Goal: Task Accomplishment & Management: Manage account settings

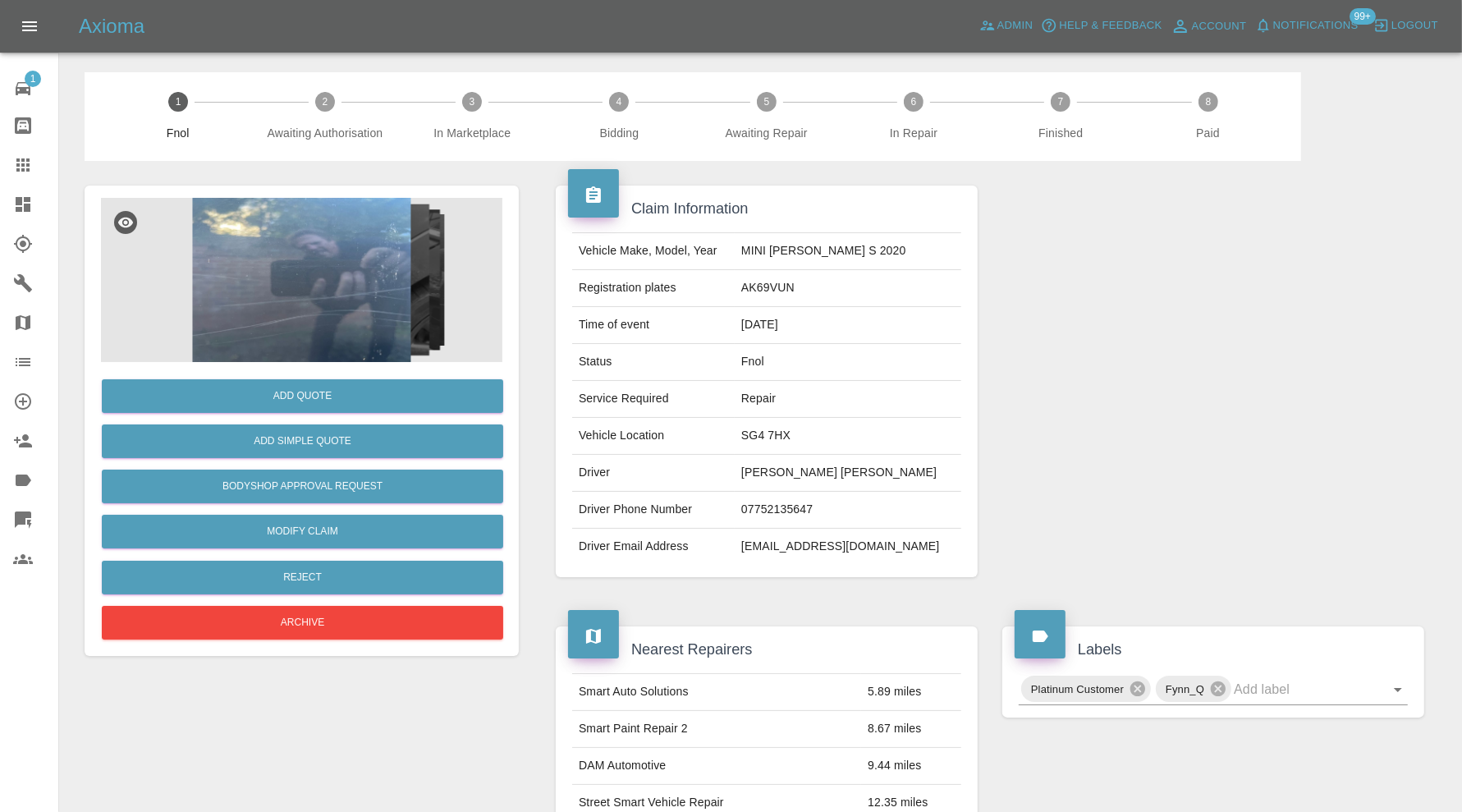
click at [373, 286] on img at bounding box center [301, 279] width 401 height 164
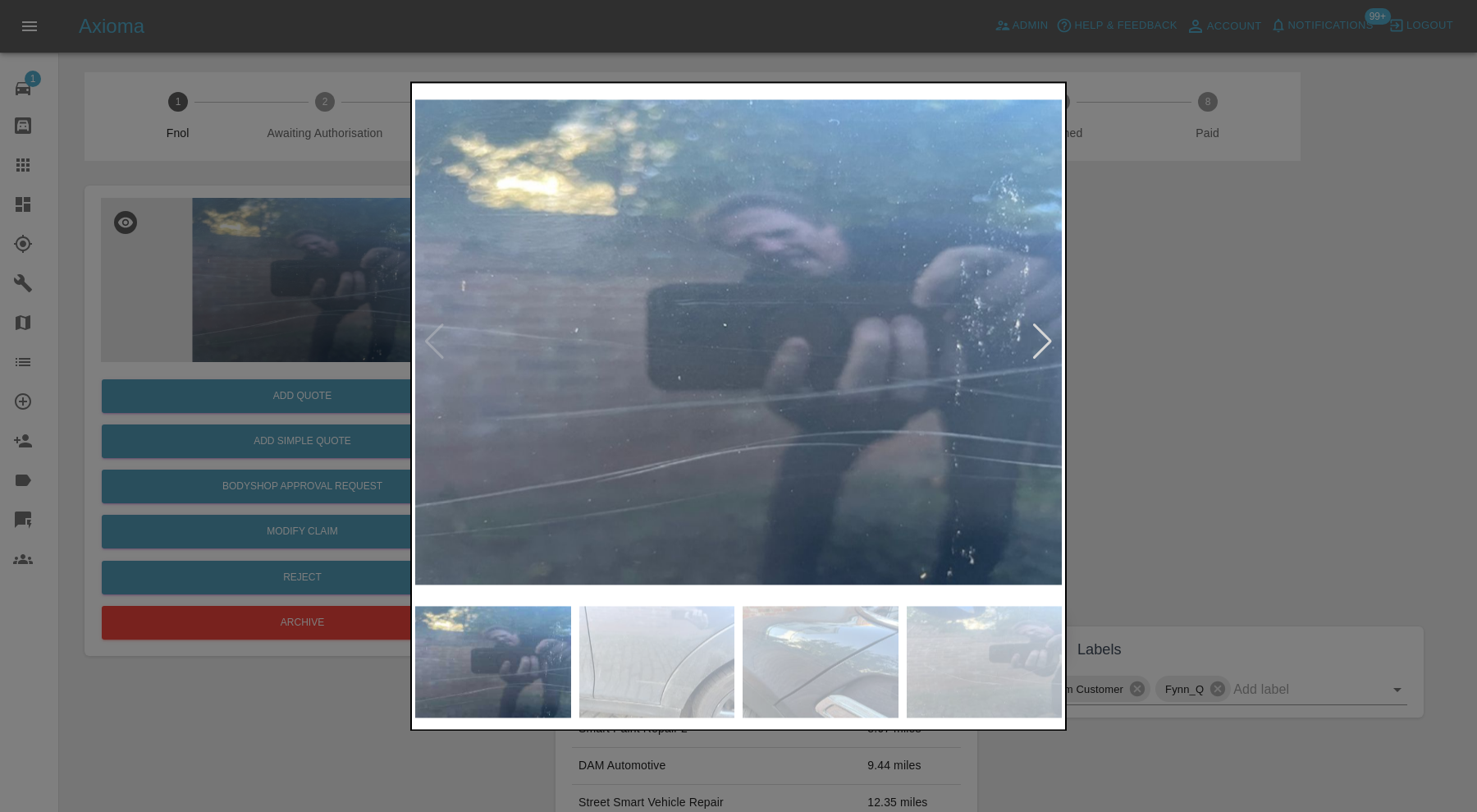
click at [1037, 337] on div at bounding box center [1042, 342] width 22 height 36
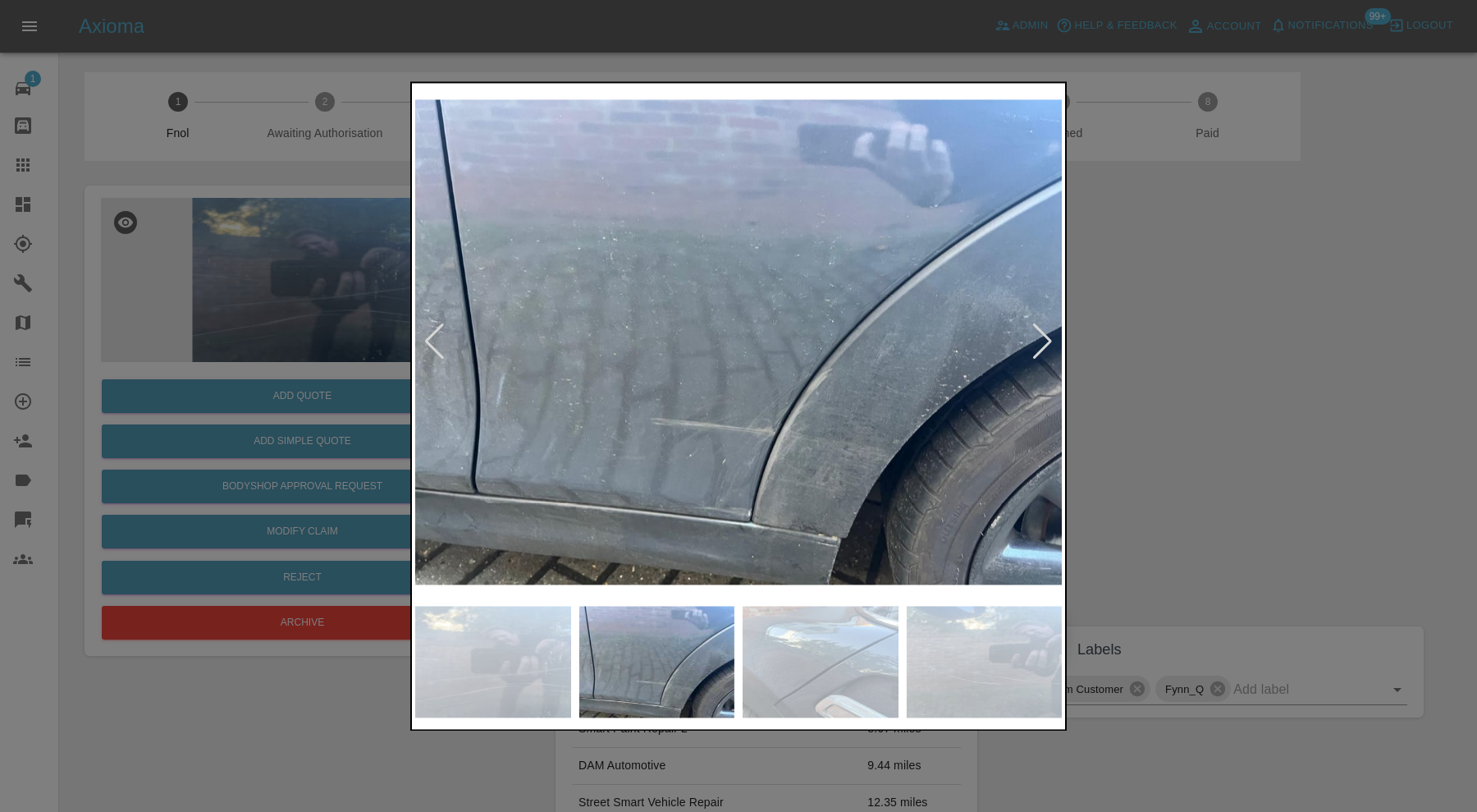
click at [1044, 332] on div at bounding box center [1042, 342] width 22 height 36
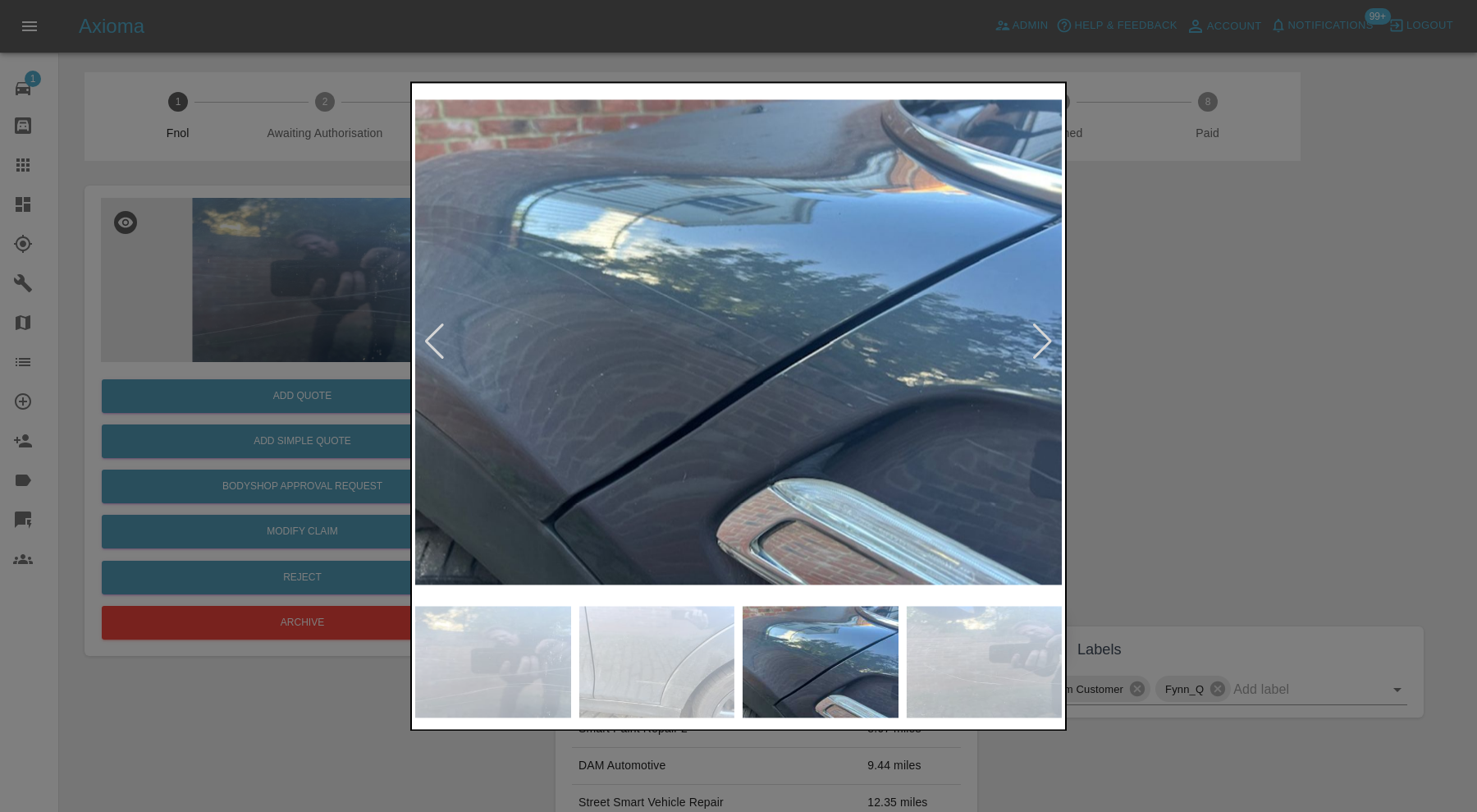
click at [1044, 332] on div at bounding box center [1042, 342] width 22 height 36
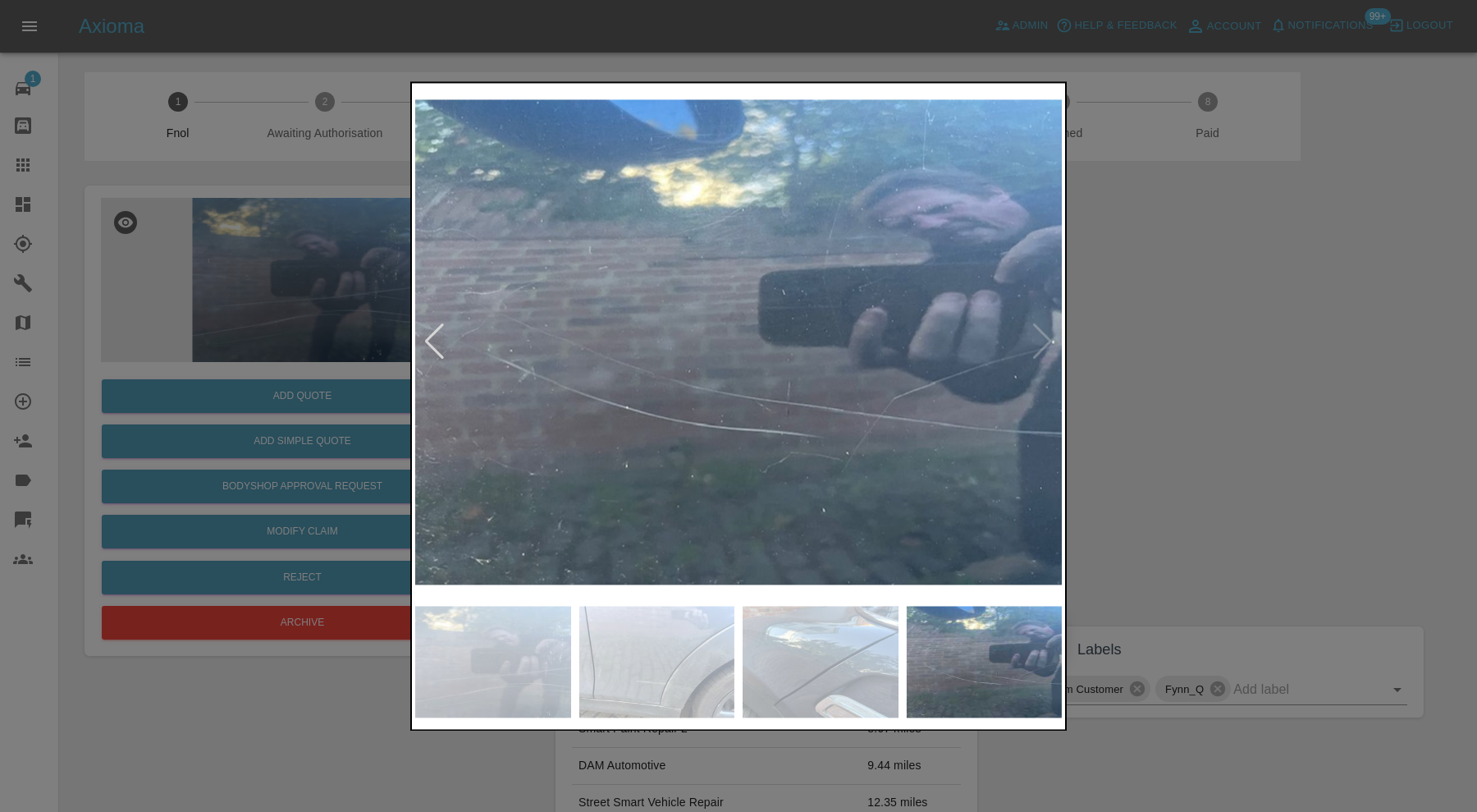
click at [1044, 332] on img at bounding box center [739, 341] width 647 height 511
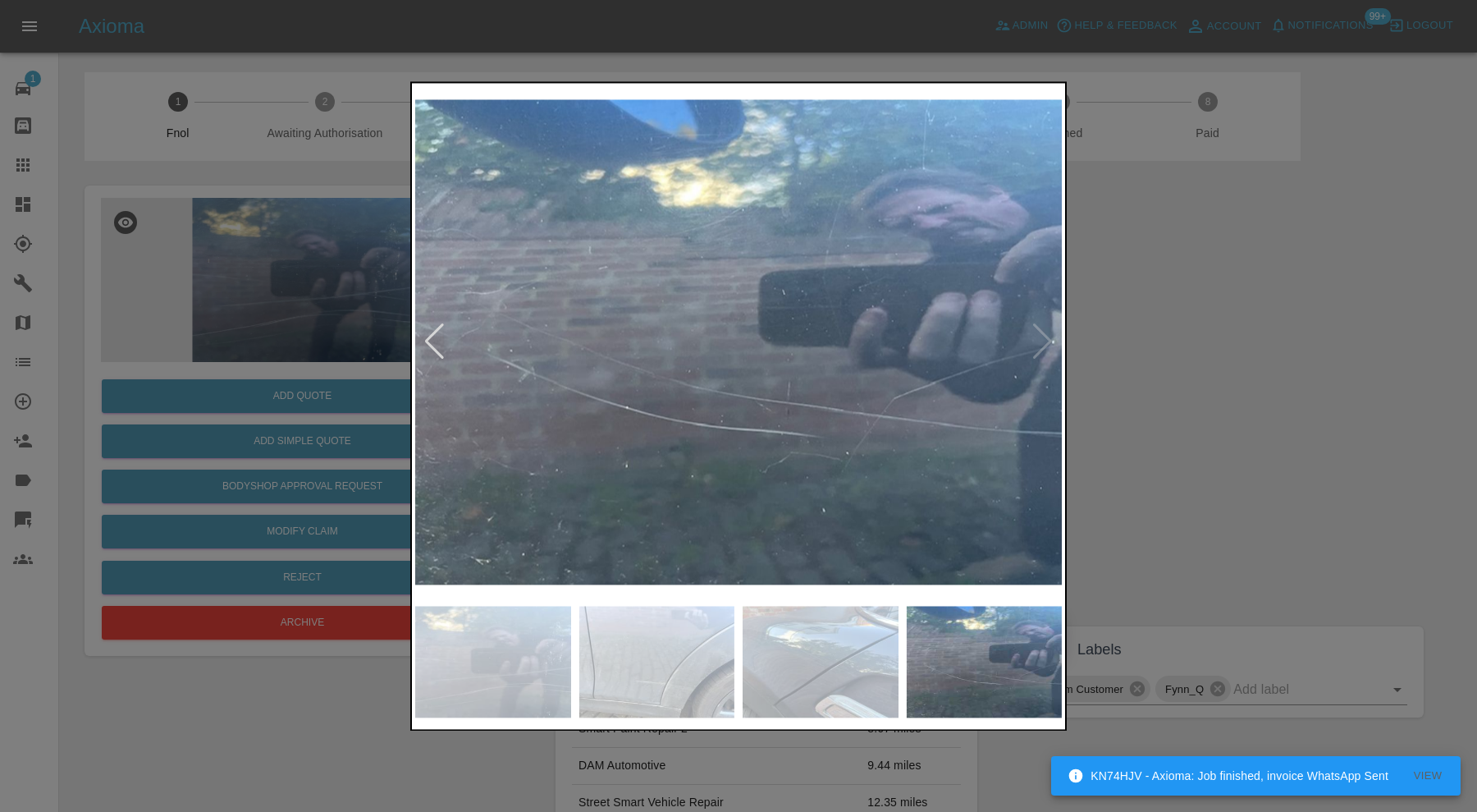
click at [430, 339] on div at bounding box center [434, 342] width 22 height 36
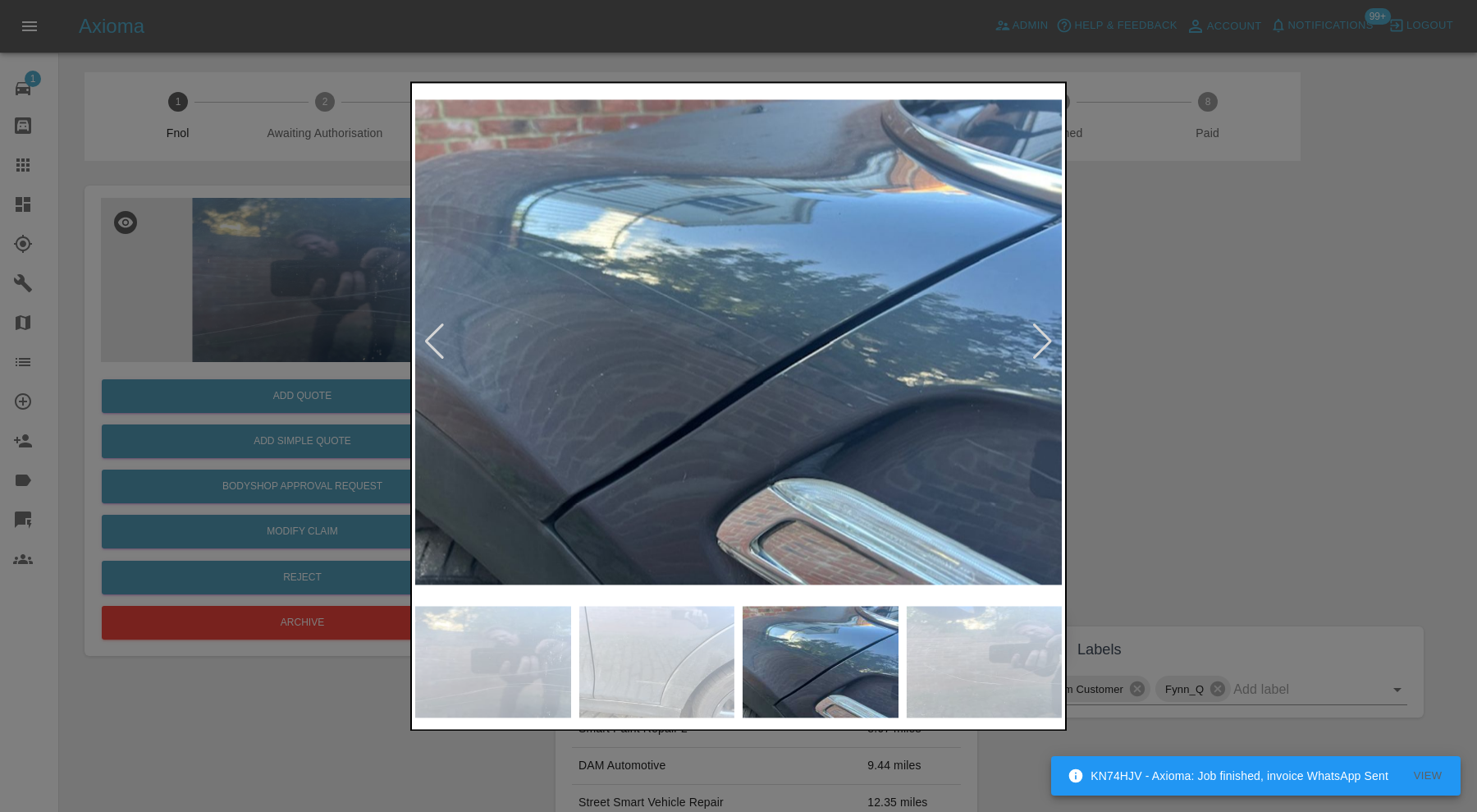
click at [430, 339] on div at bounding box center [434, 342] width 22 height 36
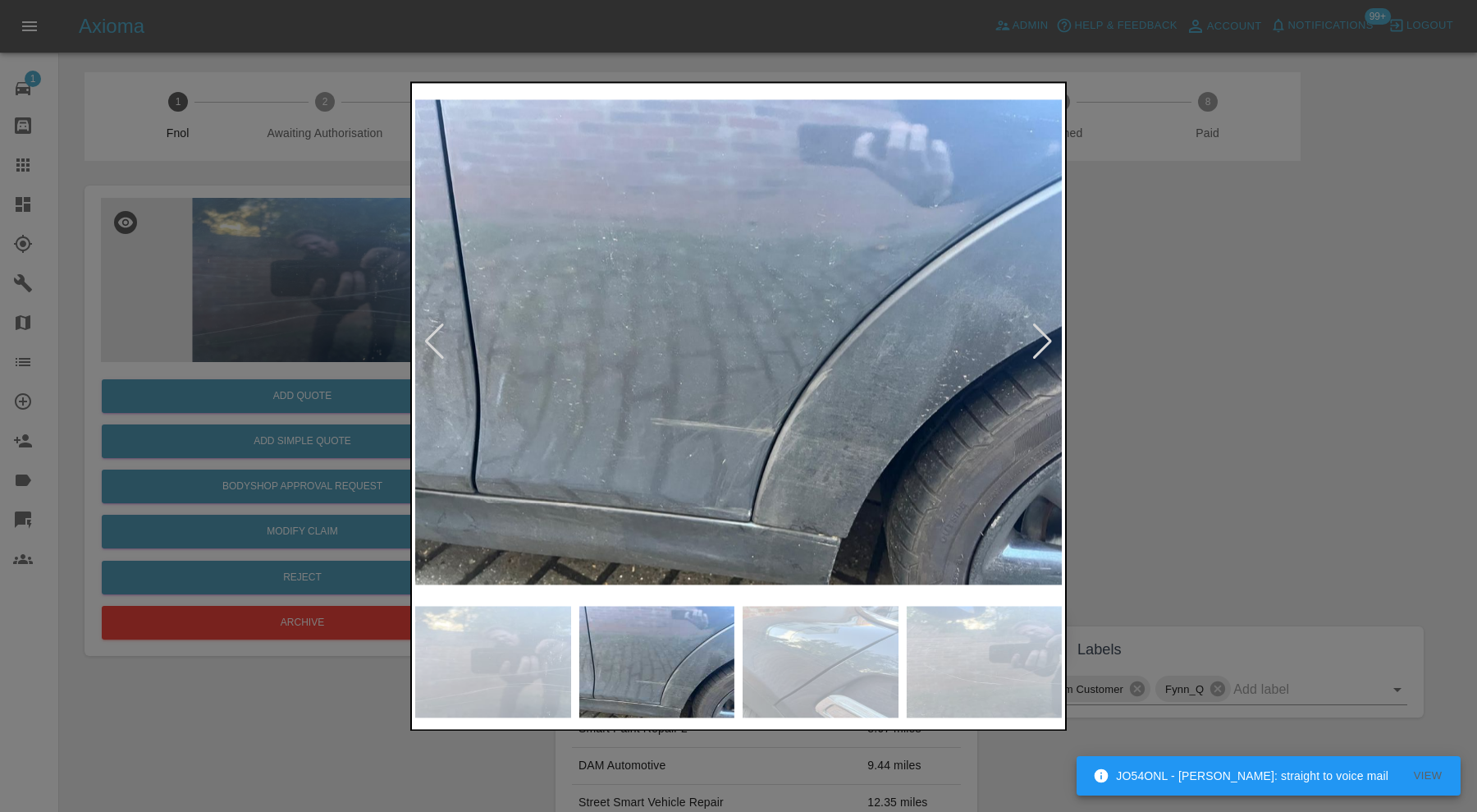
click at [879, 411] on img at bounding box center [739, 341] width 647 height 511
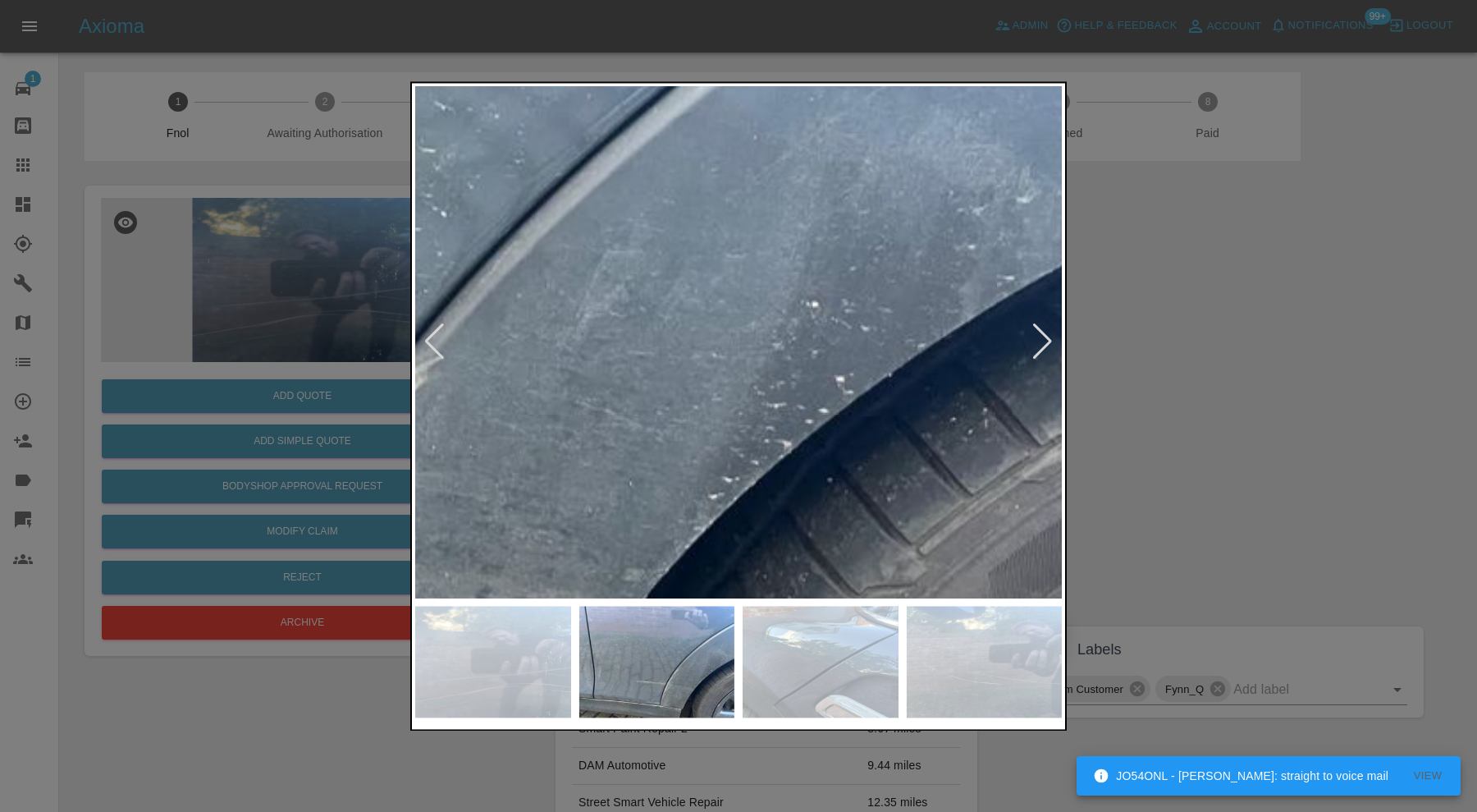
click at [714, 328] on img at bounding box center [160, 277] width 1940 height 1535
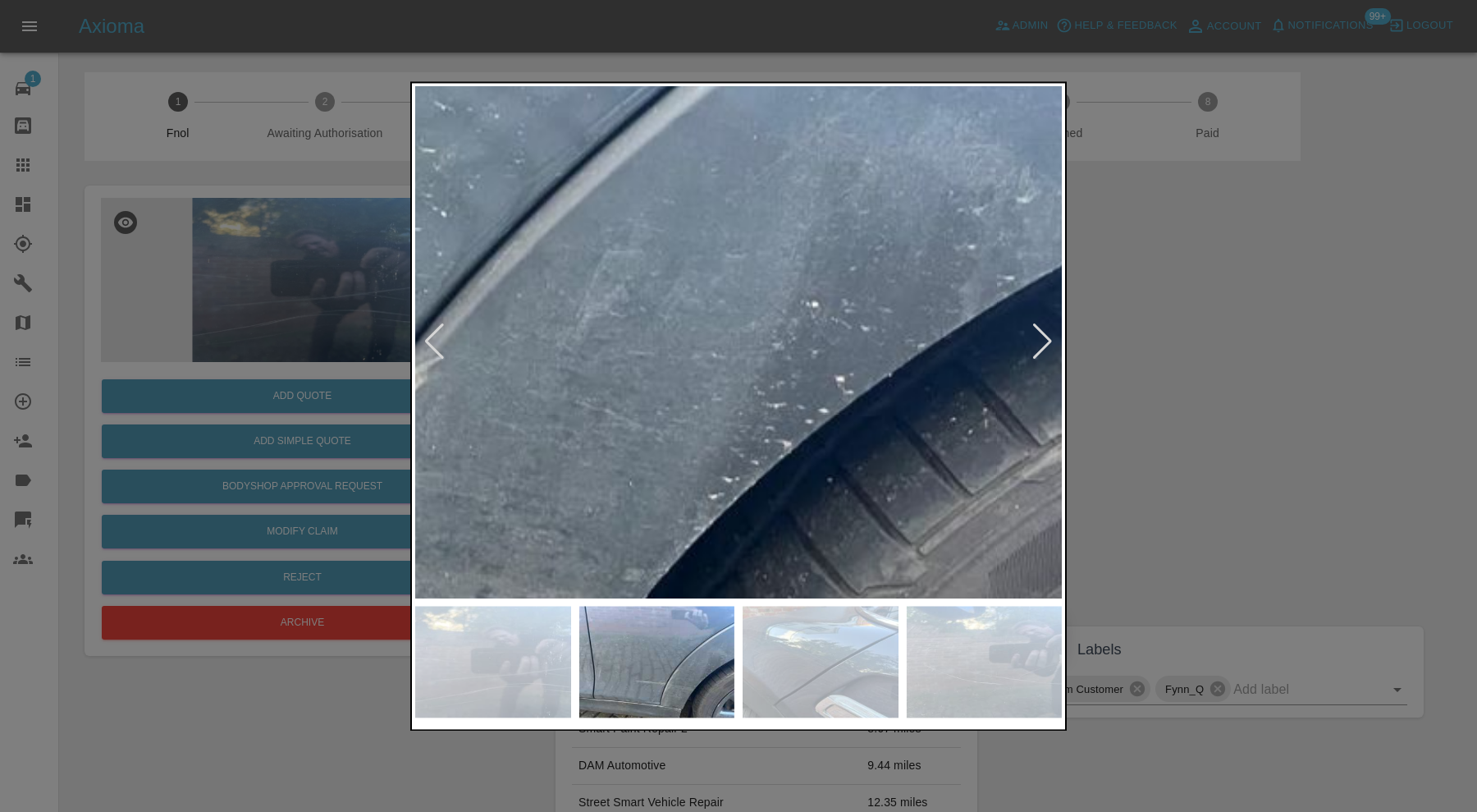
click at [770, 672] on img at bounding box center [821, 661] width 156 height 112
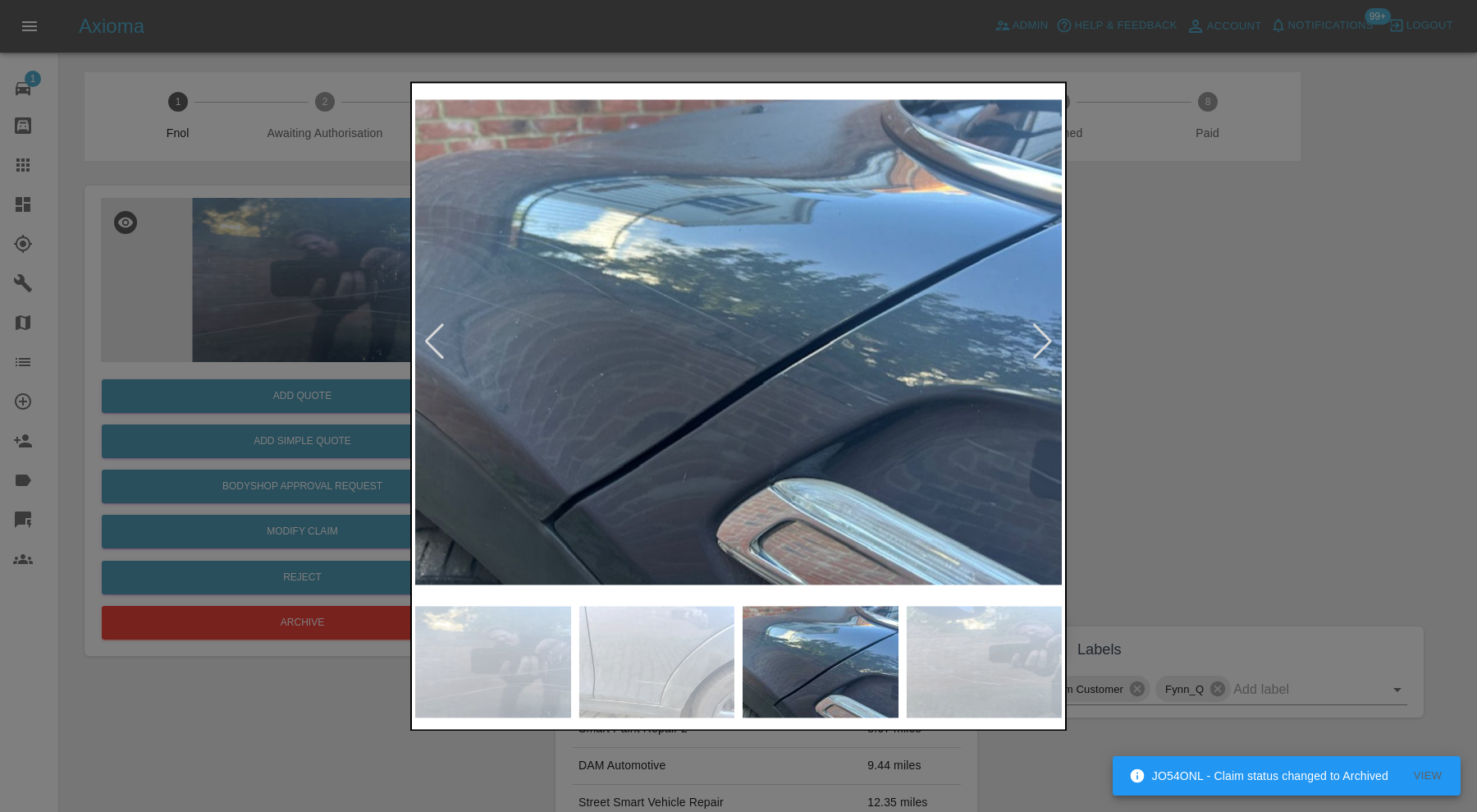
click at [1154, 392] on div at bounding box center [738, 406] width 1477 height 812
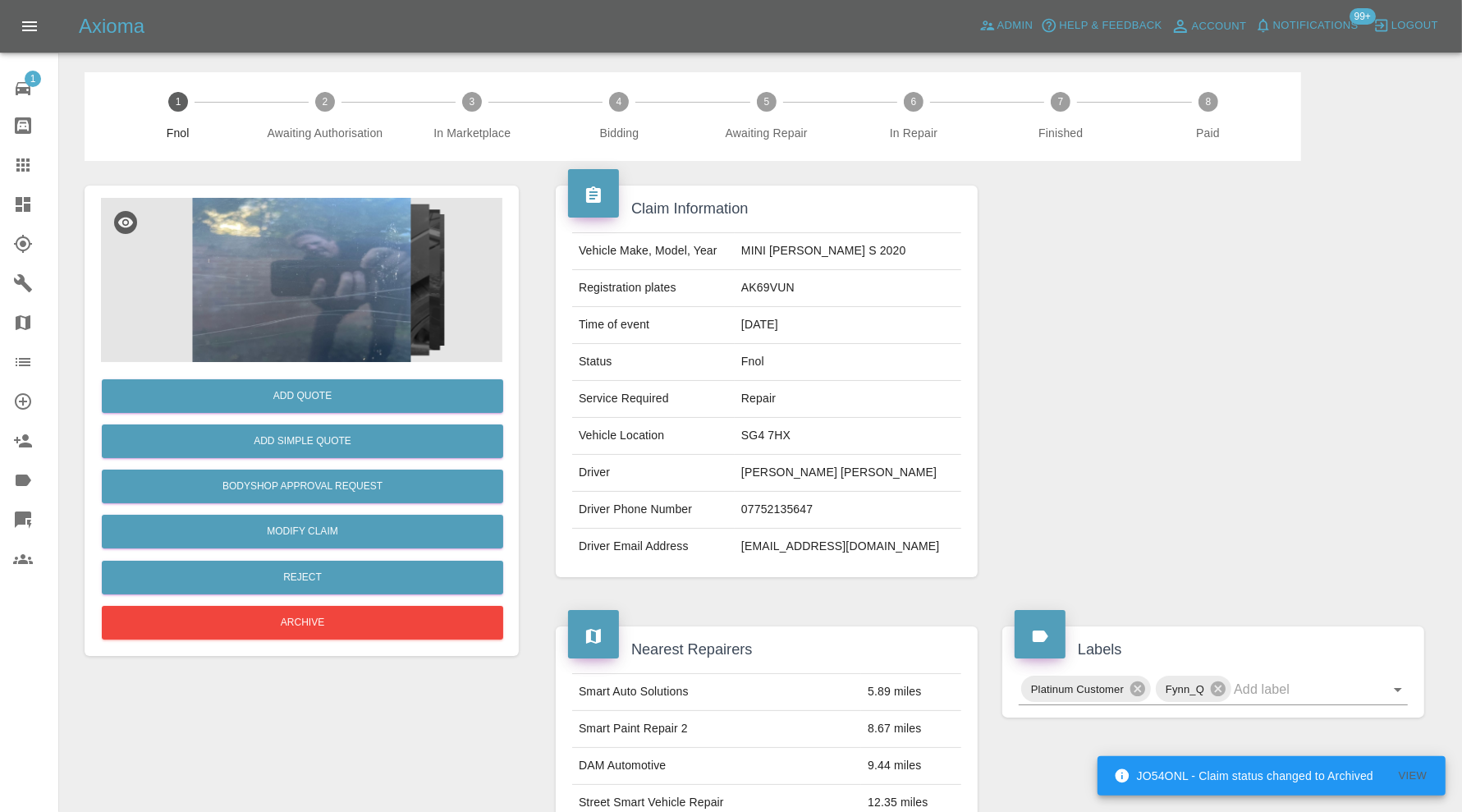
click at [277, 282] on img at bounding box center [301, 279] width 401 height 164
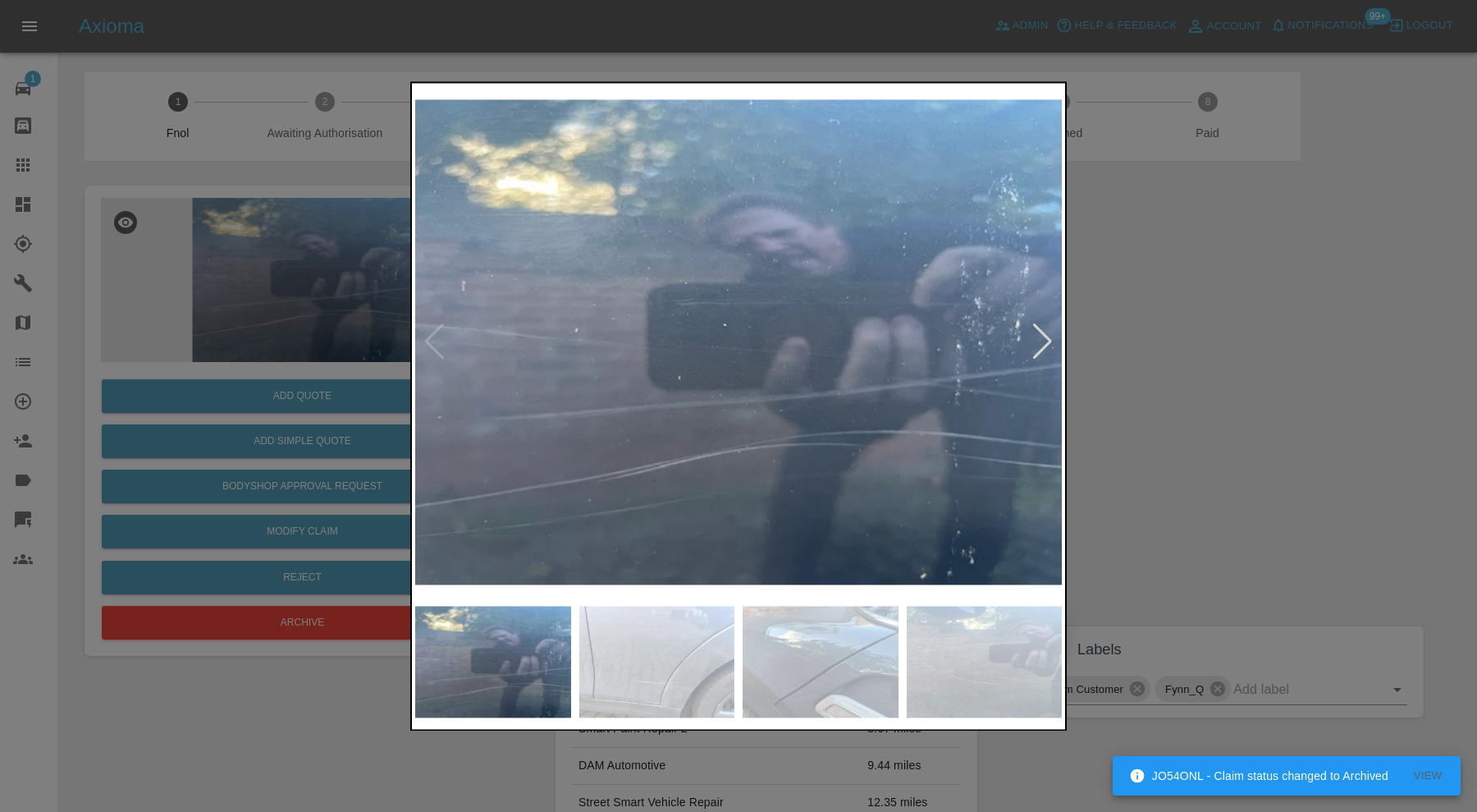
click at [1050, 338] on div at bounding box center [1042, 342] width 22 height 36
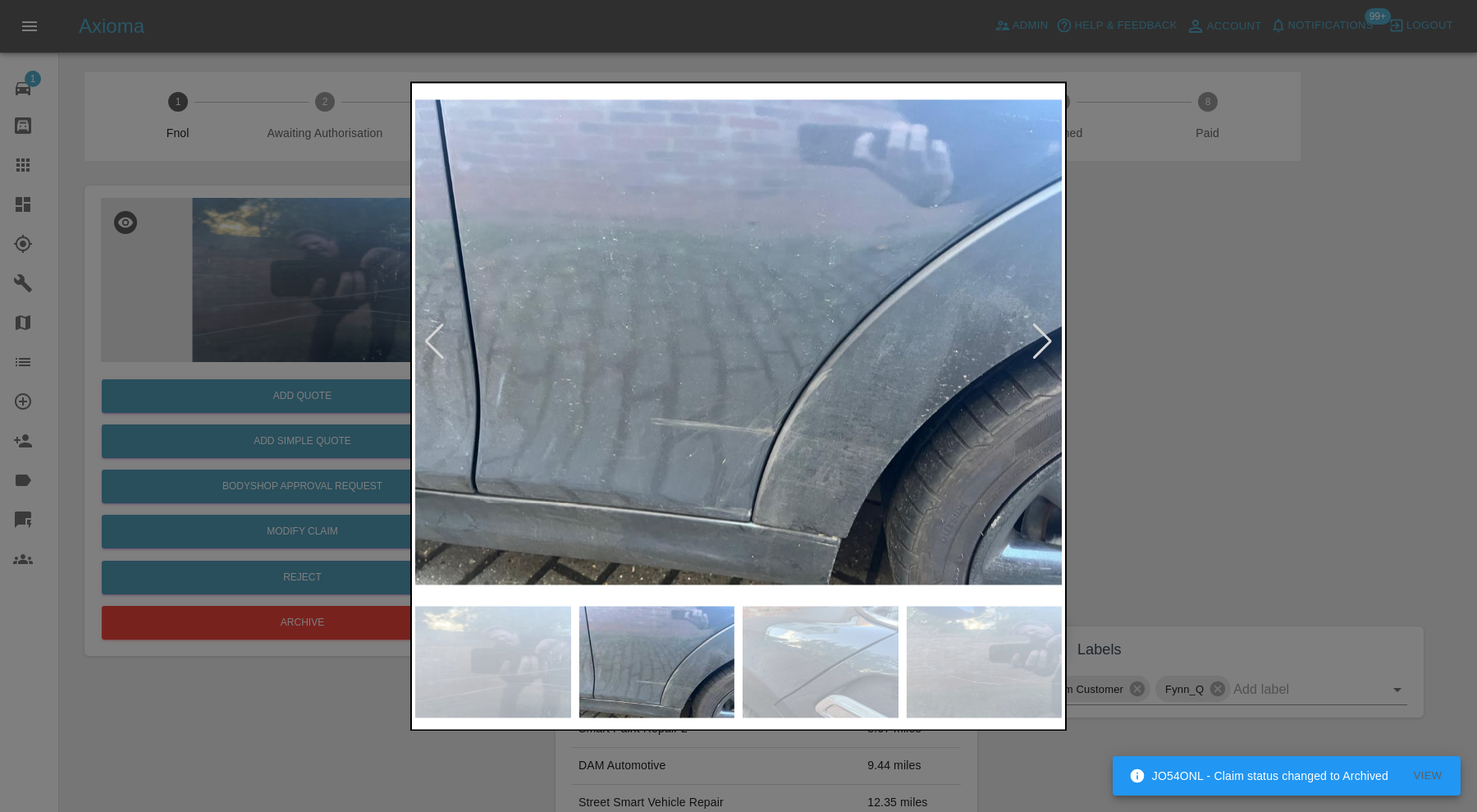
click at [1050, 338] on div at bounding box center [1042, 342] width 22 height 36
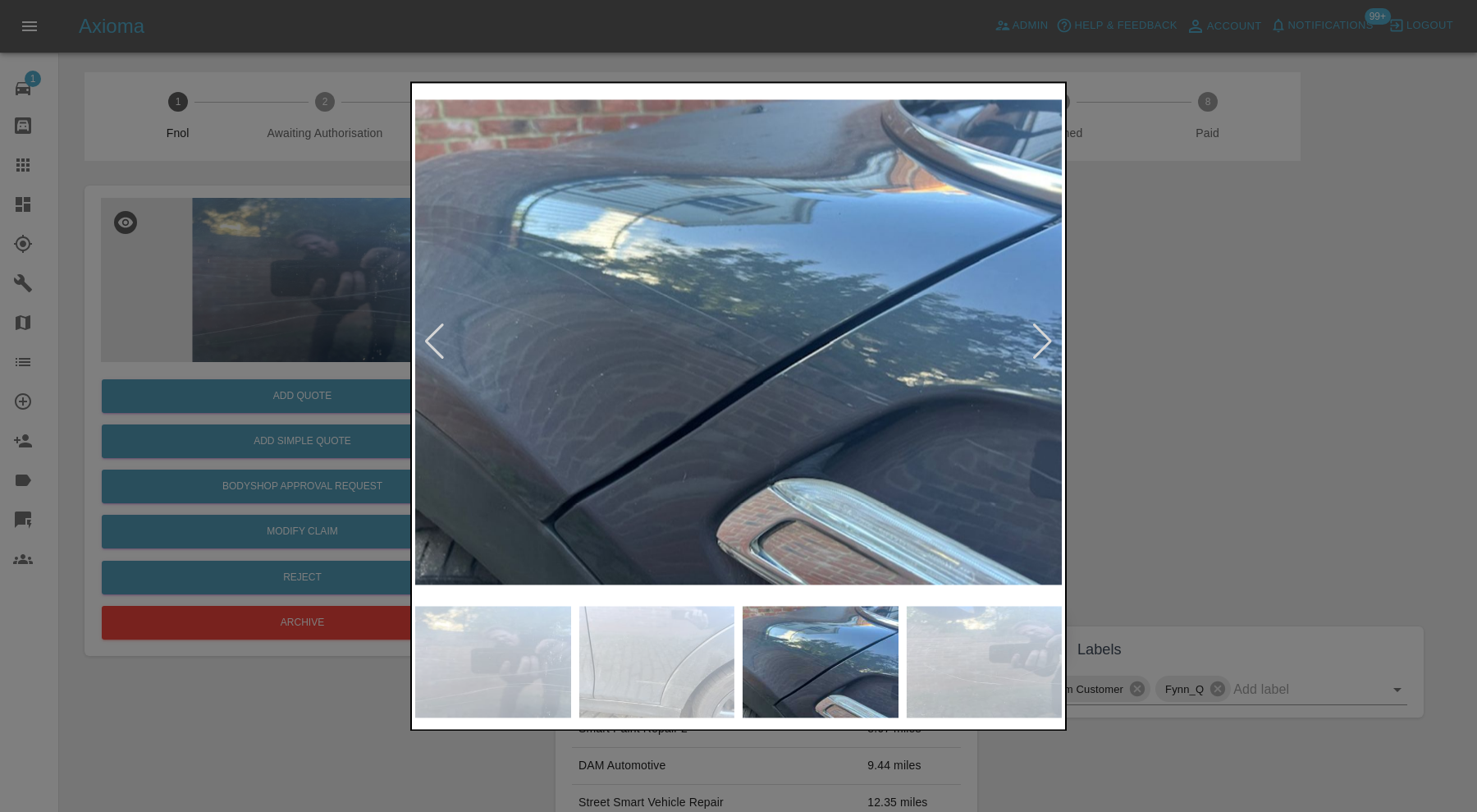
click at [1183, 338] on div at bounding box center [738, 406] width 1477 height 812
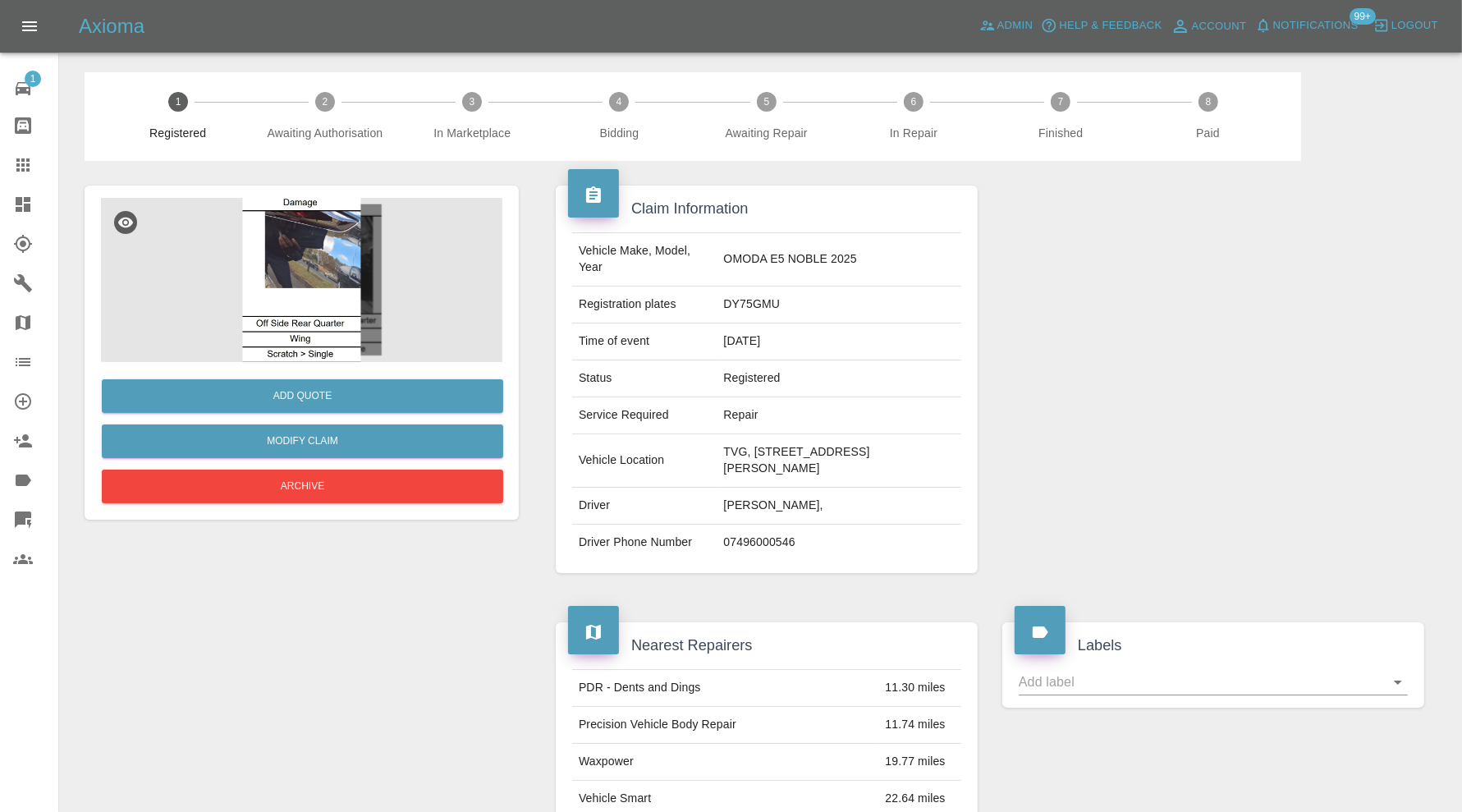
click at [342, 265] on img at bounding box center [301, 279] width 401 height 164
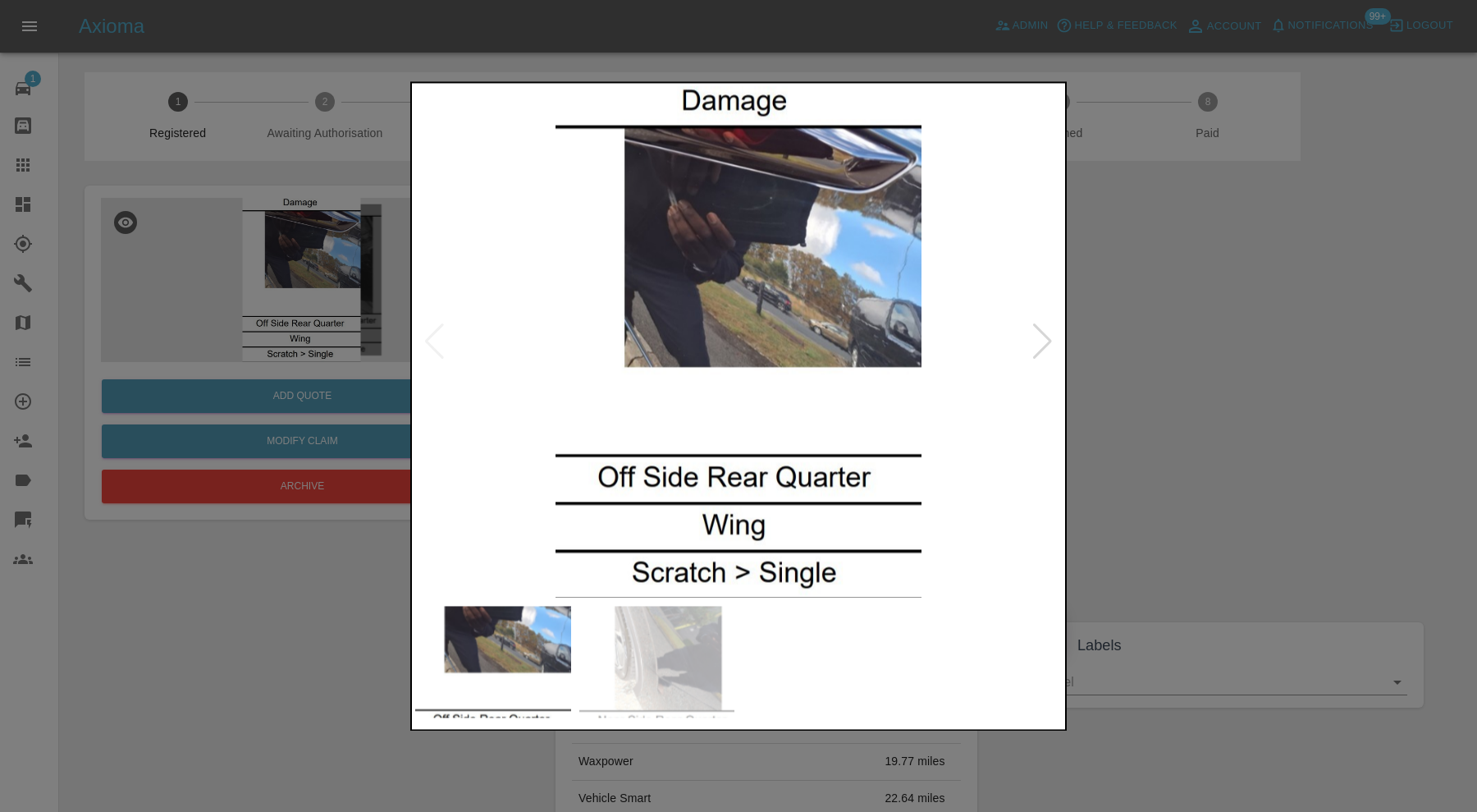
click at [1045, 332] on div at bounding box center [1042, 342] width 22 height 36
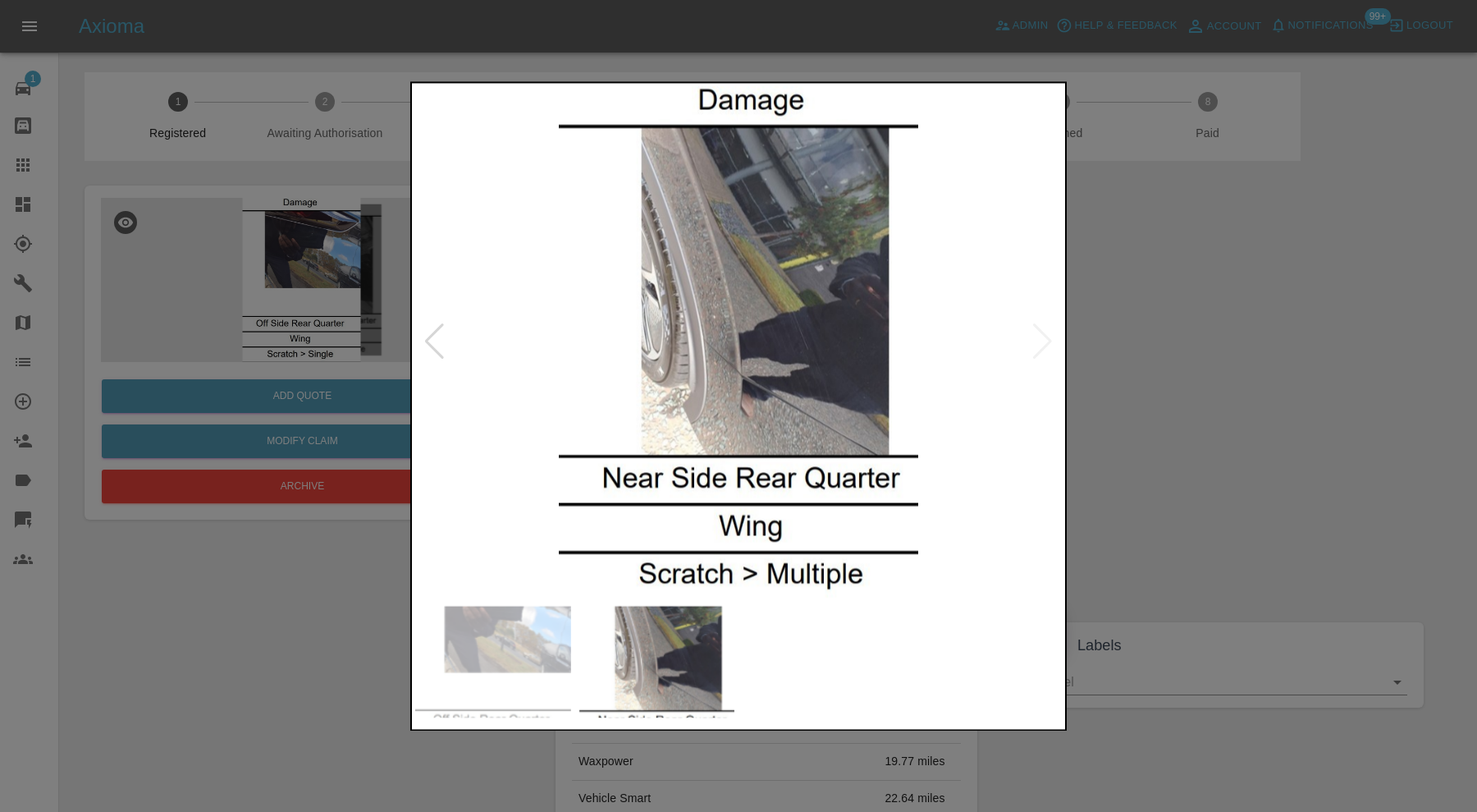
click at [1045, 335] on img at bounding box center [739, 341] width 647 height 511
click at [837, 337] on img at bounding box center [739, 341] width 647 height 511
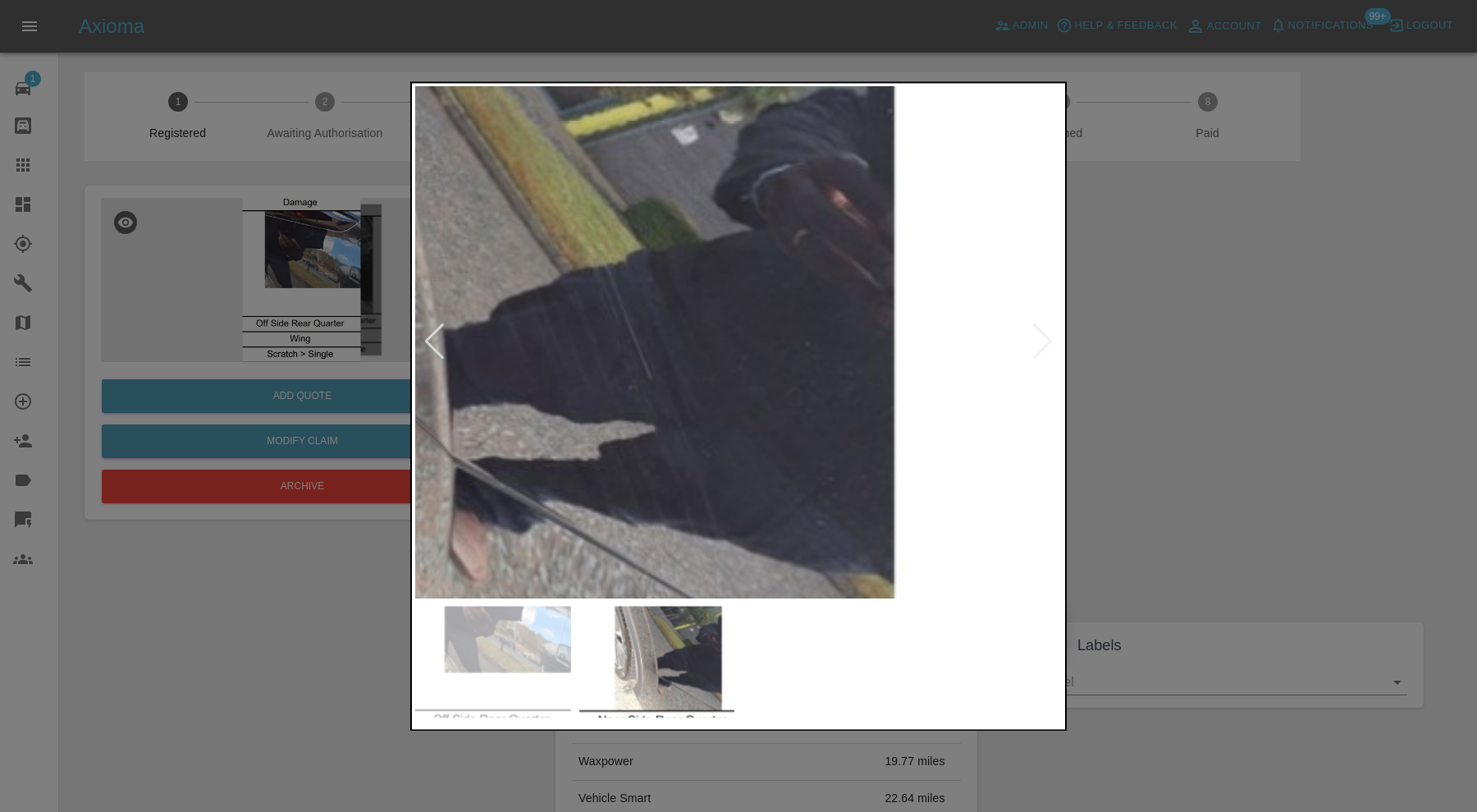
click at [1099, 337] on div at bounding box center [738, 406] width 1477 height 812
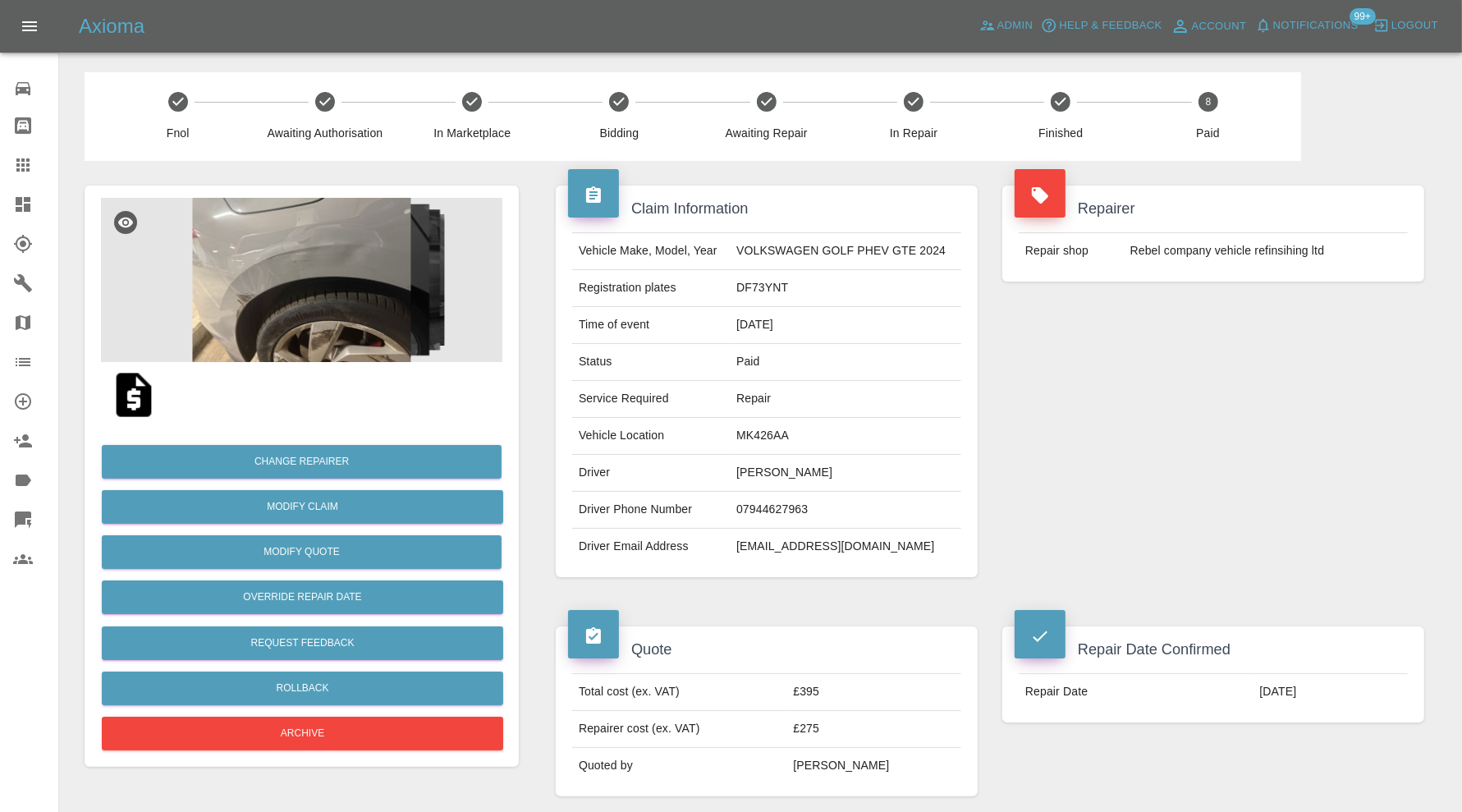
click at [369, 329] on img at bounding box center [301, 279] width 401 height 164
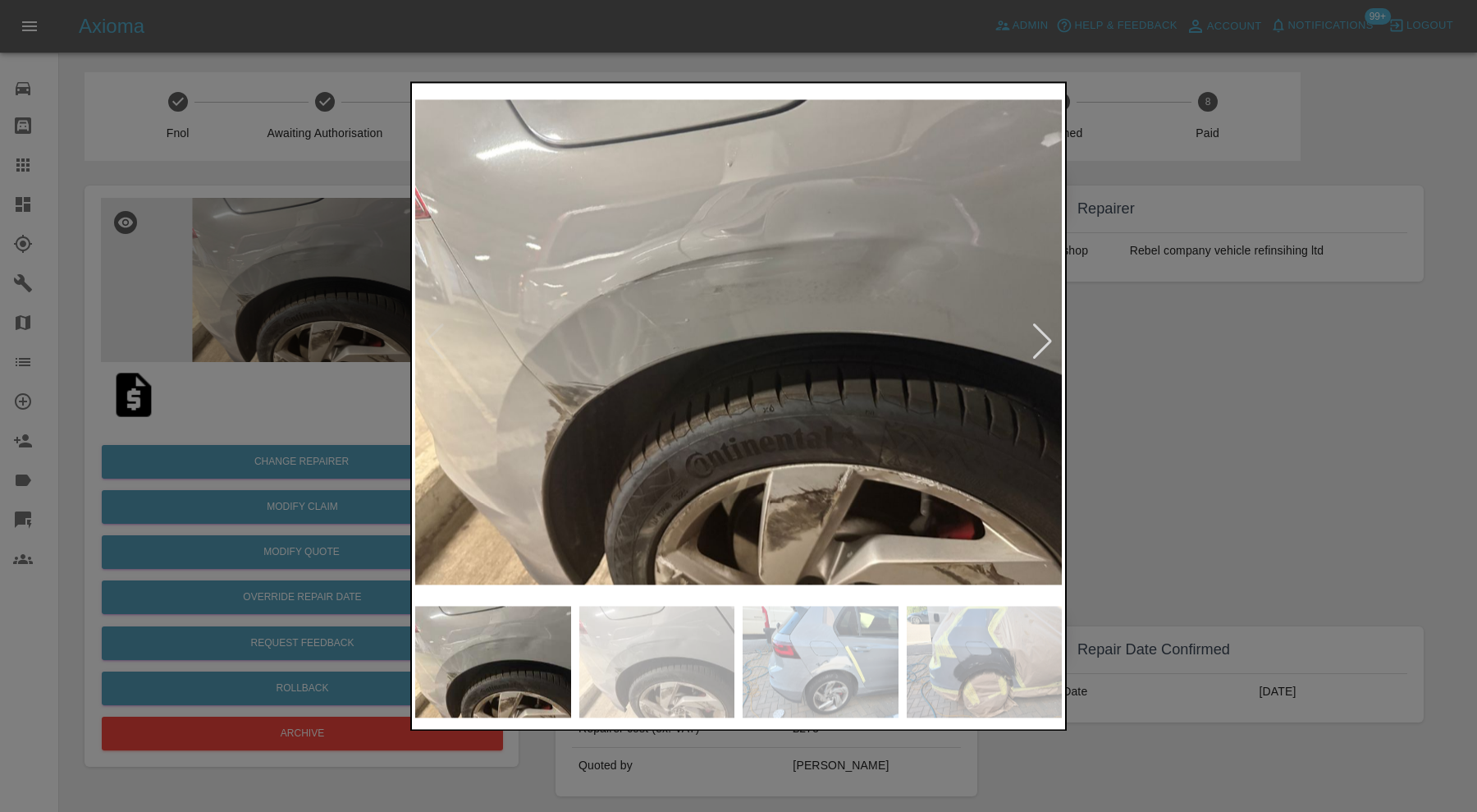
click at [1045, 343] on div at bounding box center [1042, 342] width 22 height 36
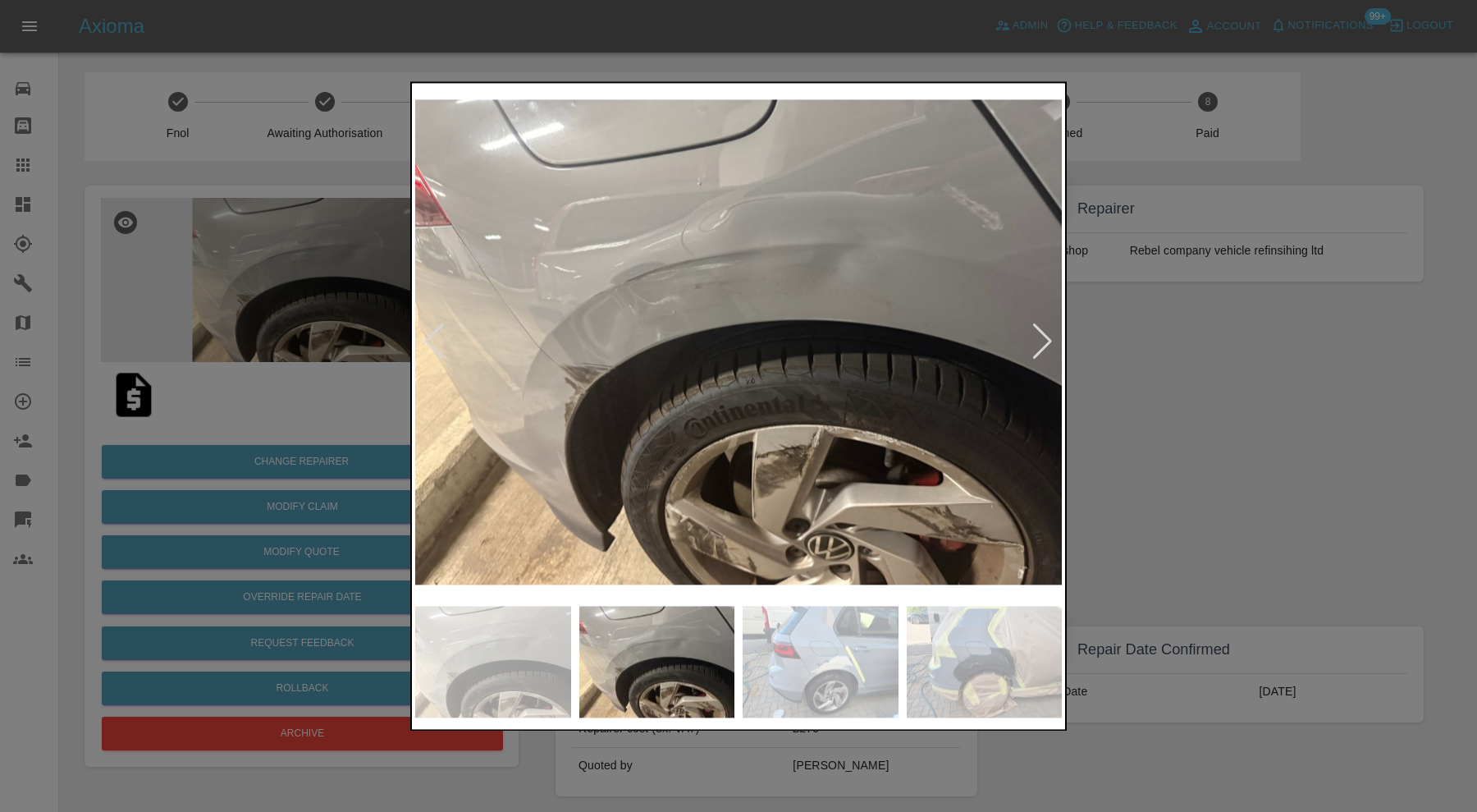
click at [1045, 343] on div at bounding box center [1042, 342] width 22 height 36
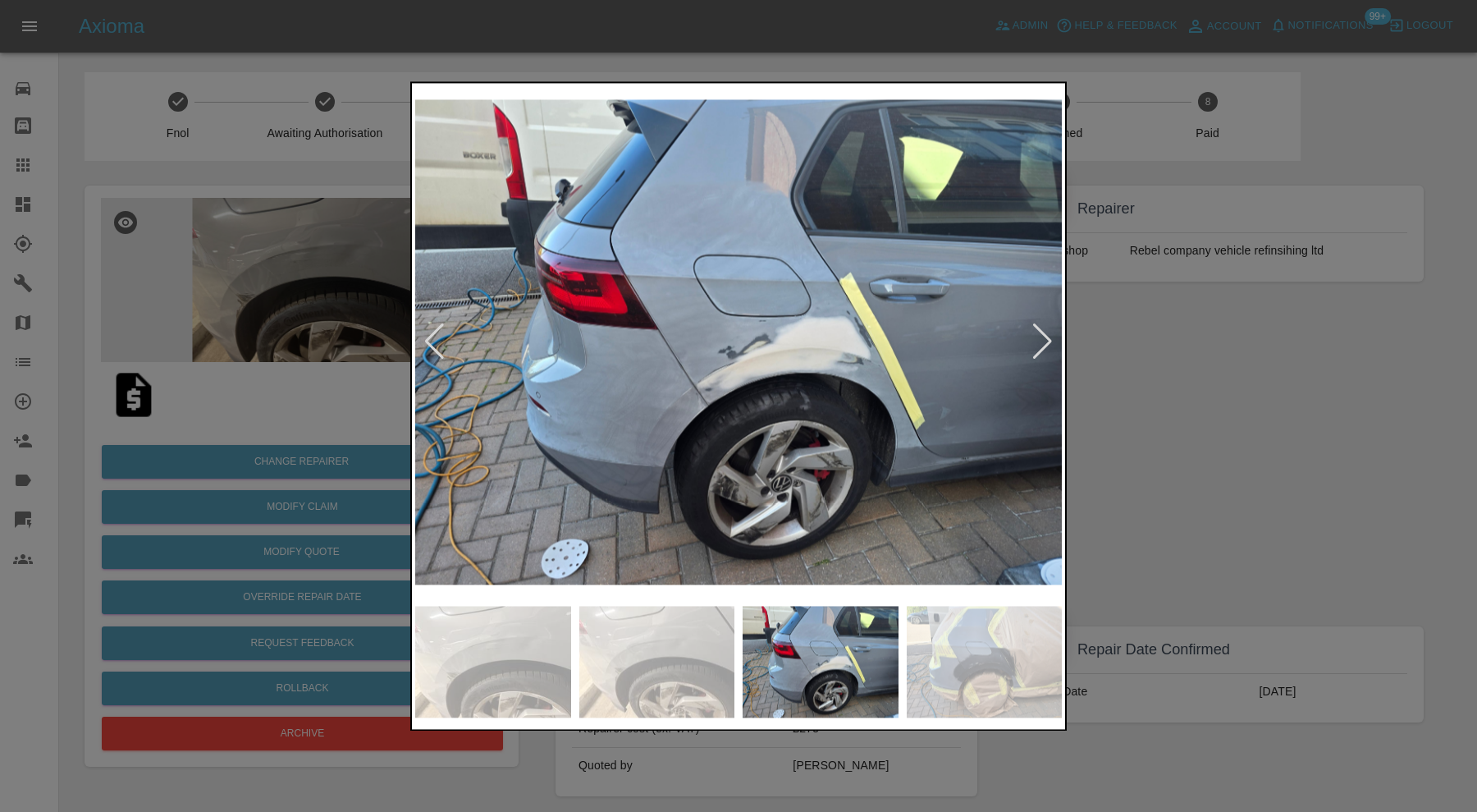
click at [1045, 343] on div at bounding box center [1042, 342] width 22 height 36
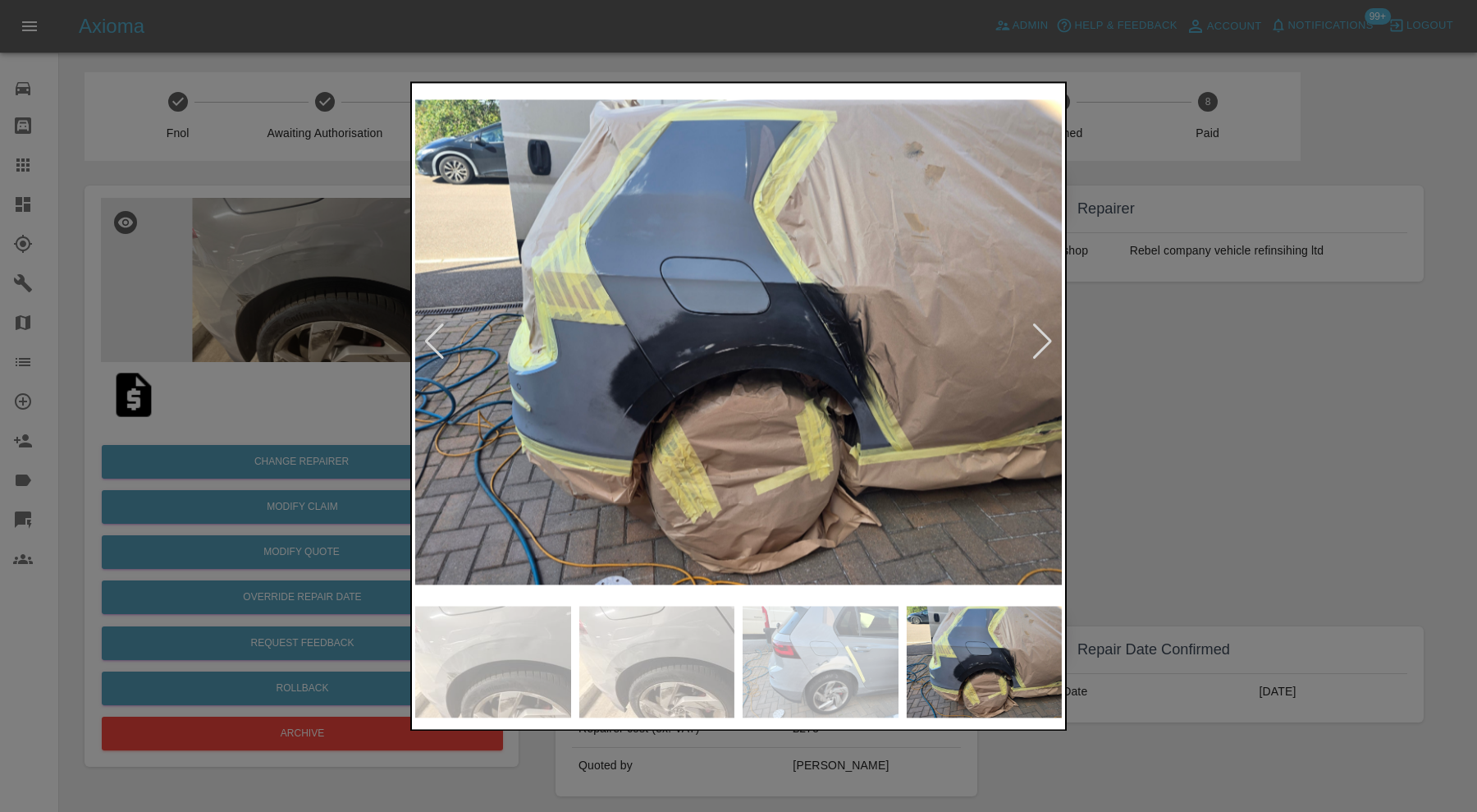
click at [1045, 343] on div at bounding box center [1042, 342] width 22 height 36
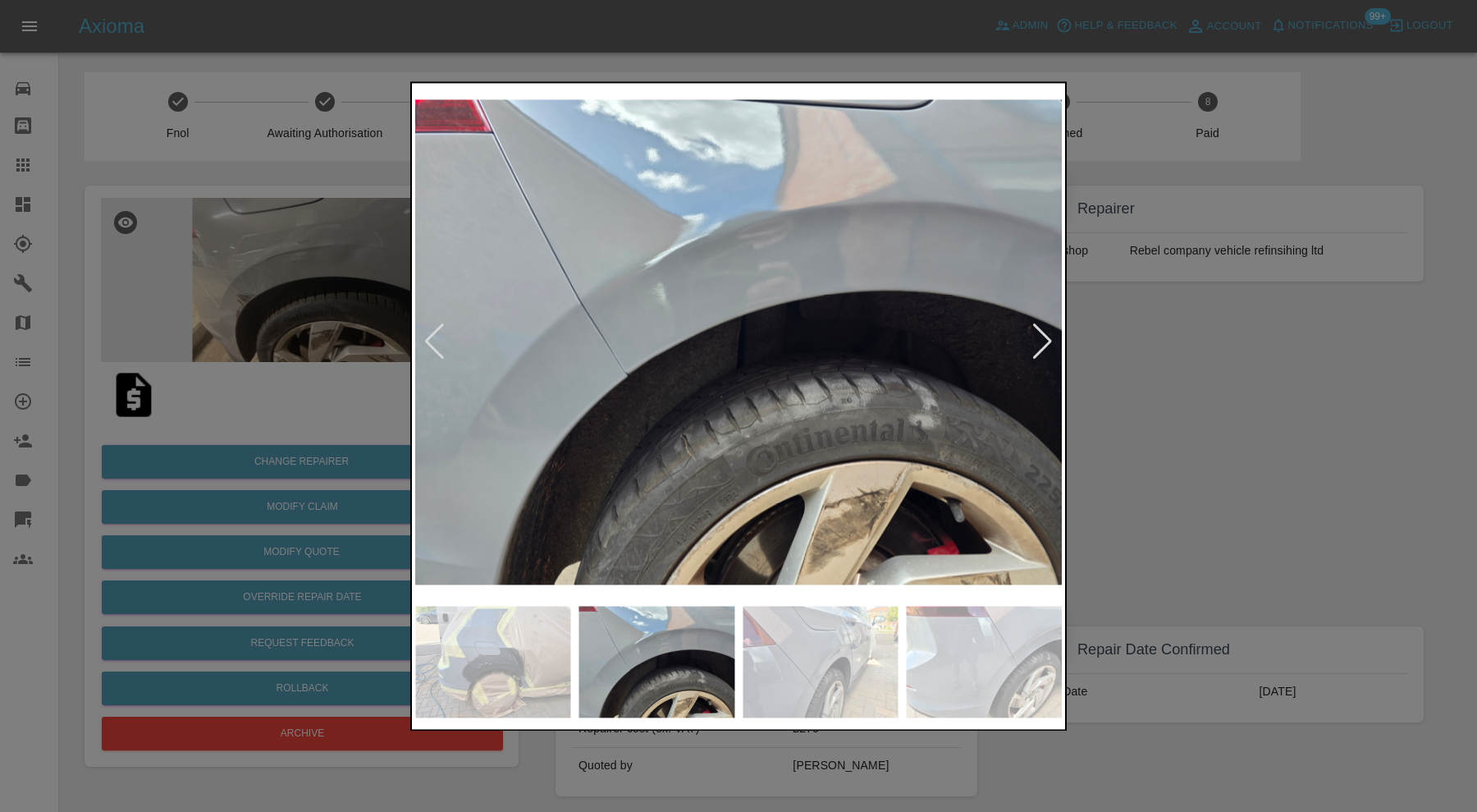
click at [1045, 343] on div at bounding box center [1042, 342] width 22 height 36
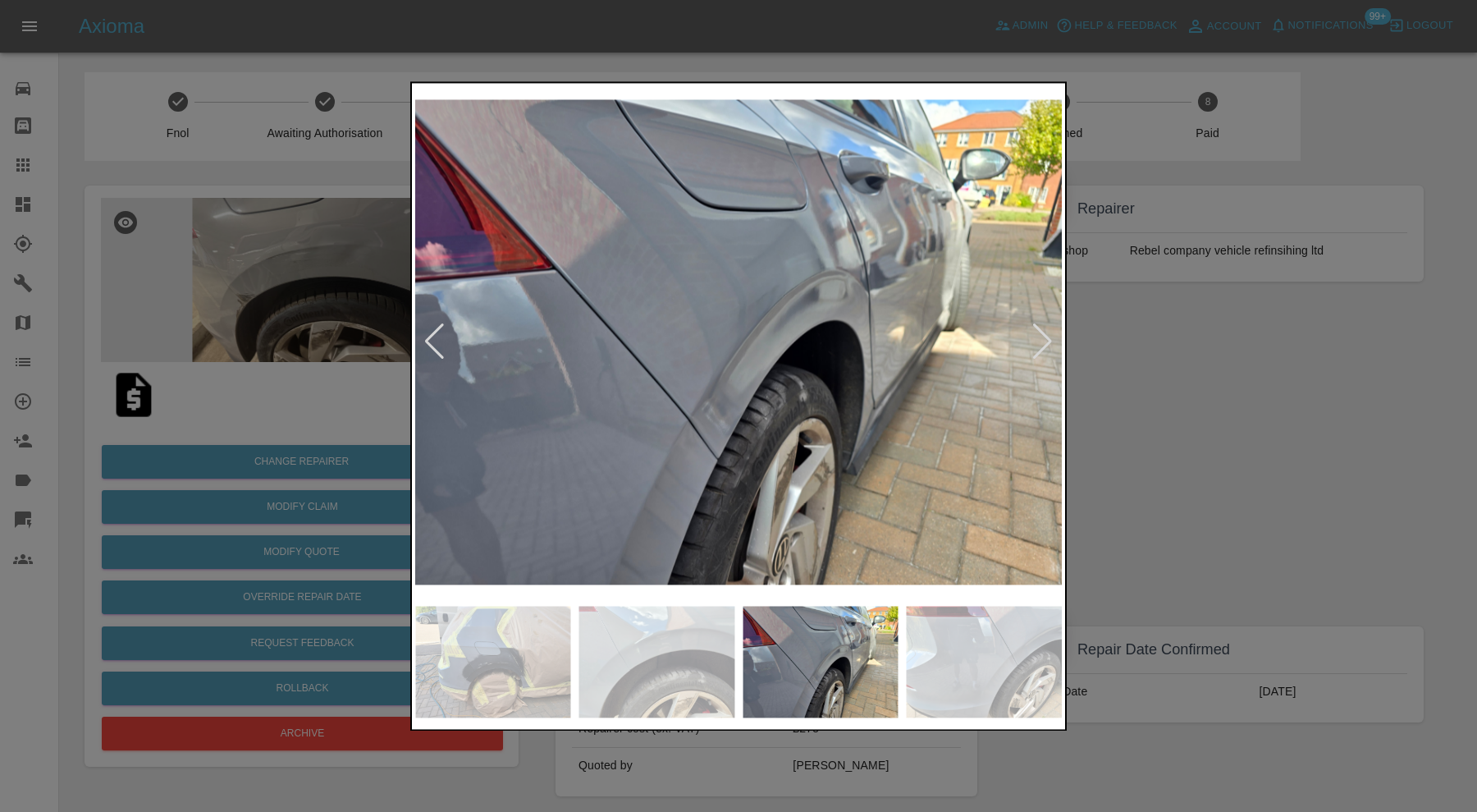
click at [1045, 343] on div at bounding box center [1042, 342] width 22 height 36
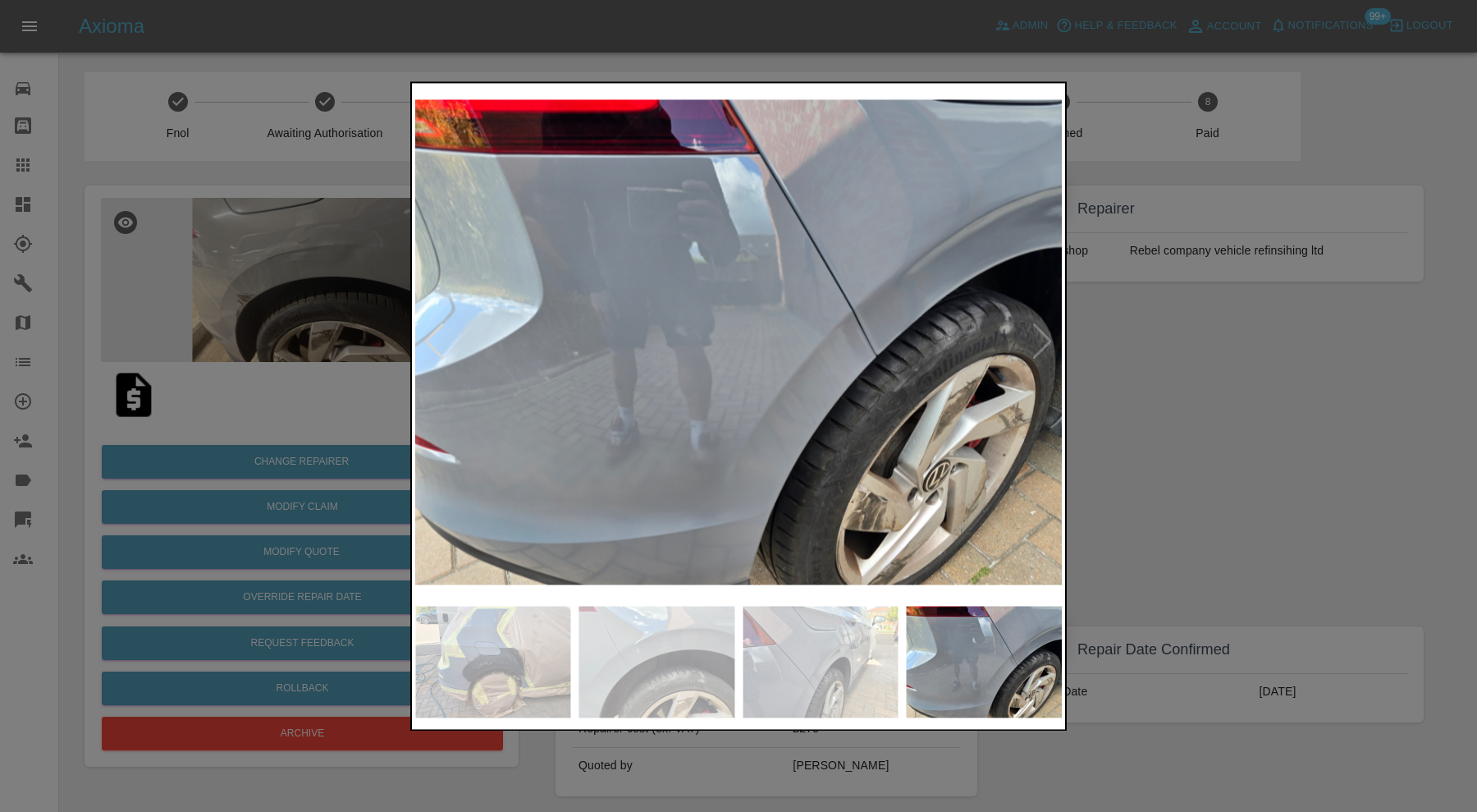
click at [1045, 343] on img at bounding box center [739, 341] width 647 height 511
click at [441, 358] on div at bounding box center [434, 342] width 22 height 36
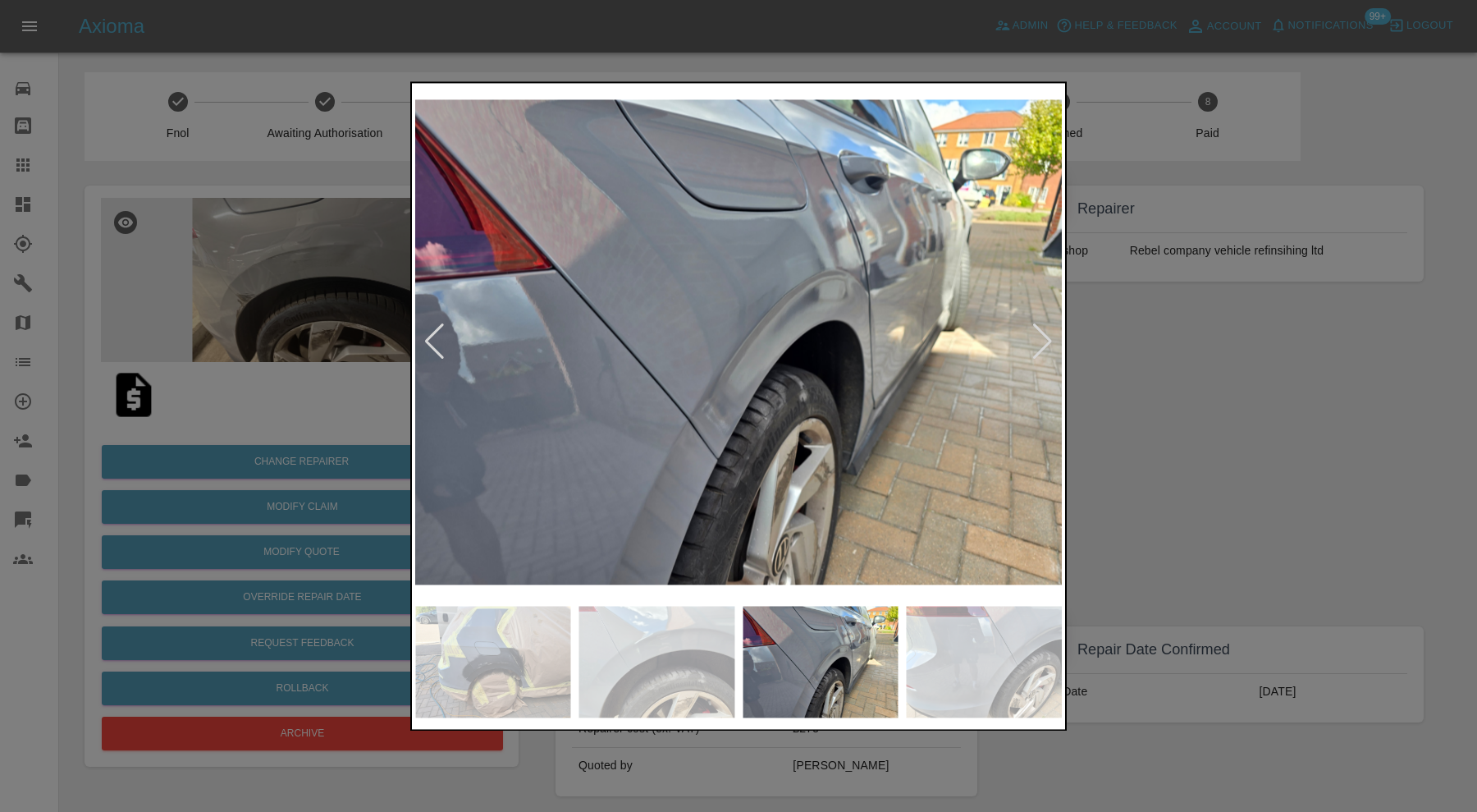
click at [441, 358] on div at bounding box center [434, 342] width 22 height 36
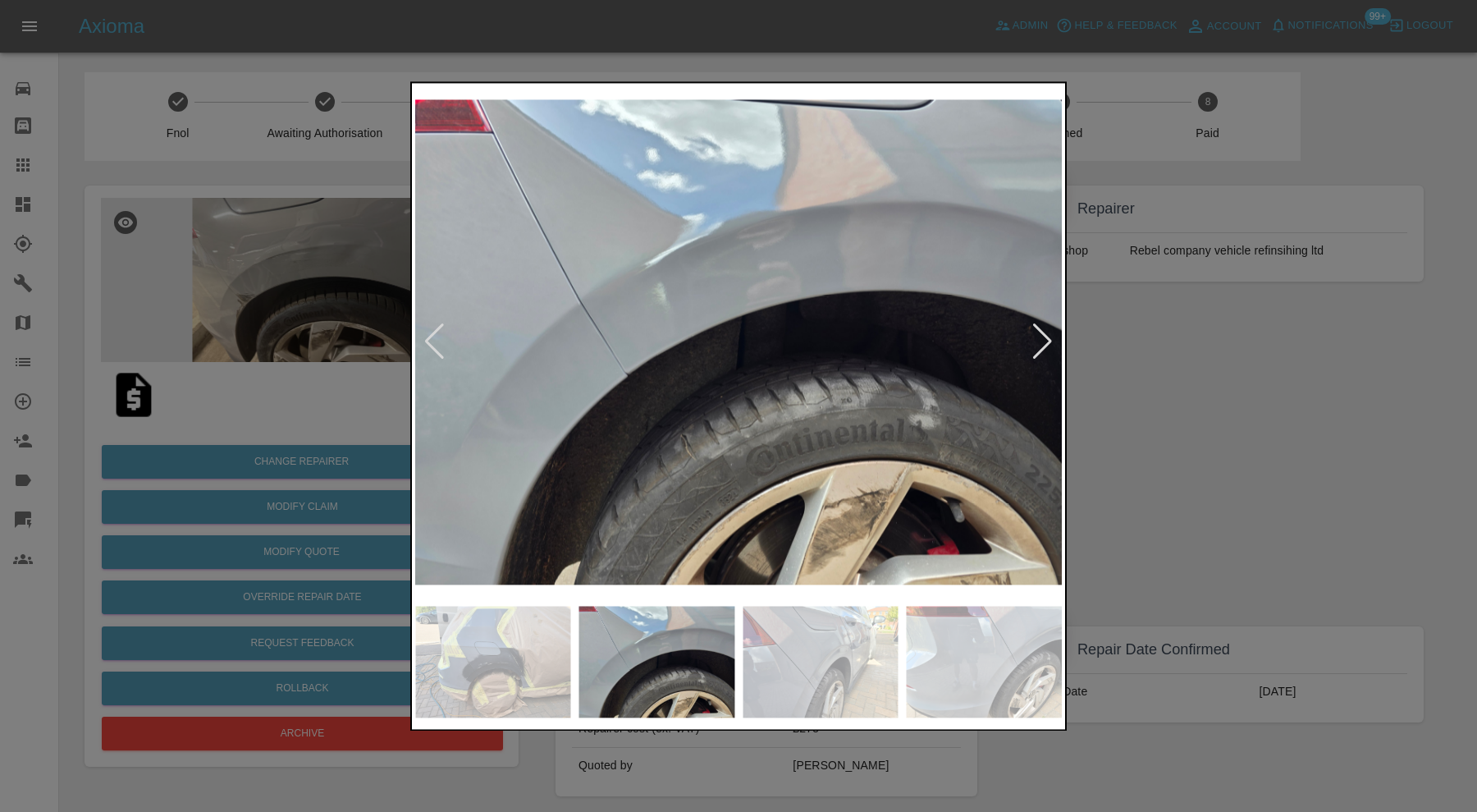
click at [441, 358] on div at bounding box center [434, 342] width 22 height 36
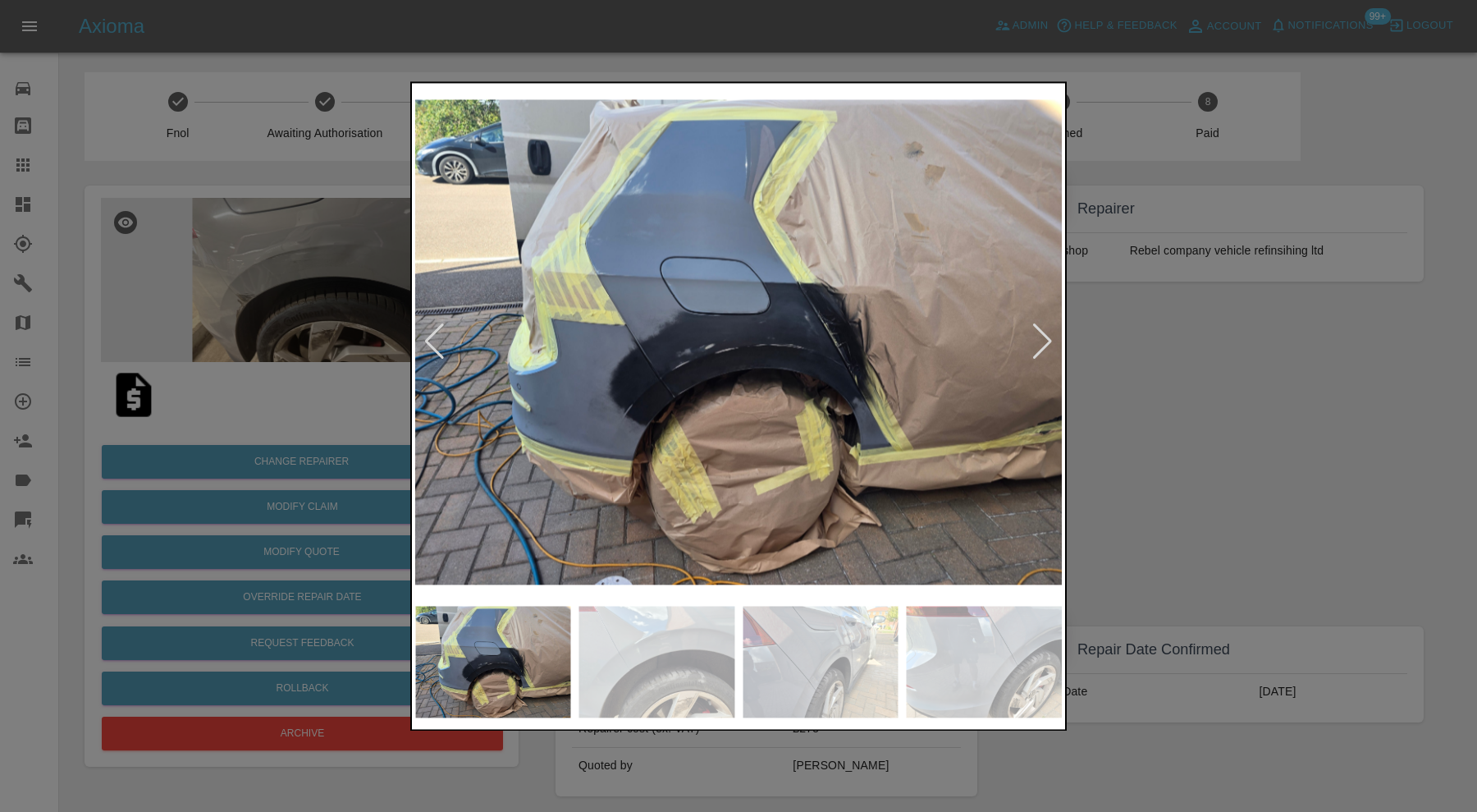
click at [1236, 434] on div at bounding box center [738, 406] width 1477 height 812
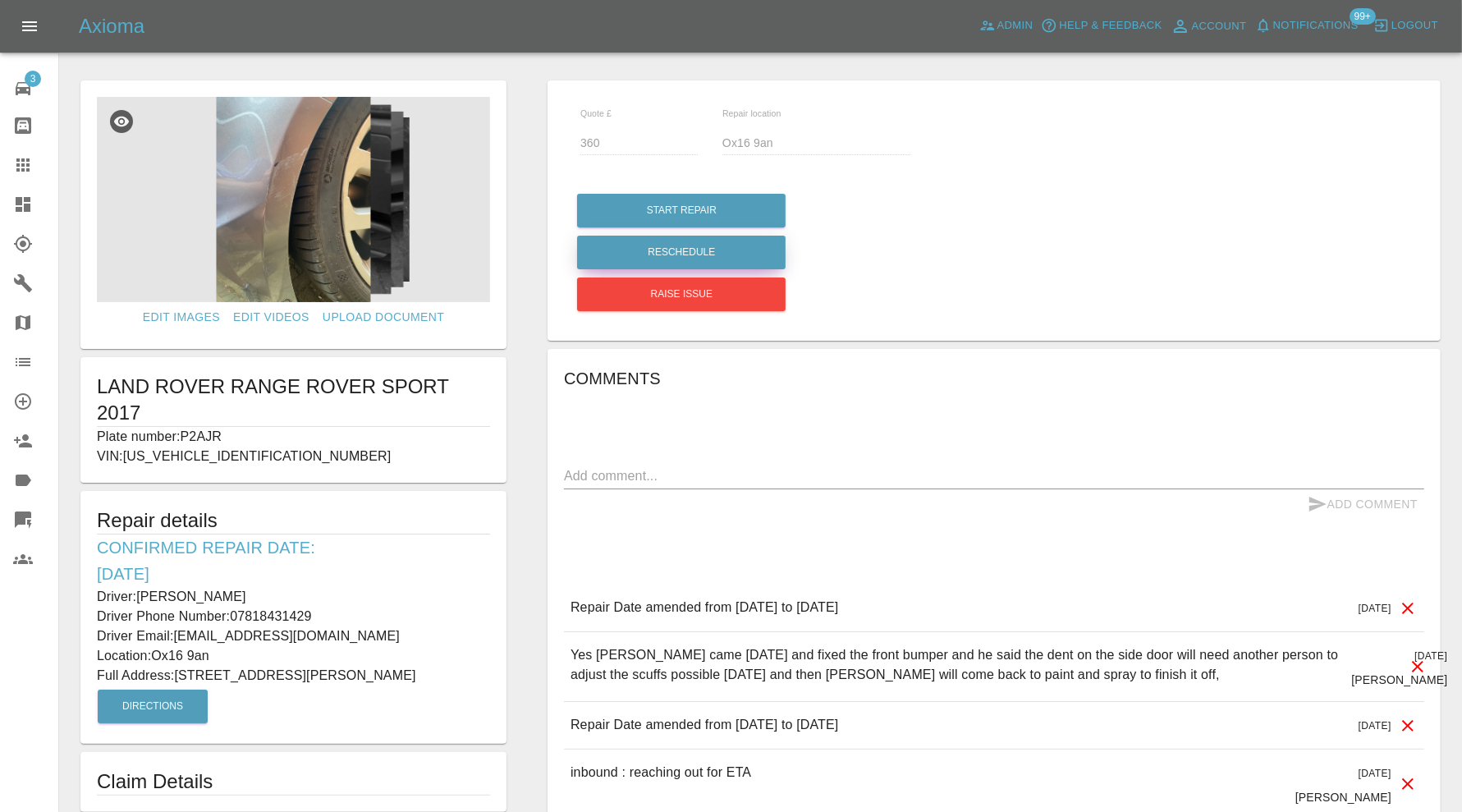
click at [646, 258] on button "Reschedule" at bounding box center [681, 251] width 209 height 33
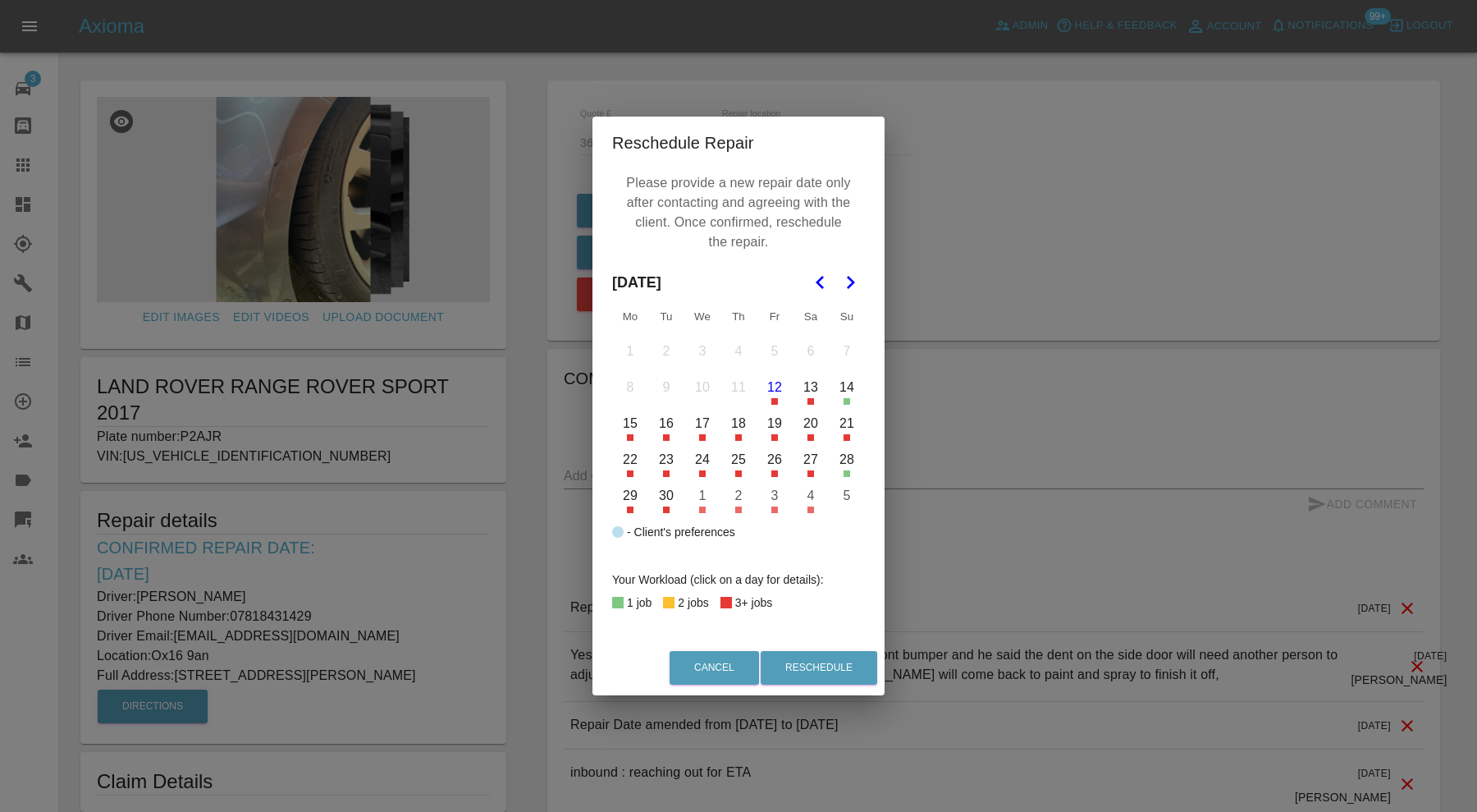
click at [666, 429] on button "16" at bounding box center [666, 423] width 34 height 34
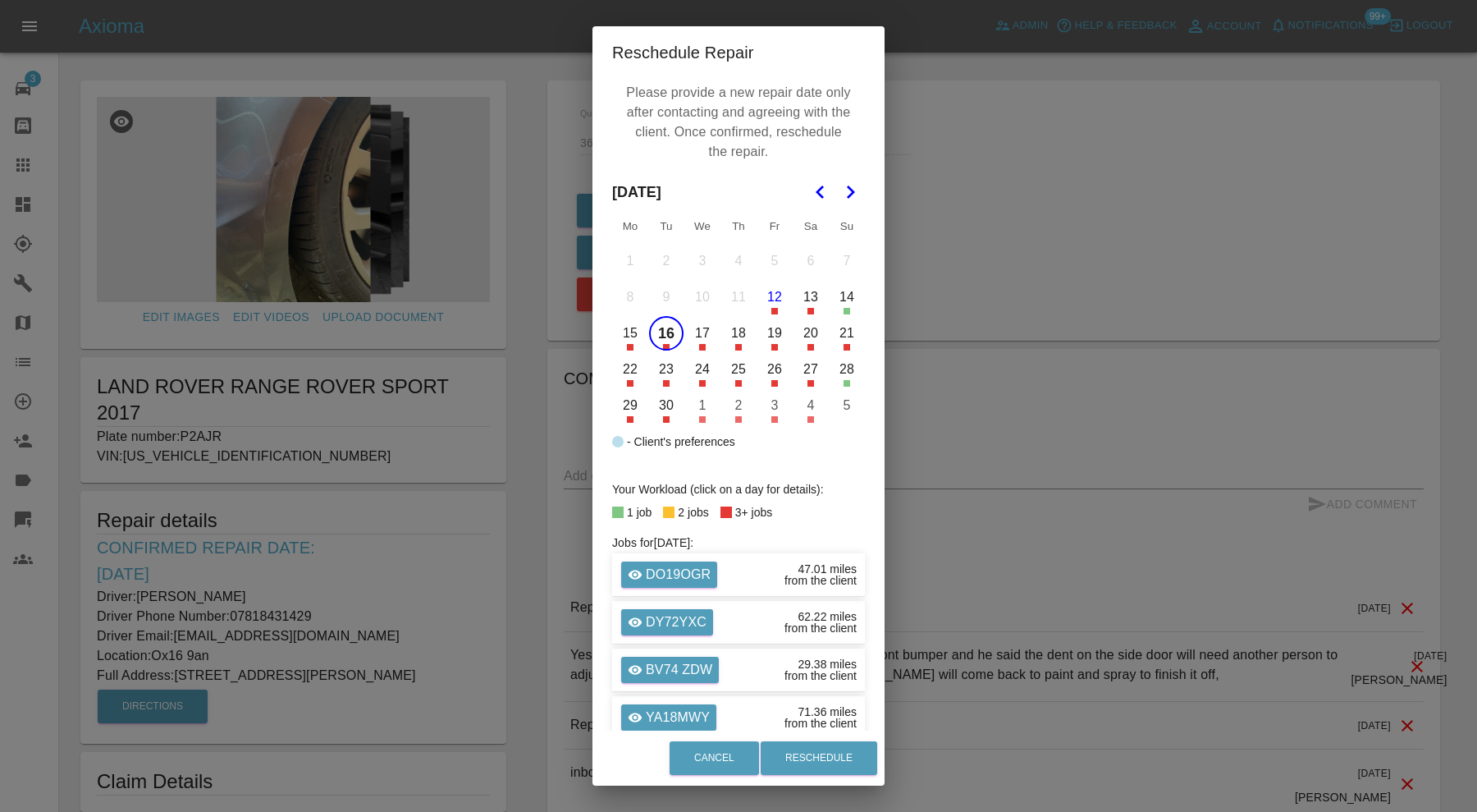
click at [836, 729] on div "from the client" at bounding box center [821, 723] width 72 height 11
click at [837, 746] on button "Reschedule" at bounding box center [819, 757] width 117 height 33
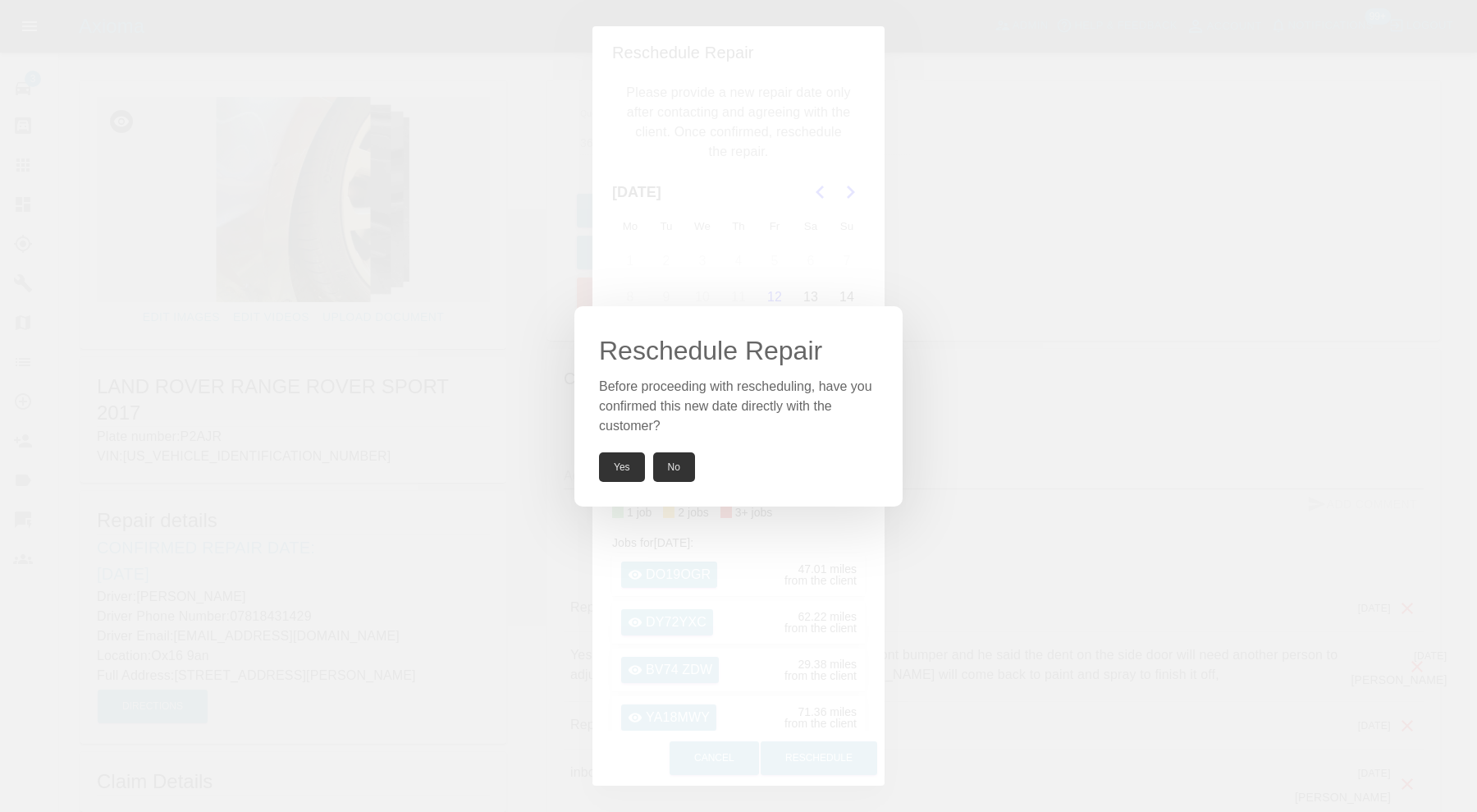
click at [613, 459] on button "Yes" at bounding box center [621, 467] width 46 height 29
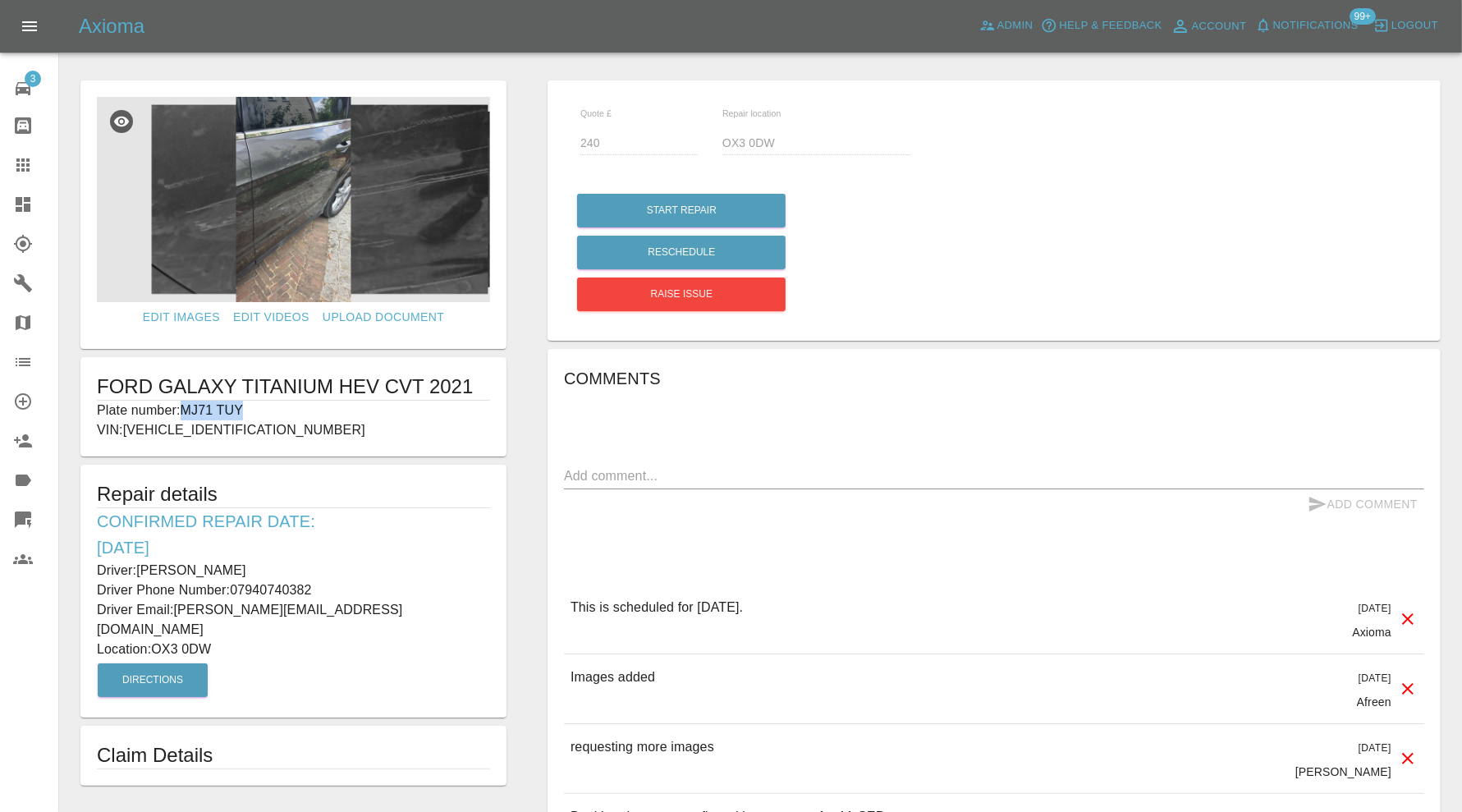
drag, startPoint x: 255, startPoint y: 409, endPoint x: 186, endPoint y: 409, distance: 69.0
click at [186, 409] on p "Plate number: MJ71 TUY" at bounding box center [293, 410] width 393 height 20
copy p "MJ71 TUY"
click at [20, 165] on icon at bounding box center [23, 164] width 20 height 20
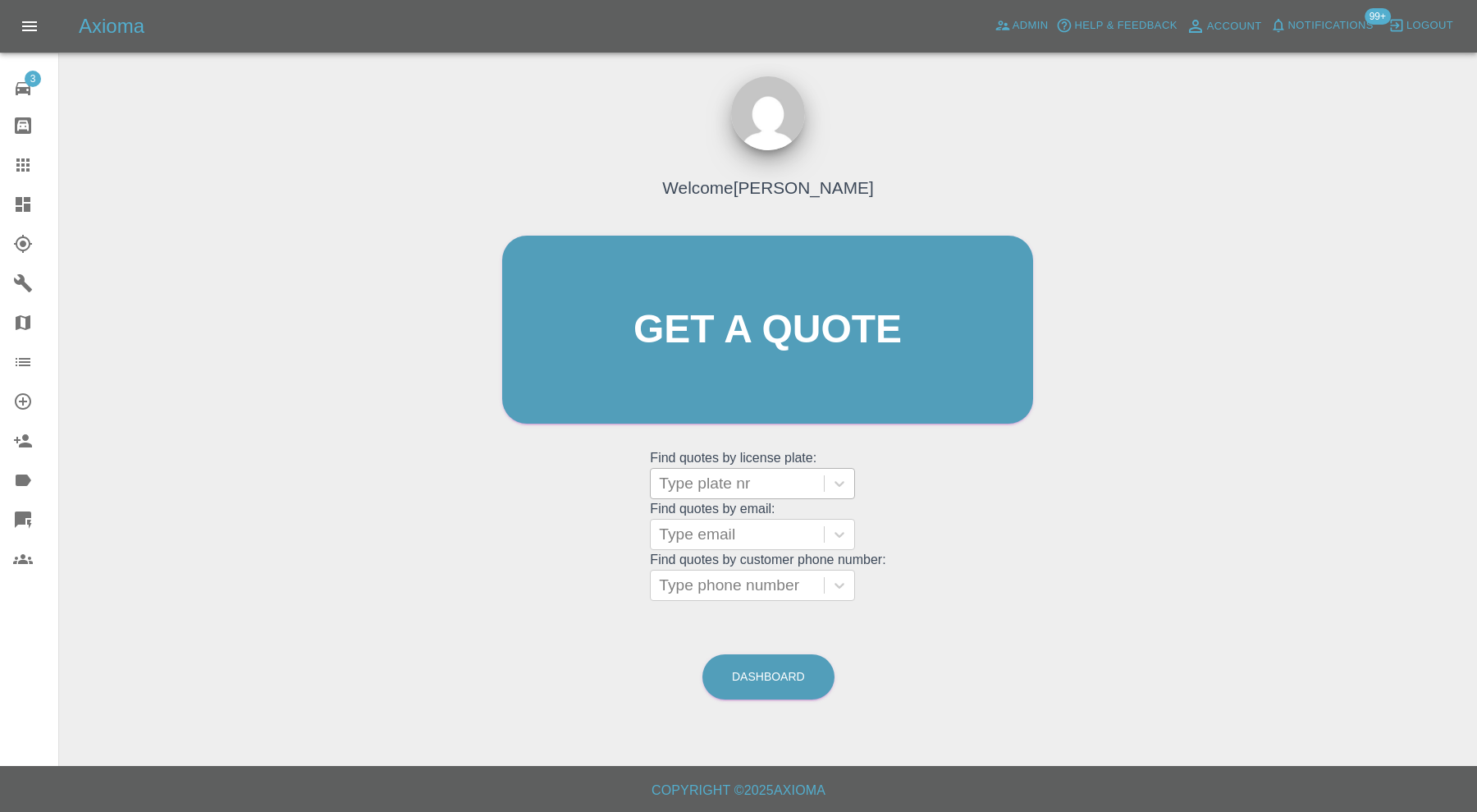
click at [769, 486] on div at bounding box center [737, 483] width 157 height 23
paste input "MJ71 TUY"
type input "MJ71 TUY"
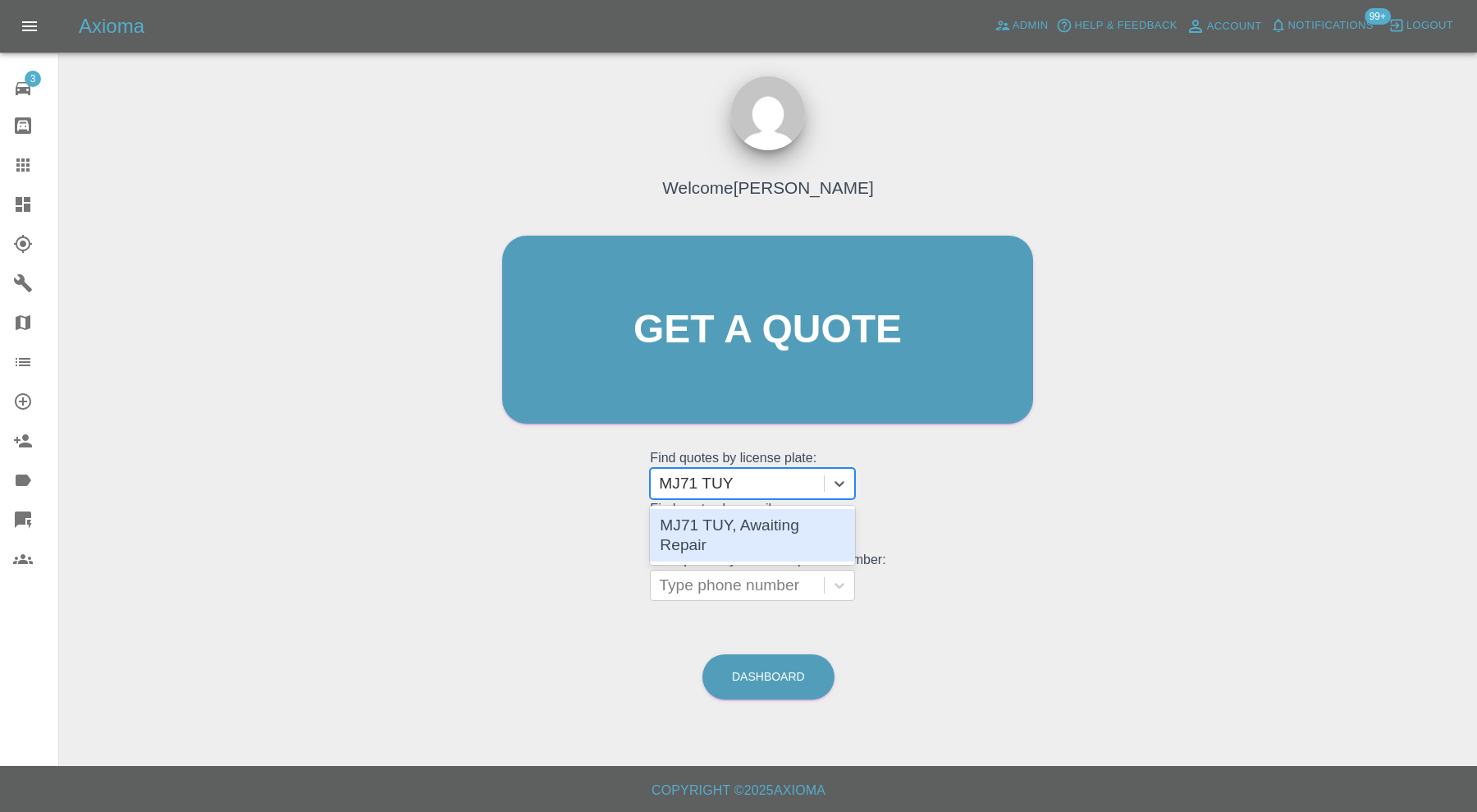
click at [756, 519] on div "MJ71 TUY, Awaiting Repair" at bounding box center [752, 534] width 205 height 52
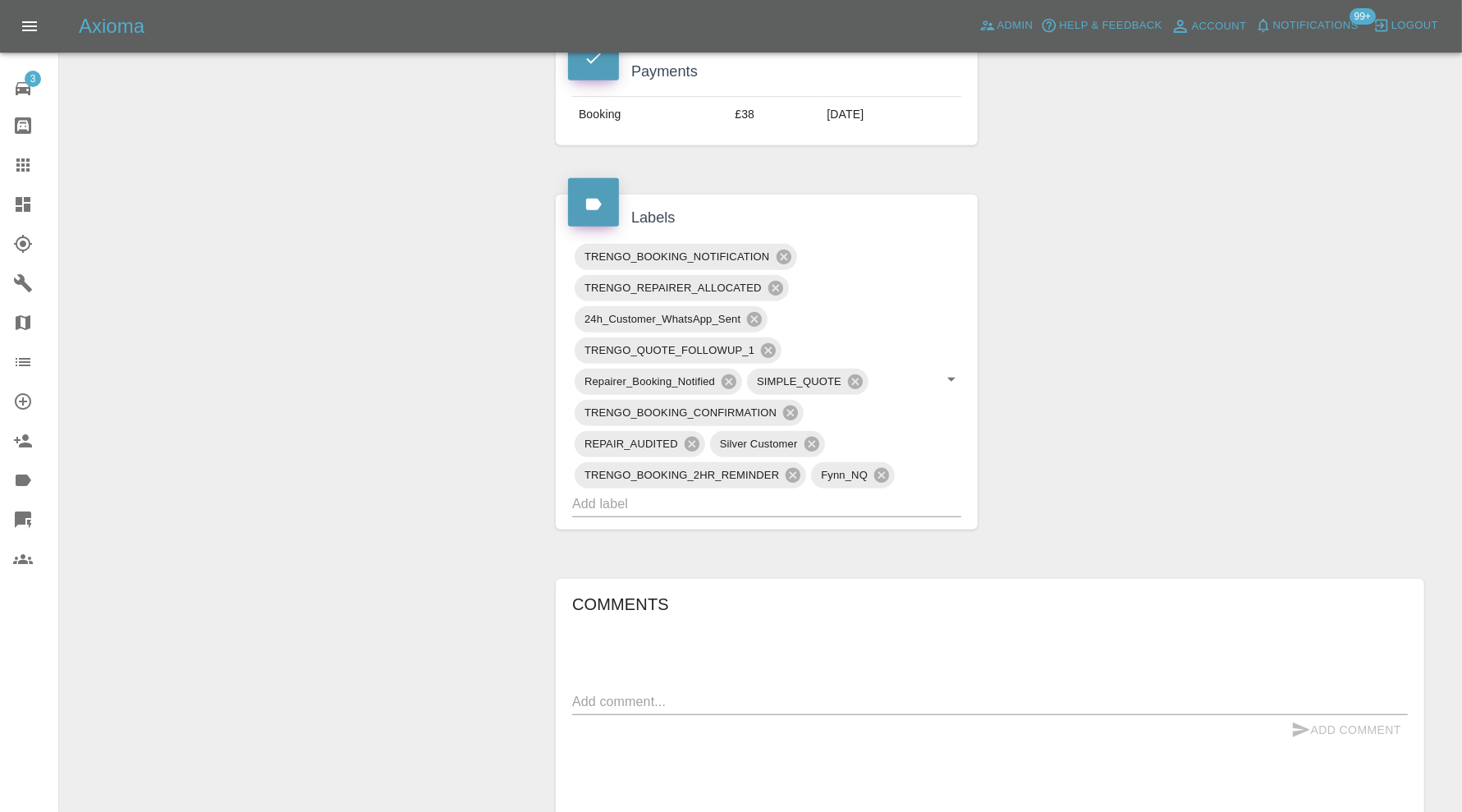
scroll to position [684, 0]
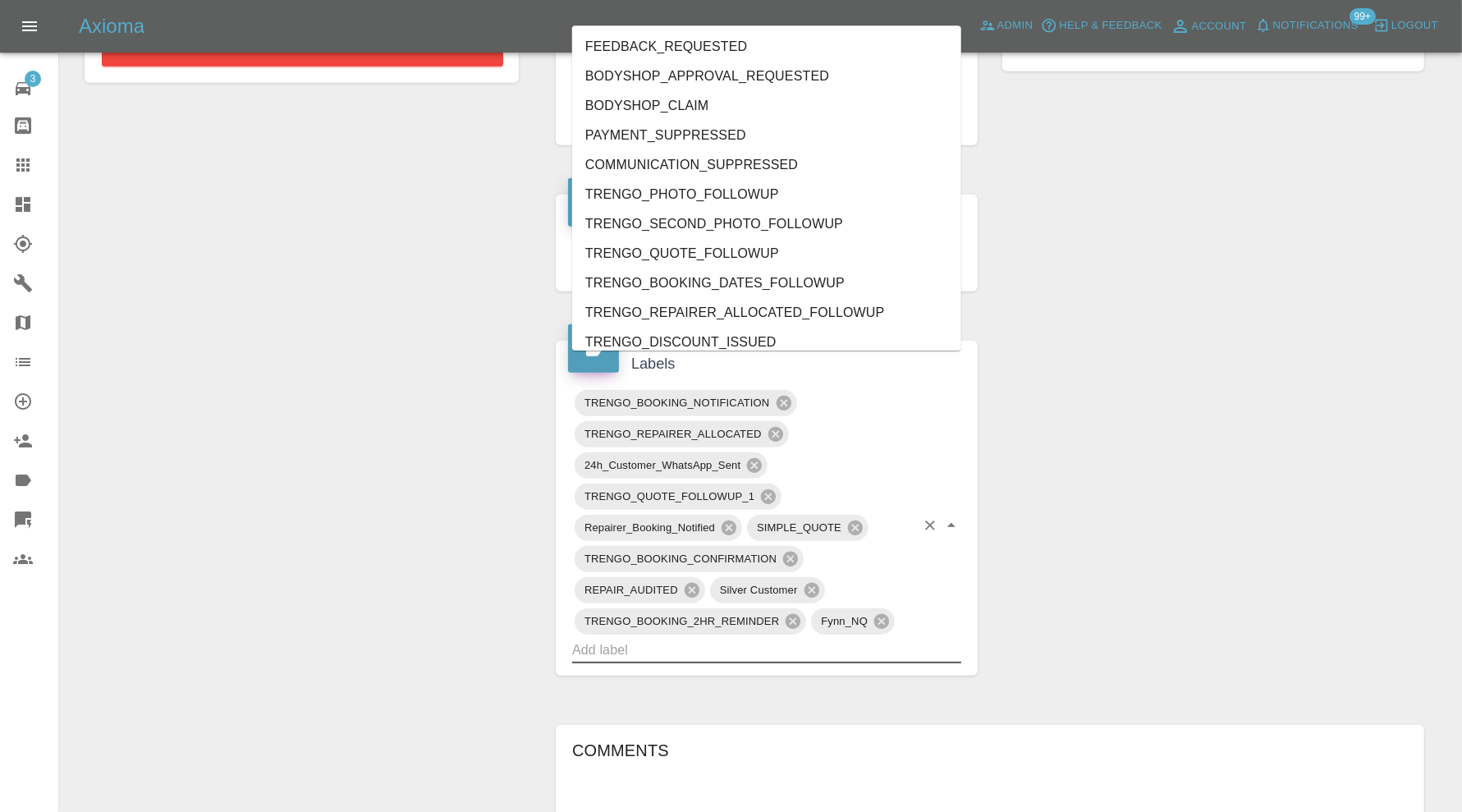
click at [785, 637] on input "text" at bounding box center [744, 649] width 343 height 26
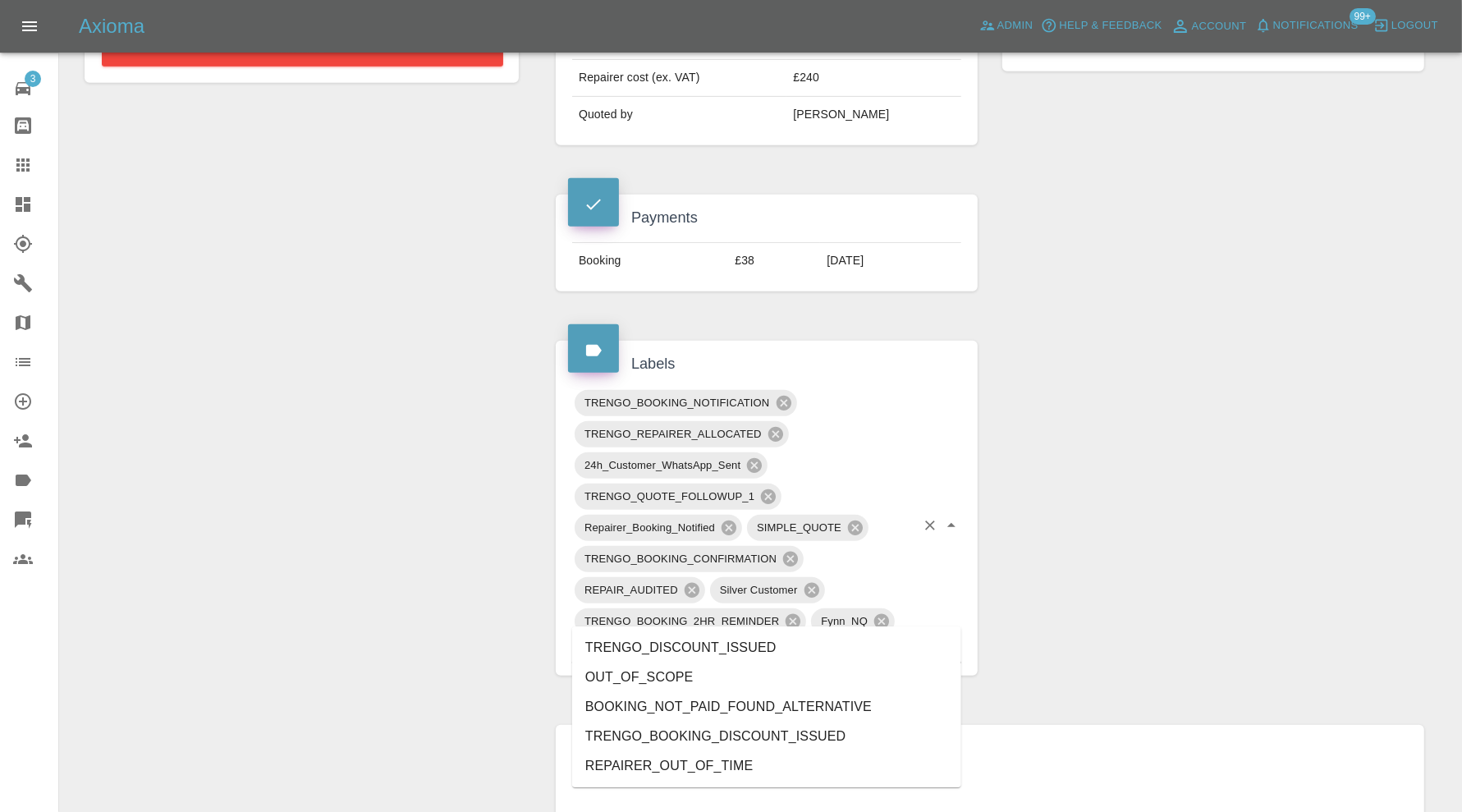
type input "out"
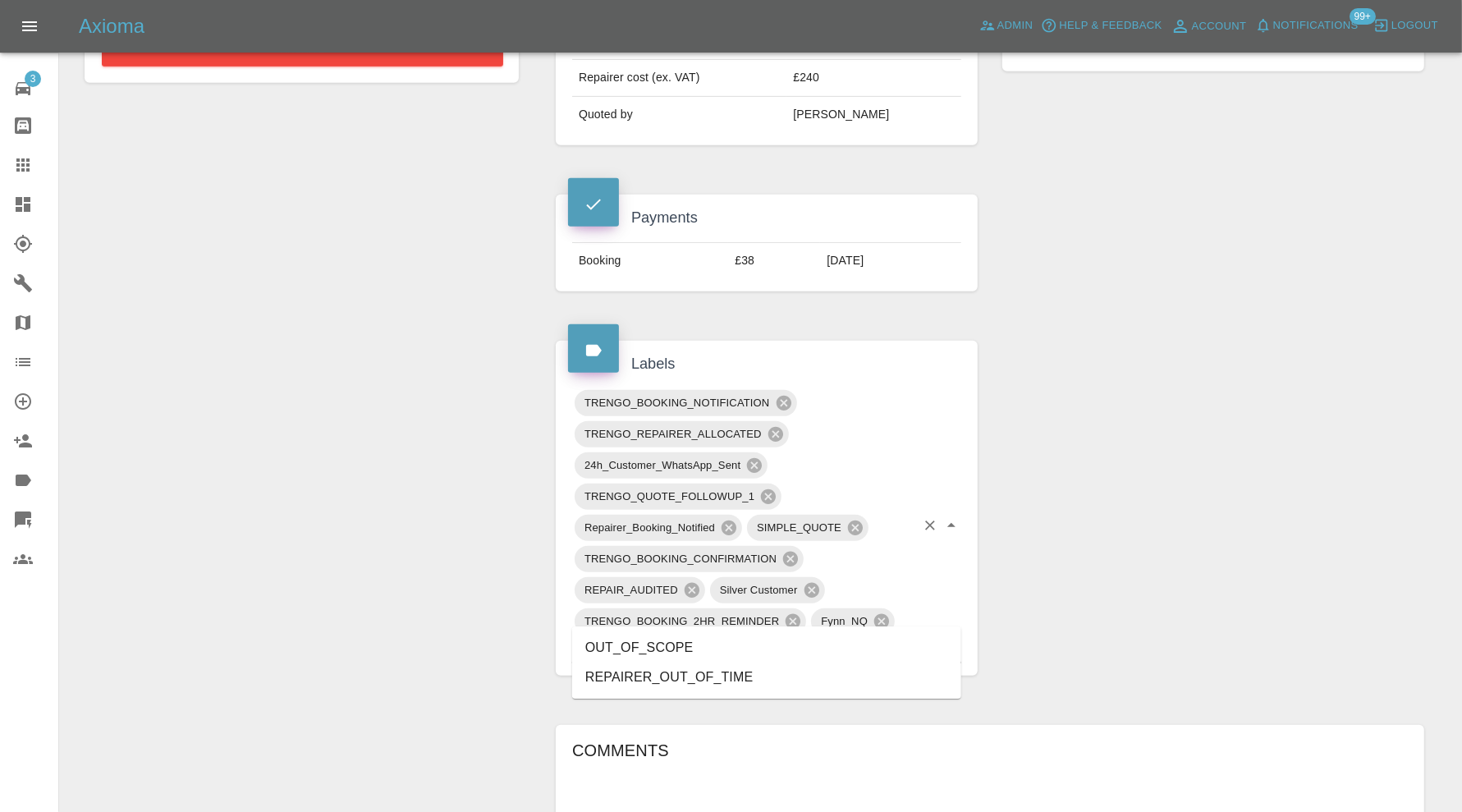
click at [741, 653] on li "OUT_OF_SCOPE" at bounding box center [767, 647] width 389 height 29
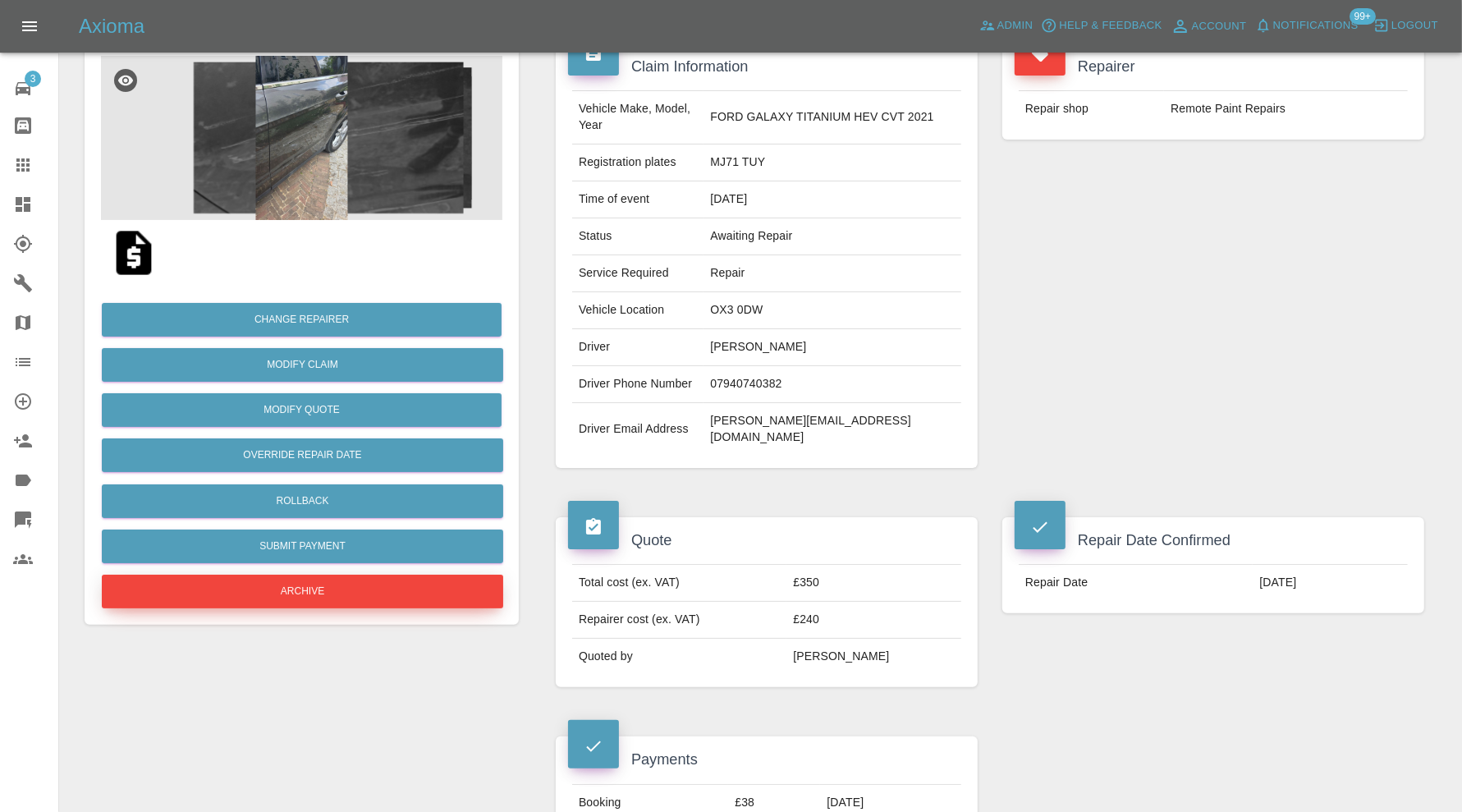
scroll to position [137, 0]
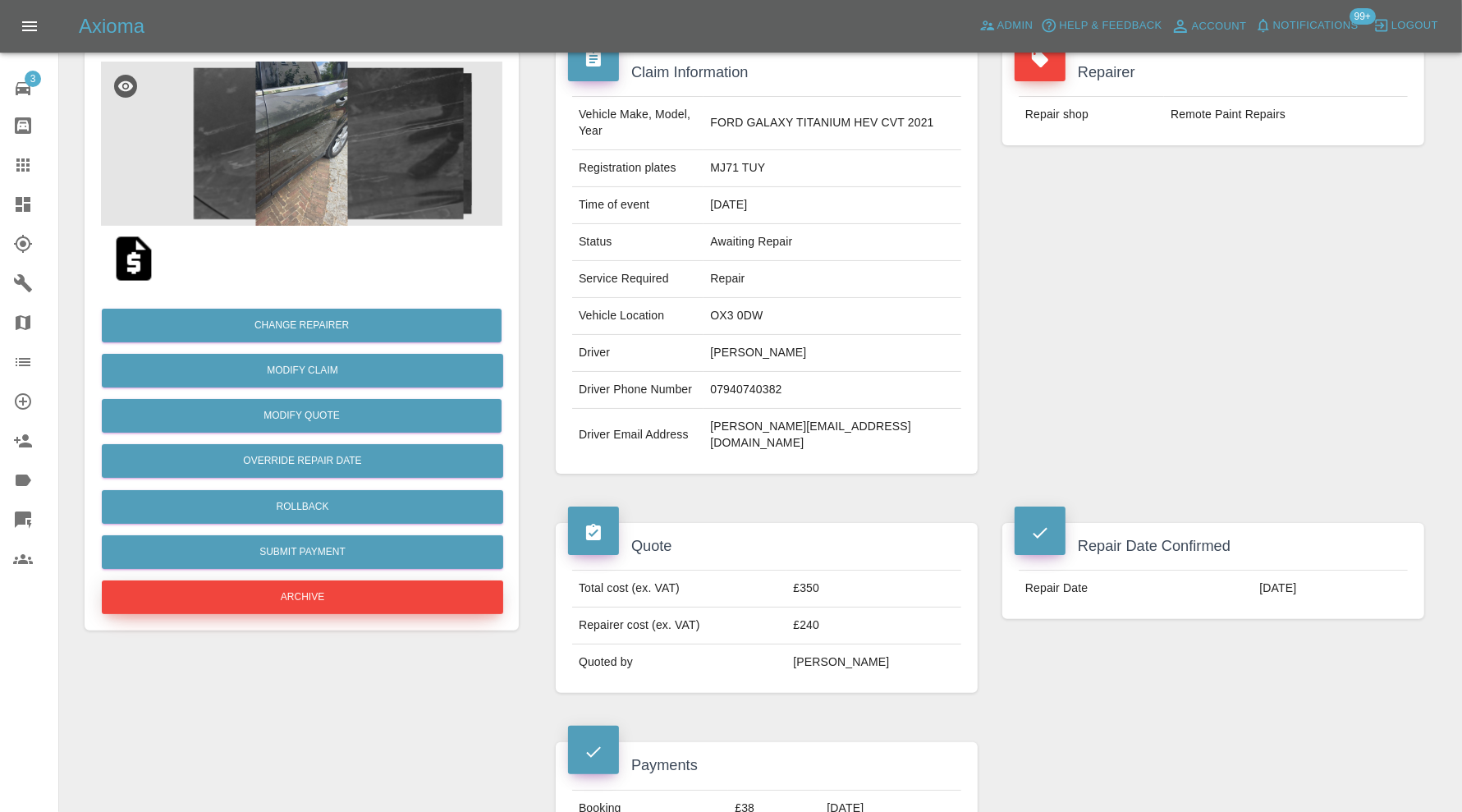
click at [282, 593] on button "Archive" at bounding box center [302, 597] width 401 height 33
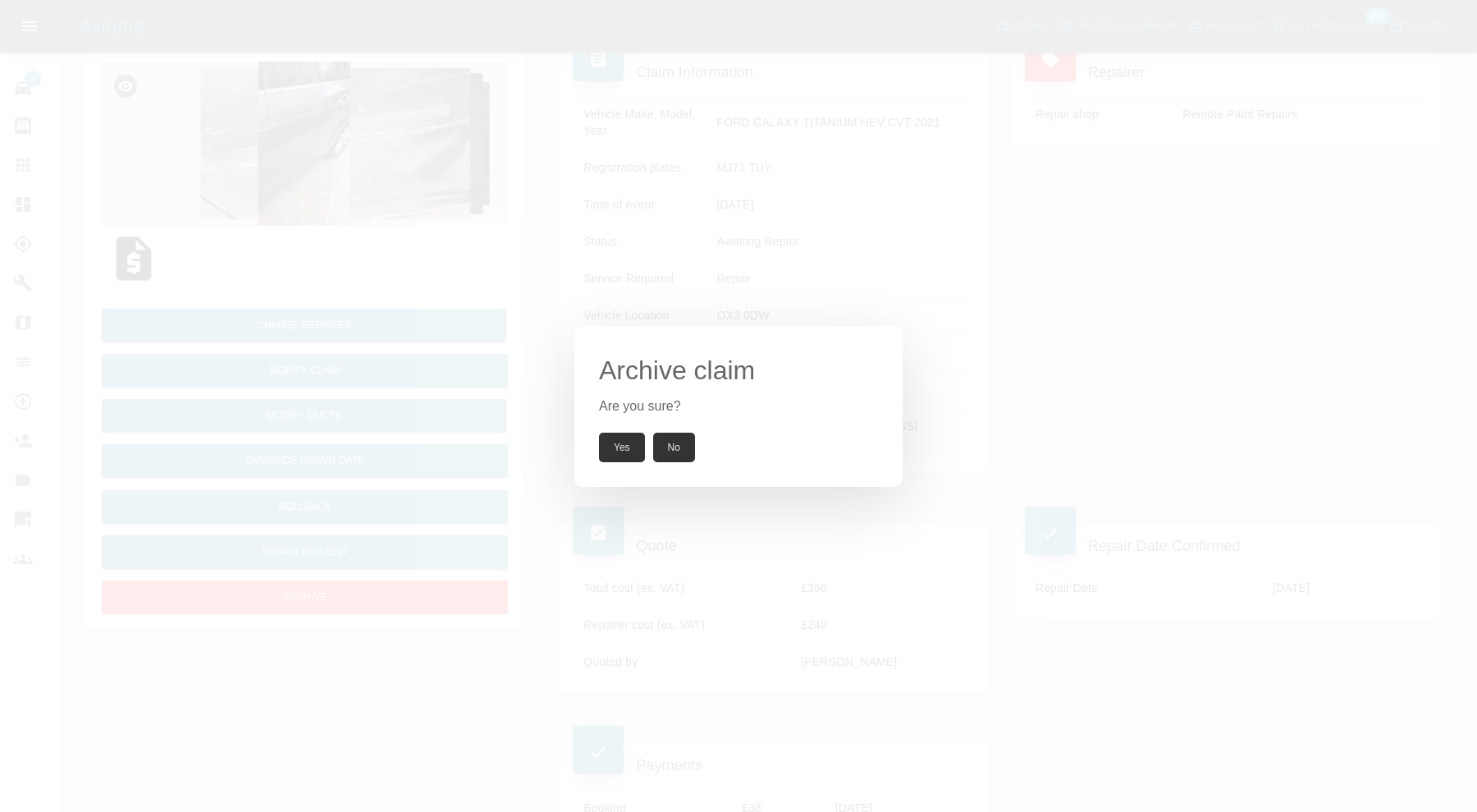
click at [633, 434] on button "Yes" at bounding box center [621, 447] width 46 height 29
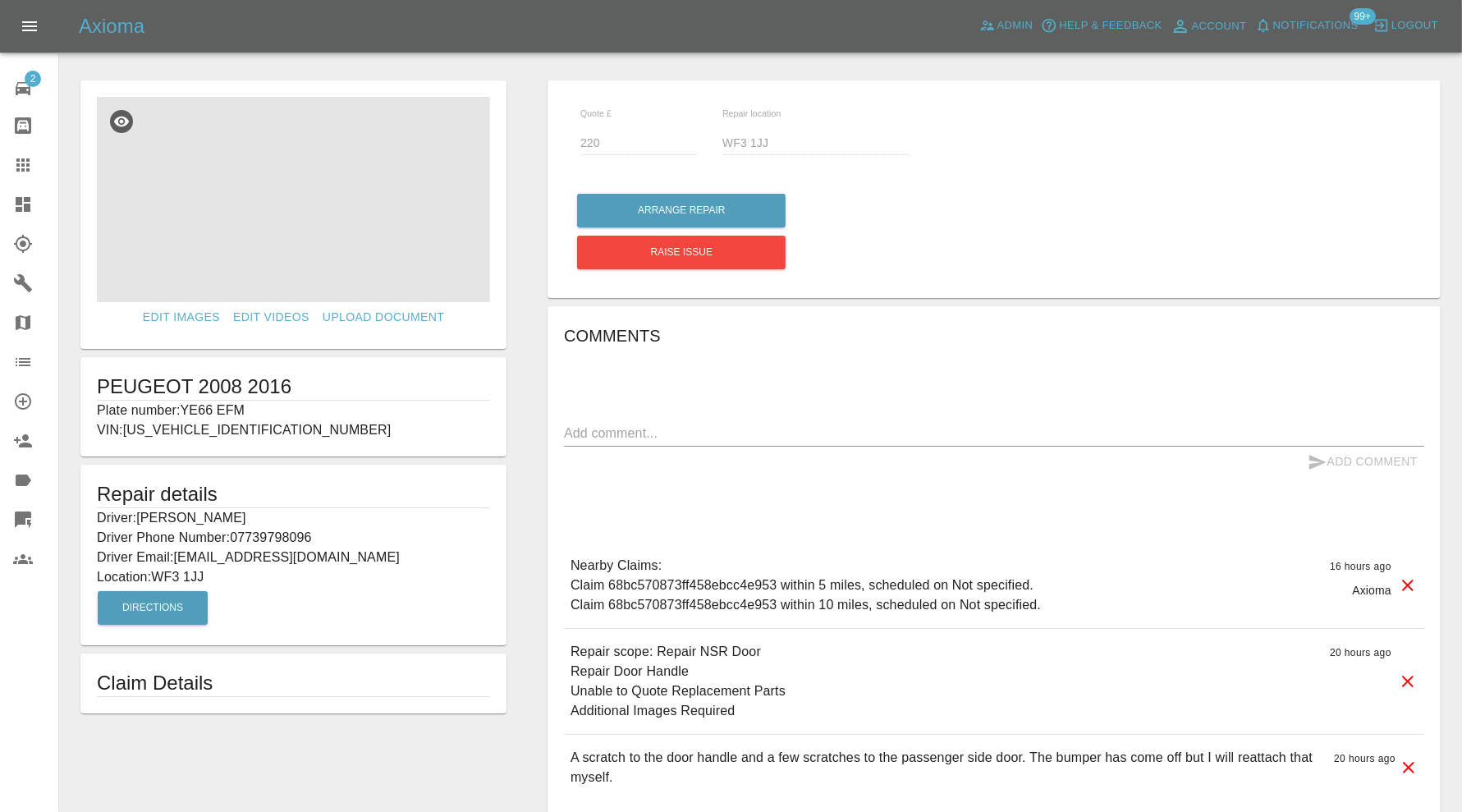
click at [319, 217] on img at bounding box center [293, 199] width 393 height 205
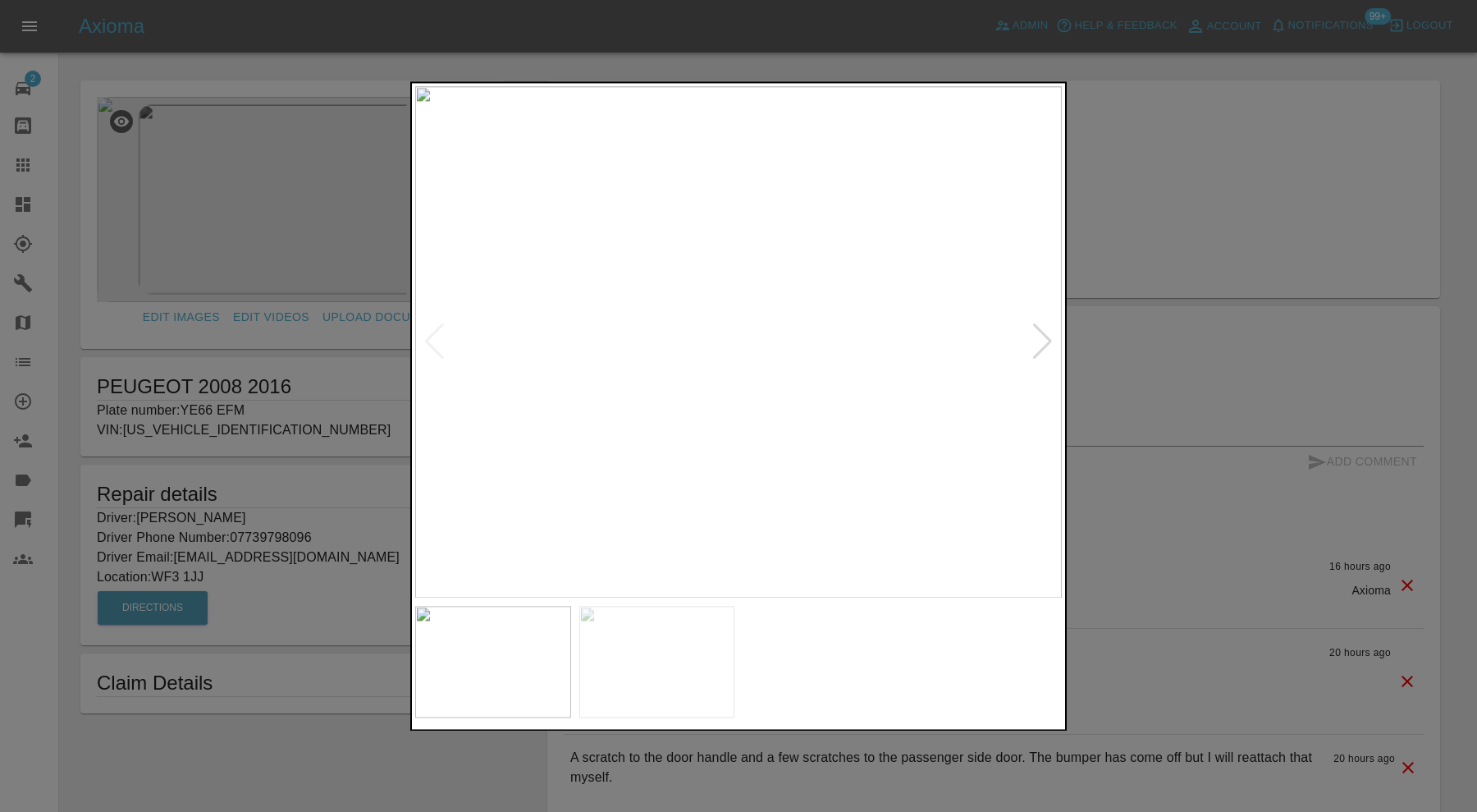
click at [702, 671] on img at bounding box center [657, 661] width 156 height 112
click at [485, 645] on img at bounding box center [493, 661] width 156 height 112
click at [1041, 327] on div at bounding box center [1042, 342] width 22 height 36
click at [1110, 371] on div at bounding box center [738, 406] width 1477 height 812
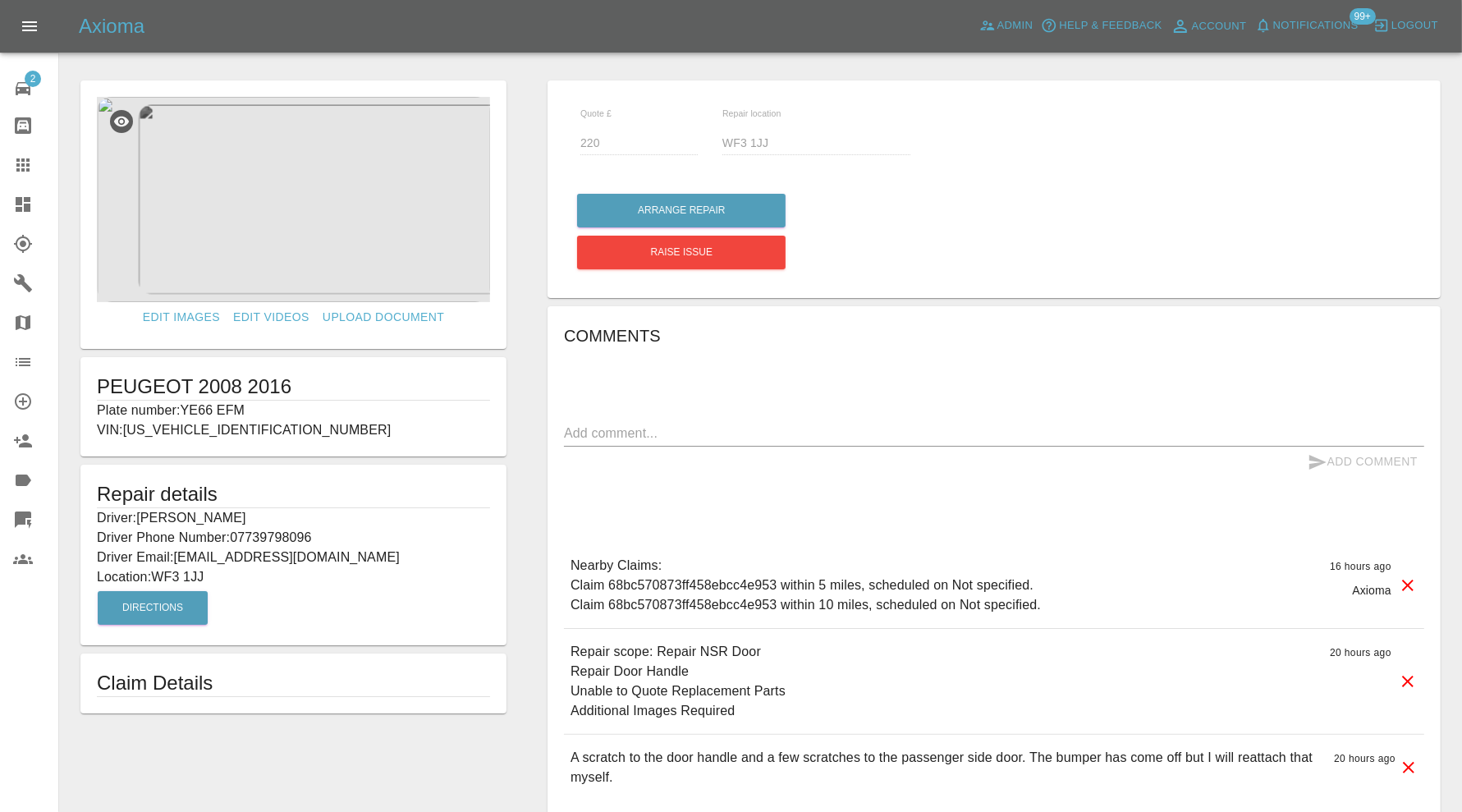
click at [222, 404] on p "Plate number: YE66 EFM" at bounding box center [293, 410] width 393 height 20
click at [265, 404] on p "Plate number: YE66 EFM" at bounding box center [293, 410] width 393 height 20
drag, startPoint x: 254, startPoint y: 404, endPoint x: 185, endPoint y: 407, distance: 69.1
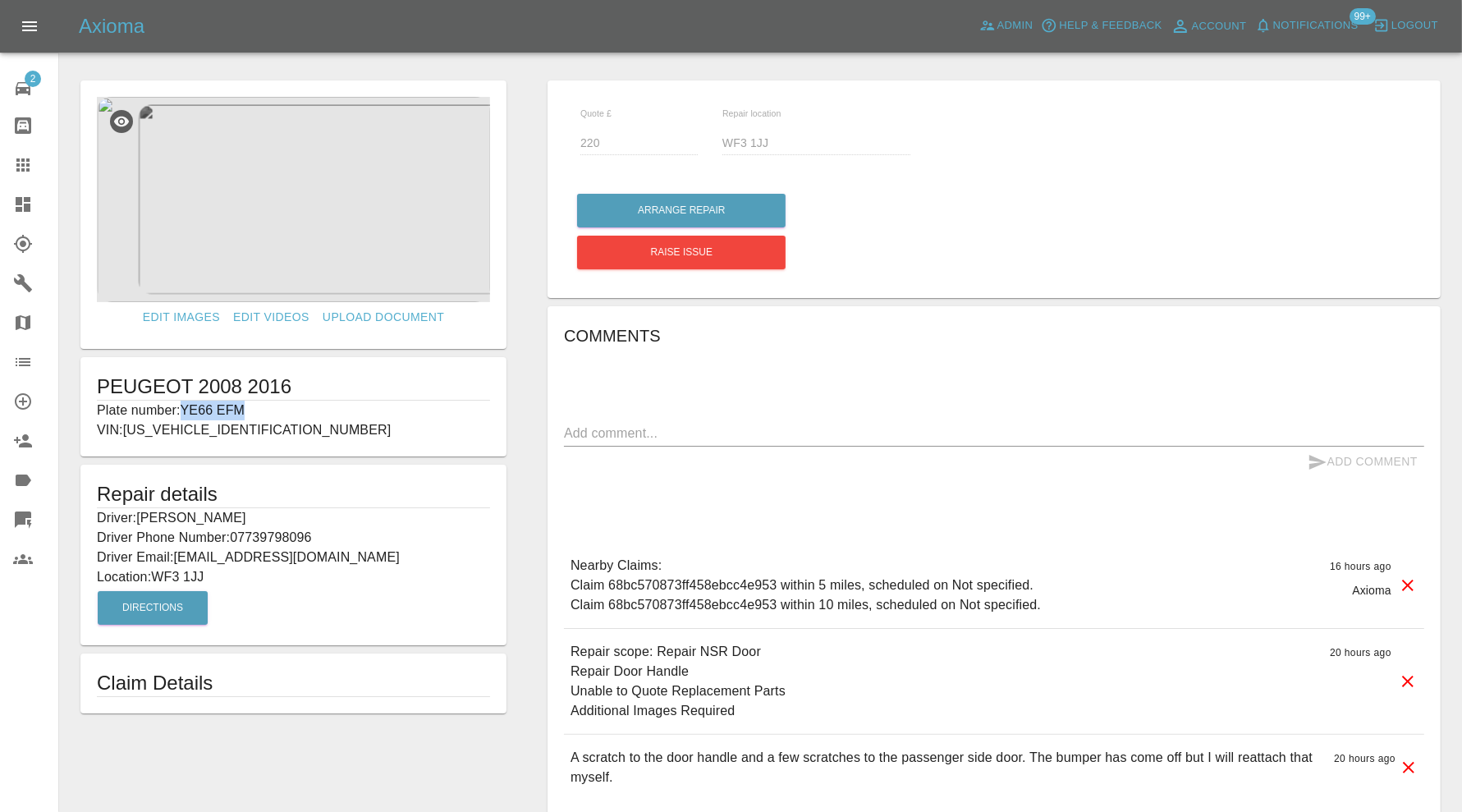
click at [185, 407] on p "Plate number: YE66 EFM" at bounding box center [293, 410] width 393 height 20
copy p "YE66 EFM"
click at [32, 167] on icon at bounding box center [23, 164] width 20 height 20
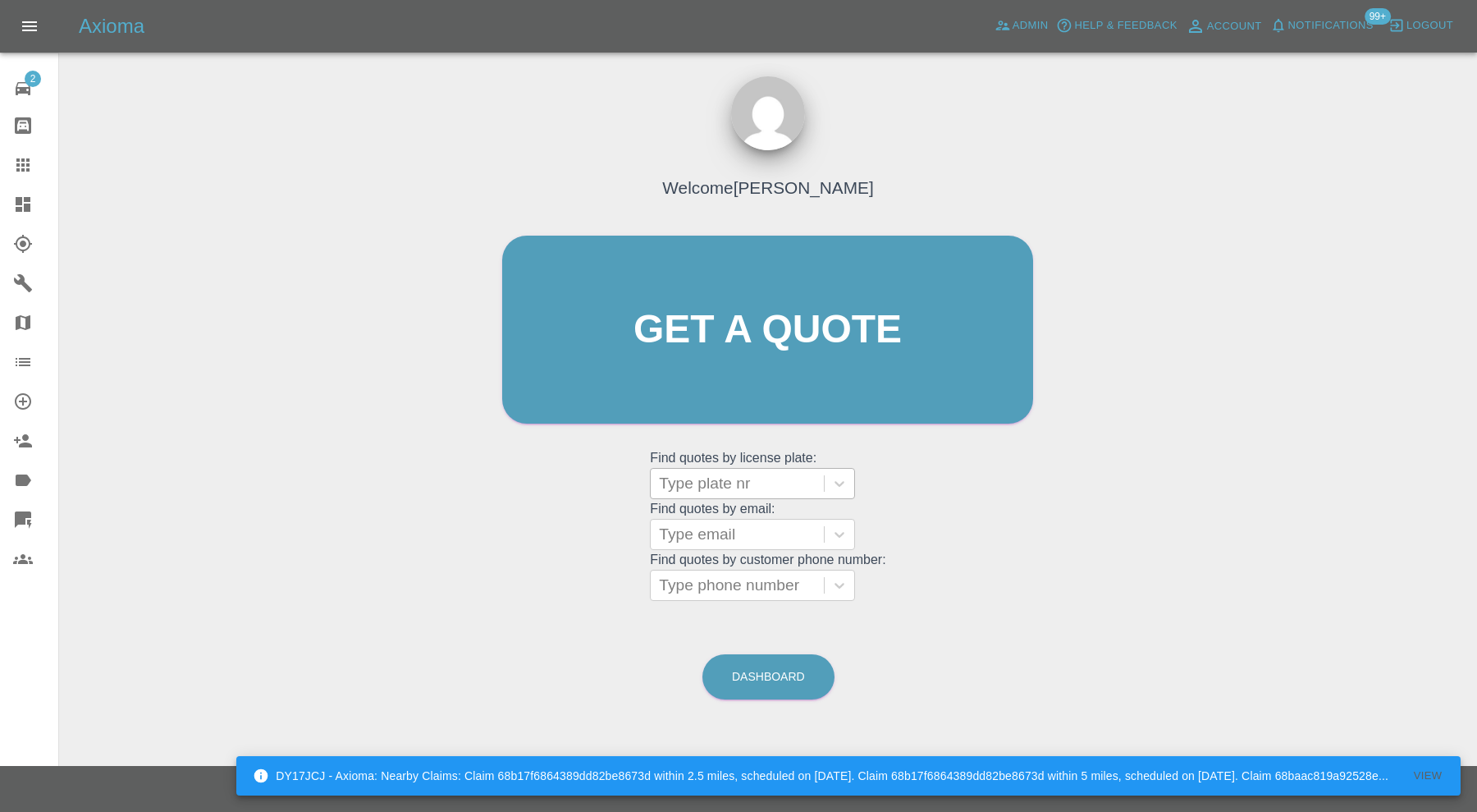
click at [674, 486] on div at bounding box center [737, 483] width 157 height 23
paste input "YE66 EFM"
type input "YE66 EFM"
click at [767, 517] on div "YE66 EFM, Bidding" at bounding box center [752, 525] width 205 height 33
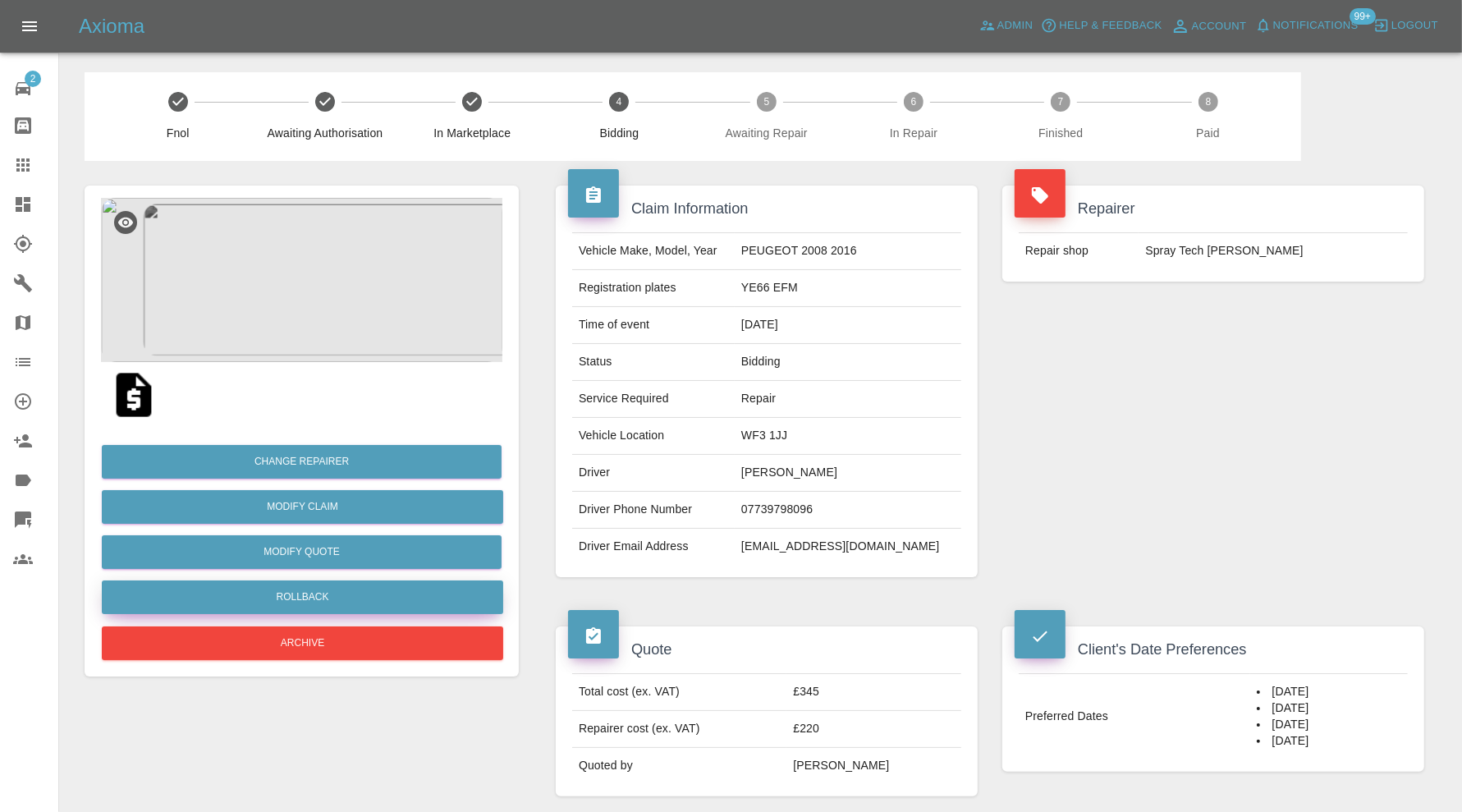
click at [391, 587] on button "Rollback" at bounding box center [302, 597] width 401 height 33
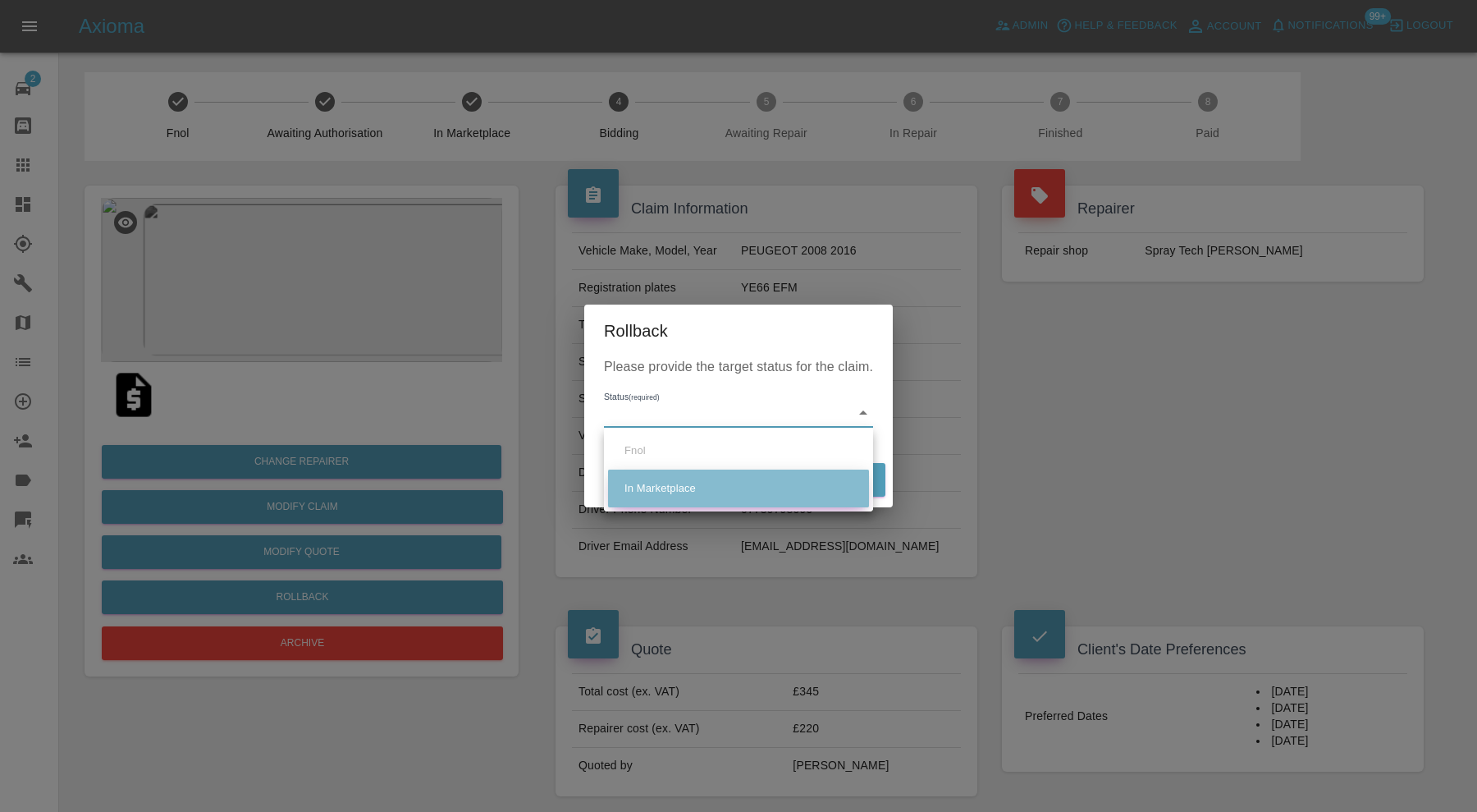
click at [675, 489] on li "In Marketplace" at bounding box center [738, 489] width 261 height 38
type input "in-marketplace"
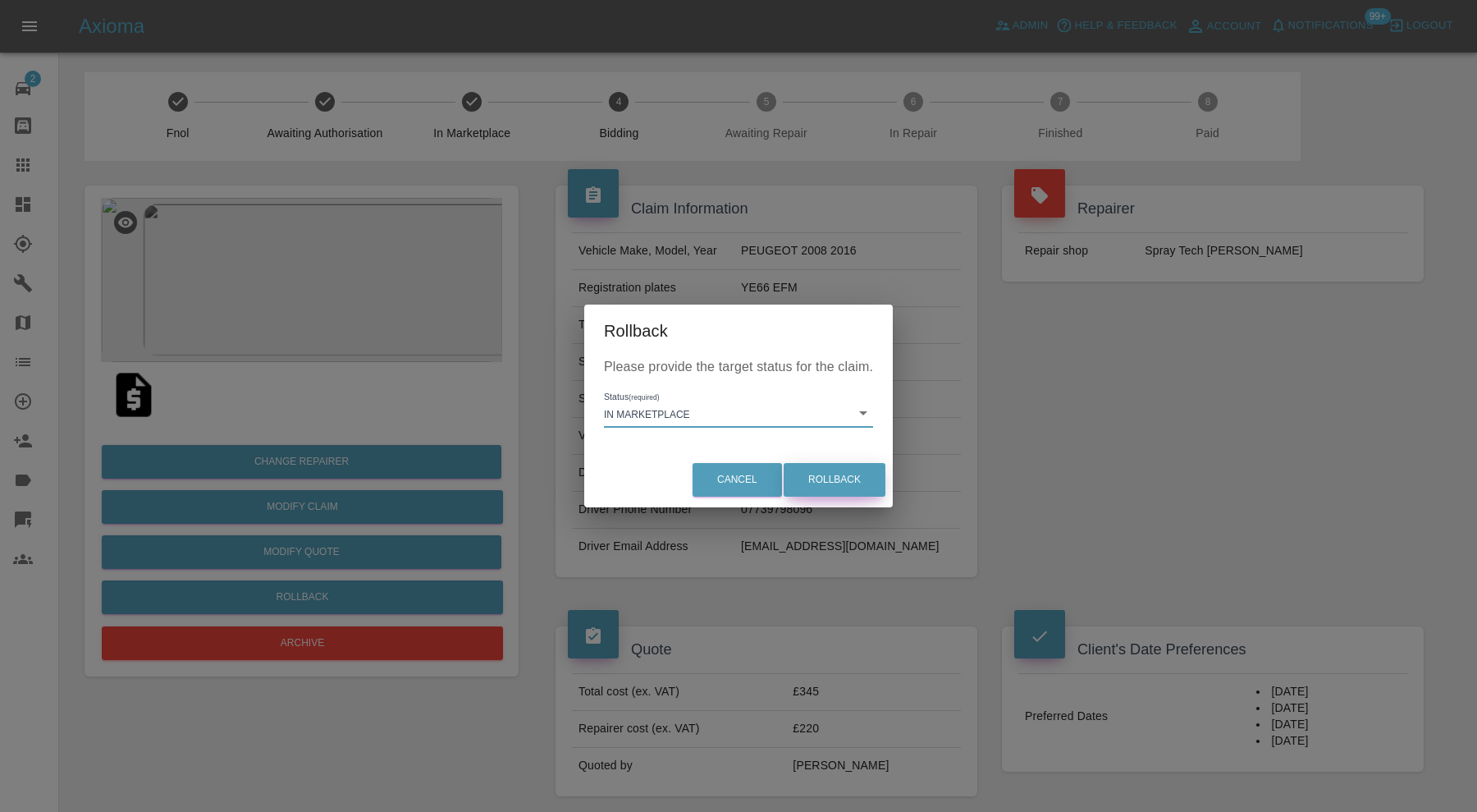
click at [806, 481] on button "Rollback" at bounding box center [834, 479] width 102 height 33
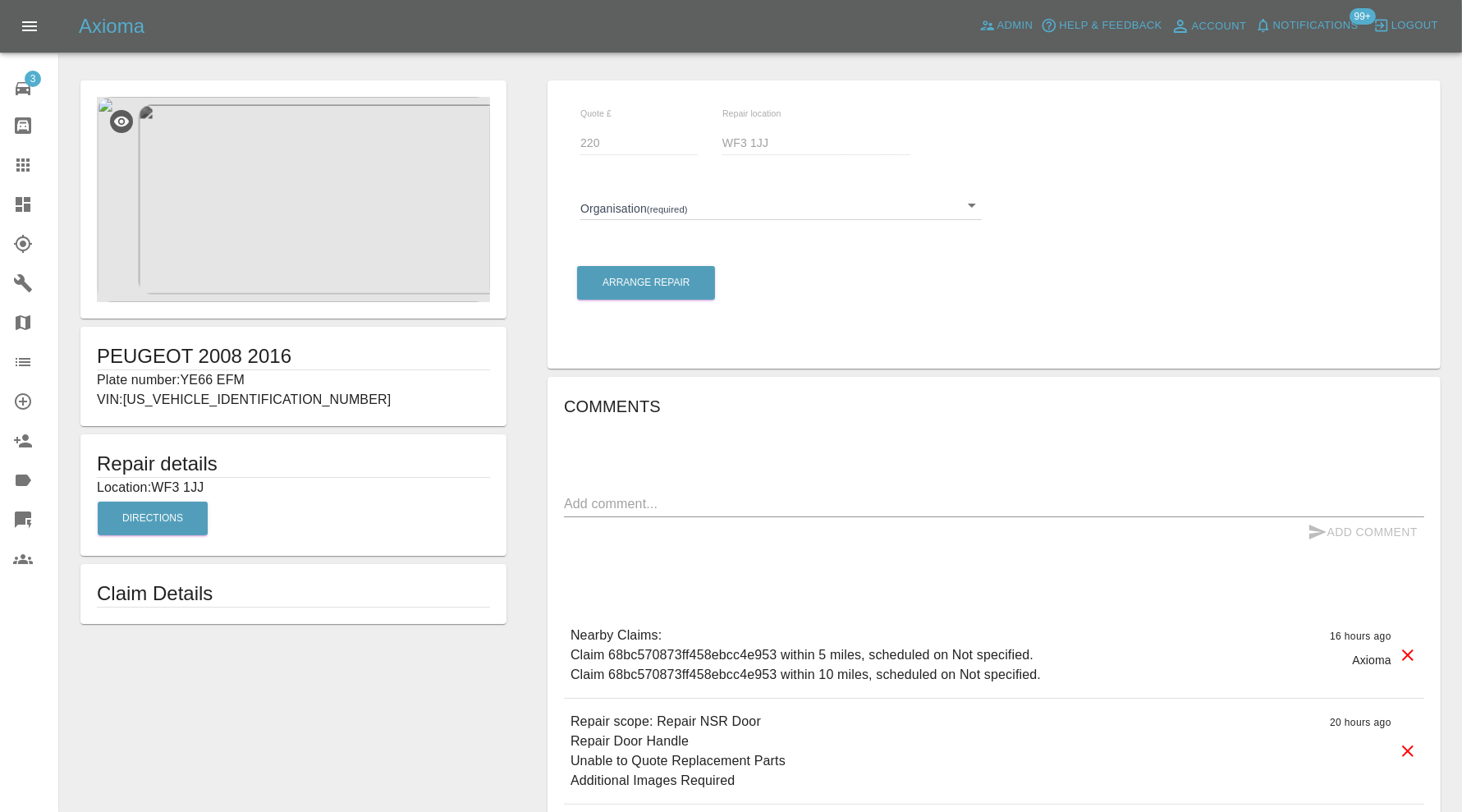
click at [743, 206] on body "Axioma Admin Help & Feedback Account Notifications 99+ Logout 3 Repair home Bod…" at bounding box center [731, 480] width 1462 height 960
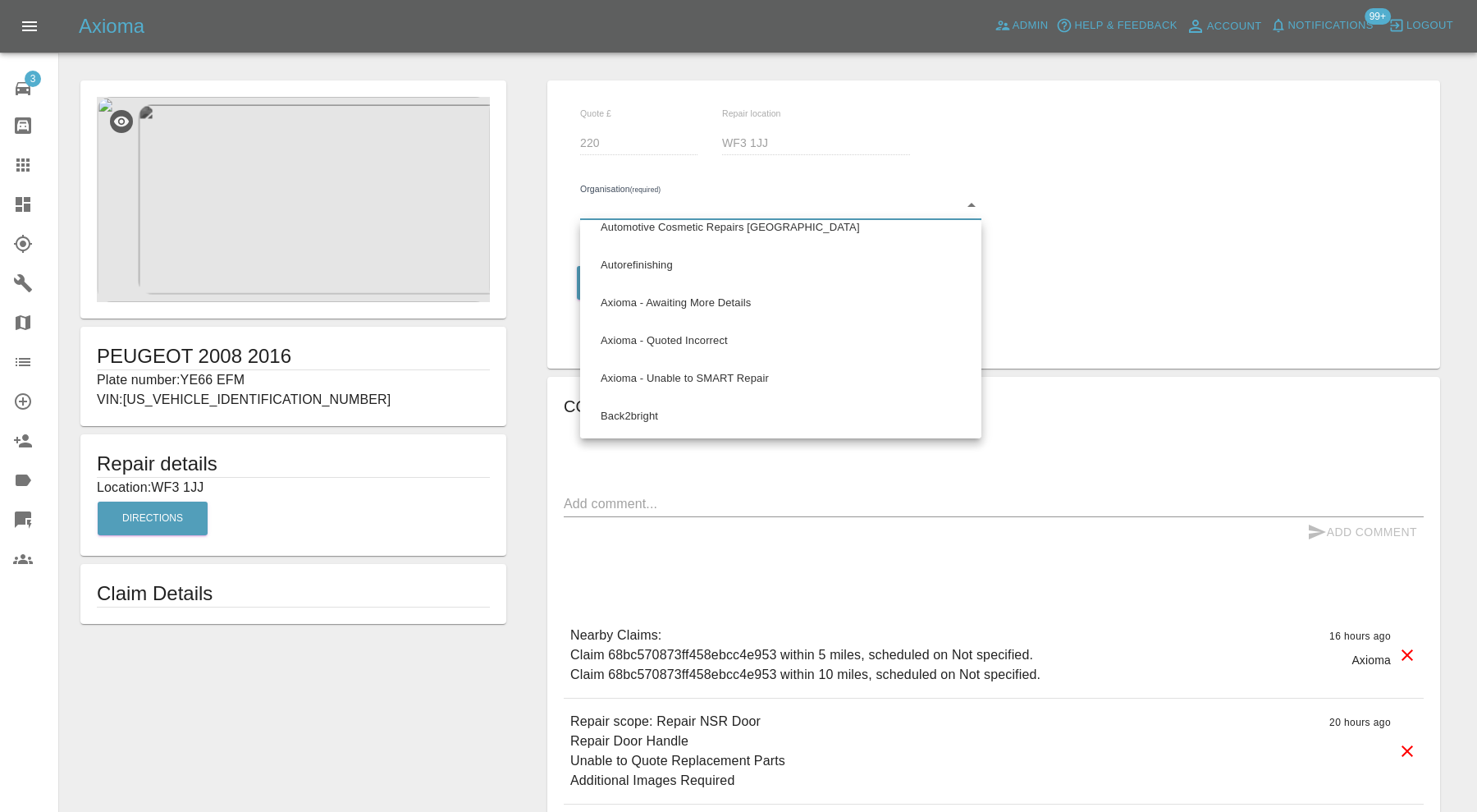
scroll to position [821, 0]
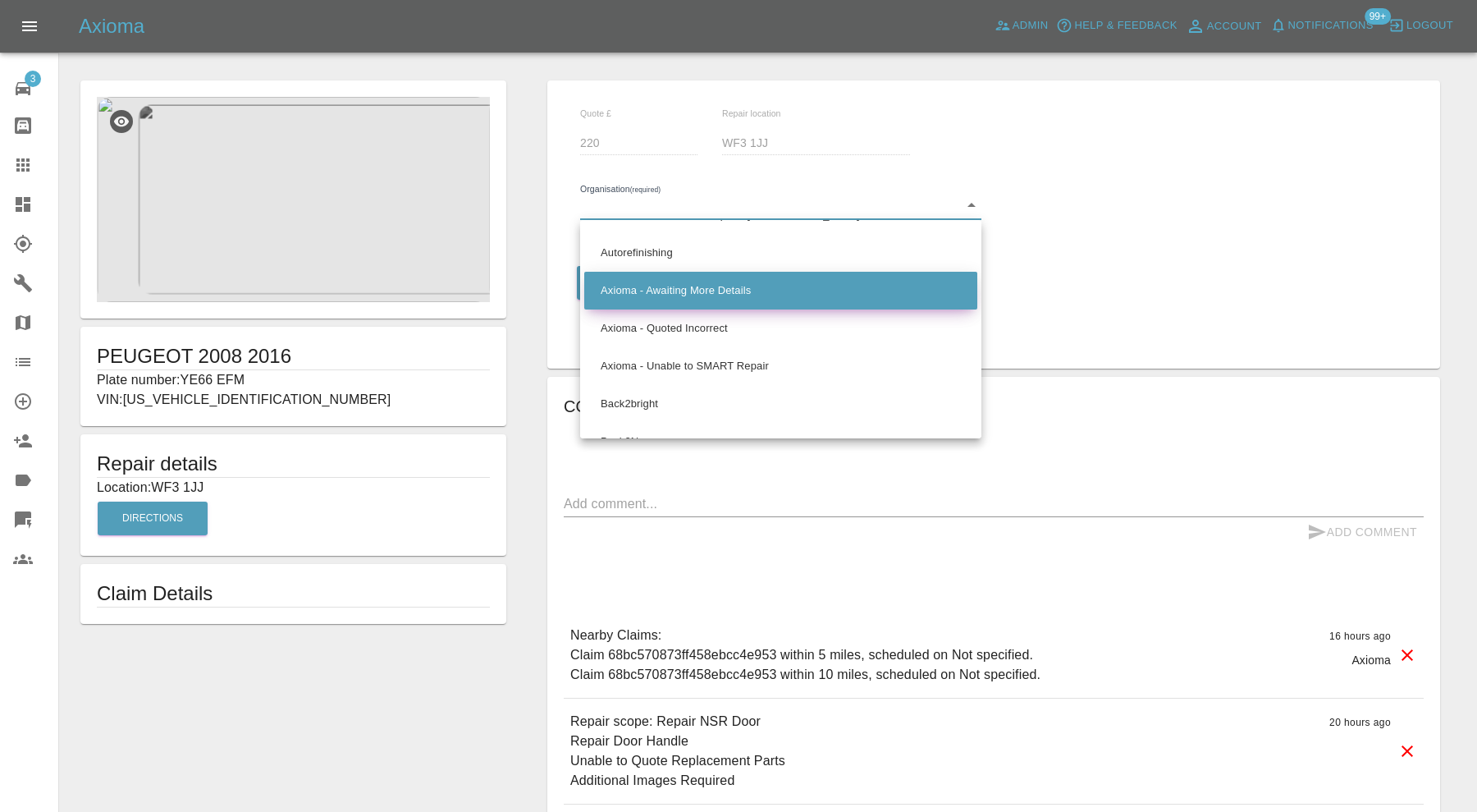
click at [751, 279] on li "Axioma - Awaiting More Details" at bounding box center [781, 290] width 393 height 38
type input "66cdd8825c84a2557c7b9596"
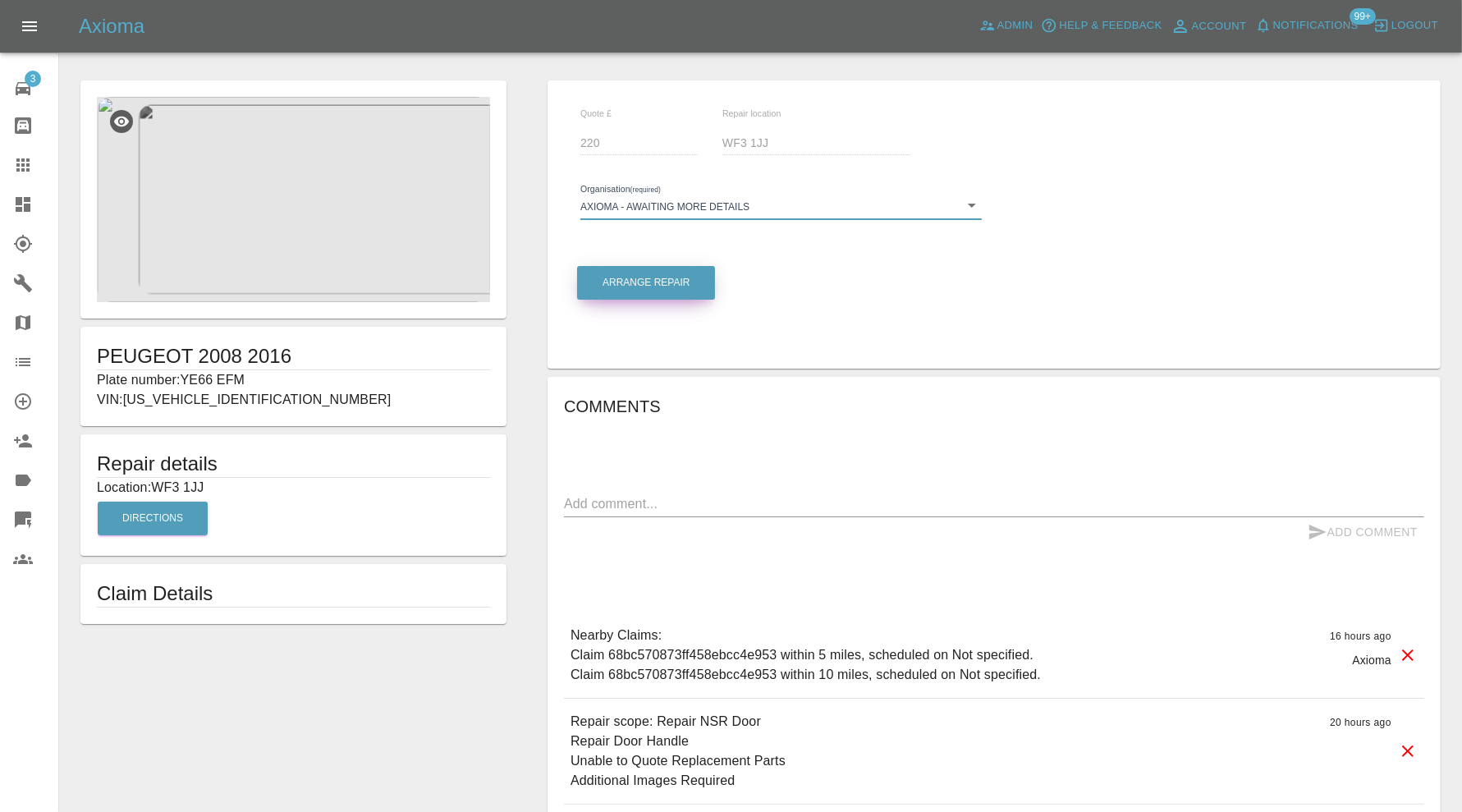
click at [666, 284] on button "Arrange Repair" at bounding box center [645, 282] width 138 height 33
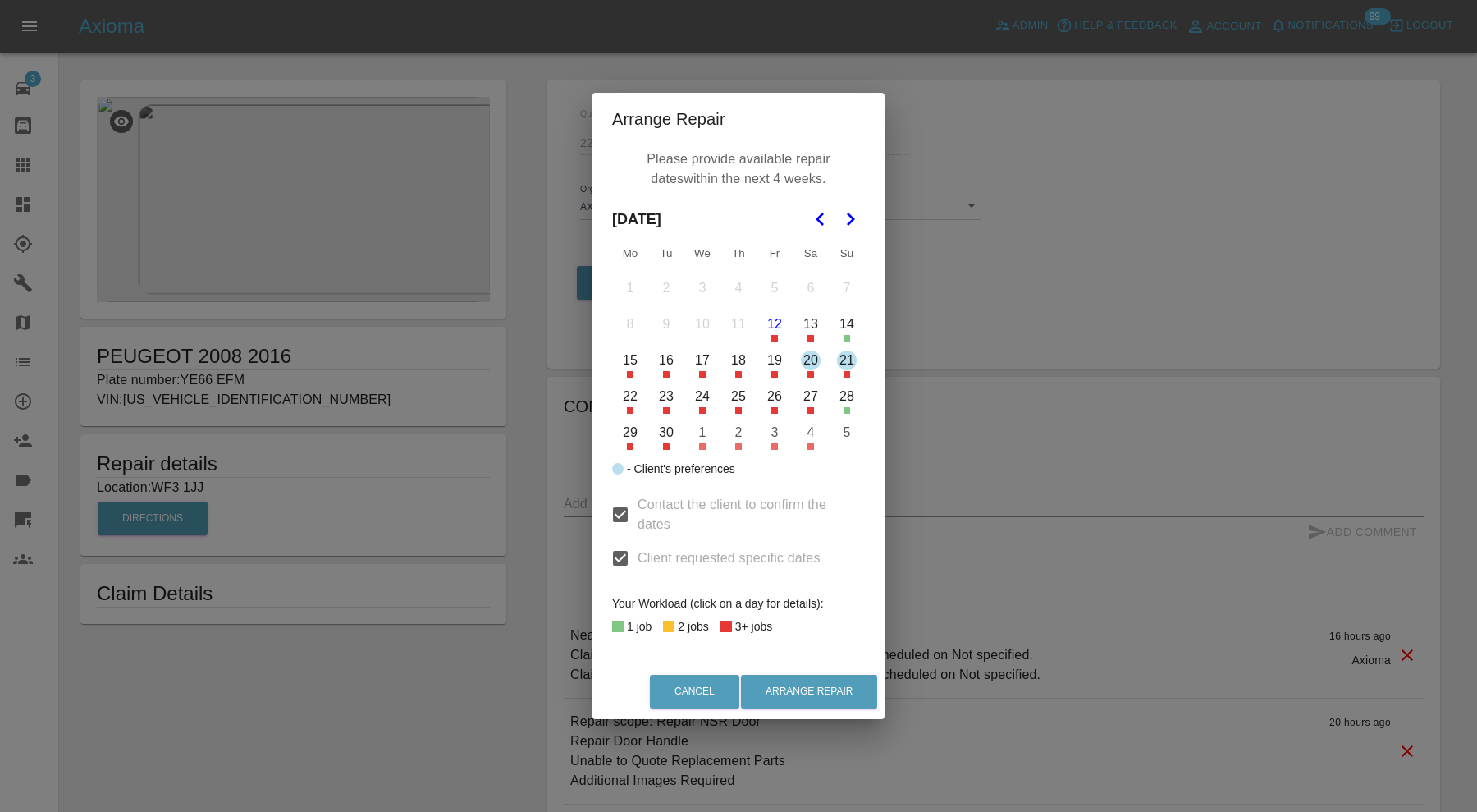
click at [620, 556] on input "Client requested specific dates" at bounding box center [620, 558] width 34 height 34
checkbox input "false"
click at [618, 508] on input "Contact the client to confirm the dates" at bounding box center [620, 514] width 34 height 34
checkbox input "false"
click at [772, 326] on button "12" at bounding box center [774, 324] width 34 height 34
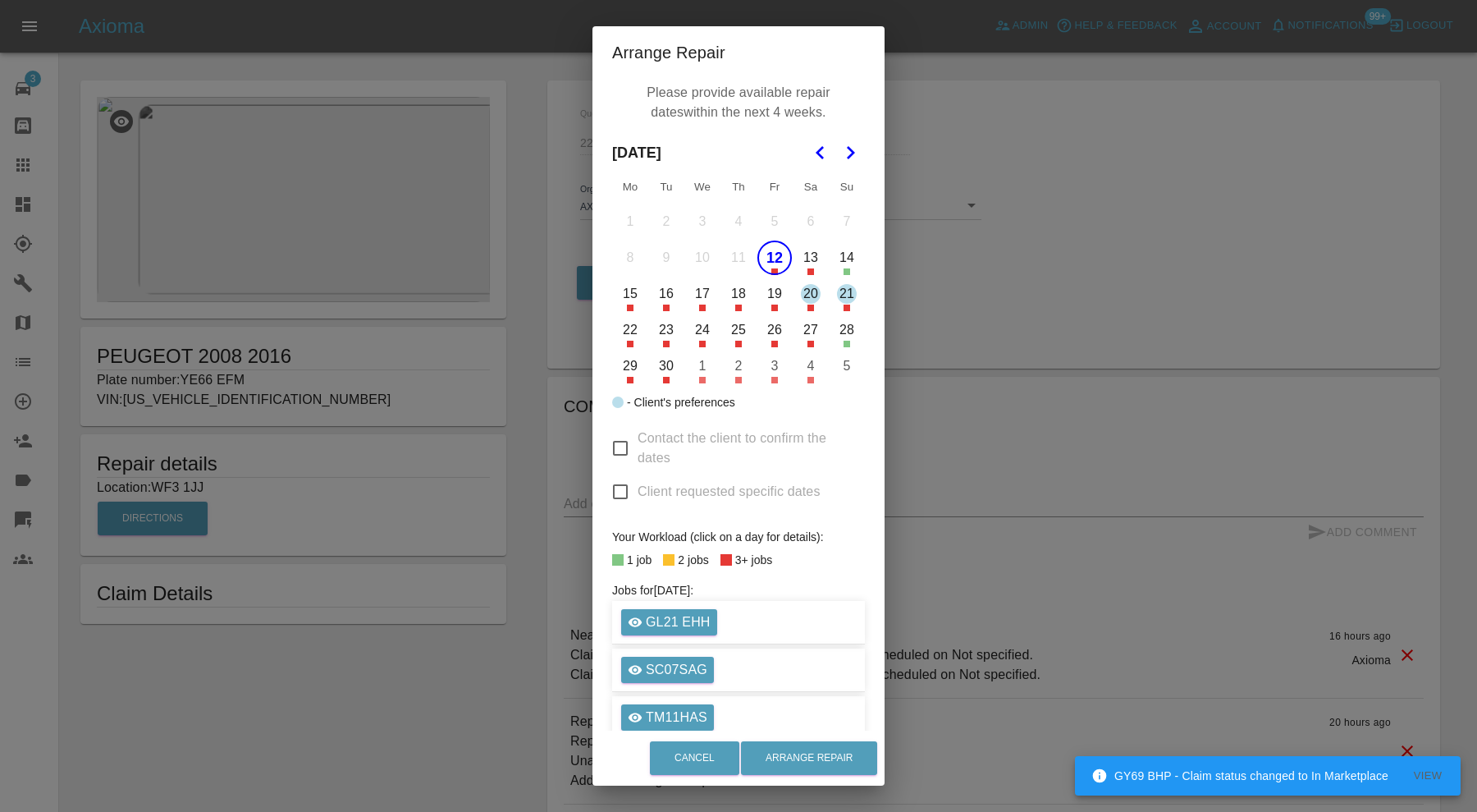
click at [802, 243] on button "13" at bounding box center [811, 257] width 34 height 34
click at [830, 257] on button "14" at bounding box center [847, 257] width 34 height 34
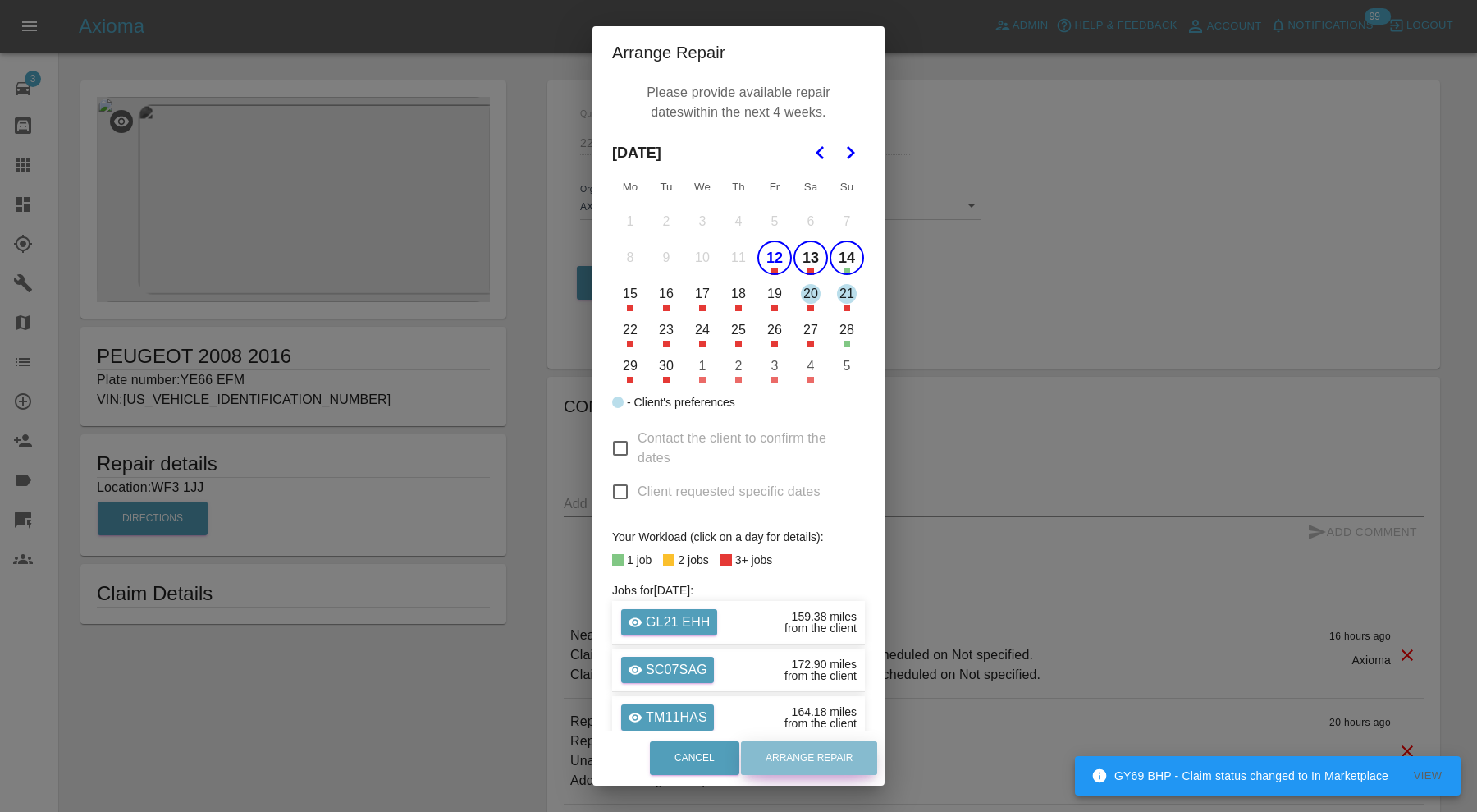
click at [837, 769] on button "Arrange Repair" at bounding box center [809, 757] width 137 height 33
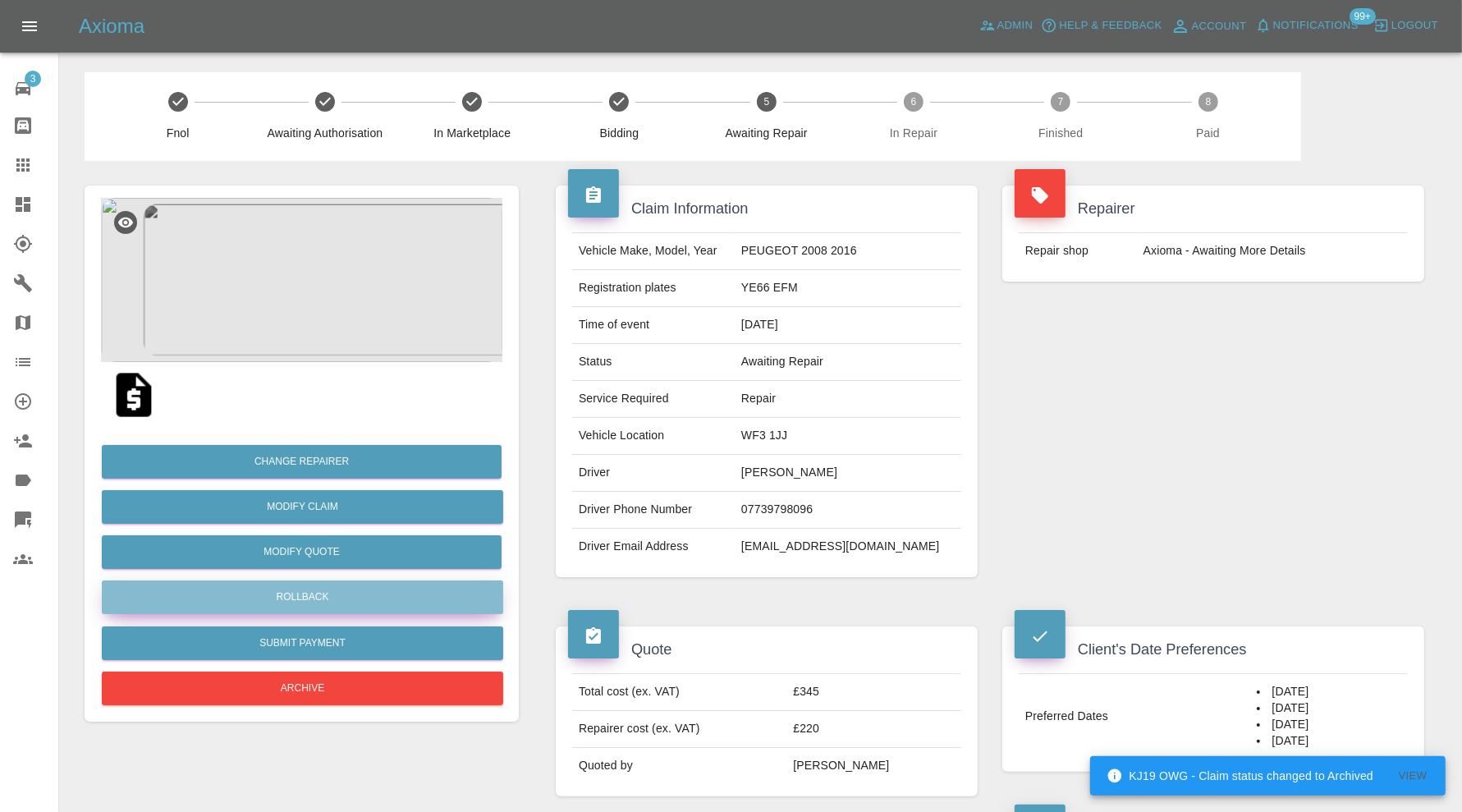
click at [404, 592] on button "Rollback" at bounding box center [302, 597] width 401 height 33
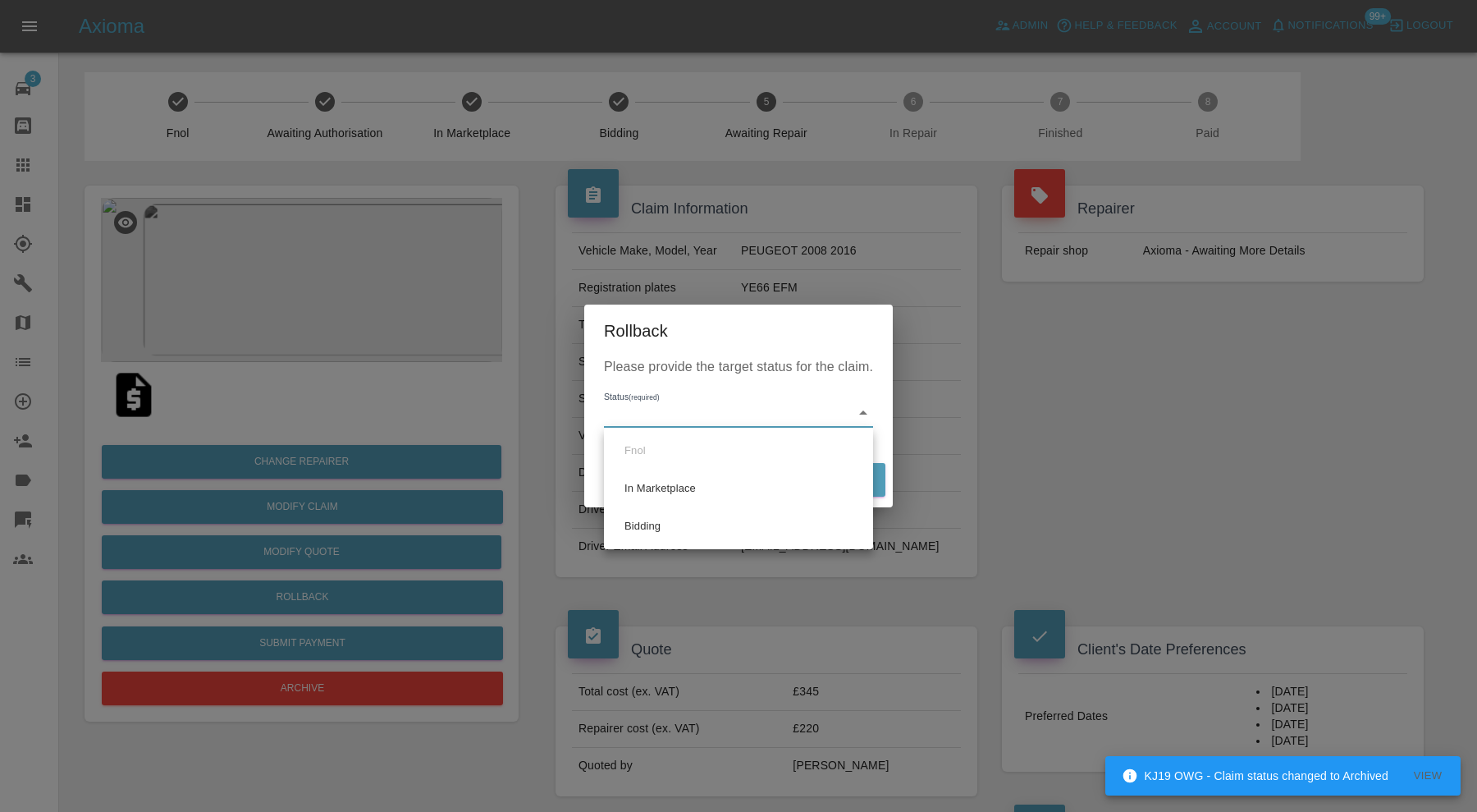
click at [674, 518] on li "Bidding" at bounding box center [738, 526] width 261 height 38
type input "bidding"
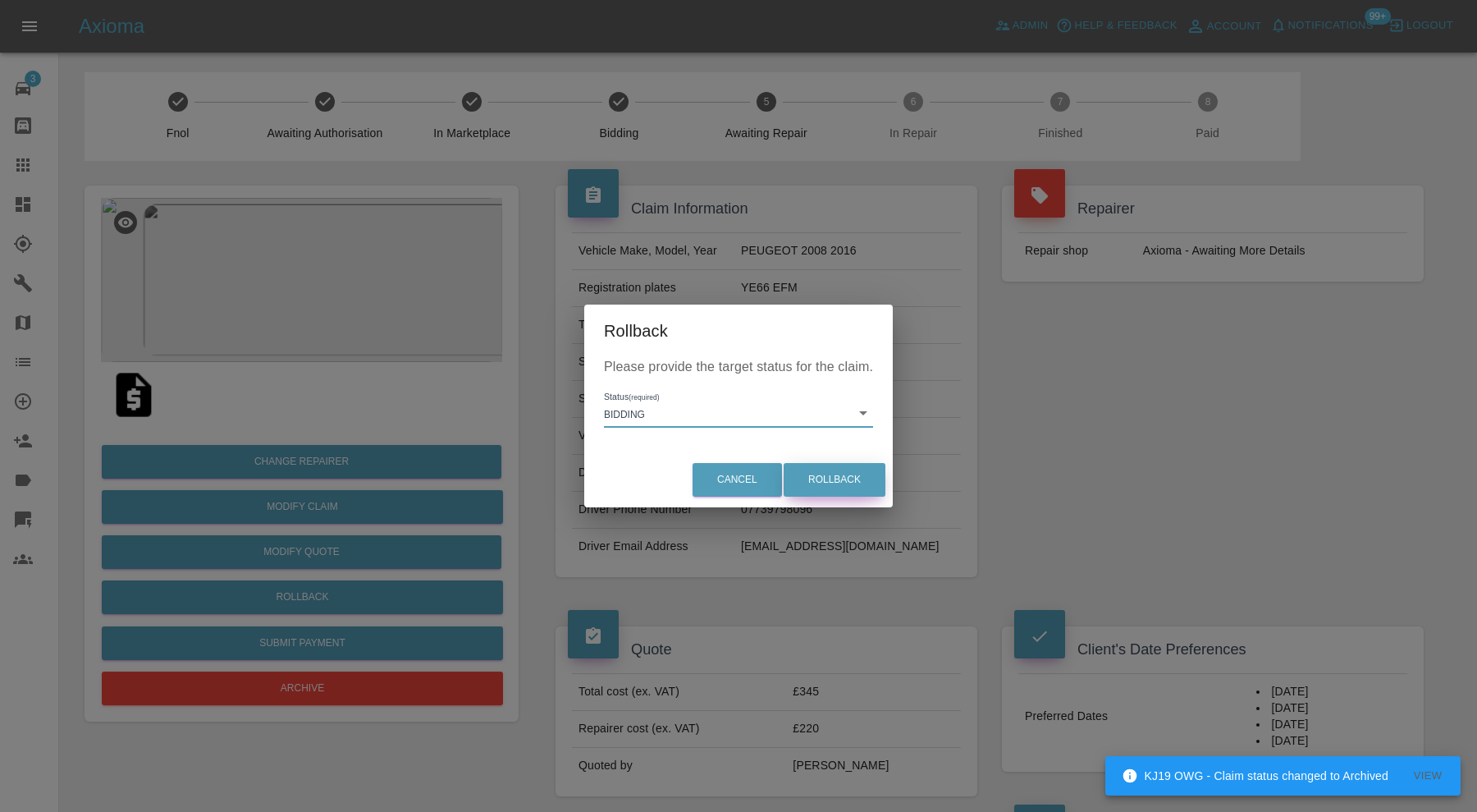
click at [824, 479] on button "Rollback" at bounding box center [834, 479] width 102 height 33
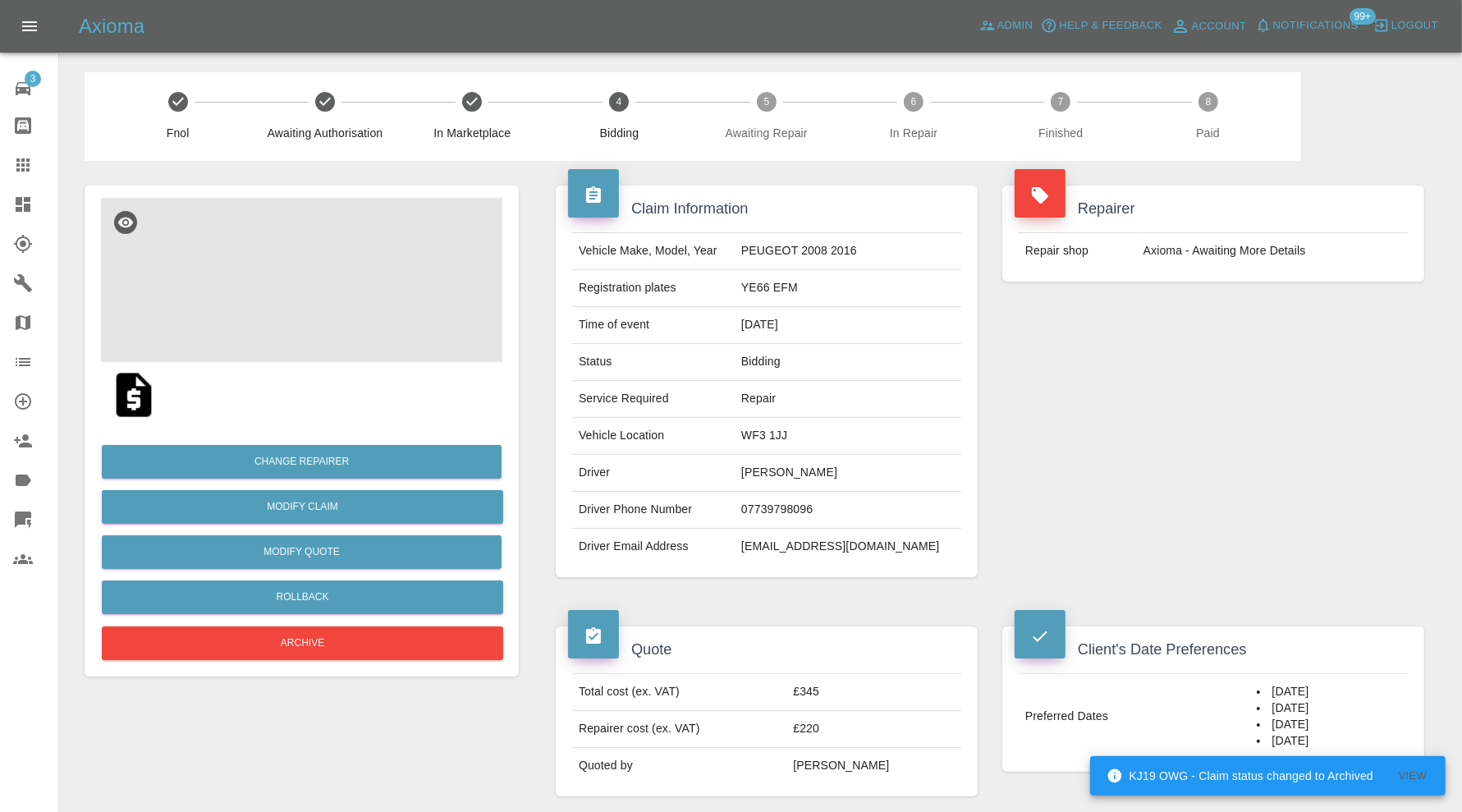
click at [328, 317] on img at bounding box center [301, 279] width 401 height 164
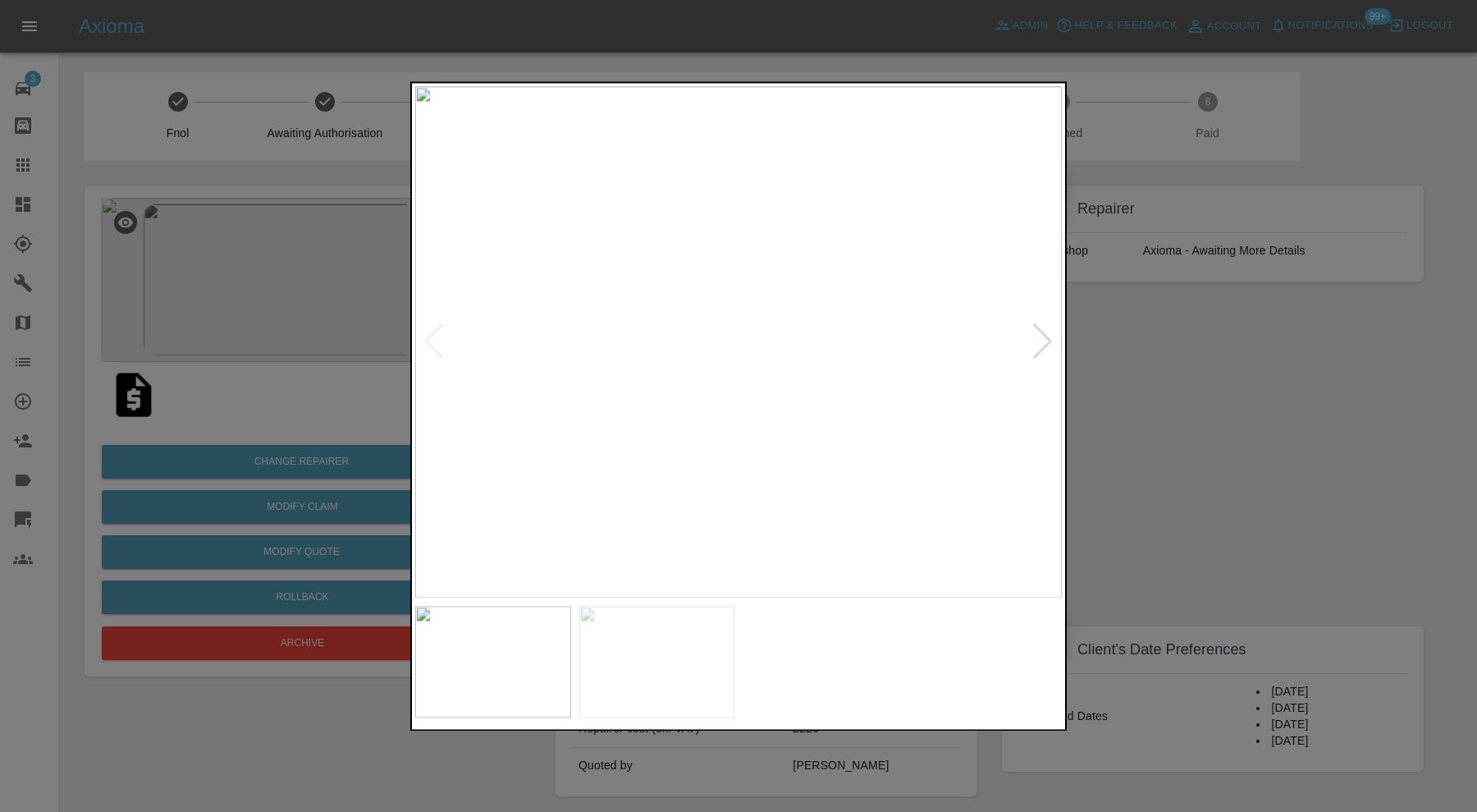
click at [1037, 346] on div at bounding box center [1042, 342] width 22 height 36
click at [1183, 398] on div at bounding box center [738, 406] width 1477 height 812
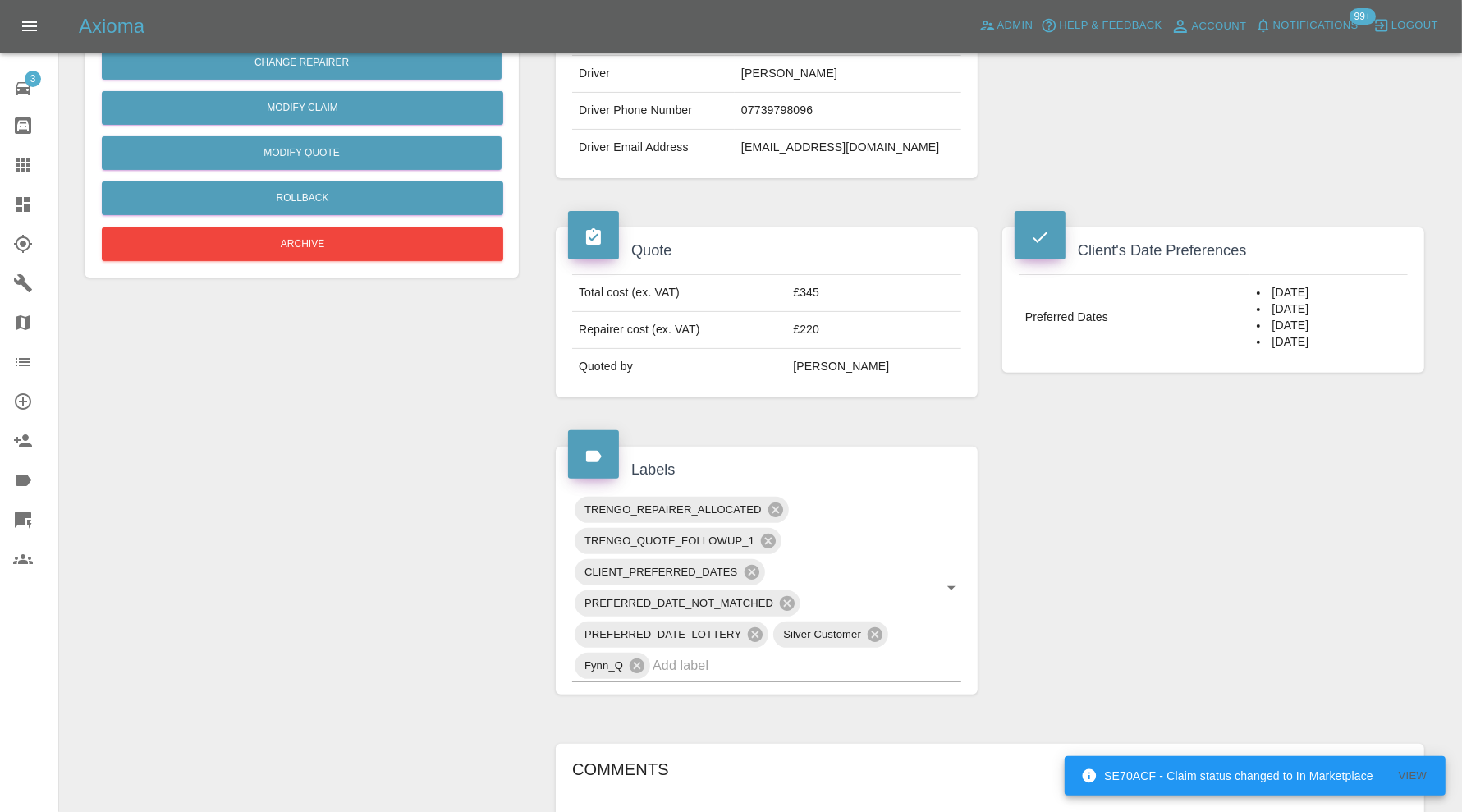
scroll to position [684, 0]
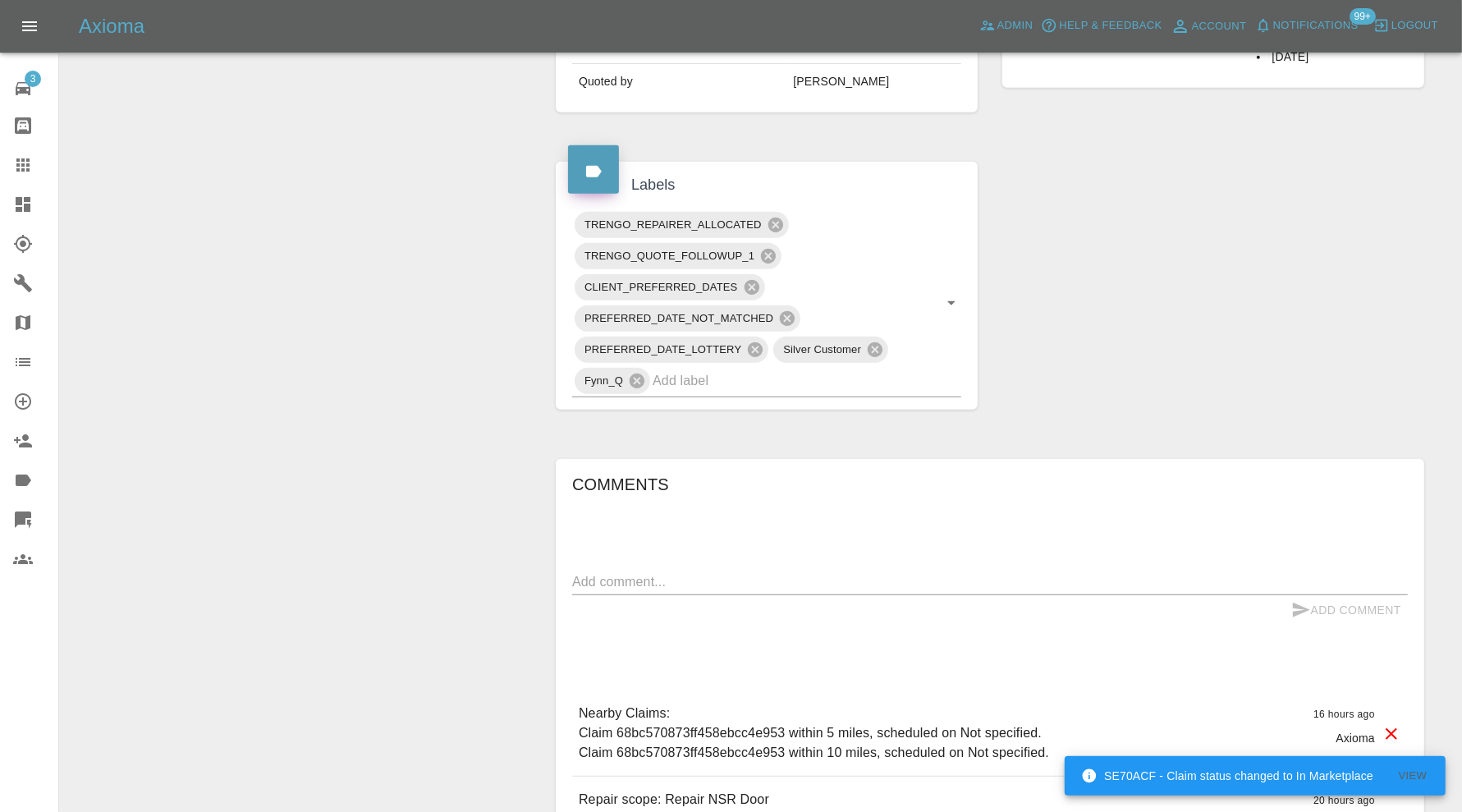
click at [853, 585] on textarea at bounding box center [990, 581] width 836 height 19
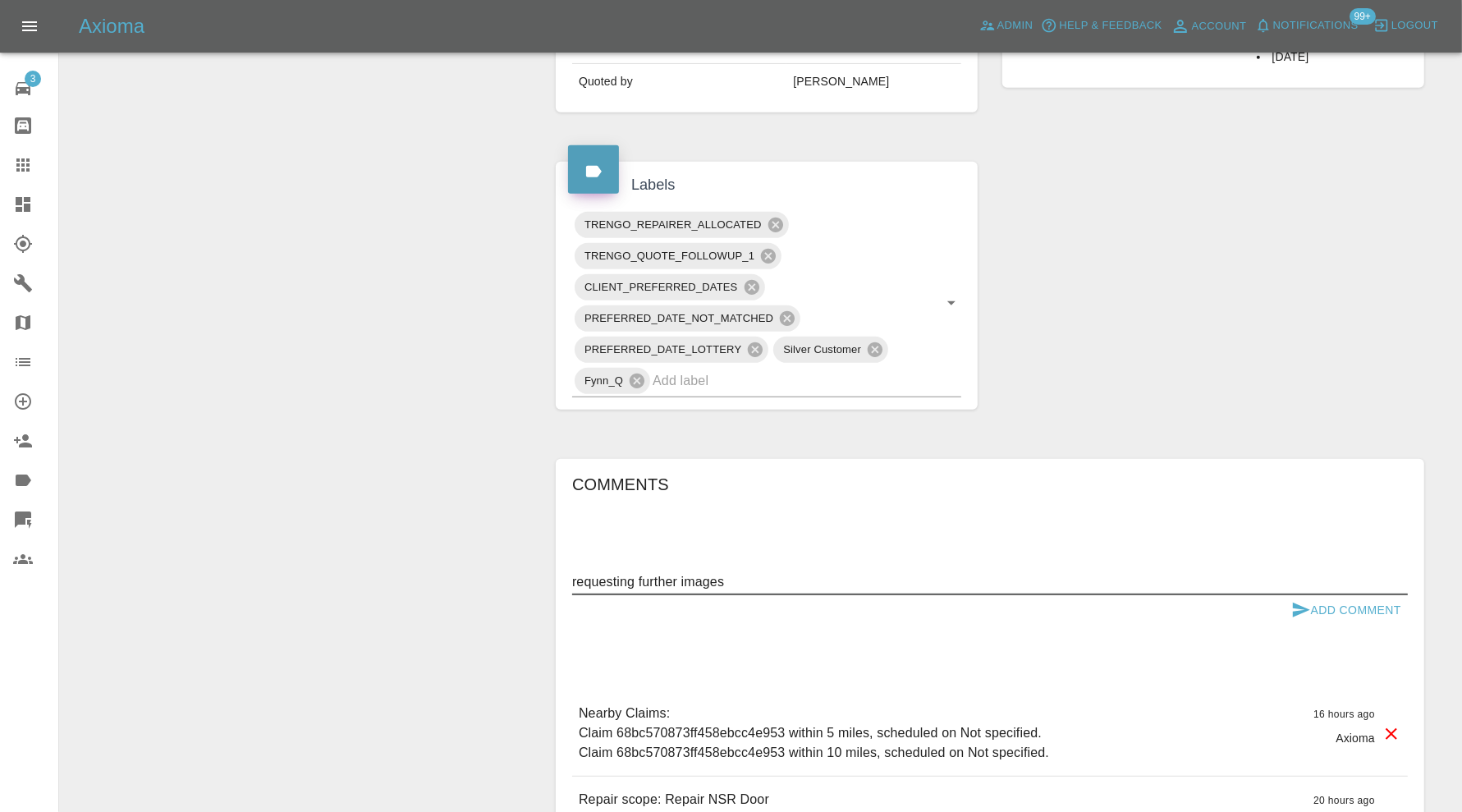
type textarea "requesting further images"
click at [1295, 604] on icon "submit" at bounding box center [1301, 610] width 17 height 15
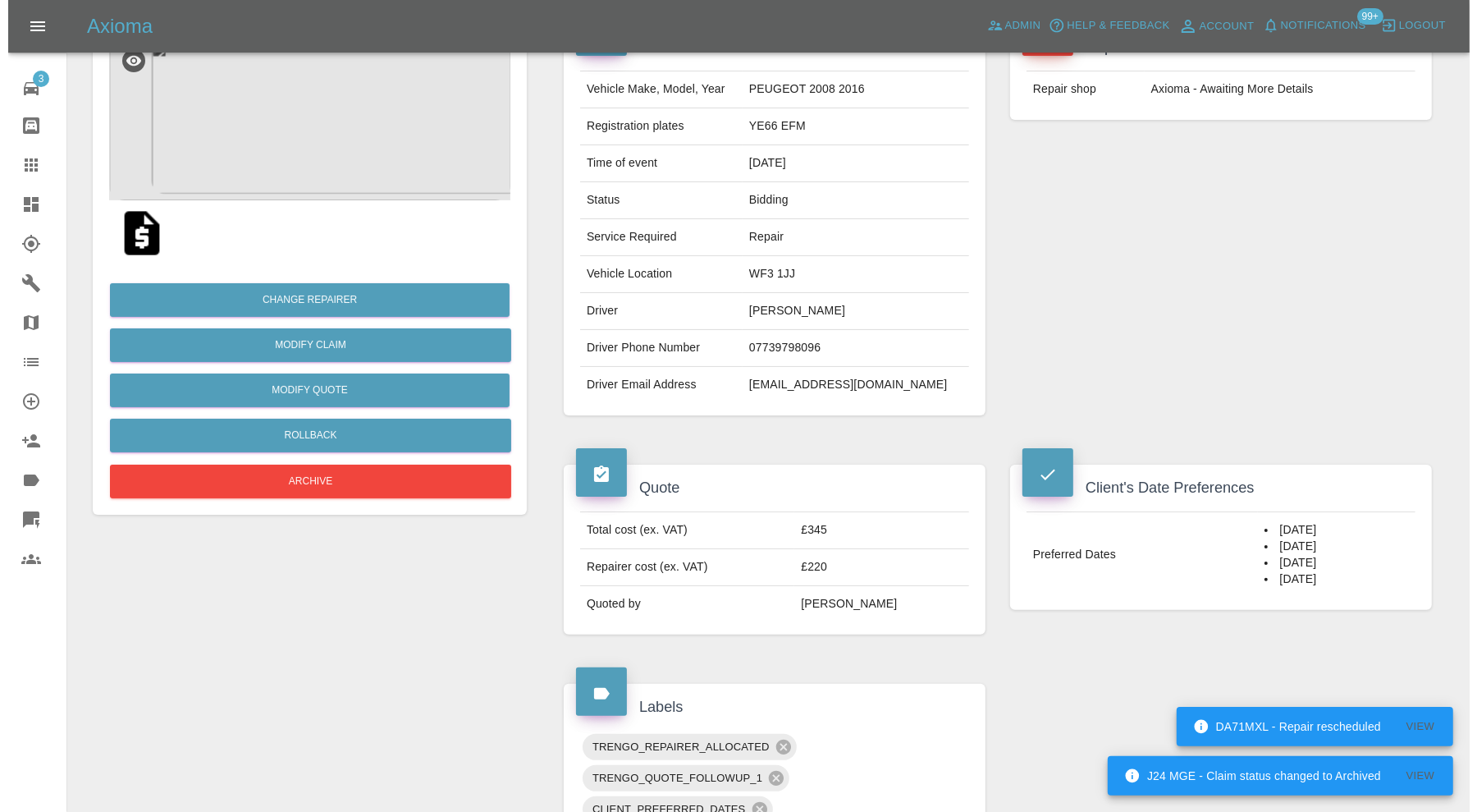
scroll to position [0, 0]
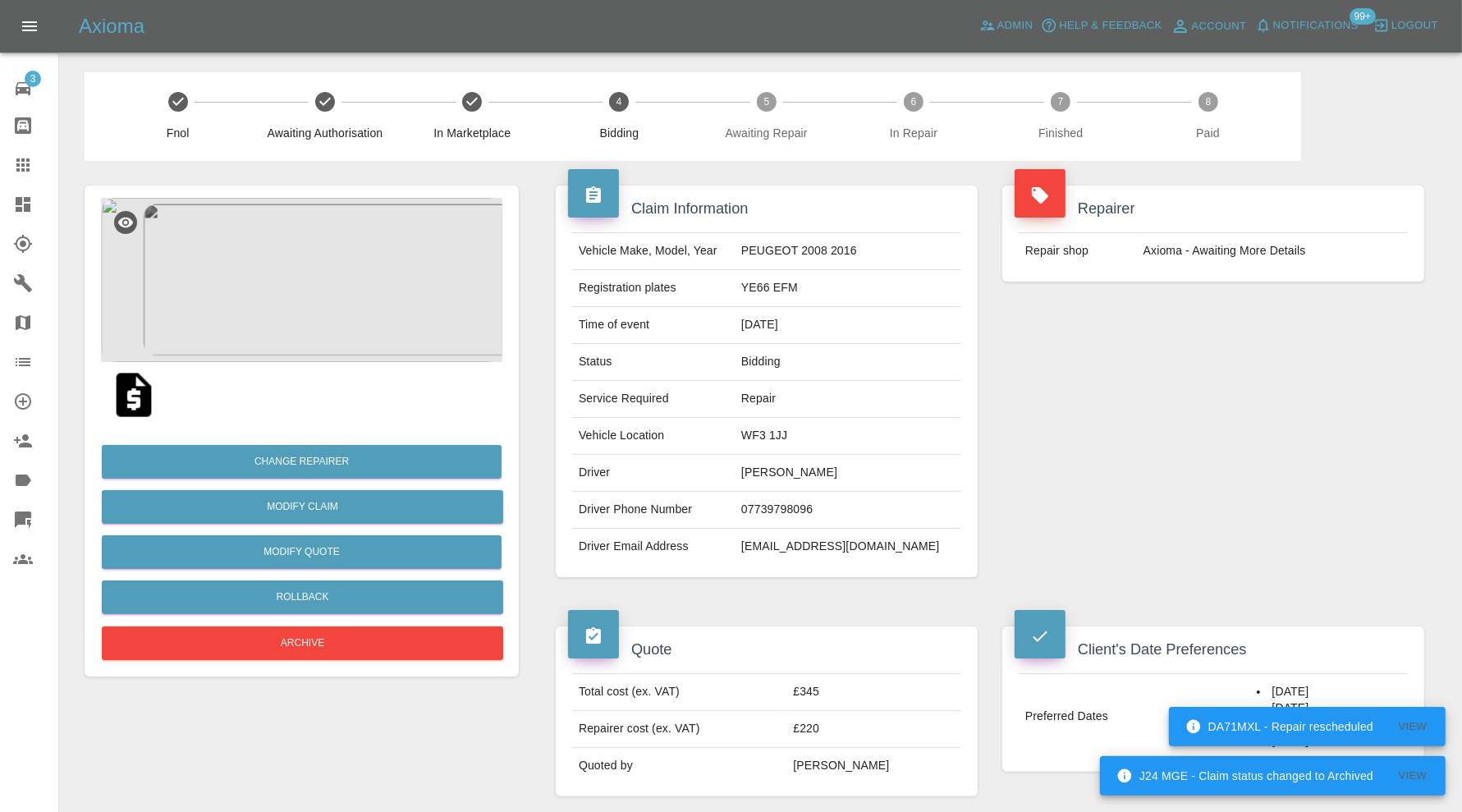
click at [288, 309] on img at bounding box center [301, 279] width 401 height 164
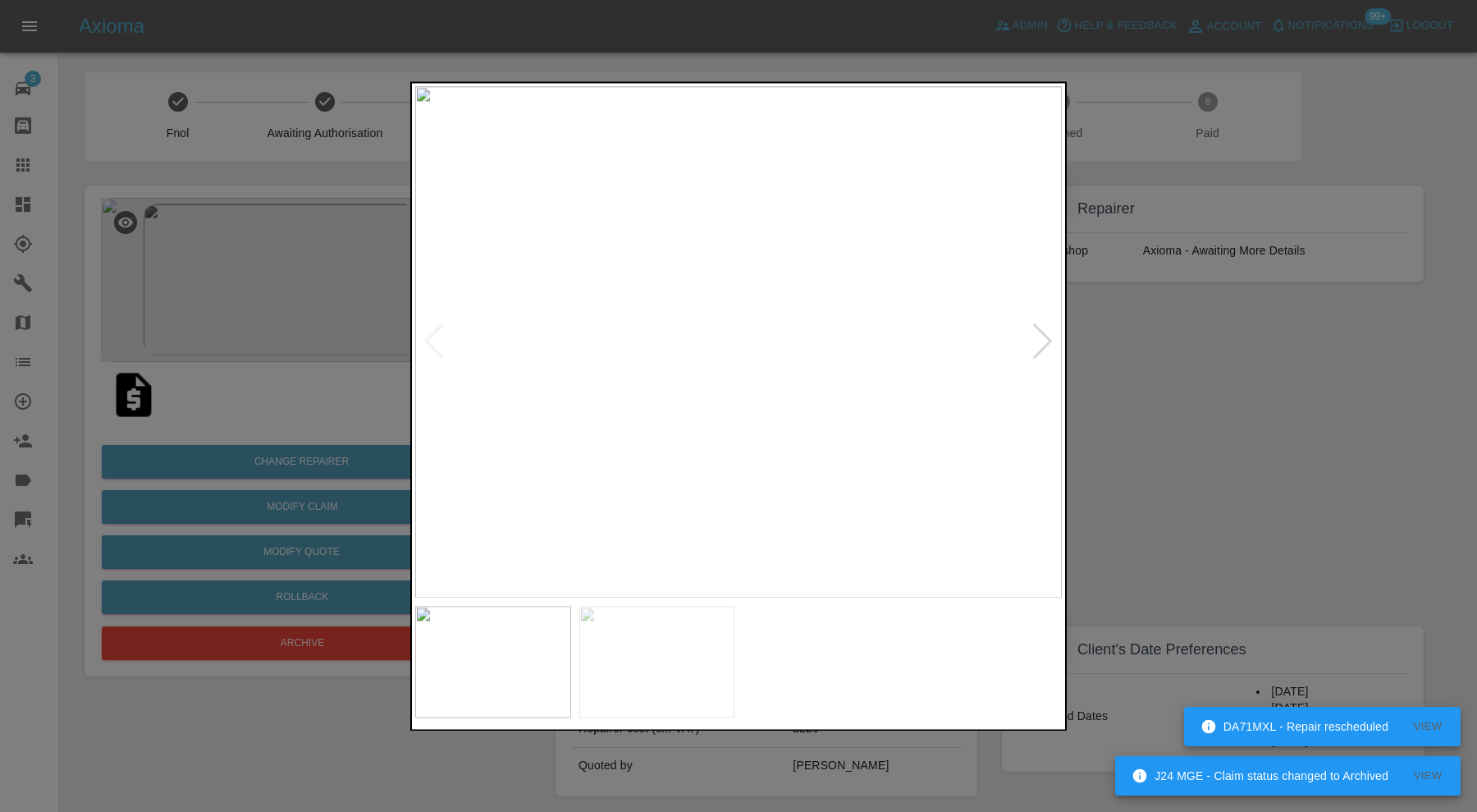
click at [1032, 343] on div at bounding box center [1042, 342] width 22 height 36
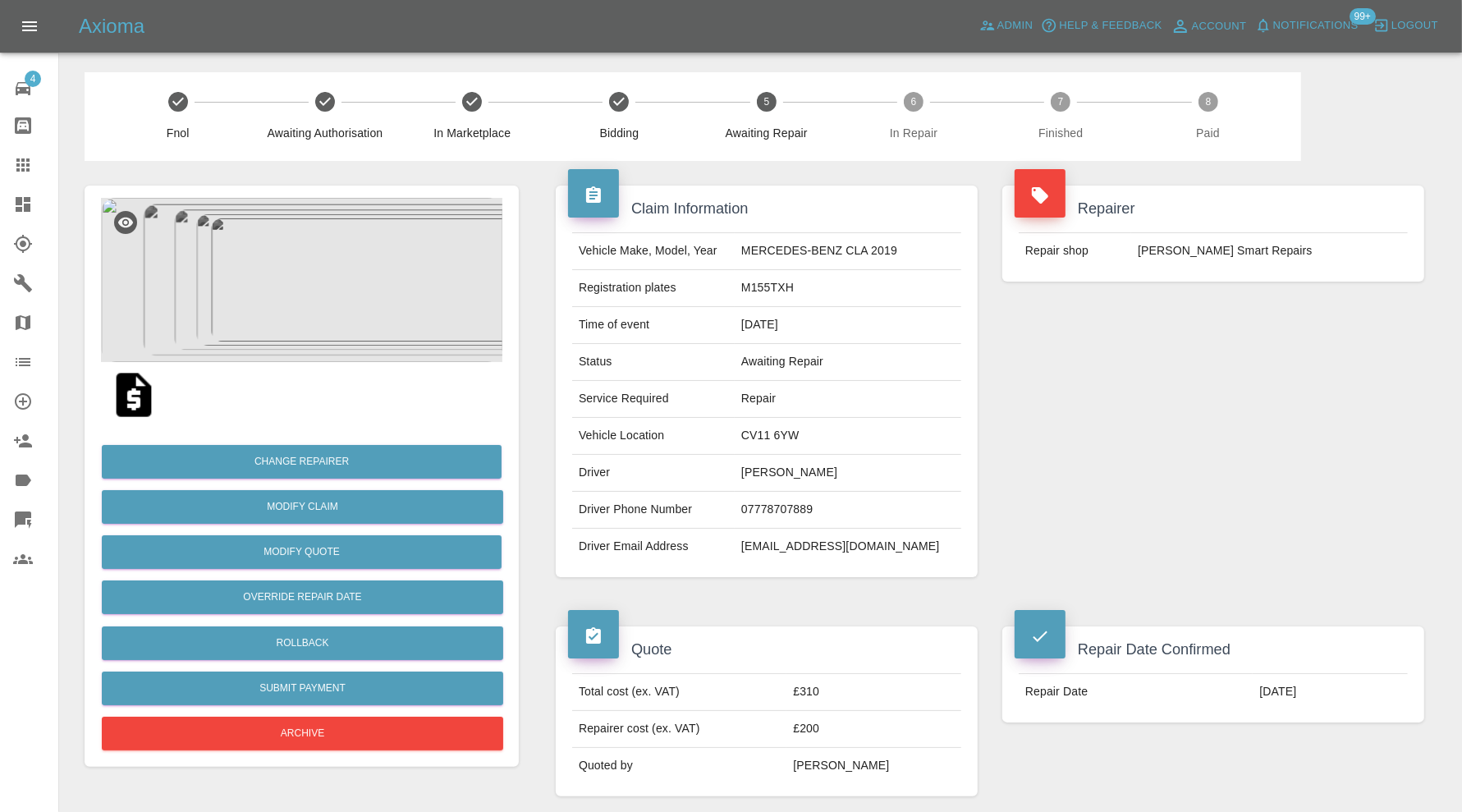
click at [328, 300] on img at bounding box center [301, 279] width 401 height 164
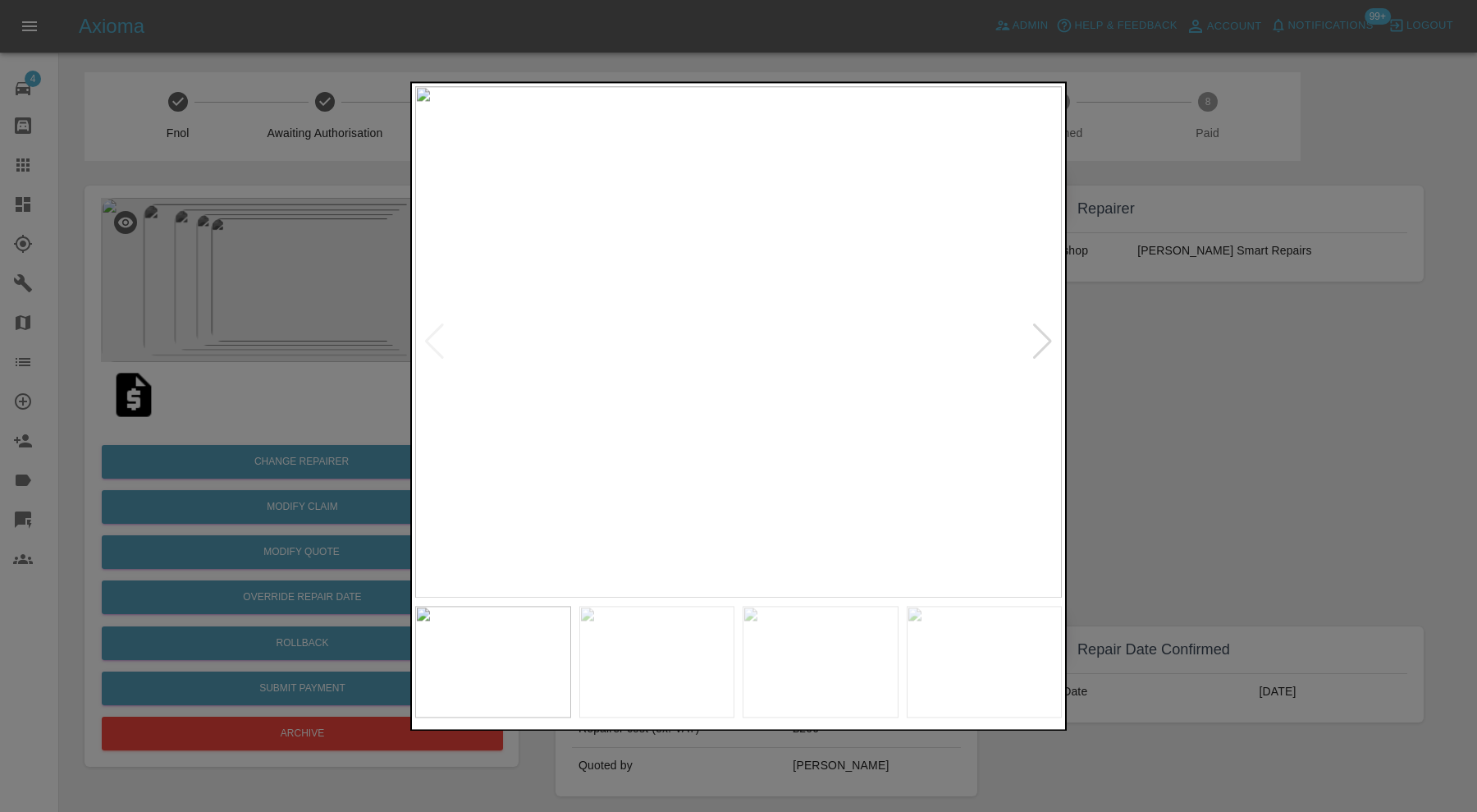
click at [1040, 340] on div at bounding box center [1042, 342] width 22 height 36
click at [1043, 340] on div at bounding box center [1042, 342] width 22 height 36
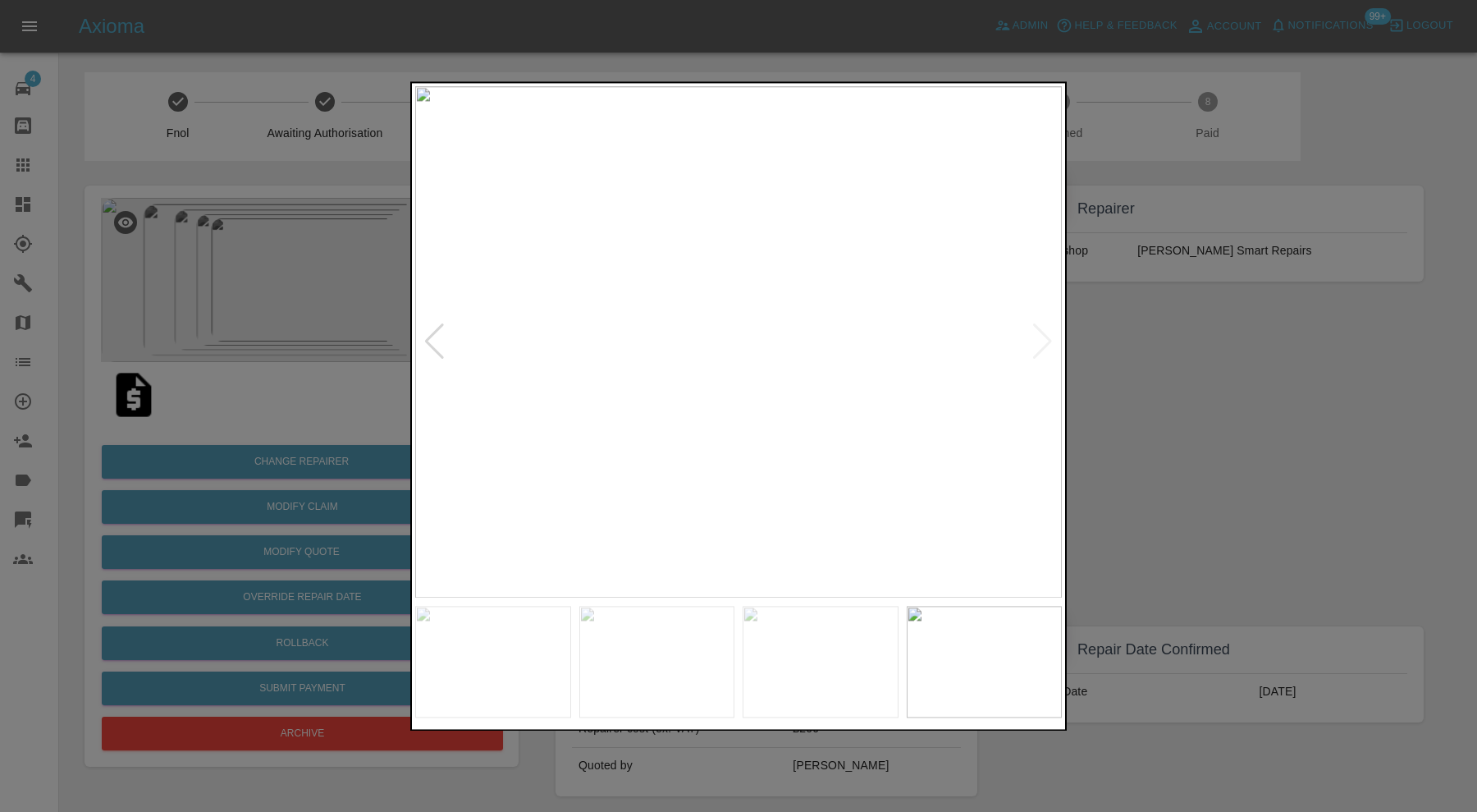
click at [1043, 340] on img at bounding box center [739, 341] width 647 height 511
click at [1132, 340] on div at bounding box center [738, 406] width 1477 height 812
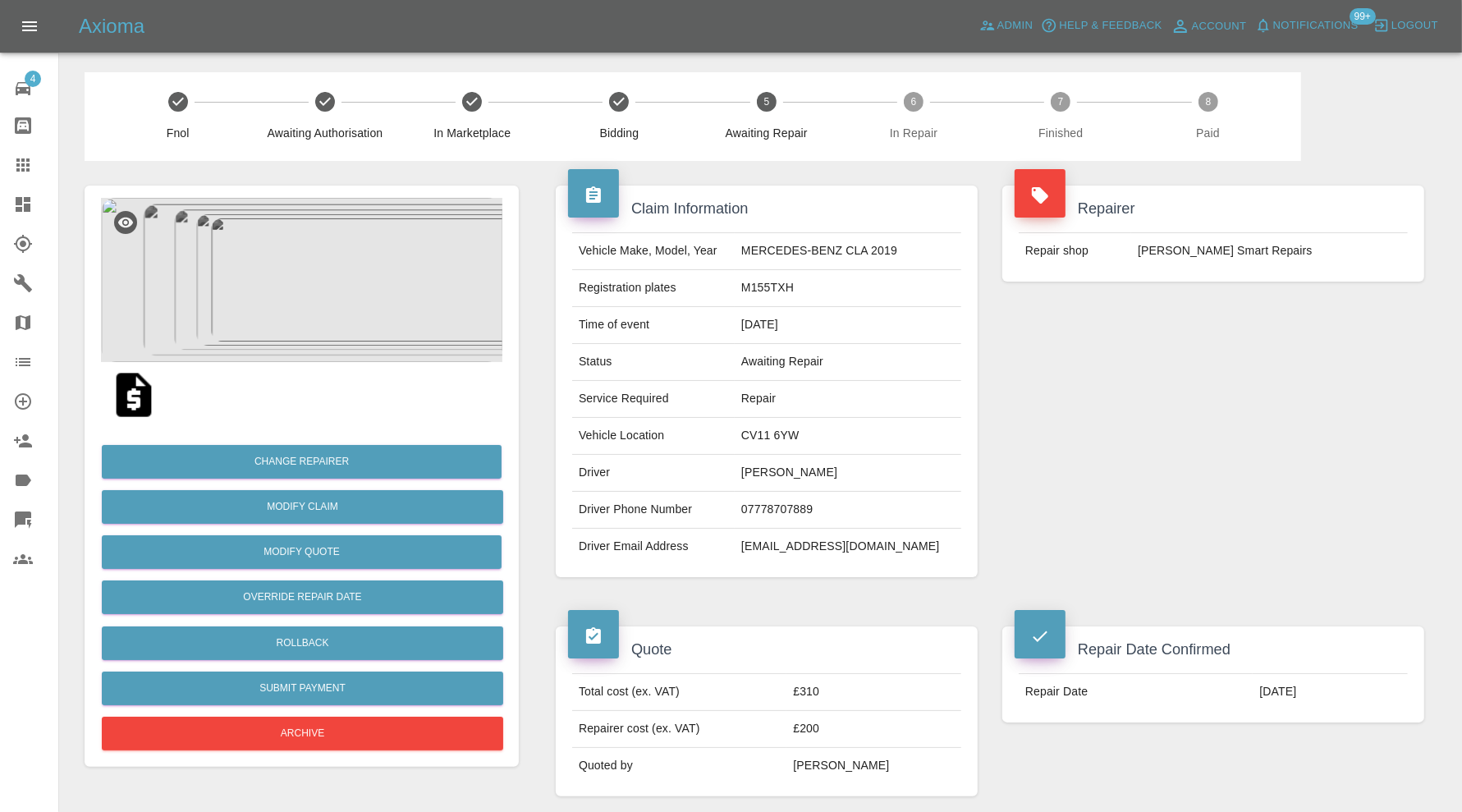
click at [343, 301] on img at bounding box center [301, 279] width 401 height 164
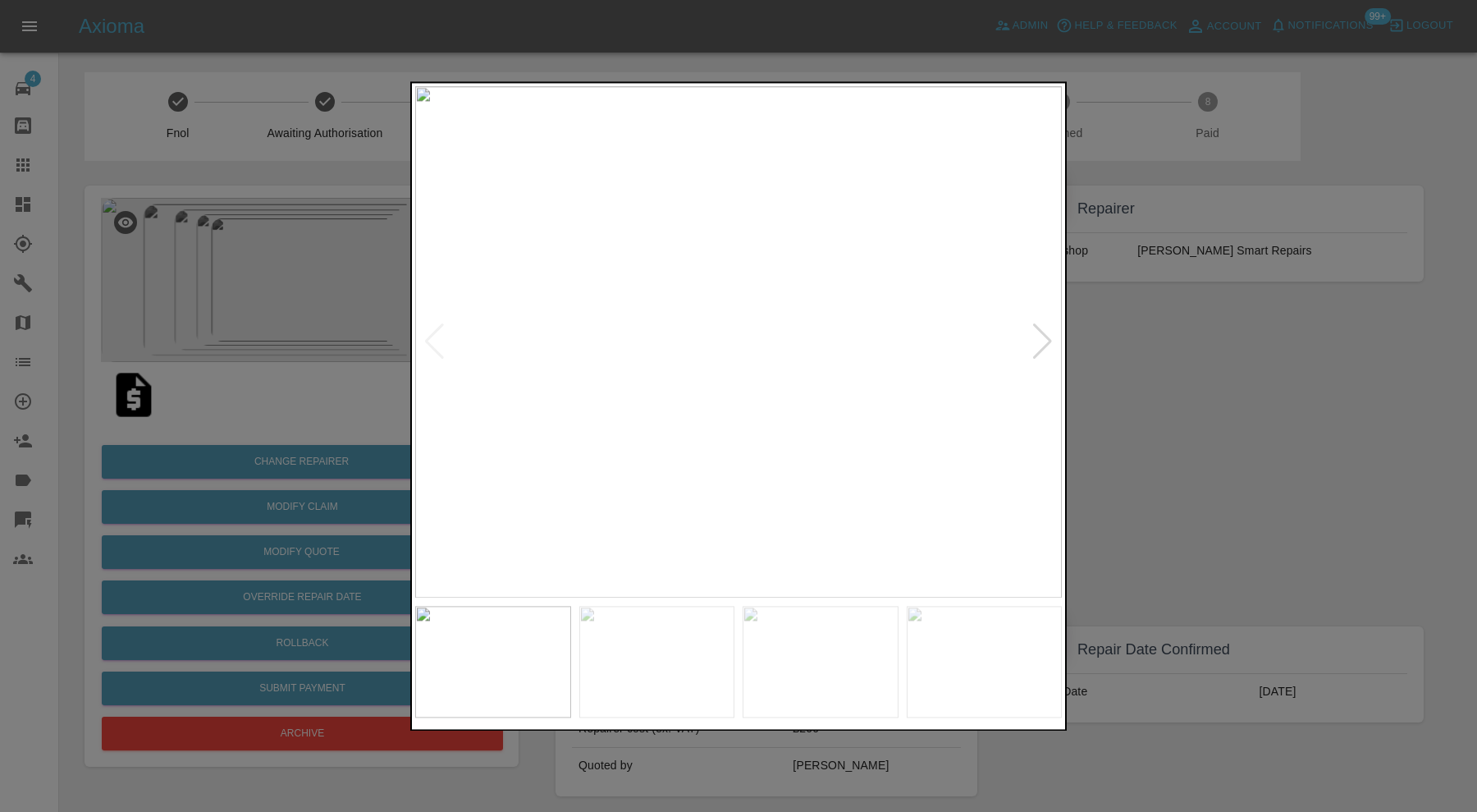
click at [1043, 341] on div at bounding box center [1042, 342] width 22 height 36
click at [1103, 373] on div at bounding box center [738, 406] width 1477 height 812
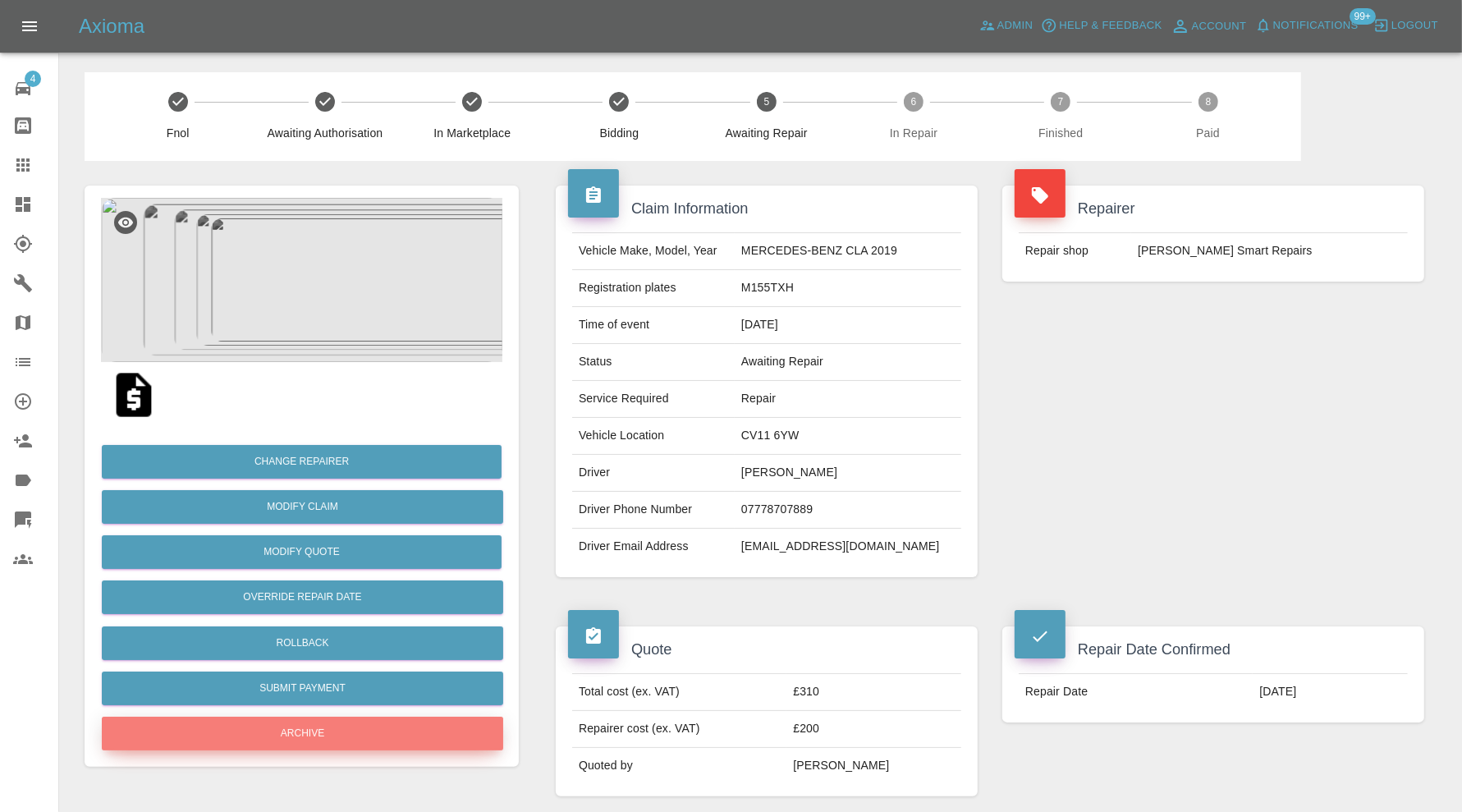
click at [411, 720] on button "Archive" at bounding box center [302, 732] width 401 height 33
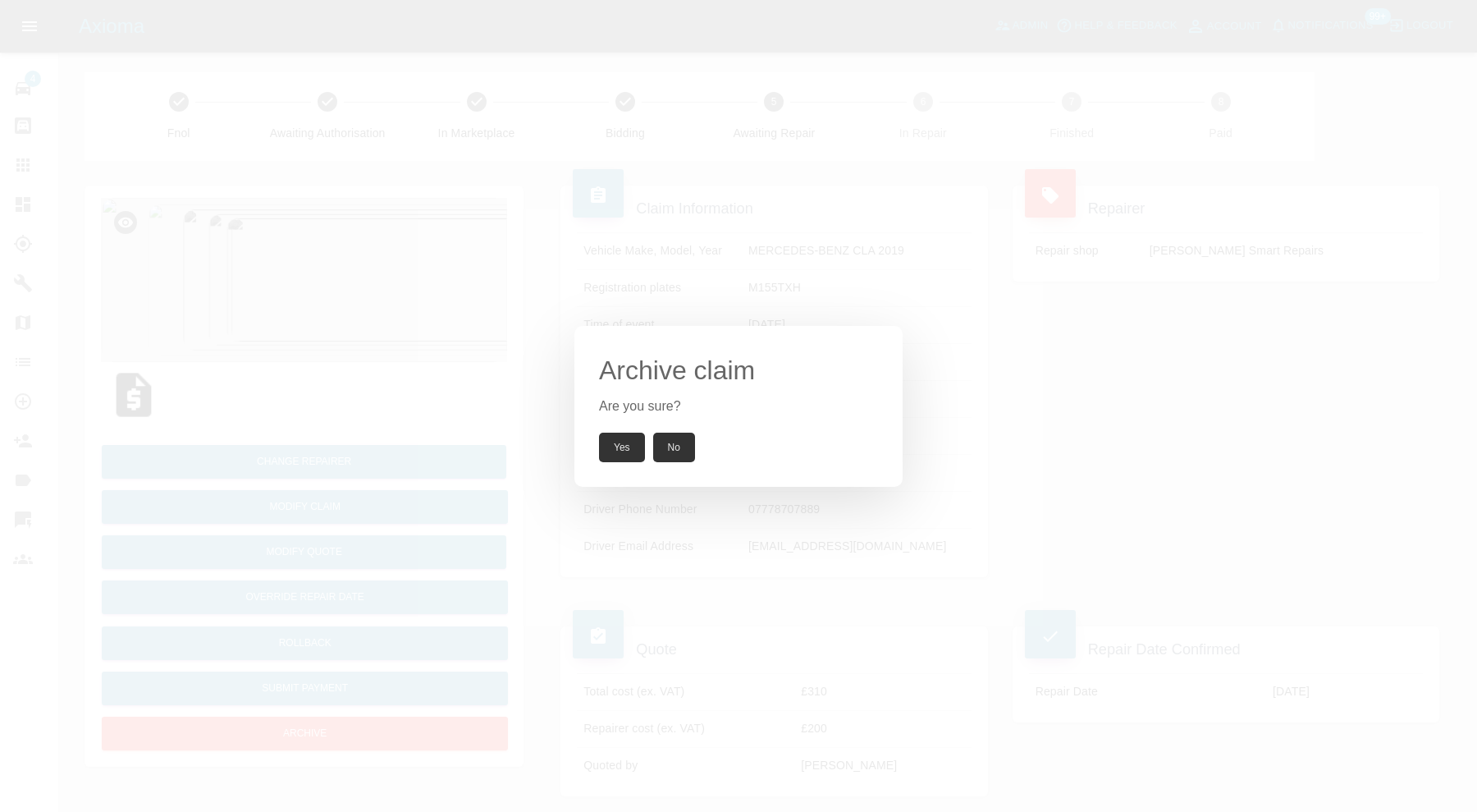
click at [618, 452] on button "Yes" at bounding box center [621, 447] width 46 height 29
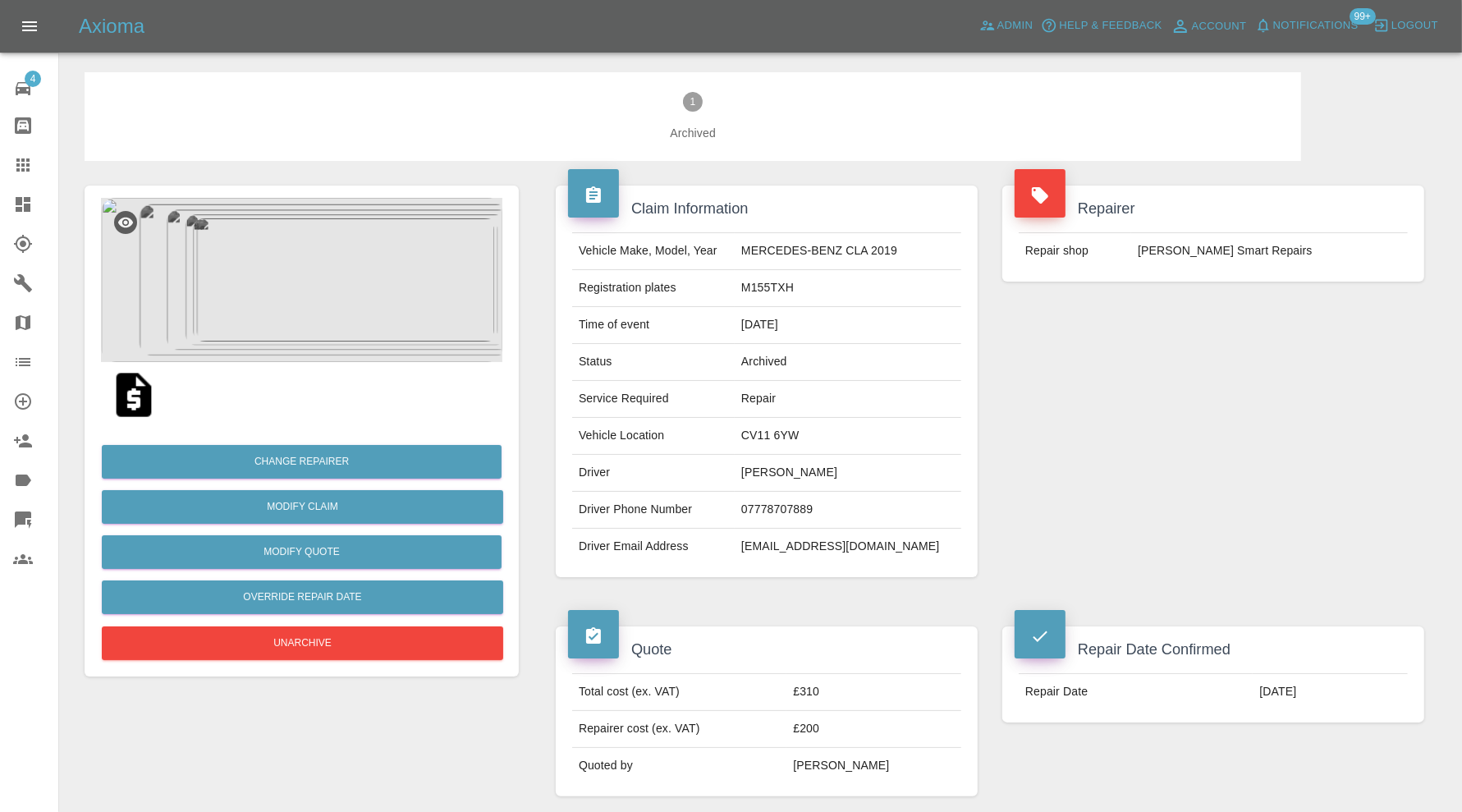
click at [844, 541] on td "tahminah@outlook.com" at bounding box center [847, 546] width 227 height 36
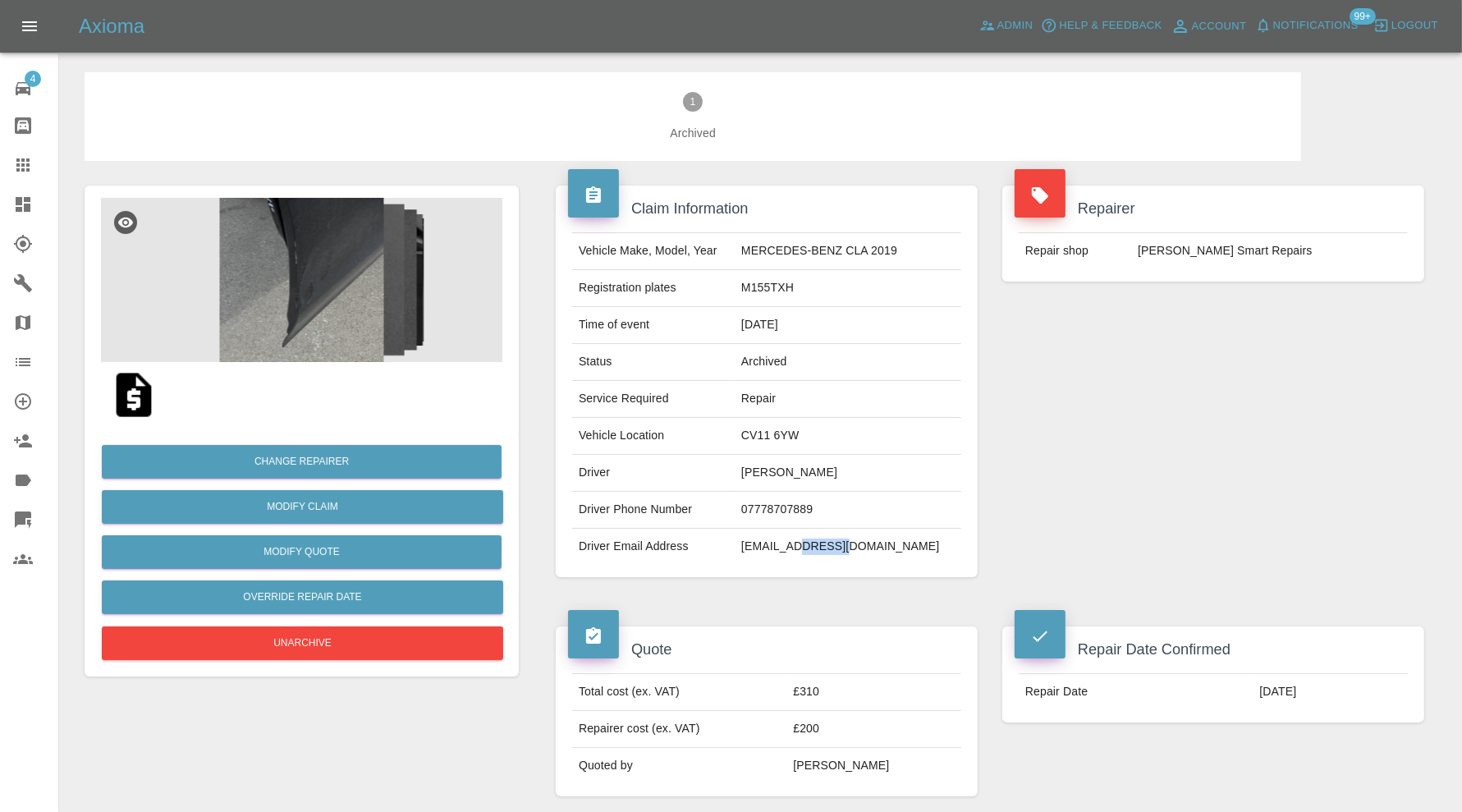
click at [844, 541] on td "tahminah@outlook.com" at bounding box center [847, 546] width 227 height 36
copy div "tahminah@outlook.com"
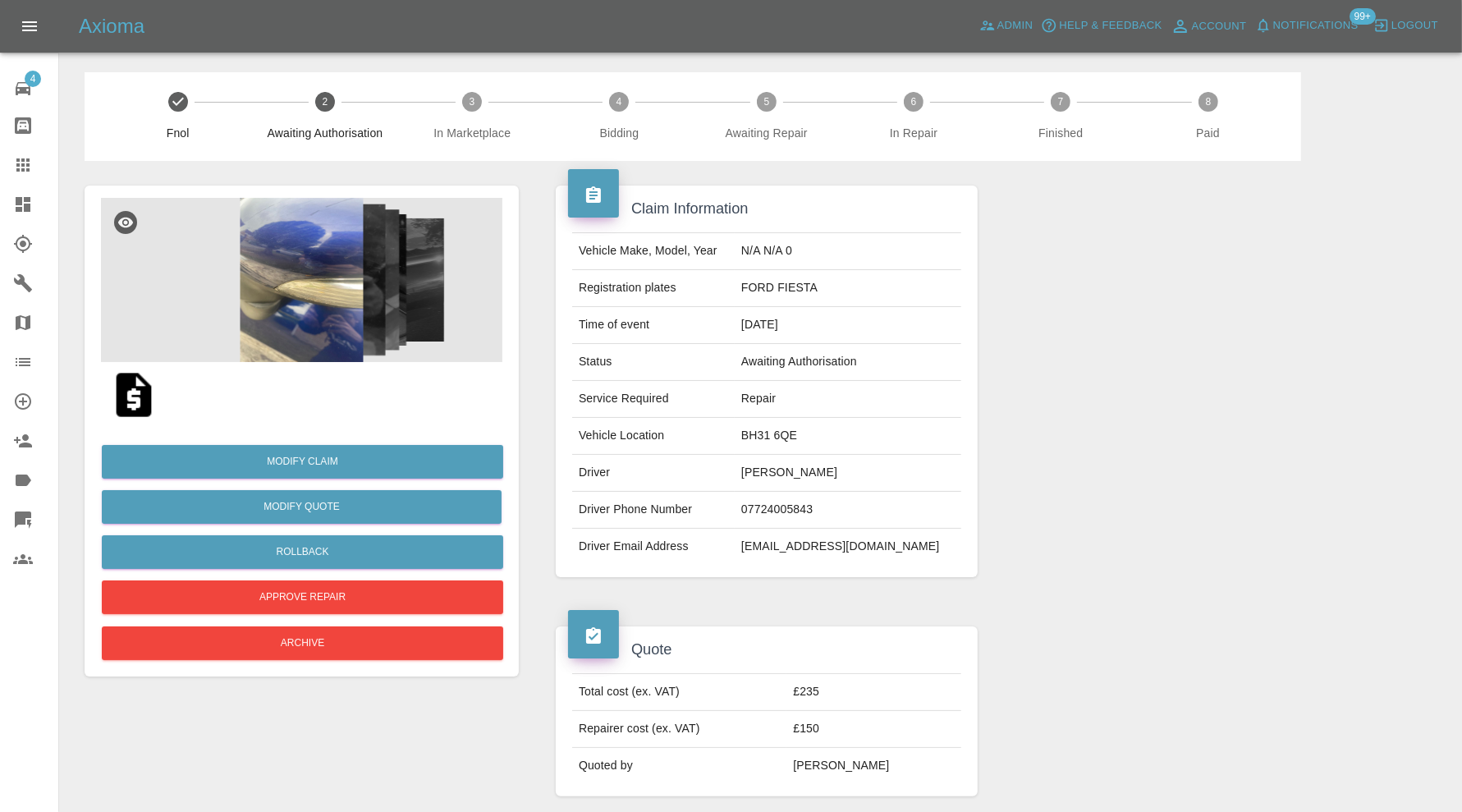
click at [302, 249] on img at bounding box center [301, 279] width 401 height 164
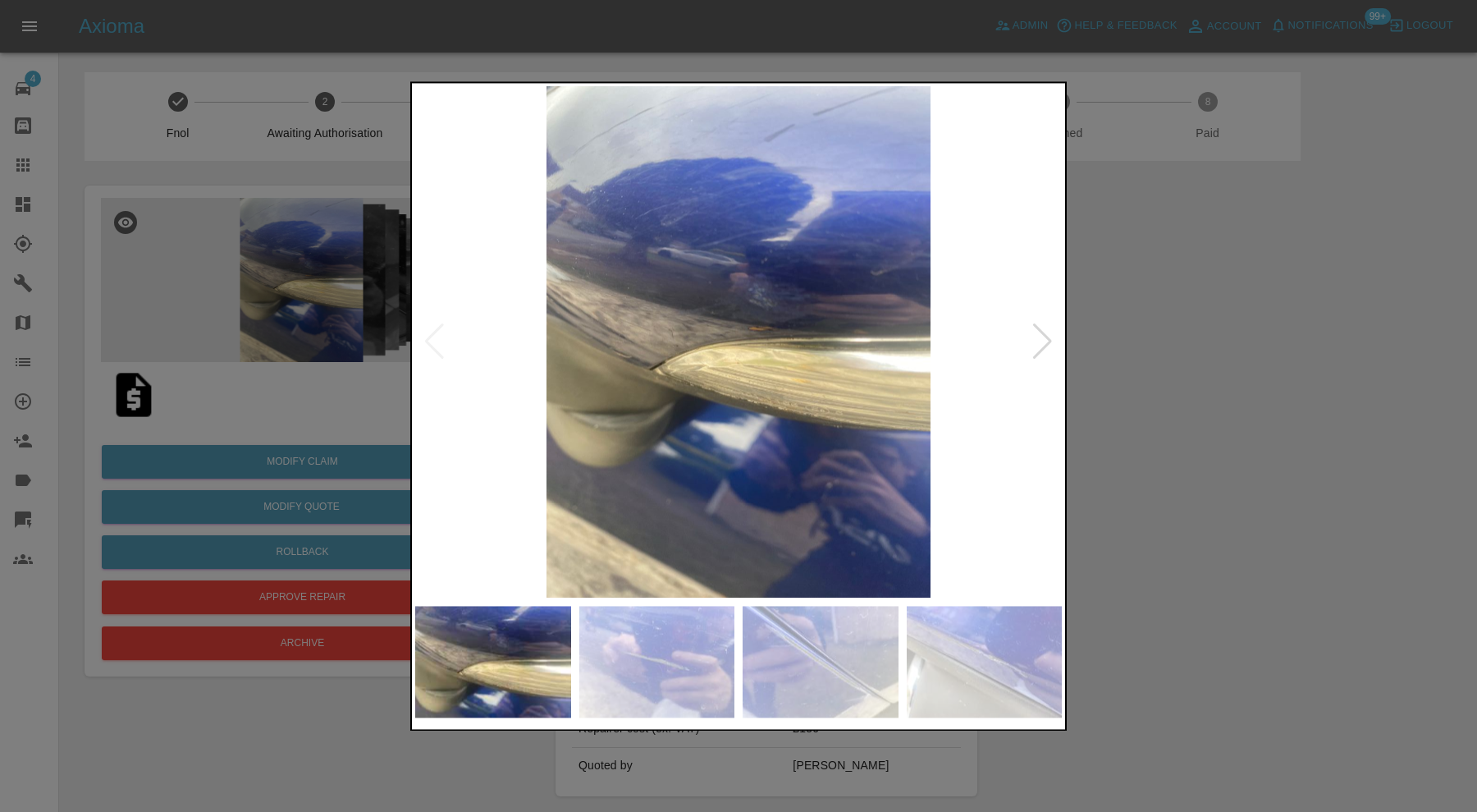
click at [1043, 331] on div at bounding box center [1042, 342] width 22 height 36
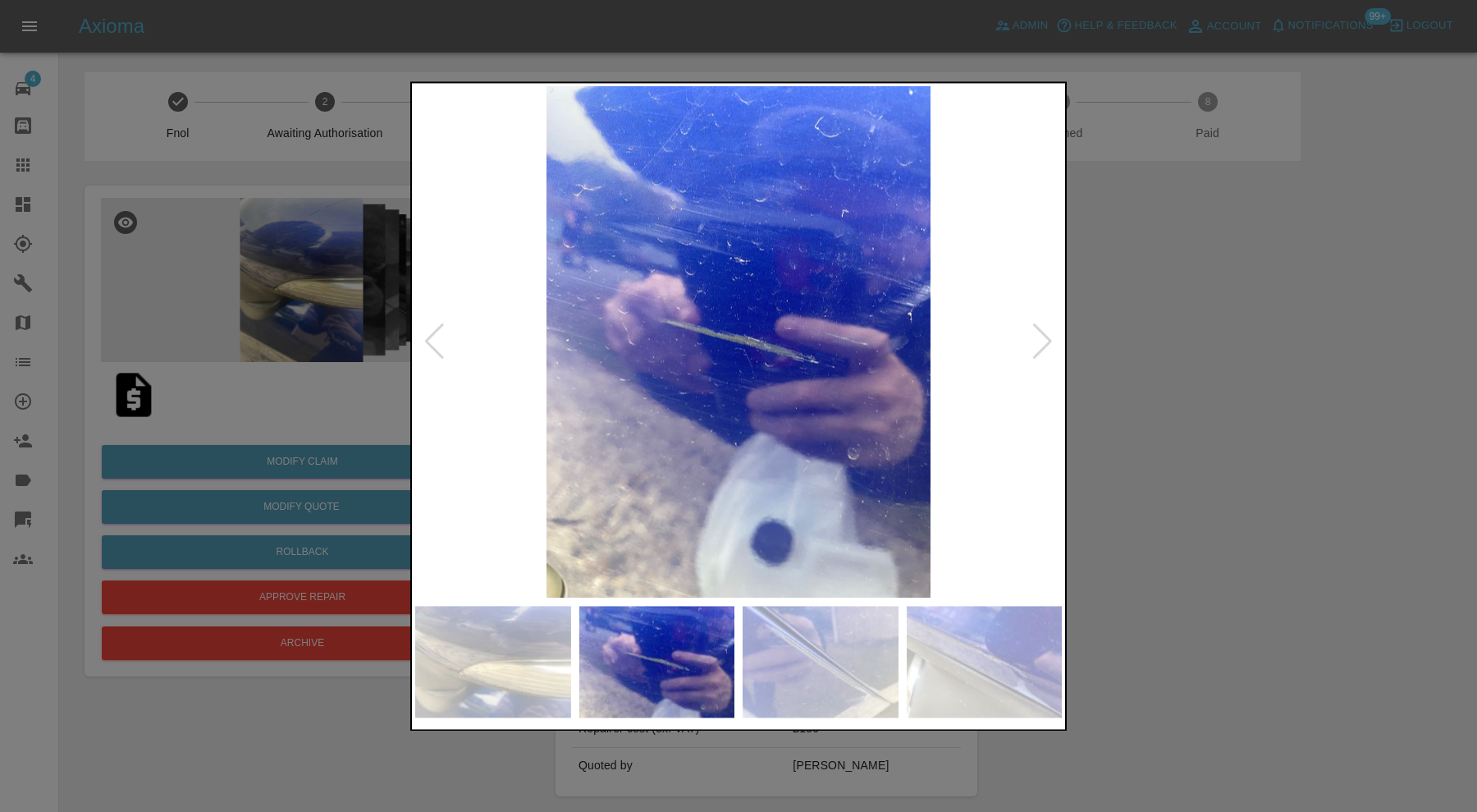
click at [1043, 331] on div at bounding box center [1042, 342] width 22 height 36
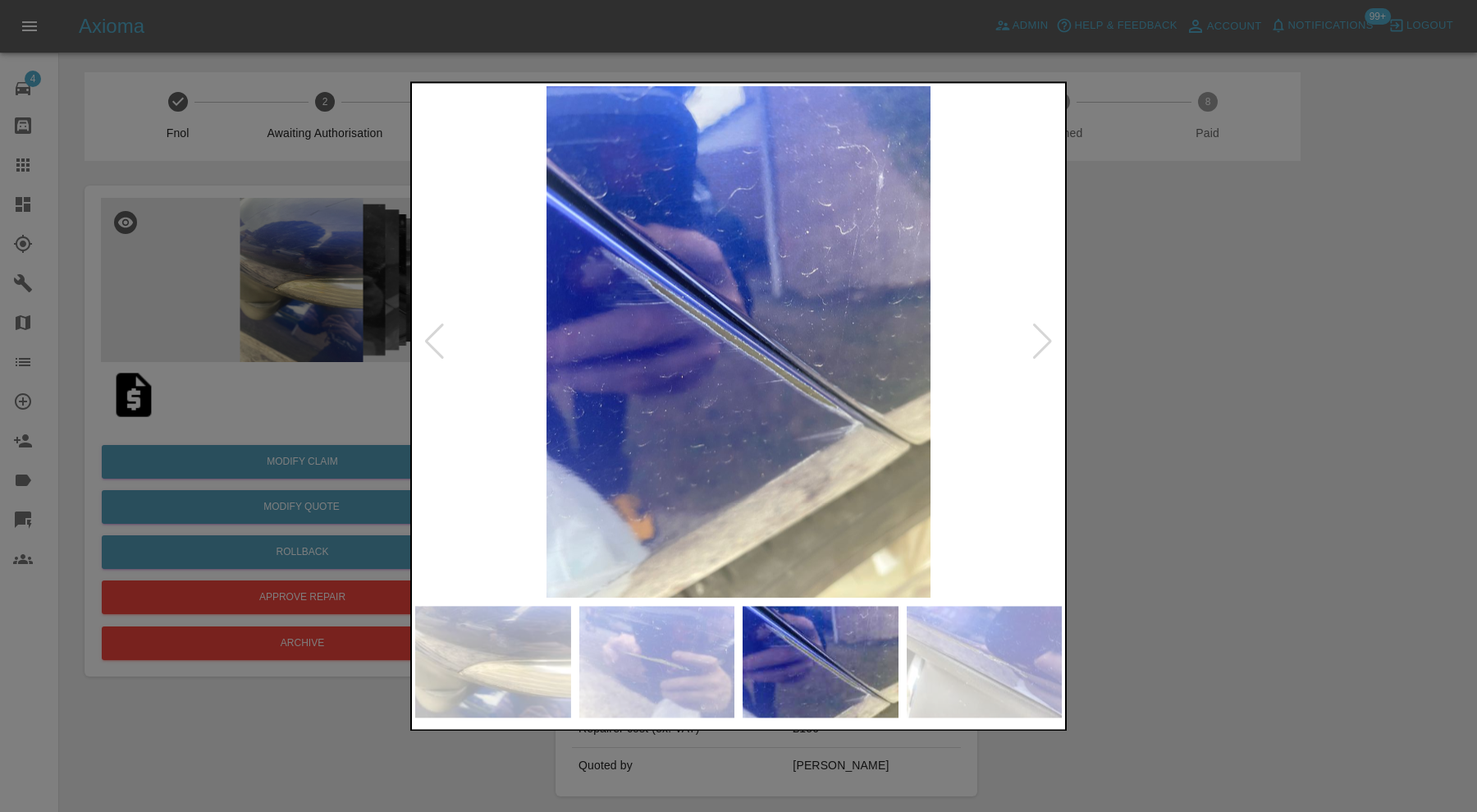
click at [1043, 331] on div at bounding box center [1042, 342] width 22 height 36
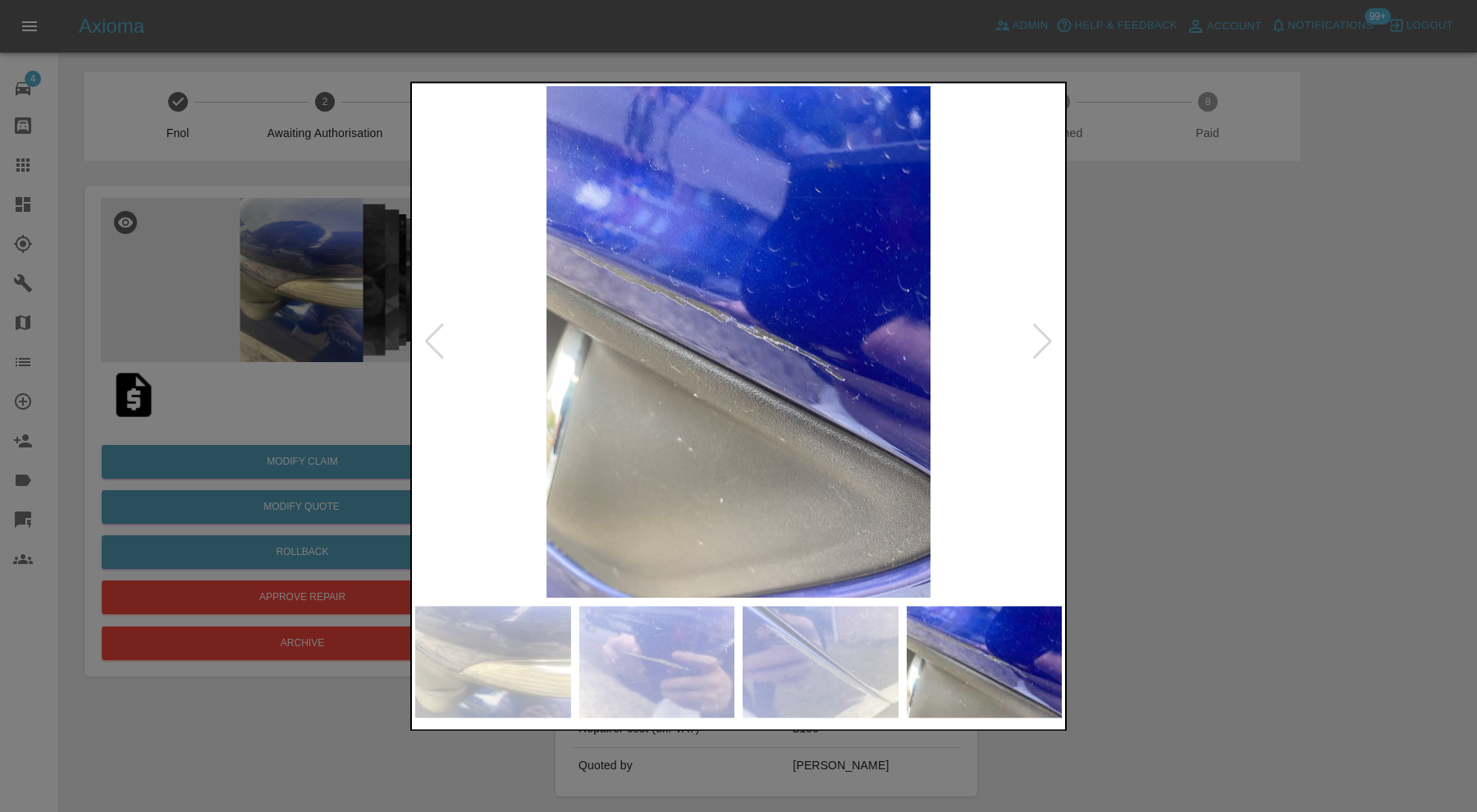
click at [1043, 331] on div at bounding box center [1042, 342] width 22 height 36
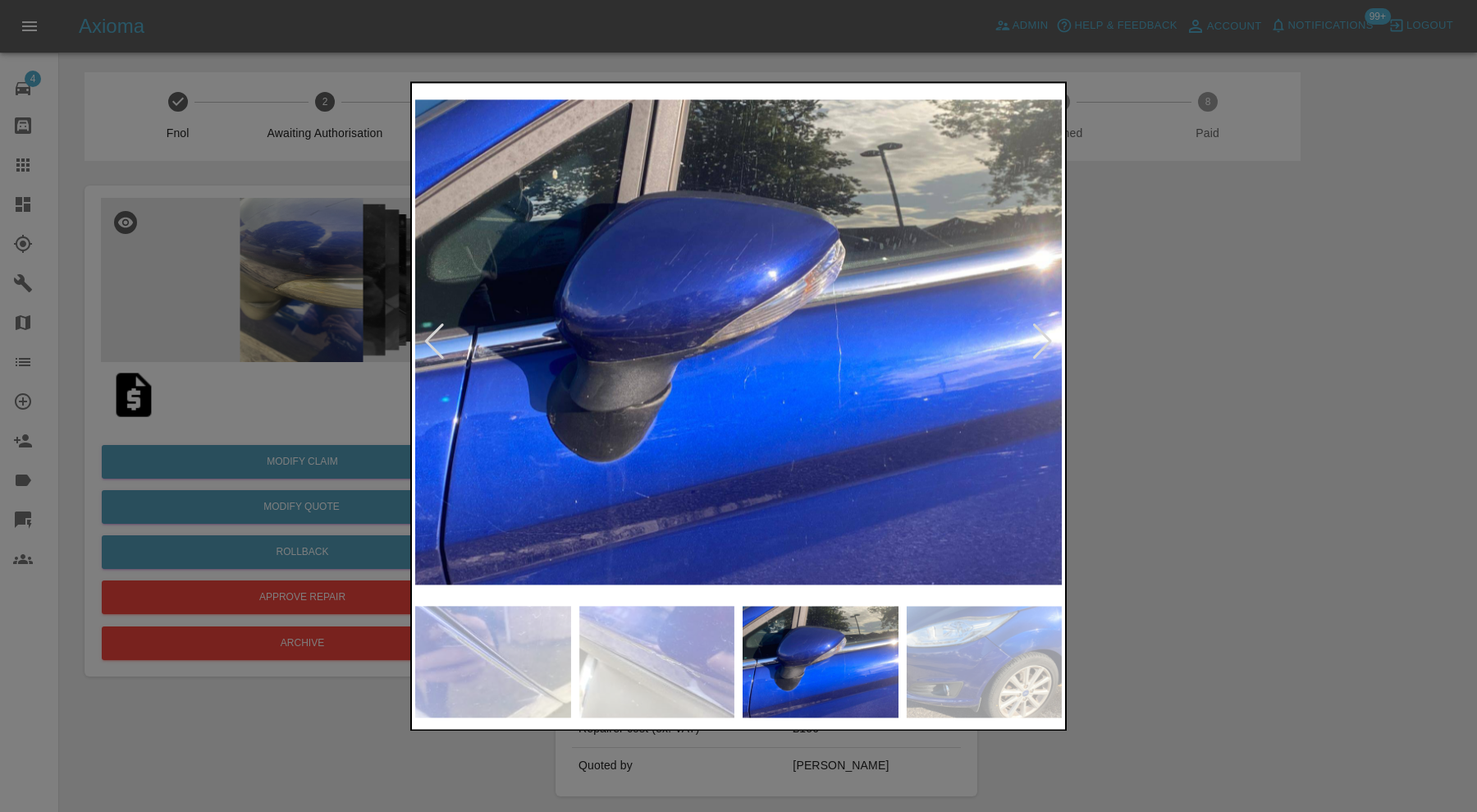
click at [1043, 331] on div at bounding box center [1042, 342] width 22 height 36
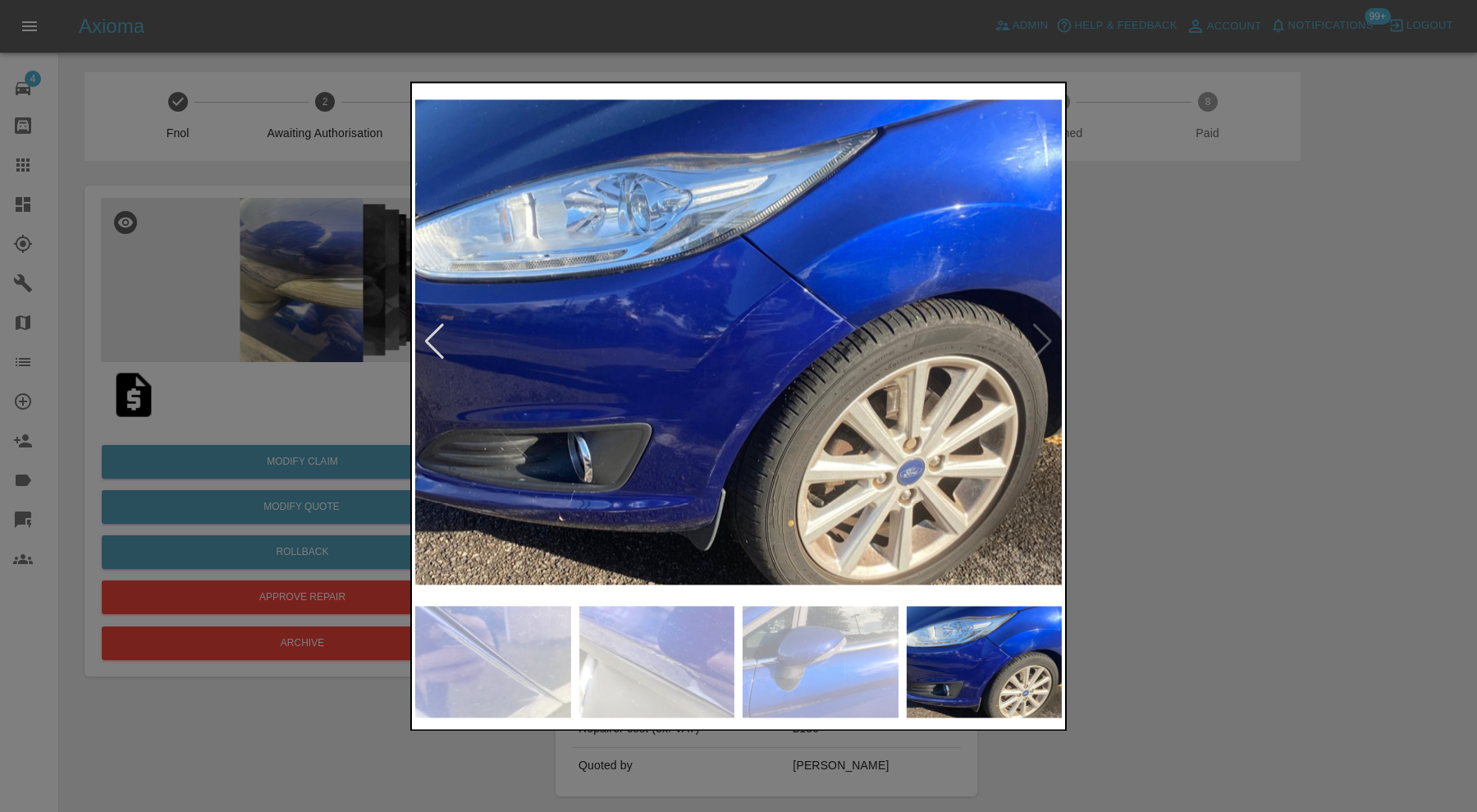
click at [1043, 331] on img at bounding box center [739, 341] width 647 height 511
click at [1289, 391] on div at bounding box center [738, 406] width 1477 height 812
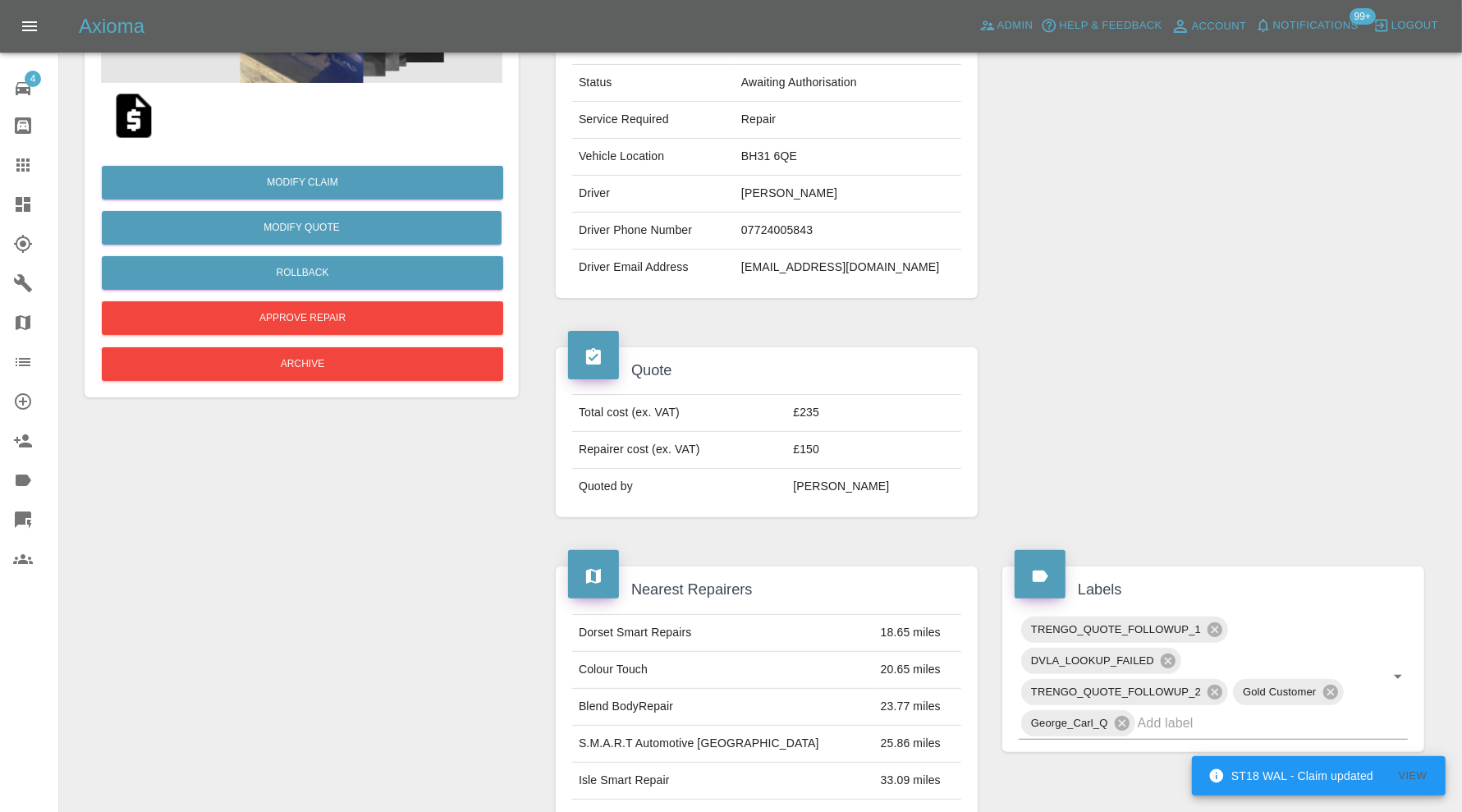
scroll to position [137, 0]
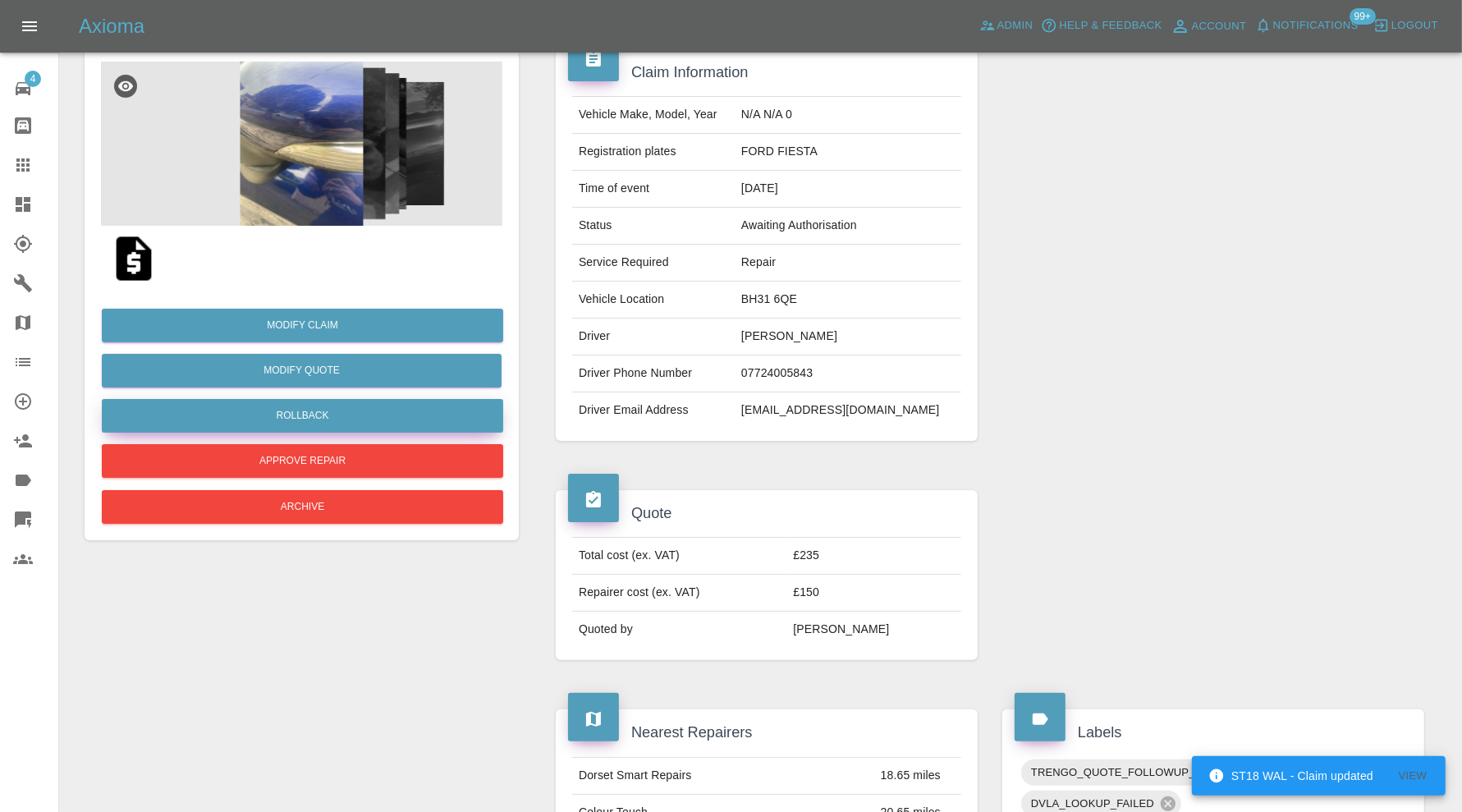
click at [376, 405] on button "Rollback" at bounding box center [302, 415] width 401 height 33
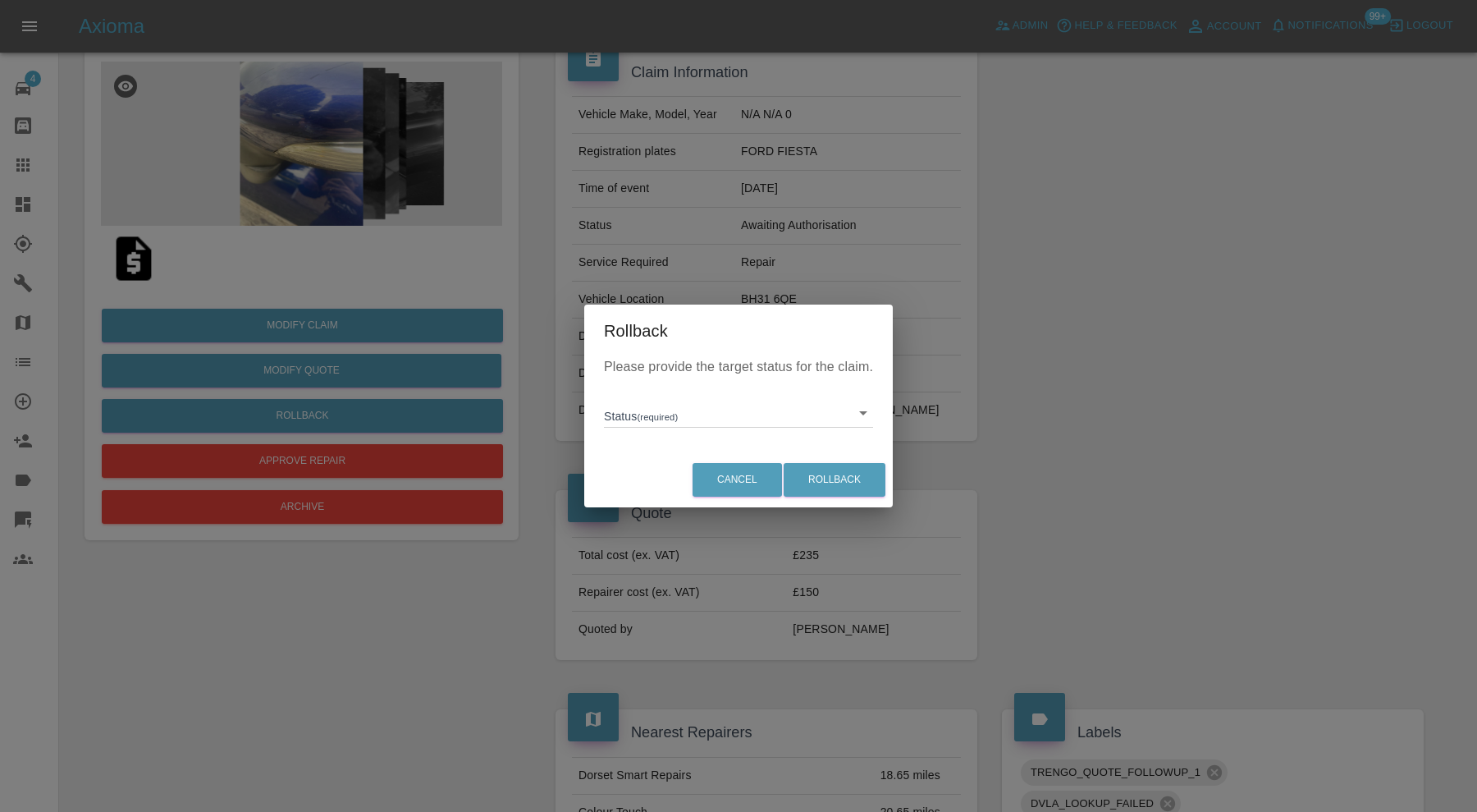
click at [695, 409] on body "Axioma Admin Help & Feedback Account Notifications 99+ Logout 4 Repair home Bod…" at bounding box center [738, 819] width 1477 height 1910
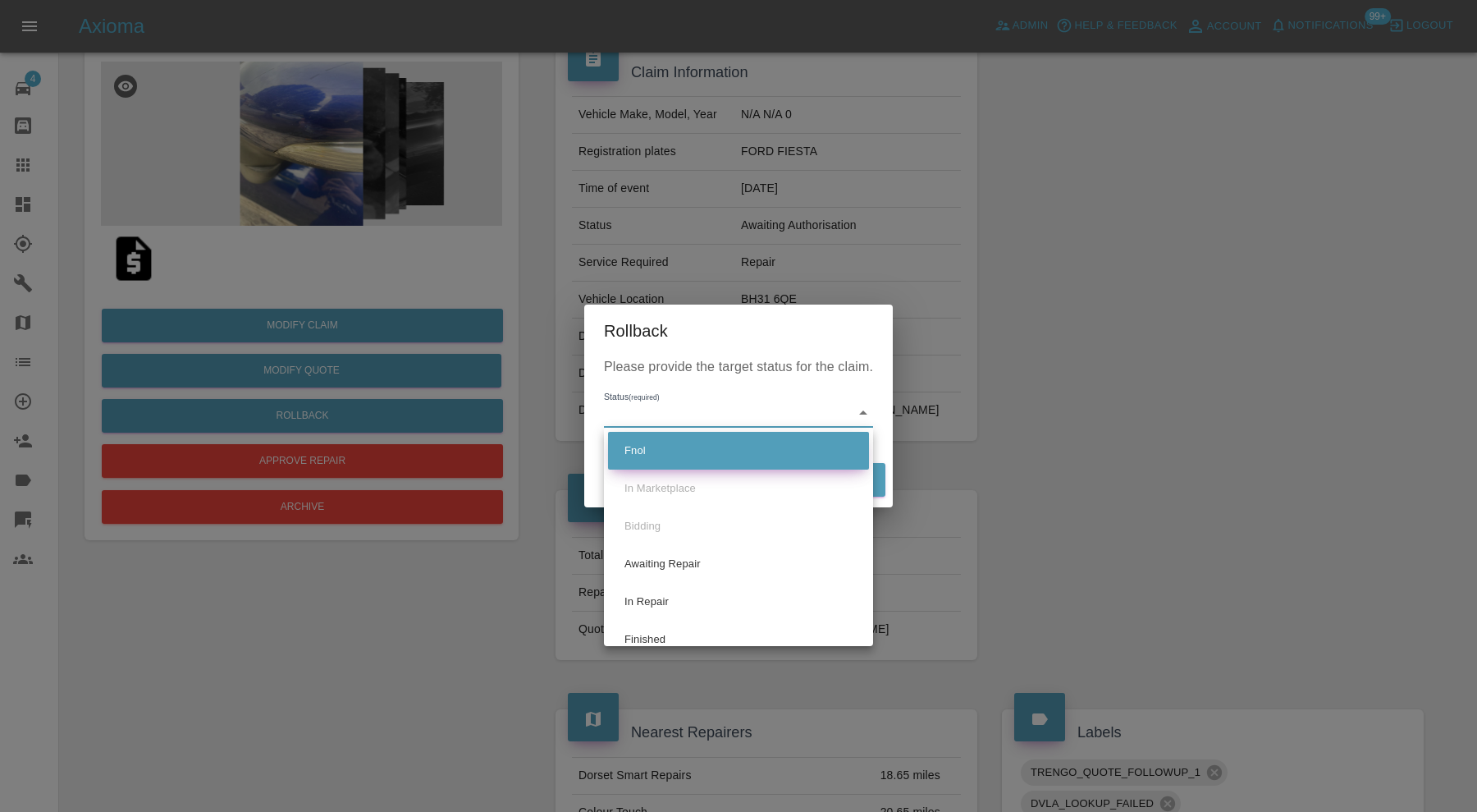
click at [691, 445] on li "Fnol" at bounding box center [738, 451] width 261 height 38
type input "fnol"
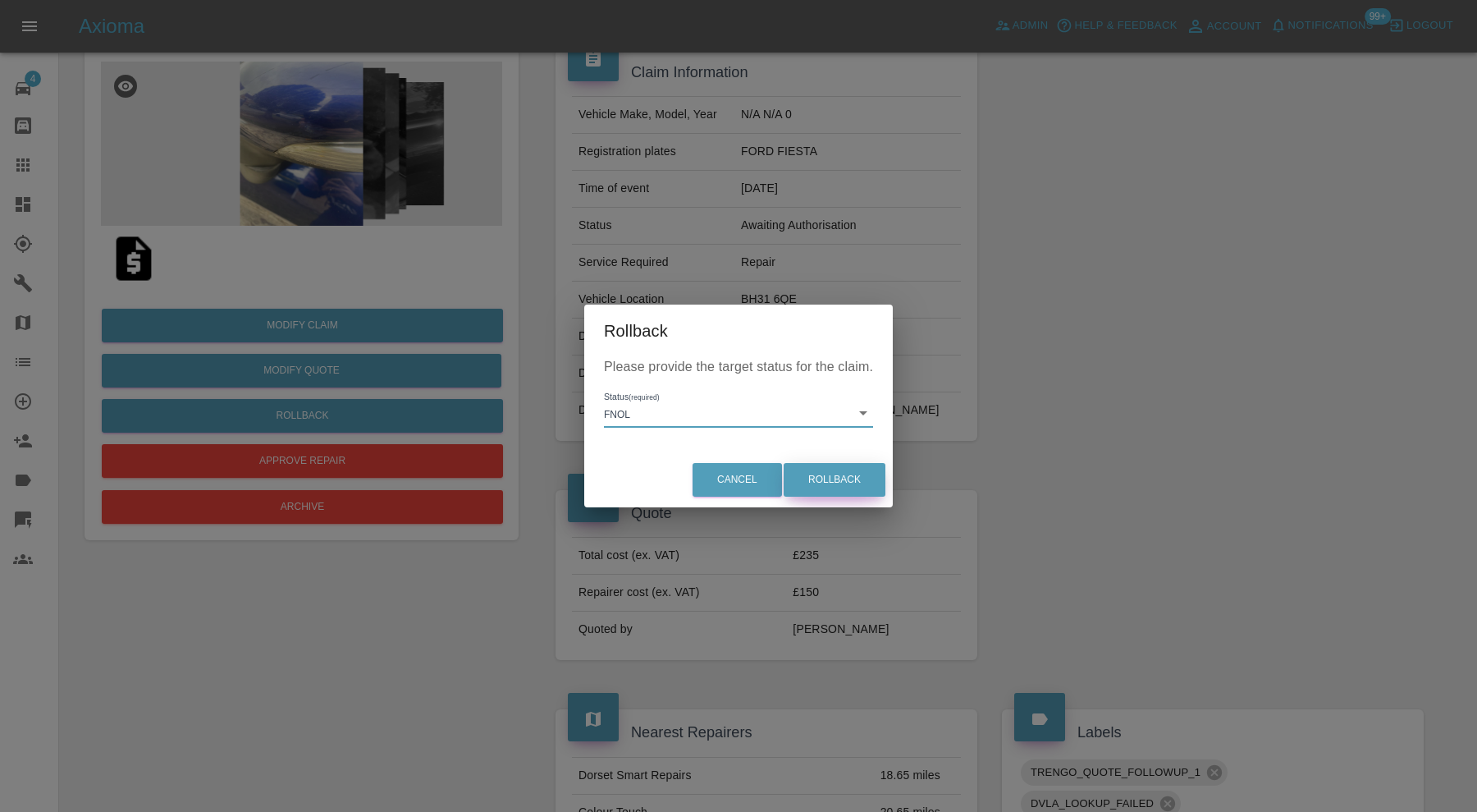
click at [852, 487] on button "Rollback" at bounding box center [834, 479] width 102 height 33
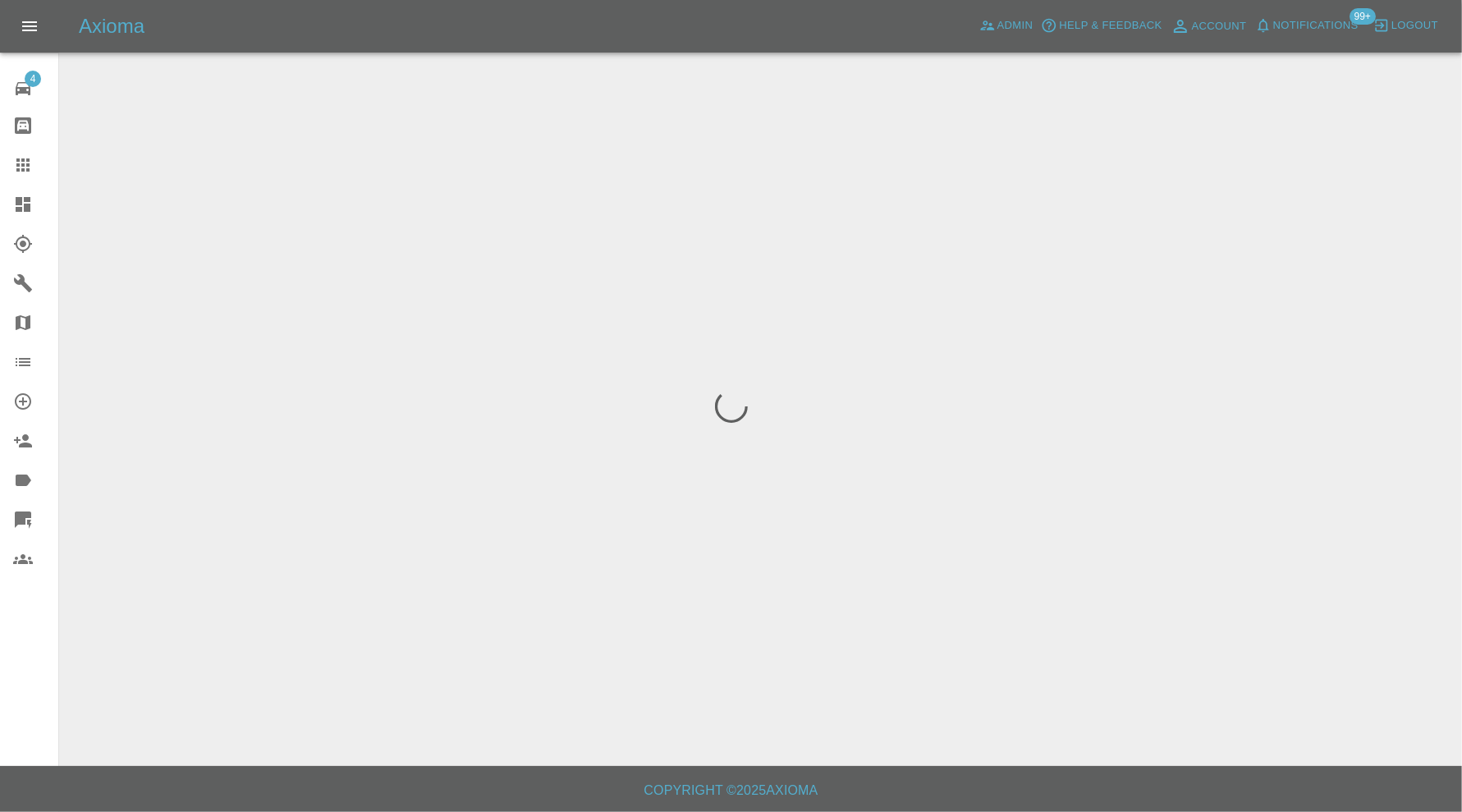
scroll to position [0, 0]
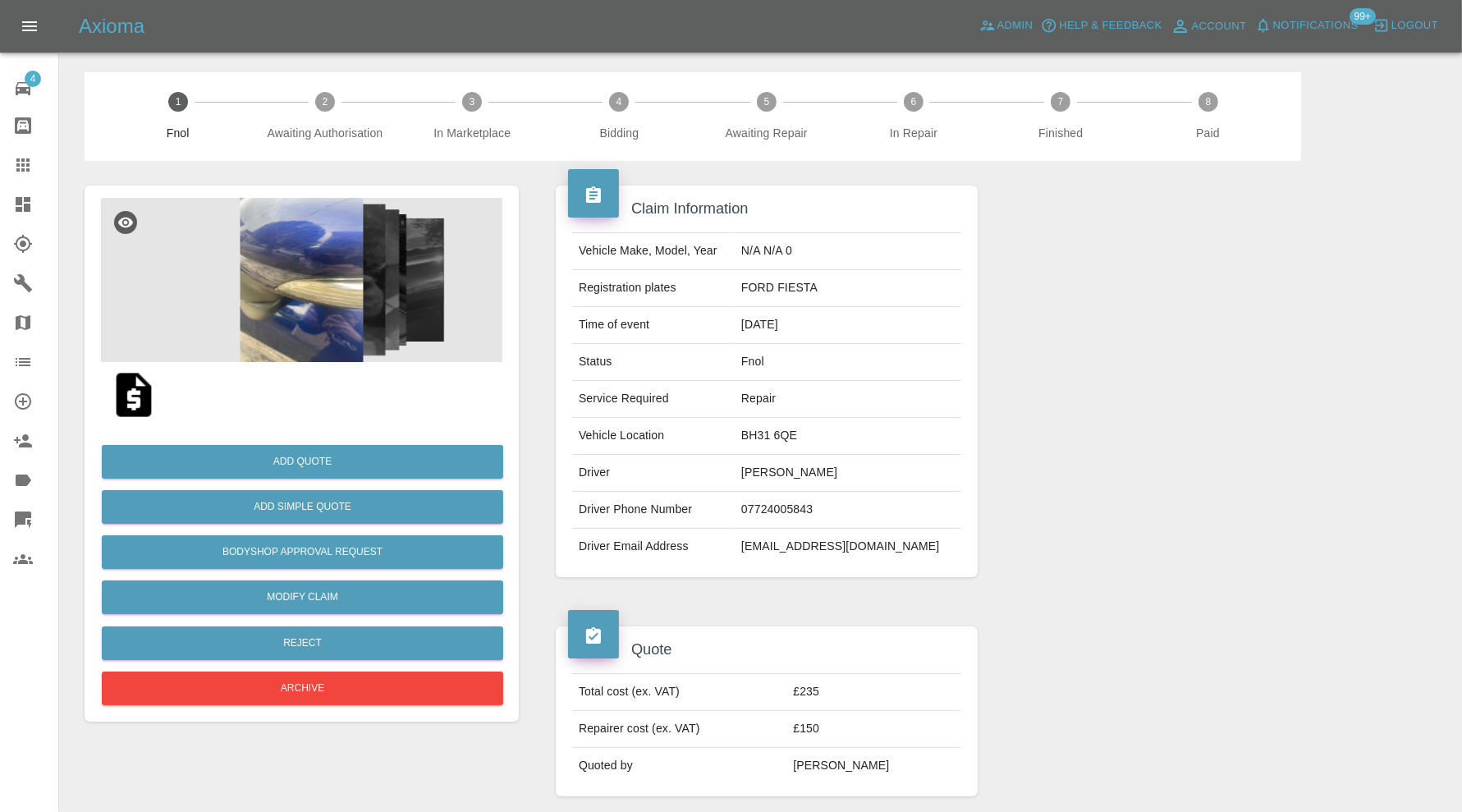
click at [372, 343] on img at bounding box center [301, 279] width 401 height 164
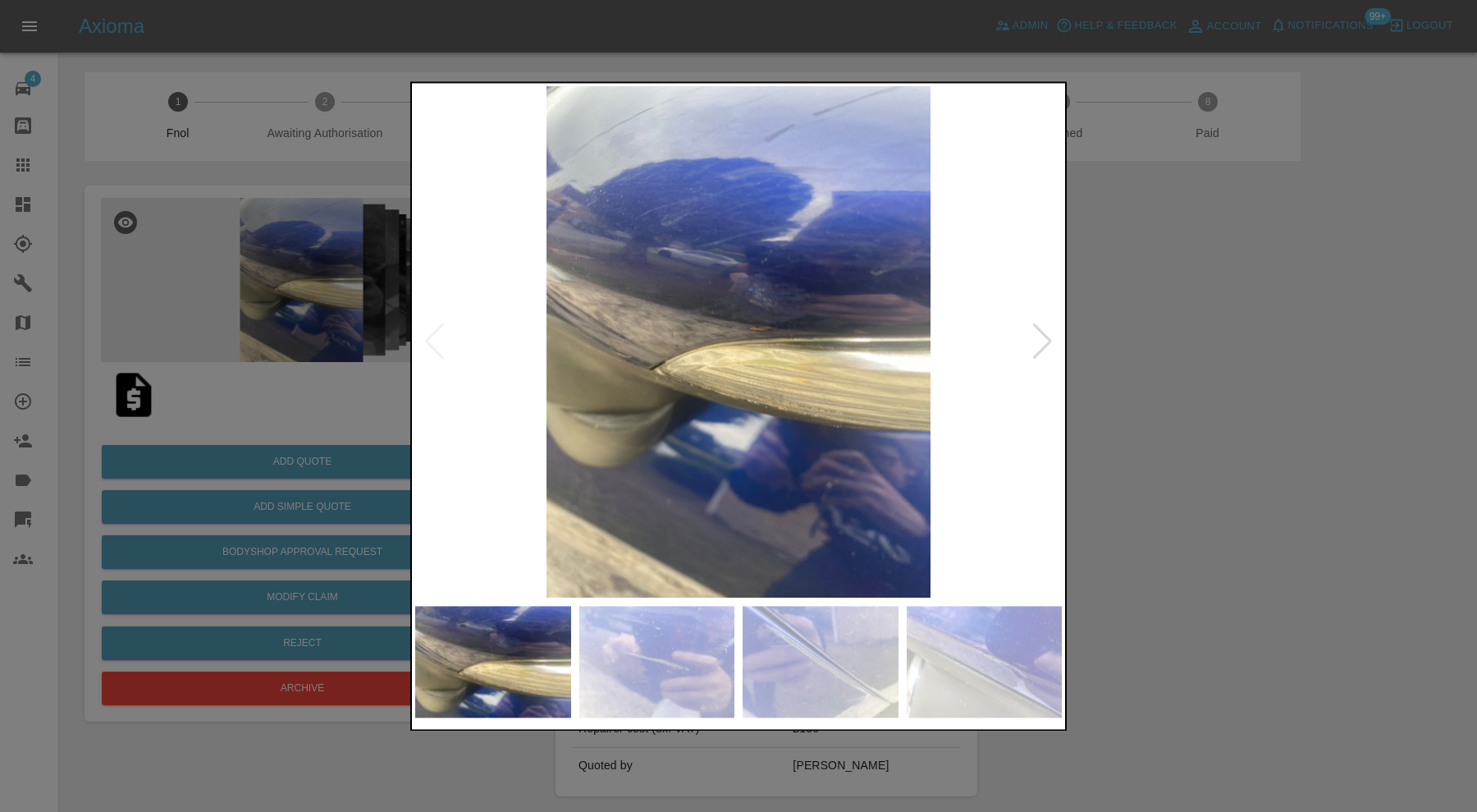
click at [1043, 342] on div at bounding box center [1042, 342] width 22 height 36
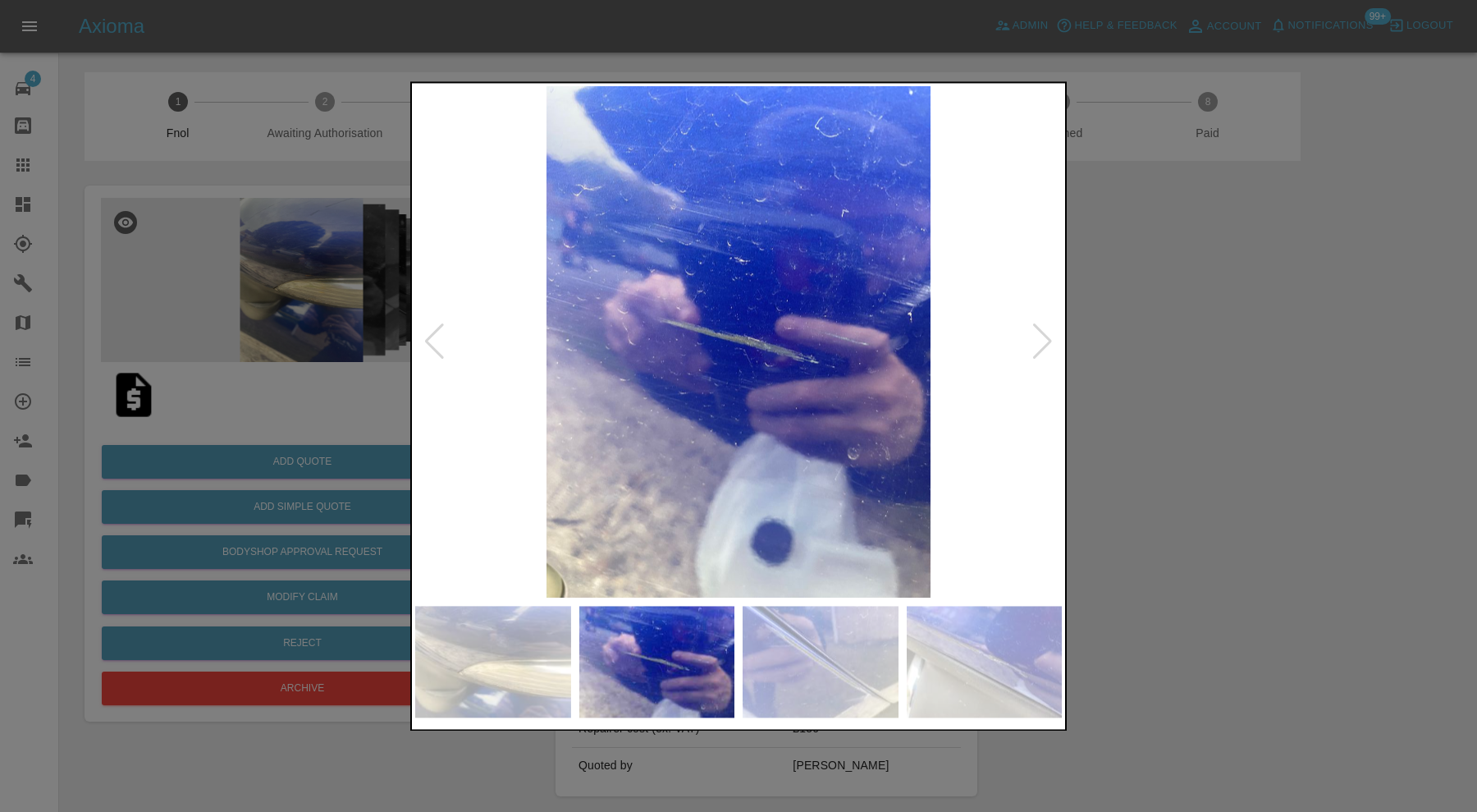
click at [1043, 337] on div at bounding box center [1042, 342] width 22 height 36
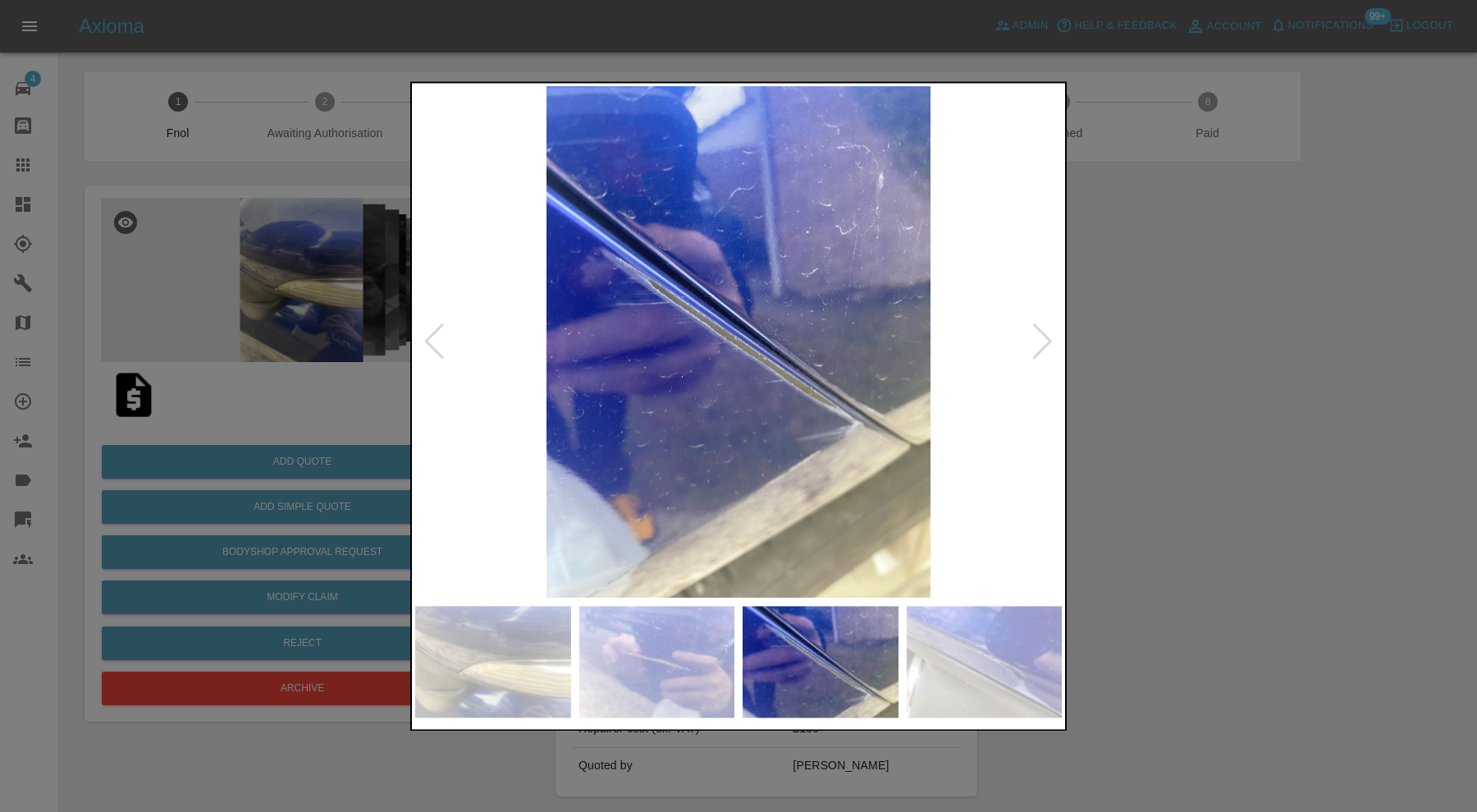
click at [1043, 337] on div at bounding box center [1042, 342] width 22 height 36
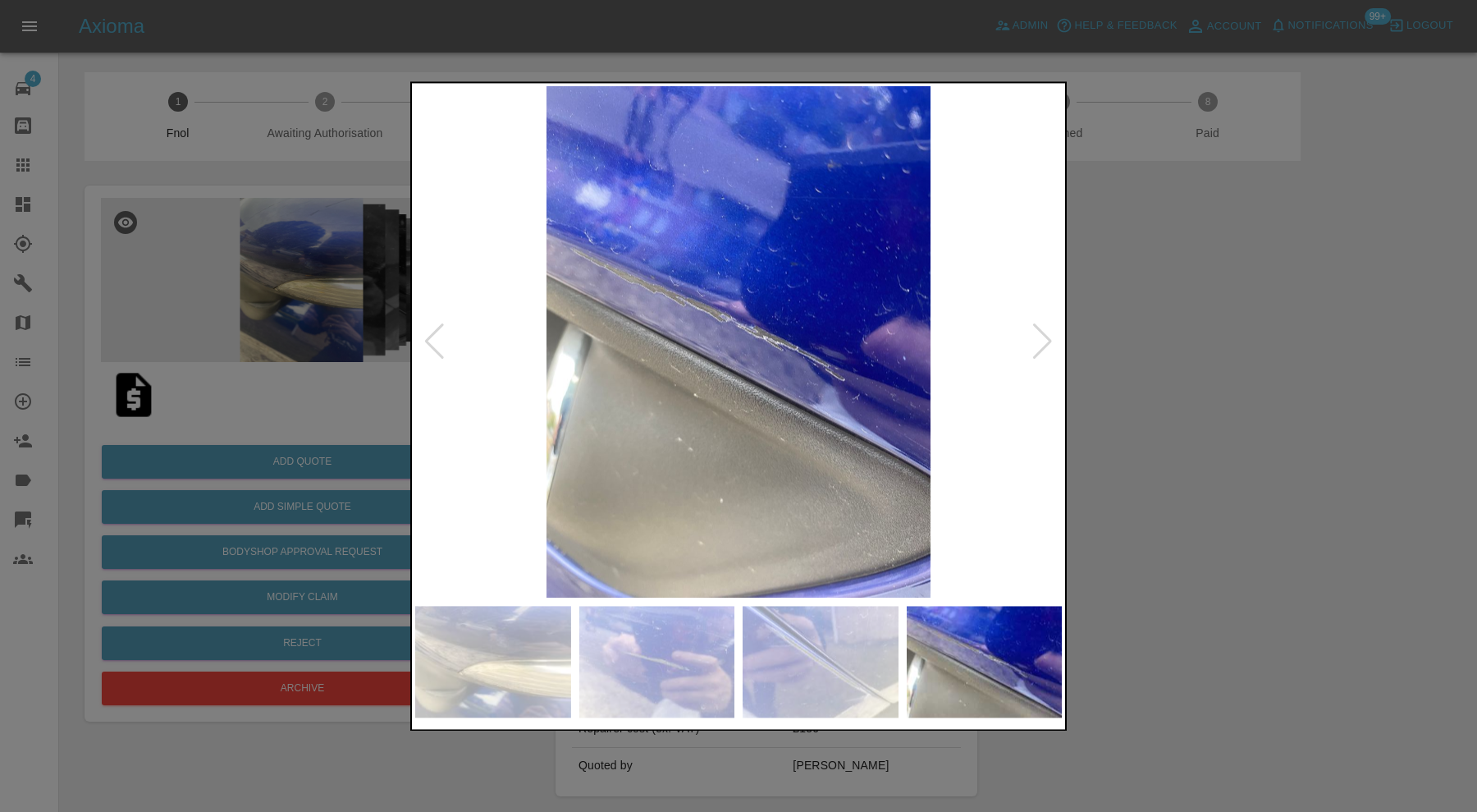
click at [1043, 337] on div at bounding box center [1042, 342] width 22 height 36
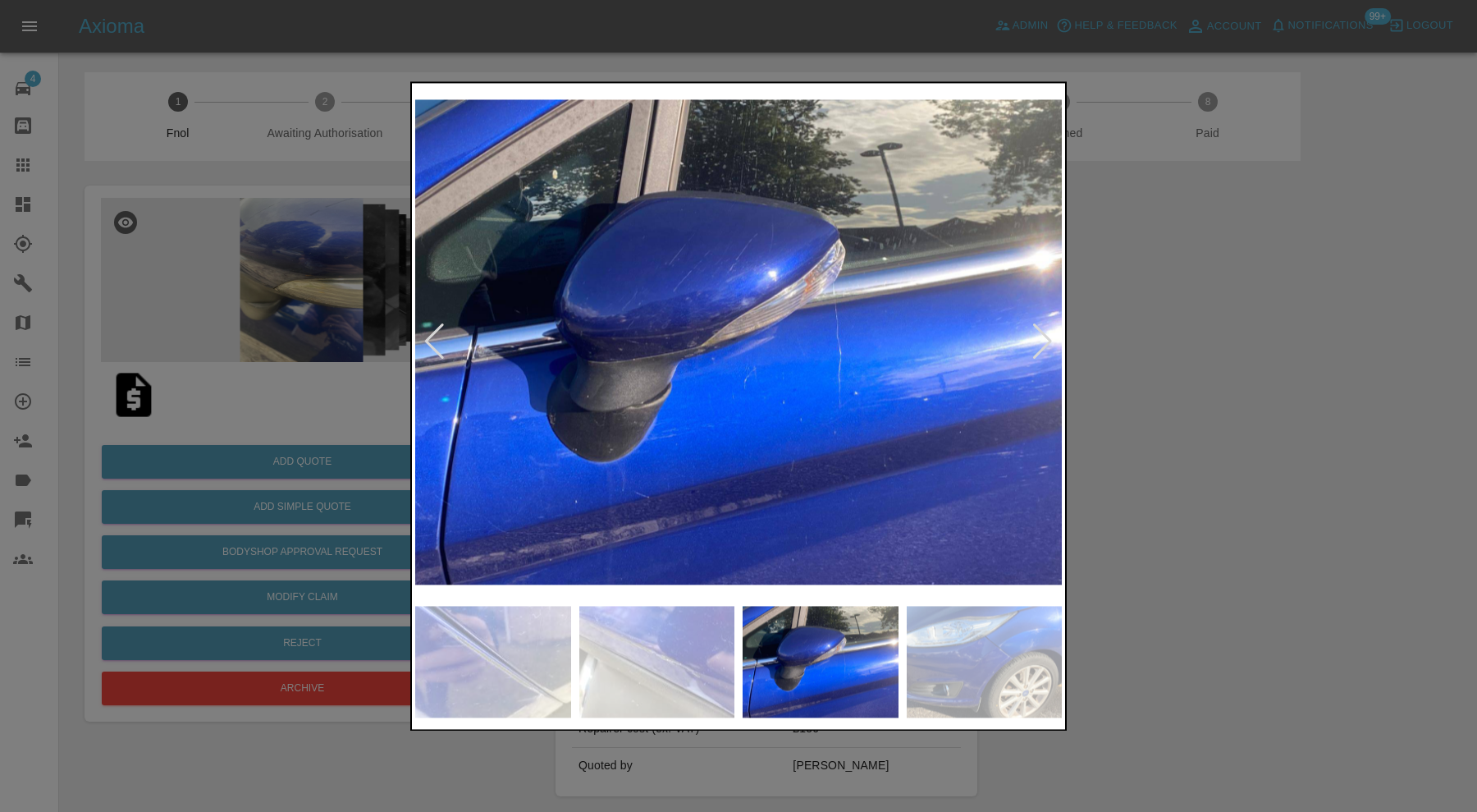
click at [1043, 337] on div at bounding box center [1042, 342] width 22 height 36
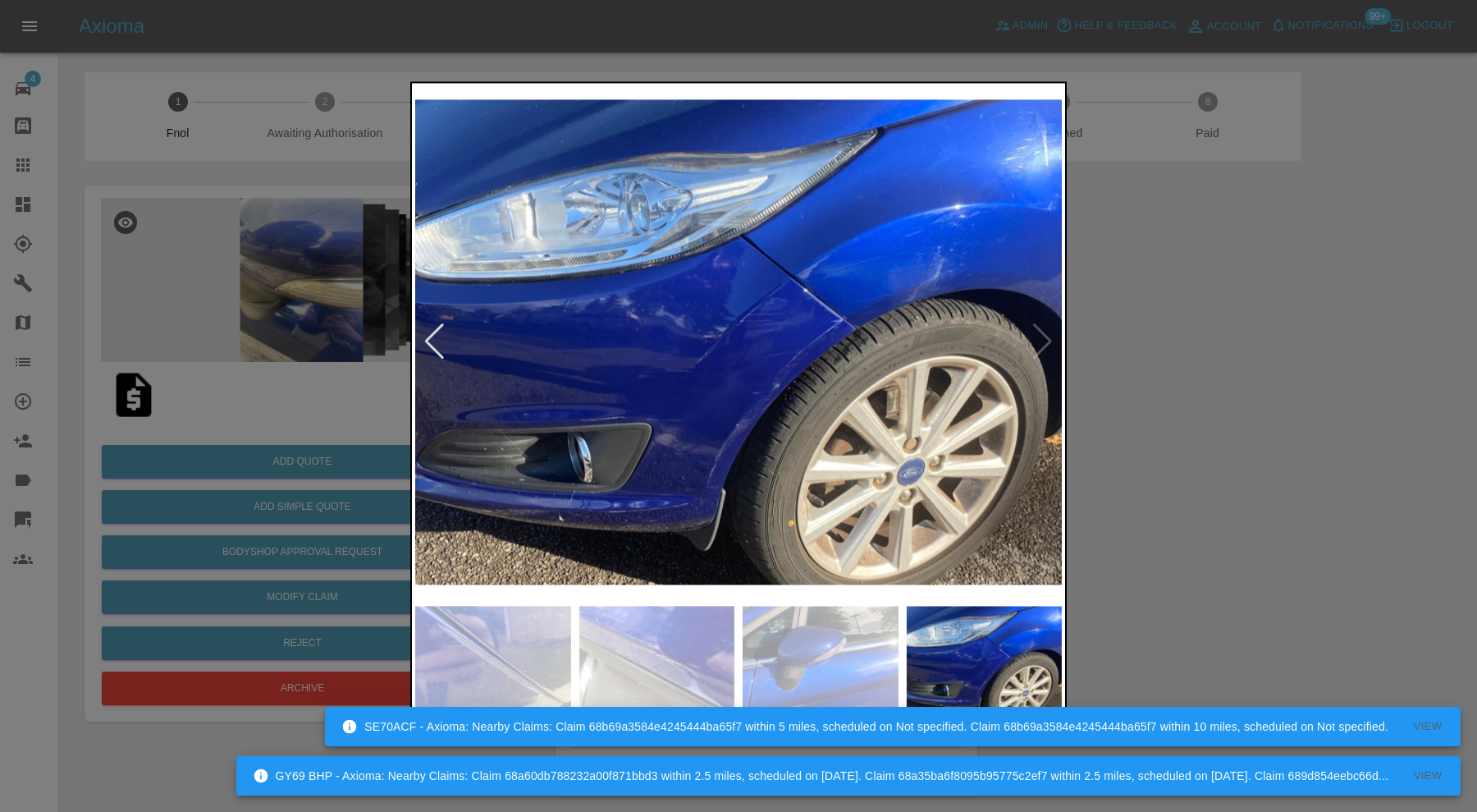
click at [1161, 378] on div at bounding box center [738, 406] width 1477 height 812
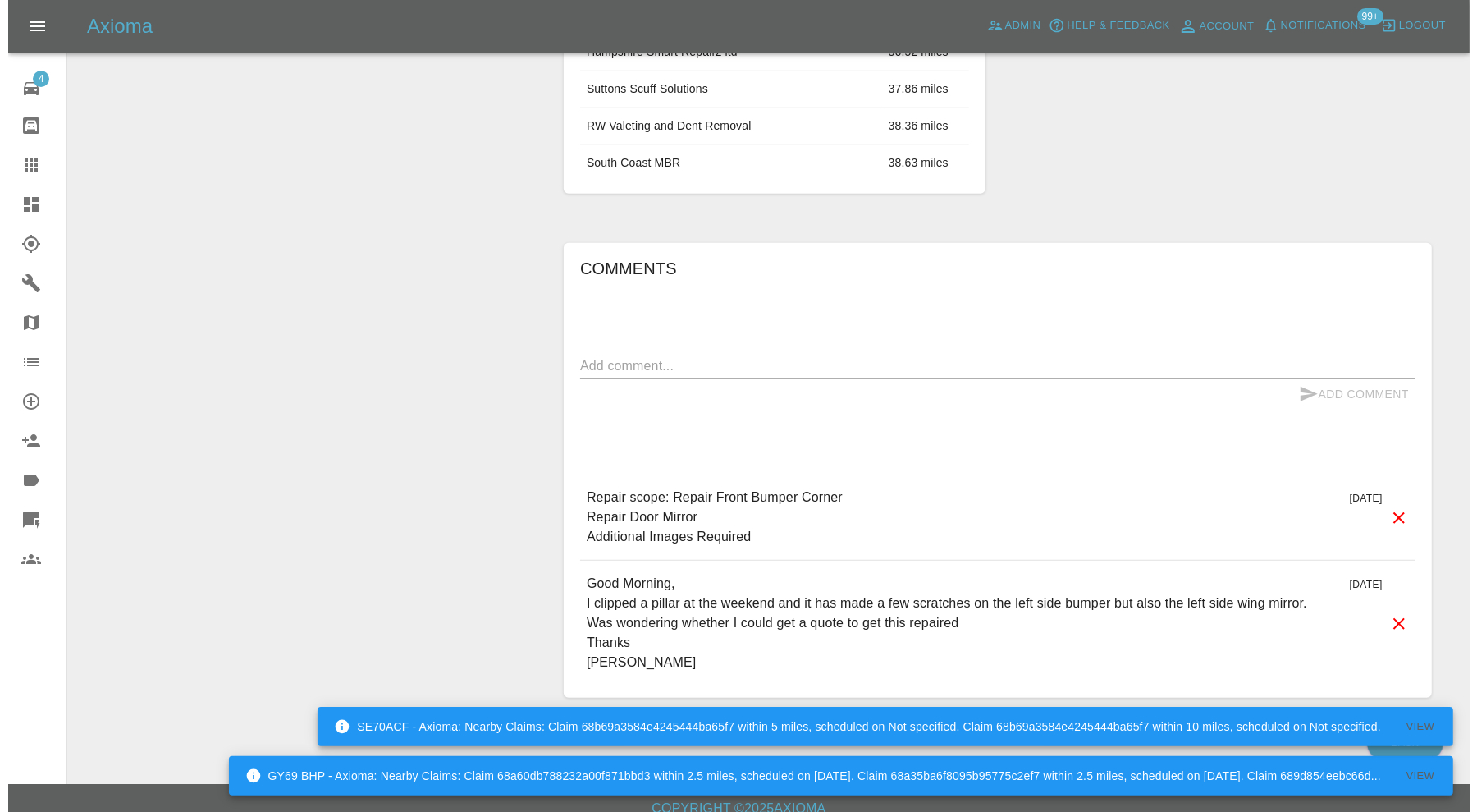
scroll to position [1092, 0]
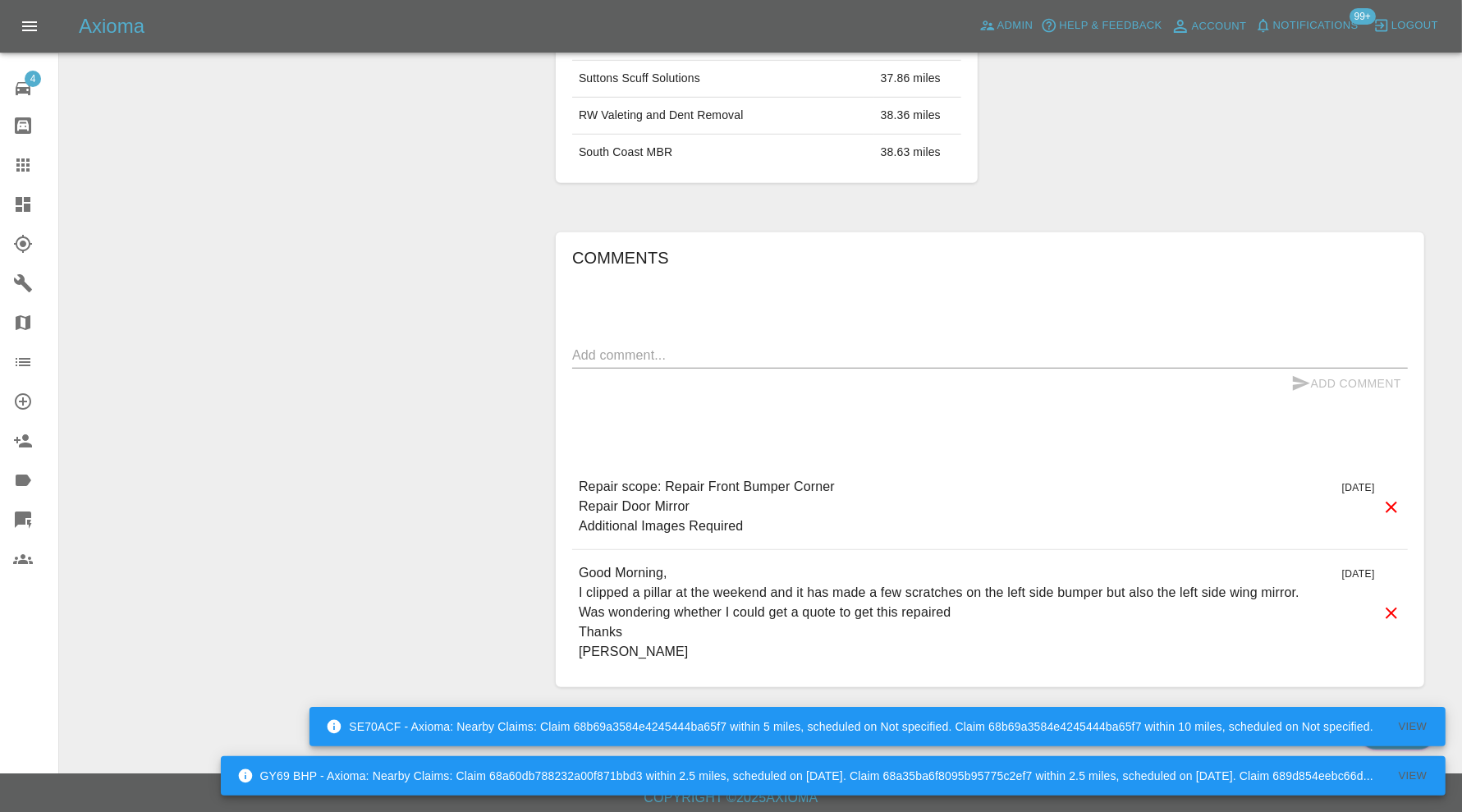
click at [1387, 498] on icon at bounding box center [1391, 507] width 20 height 20
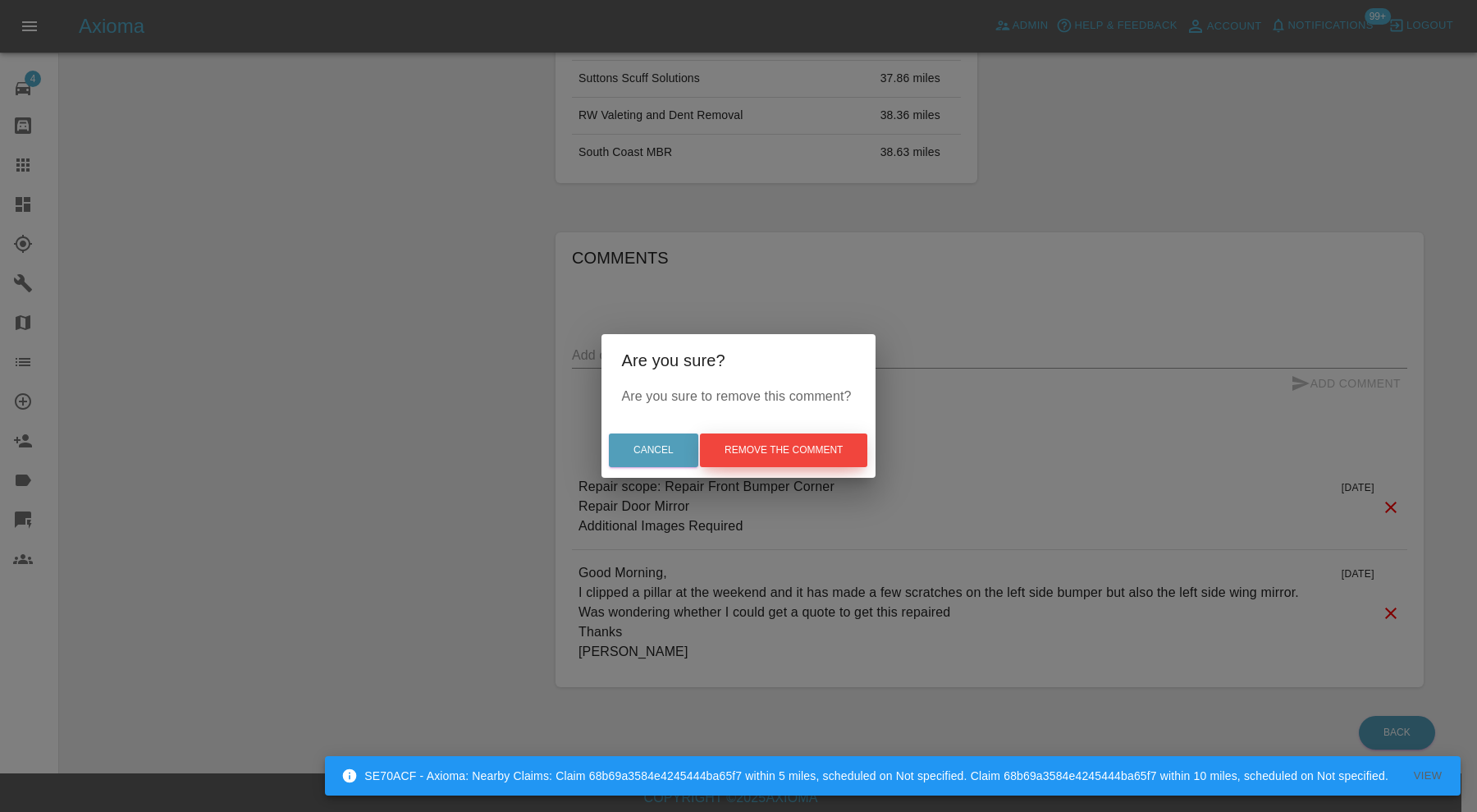
click at [838, 443] on button "Remove the comment" at bounding box center [784, 450] width 167 height 33
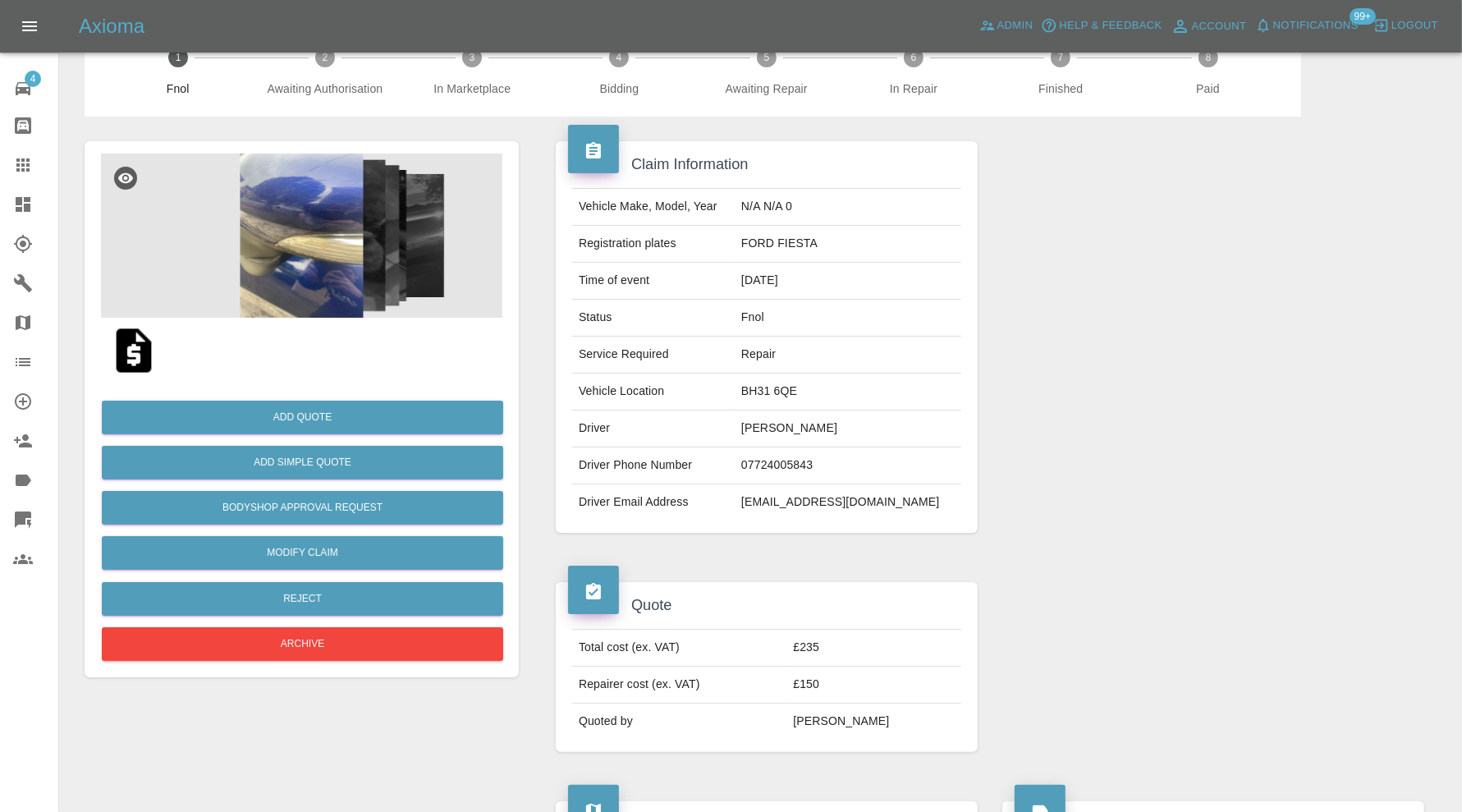
scroll to position [0, 0]
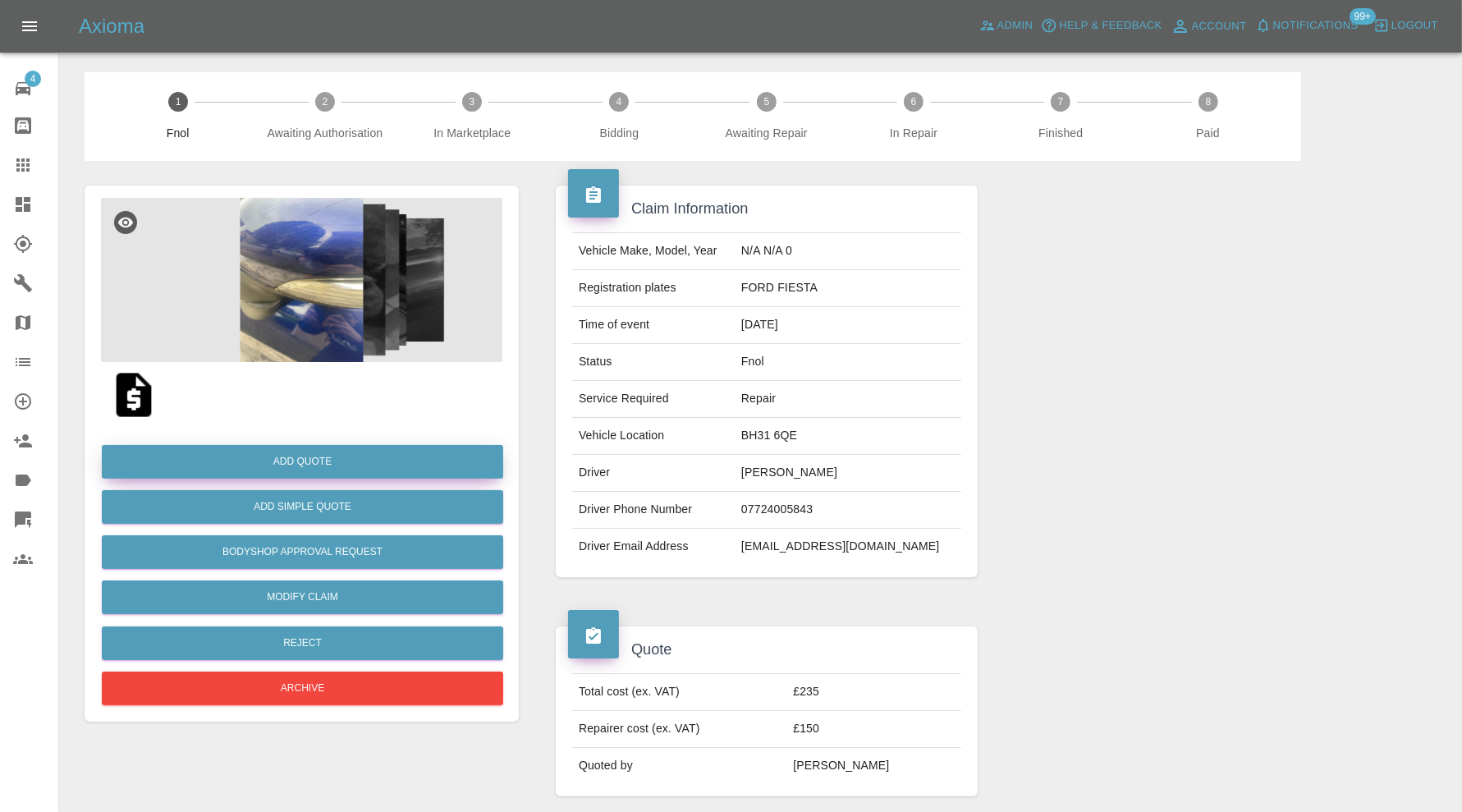
click at [391, 450] on button "Add Quote" at bounding box center [302, 461] width 401 height 33
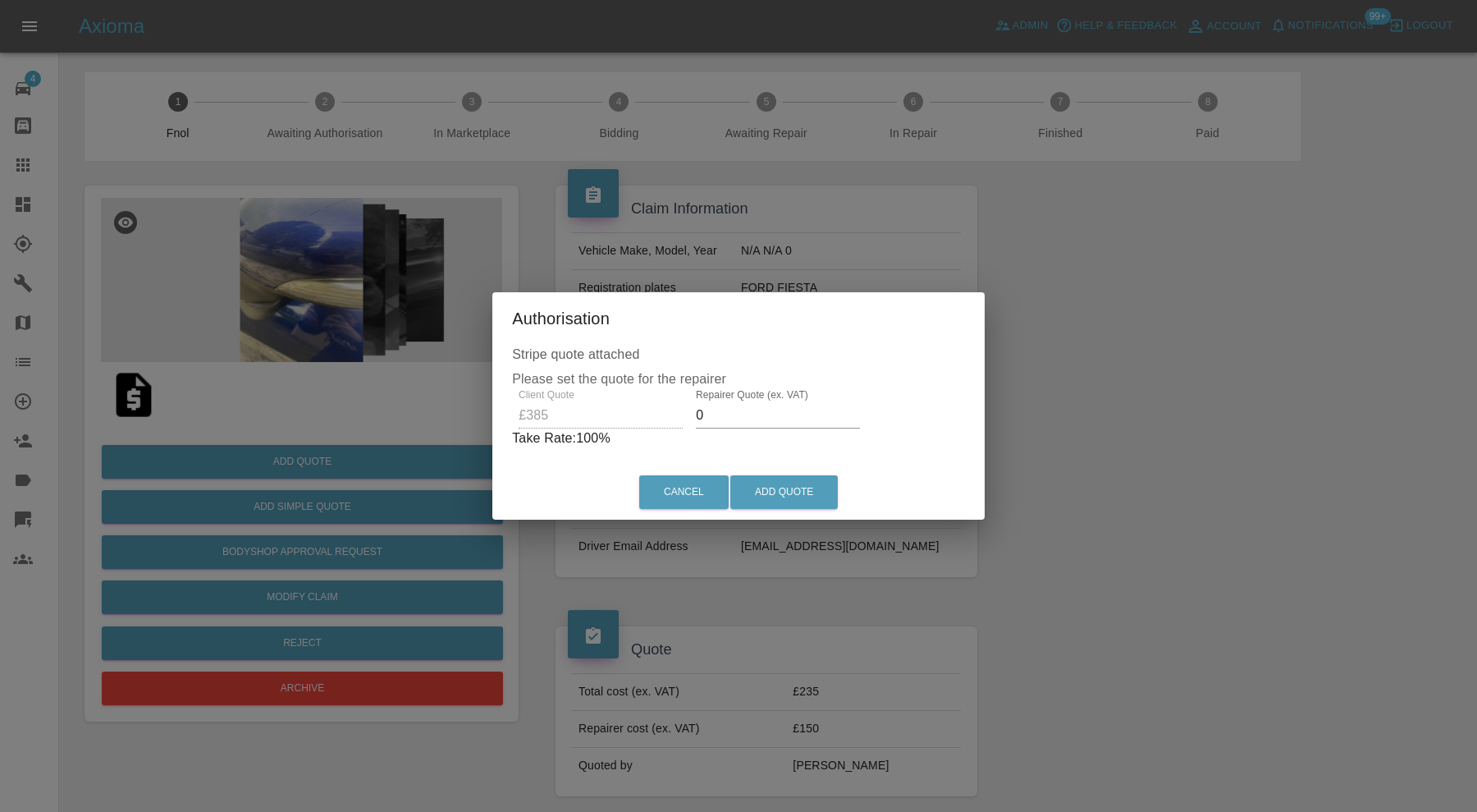
click at [736, 416] on input "0" at bounding box center [778, 415] width 164 height 27
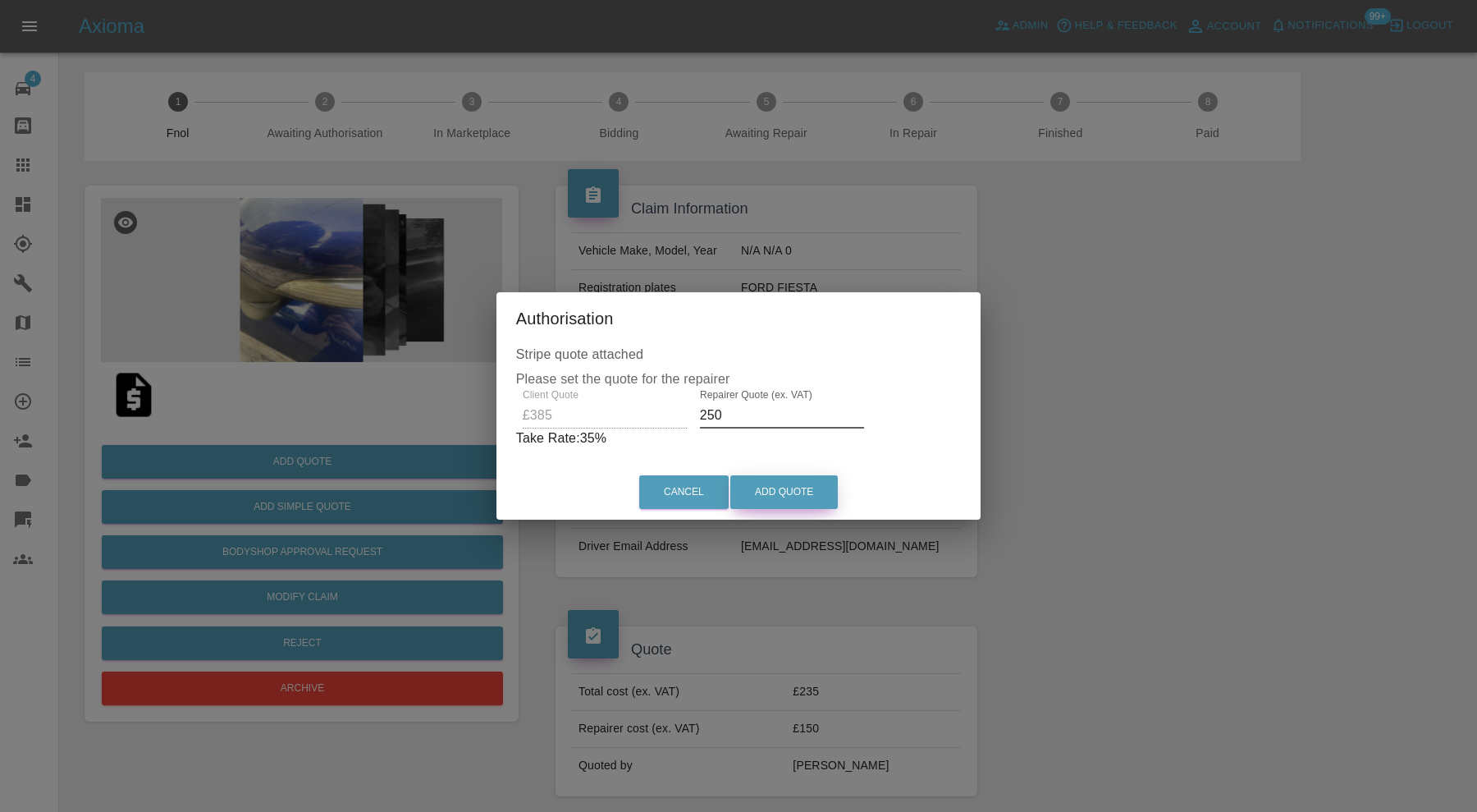
type input "250"
click at [808, 500] on button "Add Quote" at bounding box center [784, 491] width 107 height 33
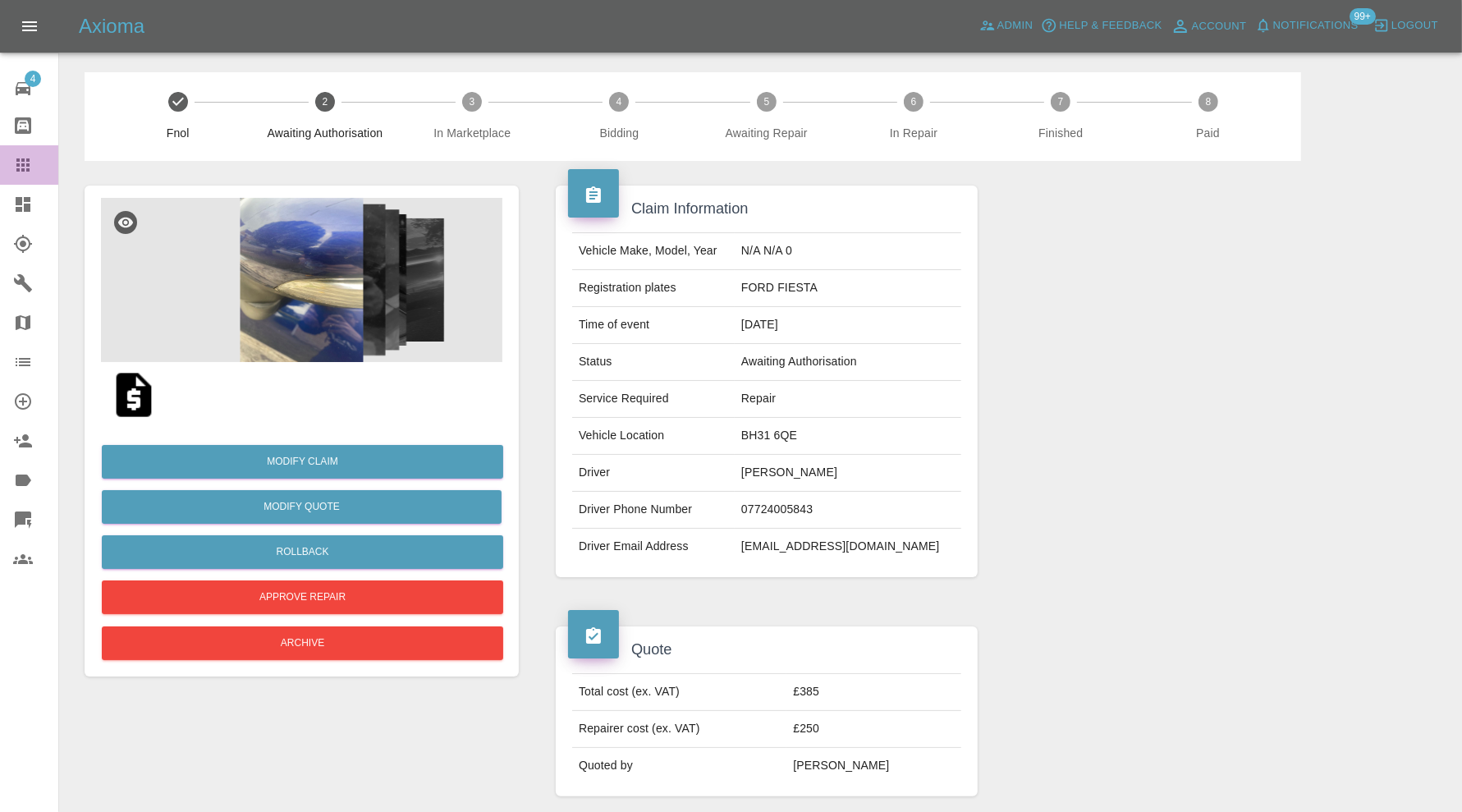
click at [26, 168] on icon at bounding box center [23, 164] width 20 height 20
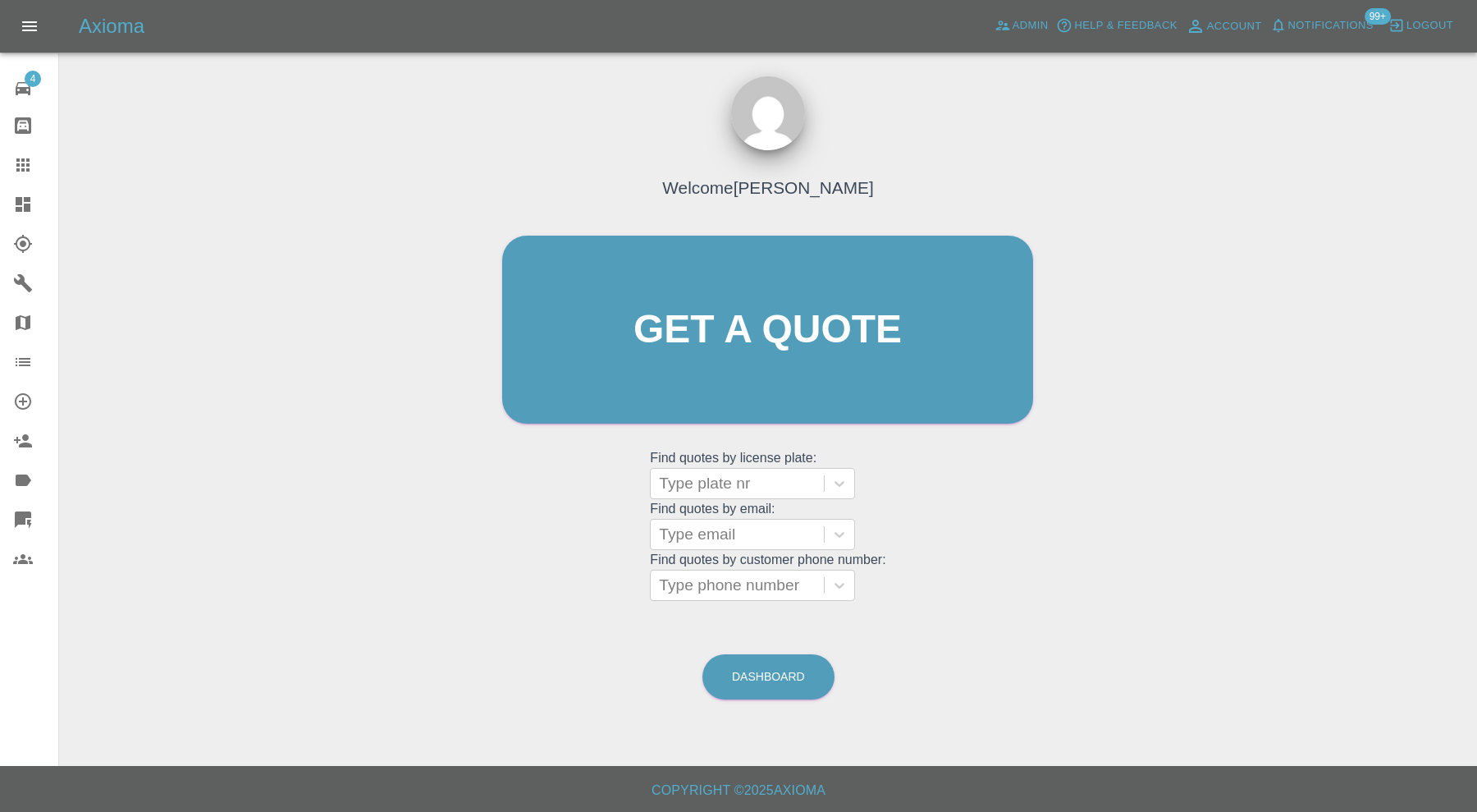
click at [742, 465] on grid "Find quotes by license plate: Type plate nr" at bounding box center [767, 474] width 235 height 48
click at [742, 488] on div at bounding box center [737, 483] width 157 height 23
type input "gd69"
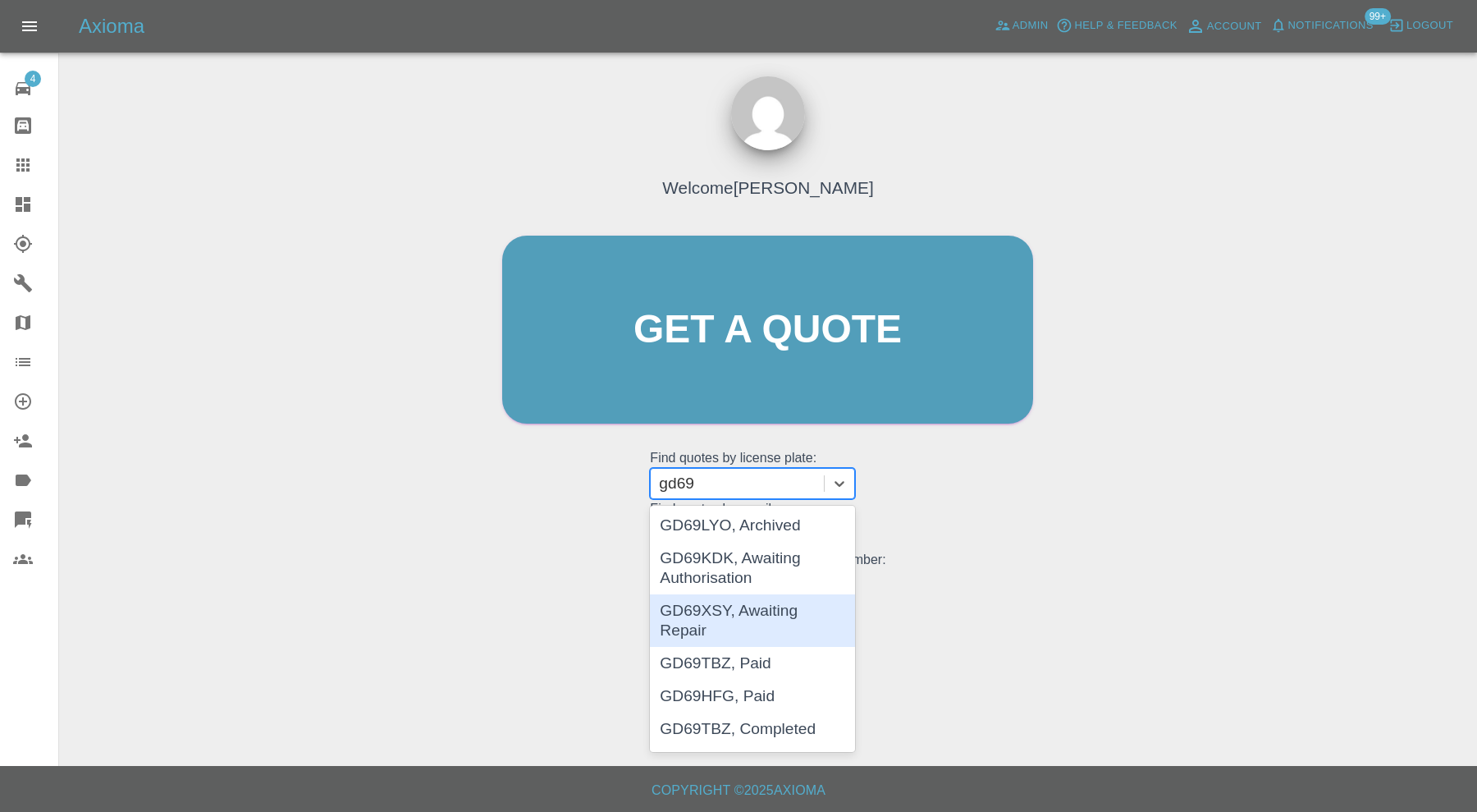
click at [779, 616] on div "GD69XSY, Awaiting Repair" at bounding box center [752, 619] width 205 height 52
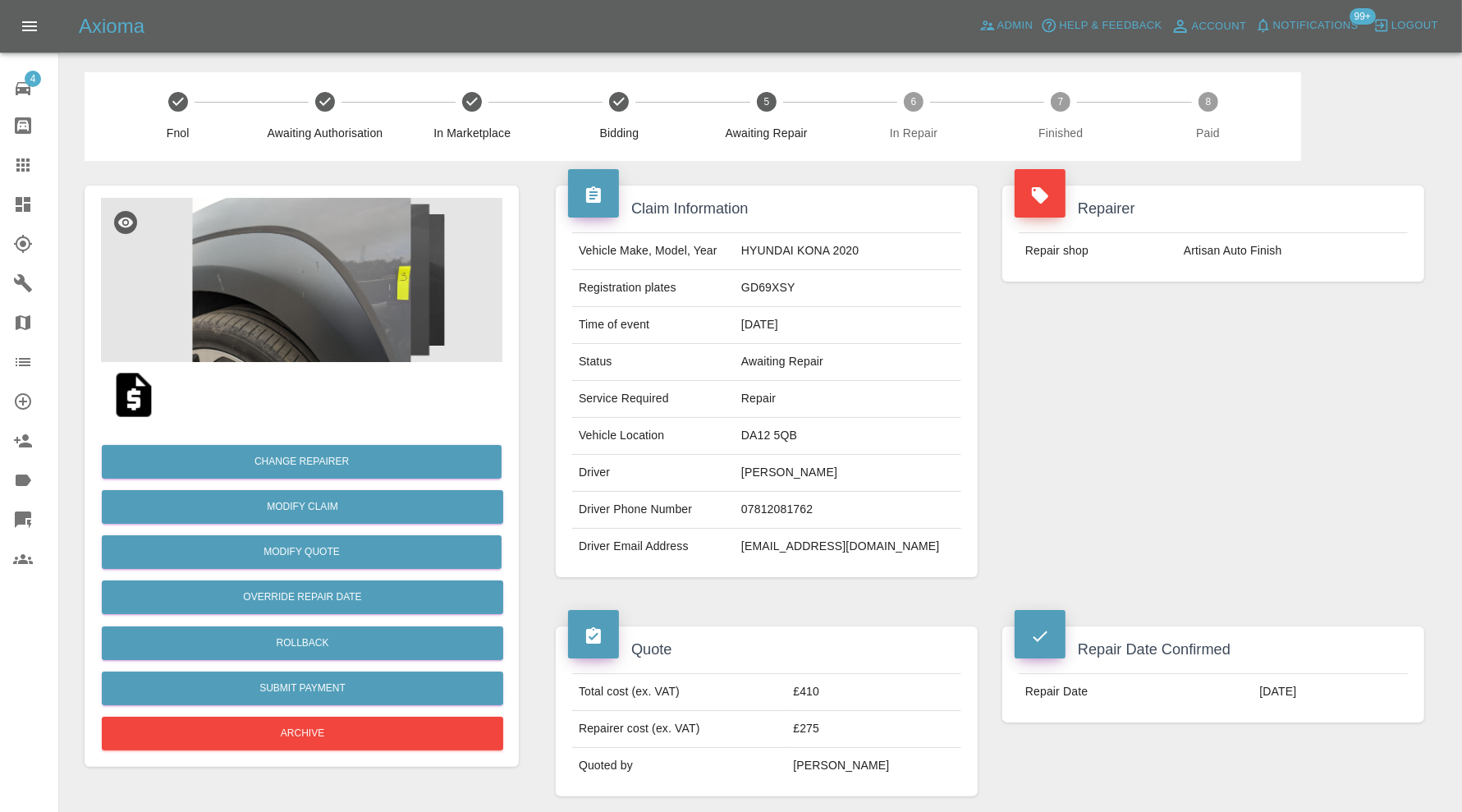
click at [252, 249] on img at bounding box center [301, 279] width 401 height 164
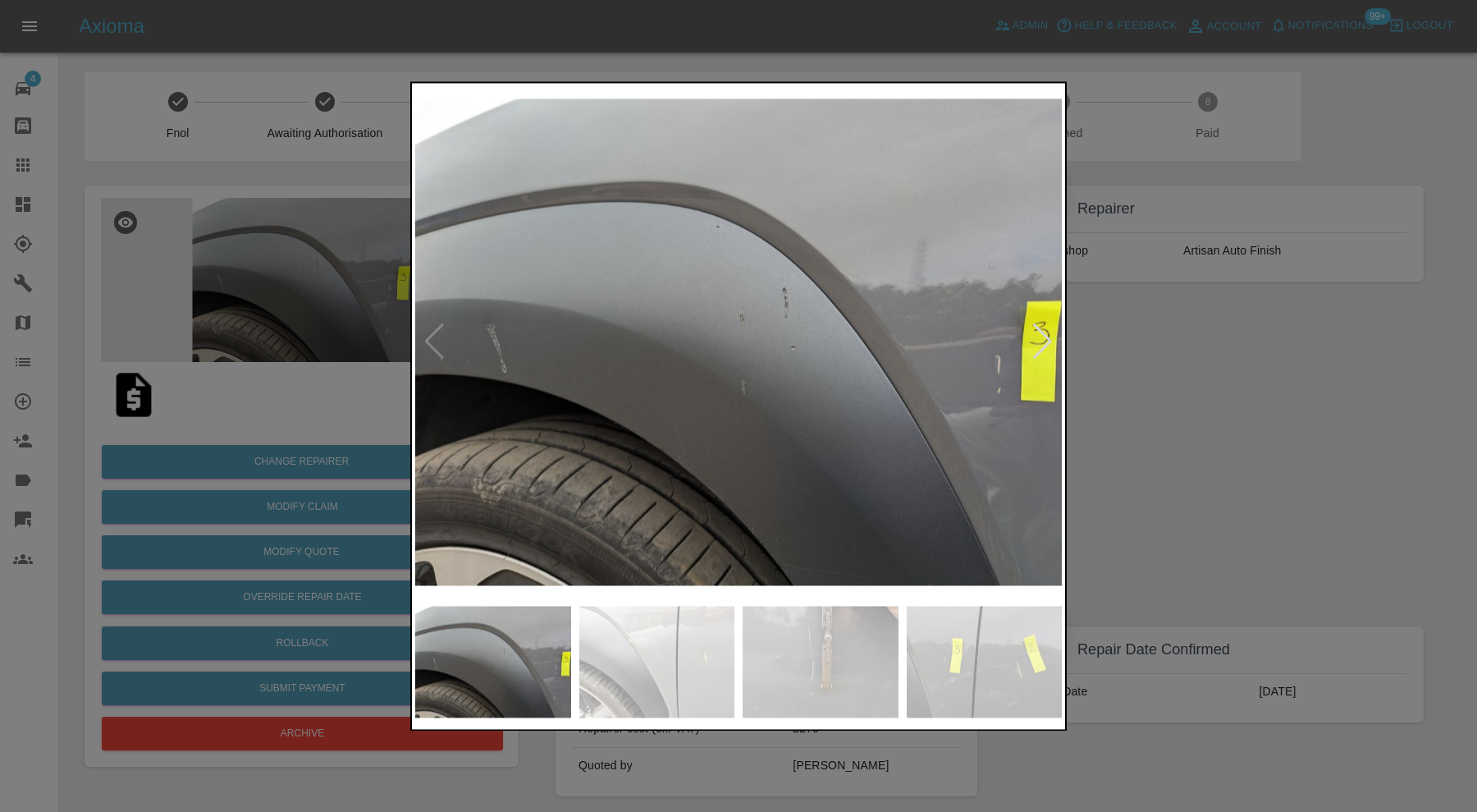
click at [1038, 338] on div at bounding box center [1042, 342] width 22 height 36
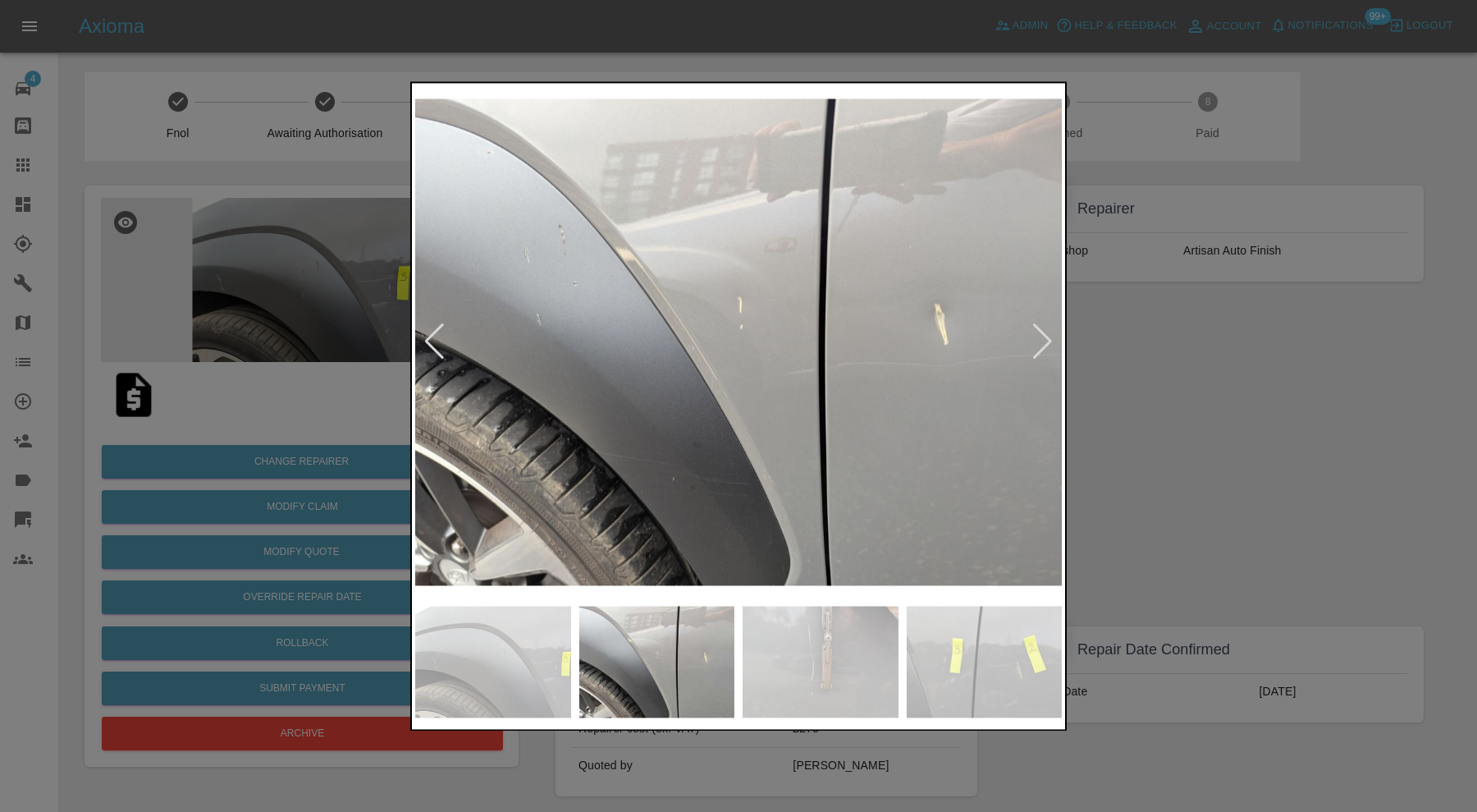
click at [1038, 335] on div at bounding box center [1042, 342] width 22 height 36
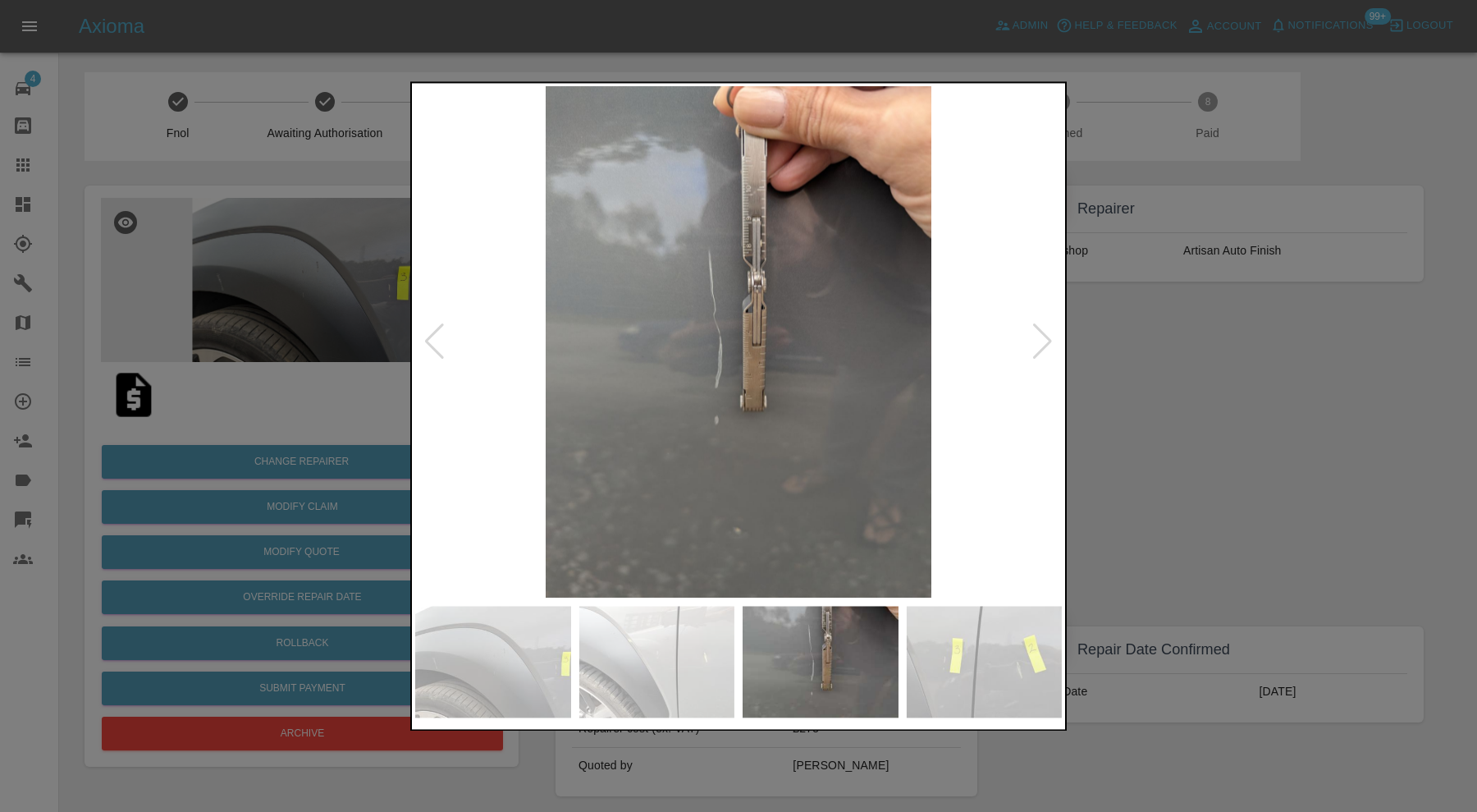
click at [1038, 335] on div at bounding box center [1042, 342] width 22 height 36
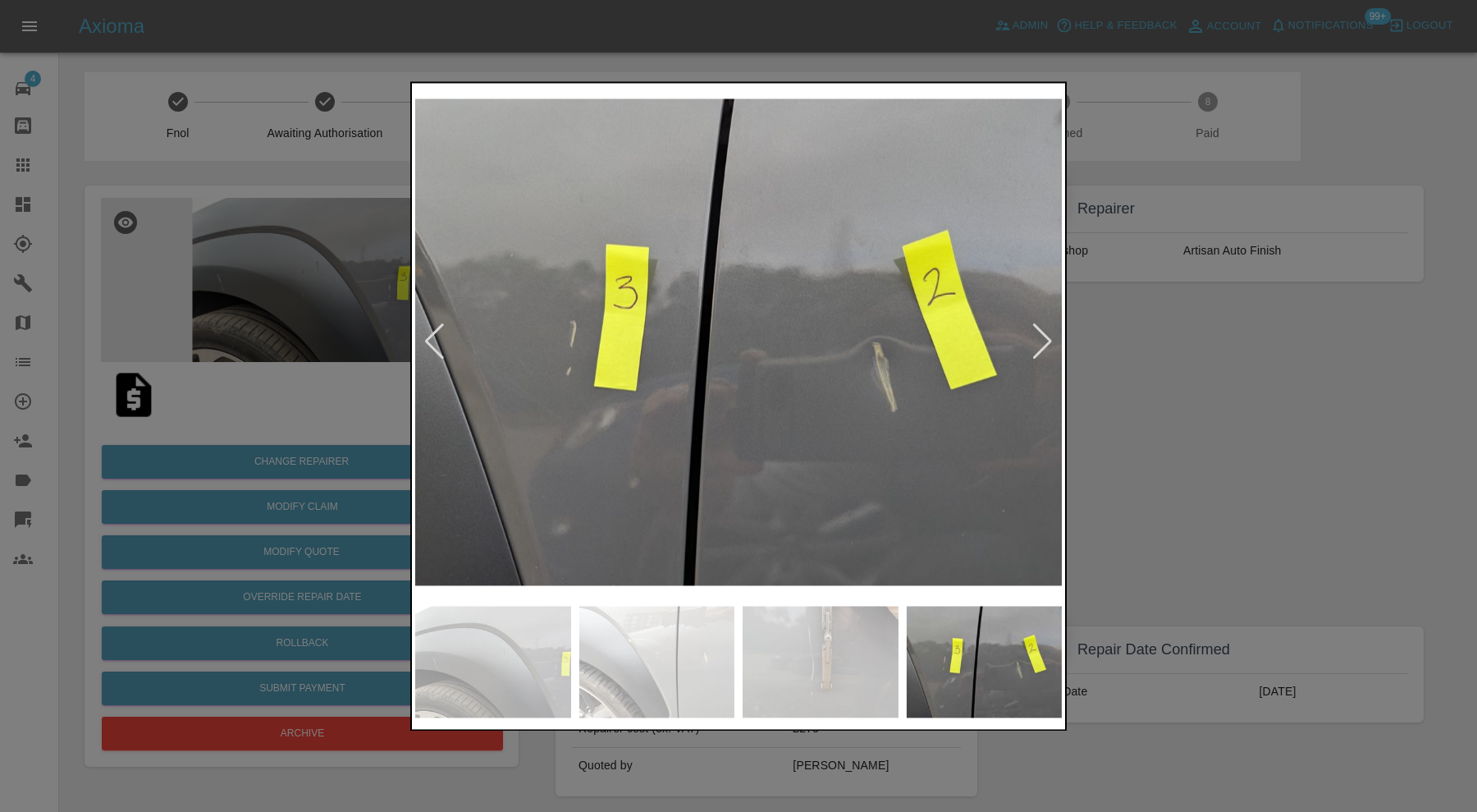
click at [1038, 335] on div at bounding box center [1042, 342] width 22 height 36
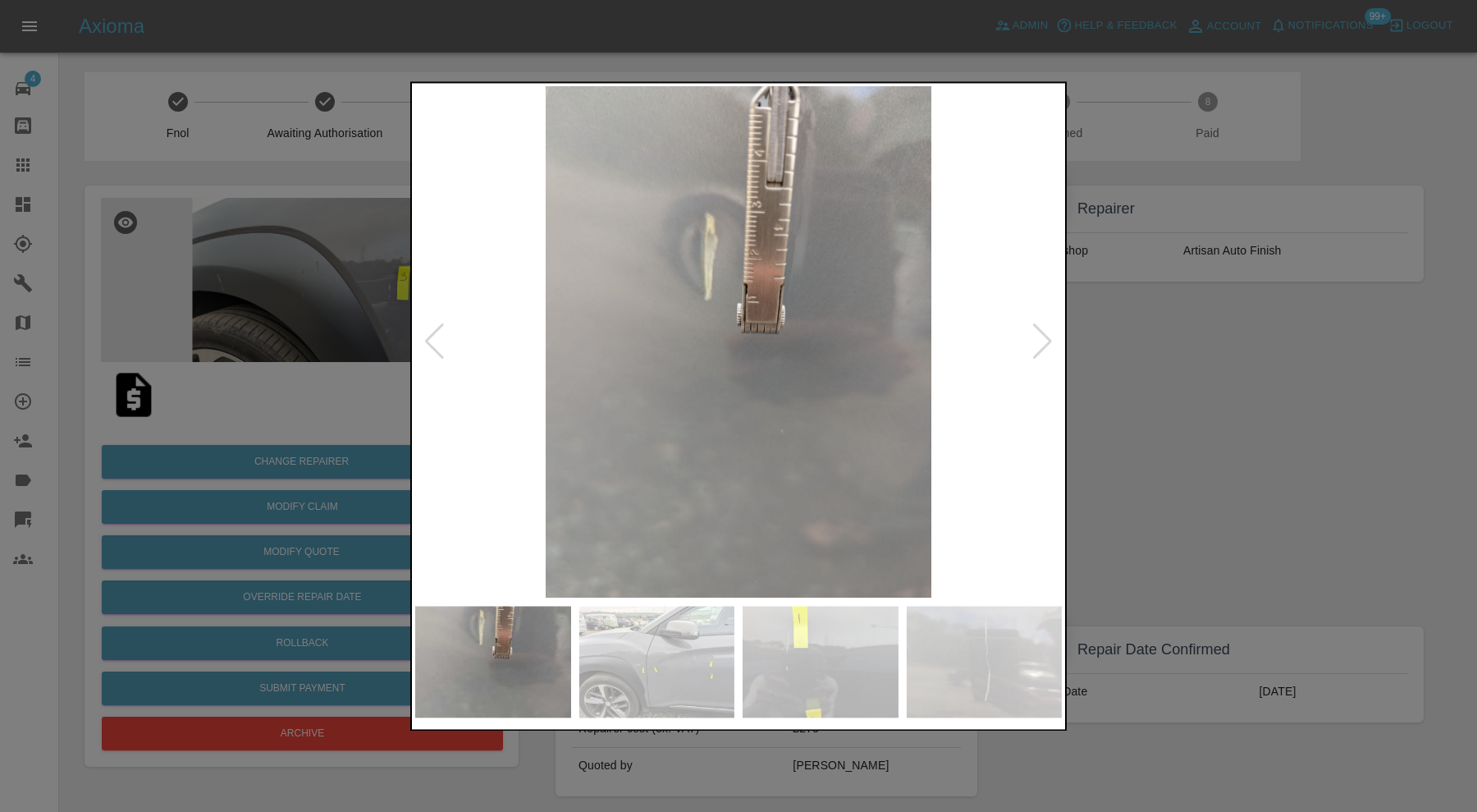
click at [1038, 335] on div at bounding box center [1042, 342] width 22 height 36
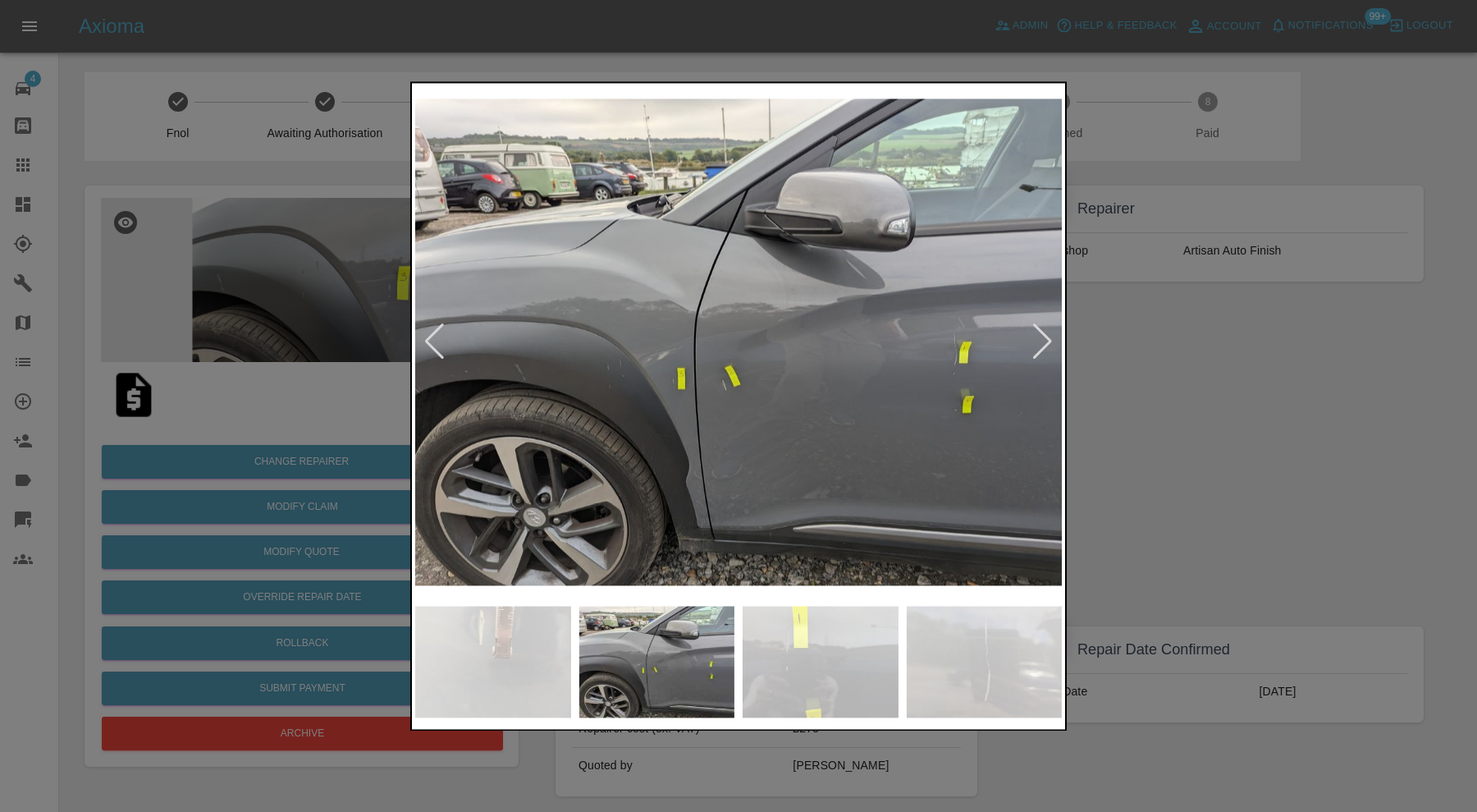
click at [1038, 335] on div at bounding box center [1042, 342] width 22 height 36
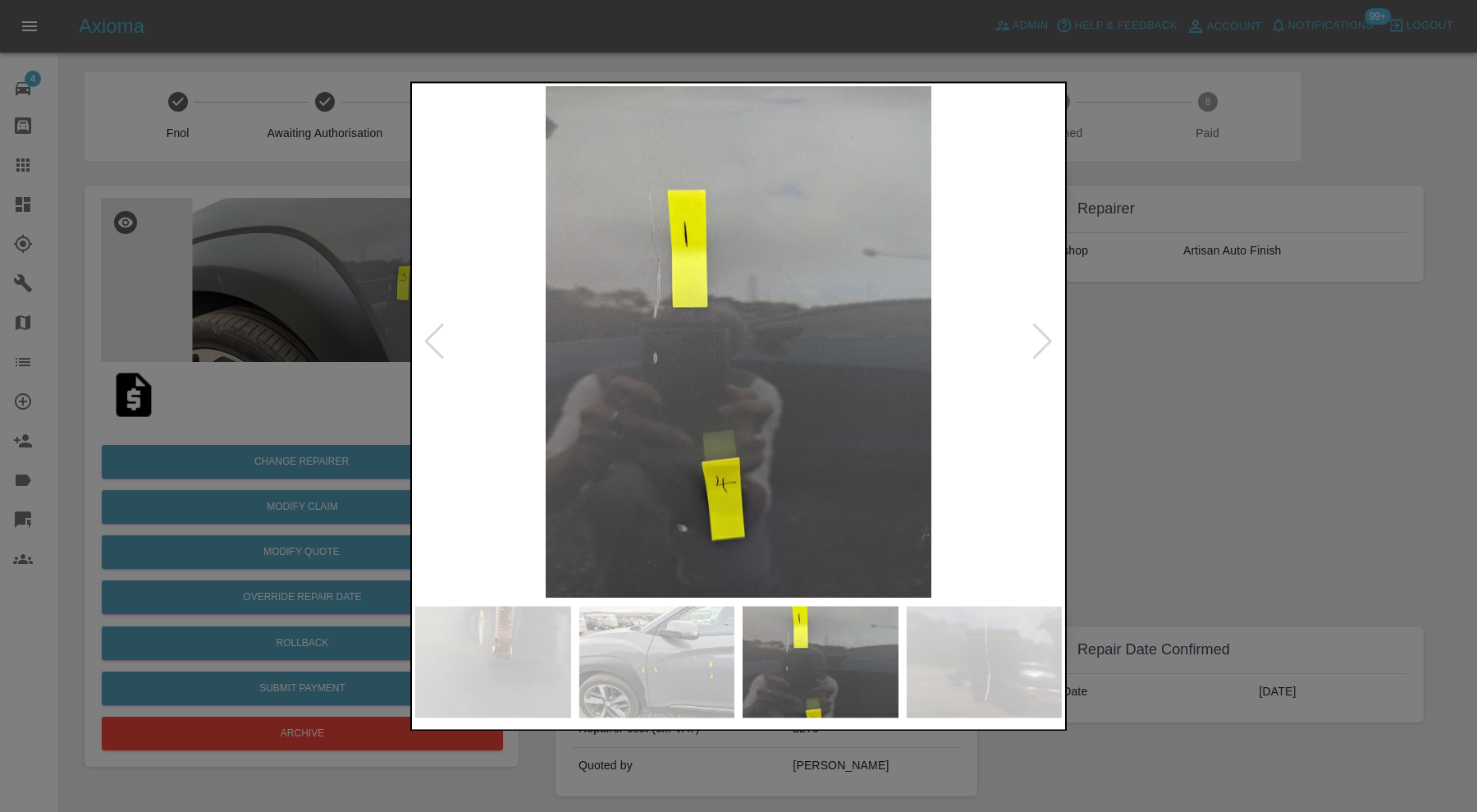
click at [1038, 335] on div at bounding box center [1042, 342] width 22 height 36
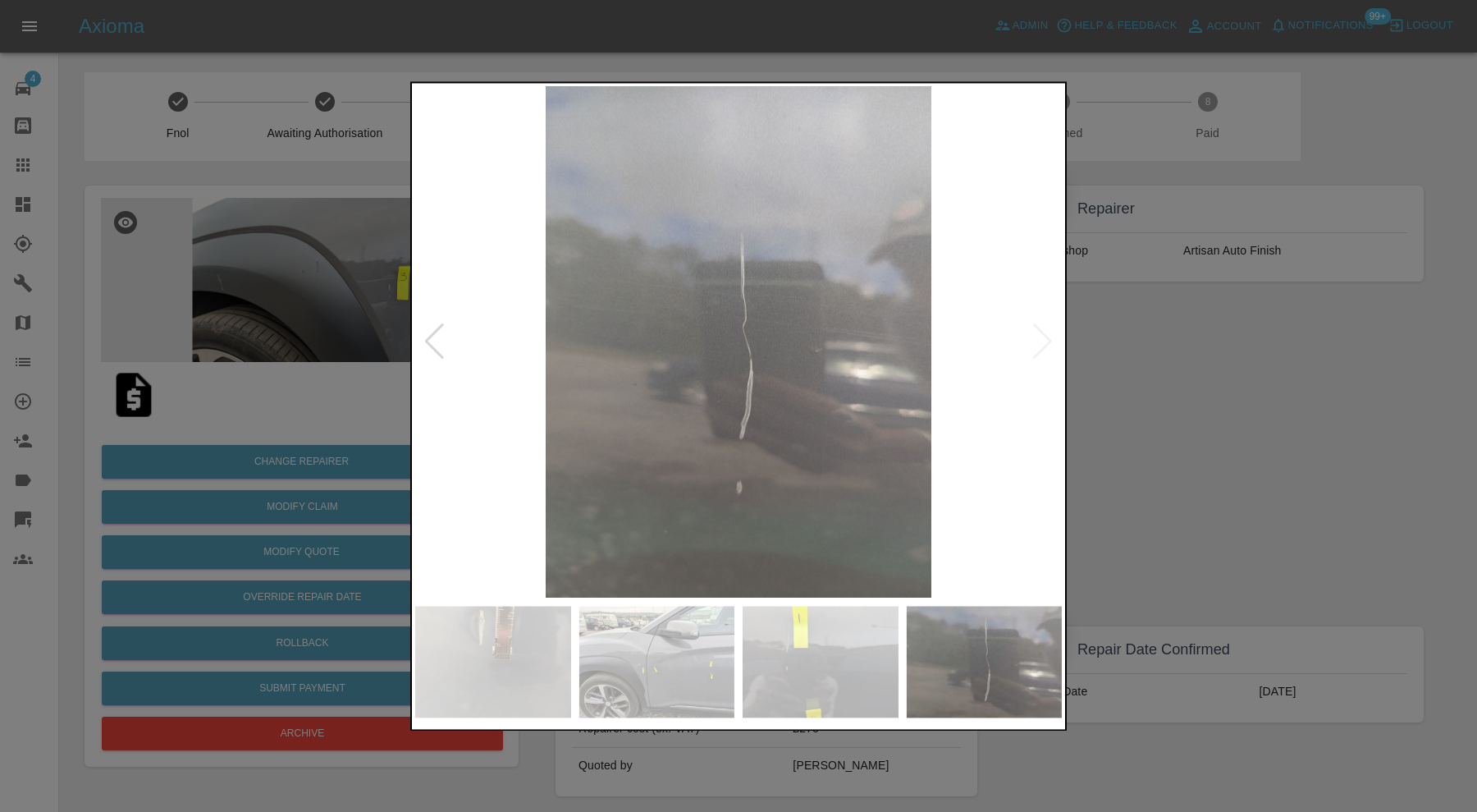
click at [1038, 335] on img at bounding box center [739, 341] width 647 height 511
click at [438, 338] on div at bounding box center [434, 342] width 22 height 36
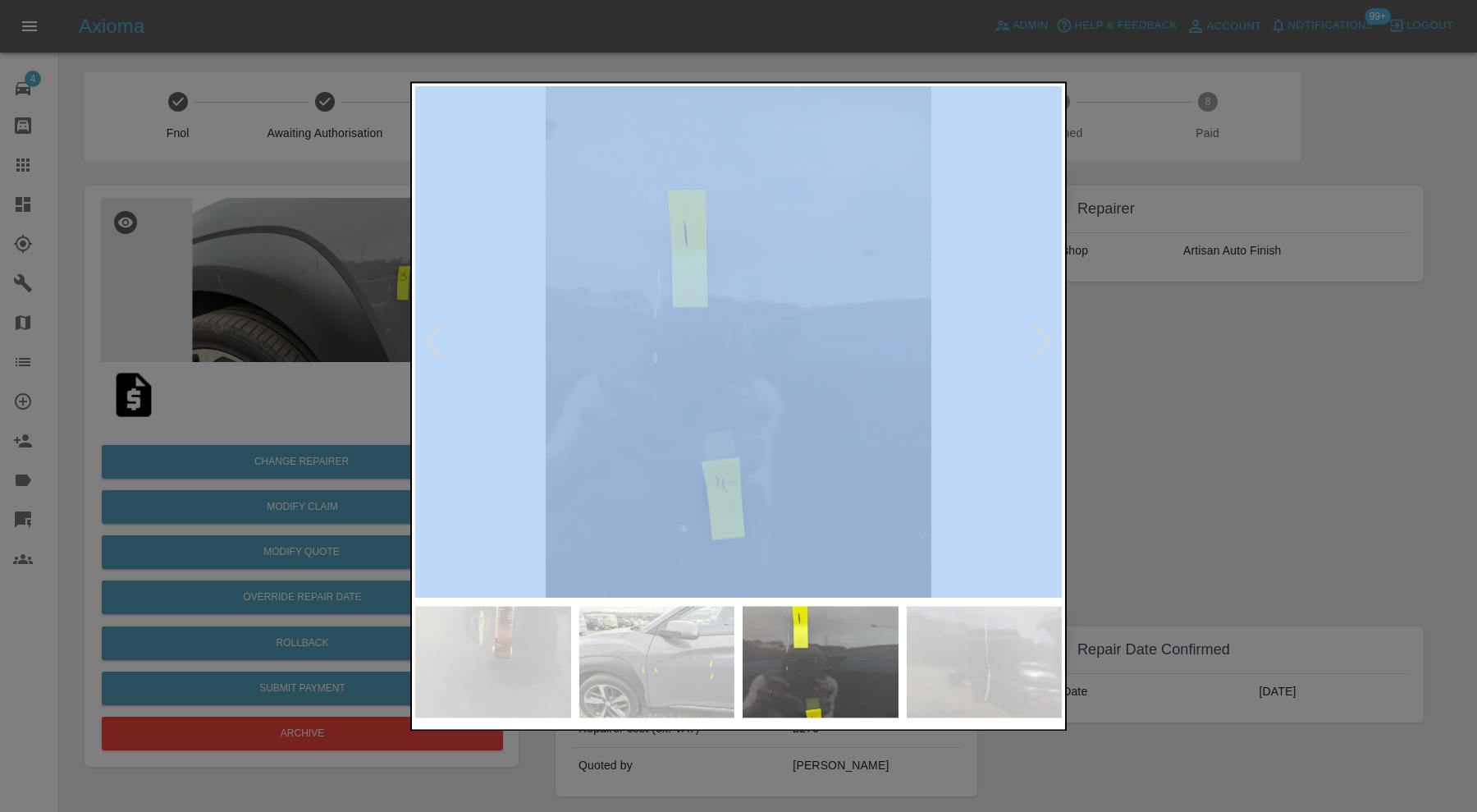
click at [438, 338] on div at bounding box center [434, 342] width 22 height 36
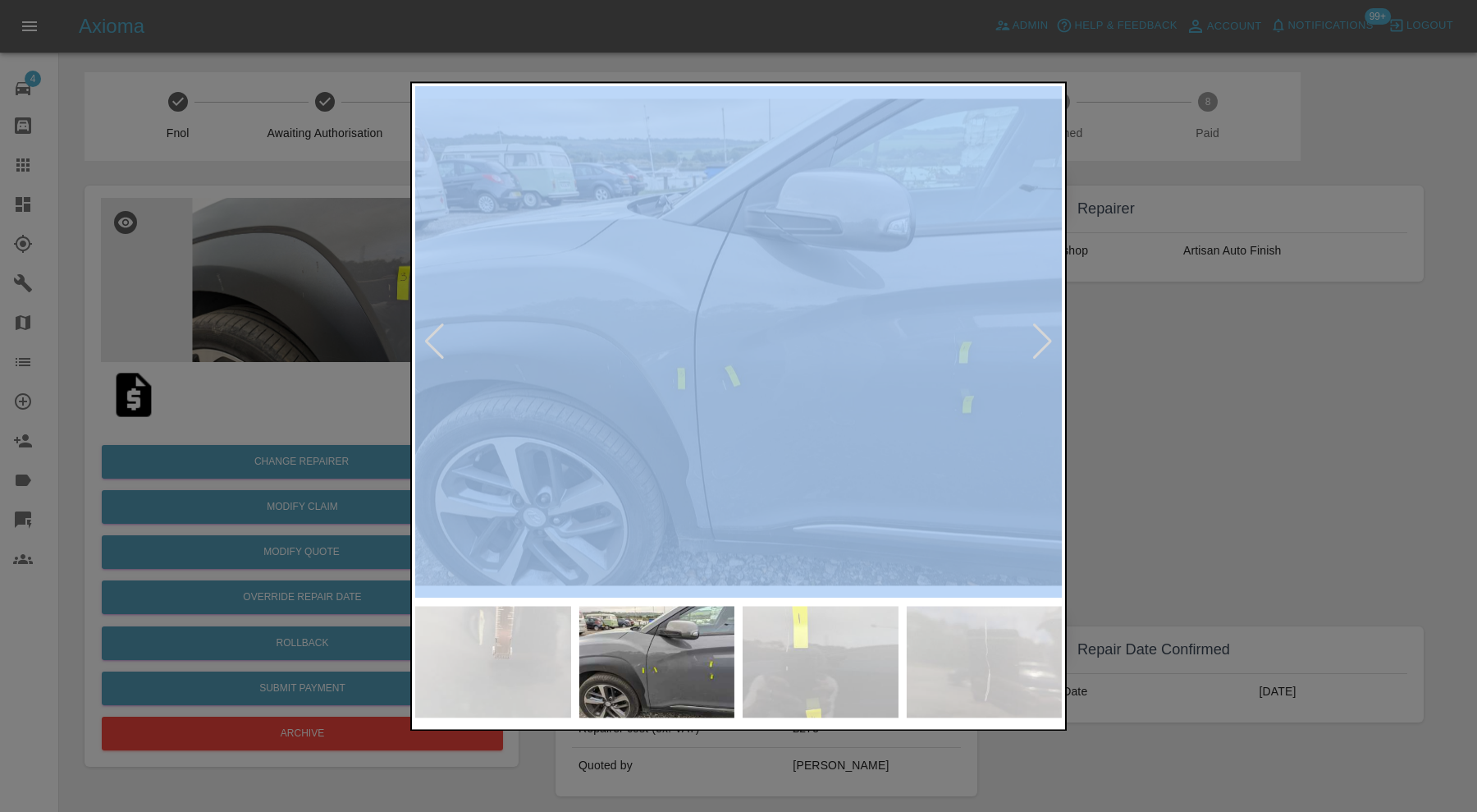
click at [438, 338] on div at bounding box center [434, 342] width 22 height 36
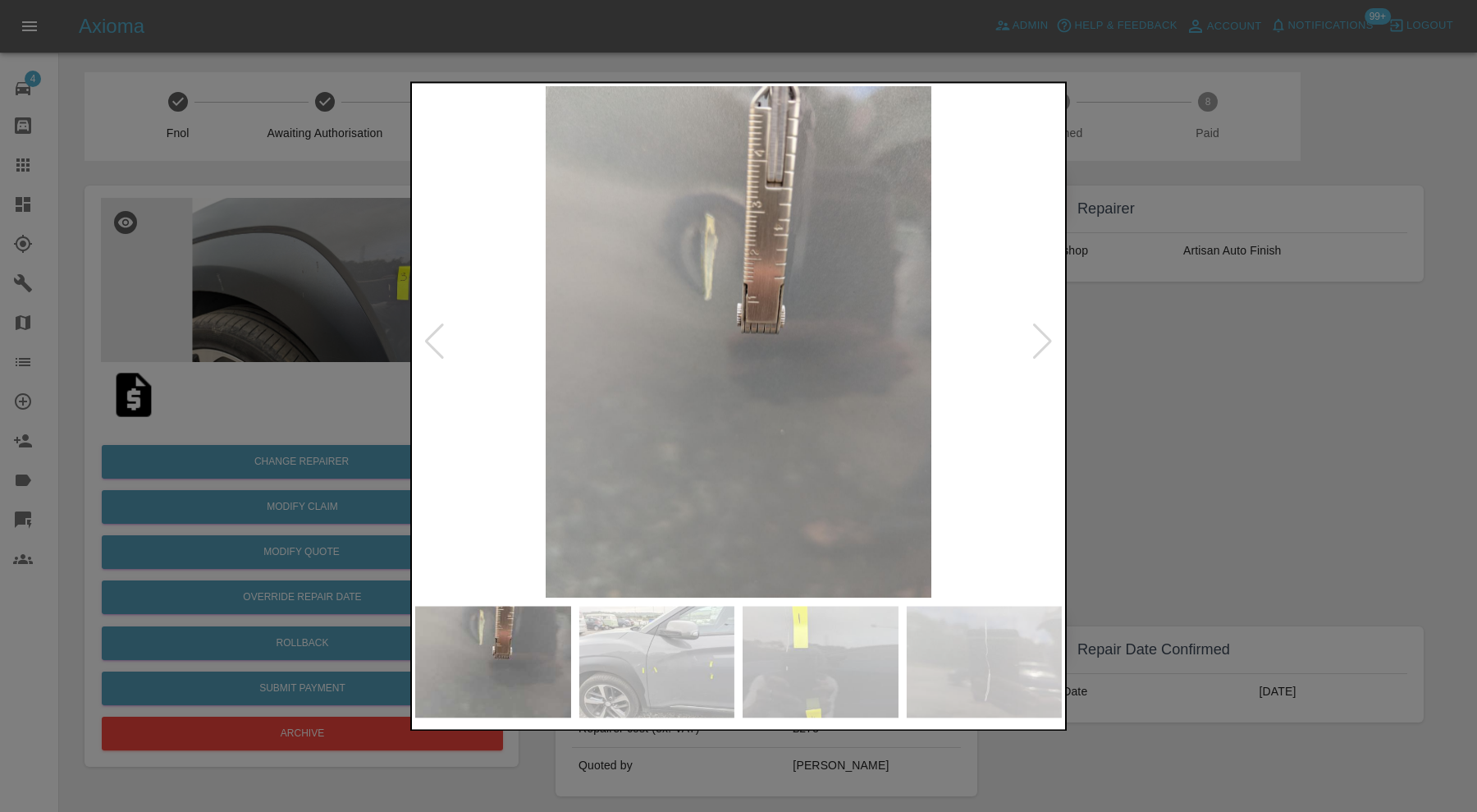
click at [438, 338] on div at bounding box center [434, 342] width 22 height 36
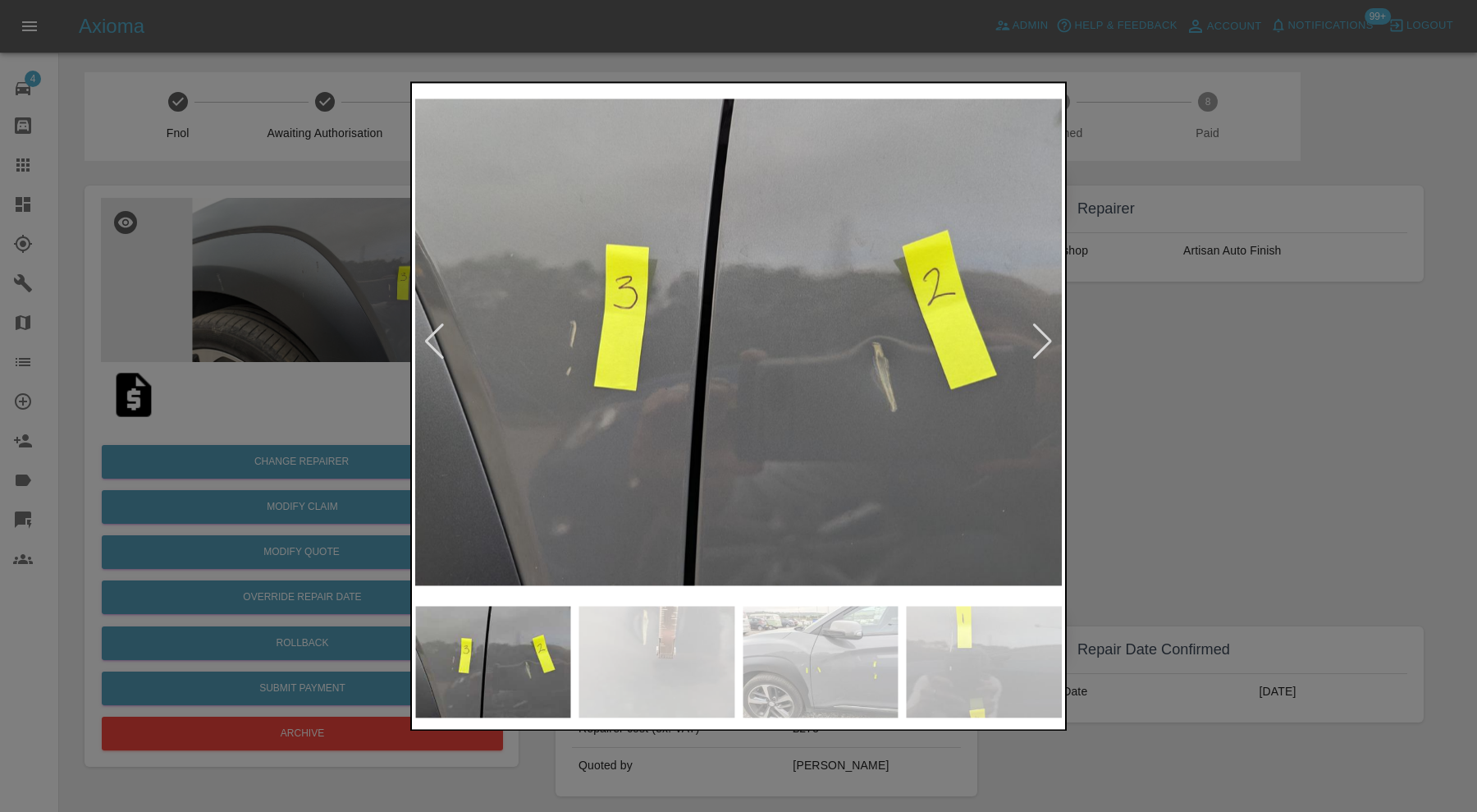
click at [775, 675] on img at bounding box center [821, 661] width 156 height 112
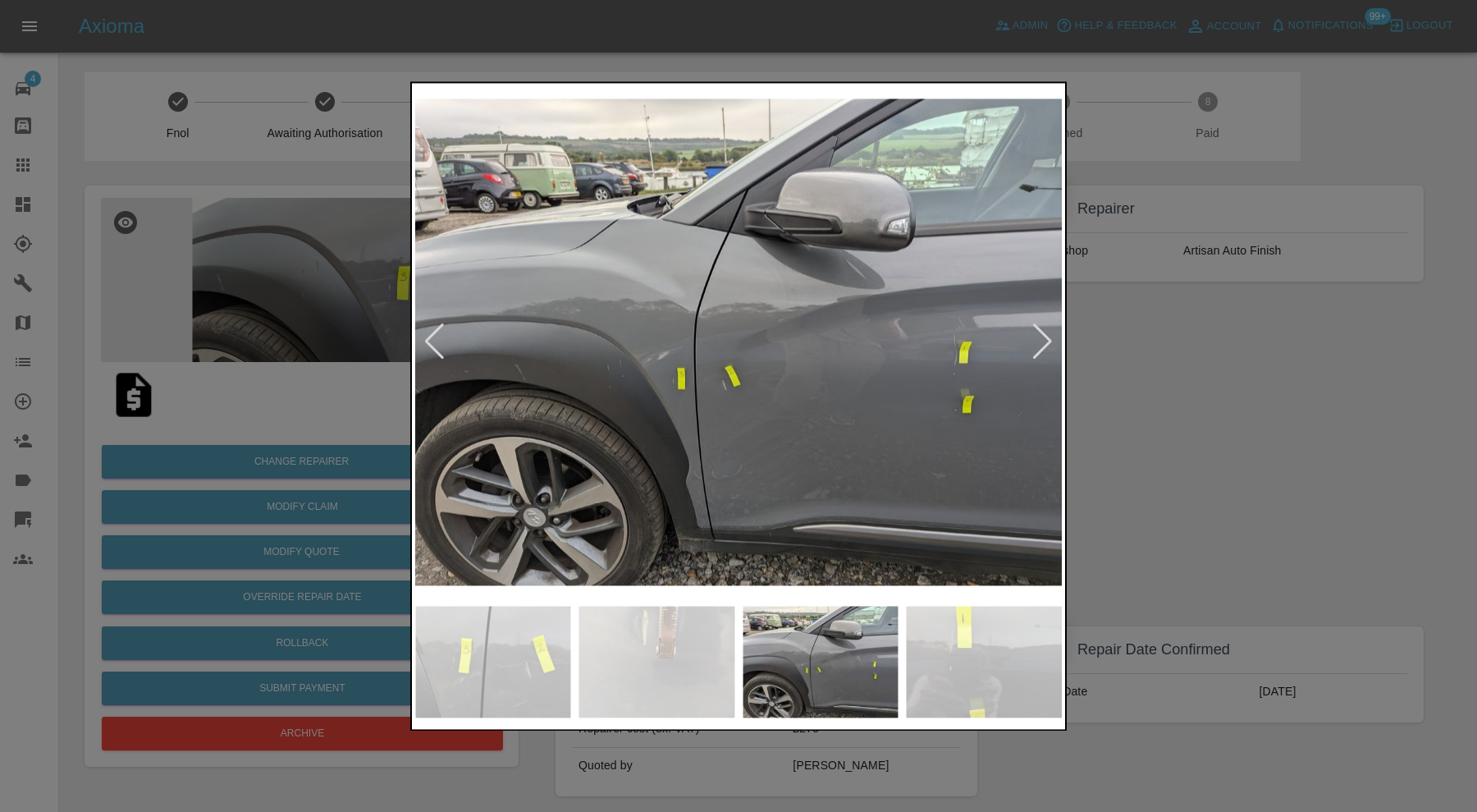
click at [587, 385] on img at bounding box center [739, 341] width 647 height 511
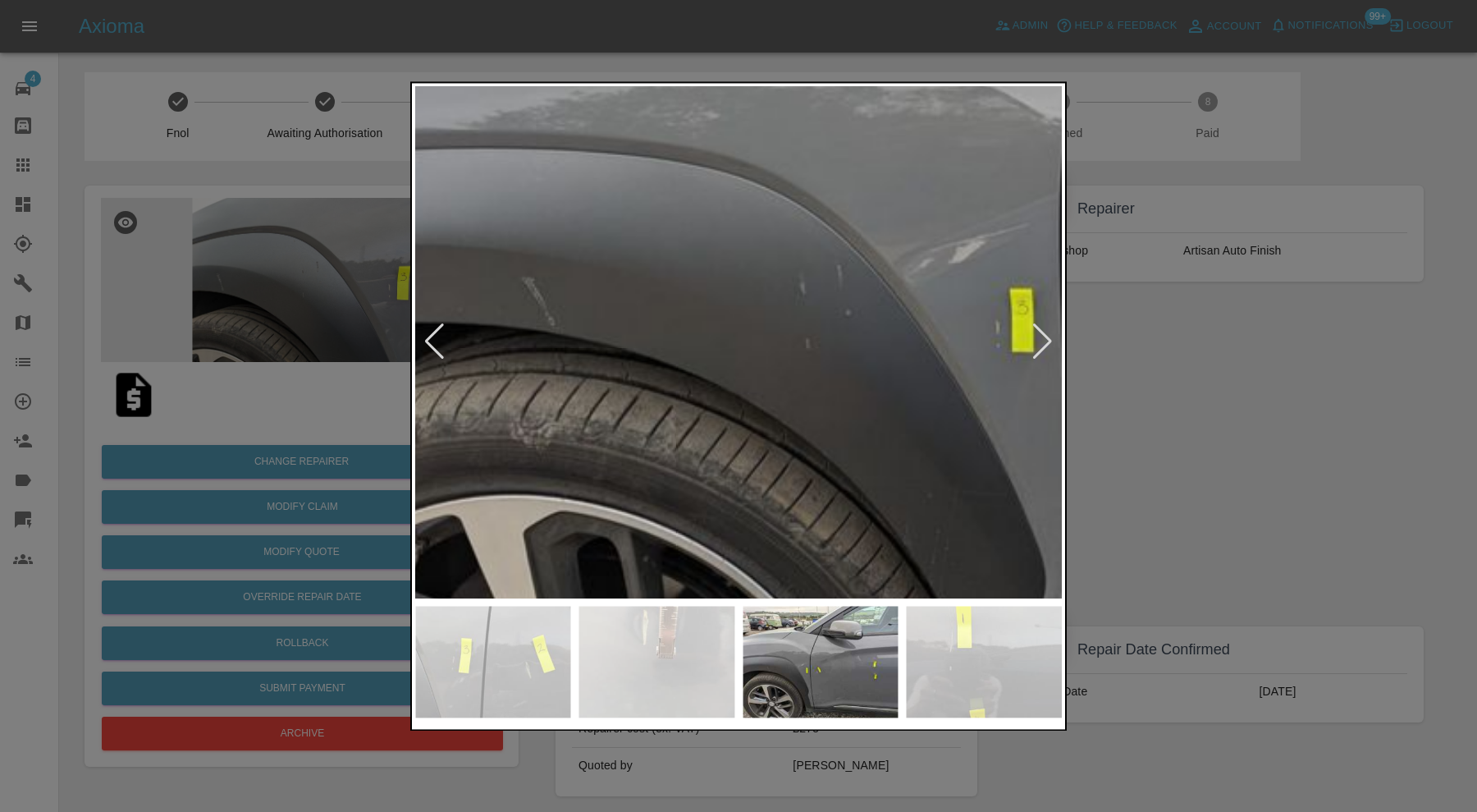
click at [1184, 423] on div at bounding box center [738, 406] width 1477 height 812
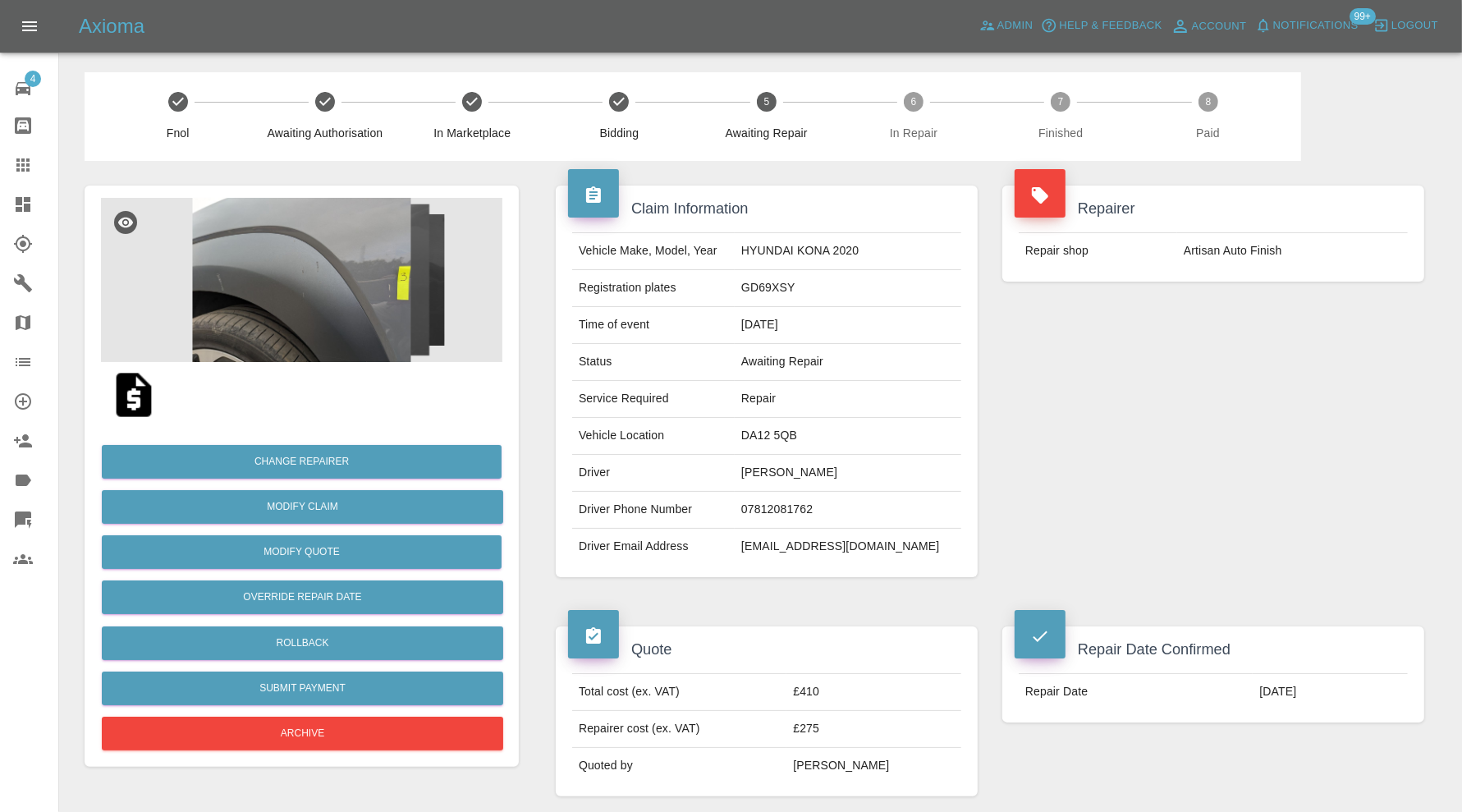
click at [139, 388] on img at bounding box center [133, 394] width 52 height 52
click at [382, 544] on button "Modify Quote" at bounding box center [301, 551] width 399 height 33
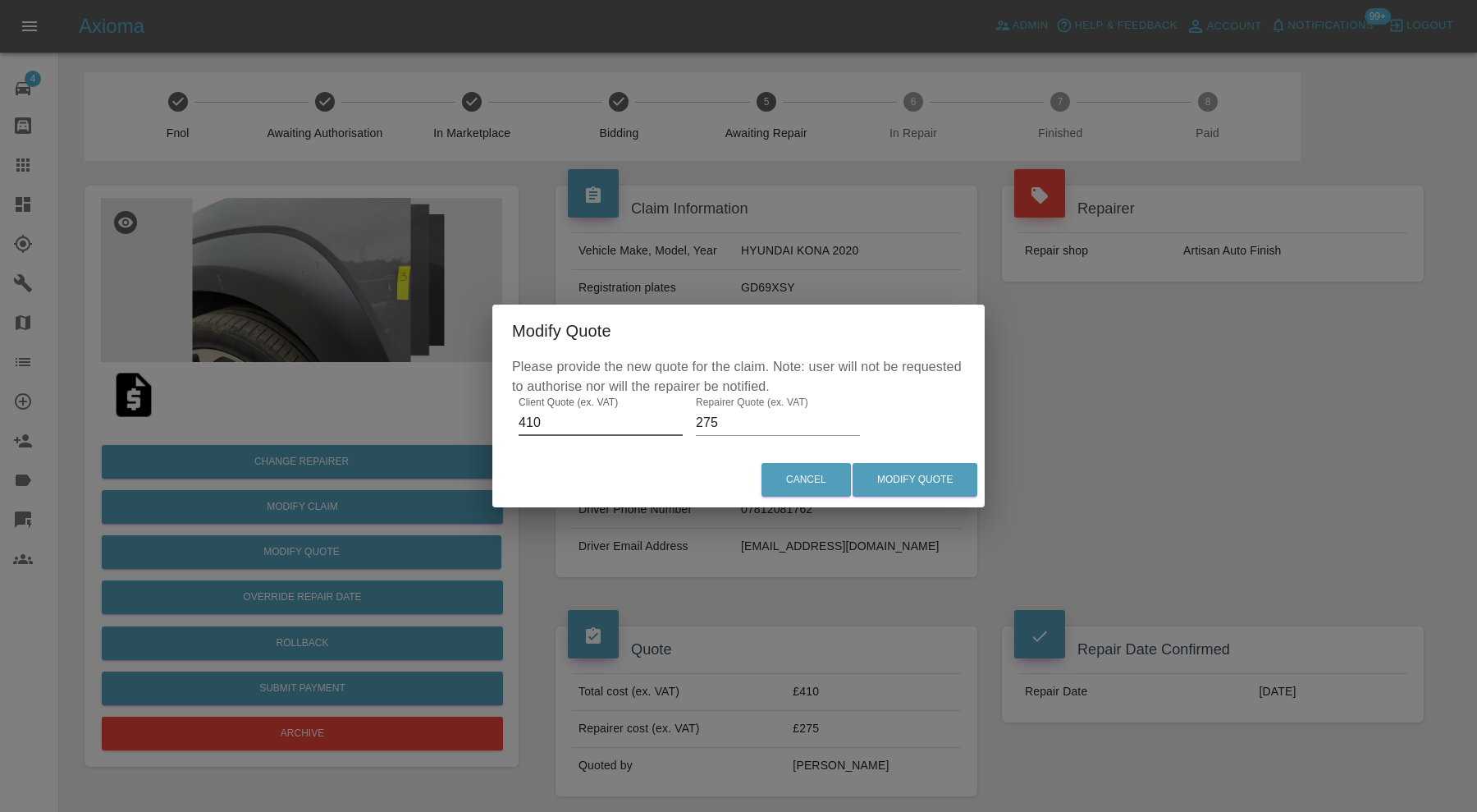
drag, startPoint x: 560, startPoint y: 418, endPoint x: 498, endPoint y: 430, distance: 63.2
click at [498, 430] on div "Please provide the new quote for the claim. Note: user will not be requested to…" at bounding box center [738, 404] width 492 height 95
type input "350"
drag, startPoint x: 725, startPoint y: 420, endPoint x: 700, endPoint y: 421, distance: 25.0
click at [700, 421] on input "275" at bounding box center [778, 423] width 164 height 27
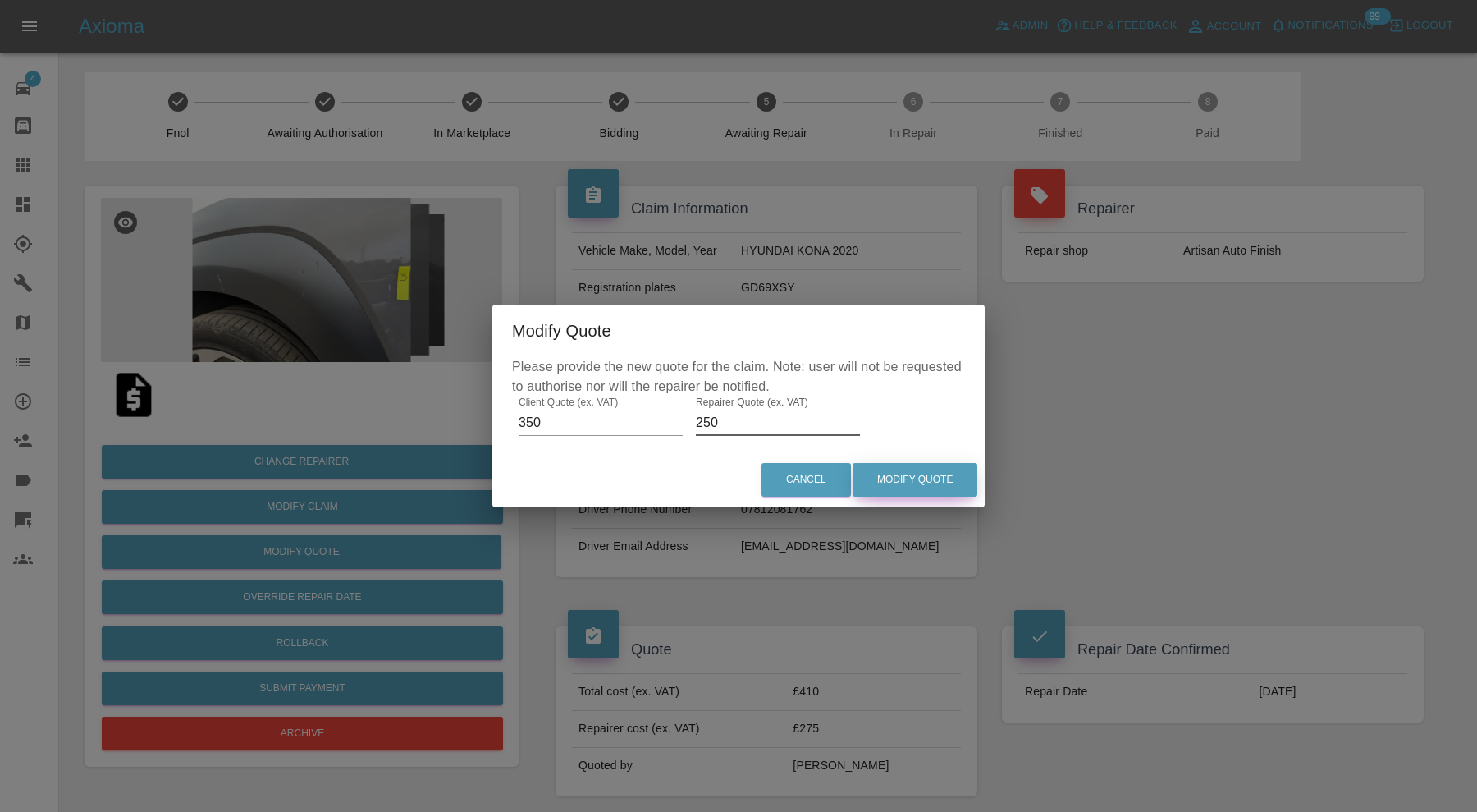
type input "250"
click at [894, 472] on button "Modify Quote" at bounding box center [914, 479] width 124 height 33
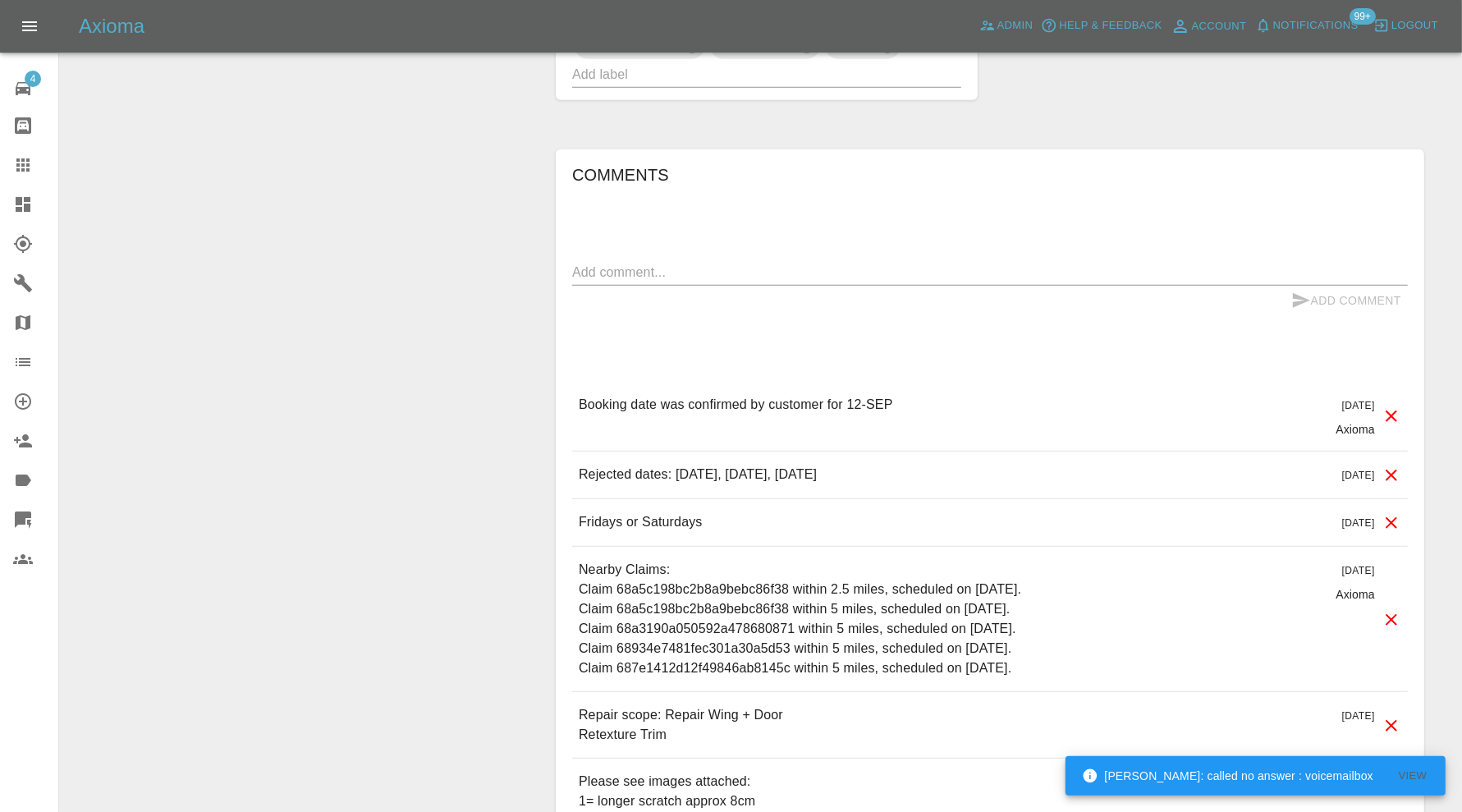
scroll to position [1094, 0]
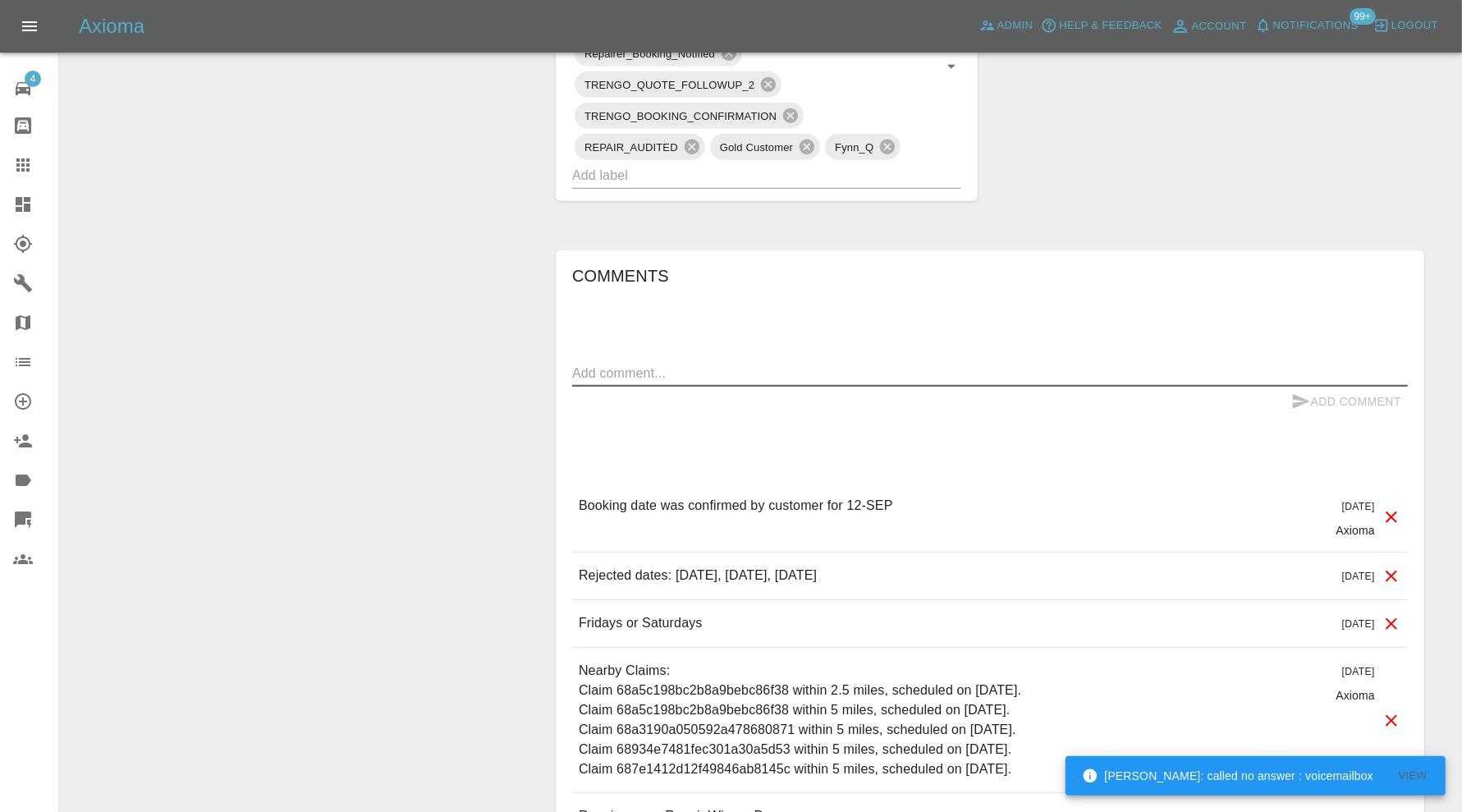
click at [794, 373] on textarea at bounding box center [990, 373] width 836 height 19
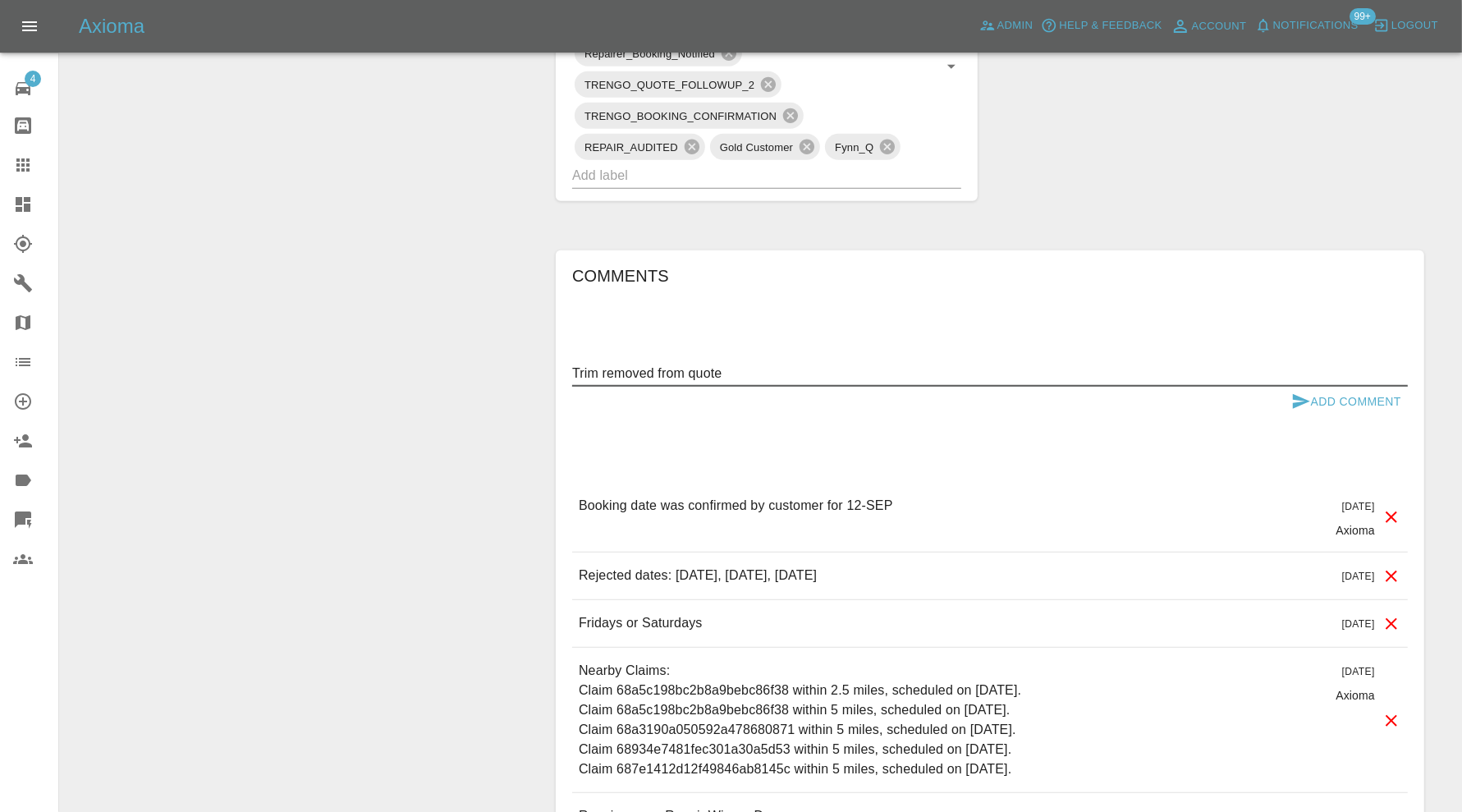
type textarea "Trim removed from quote"
click at [1357, 398] on button "Add Comment" at bounding box center [1346, 401] width 123 height 30
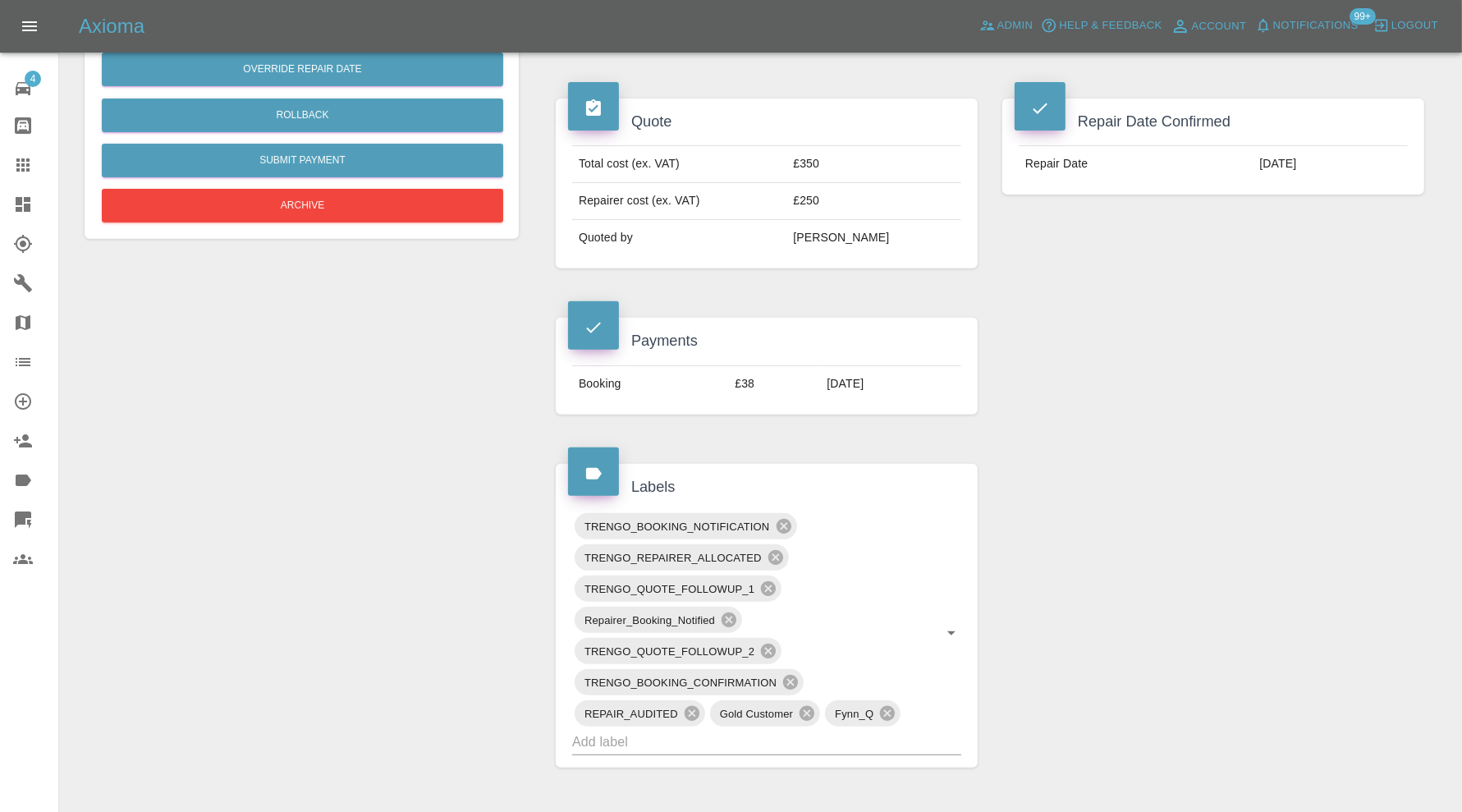
scroll to position [546, 0]
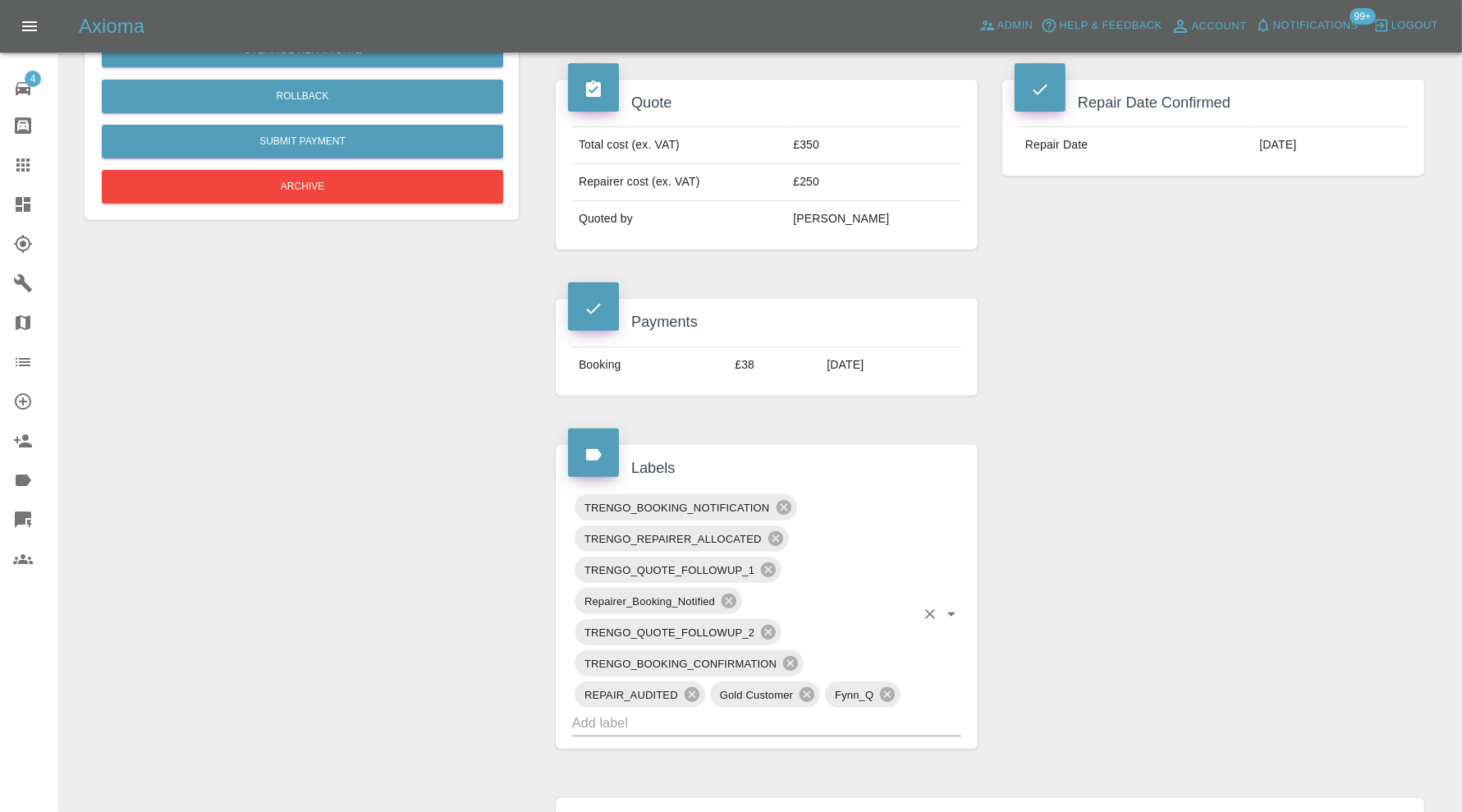
click at [712, 710] on input "text" at bounding box center [744, 722] width 343 height 26
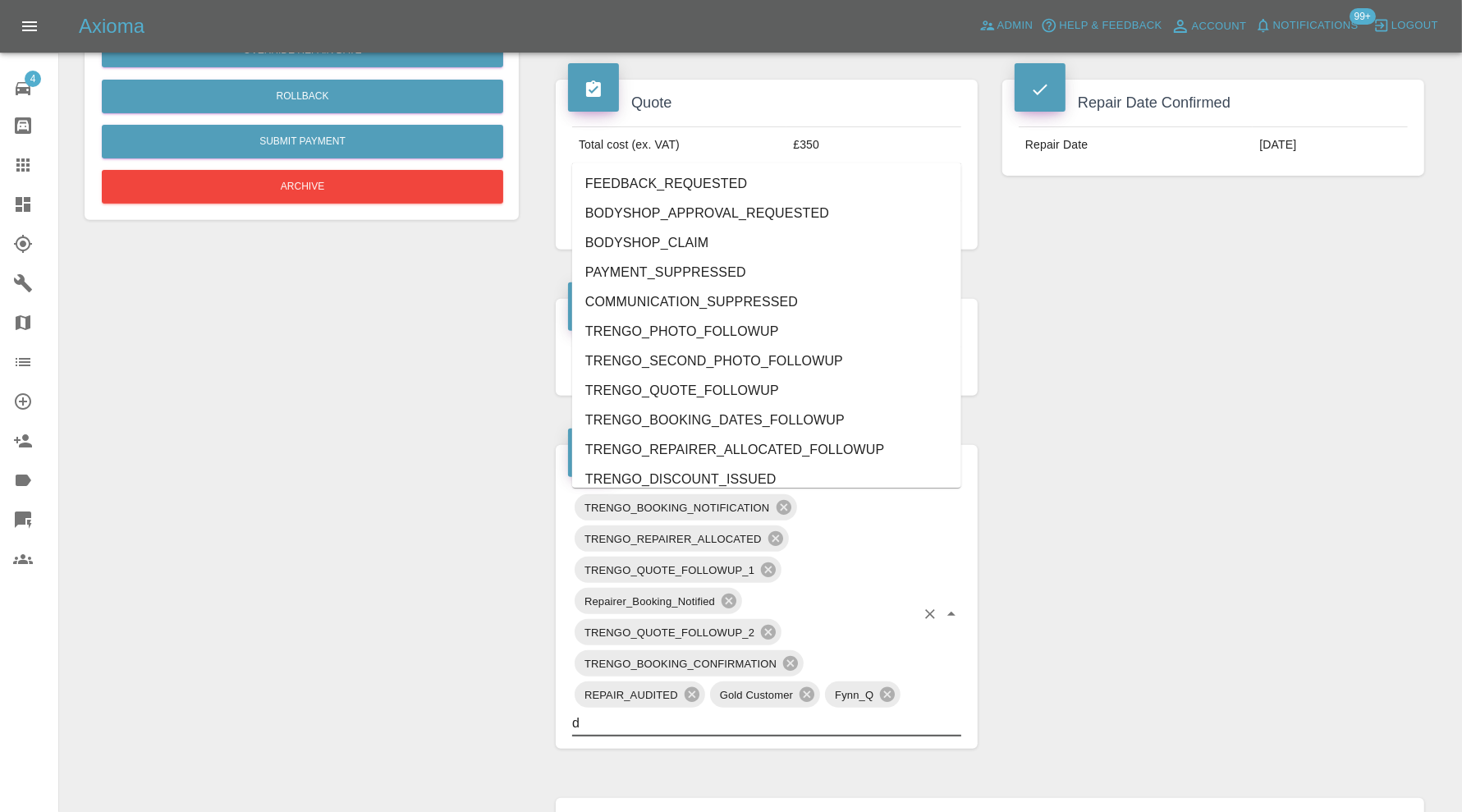
type input "do"
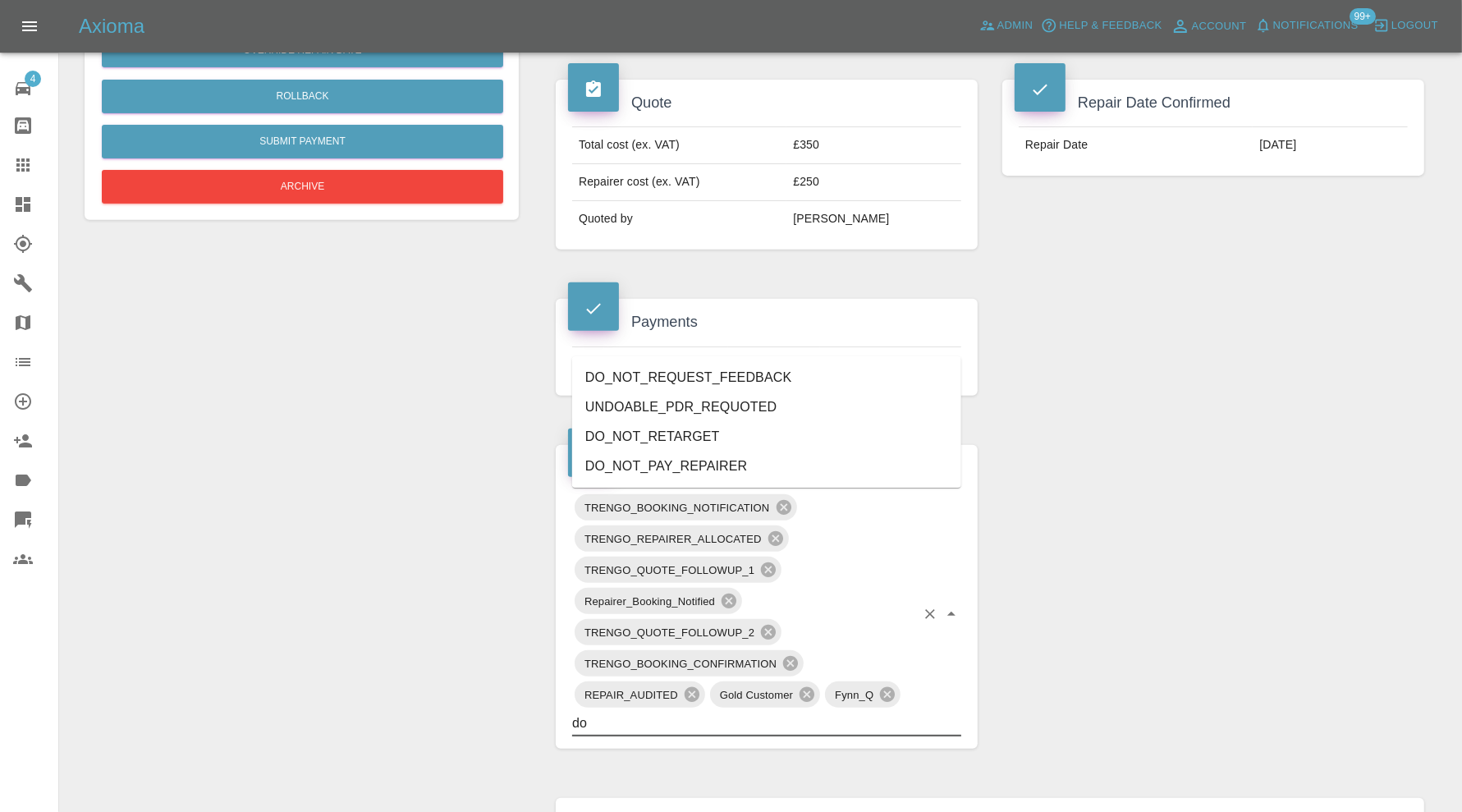
click at [744, 382] on li "DO_NOT_REQUEST_FEEDBACK" at bounding box center [767, 377] width 389 height 29
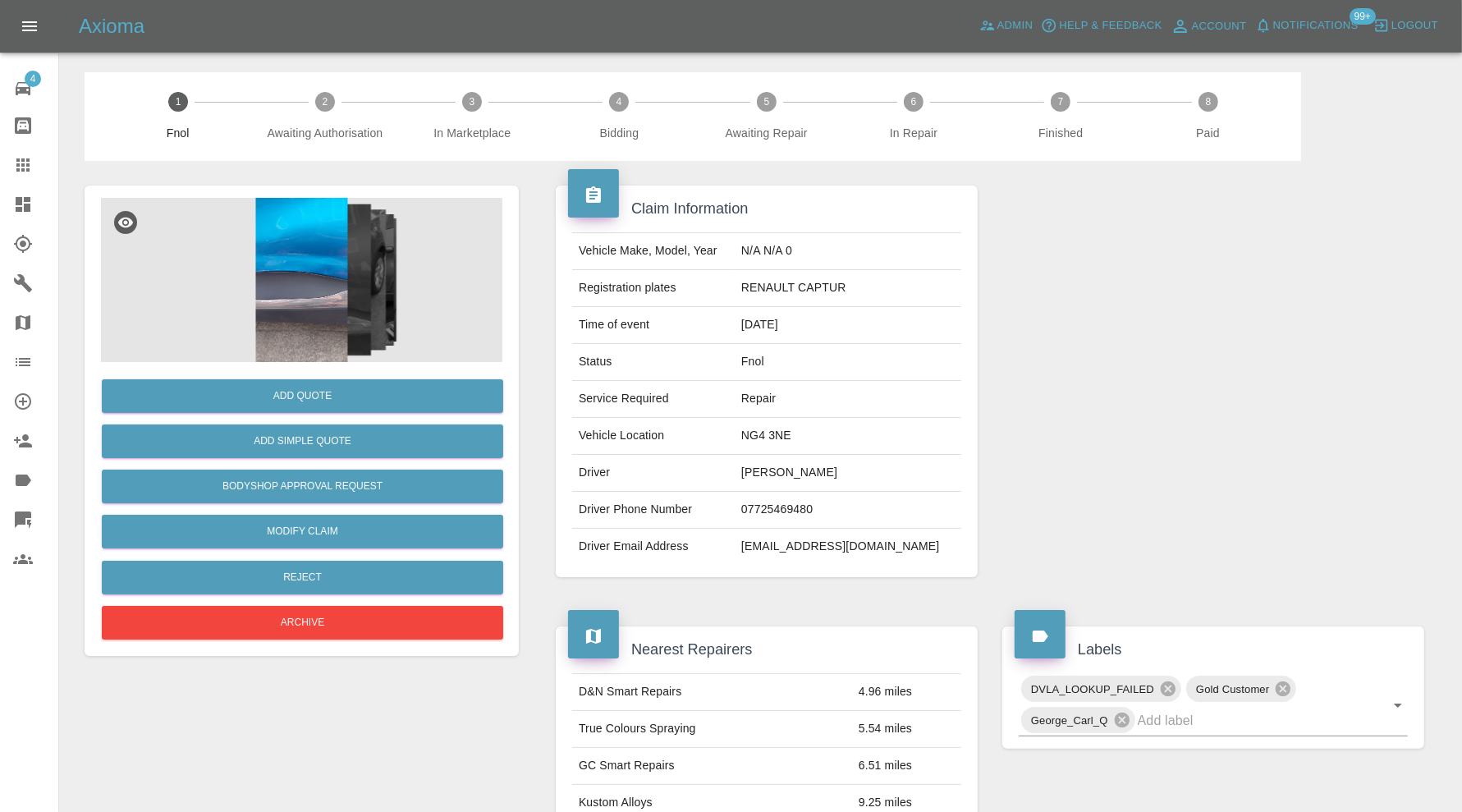
click at [315, 292] on img at bounding box center [301, 279] width 401 height 164
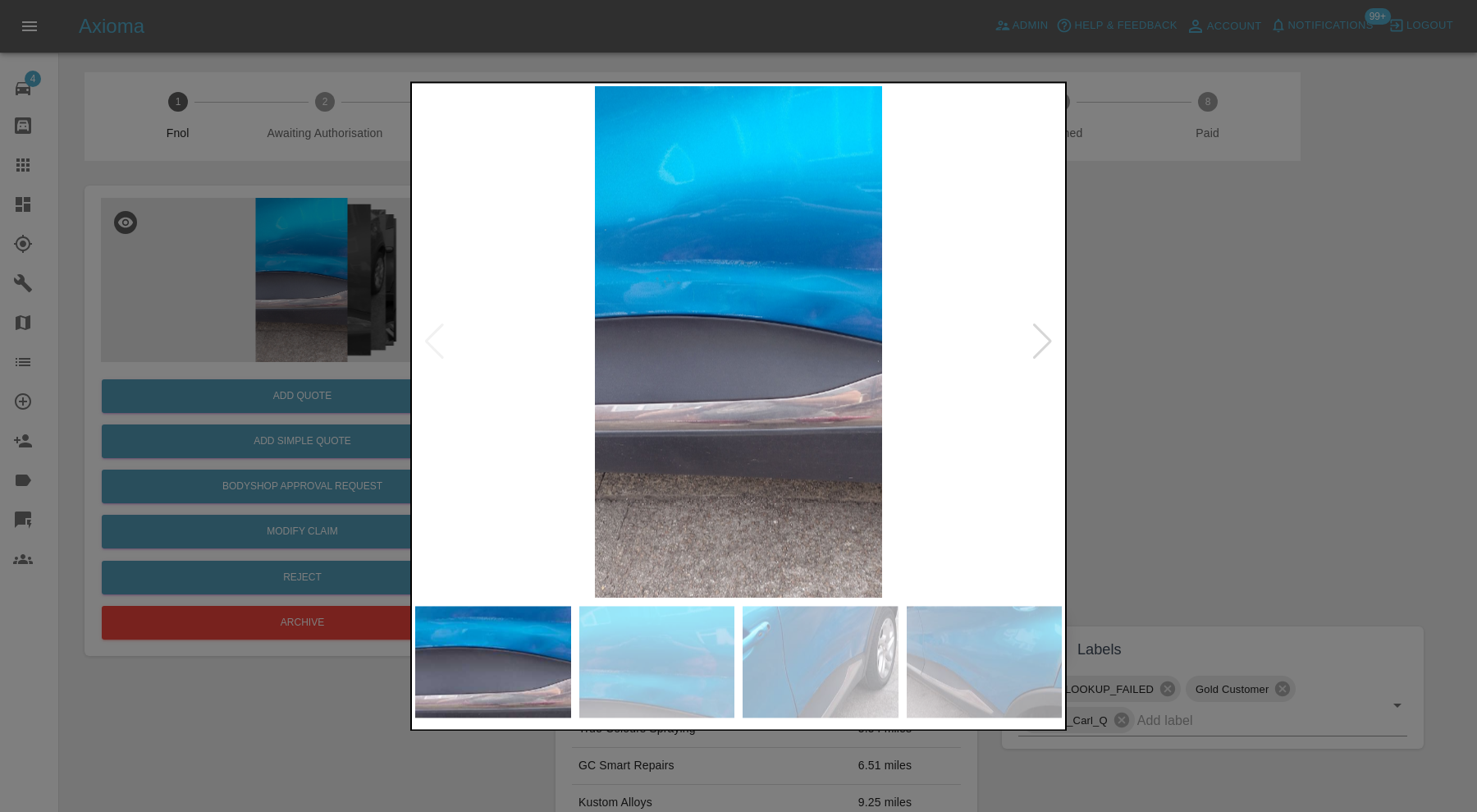
click at [1043, 337] on div at bounding box center [1042, 342] width 22 height 36
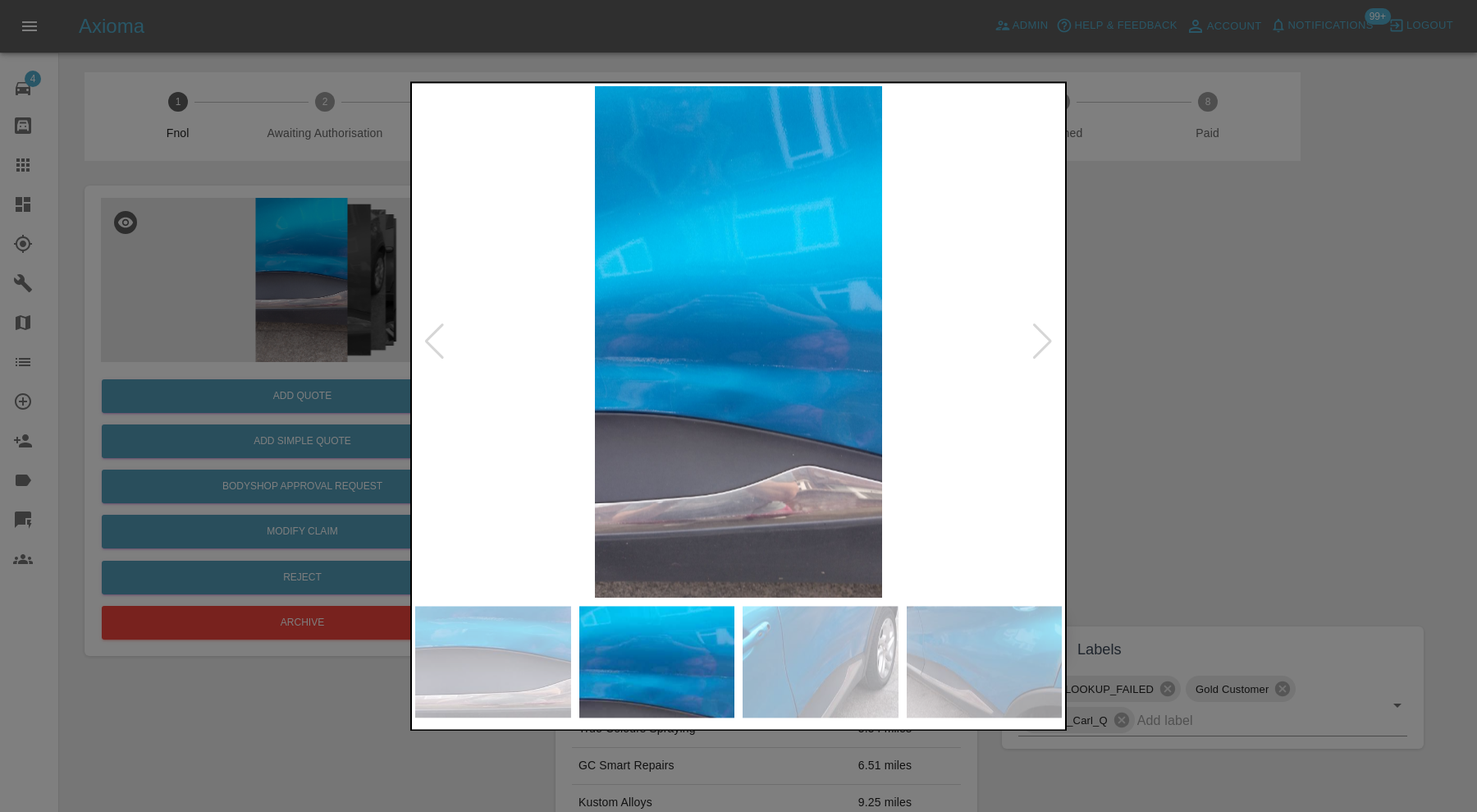
click at [1043, 337] on div at bounding box center [1042, 342] width 22 height 36
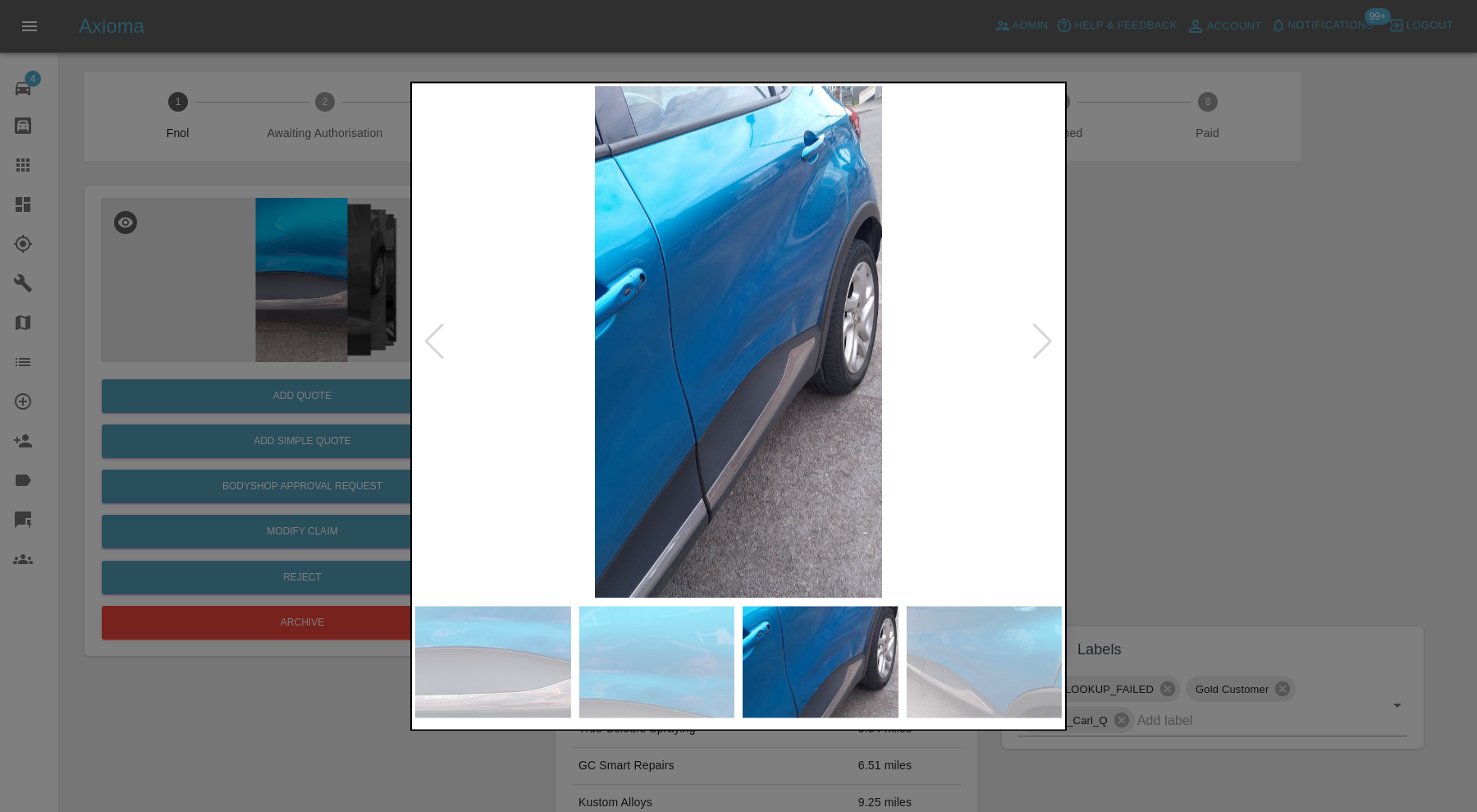
click at [1133, 319] on div at bounding box center [738, 406] width 1477 height 812
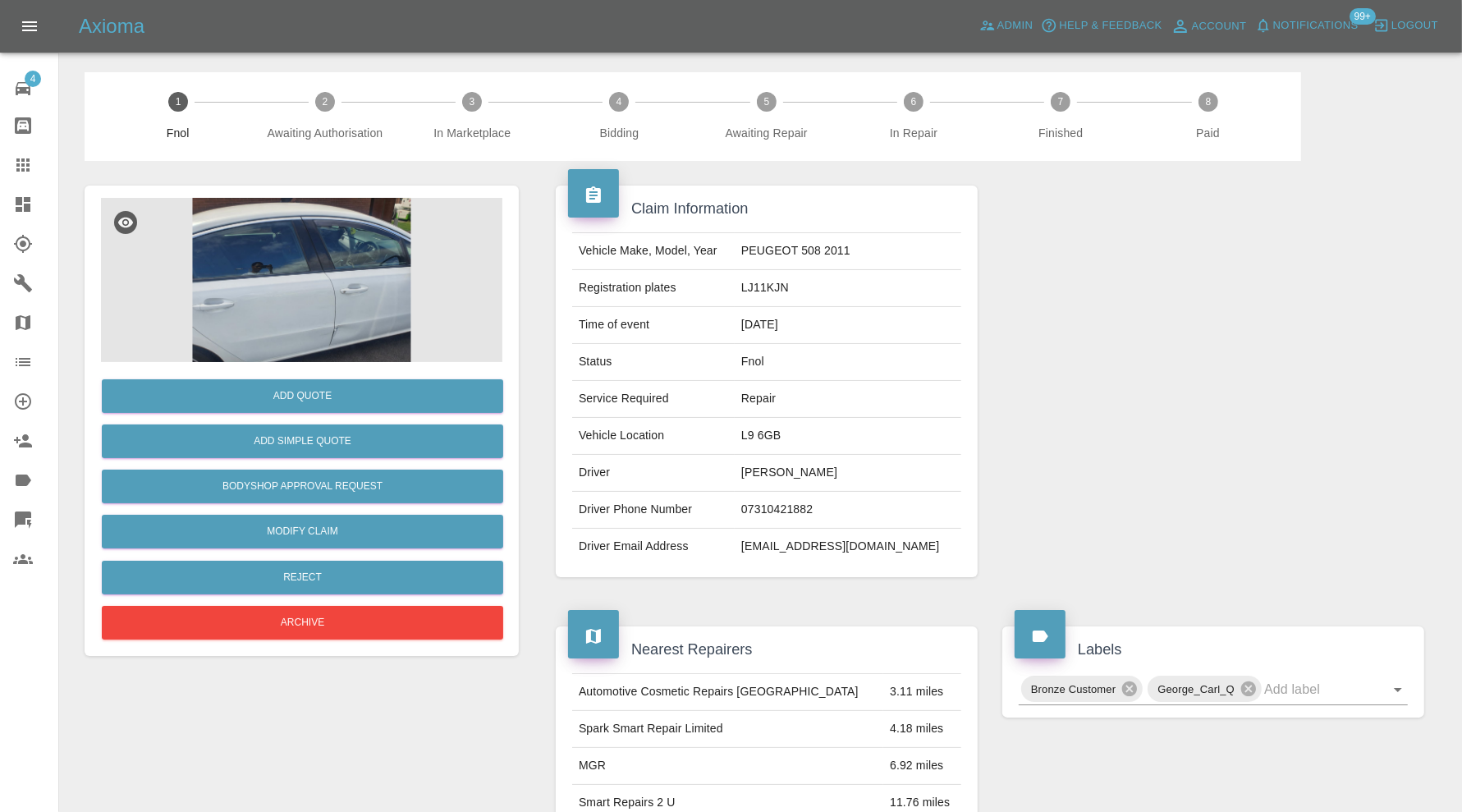
click at [325, 277] on img at bounding box center [301, 279] width 401 height 164
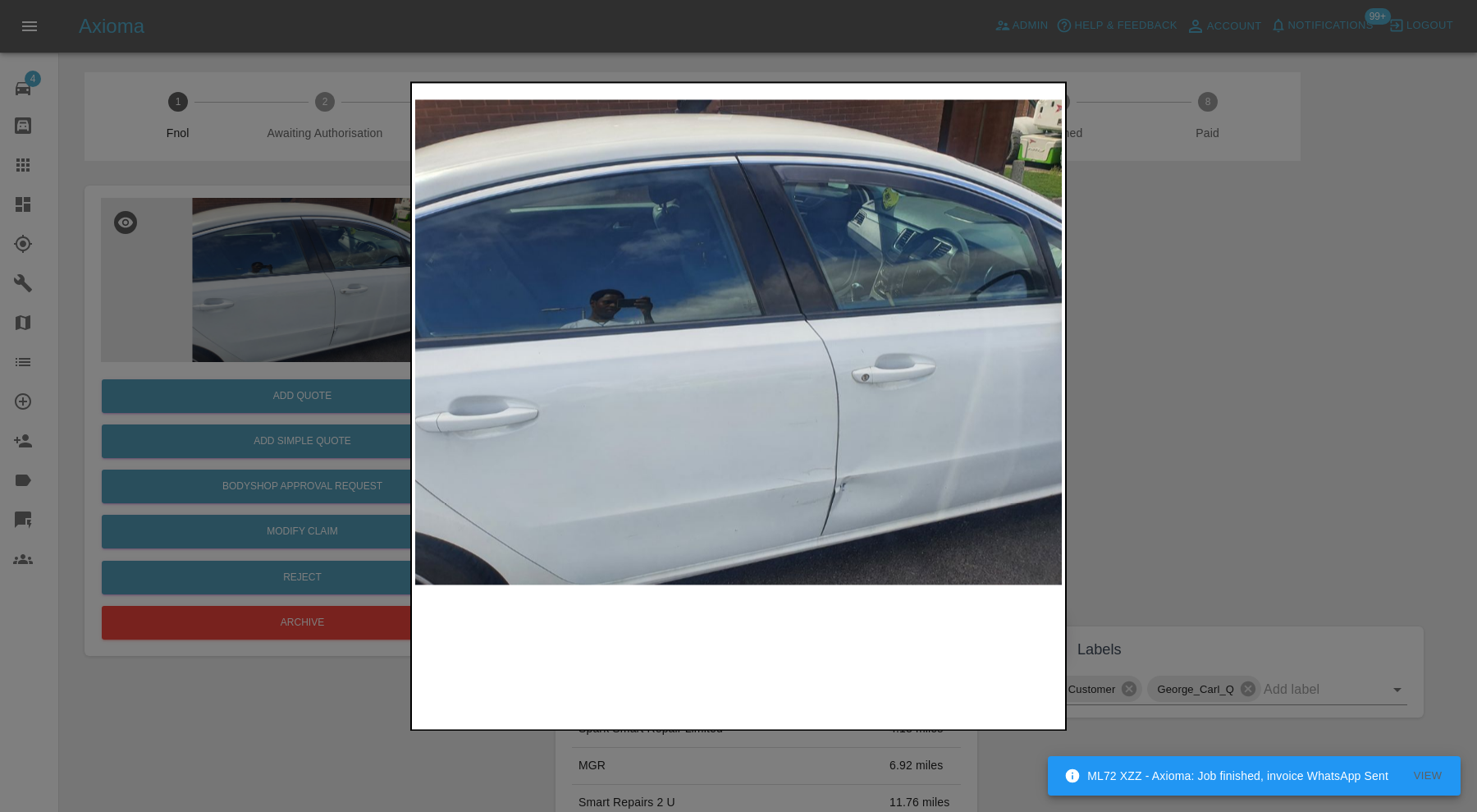
click at [892, 464] on img at bounding box center [739, 341] width 647 height 511
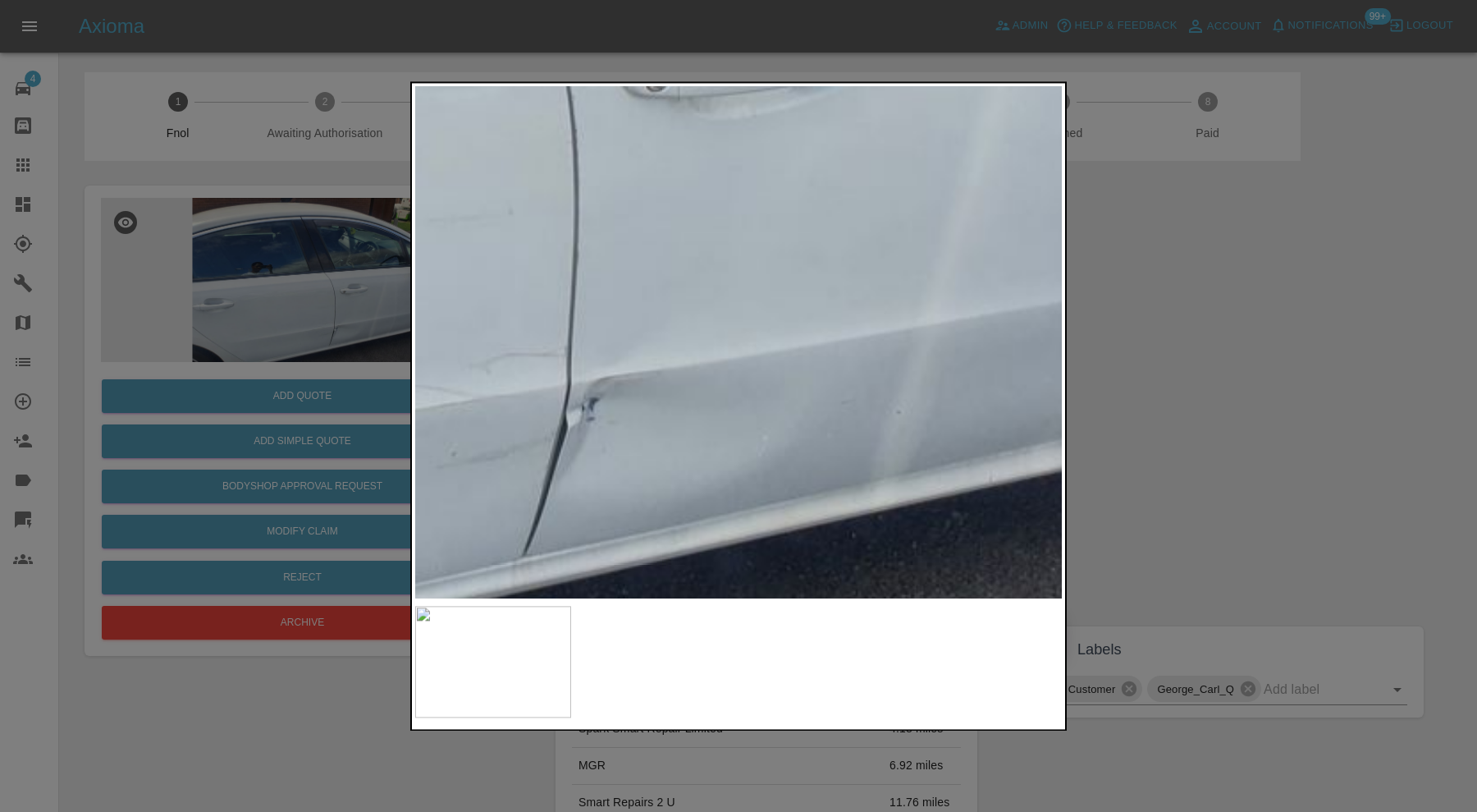
click at [1211, 391] on div at bounding box center [738, 406] width 1477 height 812
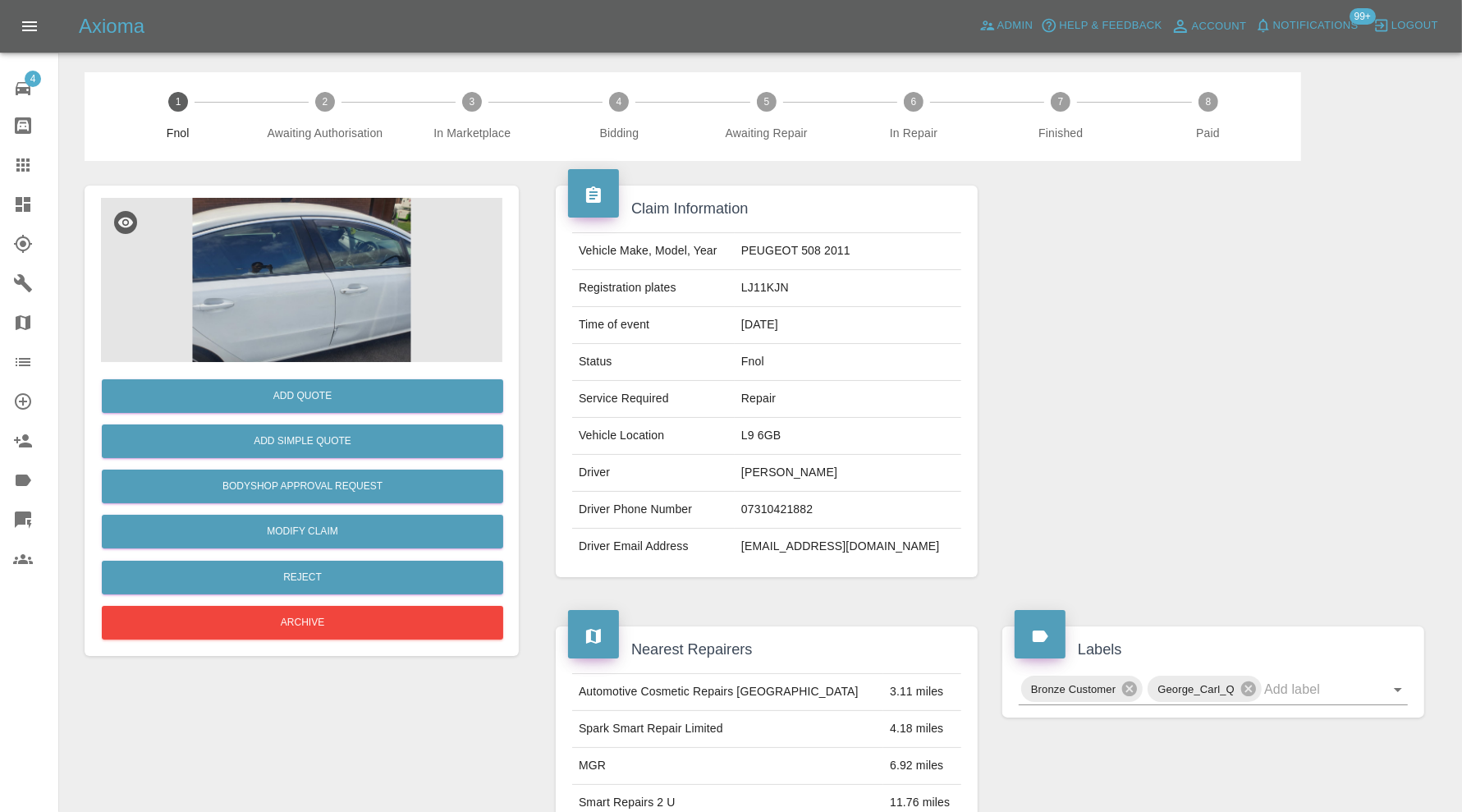
click at [1212, 391] on div at bounding box center [1212, 381] width 447 height 441
click at [325, 338] on img at bounding box center [301, 279] width 401 height 164
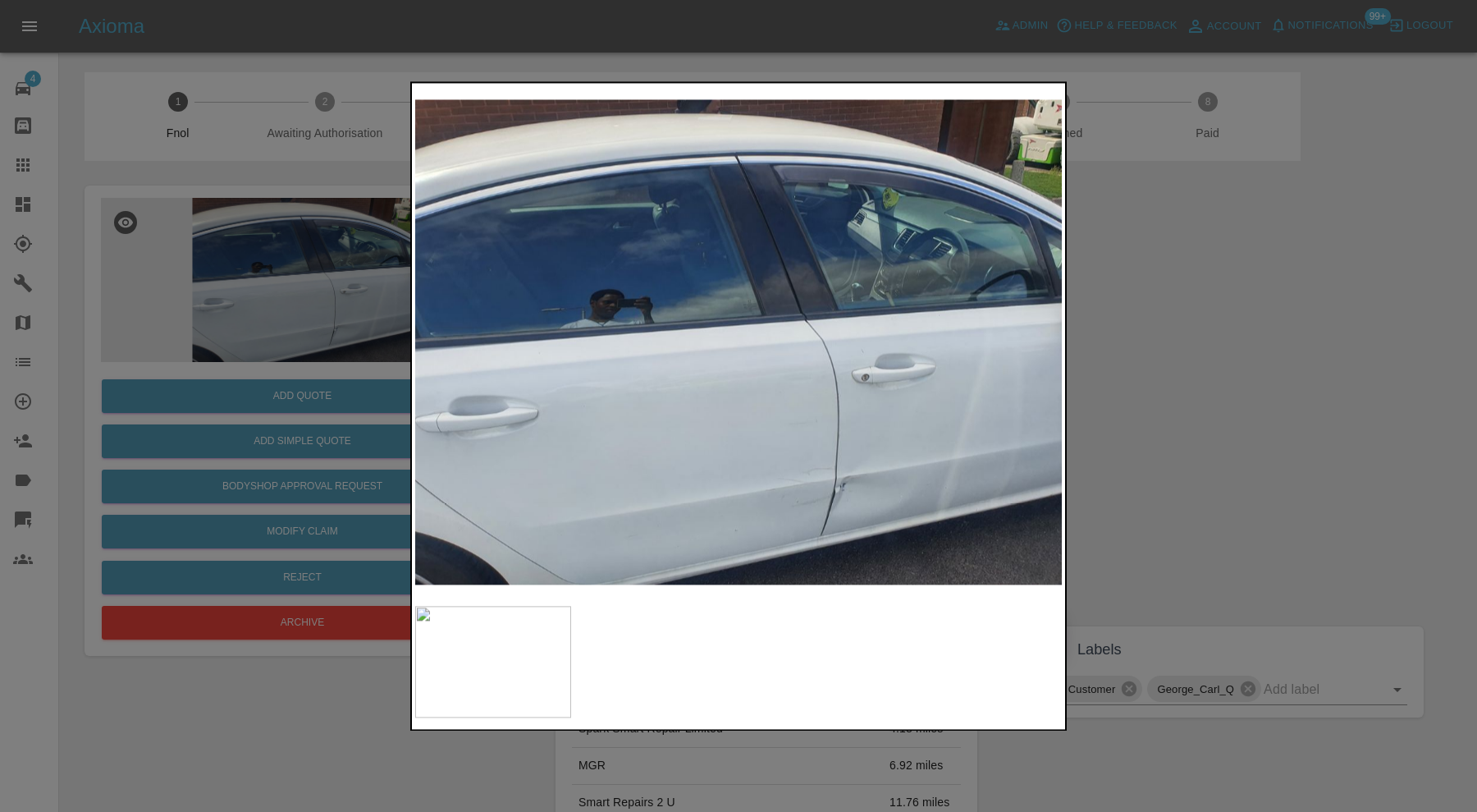
click at [866, 489] on img at bounding box center [739, 341] width 647 height 511
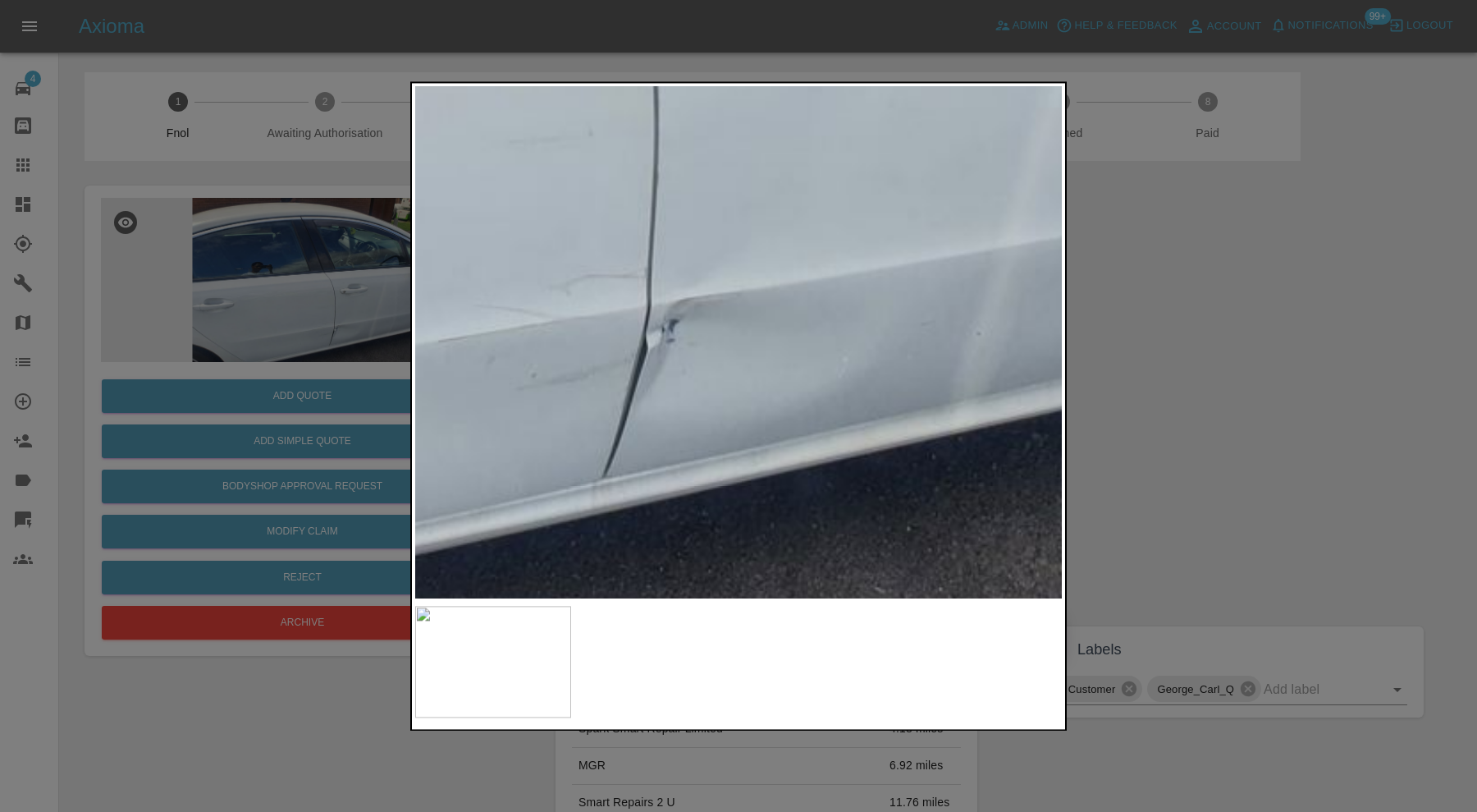
click at [1190, 397] on div at bounding box center [738, 406] width 1477 height 812
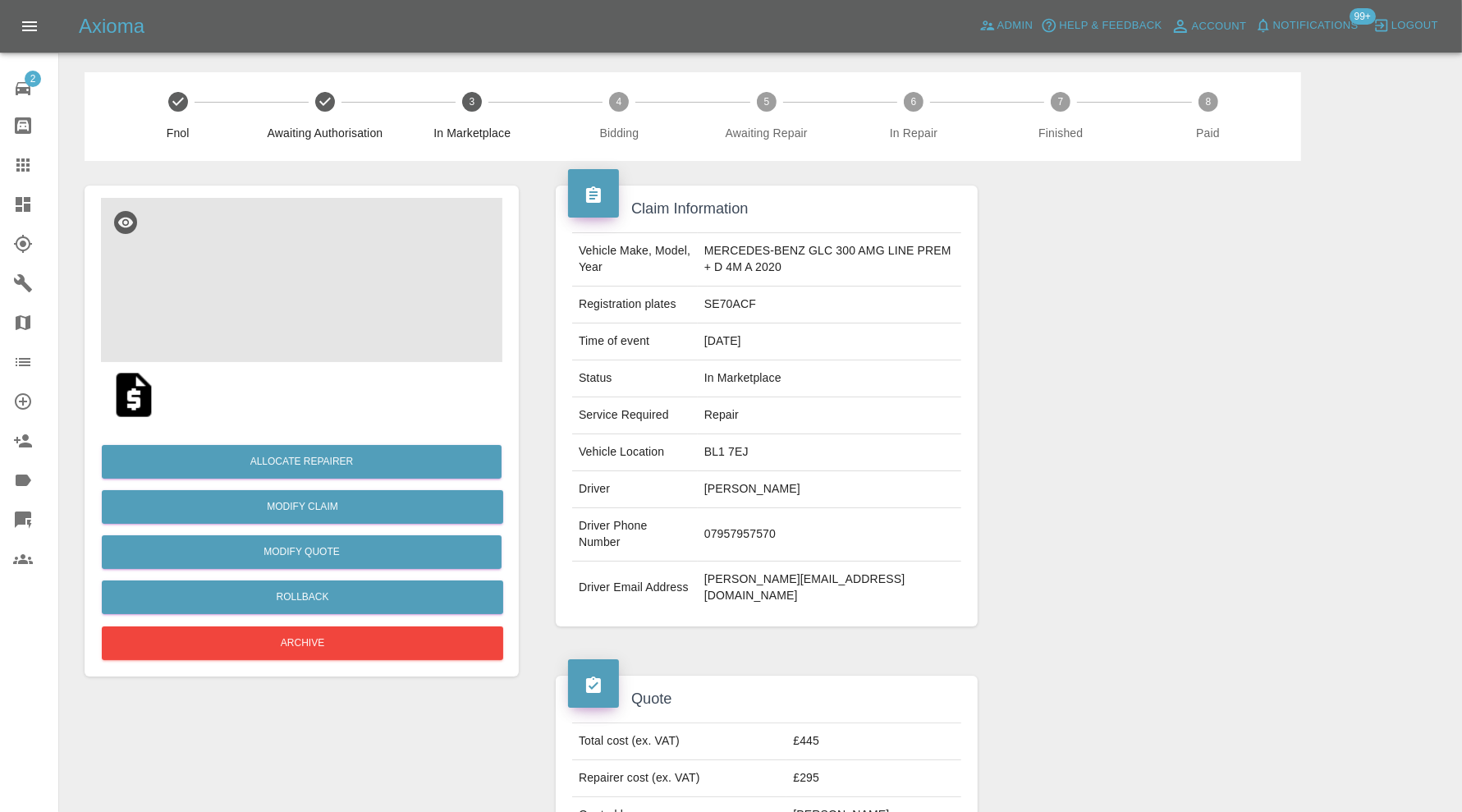
click at [301, 284] on img at bounding box center [301, 279] width 401 height 164
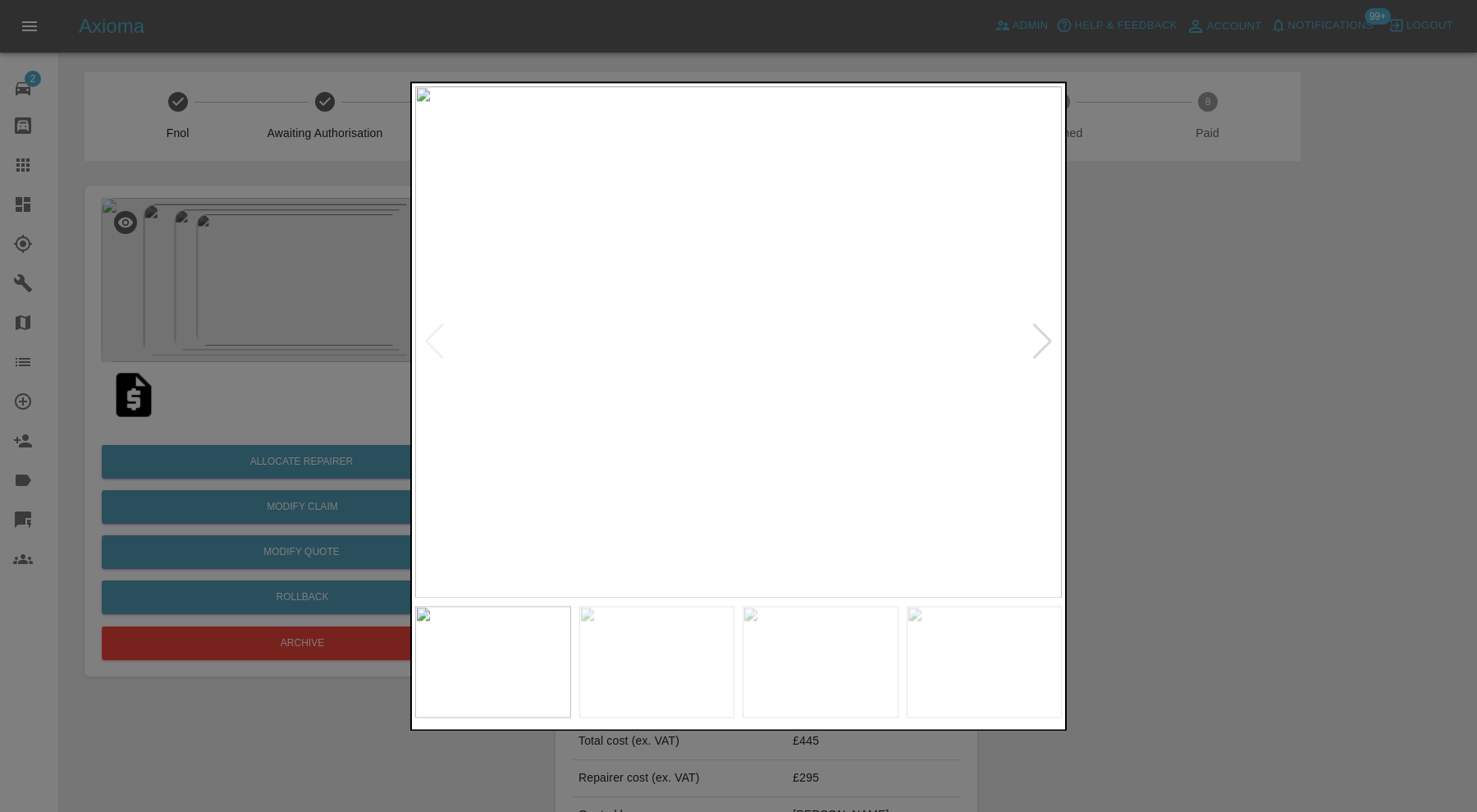
click at [1041, 335] on div at bounding box center [1042, 342] width 22 height 36
click at [1043, 338] on div at bounding box center [1042, 342] width 22 height 36
click at [1043, 338] on img at bounding box center [739, 341] width 647 height 511
click at [1192, 378] on div at bounding box center [738, 406] width 1477 height 812
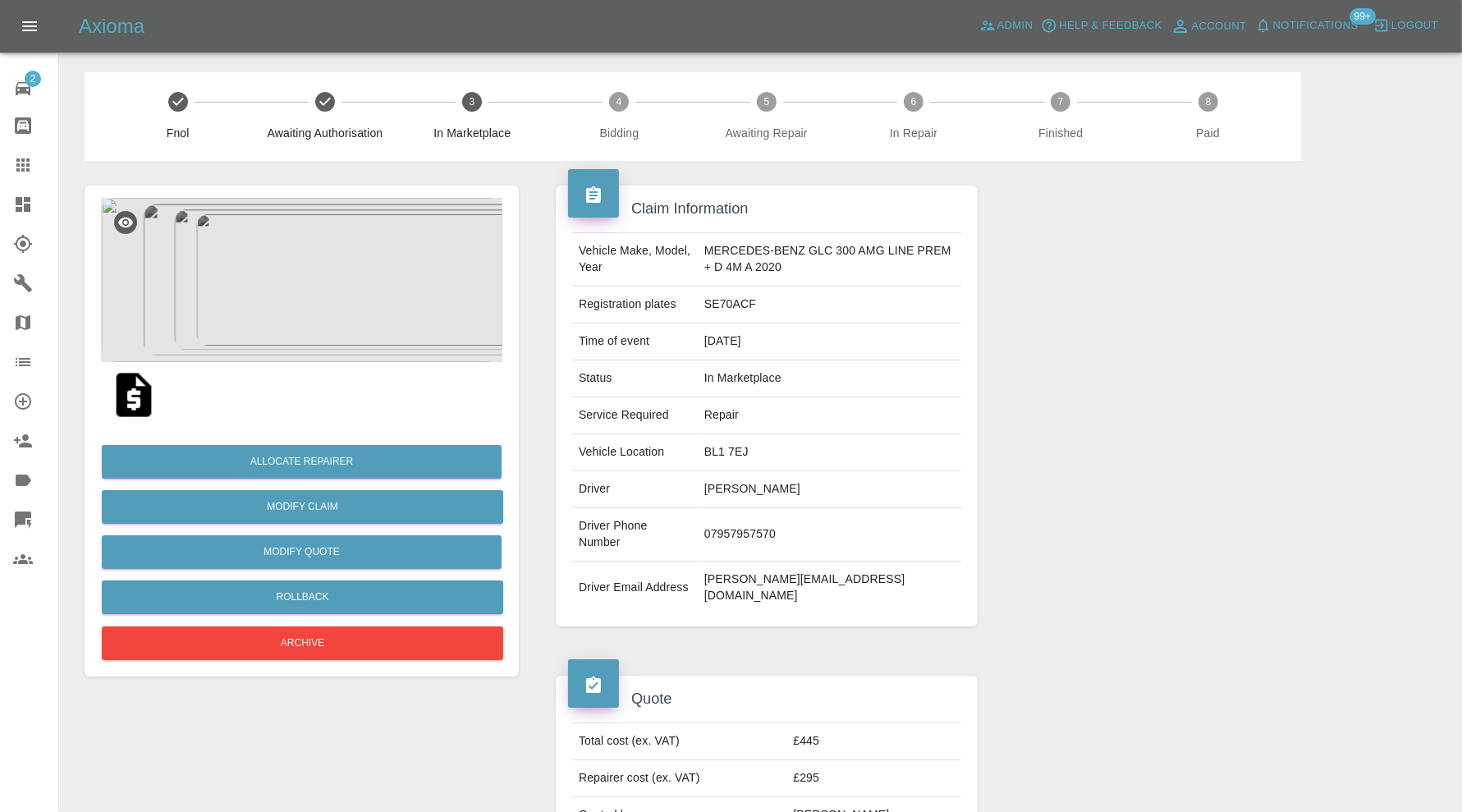
click at [301, 295] on img at bounding box center [301, 279] width 401 height 164
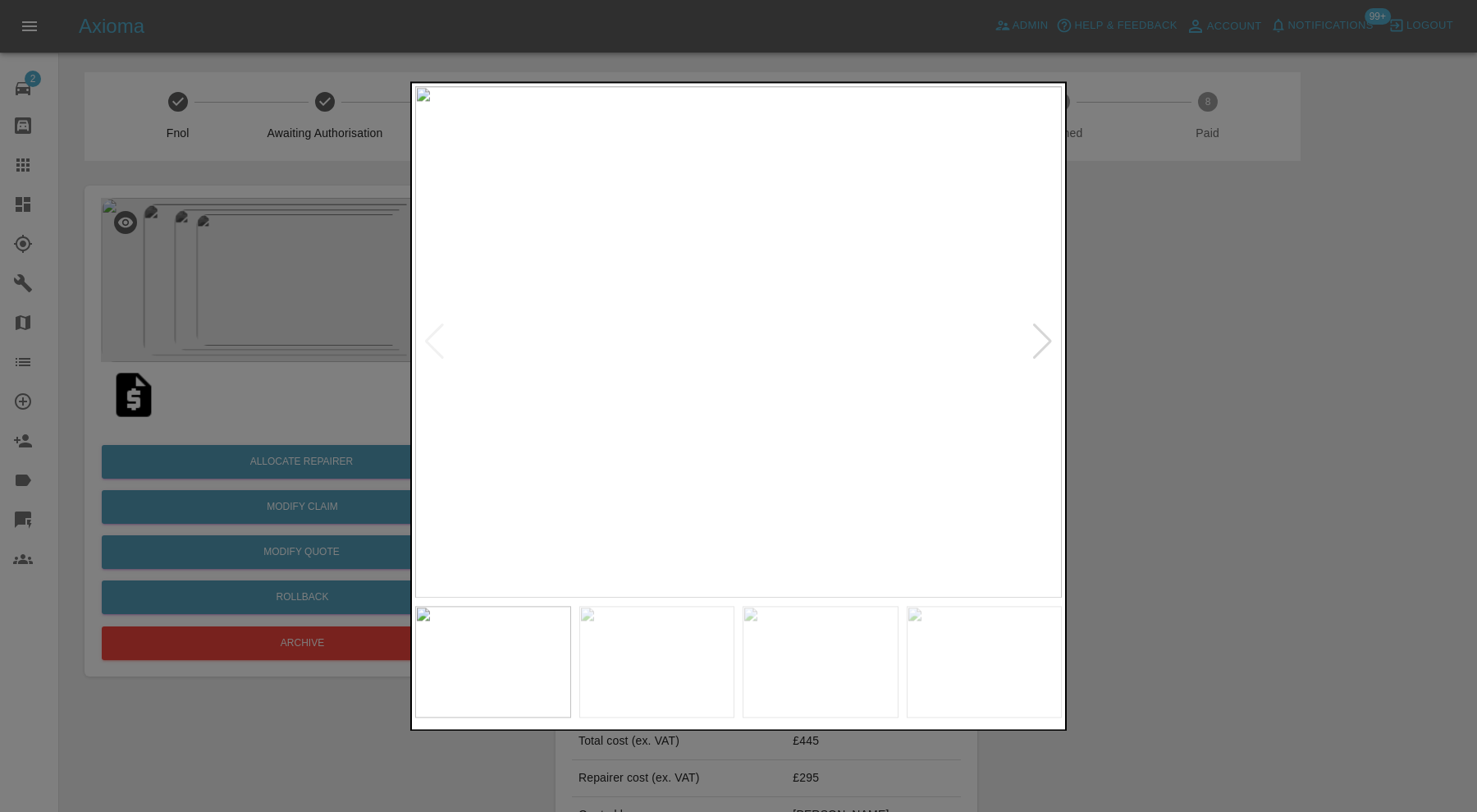
click at [1045, 337] on div at bounding box center [1042, 342] width 22 height 36
click at [1205, 410] on div at bounding box center [738, 406] width 1477 height 812
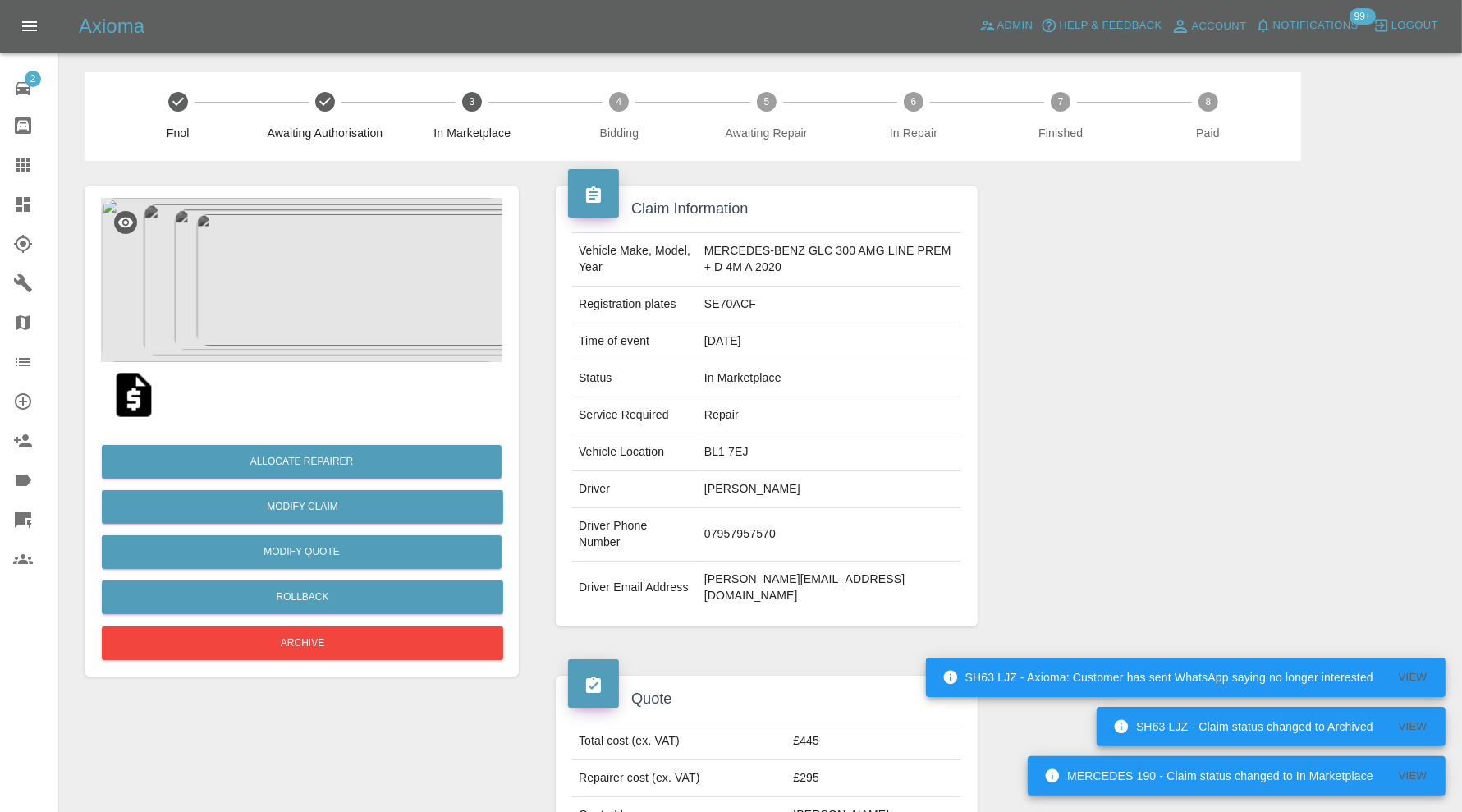
click at [341, 291] on img at bounding box center [301, 279] width 401 height 164
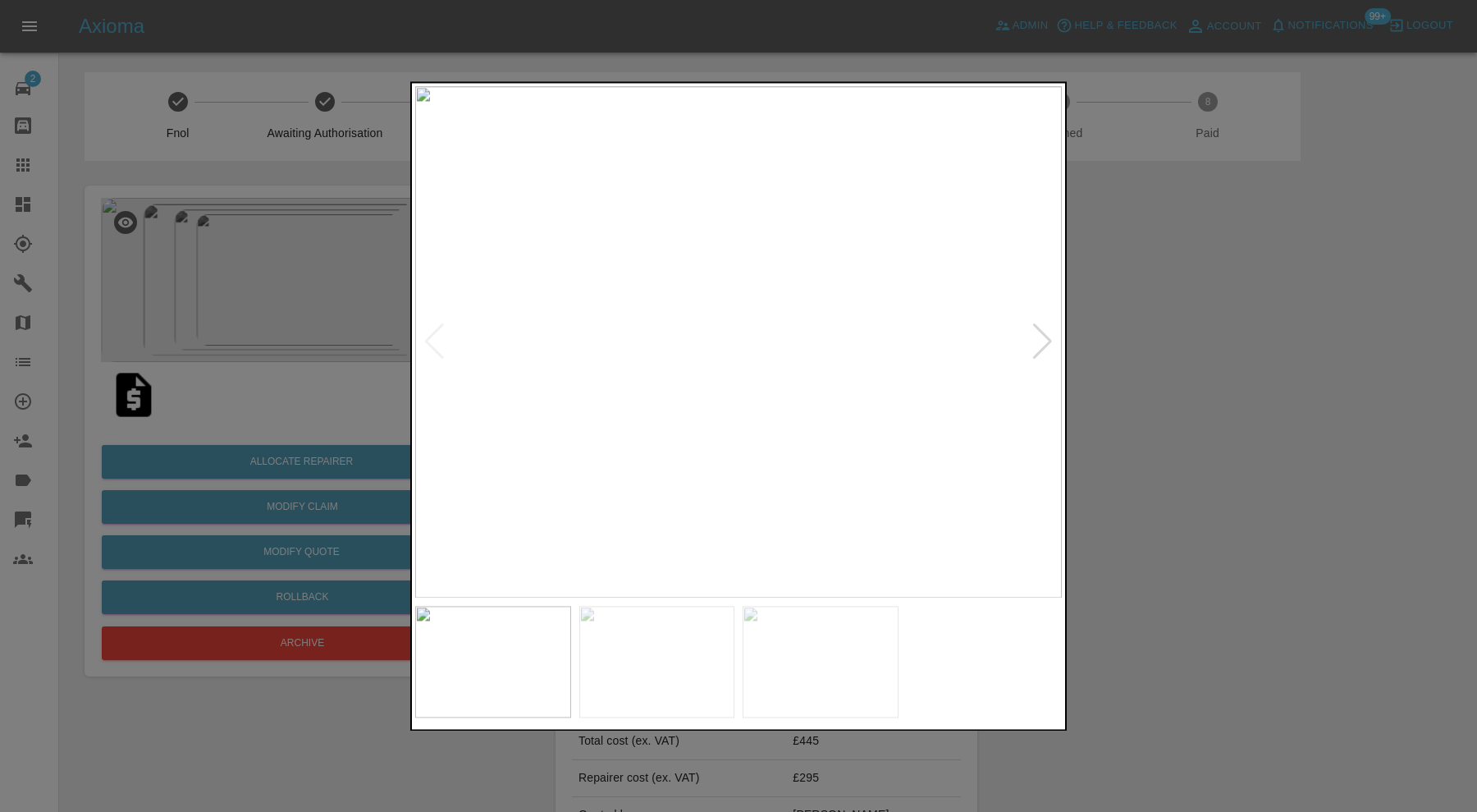
click at [849, 617] on img at bounding box center [821, 661] width 156 height 112
click at [1170, 409] on div at bounding box center [738, 406] width 1477 height 812
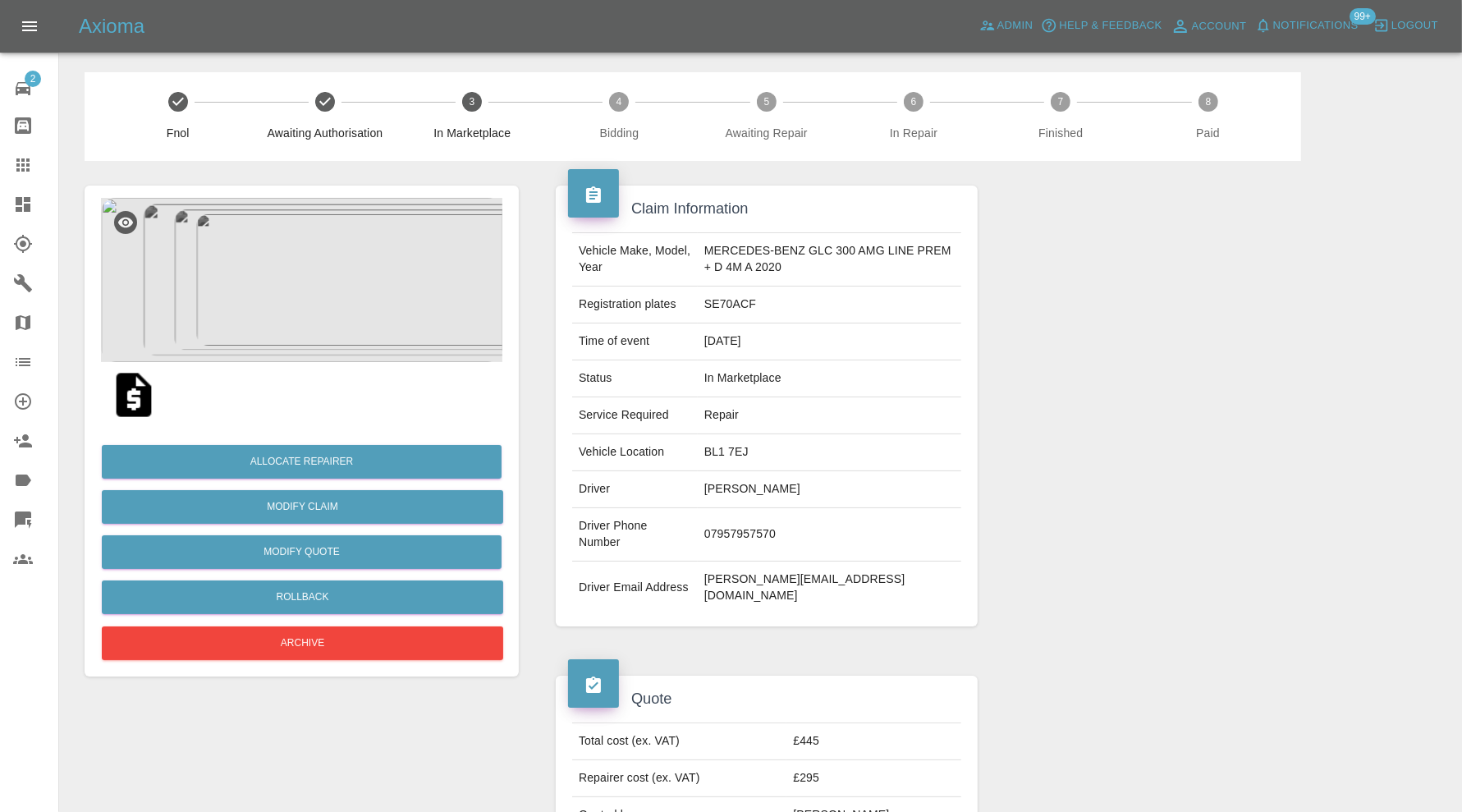
click at [321, 293] on img at bounding box center [301, 279] width 401 height 164
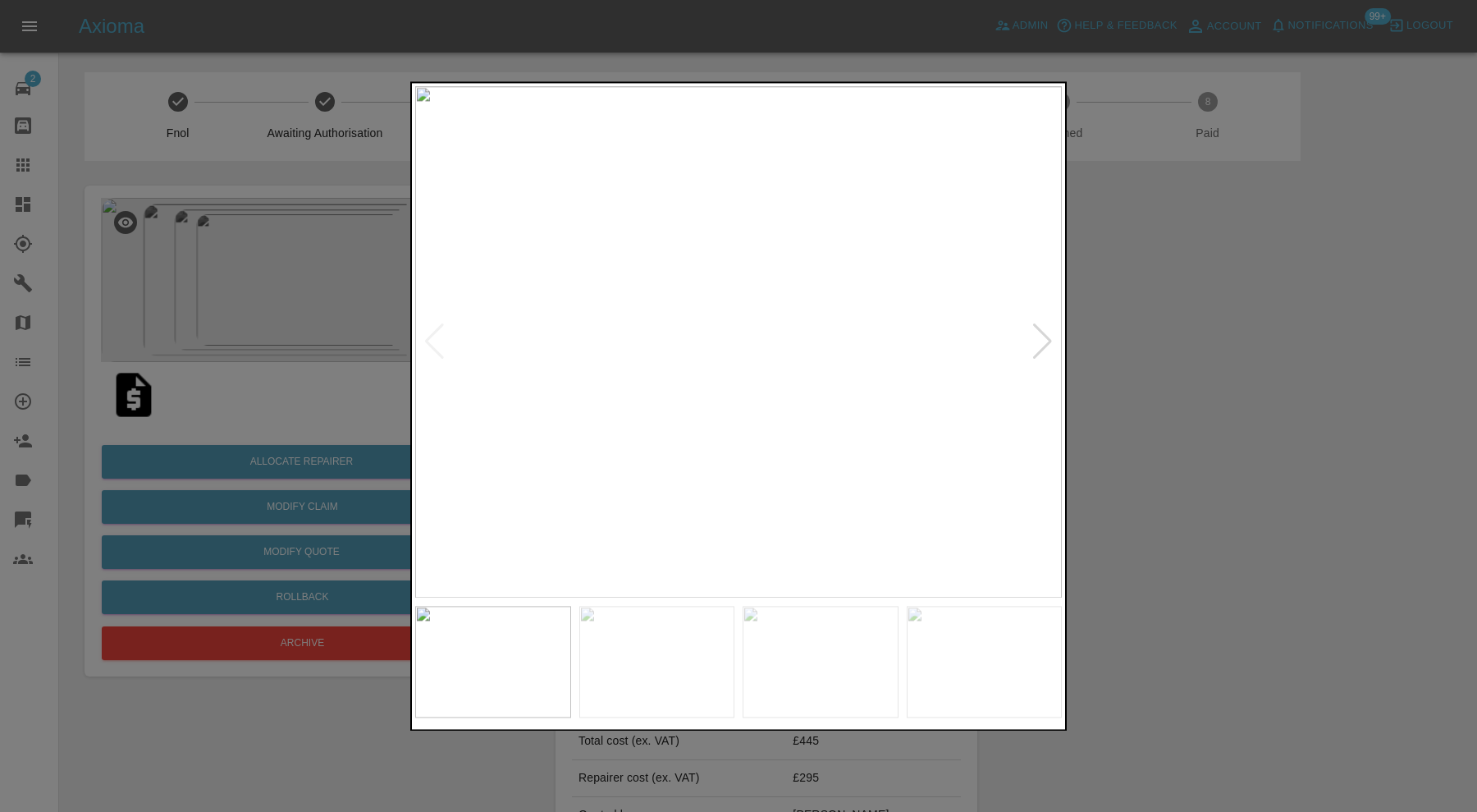
click at [792, 628] on img at bounding box center [821, 661] width 156 height 112
drag, startPoint x: 803, startPoint y: 423, endPoint x: 1183, endPoint y: 373, distance: 383.3
click at [1183, 373] on div at bounding box center [738, 406] width 1477 height 812
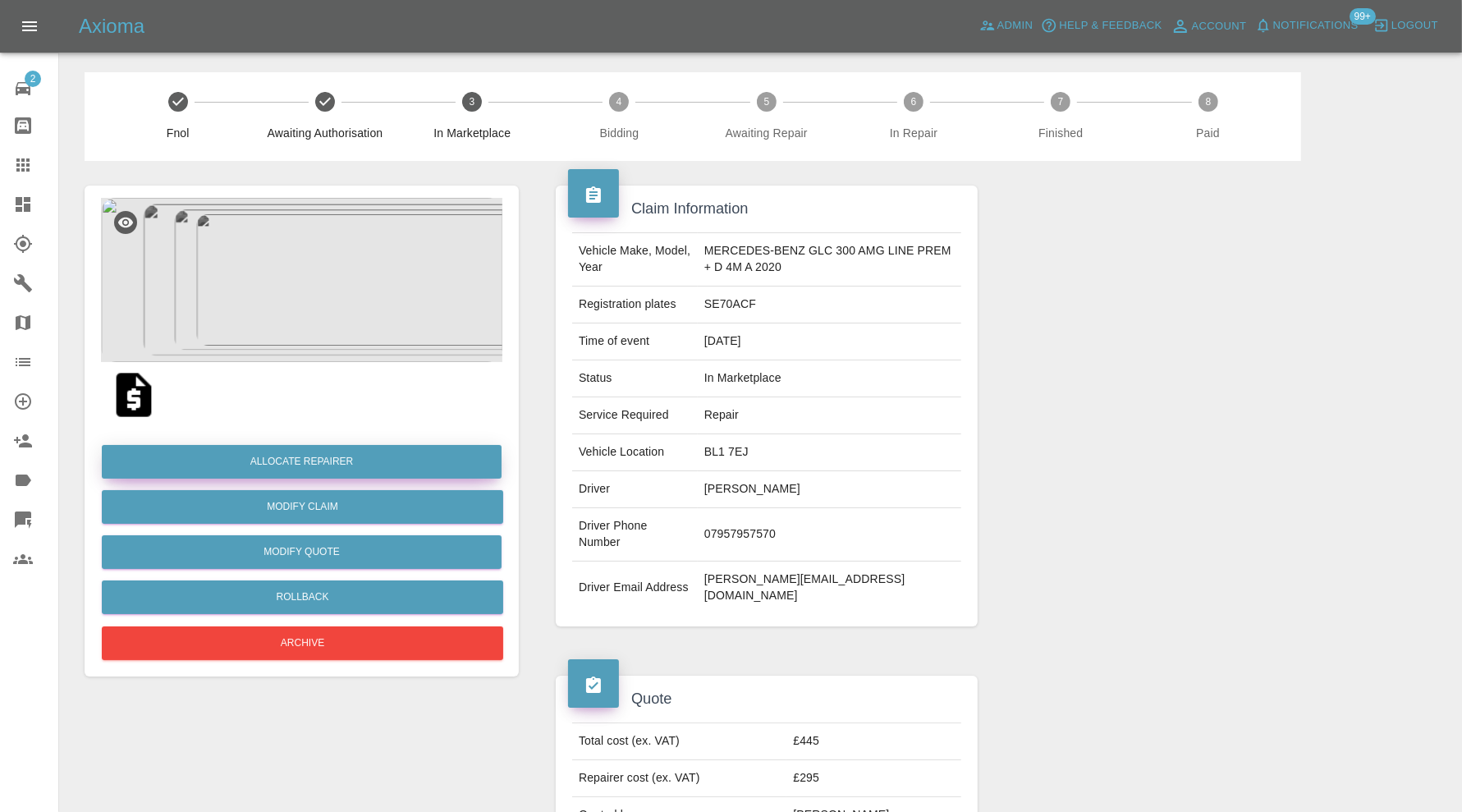
click at [359, 453] on button "Allocate Repairer" at bounding box center [301, 461] width 399 height 33
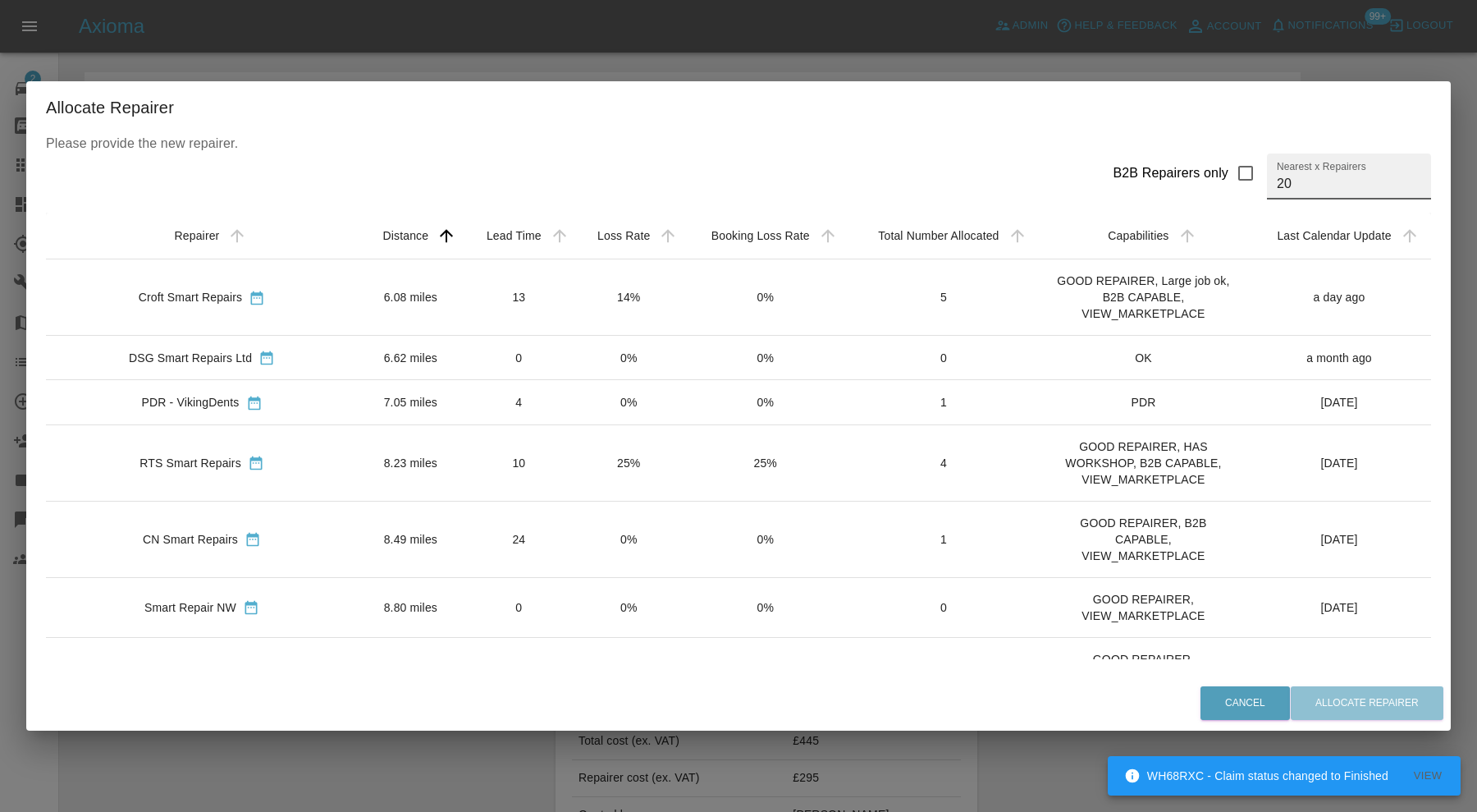
drag, startPoint x: 1320, startPoint y: 179, endPoint x: 1248, endPoint y: 190, distance: 72.8
click at [1248, 190] on div "B2B Repairers only Nearest x Repairers 20" at bounding box center [1265, 176] width 331 height 46
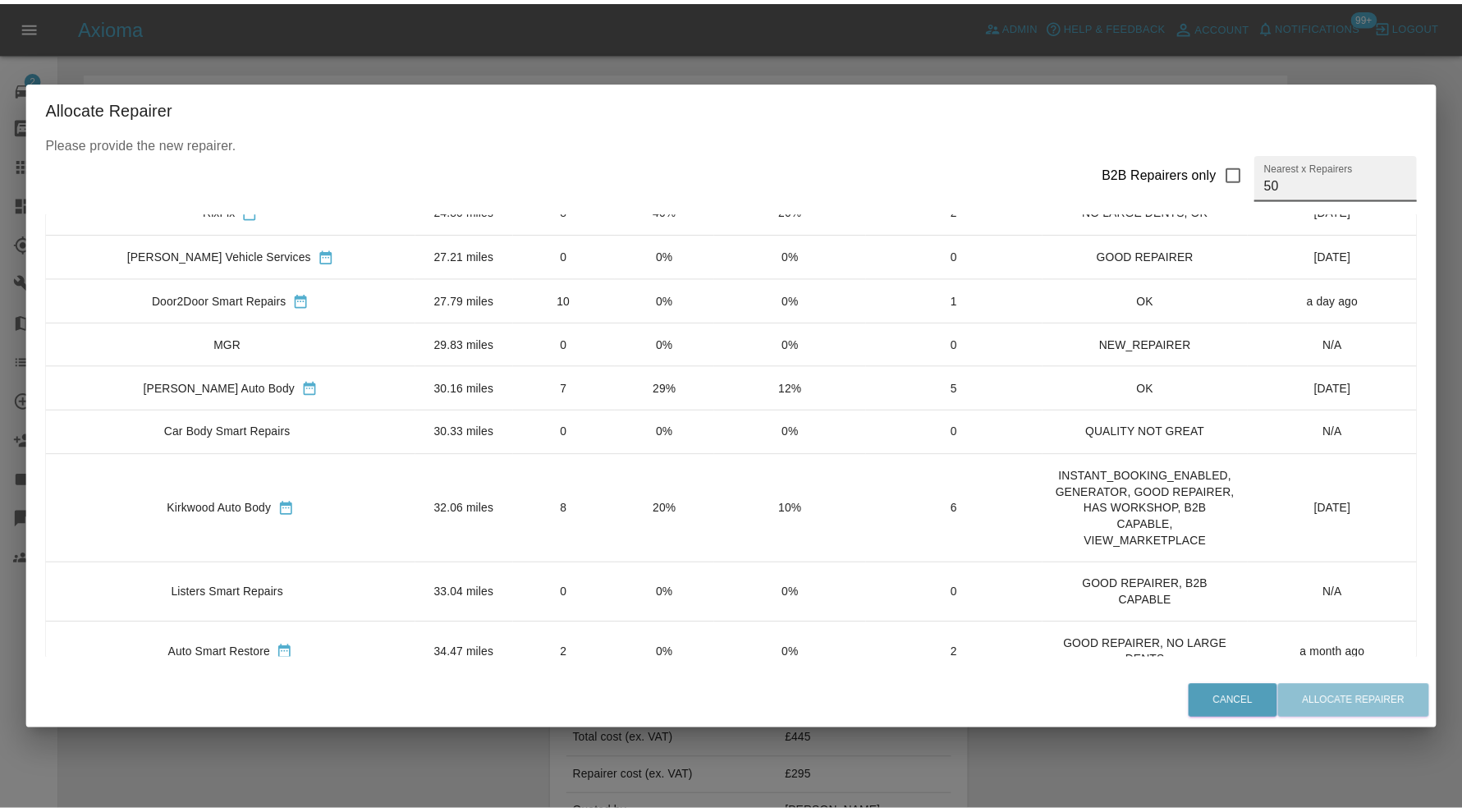
scroll to position [1502, 0]
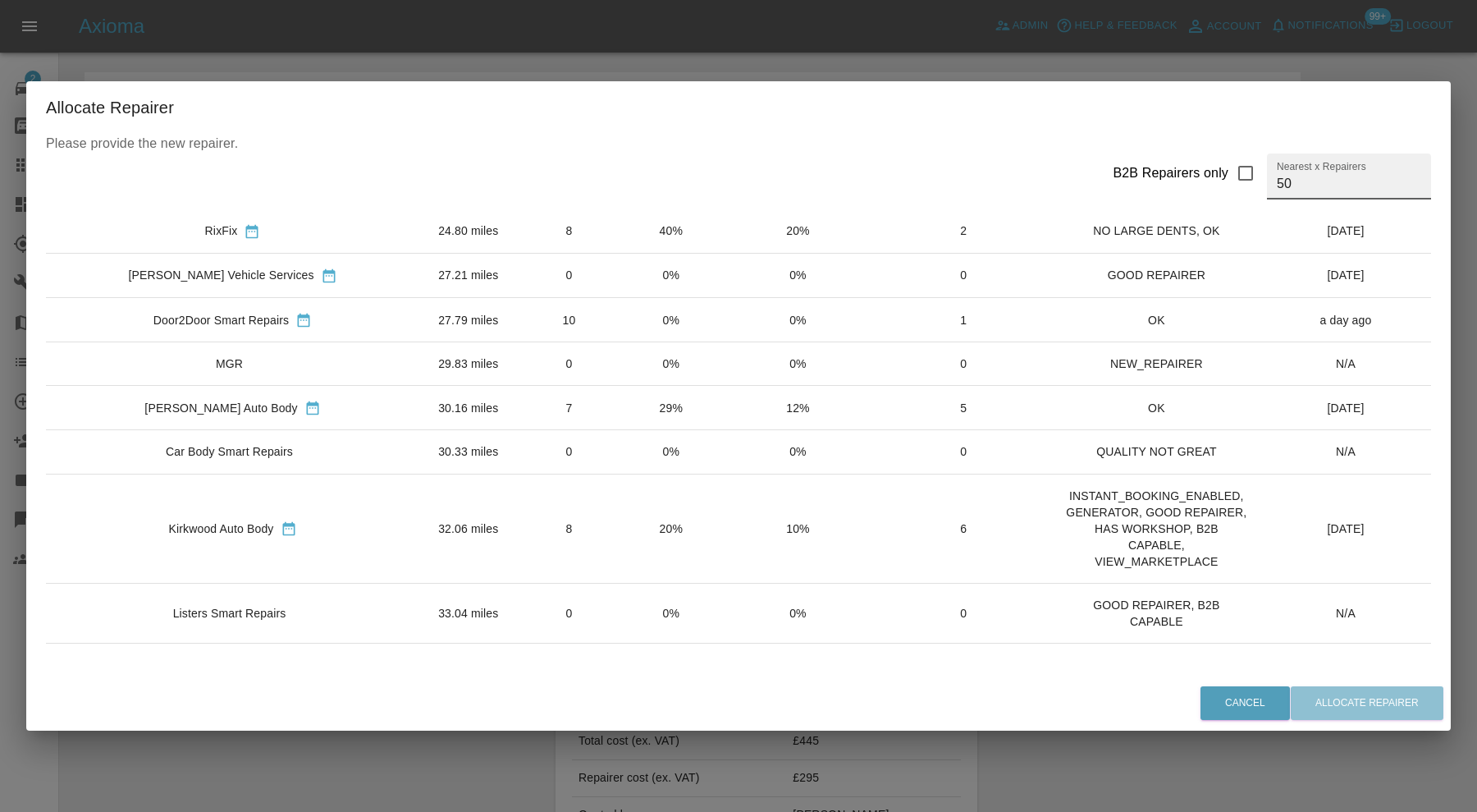
type input "50"
click at [419, 508] on td "32.06 miles" at bounding box center [469, 527] width 99 height 109
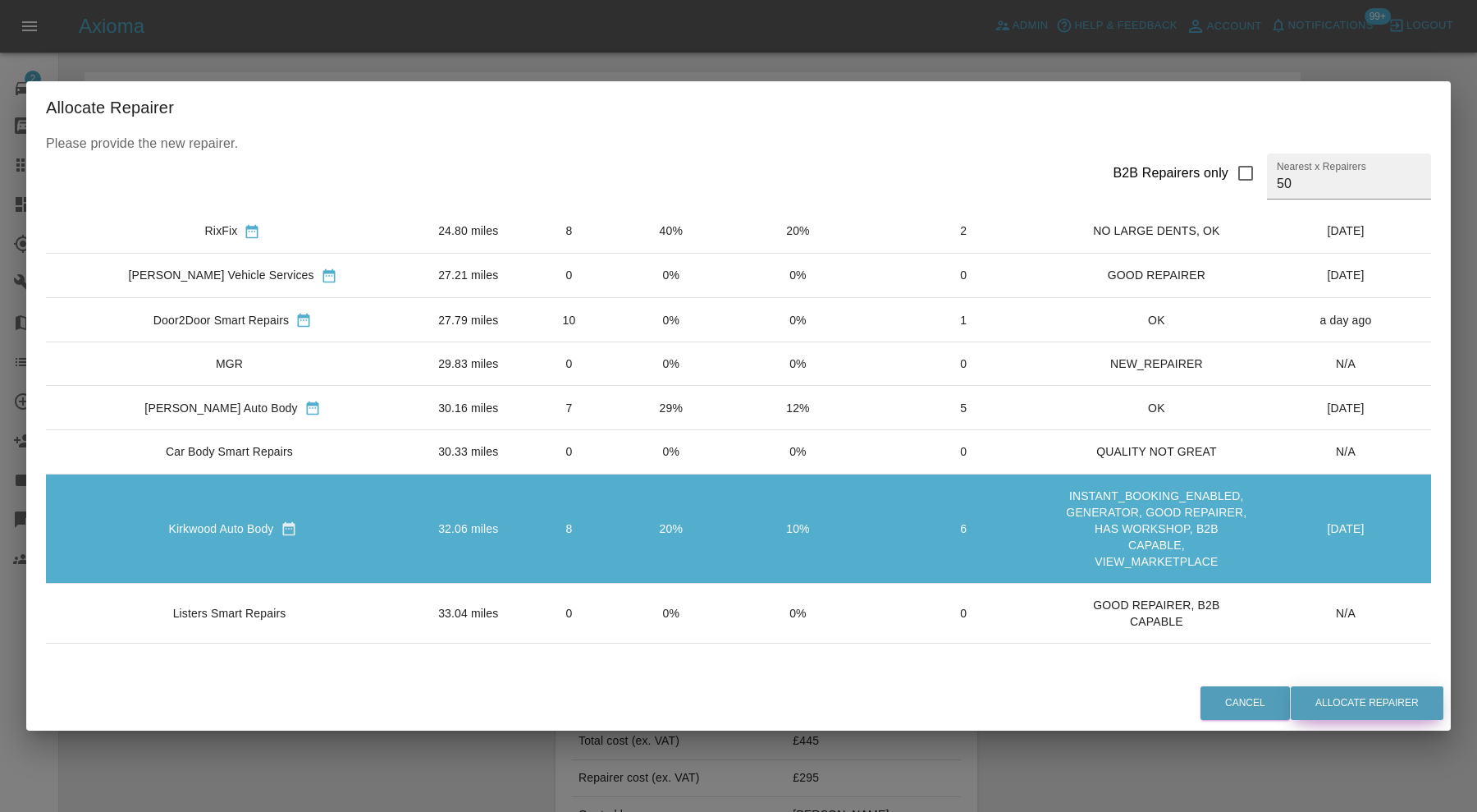
click at [1343, 698] on button "Allocate Repairer" at bounding box center [1367, 702] width 153 height 33
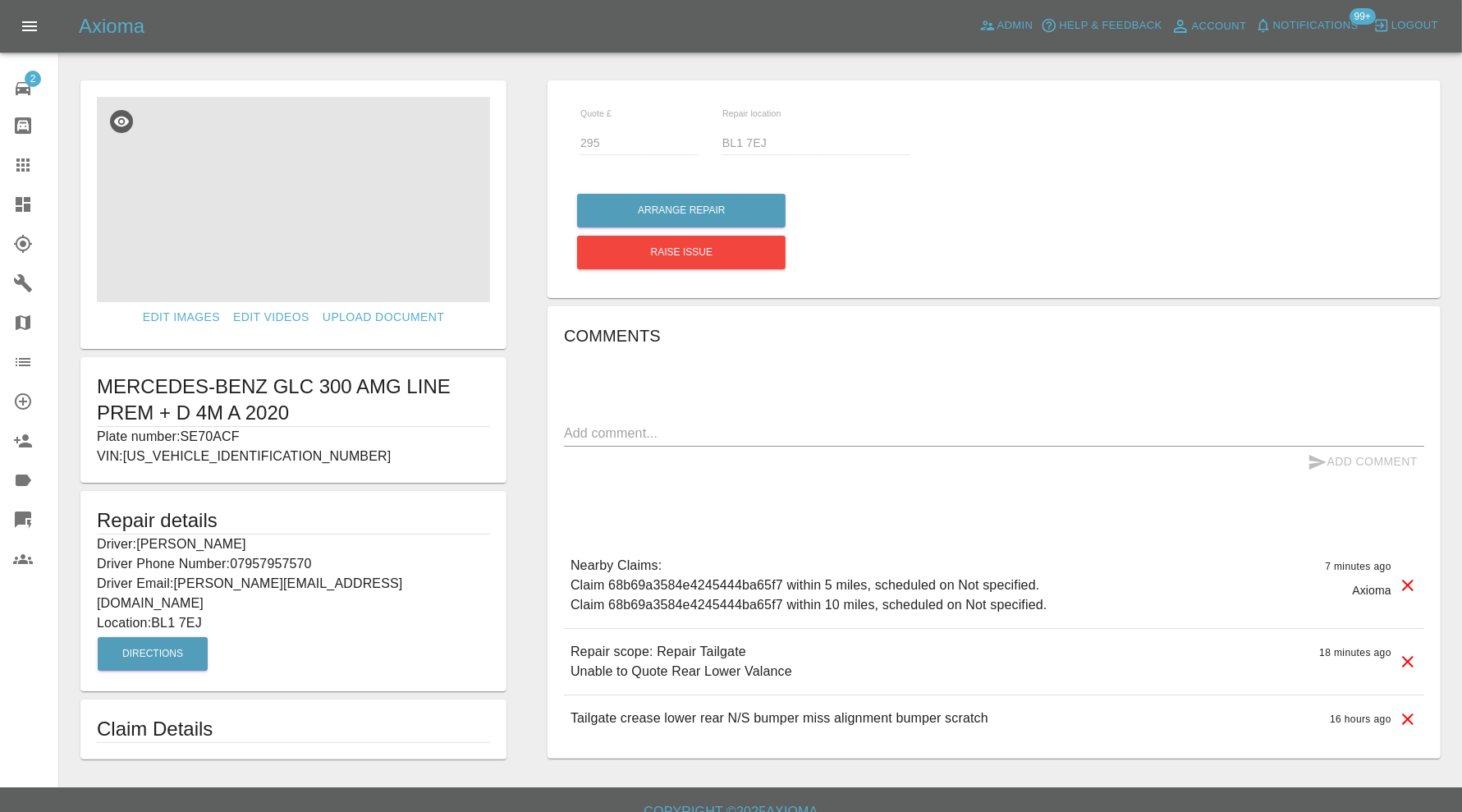
click at [316, 223] on img at bounding box center [293, 199] width 393 height 205
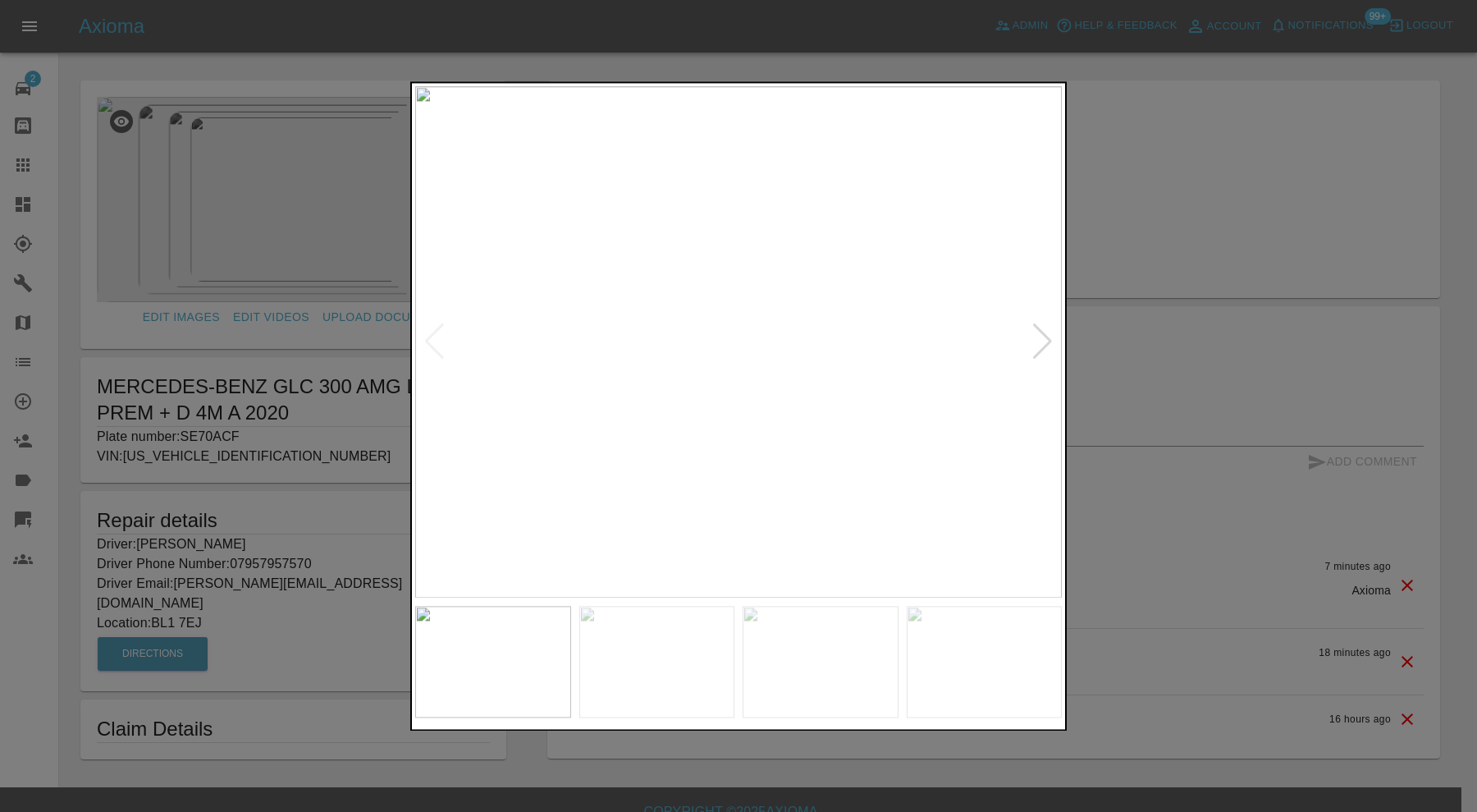
click at [1041, 331] on div at bounding box center [1042, 342] width 22 height 36
click at [1043, 337] on div at bounding box center [1042, 342] width 22 height 36
click at [1157, 269] on div at bounding box center [738, 406] width 1477 height 812
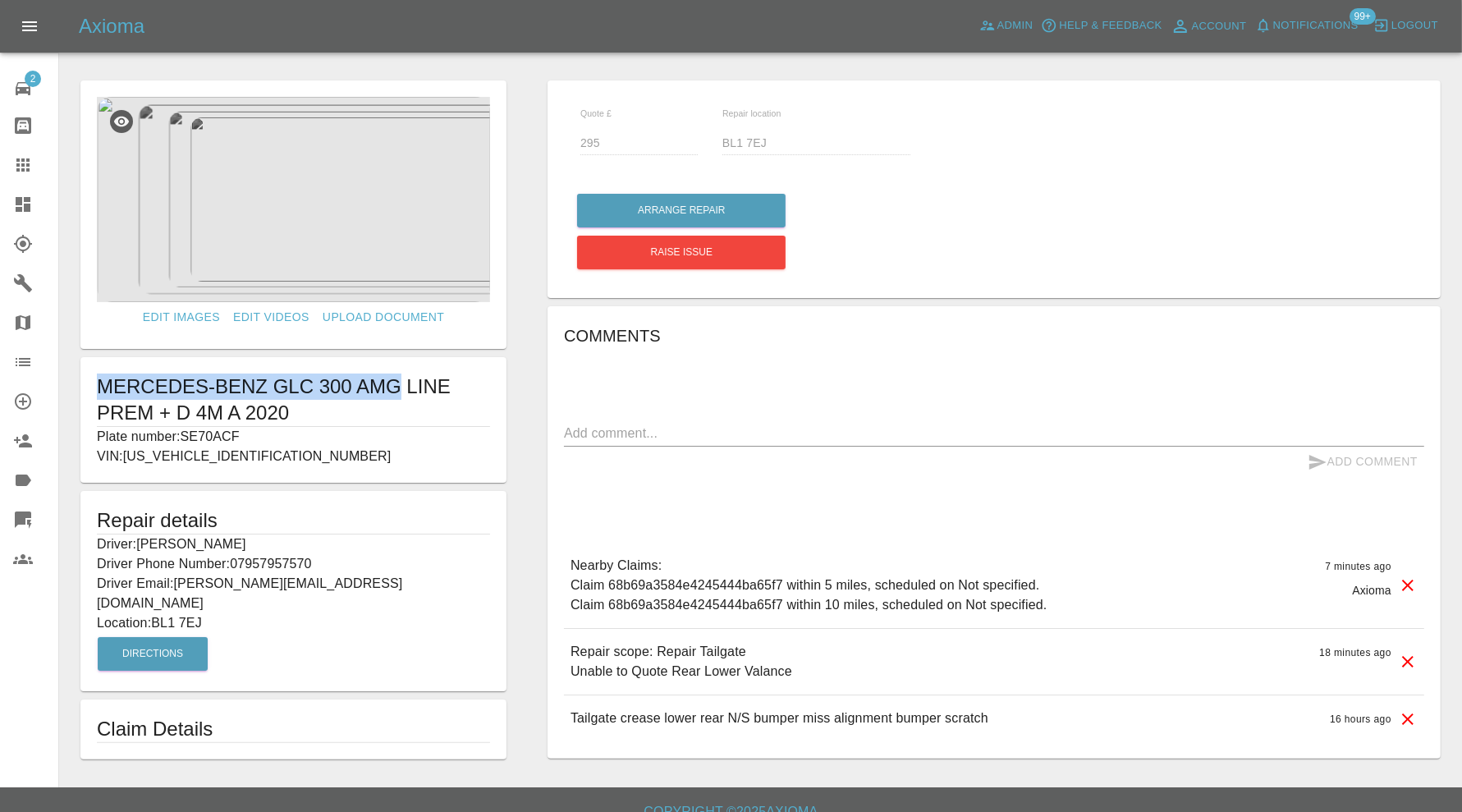
drag, startPoint x: 399, startPoint y: 390, endPoint x: 104, endPoint y: 392, distance: 295.0
click at [104, 392] on h1 "MERCEDES-BENZ GLC 300 AMG LINE PREM + D 4M A 2020" at bounding box center [293, 399] width 393 height 52
copy h1 "MERCEDES-BENZ GLC 300 AMG"
click at [383, 429] on p "Plate number: SE70ACF" at bounding box center [293, 436] width 393 height 20
click at [302, 200] on img at bounding box center [293, 199] width 393 height 205
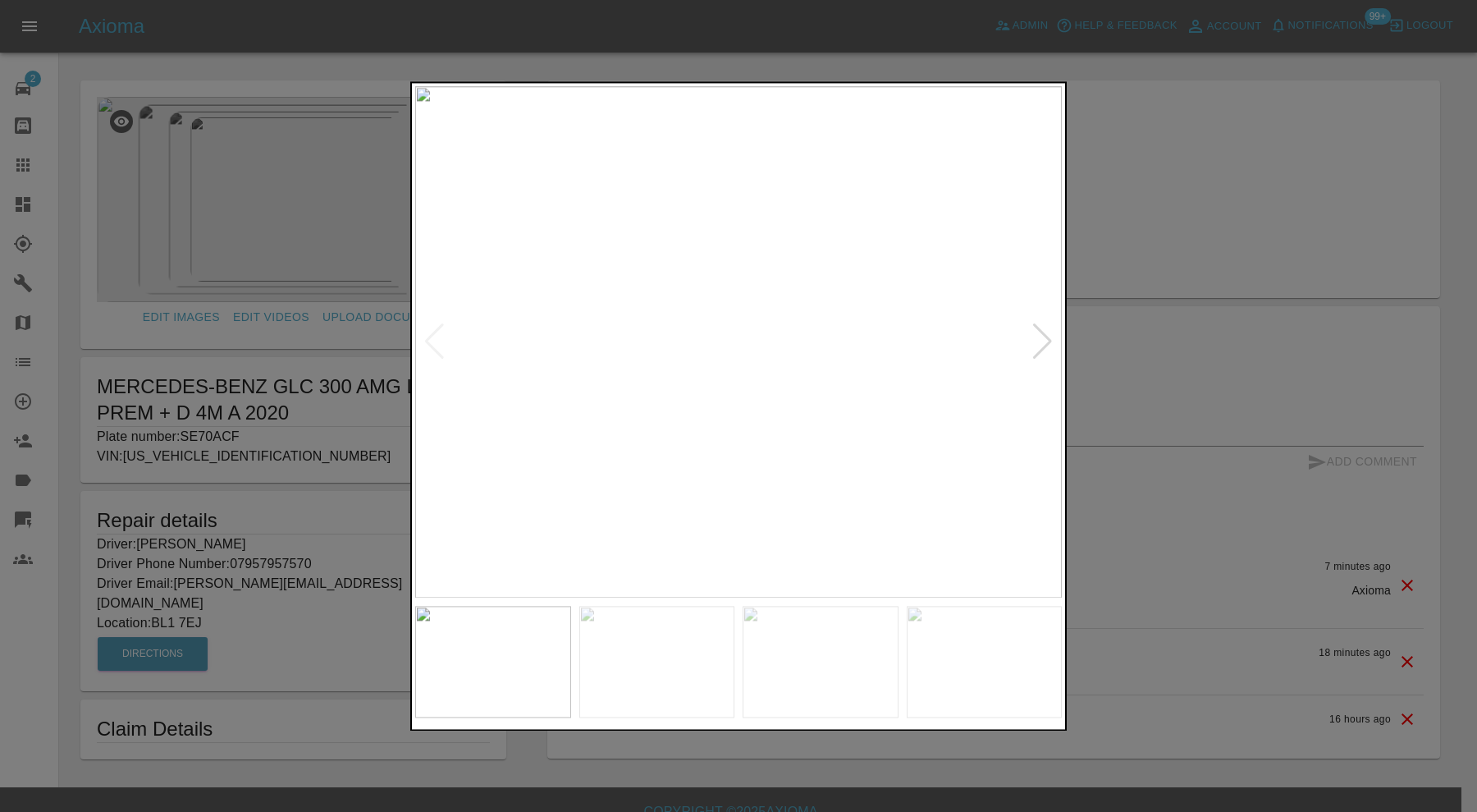
click at [1037, 336] on div at bounding box center [1042, 342] width 22 height 36
click at [1043, 336] on div at bounding box center [1042, 342] width 22 height 36
click at [1293, 228] on div at bounding box center [738, 406] width 1477 height 812
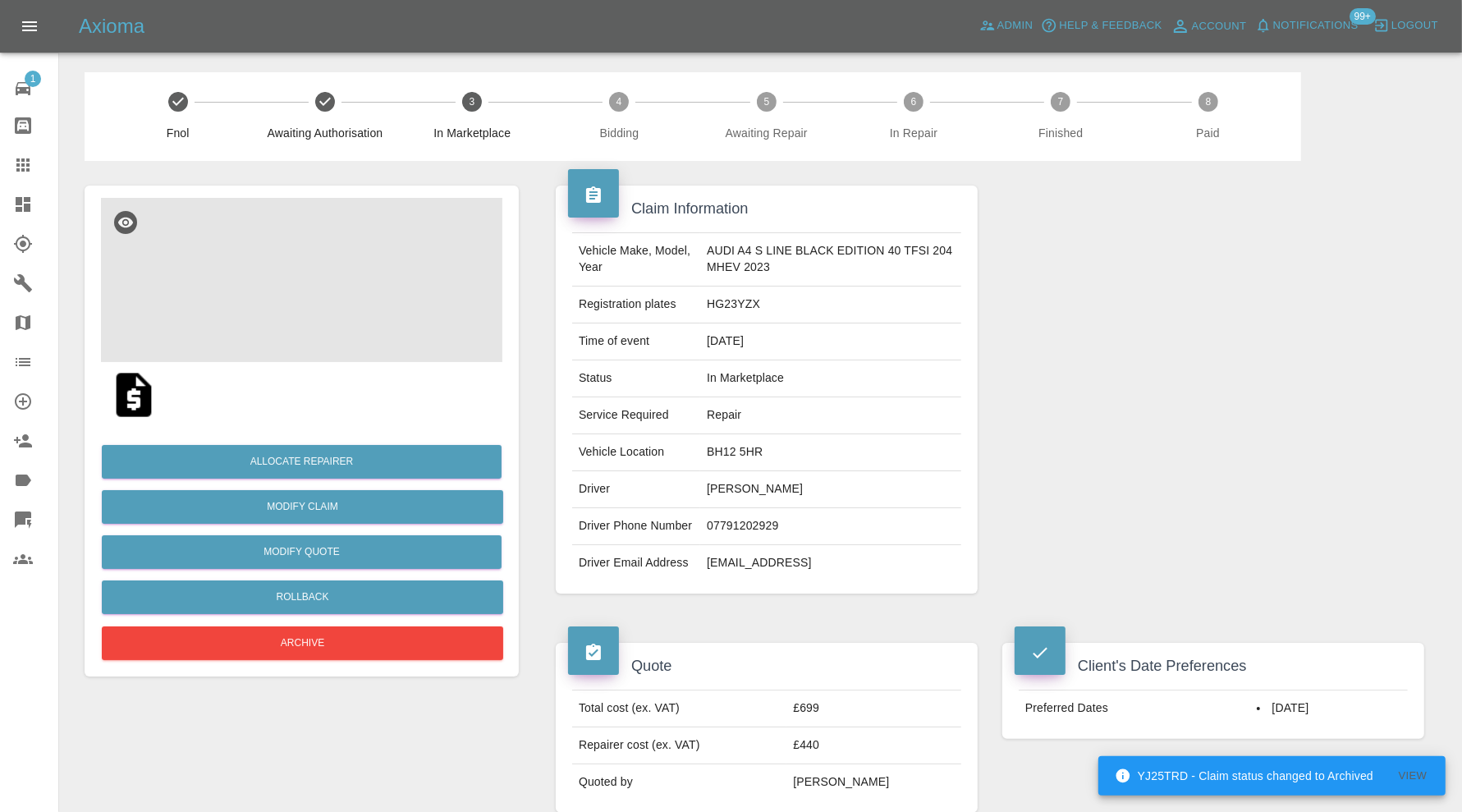
click at [335, 270] on img at bounding box center [301, 279] width 401 height 164
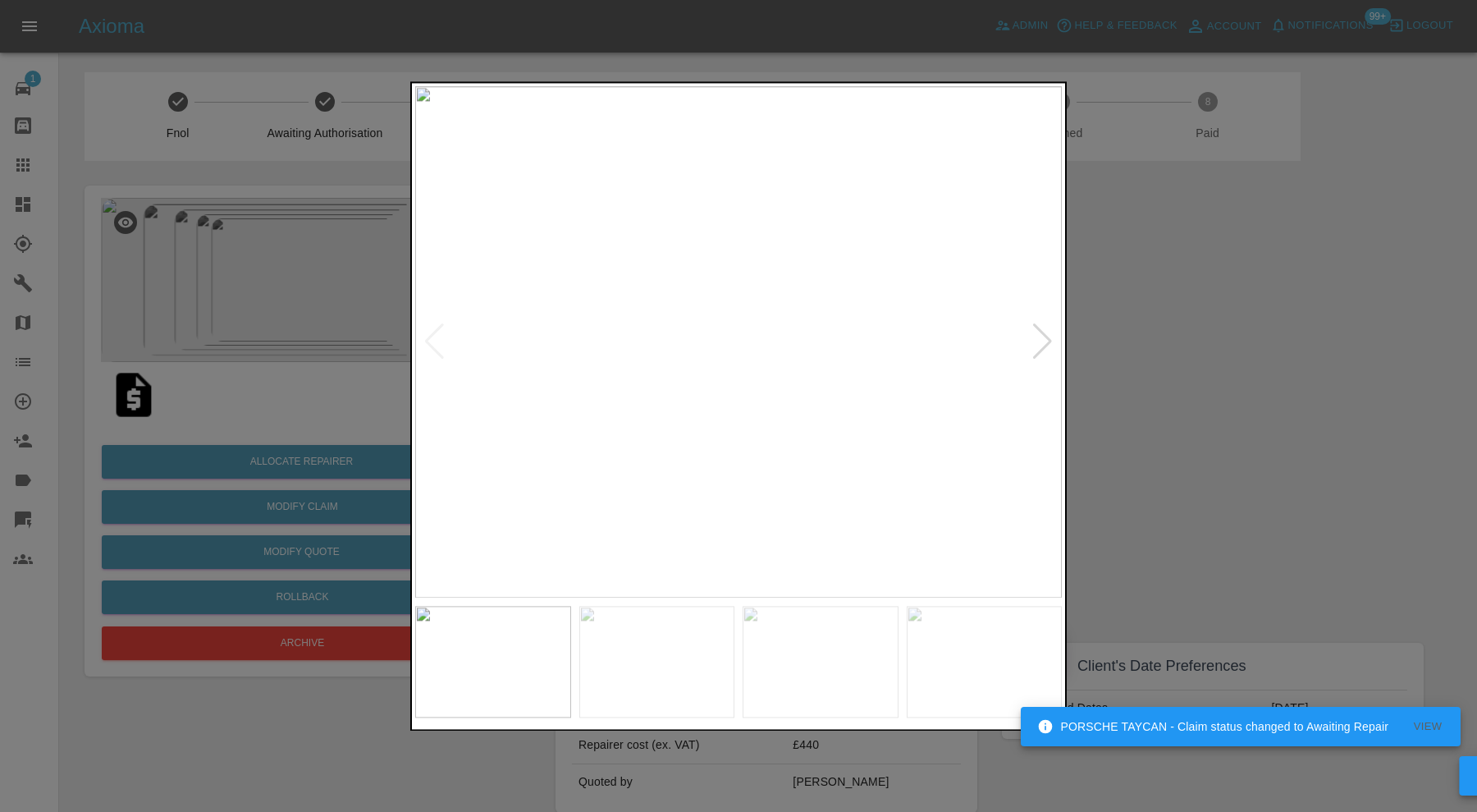
click at [1045, 332] on div at bounding box center [1042, 342] width 22 height 36
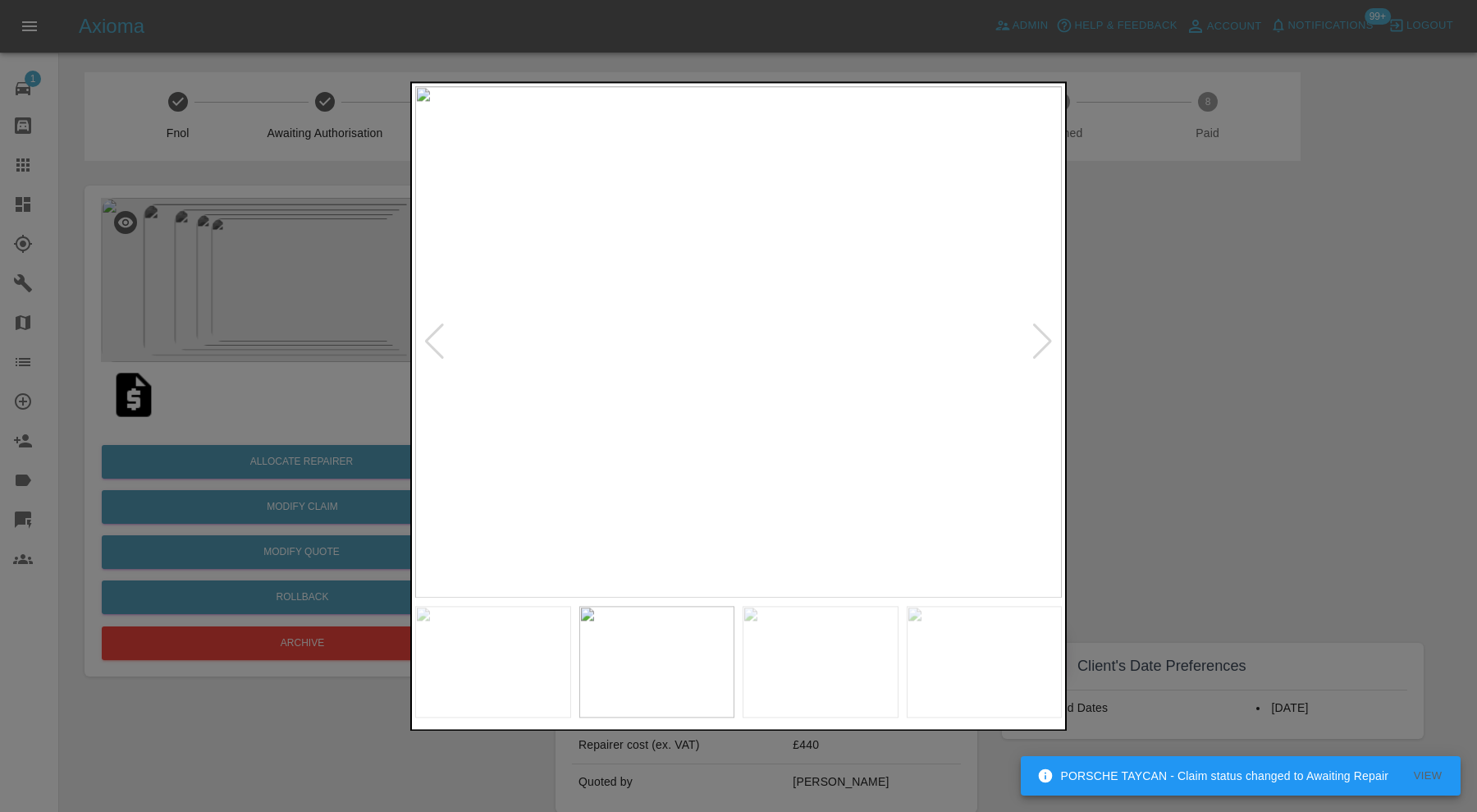
click at [1045, 335] on div at bounding box center [1042, 342] width 22 height 36
click at [1044, 335] on div at bounding box center [1042, 342] width 22 height 36
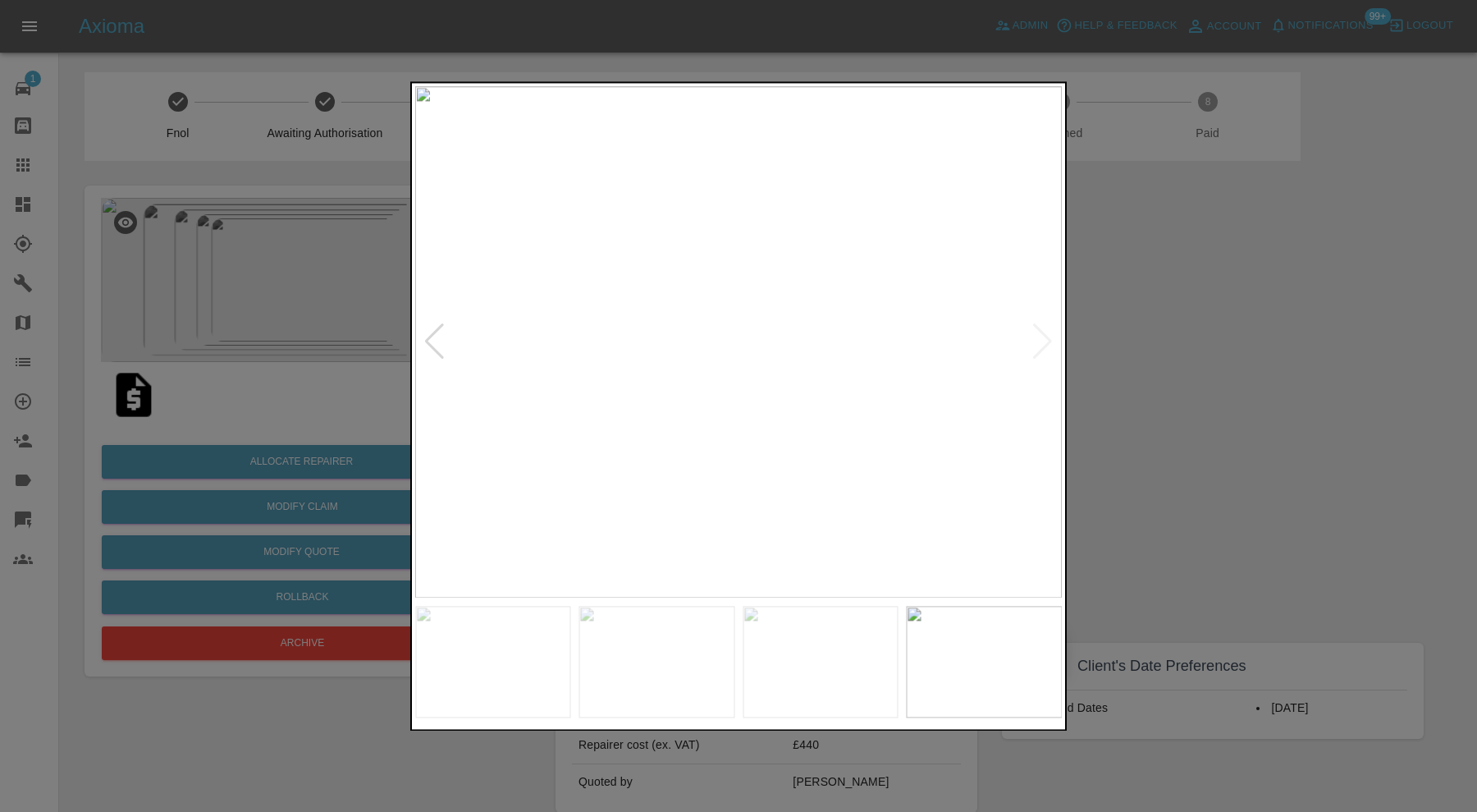
click at [1044, 335] on img at bounding box center [739, 341] width 647 height 511
click at [1218, 338] on div at bounding box center [738, 406] width 1477 height 812
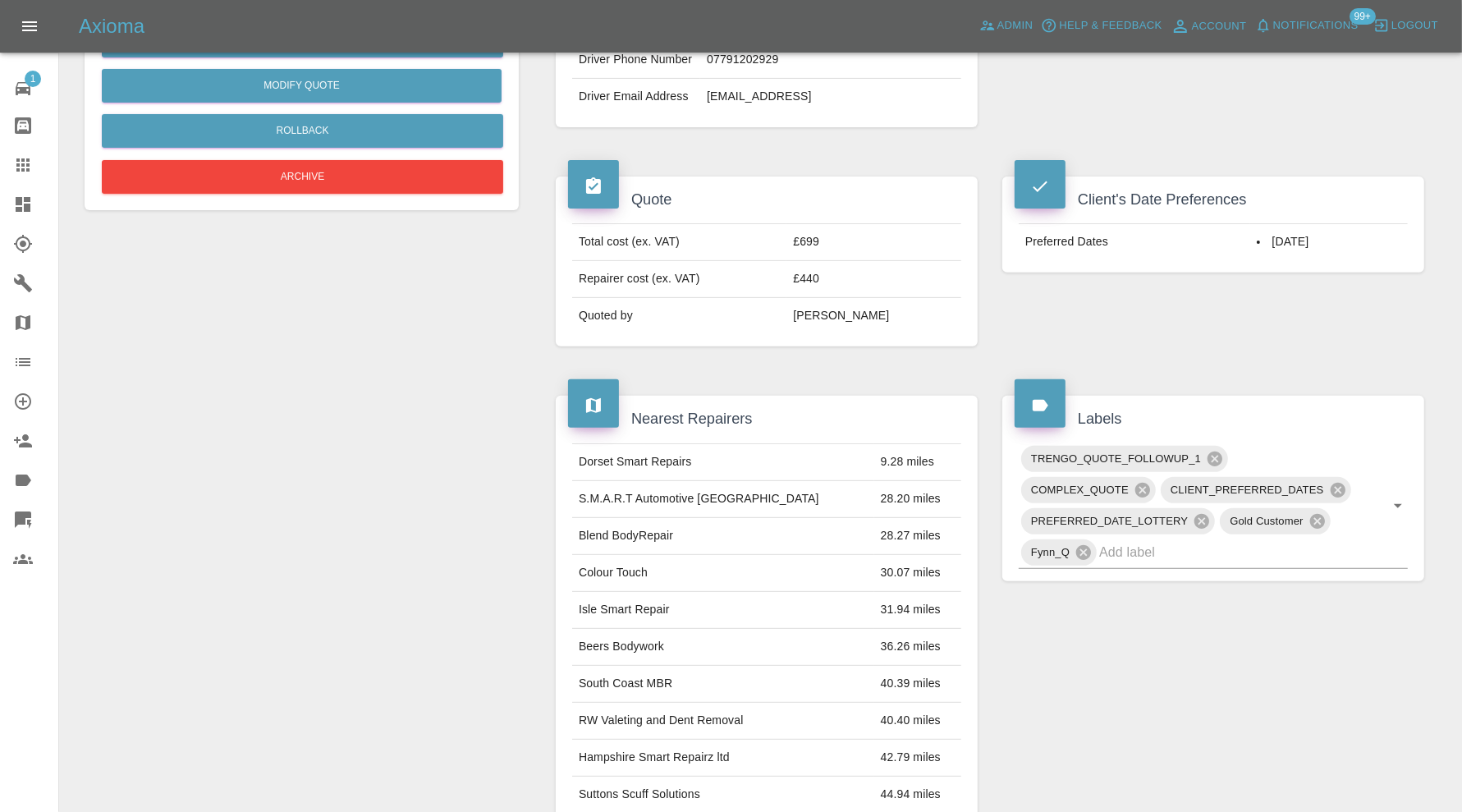
scroll to position [58, 0]
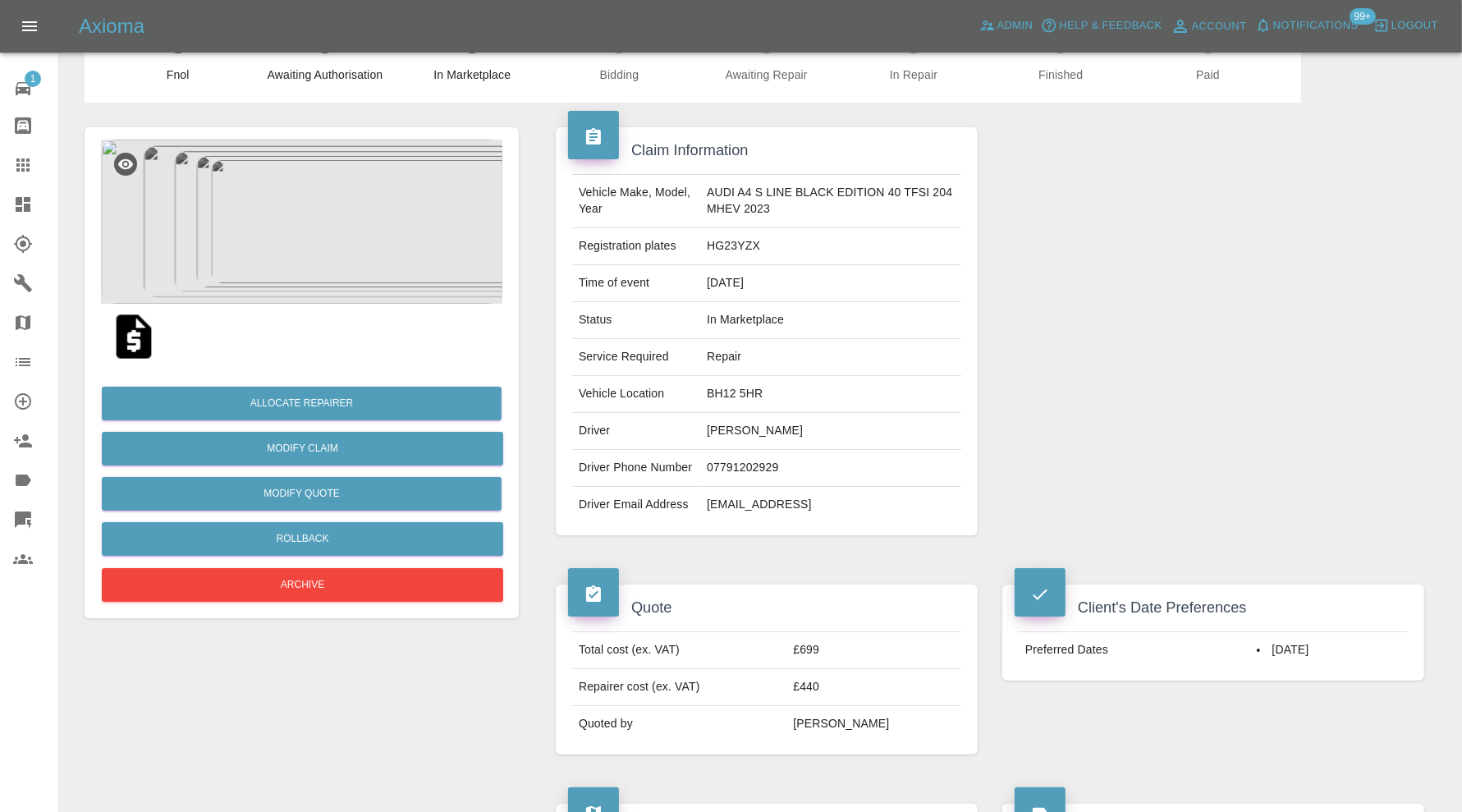
click at [331, 240] on img at bounding box center [301, 221] width 401 height 164
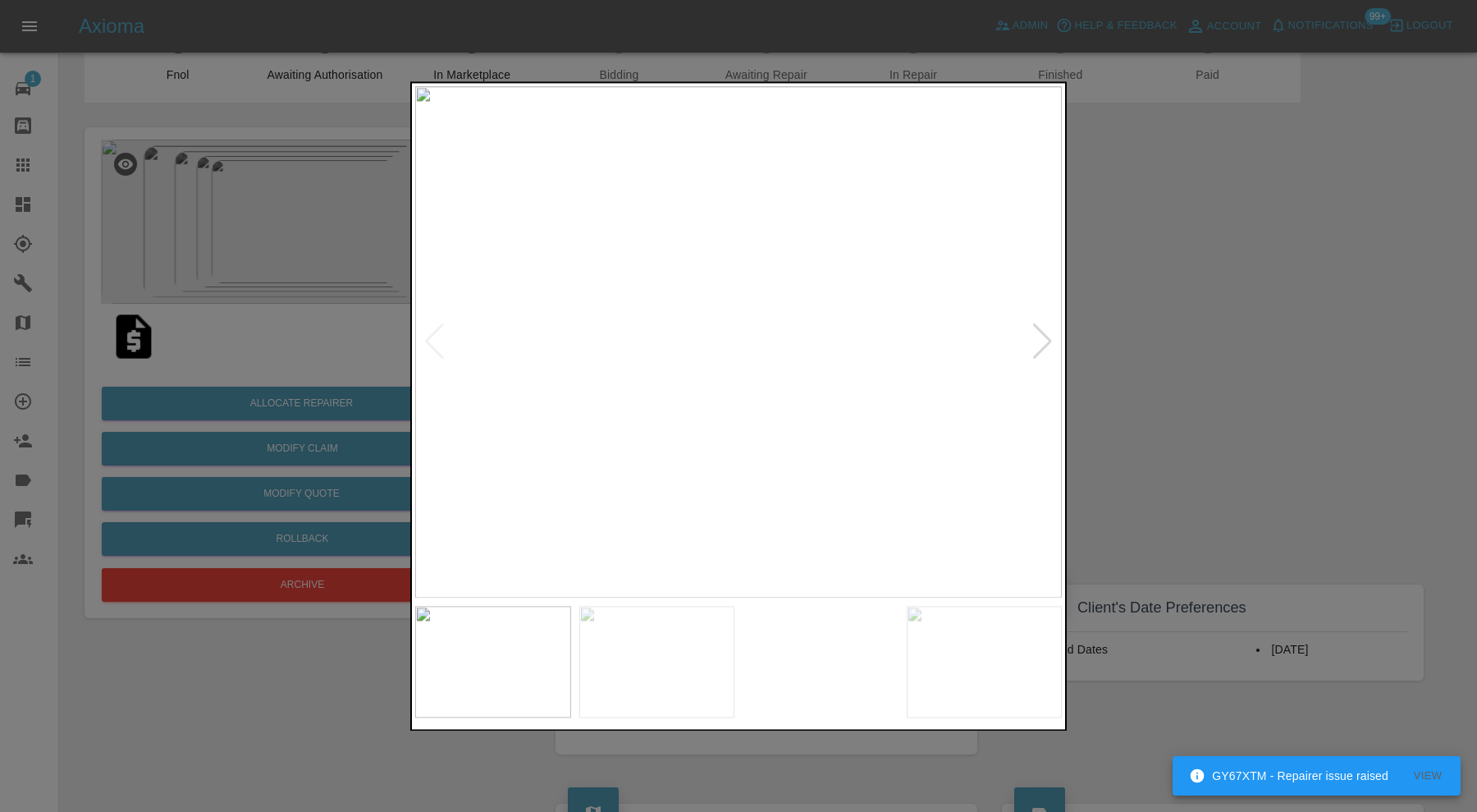
click at [691, 660] on img at bounding box center [657, 661] width 156 height 112
click at [830, 642] on img at bounding box center [821, 661] width 156 height 112
click at [961, 635] on img at bounding box center [985, 661] width 156 height 112
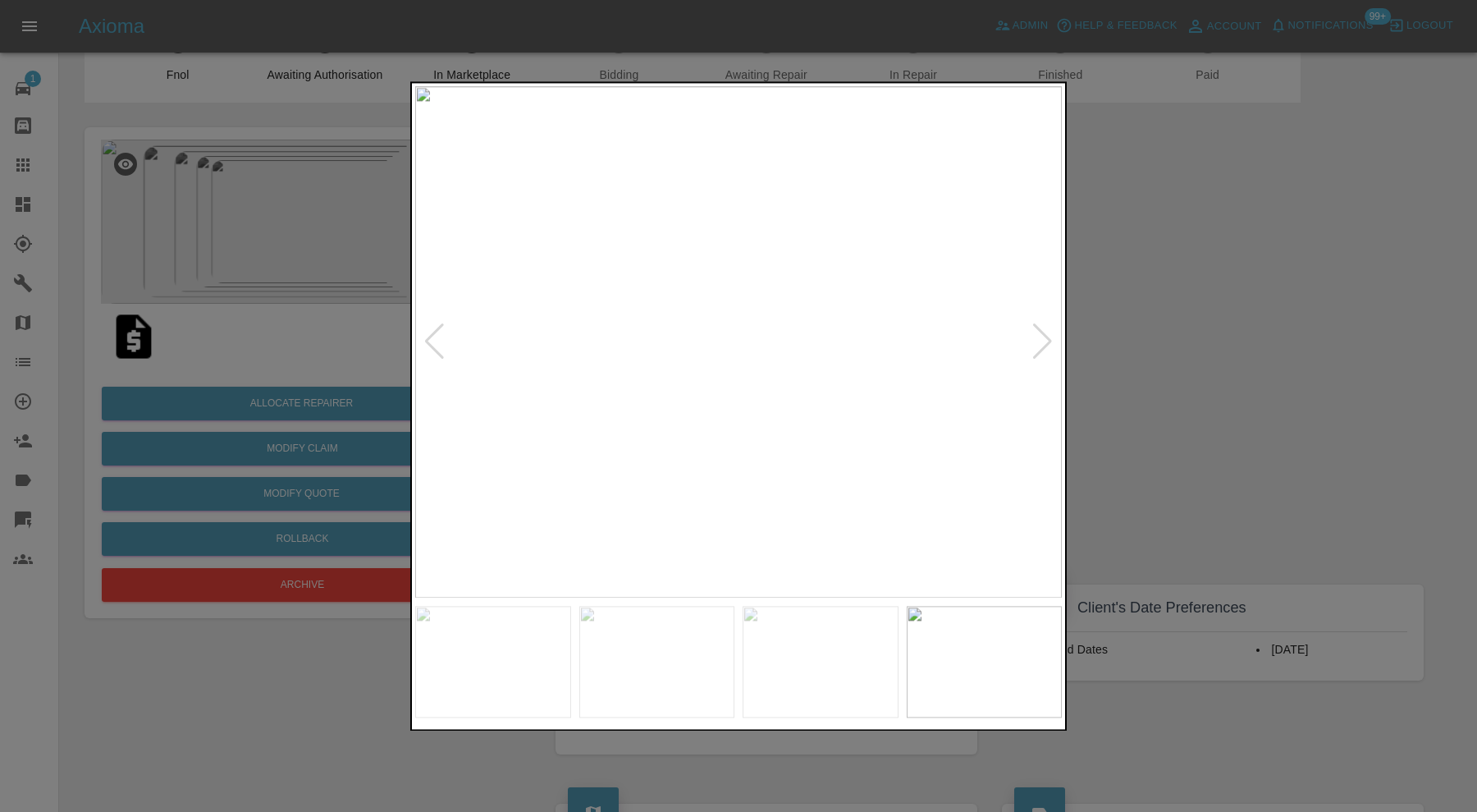
click at [1037, 339] on div at bounding box center [1042, 342] width 22 height 36
click at [1274, 292] on div at bounding box center [738, 406] width 1477 height 812
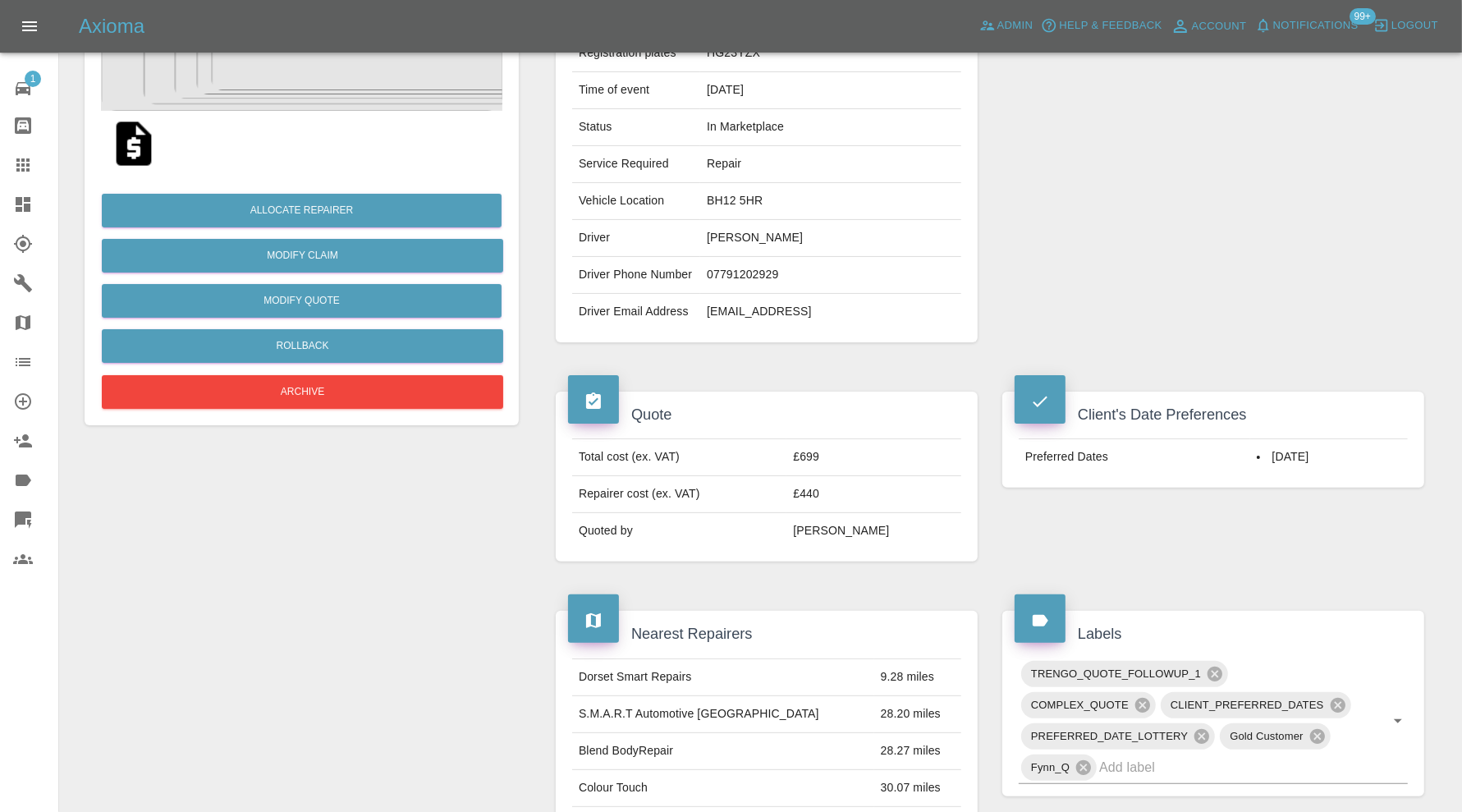
scroll to position [0, 0]
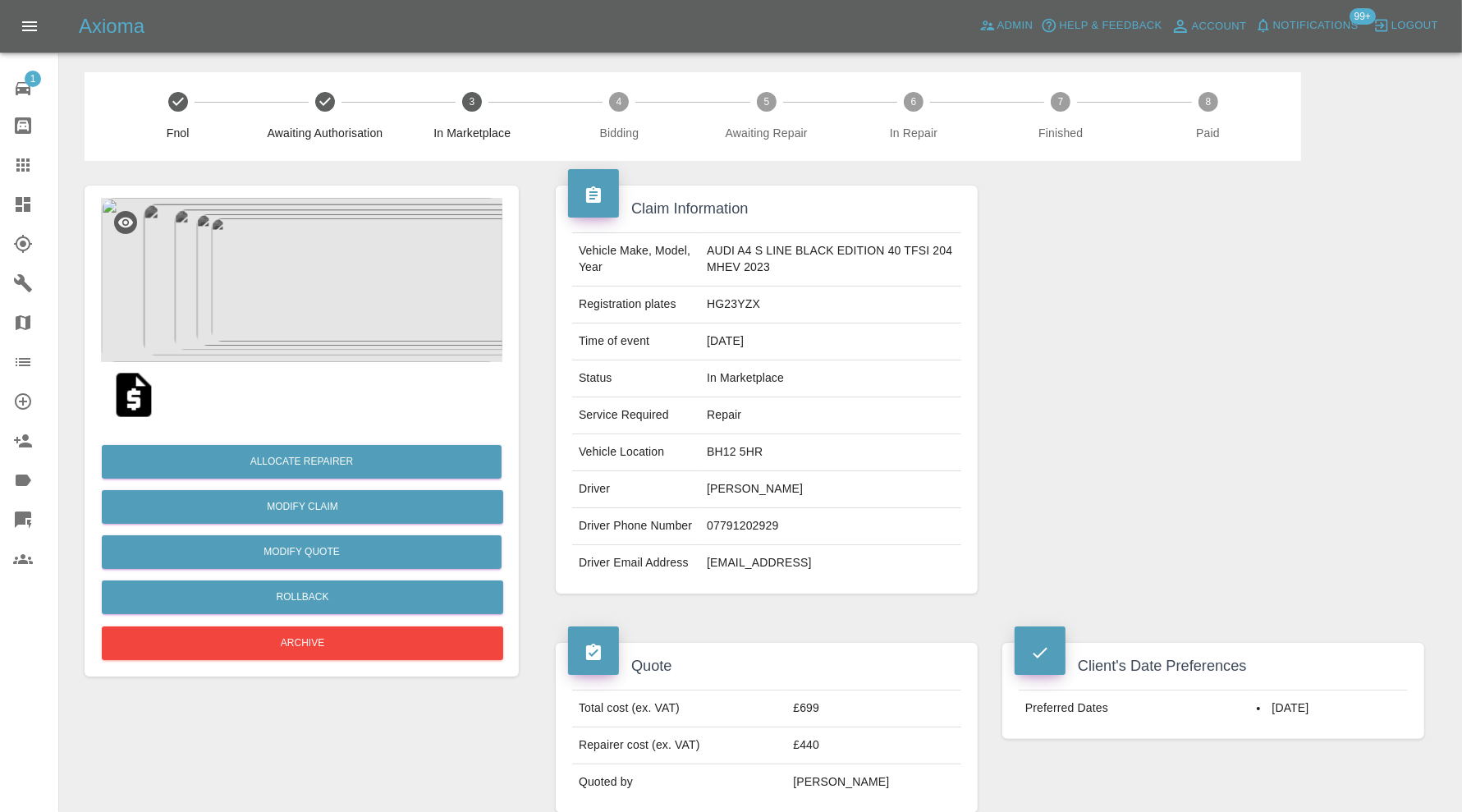
click at [353, 305] on img at bounding box center [301, 279] width 401 height 164
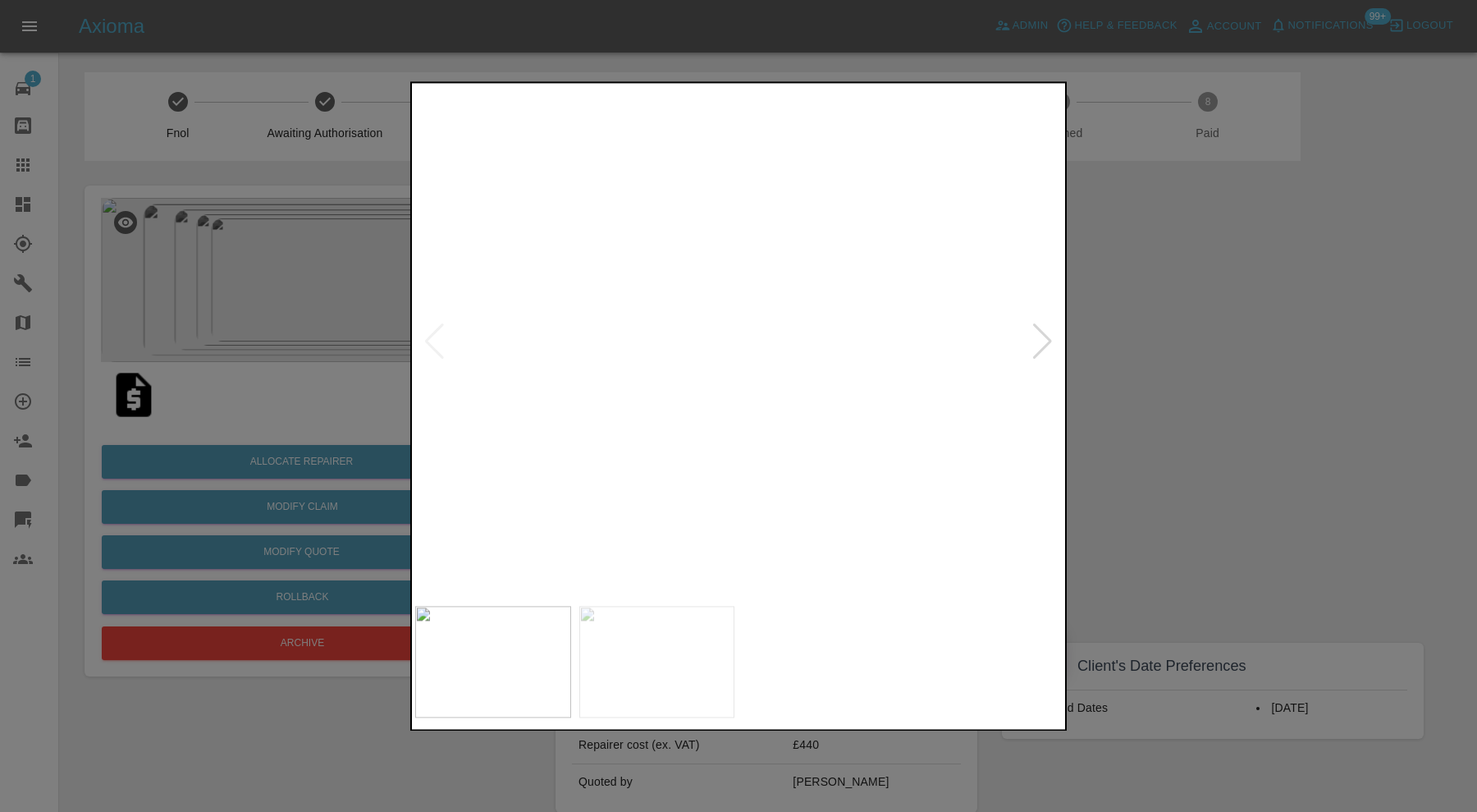
click at [960, 642] on img at bounding box center [985, 661] width 156 height 112
click at [1049, 338] on div at bounding box center [1042, 342] width 22 height 36
click at [1049, 338] on img at bounding box center [739, 341] width 647 height 511
click at [428, 334] on div at bounding box center [434, 342] width 22 height 36
click at [1252, 415] on div at bounding box center [738, 406] width 1477 height 812
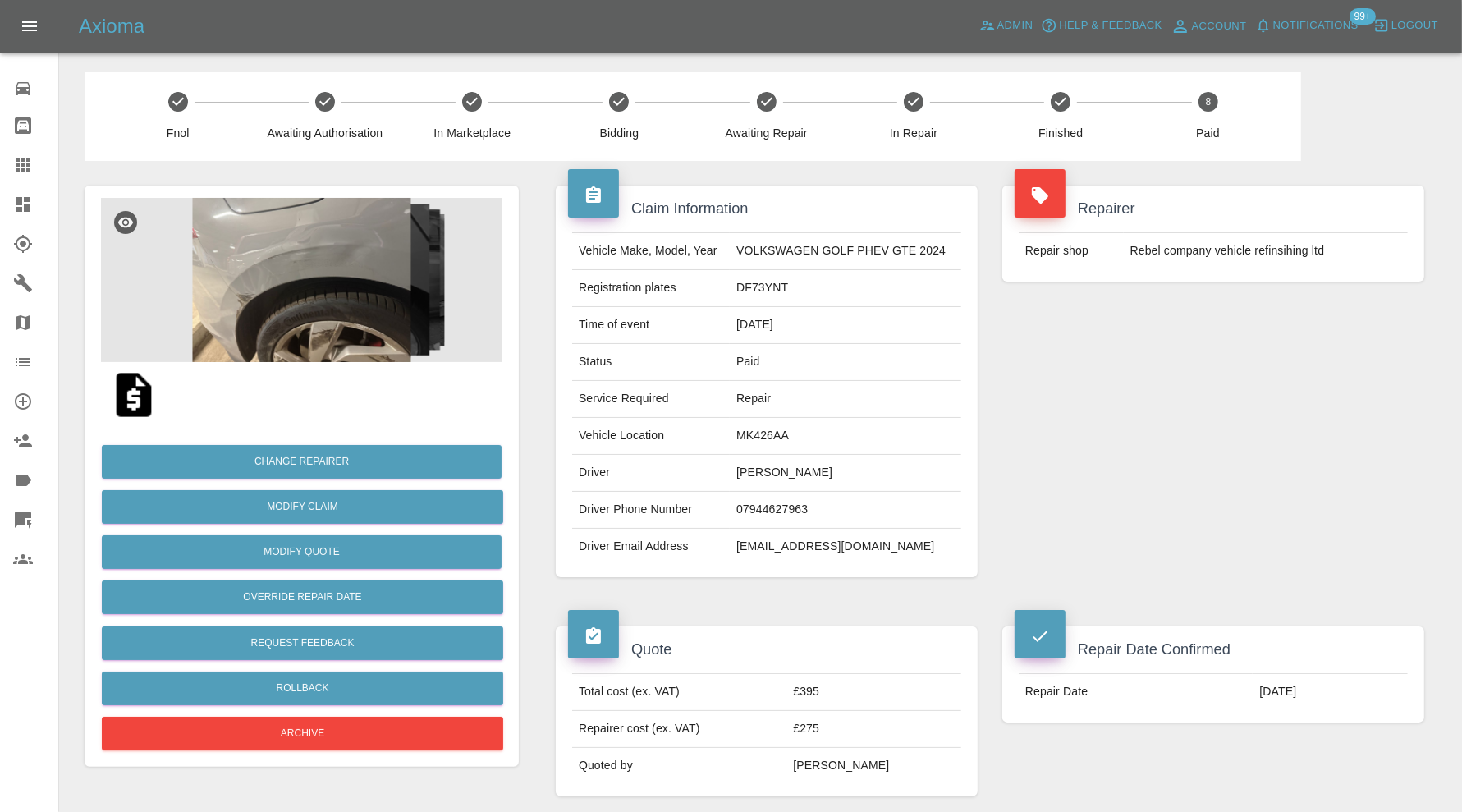
click at [284, 312] on img at bounding box center [301, 279] width 401 height 164
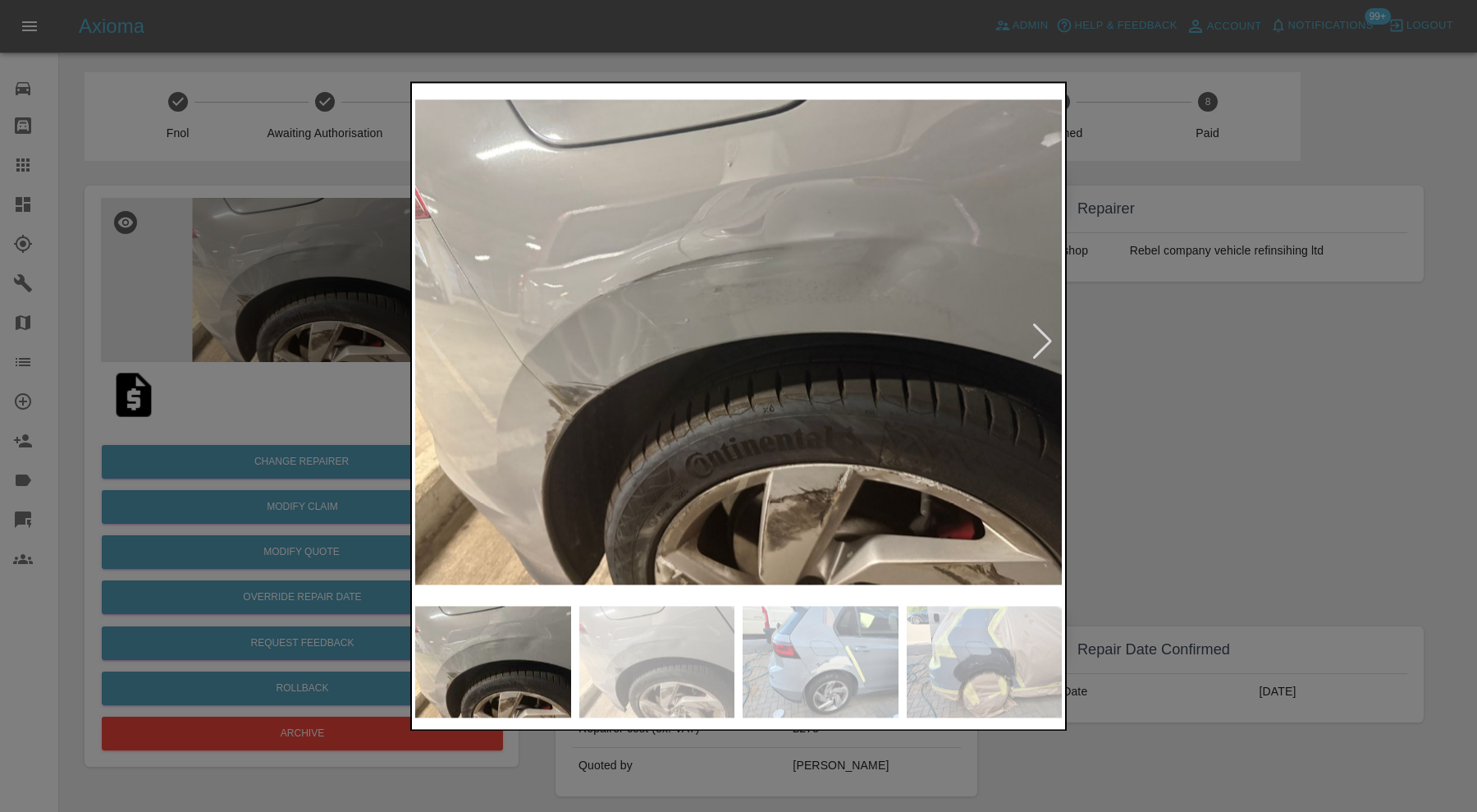
click at [1044, 337] on div at bounding box center [1042, 342] width 22 height 36
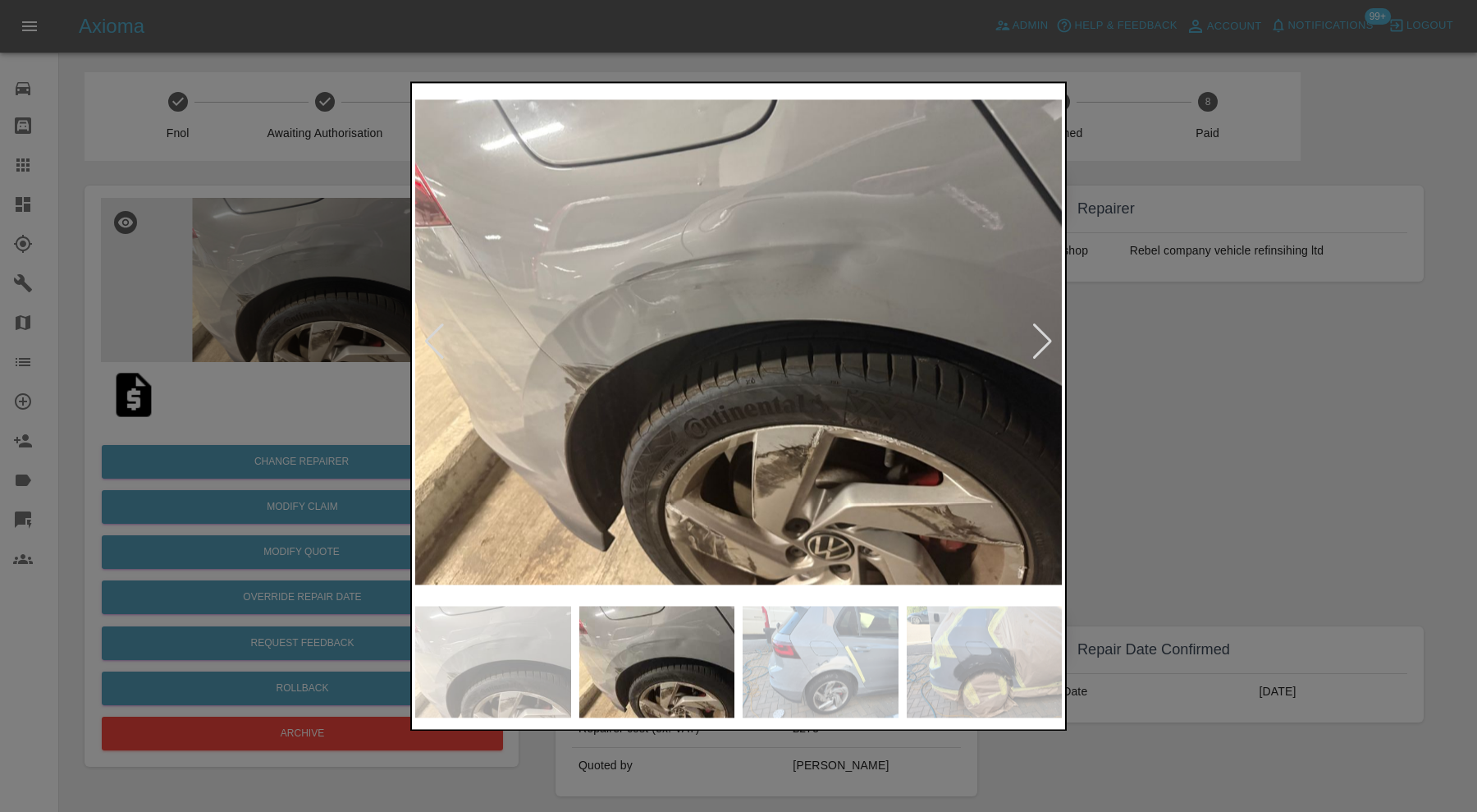
click at [1044, 337] on div at bounding box center [1042, 342] width 22 height 36
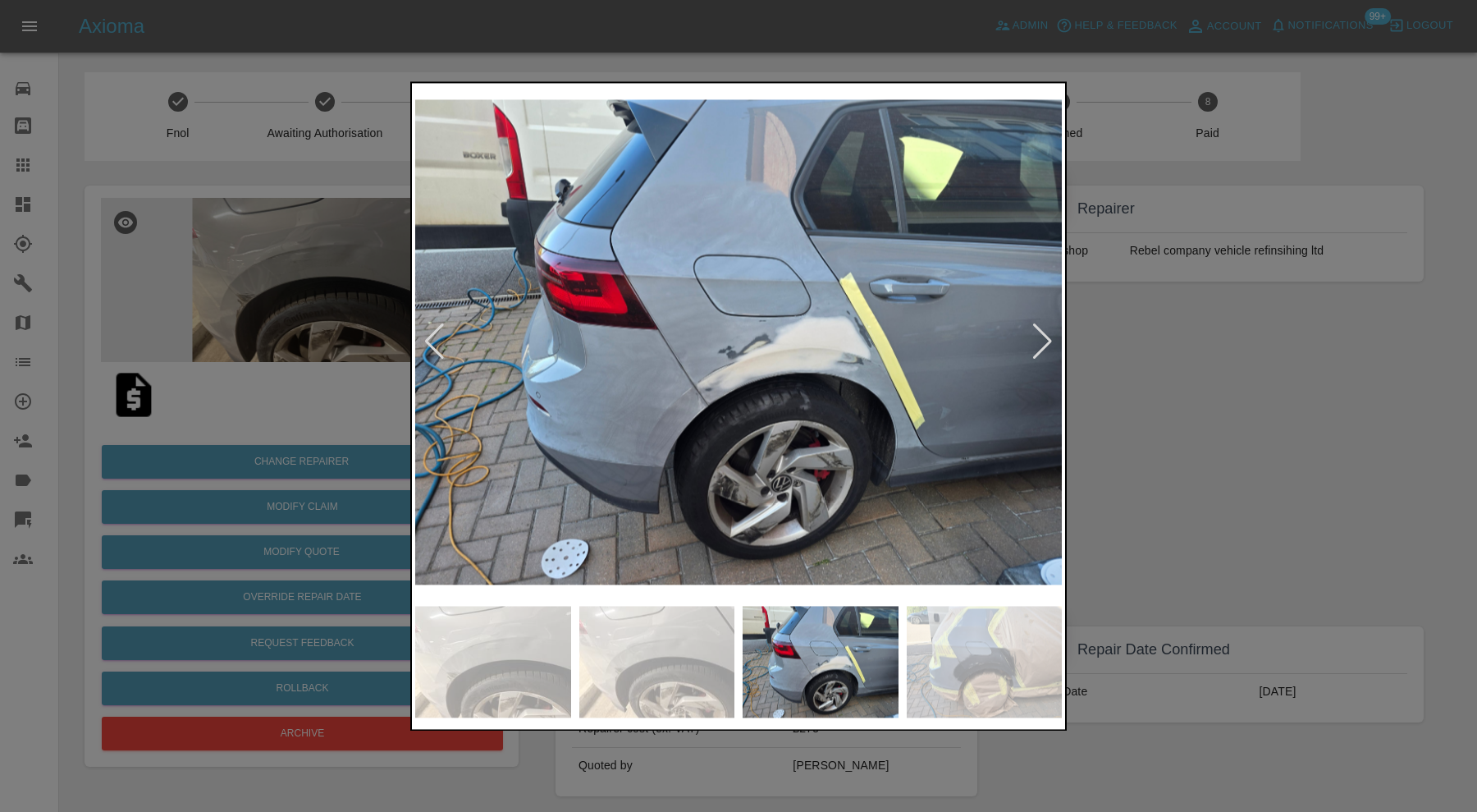
click at [1044, 337] on div at bounding box center [1042, 342] width 22 height 36
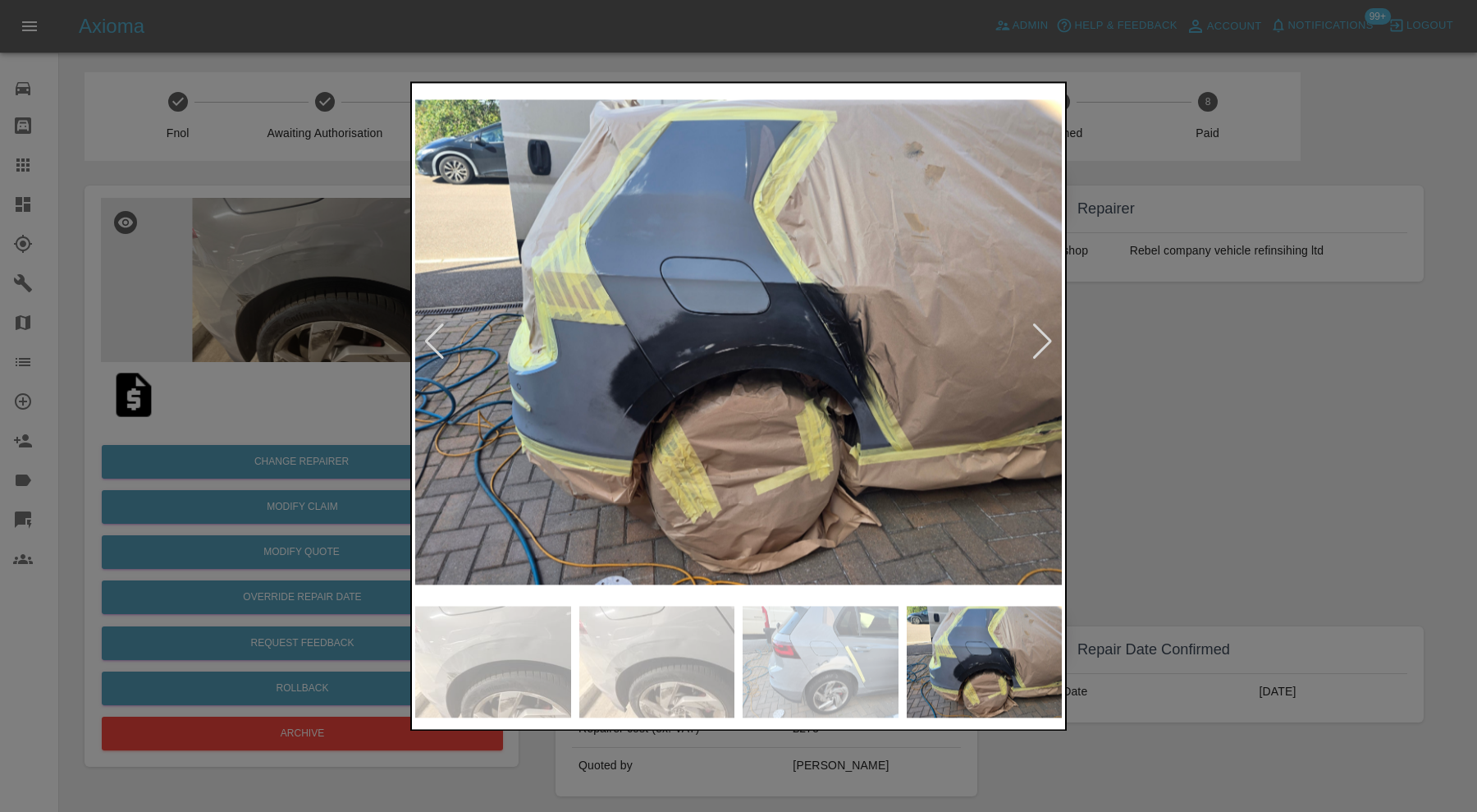
click at [1044, 337] on div at bounding box center [1042, 342] width 22 height 36
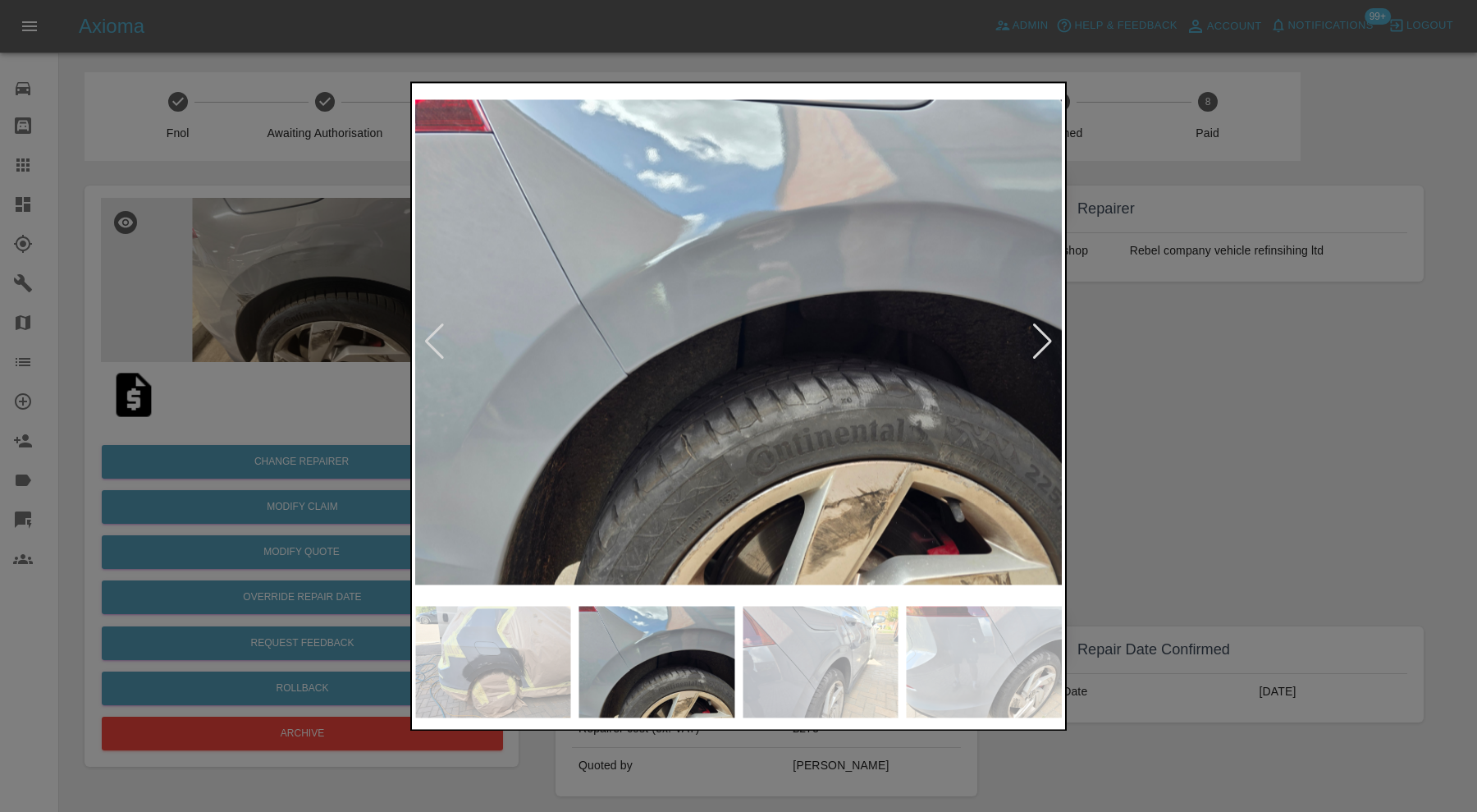
click at [1047, 337] on div at bounding box center [1042, 342] width 22 height 36
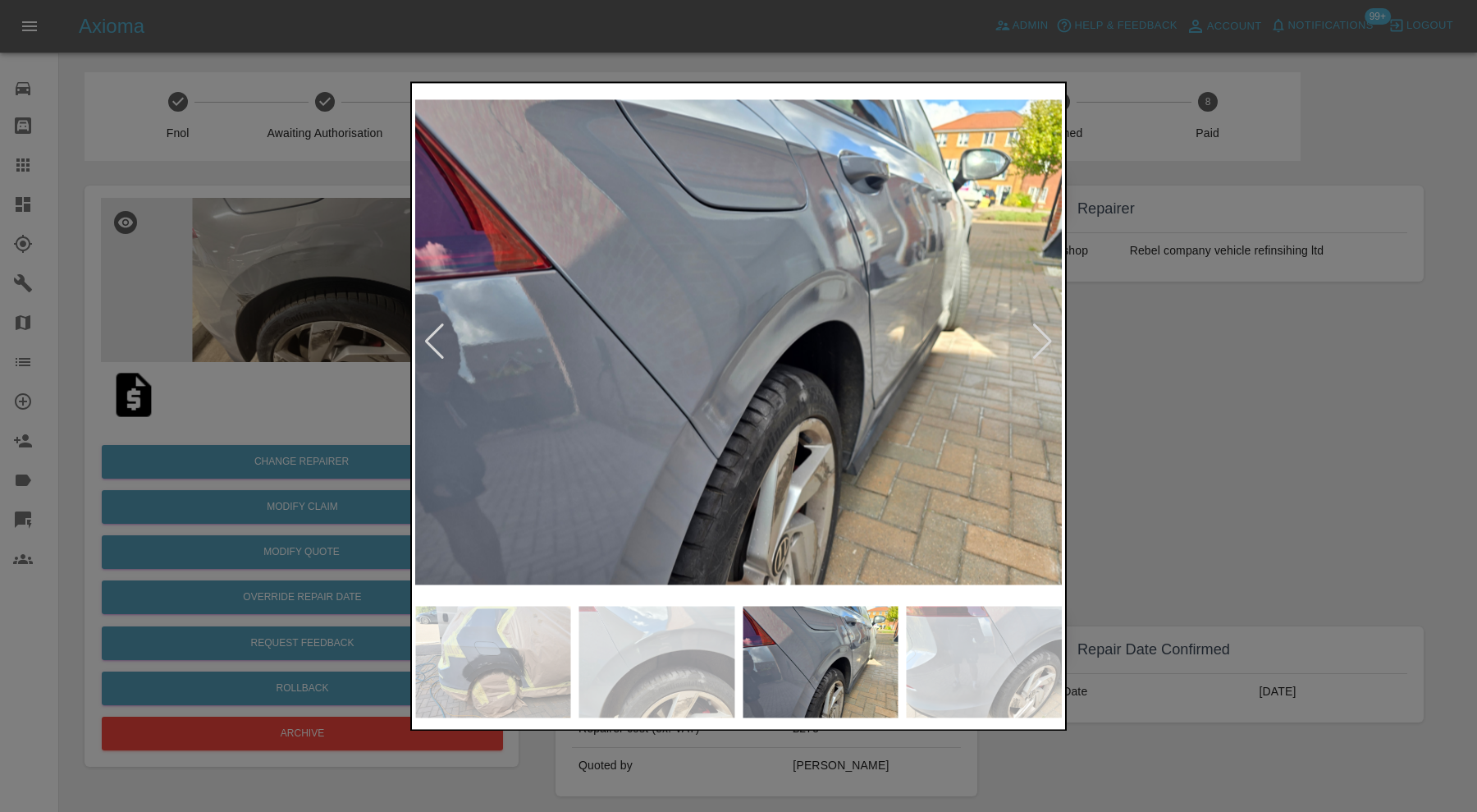
click at [1047, 337] on div at bounding box center [1042, 342] width 22 height 36
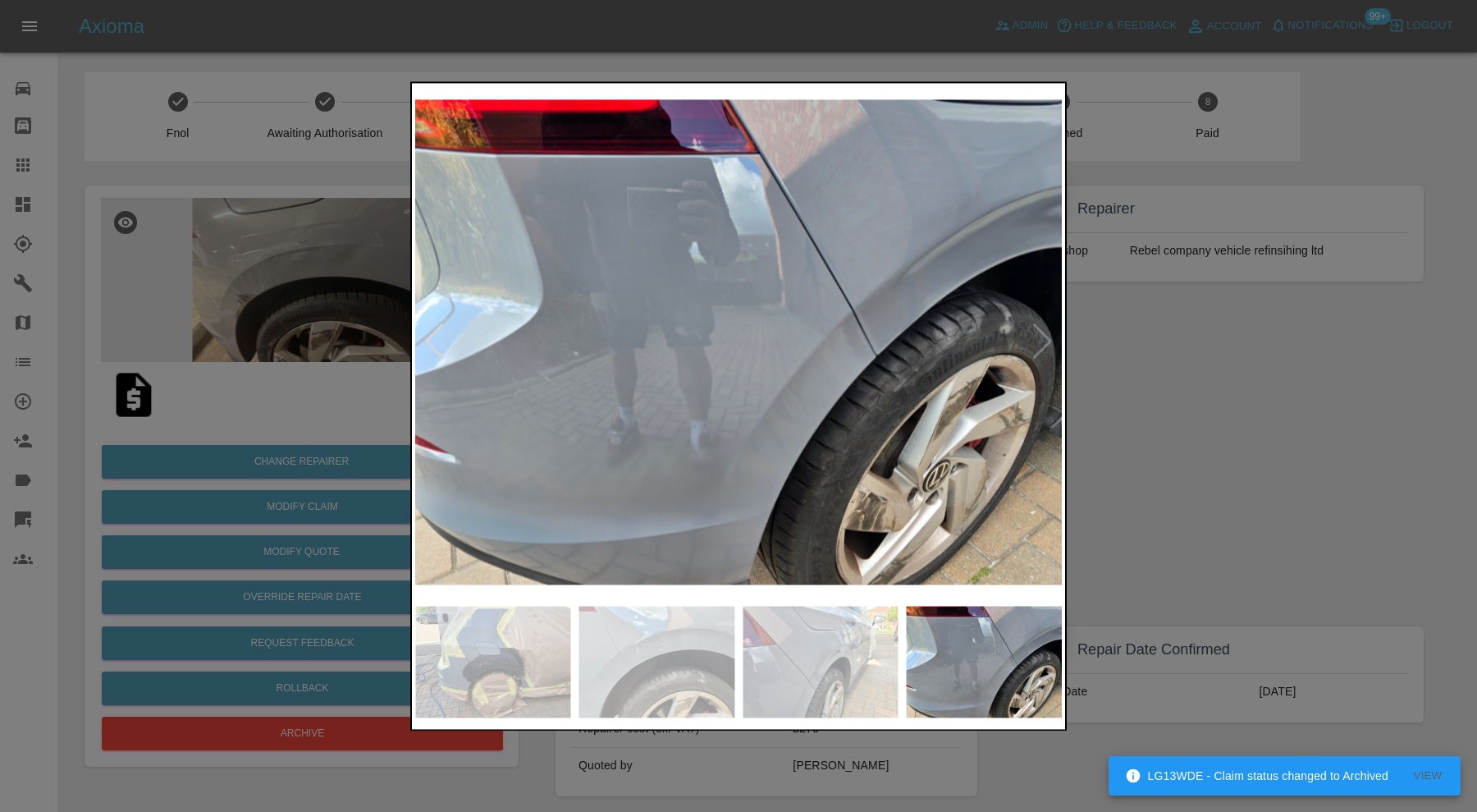
click at [1047, 337] on img at bounding box center [739, 341] width 647 height 511
click at [1040, 337] on img at bounding box center [739, 341] width 647 height 511
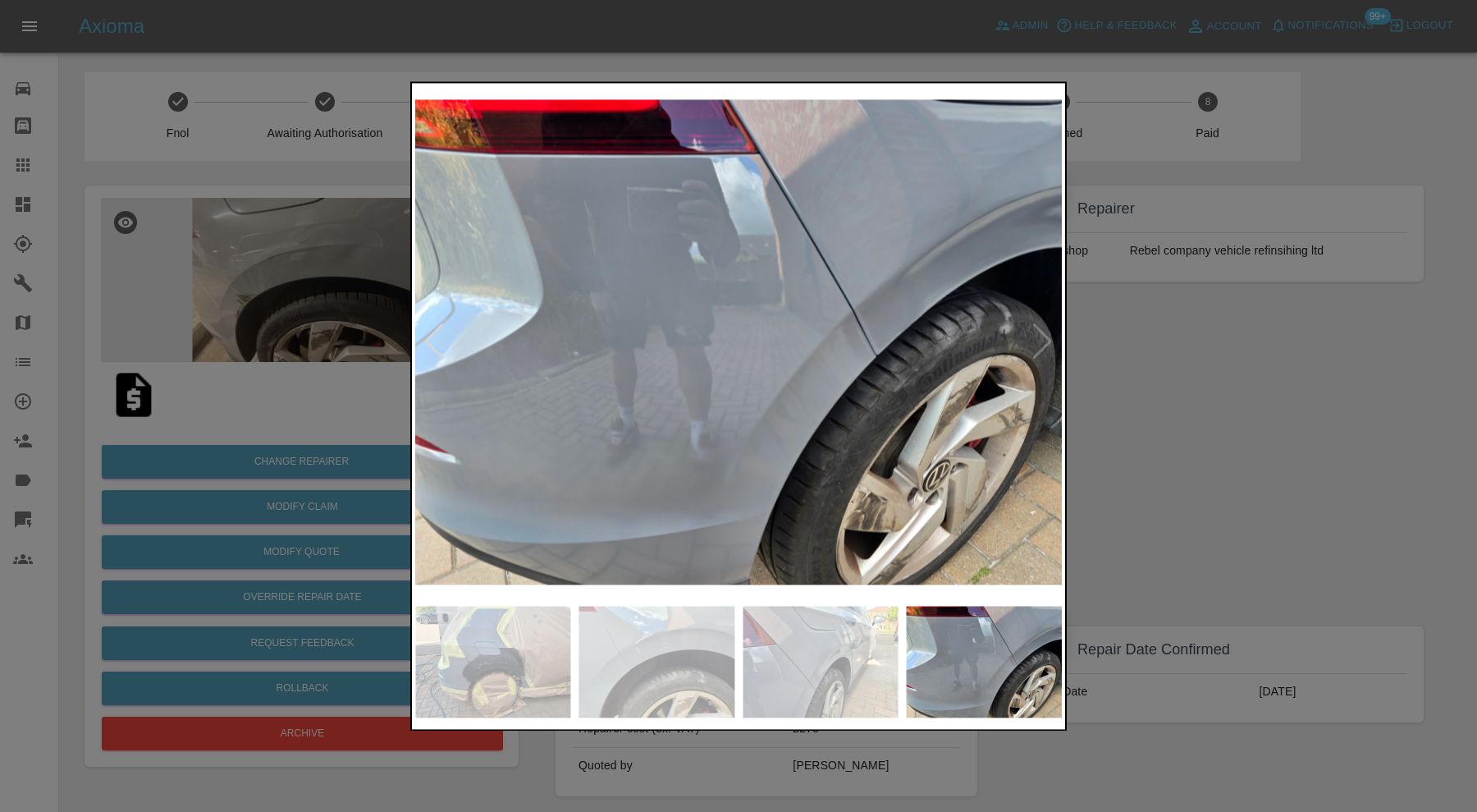
click at [1121, 341] on div at bounding box center [738, 406] width 1477 height 812
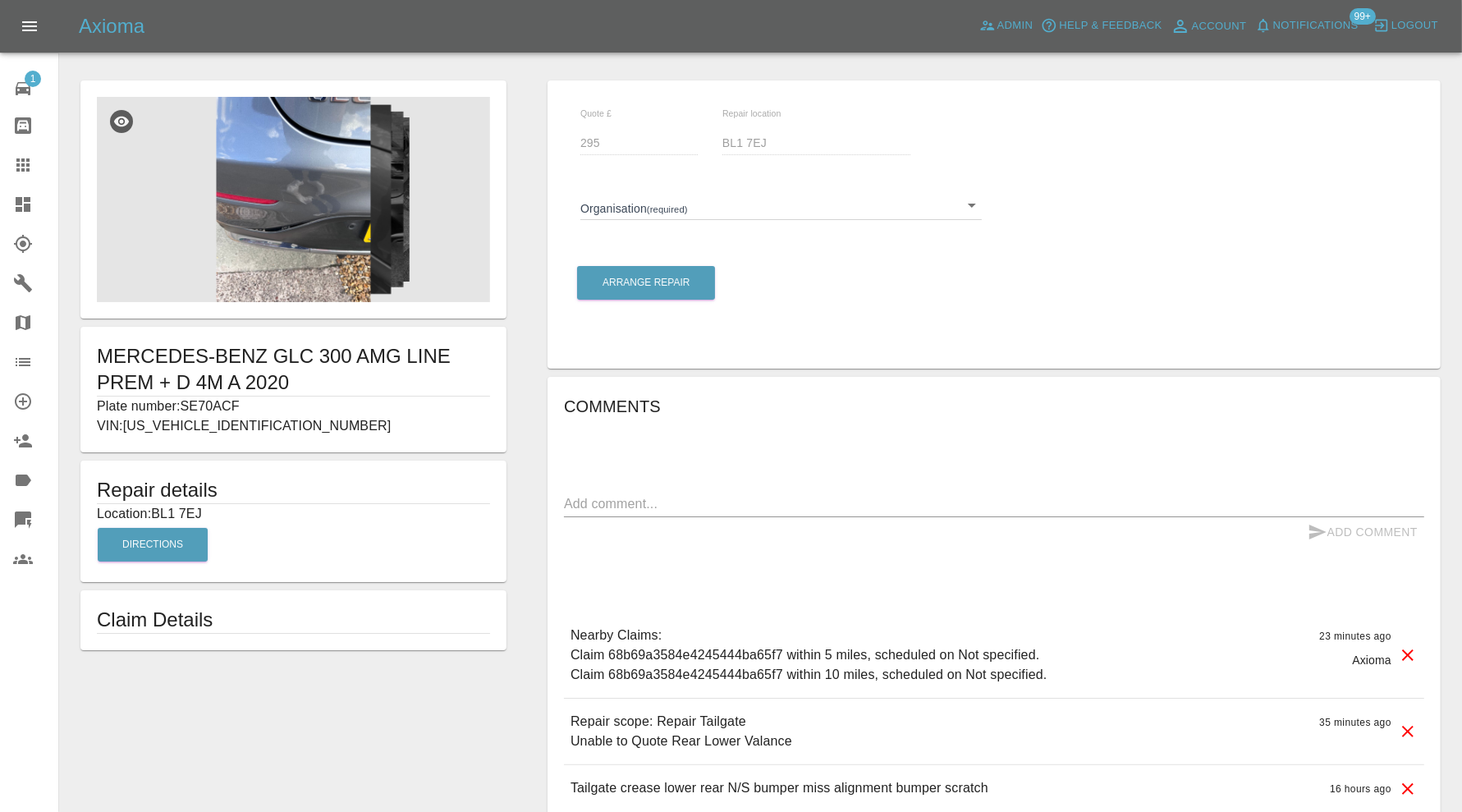
click at [638, 198] on body "Axioma Admin Help & Feedback Account Notifications 99+ Logout 1 Repair home Bod…" at bounding box center [731, 451] width 1462 height 902
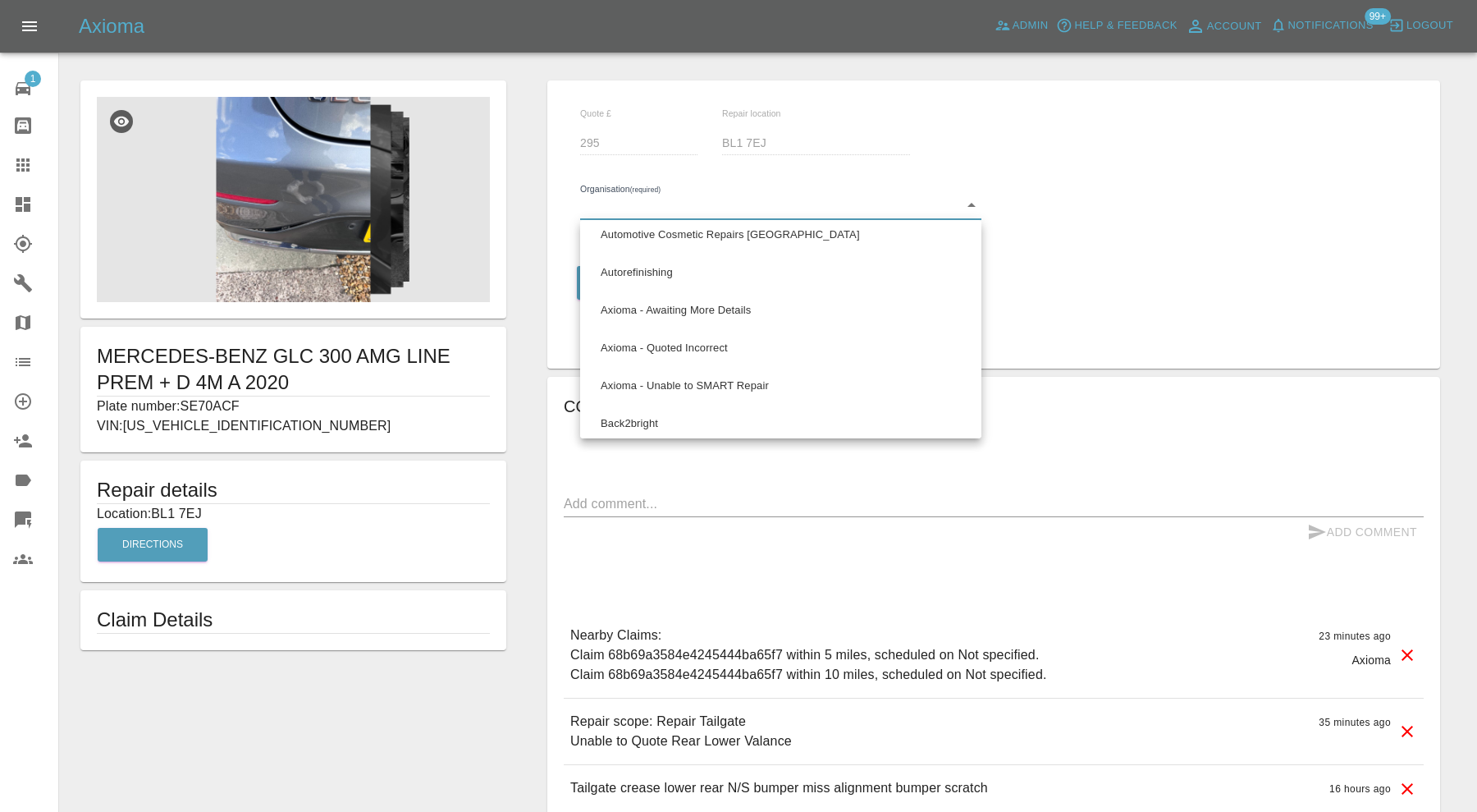
scroll to position [821, 0]
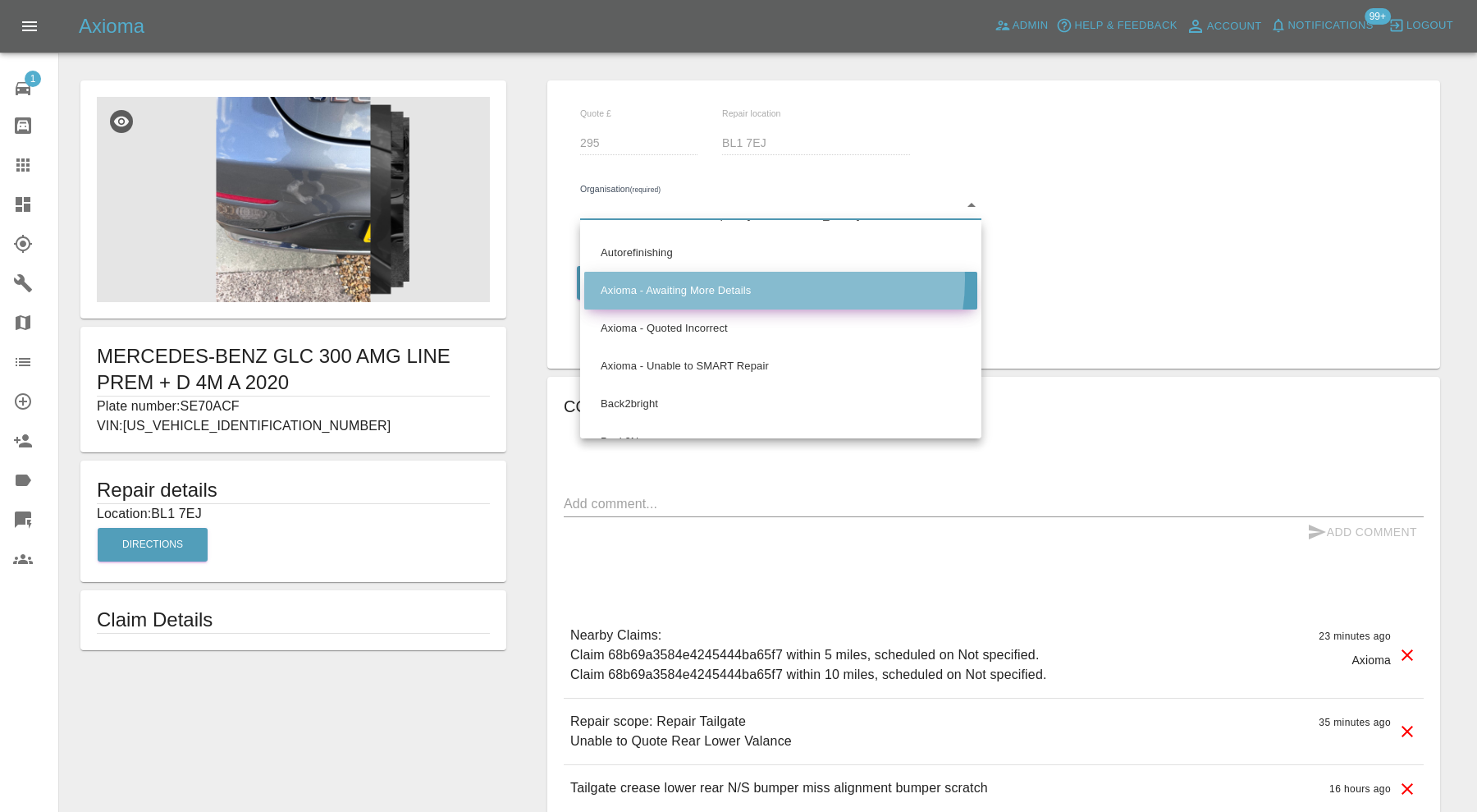
click at [766, 280] on li "Axioma - Awaiting More Details" at bounding box center [781, 290] width 393 height 38
type input "66cdd8825c84a2557c7b9596"
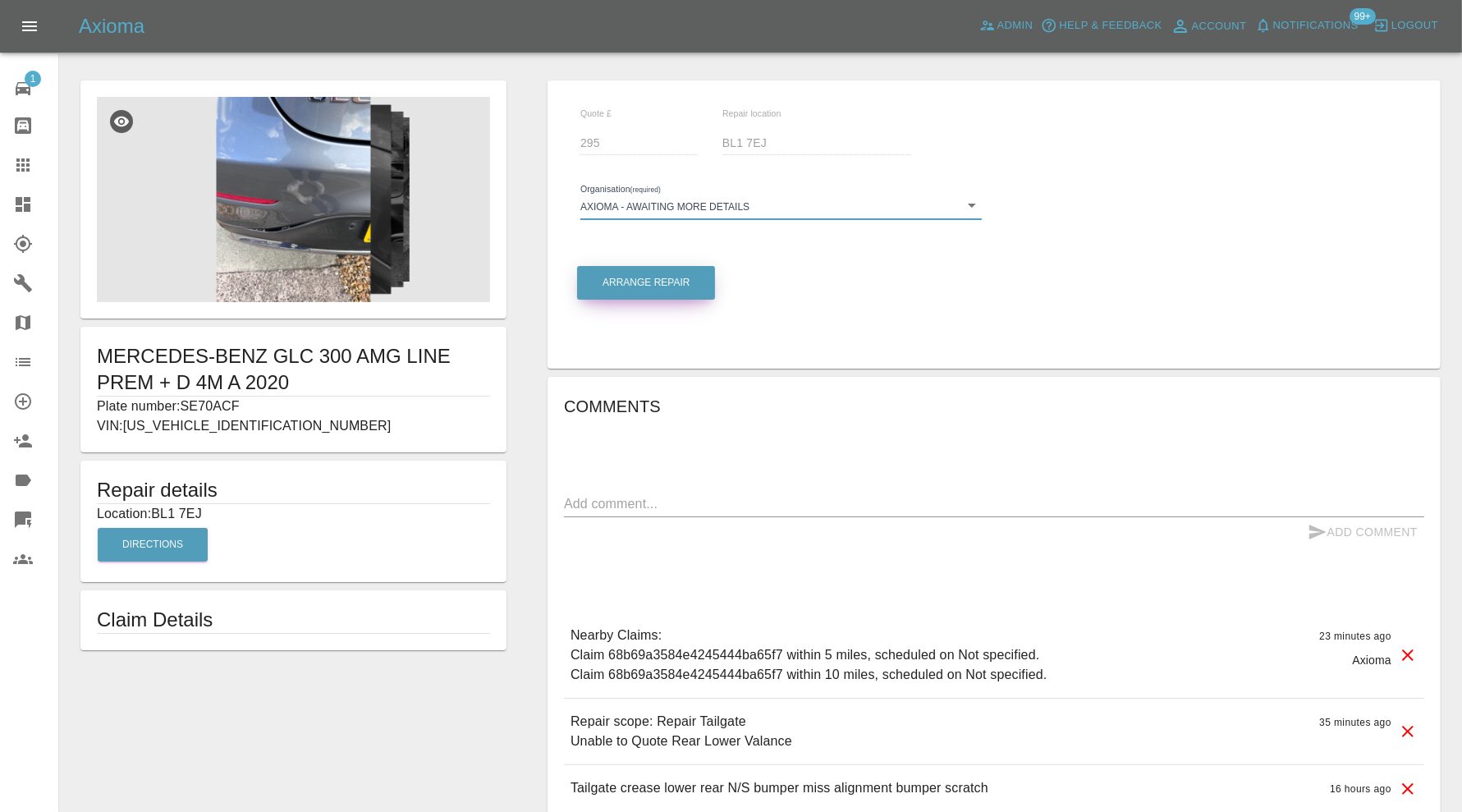
click at [666, 279] on button "Arrange Repair" at bounding box center [645, 282] width 138 height 33
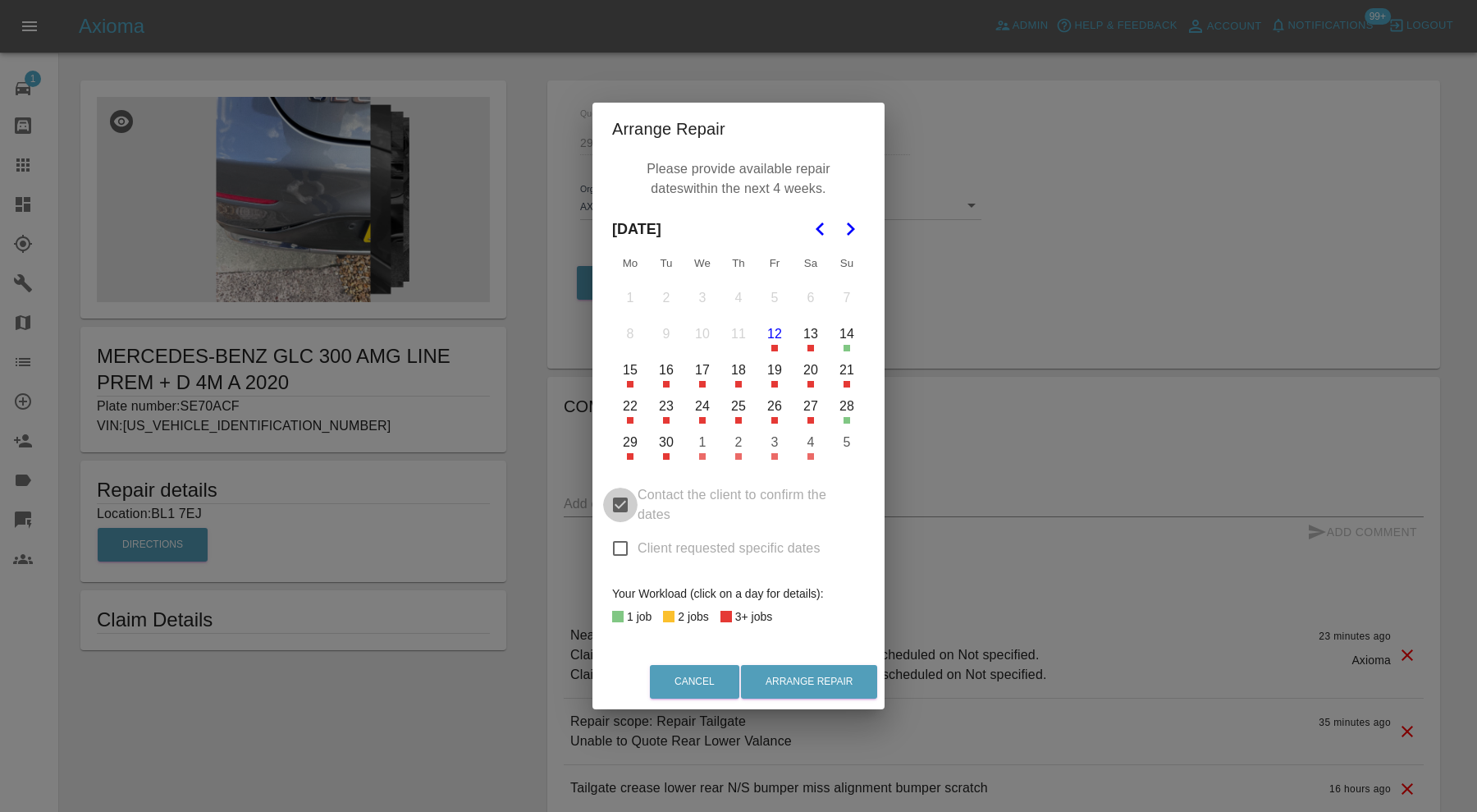
click at [620, 499] on input "Contact the client to confirm the dates" at bounding box center [620, 505] width 34 height 34
checkbox input "false"
click at [766, 341] on button "12" at bounding box center [774, 334] width 34 height 34
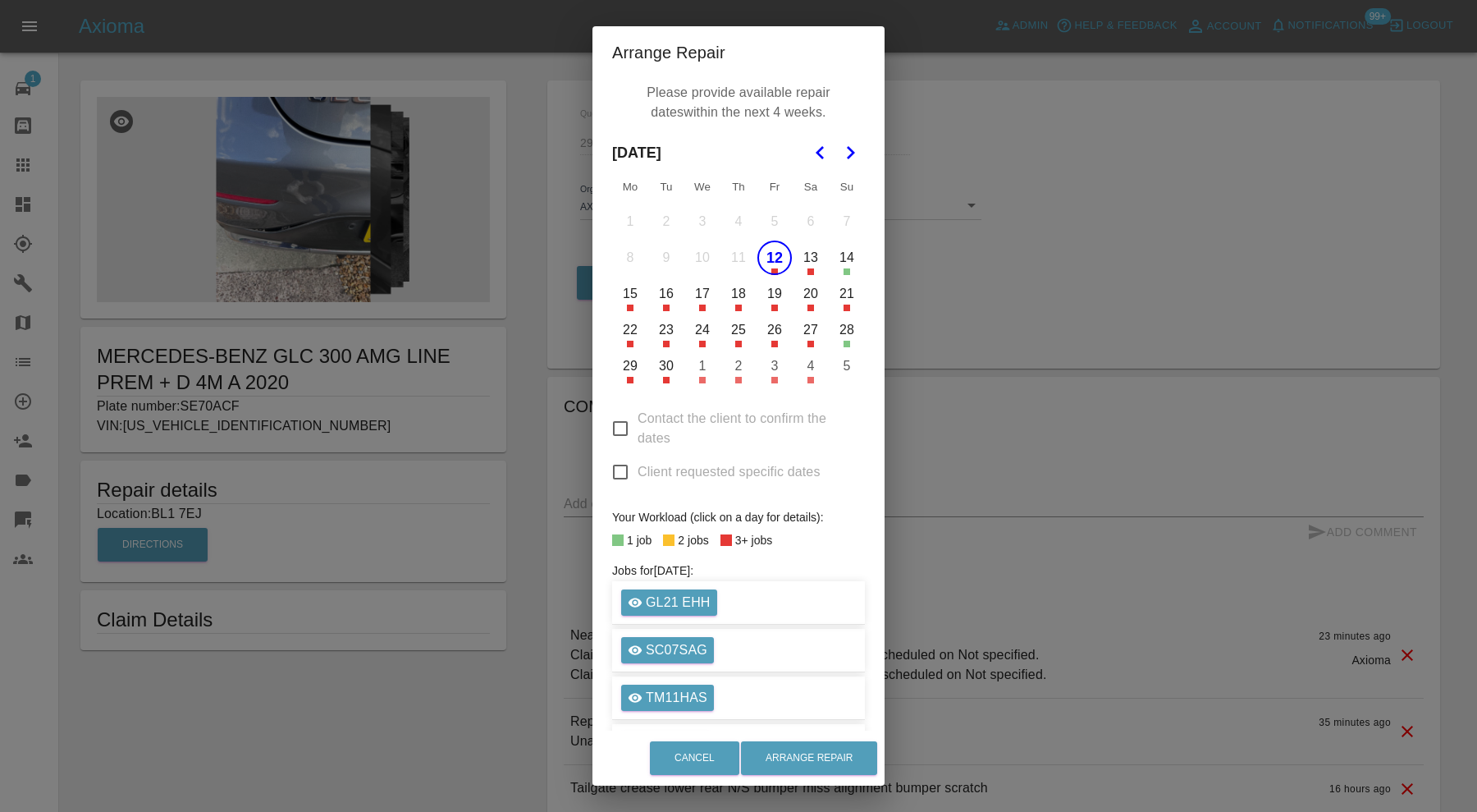
click at [796, 263] on button "13" at bounding box center [811, 257] width 34 height 34
click at [830, 262] on button "14" at bounding box center [847, 257] width 34 height 34
click at [811, 759] on button "Arrange Repair" at bounding box center [809, 757] width 137 height 33
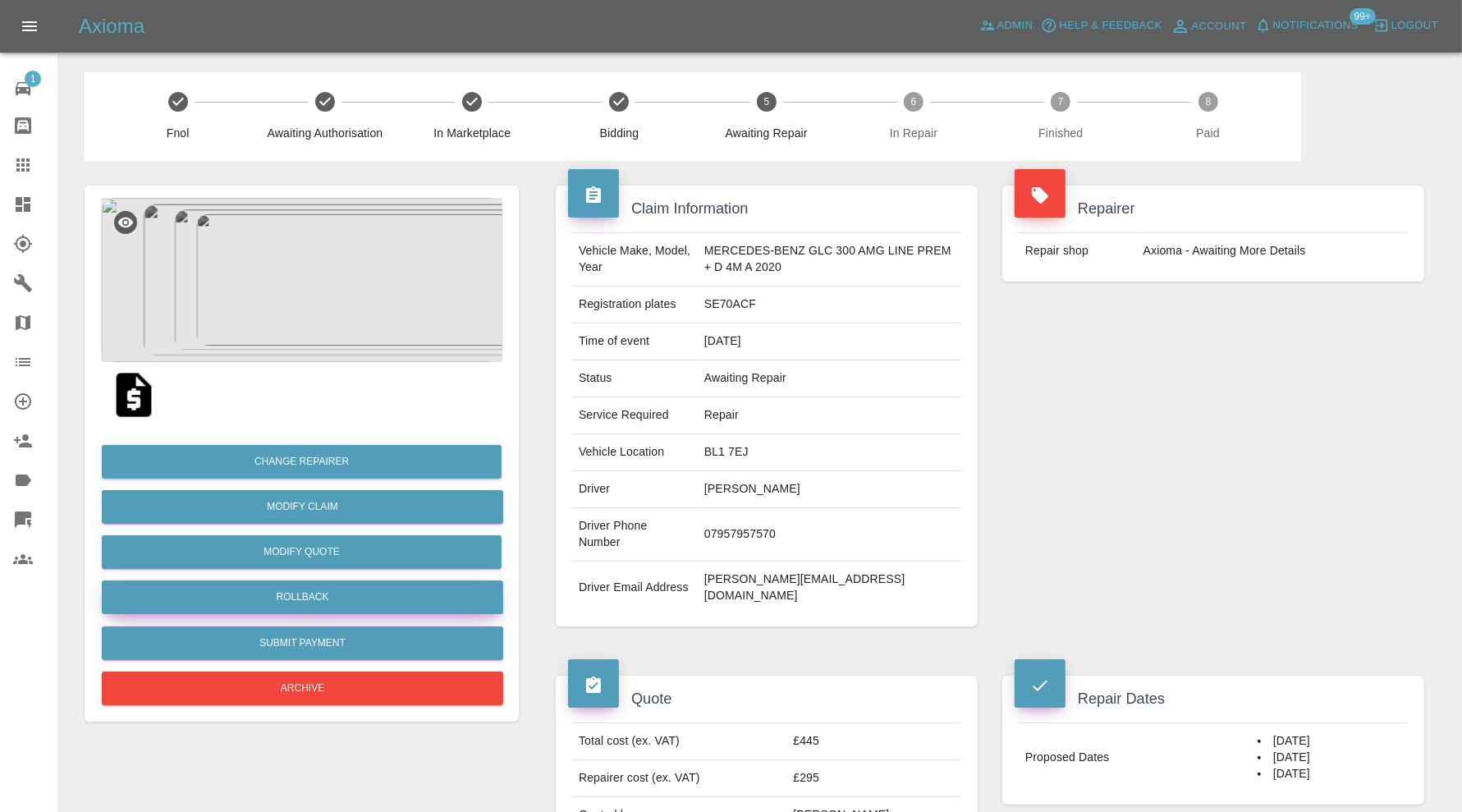
click at [376, 609] on button "Rollback" at bounding box center [302, 597] width 401 height 33
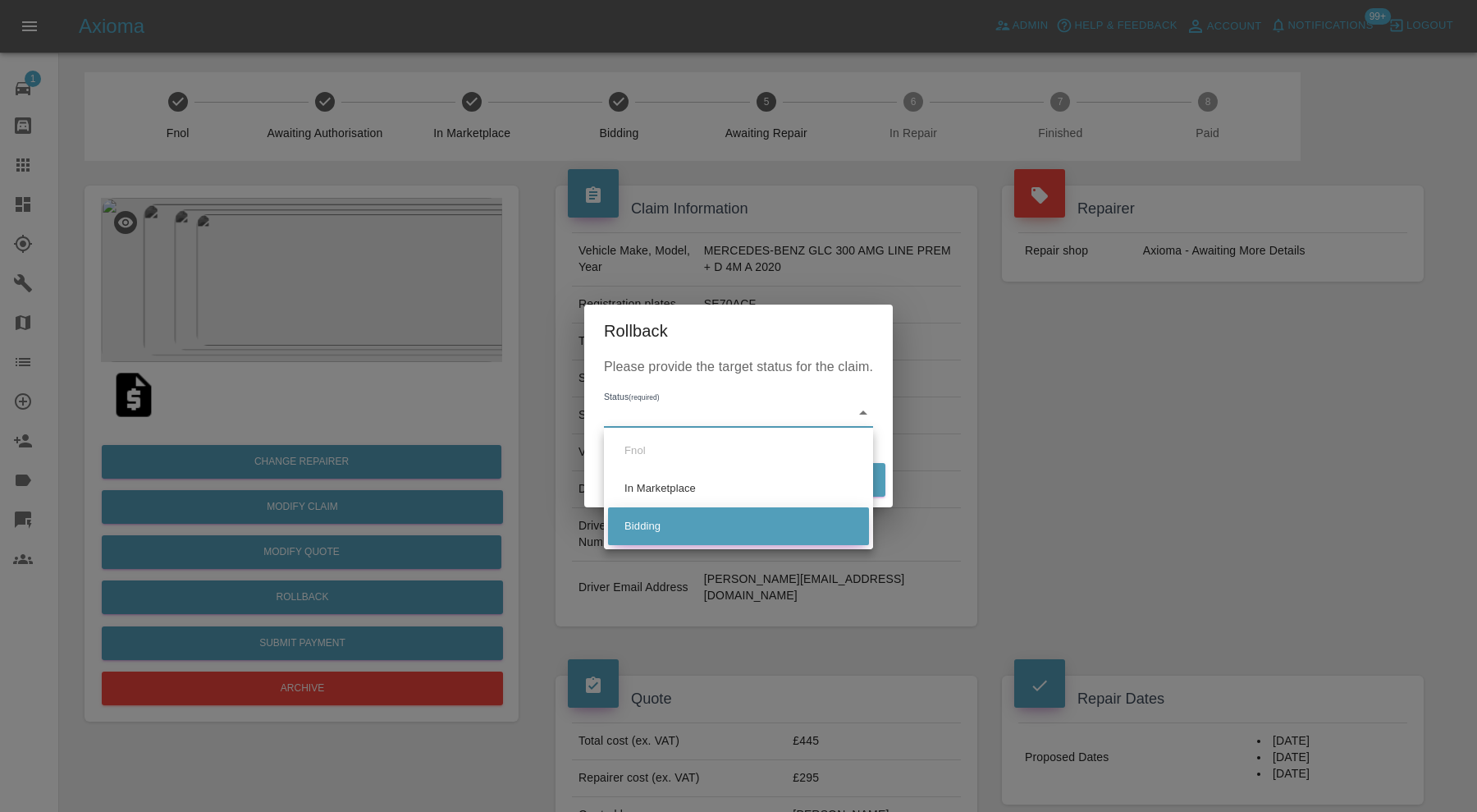
click at [649, 526] on li "Bidding" at bounding box center [738, 526] width 261 height 38
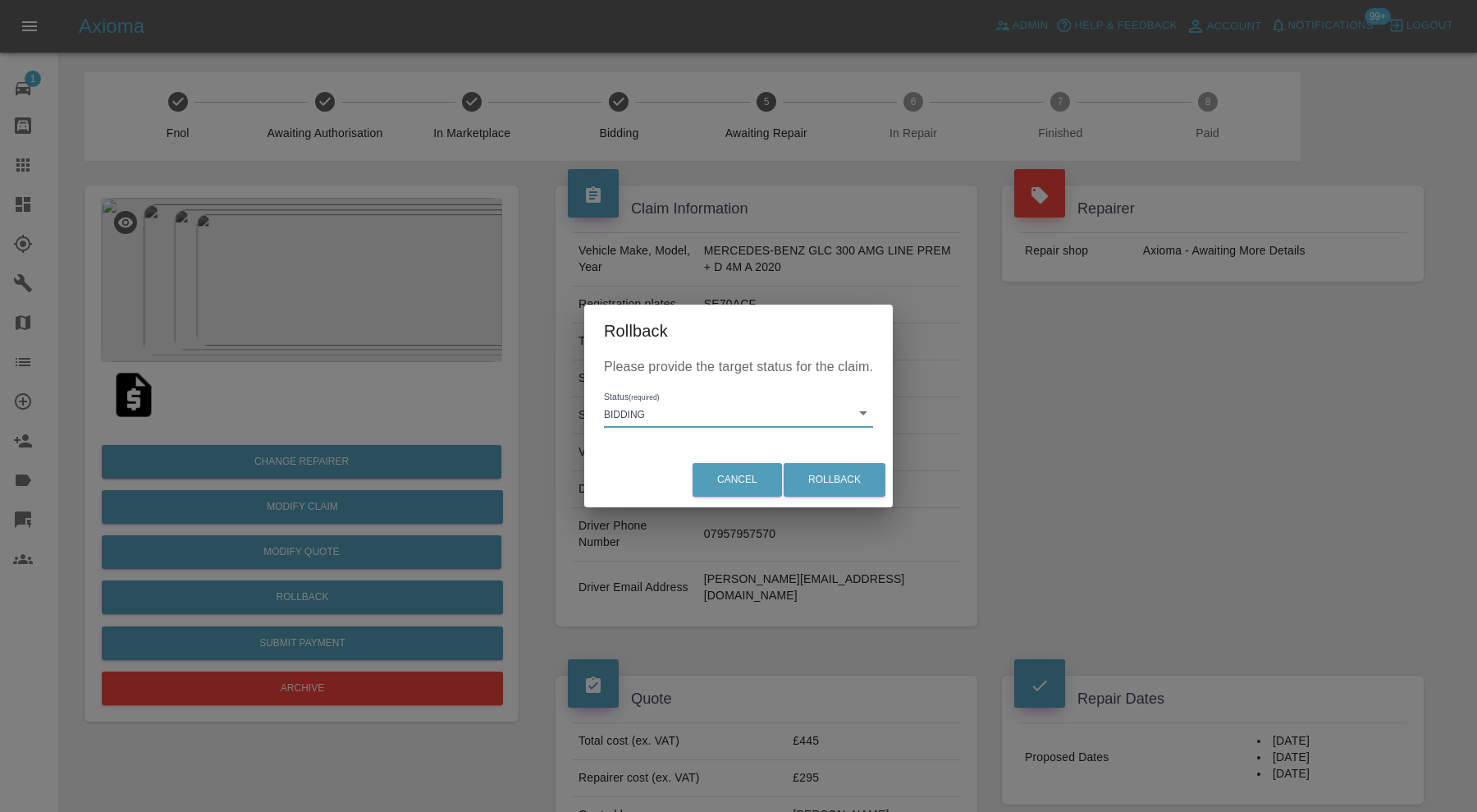
type input "bidding"
click at [847, 471] on button "Rollback" at bounding box center [834, 479] width 102 height 33
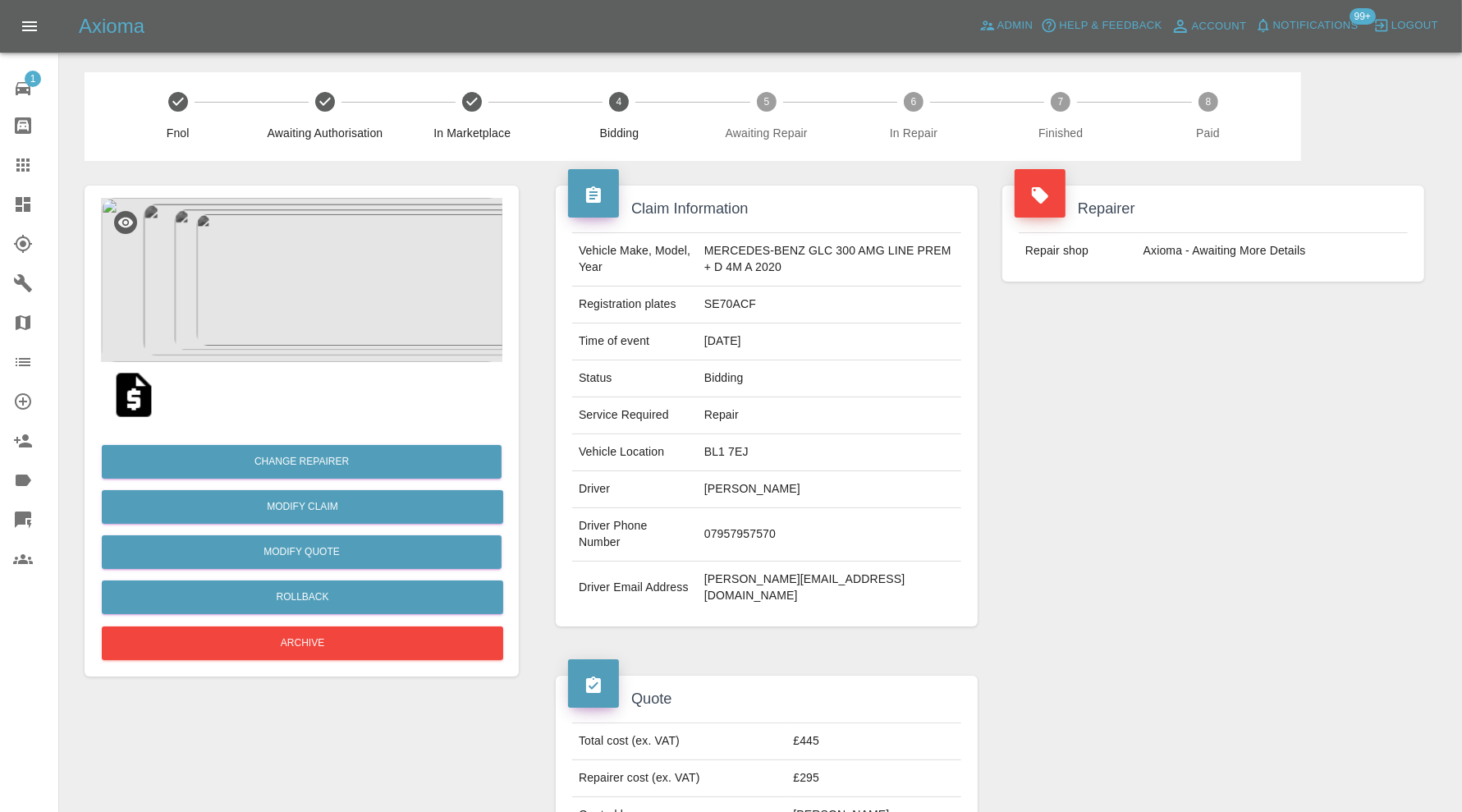
click at [280, 302] on img at bounding box center [301, 279] width 401 height 164
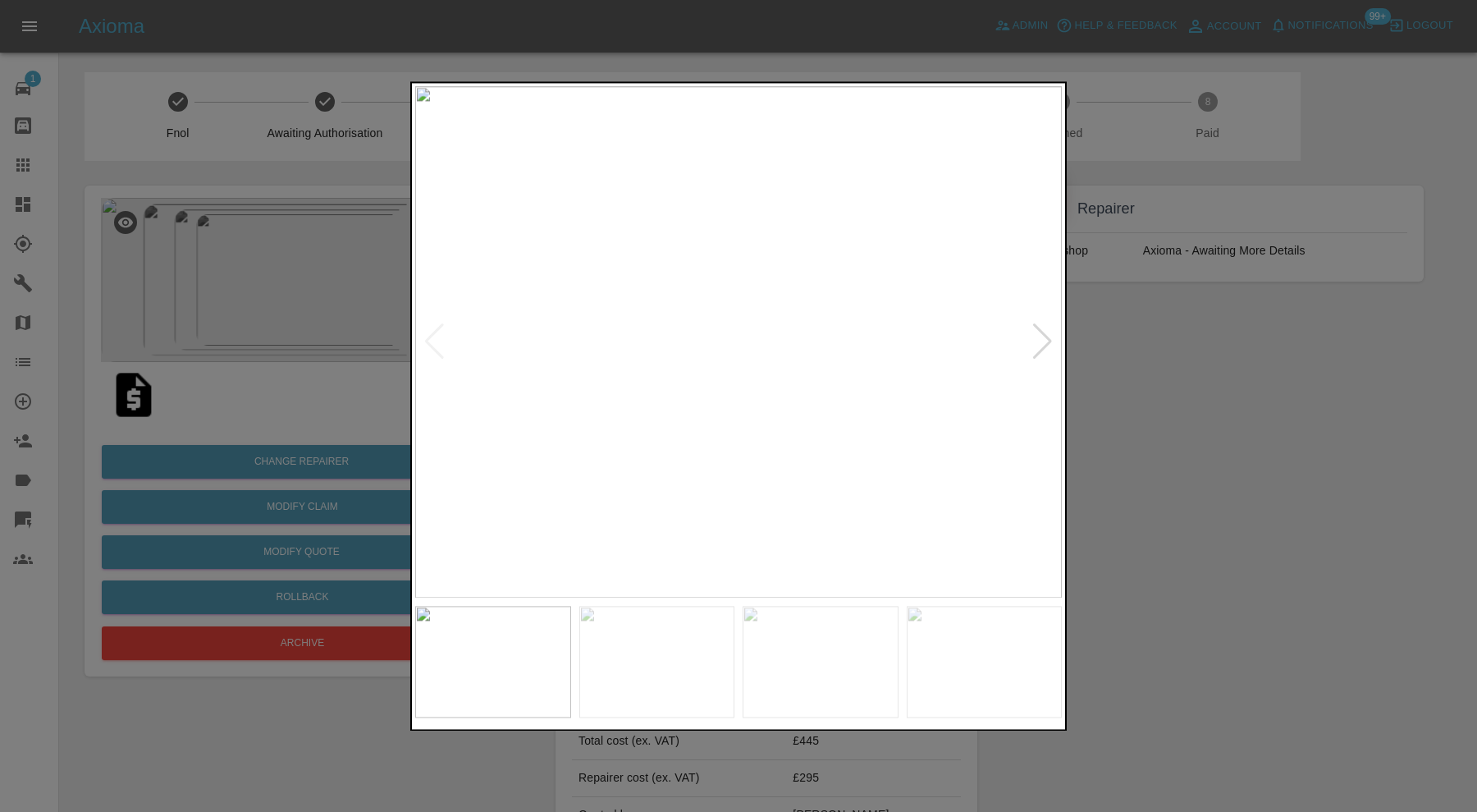
click at [1047, 337] on div at bounding box center [1042, 342] width 22 height 36
click at [1048, 338] on div at bounding box center [1042, 342] width 22 height 36
click at [1049, 339] on div at bounding box center [1042, 342] width 22 height 36
click at [1049, 339] on img at bounding box center [739, 341] width 647 height 511
click at [1104, 370] on div at bounding box center [738, 406] width 1477 height 812
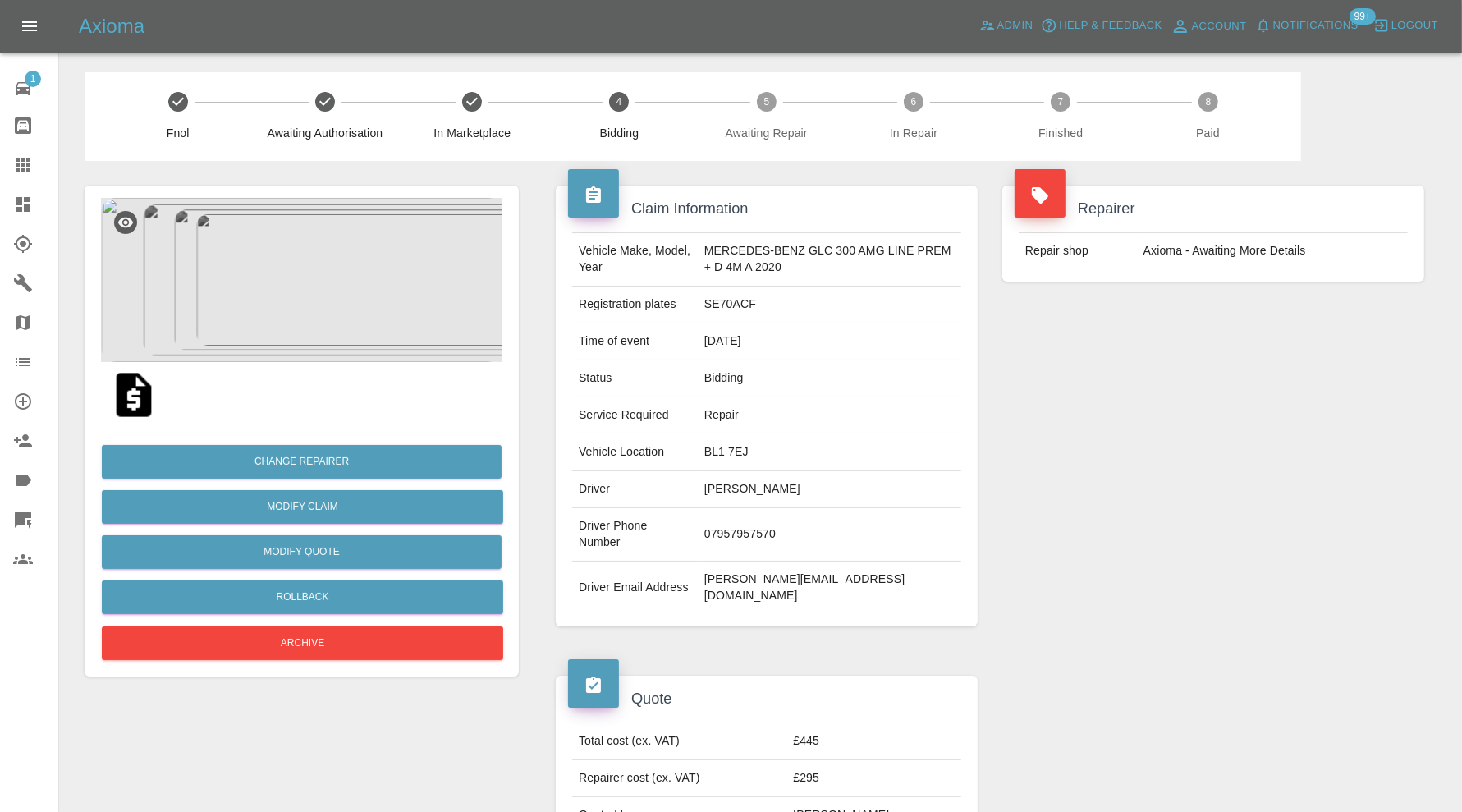
click at [33, 210] on div at bounding box center [36, 204] width 46 height 20
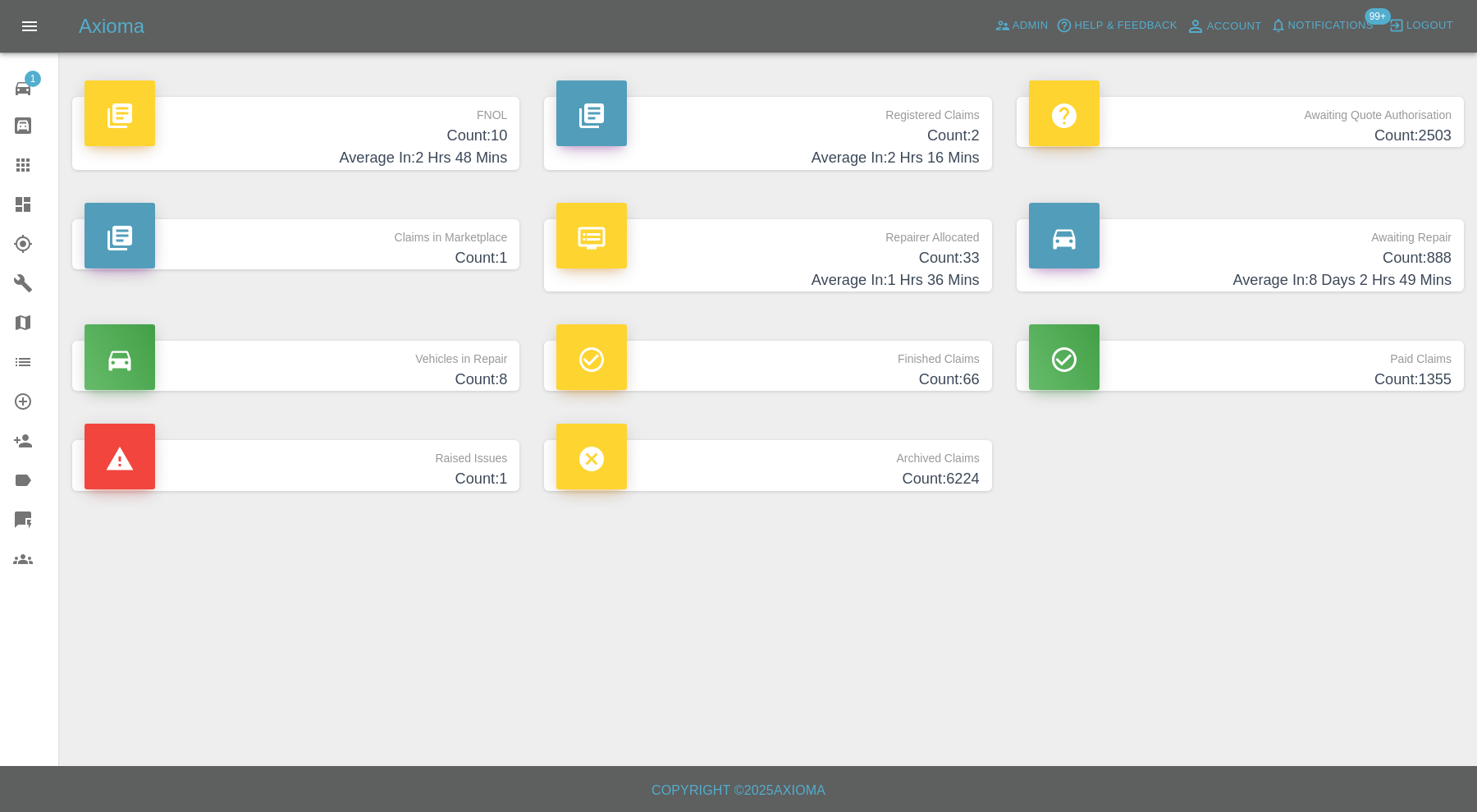
click at [250, 241] on p "Claims in Marketplace" at bounding box center [296, 232] width 423 height 28
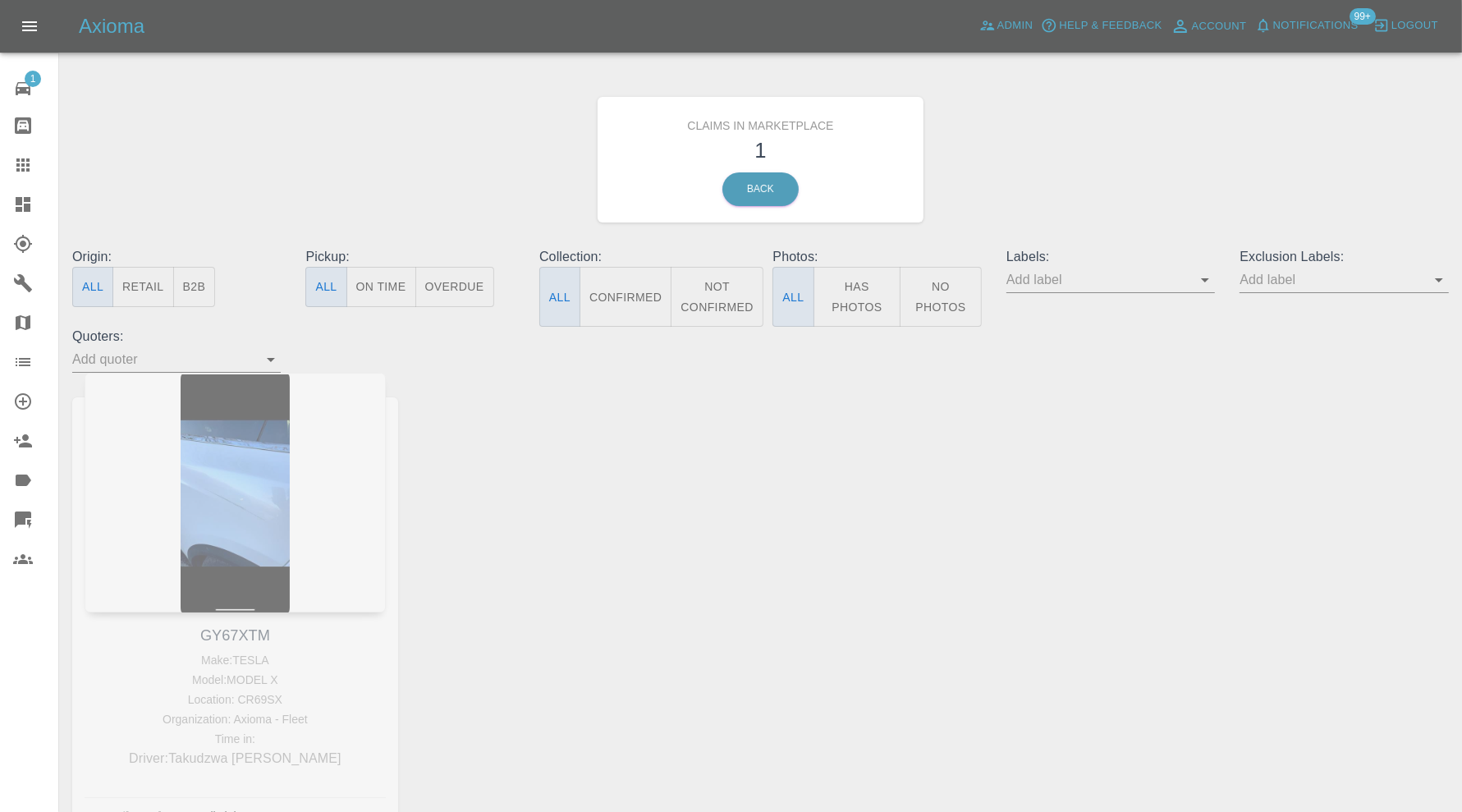
click at [245, 637] on div "GY67XTM Make: TESLA Model: MODEL X Location: CR69SX Organization: Axioma - Flee…" at bounding box center [234, 615] width 350 height 485
copy link "GY67XTM"
click at [21, 161] on icon at bounding box center [23, 164] width 20 height 20
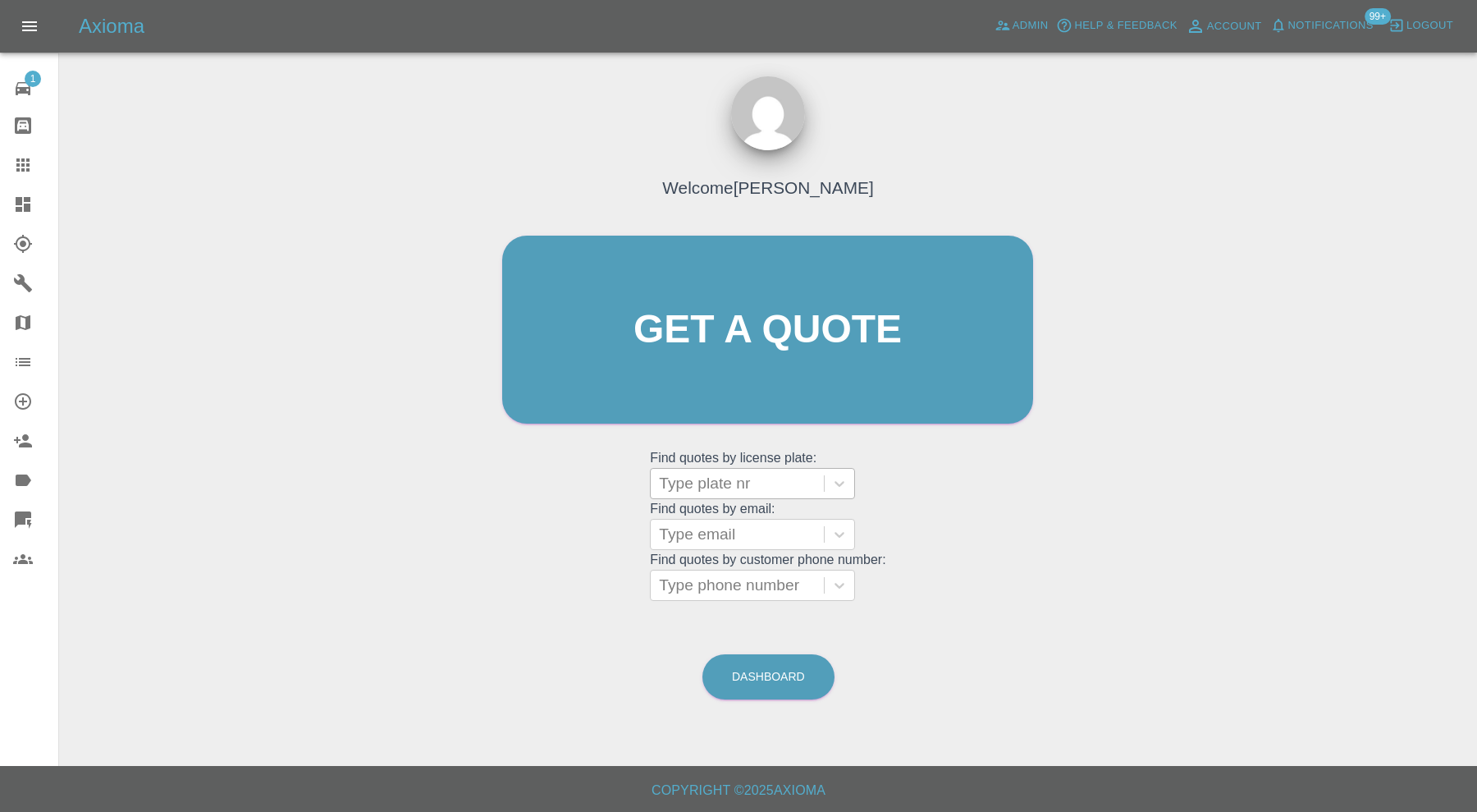
click at [727, 484] on div at bounding box center [737, 483] width 157 height 23
paste input "GY67XTM"
type input "GY67XTM"
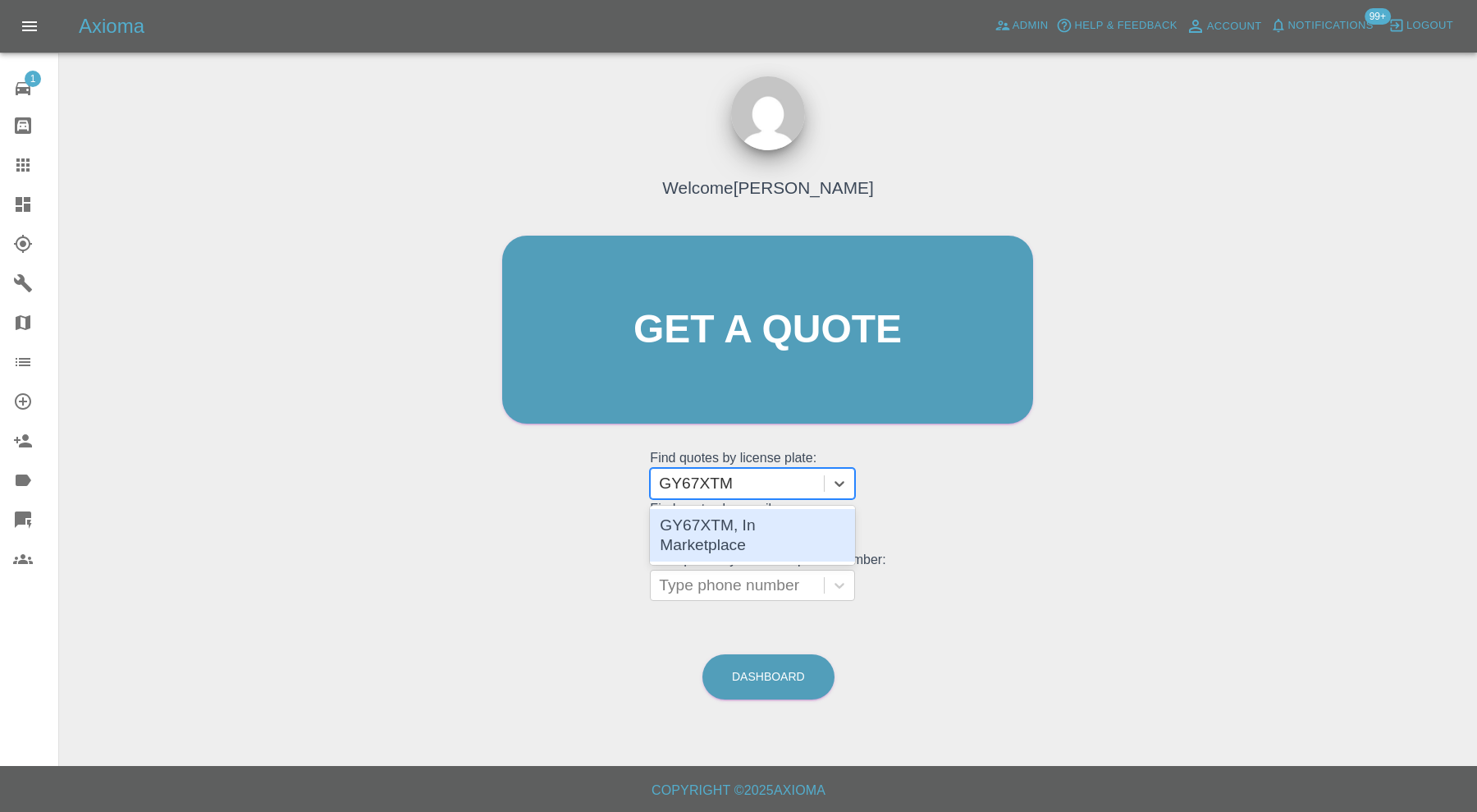
click at [727, 506] on div "GY67XTM, In Marketplace" at bounding box center [752, 535] width 205 height 59
click at [727, 516] on div "GY67XTM, In Marketplace" at bounding box center [752, 534] width 205 height 52
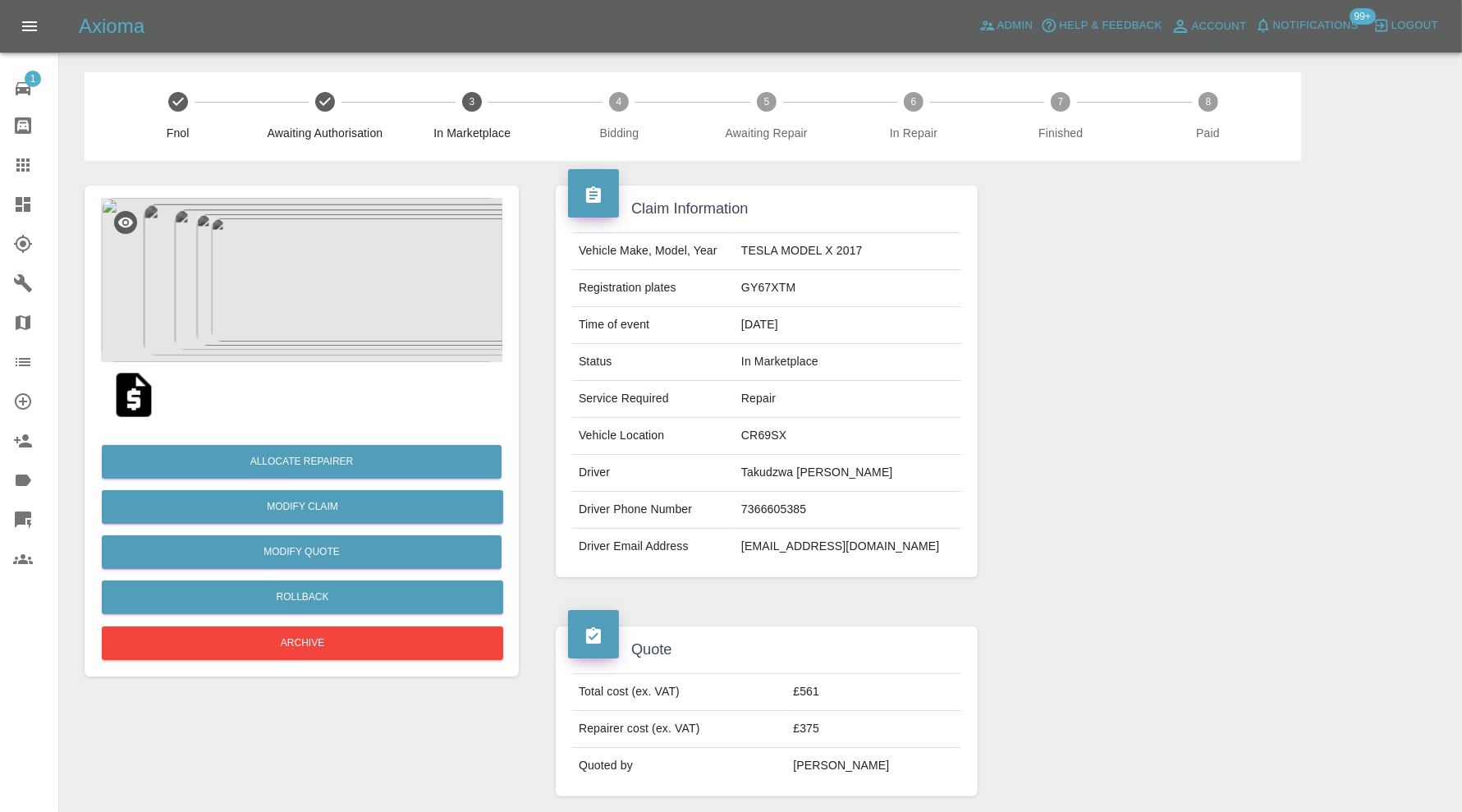
click at [325, 289] on img at bounding box center [301, 279] width 401 height 164
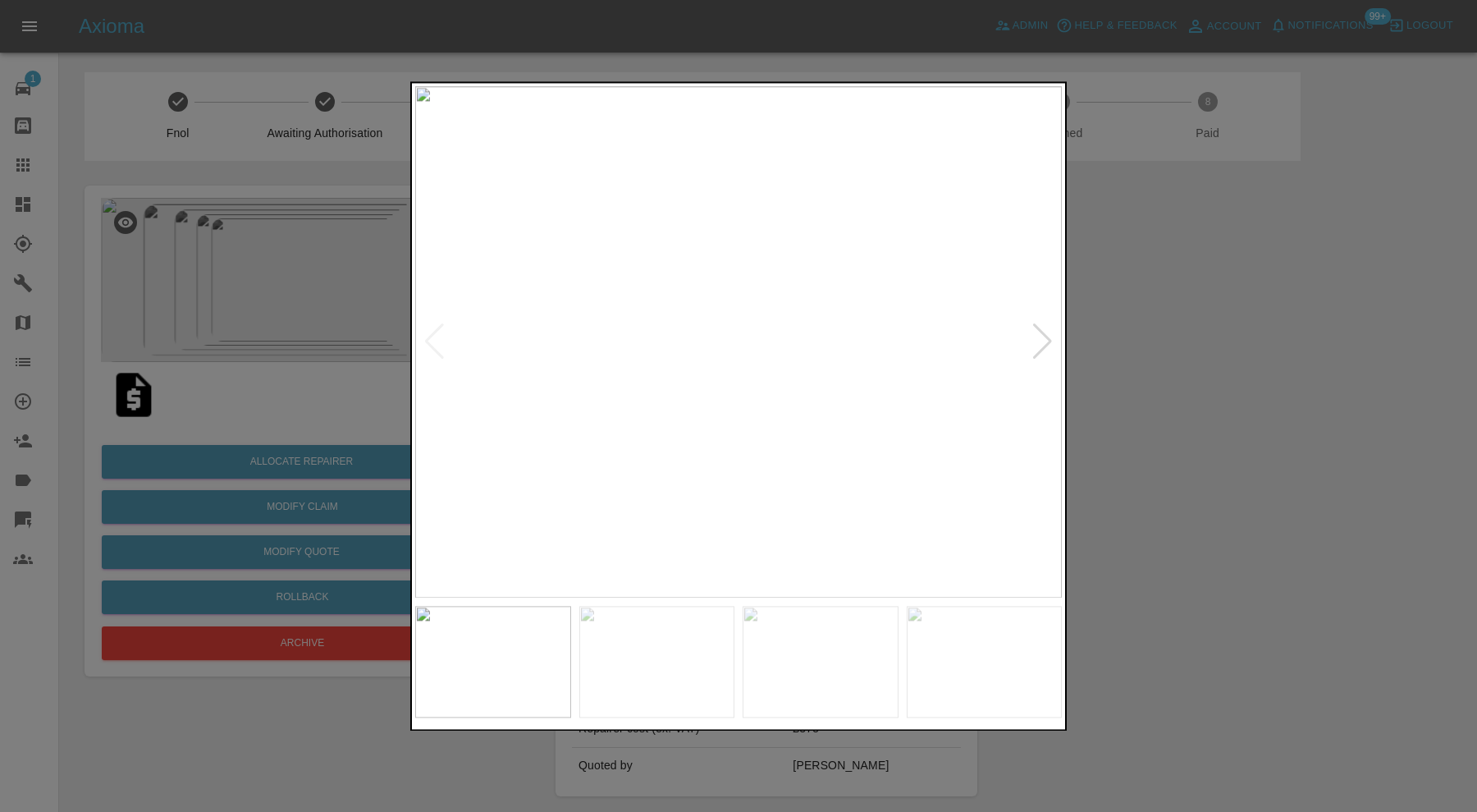
click at [1049, 343] on div at bounding box center [1042, 342] width 22 height 36
click at [1049, 343] on img at bounding box center [739, 341] width 647 height 511
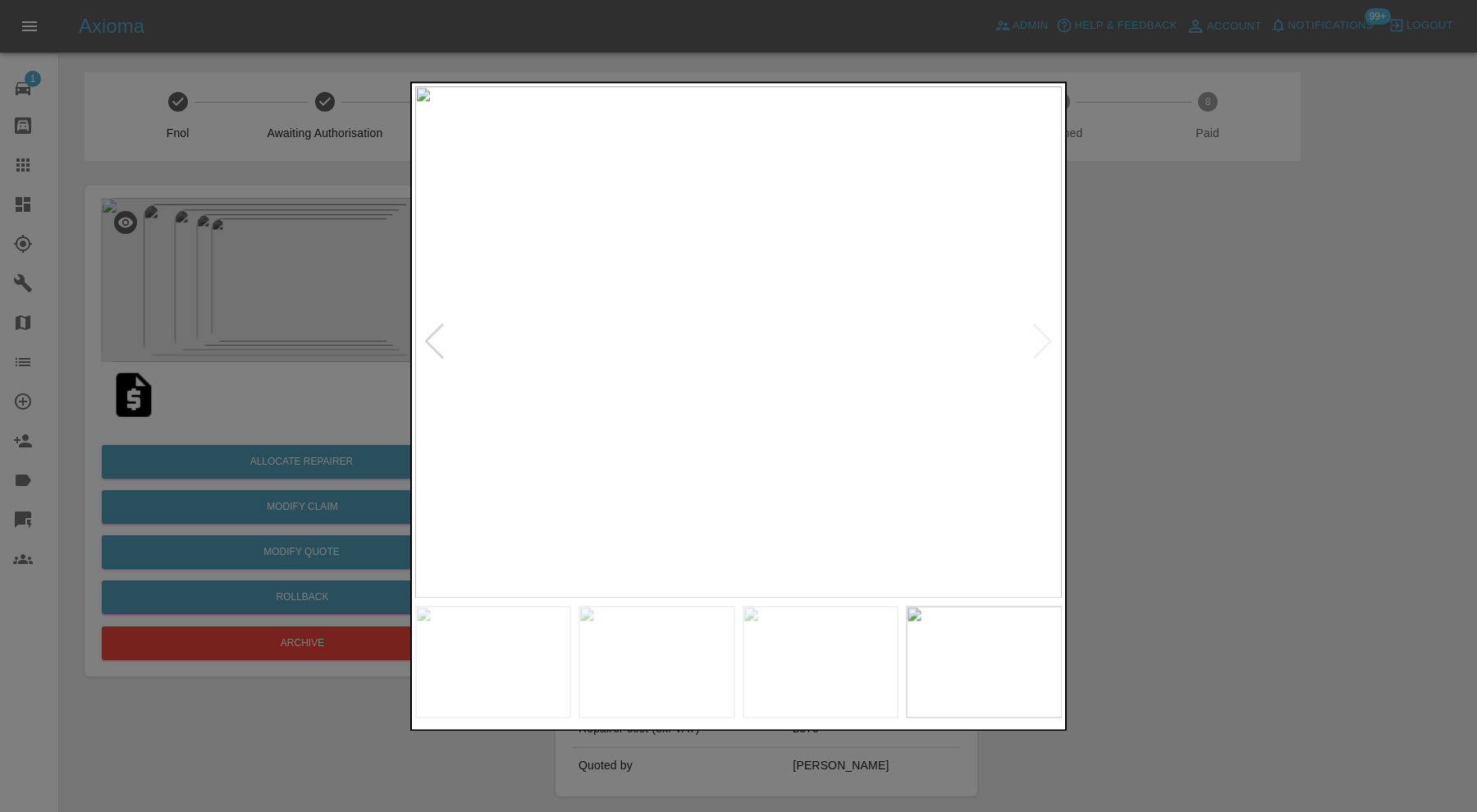
click at [1107, 355] on div at bounding box center [738, 406] width 1477 height 812
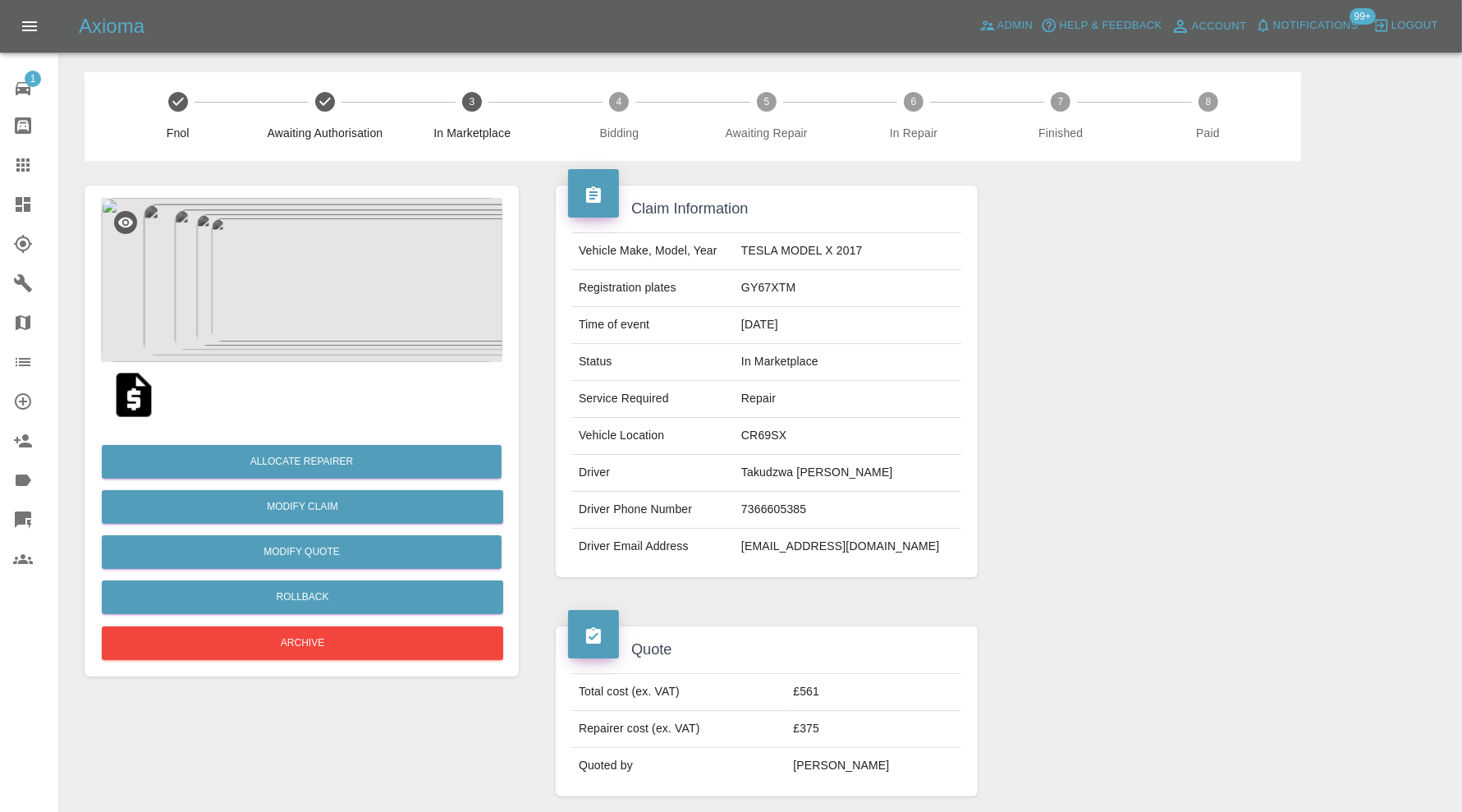
click at [307, 289] on img at bounding box center [301, 279] width 401 height 164
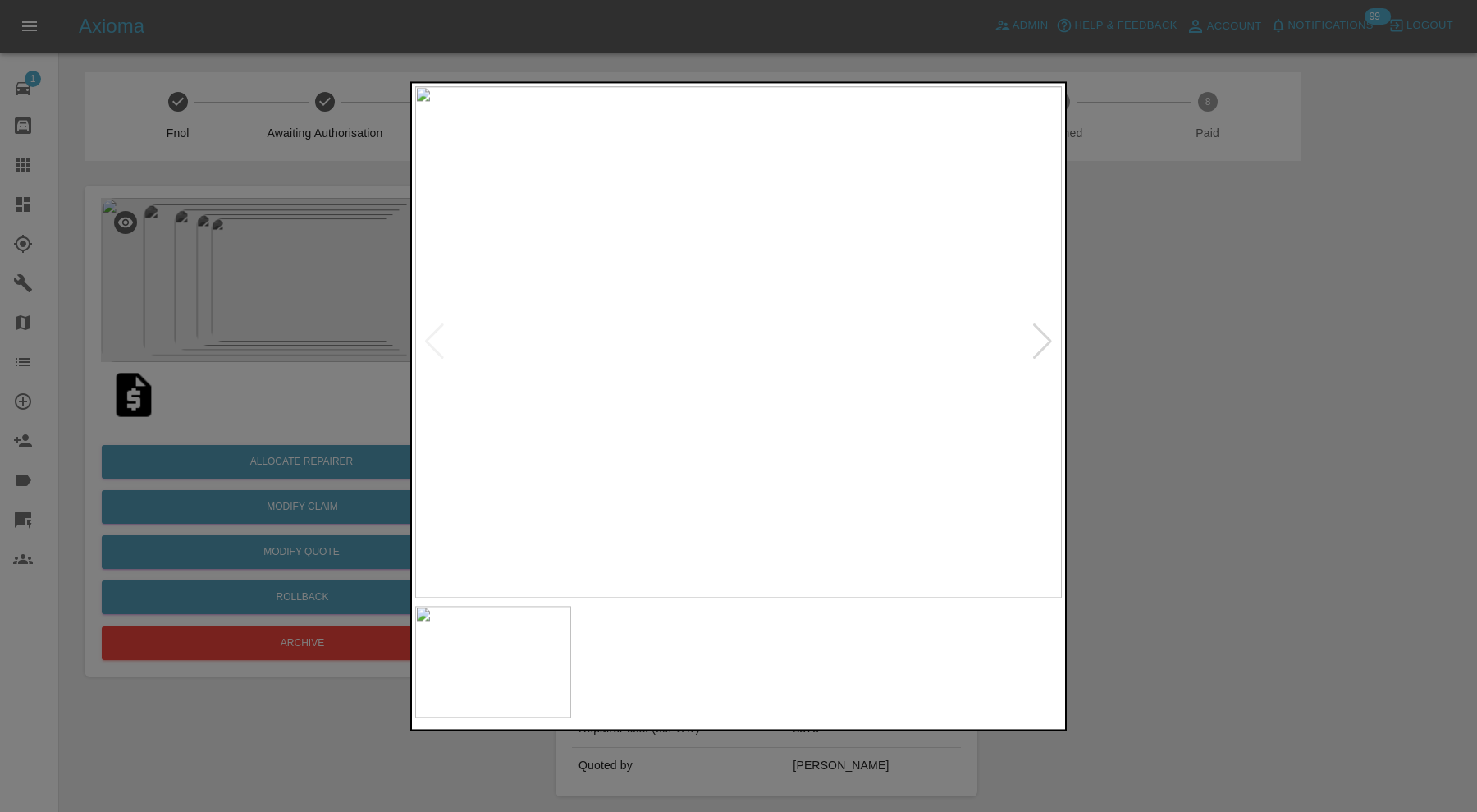
click at [1041, 335] on div at bounding box center [1042, 342] width 22 height 36
click at [1041, 335] on img at bounding box center [739, 341] width 647 height 511
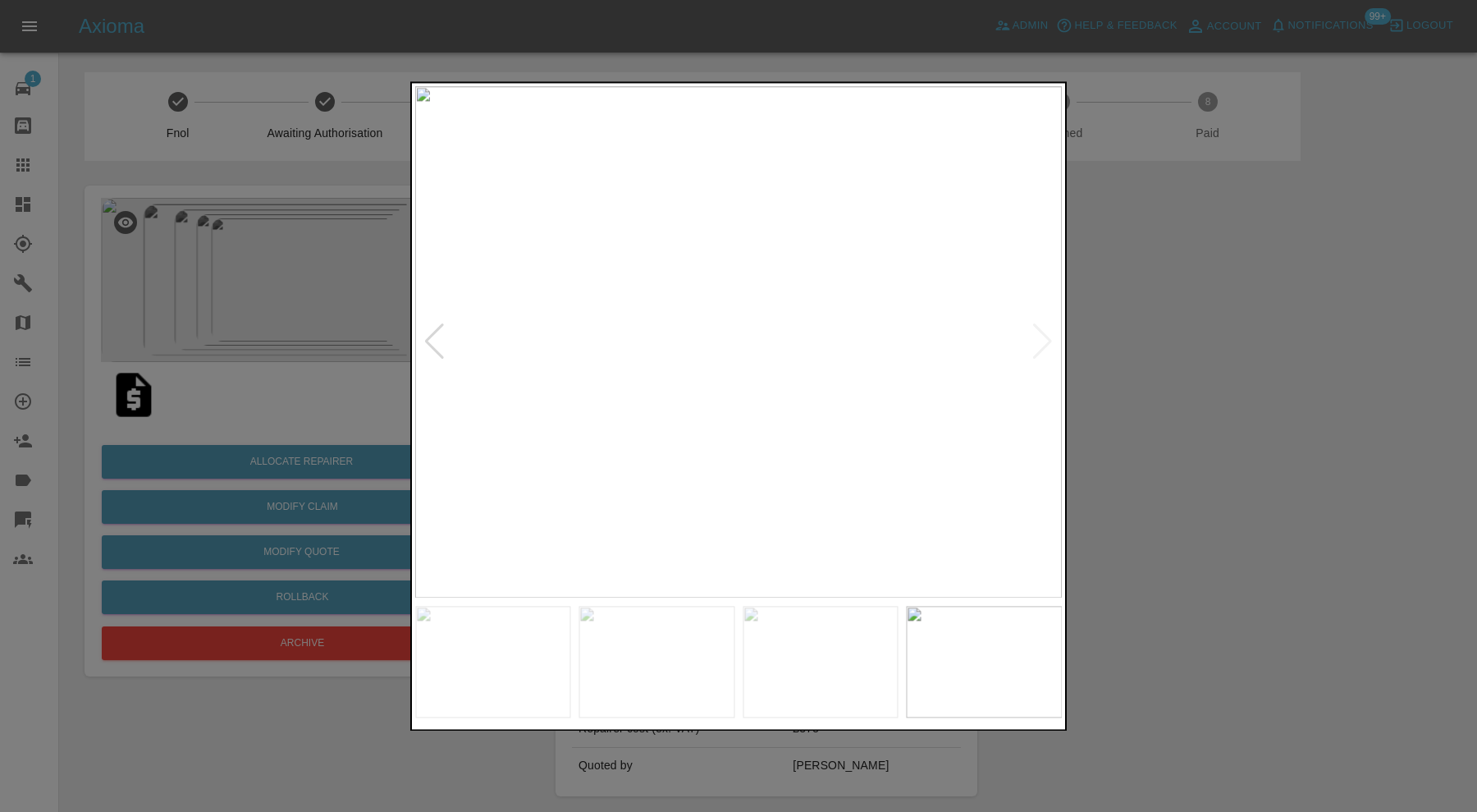
click at [432, 334] on div at bounding box center [434, 342] width 22 height 36
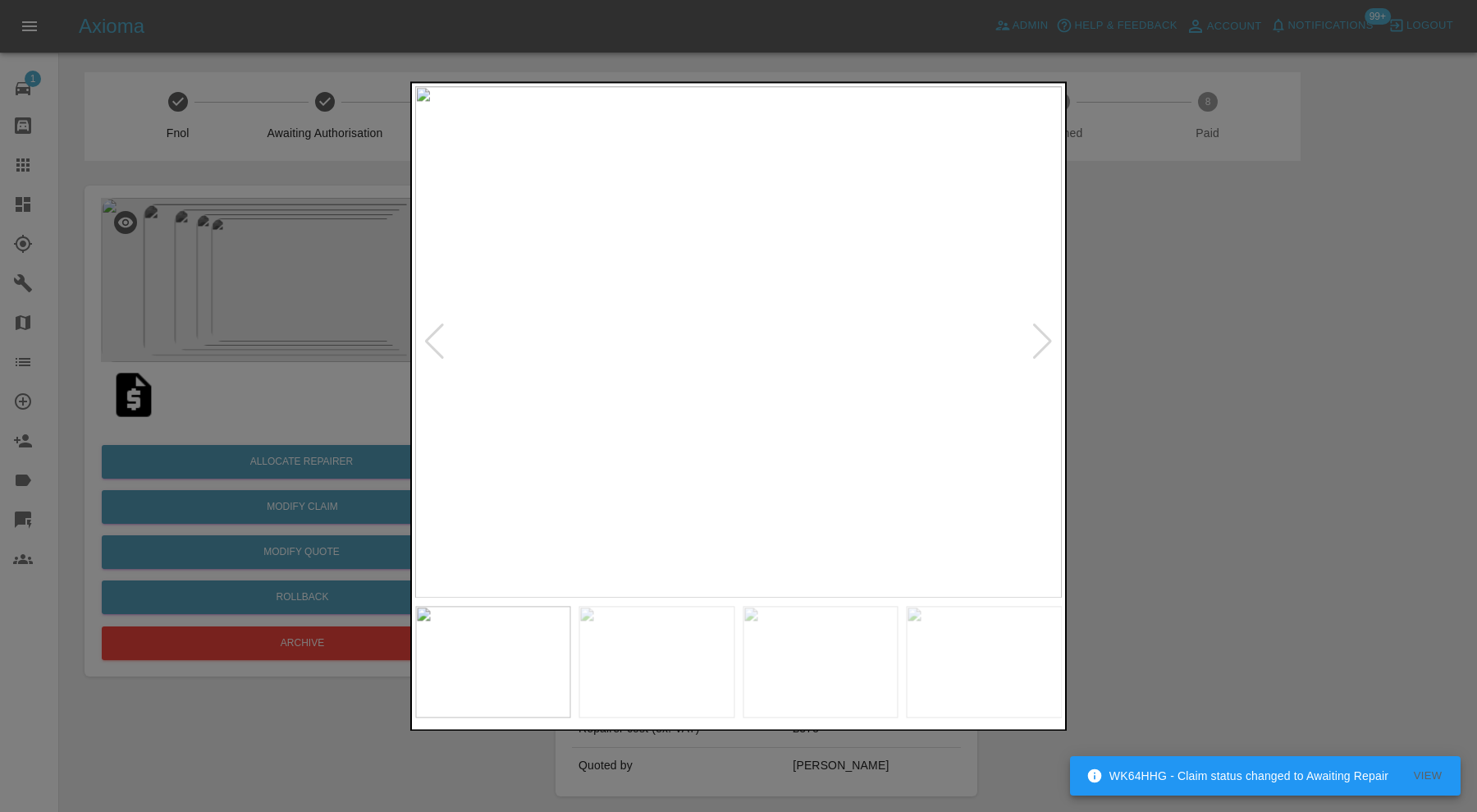
click at [432, 334] on div at bounding box center [434, 342] width 22 height 36
click at [432, 334] on img at bounding box center [739, 341] width 647 height 511
click at [1140, 345] on div at bounding box center [738, 406] width 1477 height 812
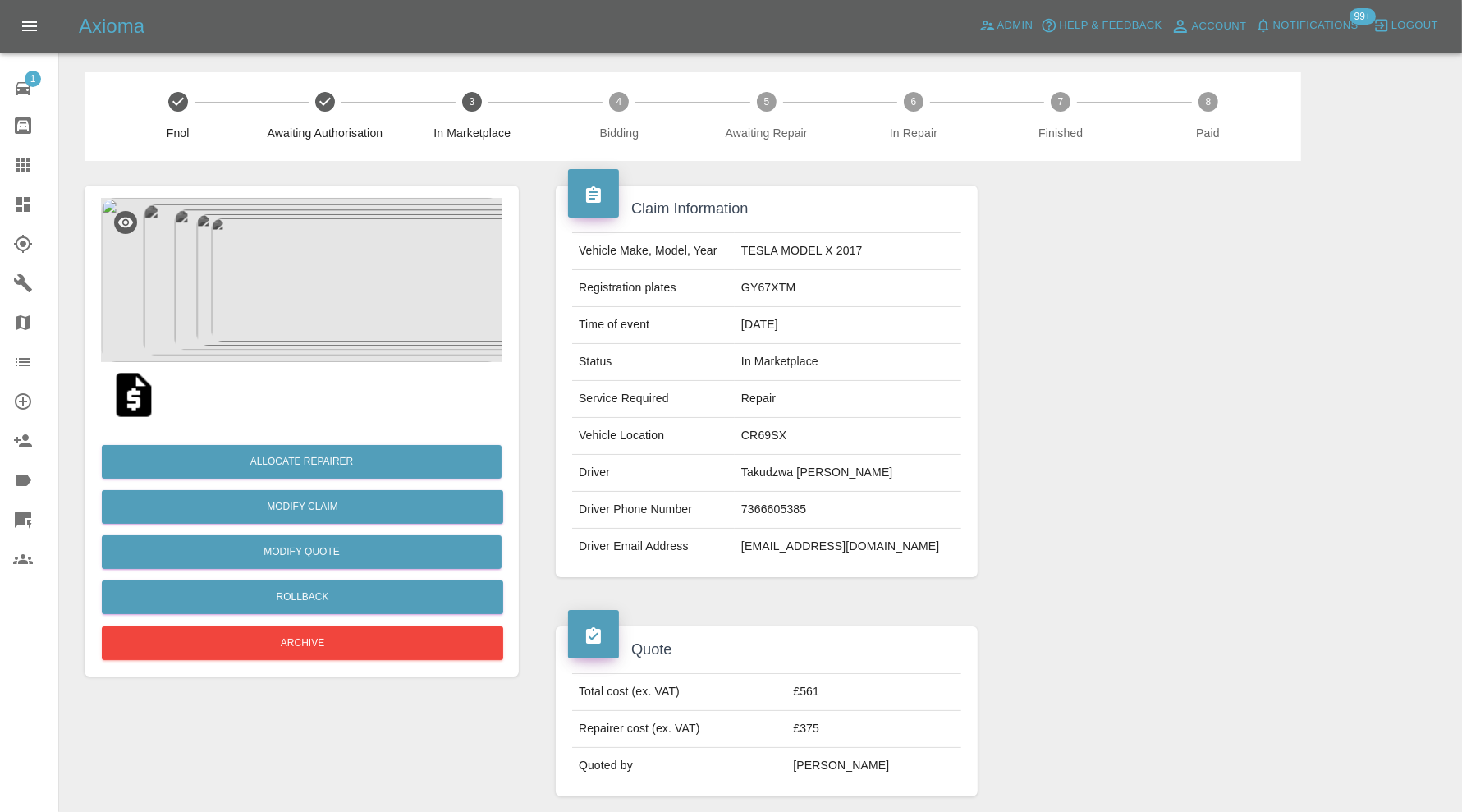
click at [335, 262] on img at bounding box center [301, 279] width 401 height 164
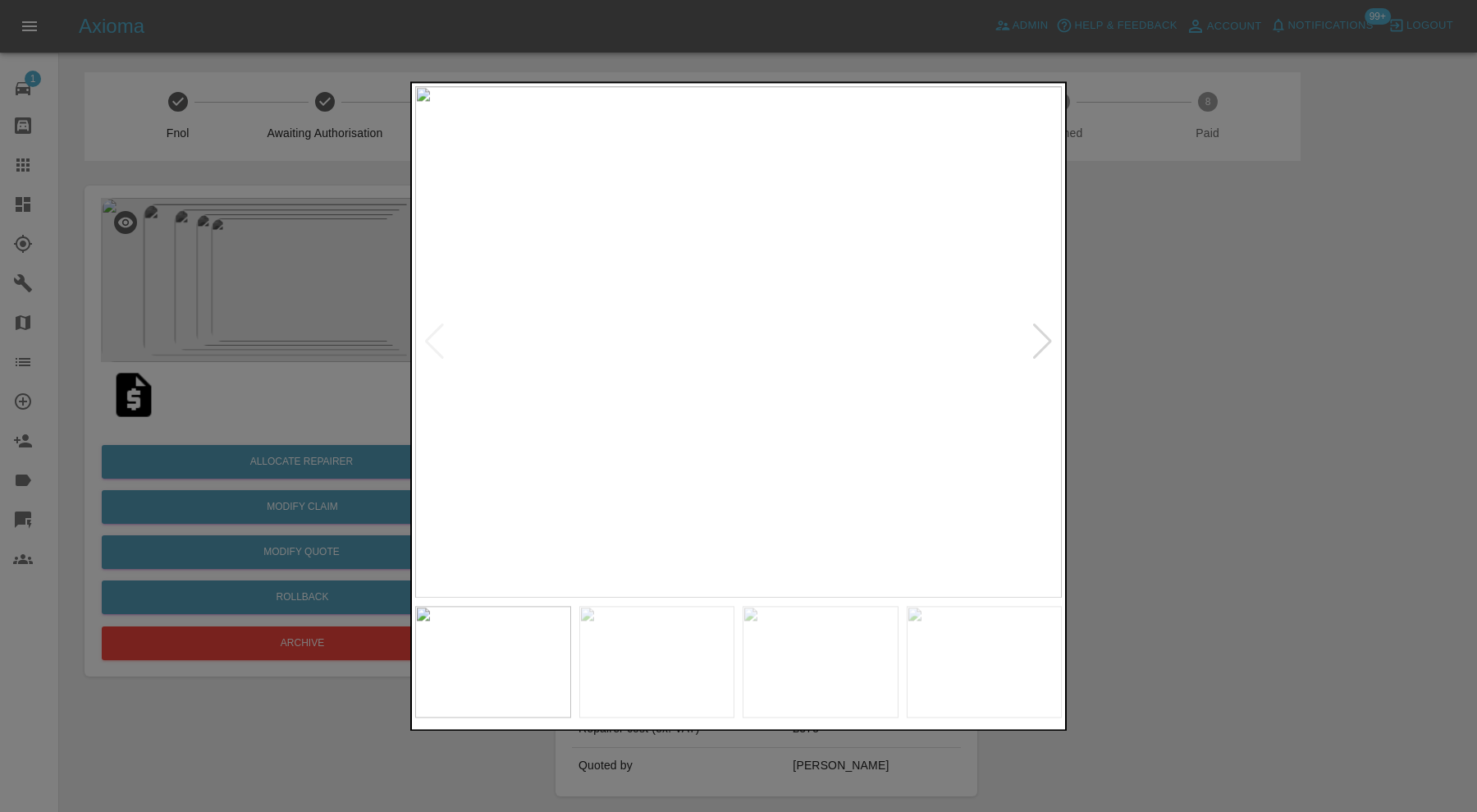
click at [1052, 348] on div at bounding box center [1042, 342] width 22 height 36
click at [727, 322] on img at bounding box center [739, 341] width 647 height 511
click at [1170, 356] on div at bounding box center [738, 406] width 1477 height 812
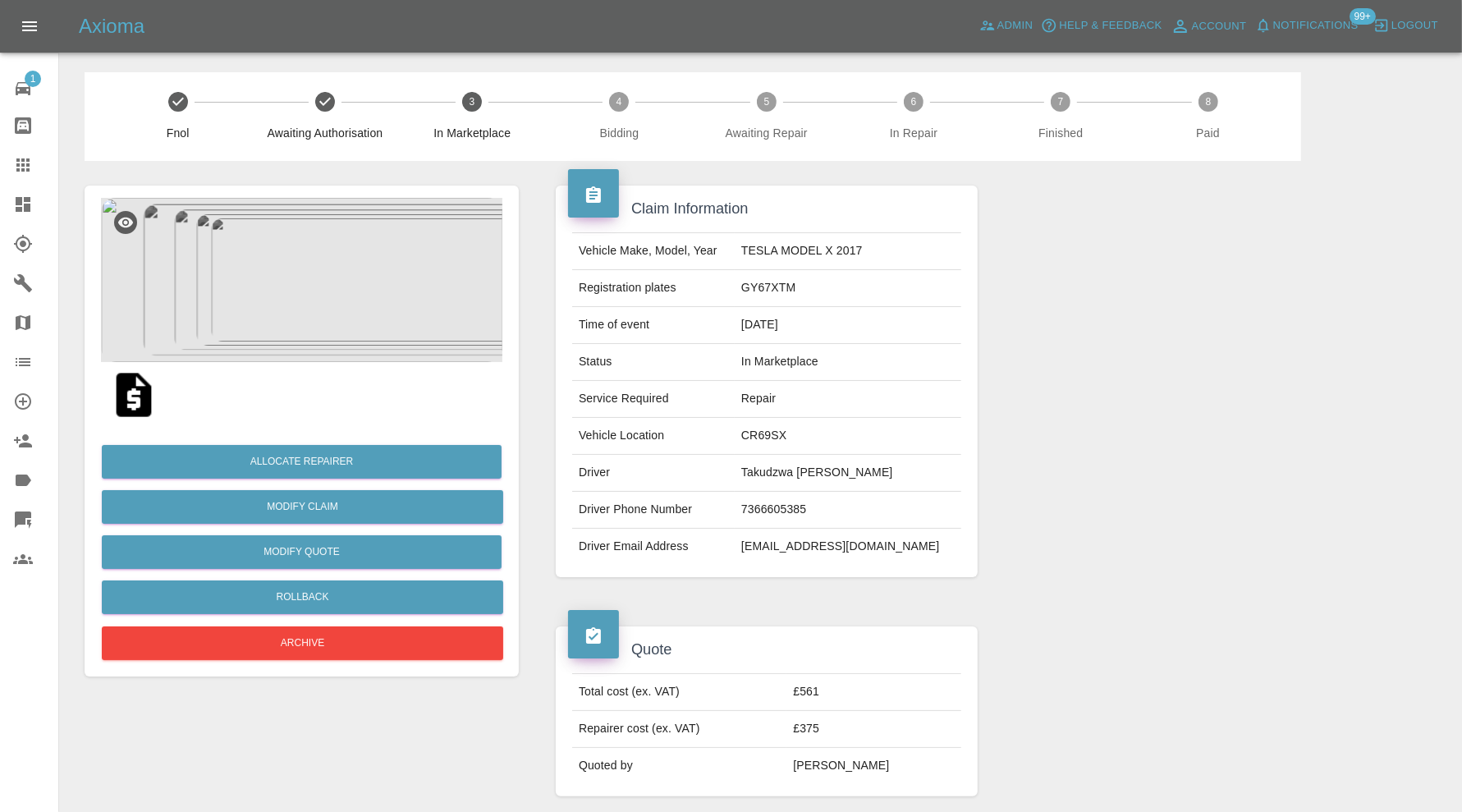
click at [341, 304] on img at bounding box center [301, 279] width 401 height 164
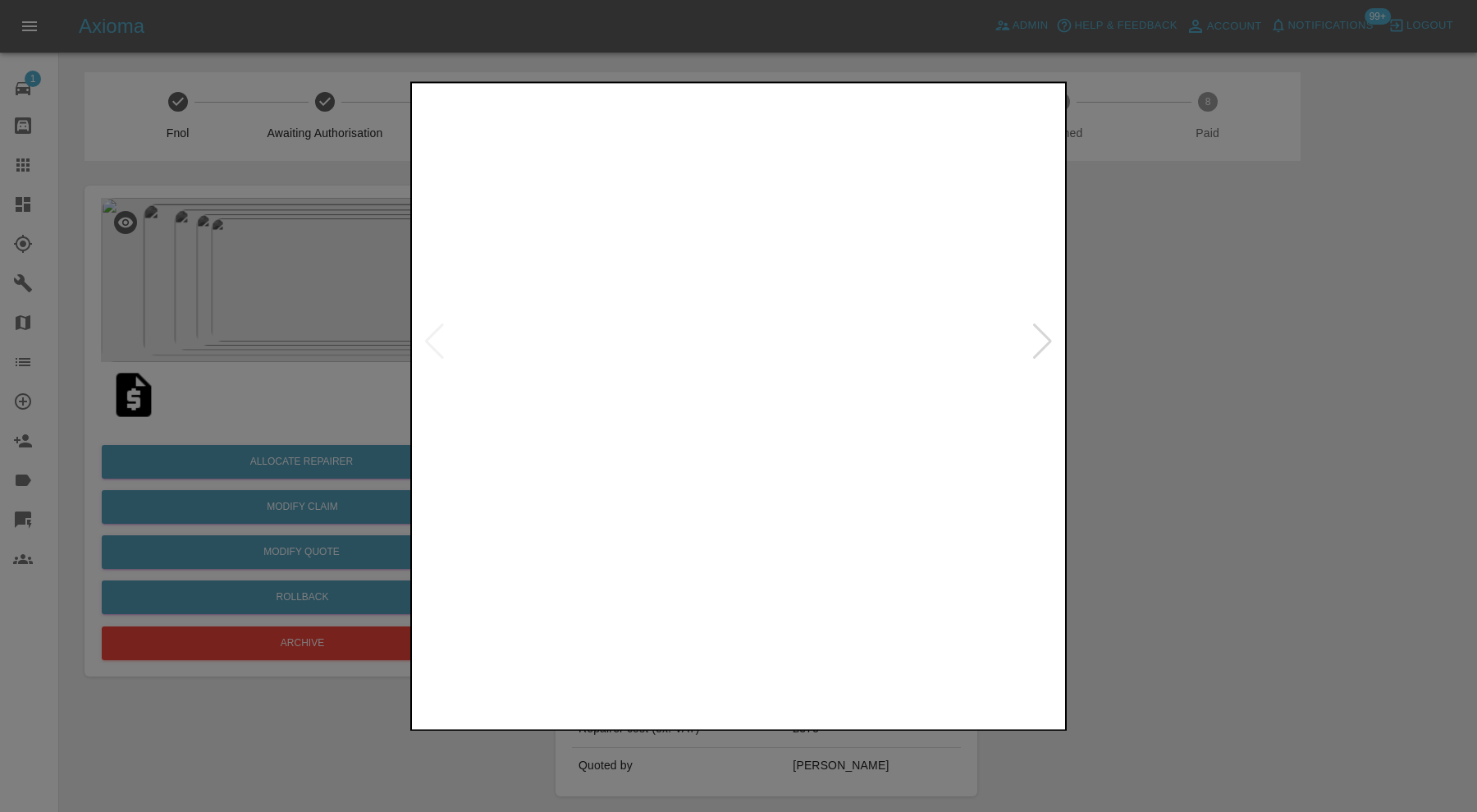
click at [811, 651] on img at bounding box center [821, 661] width 156 height 112
click at [716, 358] on img at bounding box center [739, 341] width 647 height 511
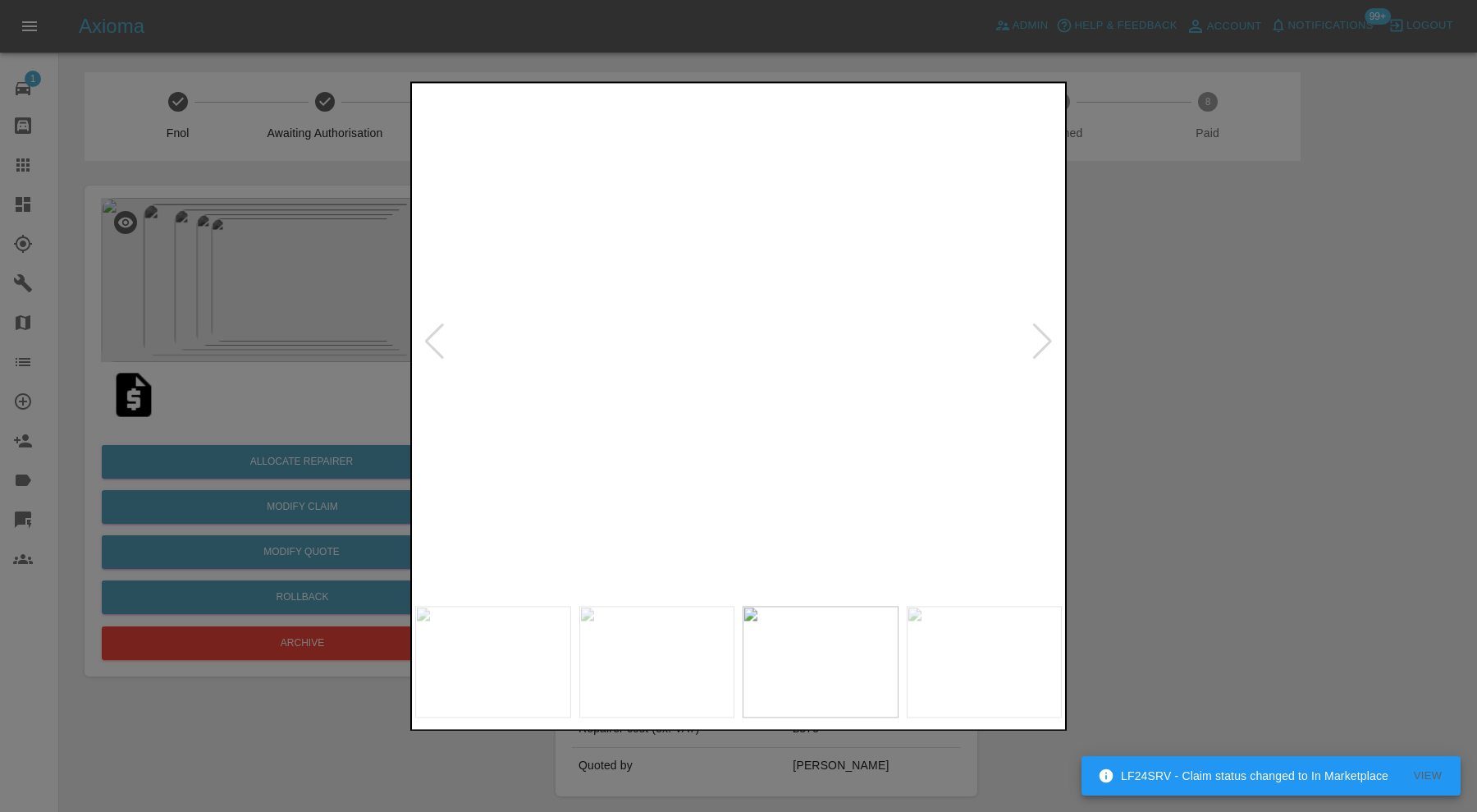
click at [1230, 320] on div at bounding box center [738, 406] width 1477 height 812
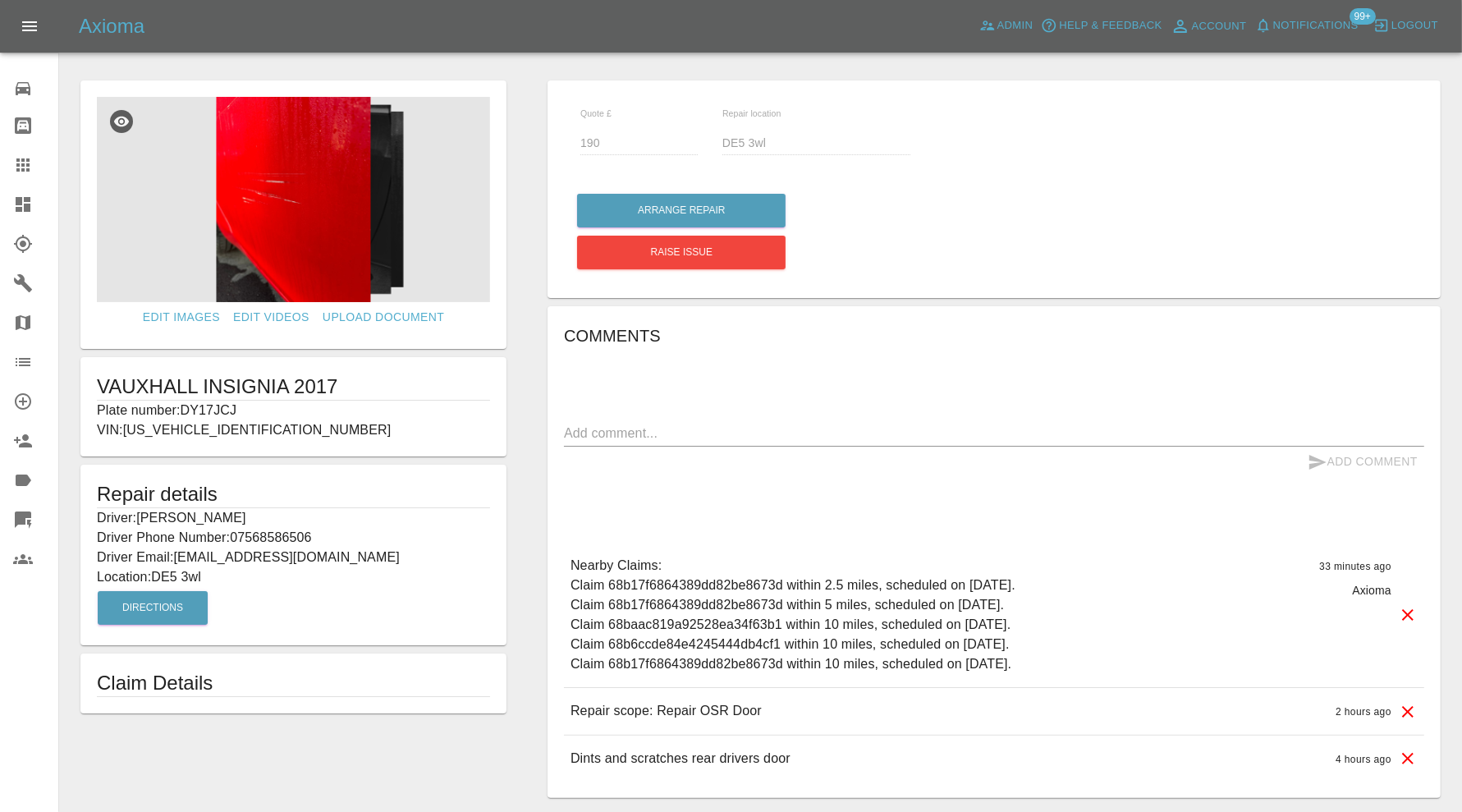
click at [319, 238] on img at bounding box center [293, 199] width 393 height 205
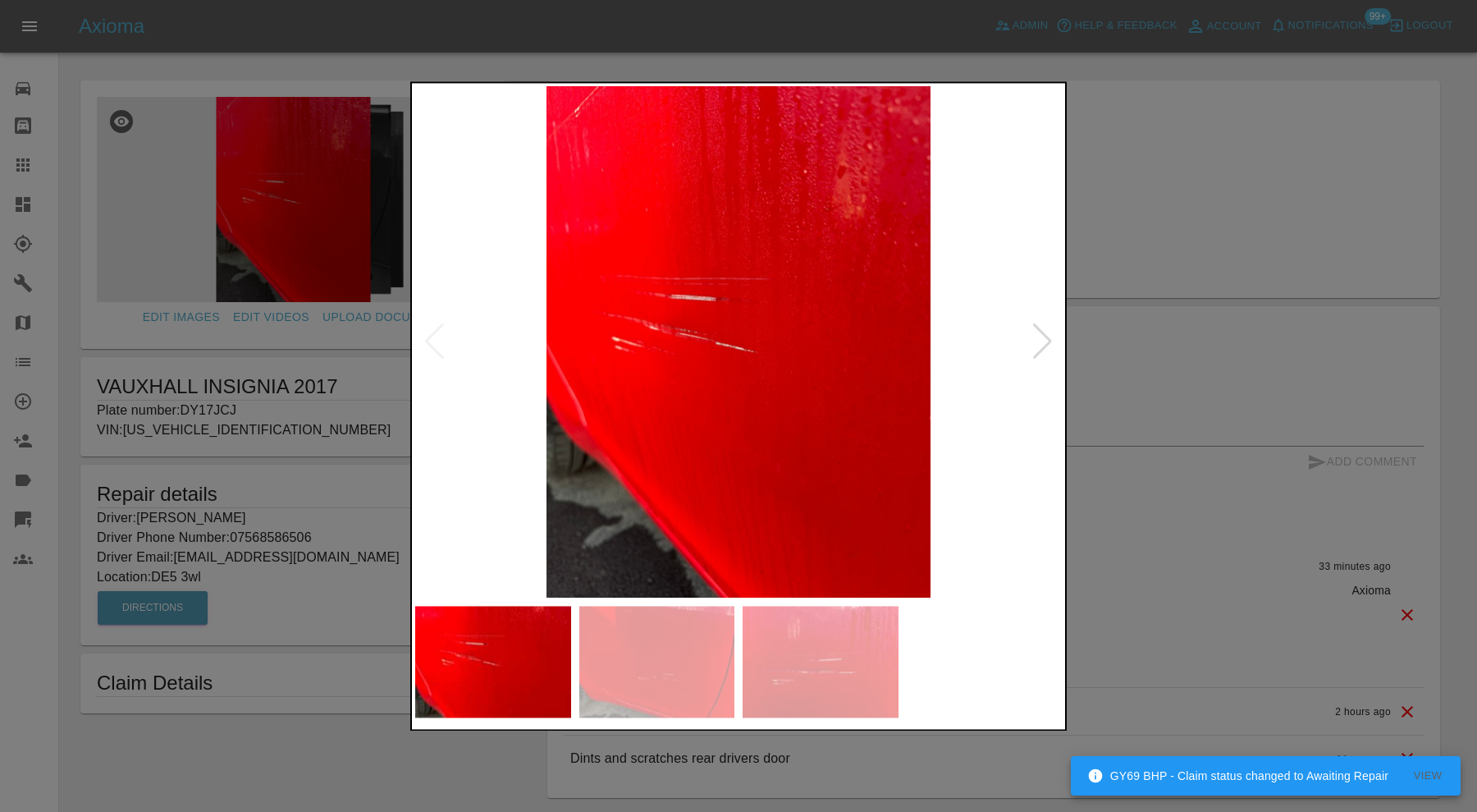
click at [1049, 343] on div at bounding box center [1042, 342] width 22 height 36
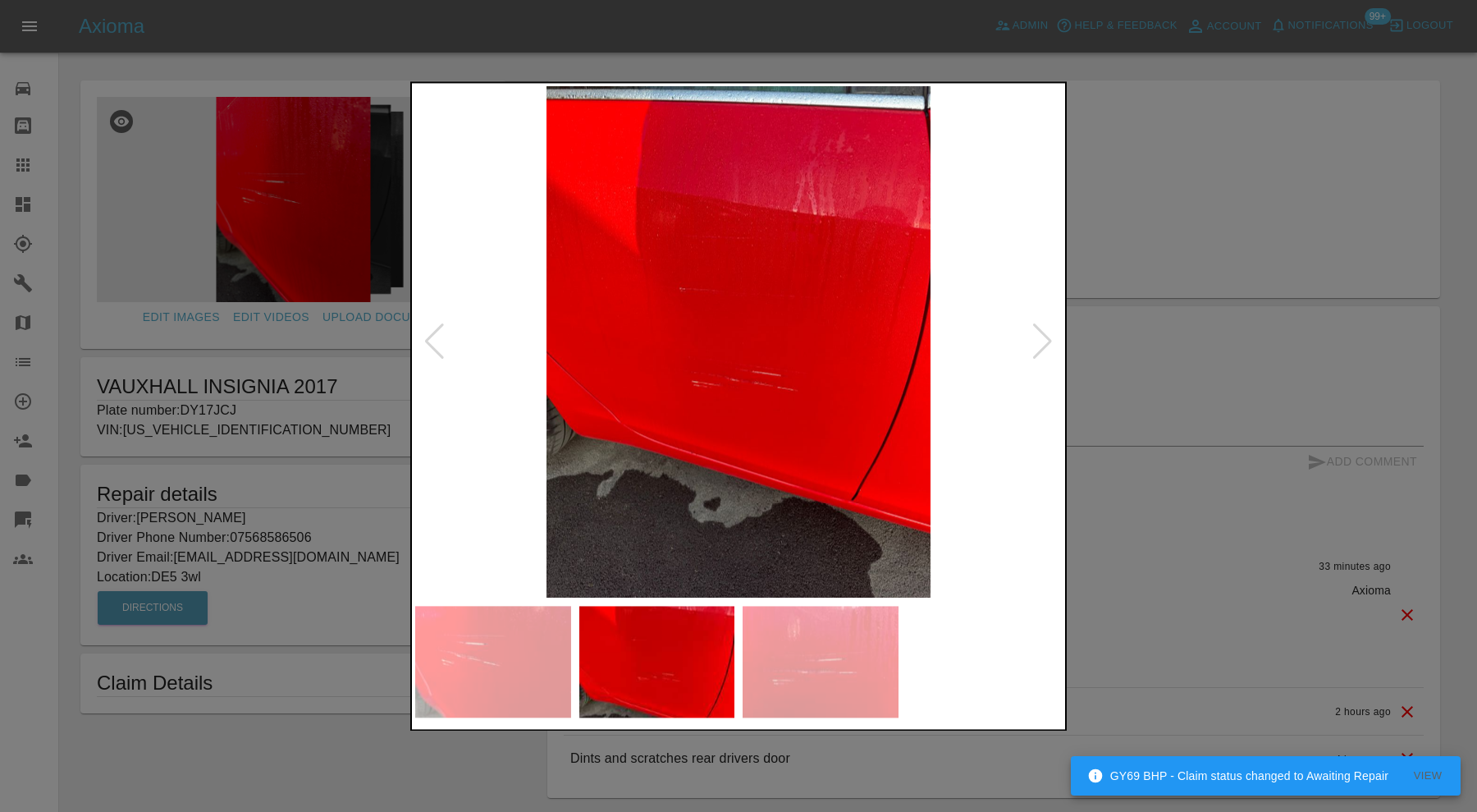
click at [1049, 343] on div at bounding box center [1042, 342] width 22 height 36
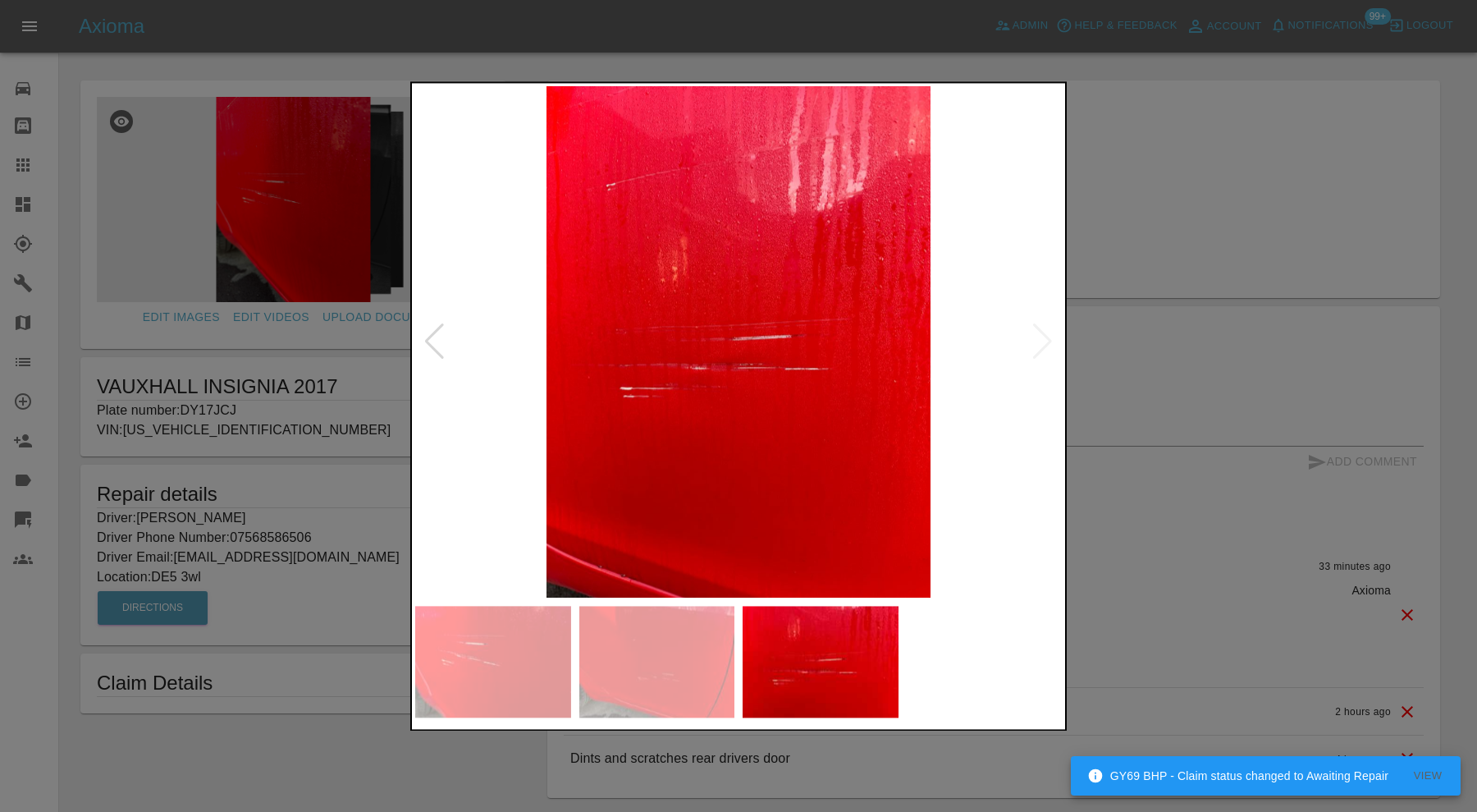
click at [1049, 343] on img at bounding box center [739, 341] width 647 height 511
click at [1166, 325] on div at bounding box center [738, 406] width 1477 height 812
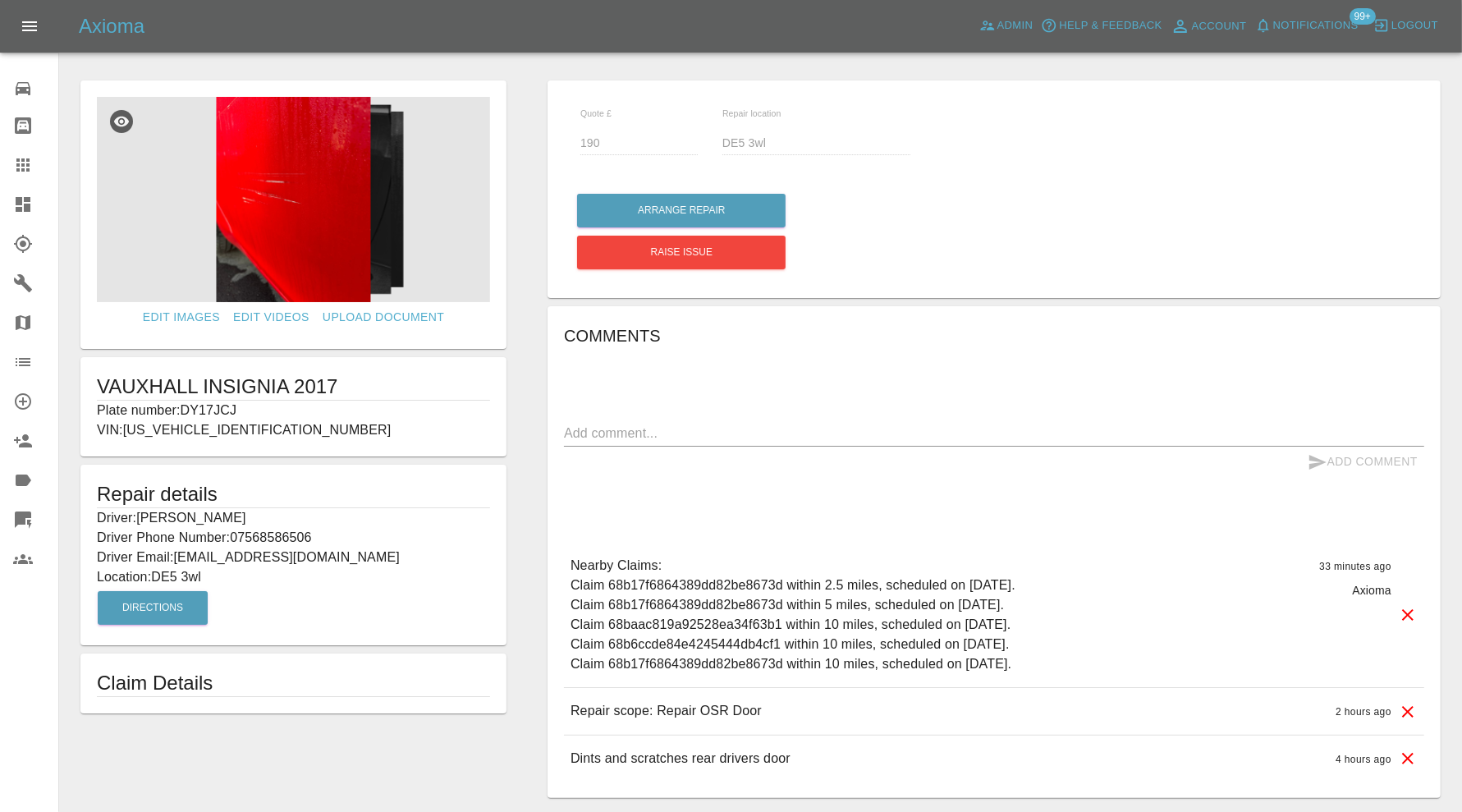
click at [224, 404] on p "Plate number: DY17JCJ" at bounding box center [293, 410] width 393 height 20
copy p "DY17JCJ"
click at [25, 164] on icon at bounding box center [23, 164] width 20 height 20
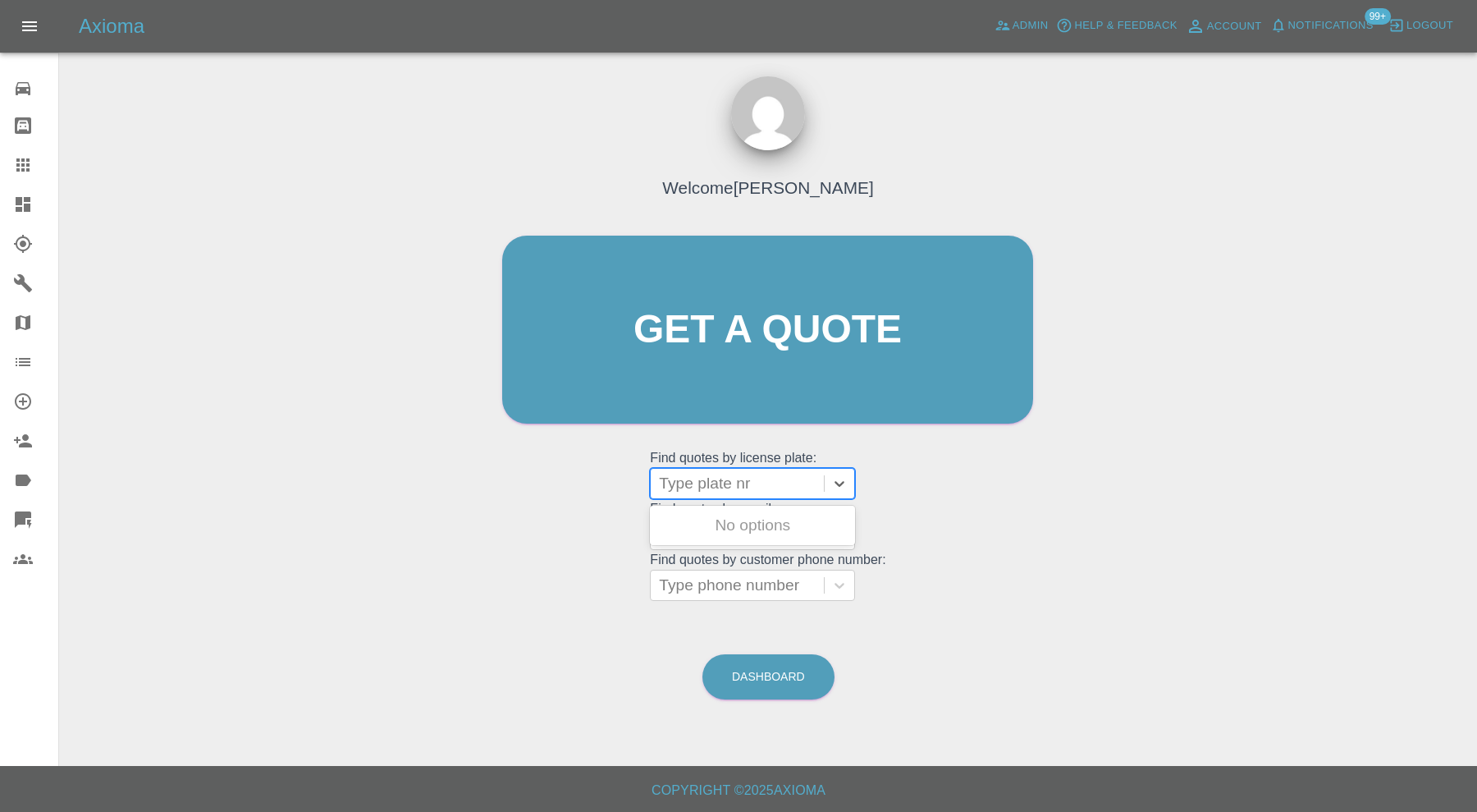
click at [725, 480] on div at bounding box center [737, 483] width 157 height 23
paste input "DY17JCJ"
type input "DY17JCJ"
click at [728, 519] on div "DY17JCJ, Bidding" at bounding box center [752, 525] width 205 height 33
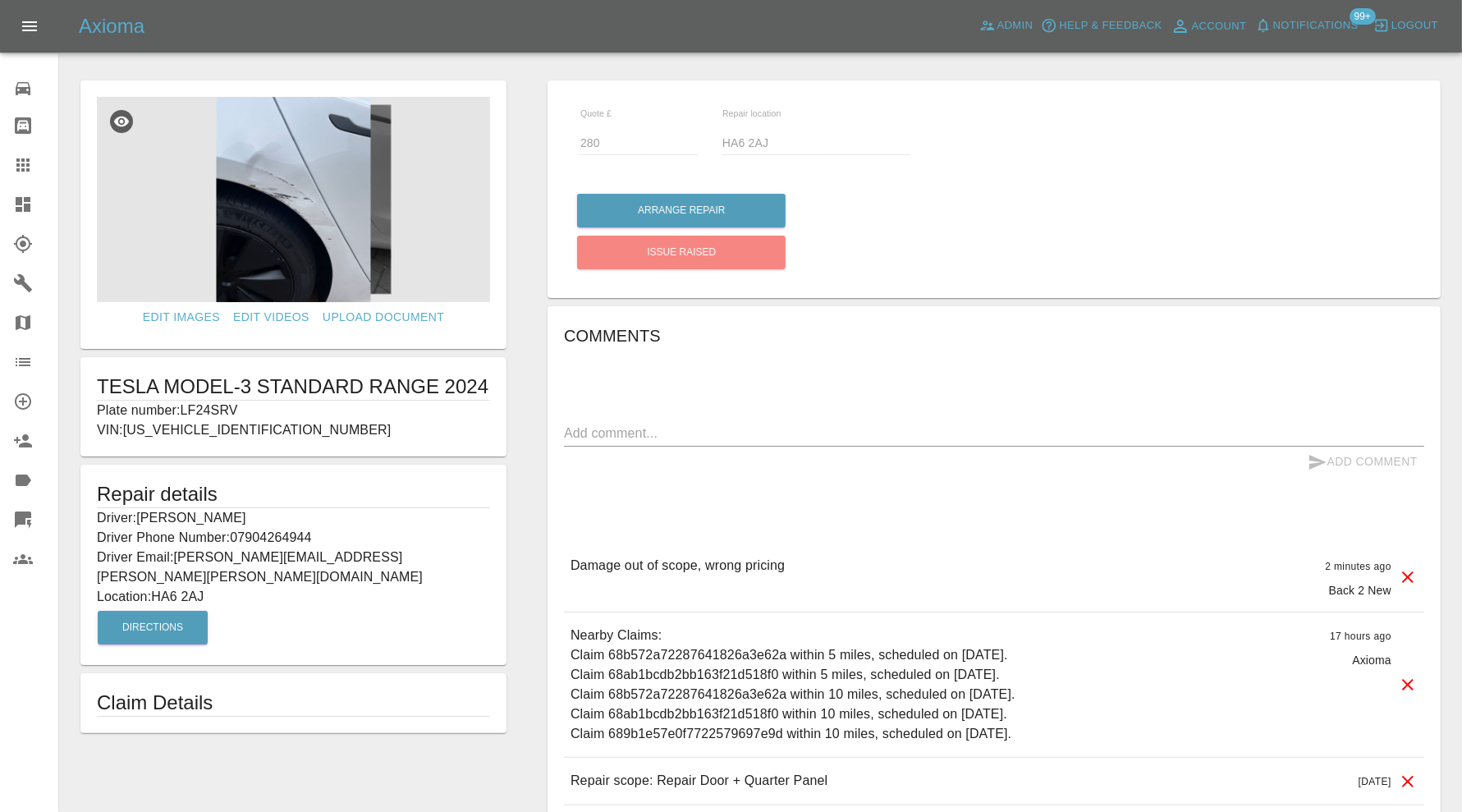
click at [231, 404] on p "Plate number: LF24SRV" at bounding box center [293, 410] width 393 height 20
copy p "LF24SRV"
click at [35, 163] on div at bounding box center [36, 164] width 46 height 20
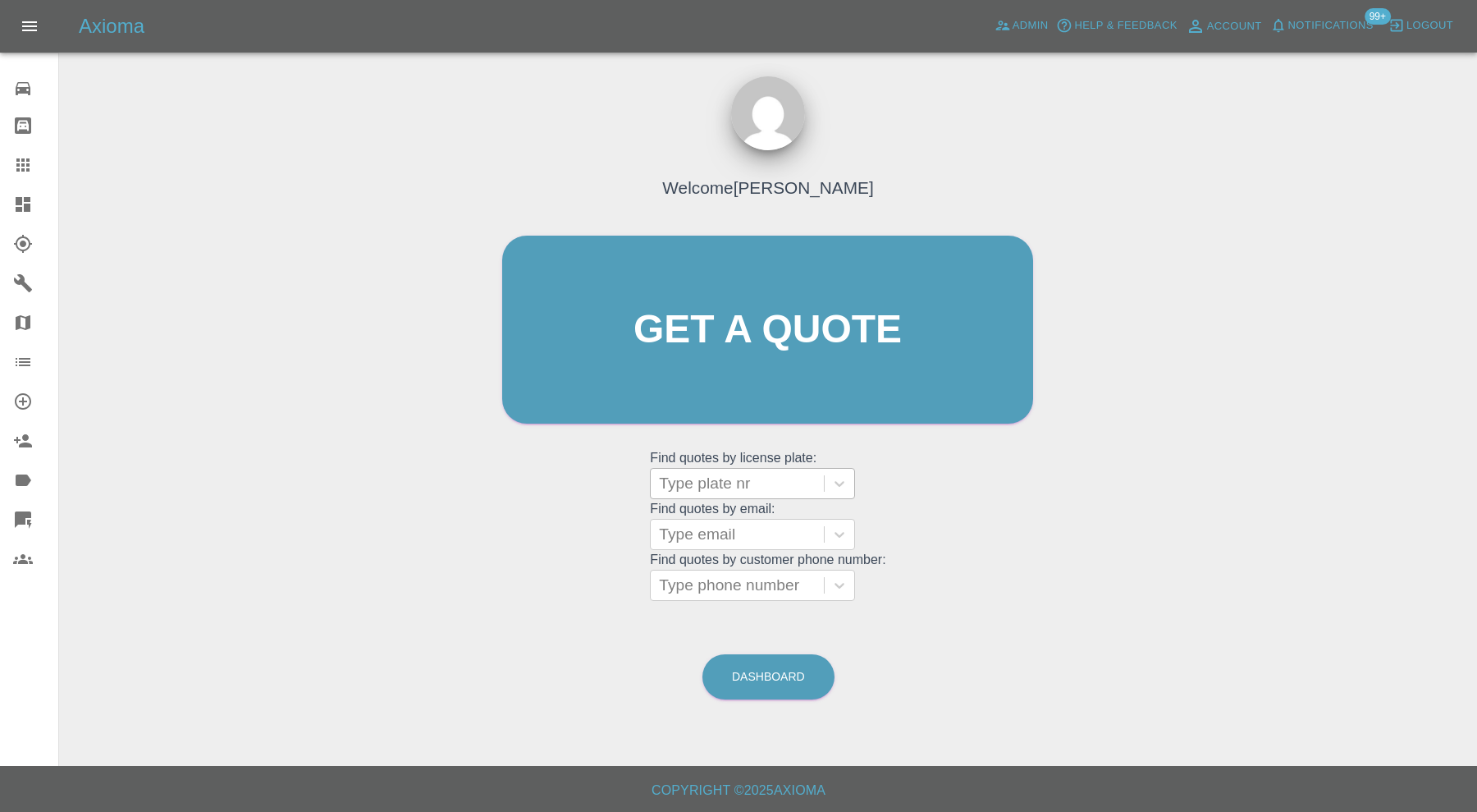
click at [782, 477] on div at bounding box center [737, 483] width 157 height 23
paste input "LF24SRV"
type input "LF24SRV"
click at [778, 518] on div "LF24SRV, Bidding" at bounding box center [752, 525] width 205 height 33
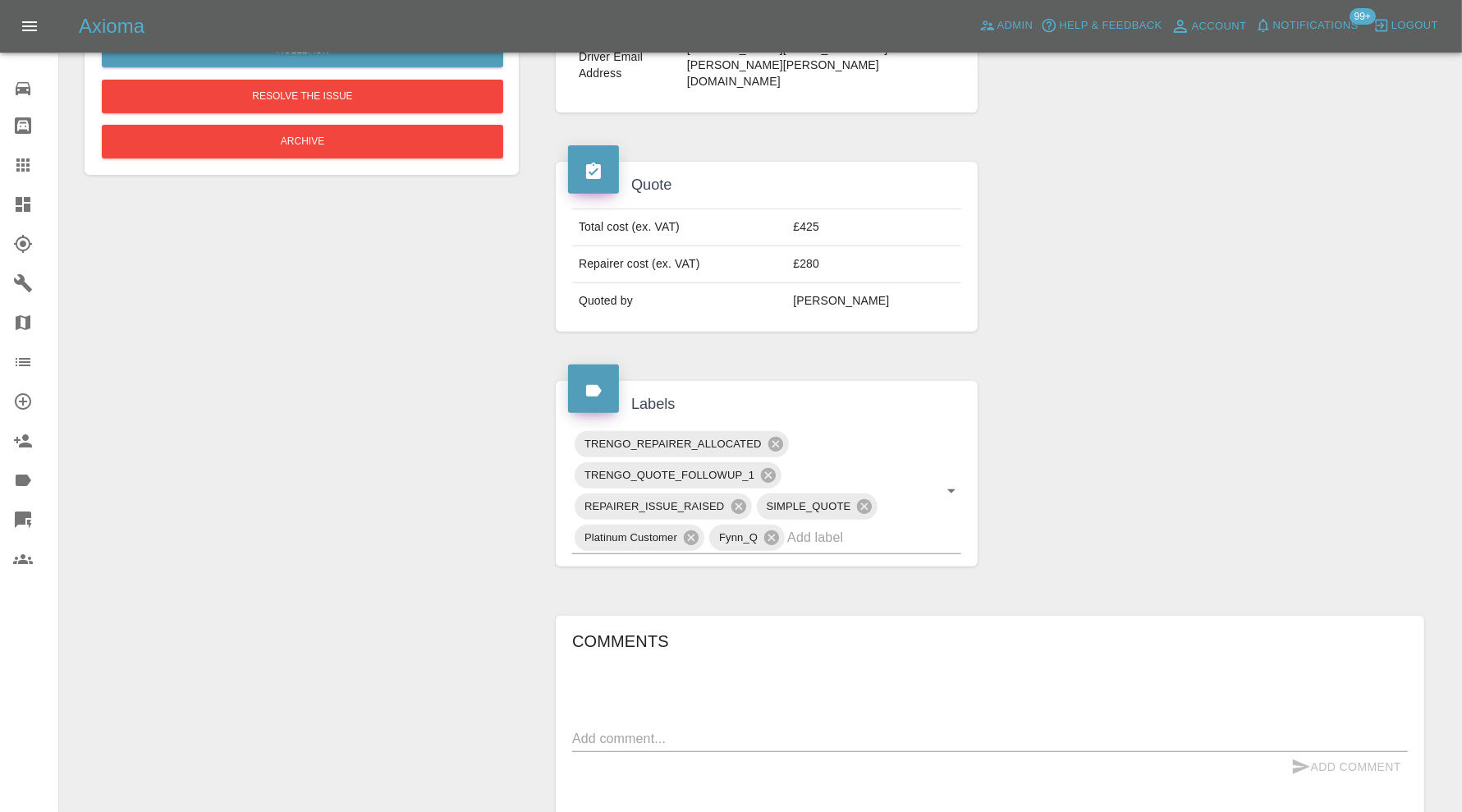
scroll to position [821, 0]
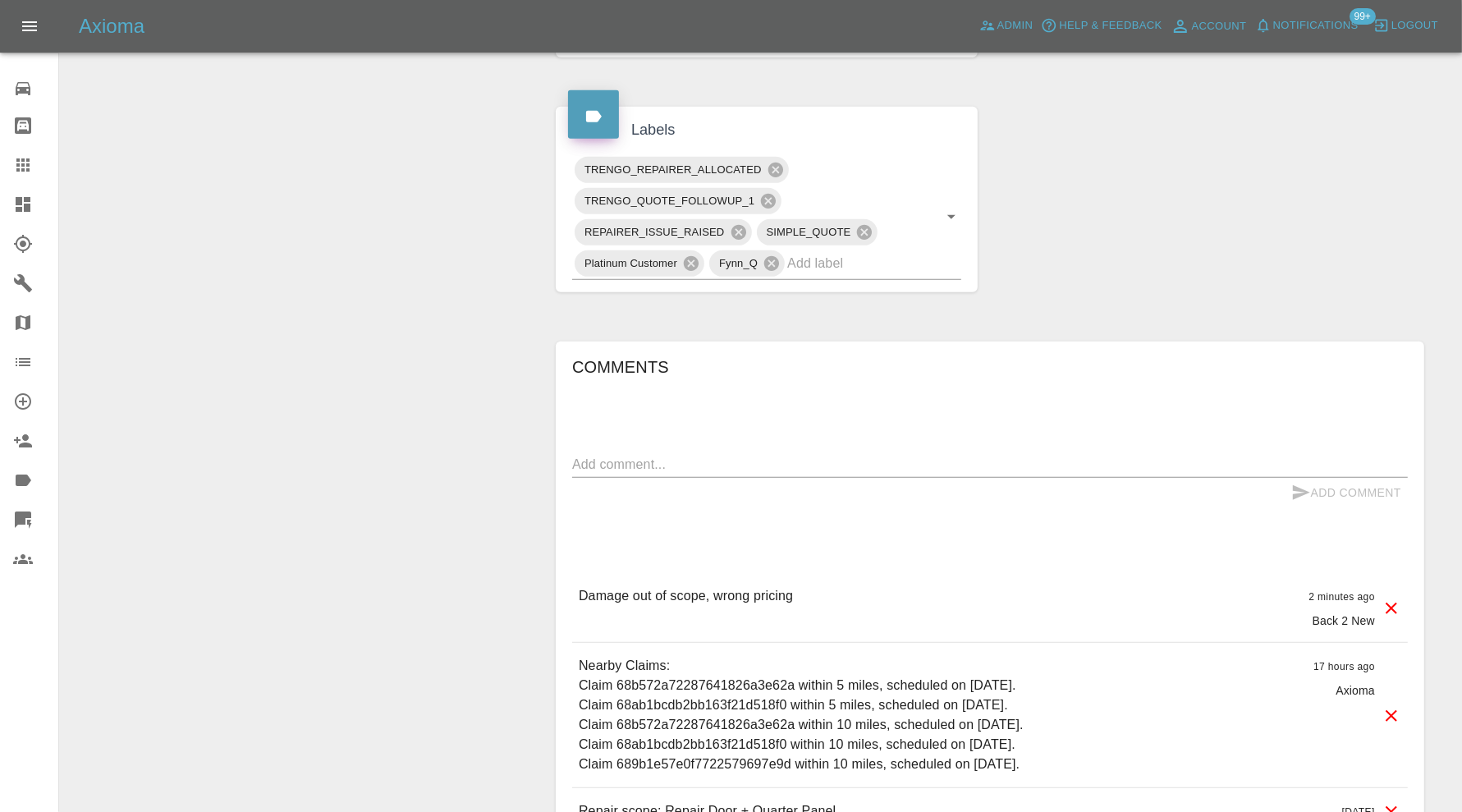
click at [1390, 599] on icon at bounding box center [1391, 608] width 20 height 20
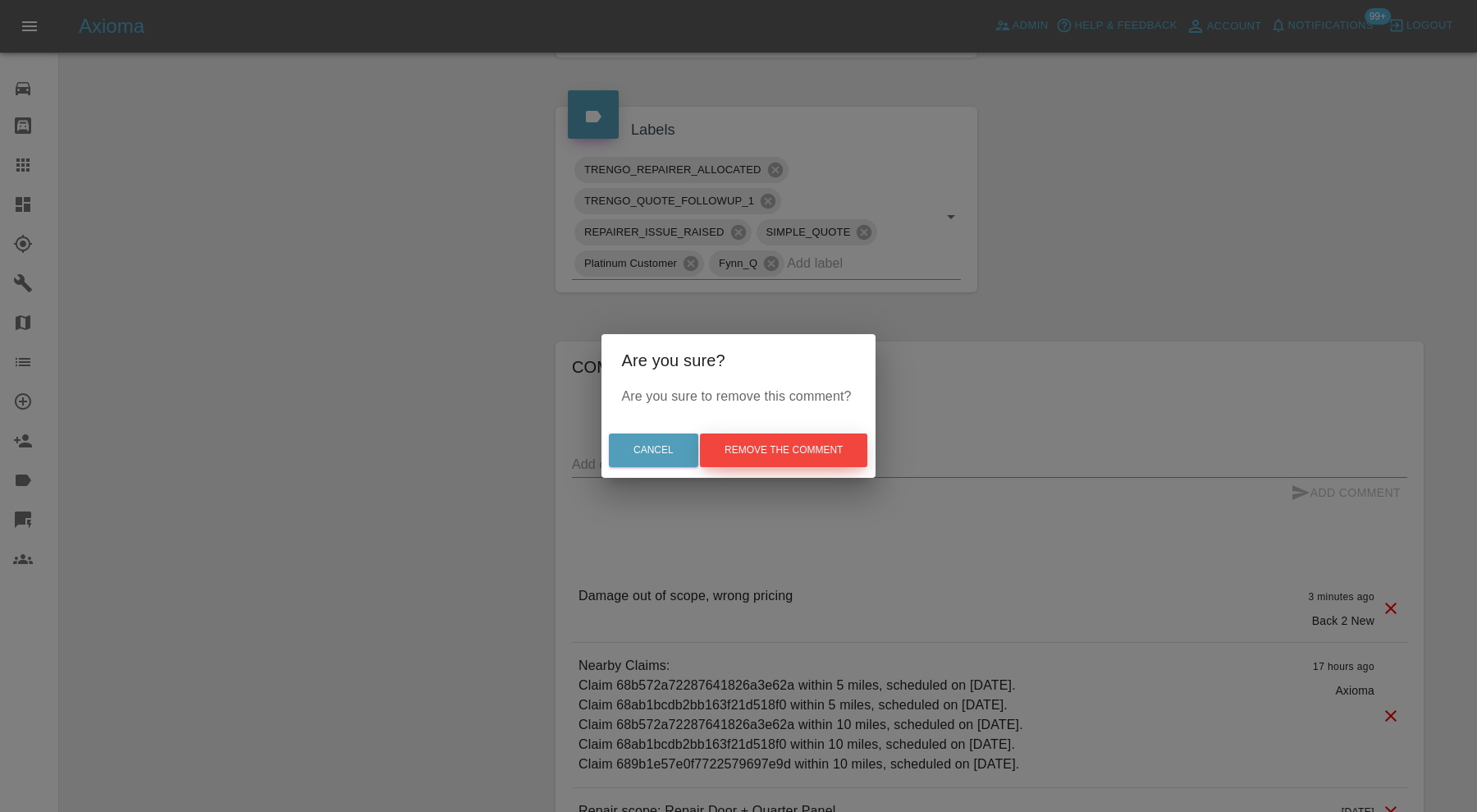
click at [855, 436] on button "Remove the comment" at bounding box center [784, 450] width 167 height 33
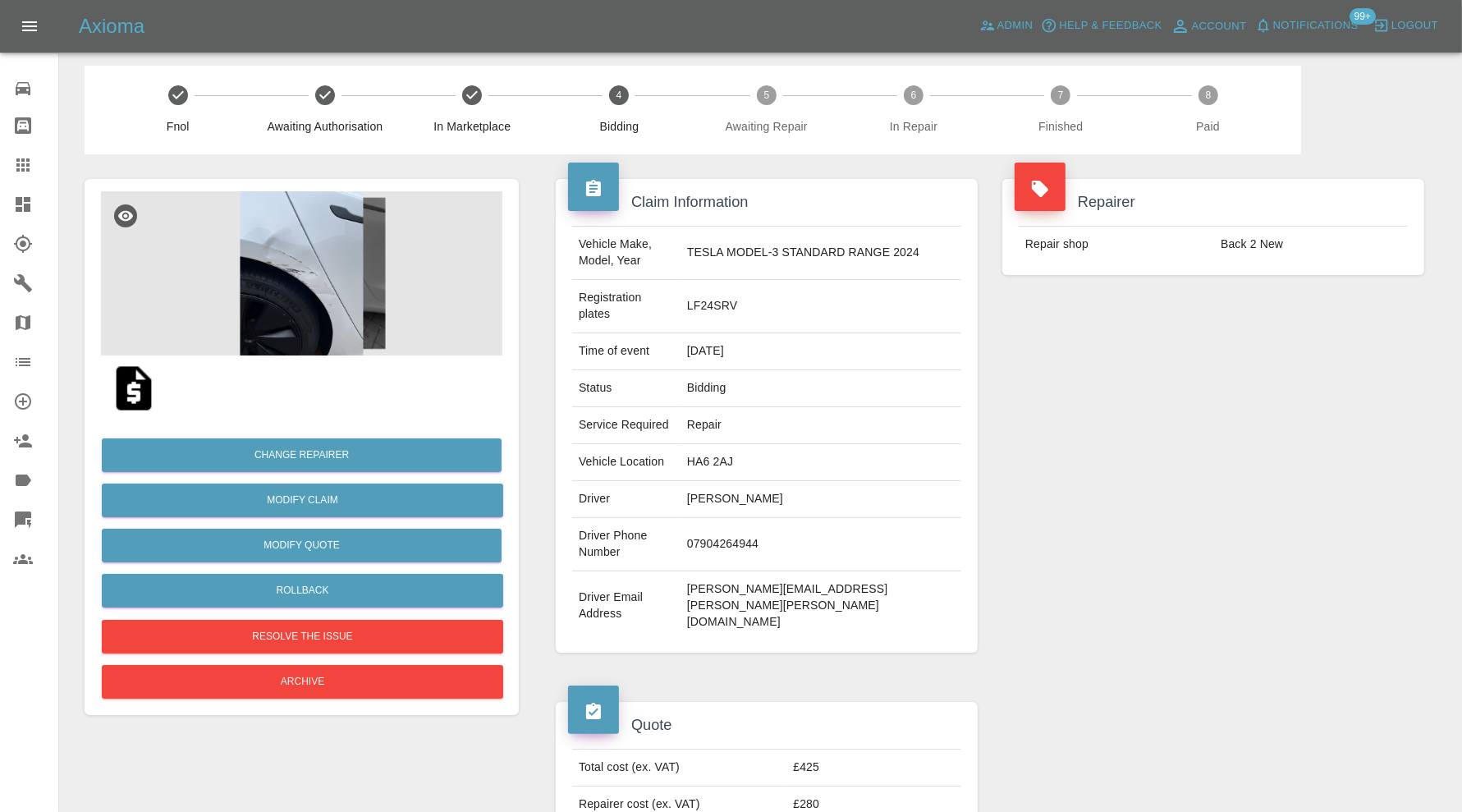
scroll to position [0, 0]
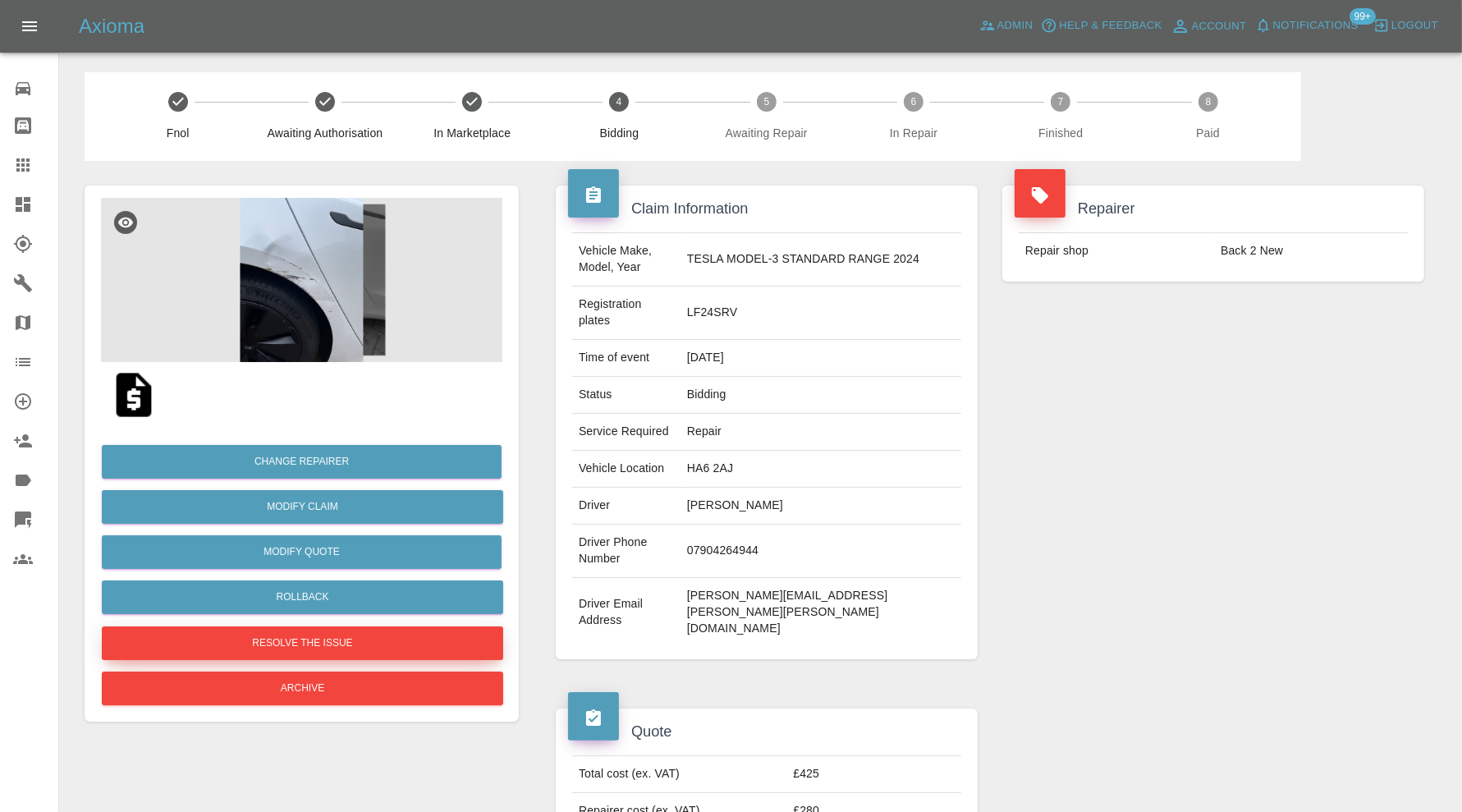
click at [448, 626] on button "Resolve the issue" at bounding box center [302, 642] width 401 height 33
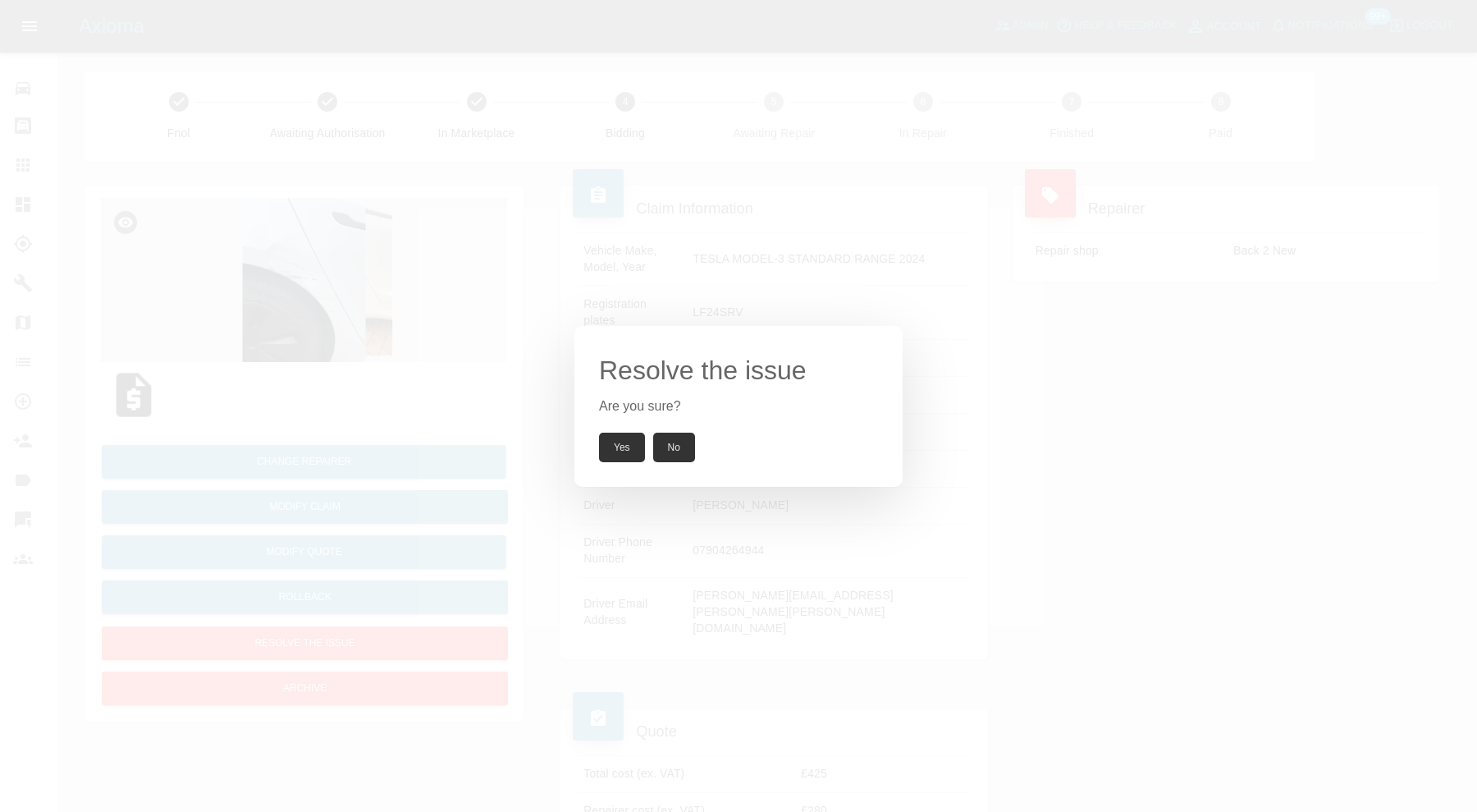
click at [610, 444] on button "Yes" at bounding box center [621, 447] width 46 height 29
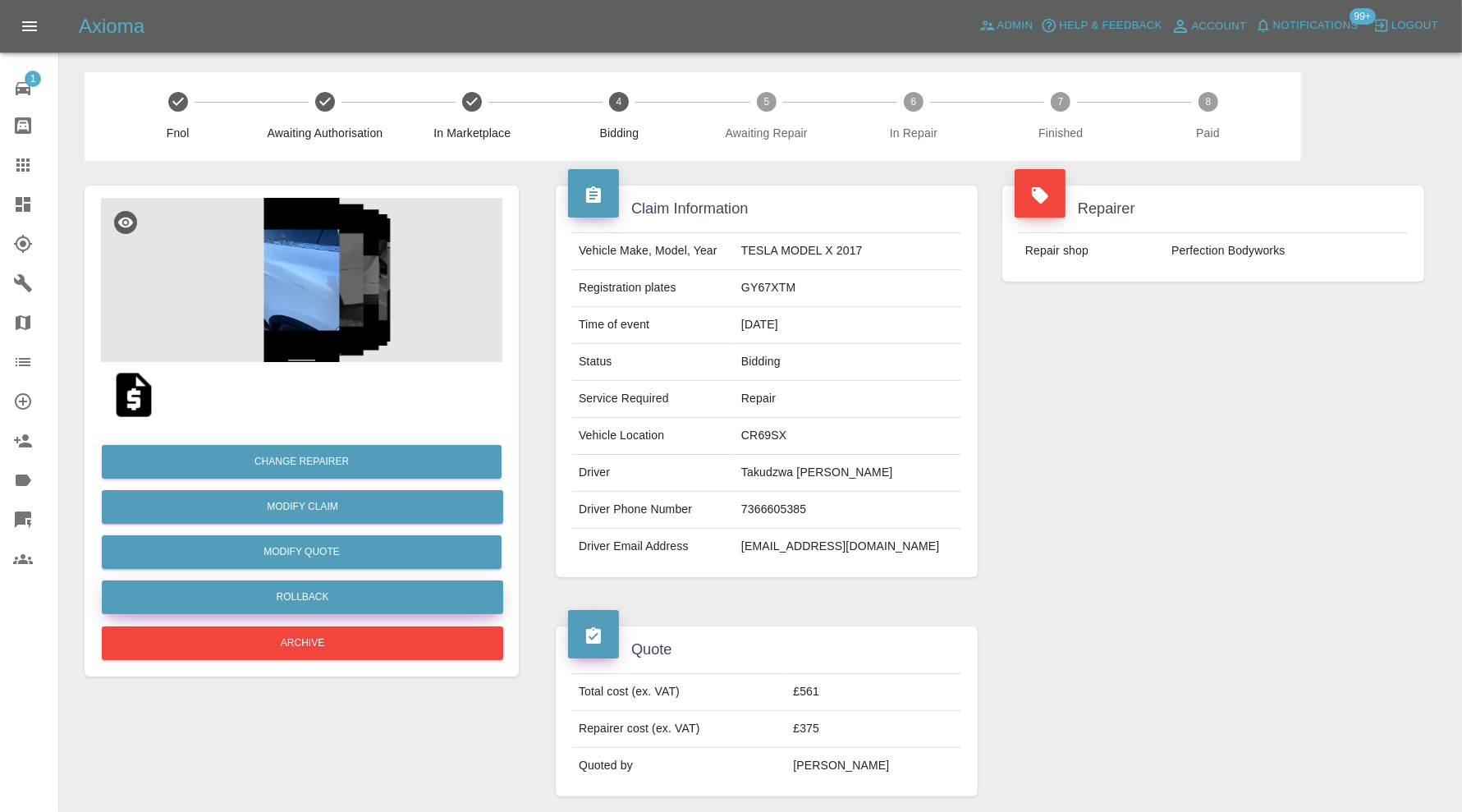
click at [350, 592] on button "Rollback" at bounding box center [302, 597] width 401 height 33
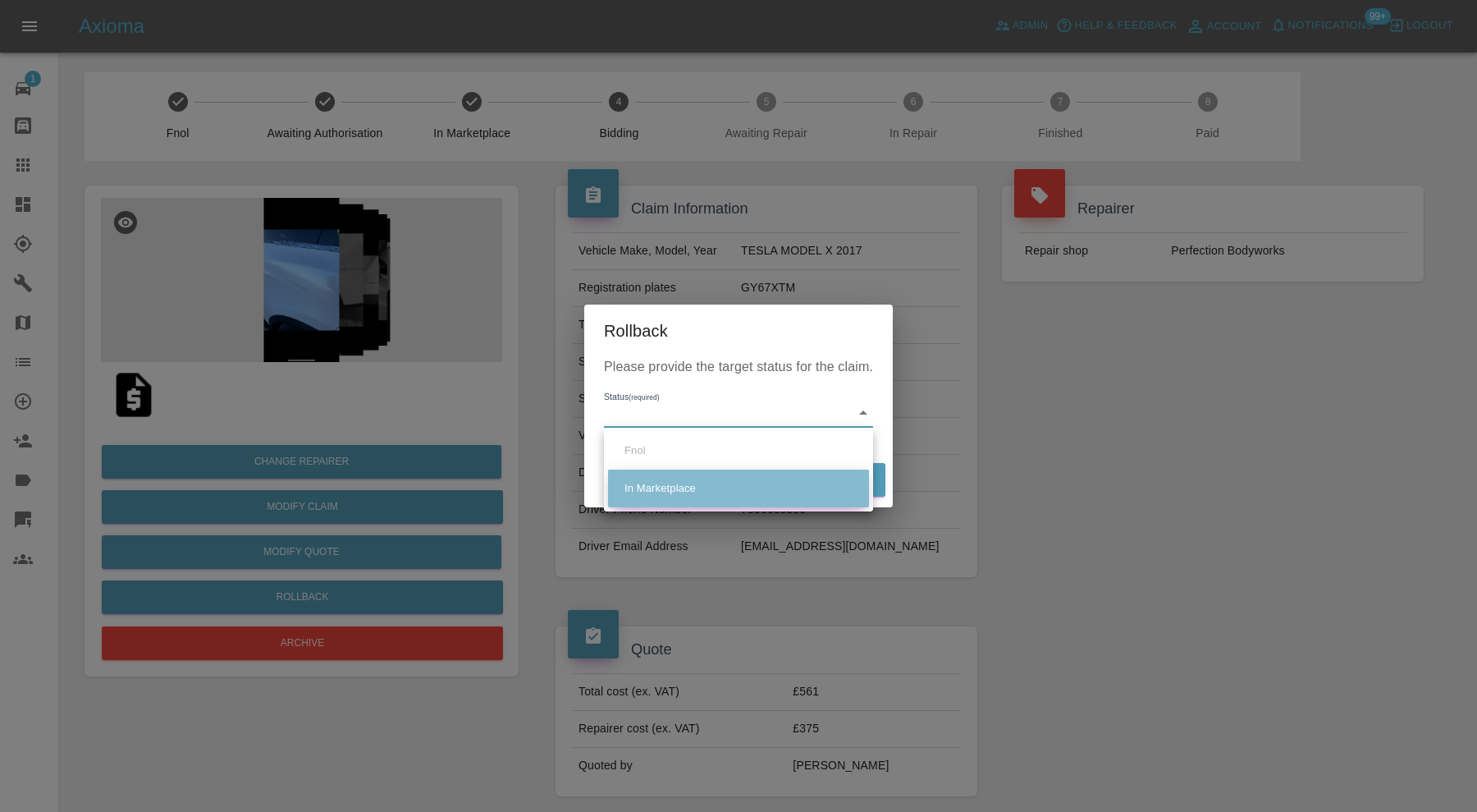
click at [683, 485] on li "In Marketplace" at bounding box center [738, 489] width 261 height 38
type input "in-marketplace"
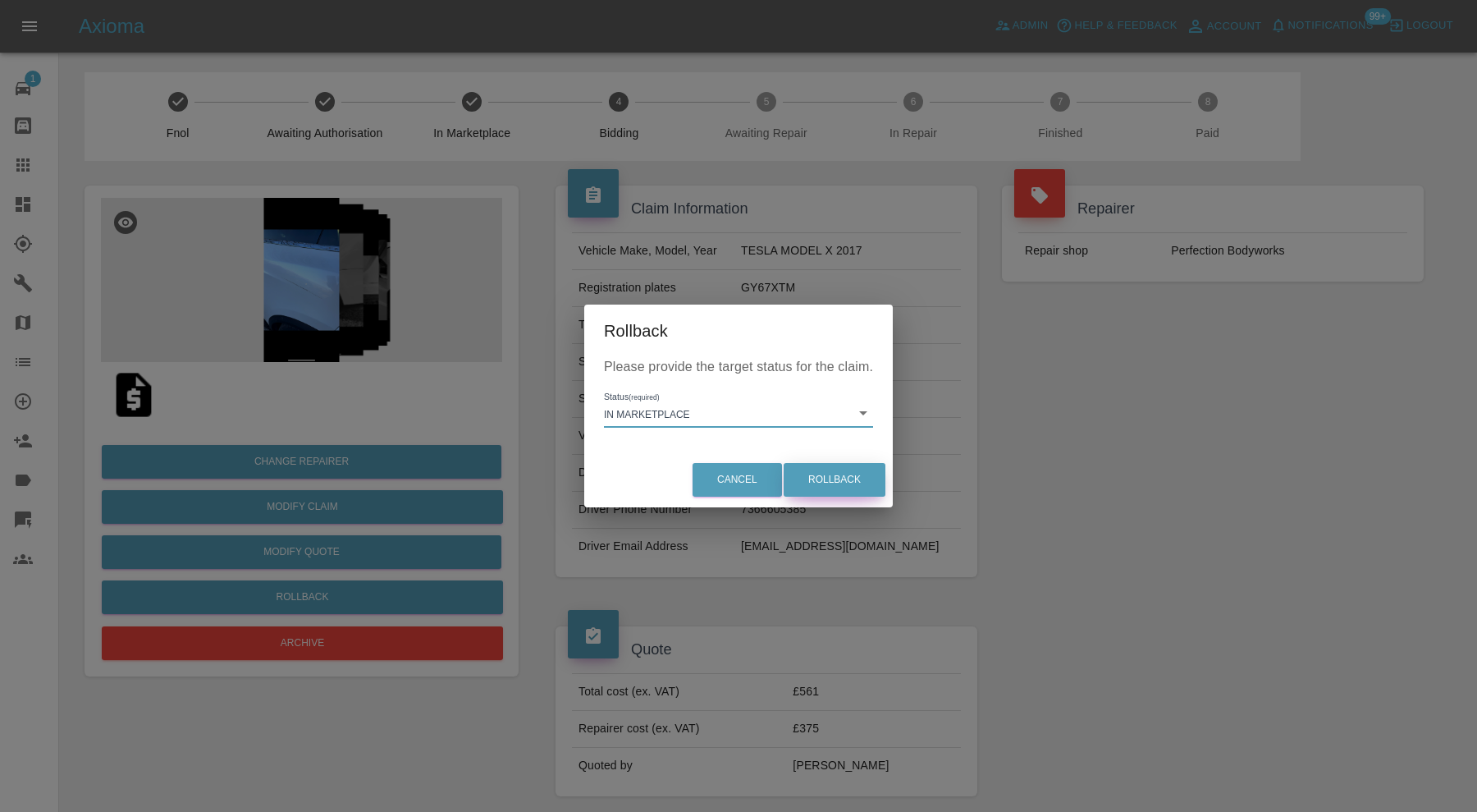
click at [818, 480] on button "Rollback" at bounding box center [834, 479] width 102 height 33
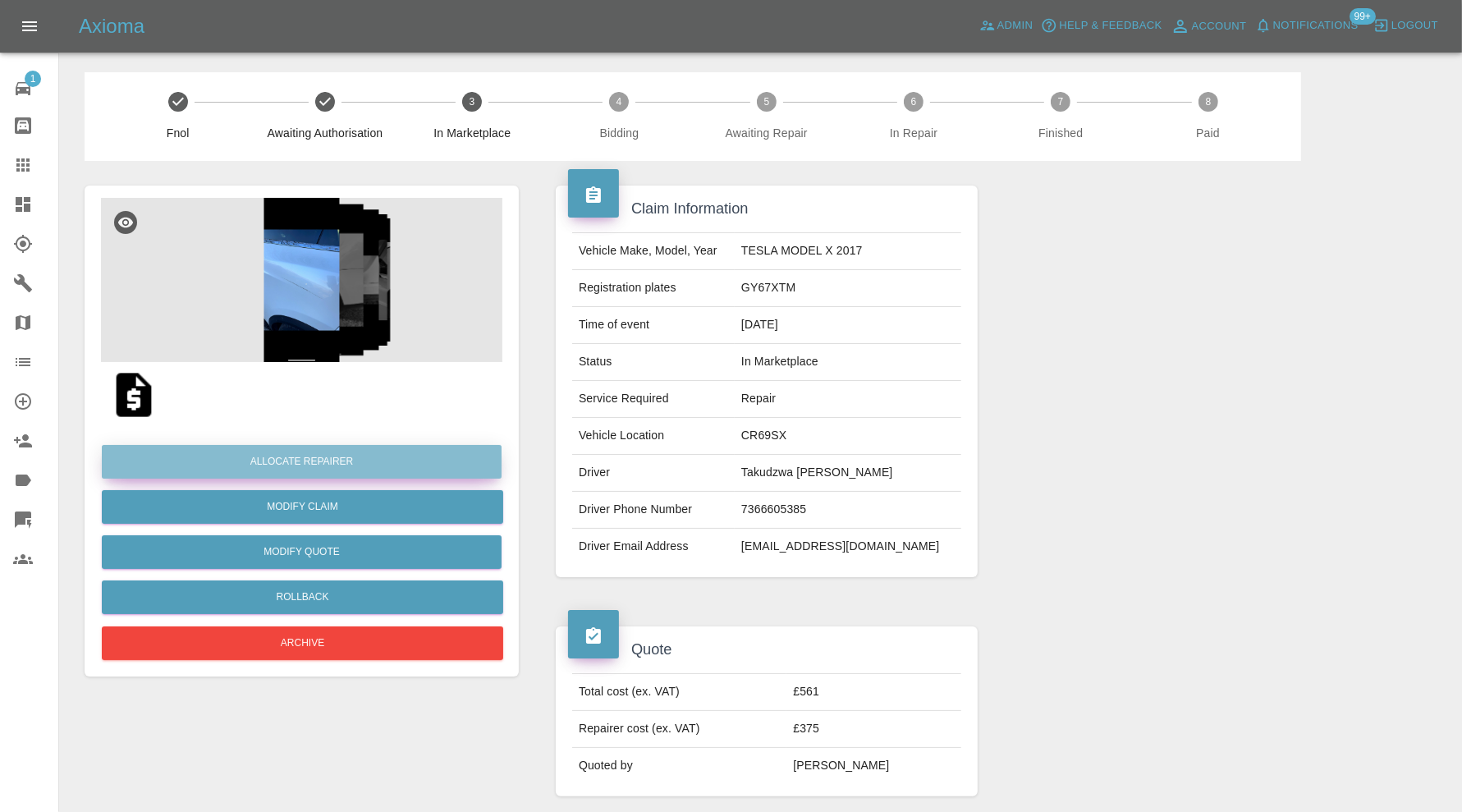
click at [395, 455] on button "Allocate Repairer" at bounding box center [301, 461] width 399 height 33
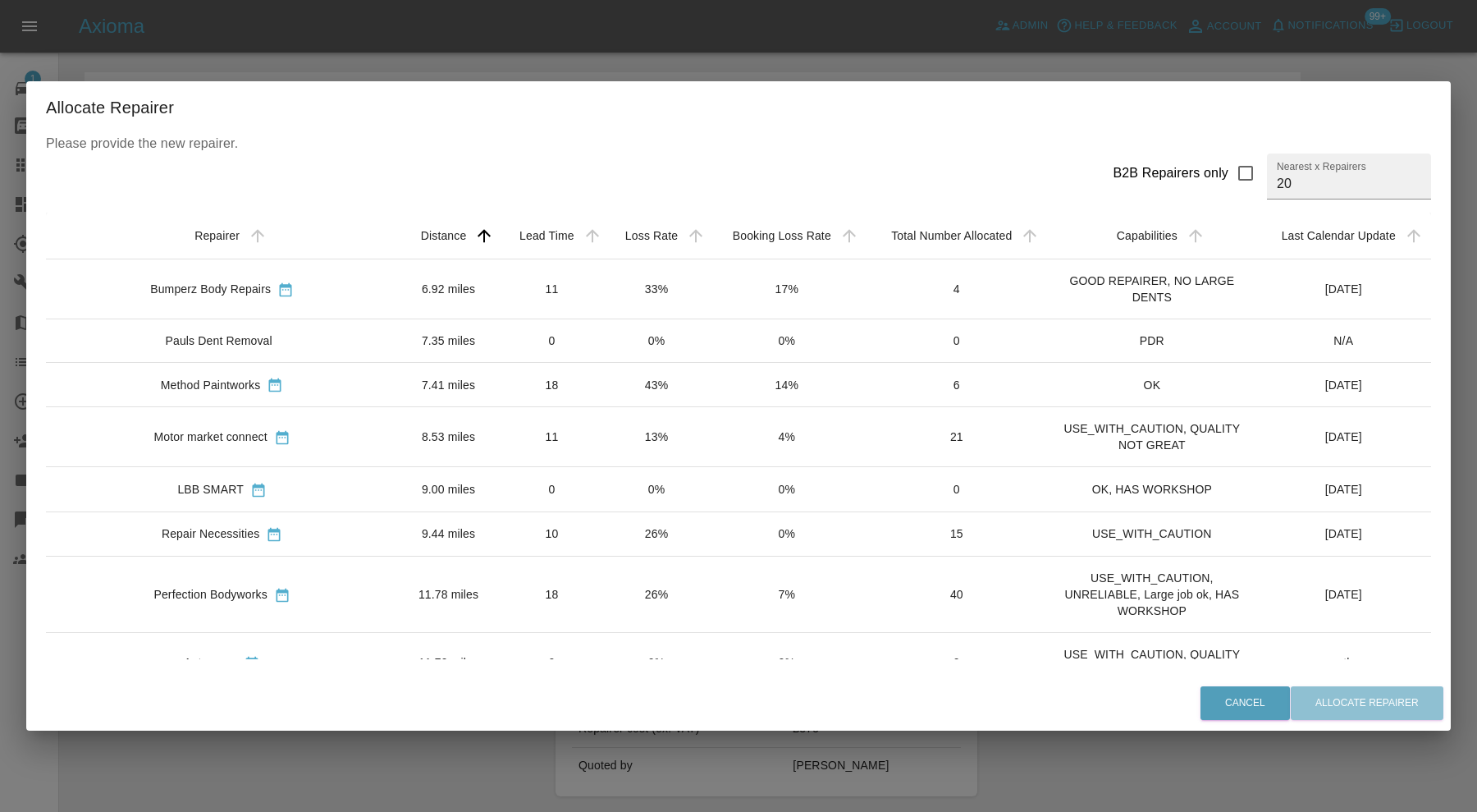
click at [394, 773] on div "Allocate Repairer Please provide the new repairer. B2B Repairers only Nearest x…" at bounding box center [738, 406] width 1477 height 812
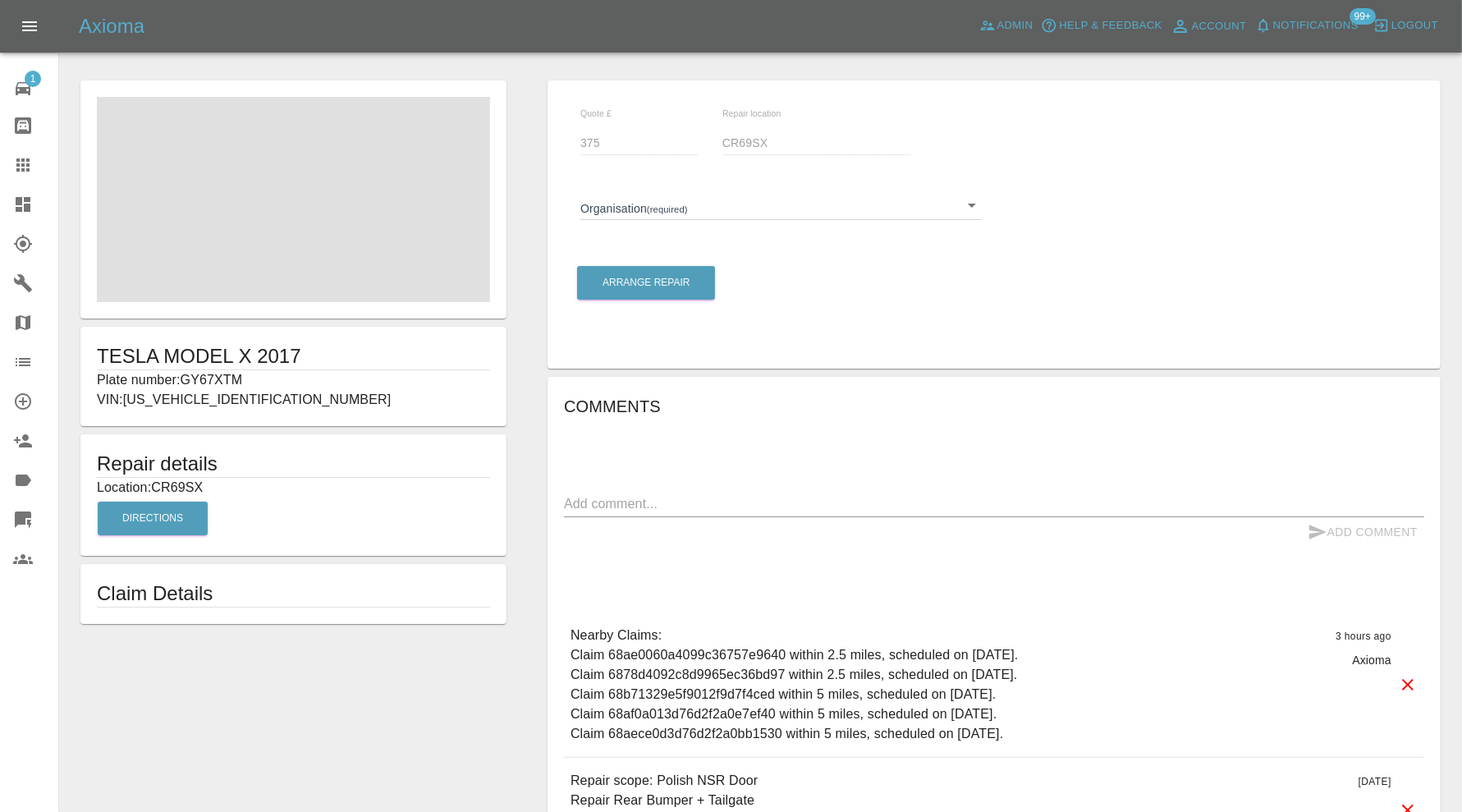
click at [822, 197] on body "Axioma Admin Help & Feedback Account Notifications 99+ Logout 1 Repair home Bod…" at bounding box center [731, 500] width 1462 height 1001
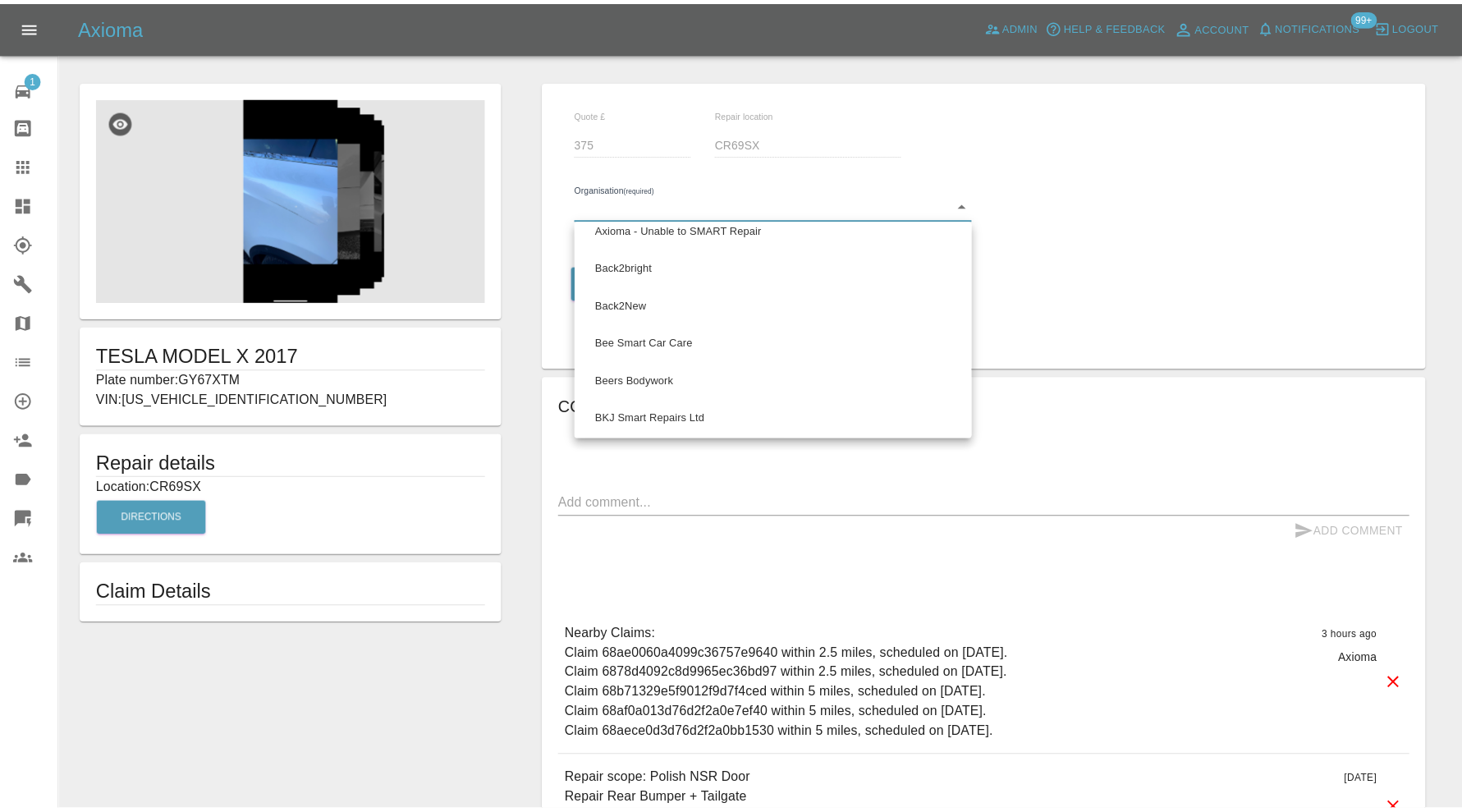
scroll to position [821, 0]
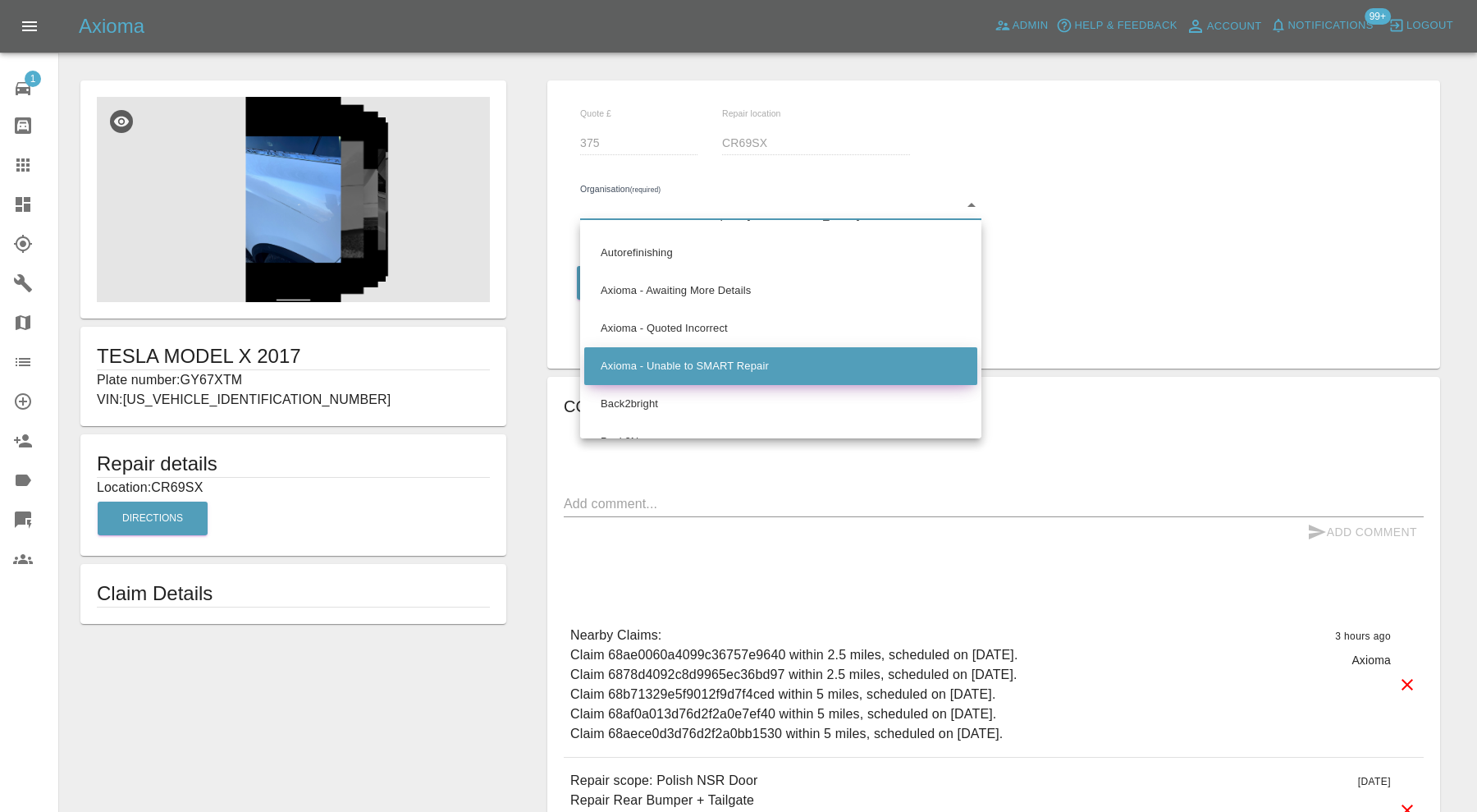
click at [800, 359] on li "Axioma - Unable to SMART Repair" at bounding box center [781, 366] width 393 height 38
type input "66cdd8705c84a2557c7b6388"
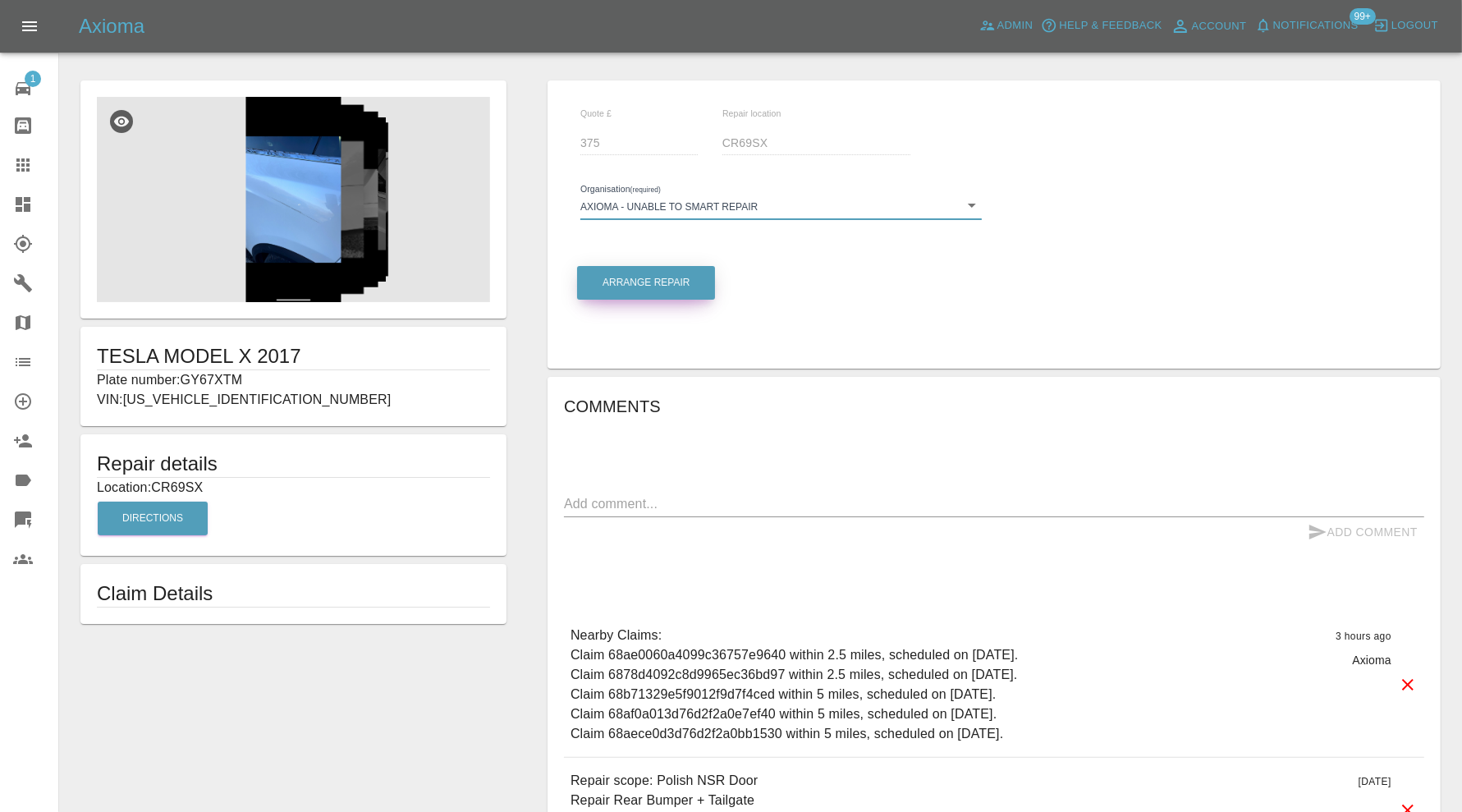
click at [685, 288] on button "Arrange Repair" at bounding box center [645, 282] width 138 height 33
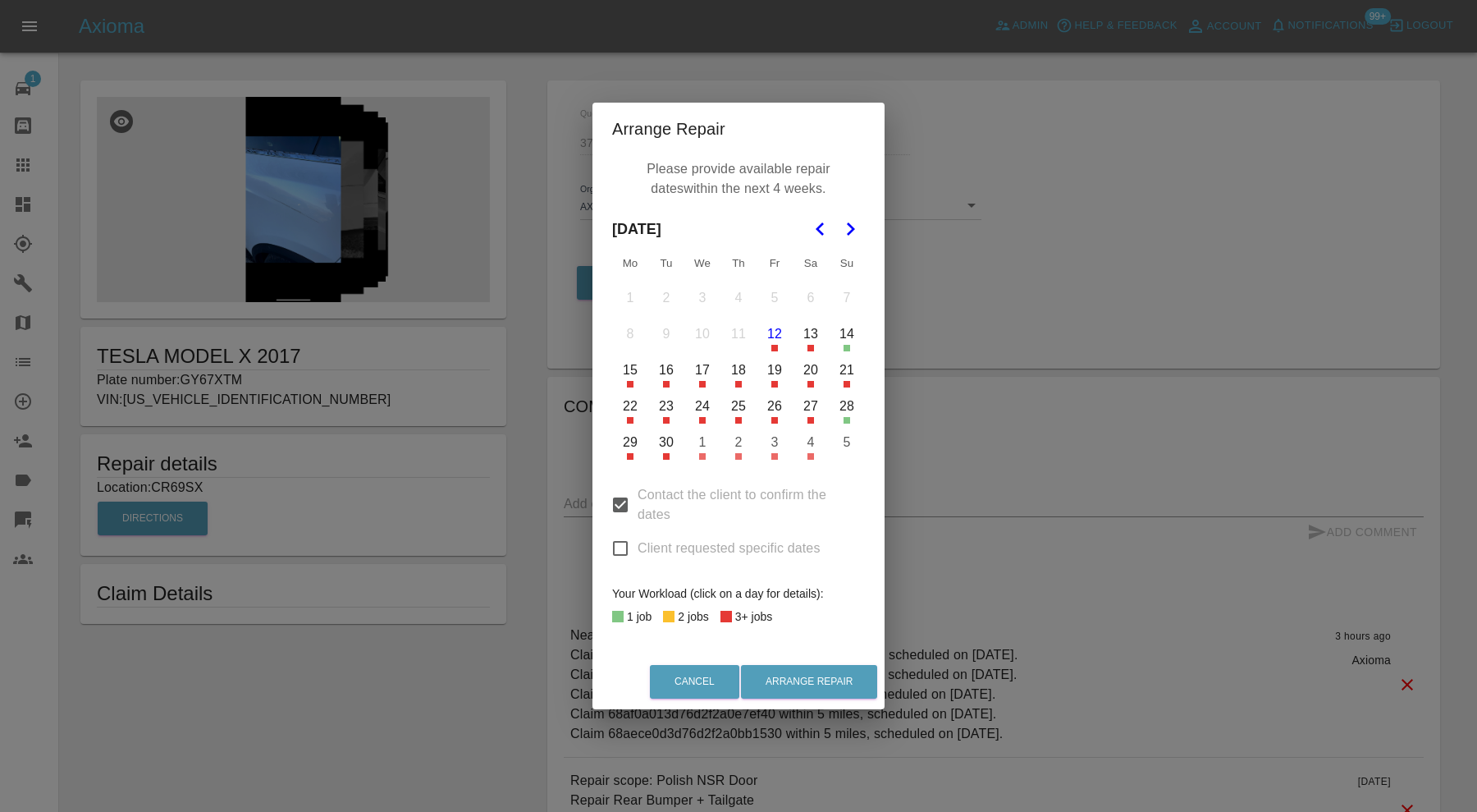
click at [622, 495] on input "Contact the client to confirm the dates" at bounding box center [620, 505] width 34 height 34
checkbox input "false"
click at [770, 345] on button "12" at bounding box center [774, 334] width 34 height 34
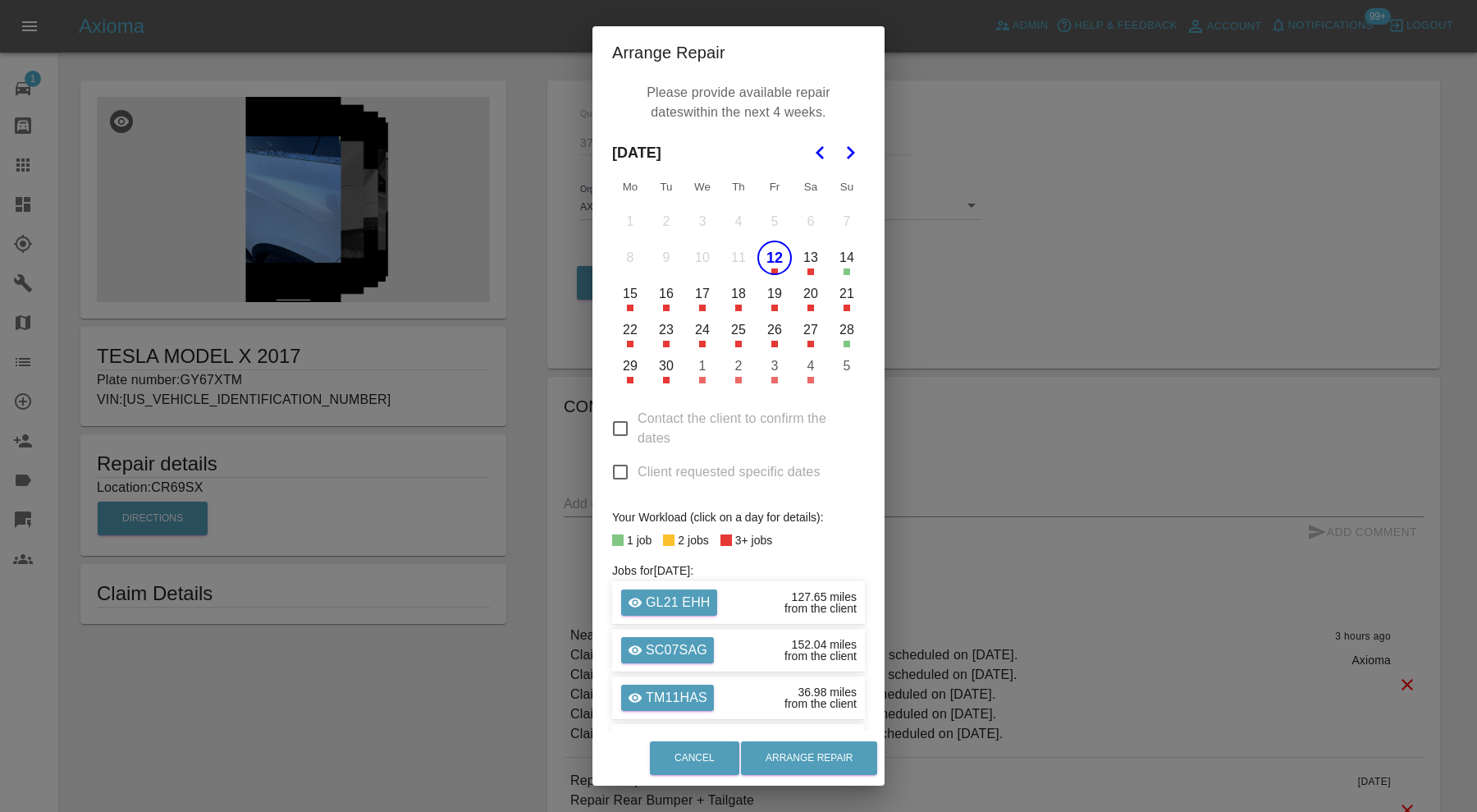
click at [800, 268] on button "13" at bounding box center [811, 257] width 34 height 34
click at [830, 264] on button "14" at bounding box center [847, 257] width 34 height 34
click at [810, 747] on button "Arrange Repair" at bounding box center [809, 757] width 137 height 33
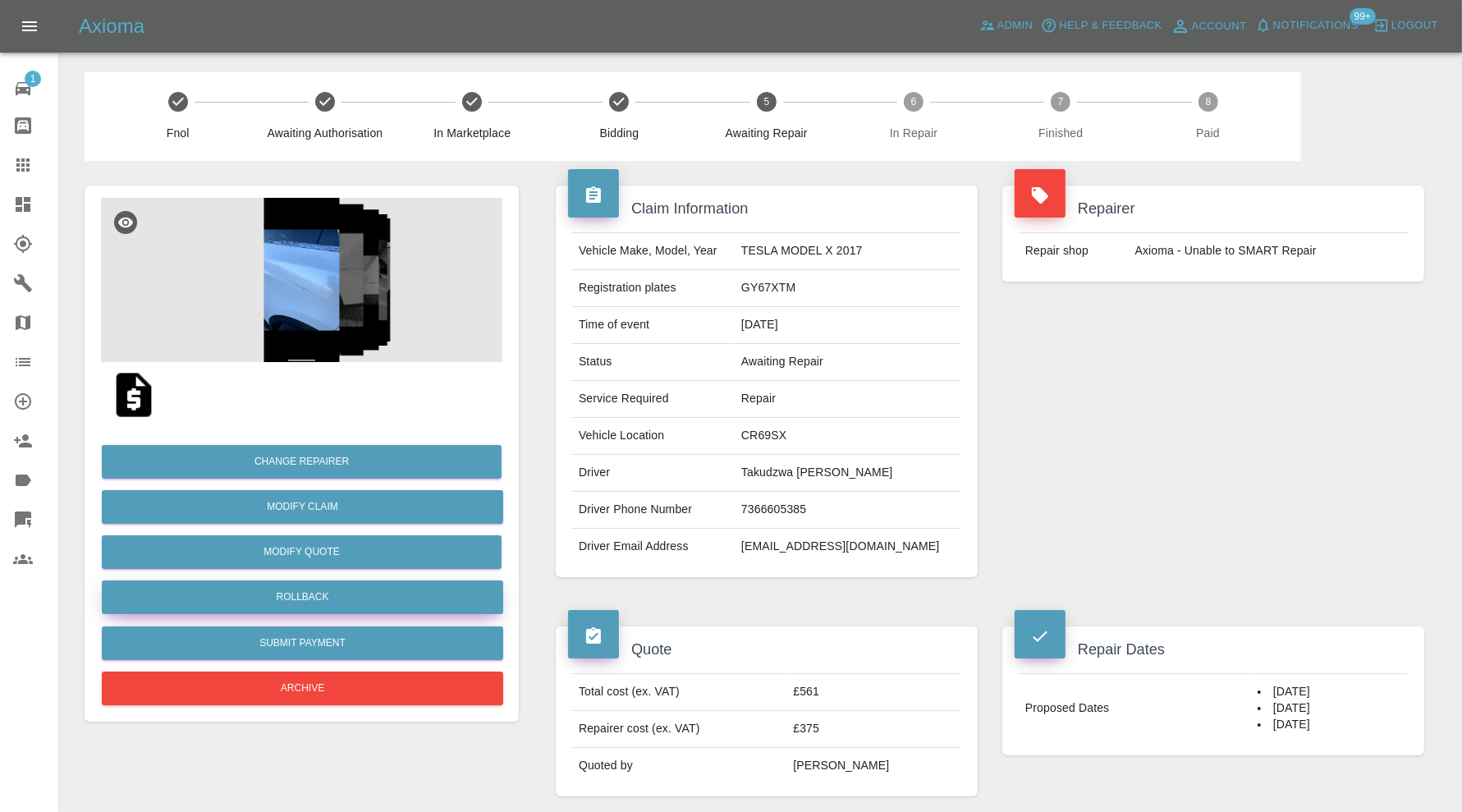
click at [374, 589] on button "Rollback" at bounding box center [302, 597] width 401 height 33
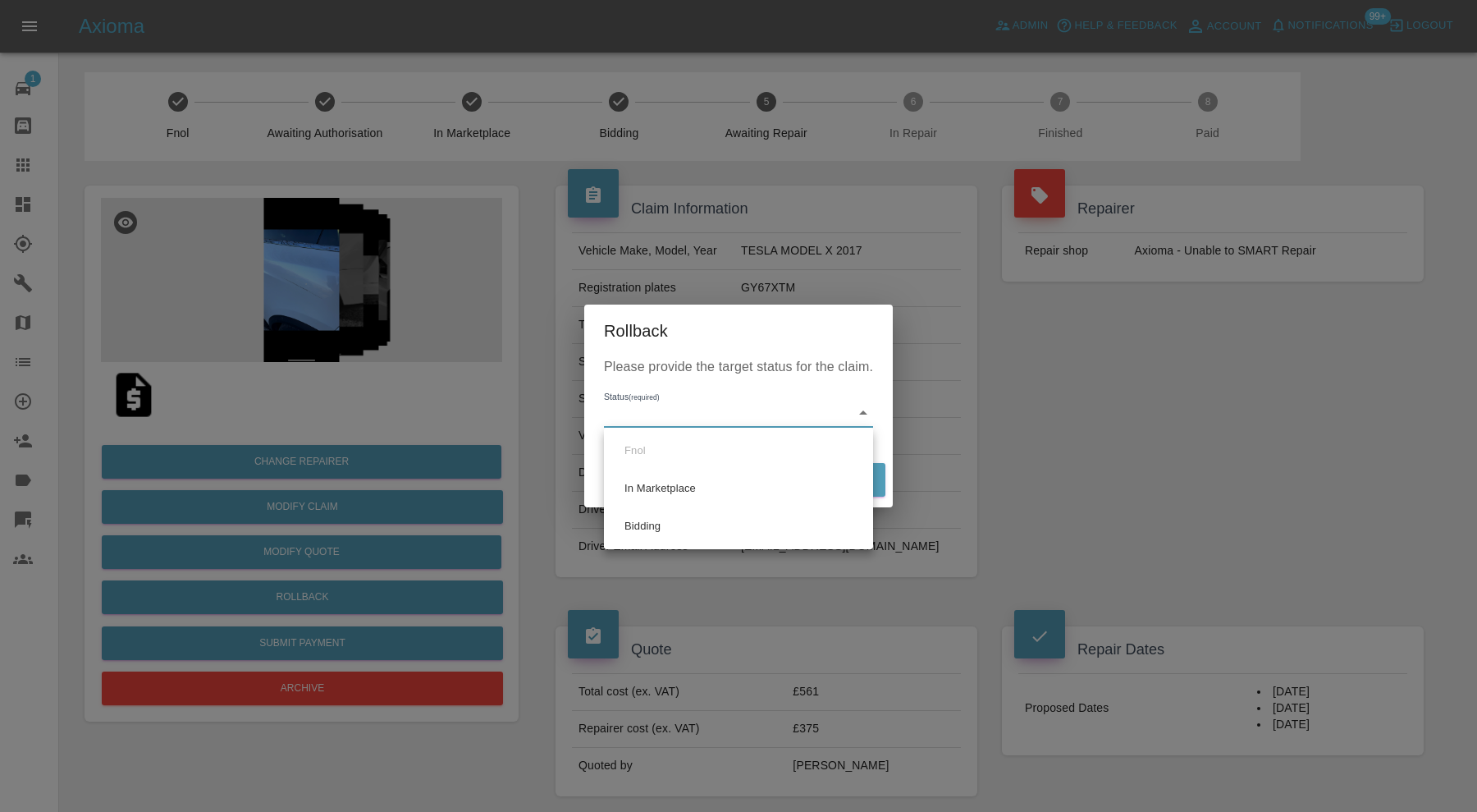
click at [681, 527] on li "Bidding" at bounding box center [738, 526] width 261 height 38
type input "bidding"
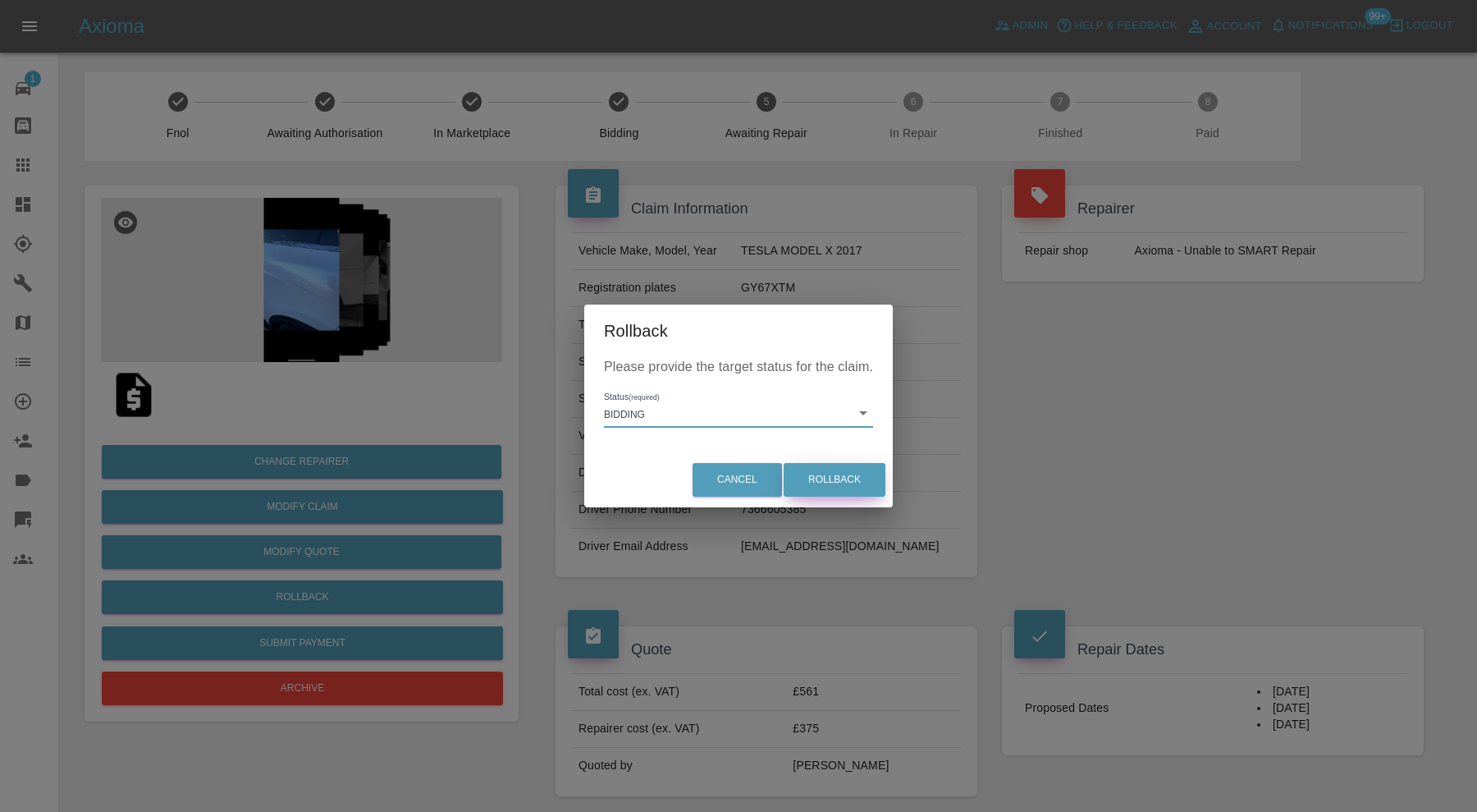
click at [867, 480] on button "Rollback" at bounding box center [834, 479] width 102 height 33
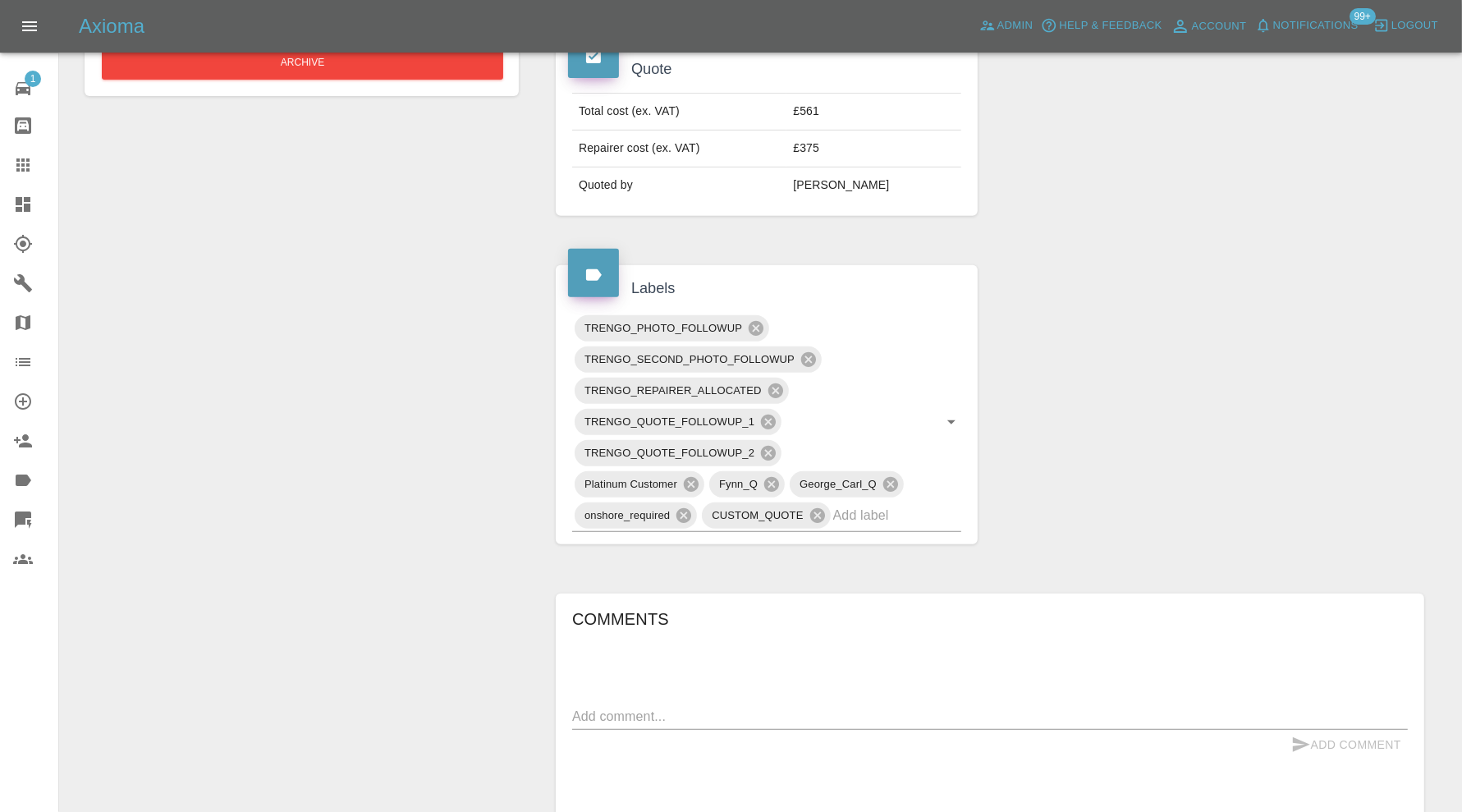
scroll to position [821, 0]
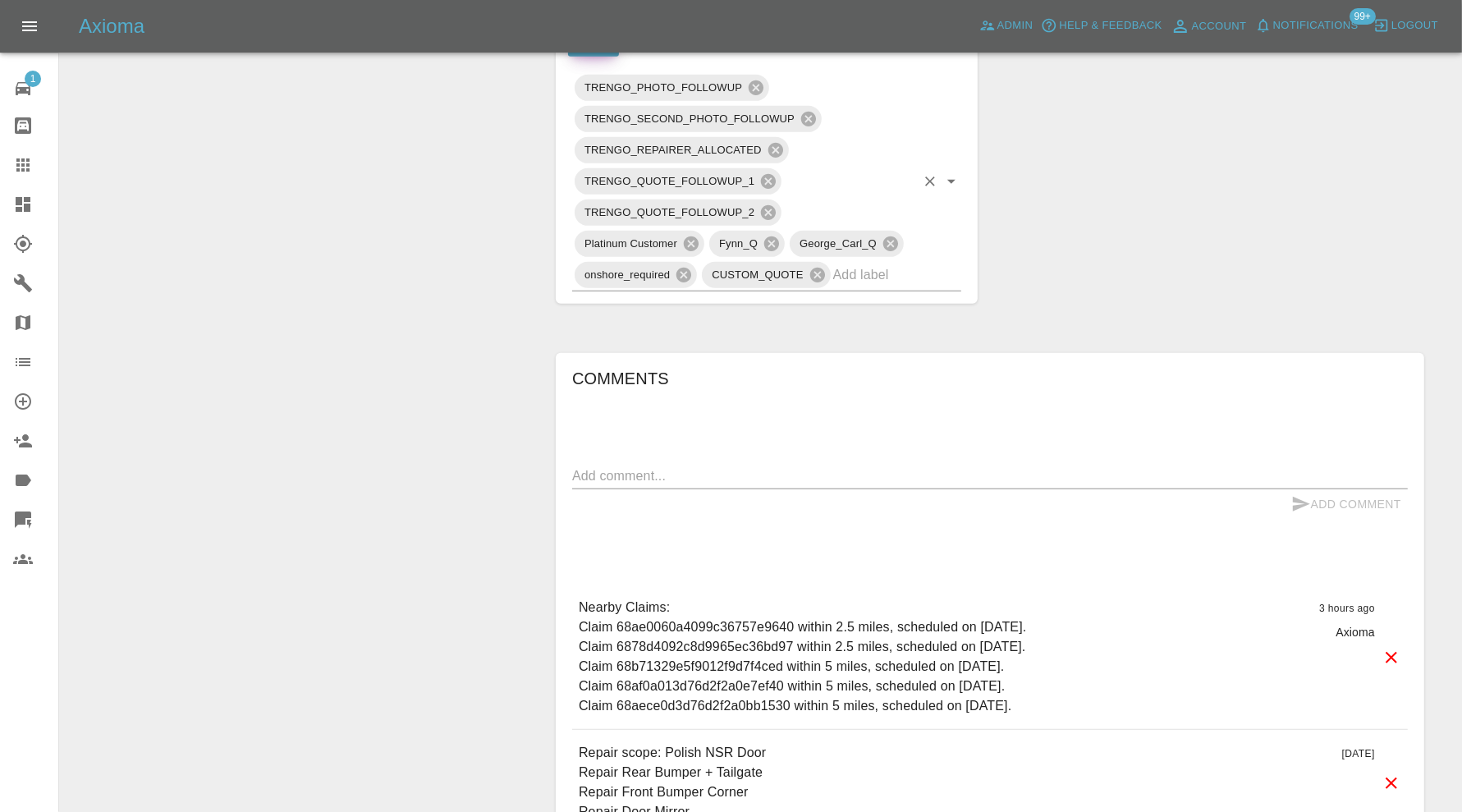
click at [877, 270] on input "text" at bounding box center [874, 274] width 83 height 26
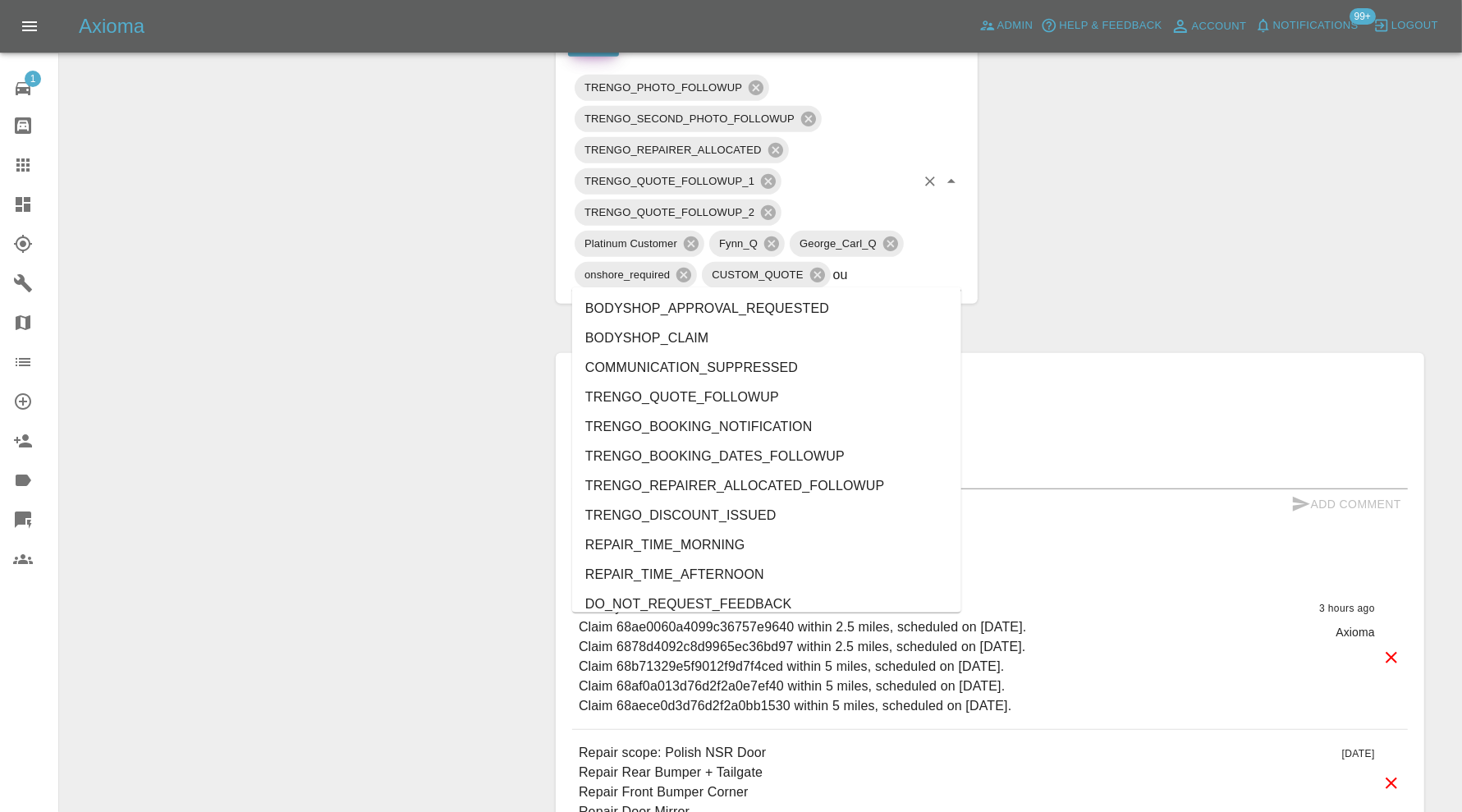
type input "out"
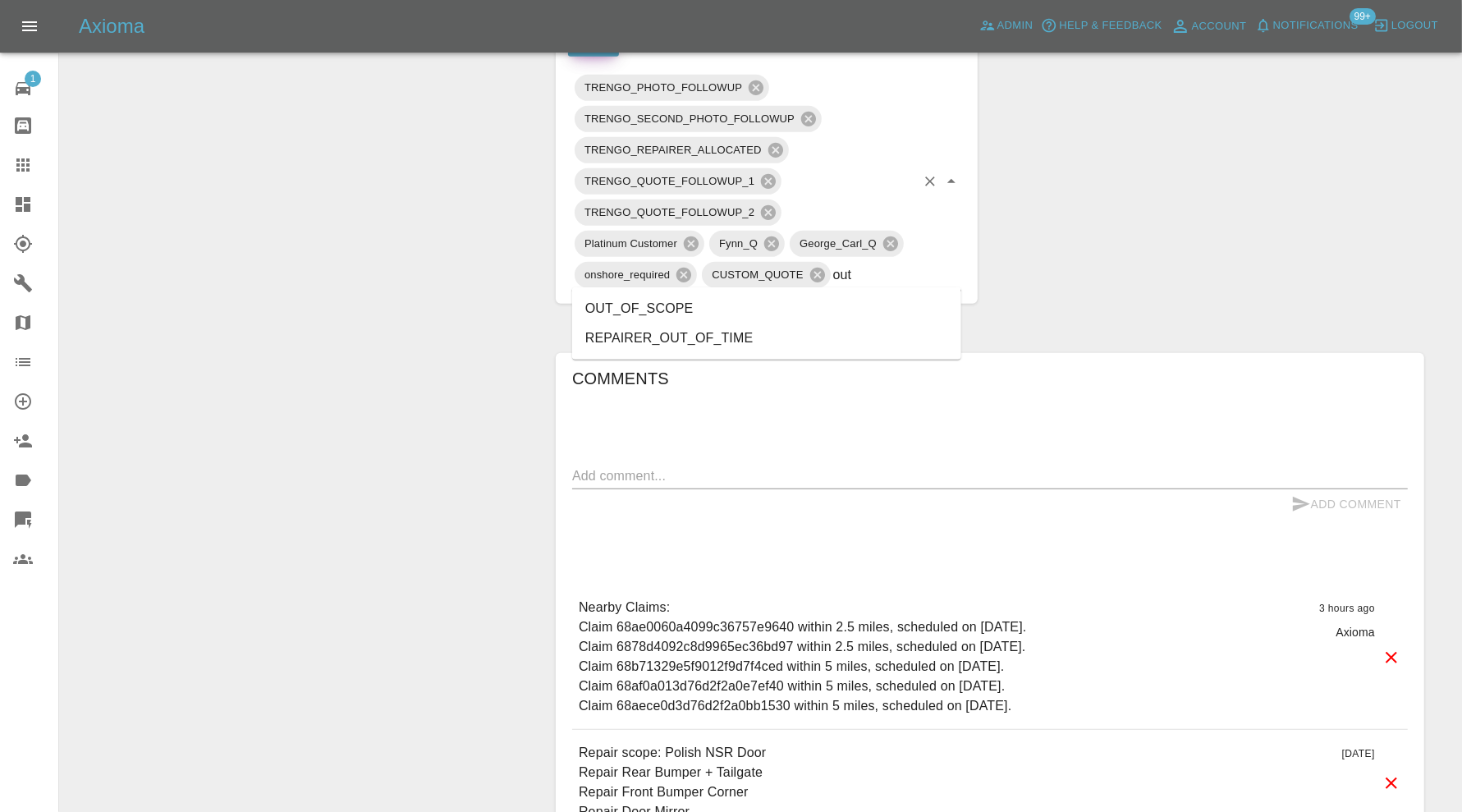
click at [655, 307] on li "OUT_OF_SCOPE" at bounding box center [767, 308] width 389 height 29
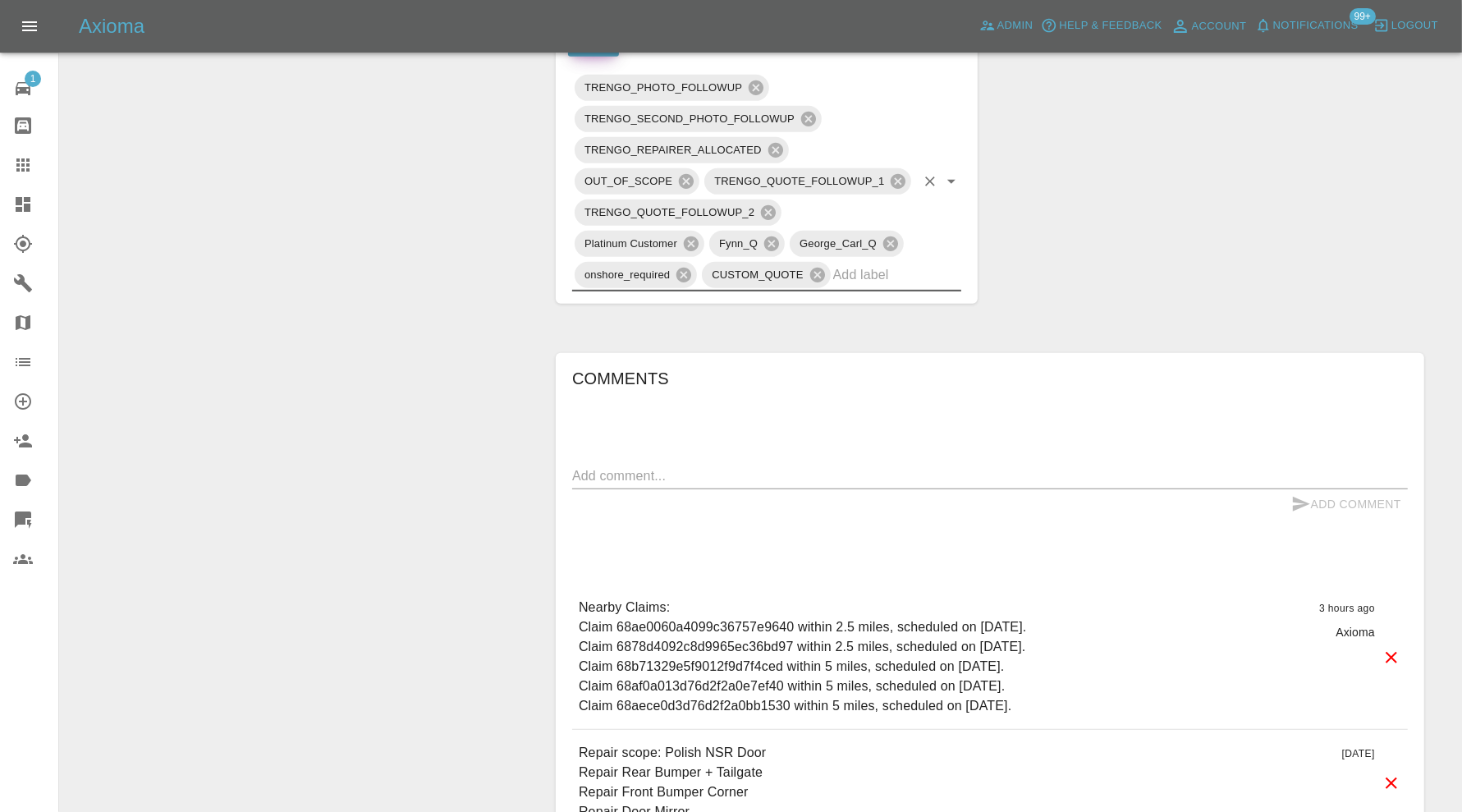
scroll to position [137, 0]
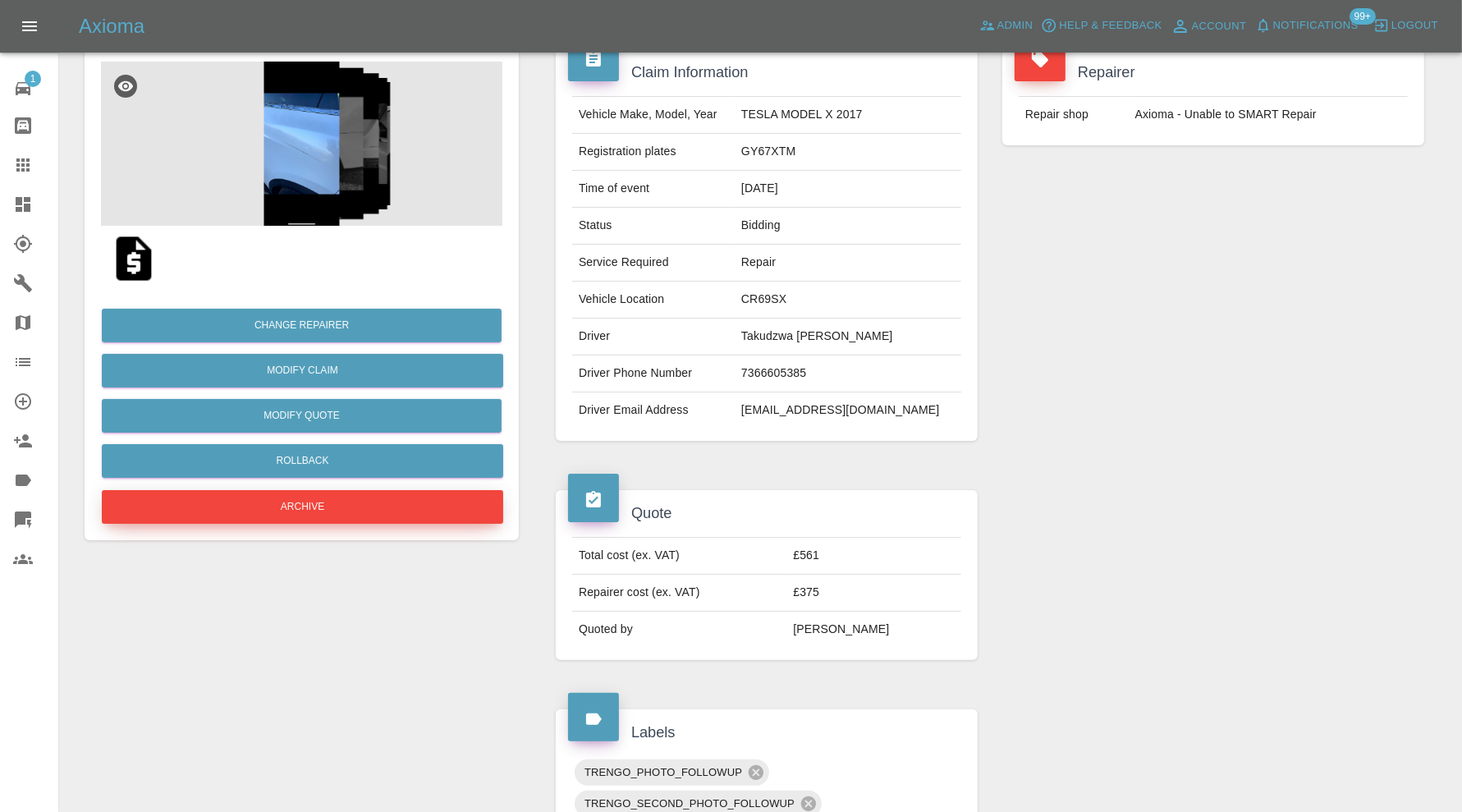
click at [332, 496] on button "Archive" at bounding box center [302, 506] width 401 height 33
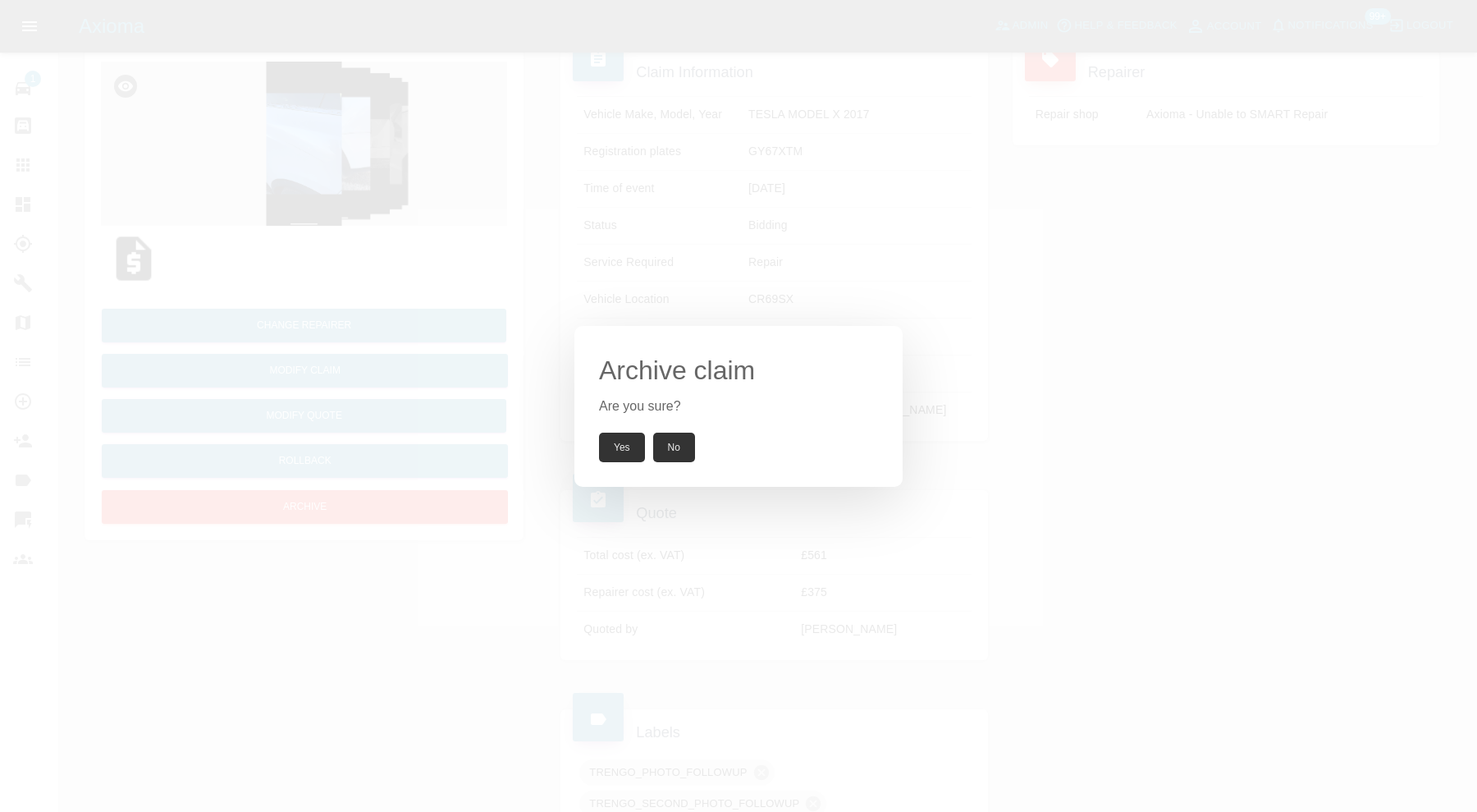
click at [612, 436] on button "Yes" at bounding box center [621, 447] width 46 height 29
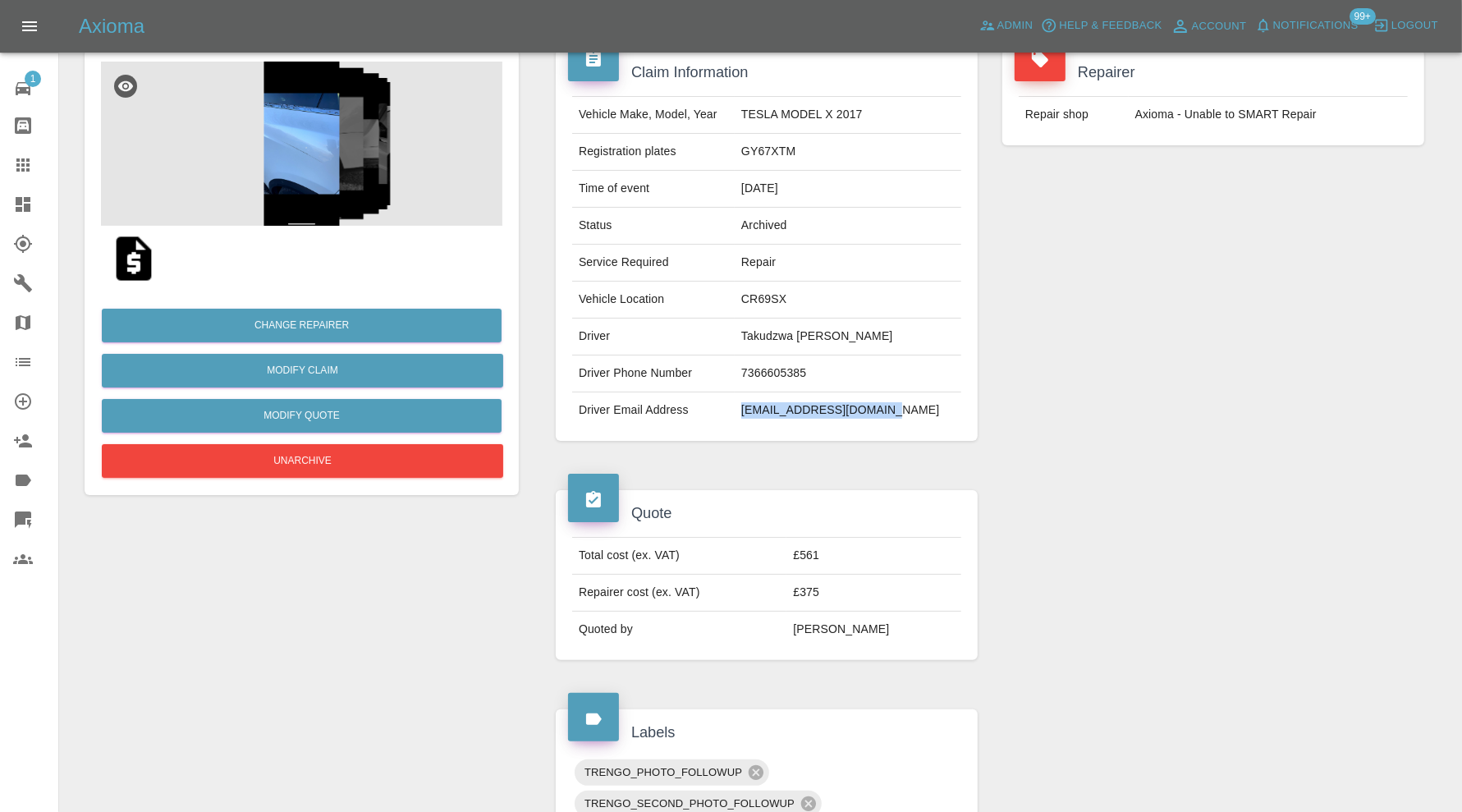
drag, startPoint x: 923, startPoint y: 415, endPoint x: 772, endPoint y: 420, distance: 151.1
click at [772, 420] on td "[EMAIL_ADDRESS][DOMAIN_NAME]" at bounding box center [847, 410] width 227 height 36
copy td "adriankashiri@gmail.com"
click at [814, 146] on td "GY67XTM" at bounding box center [847, 152] width 227 height 37
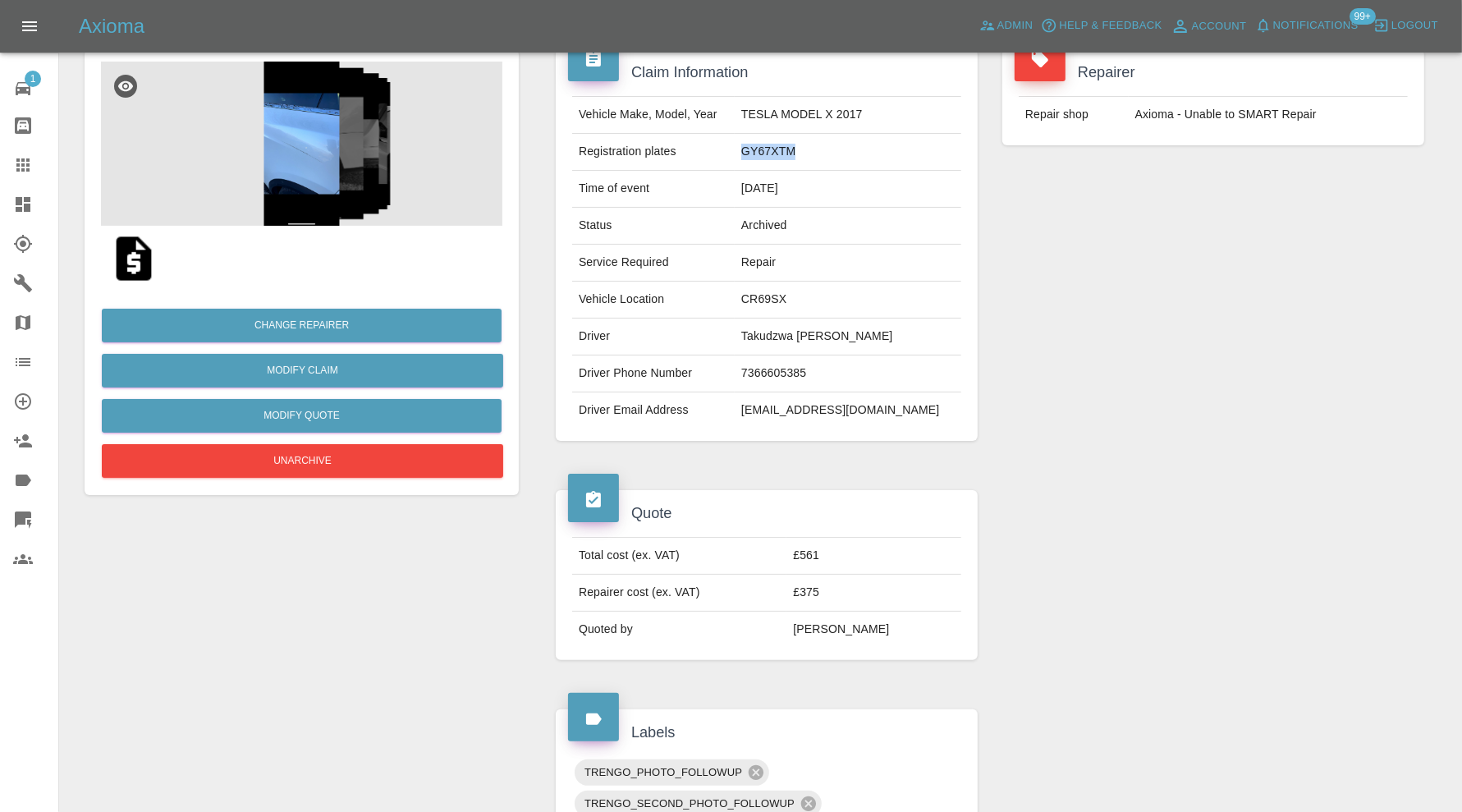
copy td "GY67XTM"
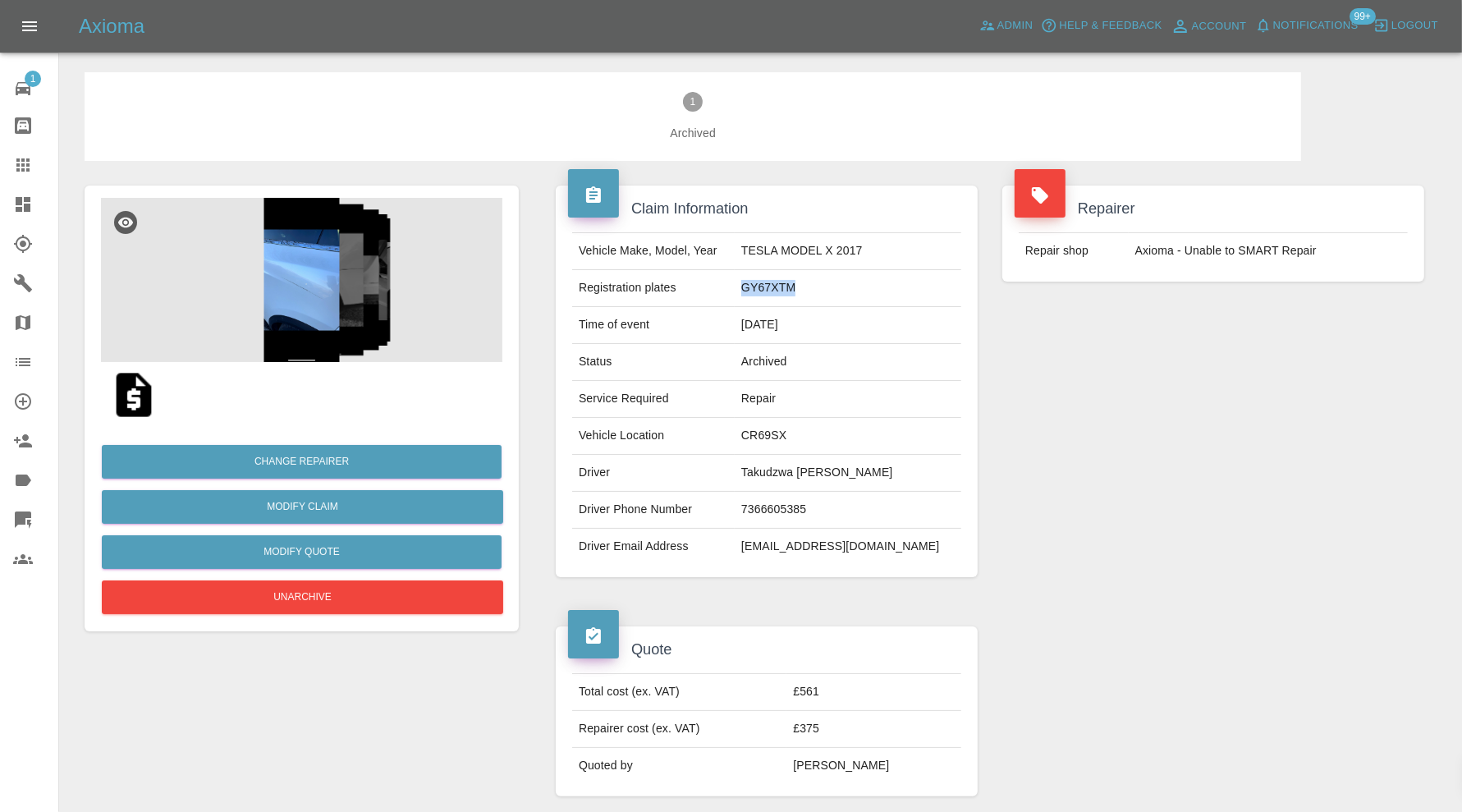
click at [18, 202] on icon at bounding box center [23, 205] width 15 height 15
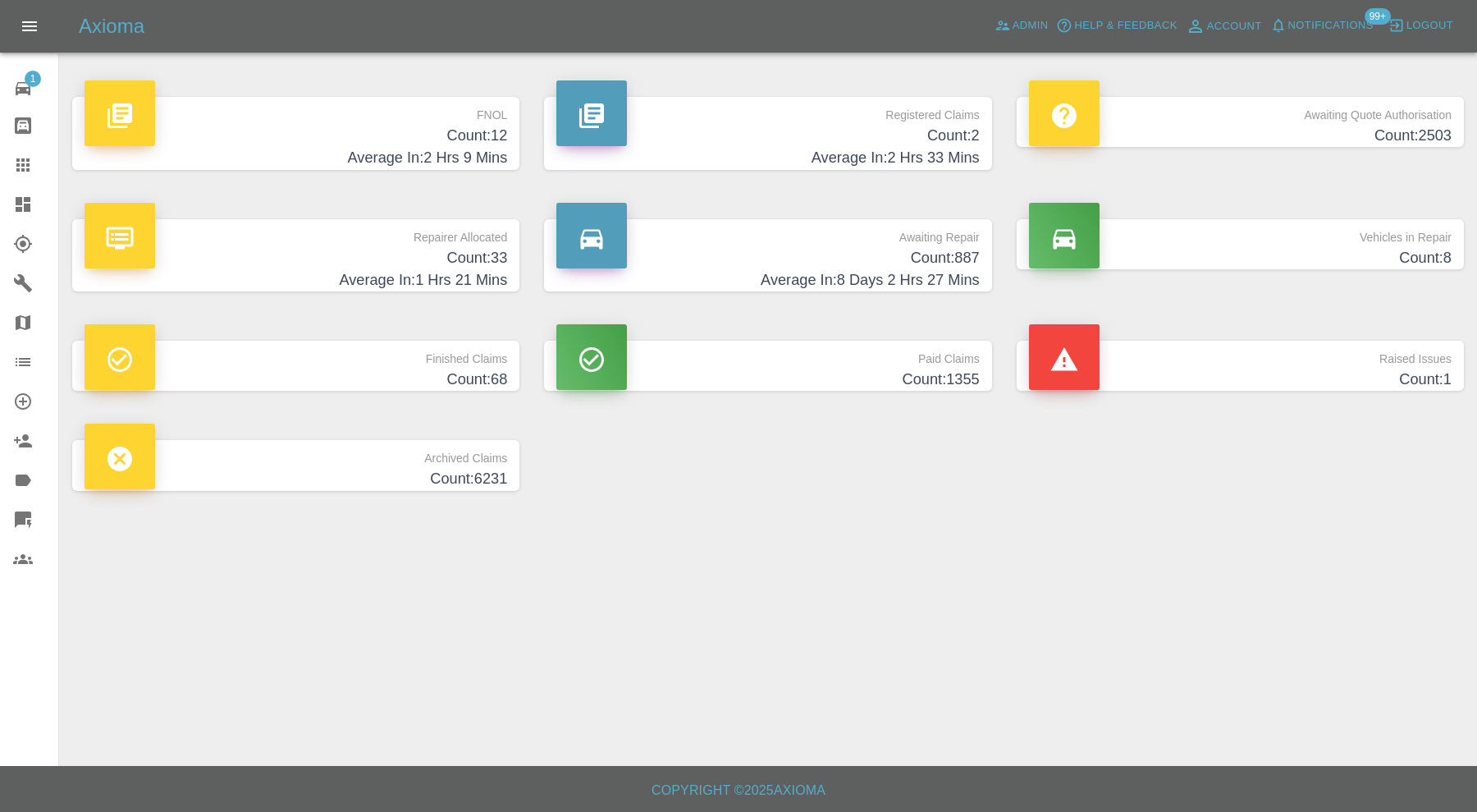
click at [386, 259] on h4 "Count: 33" at bounding box center [296, 257] width 423 height 22
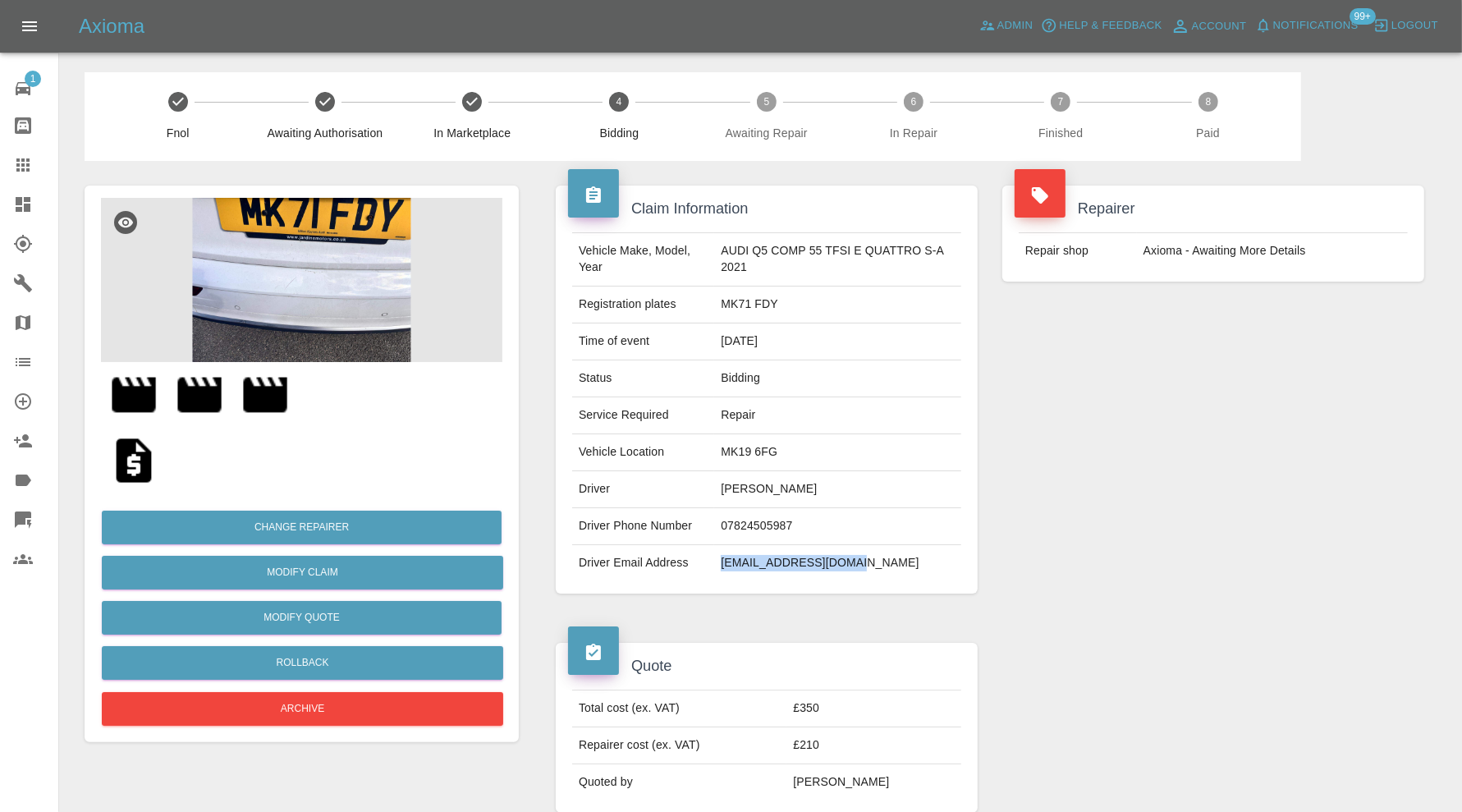
drag, startPoint x: 870, startPoint y: 566, endPoint x: 721, endPoint y: 575, distance: 149.3
click at [721, 575] on td "[EMAIL_ADDRESS][DOMAIN_NAME]" at bounding box center [838, 563] width 247 height 36
copy td "[EMAIL_ADDRESS][DOMAIN_NAME]"
drag, startPoint x: 782, startPoint y: 308, endPoint x: 723, endPoint y: 308, distance: 59.0
click at [723, 308] on td "MK71 FDY" at bounding box center [838, 304] width 247 height 37
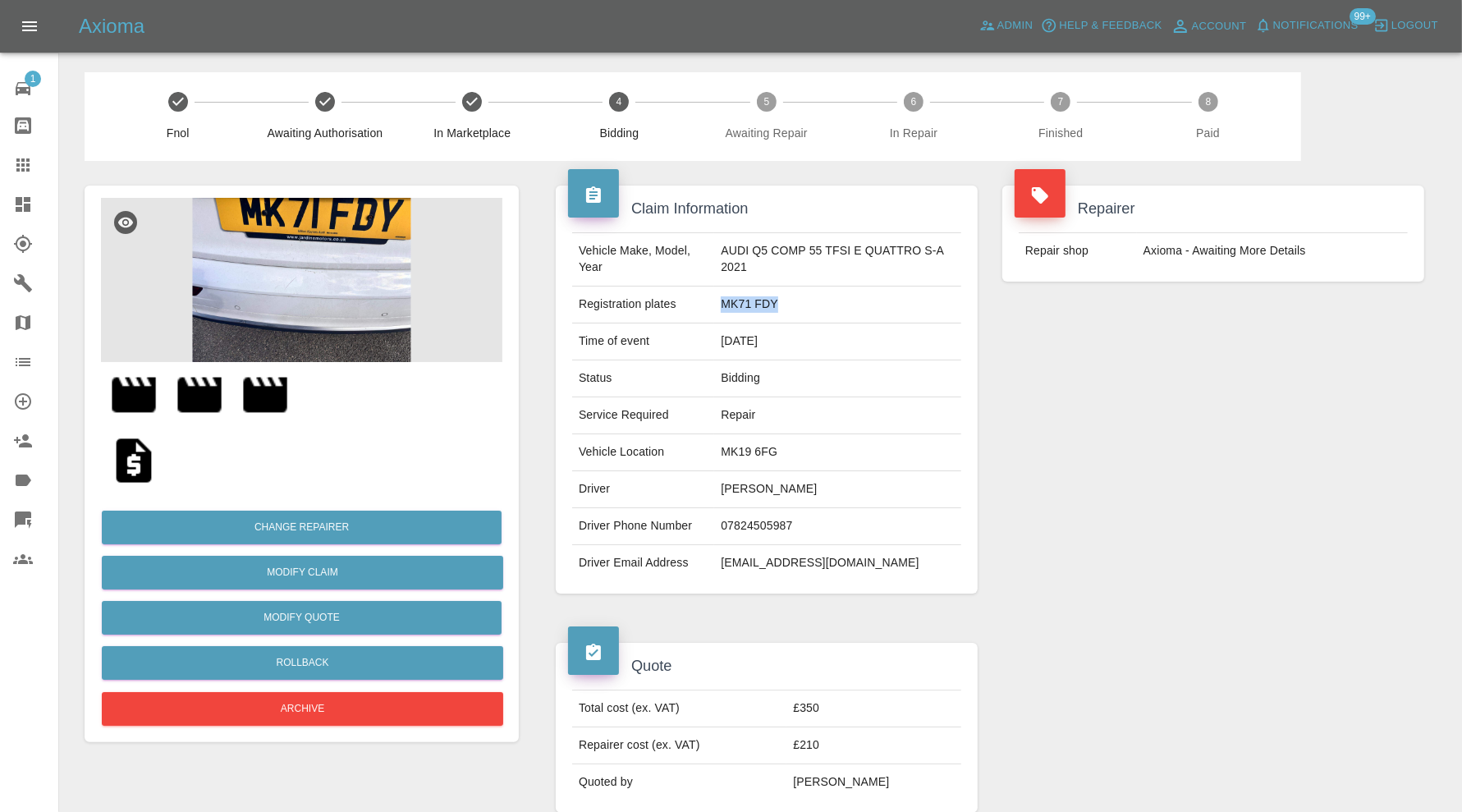
copy td "MK71 FDY"
click at [367, 323] on img at bounding box center [301, 279] width 401 height 164
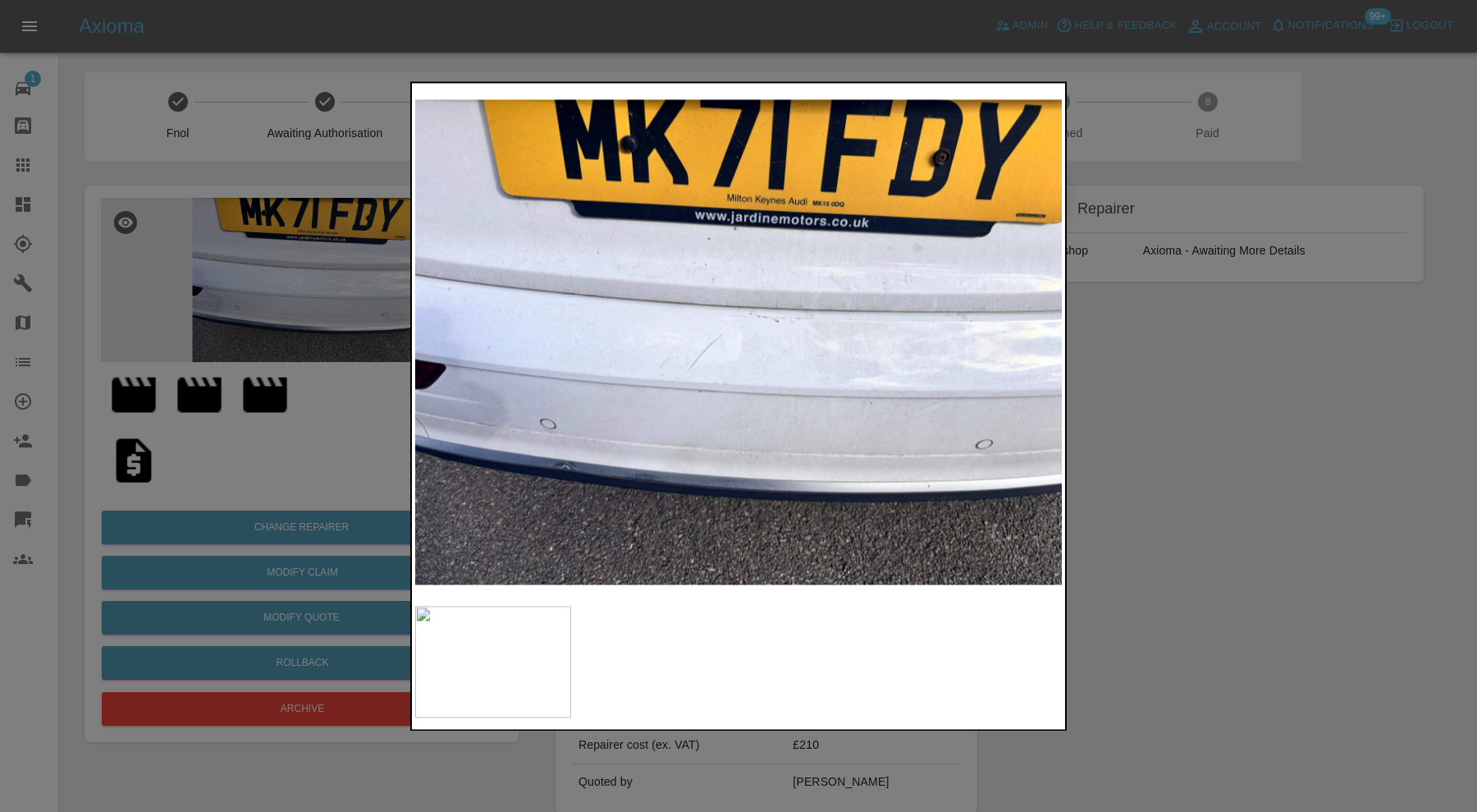
click at [1215, 374] on div at bounding box center [738, 406] width 1477 height 812
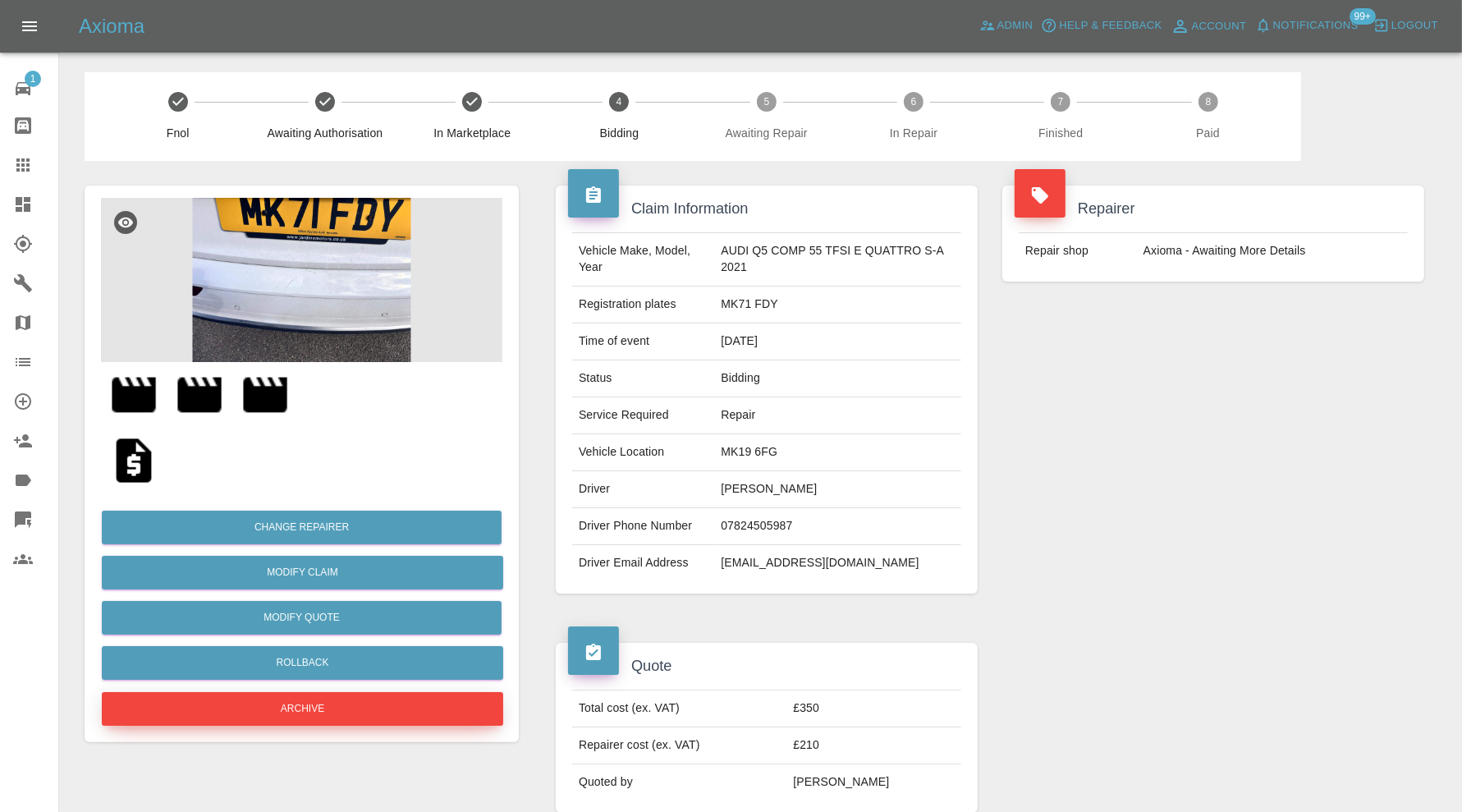
click at [469, 703] on button "Archive" at bounding box center [302, 708] width 401 height 33
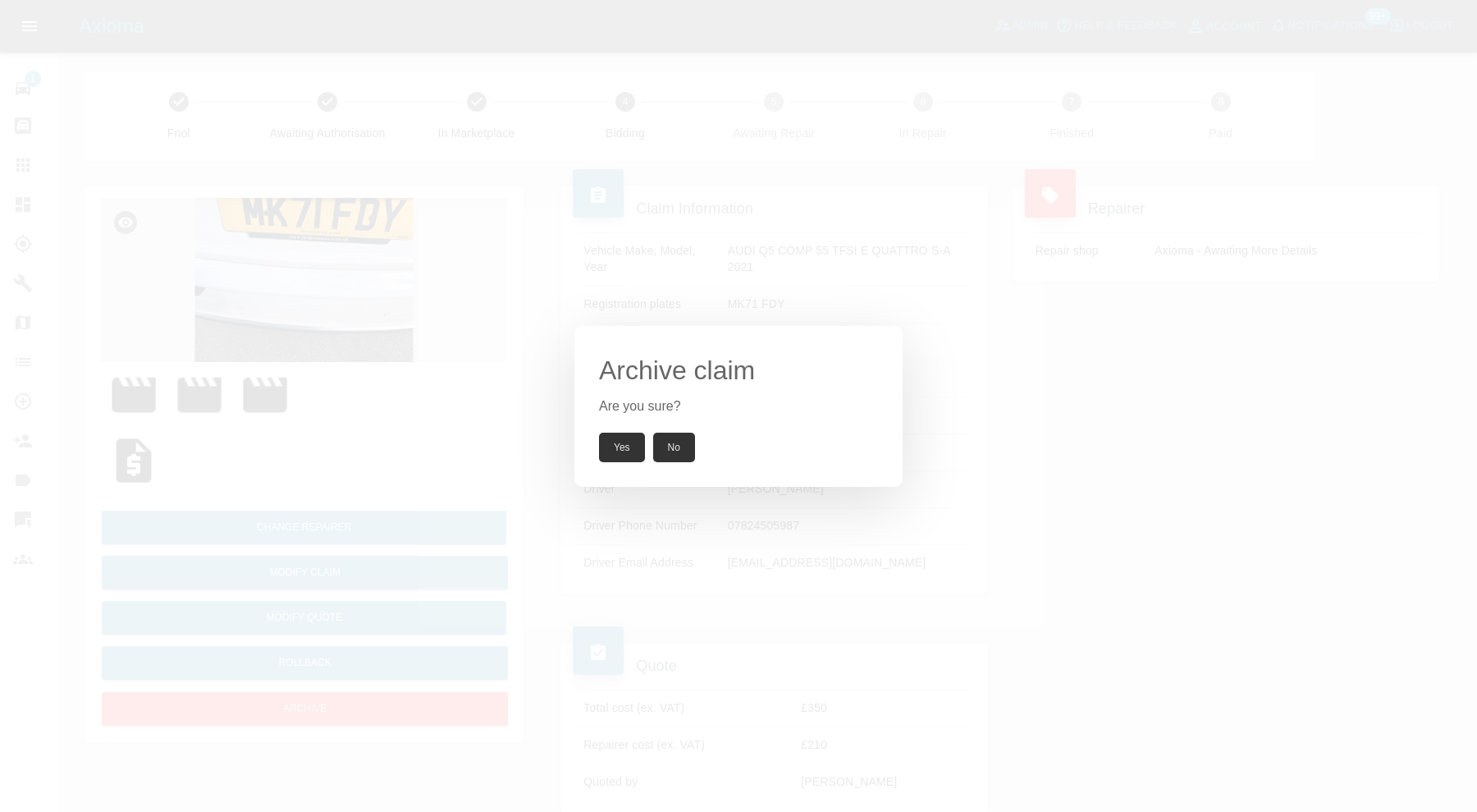
click at [630, 441] on button "Yes" at bounding box center [621, 447] width 46 height 29
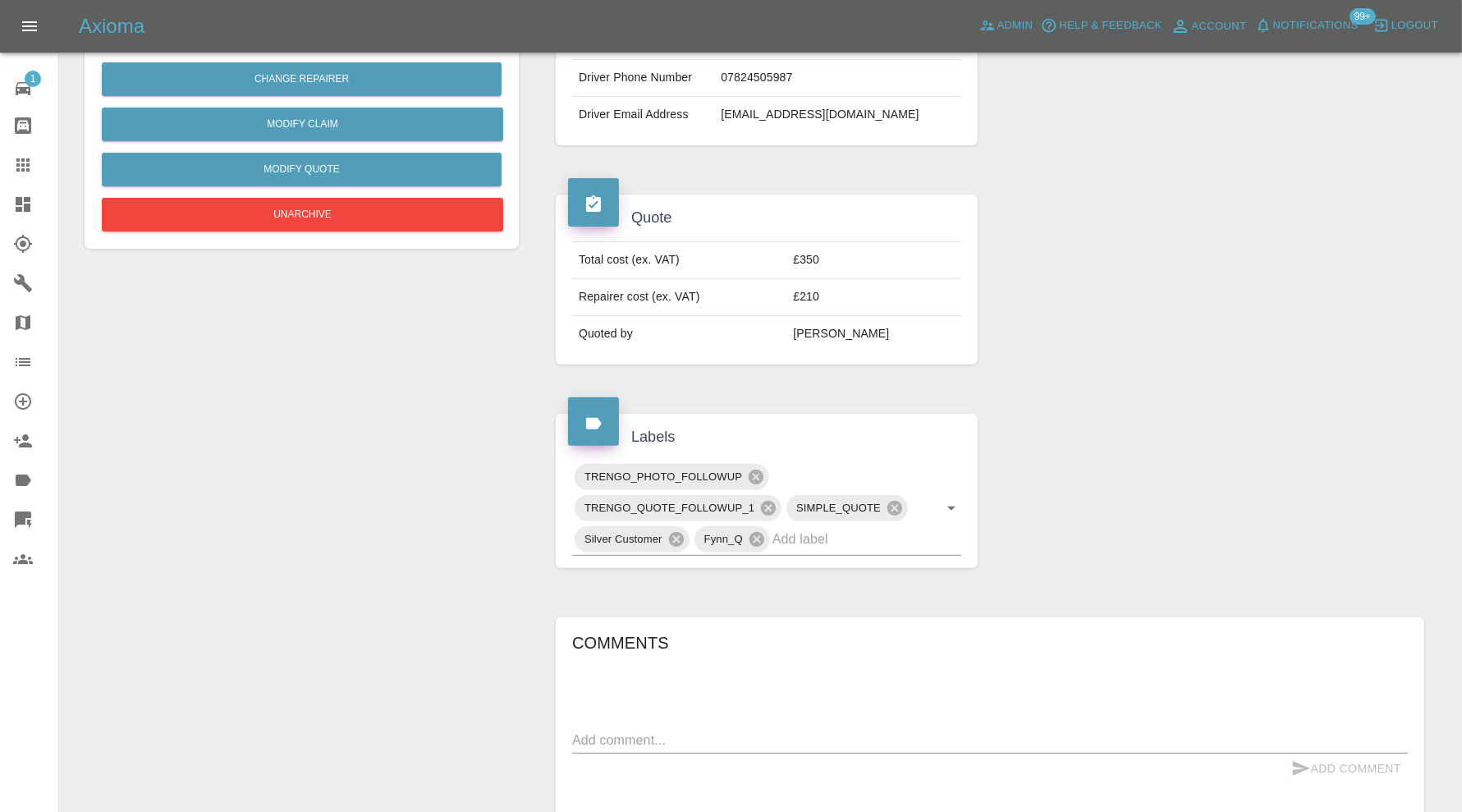
scroll to position [684, 0]
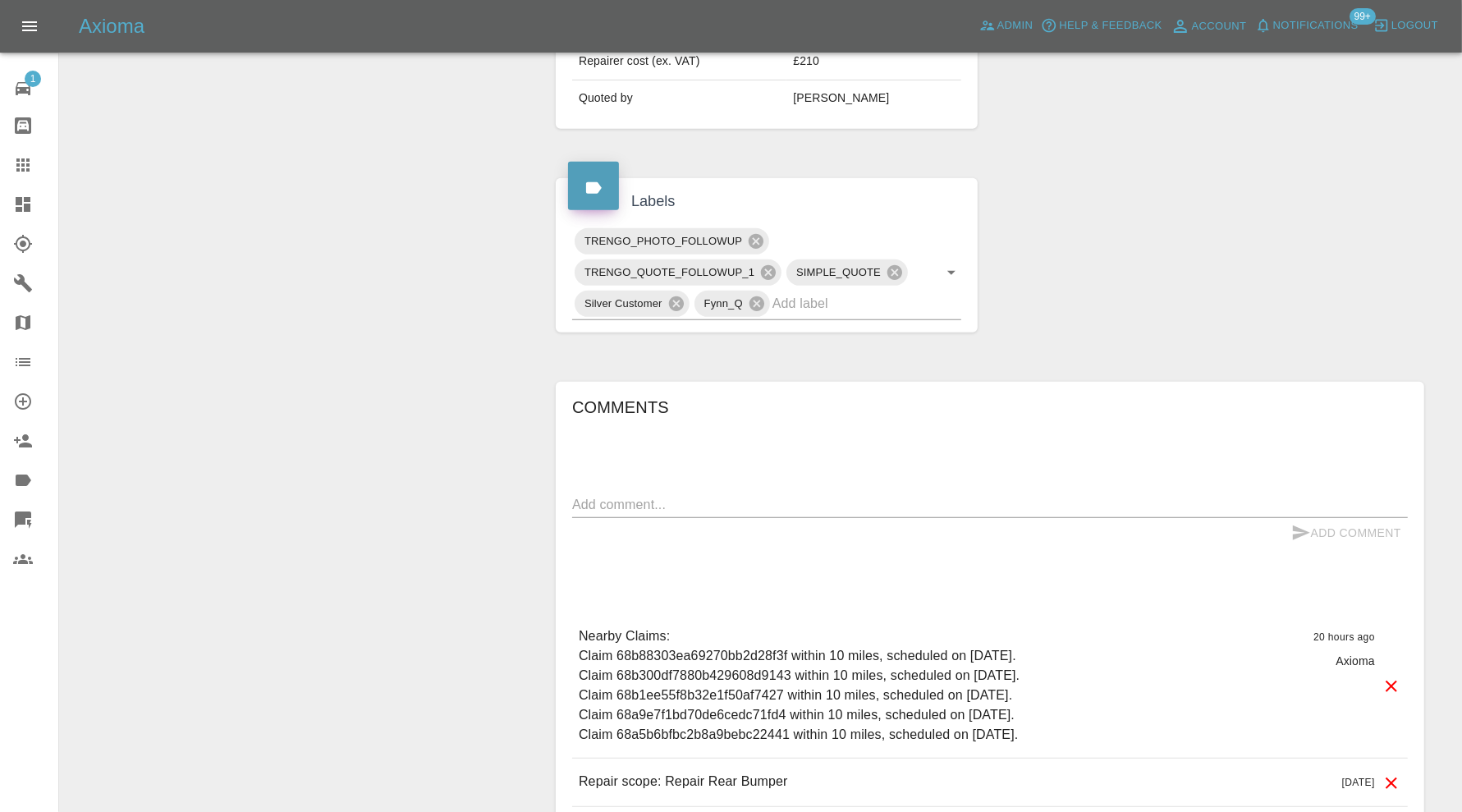
click at [754, 495] on textarea at bounding box center [990, 505] width 836 height 19
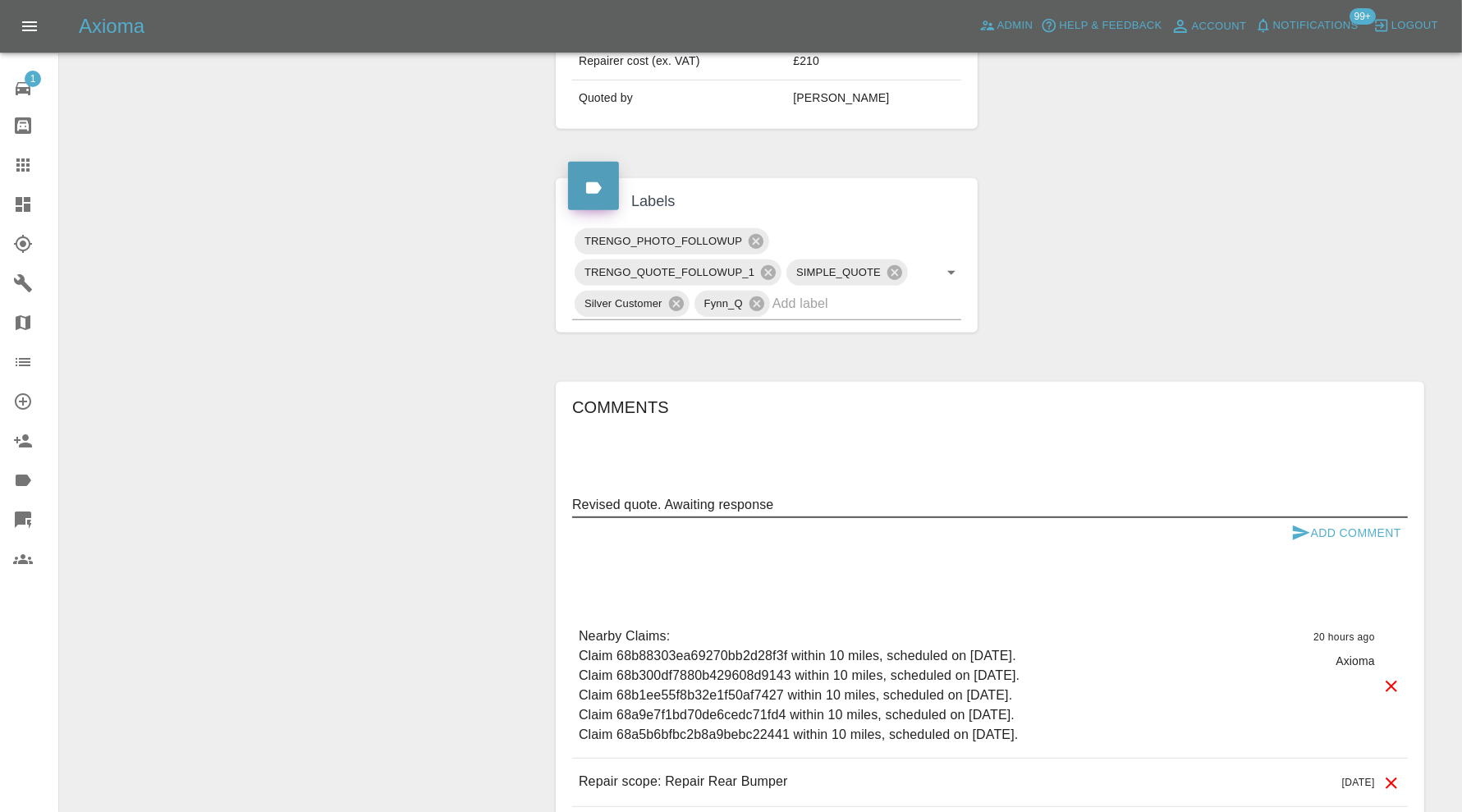
type textarea "Revised quote. Awaiting response"
click at [1311, 527] on button "Add Comment" at bounding box center [1346, 533] width 123 height 30
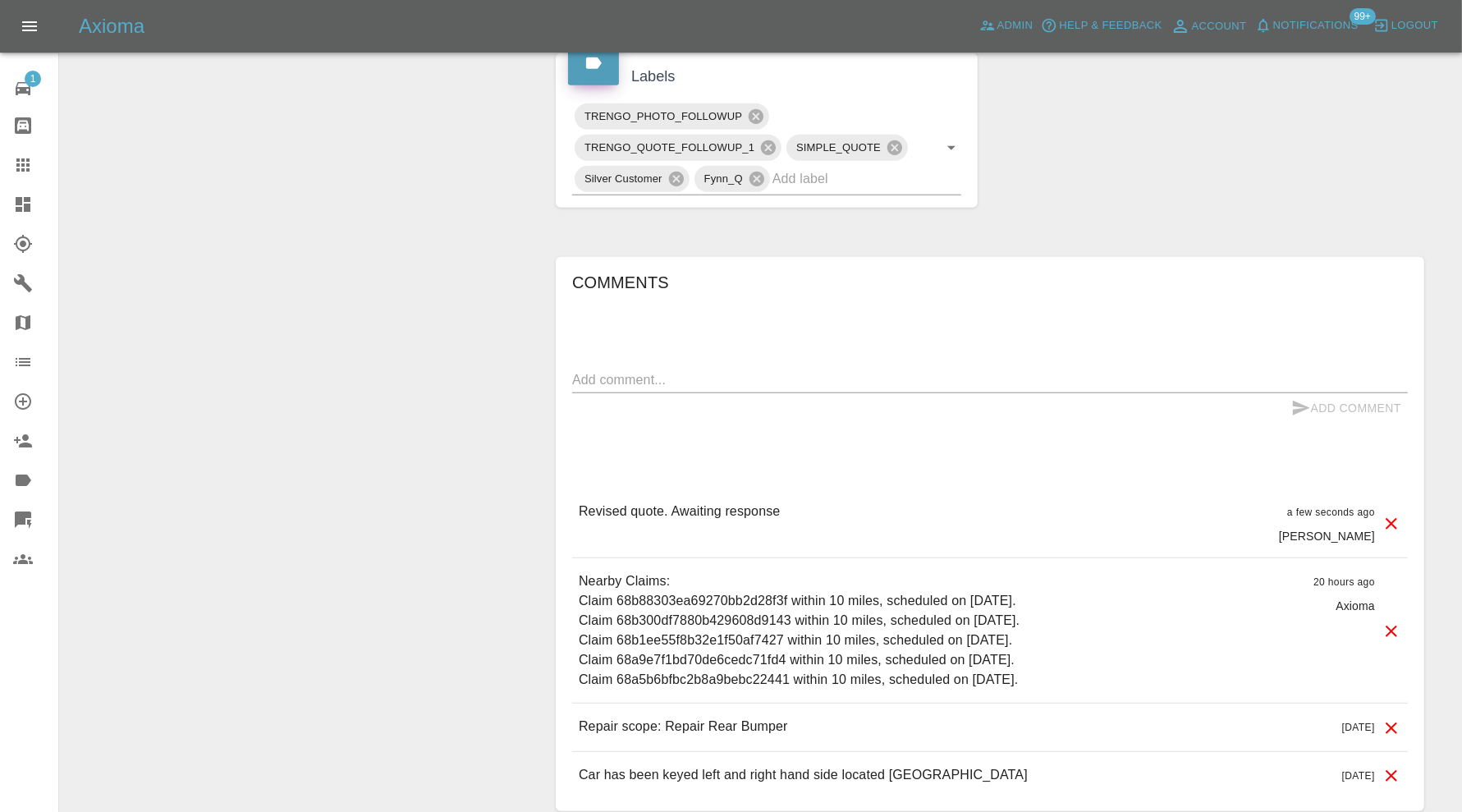
scroll to position [821, 0]
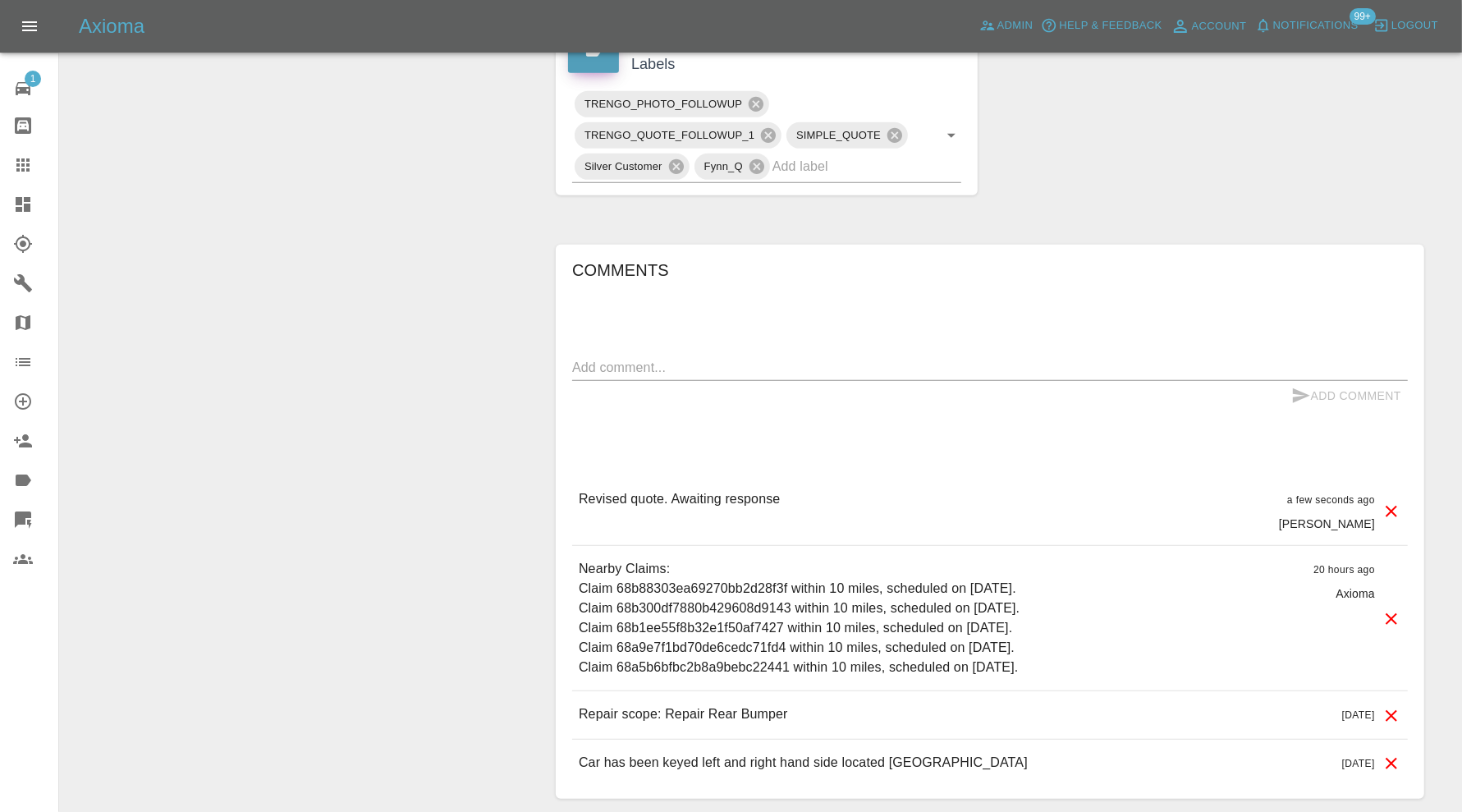
click at [707, 358] on textarea at bounding box center [990, 367] width 836 height 19
paste textarea "Repair Scope: Repair OS Wing + Door + Door + Quarter Panel Paint Rear bumper"
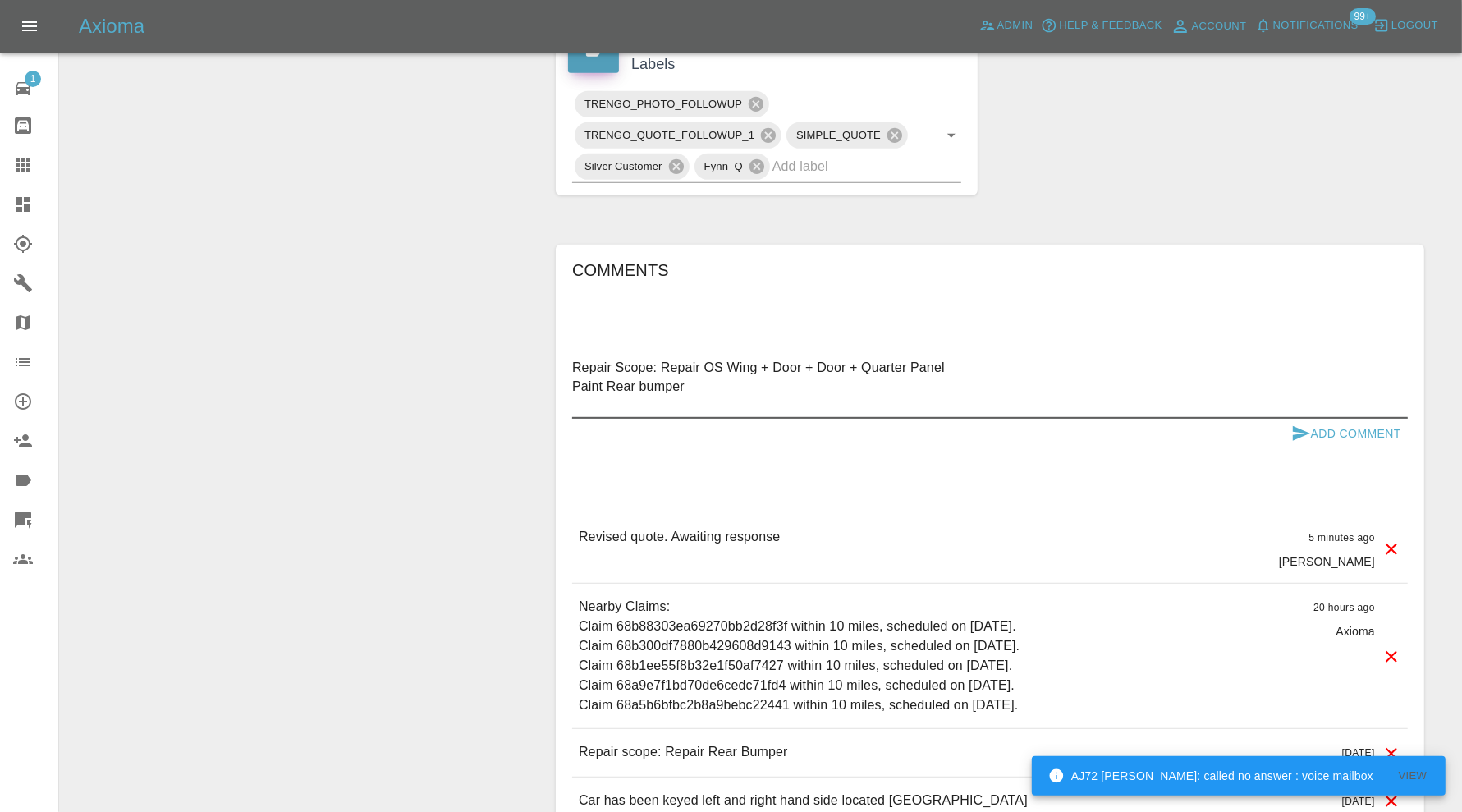
click at [646, 382] on textarea "Repair Scope: Repair OS Wing + Door + Door + Quarter Panel Paint Rear bumper" at bounding box center [990, 386] width 836 height 57
type textarea "Repair Scope: Repair OS Wing + Door + Door + Quarter Panel Paint Rear Bumper"
click at [1305, 426] on icon "submit" at bounding box center [1301, 433] width 20 height 20
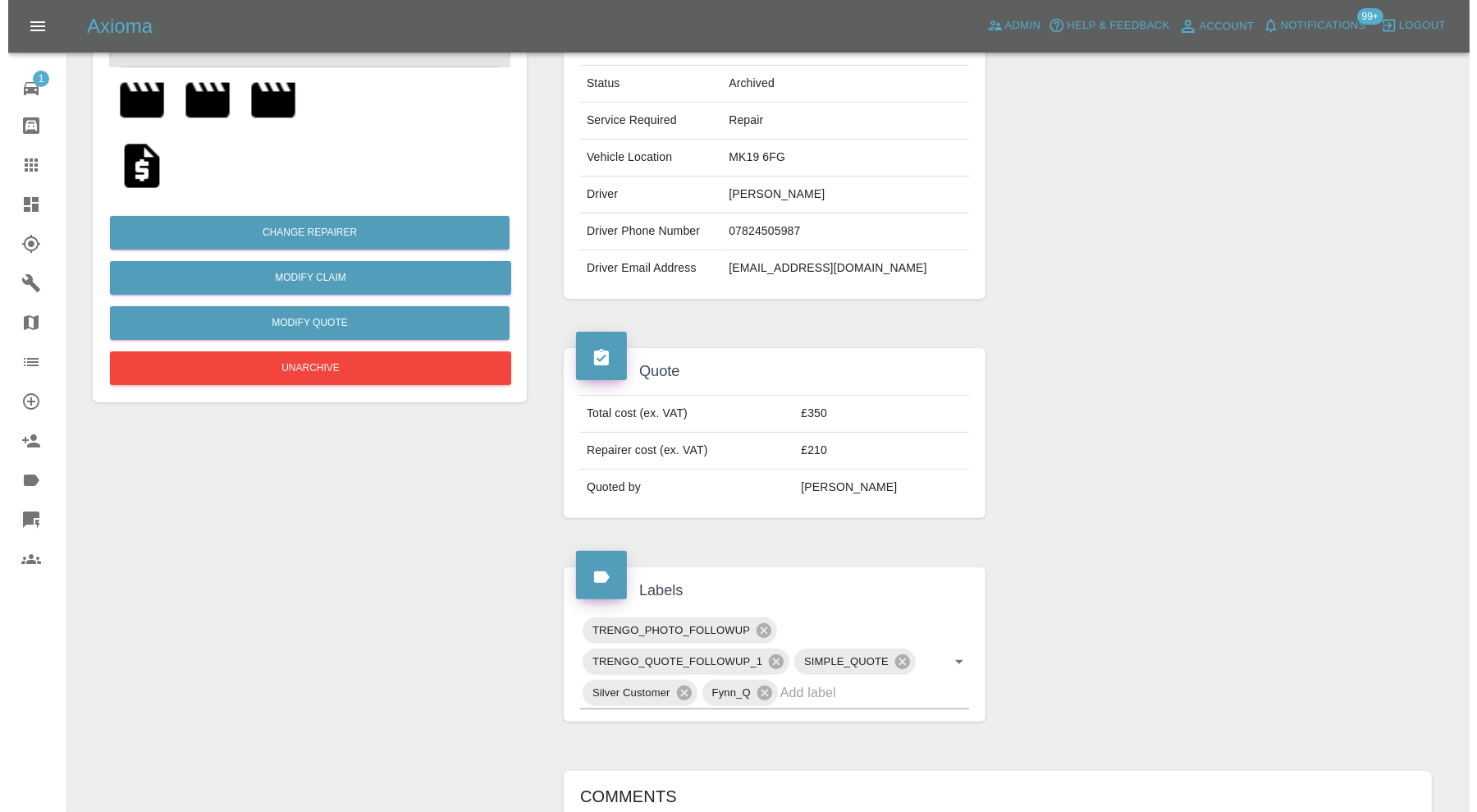
scroll to position [273, 0]
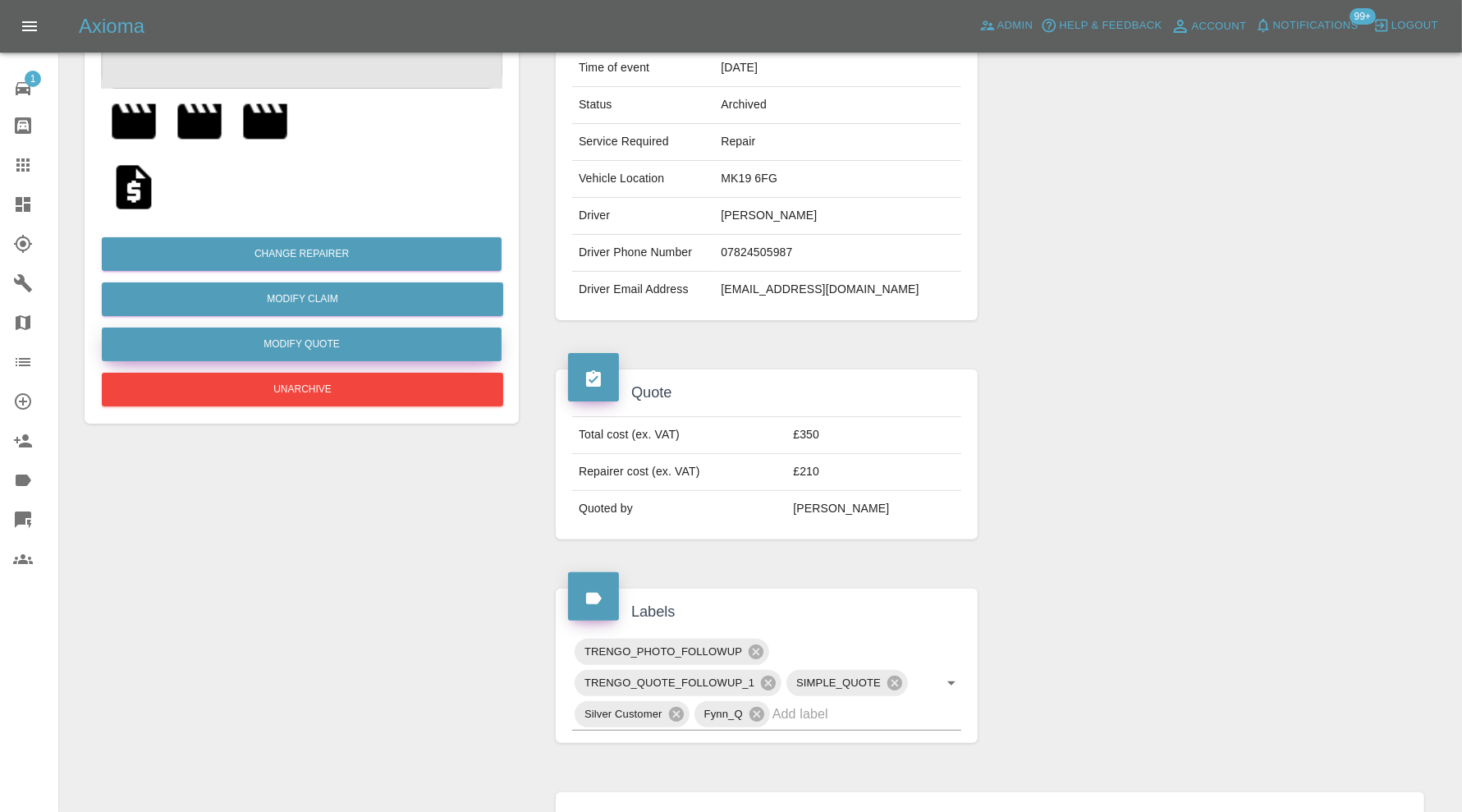
click at [376, 335] on button "Modify Quote" at bounding box center [301, 343] width 399 height 33
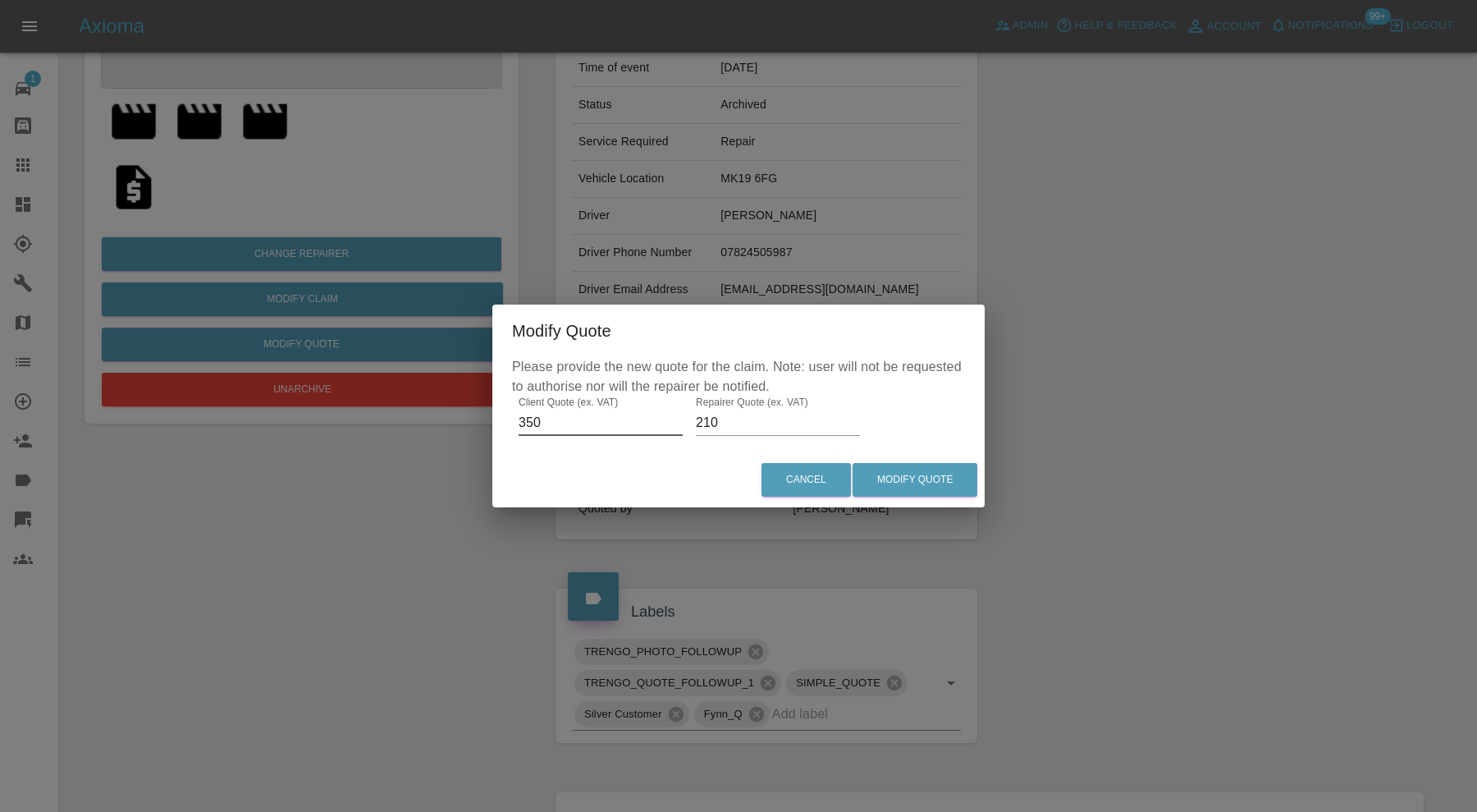
drag, startPoint x: 563, startPoint y: 428, endPoint x: 508, endPoint y: 429, distance: 55.0
click at [508, 429] on div "Please provide the new quote for the claim. Note: user will not be requested to…" at bounding box center [738, 404] width 492 height 95
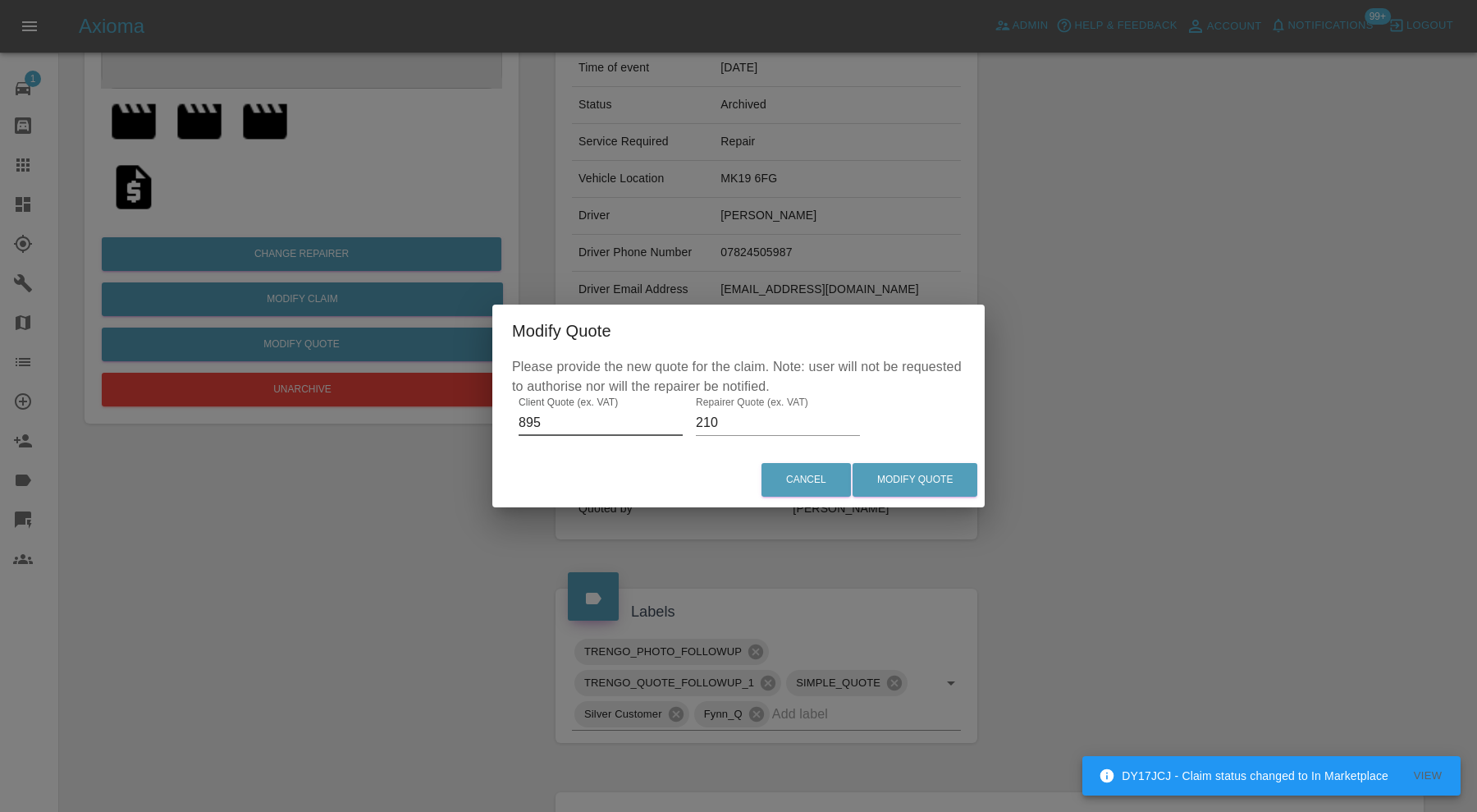
type input "895"
drag, startPoint x: 729, startPoint y: 428, endPoint x: 691, endPoint y: 432, distance: 38.2
click at [691, 432] on div "Please provide the new quote for the claim. Note: user will not be requested to…" at bounding box center [738, 404] width 492 height 95
type input "600"
click at [921, 474] on button "Modify Quote" at bounding box center [914, 479] width 124 height 33
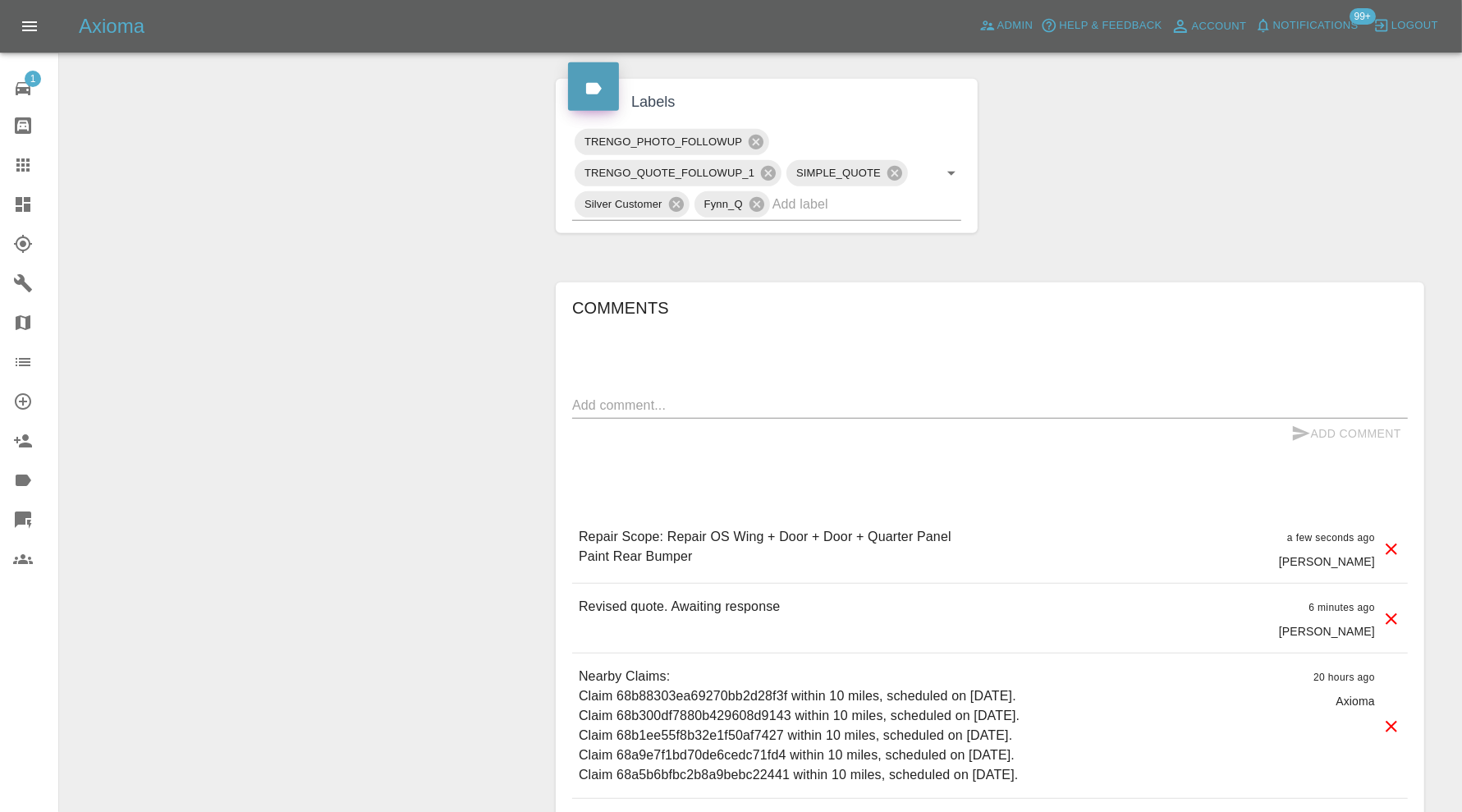
scroll to position [821, 0]
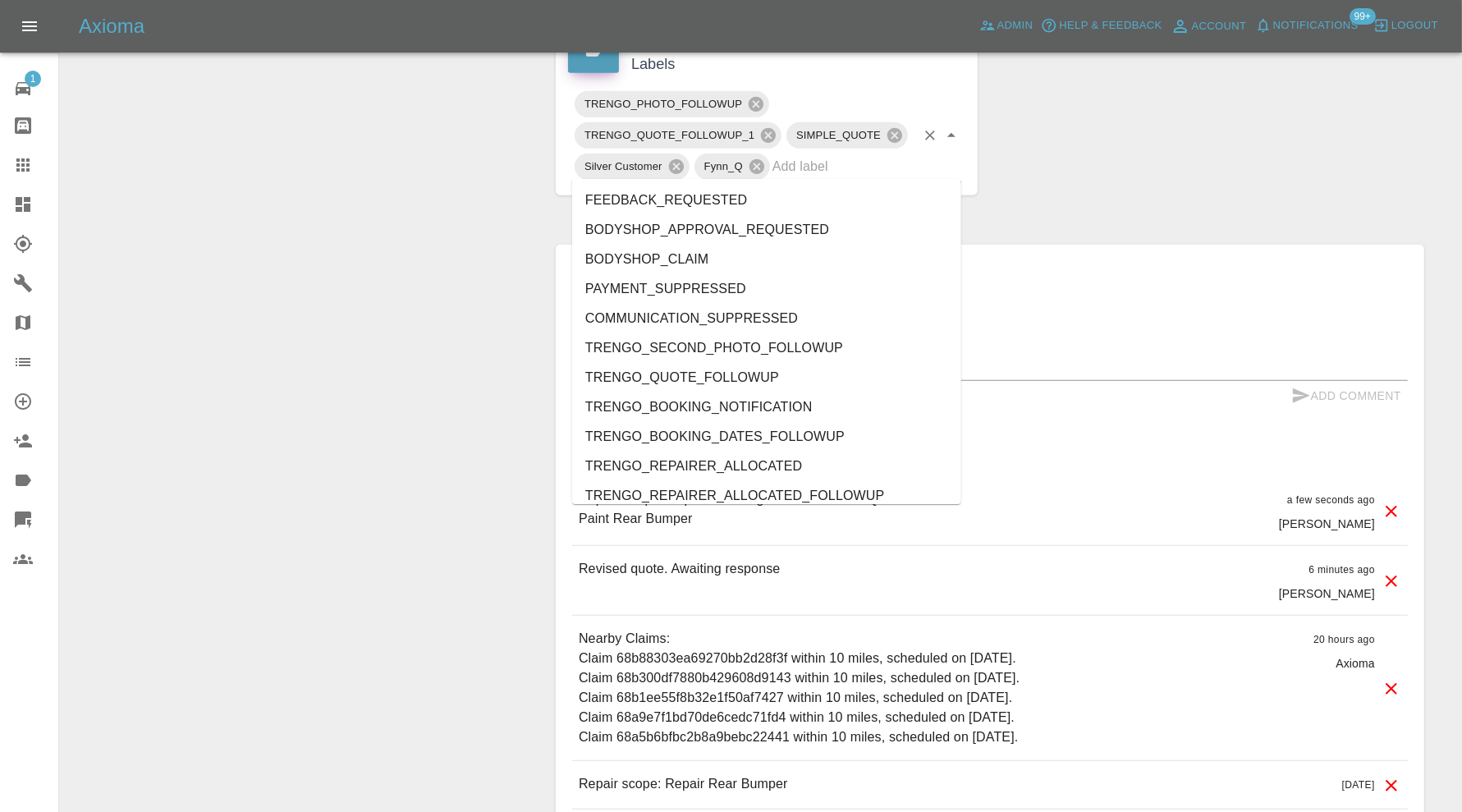
click at [903, 170] on input "text" at bounding box center [843, 166] width 143 height 26
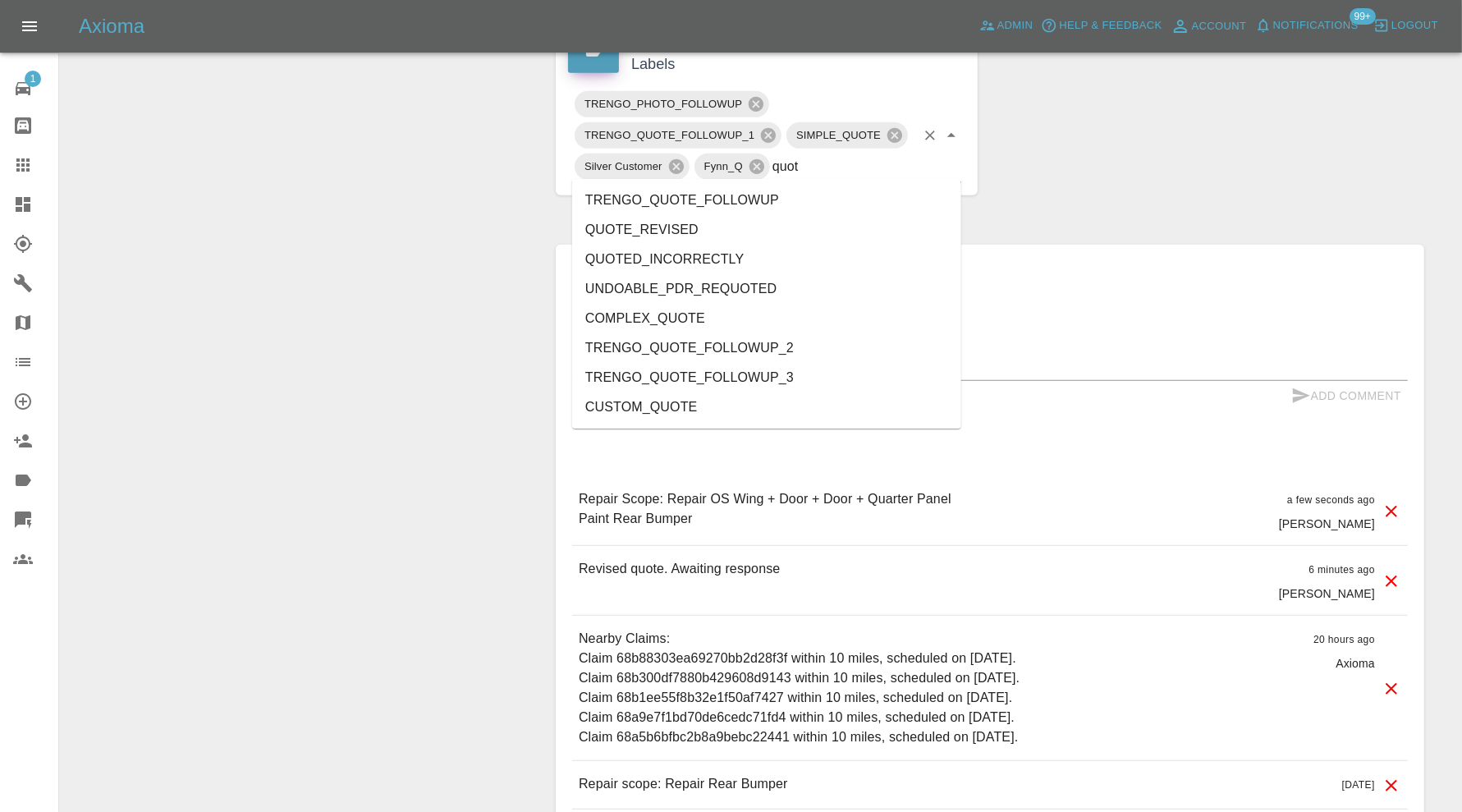
type input "quote"
click at [731, 218] on li "QUOTE_REVISED" at bounding box center [767, 230] width 389 height 29
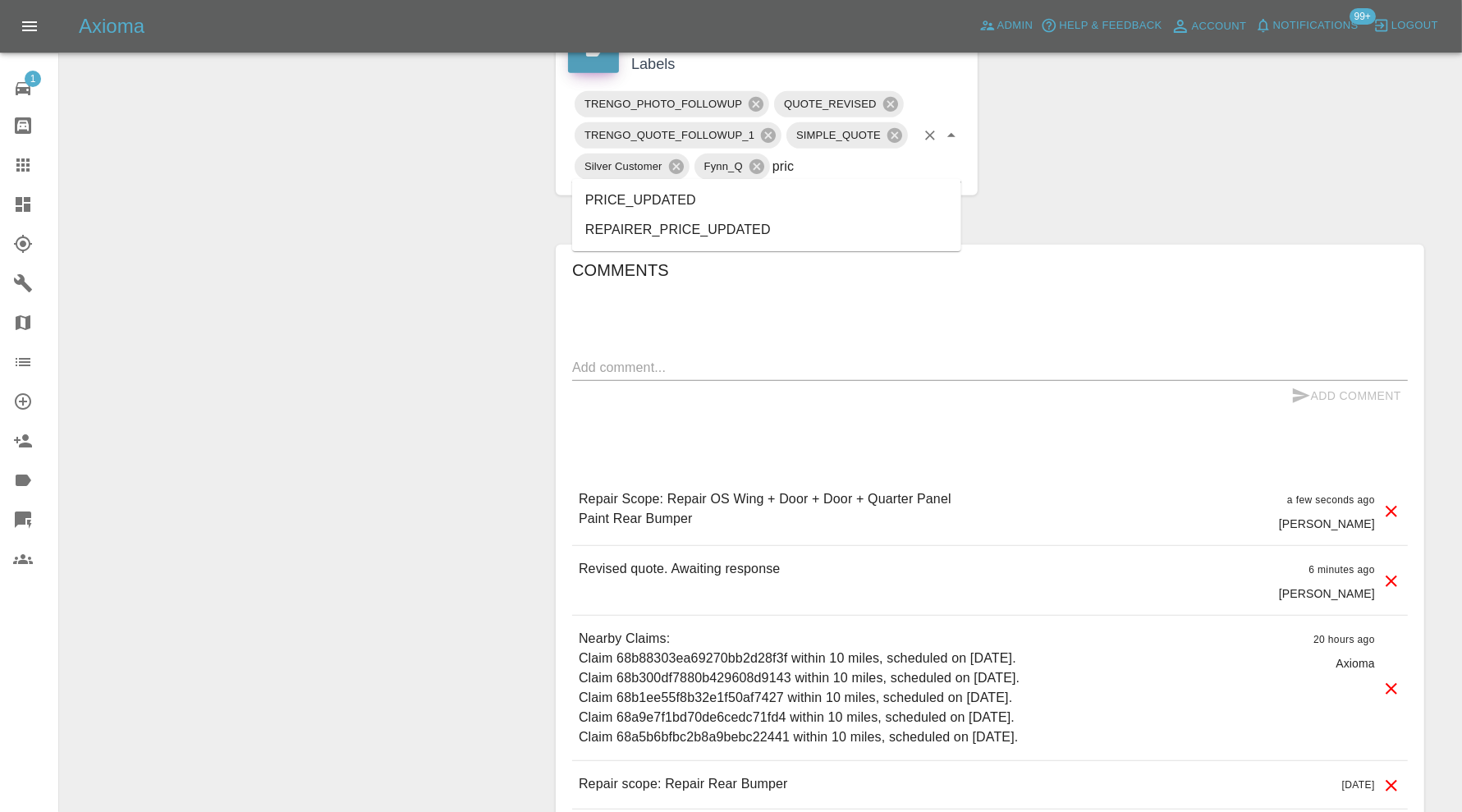
type input "price"
click at [721, 197] on li "PRICE_UPDATED" at bounding box center [767, 200] width 389 height 29
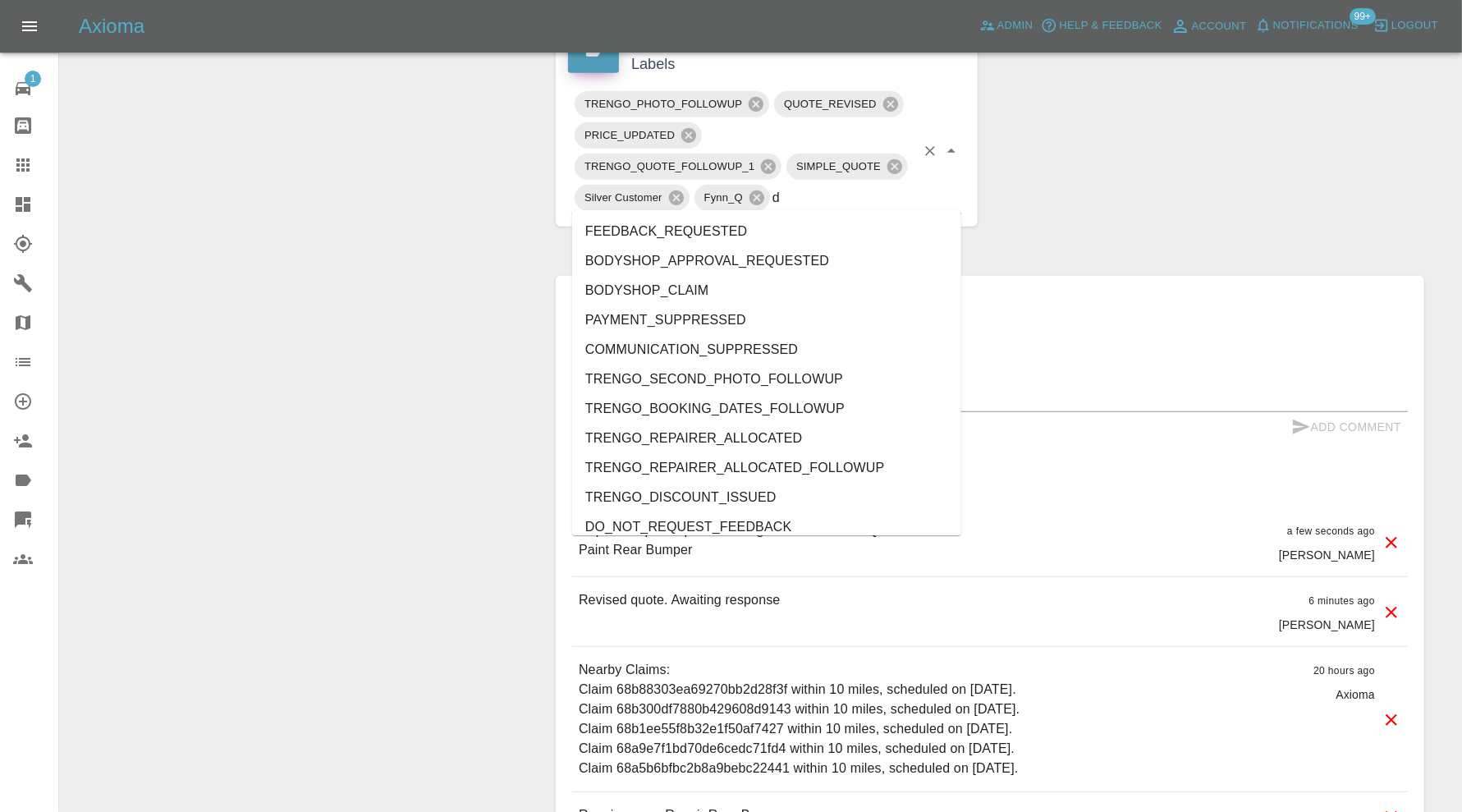
type input "do"
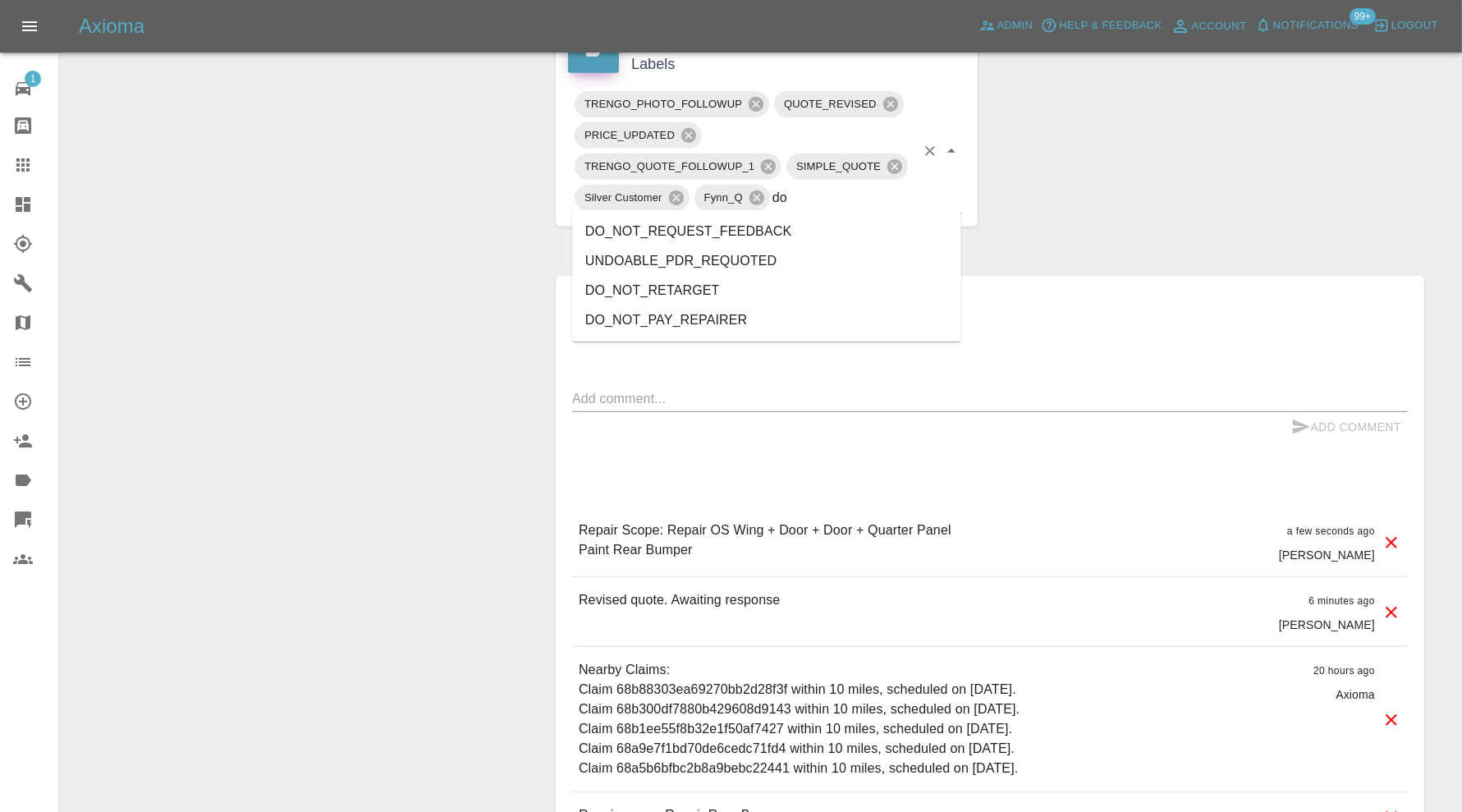
click at [712, 226] on li "DO_NOT_REQUEST_FEEDBACK" at bounding box center [767, 231] width 389 height 29
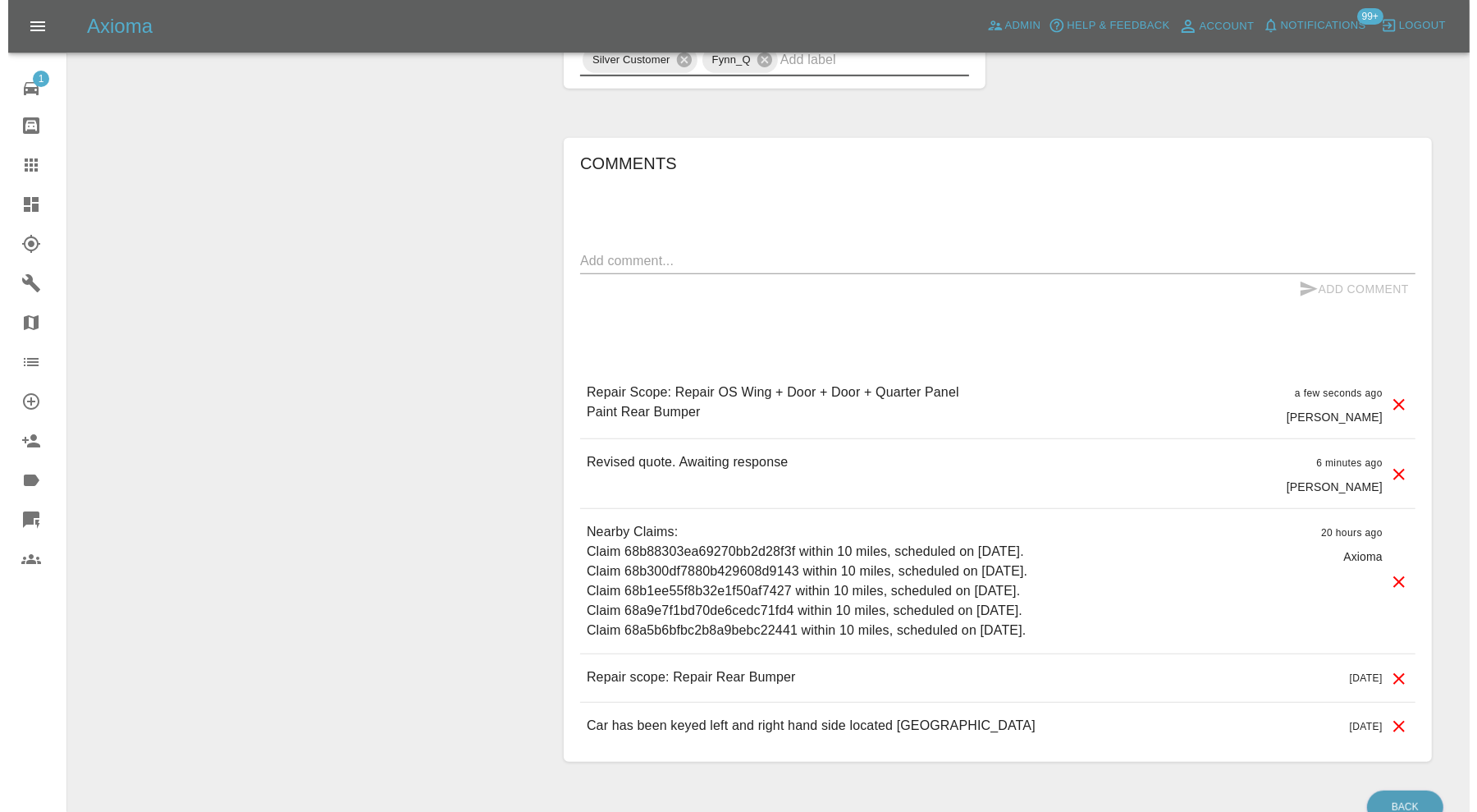
scroll to position [1067, 0]
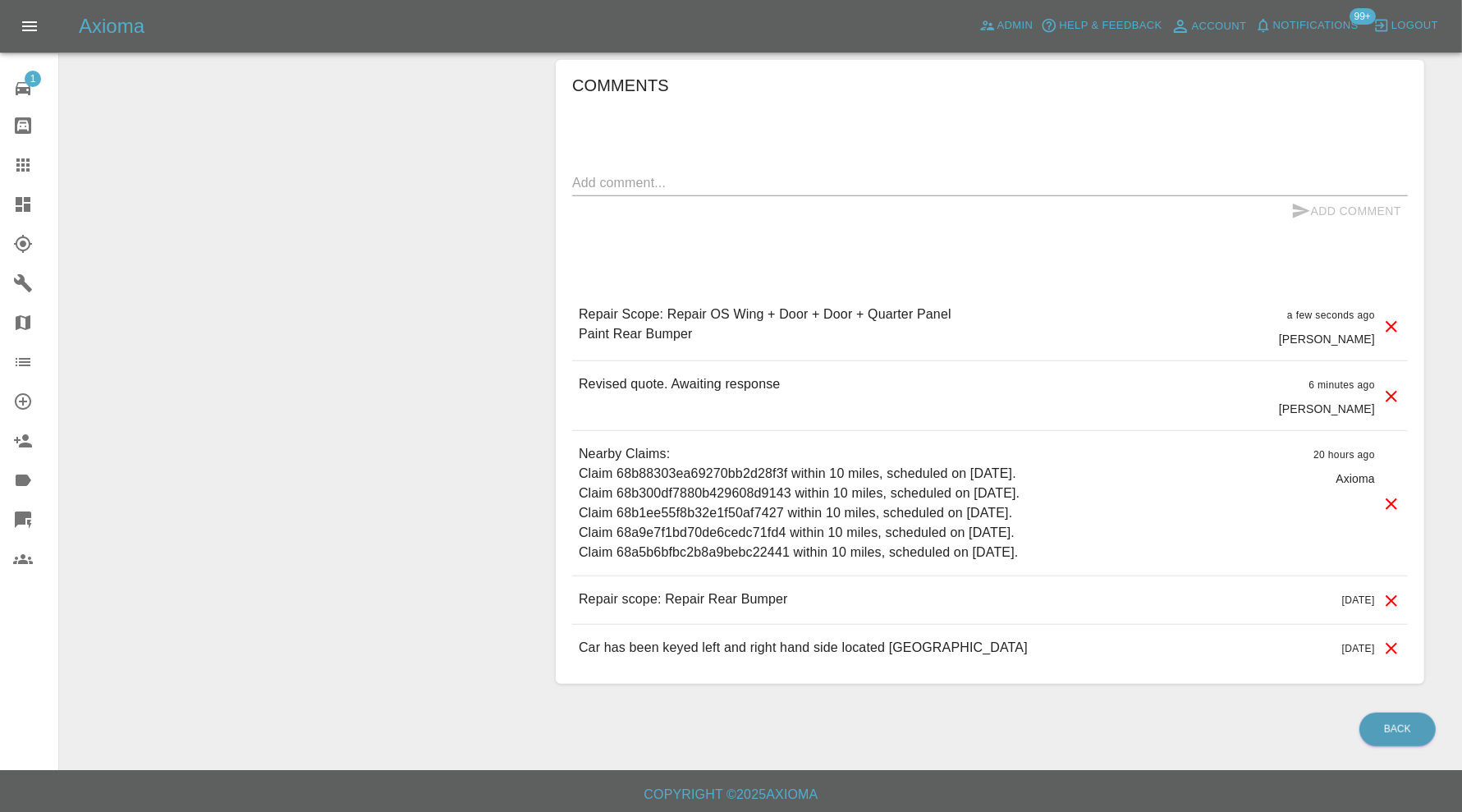
click at [1395, 596] on icon at bounding box center [1391, 600] width 20 height 20
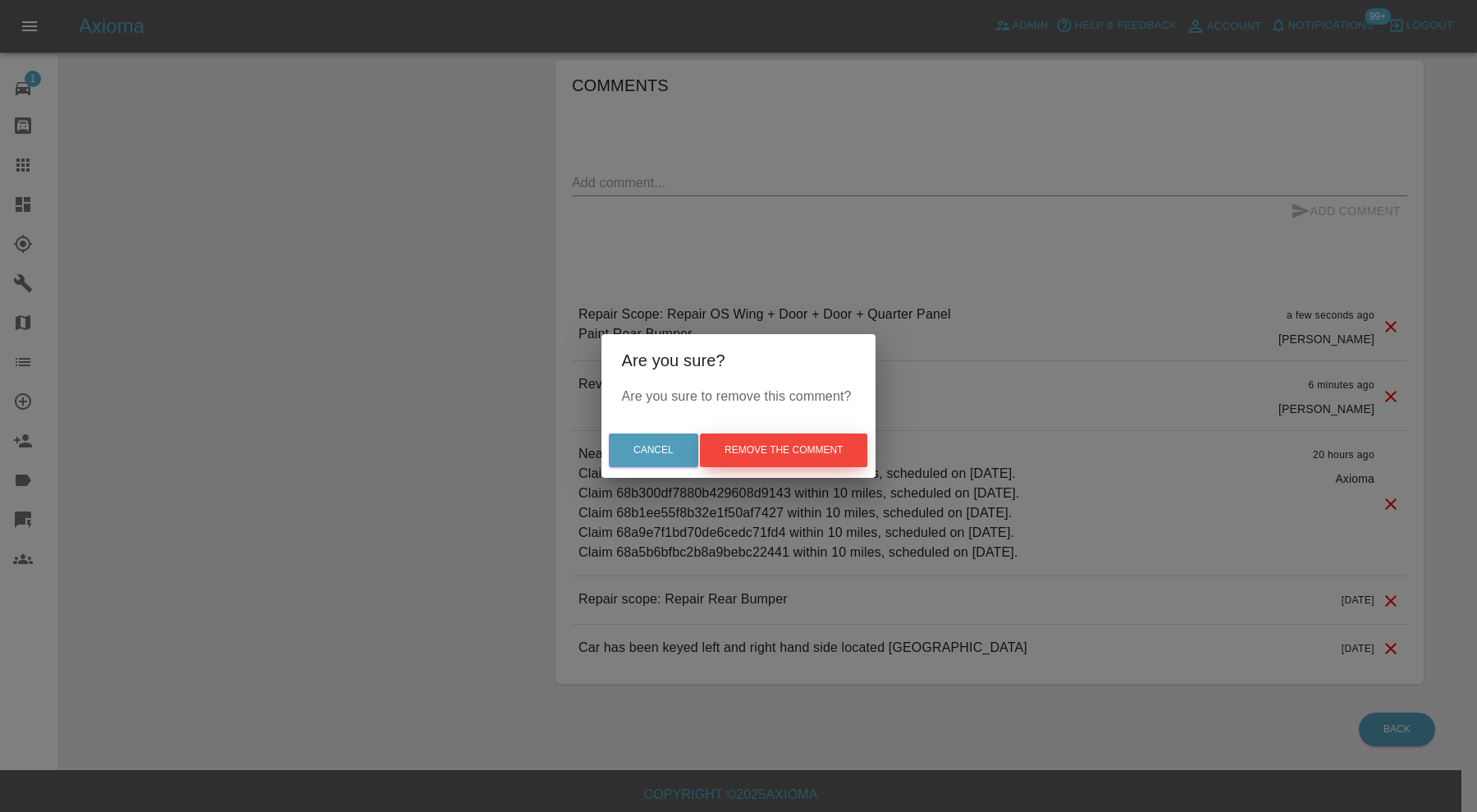
click at [845, 446] on button "Remove the comment" at bounding box center [784, 450] width 167 height 33
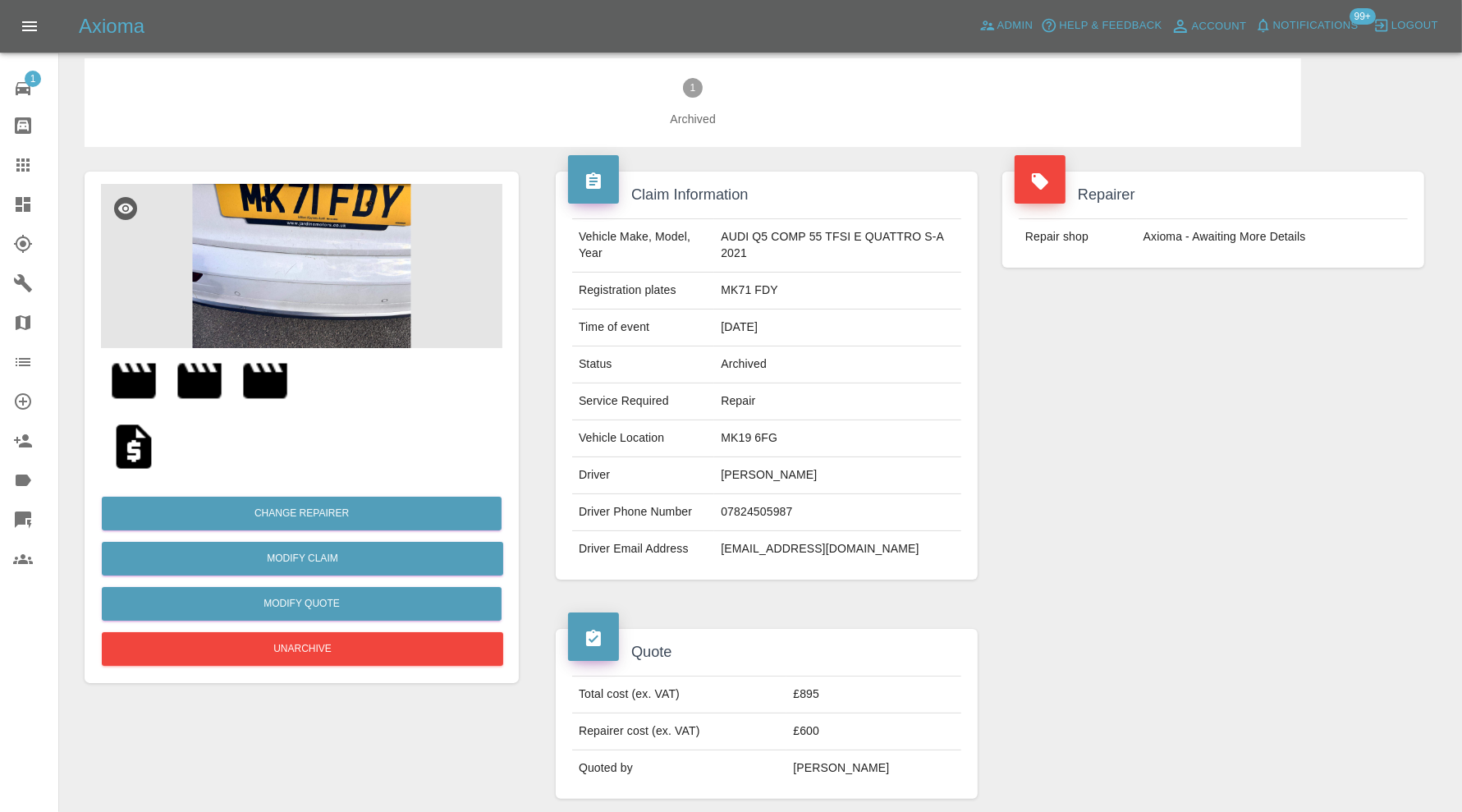
scroll to position [0, 0]
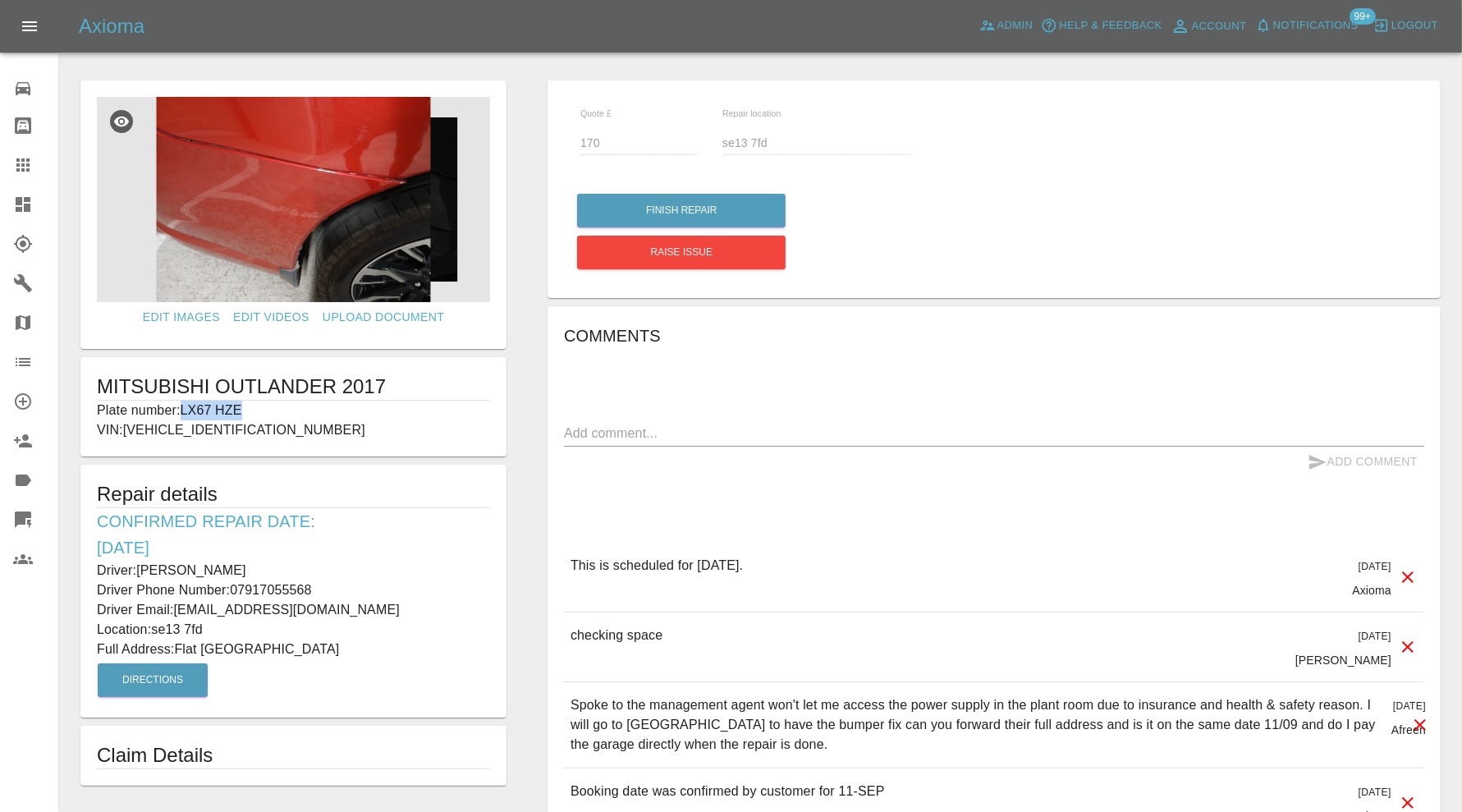
drag, startPoint x: 255, startPoint y: 405, endPoint x: 182, endPoint y: 411, distance: 73.2
click at [182, 411] on p "Plate number: LX67 HZE" at bounding box center [293, 410] width 393 height 20
copy p "LX67 HZE"
click at [25, 157] on icon at bounding box center [23, 164] width 20 height 20
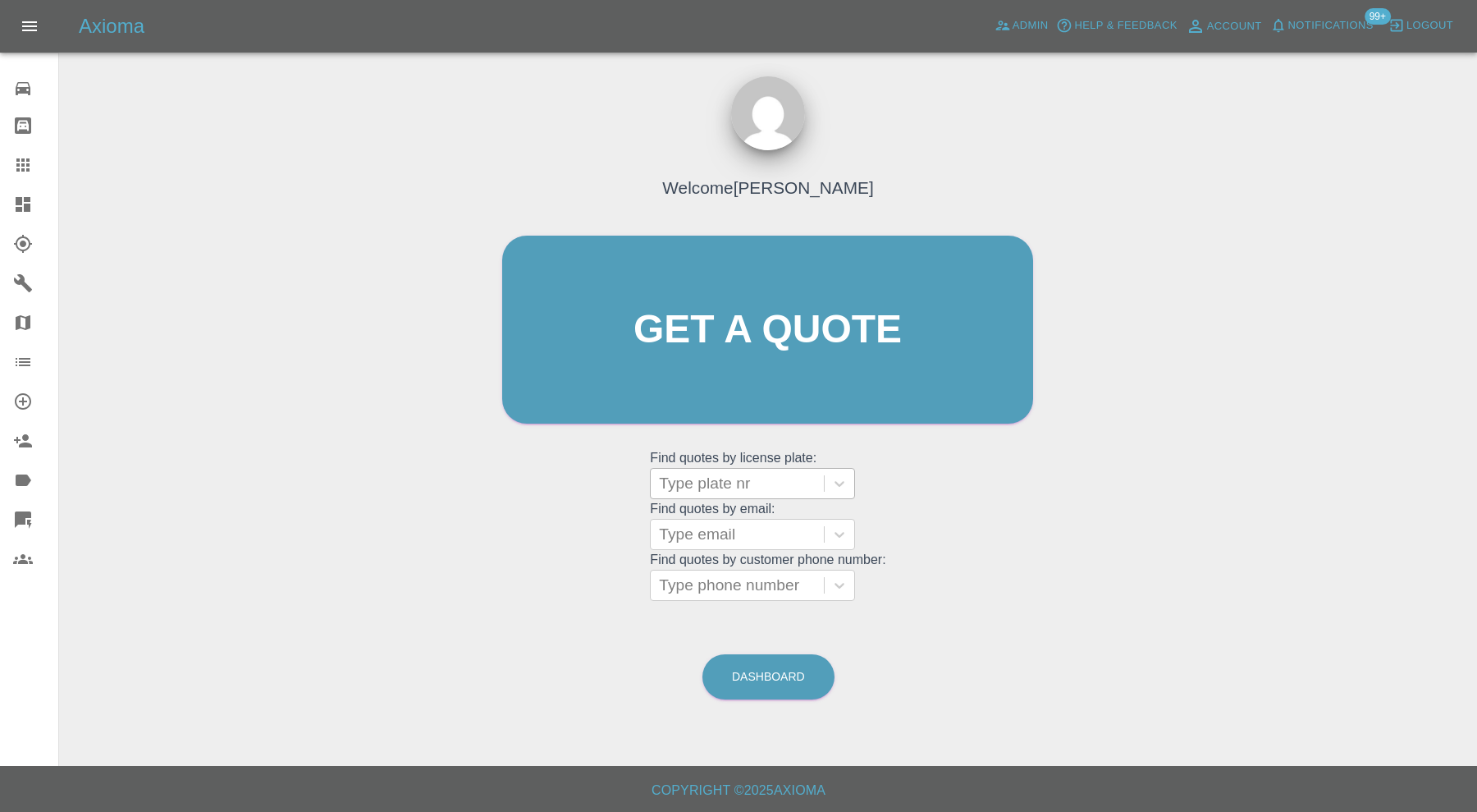
click at [766, 474] on div at bounding box center [737, 483] width 157 height 23
paste input "LX67 HZE"
type input "LX67 HZE"
click at [769, 524] on div "LX67 HZE, In Repair" at bounding box center [752, 525] width 205 height 33
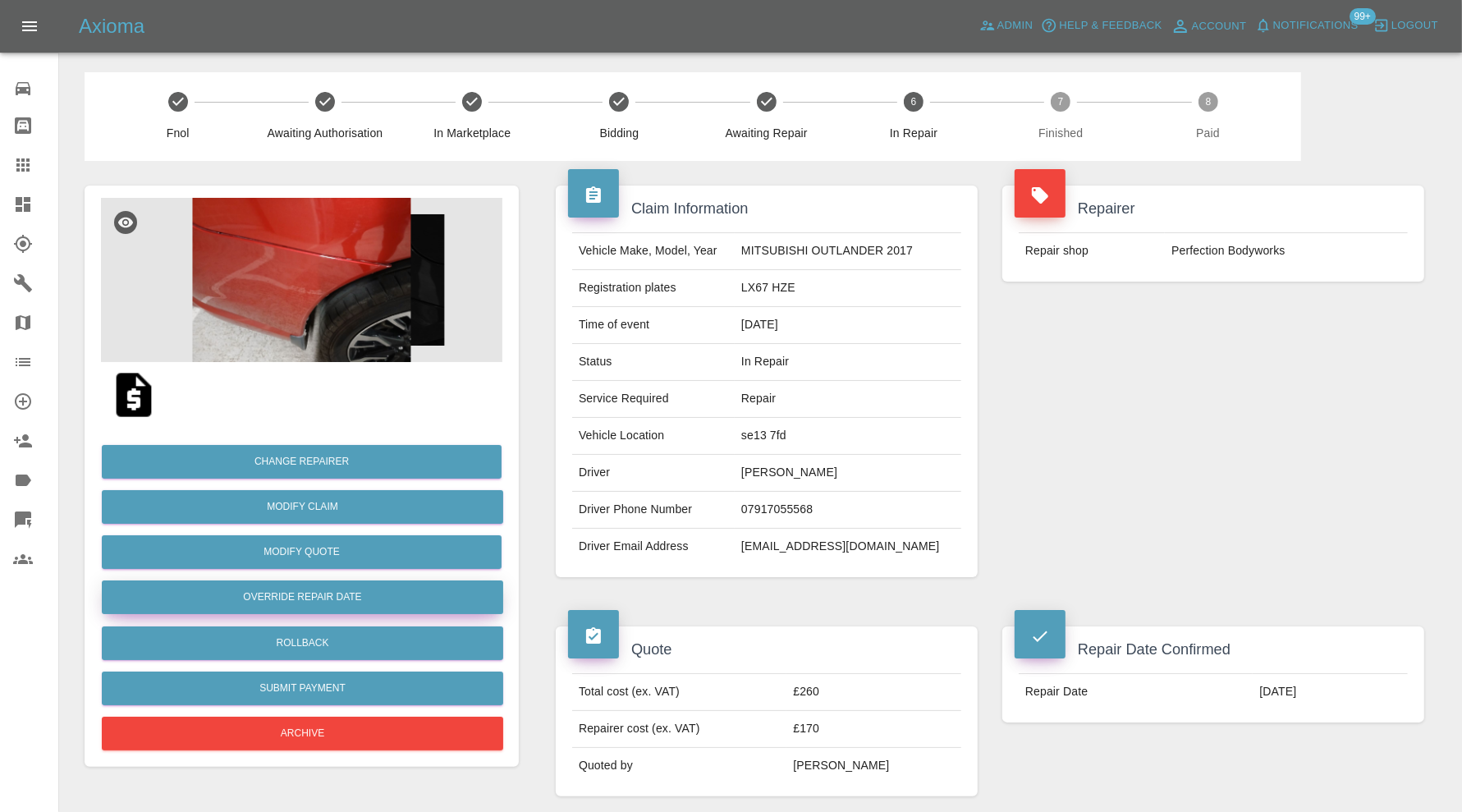
click at [356, 598] on button "Override Repair Date" at bounding box center [302, 597] width 401 height 33
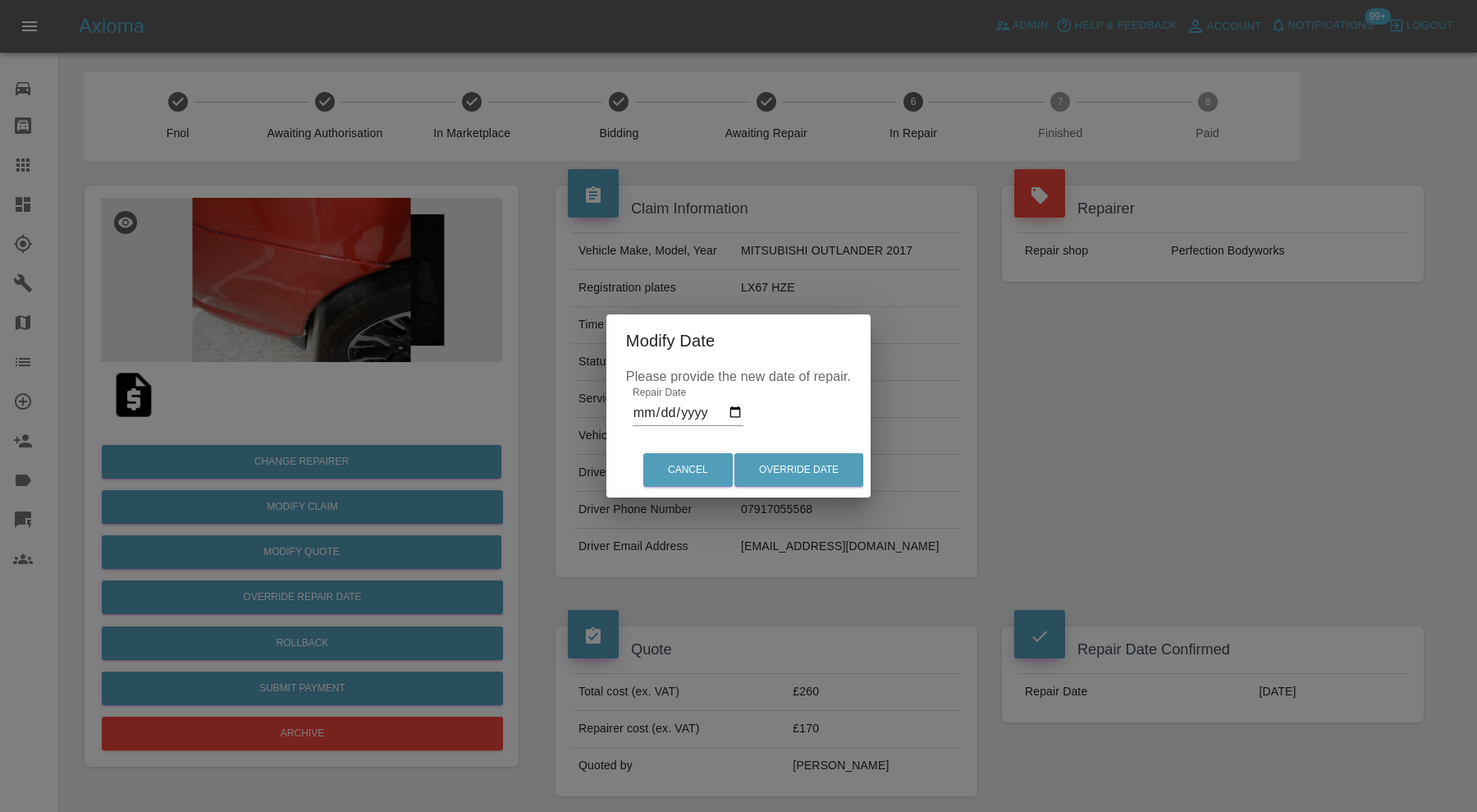
click at [733, 411] on input "2025-09-11" at bounding box center [688, 413] width 111 height 27
type input "2025-09-12"
click at [812, 473] on button "Override Date" at bounding box center [799, 470] width 129 height 33
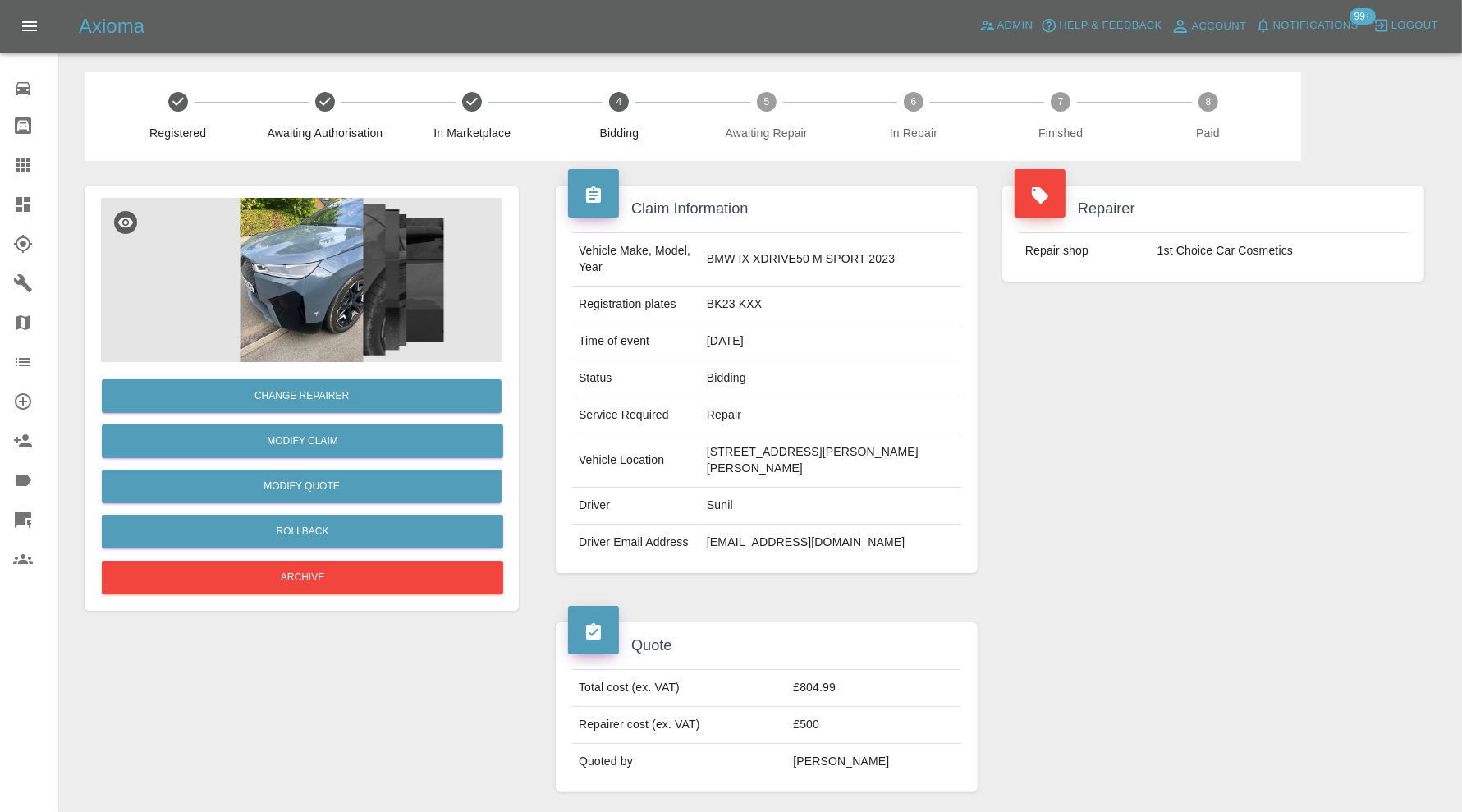
click at [245, 275] on img at bounding box center [301, 279] width 401 height 164
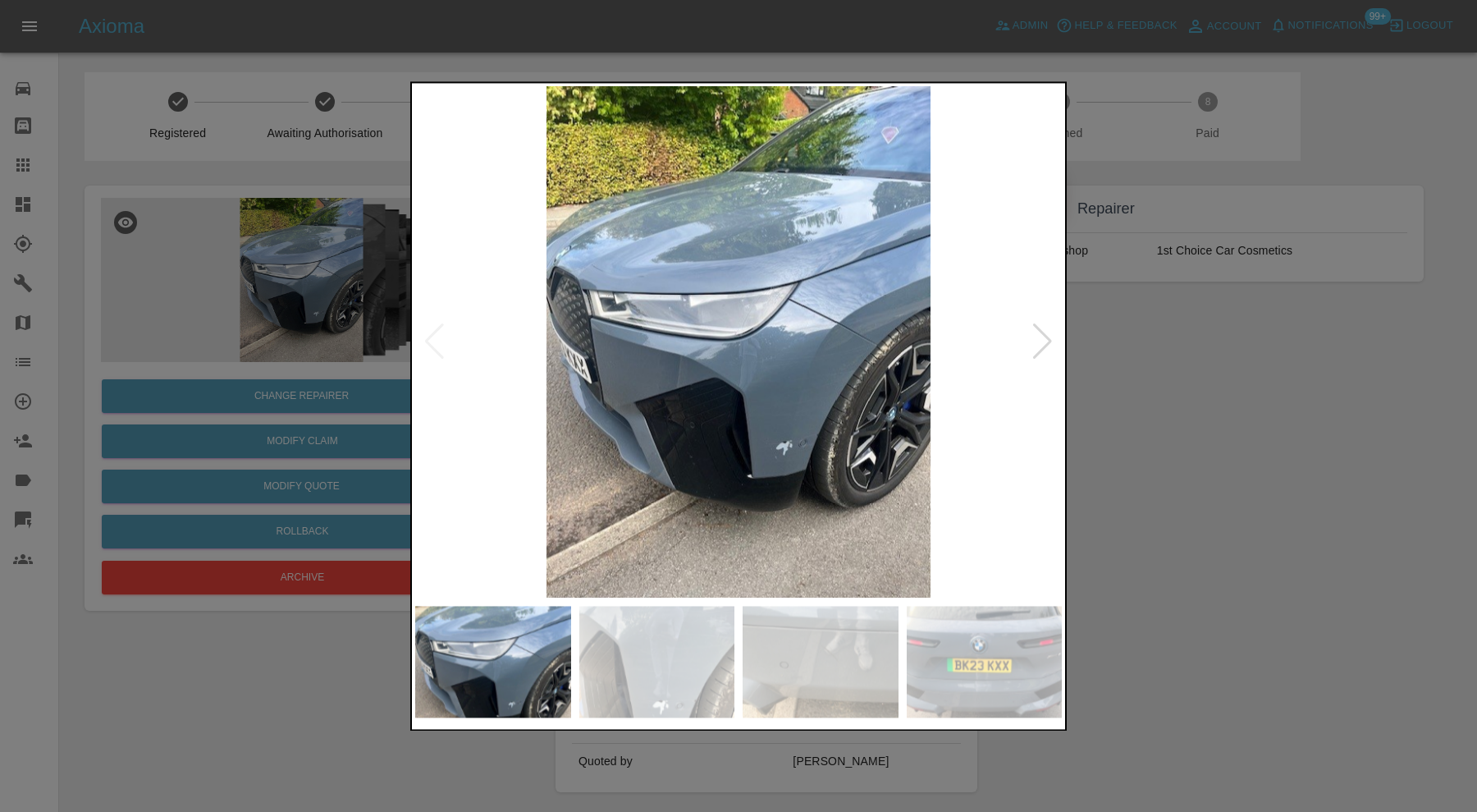
click at [1048, 342] on div at bounding box center [1042, 342] width 22 height 36
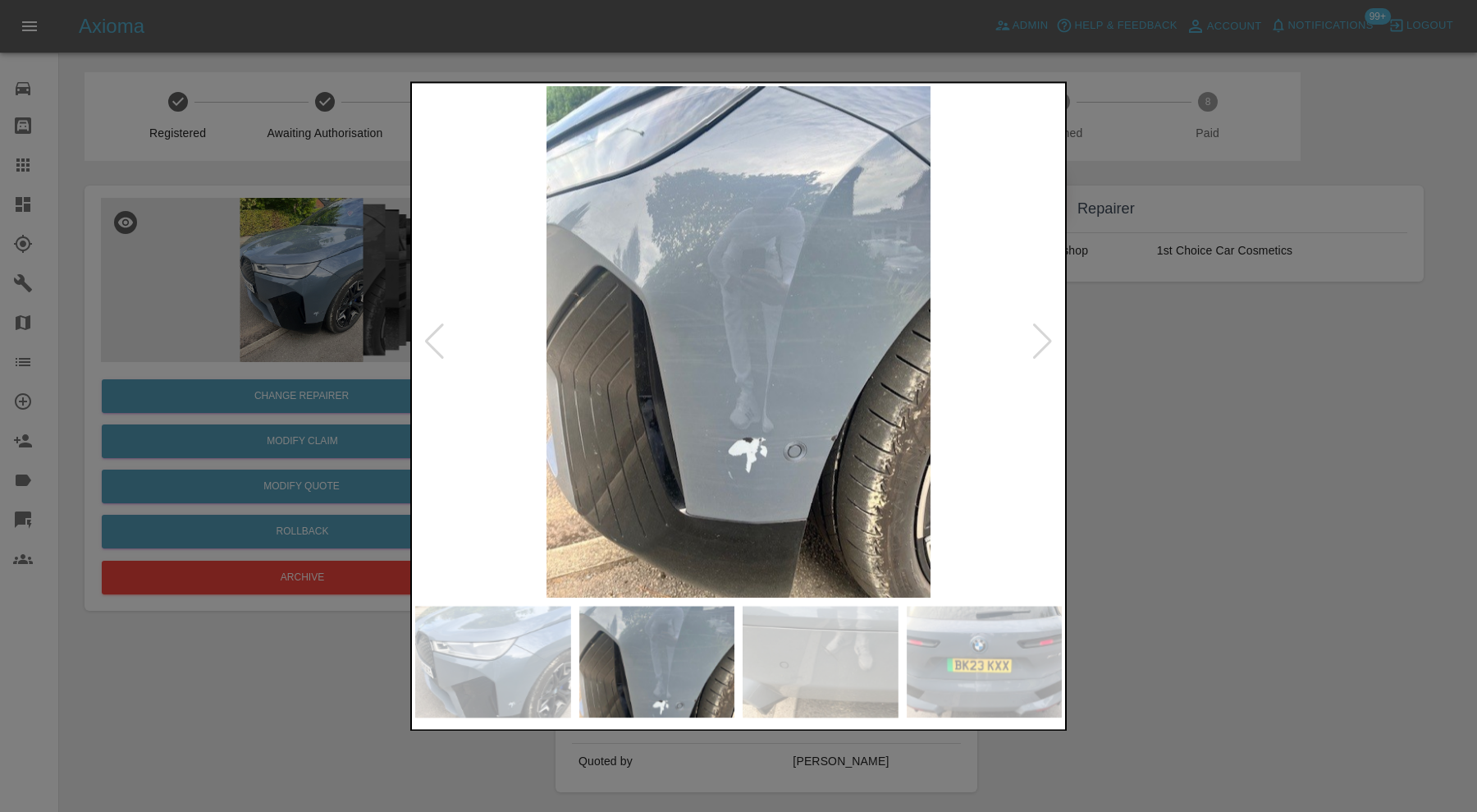
click at [1048, 342] on div at bounding box center [1042, 342] width 22 height 36
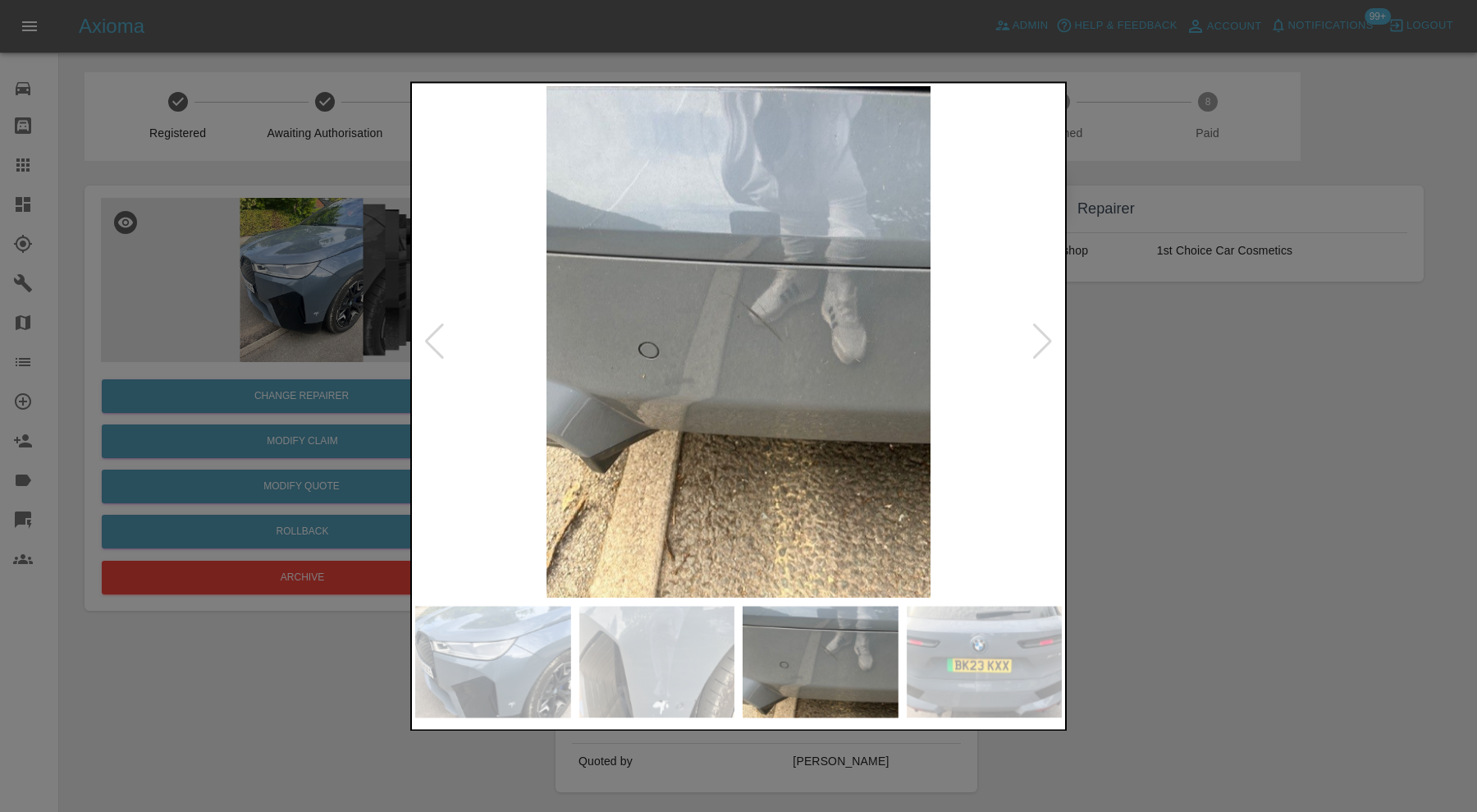
click at [1048, 342] on div at bounding box center [1042, 342] width 22 height 36
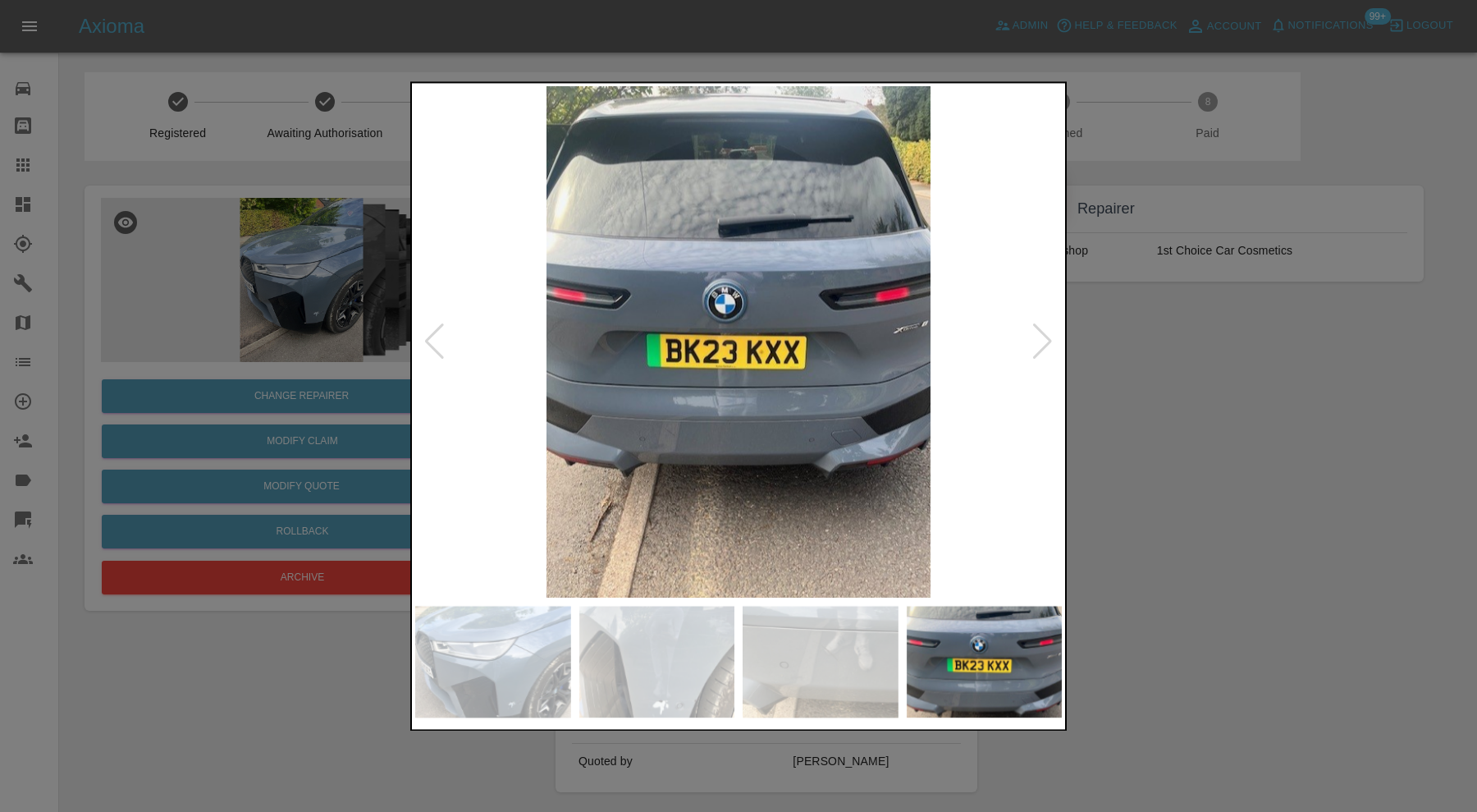
click at [1048, 342] on div at bounding box center [1042, 342] width 22 height 36
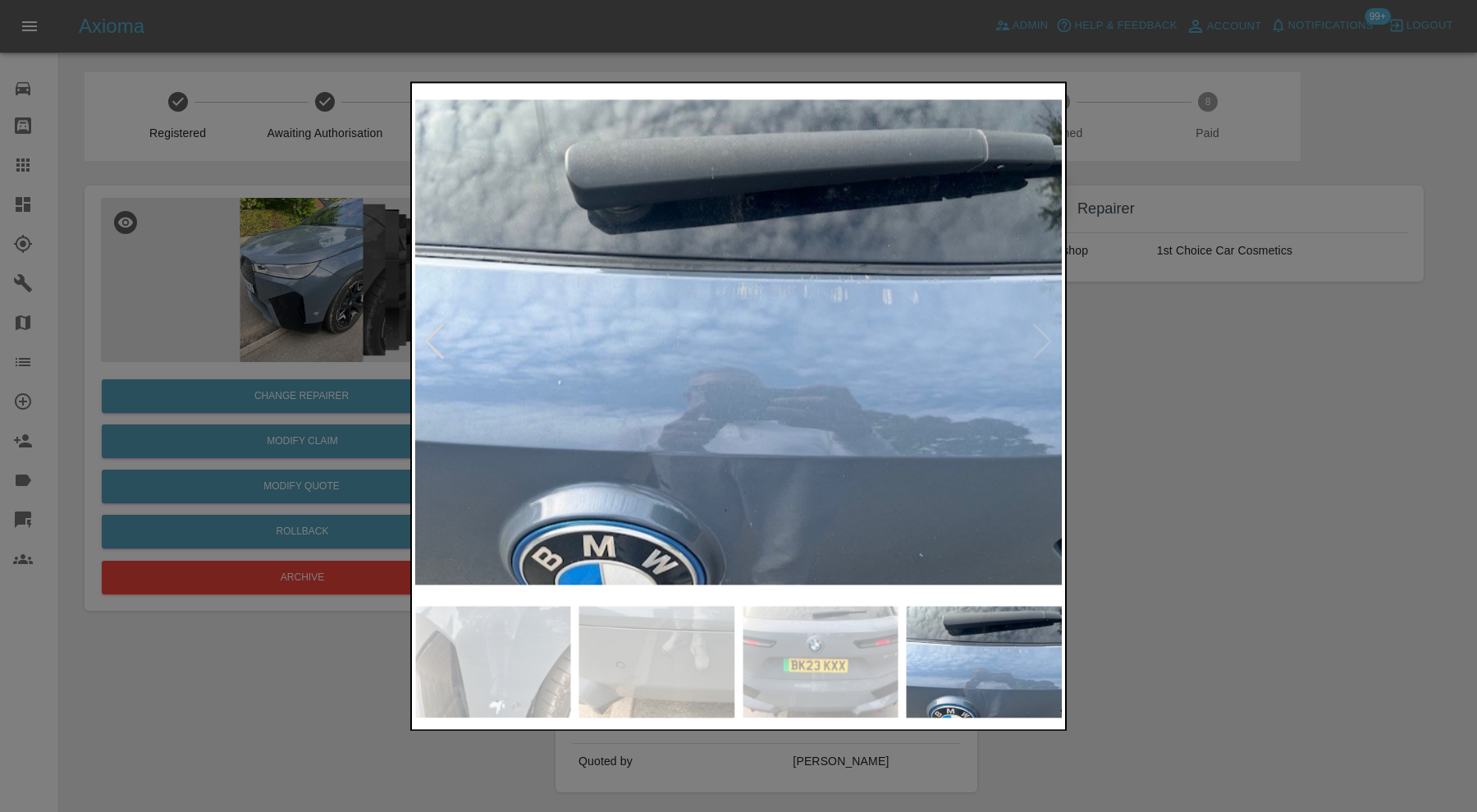
click at [1048, 342] on img at bounding box center [739, 341] width 647 height 511
click at [432, 340] on div at bounding box center [434, 342] width 22 height 36
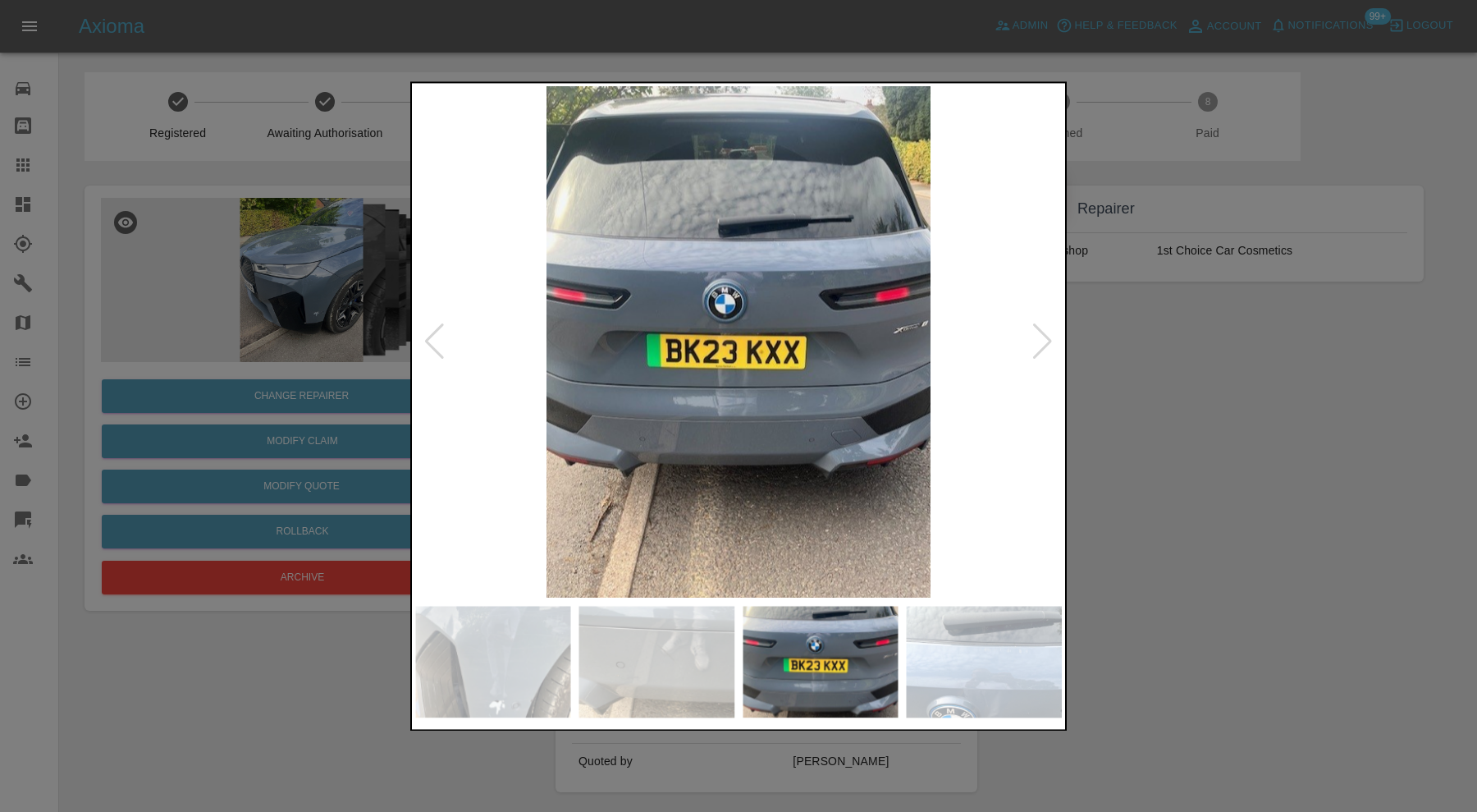
click at [1043, 337] on div at bounding box center [1042, 342] width 22 height 36
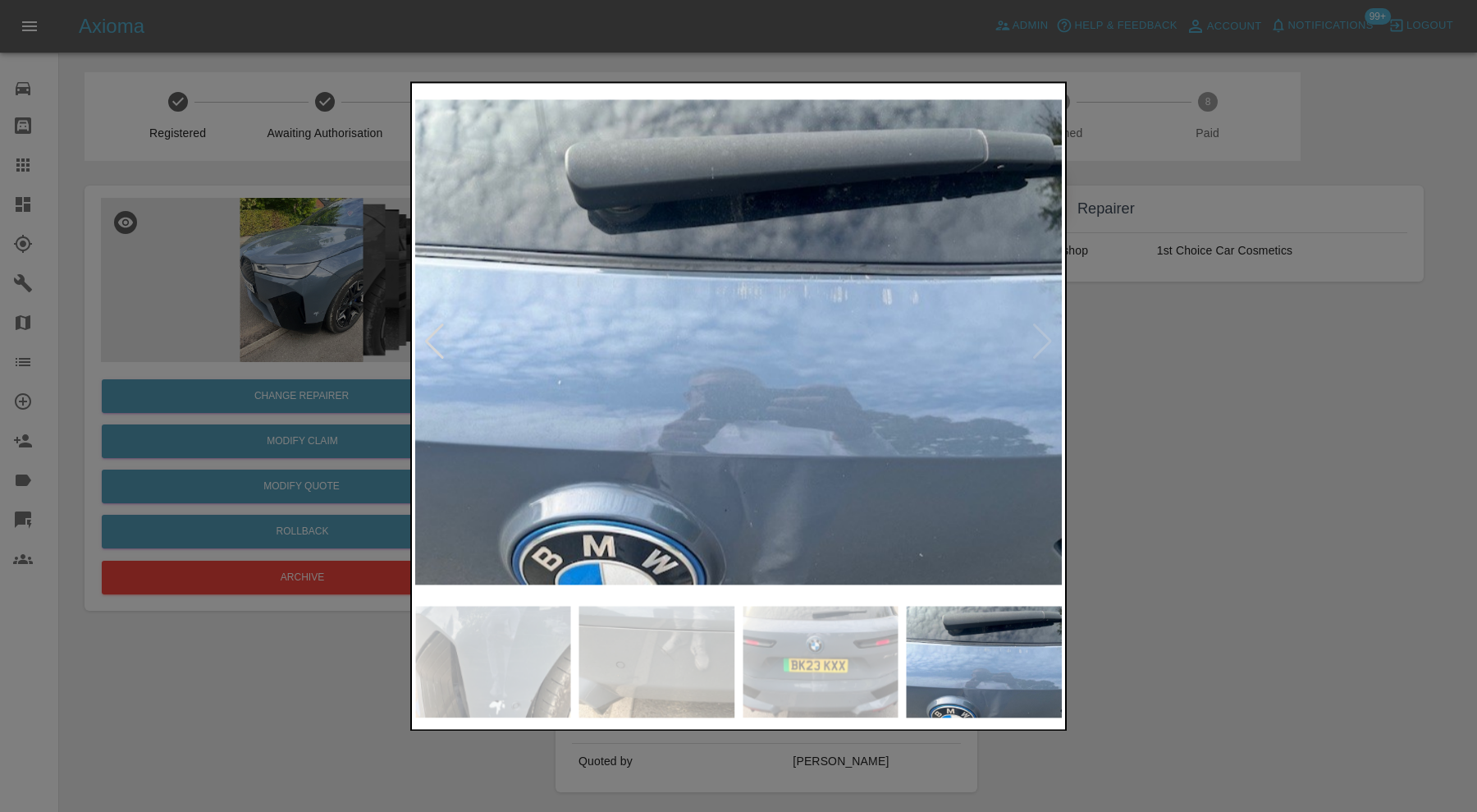
click at [1191, 379] on div at bounding box center [738, 406] width 1477 height 812
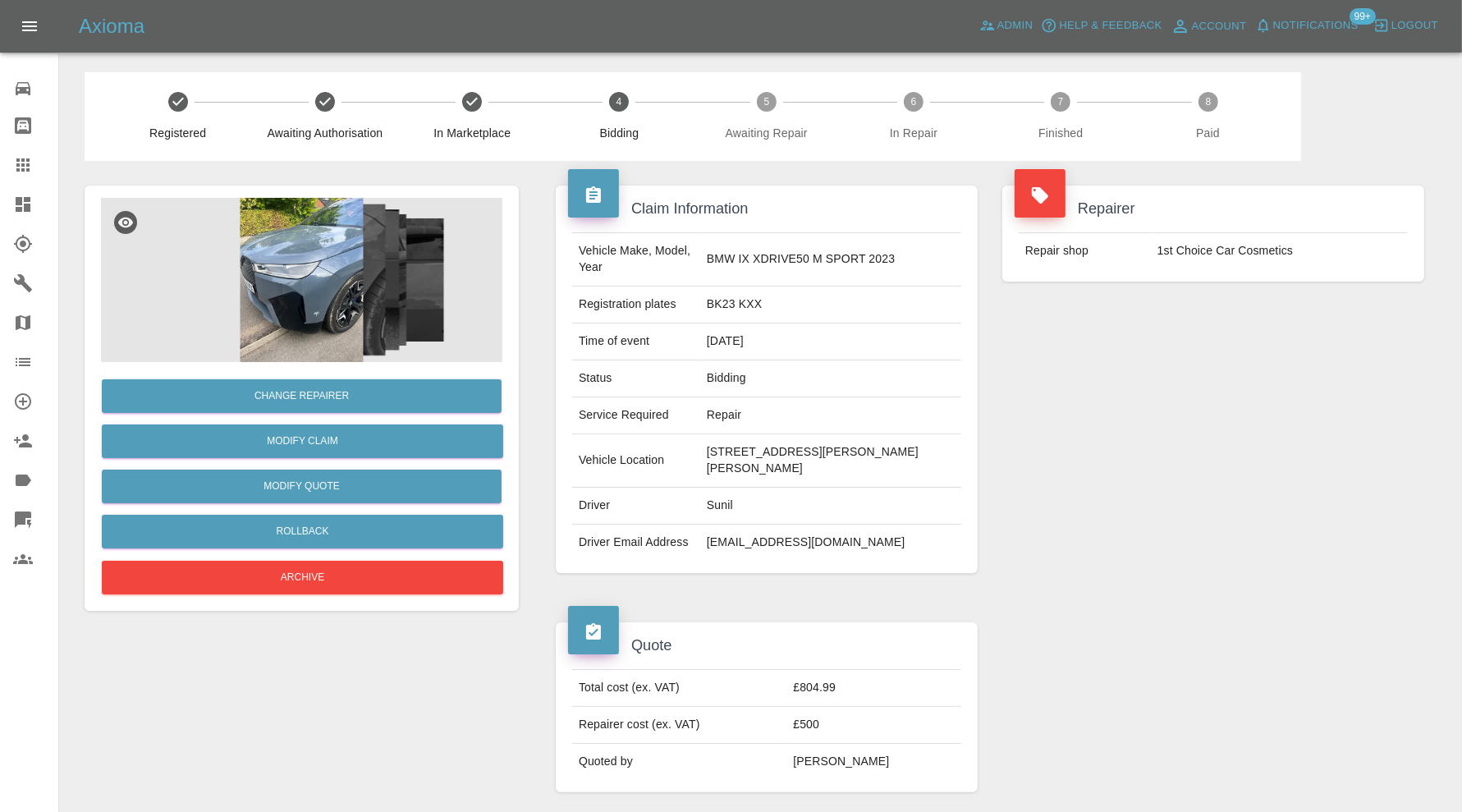
click at [320, 323] on img at bounding box center [301, 279] width 401 height 164
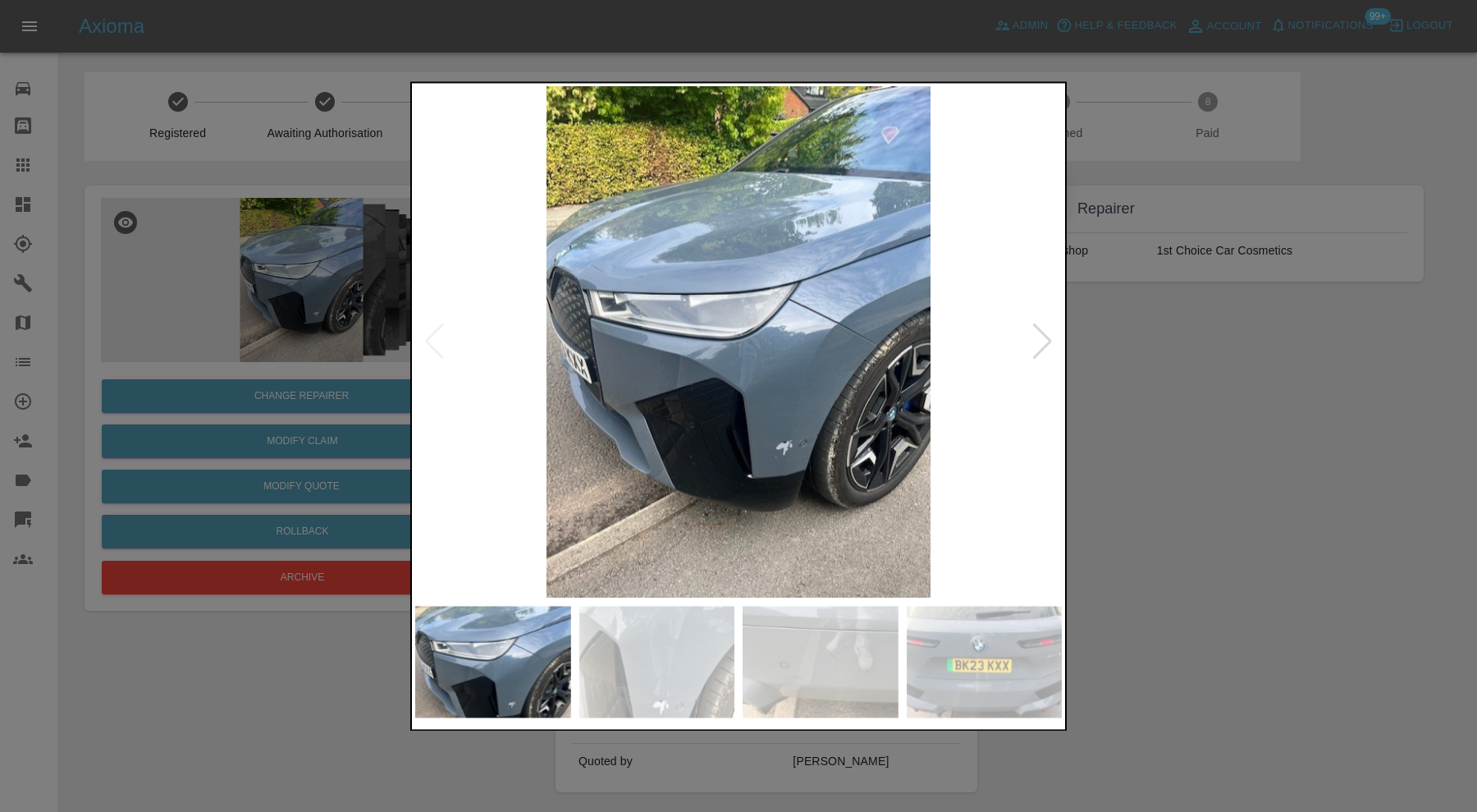
click at [1047, 333] on div at bounding box center [1042, 342] width 22 height 36
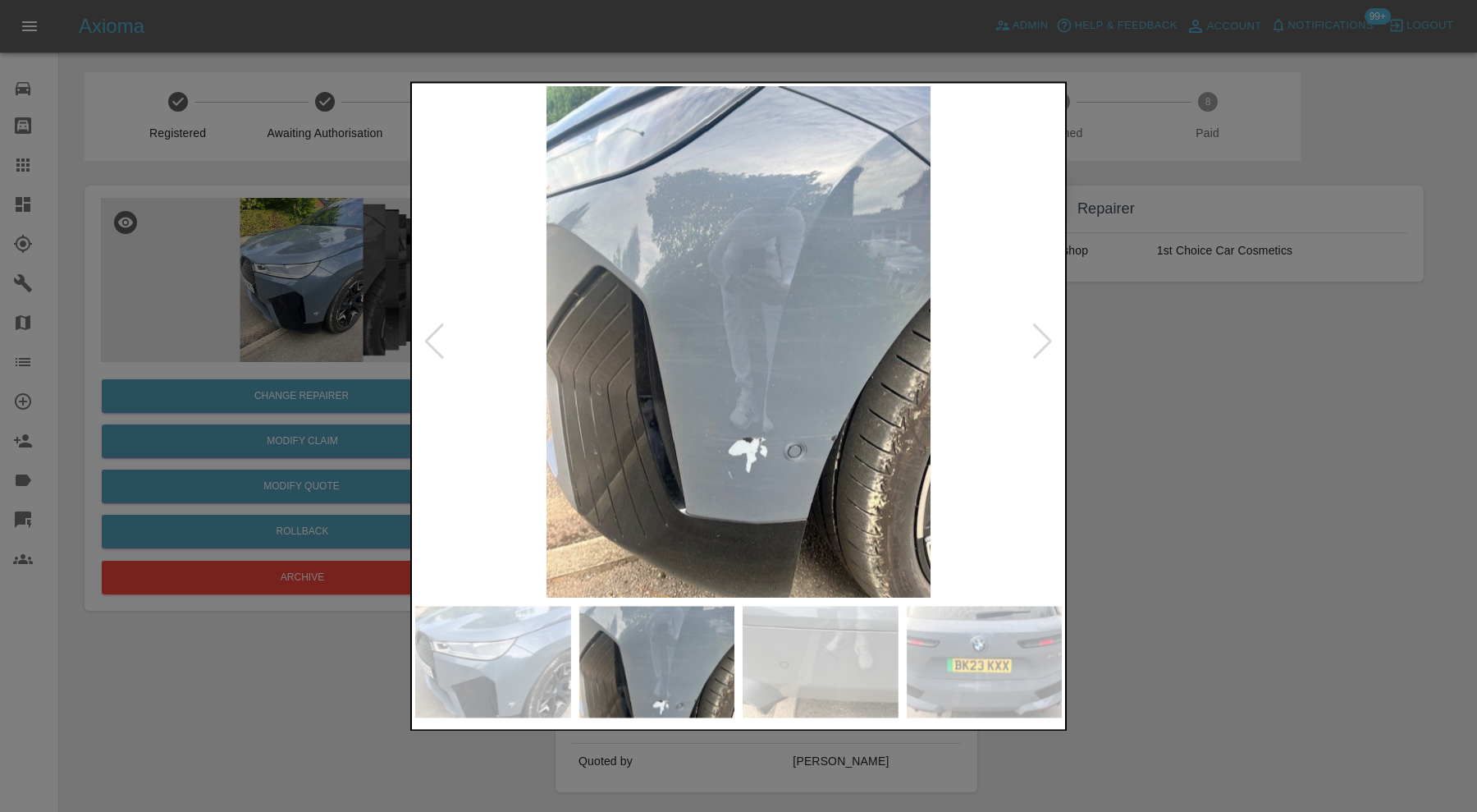
click at [1047, 333] on div at bounding box center [1042, 342] width 22 height 36
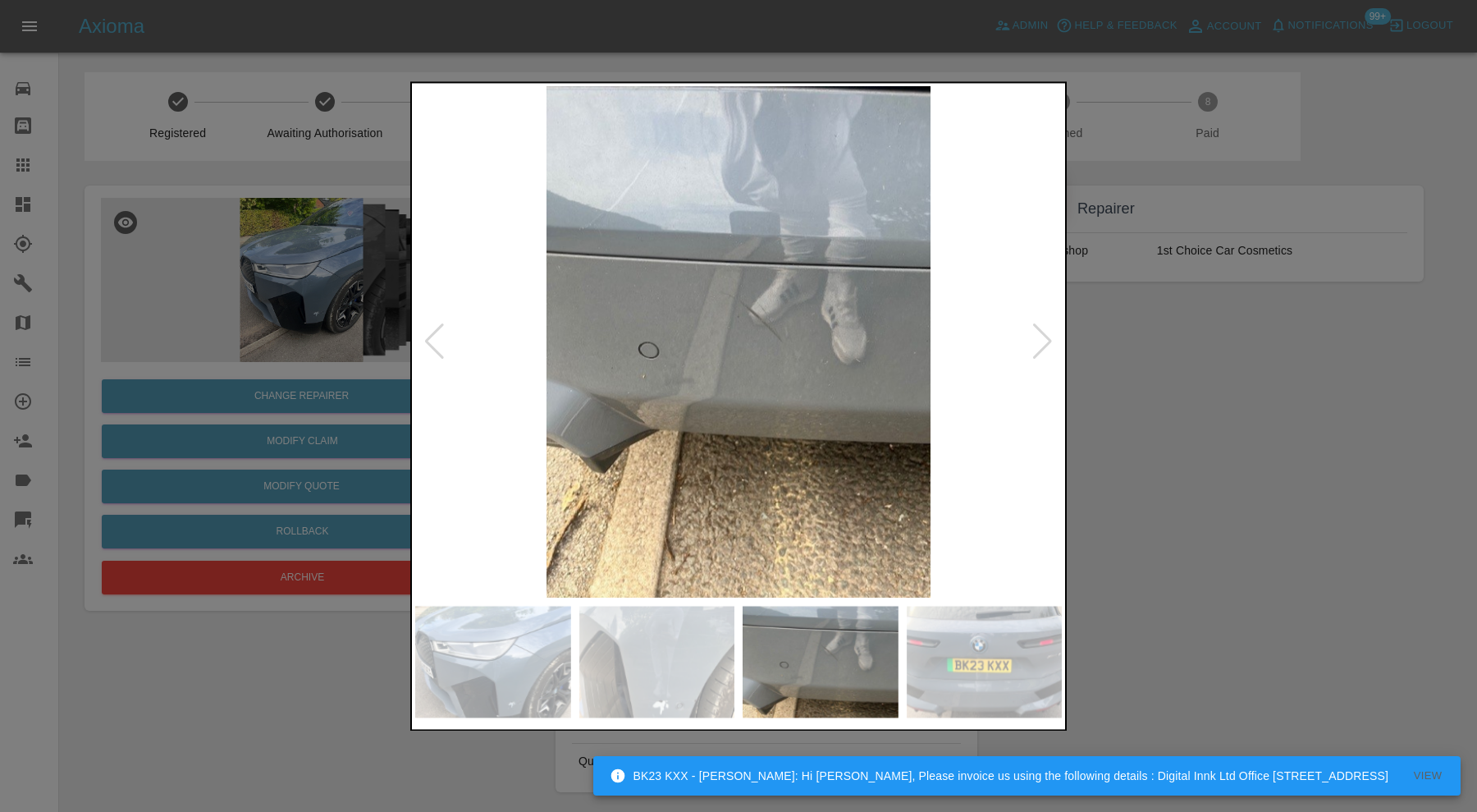
click at [1047, 333] on div at bounding box center [1042, 342] width 22 height 36
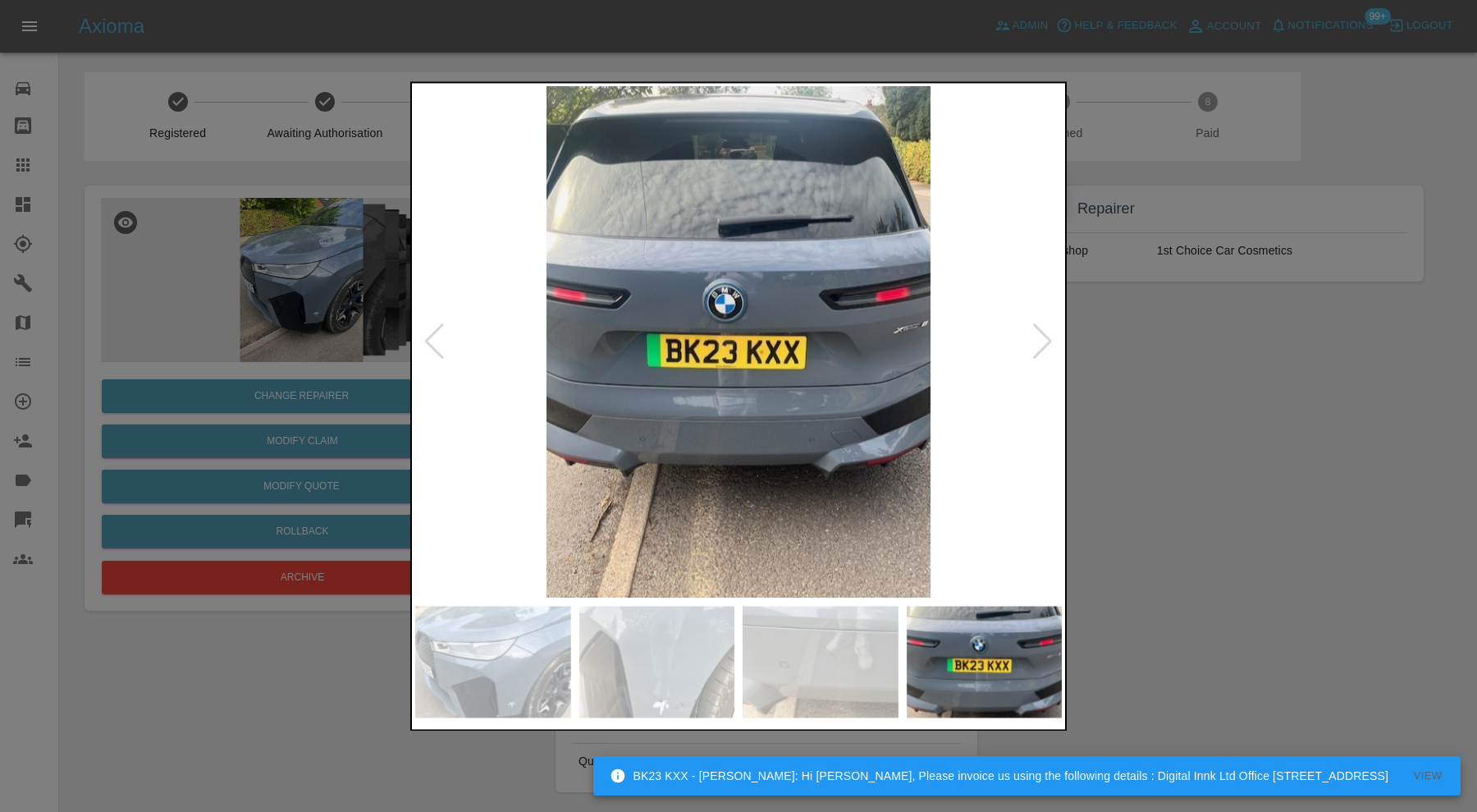
click at [1047, 333] on div at bounding box center [1042, 342] width 22 height 36
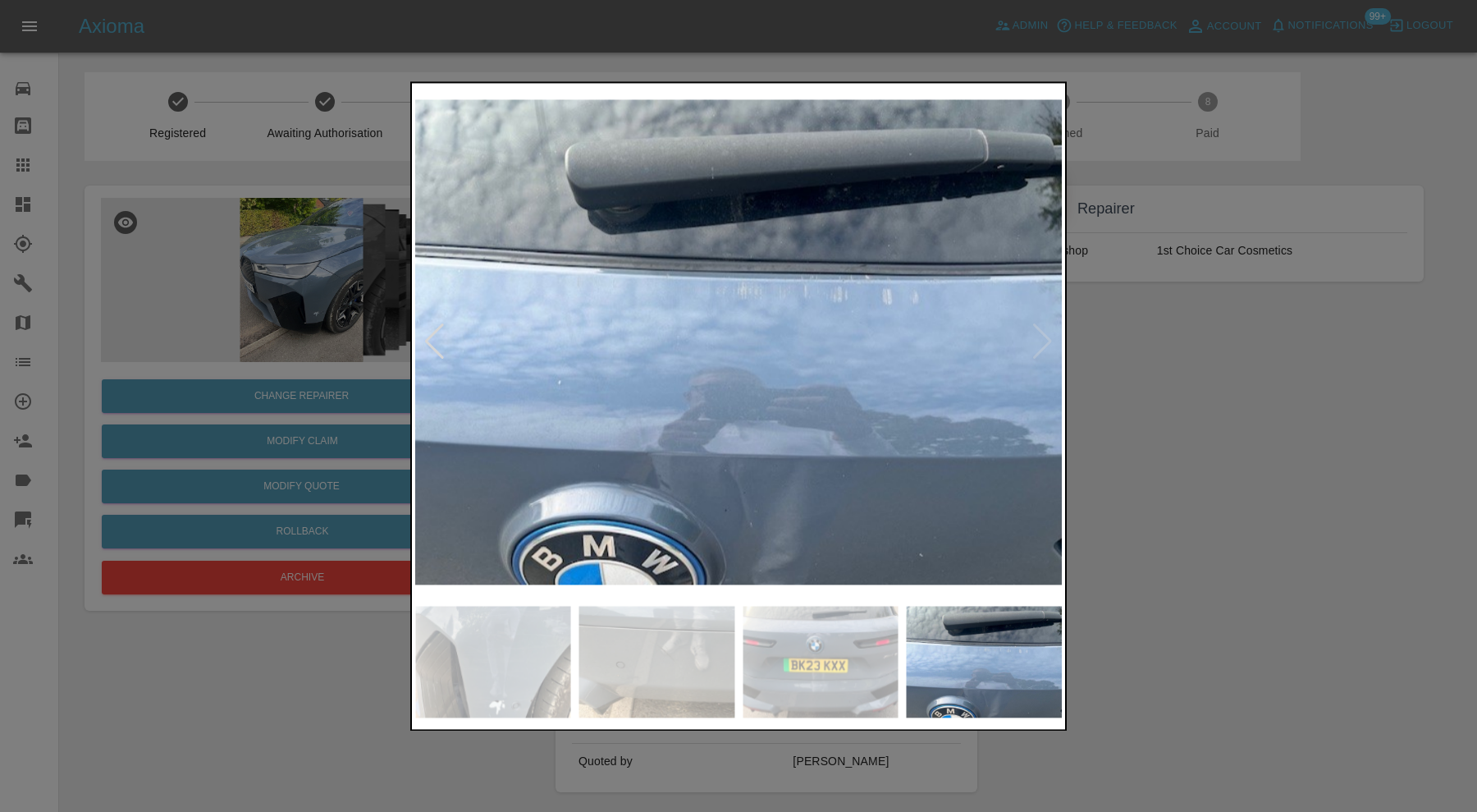
click at [1047, 333] on img at bounding box center [739, 341] width 647 height 511
click at [1239, 343] on div at bounding box center [738, 406] width 1477 height 812
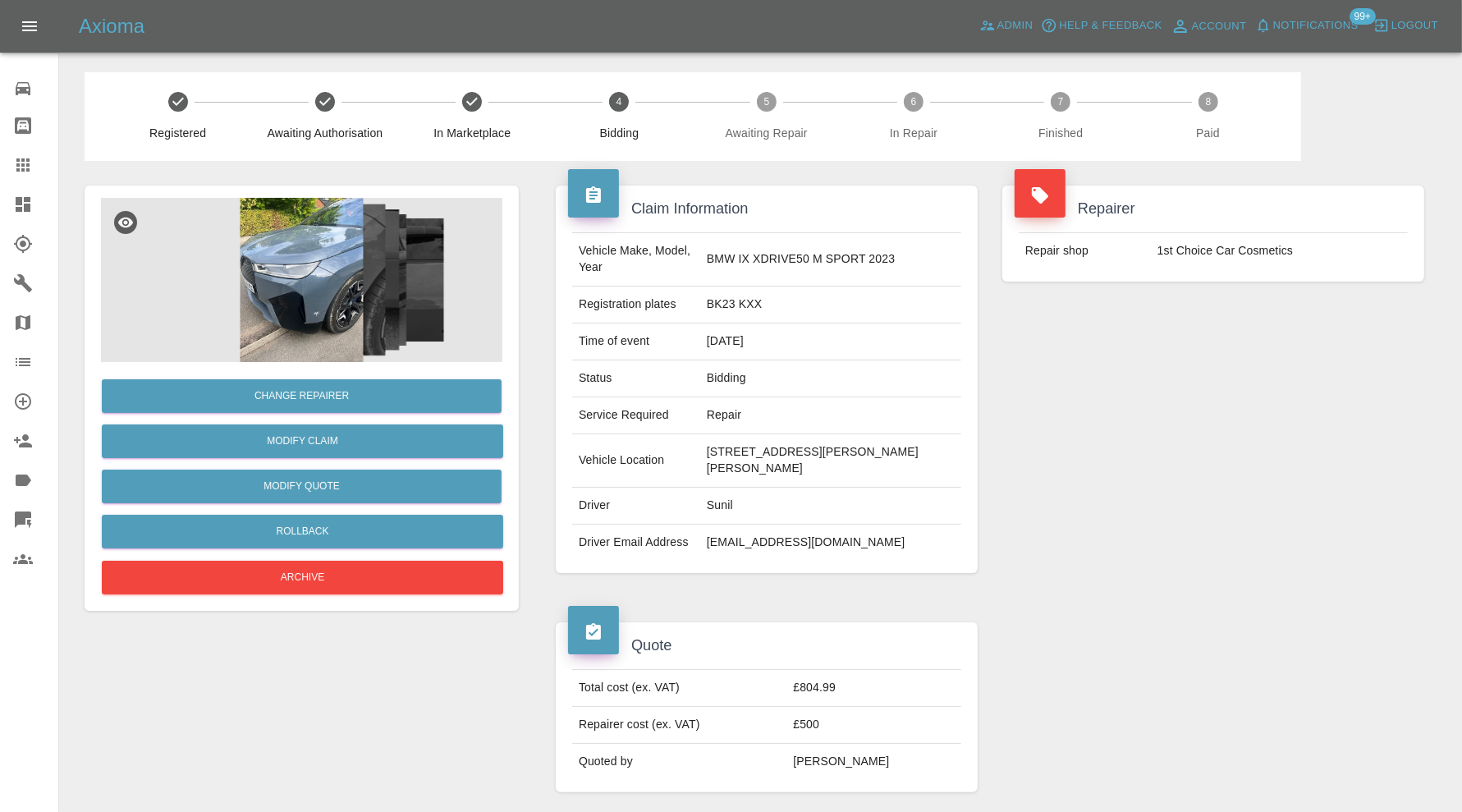
click at [344, 318] on img at bounding box center [301, 279] width 401 height 164
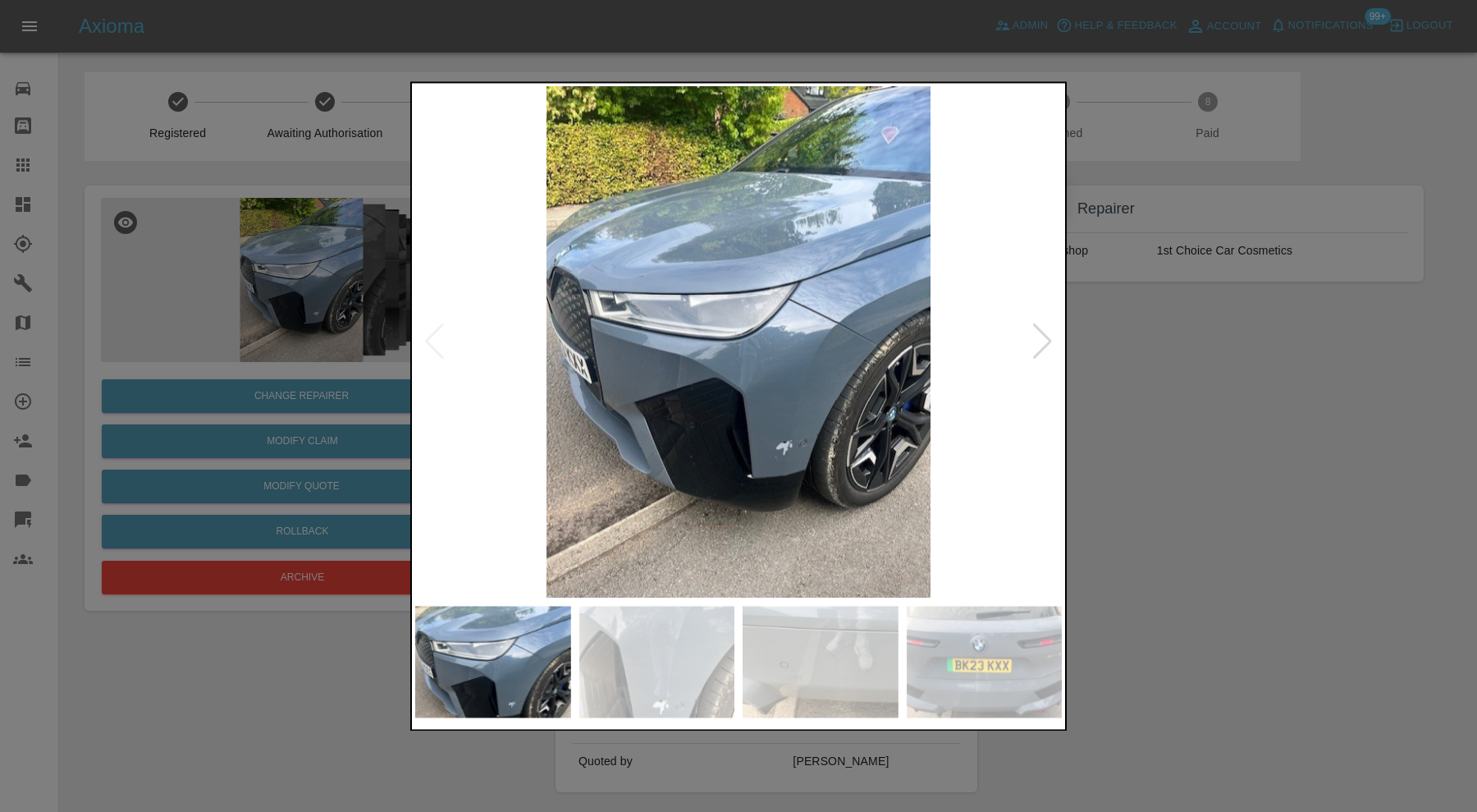
click at [960, 628] on img at bounding box center [985, 661] width 156 height 112
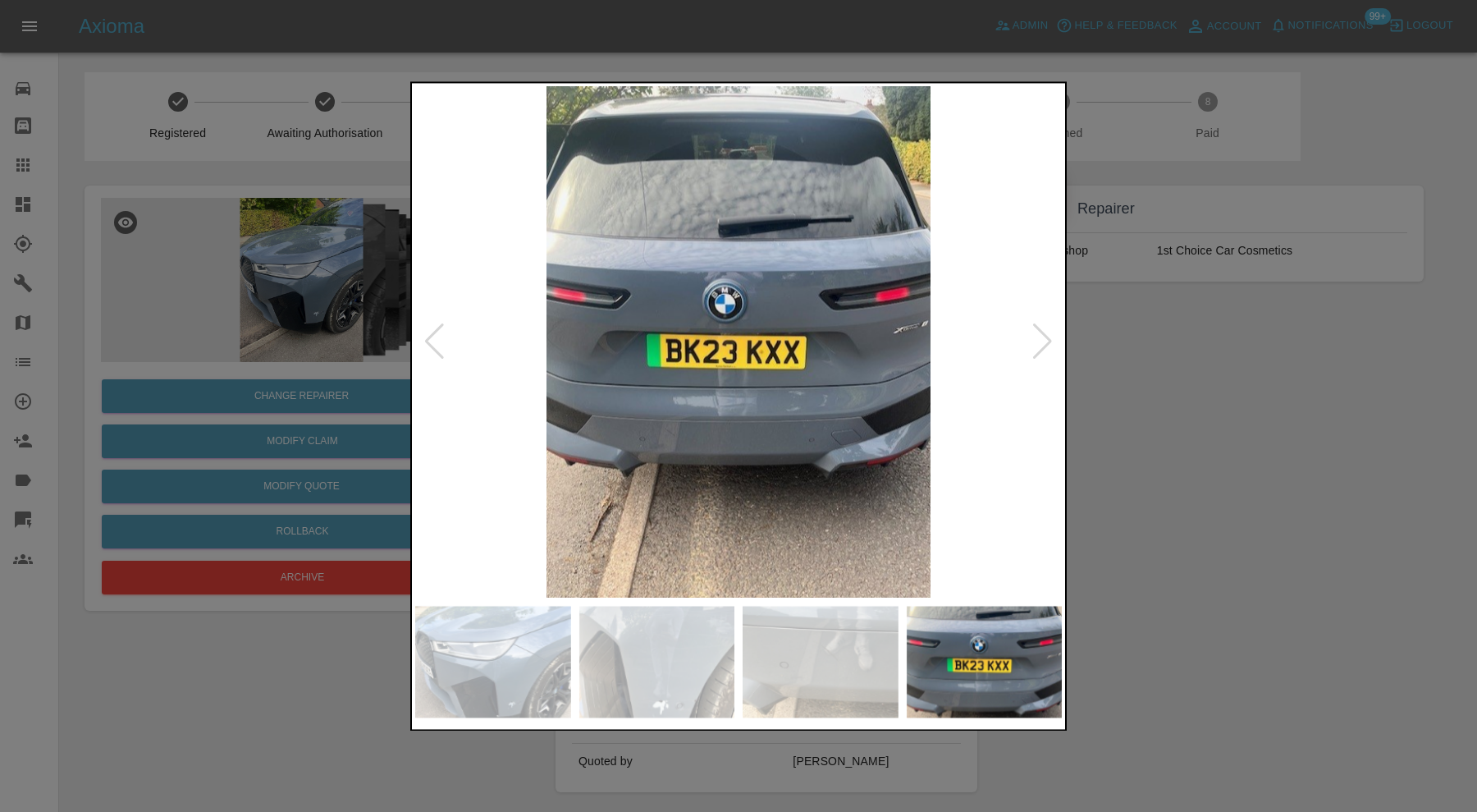
click at [1043, 341] on div at bounding box center [1042, 342] width 22 height 36
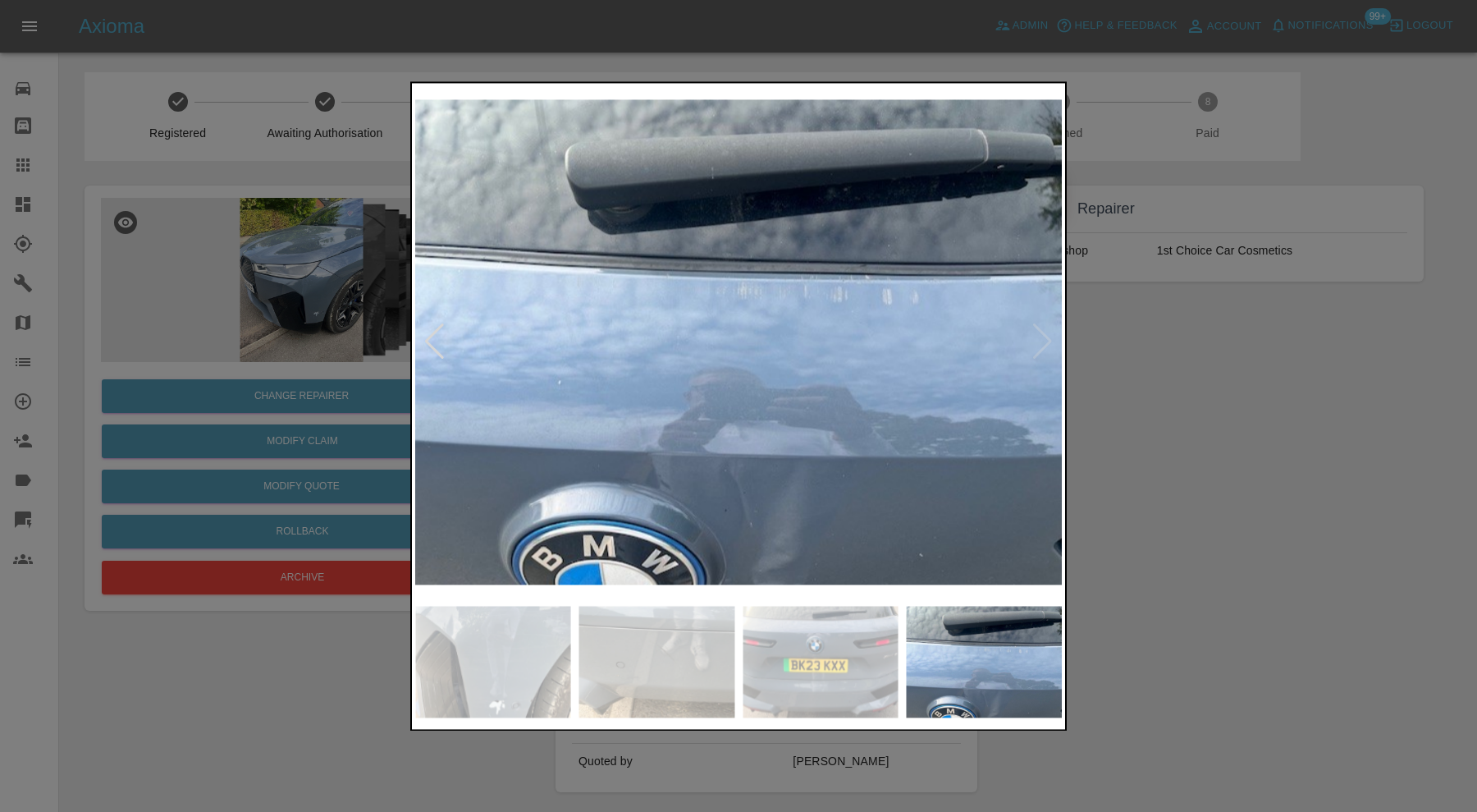
click at [427, 325] on div at bounding box center [434, 342] width 22 height 36
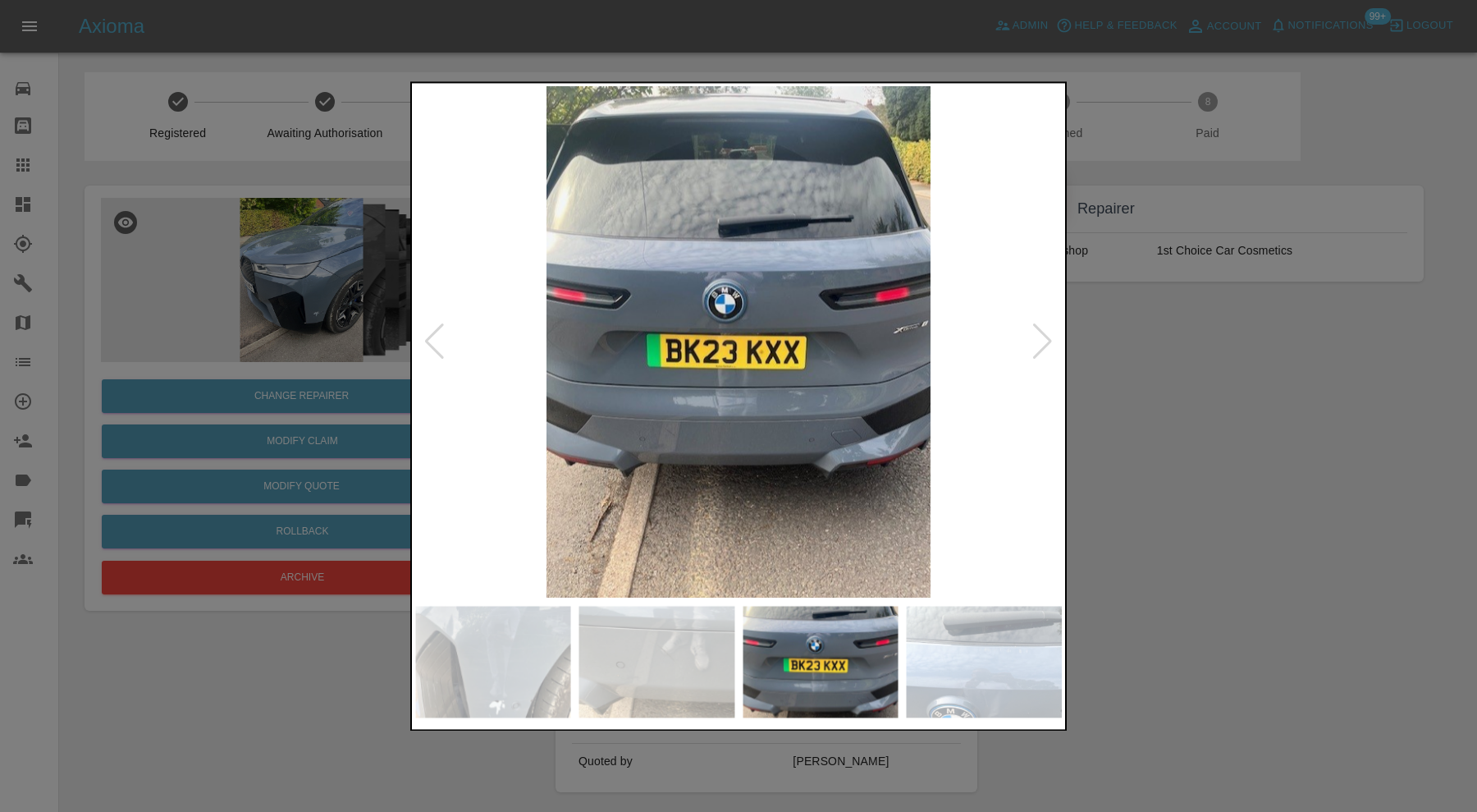
click at [903, 344] on img at bounding box center [739, 341] width 647 height 511
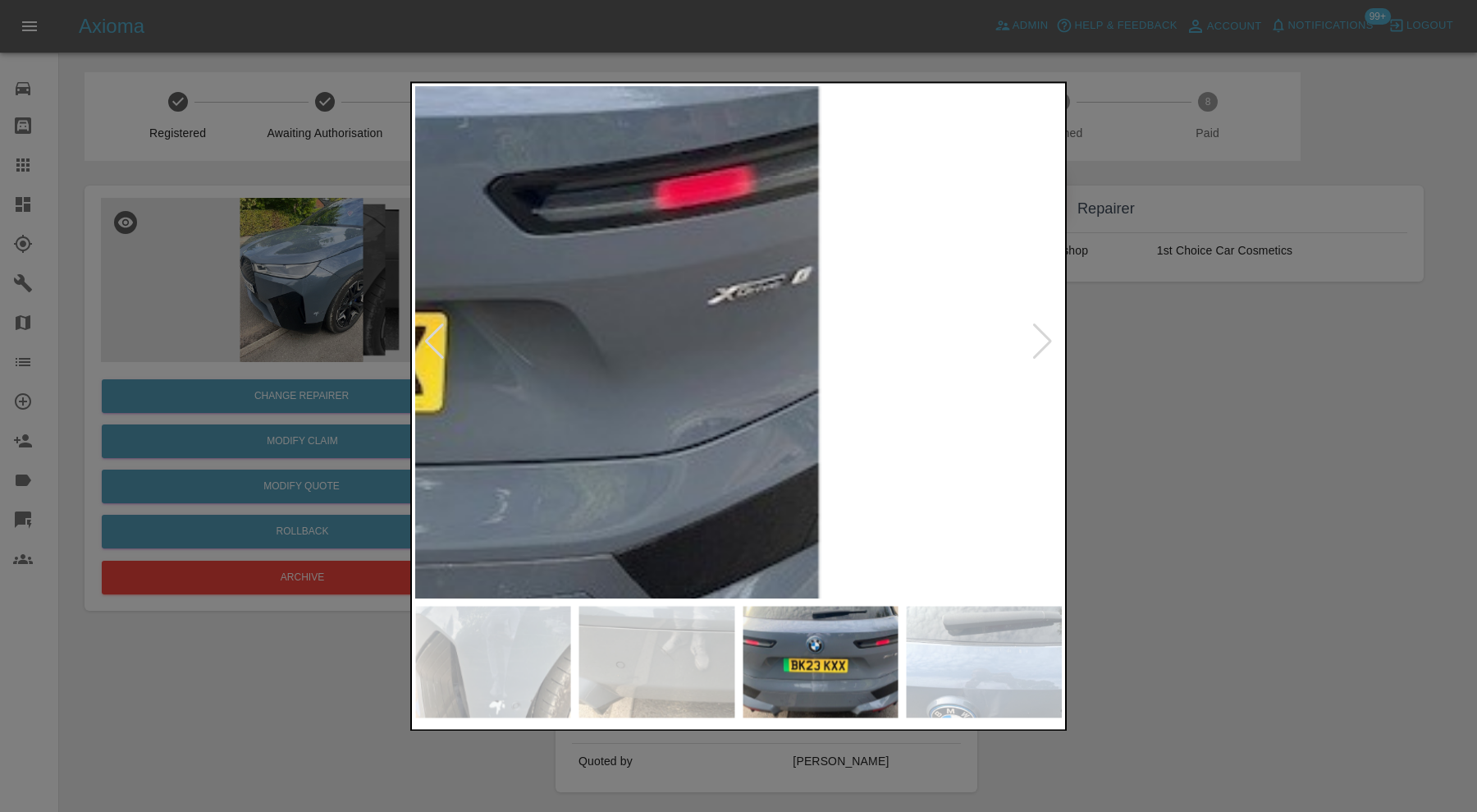
click at [1207, 402] on div at bounding box center [738, 406] width 1477 height 812
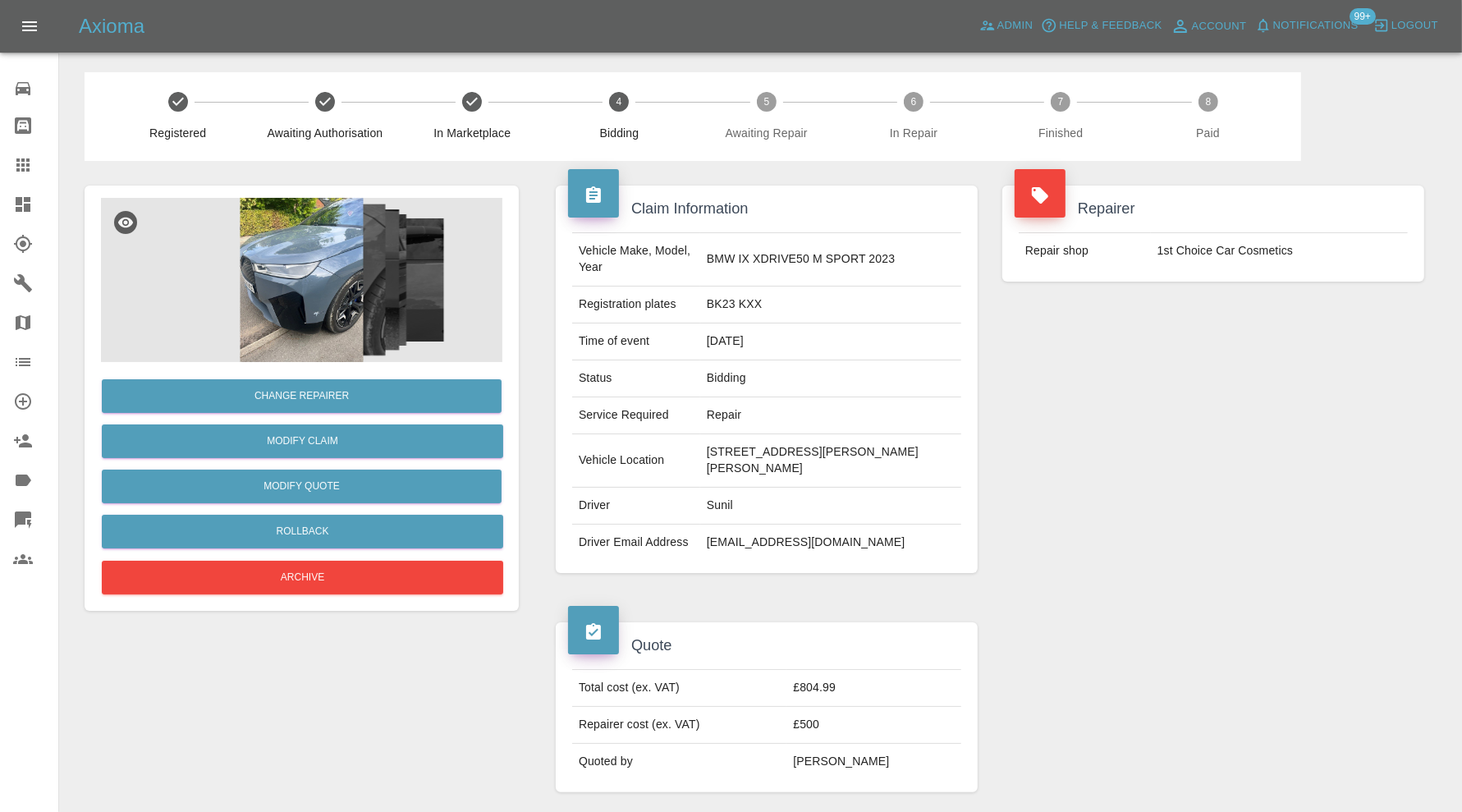
click at [1135, 573] on div "Repairer Repair shop 1st Choice Car Cosmetics" at bounding box center [1212, 379] width 447 height 436
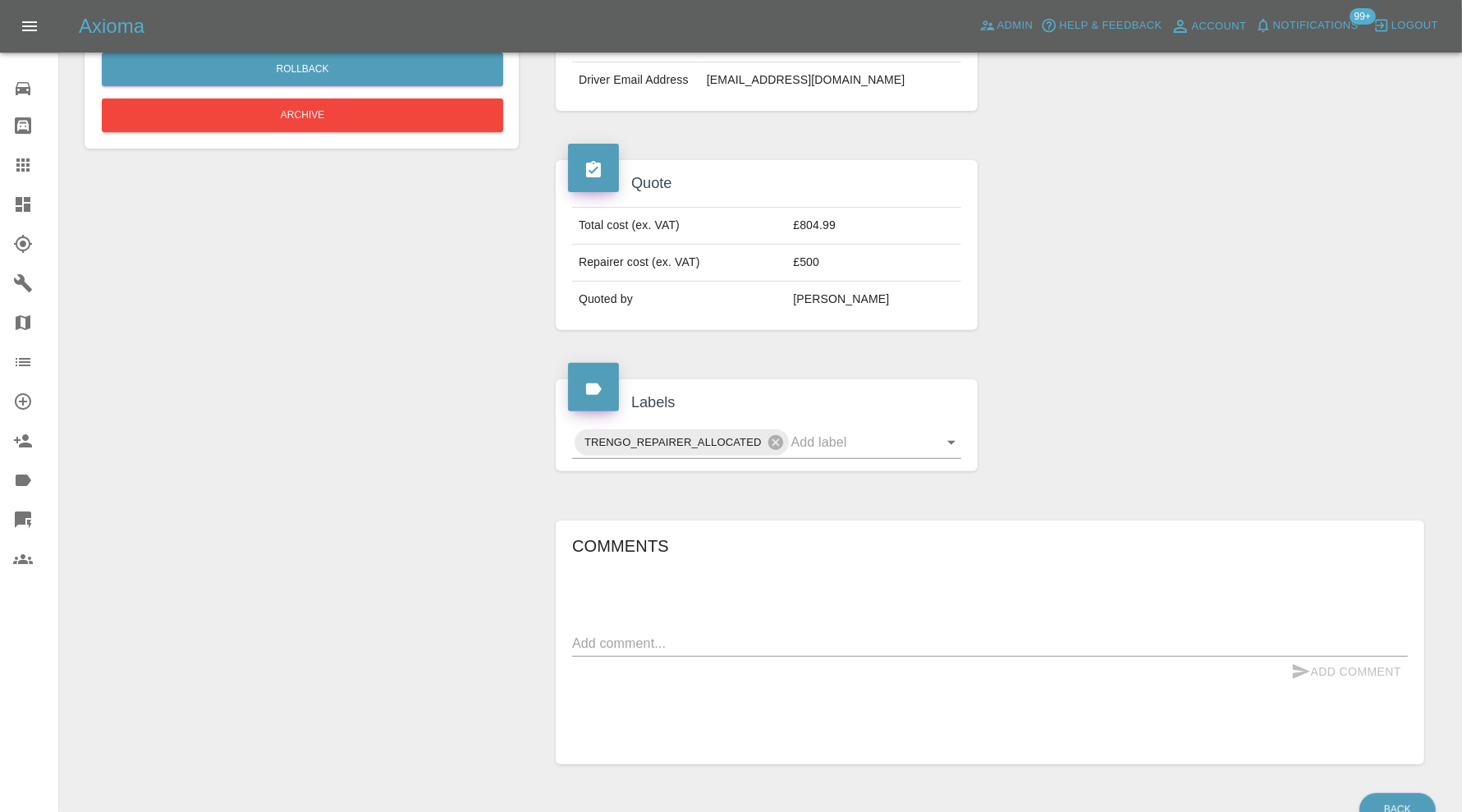
scroll to position [544, 0]
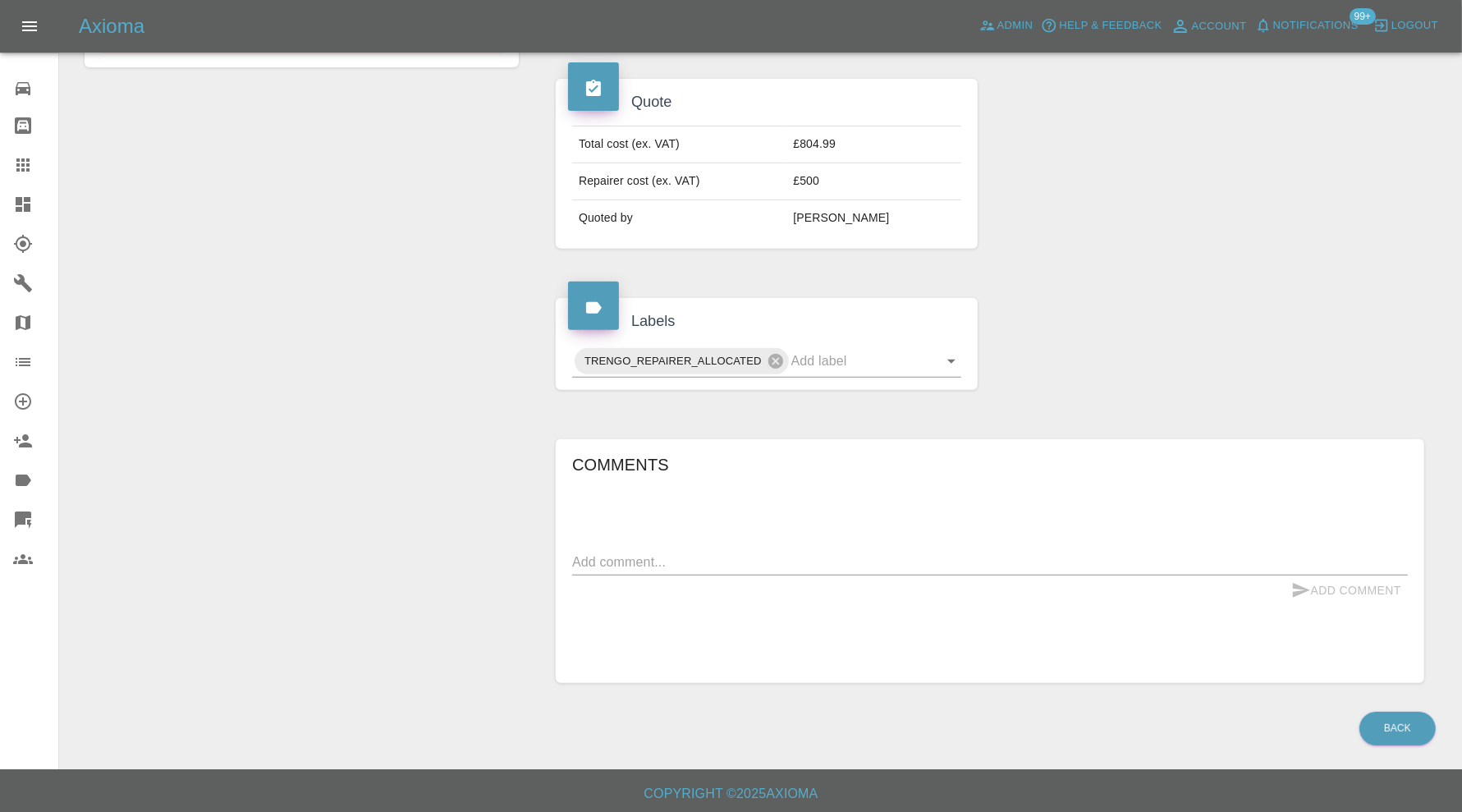
click at [884, 562] on textarea at bounding box center [990, 562] width 836 height 19
paste textarea "Frt Bumper Corner Tailgate Lower Valence Buy & Replace Badge"
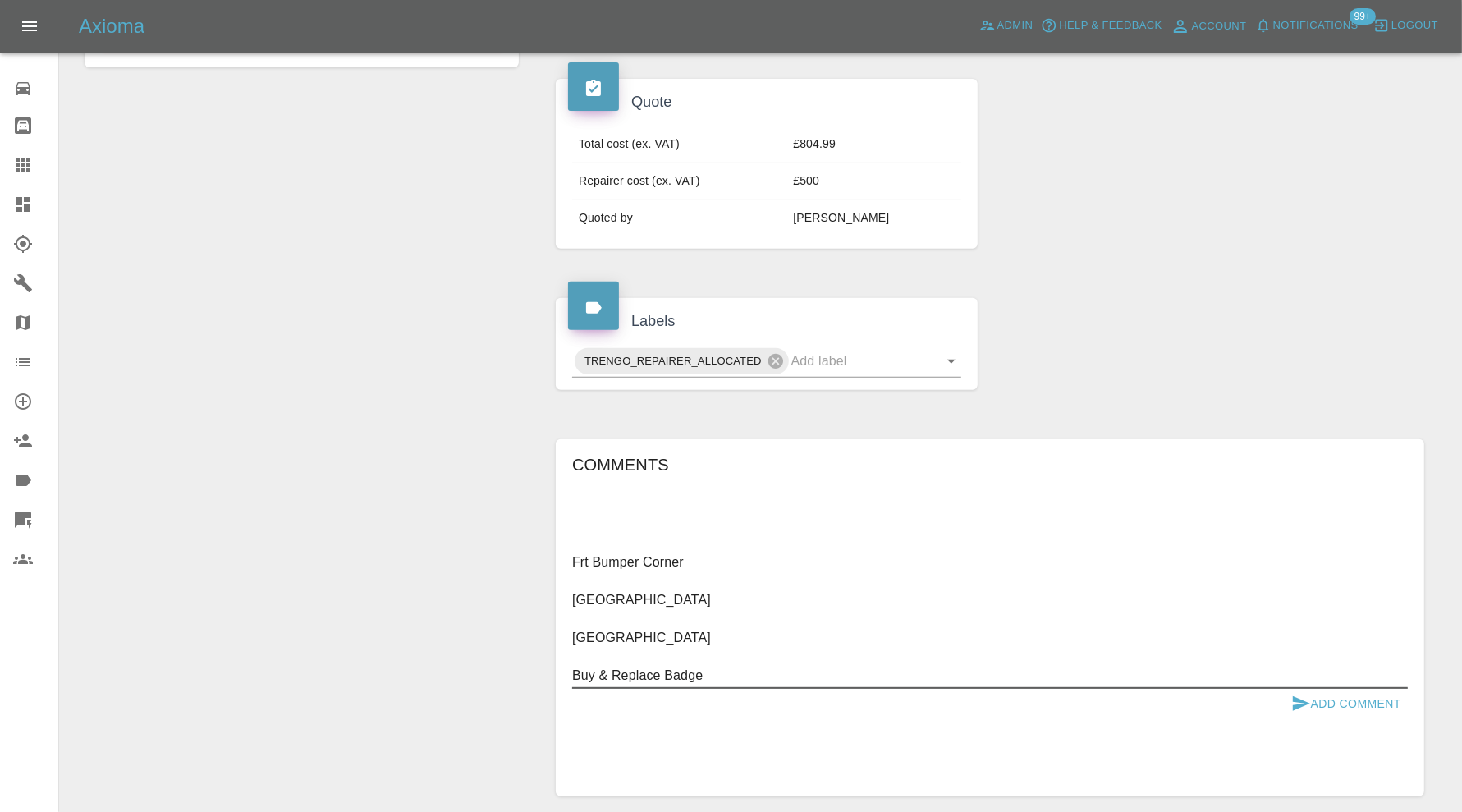
click at [665, 667] on textarea "Frt Bumper Corner Tailgate Lower Valence Buy & Replace Badge" at bounding box center [990, 618] width 836 height 132
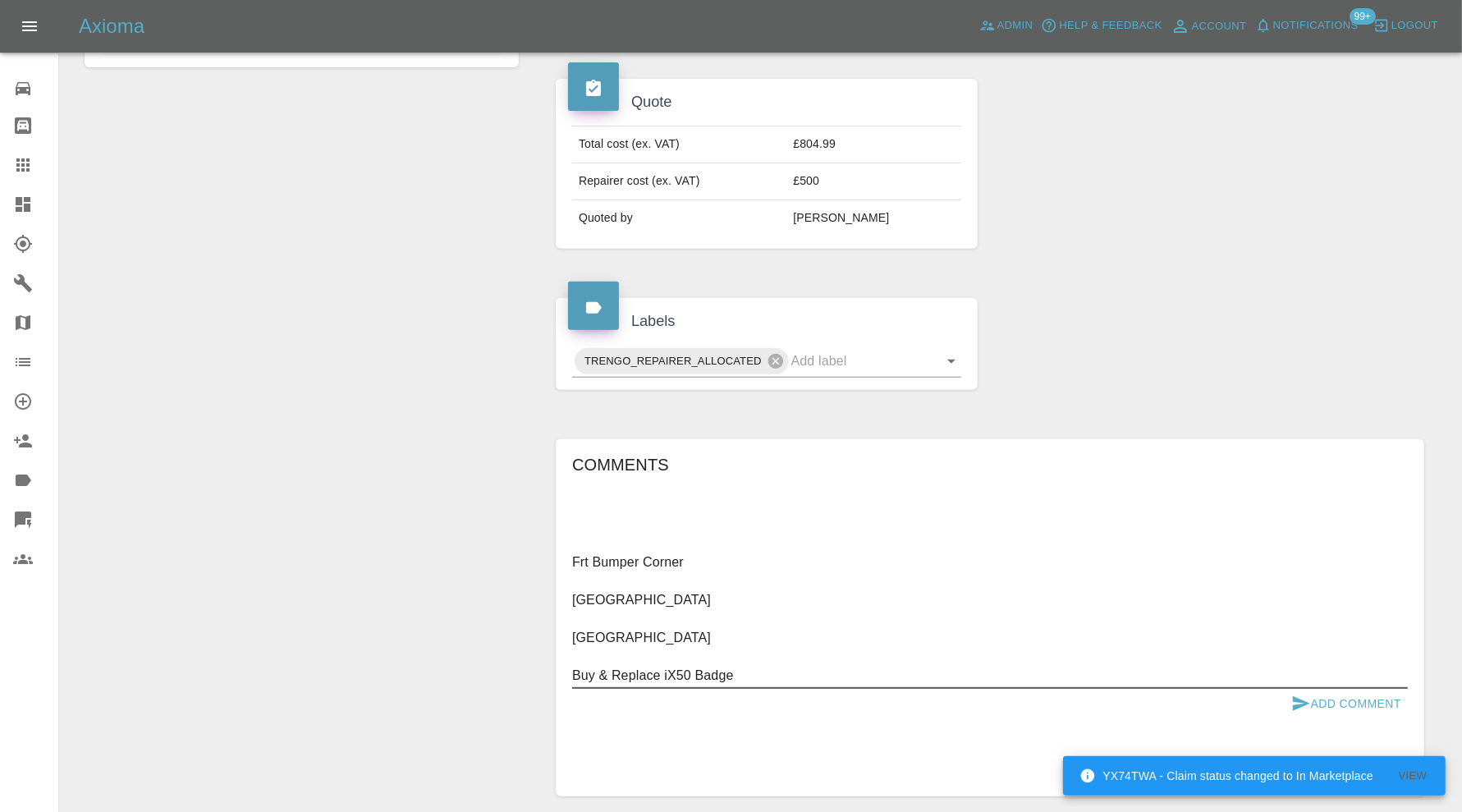
type textarea "Frt Bumper Corner [GEOGRAPHIC_DATA] [GEOGRAPHIC_DATA] Buy & Replace iX50 Badge"
click at [1351, 700] on button "Add Comment" at bounding box center [1346, 704] width 123 height 30
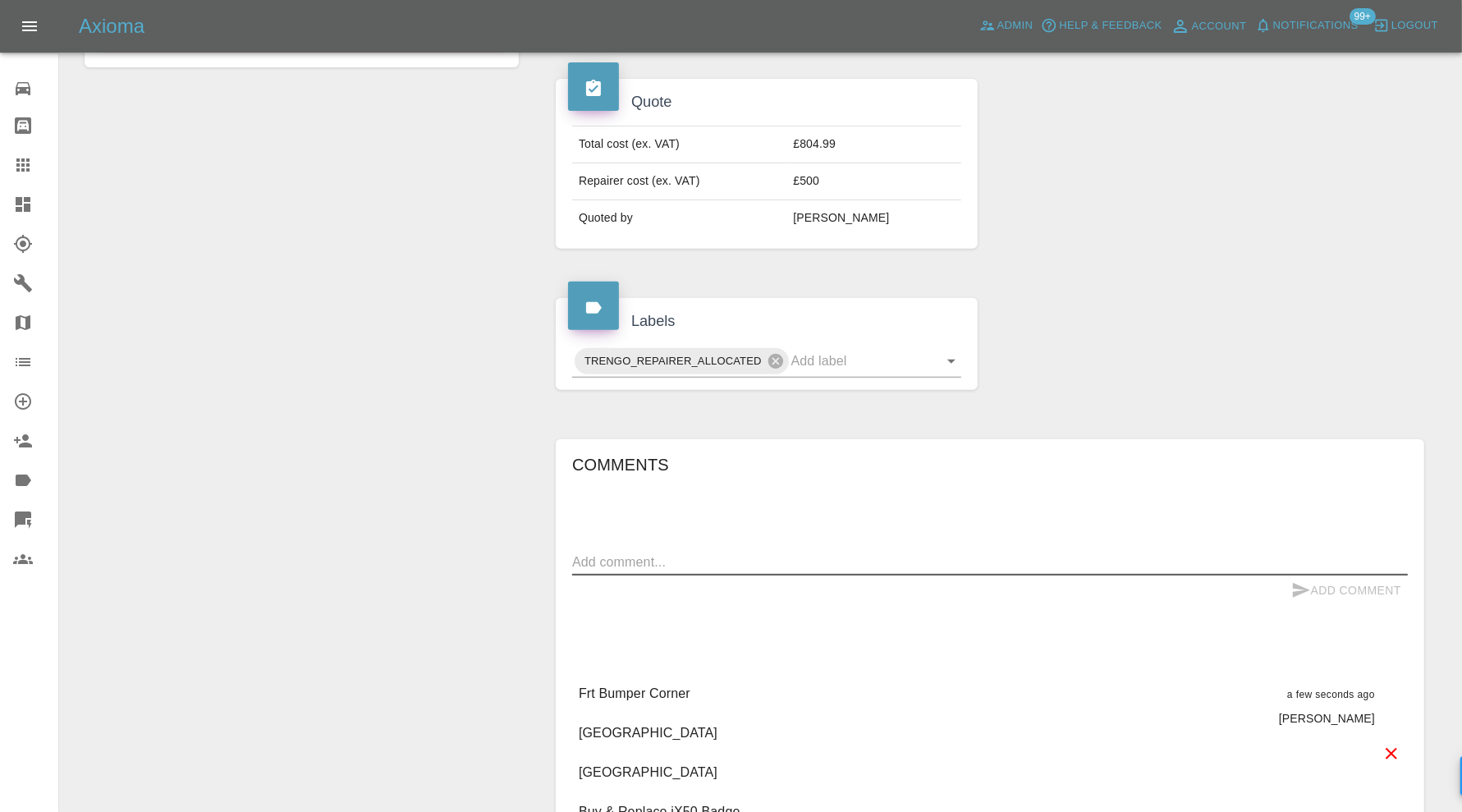
click at [794, 552] on textarea at bounding box center [990, 562] width 836 height 19
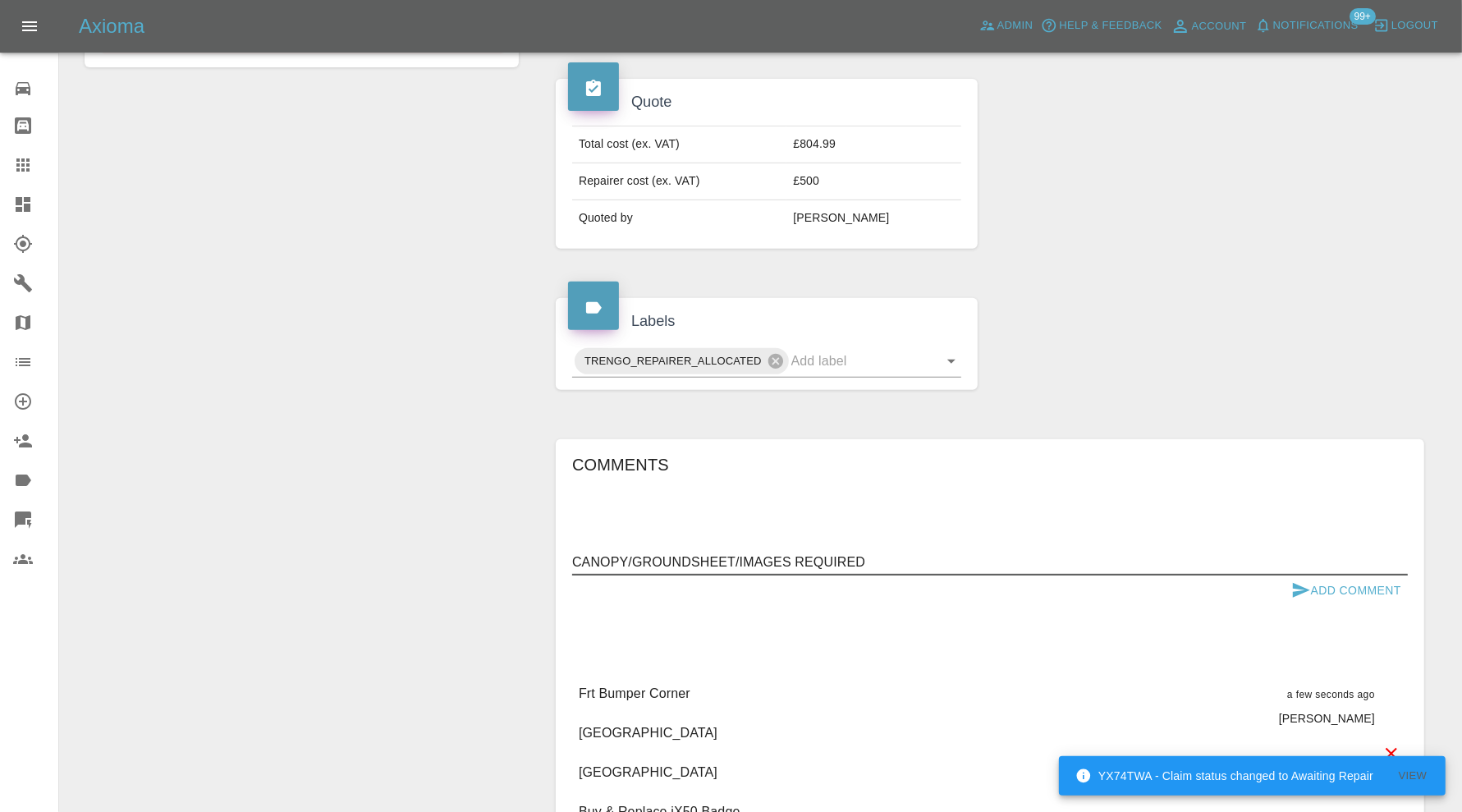
type textarea "CANOPY/GROUNDSHEET/IMAGES REQUIRED"
click at [1299, 585] on icon "submit" at bounding box center [1301, 590] width 20 height 20
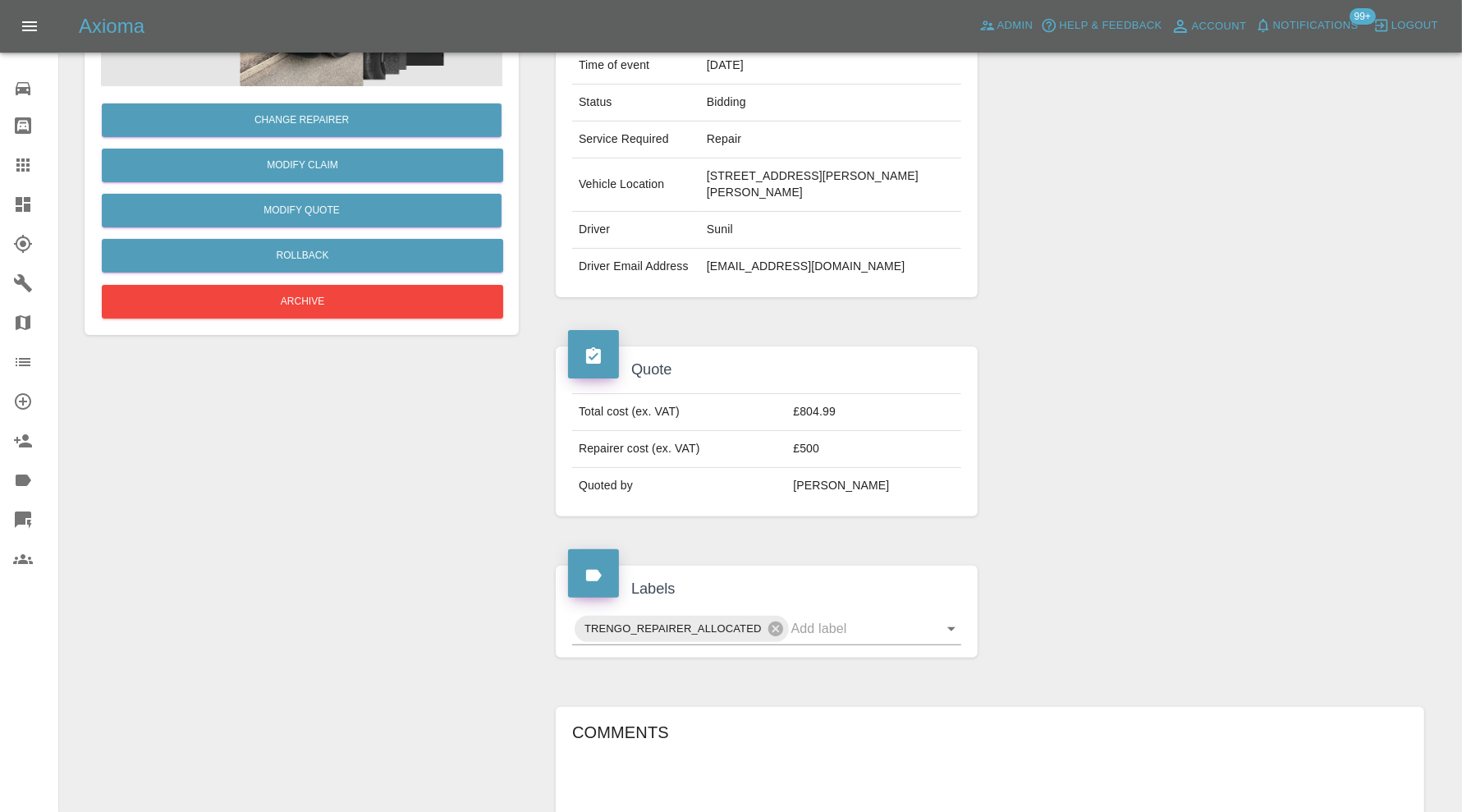
scroll to position [0, 0]
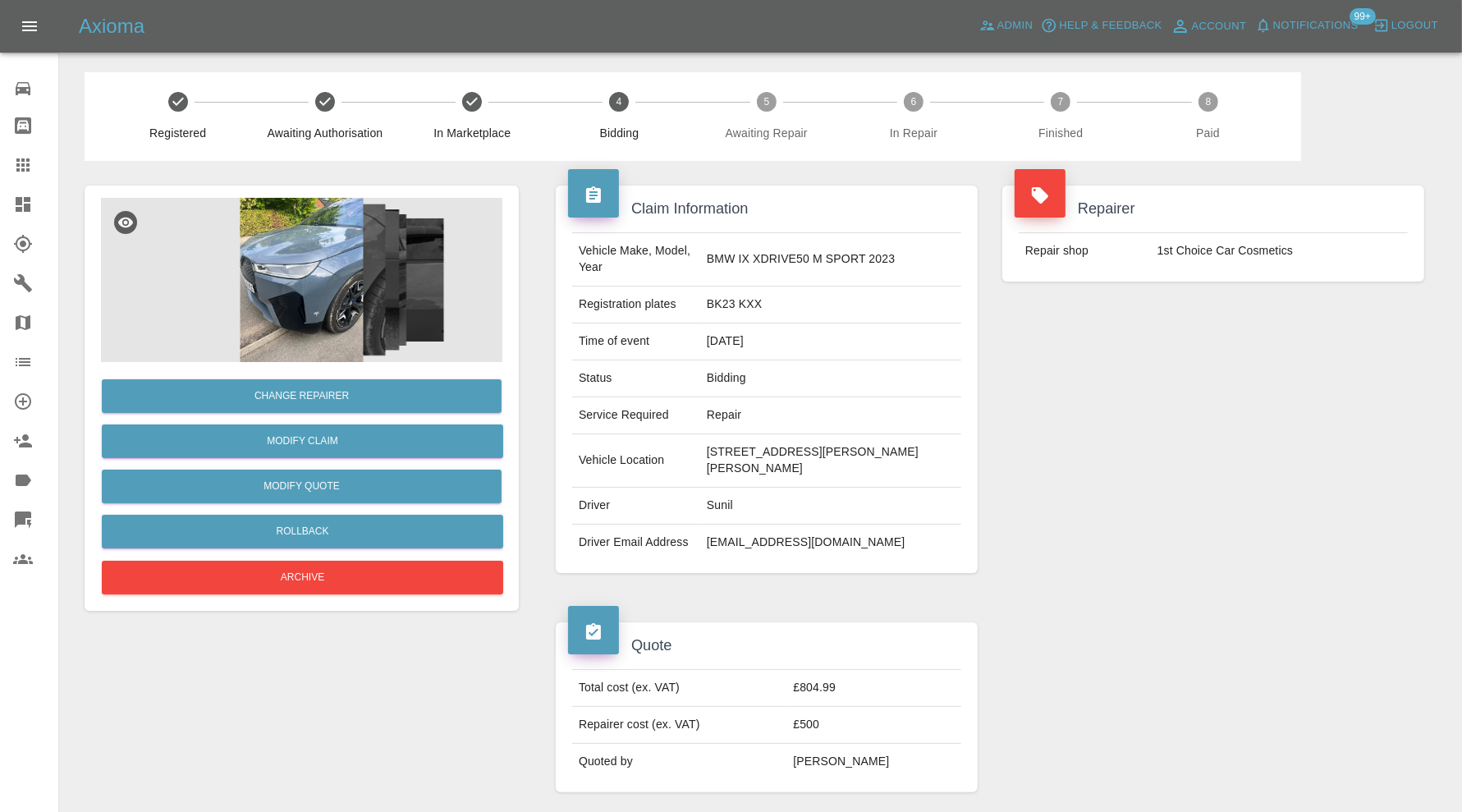
drag, startPoint x: 743, startPoint y: 469, endPoint x: 920, endPoint y: 441, distance: 179.2
click at [920, 441] on td "[STREET_ADDRESS][PERSON_NAME][PERSON_NAME]" at bounding box center [830, 461] width 261 height 53
copy td "SK7 1PE"
click at [304, 441] on link "Modify Claim" at bounding box center [302, 440] width 401 height 33
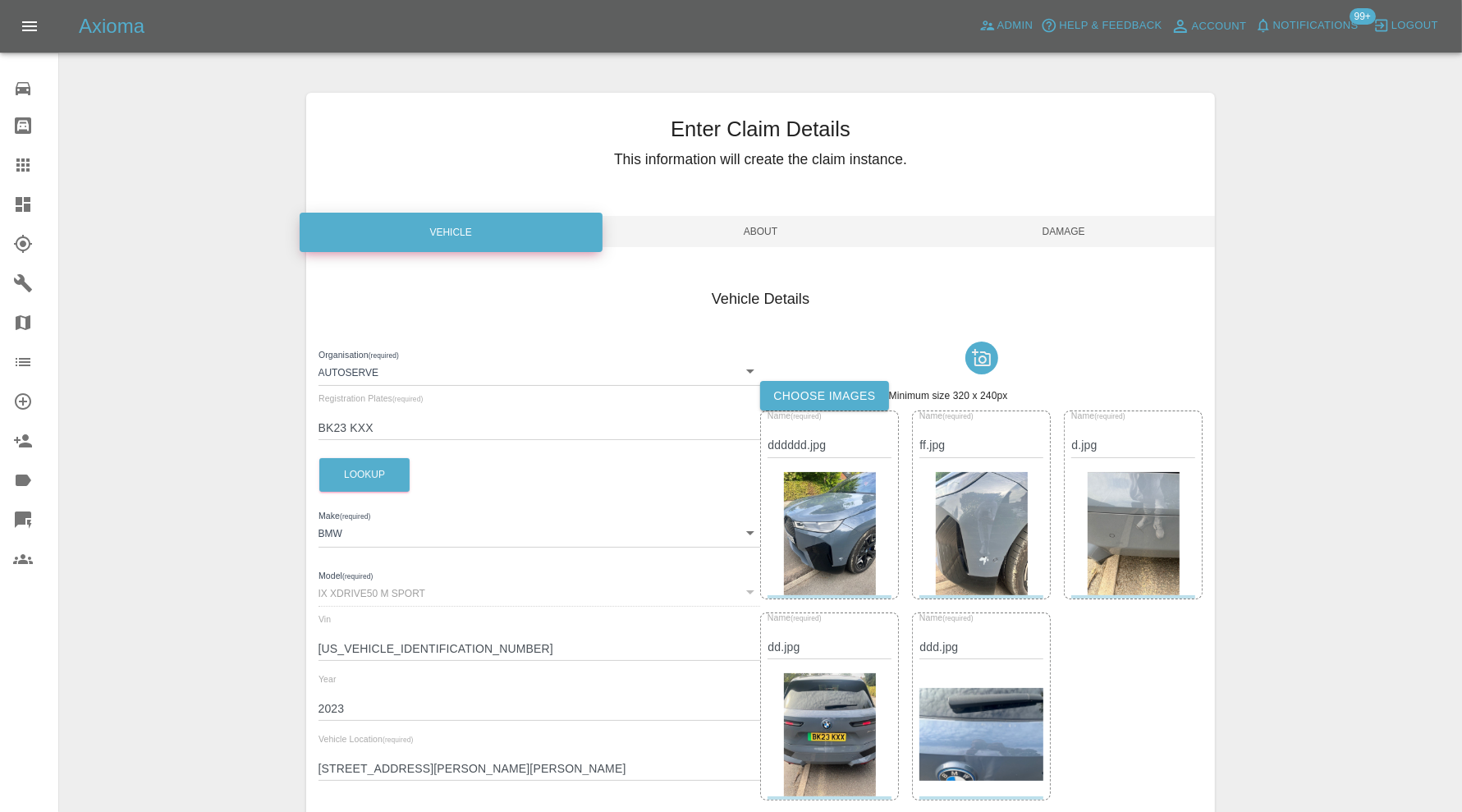
click at [785, 387] on label "Choose images" at bounding box center [824, 396] width 128 height 30
click at [0, 0] on input "Choose images" at bounding box center [0, 0] width 0 height 0
click at [1060, 228] on span "Damage" at bounding box center [1063, 231] width 303 height 31
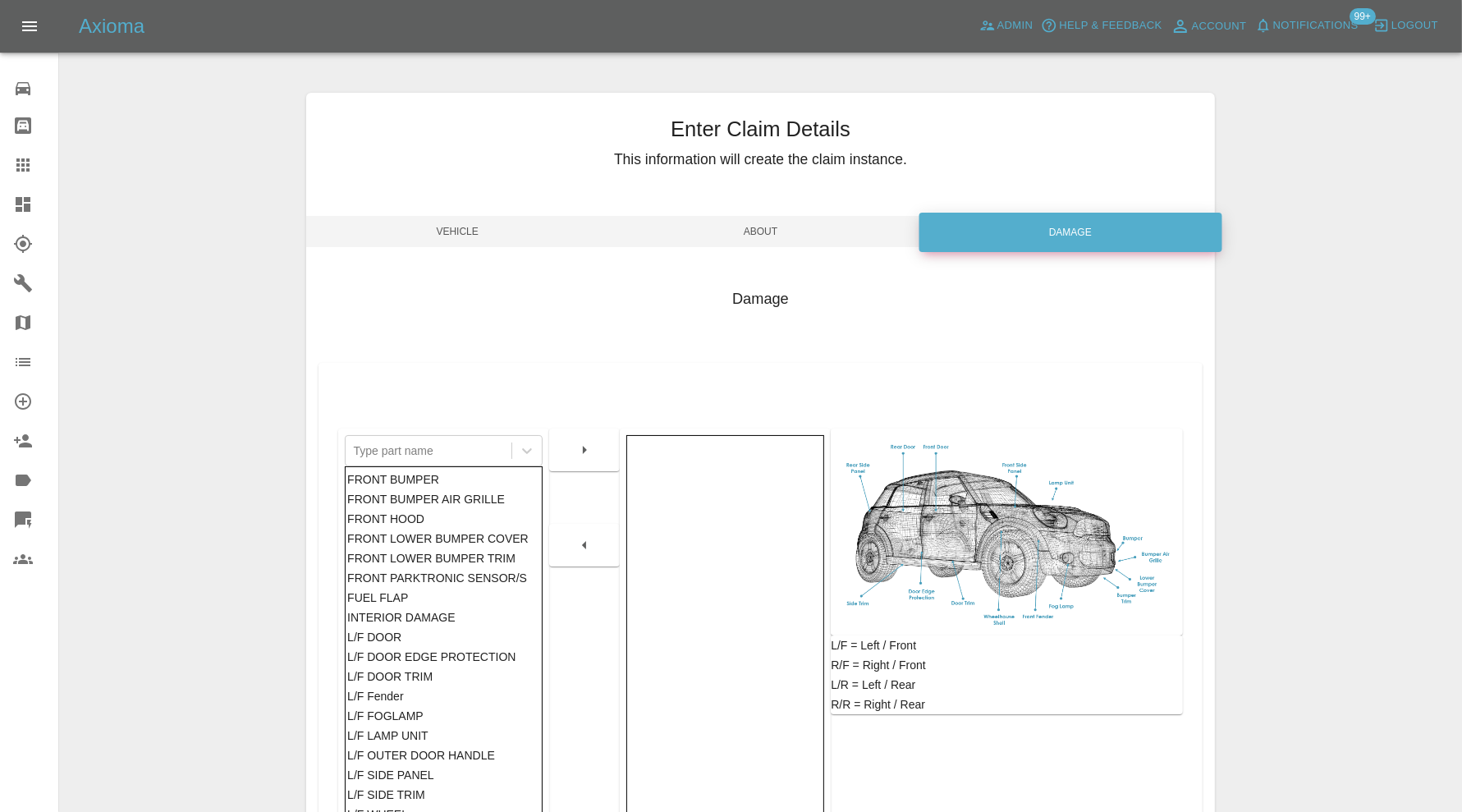
scroll to position [204, 0]
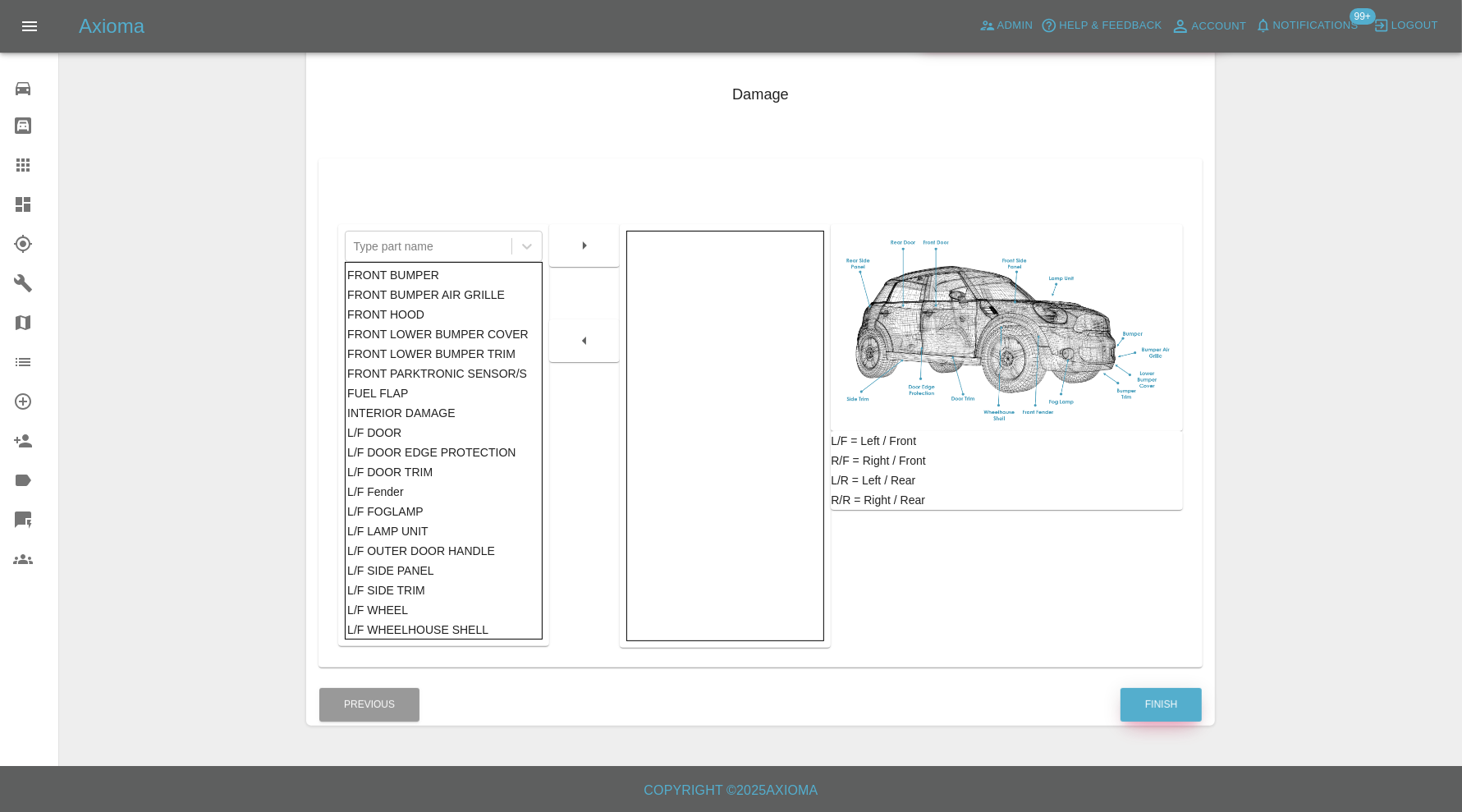
click at [1138, 705] on button "Finish" at bounding box center [1161, 704] width 82 height 33
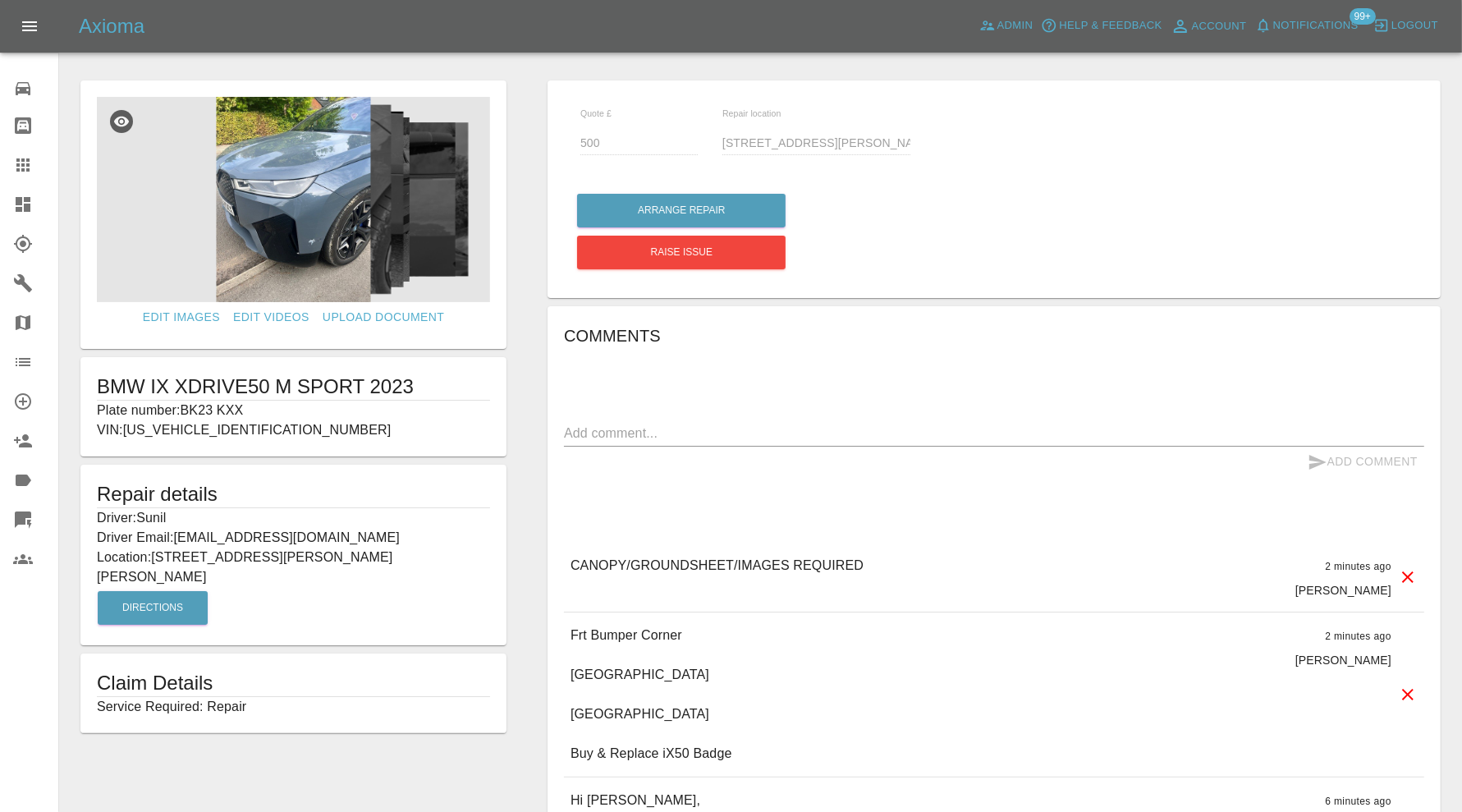
click at [344, 233] on img at bounding box center [293, 199] width 393 height 205
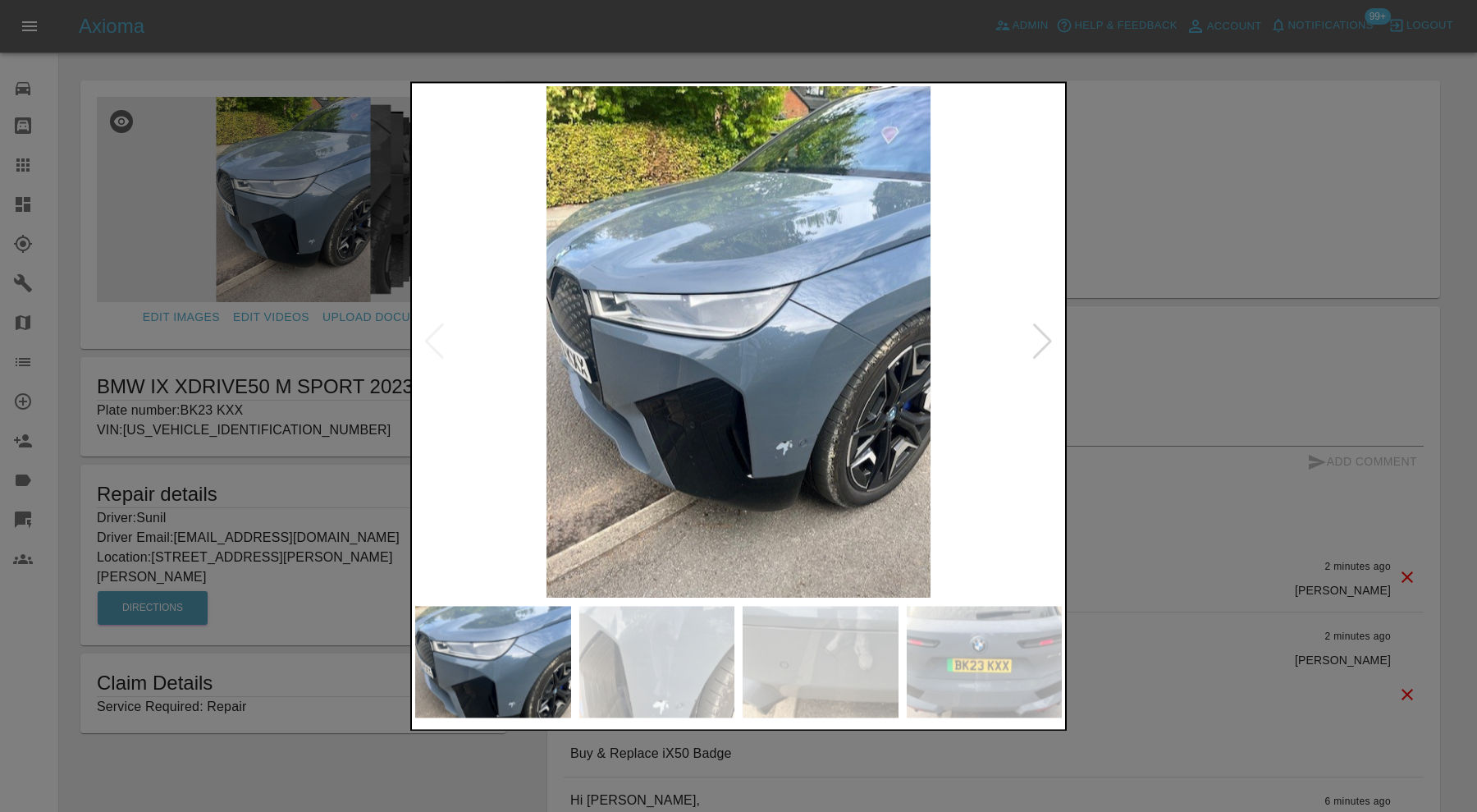
click at [958, 672] on img at bounding box center [985, 661] width 156 height 112
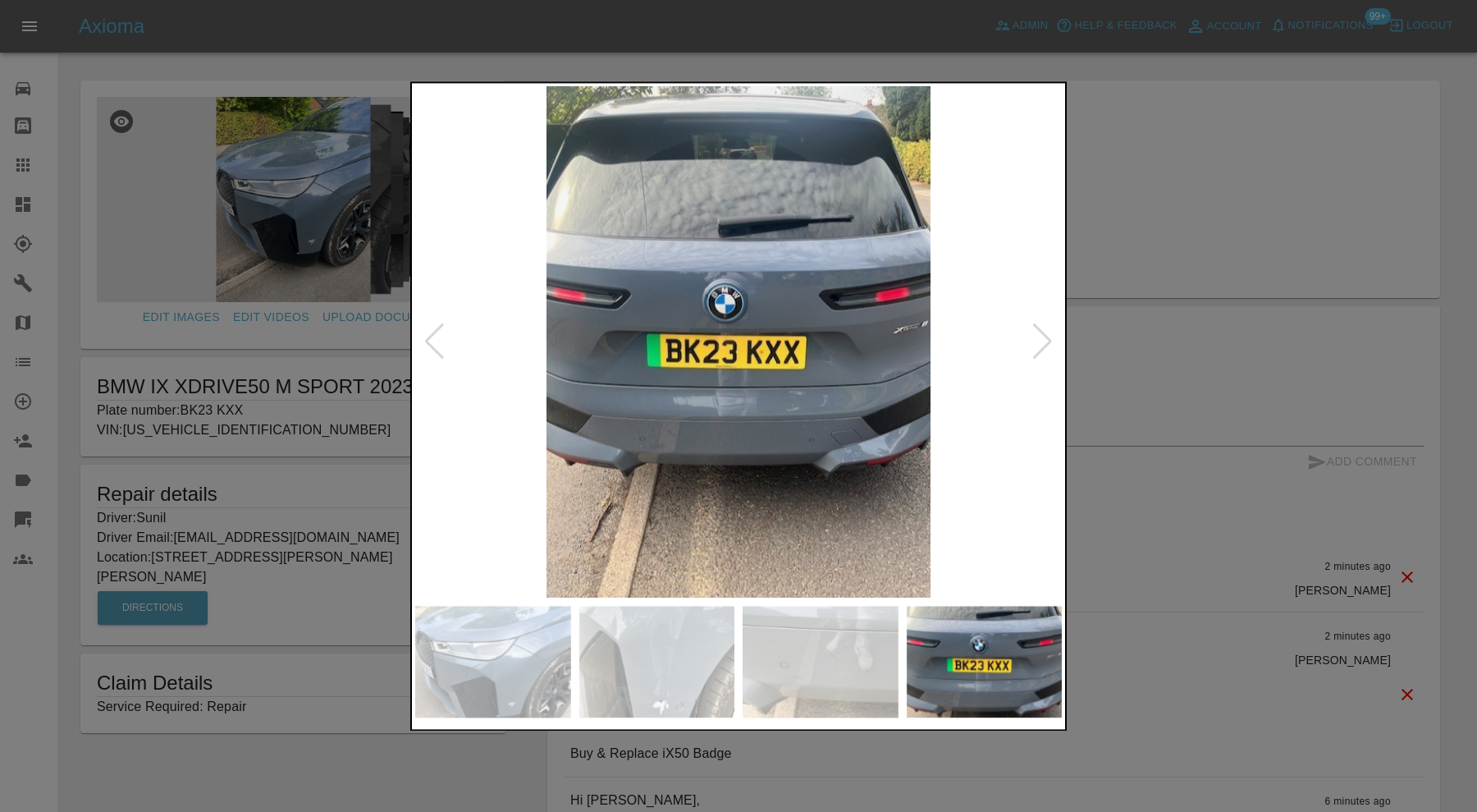
click at [907, 339] on img at bounding box center [739, 341] width 647 height 511
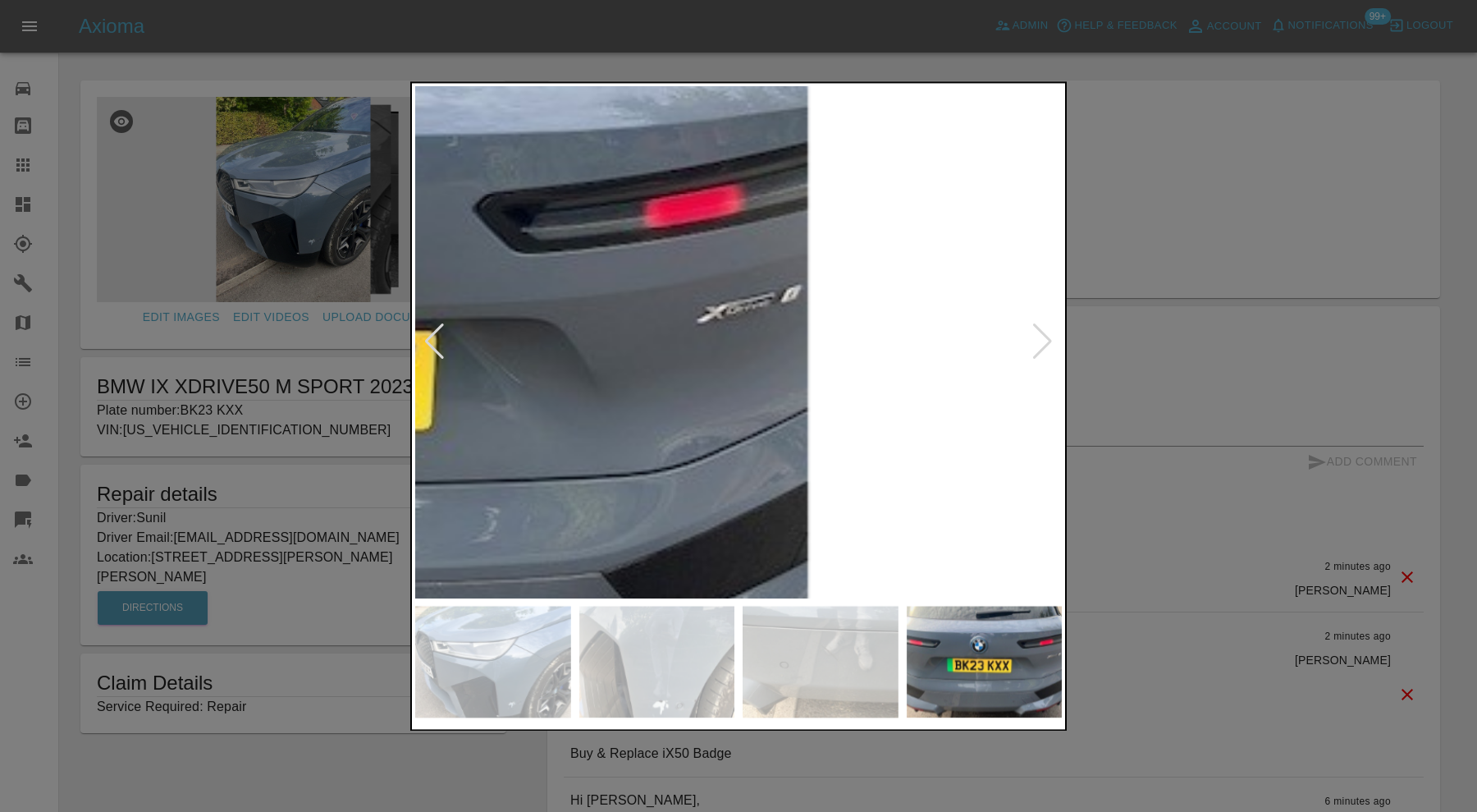
click at [1108, 306] on div at bounding box center [738, 406] width 1477 height 812
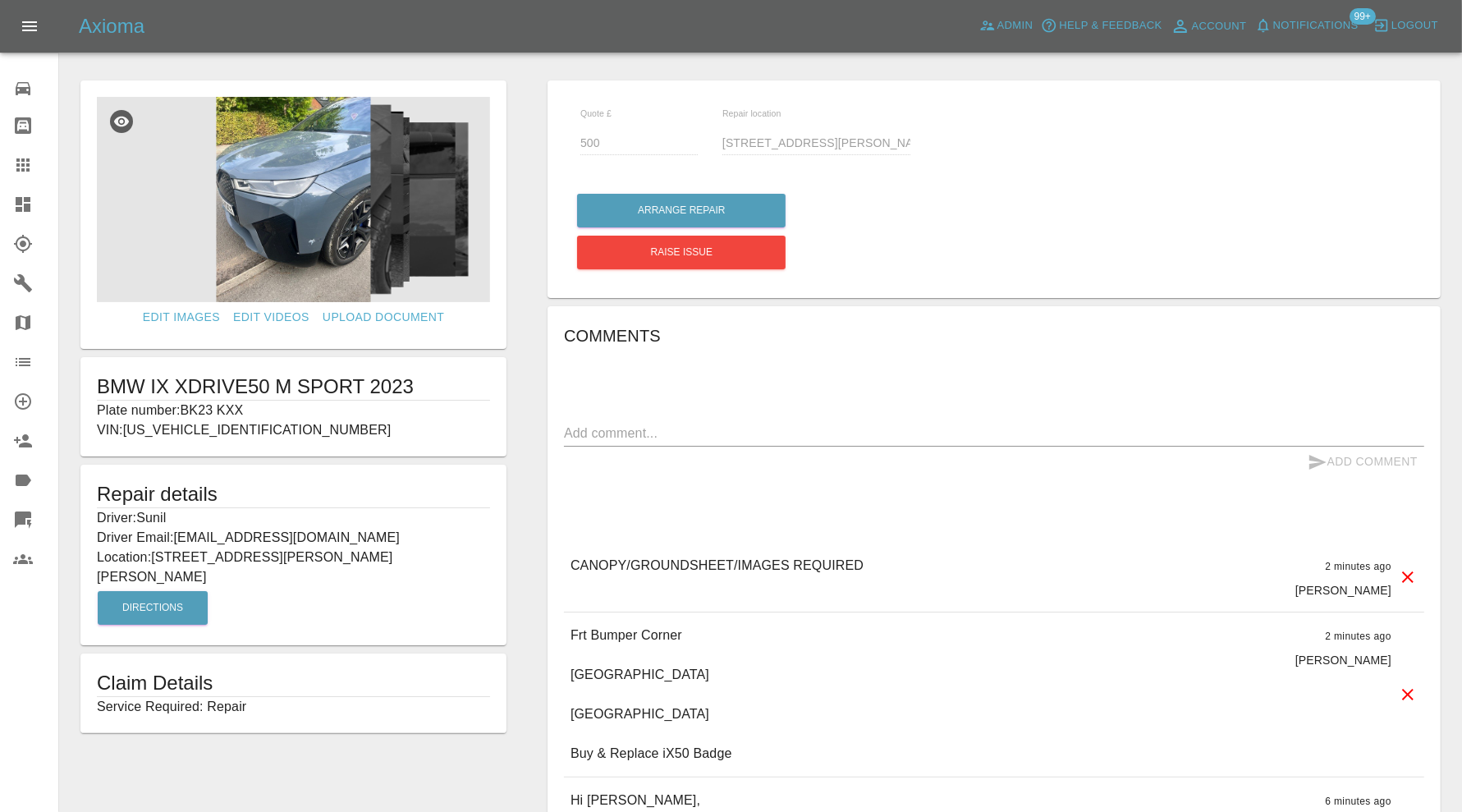
click at [24, 163] on icon at bounding box center [23, 165] width 13 height 13
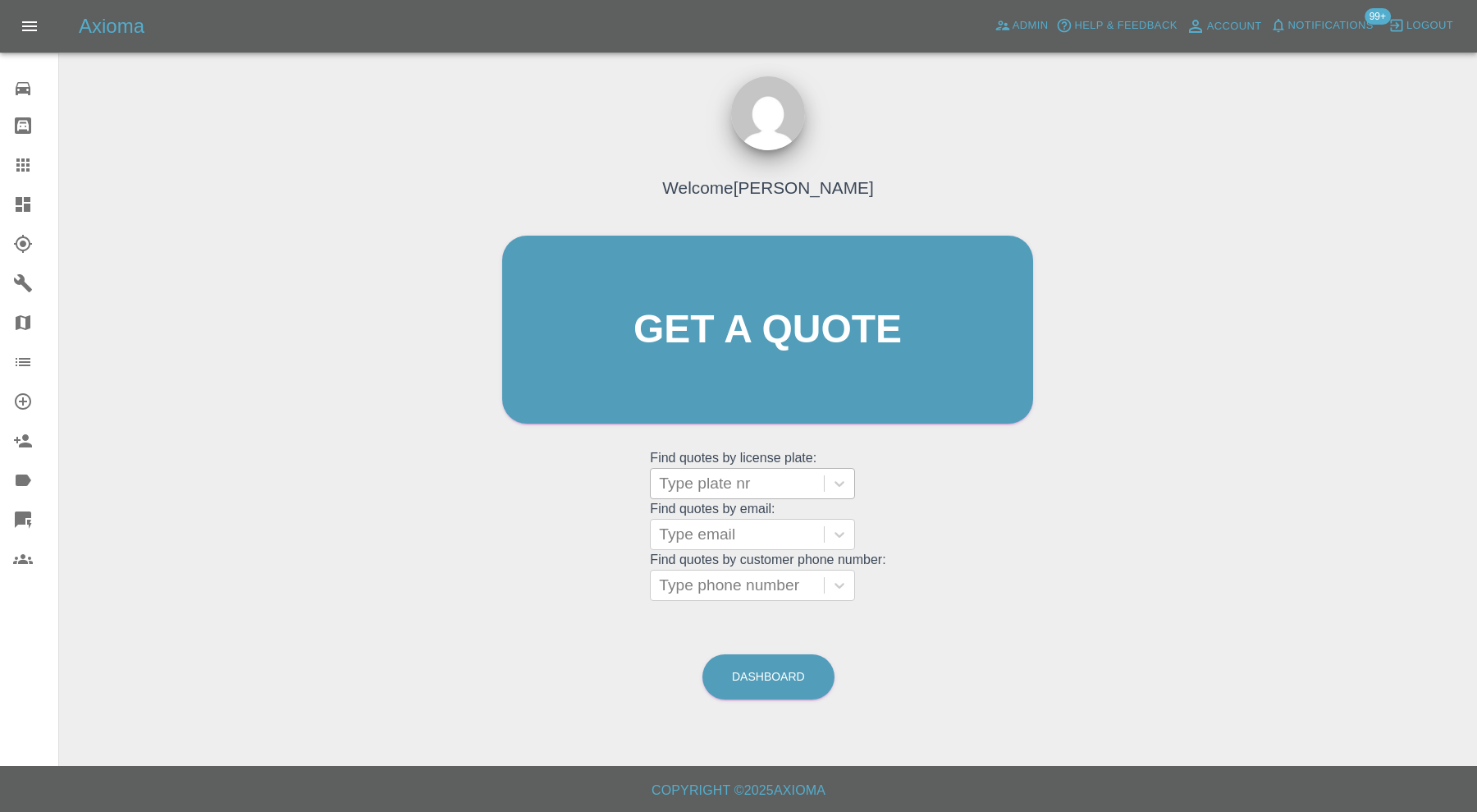
click at [741, 498] on div "Type plate nr" at bounding box center [752, 483] width 205 height 31
type input "07462789"
click at [895, 566] on div "Welcome [PERSON_NAME] Get a quote Get a quote Find quotes by license plate: Use…" at bounding box center [767, 360] width 565 height 495
click at [733, 581] on div at bounding box center [737, 585] width 157 height 23
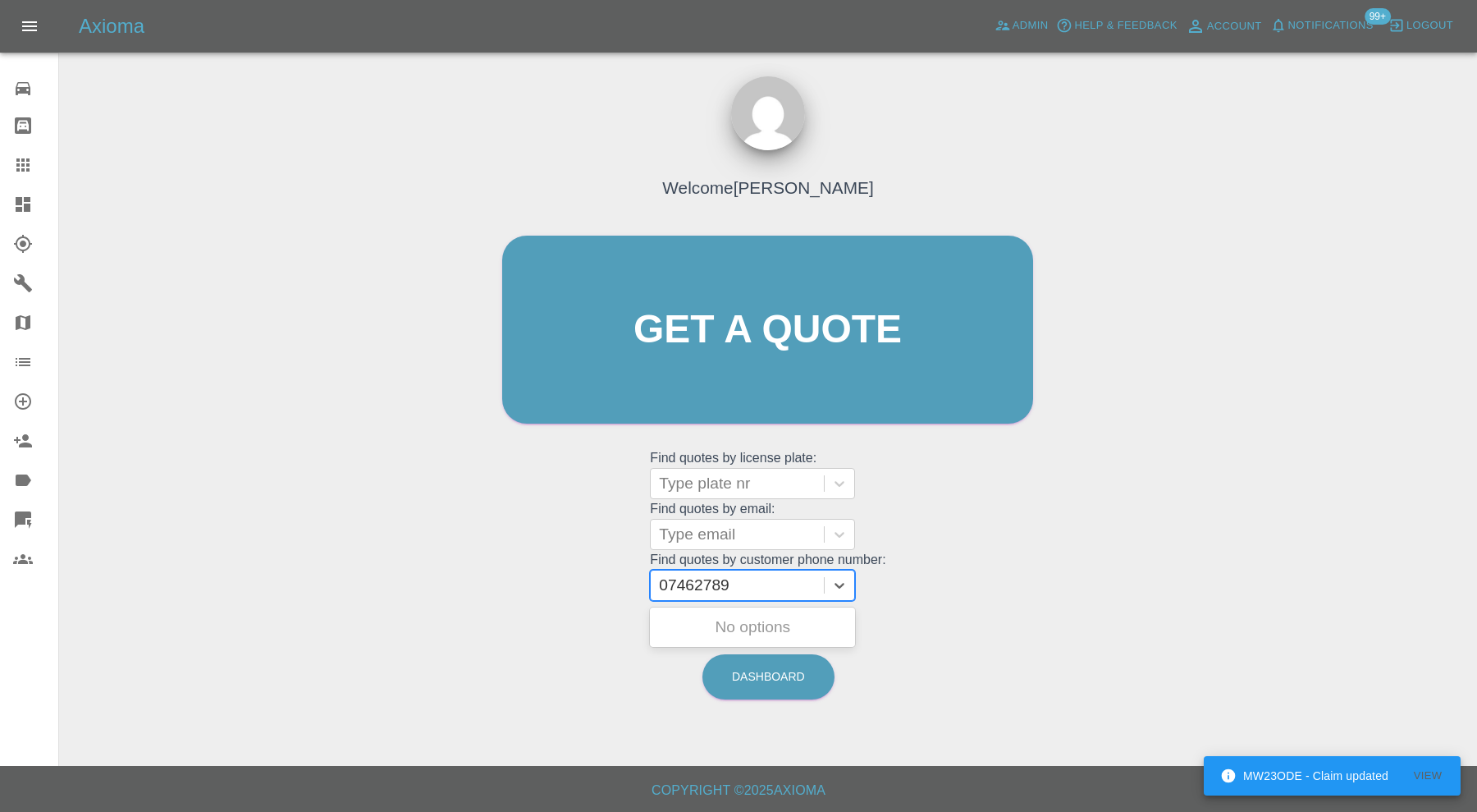
click at [708, 582] on input "07462789" at bounding box center [696, 584] width 75 height 20
type input "07462 789"
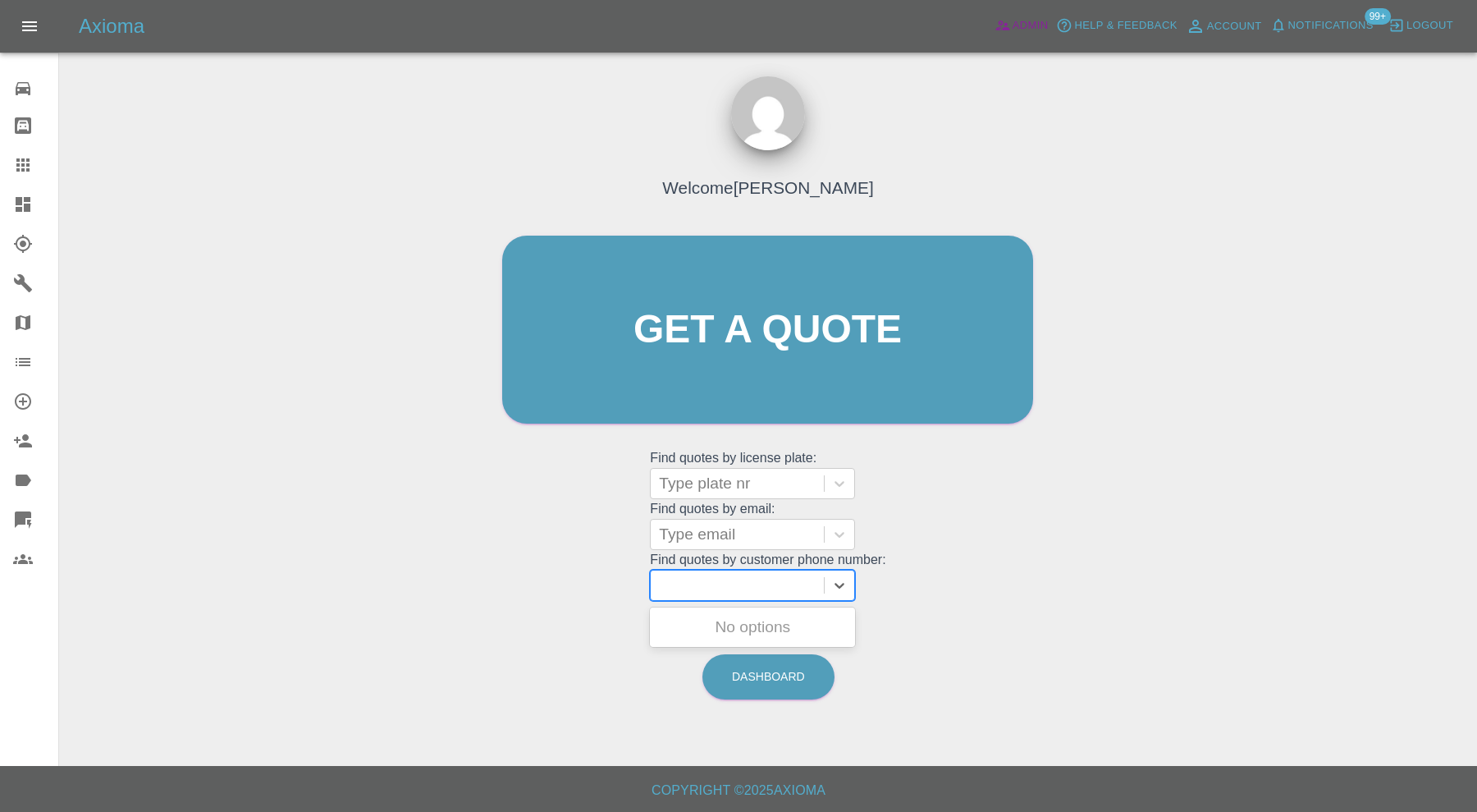
click at [1009, 17] on icon at bounding box center [1002, 25] width 16 height 16
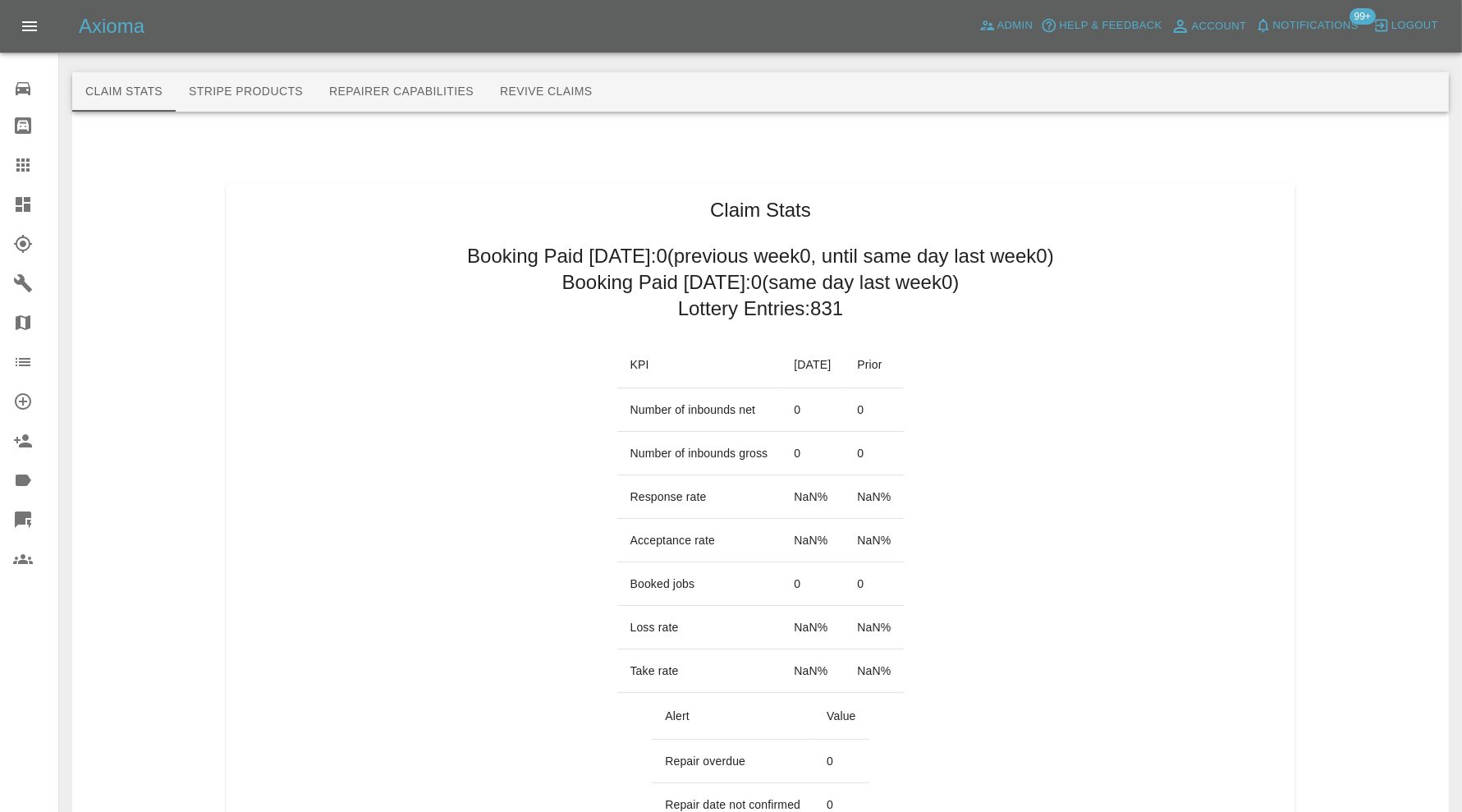
click at [552, 88] on button "Revive Claims" at bounding box center [546, 92] width 119 height 40
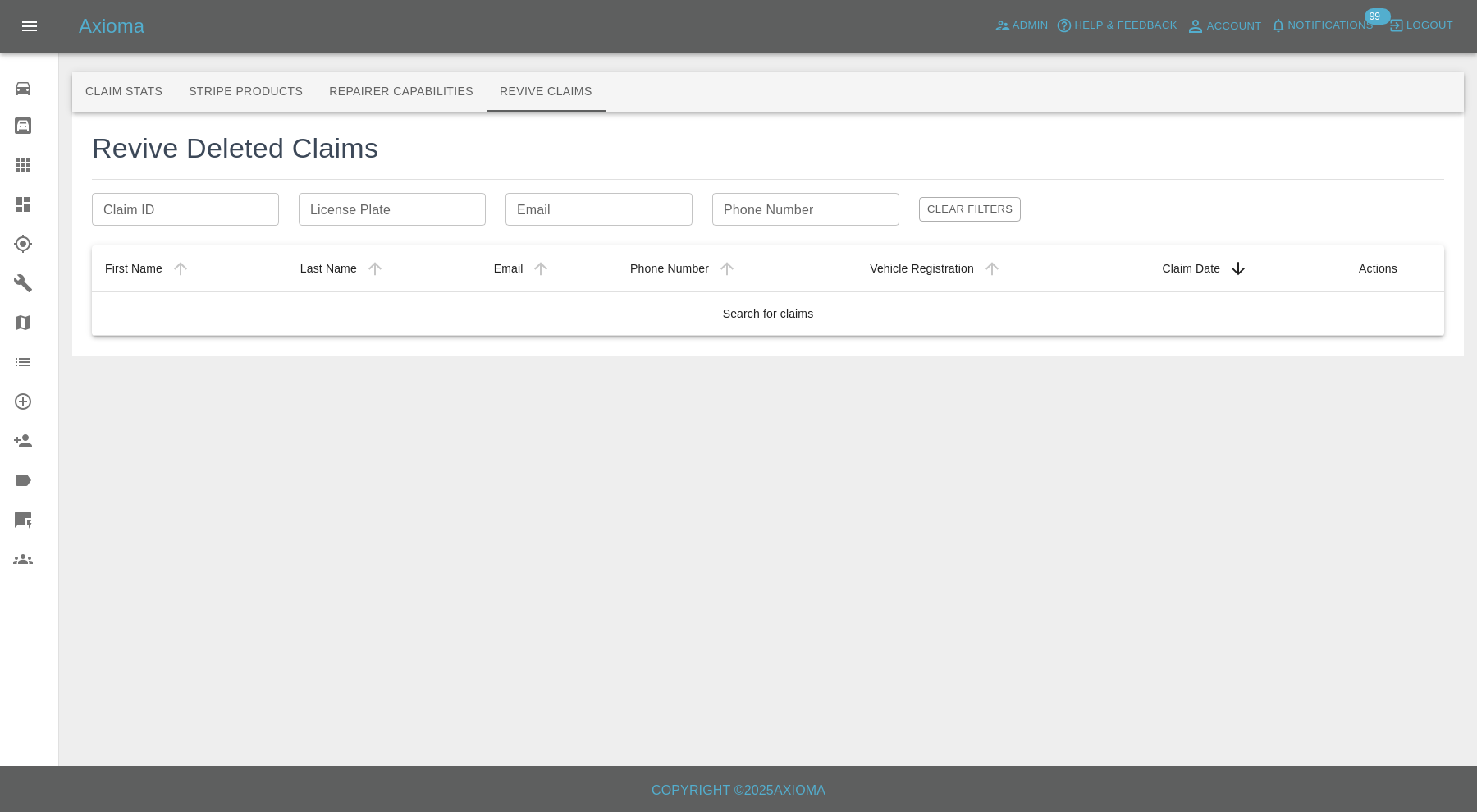
click at [779, 204] on div "Phone Number Phone Number" at bounding box center [805, 209] width 187 height 33
type input "07462789"
click at [1047, 482] on main "Claim Stats Stripe Products Repairer Capabilities Revive Claims Revive Deleted …" at bounding box center [738, 382] width 1477 height 766
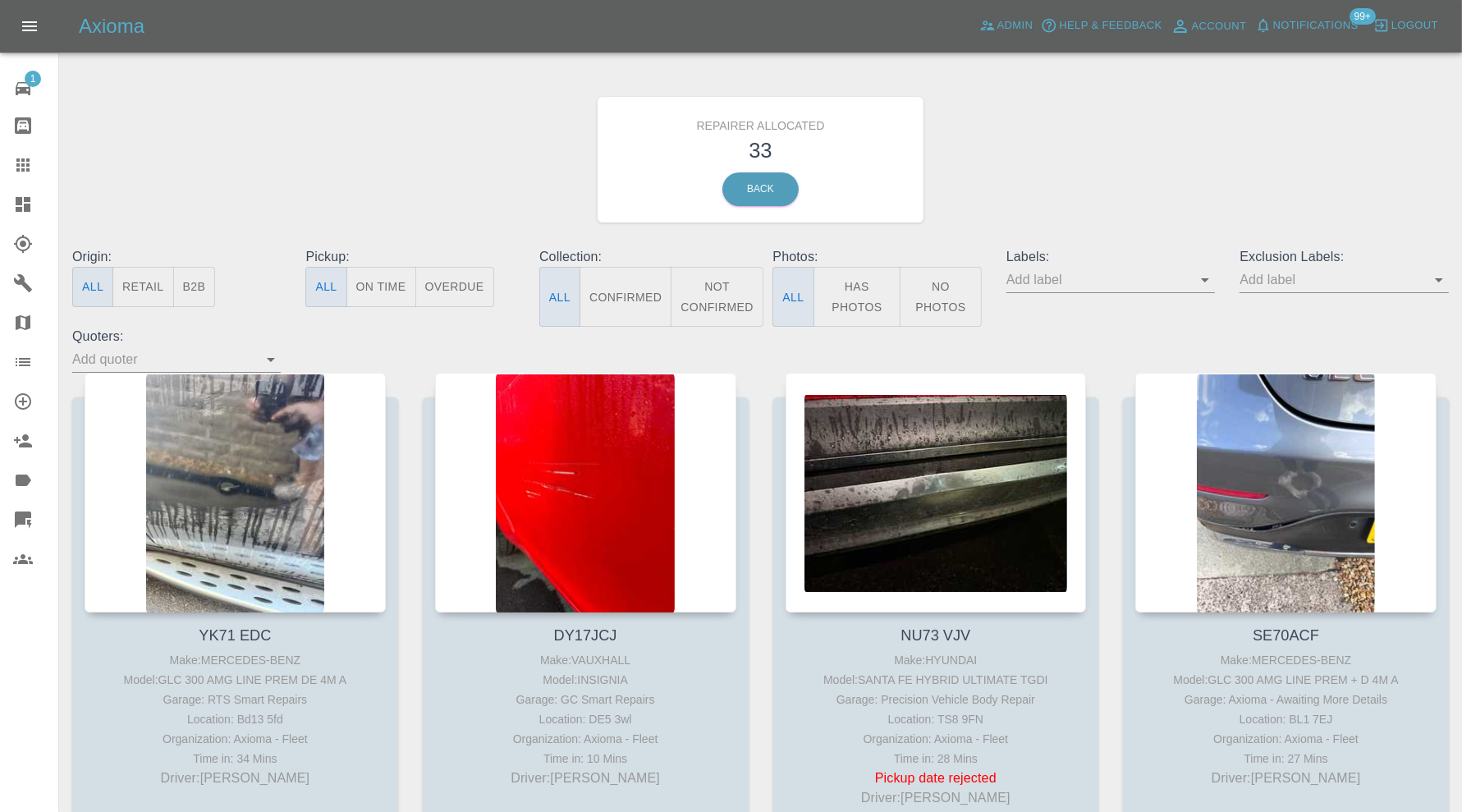
click at [476, 163] on div "Repairer Allocated 33 Back" at bounding box center [760, 159] width 1401 height 175
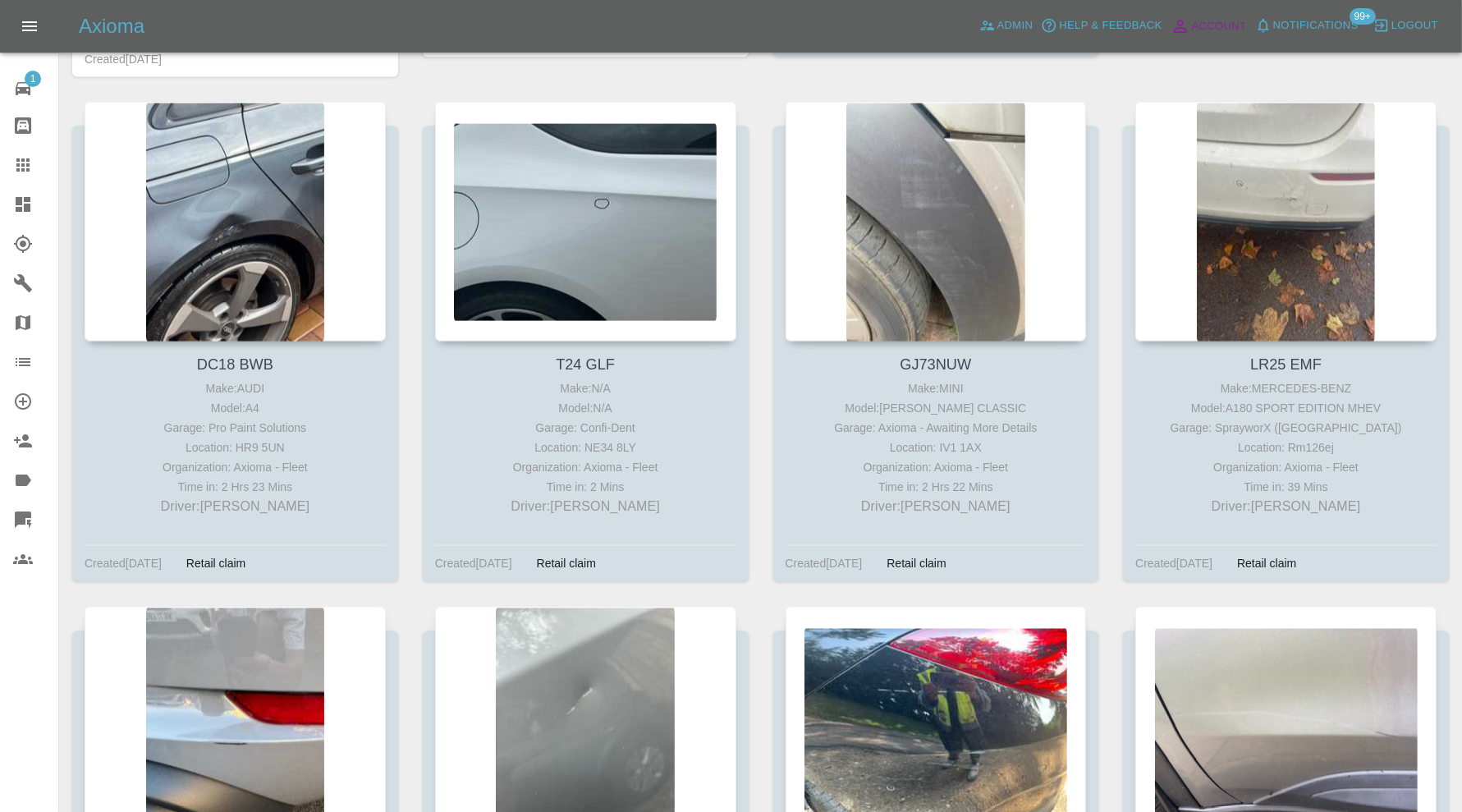
scroll to position [4326, 0]
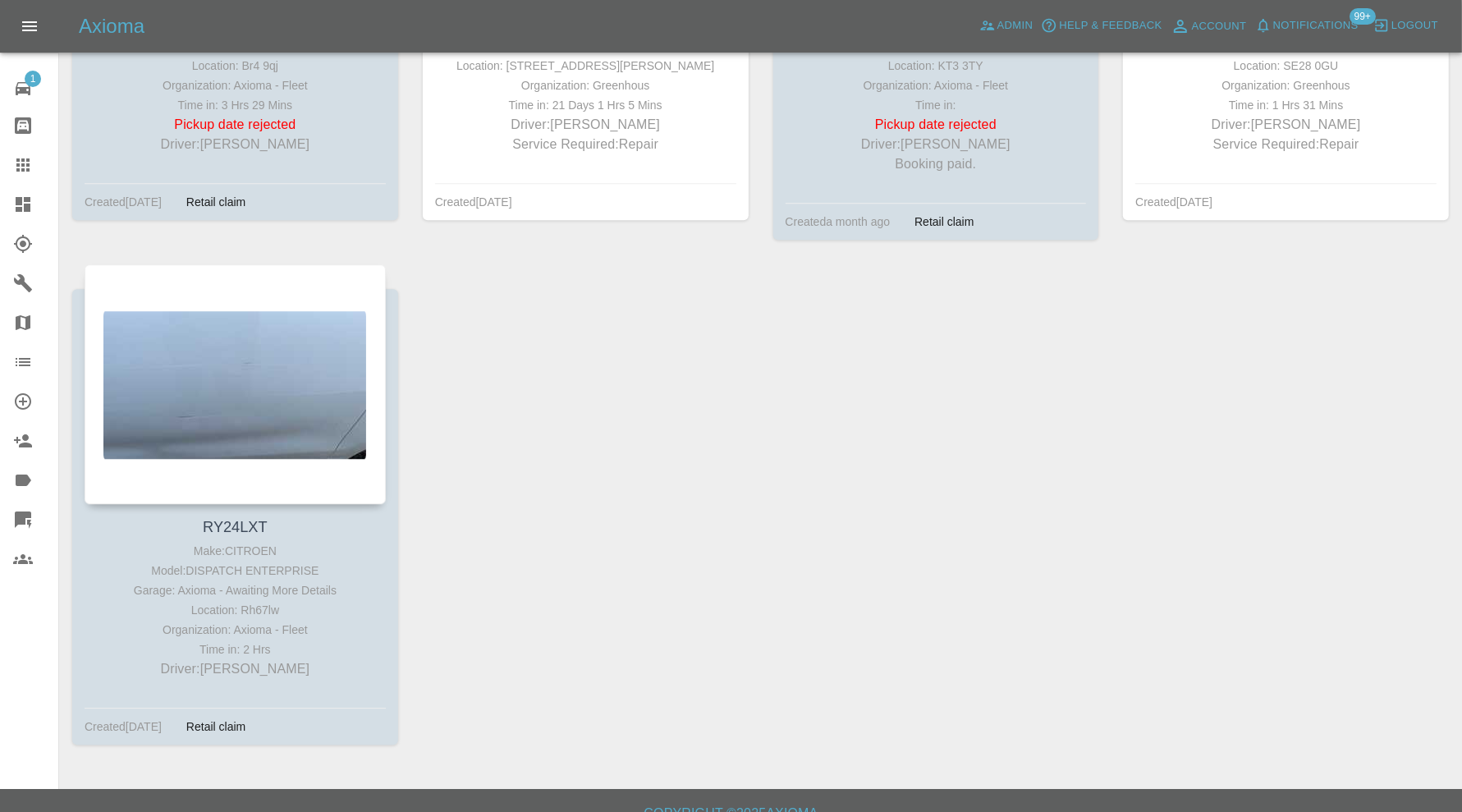
drag, startPoint x: 26, startPoint y: 159, endPoint x: 757, endPoint y: 407, distance: 771.9
click at [26, 158] on icon at bounding box center [23, 164] width 20 height 20
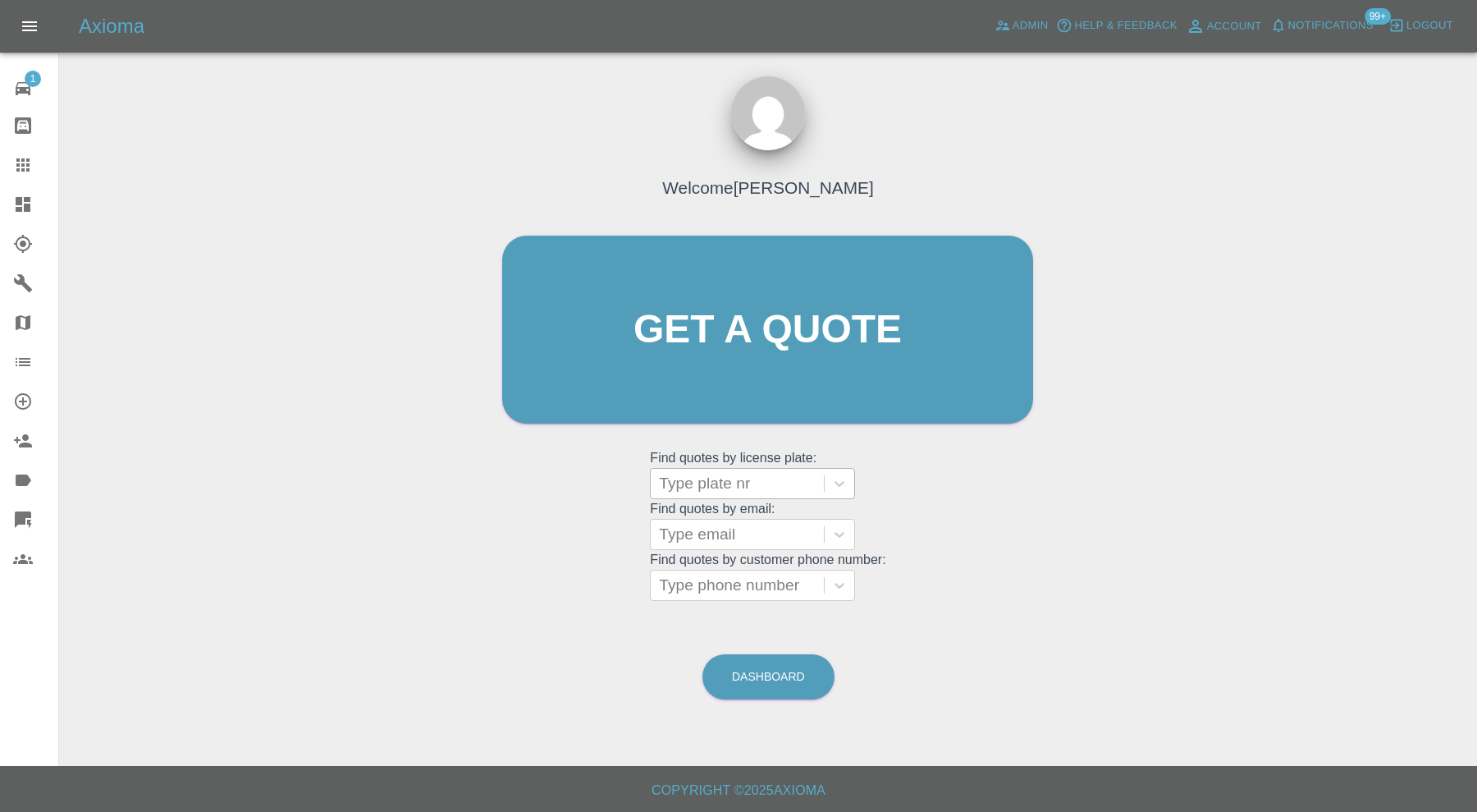
click at [753, 491] on div at bounding box center [737, 483] width 157 height 23
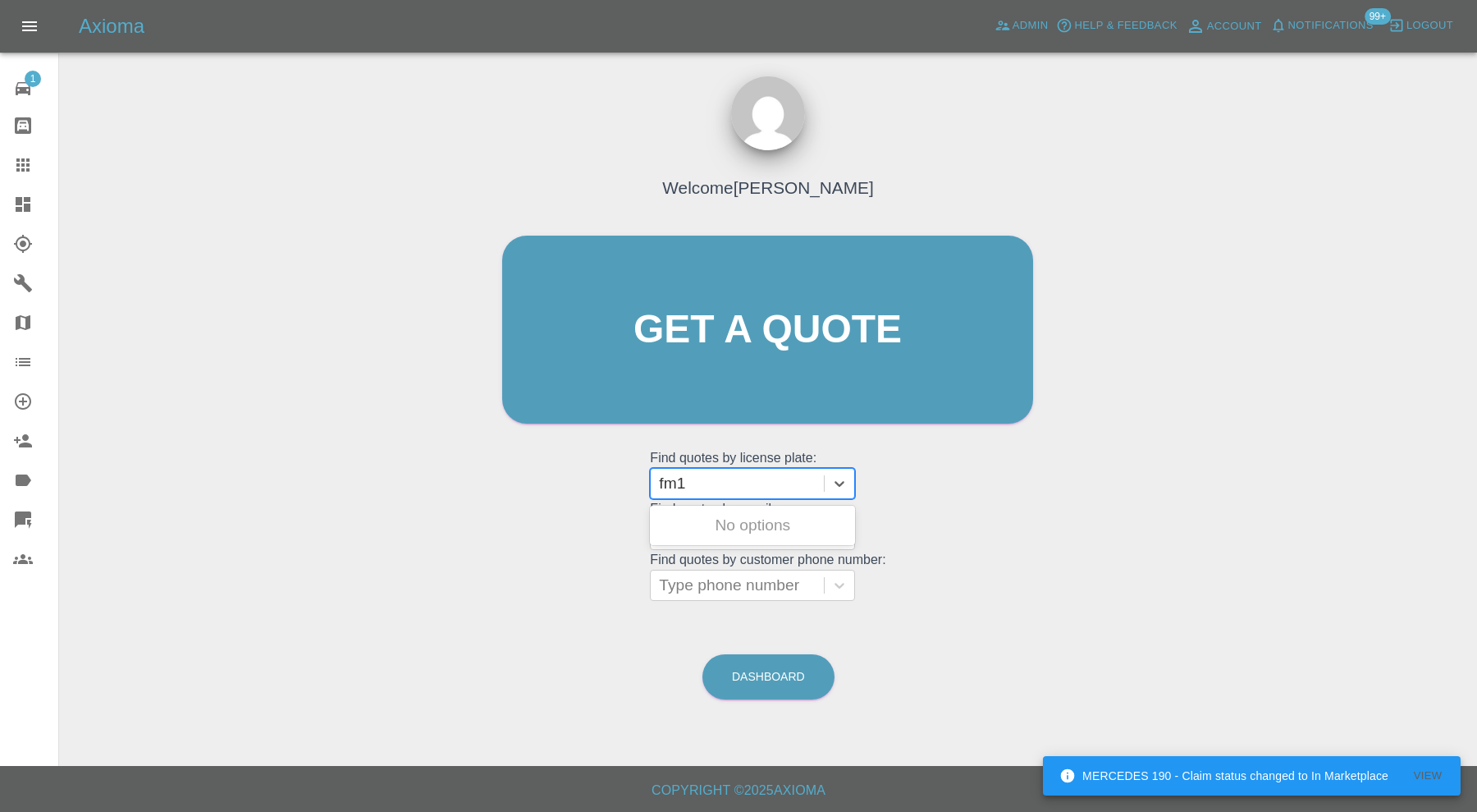
type input "fm18"
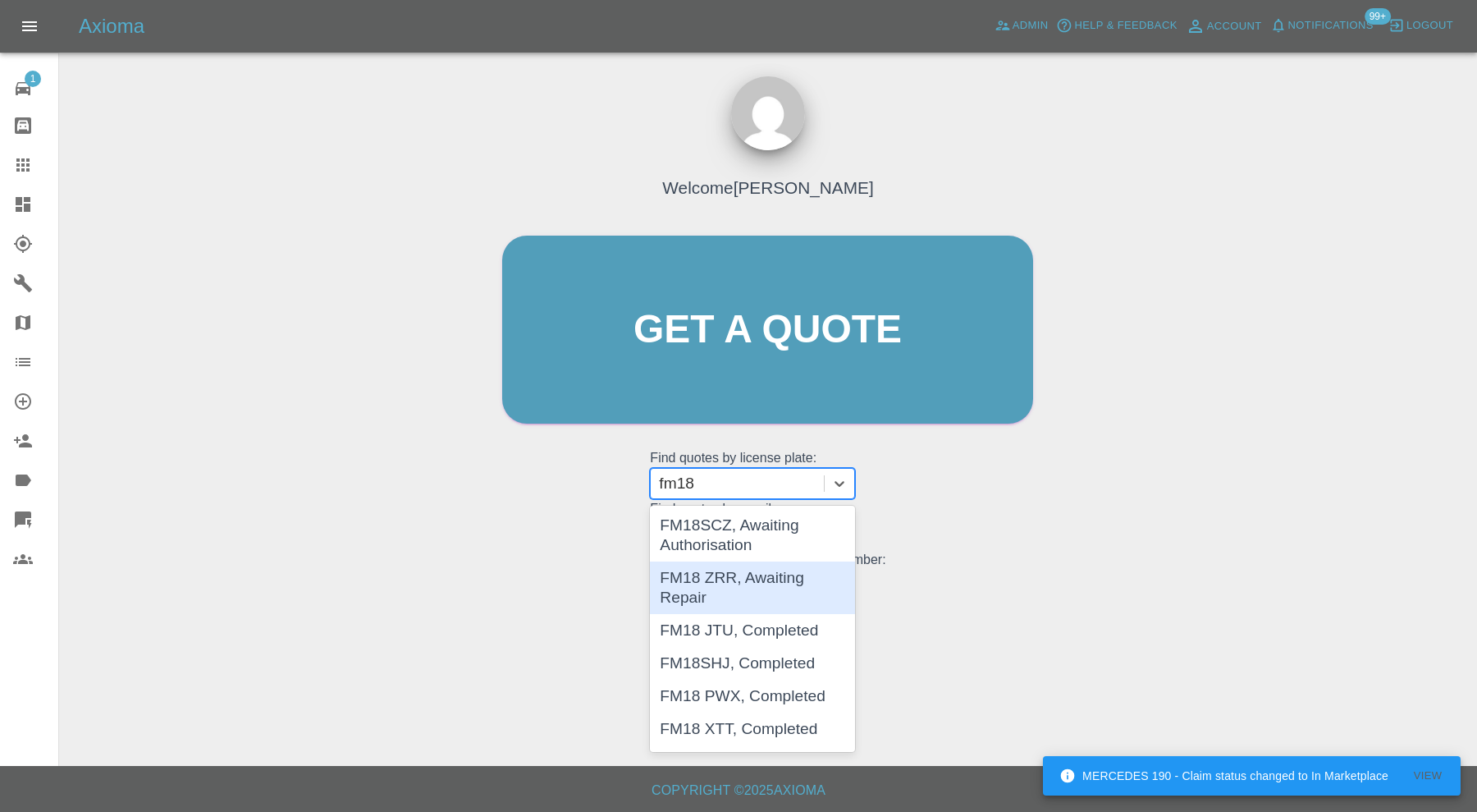
click at [766, 581] on div "FM18 ZRR, Awaiting Repair" at bounding box center [752, 587] width 205 height 52
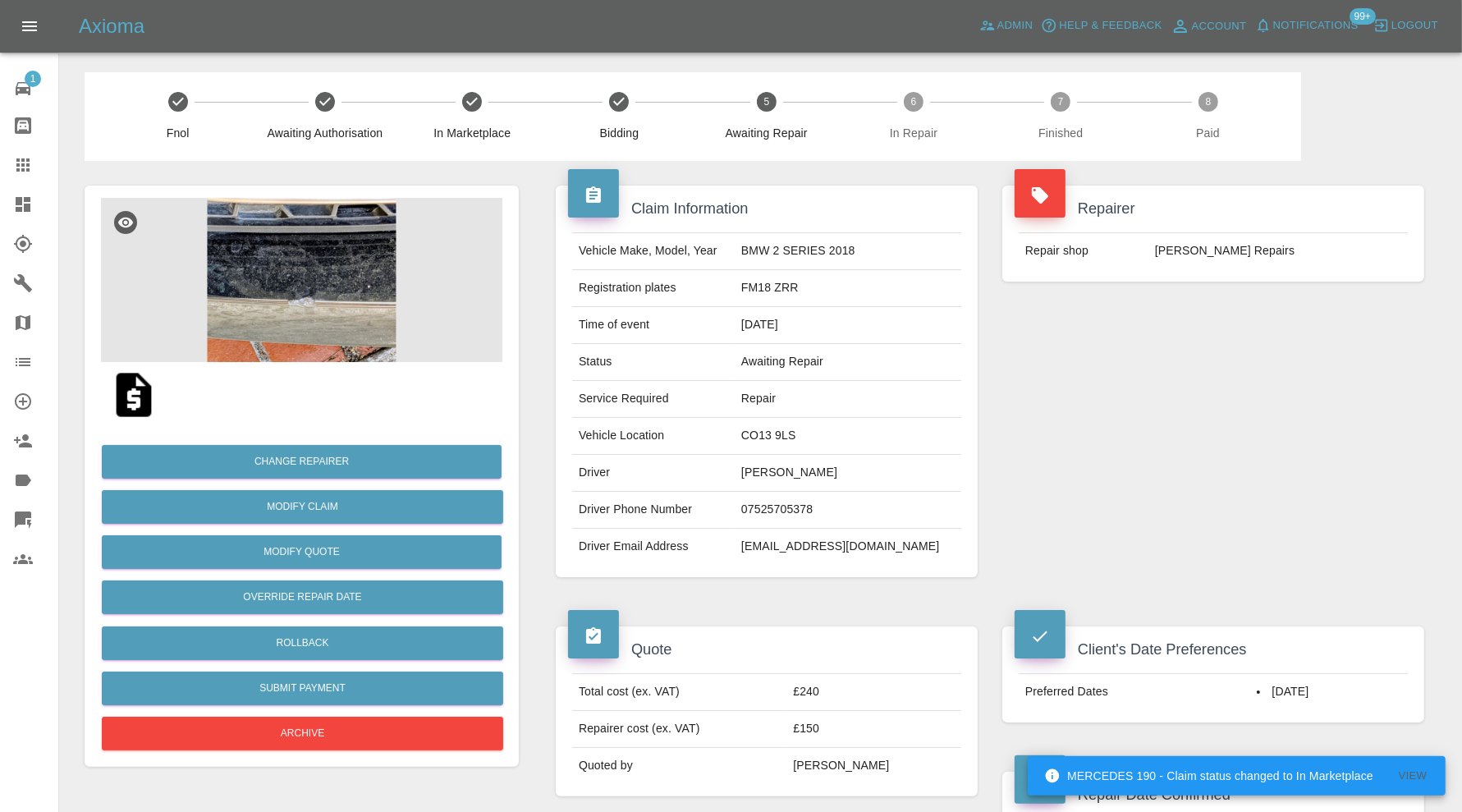
click at [370, 309] on img at bounding box center [301, 279] width 401 height 164
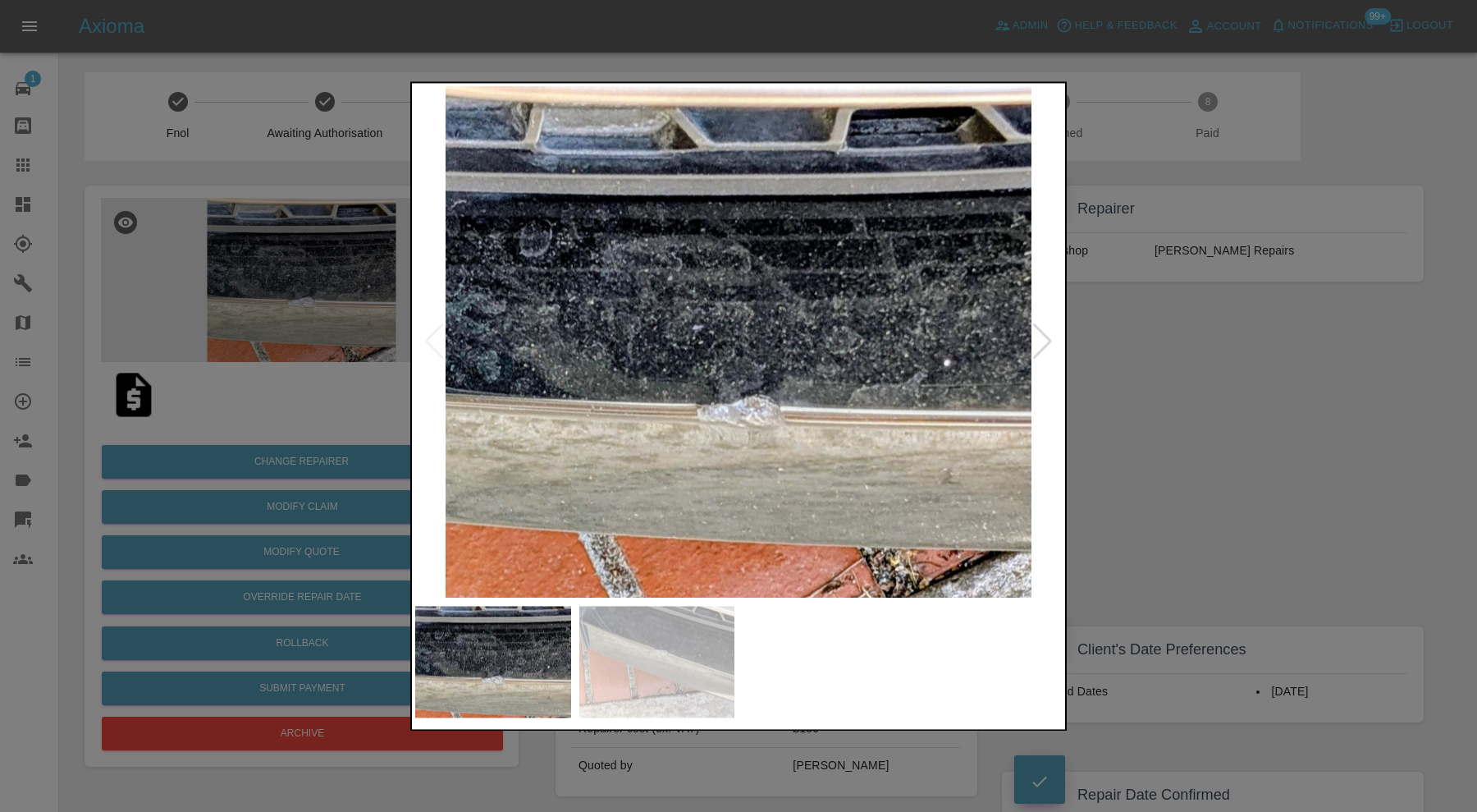
click at [714, 654] on img at bounding box center [657, 661] width 156 height 112
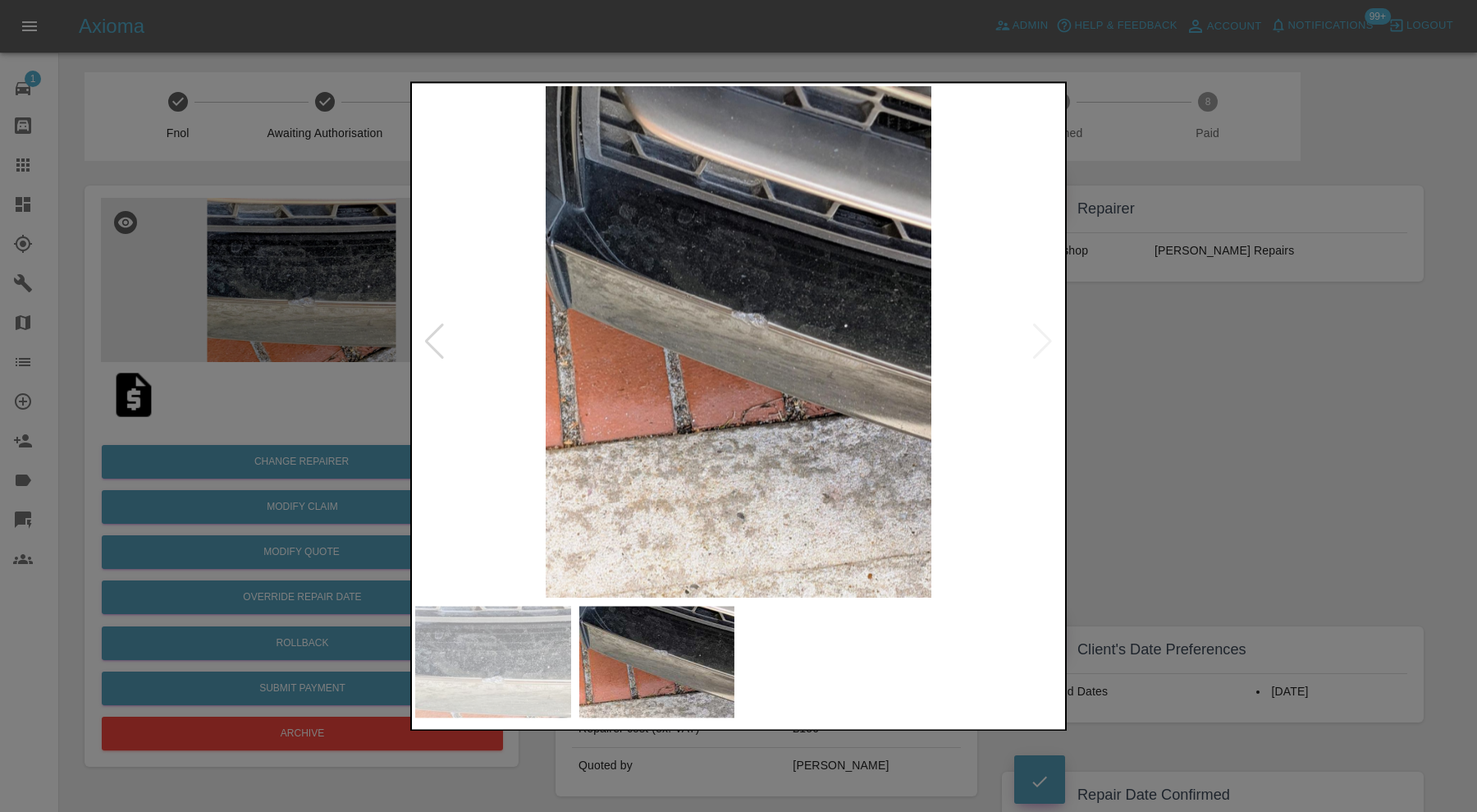
click at [1047, 337] on img at bounding box center [739, 341] width 647 height 511
click at [438, 328] on div at bounding box center [434, 342] width 22 height 36
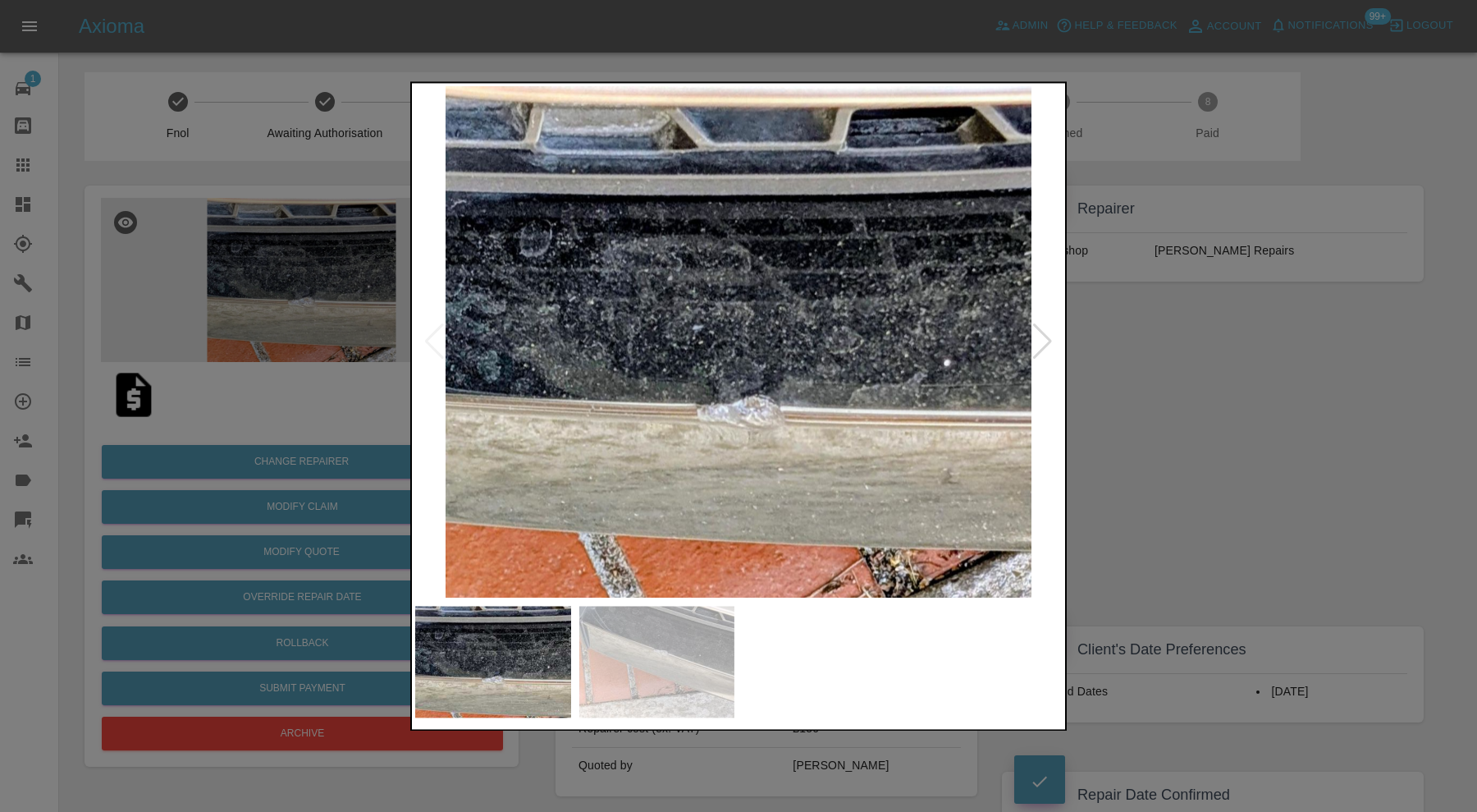
click at [1208, 361] on div at bounding box center [738, 406] width 1477 height 812
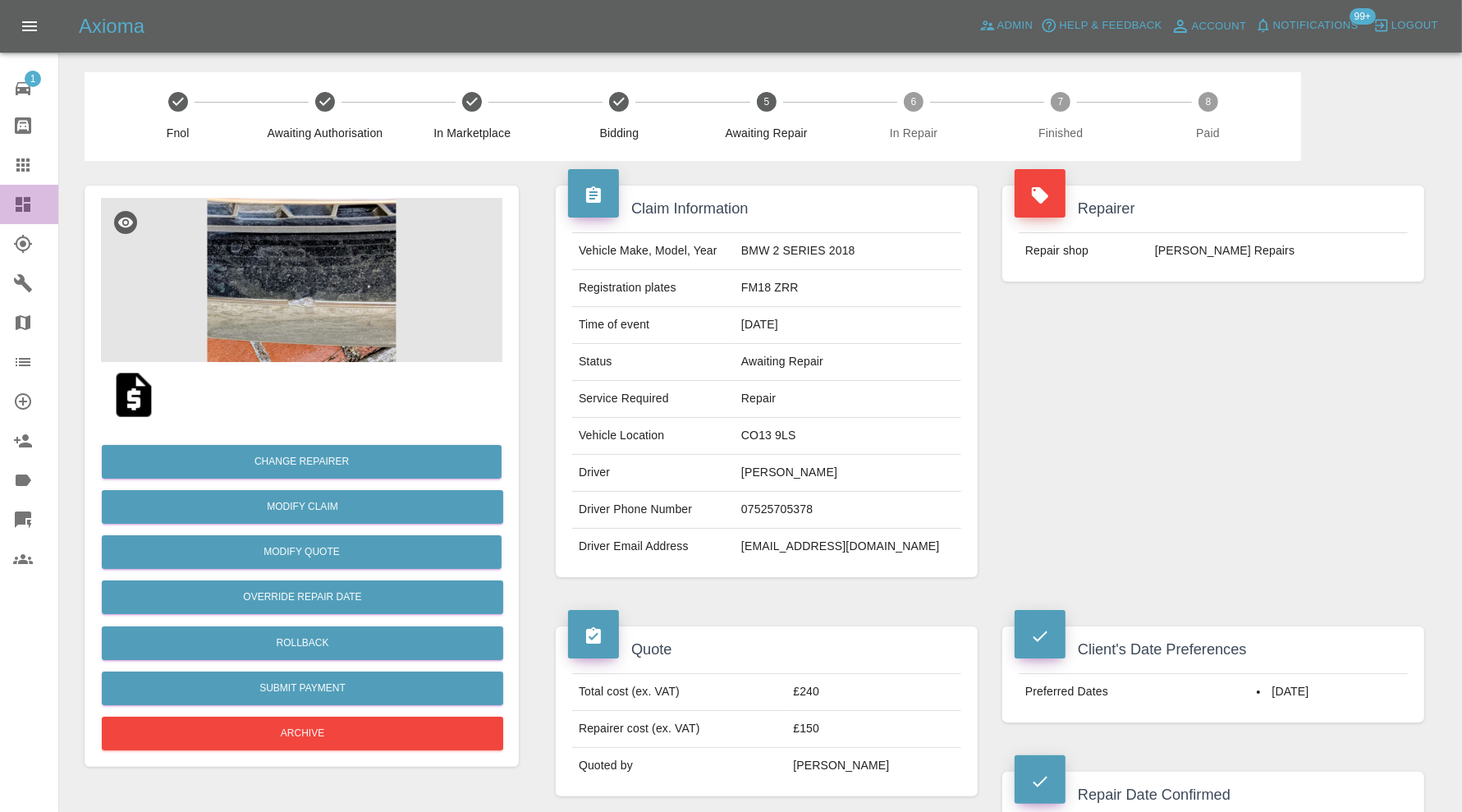
click at [18, 210] on icon at bounding box center [23, 205] width 15 height 15
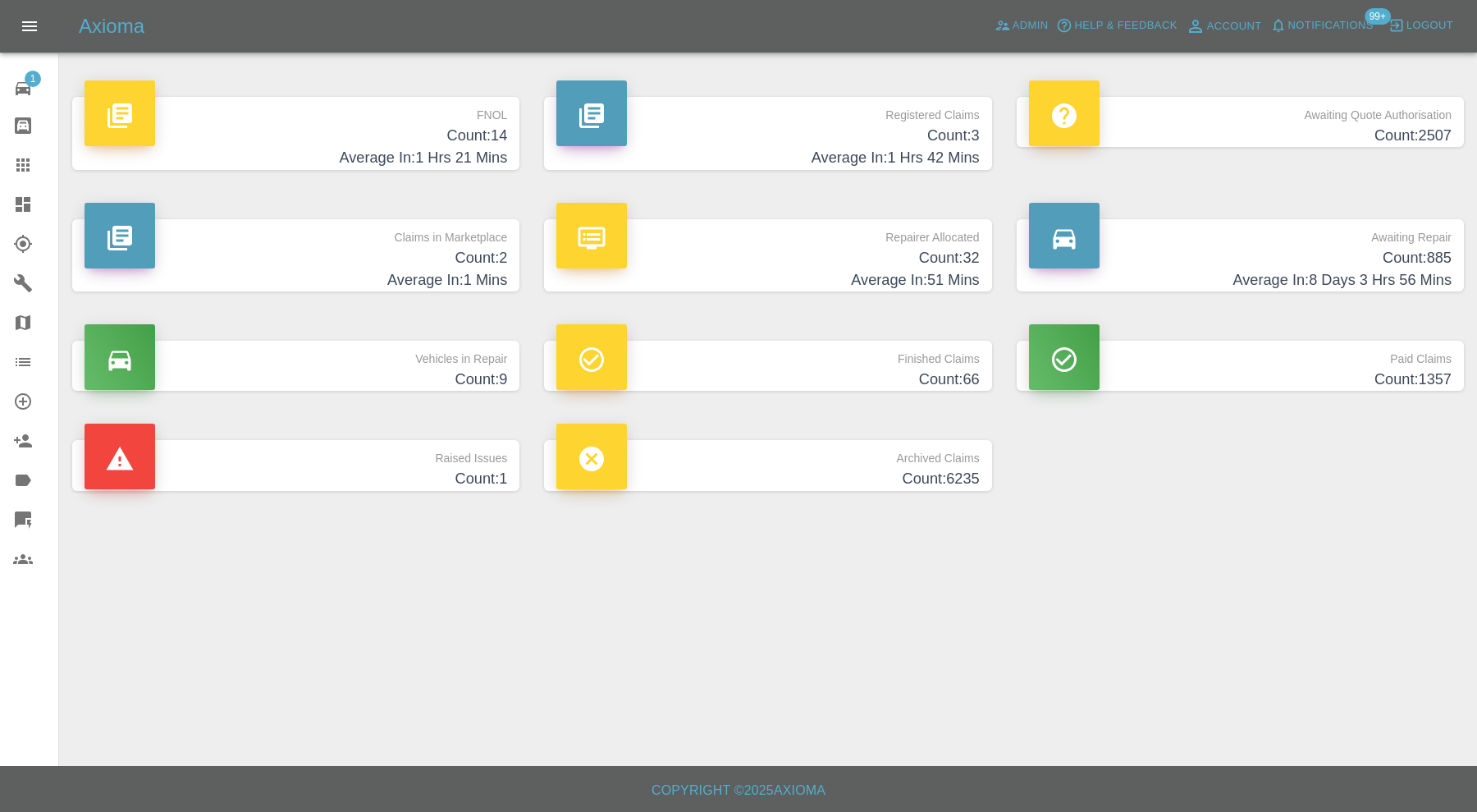
click at [421, 270] on h4 "Average In: 1 Mins" at bounding box center [296, 280] width 423 height 22
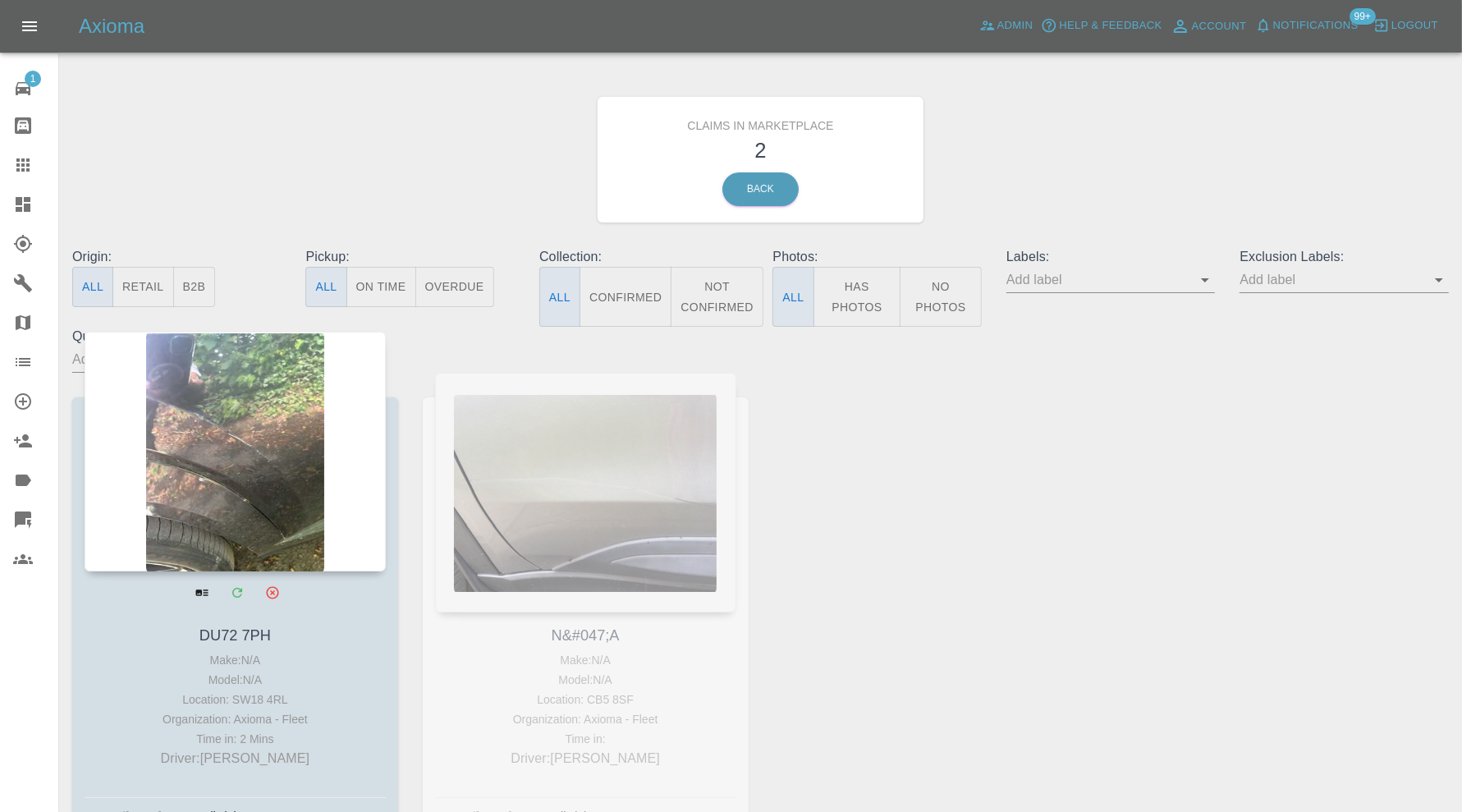
click at [252, 471] on div at bounding box center [234, 451] width 301 height 240
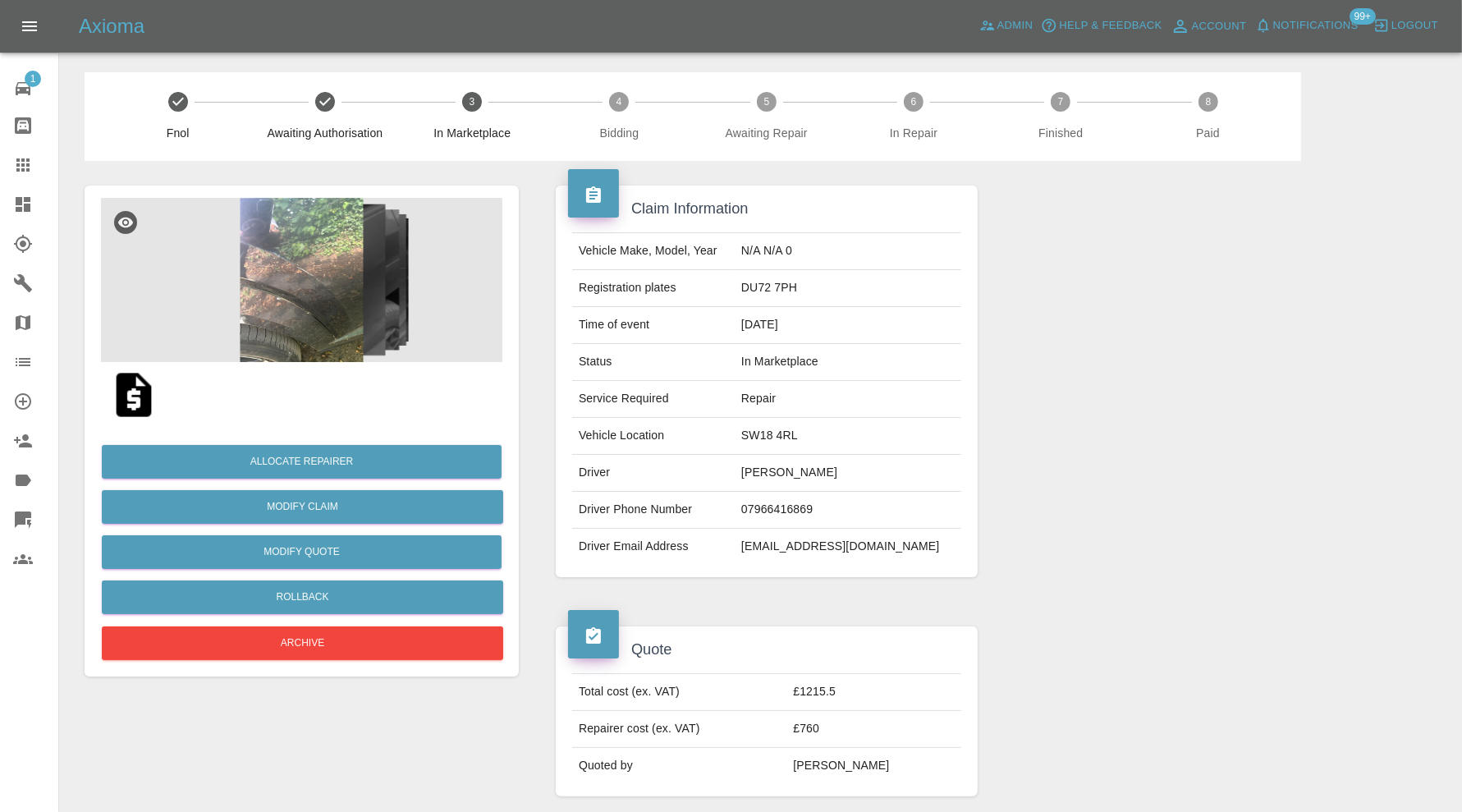
click at [321, 288] on img at bounding box center [301, 279] width 401 height 164
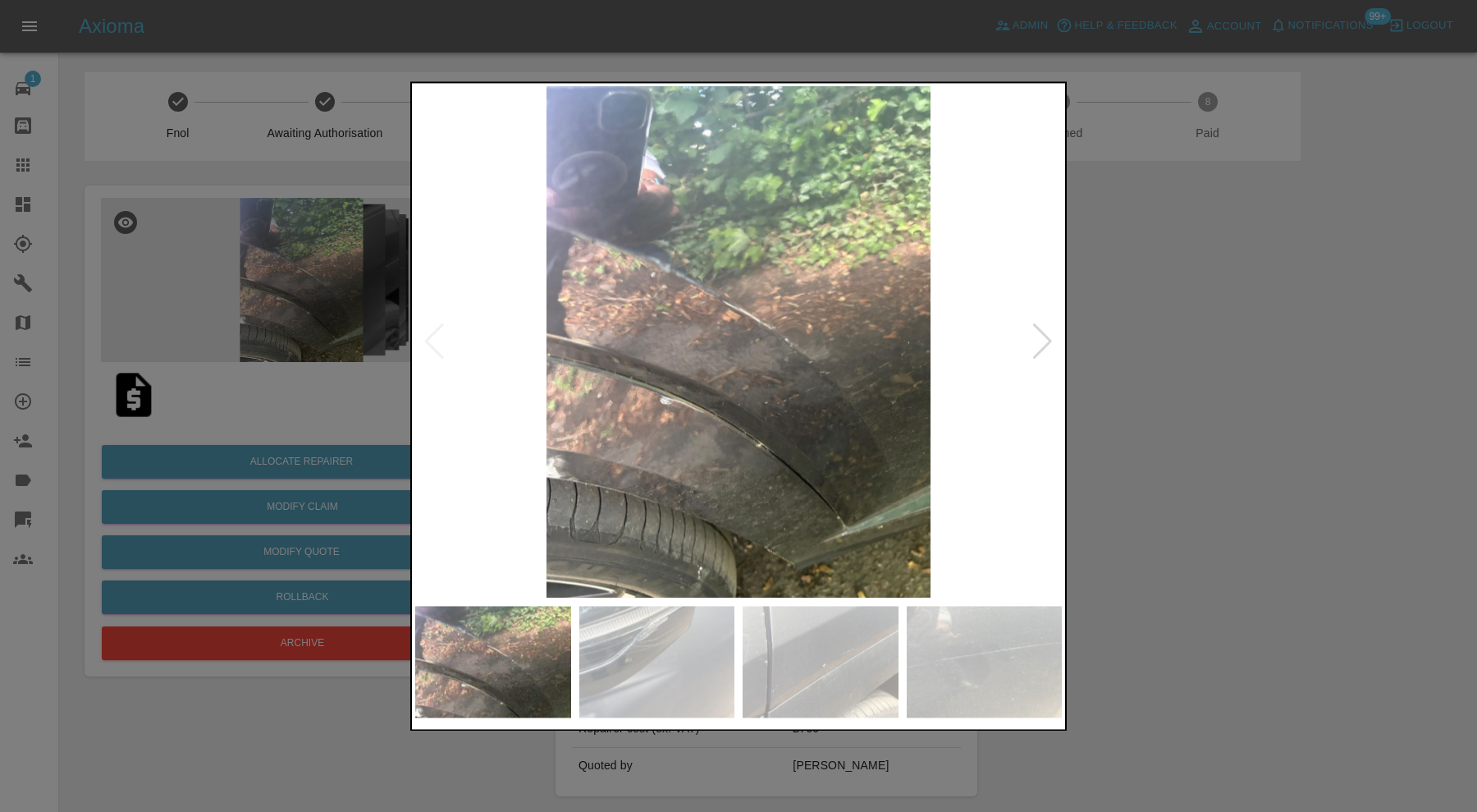
click at [1039, 344] on div at bounding box center [1042, 342] width 22 height 36
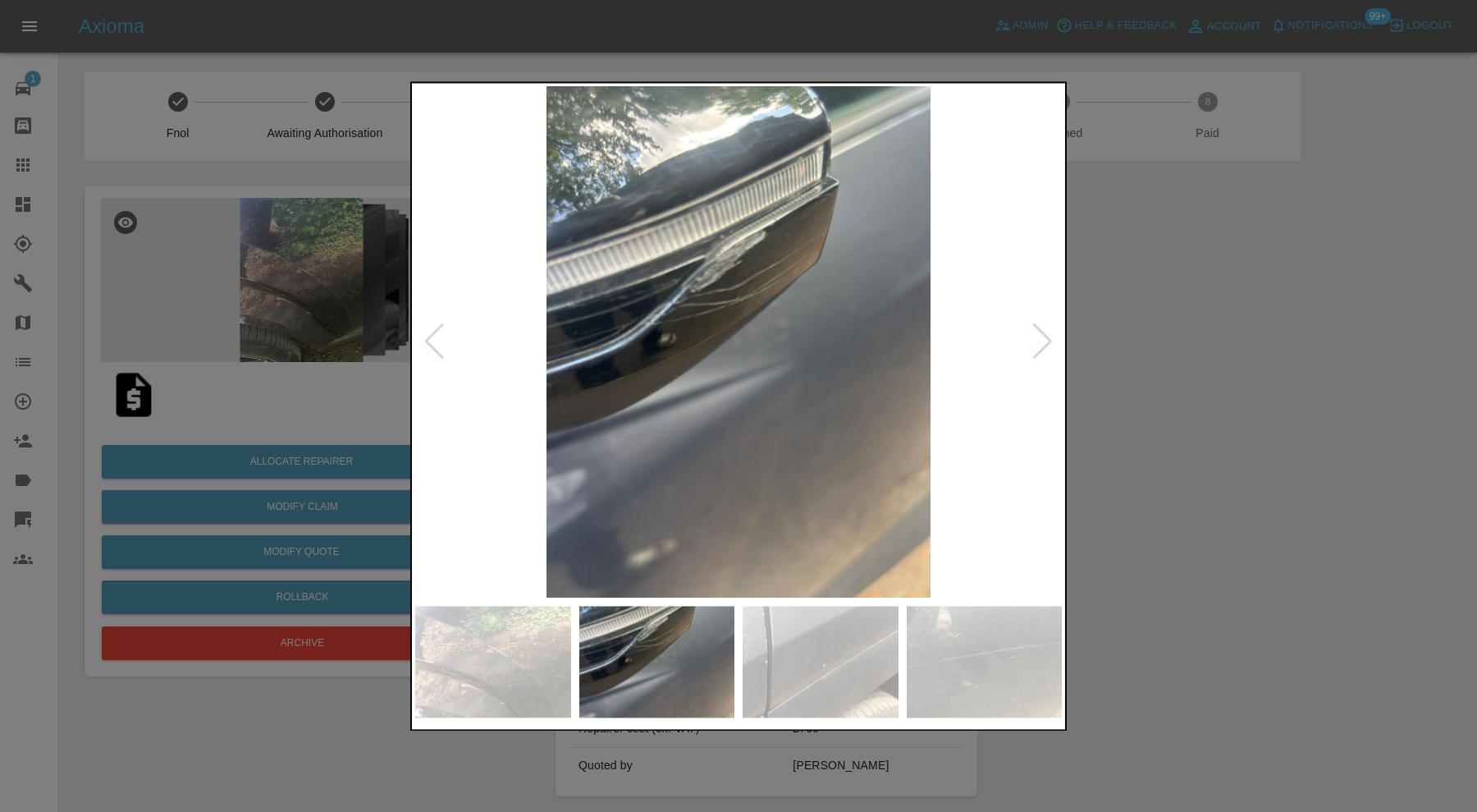
click at [1039, 344] on div at bounding box center [1042, 342] width 22 height 36
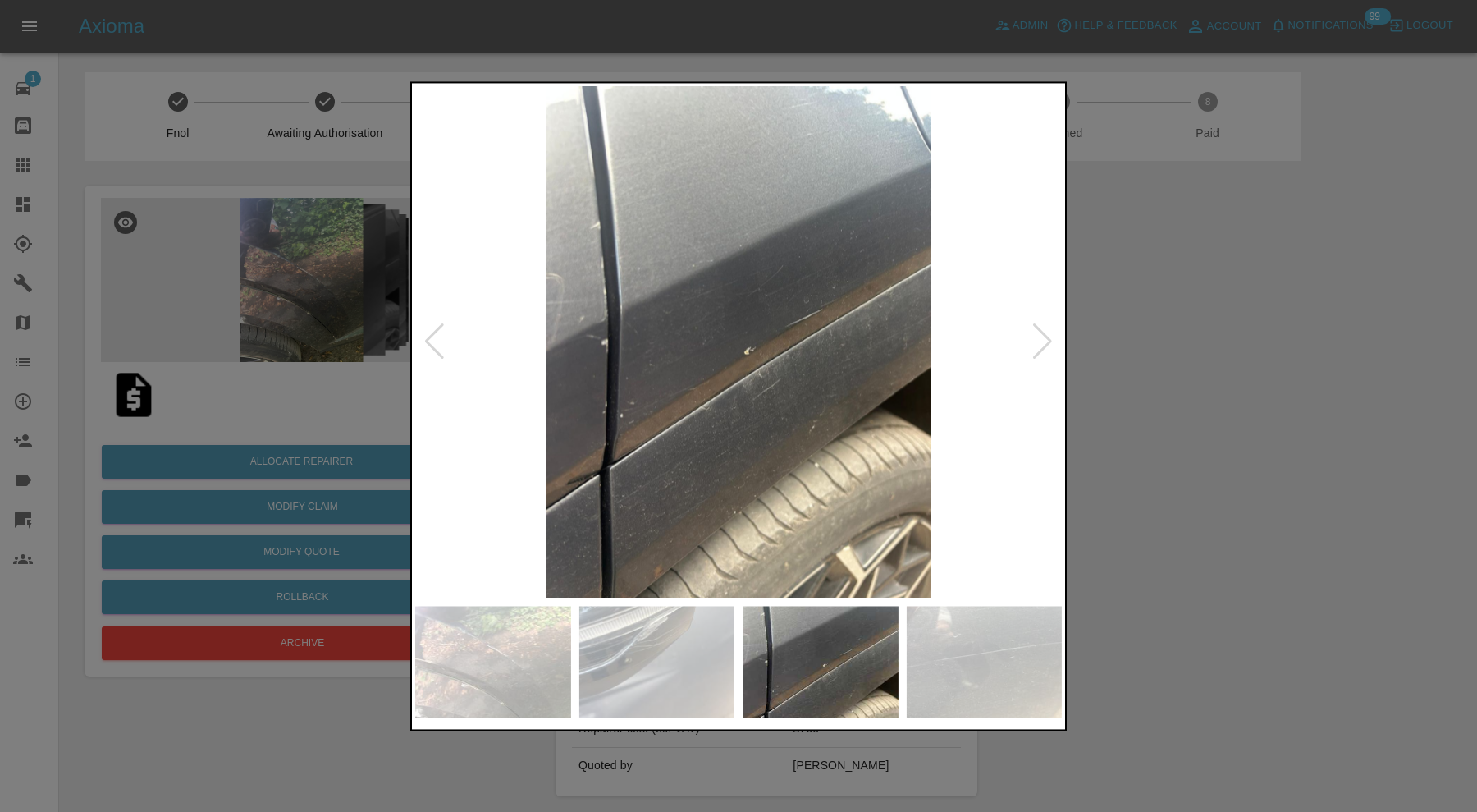
click at [1039, 344] on div at bounding box center [1042, 342] width 22 height 36
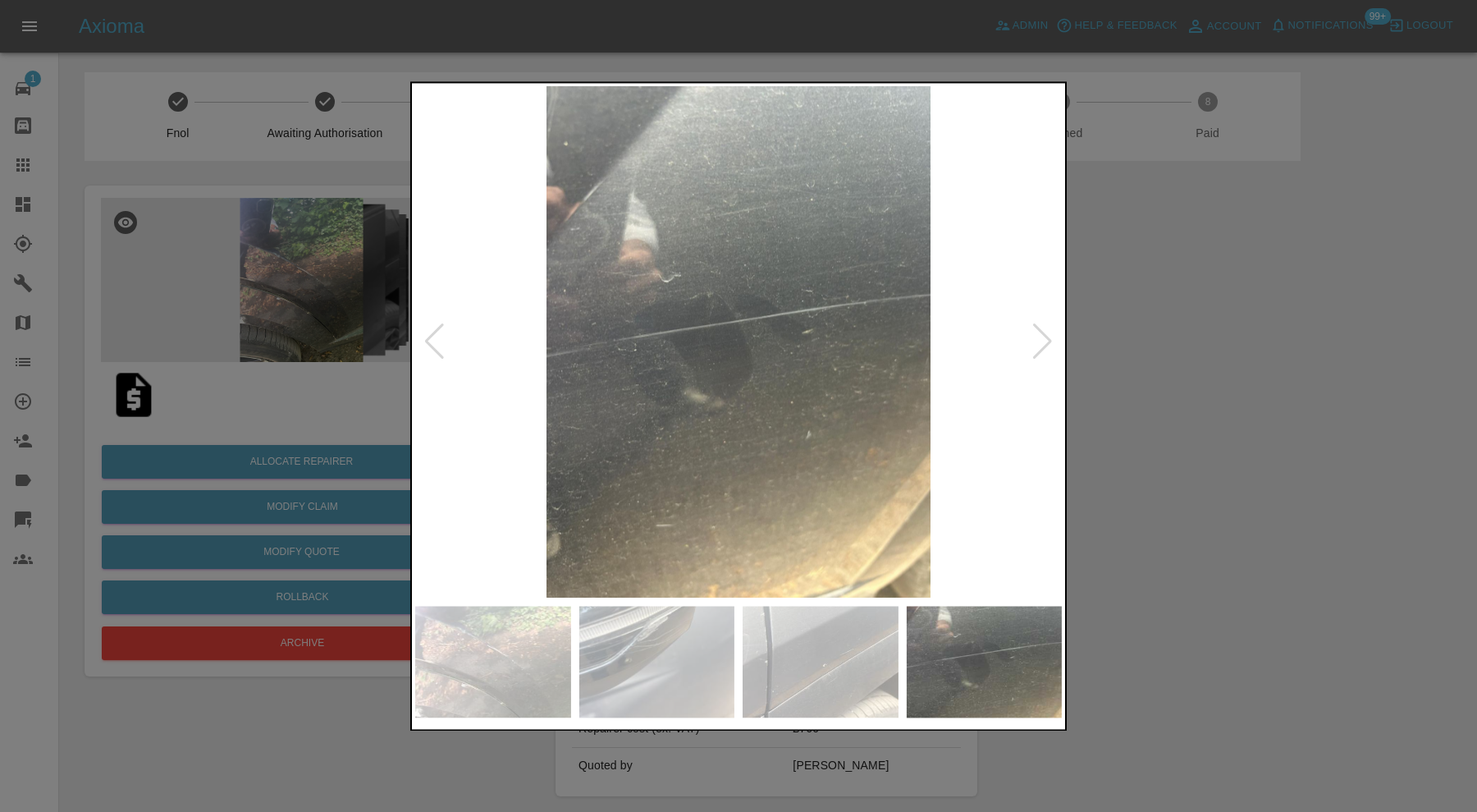
click at [1039, 344] on div at bounding box center [1042, 342] width 22 height 36
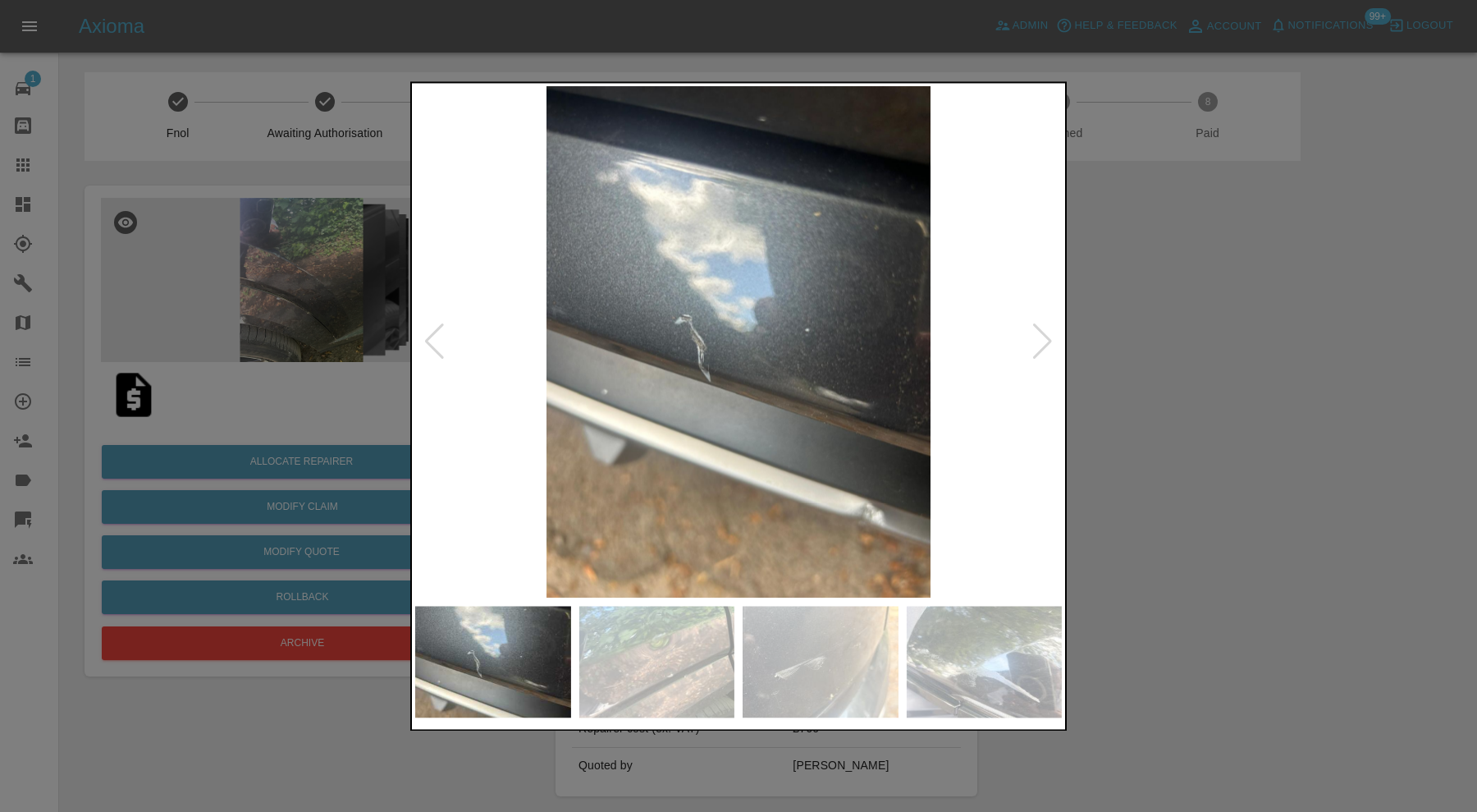
click at [1039, 344] on div at bounding box center [1042, 342] width 22 height 36
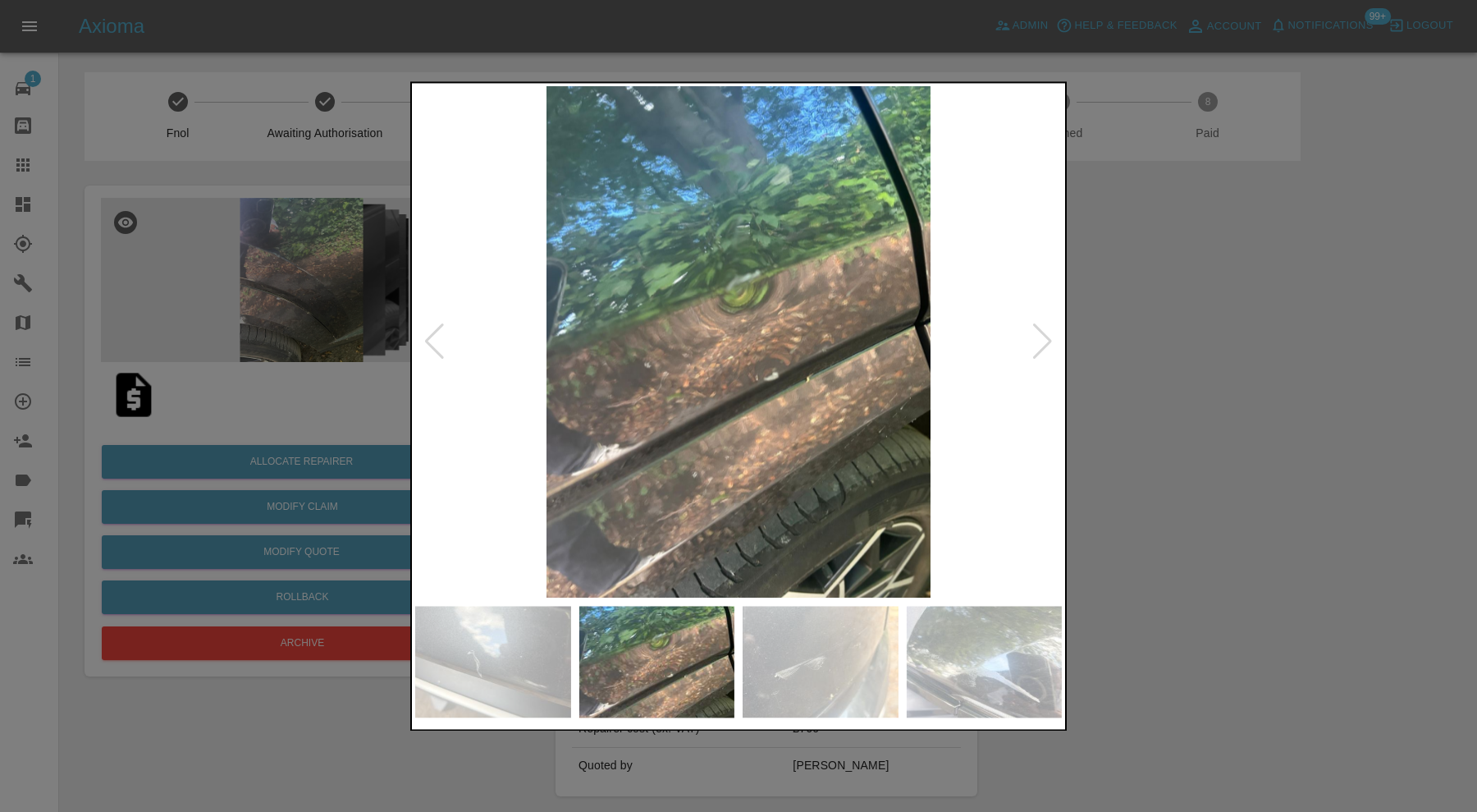
click at [1039, 344] on div at bounding box center [1042, 342] width 22 height 36
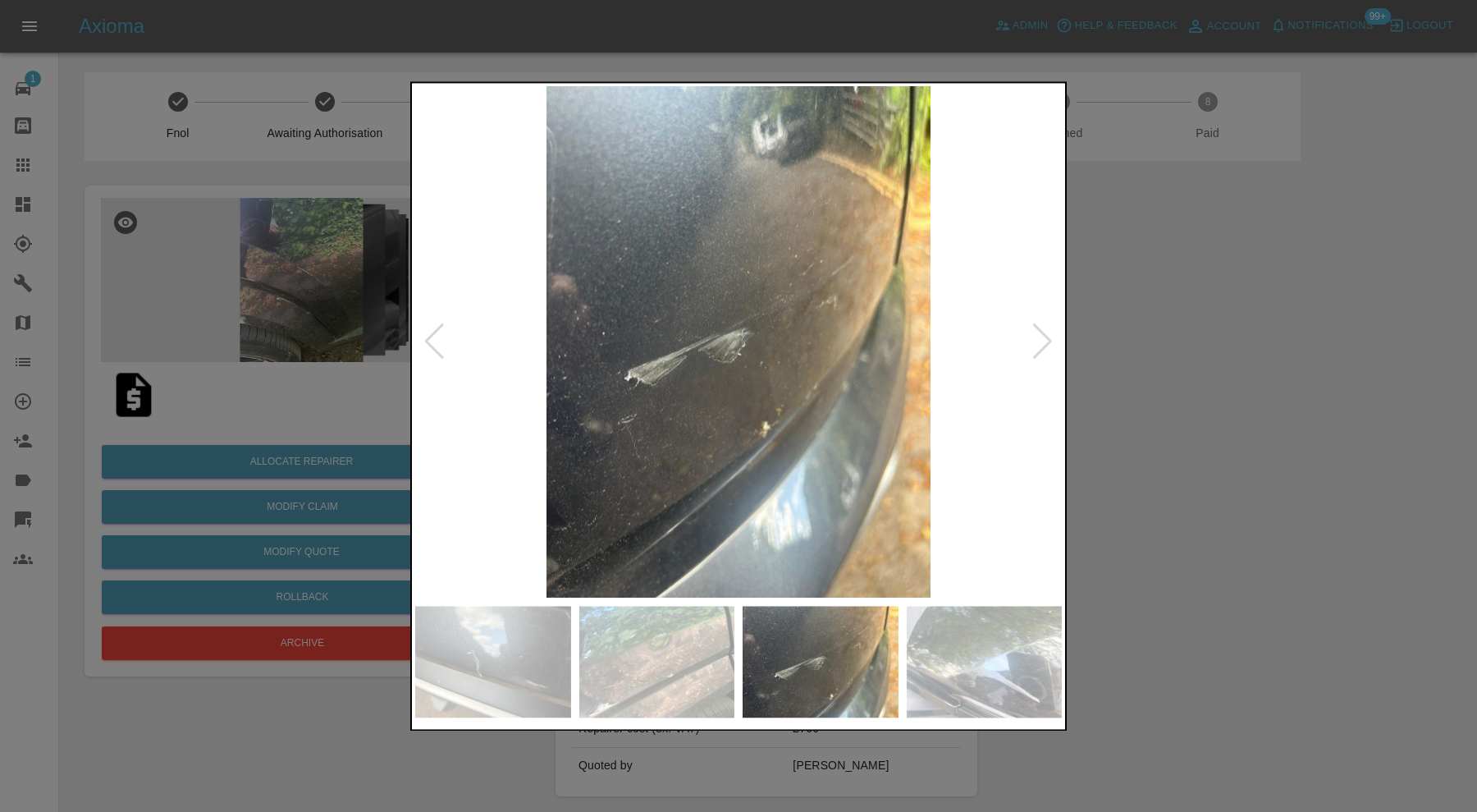
click at [1039, 344] on div at bounding box center [1042, 342] width 22 height 36
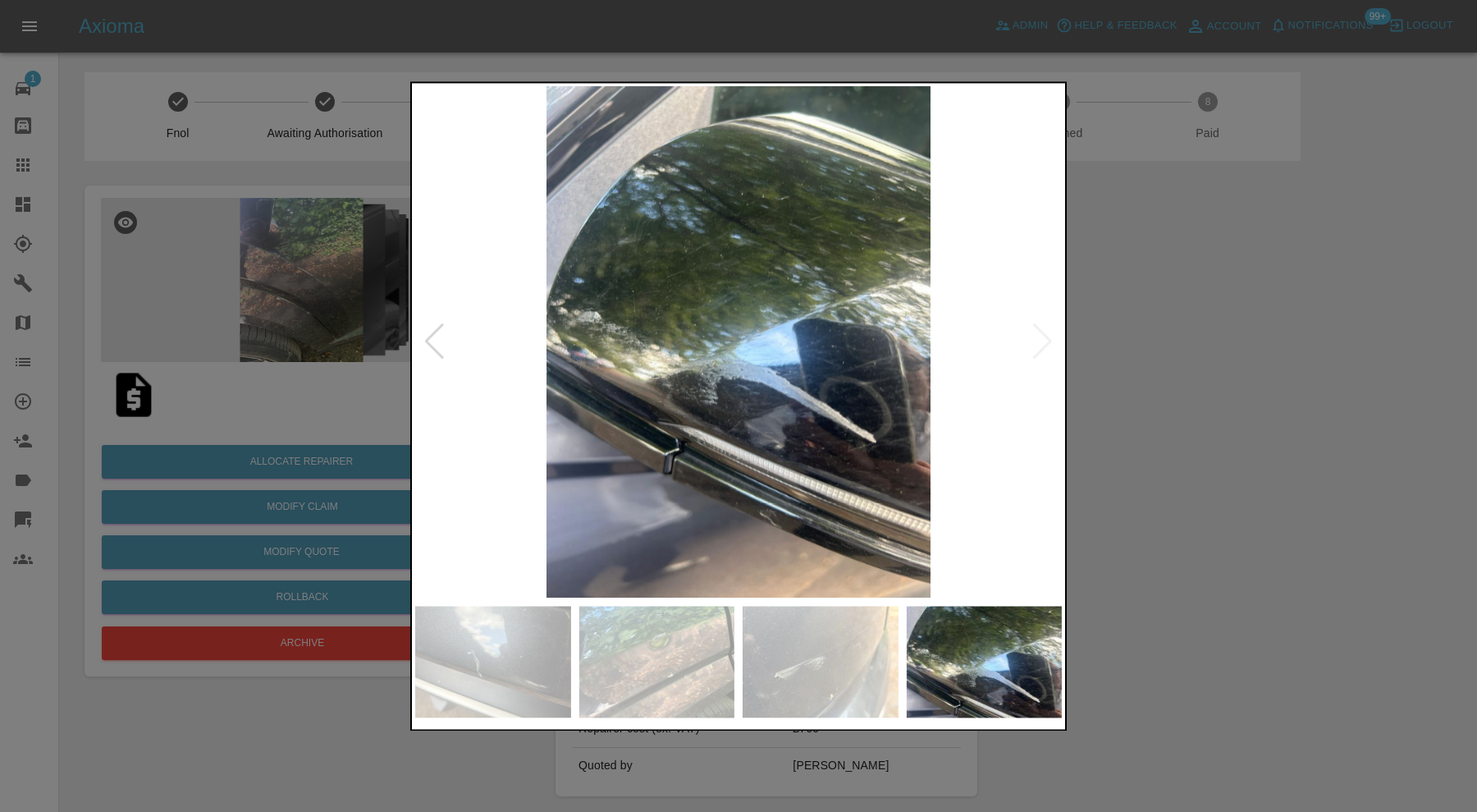
click at [1039, 344] on img at bounding box center [739, 341] width 647 height 511
click at [1136, 354] on div at bounding box center [738, 406] width 1477 height 812
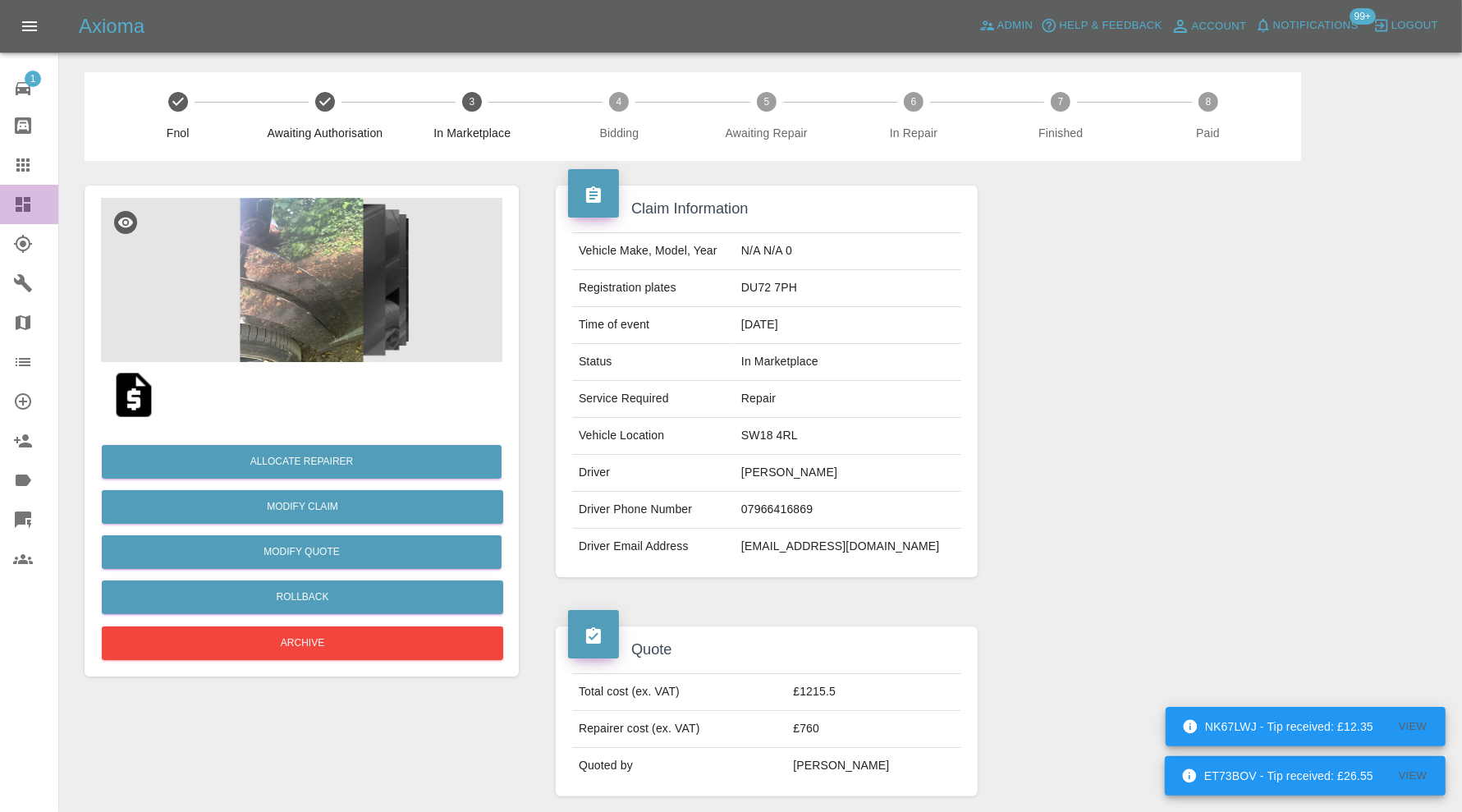
click at [22, 210] on icon at bounding box center [23, 204] width 20 height 20
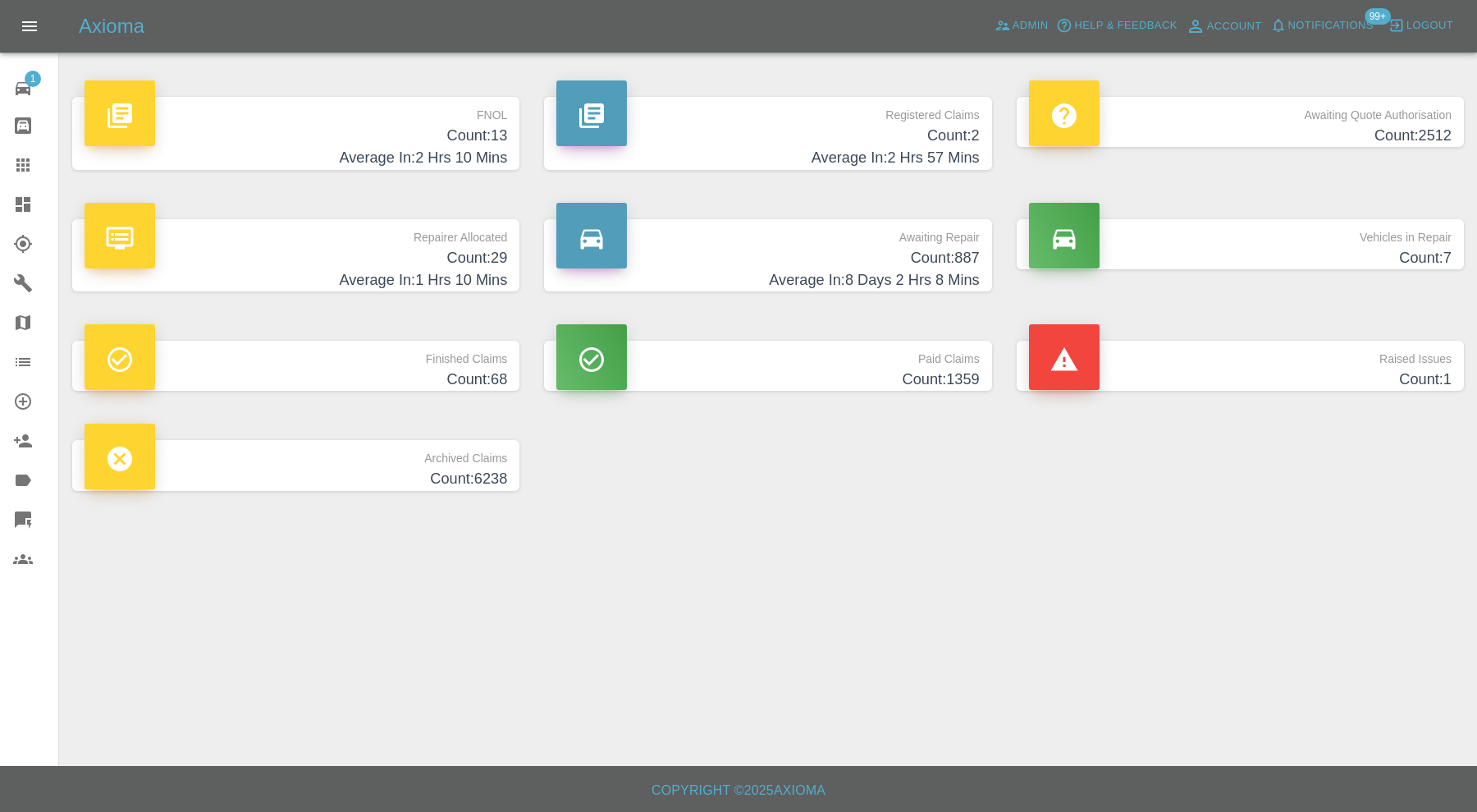
click at [378, 139] on h4 "Count: 13" at bounding box center [296, 135] width 423 height 22
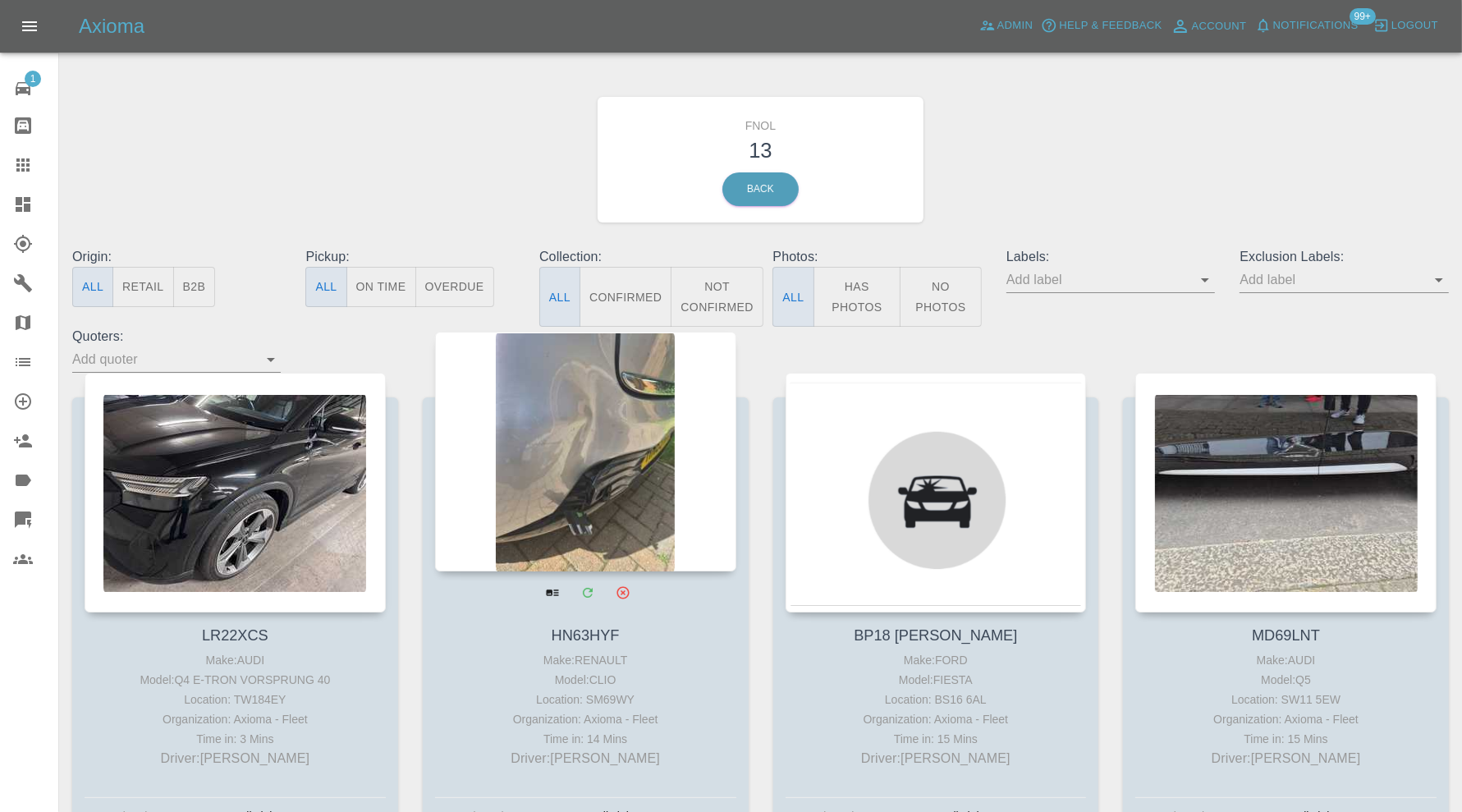
click at [576, 416] on div at bounding box center [584, 451] width 301 height 240
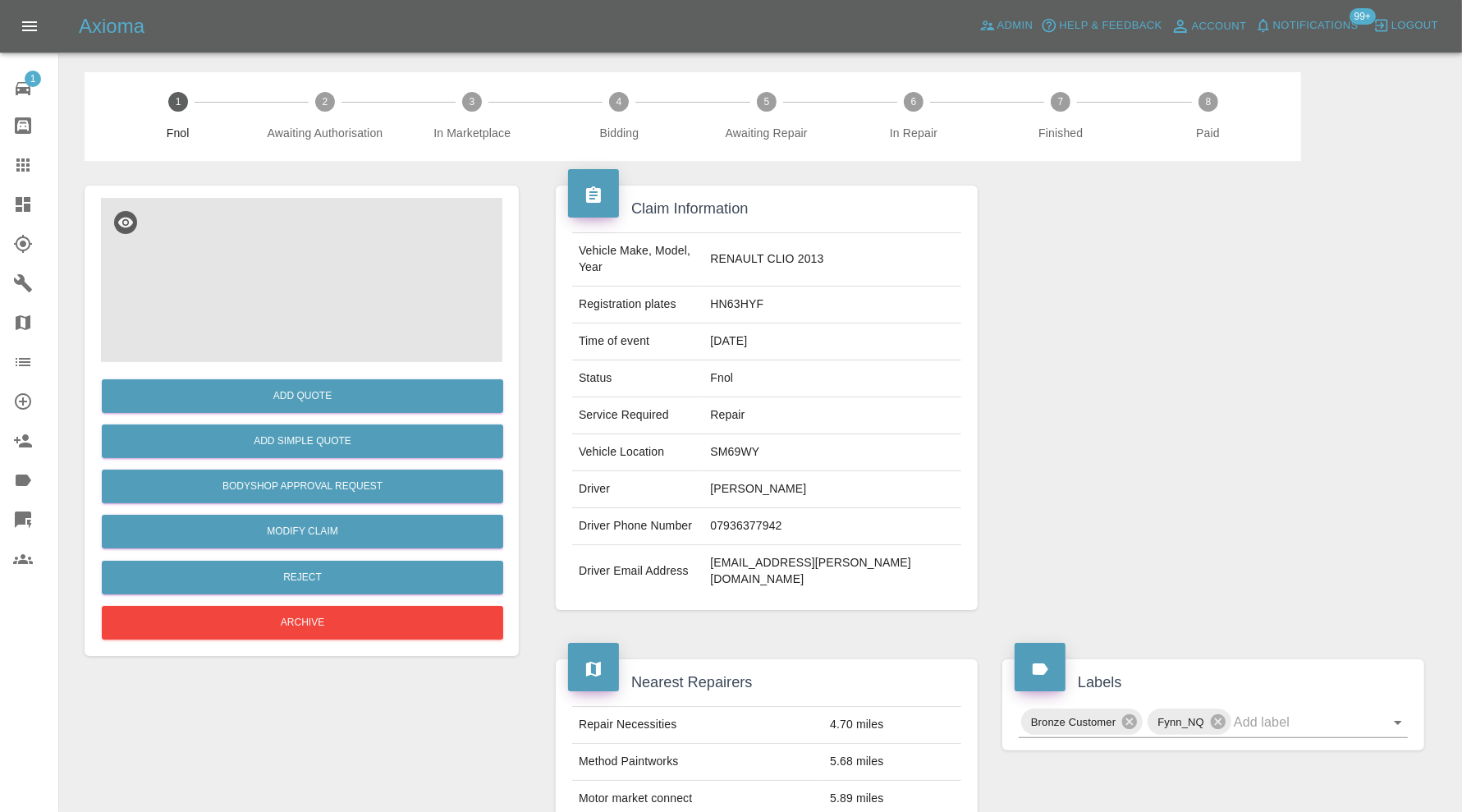
click at [291, 288] on img at bounding box center [301, 279] width 401 height 164
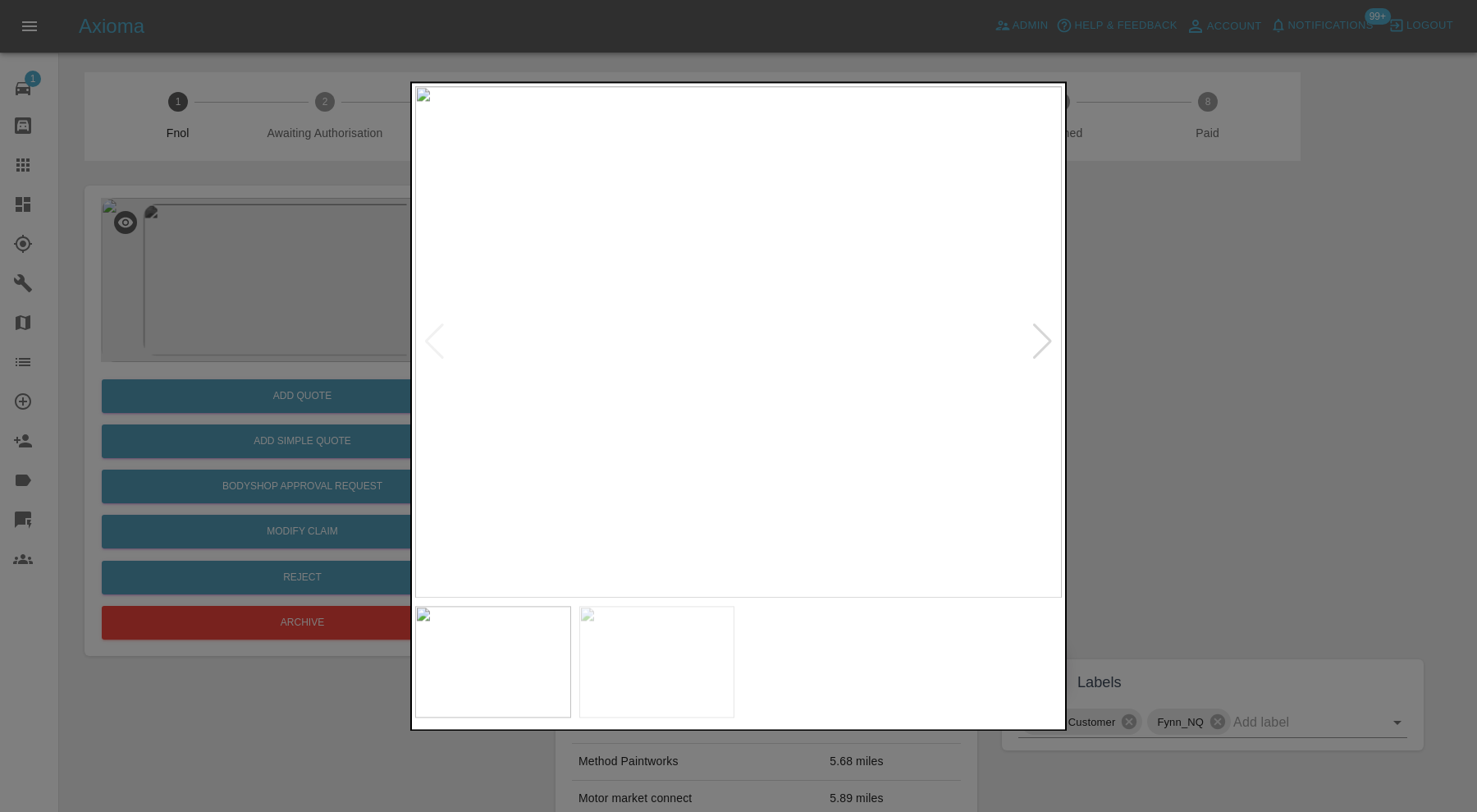
click at [1041, 344] on div at bounding box center [1042, 342] width 22 height 36
click at [1223, 331] on div at bounding box center [738, 406] width 1477 height 812
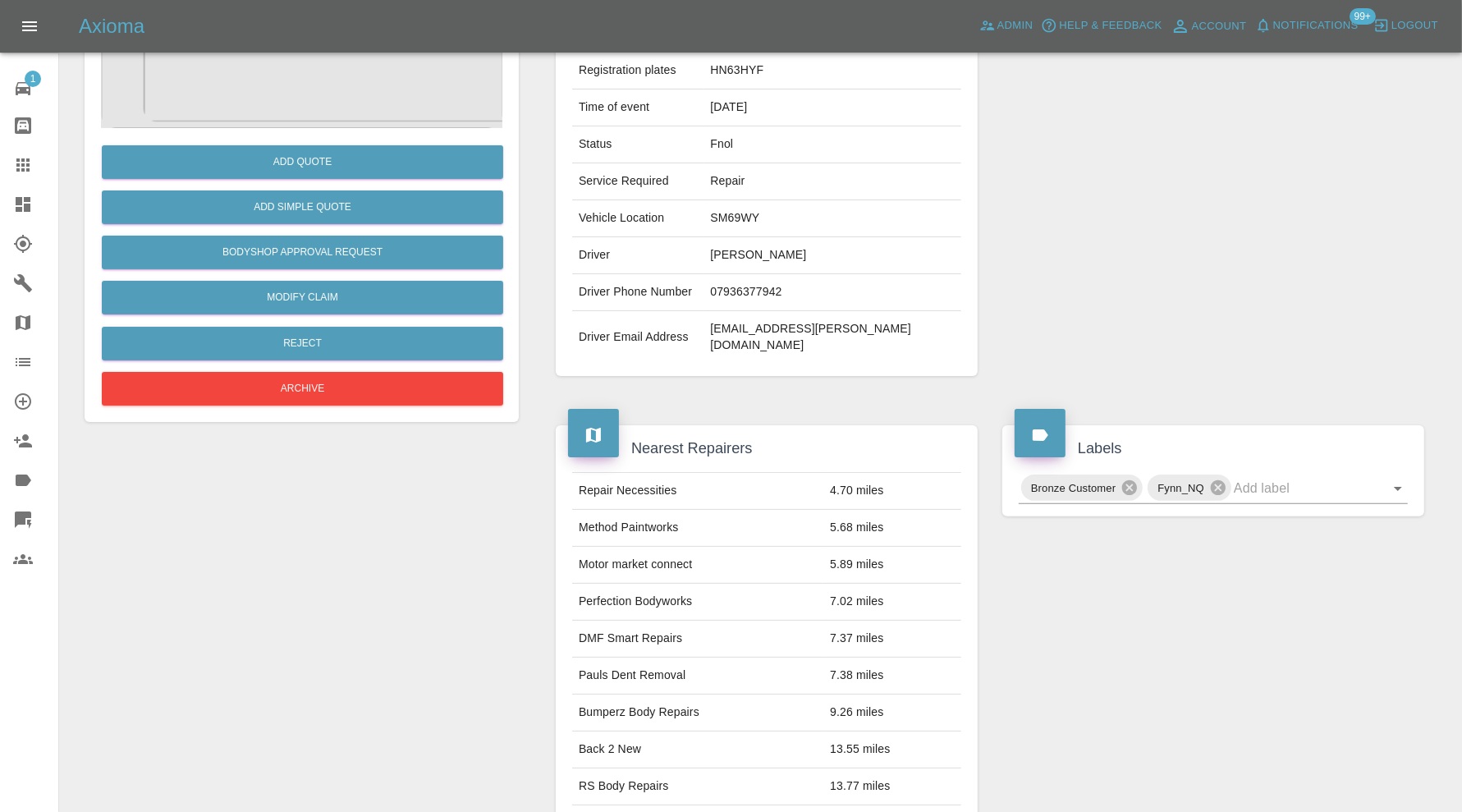
scroll to position [28, 0]
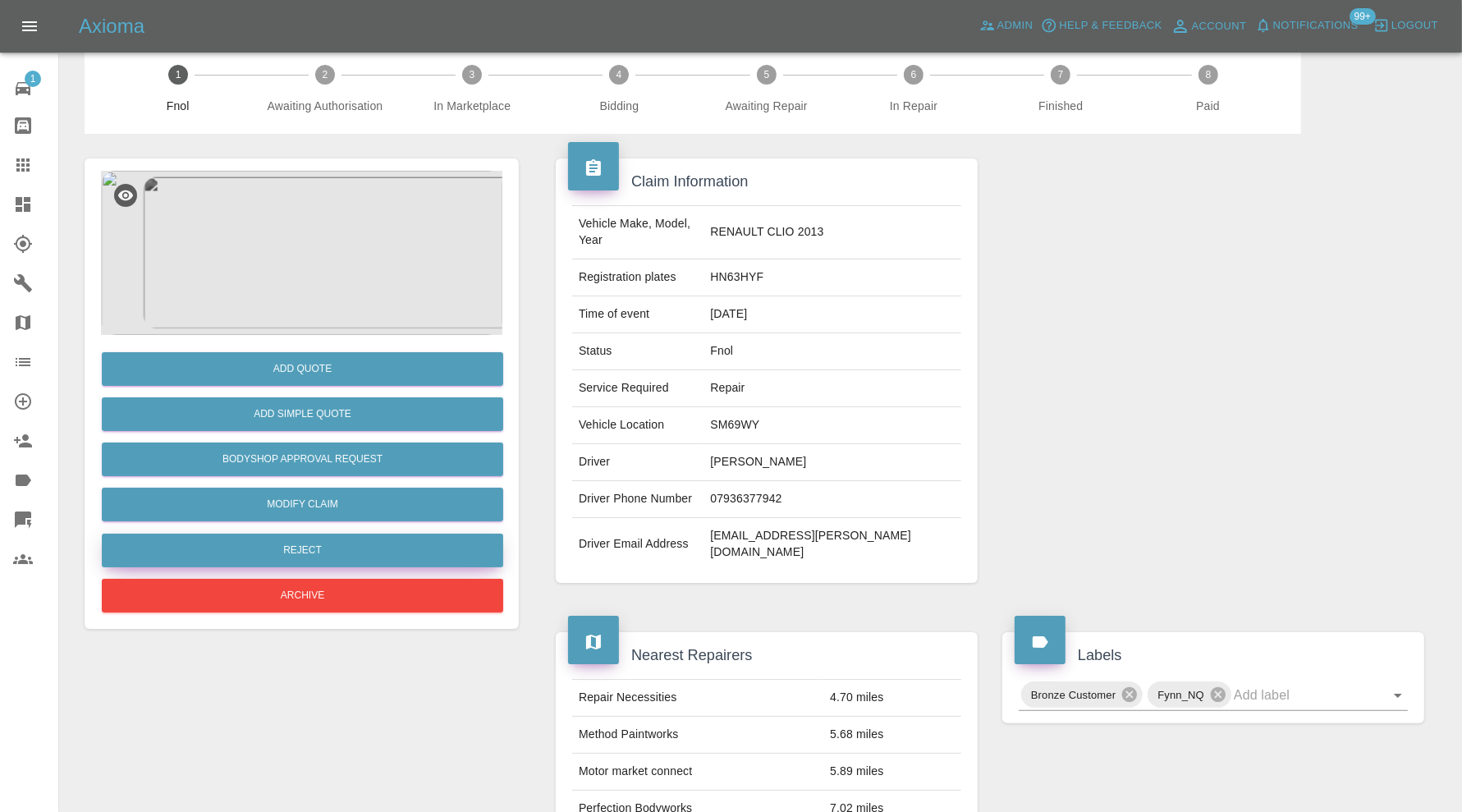
click at [391, 541] on button "Reject" at bounding box center [302, 549] width 401 height 33
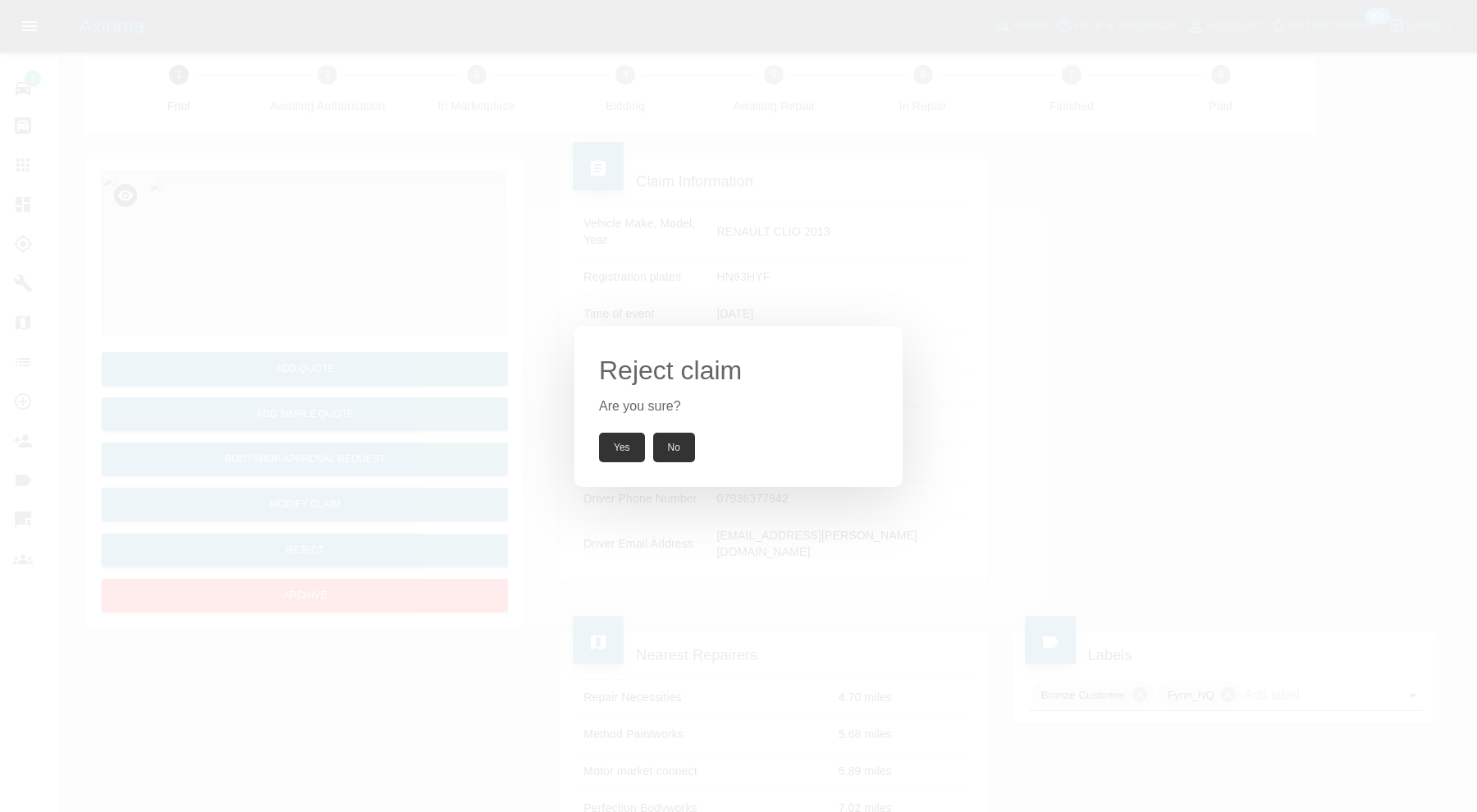
click at [623, 436] on button "Yes" at bounding box center [621, 447] width 46 height 29
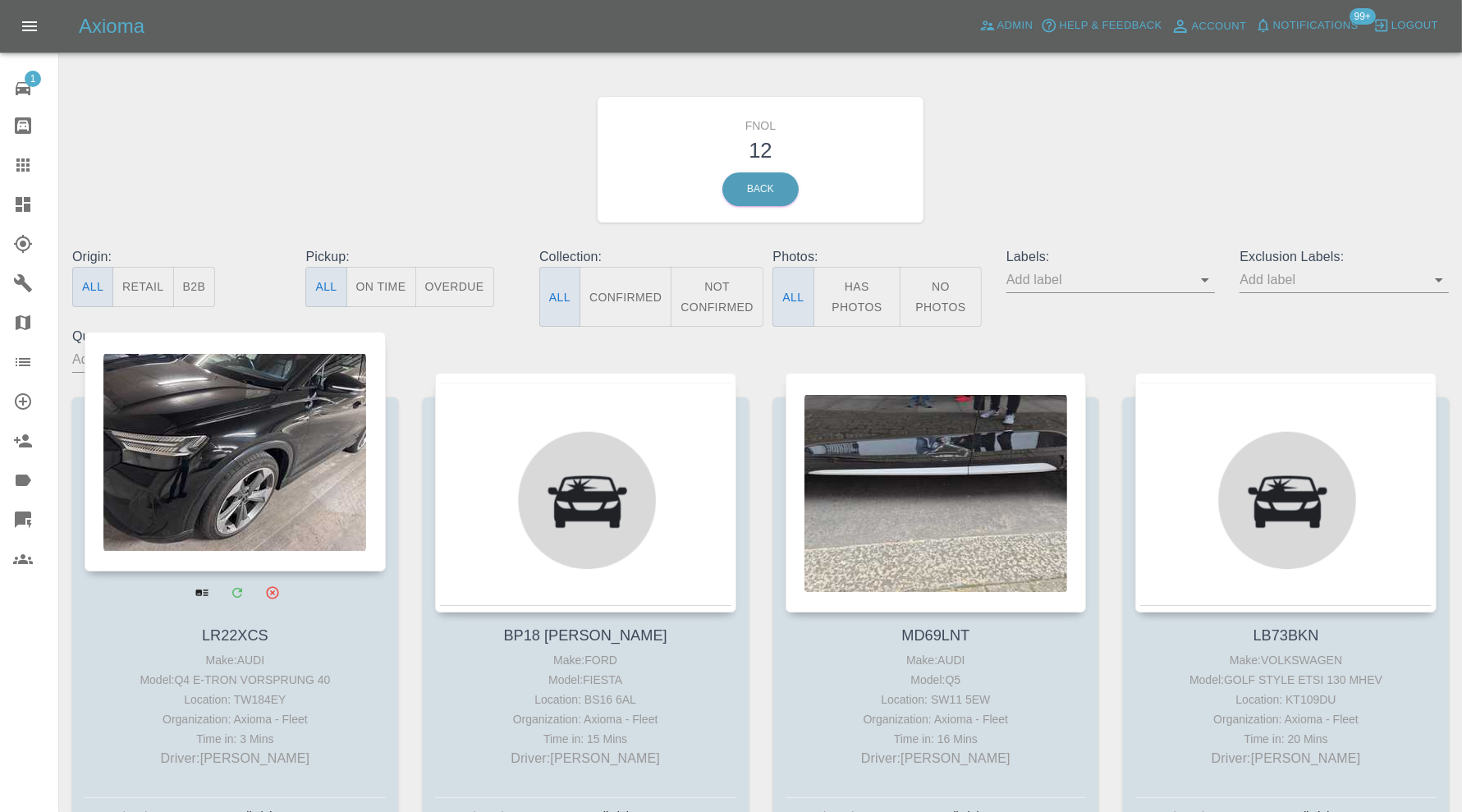
click at [215, 428] on div at bounding box center [234, 451] width 301 height 240
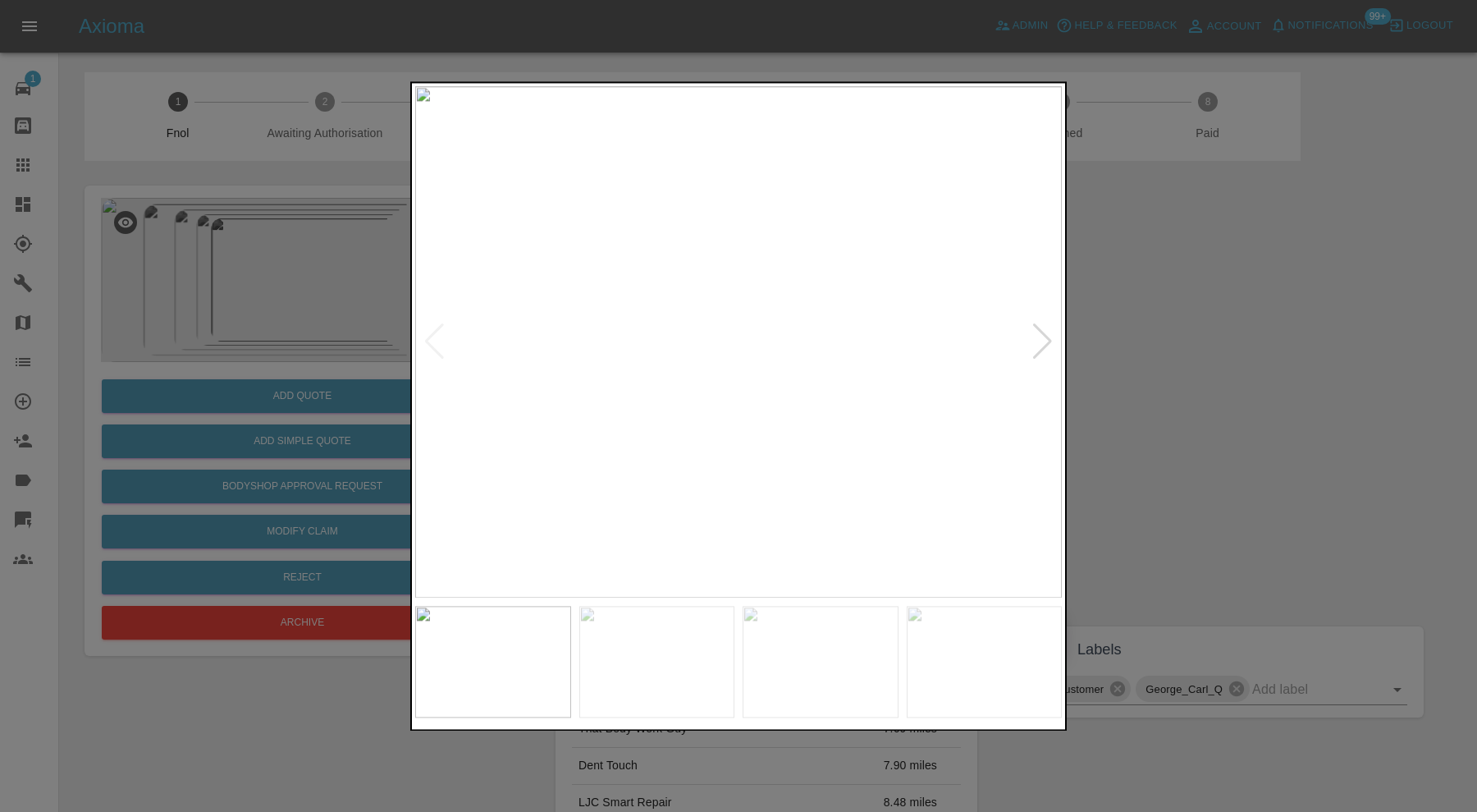
click at [1051, 338] on div at bounding box center [1042, 342] width 22 height 36
click at [1050, 338] on div at bounding box center [1042, 342] width 22 height 36
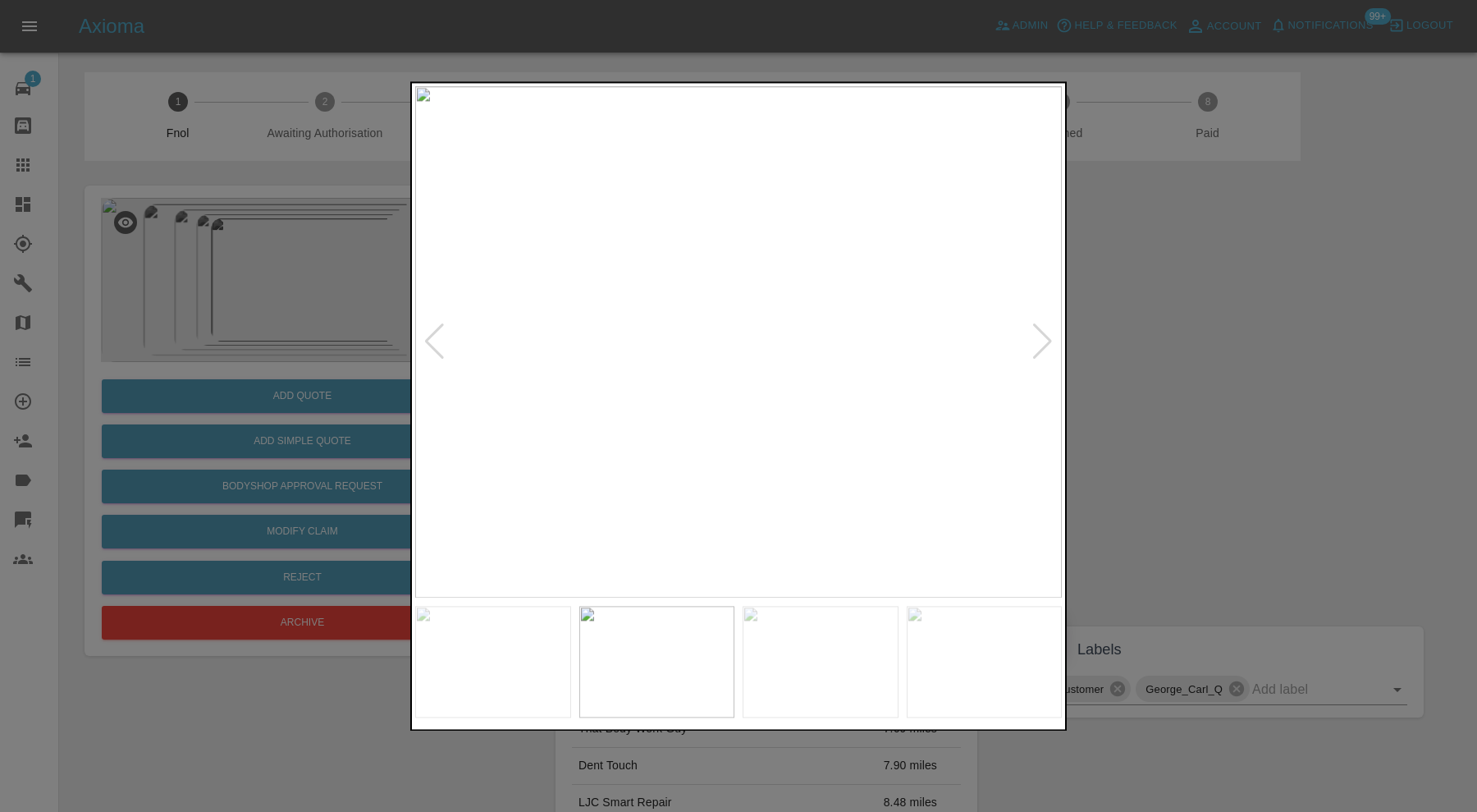
click at [1050, 338] on div at bounding box center [1042, 342] width 22 height 36
click at [1050, 338] on img at bounding box center [739, 341] width 647 height 511
click at [1158, 339] on div at bounding box center [738, 406] width 1477 height 812
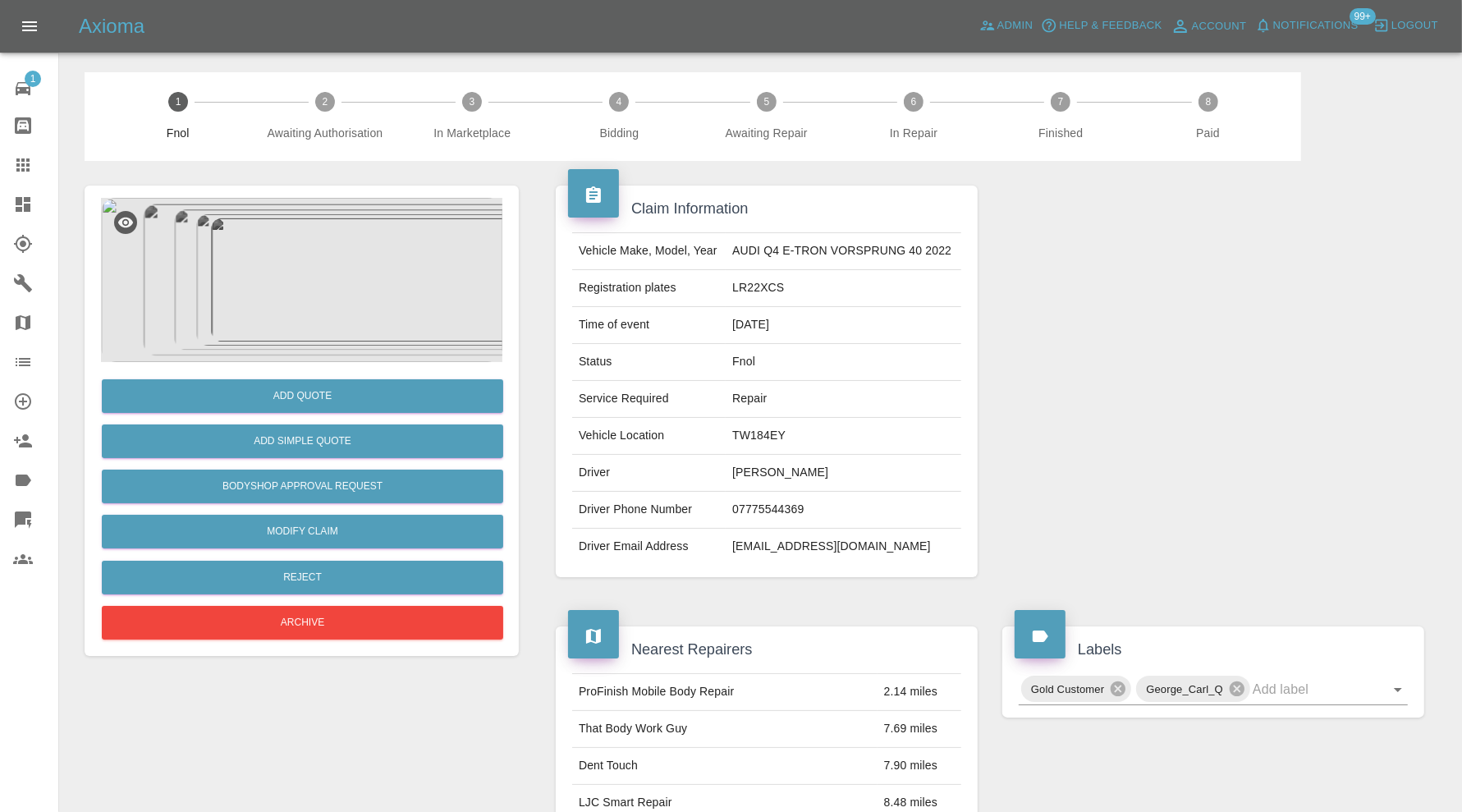
click at [301, 296] on img at bounding box center [301, 279] width 401 height 164
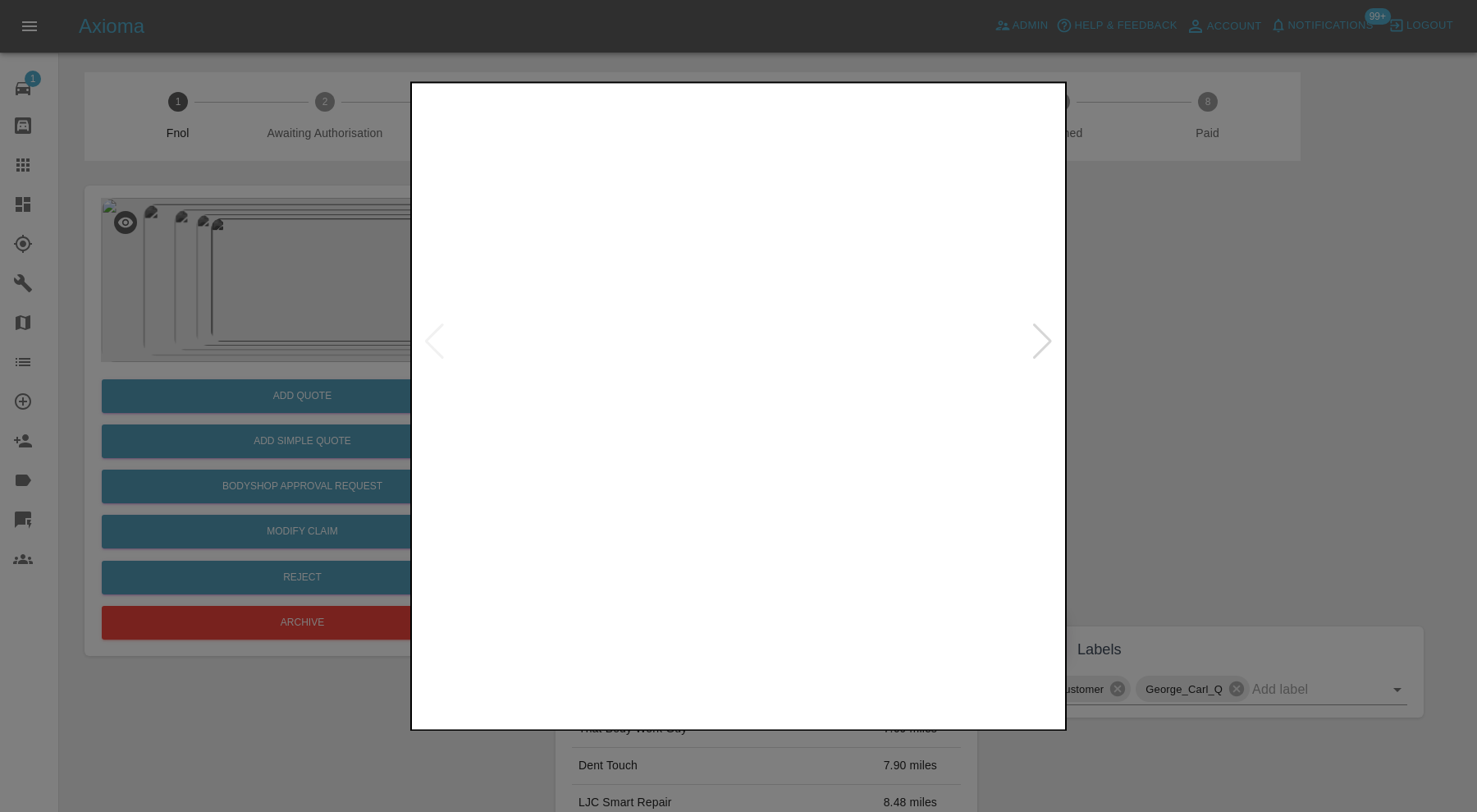
click at [603, 403] on img at bounding box center [739, 341] width 647 height 511
click at [575, 450] on img at bounding box center [881, 210] width 1940 height 1535
click at [1217, 333] on div at bounding box center [738, 406] width 1477 height 812
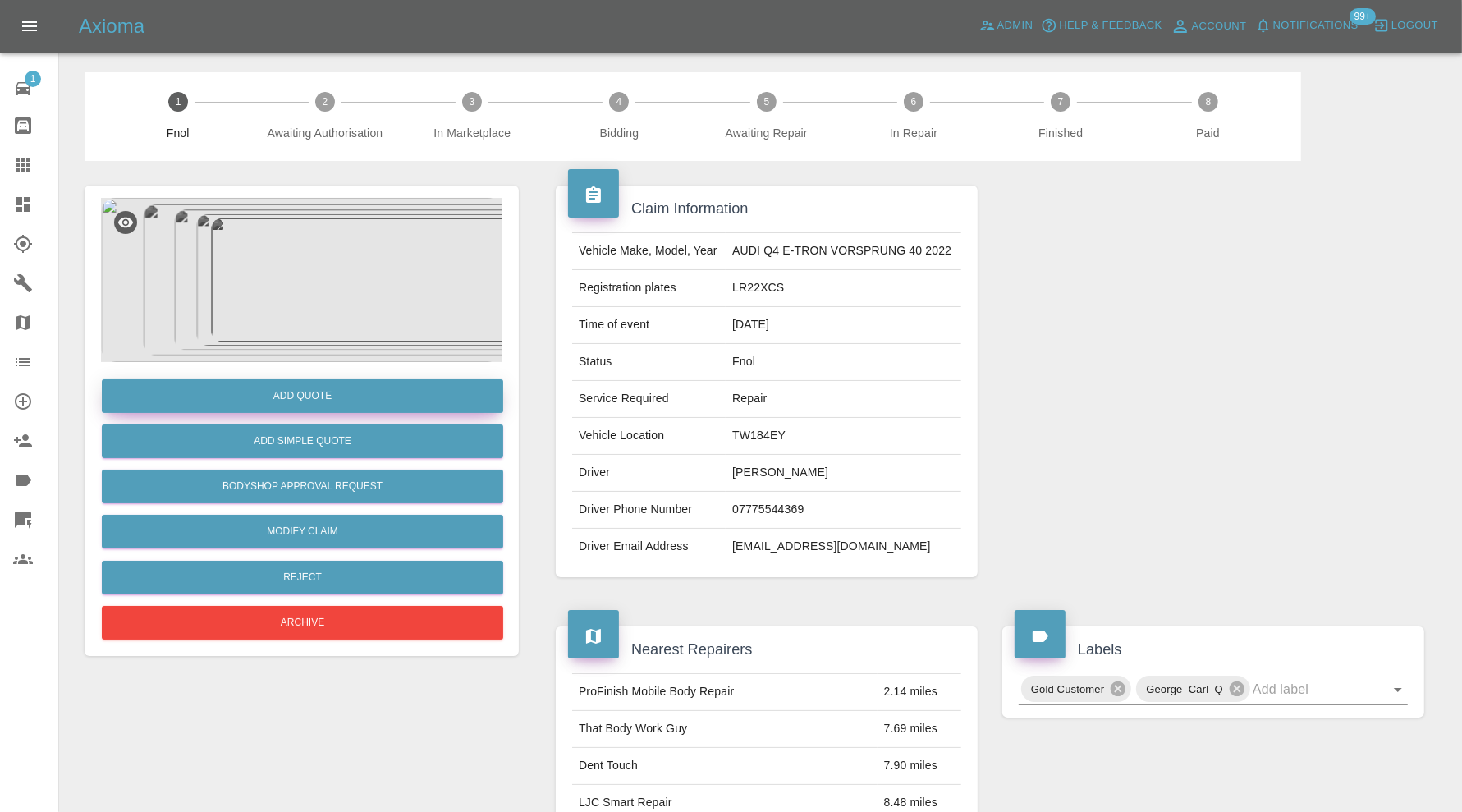
click at [408, 388] on button "Add Quote" at bounding box center [302, 396] width 401 height 33
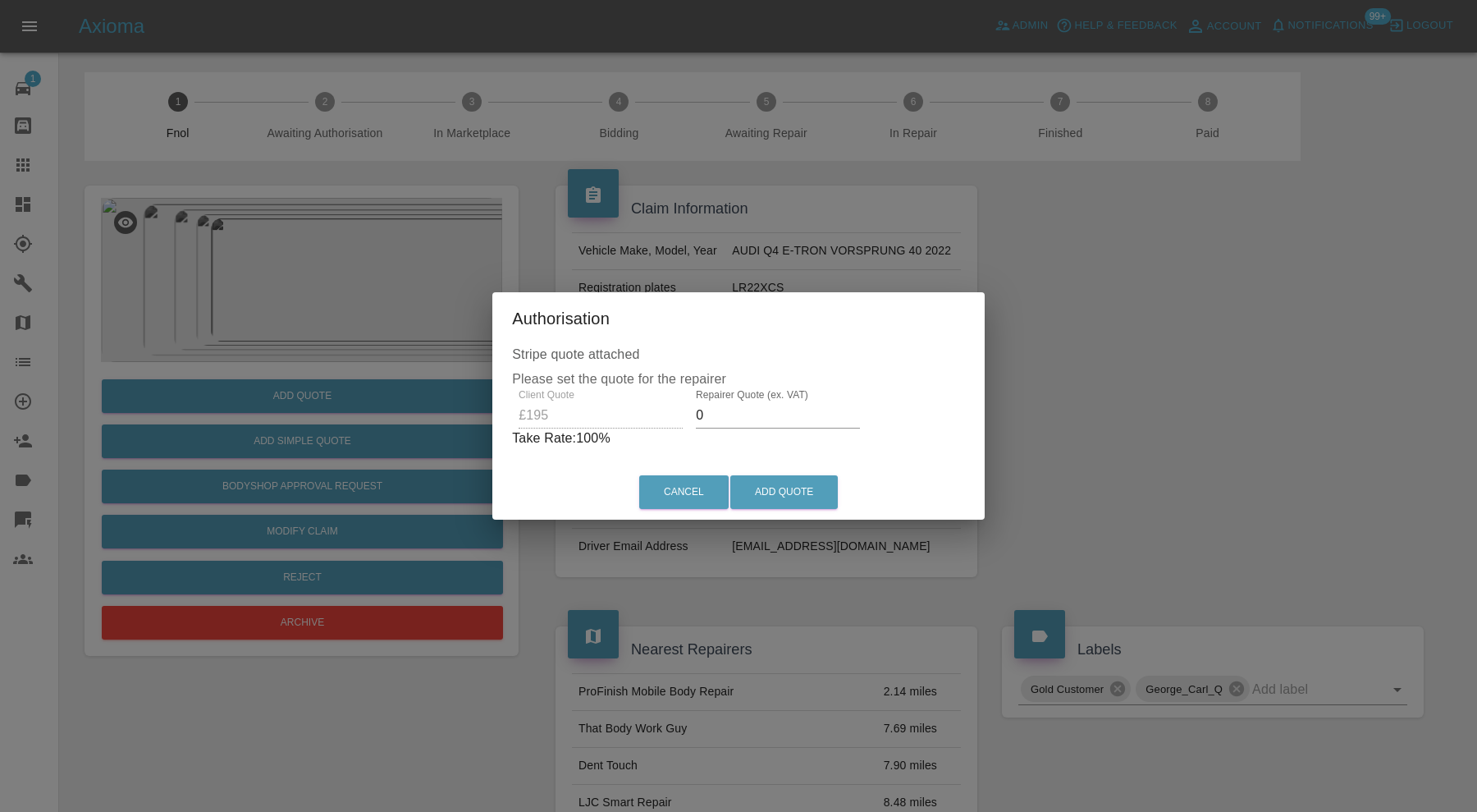
click at [756, 415] on input "0" at bounding box center [778, 415] width 164 height 27
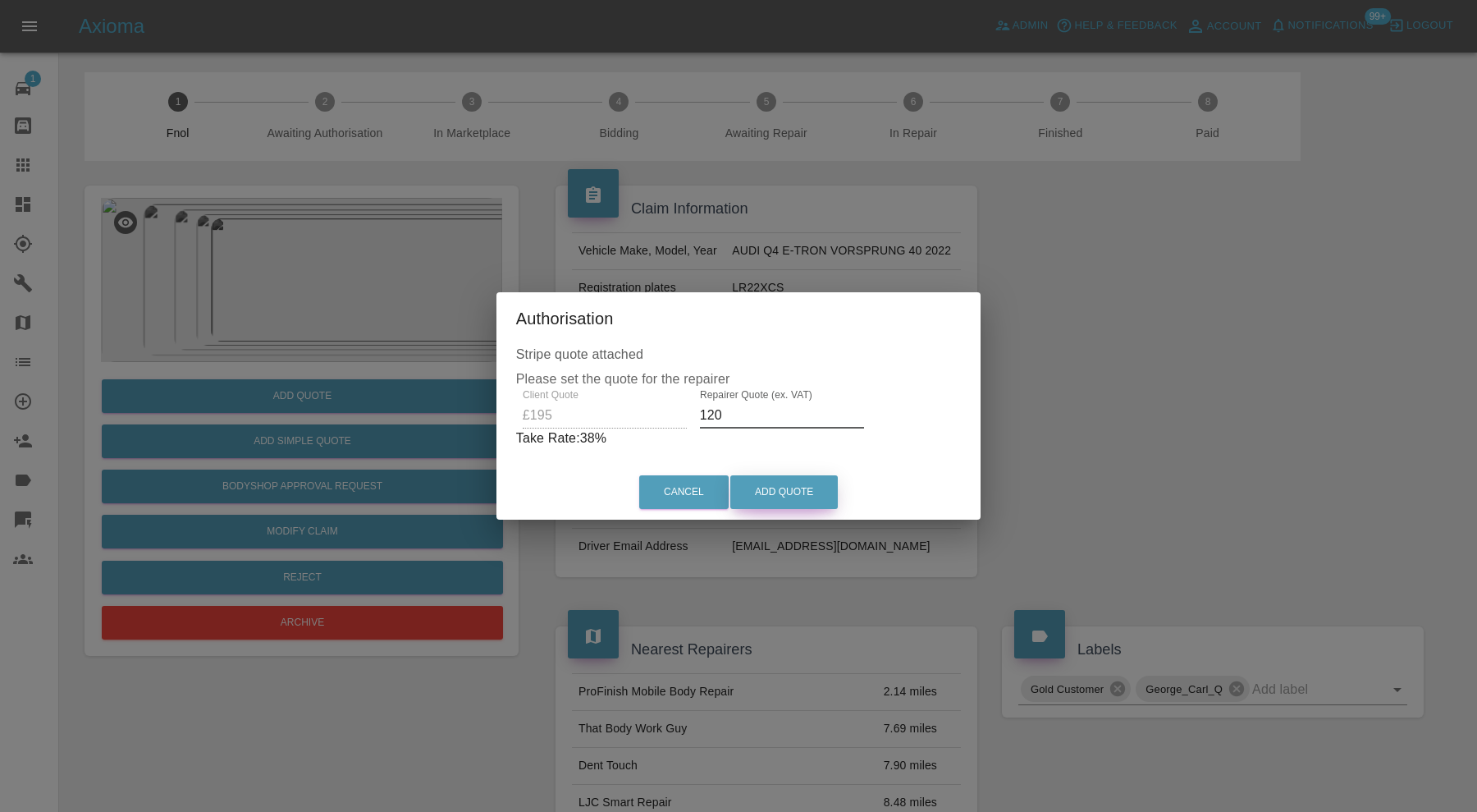
type input "120"
click at [805, 477] on button "Add Quote" at bounding box center [784, 491] width 107 height 33
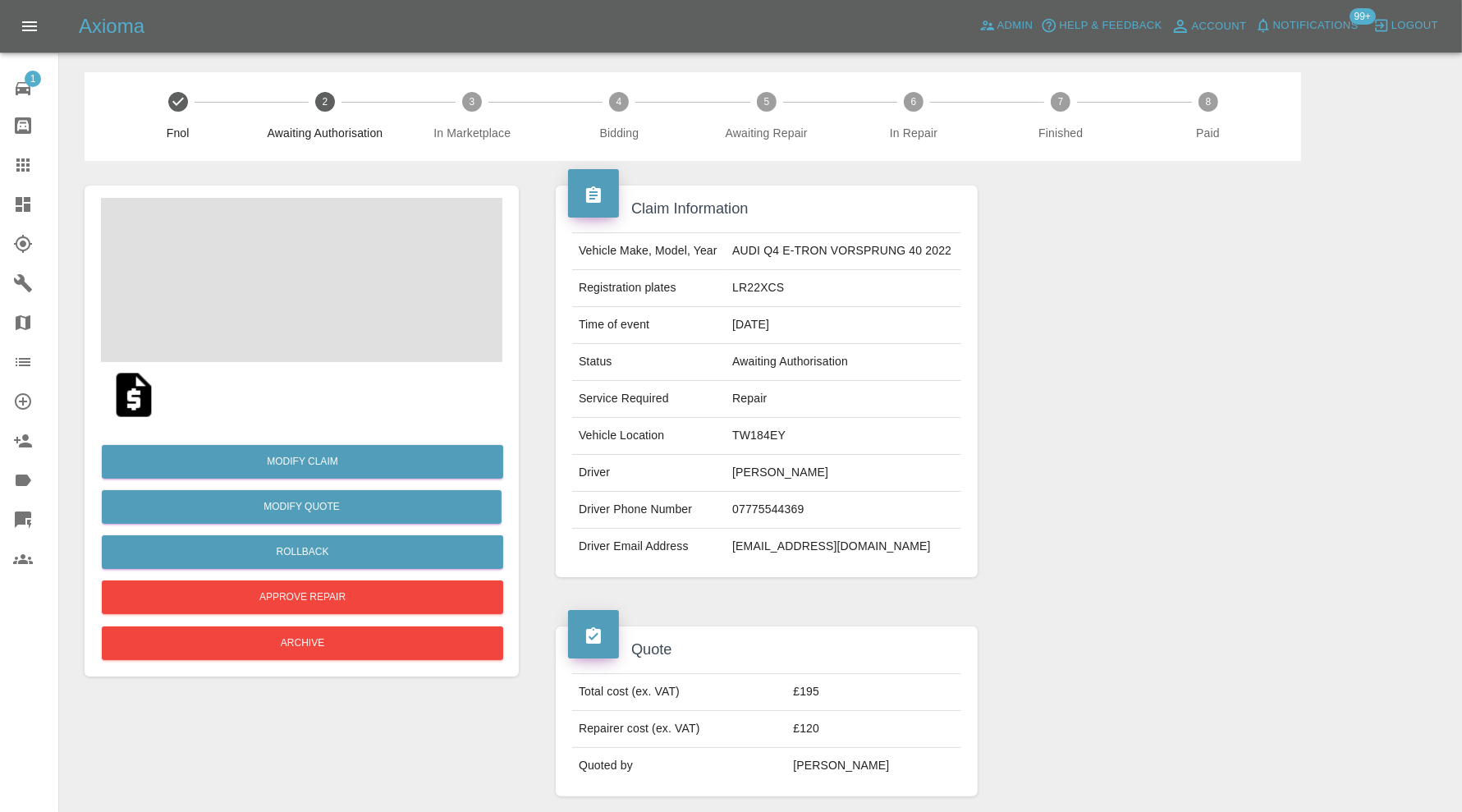
click at [29, 198] on icon at bounding box center [23, 205] width 15 height 15
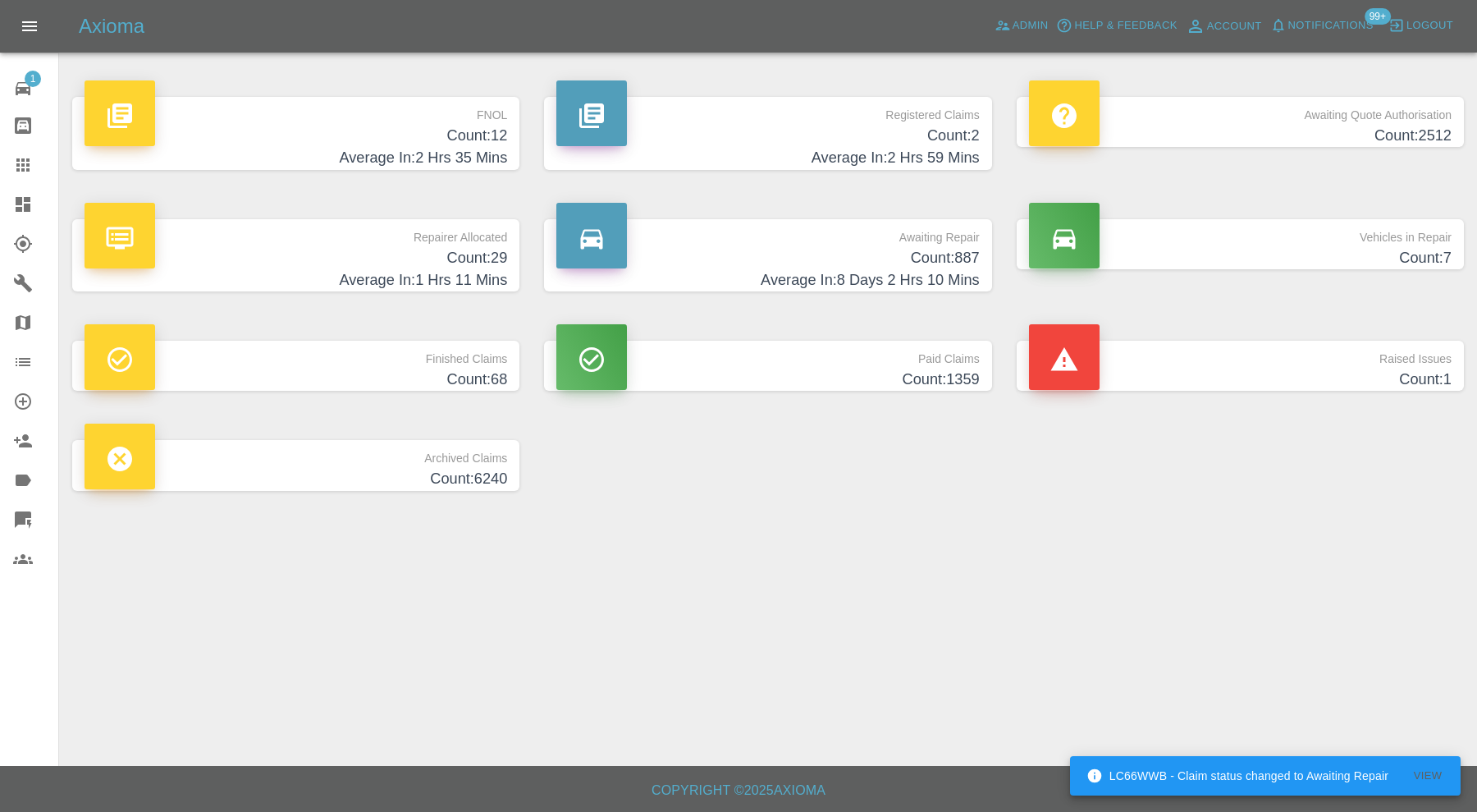
click at [439, 249] on h4 "Count: 29" at bounding box center [296, 257] width 423 height 22
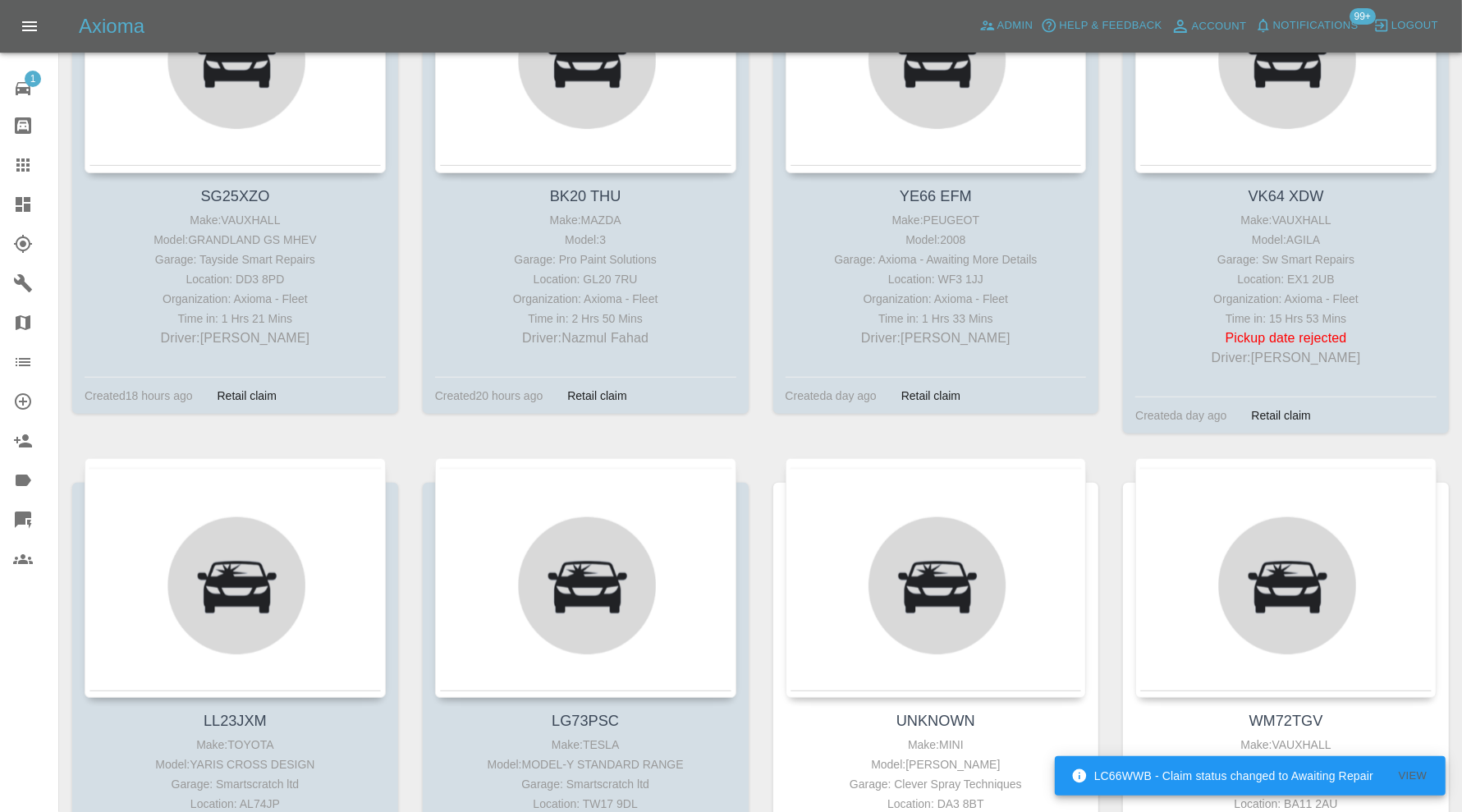
scroll to position [970, 0]
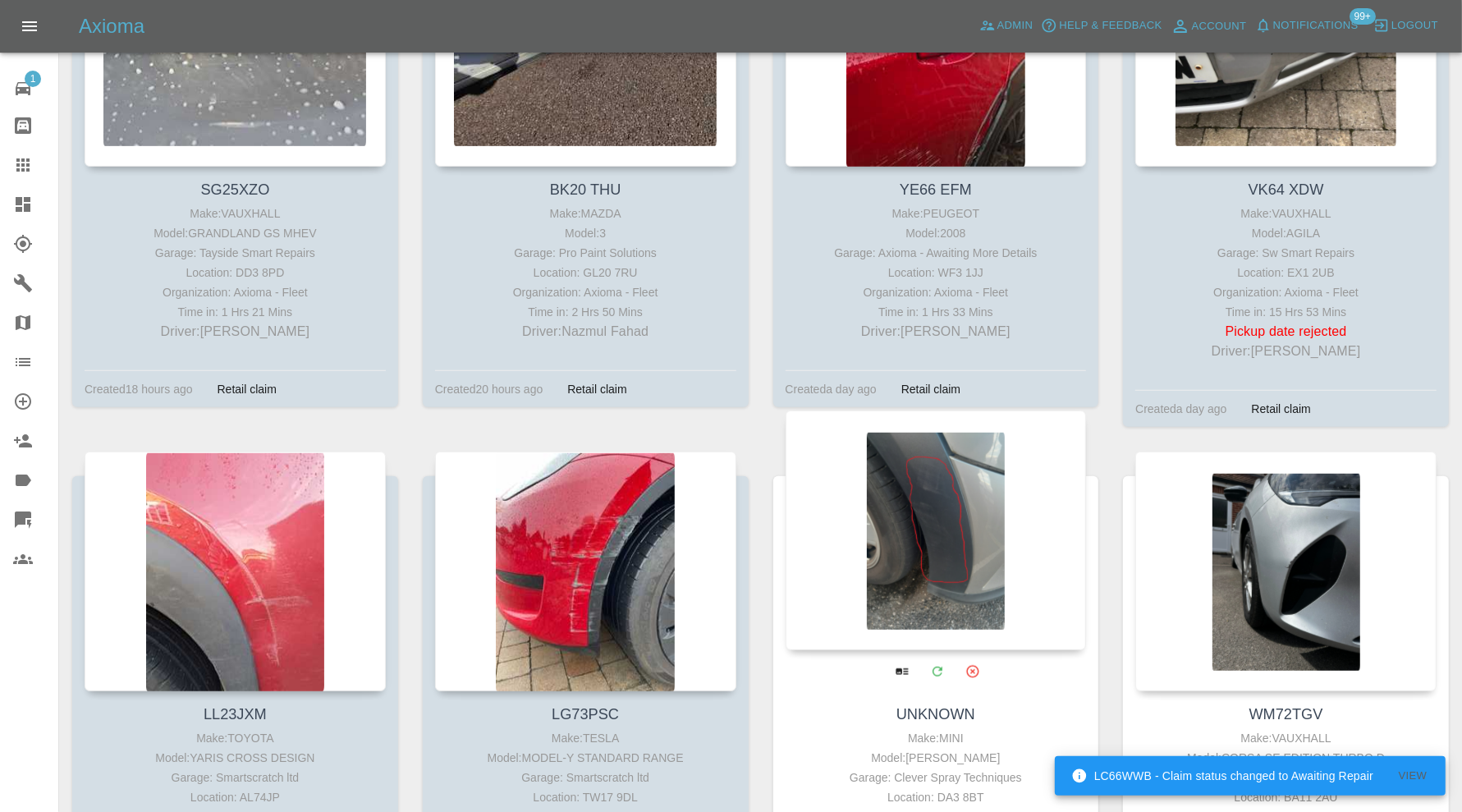
click at [928, 514] on div at bounding box center [935, 530] width 301 height 240
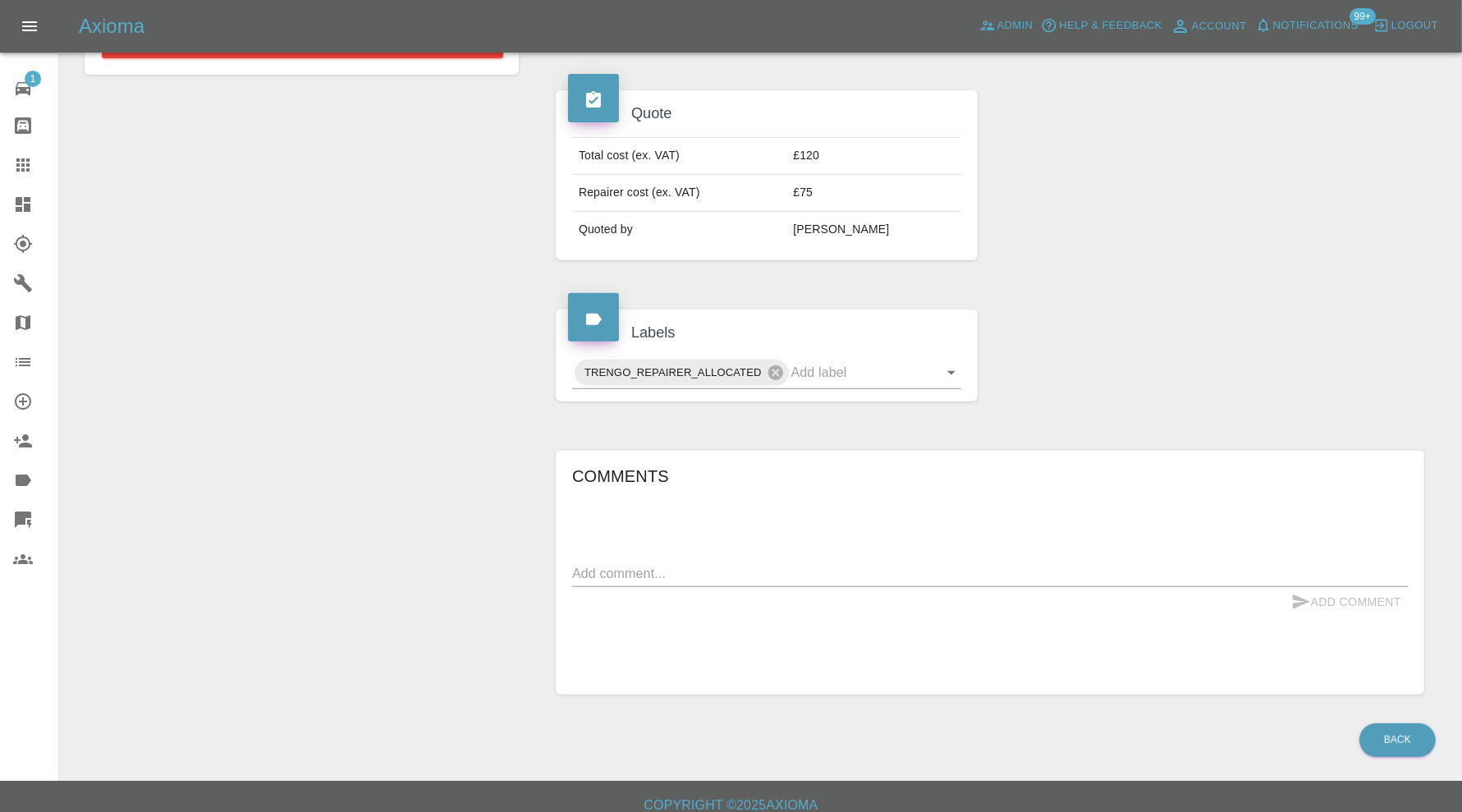
scroll to position [546, 0]
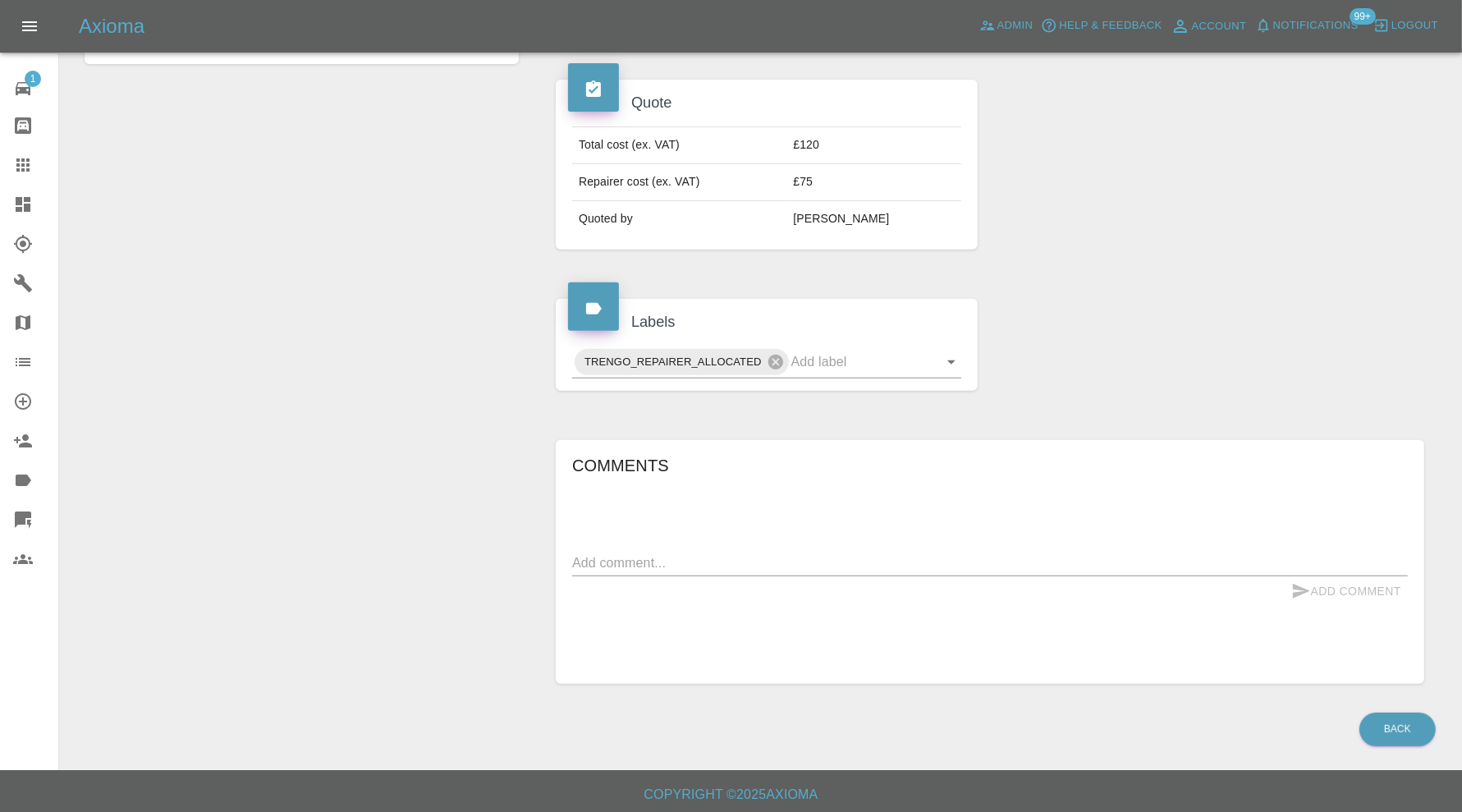
click at [832, 562] on textarea at bounding box center [990, 563] width 836 height 19
click at [839, 563] on textarea at bounding box center [990, 563] width 836 height 19
type textarea "19 round ash way"
click at [1317, 580] on button "Add Comment" at bounding box center [1346, 591] width 123 height 30
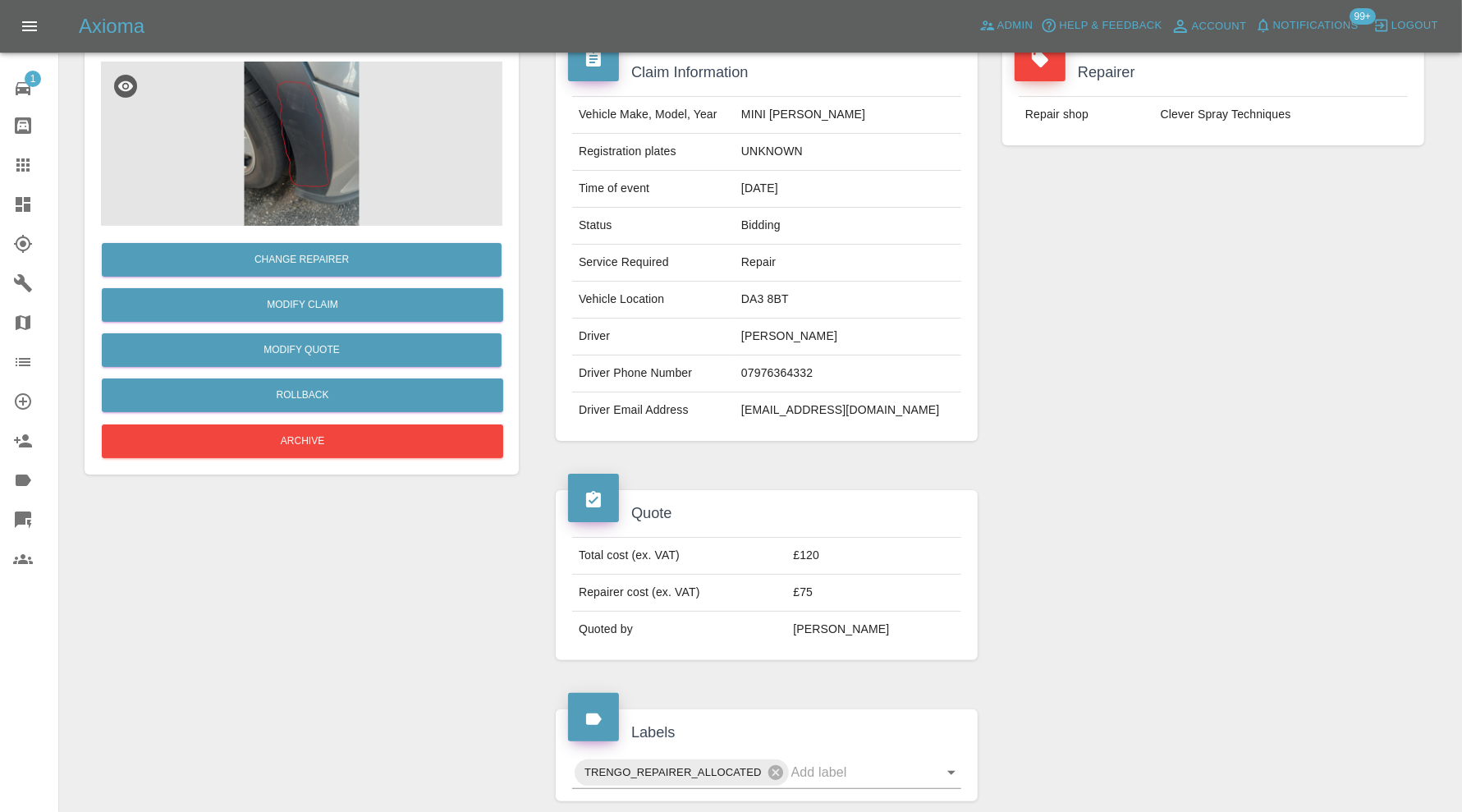
scroll to position [0, 0]
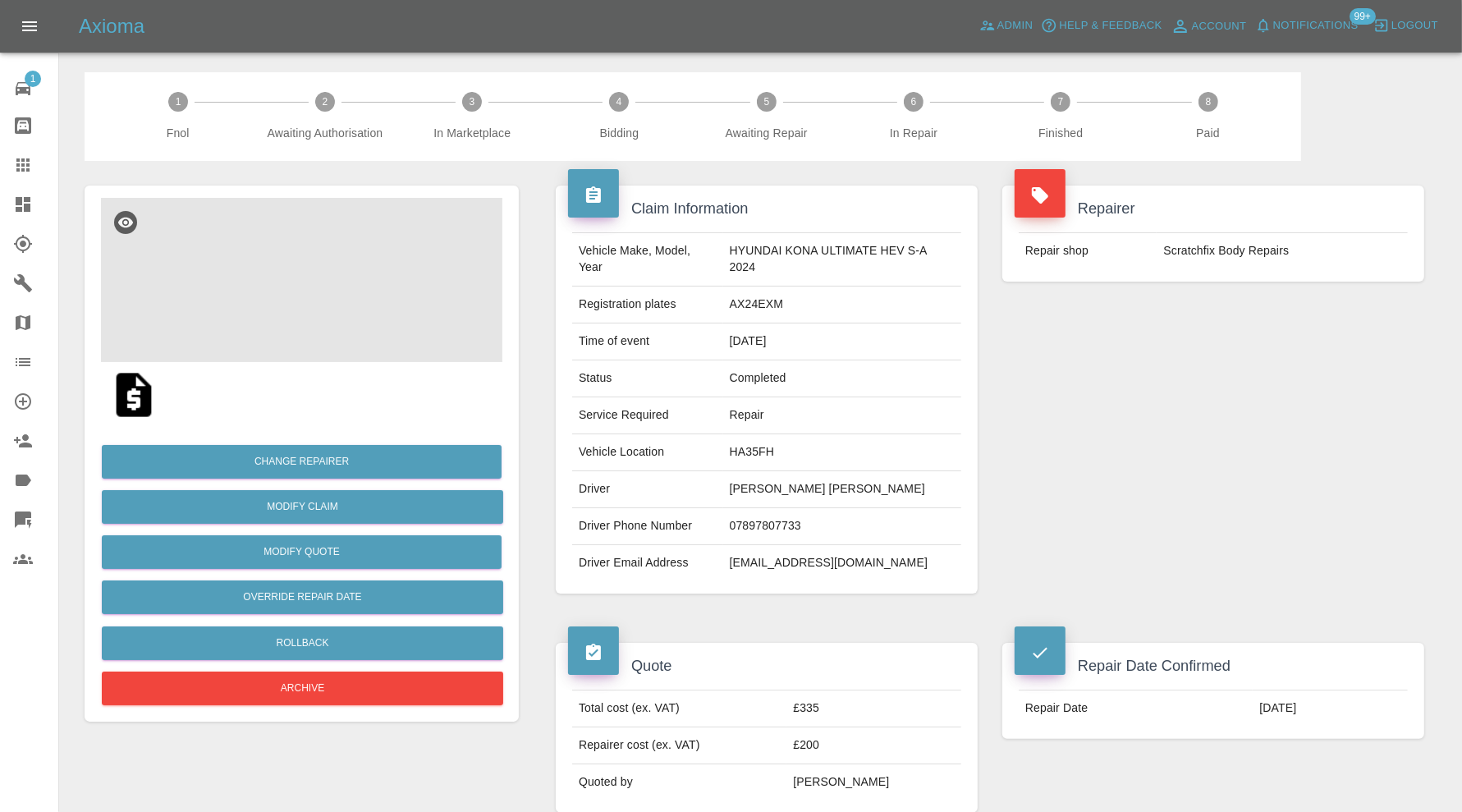
click at [306, 298] on img at bounding box center [301, 279] width 401 height 164
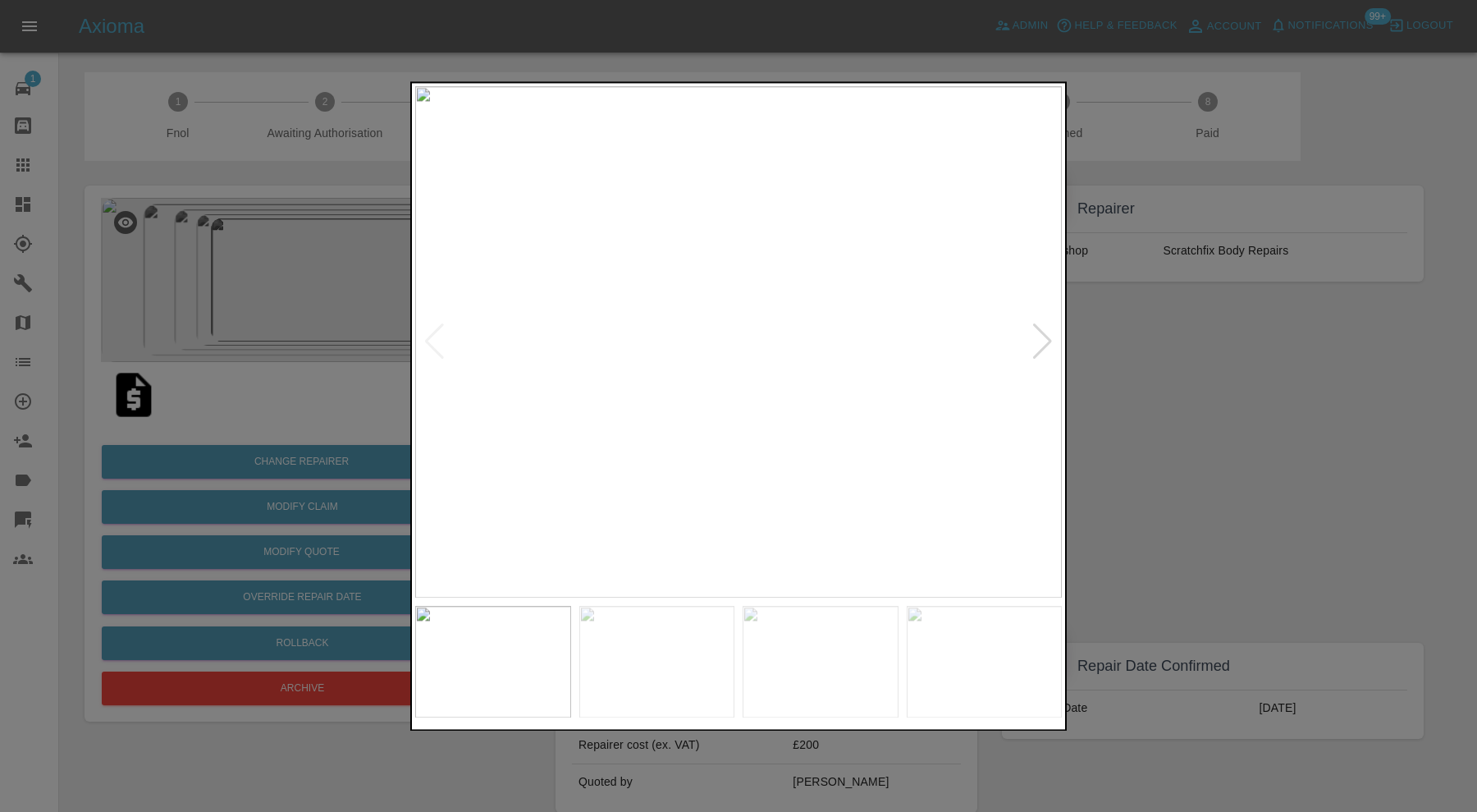
click at [1038, 338] on div at bounding box center [1042, 342] width 22 height 36
click at [1044, 338] on div at bounding box center [1042, 342] width 22 height 36
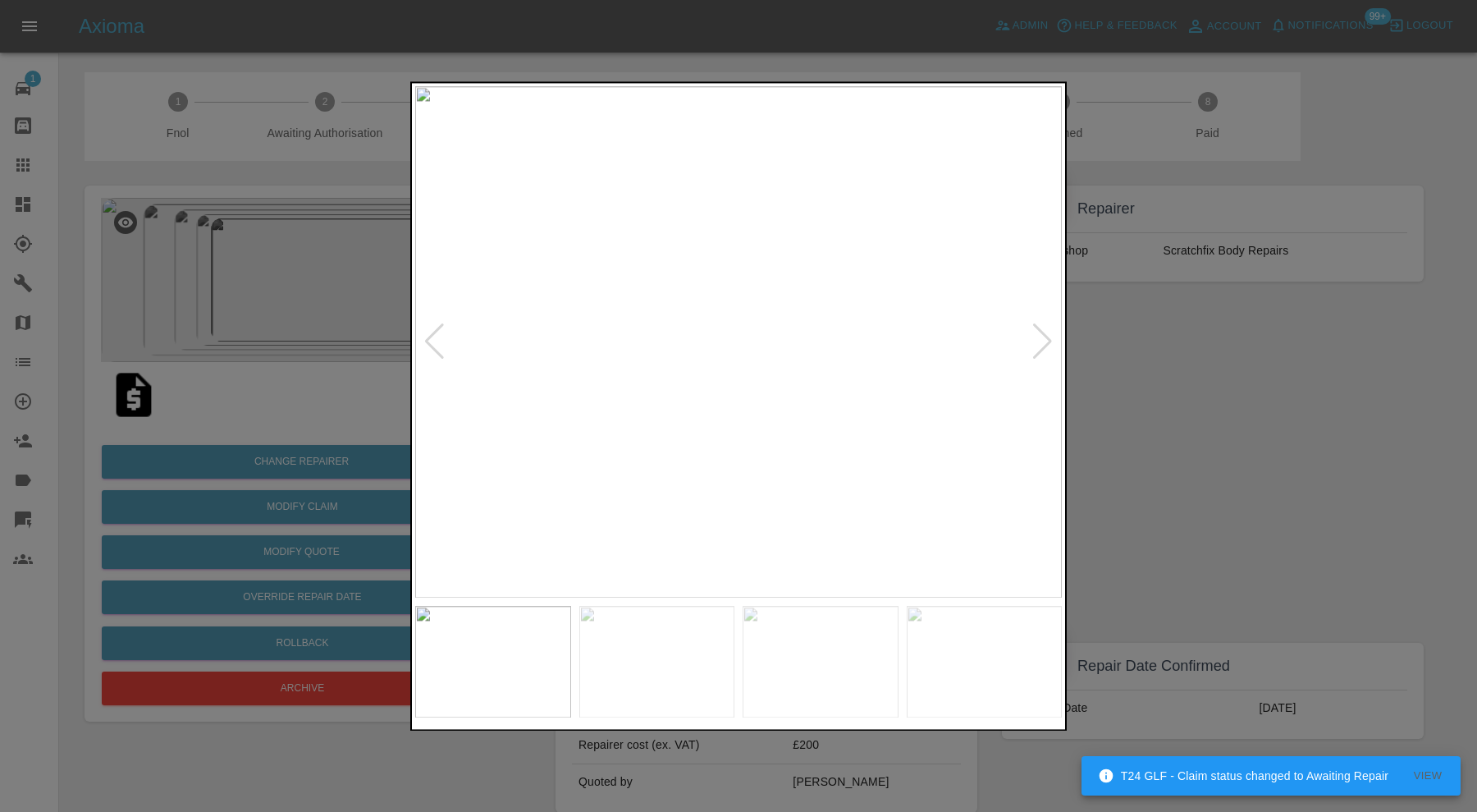
click at [1044, 338] on div at bounding box center [1042, 342] width 22 height 36
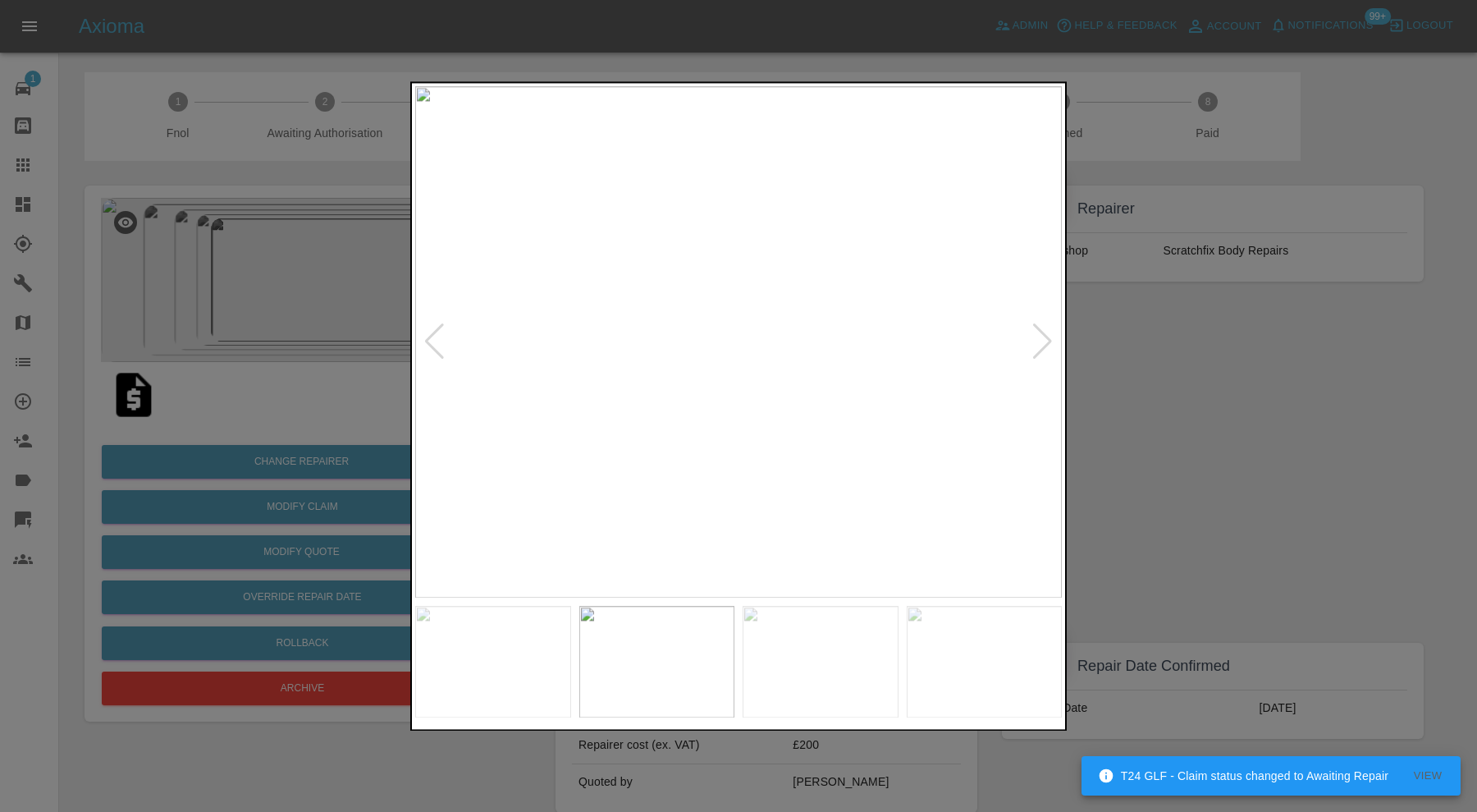
click at [1044, 338] on div at bounding box center [1042, 342] width 22 height 36
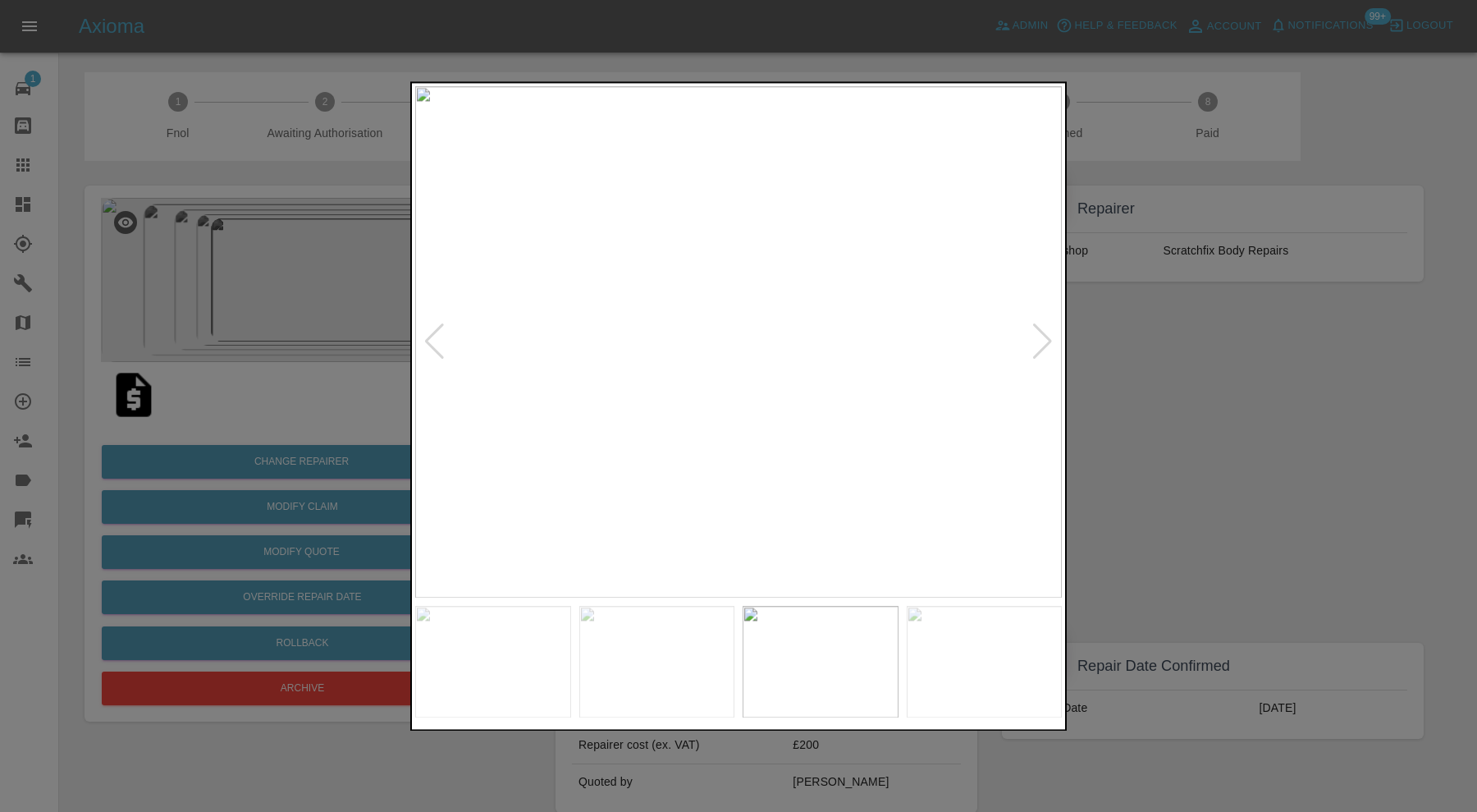
click at [1044, 338] on div at bounding box center [1042, 342] width 22 height 36
click at [1044, 338] on img at bounding box center [739, 341] width 647 height 511
click at [1196, 384] on div at bounding box center [738, 406] width 1477 height 812
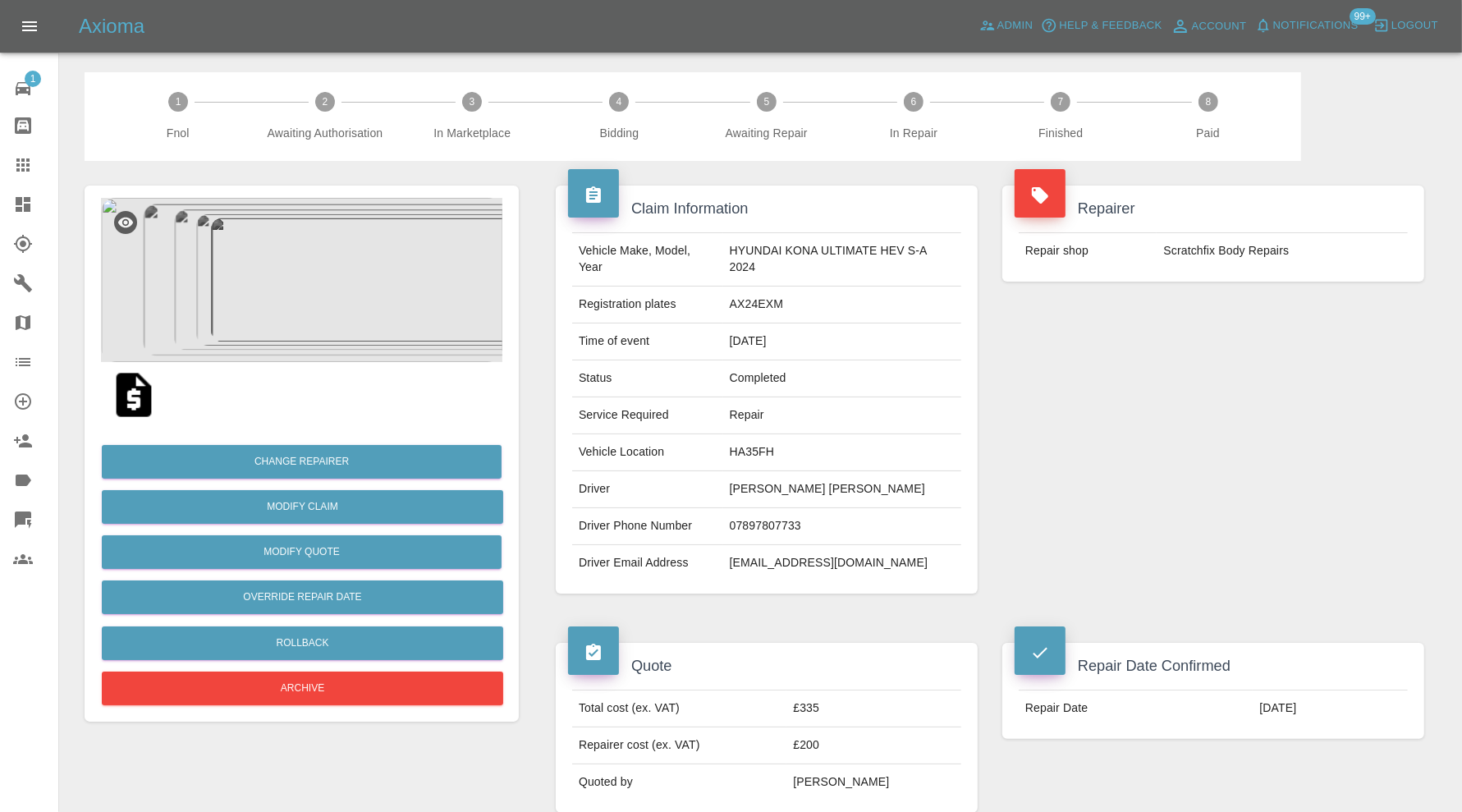
click at [339, 318] on img at bounding box center [301, 279] width 401 height 164
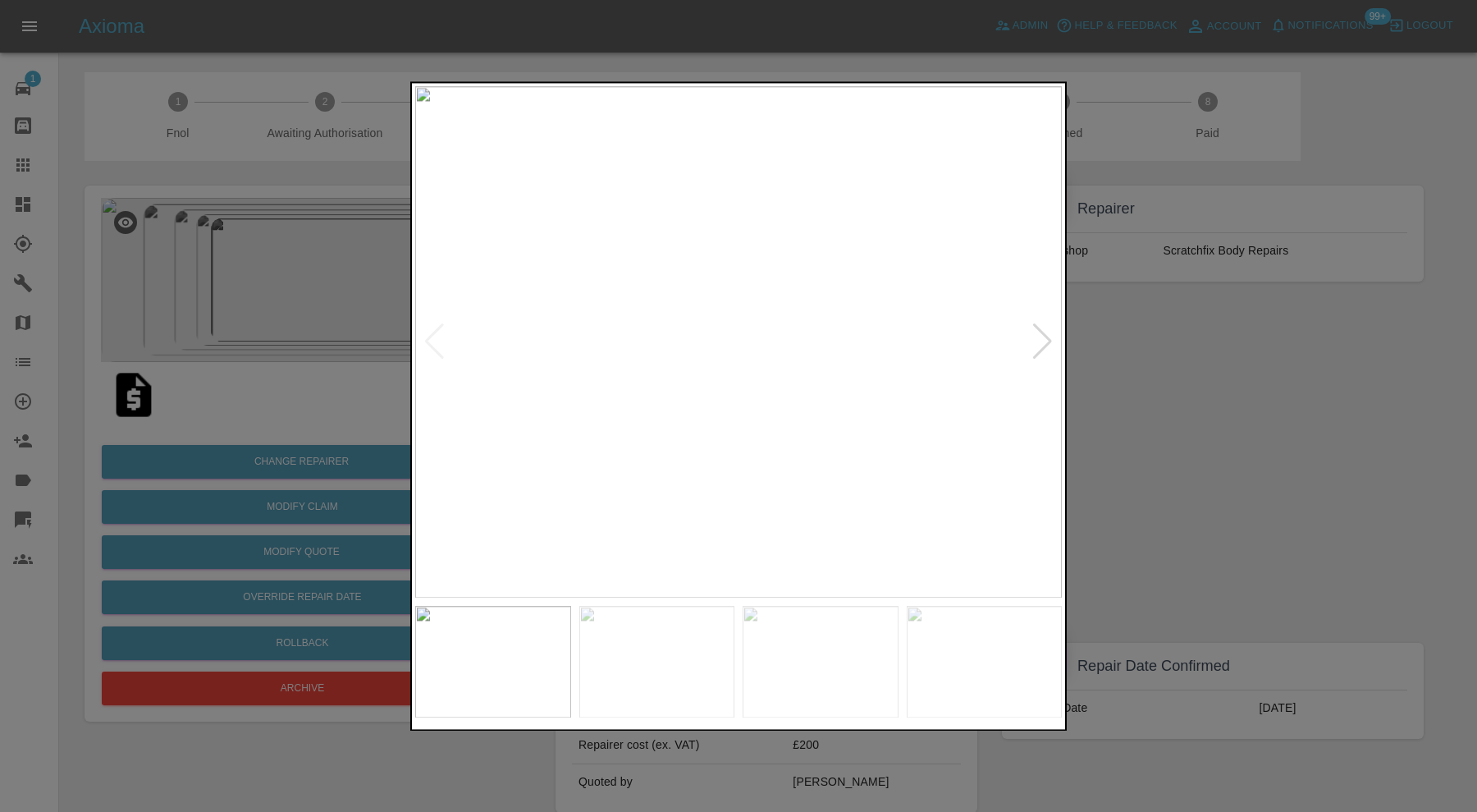
click at [1049, 341] on div at bounding box center [1042, 342] width 22 height 36
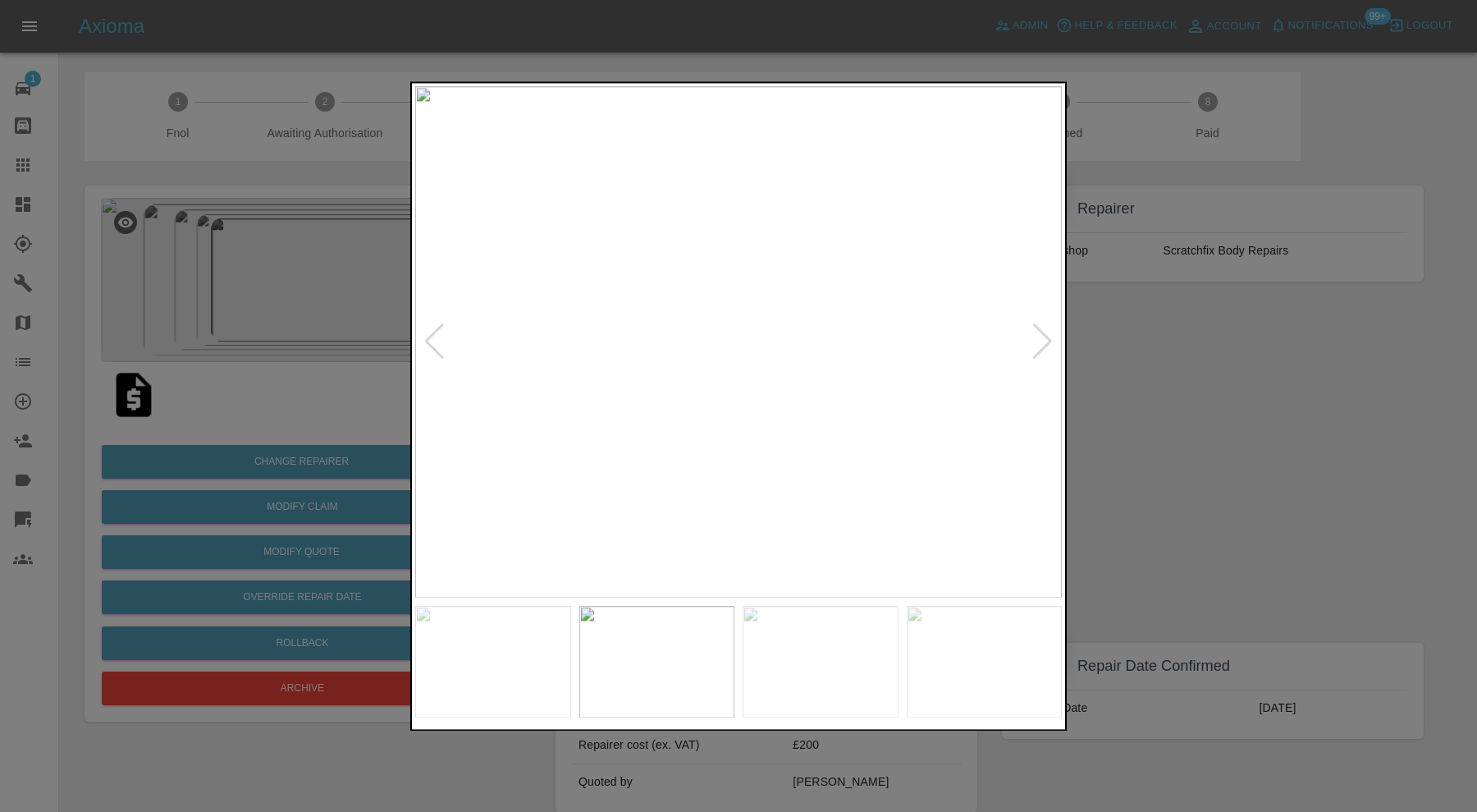
click at [1049, 341] on div at bounding box center [1042, 342] width 22 height 36
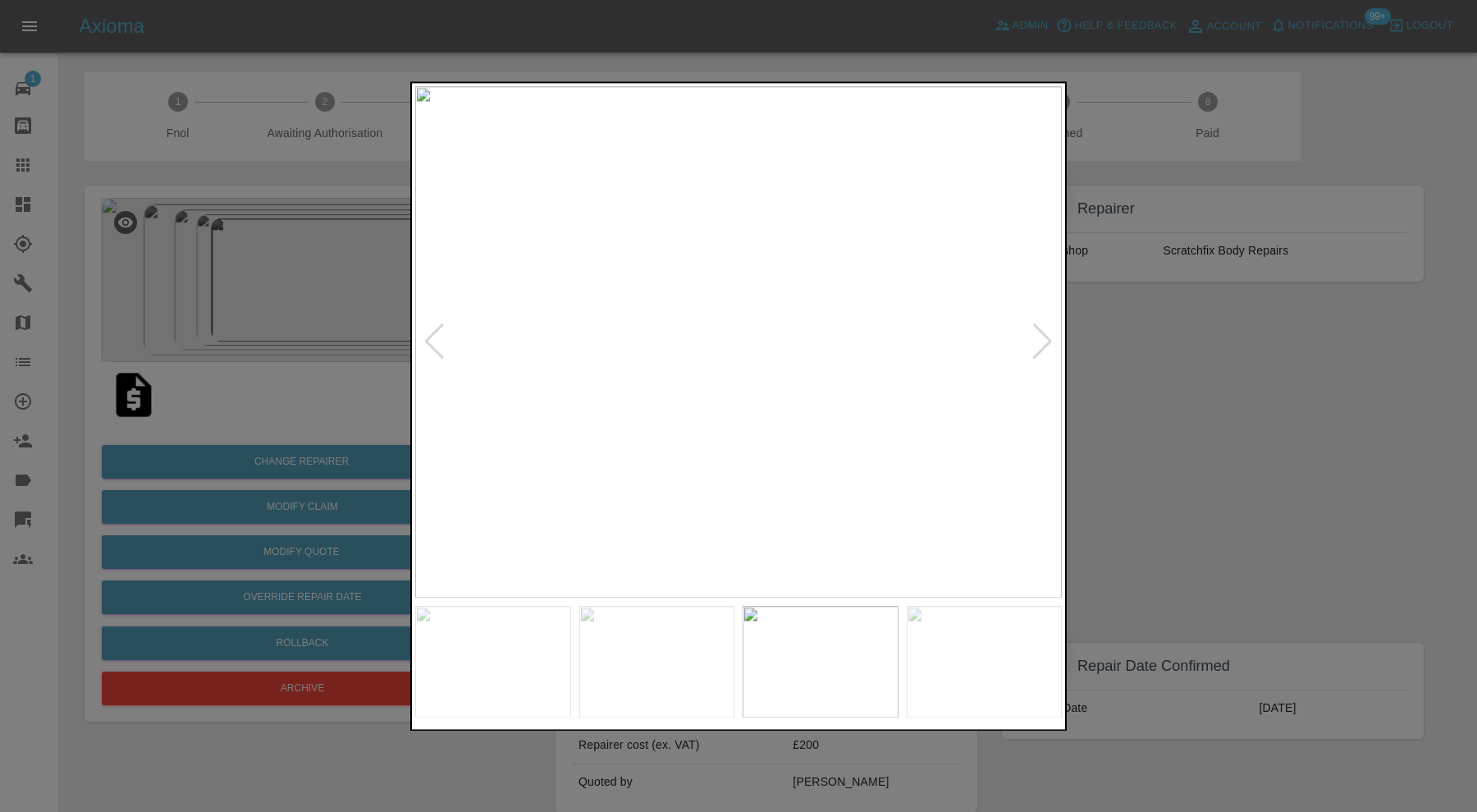
click at [1049, 341] on div at bounding box center [1042, 342] width 22 height 36
click at [1049, 341] on img at bounding box center [739, 341] width 647 height 511
click at [1135, 349] on div at bounding box center [738, 406] width 1477 height 812
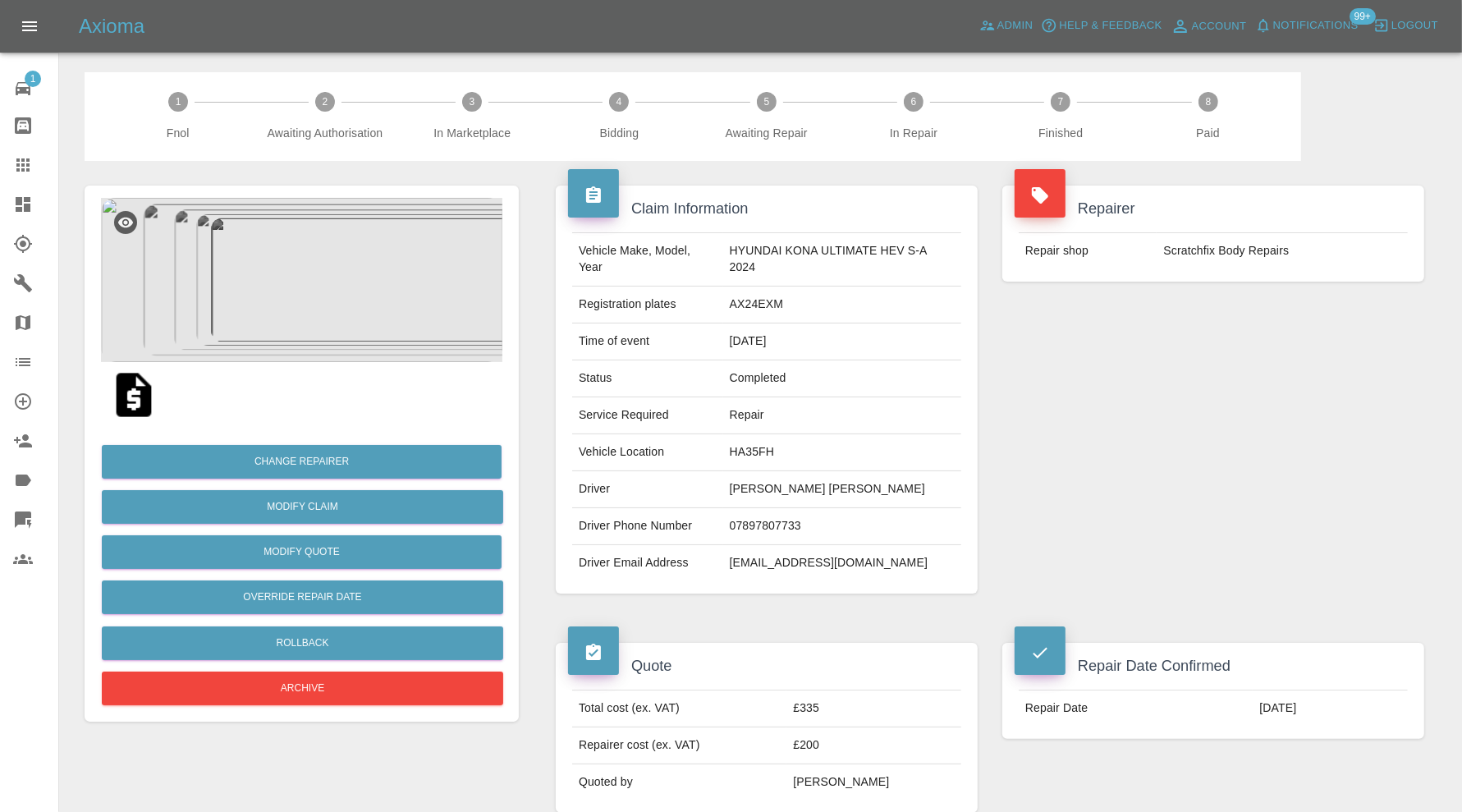
click at [23, 157] on icon at bounding box center [23, 164] width 20 height 20
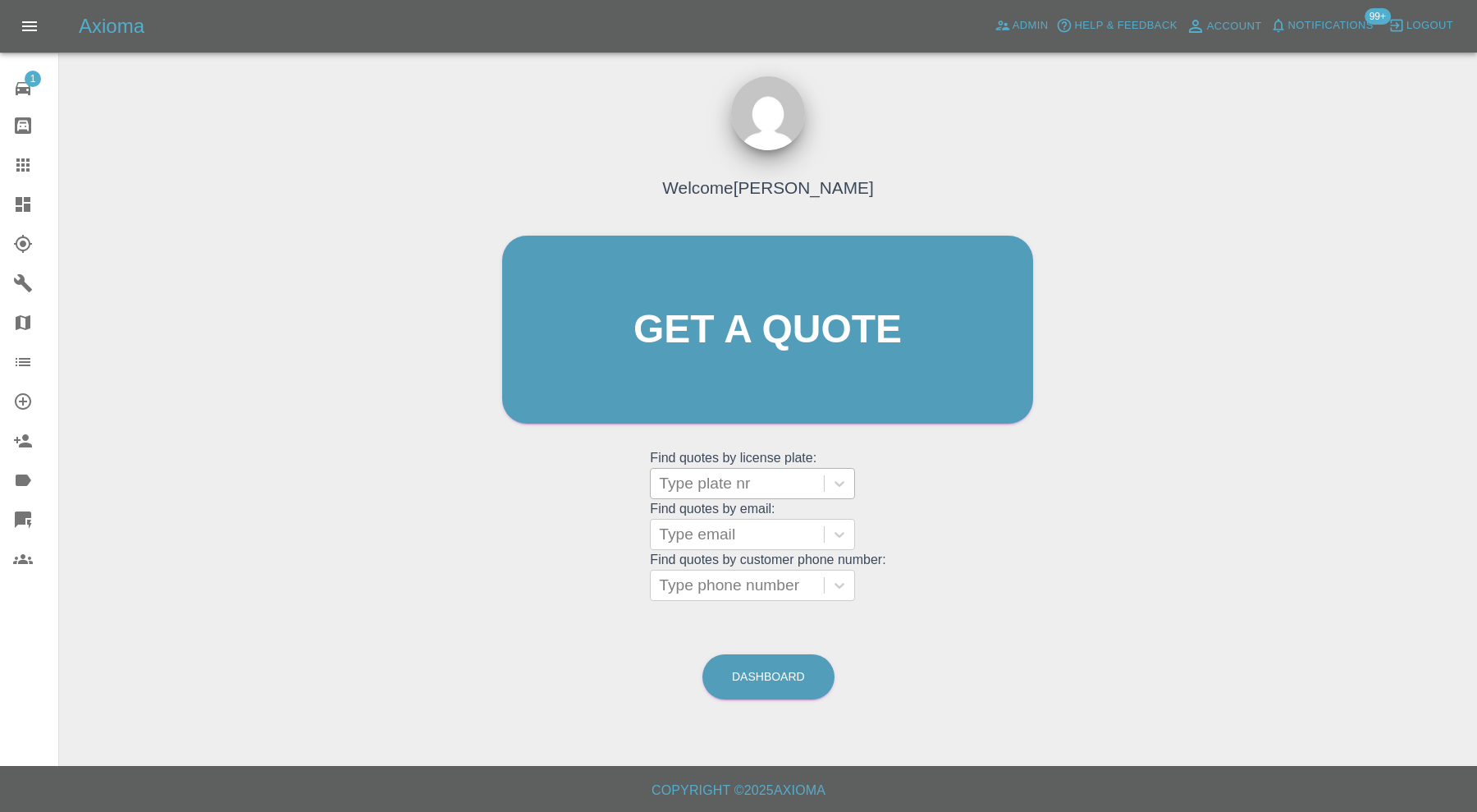
click at [702, 483] on div at bounding box center [737, 483] width 157 height 23
type input "sr14"
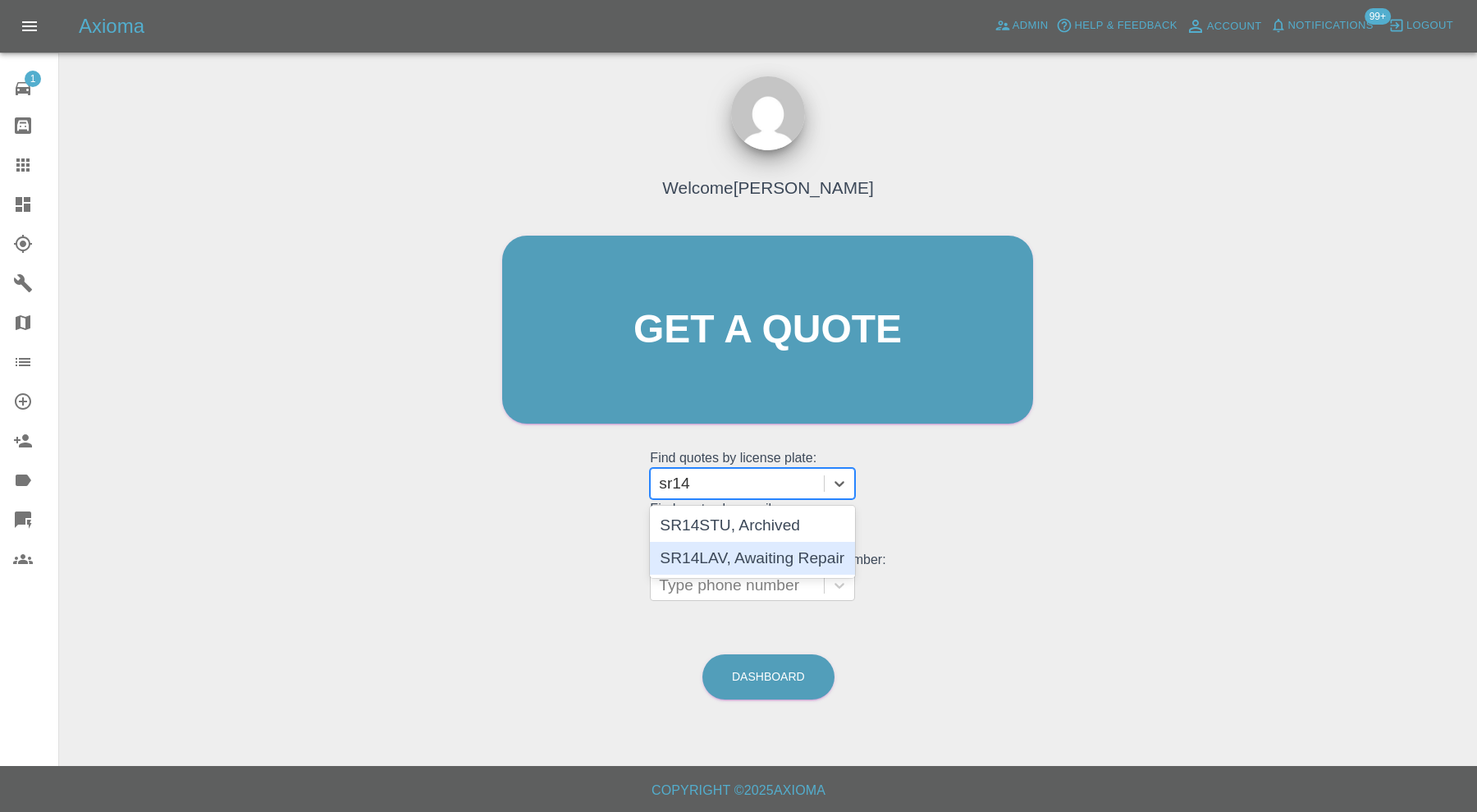
click at [764, 552] on div "SR14LAV, Awaiting Repair" at bounding box center [752, 558] width 205 height 33
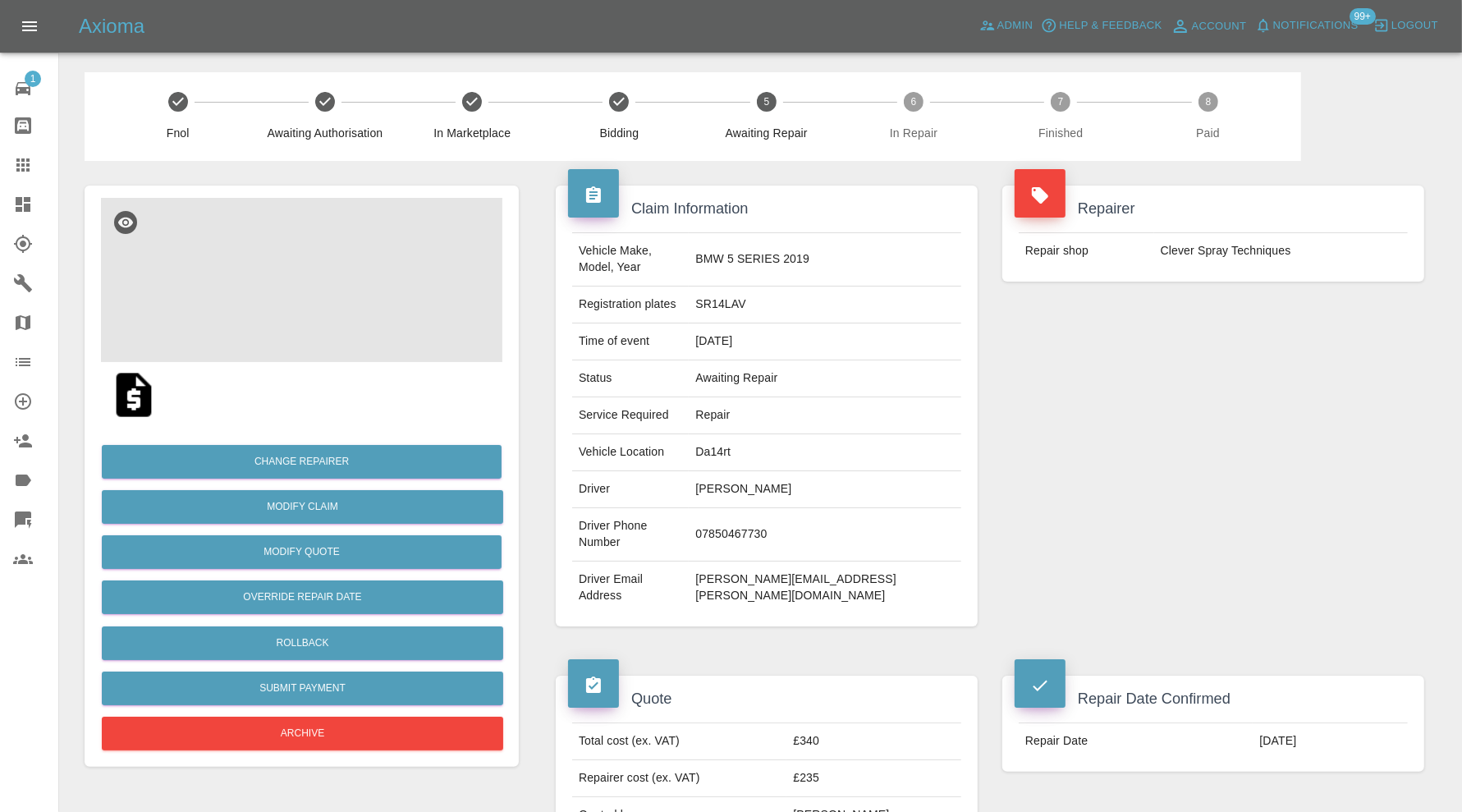
click at [284, 280] on img at bounding box center [301, 279] width 401 height 164
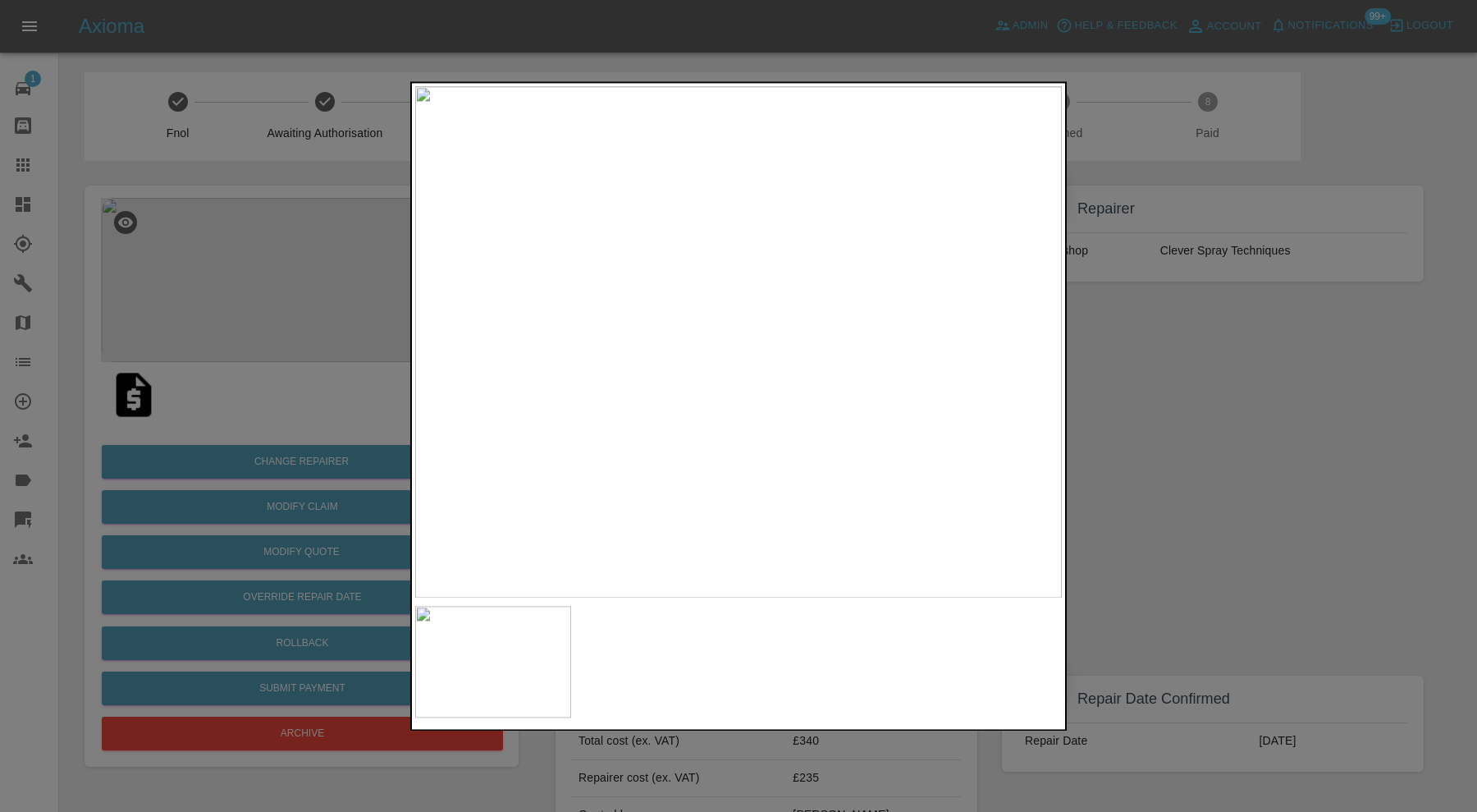
click at [1268, 376] on div at bounding box center [738, 406] width 1477 height 812
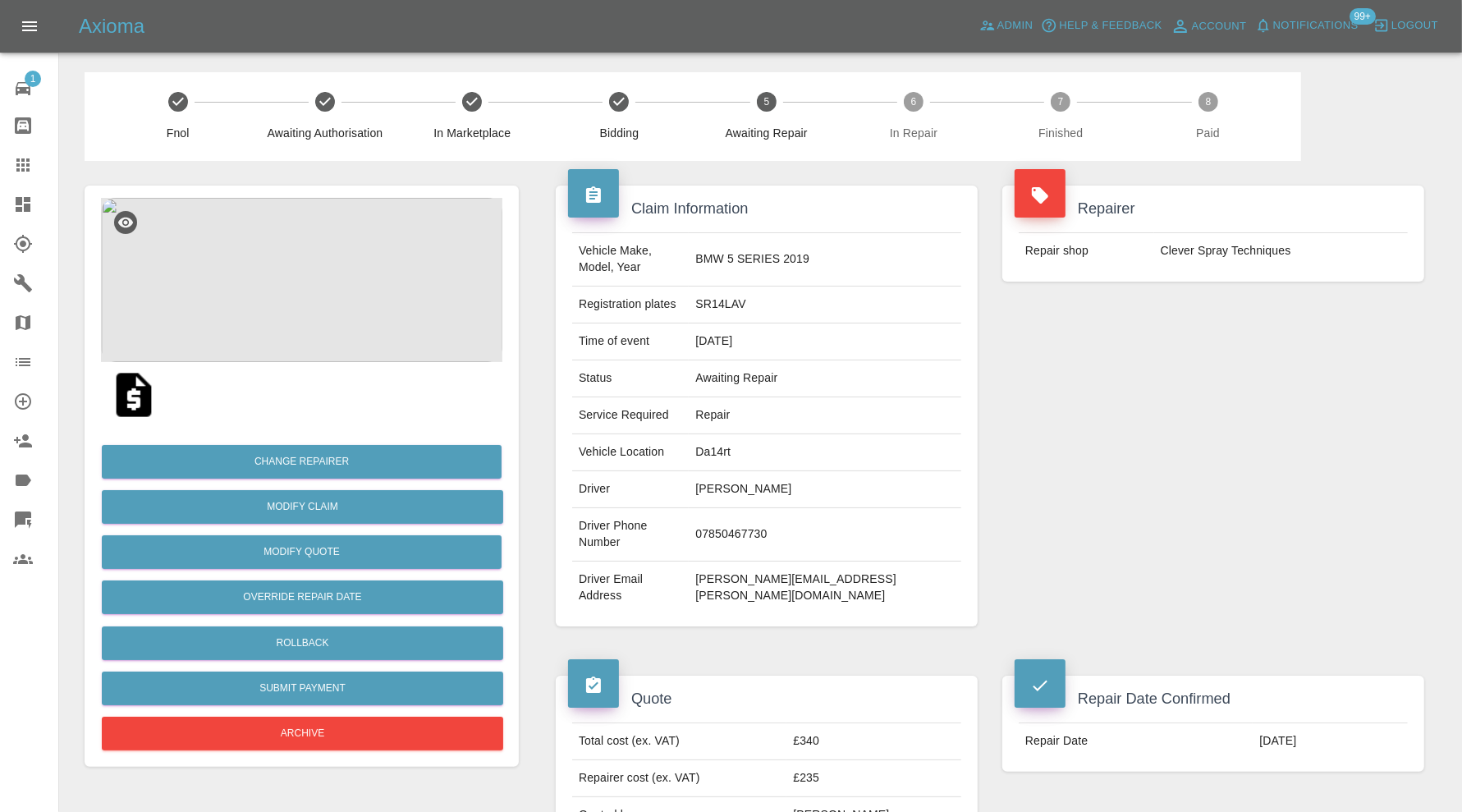
click at [319, 286] on img at bounding box center [301, 279] width 401 height 164
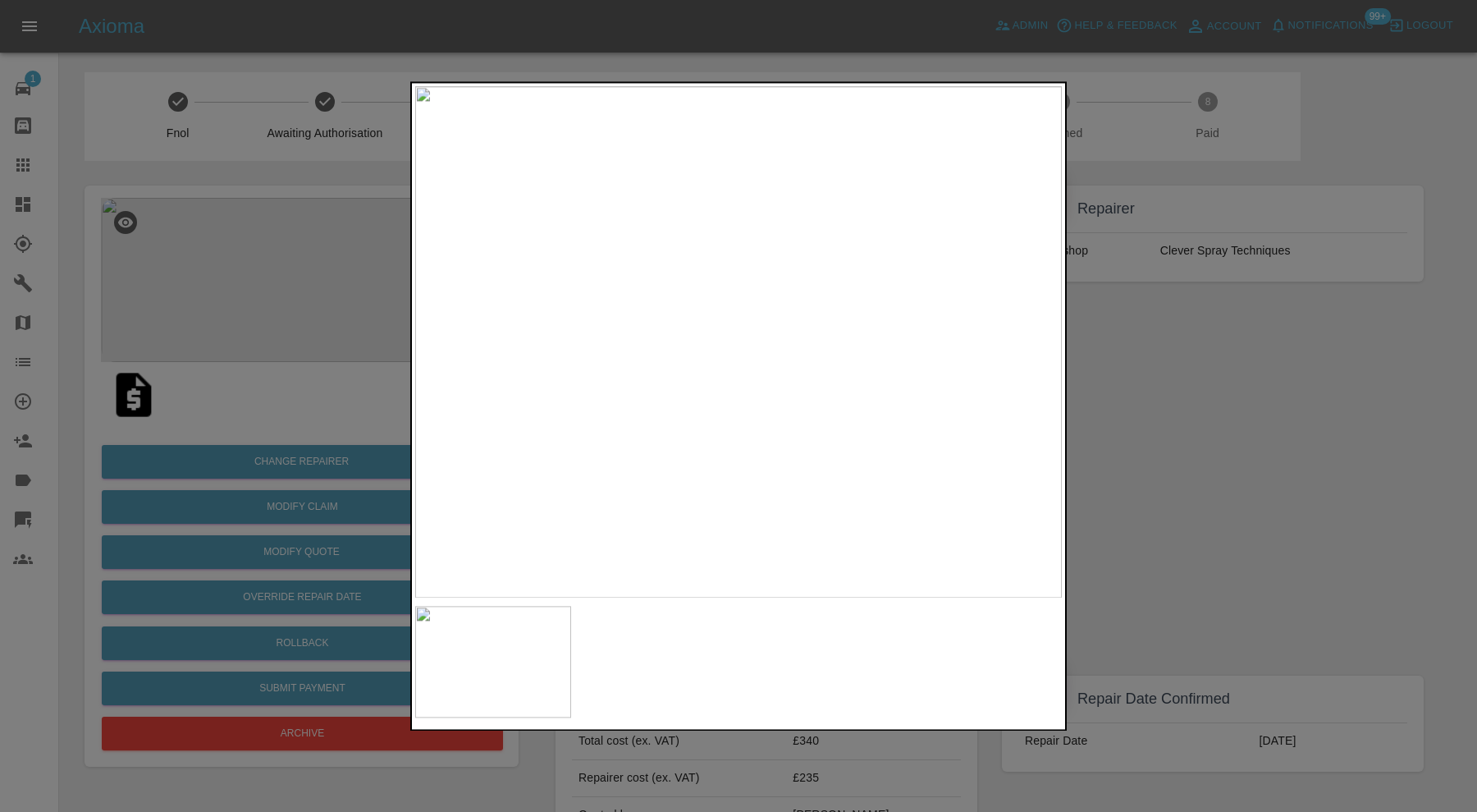
click at [1193, 394] on div at bounding box center [738, 406] width 1477 height 812
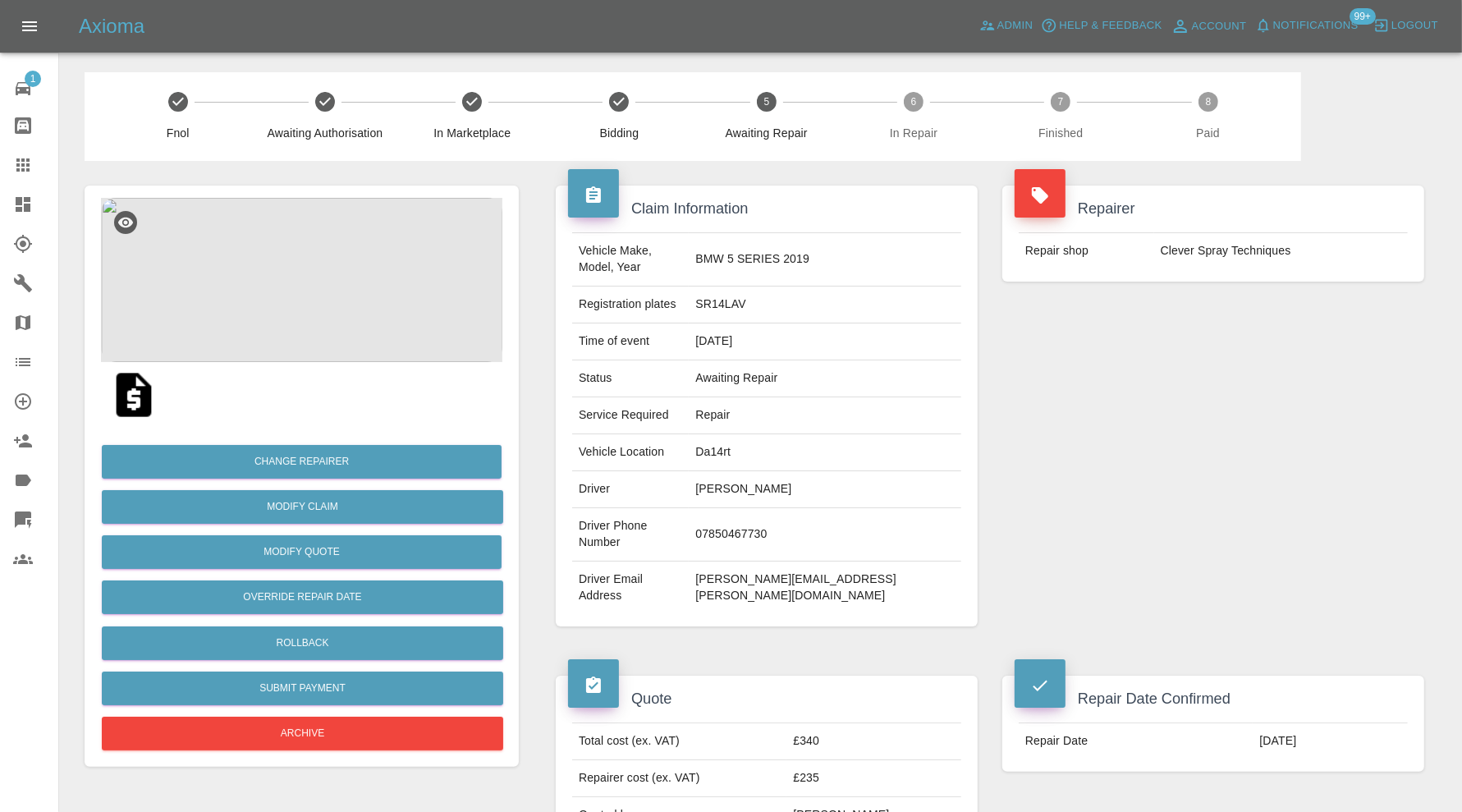
click at [291, 314] on img at bounding box center [301, 279] width 401 height 164
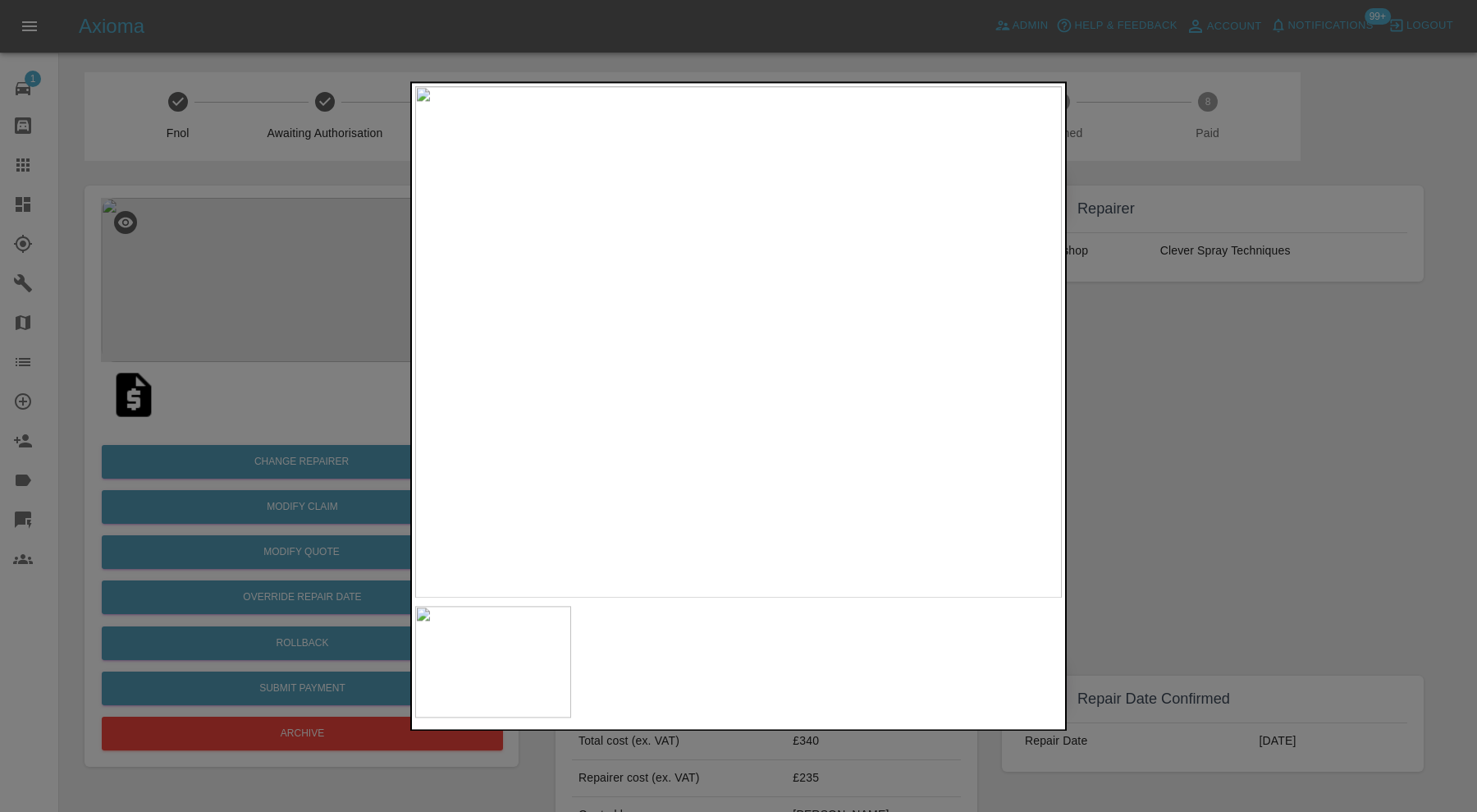
click at [1228, 383] on div at bounding box center [738, 406] width 1477 height 812
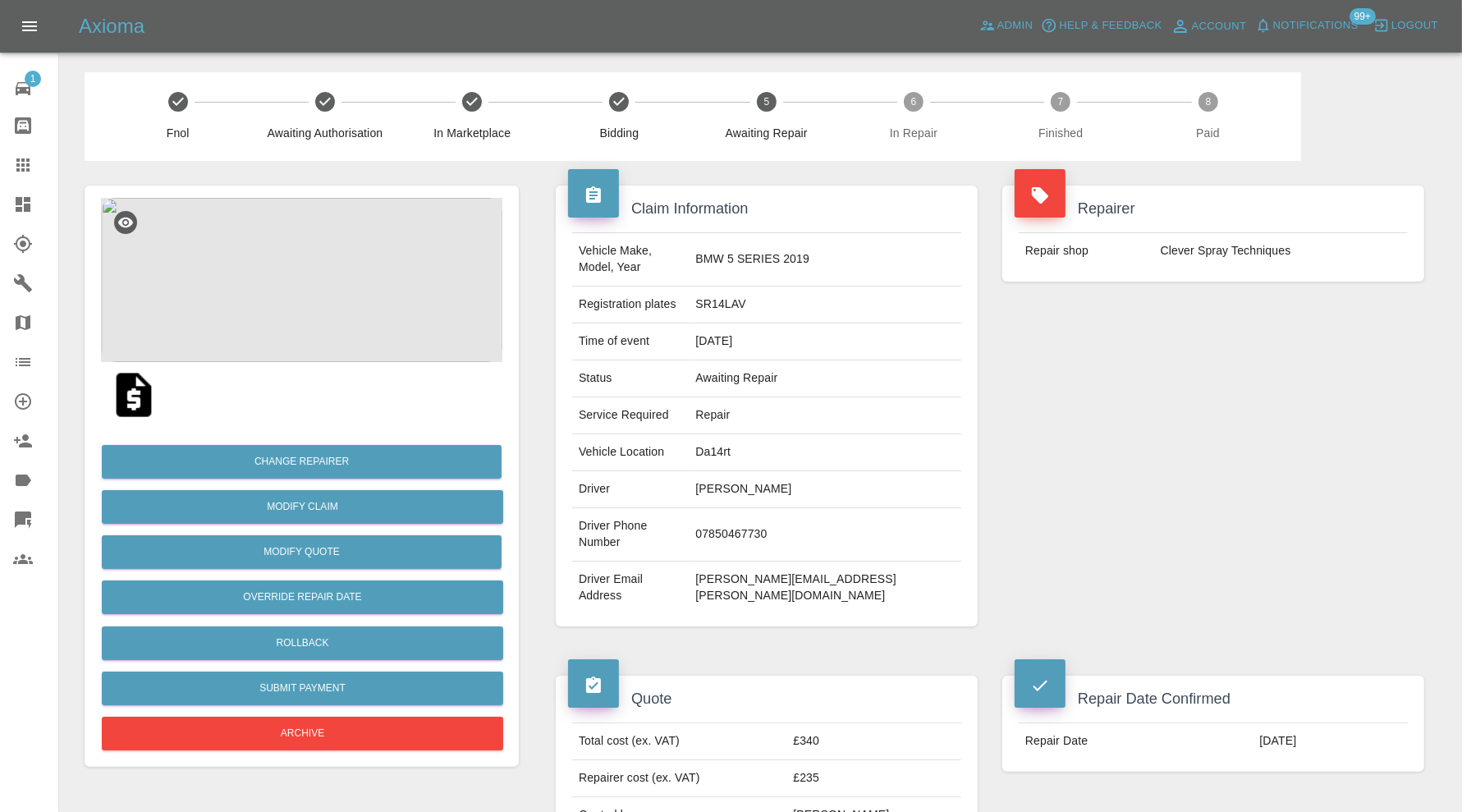
click at [308, 301] on img at bounding box center [301, 279] width 401 height 164
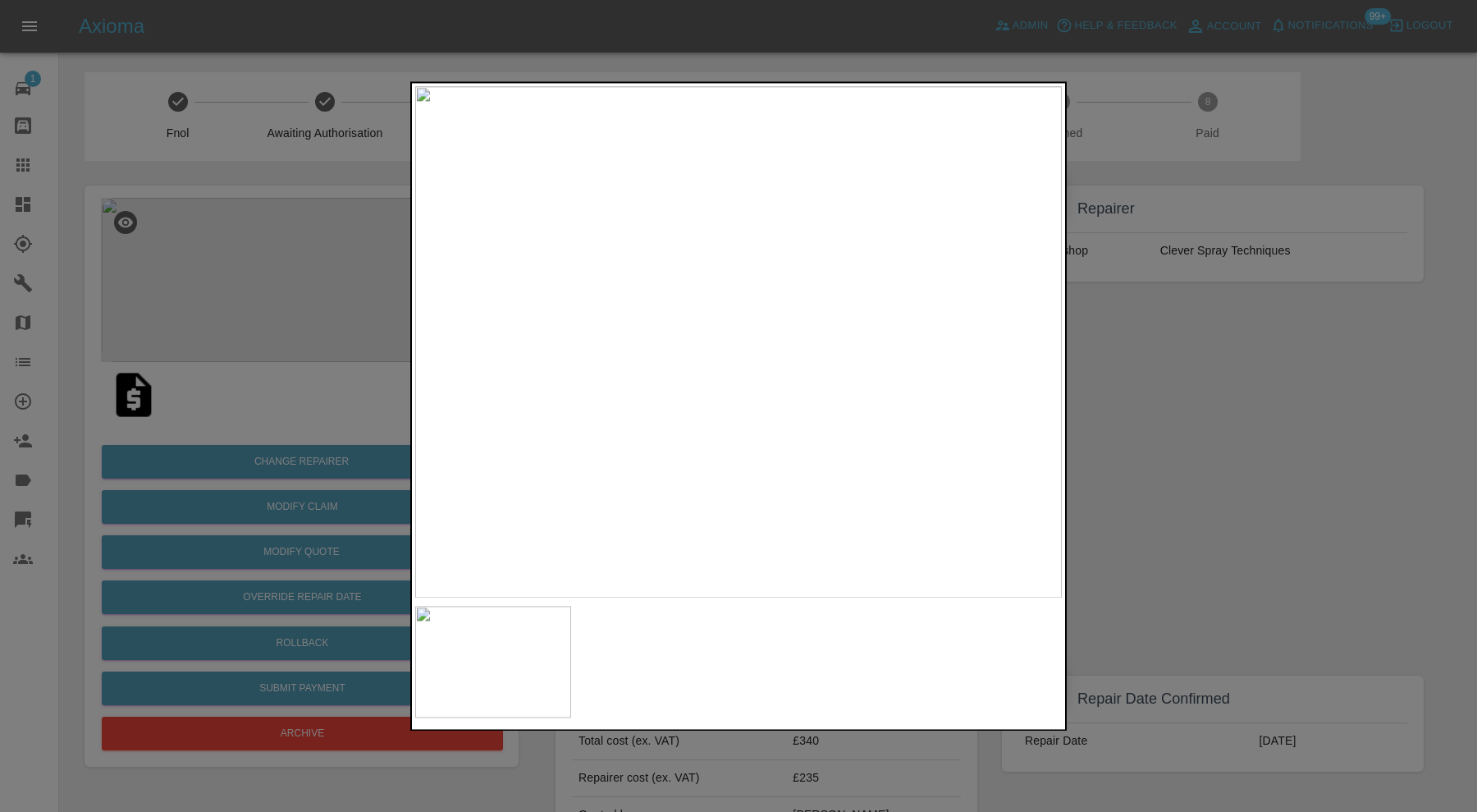
click at [1198, 380] on div at bounding box center [738, 406] width 1477 height 812
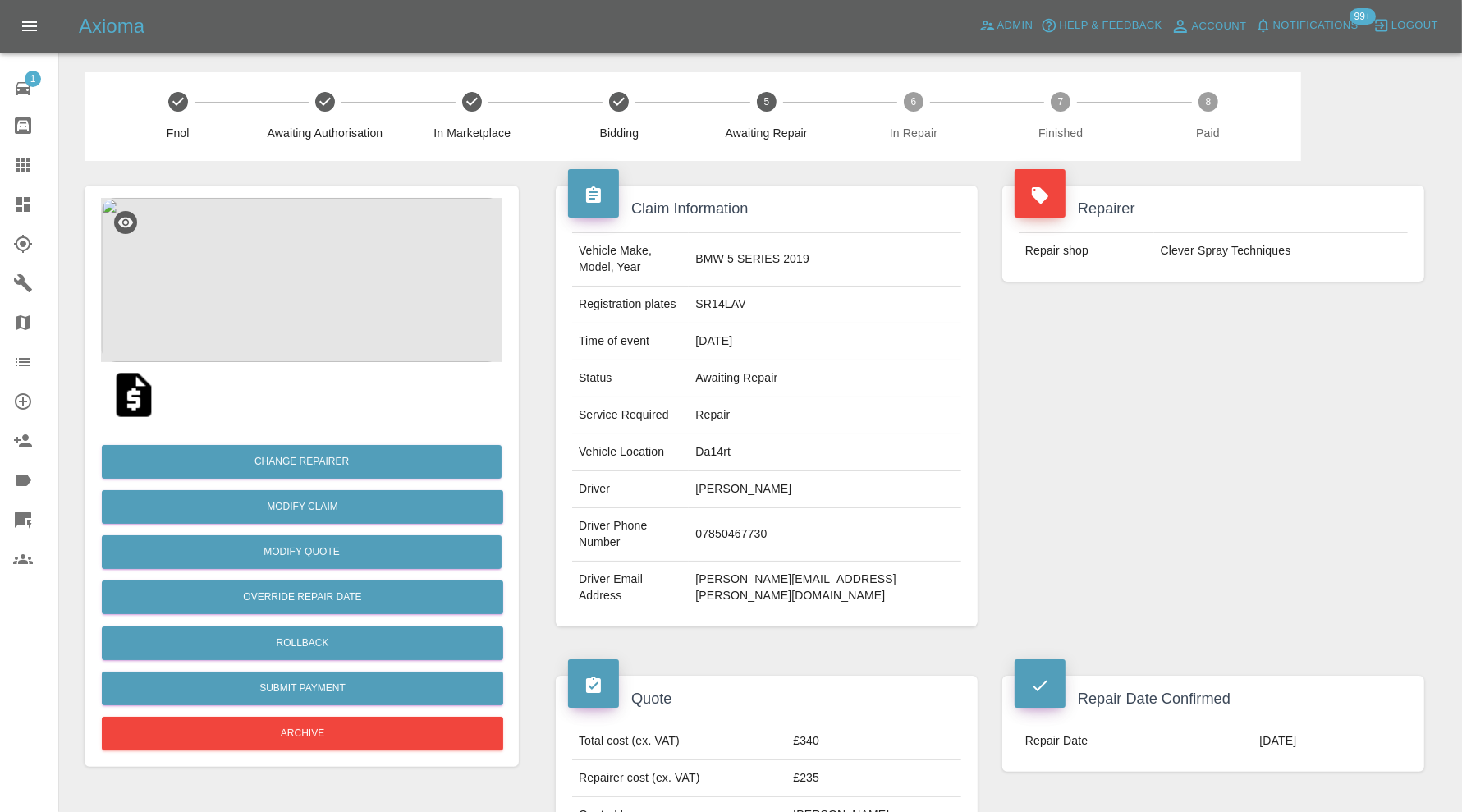
click at [360, 300] on img at bounding box center [301, 279] width 401 height 164
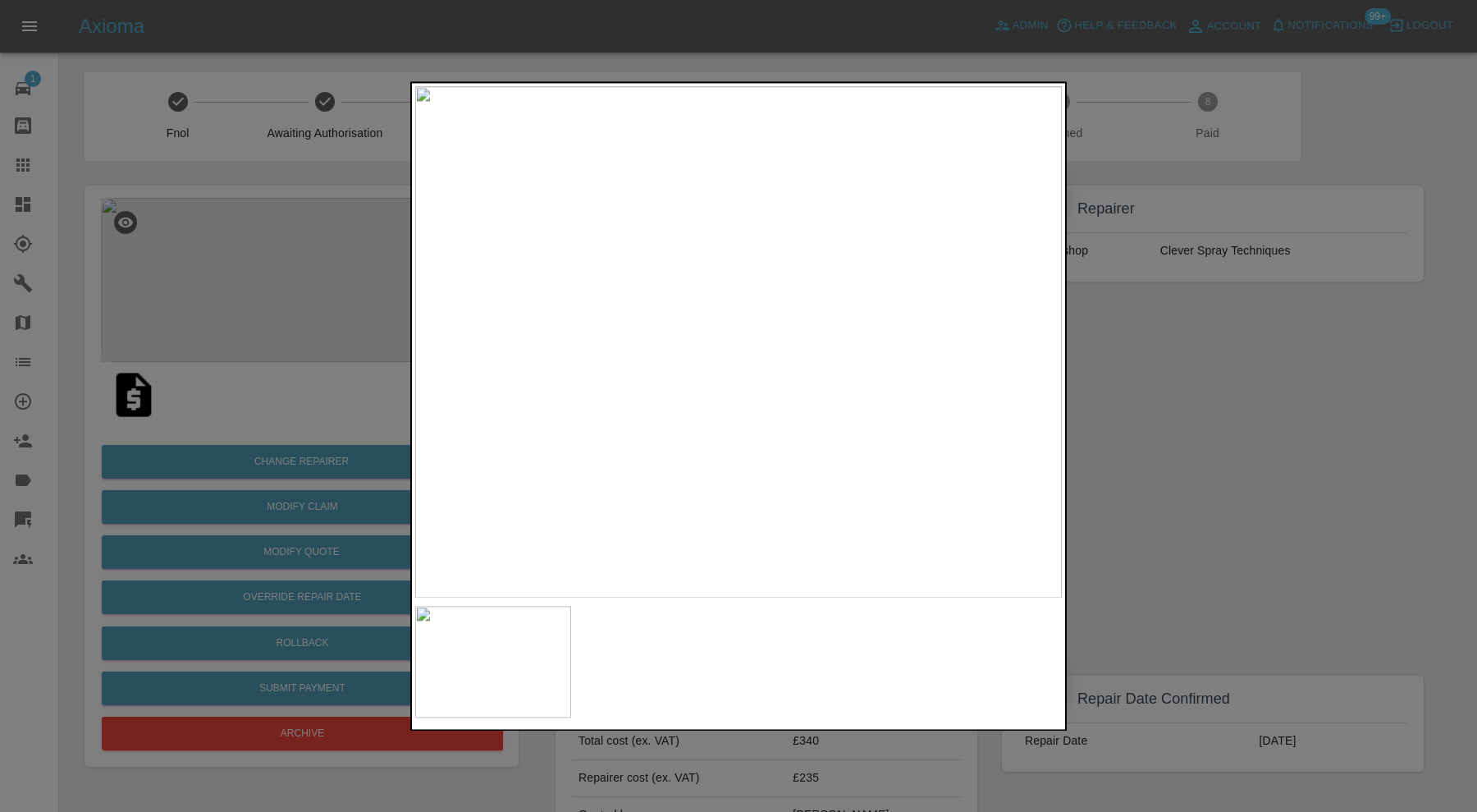
click at [1281, 426] on div at bounding box center [738, 406] width 1477 height 812
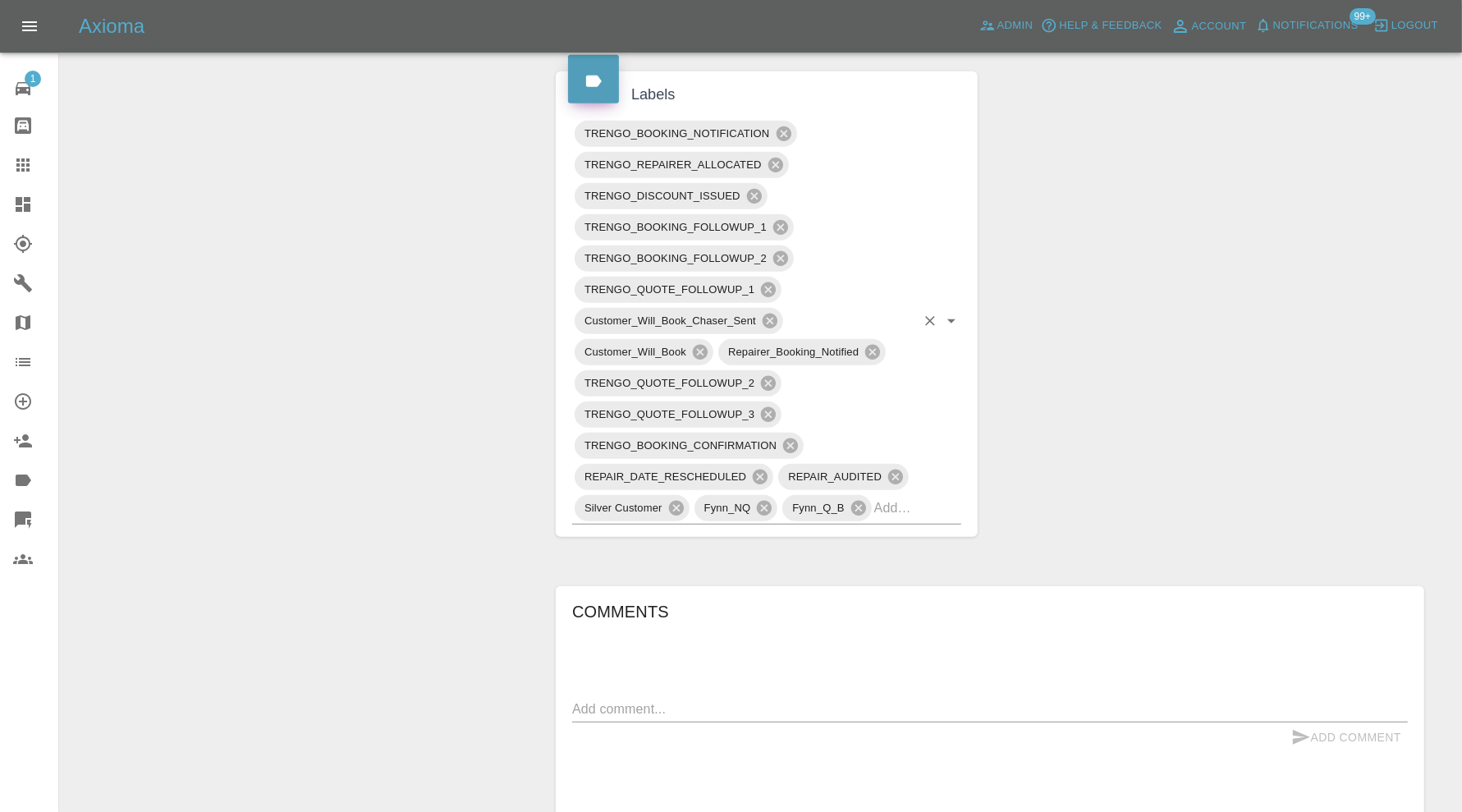
scroll to position [1094, 0]
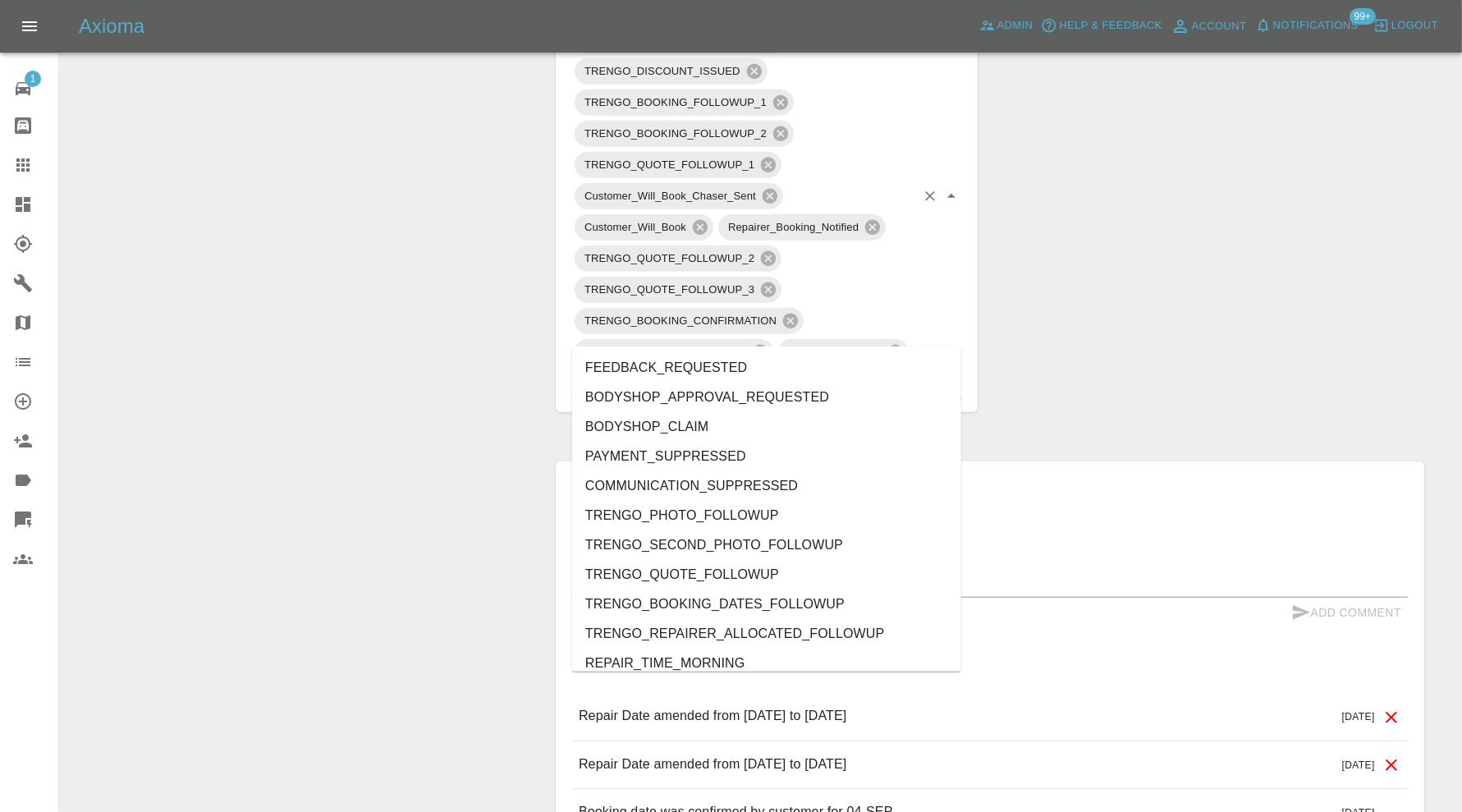
click at [915, 370] on input "text" at bounding box center [894, 382] width 41 height 26
type input "do"
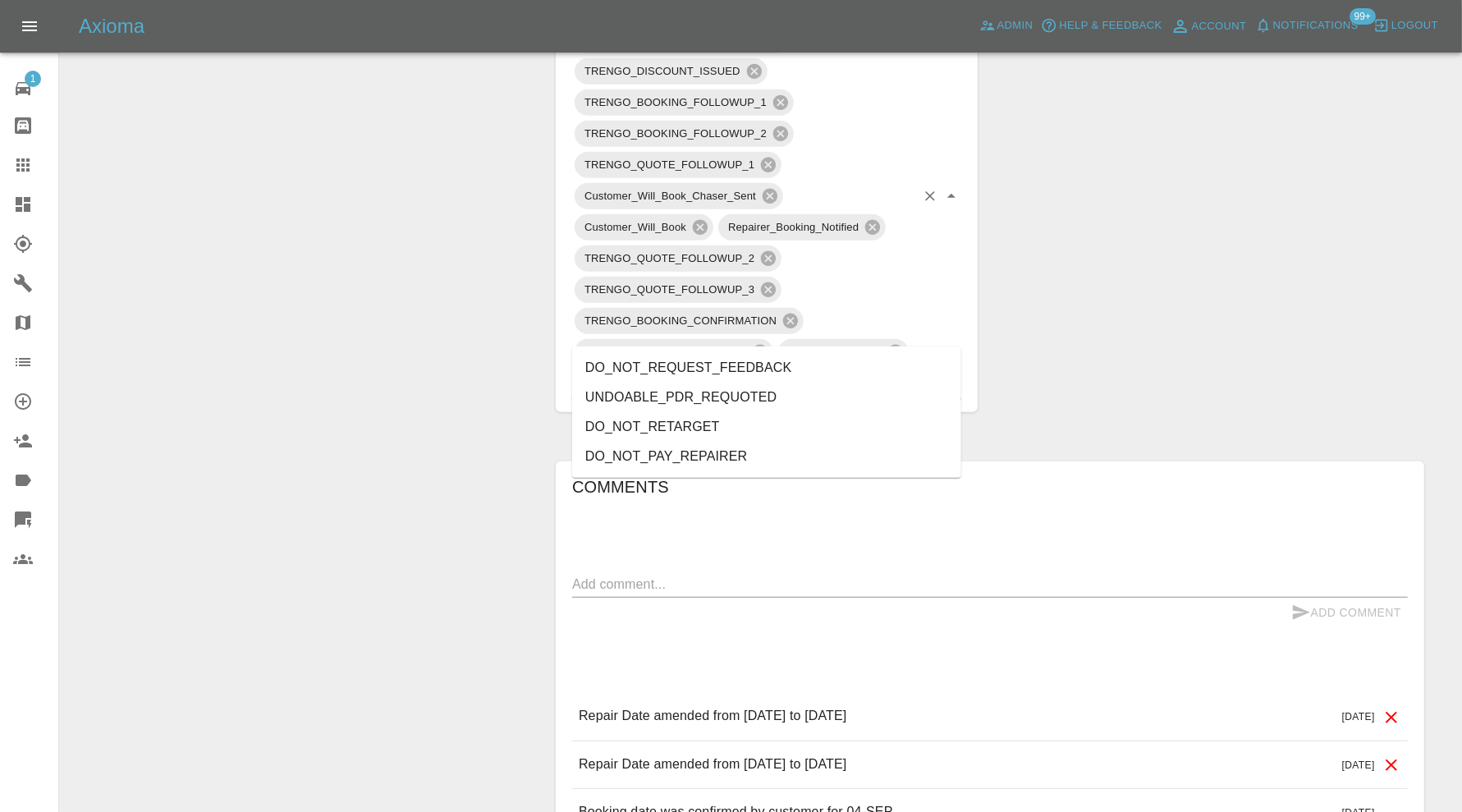
click at [821, 359] on li "DO_NOT_REQUEST_FEEDBACK" at bounding box center [767, 367] width 389 height 29
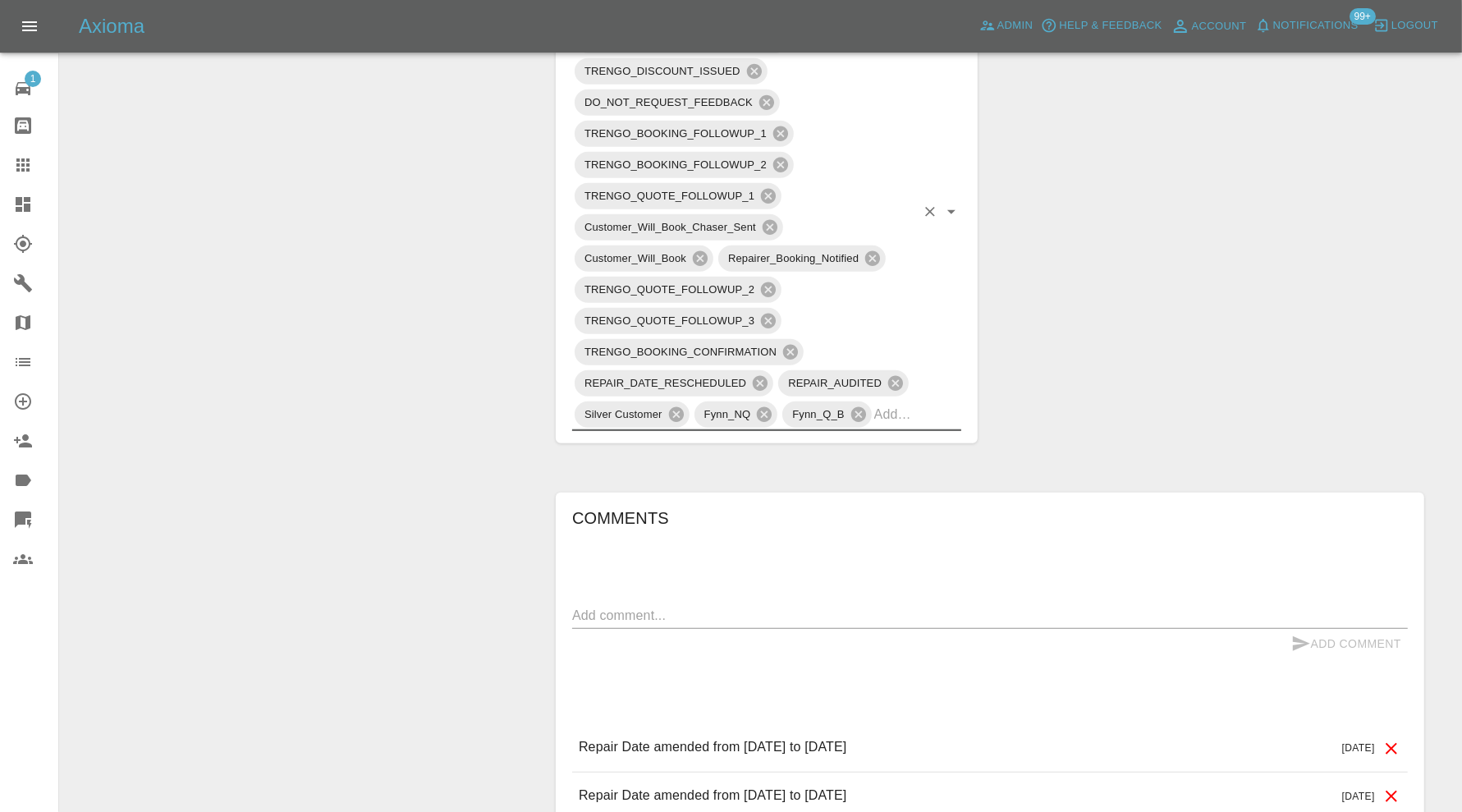
click at [824, 602] on div "x" at bounding box center [990, 616] width 836 height 27
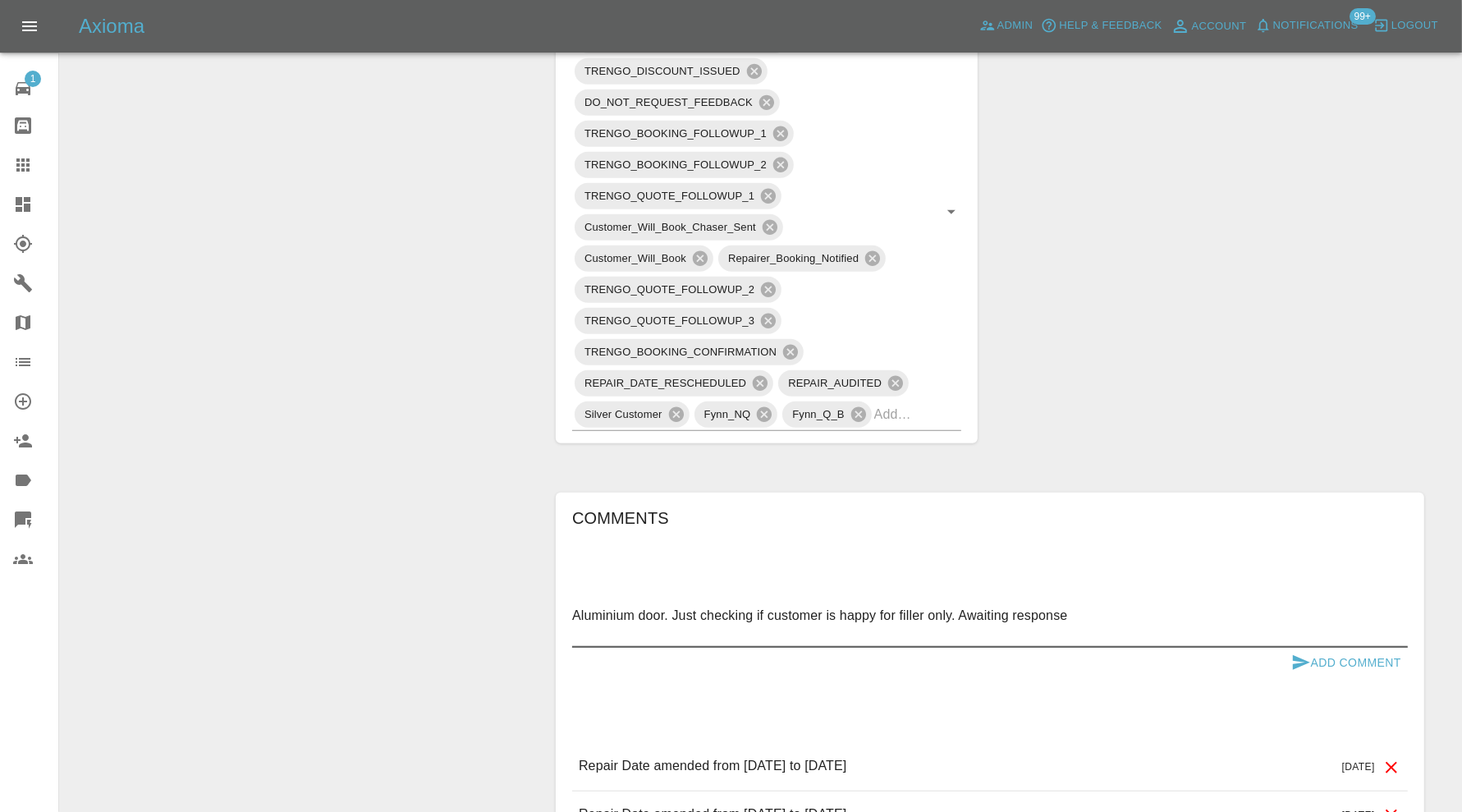
type textarea "Aluminium door. Just checking if customer is happy for filler only. Awaiting re…"
click at [1330, 648] on button "Add Comment" at bounding box center [1346, 663] width 123 height 30
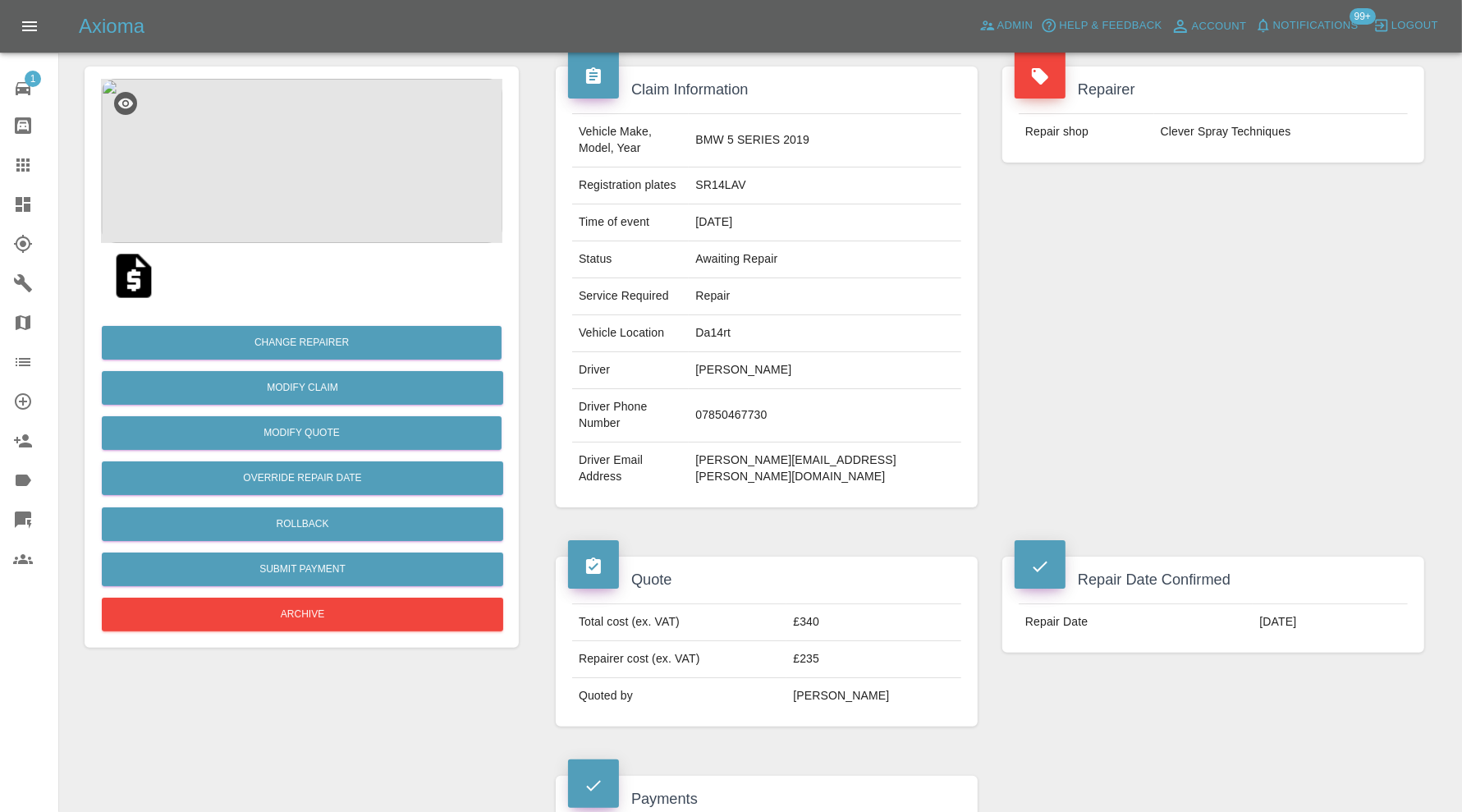
scroll to position [0, 0]
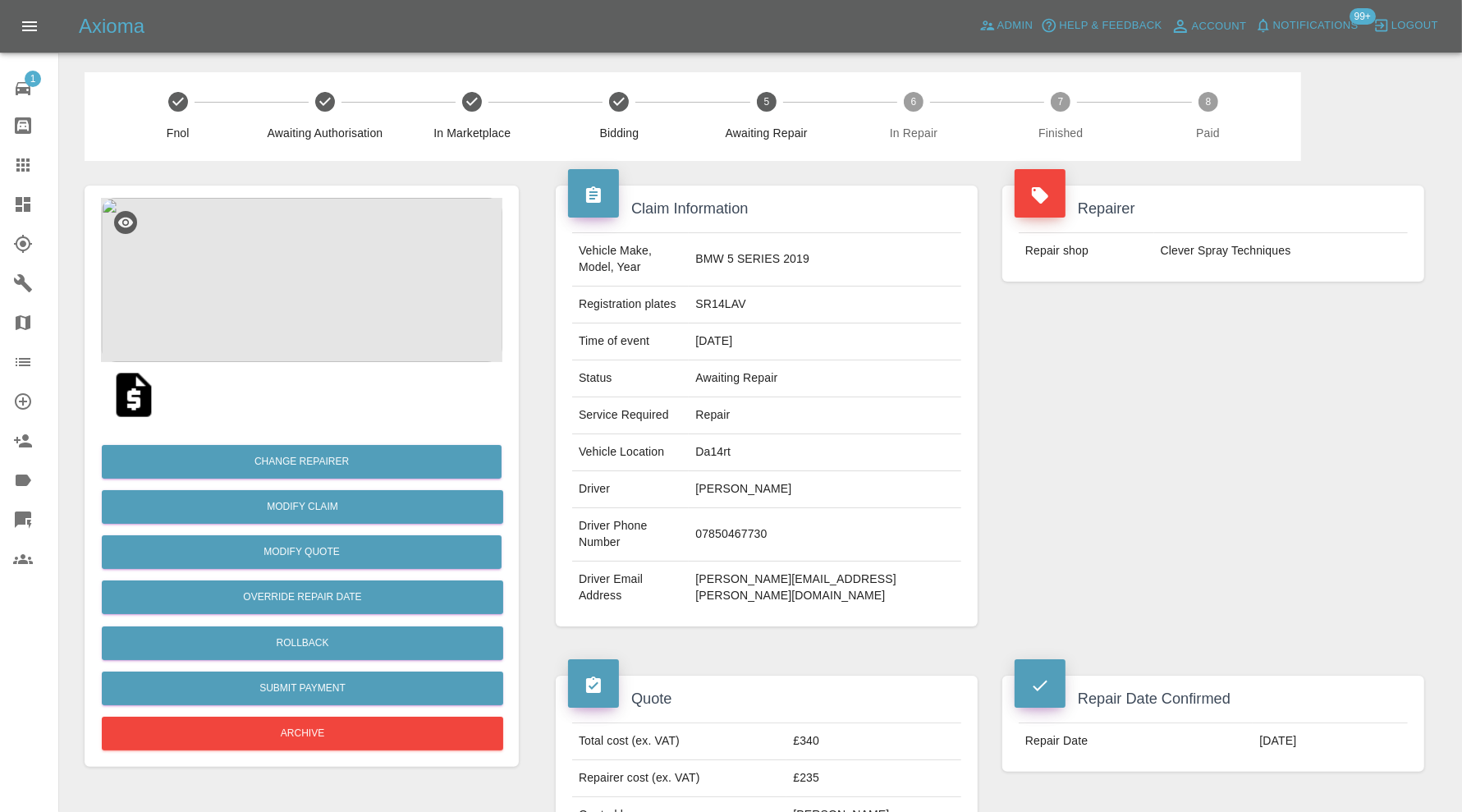
click at [383, 300] on img at bounding box center [301, 279] width 401 height 164
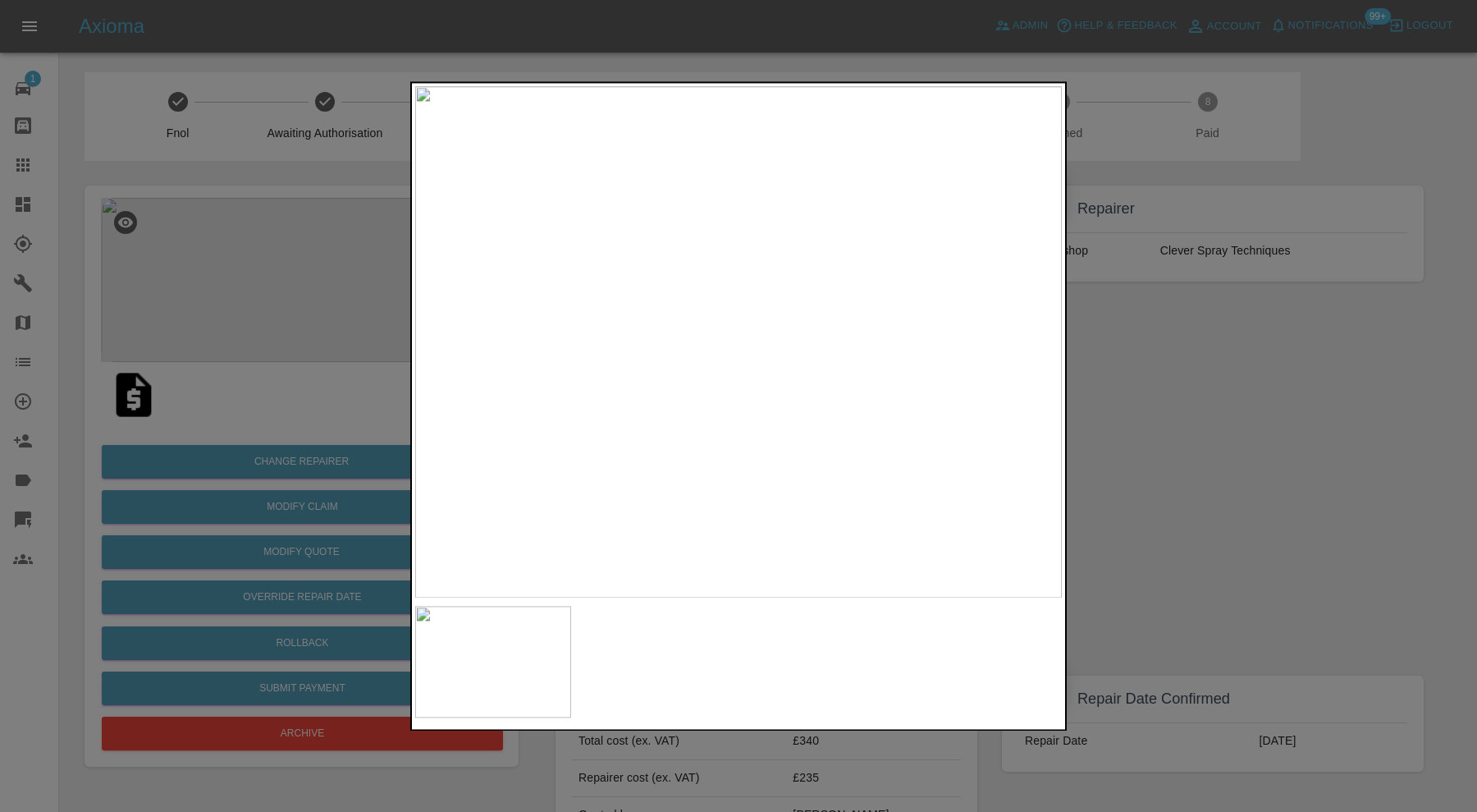
click at [1256, 415] on div at bounding box center [738, 406] width 1477 height 812
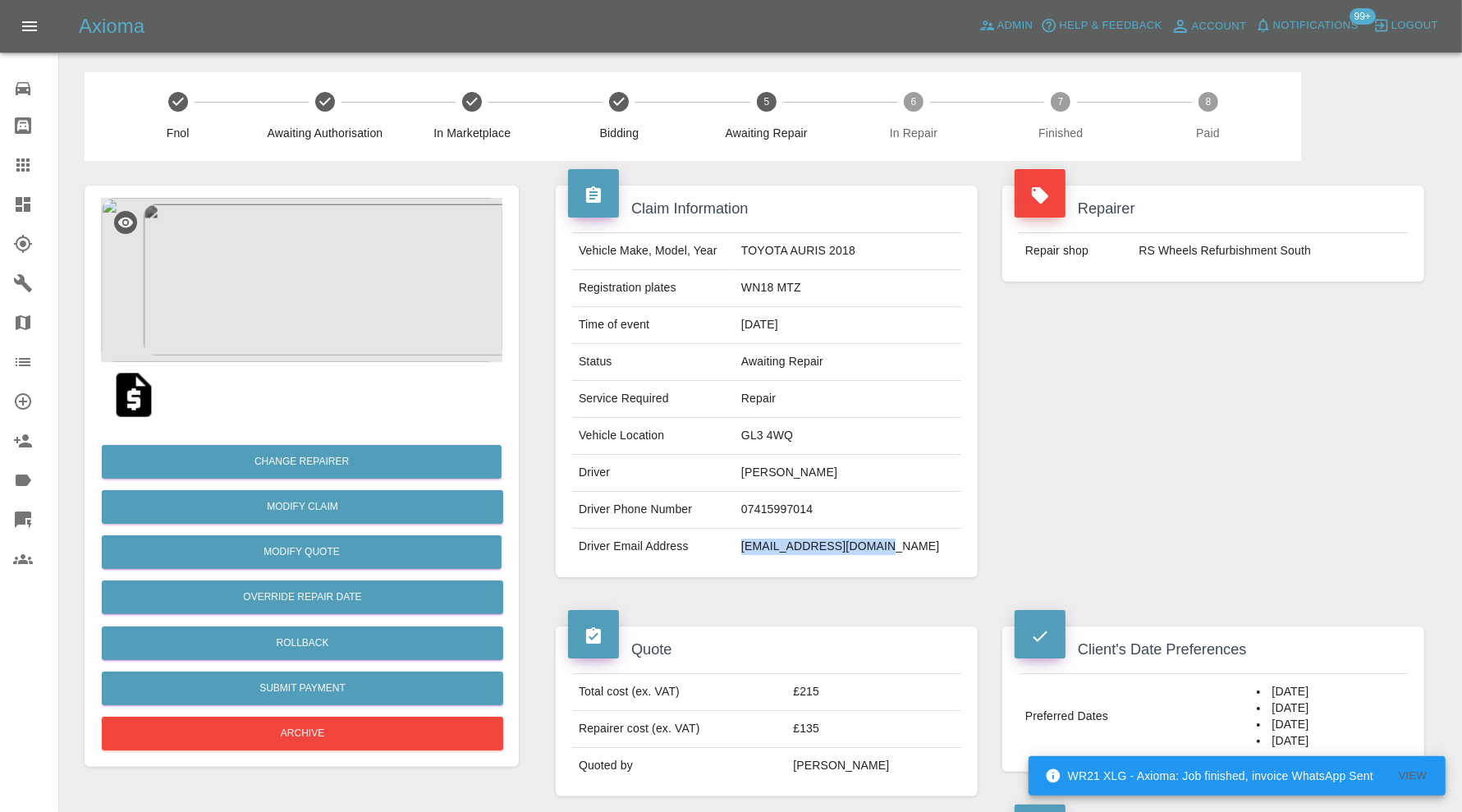
drag, startPoint x: 928, startPoint y: 540, endPoint x: 772, endPoint y: 552, distance: 156.5
click at [772, 552] on td "[EMAIL_ADDRESS][DOMAIN_NAME]" at bounding box center [847, 546] width 227 height 36
copy td "[EMAIL_ADDRESS][DOMAIN_NAME]"
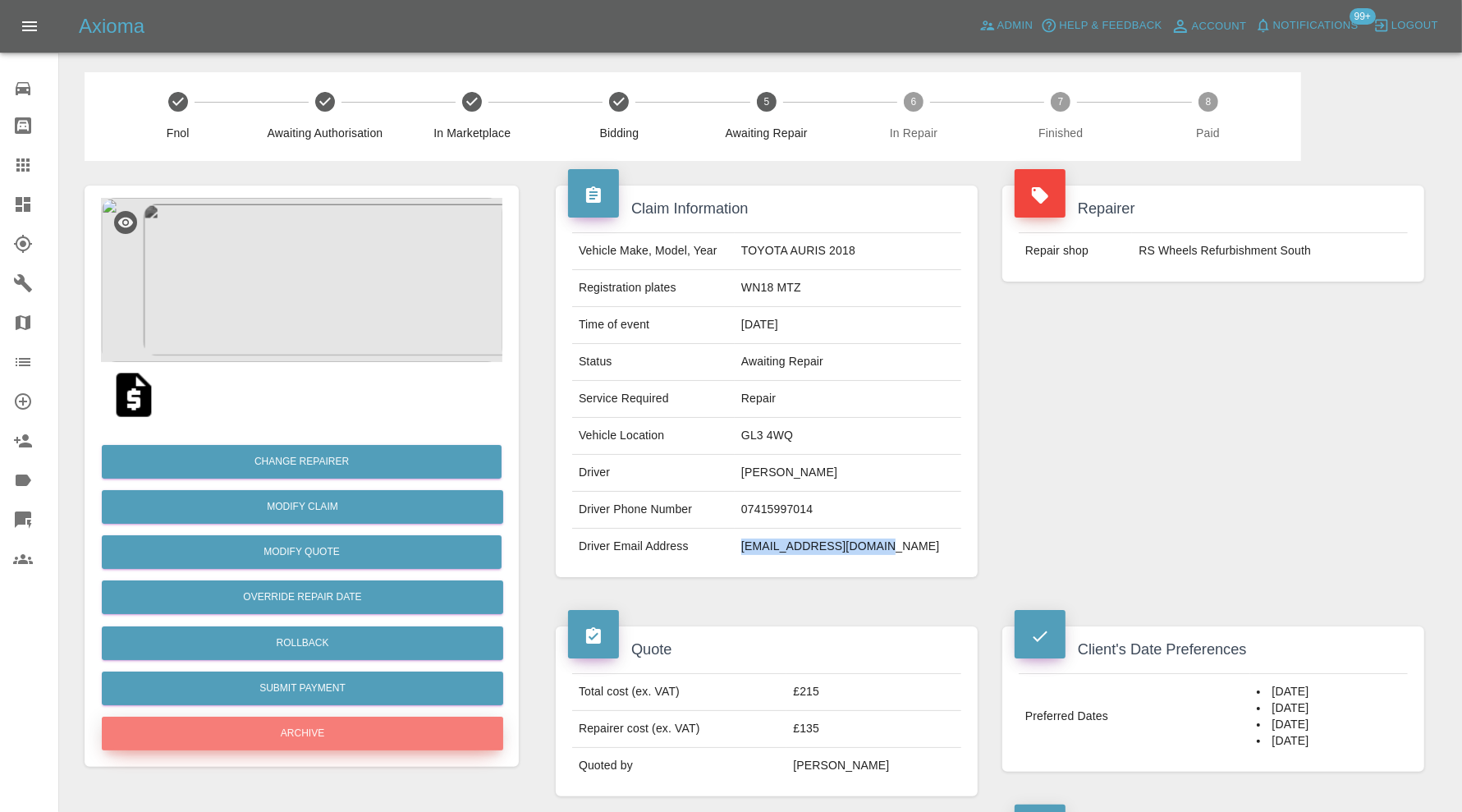
click at [365, 736] on button "Archive" at bounding box center [302, 732] width 401 height 33
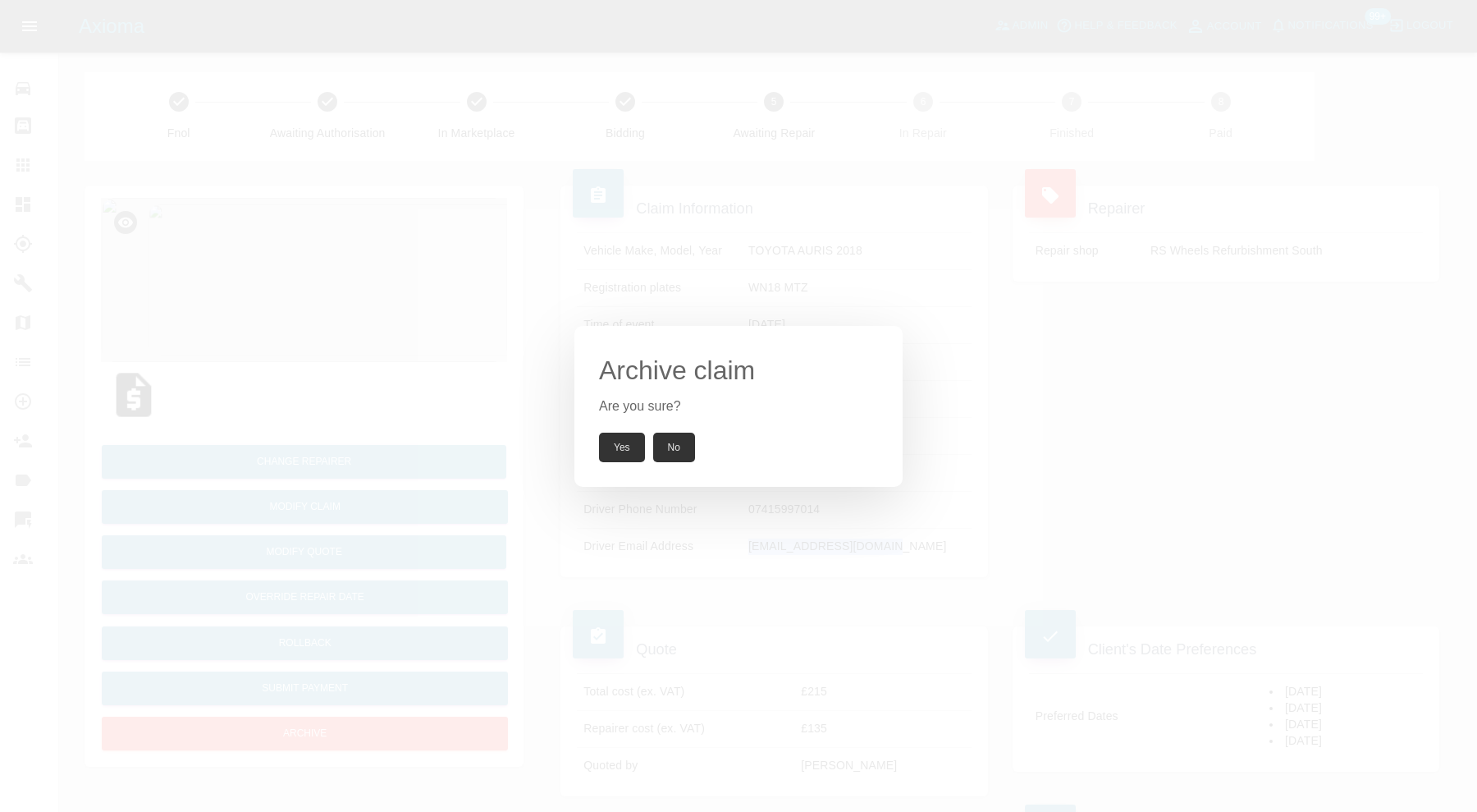
click at [618, 438] on button "Yes" at bounding box center [621, 447] width 46 height 29
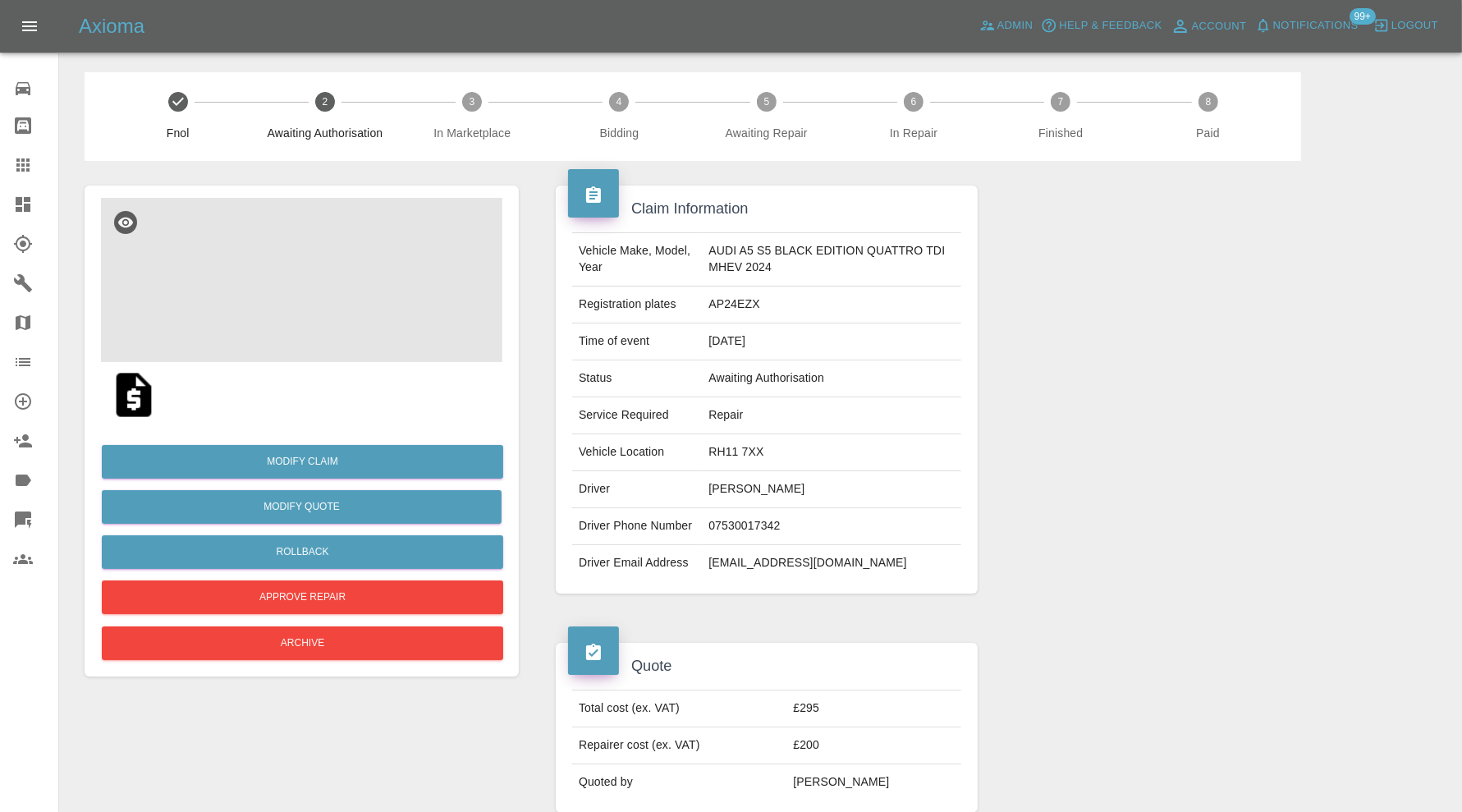
click at [356, 305] on img at bounding box center [301, 279] width 401 height 164
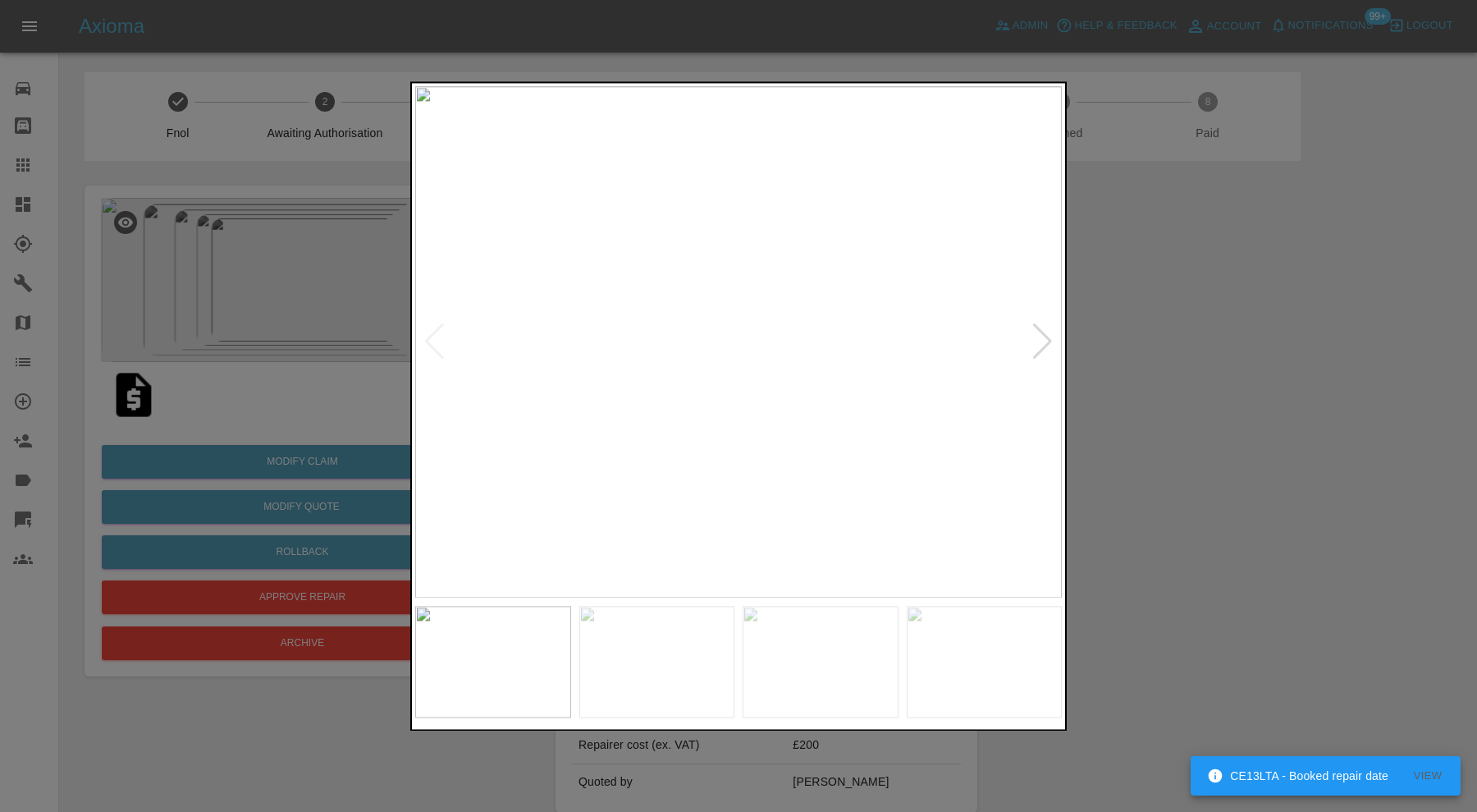
click at [1049, 332] on div at bounding box center [1042, 342] width 22 height 36
click at [1241, 338] on div at bounding box center [738, 406] width 1477 height 812
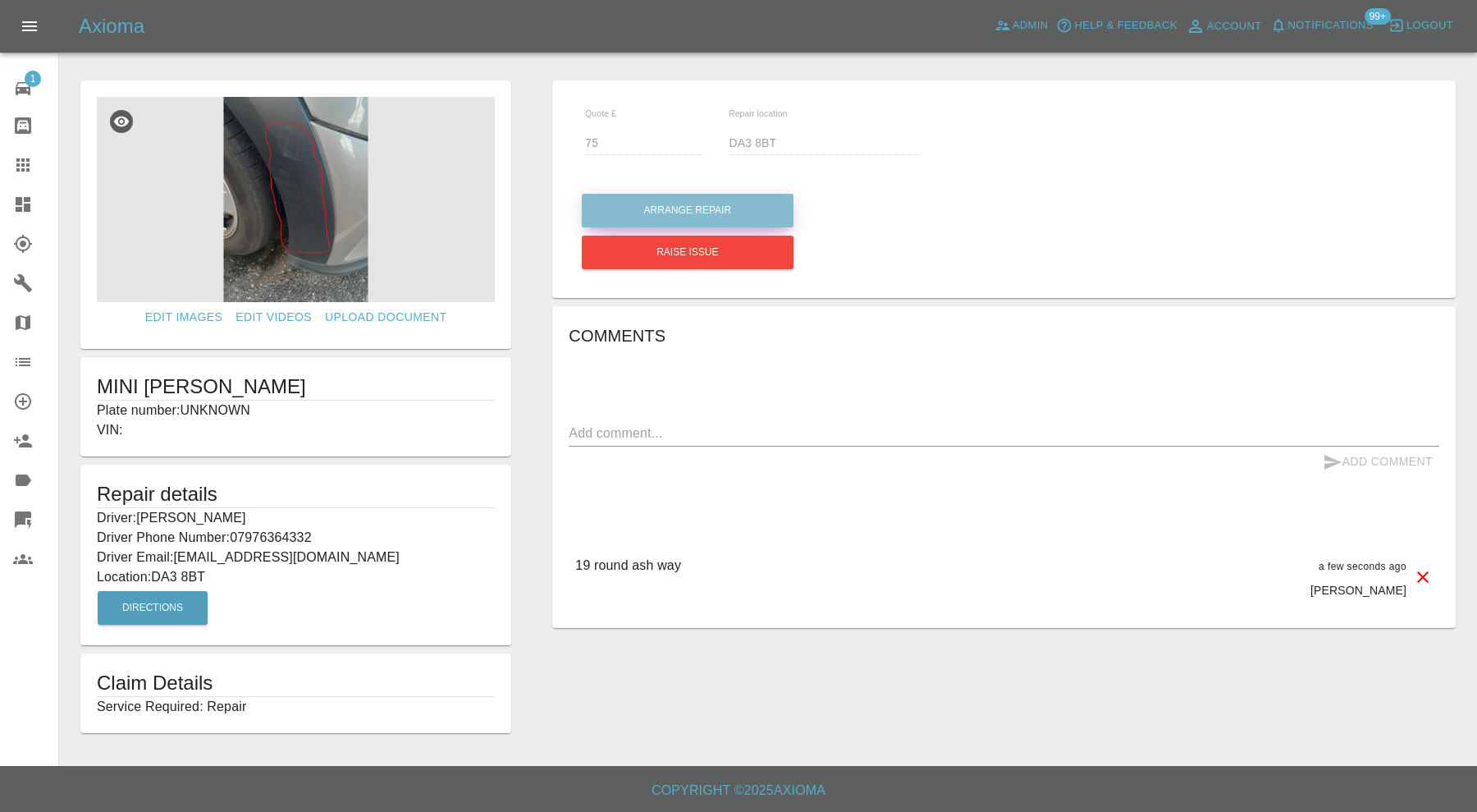
click at [690, 210] on button "Arrange Repair" at bounding box center [687, 210] width 212 height 33
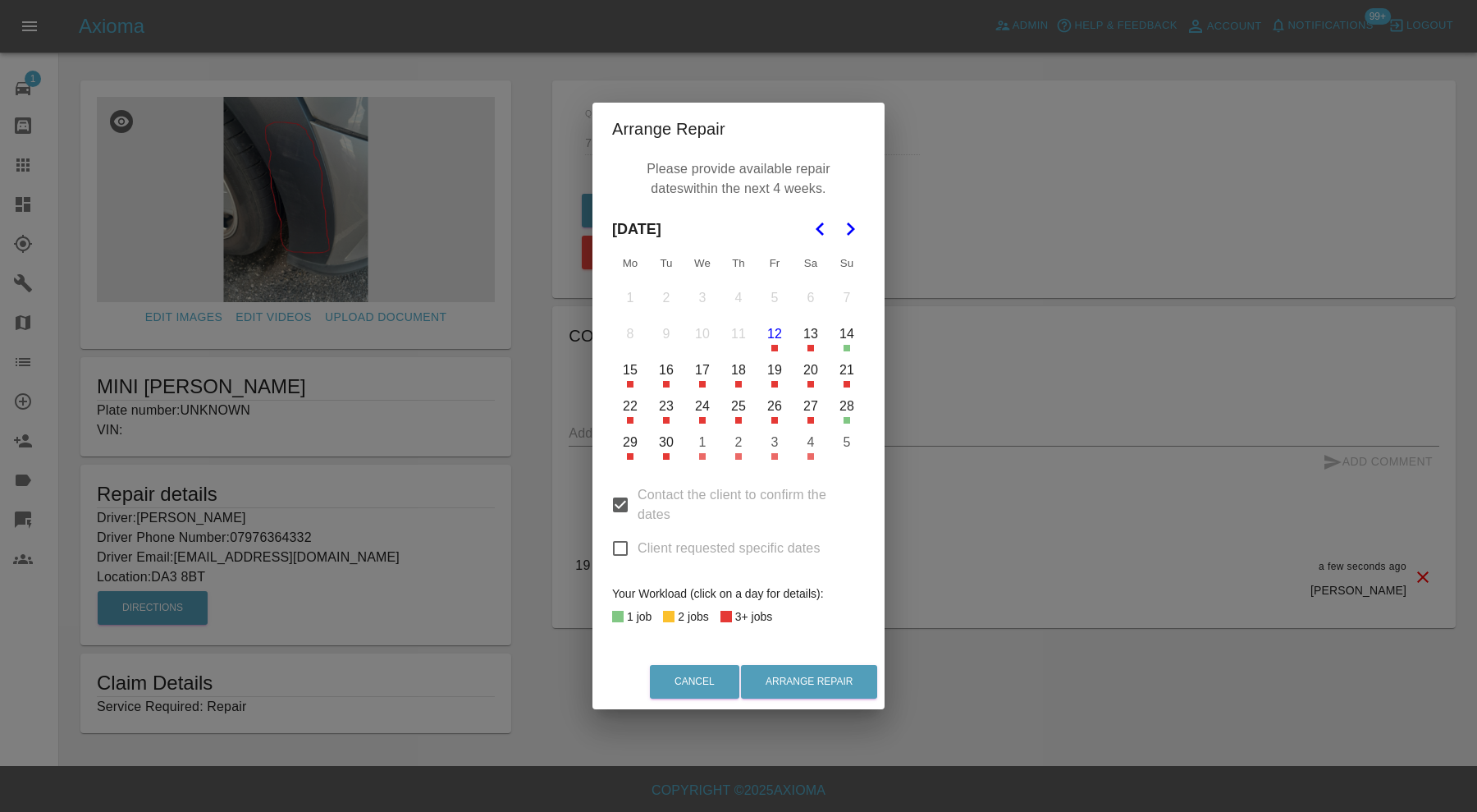
click at [620, 543] on input "Client requested specific dates" at bounding box center [620, 548] width 34 height 34
checkbox input "true"
click at [624, 507] on input "Contact the client to confirm the dates" at bounding box center [620, 505] width 34 height 34
checkbox input "false"
click at [770, 341] on button "12" at bounding box center [774, 334] width 34 height 34
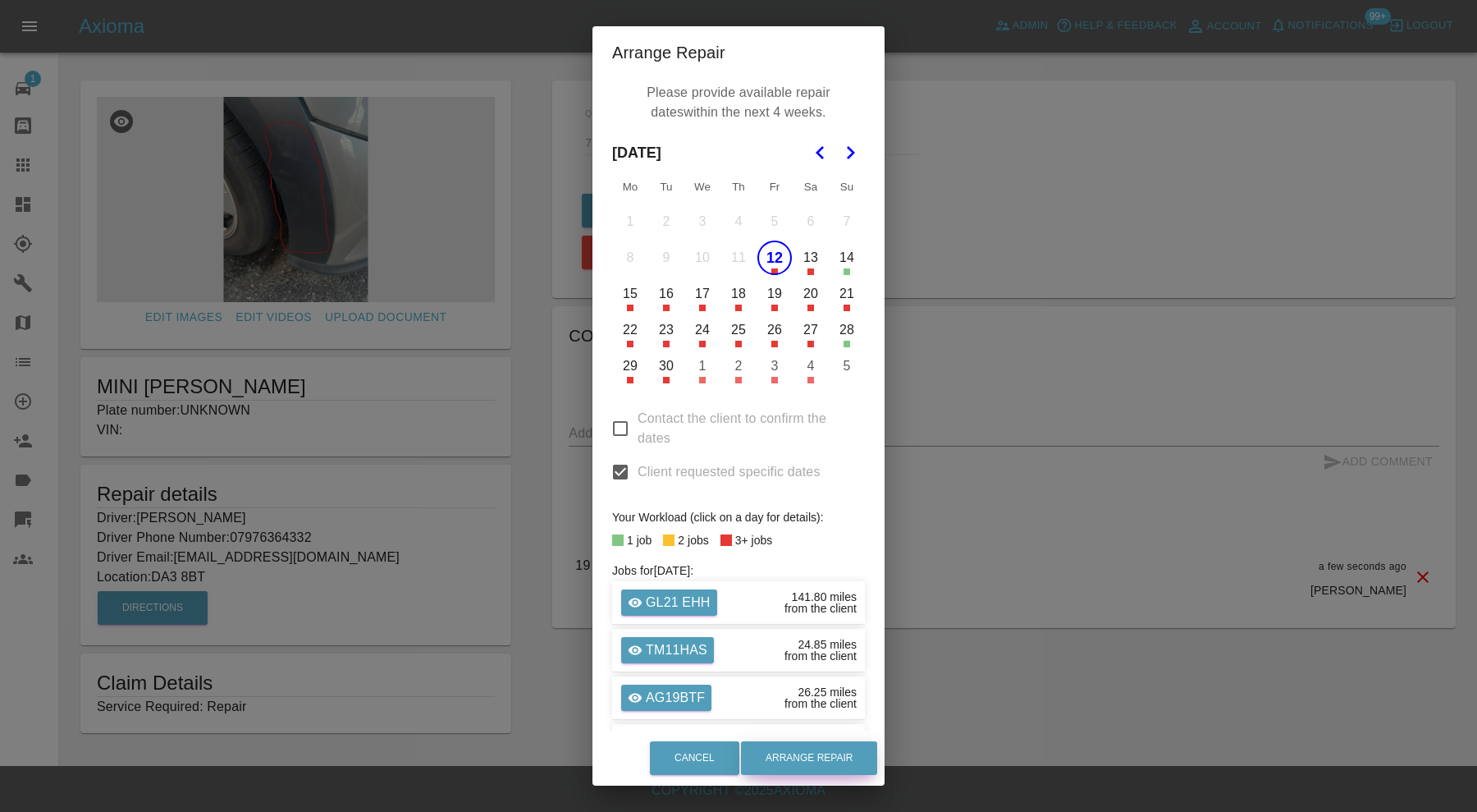
click at [798, 758] on button "Arrange Repair" at bounding box center [809, 757] width 137 height 33
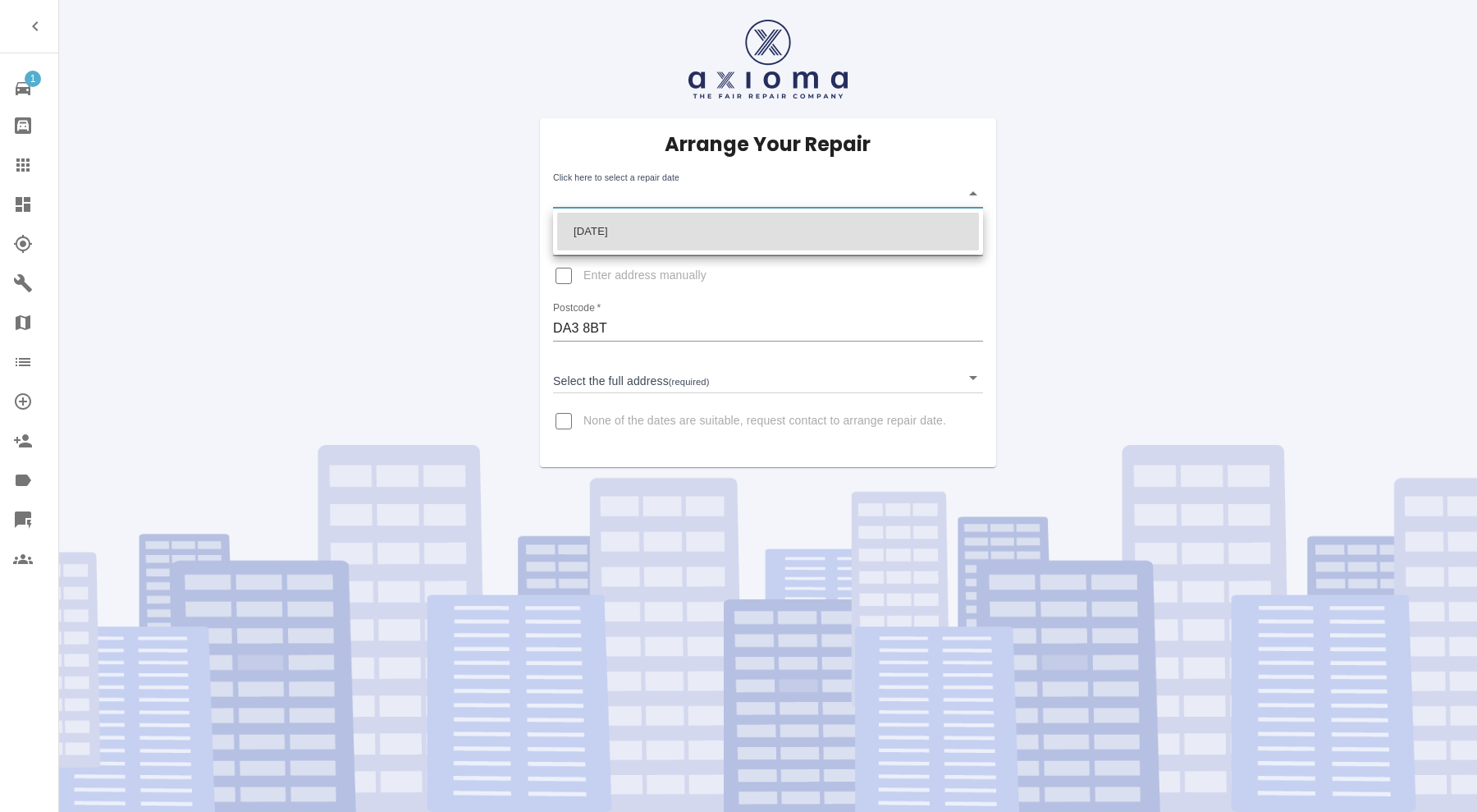
click at [747, 179] on body "1 Repair home Bodyshop home Claims Dashboard Explorer Garages Map Organization …" at bounding box center [738, 406] width 1477 height 812
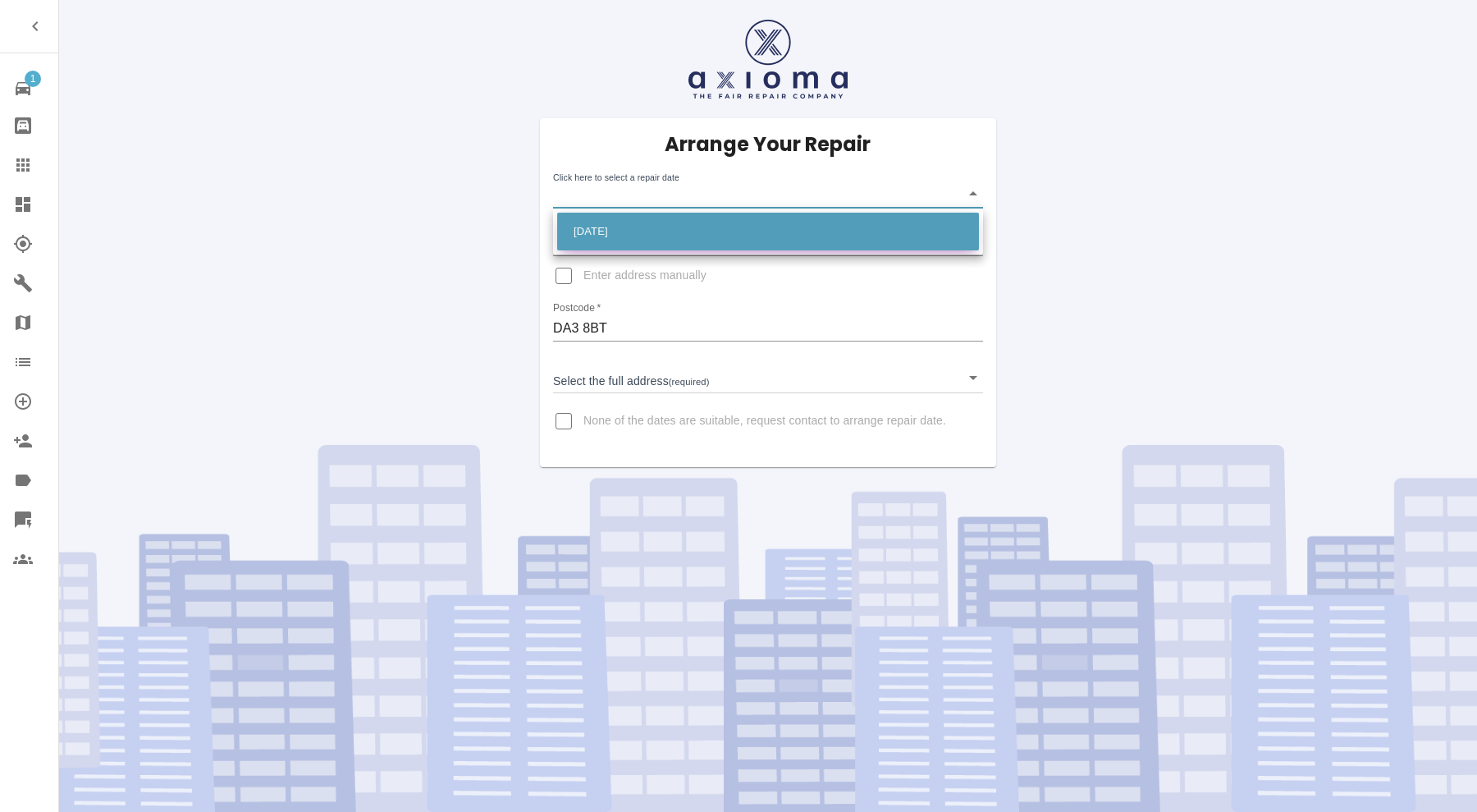
click at [679, 222] on li "[DATE]" at bounding box center [767, 231] width 422 height 38
type input "[DATE]T00:00:00.000Z"
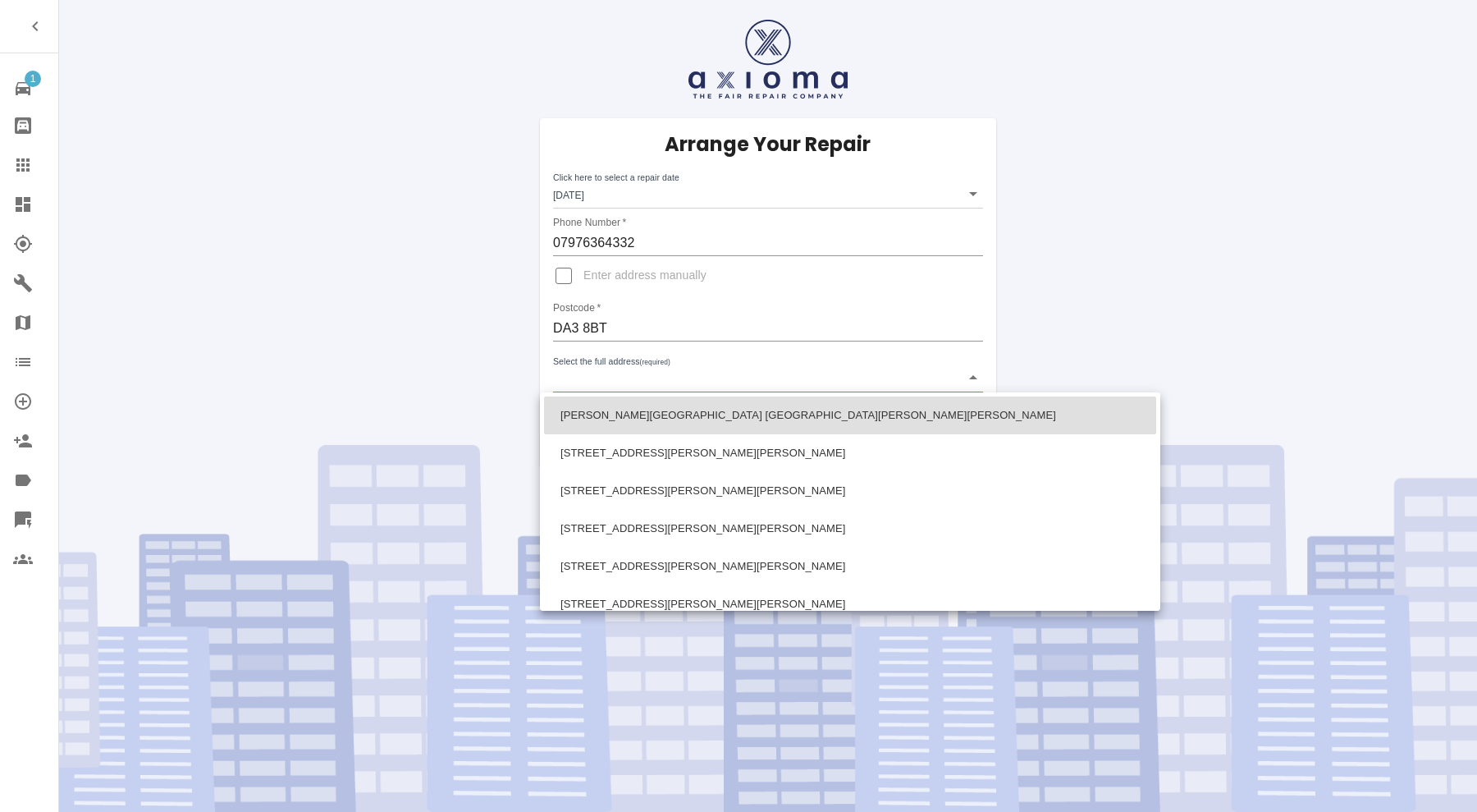
click at [666, 384] on body "1 Repair home Bodyshop home Claims Dashboard Explorer Garages Map Organization …" at bounding box center [738, 406] width 1477 height 812
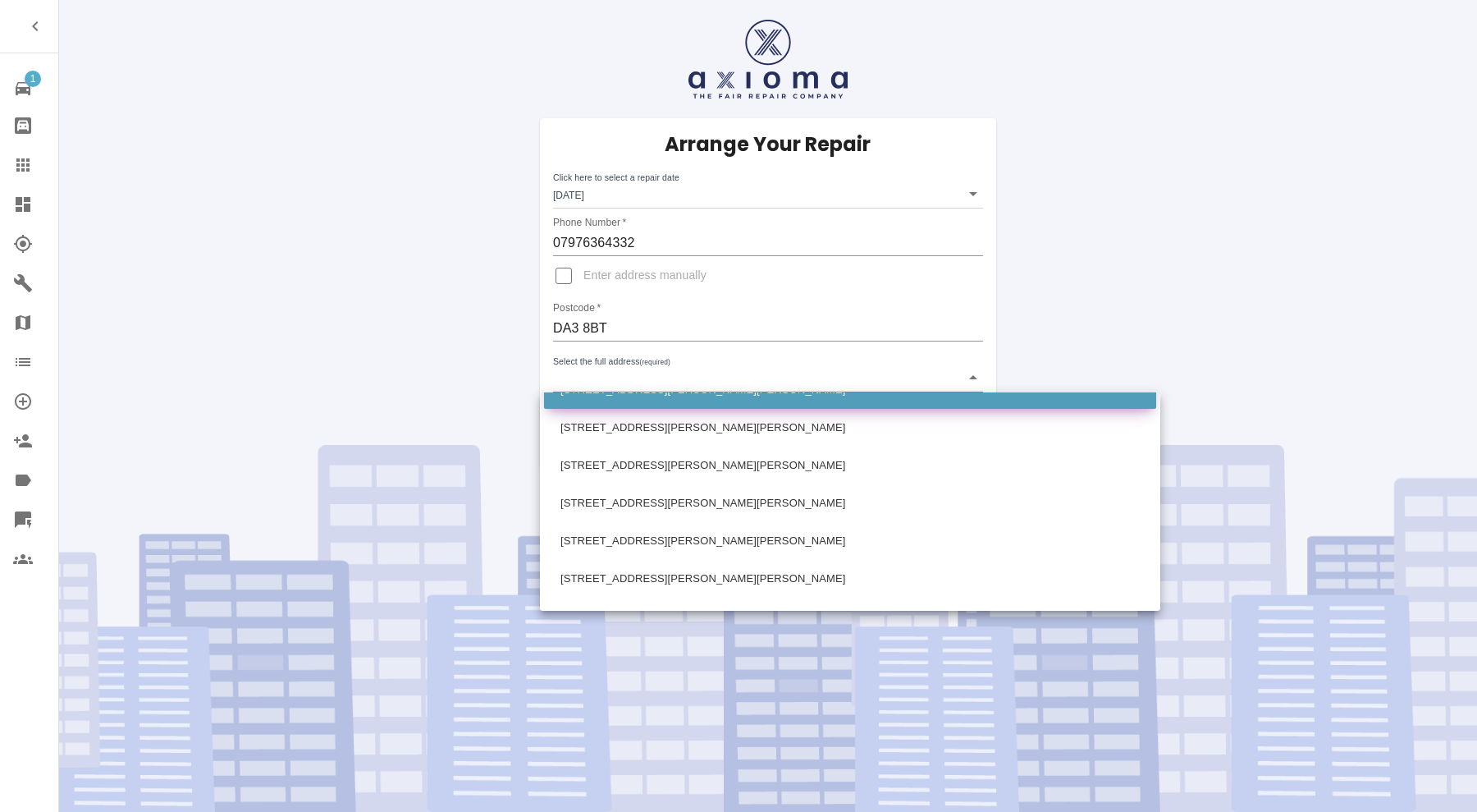
scroll to position [137, 0]
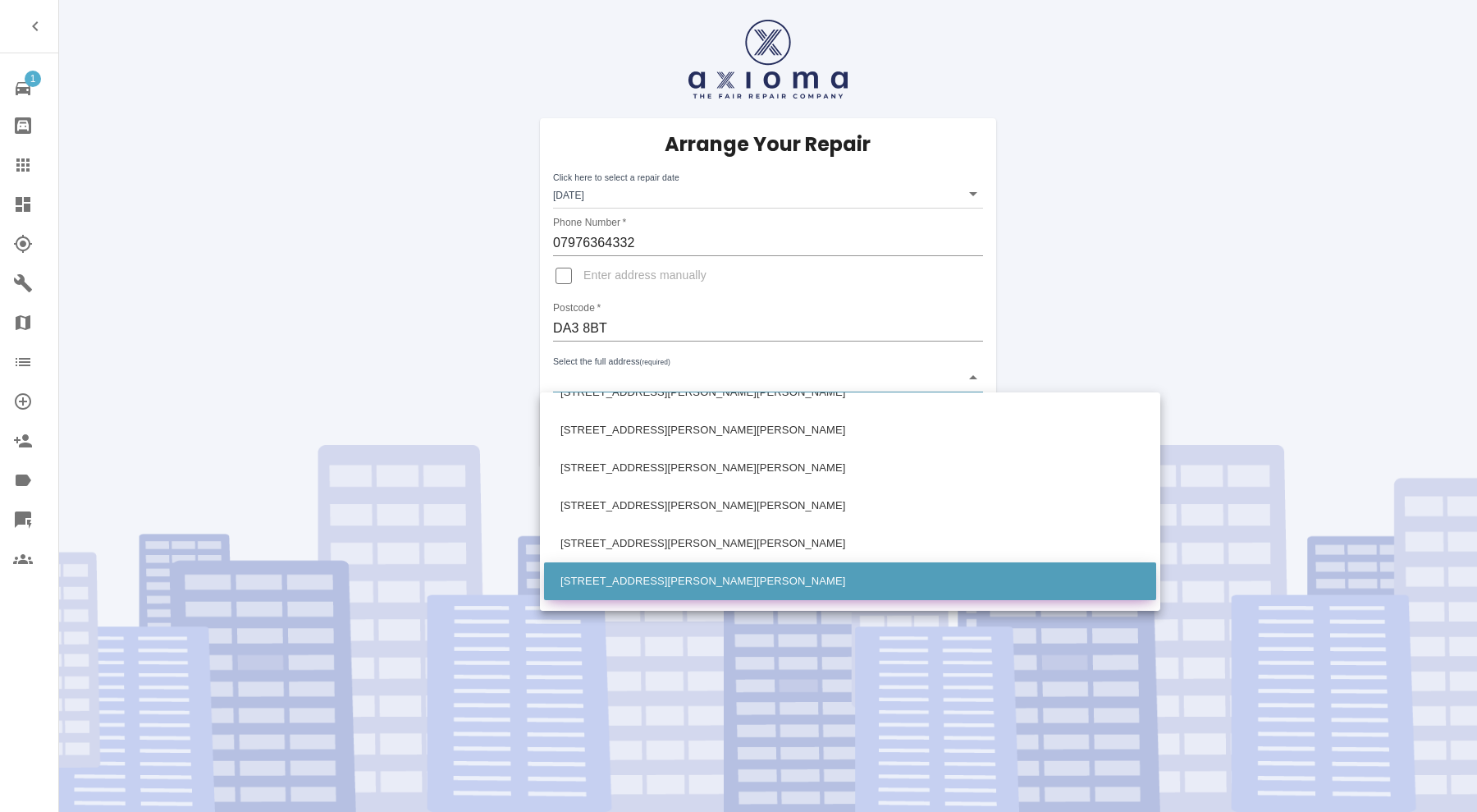
click at [665, 574] on li "[STREET_ADDRESS][PERSON_NAME][PERSON_NAME]" at bounding box center [850, 581] width 612 height 38
type input "[STREET_ADDRESS][PERSON_NAME][PERSON_NAME]"
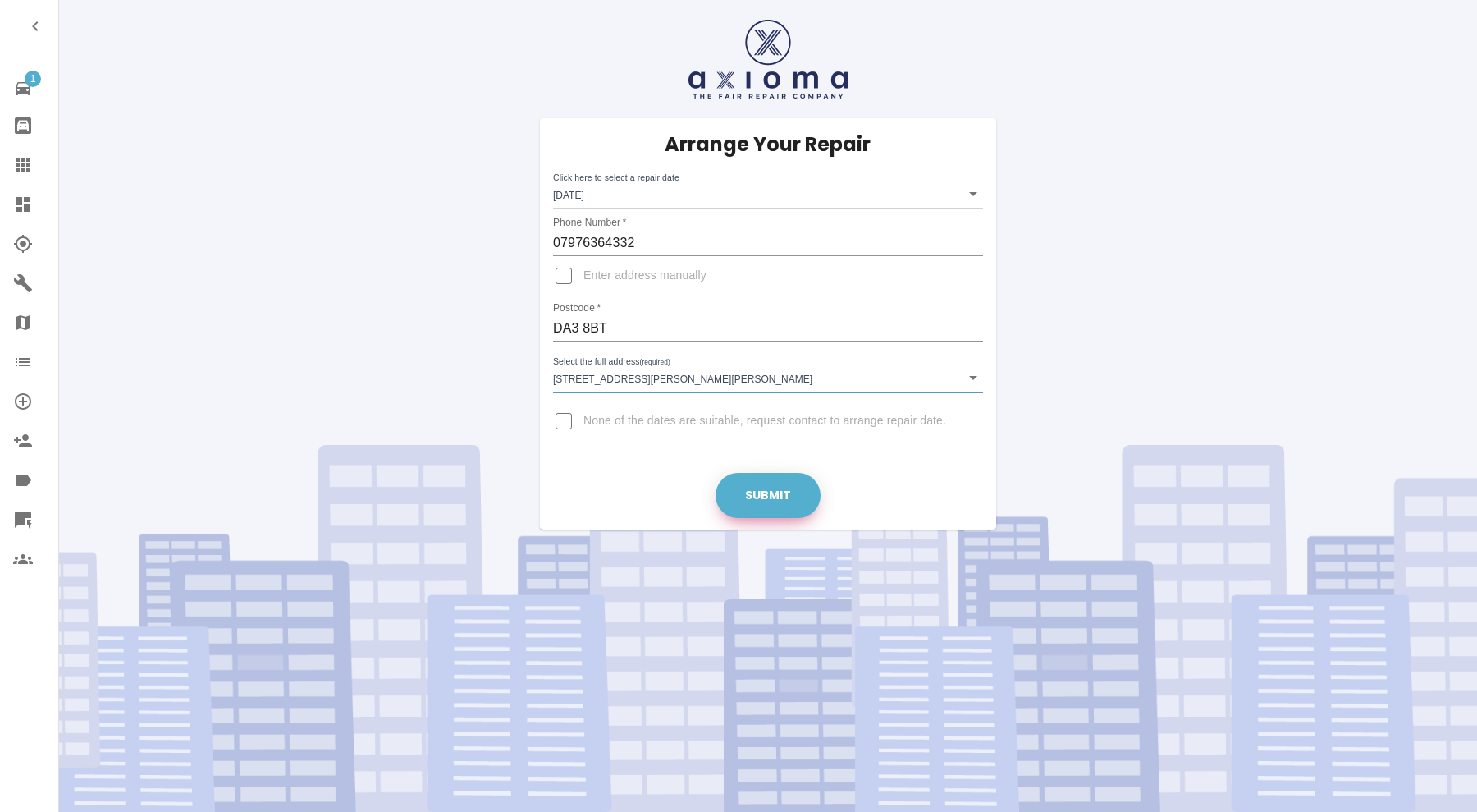
click at [782, 484] on button "Submit" at bounding box center [767, 495] width 105 height 46
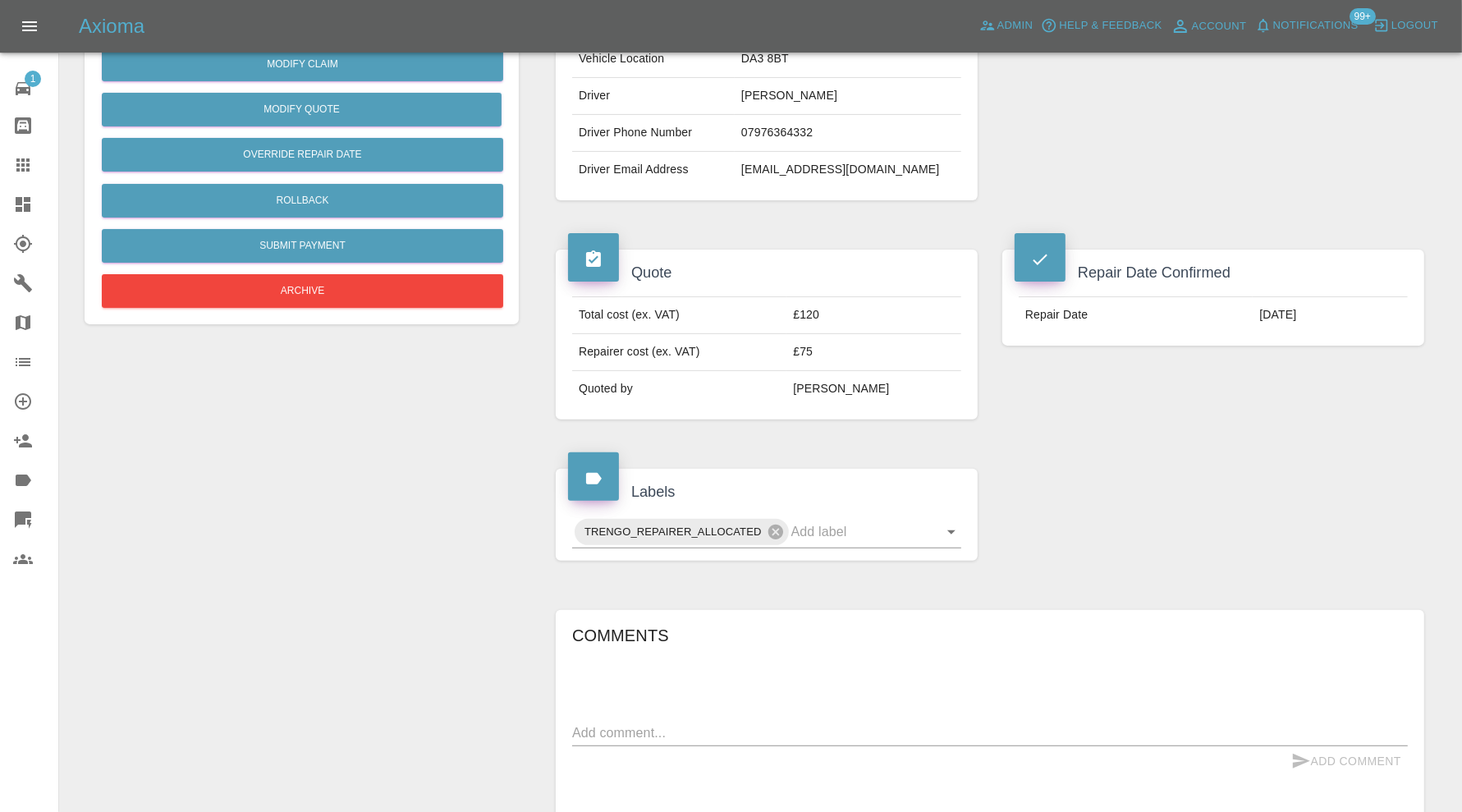
scroll to position [617, 0]
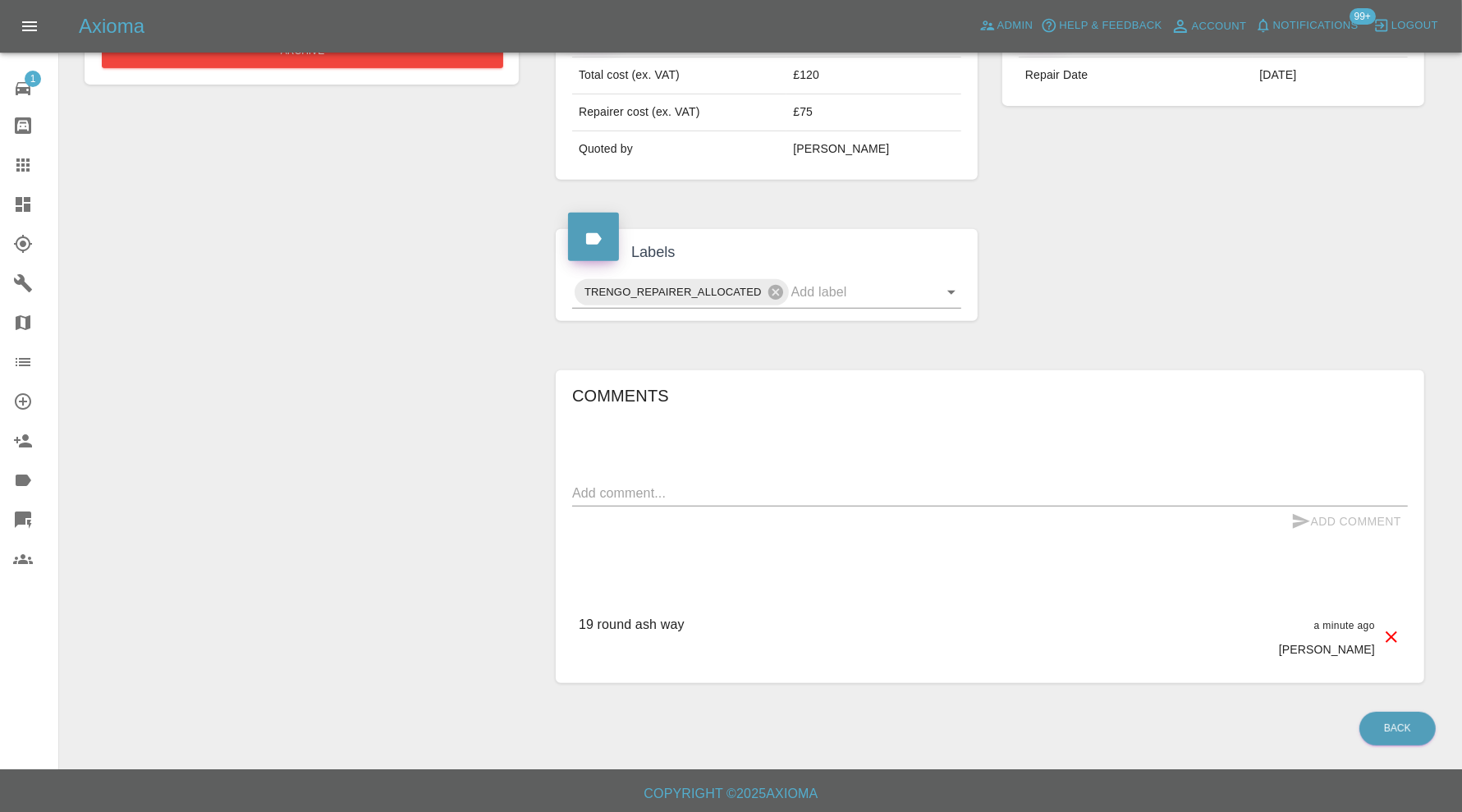
click at [696, 489] on textarea at bounding box center [990, 493] width 836 height 19
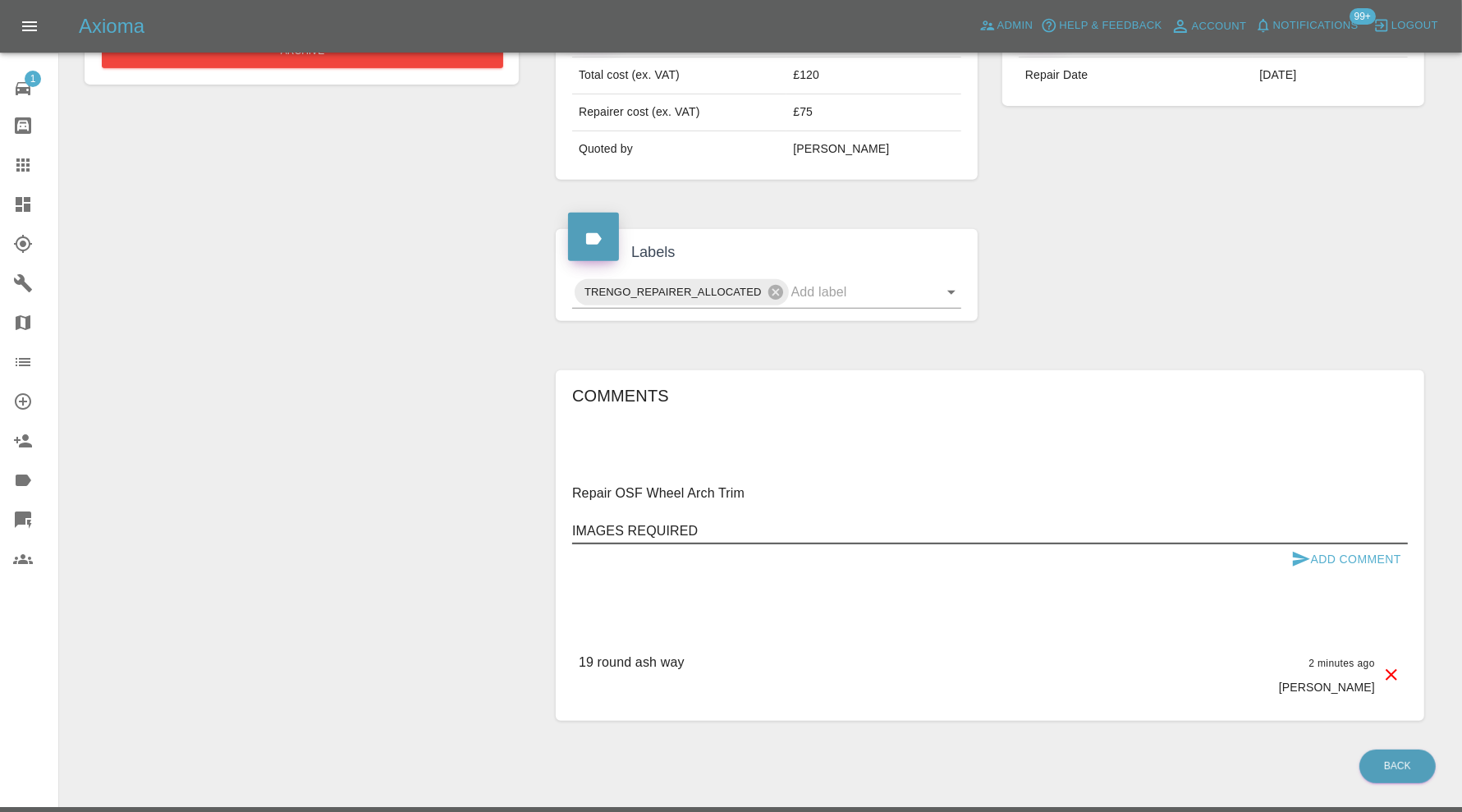
type textarea "Repair OSF Wheel Arch Trim IMAGES REQUIRED"
click at [1335, 546] on button "Add Comment" at bounding box center [1346, 560] width 123 height 30
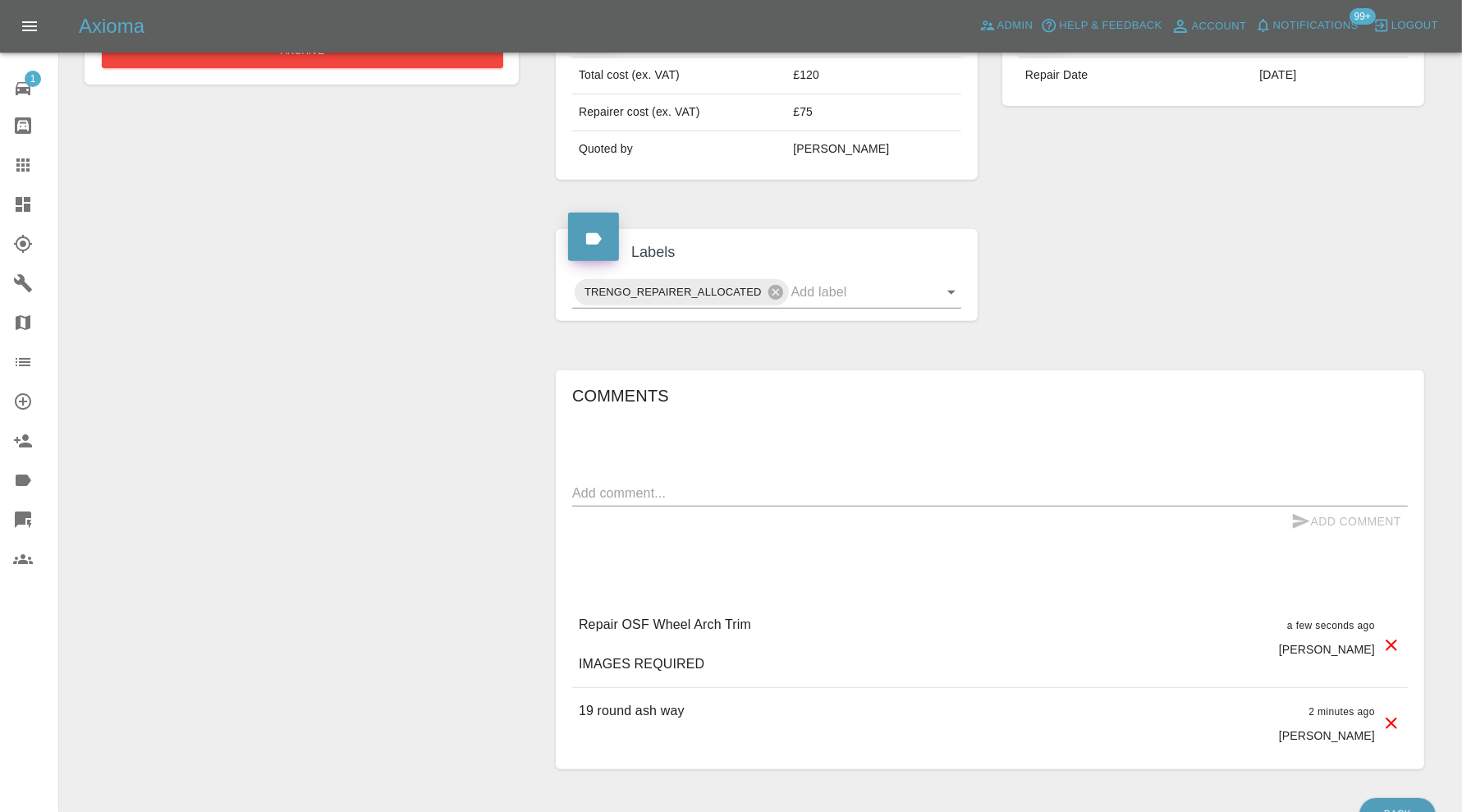
scroll to position [69, 0]
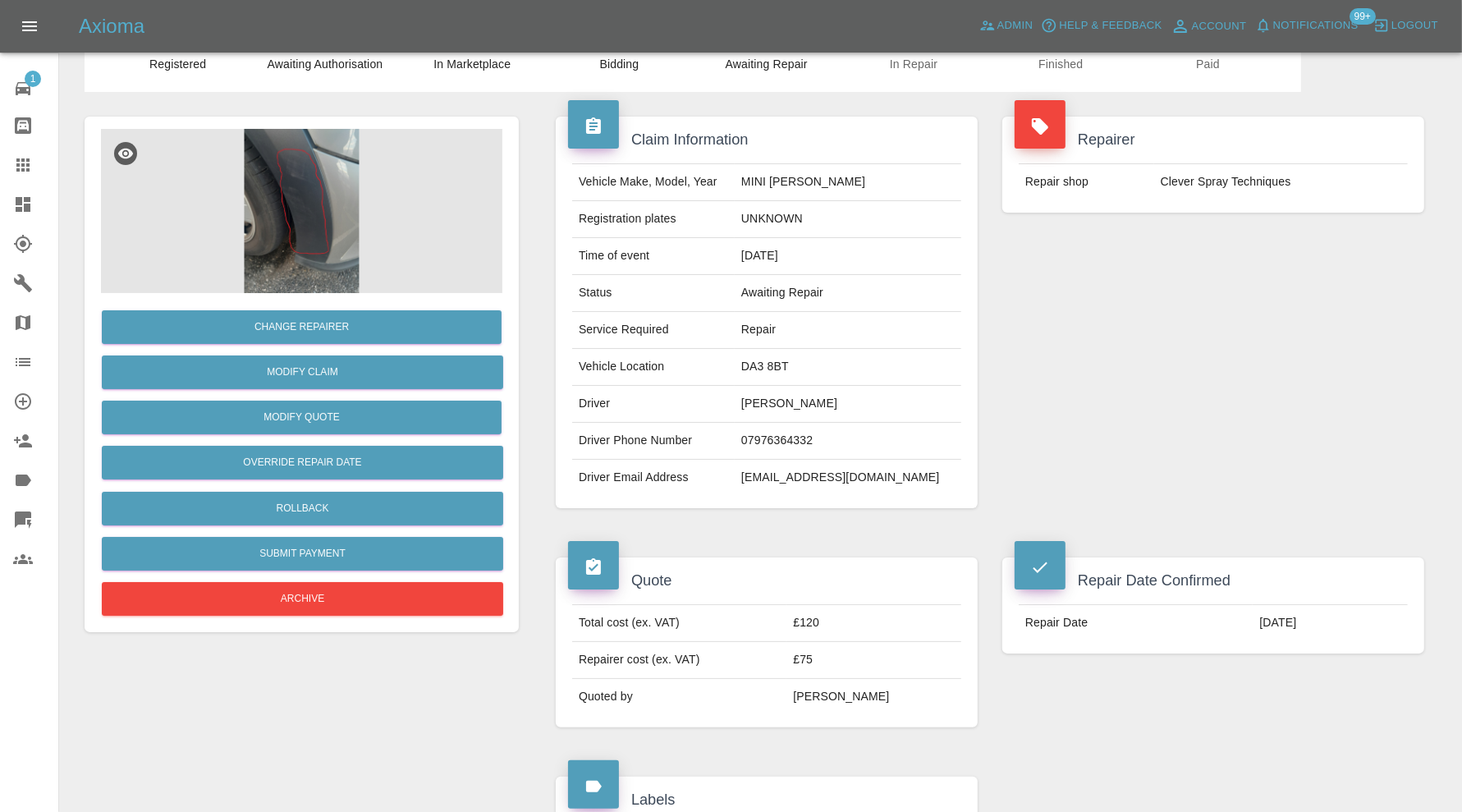
click at [303, 199] on img at bounding box center [301, 211] width 401 height 164
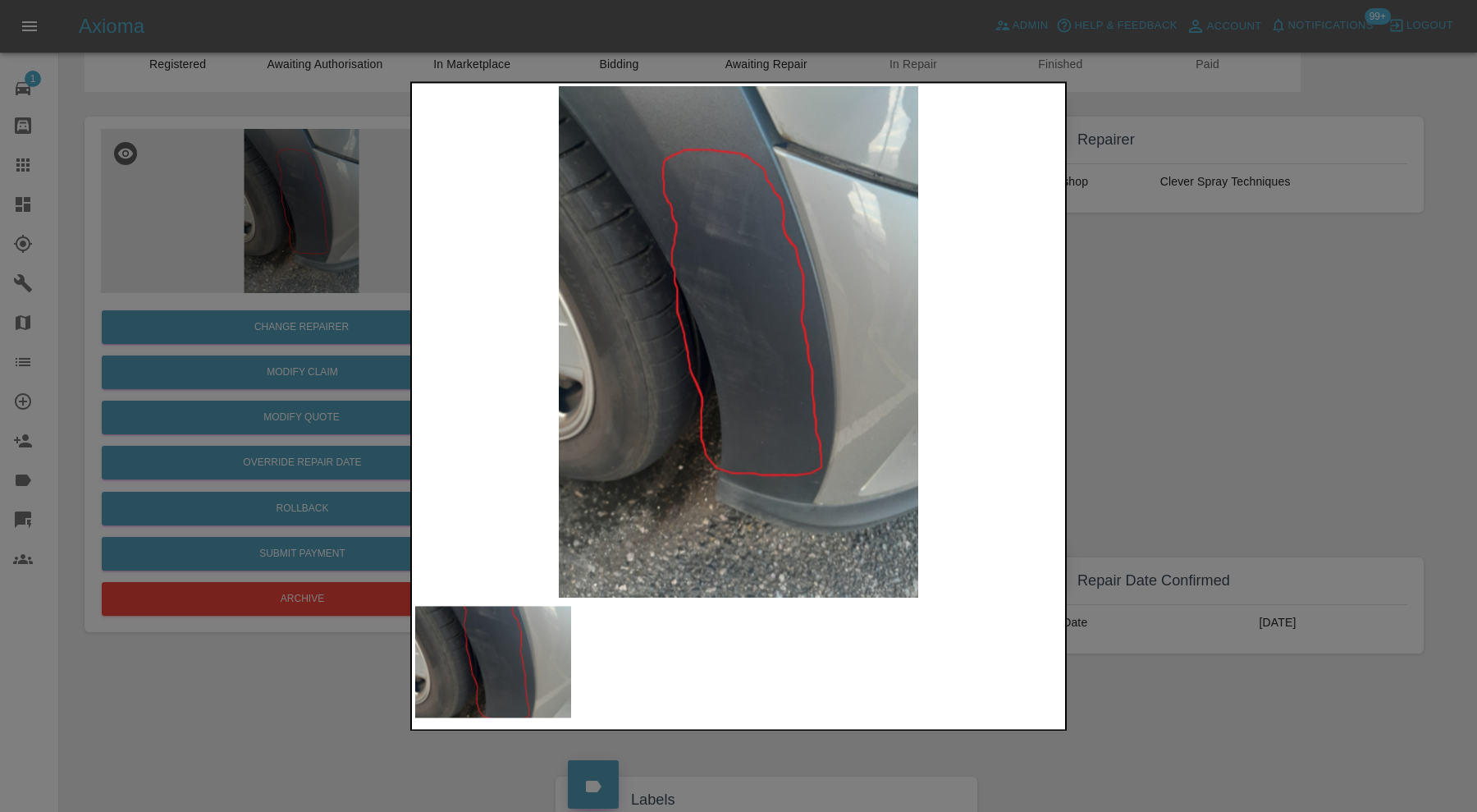
click at [1193, 289] on div at bounding box center [738, 406] width 1477 height 812
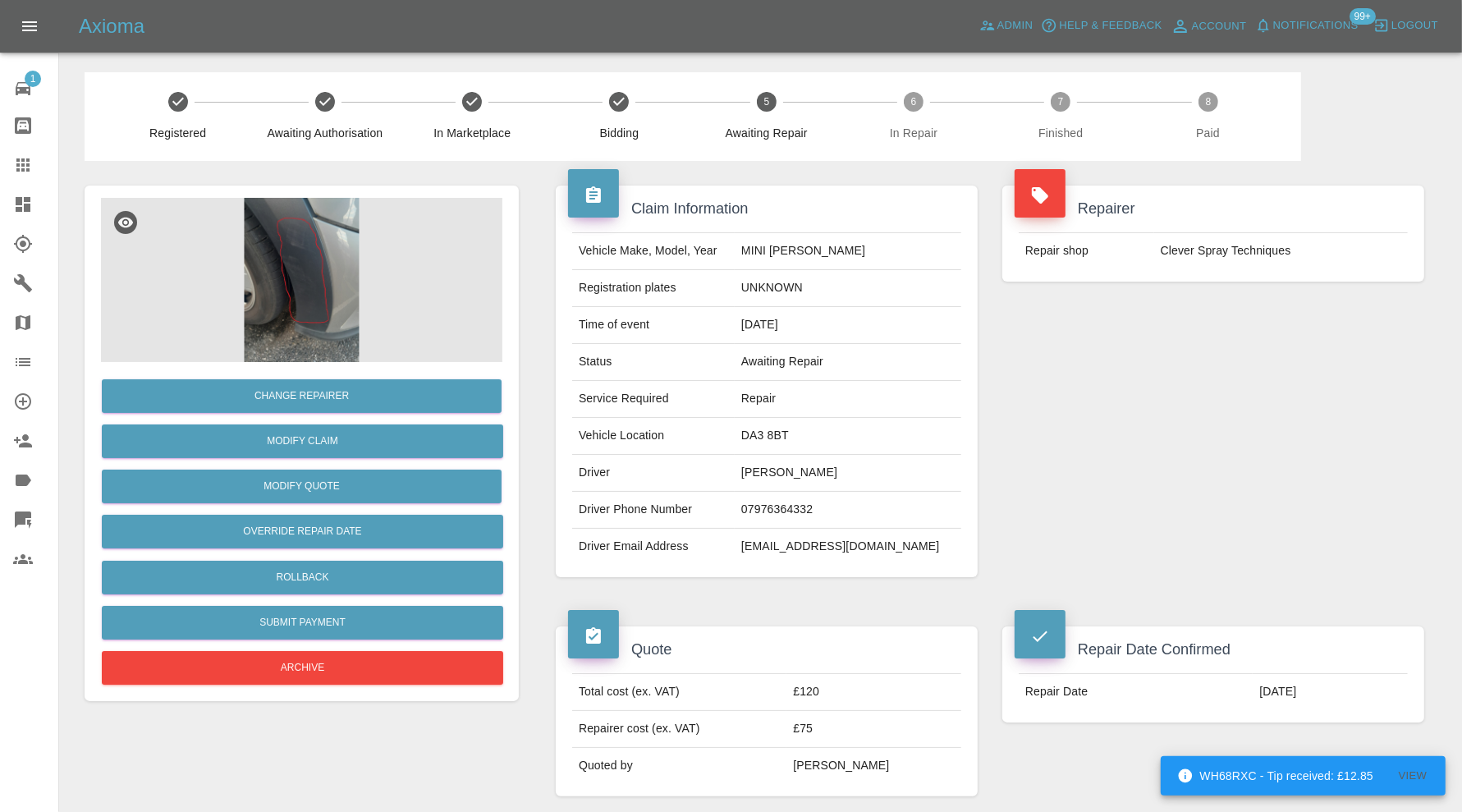
scroll to position [702, 0]
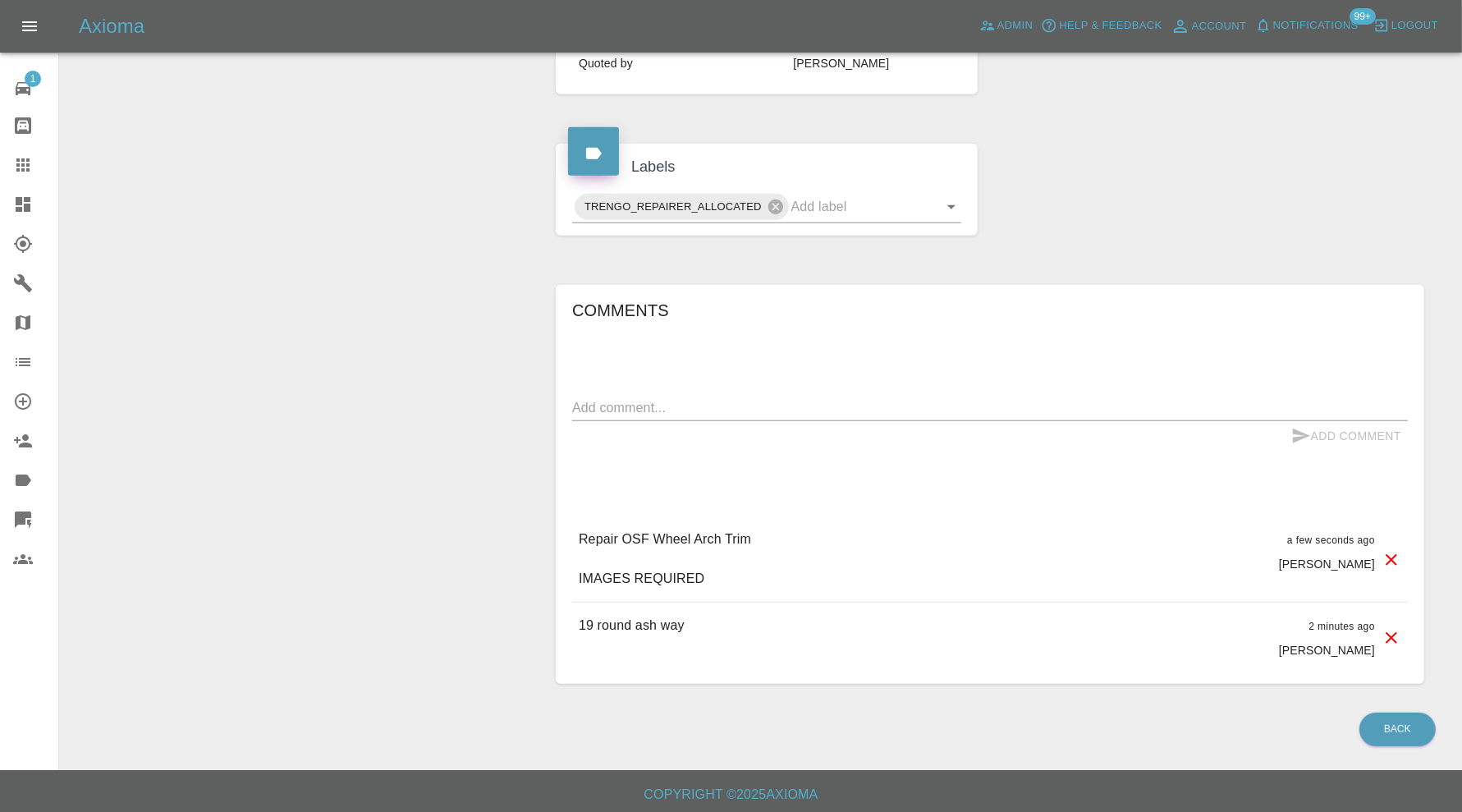
click at [26, 190] on link "Dashboard" at bounding box center [28, 205] width 58 height 40
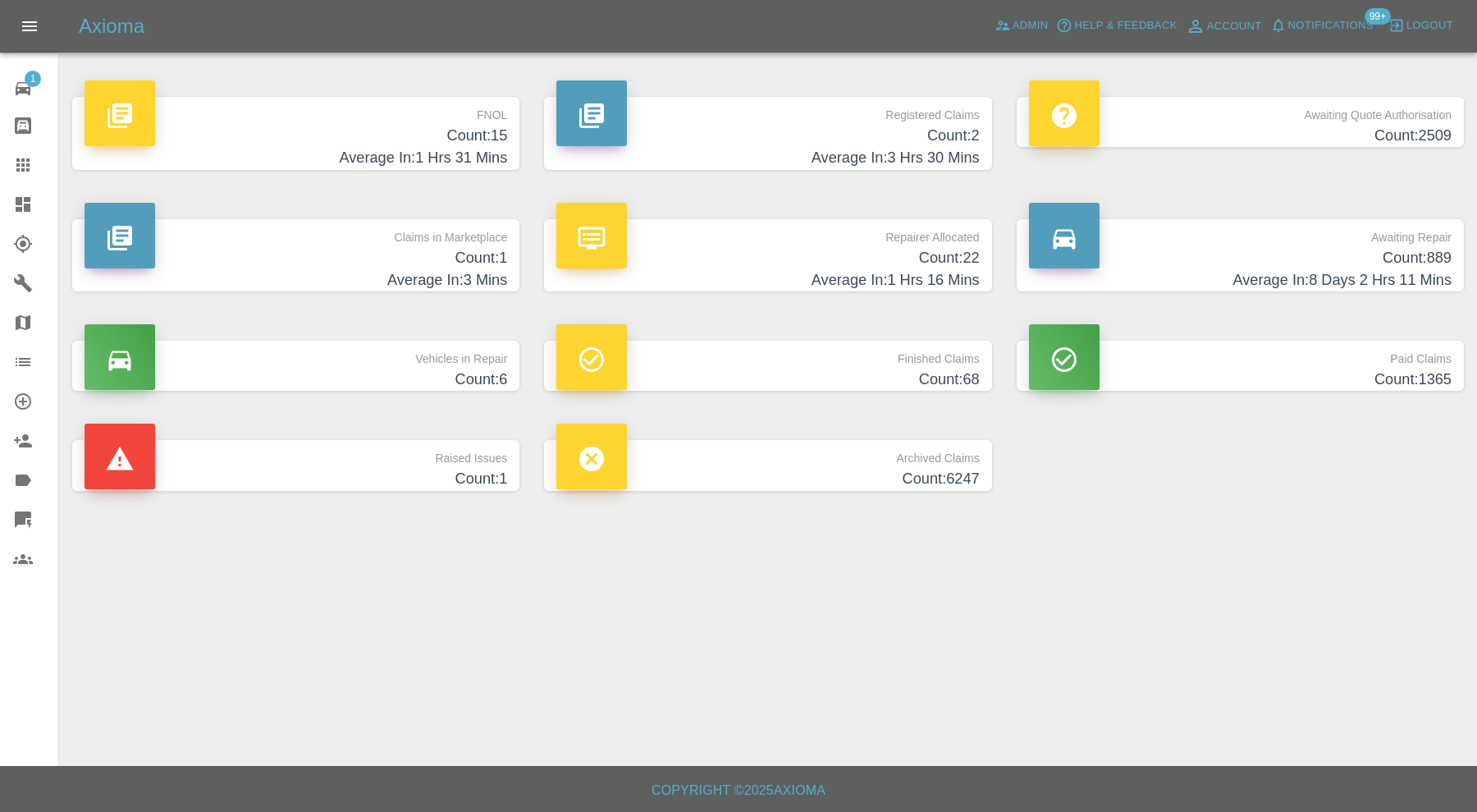
click at [411, 249] on h4 "Count: 1" at bounding box center [296, 257] width 423 height 22
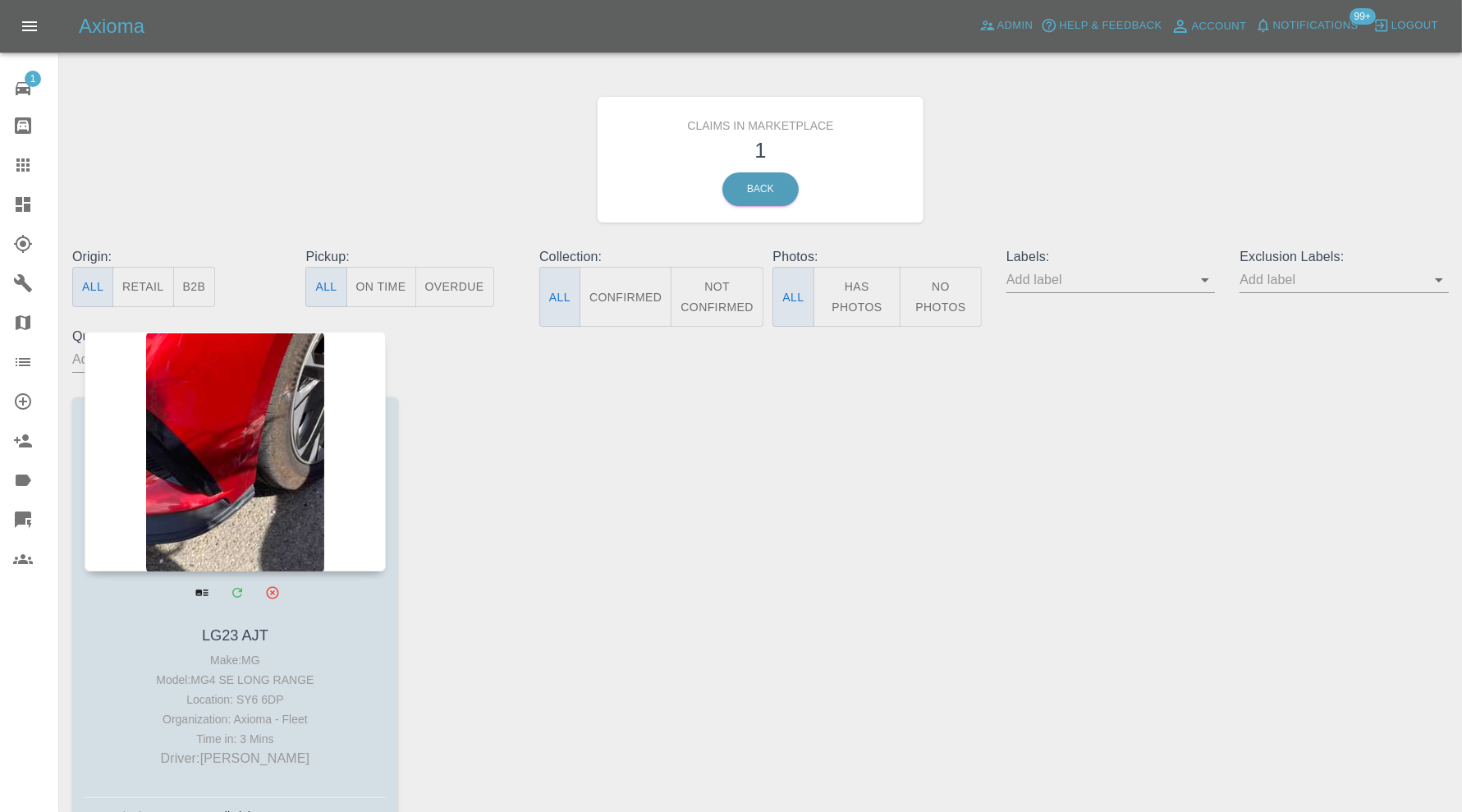
click at [247, 486] on div at bounding box center [234, 451] width 301 height 240
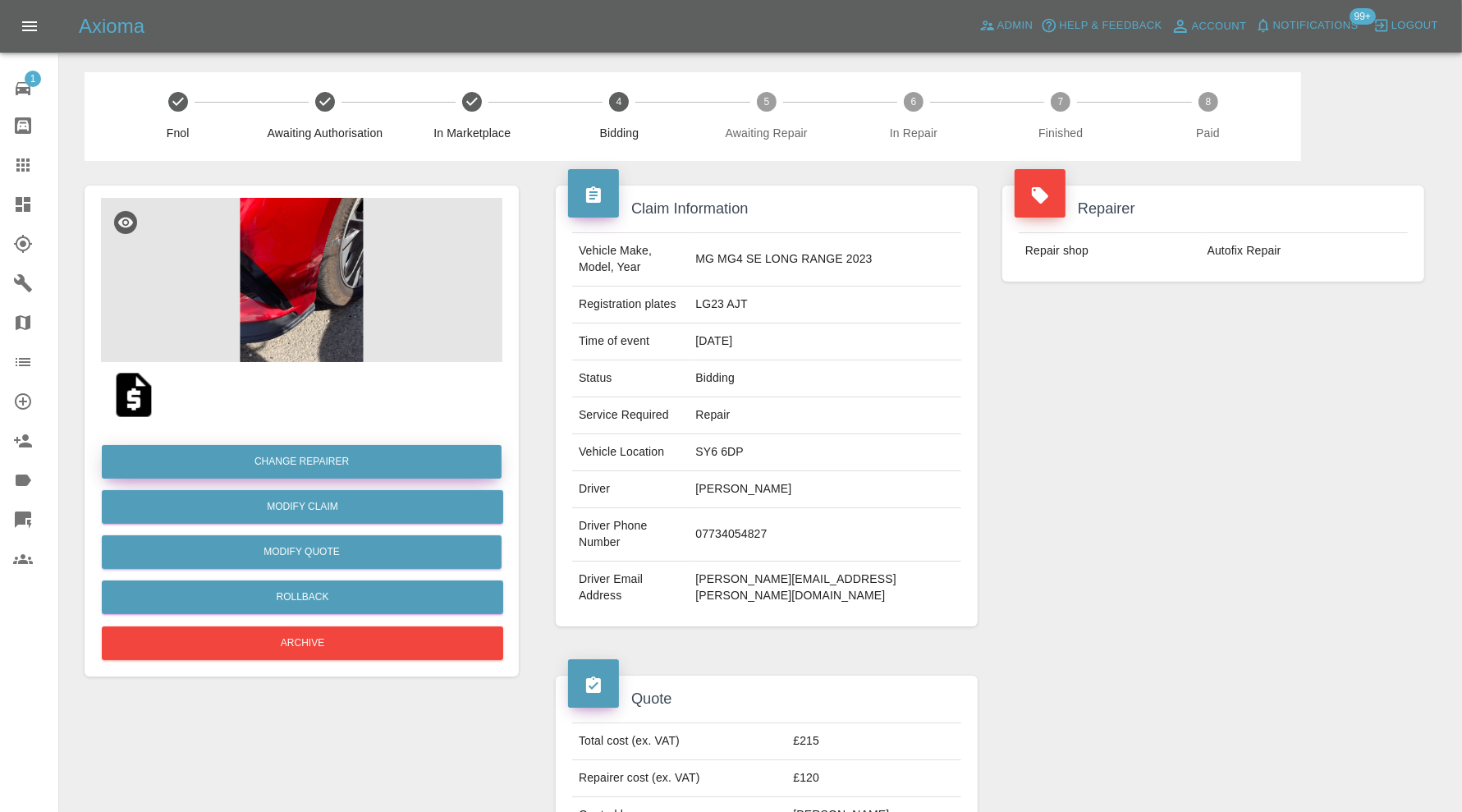
click at [391, 457] on button "Change Repairer" at bounding box center [301, 461] width 399 height 33
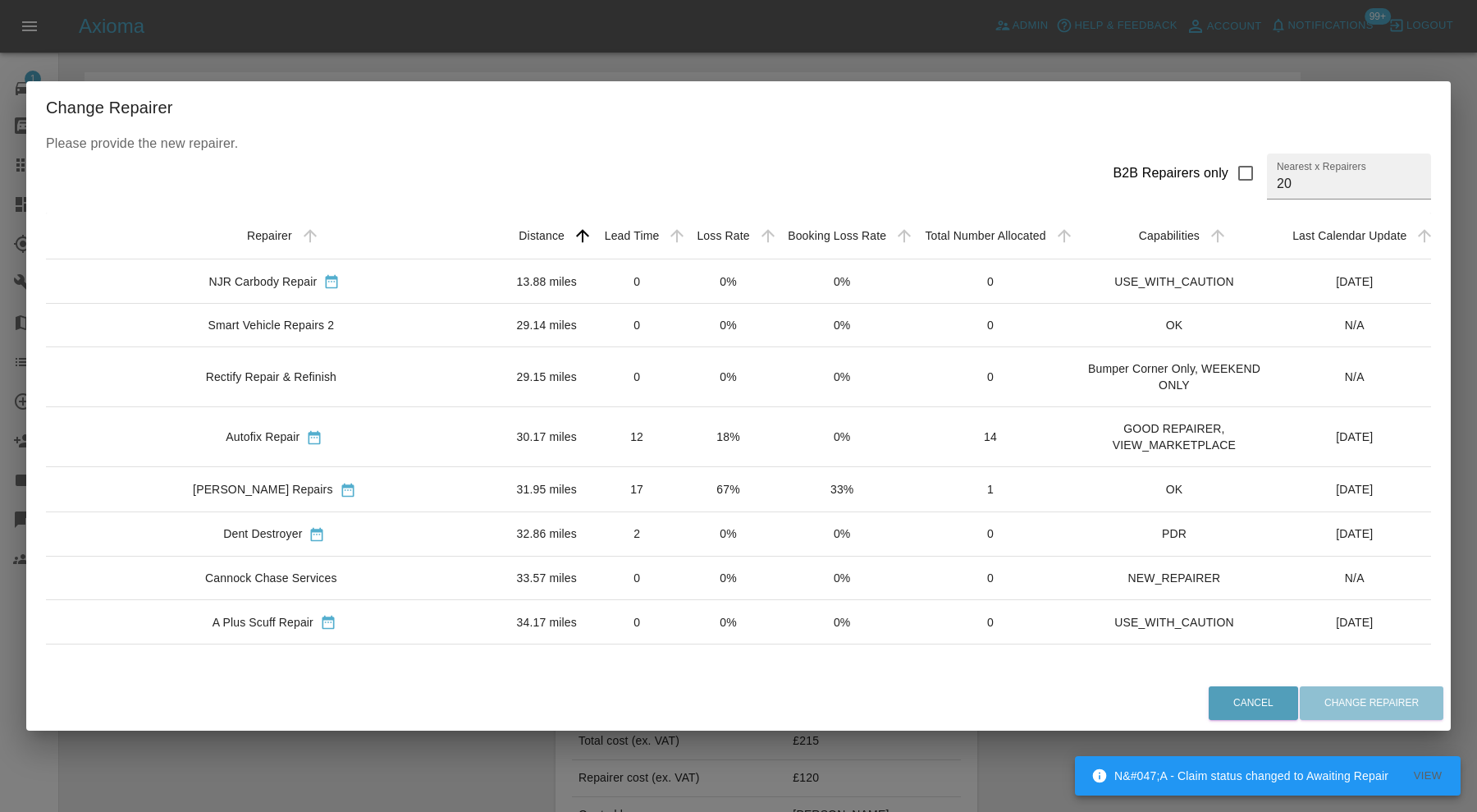
click at [400, 429] on div "Autofix Repair" at bounding box center [274, 437] width 431 height 17
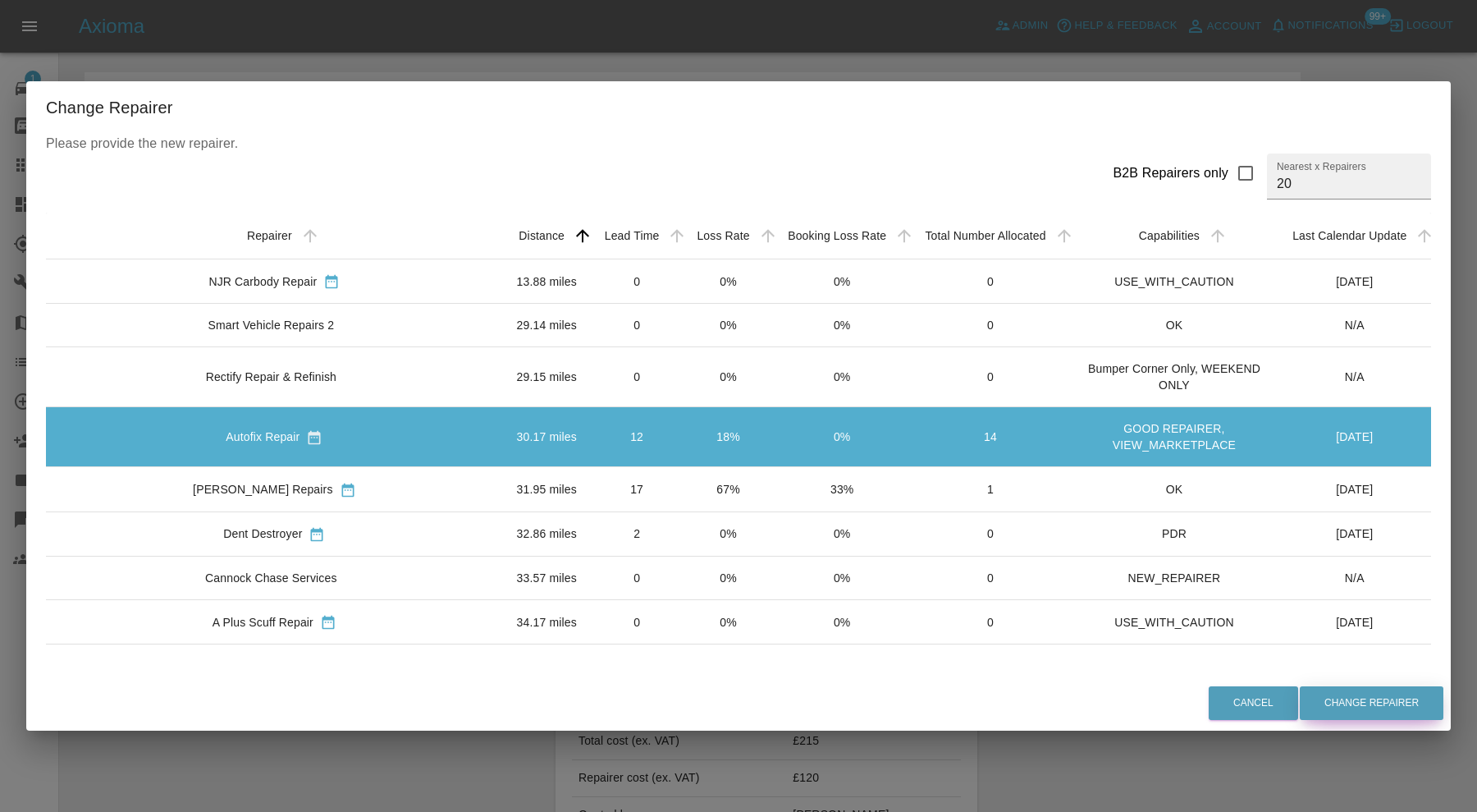
click at [1325, 697] on button "Change Repairer" at bounding box center [1371, 702] width 143 height 33
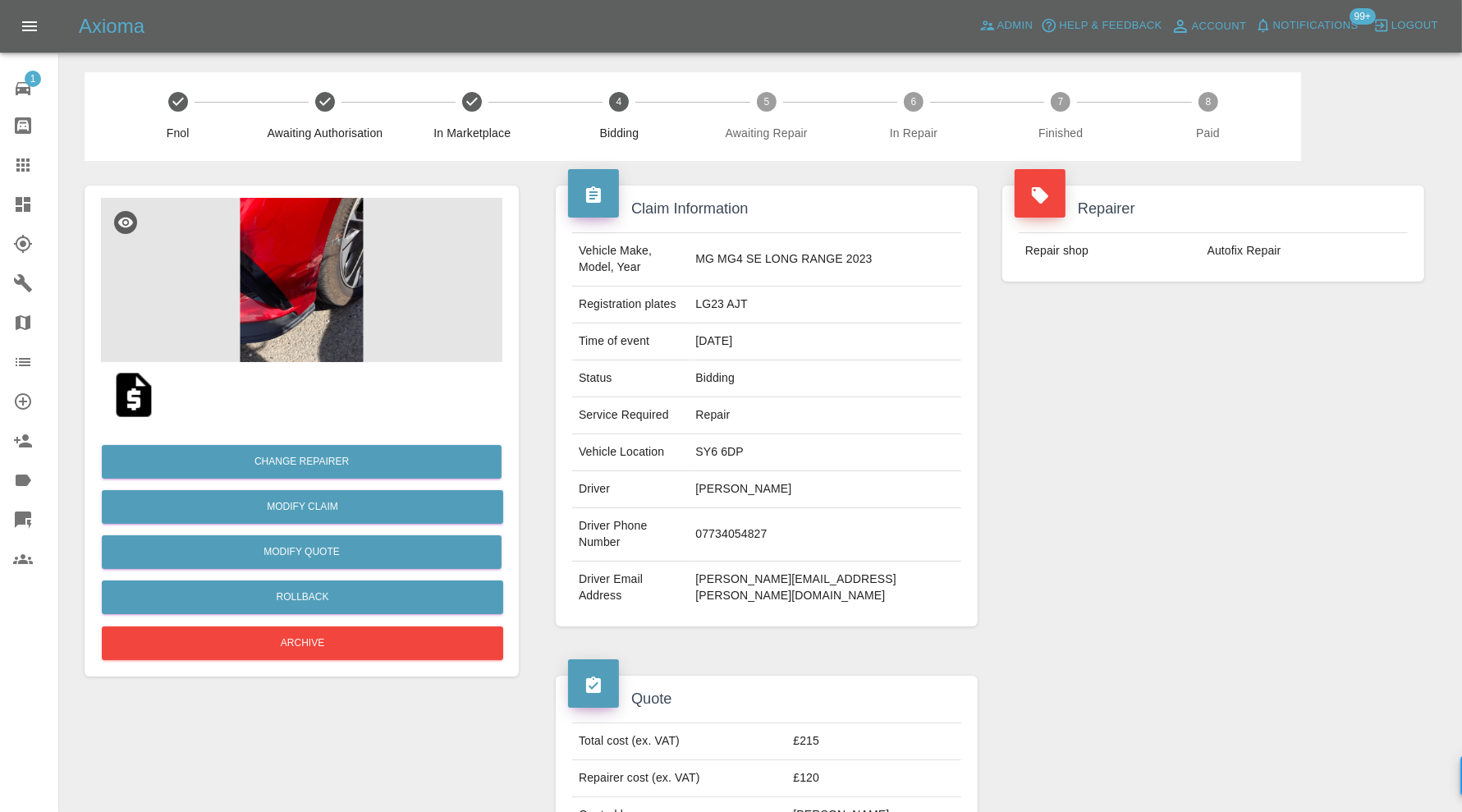
click at [37, 204] on div at bounding box center [36, 204] width 46 height 20
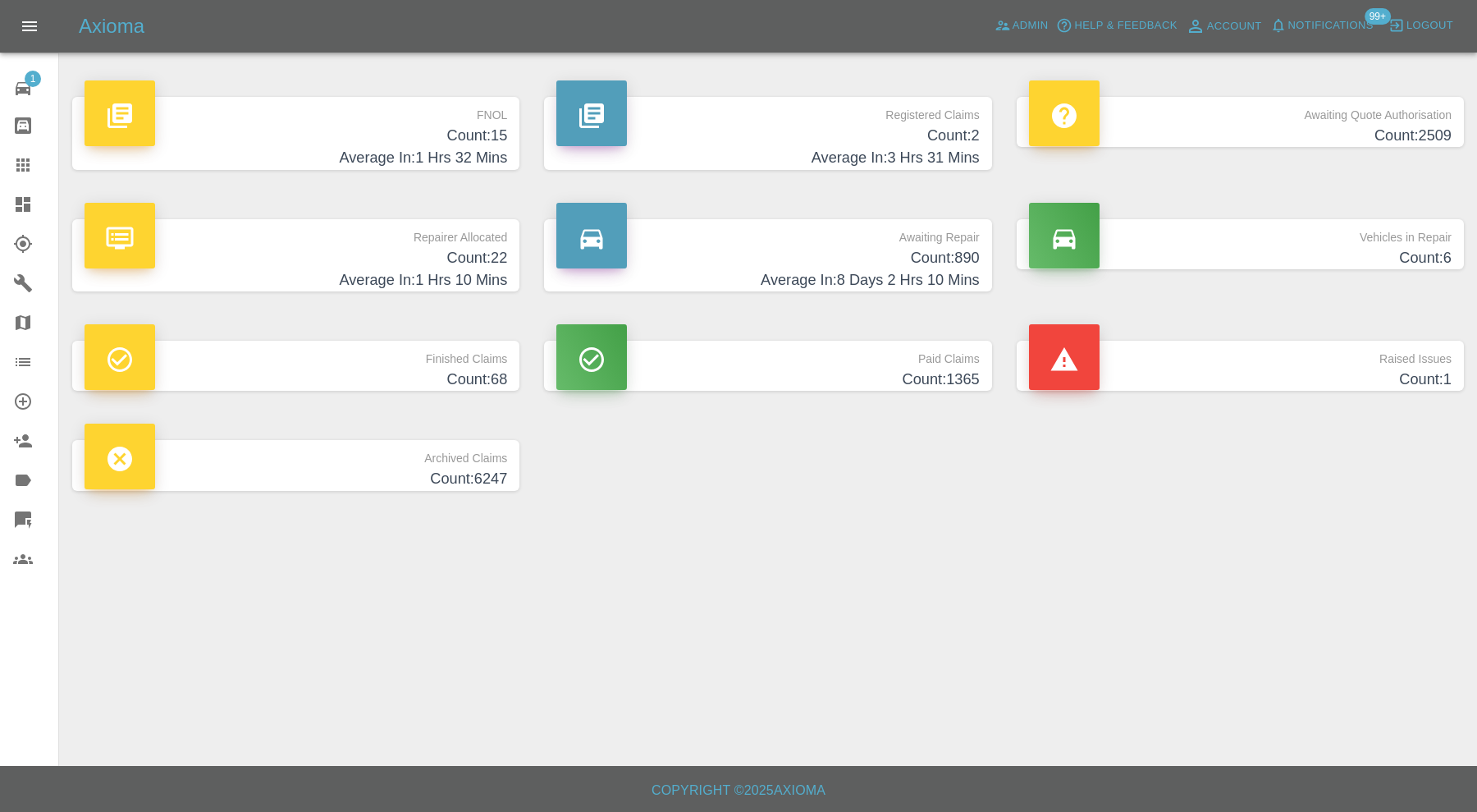
click at [396, 133] on h4 "Count: 15" at bounding box center [296, 135] width 423 height 22
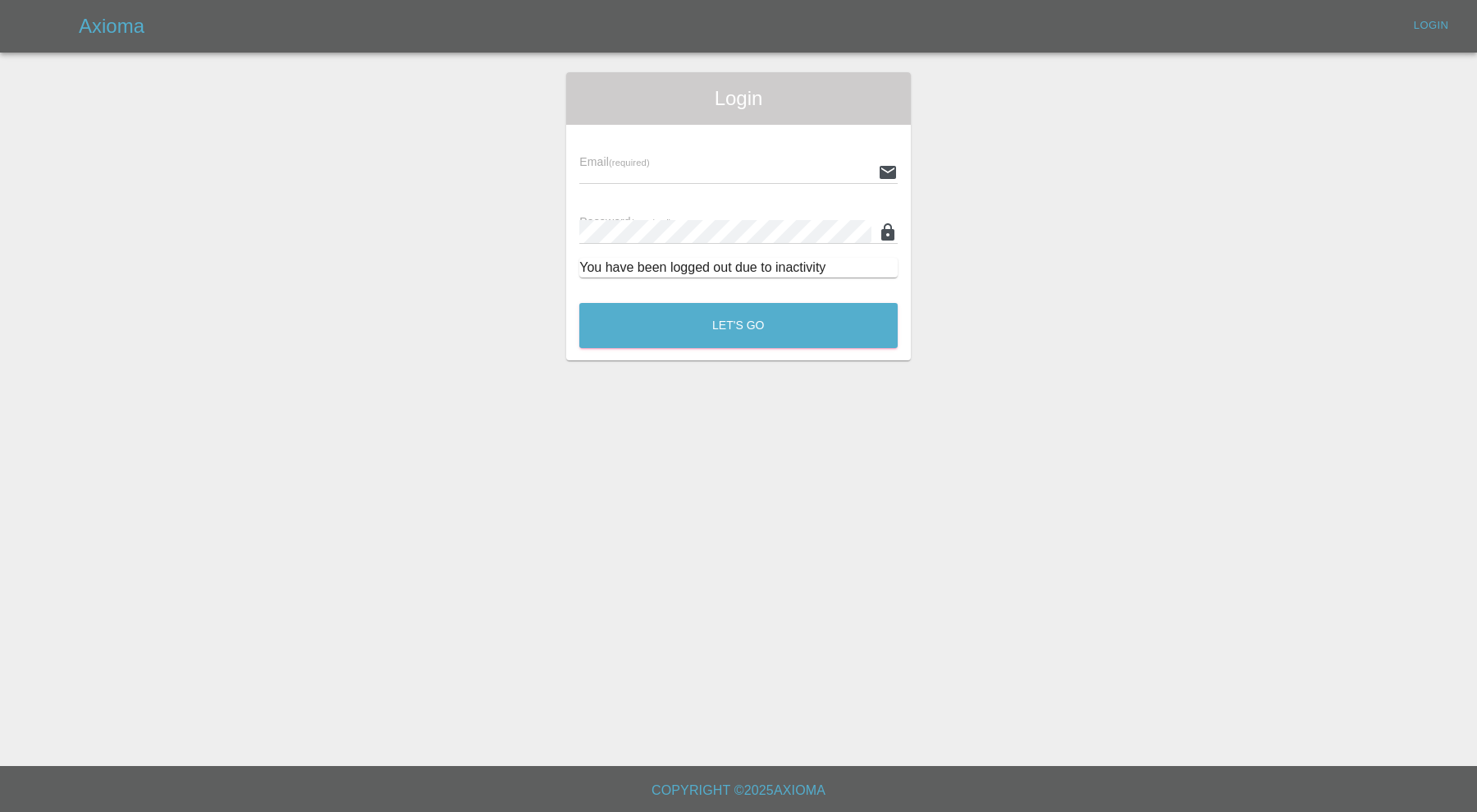
type input "carl.ainsworth@axioma.co.uk"
click at [600, 308] on button "Let's Go" at bounding box center [739, 325] width 319 height 46
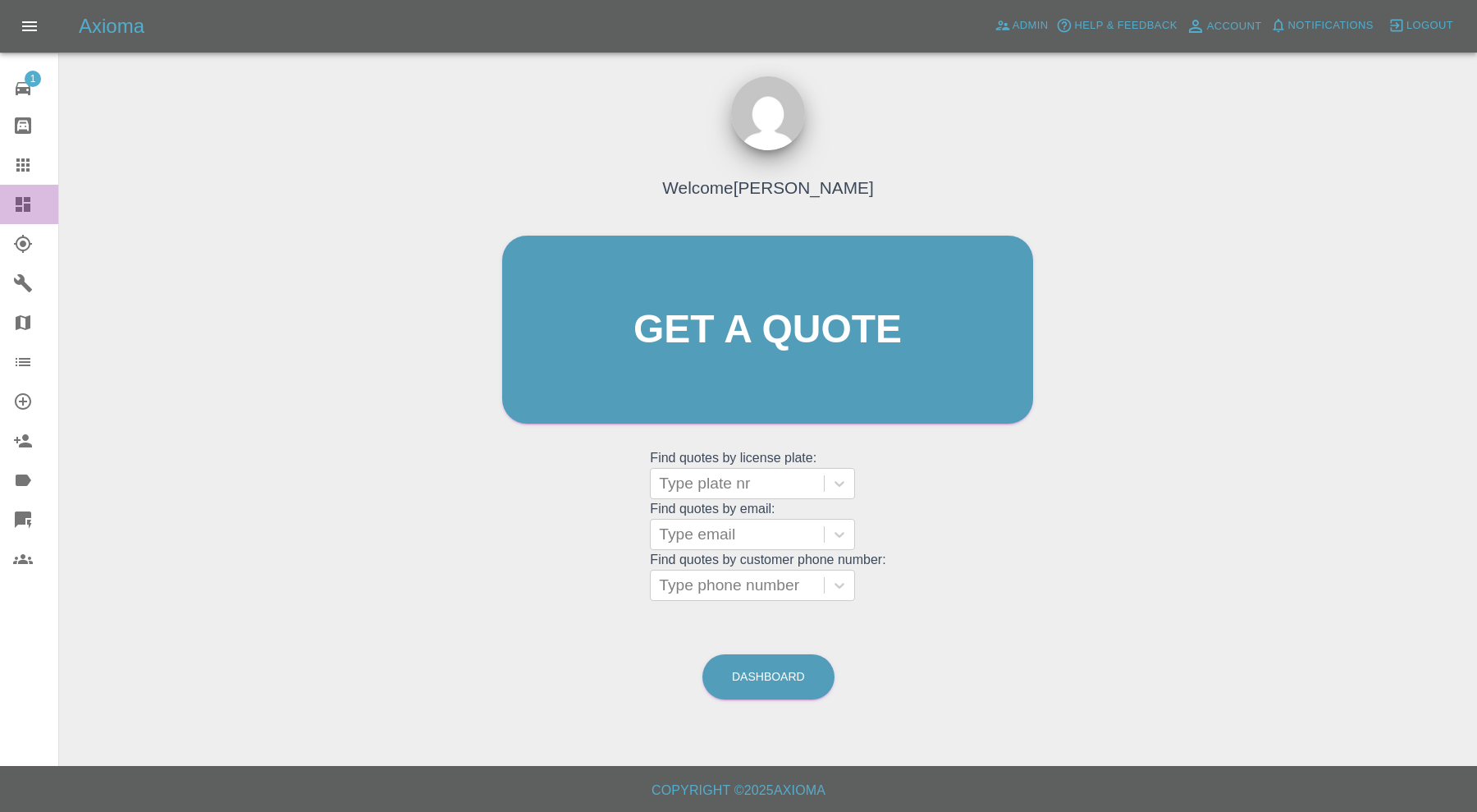
click at [36, 194] on div at bounding box center [36, 204] width 46 height 20
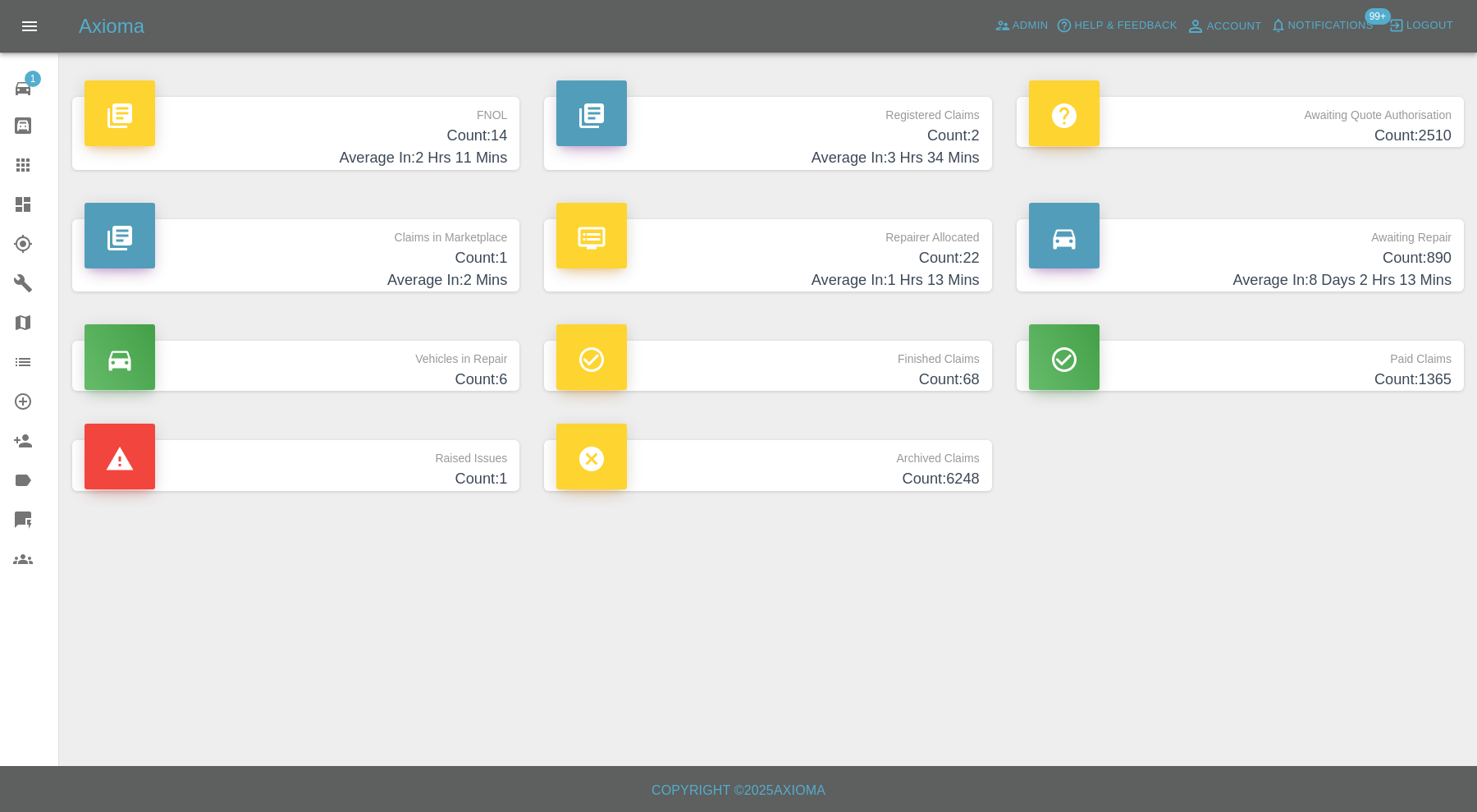
click at [1151, 248] on h4 "Count: 890" at bounding box center [1241, 257] width 423 height 22
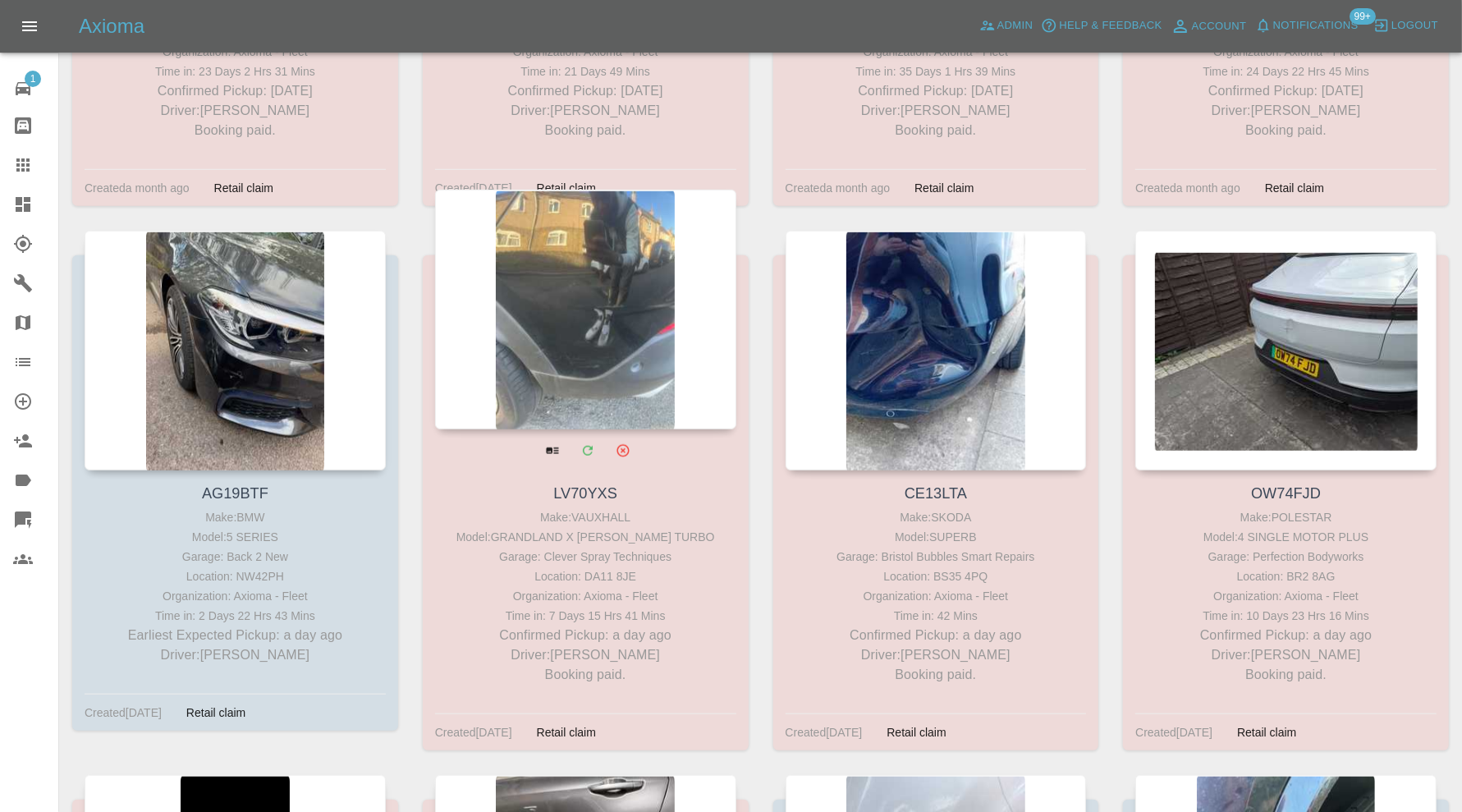
scroll to position [684, 0]
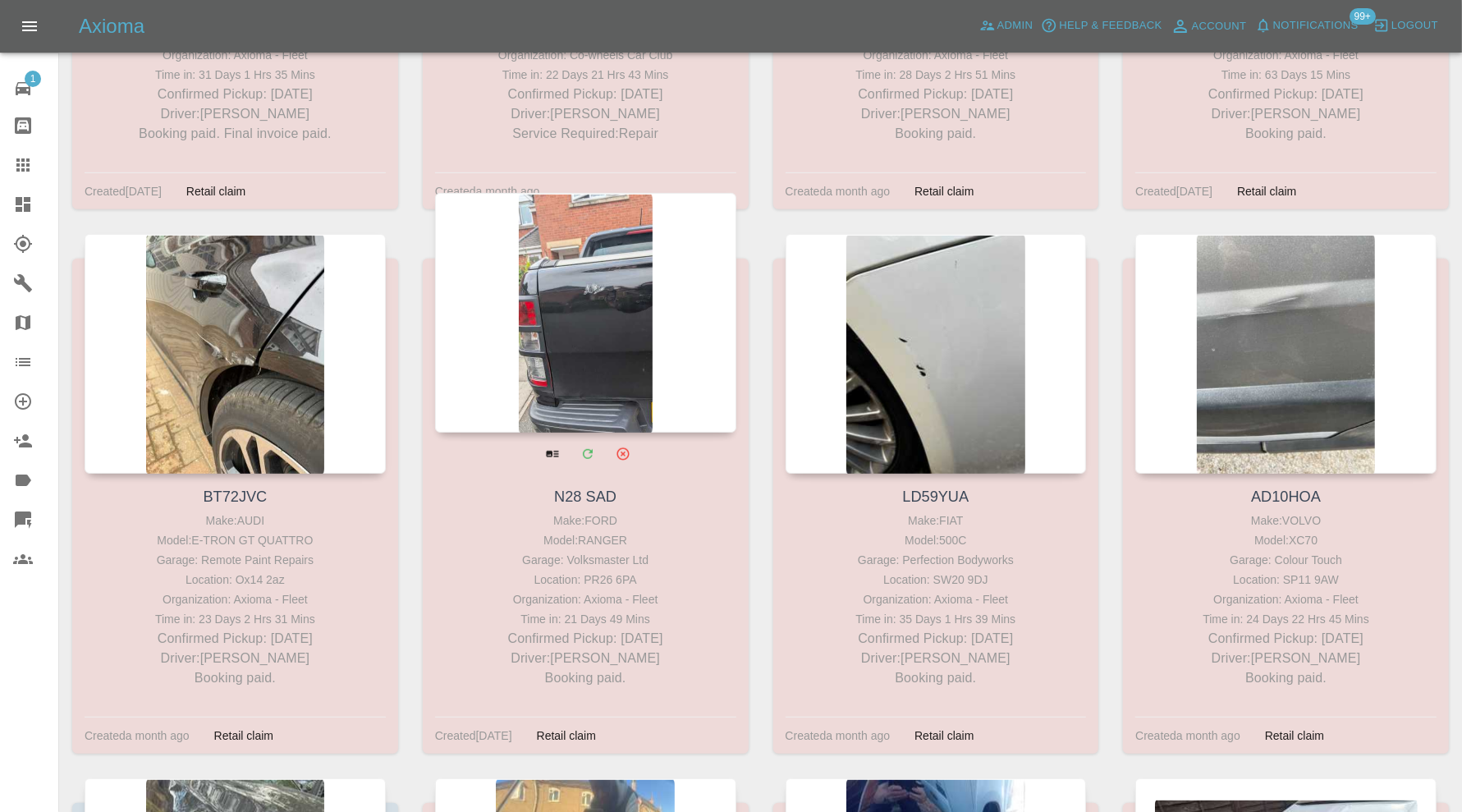
click at [624, 335] on div at bounding box center [584, 312] width 301 height 240
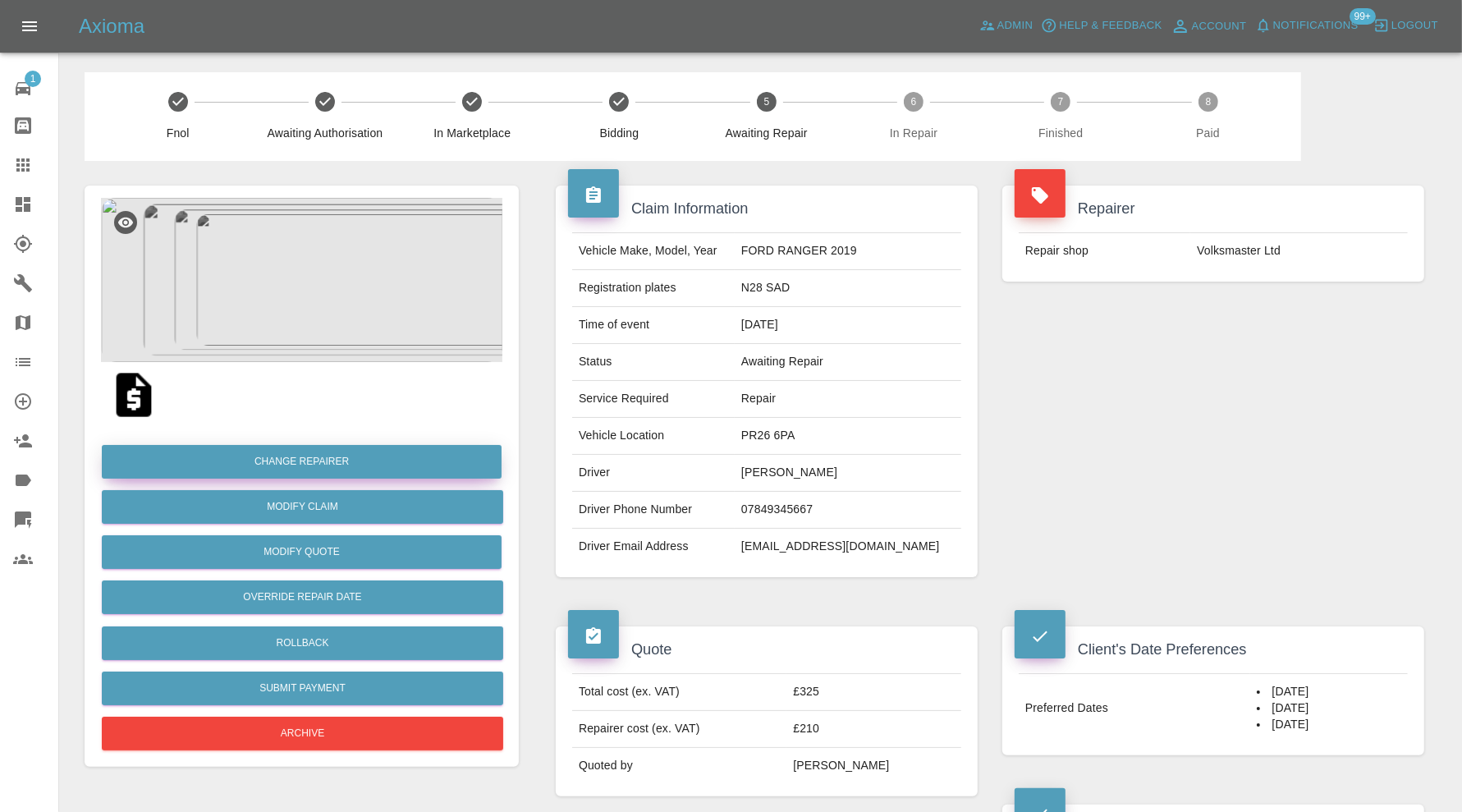
click at [357, 452] on button "Change Repairer" at bounding box center [301, 461] width 399 height 33
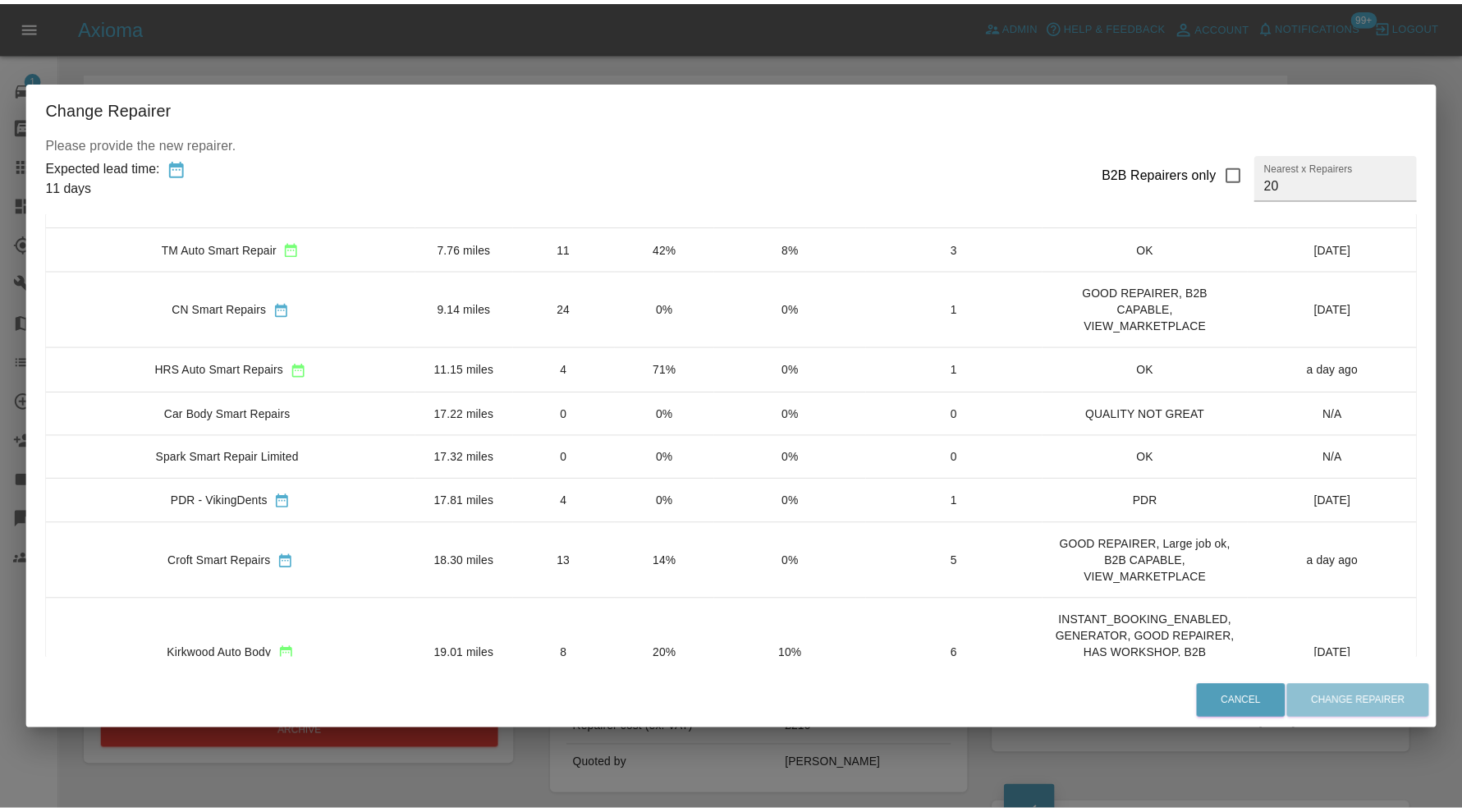
scroll to position [273, 0]
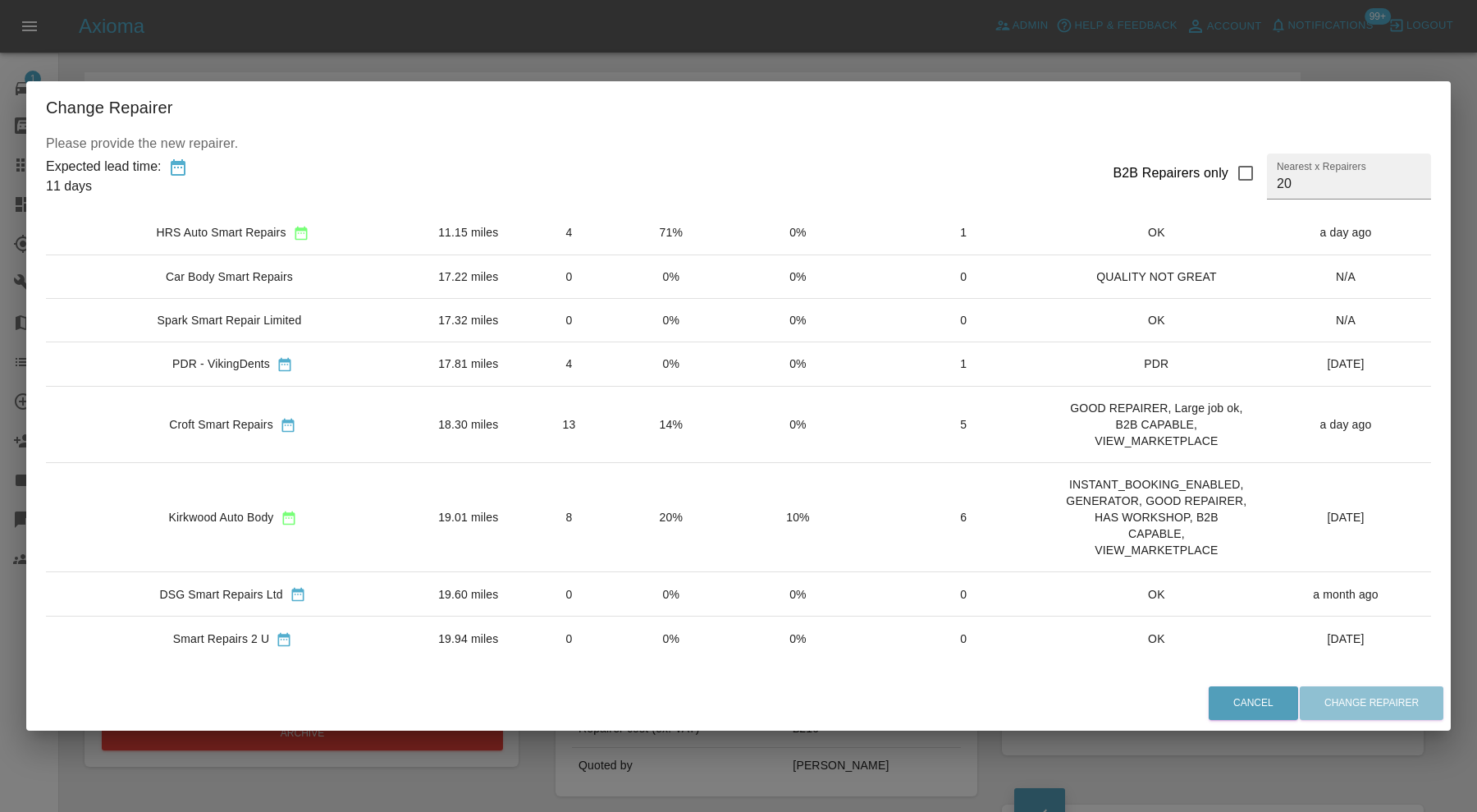
click at [518, 505] on td "8" at bounding box center [569, 517] width 103 height 109
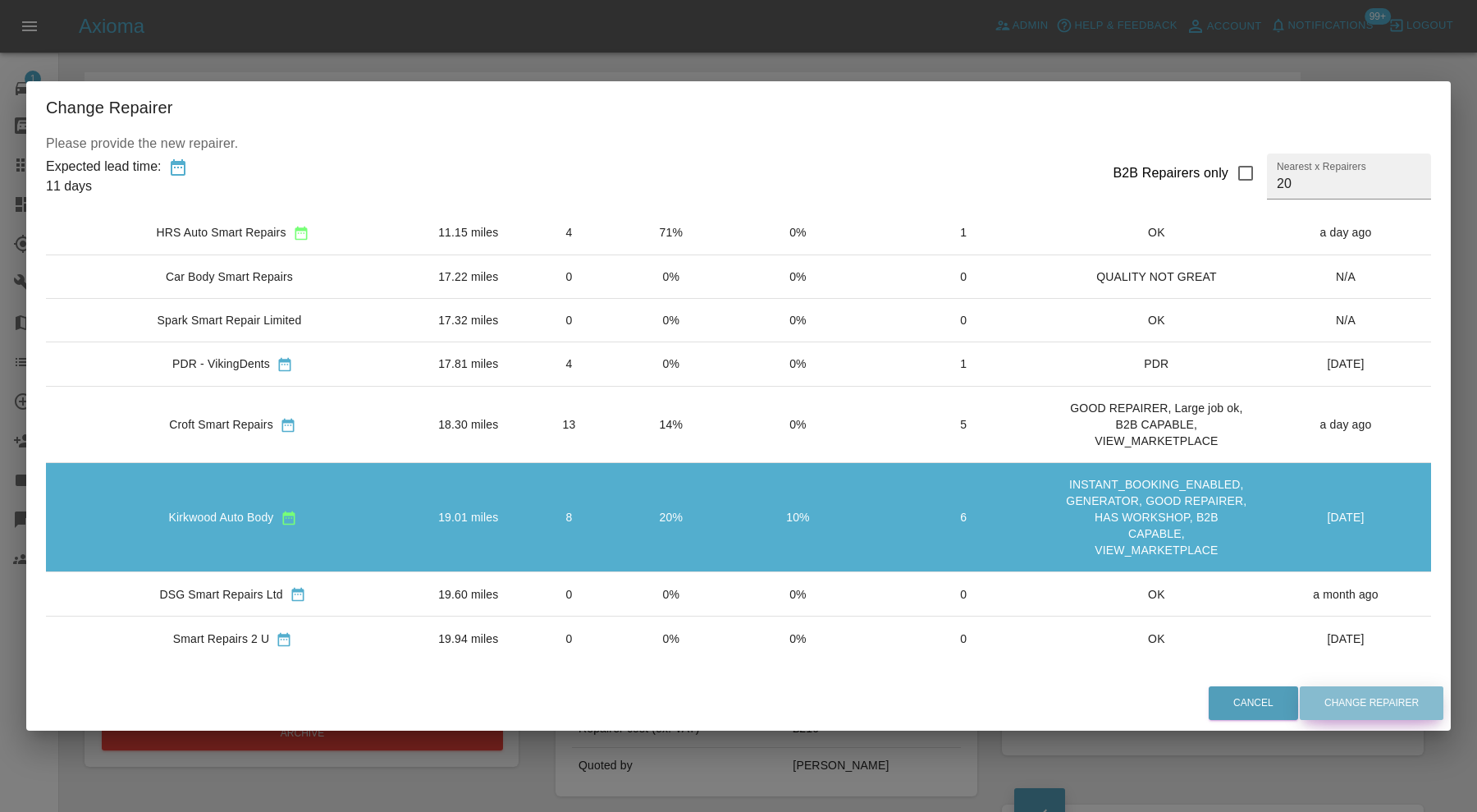
click at [1357, 698] on button "Change Repairer" at bounding box center [1371, 702] width 143 height 33
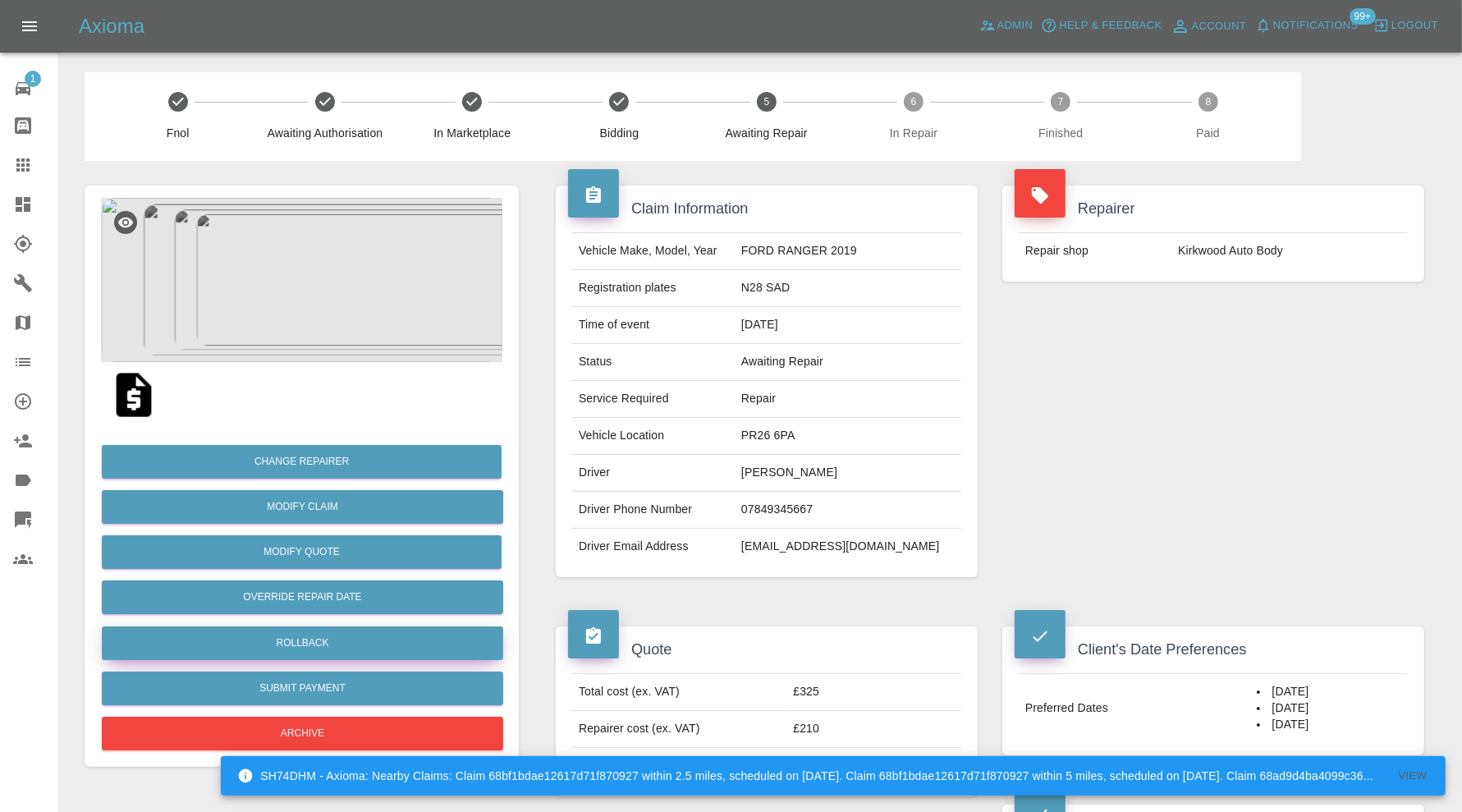
click at [340, 648] on button "Rollback" at bounding box center [302, 642] width 401 height 33
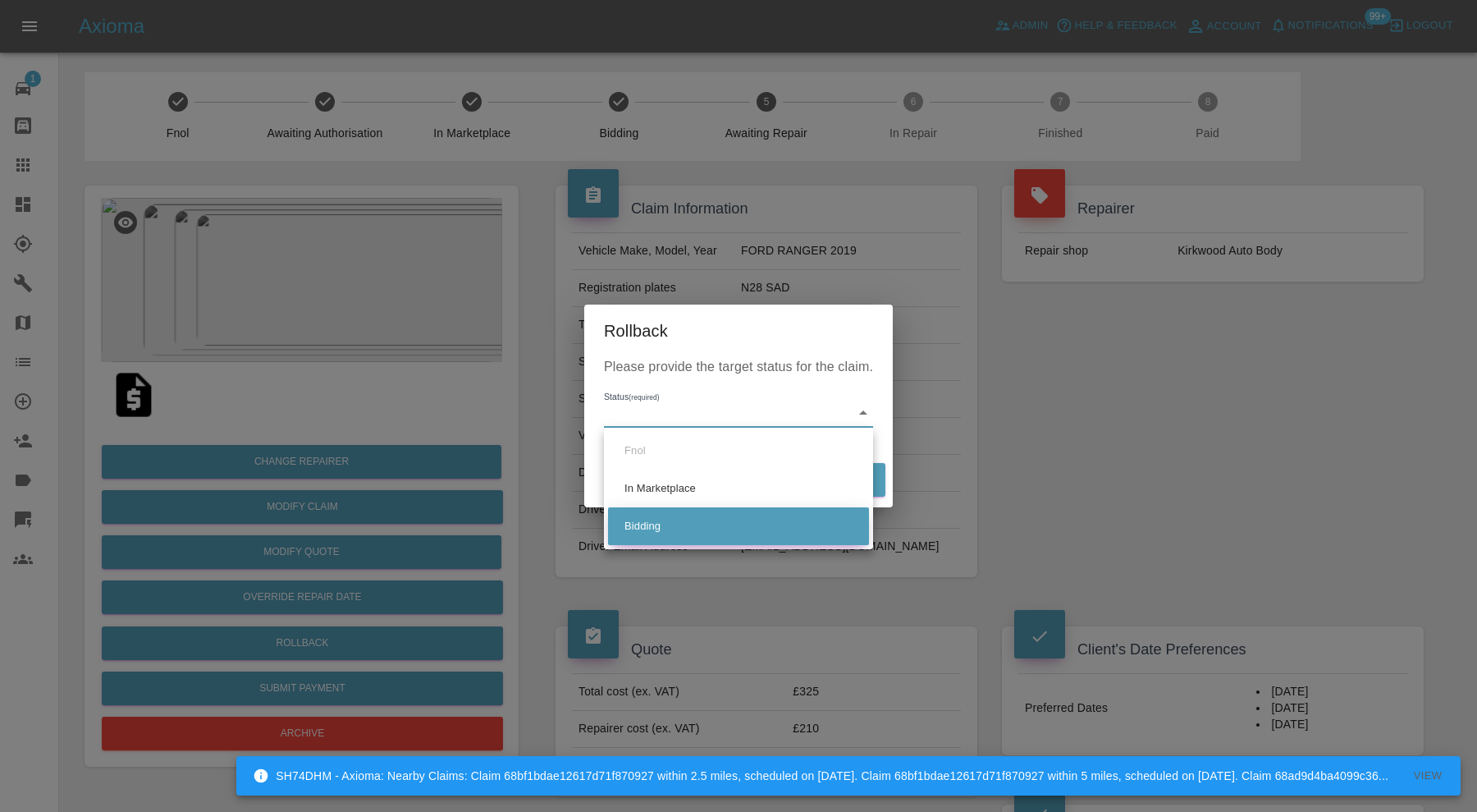
click at [648, 524] on li "Bidding" at bounding box center [738, 526] width 261 height 38
type input "bidding"
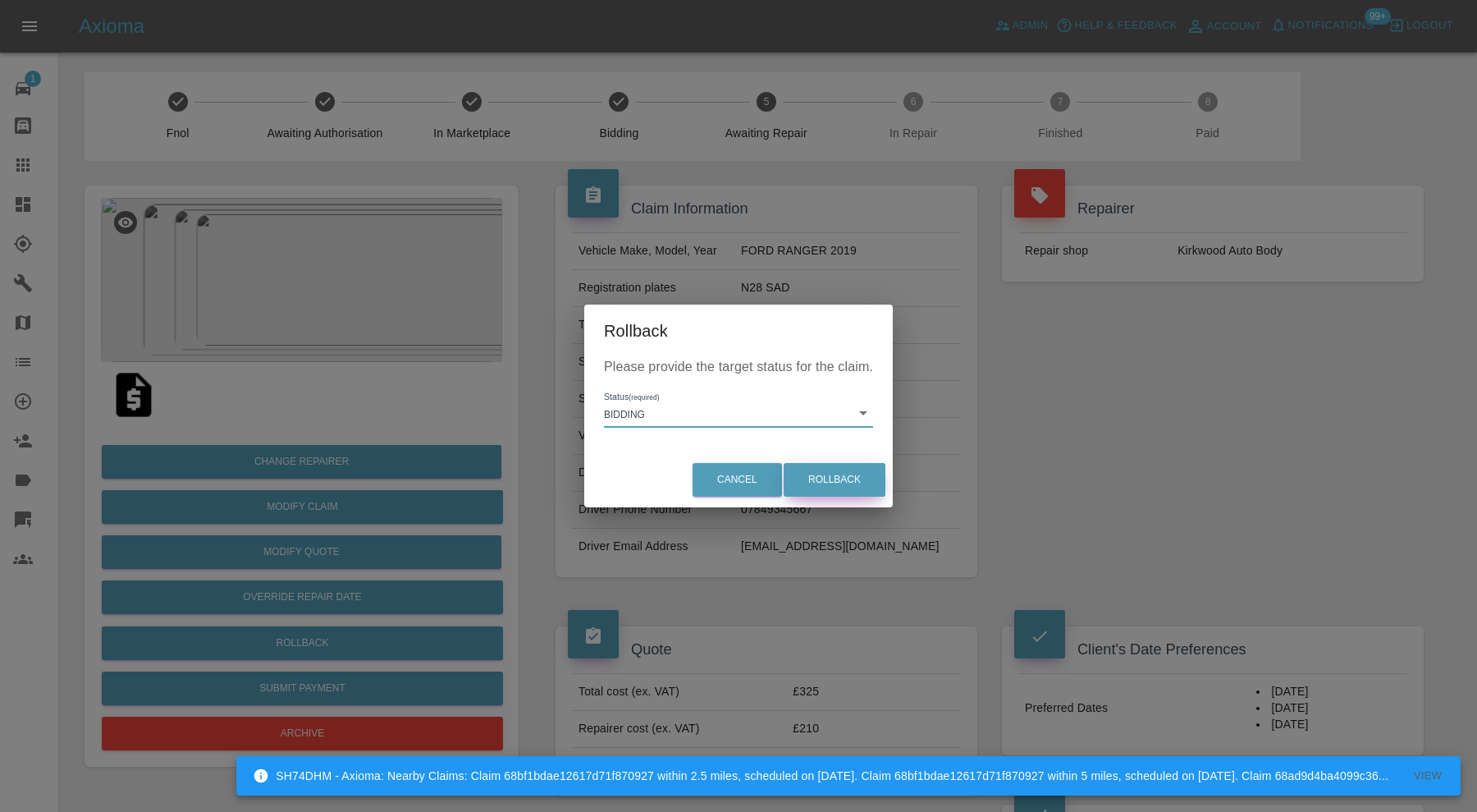
click at [818, 483] on button "Rollback" at bounding box center [834, 479] width 102 height 33
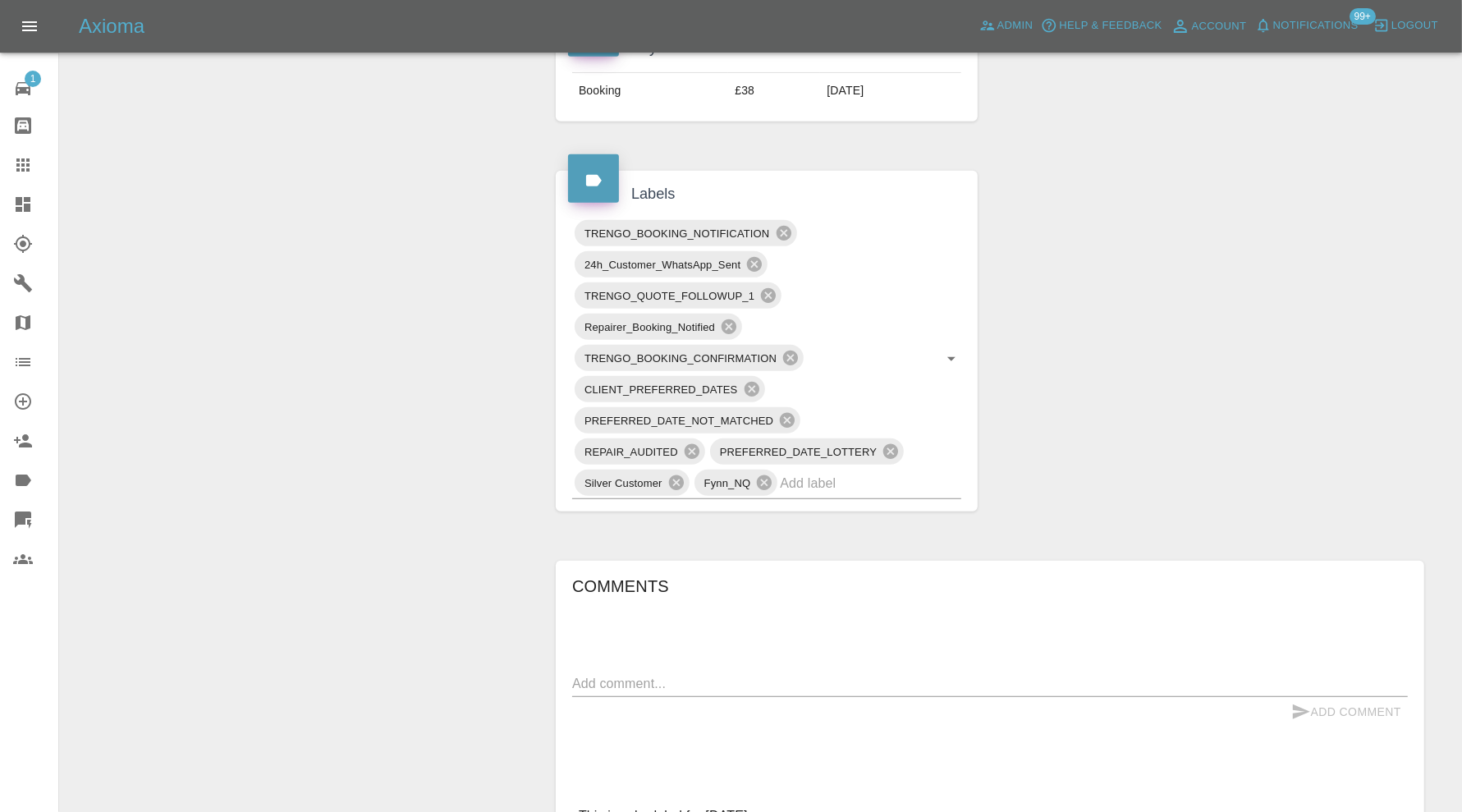
scroll to position [684, 0]
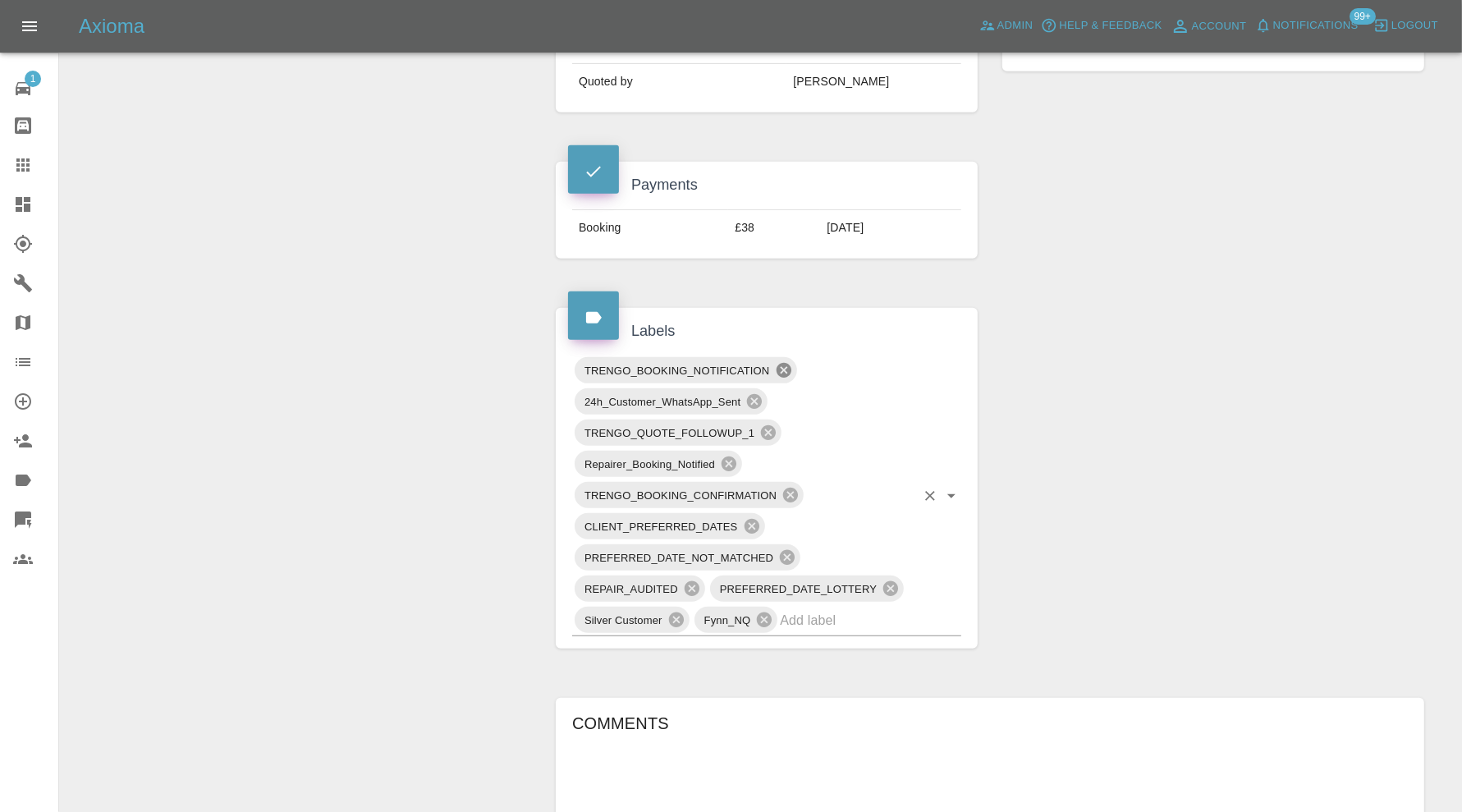
click at [787, 362] on icon at bounding box center [783, 370] width 15 height 15
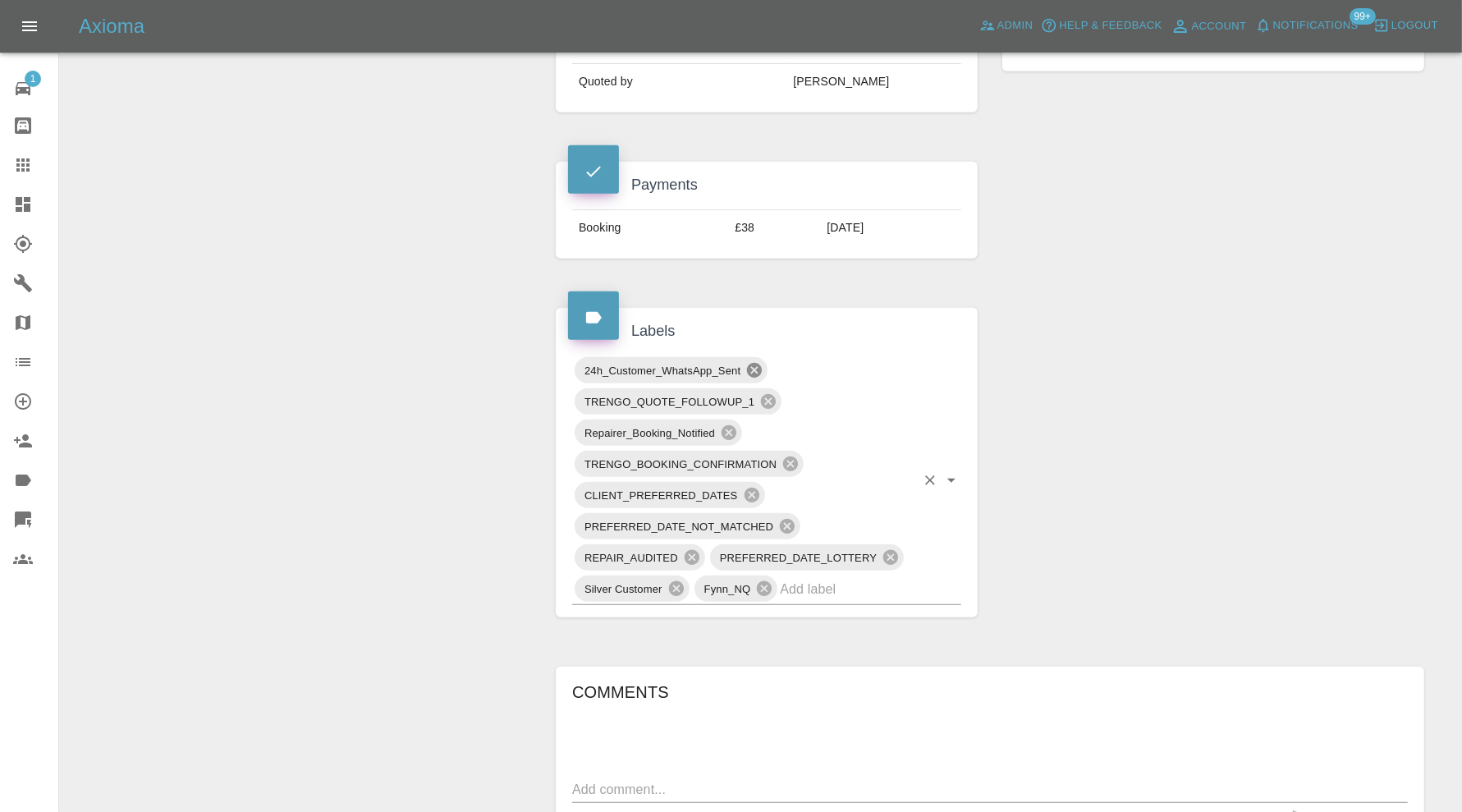
click at [755, 367] on icon at bounding box center [753, 370] width 18 height 18
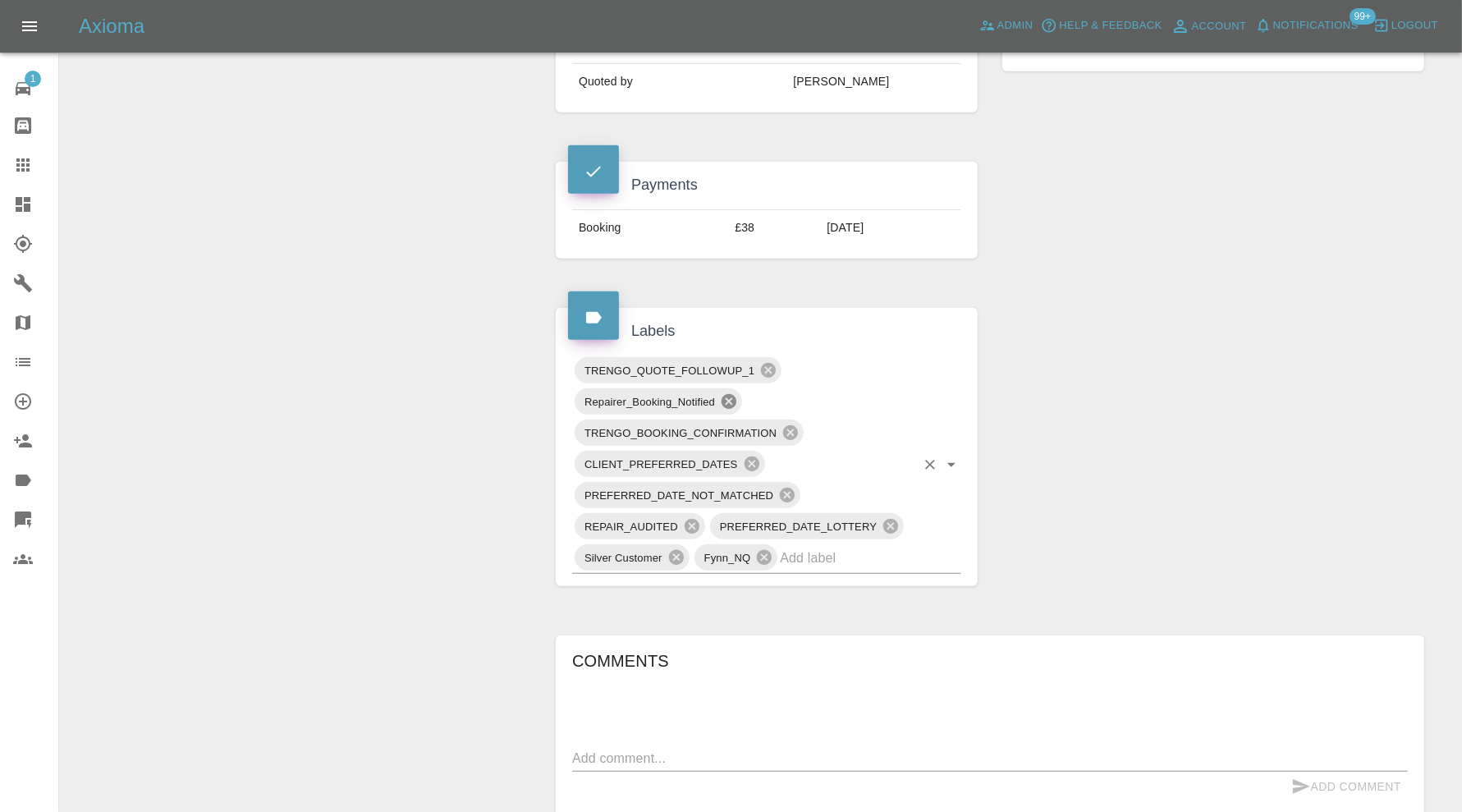
click at [731, 394] on icon at bounding box center [729, 401] width 15 height 15
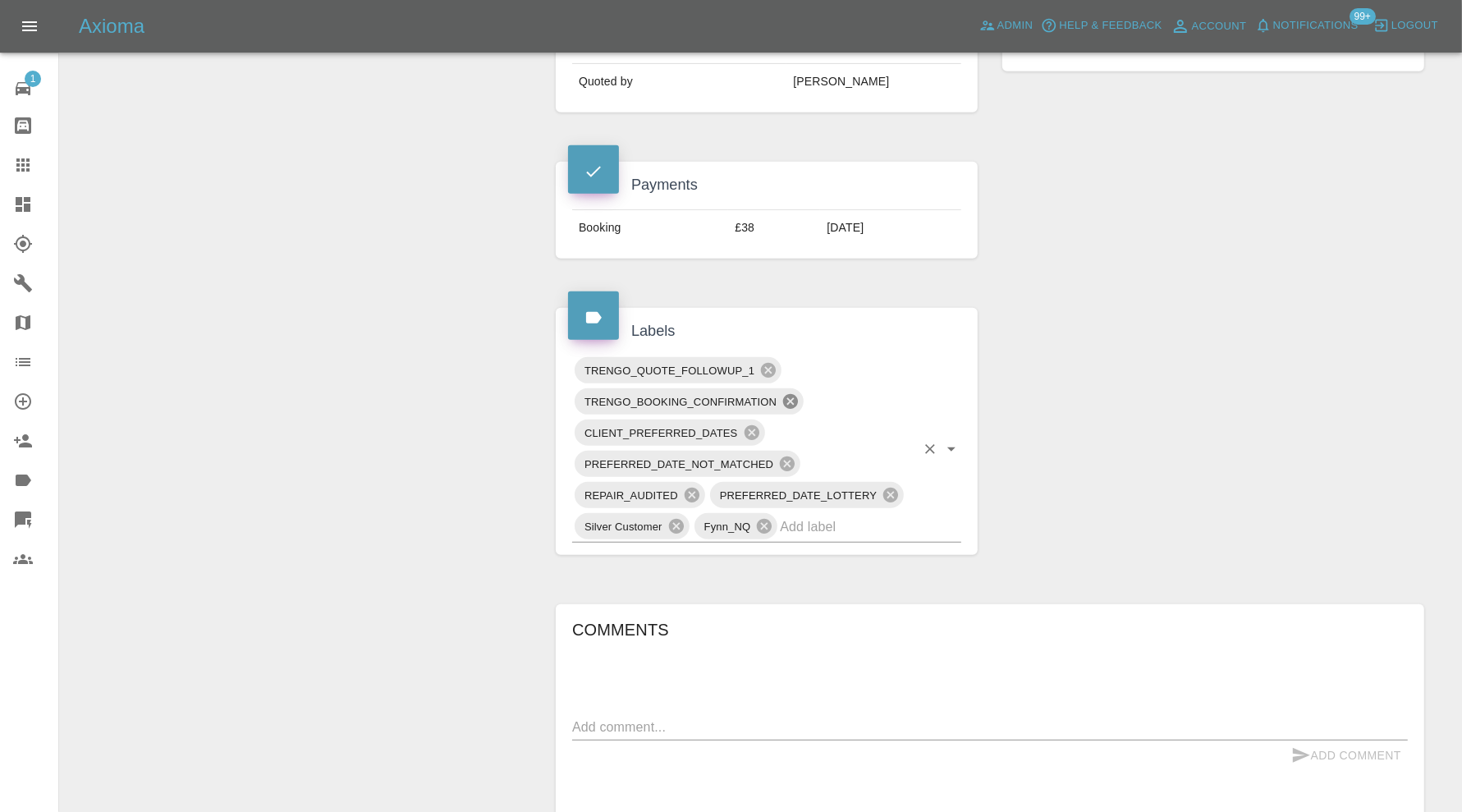
click at [791, 395] on icon at bounding box center [790, 401] width 15 height 15
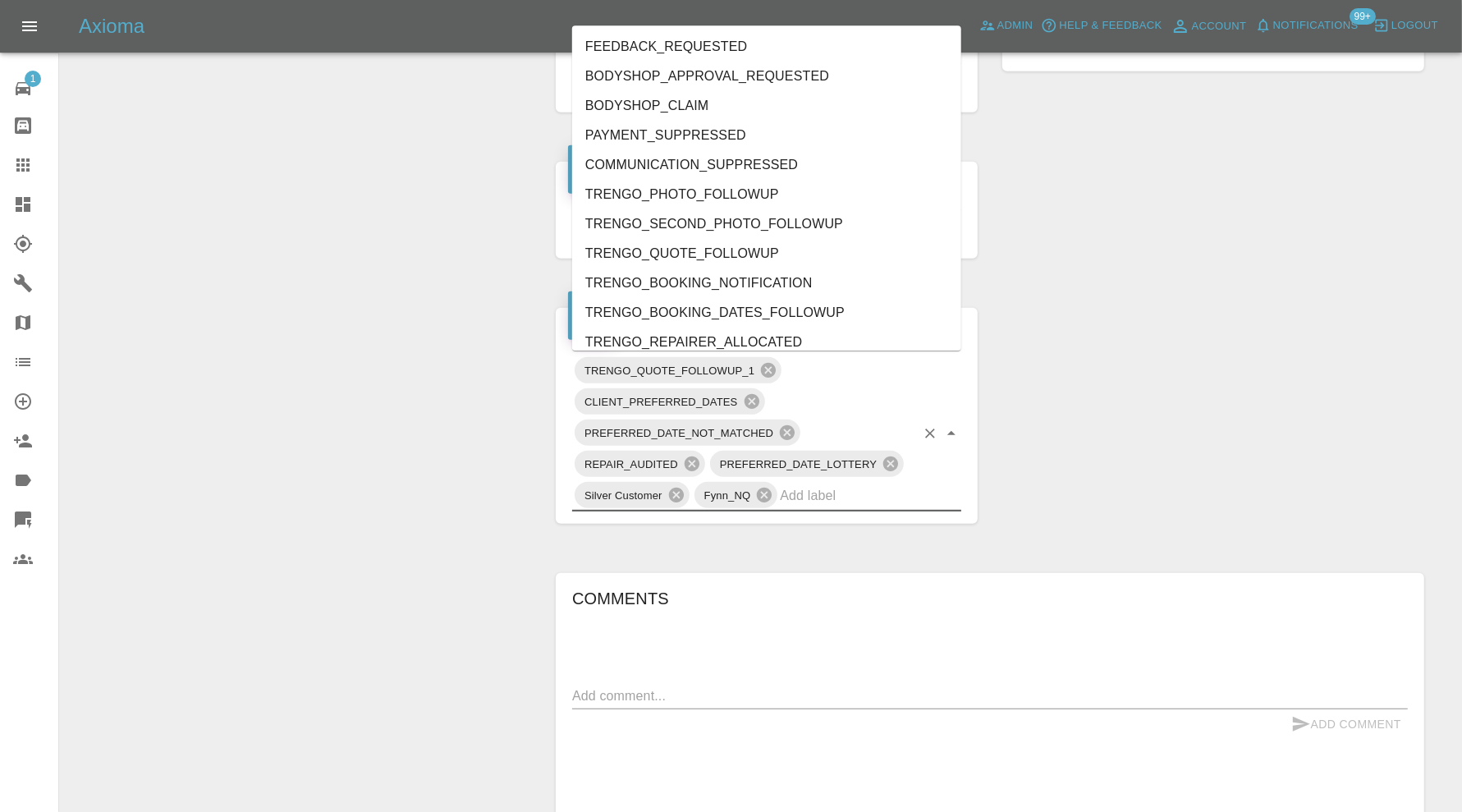
click at [828, 489] on input "text" at bounding box center [847, 495] width 136 height 26
type input "rea"
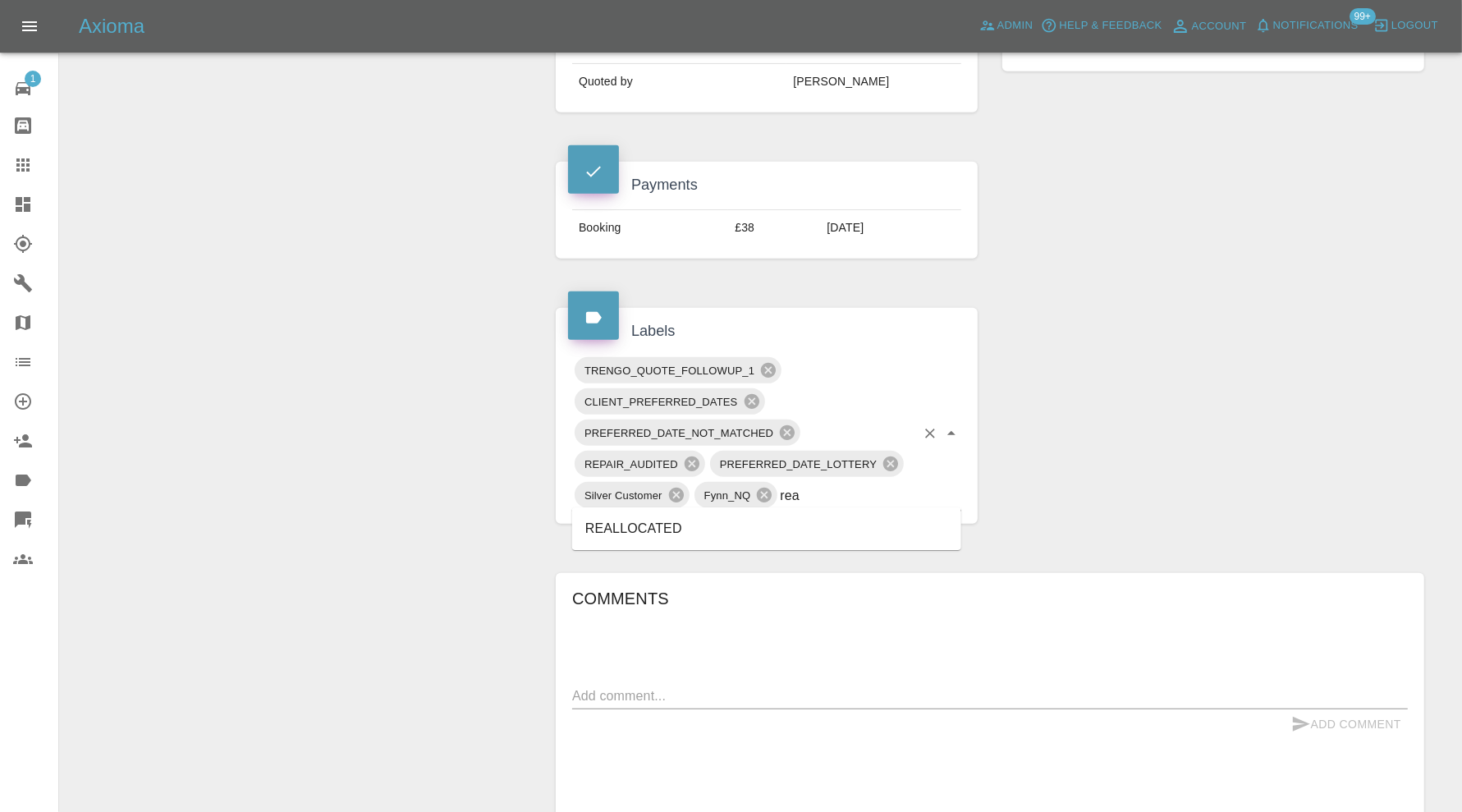
click at [727, 518] on li "REALLOCATED" at bounding box center [767, 528] width 389 height 29
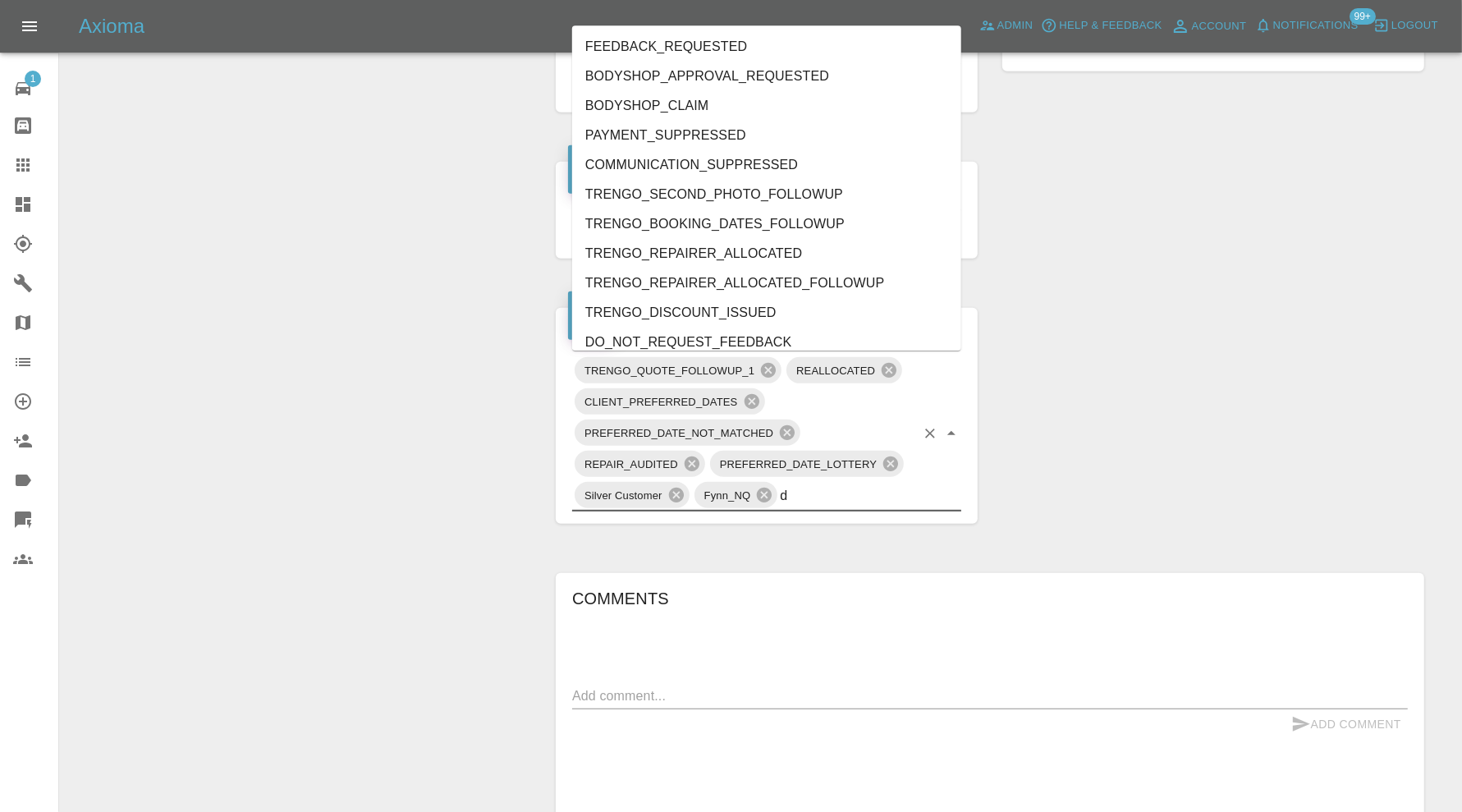
type input "do"
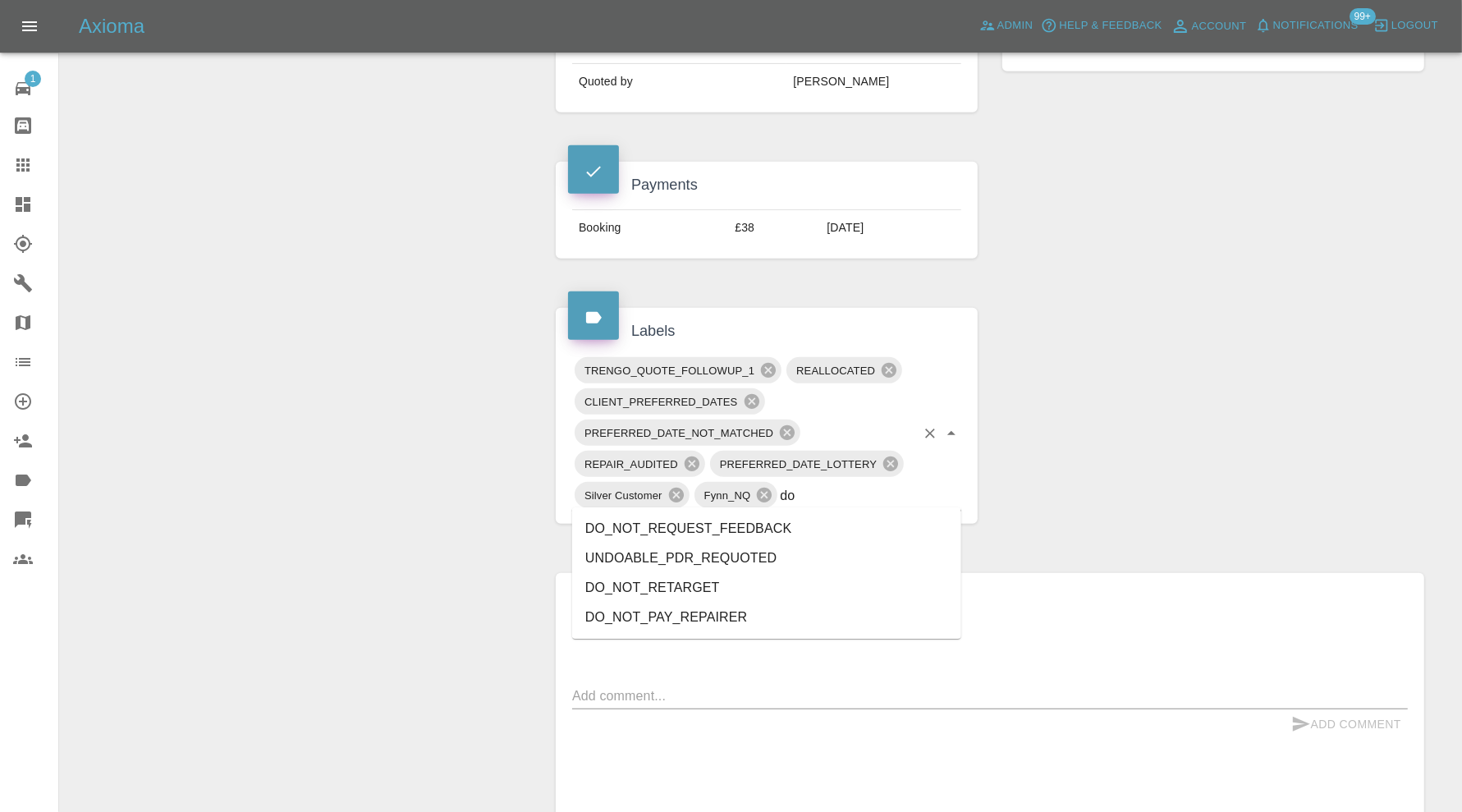
click at [808, 522] on li "DO_NOT_REQUEST_FEEDBACK" at bounding box center [767, 528] width 389 height 29
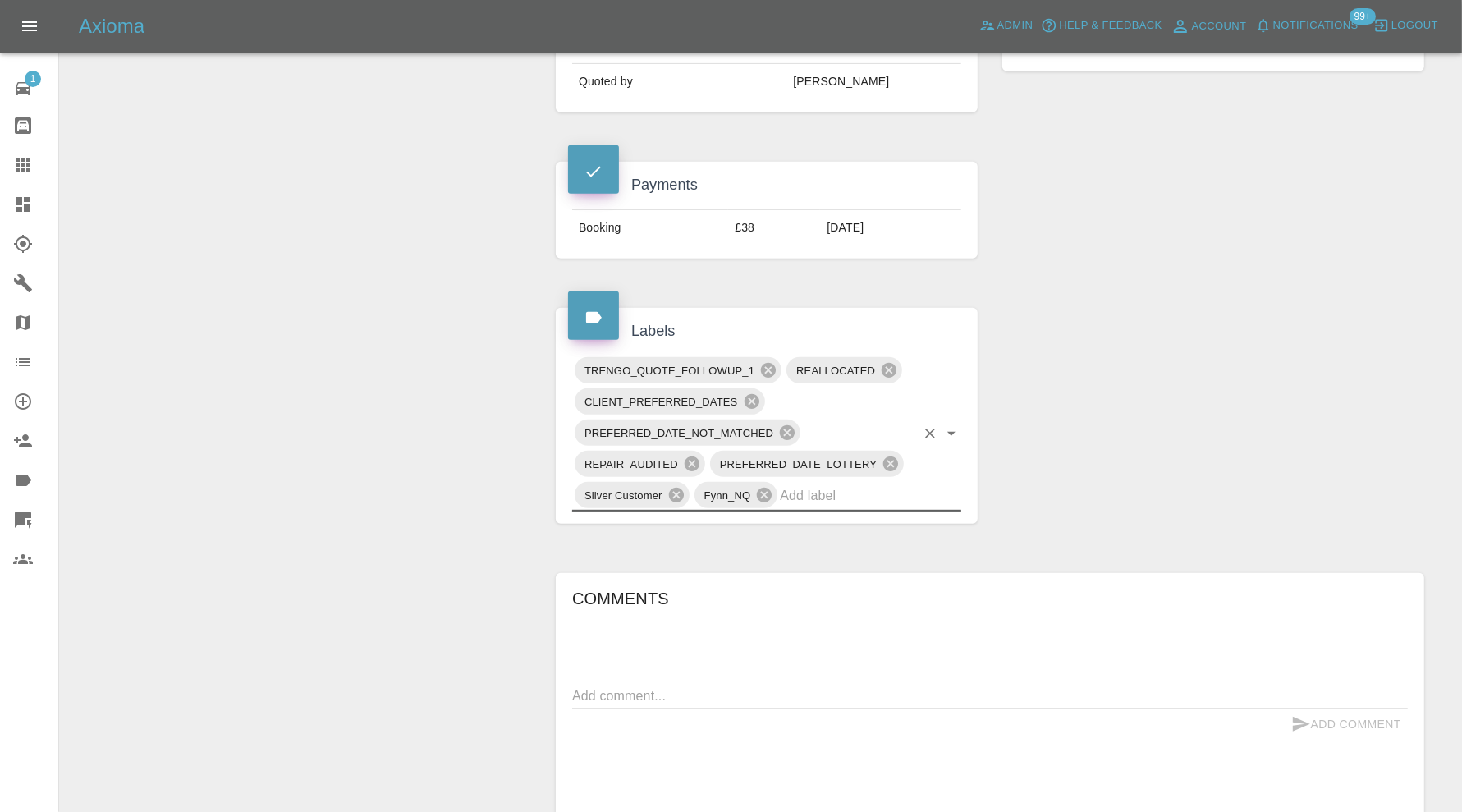
scroll to position [957, 0]
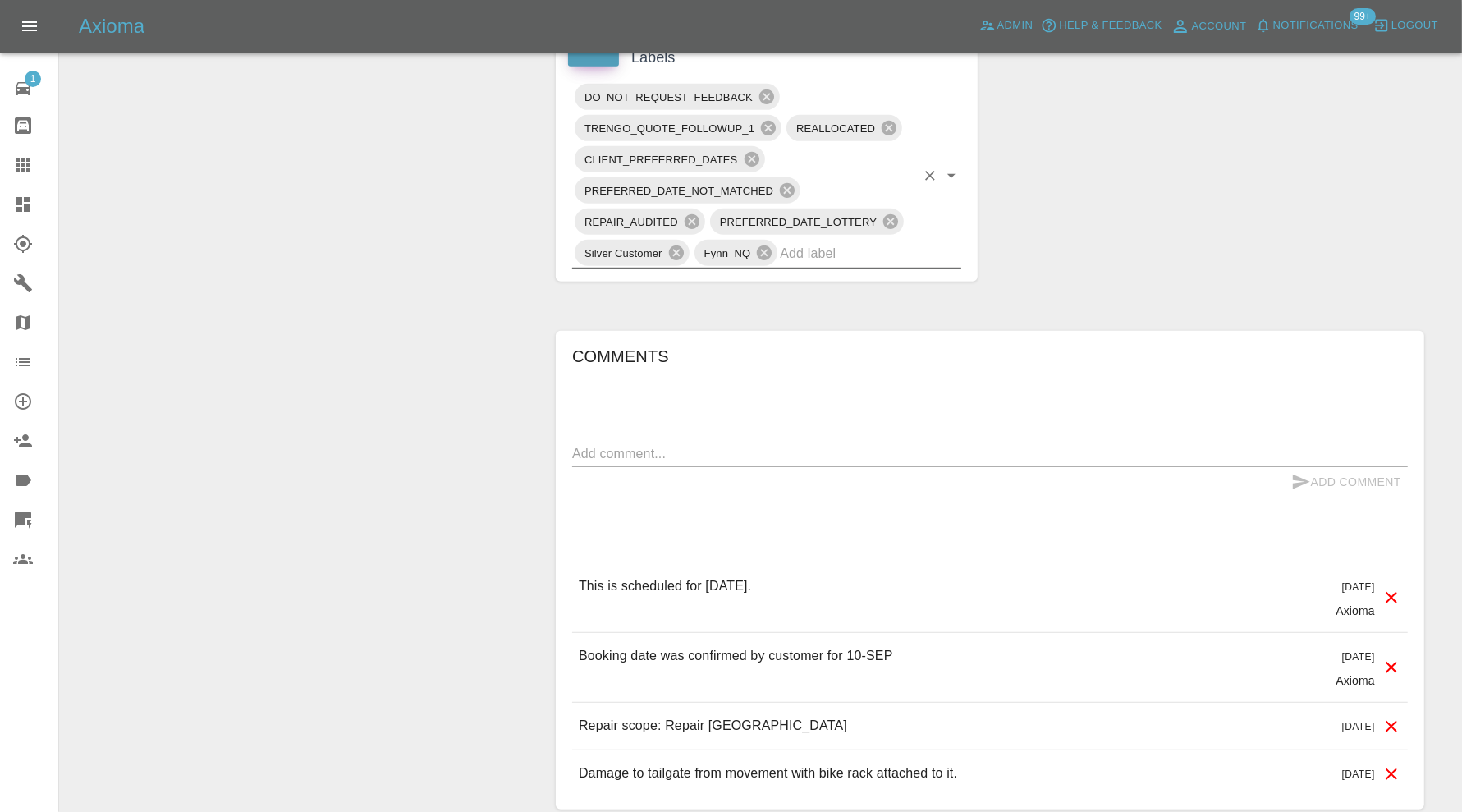
click at [1396, 596] on icon at bounding box center [1391, 597] width 20 height 20
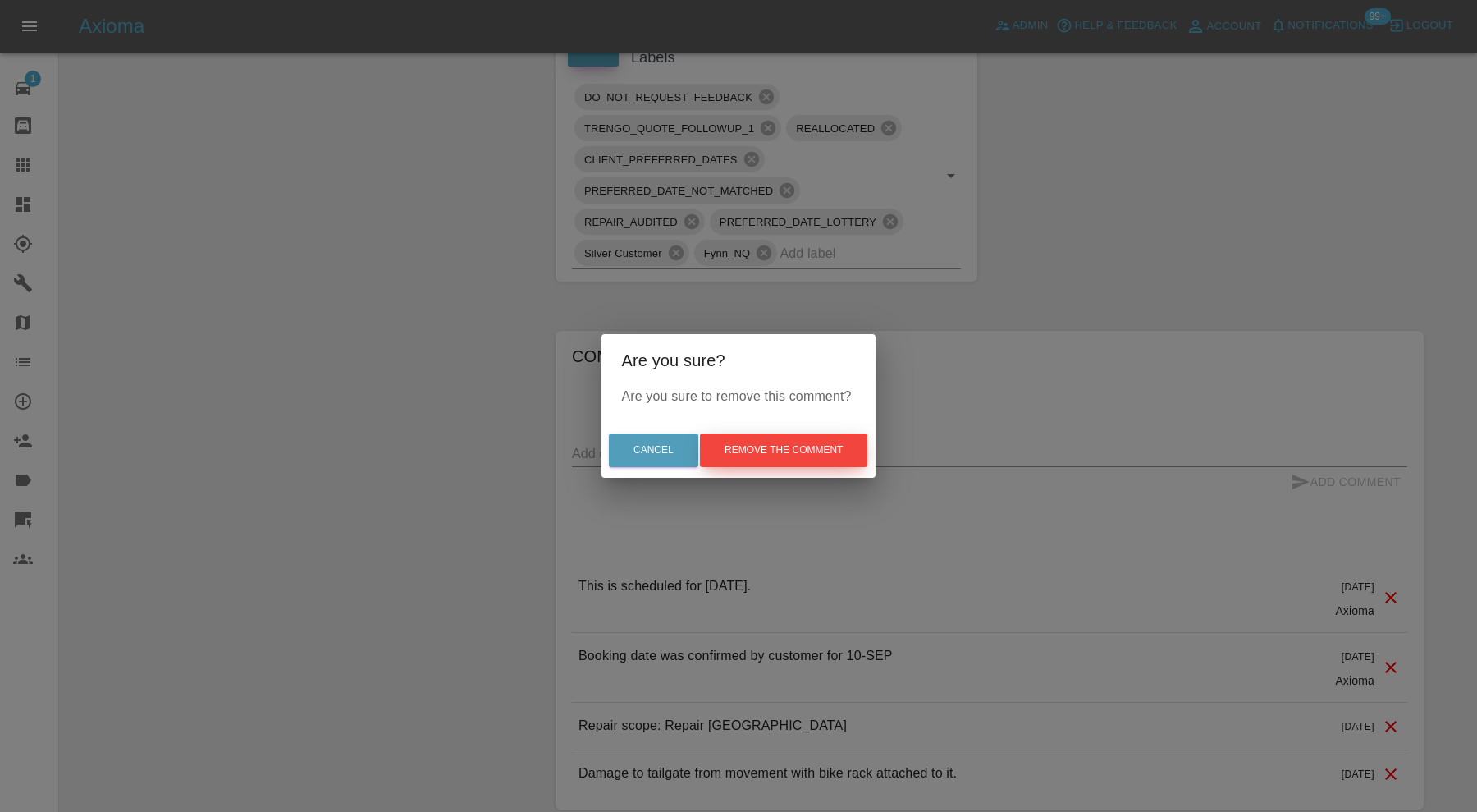
click at [848, 460] on button "Remove the comment" at bounding box center [784, 450] width 167 height 33
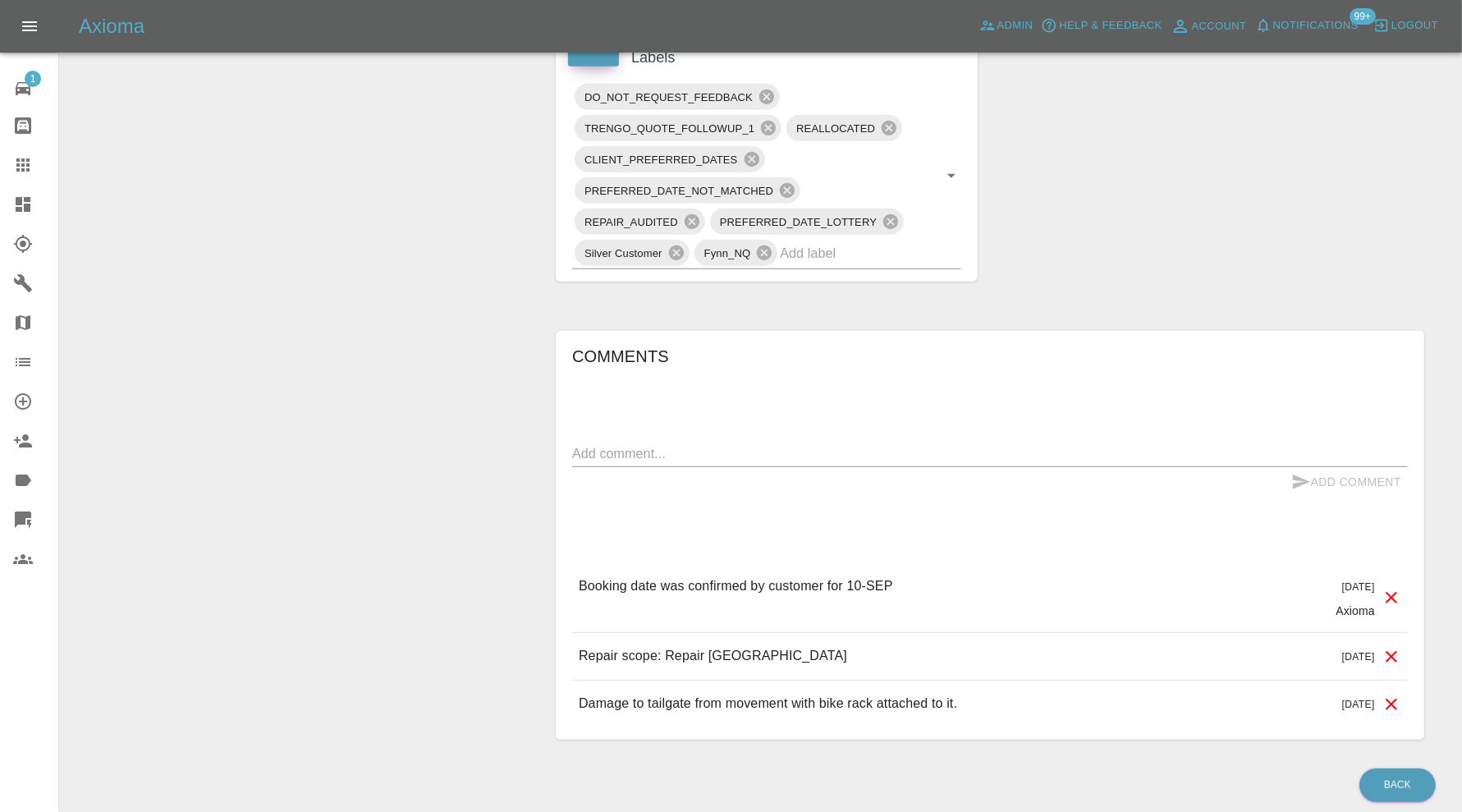
click at [819, 444] on textarea at bounding box center [990, 453] width 836 height 19
type textarea "reallocated and rebooking"
click at [1322, 475] on button "Add Comment" at bounding box center [1346, 482] width 123 height 30
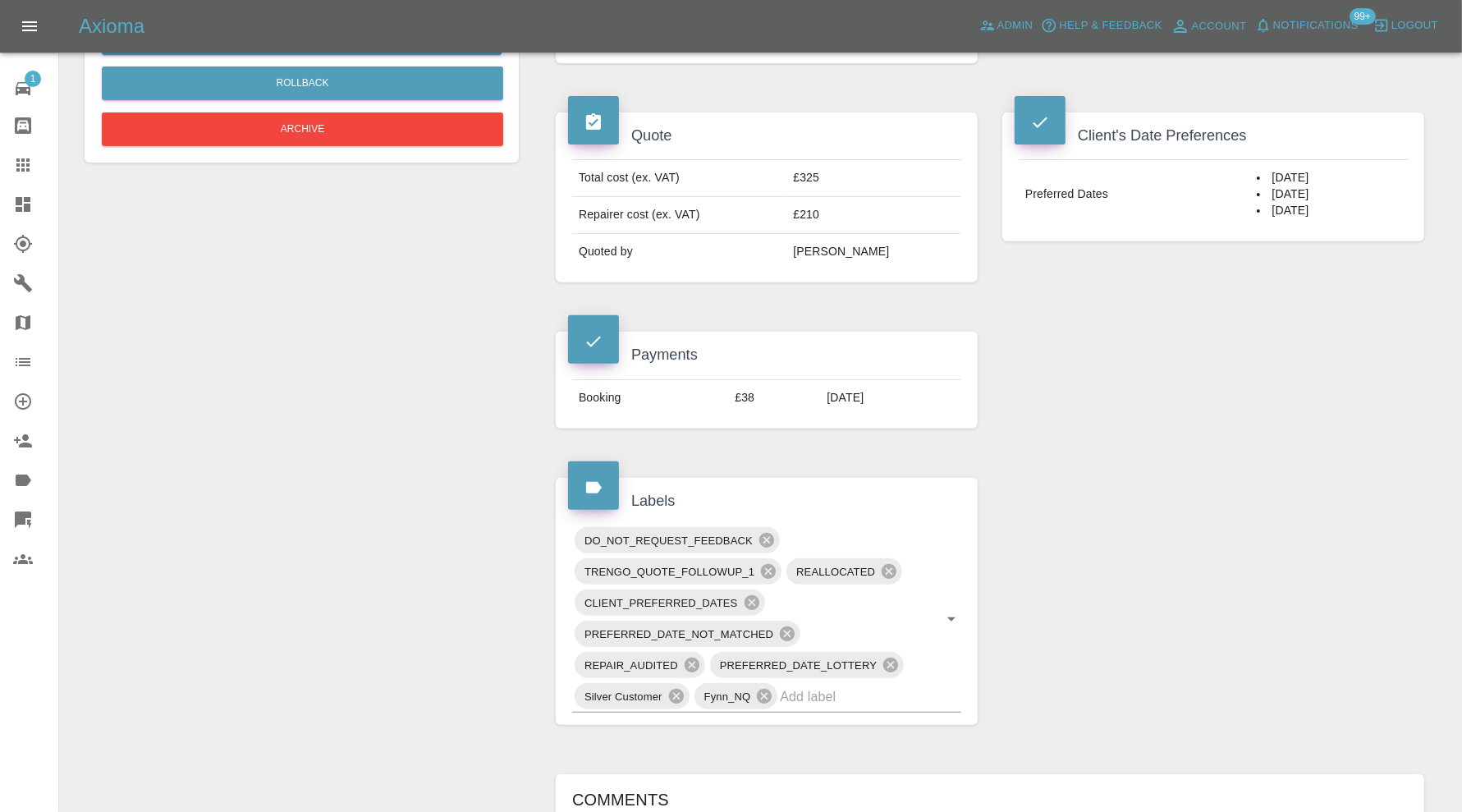
scroll to position [0, 0]
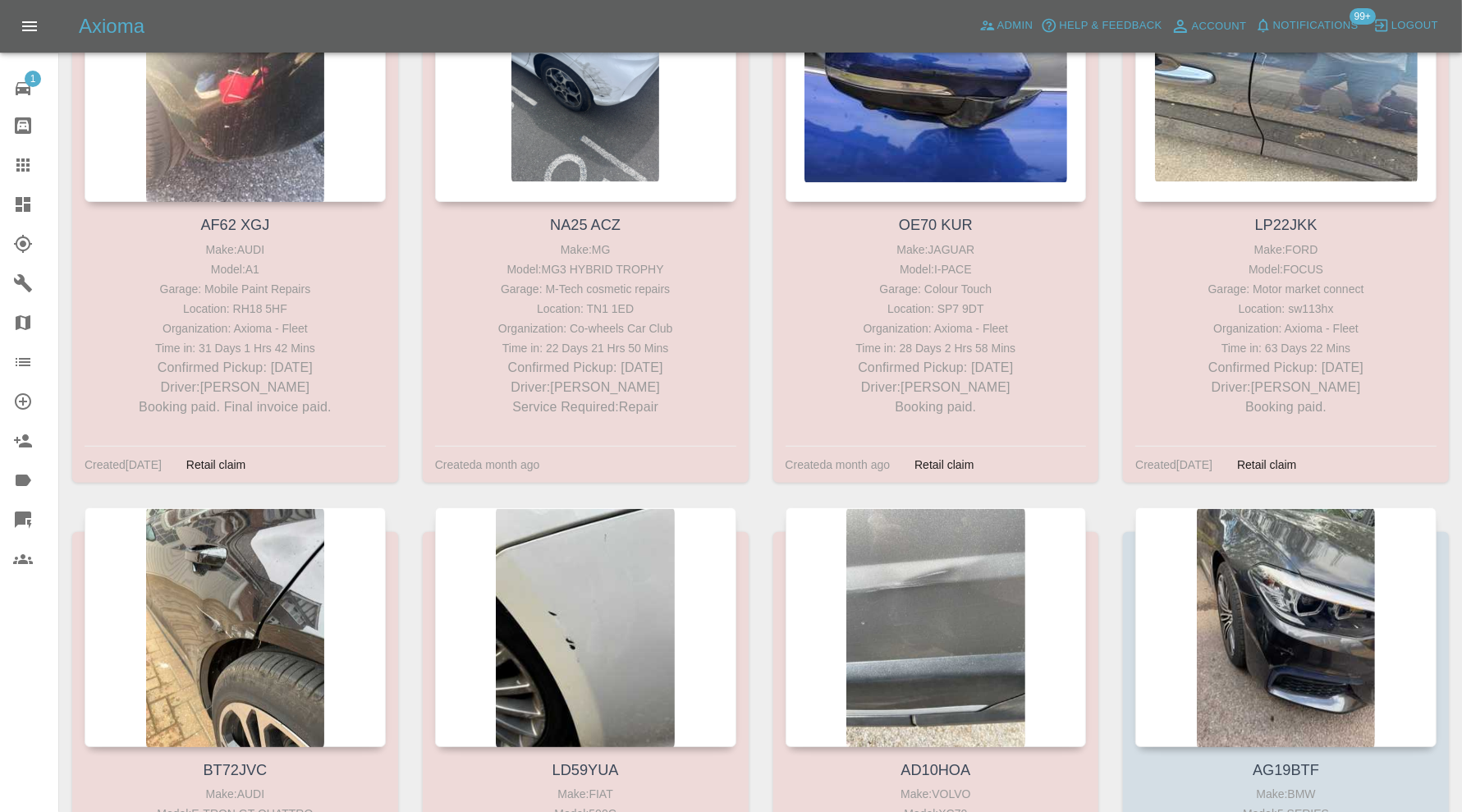
scroll to position [821, 0]
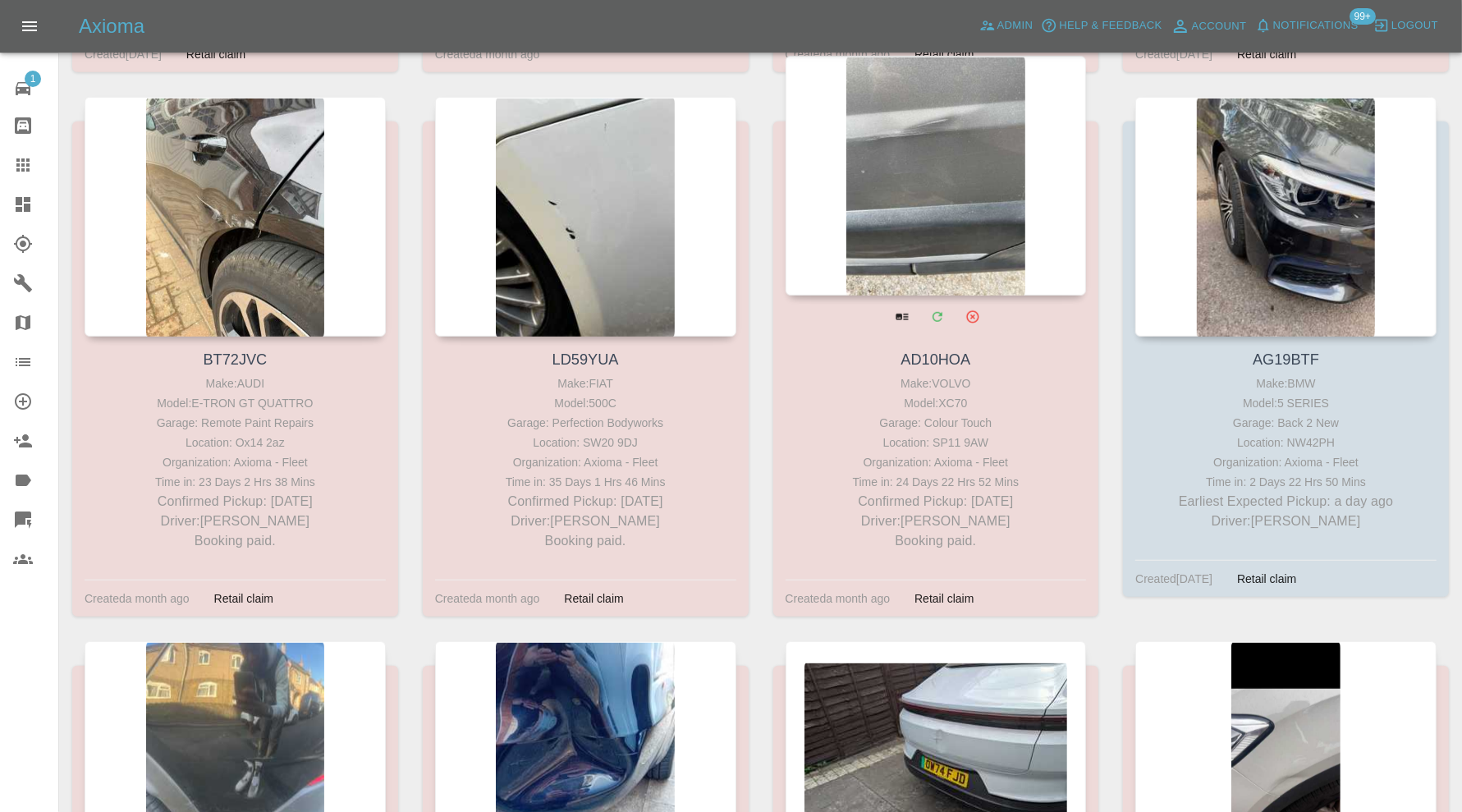
click at [987, 208] on div at bounding box center [935, 175] width 301 height 240
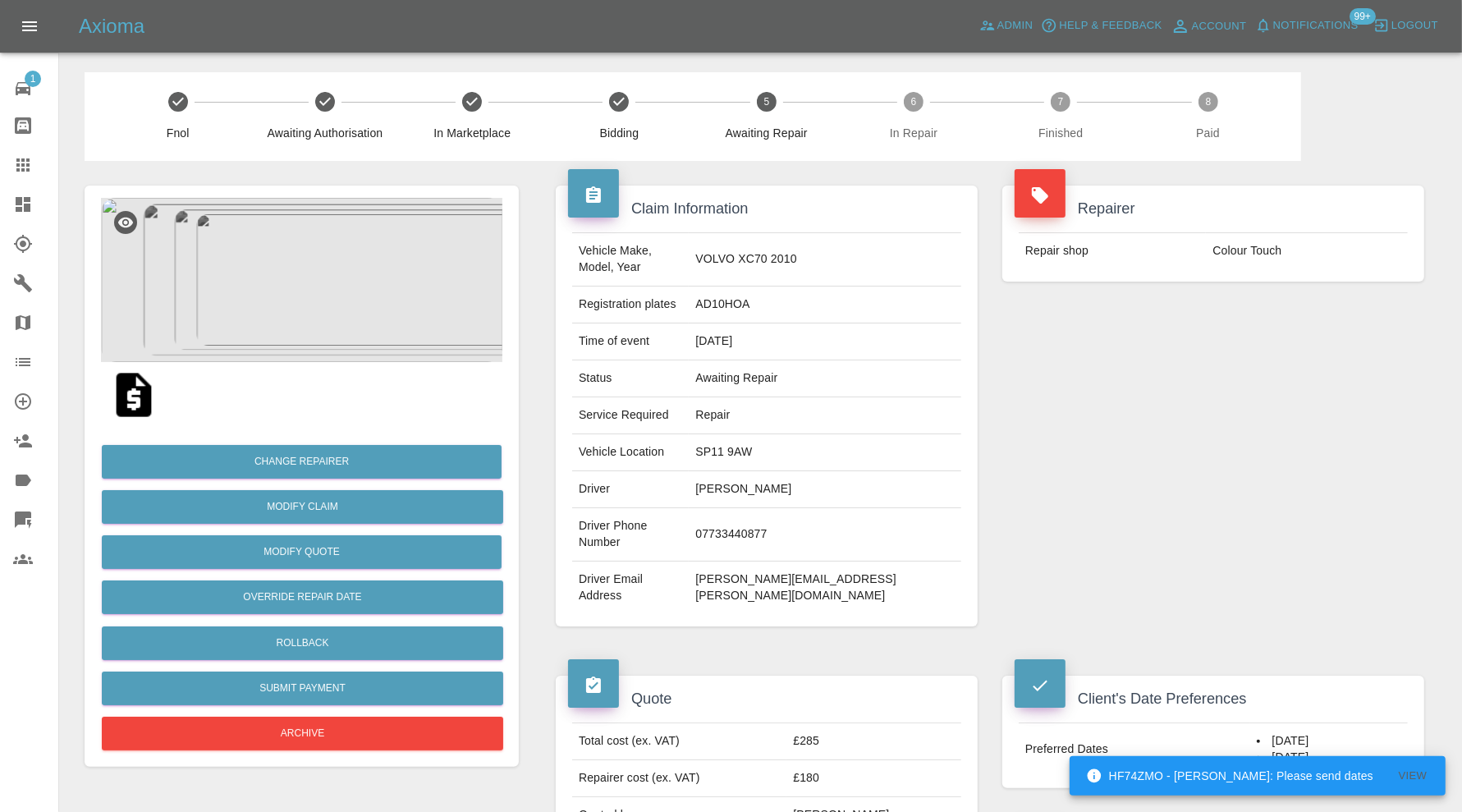
click at [331, 289] on img at bounding box center [301, 279] width 401 height 164
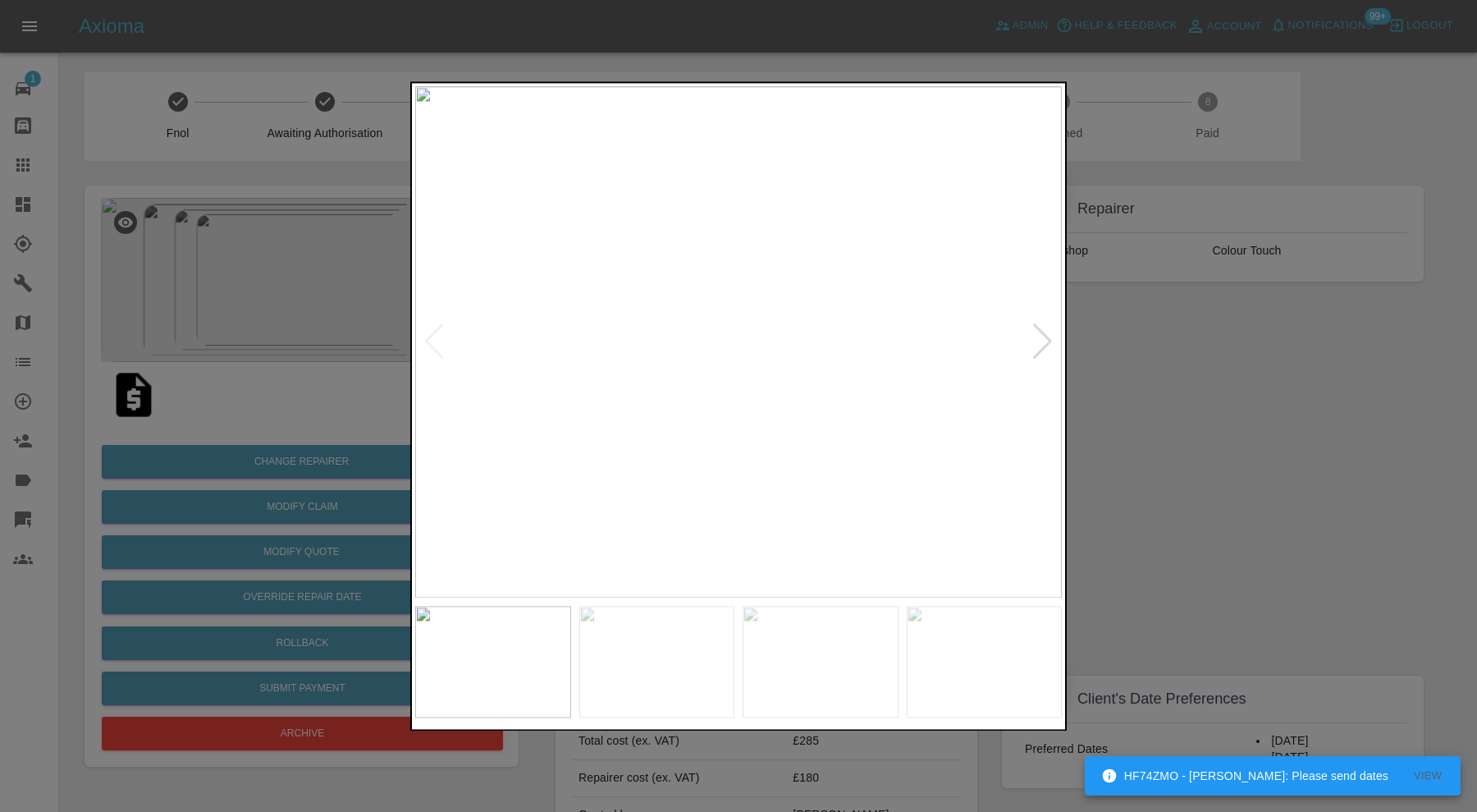
click at [1043, 333] on div at bounding box center [1042, 342] width 22 height 36
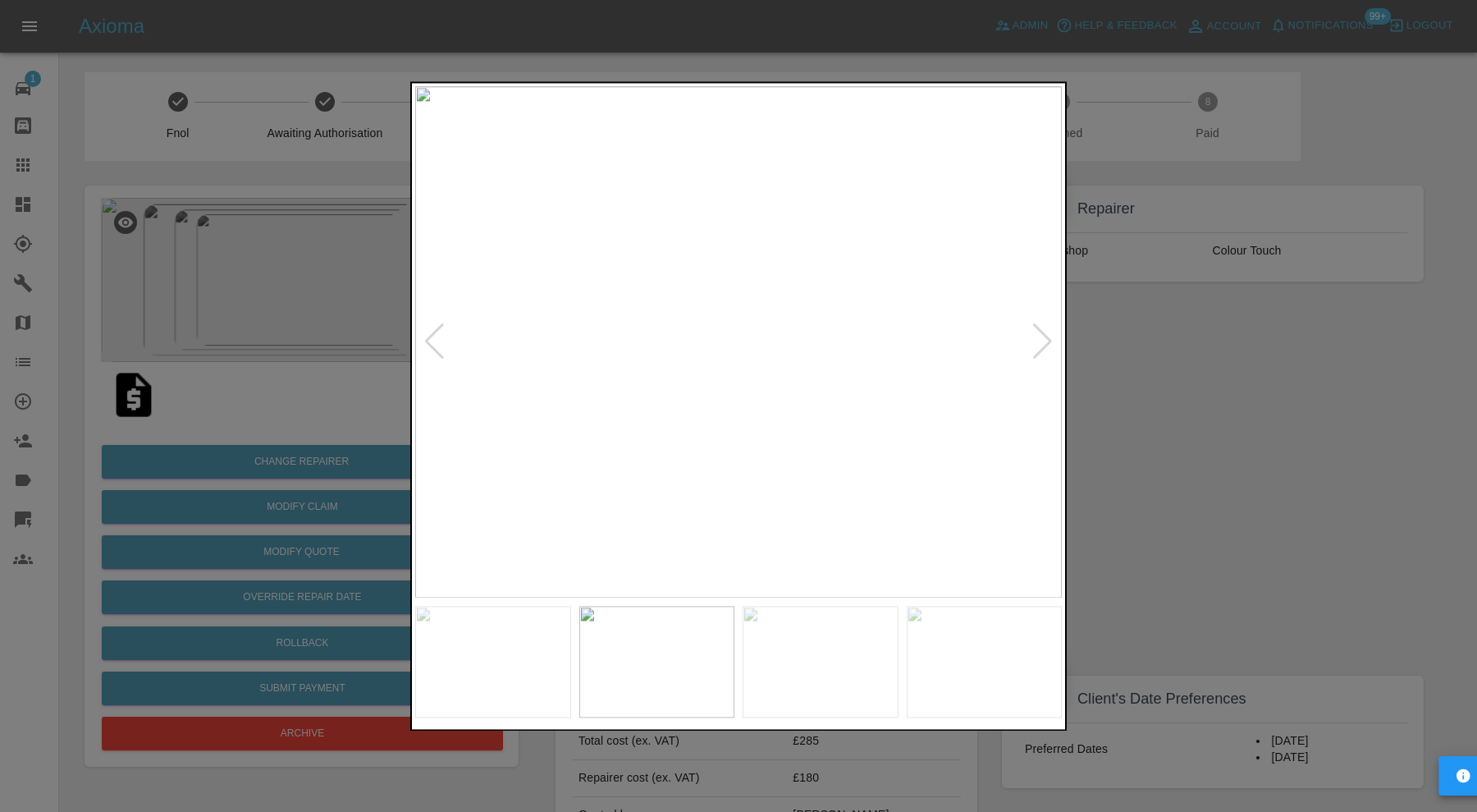
click at [1043, 336] on div at bounding box center [1042, 342] width 22 height 36
click at [1111, 364] on div at bounding box center [738, 406] width 1477 height 812
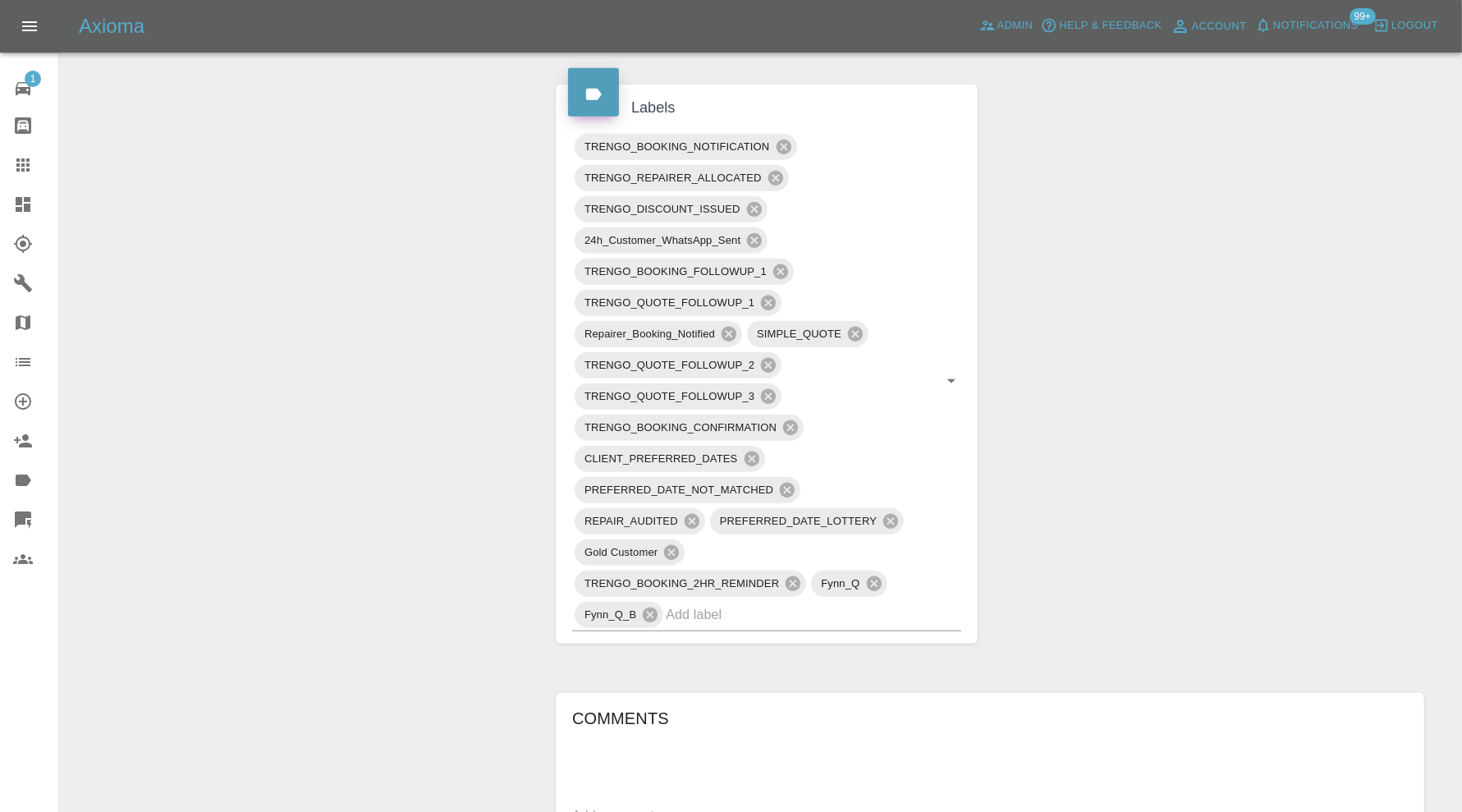
scroll to position [957, 0]
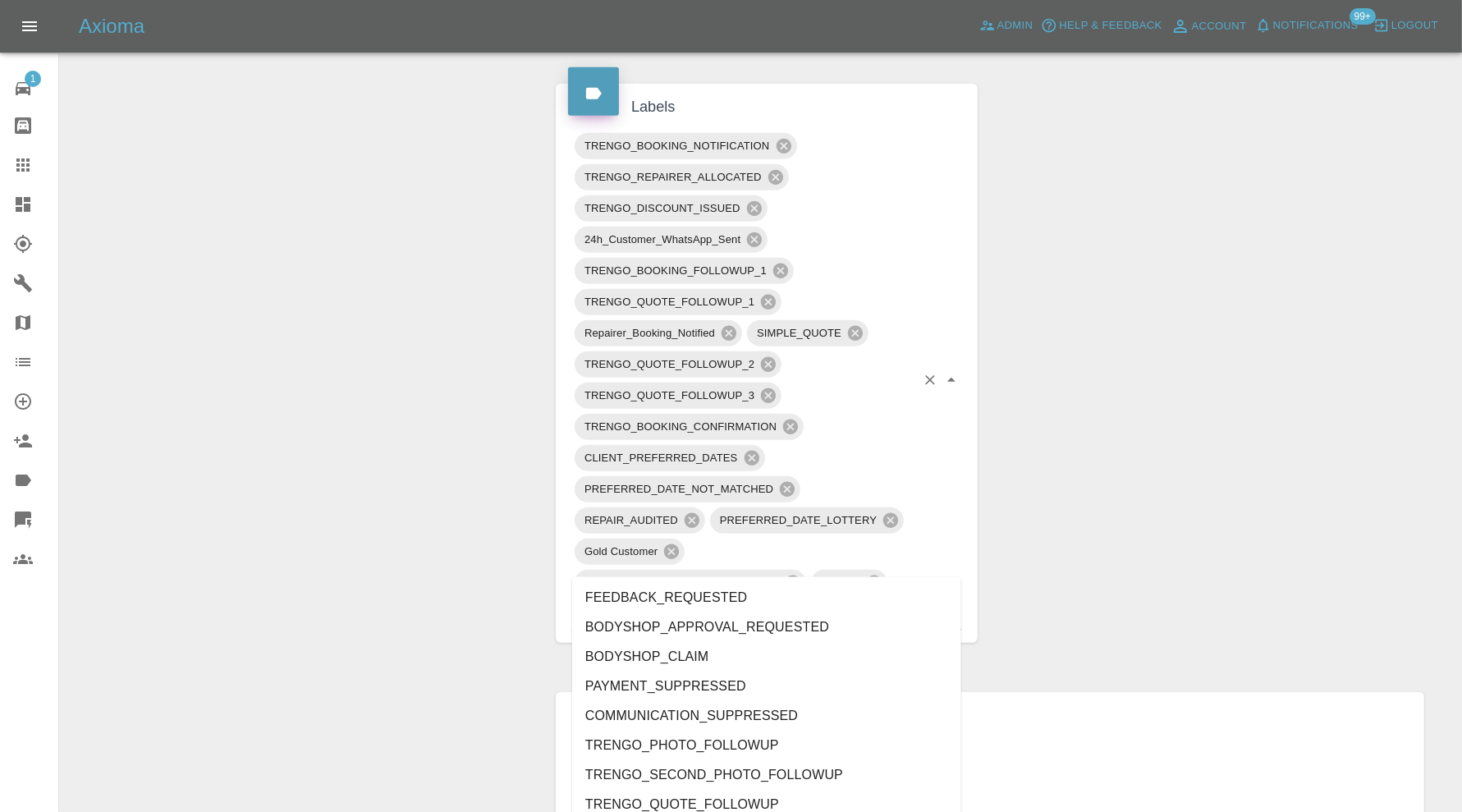
click at [840, 600] on input "text" at bounding box center [790, 613] width 250 height 26
type input "do"
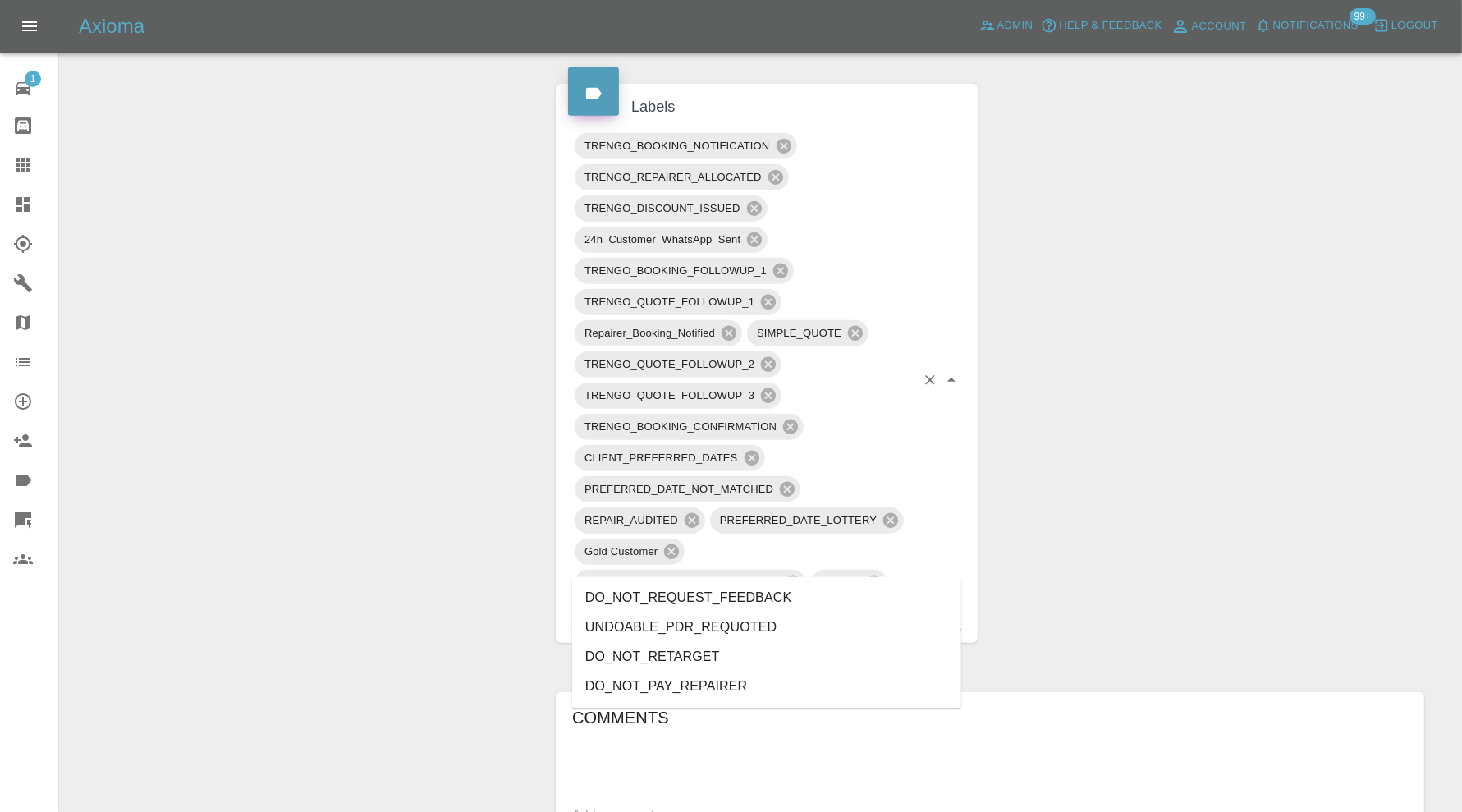
click at [816, 596] on li "DO_NOT_REQUEST_FEEDBACK" at bounding box center [767, 598] width 389 height 29
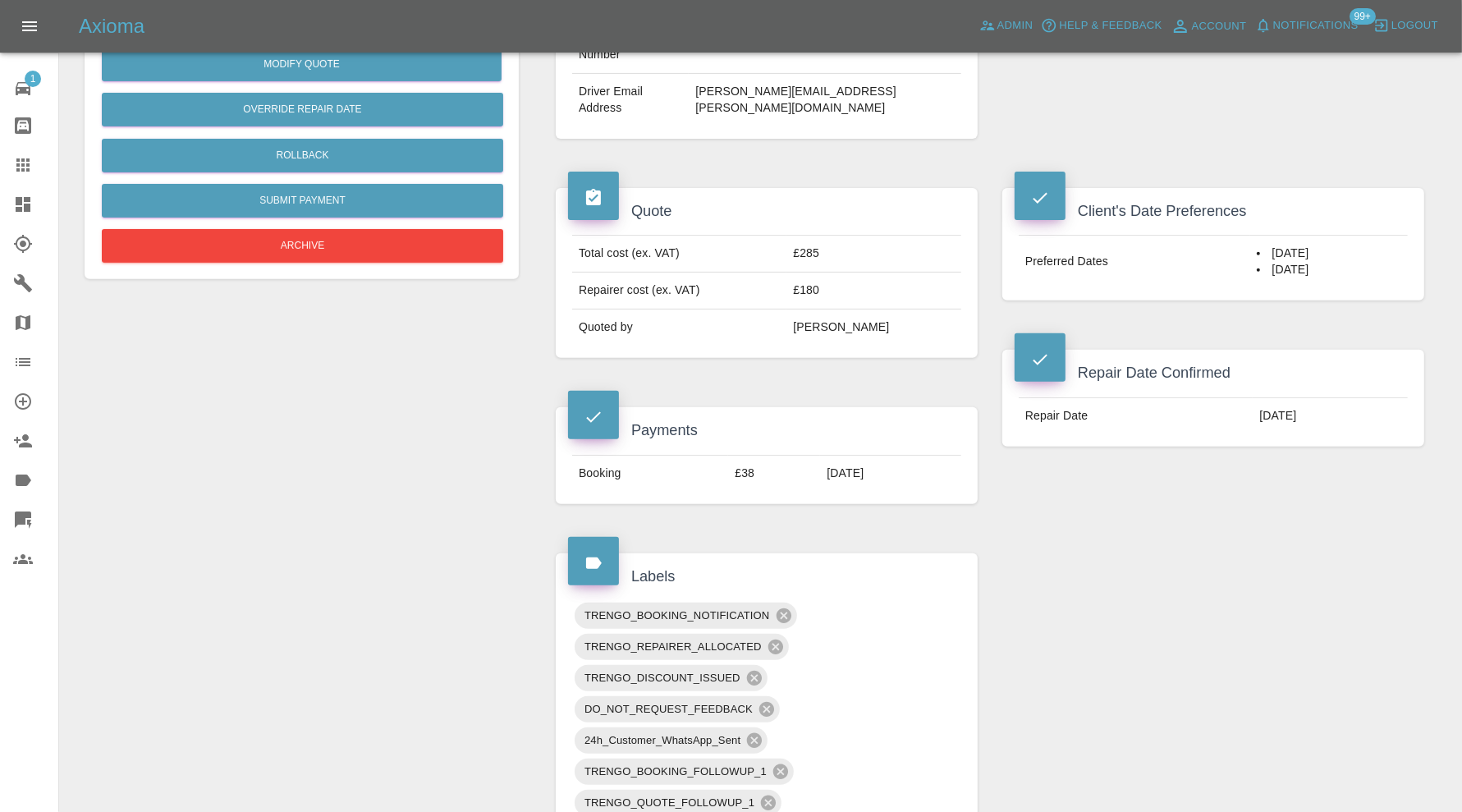
scroll to position [0, 0]
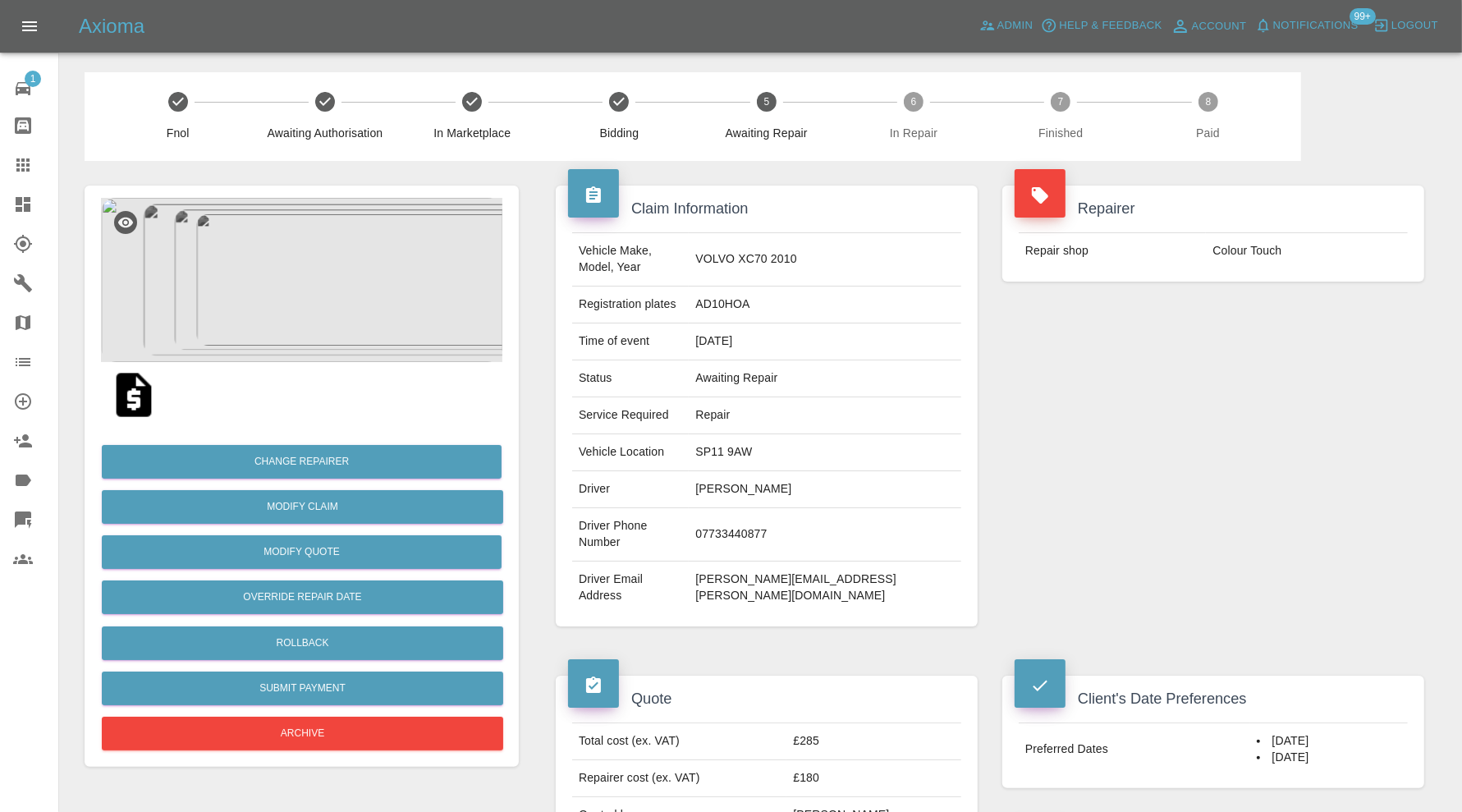
click at [29, 204] on icon at bounding box center [23, 205] width 15 height 15
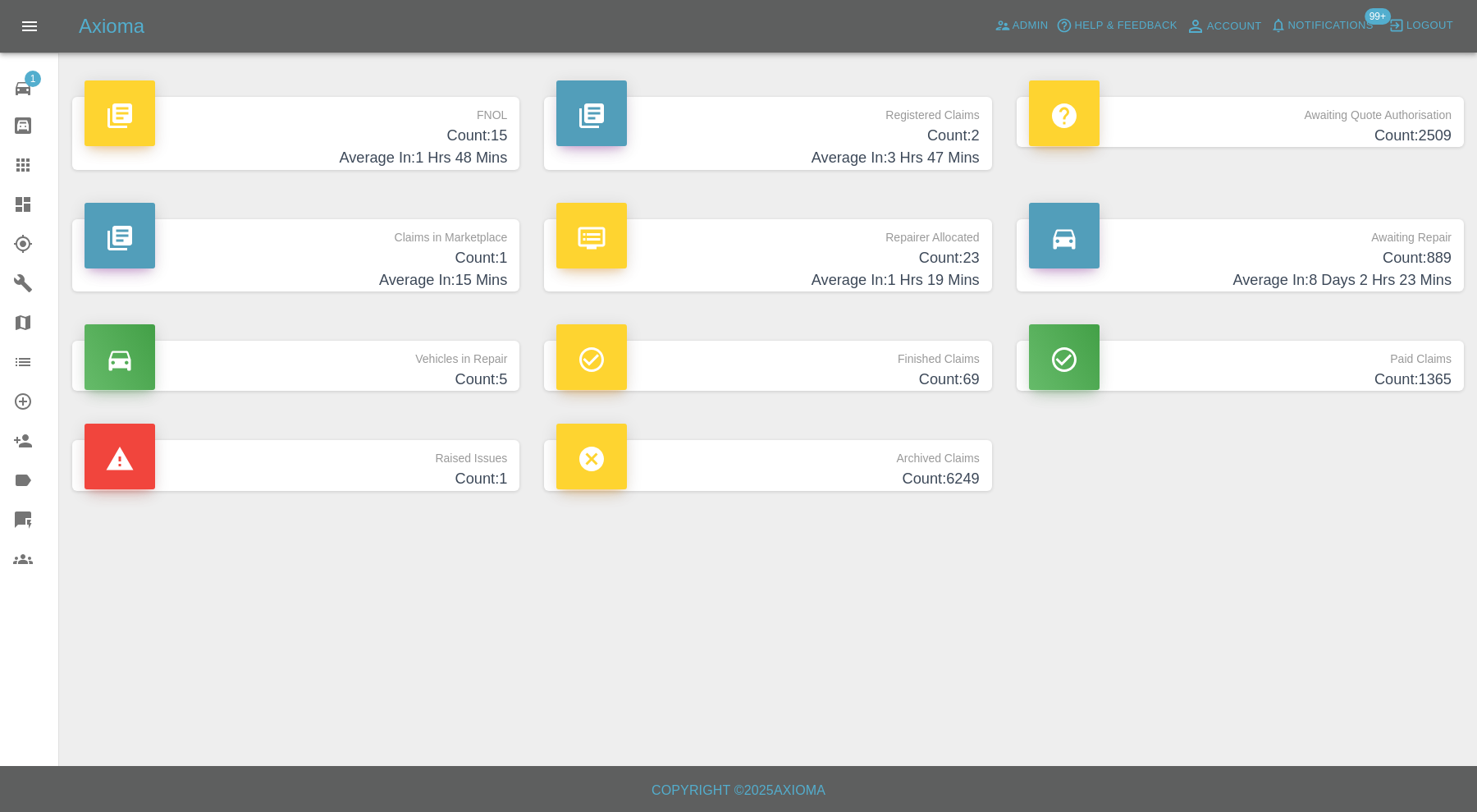
click at [435, 239] on p "Claims in Marketplace" at bounding box center [296, 232] width 423 height 28
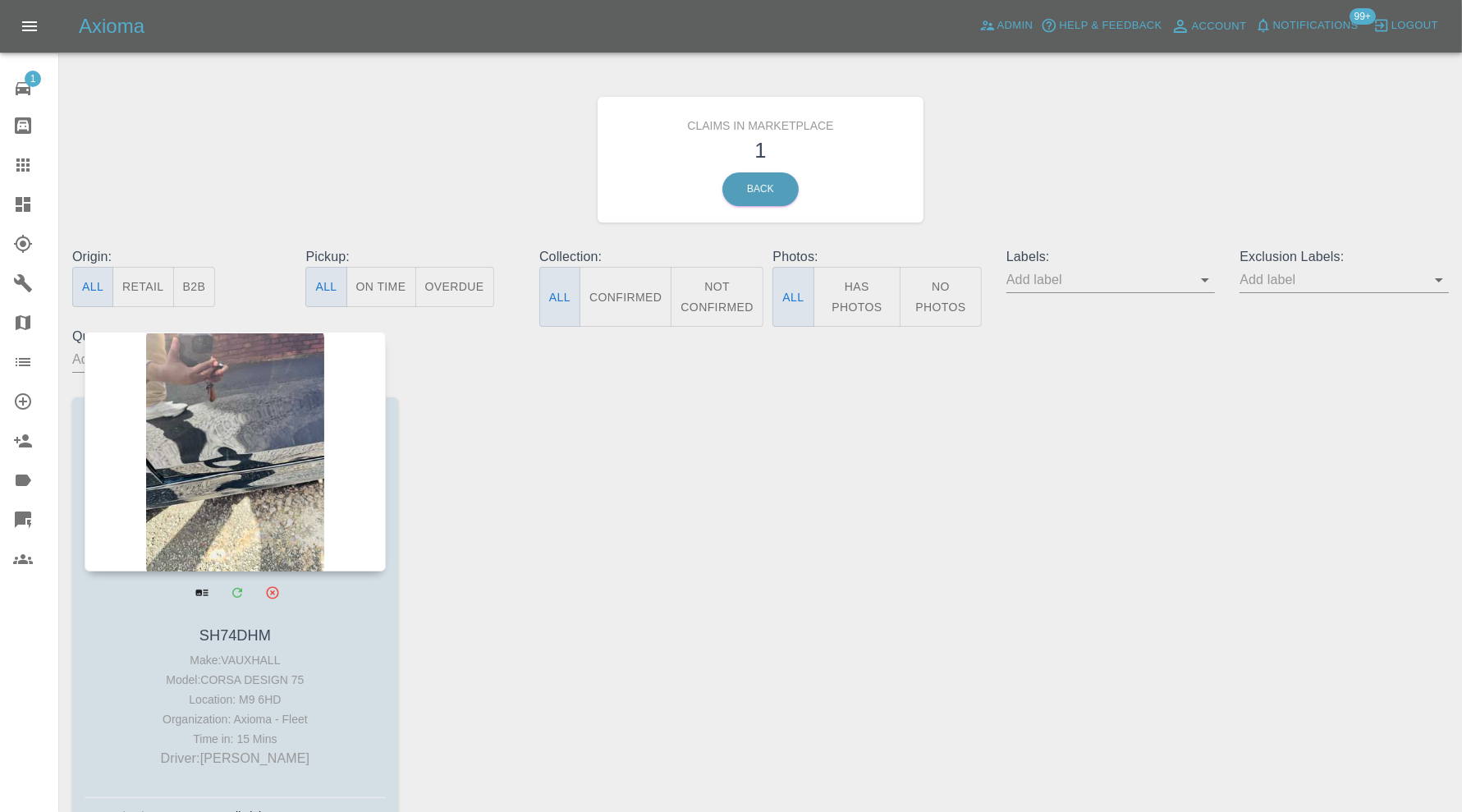
click at [251, 491] on div at bounding box center [234, 451] width 301 height 240
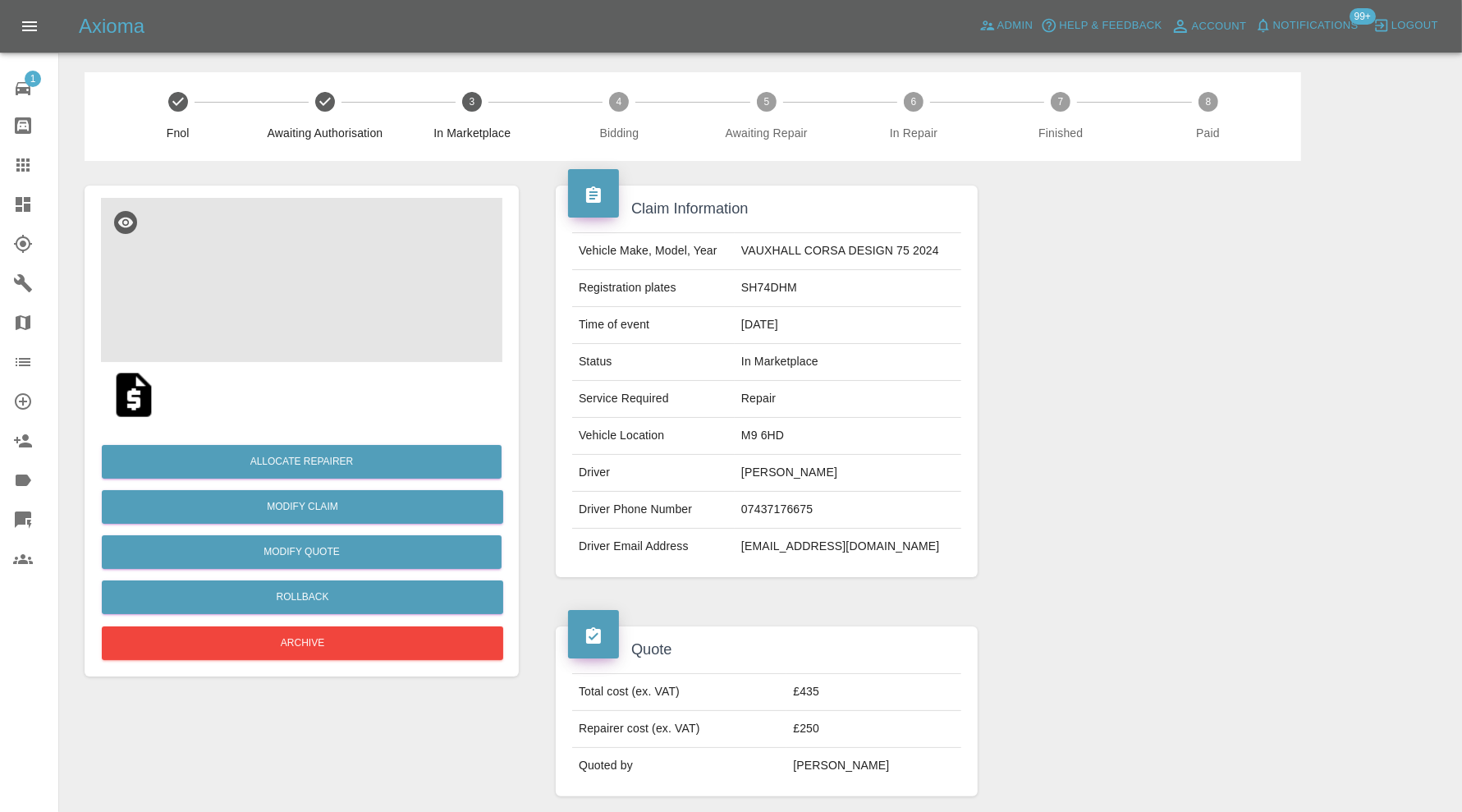
click at [302, 304] on img at bounding box center [301, 279] width 401 height 164
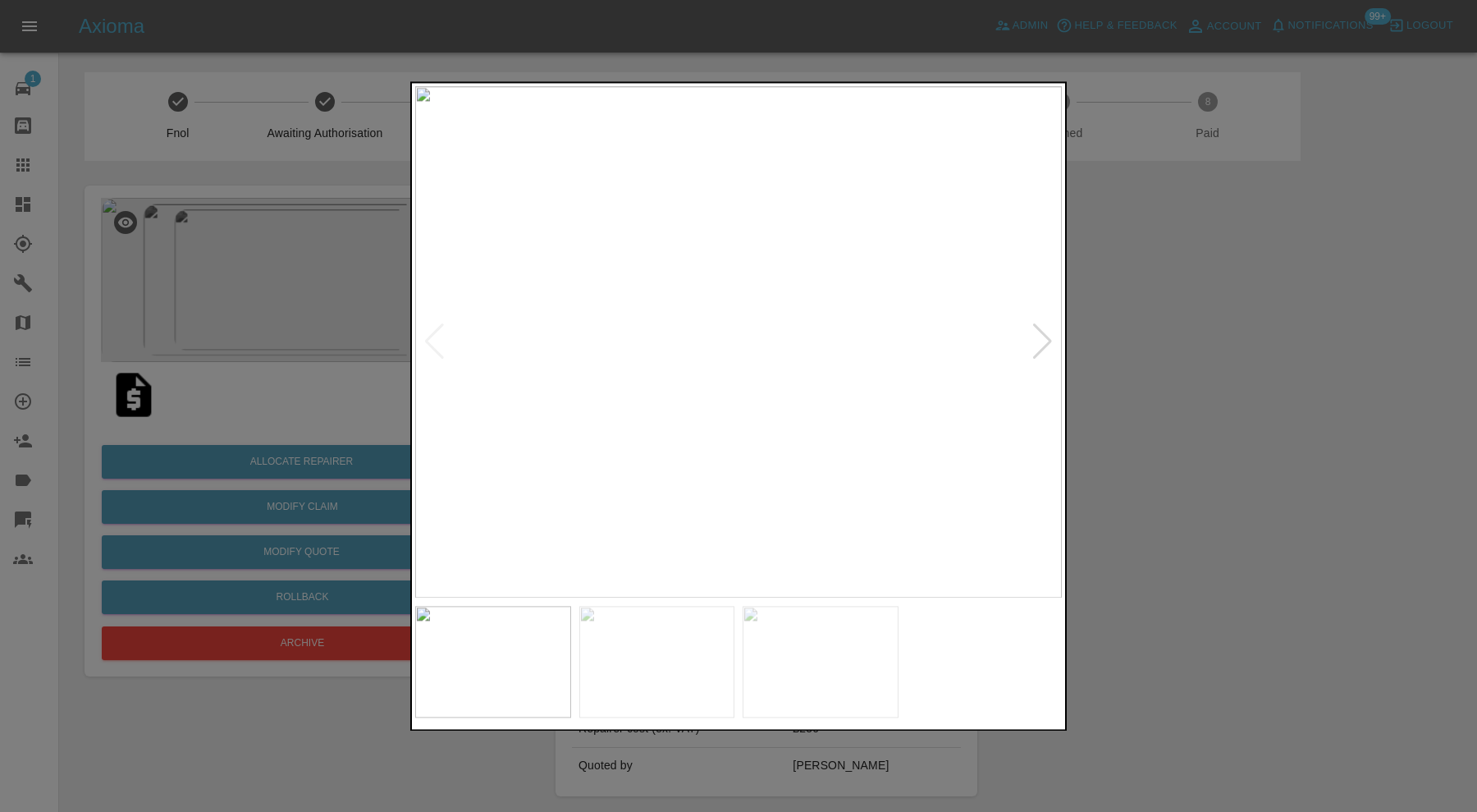
click at [1046, 338] on div at bounding box center [1042, 342] width 22 height 36
click at [1150, 337] on div at bounding box center [738, 406] width 1477 height 812
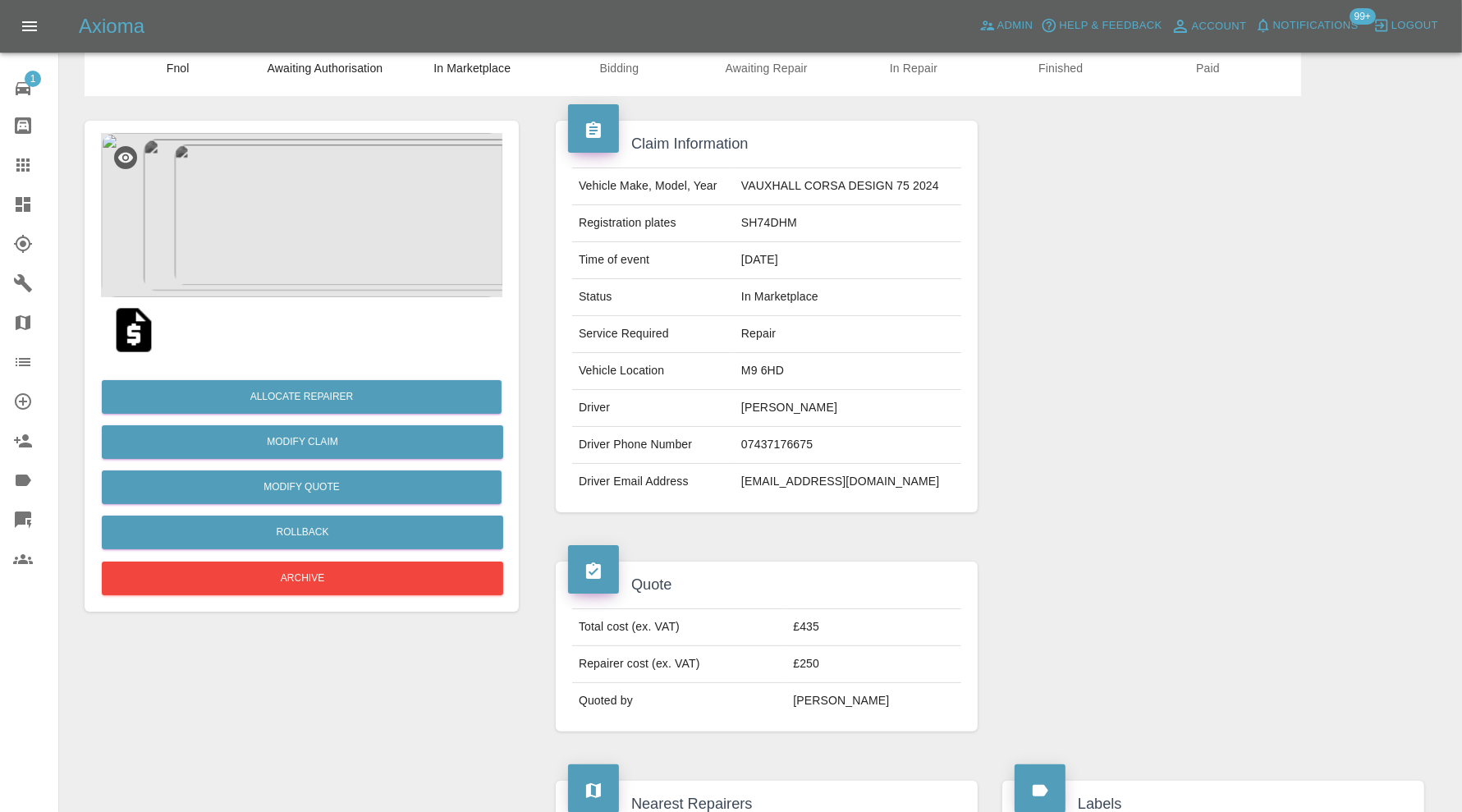
scroll to position [46, 0]
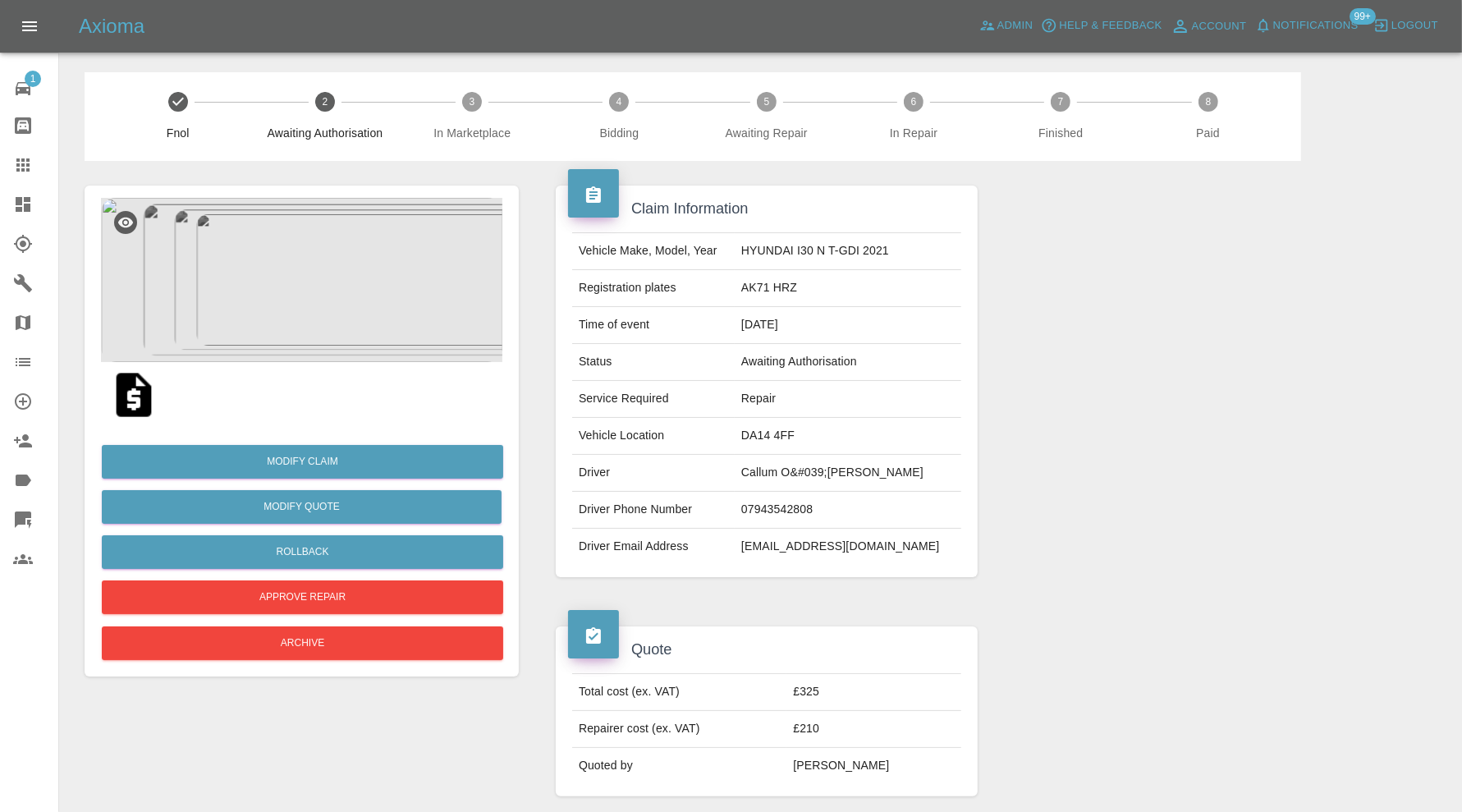
click at [340, 259] on img at bounding box center [301, 279] width 401 height 164
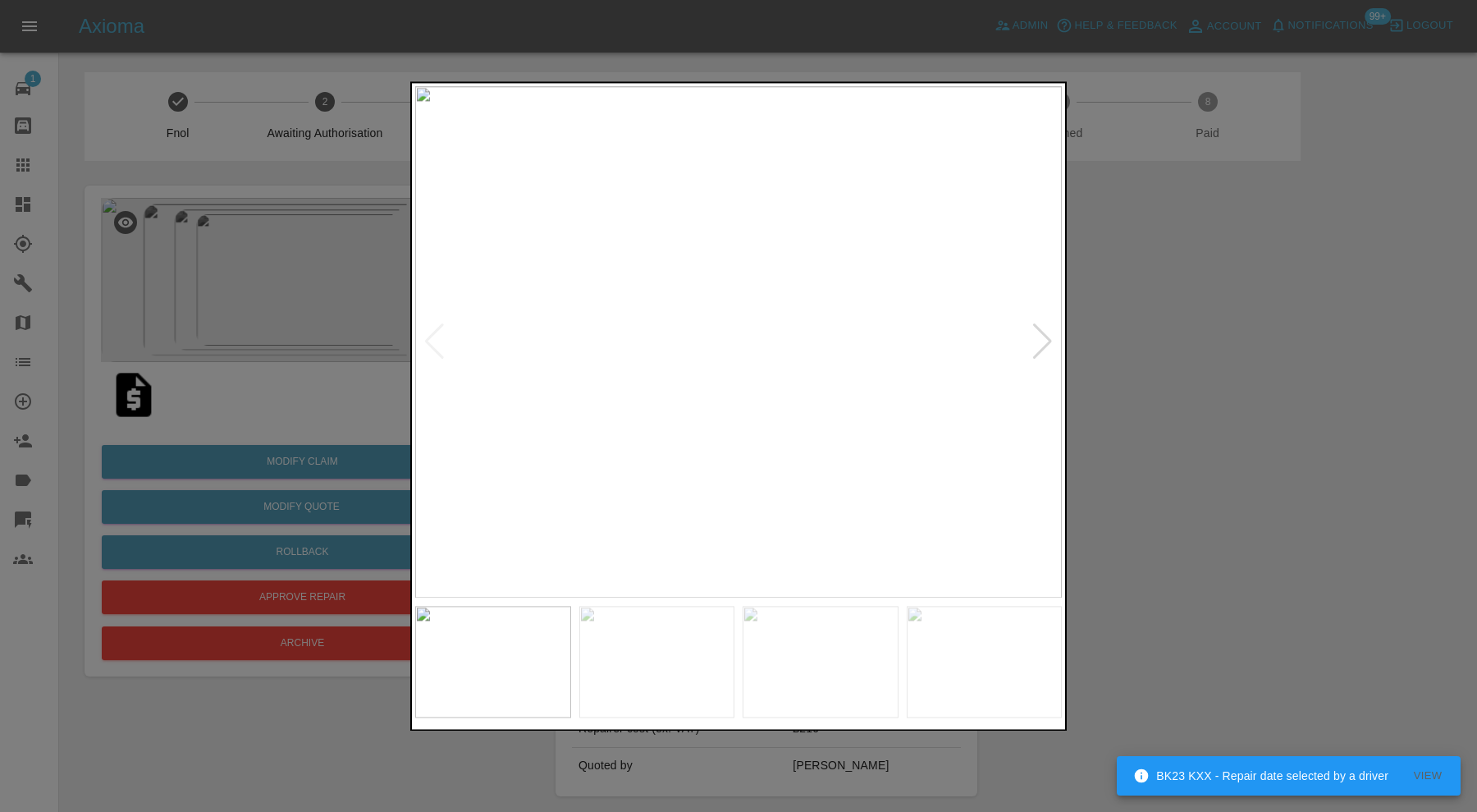
click at [1048, 341] on div at bounding box center [1042, 342] width 22 height 36
click at [1044, 341] on div at bounding box center [1042, 342] width 22 height 36
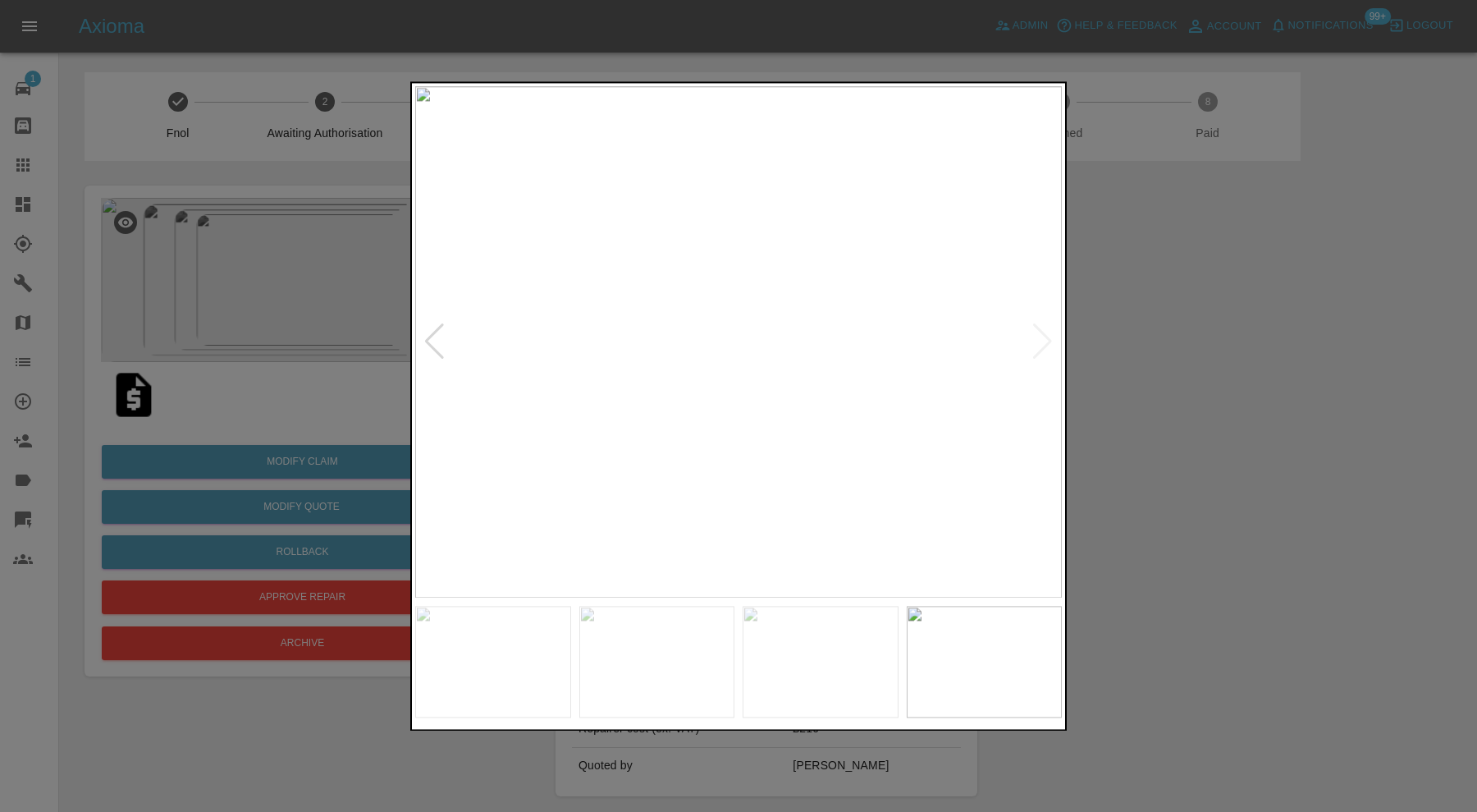
click at [1044, 341] on img at bounding box center [739, 341] width 647 height 511
click at [1112, 332] on div at bounding box center [738, 406] width 1477 height 812
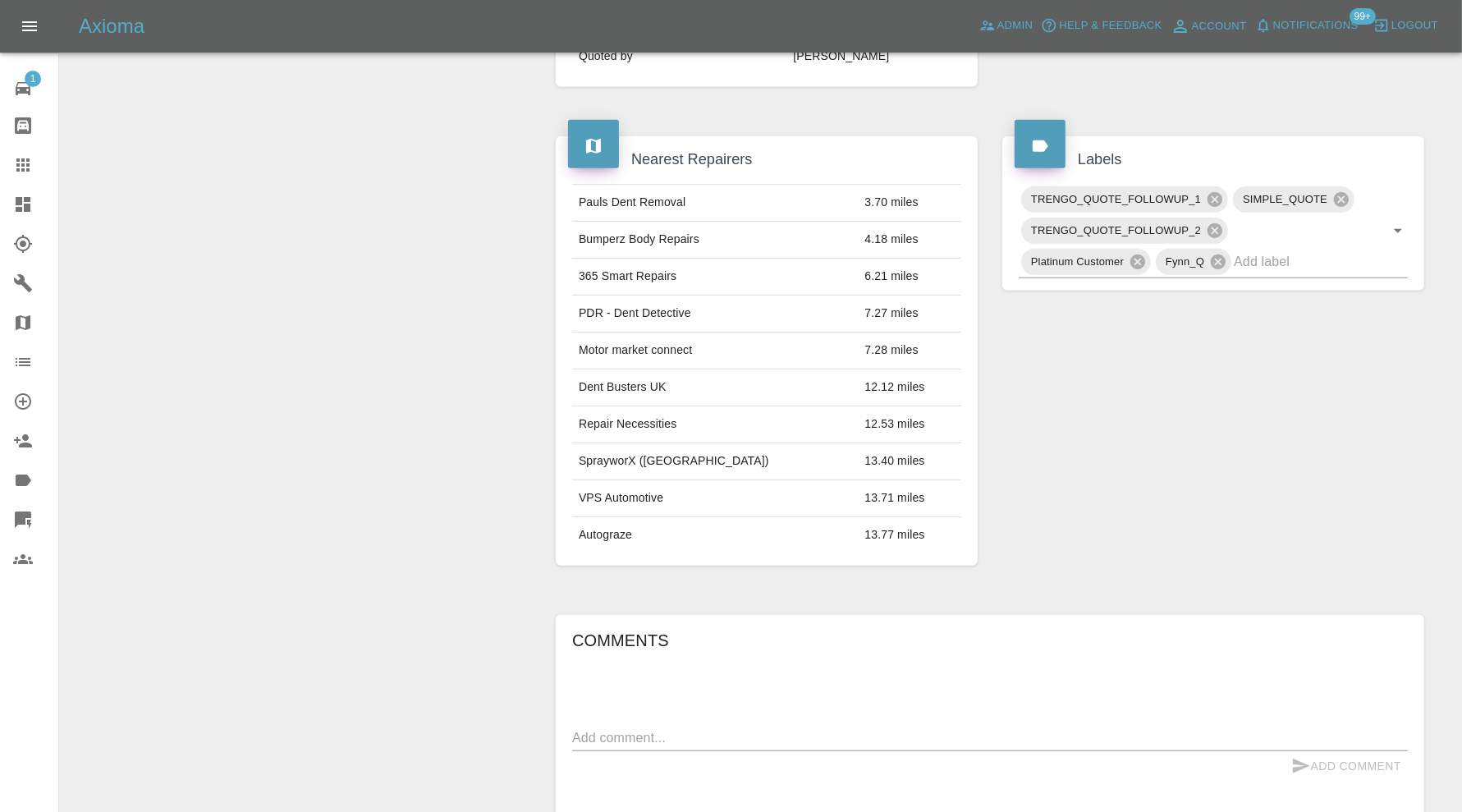
scroll to position [566, 0]
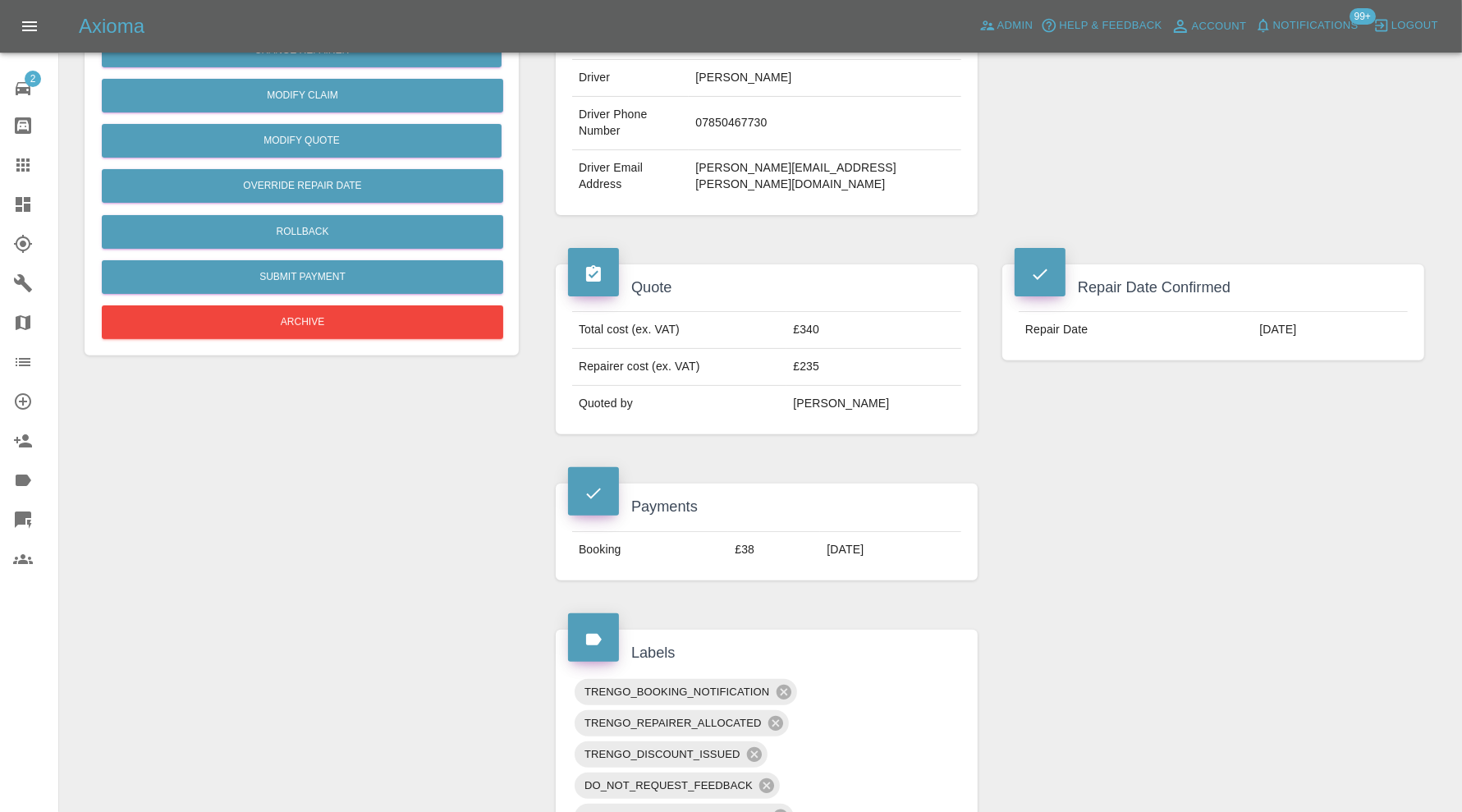
scroll to position [411, 0]
click at [325, 332] on button "Archive" at bounding box center [302, 323] width 401 height 33
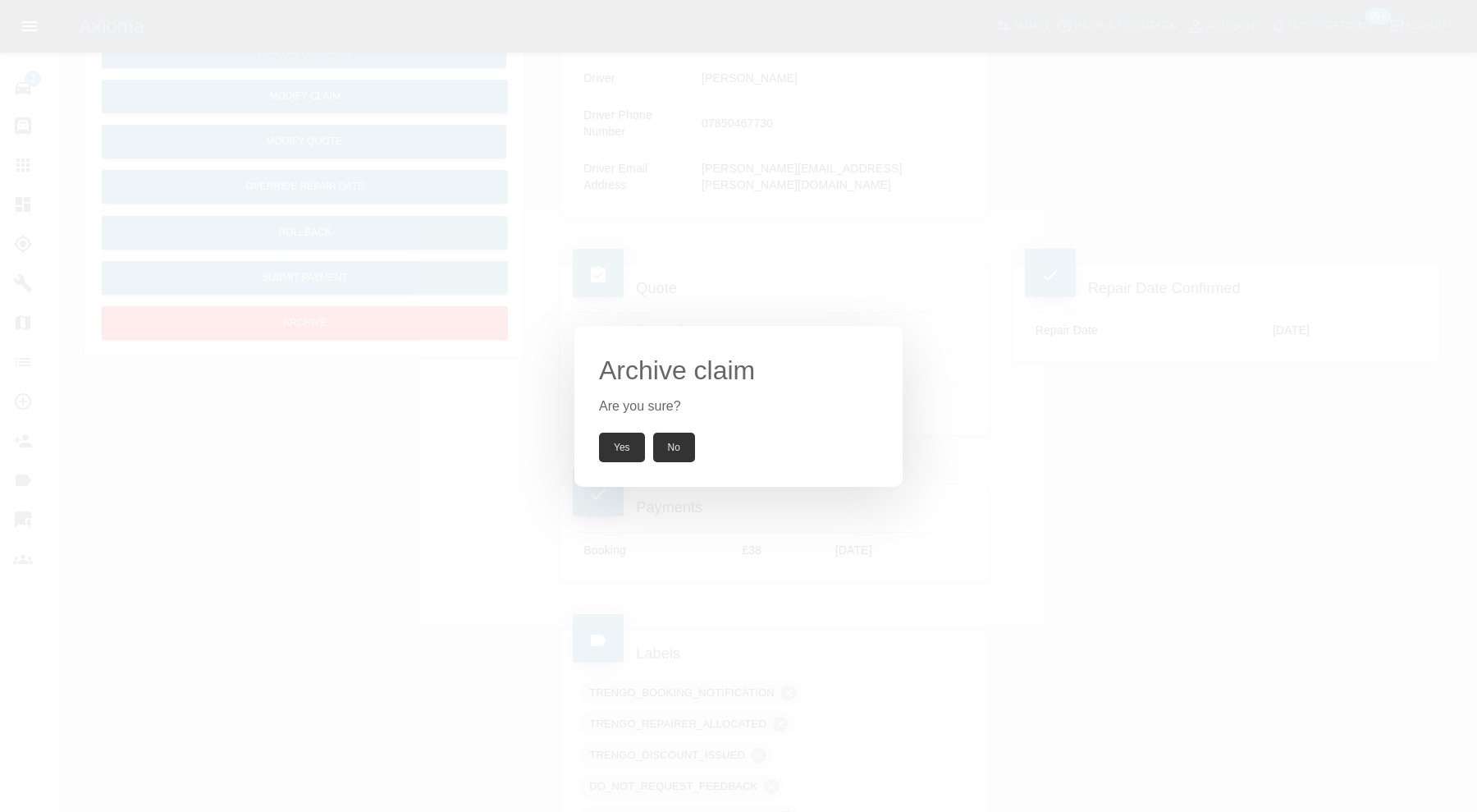
click at [640, 434] on button "Yes" at bounding box center [621, 447] width 46 height 29
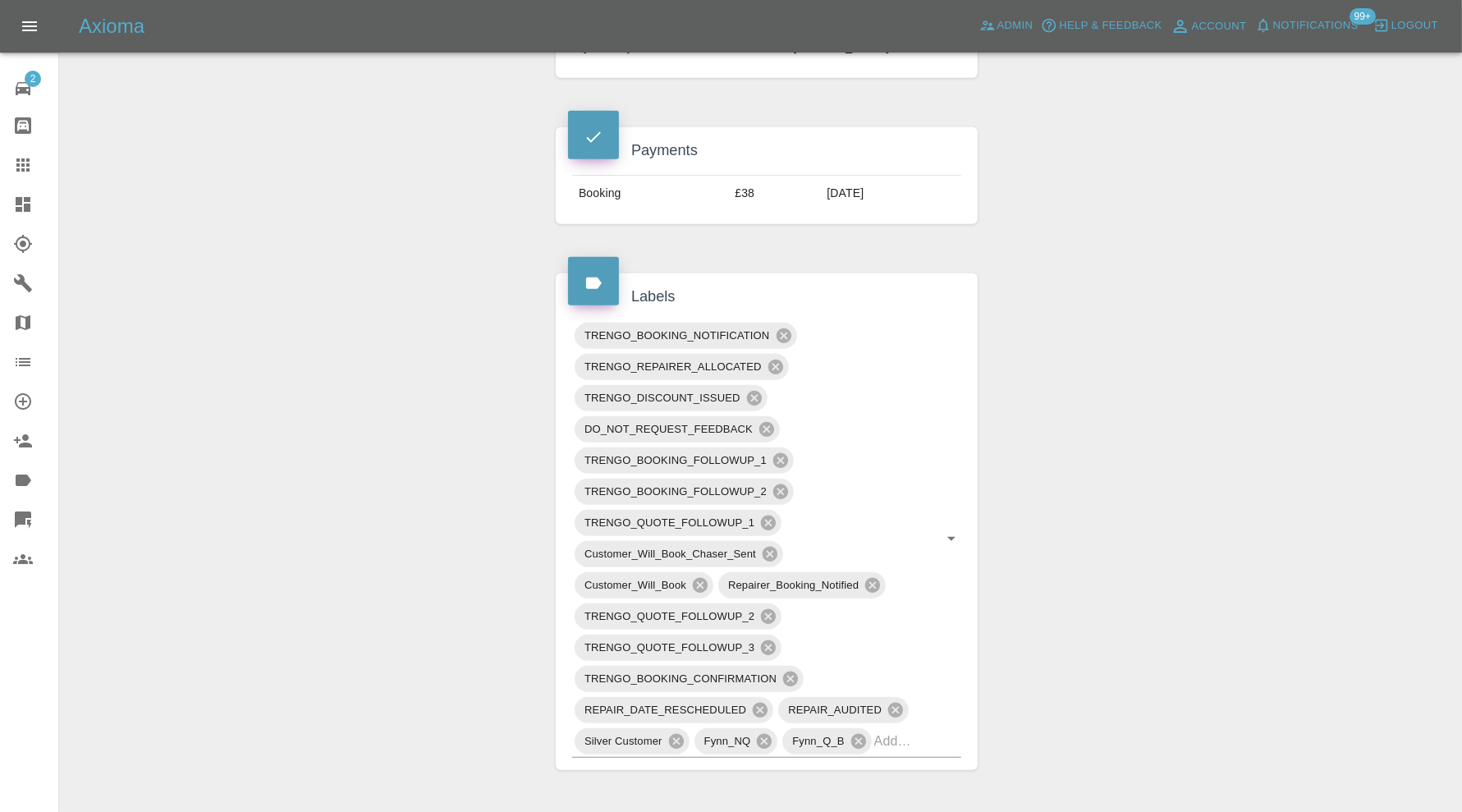
scroll to position [957, 0]
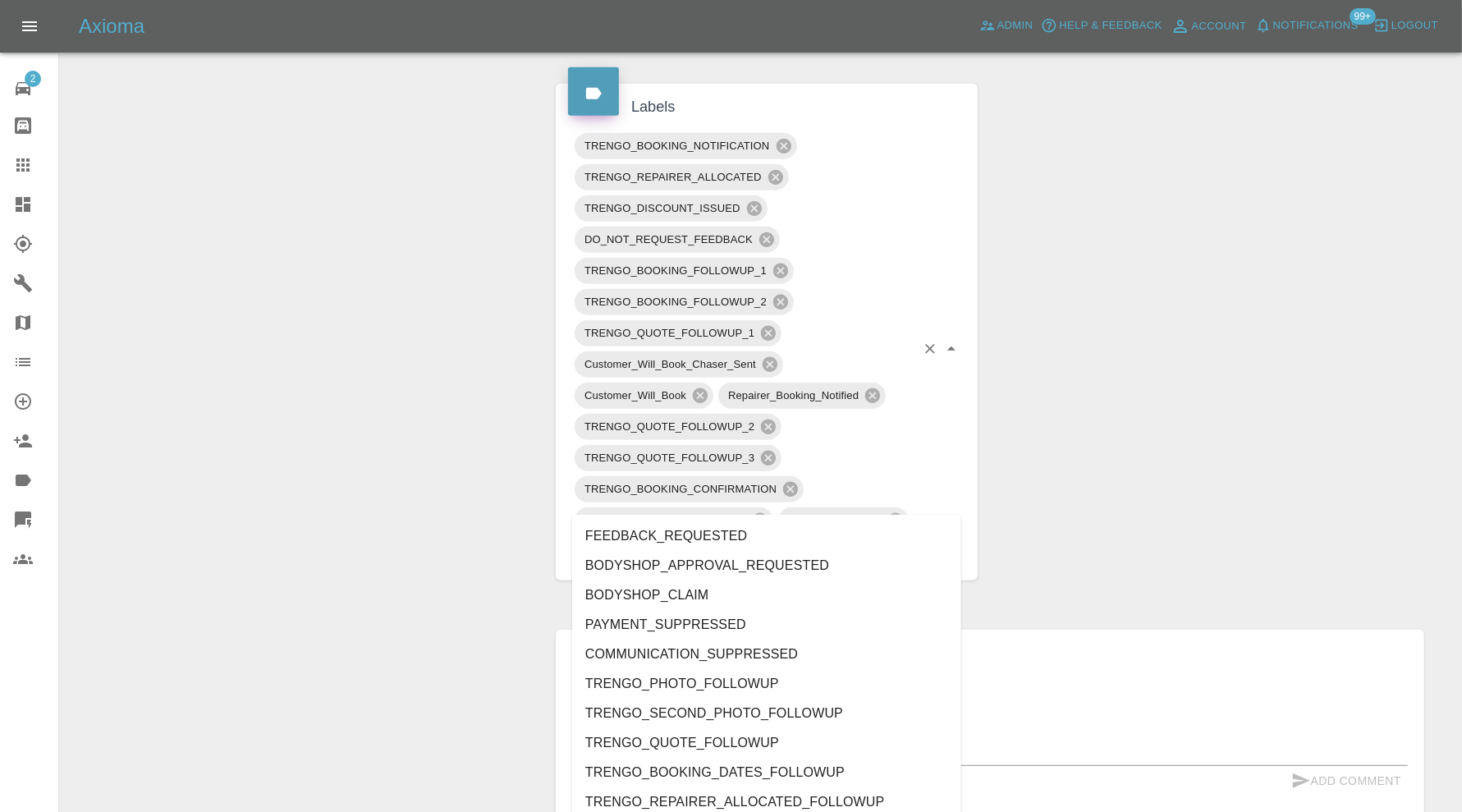
click at [935, 500] on div "TRENGO_BOOKING_NOTIFICATION TRENGO_REPAIRER_ALLOCATED TRENGO_DISCOUNT_ISSUED DO…" at bounding box center [767, 349] width 389 height 437
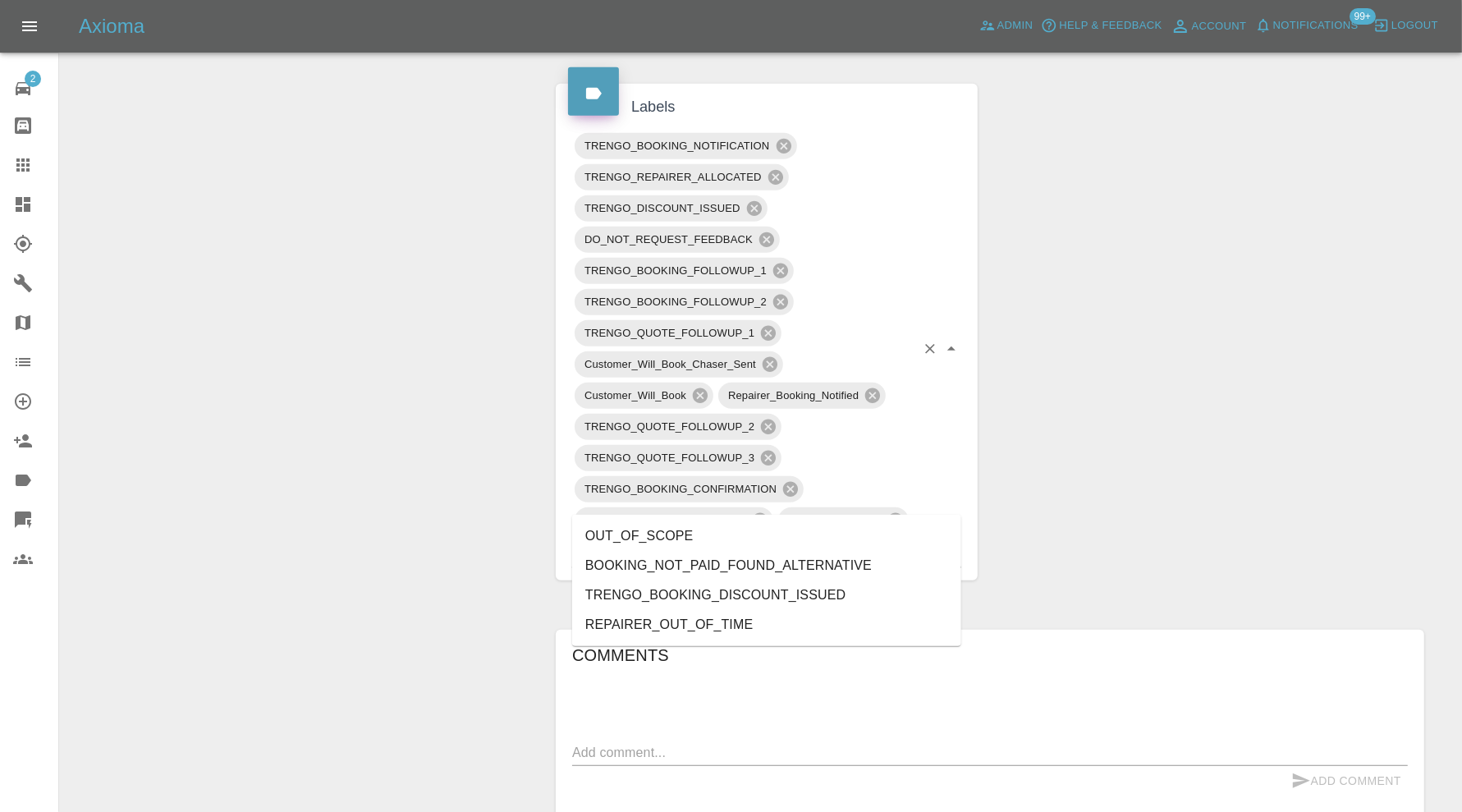
type input "out"
click at [712, 533] on li "OUT_OF_SCOPE" at bounding box center [767, 535] width 389 height 29
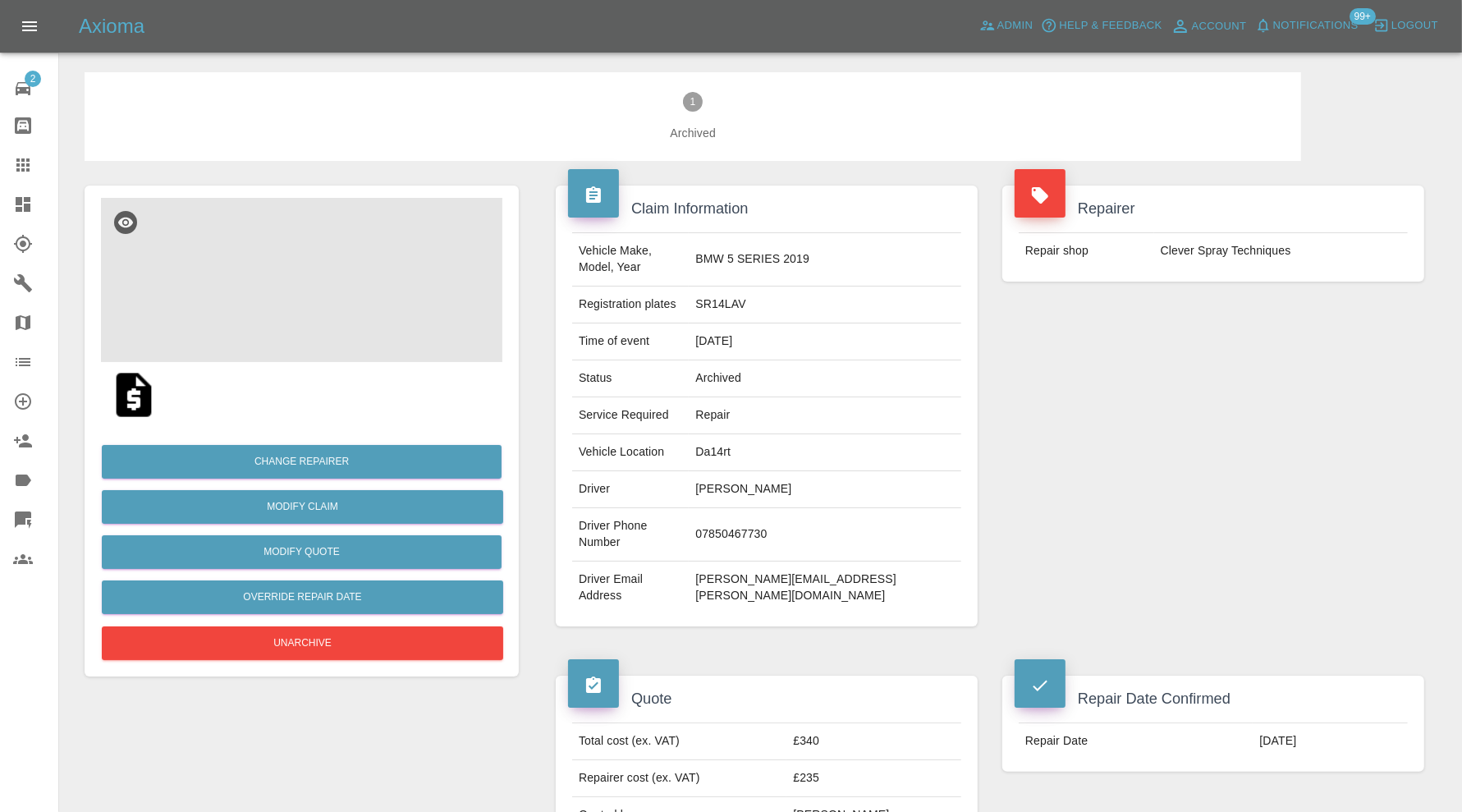
scroll to position [0, 0]
click at [312, 312] on img at bounding box center [301, 279] width 401 height 164
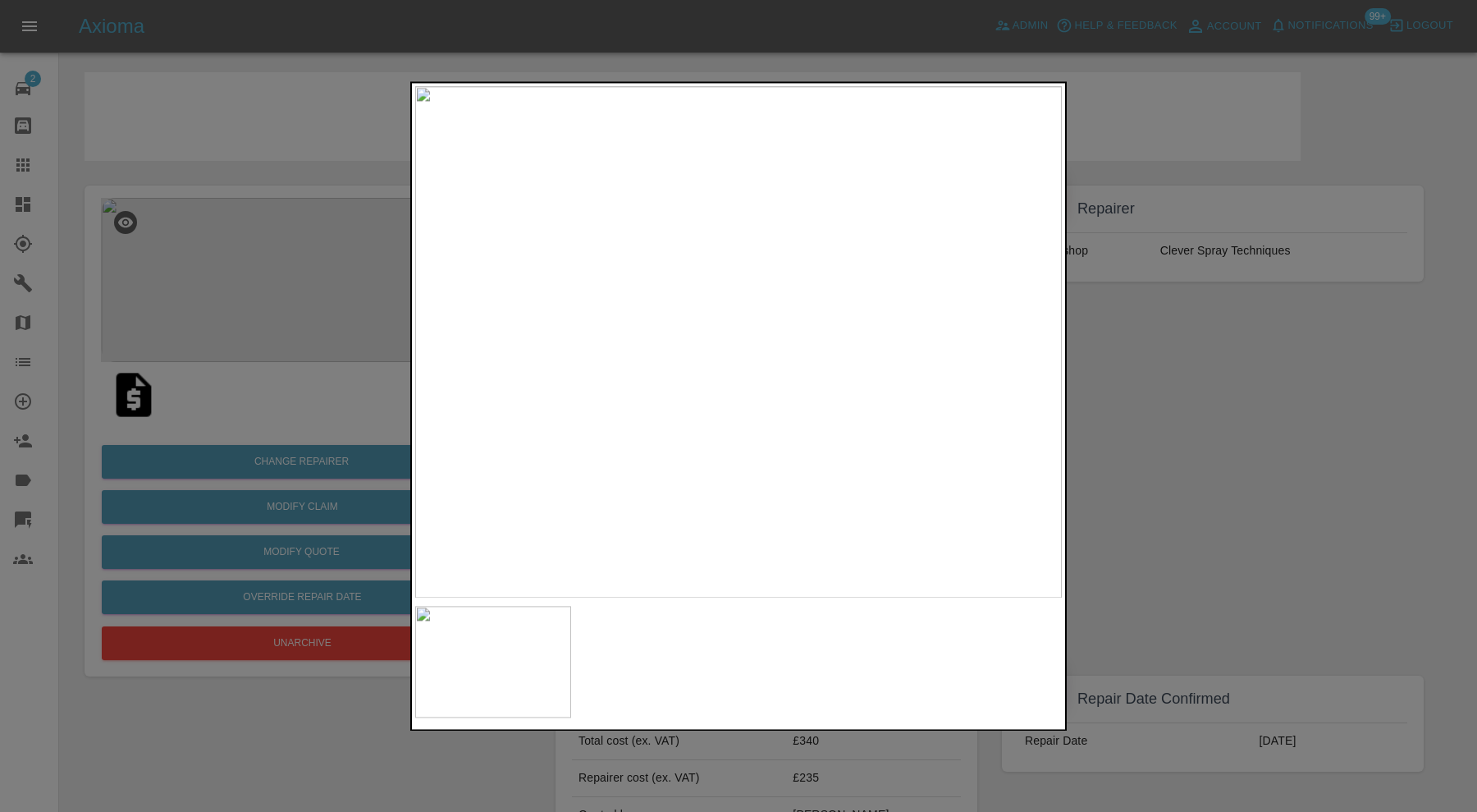
click at [1214, 410] on div at bounding box center [738, 406] width 1477 height 812
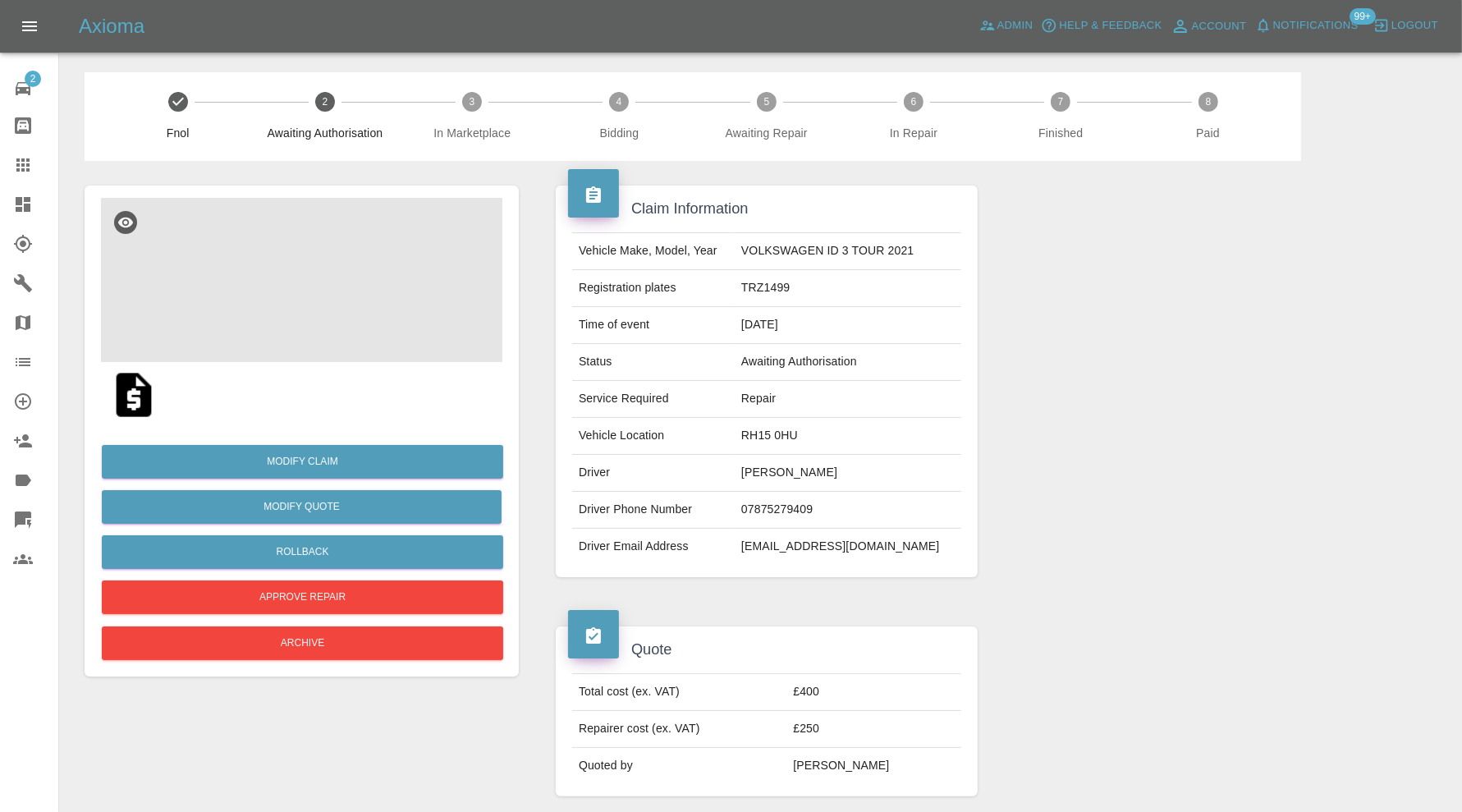
click at [341, 301] on img at bounding box center [301, 279] width 401 height 164
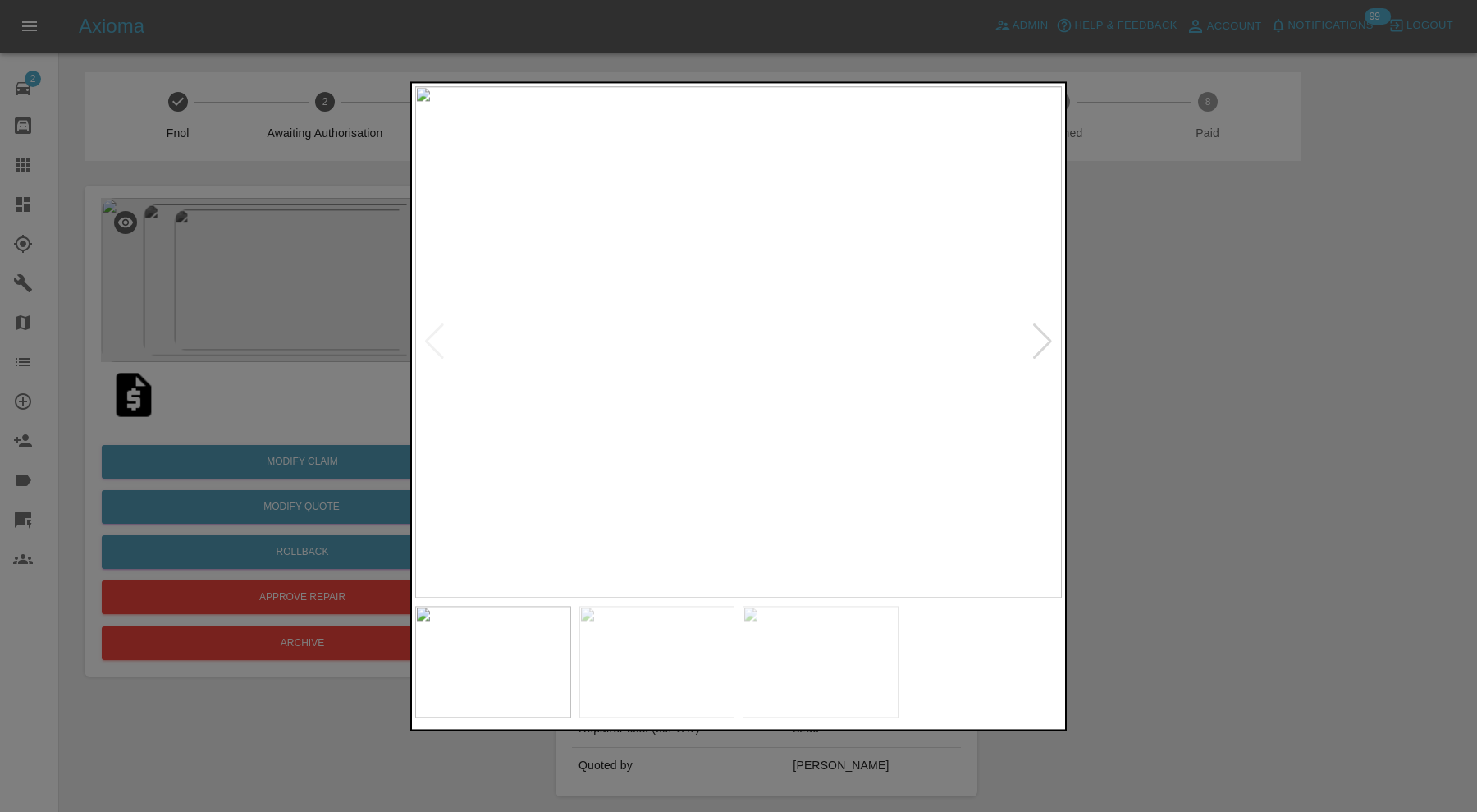
click at [1043, 338] on div at bounding box center [1042, 342] width 22 height 36
click at [1189, 316] on div at bounding box center [738, 406] width 1477 height 812
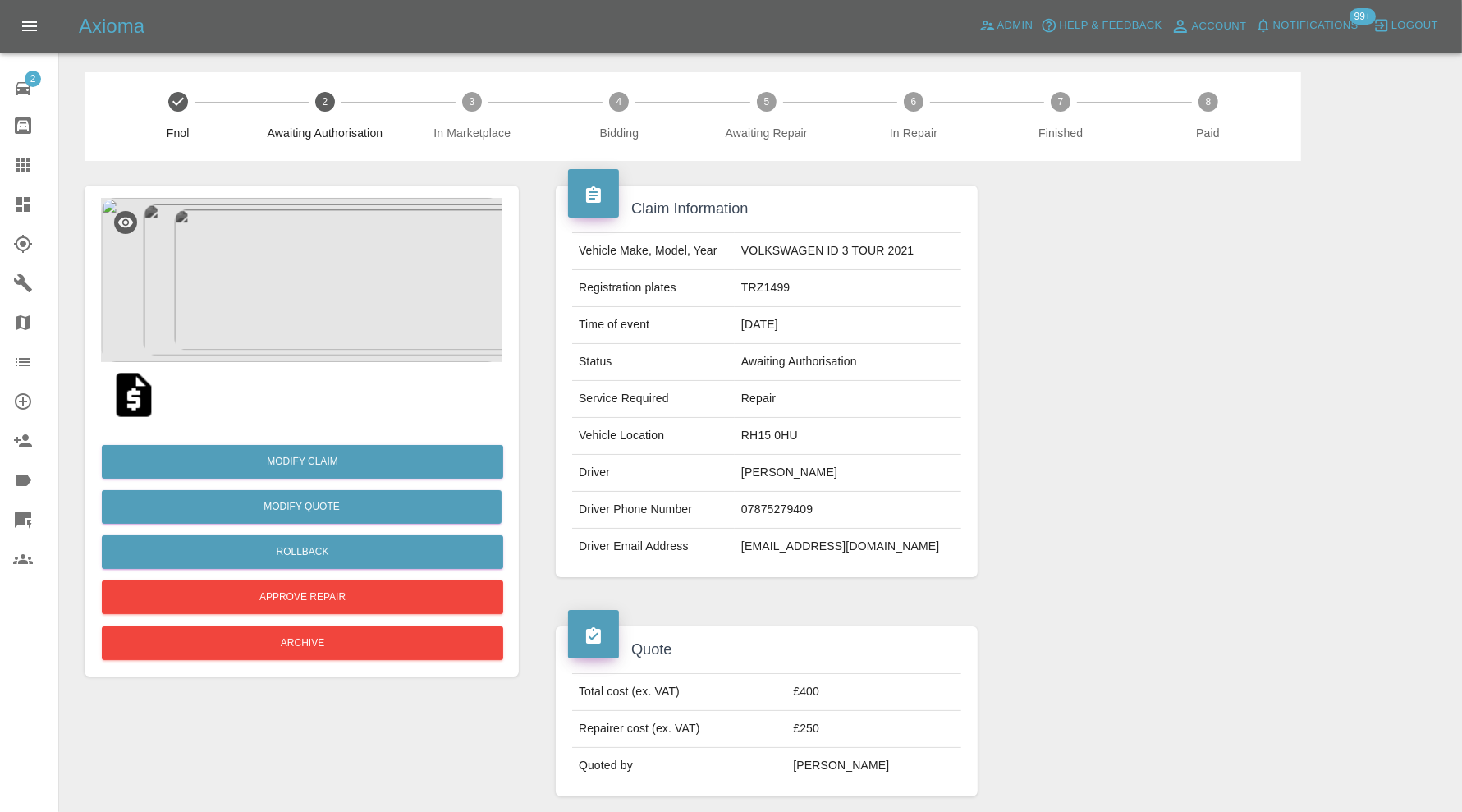
click at [331, 258] on img at bounding box center [301, 279] width 401 height 164
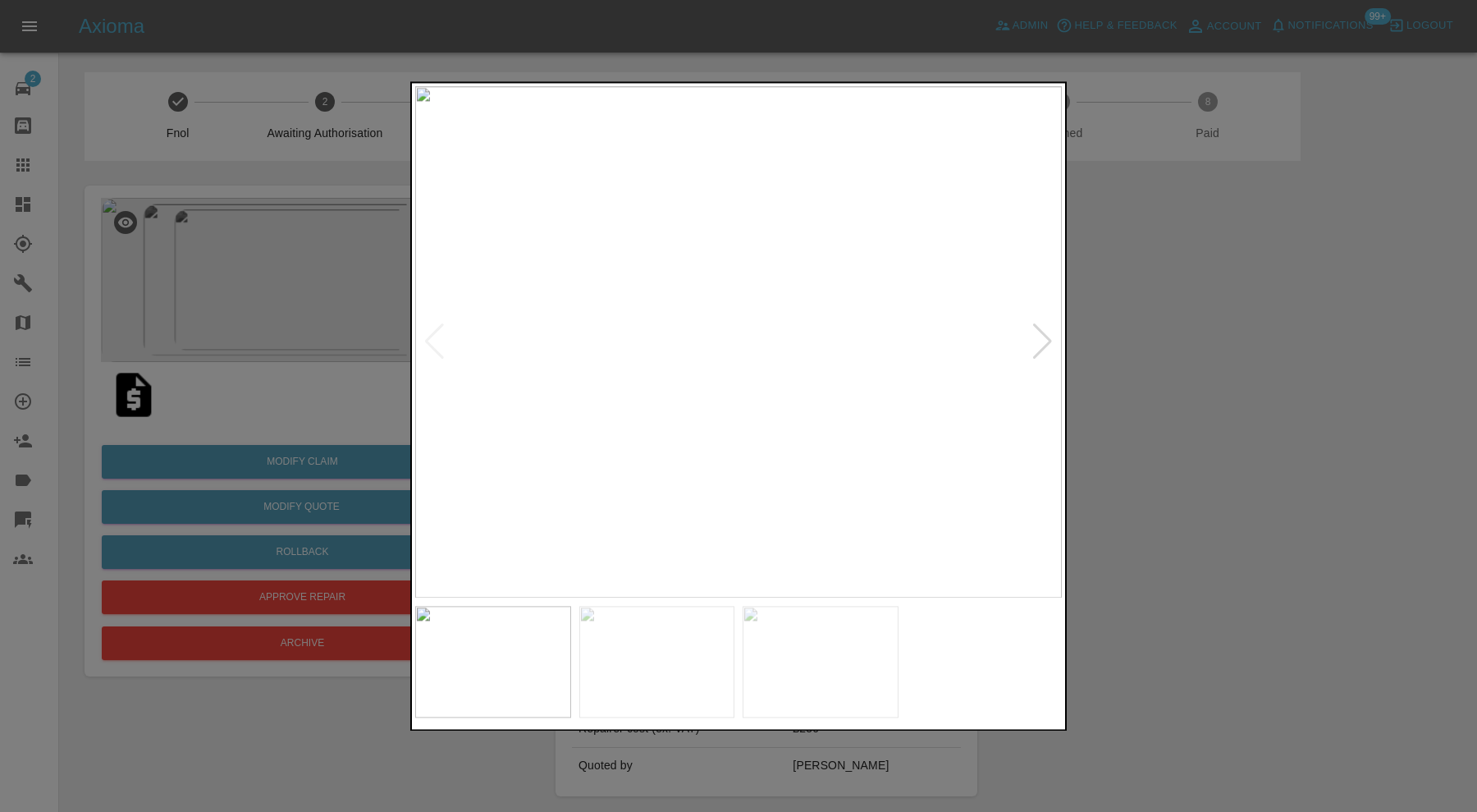
click at [1048, 345] on div at bounding box center [1042, 342] width 22 height 36
click at [1047, 334] on div at bounding box center [1042, 342] width 22 height 36
click at [1230, 306] on div at bounding box center [738, 406] width 1477 height 812
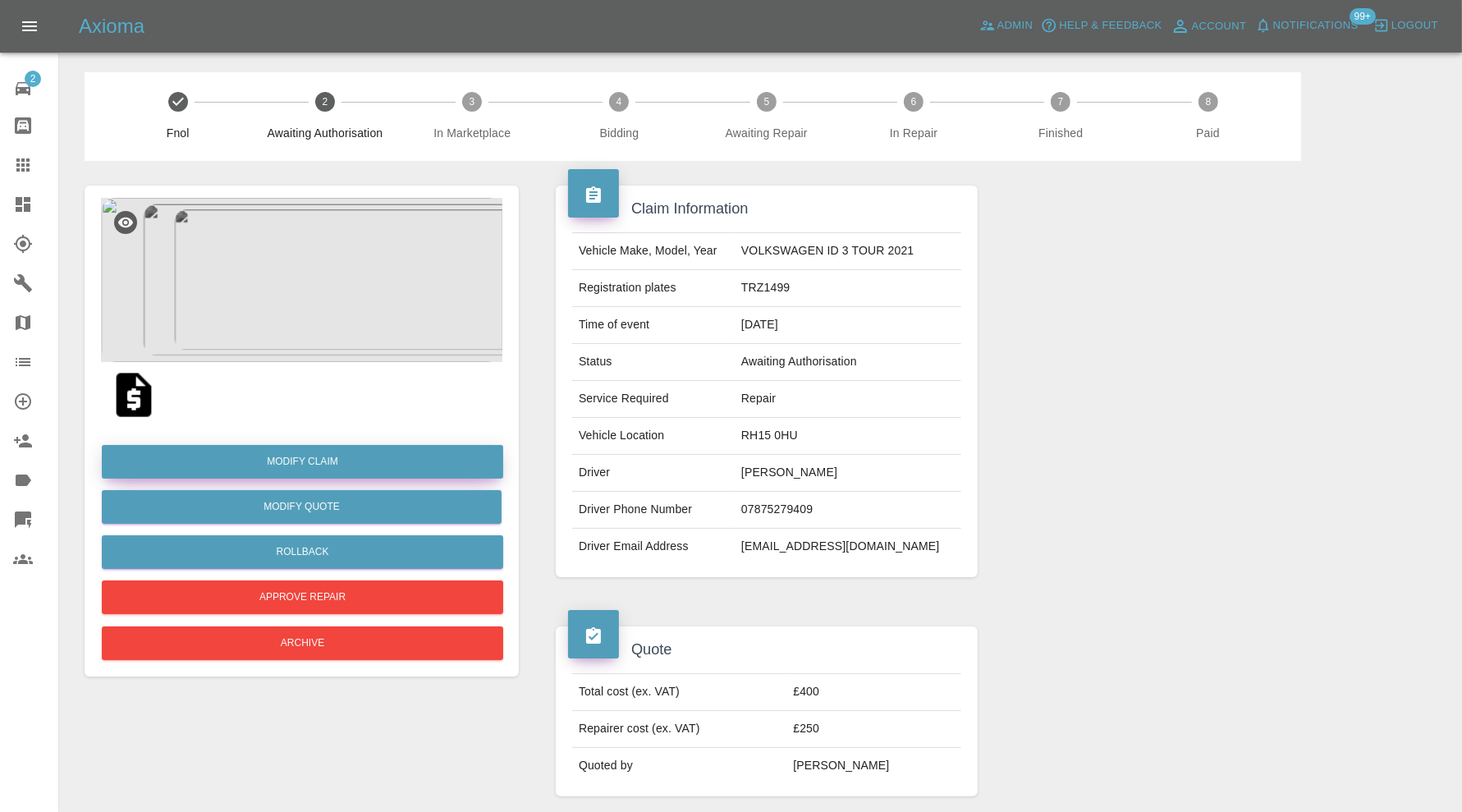
click at [439, 452] on link "Modify Claim" at bounding box center [302, 461] width 401 height 33
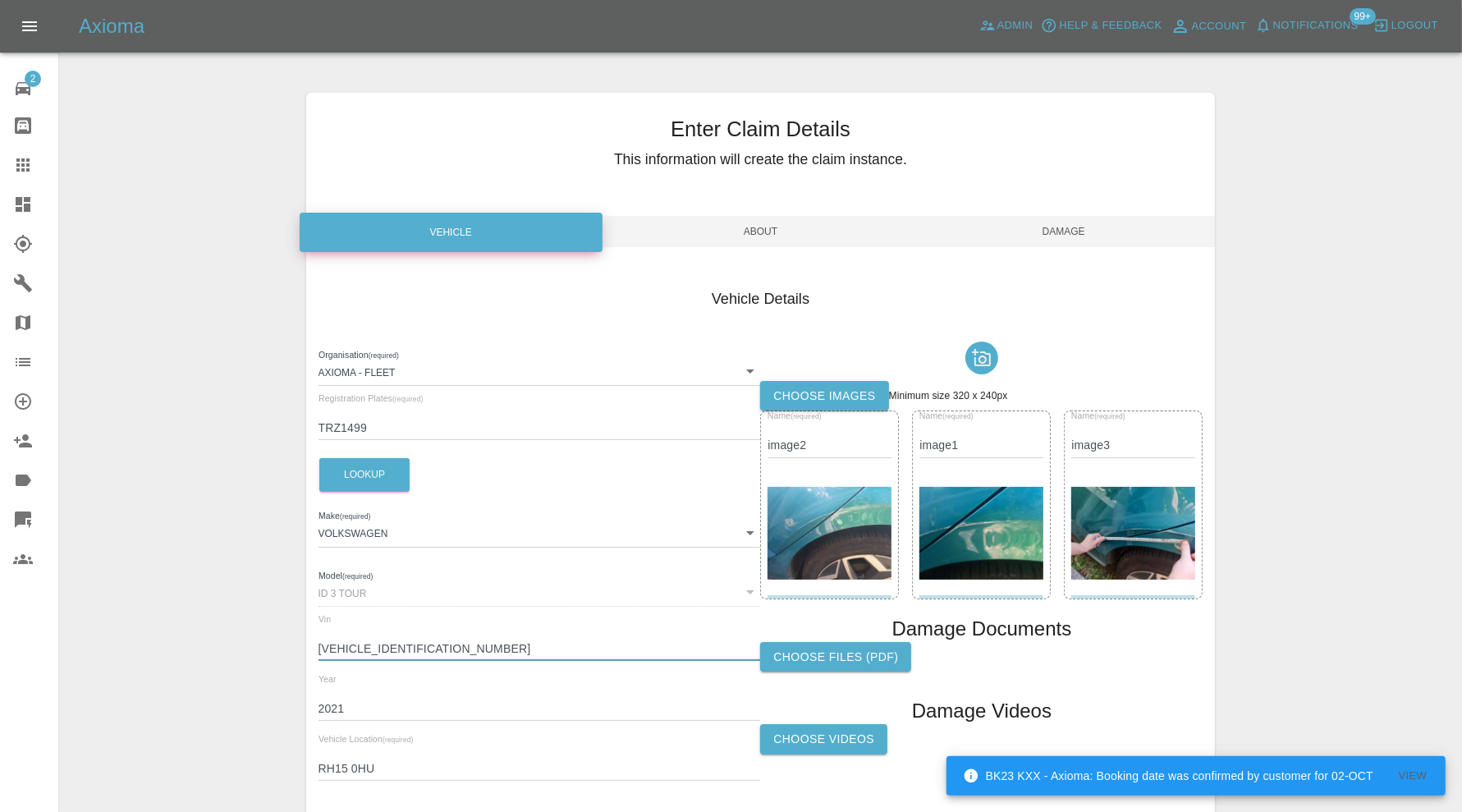
drag, startPoint x: 401, startPoint y: 646, endPoint x: 323, endPoint y: 653, distance: 78.3
click at [323, 653] on input "[VEHICLE_IDENTIFICATION_NUMBER]" at bounding box center [540, 648] width 442 height 24
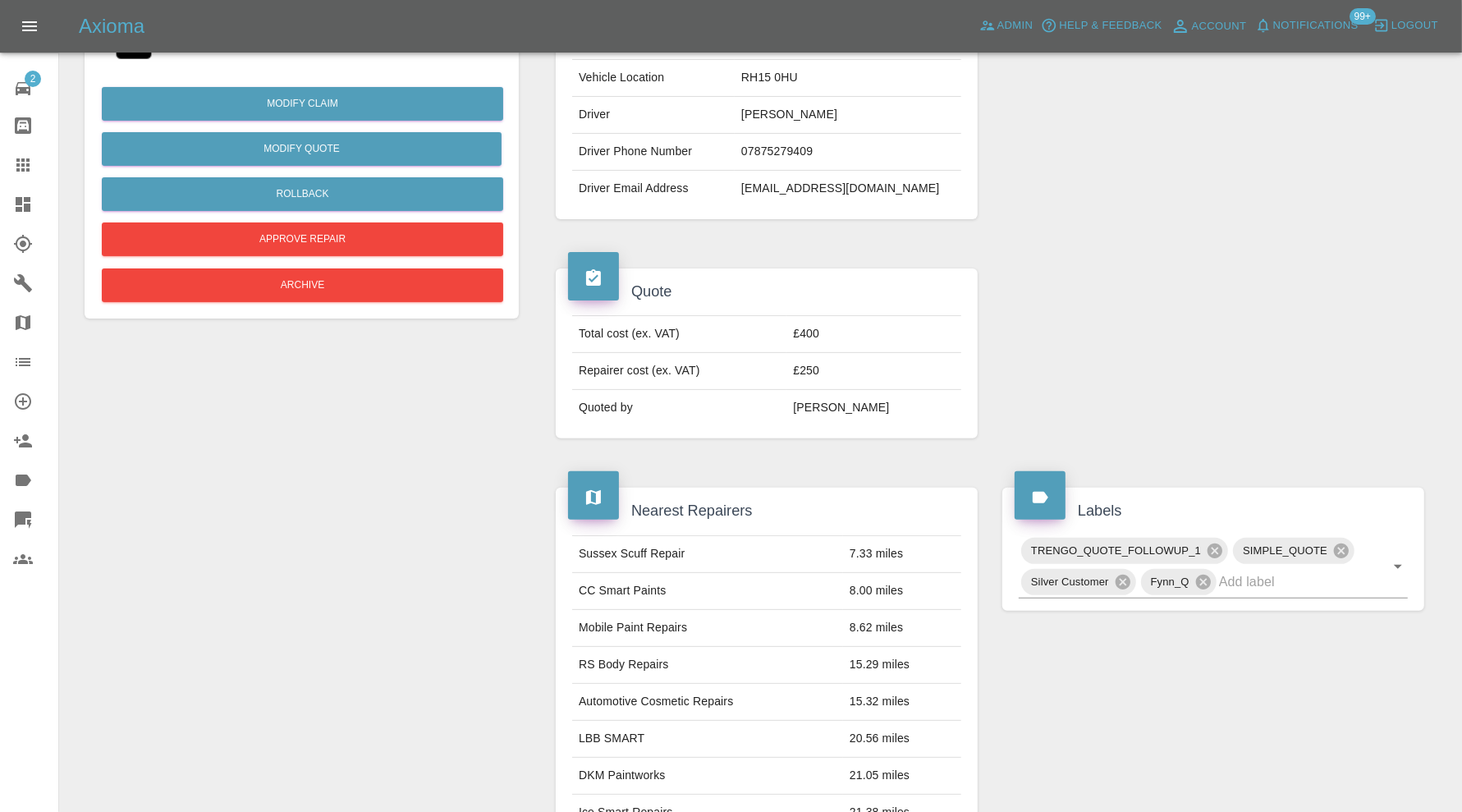
scroll to position [821, 0]
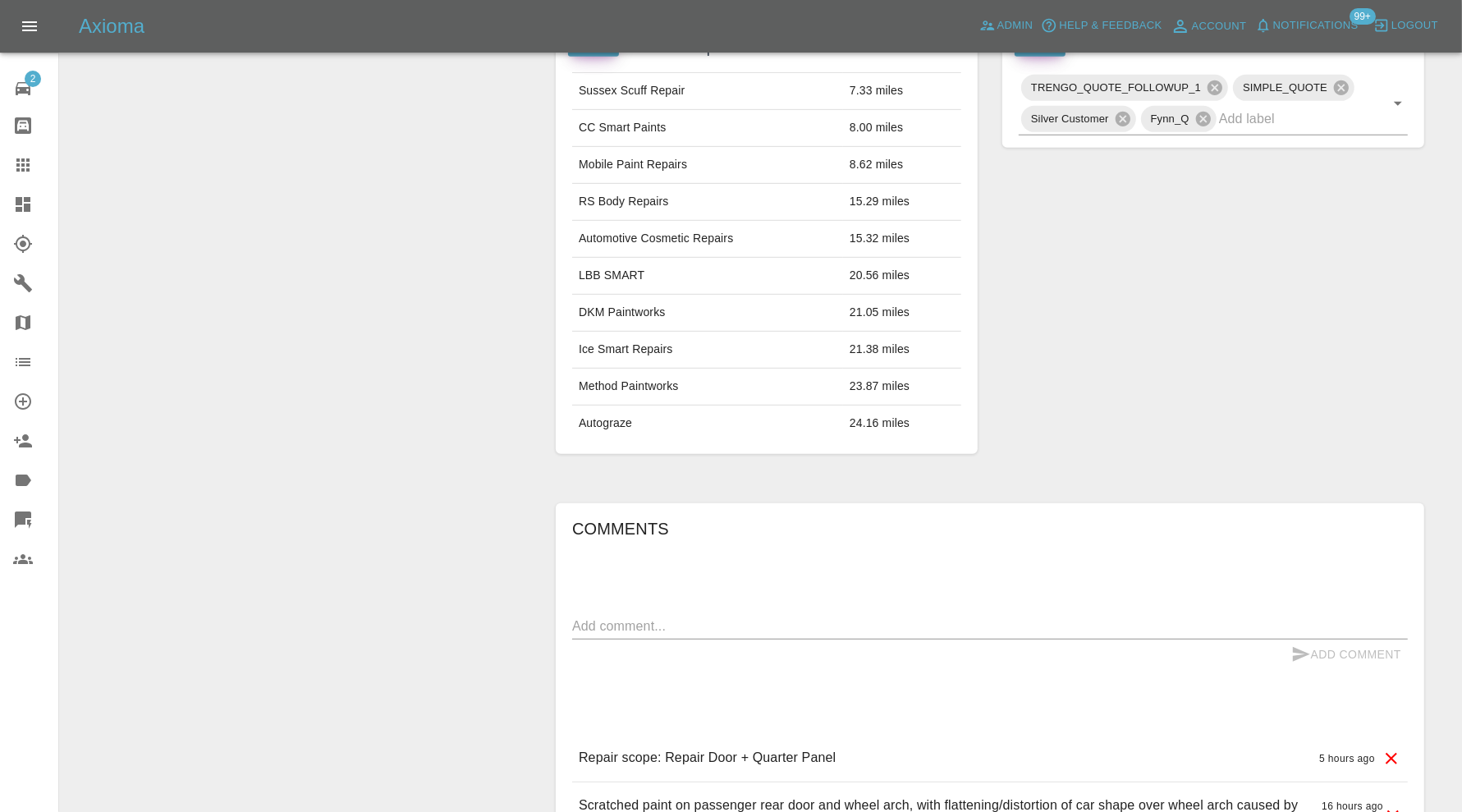
click at [842, 621] on textarea at bounding box center [990, 626] width 836 height 19
paste textarea "LC6L"
click at [637, 617] on textarea "LC6L" at bounding box center [990, 626] width 836 height 19
paste textarea "[MEDICAL_DATA] Turquoise"
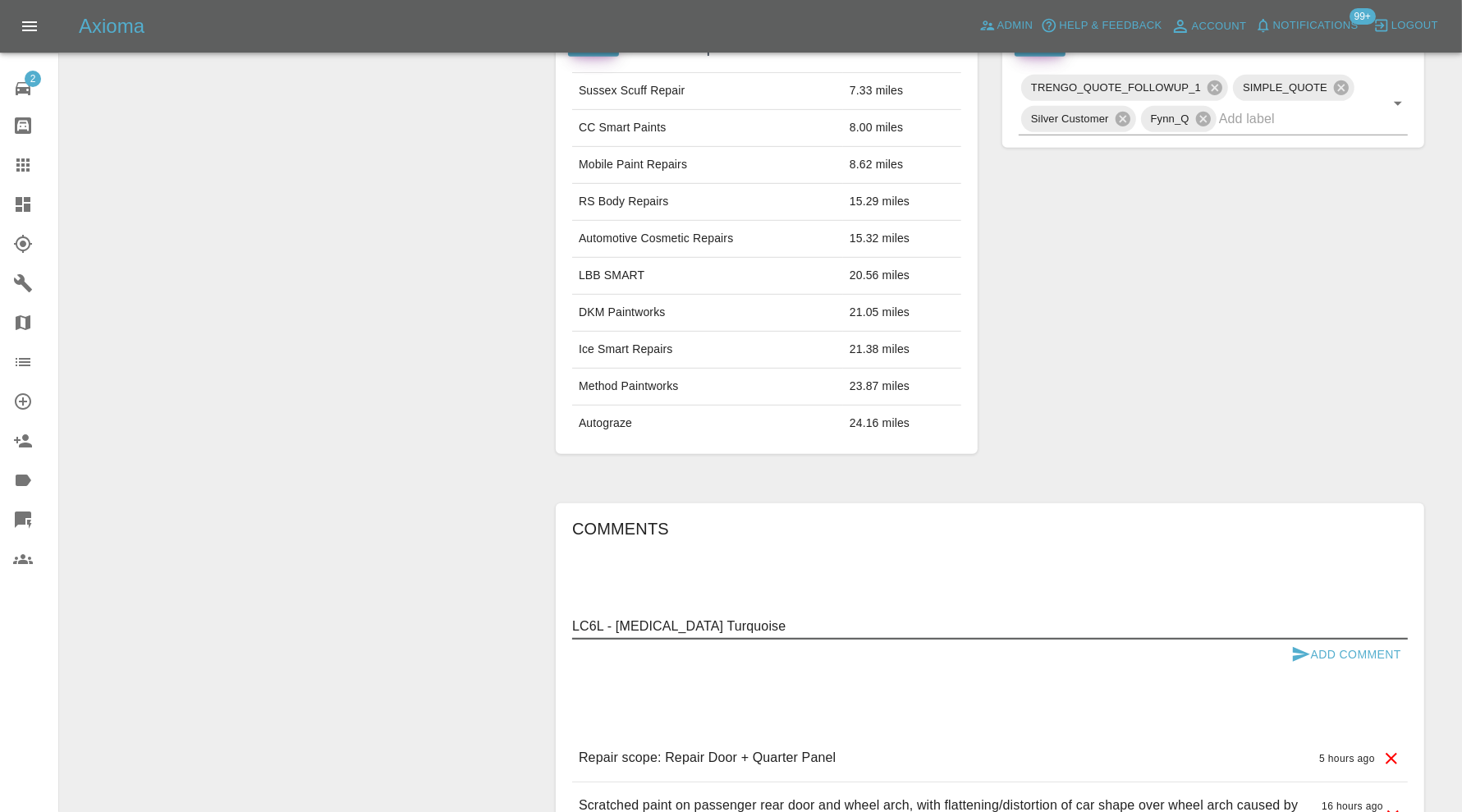
type textarea "LC6L - [MEDICAL_DATA] Turquoise"
click at [1382, 646] on button "Add Comment" at bounding box center [1346, 655] width 123 height 30
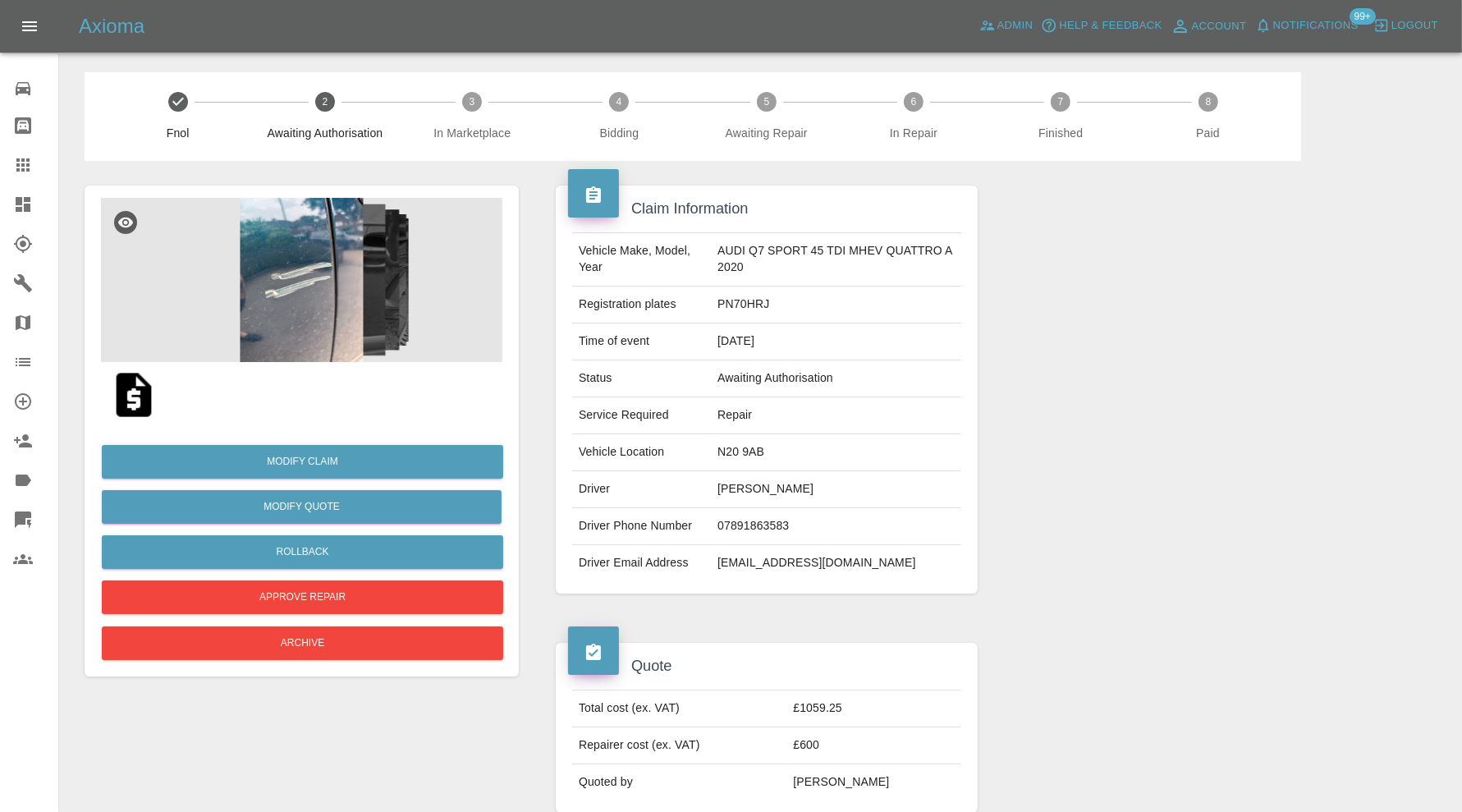
click at [130, 382] on img at bounding box center [133, 394] width 52 height 52
click at [318, 545] on button "Rollback" at bounding box center [302, 551] width 401 height 33
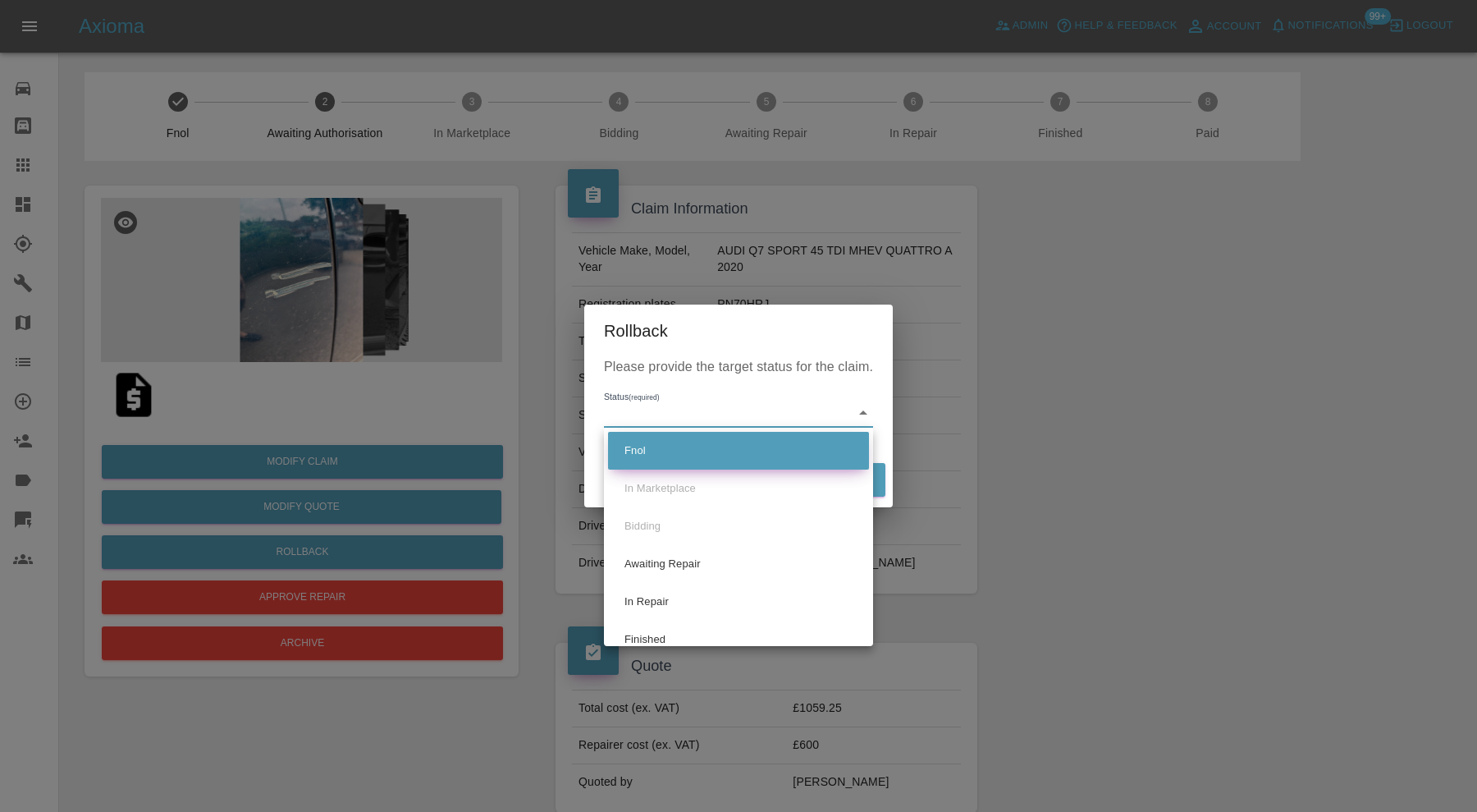
click at [677, 447] on li "Fnol" at bounding box center [738, 451] width 261 height 38
type input "fnol"
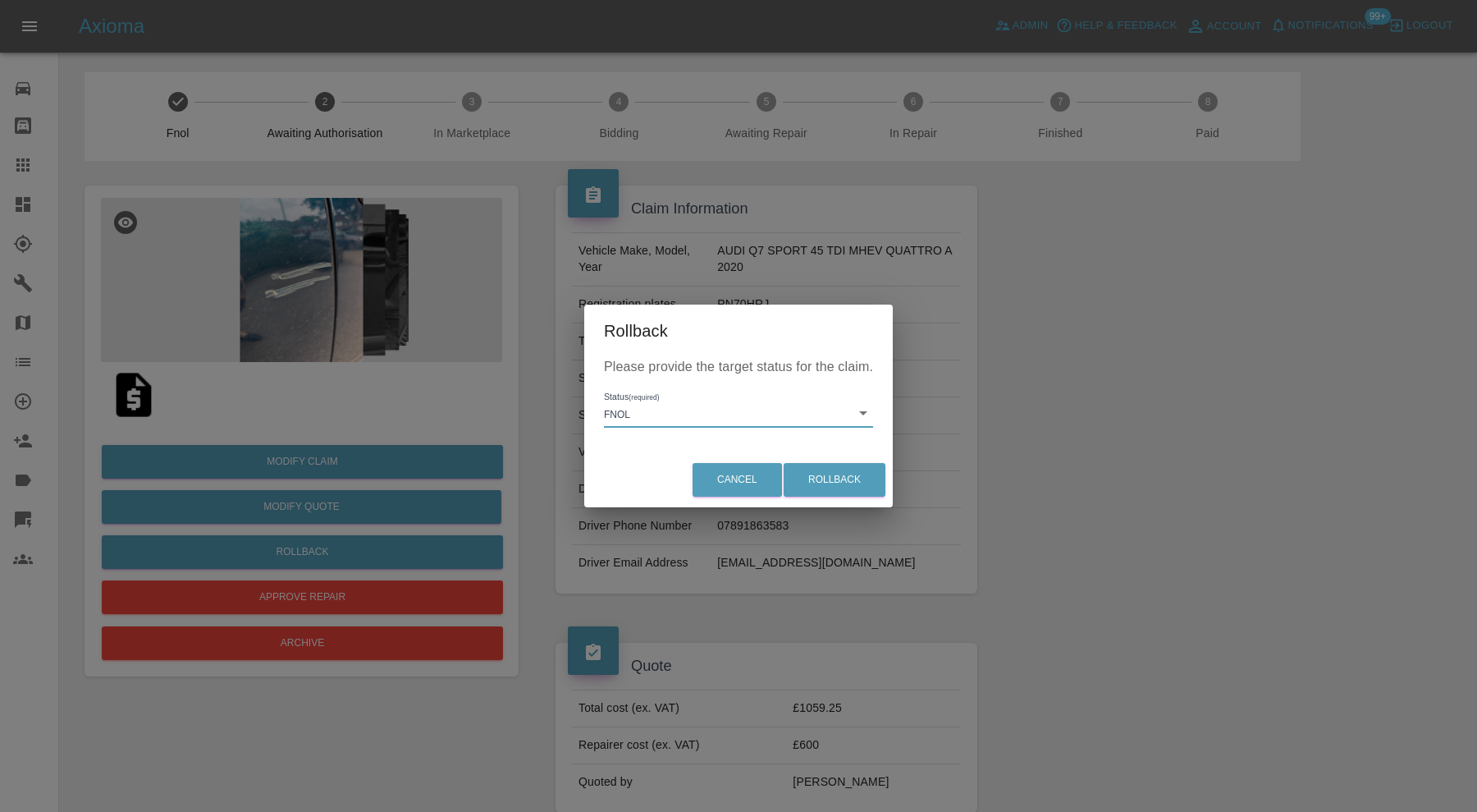
click at [862, 497] on div "Cancel Rollback" at bounding box center [738, 480] width 308 height 55
click at [868, 479] on button "Rollback" at bounding box center [834, 479] width 102 height 33
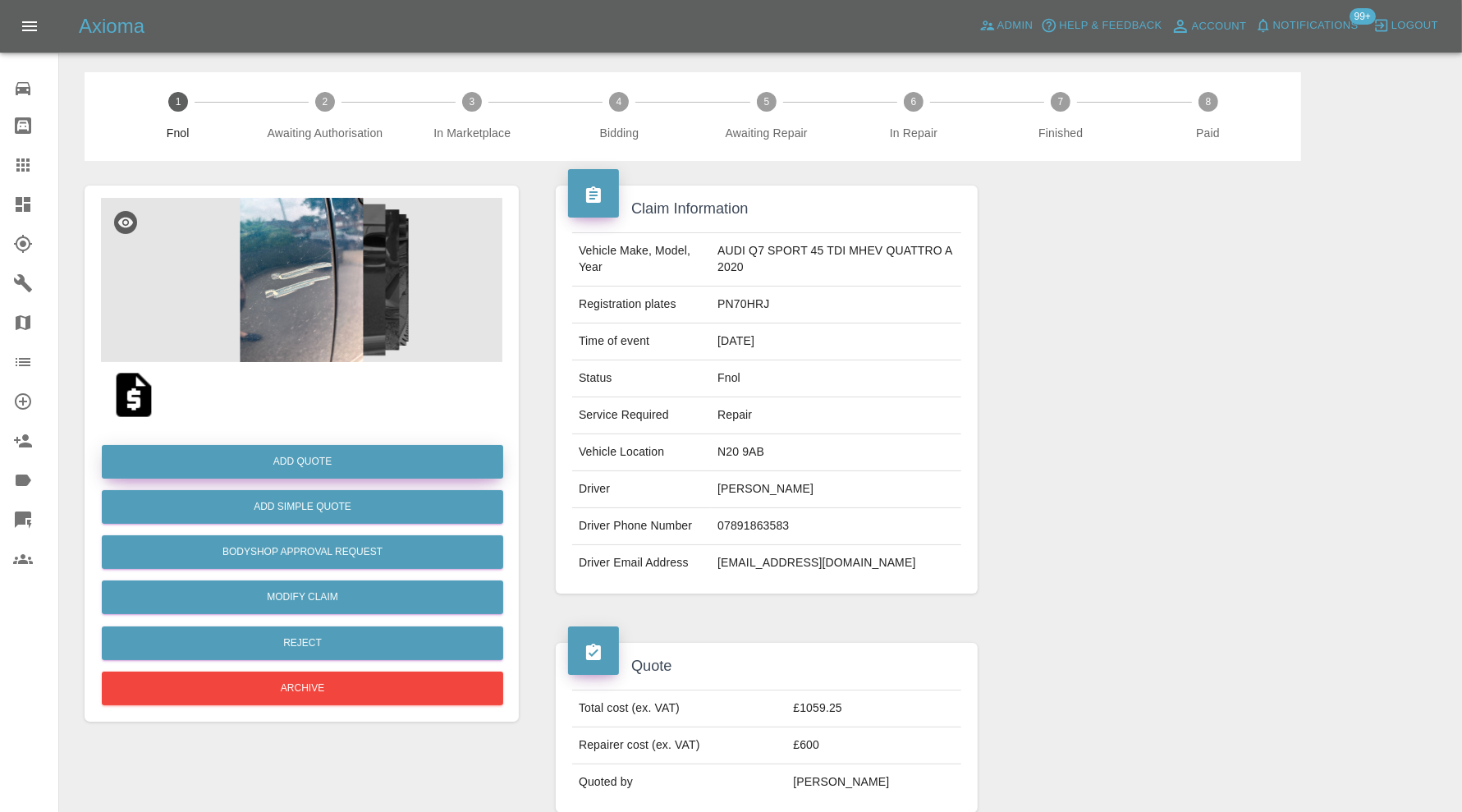
click at [344, 459] on button "Add Quote" at bounding box center [302, 461] width 401 height 33
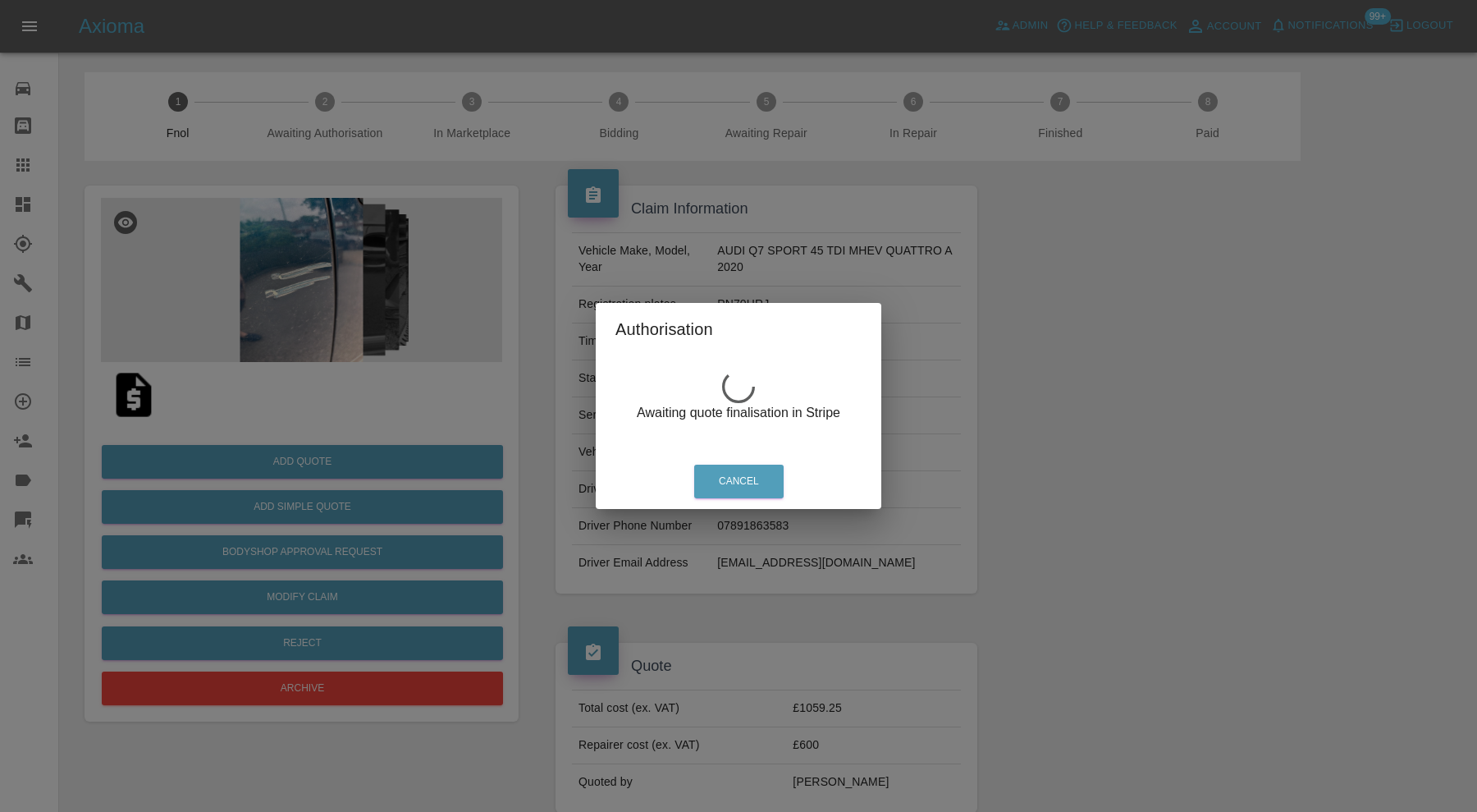
click at [449, 398] on div "Authorisation Awaiting quote finalisation in Stripe Cancel" at bounding box center [738, 406] width 1477 height 812
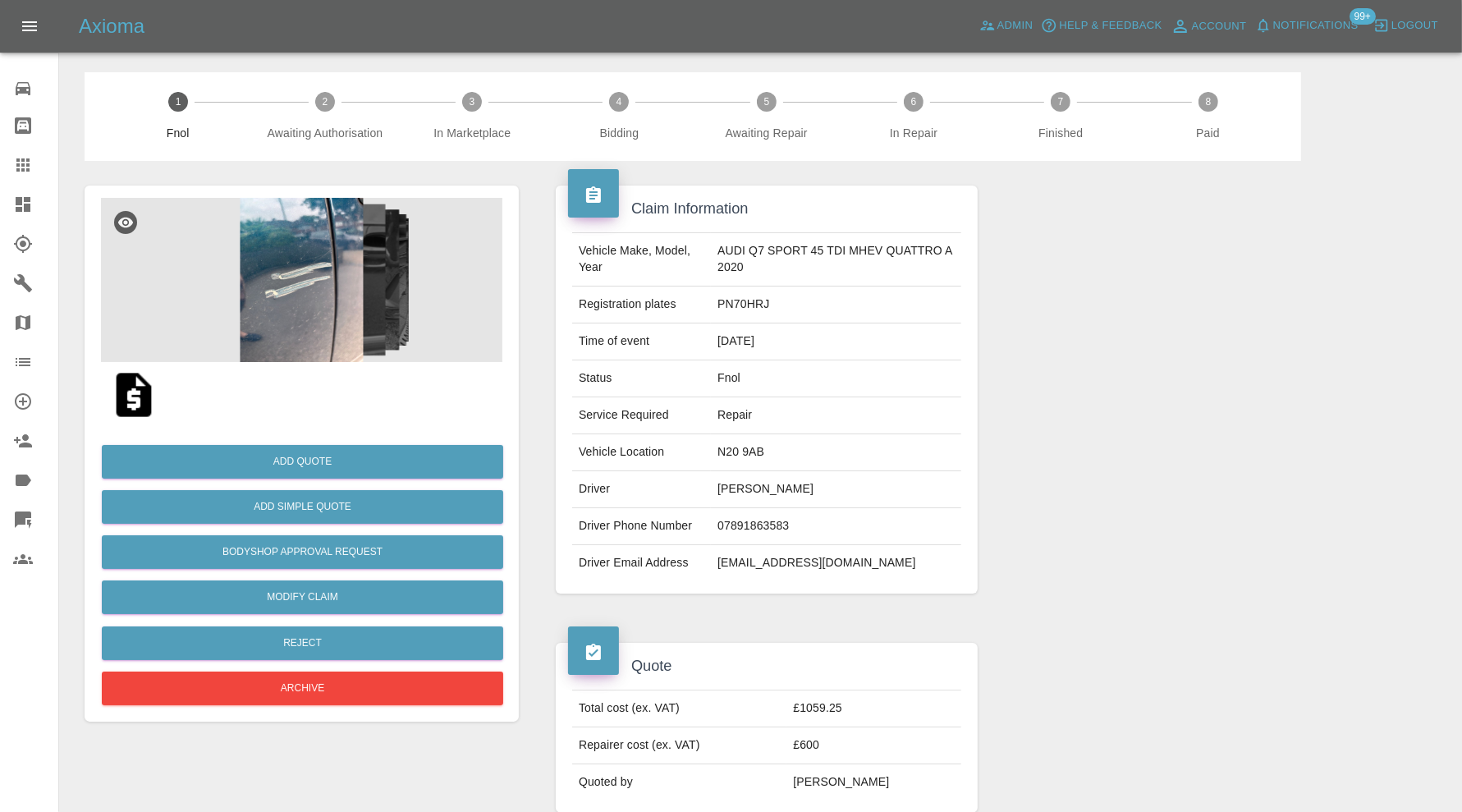
click at [282, 255] on img at bounding box center [301, 279] width 401 height 164
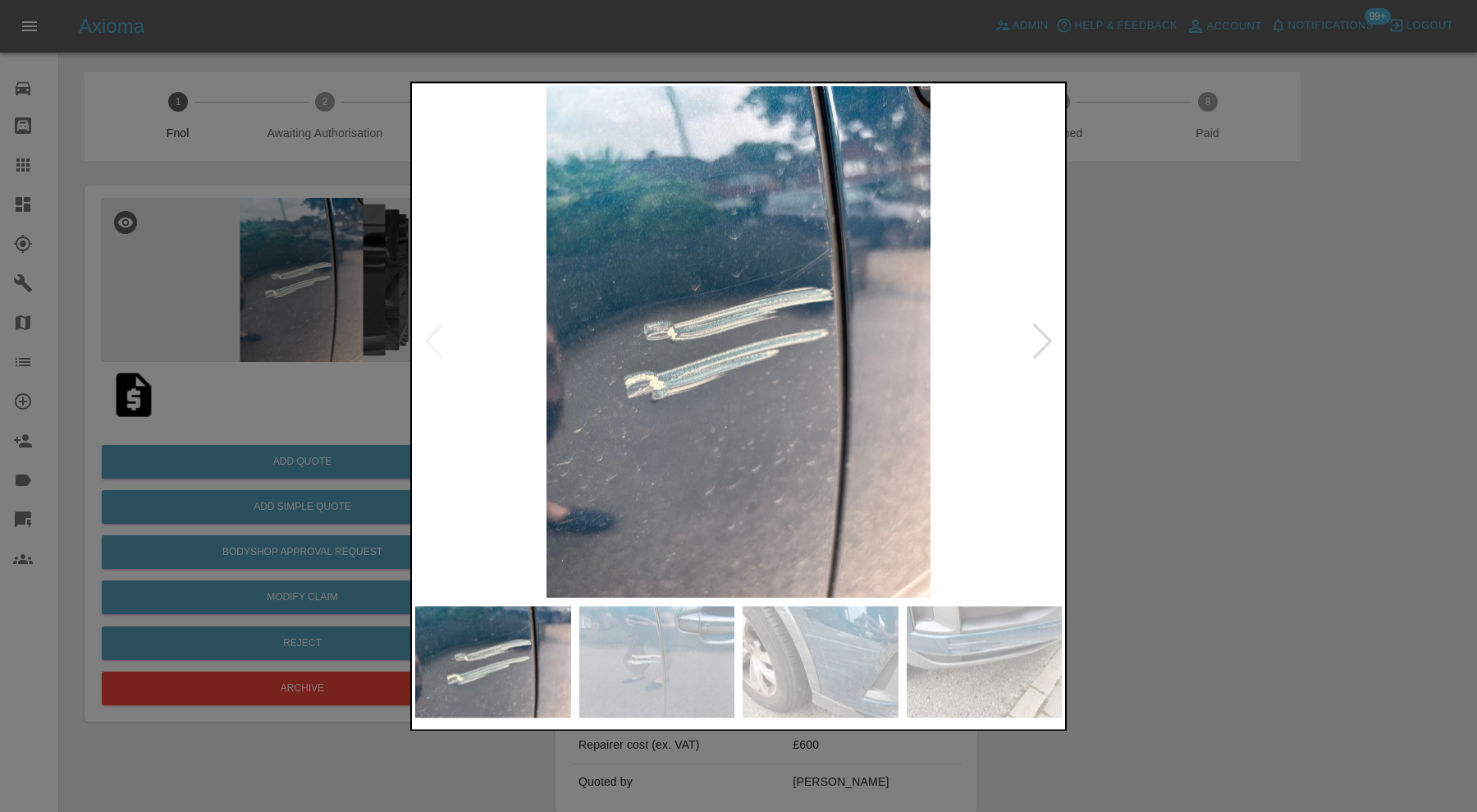
click at [803, 665] on img at bounding box center [821, 661] width 156 height 112
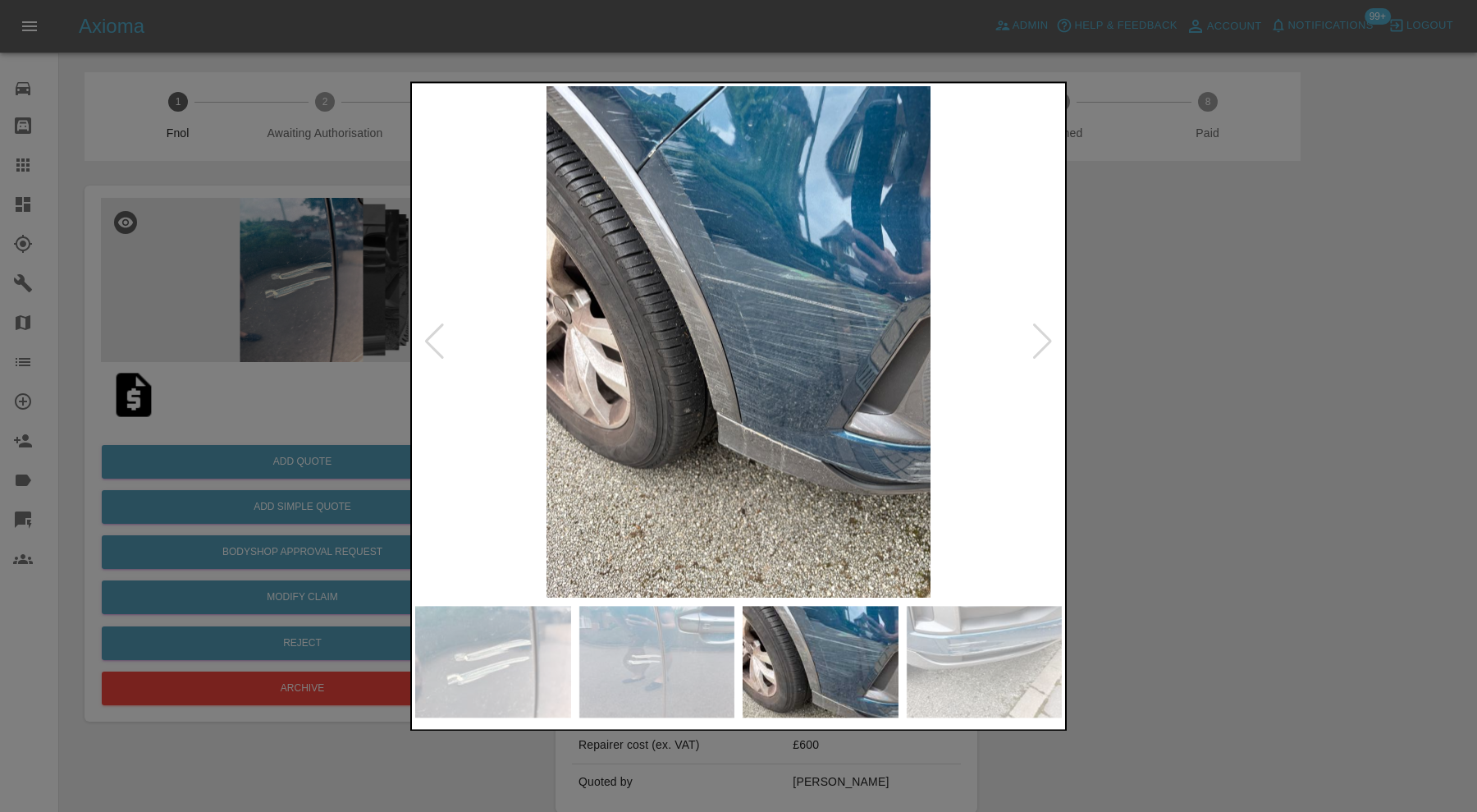
click at [833, 480] on img at bounding box center [739, 341] width 647 height 511
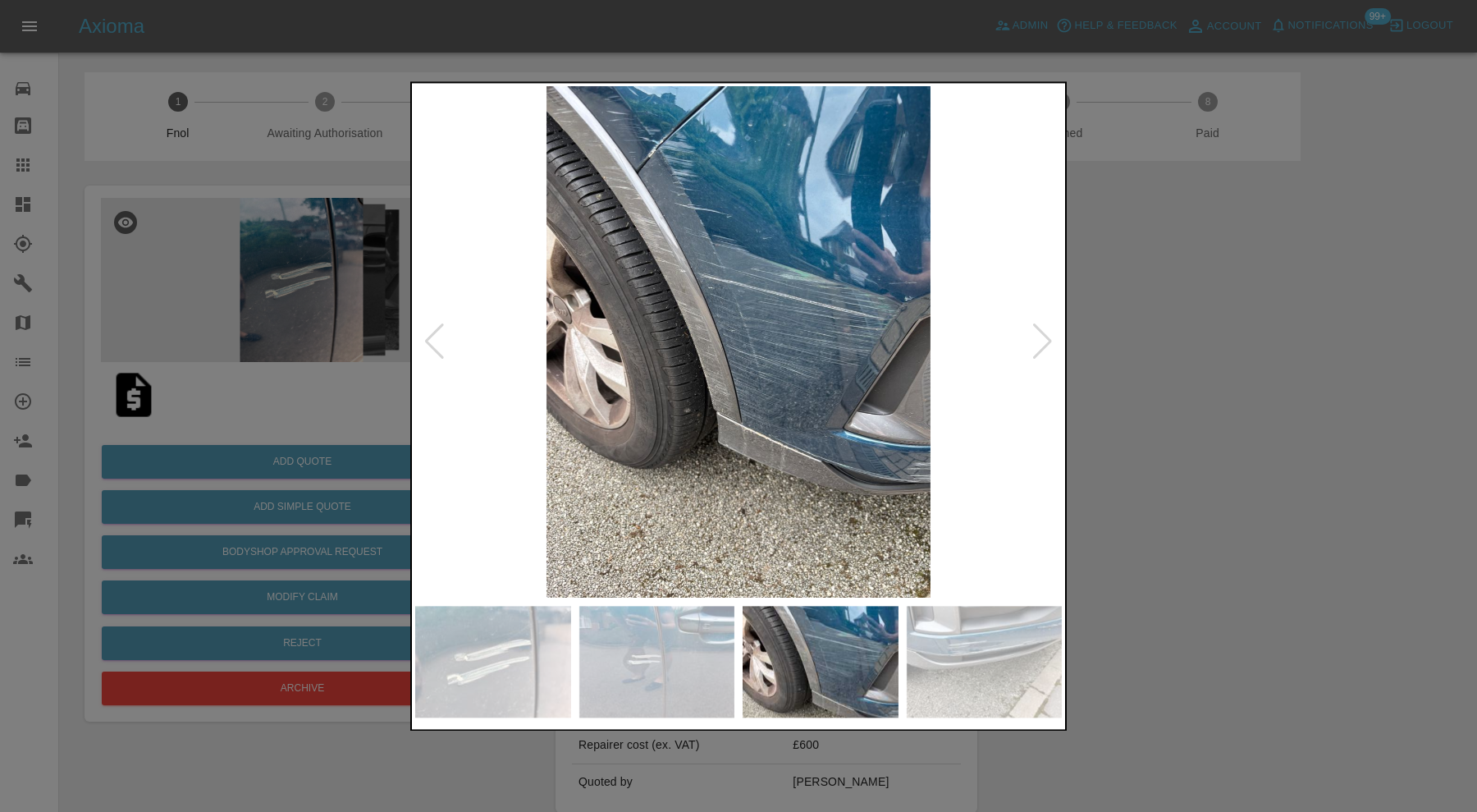
click at [1252, 357] on div at bounding box center [738, 406] width 1477 height 812
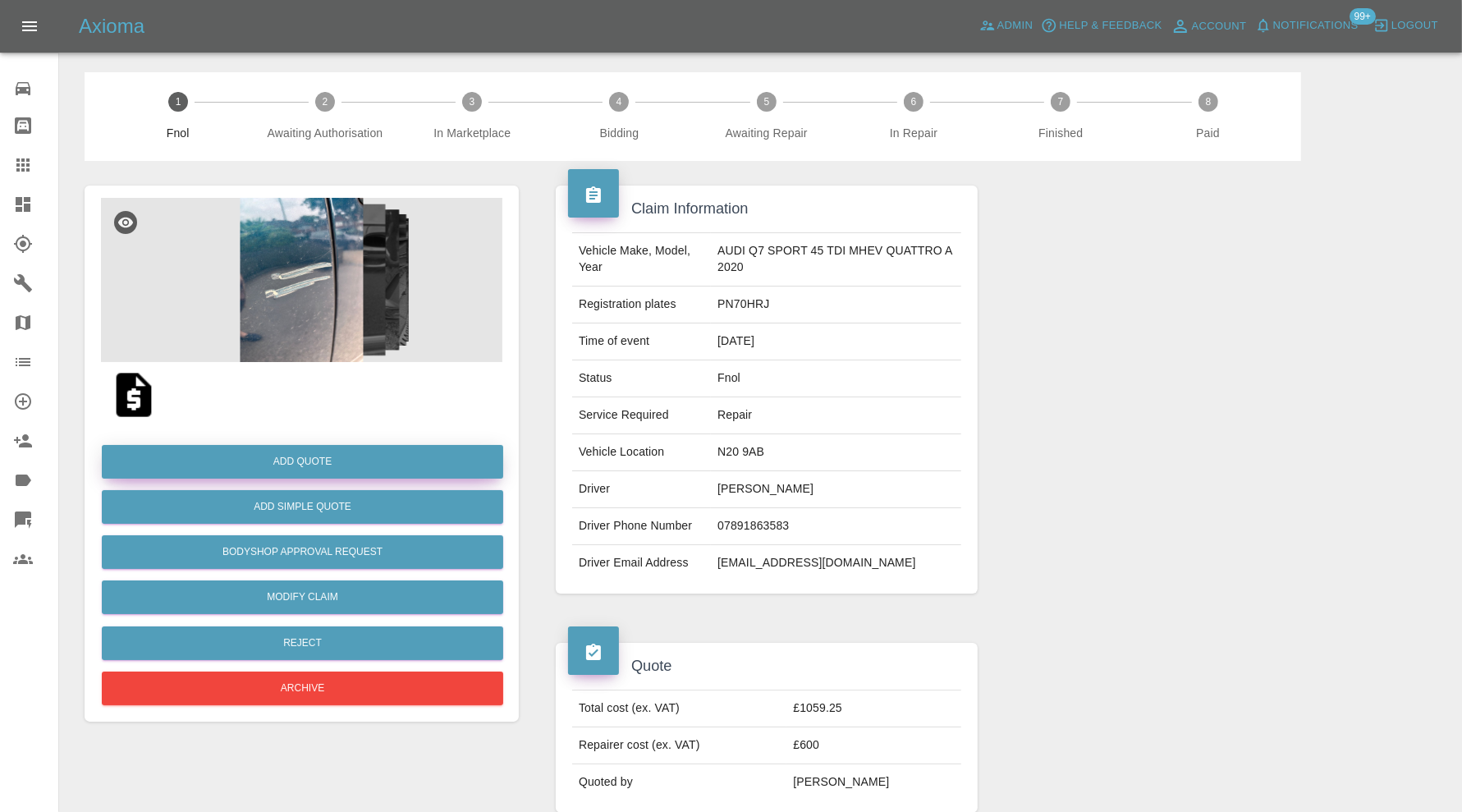
click at [283, 459] on button "Add Quote" at bounding box center [302, 461] width 401 height 33
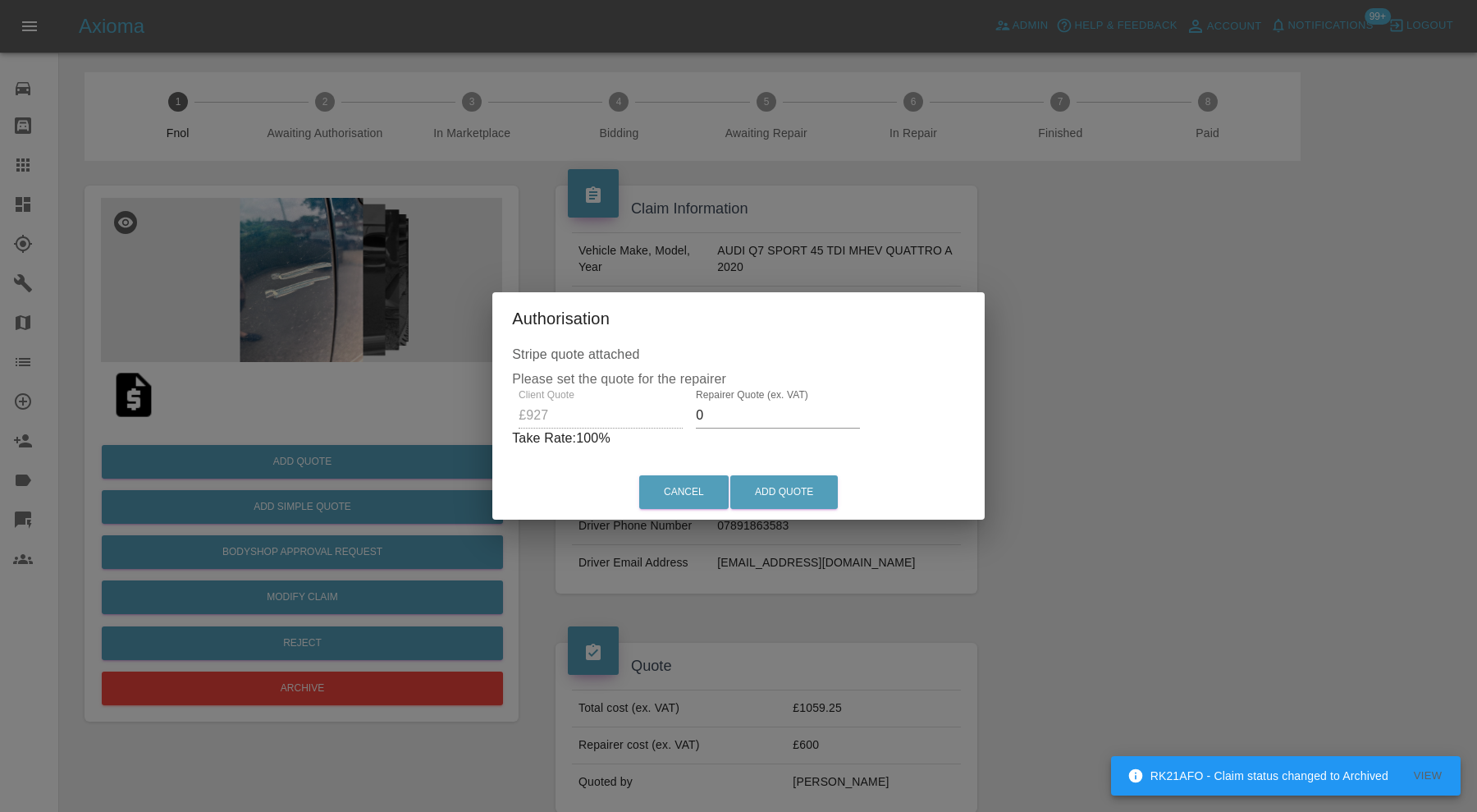
click at [774, 405] on input "0" at bounding box center [778, 415] width 164 height 27
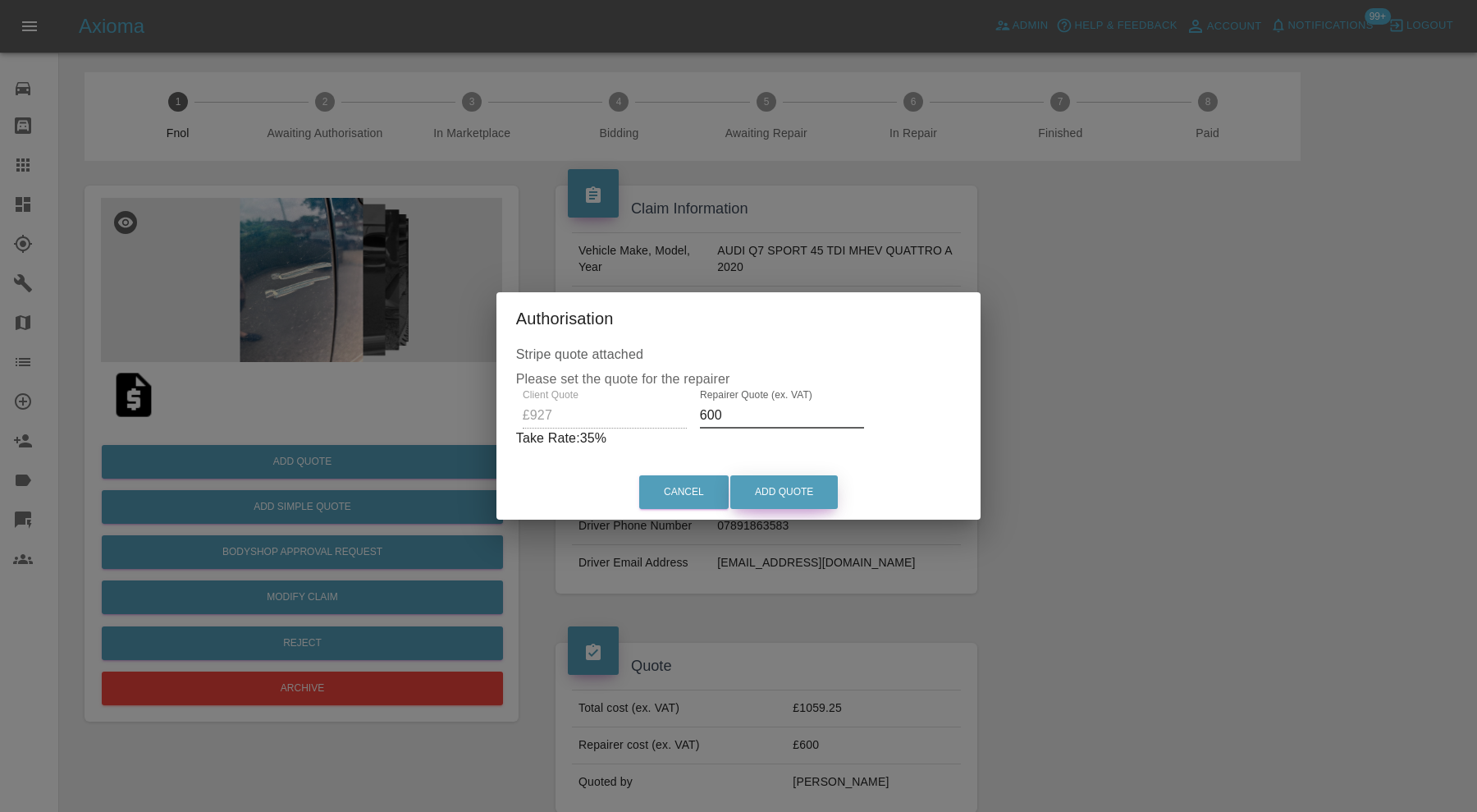
type input "600"
click at [824, 487] on button "Add Quote" at bounding box center [784, 491] width 107 height 33
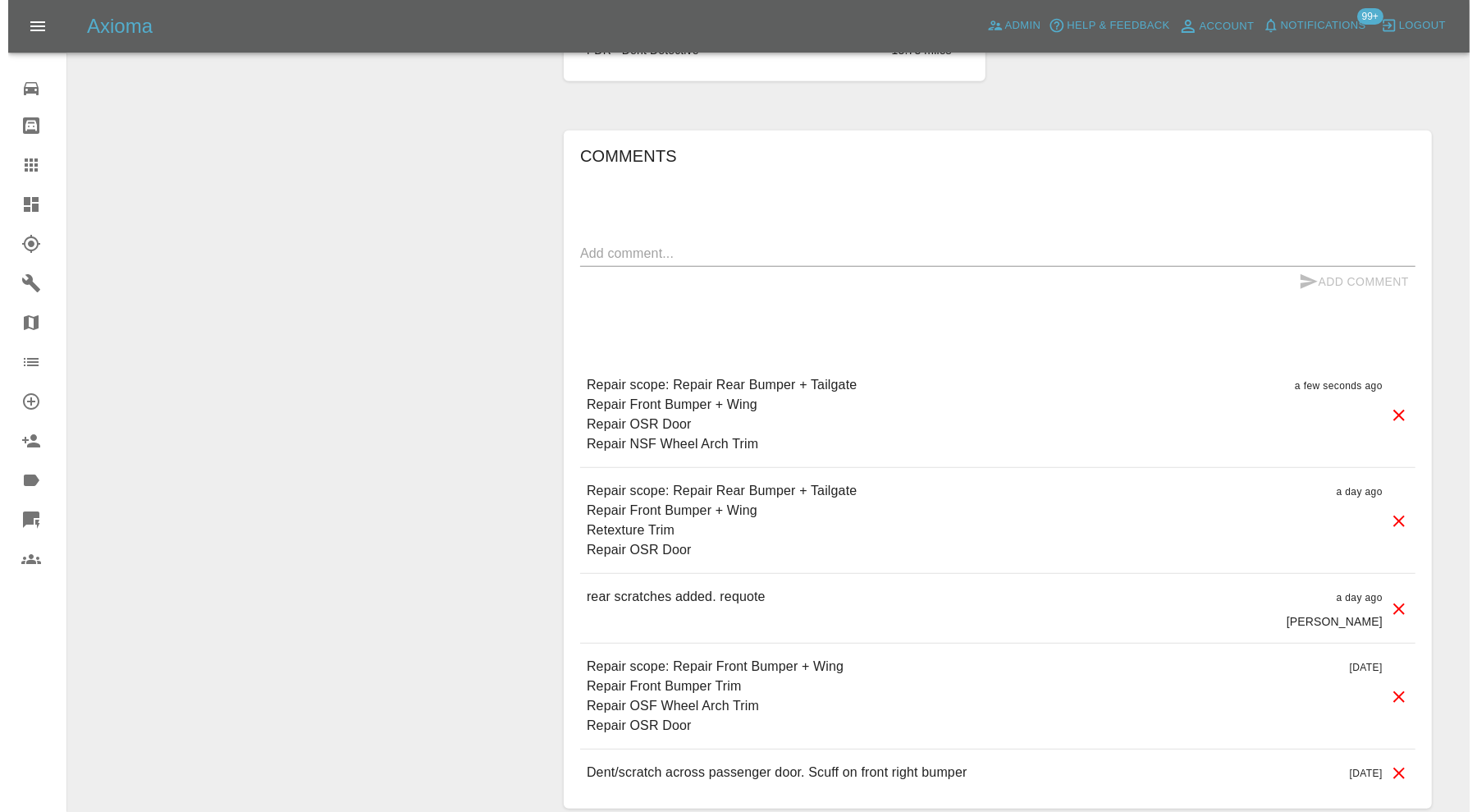
scroll to position [1231, 0]
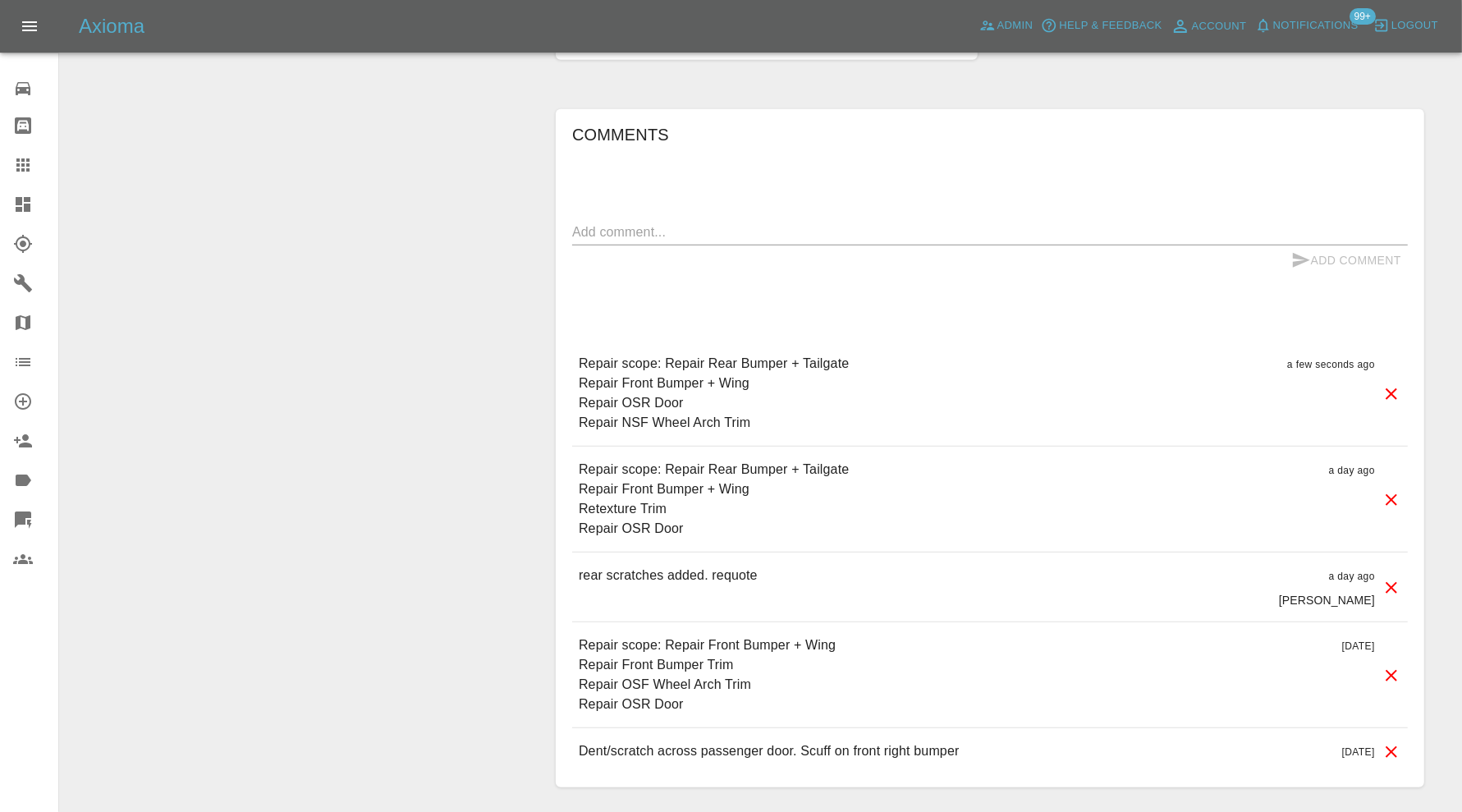
click at [1387, 489] on icon at bounding box center [1391, 499] width 20 height 20
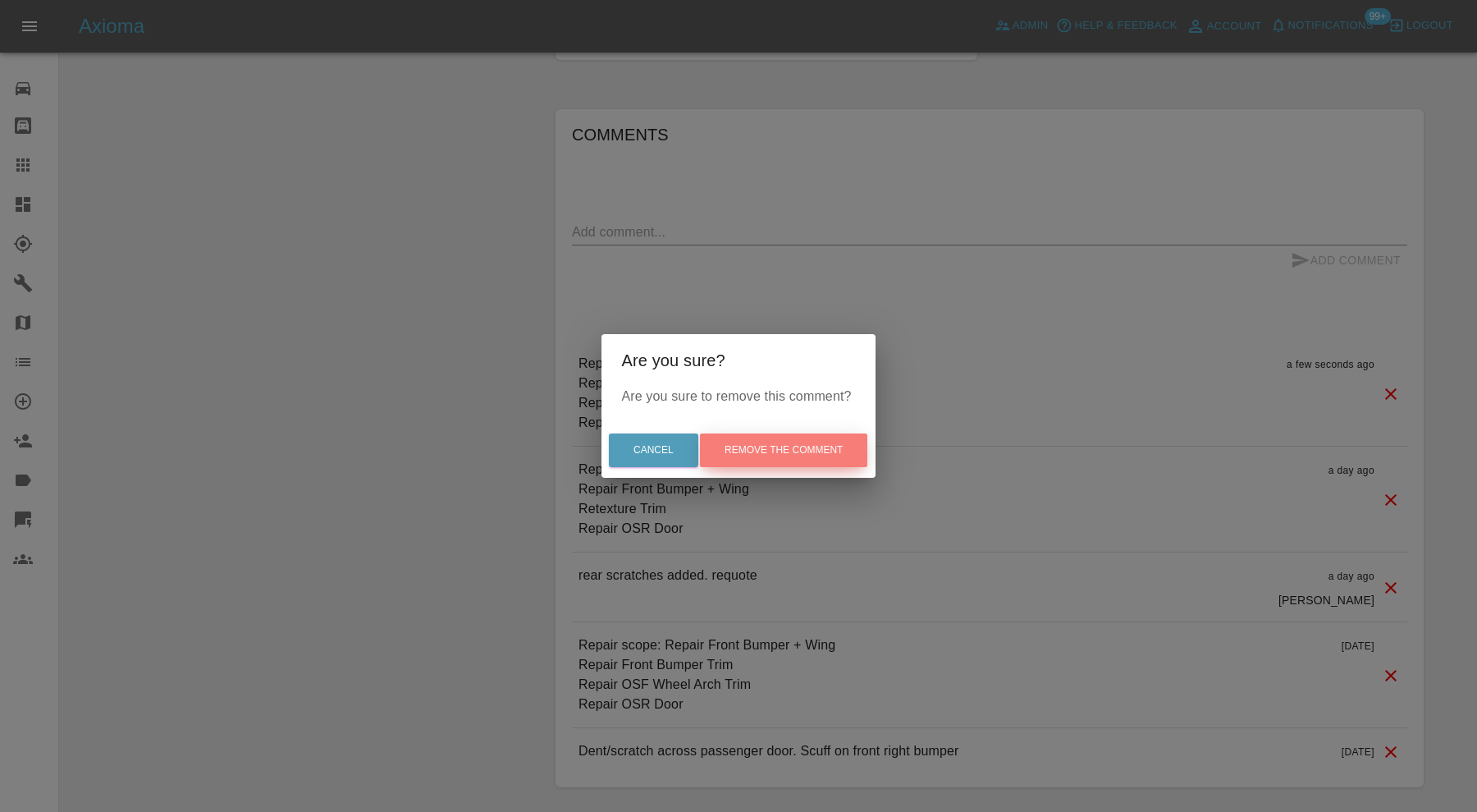
click at [837, 447] on button "Remove the comment" at bounding box center [784, 450] width 167 height 33
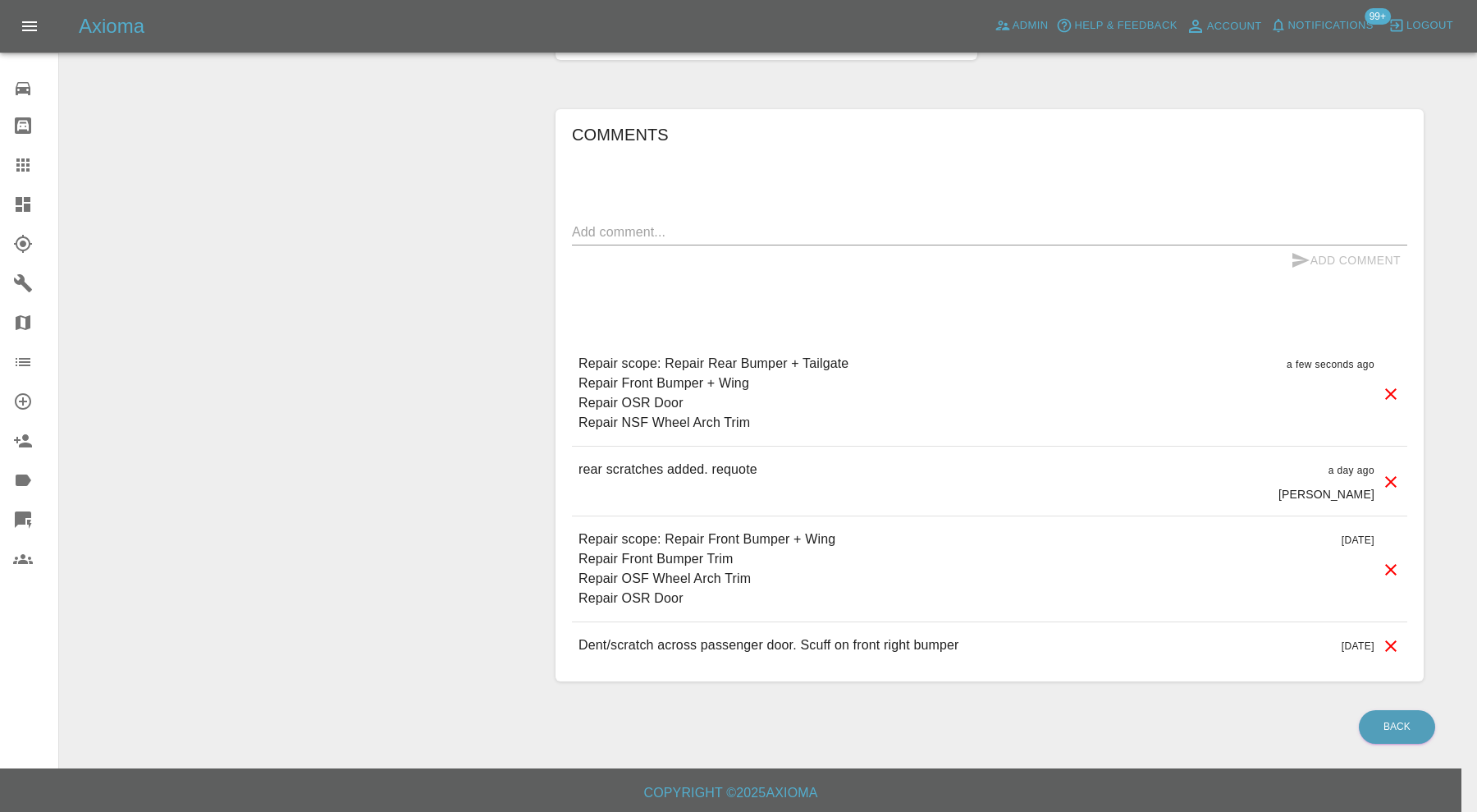
scroll to position [1226, 0]
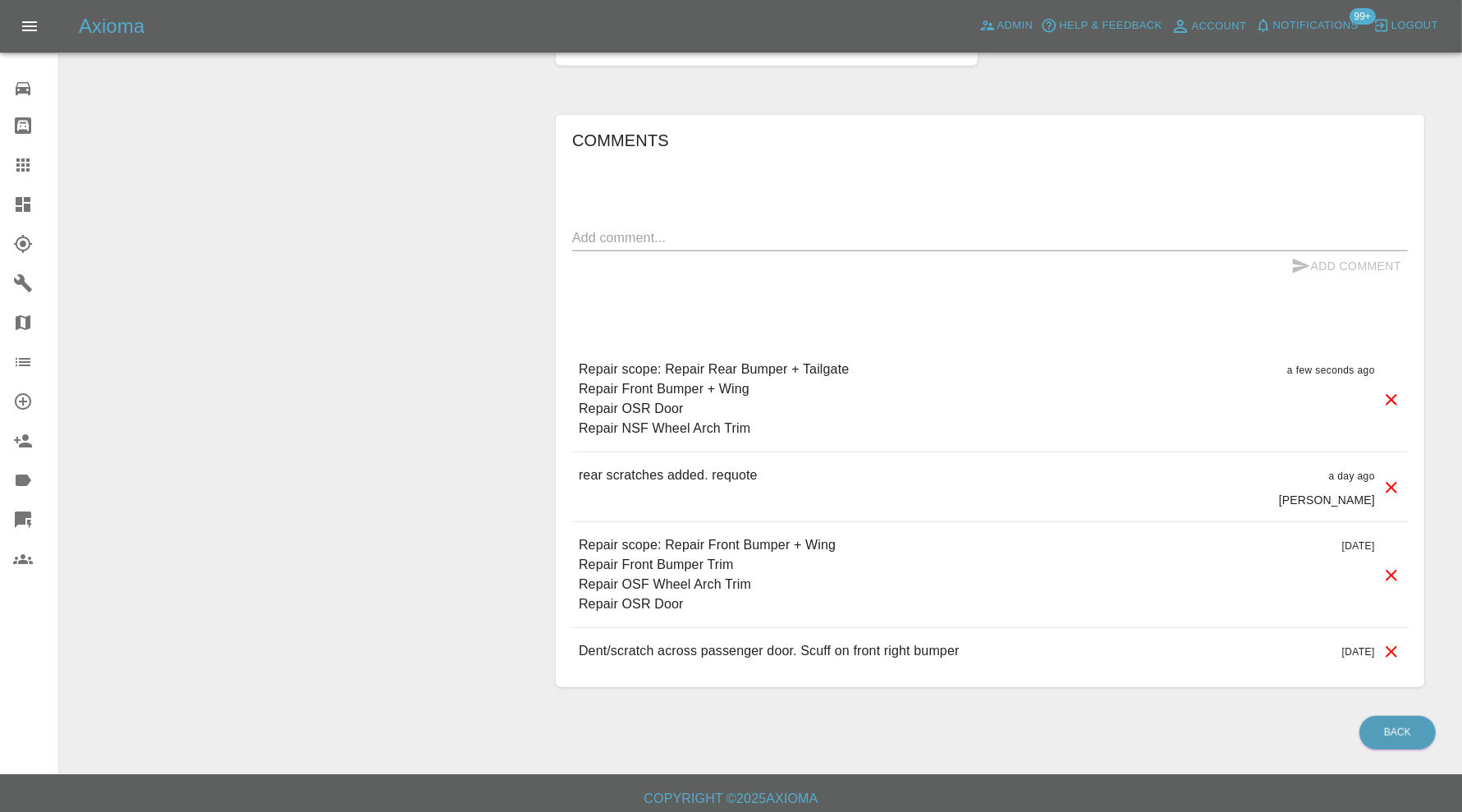
click at [1394, 569] on icon at bounding box center [1391, 575] width 11 height 11
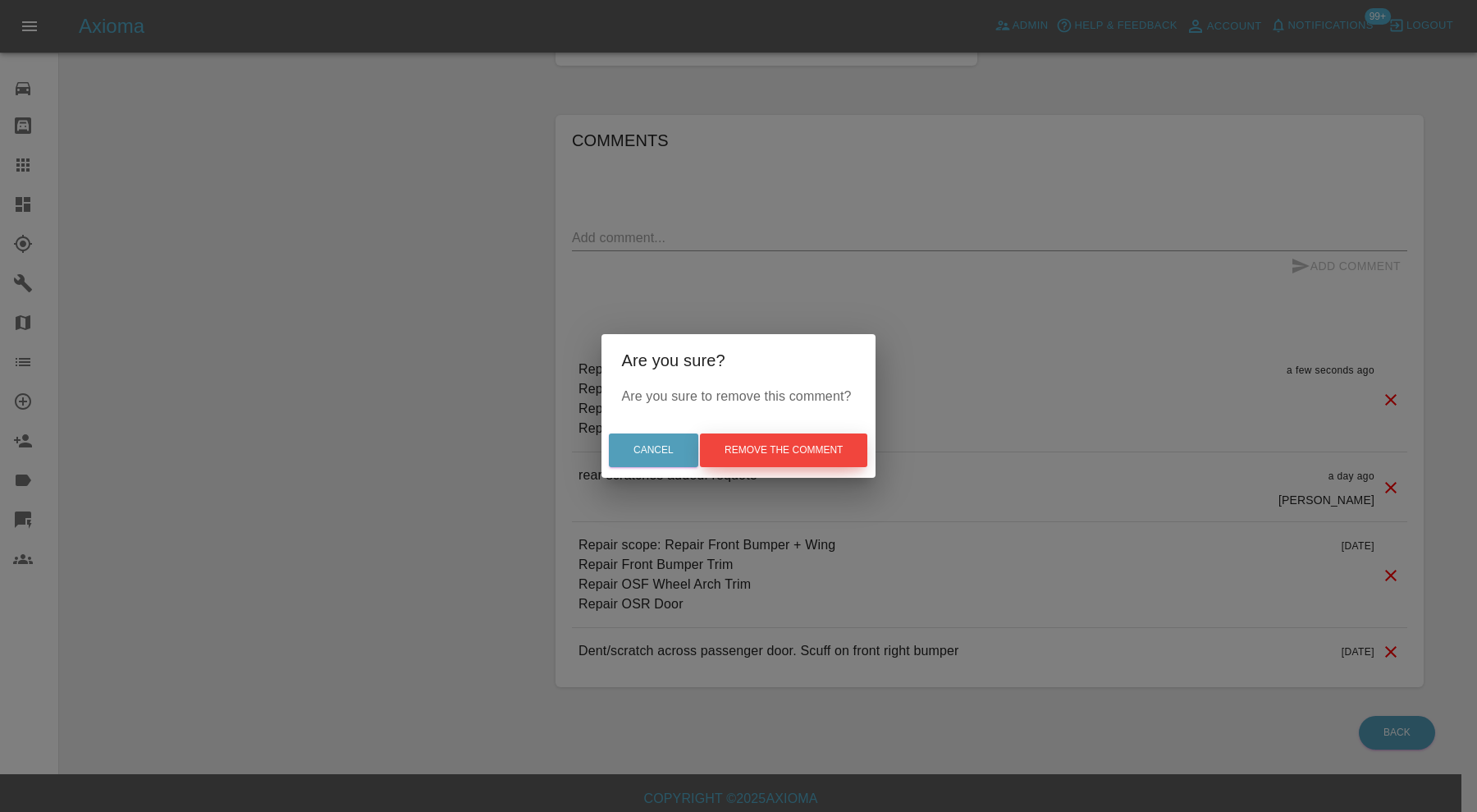
click at [783, 441] on button "Remove the comment" at bounding box center [784, 450] width 167 height 33
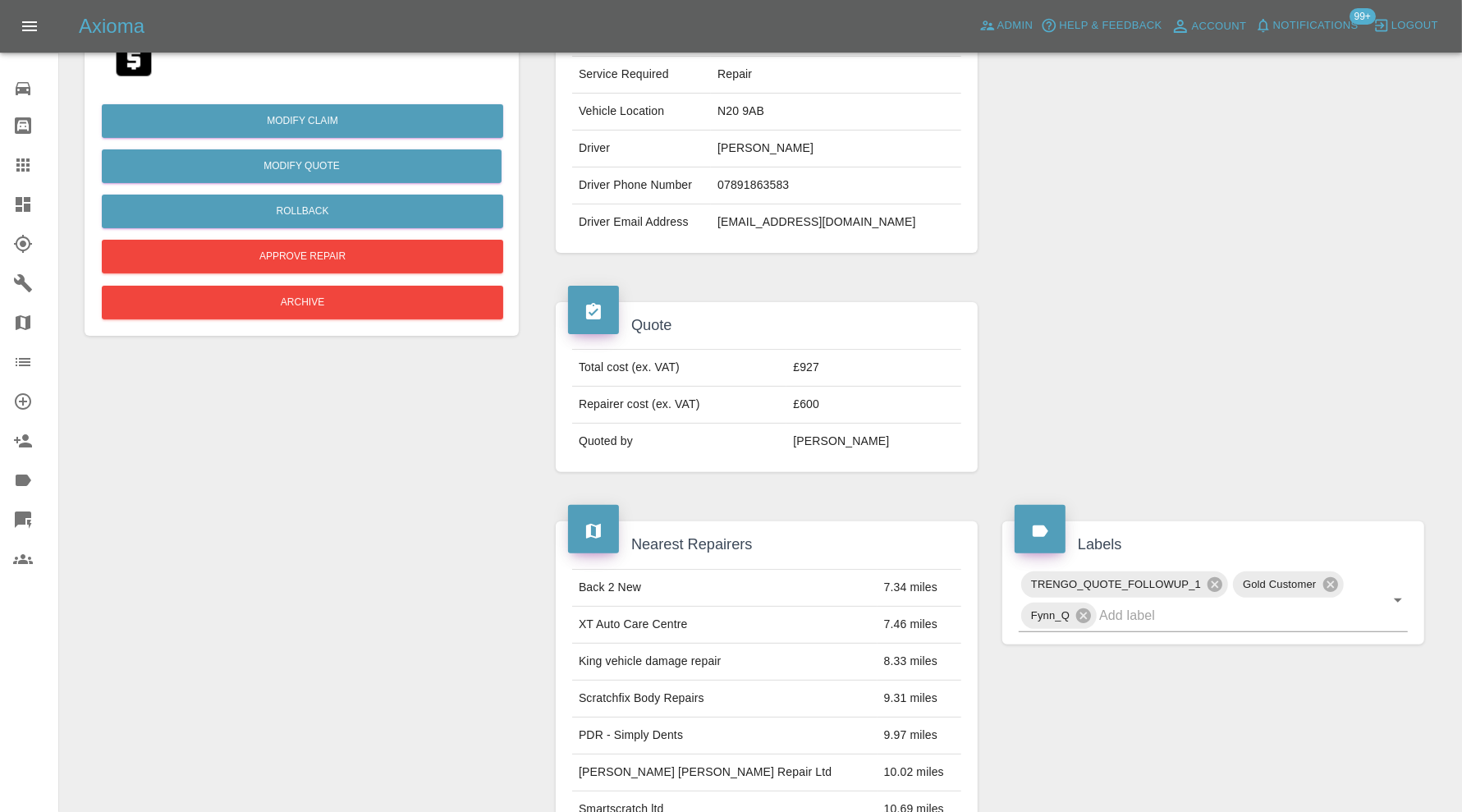
scroll to position [546, 0]
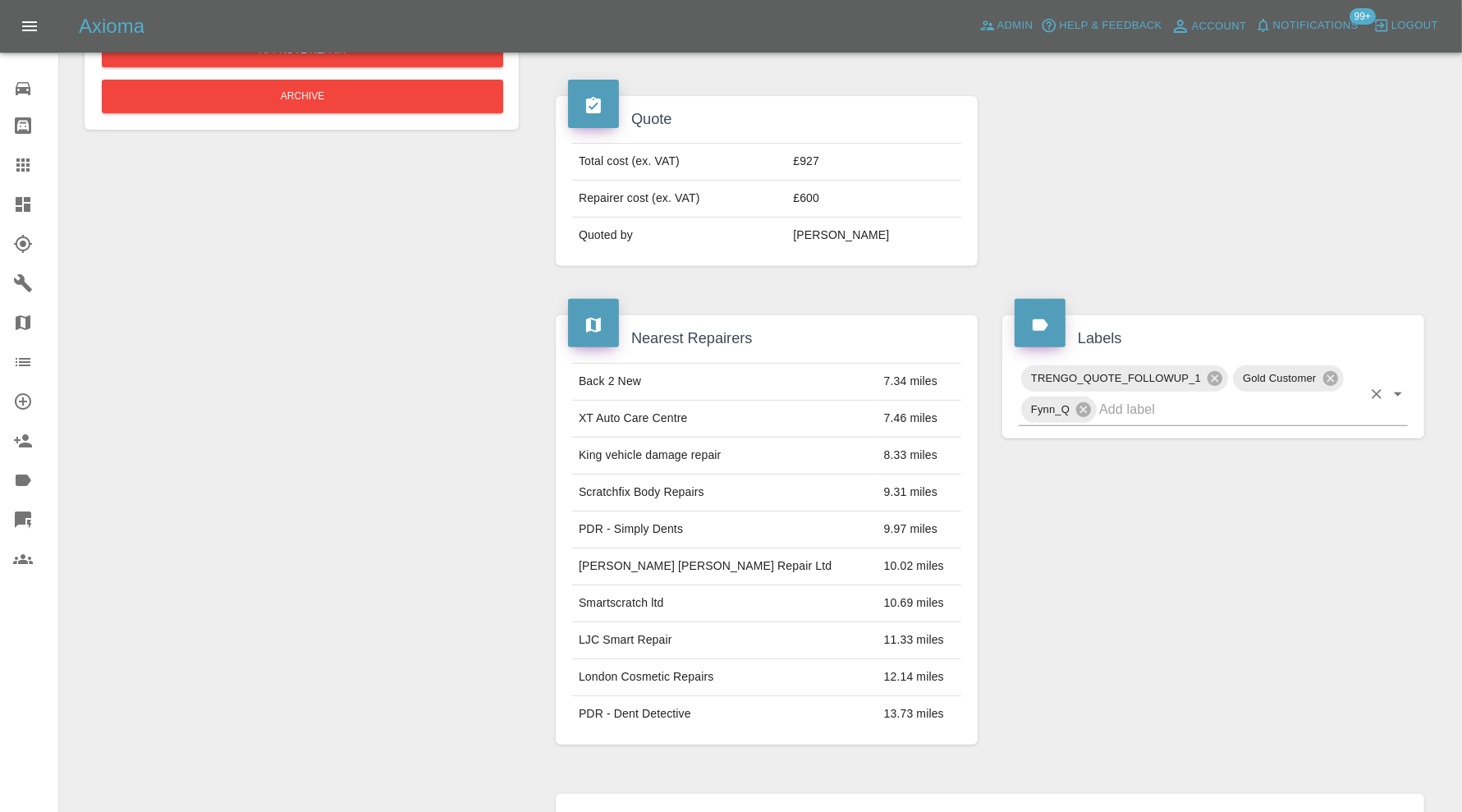
click at [1249, 404] on input "text" at bounding box center [1230, 409] width 263 height 26
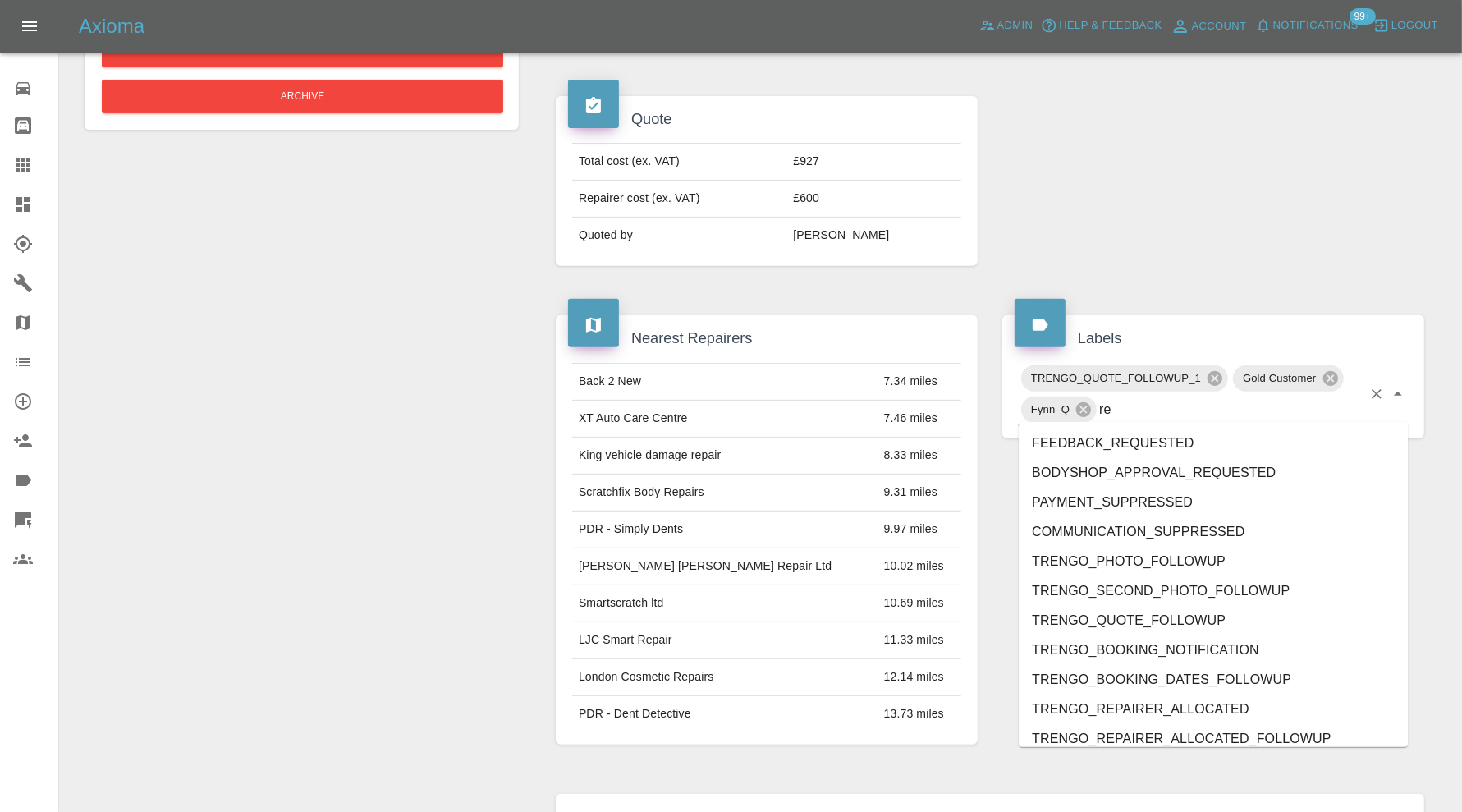
type input "rev"
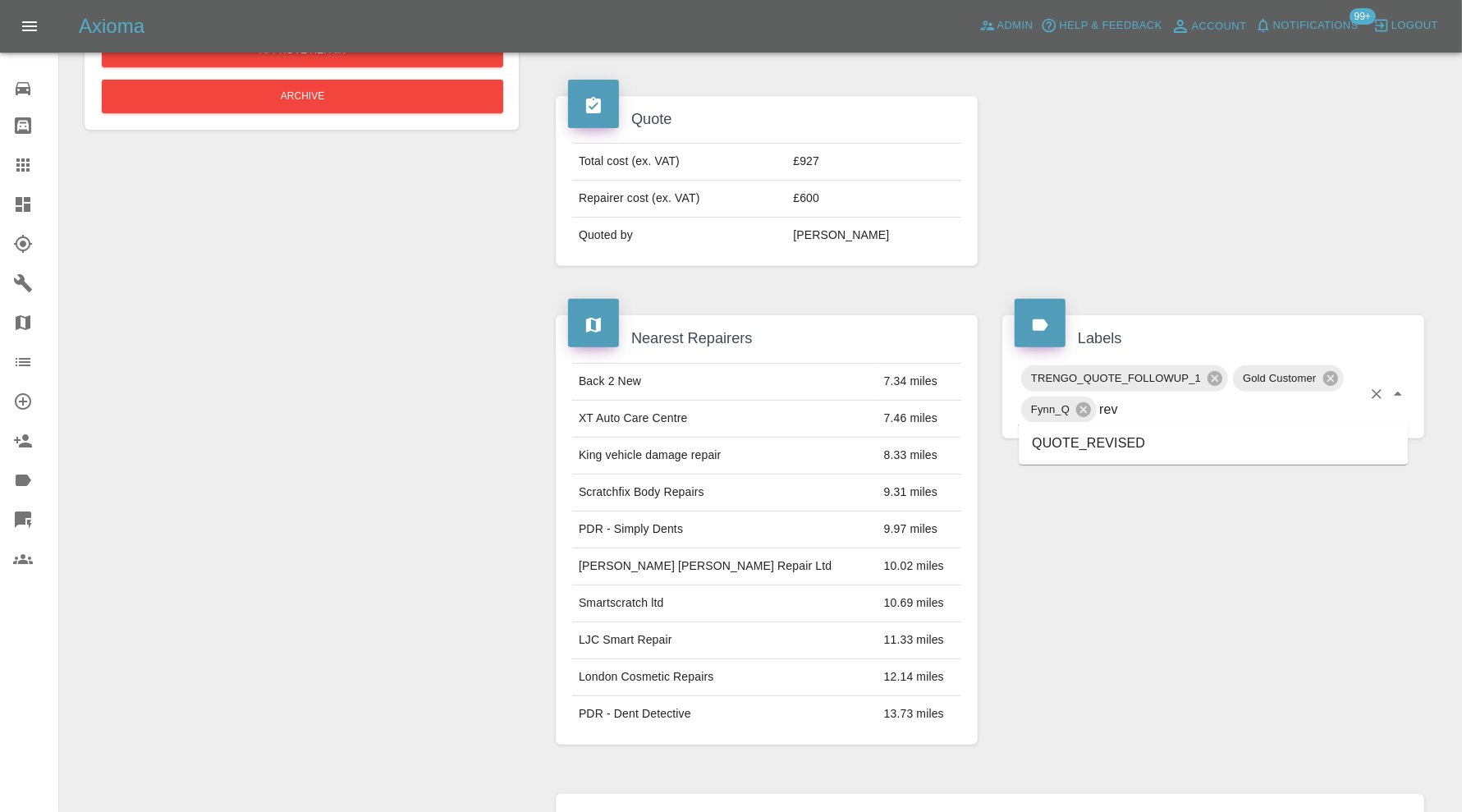
click at [1120, 453] on li "QUOTE_REVISED" at bounding box center [1213, 443] width 389 height 29
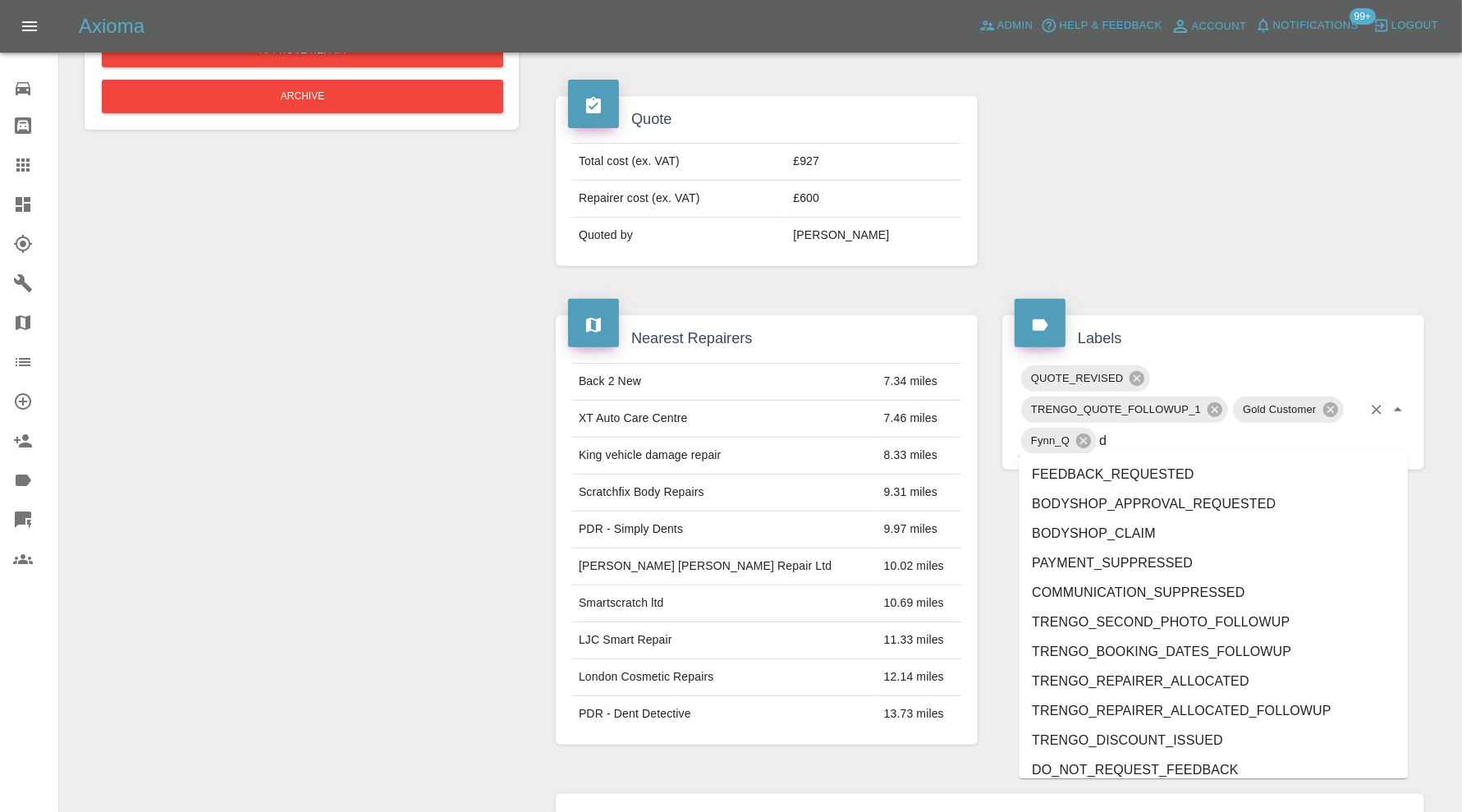
type input "do"
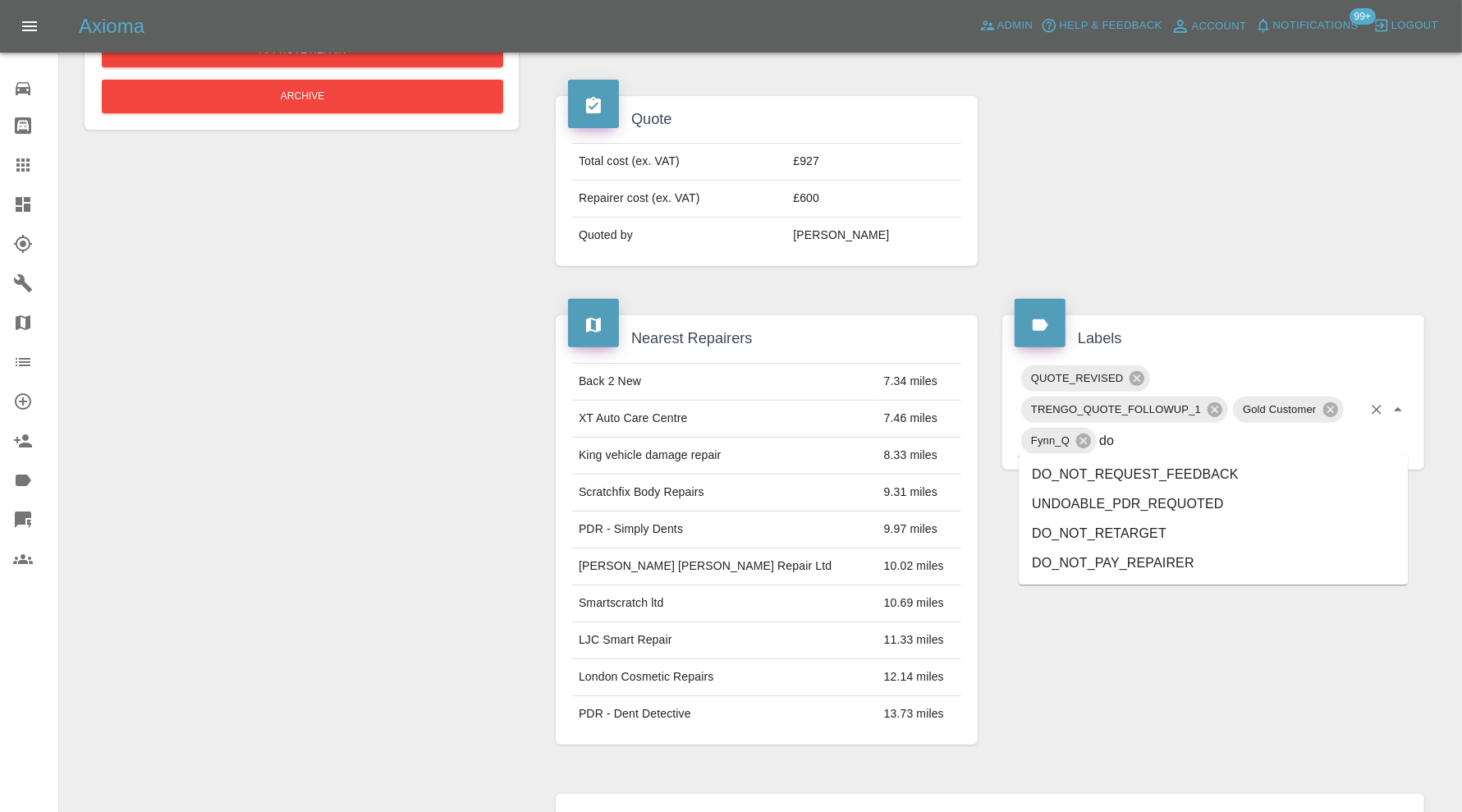
click at [1119, 469] on li "DO_NOT_REQUEST_FEEDBACK" at bounding box center [1213, 473] width 389 height 29
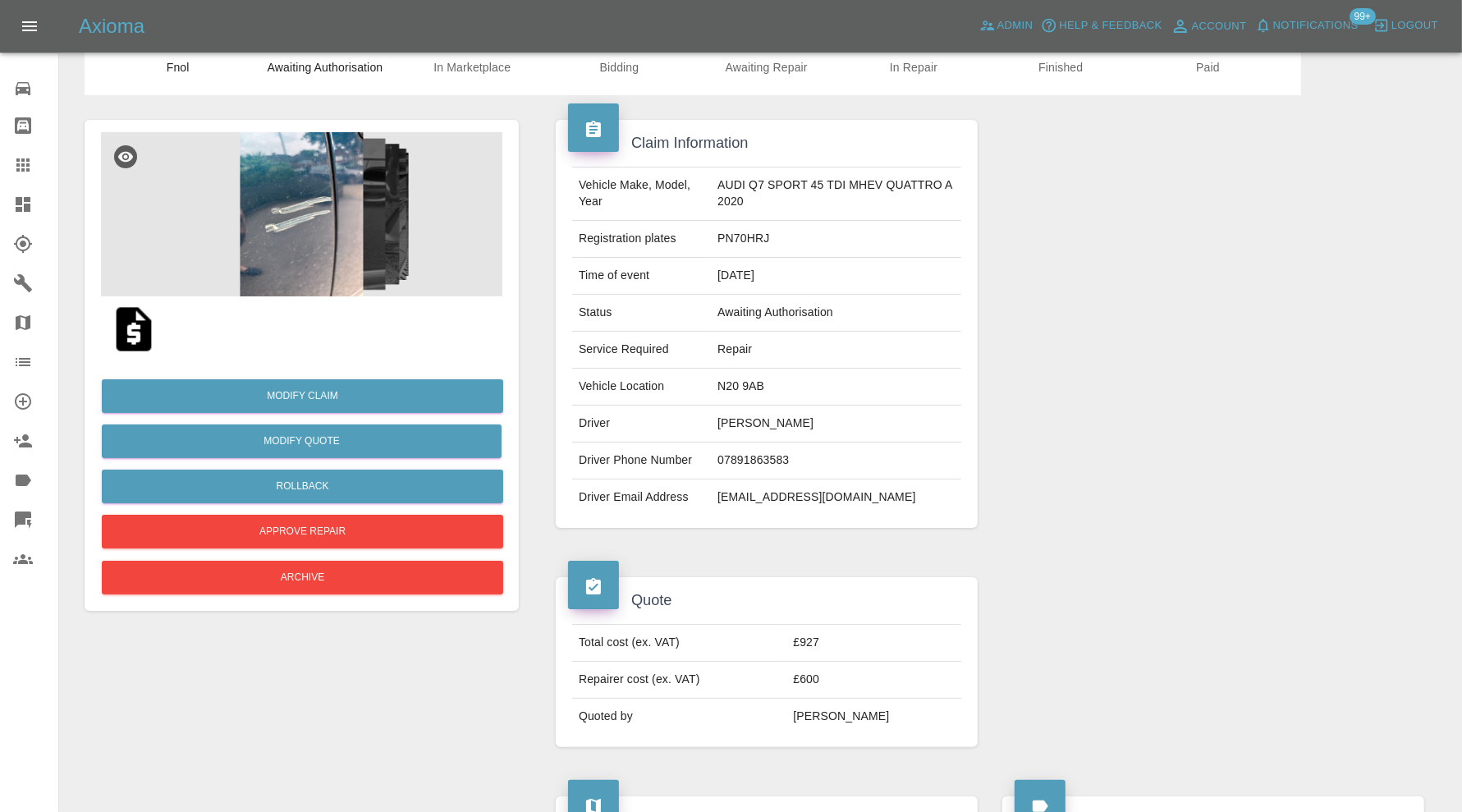
scroll to position [0, 0]
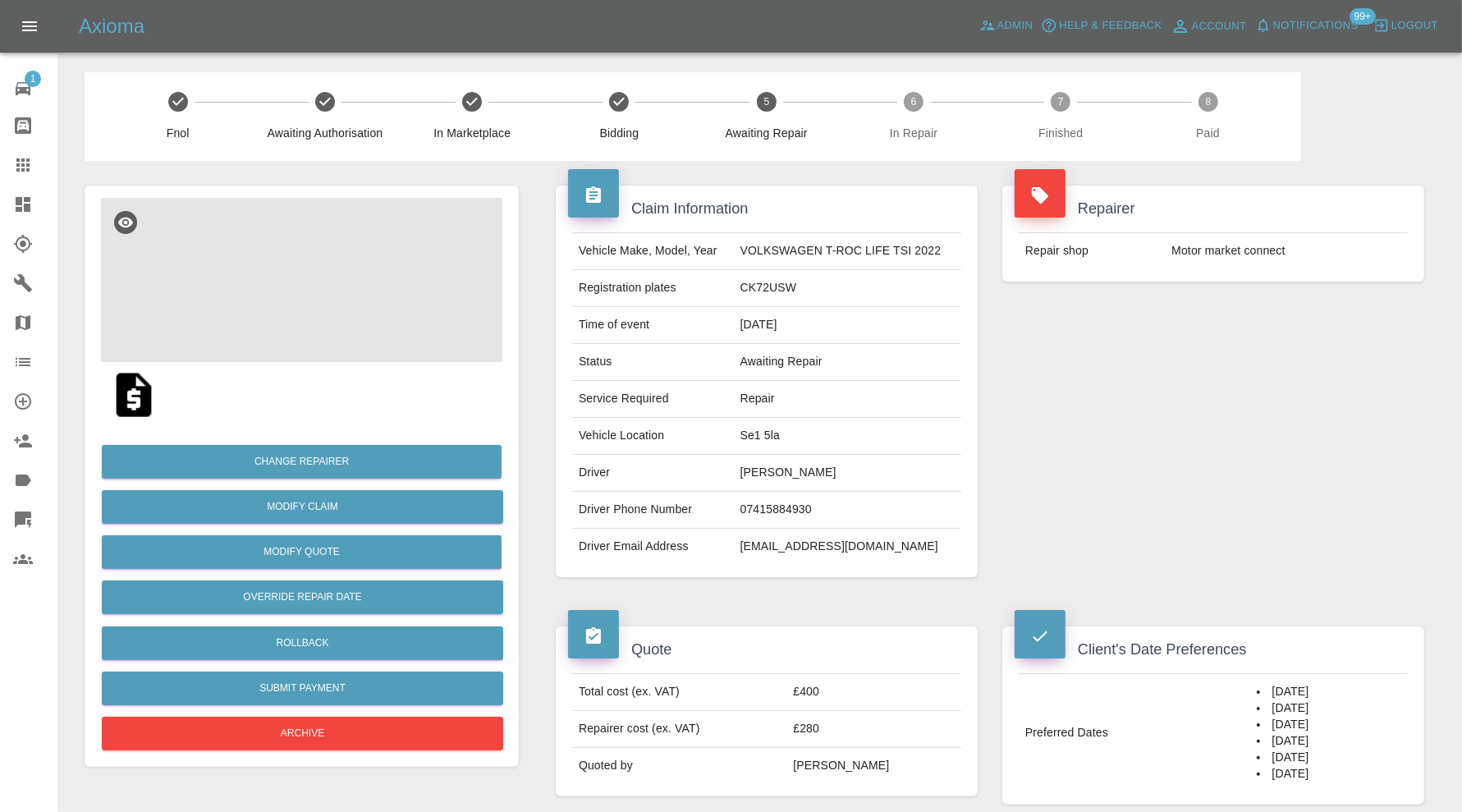
click at [293, 301] on img at bounding box center [301, 279] width 401 height 164
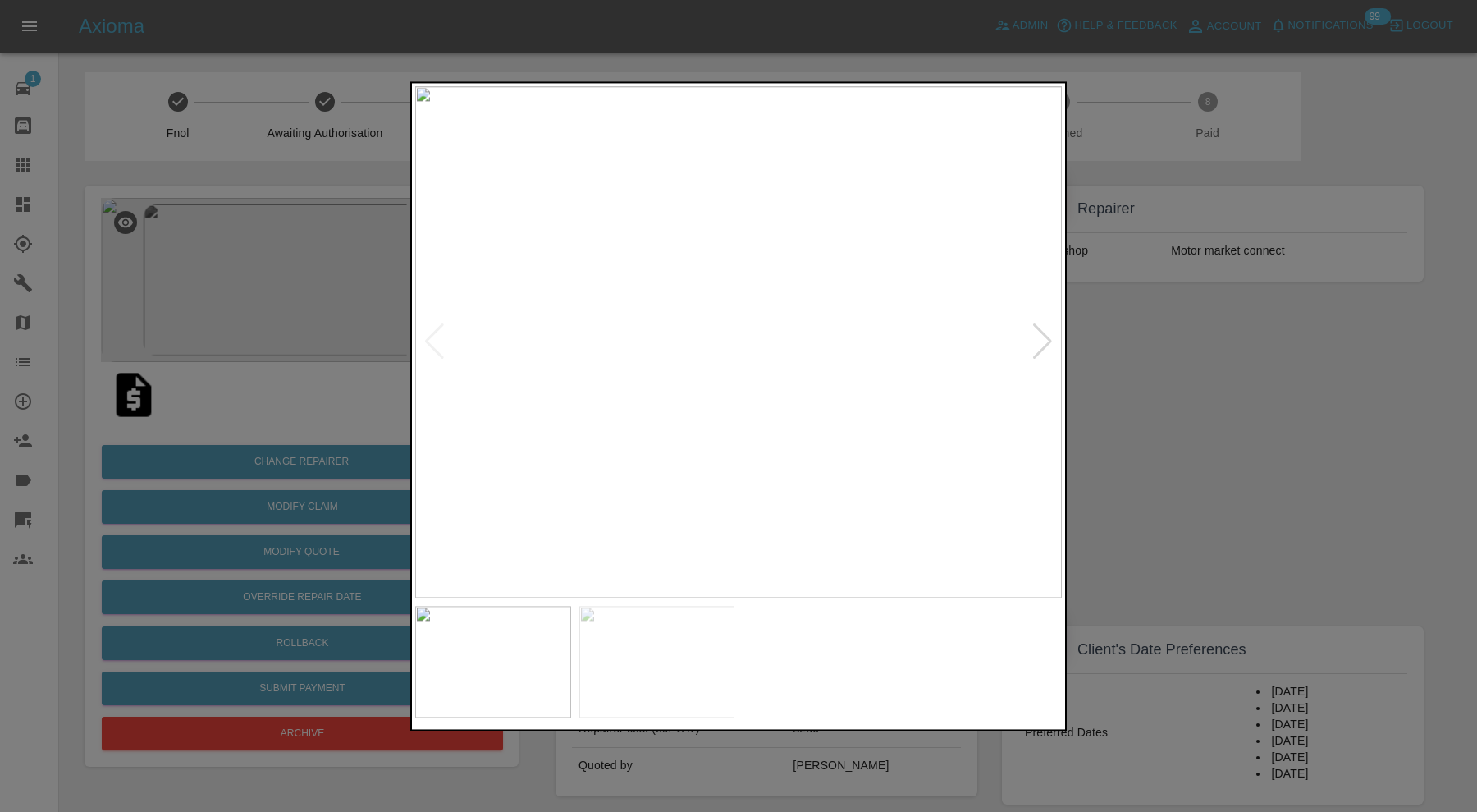
click at [1046, 335] on div at bounding box center [1042, 342] width 22 height 36
click at [1044, 336] on img at bounding box center [739, 341] width 647 height 511
click at [1120, 356] on div at bounding box center [738, 406] width 1477 height 812
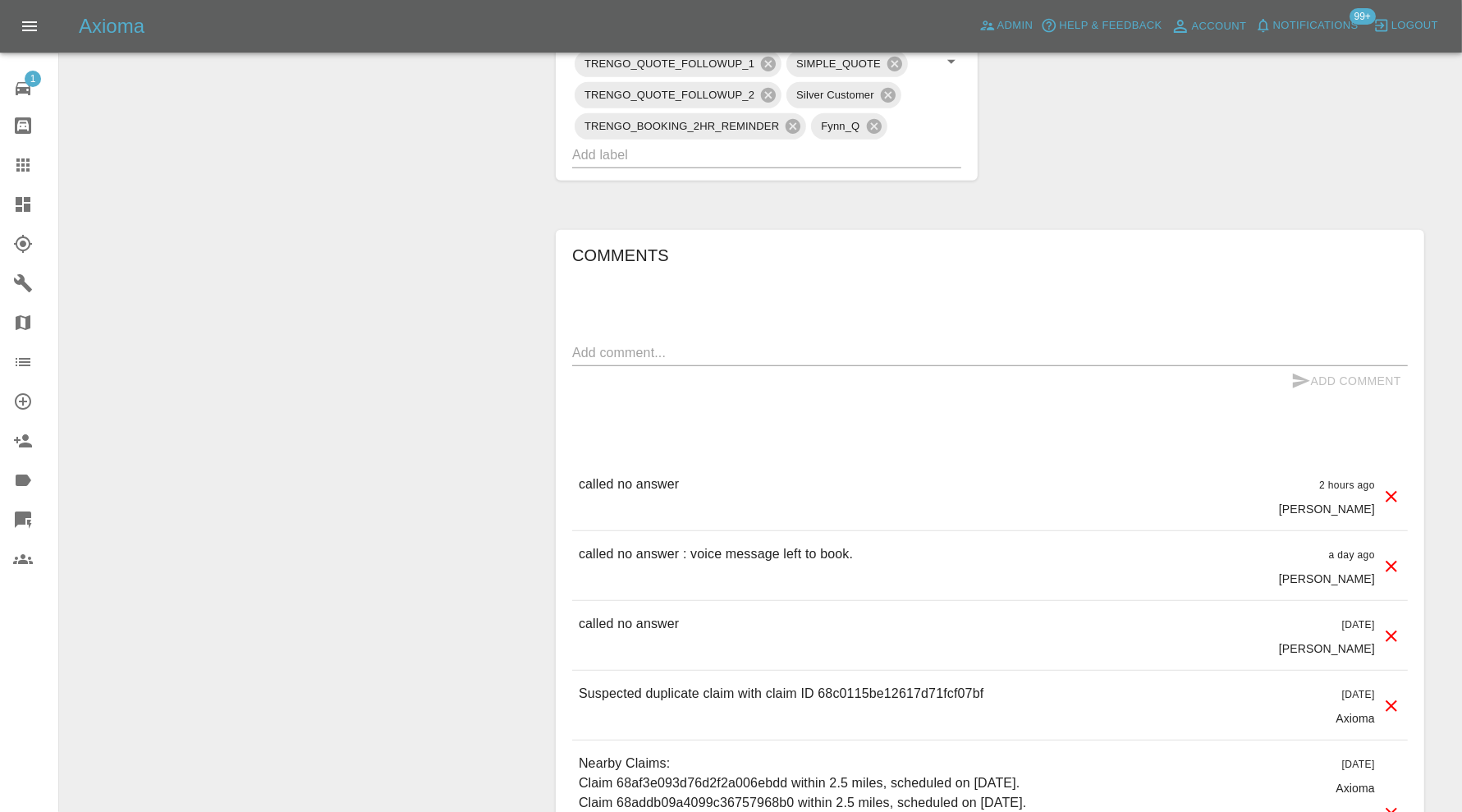
scroll to position [957, 0]
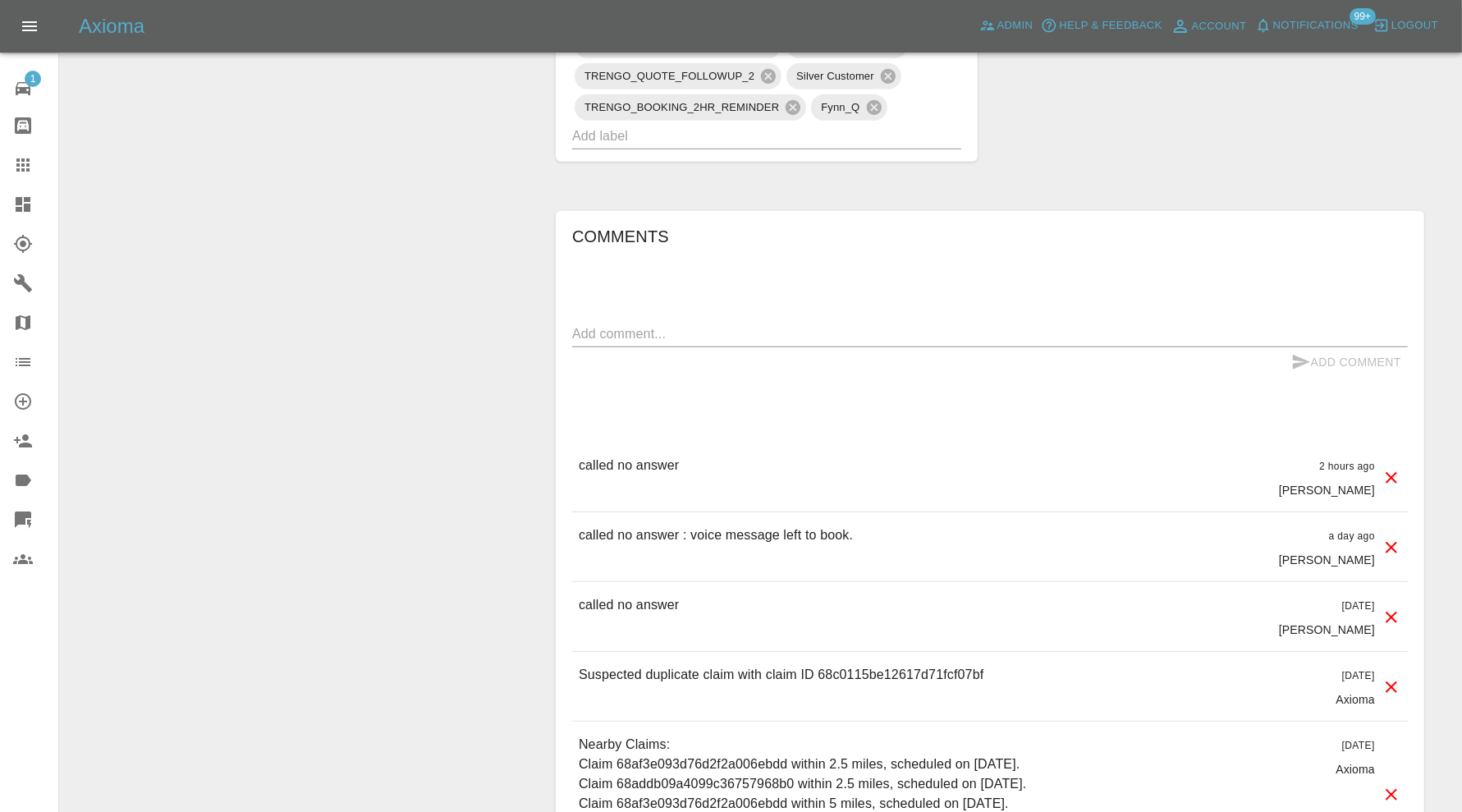
click at [902, 665] on p "Suspected duplicate claim with claim ID 68c0115be12617d71fcf07bf" at bounding box center [781, 674] width 404 height 20
copy p "68c0115be12617d71fcf07bf"
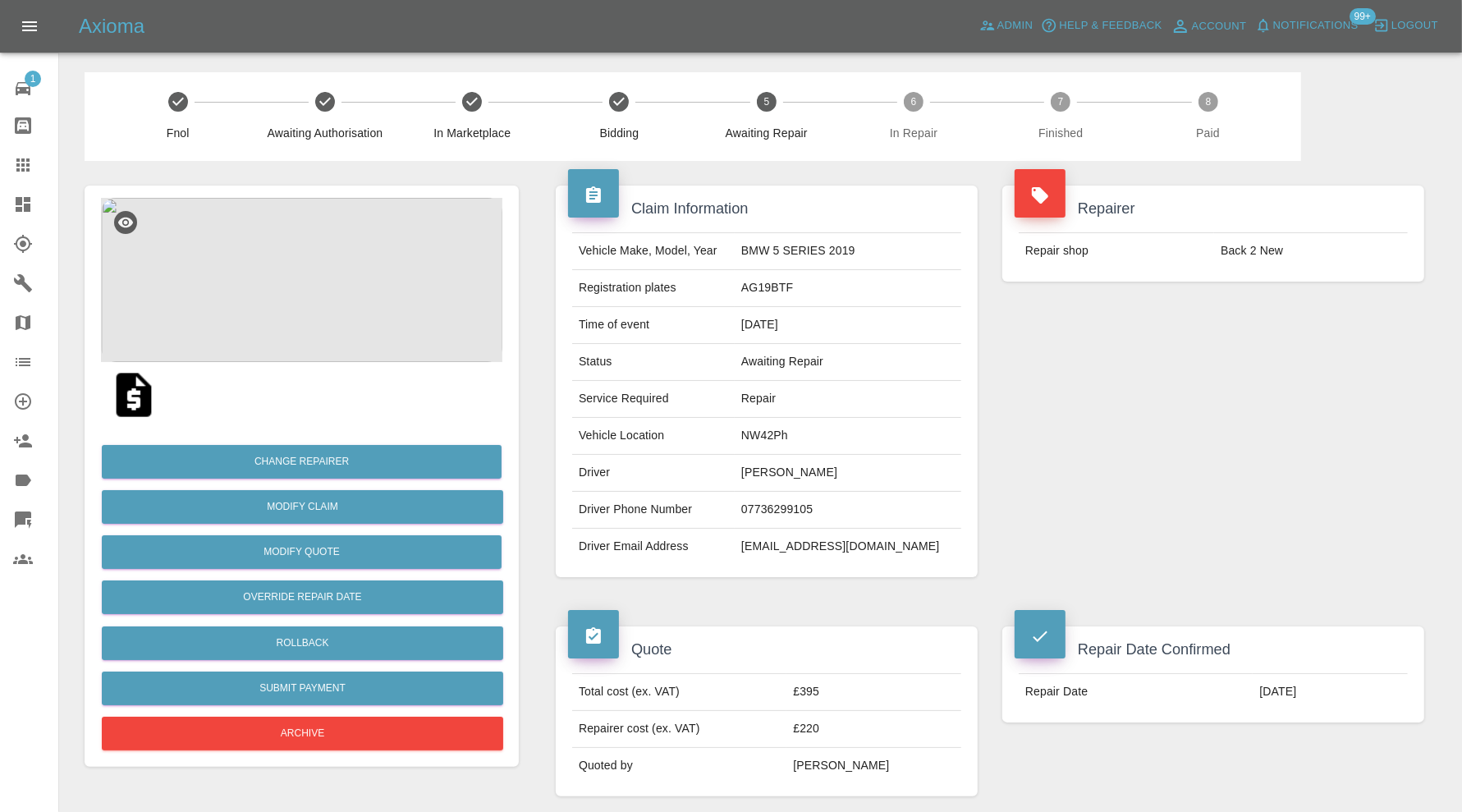
click at [353, 270] on img at bounding box center [301, 279] width 401 height 164
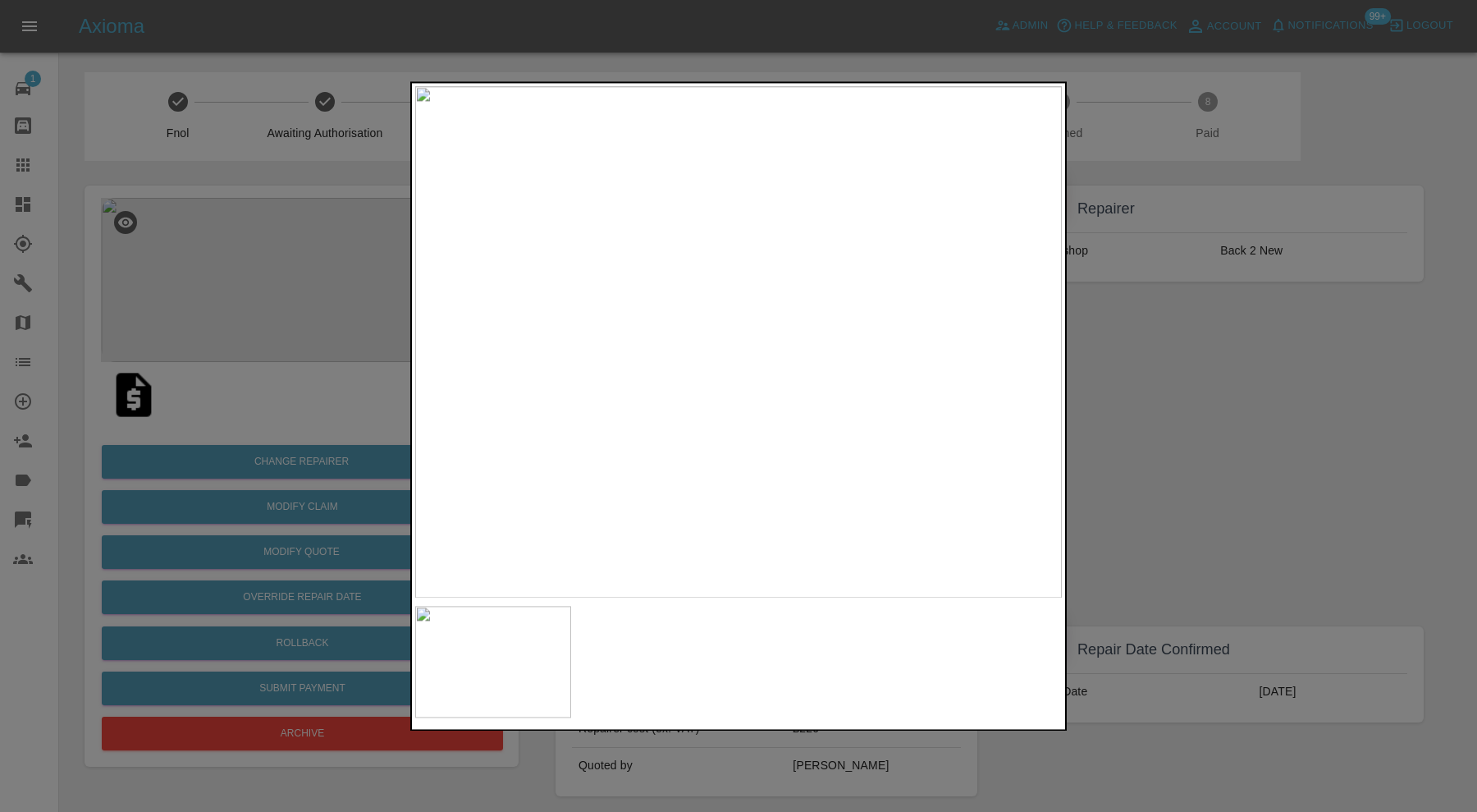
click at [1189, 388] on div at bounding box center [738, 406] width 1477 height 812
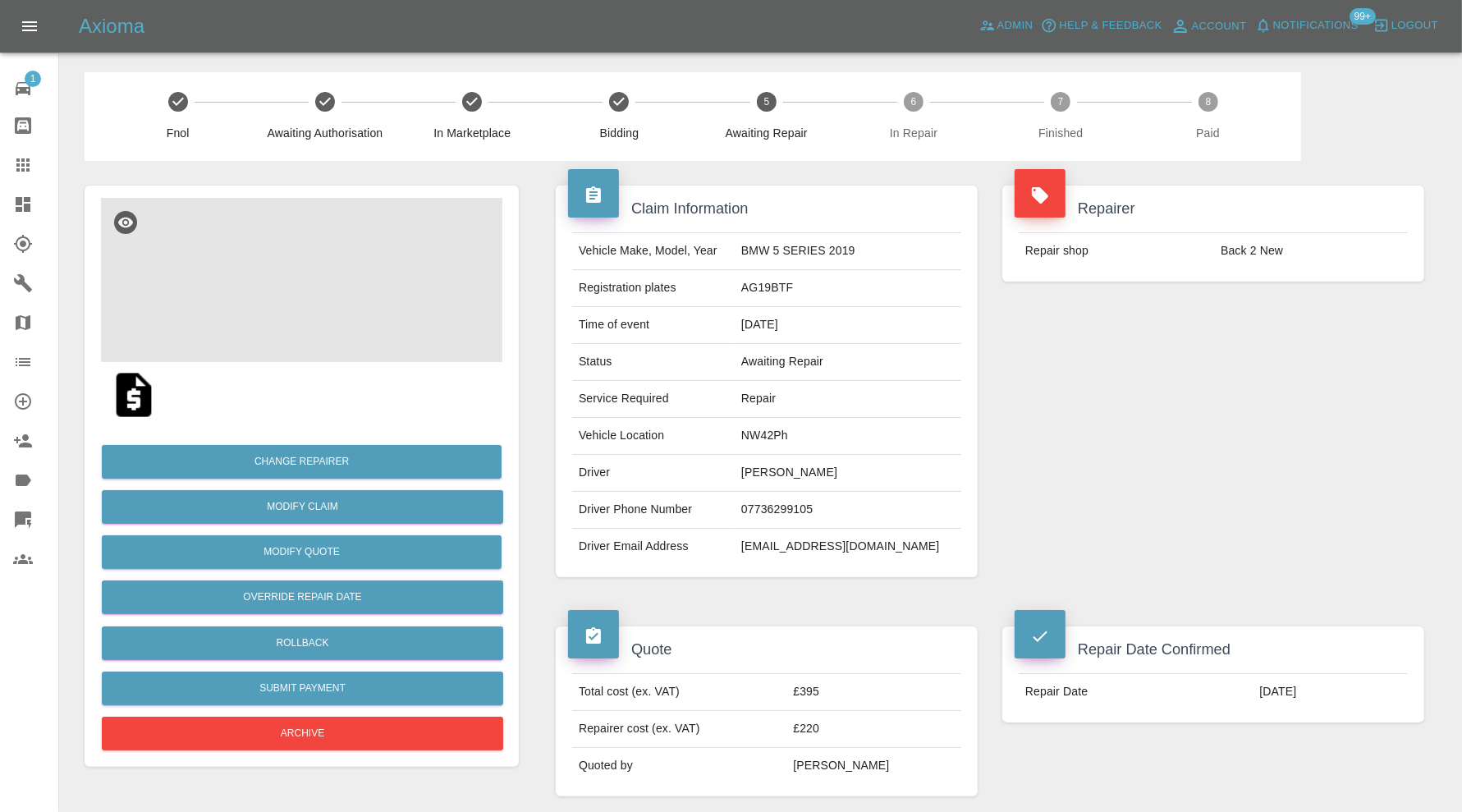
click at [382, 277] on img at bounding box center [301, 279] width 401 height 164
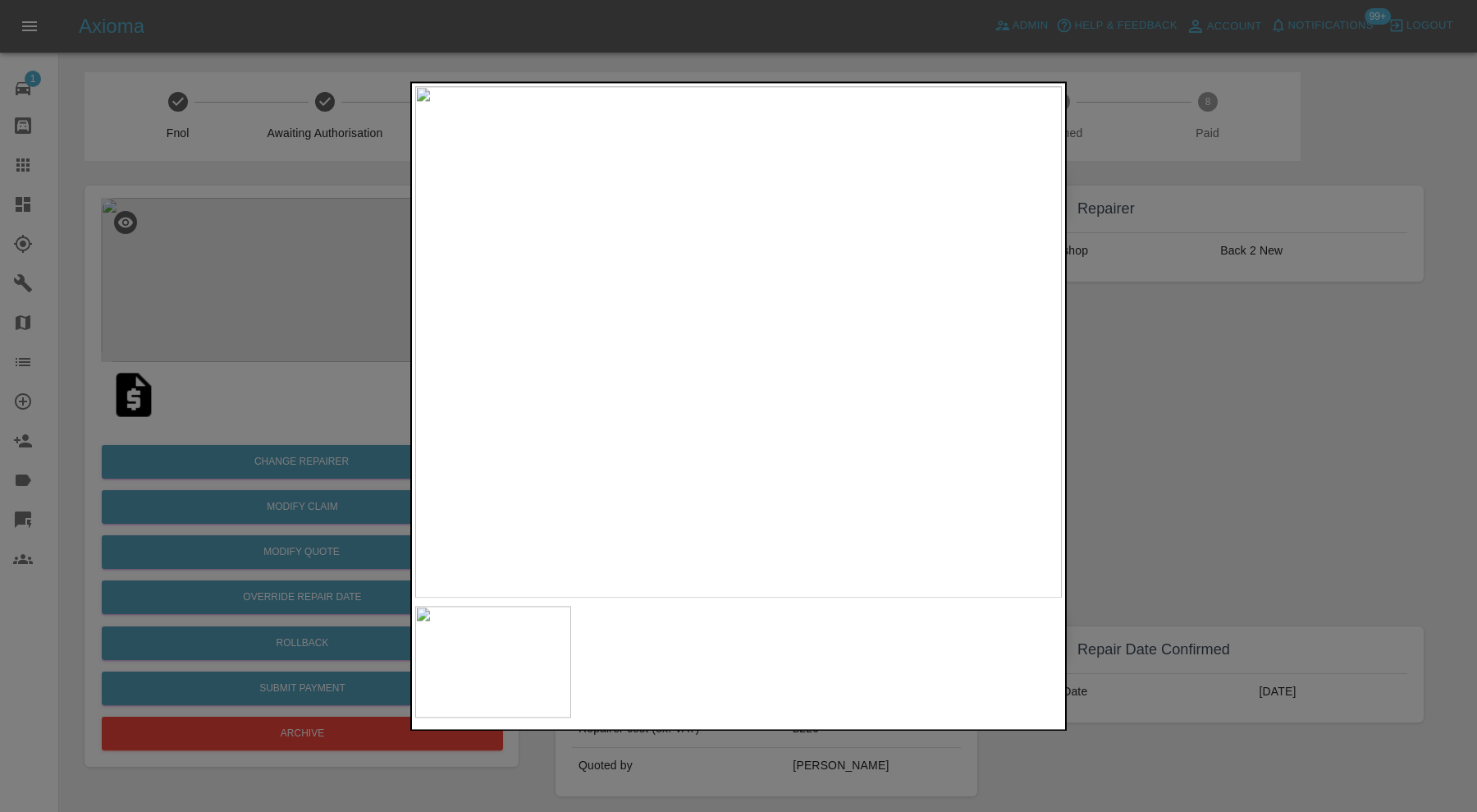
click at [1257, 409] on div at bounding box center [738, 406] width 1477 height 812
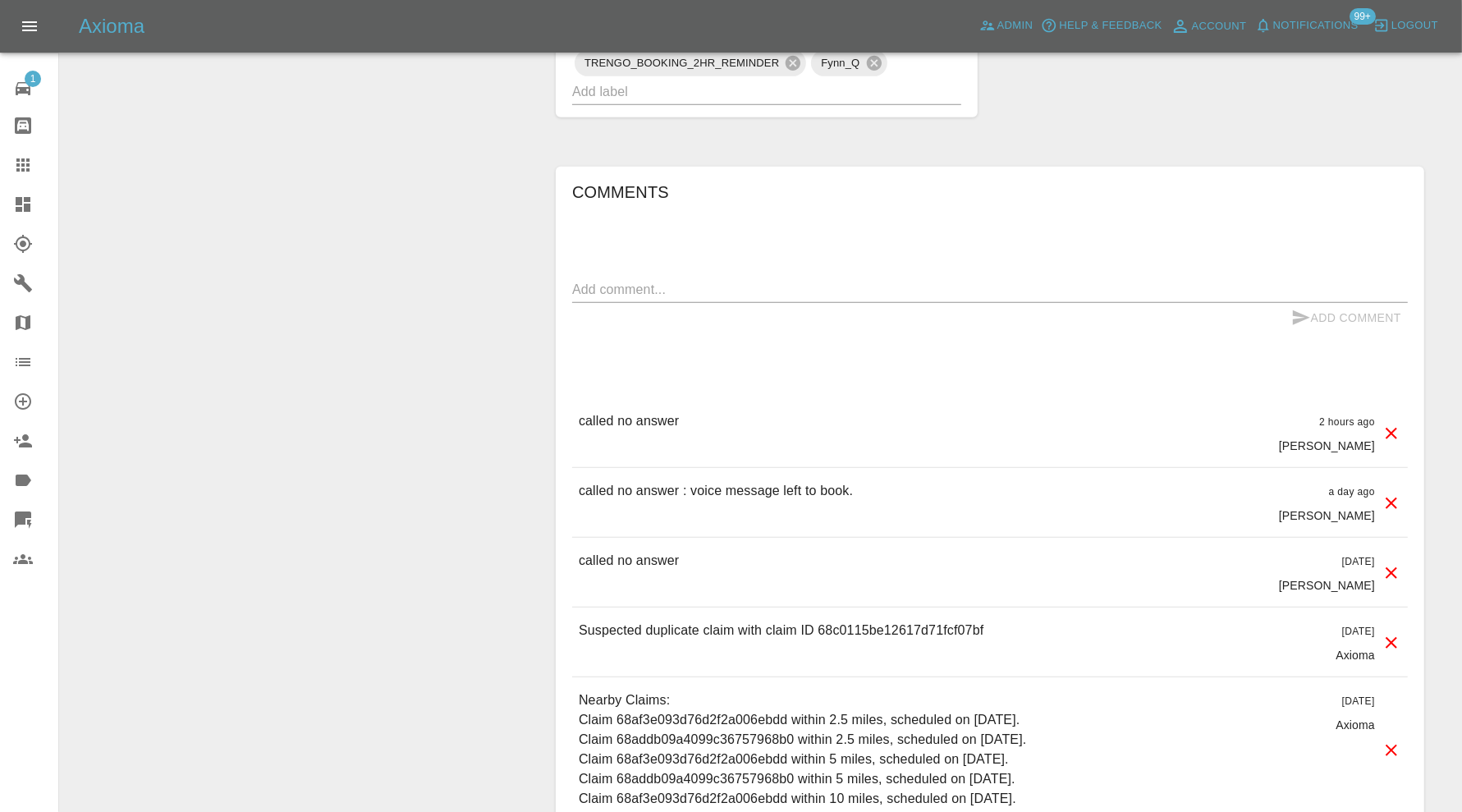
scroll to position [957, 0]
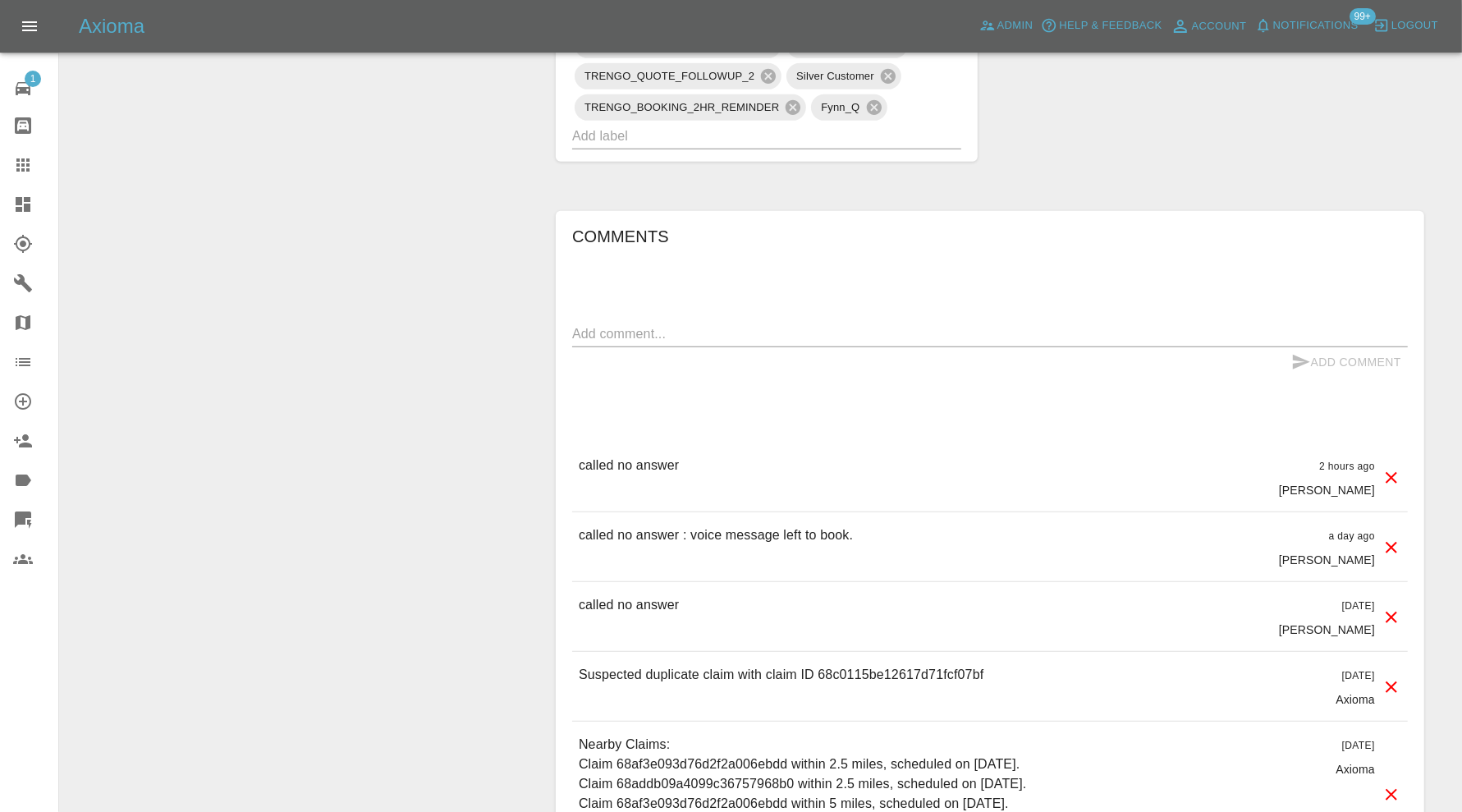
click at [725, 324] on textarea at bounding box center [990, 334] width 836 height 19
paste textarea "[URL][DOMAIN_NAME]"
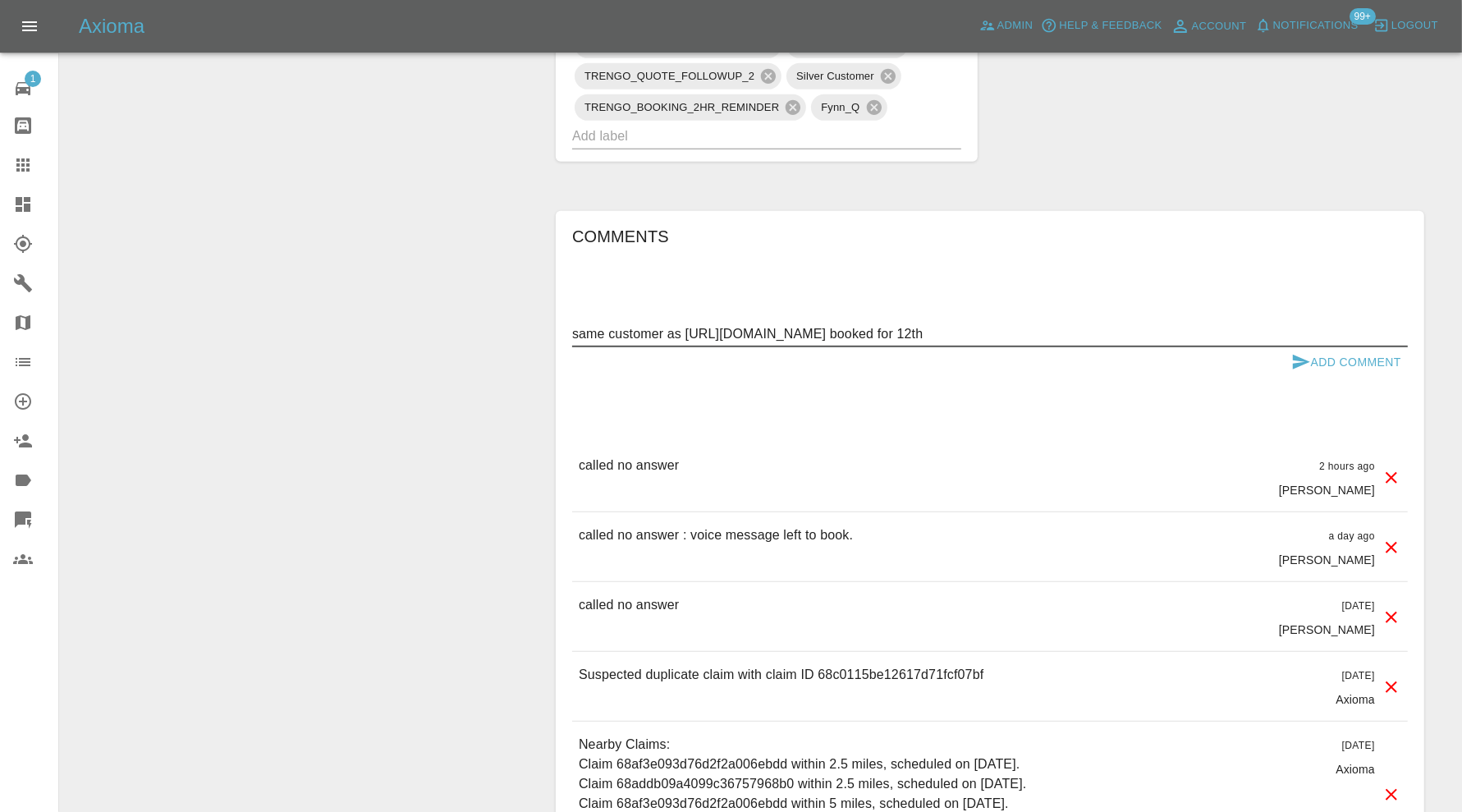
type textarea "same customer as [URL][DOMAIN_NAME] booked for 12th"
click at [1387, 356] on button "Add Comment" at bounding box center [1346, 362] width 123 height 30
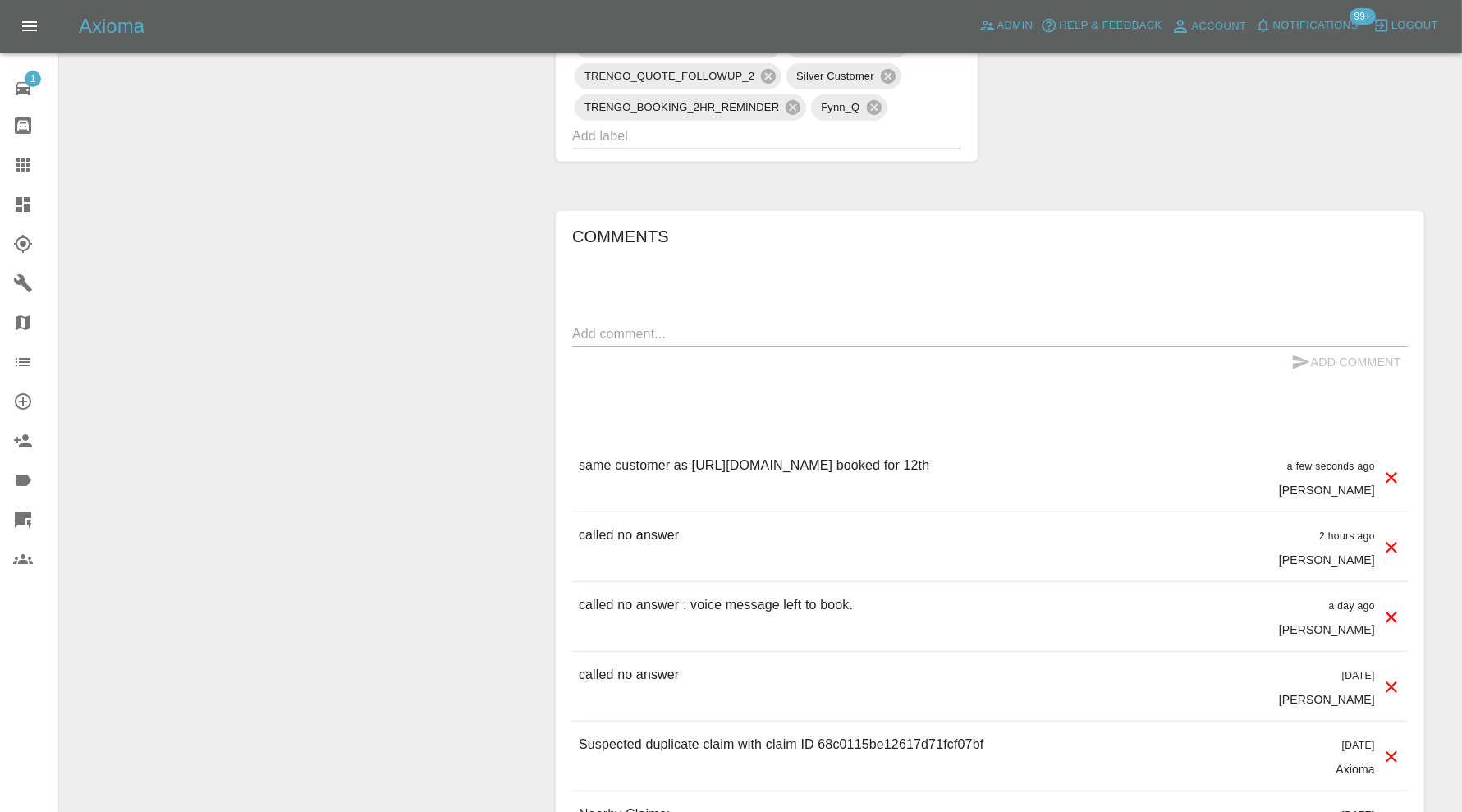
drag, startPoint x: 1252, startPoint y: 460, endPoint x: 575, endPoint y: 487, distance: 677.5
click at [575, 487] on div "same customer as [URL][DOMAIN_NAME] booked for 12th a few seconds ago [PERSON_N…" at bounding box center [990, 476] width 836 height 69
copy p "same customer as [URL][DOMAIN_NAME] booked for 12th"
click at [694, 321] on div "x" at bounding box center [990, 334] width 836 height 27
paste textarea "same customer as https://claims.axioma.co.uk/marketplace/claims/68b9a1719a92528…"
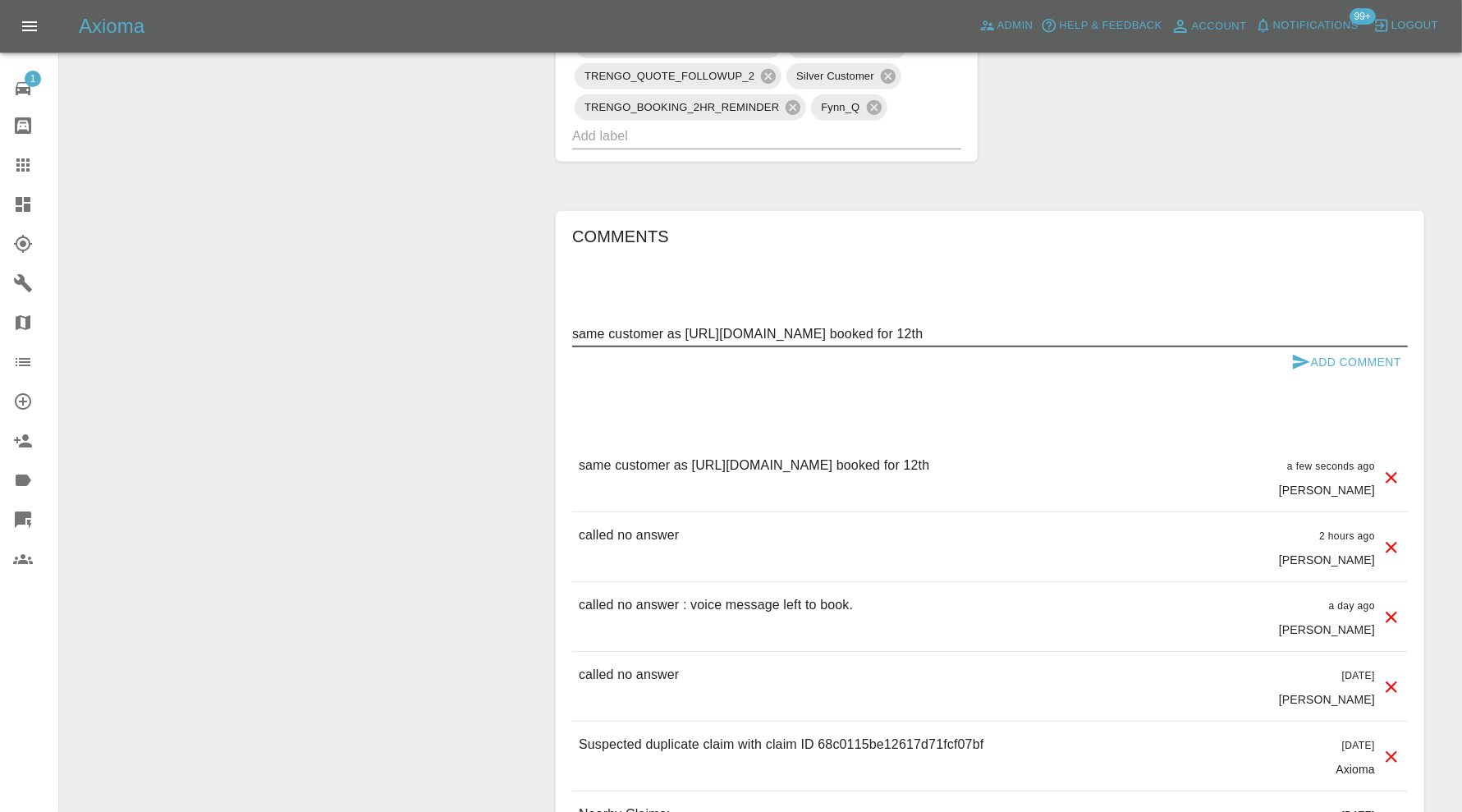
click at [928, 734] on p "Suspected duplicate claim with claim ID 68c0115be12617d71fcf07bf" at bounding box center [781, 744] width 404 height 20
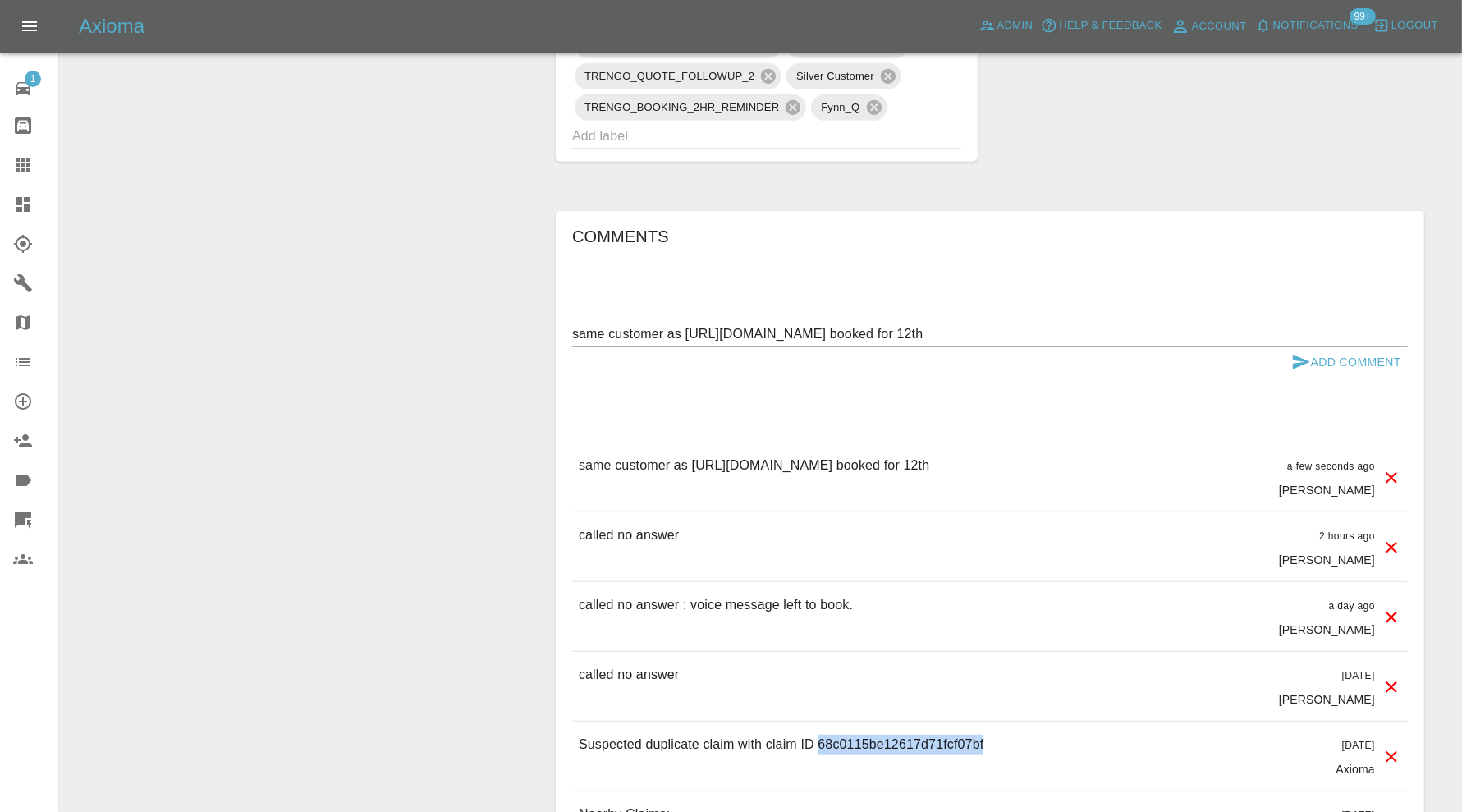
click at [928, 734] on p "Suspected duplicate claim with claim ID 68c0115be12617d71fcf07bf" at bounding box center [781, 744] width 404 height 20
copy p "68c0115be12617d71fcf07bf"
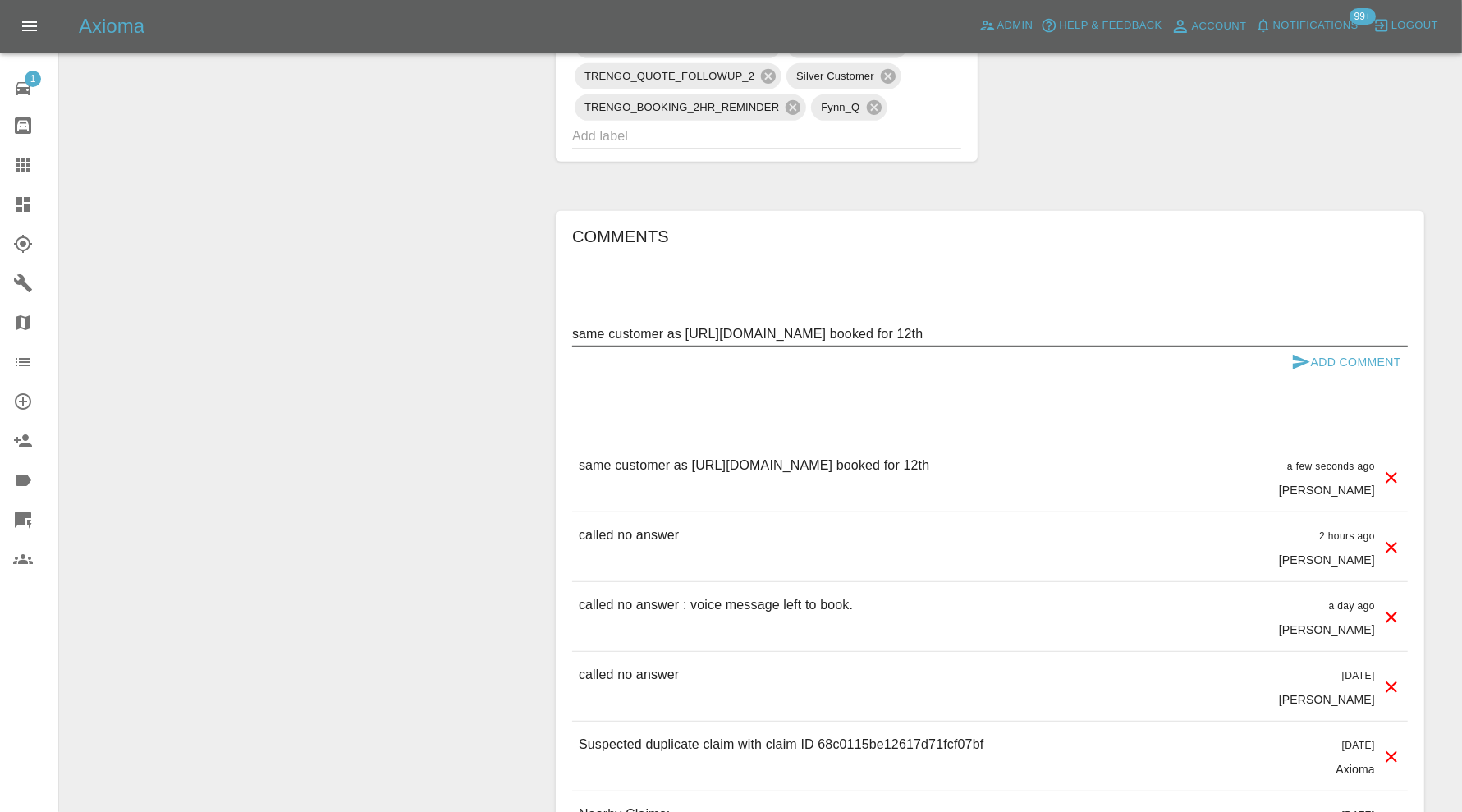
click at [1099, 324] on textarea "same customer as https://claims.axioma.co.uk/marketplace/claims/68b9a1719a92528…" at bounding box center [990, 334] width 836 height 19
click at [1094, 326] on textarea "same customer as https://claims.axioma.co.uk/marketplace/claims/68b9a1719a92528…" at bounding box center [990, 334] width 836 height 19
paste textarea "c0115be12617d71fcf07bf"
type textarea "same customer as https://claims.axioma.co.uk/marketplace/claims/68c0115be12617d…"
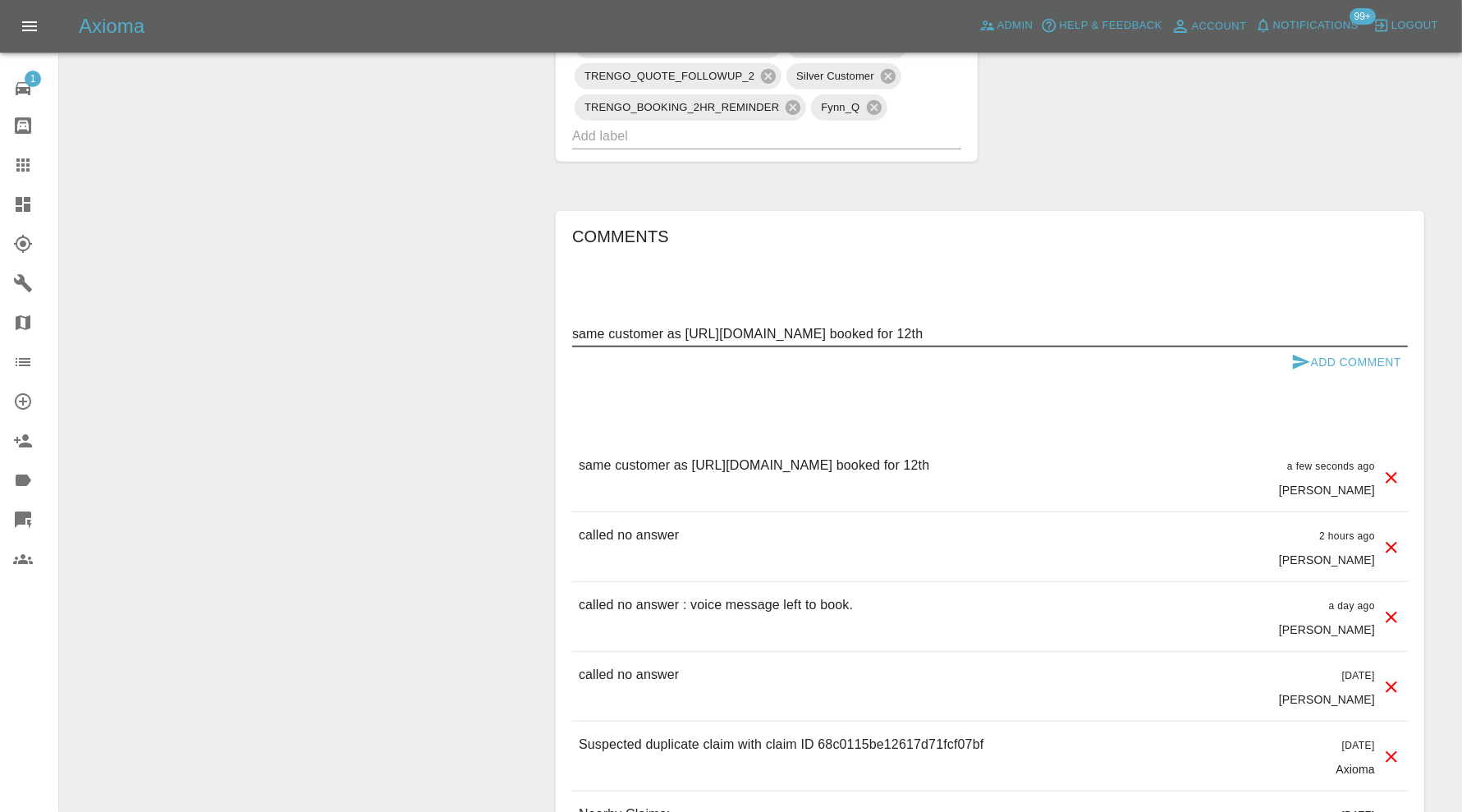
click at [1311, 350] on button "Add Comment" at bounding box center [1346, 362] width 123 height 30
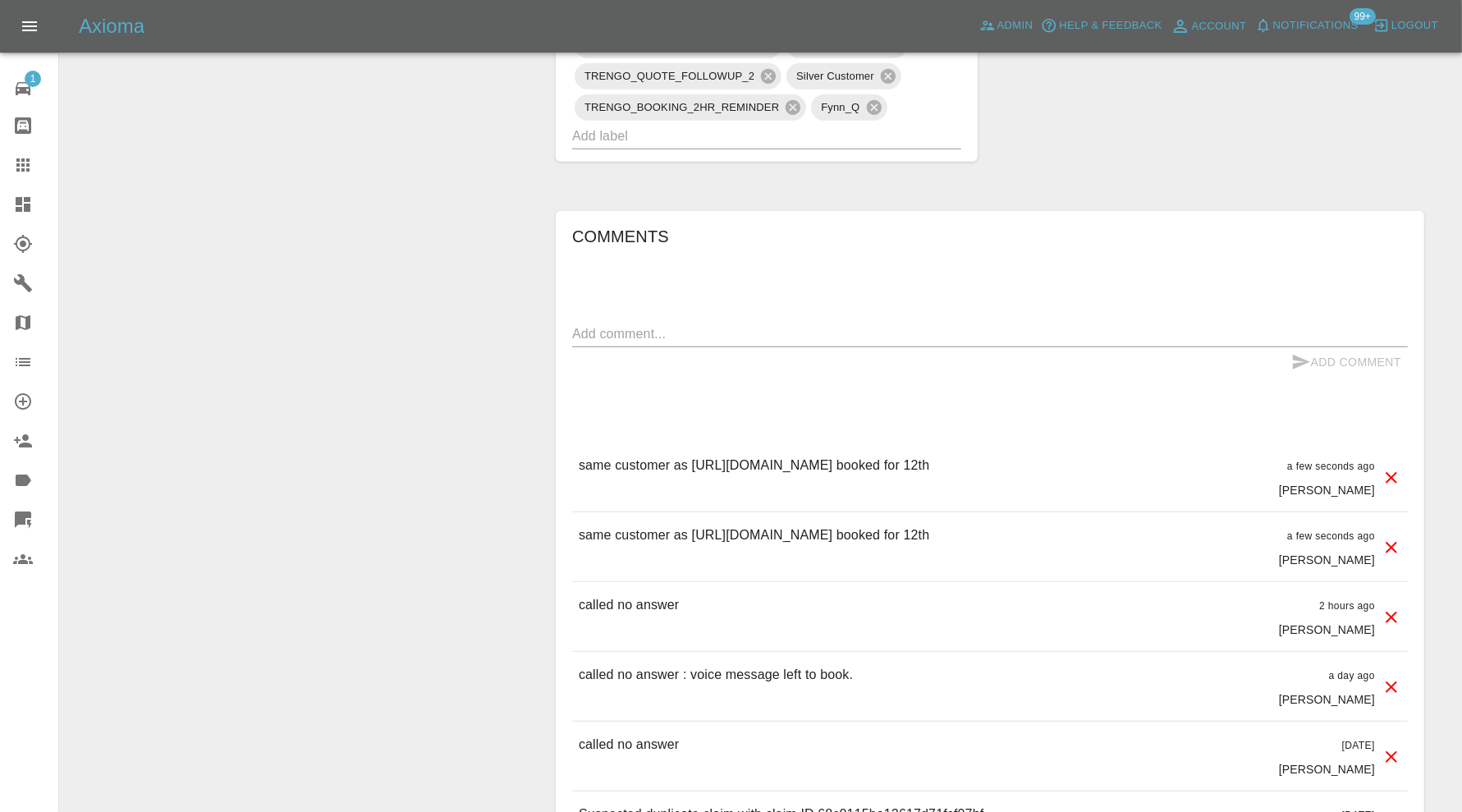
click at [1386, 540] on icon at bounding box center [1391, 547] width 20 height 20
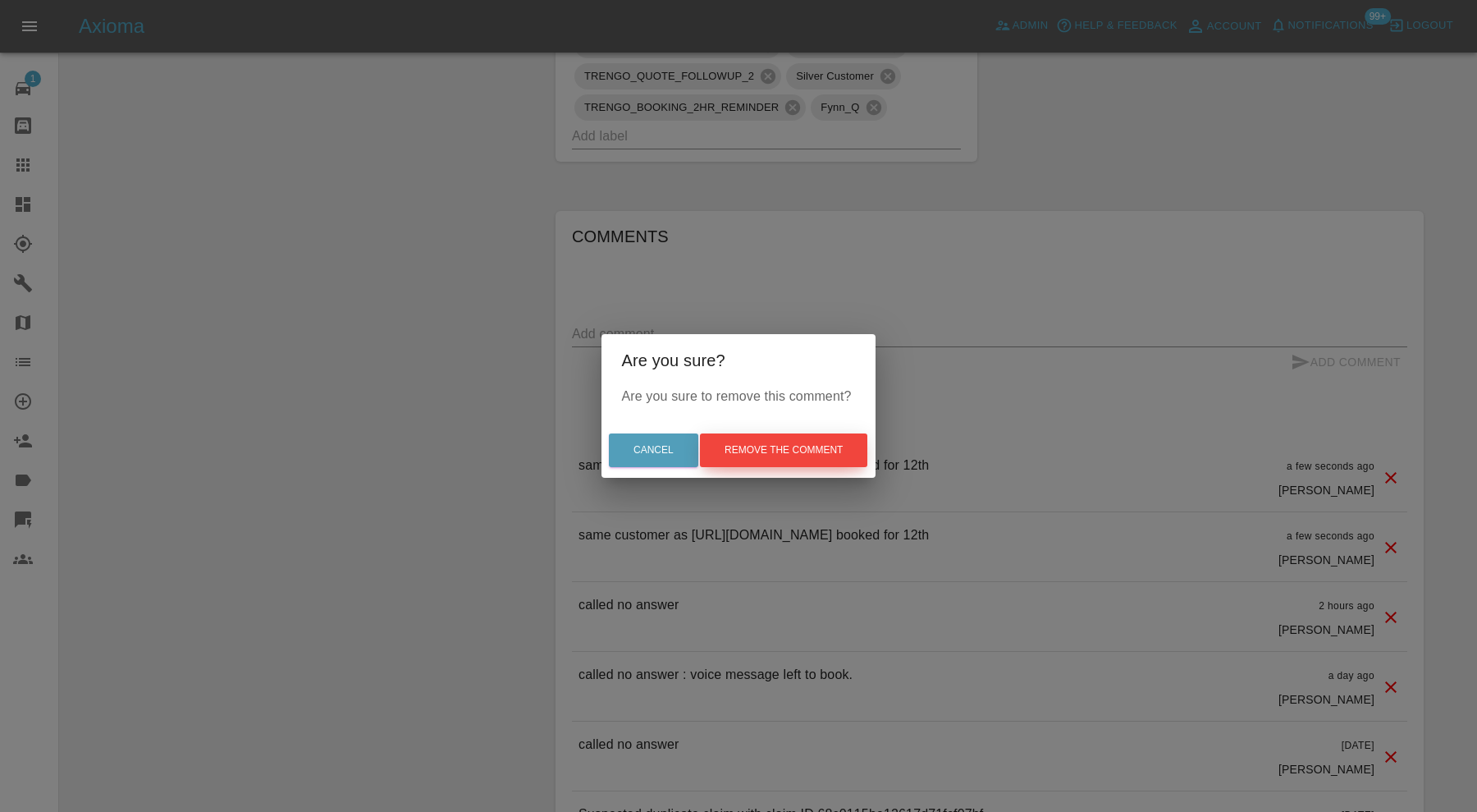
click at [842, 452] on button "Remove the comment" at bounding box center [784, 450] width 167 height 33
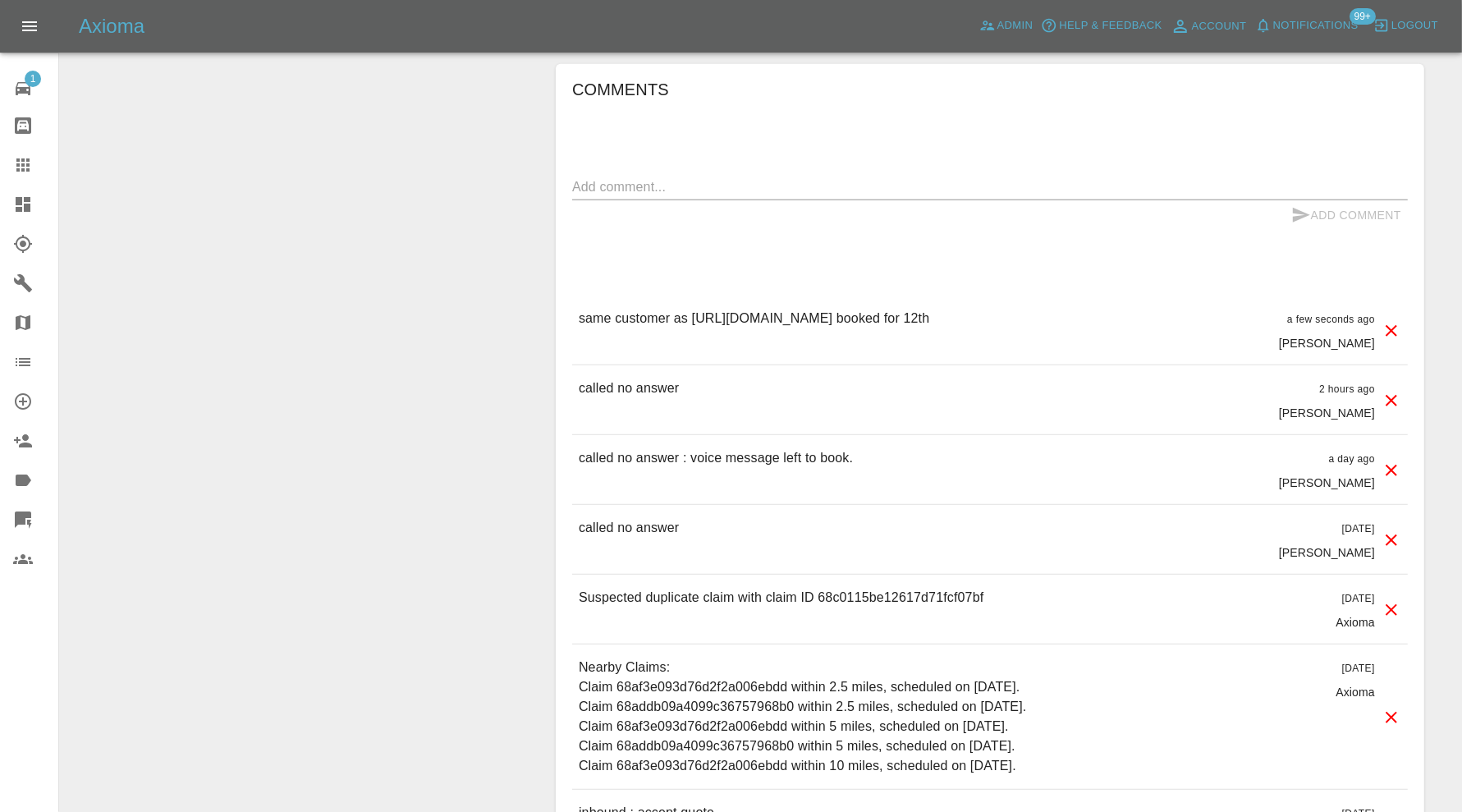
scroll to position [1367, 0]
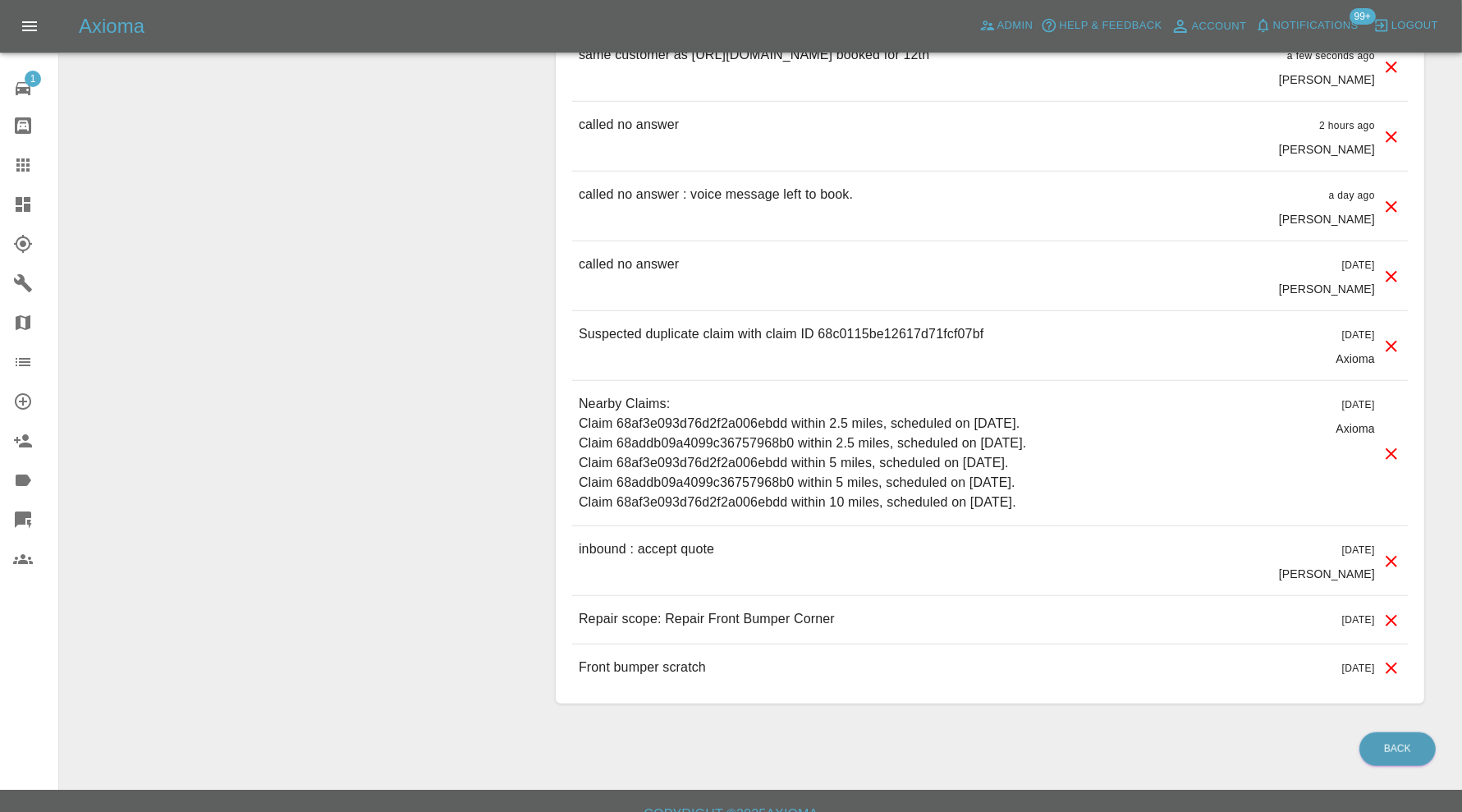
click at [899, 324] on p "Suspected duplicate claim with claim ID 68c0115be12617d71fcf07bf" at bounding box center [781, 334] width 404 height 20
copy p "68c0115be12617d71fcf07bf"
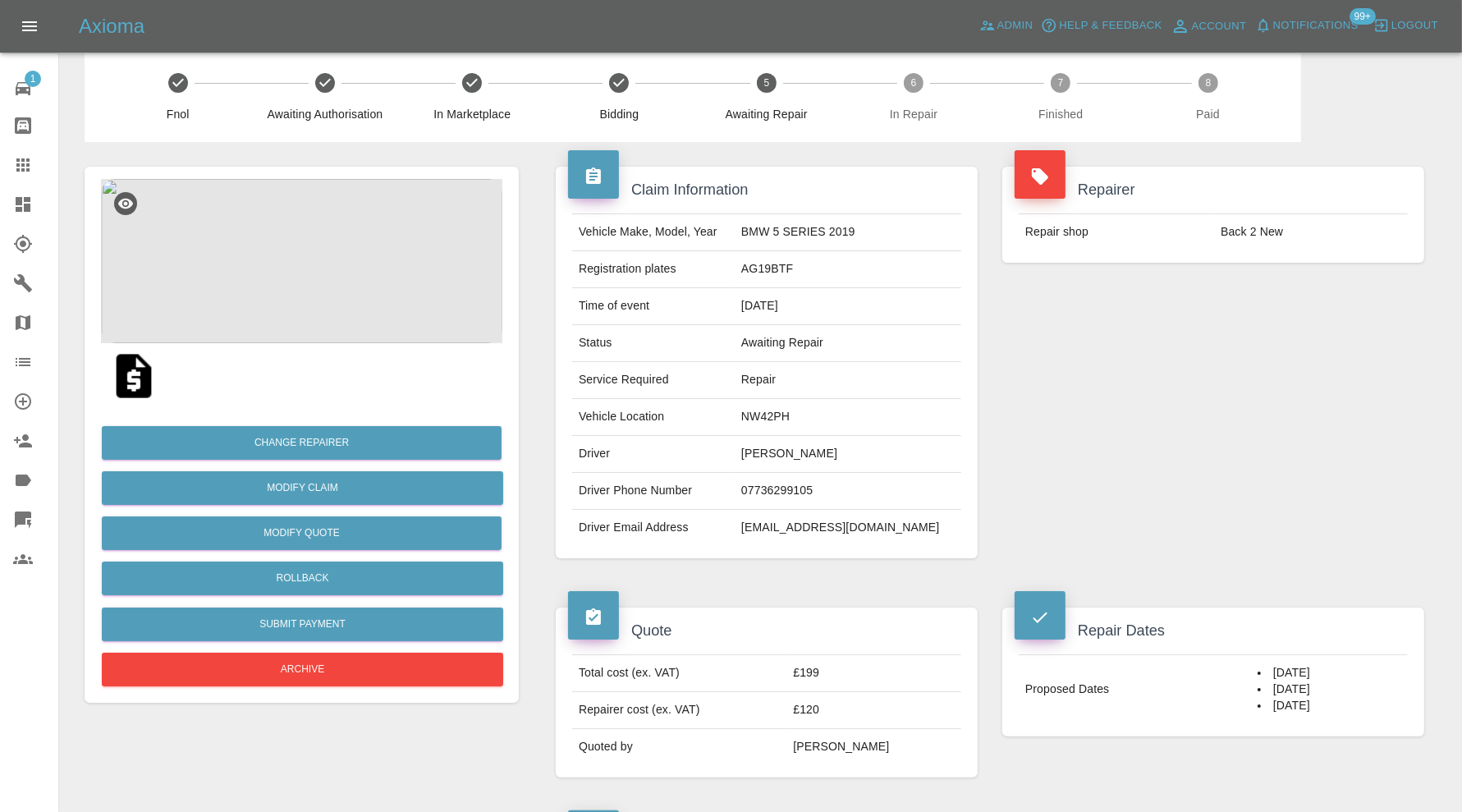
scroll to position [0, 0]
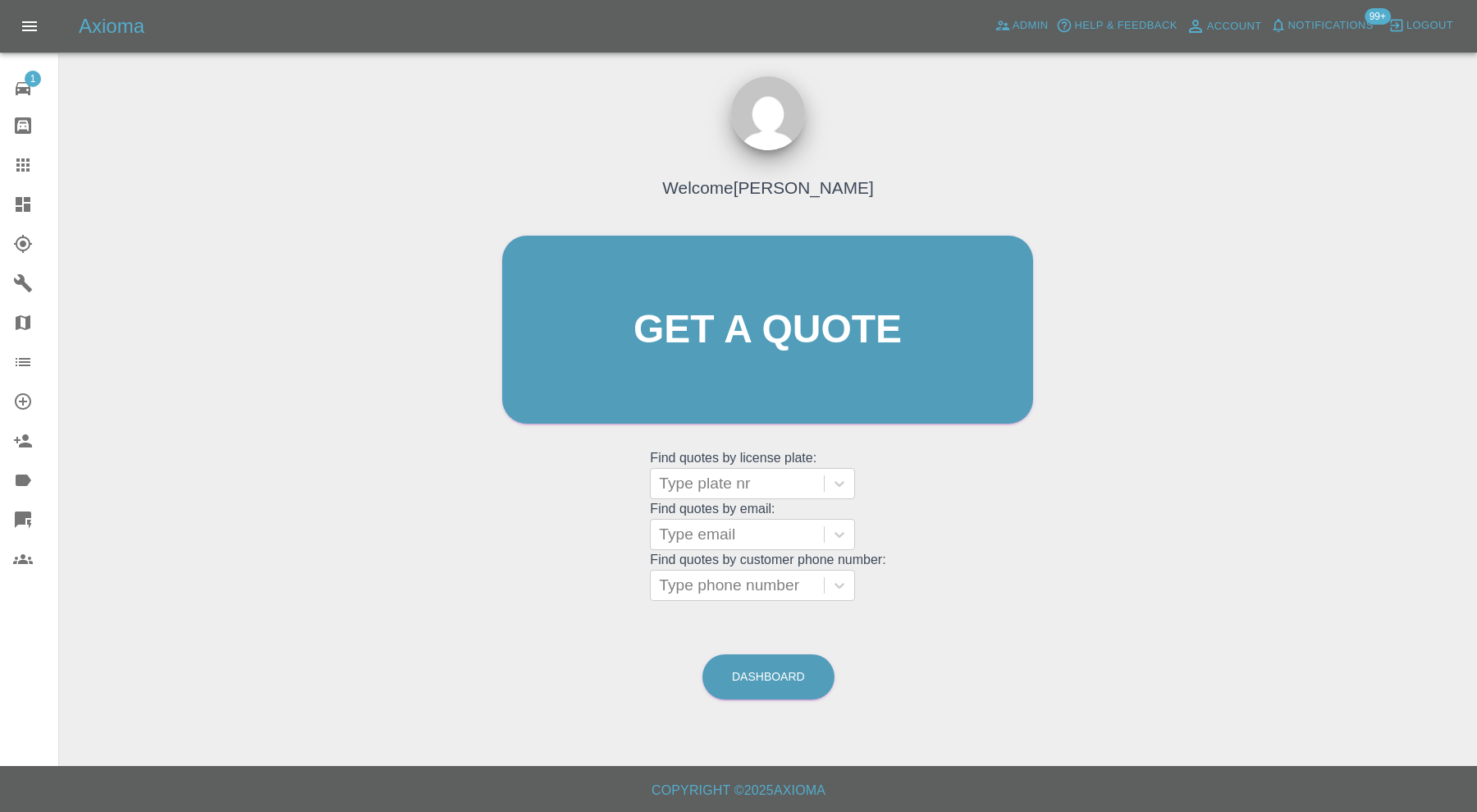
click at [730, 462] on grid "Find quotes by license plate: Type plate nr" at bounding box center [767, 474] width 235 height 48
click at [730, 481] on div at bounding box center [737, 483] width 157 height 23
type input "yh18"
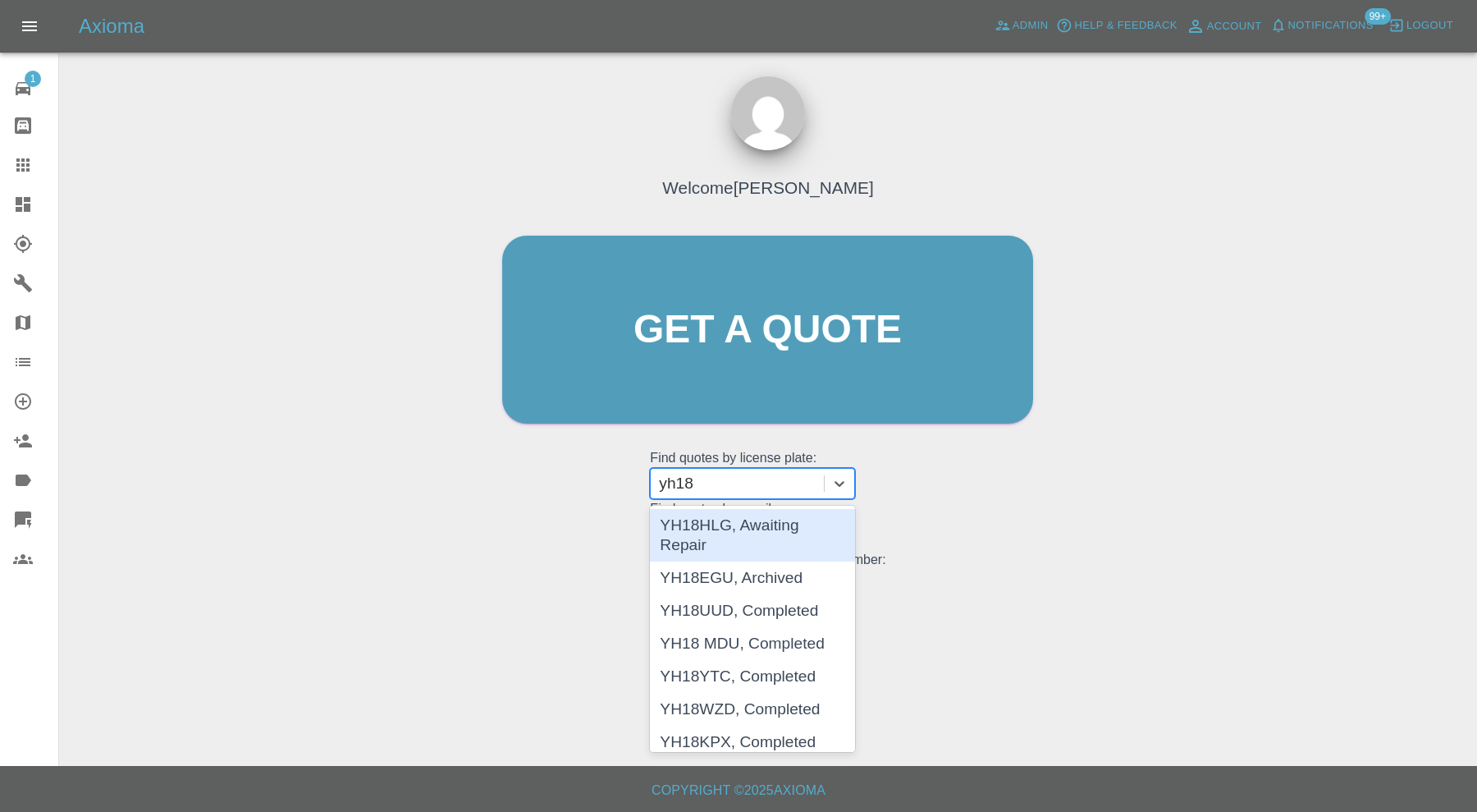
click at [782, 520] on div "YH18HLG, Awaiting Repair" at bounding box center [752, 534] width 205 height 52
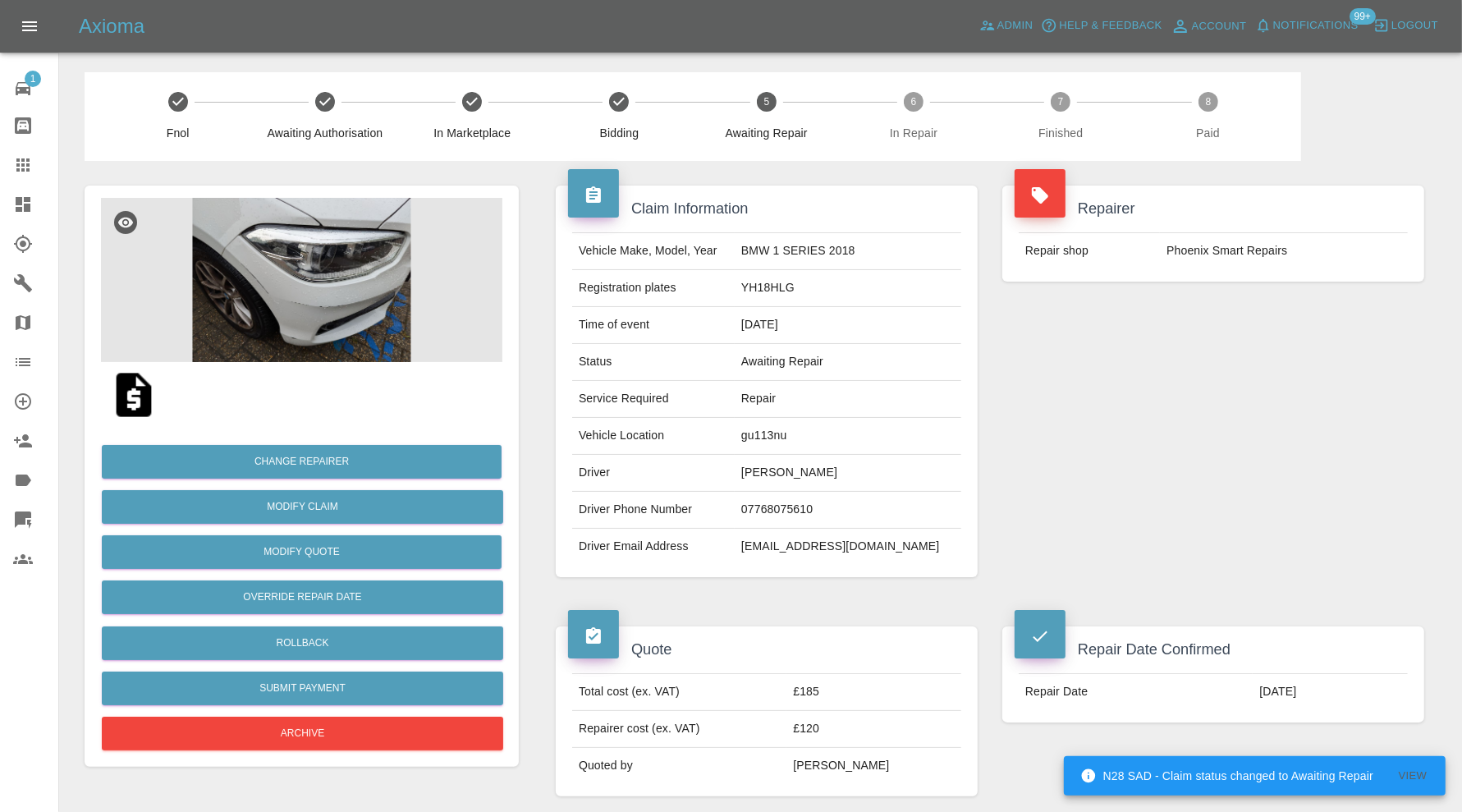
click at [341, 308] on img at bounding box center [301, 279] width 401 height 164
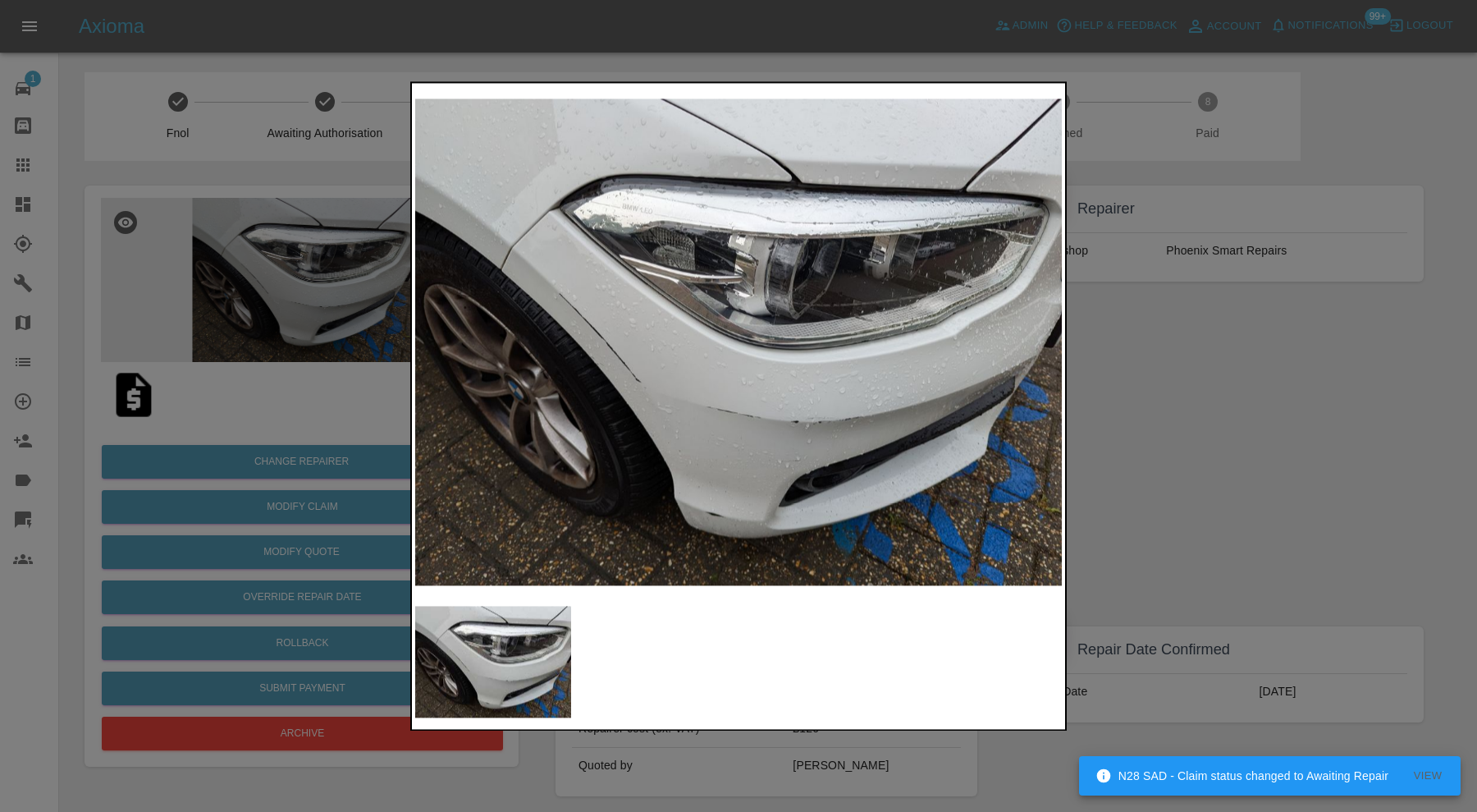
click at [1214, 411] on div at bounding box center [738, 406] width 1477 height 812
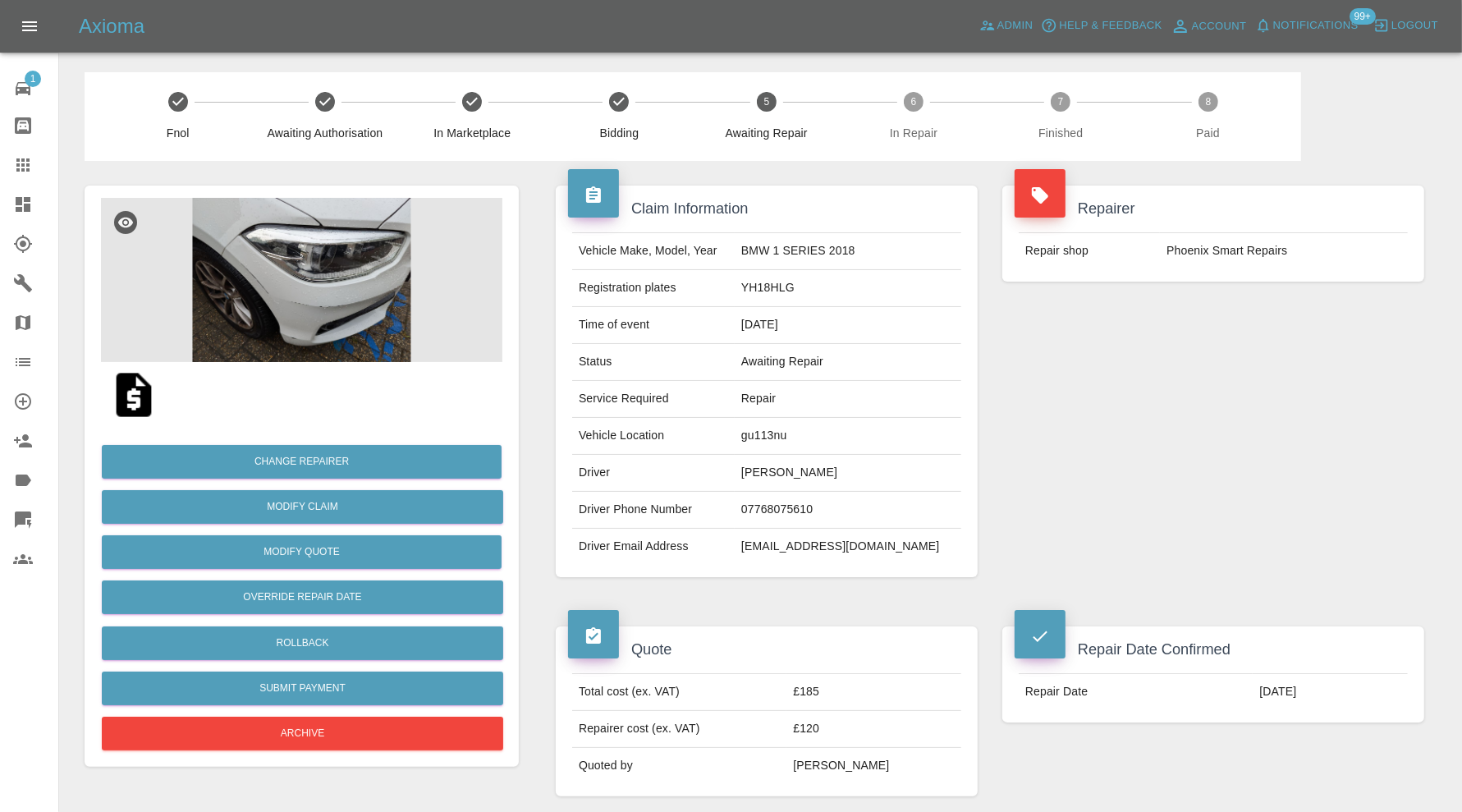
click at [857, 538] on td "[EMAIL_ADDRESS][DOMAIN_NAME]" at bounding box center [847, 546] width 227 height 36
click at [373, 312] on img at bounding box center [301, 279] width 401 height 164
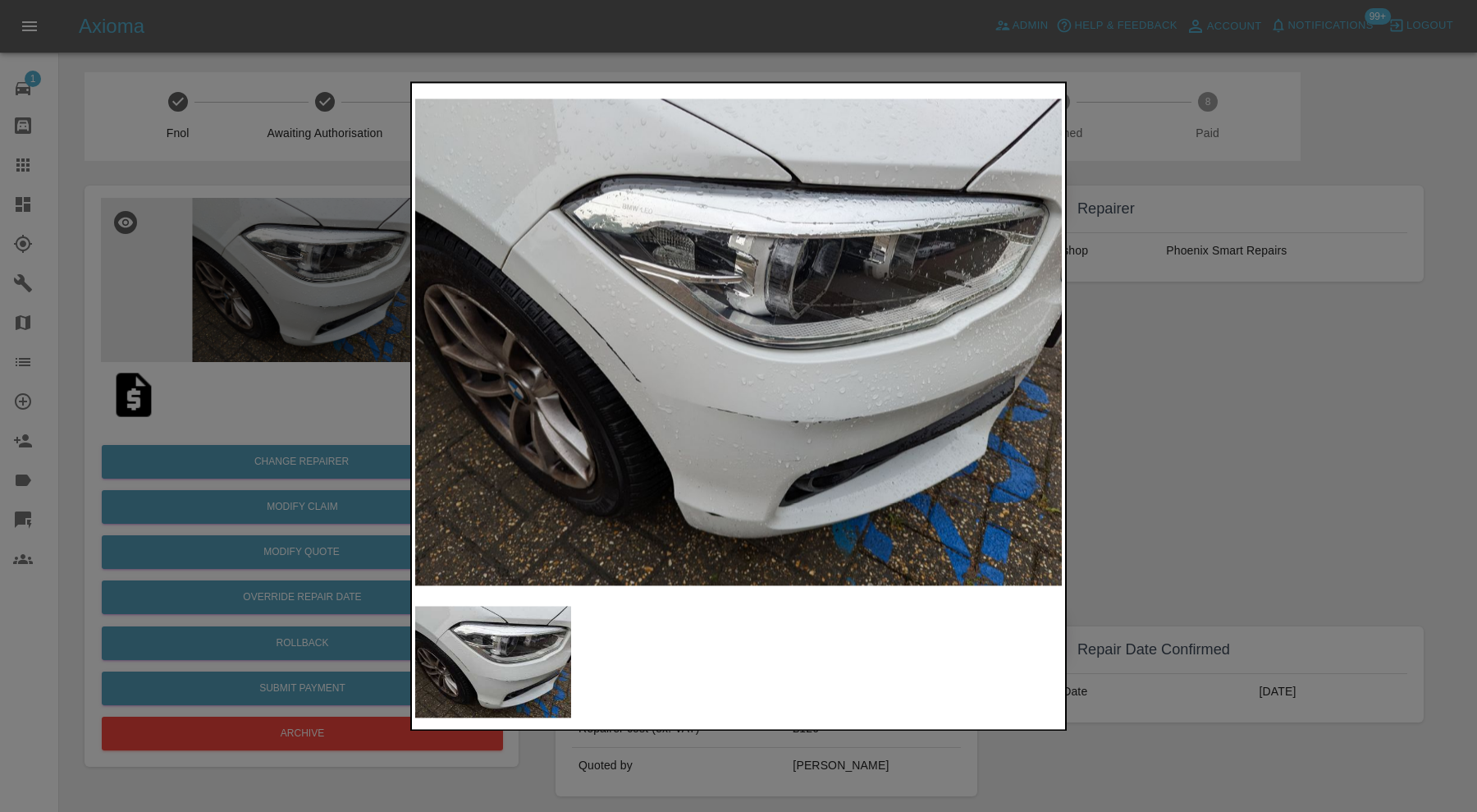
click at [1140, 373] on div at bounding box center [738, 406] width 1477 height 812
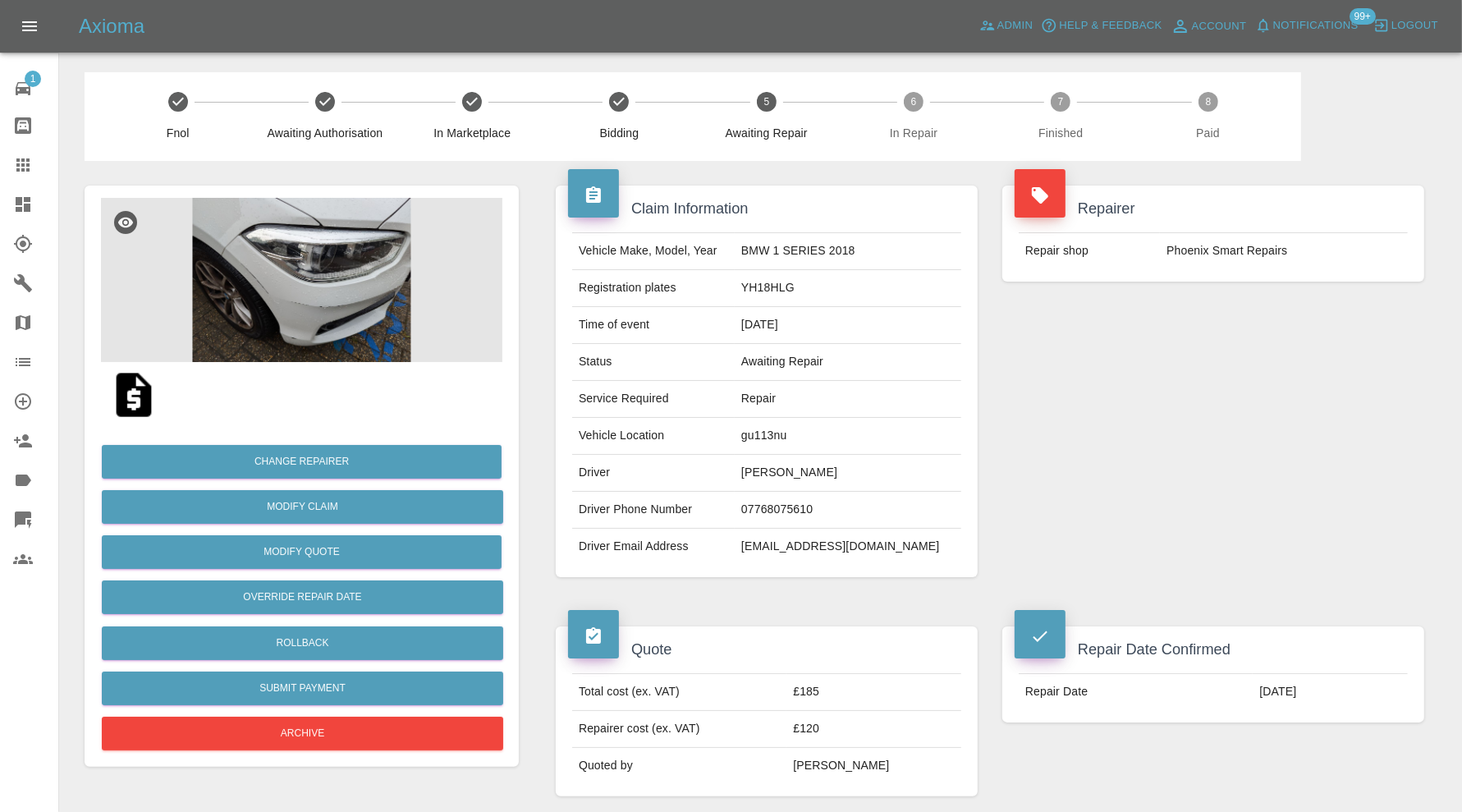
click at [1121, 265] on td "Repair shop" at bounding box center [1089, 251] width 141 height 36
click at [343, 280] on img at bounding box center [301, 279] width 401 height 164
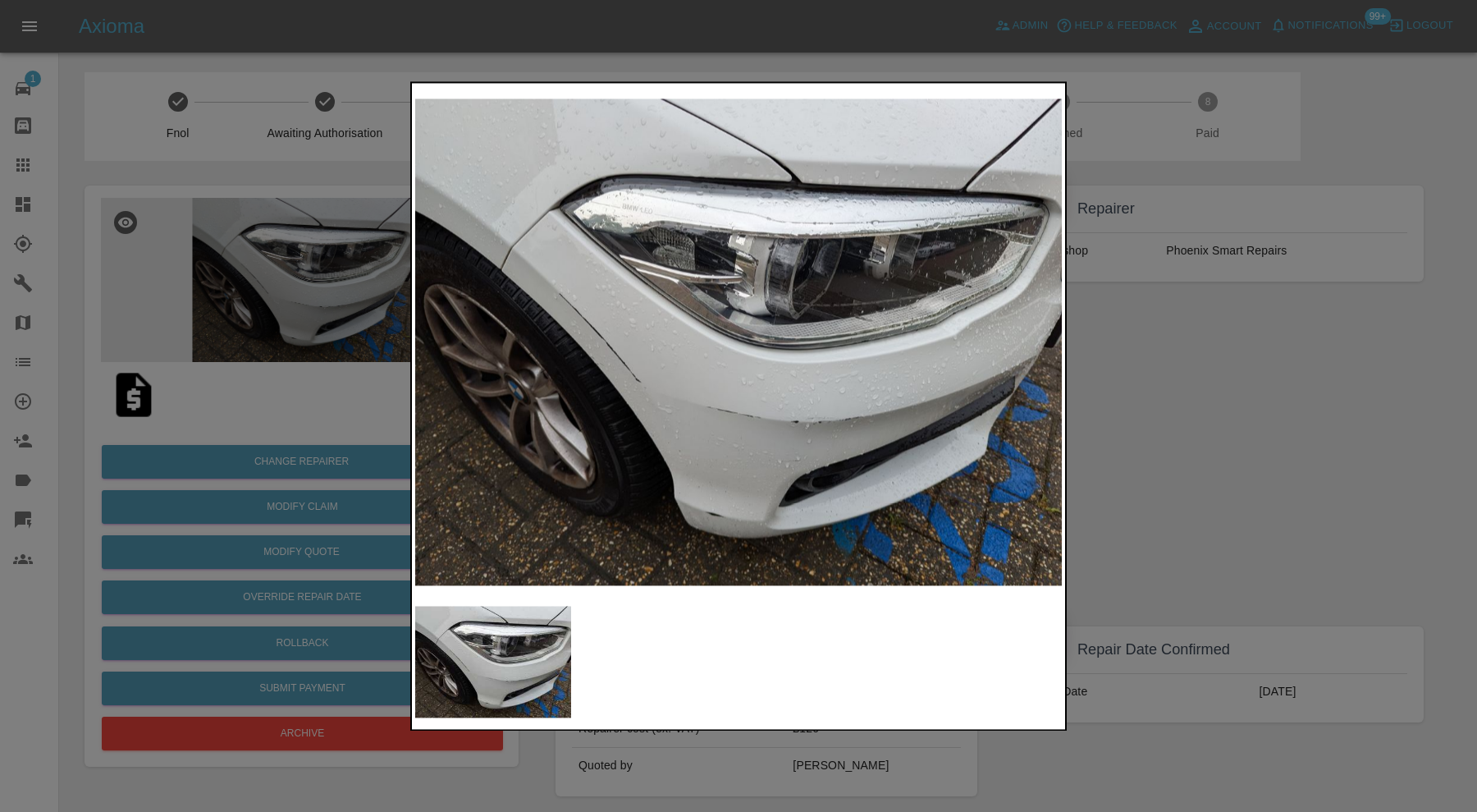
click at [1193, 411] on div at bounding box center [738, 406] width 1477 height 812
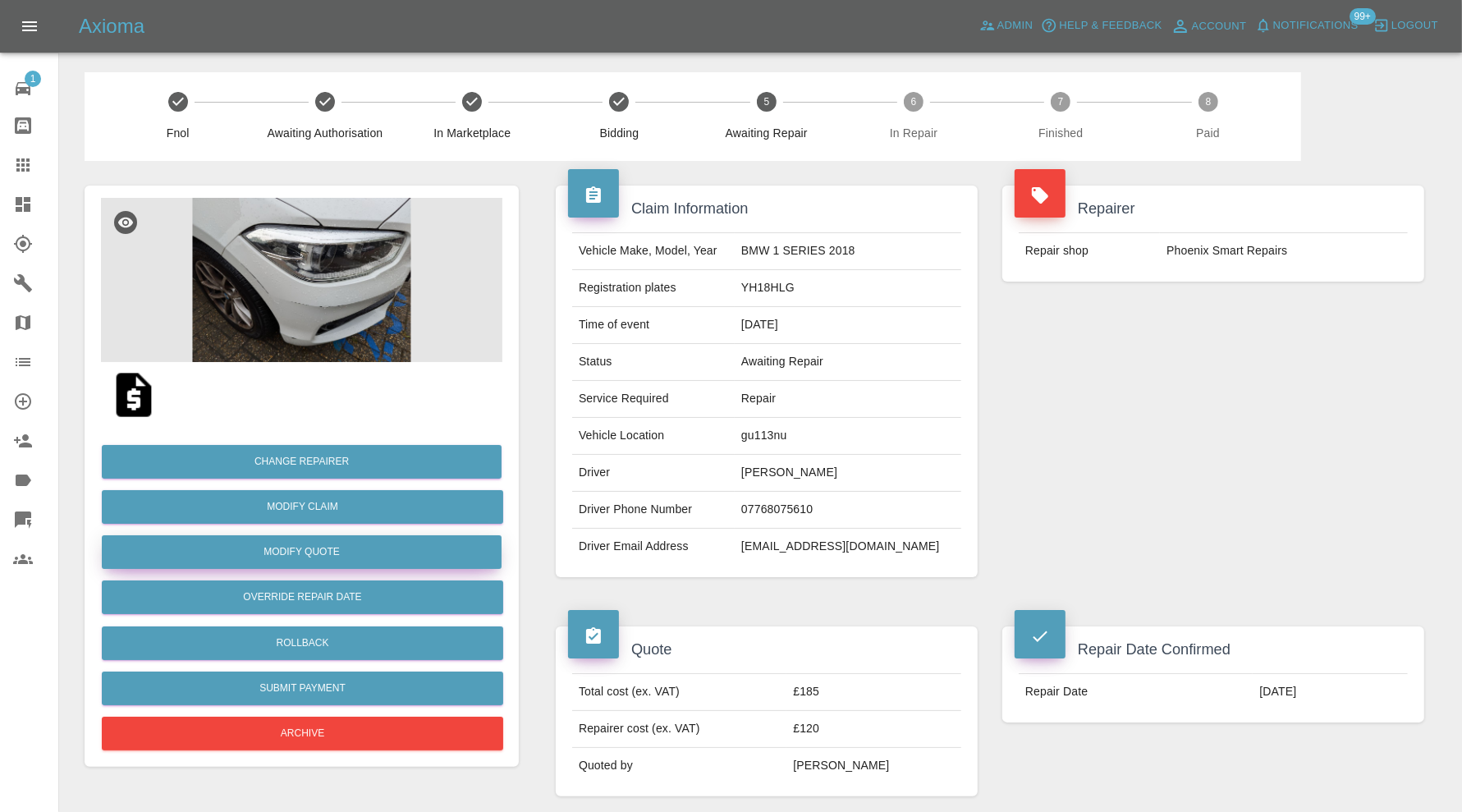
click at [411, 544] on button "Modify Quote" at bounding box center [301, 551] width 399 height 33
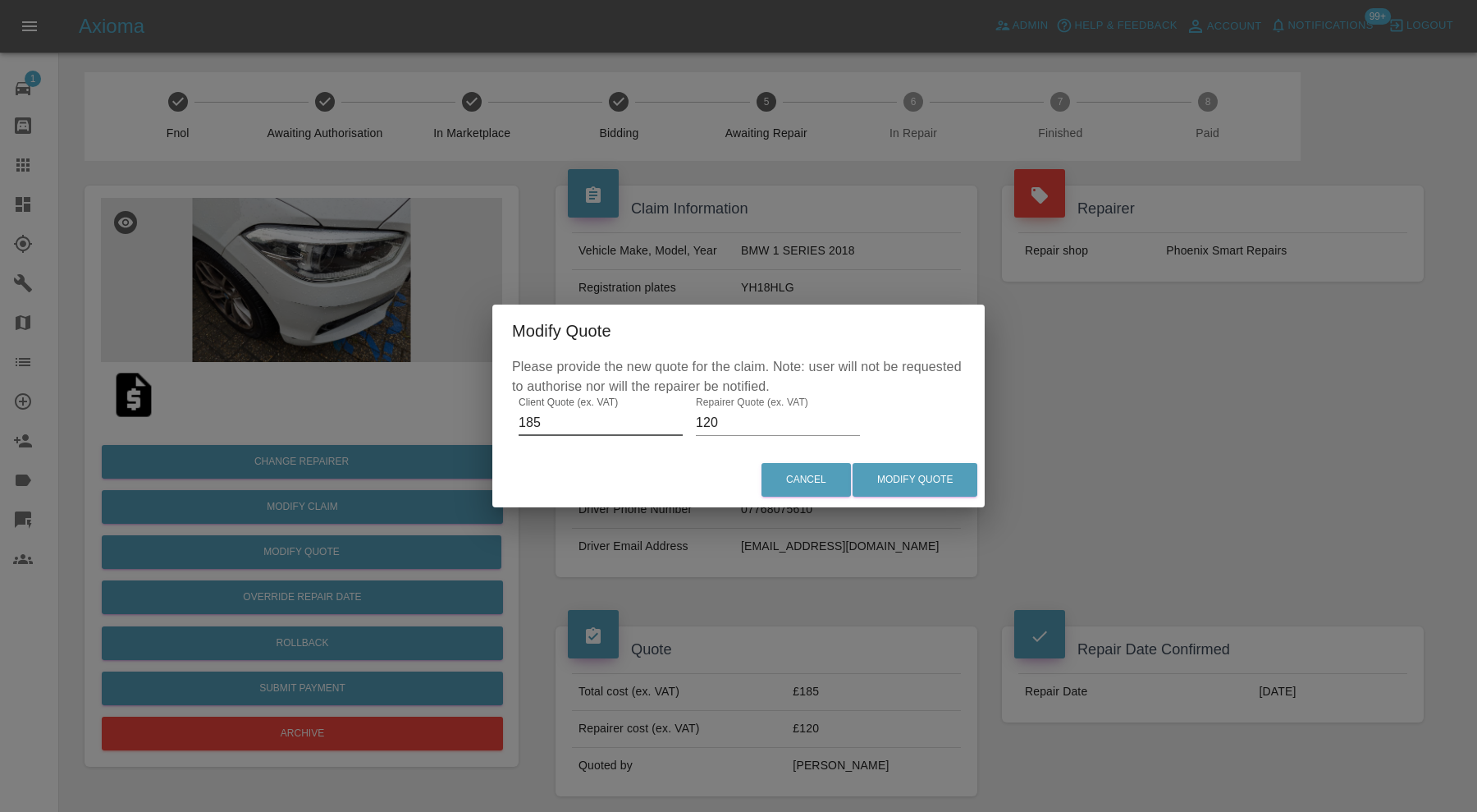
drag, startPoint x: 555, startPoint y: 422, endPoint x: 515, endPoint y: 425, distance: 40.1
click at [515, 425] on div "Please provide the new quote for the claim. Note: user will not be requested to…" at bounding box center [738, 404] width 492 height 95
type input "300"
drag, startPoint x: 757, startPoint y: 423, endPoint x: 670, endPoint y: 423, distance: 87.0
click at [670, 423] on div "Please provide the new quote for the claim. Note: user will not be requested to…" at bounding box center [738, 404] width 492 height 95
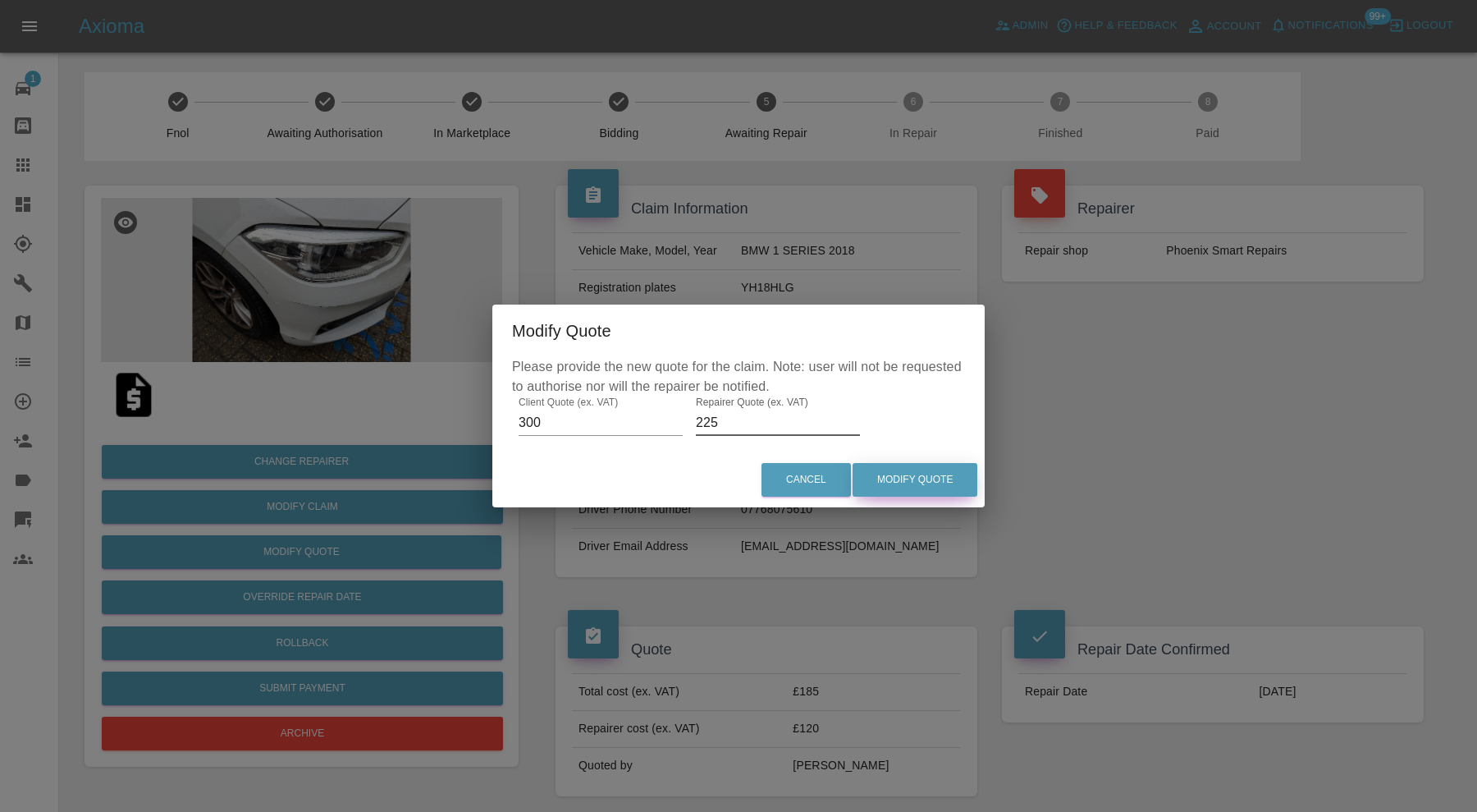
type input "225"
click at [899, 474] on button "Modify Quote" at bounding box center [914, 479] width 124 height 33
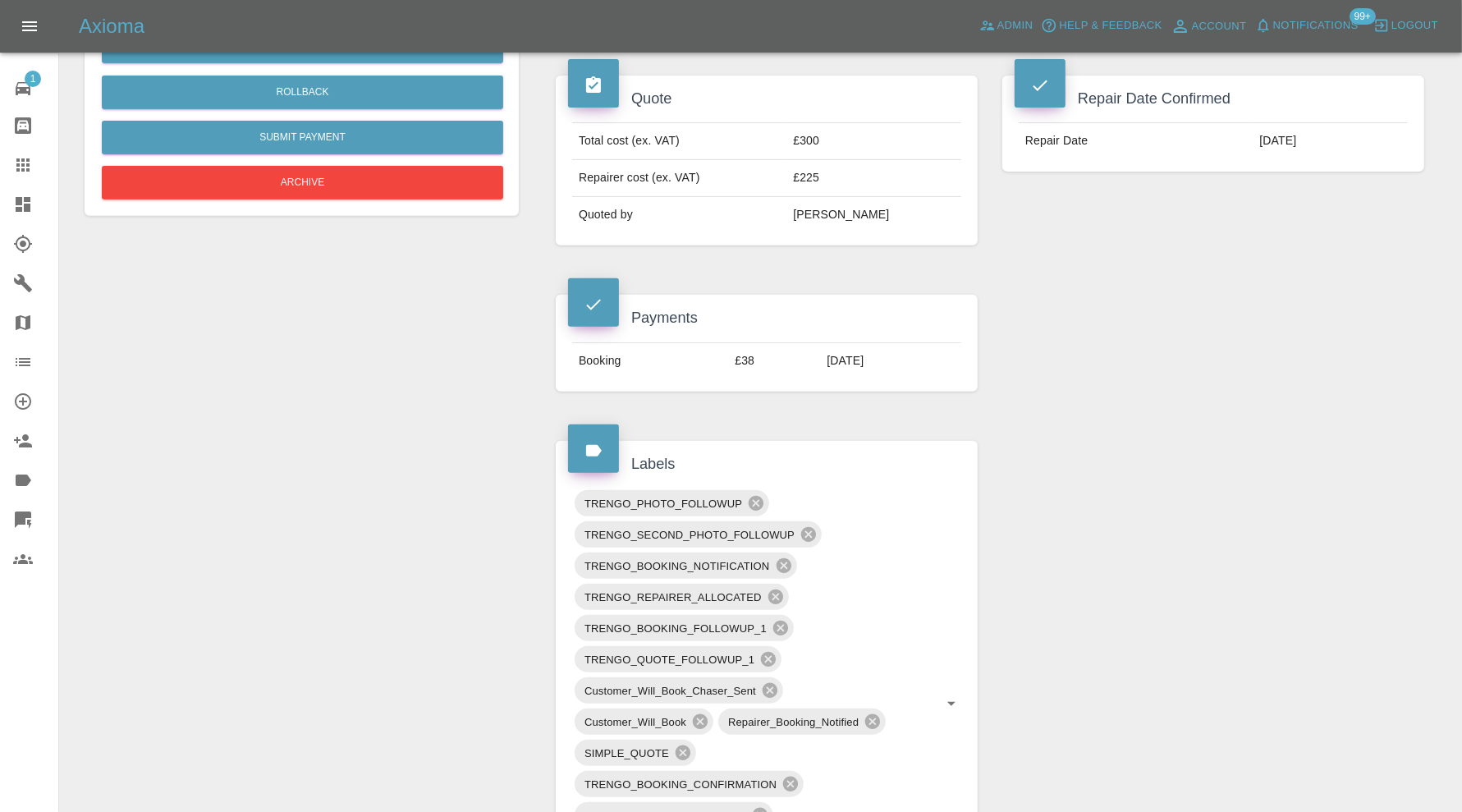
scroll to position [1231, 0]
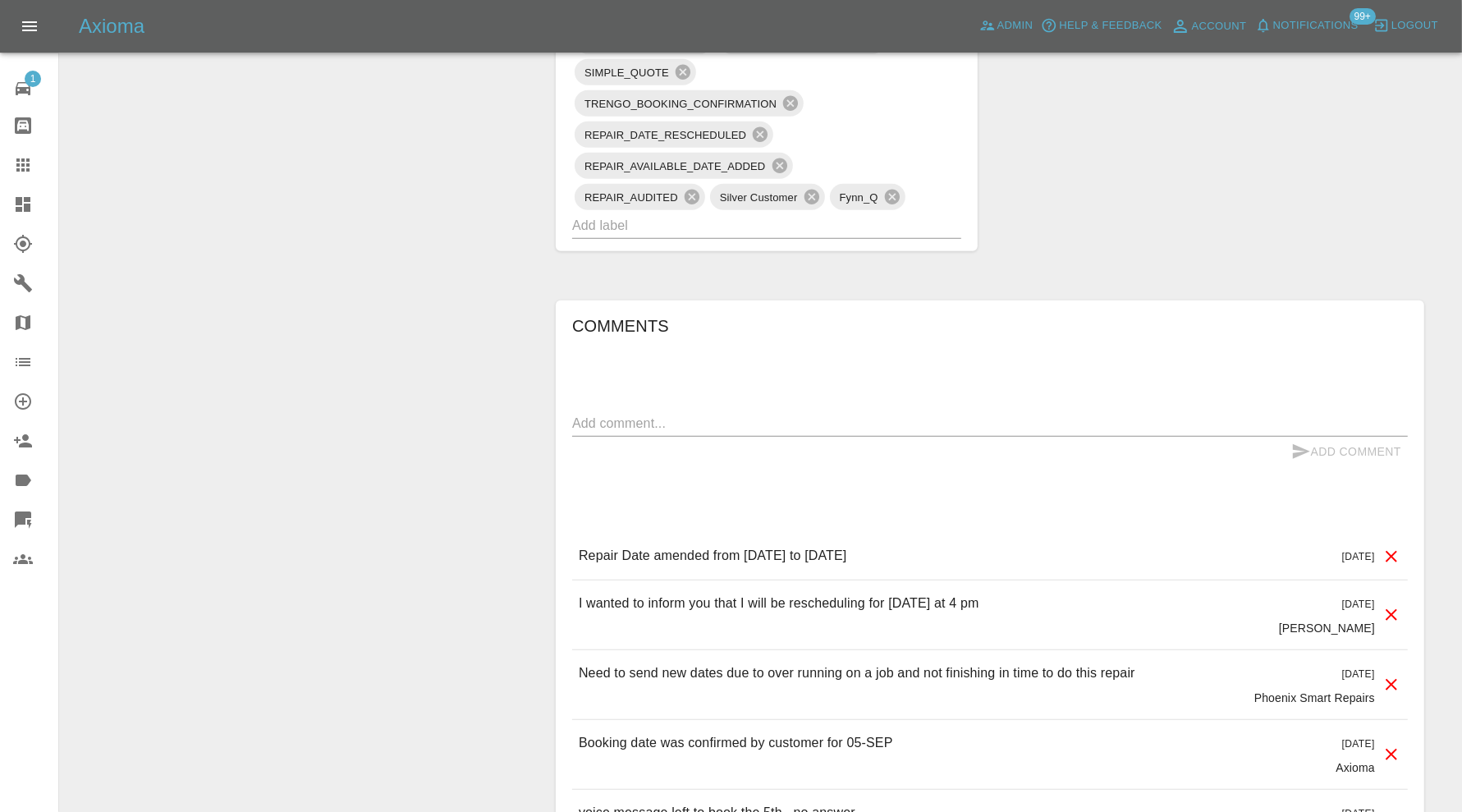
click at [893, 421] on textarea at bounding box center [990, 423] width 836 height 19
type textarea "NS Corner added"
click at [1336, 453] on button "Add Comment" at bounding box center [1346, 452] width 123 height 30
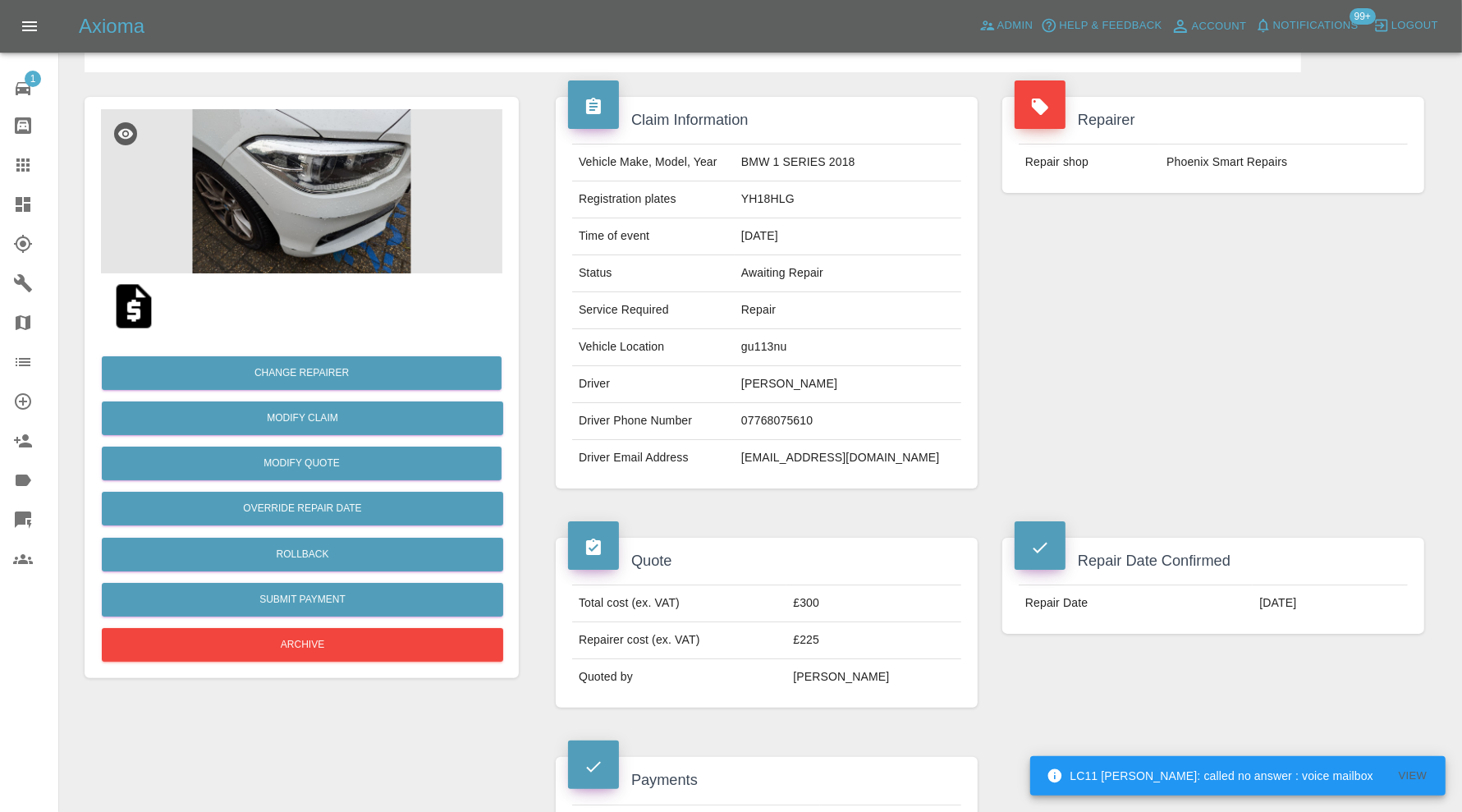
scroll to position [0, 0]
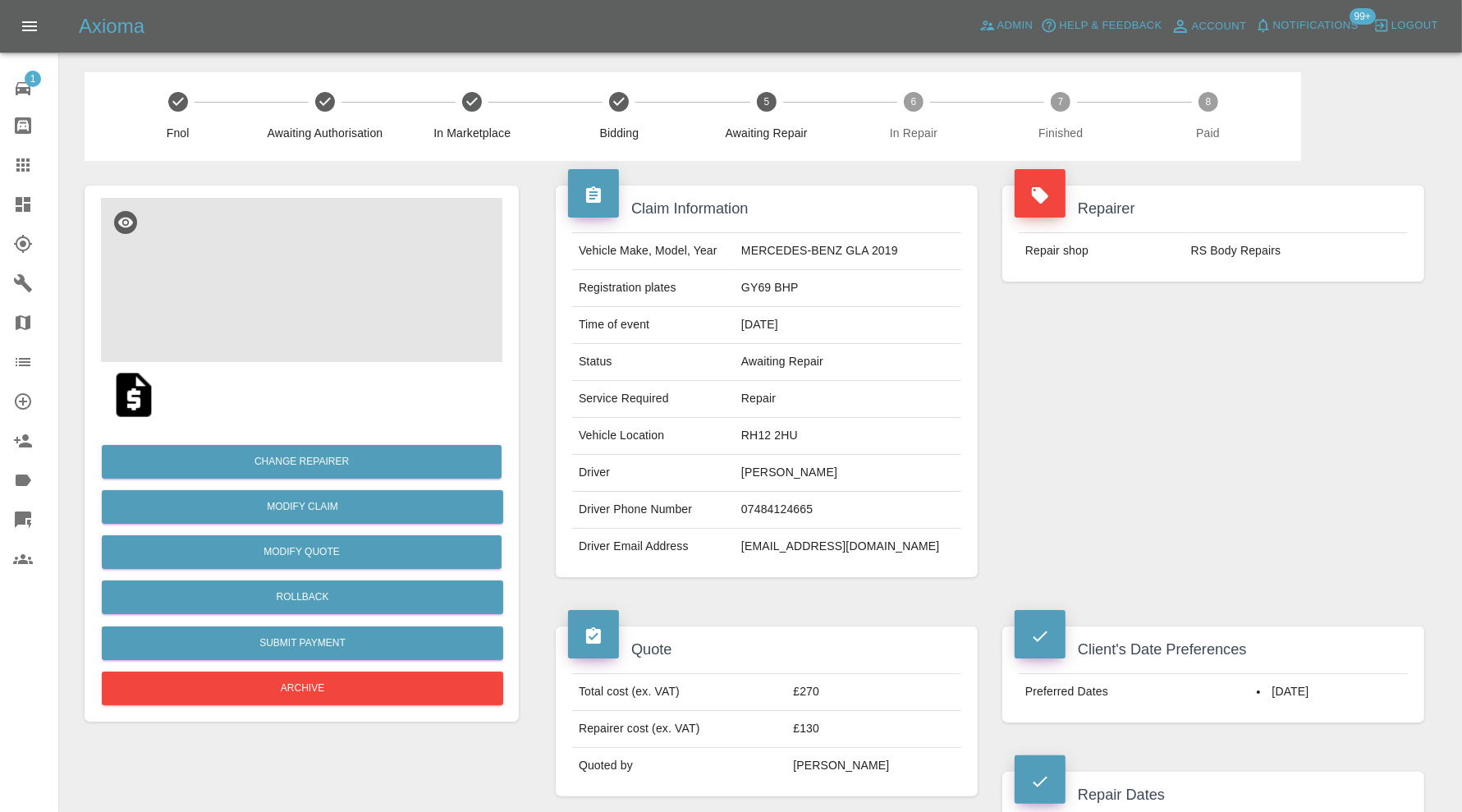
click at [287, 282] on img at bounding box center [301, 279] width 401 height 164
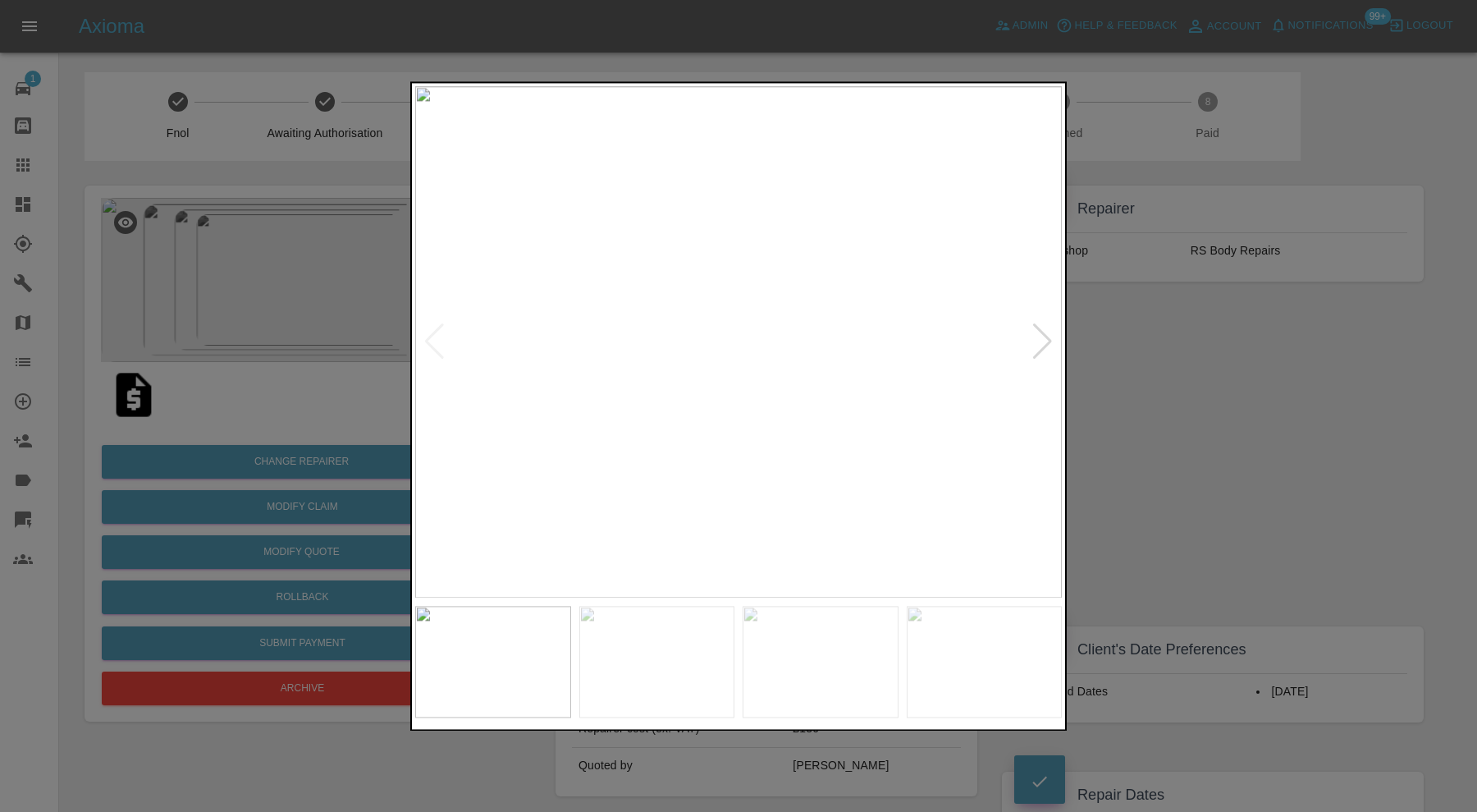
click at [1043, 334] on div at bounding box center [1042, 342] width 22 height 36
click at [1043, 334] on img at bounding box center [739, 341] width 647 height 511
click at [433, 333] on div at bounding box center [434, 342] width 22 height 36
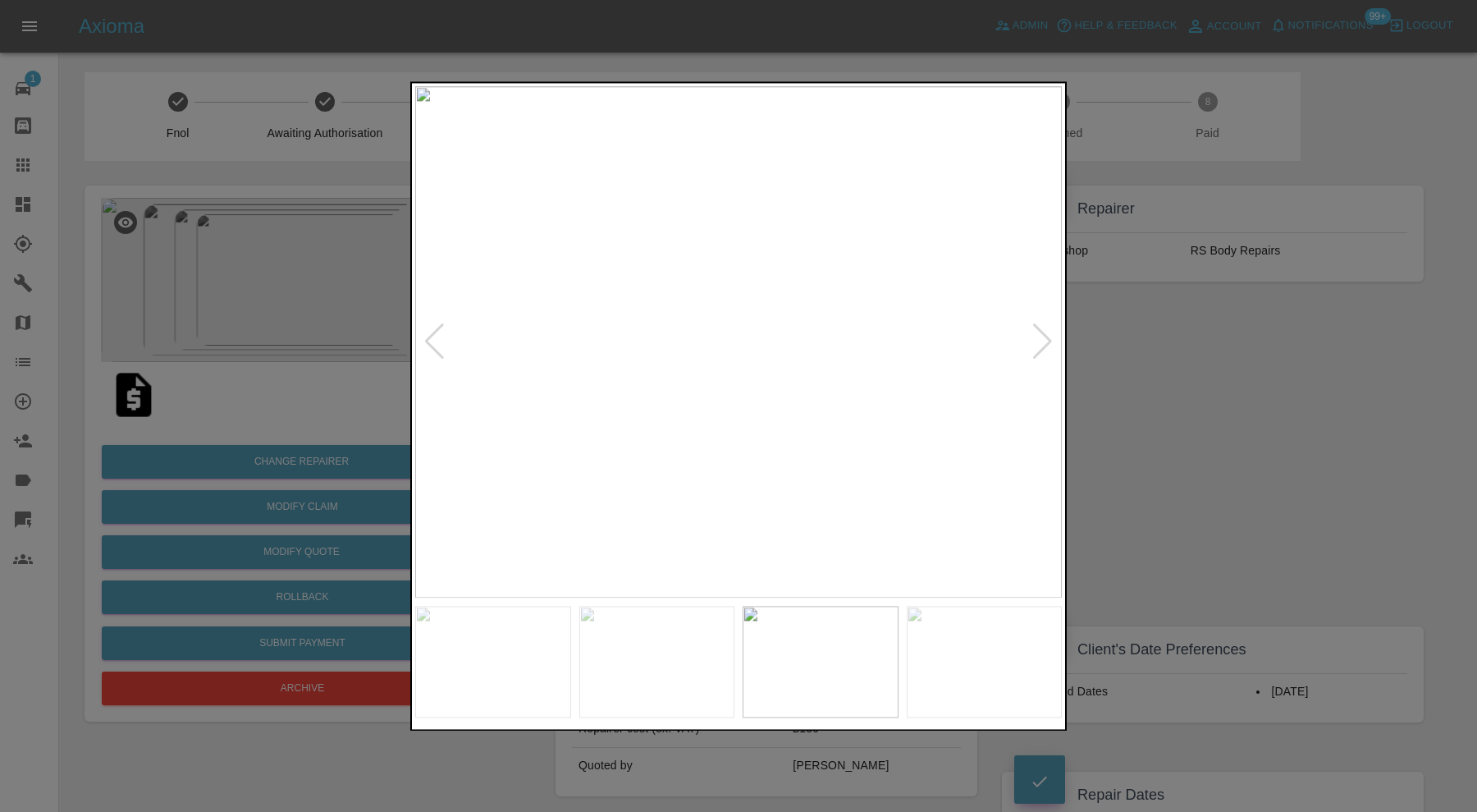
click at [433, 333] on div at bounding box center [434, 342] width 22 height 36
click at [1231, 428] on div at bounding box center [738, 406] width 1477 height 812
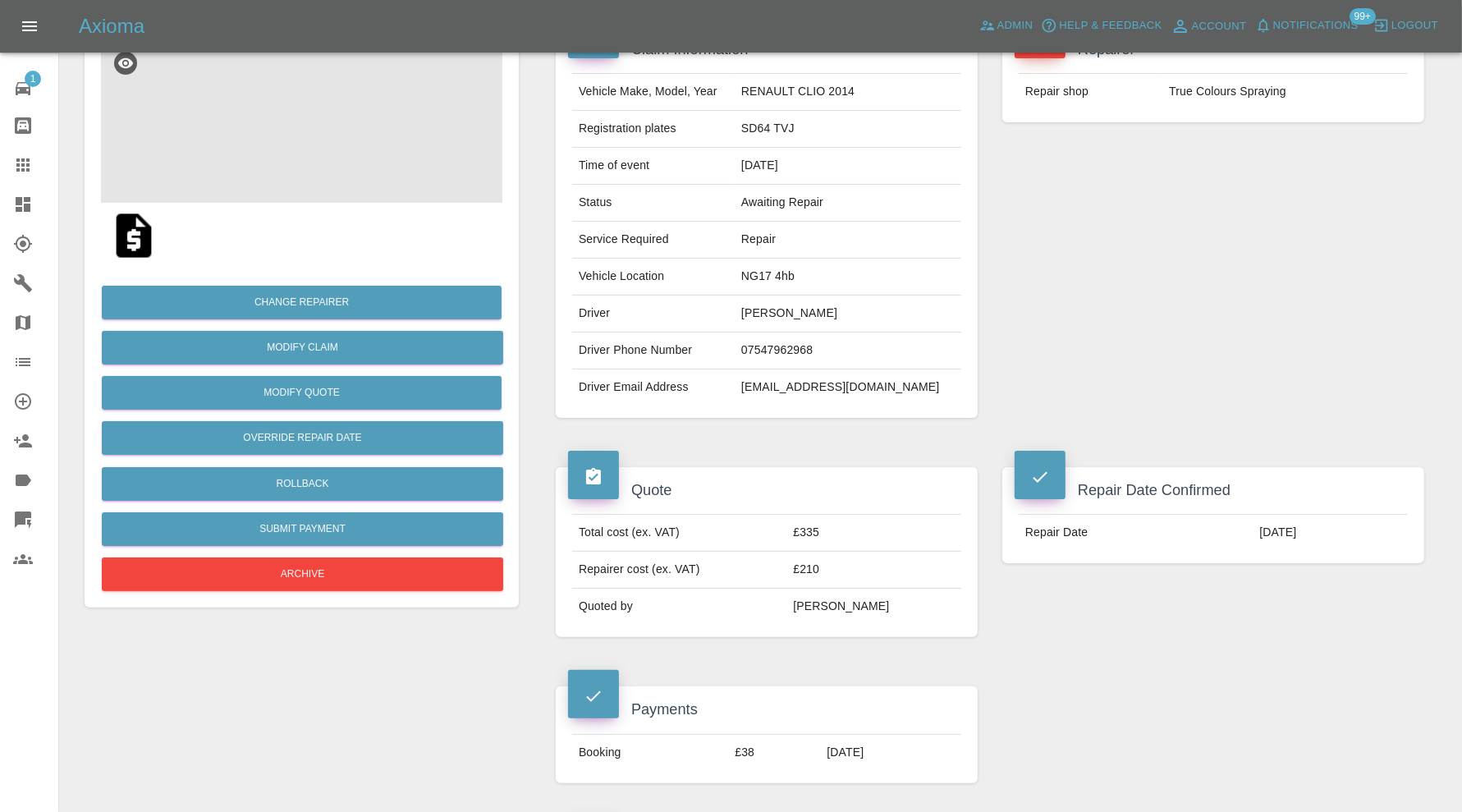
scroll to position [137, 0]
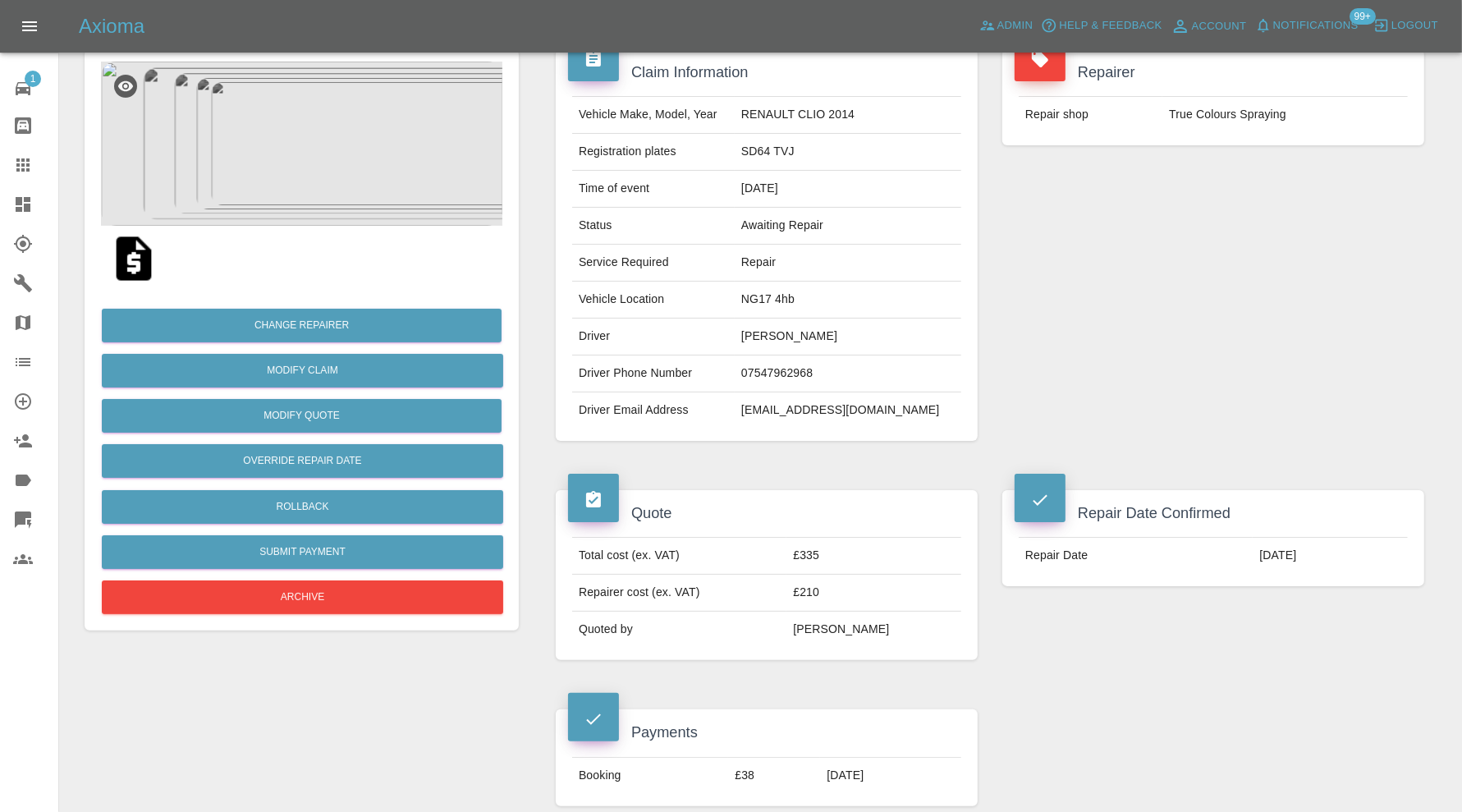
click at [847, 409] on td "[EMAIL_ADDRESS][DOMAIN_NAME]" at bounding box center [847, 410] width 227 height 36
copy div "[EMAIL_ADDRESS][DOMAIN_NAME]"
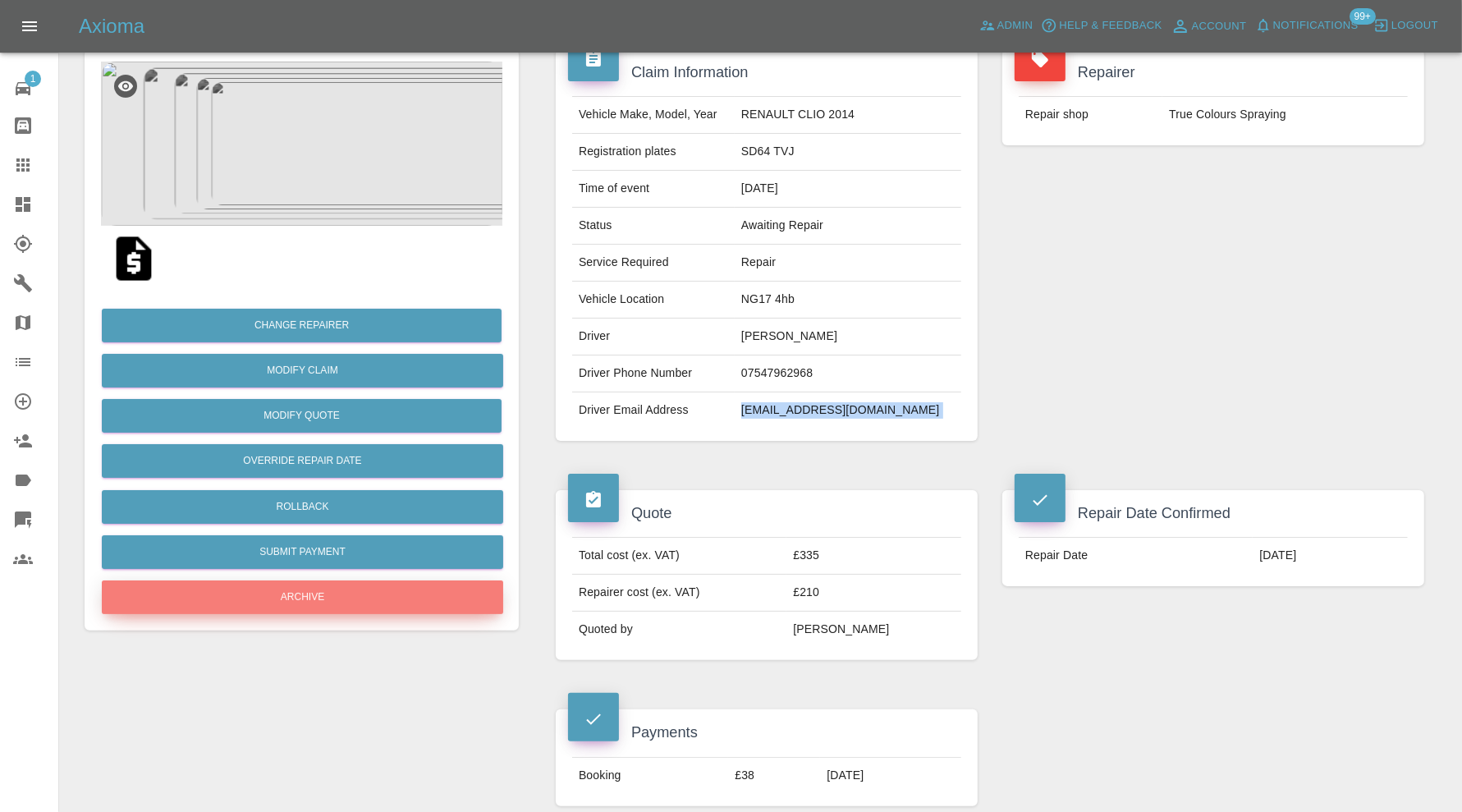
click at [398, 582] on button "Archive" at bounding box center [302, 597] width 401 height 33
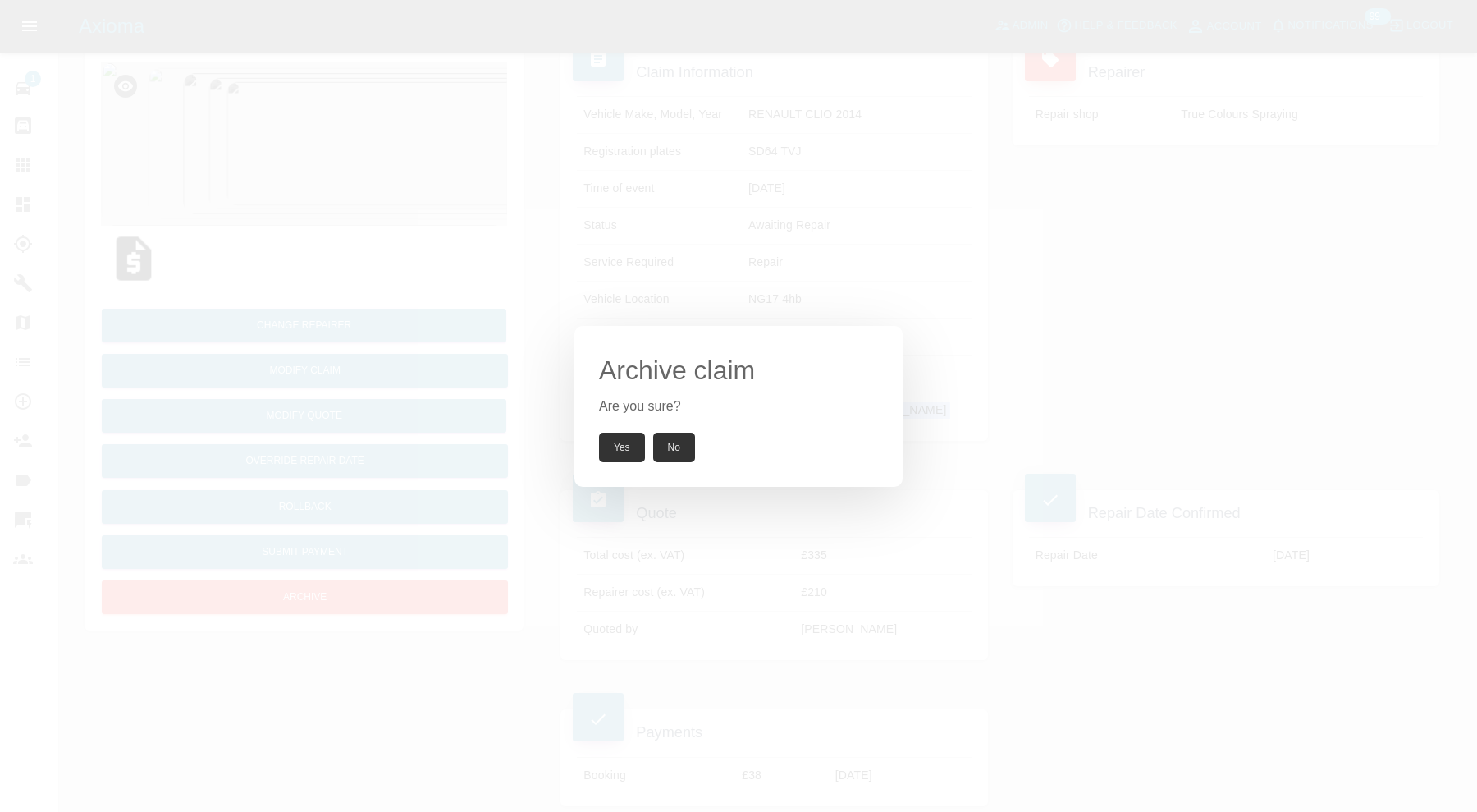
click at [606, 452] on button "Yes" at bounding box center [621, 447] width 46 height 29
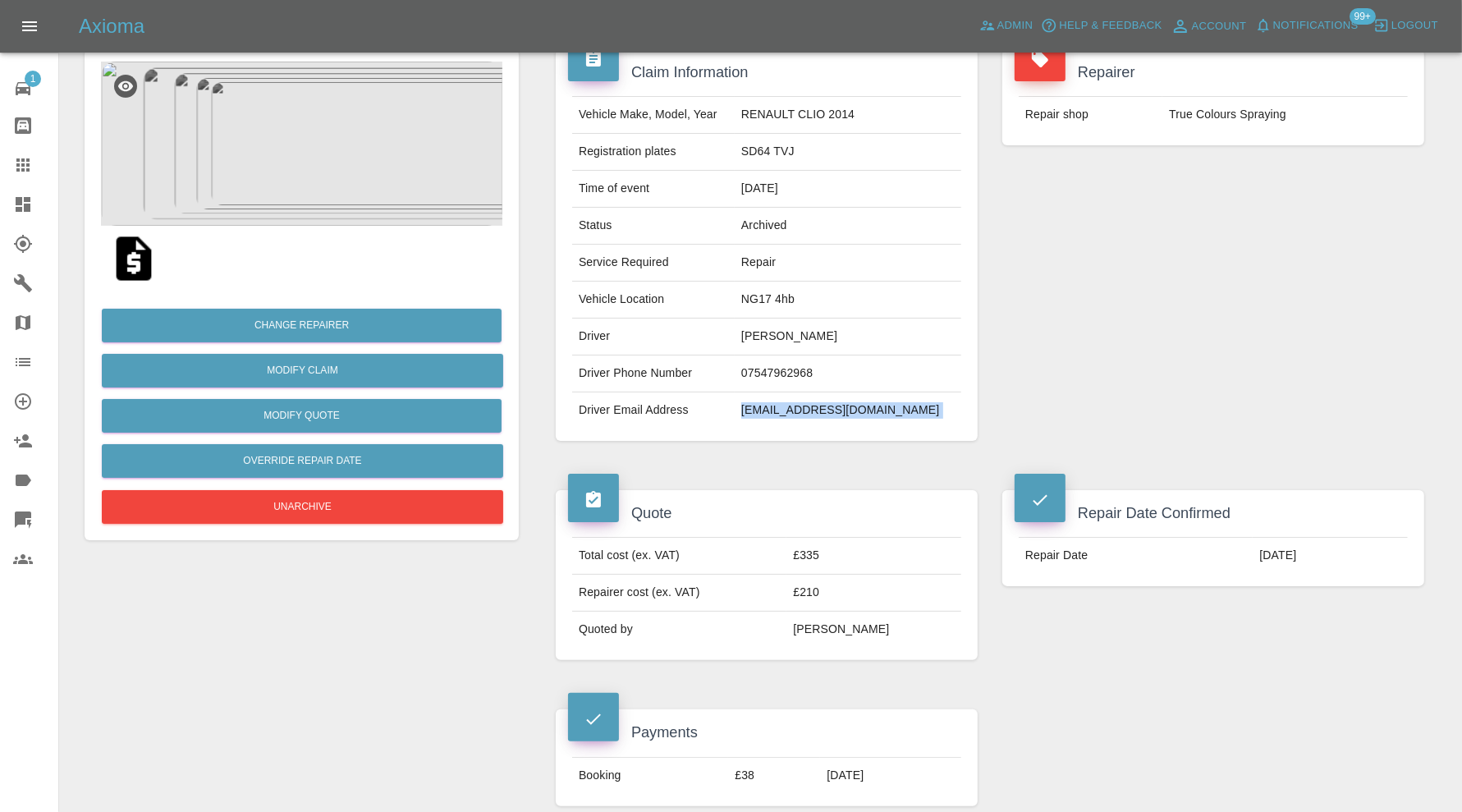
copy div "[EMAIL_ADDRESS][DOMAIN_NAME]"
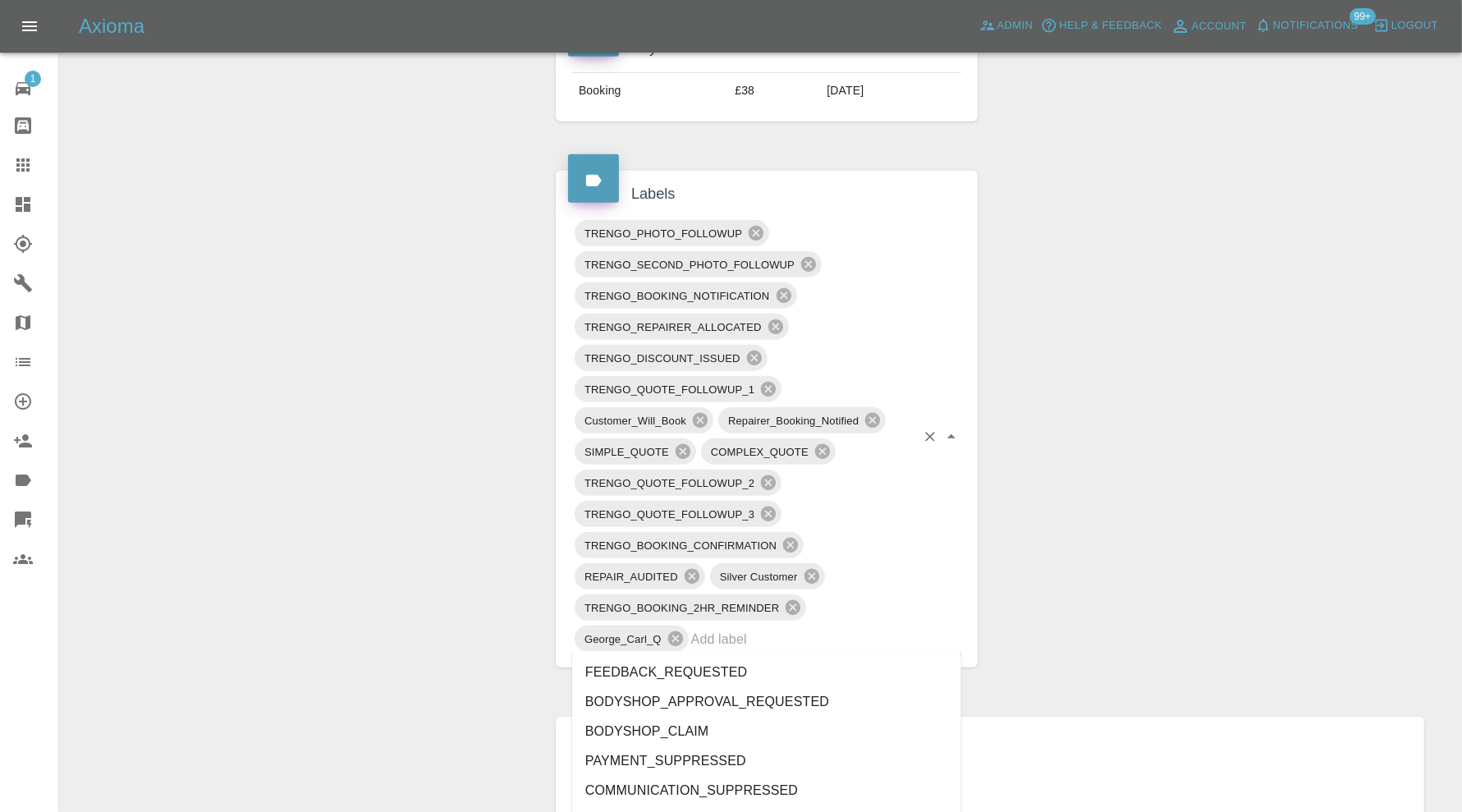
click at [770, 638] on input "text" at bounding box center [803, 638] width 224 height 26
type input "can"
click at [728, 660] on li "CUSTOMER_CANCELLED" at bounding box center [767, 672] width 389 height 29
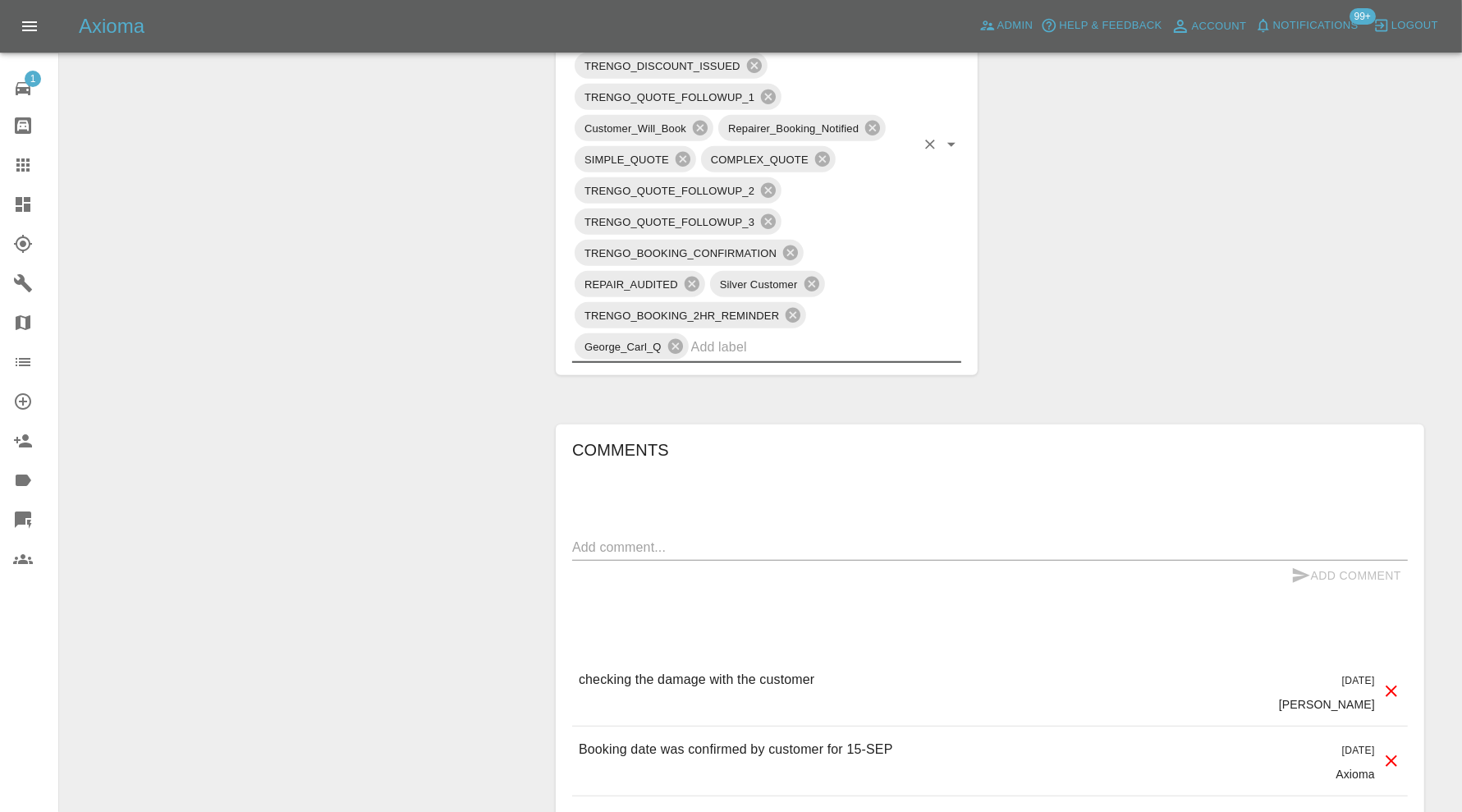
scroll to position [1367, 0]
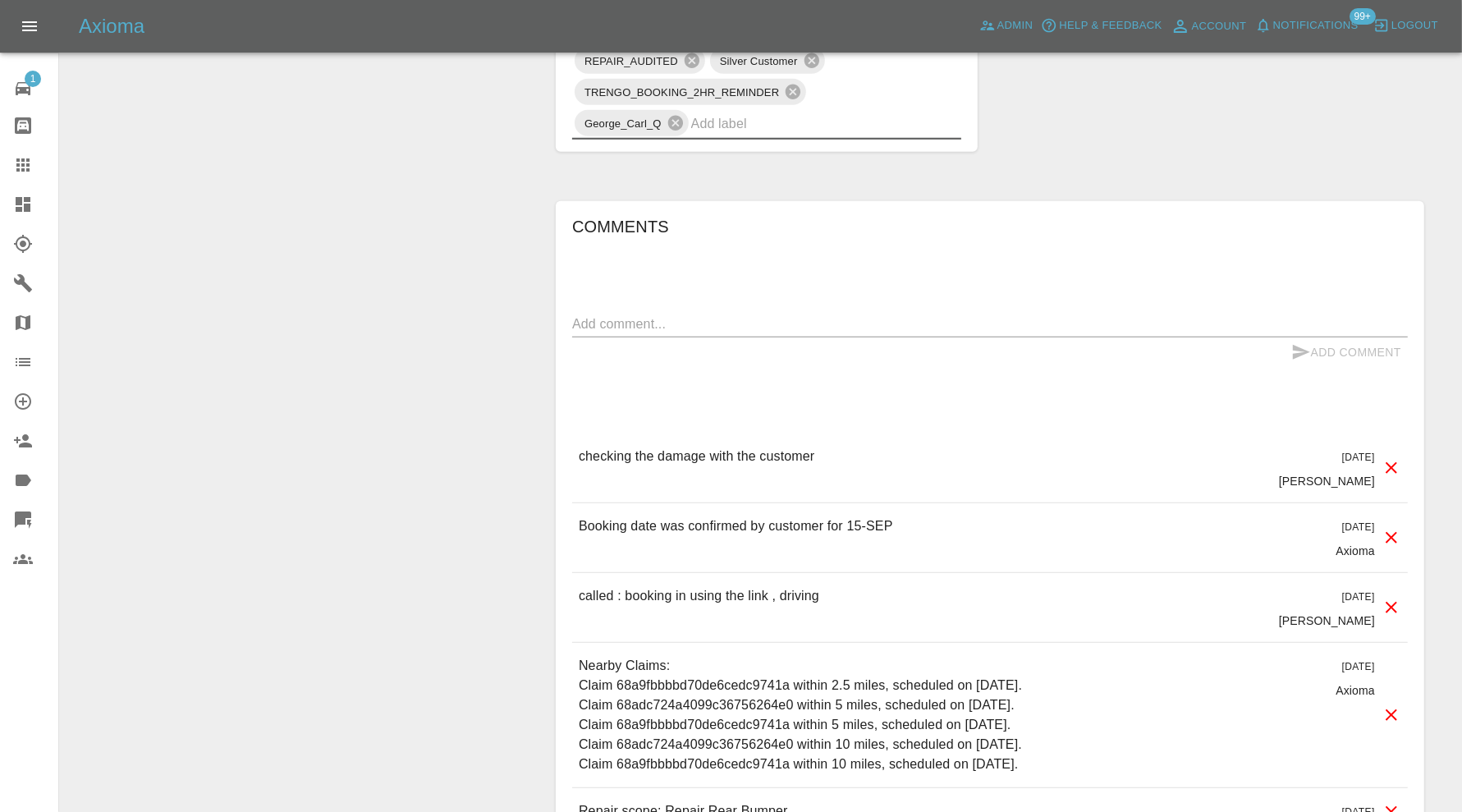
click at [733, 267] on div "Comments x Add Comment checking the damage with the customer [DATE] [PERSON_NAM…" at bounding box center [990, 592] width 836 height 757
click at [731, 321] on textarea at bounding box center [990, 323] width 836 height 19
type textarea "cancelled"
click at [1324, 338] on button "Add Comment" at bounding box center [1346, 353] width 123 height 30
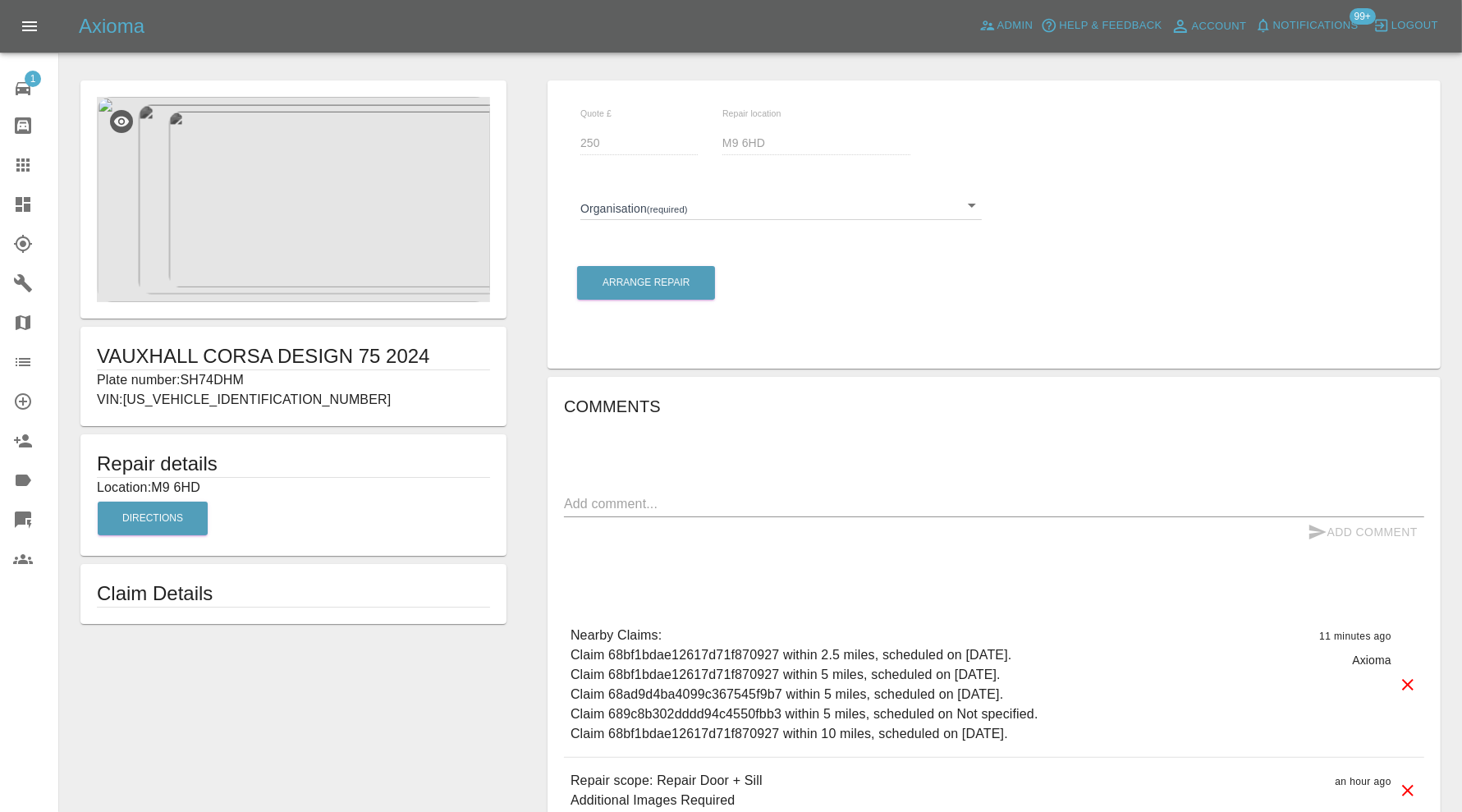
click at [722, 201] on body "Axioma Admin Help & Feedback Account Notifications 99+ Logout 1 Repair home Bod…" at bounding box center [731, 480] width 1462 height 961
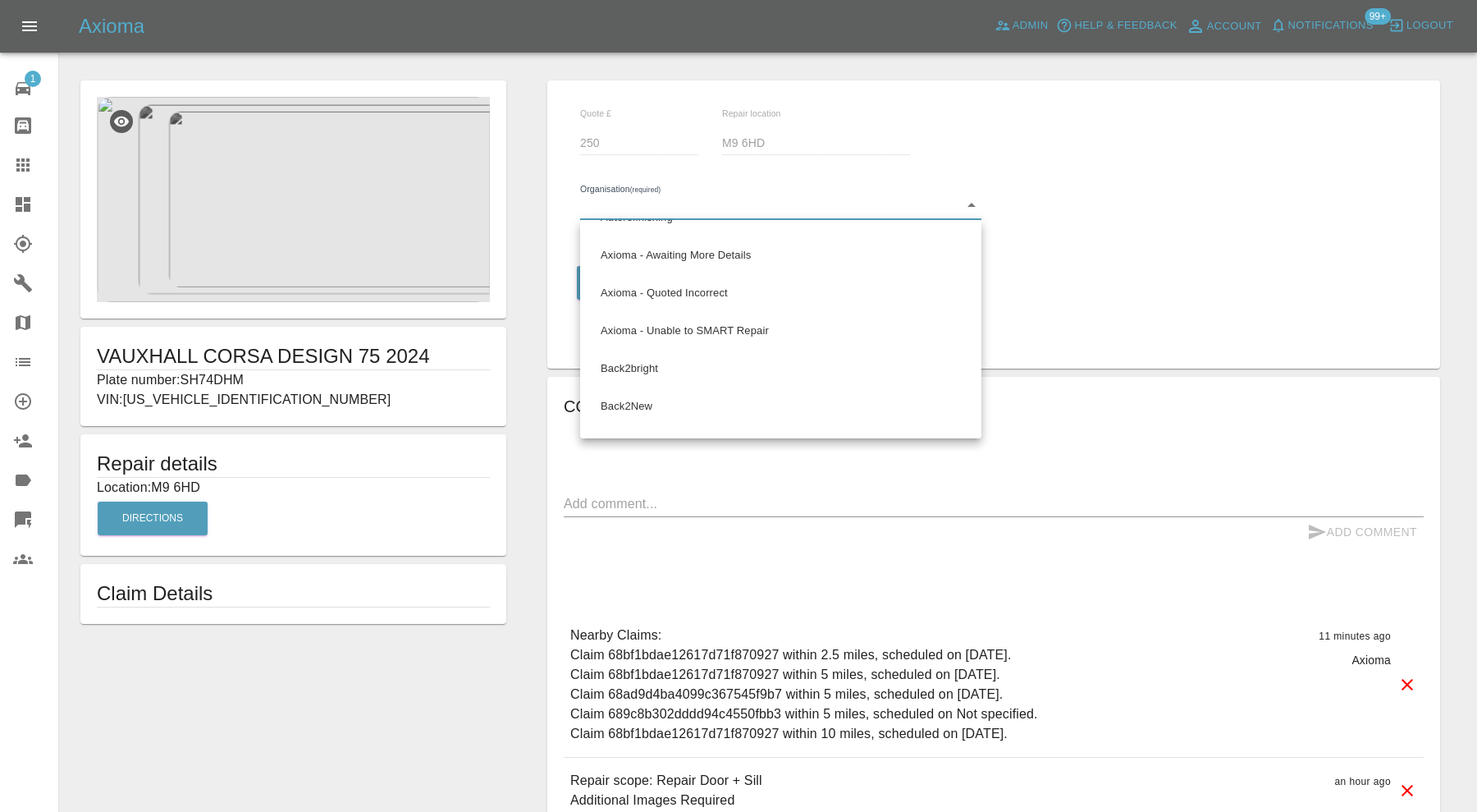
scroll to position [821, 0]
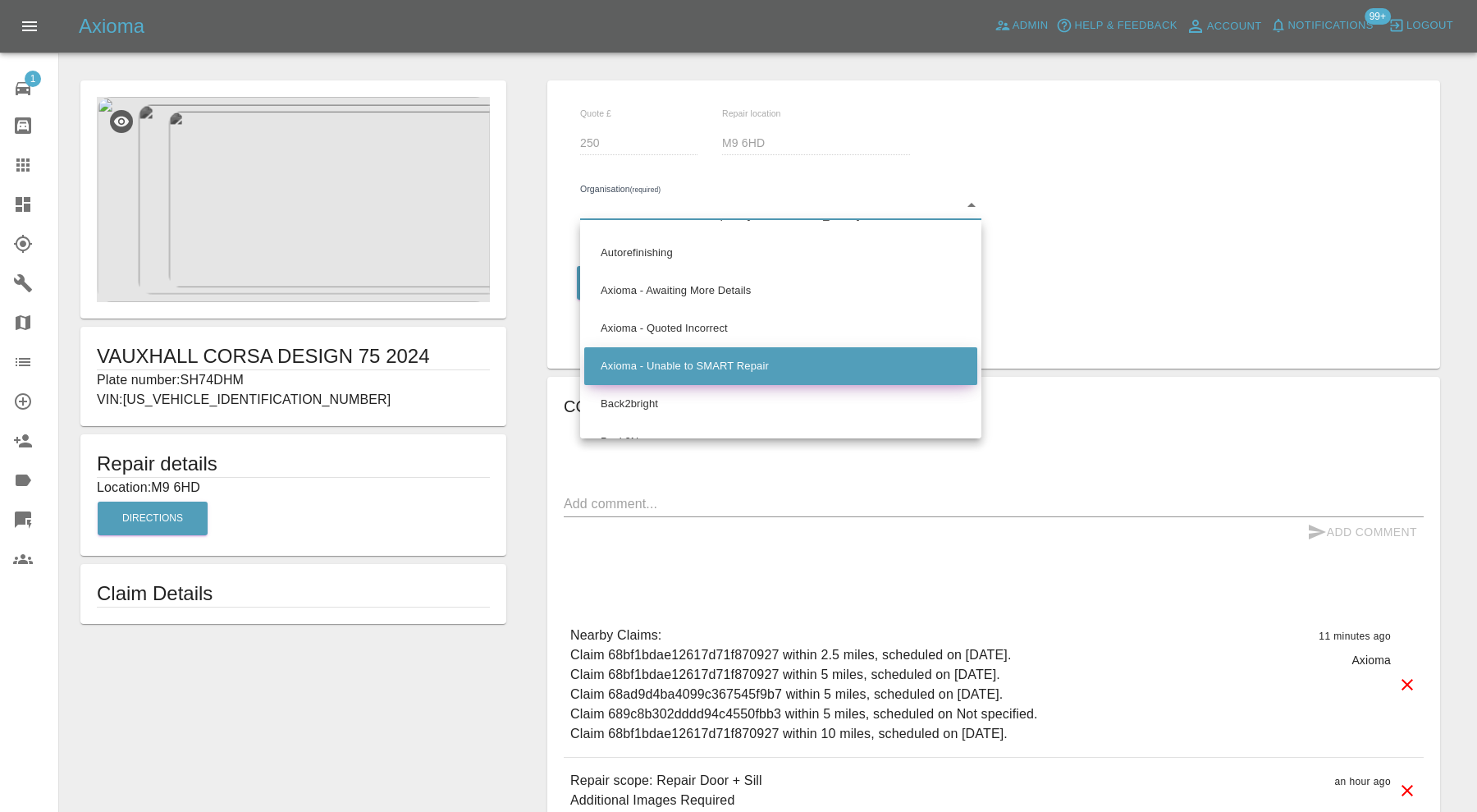
click at [739, 356] on li "Axioma - Unable to SMART Repair" at bounding box center [781, 366] width 393 height 38
type input "66cdd8705c84a2557c7b6388"
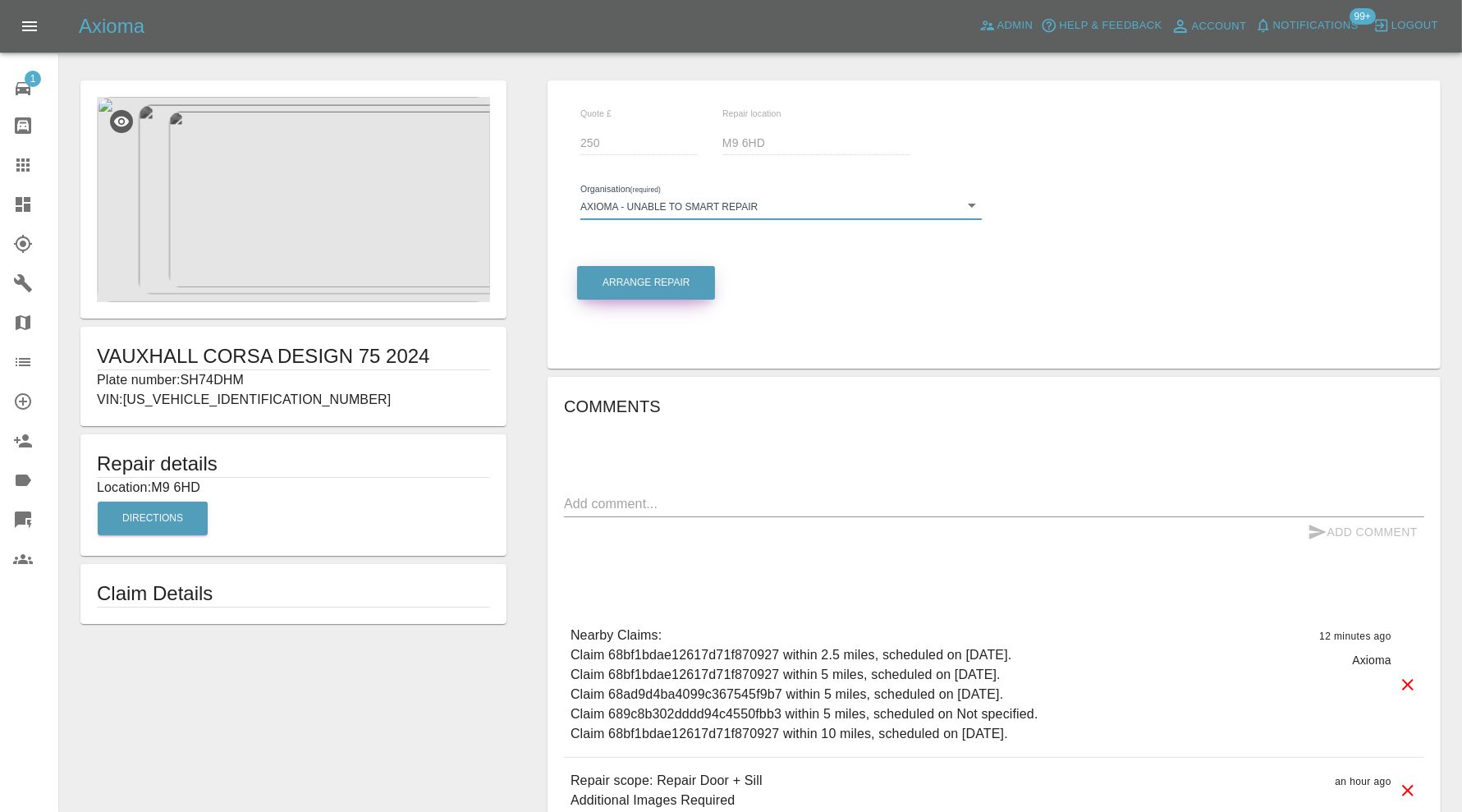
click at [652, 284] on button "Arrange Repair" at bounding box center [645, 282] width 138 height 33
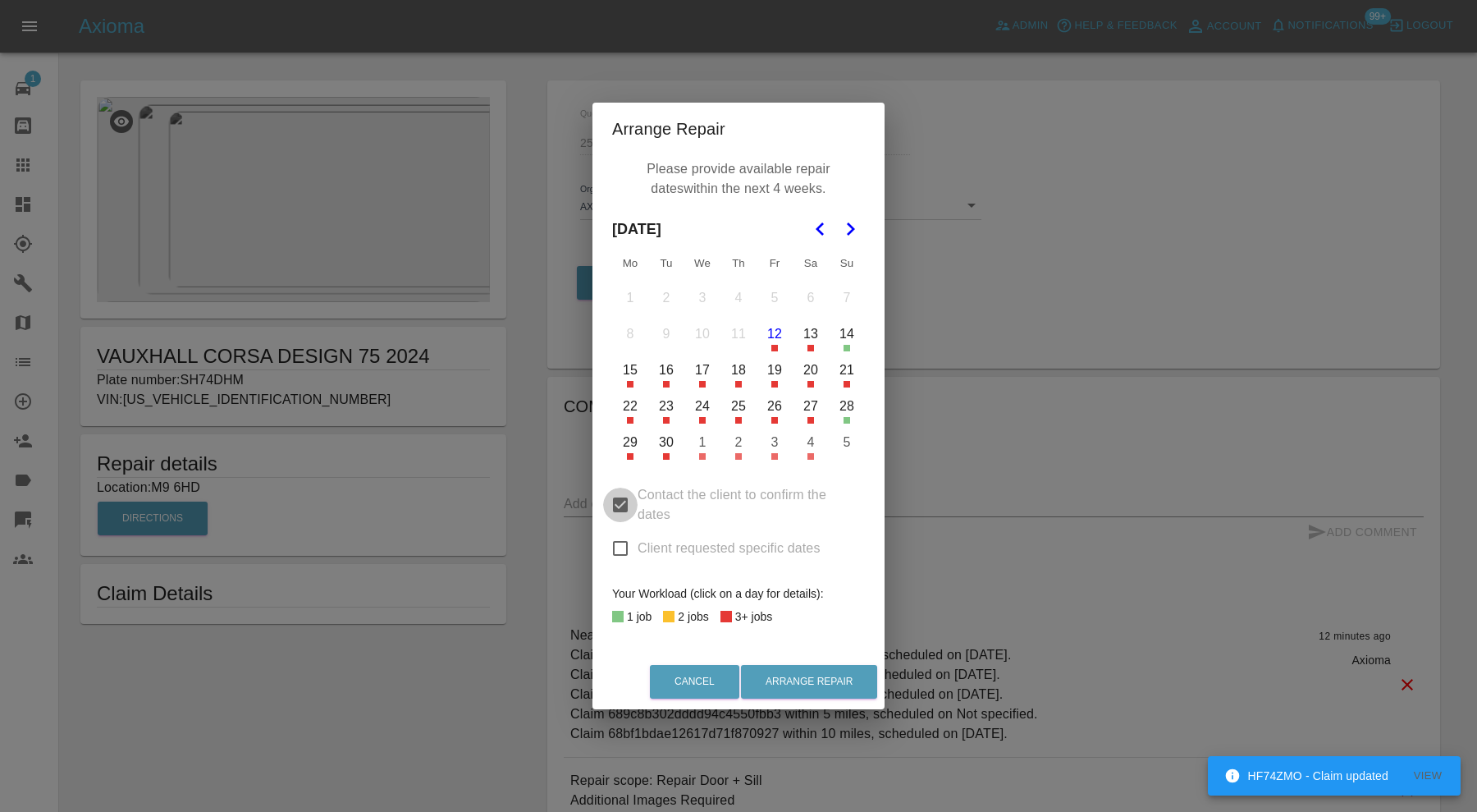
drag, startPoint x: 616, startPoint y: 501, endPoint x: 648, endPoint y: 484, distance: 36.2
click at [617, 501] on input "Contact the client to confirm the dates" at bounding box center [620, 505] width 34 height 34
checkbox input "false"
click at [774, 335] on button "12" at bounding box center [774, 334] width 34 height 34
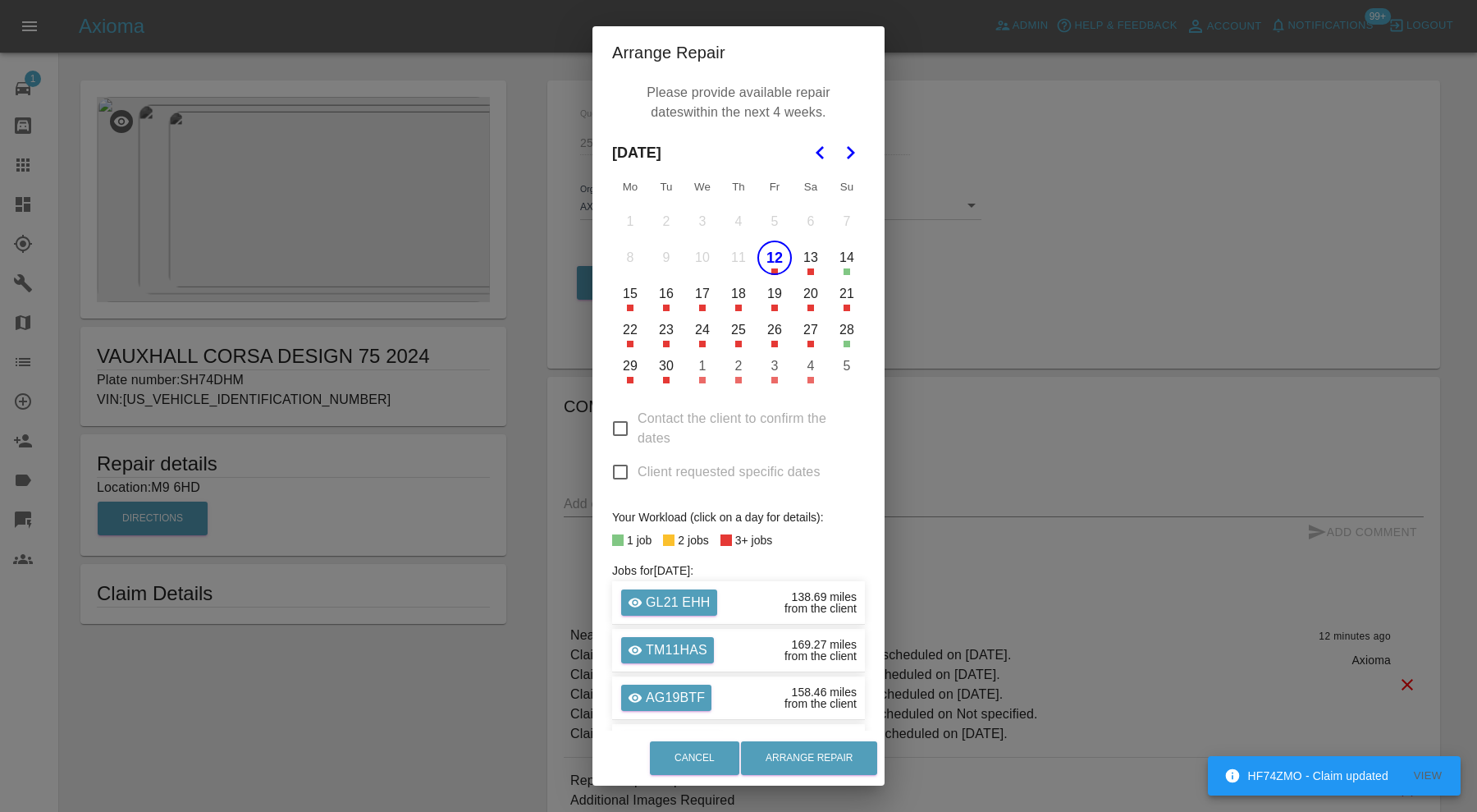
click at [802, 257] on button "13" at bounding box center [811, 257] width 34 height 34
click at [831, 259] on button "14" at bounding box center [847, 257] width 34 height 34
click at [848, 751] on button "Arrange Repair" at bounding box center [809, 757] width 137 height 33
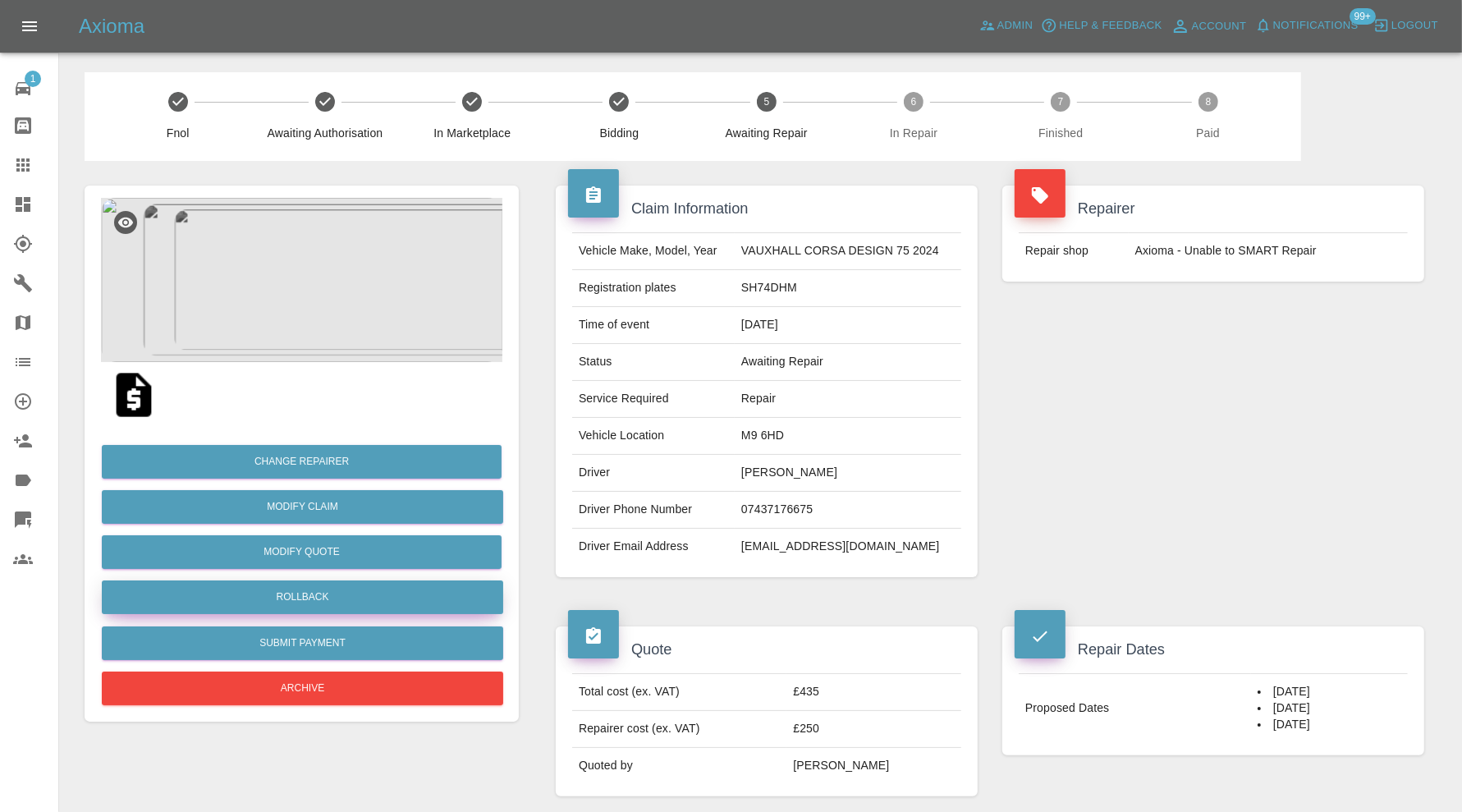
click at [434, 595] on button "Rollback" at bounding box center [302, 597] width 401 height 33
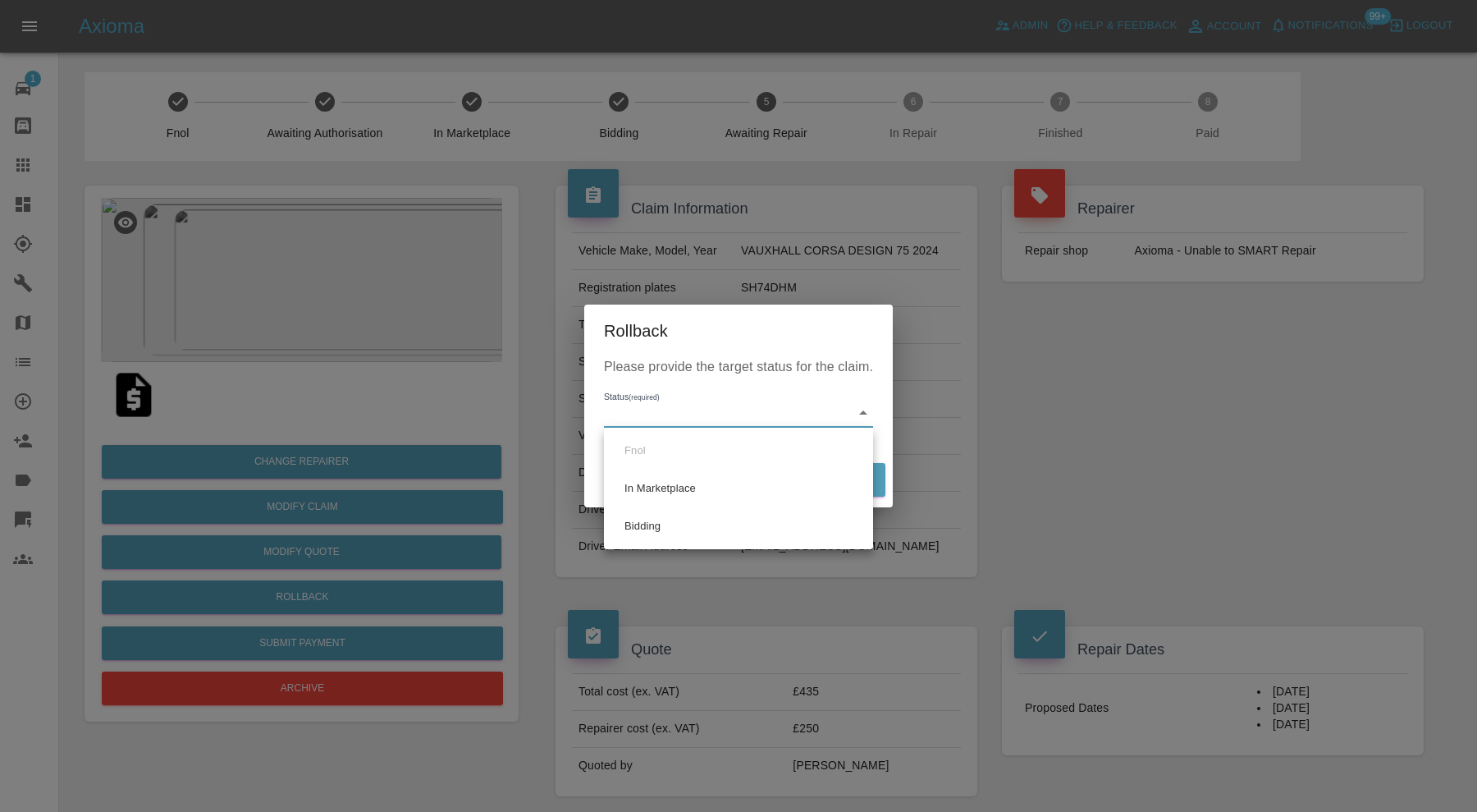
click at [694, 404] on body "Axioma Admin Help & Feedback Account Notifications 99+ Logout 1 Repair home Bod…" at bounding box center [738, 826] width 1477 height 1652
click at [675, 522] on li "Bidding" at bounding box center [738, 526] width 261 height 38
type input "bidding"
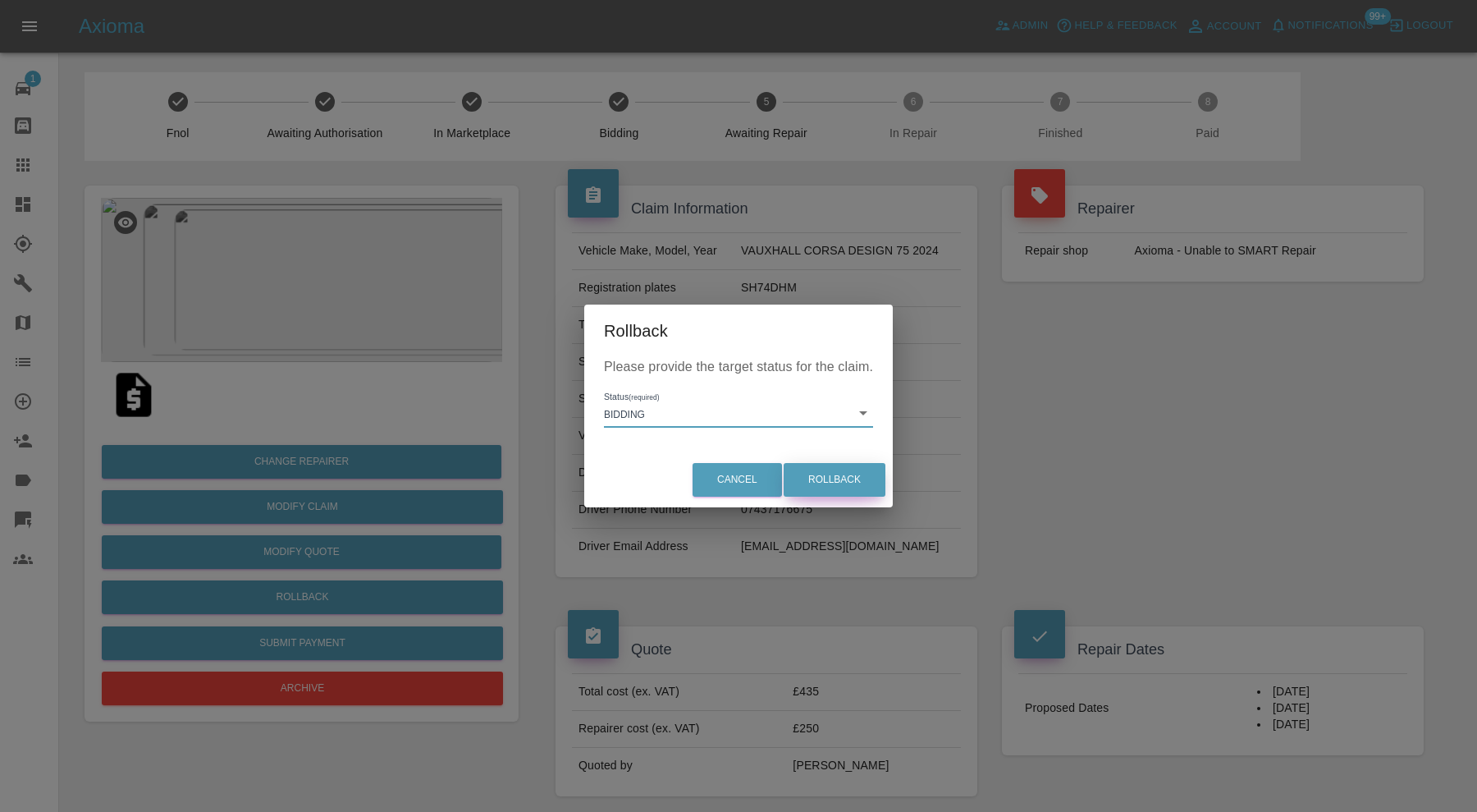
click at [853, 472] on button "Rollback" at bounding box center [834, 479] width 102 height 33
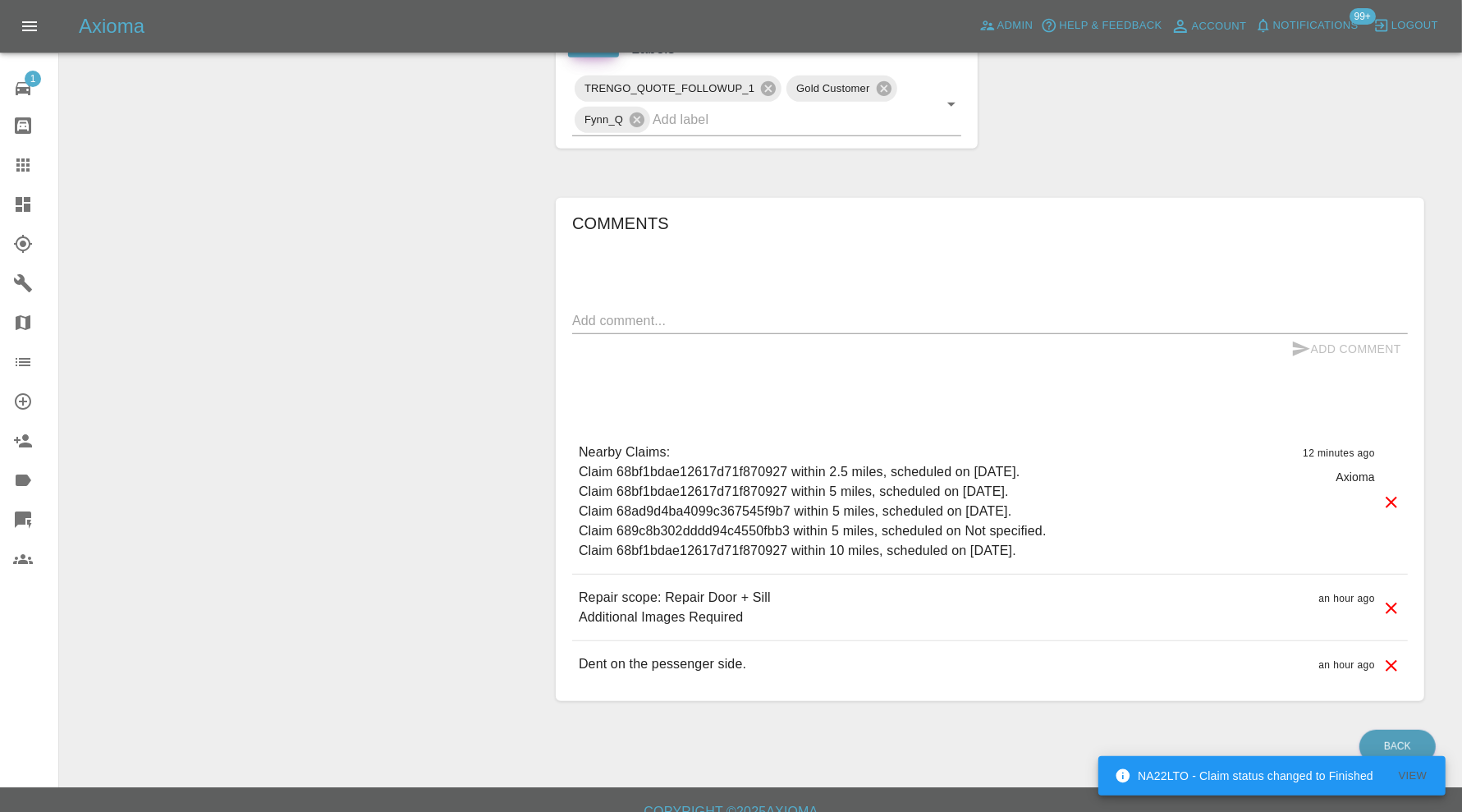
scroll to position [821, 0]
click at [879, 120] on input "text" at bounding box center [784, 119] width 263 height 26
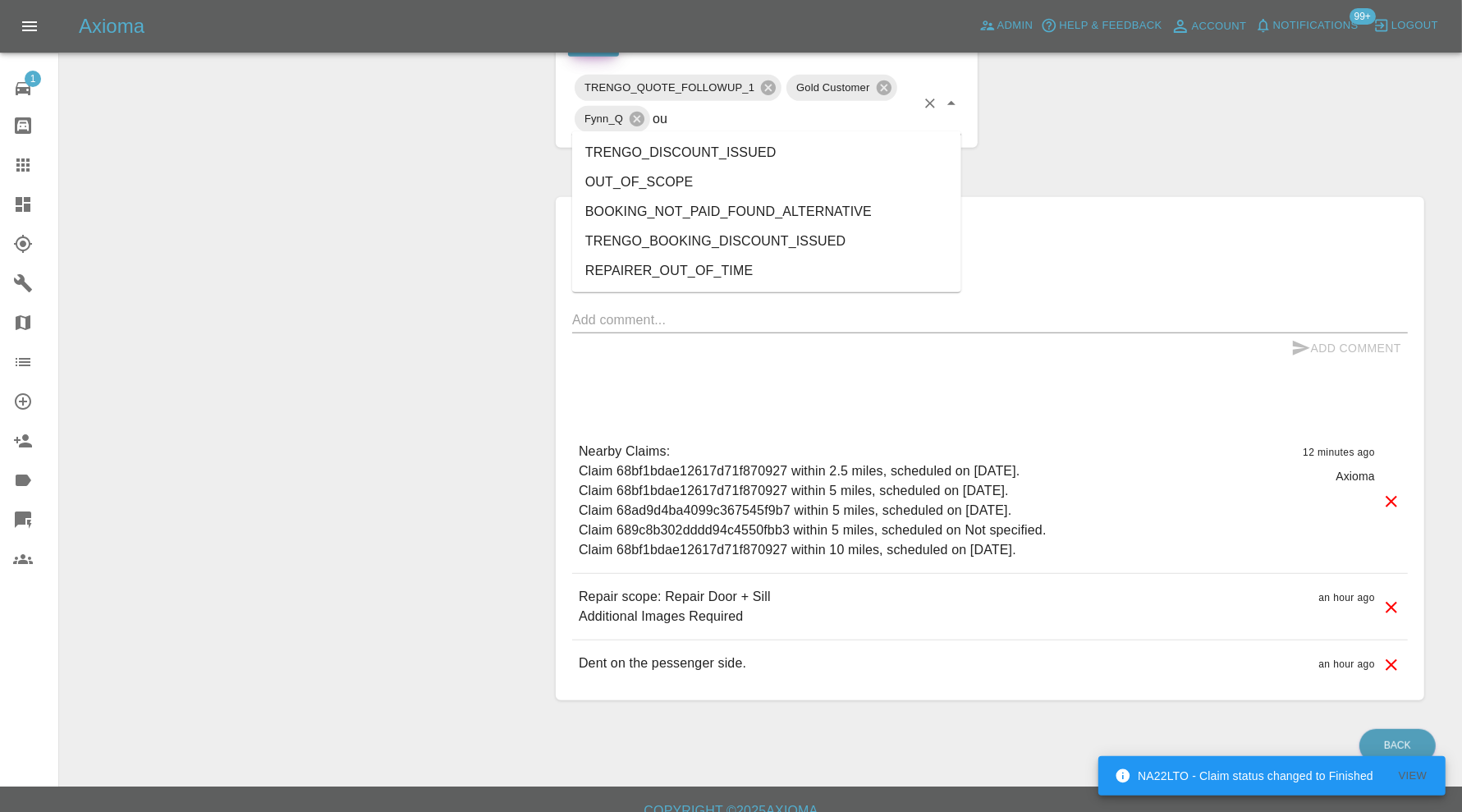
type input "out"
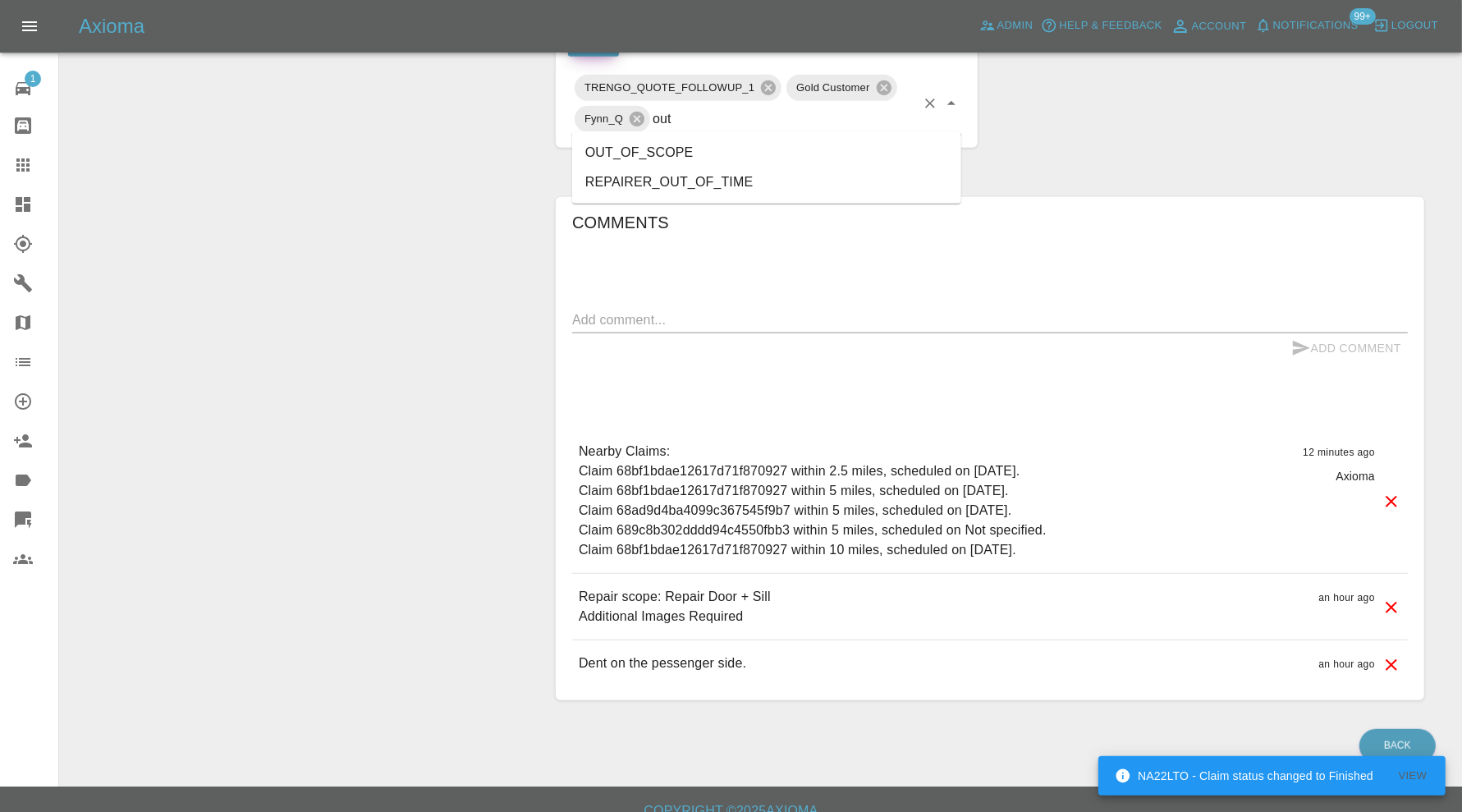
click at [678, 142] on li "OUT_OF_SCOPE" at bounding box center [767, 152] width 389 height 29
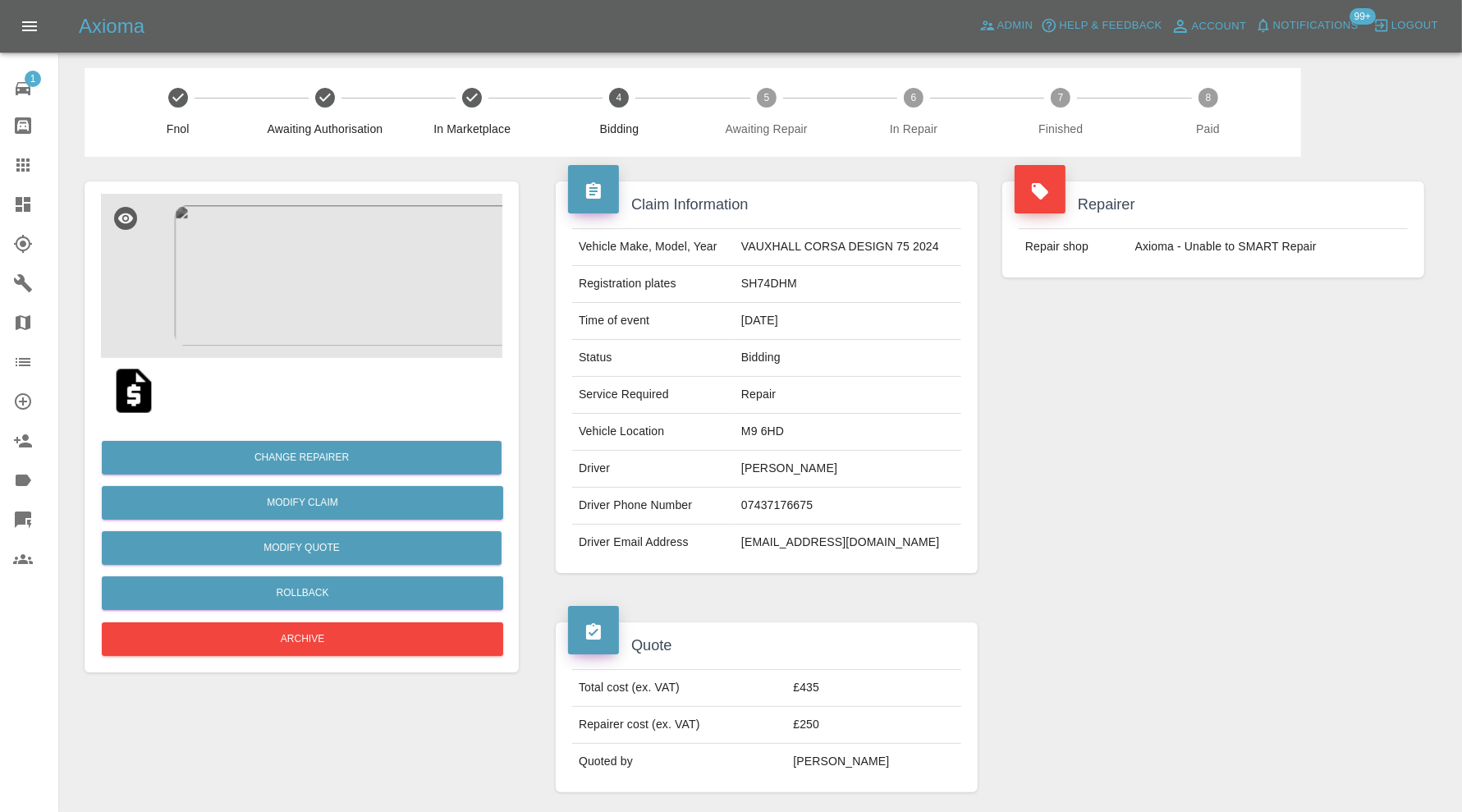
scroll to position [0, 0]
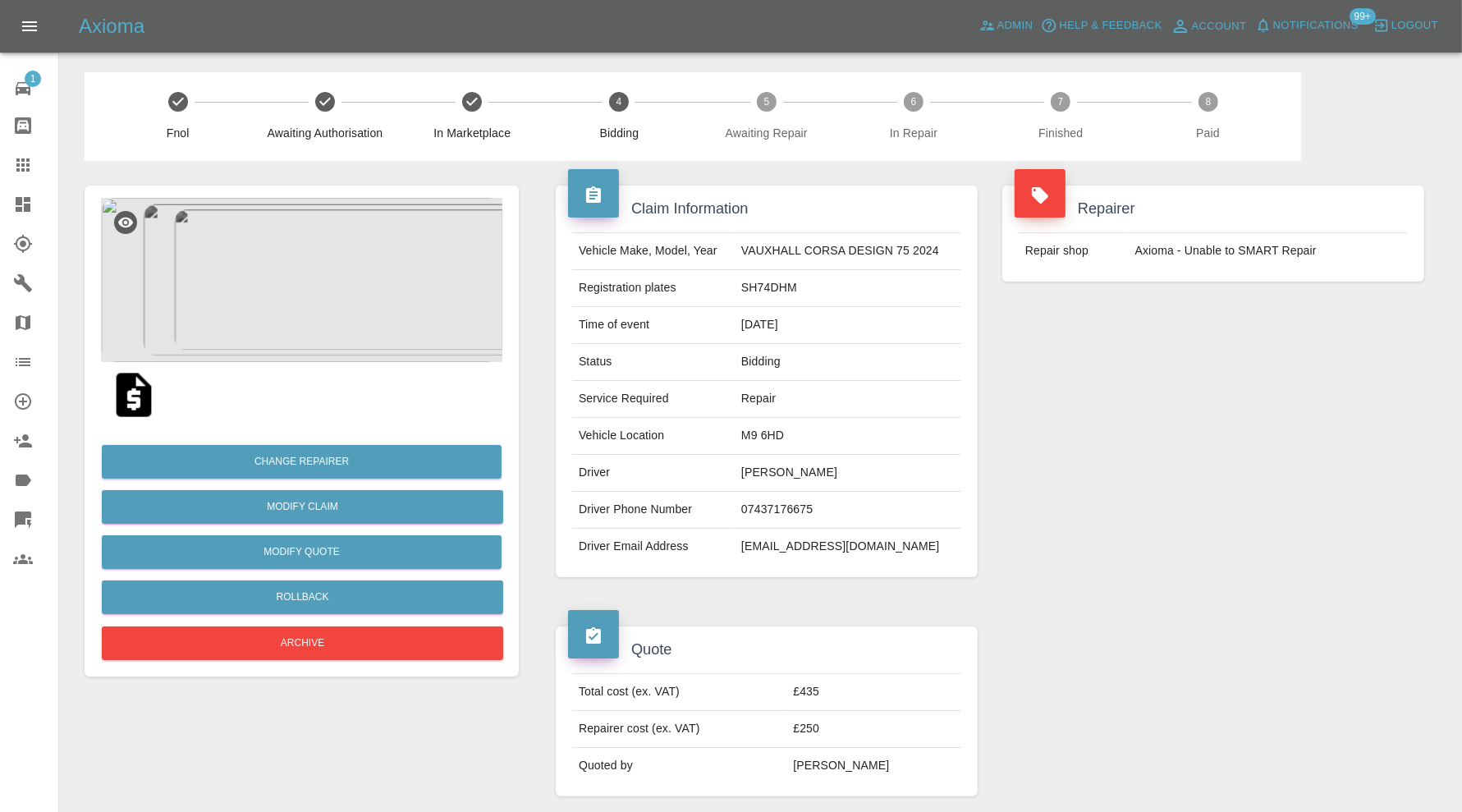
click at [310, 345] on img at bounding box center [301, 279] width 401 height 164
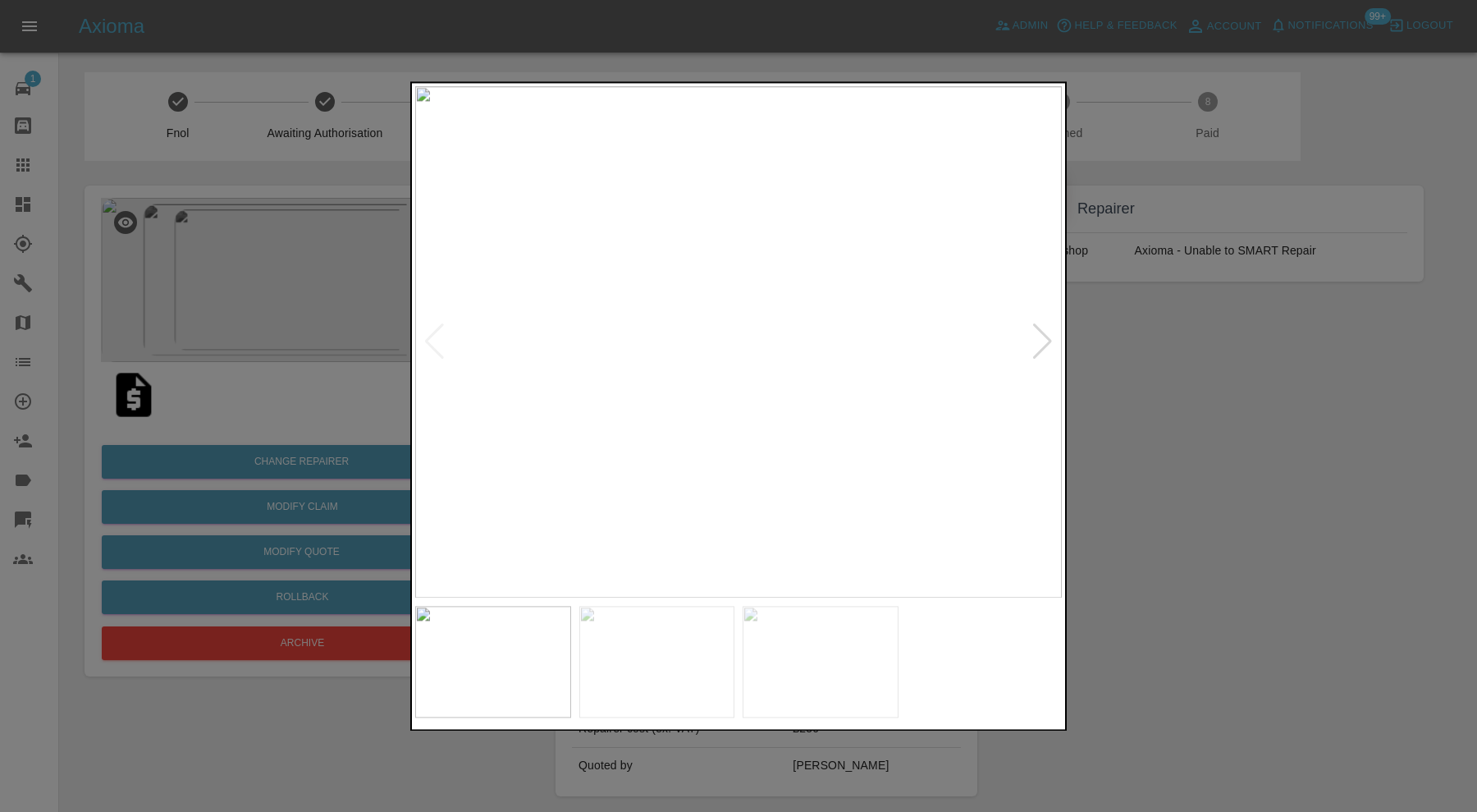
click at [1045, 325] on div at bounding box center [1042, 342] width 22 height 36
click at [1043, 332] on div at bounding box center [1042, 342] width 22 height 36
click at [1158, 375] on div at bounding box center [738, 406] width 1477 height 812
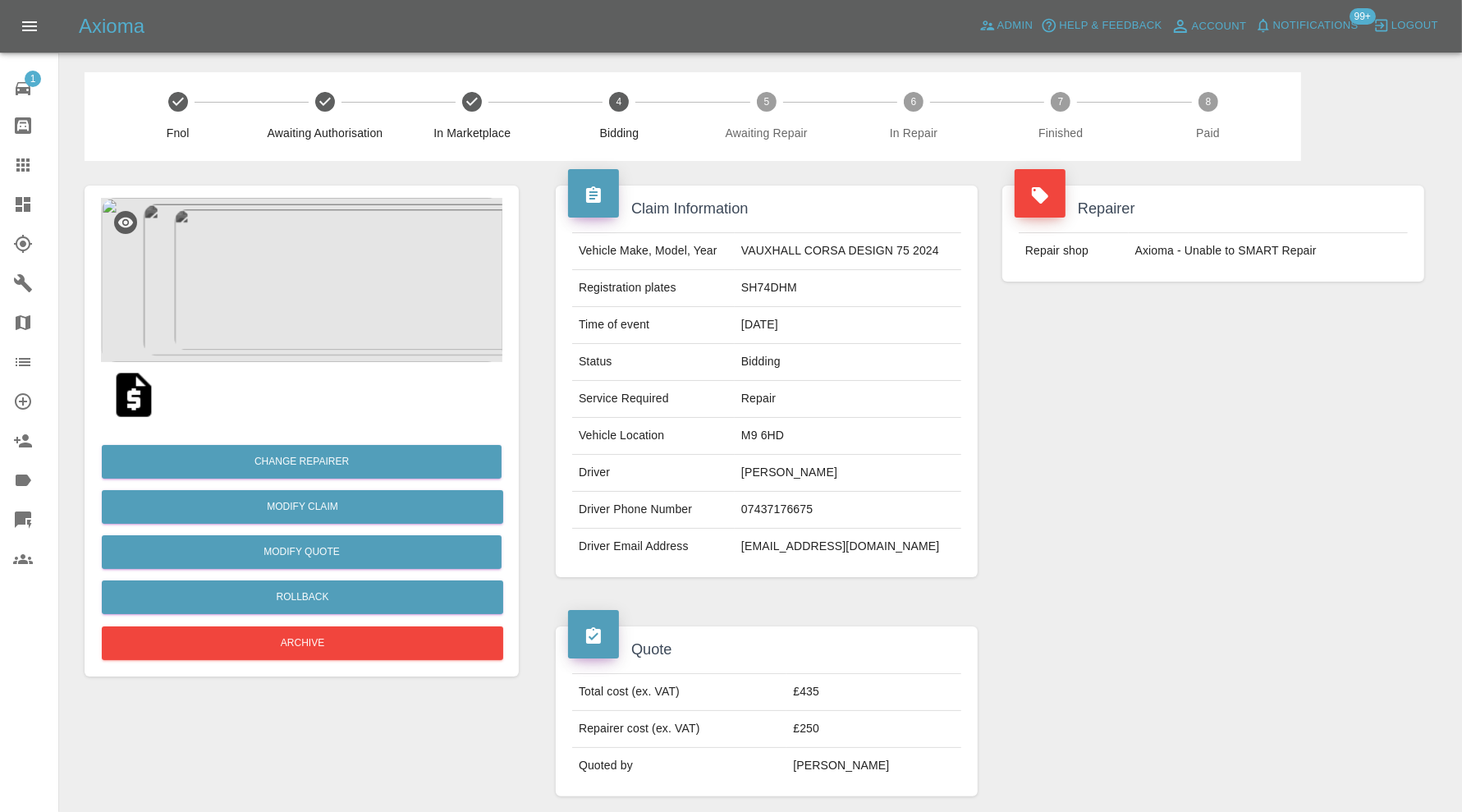
click at [28, 197] on icon at bounding box center [23, 205] width 15 height 15
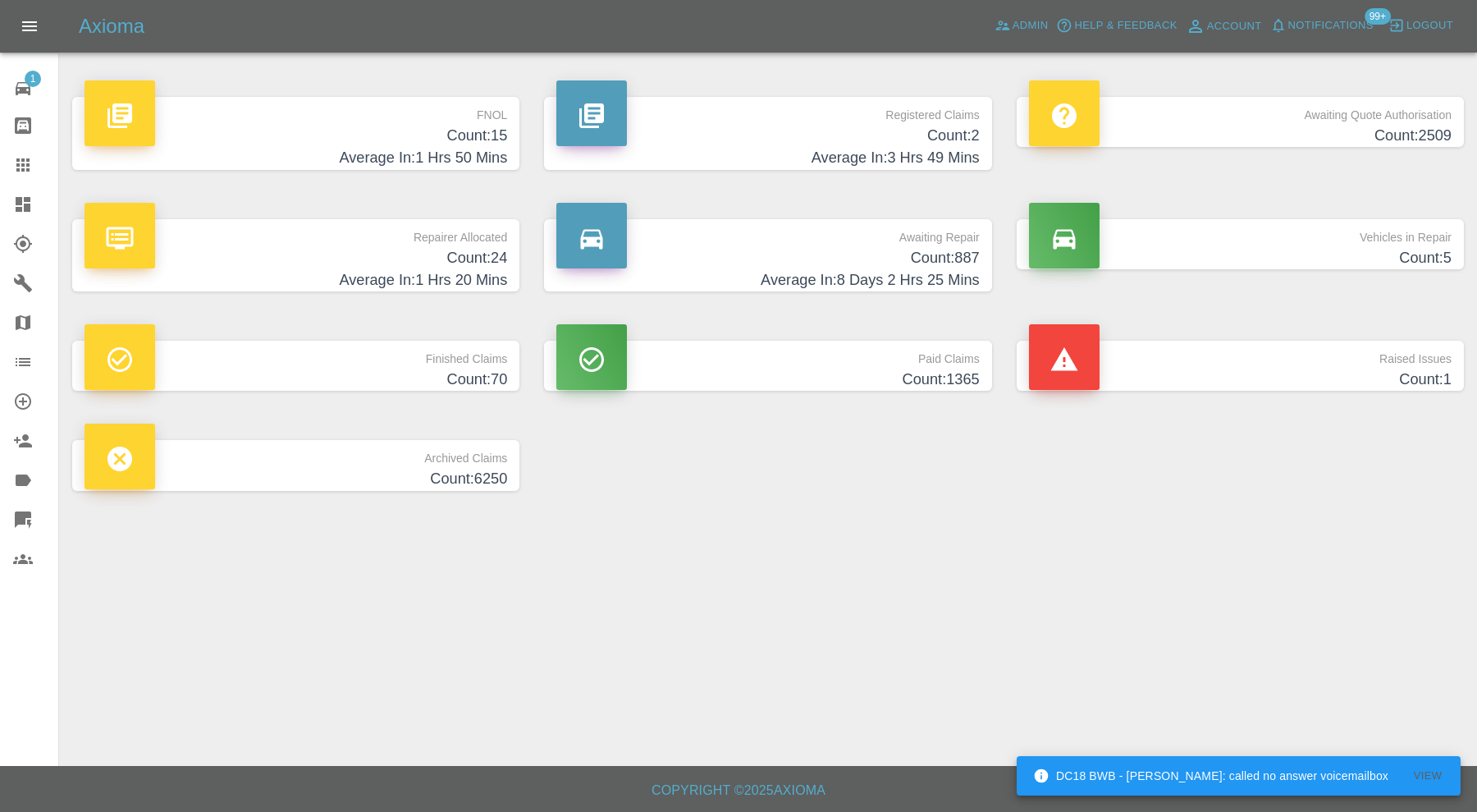
click at [390, 132] on h4 "Count: 15" at bounding box center [296, 135] width 423 height 22
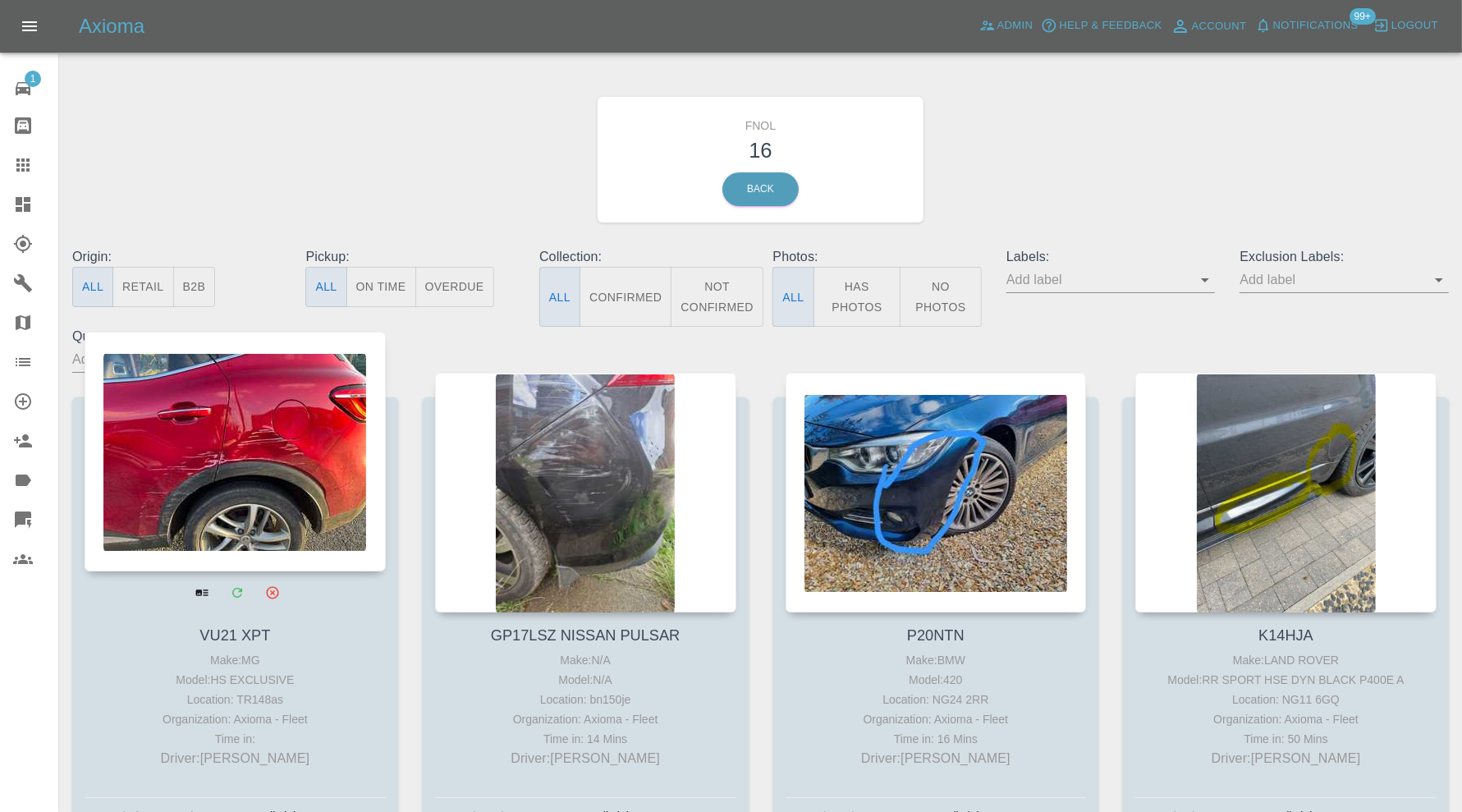
click at [257, 444] on div at bounding box center [234, 451] width 301 height 240
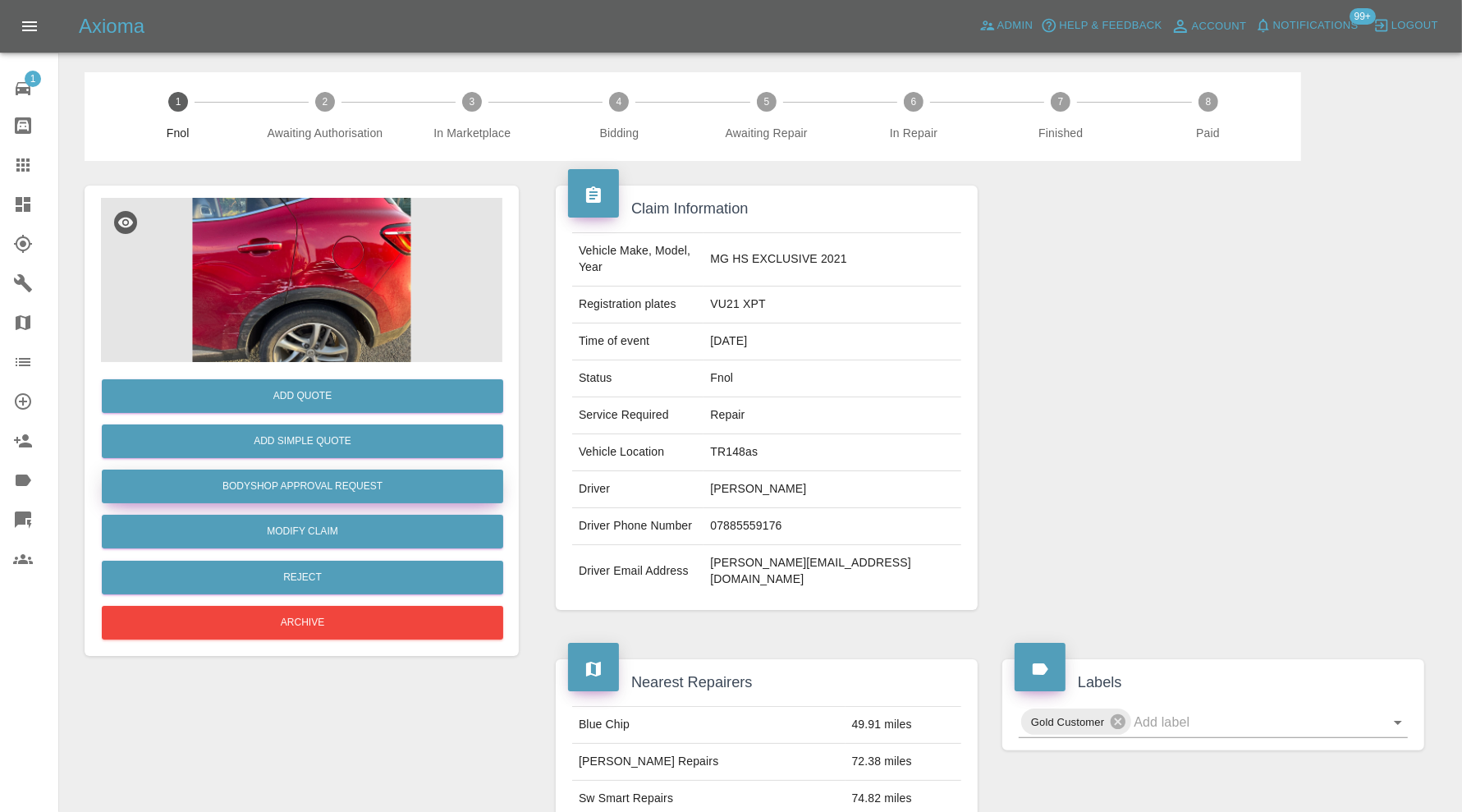
click at [367, 480] on button "Bodyshop Approval Request" at bounding box center [302, 486] width 401 height 33
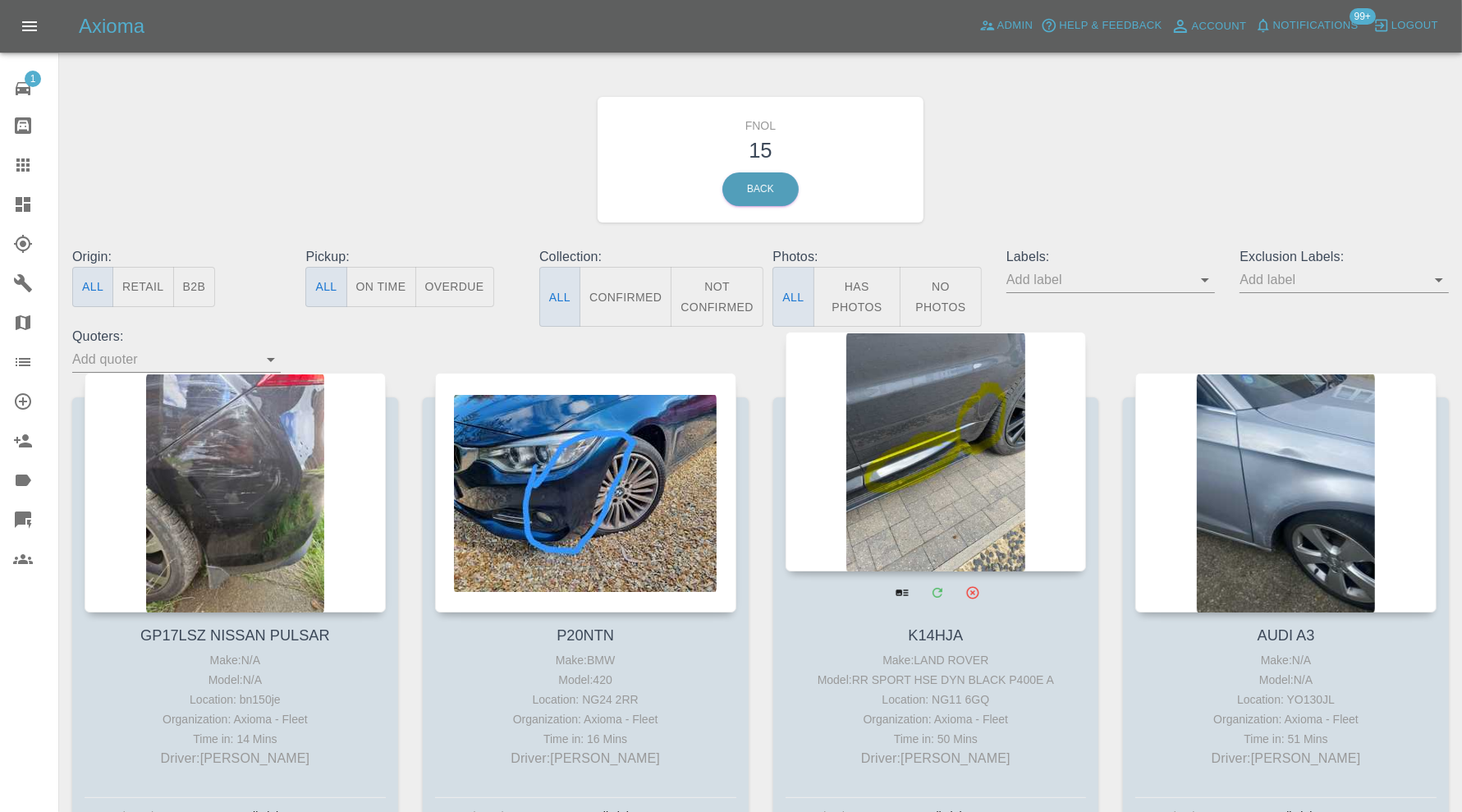
click at [916, 443] on div at bounding box center [935, 451] width 301 height 240
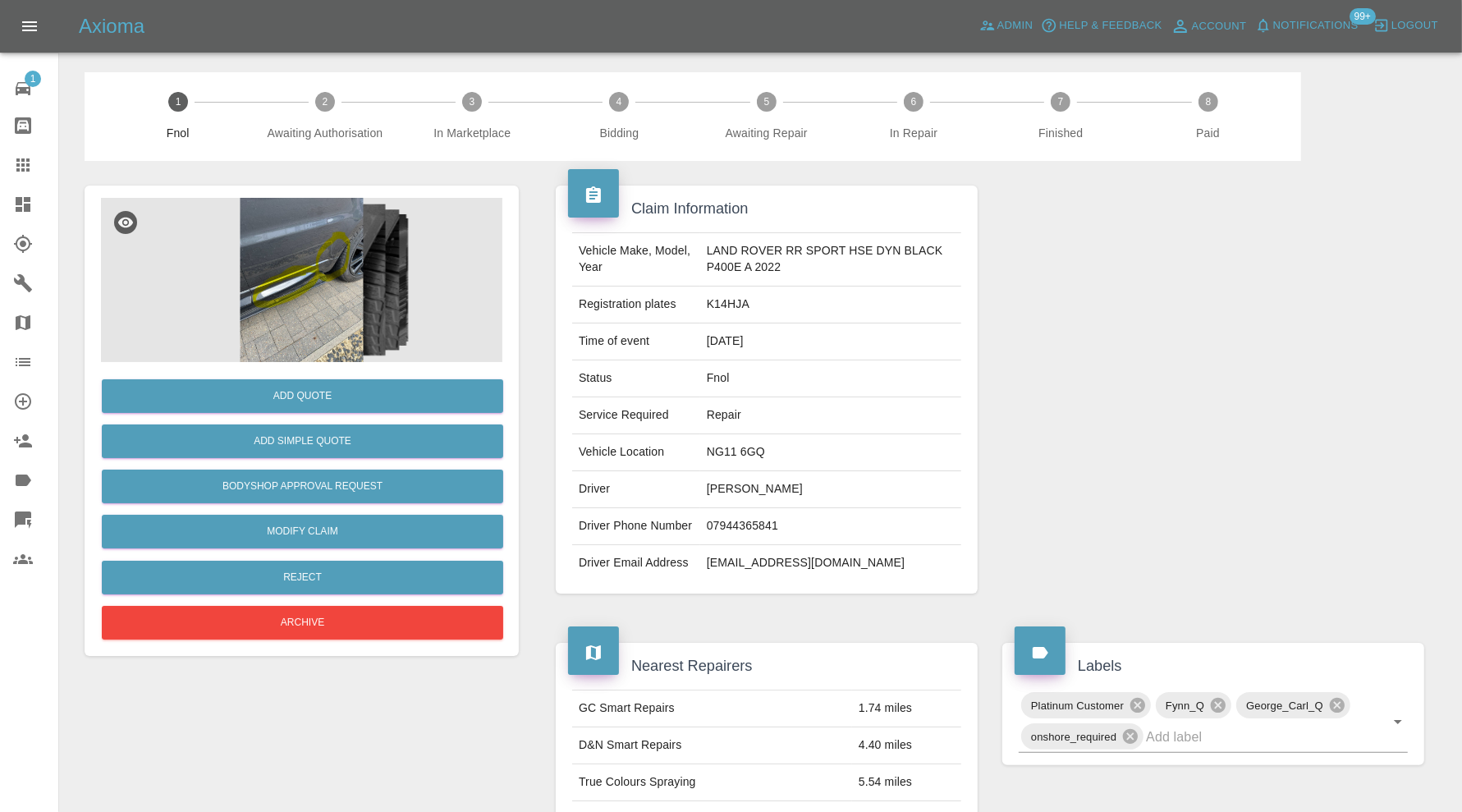
click at [283, 258] on img at bounding box center [301, 279] width 401 height 164
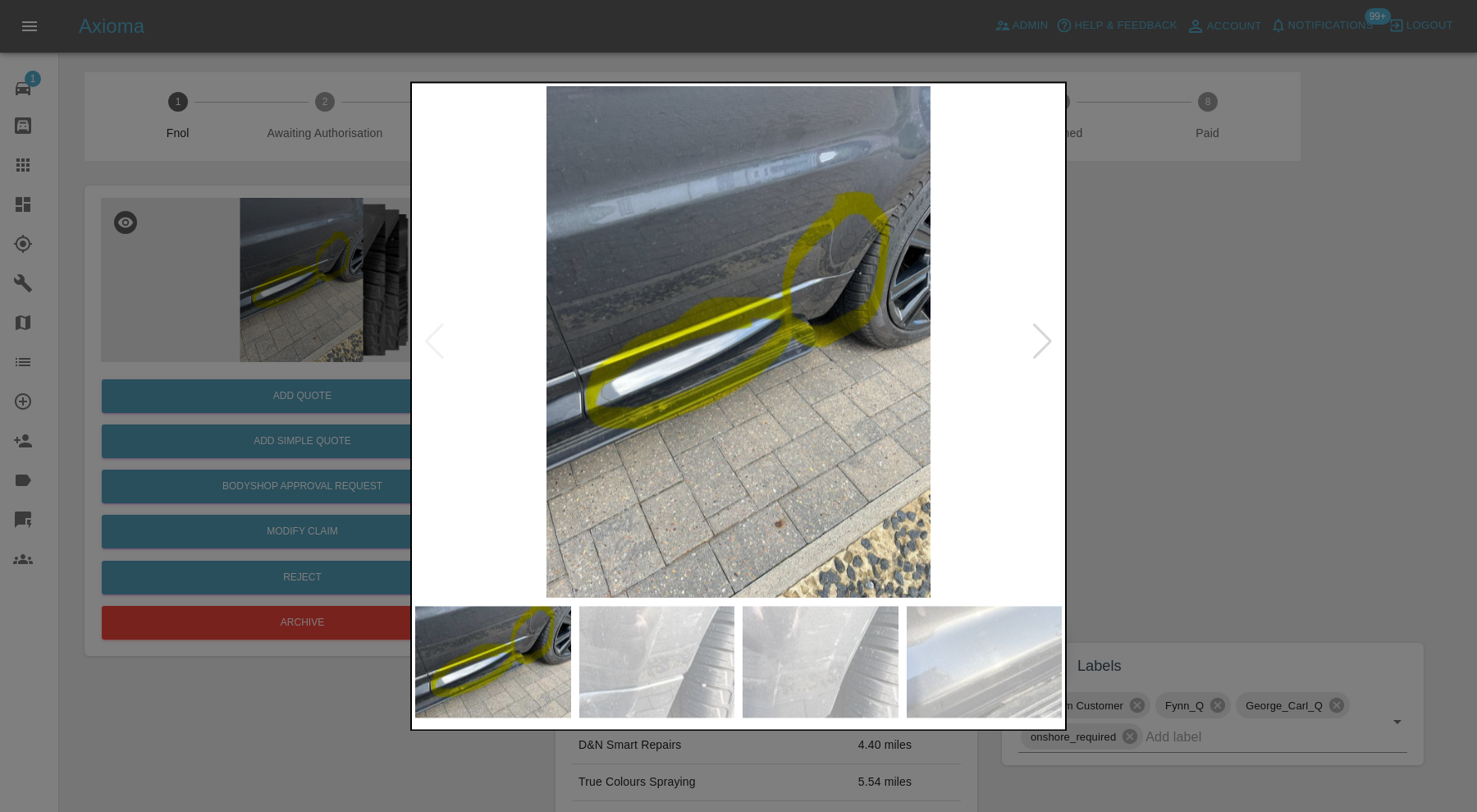
click at [1043, 325] on div at bounding box center [1042, 342] width 22 height 36
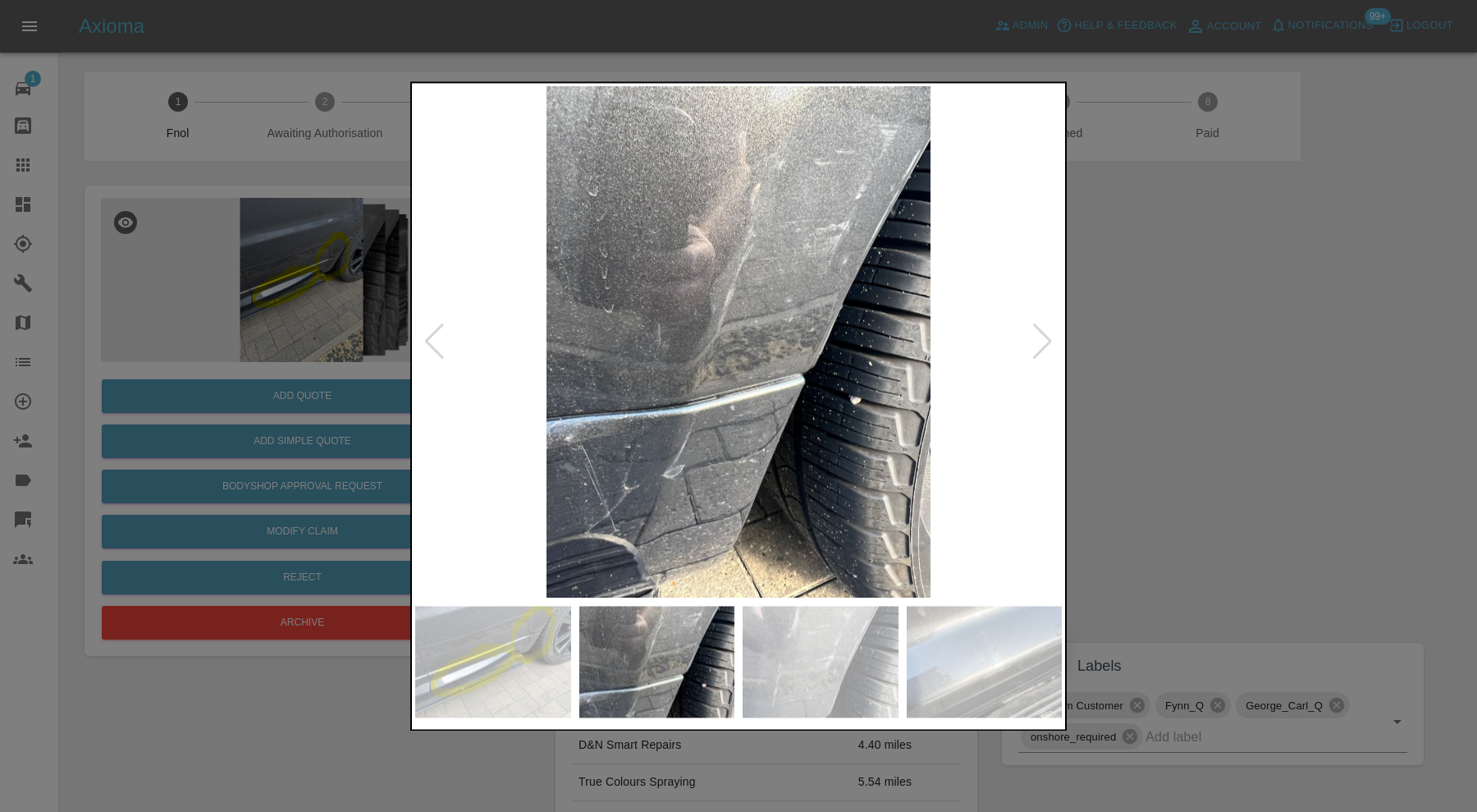
click at [1043, 325] on div at bounding box center [1042, 342] width 22 height 36
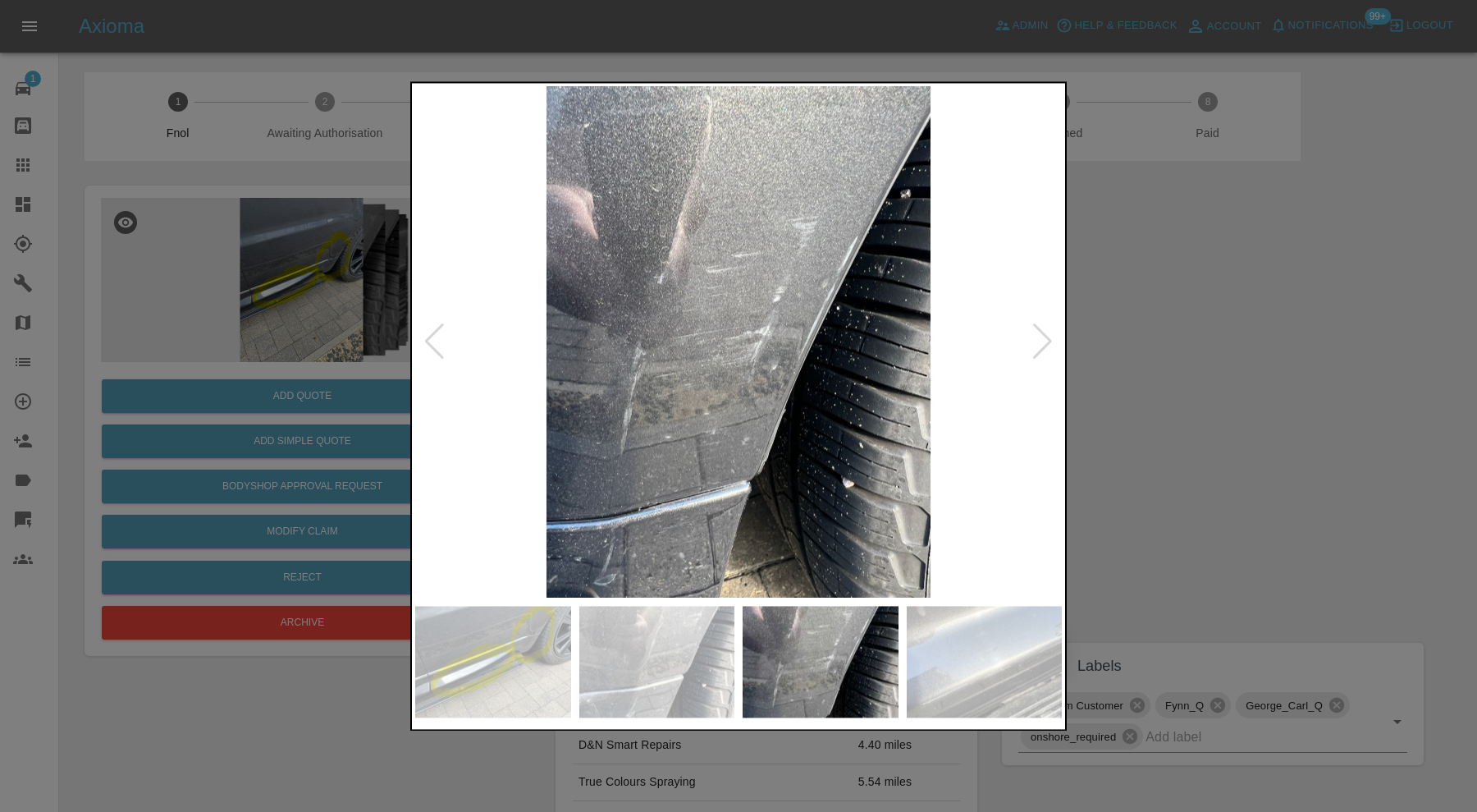
click at [1043, 325] on div at bounding box center [1042, 342] width 22 height 36
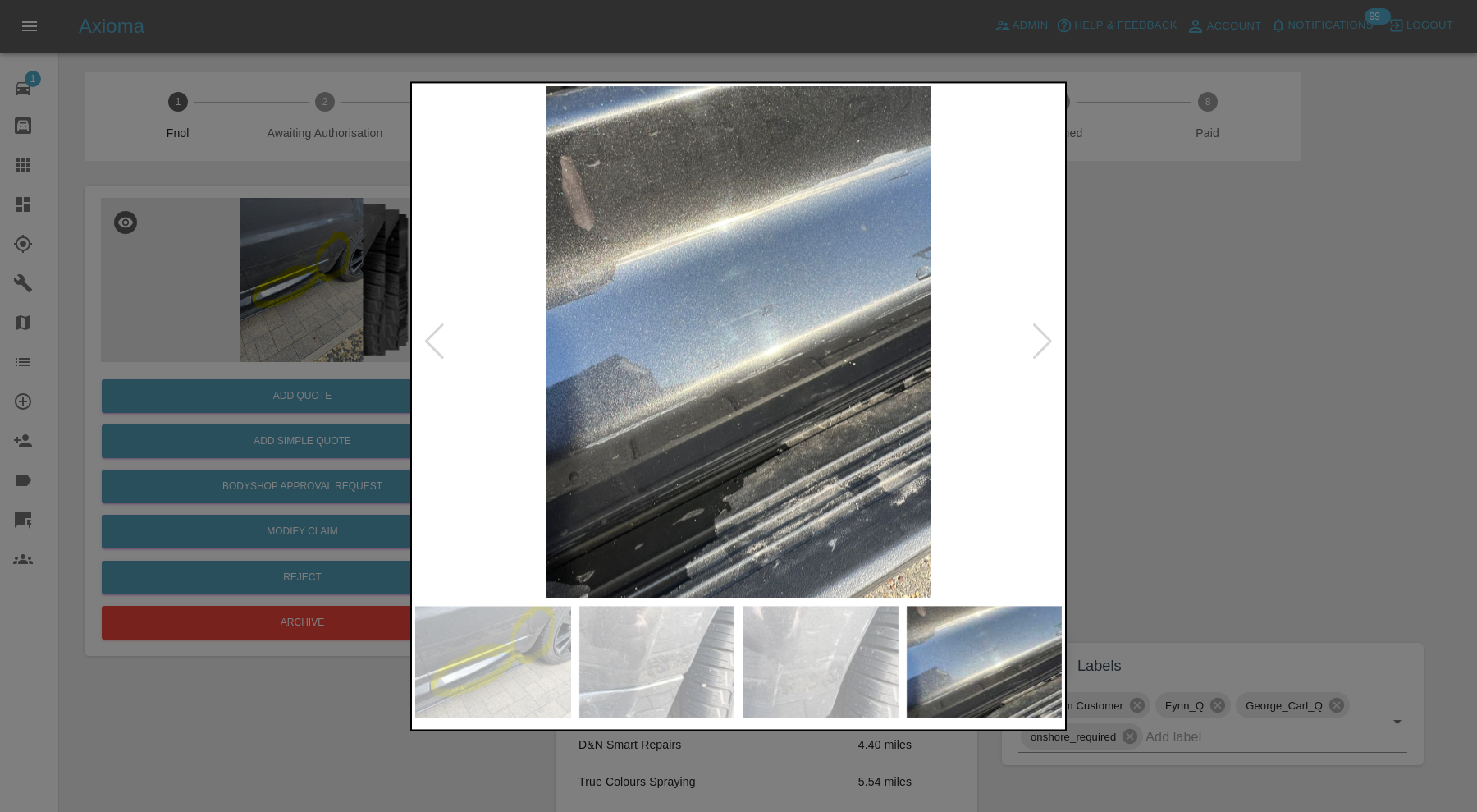
click at [1043, 325] on div at bounding box center [1042, 342] width 22 height 36
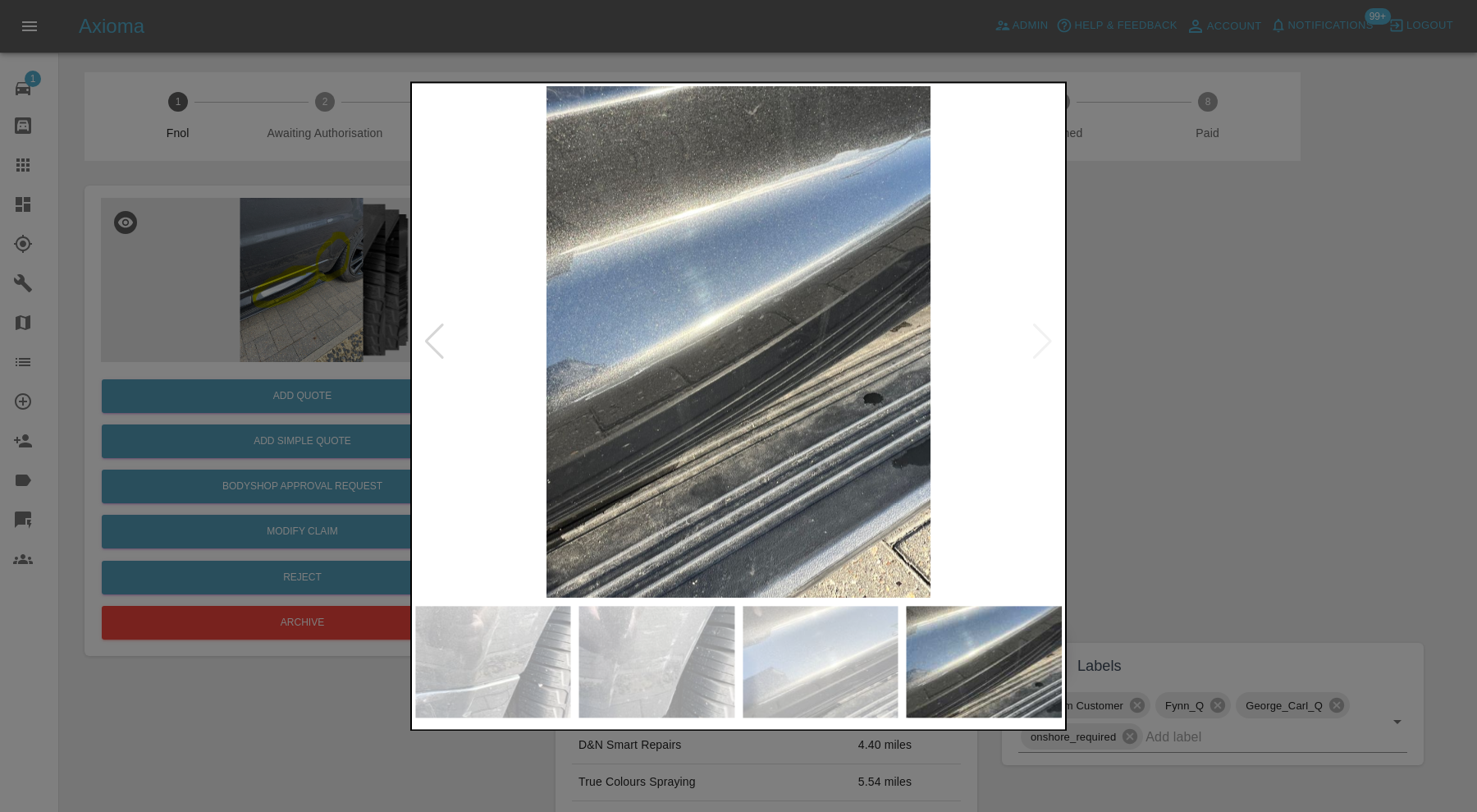
click at [1043, 325] on img at bounding box center [739, 341] width 647 height 511
click at [1177, 350] on div at bounding box center [738, 406] width 1477 height 812
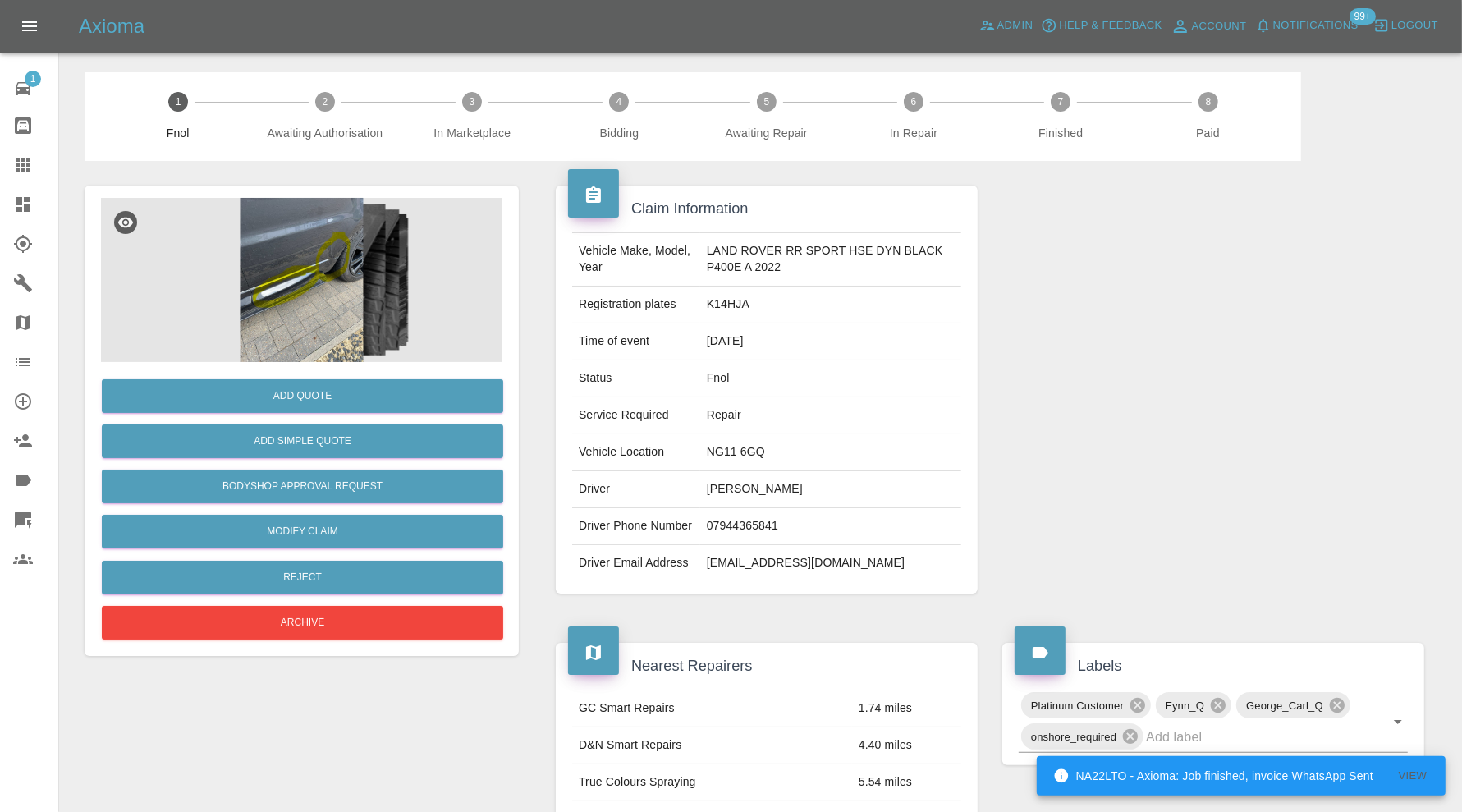
click at [276, 292] on img at bounding box center [301, 279] width 401 height 164
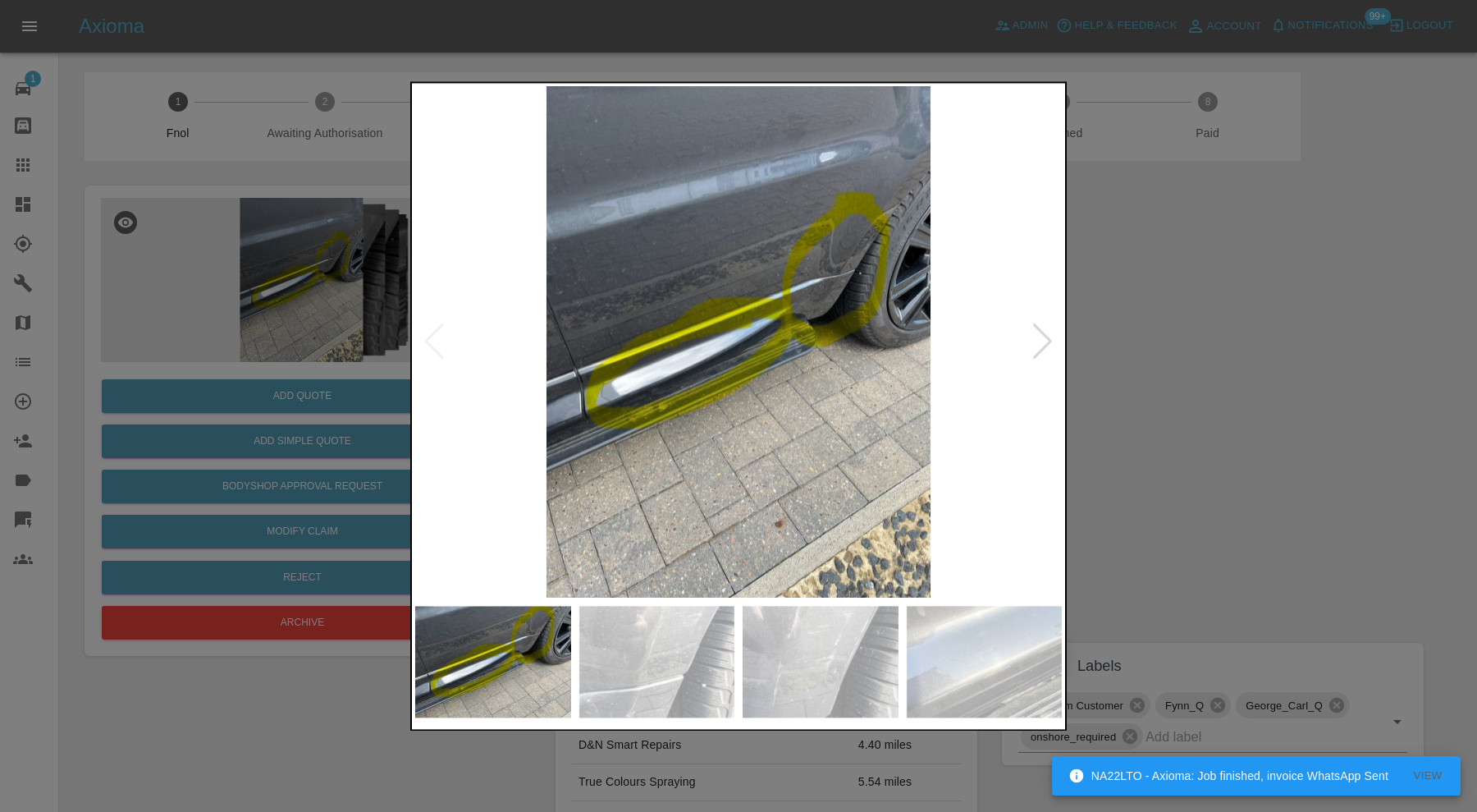
click at [1161, 341] on div at bounding box center [738, 406] width 1477 height 812
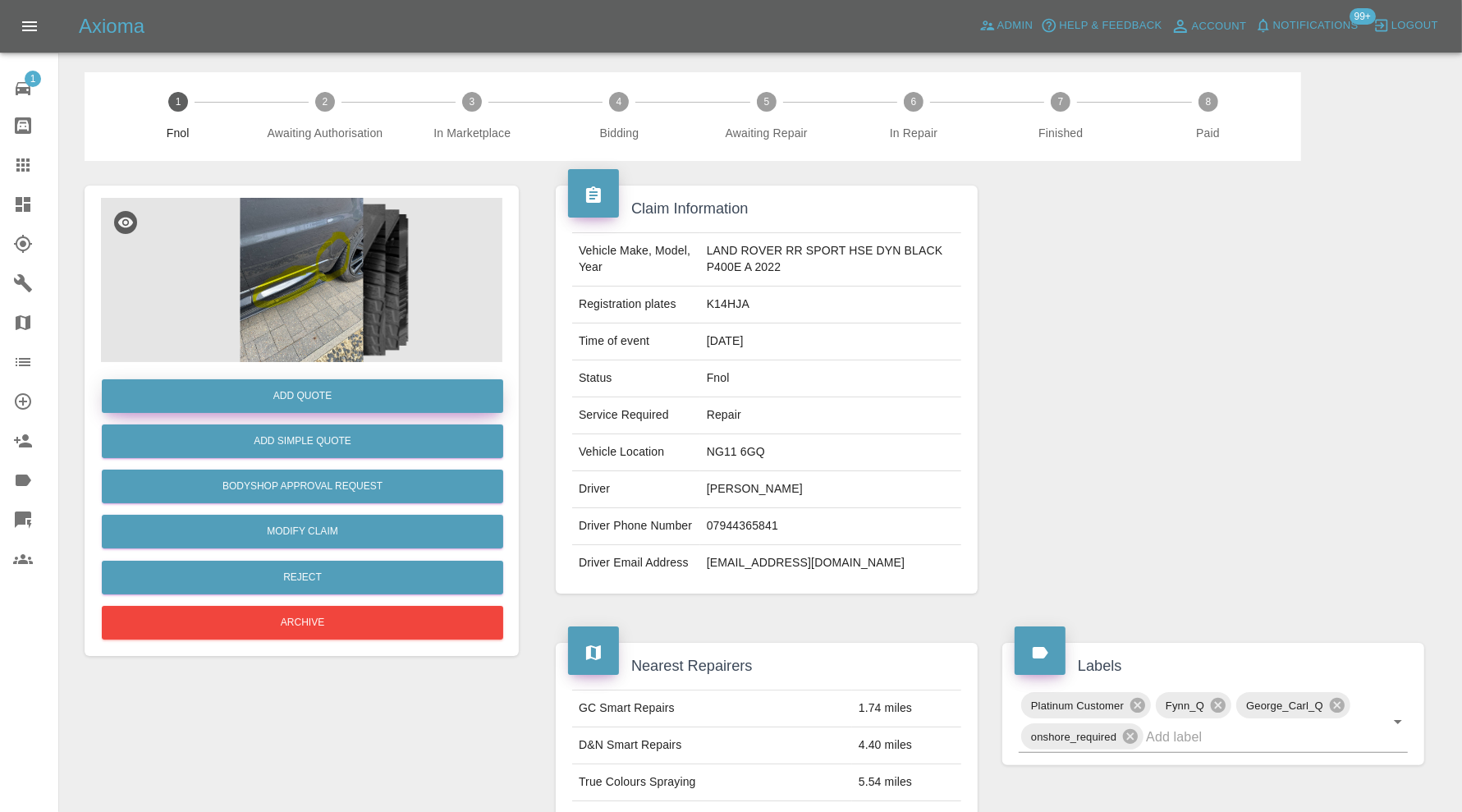
click at [350, 390] on button "Add Quote" at bounding box center [302, 396] width 401 height 33
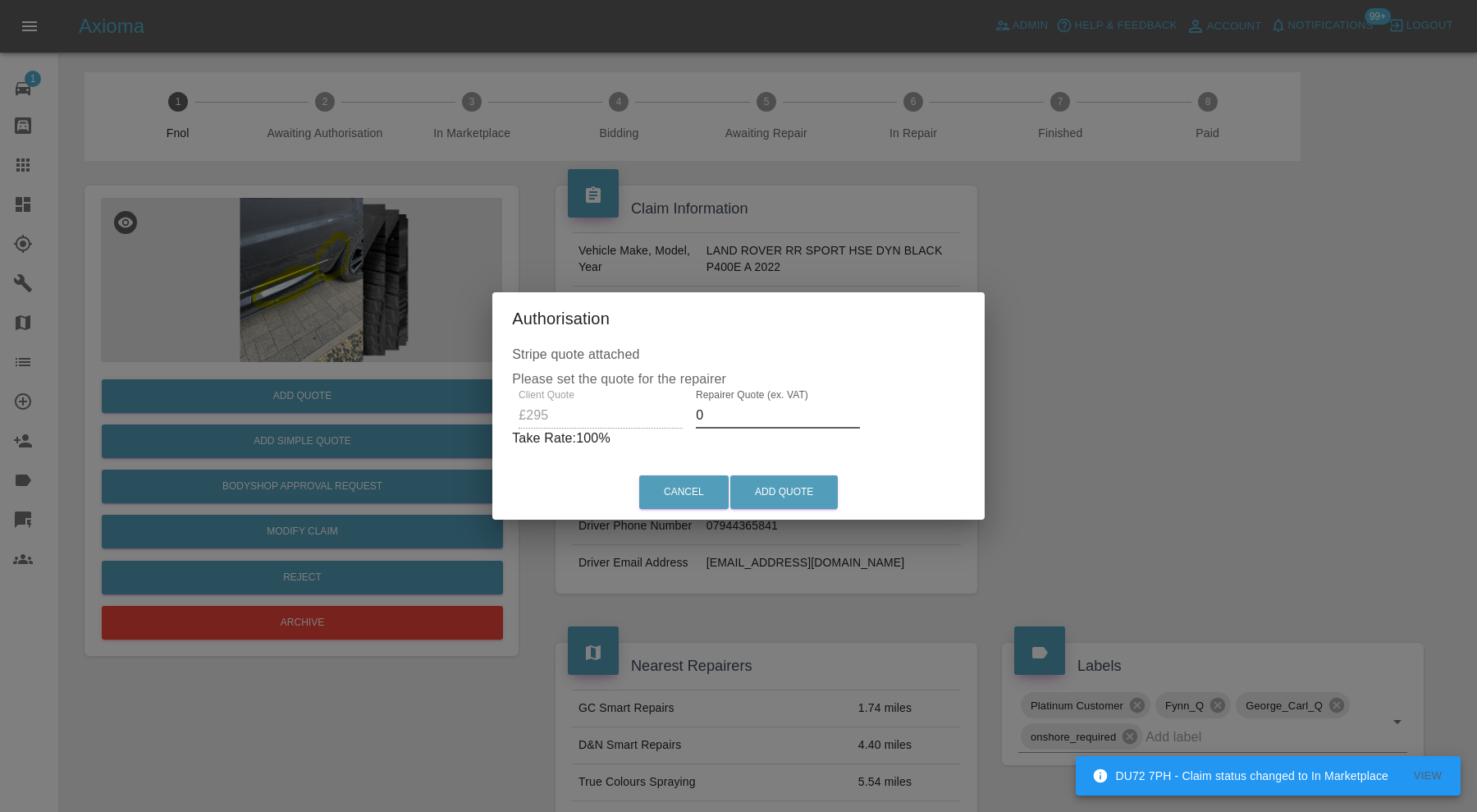
click at [742, 420] on input "0" at bounding box center [778, 415] width 164 height 27
type input "195"
click at [791, 497] on button "Add Quote" at bounding box center [784, 491] width 107 height 33
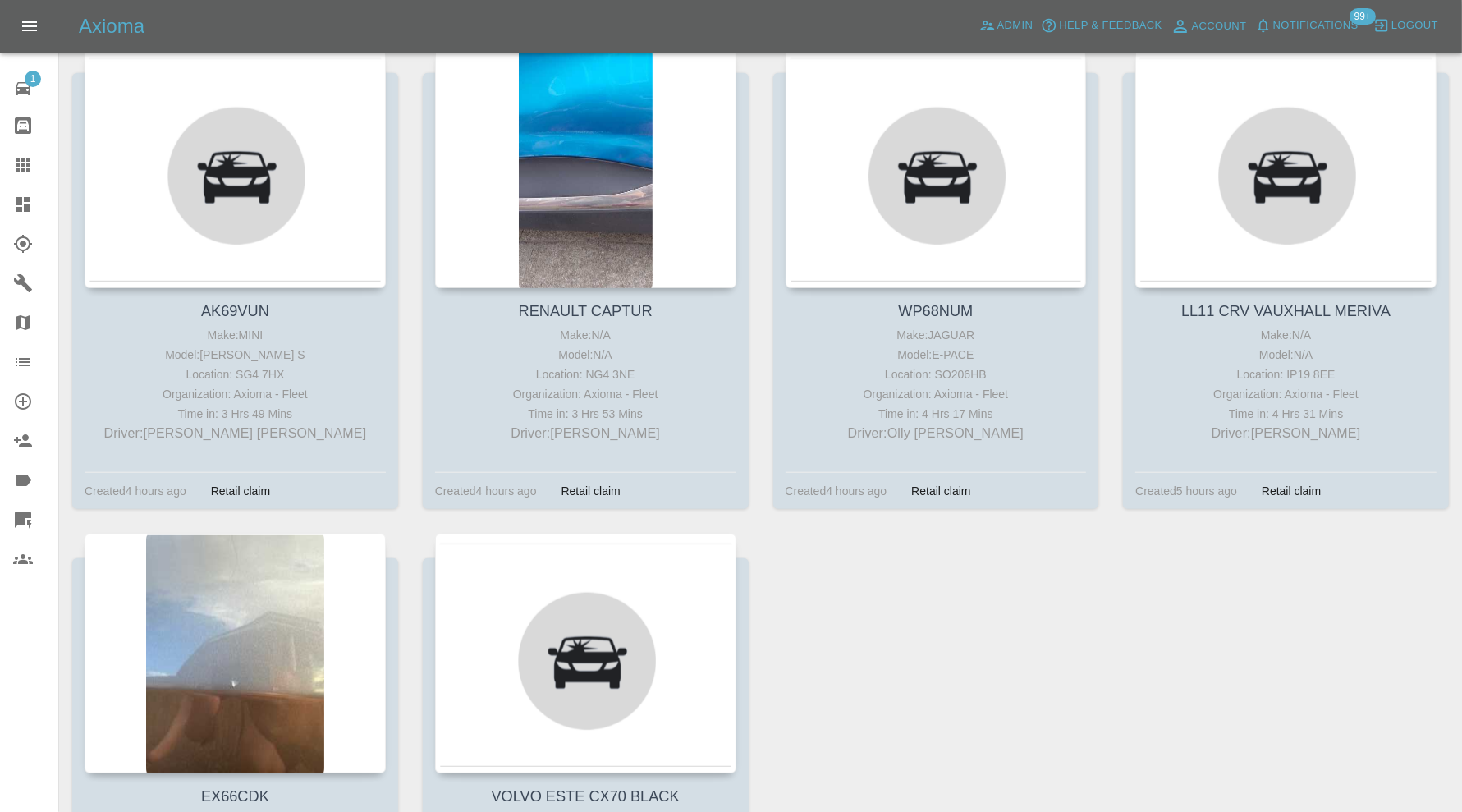
scroll to position [1244, 0]
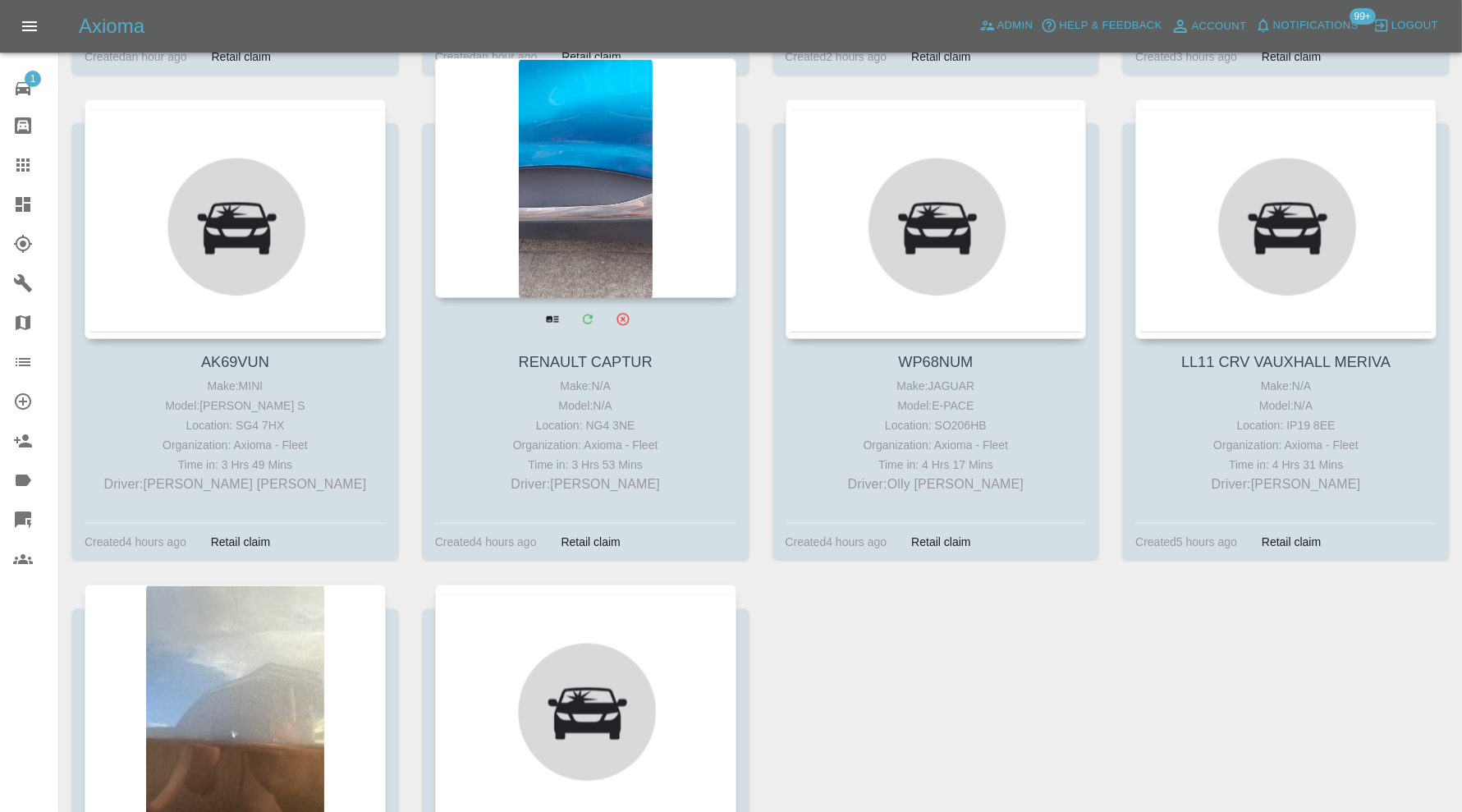
click at [644, 204] on div at bounding box center [584, 177] width 301 height 240
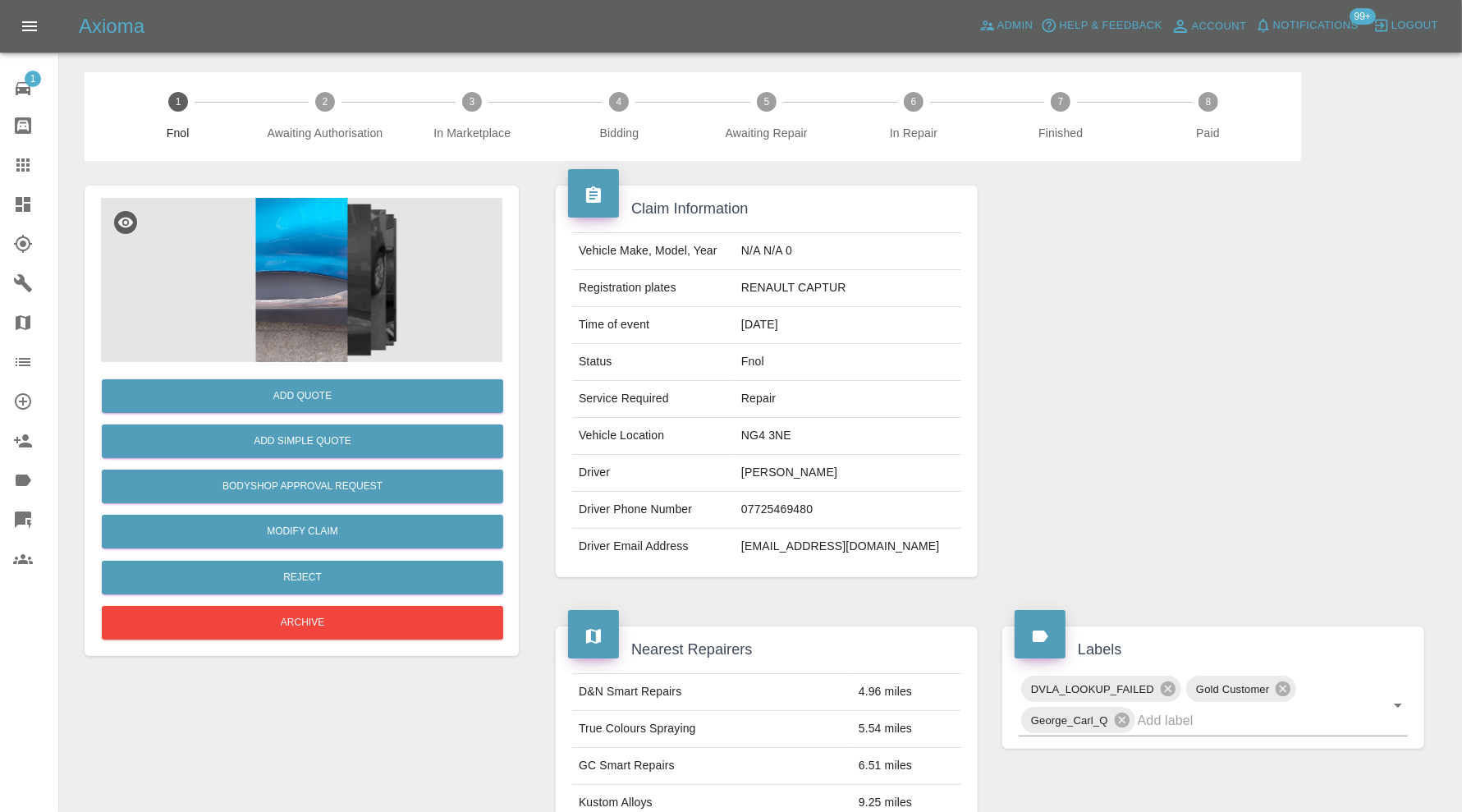
click at [317, 307] on img at bounding box center [301, 279] width 401 height 164
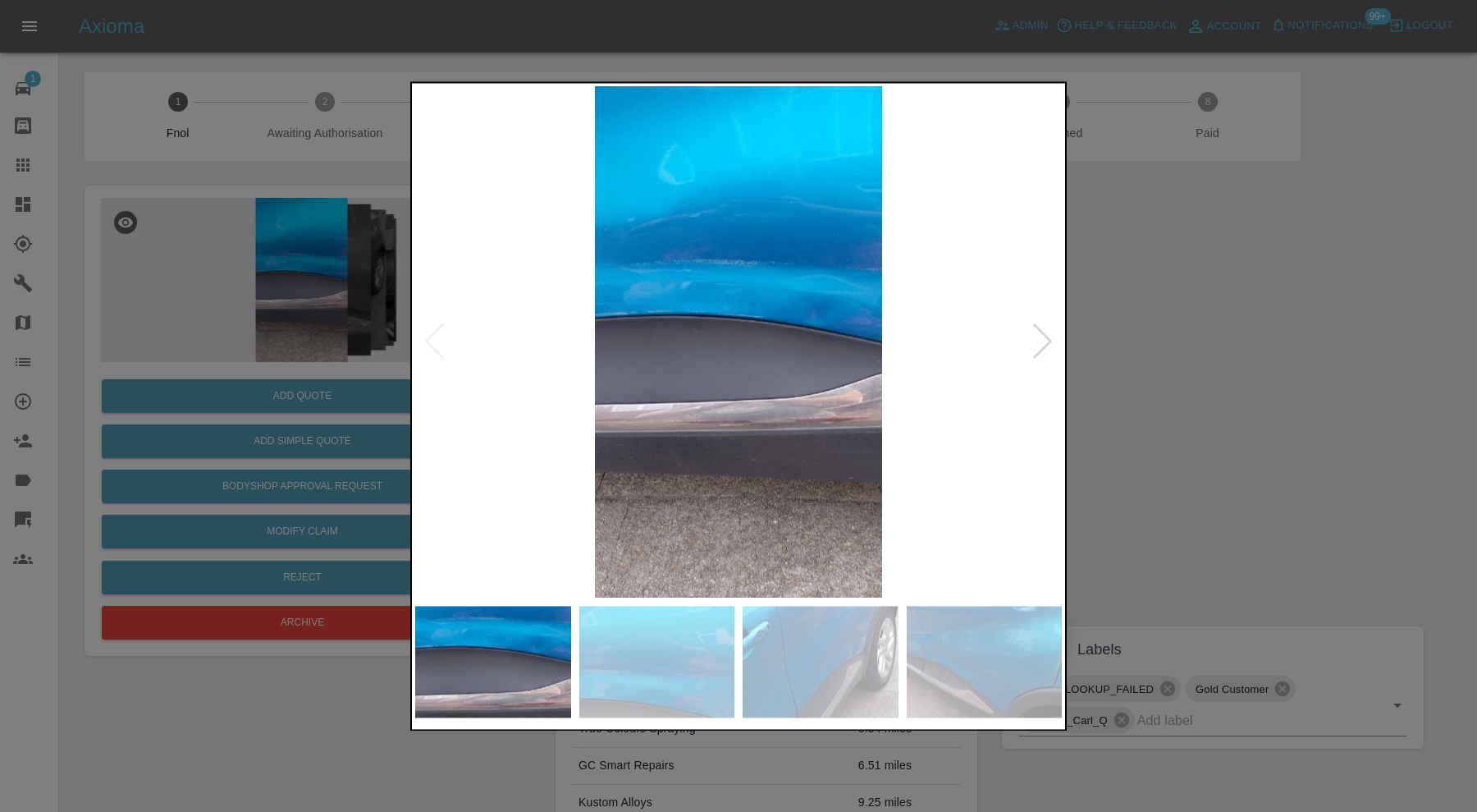
click at [1039, 335] on div at bounding box center [1042, 342] width 22 height 36
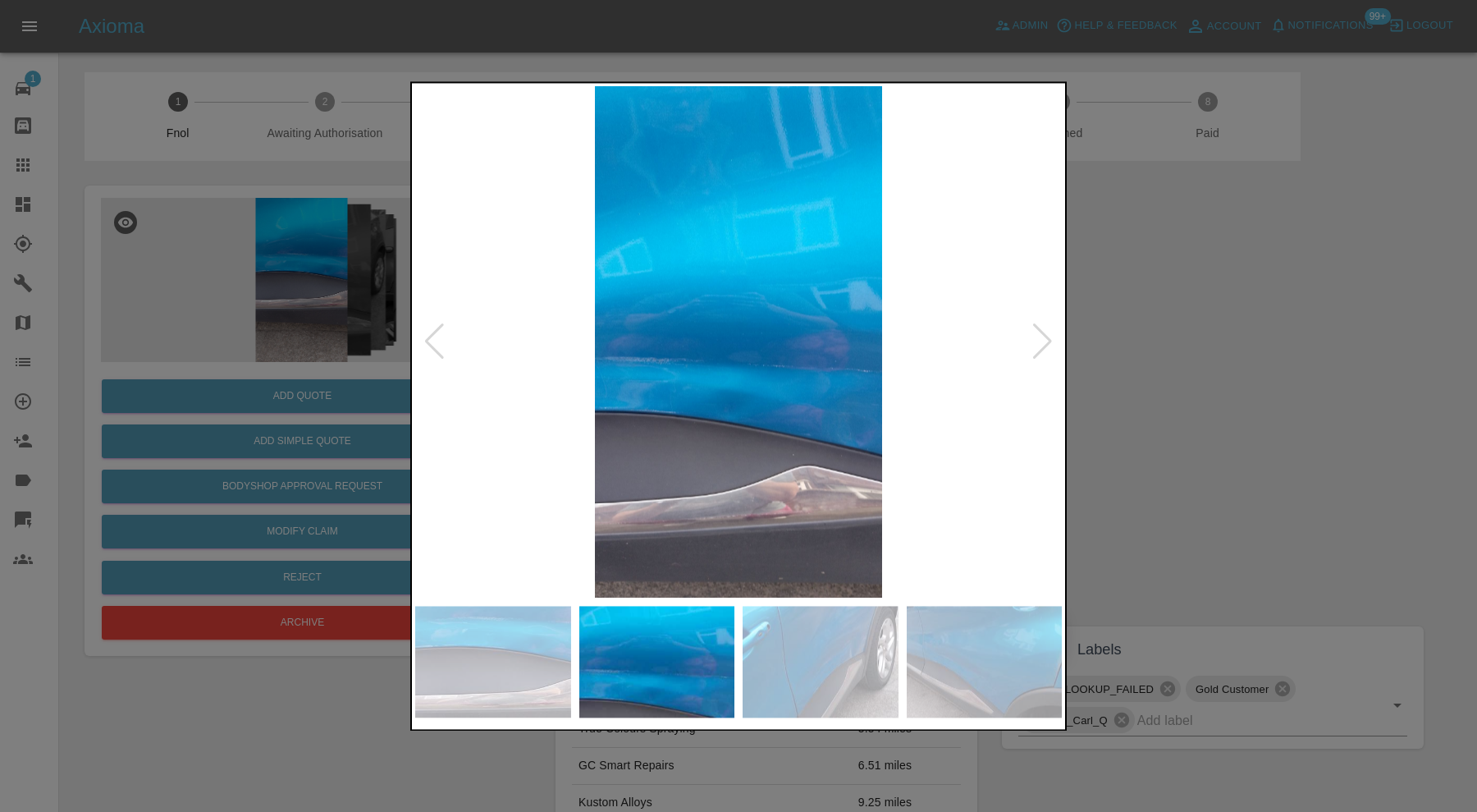
click at [1039, 335] on div at bounding box center [1042, 342] width 22 height 36
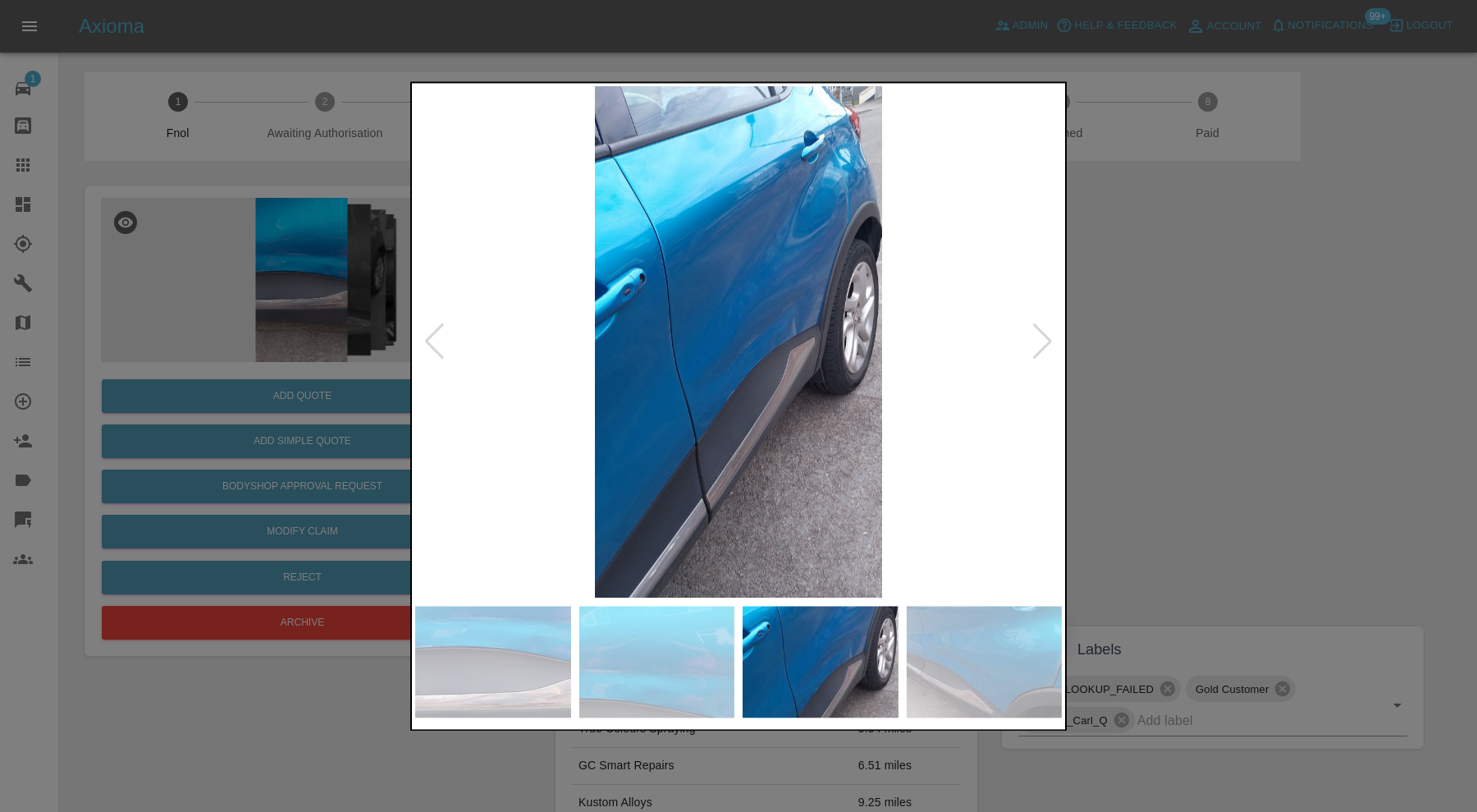
click at [1202, 321] on div at bounding box center [738, 406] width 1477 height 812
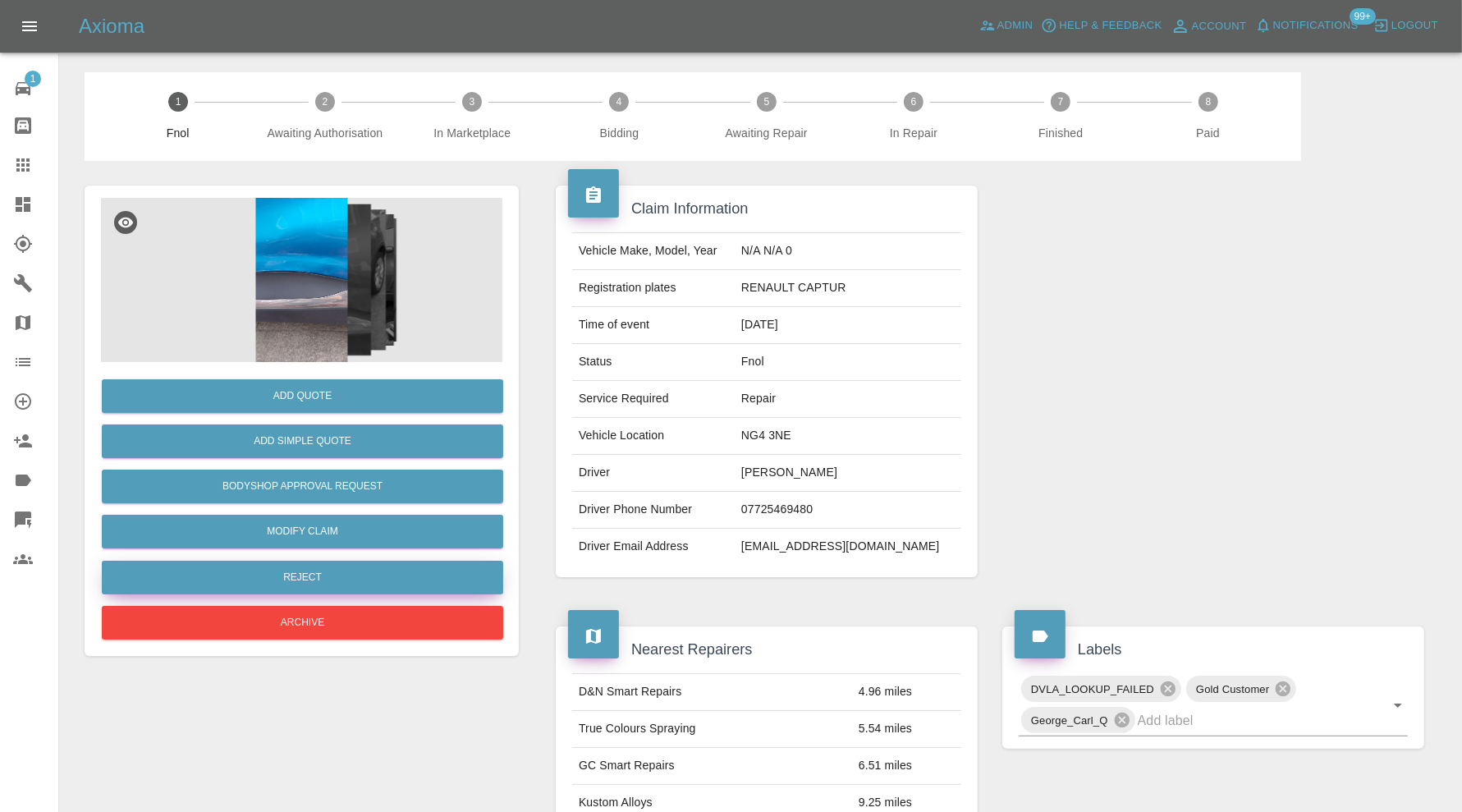
click at [368, 563] on button "Reject" at bounding box center [302, 577] width 401 height 33
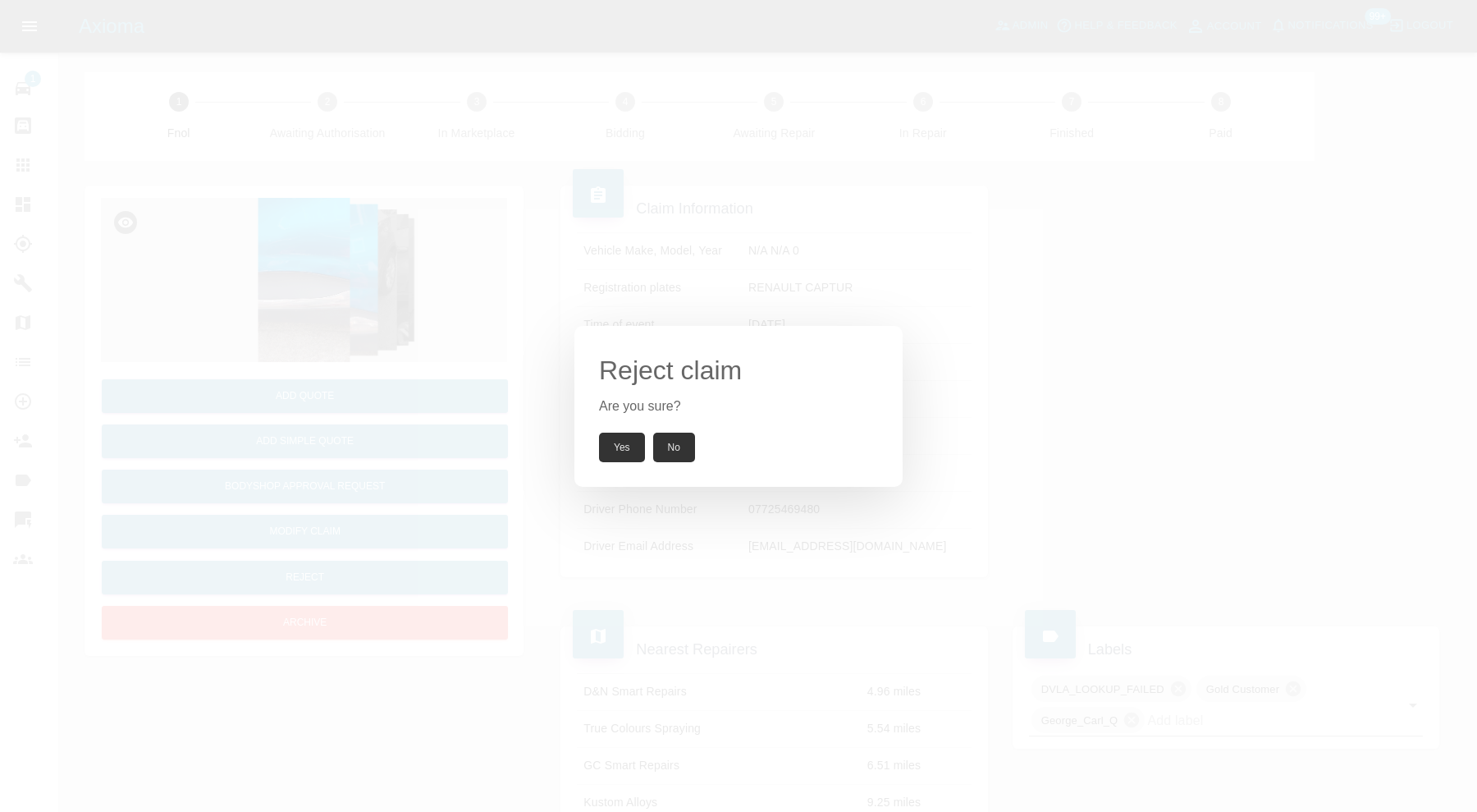
click at [611, 441] on button "Yes" at bounding box center [621, 447] width 46 height 29
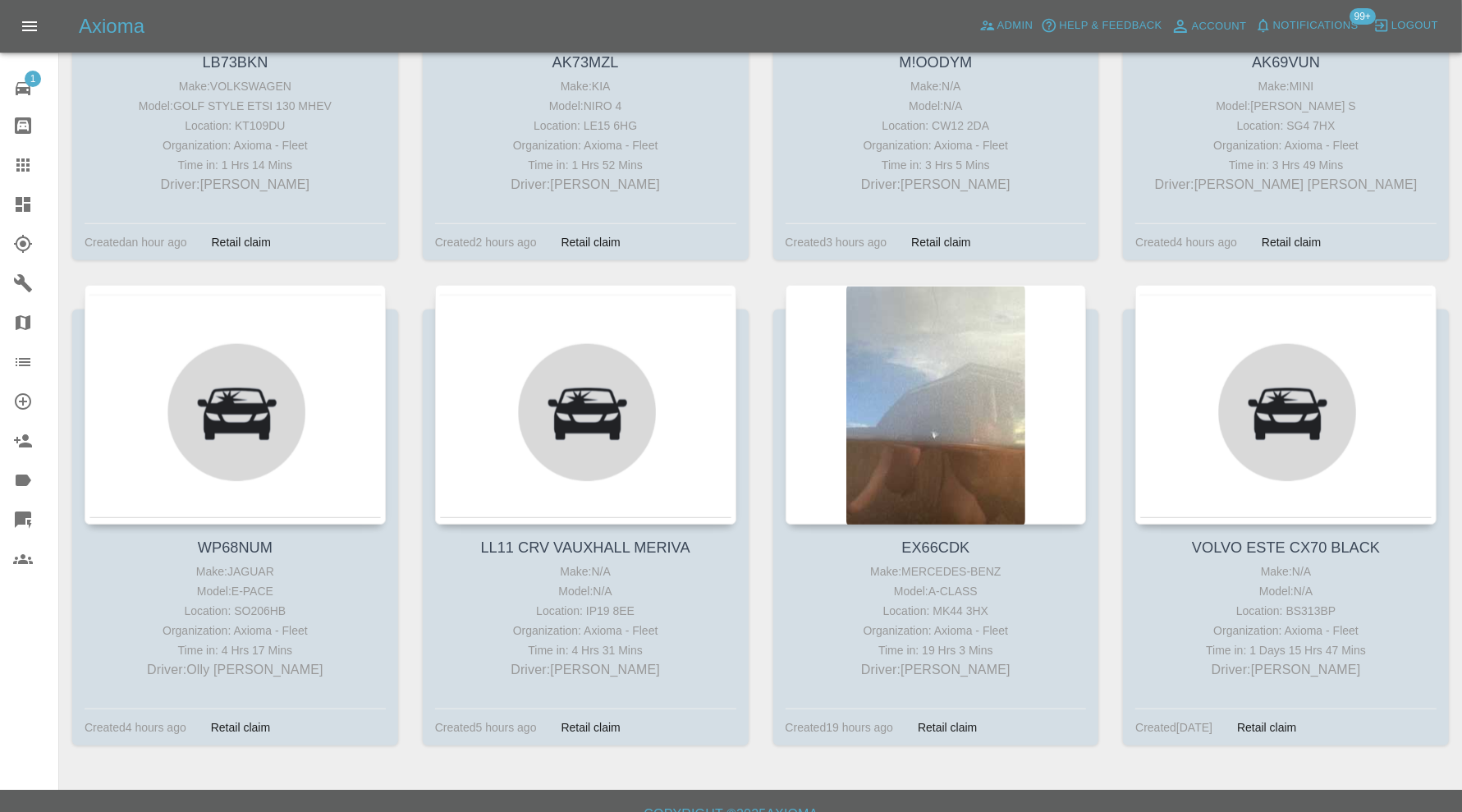
scroll to position [1080, 0]
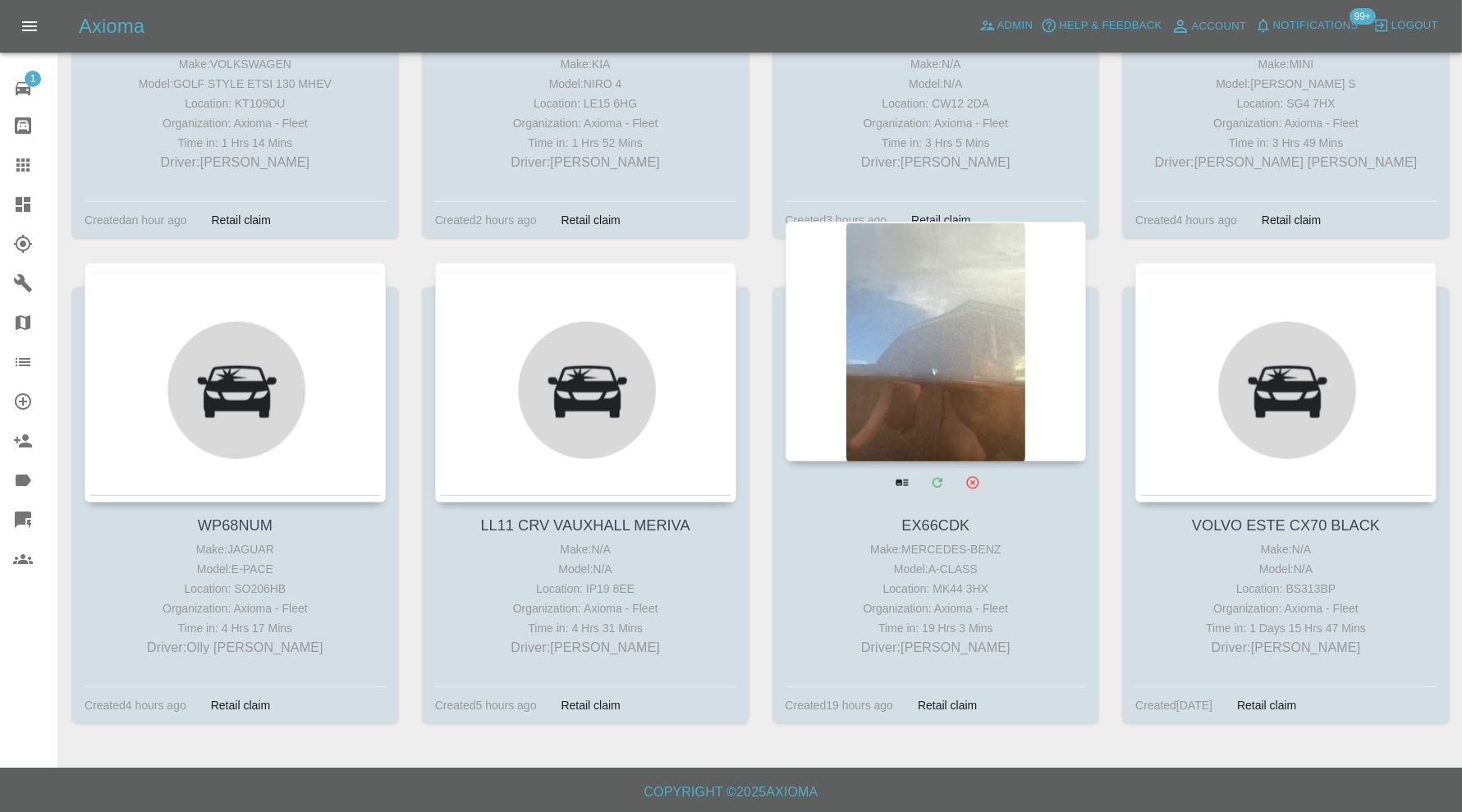
click at [949, 320] on div at bounding box center [935, 341] width 301 height 240
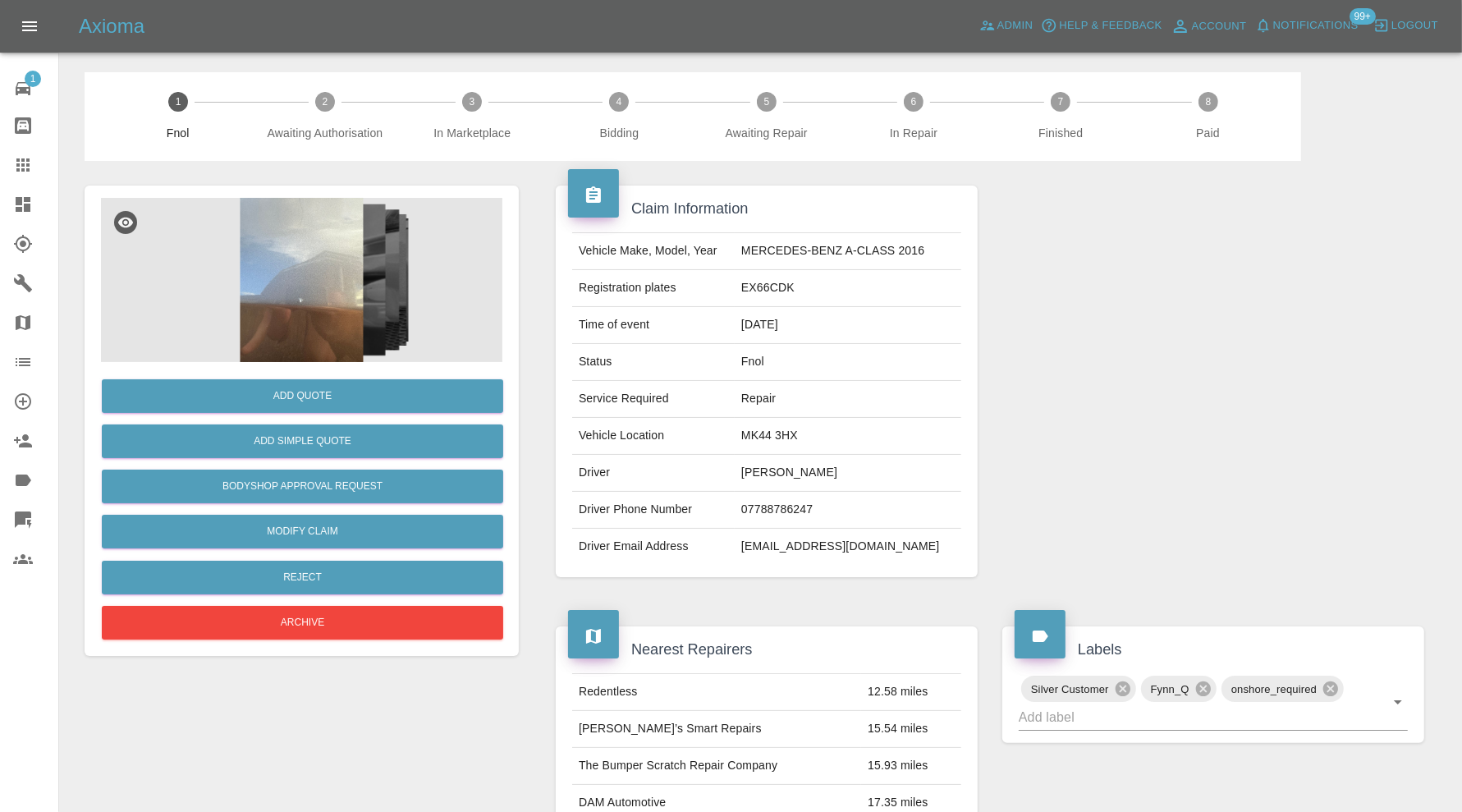
click at [346, 289] on img at bounding box center [301, 279] width 401 height 164
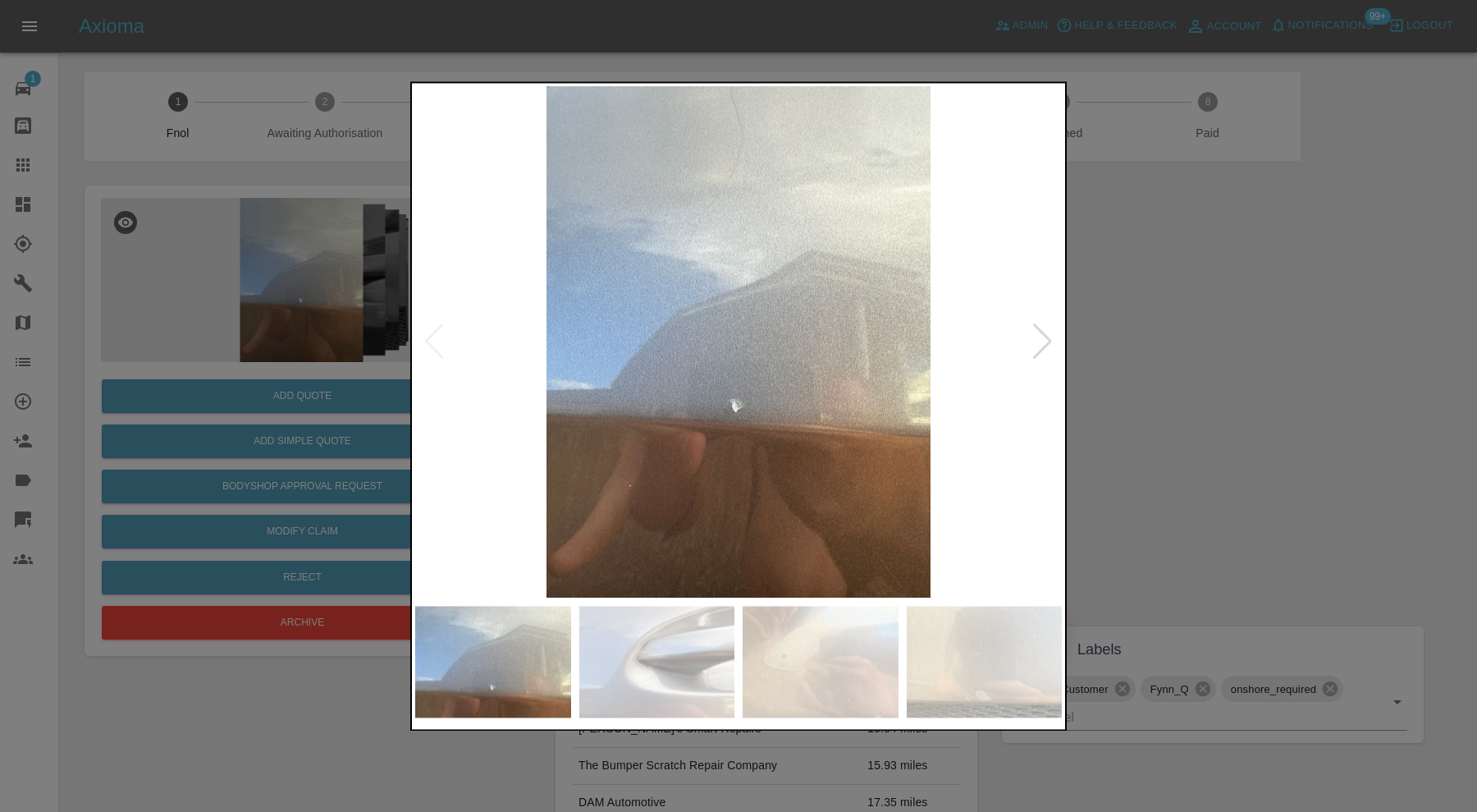
click at [1033, 341] on div at bounding box center [1042, 342] width 22 height 36
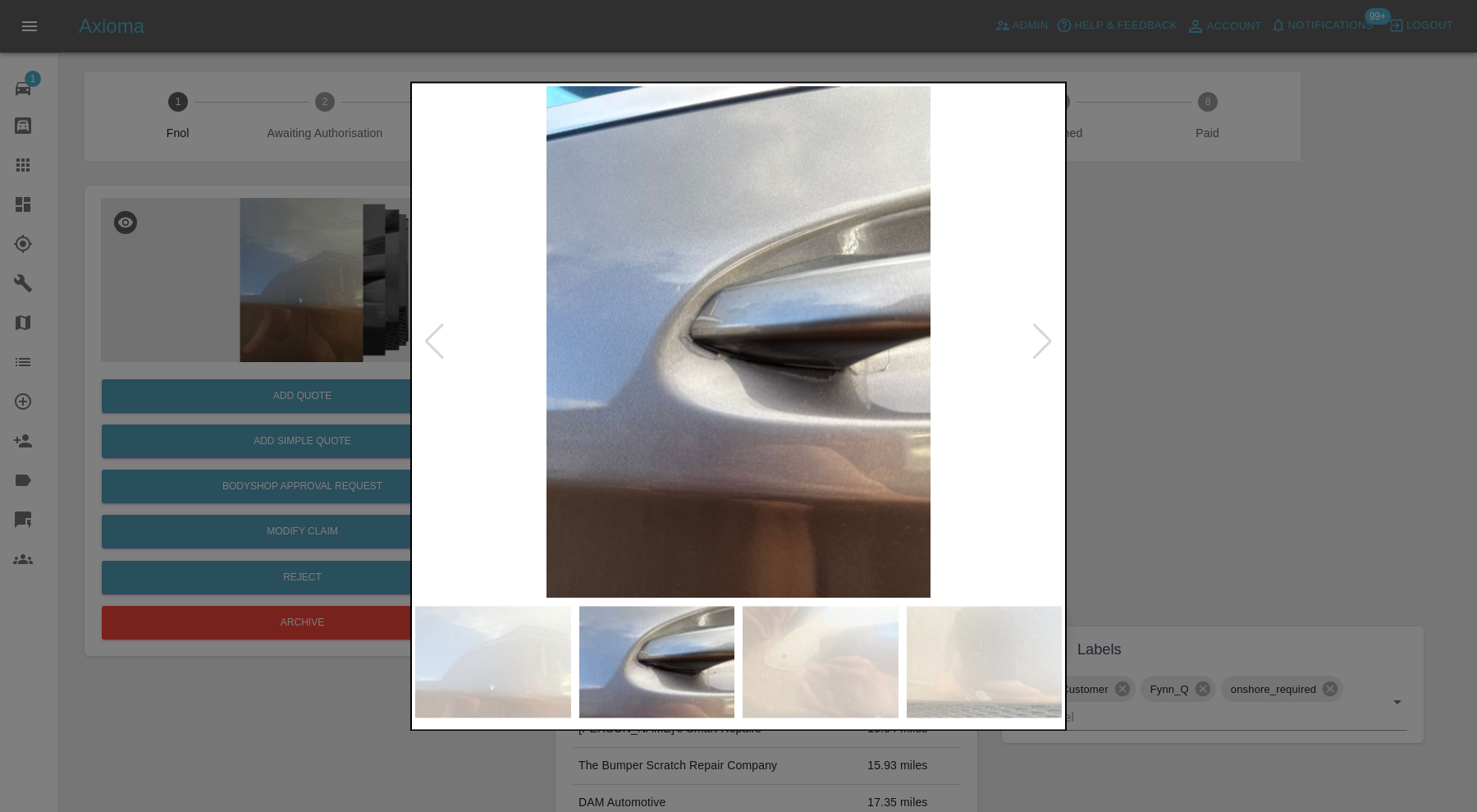
click at [1040, 338] on div at bounding box center [1042, 342] width 22 height 36
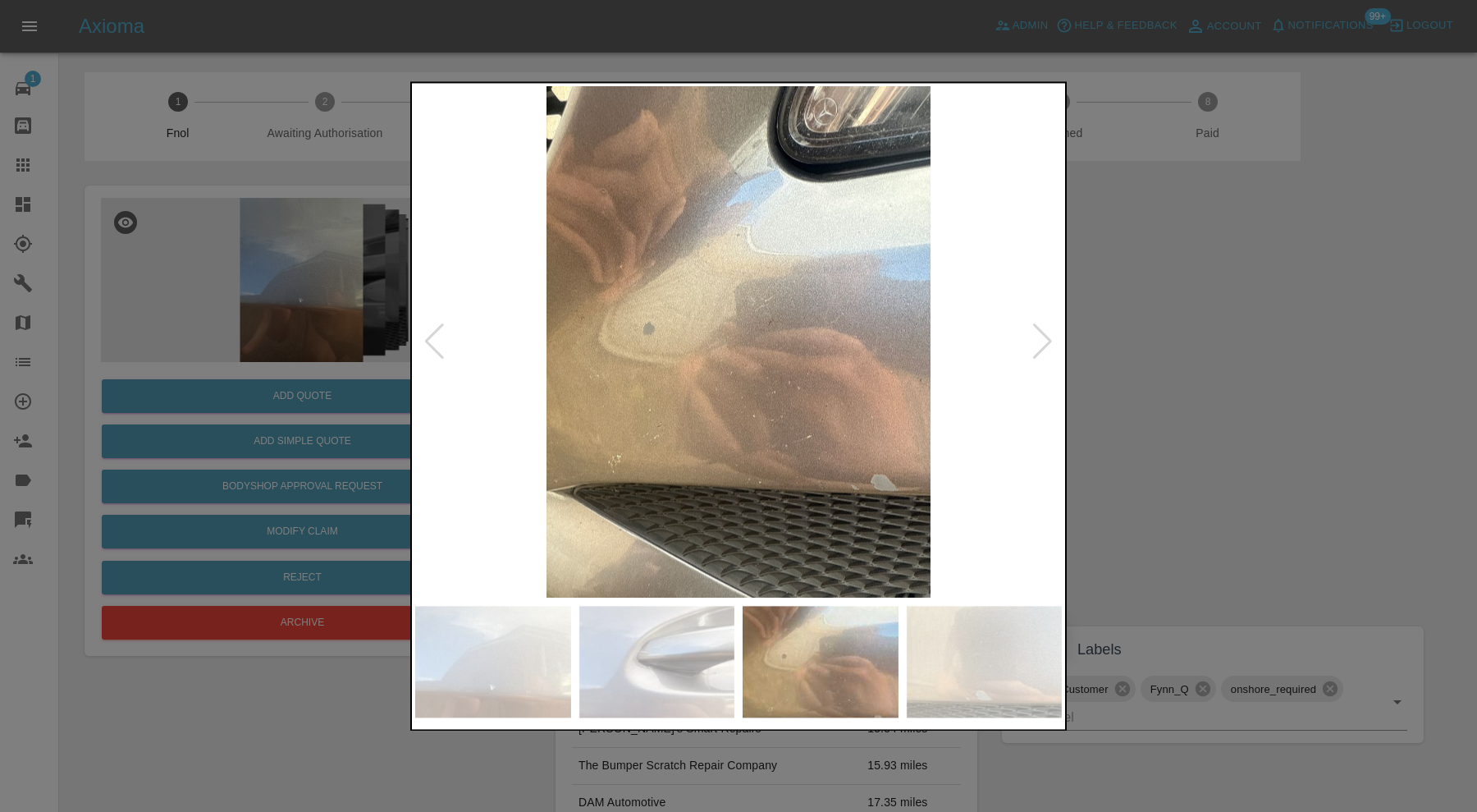
click at [1041, 338] on div at bounding box center [1042, 342] width 22 height 36
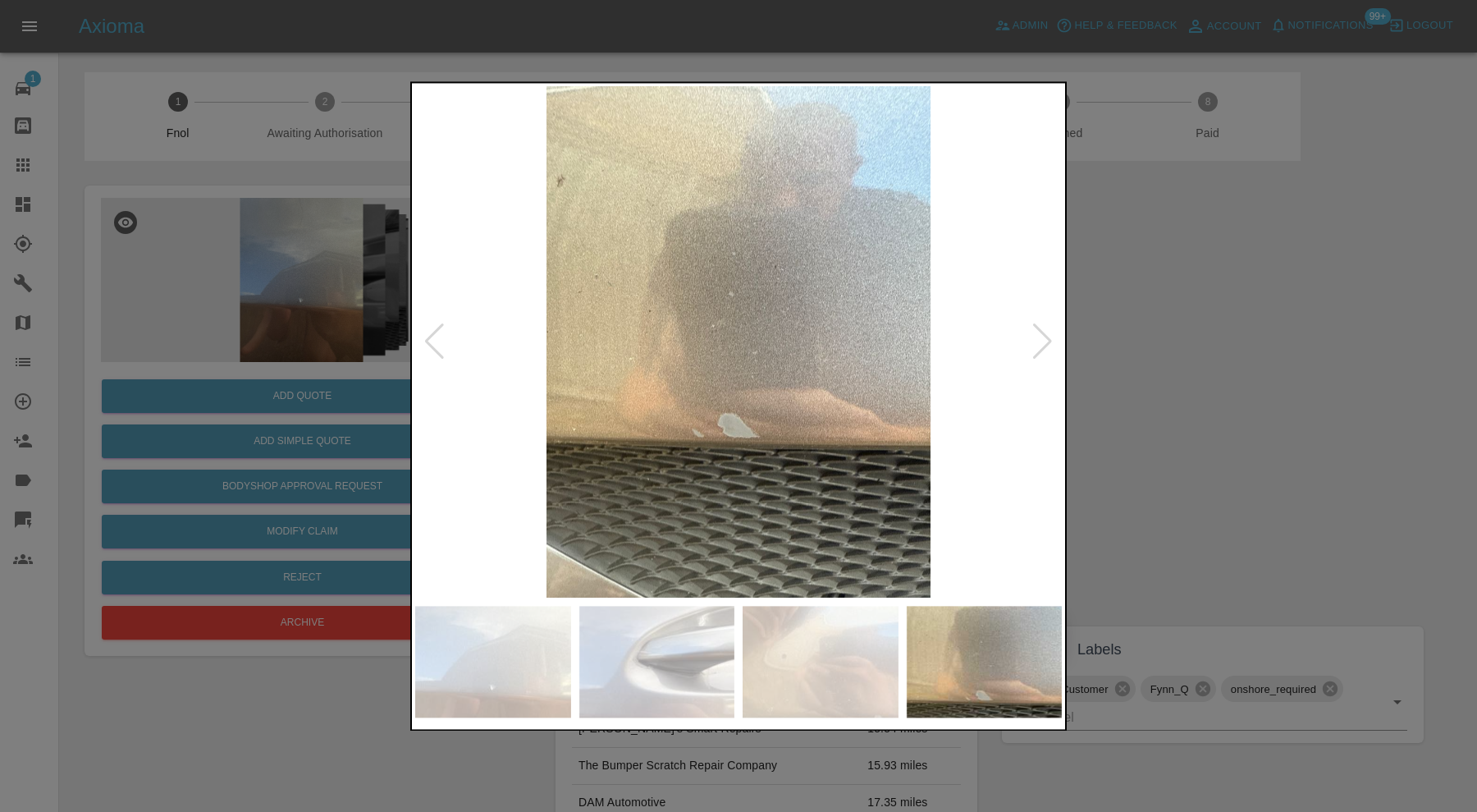
click at [1041, 338] on div at bounding box center [1042, 342] width 22 height 36
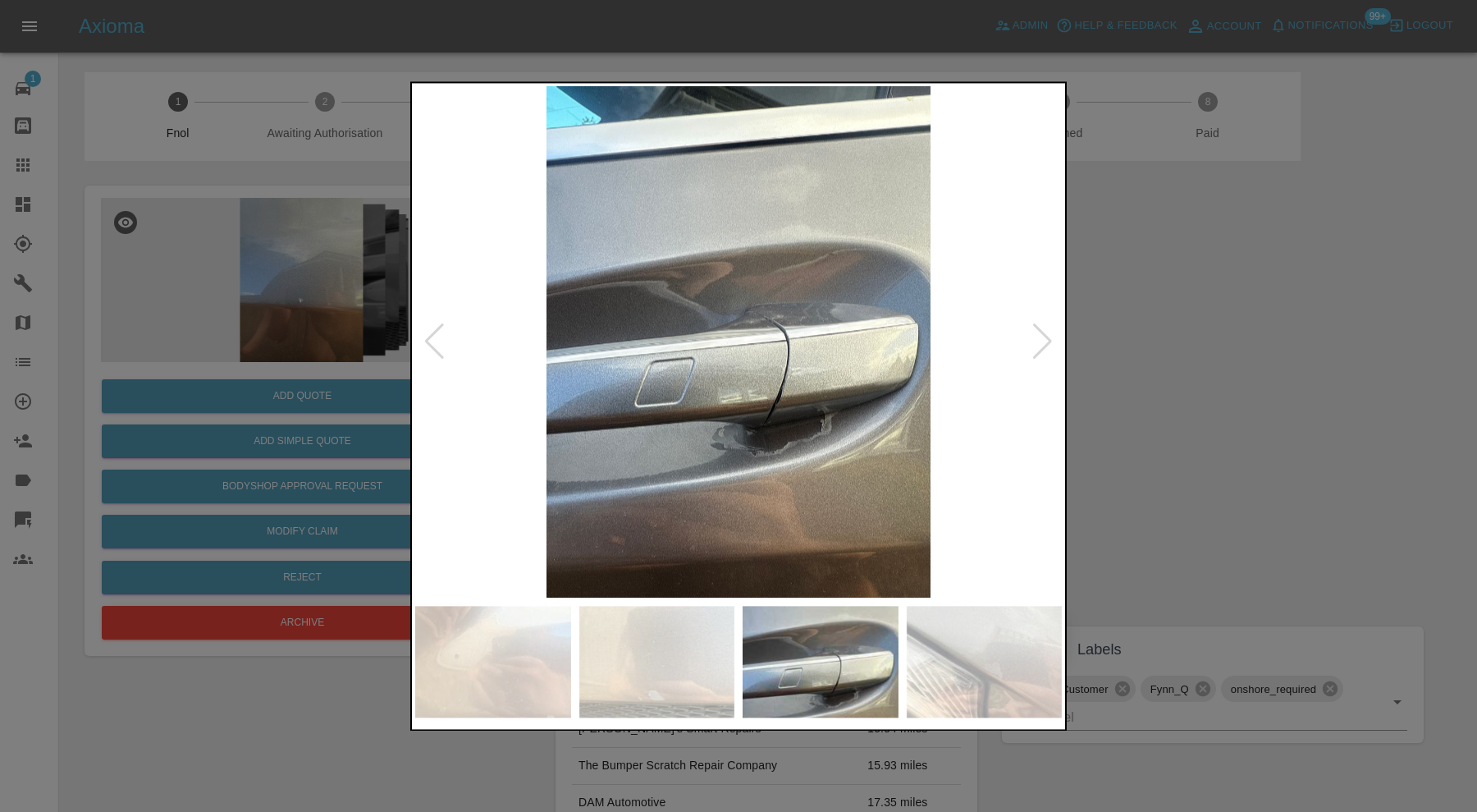
click at [1041, 338] on div at bounding box center [1042, 342] width 22 height 36
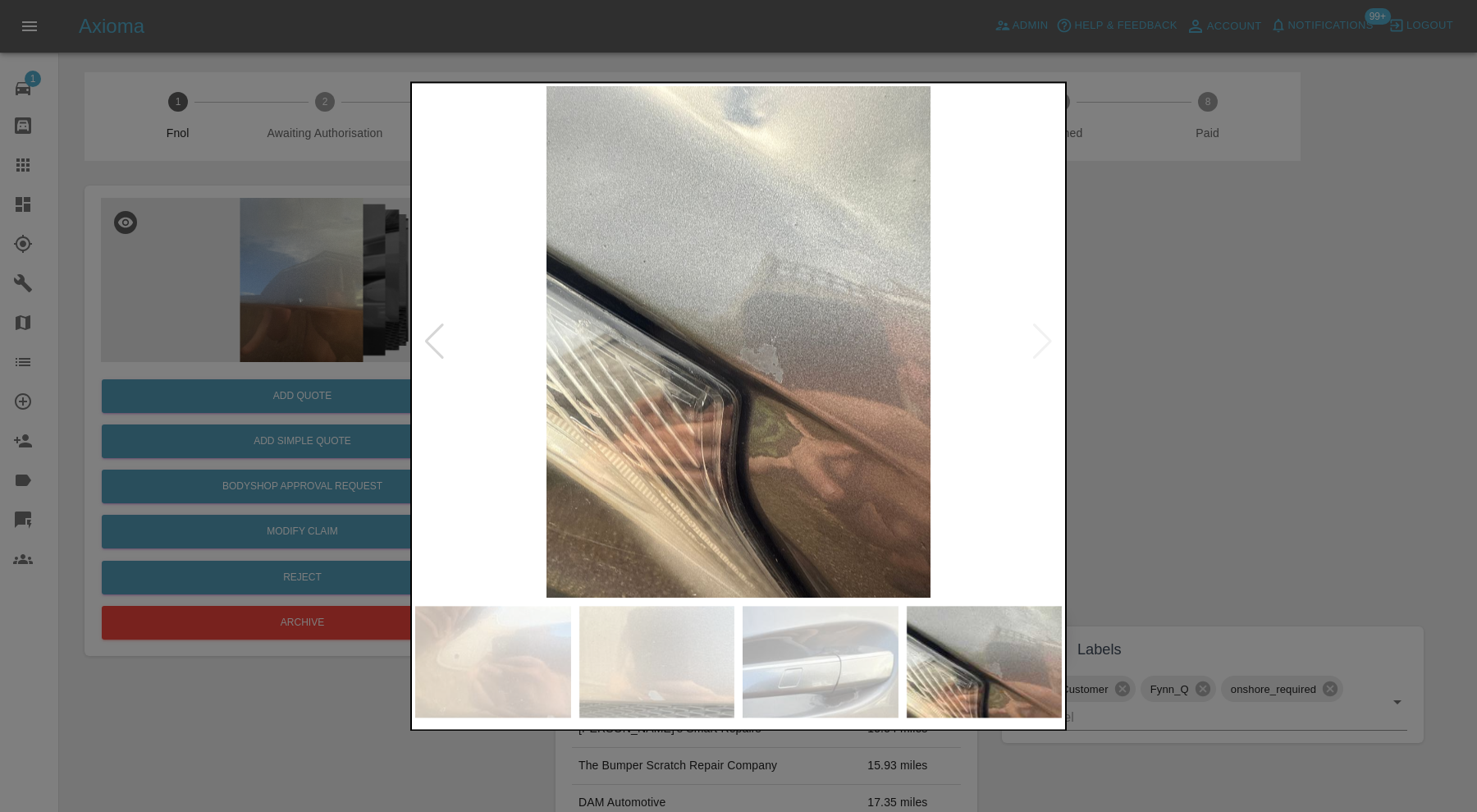
click at [436, 333] on div at bounding box center [434, 342] width 22 height 36
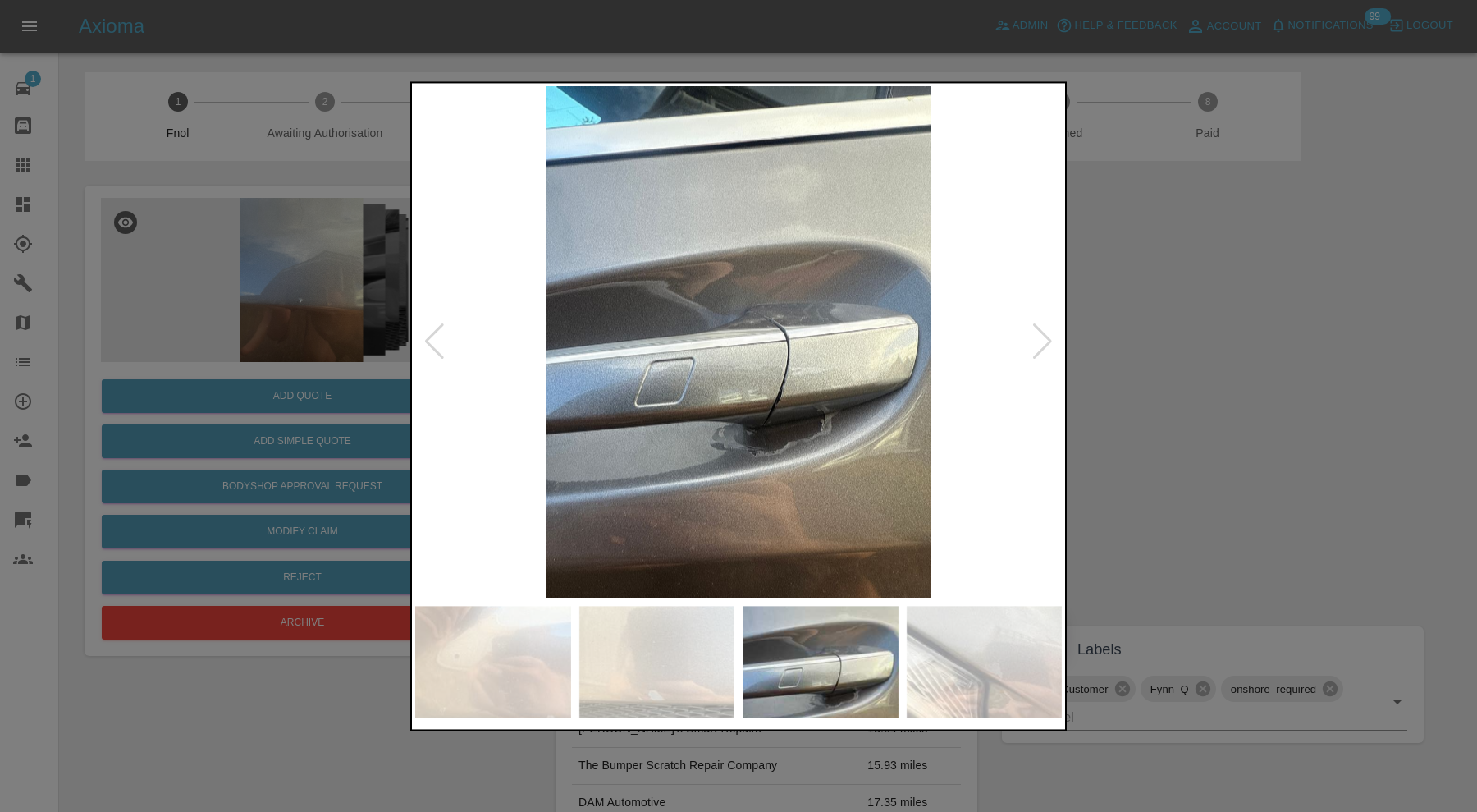
click at [1252, 315] on div at bounding box center [738, 406] width 1477 height 812
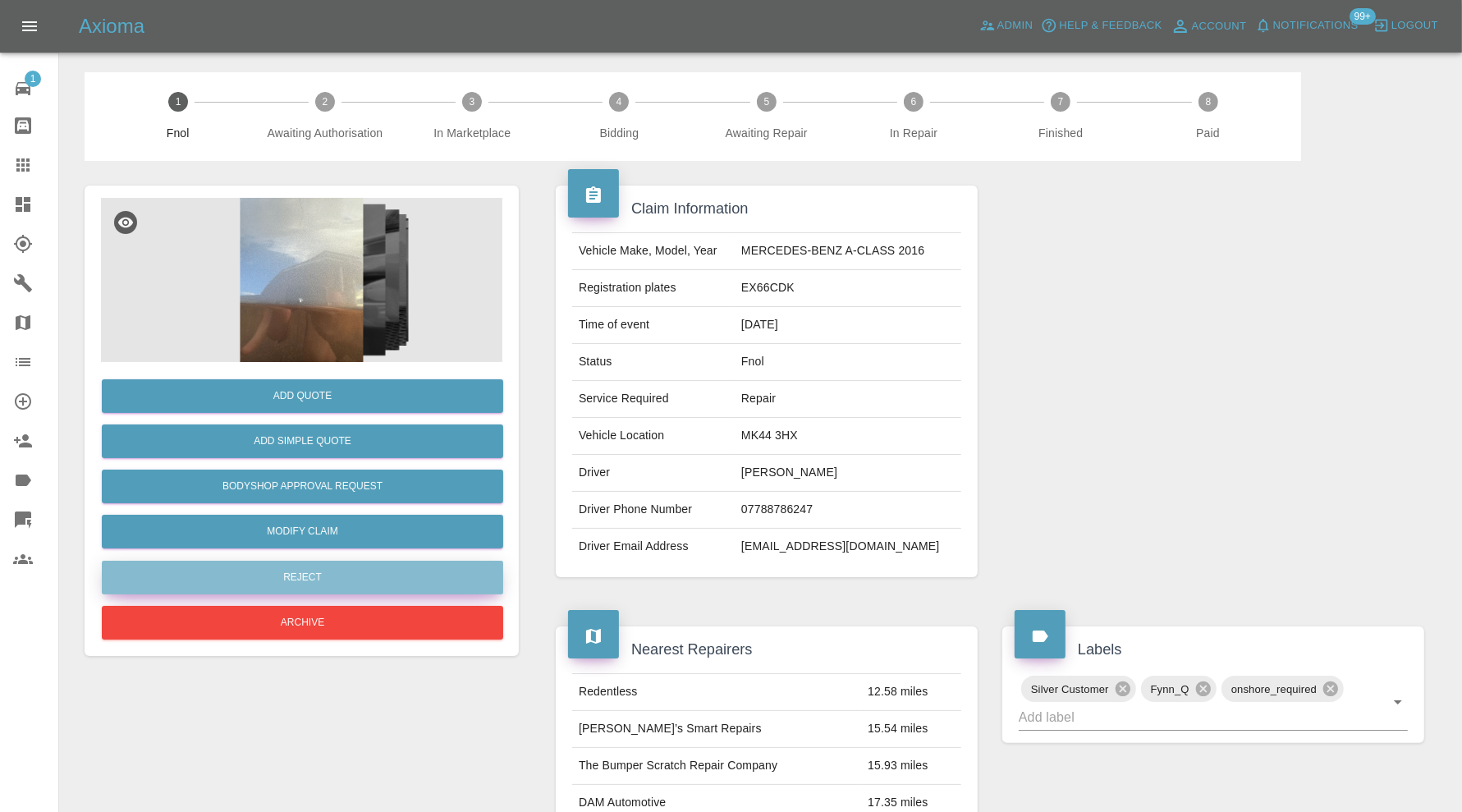
click at [374, 563] on button "Reject" at bounding box center [302, 577] width 401 height 33
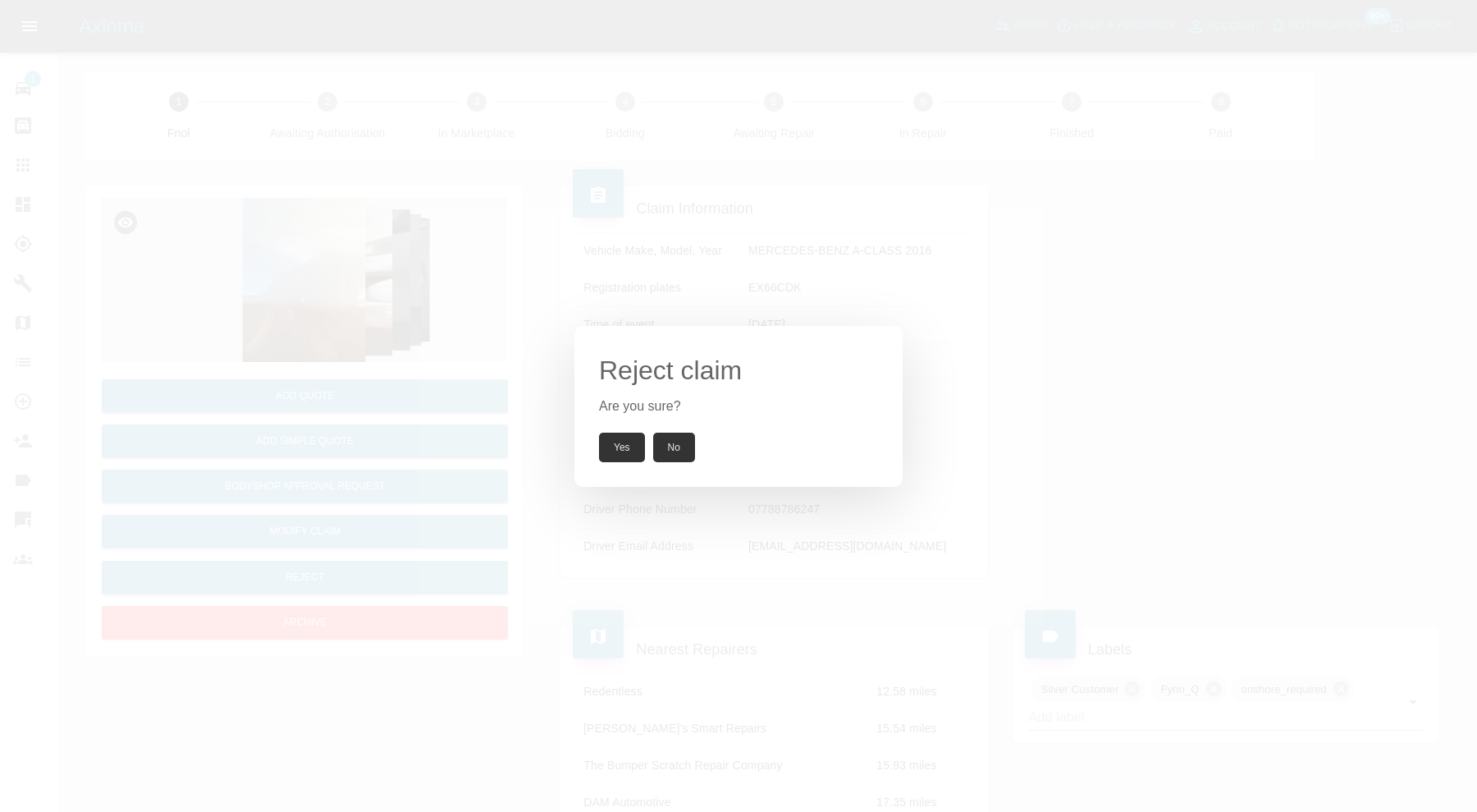
click at [616, 440] on button "Yes" at bounding box center [621, 447] width 46 height 29
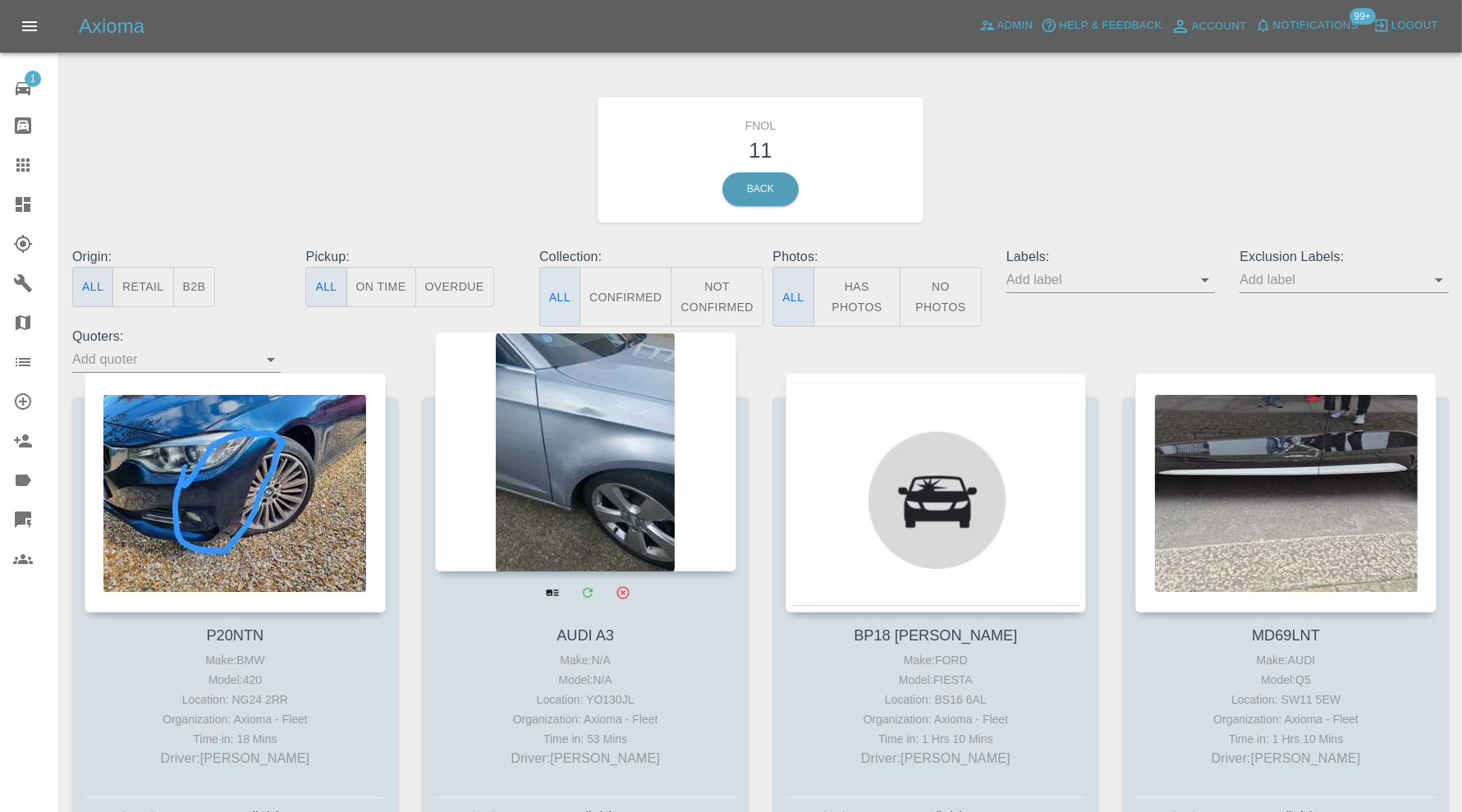
click at [593, 444] on div at bounding box center [584, 451] width 301 height 240
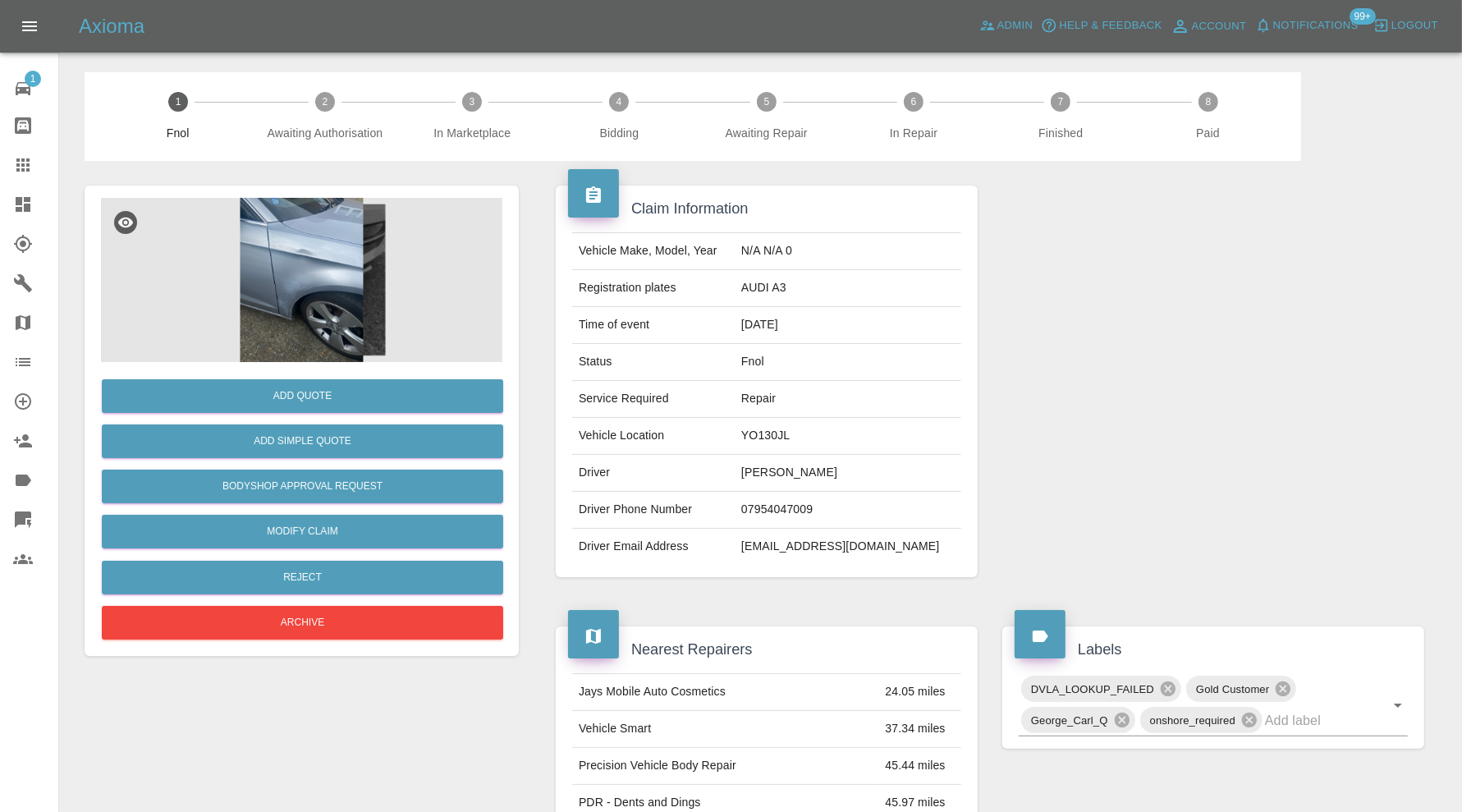
click at [342, 285] on img at bounding box center [301, 279] width 401 height 164
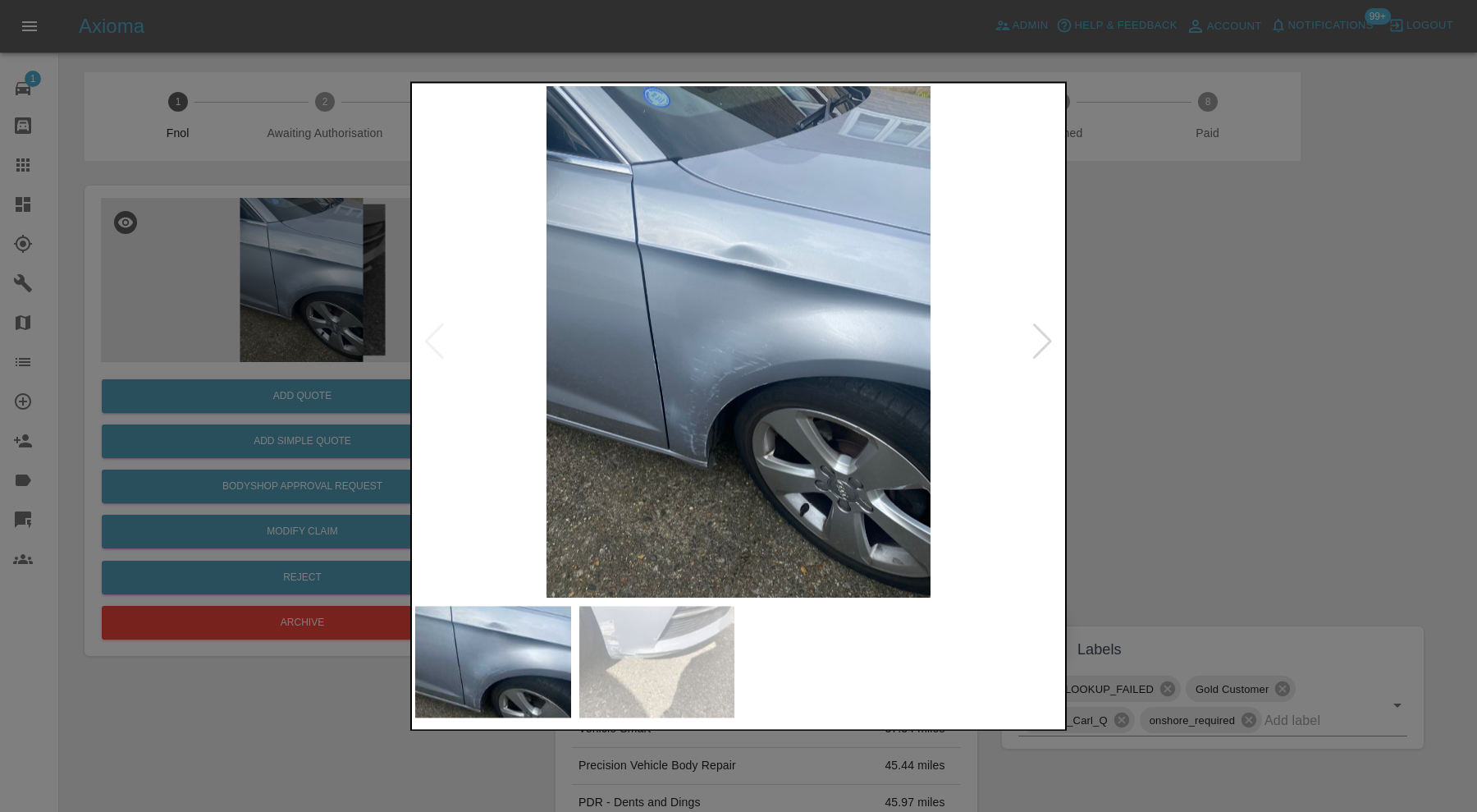
click at [1038, 341] on div at bounding box center [1042, 342] width 22 height 36
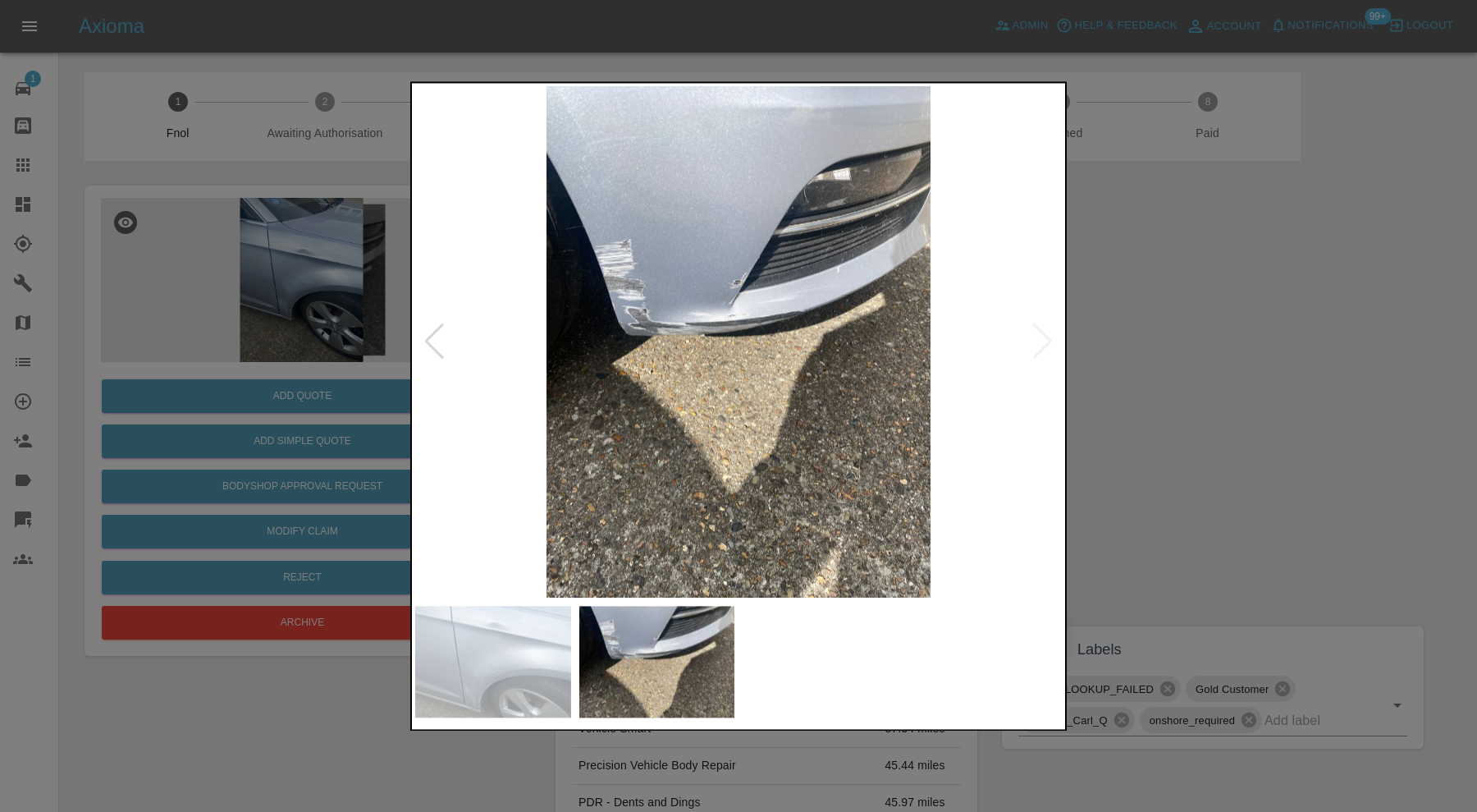
click at [1039, 341] on img at bounding box center [739, 341] width 647 height 511
click at [434, 333] on div at bounding box center [434, 342] width 22 height 36
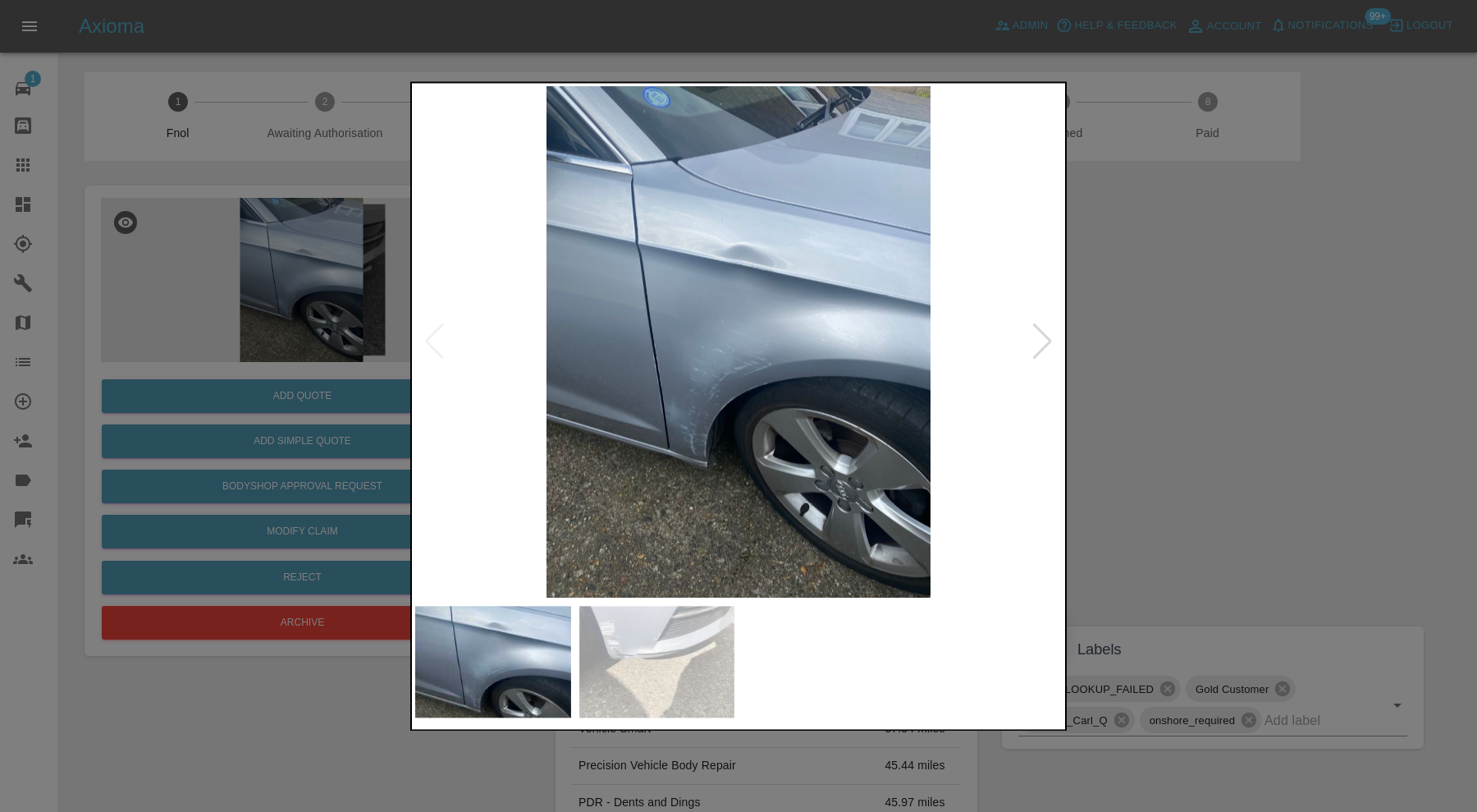
click at [1293, 368] on div at bounding box center [738, 406] width 1477 height 812
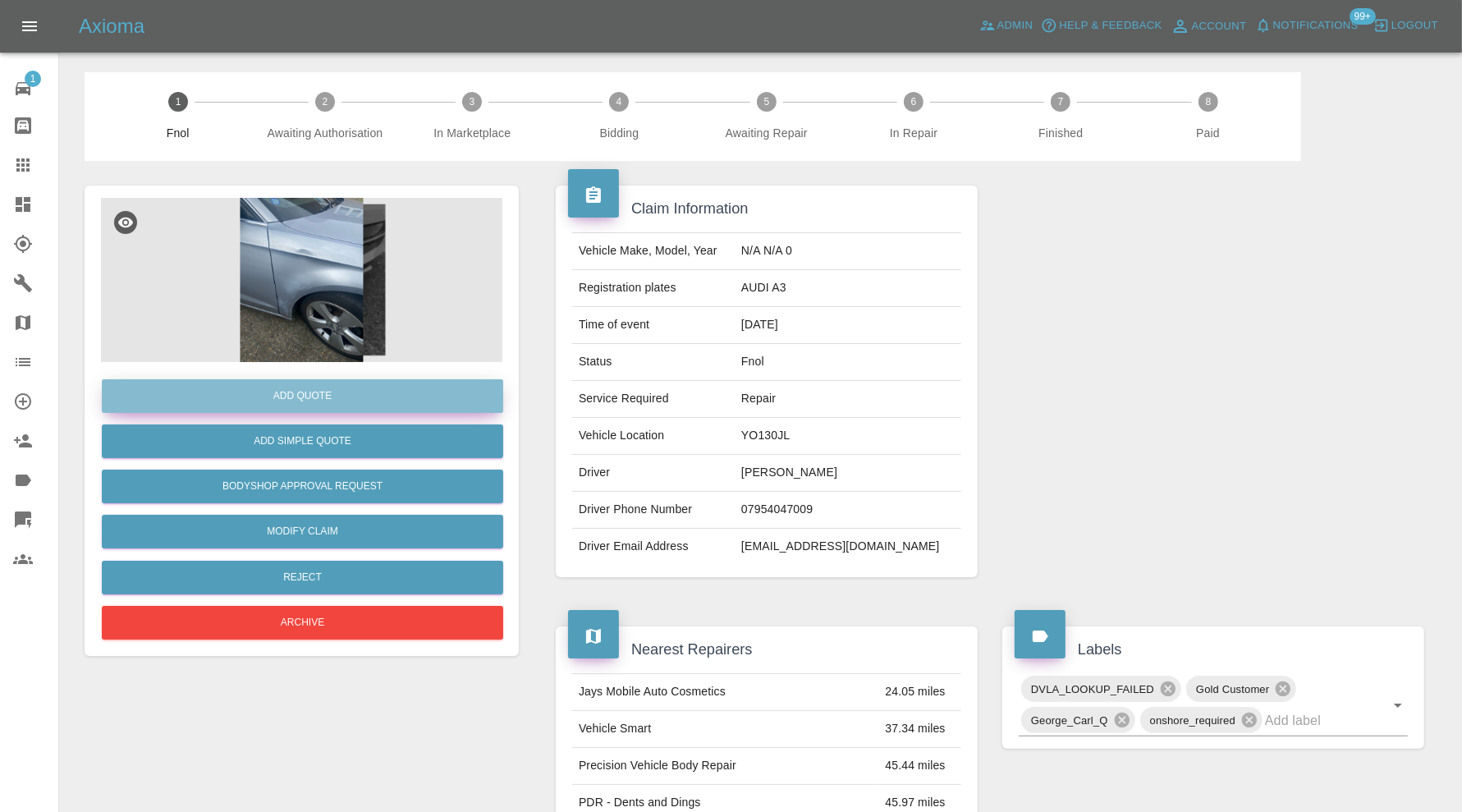
click at [398, 390] on button "Add Quote" at bounding box center [302, 396] width 401 height 33
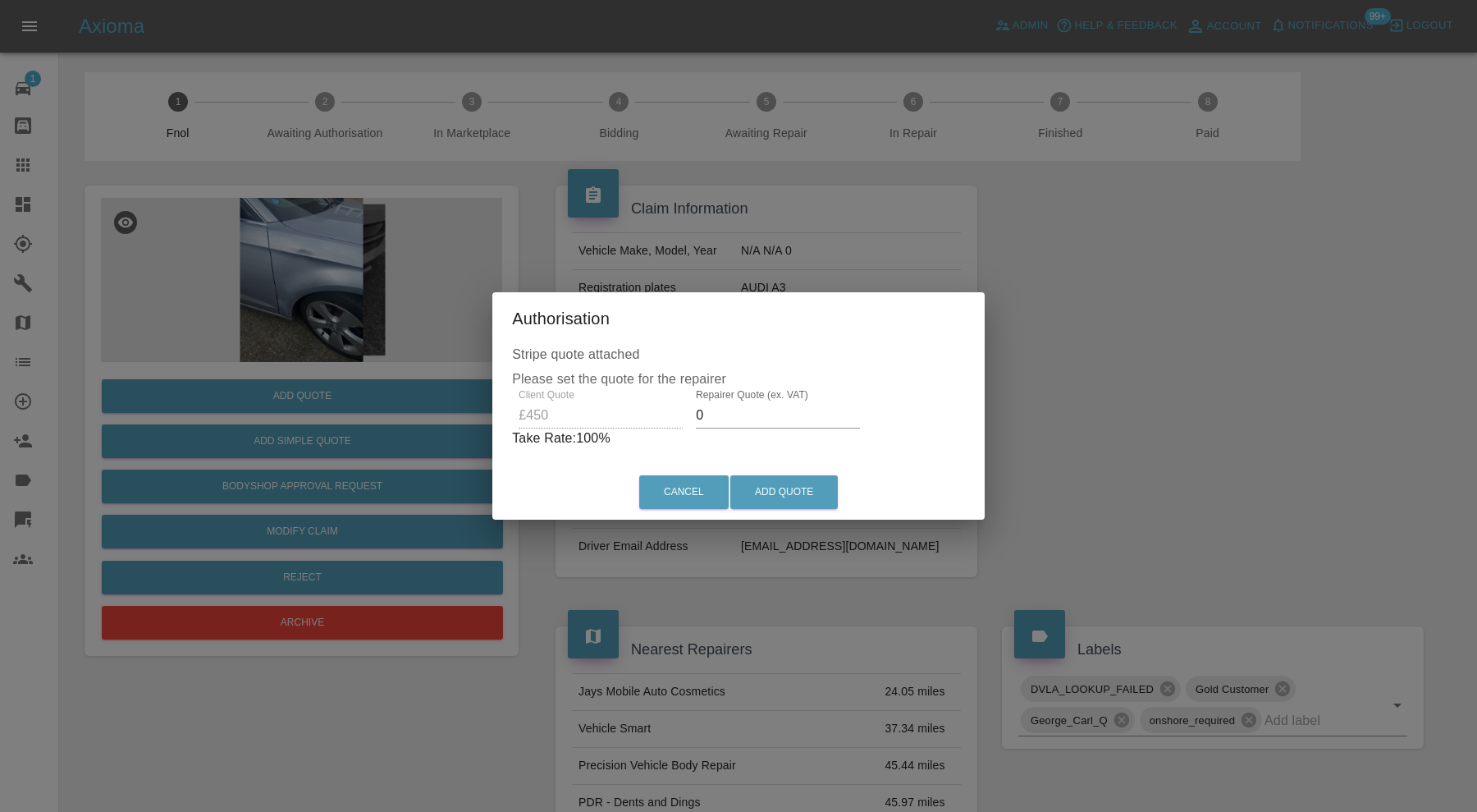
click at [786, 413] on input "0" at bounding box center [778, 415] width 164 height 27
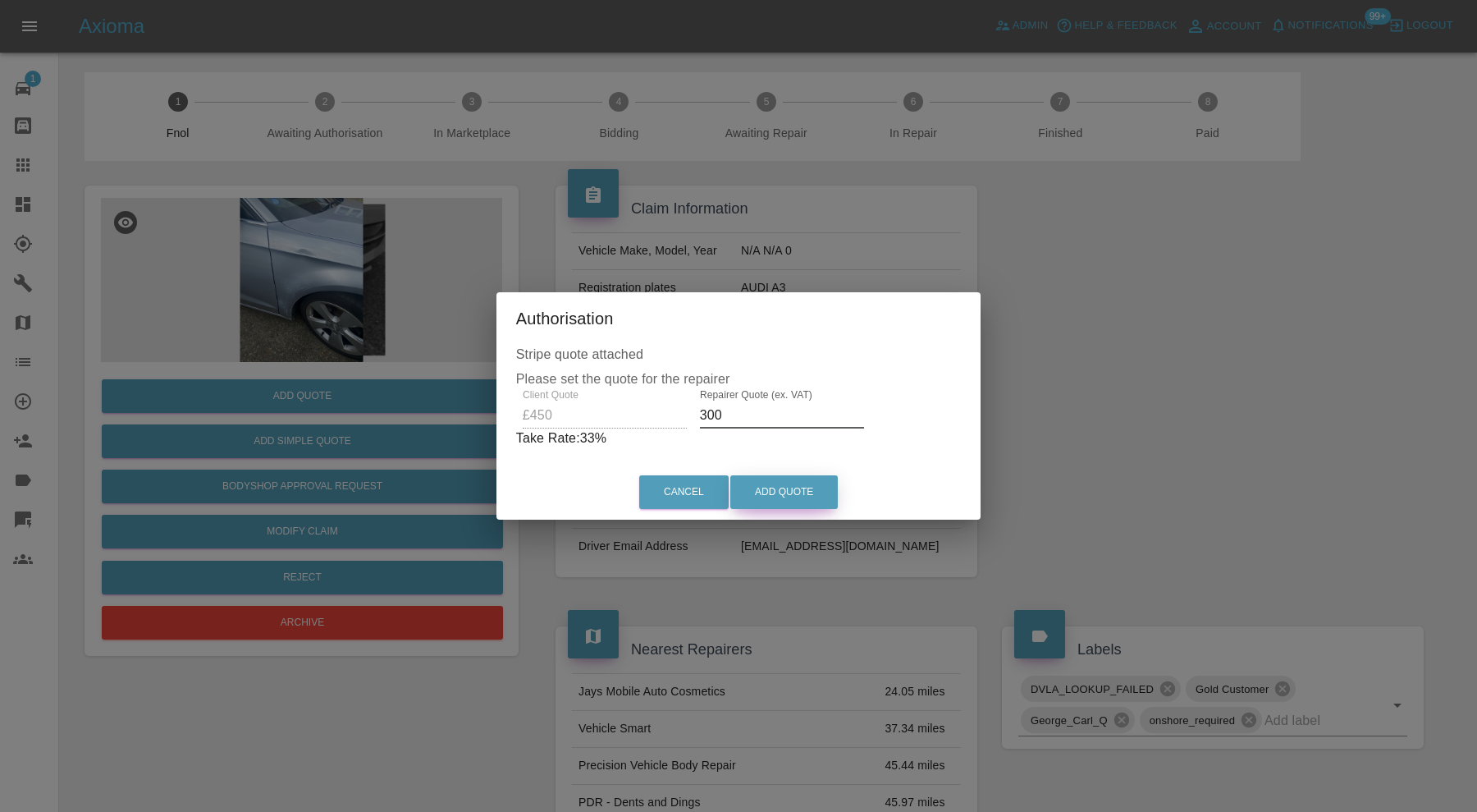
type input "300"
click at [783, 487] on button "Add Quote" at bounding box center [784, 491] width 107 height 33
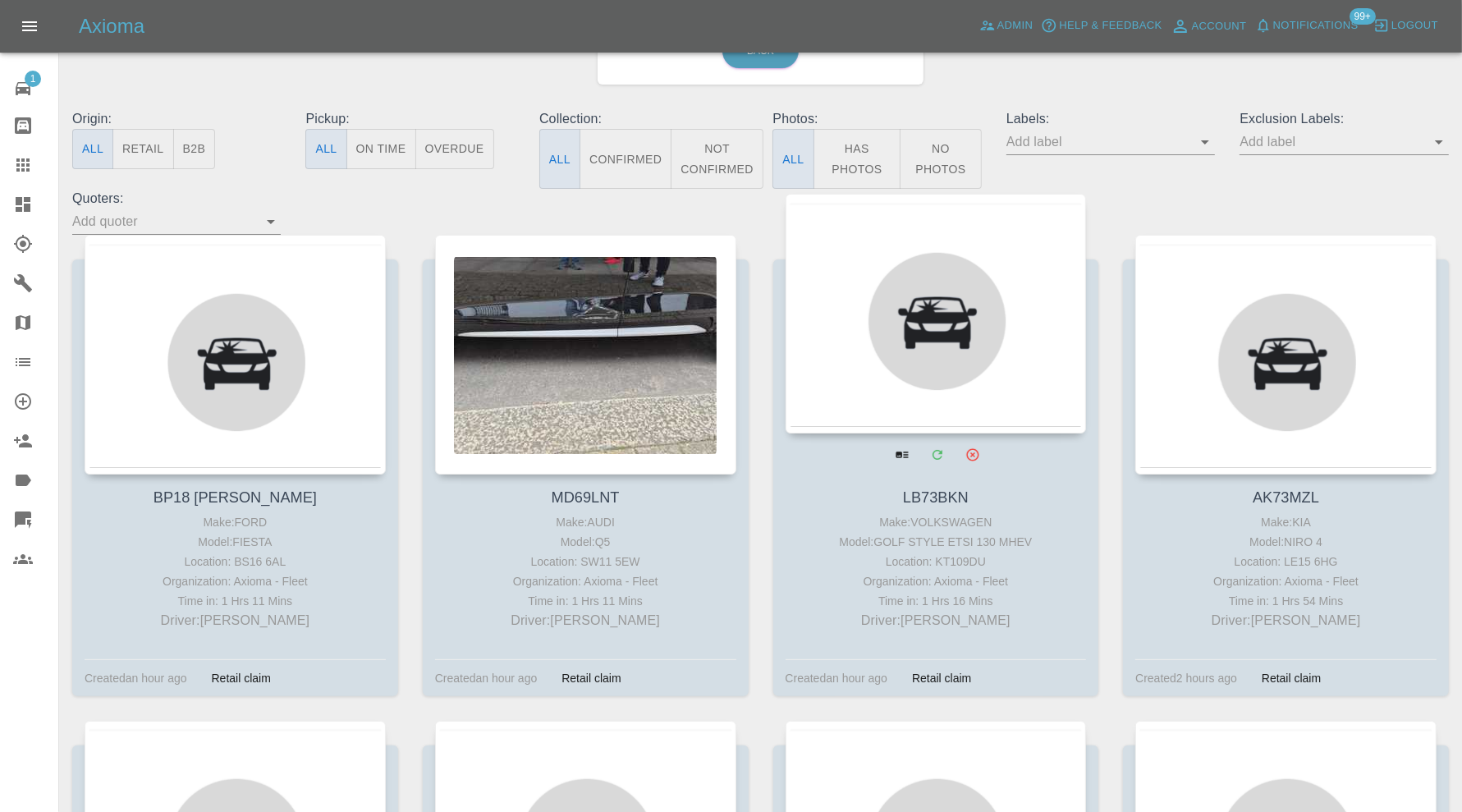
scroll to position [137, 0]
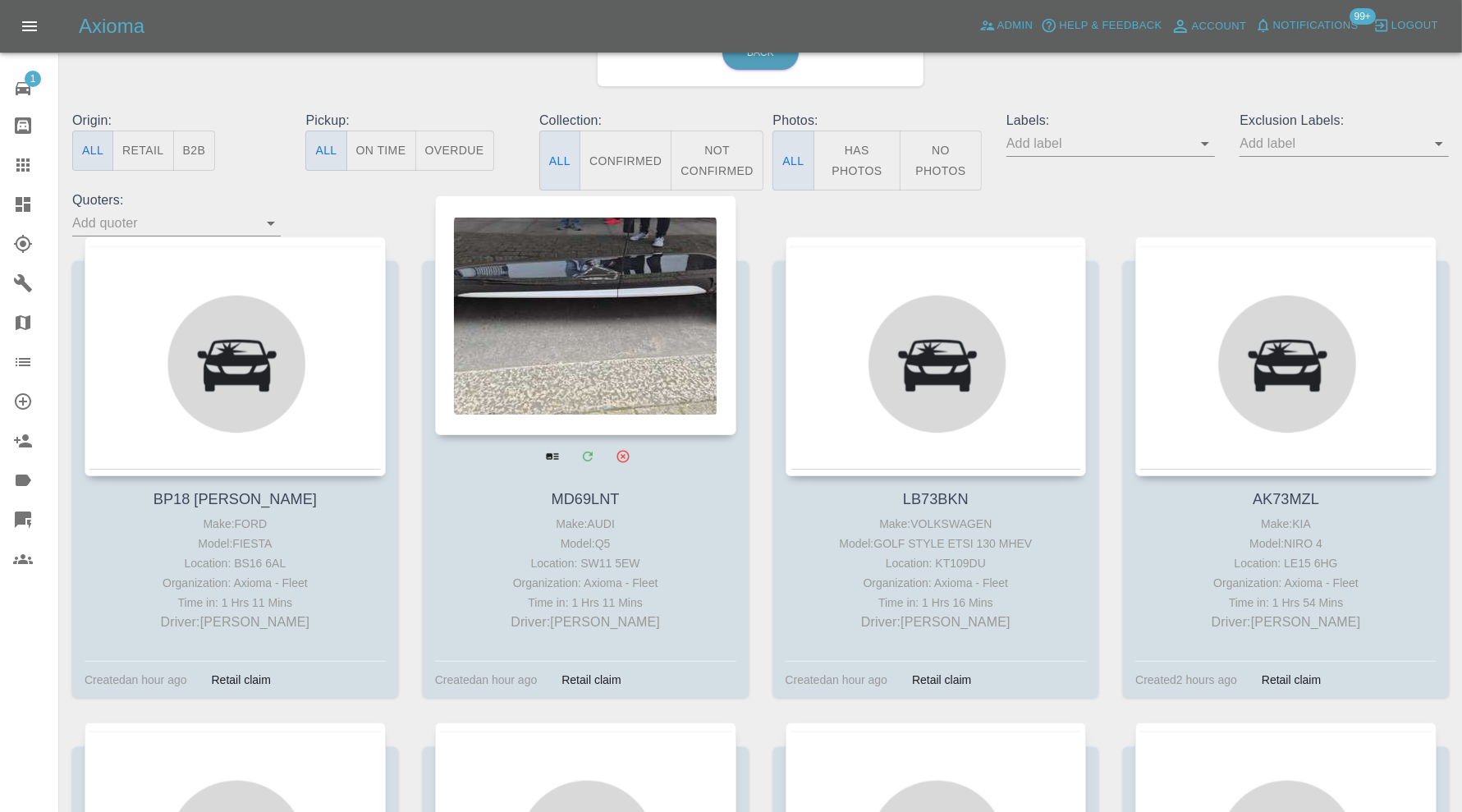
click at [545, 316] on div at bounding box center [584, 315] width 301 height 240
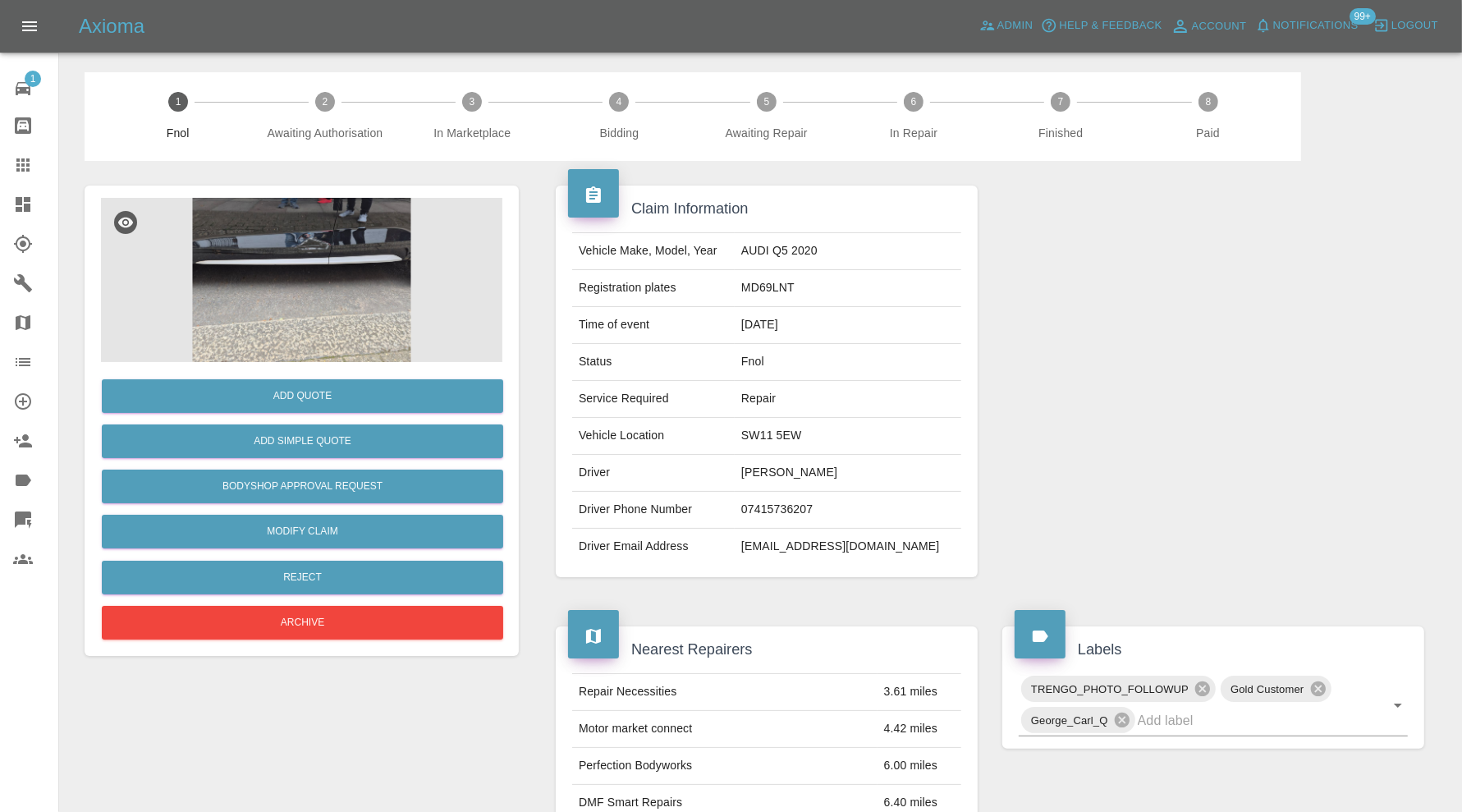
click at [289, 289] on img at bounding box center [301, 279] width 401 height 164
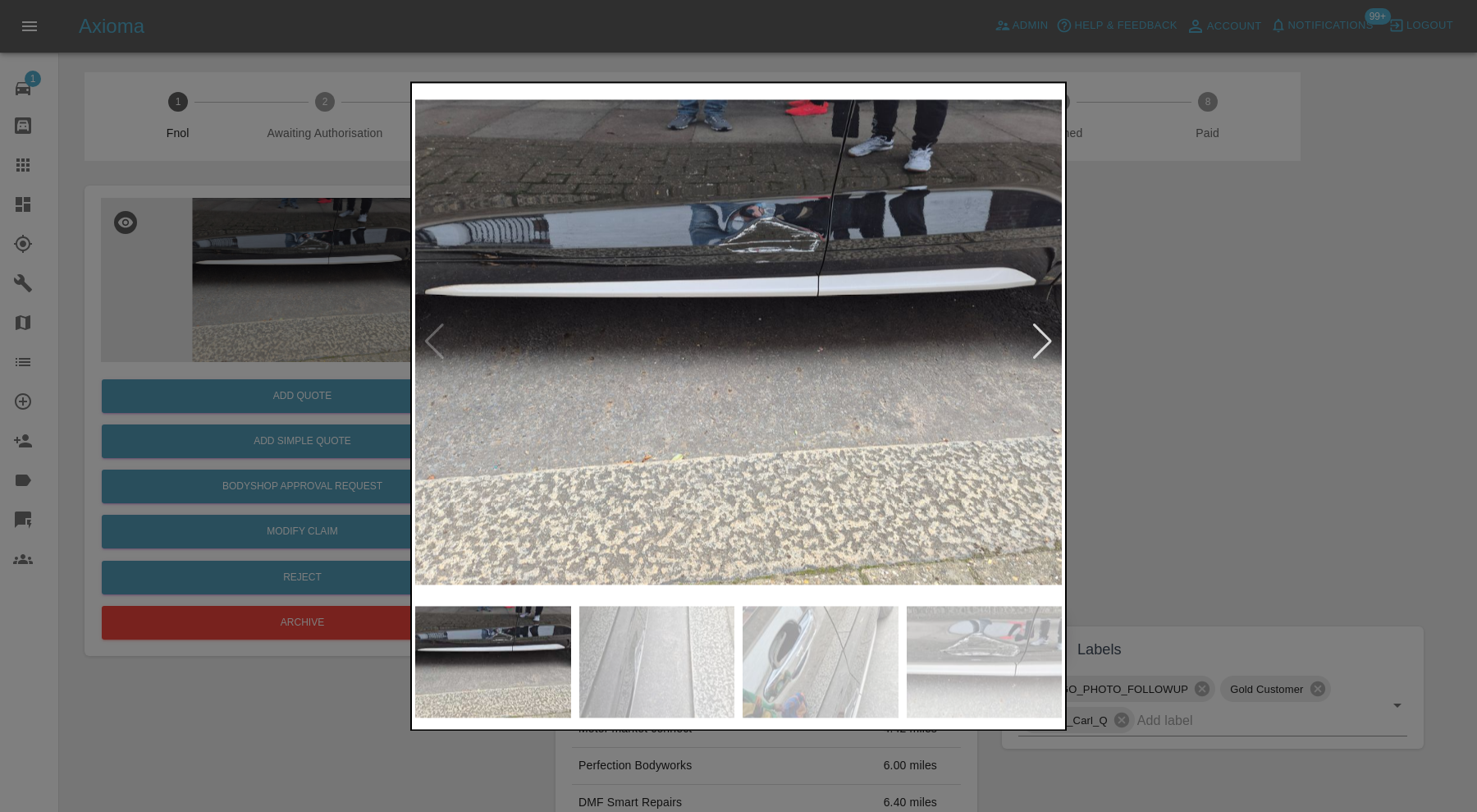
click at [1034, 343] on div at bounding box center [1042, 342] width 22 height 36
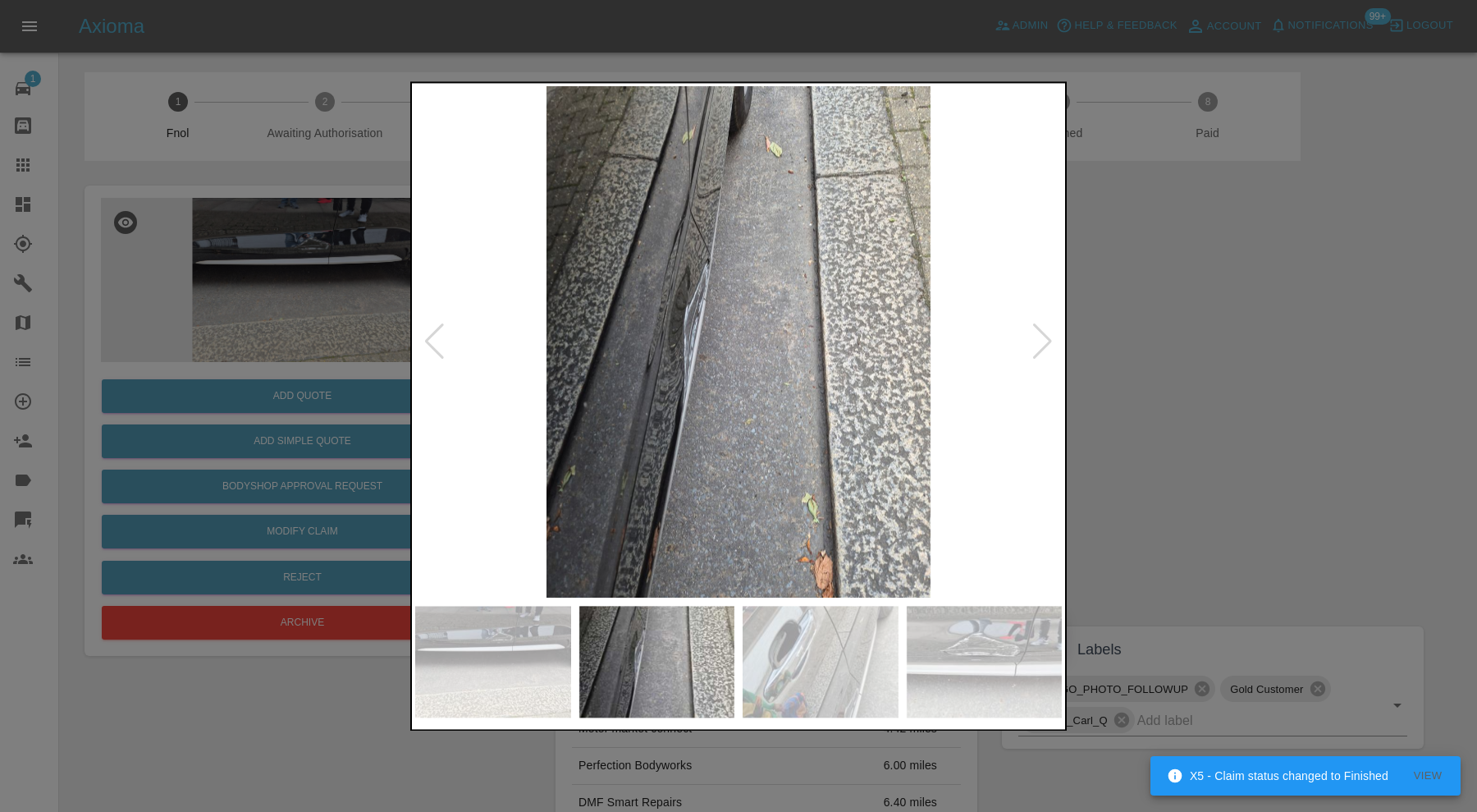
click at [1034, 343] on div at bounding box center [1042, 342] width 22 height 36
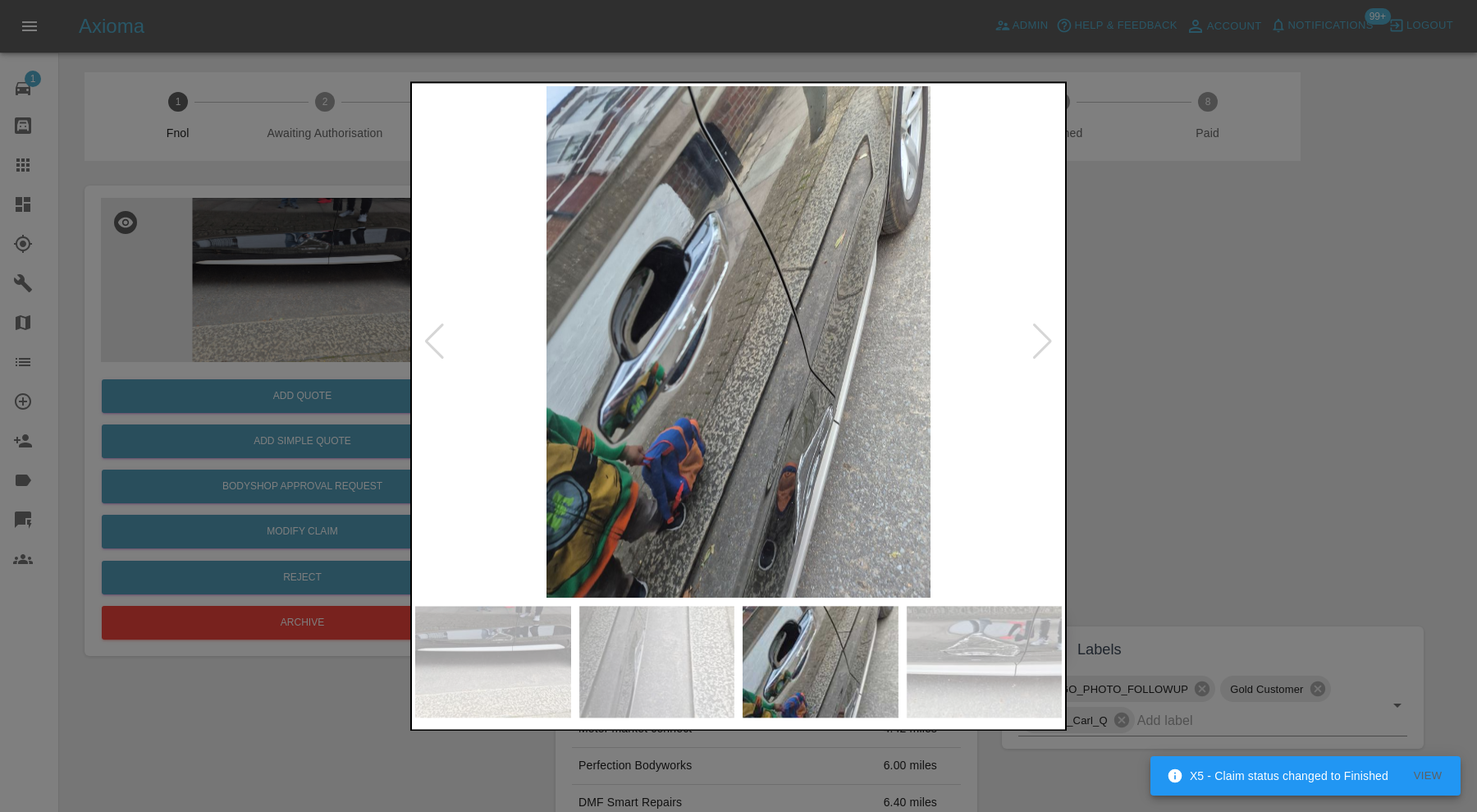
click at [1034, 343] on div at bounding box center [1042, 342] width 22 height 36
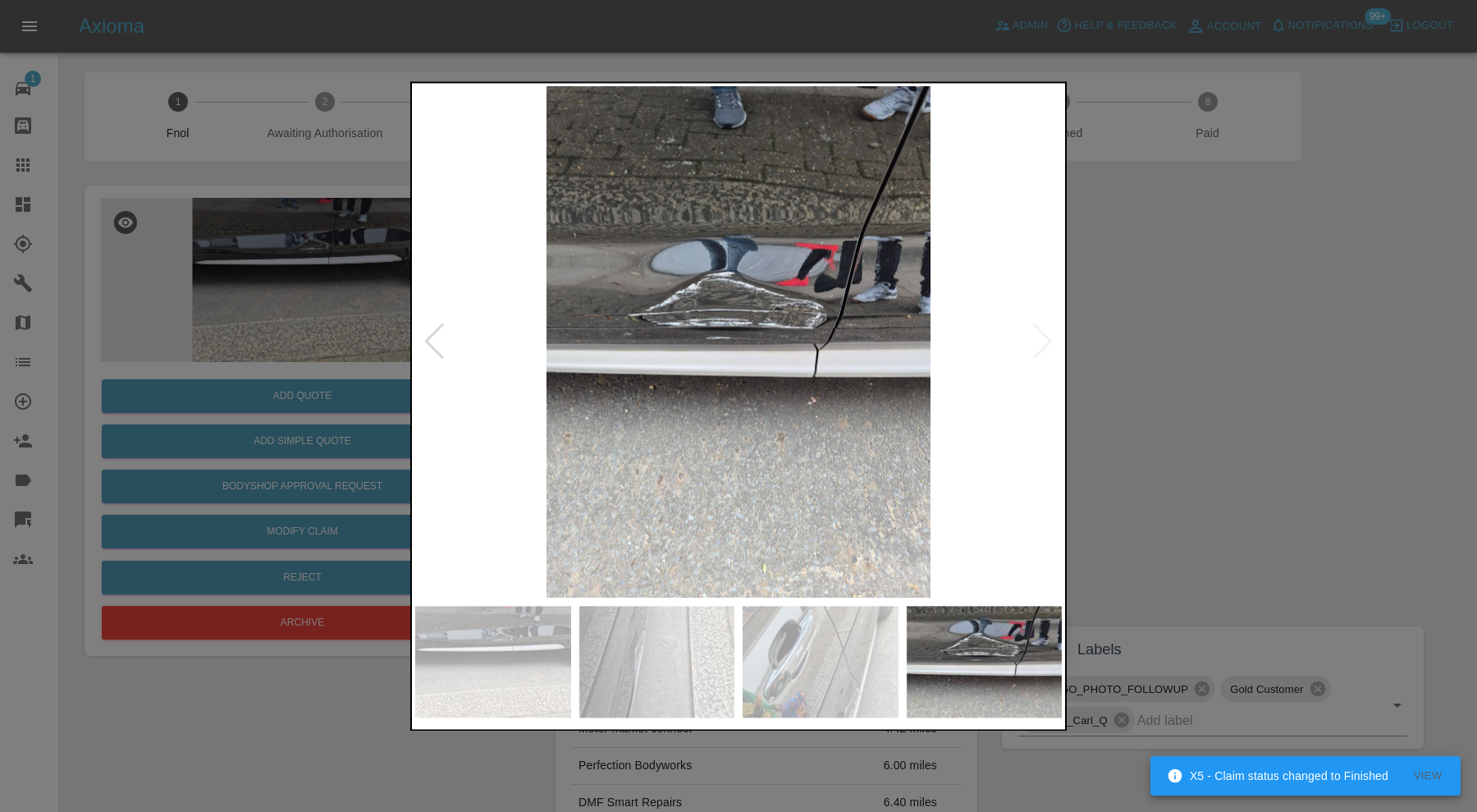
click at [1037, 336] on img at bounding box center [739, 341] width 647 height 511
click at [1199, 320] on div at bounding box center [738, 406] width 1477 height 812
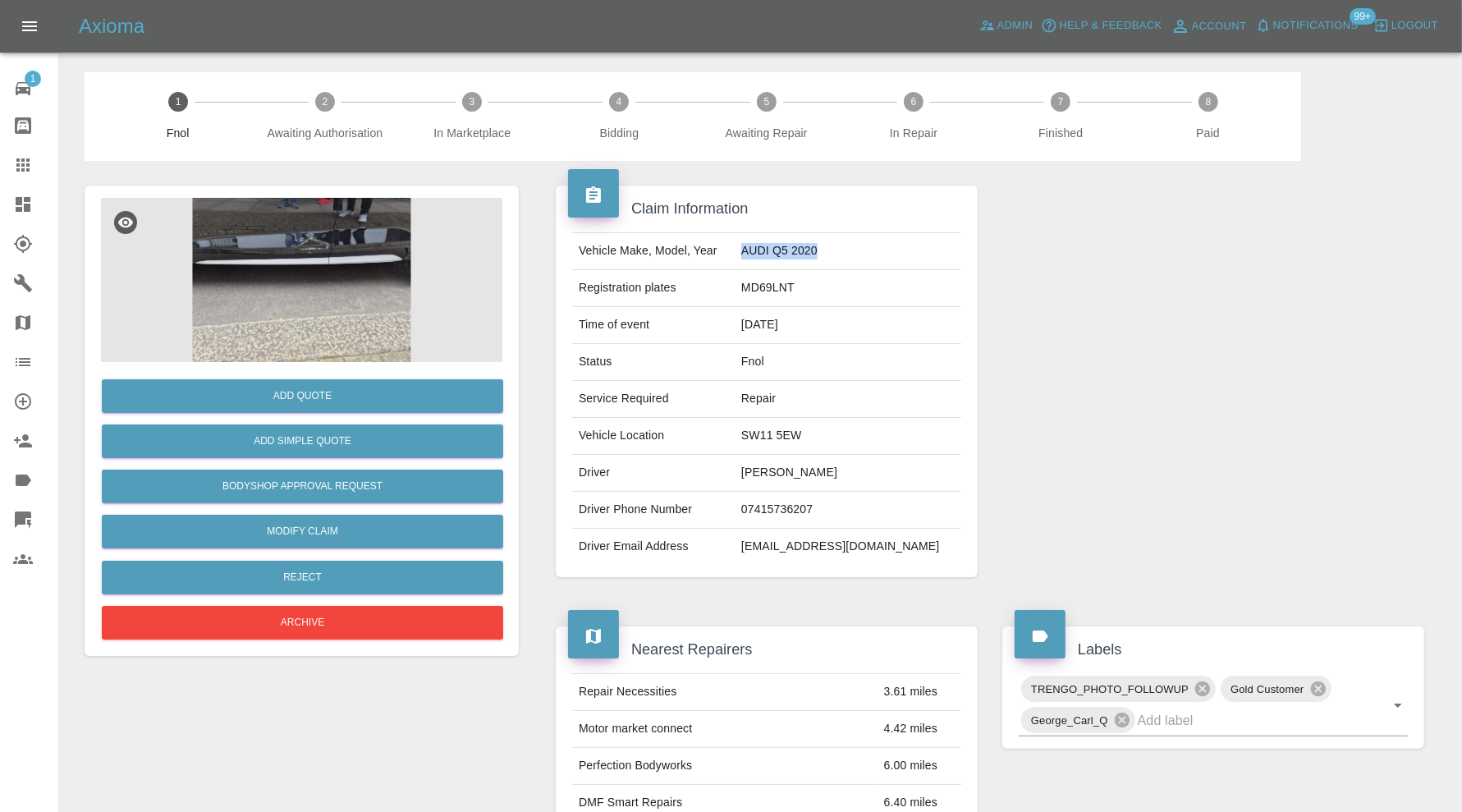
drag, startPoint x: 896, startPoint y: 255, endPoint x: 785, endPoint y: 258, distance: 111.0
click at [785, 258] on td "AUDI Q5 2020" at bounding box center [847, 251] width 227 height 37
copy td "AUDI Q5 2020"
click at [313, 304] on img at bounding box center [301, 279] width 401 height 164
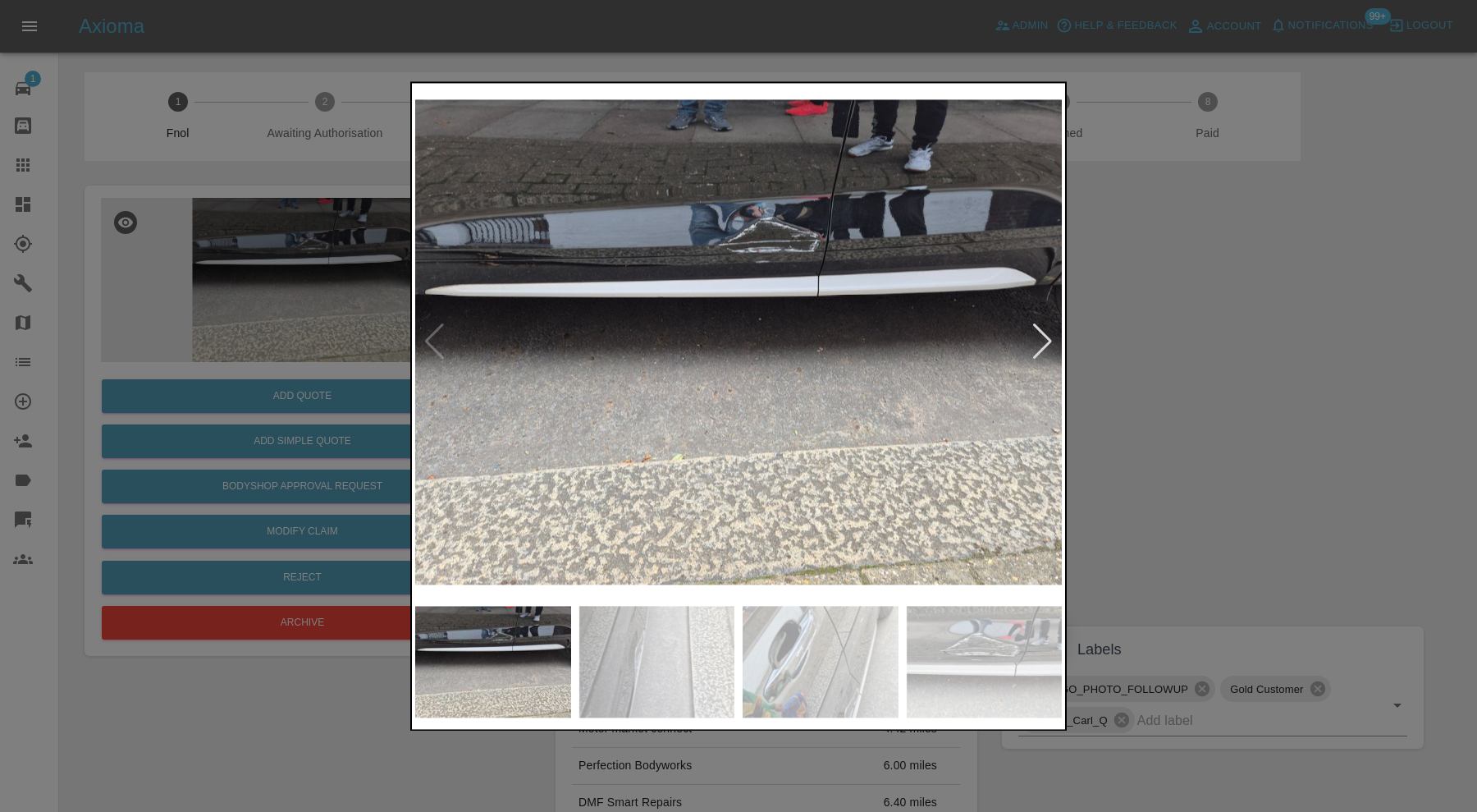
click at [1049, 338] on div at bounding box center [1042, 342] width 22 height 36
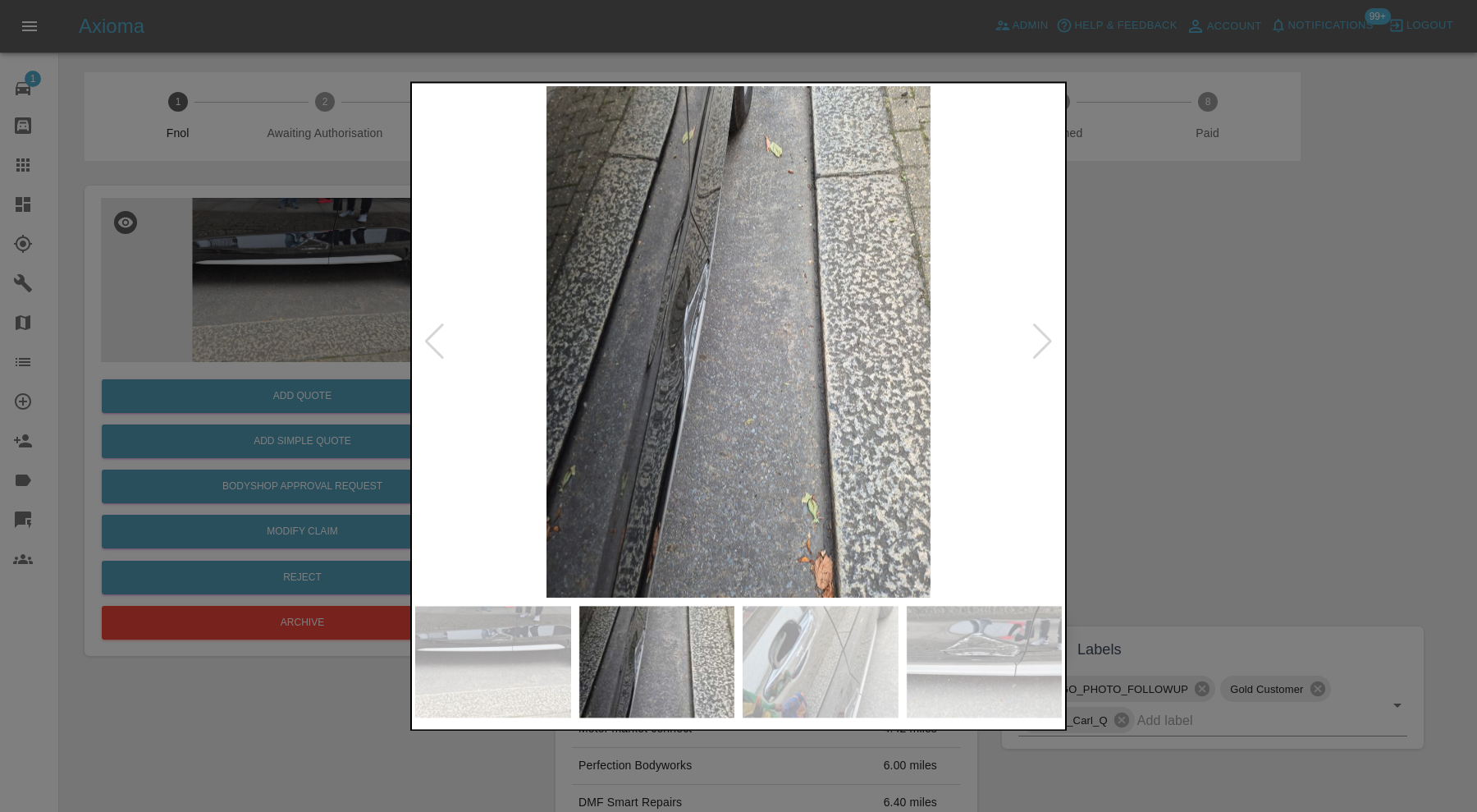
click at [1049, 338] on div at bounding box center [1042, 342] width 22 height 36
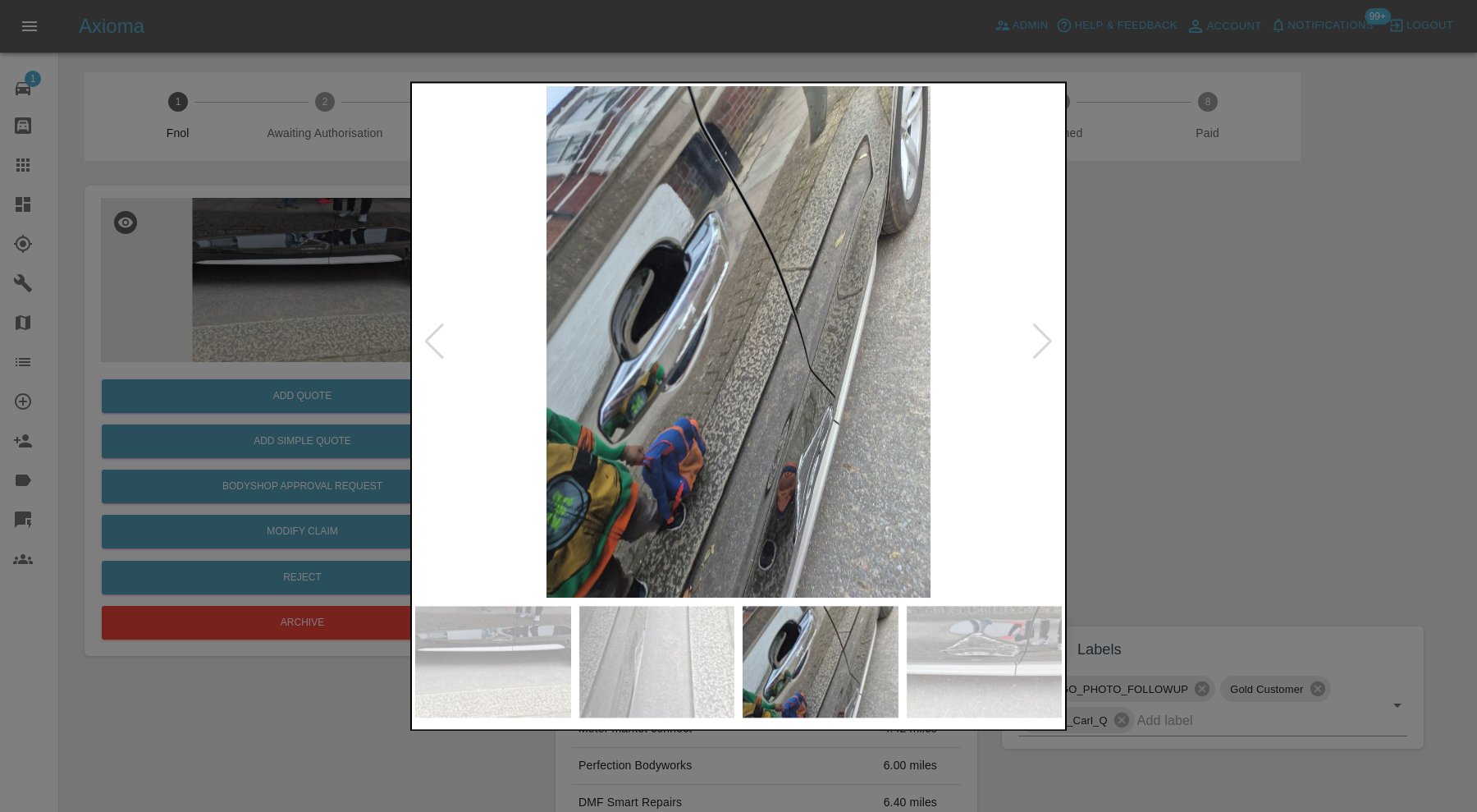
click at [1049, 338] on div at bounding box center [1042, 342] width 22 height 36
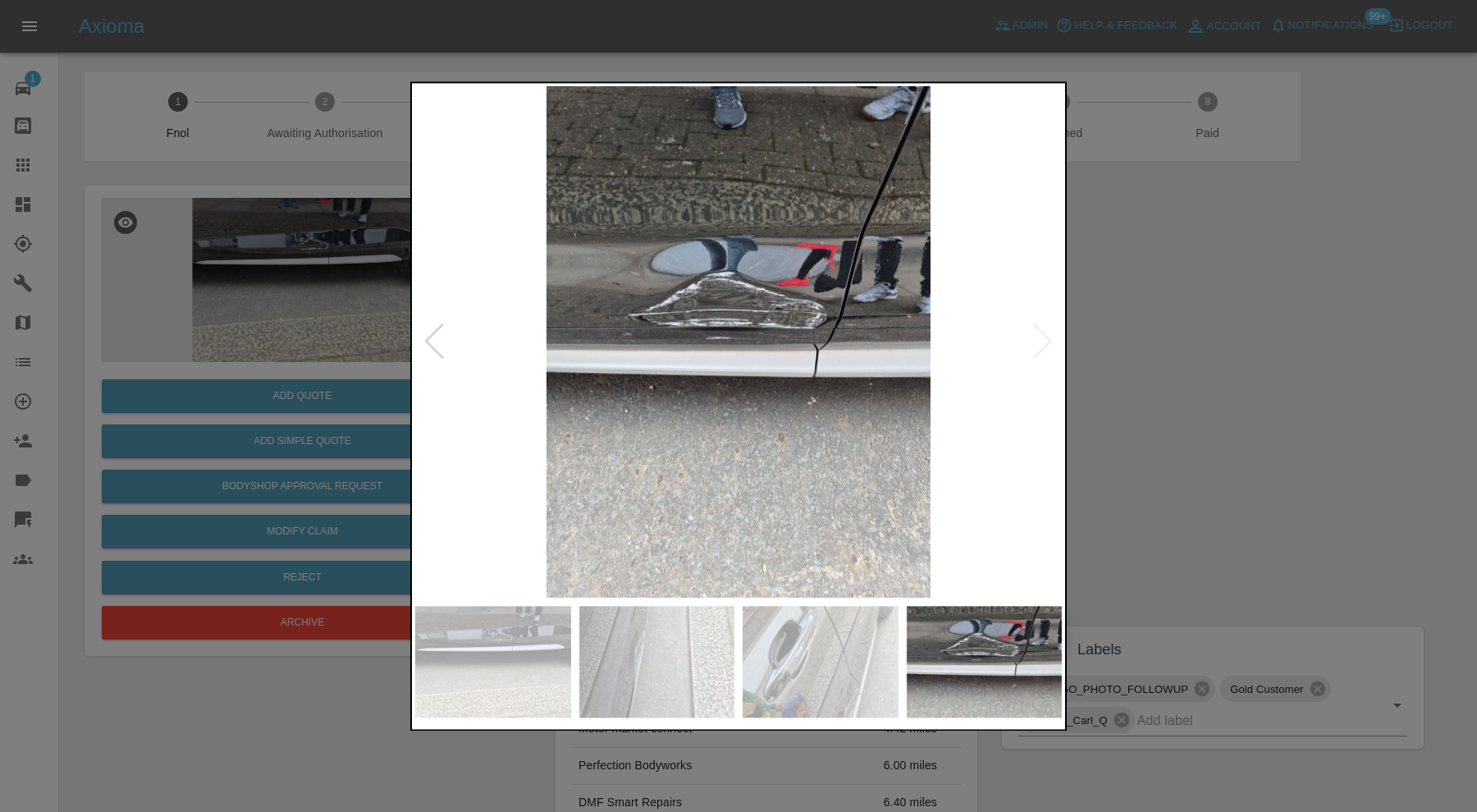
click at [795, 342] on img at bounding box center [739, 341] width 647 height 511
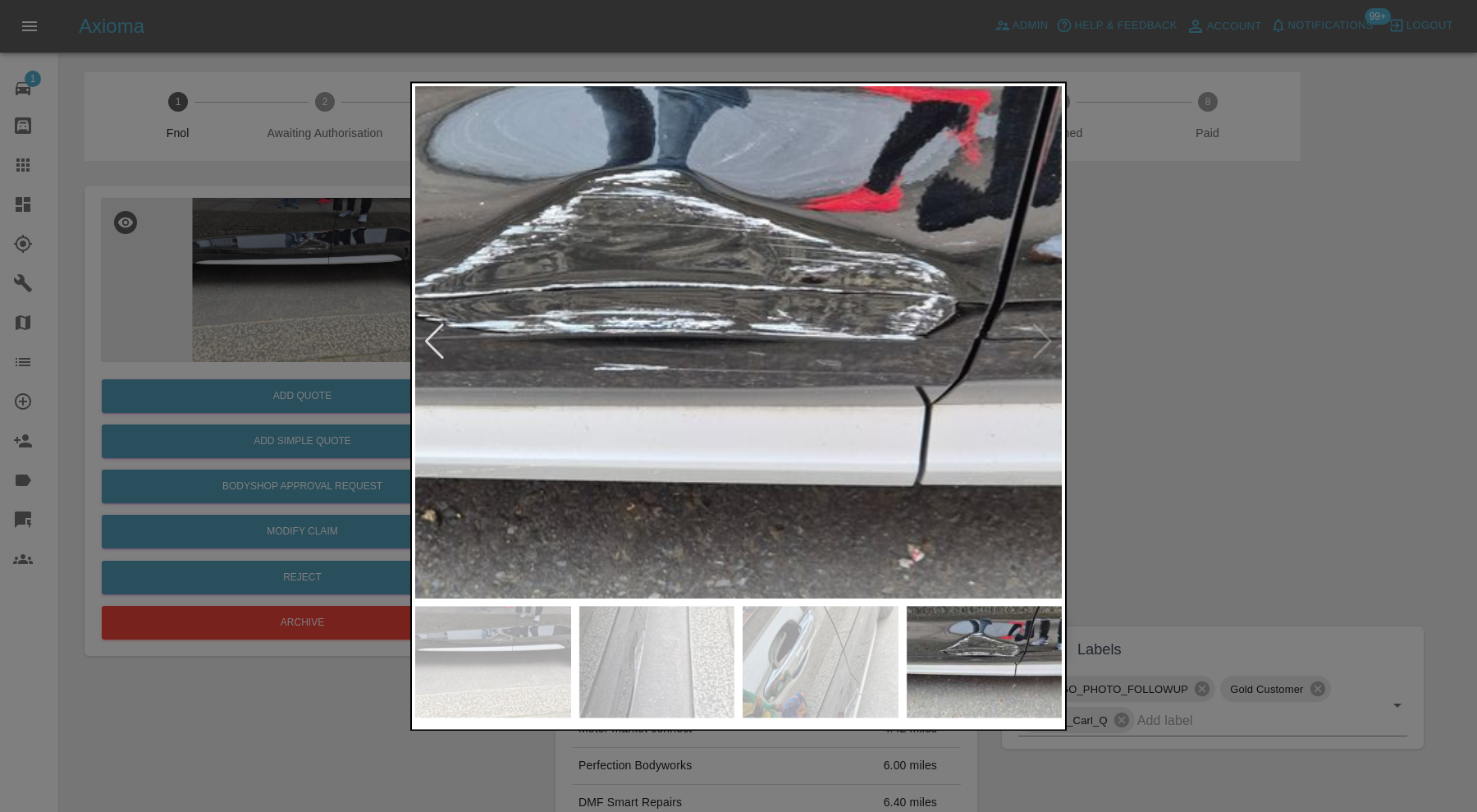
click at [743, 452] on img at bounding box center [691, 381] width 1940 height 1535
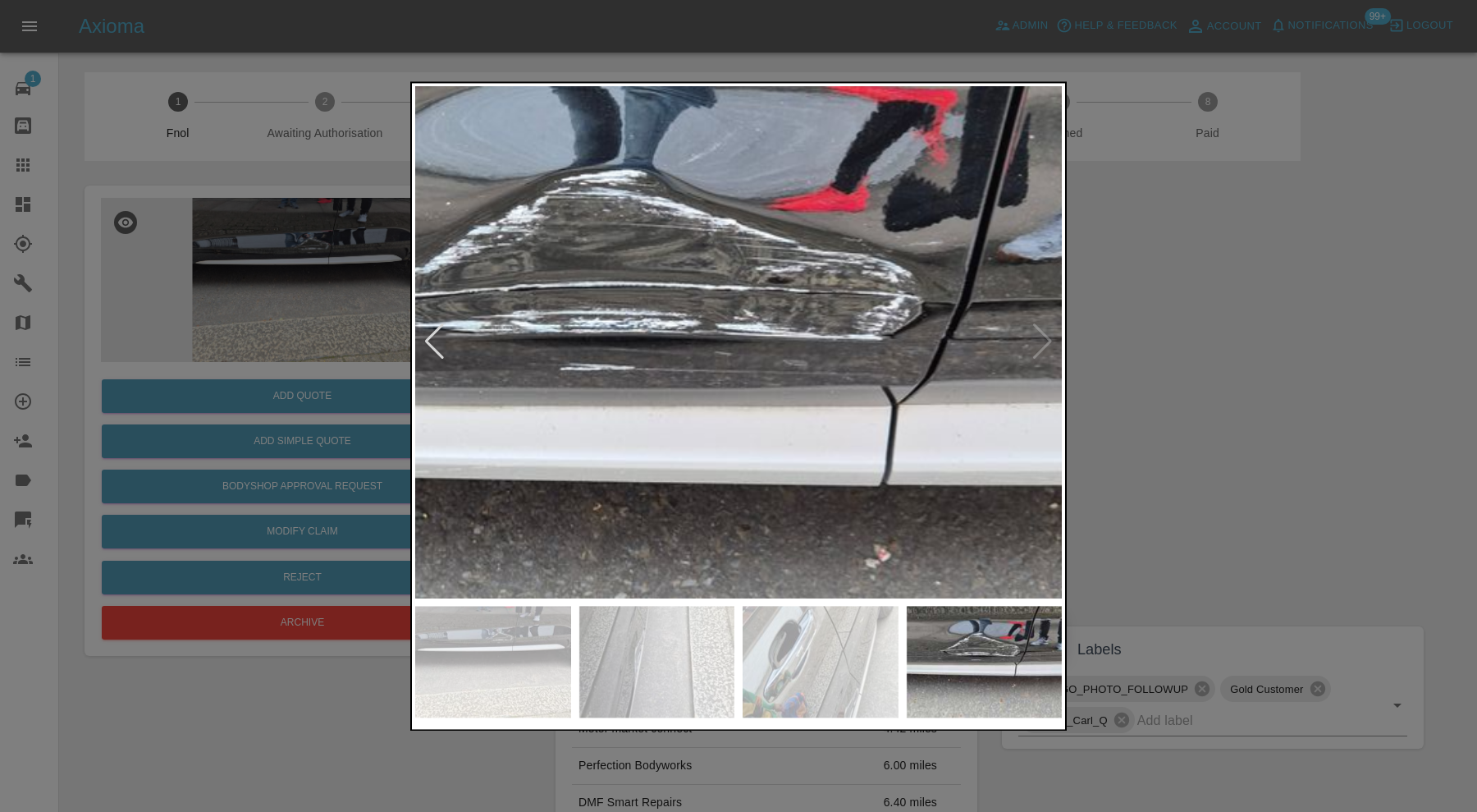
click at [1274, 413] on div at bounding box center [738, 406] width 1477 height 812
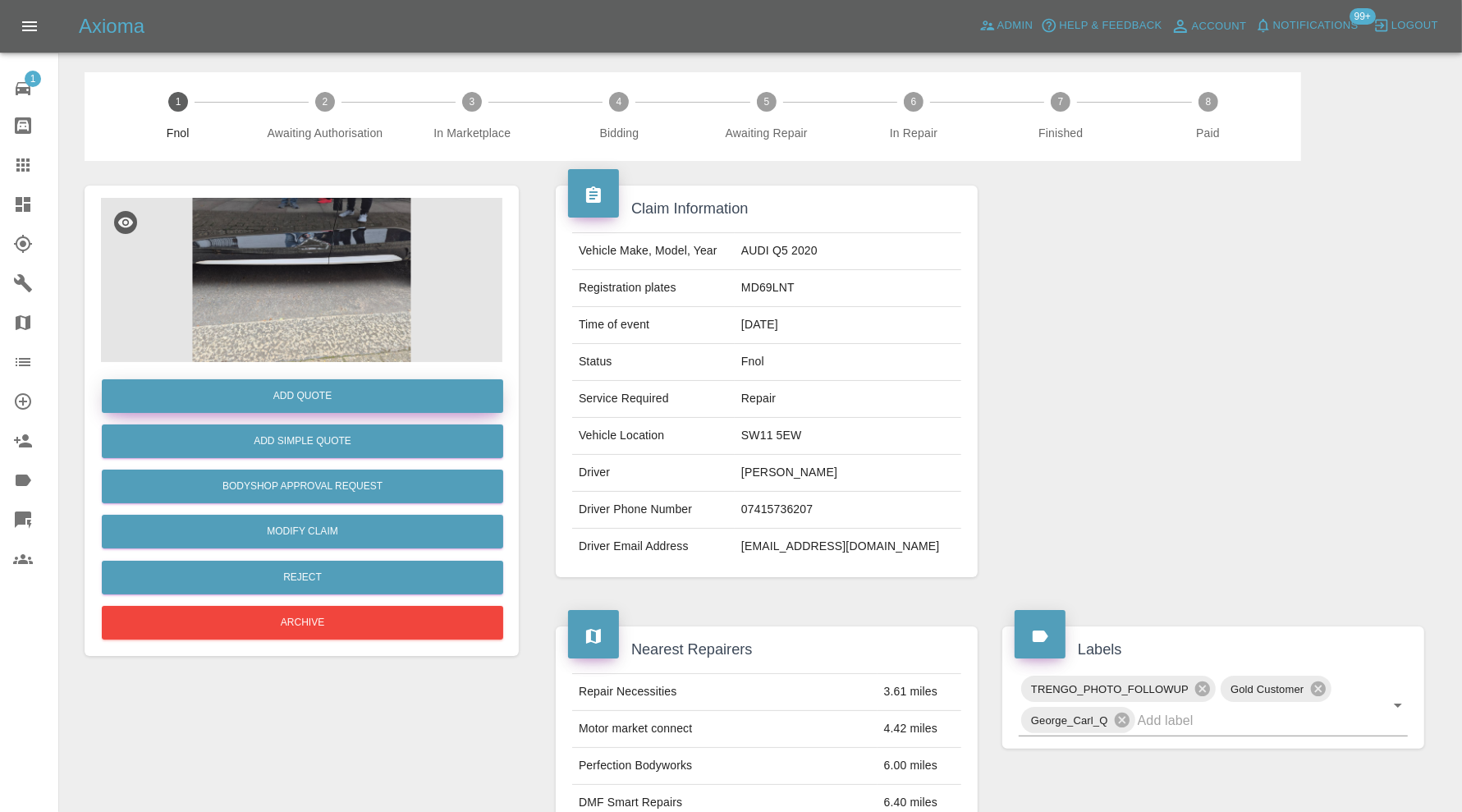
click at [343, 394] on button "Add Quote" at bounding box center [302, 396] width 401 height 33
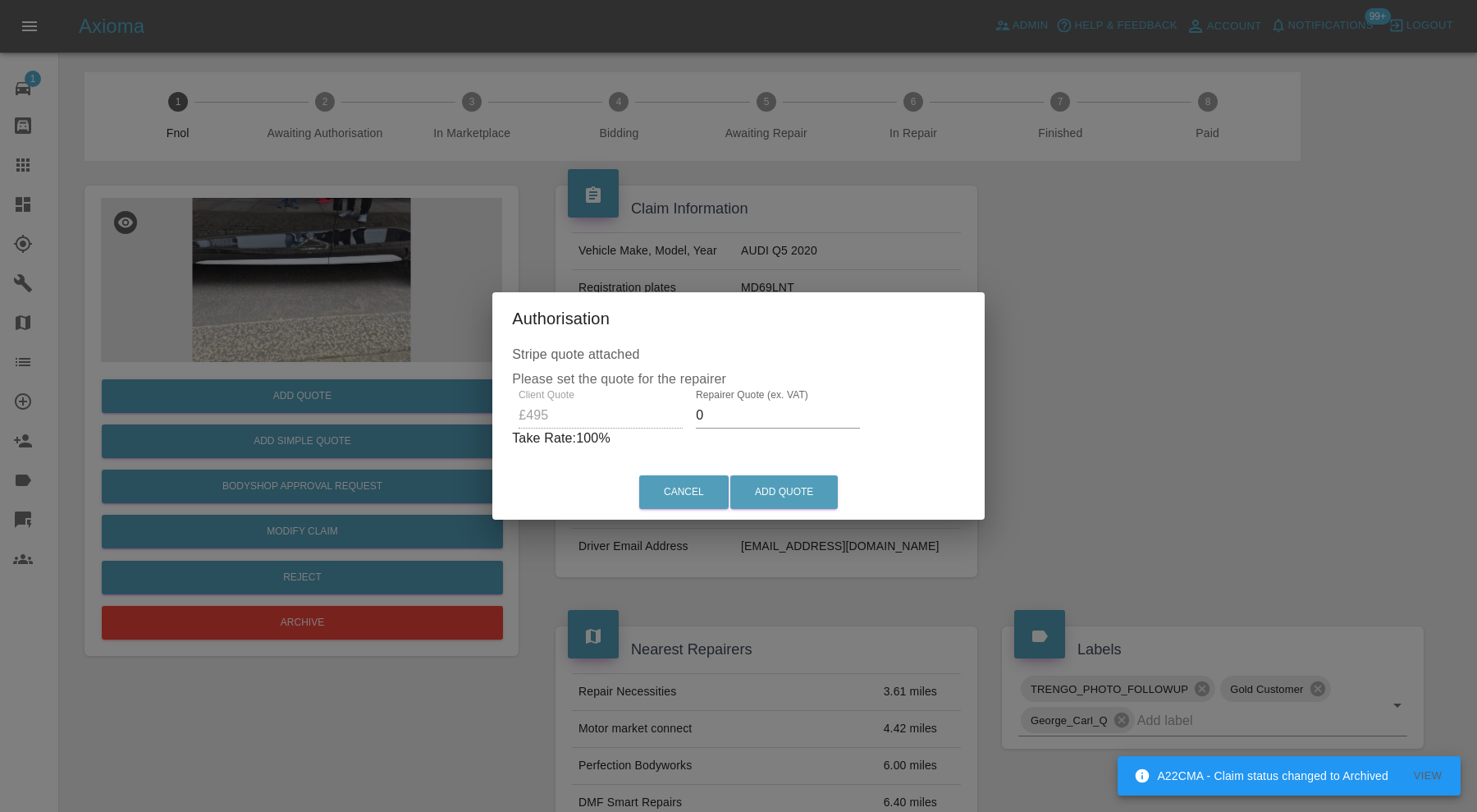
click at [772, 415] on input "0" at bounding box center [778, 415] width 164 height 27
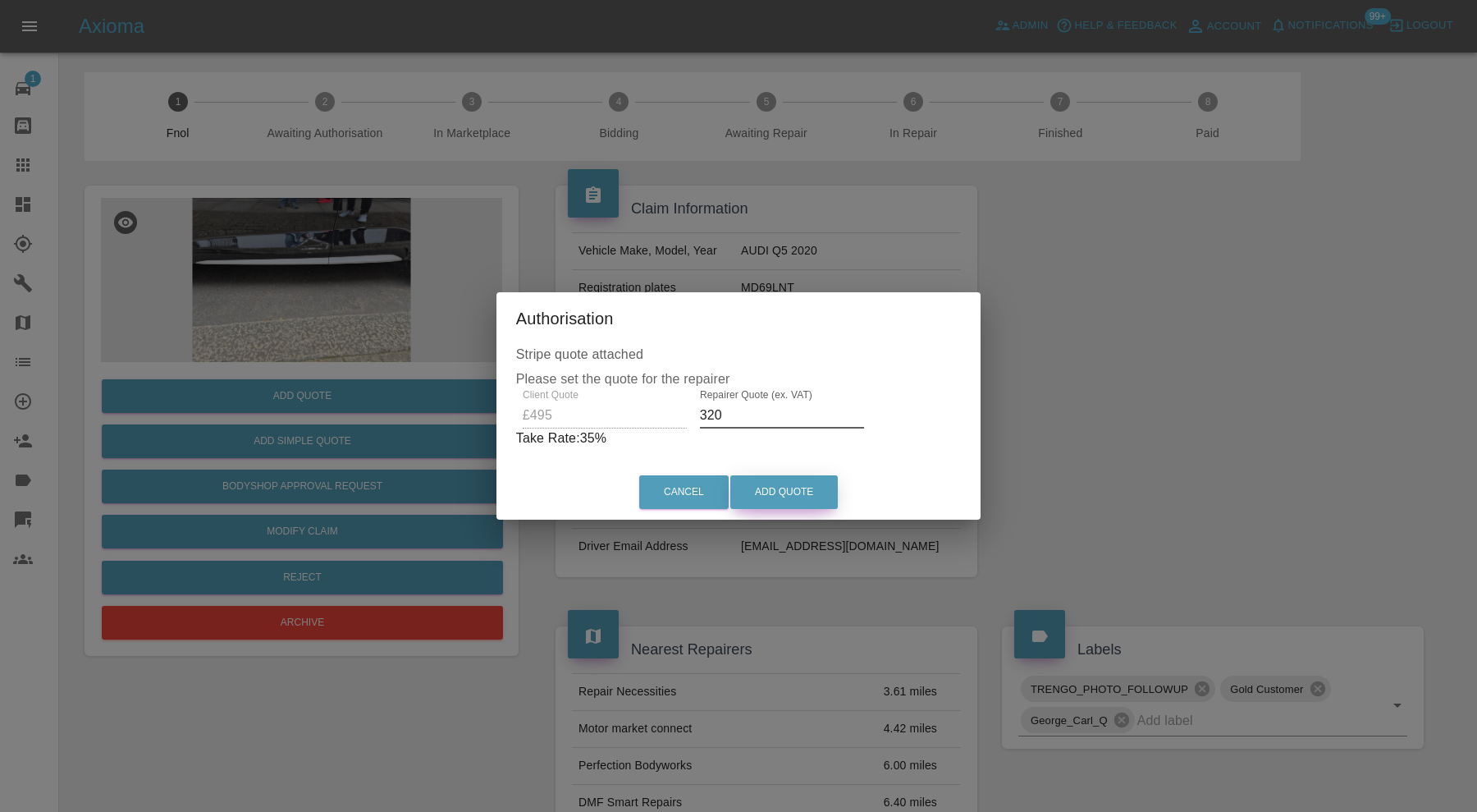
type input "320"
click at [774, 489] on button "Add Quote" at bounding box center [784, 491] width 107 height 33
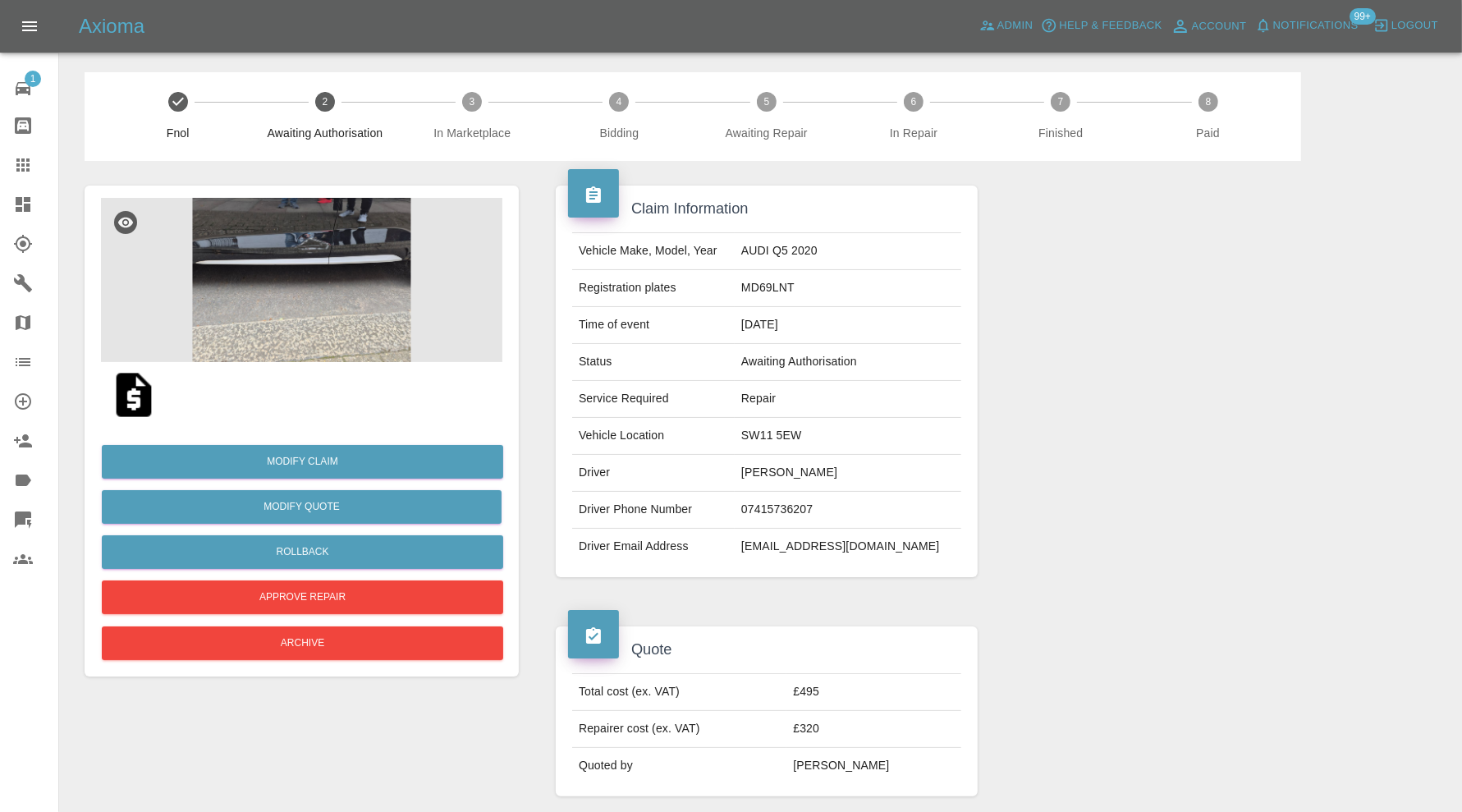
click at [21, 210] on icon at bounding box center [23, 205] width 15 height 15
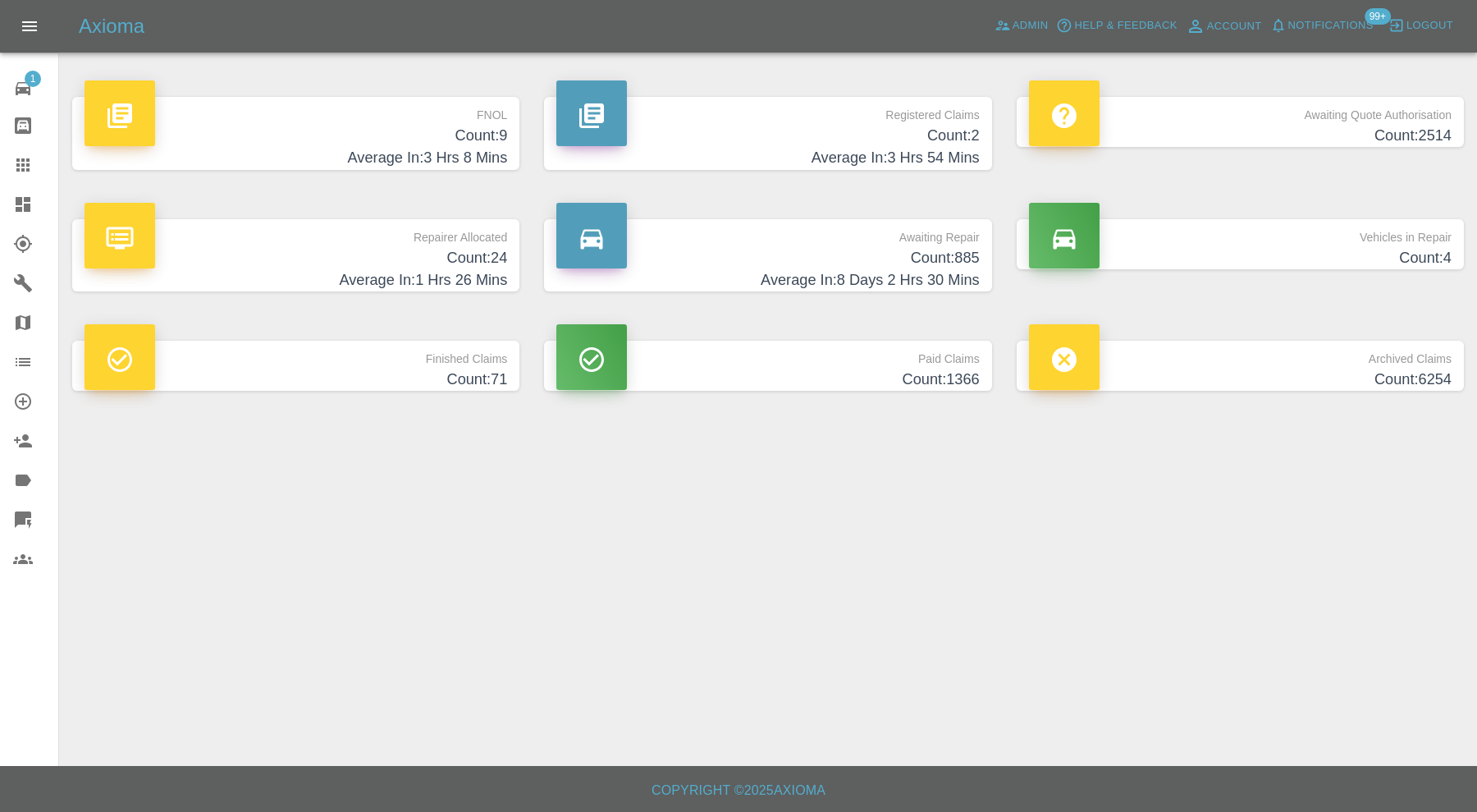
click at [897, 236] on p "Awaiting Repair" at bounding box center [768, 232] width 423 height 28
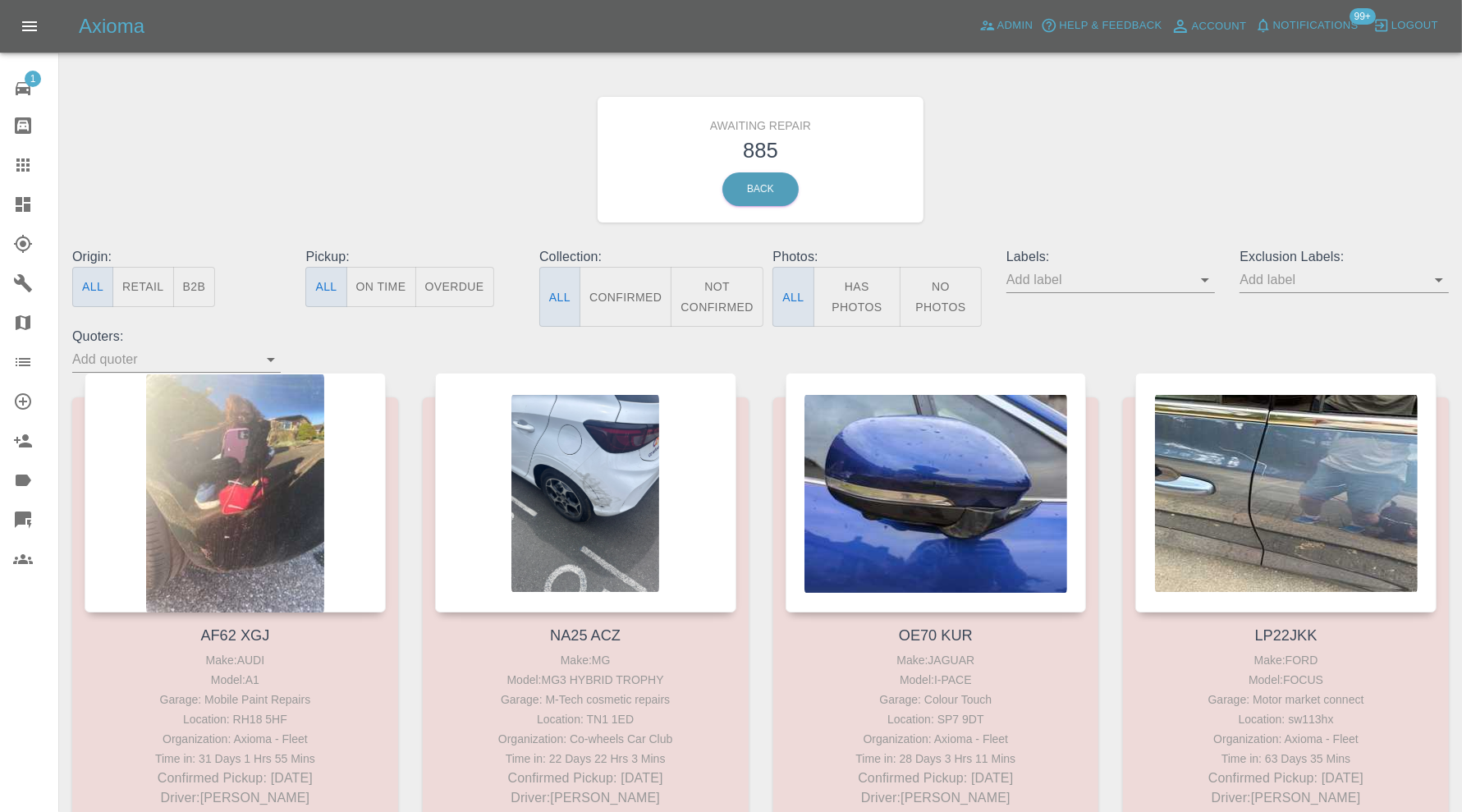
click at [750, 296] on button "Not Confirmed" at bounding box center [716, 296] width 92 height 60
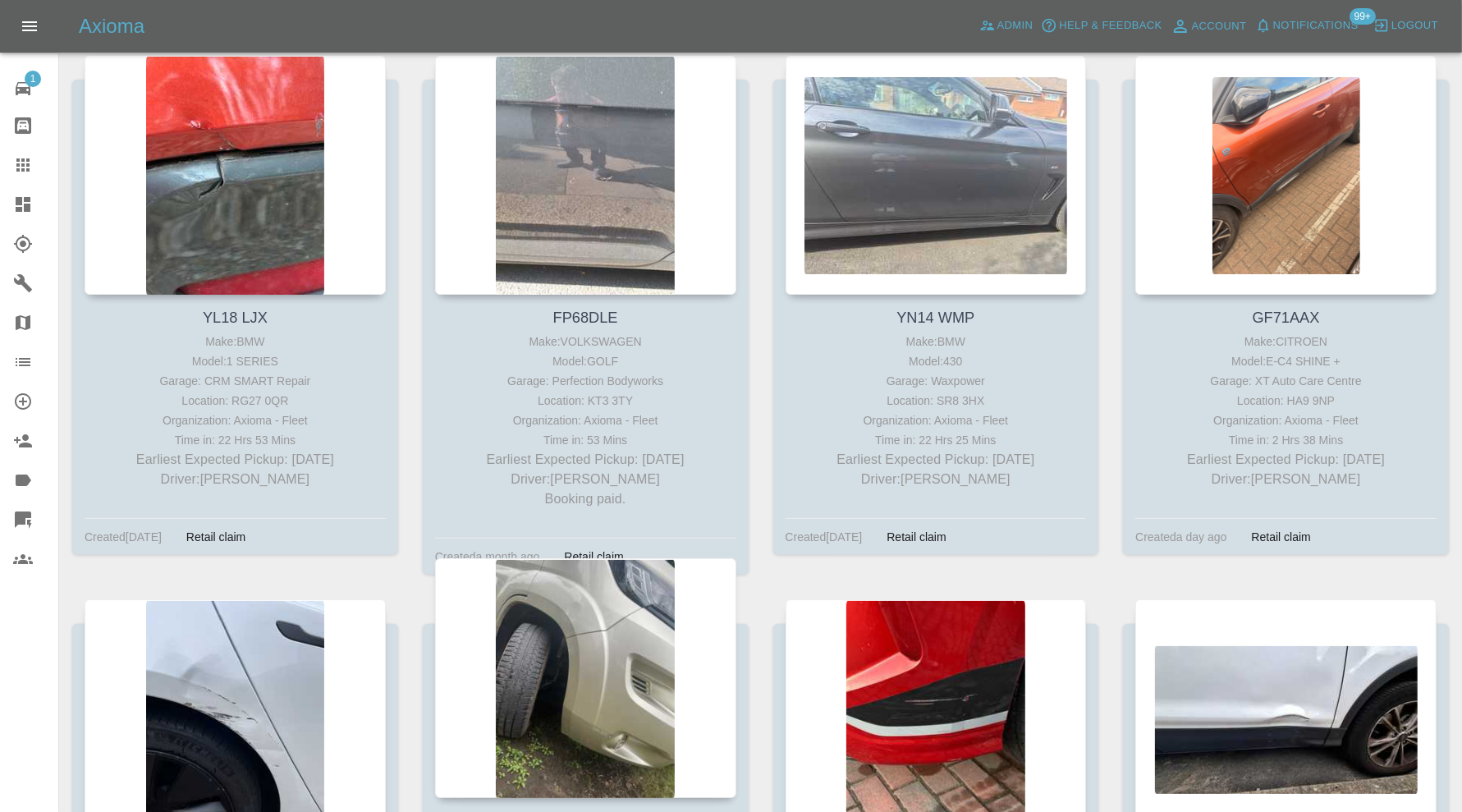
scroll to position [11892, 0]
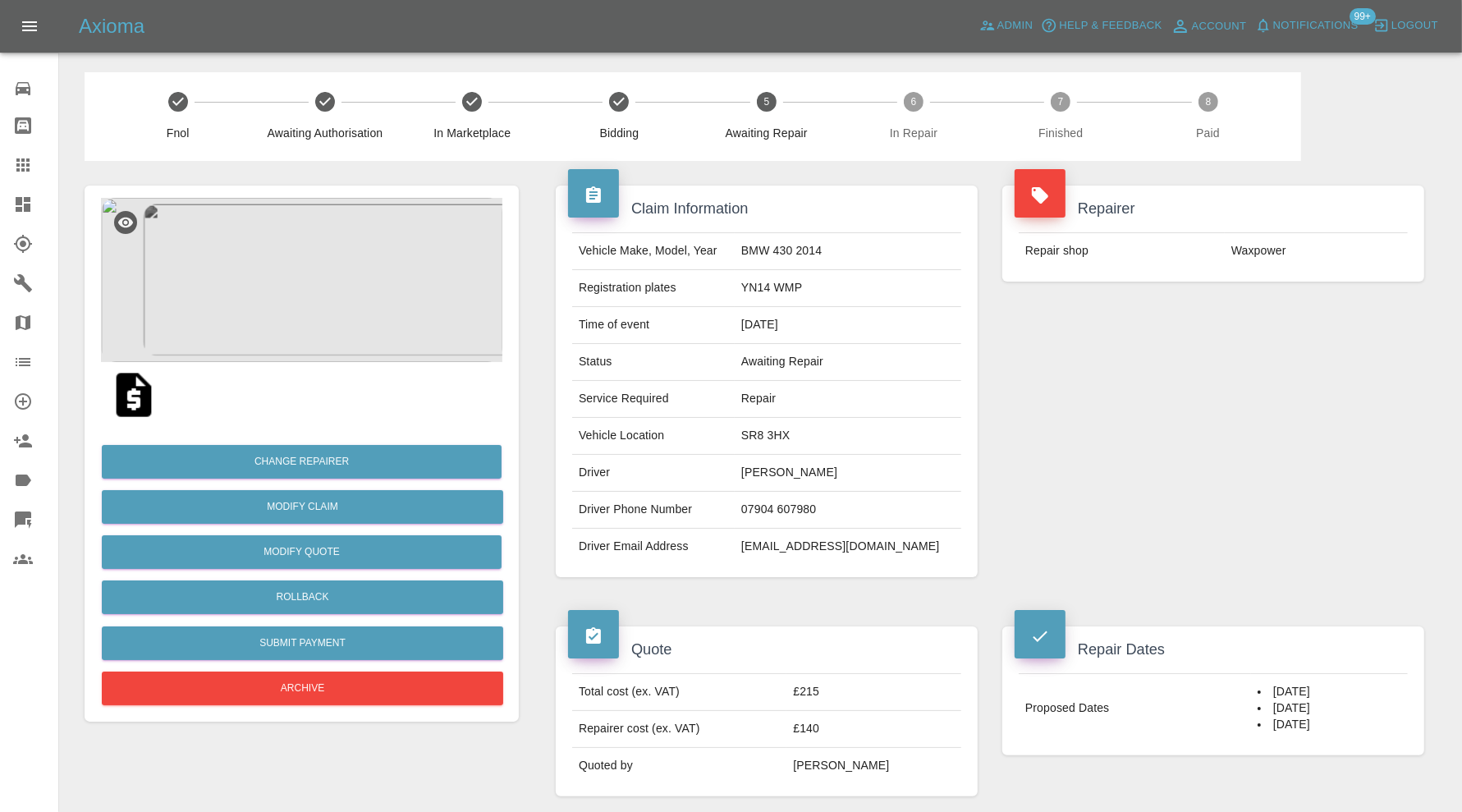
click at [1067, 462] on div "Repairer Repair shop Waxpower" at bounding box center [1212, 381] width 447 height 441
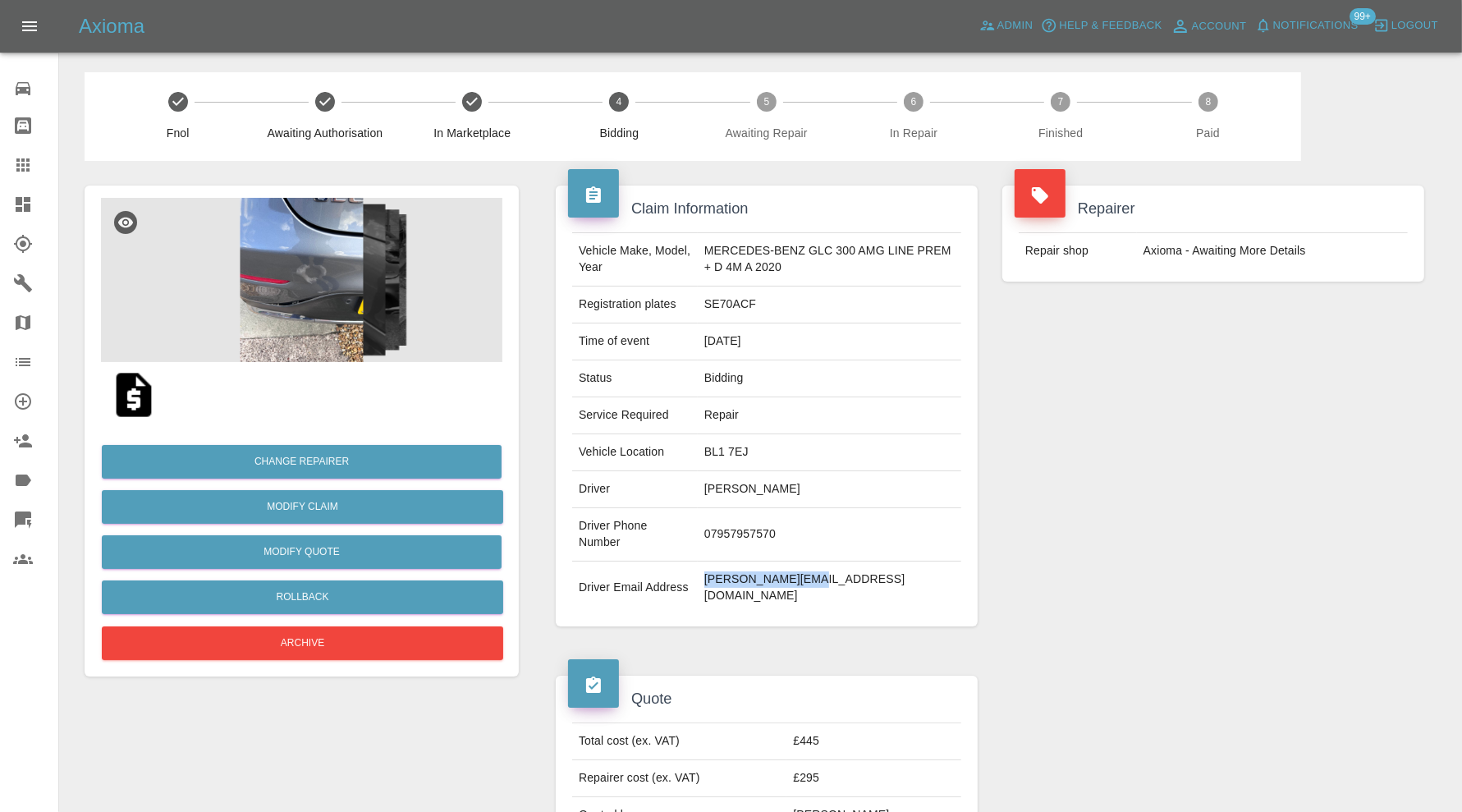
drag, startPoint x: 830, startPoint y: 575, endPoint x: 702, endPoint y: 582, distance: 128.2
click at [702, 582] on td "j.spathis@gmx.com" at bounding box center [829, 587] width 264 height 52
copy td "j.spathis@gmx.com"
click at [317, 310] on img at bounding box center [301, 279] width 401 height 164
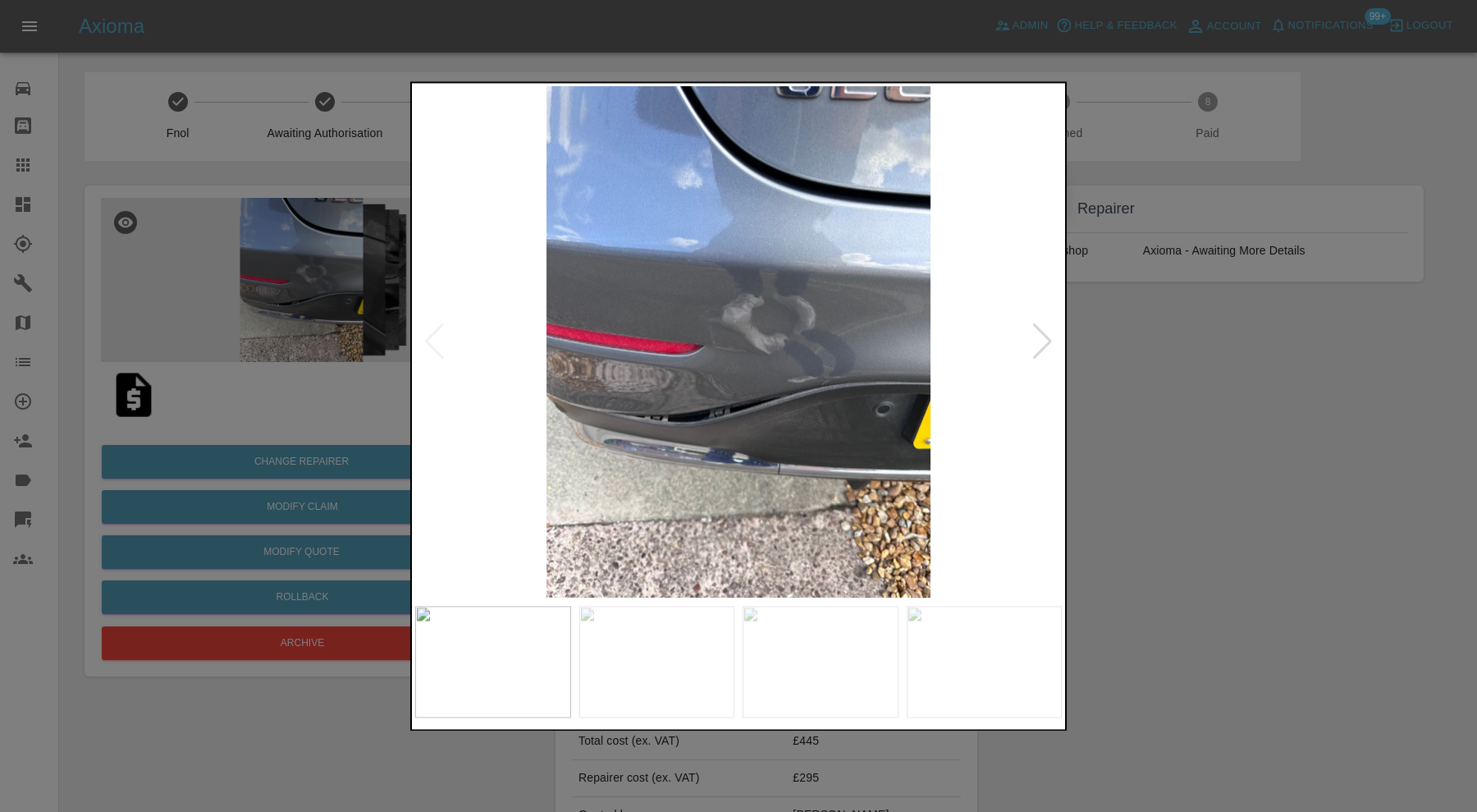
click at [1041, 331] on div at bounding box center [1042, 342] width 22 height 36
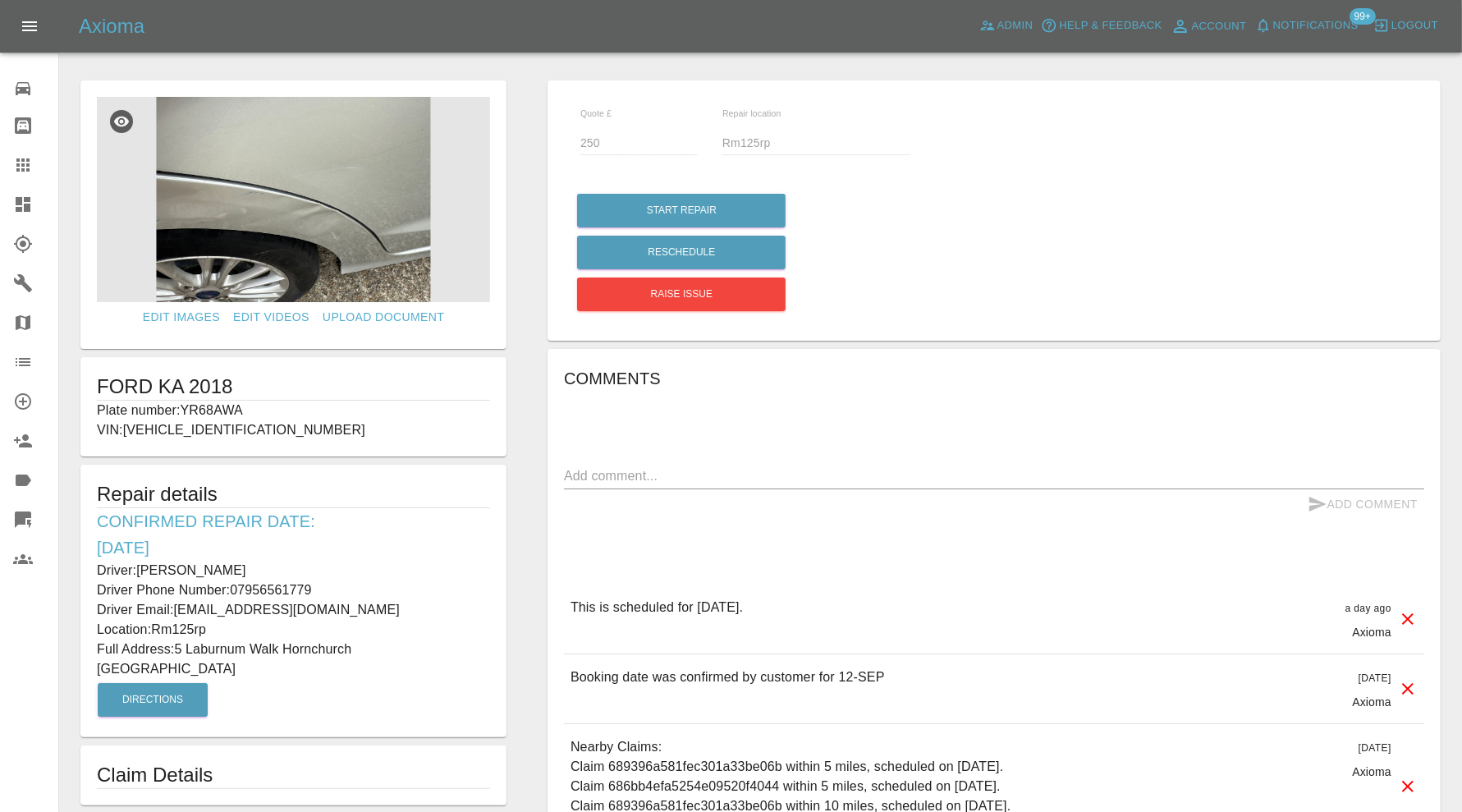
click at [232, 411] on p "Plate number: YR68AWA" at bounding box center [293, 410] width 393 height 20
copy p "YR68AWA"
click at [44, 162] on div at bounding box center [36, 164] width 46 height 20
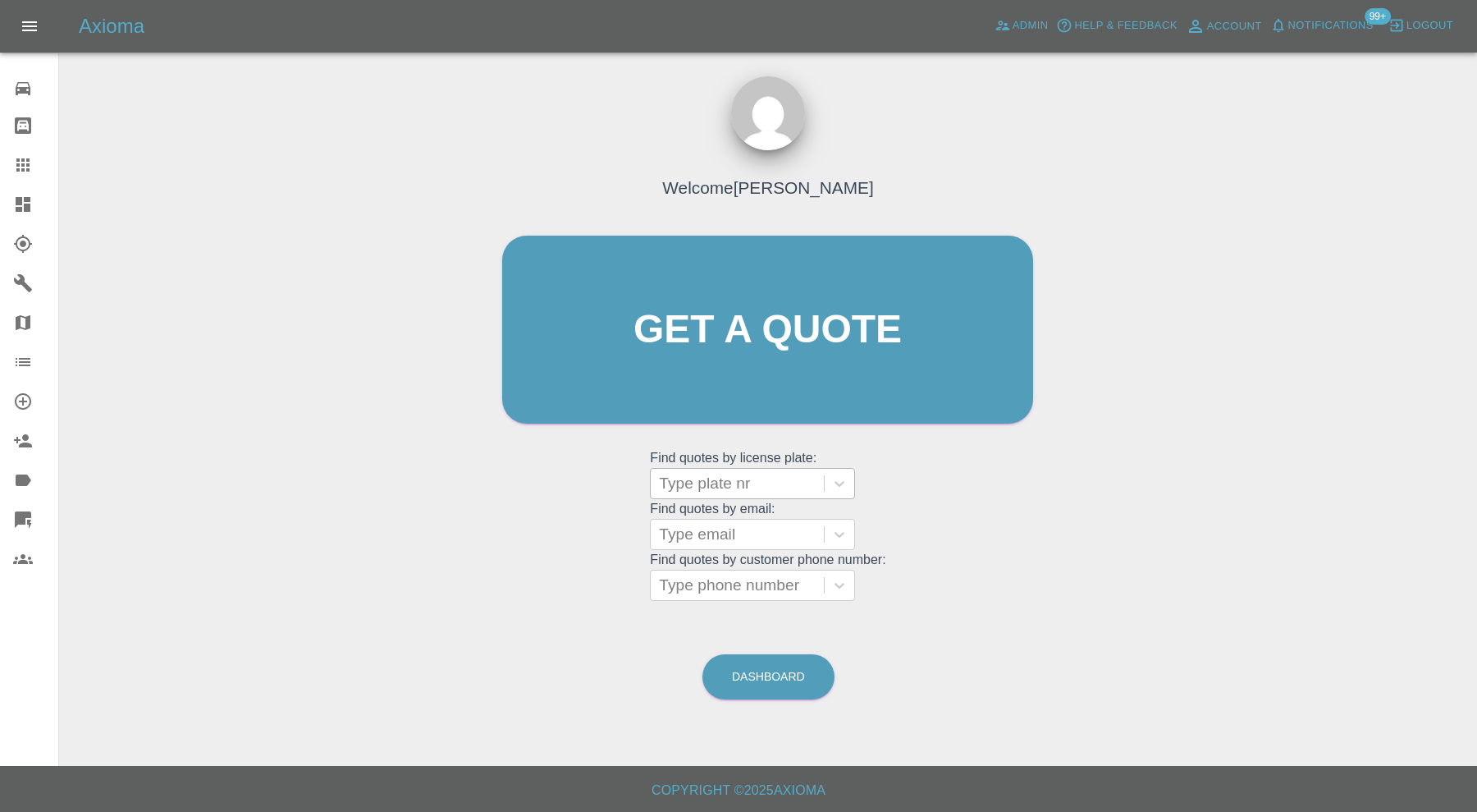
click at [744, 478] on div at bounding box center [737, 483] width 157 height 23
paste input "YR68AWA"
type input "YR68AWA"
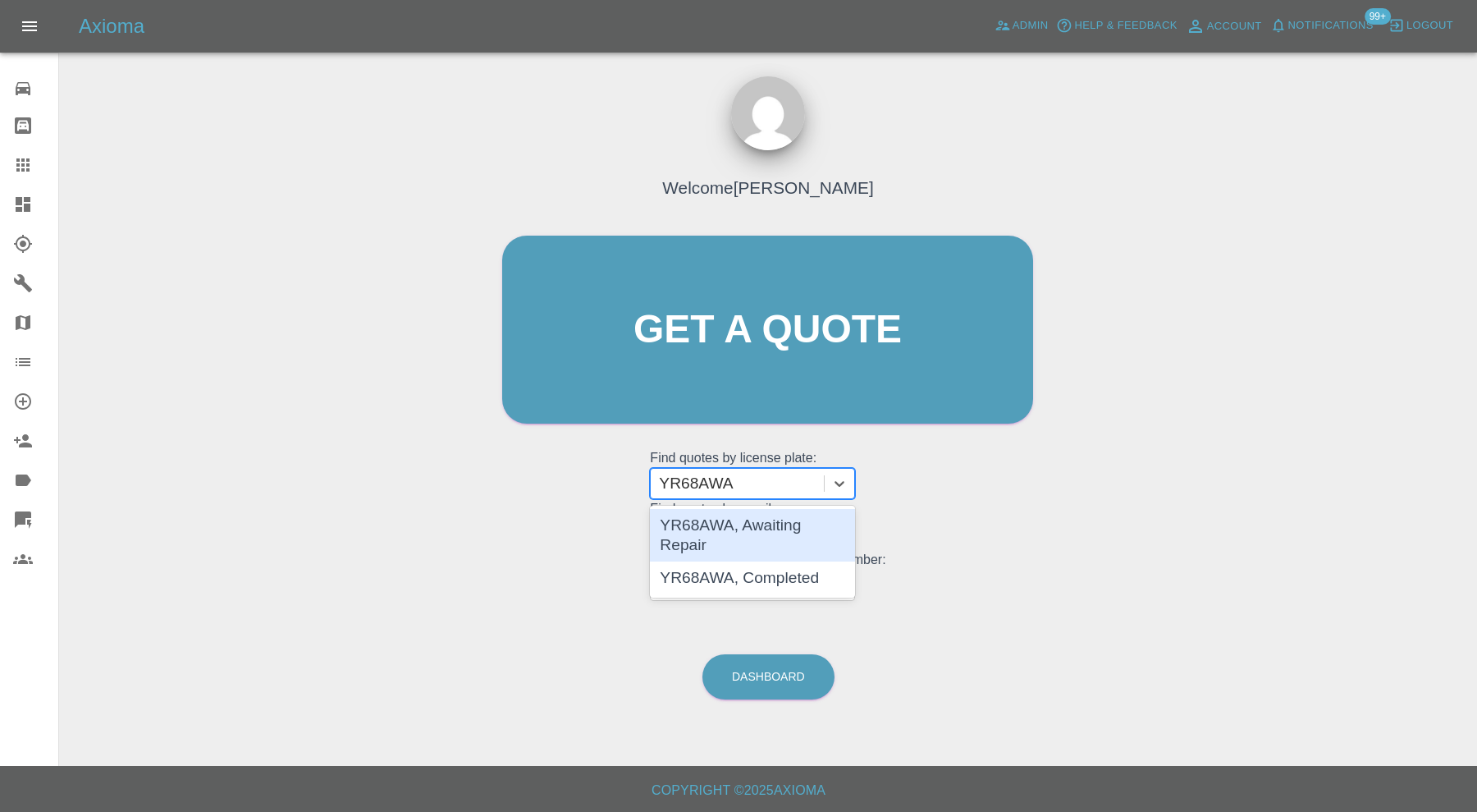
click at [764, 528] on div "YR68AWA, Awaiting Repair" at bounding box center [752, 534] width 205 height 52
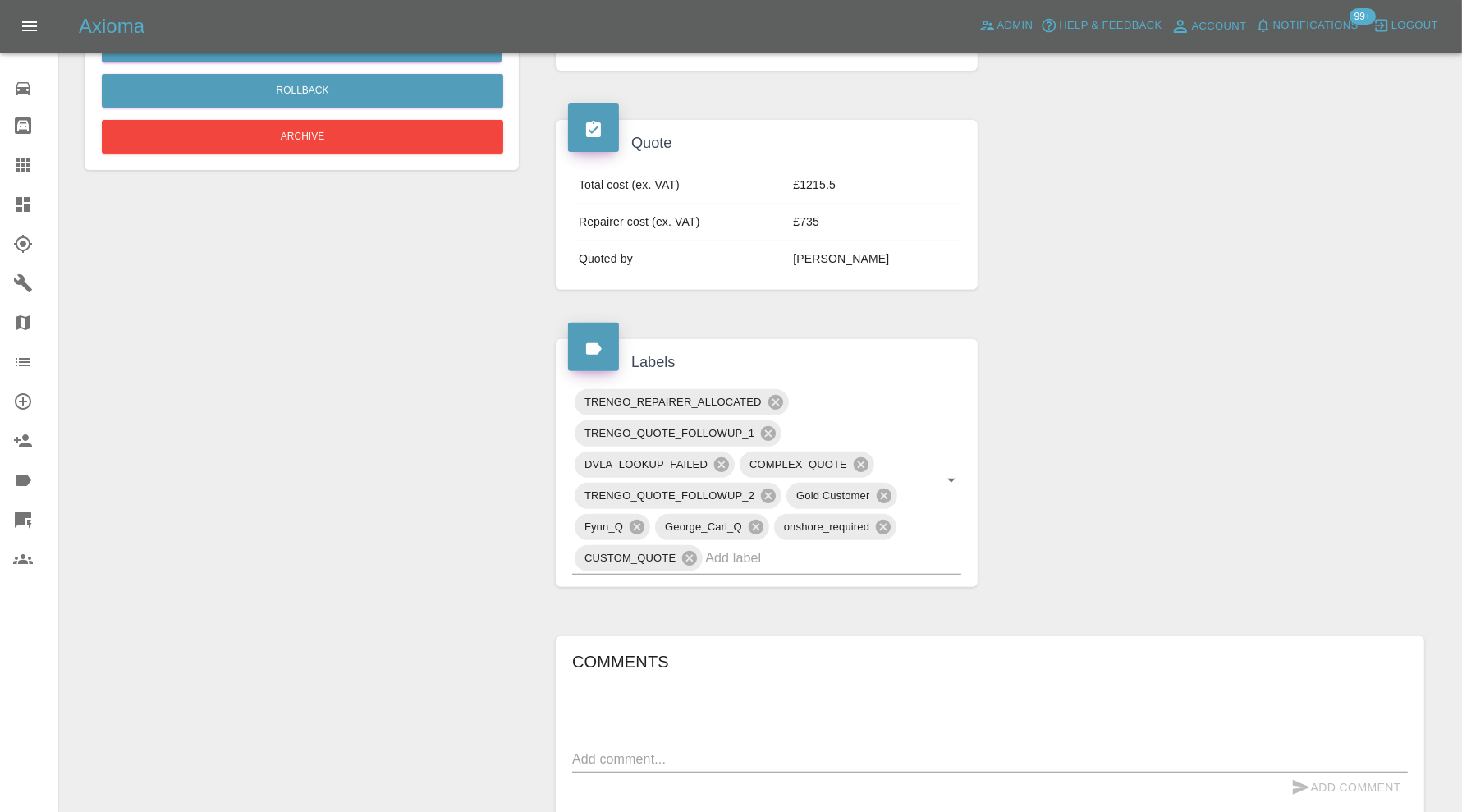
scroll to position [137, 0]
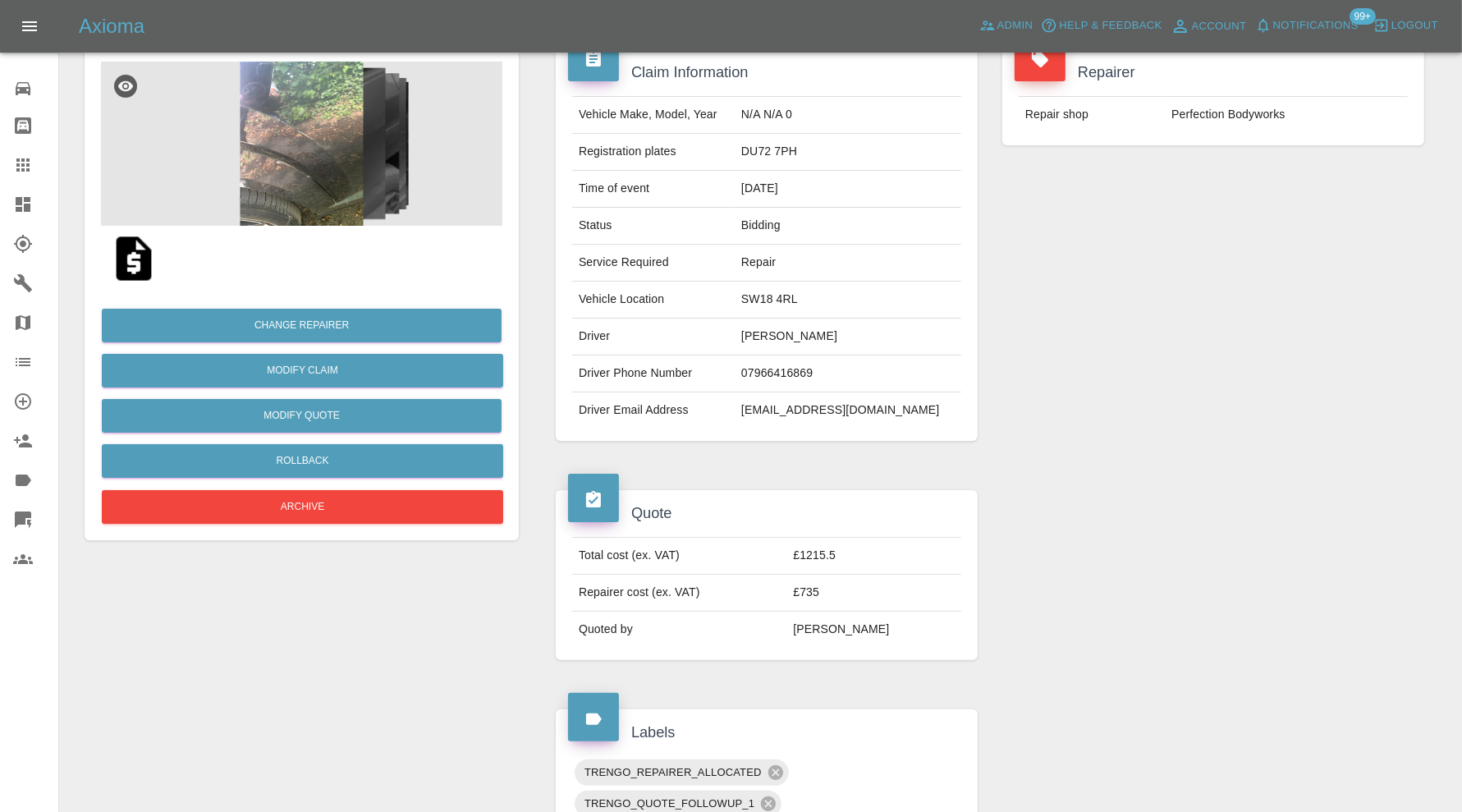
click at [138, 251] on img at bounding box center [133, 258] width 52 height 52
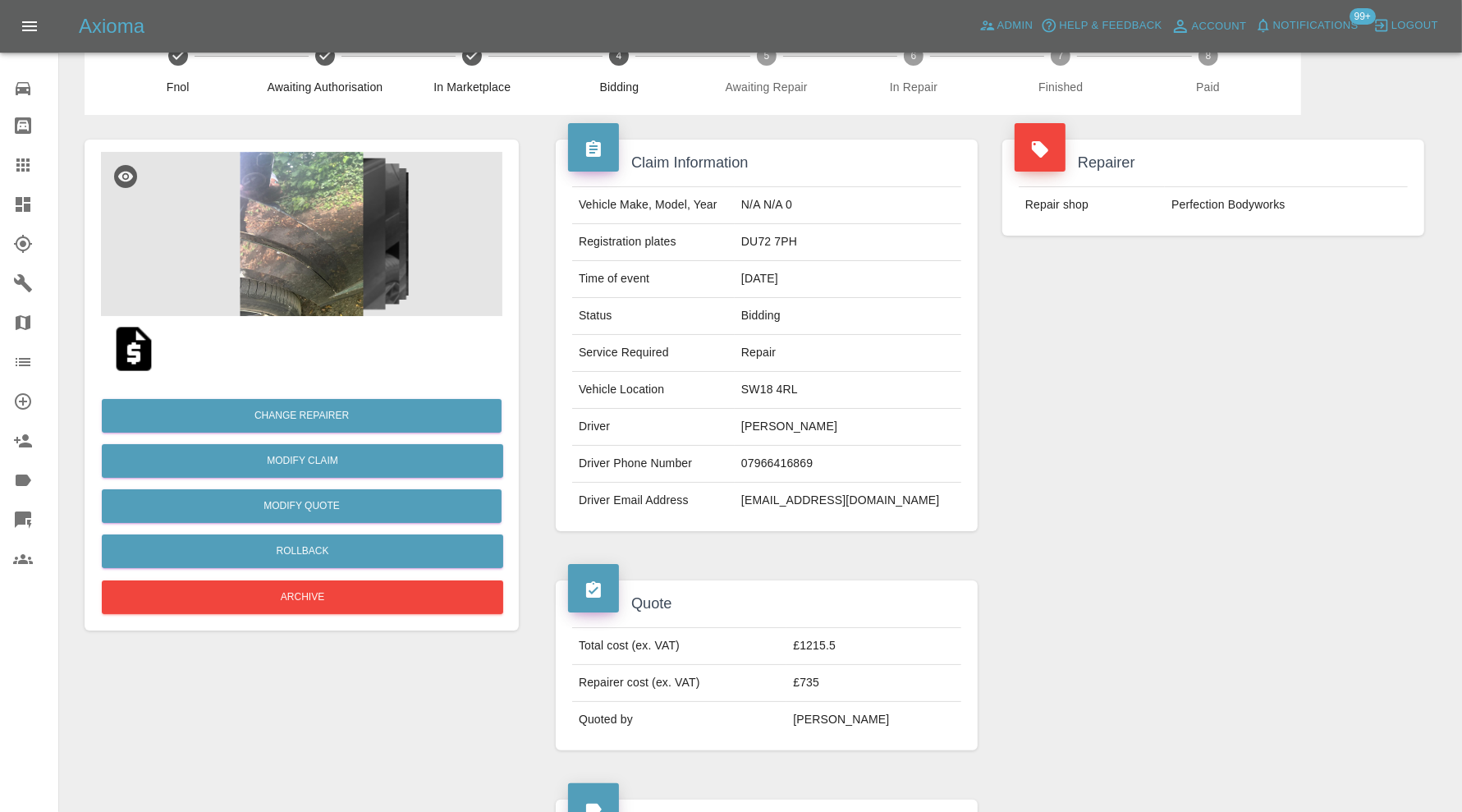
scroll to position [0, 0]
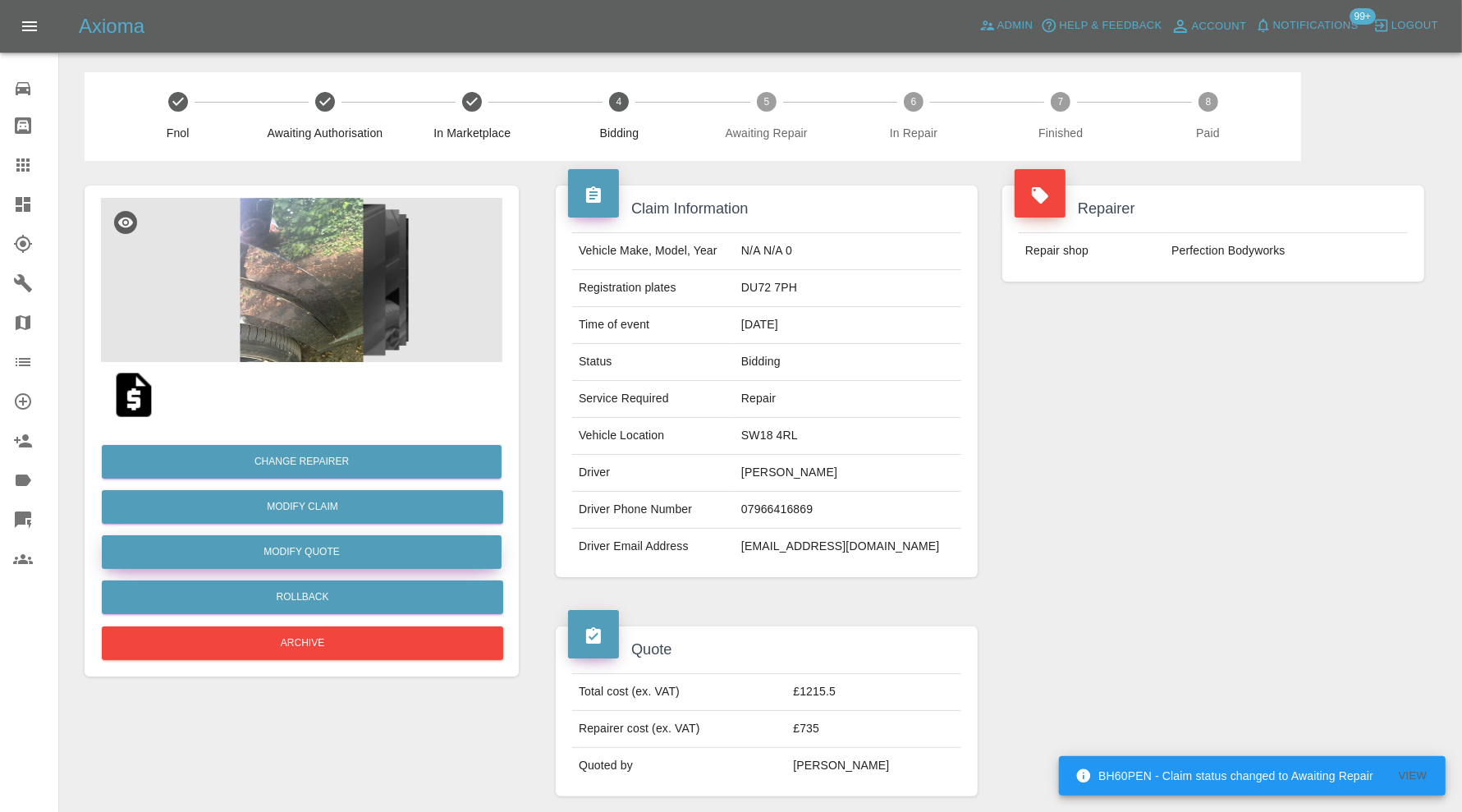
click at [305, 553] on button "Modify Quote" at bounding box center [301, 551] width 399 height 33
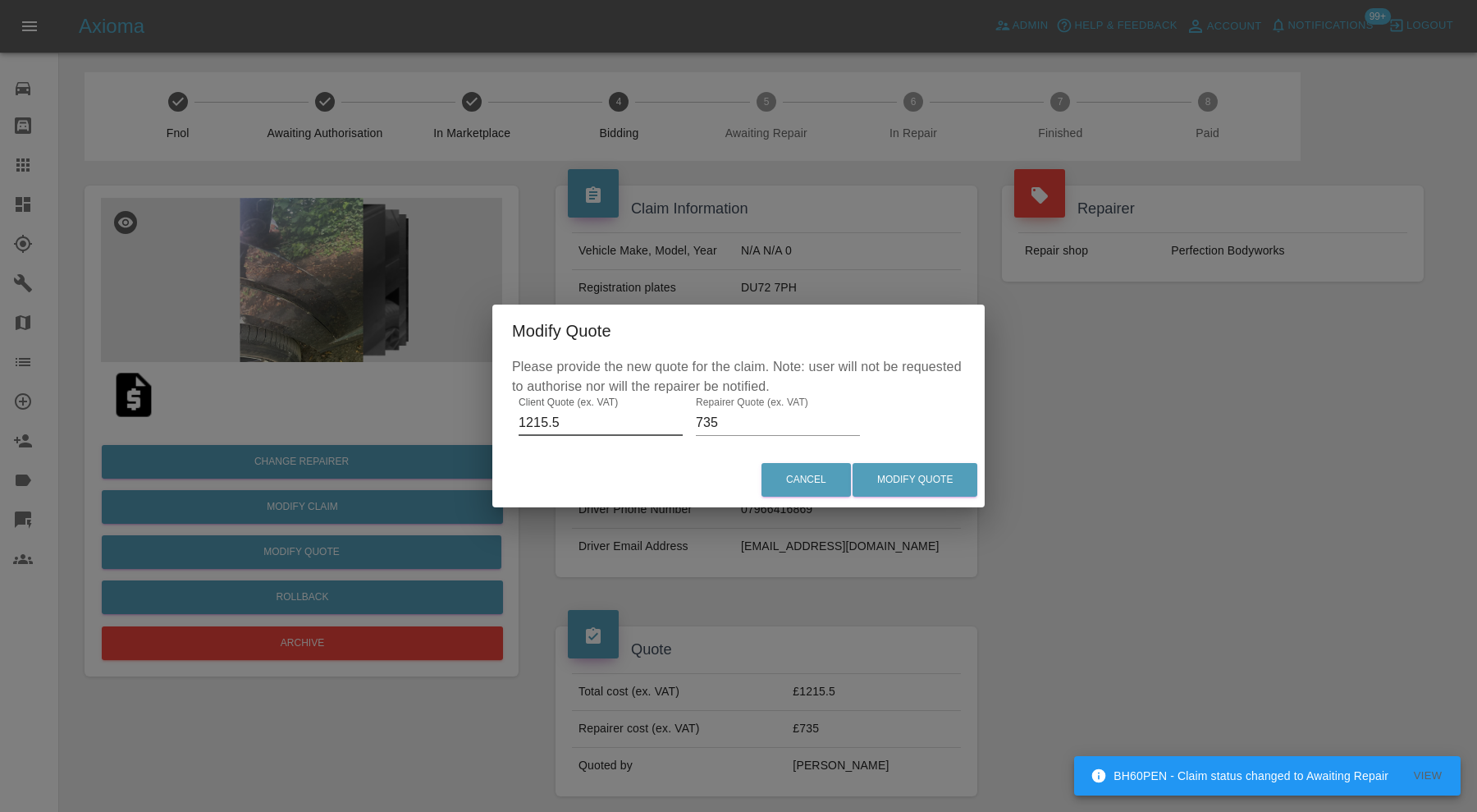
drag, startPoint x: 546, startPoint y: 423, endPoint x: 526, endPoint y: 425, distance: 20.1
click at [526, 425] on input "1215.5" at bounding box center [600, 423] width 164 height 27
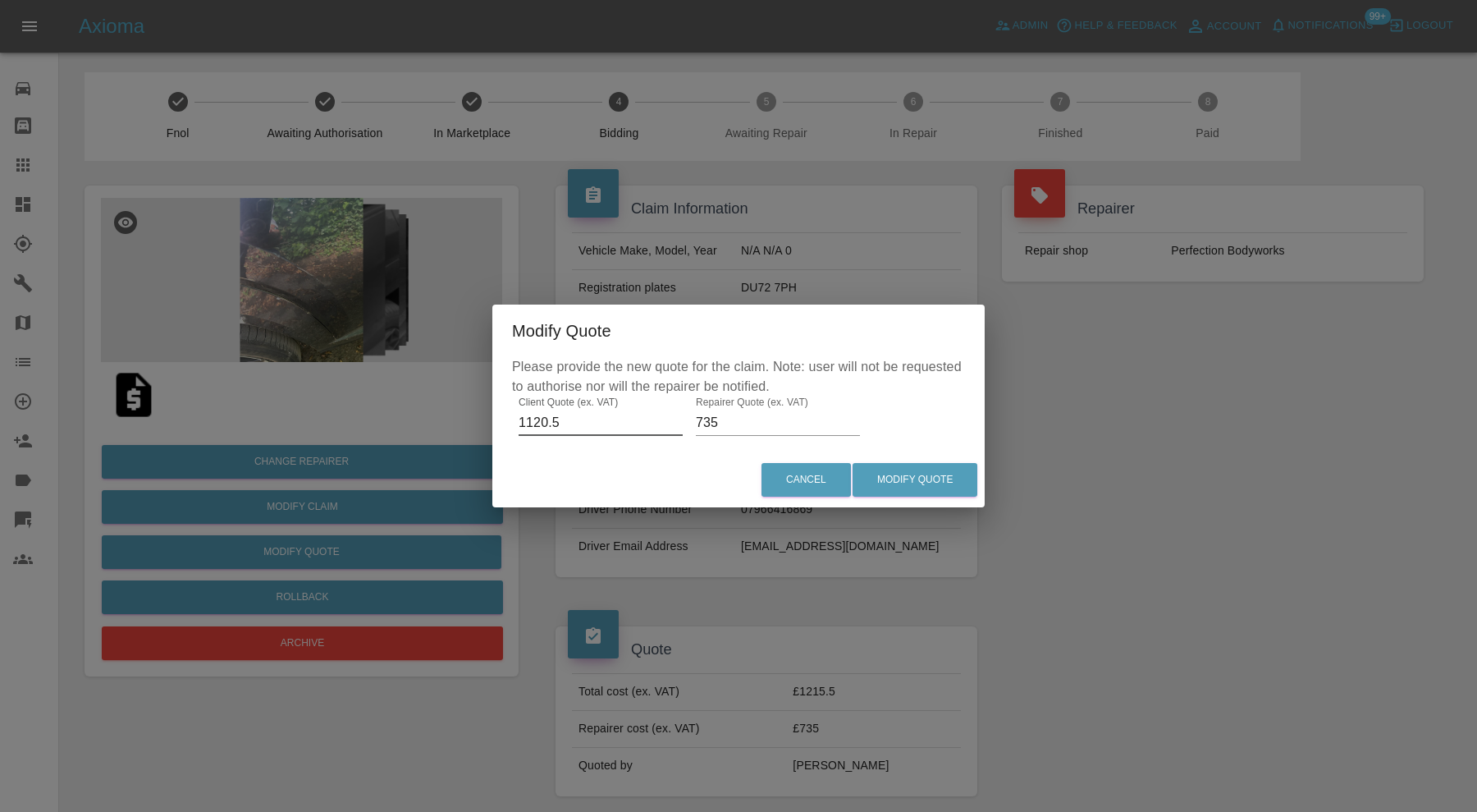
type input "1120.5"
click at [722, 422] on input "735" at bounding box center [778, 423] width 164 height 27
type input "700"
click at [884, 476] on button "Modify Quote" at bounding box center [914, 479] width 124 height 33
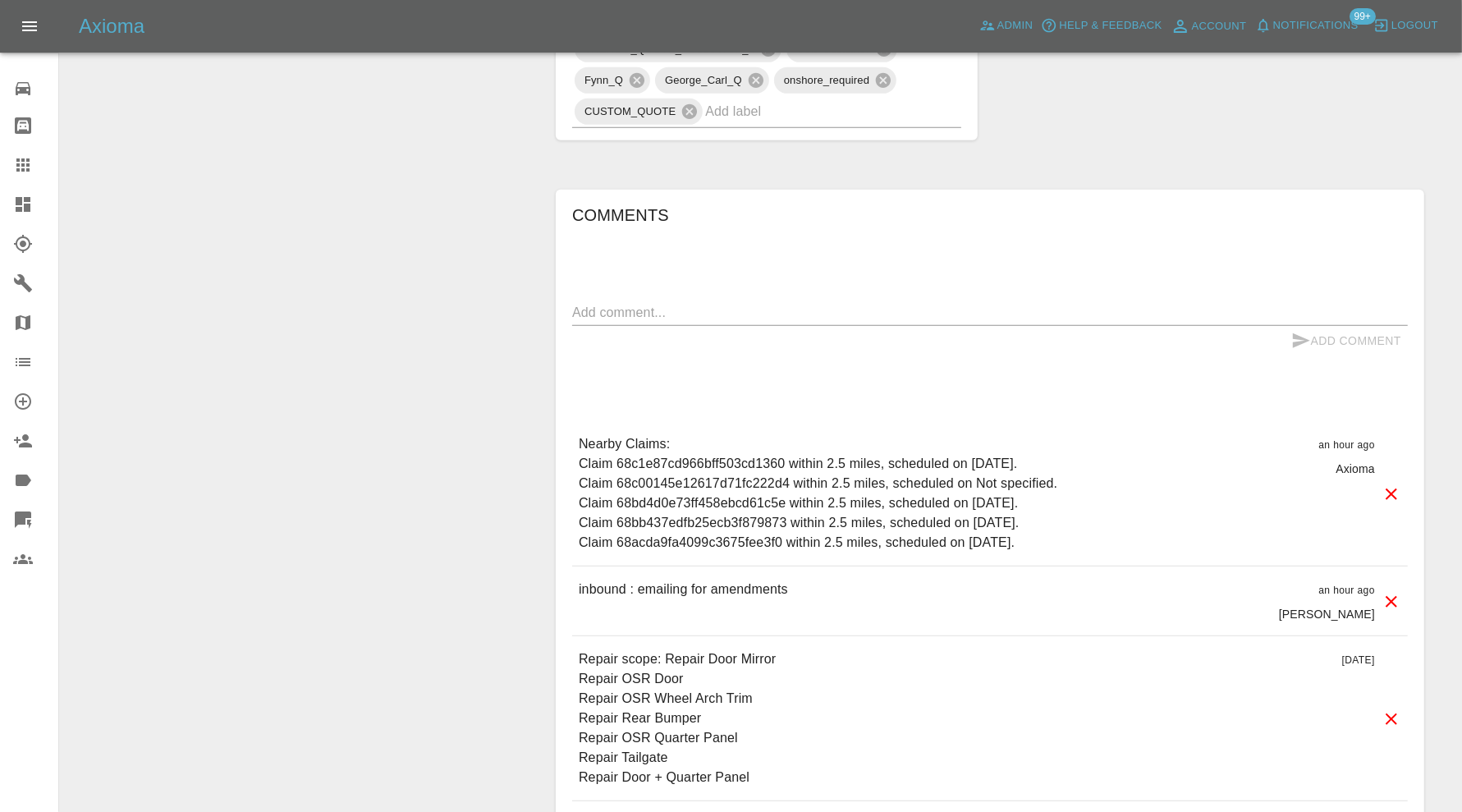
scroll to position [957, 0]
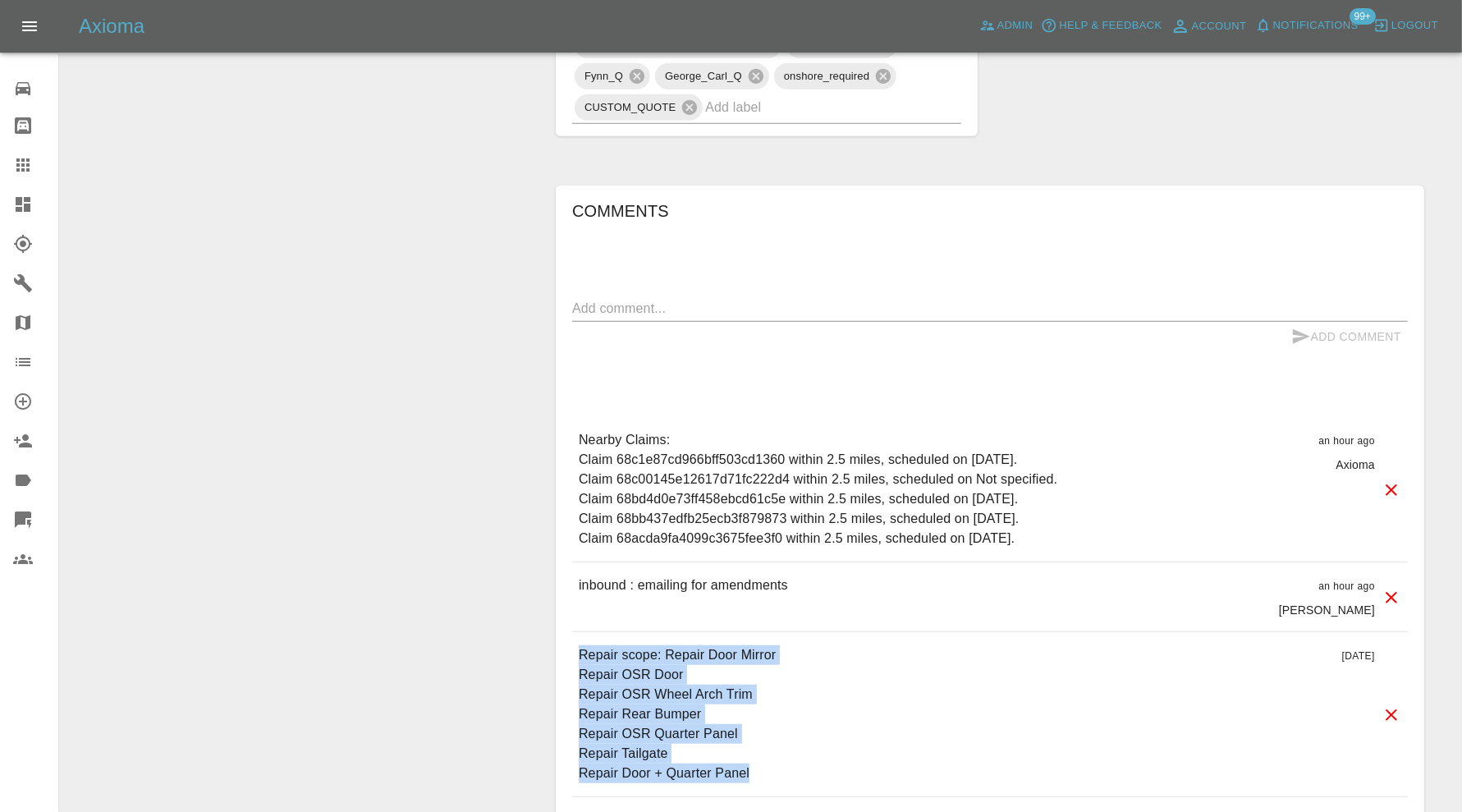
drag, startPoint x: 757, startPoint y: 767, endPoint x: 571, endPoint y: 652, distance: 218.7
click at [572, 652] on div "Repair scope: Repair Door Mirror Repair OSR Door Repair OSR Wheel Arch Trim Rep…" at bounding box center [990, 713] width 836 height 164
copy p "Repair scope: Repair Door Mirror Repair OSR Door Repair OSR Wheel Arch Trim Rep…"
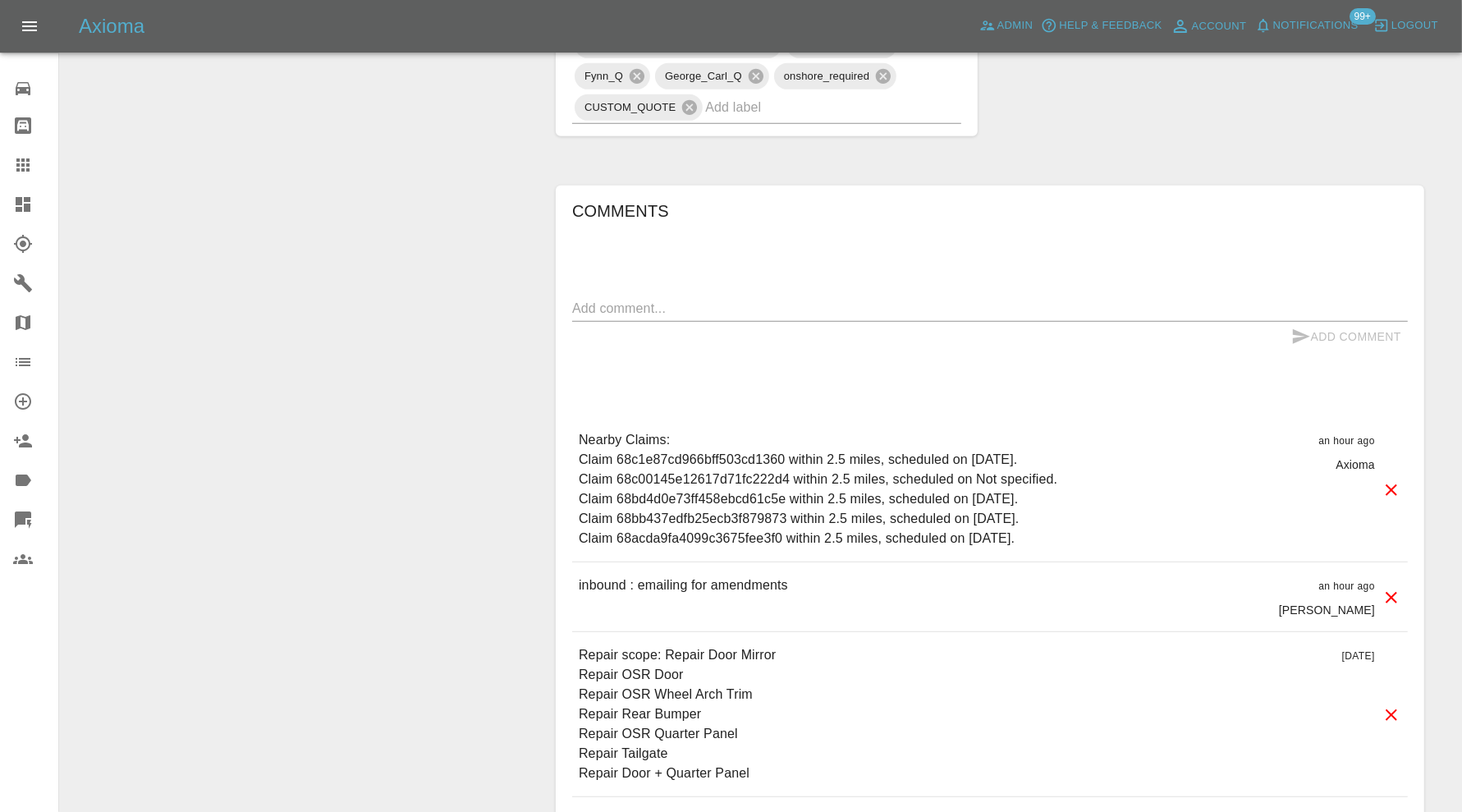
click at [660, 284] on div "Comments x Add Comment Nearby Claims: Claim 68c1e87cd966bff503cd1360 within 2.5…" at bounding box center [990, 521] width 836 height 647
click at [660, 299] on textarea at bounding box center [990, 308] width 836 height 19
paste textarea "Repair scope: Repair Door Mirror Repair OSR Door Repair OSR Wheel Arch Trim Rep…"
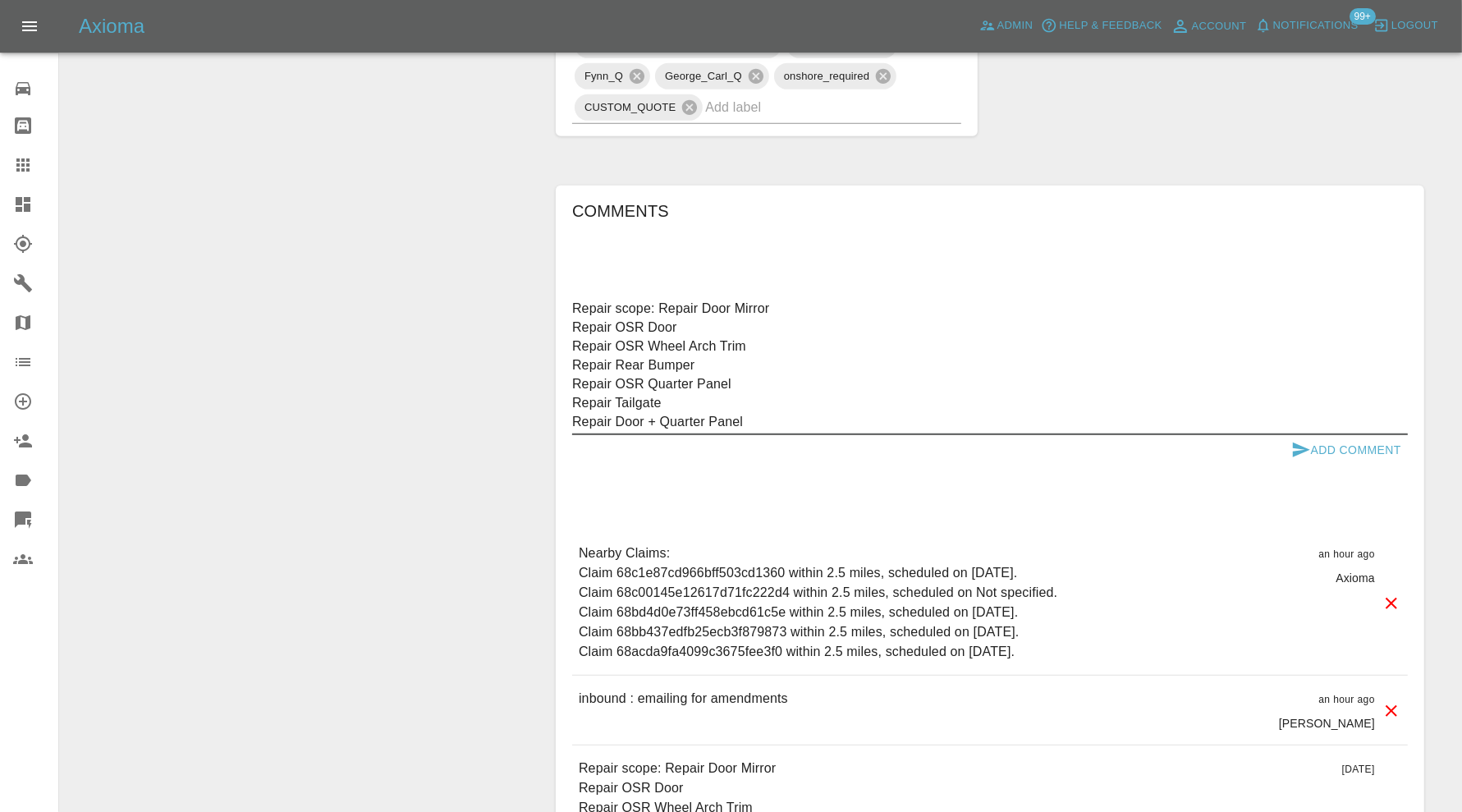
drag, startPoint x: 784, startPoint y: 300, endPoint x: 662, endPoint y: 296, distance: 122.1
click at [662, 299] on textarea "Repair scope: Repair Door Mirror Repair OSR Door Repair OSR Wheel Arch Trim Rep…" at bounding box center [990, 364] width 836 height 132
click at [575, 319] on textarea "Repair scope: Repair OSR Door Repair OSR Wheel Arch Trim Repair Rear Bumper Rep…" at bounding box center [990, 364] width 836 height 132
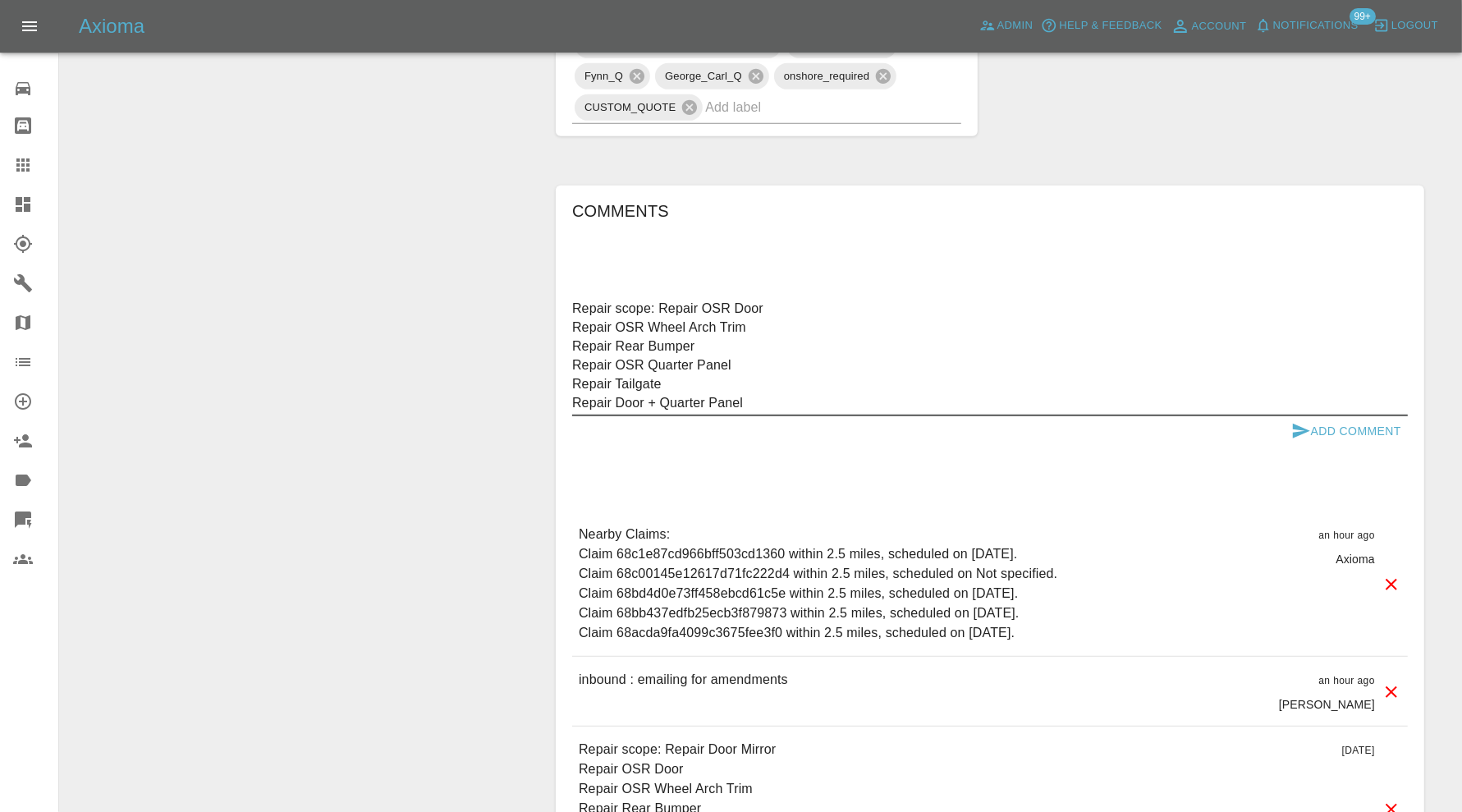
type textarea "Repair scope: Repair OSR Door Repair OSR Wheel Arch Trim Repair Rear Bumper Rep…"
click at [1311, 419] on button "Add Comment" at bounding box center [1346, 432] width 123 height 30
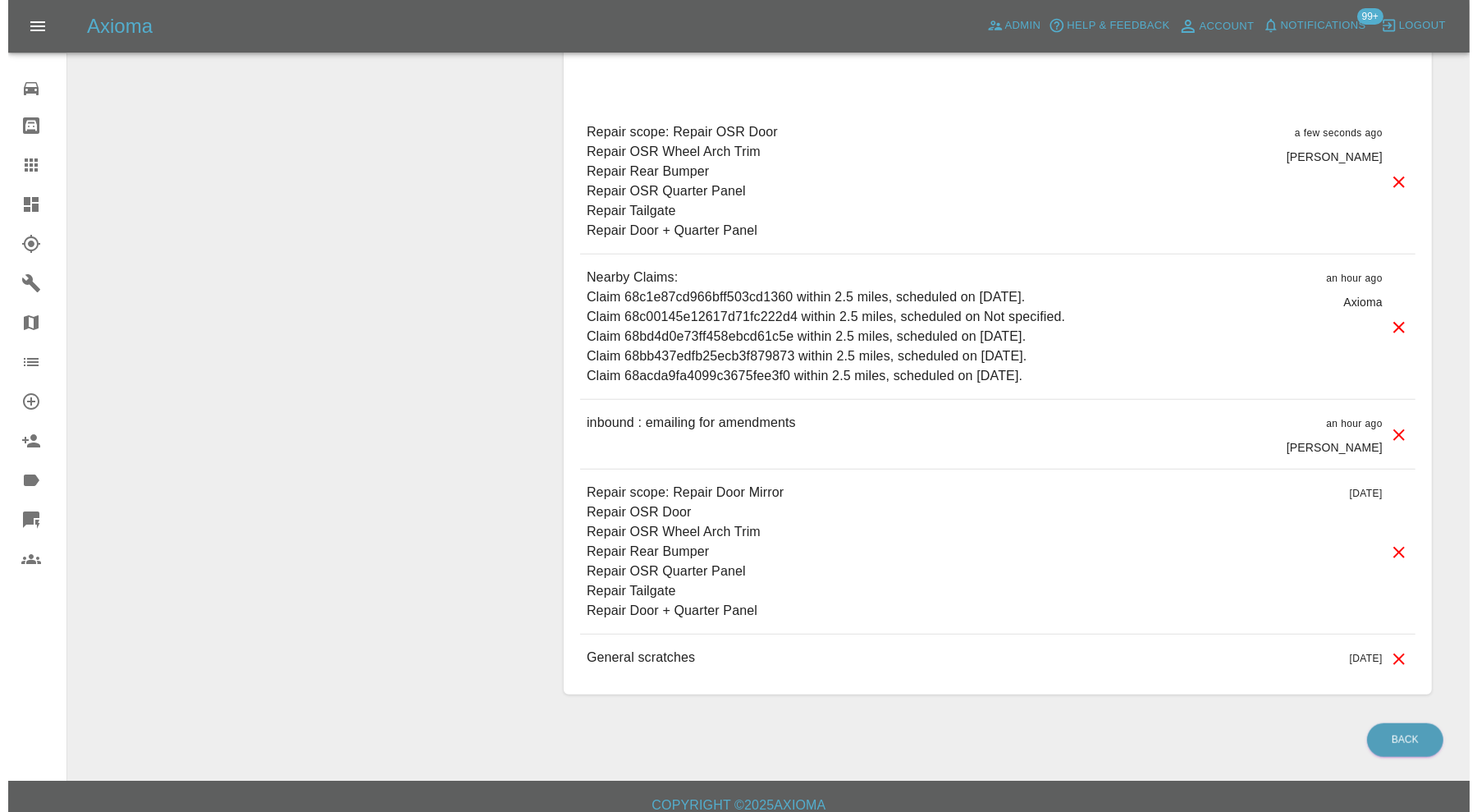
scroll to position [1274, 0]
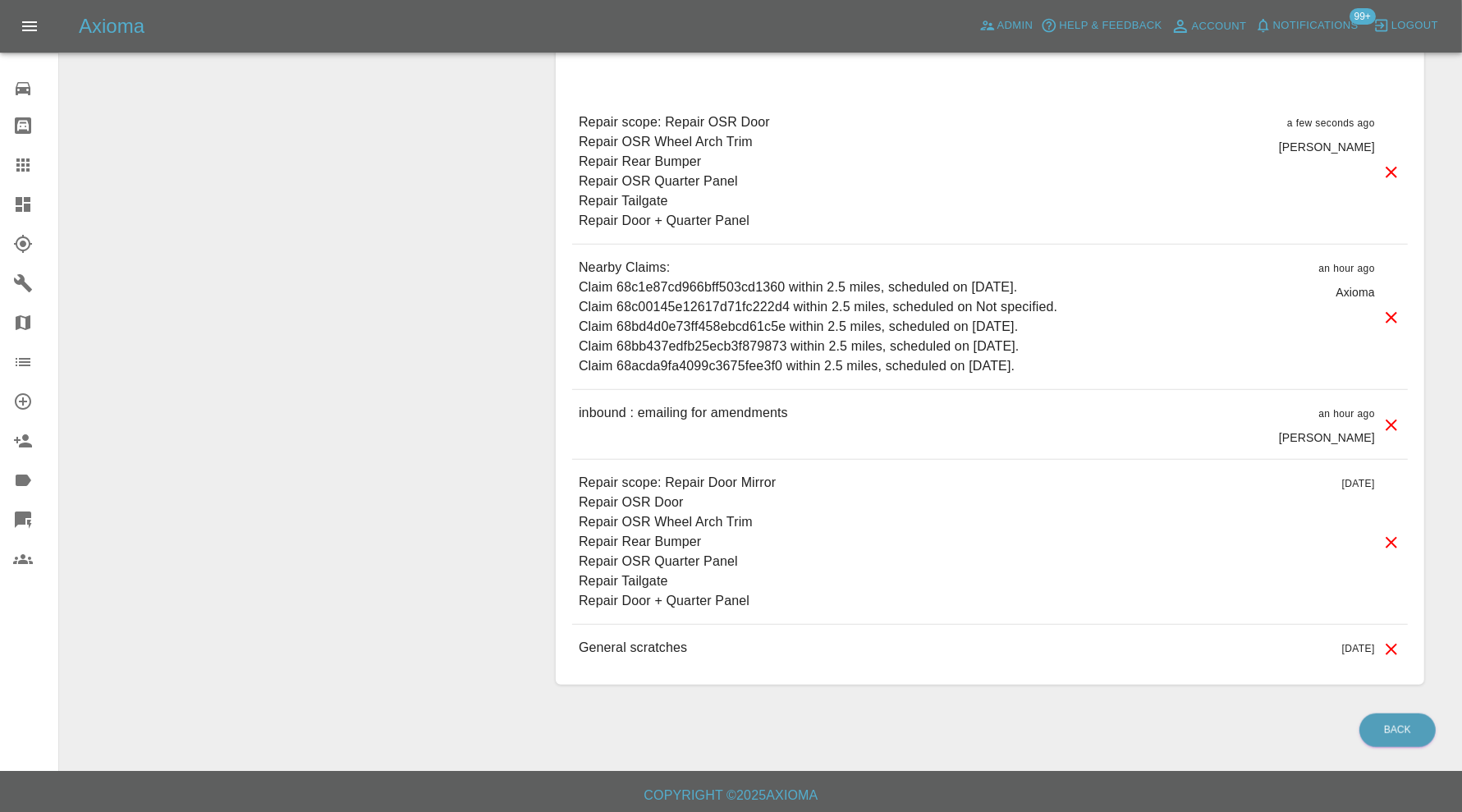
click at [1391, 532] on icon at bounding box center [1391, 542] width 20 height 20
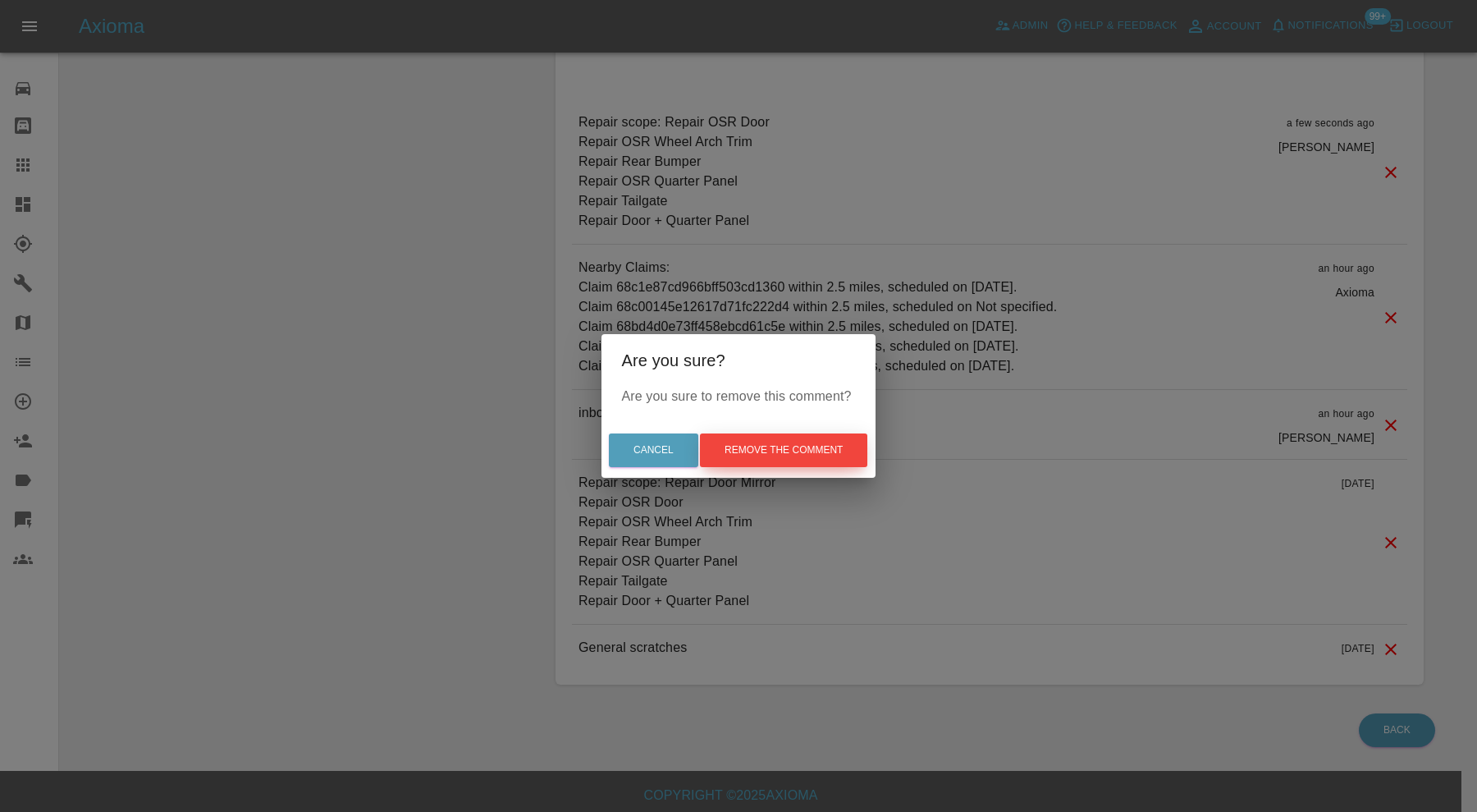
click at [840, 447] on button "Remove the comment" at bounding box center [784, 450] width 167 height 33
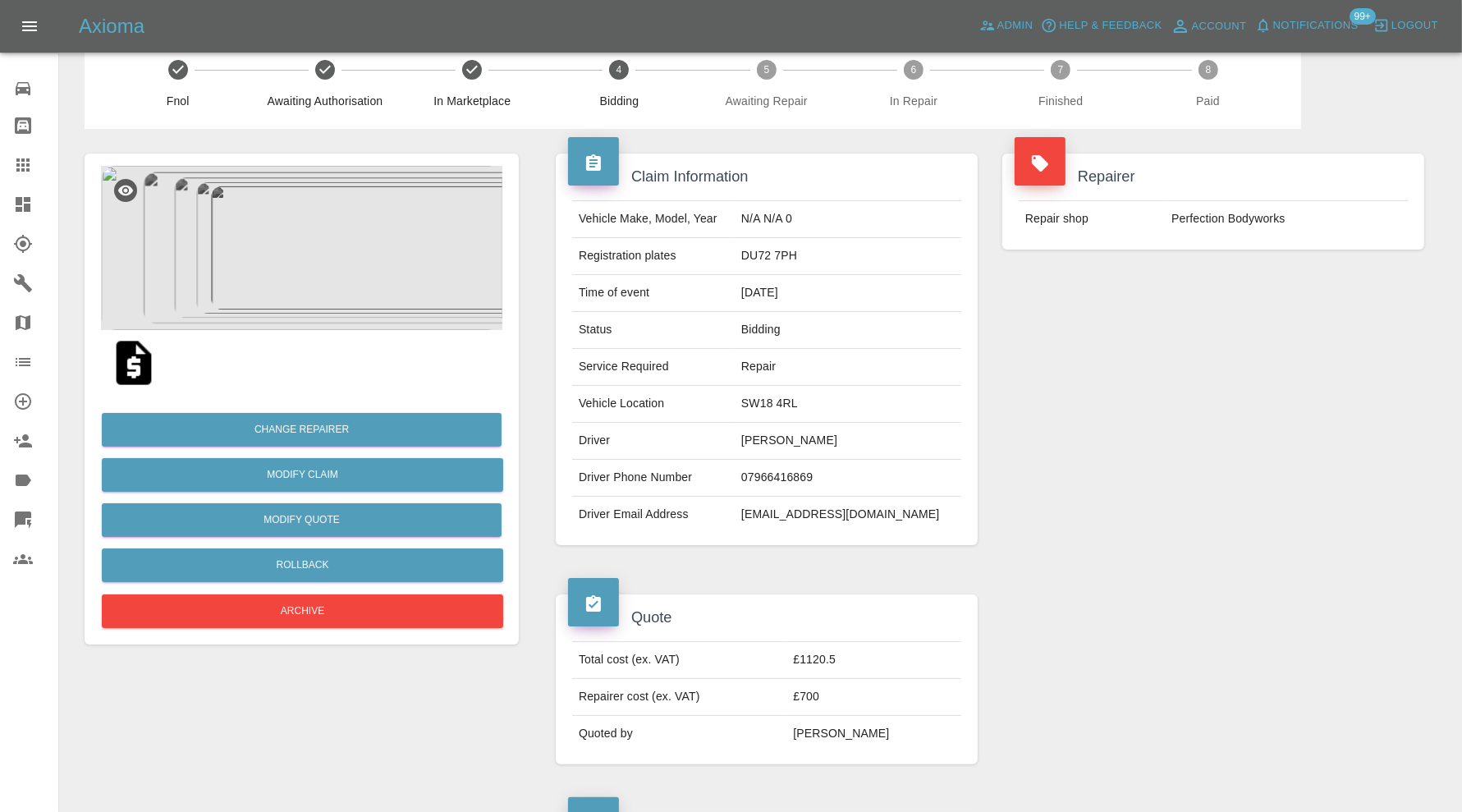
scroll to position [15, 0]
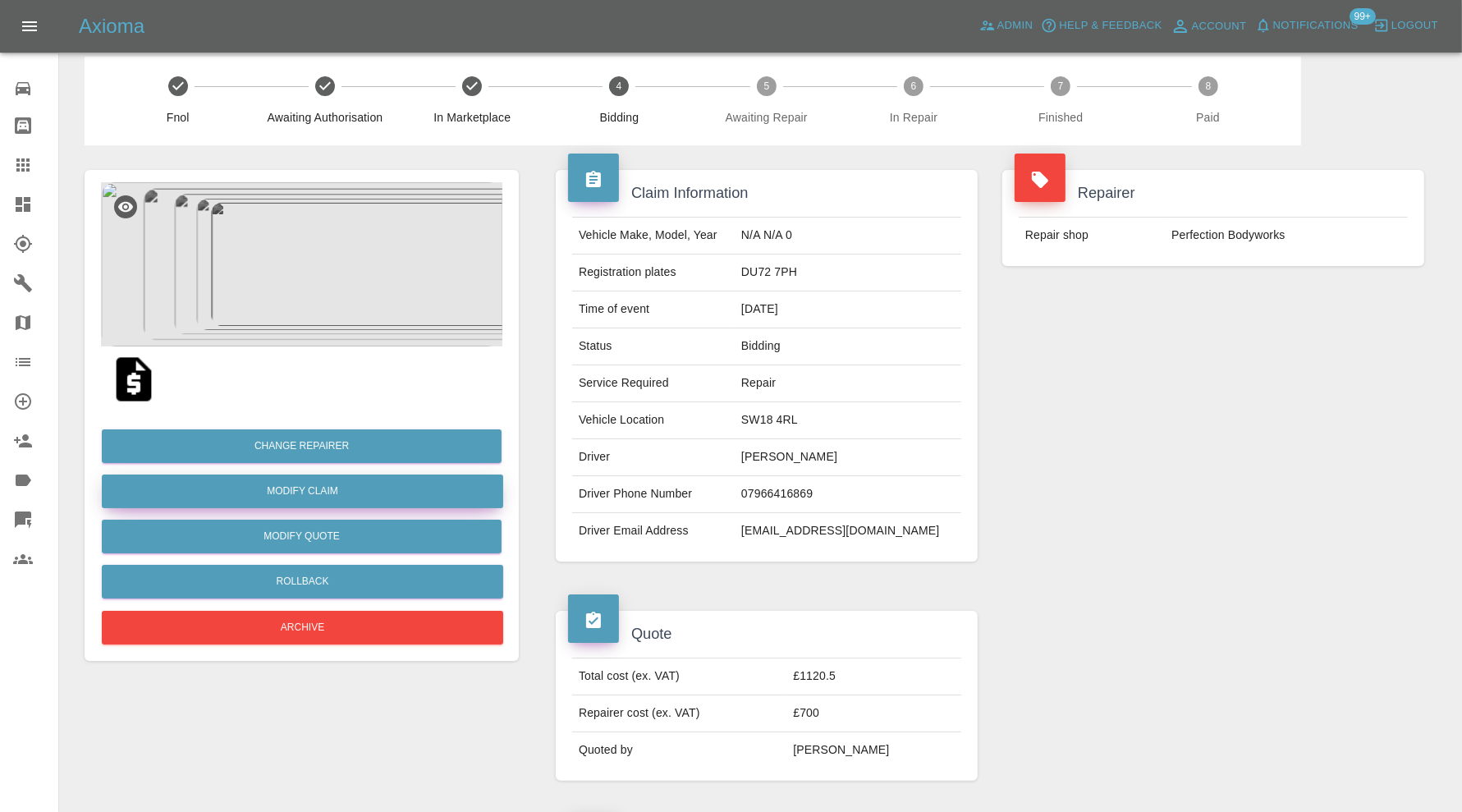
click at [296, 490] on link "Modify Claim" at bounding box center [302, 490] width 401 height 33
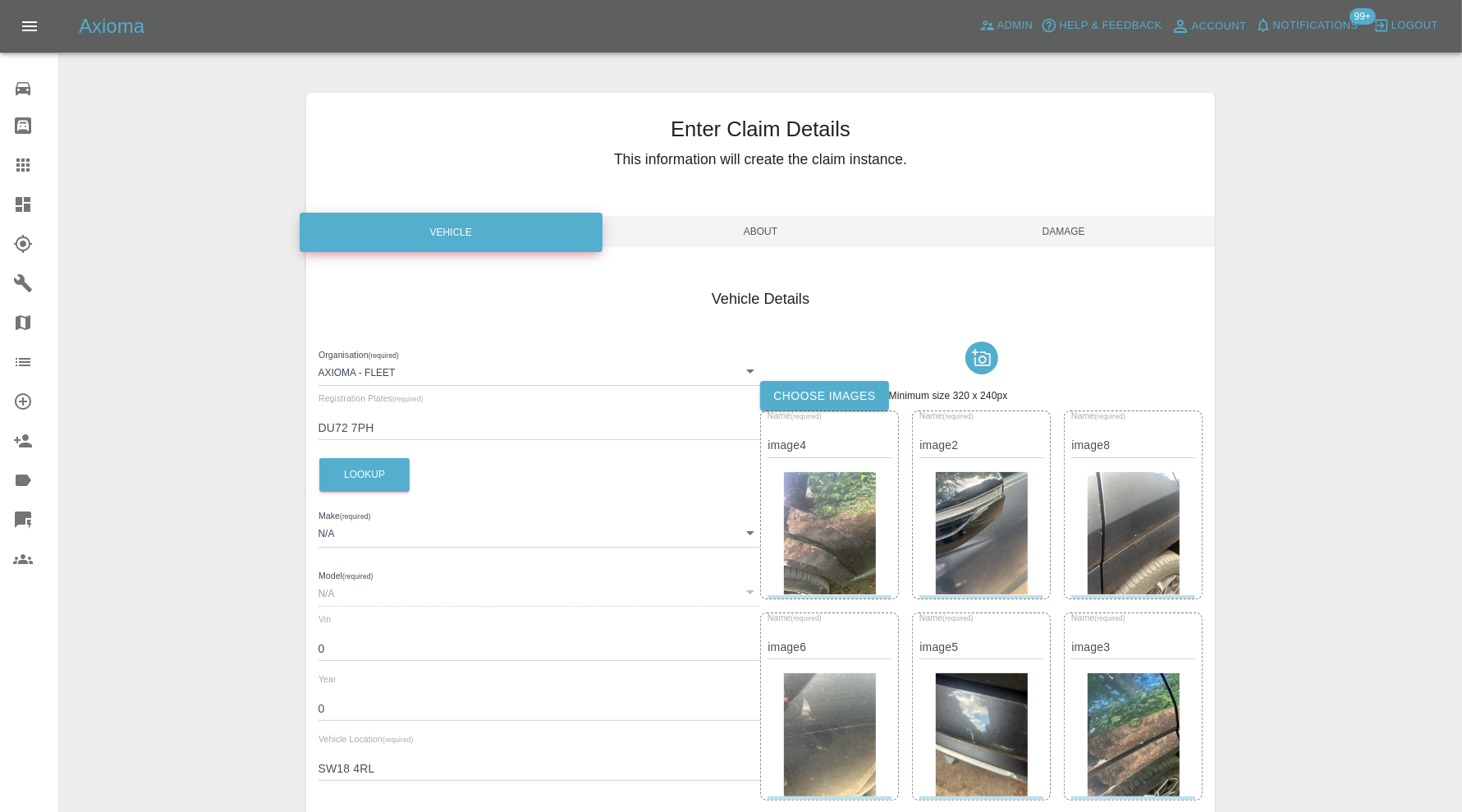
click at [972, 514] on img at bounding box center [981, 533] width 92 height 123
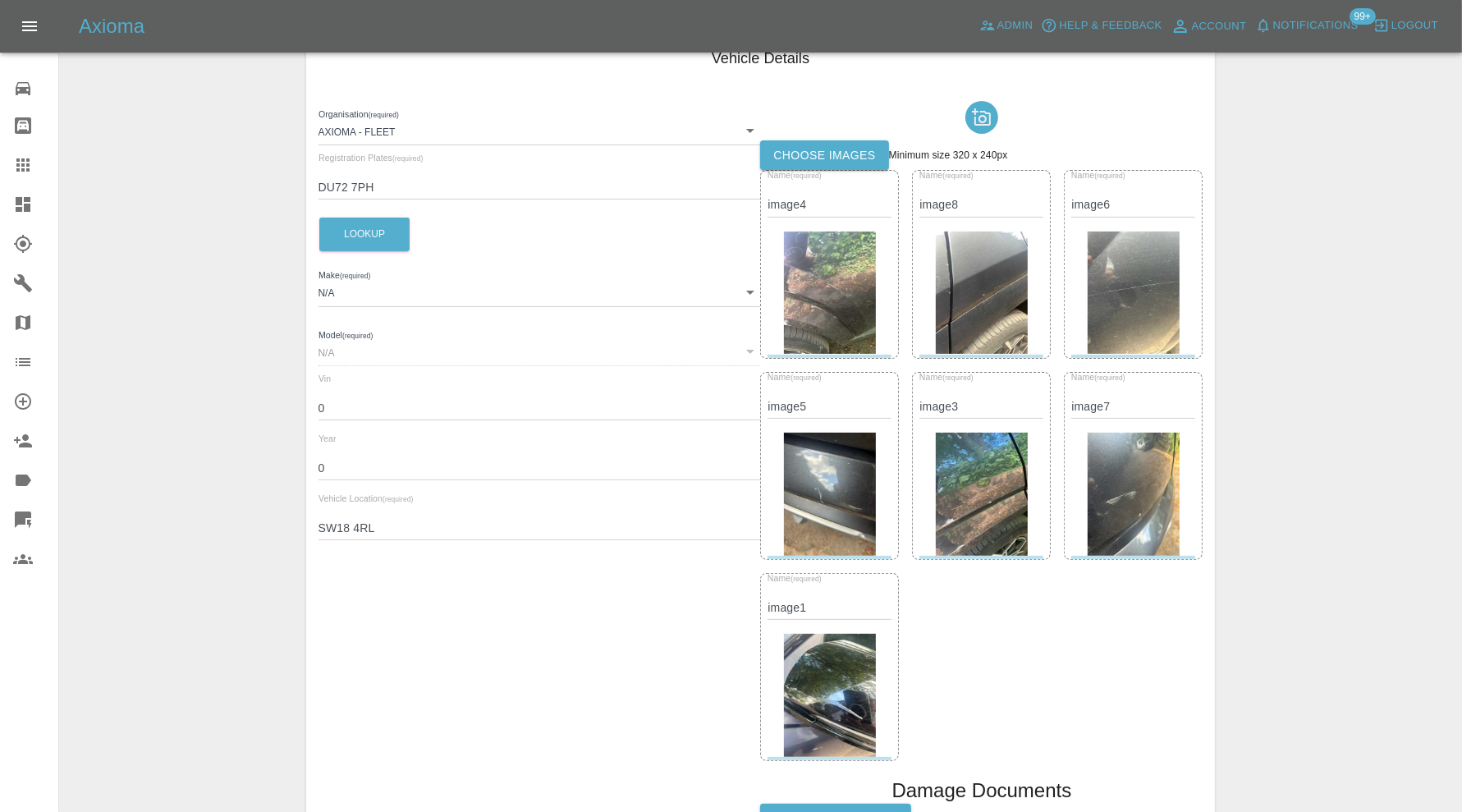
scroll to position [273, 0]
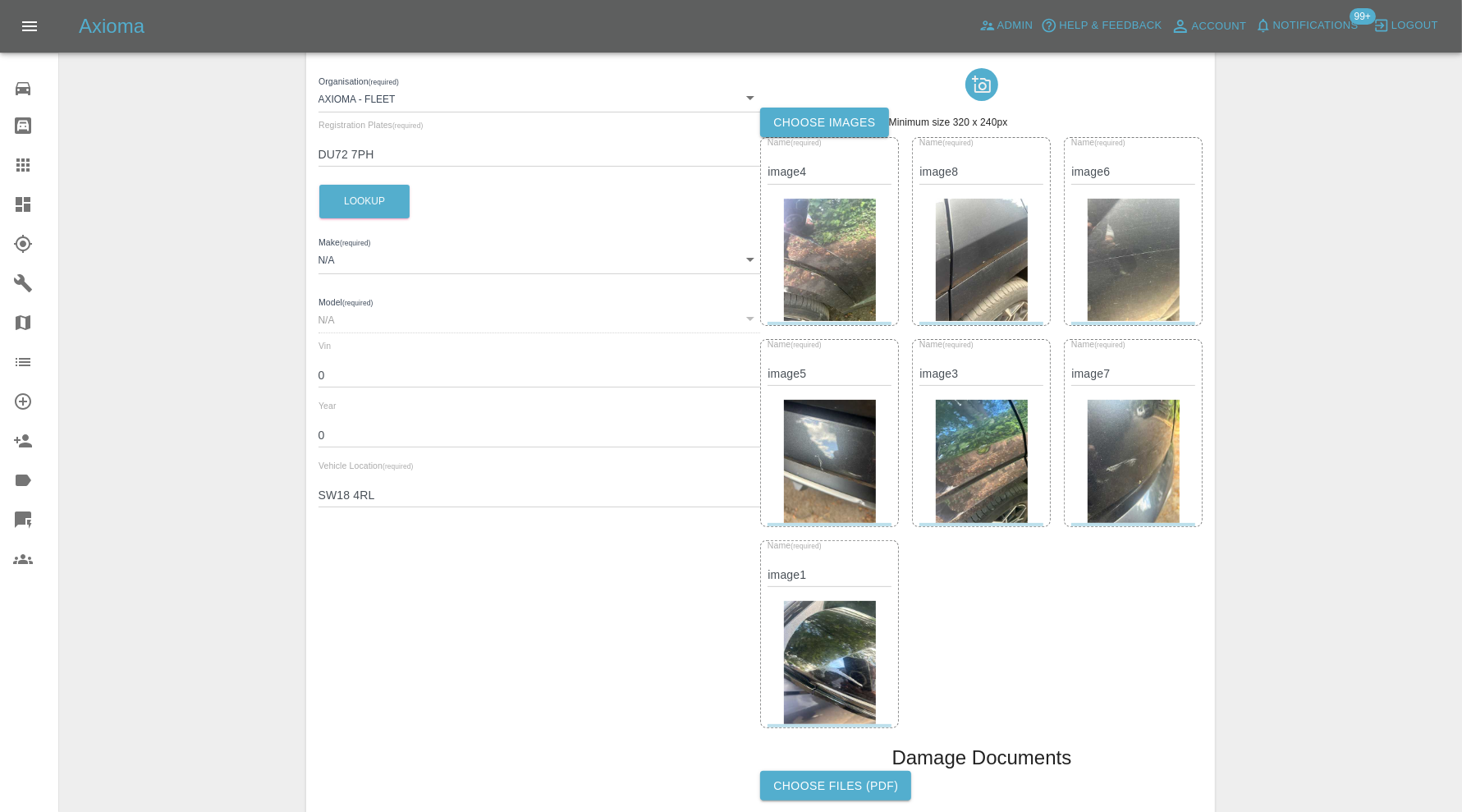
click at [838, 633] on img at bounding box center [829, 662] width 92 height 123
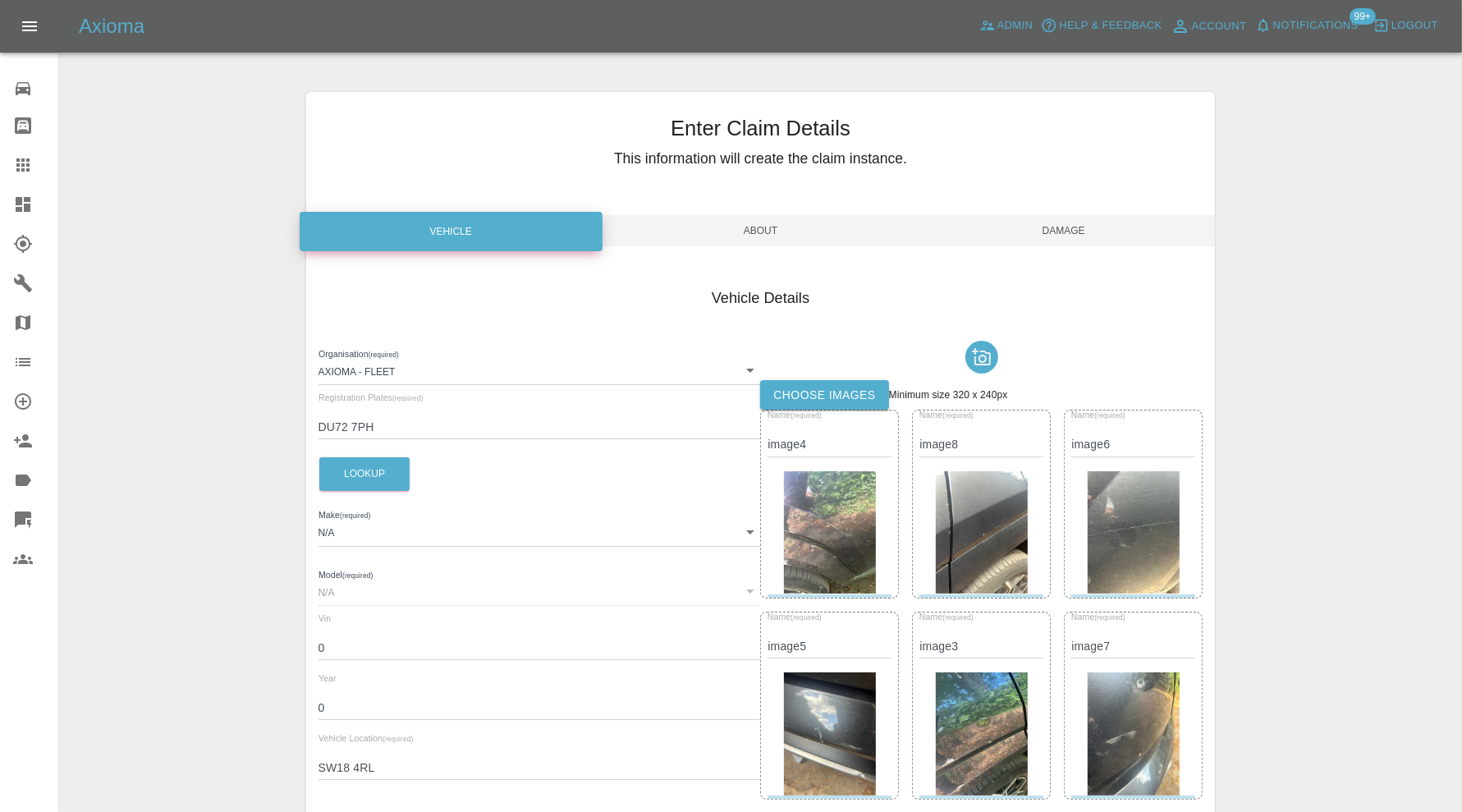
scroll to position [0, 0]
click at [1085, 234] on span "Damage" at bounding box center [1063, 231] width 303 height 31
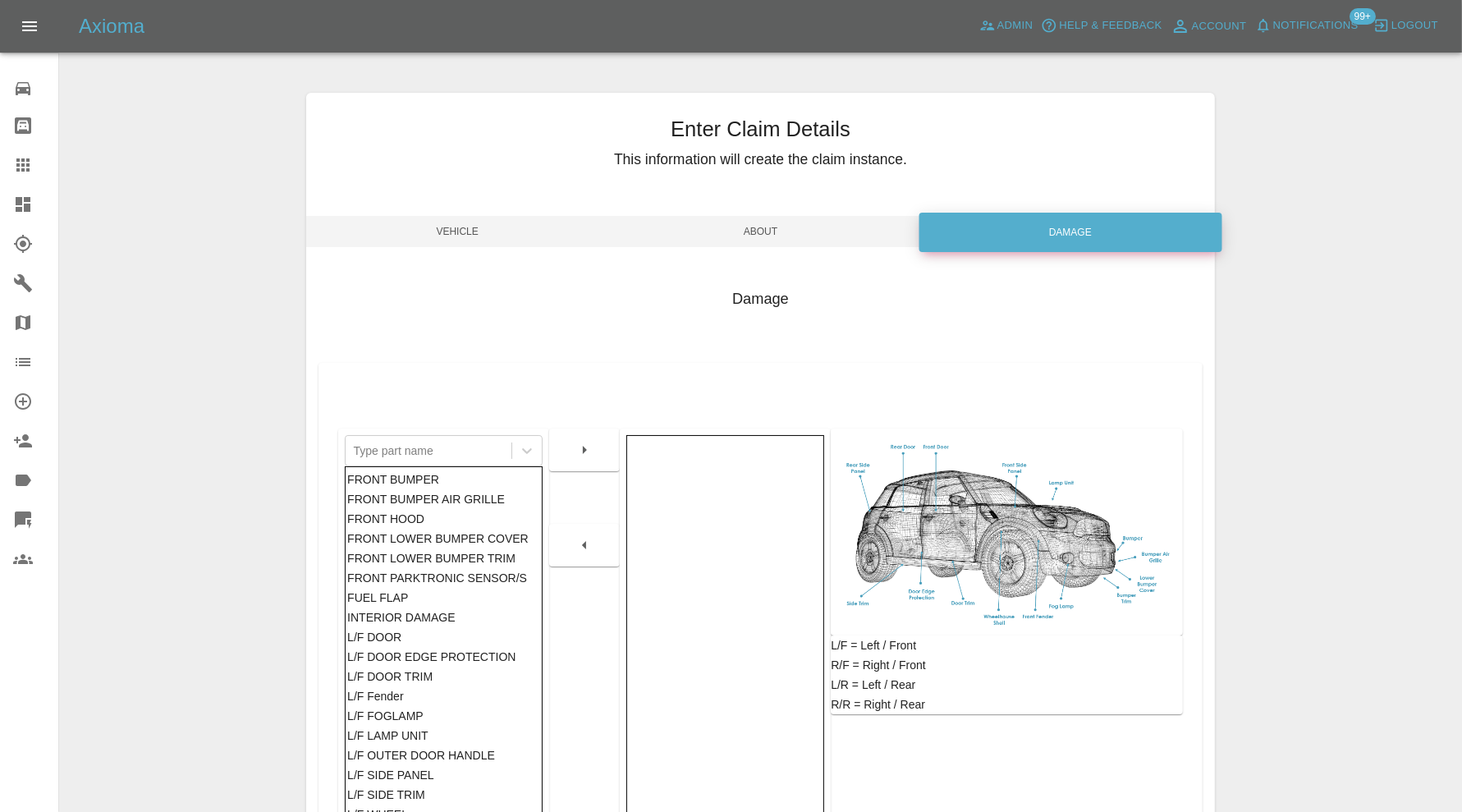
click at [518, 225] on span "Vehicle" at bounding box center [457, 231] width 303 height 31
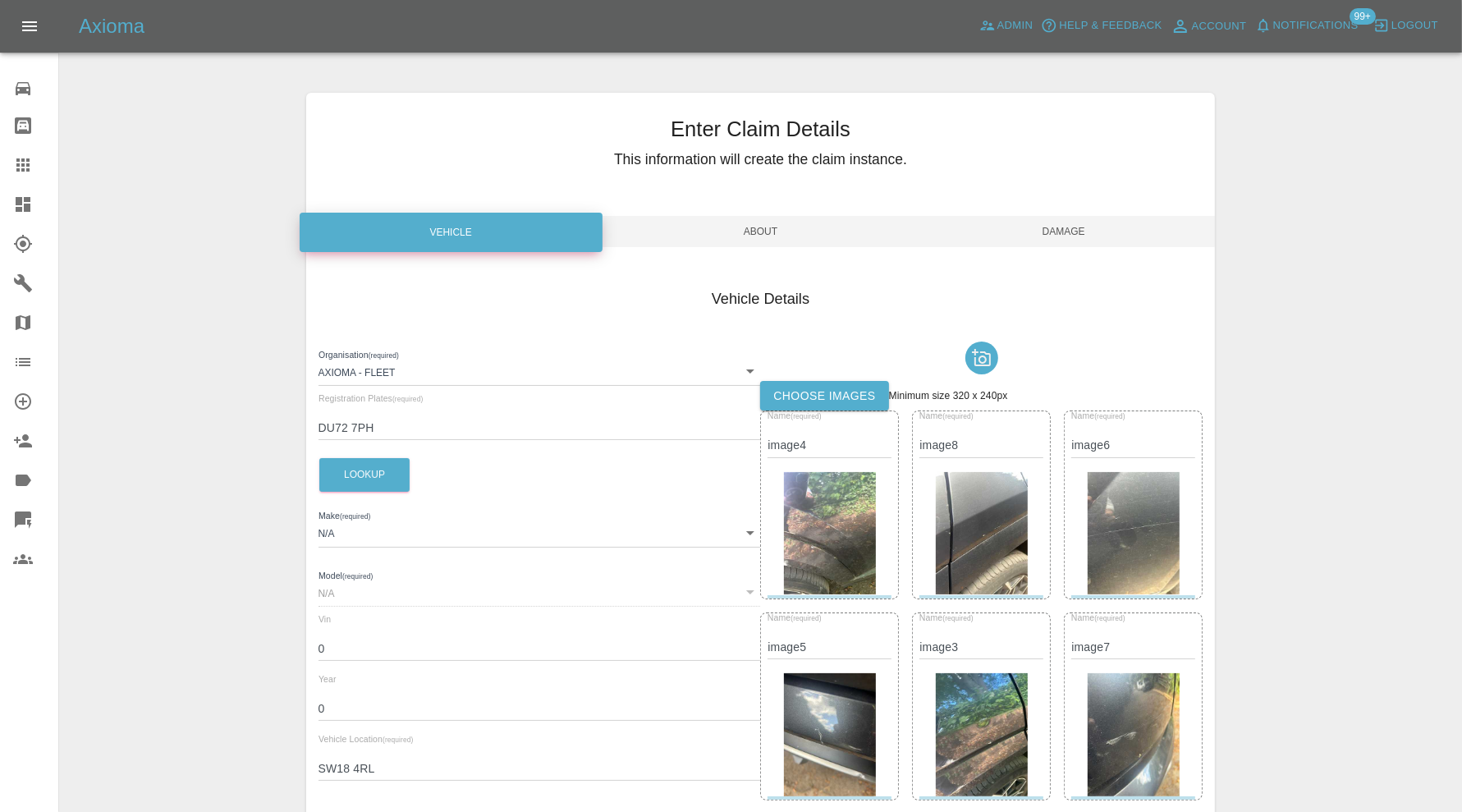
click at [1063, 230] on span "Damage" at bounding box center [1063, 231] width 303 height 31
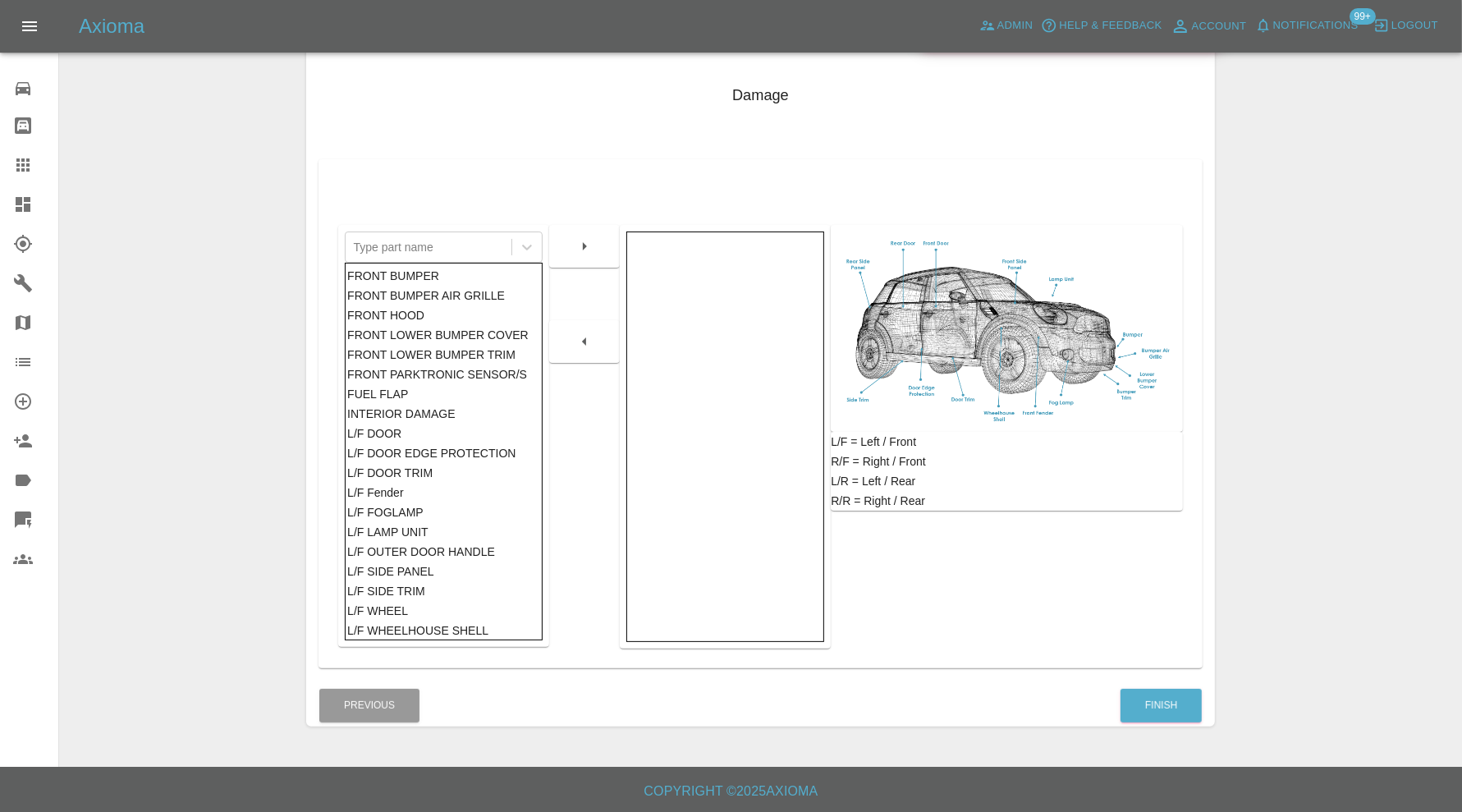
scroll to position [204, 0]
click at [1141, 692] on button "Finish" at bounding box center [1161, 704] width 82 height 33
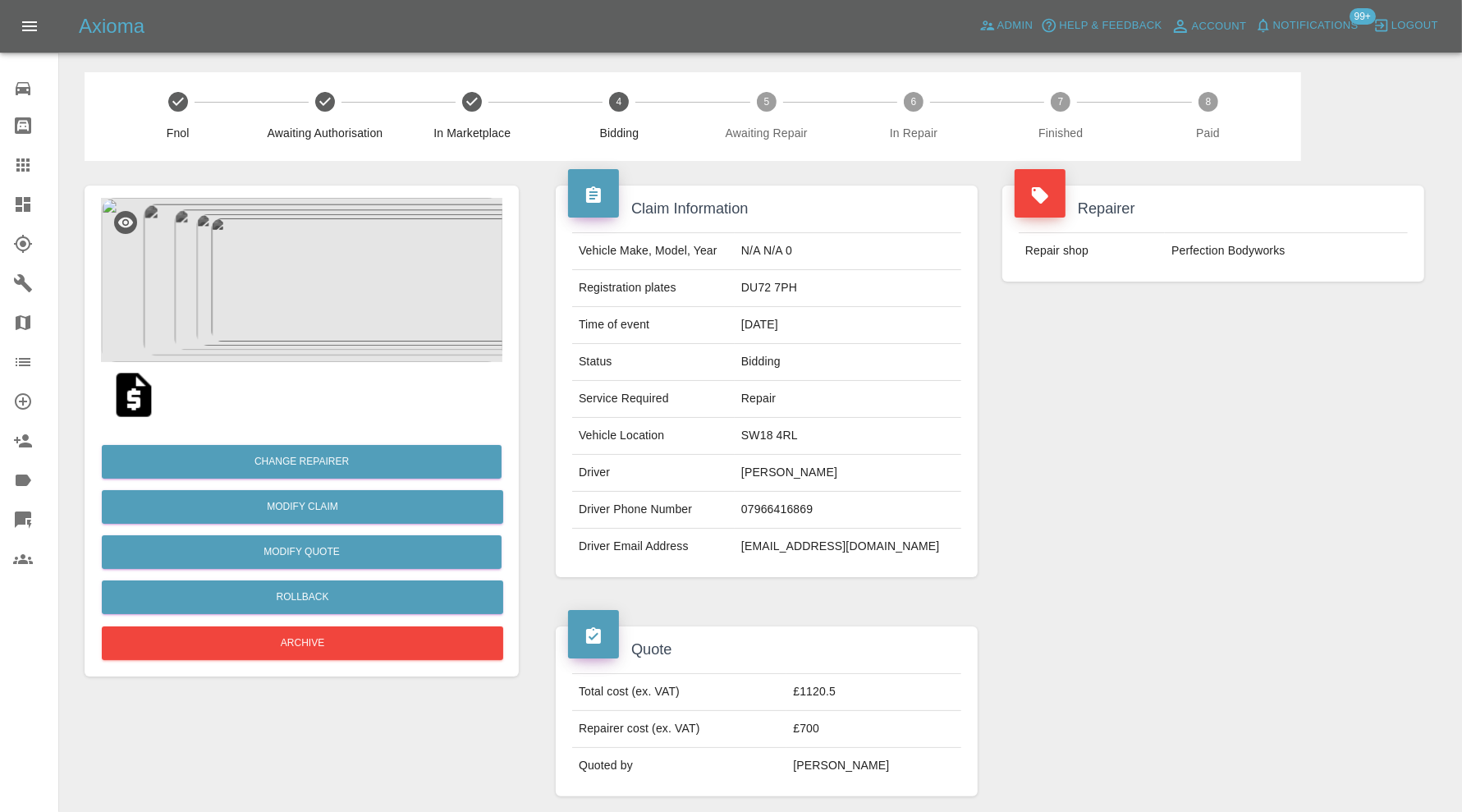
click at [23, 161] on icon at bounding box center [23, 164] width 20 height 20
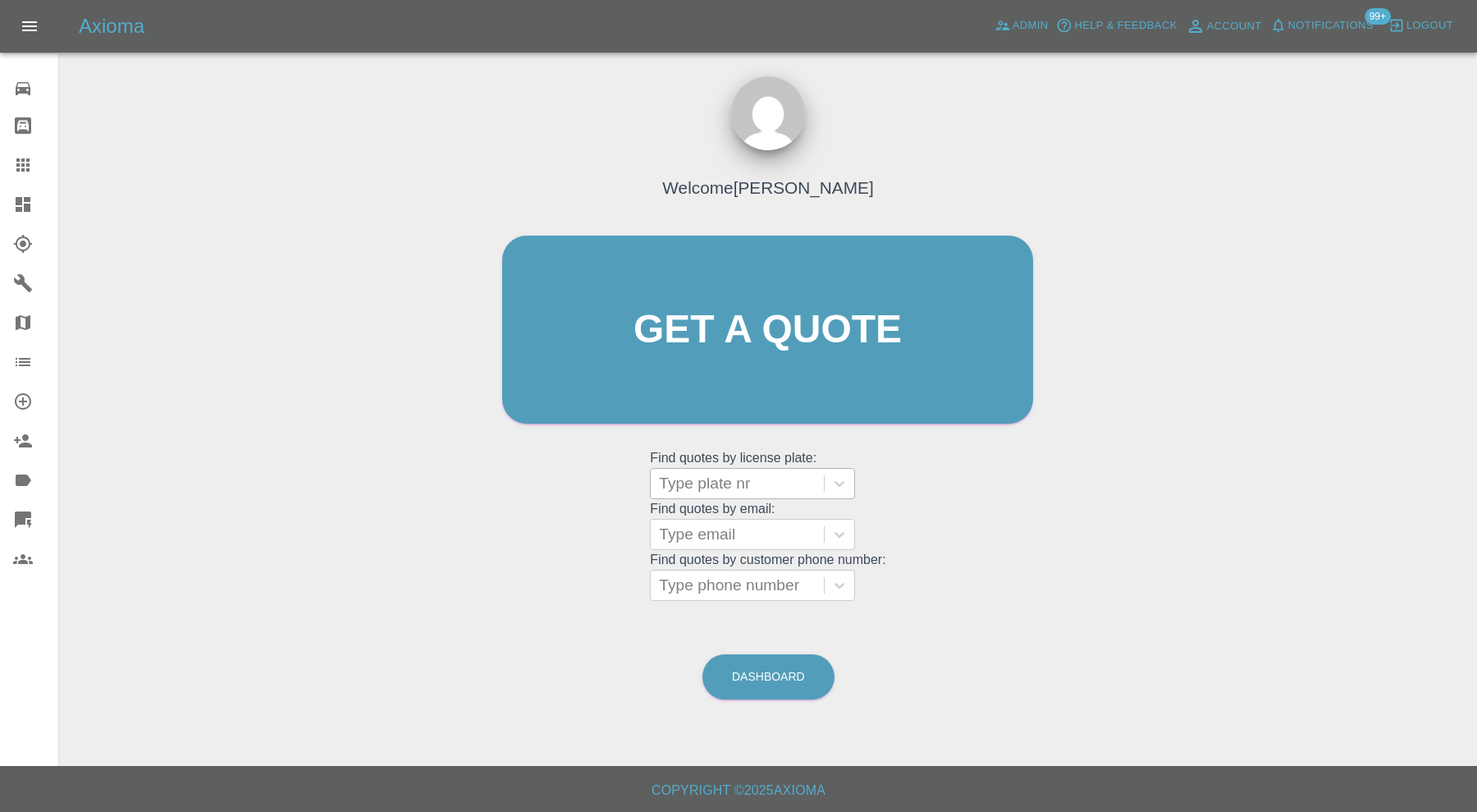
click at [716, 475] on div at bounding box center [737, 483] width 157 height 23
type input "yp64"
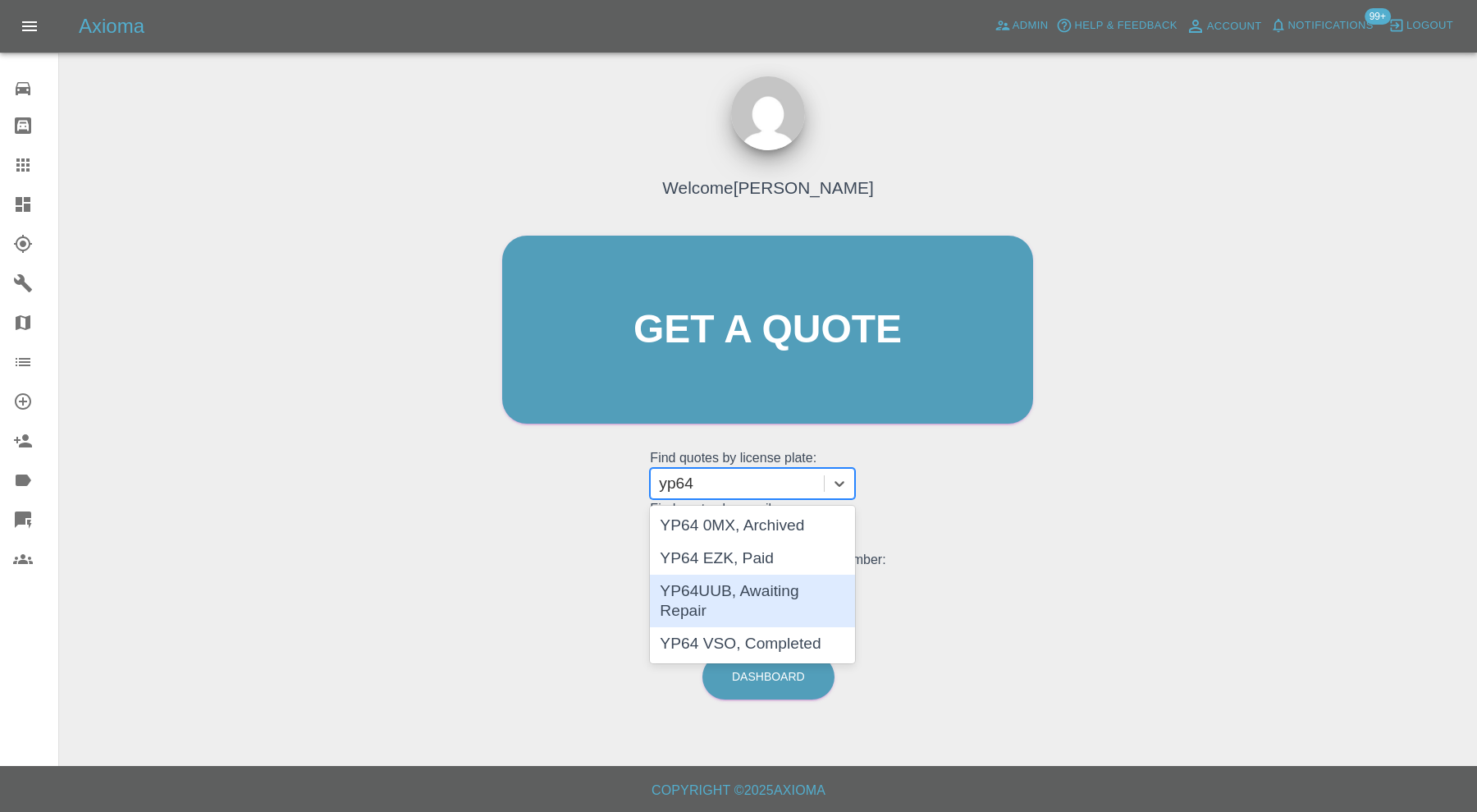
click at [778, 586] on div "YP64UUB, Awaiting Repair" at bounding box center [752, 600] width 205 height 52
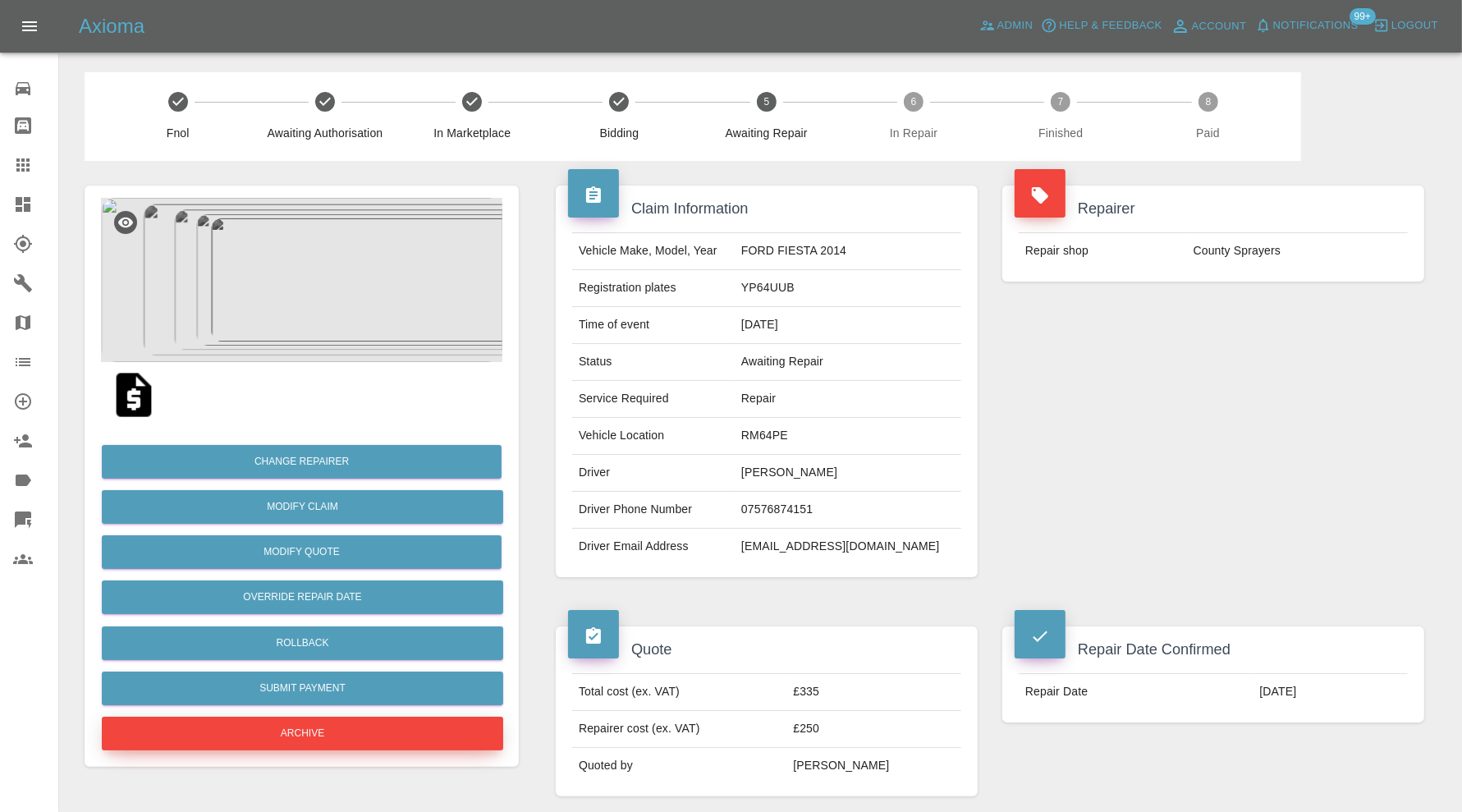
click at [294, 723] on button "Archive" at bounding box center [302, 732] width 401 height 33
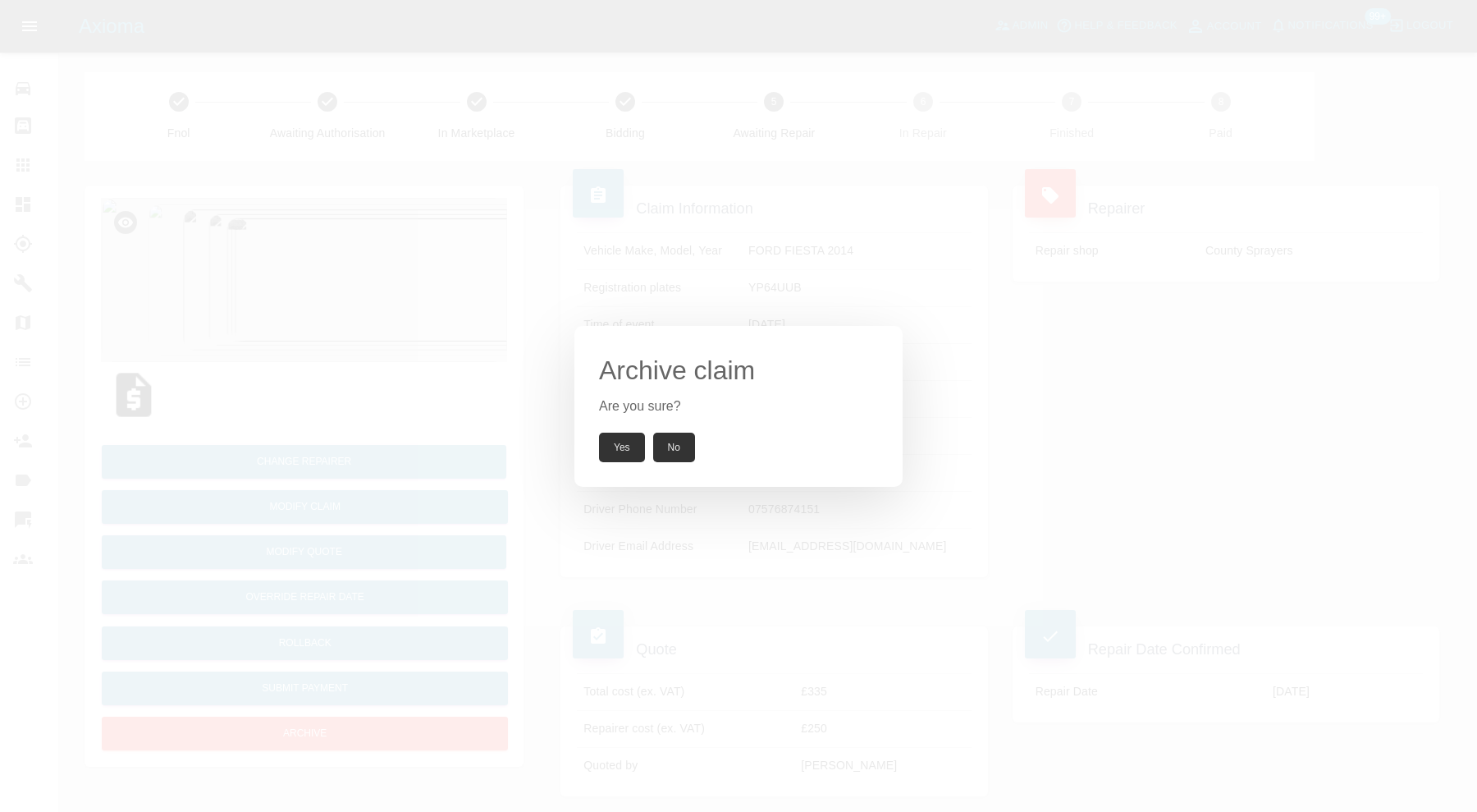
click at [623, 437] on button "Yes" at bounding box center [621, 447] width 46 height 29
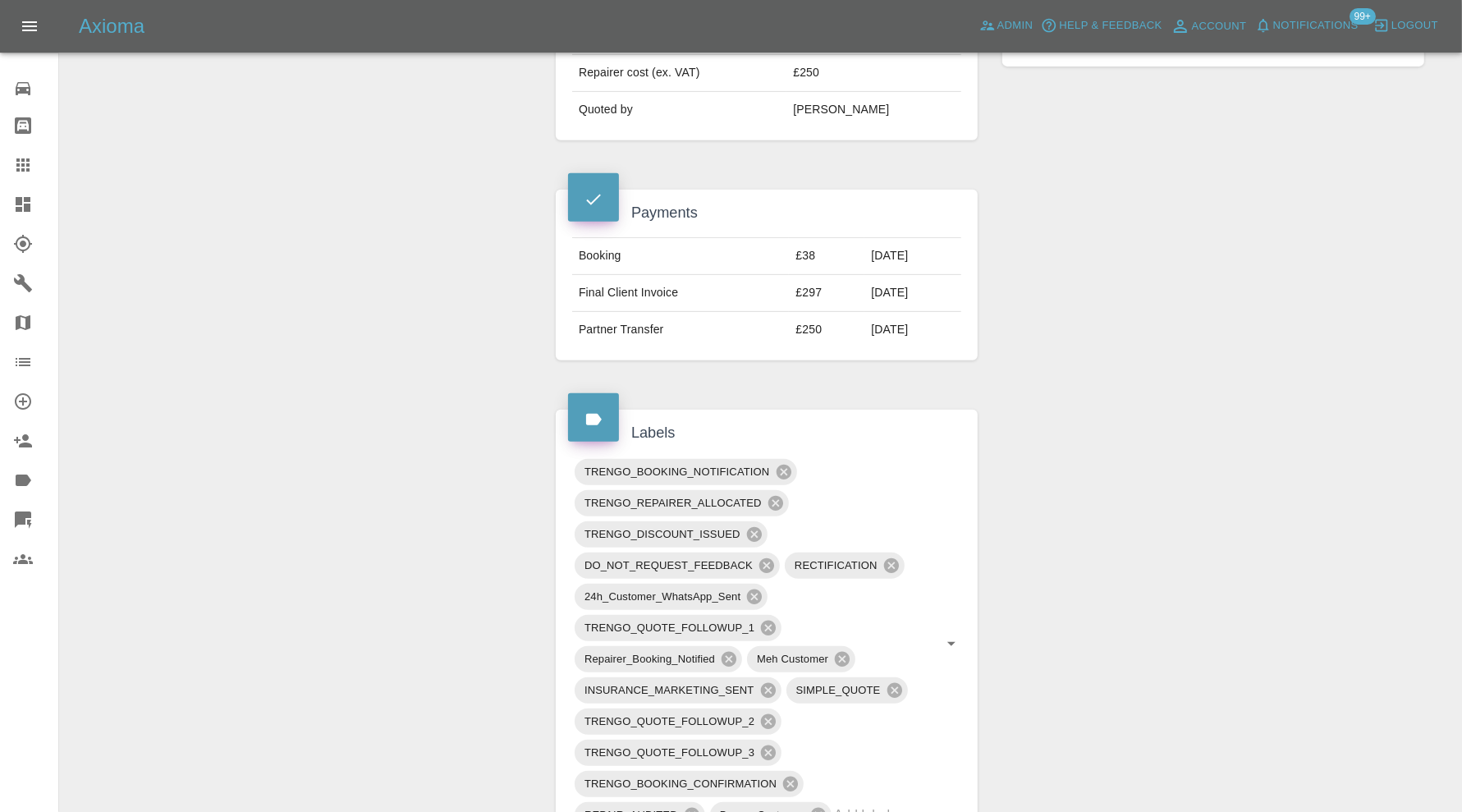
scroll to position [821, 0]
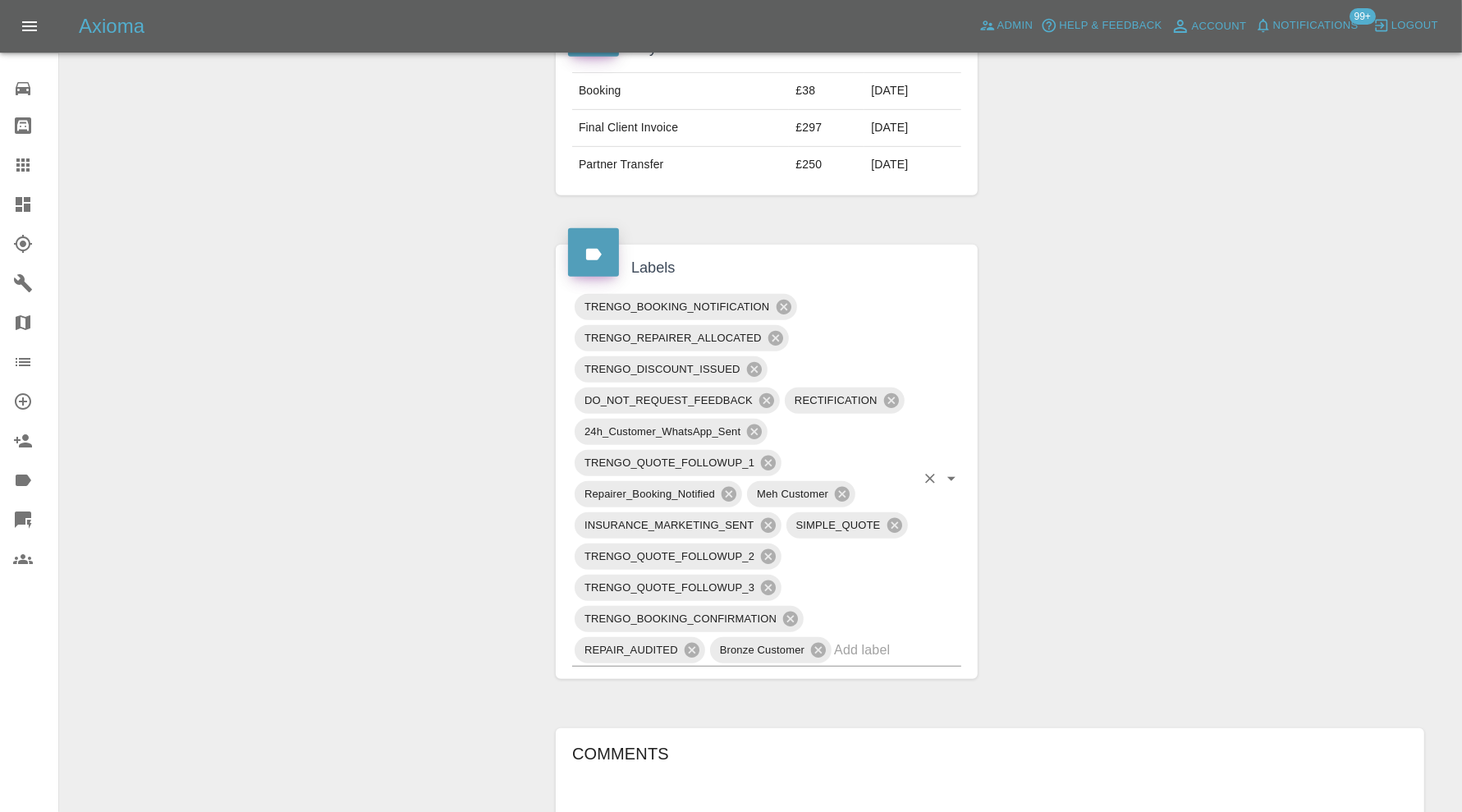
click at [861, 641] on input "text" at bounding box center [875, 649] width 82 height 26
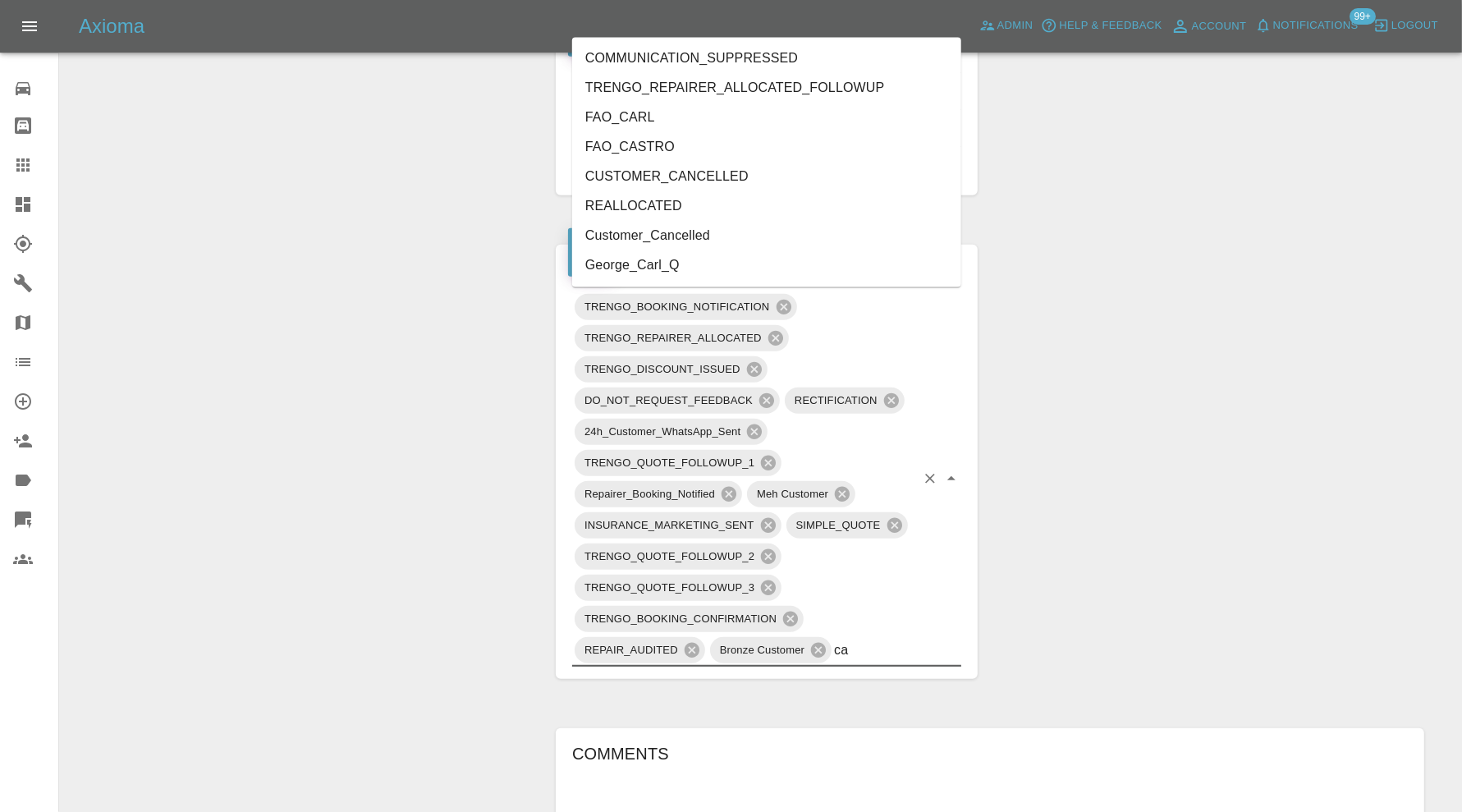
type input "can"
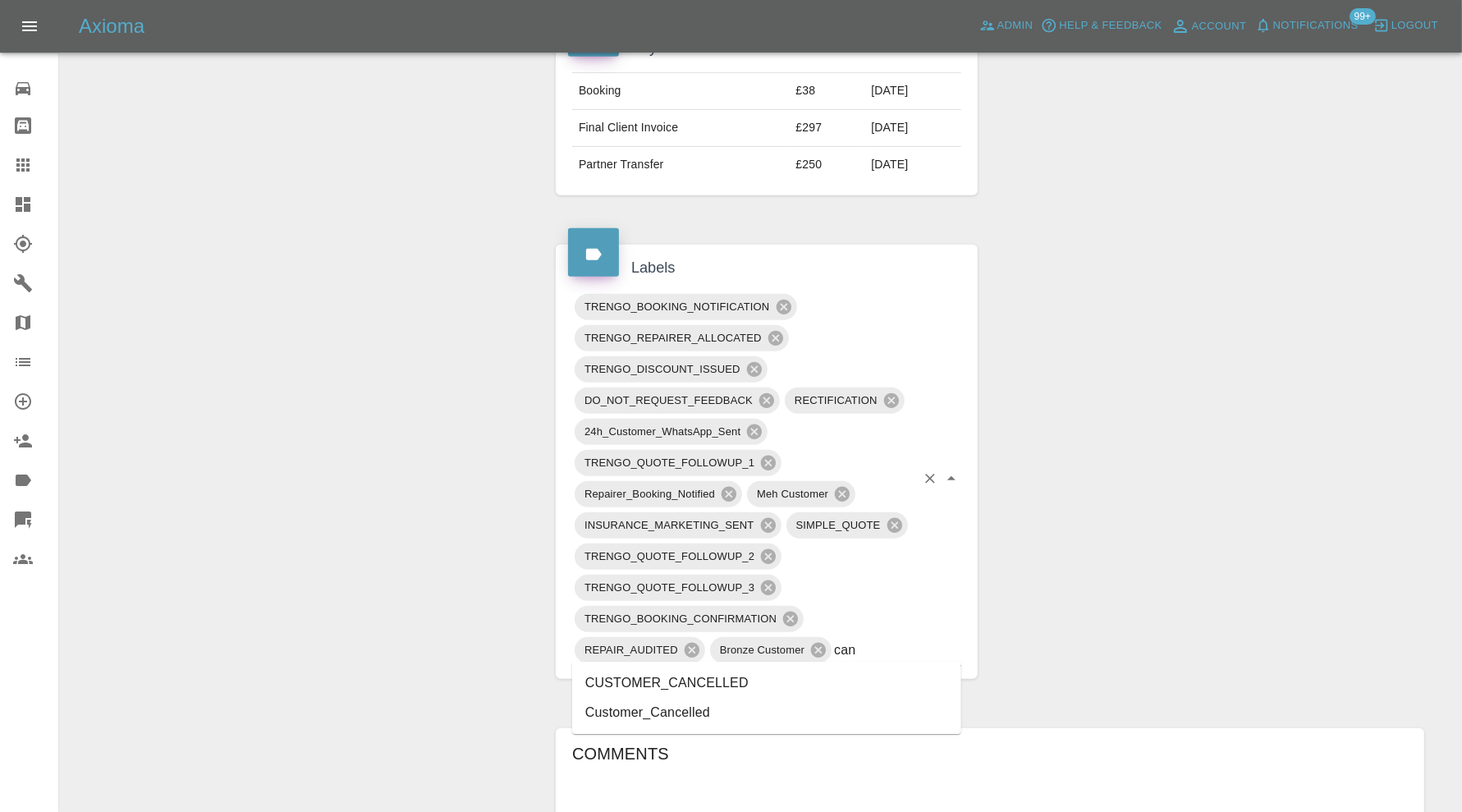
click at [749, 679] on li "CUSTOMER_CANCELLED" at bounding box center [767, 682] width 389 height 29
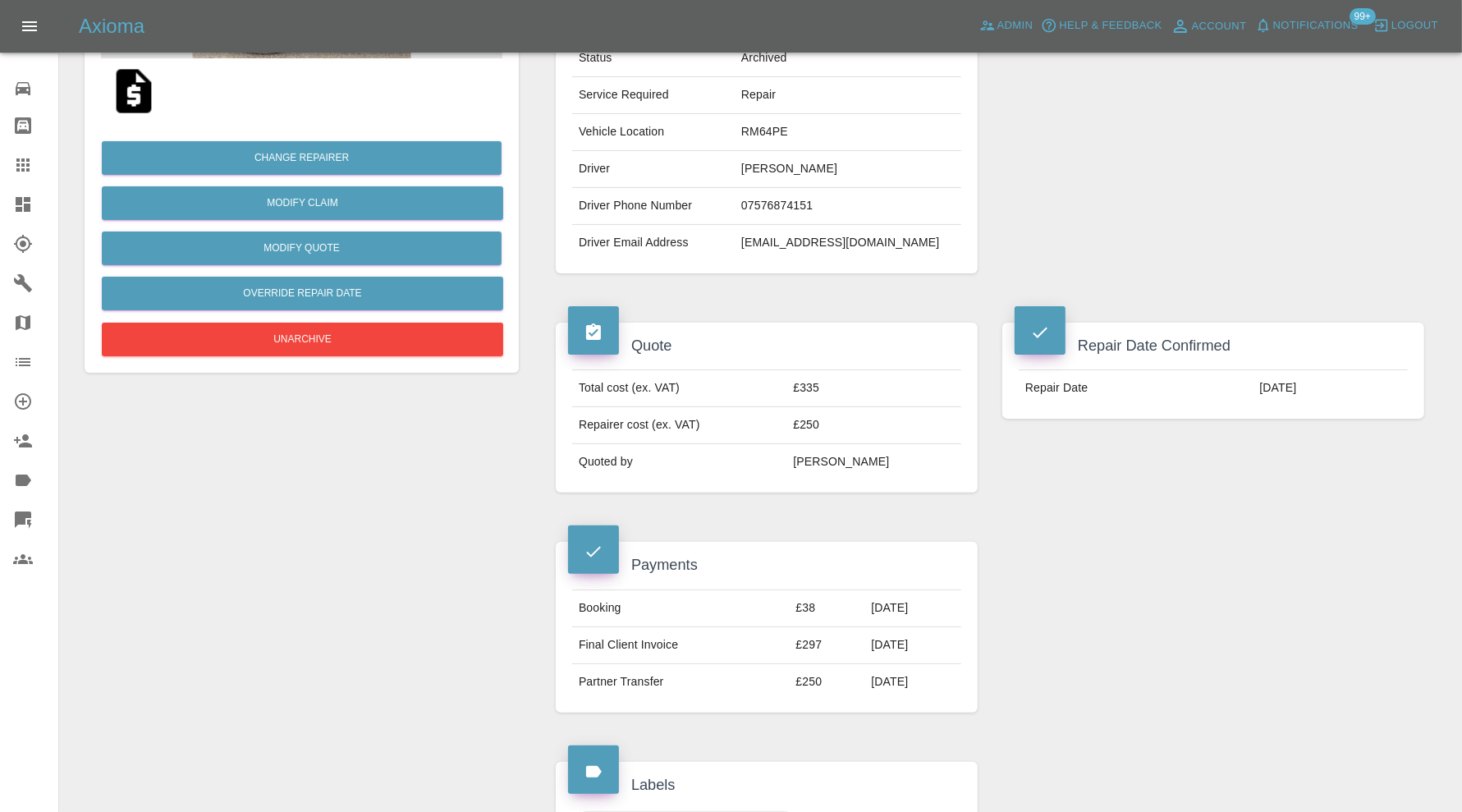
scroll to position [0, 0]
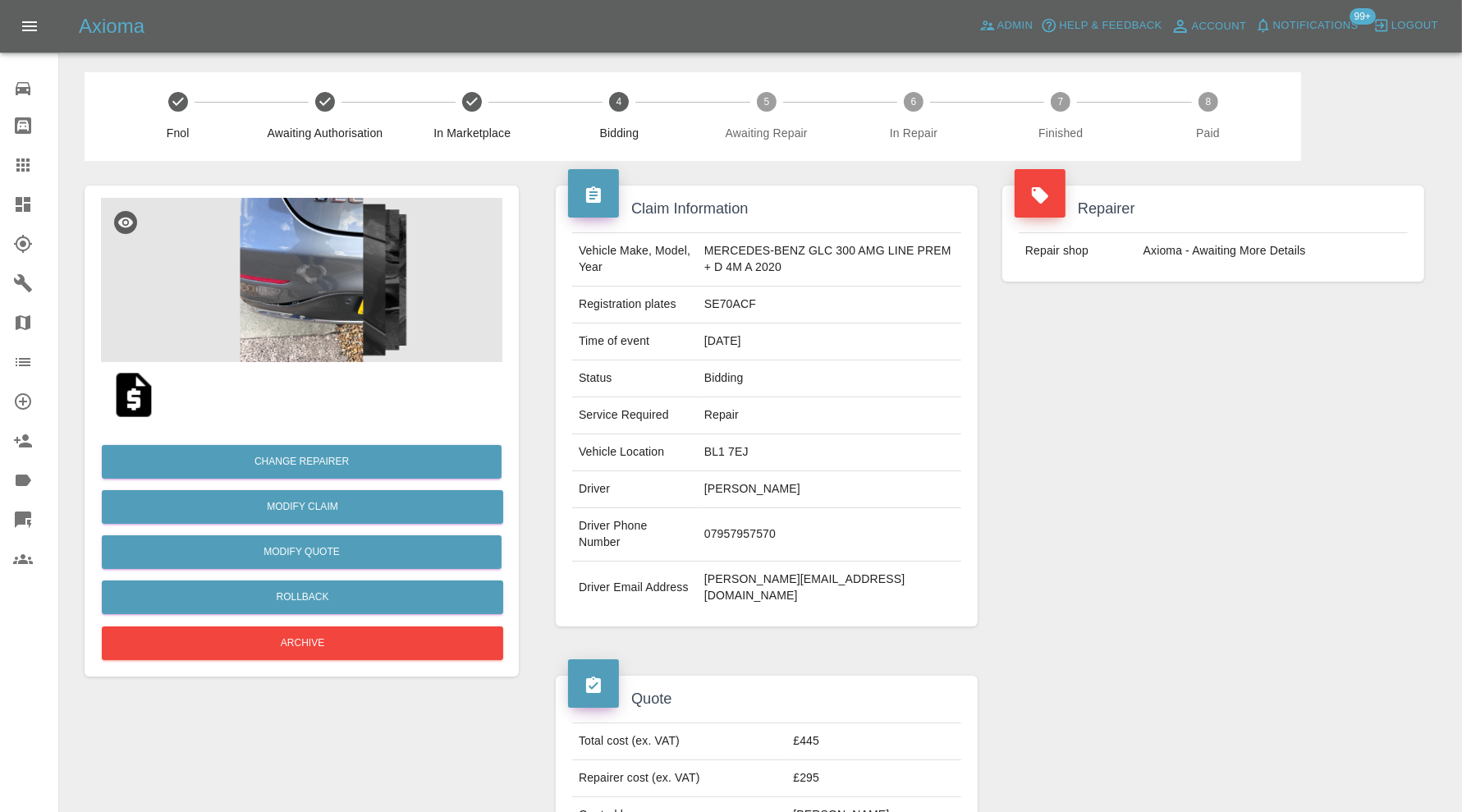
click at [283, 296] on img at bounding box center [301, 279] width 401 height 164
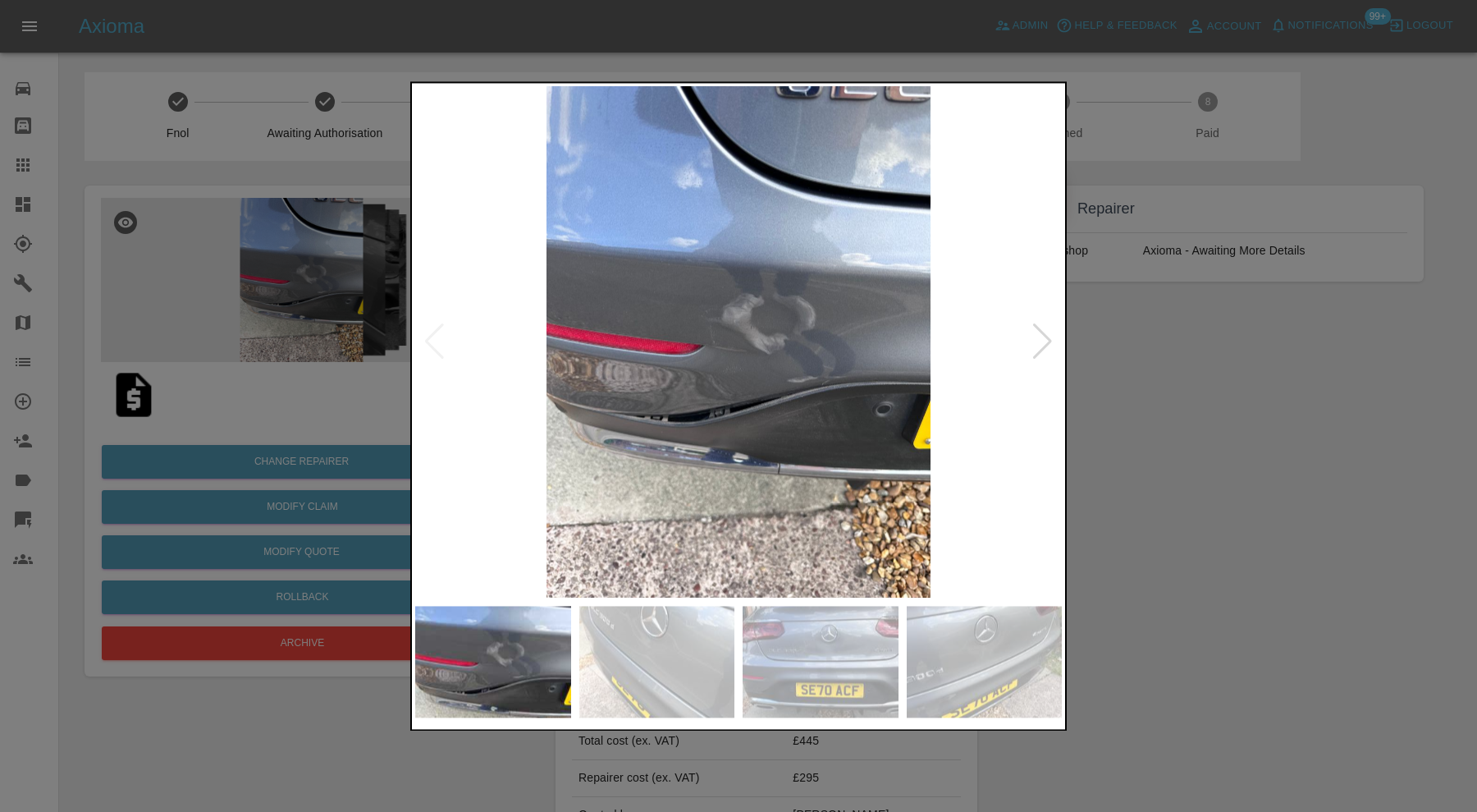
click at [1041, 336] on div at bounding box center [1042, 342] width 22 height 36
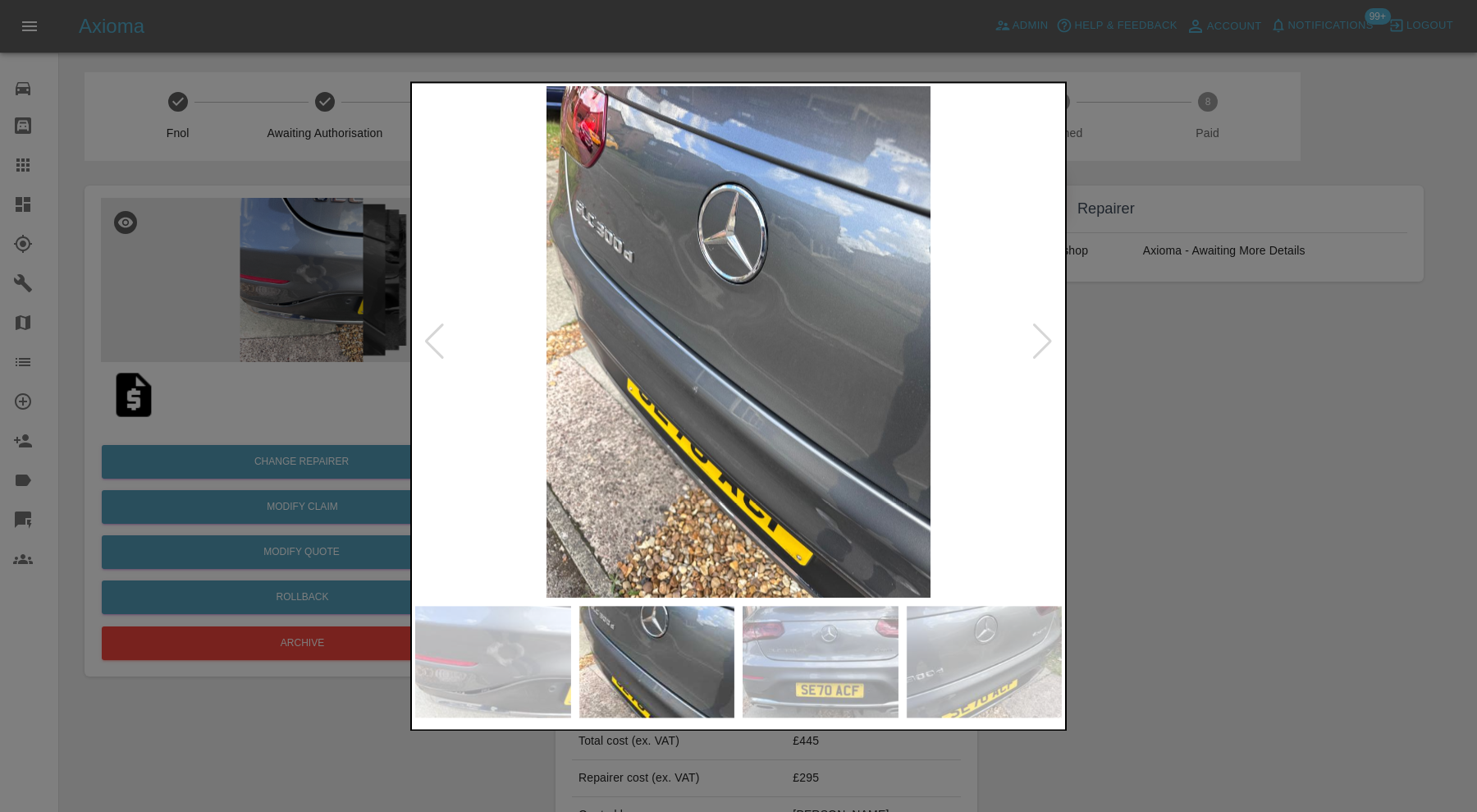
click at [1043, 336] on div at bounding box center [1042, 342] width 22 height 36
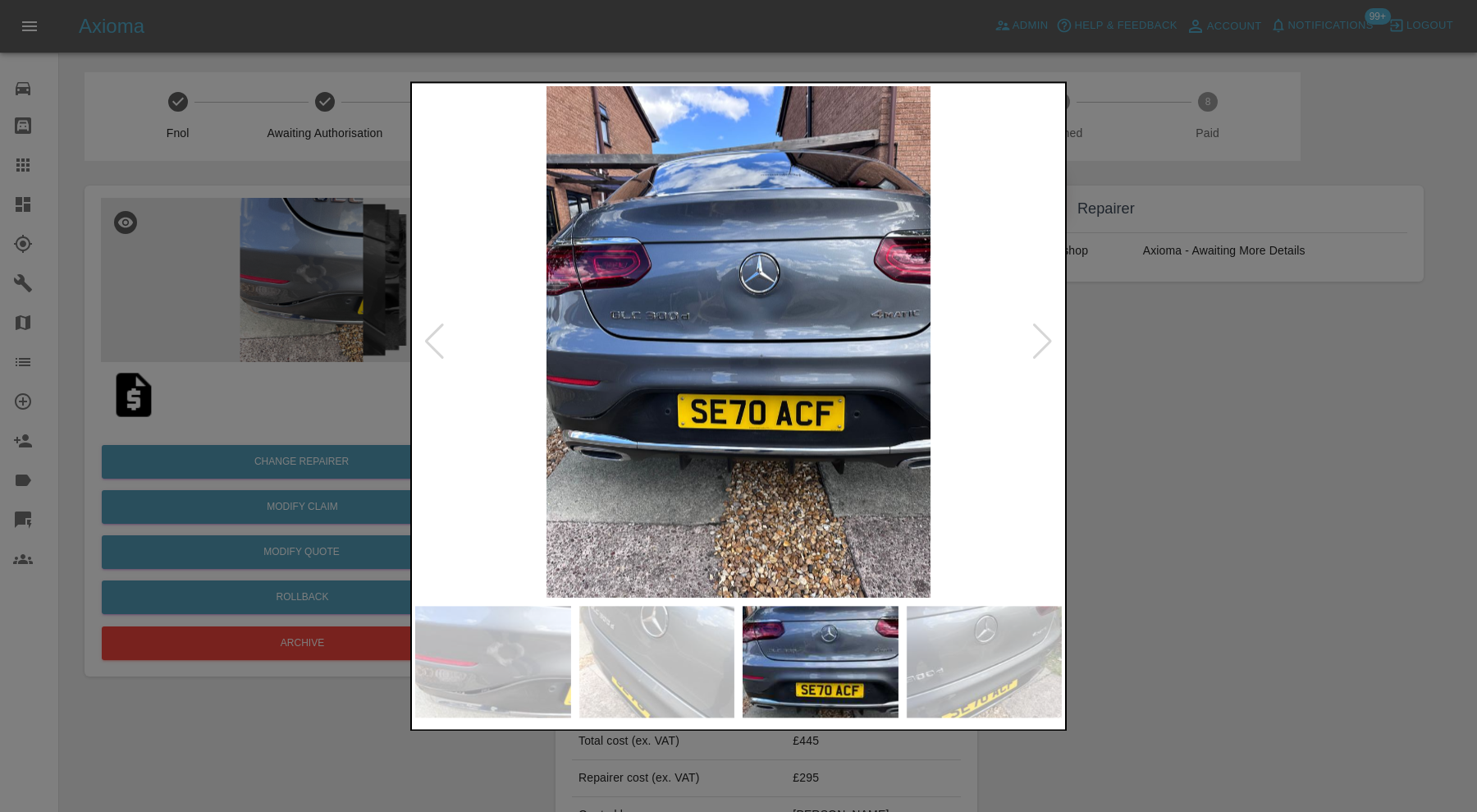
click at [755, 360] on img at bounding box center [739, 341] width 647 height 511
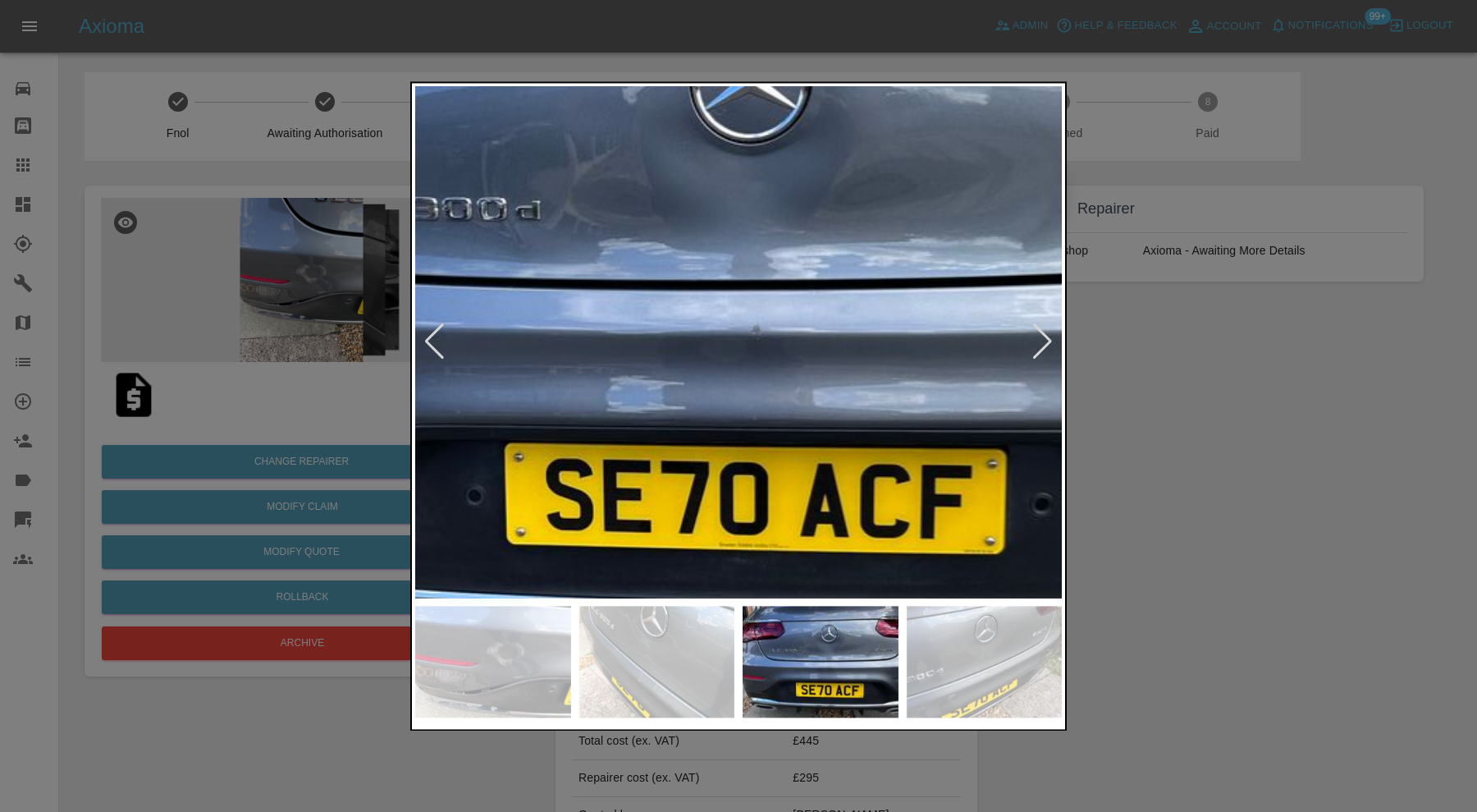
click at [873, 380] on img at bounding box center [687, 288] width 1940 height 1535
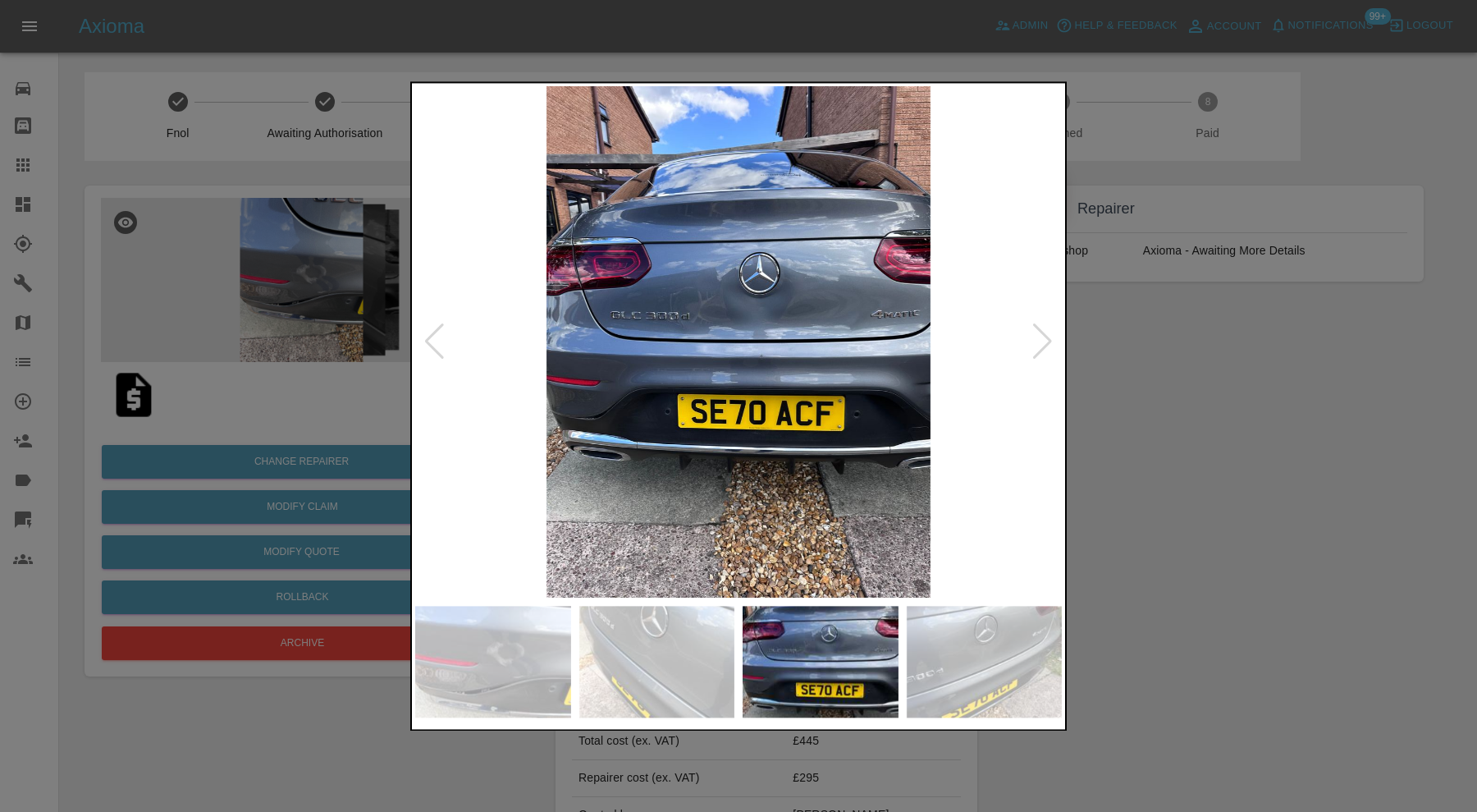
click at [1213, 411] on div at bounding box center [738, 406] width 1477 height 812
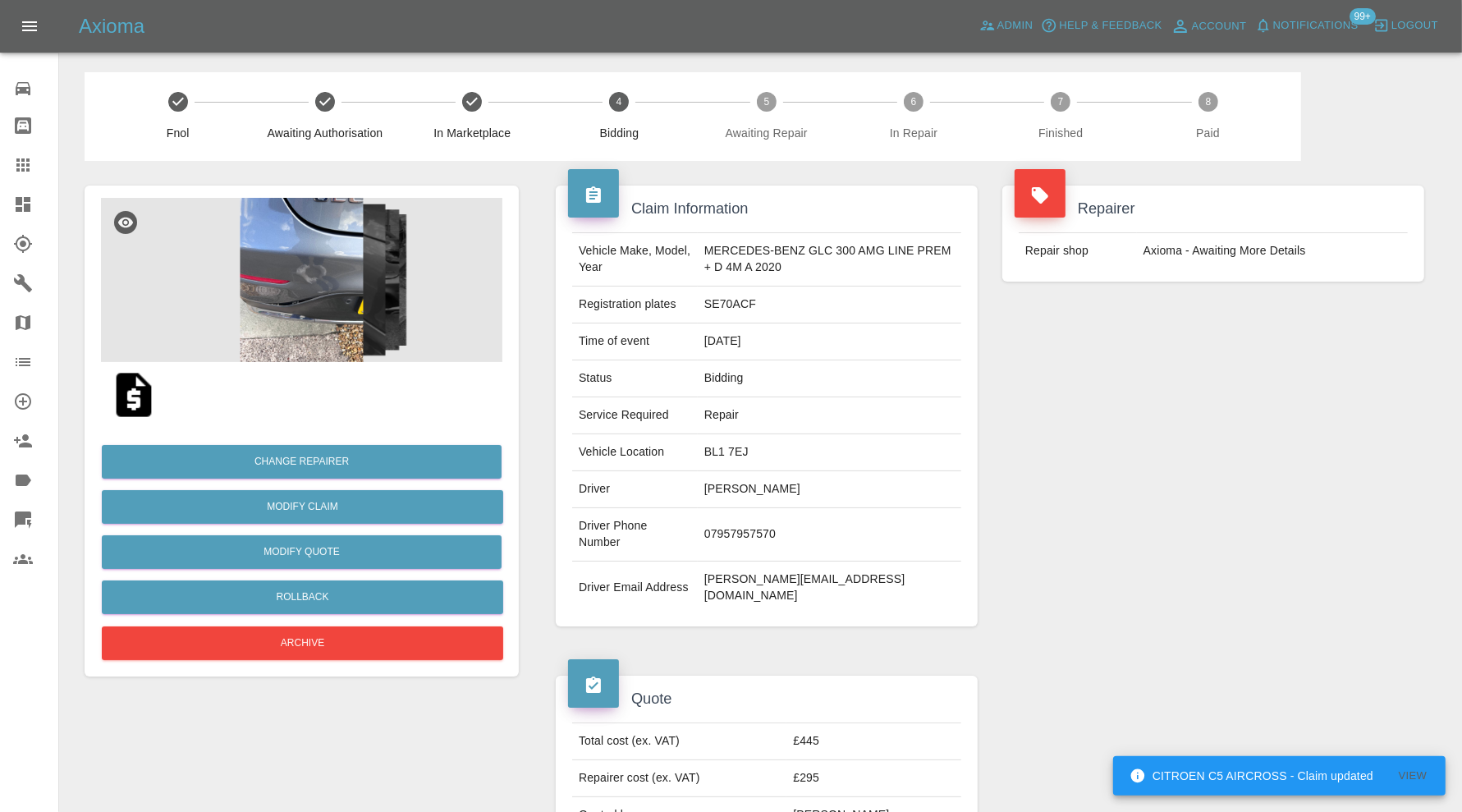
click at [287, 312] on img at bounding box center [301, 279] width 401 height 164
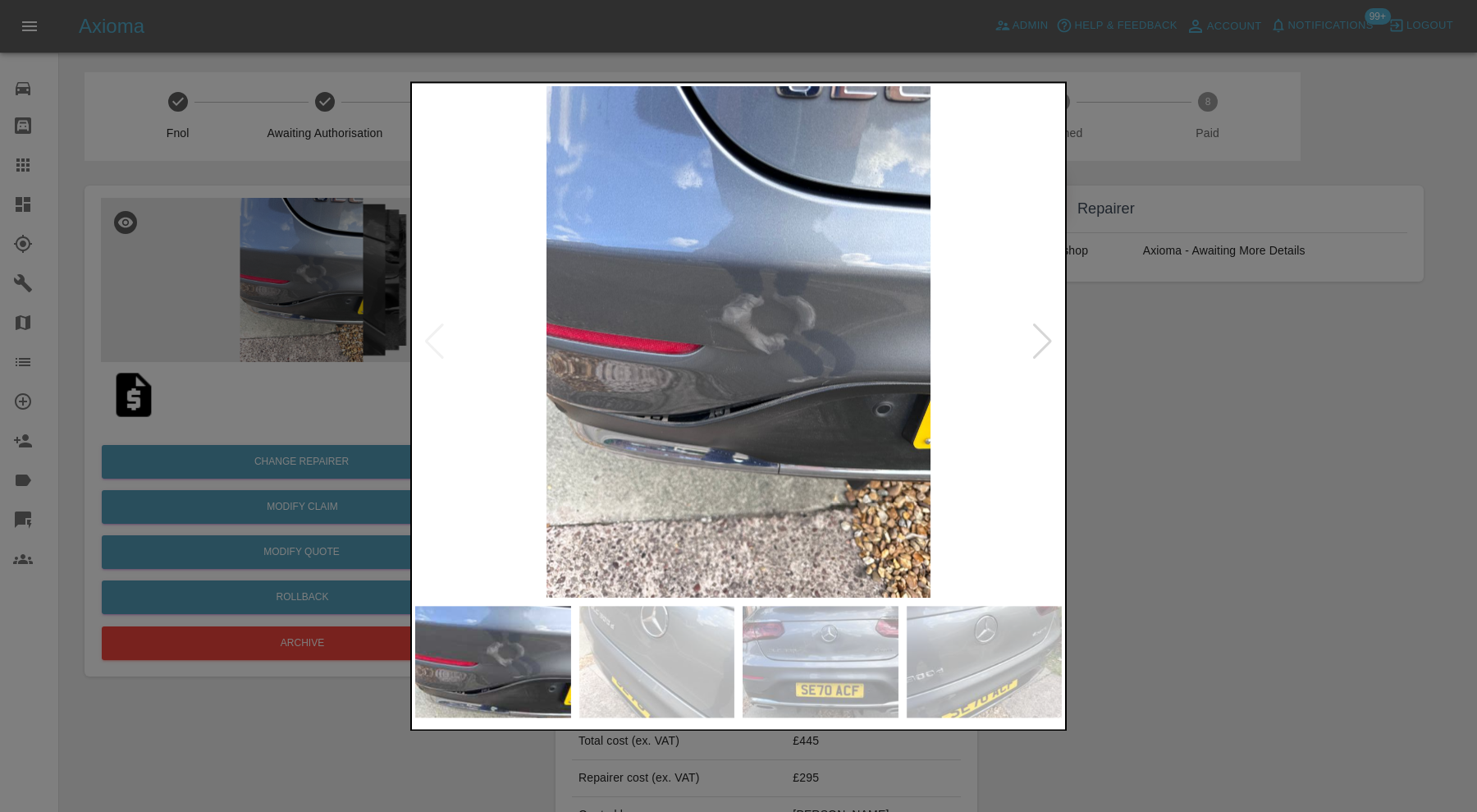
click at [743, 456] on img at bounding box center [739, 341] width 647 height 511
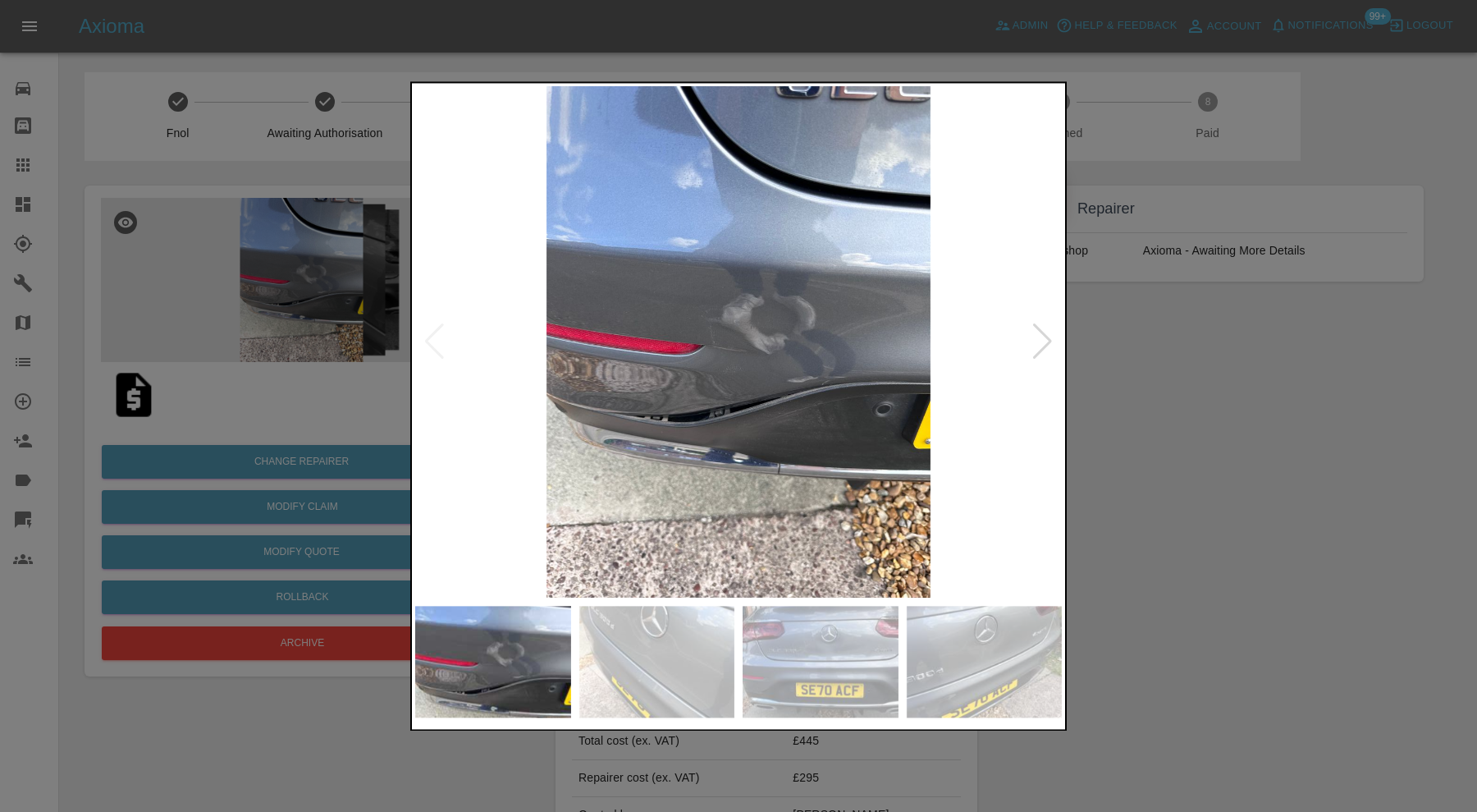
click at [1226, 416] on div at bounding box center [738, 406] width 1477 height 812
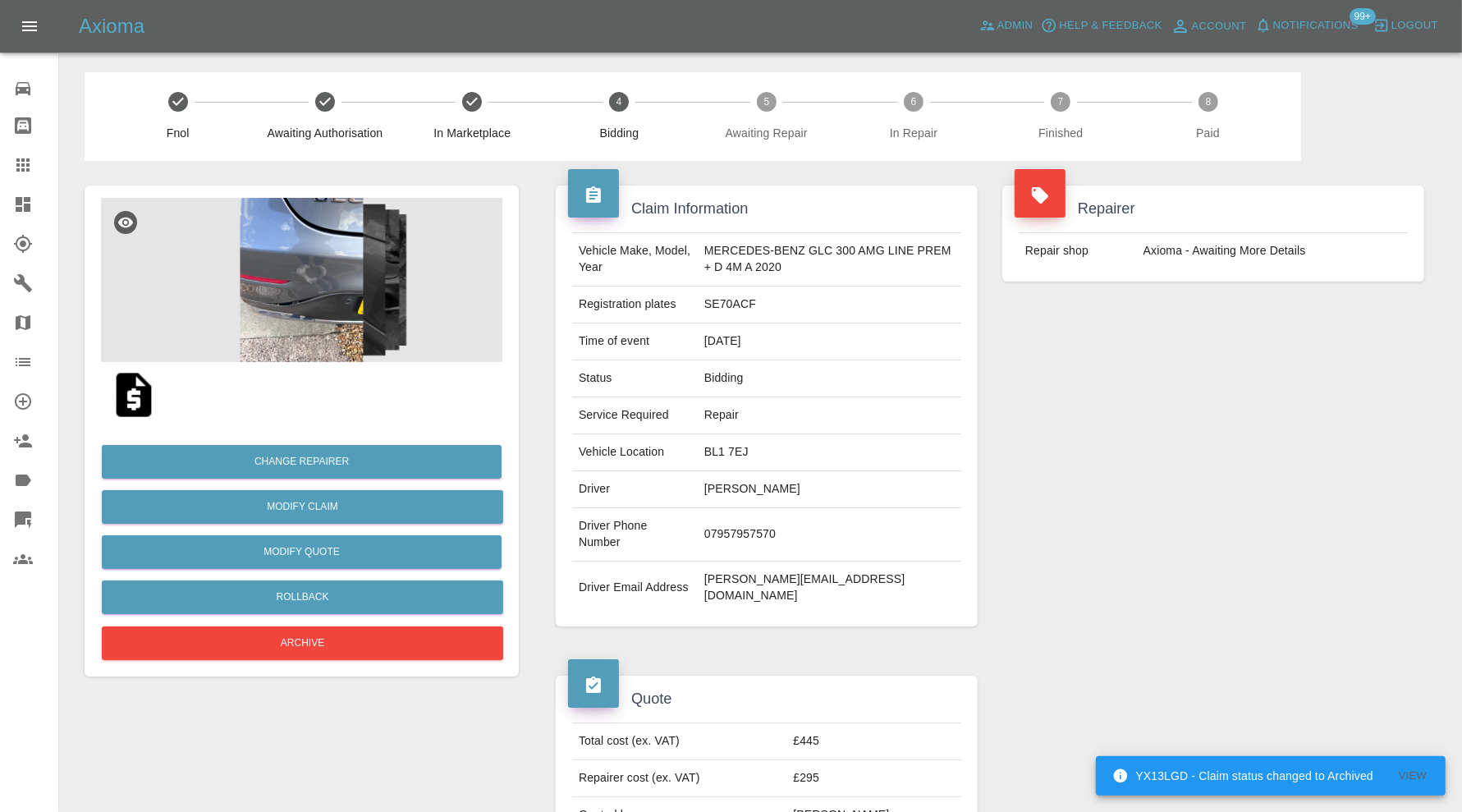
click at [305, 280] on img at bounding box center [301, 279] width 401 height 164
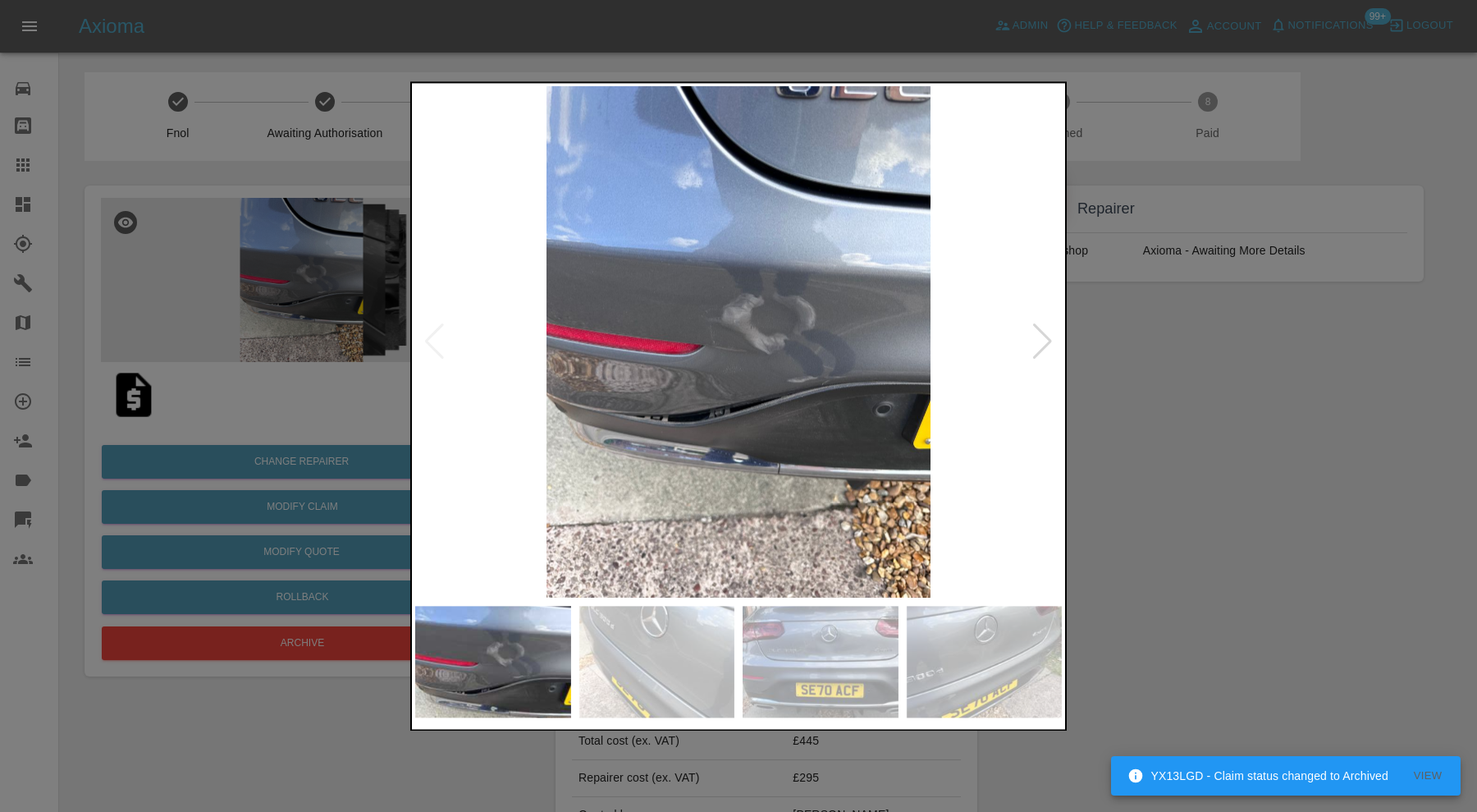
click at [1039, 328] on div at bounding box center [1042, 342] width 22 height 36
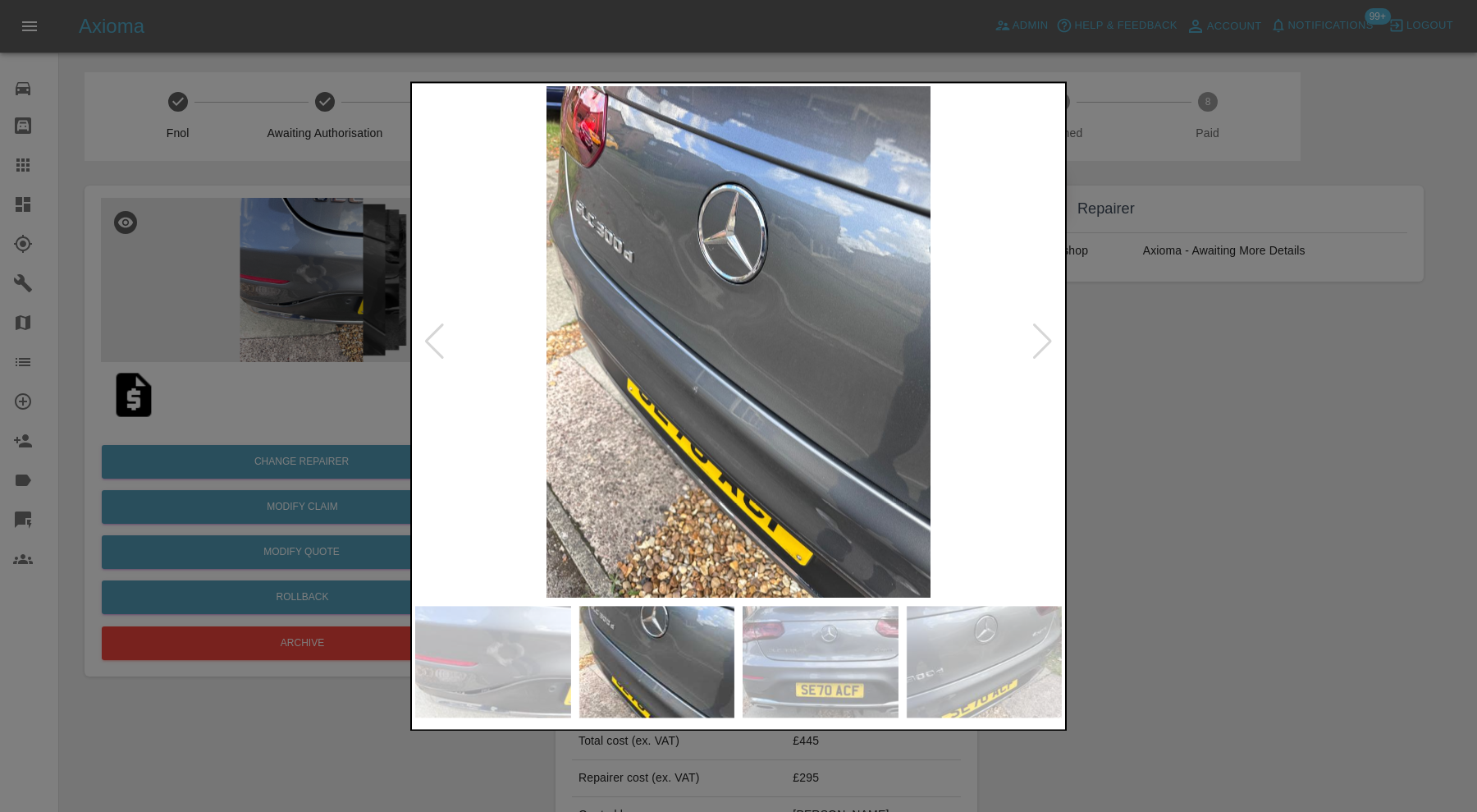
click at [1257, 368] on div at bounding box center [738, 406] width 1477 height 812
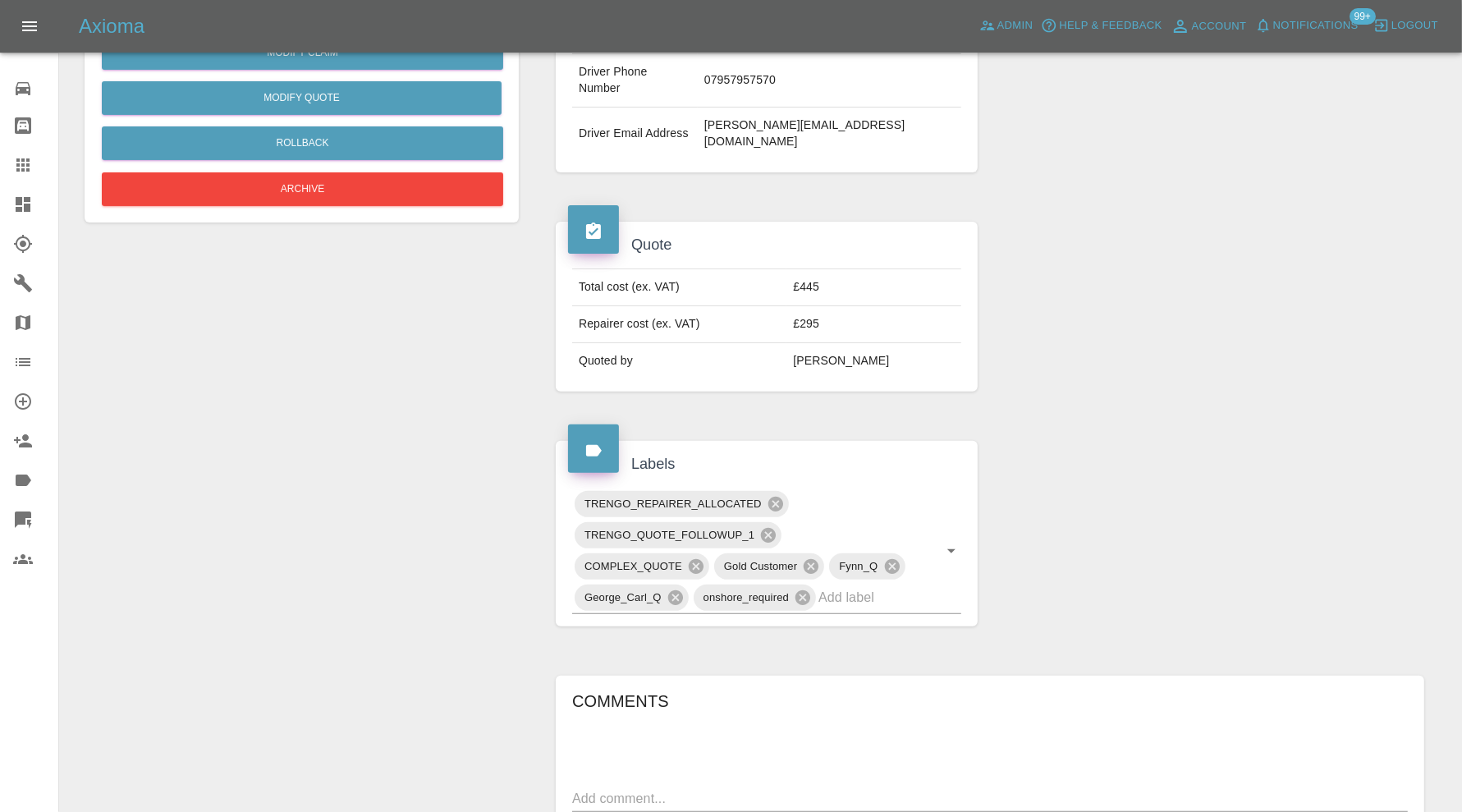
scroll to position [873, 0]
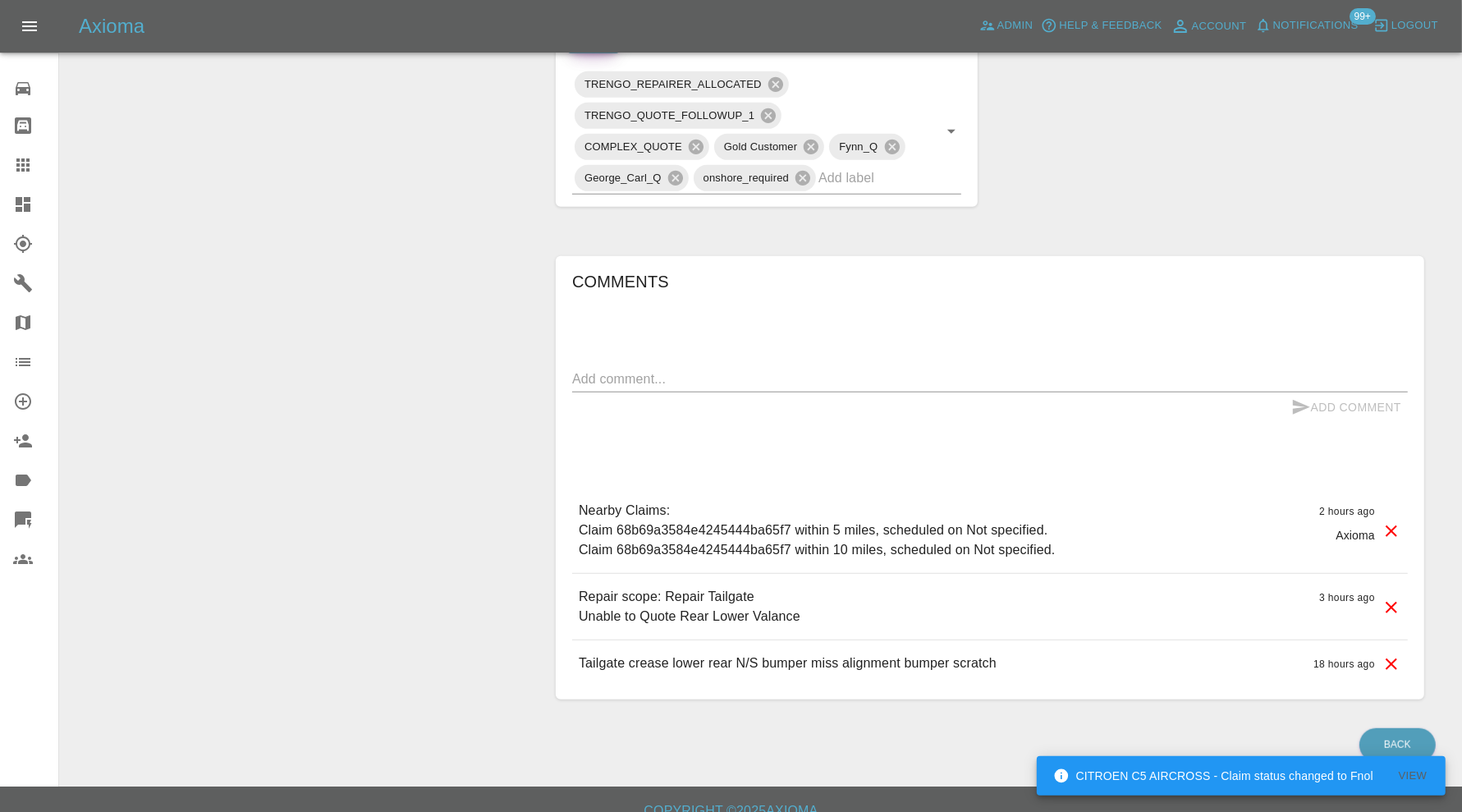
click at [748, 369] on textarea at bounding box center [990, 378] width 836 height 19
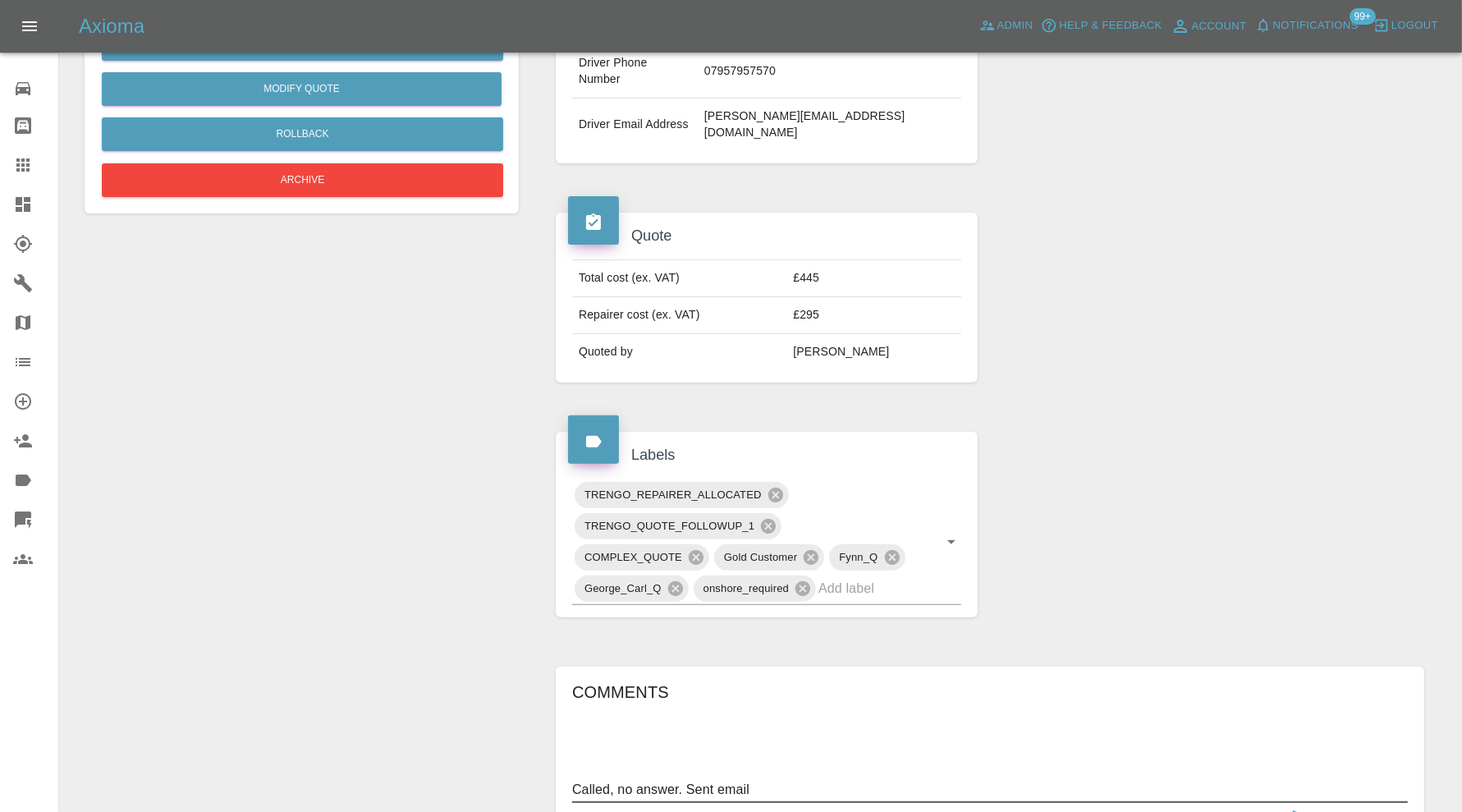
scroll to position [0, 0]
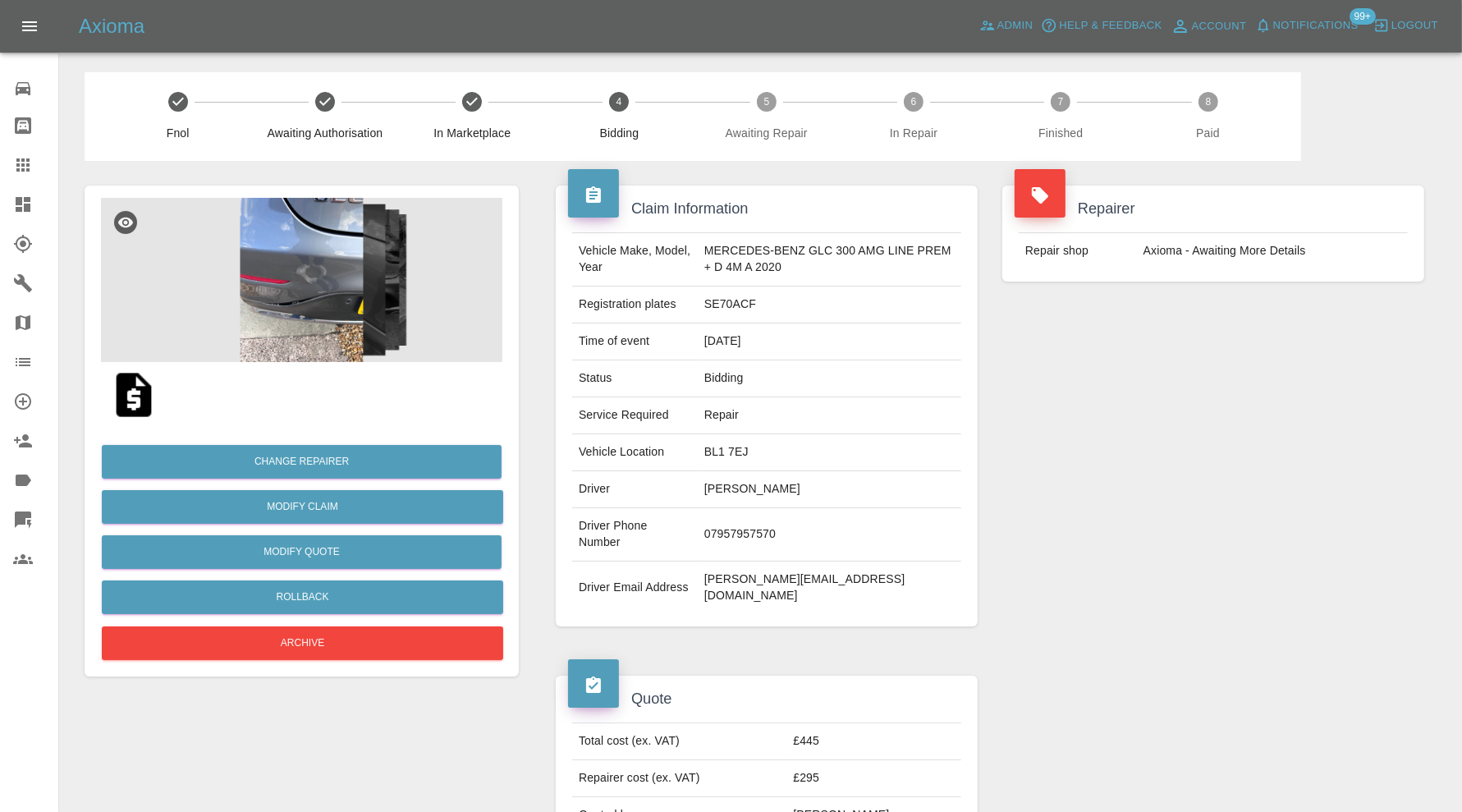
click at [308, 308] on img at bounding box center [301, 279] width 401 height 164
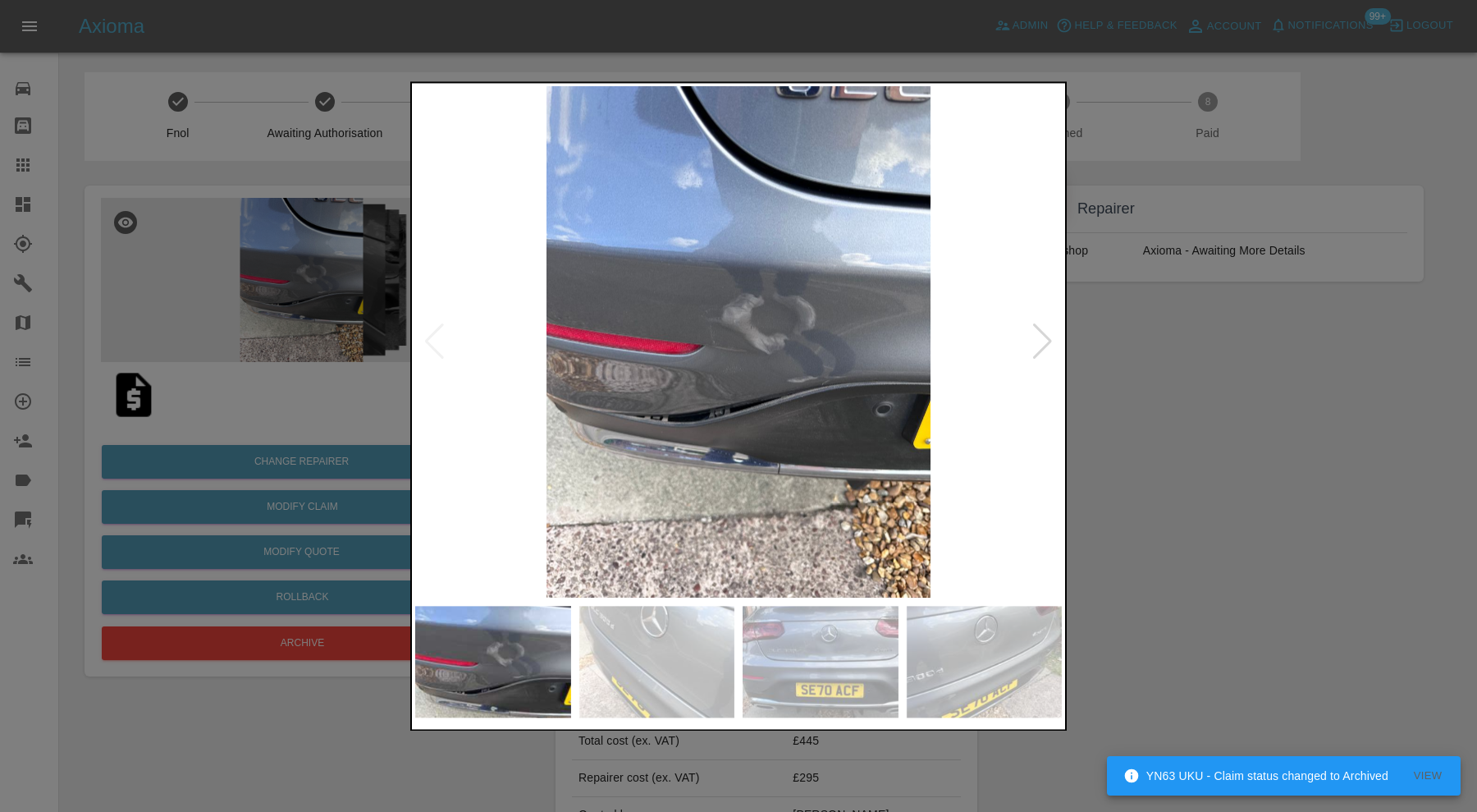
click at [1041, 347] on div at bounding box center [1042, 342] width 22 height 36
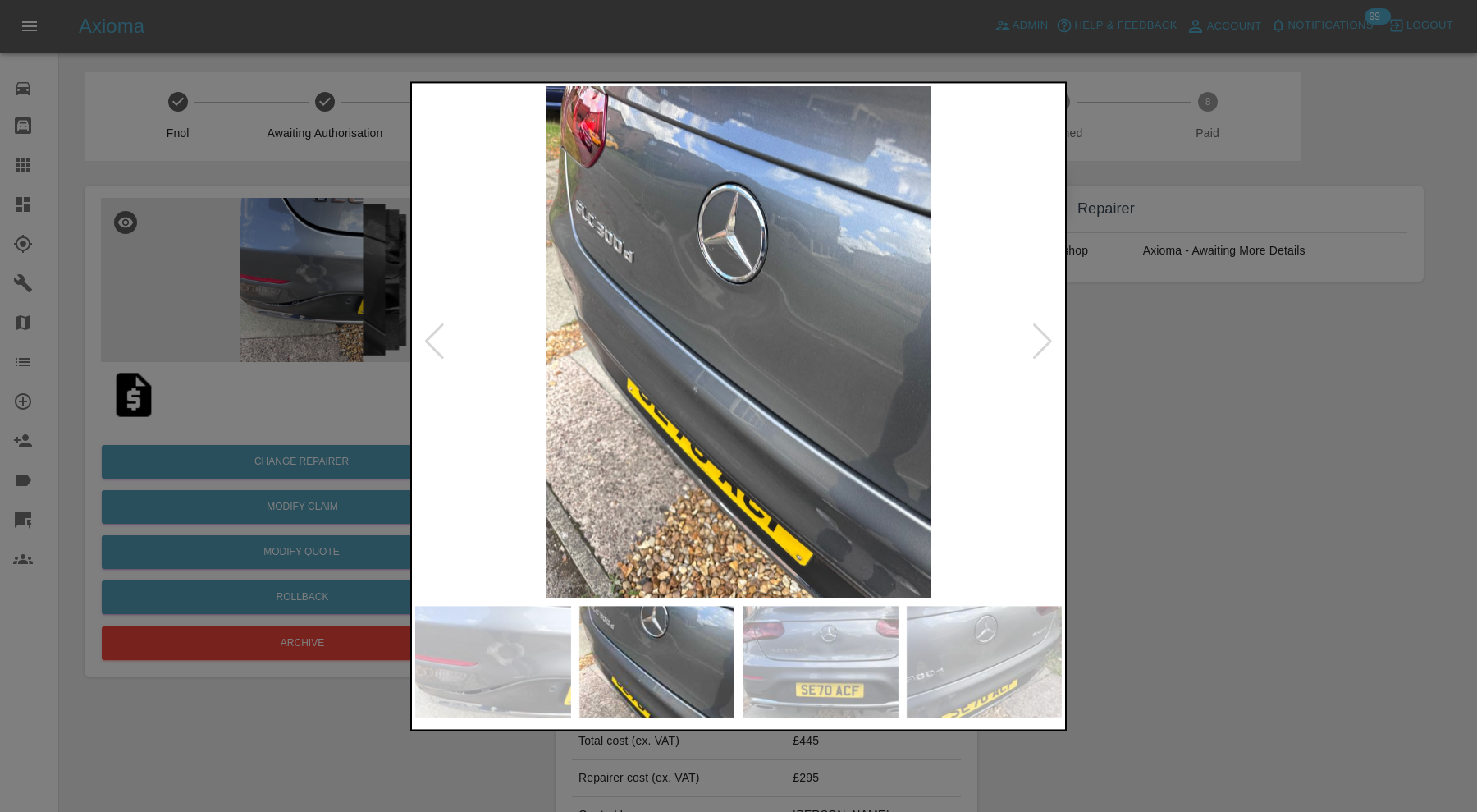
click at [1043, 337] on div at bounding box center [1042, 342] width 22 height 36
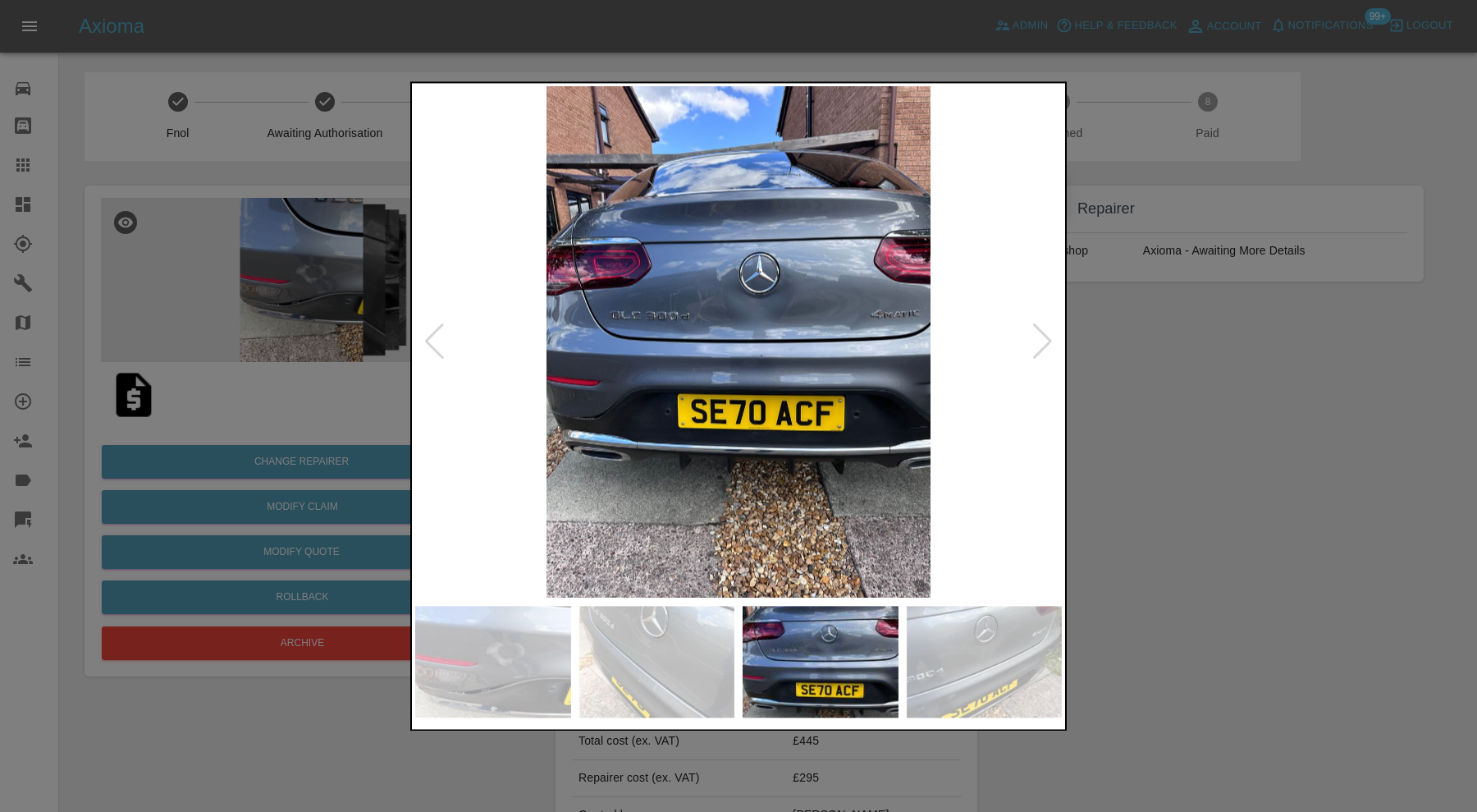
click at [1147, 341] on div at bounding box center [738, 406] width 1477 height 812
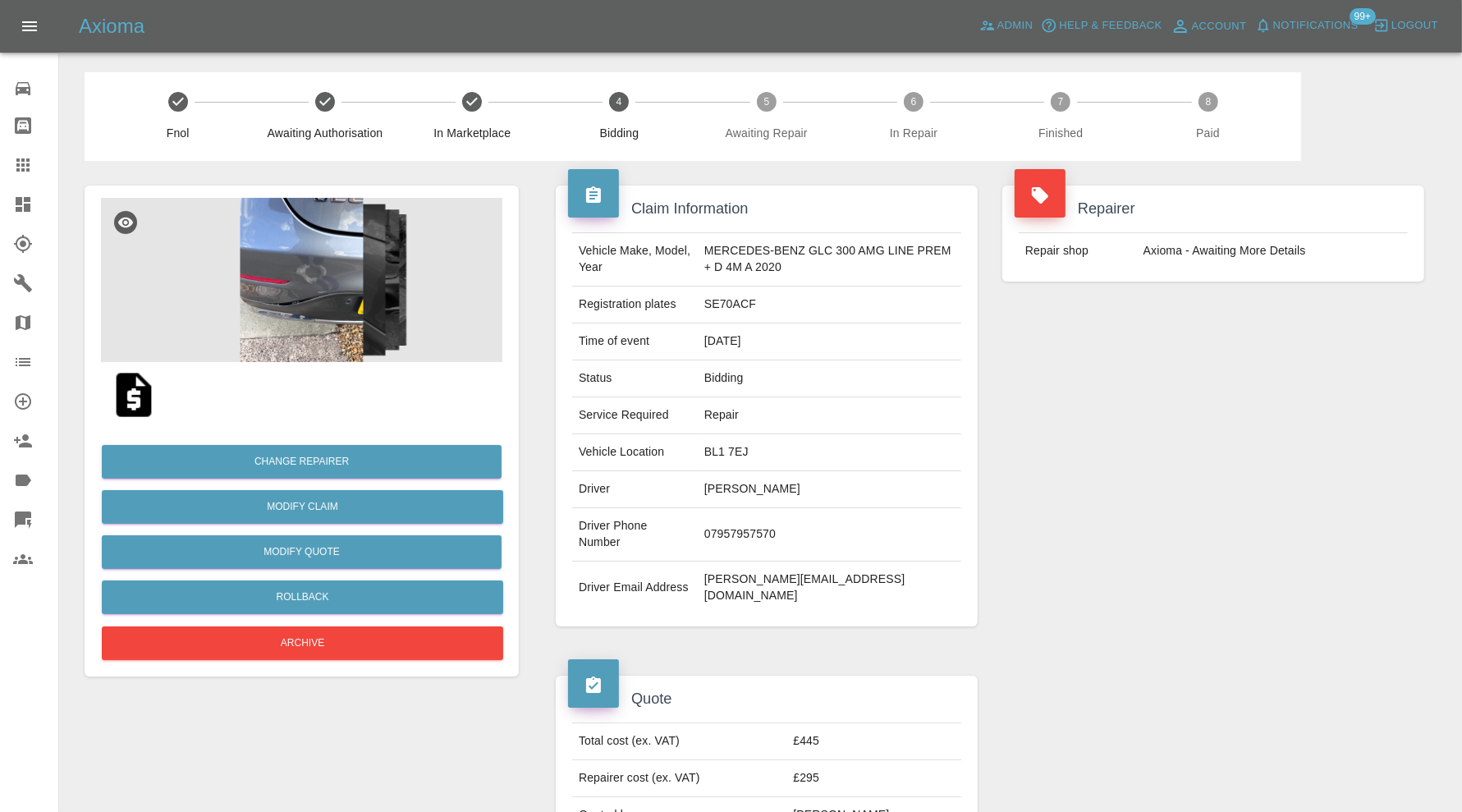
click at [341, 295] on img at bounding box center [301, 279] width 401 height 164
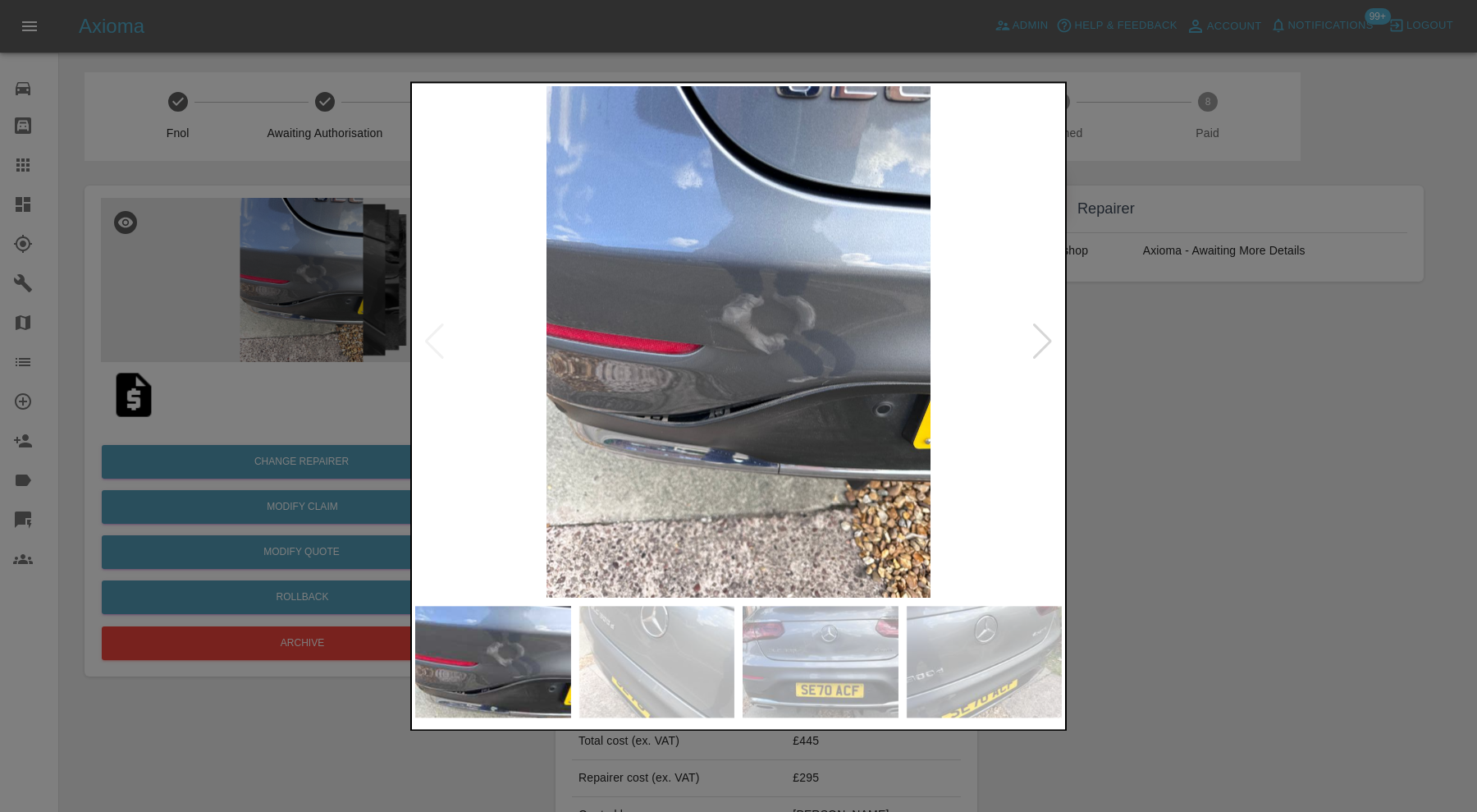
click at [1193, 381] on div at bounding box center [738, 406] width 1477 height 812
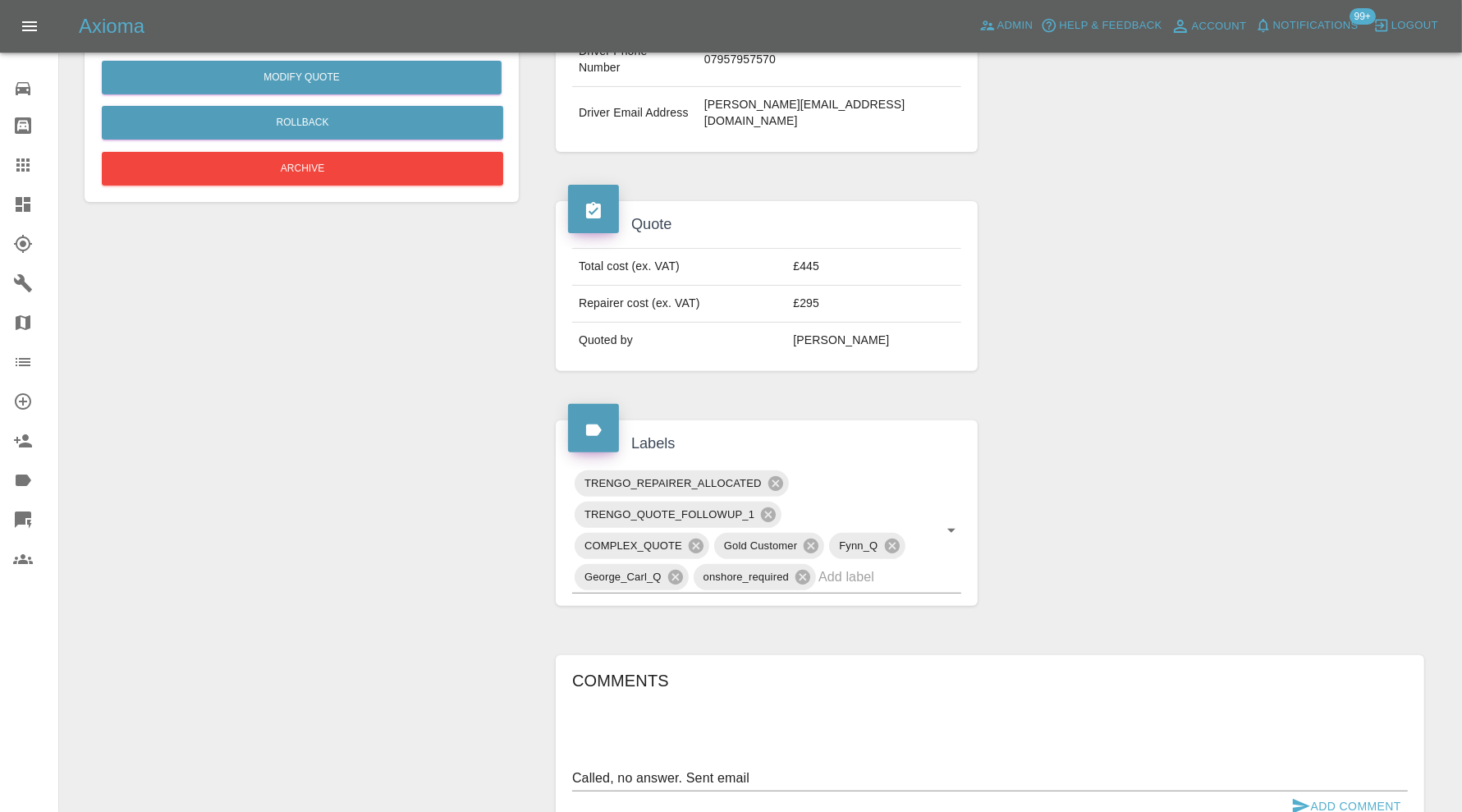
scroll to position [684, 0]
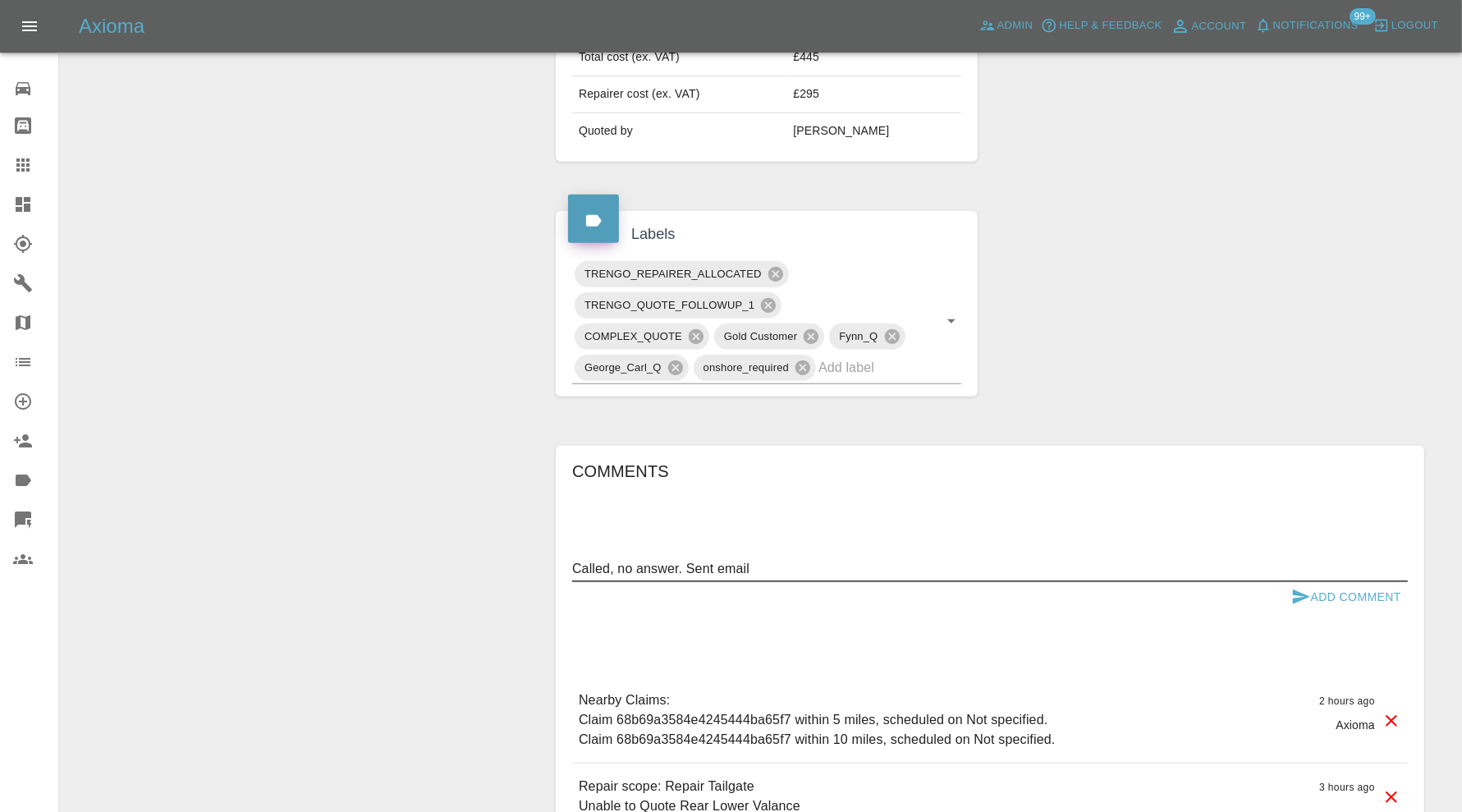
drag, startPoint x: 796, startPoint y: 548, endPoint x: 513, endPoint y: 568, distance: 283.7
click at [513, 568] on div "Change Repairer Modify Claim Modify Quote Rollback Archive Claim Information Ve…" at bounding box center [760, 195] width 1377 height 1436
drag, startPoint x: 1095, startPoint y: 550, endPoint x: 536, endPoint y: 556, distance: 559.0
click at [536, 556] on div "Claim Information Vehicle Make, Model, Year MERCEDES-BENZ GLC 300 AMG LINE PREM…" at bounding box center [990, 195] width 917 height 1436
type textarea "Spoke to customer. Checking a few things then will call me back directly"
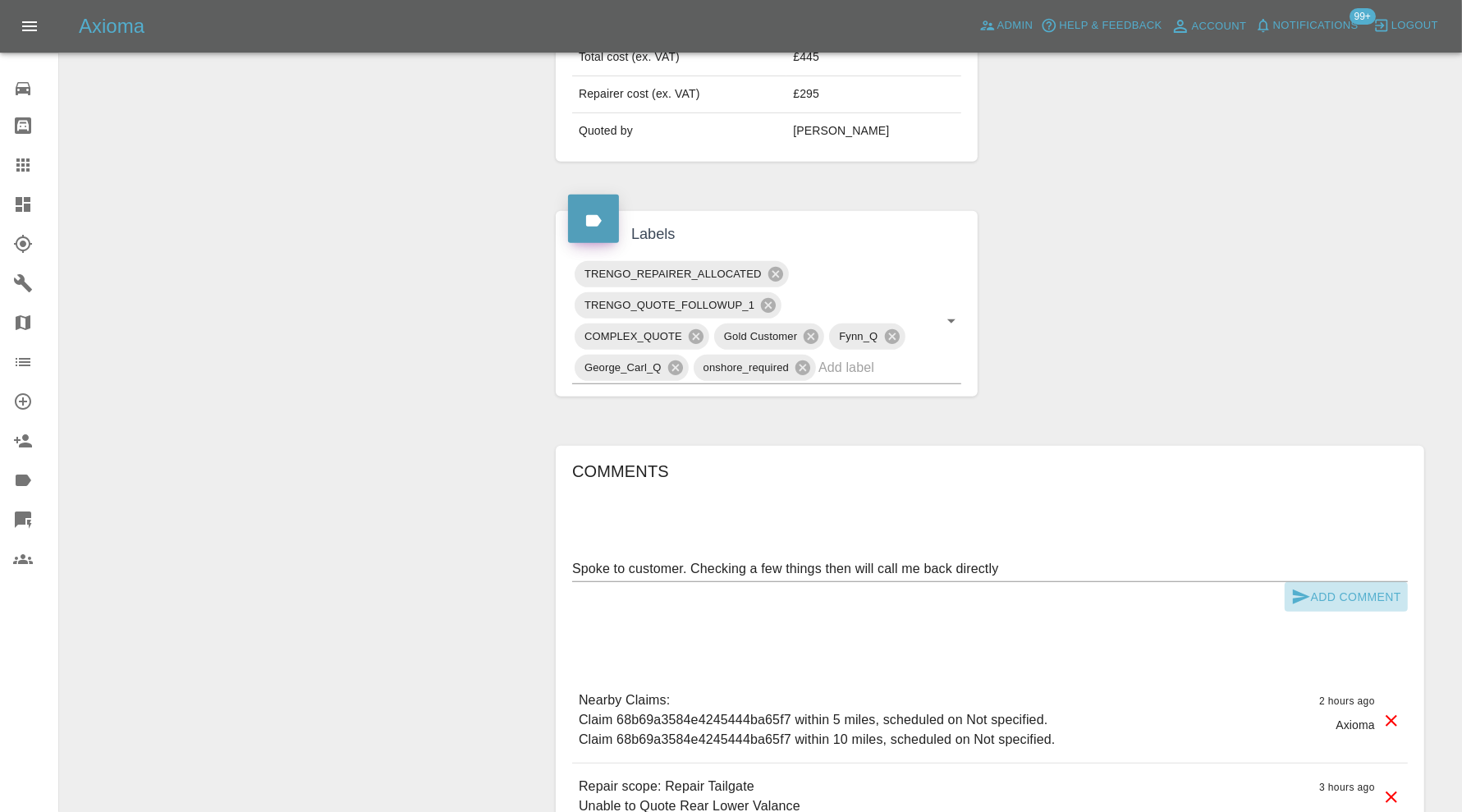
click at [1295, 589] on icon "submit" at bounding box center [1301, 597] width 17 height 15
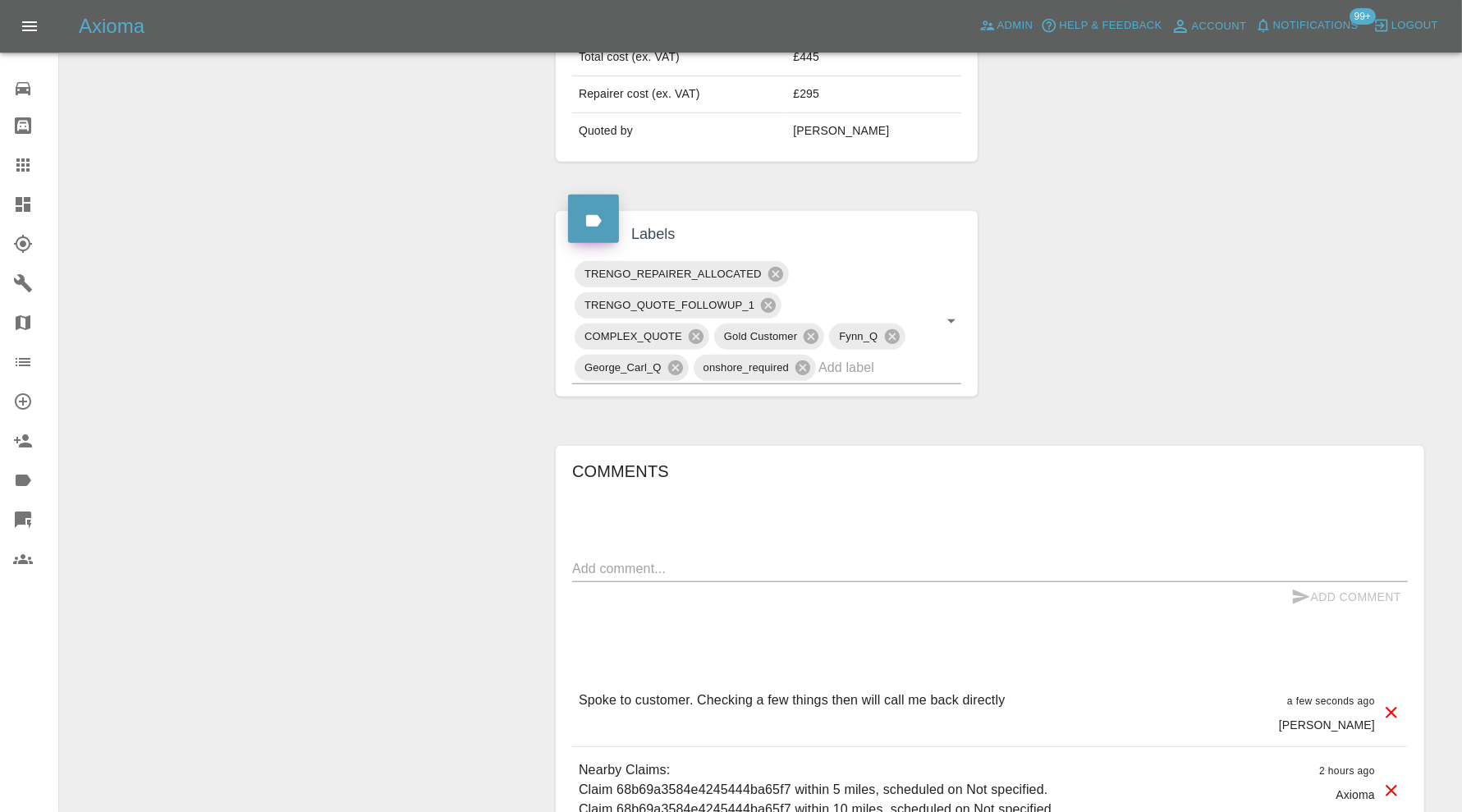
scroll to position [0, 0]
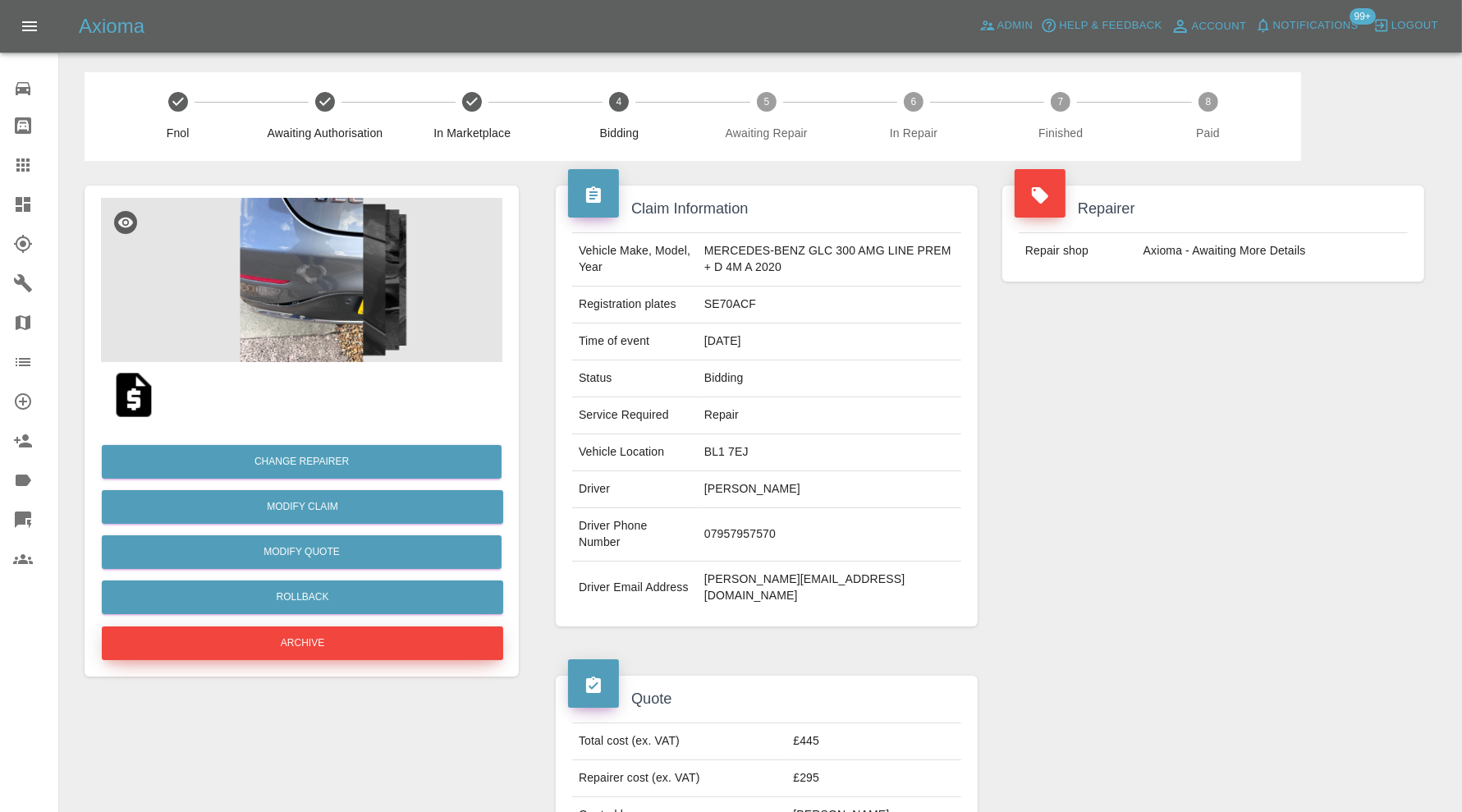
click at [433, 649] on button "Archive" at bounding box center [302, 642] width 401 height 33
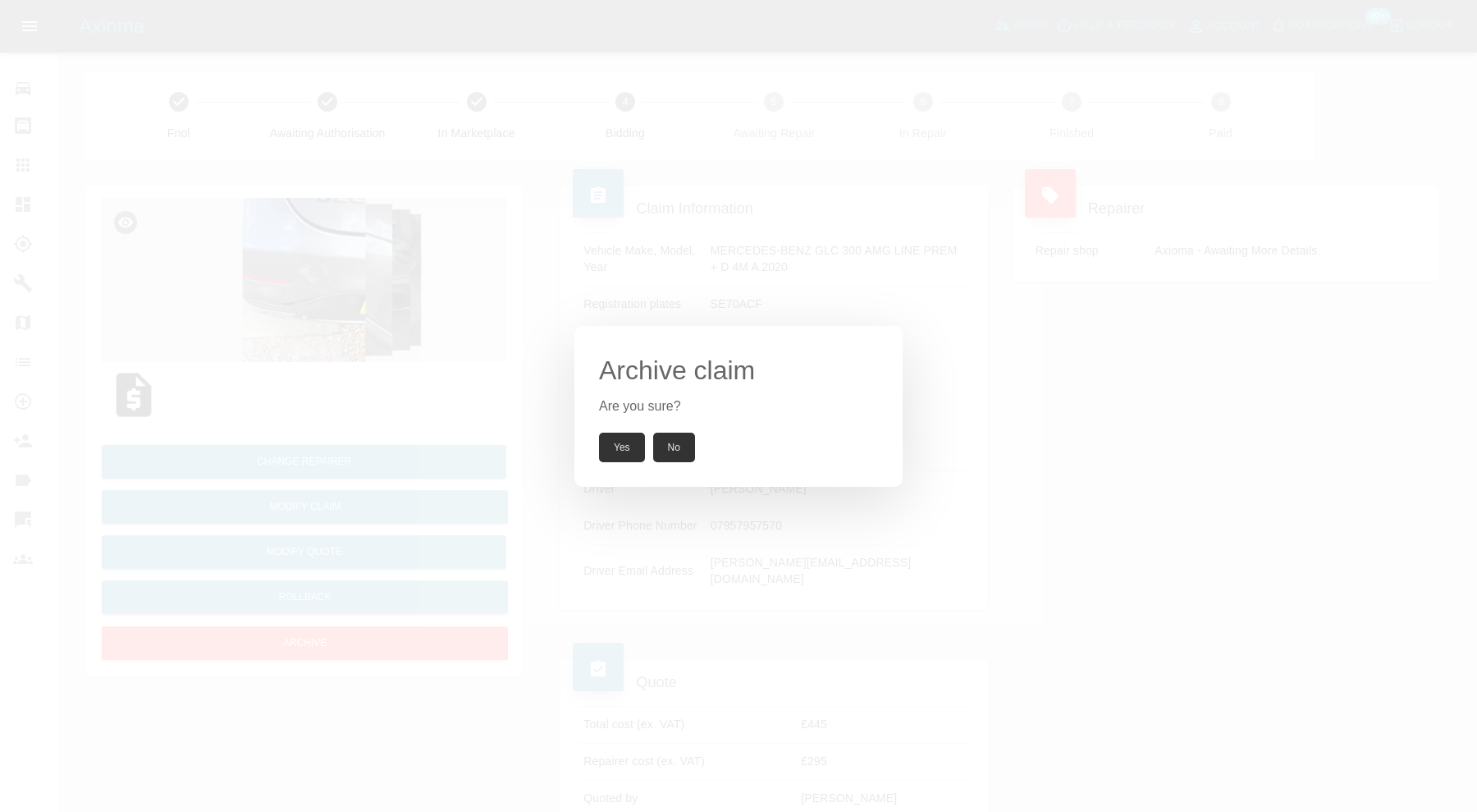
click at [622, 435] on button "Yes" at bounding box center [621, 447] width 46 height 29
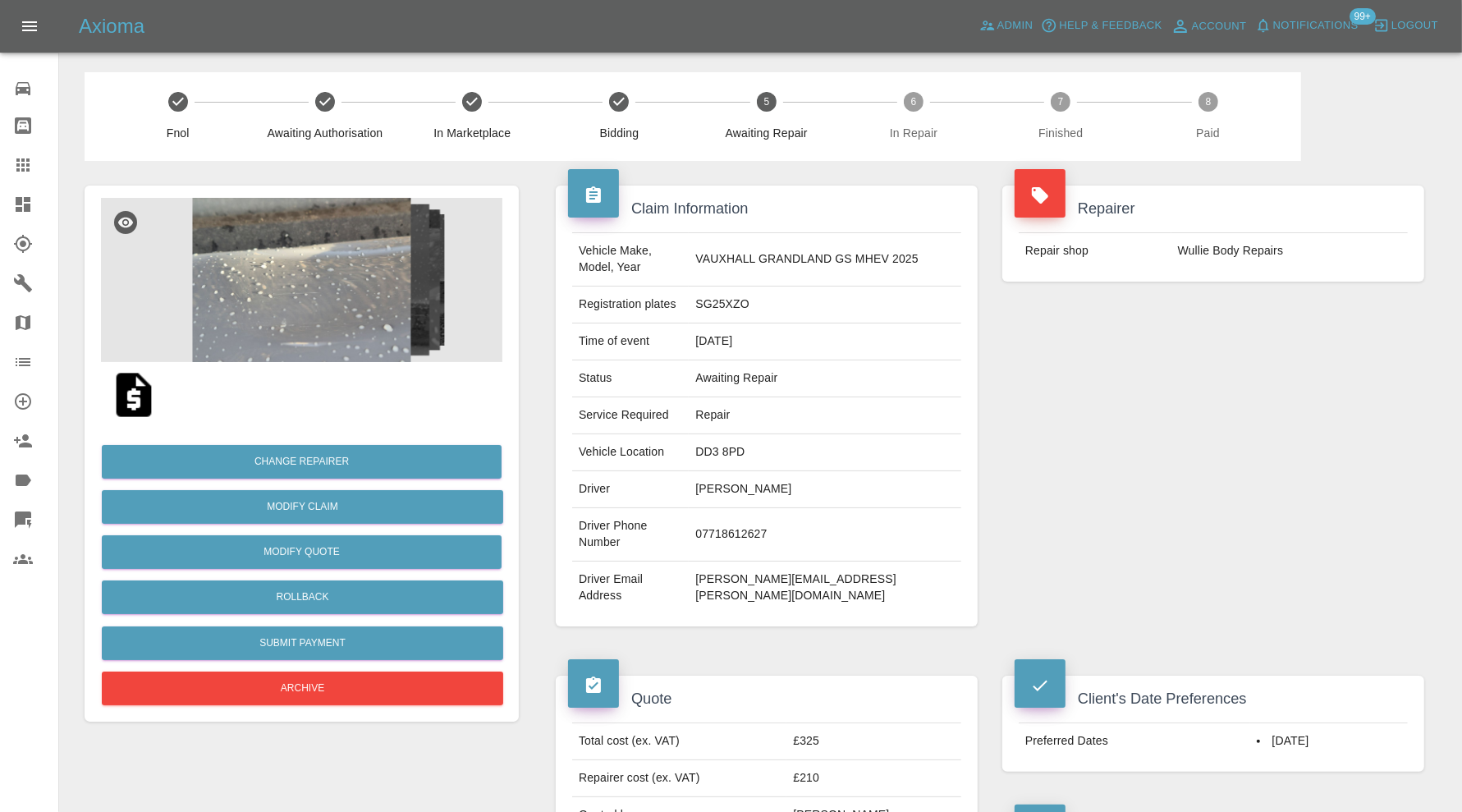
click at [361, 251] on img at bounding box center [301, 279] width 401 height 164
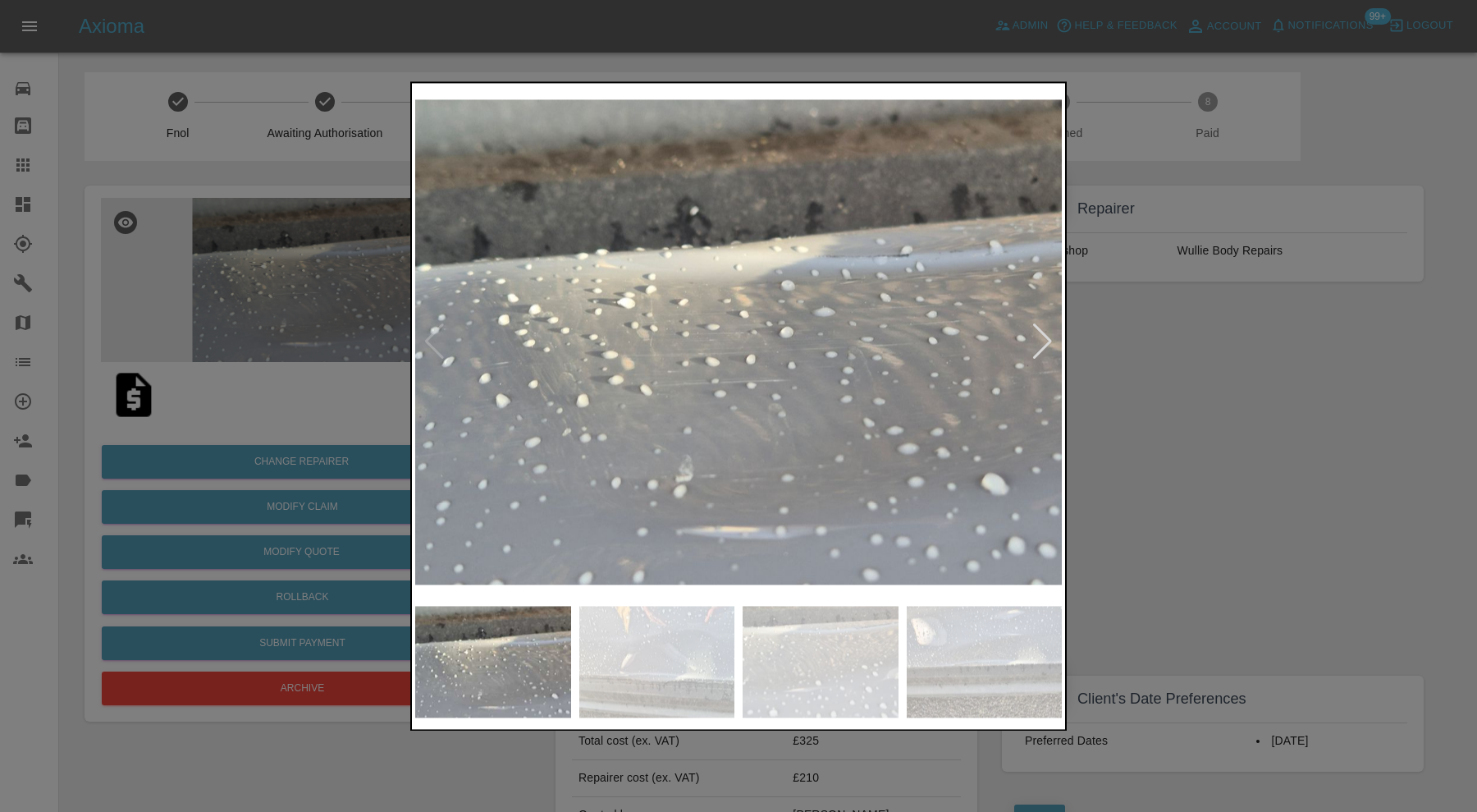
click at [664, 640] on img at bounding box center [657, 661] width 156 height 112
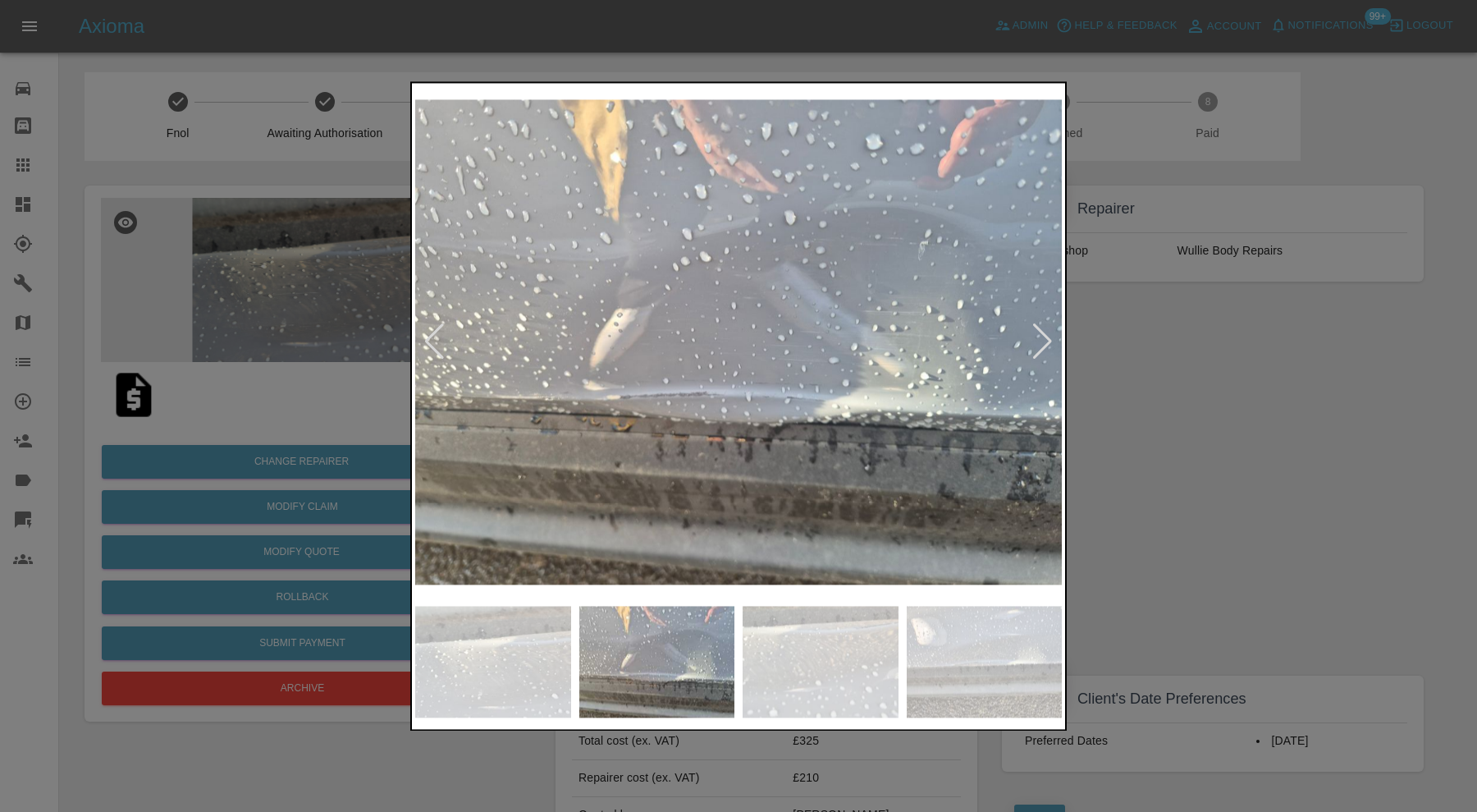
click at [848, 637] on img at bounding box center [821, 661] width 156 height 112
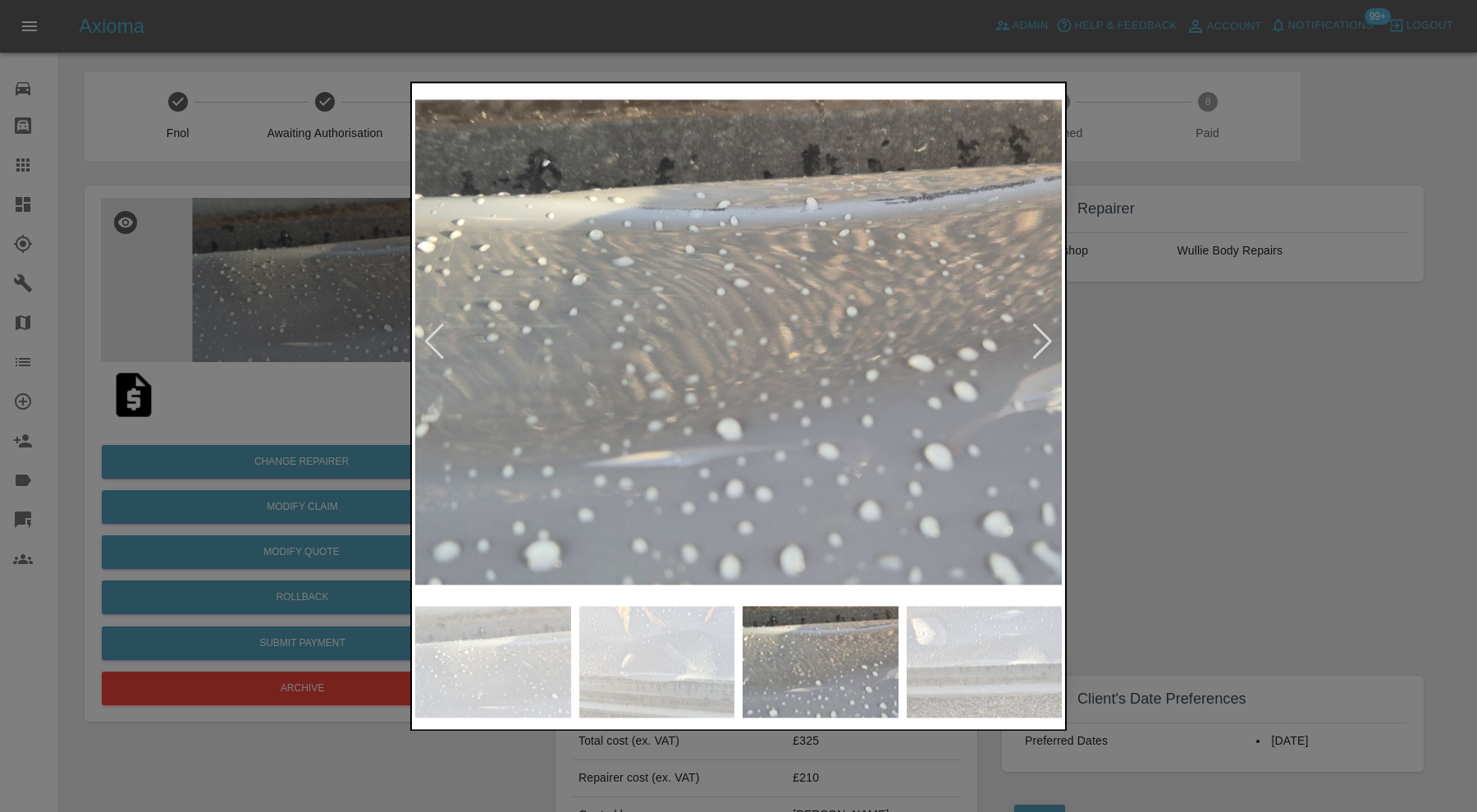
click at [1022, 640] on img at bounding box center [985, 661] width 156 height 112
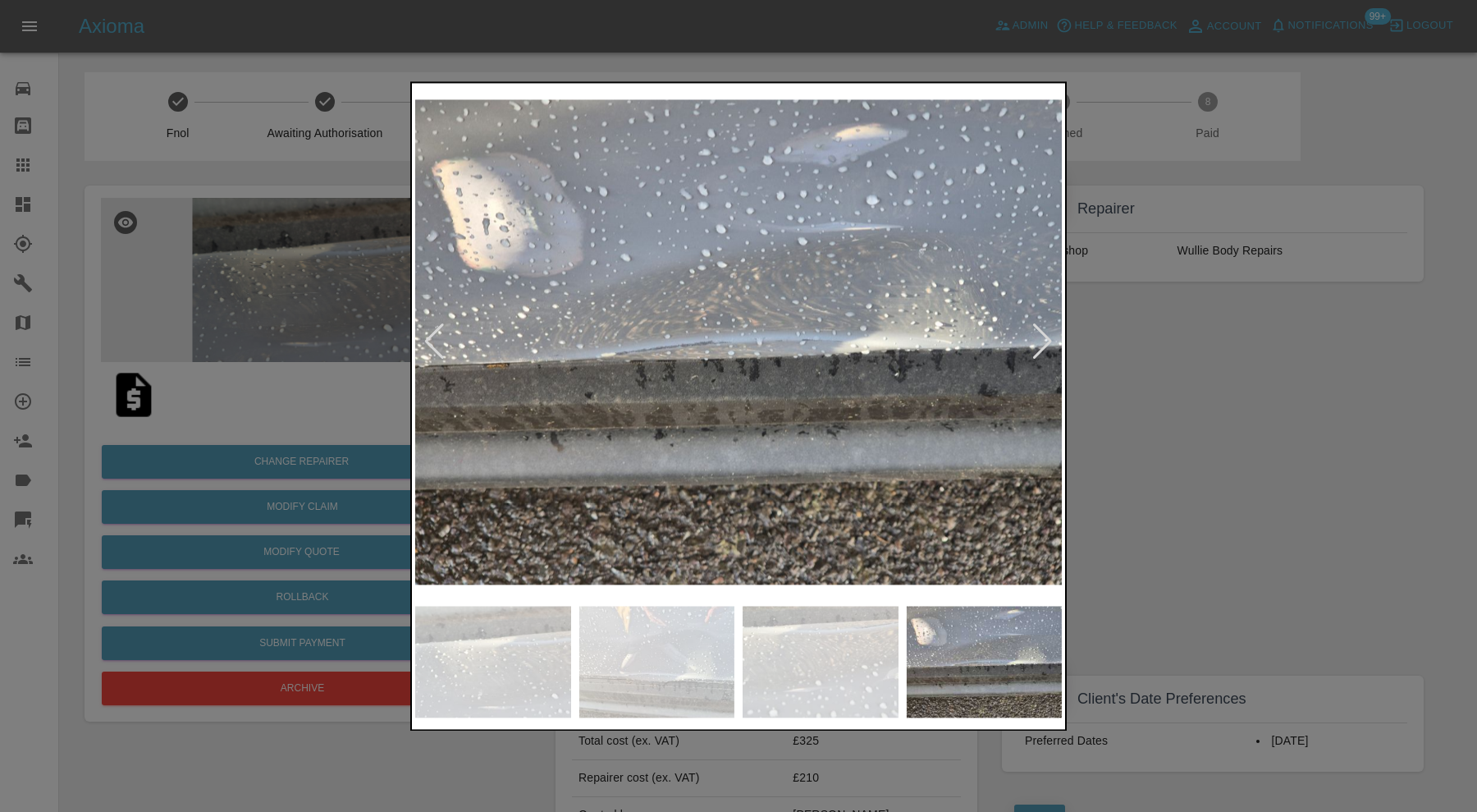
click at [1027, 343] on img at bounding box center [739, 341] width 647 height 511
click at [1043, 342] on div at bounding box center [1042, 342] width 22 height 36
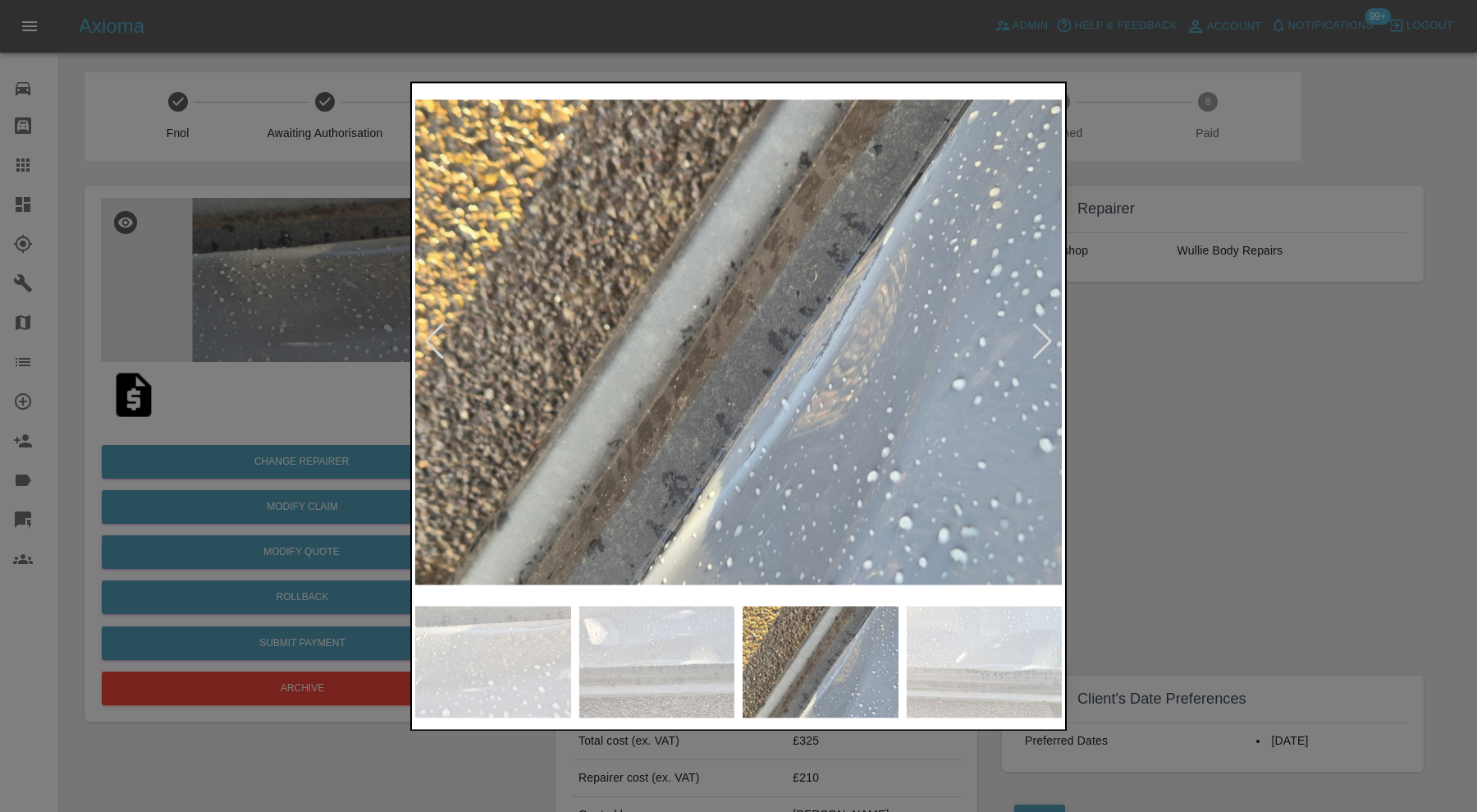
click at [1043, 342] on div at bounding box center [1042, 342] width 22 height 36
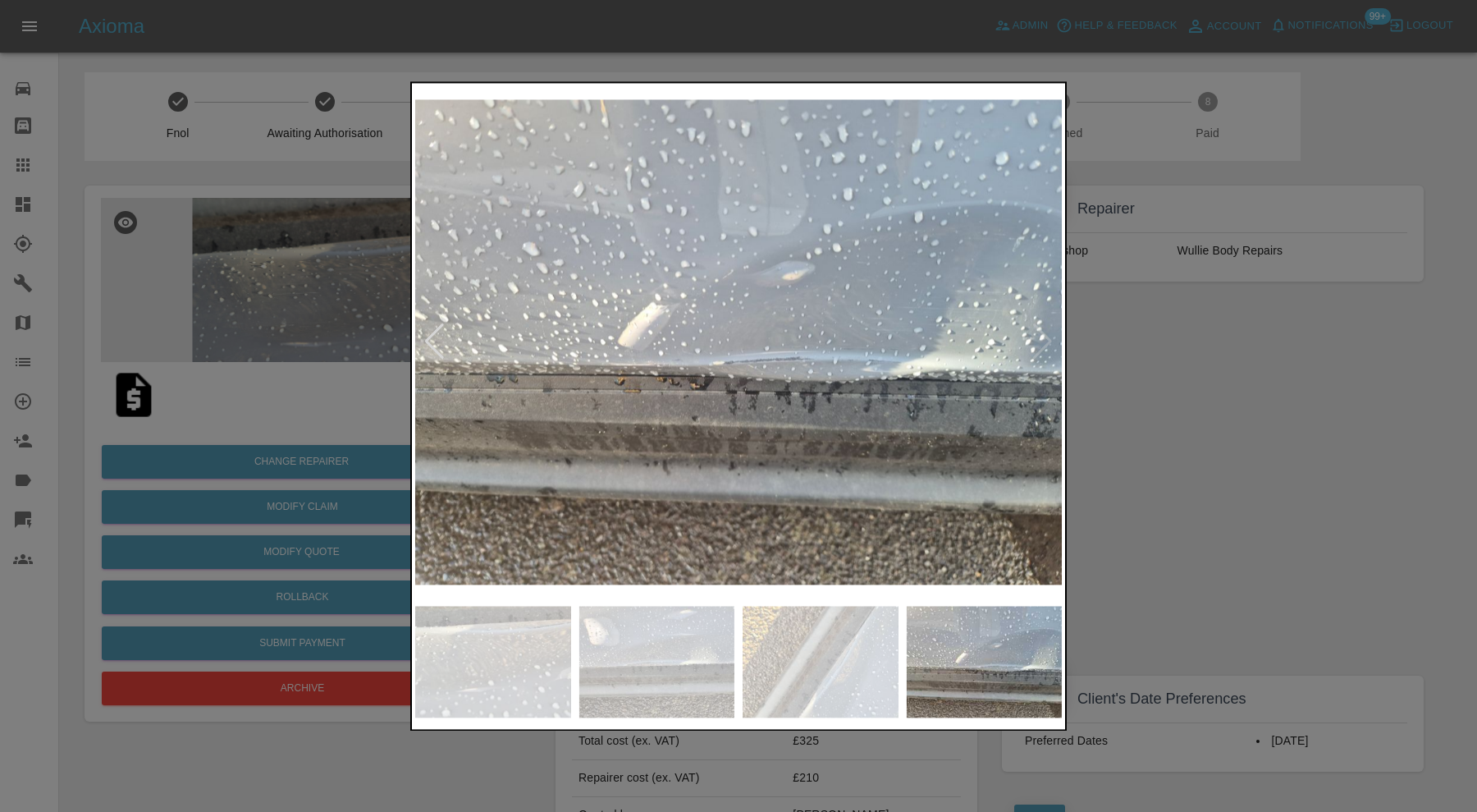
click at [1043, 342] on img at bounding box center [739, 341] width 647 height 511
click at [1098, 352] on div at bounding box center [738, 406] width 1477 height 812
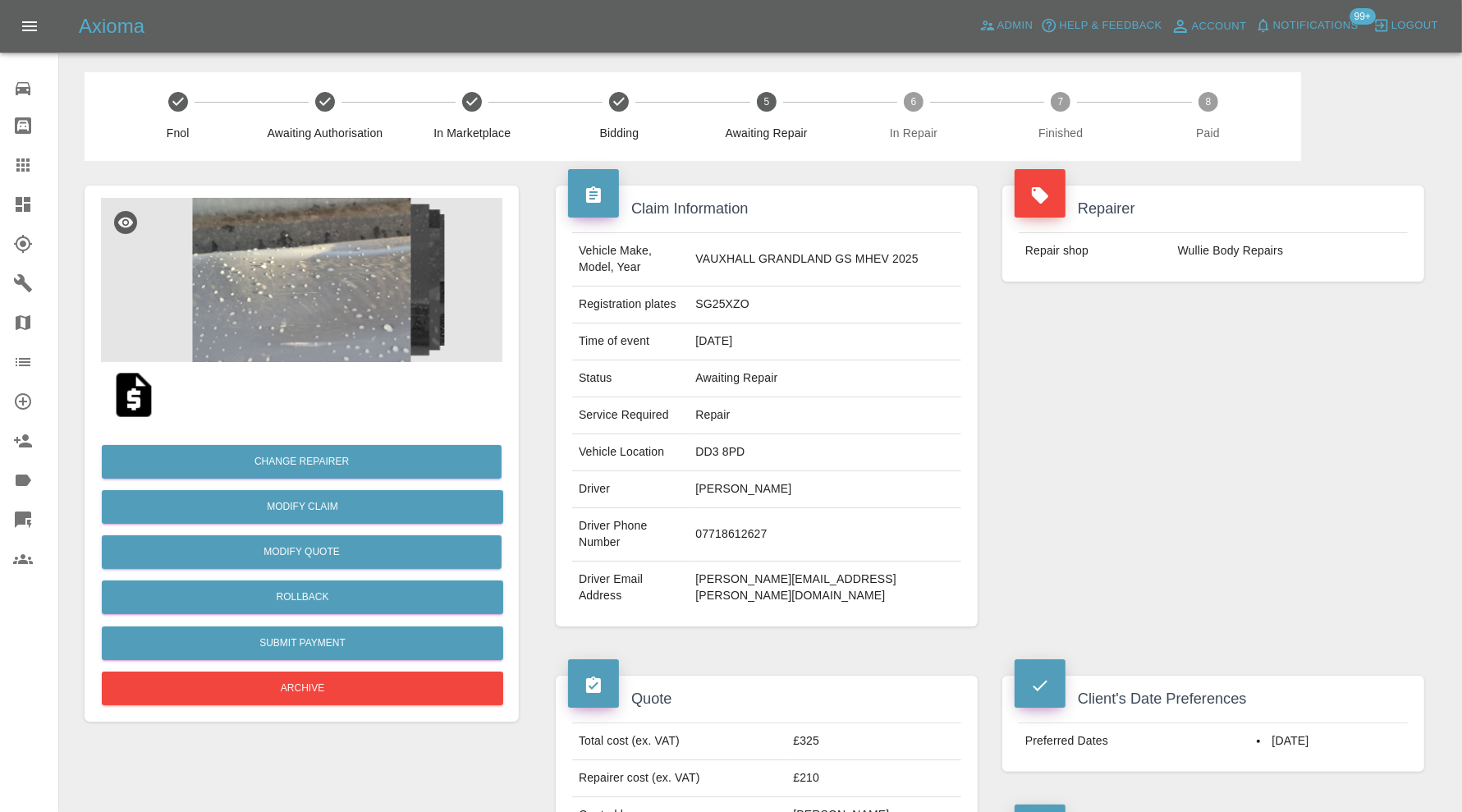
click at [29, 165] on icon at bounding box center [23, 164] width 20 height 20
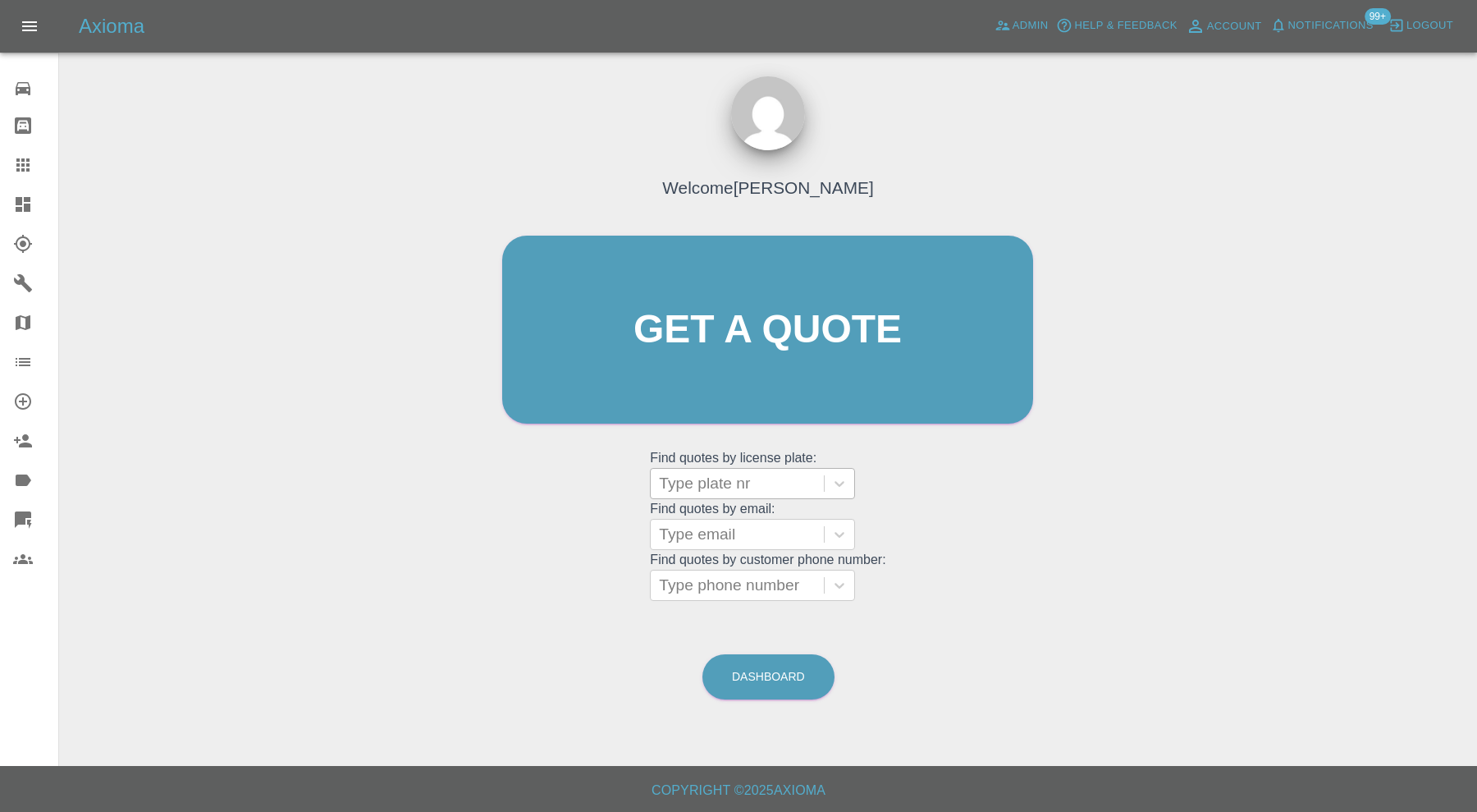
click at [695, 485] on div at bounding box center [737, 483] width 157 height 23
type input "yh18"
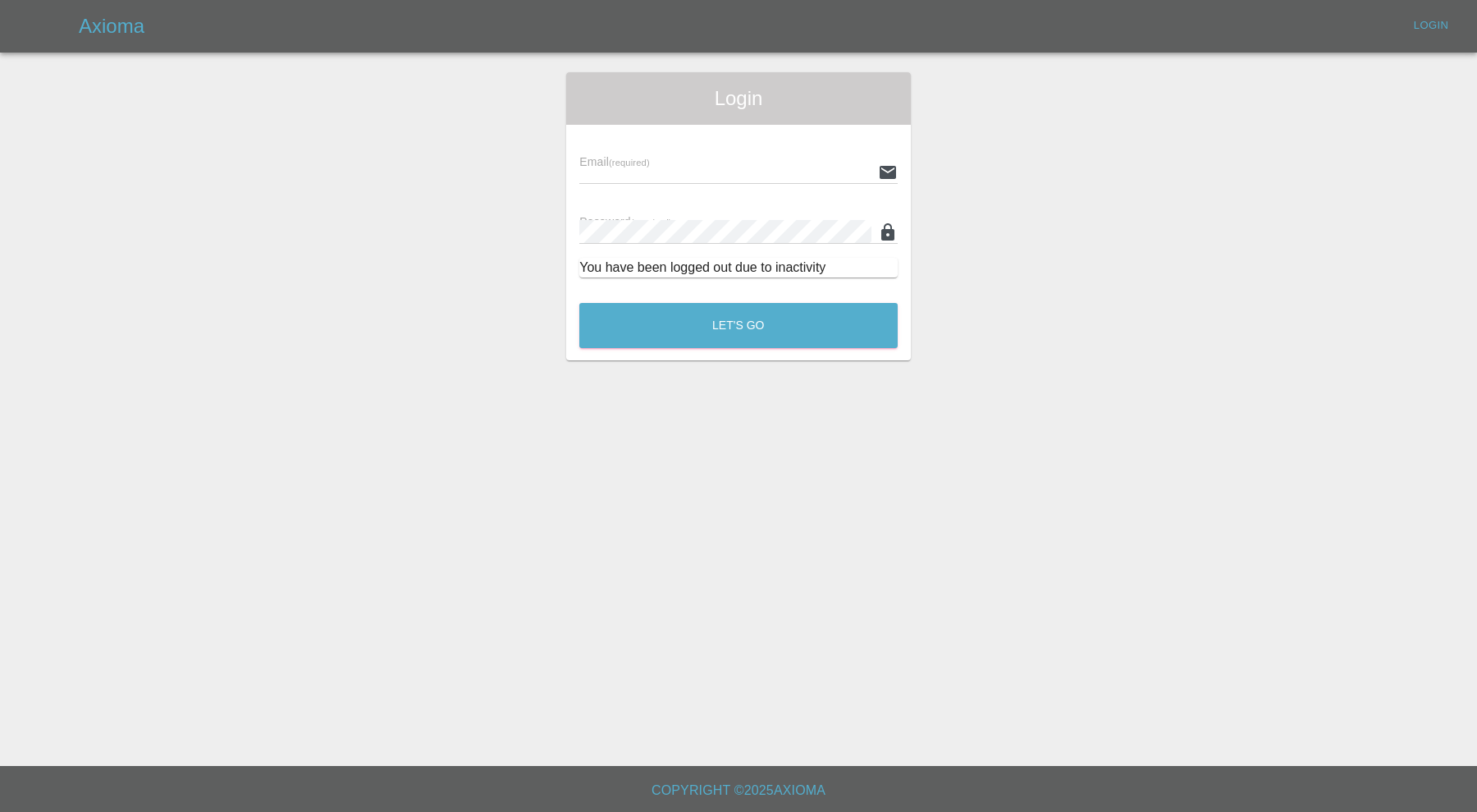
type input "[PERSON_NAME][EMAIL_ADDRESS][PERSON_NAME][DOMAIN_NAME]"
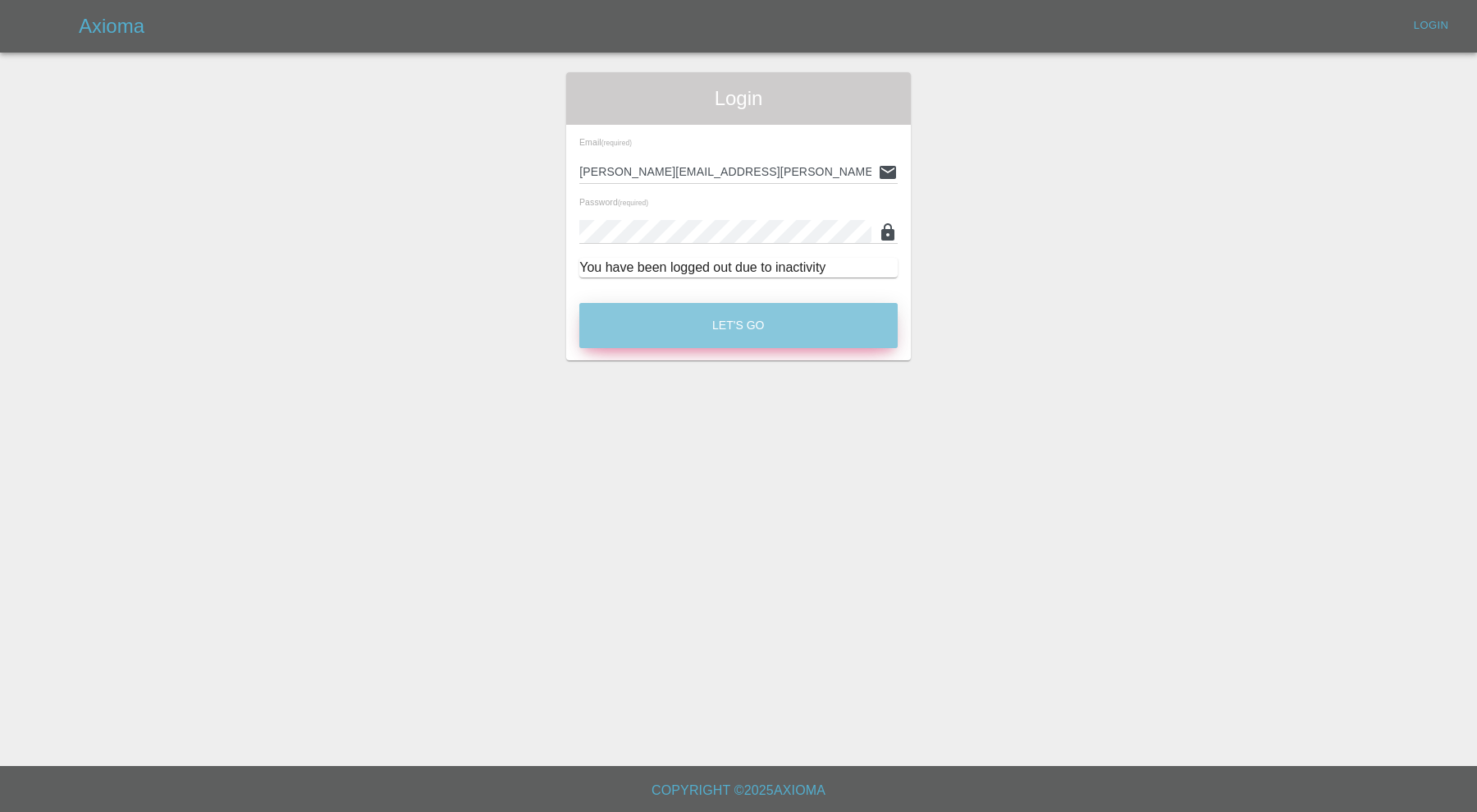
click at [795, 323] on button "Let's Go" at bounding box center [739, 325] width 319 height 46
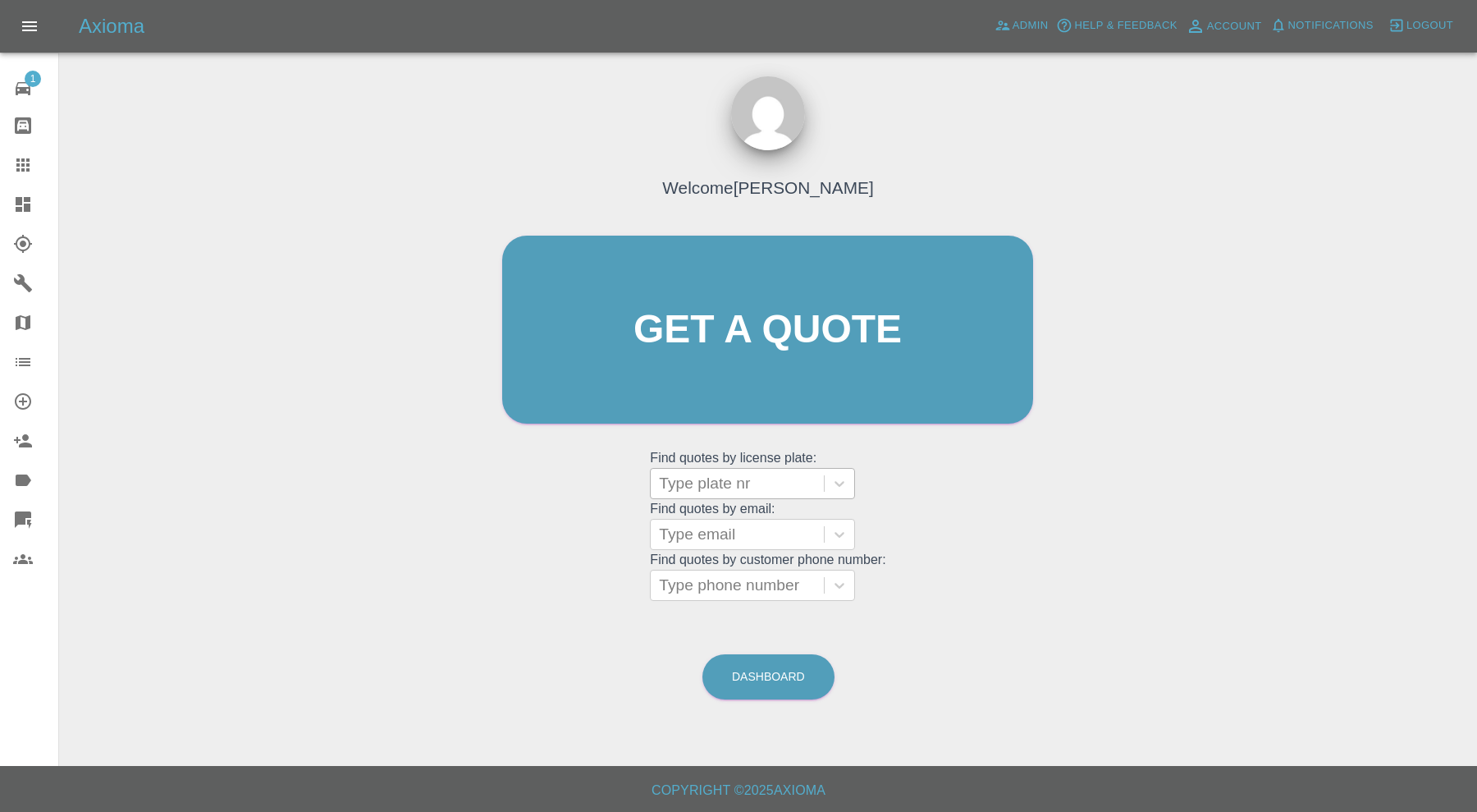
click at [768, 488] on div at bounding box center [737, 483] width 157 height 23
type input "yh18"
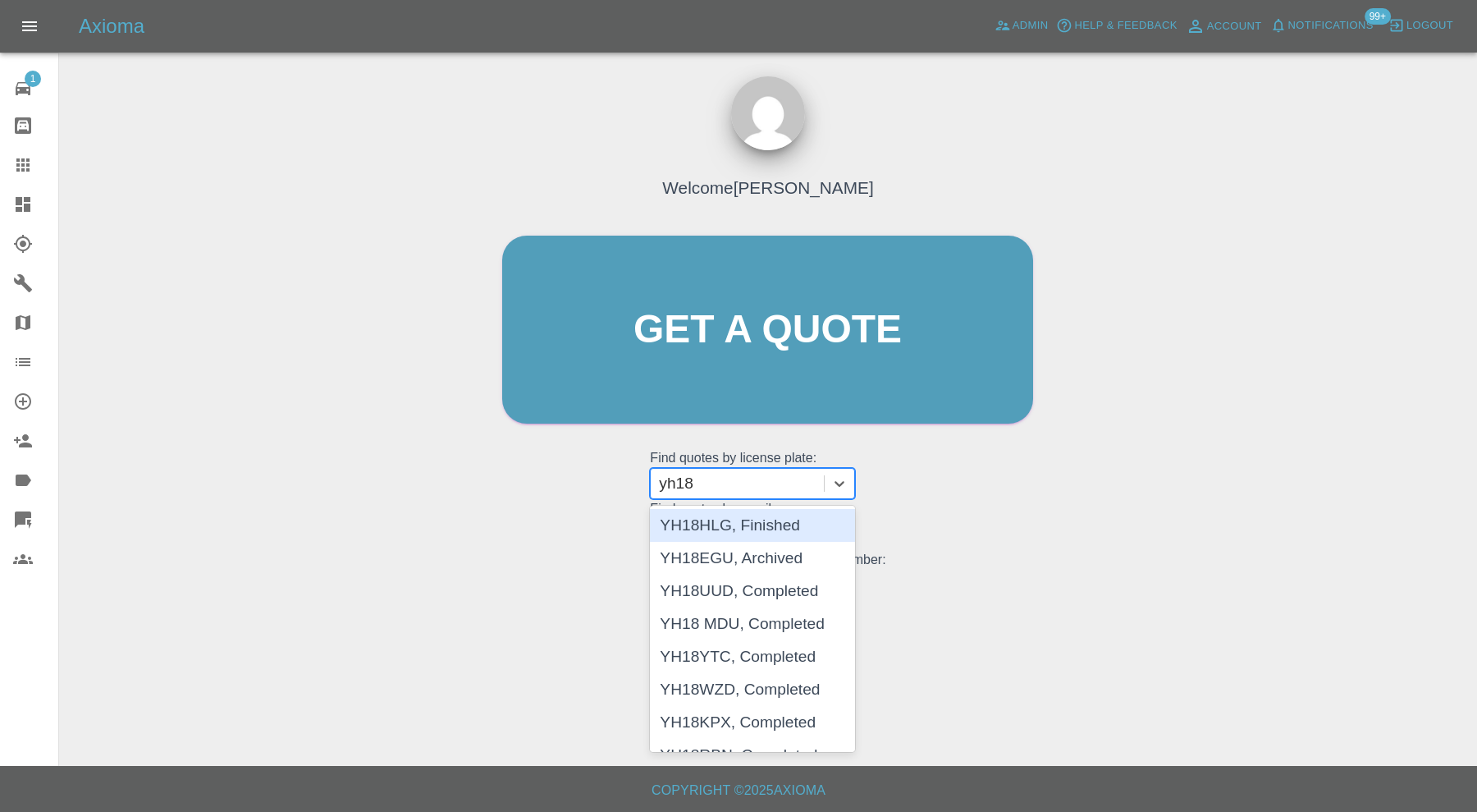
click at [777, 518] on div "YH18HLG, Finished" at bounding box center [752, 525] width 205 height 33
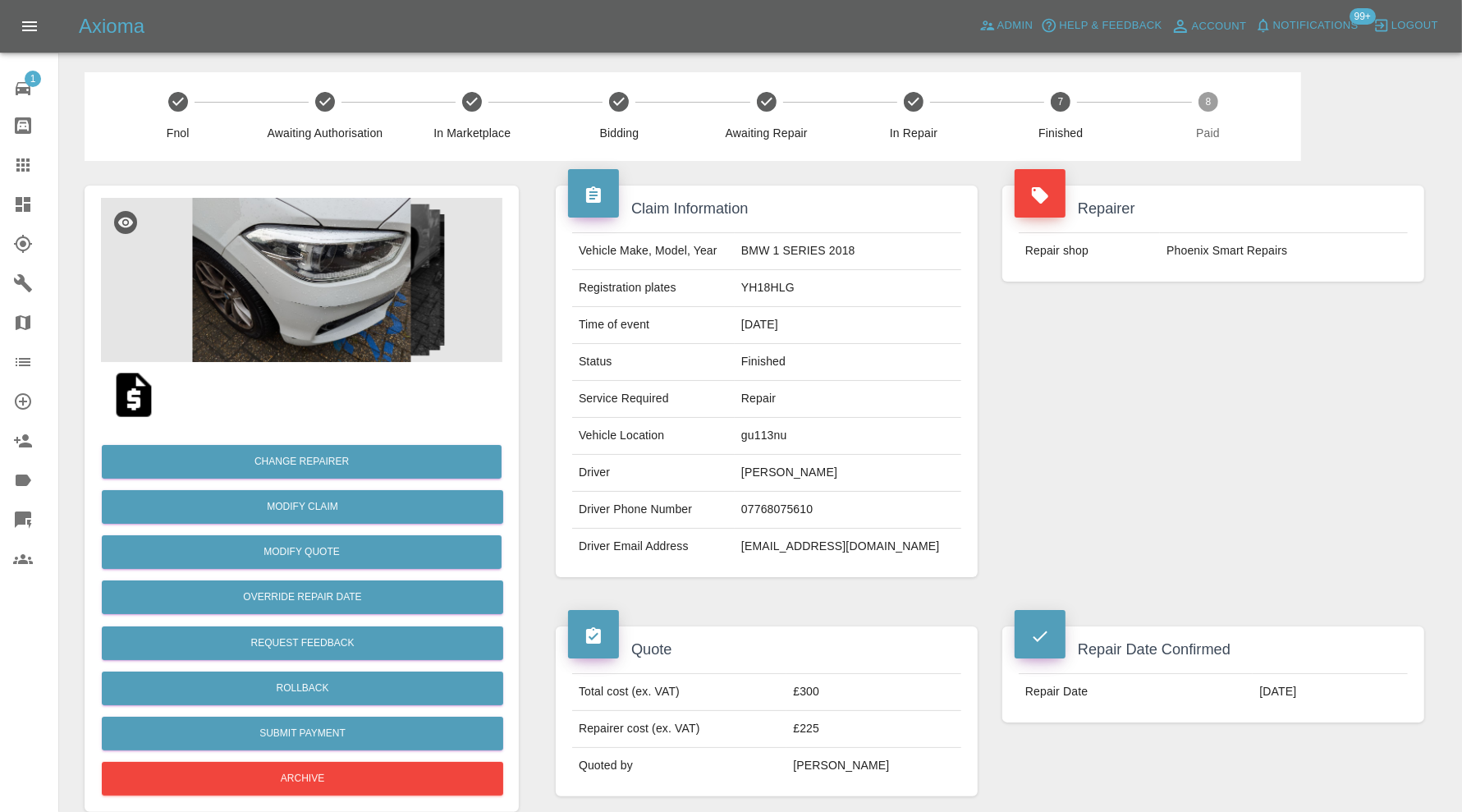
click at [876, 555] on td "[EMAIL_ADDRESS][DOMAIN_NAME]" at bounding box center [847, 546] width 227 height 36
click at [885, 548] on td "[EMAIL_ADDRESS][DOMAIN_NAME]" at bounding box center [847, 546] width 227 height 36
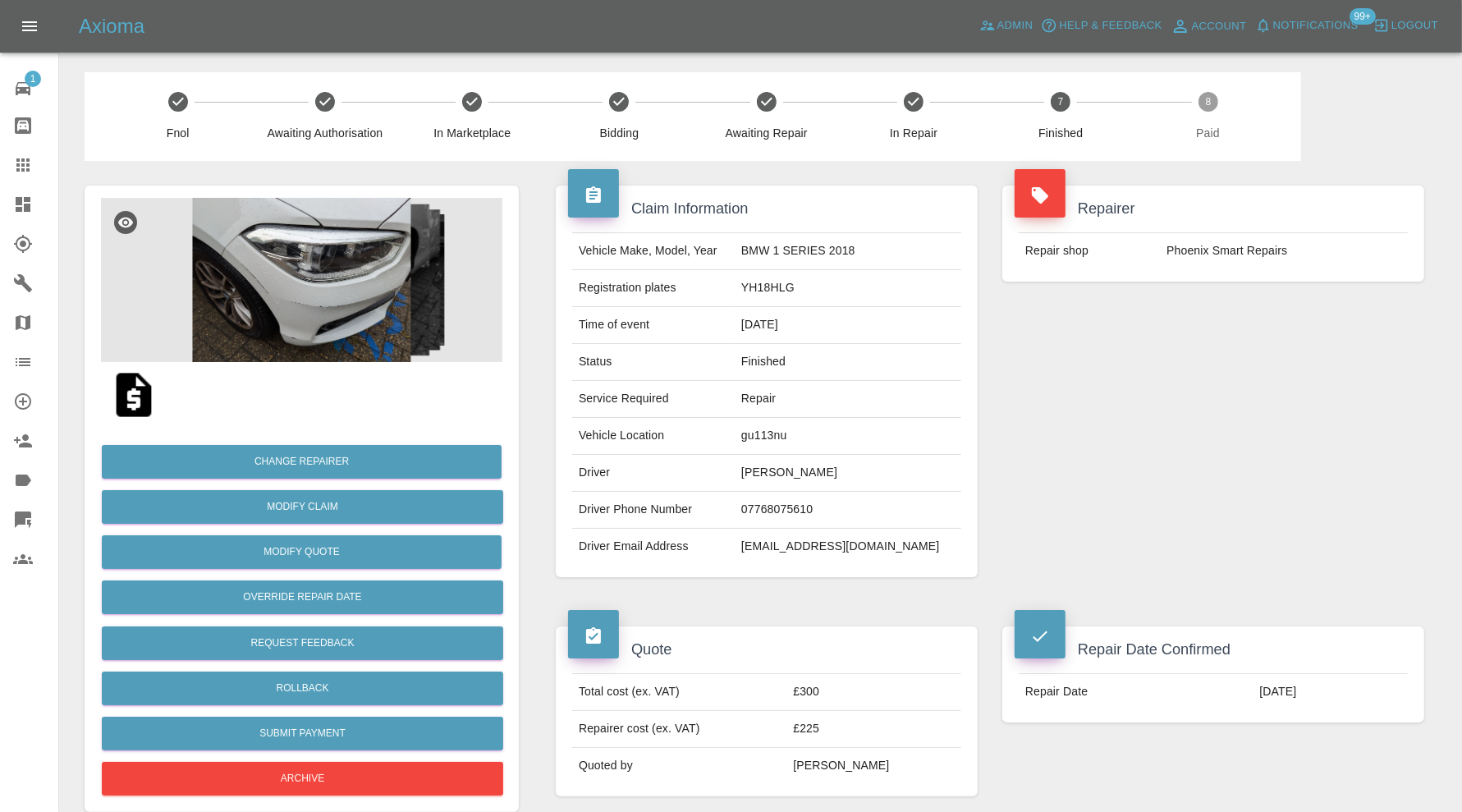
click at [1154, 398] on div "Repairer Repair shop Phoenix Smart Repairs" at bounding box center [1212, 381] width 447 height 441
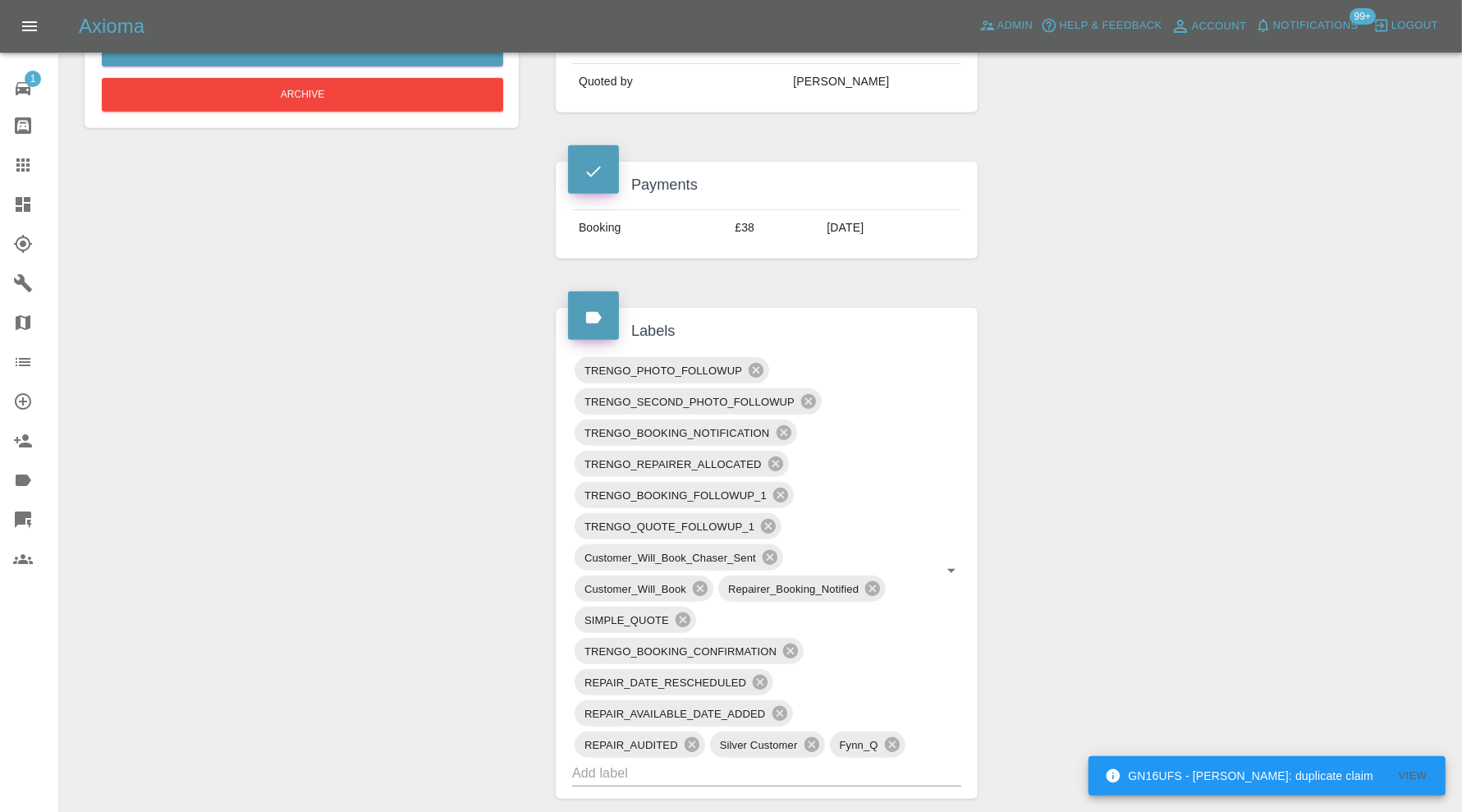
scroll to position [957, 0]
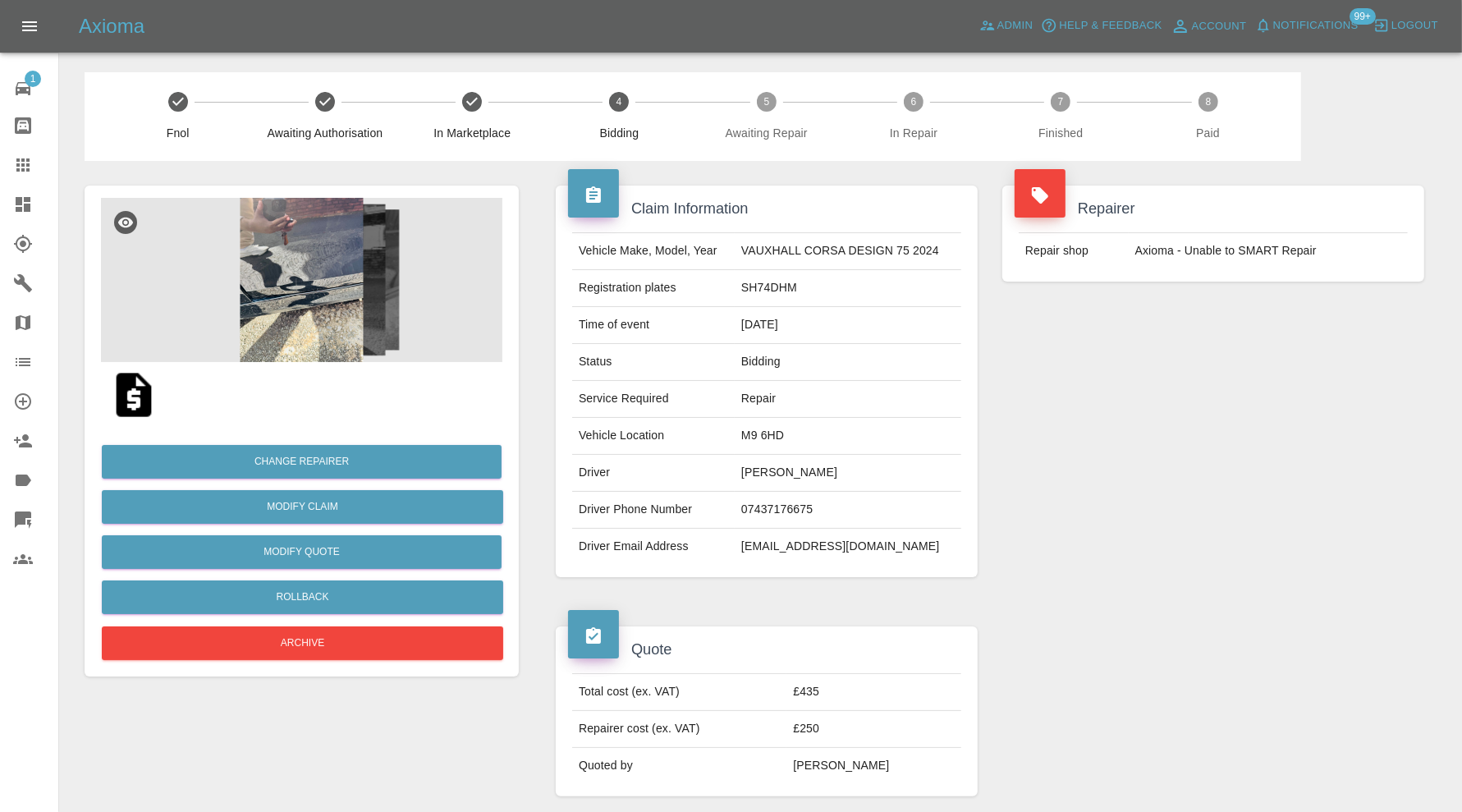
click at [319, 275] on img at bounding box center [301, 279] width 401 height 164
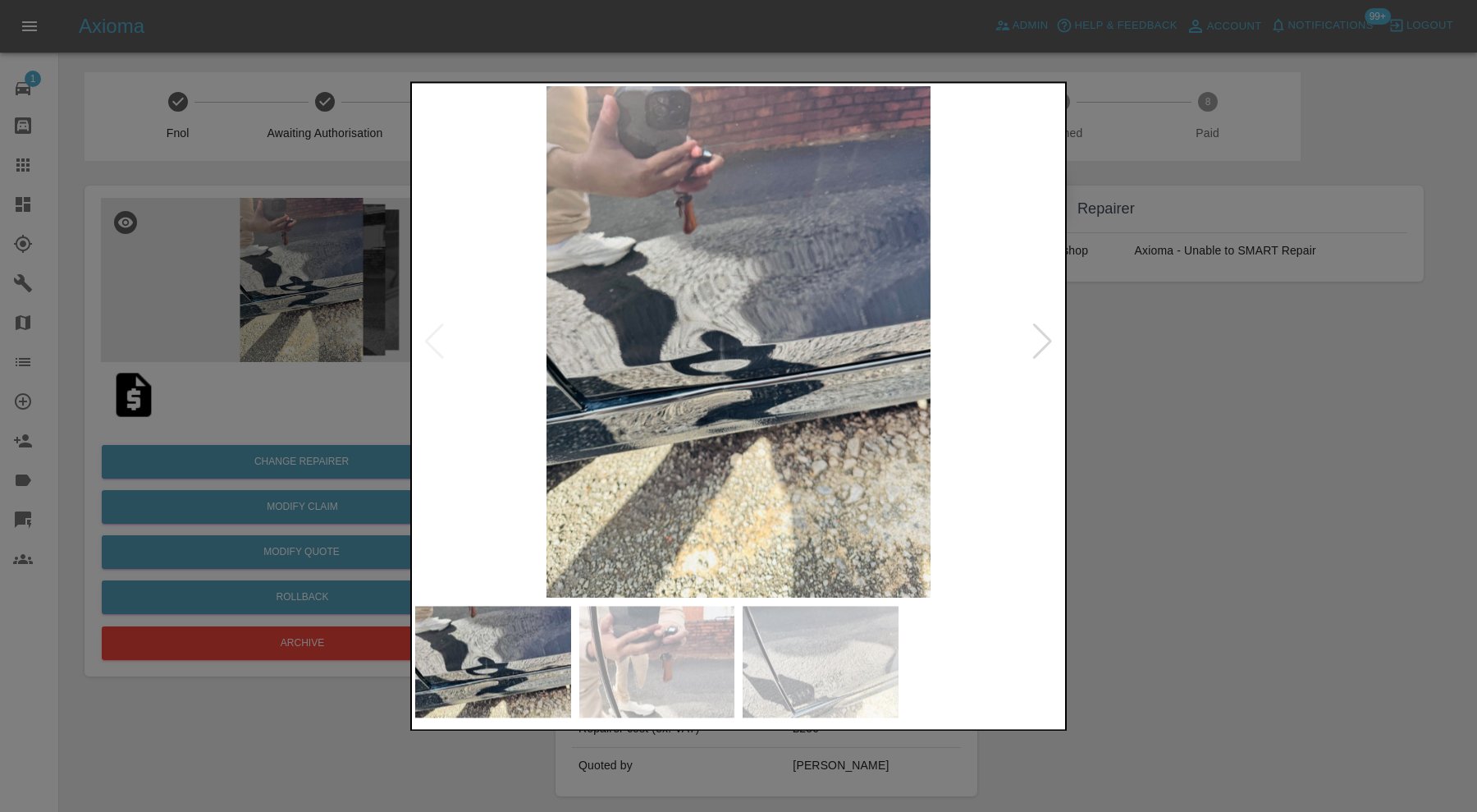
click at [725, 616] on img at bounding box center [657, 661] width 156 height 112
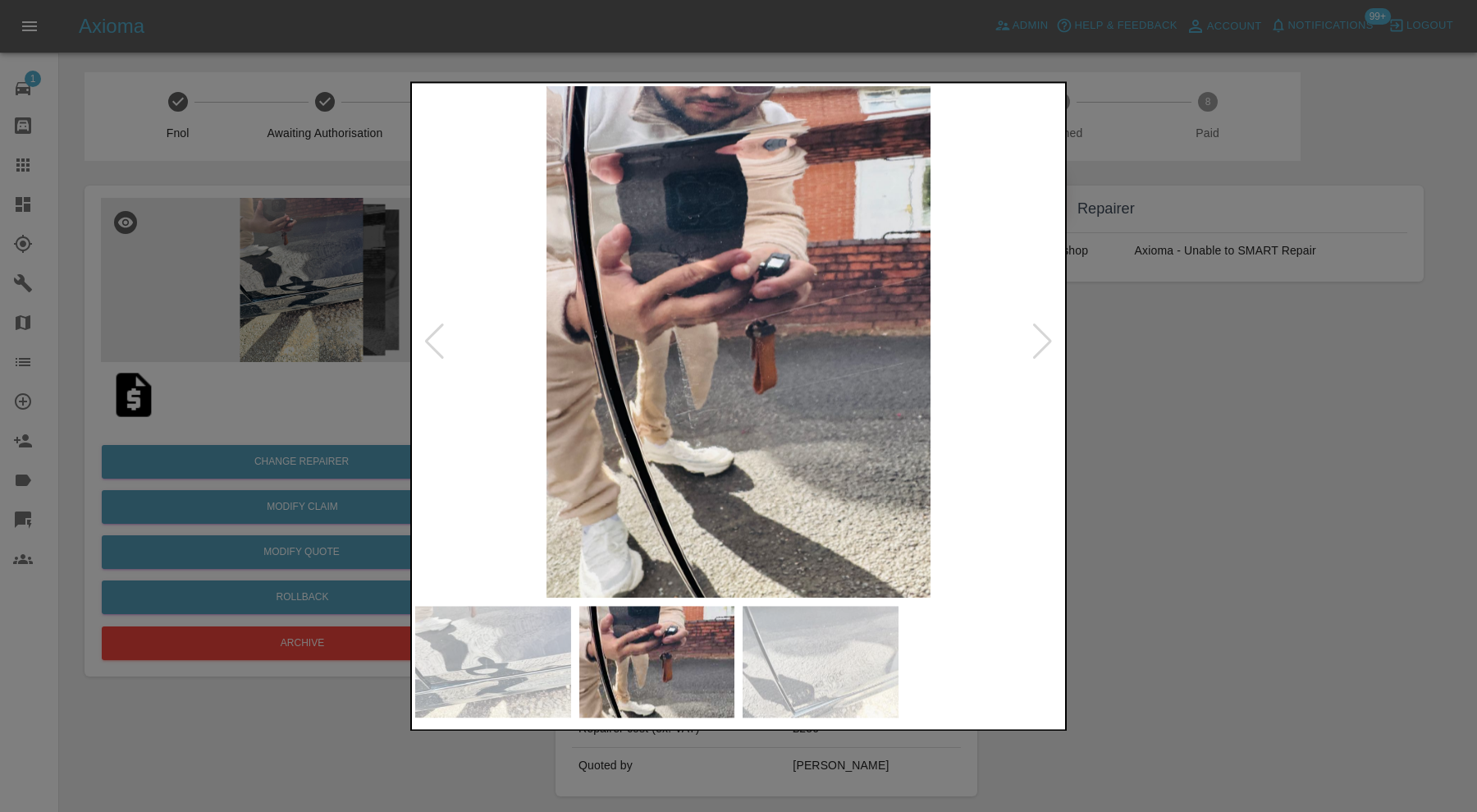
click at [839, 637] on img at bounding box center [821, 661] width 156 height 112
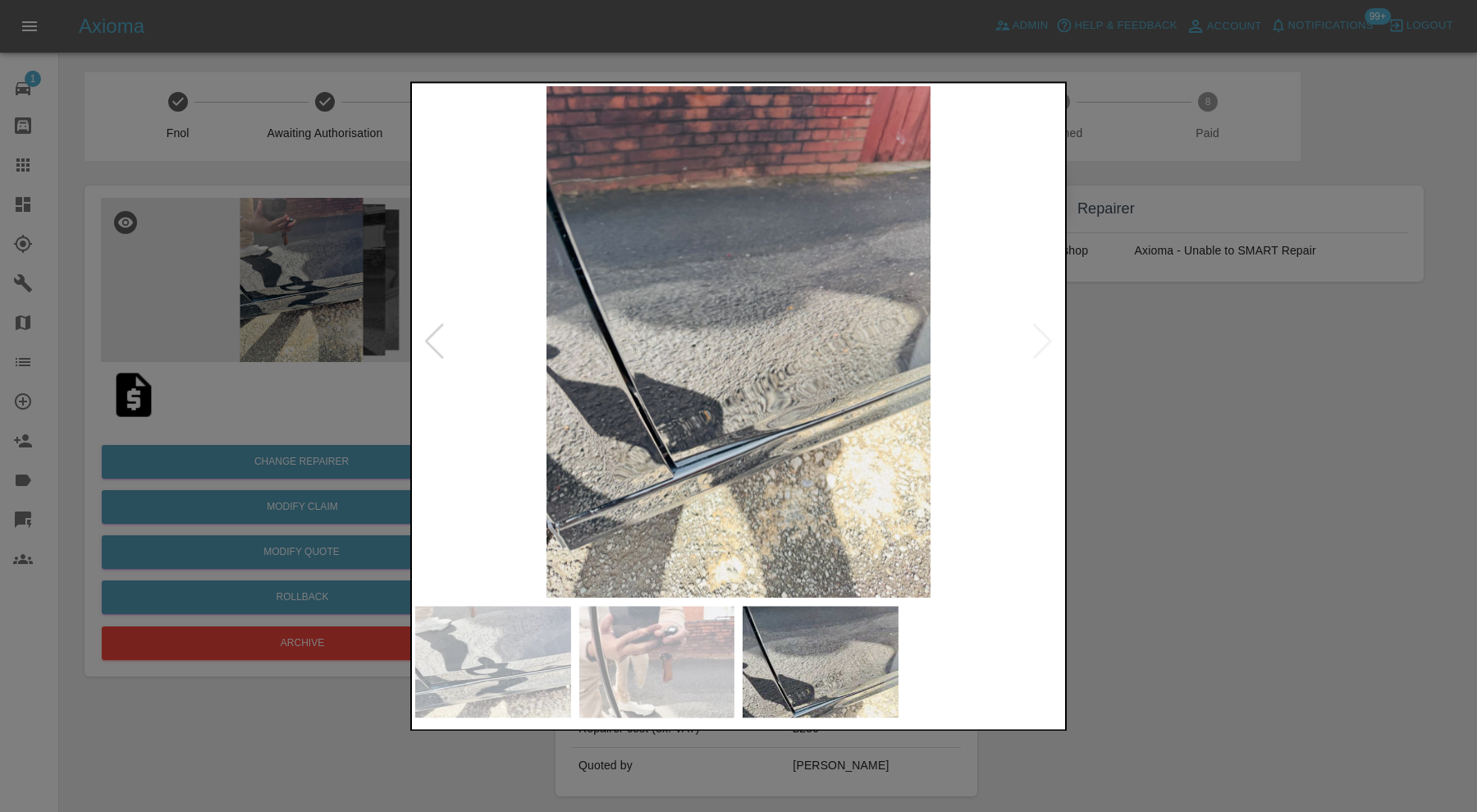
click at [1183, 396] on div at bounding box center [738, 406] width 1477 height 812
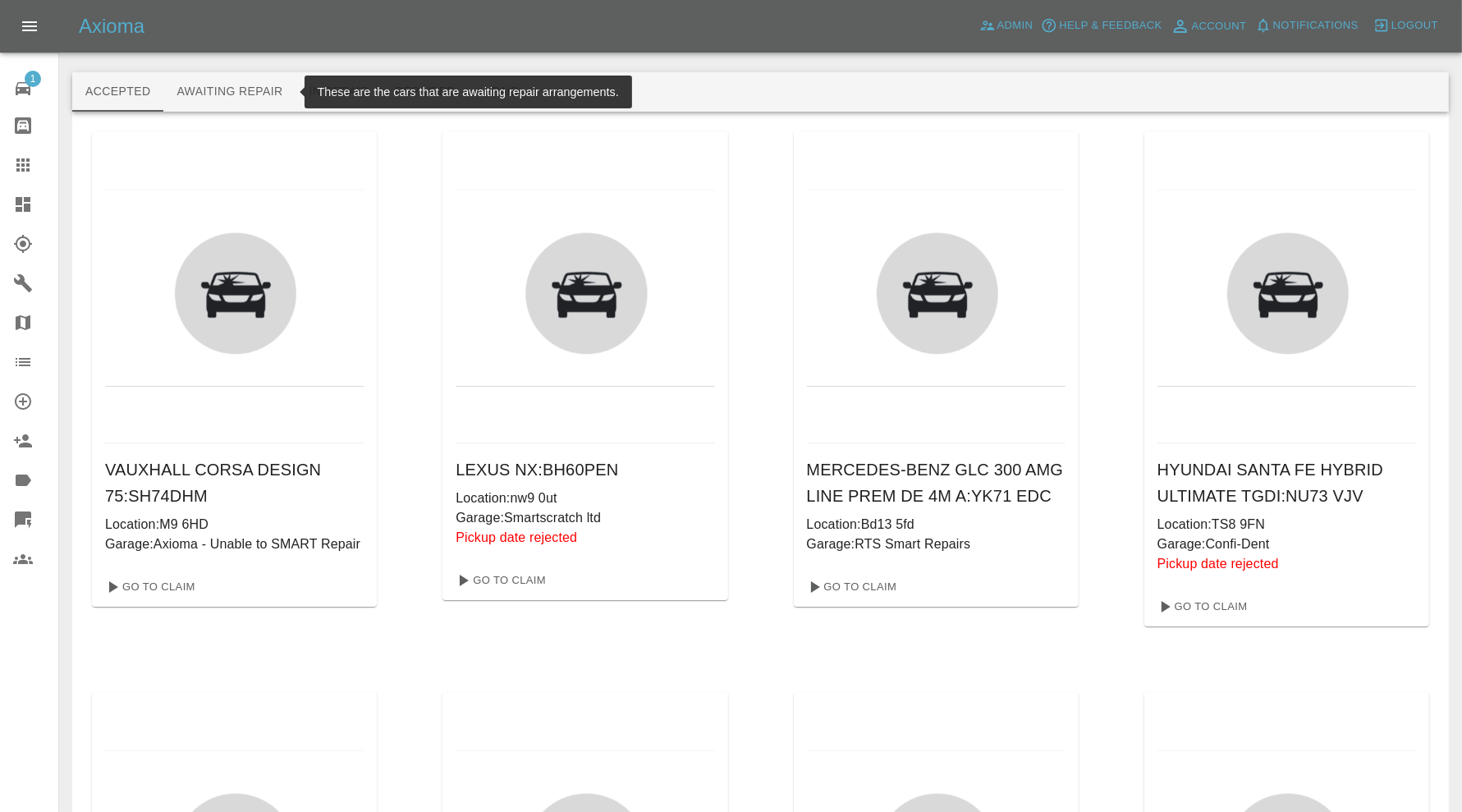
click at [228, 85] on button "Awaiting Repair" at bounding box center [229, 92] width 132 height 40
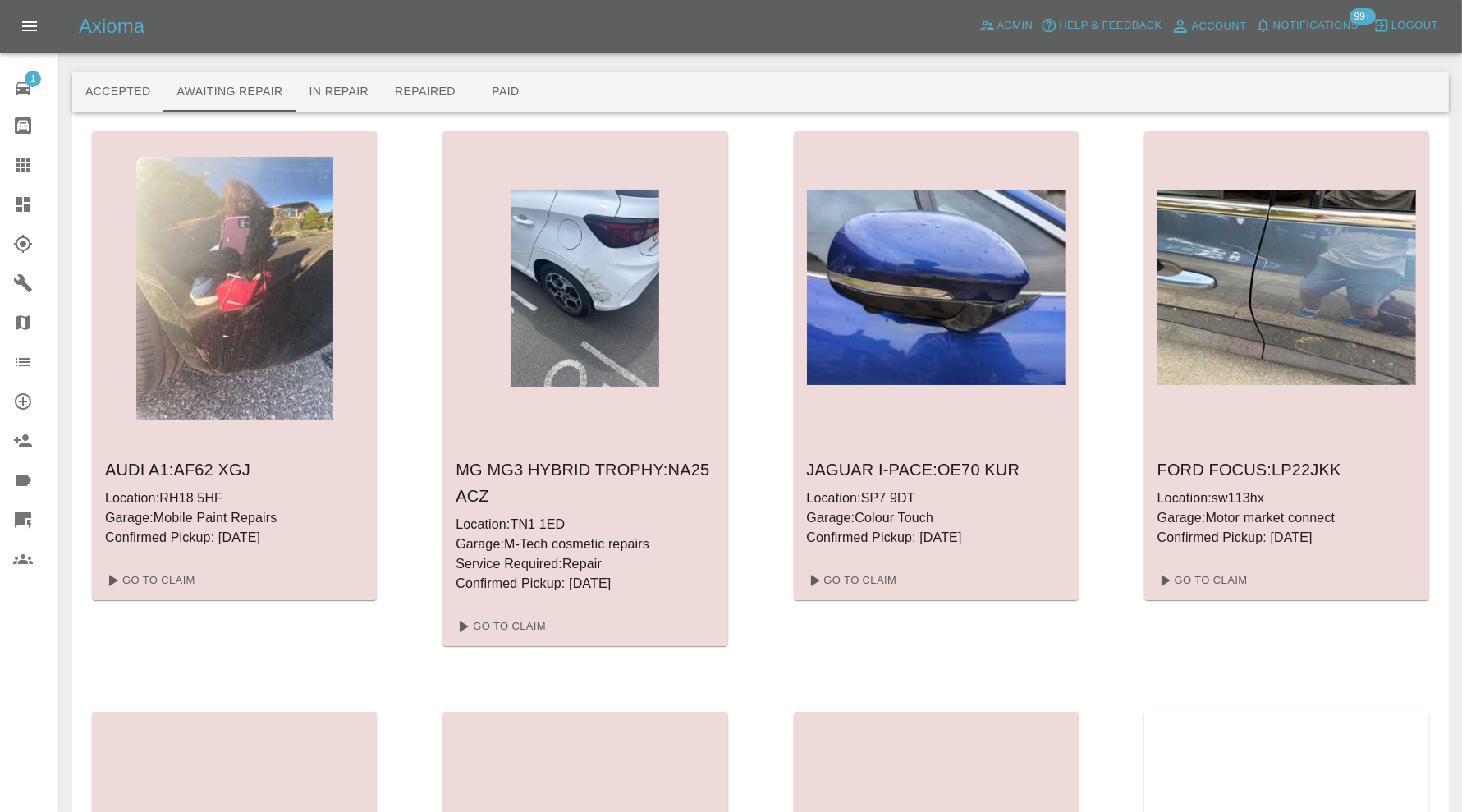
scroll to position [6942, 0]
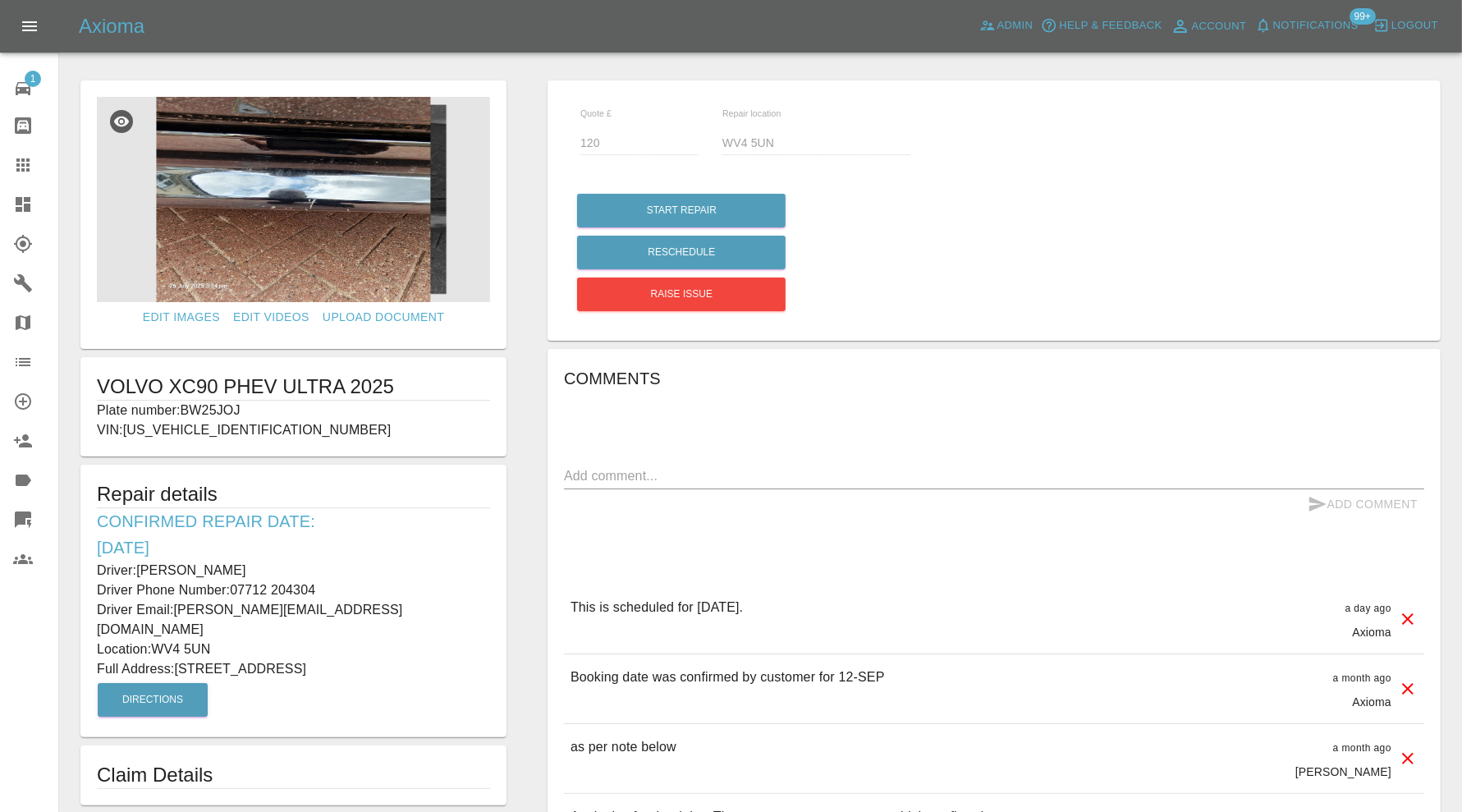
click at [282, 194] on img at bounding box center [293, 199] width 393 height 205
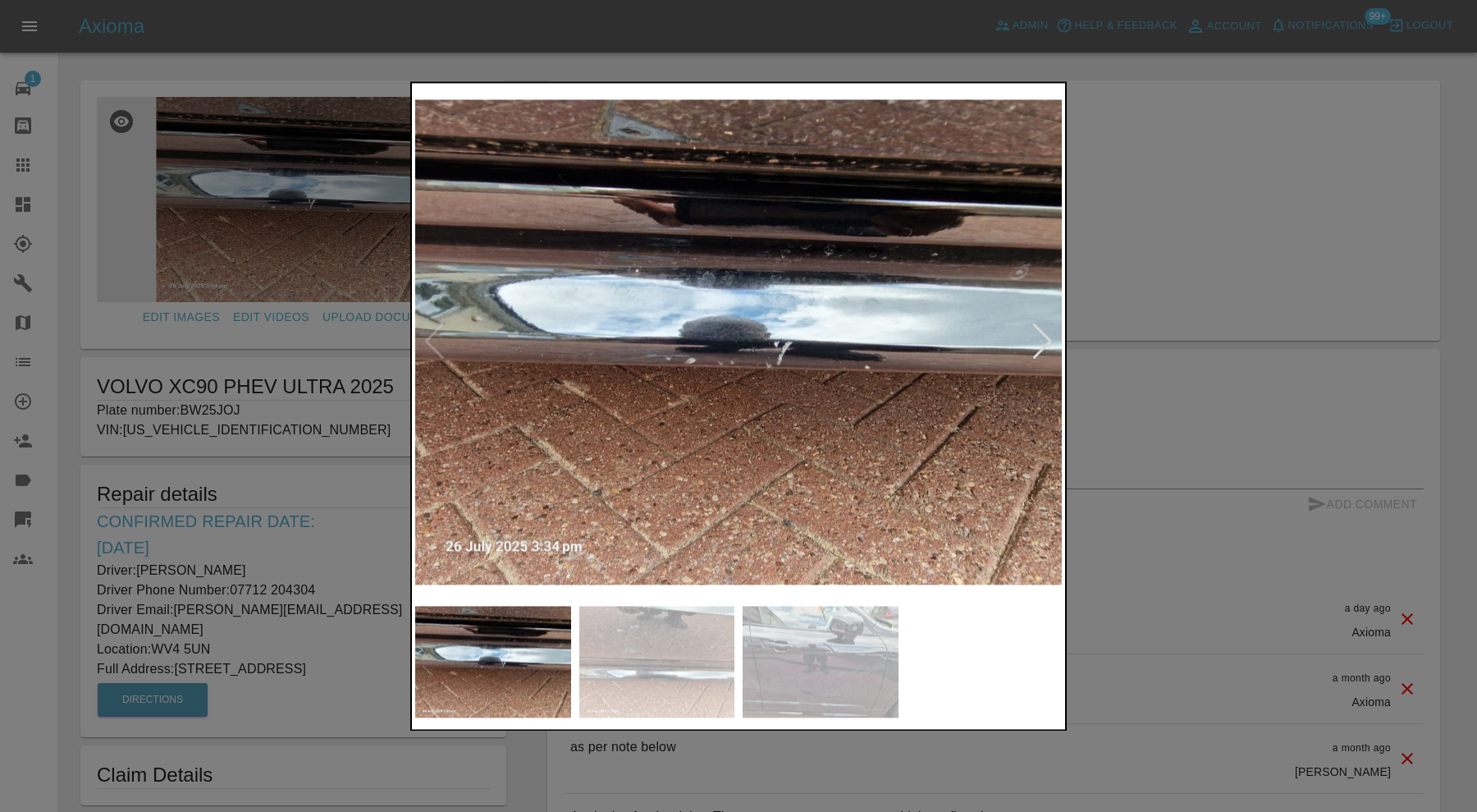
click at [1039, 344] on div at bounding box center [1042, 342] width 22 height 36
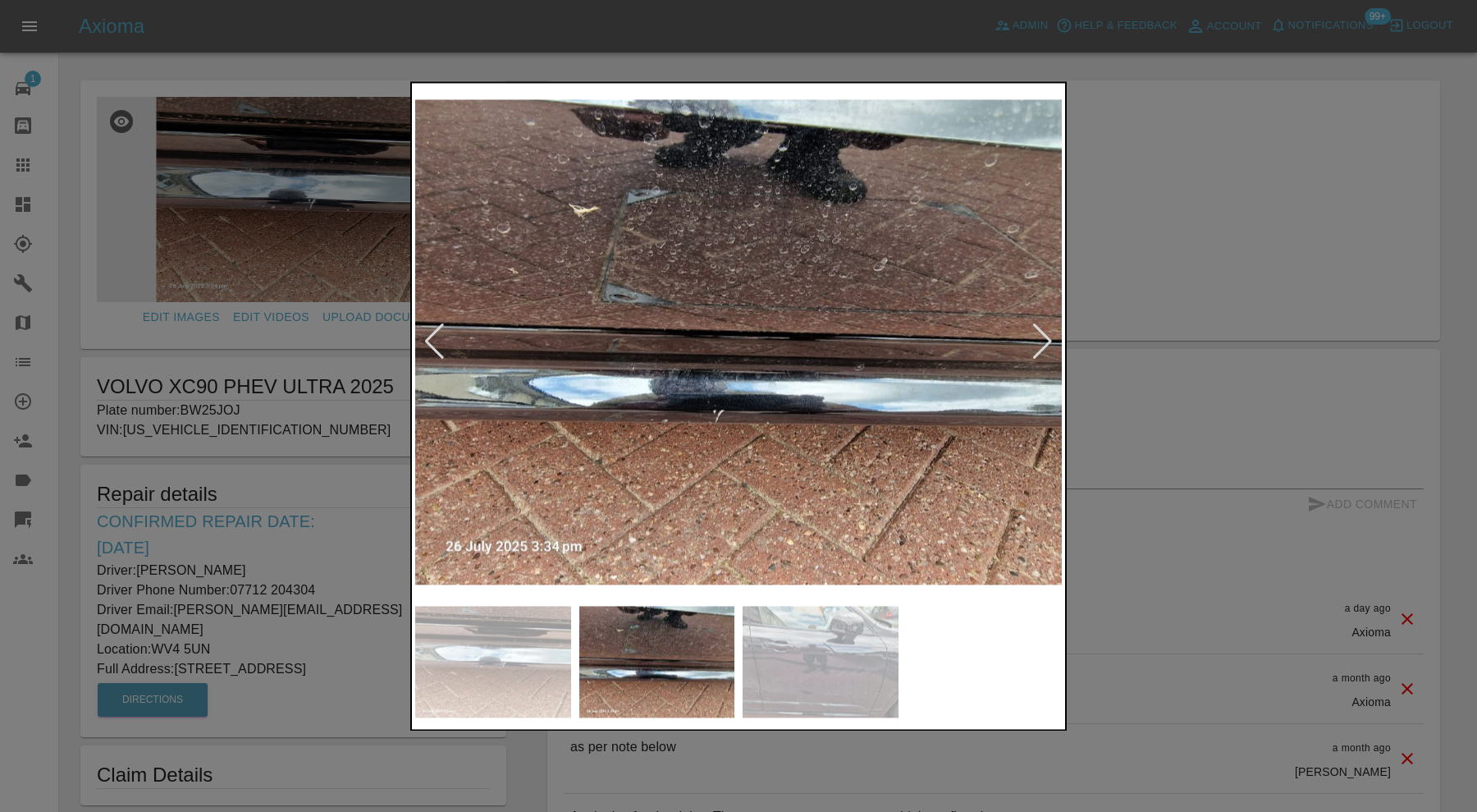
click at [1039, 344] on div at bounding box center [1042, 342] width 22 height 36
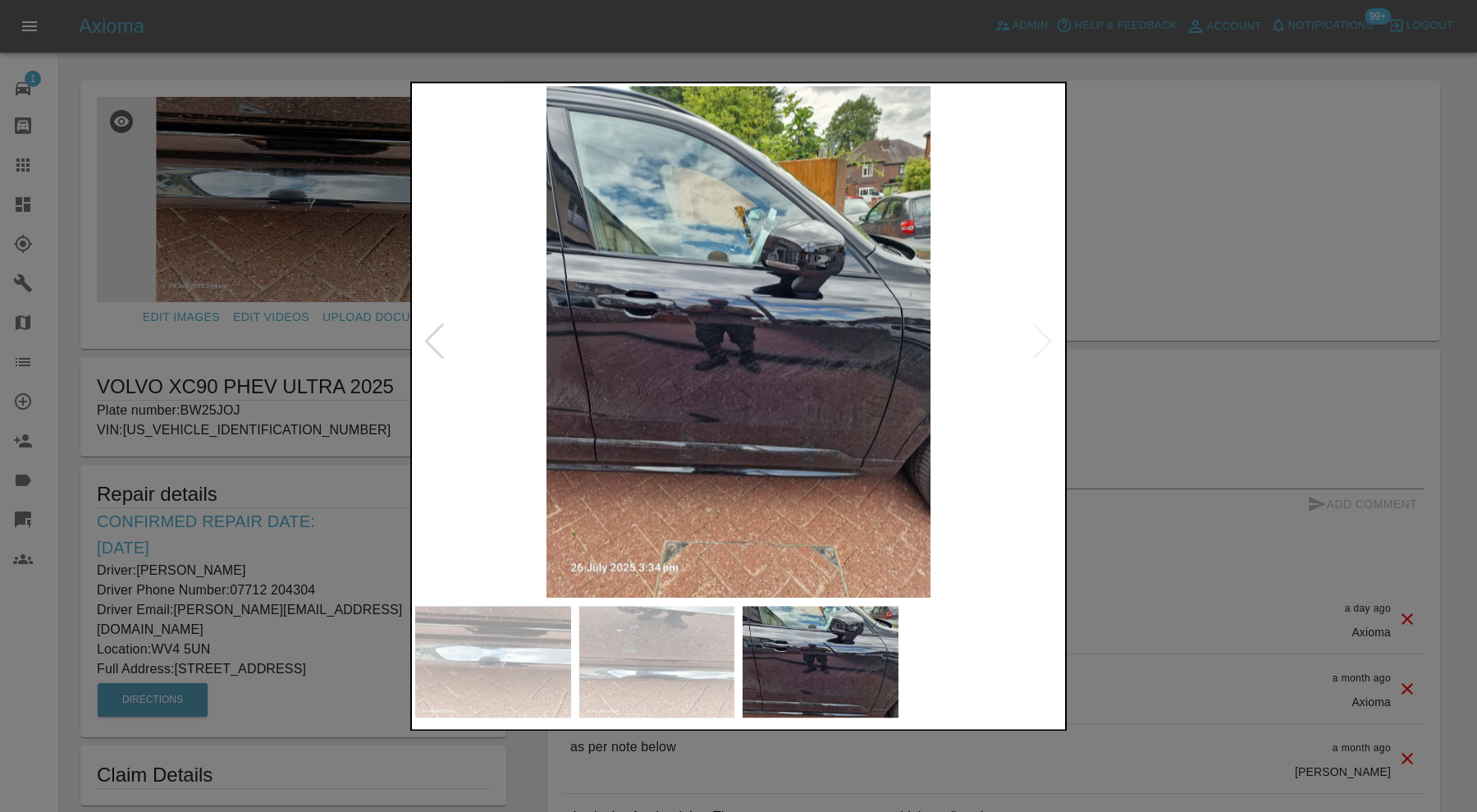
click at [1039, 344] on img at bounding box center [739, 341] width 647 height 511
click at [1147, 281] on div at bounding box center [738, 406] width 1477 height 812
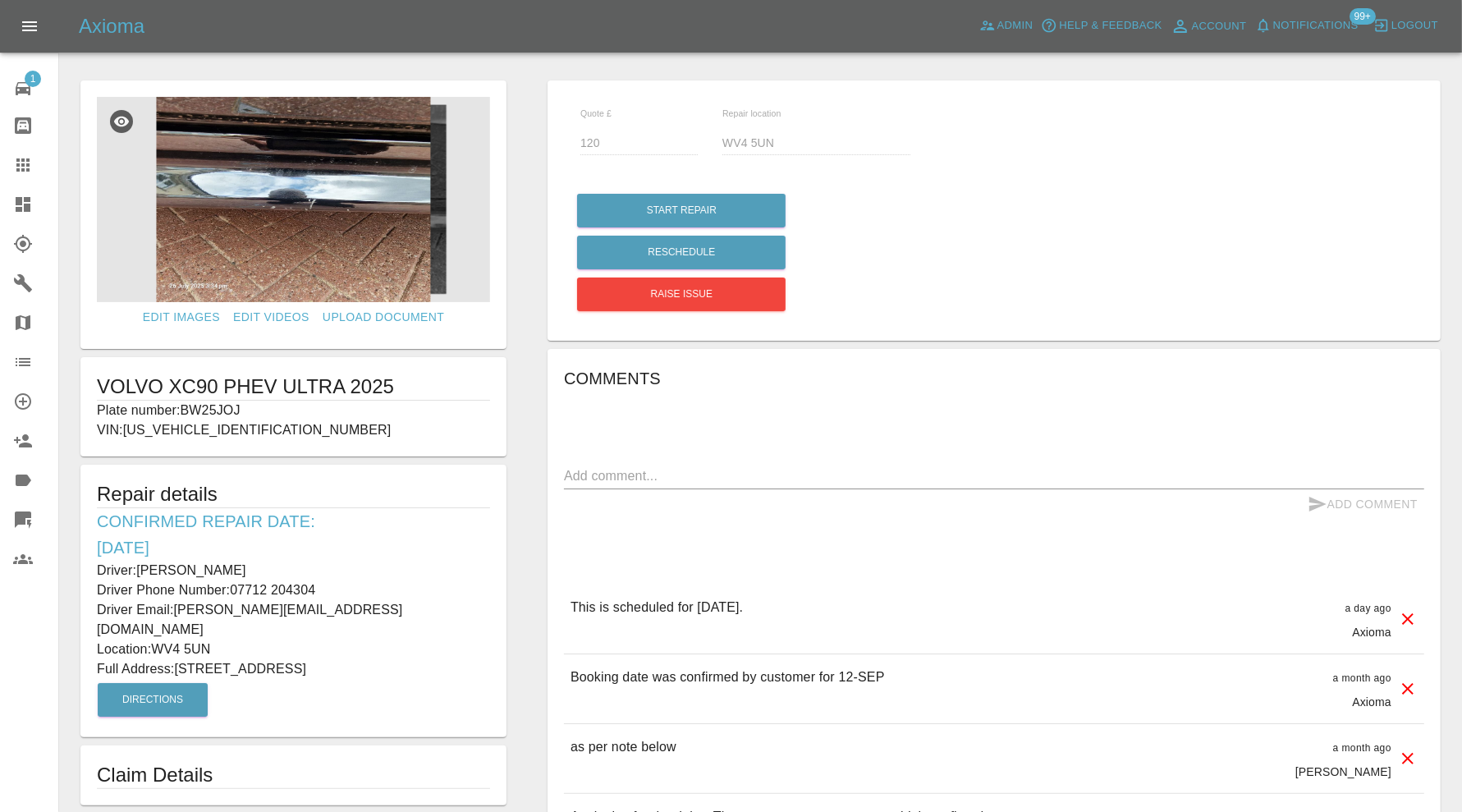
click at [395, 199] on img at bounding box center [293, 199] width 393 height 205
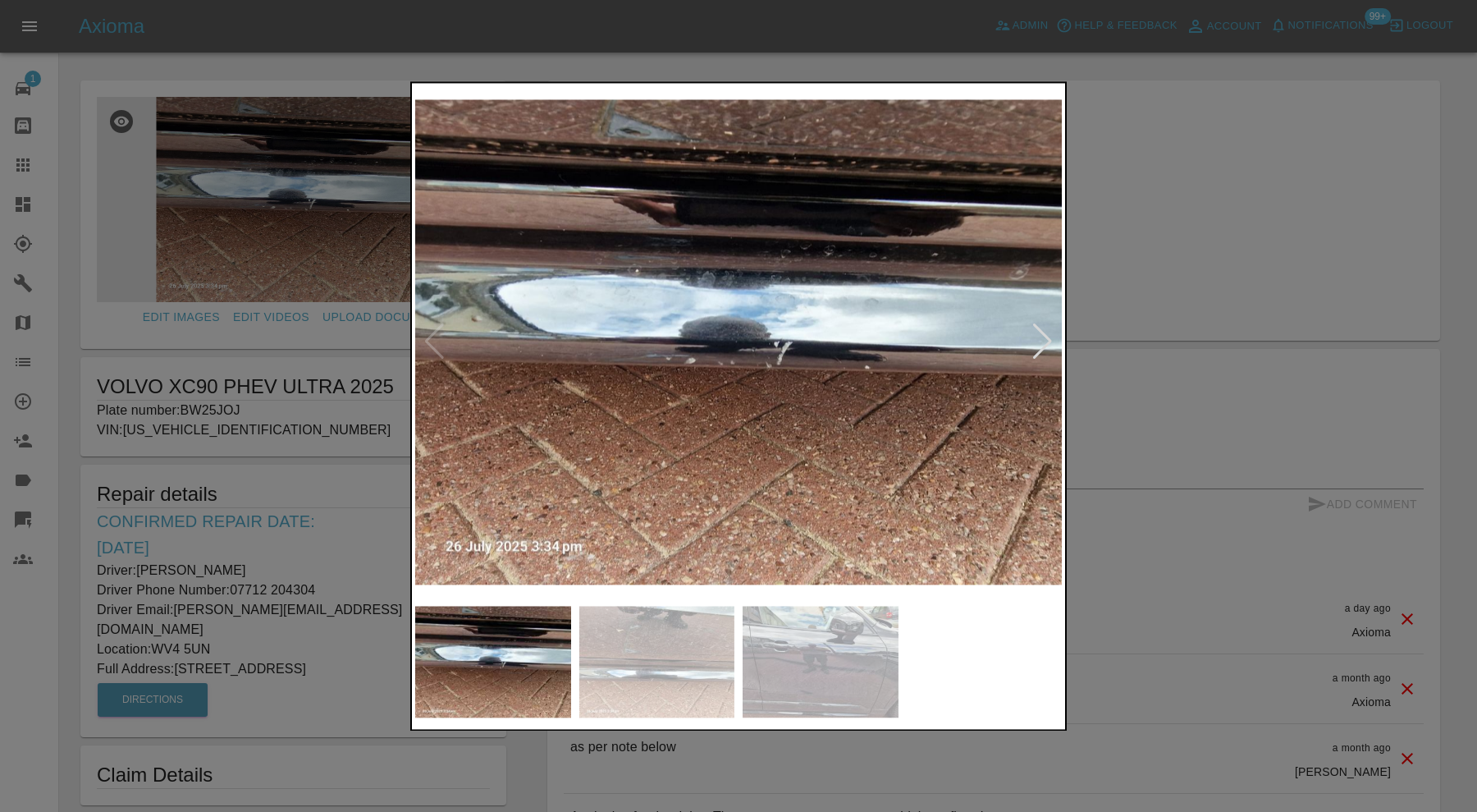
click at [709, 641] on img at bounding box center [657, 661] width 156 height 112
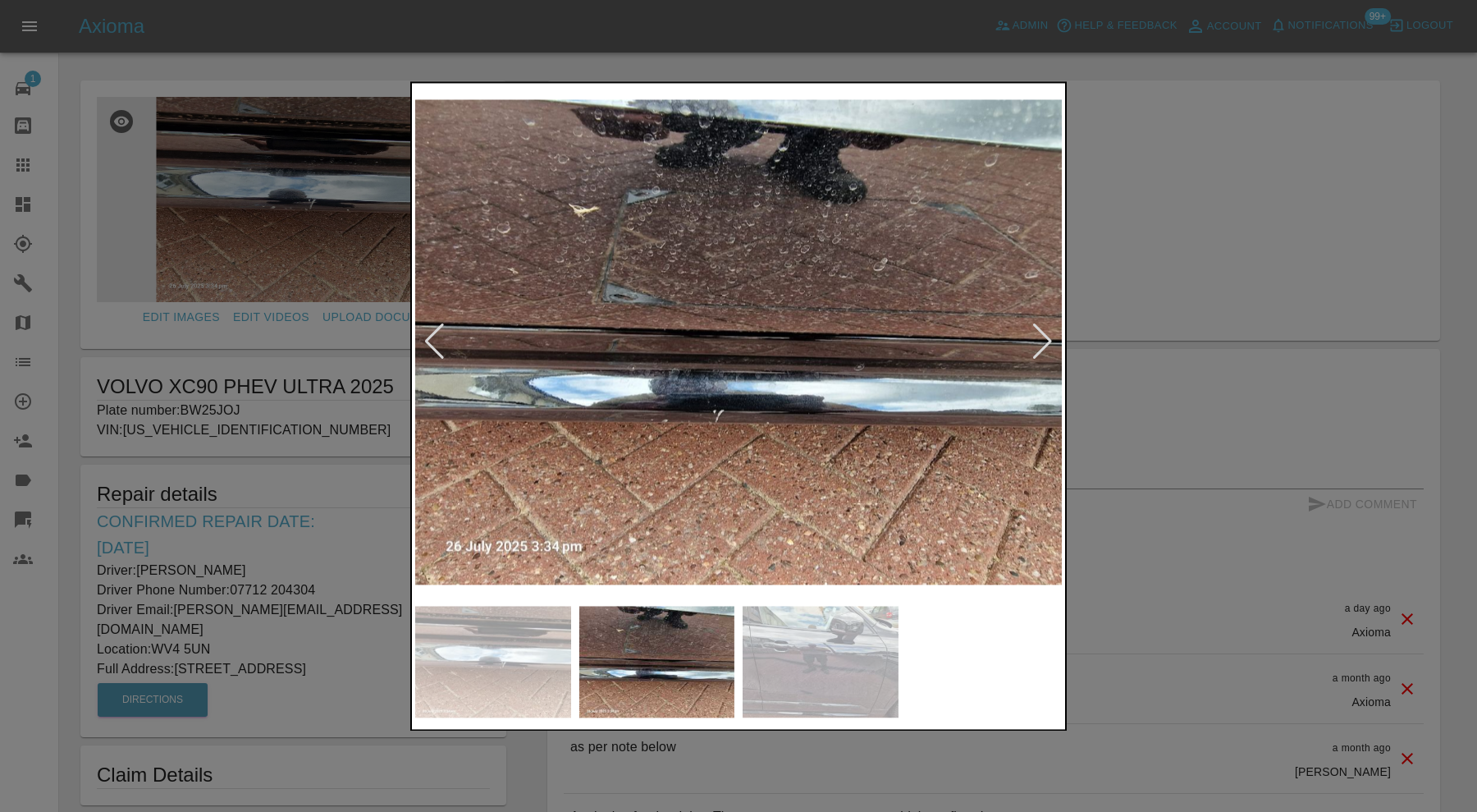
click at [812, 659] on img at bounding box center [821, 661] width 156 height 112
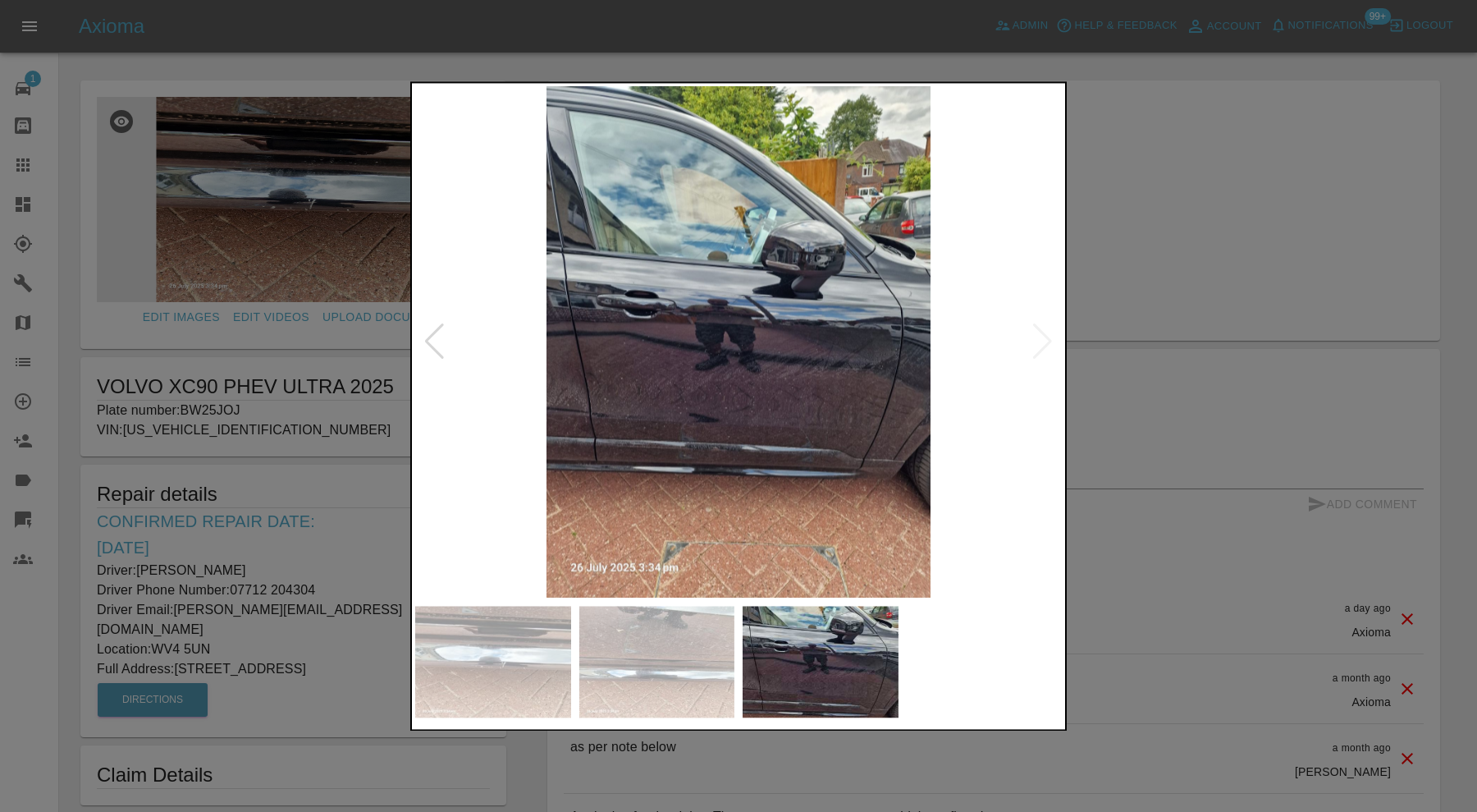
click at [1110, 295] on div at bounding box center [738, 406] width 1477 height 812
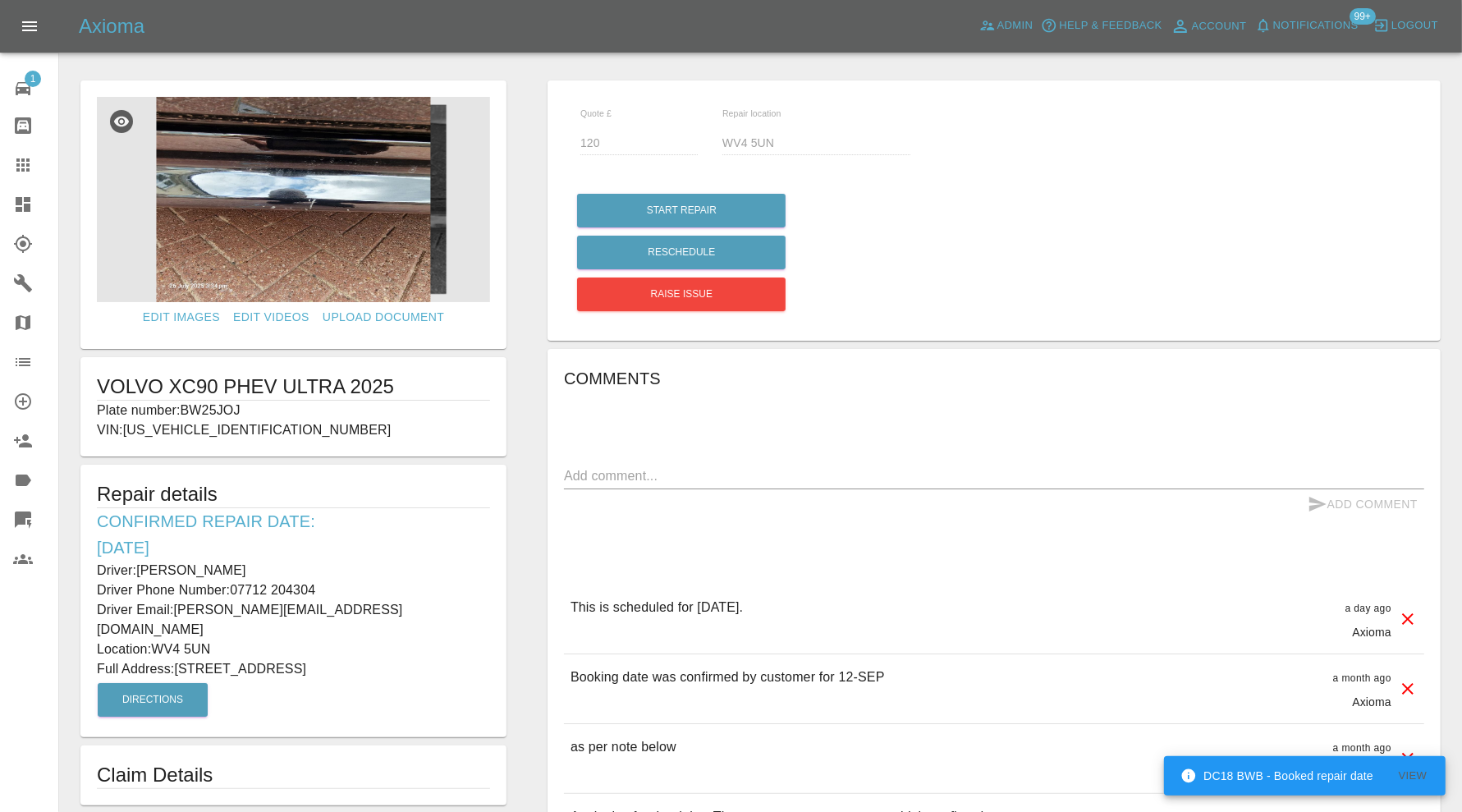
click at [25, 158] on icon at bounding box center [23, 164] width 20 height 20
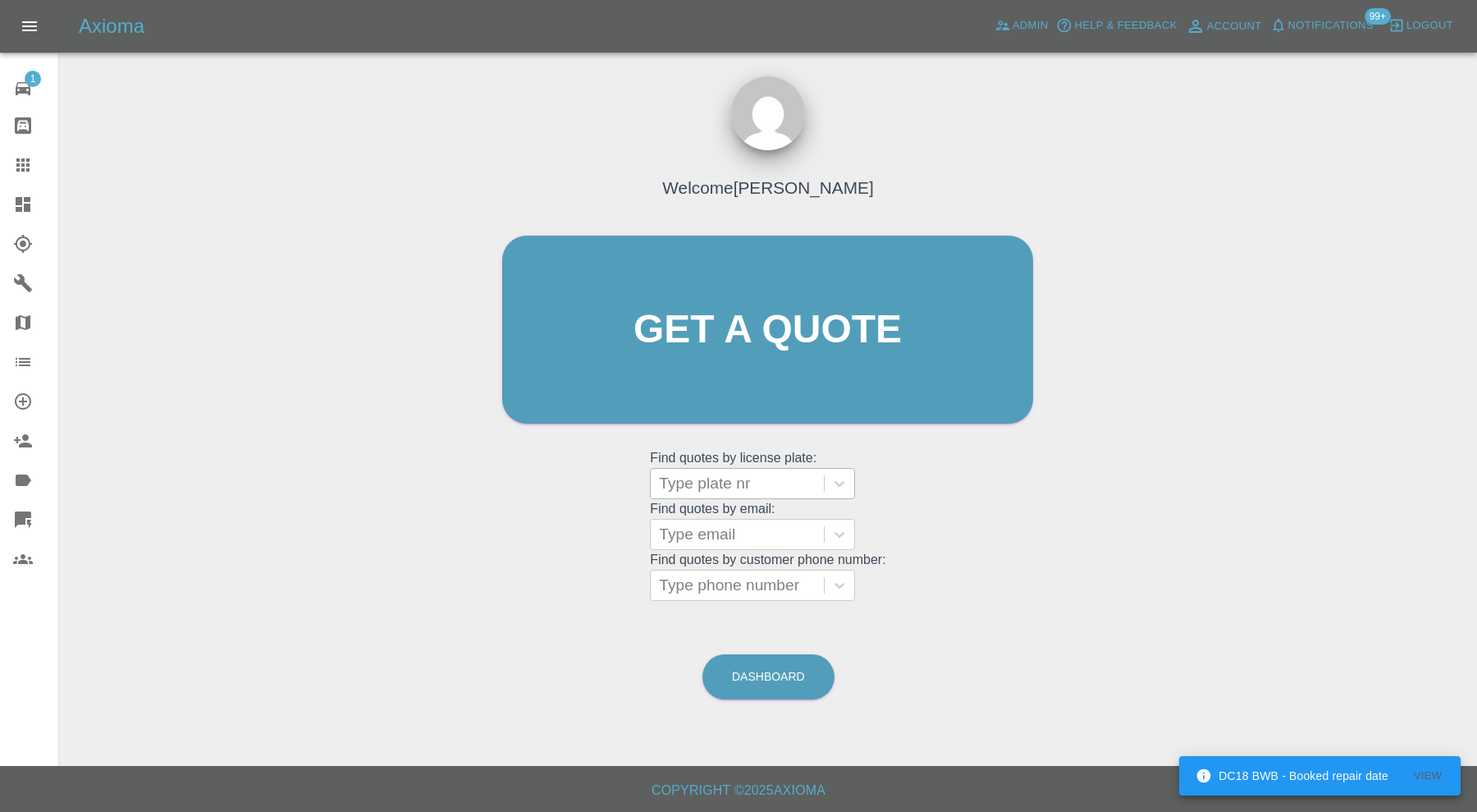
click at [698, 475] on div at bounding box center [737, 483] width 157 height 23
type input "tm11"
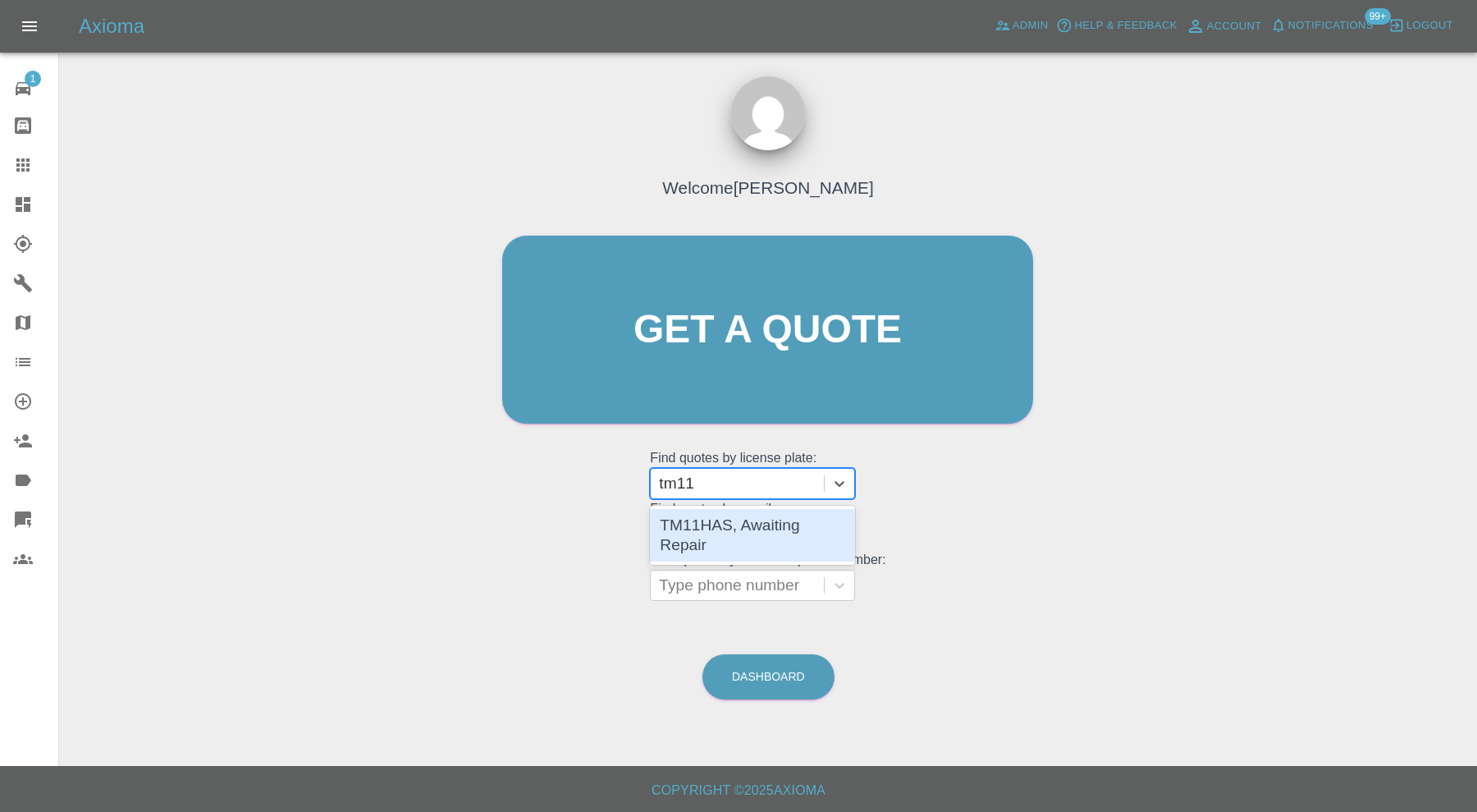
click at [742, 526] on div "TM11HAS, Awaiting Repair" at bounding box center [752, 534] width 205 height 52
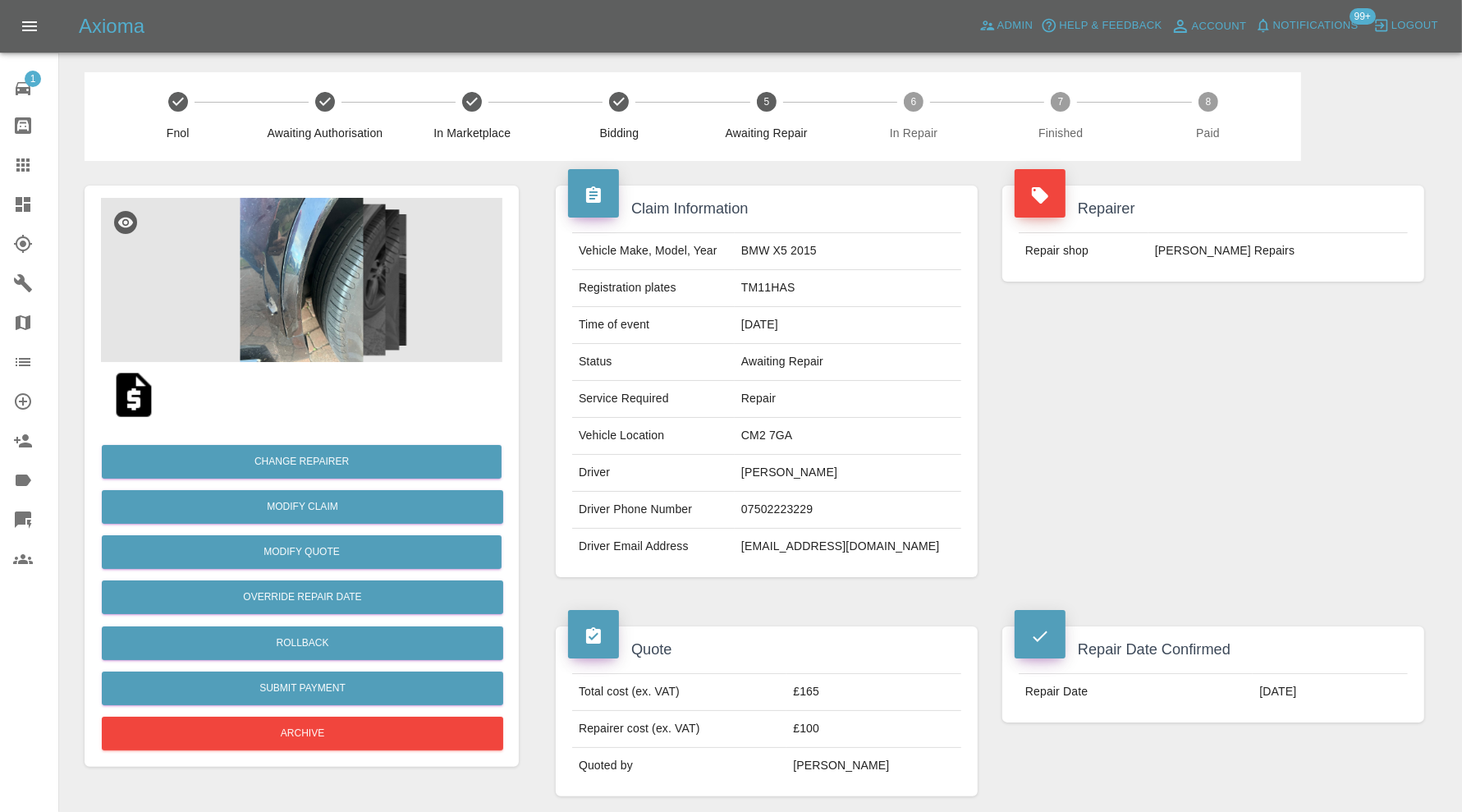
click at [277, 310] on img at bounding box center [301, 279] width 401 height 164
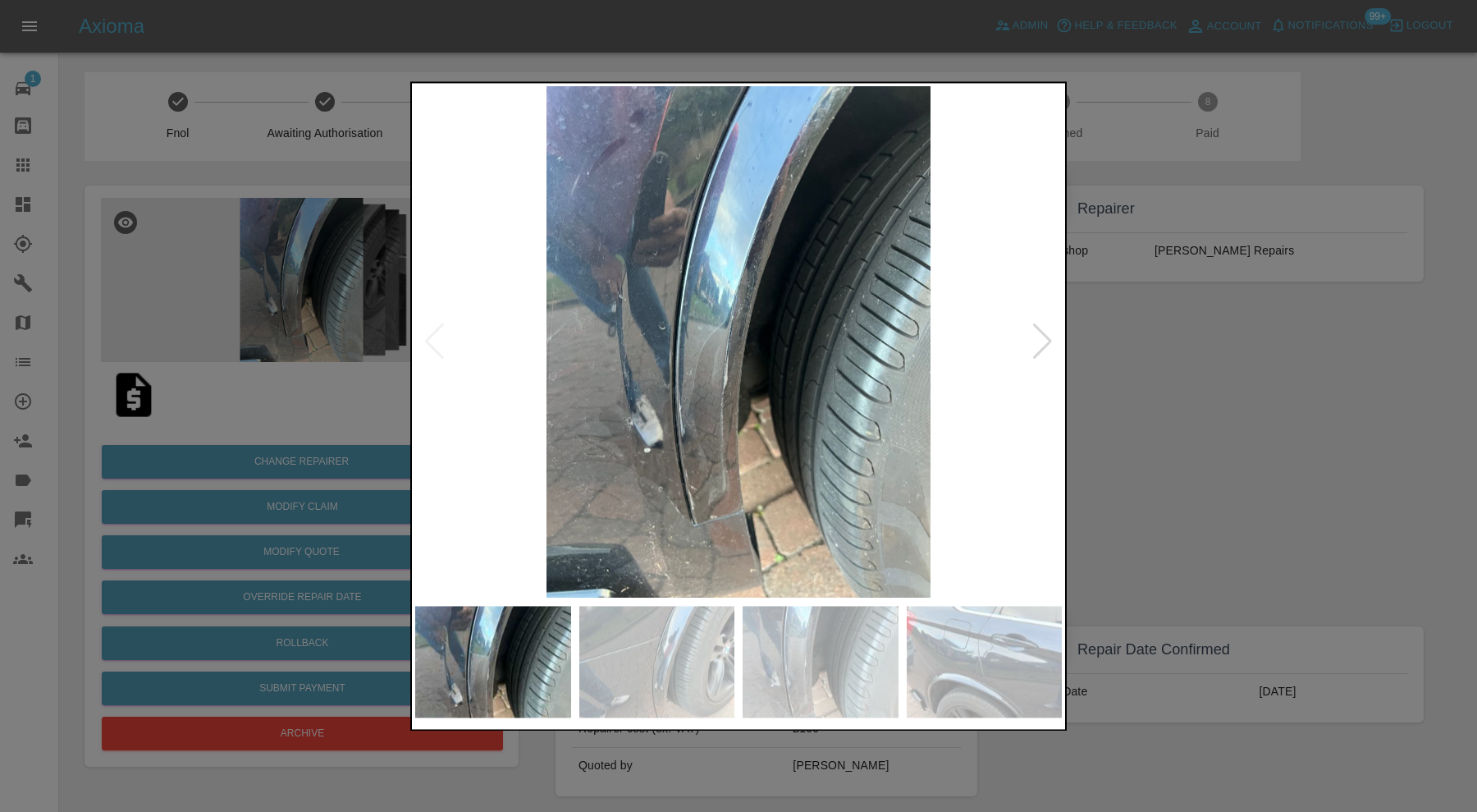
click at [1214, 429] on div at bounding box center [738, 406] width 1477 height 812
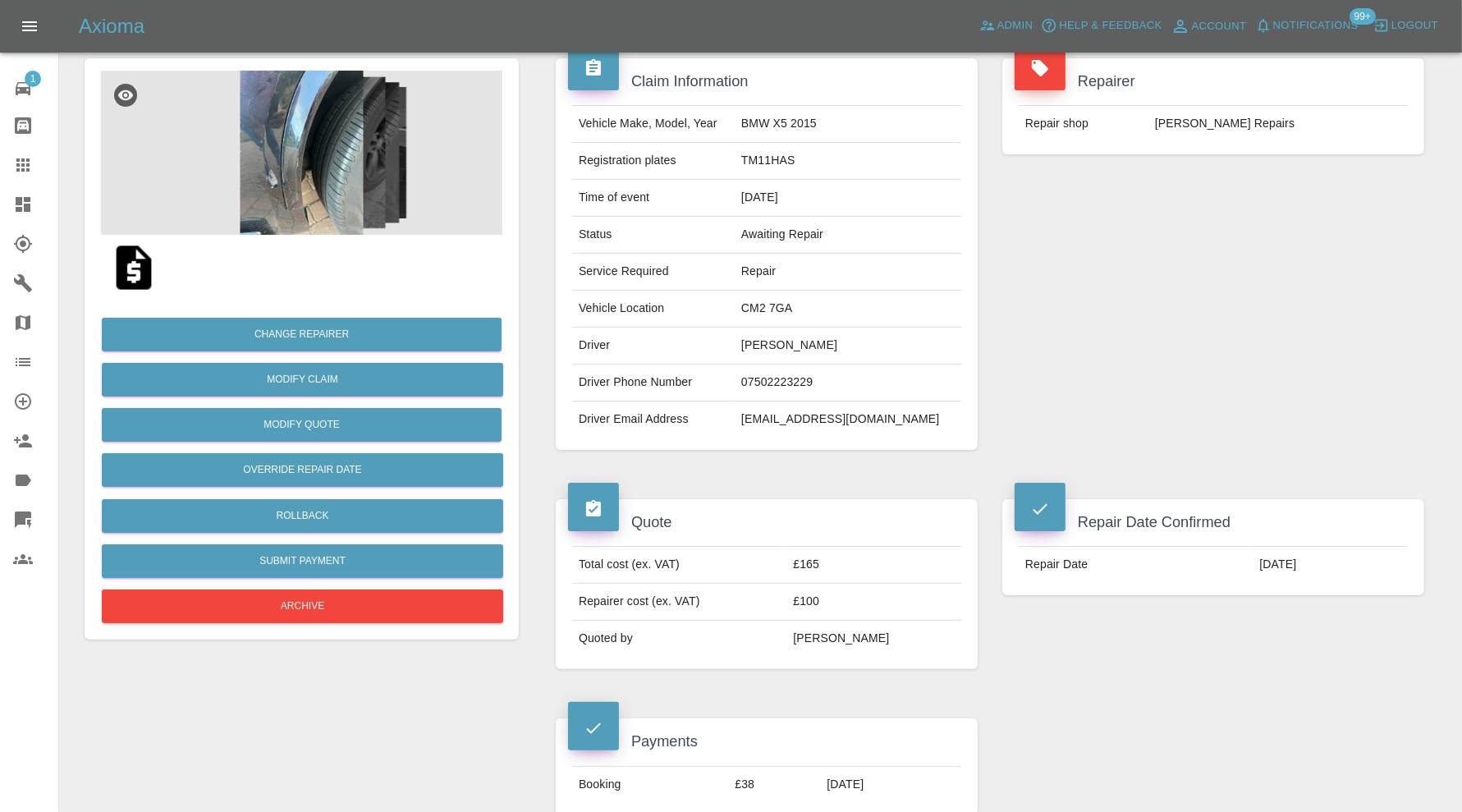
scroll to position [84, 0]
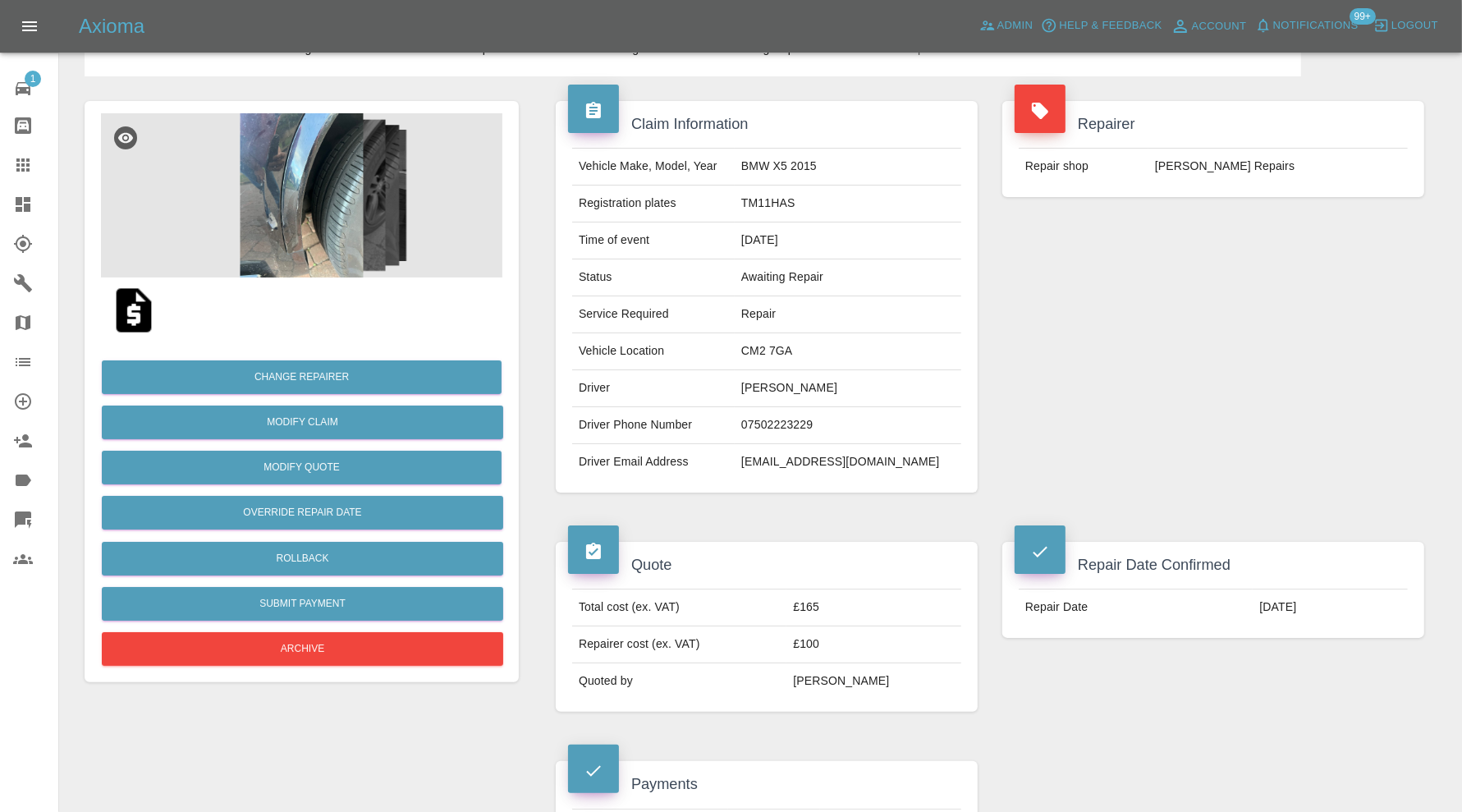
click at [289, 212] on img at bounding box center [301, 194] width 401 height 164
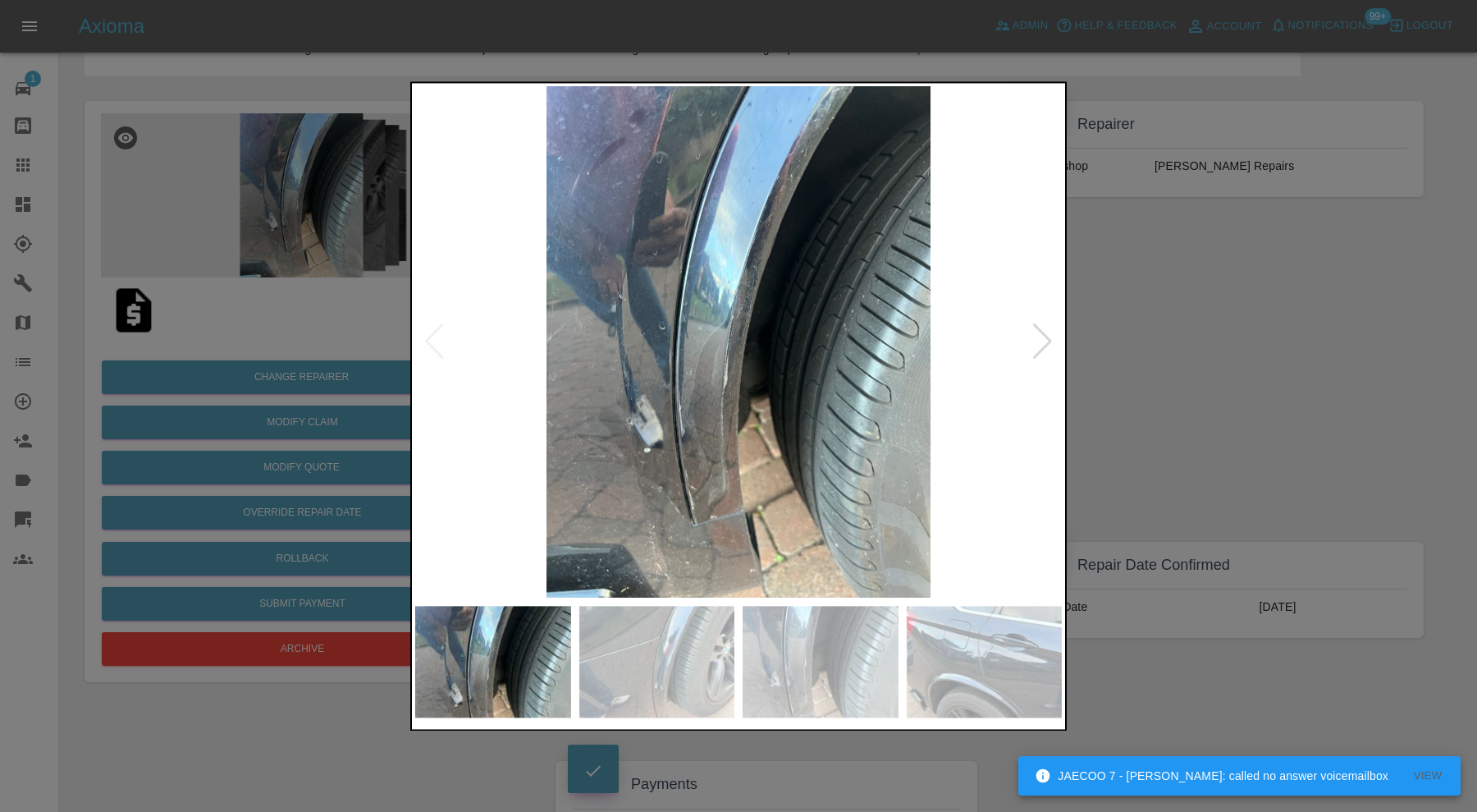
click at [1224, 358] on div at bounding box center [738, 406] width 1477 height 812
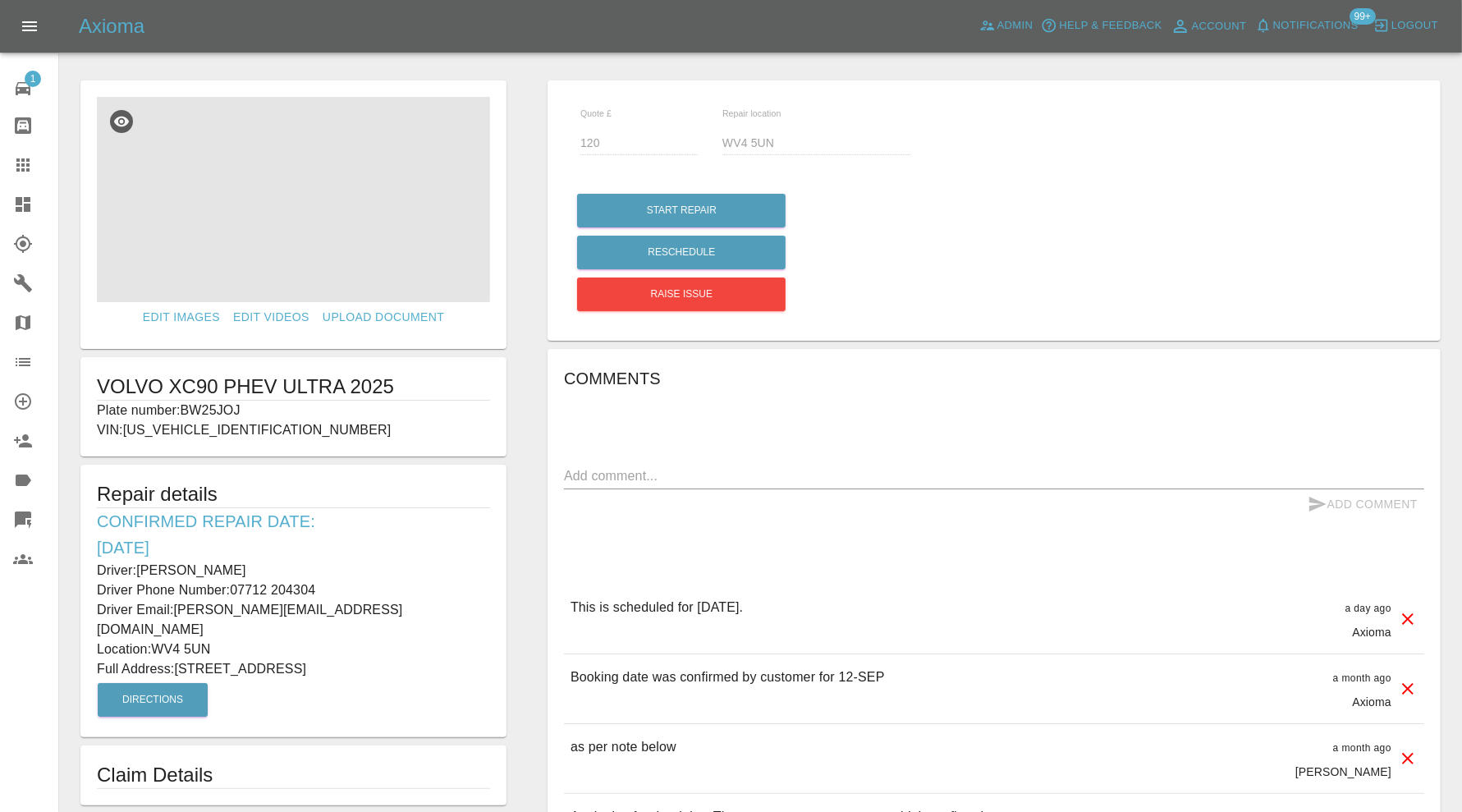
click at [344, 196] on img at bounding box center [293, 199] width 393 height 205
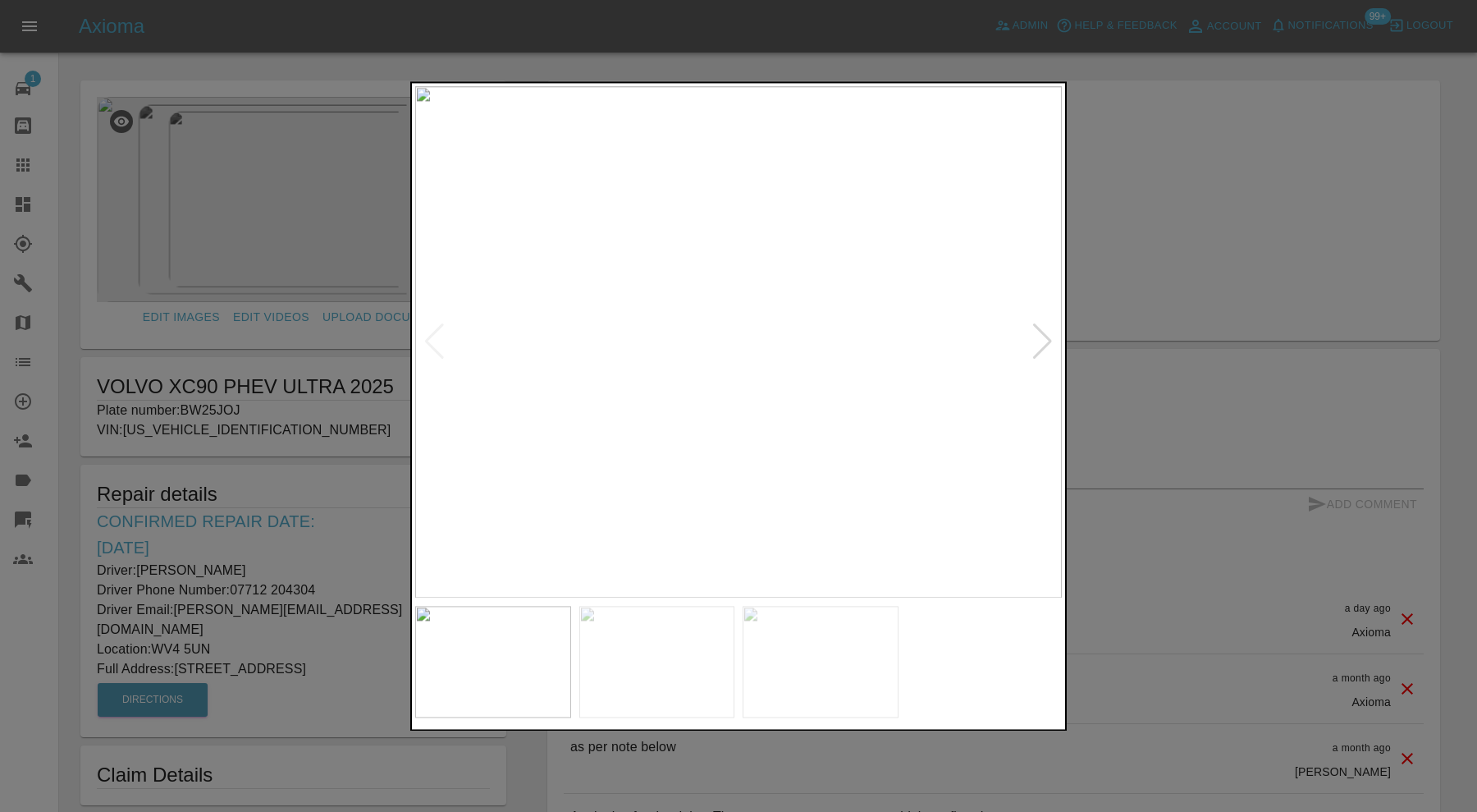
click at [1052, 339] on div at bounding box center [1042, 342] width 22 height 36
click at [1049, 339] on div at bounding box center [1042, 342] width 22 height 36
click at [1049, 339] on img at bounding box center [739, 341] width 647 height 511
click at [1228, 351] on div at bounding box center [738, 406] width 1477 height 812
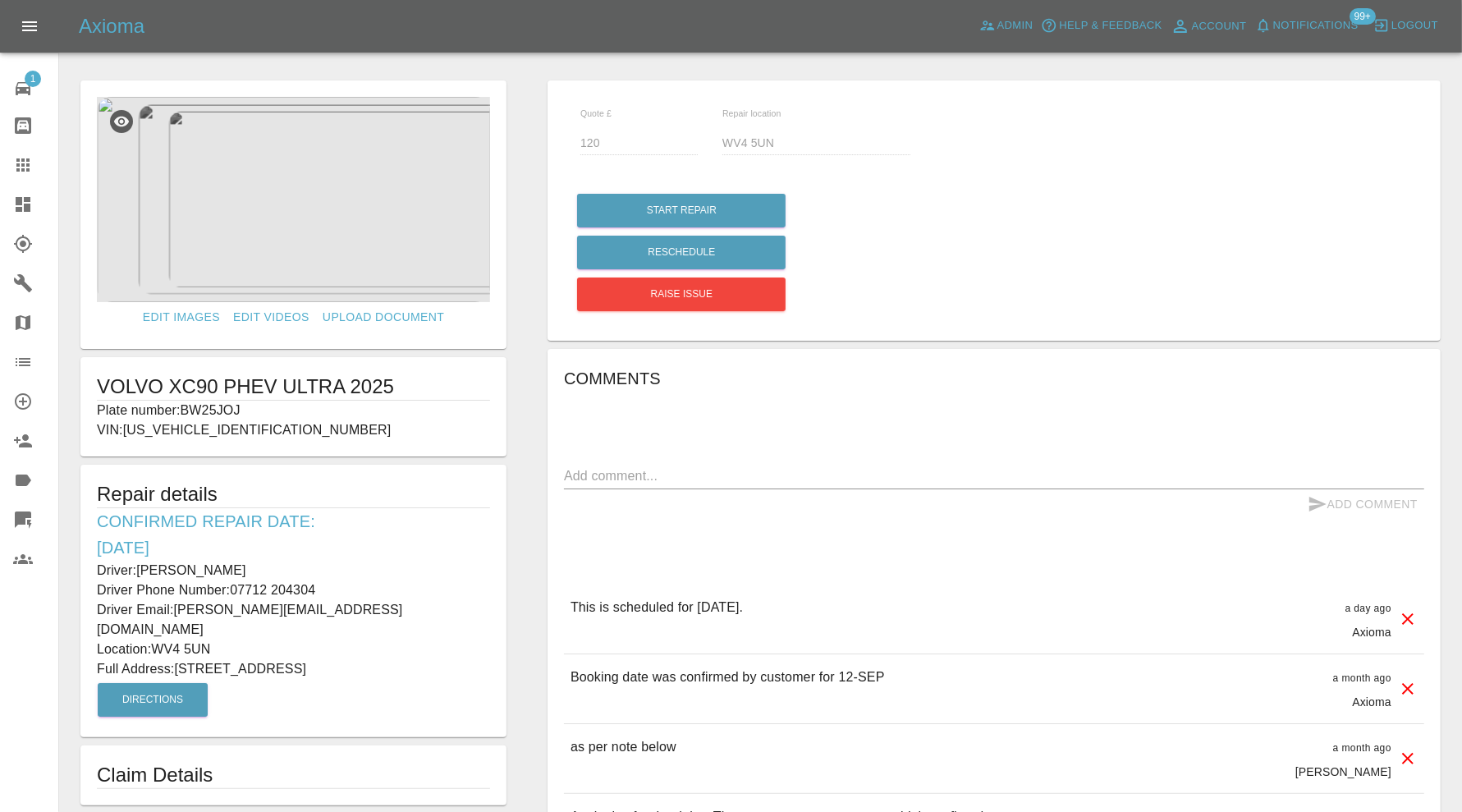
click at [411, 284] on img at bounding box center [293, 199] width 393 height 205
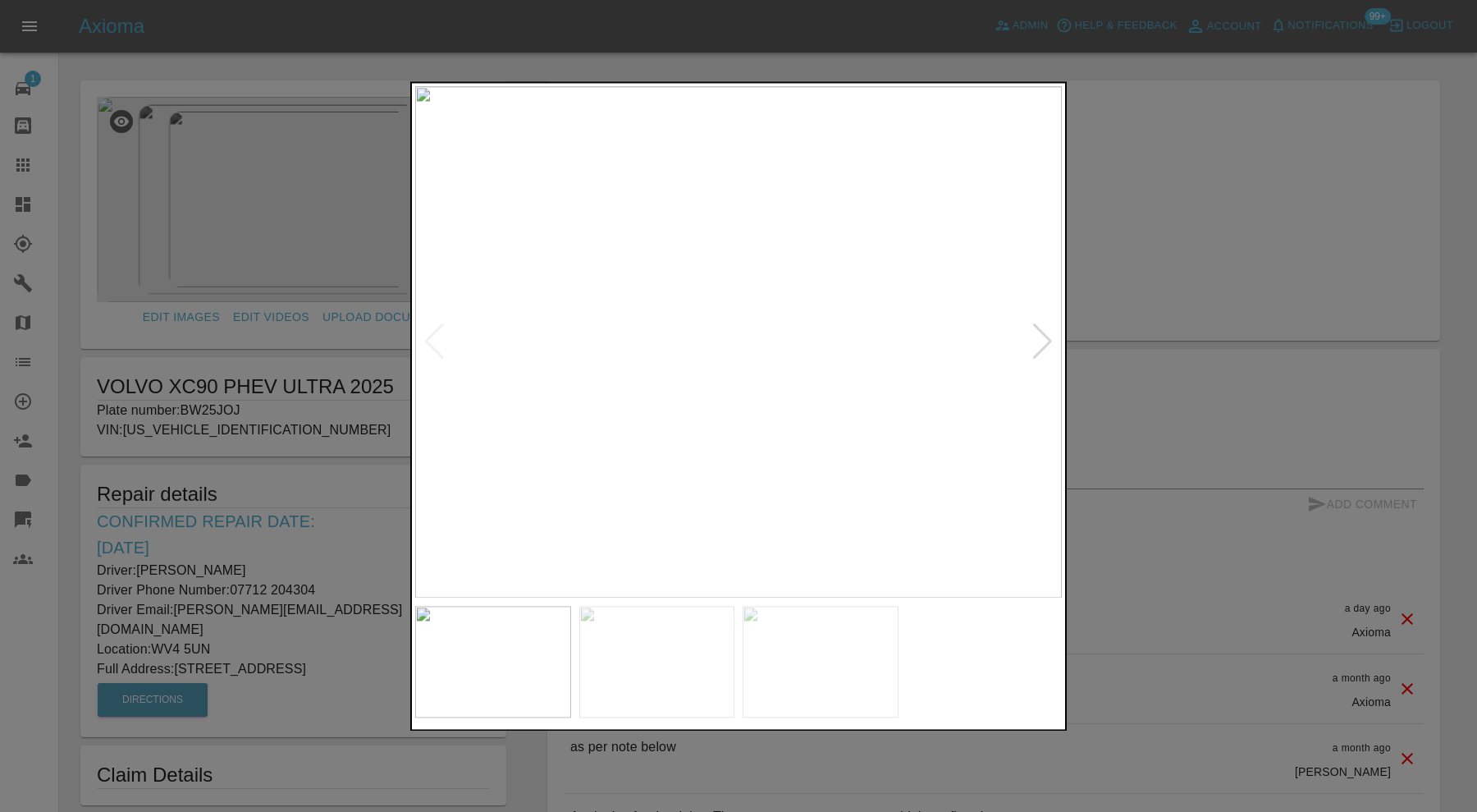
click at [1035, 341] on div at bounding box center [1042, 342] width 22 height 36
click at [1044, 332] on div at bounding box center [1042, 342] width 22 height 36
click at [1044, 332] on img at bounding box center [739, 341] width 647 height 511
click at [1164, 265] on div at bounding box center [738, 406] width 1477 height 812
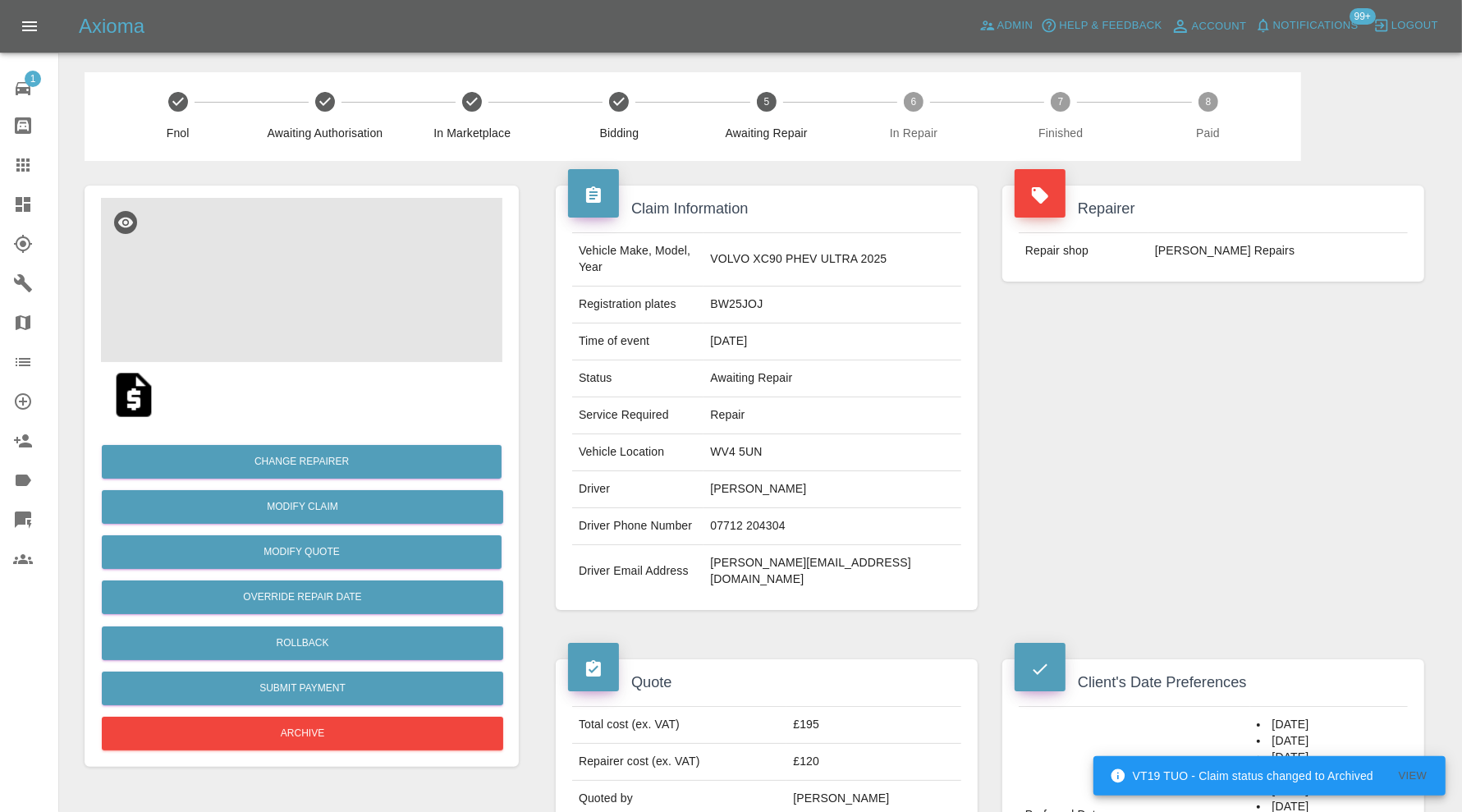
click at [329, 300] on img at bounding box center [301, 279] width 401 height 164
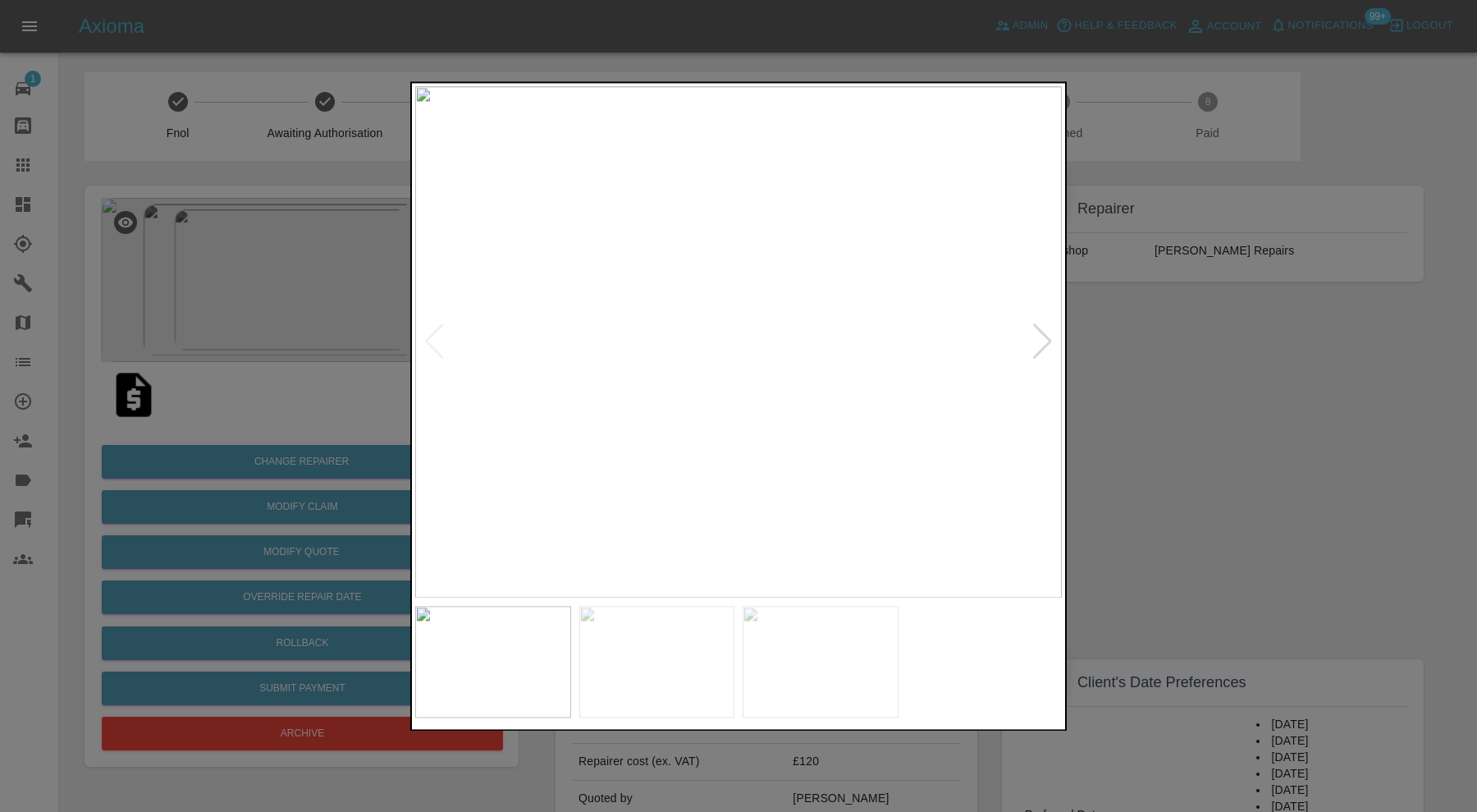
click at [1258, 406] on div at bounding box center [738, 406] width 1477 height 812
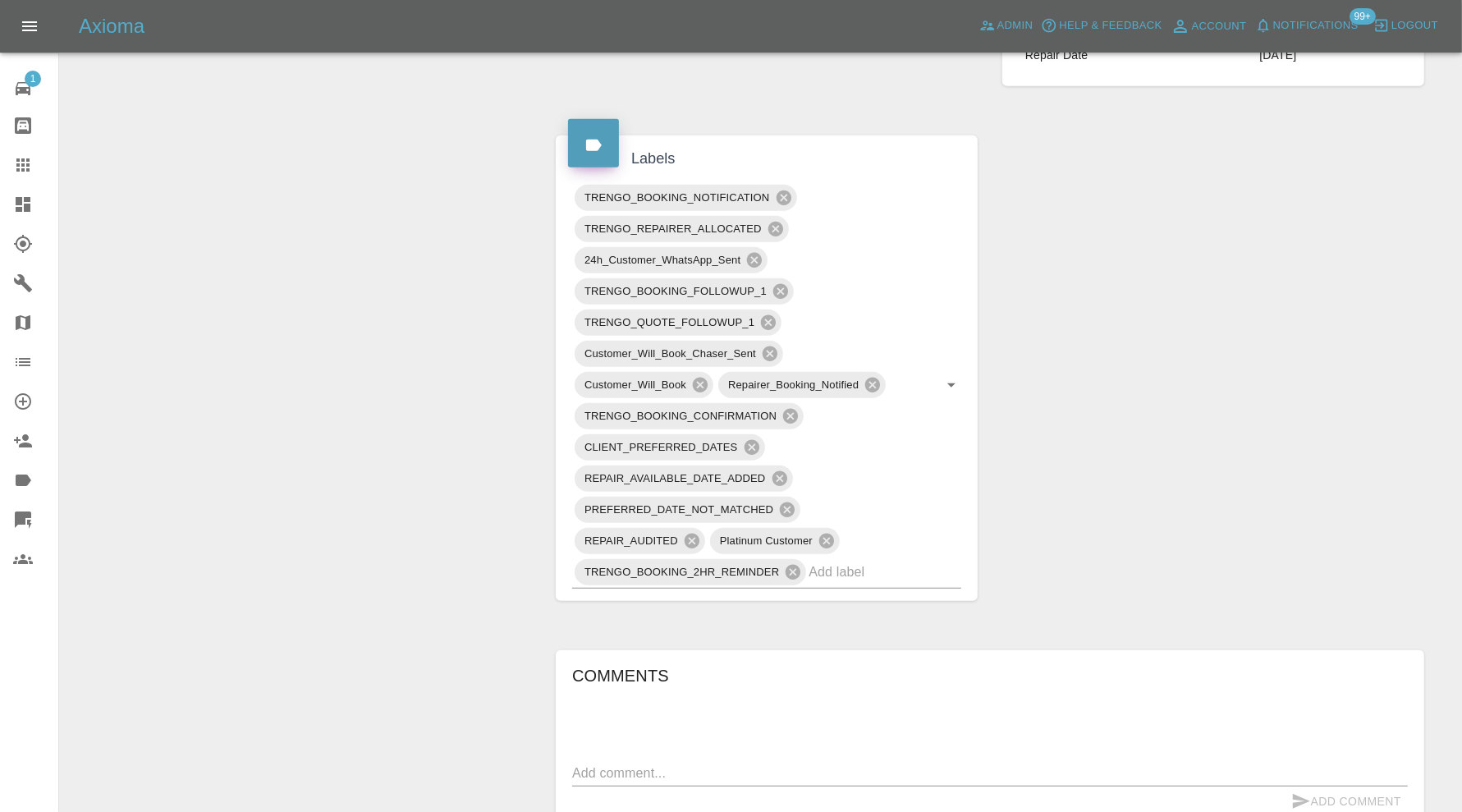
scroll to position [1504, 0]
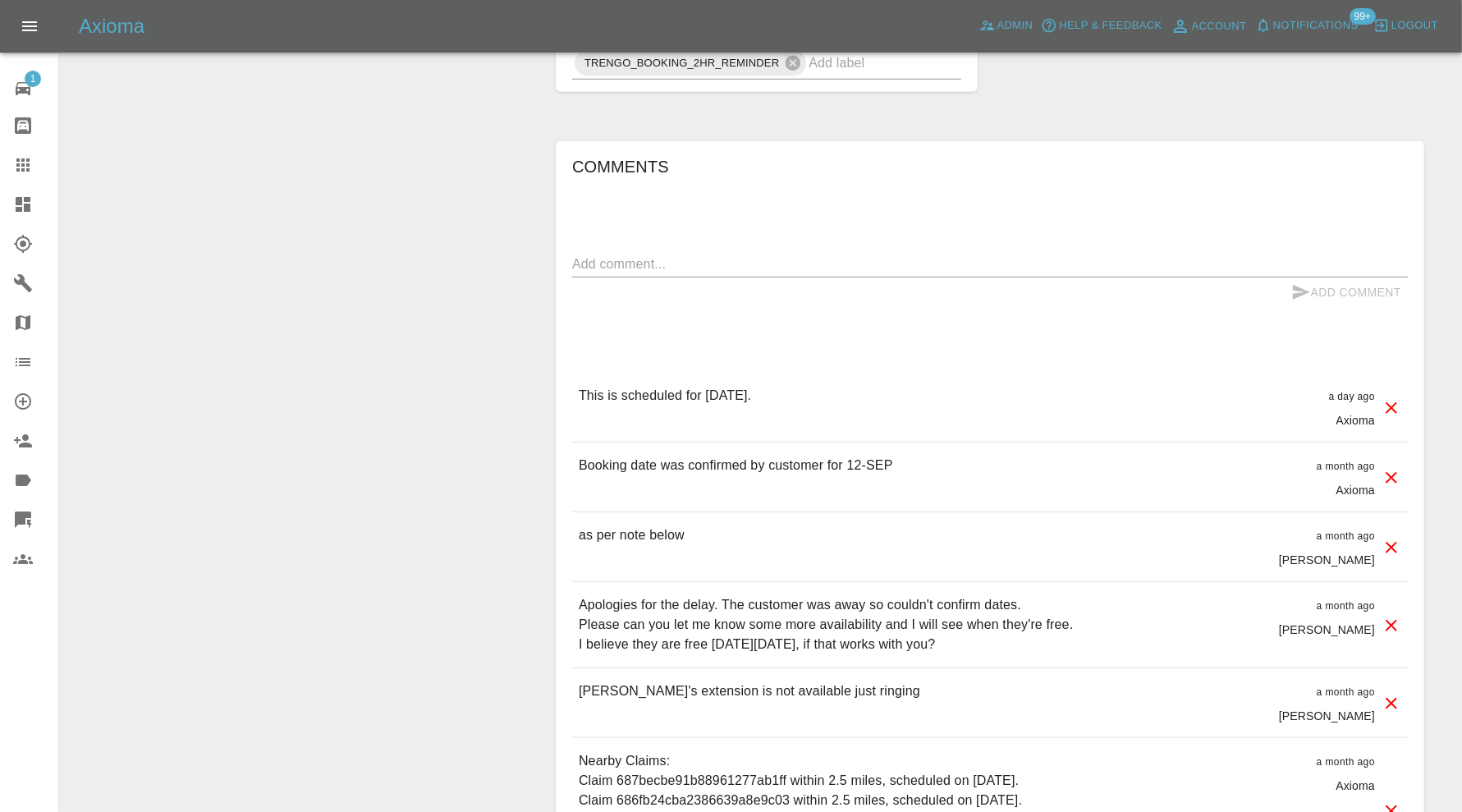
click at [686, 254] on textarea at bounding box center [990, 264] width 836 height 19
type textarea "rear bumper needs adding on."
click at [1325, 277] on button "Add Comment" at bounding box center [1346, 292] width 123 height 30
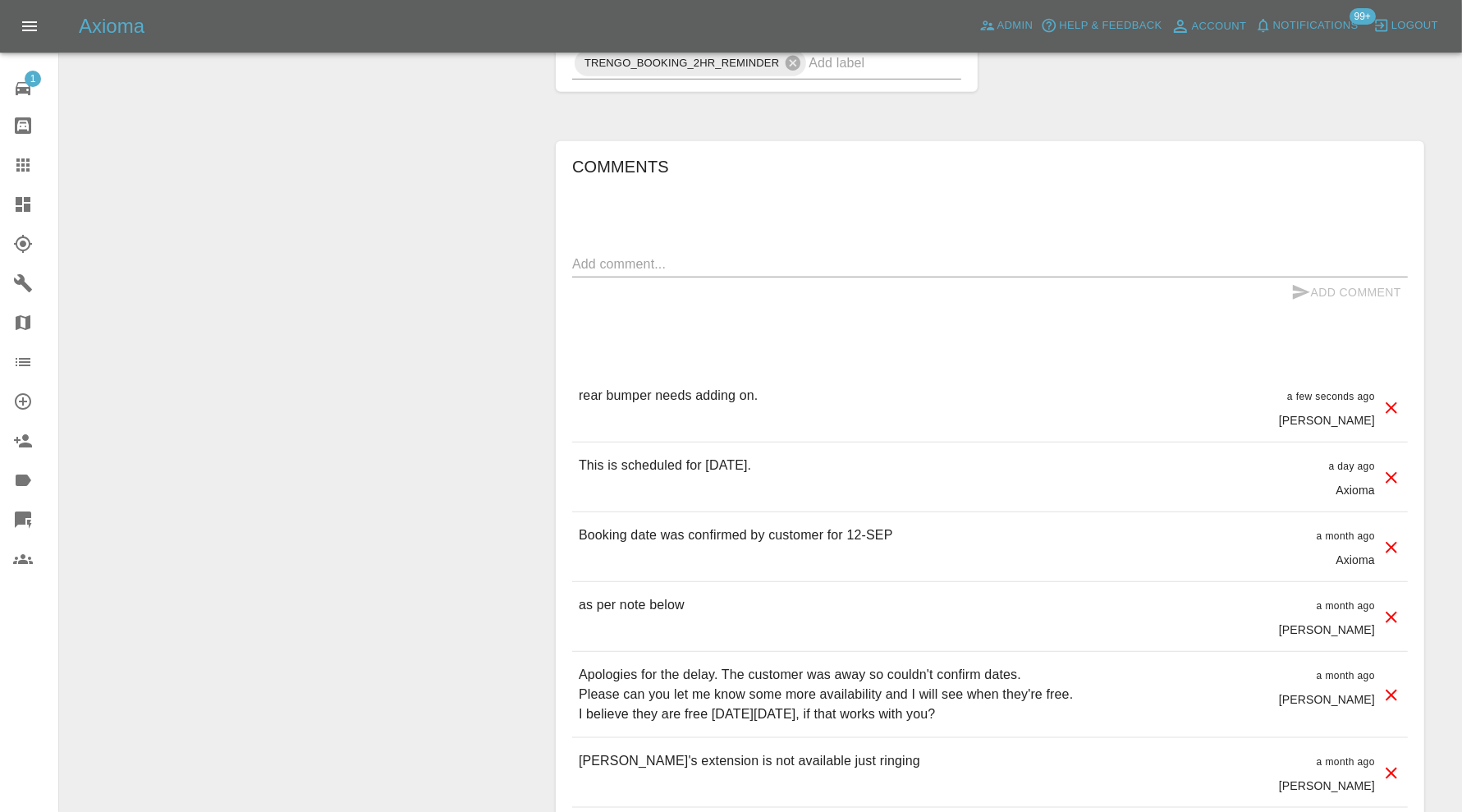
click at [753, 254] on textarea at bounding box center [990, 264] width 836 height 19
type textarea "called 3rd party, no answer. left voicemail"
click at [1283, 277] on div "Add Comment" at bounding box center [990, 292] width 836 height 30
click at [1342, 277] on button "Add Comment" at bounding box center [1346, 292] width 123 height 30
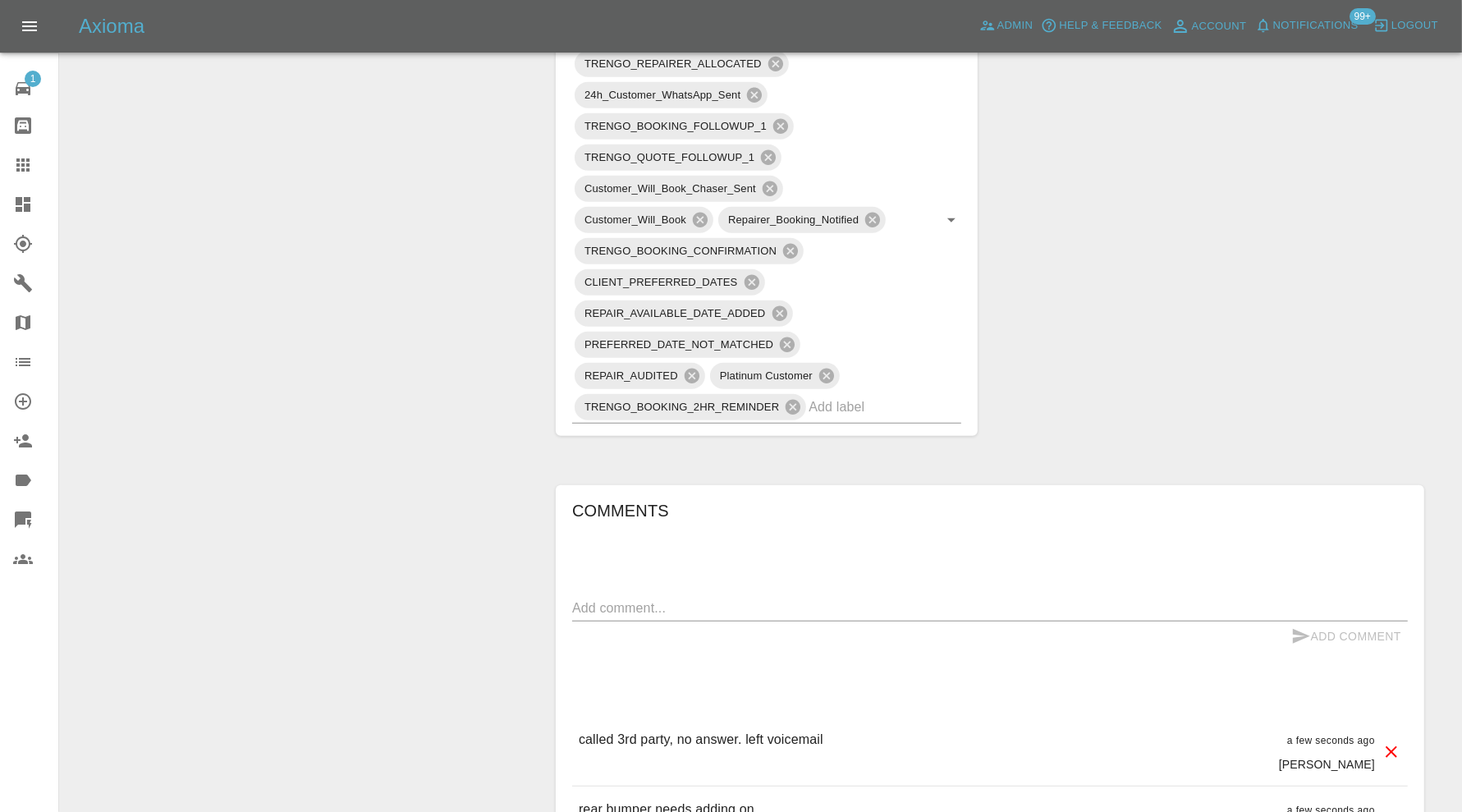
scroll to position [957, 0]
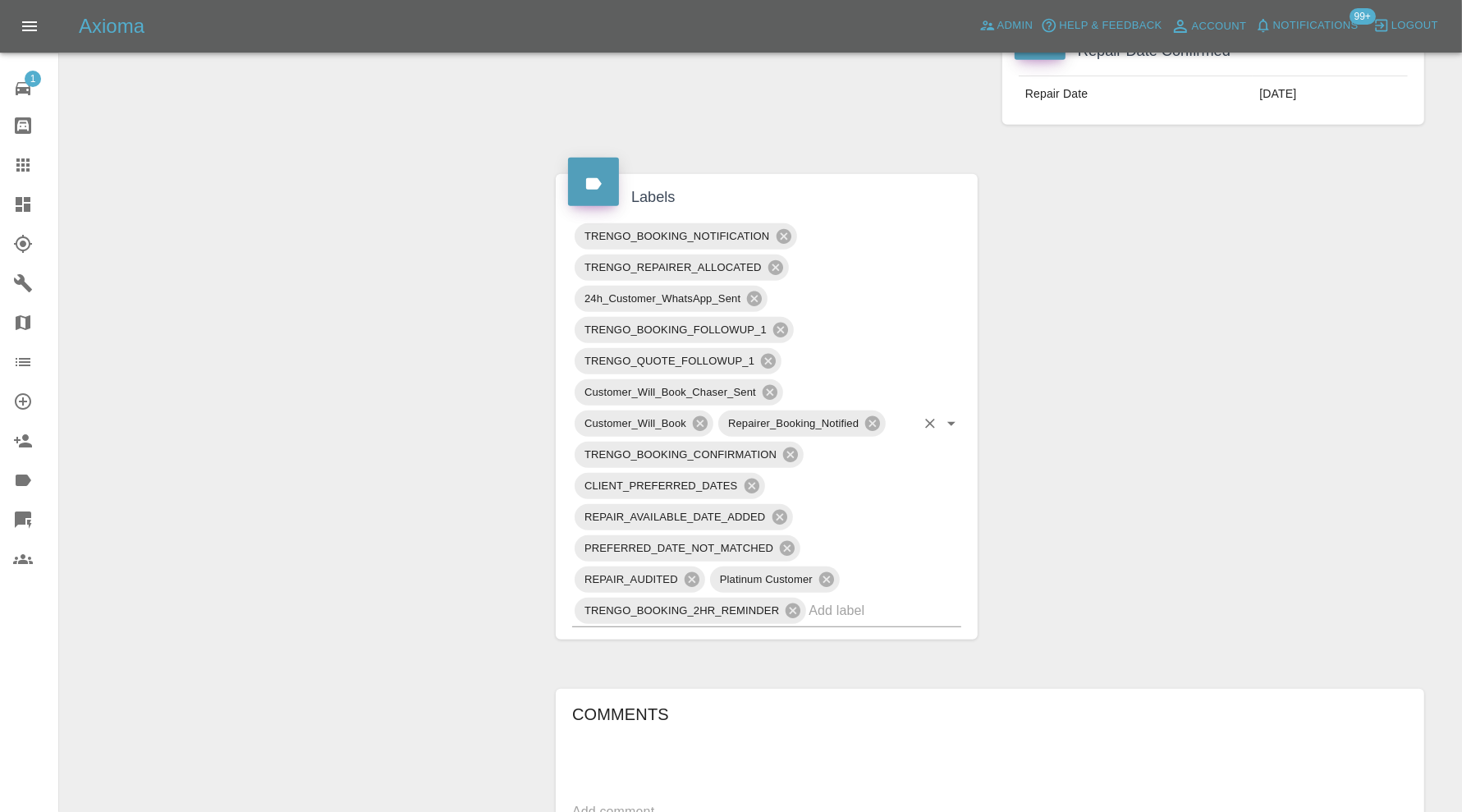
click at [859, 598] on input "text" at bounding box center [861, 610] width 106 height 26
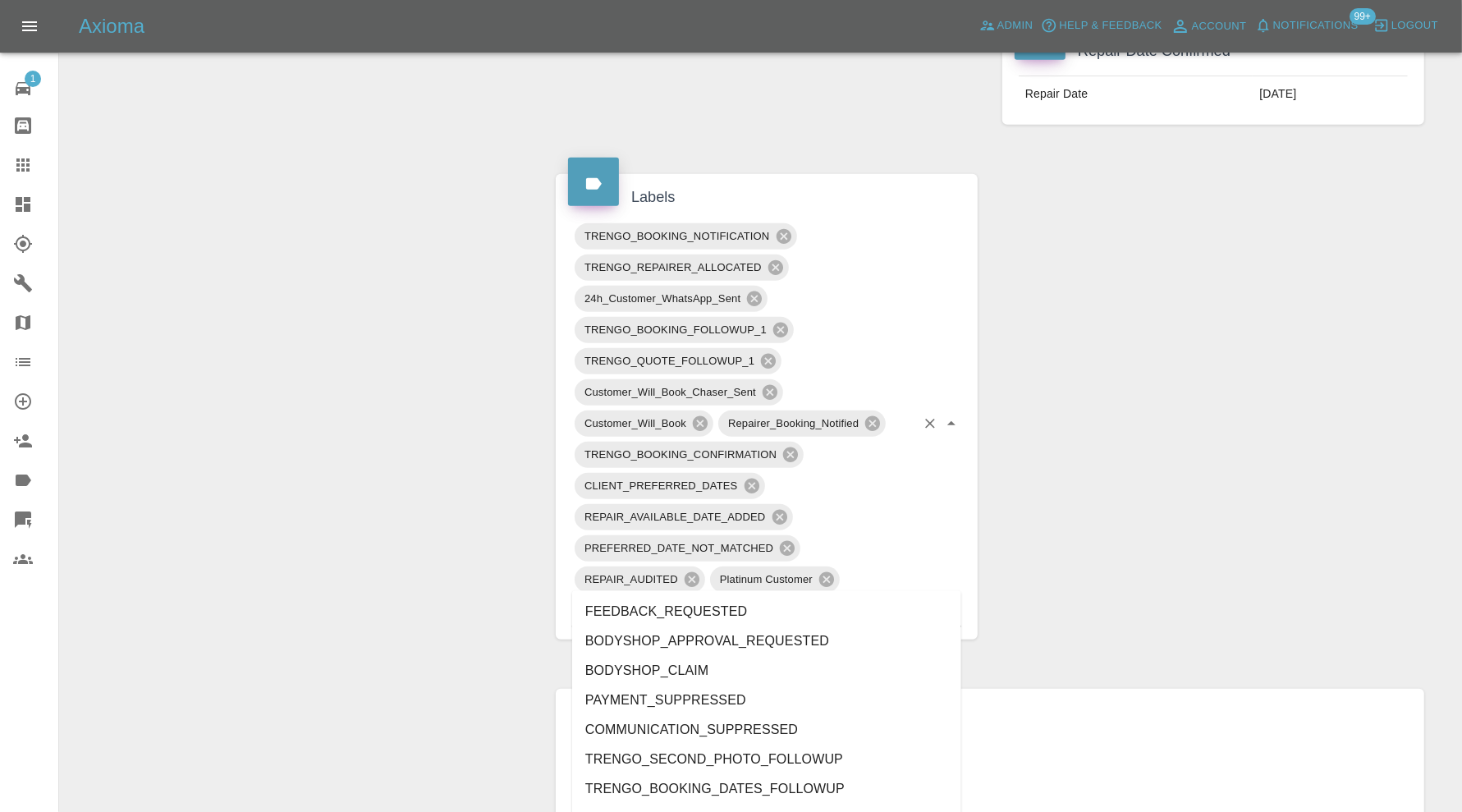
type input "do"
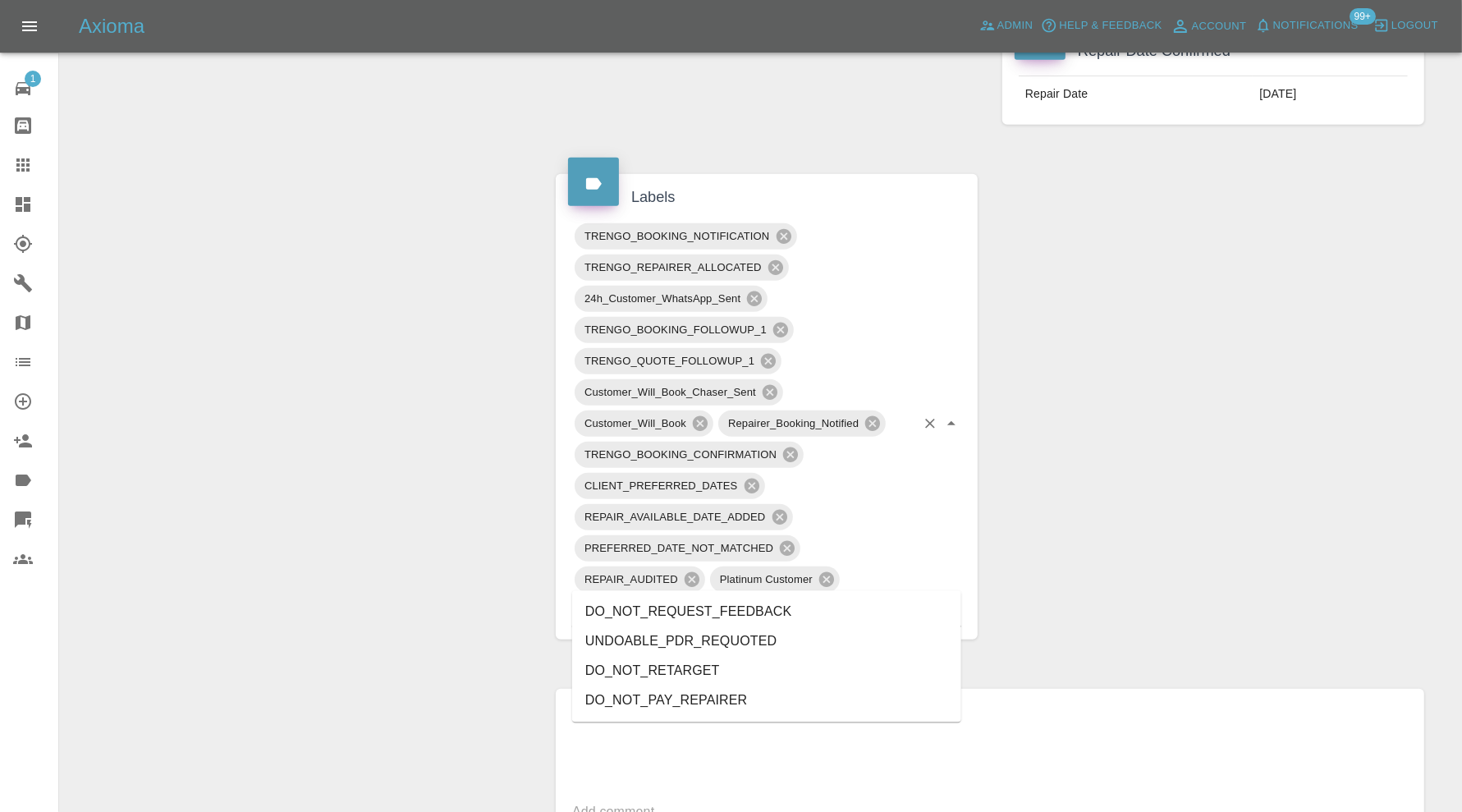
click at [821, 606] on li "DO_NOT_REQUEST_FEEDBACK" at bounding box center [767, 612] width 389 height 29
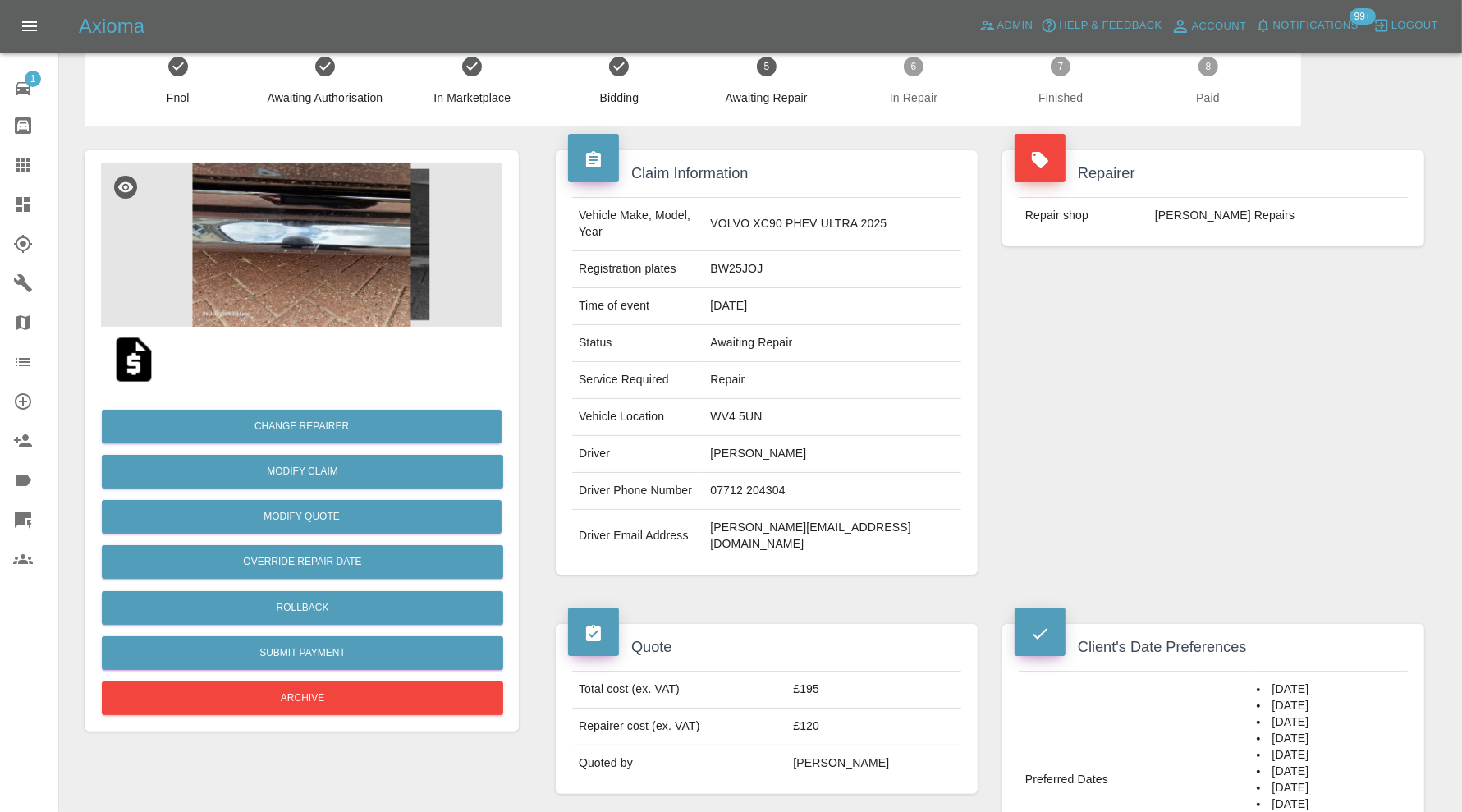
scroll to position [0, 0]
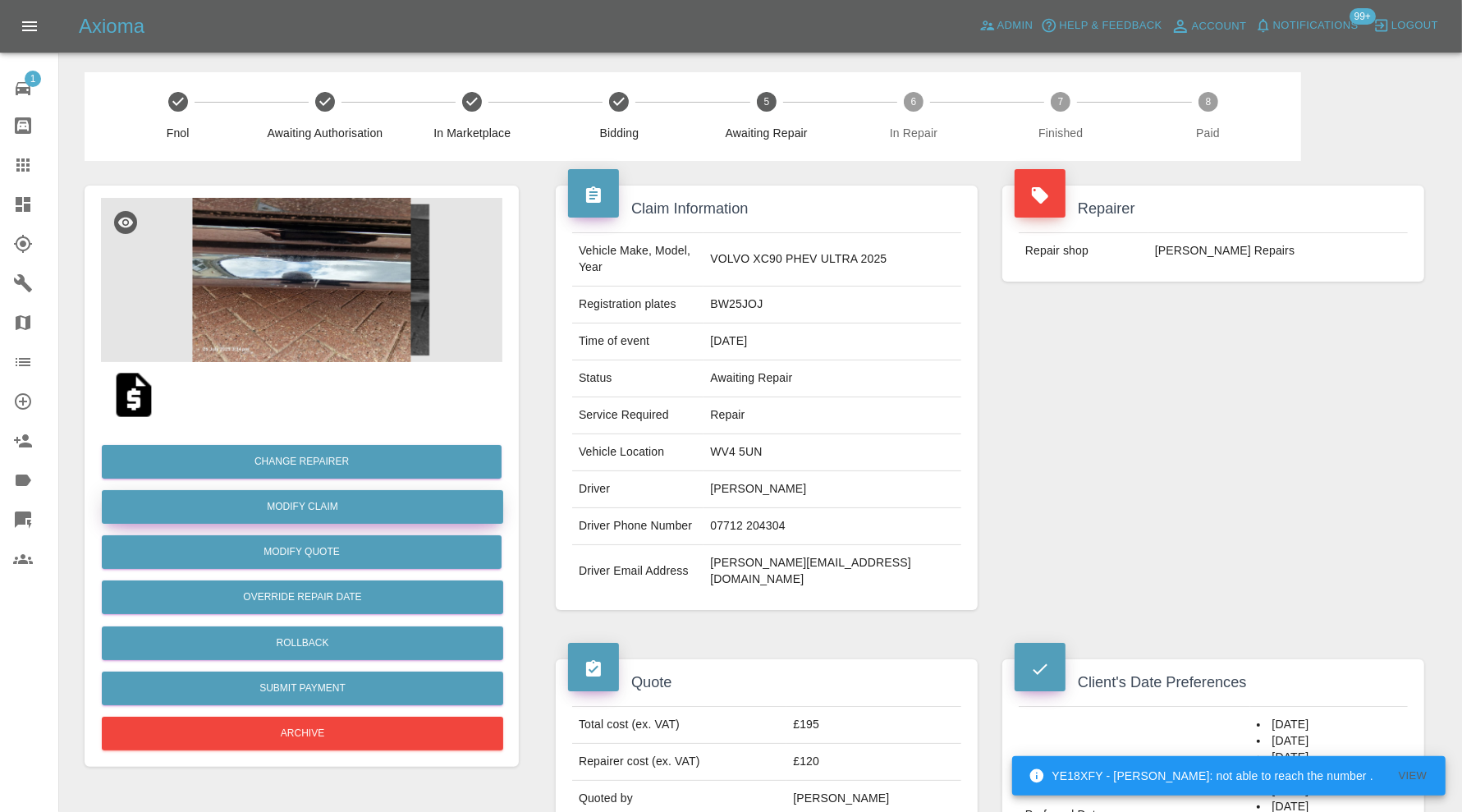
click at [356, 508] on link "Modify Claim" at bounding box center [302, 506] width 401 height 33
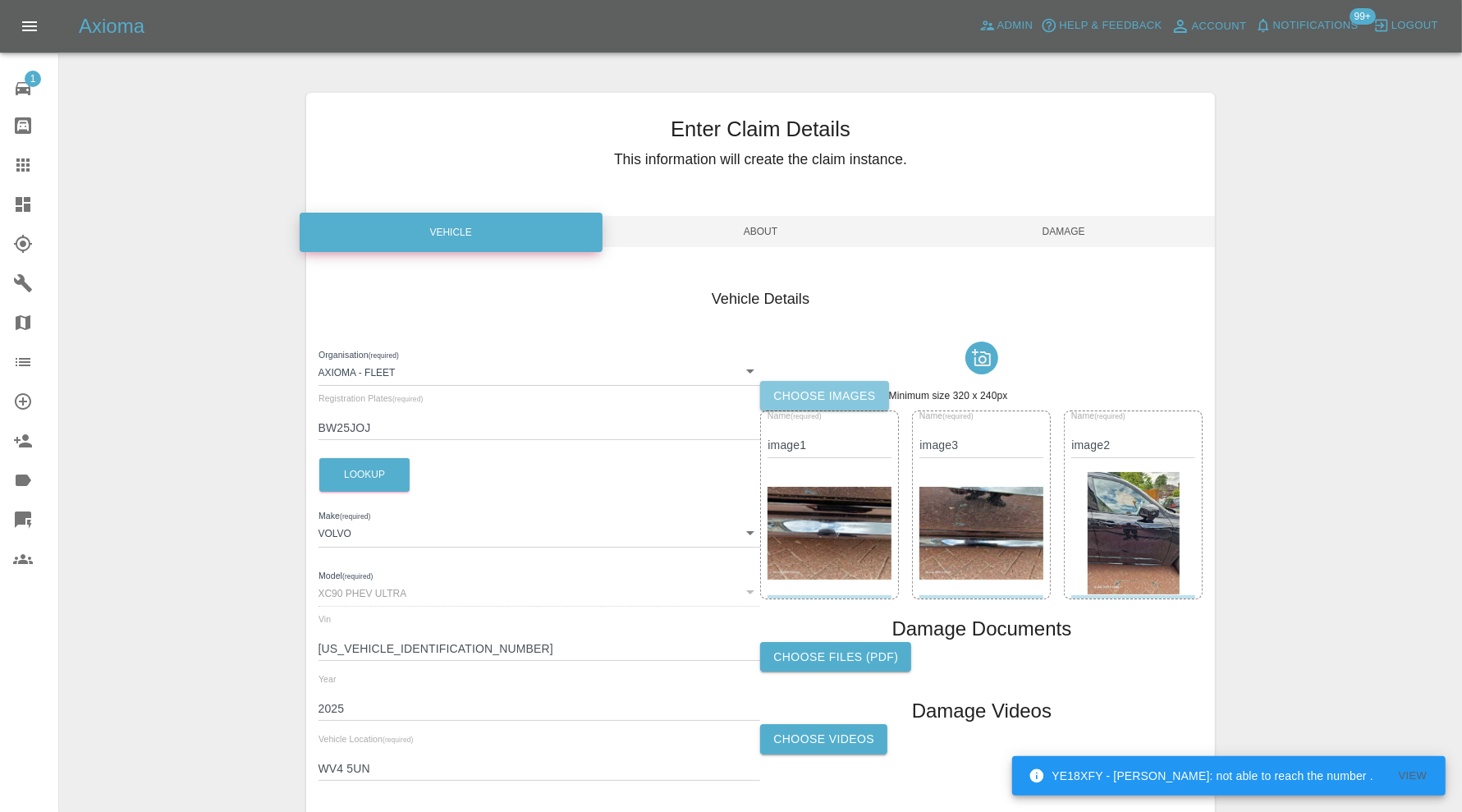
click at [864, 386] on label "Choose images" at bounding box center [824, 396] width 128 height 30
click at [0, 0] on input "Choose images" at bounding box center [0, 0] width 0 height 0
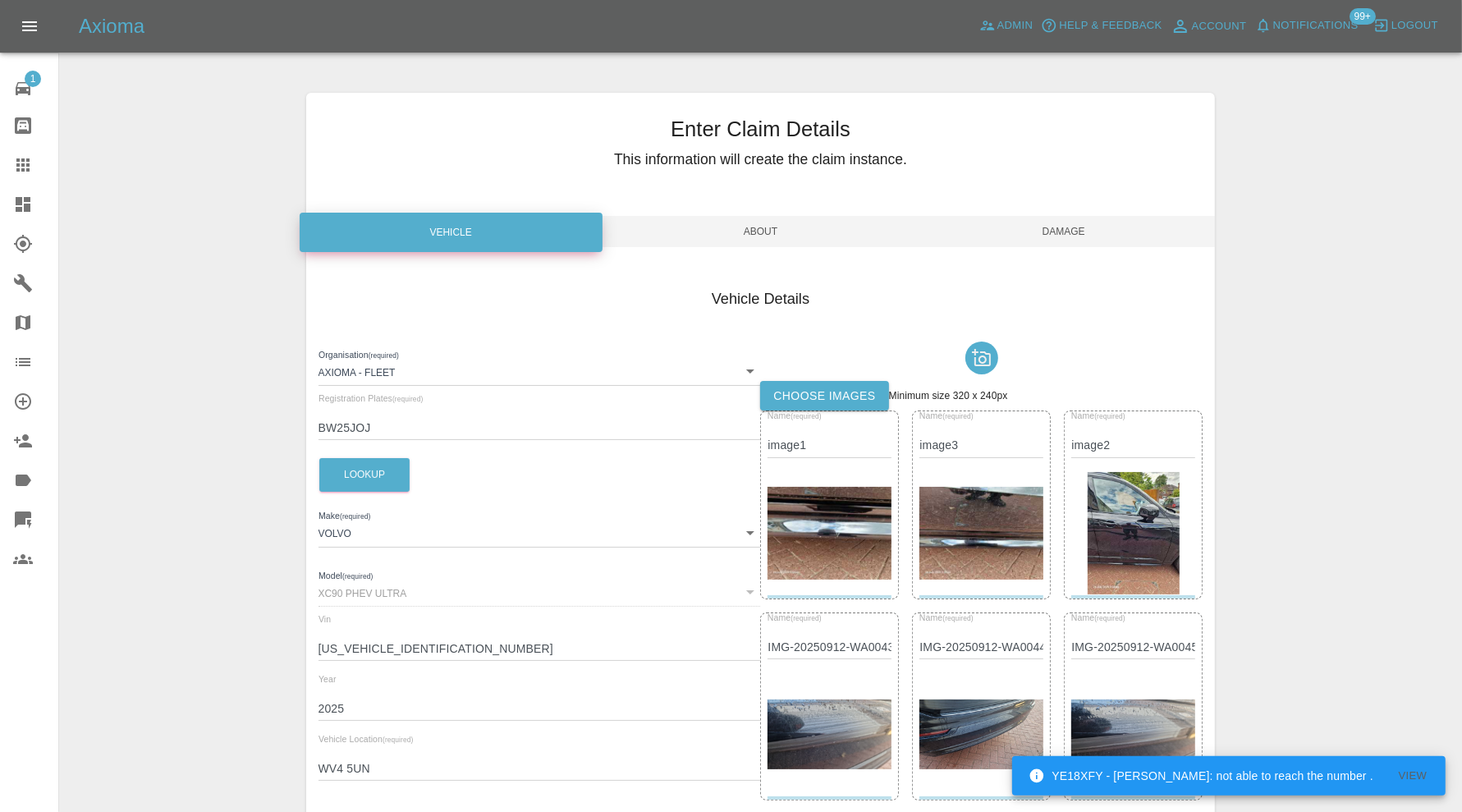
click at [1072, 229] on span "Damage" at bounding box center [1063, 231] width 303 height 31
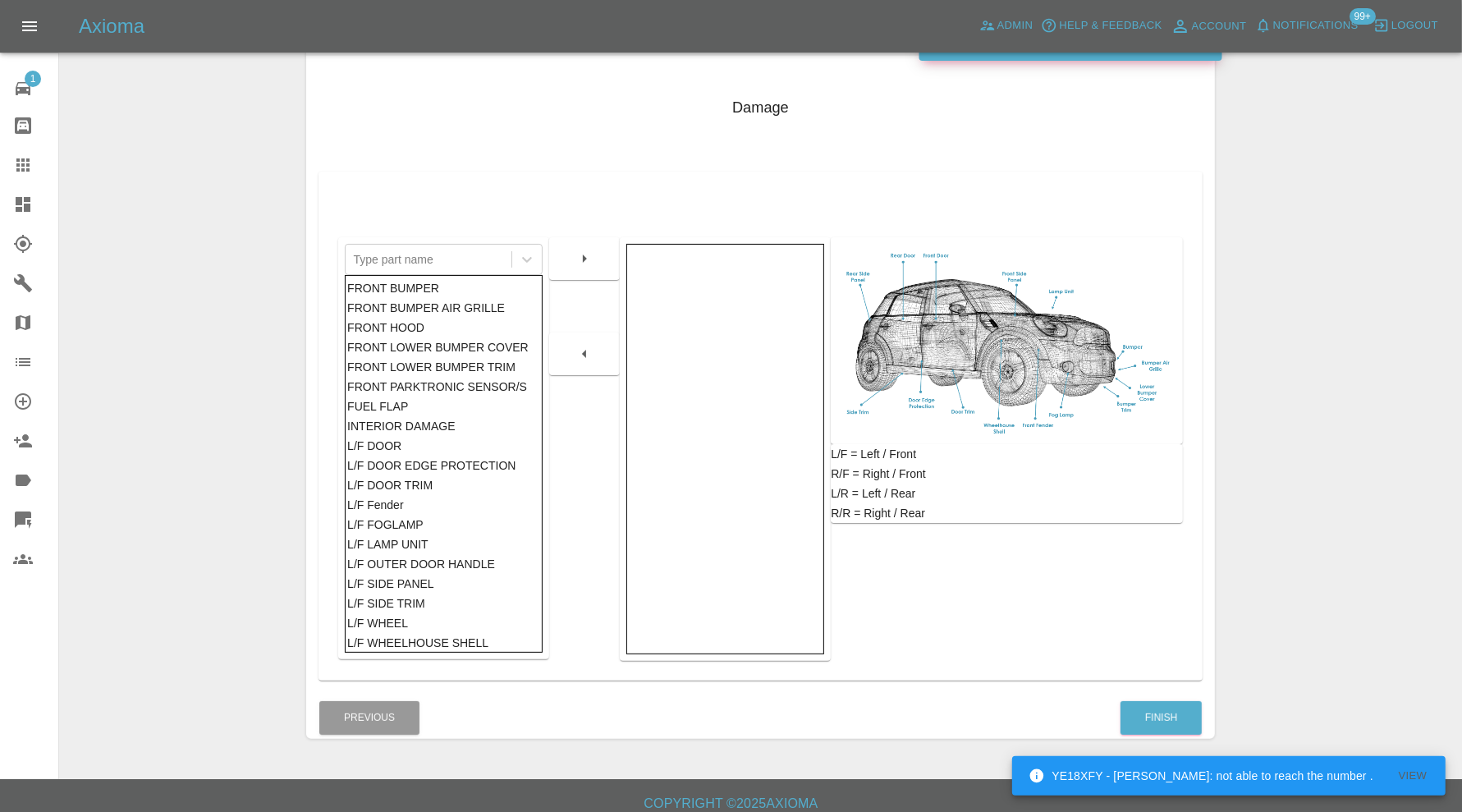
scroll to position [204, 0]
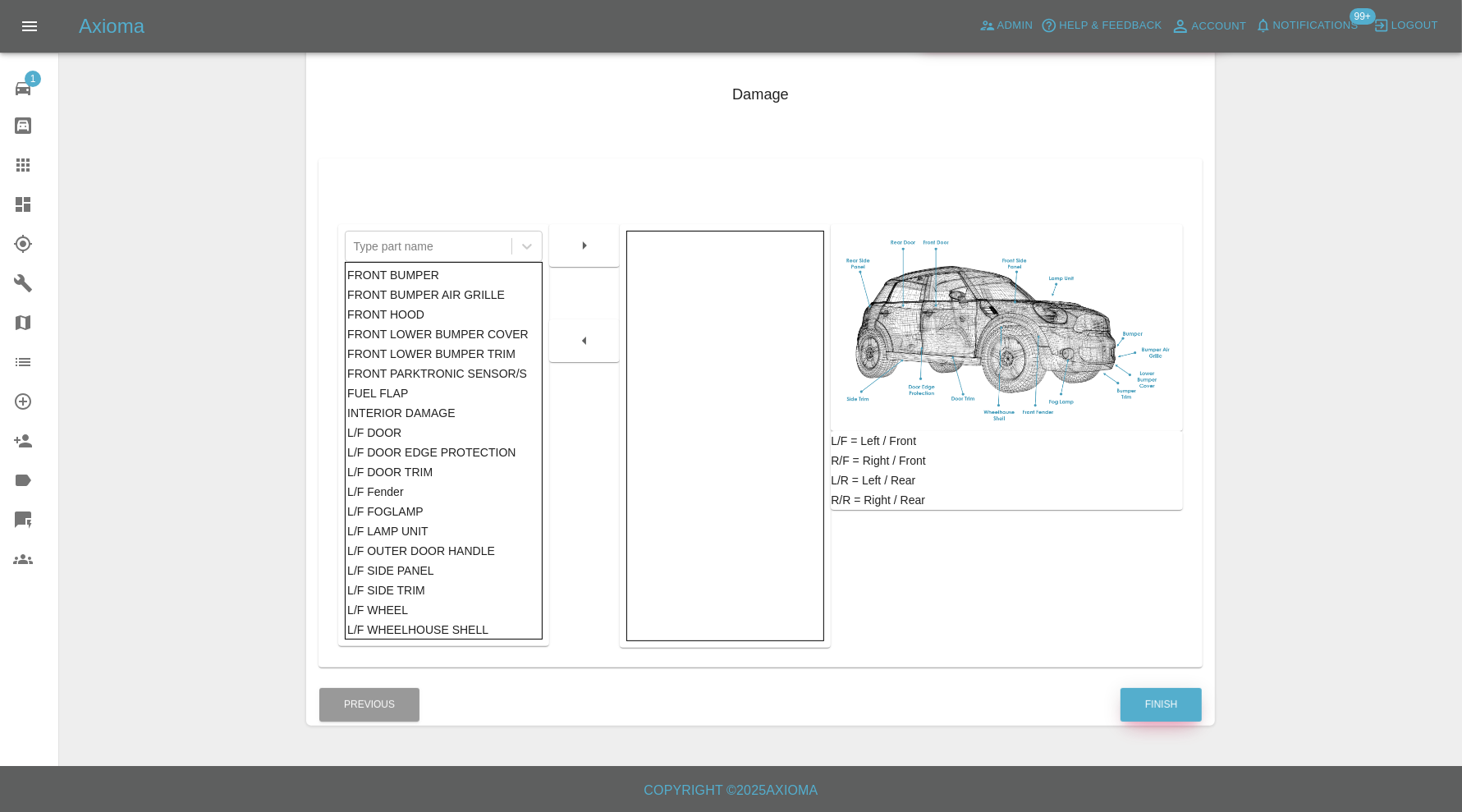
click at [1156, 696] on button "Finish" at bounding box center [1161, 704] width 82 height 33
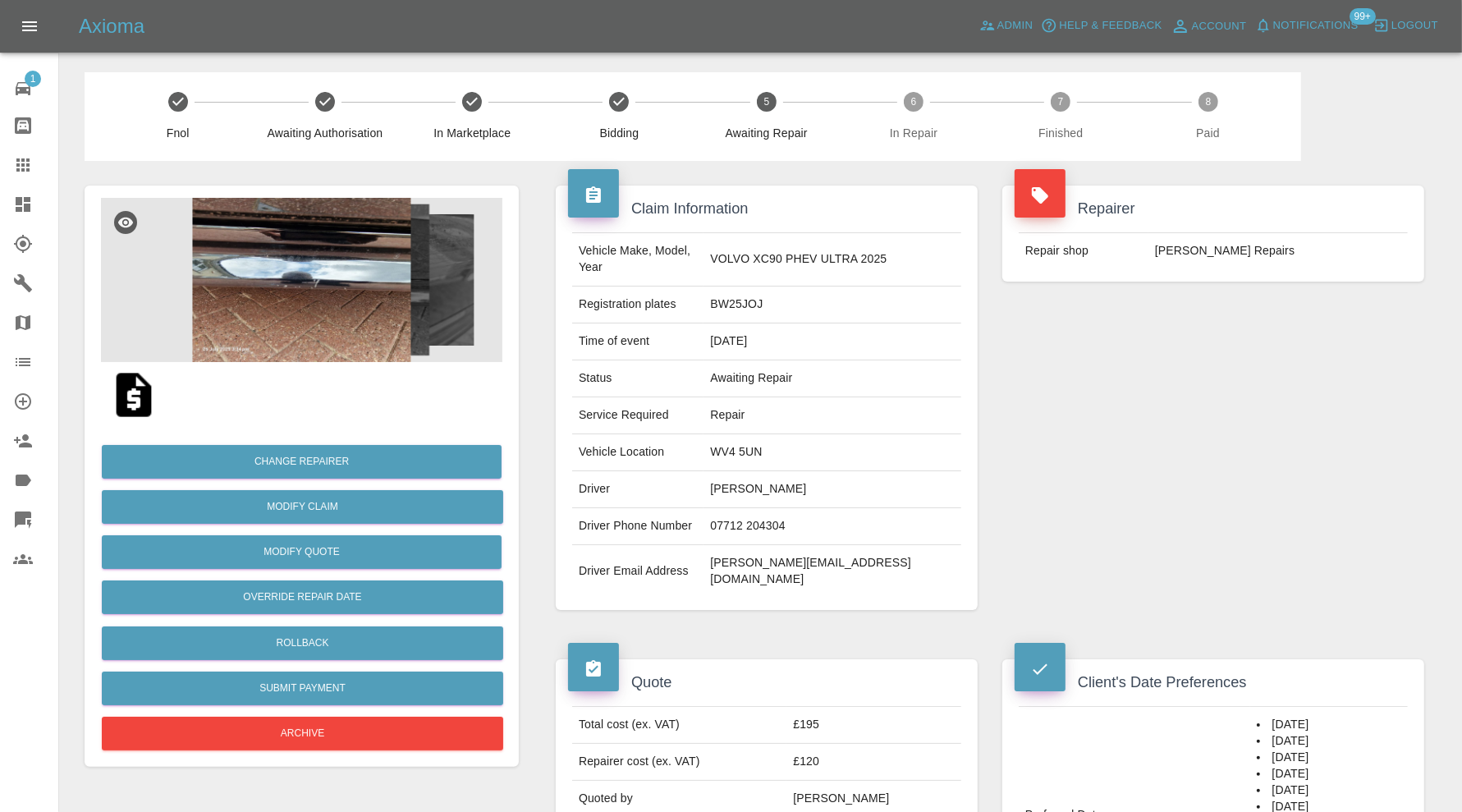
click at [341, 269] on img at bounding box center [301, 279] width 401 height 164
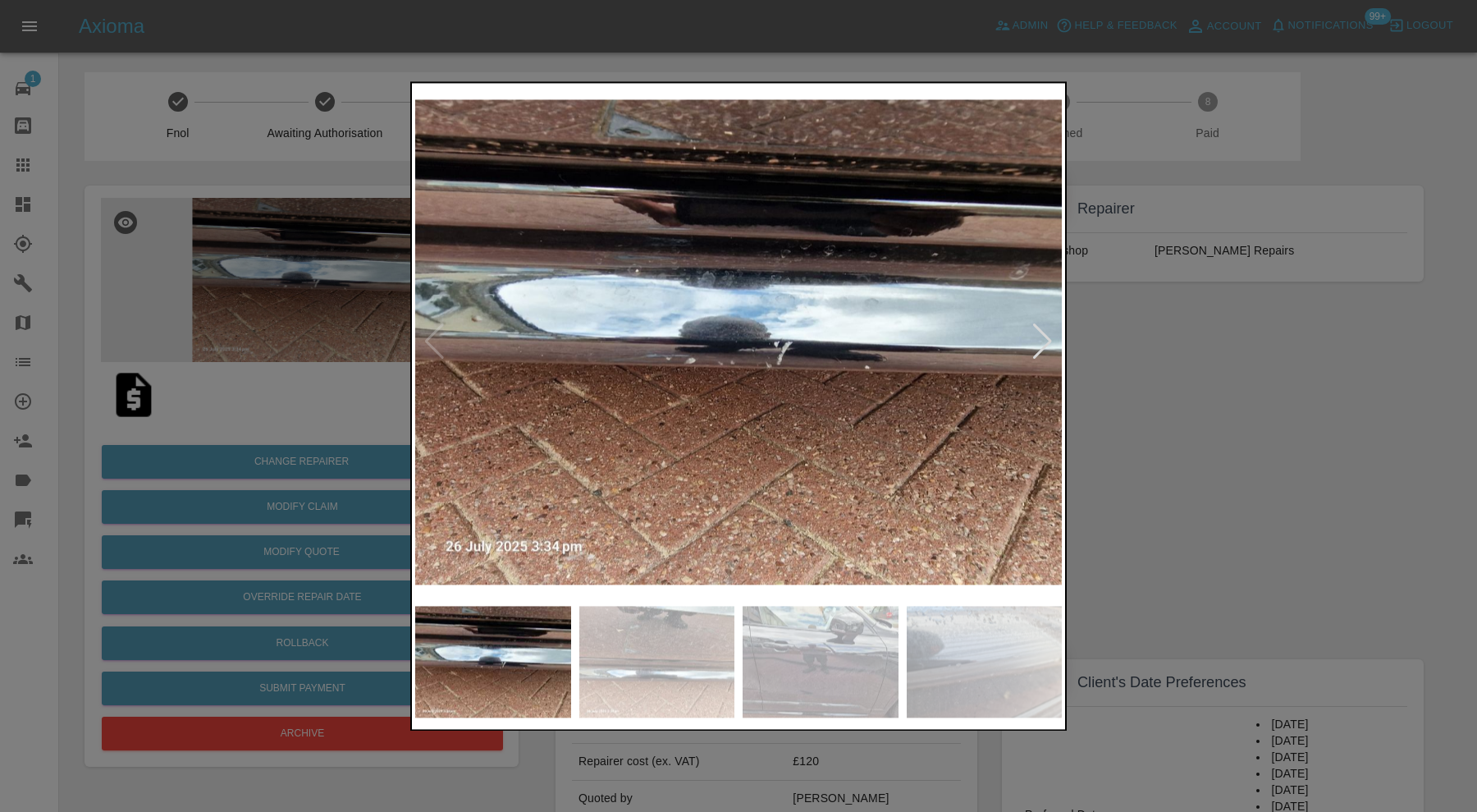
click at [842, 635] on img at bounding box center [821, 661] width 156 height 112
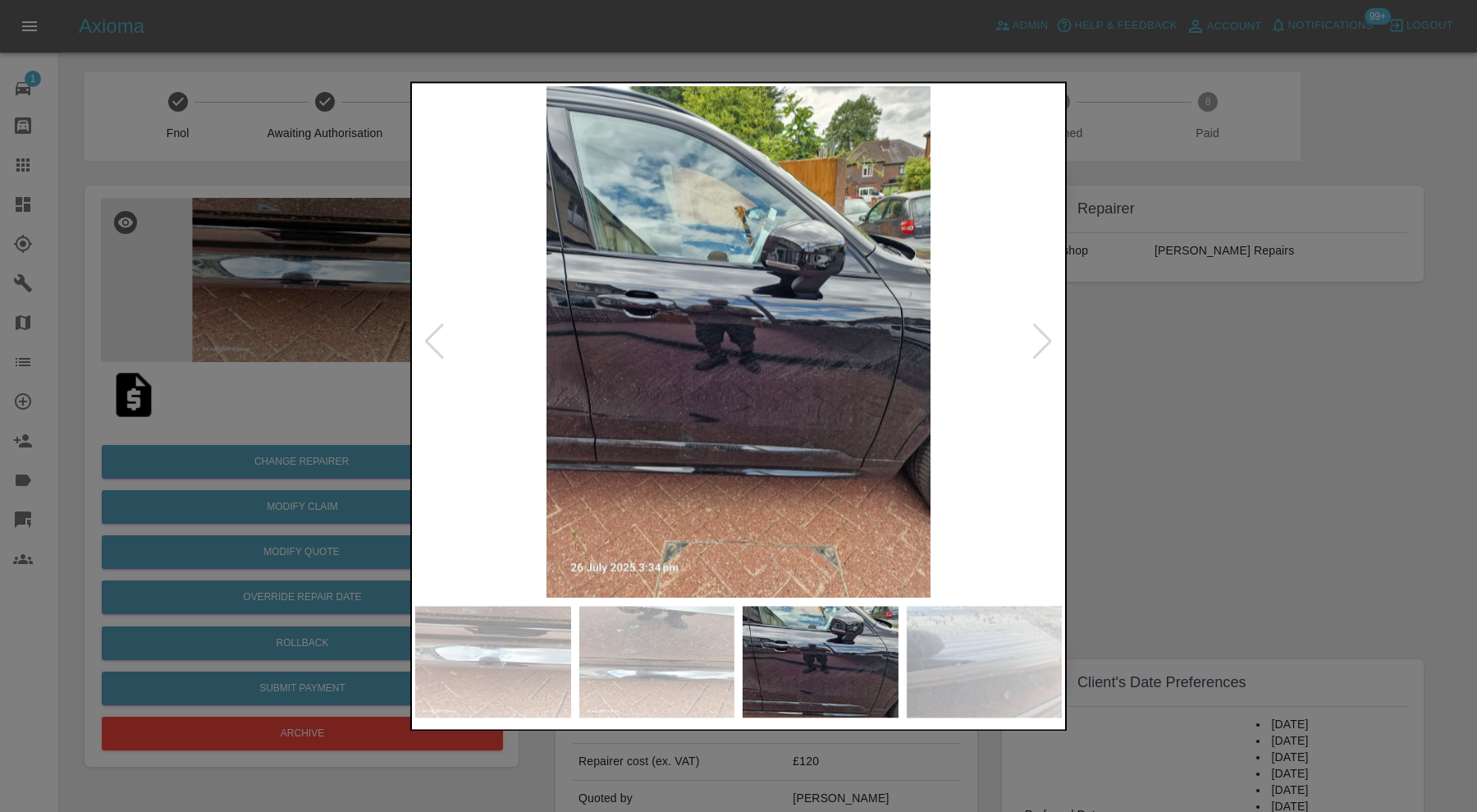
click at [939, 635] on img at bounding box center [985, 661] width 156 height 112
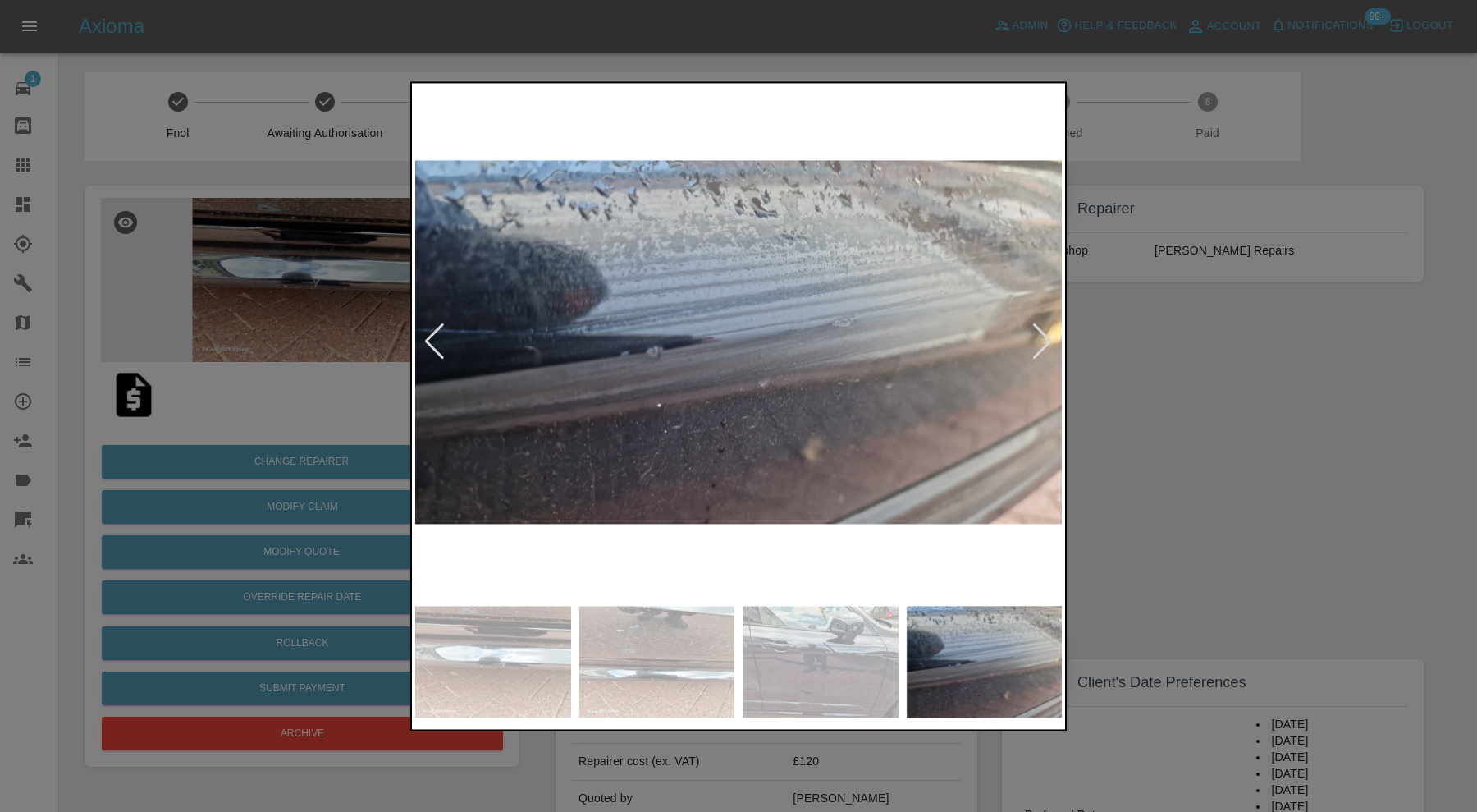
click at [1038, 331] on div at bounding box center [1042, 342] width 22 height 36
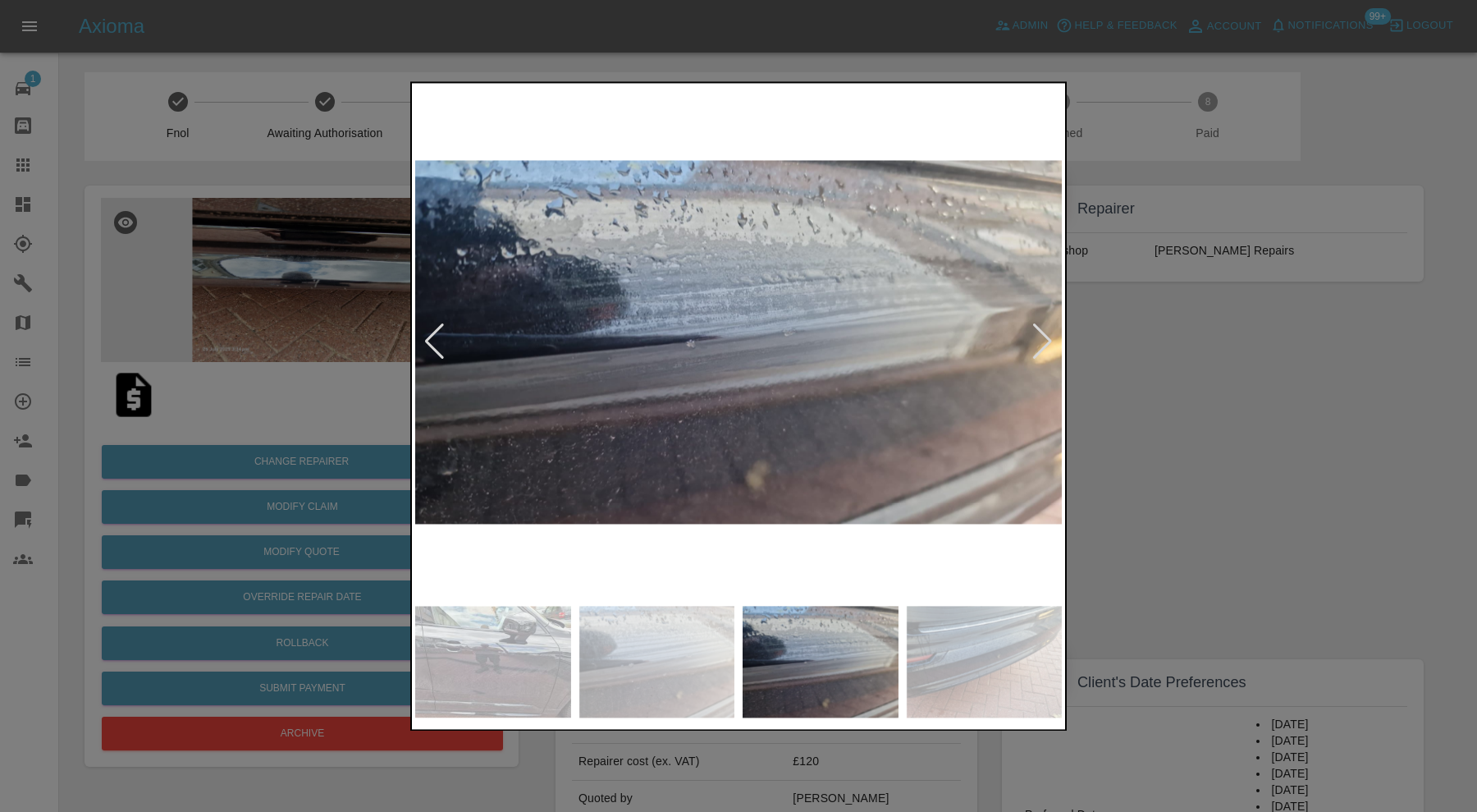
click at [1038, 331] on div at bounding box center [1042, 342] width 22 height 36
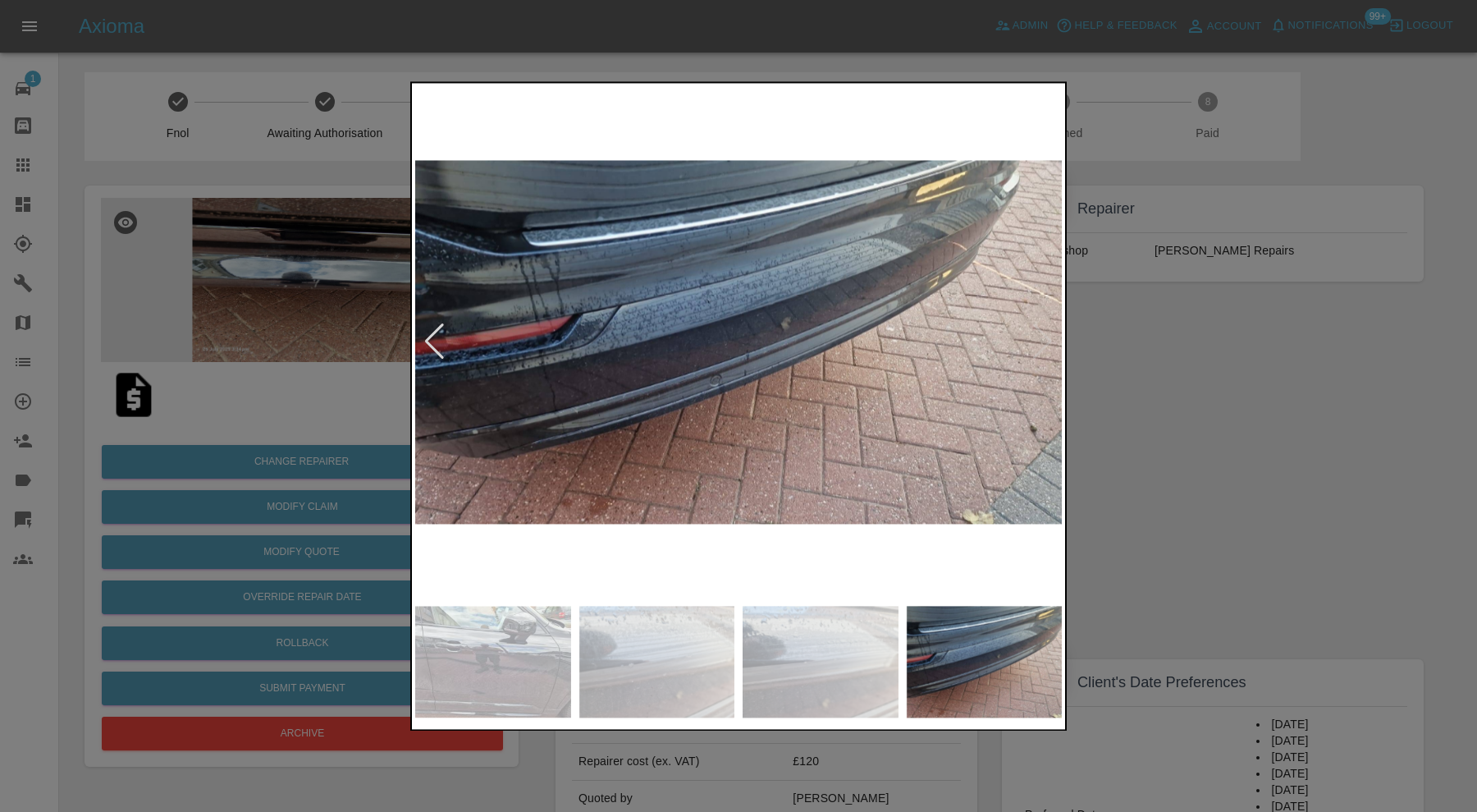
click at [1038, 331] on img at bounding box center [739, 341] width 647 height 511
click at [799, 318] on img at bounding box center [739, 341] width 647 height 511
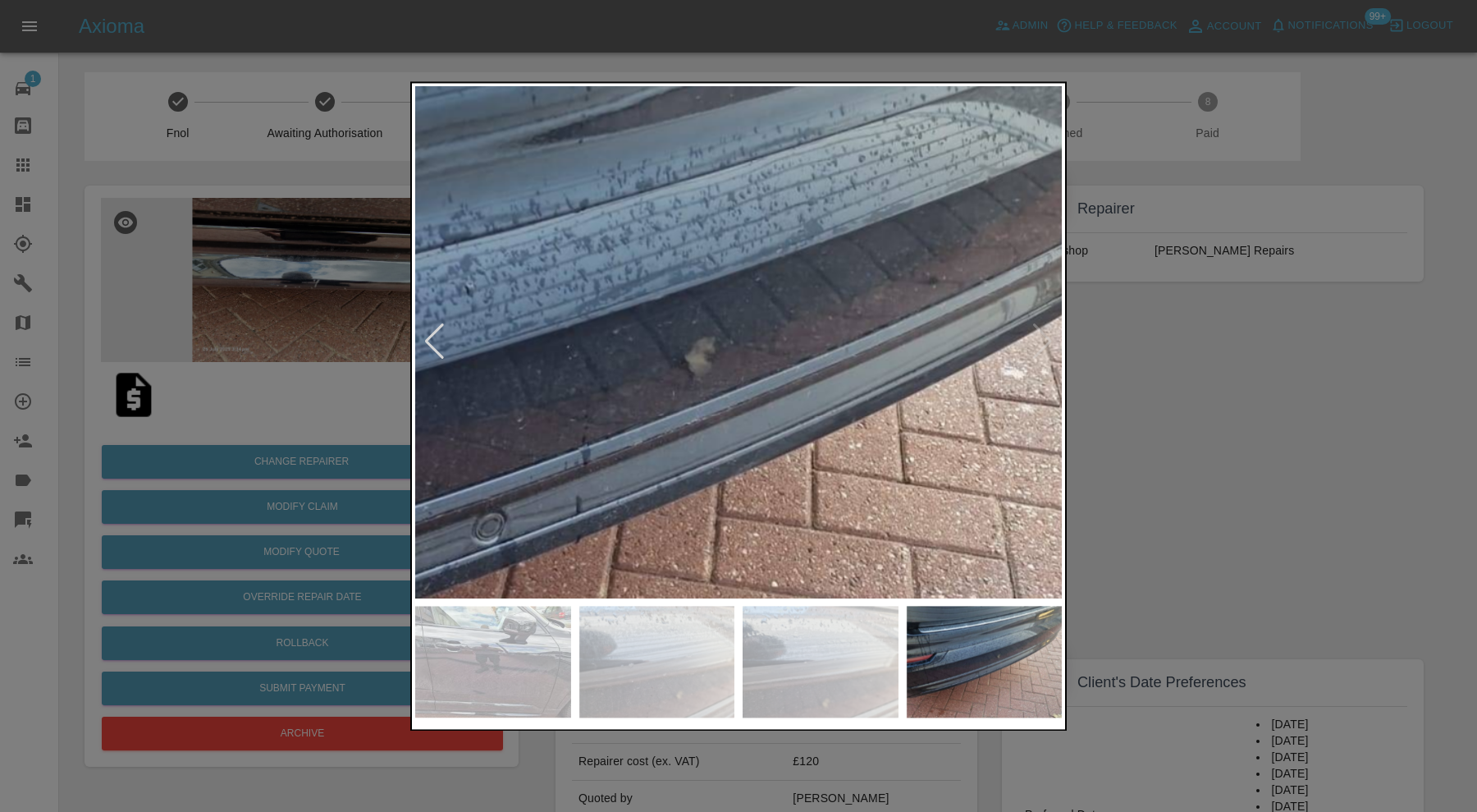
click at [799, 318] on img at bounding box center [558, 413] width 1940 height 1535
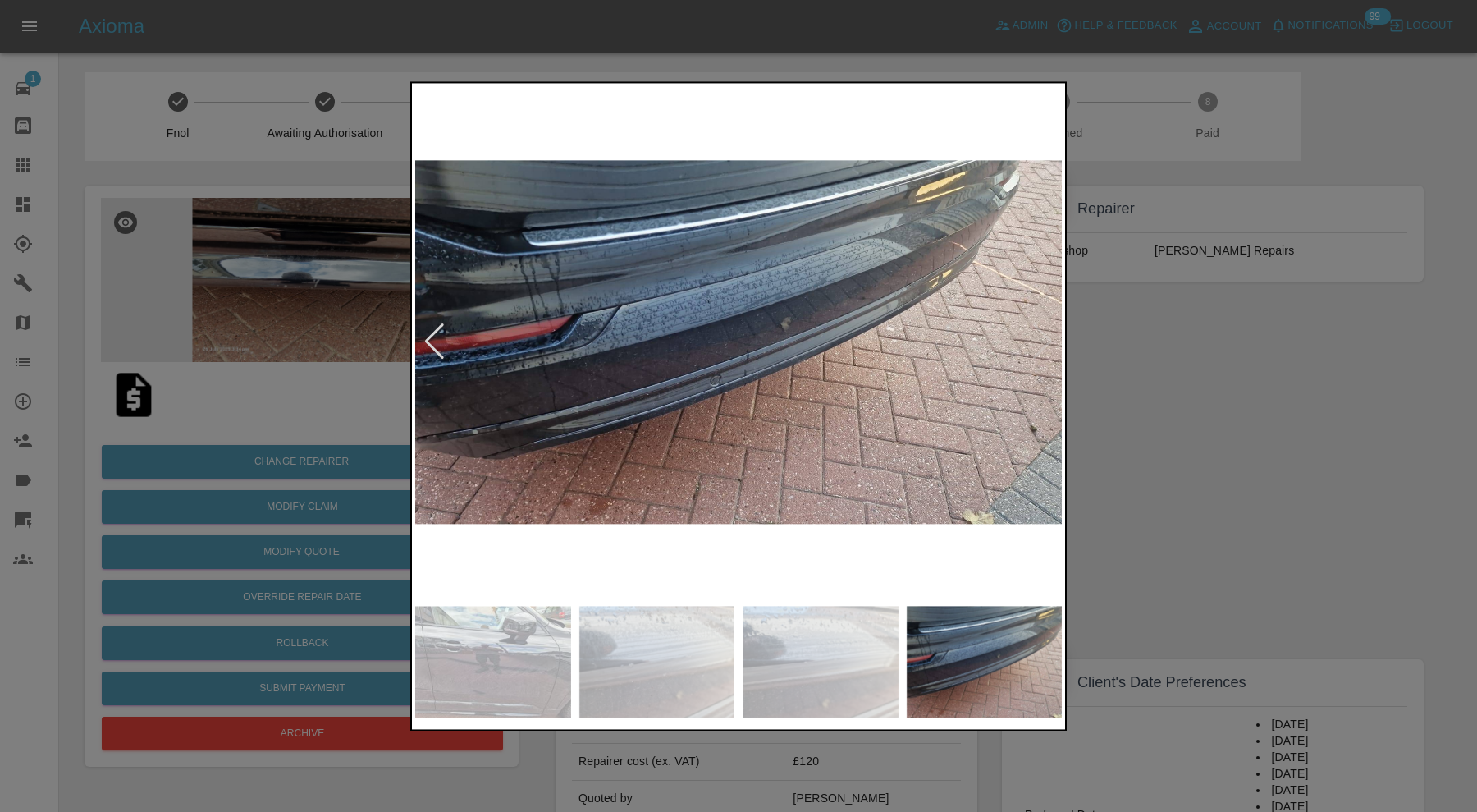
click at [1080, 325] on div at bounding box center [738, 406] width 1477 height 812
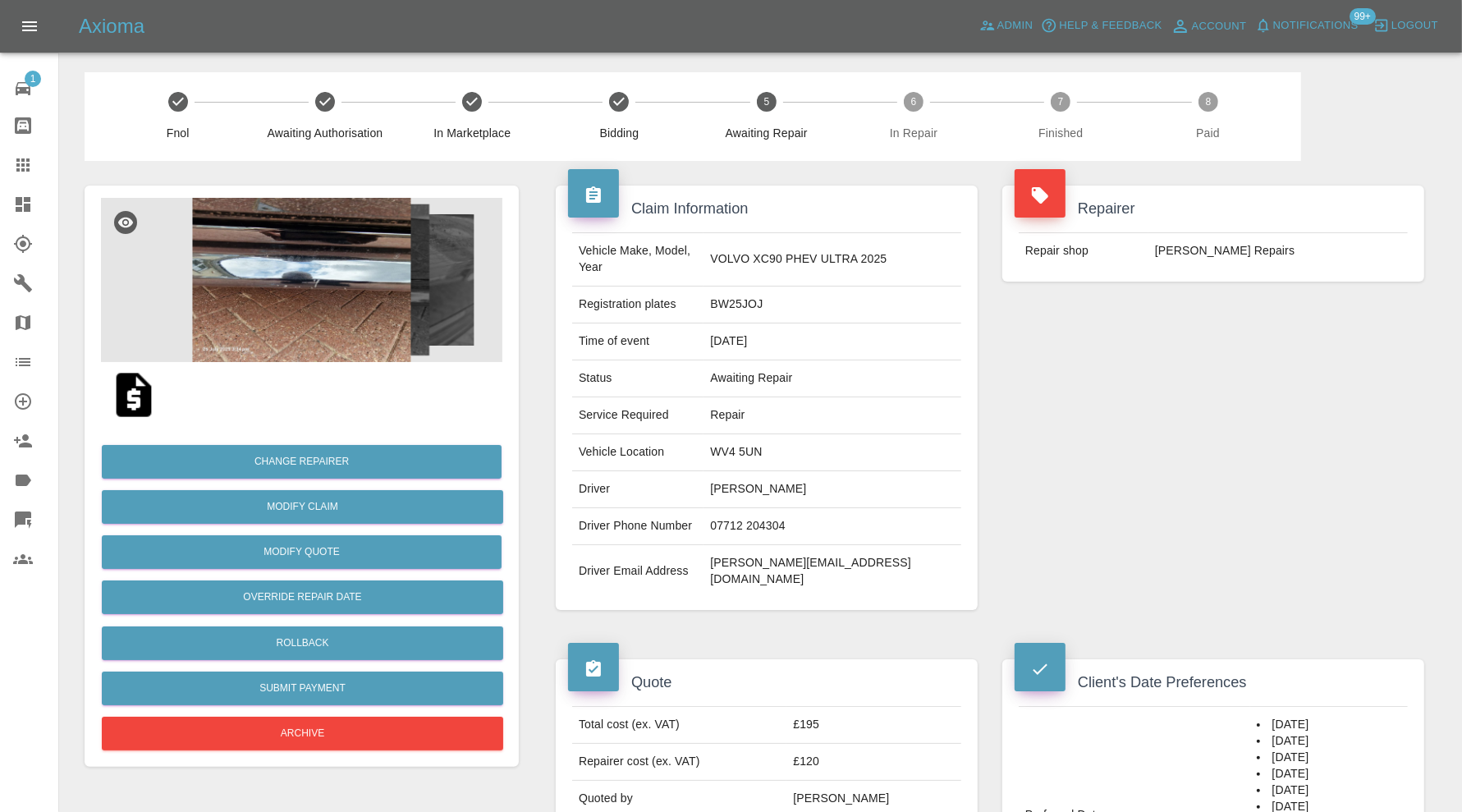
click at [296, 280] on img at bounding box center [301, 279] width 401 height 164
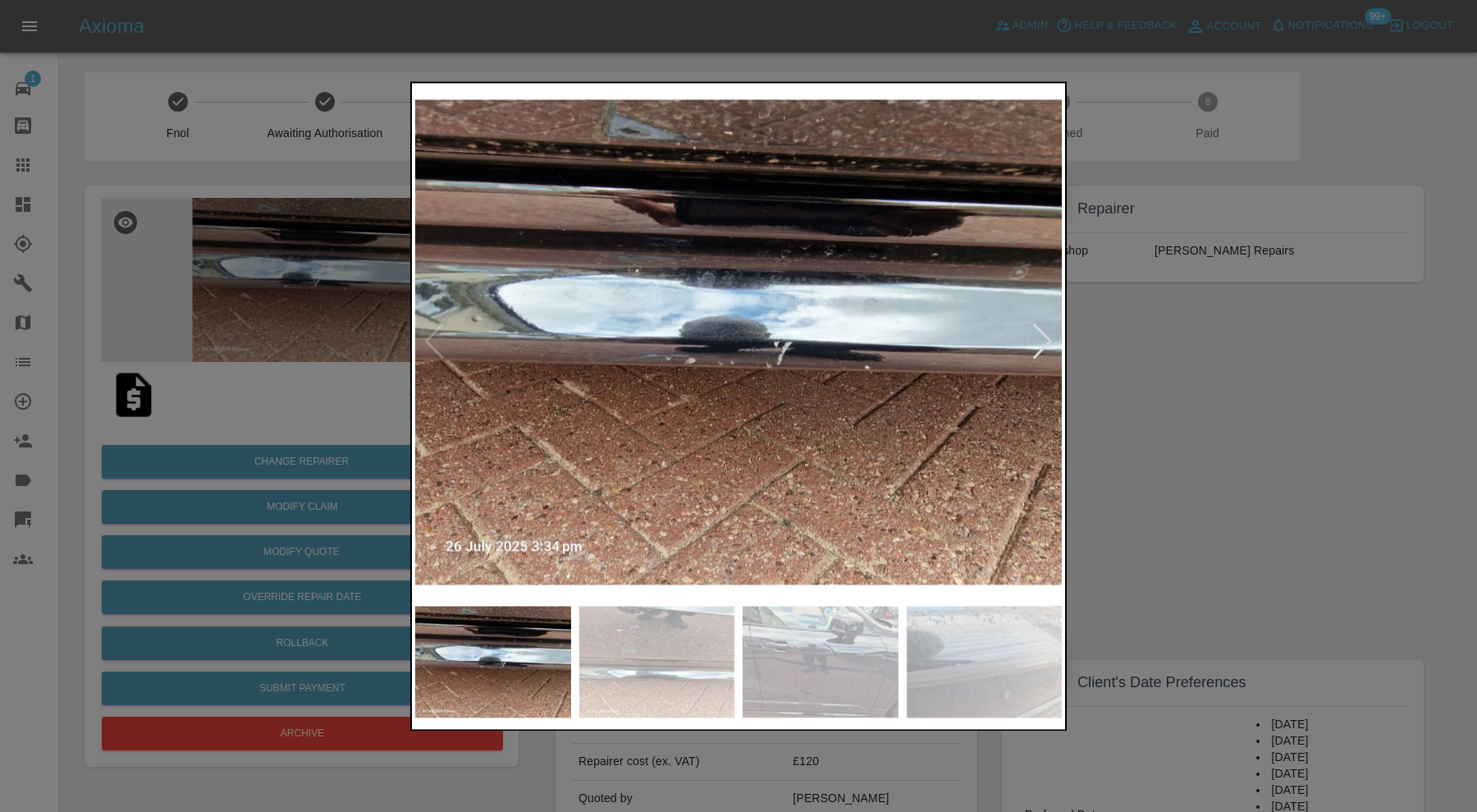
click at [1037, 337] on div at bounding box center [1042, 342] width 22 height 36
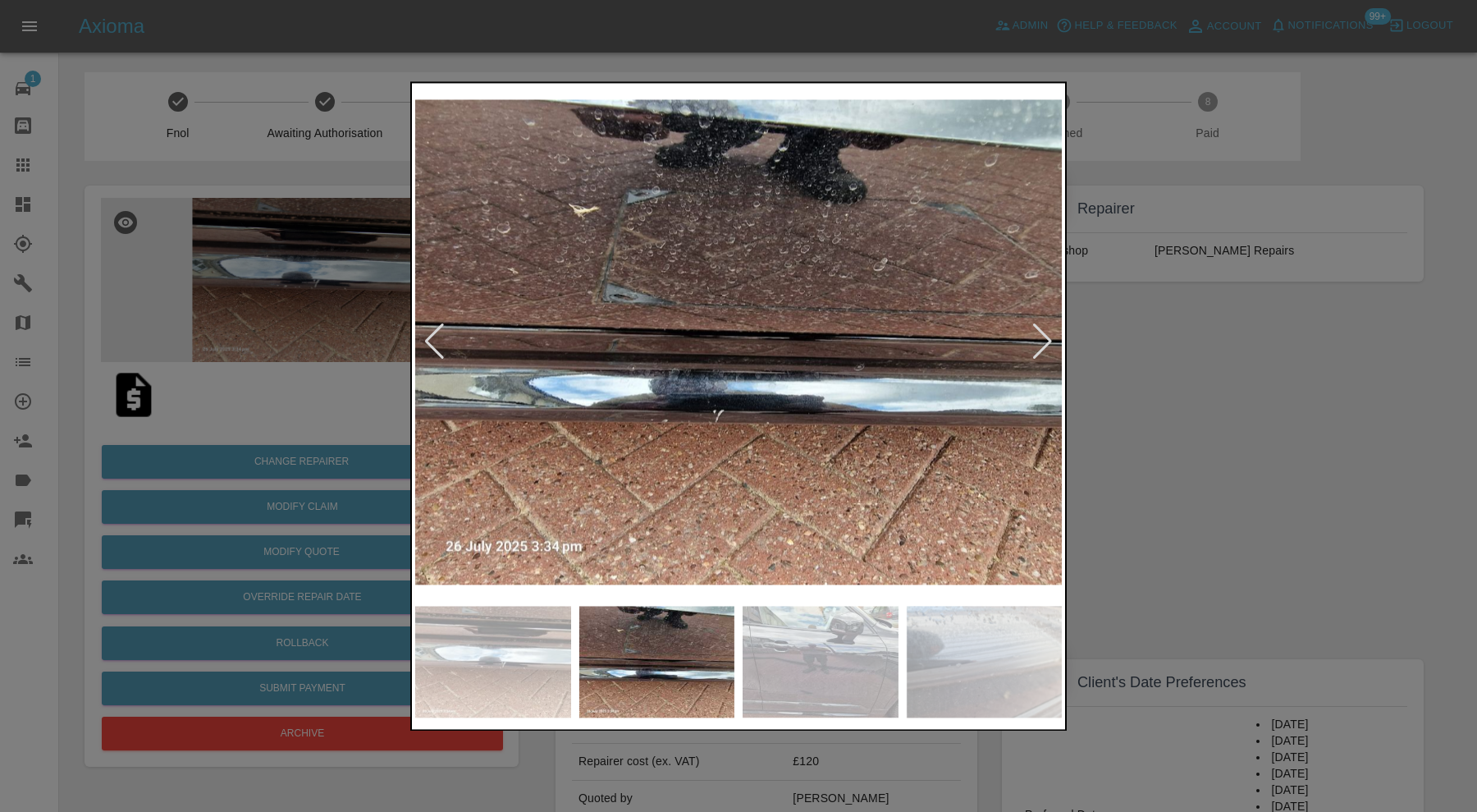
click at [1167, 348] on div at bounding box center [738, 406] width 1477 height 812
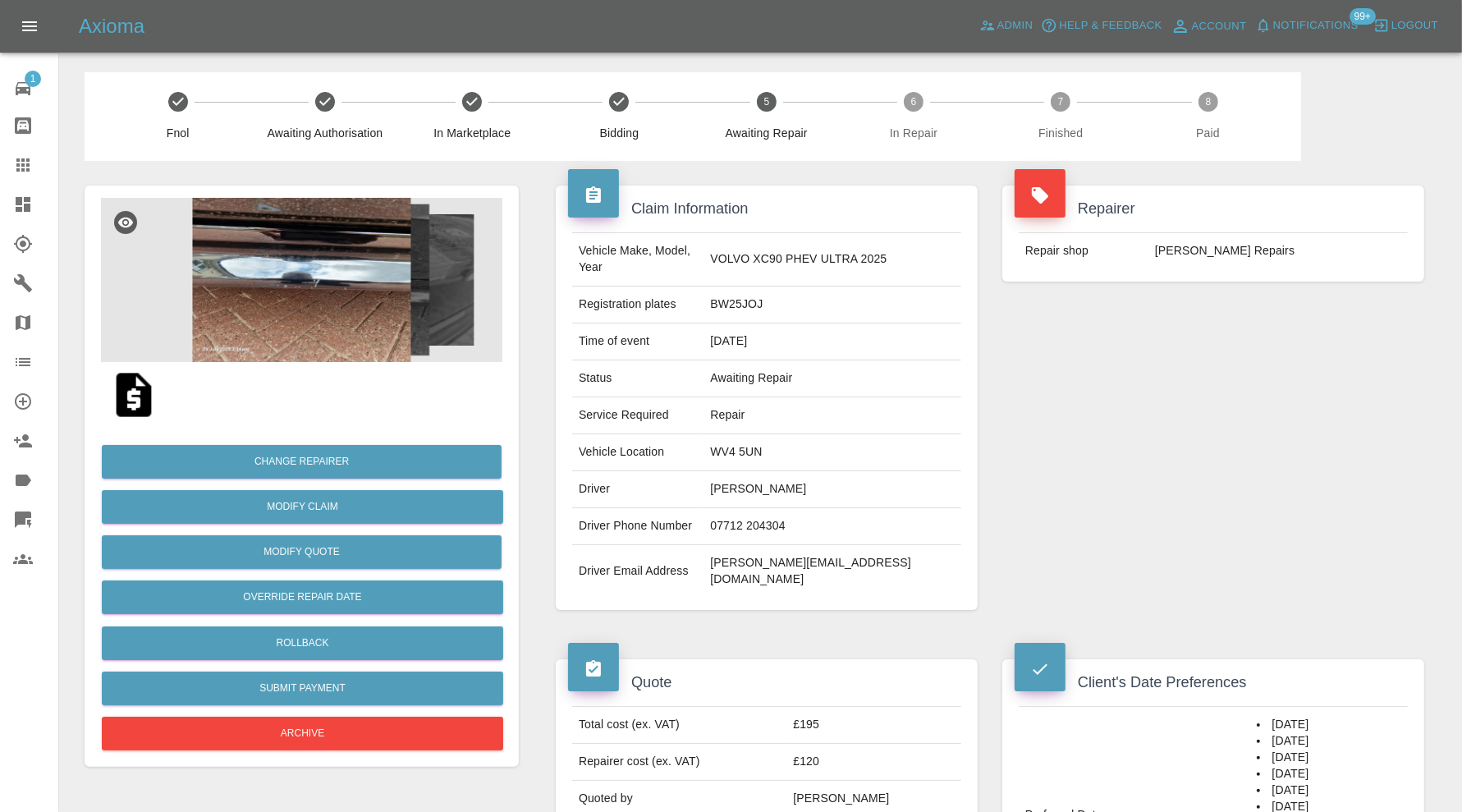
click at [269, 294] on img at bounding box center [301, 279] width 401 height 164
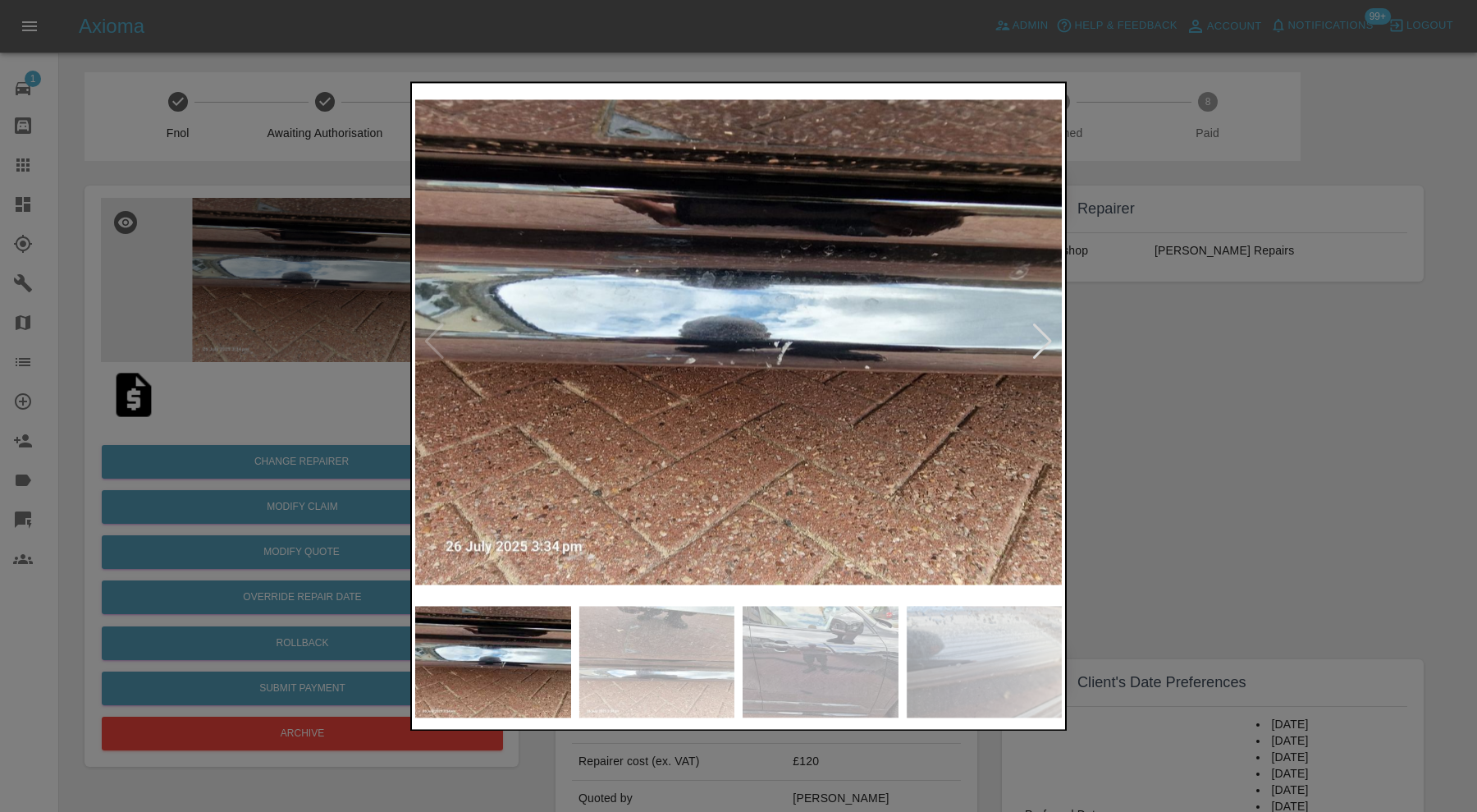
click at [1043, 339] on div at bounding box center [1042, 342] width 22 height 36
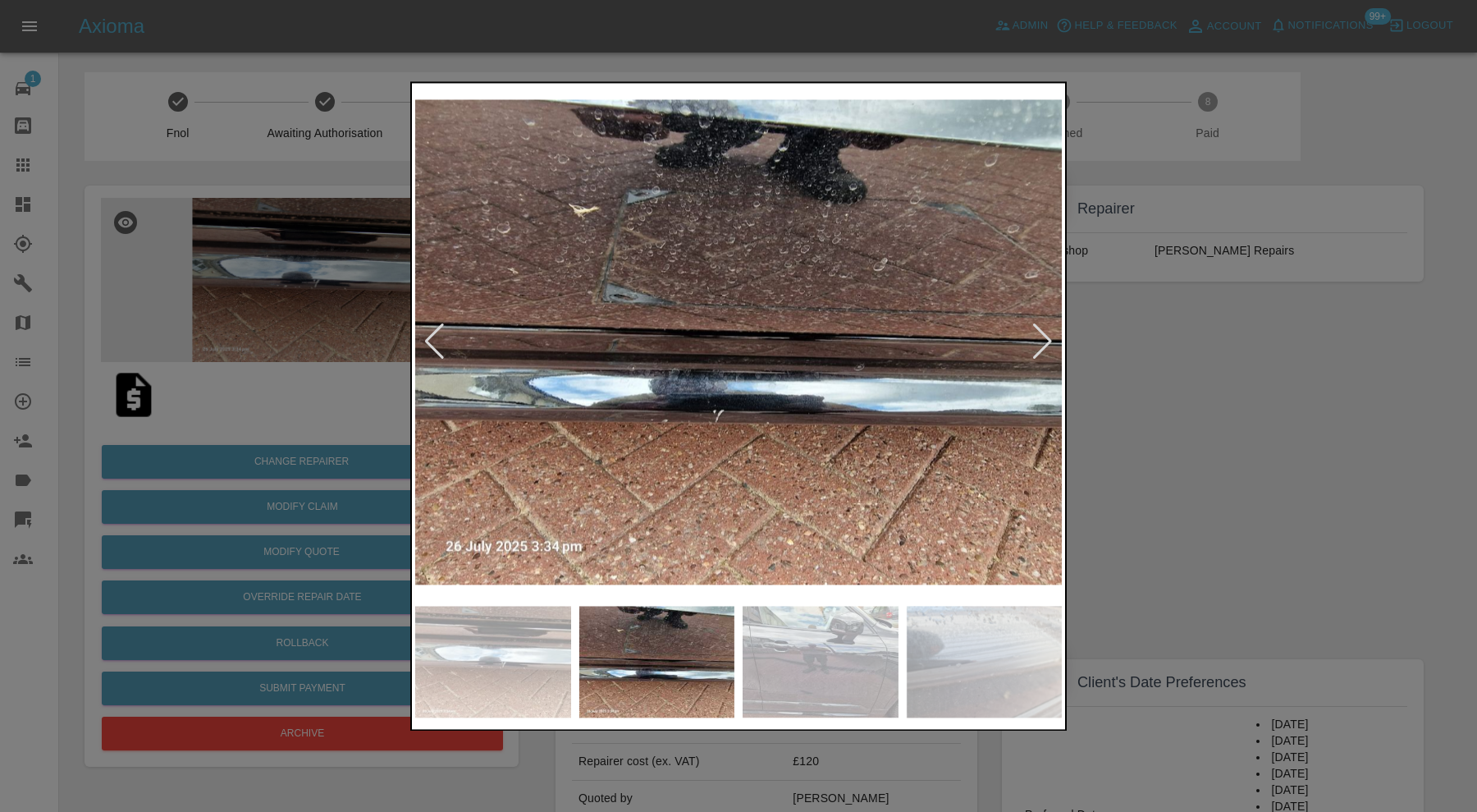
click at [1203, 402] on div at bounding box center [738, 406] width 1477 height 812
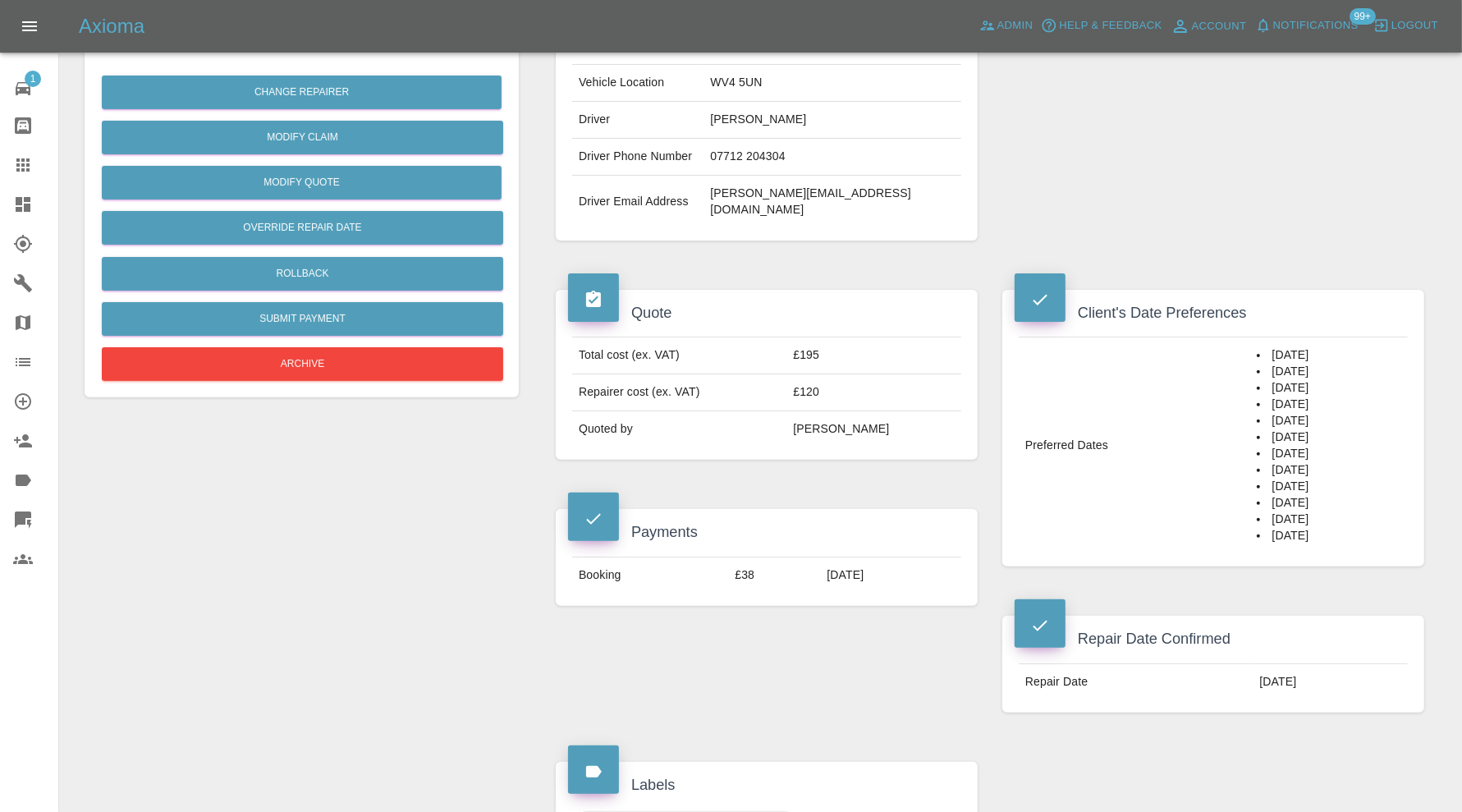
scroll to position [1231, 0]
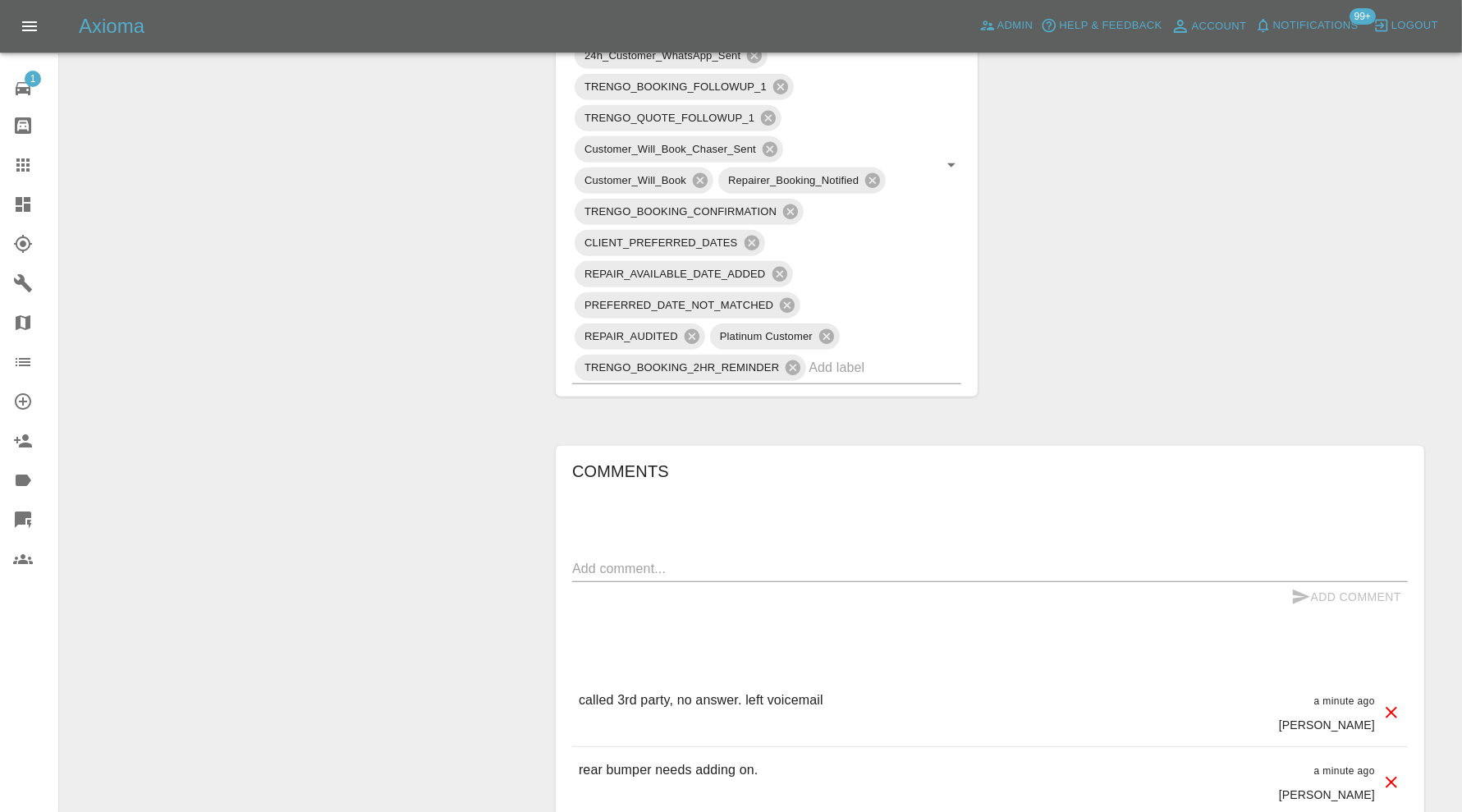
click at [915, 559] on textarea at bounding box center [990, 568] width 836 height 19
type textarea "sent email"
click at [1311, 581] on button "Add Comment" at bounding box center [1346, 597] width 123 height 30
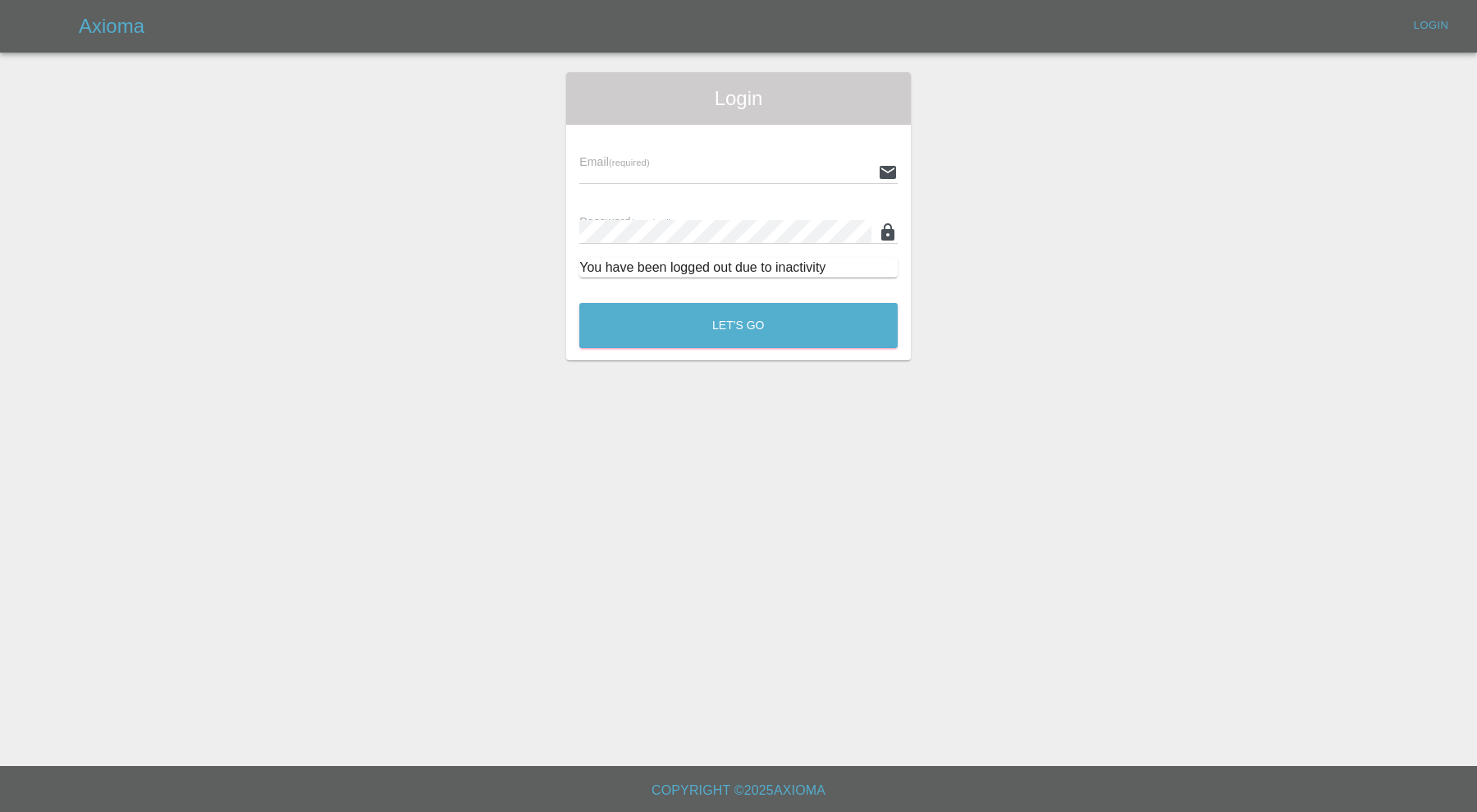
type input "carl.ainsworth@axioma.co.uk"
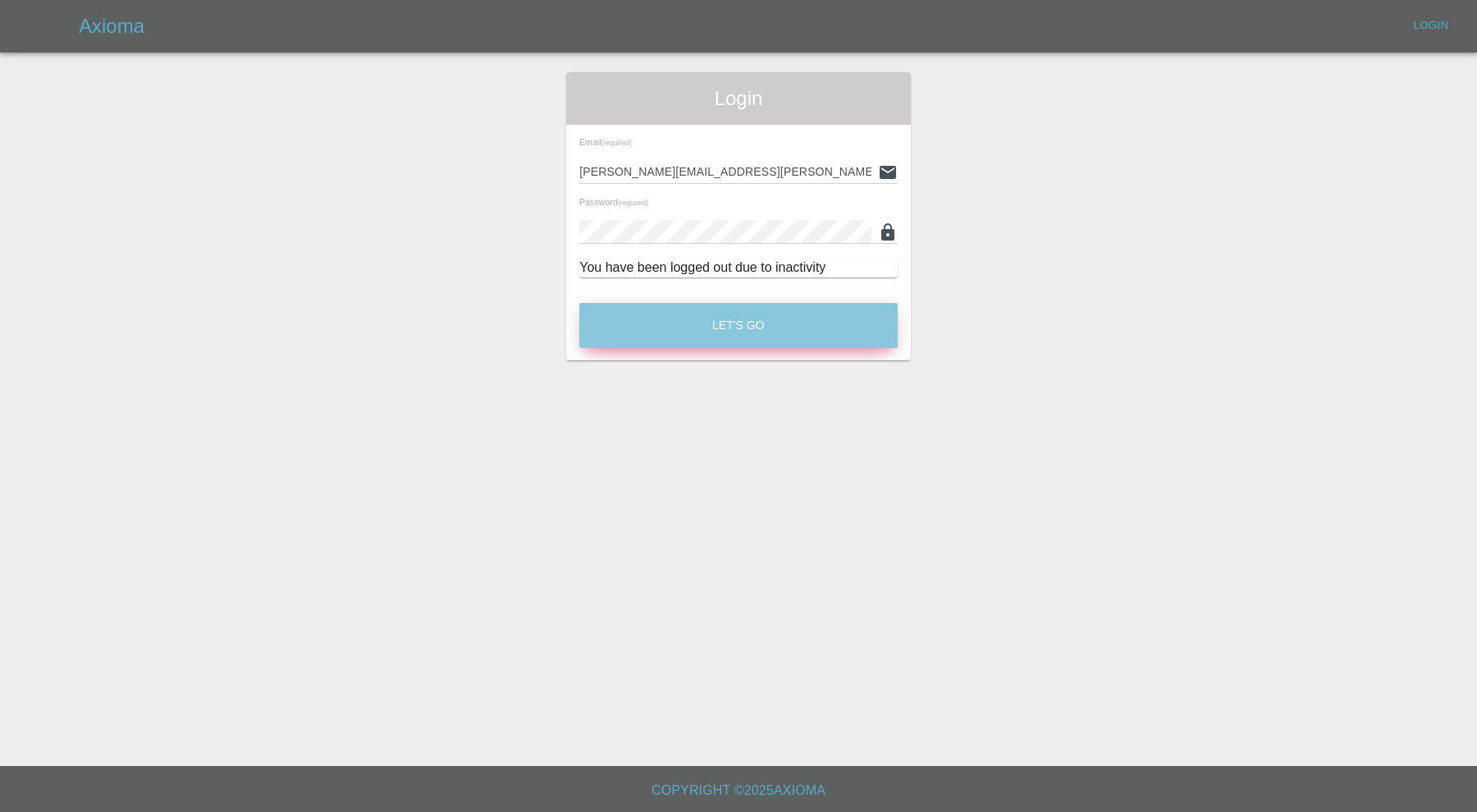
click at [849, 341] on button "Let's Go" at bounding box center [739, 325] width 319 height 46
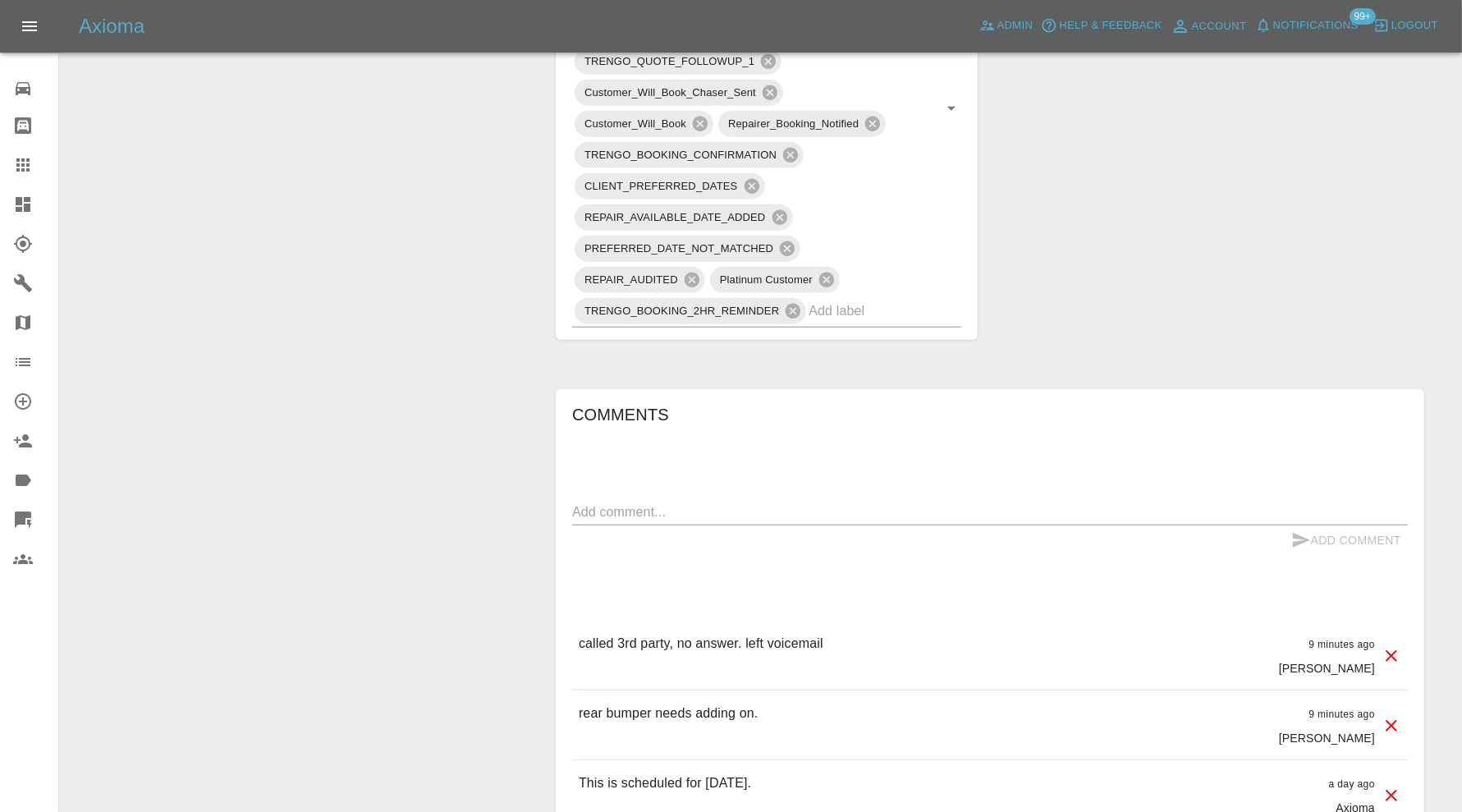
scroll to position [1367, 0]
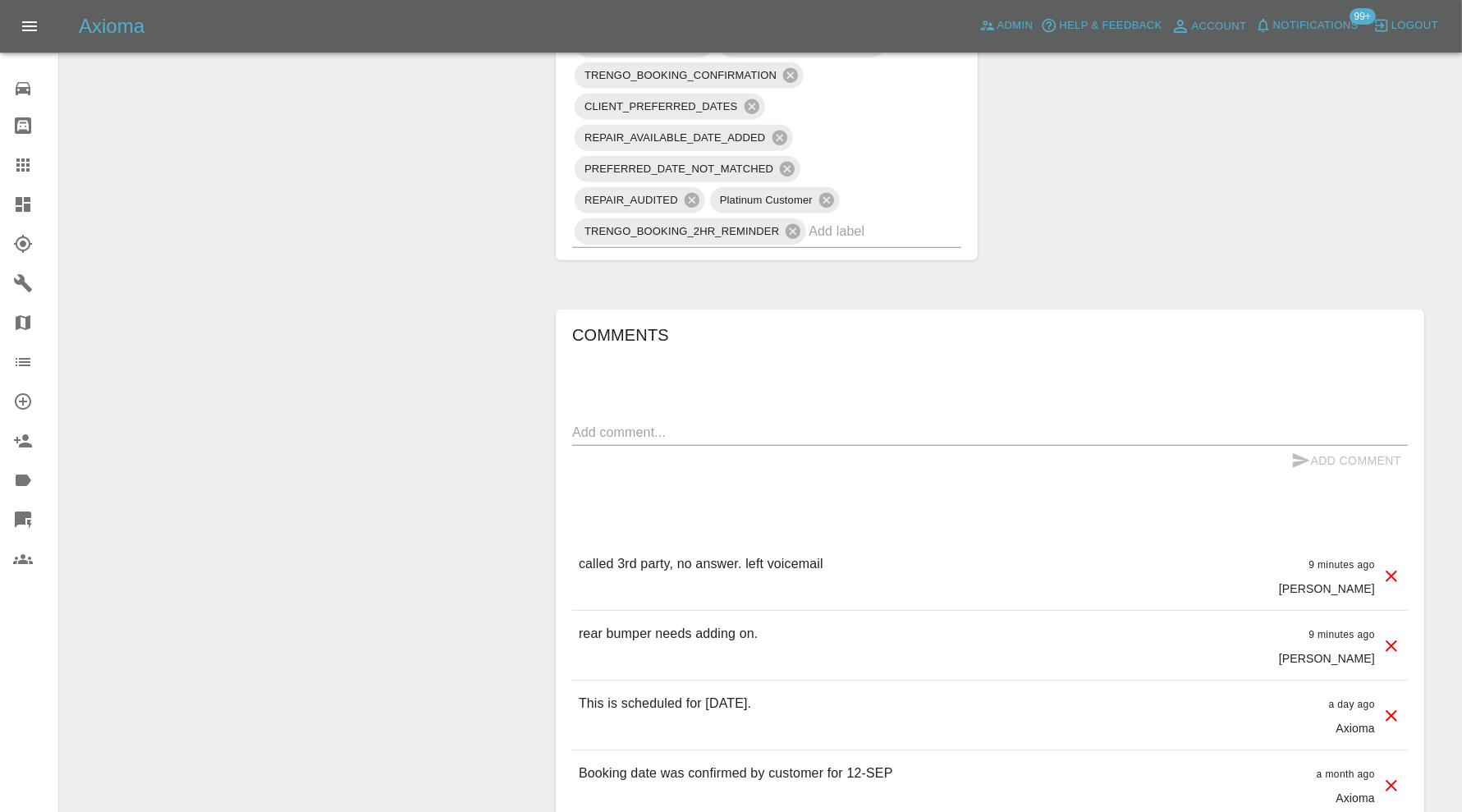
click at [767, 423] on textarea at bounding box center [990, 433] width 836 height 19
type textarea "sent email"
click at [1329, 446] on button "Add Comment" at bounding box center [1346, 461] width 123 height 30
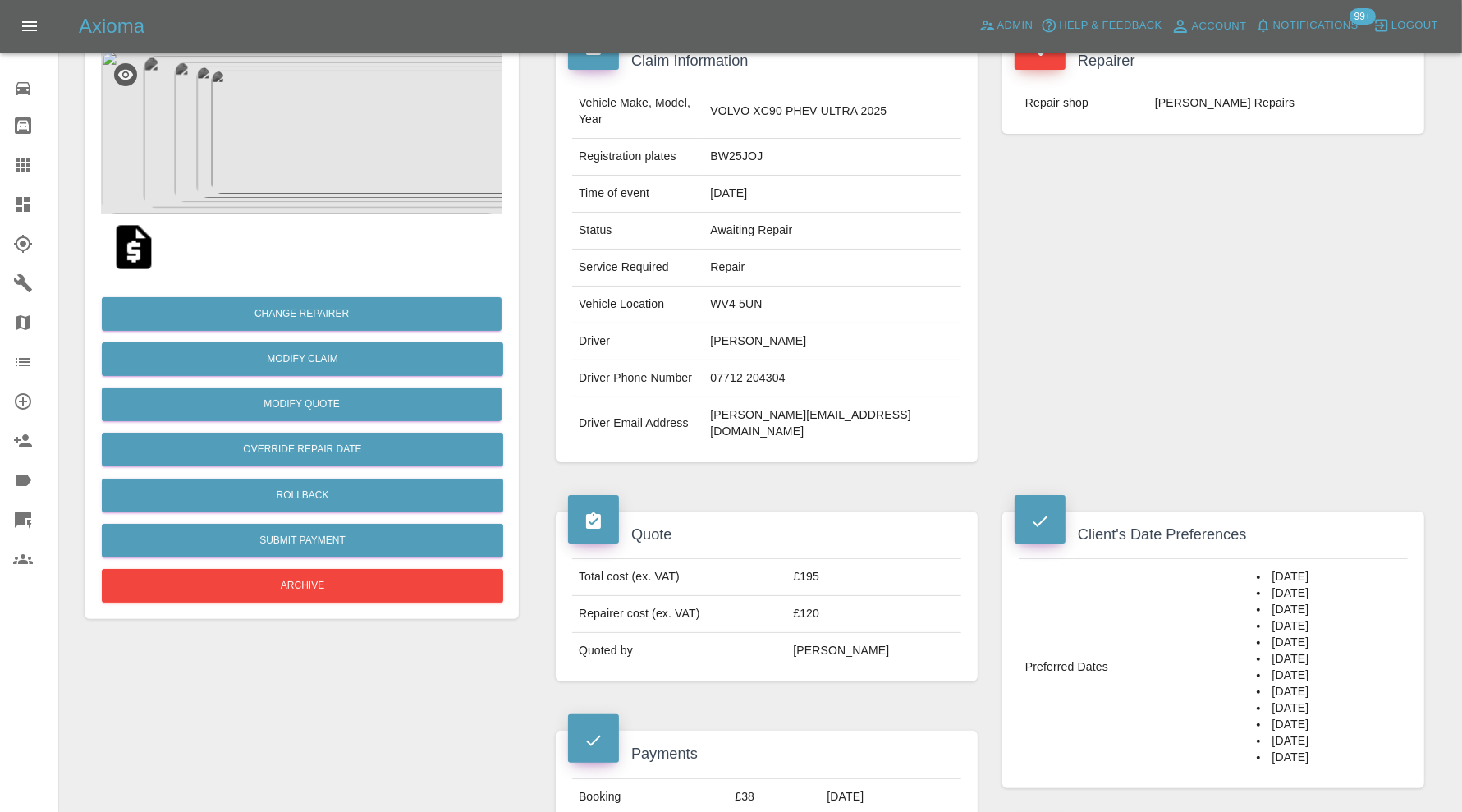
scroll to position [137, 0]
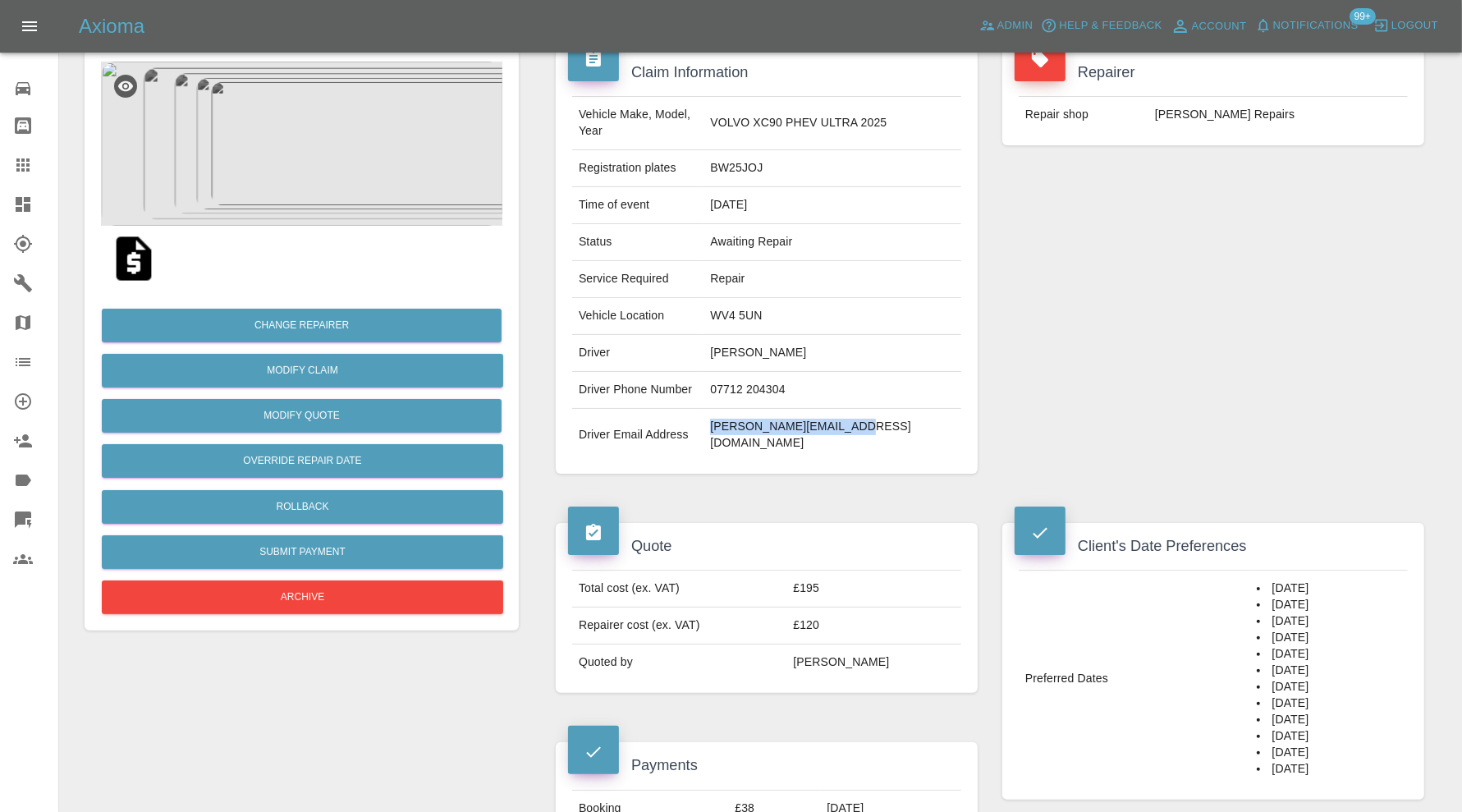
drag, startPoint x: 917, startPoint y: 411, endPoint x: 748, endPoint y: 421, distance: 169.3
click at [748, 421] on td "liam@trackershop-uk.com" at bounding box center [832, 434] width 258 height 52
copy td "liam@trackershop-uk.com"
drag, startPoint x: 823, startPoint y: 152, endPoint x: 745, endPoint y: 156, distance: 78.1
click at [745, 156] on td "BW25JOJ" at bounding box center [832, 168] width 258 height 37
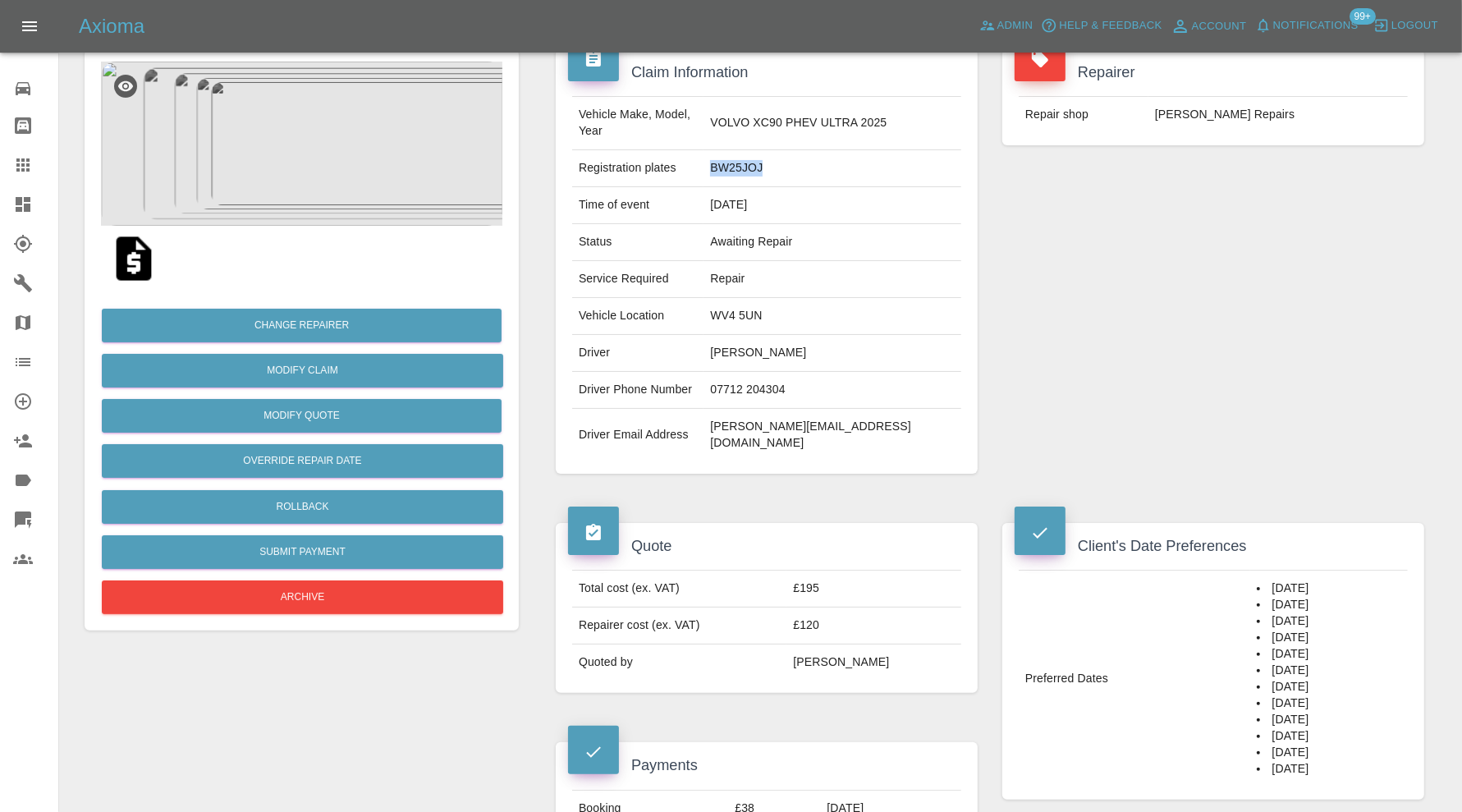
copy td "BW25JOJ"
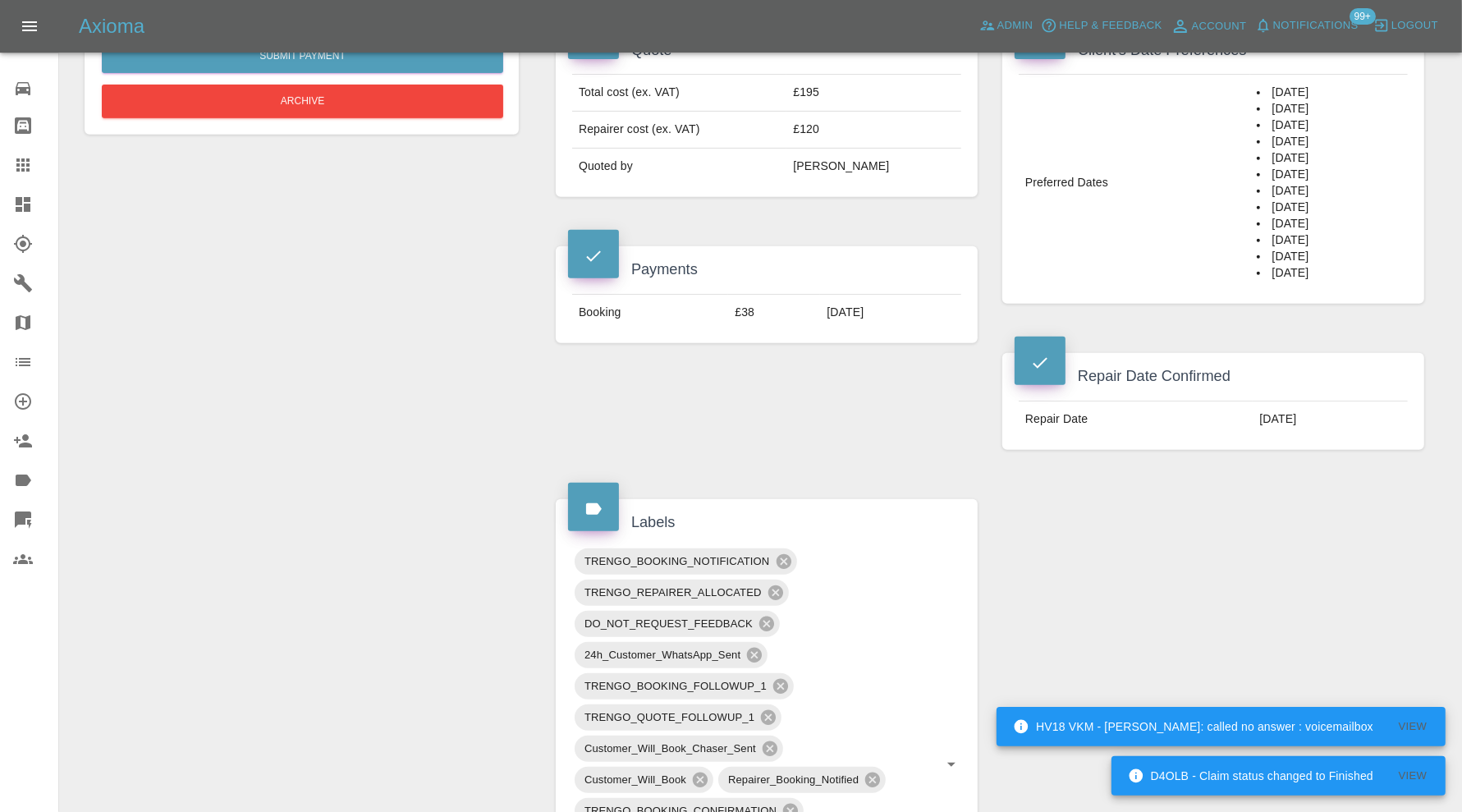
scroll to position [1367, 0]
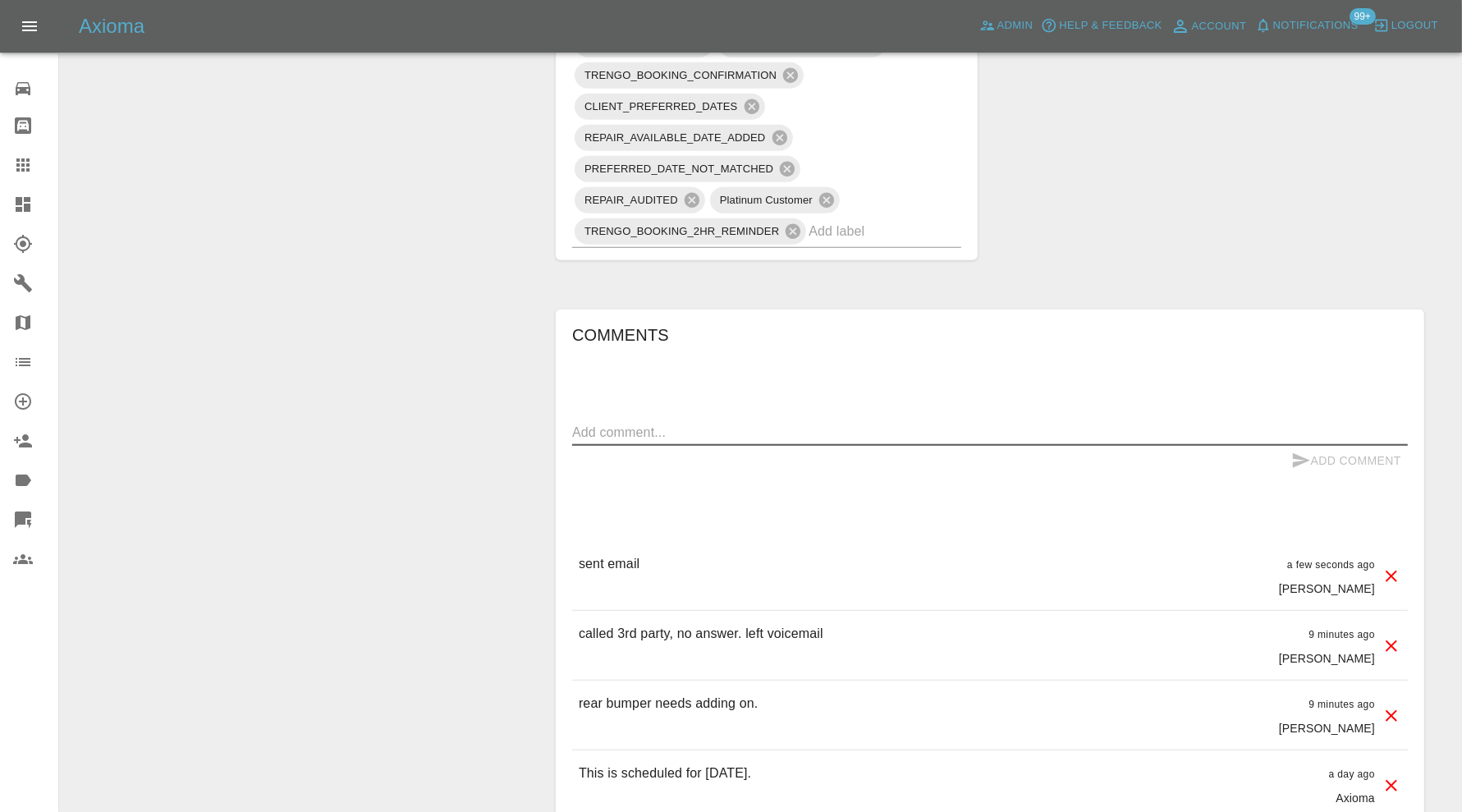
click at [714, 423] on textarea at bounding box center [990, 433] width 836 height 19
type textarea "postponed for now"
click at [1358, 446] on button "Add Comment" at bounding box center [1346, 461] width 123 height 30
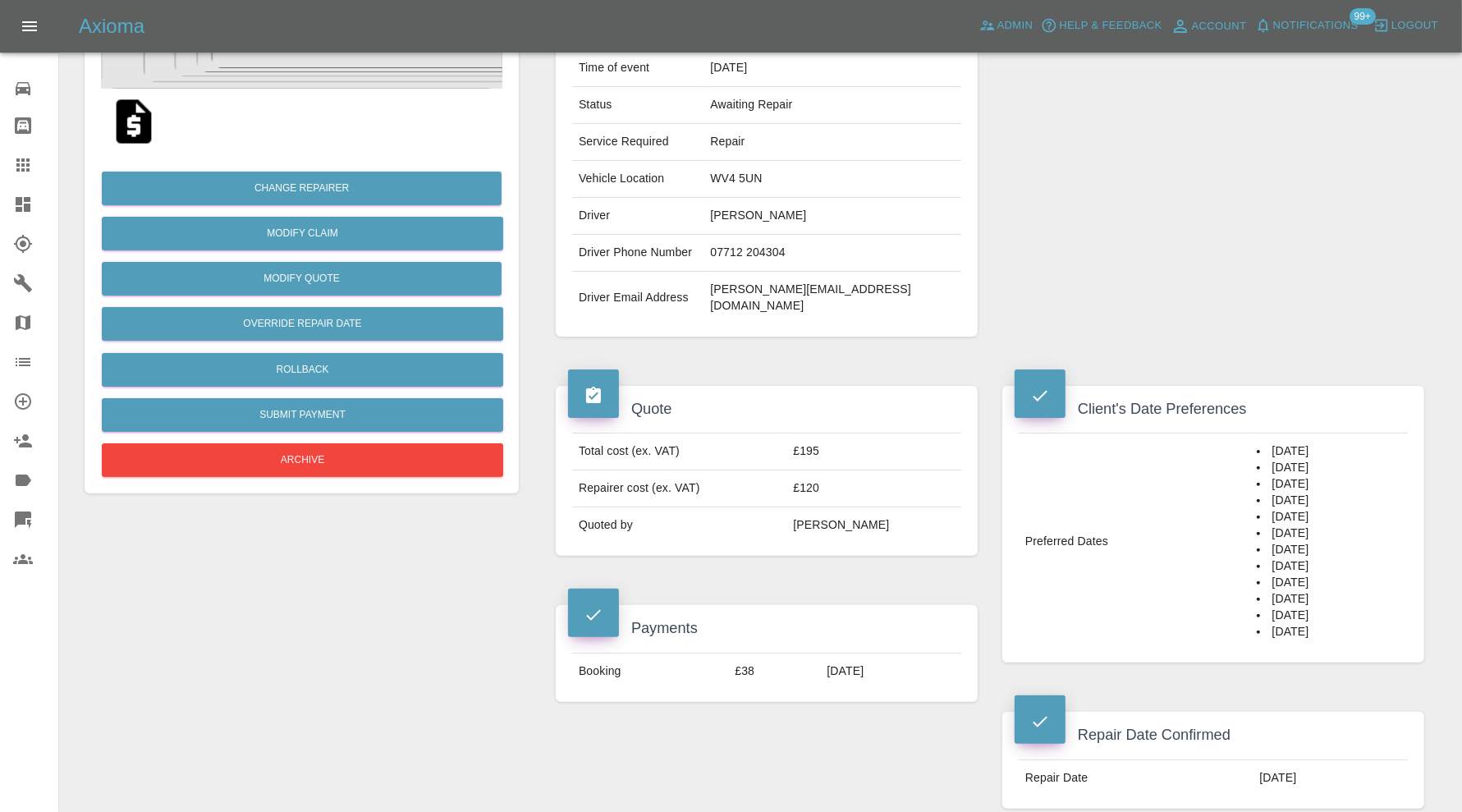
scroll to position [0, 0]
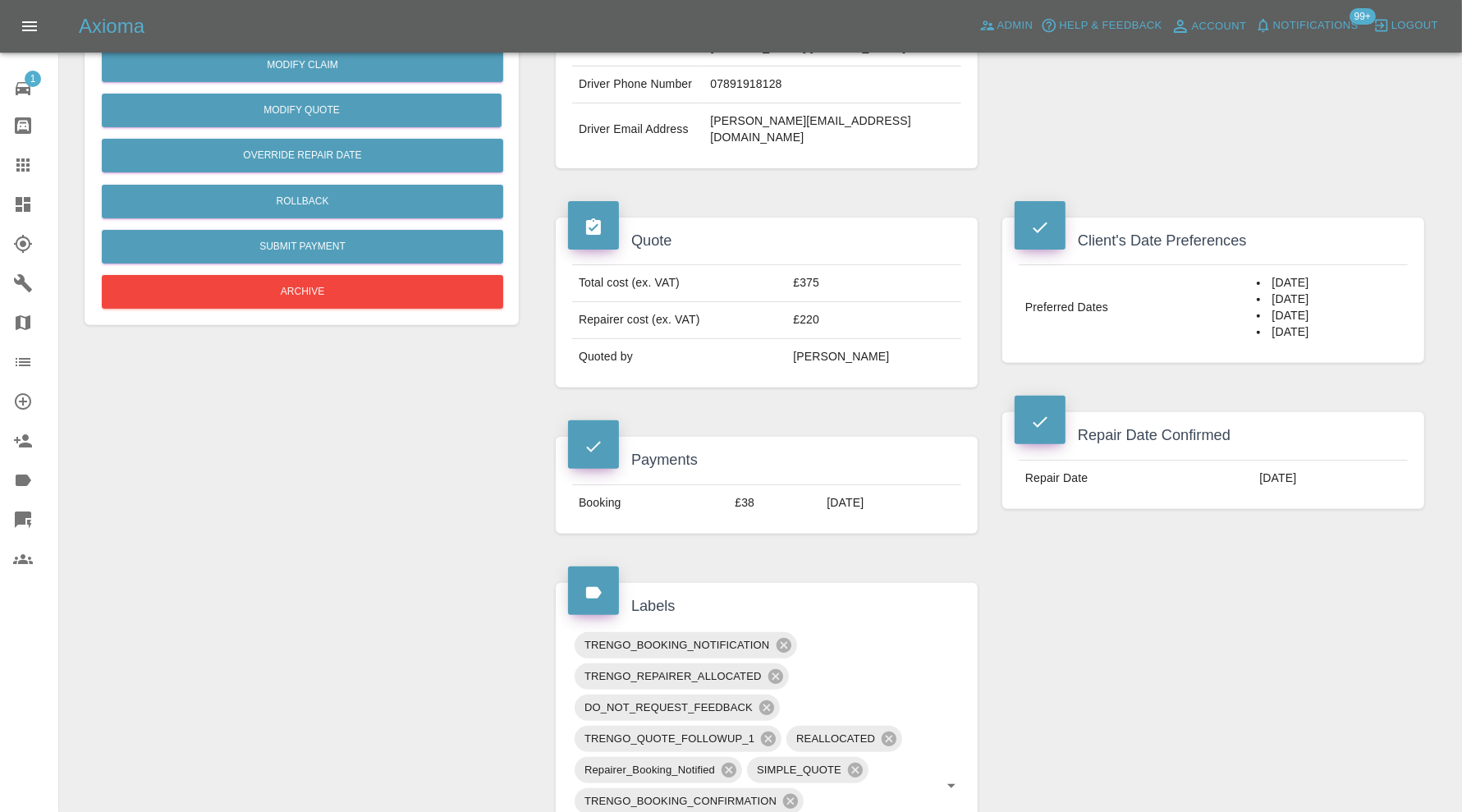
scroll to position [821, 0]
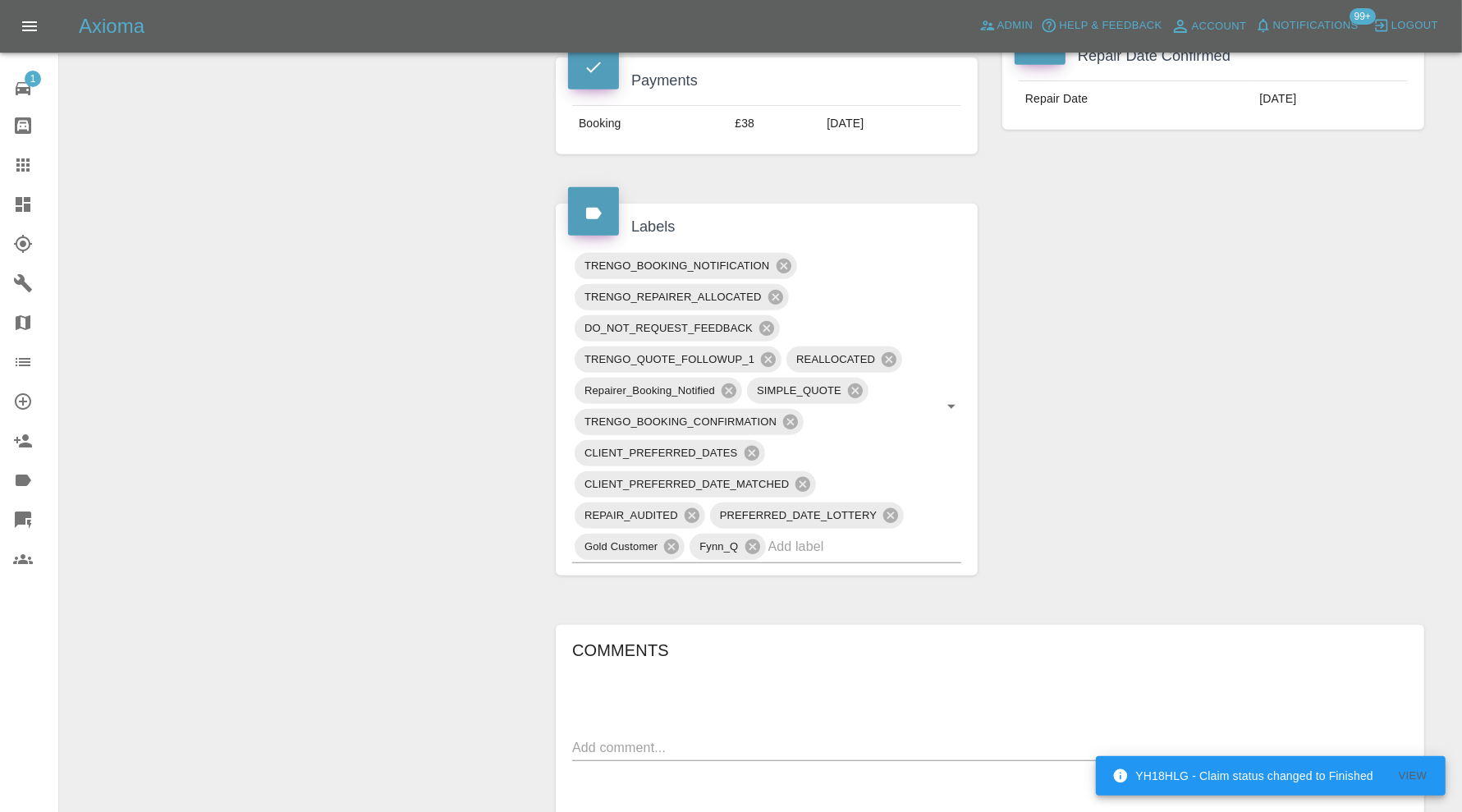
click at [1241, 323] on div "Claim Information Vehicle Make, Model, Year VAUXHALL CORSA GS TURBO 100 2023 Re…" at bounding box center [990, 305] width 893 height 1932
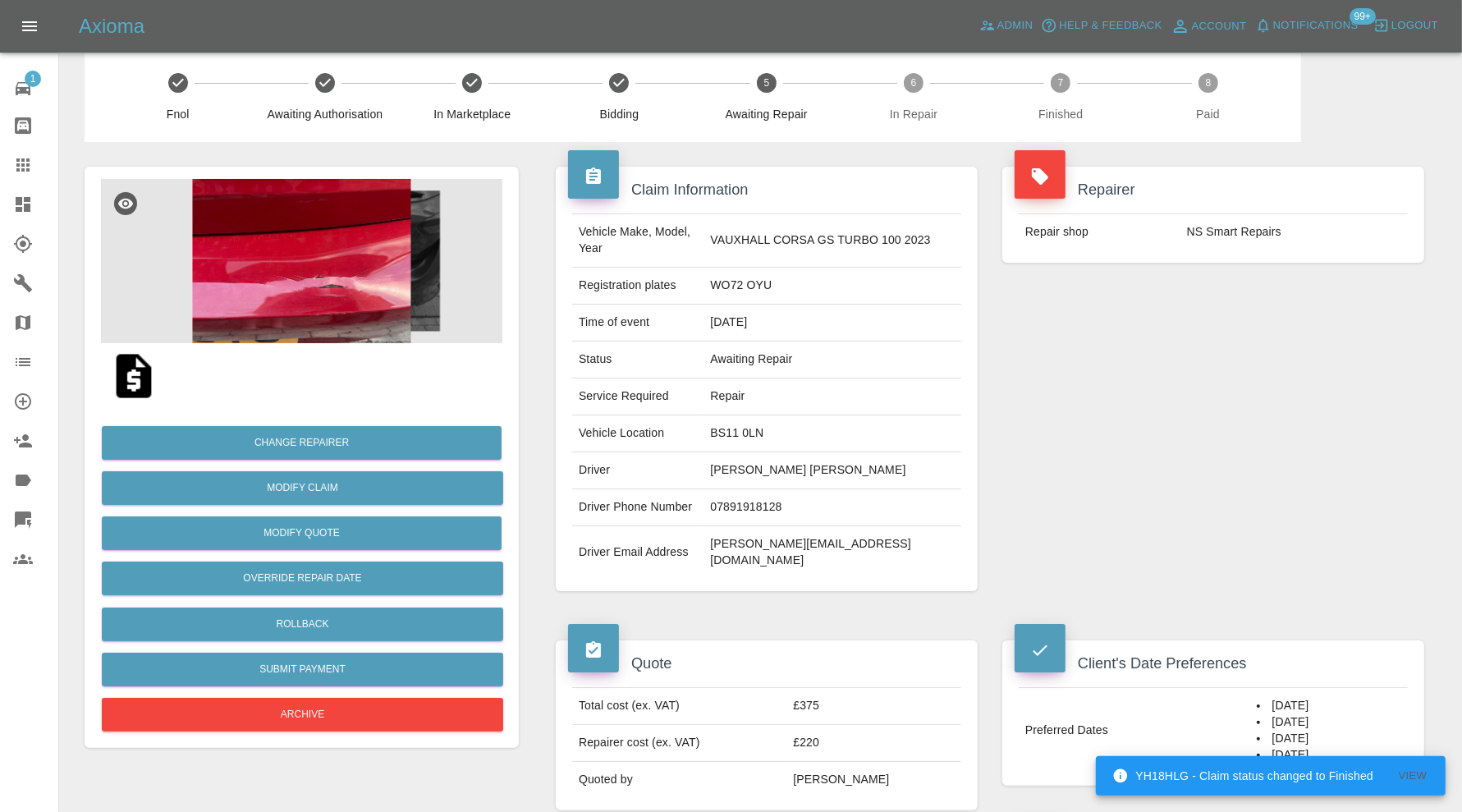
scroll to position [0, 0]
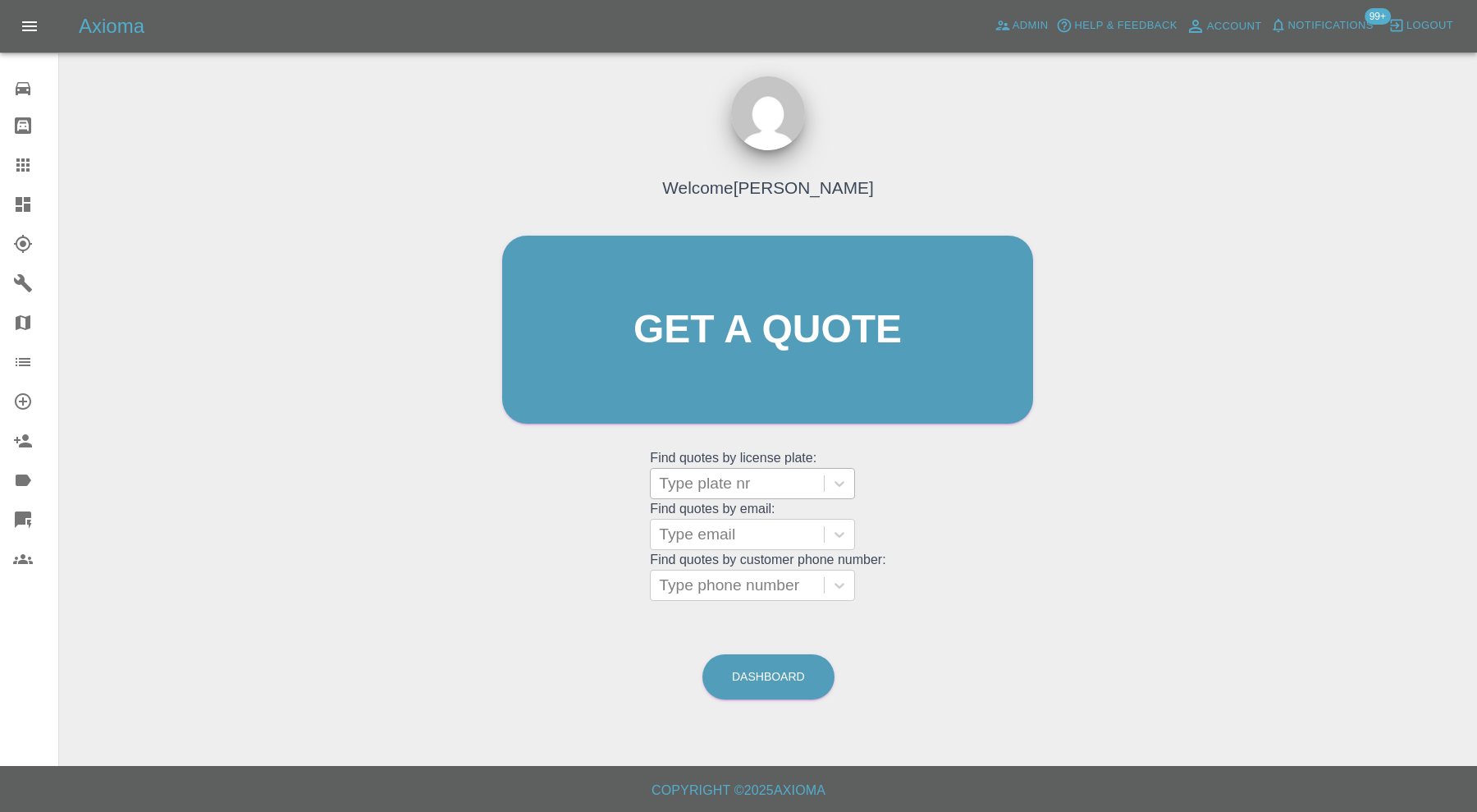
click at [727, 478] on div at bounding box center [737, 483] width 157 height 23
paste input "DU72 ZPH"
click at [668, 481] on input "DU72 ZPH" at bounding box center [699, 483] width 81 height 20
click at [707, 479] on input "DU72 ZPH" at bounding box center [699, 483] width 81 height 20
type input "DU72 ZPH"
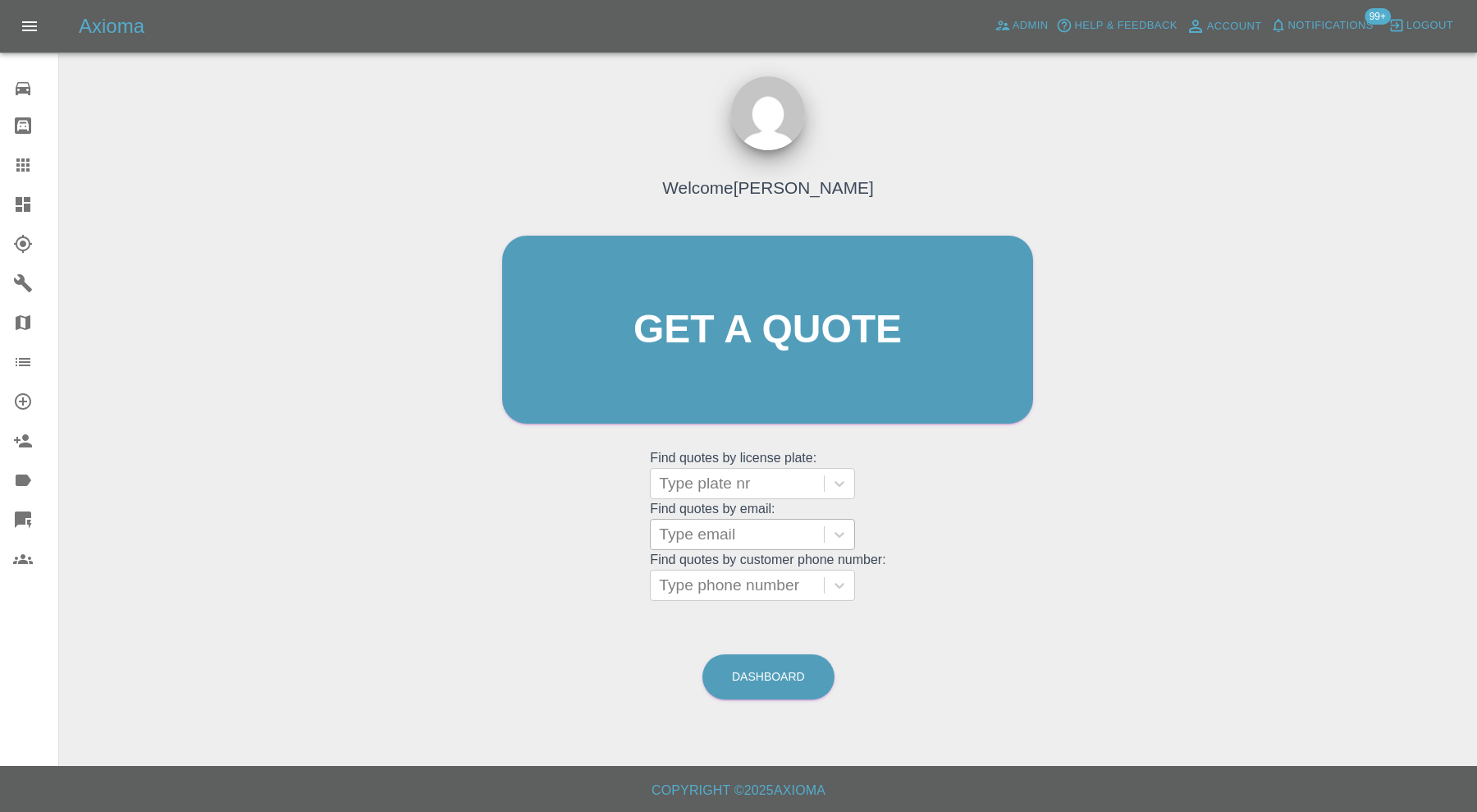
click at [739, 532] on div at bounding box center [737, 534] width 157 height 23
type input "jex@poin"
click at [545, 439] on div "Get a quote Get a quote" at bounding box center [767, 329] width 565 height 221
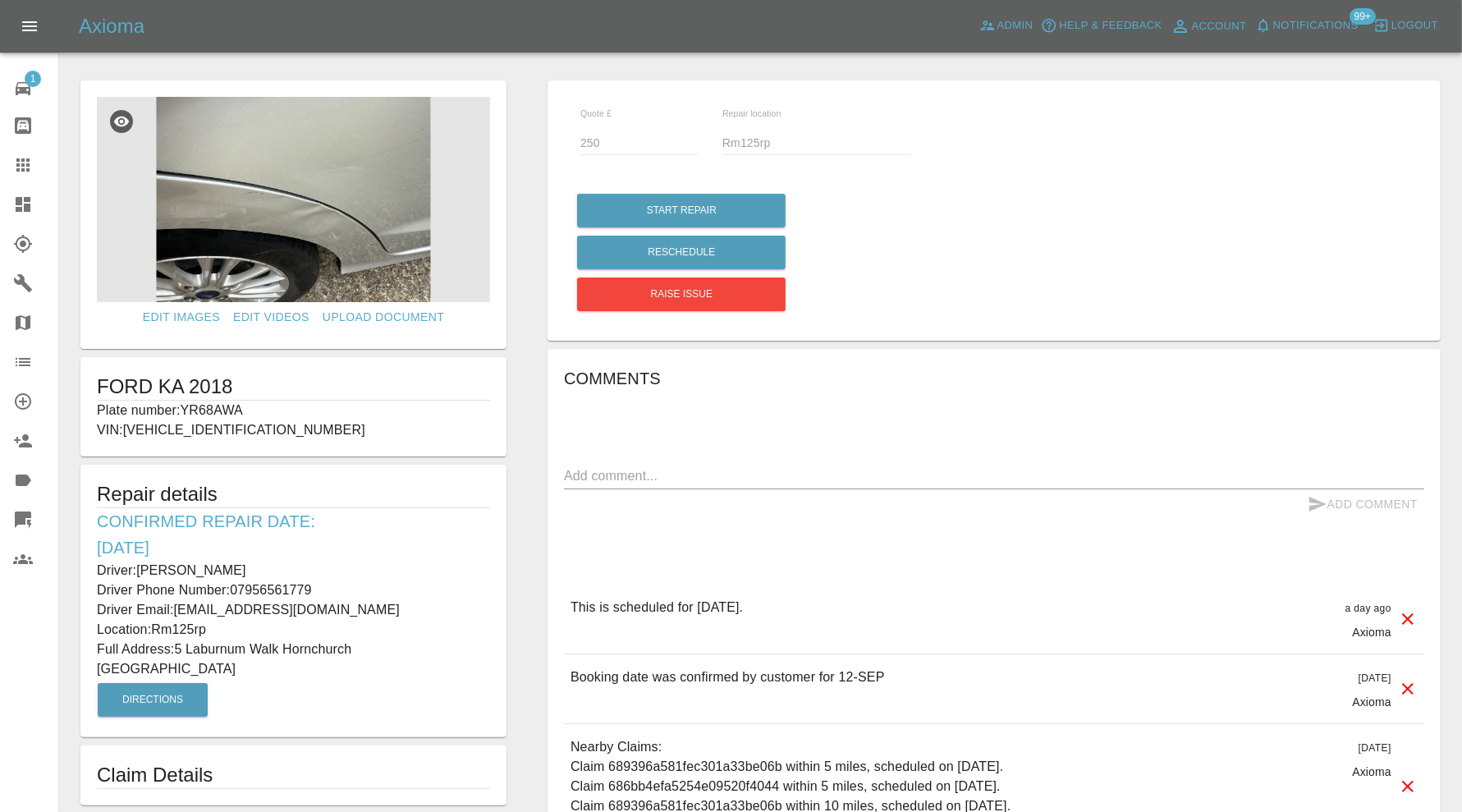
click at [264, 198] on img at bounding box center [293, 199] width 393 height 205
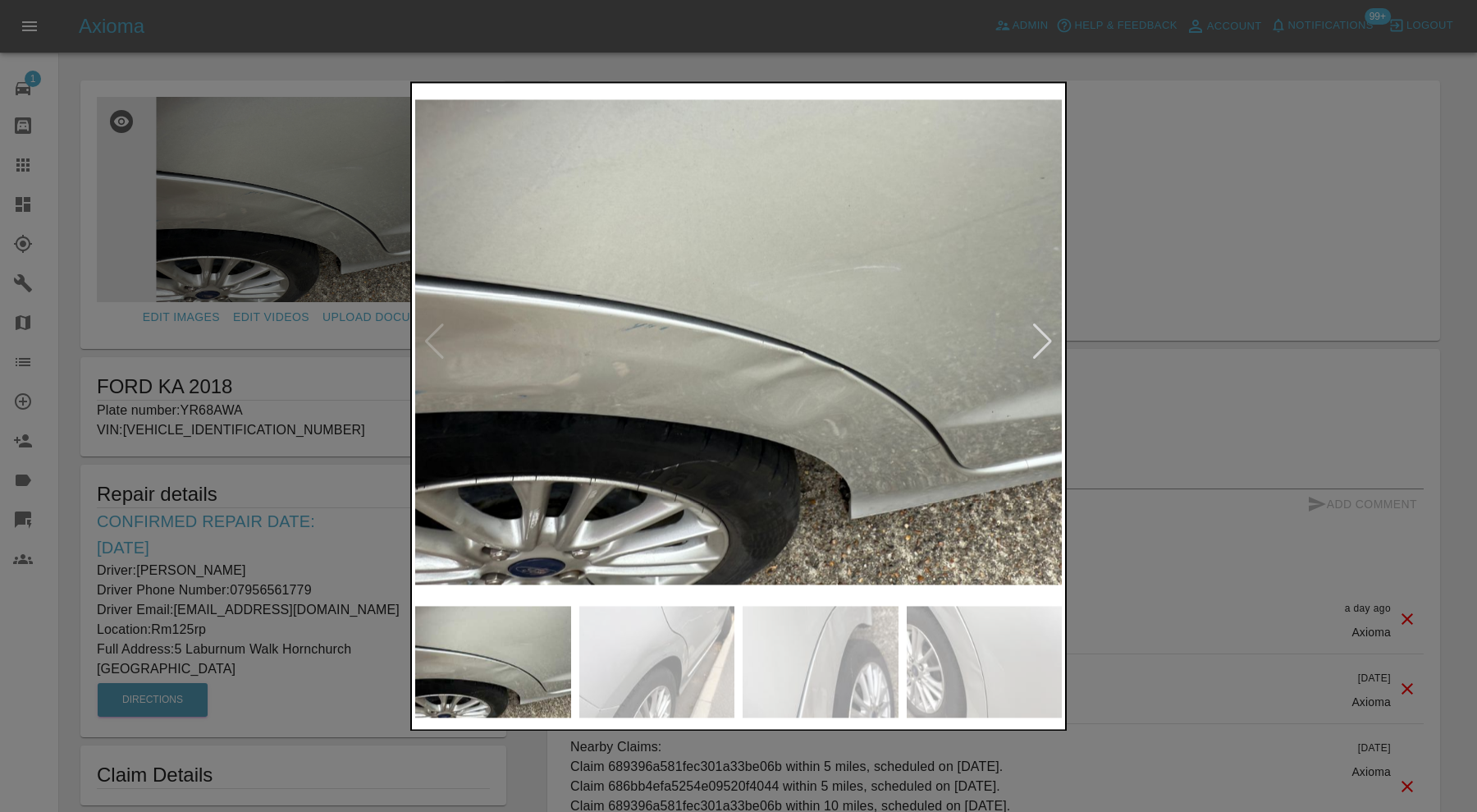
click at [677, 682] on img at bounding box center [657, 661] width 156 height 112
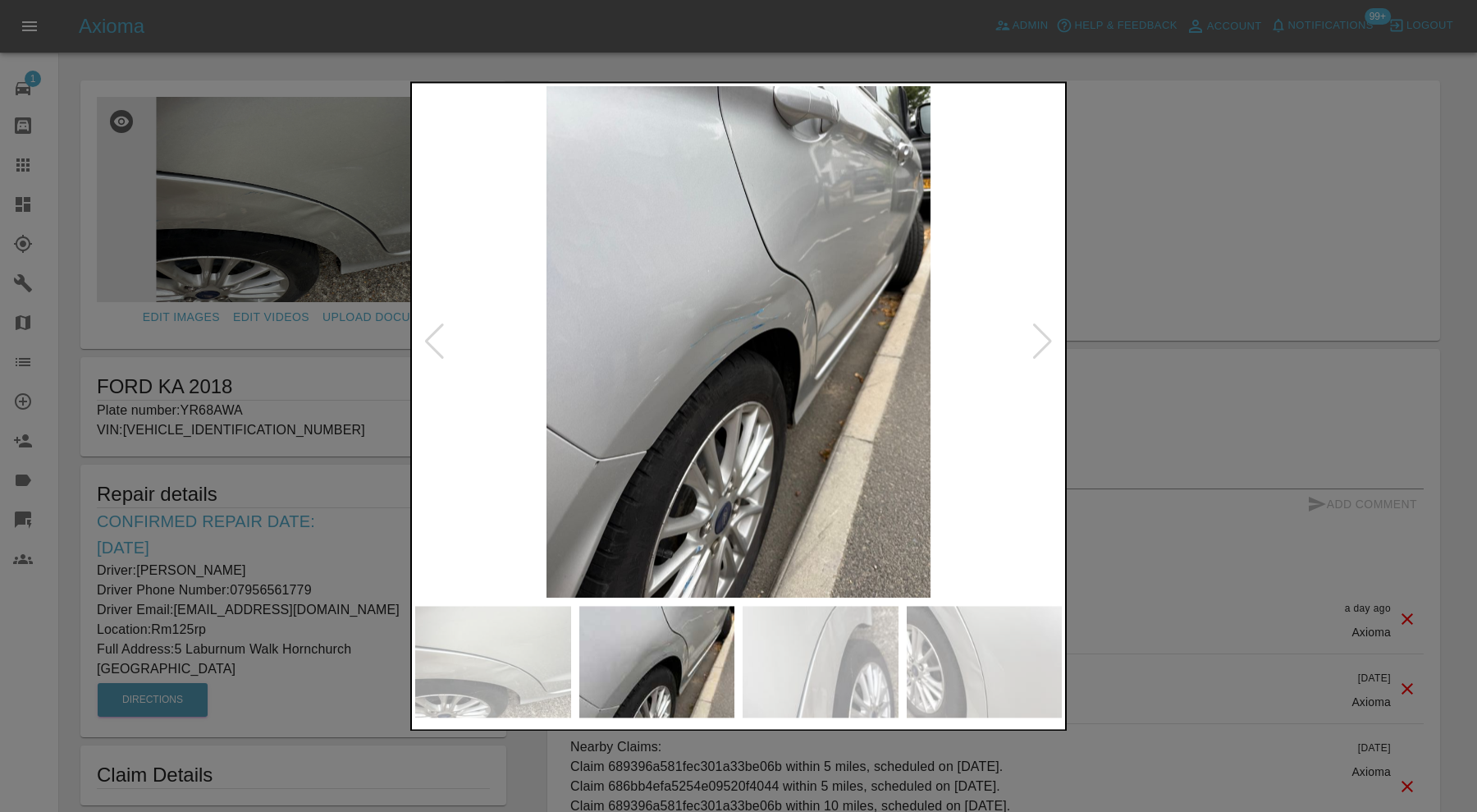
click at [837, 660] on img at bounding box center [821, 661] width 156 height 112
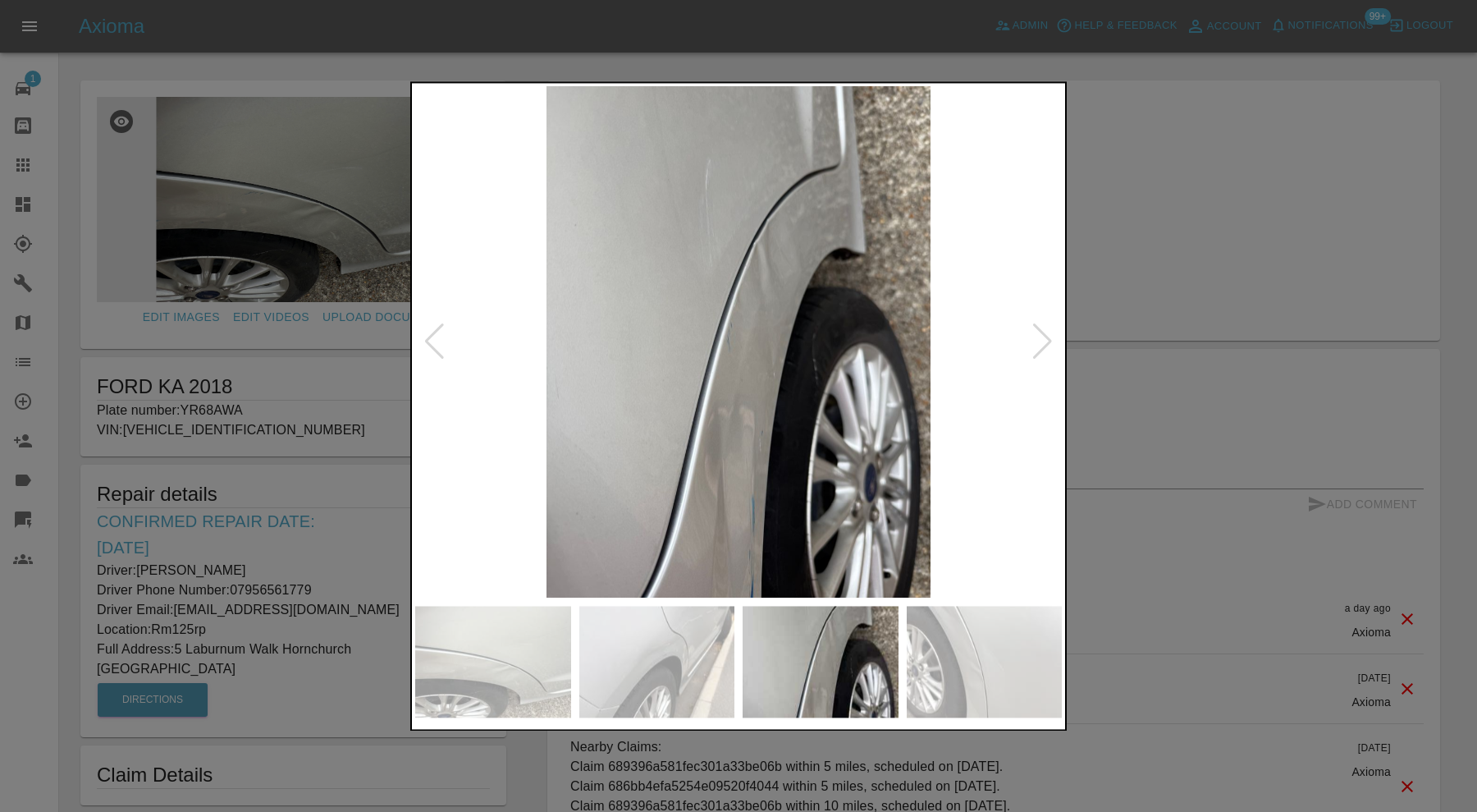
click at [948, 666] on img at bounding box center [985, 661] width 156 height 112
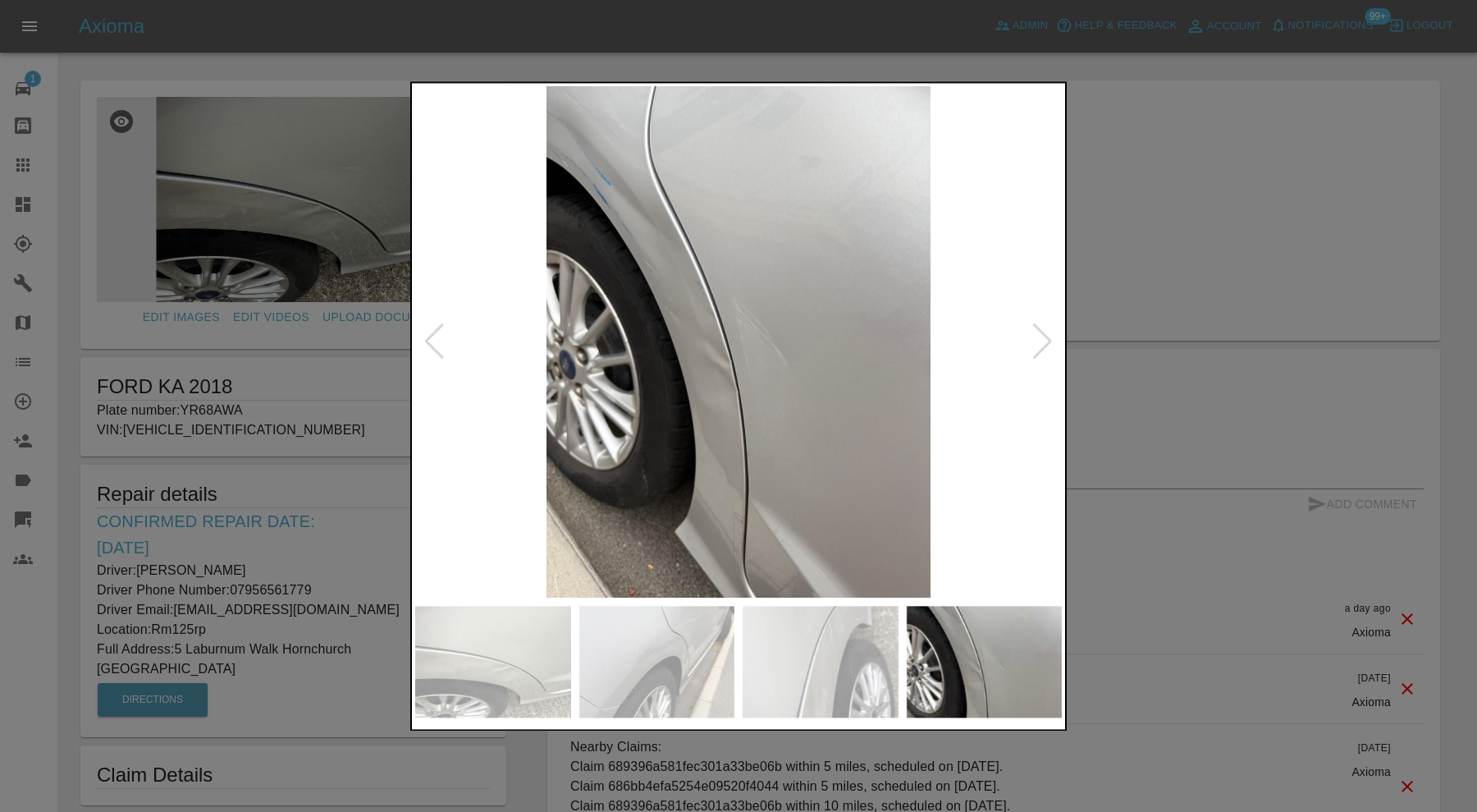
click at [1044, 343] on div at bounding box center [1042, 342] width 22 height 36
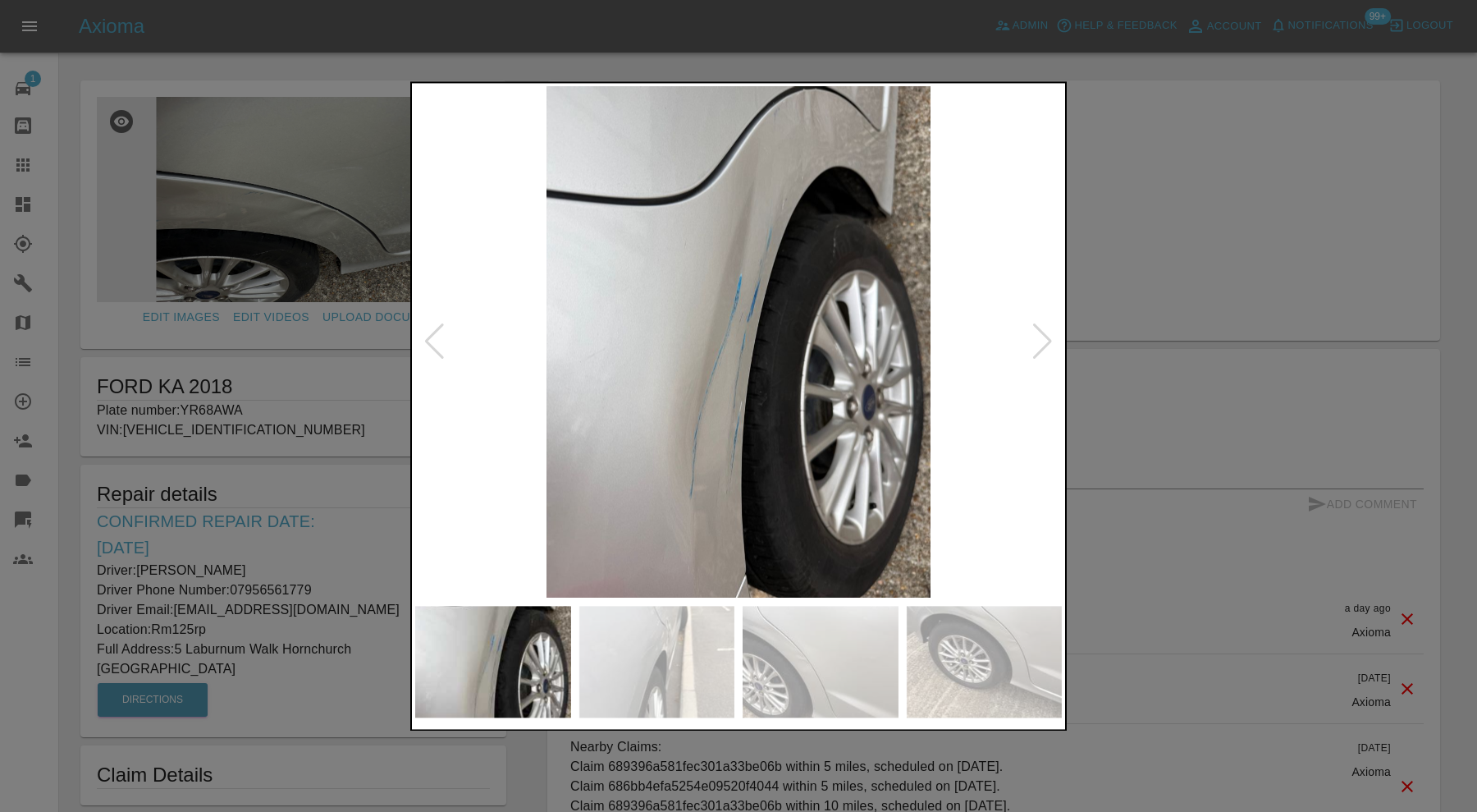
click at [1044, 343] on div at bounding box center [1042, 342] width 22 height 36
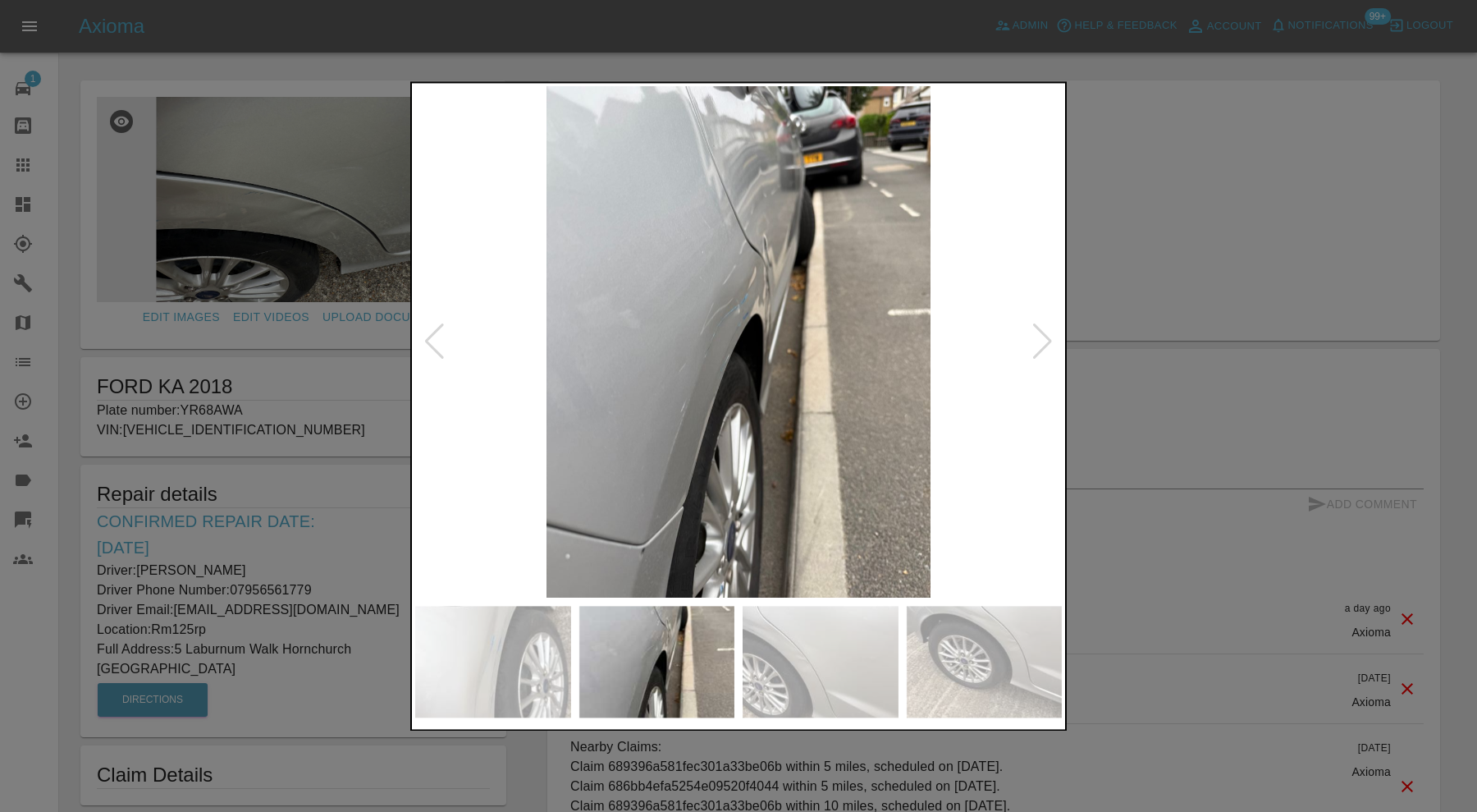
click at [1044, 343] on div at bounding box center [1042, 342] width 22 height 36
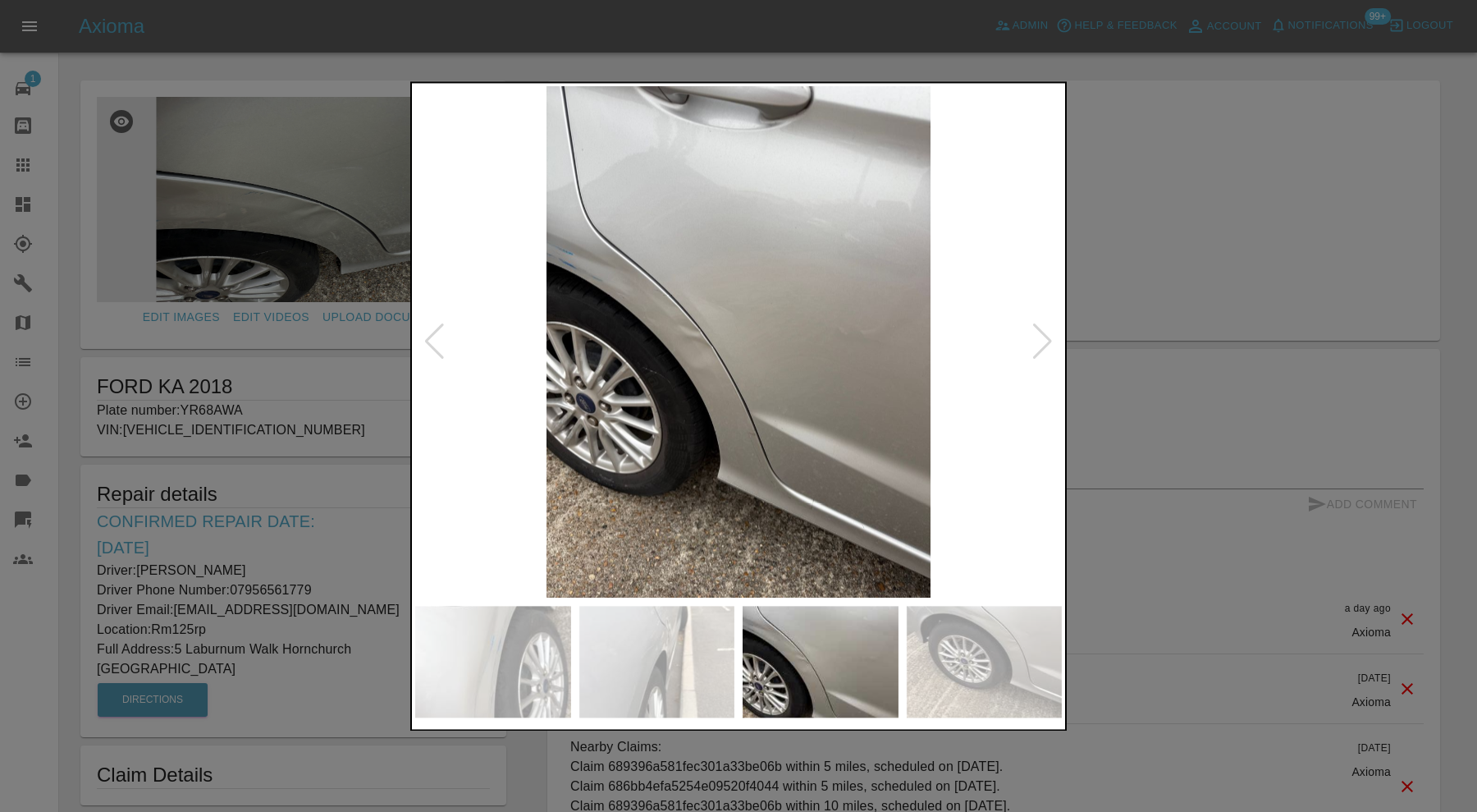
click at [1044, 343] on div at bounding box center [1042, 342] width 22 height 36
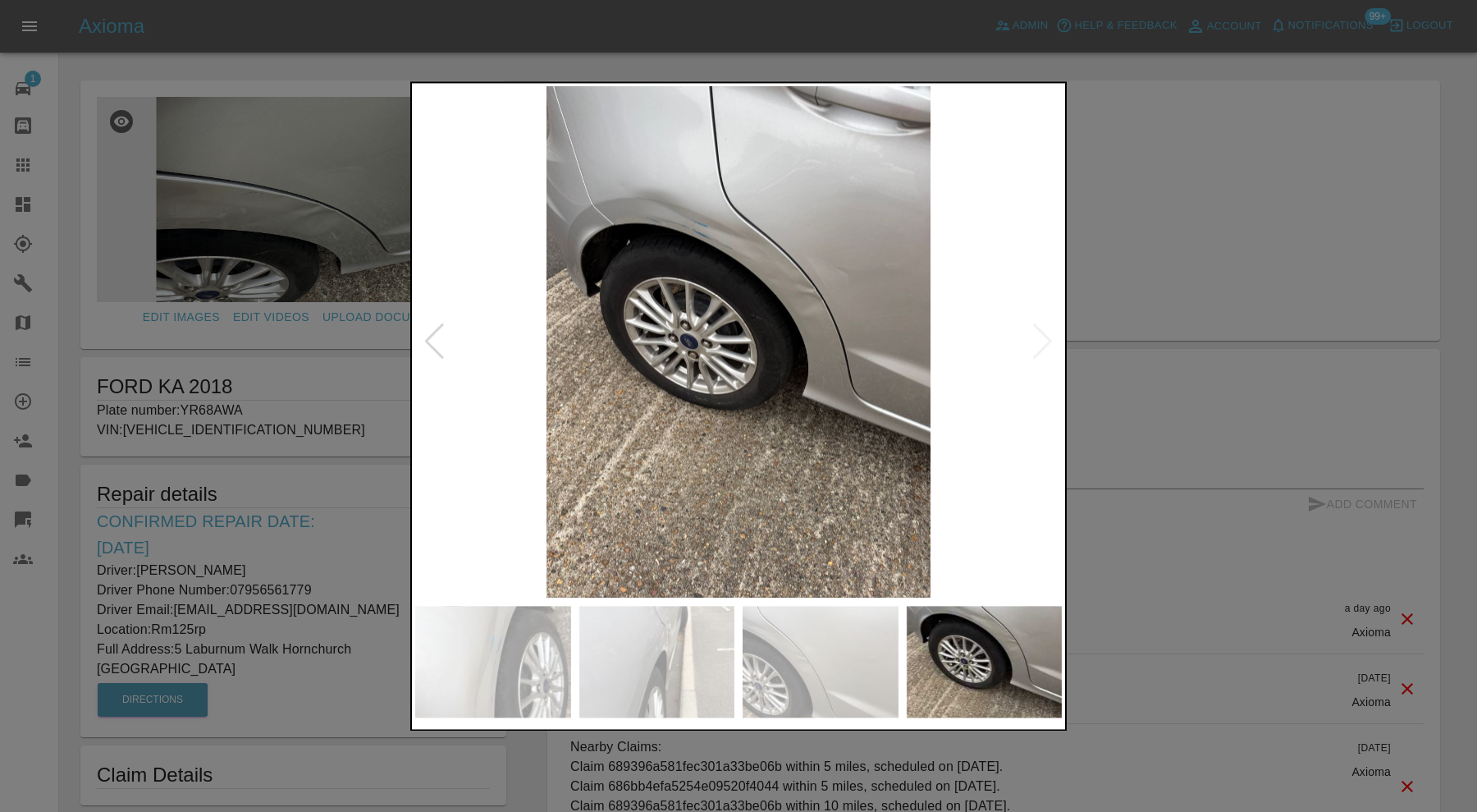
click at [1044, 343] on img at bounding box center [739, 341] width 647 height 511
click at [1146, 324] on div at bounding box center [738, 406] width 1477 height 812
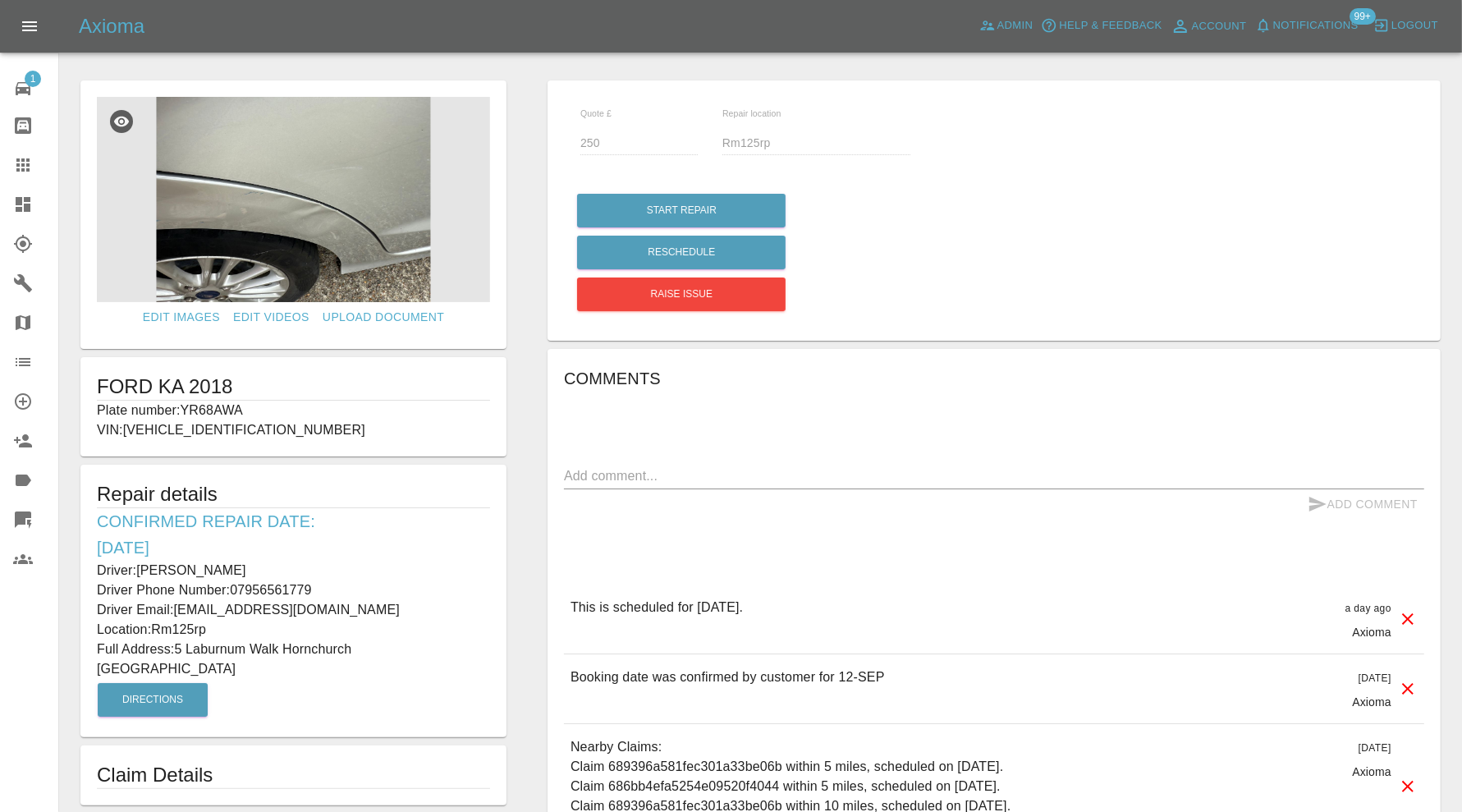
click at [228, 411] on p "Plate number: YR68AWA" at bounding box center [293, 410] width 393 height 20
click at [298, 397] on h1 "FORD KA 2018" at bounding box center [293, 387] width 393 height 27
click at [226, 406] on p "Plate number: YR68AWA" at bounding box center [293, 410] width 393 height 20
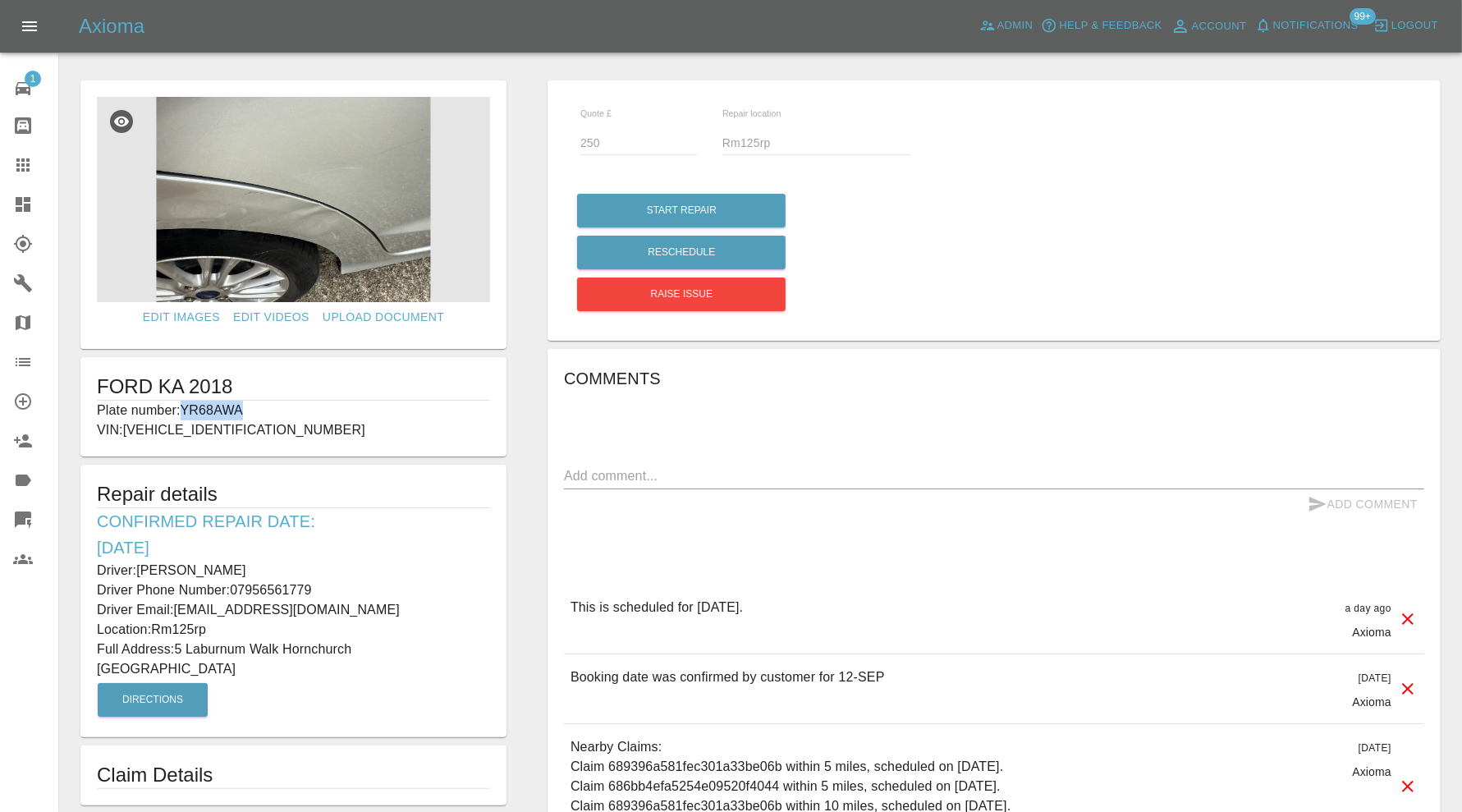
click at [226, 406] on p "Plate number: YR68AWA" at bounding box center [293, 410] width 393 height 20
copy p "YR68AWA"
click at [22, 197] on icon at bounding box center [23, 204] width 20 height 20
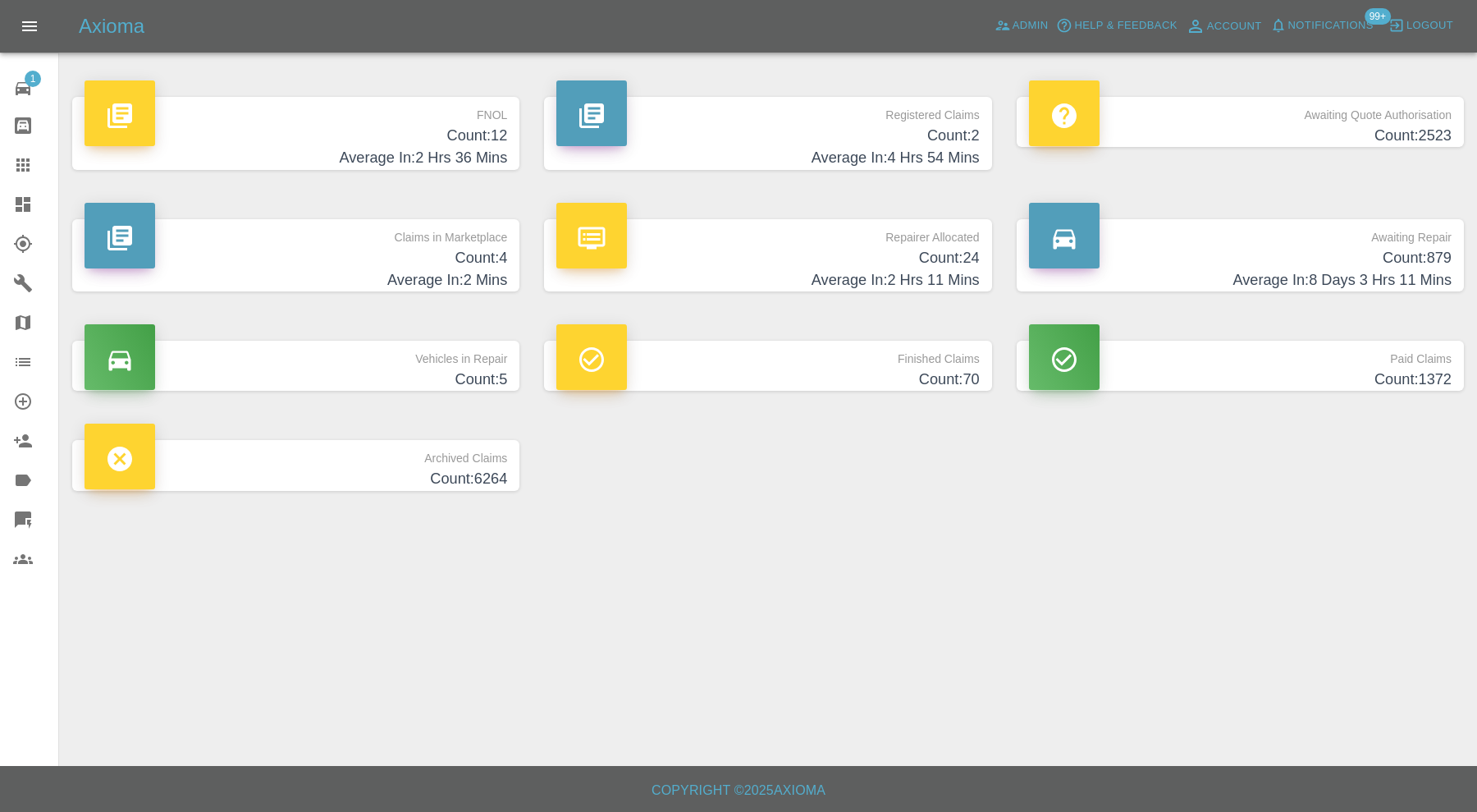
click at [25, 169] on icon at bounding box center [23, 164] width 20 height 20
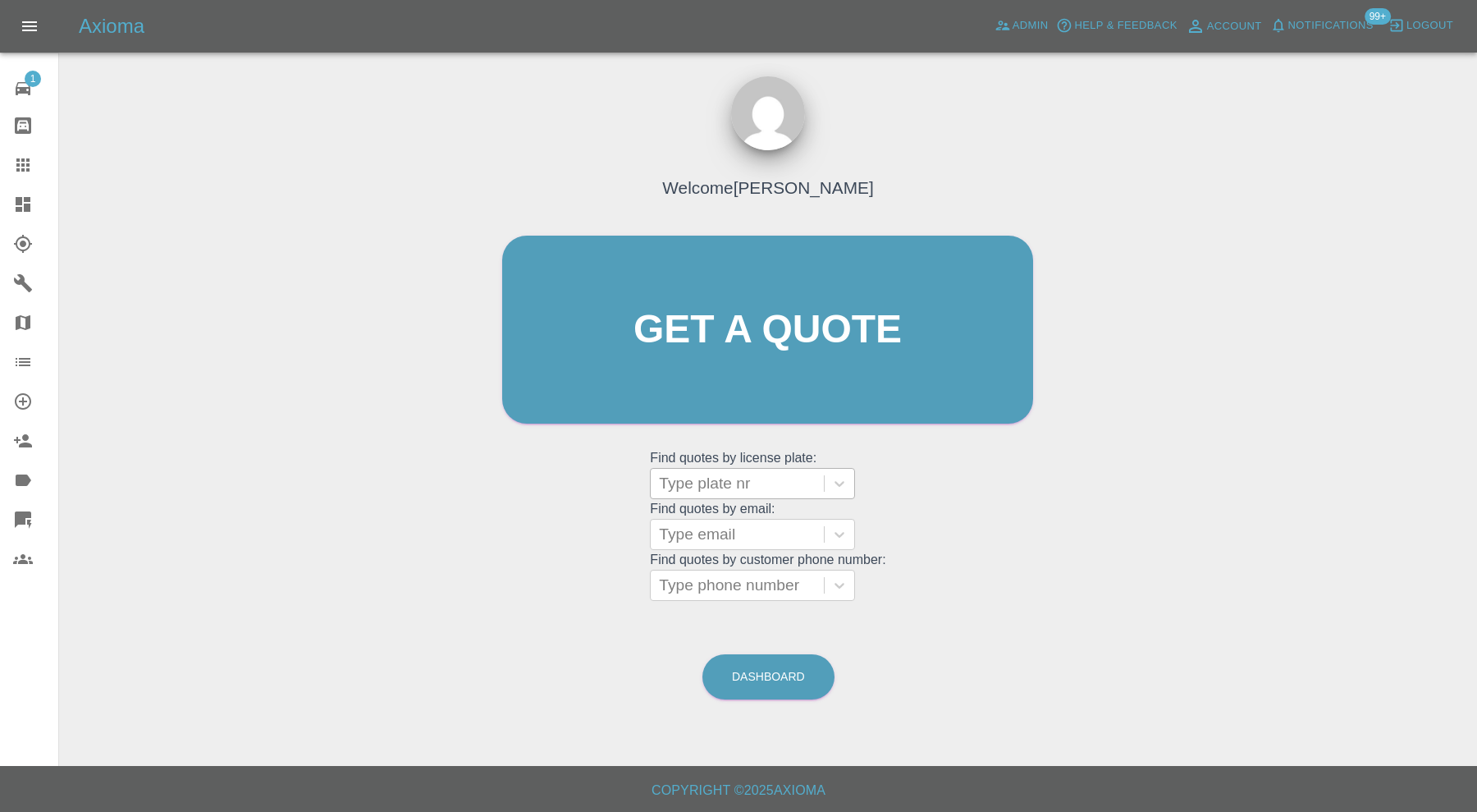
click at [725, 482] on div at bounding box center [737, 483] width 157 height 23
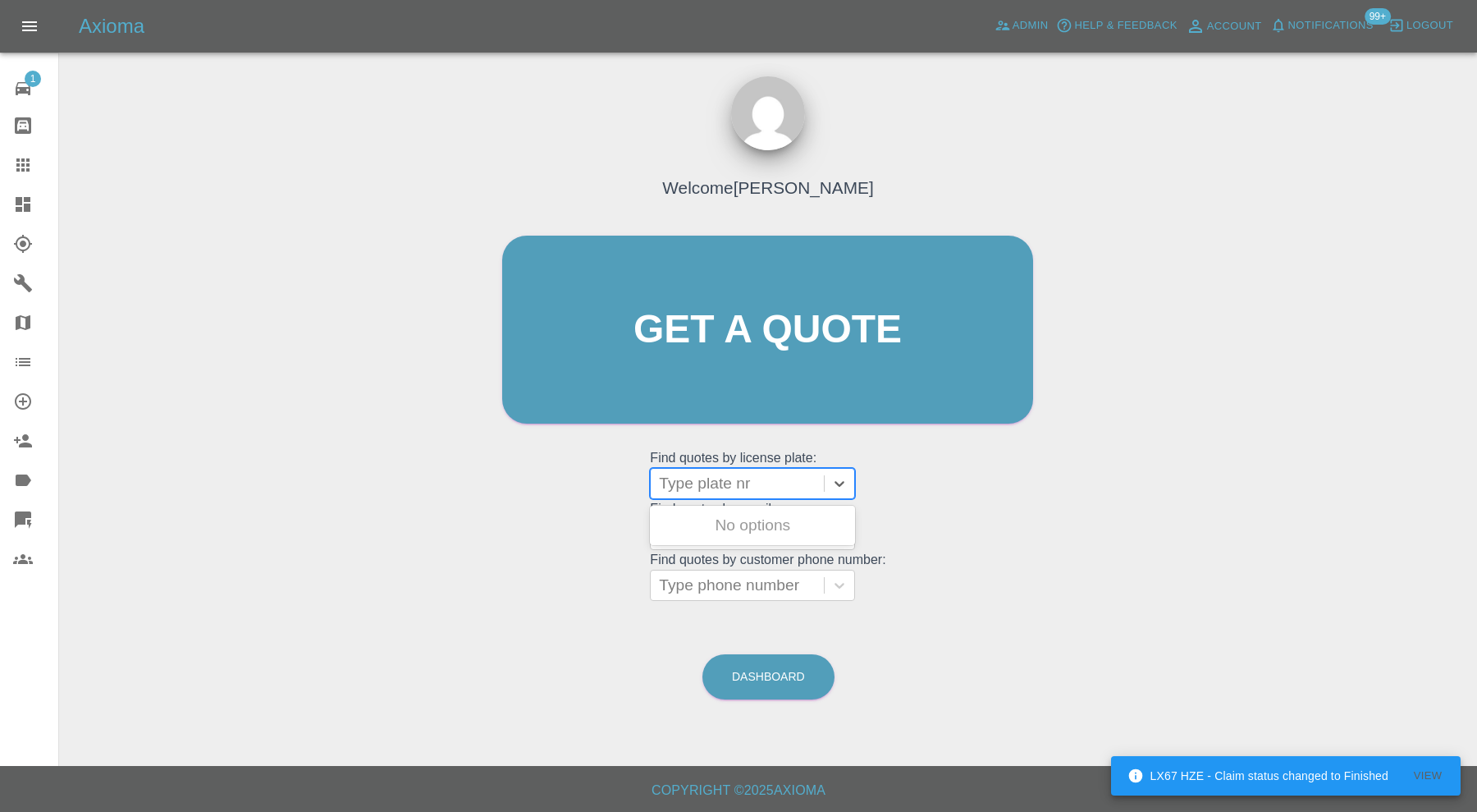
paste input "YR68AWA"
type input "YR68AWA"
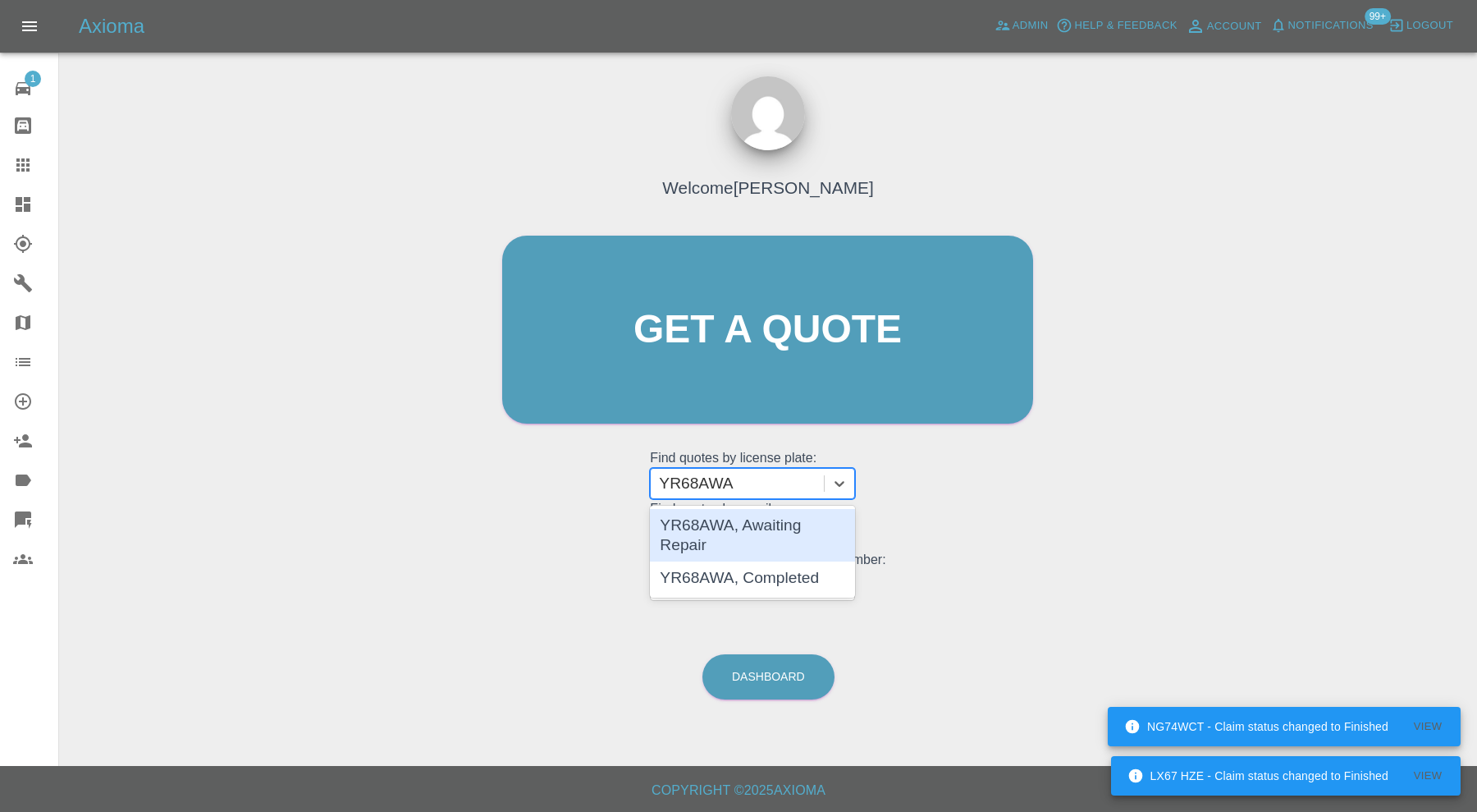
click at [798, 518] on div "YR68AWA, Awaiting Repair" at bounding box center [752, 534] width 205 height 52
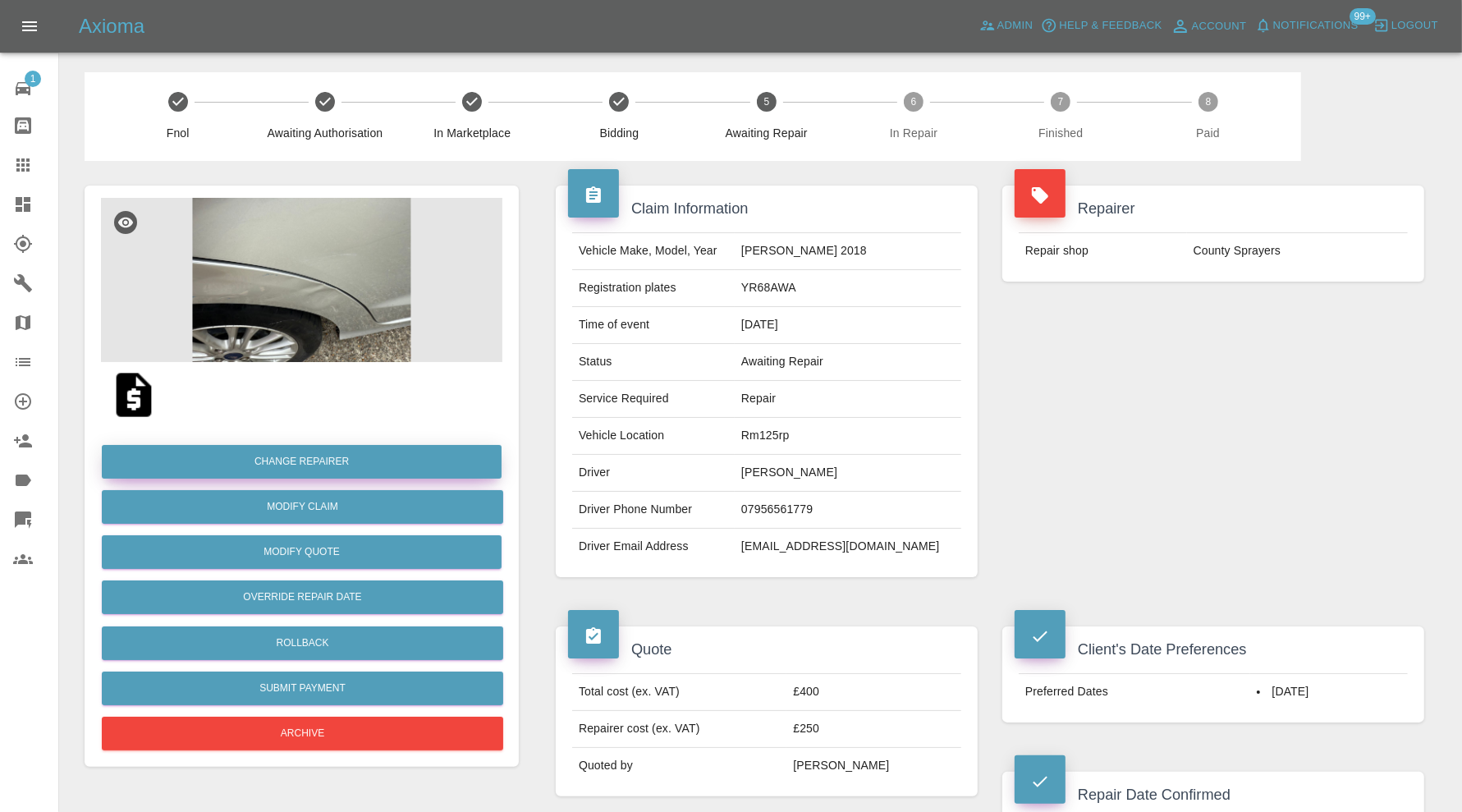
click at [323, 458] on button "Change Repairer" at bounding box center [301, 461] width 399 height 33
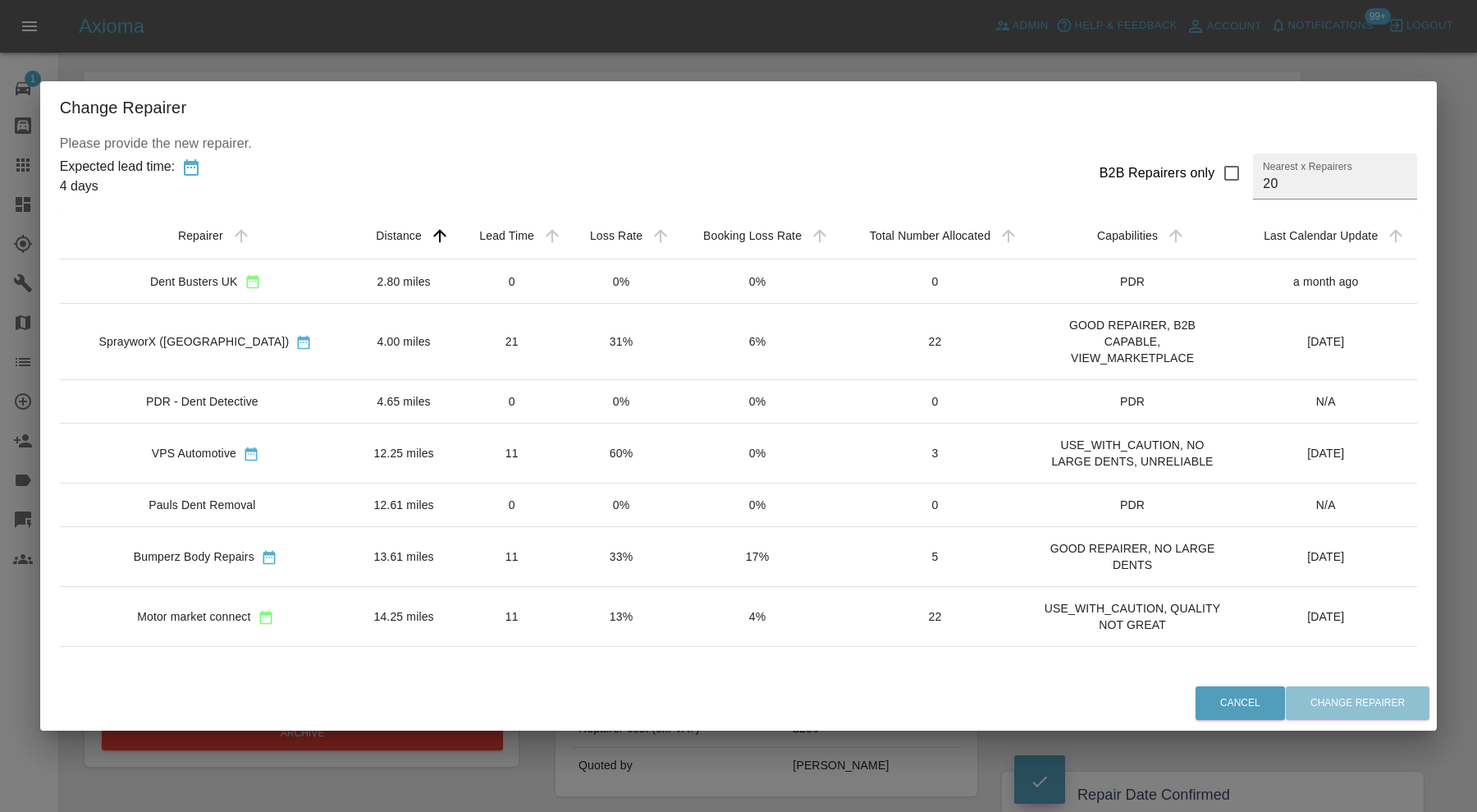
click at [392, 331] on td "4.00 miles" at bounding box center [403, 341] width 105 height 76
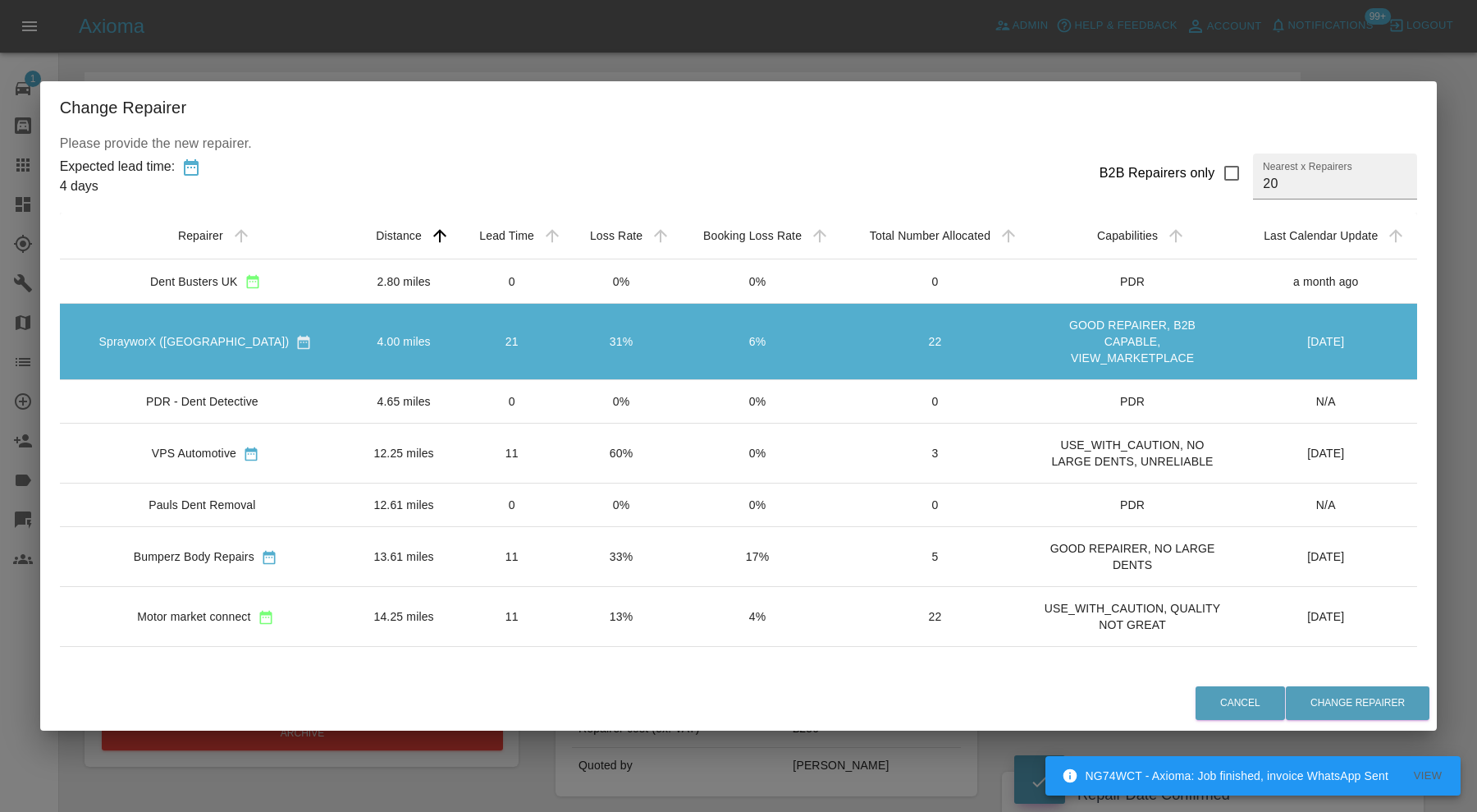
click at [392, 331] on td "4.00 miles" at bounding box center [403, 341] width 105 height 76
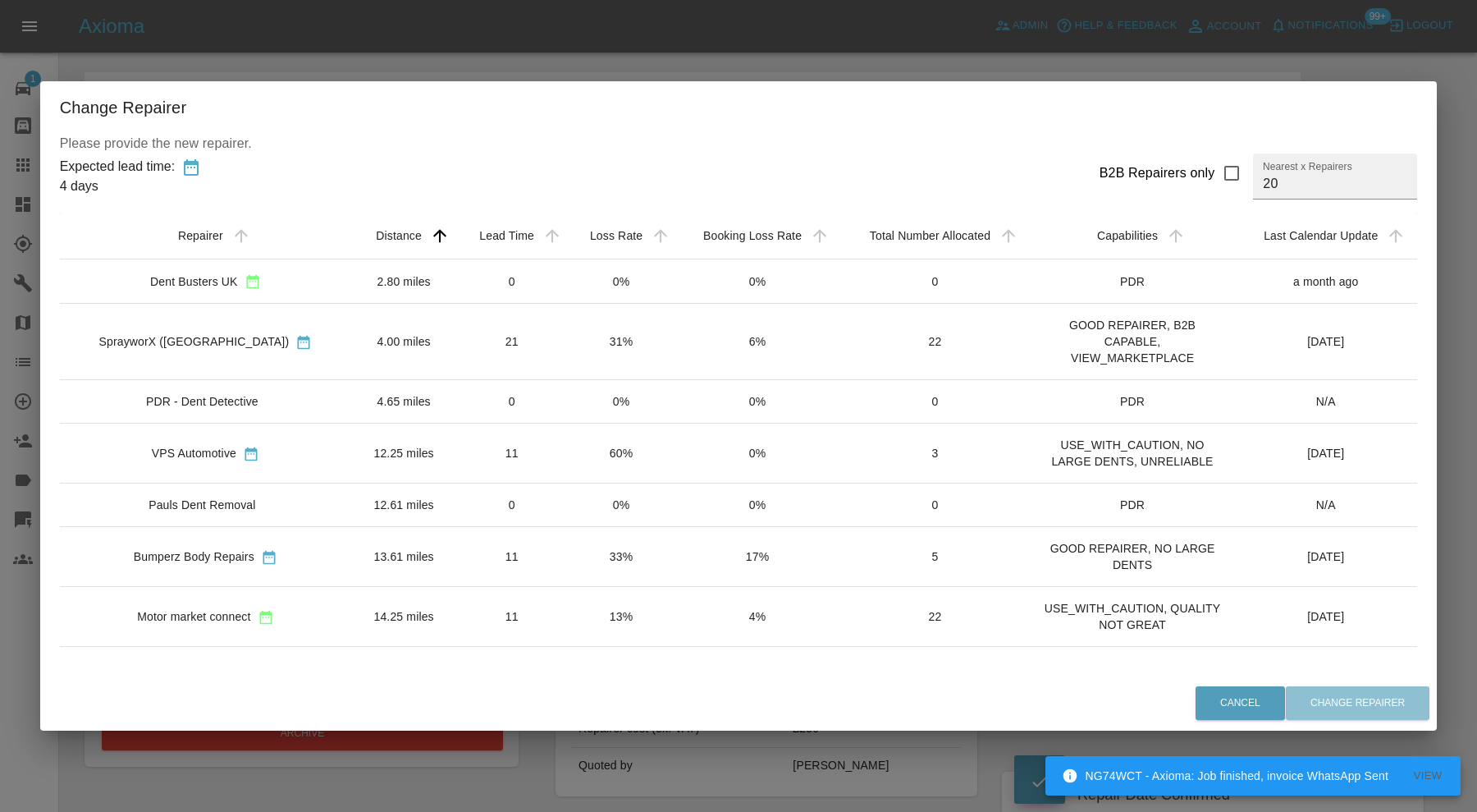
click at [410, 343] on td "4.00 miles" at bounding box center [403, 341] width 105 height 76
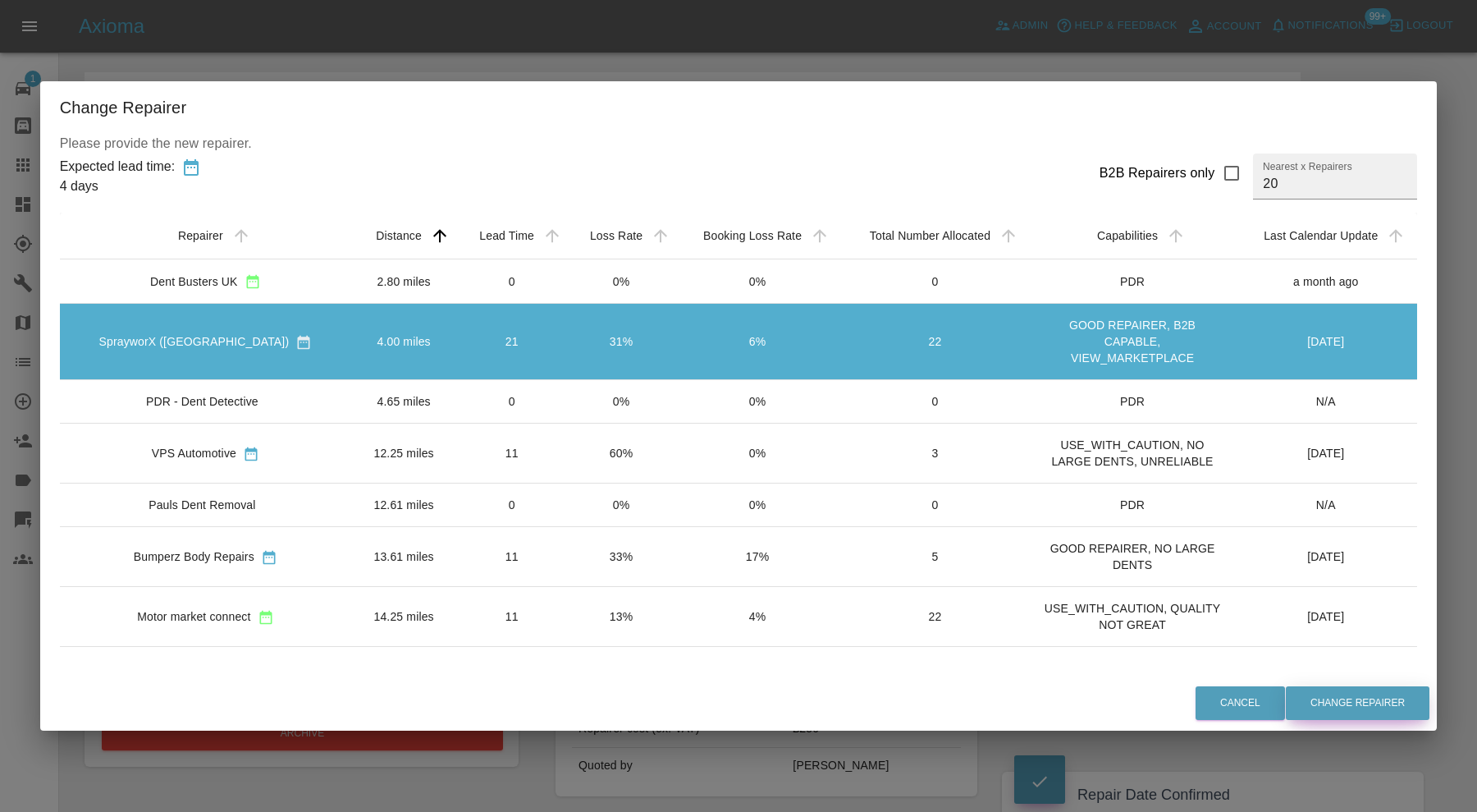
click at [1317, 710] on button "Change Repairer" at bounding box center [1357, 702] width 143 height 33
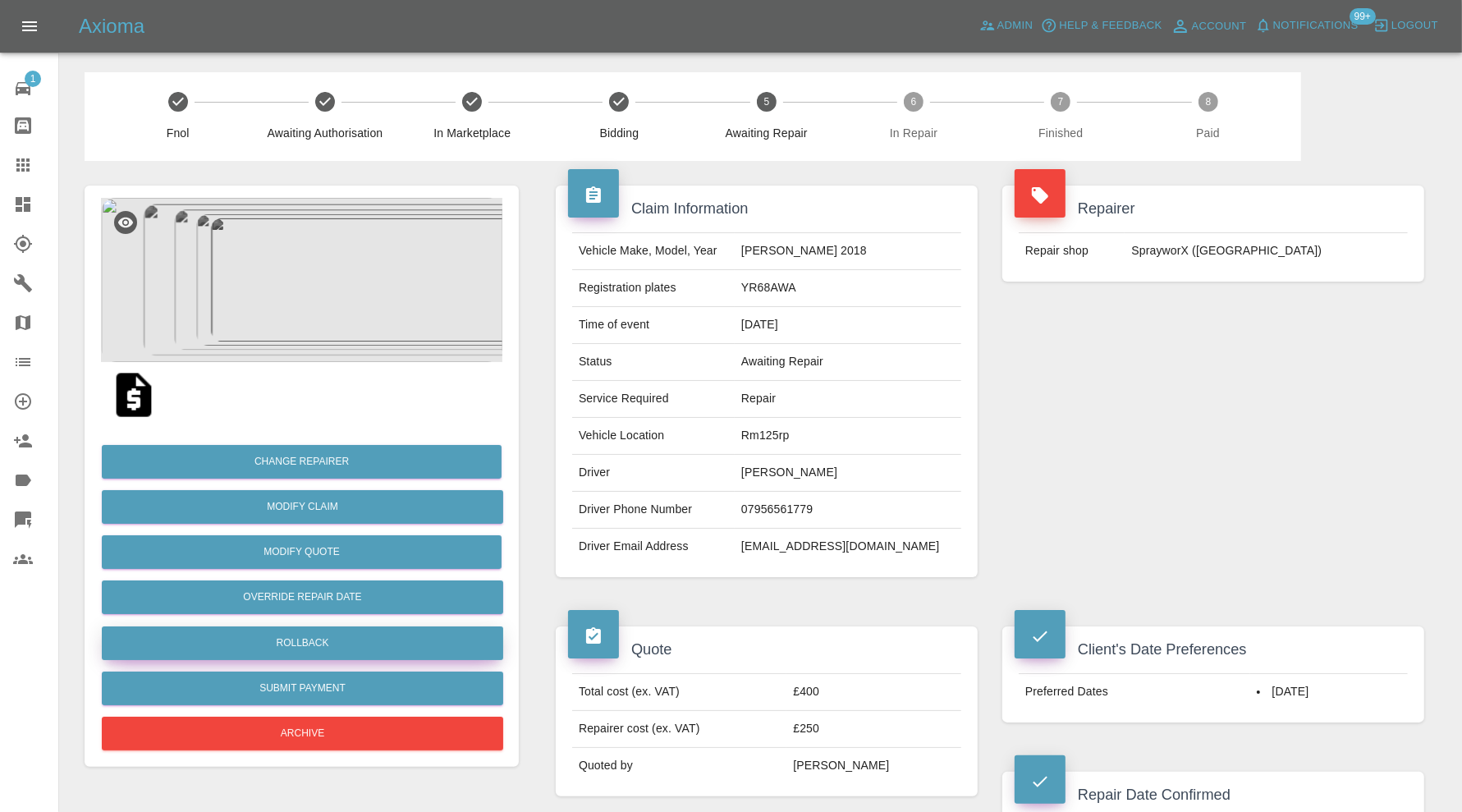
click at [273, 640] on button "Rollback" at bounding box center [302, 642] width 401 height 33
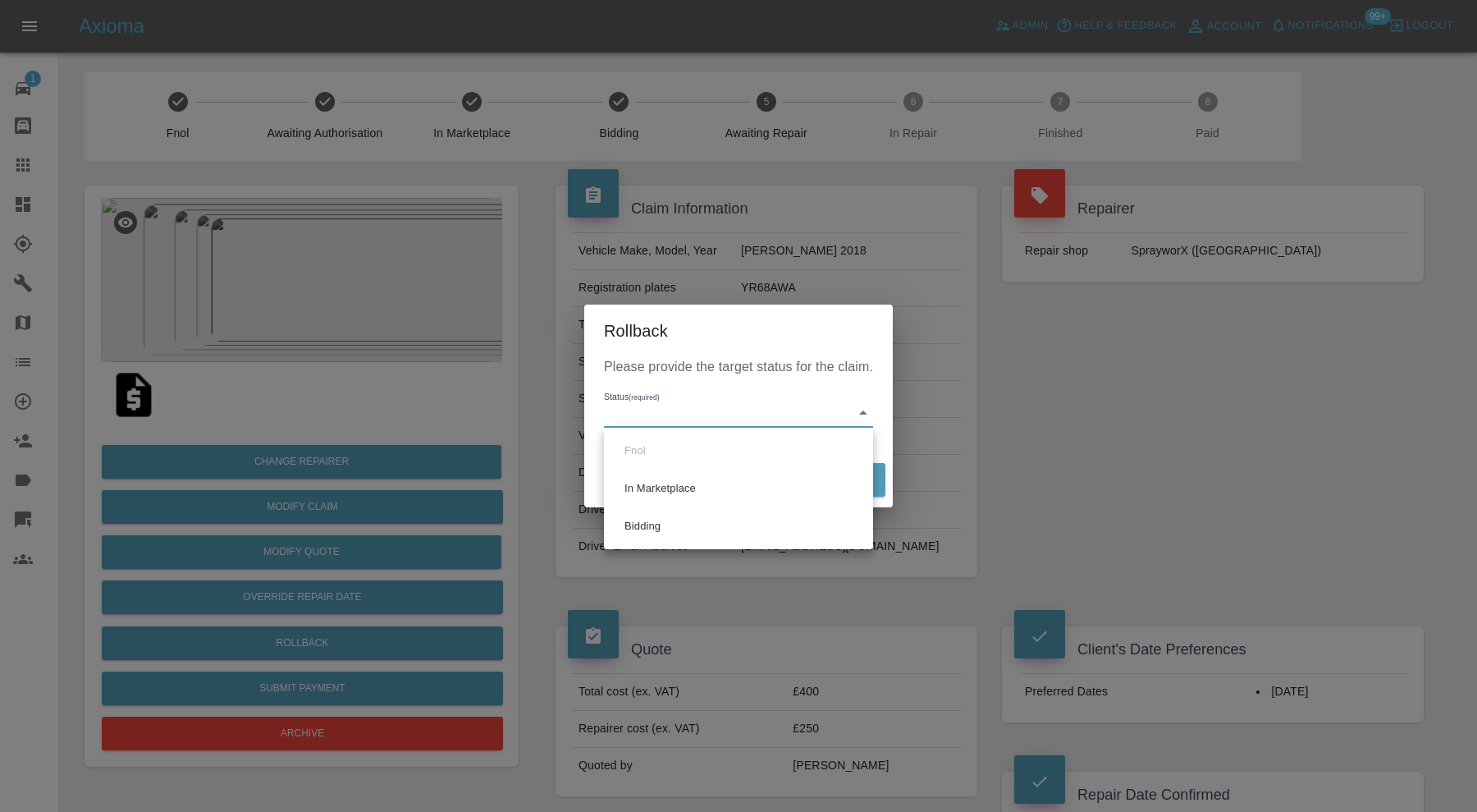
click at [645, 527] on li "Bidding" at bounding box center [738, 526] width 261 height 38
type input "bidding"
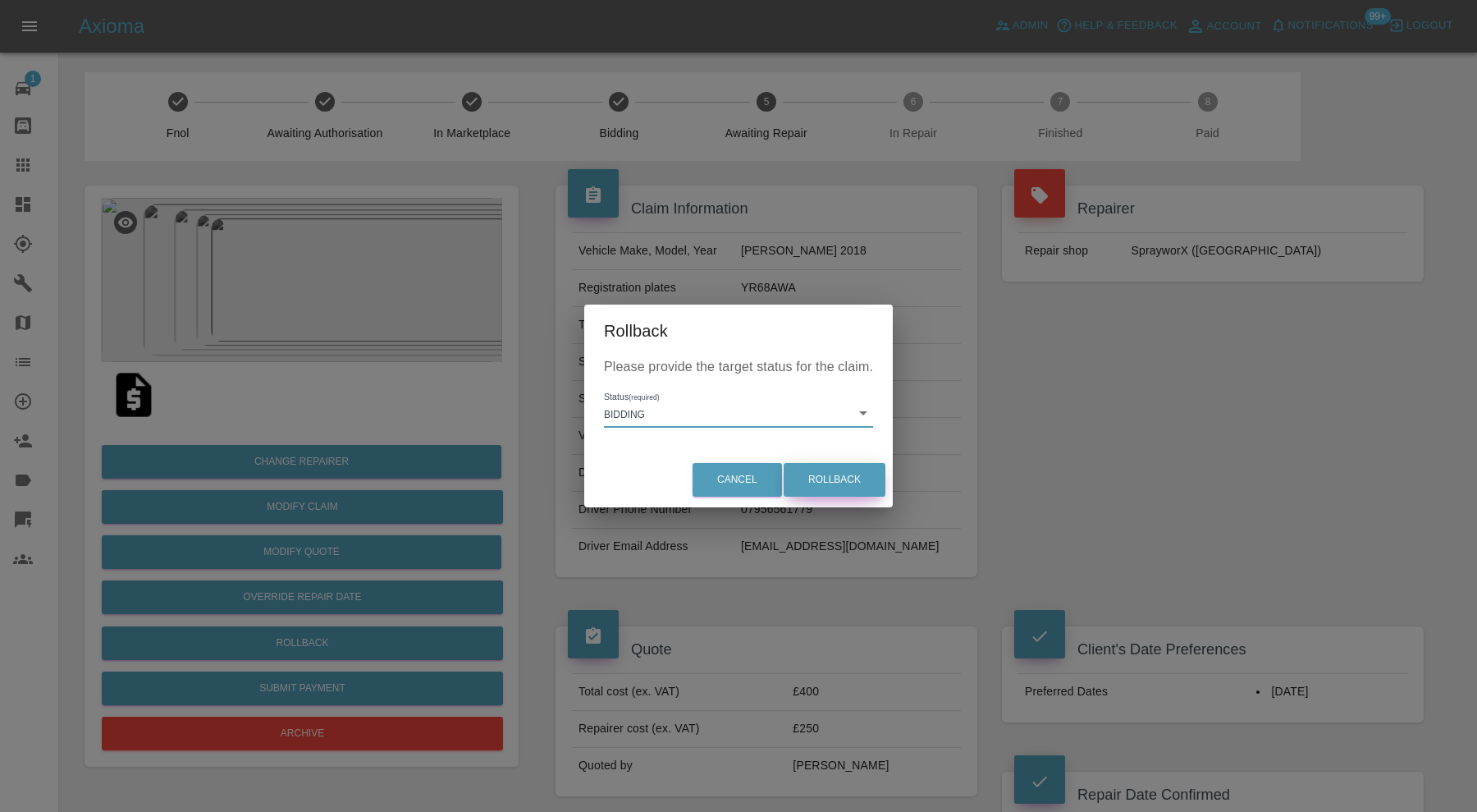
click at [836, 466] on button "Rollback" at bounding box center [834, 479] width 102 height 33
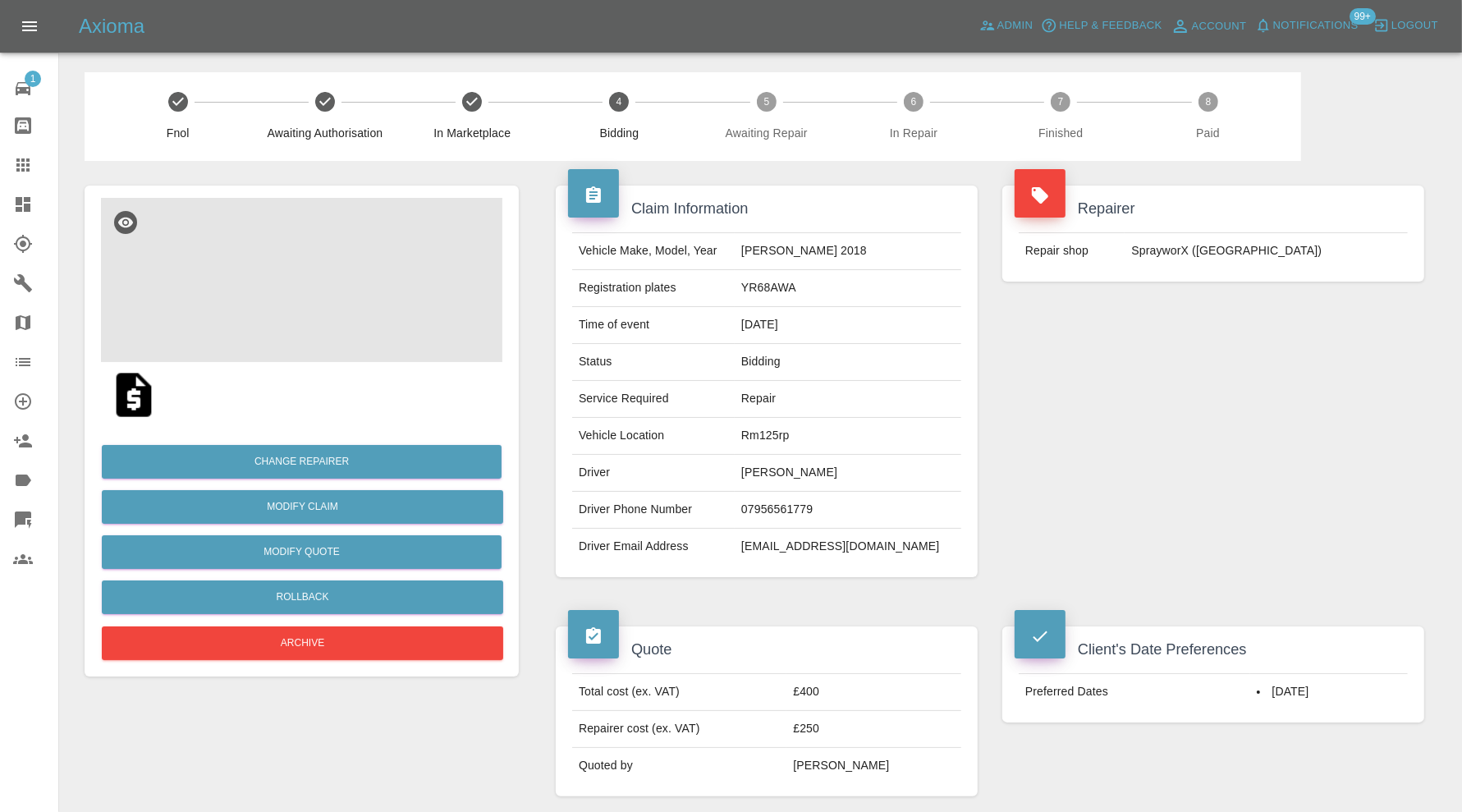
scroll to position [684, 0]
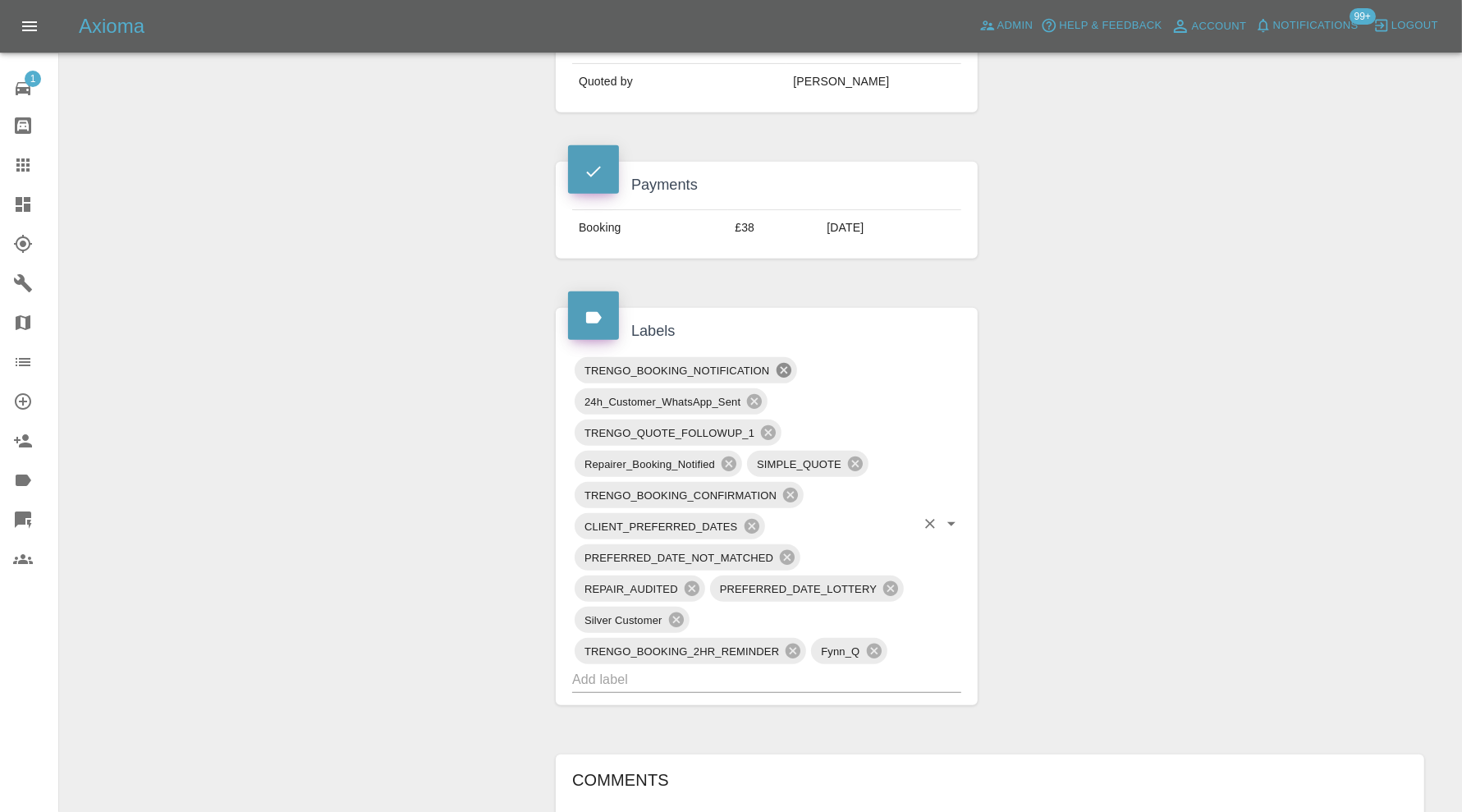
click at [787, 363] on icon at bounding box center [784, 370] width 18 height 18
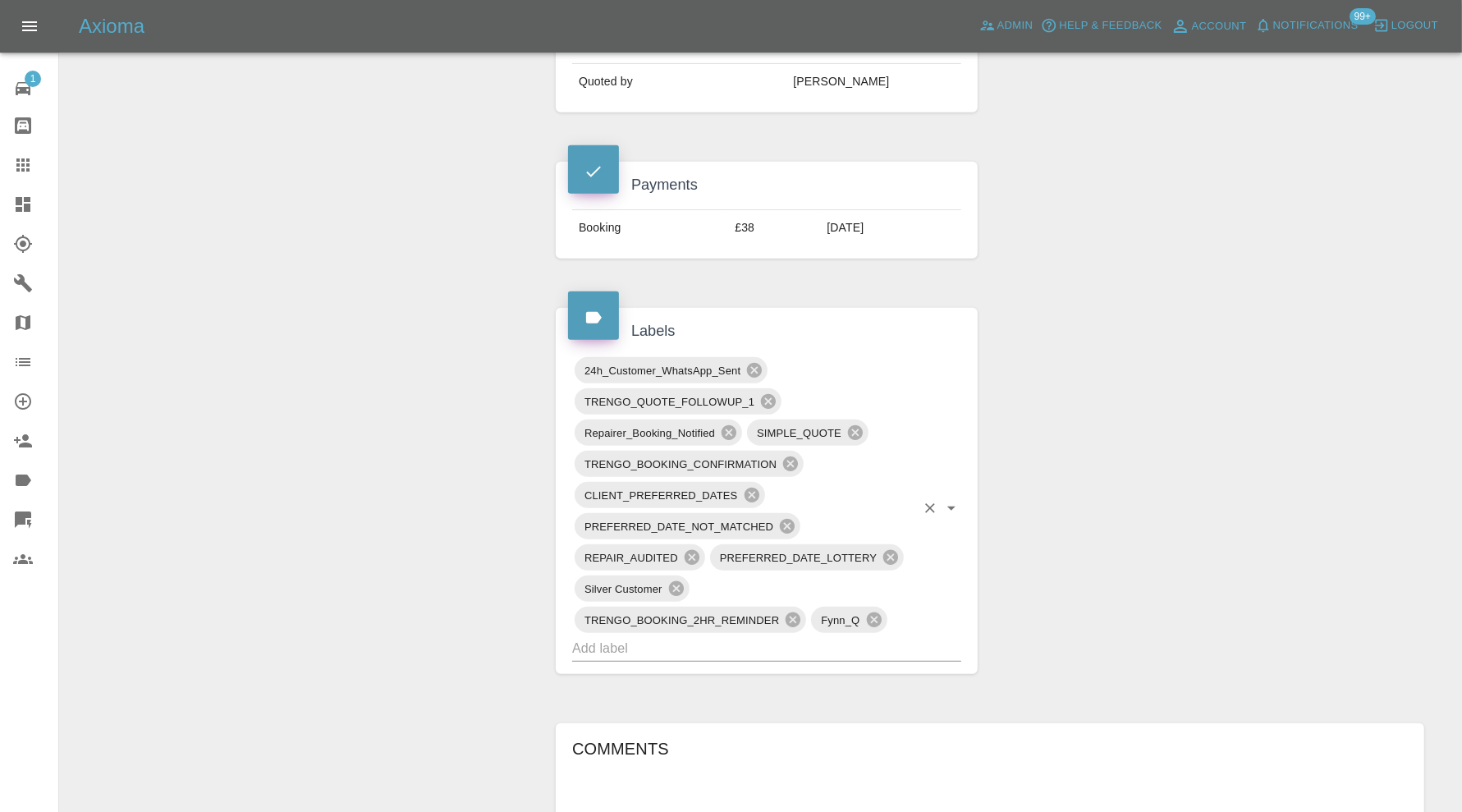
click at [756, 376] on div "24h_Customer_WhatsApp_Sent" at bounding box center [671, 370] width 193 height 27
click at [757, 362] on icon at bounding box center [754, 370] width 15 height 15
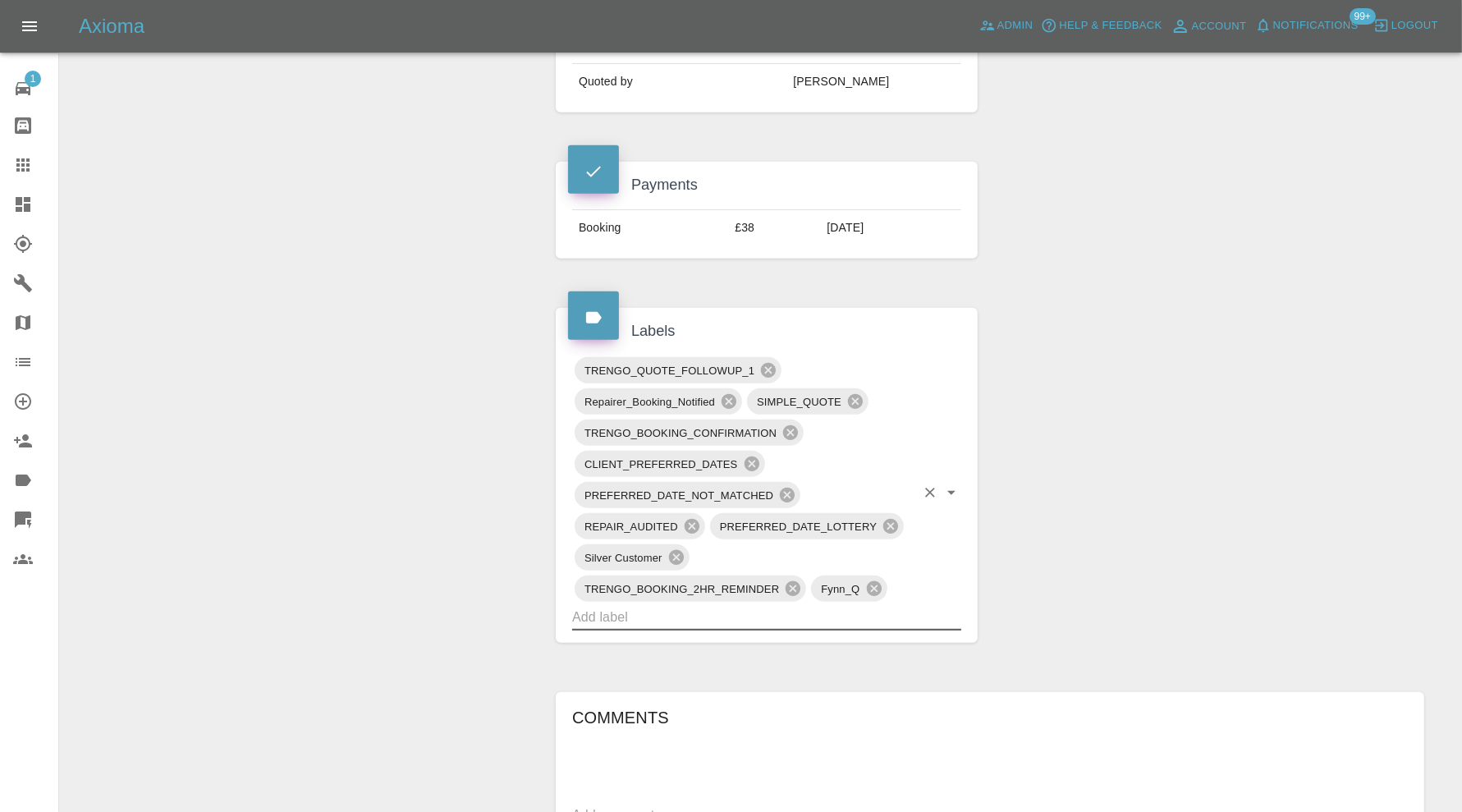
click at [729, 388] on div "Repairer_Booking_Notified" at bounding box center [658, 401] width 167 height 27
click at [729, 394] on icon at bounding box center [729, 401] width 15 height 15
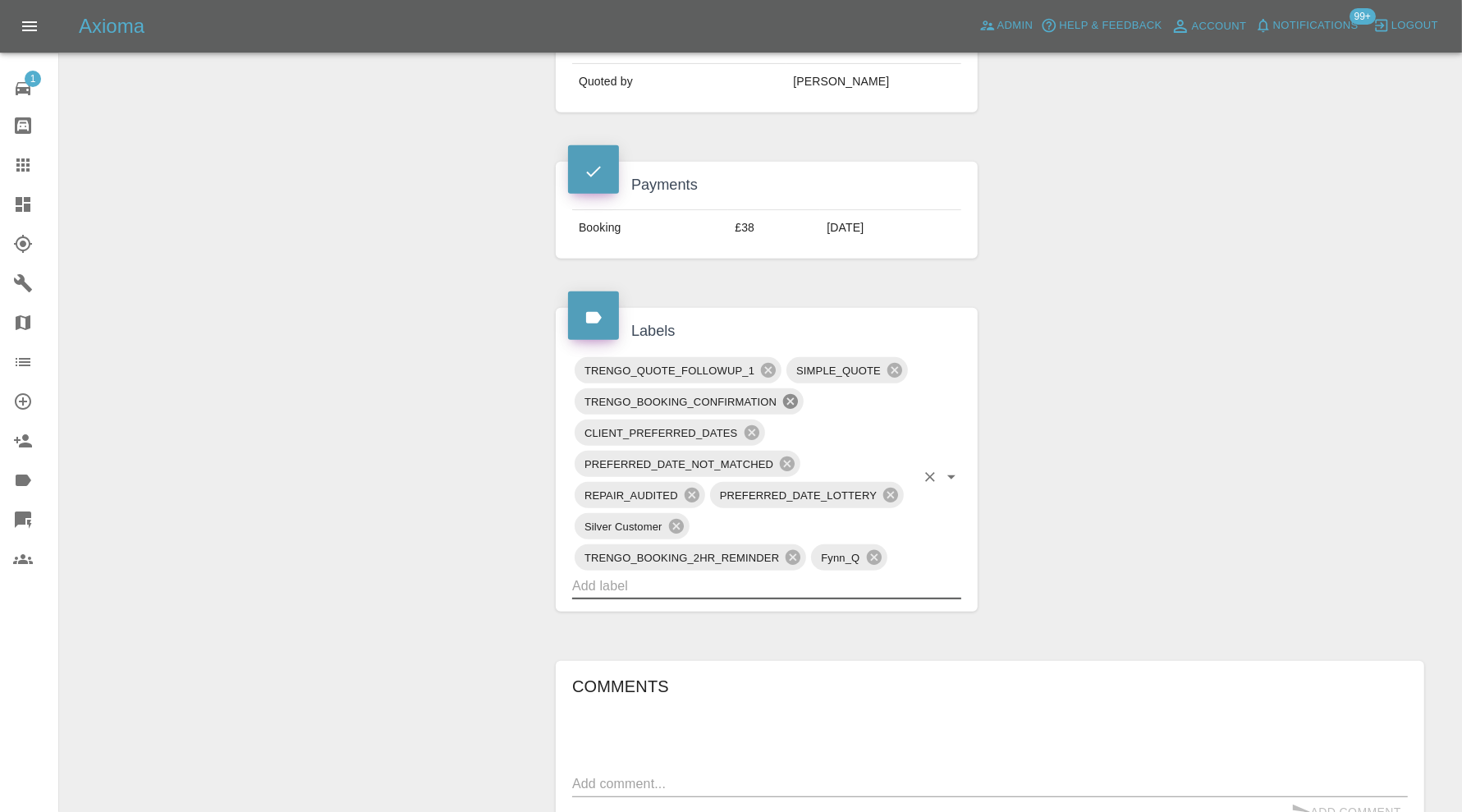
click at [790, 394] on icon at bounding box center [790, 401] width 15 height 15
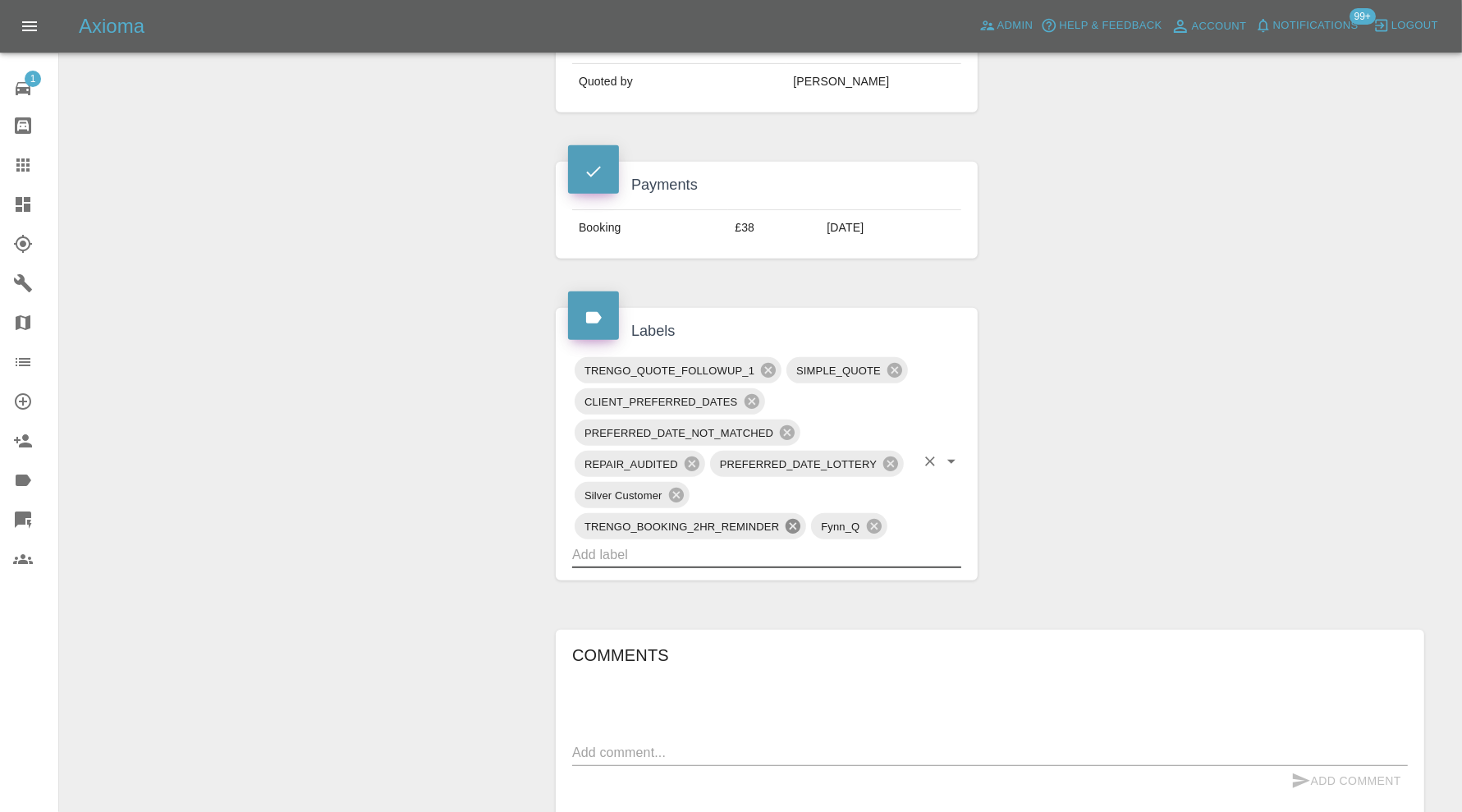
click at [794, 519] on icon at bounding box center [793, 526] width 15 height 15
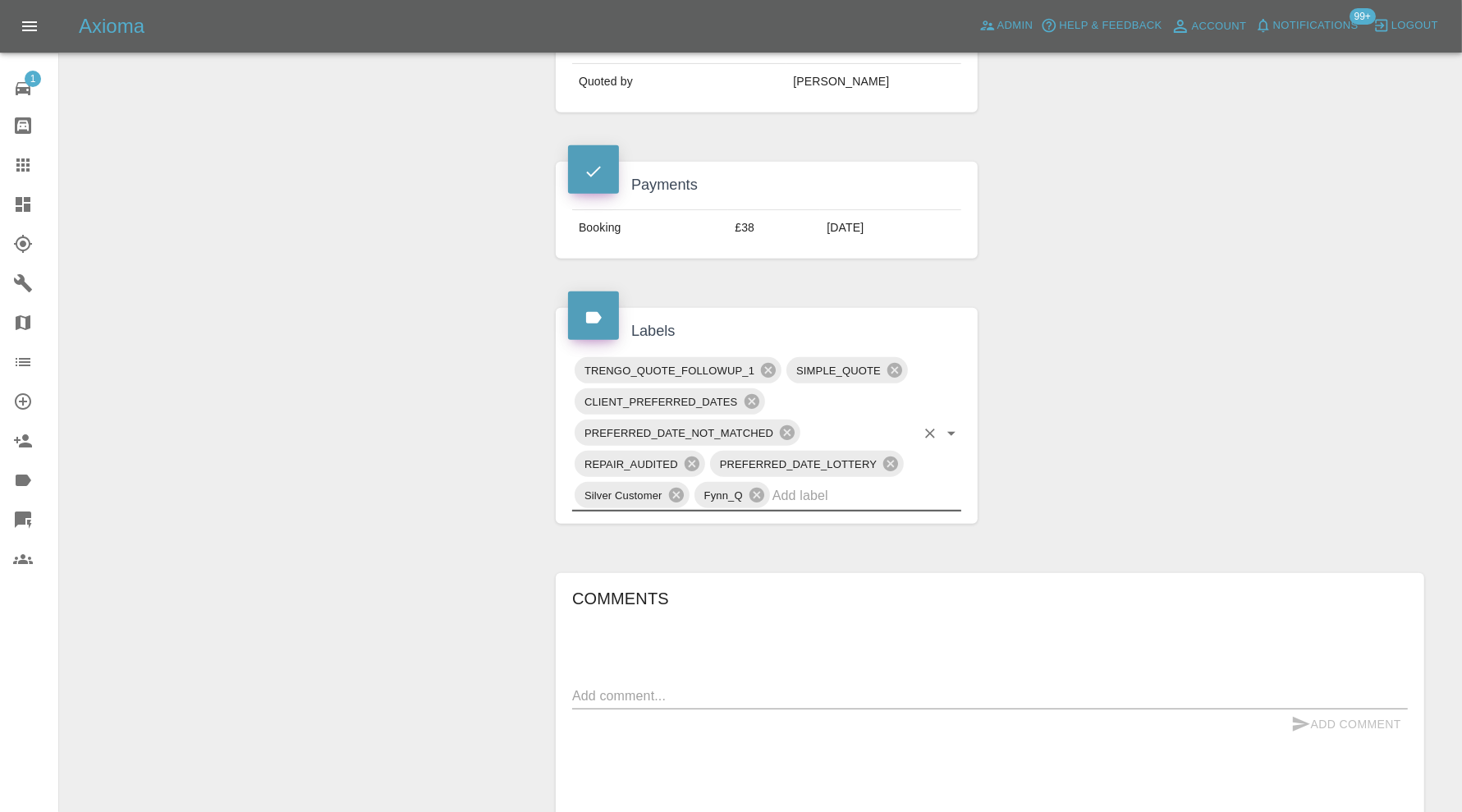
click at [904, 496] on input "text" at bounding box center [843, 495] width 143 height 26
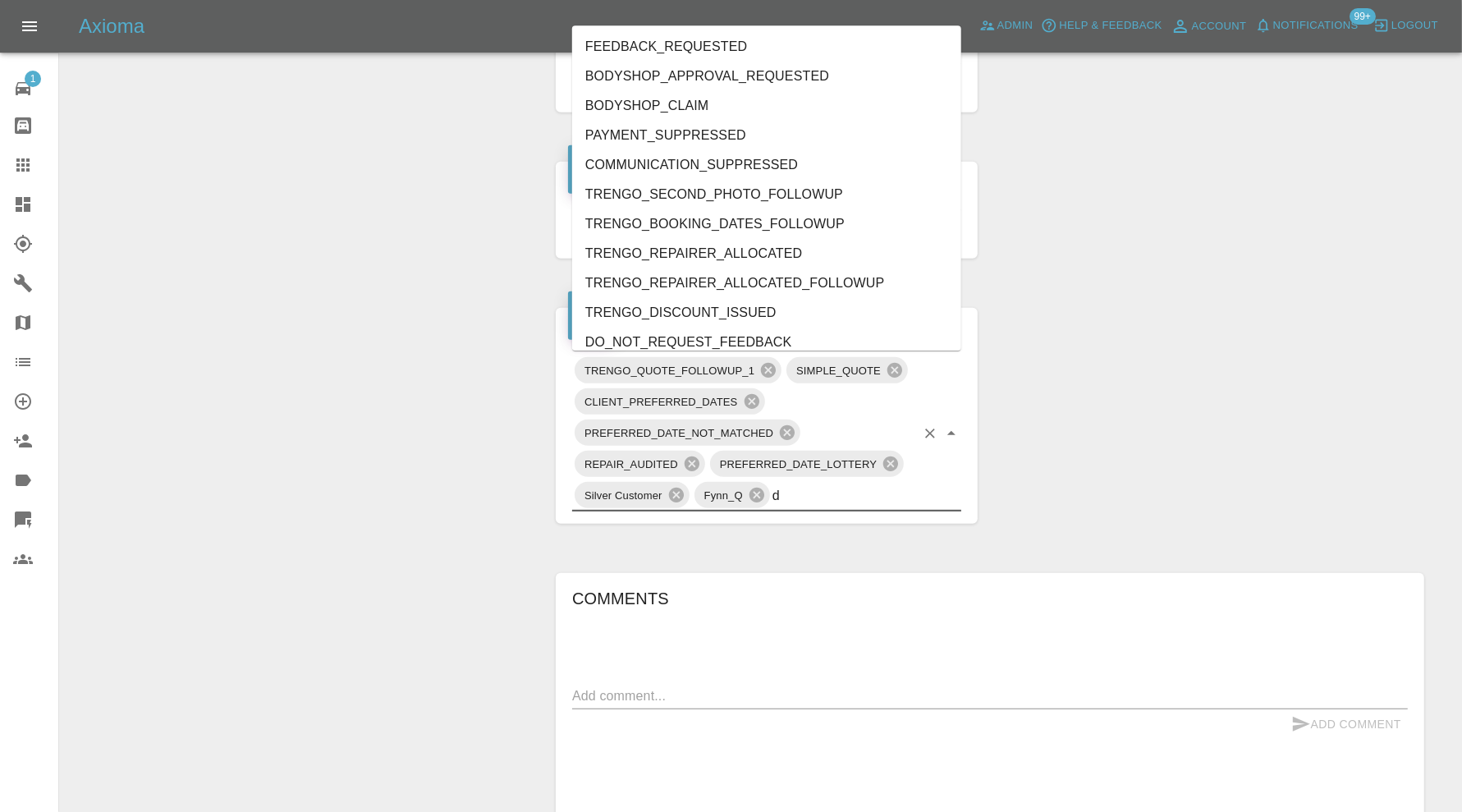
type input "do"
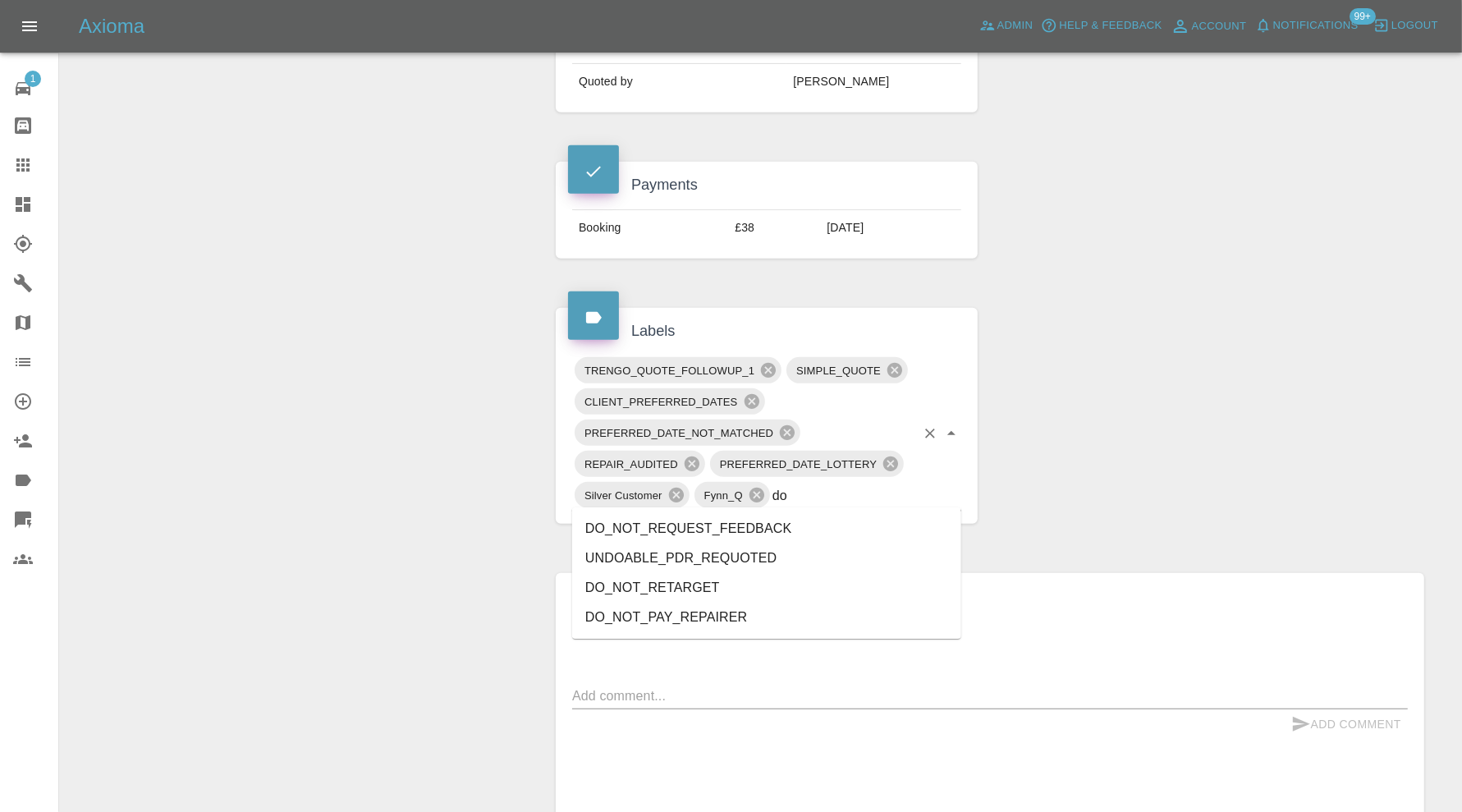
click at [830, 534] on li "DO_NOT_REQUEST_FEEDBACK" at bounding box center [767, 528] width 389 height 29
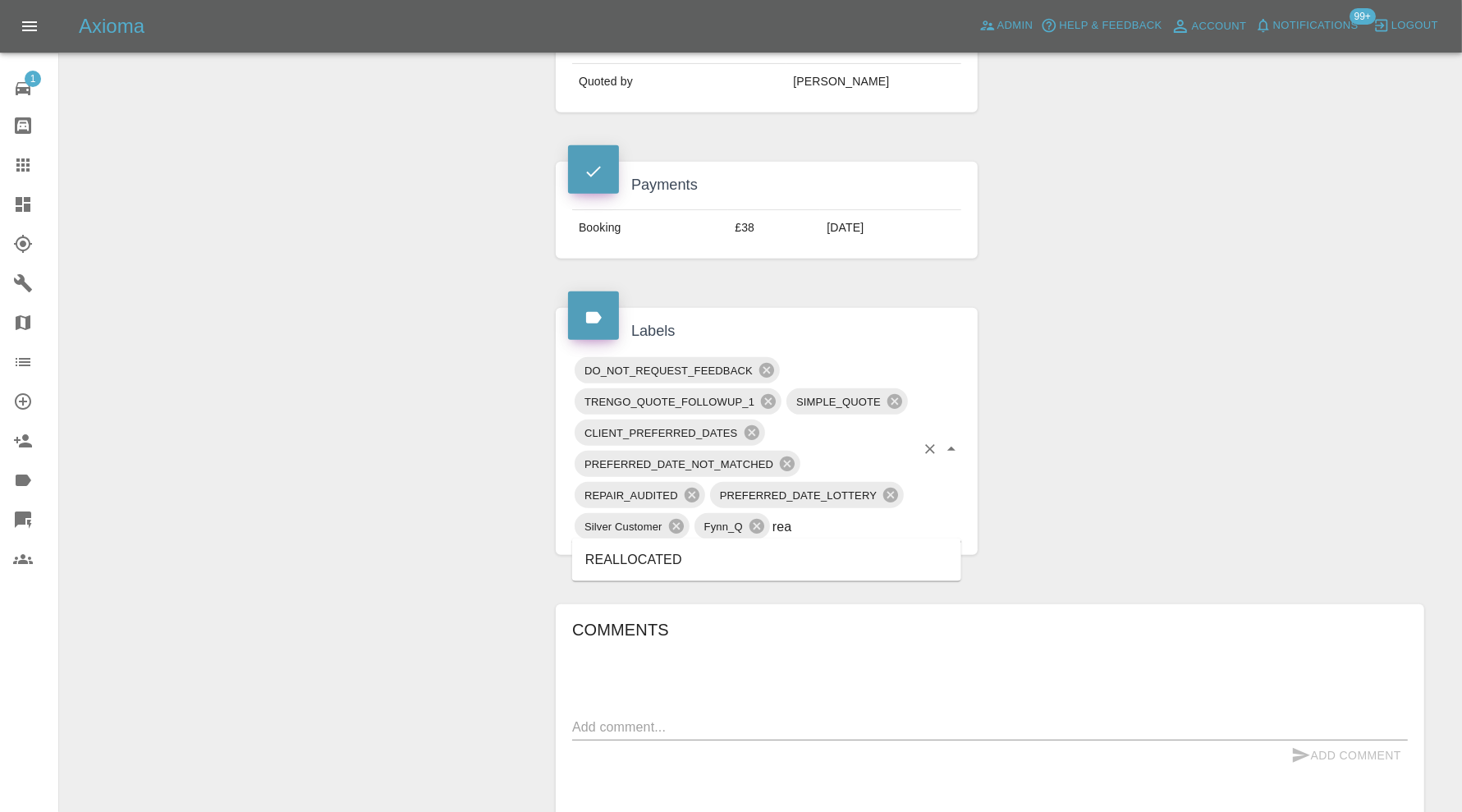
type input "real"
click at [739, 550] on li "REALLOCATED" at bounding box center [767, 559] width 389 height 29
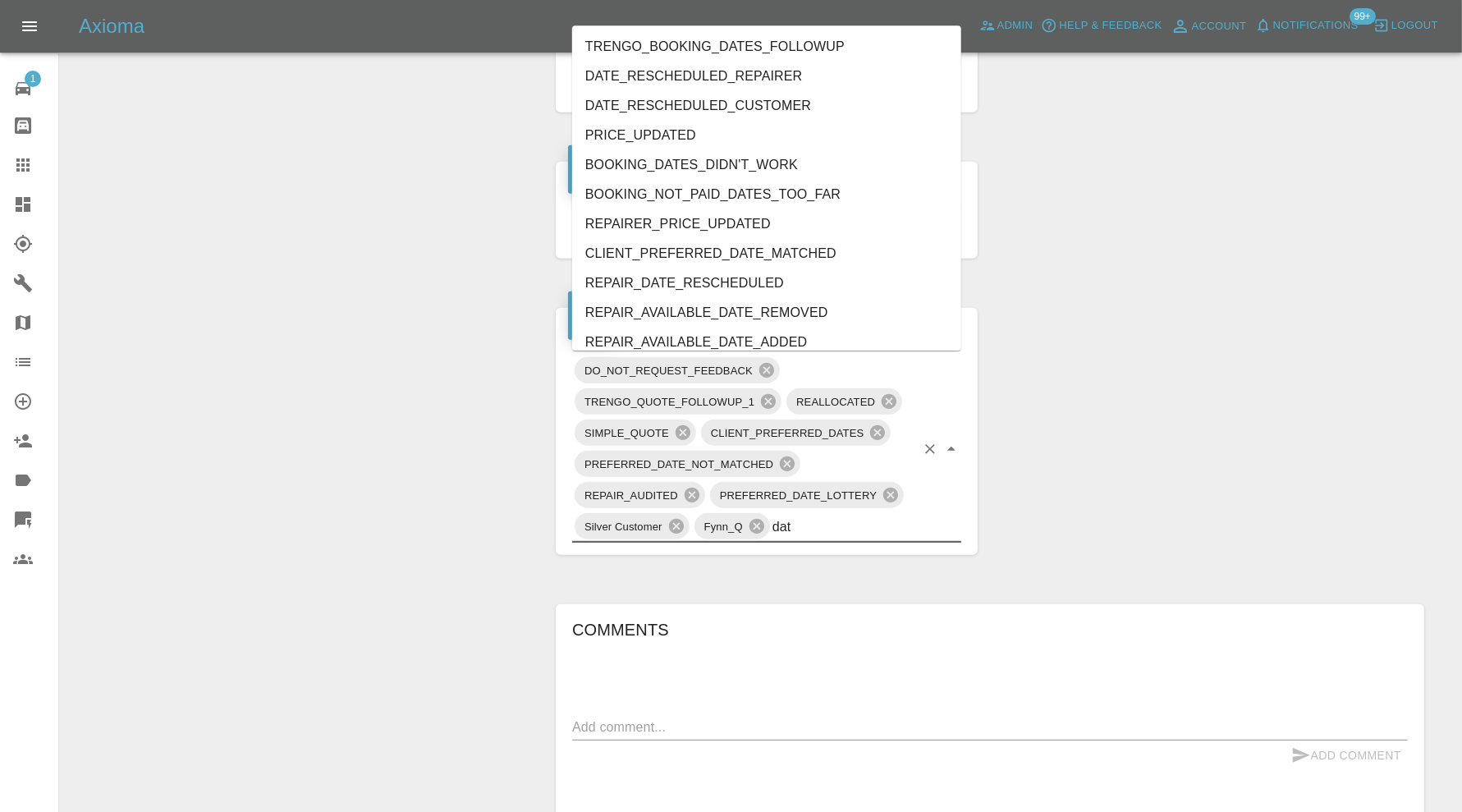
type input "date"
click at [720, 283] on li "REPAIR_DATE_RESCHEDULED" at bounding box center [767, 284] width 389 height 29
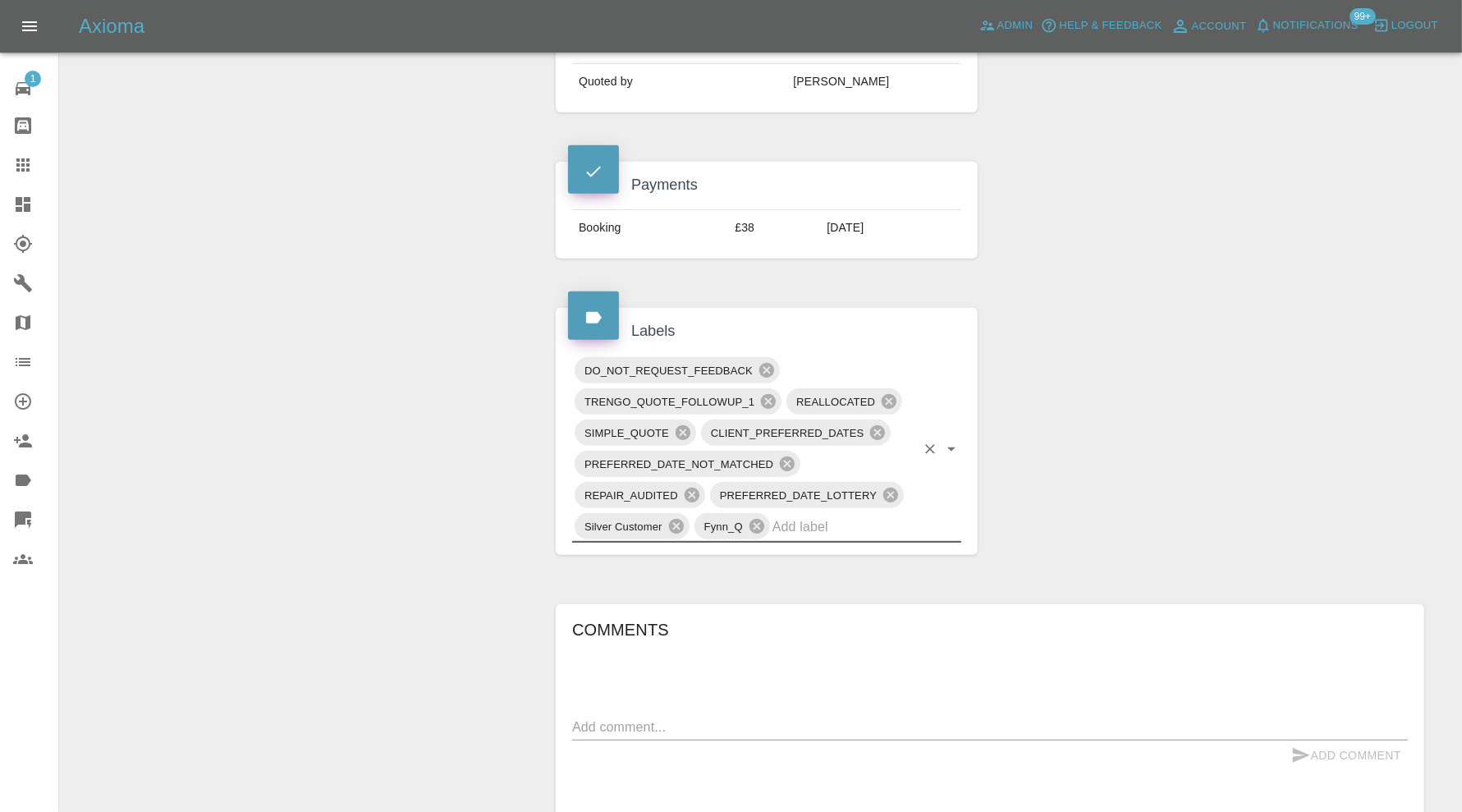
click at [1144, 421] on div "Claim Information Vehicle Make, Model, Year FORD KA 2018 Registration plates YR…" at bounding box center [990, 355] width 893 height 1755
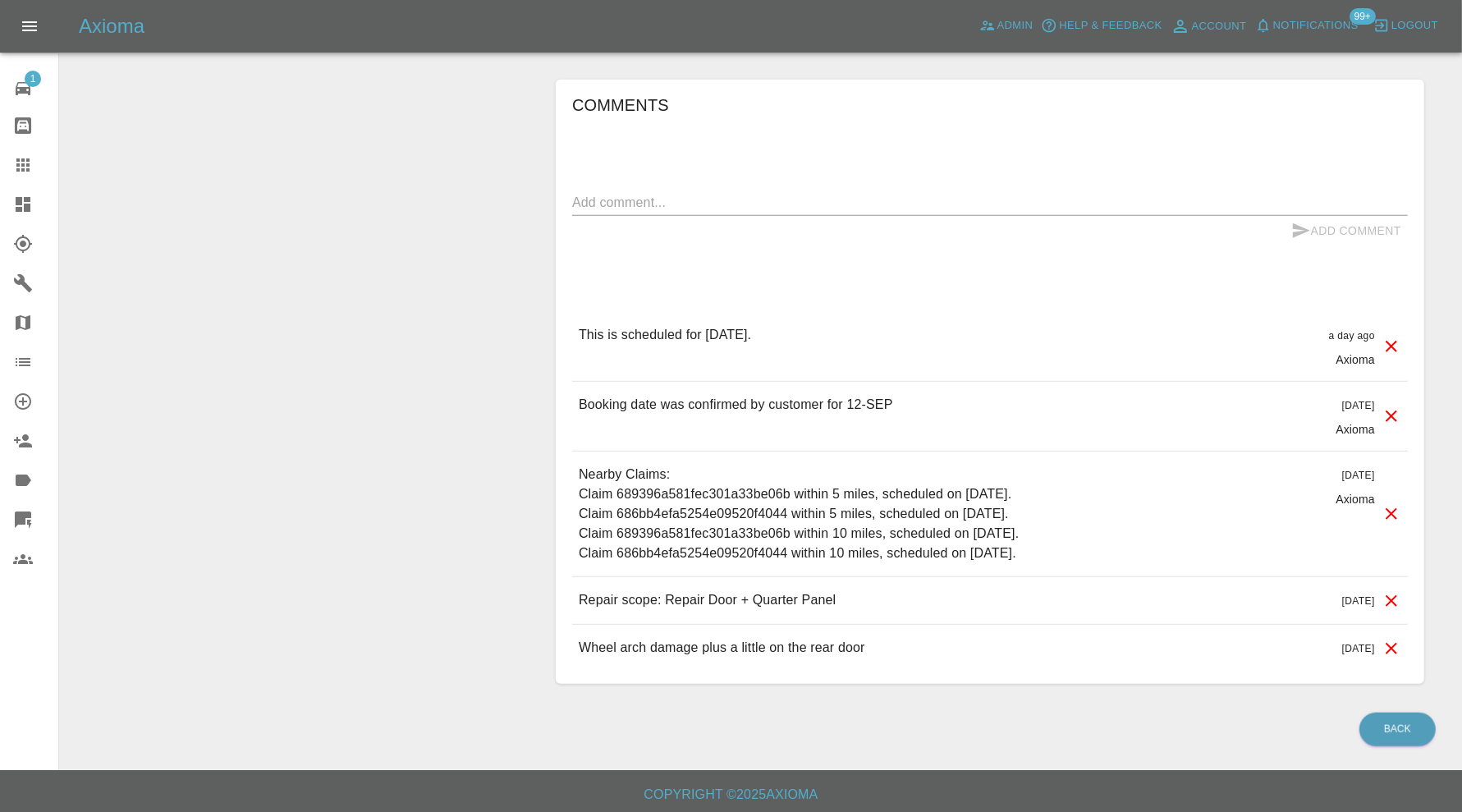
scroll to position [0, 0]
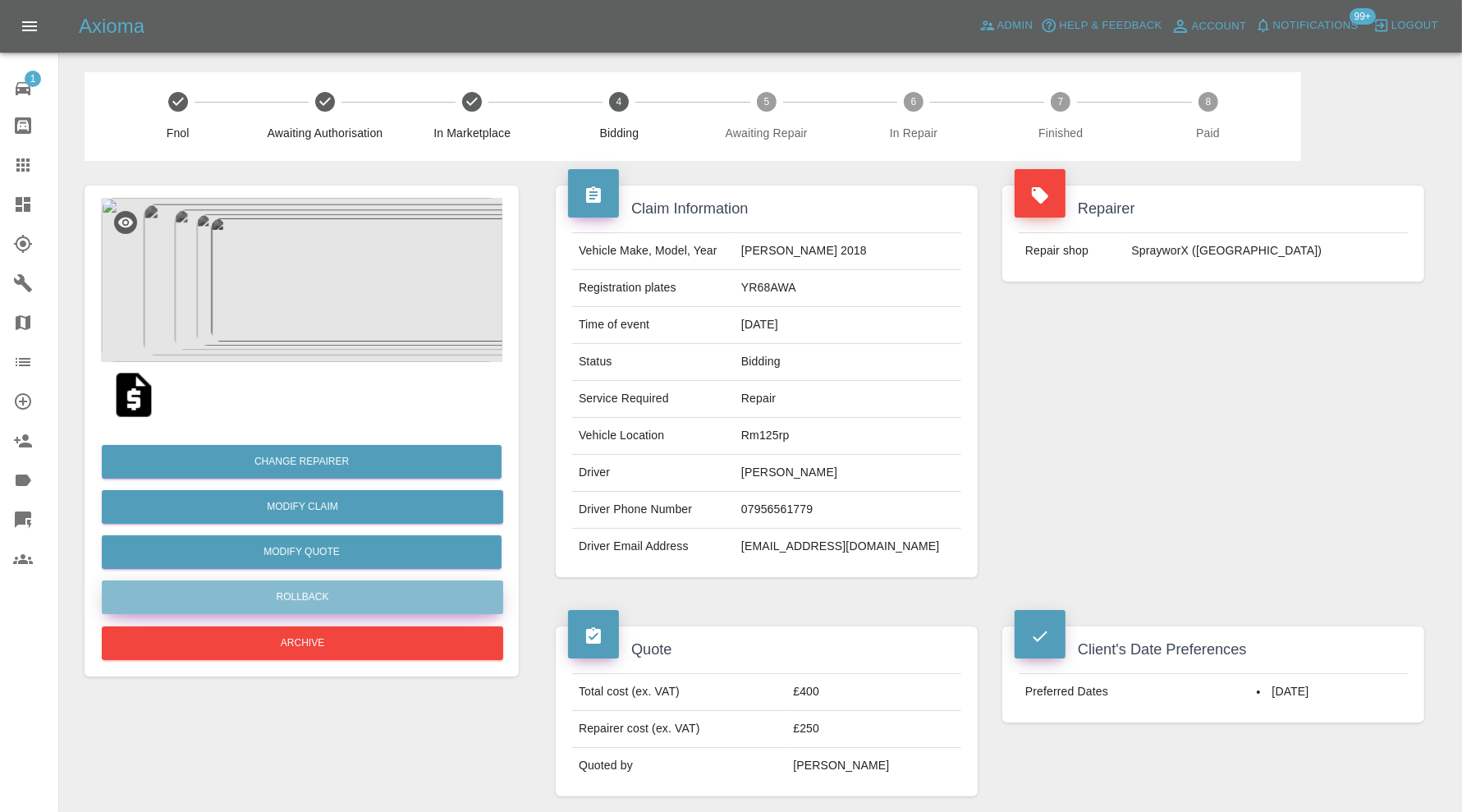
click at [435, 594] on button "Rollback" at bounding box center [302, 597] width 401 height 33
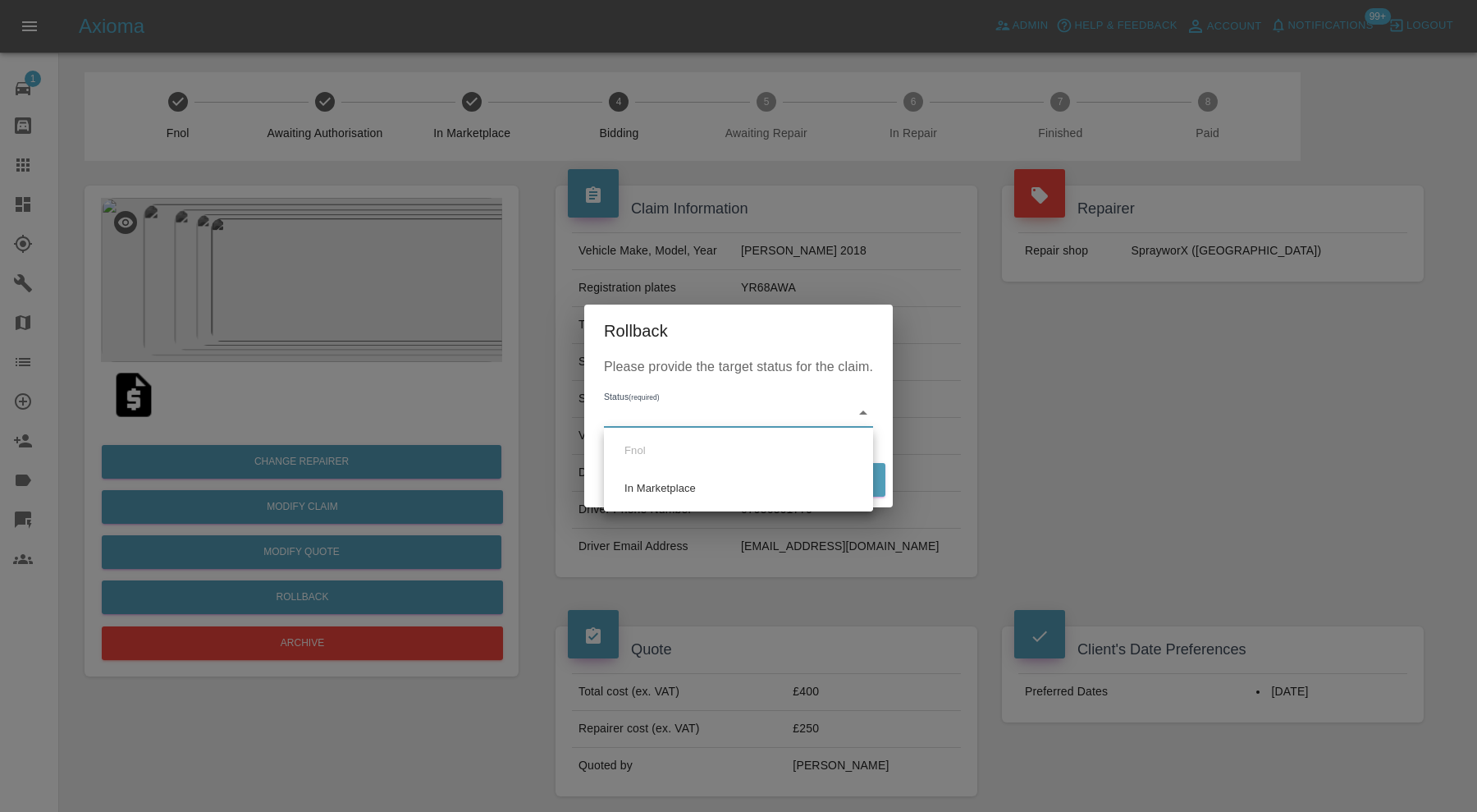
click at [1000, 371] on div at bounding box center [738, 406] width 1477 height 812
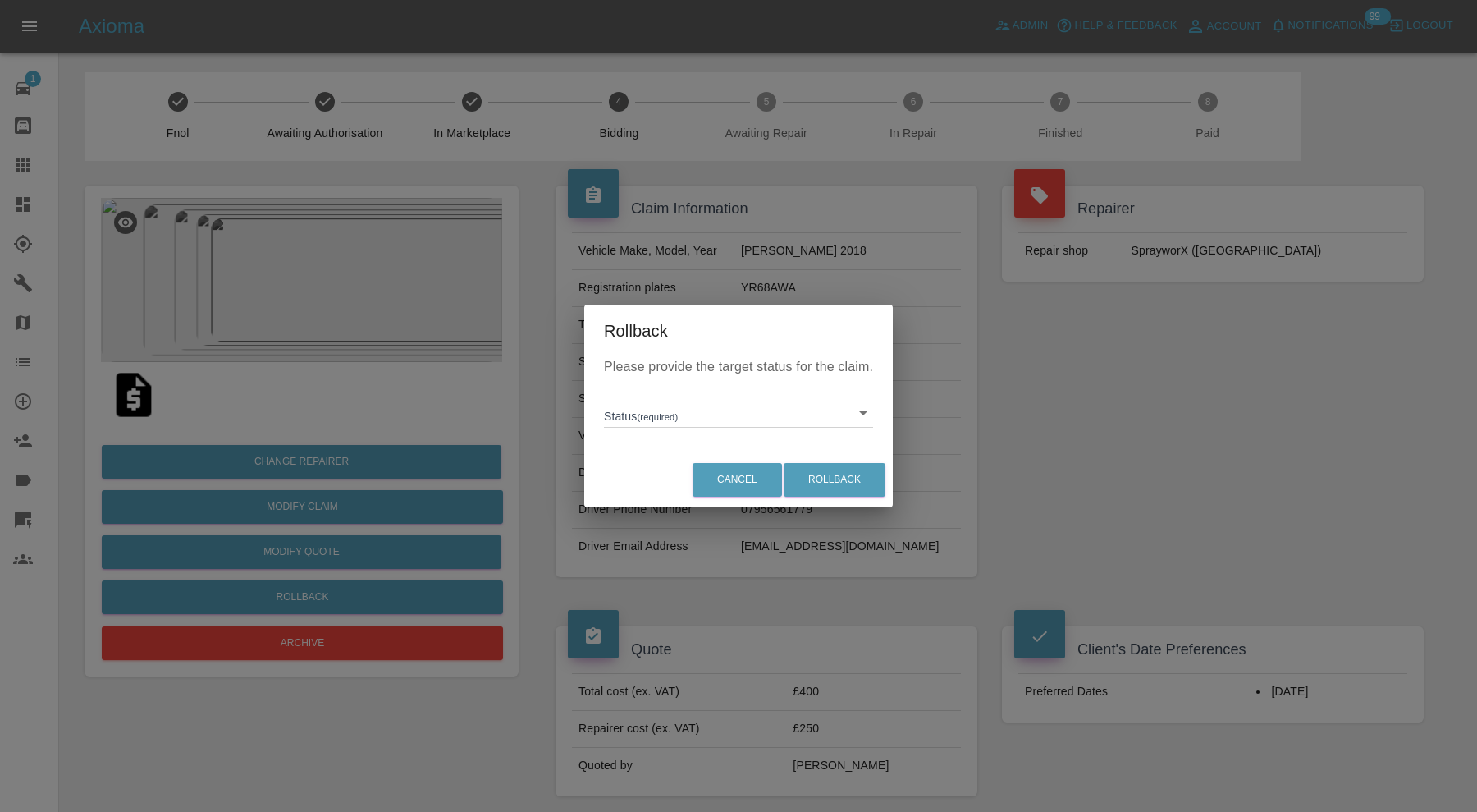
click at [1149, 365] on div "Rollback Please provide the target status for the claim. Status (required) ​ Ca…" at bounding box center [738, 406] width 1477 height 812
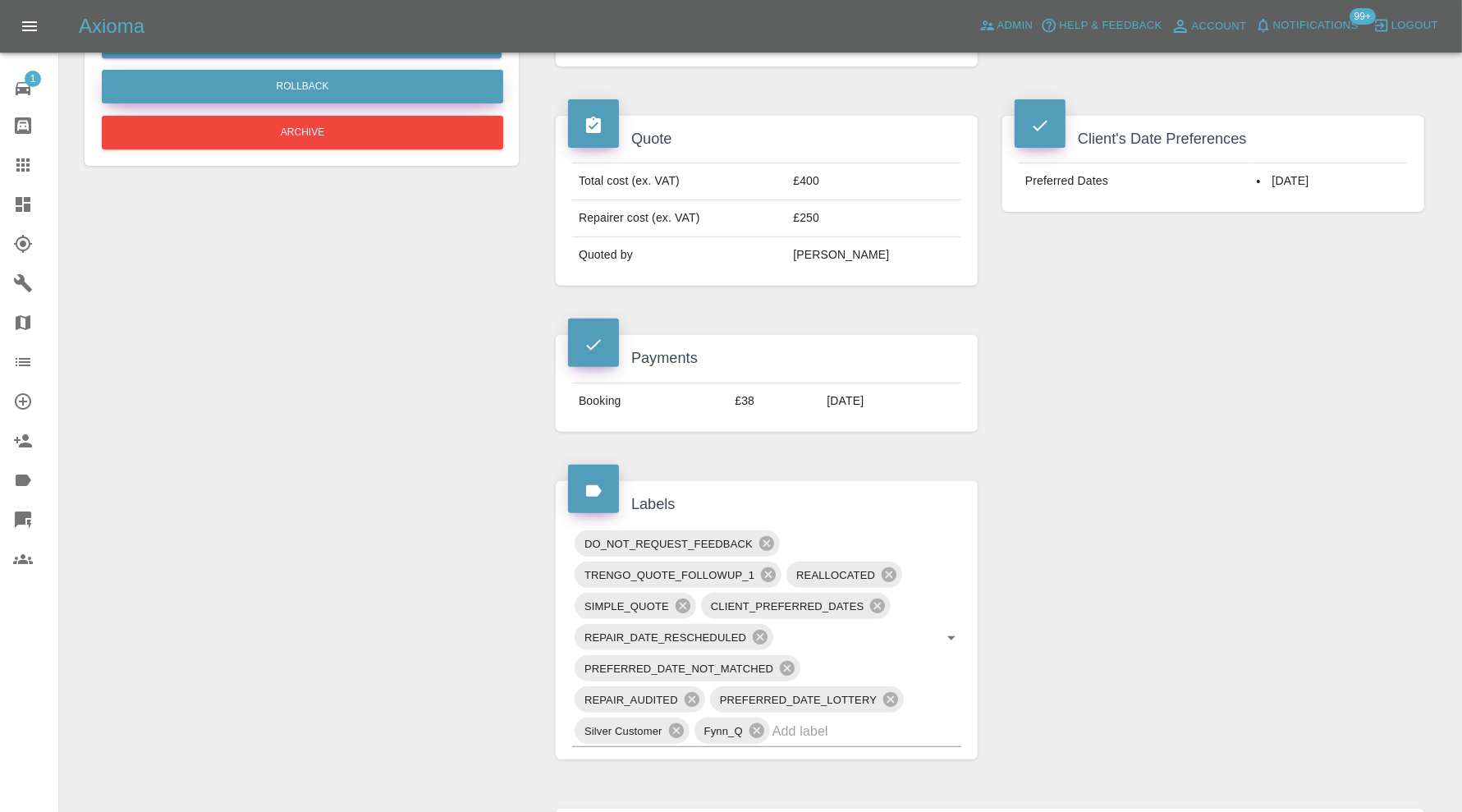
scroll to position [1094, 0]
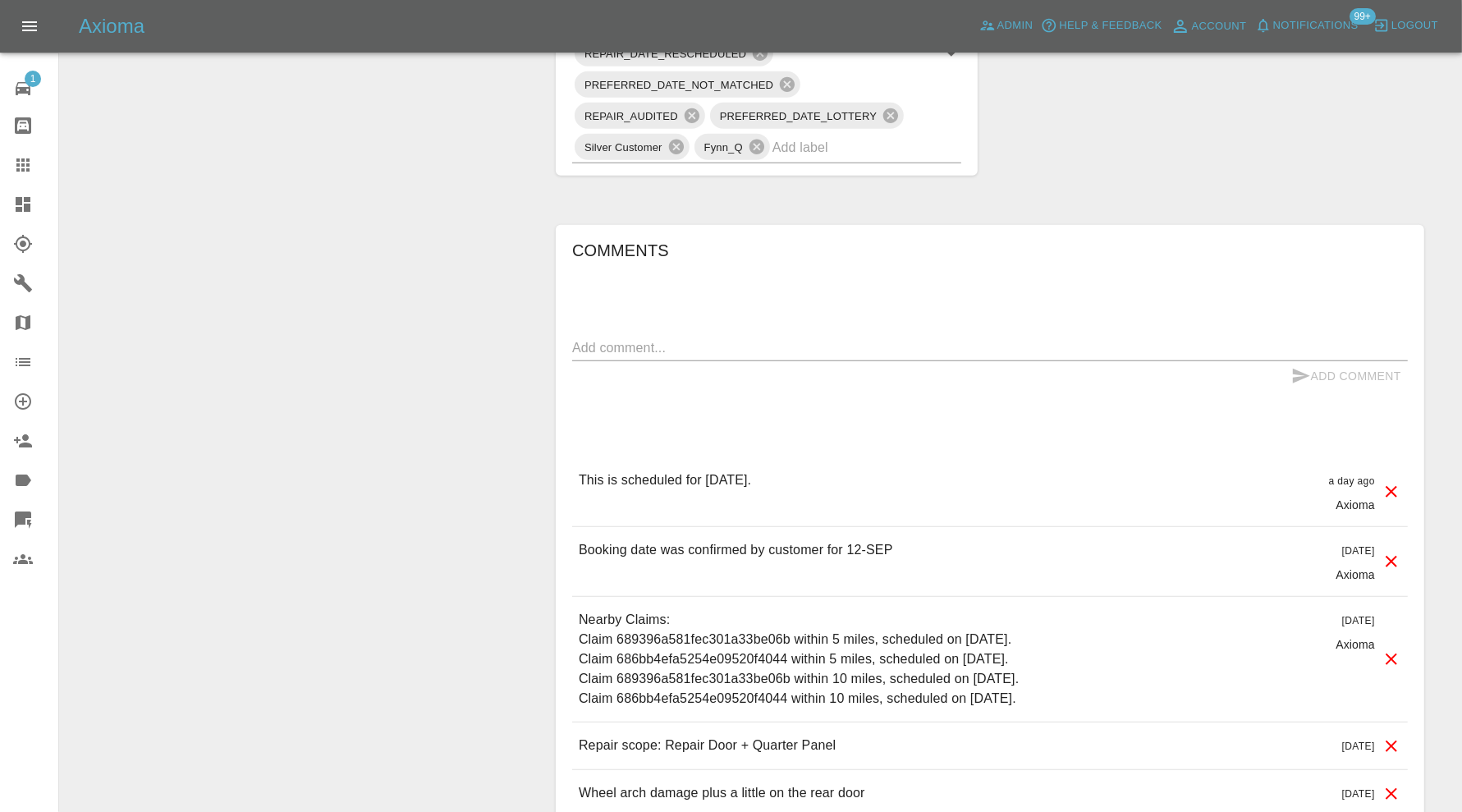
click at [833, 326] on div "Comments x Add Comment This is scheduled for tomorrow. a day ago Axioma This is…" at bounding box center [990, 526] width 836 height 580
click at [829, 344] on textarea at bounding box center [990, 347] width 836 height 19
type textarea "reallocated and rebooking"
click at [1330, 369] on button "Add Comment" at bounding box center [1346, 377] width 123 height 30
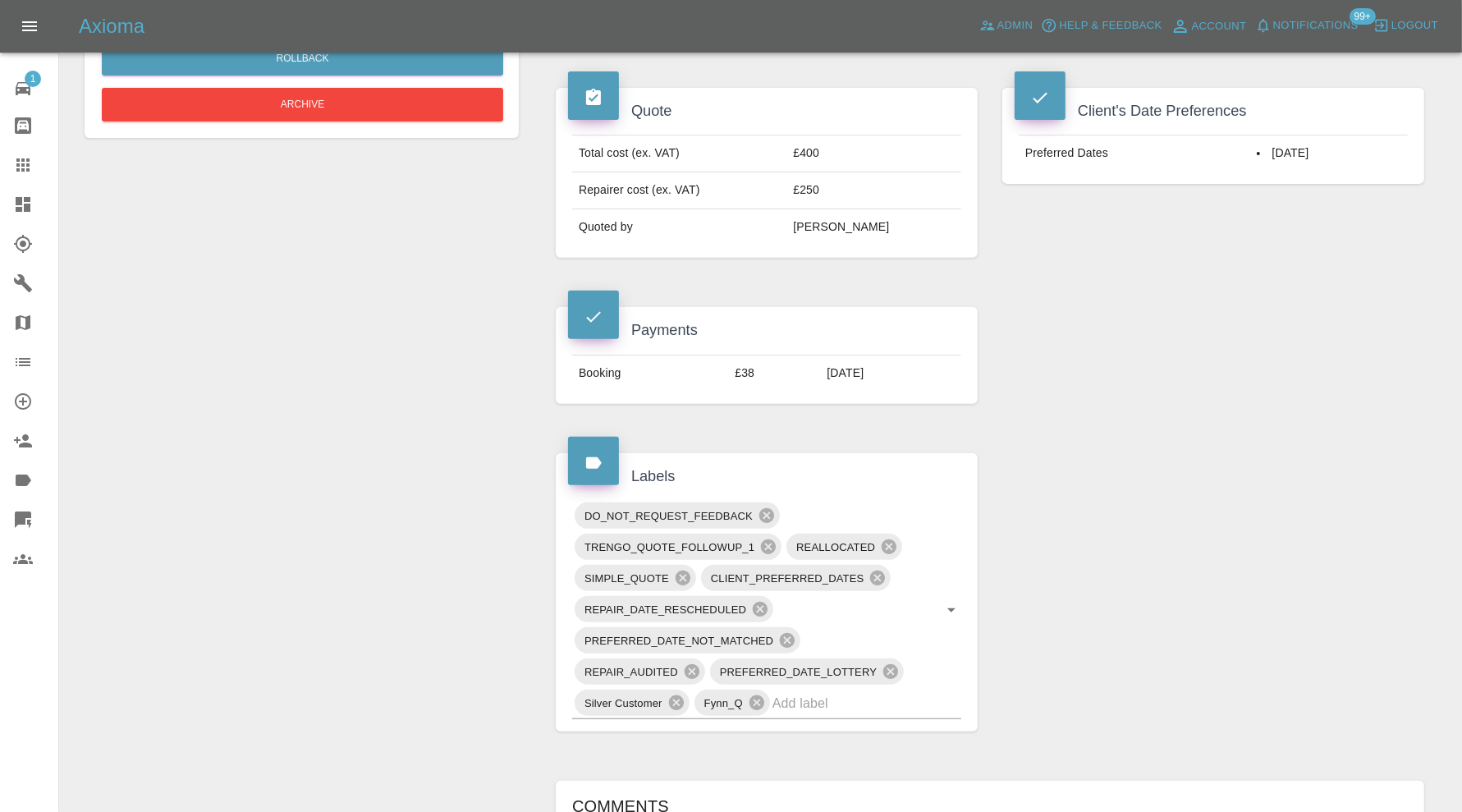
scroll to position [0, 0]
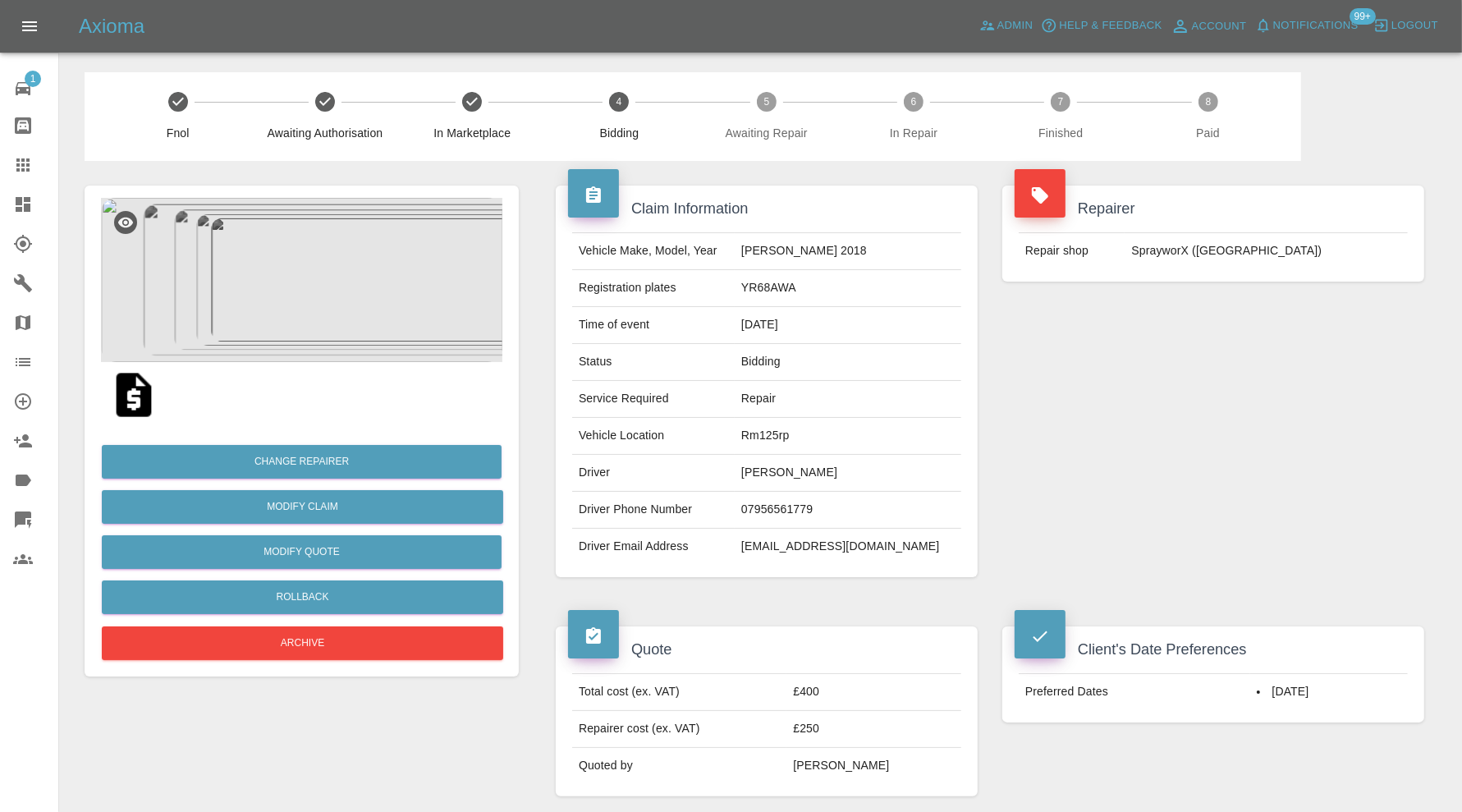
click at [329, 530] on div "Change Repairer Modify Claim Modify Quote Rollback Archive" at bounding box center [301, 545] width 401 height 236
click at [330, 539] on button "Modify Quote" at bounding box center [301, 551] width 399 height 33
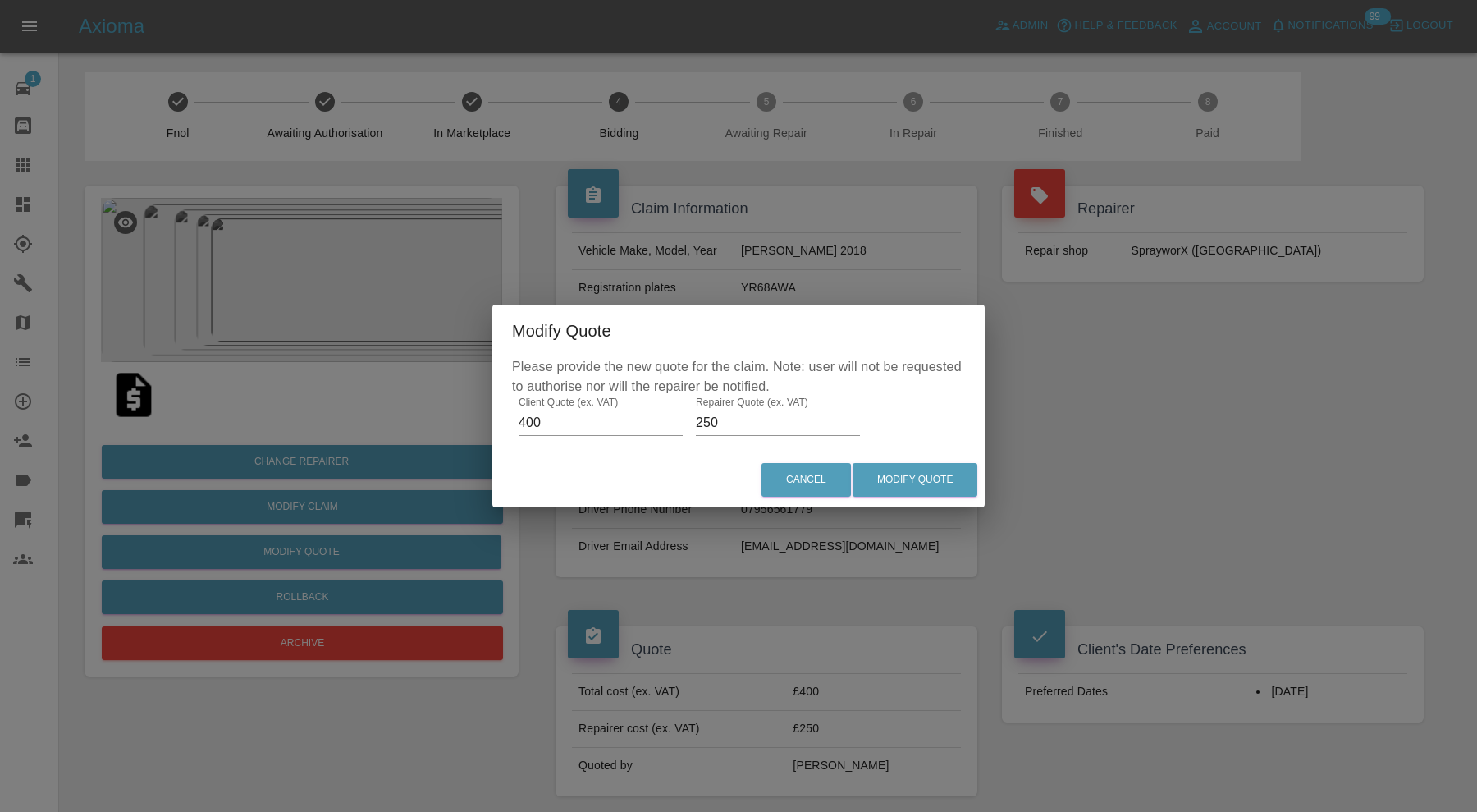
click at [734, 416] on input "250" at bounding box center [778, 423] width 164 height 27
type input "280"
click at [905, 472] on button "Modify Quote" at bounding box center [914, 479] width 124 height 33
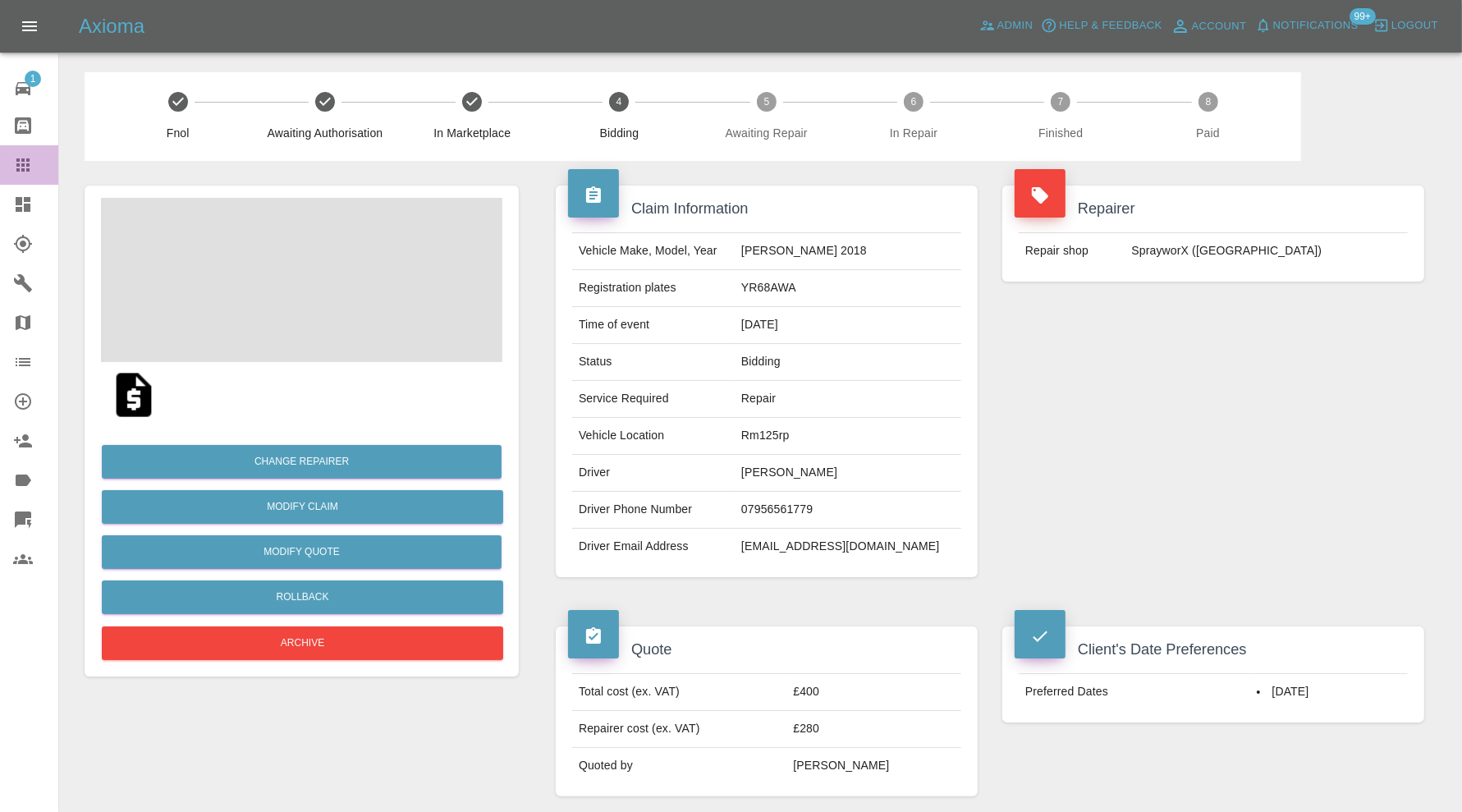
click at [21, 166] on icon at bounding box center [23, 165] width 13 height 13
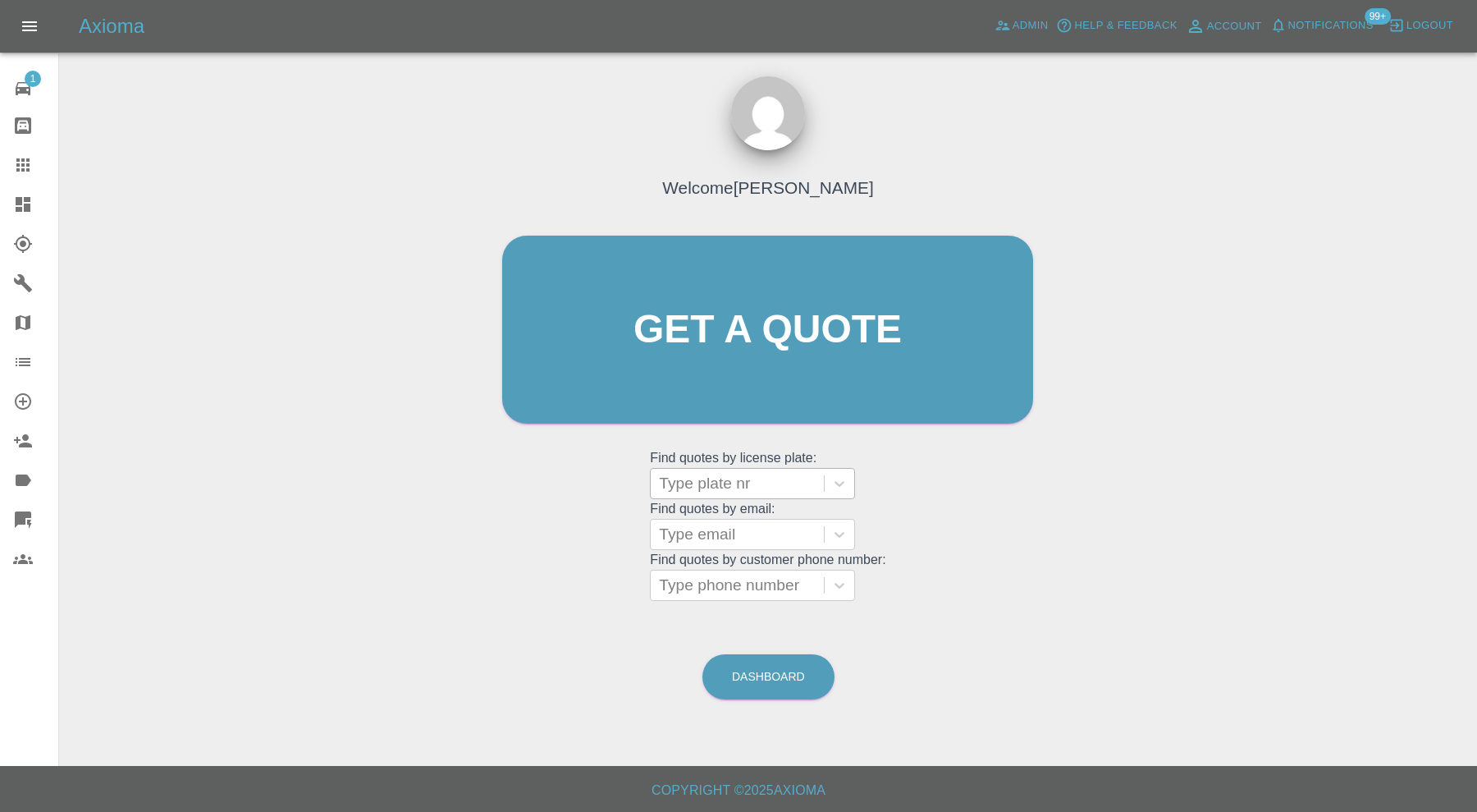
click at [707, 484] on div at bounding box center [737, 483] width 157 height 23
type input "en21"
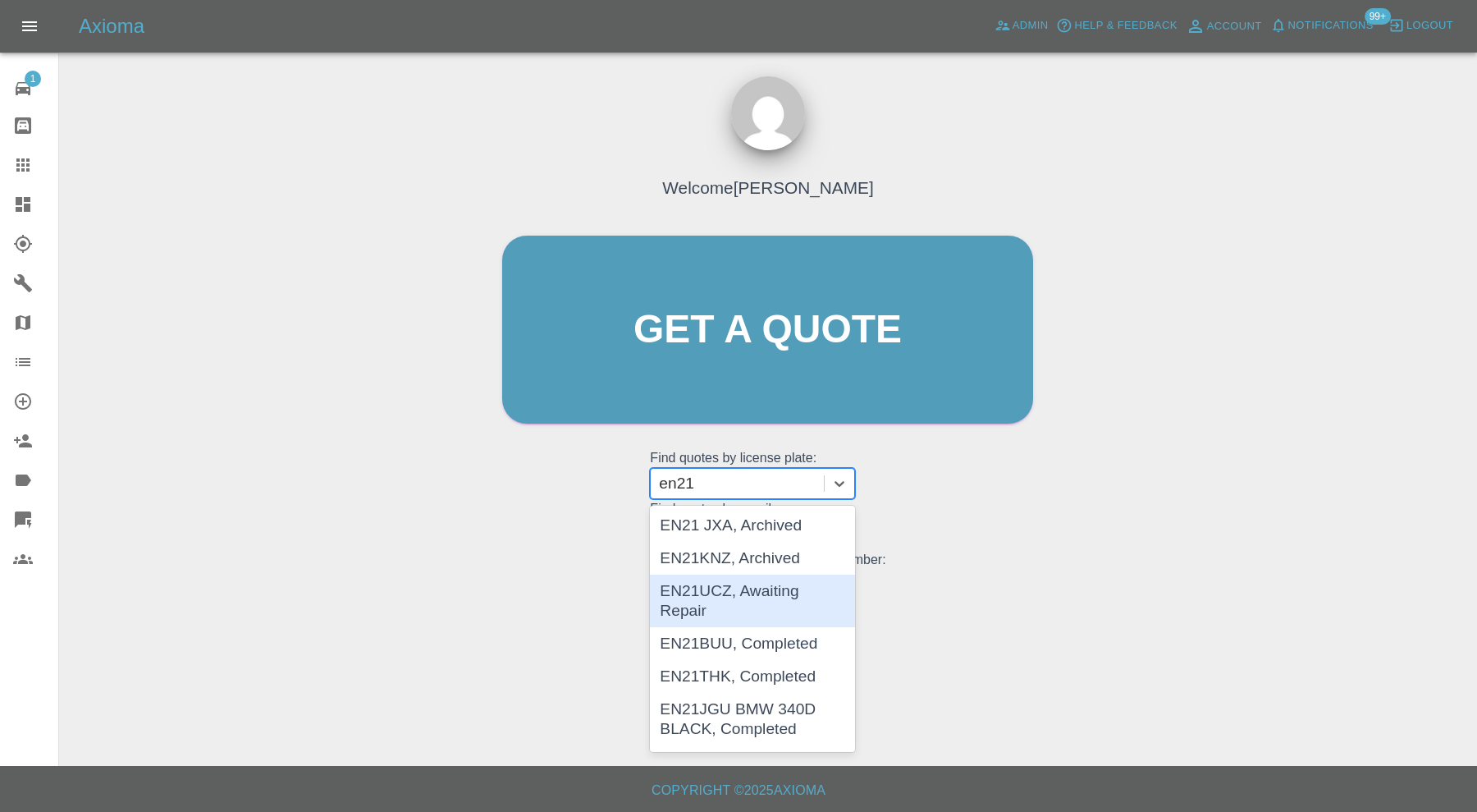
click at [794, 599] on div "EN21UCZ, Awaiting Repair" at bounding box center [752, 600] width 205 height 52
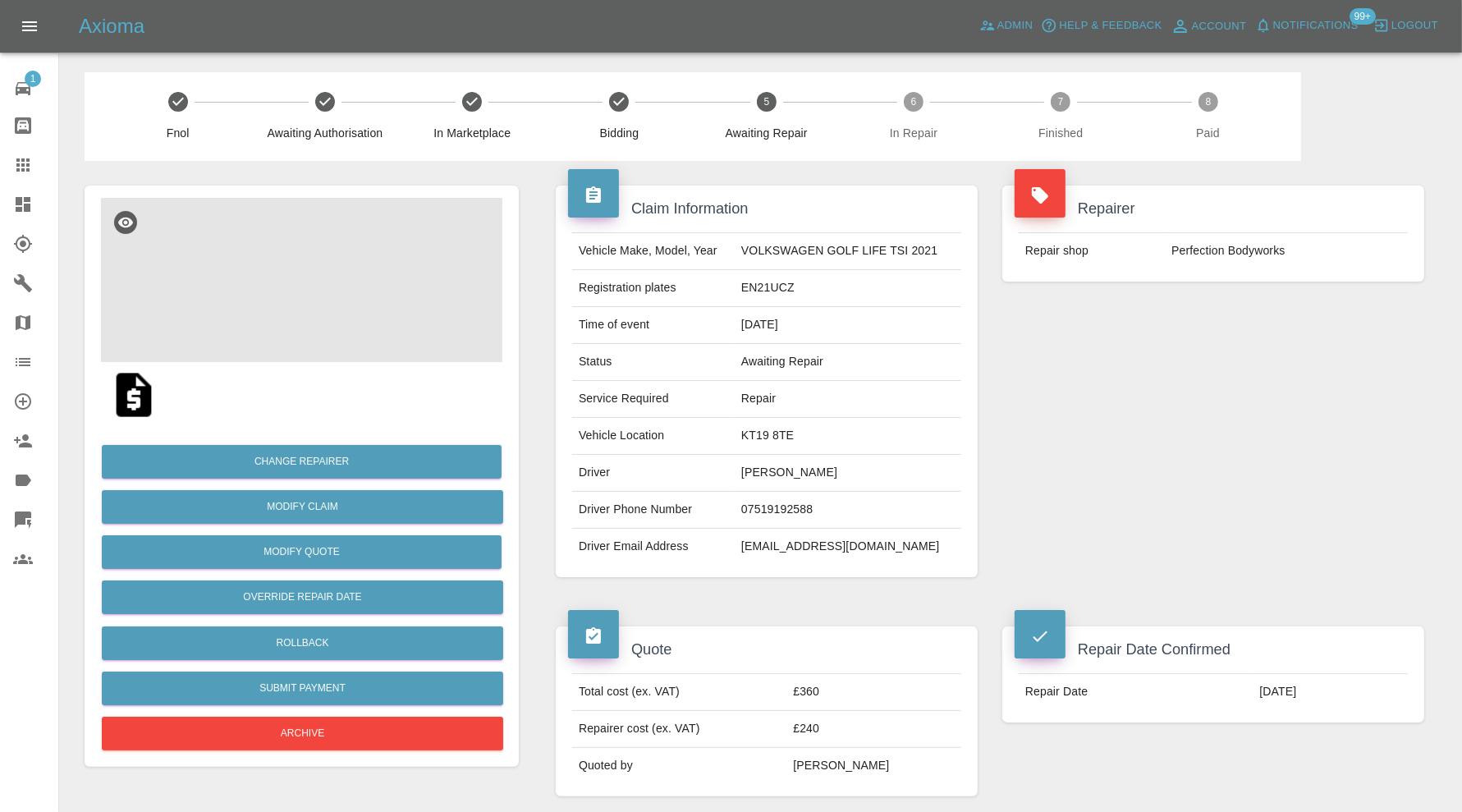
click at [316, 306] on img at bounding box center [301, 279] width 401 height 164
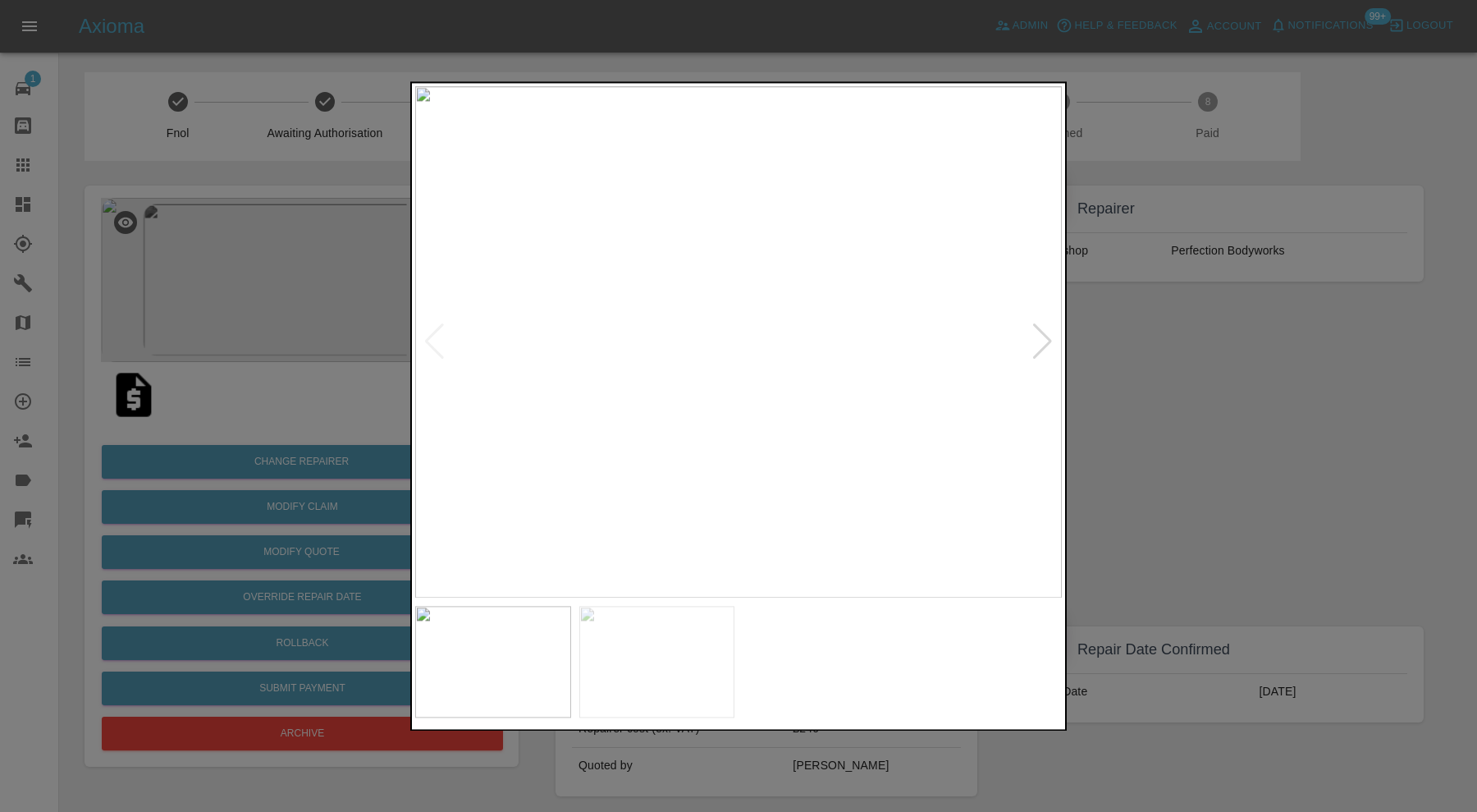
click at [1039, 351] on div at bounding box center [1042, 342] width 22 height 36
click at [1041, 351] on img at bounding box center [739, 341] width 647 height 511
click at [1203, 402] on div at bounding box center [738, 406] width 1477 height 812
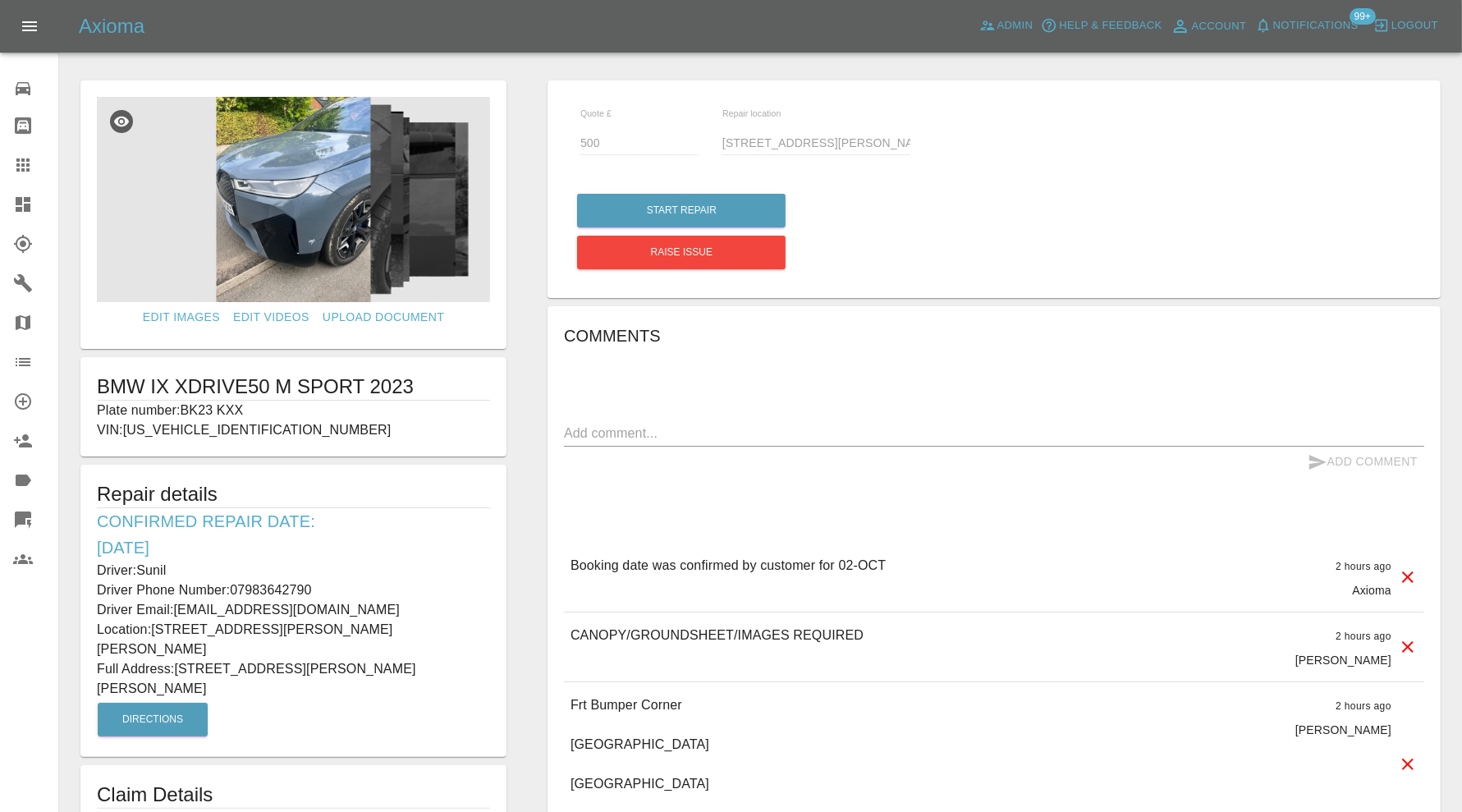
click at [293, 242] on img at bounding box center [293, 199] width 393 height 205
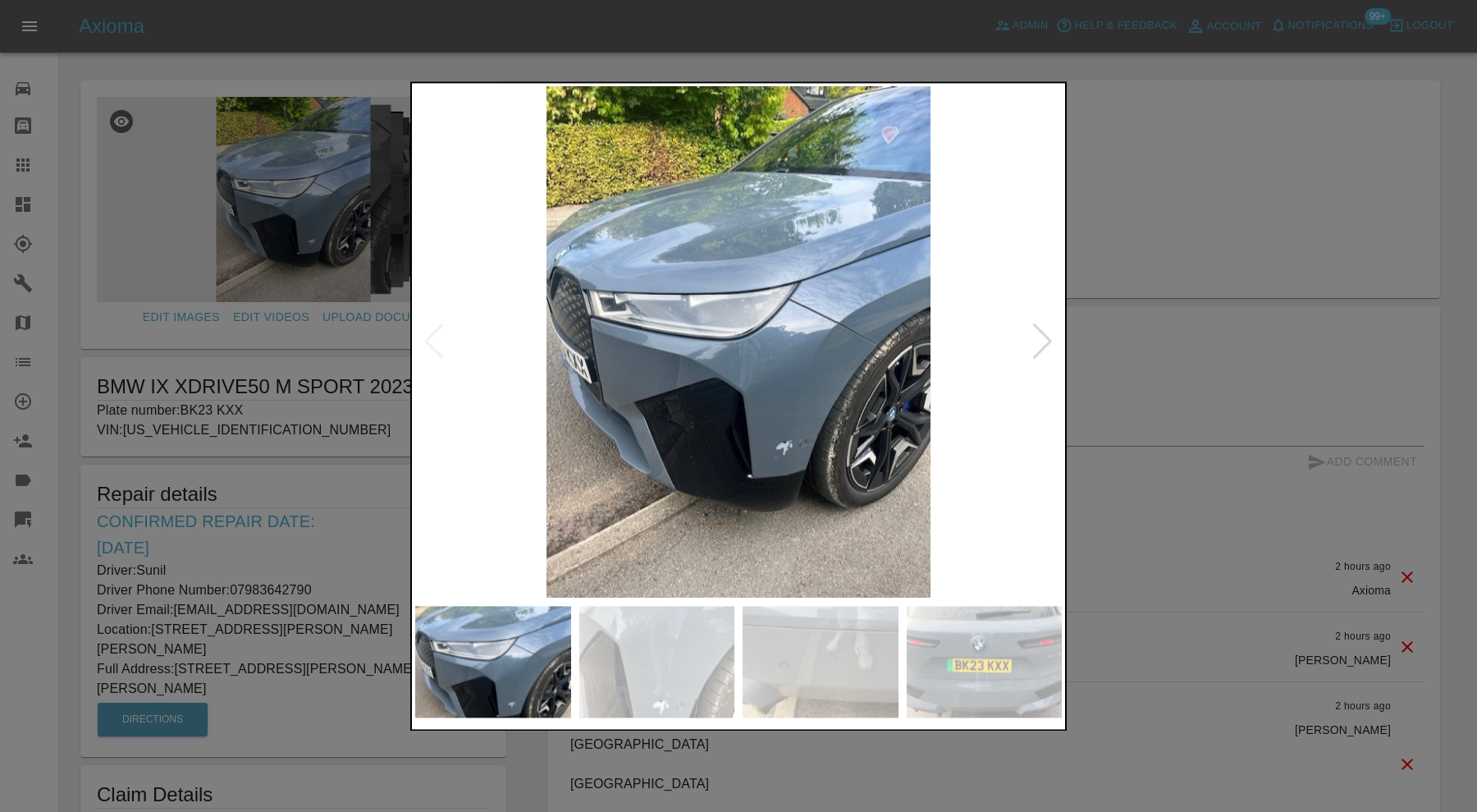
click at [949, 642] on img at bounding box center [985, 661] width 156 height 112
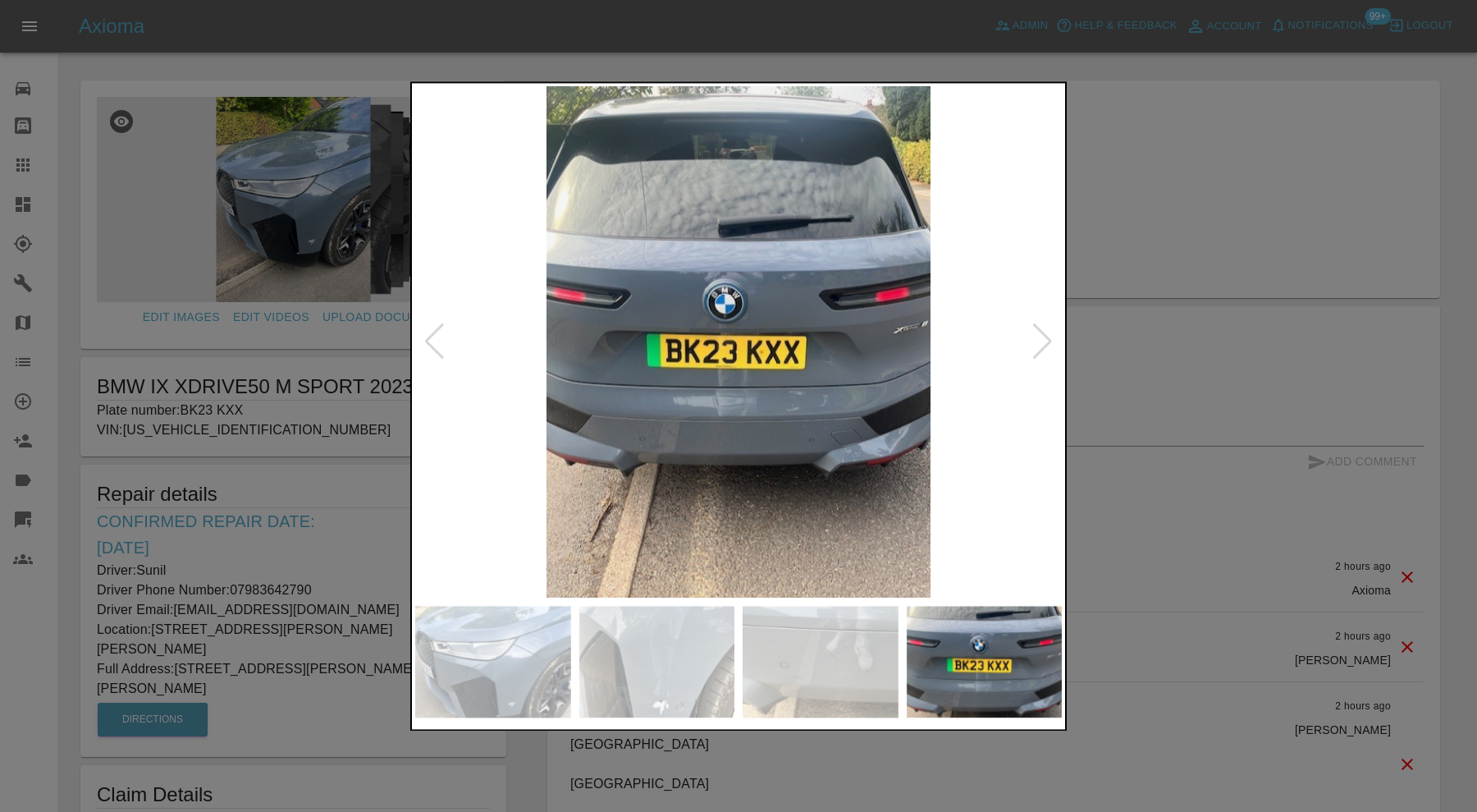
click at [813, 632] on img at bounding box center [821, 661] width 156 height 112
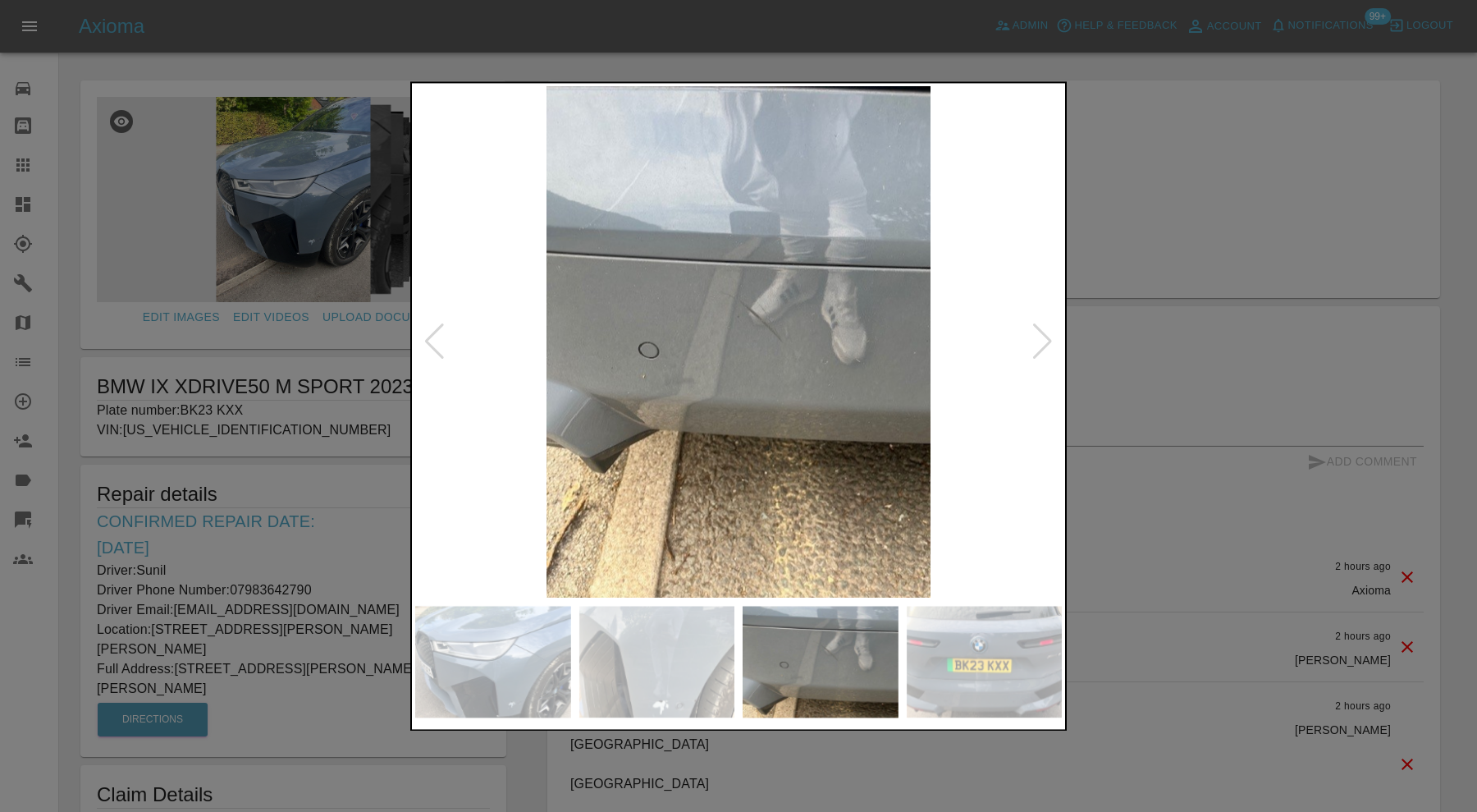
click at [982, 671] on img at bounding box center [985, 661] width 156 height 112
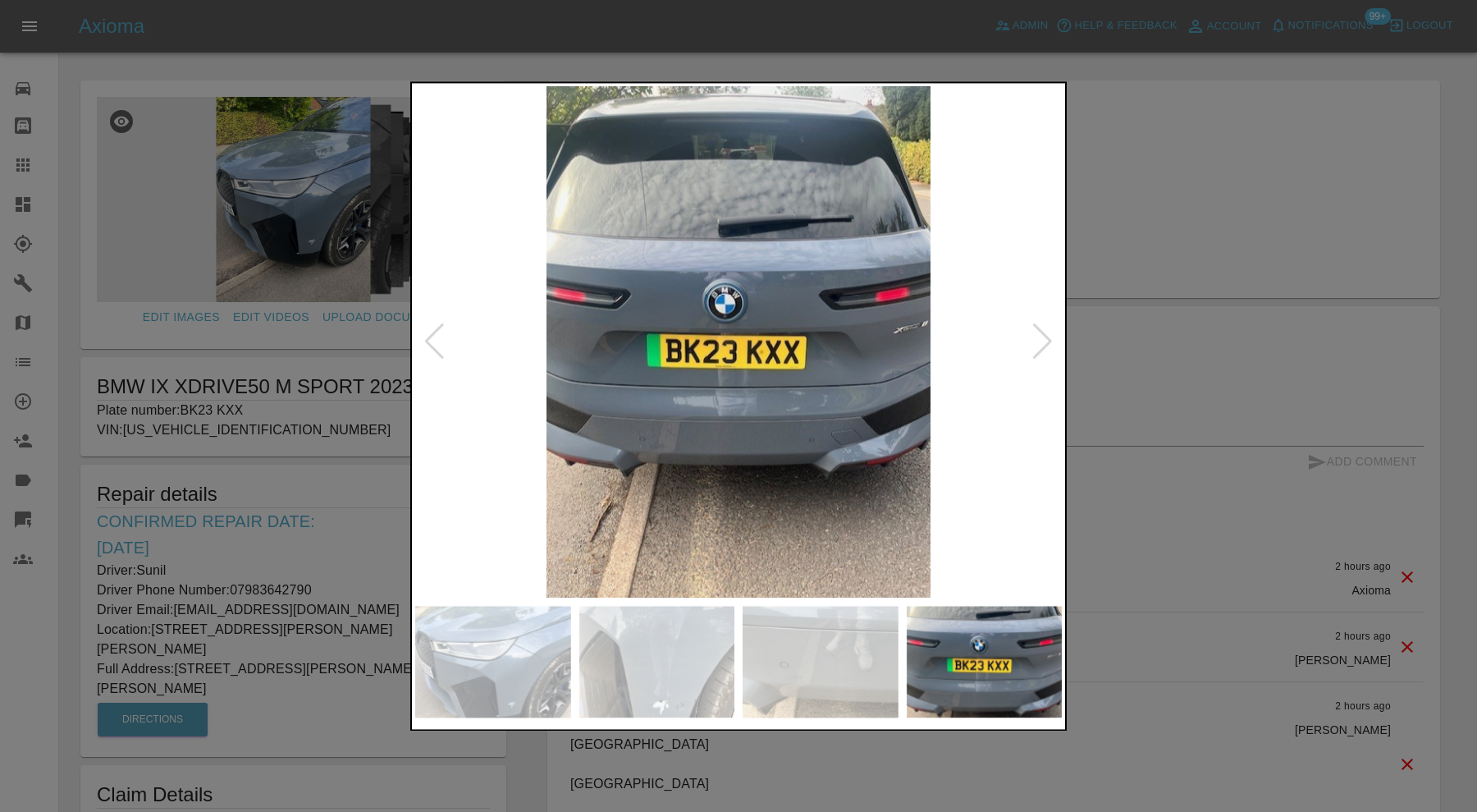
click at [902, 324] on img at bounding box center [739, 341] width 647 height 511
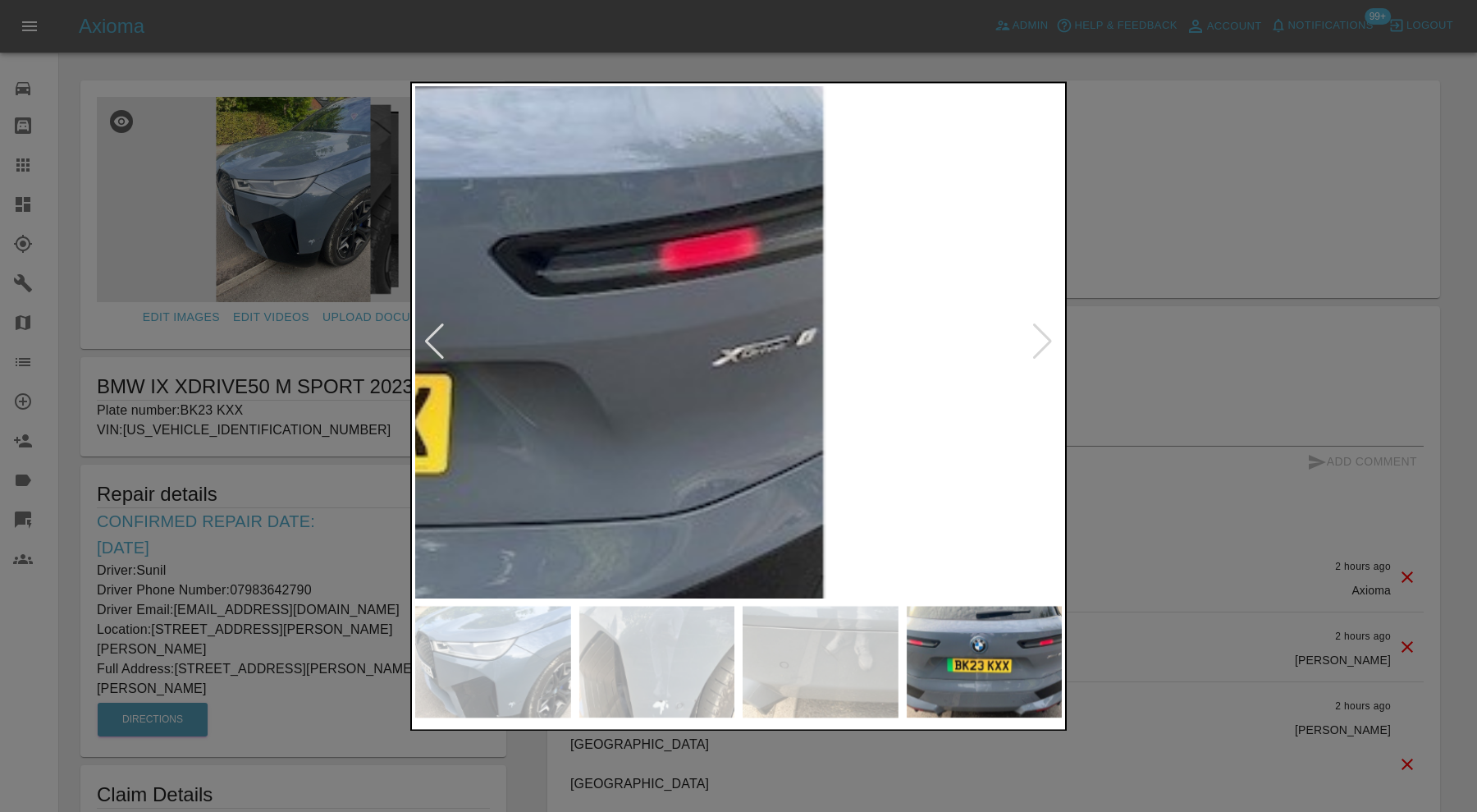
click at [785, 380] on img at bounding box center [247, 393] width 1940 height 1535
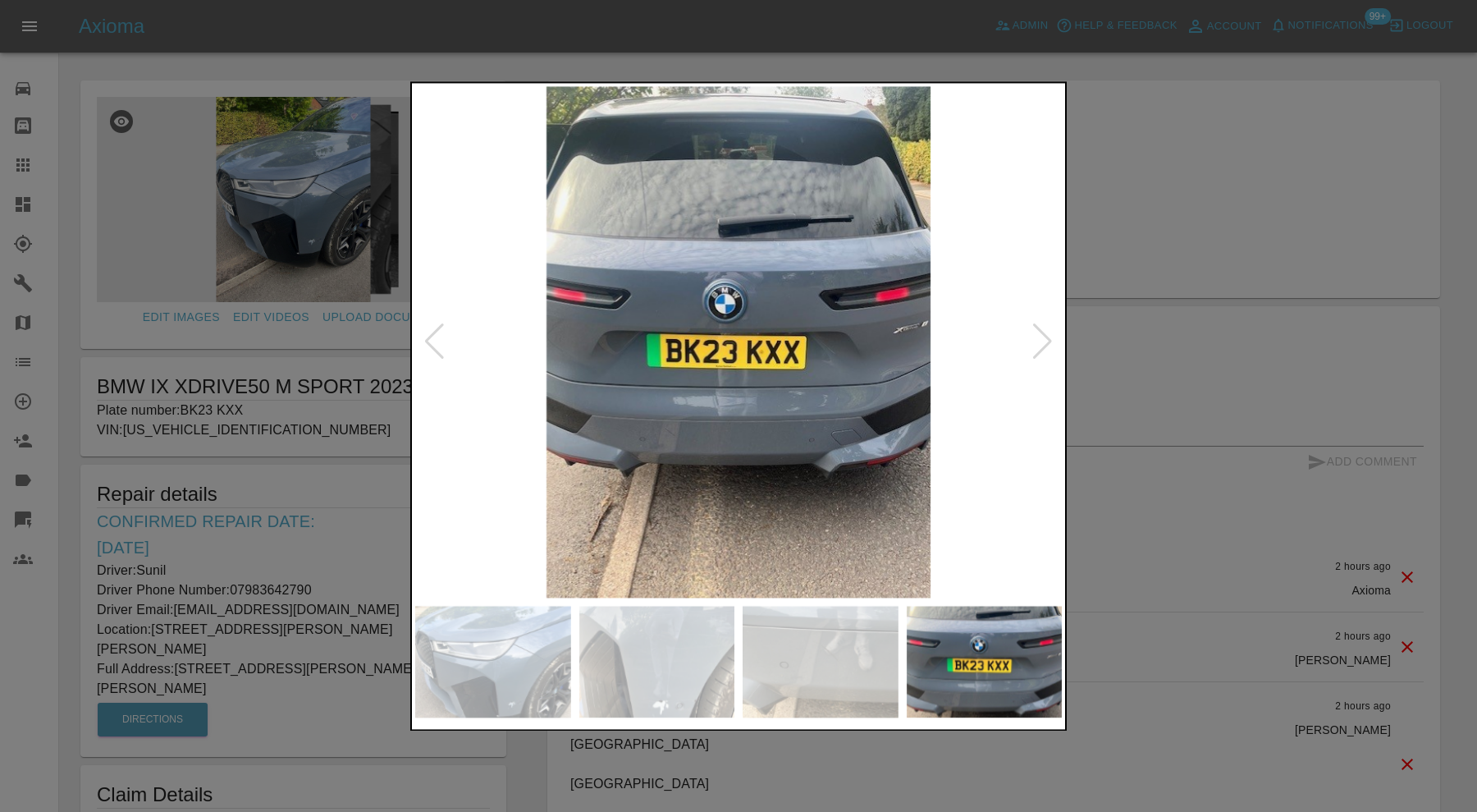
click at [907, 378] on img at bounding box center [739, 341] width 647 height 511
click at [907, 336] on img at bounding box center [739, 341] width 647 height 511
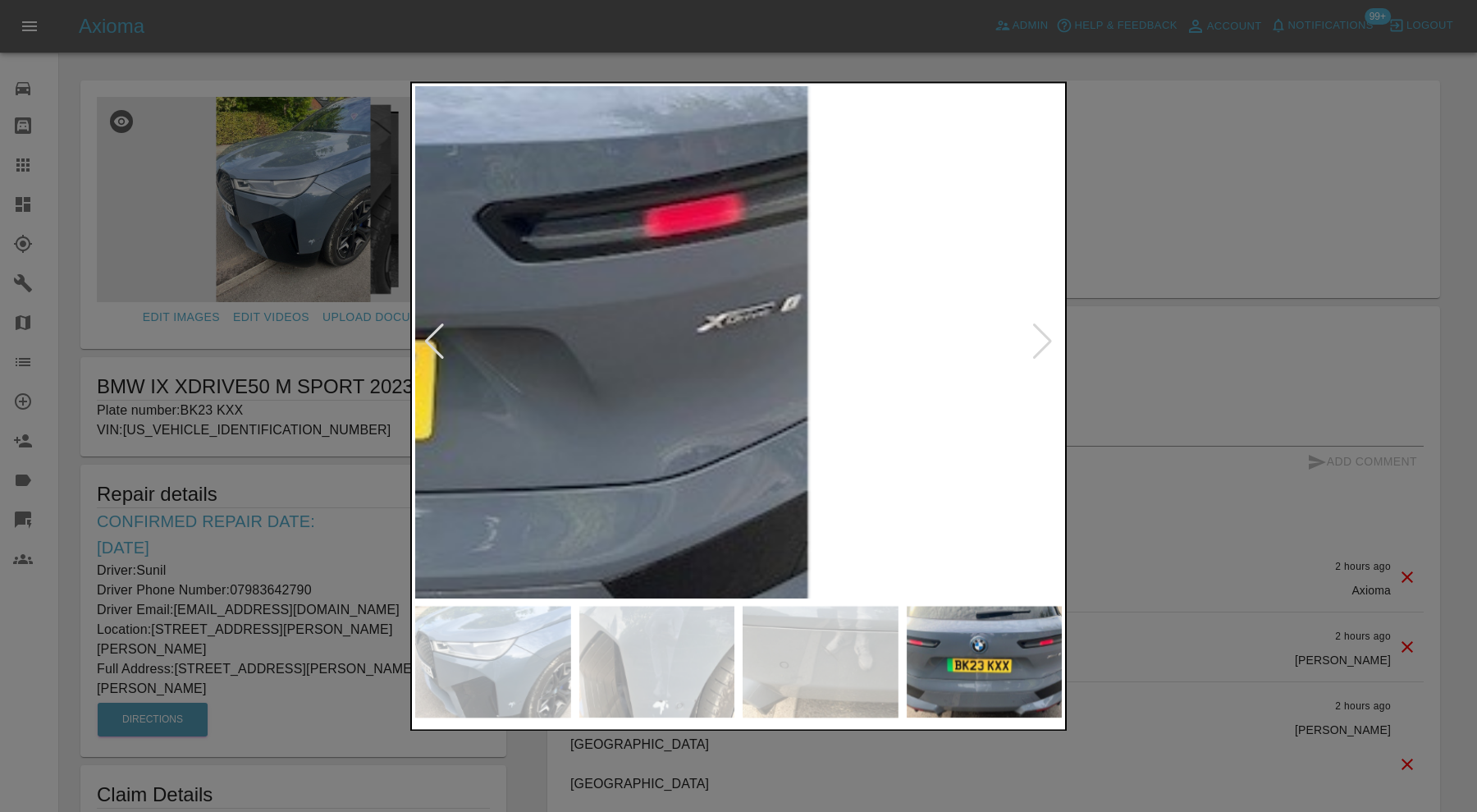
click at [884, 382] on img at bounding box center [231, 359] width 1940 height 1535
click at [1129, 313] on div at bounding box center [738, 406] width 1477 height 812
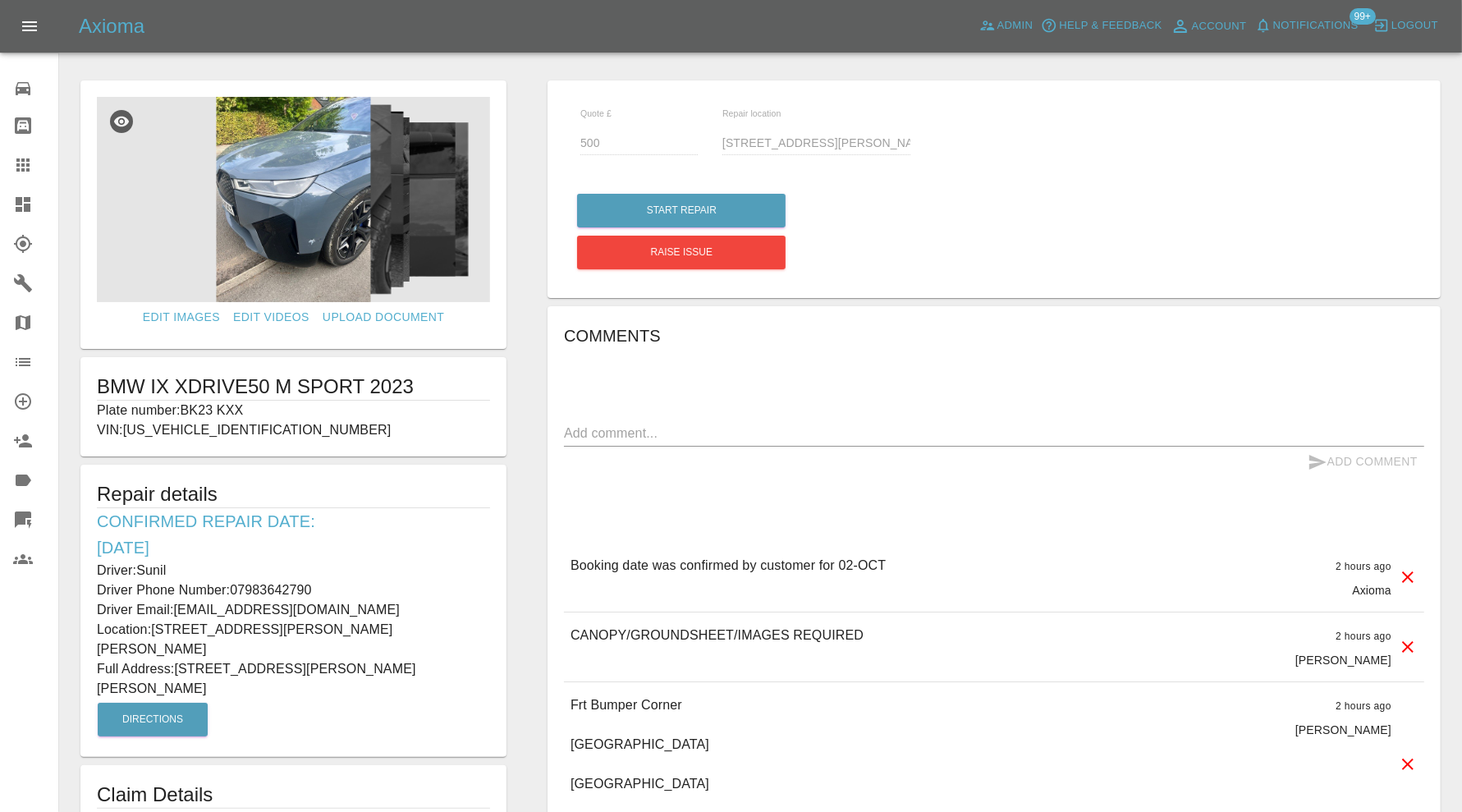
click at [747, 425] on textarea at bounding box center [993, 433] width 861 height 19
click at [662, 434] on textarea "Called customer no answer" at bounding box center [993, 433] width 861 height 19
type textarea "Called customer, no answer"
click at [276, 197] on img at bounding box center [293, 199] width 393 height 205
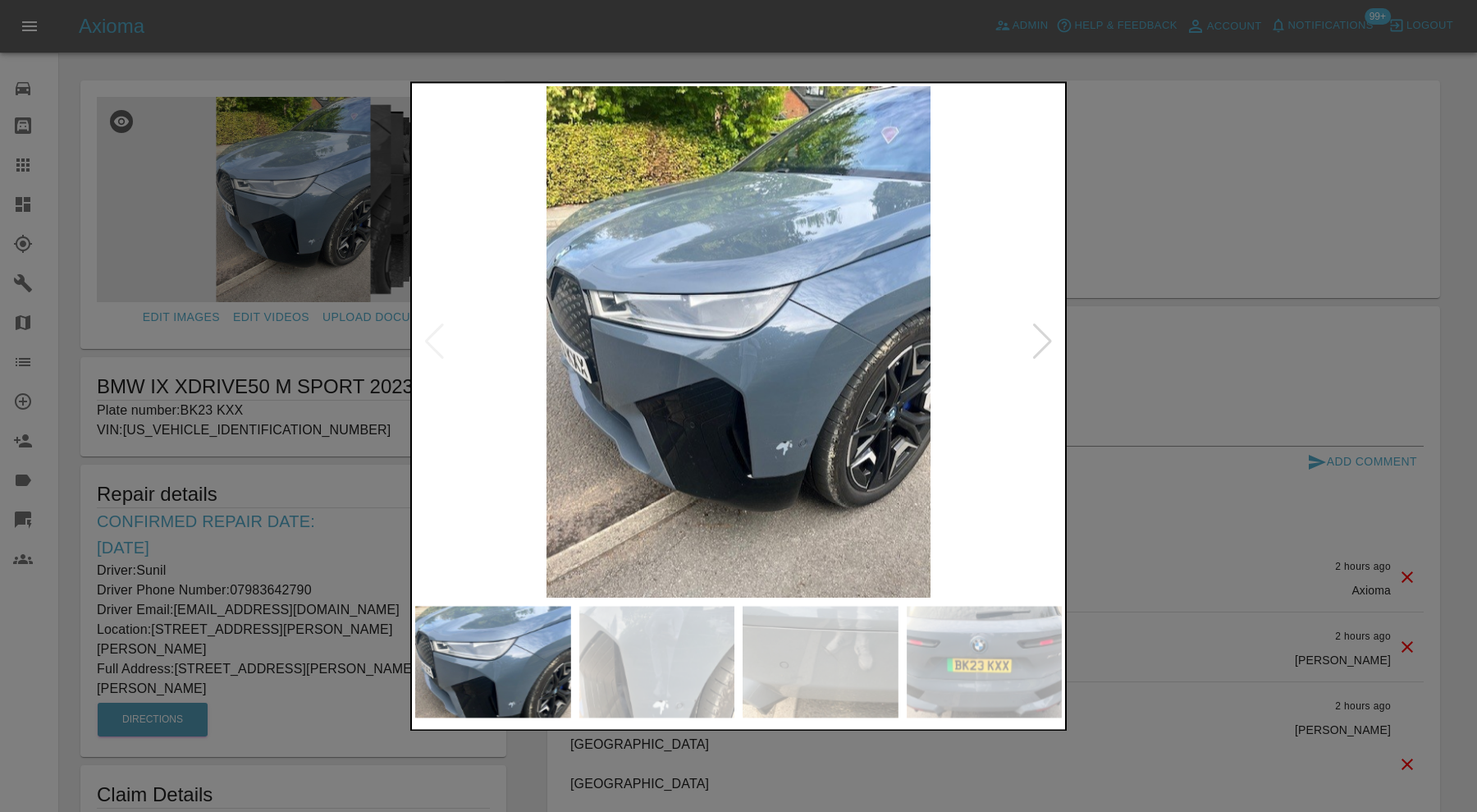
click at [1044, 332] on div at bounding box center [1042, 342] width 22 height 36
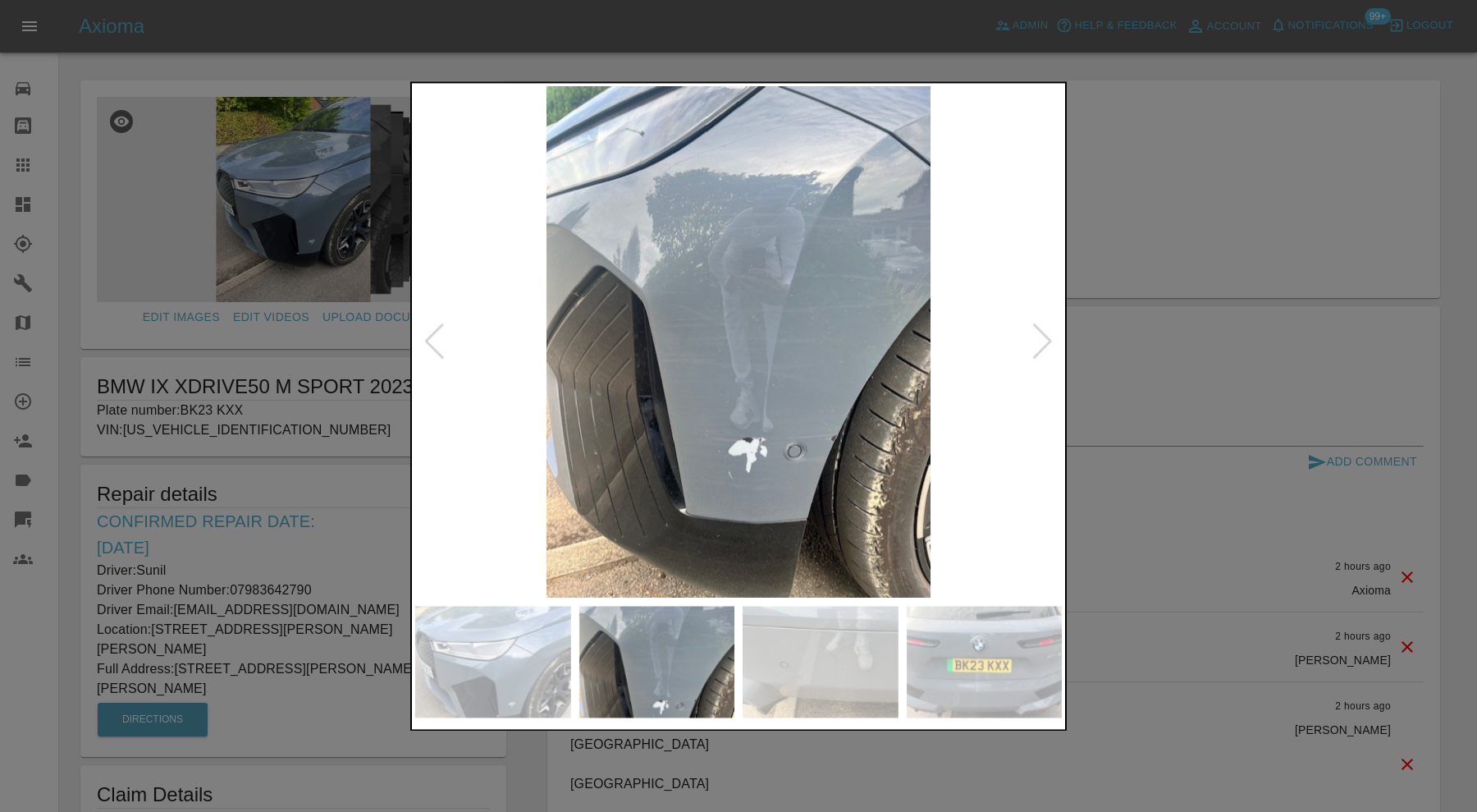
click at [1044, 332] on div at bounding box center [1042, 342] width 22 height 36
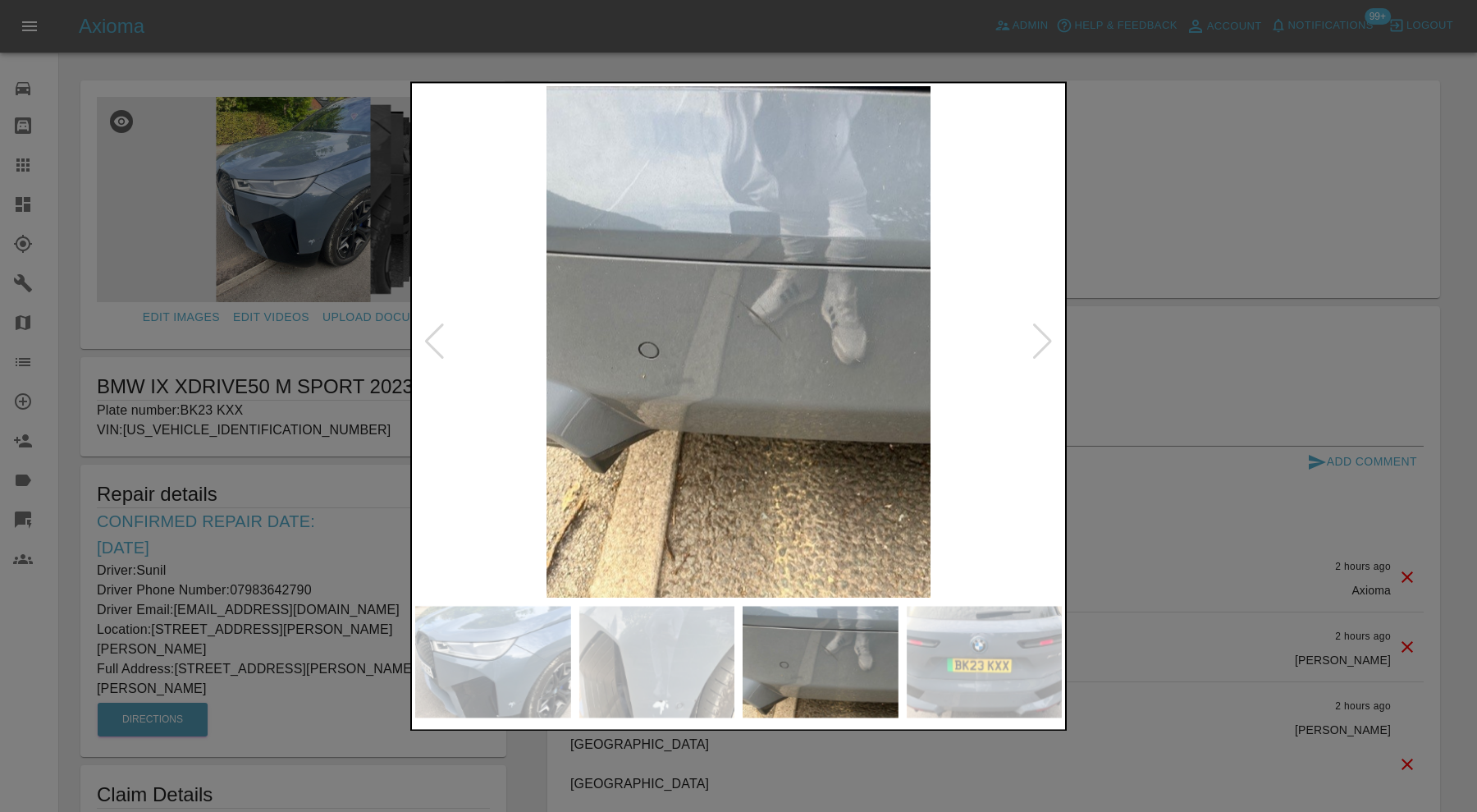
click at [1044, 332] on div at bounding box center [1042, 342] width 22 height 36
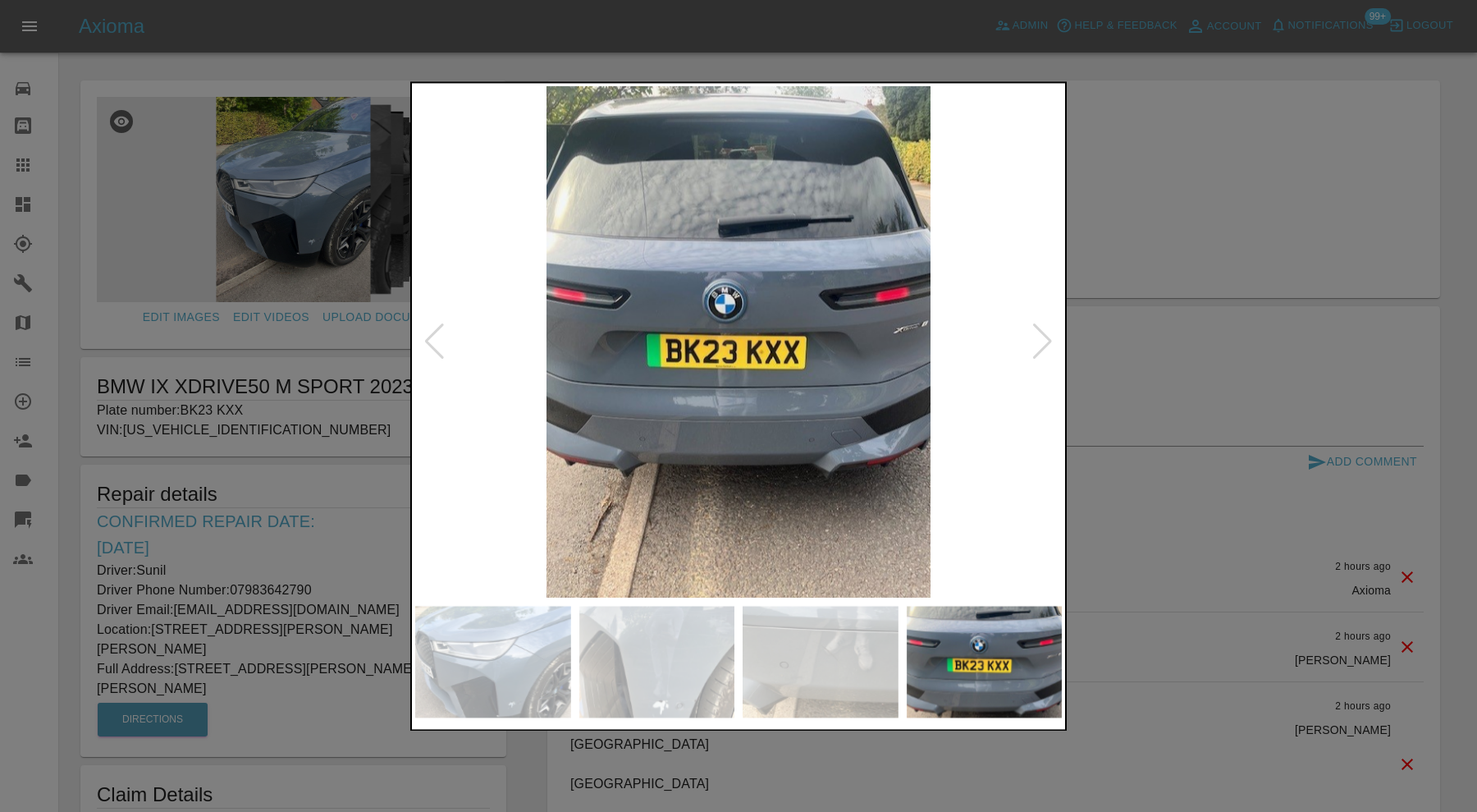
click at [800, 642] on img at bounding box center [821, 661] width 156 height 112
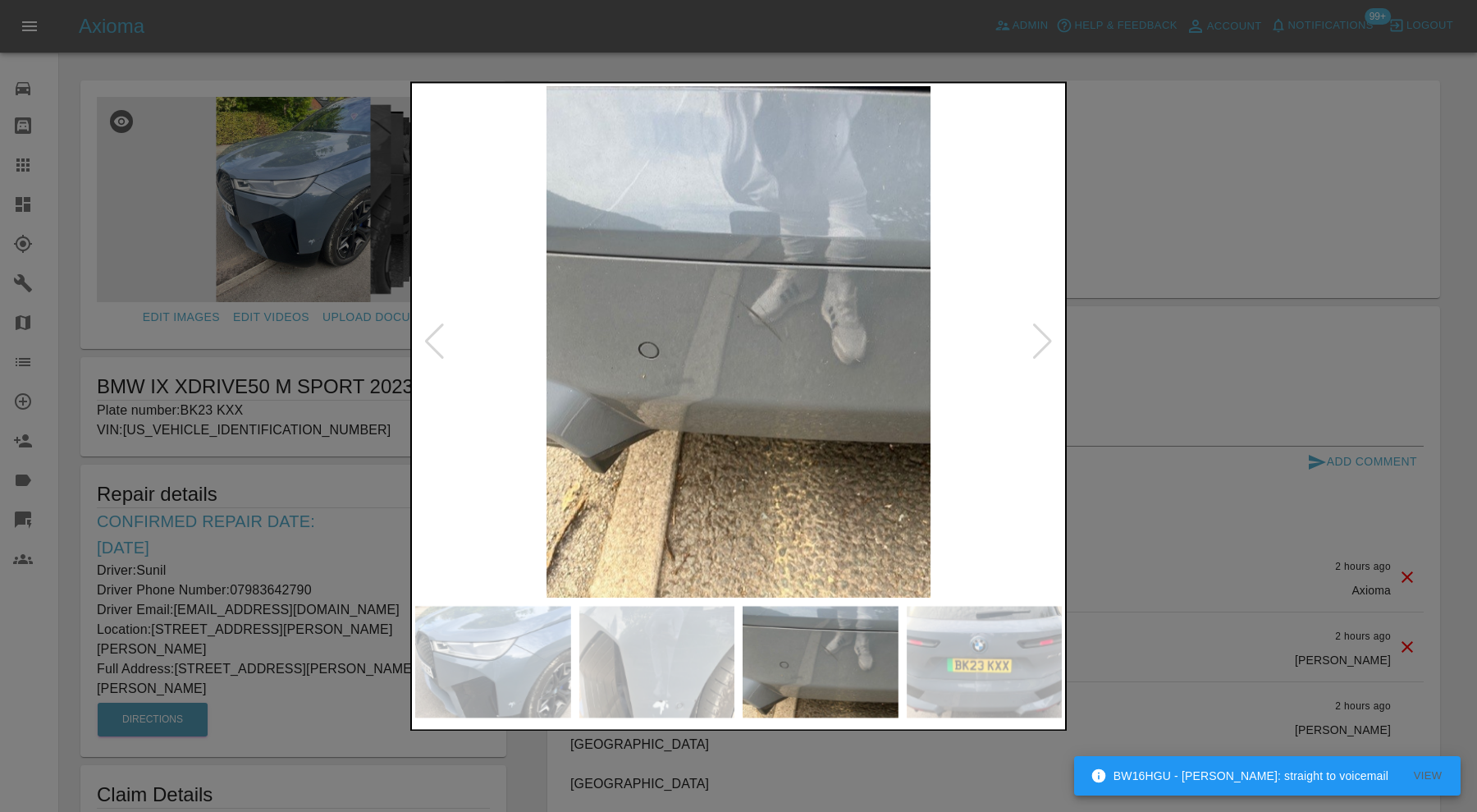
click at [954, 632] on img at bounding box center [985, 661] width 156 height 112
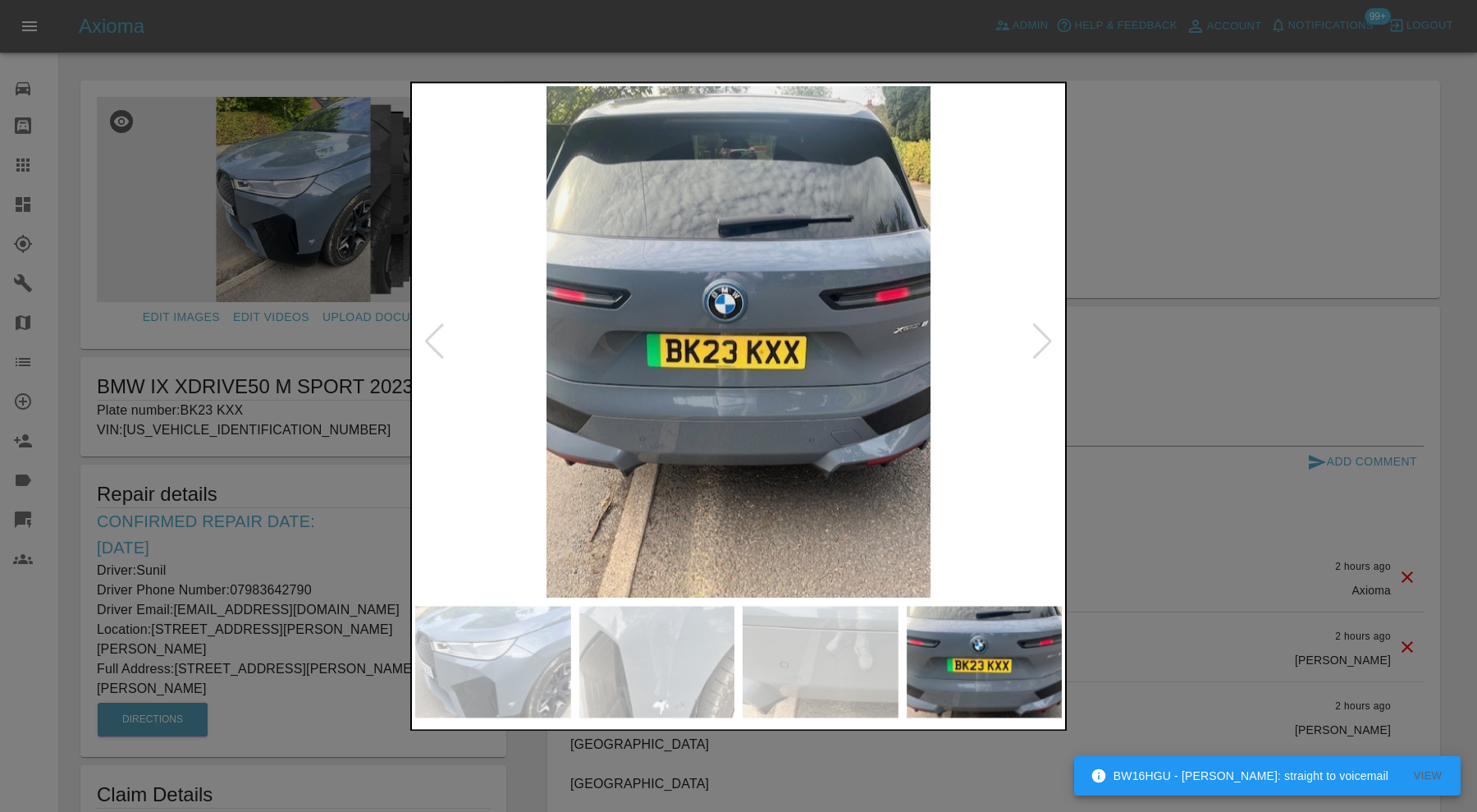
click at [673, 655] on img at bounding box center [657, 661] width 156 height 112
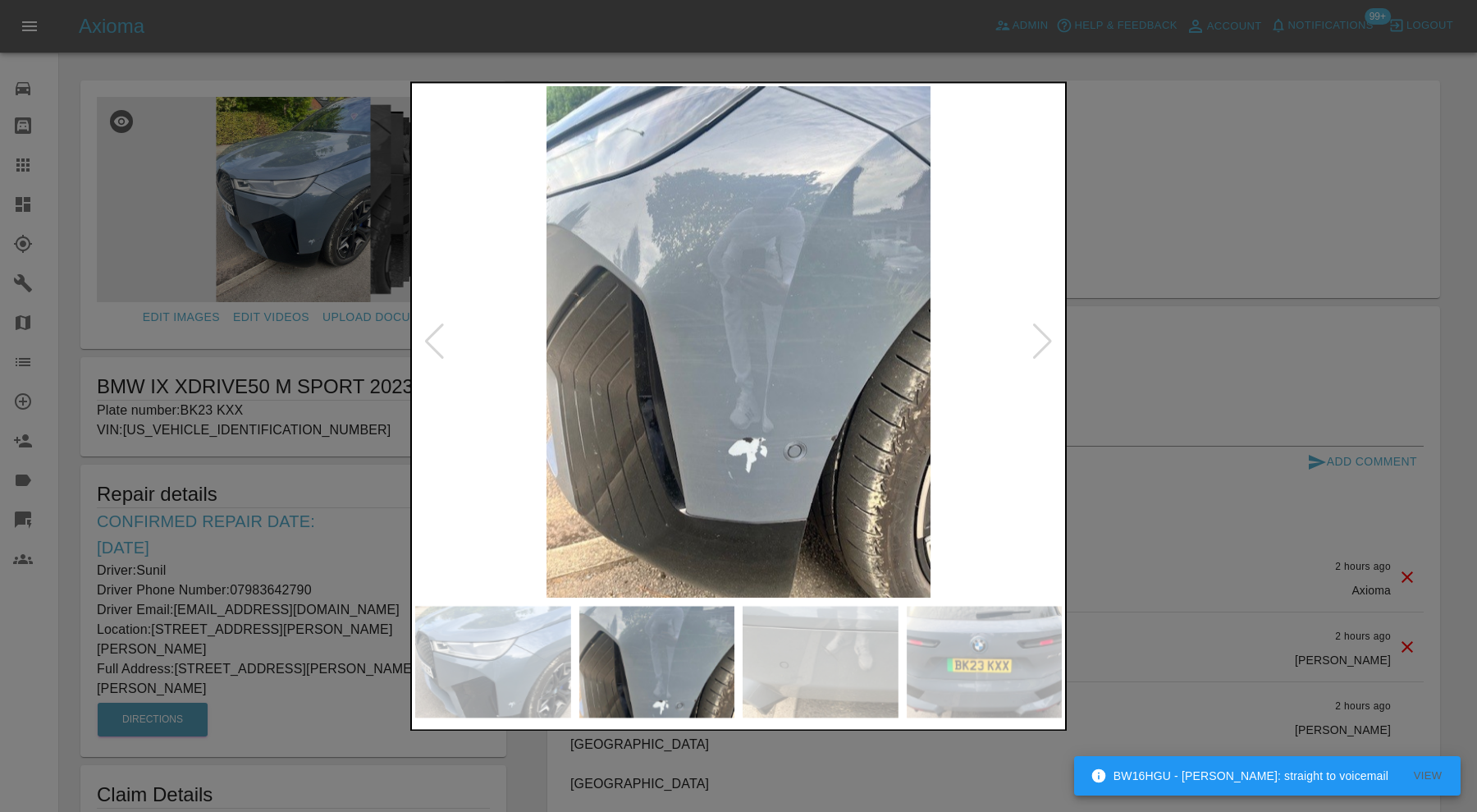
click at [792, 656] on img at bounding box center [821, 661] width 156 height 112
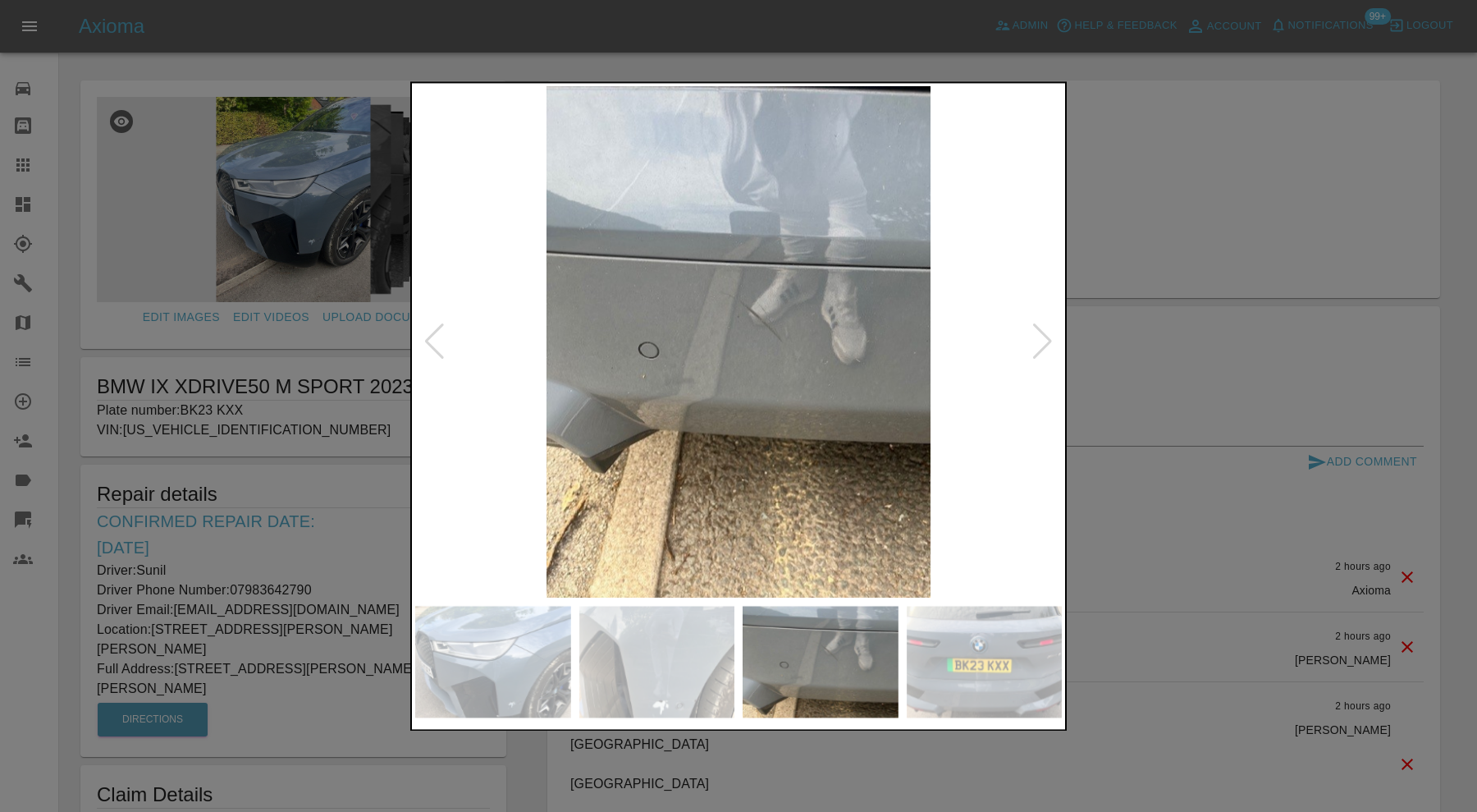
click at [1202, 337] on div at bounding box center [738, 406] width 1477 height 812
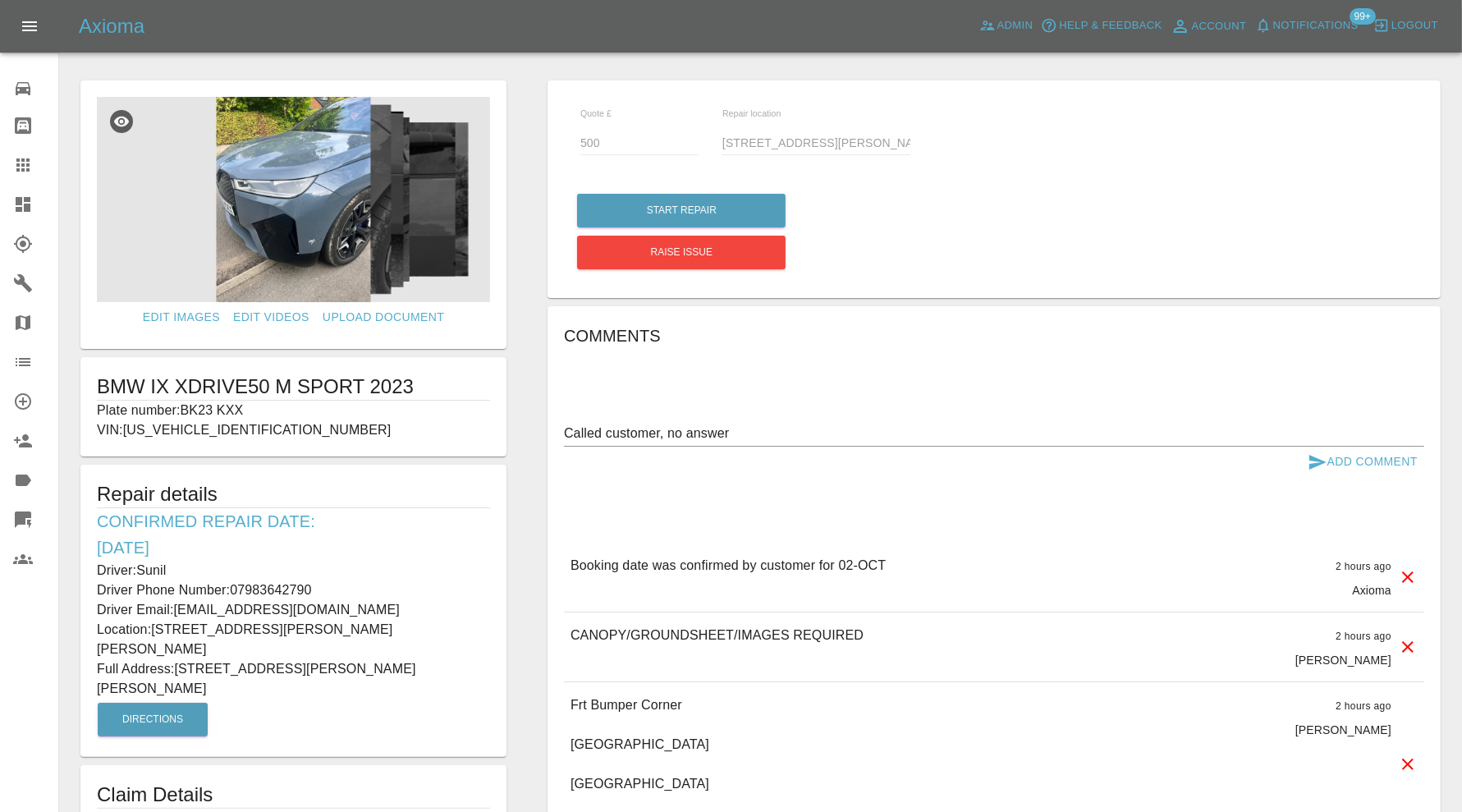
click at [765, 423] on textarea "Called customer, no answer" at bounding box center [993, 433] width 861 height 19
drag, startPoint x: 781, startPoint y: 427, endPoint x: 550, endPoint y: 434, distance: 231.1
click at [550, 434] on div "Comments Called customer, no answer x Add Comment Booking date was confirmed by…" at bounding box center [993, 647] width 893 height 682
type textarea "Morning appointment please"
click at [1385, 462] on button "Add Comment" at bounding box center [1362, 462] width 123 height 30
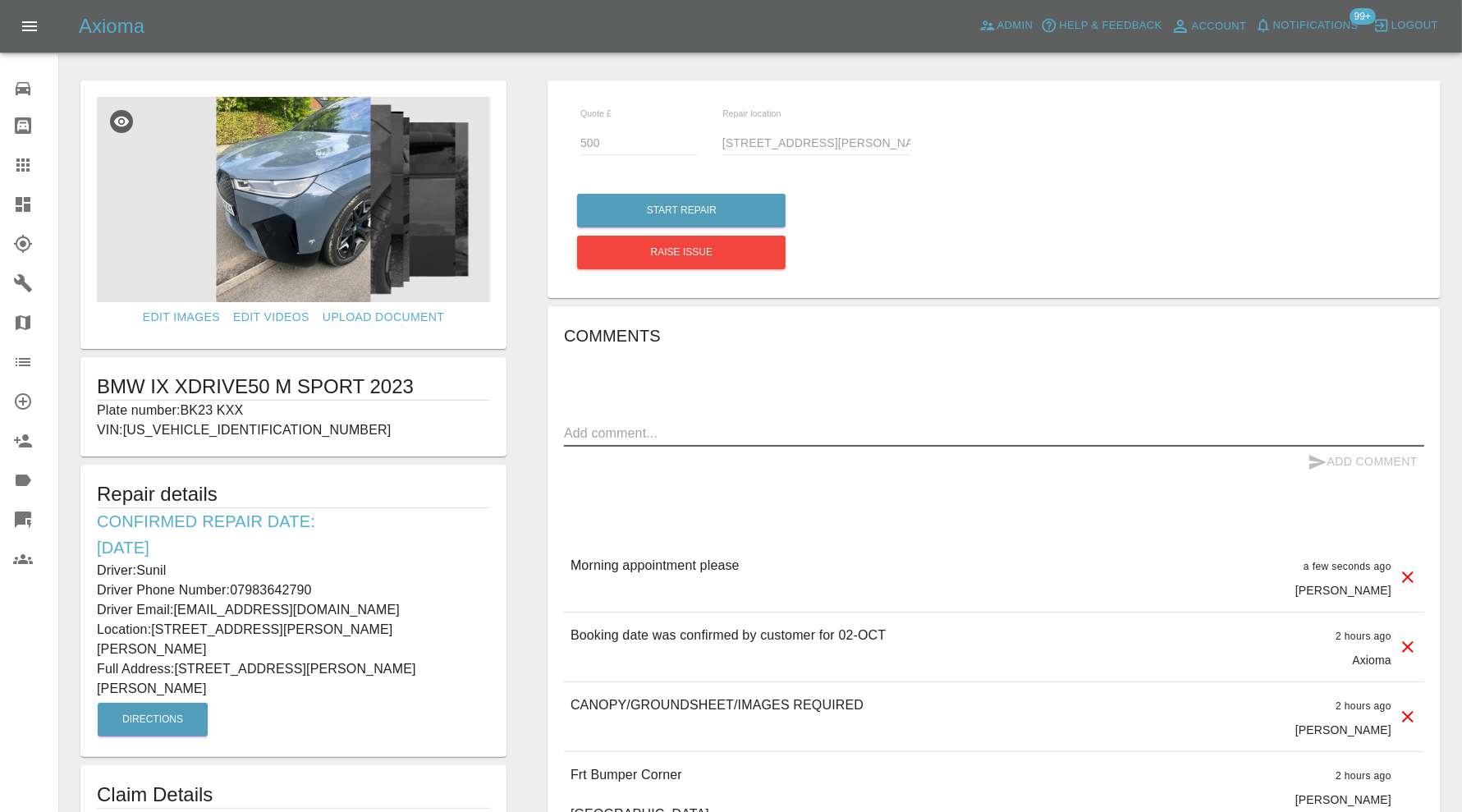
click at [672, 433] on textarea at bounding box center [993, 433] width 861 height 19
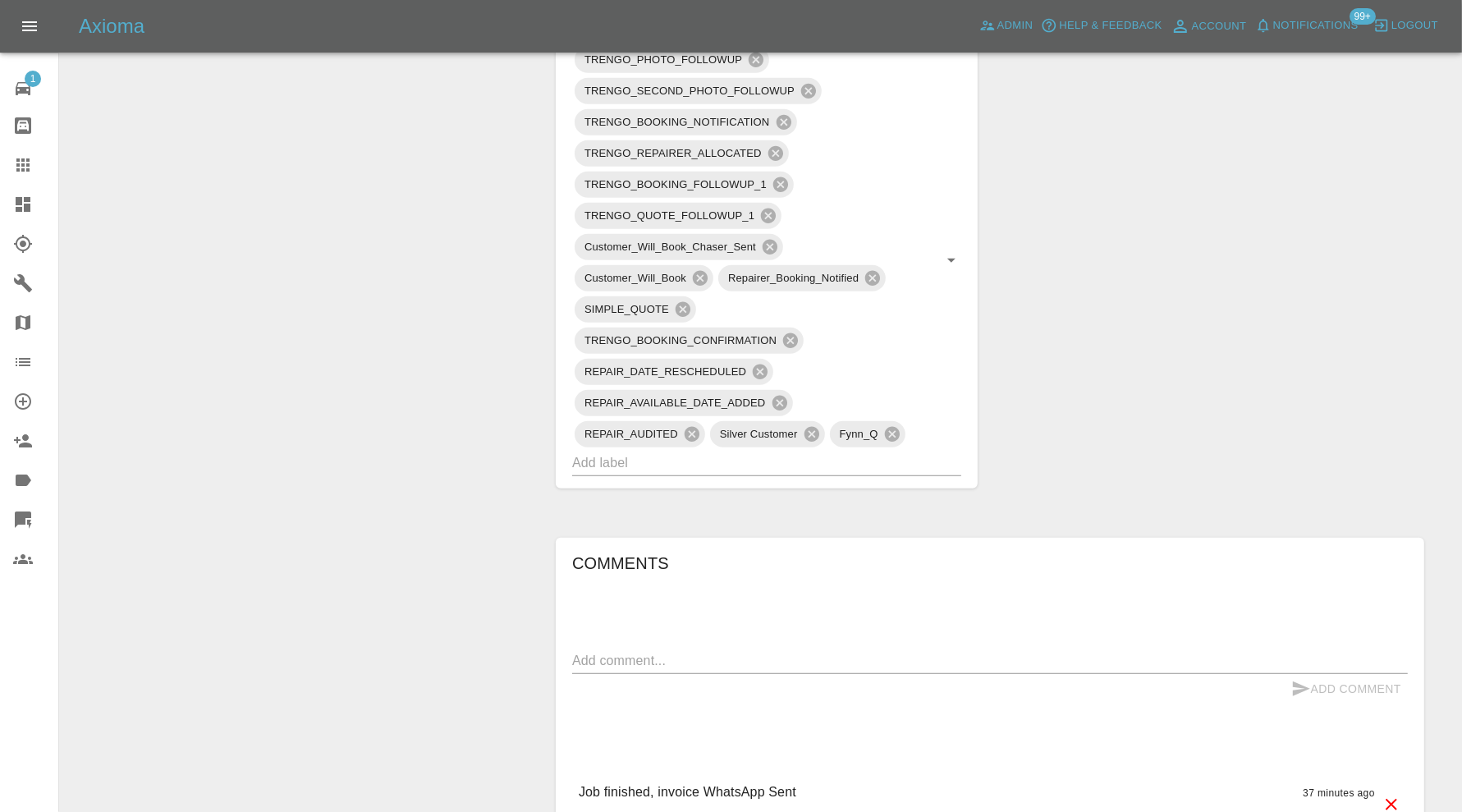
scroll to position [1094, 0]
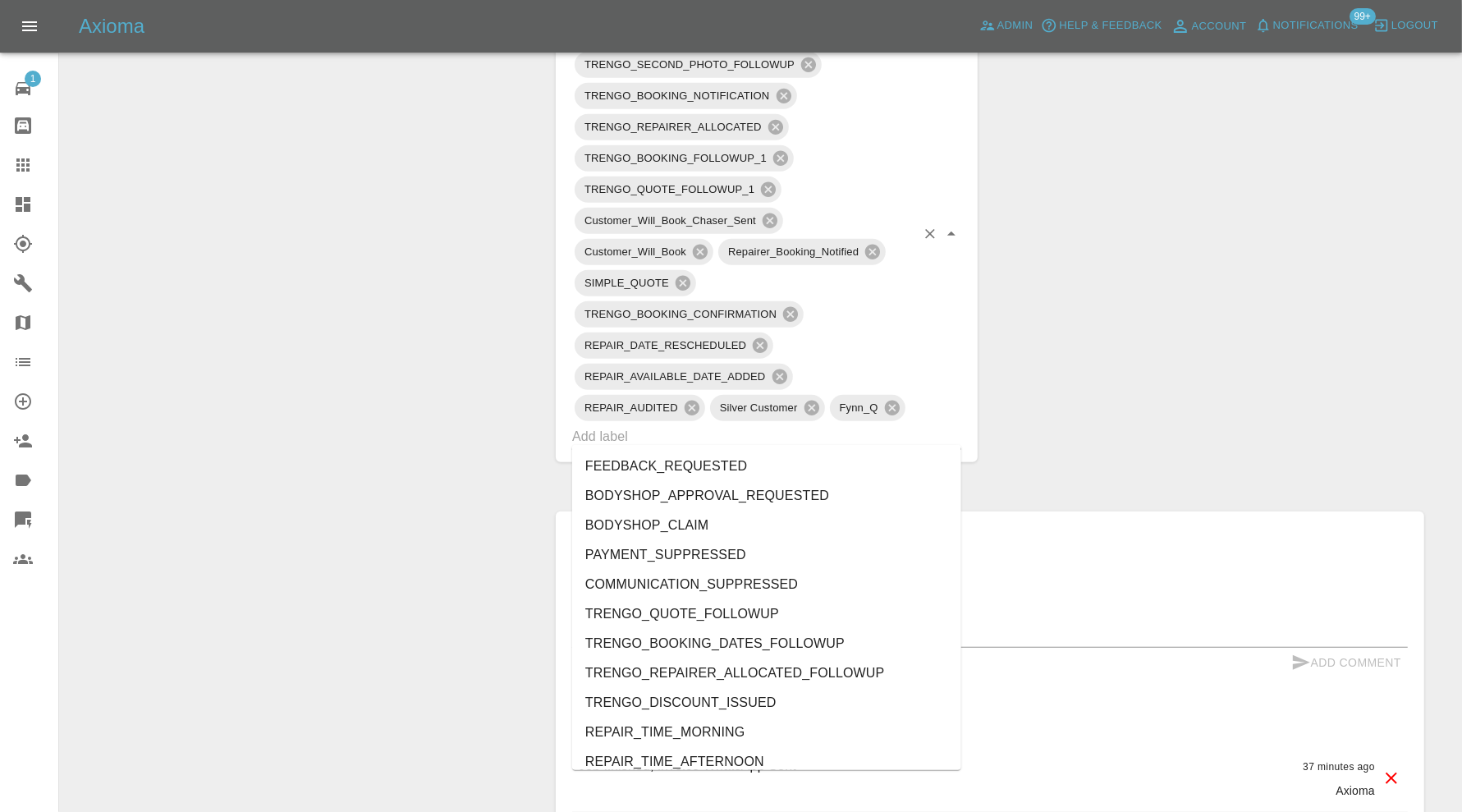
click at [800, 434] on input "text" at bounding box center [744, 435] width 343 height 26
type input "do"
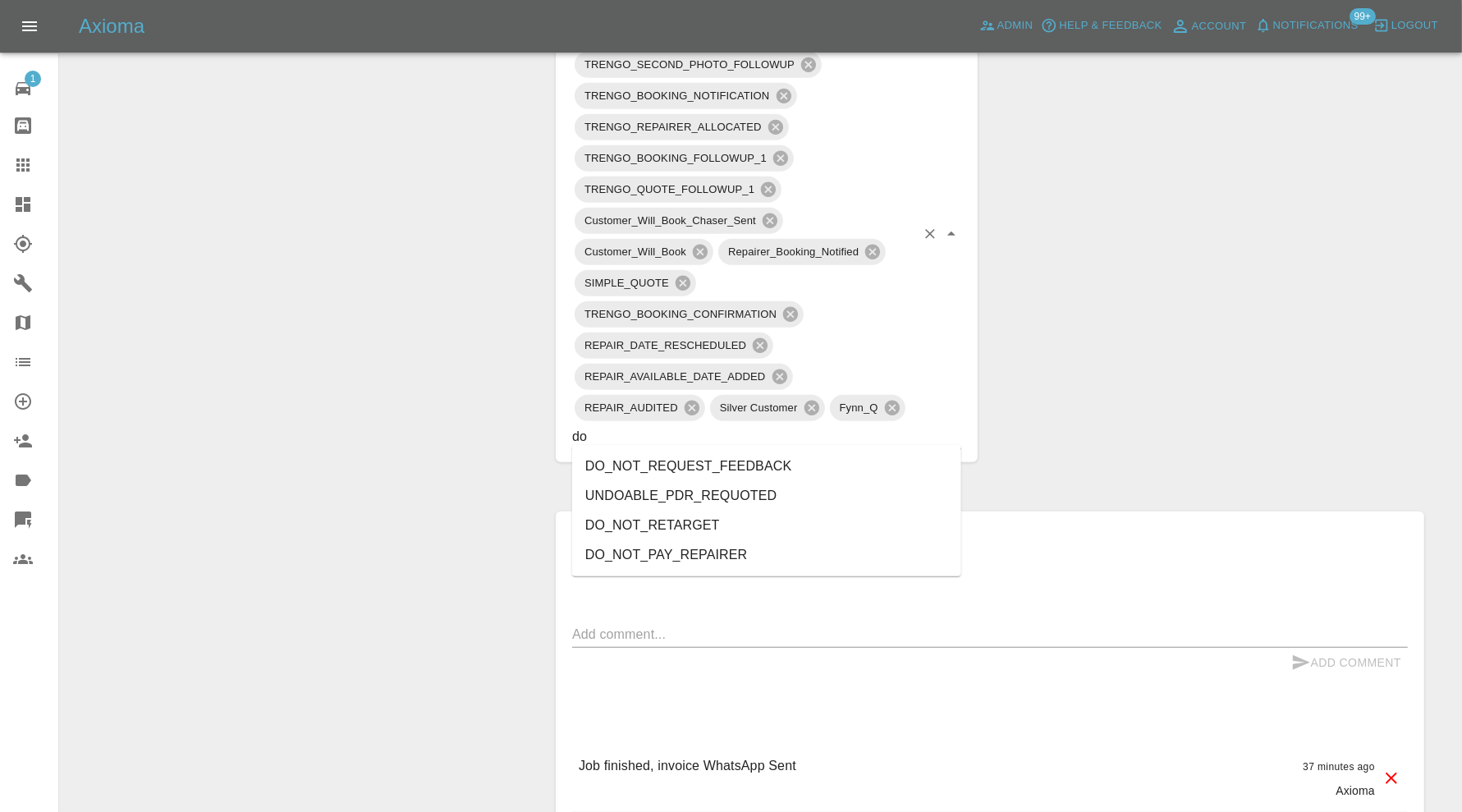
click at [791, 458] on li "DO_NOT_REQUEST_FEEDBACK" at bounding box center [767, 466] width 389 height 29
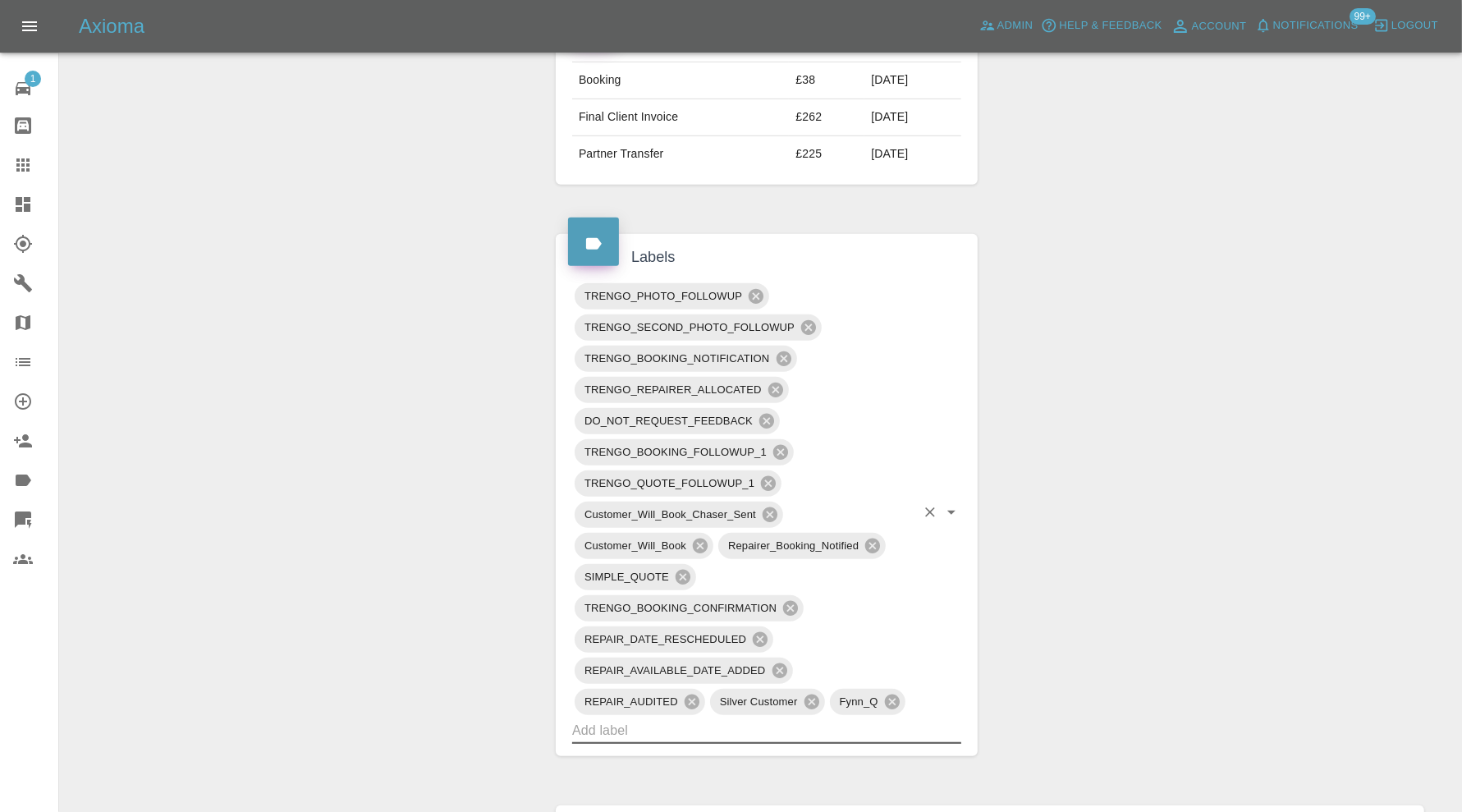
scroll to position [821, 0]
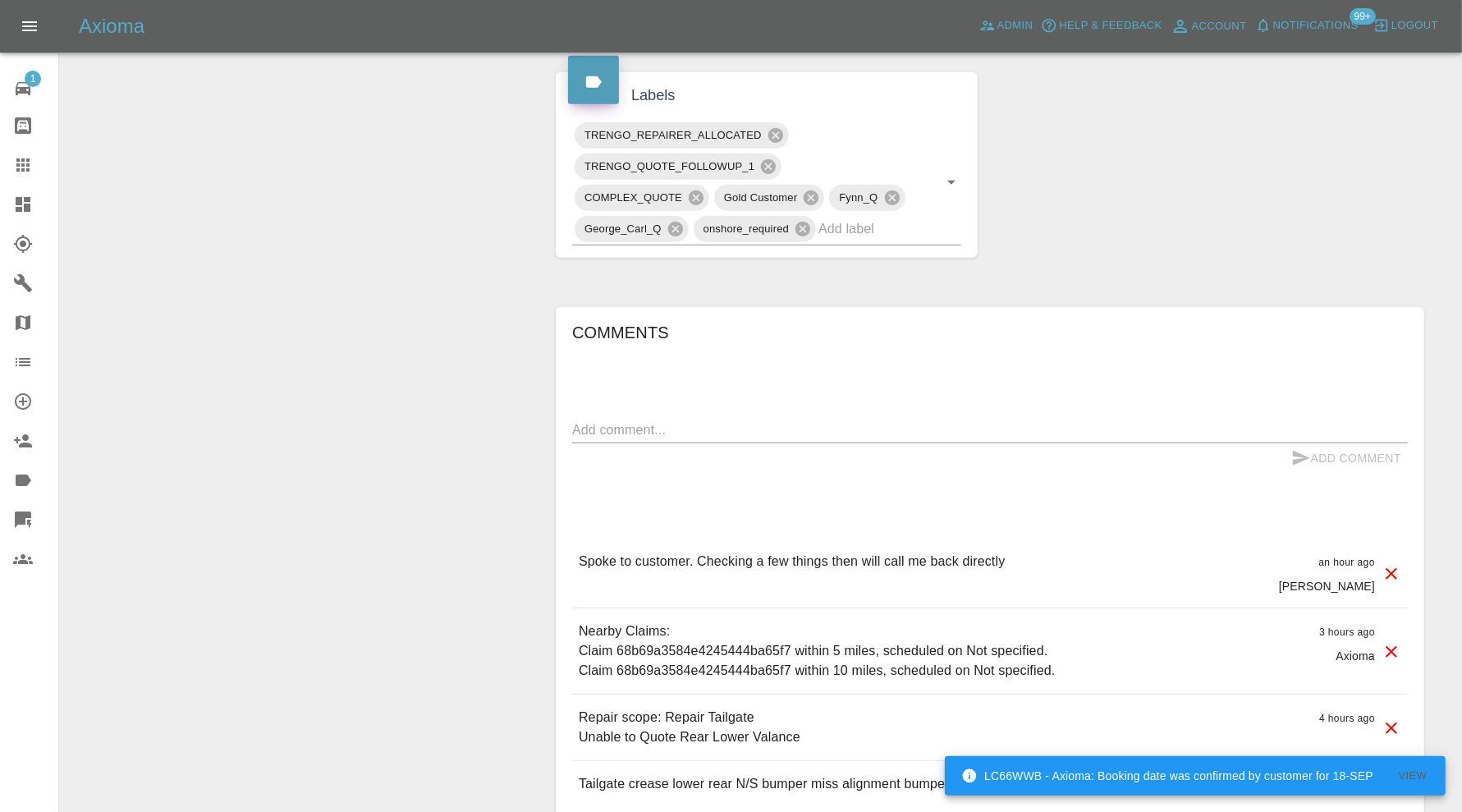
scroll to position [942, 0]
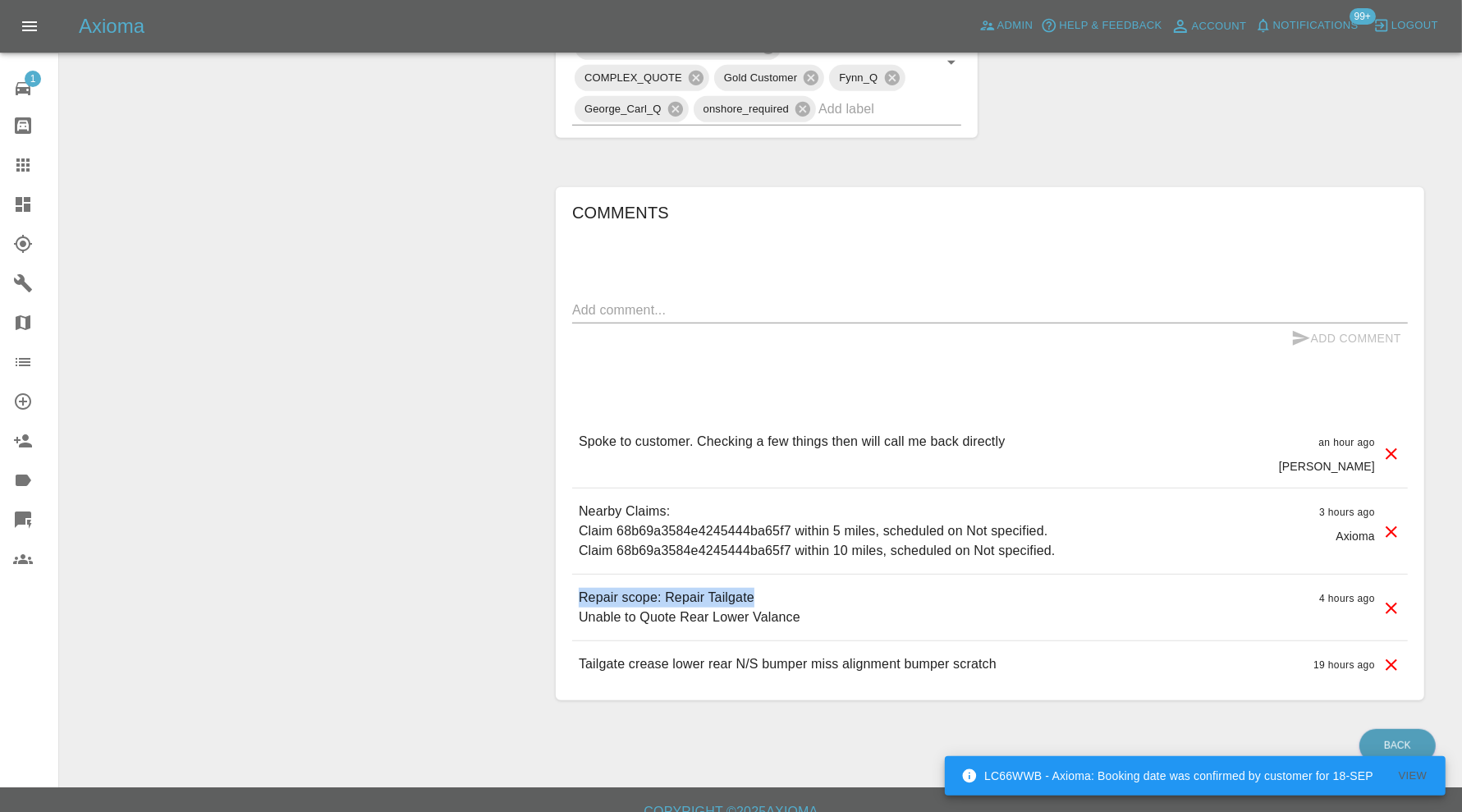
drag, startPoint x: 791, startPoint y: 575, endPoint x: 581, endPoint y: 576, distance: 210.0
click at [581, 587] on p "Repair scope: Repair Tailgate Unable to Quote Rear Lower Valance" at bounding box center [690, 607] width 222 height 40
copy p "Repair scope: Repair [GEOGRAPHIC_DATA]"
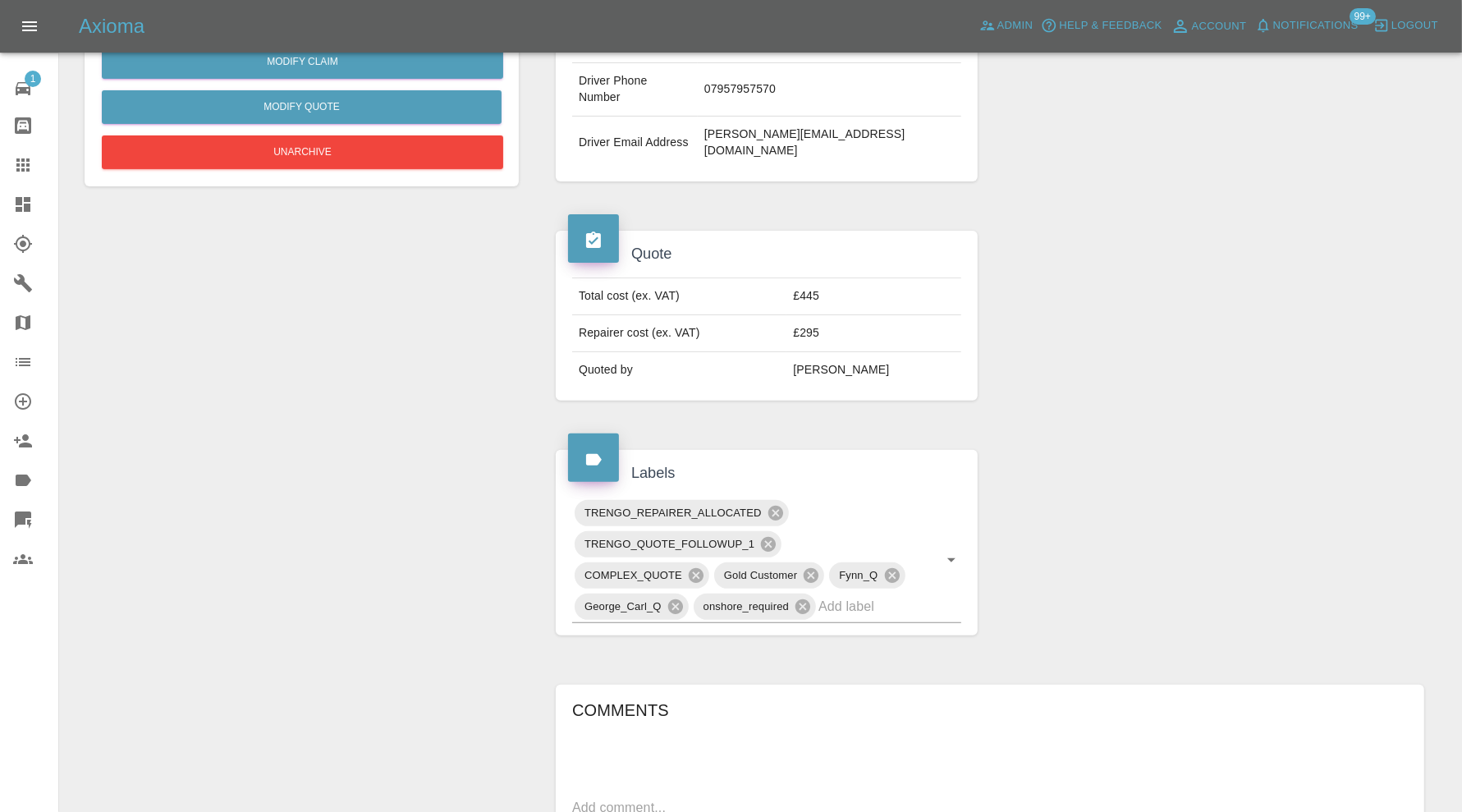
scroll to position [0, 0]
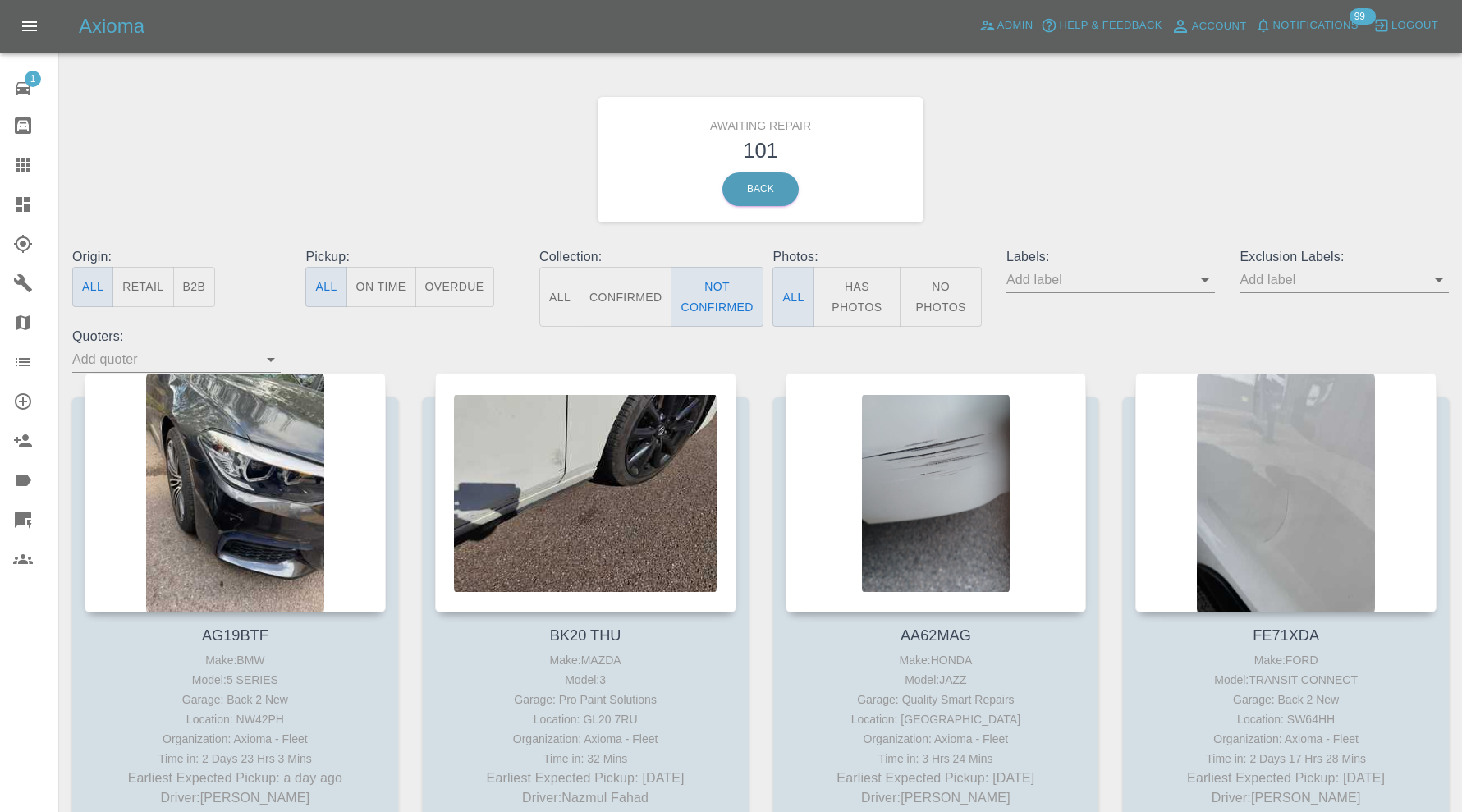
scroll to position [11892, 0]
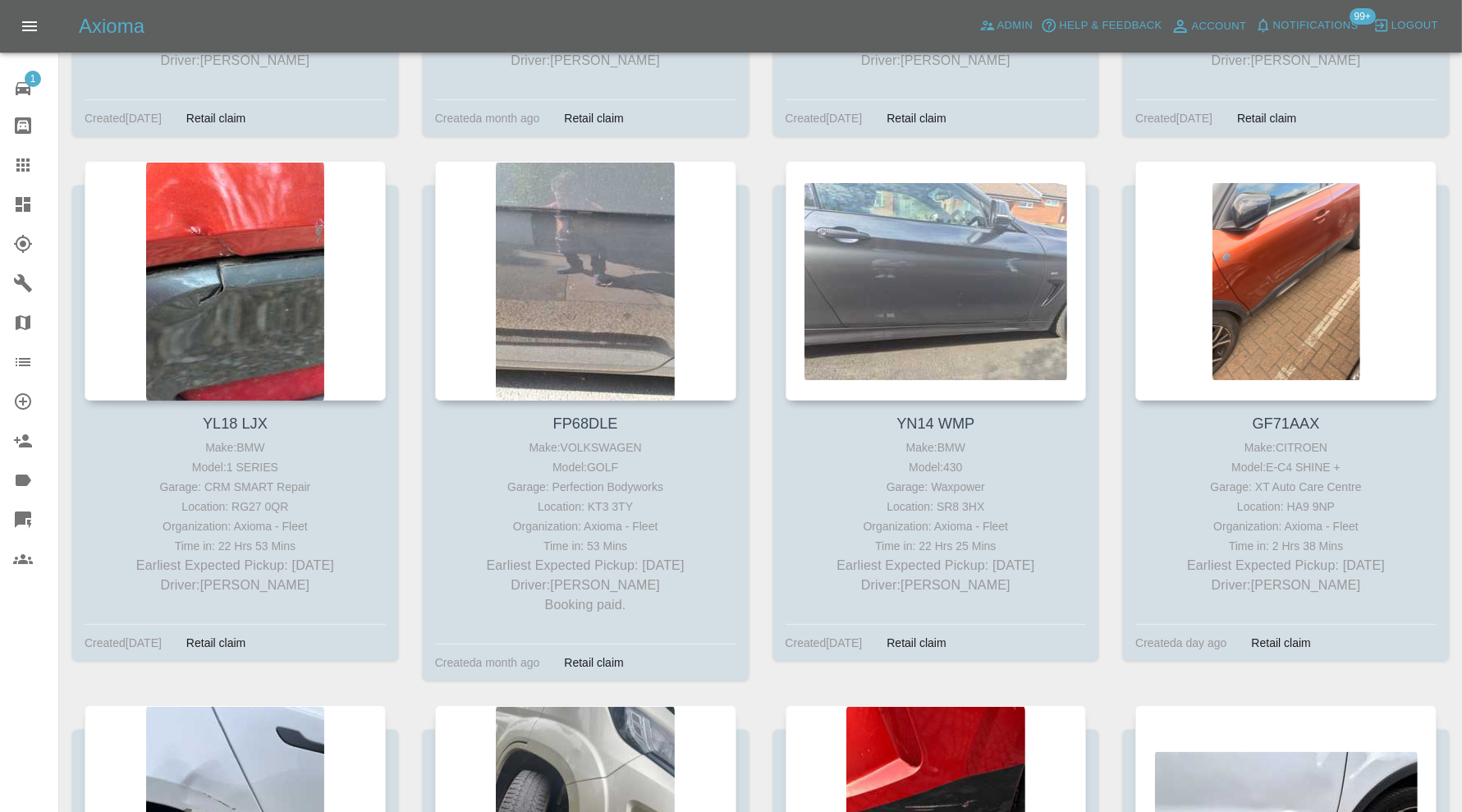
click at [20, 195] on icon at bounding box center [23, 204] width 20 height 20
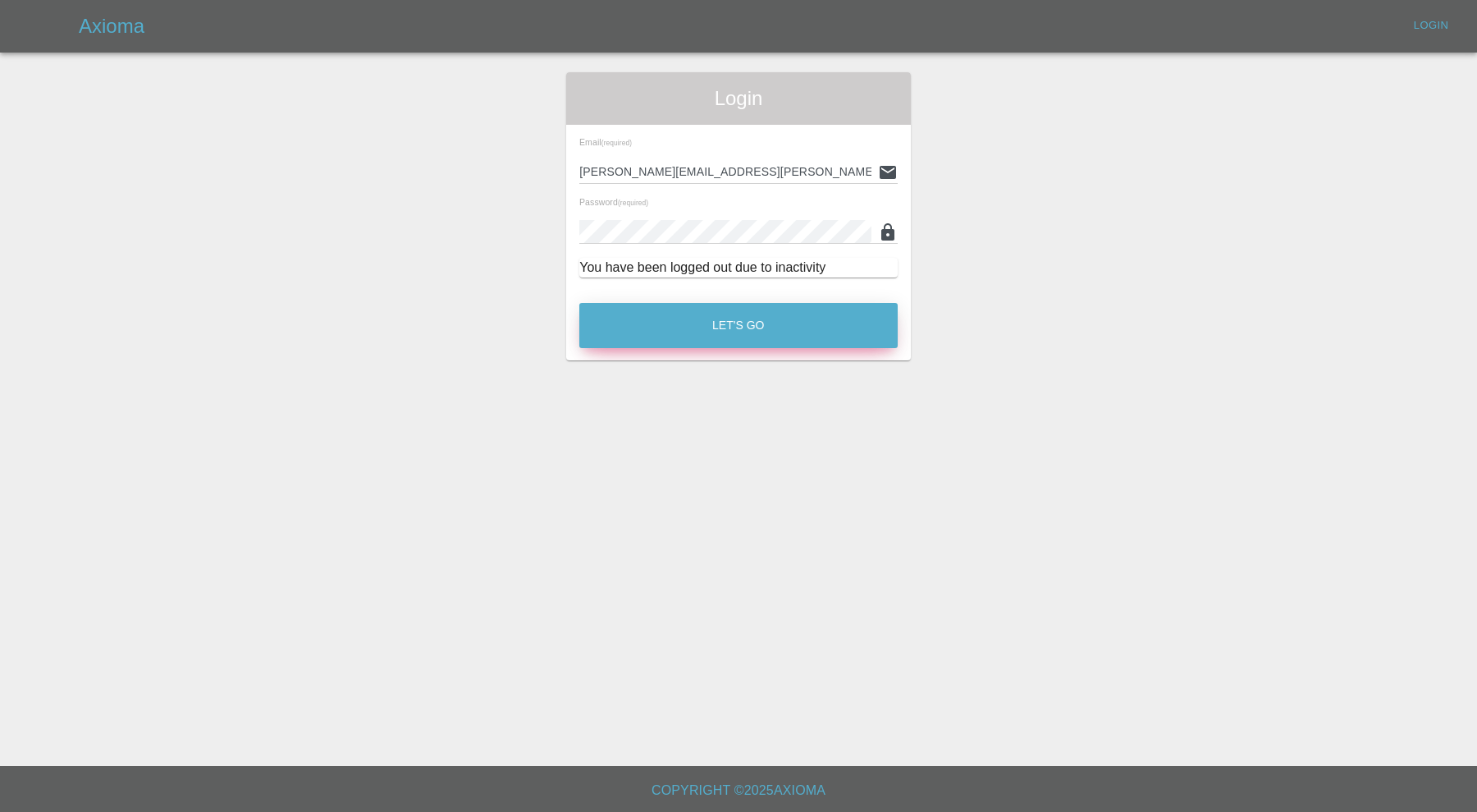
click at [697, 317] on button "Let's Go" at bounding box center [739, 325] width 319 height 46
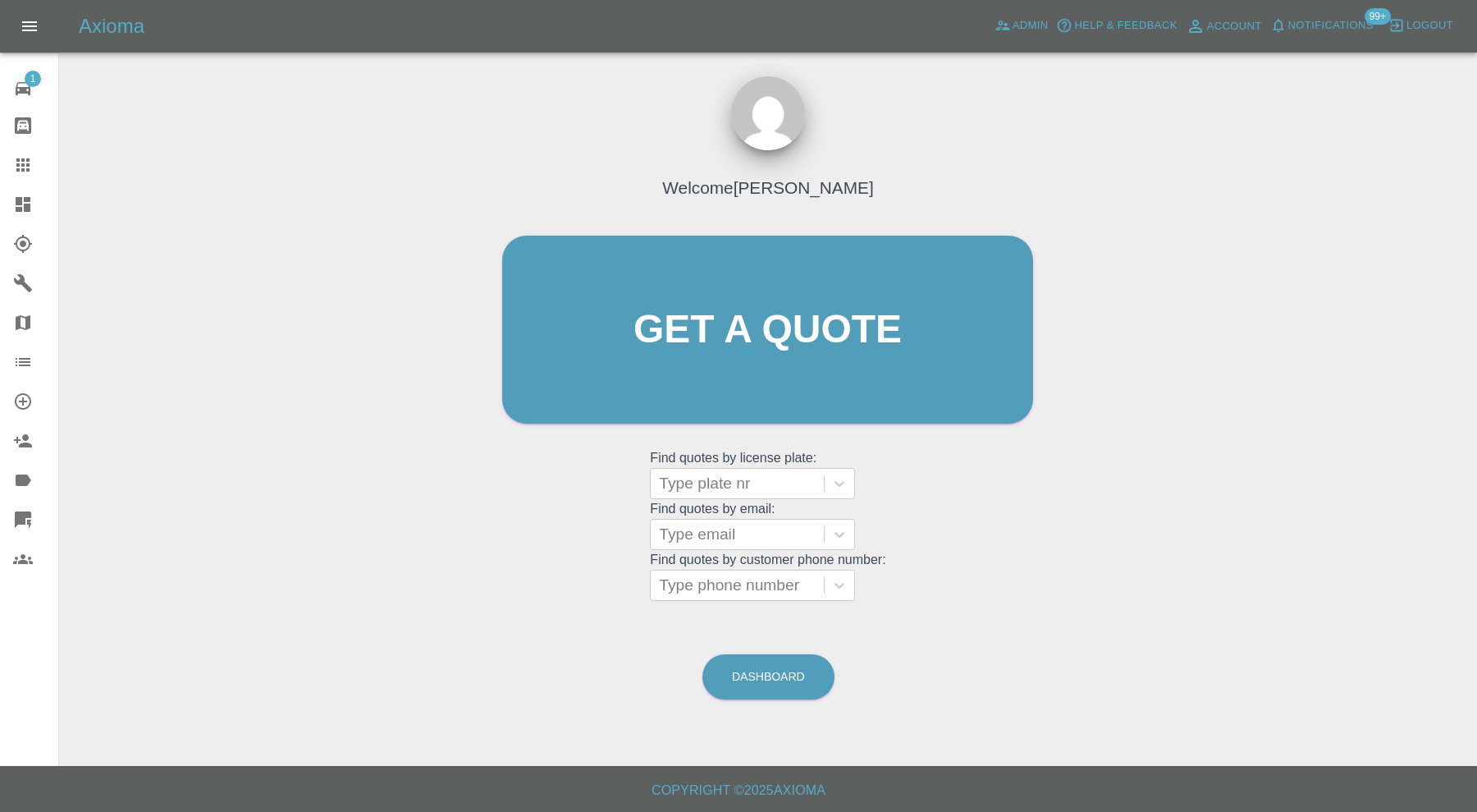
click at [28, 197] on icon at bounding box center [23, 205] width 15 height 15
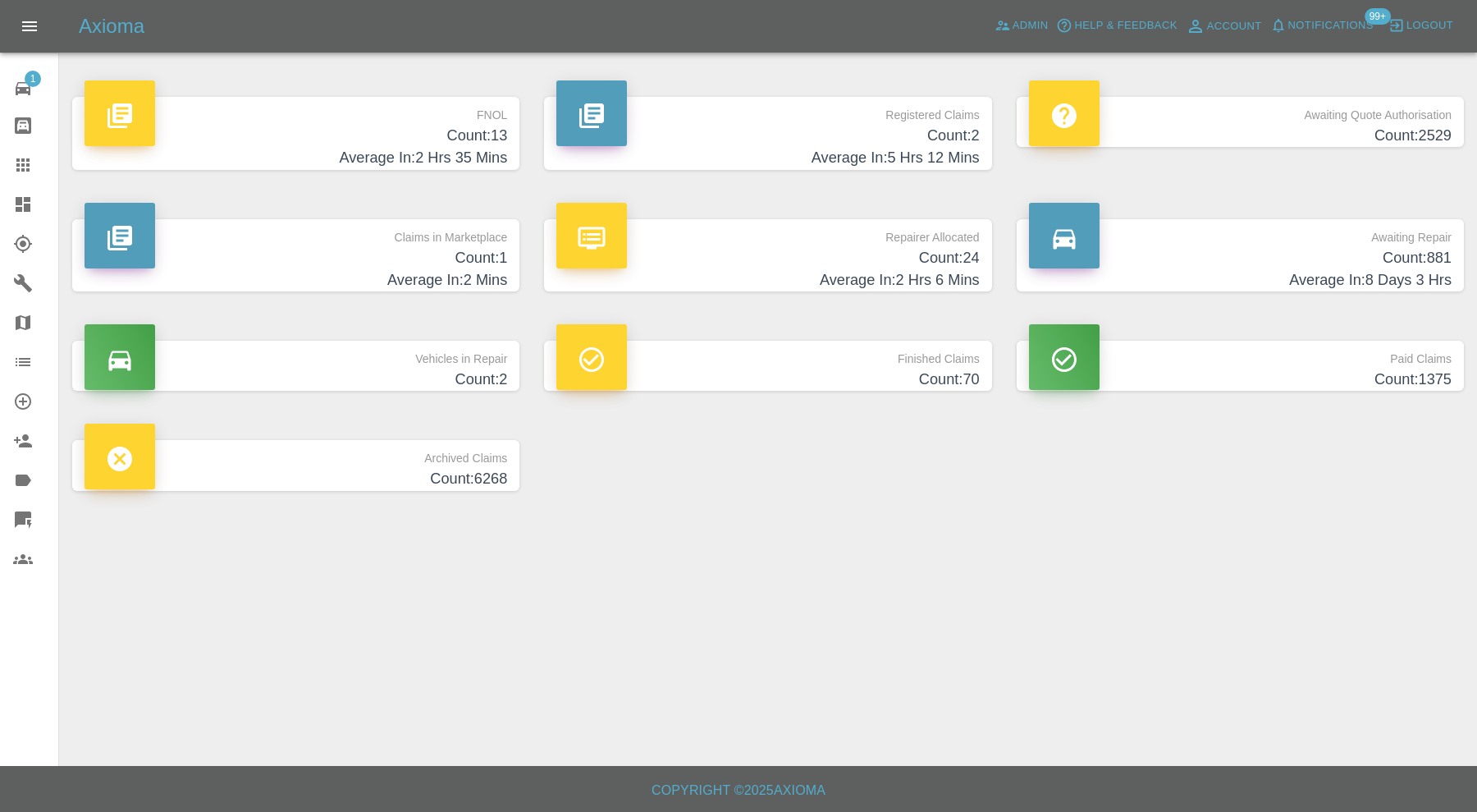
click at [332, 242] on p "Claims in Marketplace" at bounding box center [296, 232] width 423 height 28
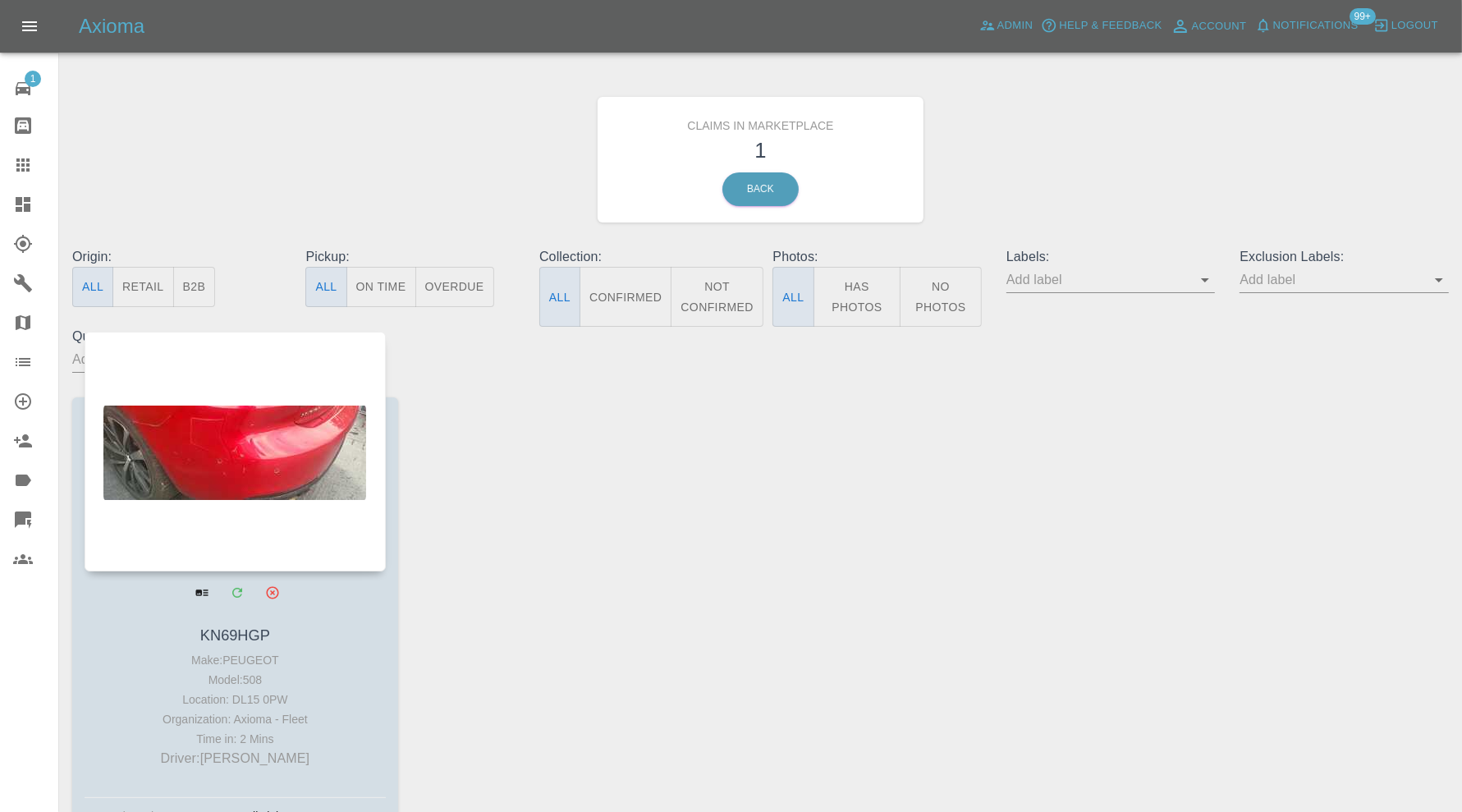
click at [322, 485] on div at bounding box center [234, 451] width 301 height 240
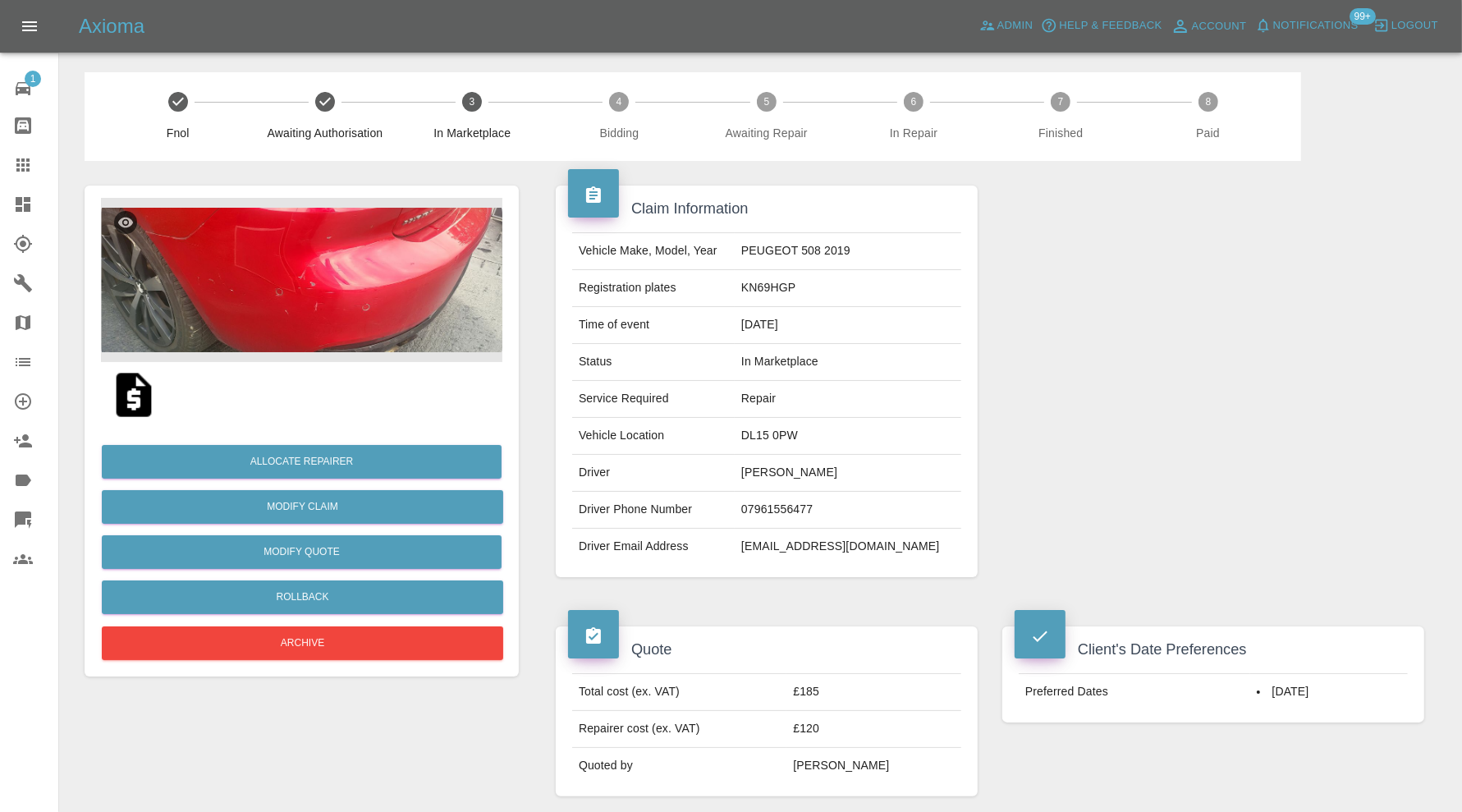
click at [271, 280] on img at bounding box center [301, 279] width 401 height 164
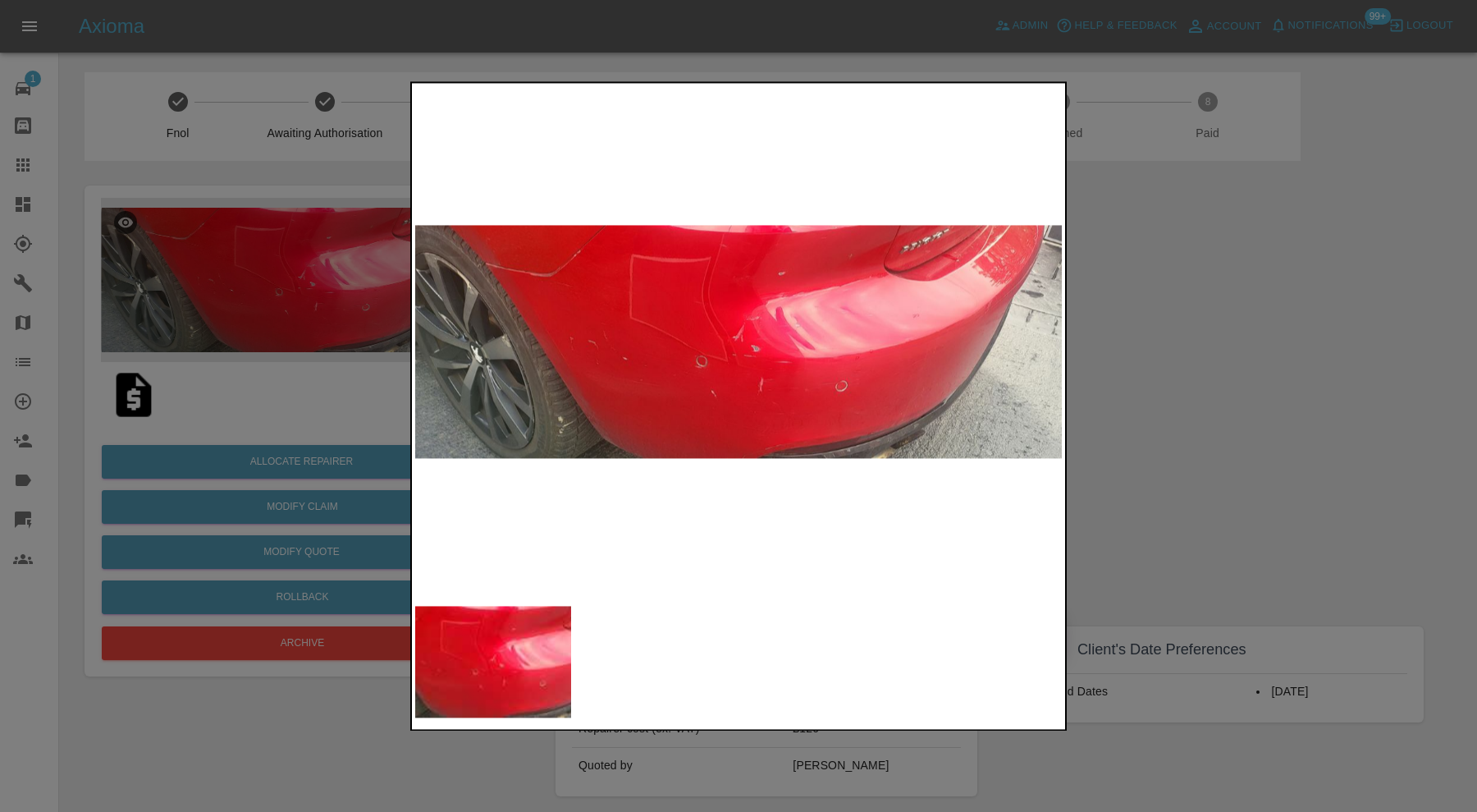
click at [1196, 368] on div at bounding box center [738, 406] width 1477 height 812
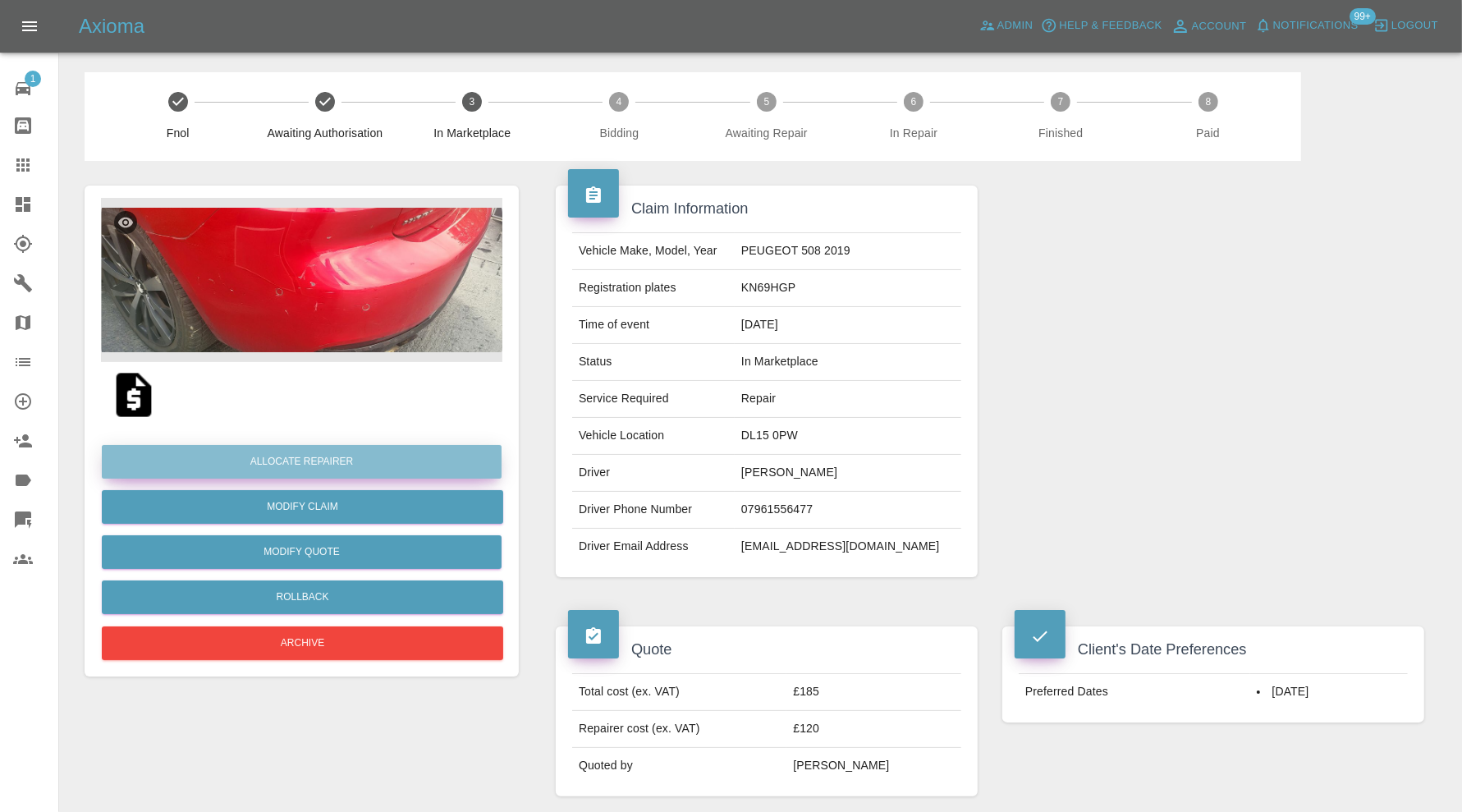
click at [316, 459] on button "Allocate Repairer" at bounding box center [301, 461] width 399 height 33
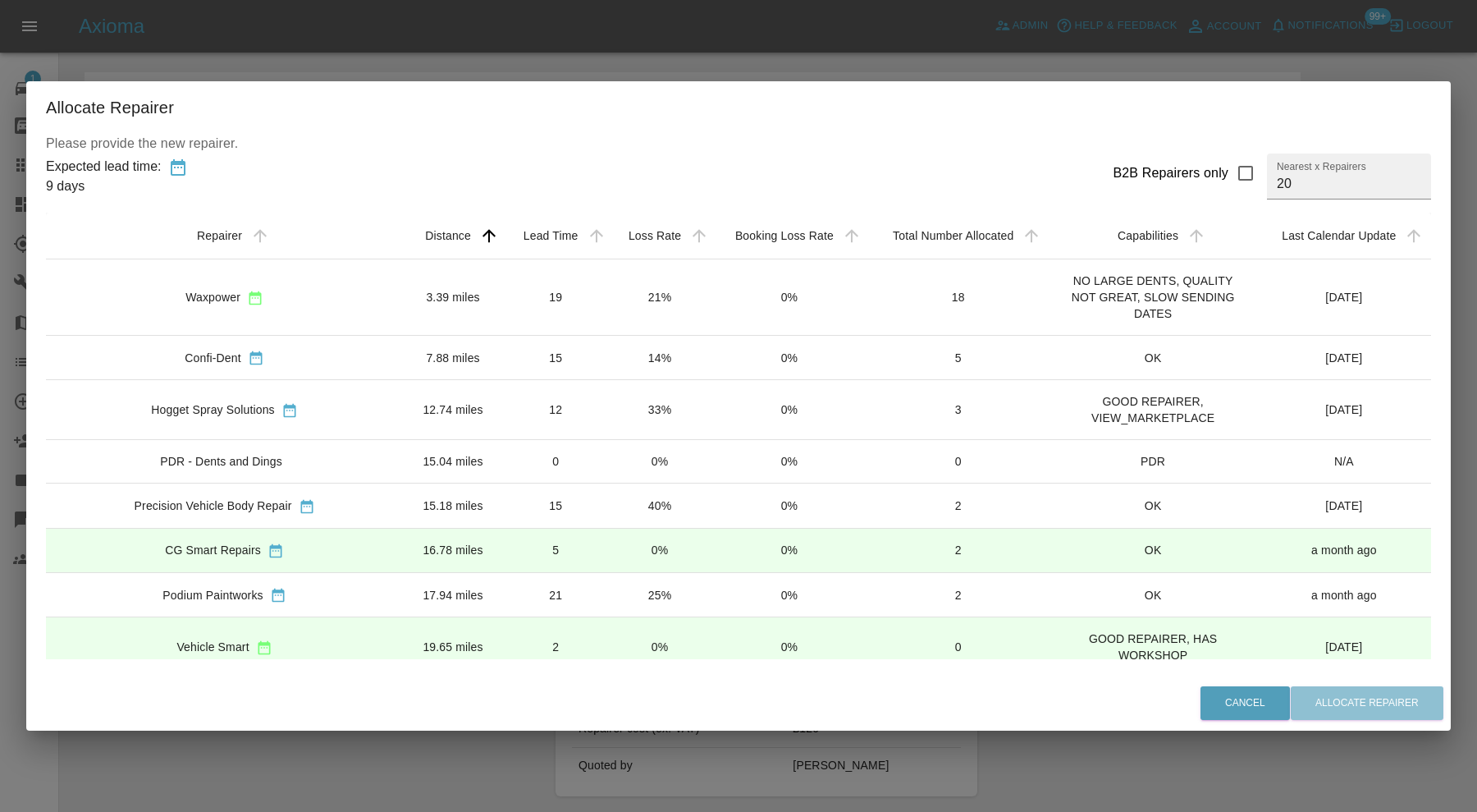
click at [403, 398] on td "12.74 miles" at bounding box center [453, 410] width 101 height 60
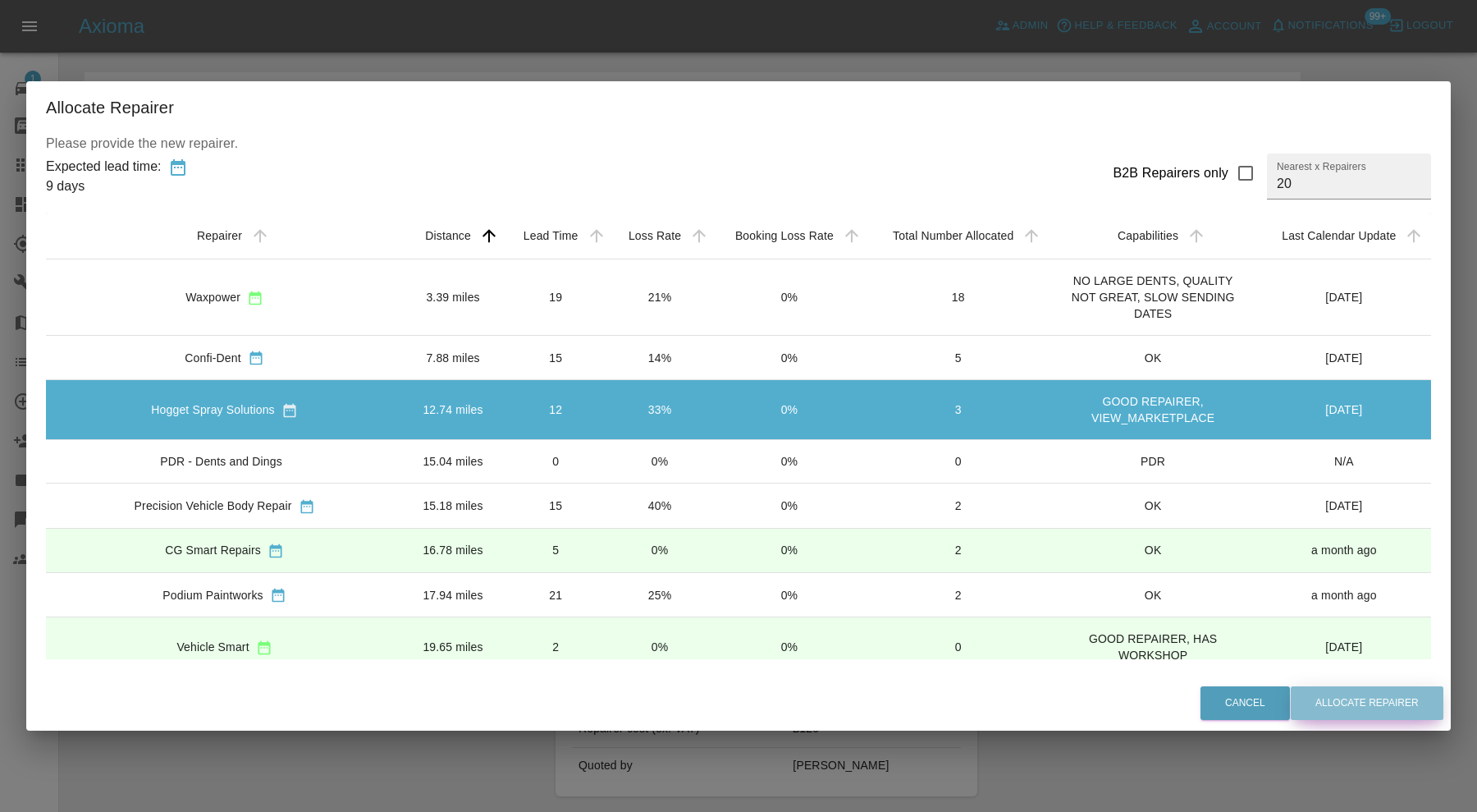
click at [1298, 697] on button "Allocate Repairer" at bounding box center [1367, 702] width 153 height 33
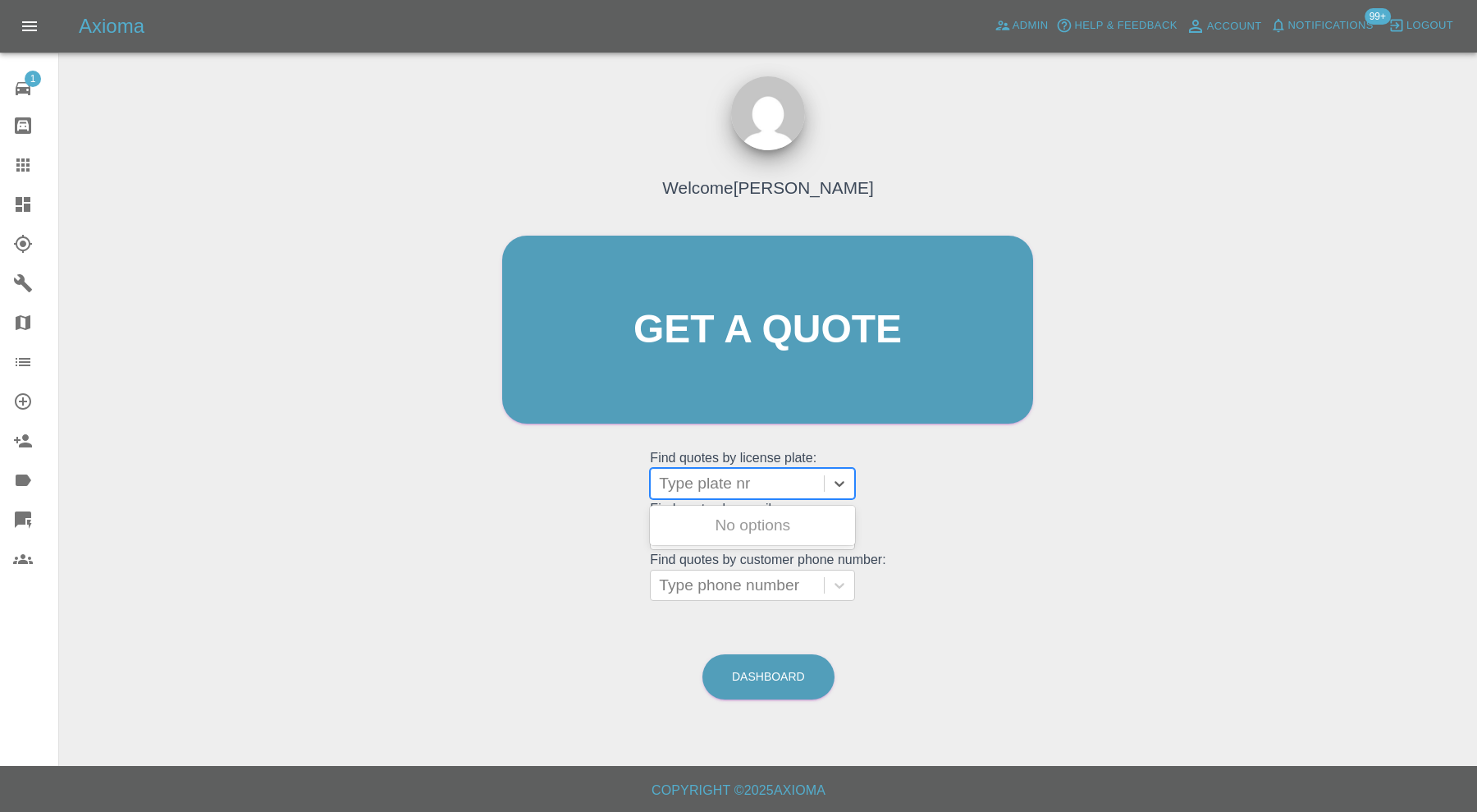
click at [719, 473] on div at bounding box center [737, 483] width 157 height 23
paste input "BW25JOJ"
type input "BW25JOJ"
click at [818, 518] on div "BW25JOJ, Awaiting Repair" at bounding box center [752, 534] width 205 height 52
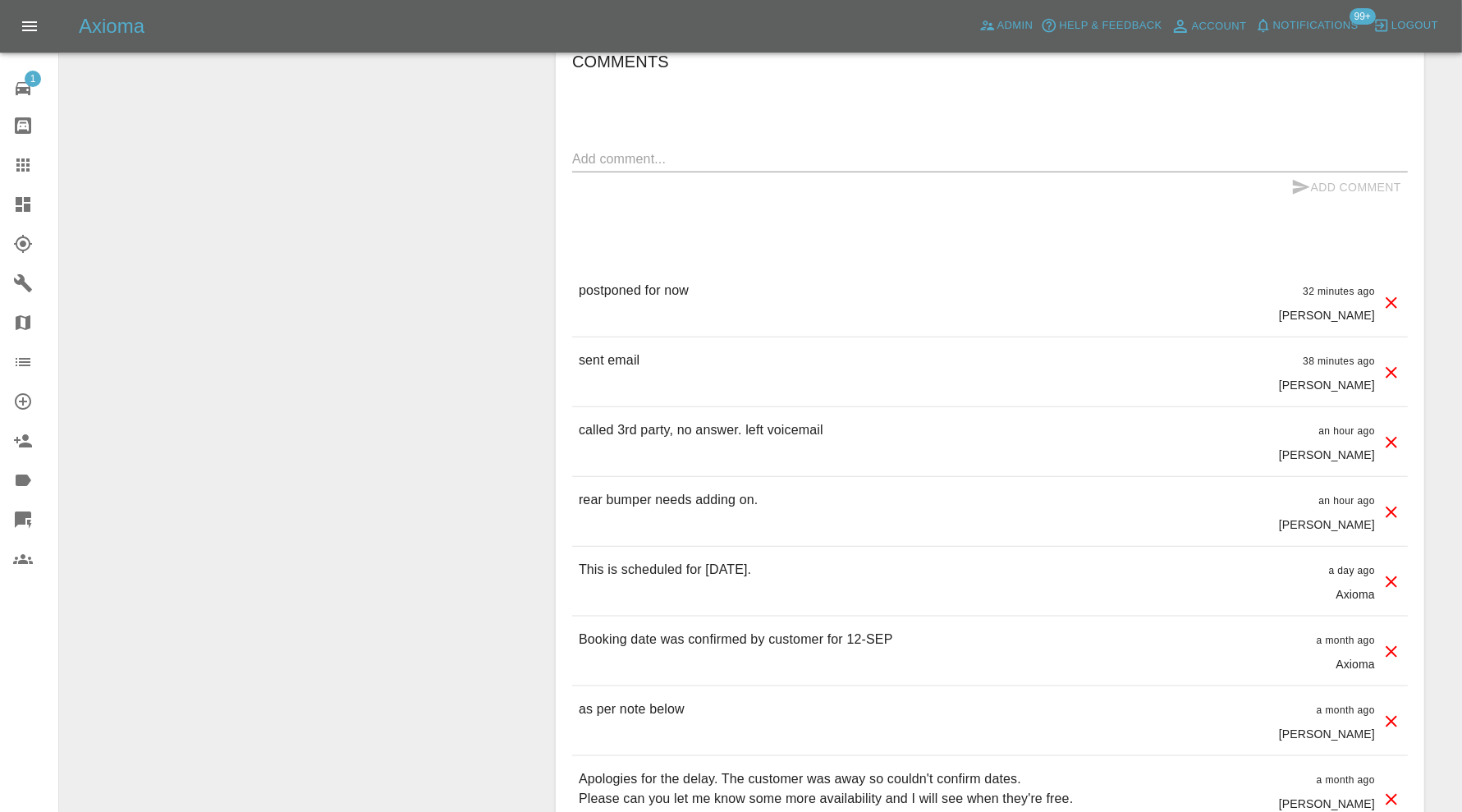
scroll to position [1641, 0]
click at [745, 149] on textarea at bounding box center [990, 158] width 836 height 19
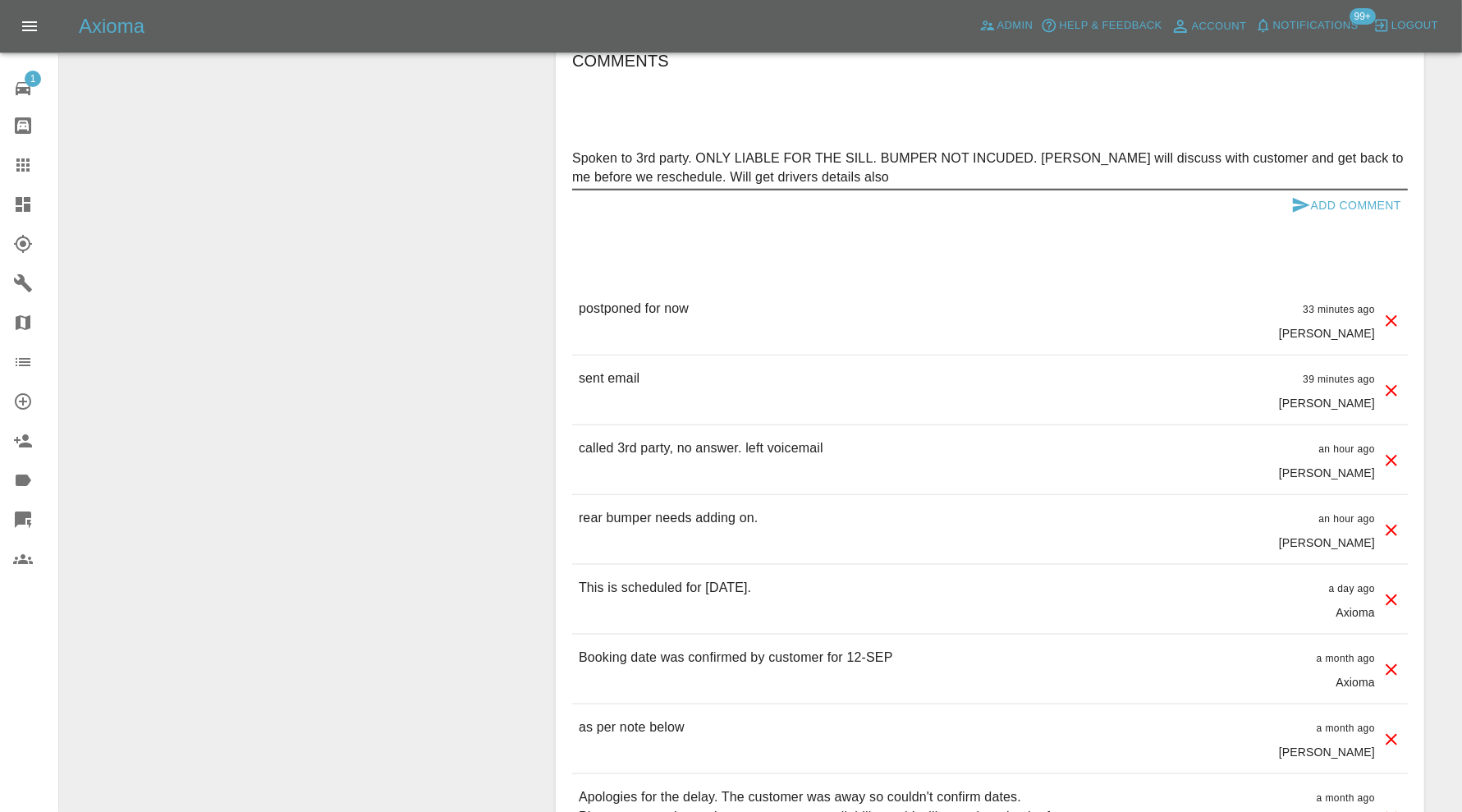
type textarea "Spoken to 3rd party. ONLY LIABLE FOR THE SILL. BUMPER NOT INCUDED. Liam will di…"
click at [1307, 197] on icon "submit" at bounding box center [1301, 205] width 17 height 15
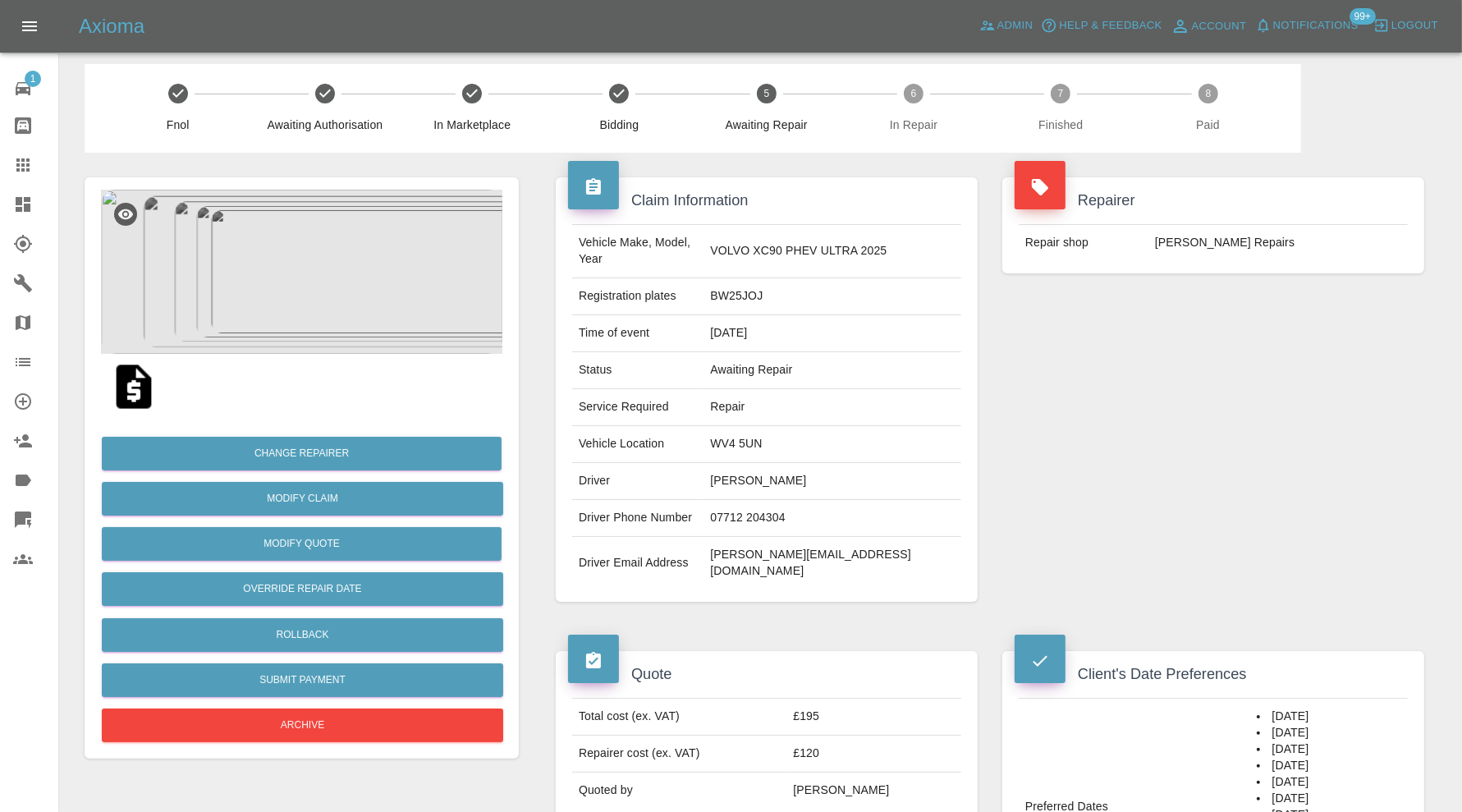
scroll to position [0, 0]
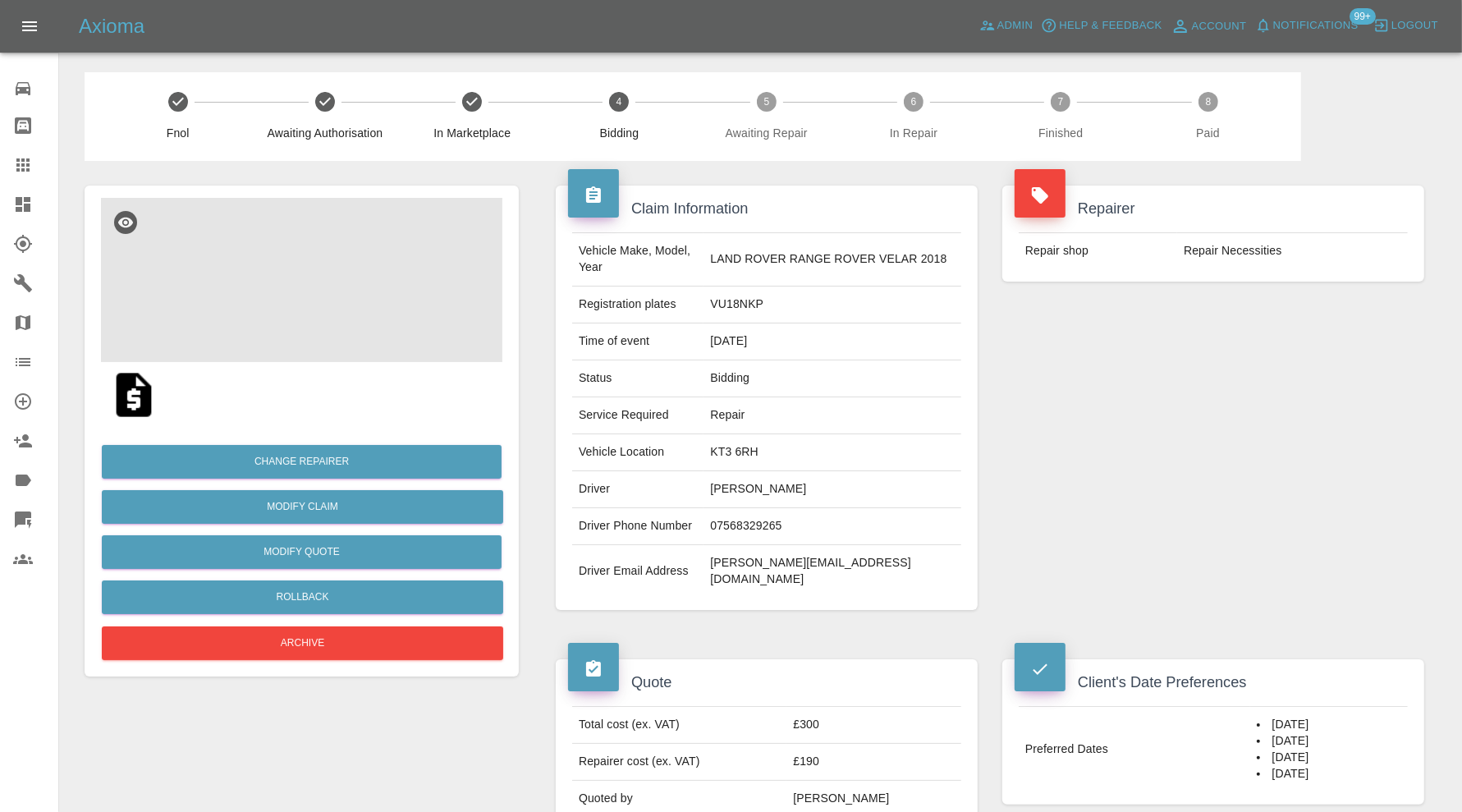
click at [328, 294] on img at bounding box center [301, 279] width 401 height 164
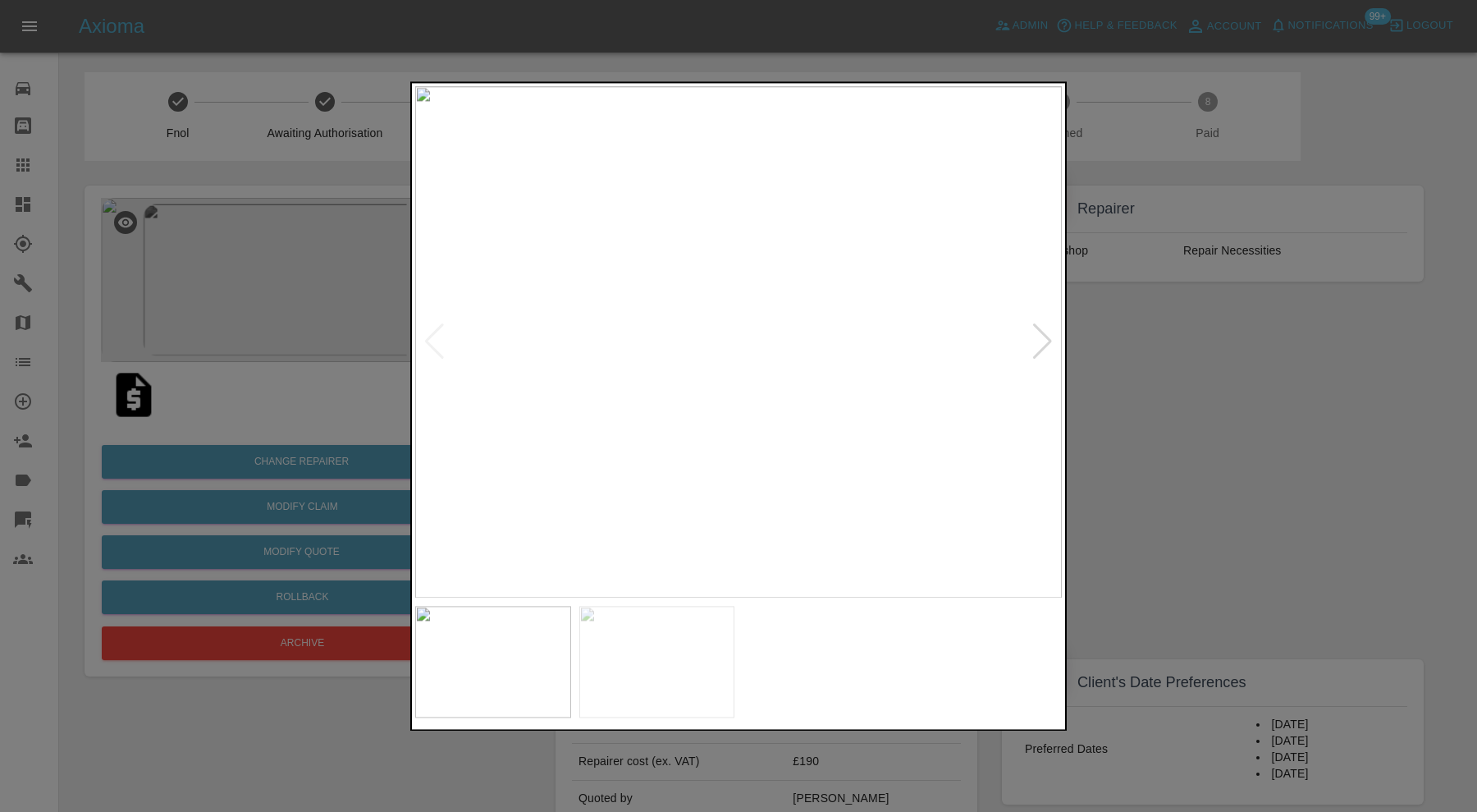
click at [1045, 345] on div at bounding box center [1042, 342] width 22 height 36
click at [1045, 345] on img at bounding box center [739, 341] width 647 height 511
click at [1042, 337] on img at bounding box center [739, 341] width 647 height 511
click at [1347, 380] on div at bounding box center [738, 406] width 1477 height 812
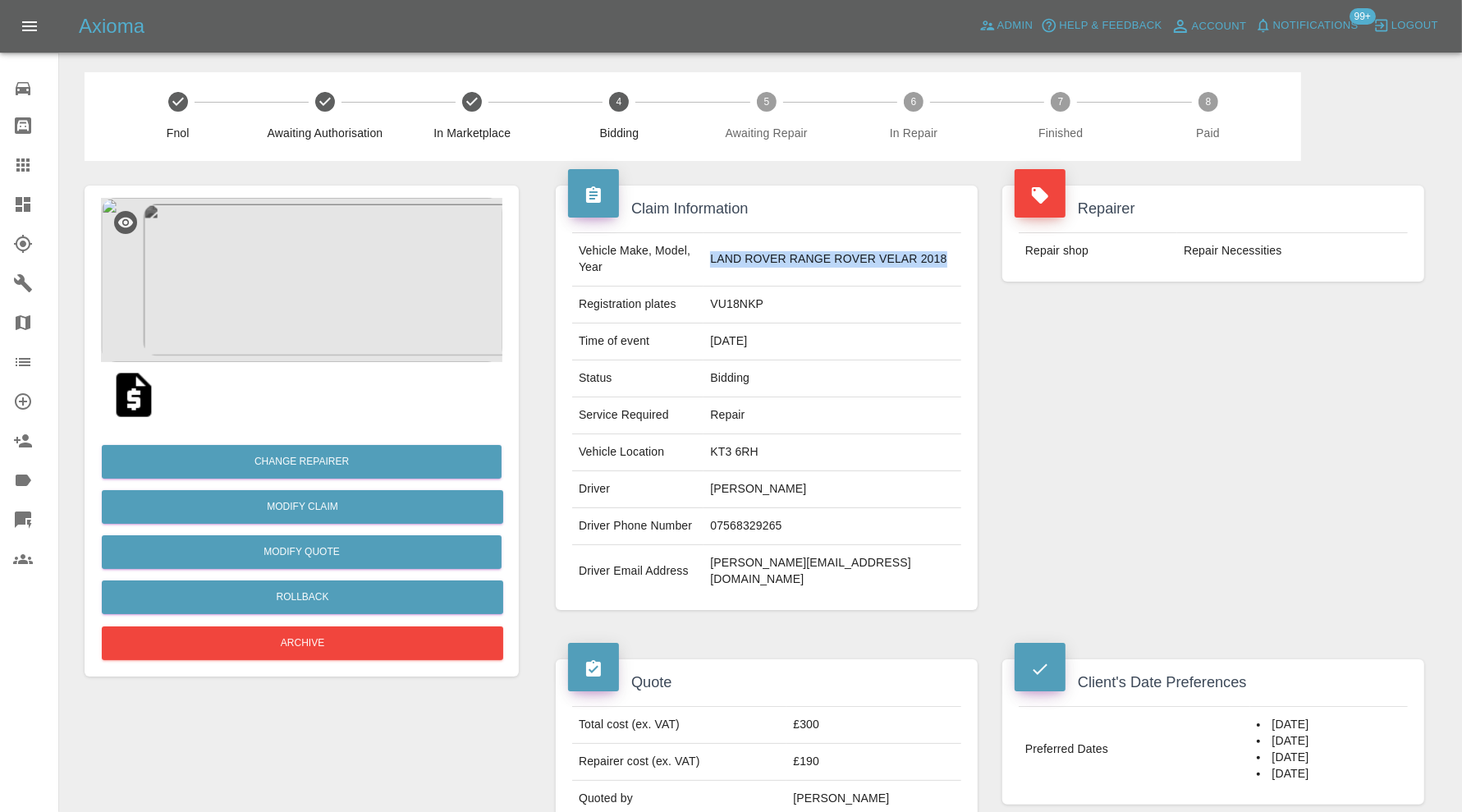
drag, startPoint x: 755, startPoint y: 261, endPoint x: 725, endPoint y: 246, distance: 33.5
click at [725, 246] on td "LAND ROVER RANGE ROVER VELAR 2018" at bounding box center [832, 260] width 258 height 53
copy td "LAND ROVER RANGE ROVER VELAR 2018"
click at [318, 306] on img at bounding box center [301, 279] width 401 height 164
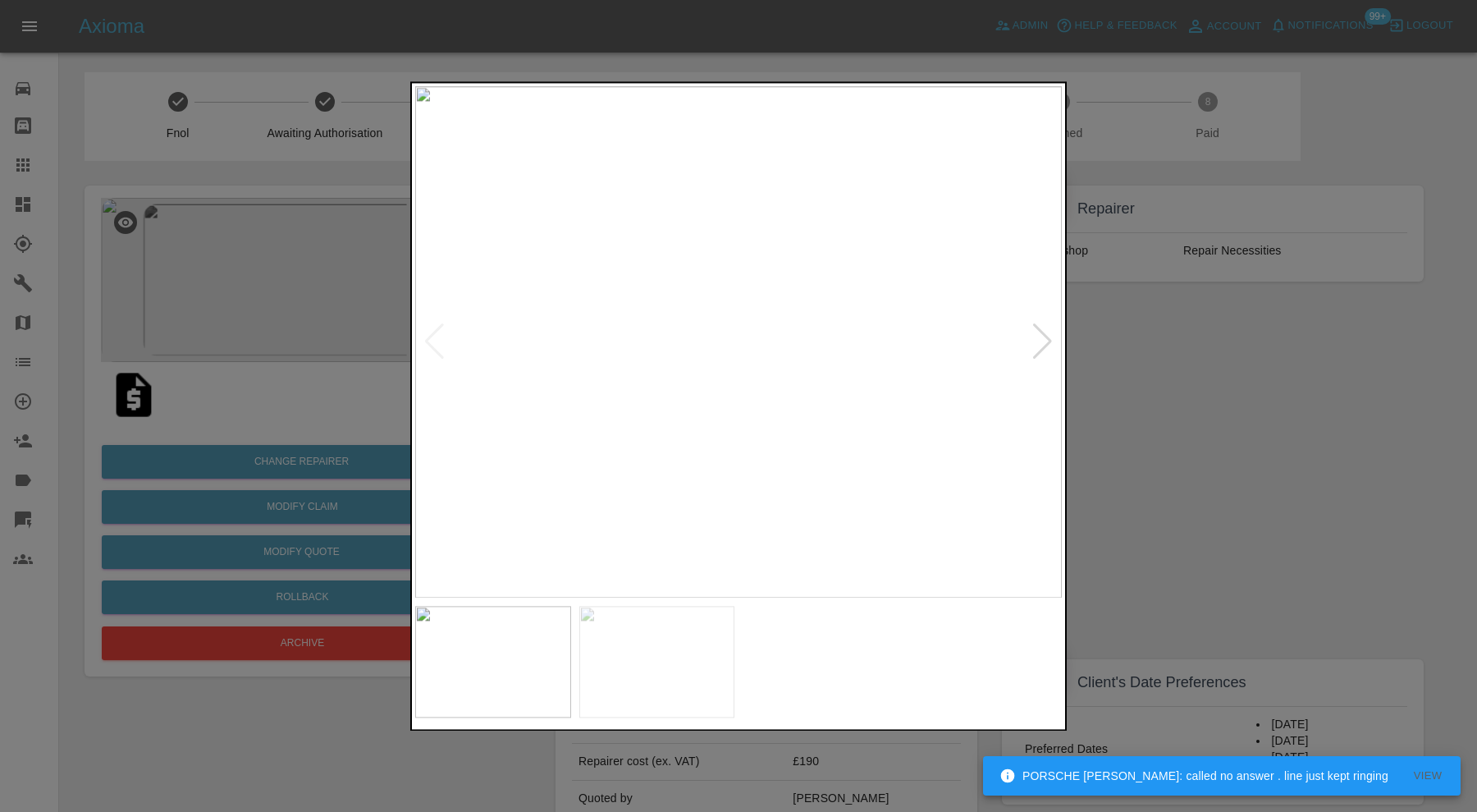
click at [1117, 420] on div at bounding box center [738, 406] width 1477 height 812
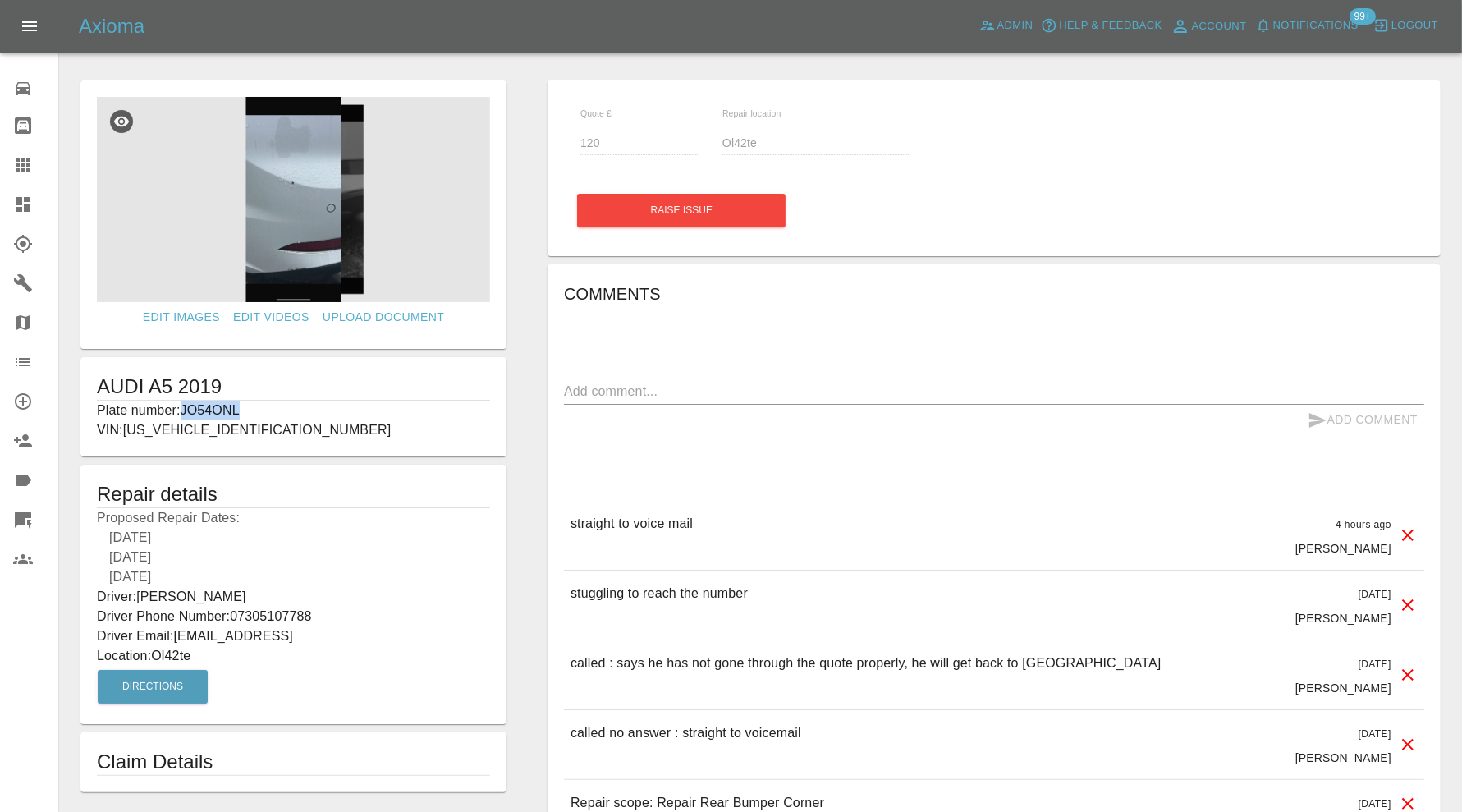
drag, startPoint x: 252, startPoint y: 400, endPoint x: 182, endPoint y: 411, distance: 70.9
click at [182, 411] on p "Plate number: JO54ONL" at bounding box center [293, 410] width 393 height 20
copy p "JO54ONL"
click at [34, 162] on div at bounding box center [36, 164] width 46 height 20
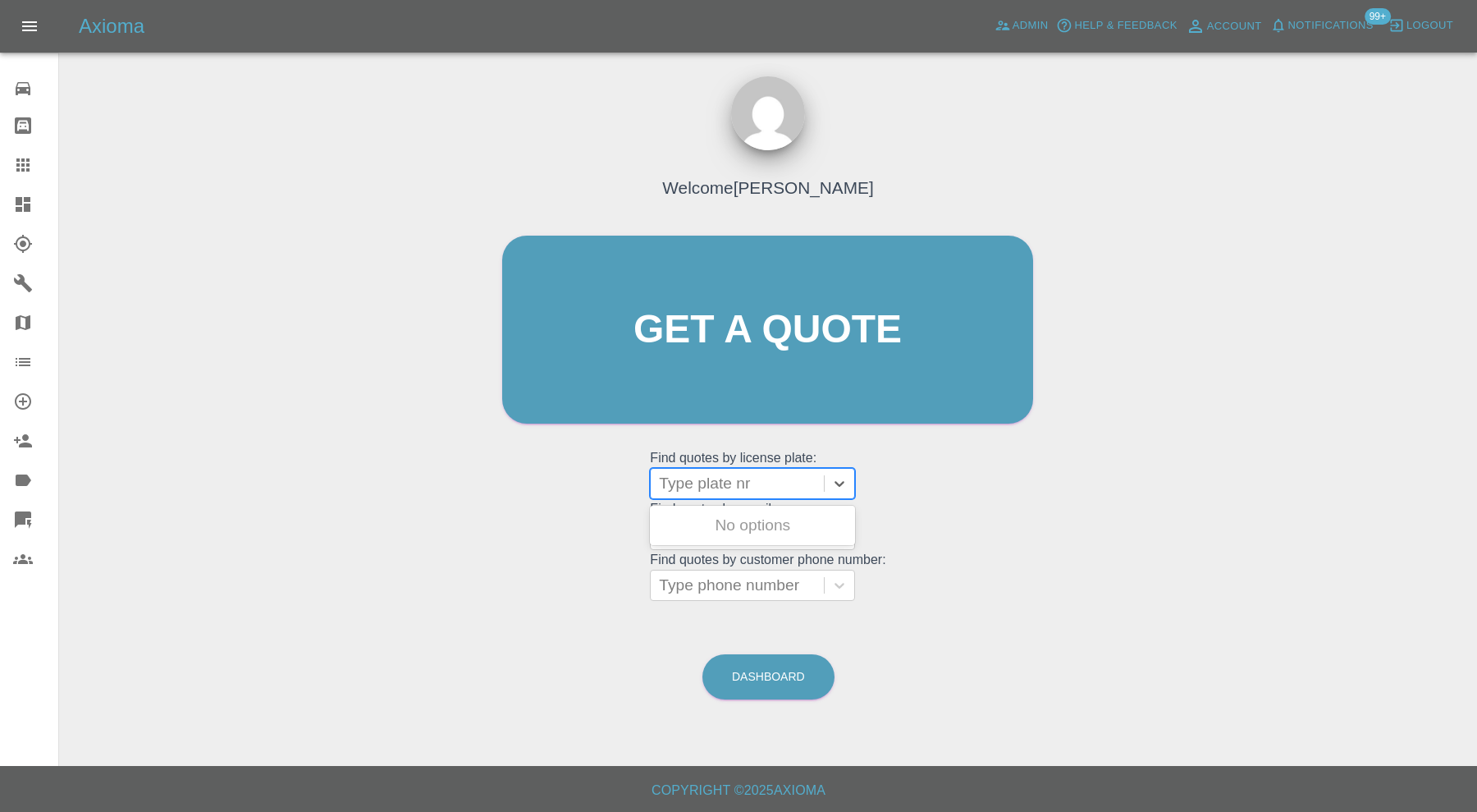
click at [763, 481] on div at bounding box center [737, 483] width 157 height 23
paste input "JO54ONL"
type input "JO54ONL"
click at [776, 518] on div "JO54ONL, Archived" at bounding box center [752, 525] width 205 height 33
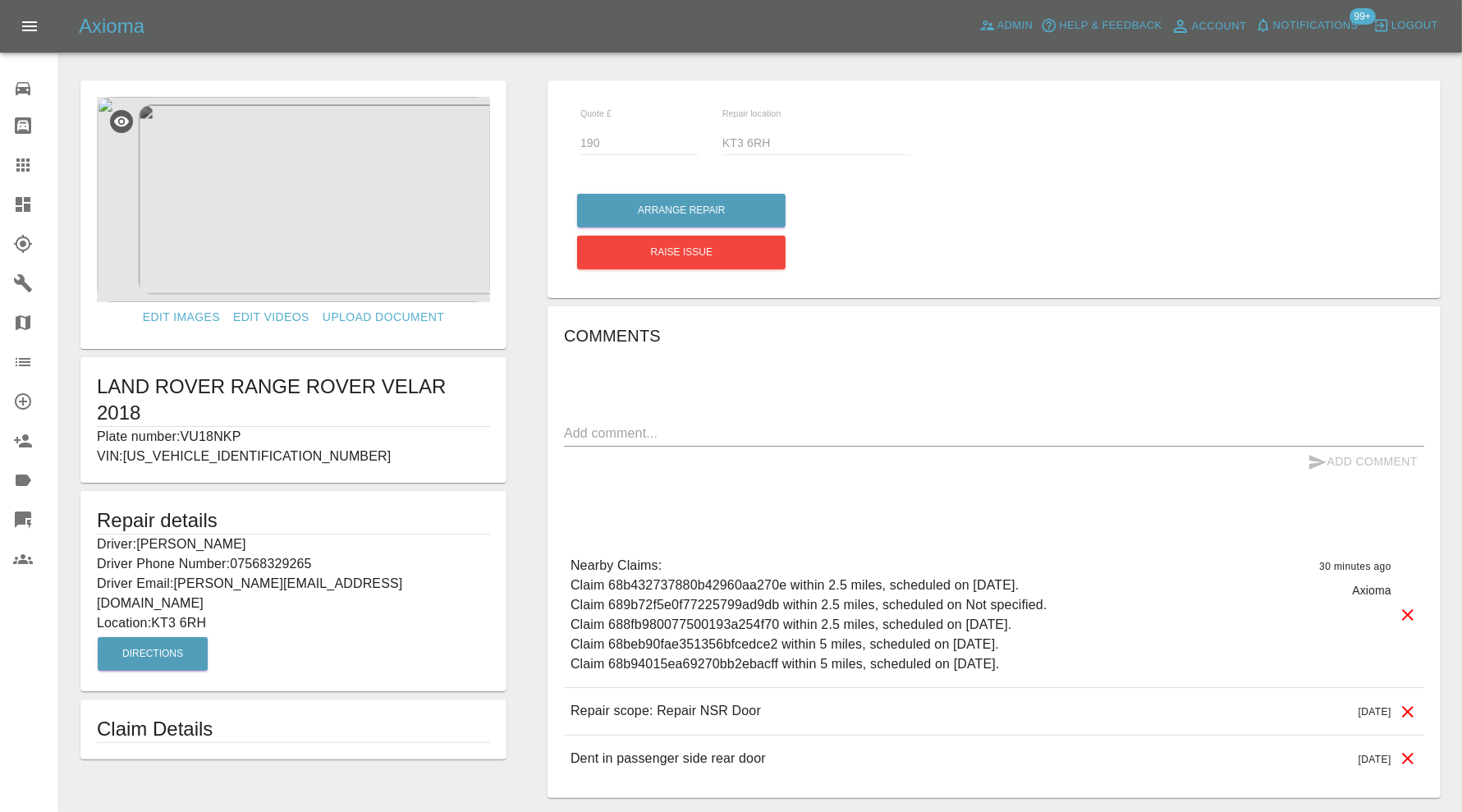
click at [28, 164] on icon at bounding box center [23, 165] width 13 height 13
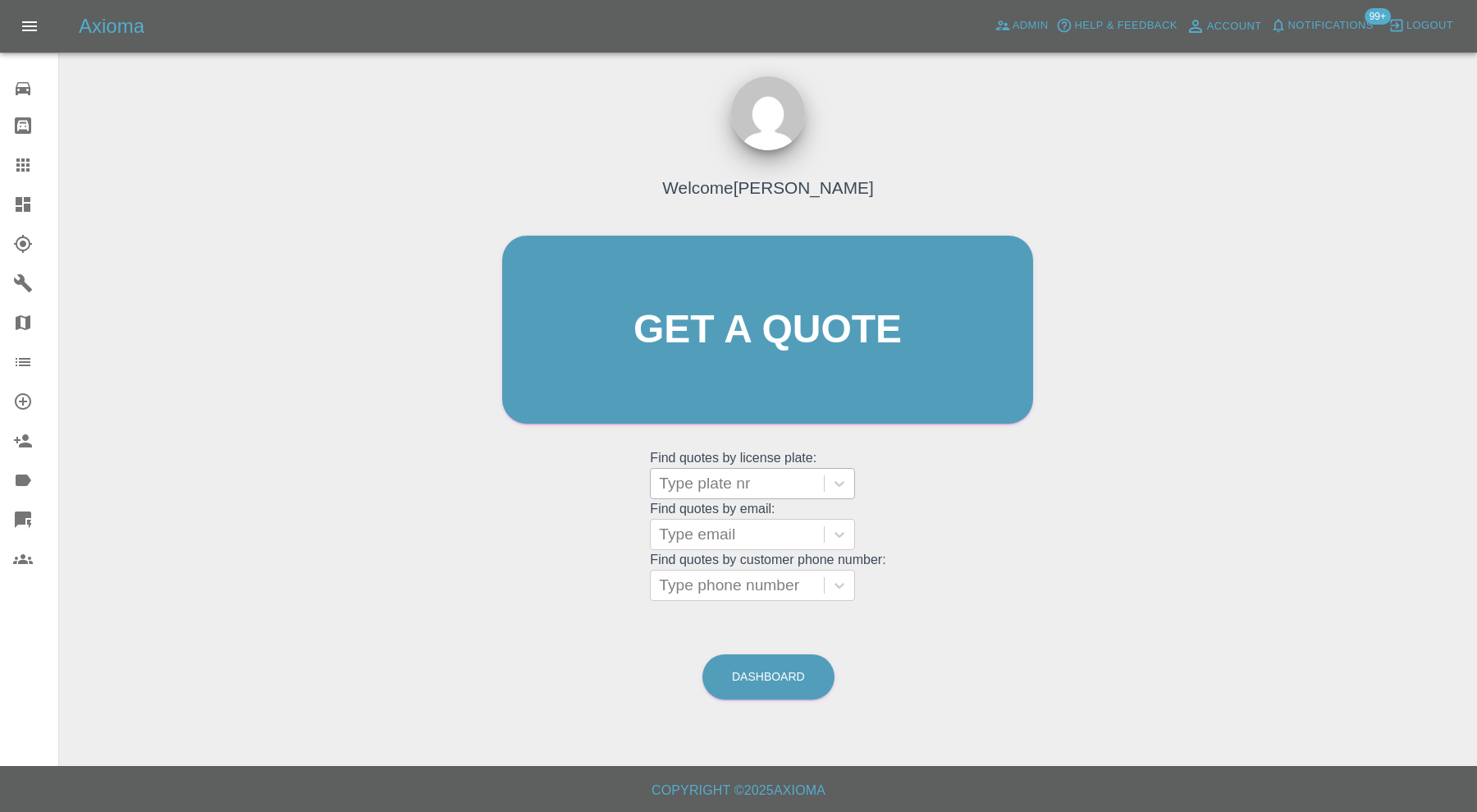
click at [759, 480] on div at bounding box center [737, 483] width 157 height 23
type input "se70"
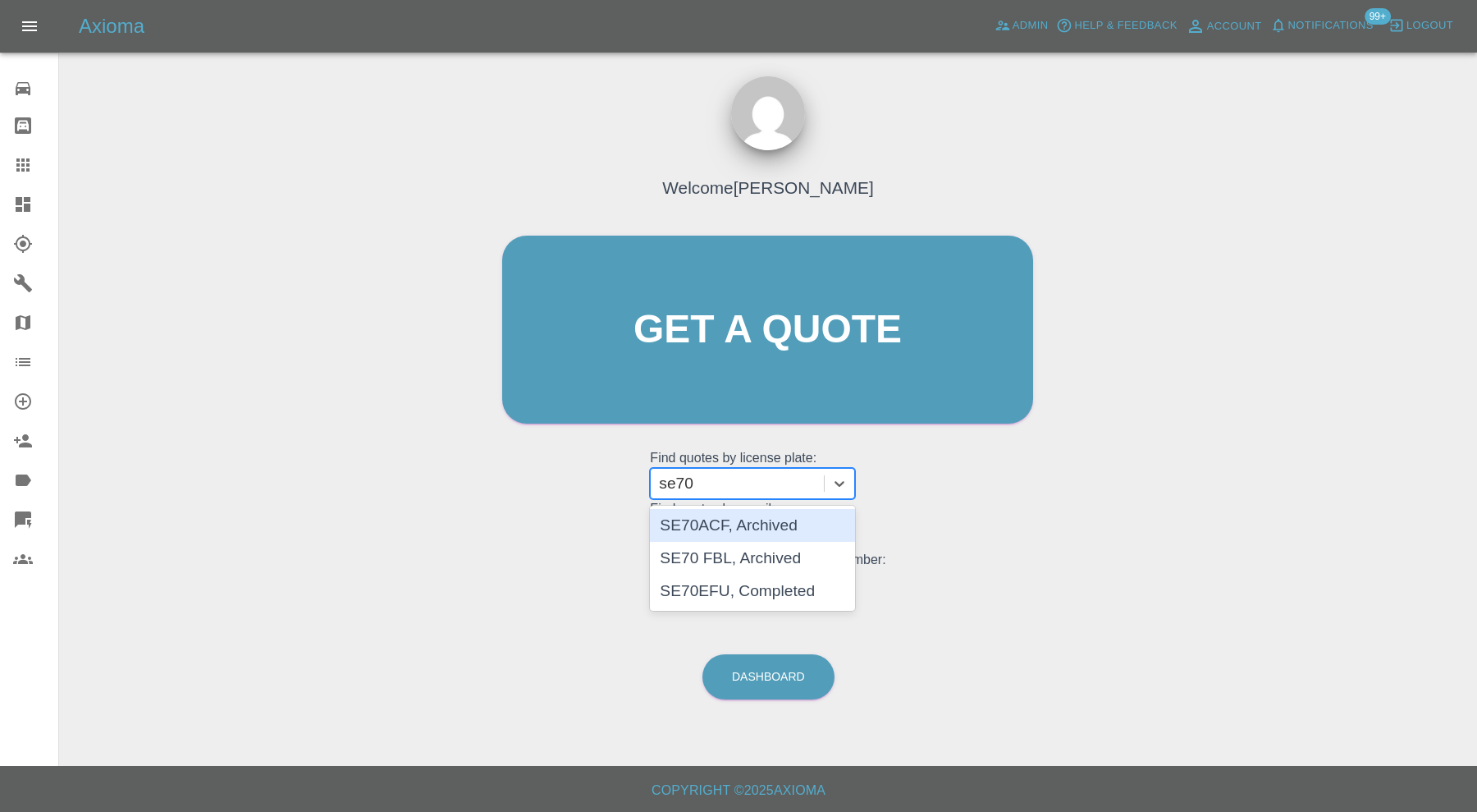
click at [769, 520] on div "SE70ACF, Archived" at bounding box center [752, 525] width 205 height 33
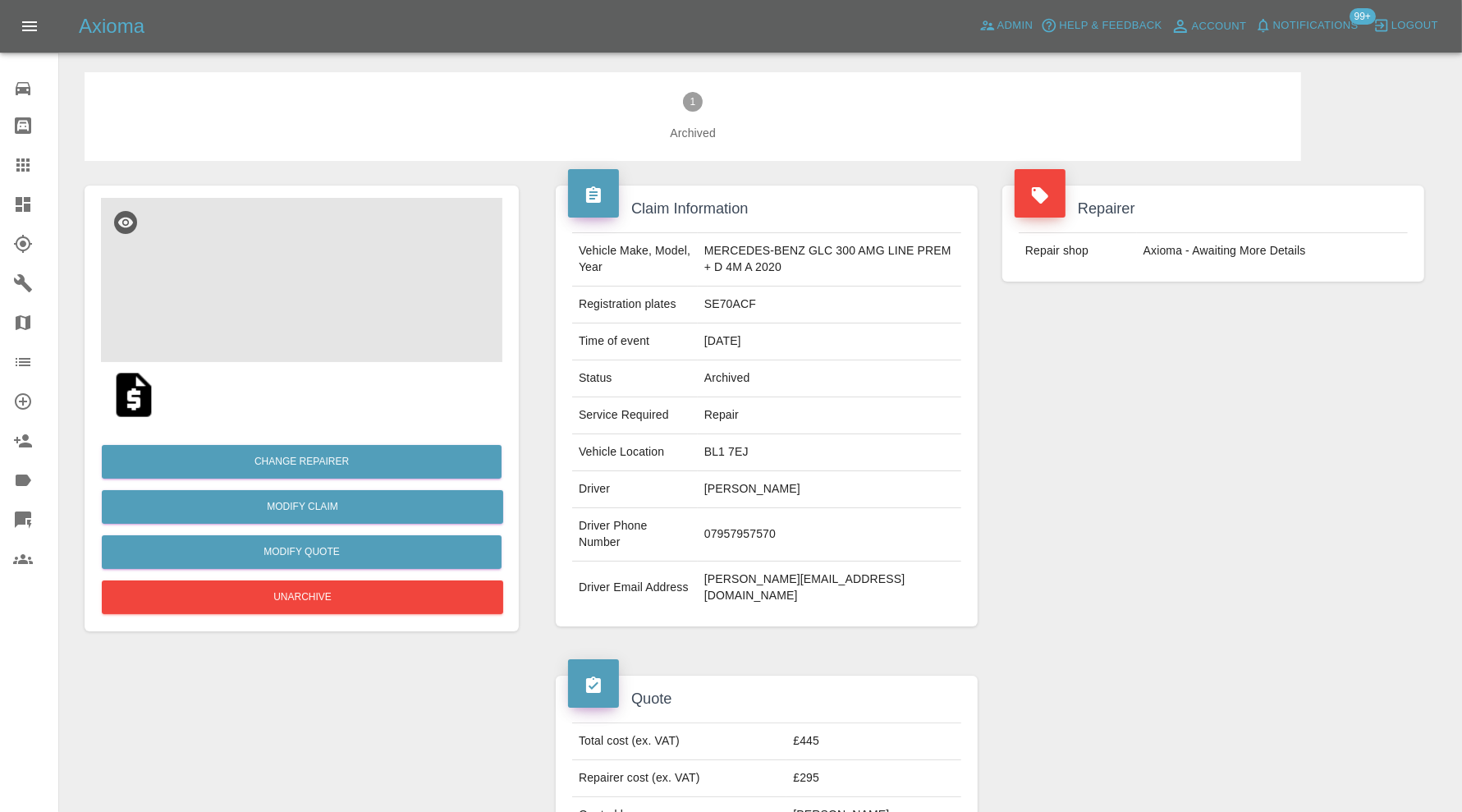
click at [329, 299] on img at bounding box center [301, 279] width 401 height 164
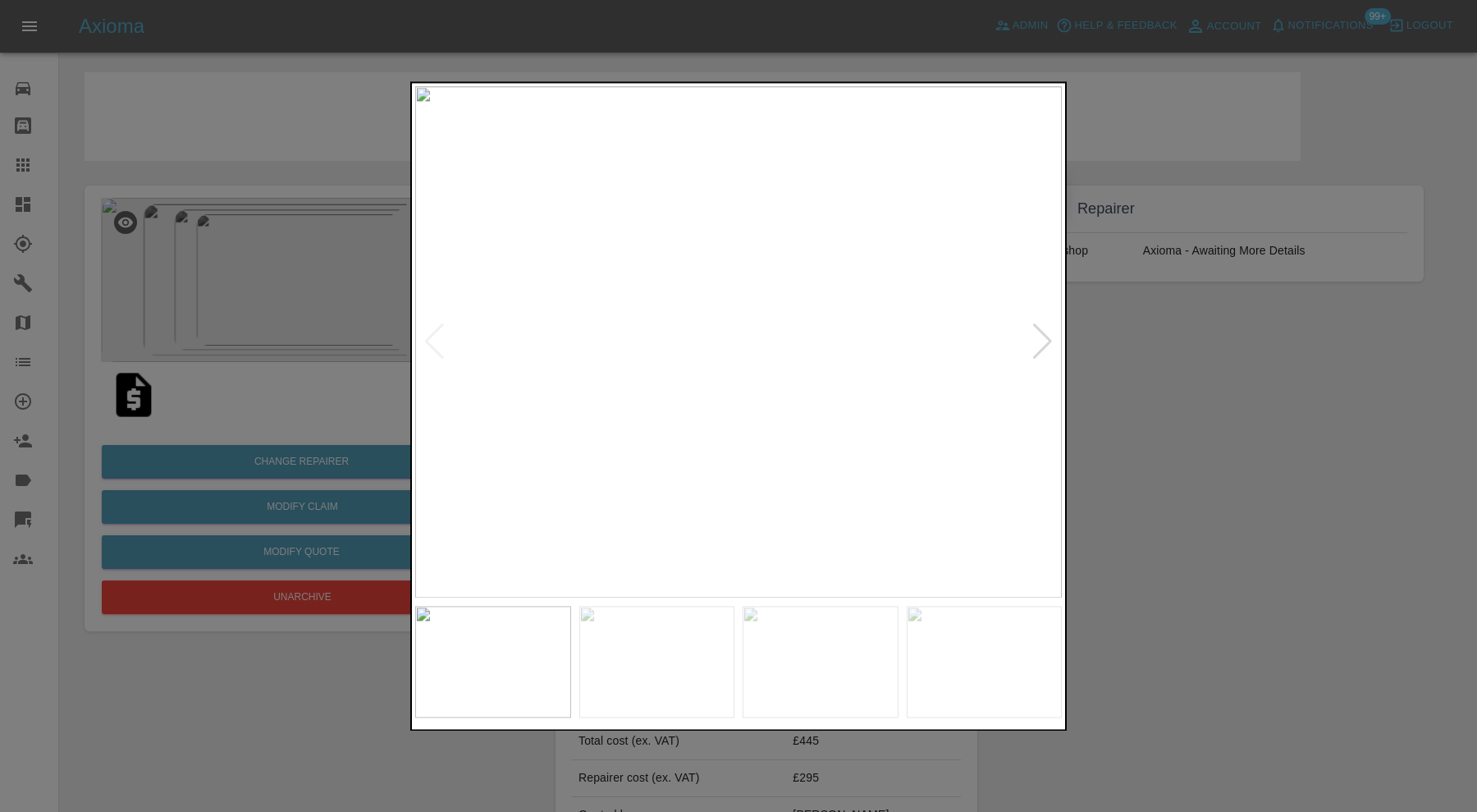
click at [1214, 398] on div at bounding box center [738, 406] width 1477 height 812
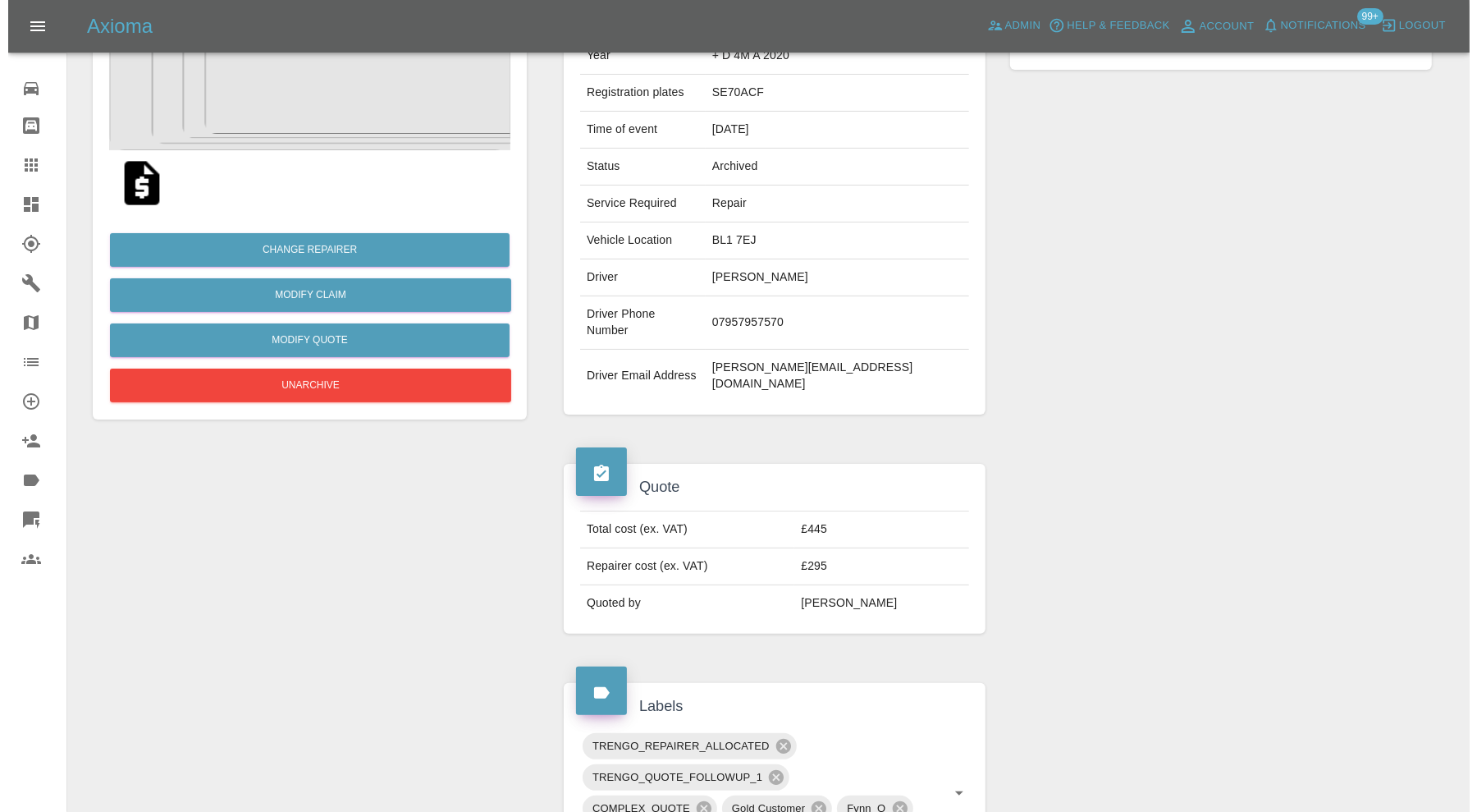
scroll to position [137, 0]
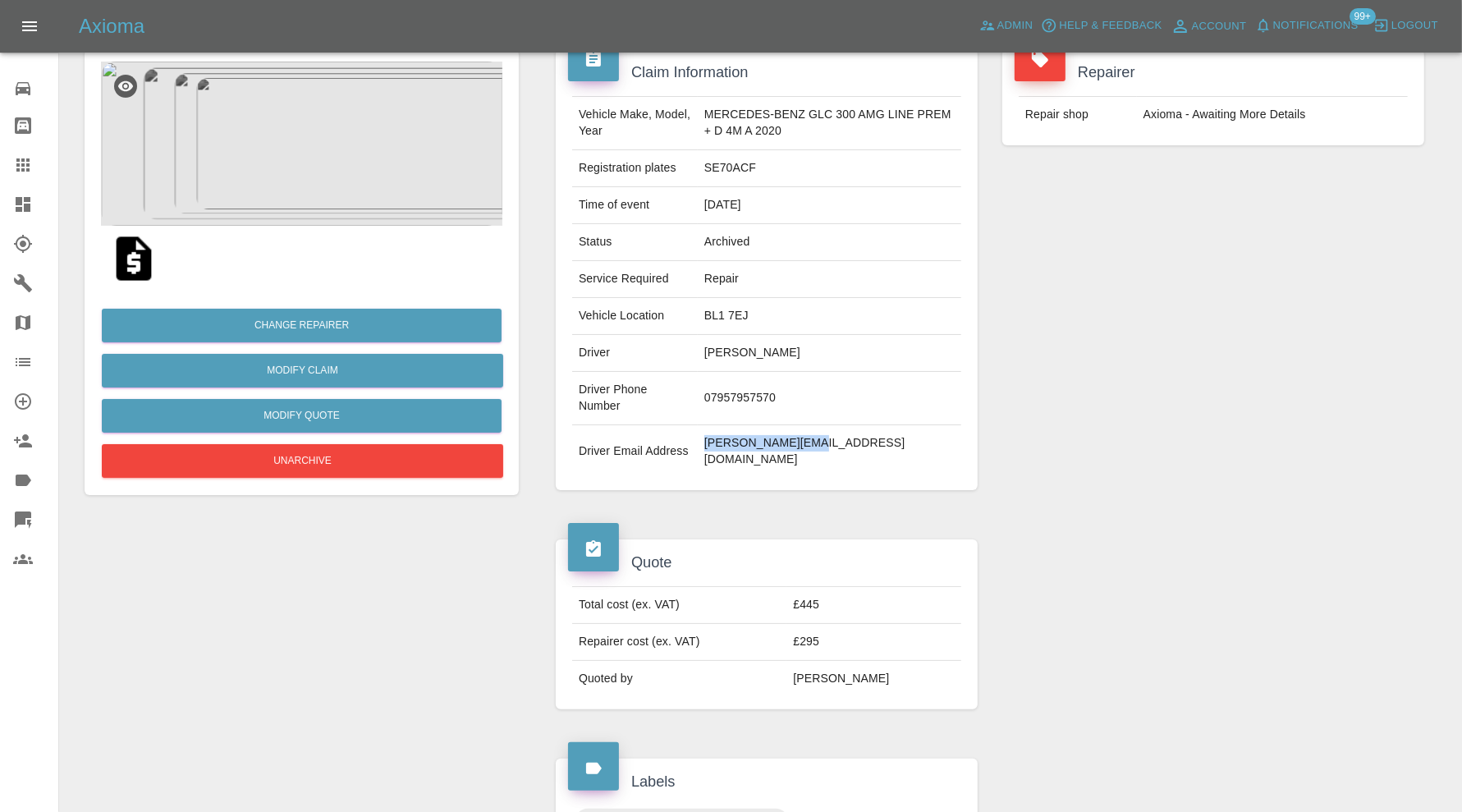
drag, startPoint x: 855, startPoint y: 451, endPoint x: 695, endPoint y: 452, distance: 160.0
click at [695, 452] on tr "Driver Email Address j.spathis@gmx.com" at bounding box center [767, 451] width 389 height 52
click at [295, 94] on img at bounding box center [301, 143] width 401 height 164
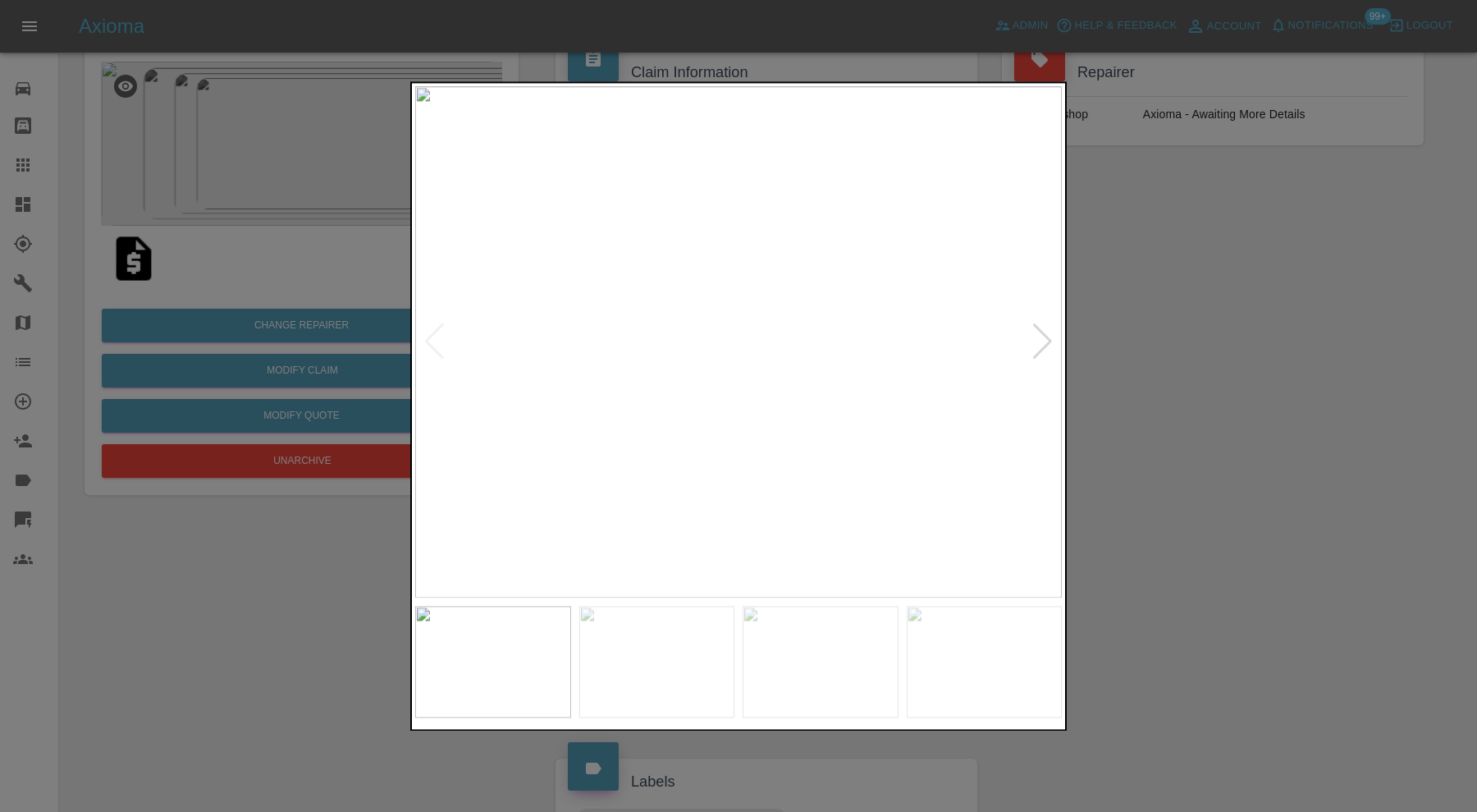
click at [1149, 275] on div at bounding box center [738, 406] width 1477 height 812
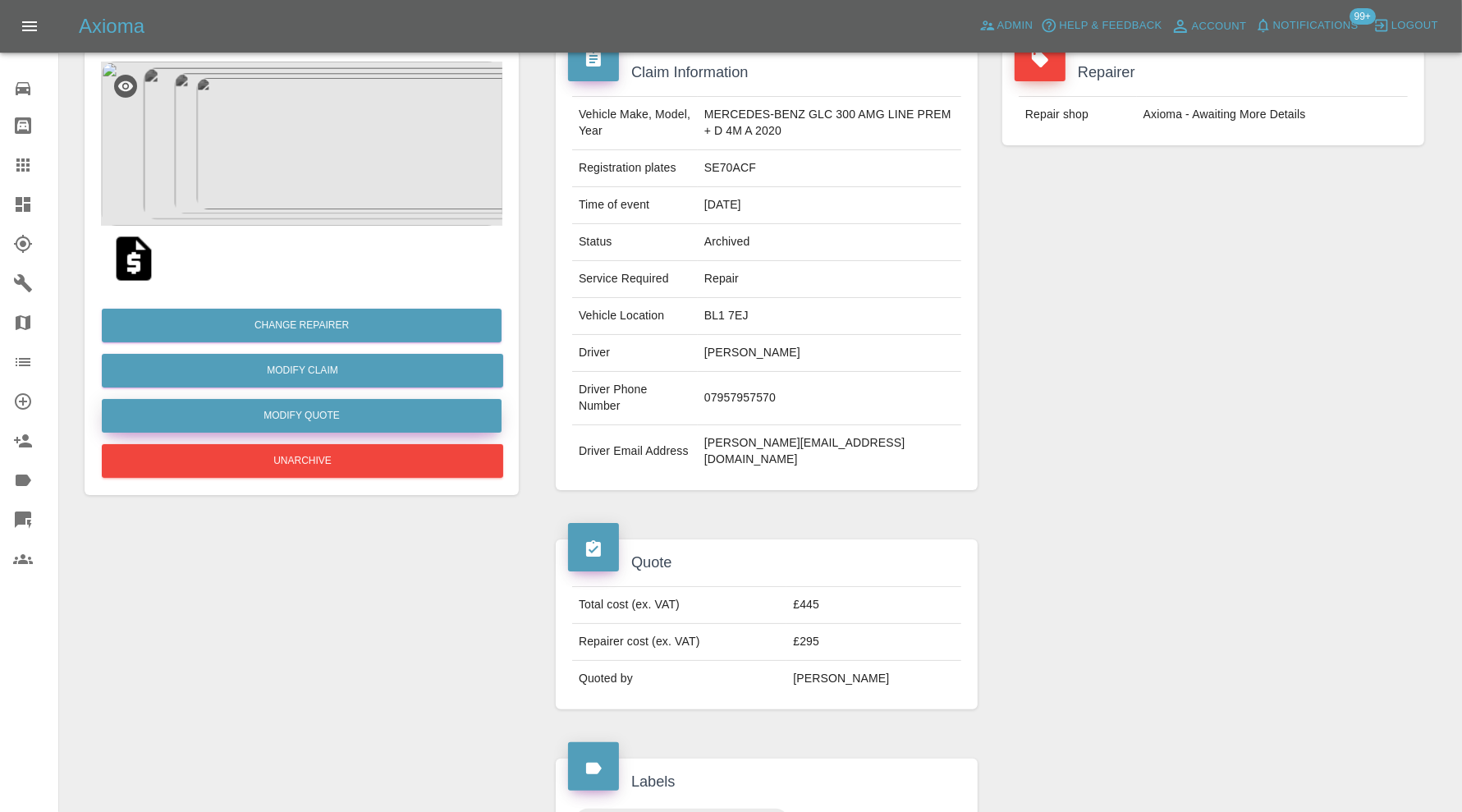
click at [391, 411] on button "Modify Quote" at bounding box center [301, 415] width 399 height 33
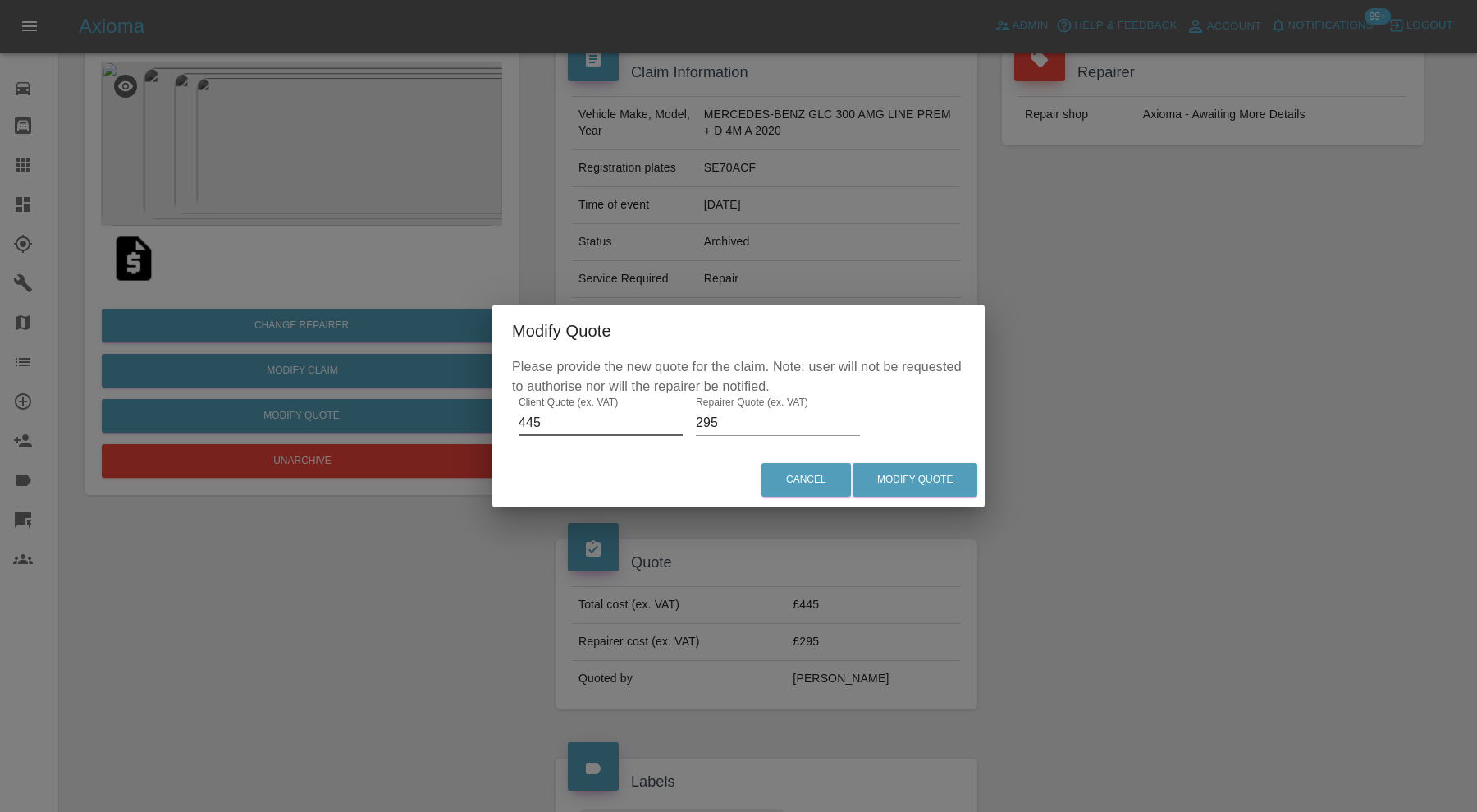
drag, startPoint x: 550, startPoint y: 418, endPoint x: 490, endPoint y: 421, distance: 60.1
click at [490, 421] on div "Modify Quote Please provide the new quote for the claim. Note: user will not be…" at bounding box center [738, 406] width 1477 height 812
type input "675"
drag, startPoint x: 728, startPoint y: 423, endPoint x: 676, endPoint y: 425, distance: 52.0
click at [676, 425] on div "Please provide the new quote for the claim. Note: user will not be requested to…" at bounding box center [738, 404] width 492 height 95
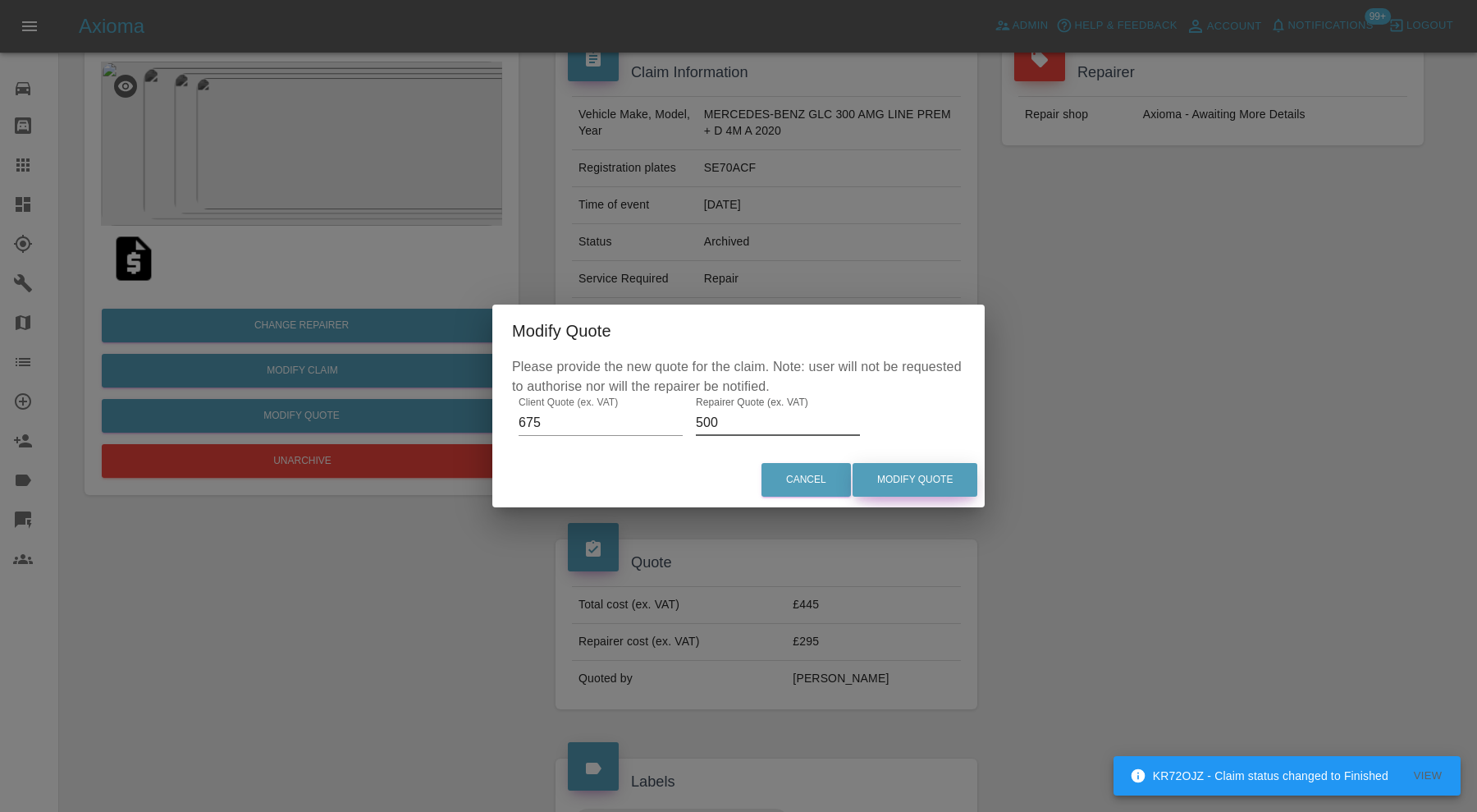
type input "500"
click at [954, 477] on button "Modify Quote" at bounding box center [914, 479] width 124 height 33
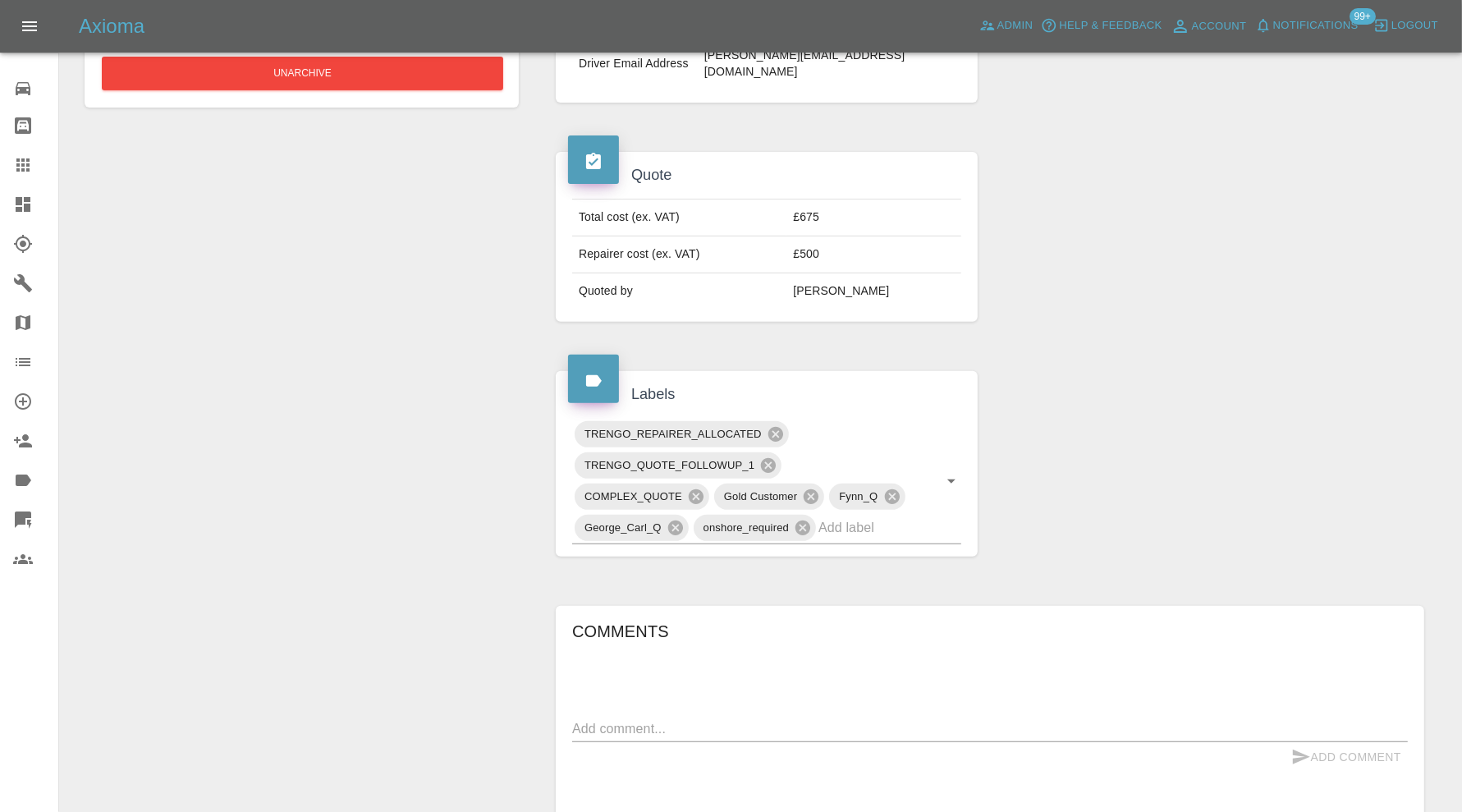
scroll to position [942, 0]
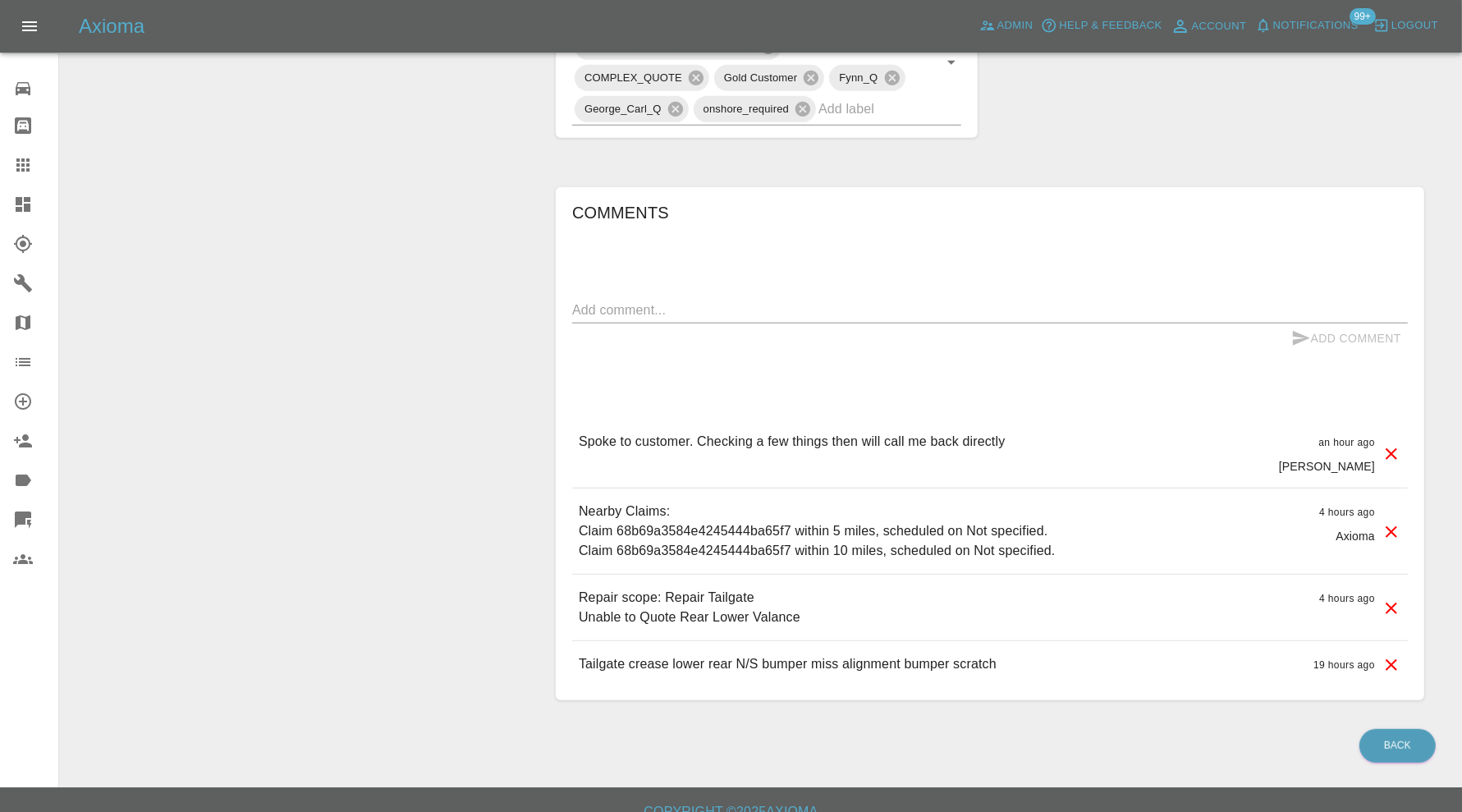
click at [798, 301] on textarea at bounding box center [990, 310] width 836 height 19
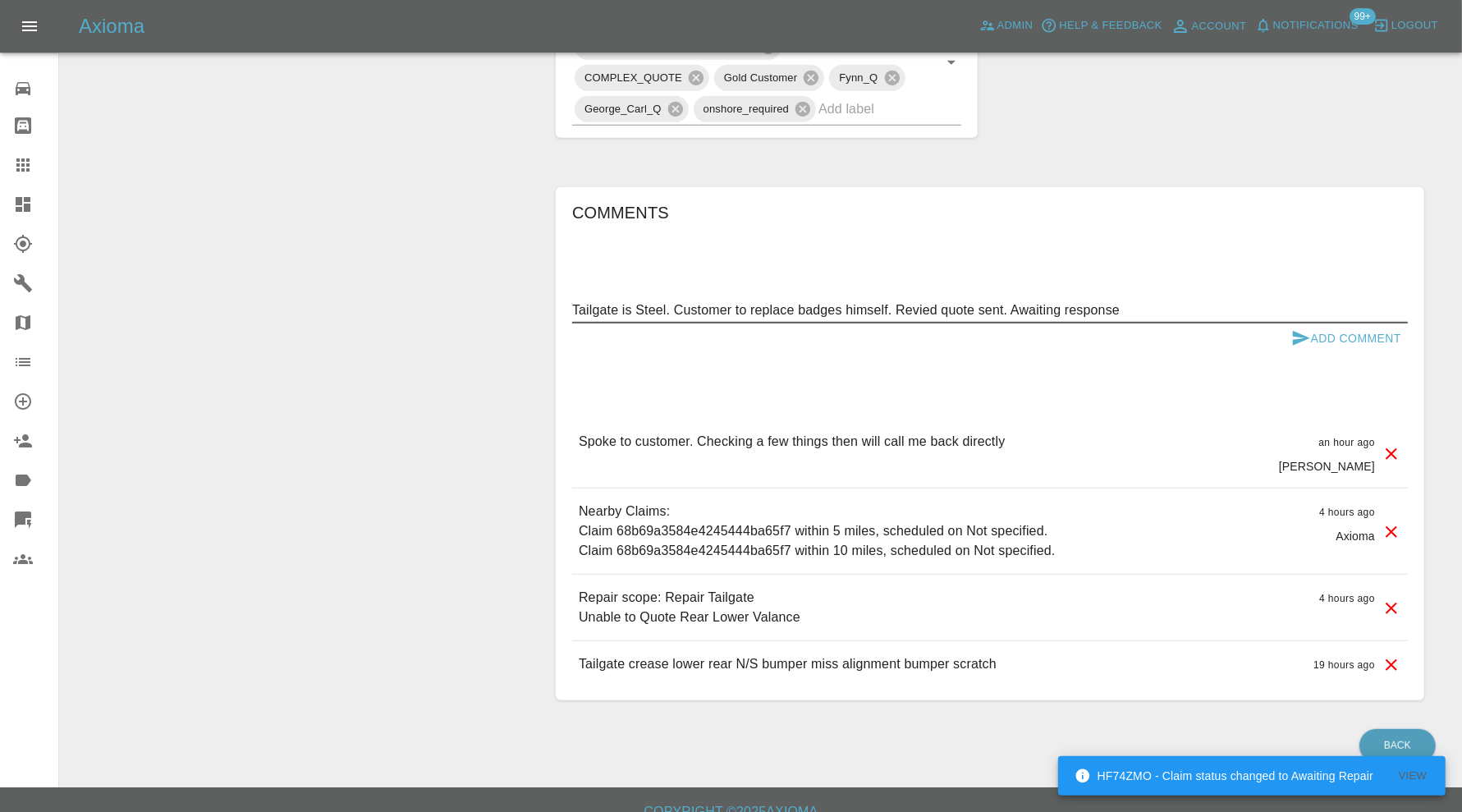
click at [924, 301] on textarea "Tailgate is Steel. Customer to replace badges himself. Revied quote sent. Await…" at bounding box center [990, 310] width 836 height 19
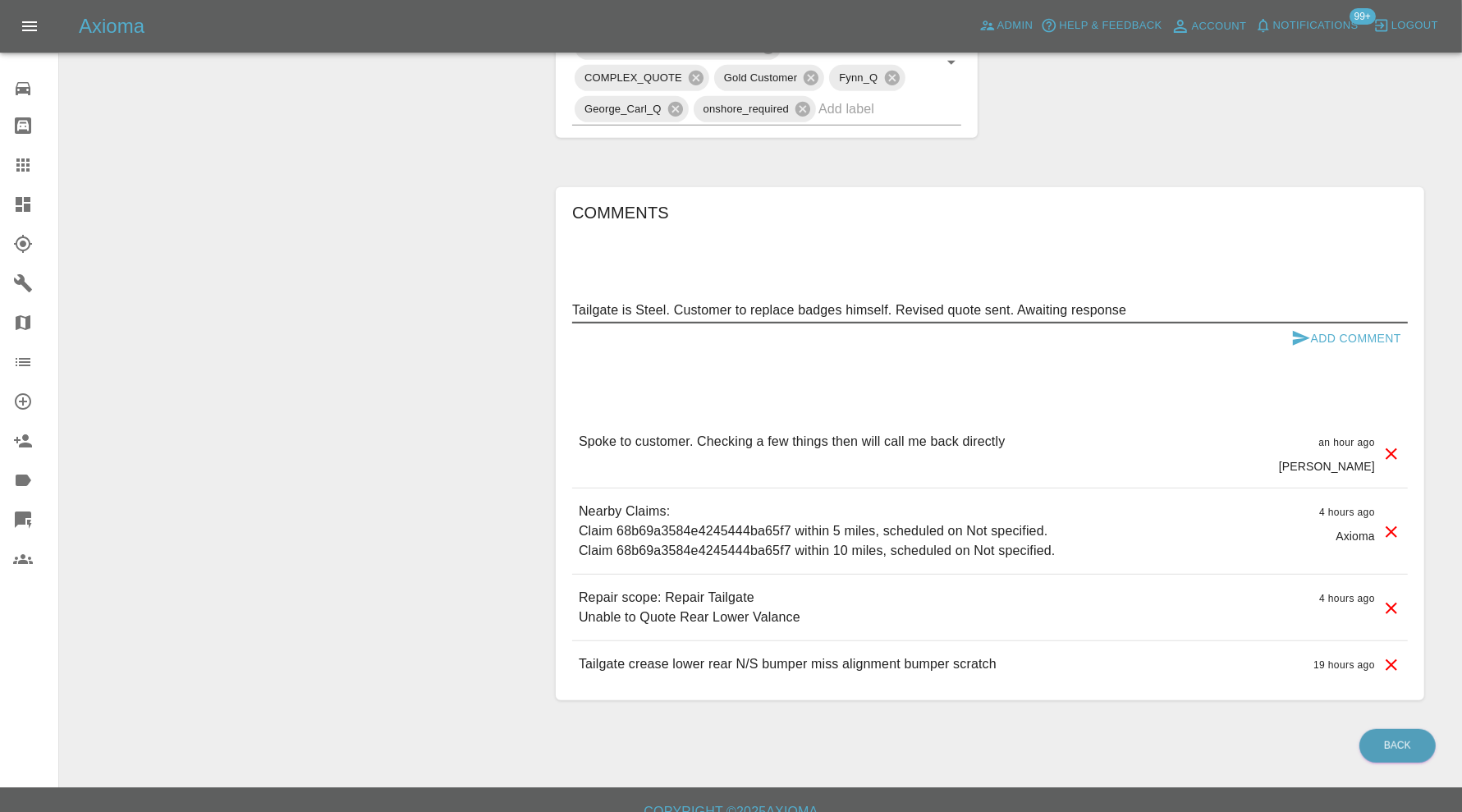
type textarea "Tailgate is Steel. Customer to replace badges himself. Revised quote sent. Awai…"
click at [1333, 323] on button "Add Comment" at bounding box center [1346, 339] width 123 height 30
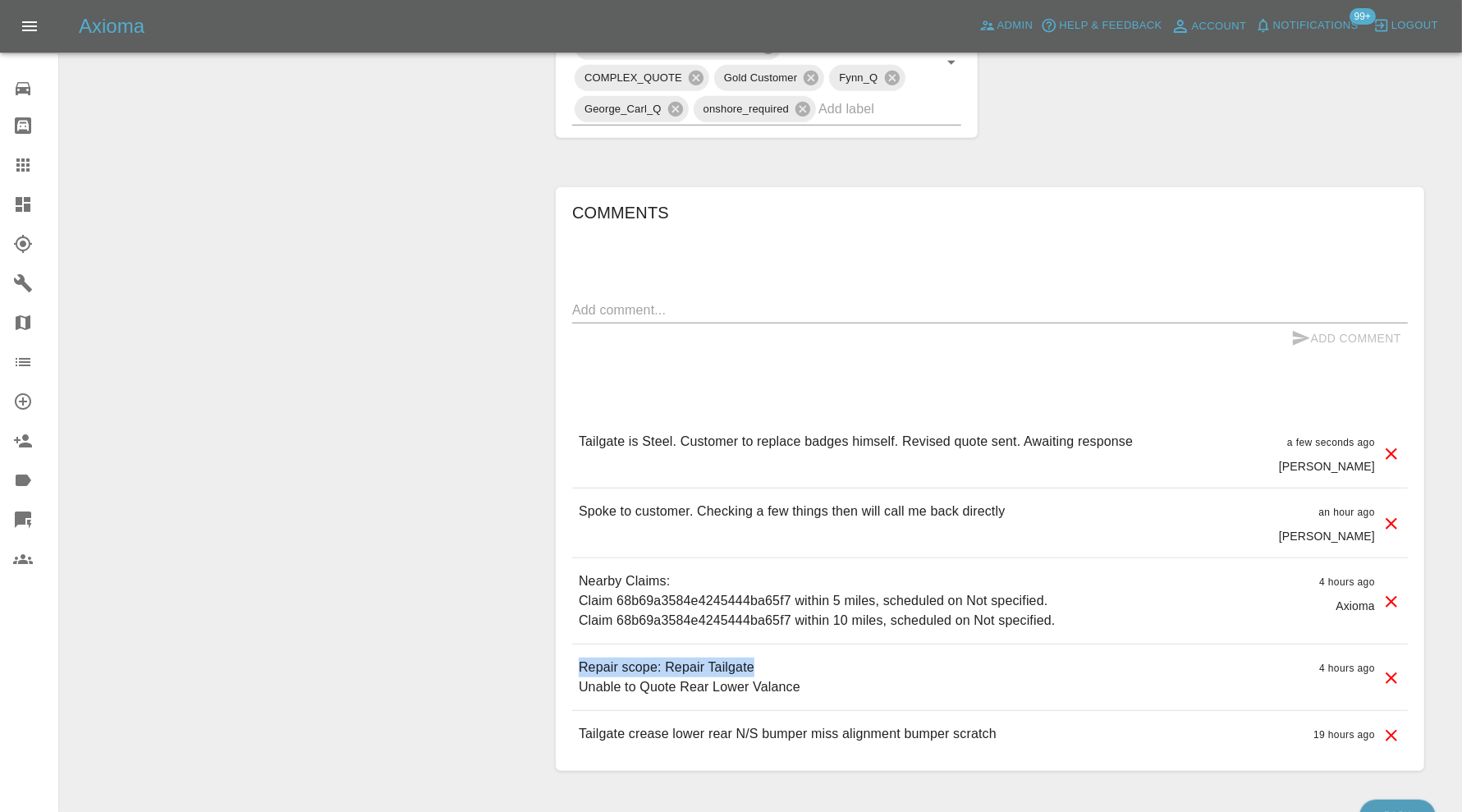
drag, startPoint x: 772, startPoint y: 644, endPoint x: 571, endPoint y: 644, distance: 201.0
click at [572, 644] on div "Repair scope: Repair Tailgate Unable to Quote Rear Lower Valance 4 hours ago" at bounding box center [990, 676] width 836 height 65
copy p "Repair scope: Repair Tailgate"
click at [788, 274] on div "Comments x Add Comment Tailgate is Steel. Customer to replace badges himself. R…" at bounding box center [990, 478] width 836 height 559
click at [787, 297] on div "x" at bounding box center [990, 310] width 836 height 27
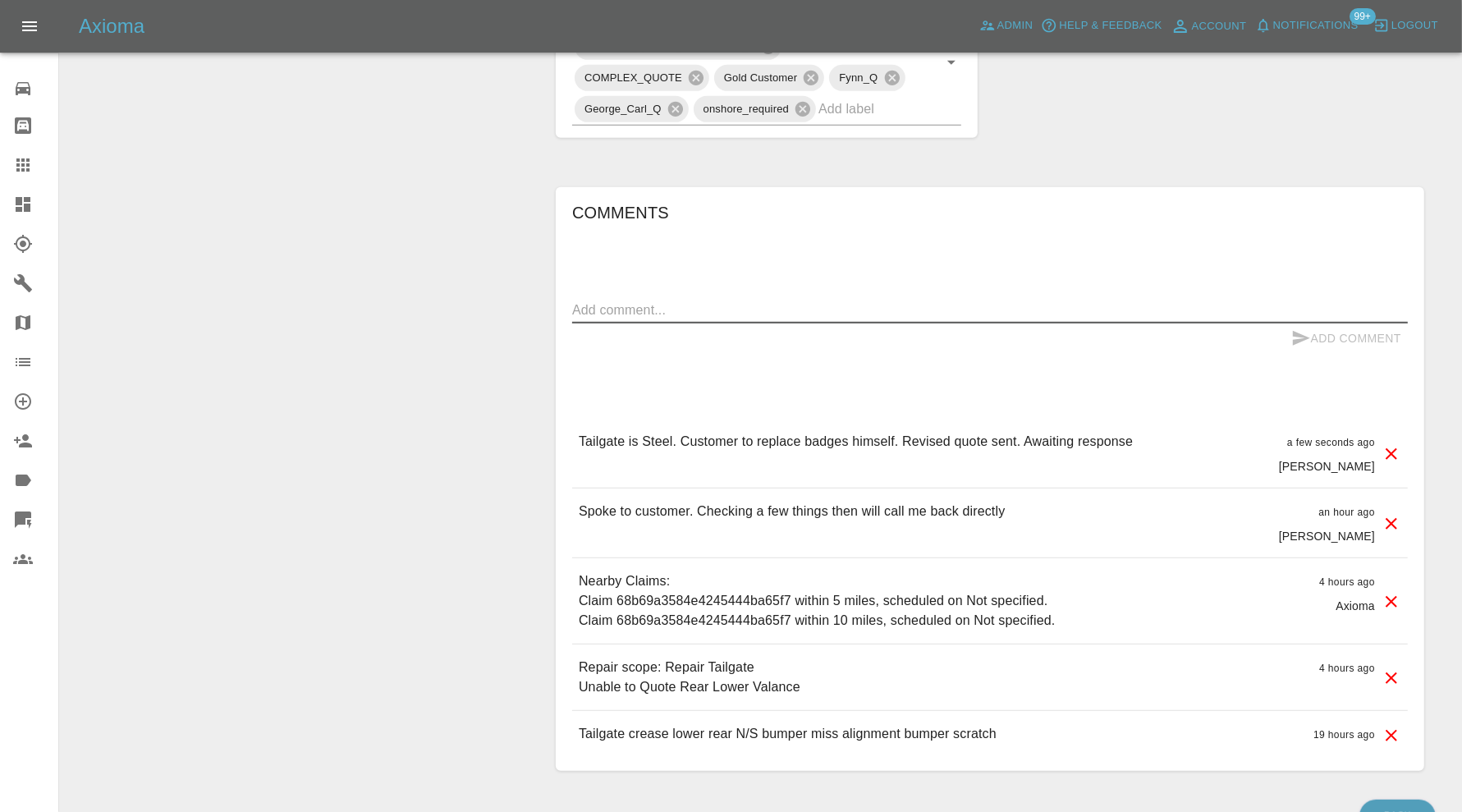
paste textarea "Repair scope: Repair Tailgate"
click at [700, 301] on textarea "Repair scope: Repair Tailgate" at bounding box center [990, 310] width 836 height 19
click at [854, 301] on textarea "Repair scope: Repair Rear Bumper + Tailgate" at bounding box center [990, 310] width 836 height 19
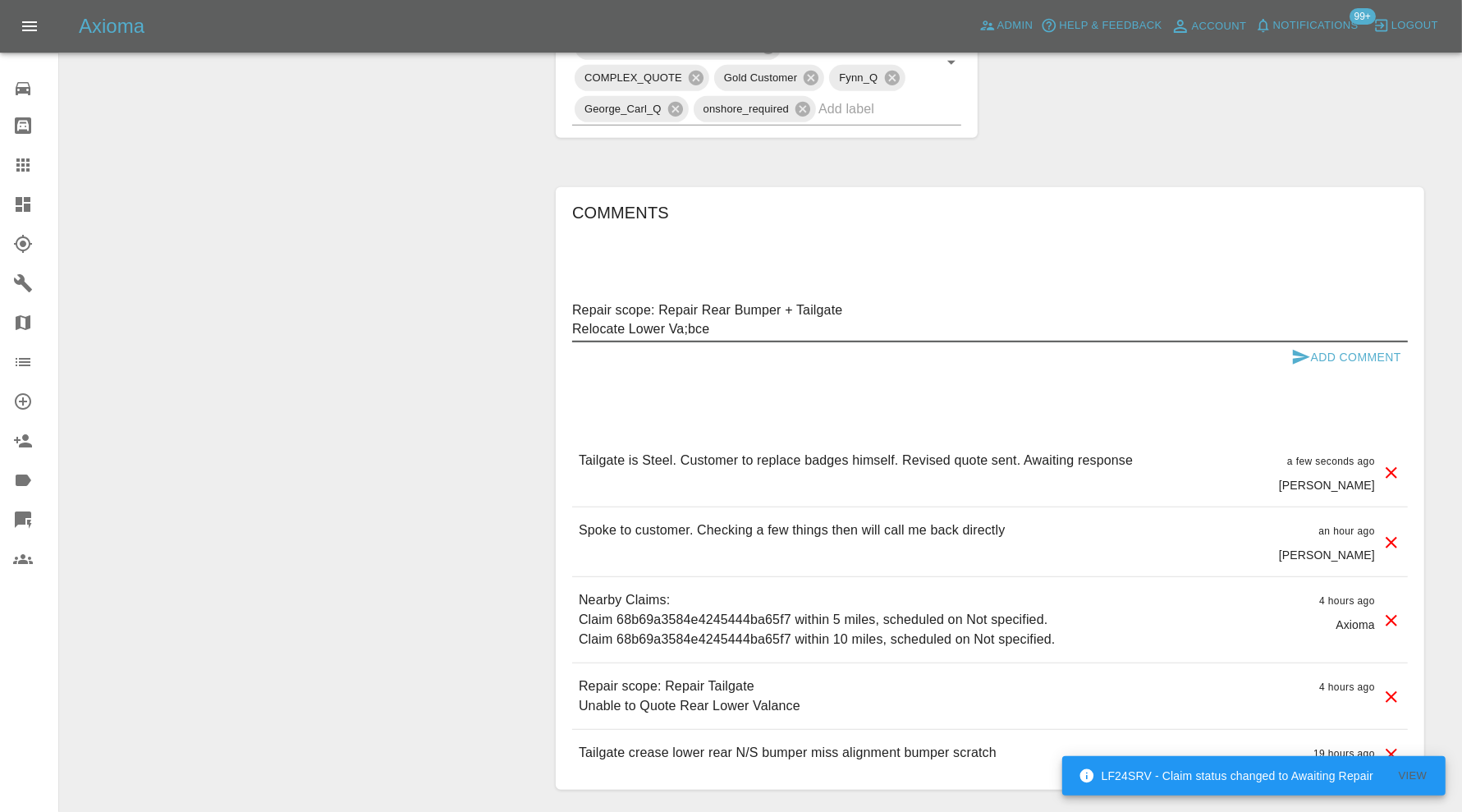
click at [696, 305] on textarea "Repair scope: Repair Rear Bumper + Tailgate Relocate Lower Va;bce" at bounding box center [990, 320] width 836 height 38
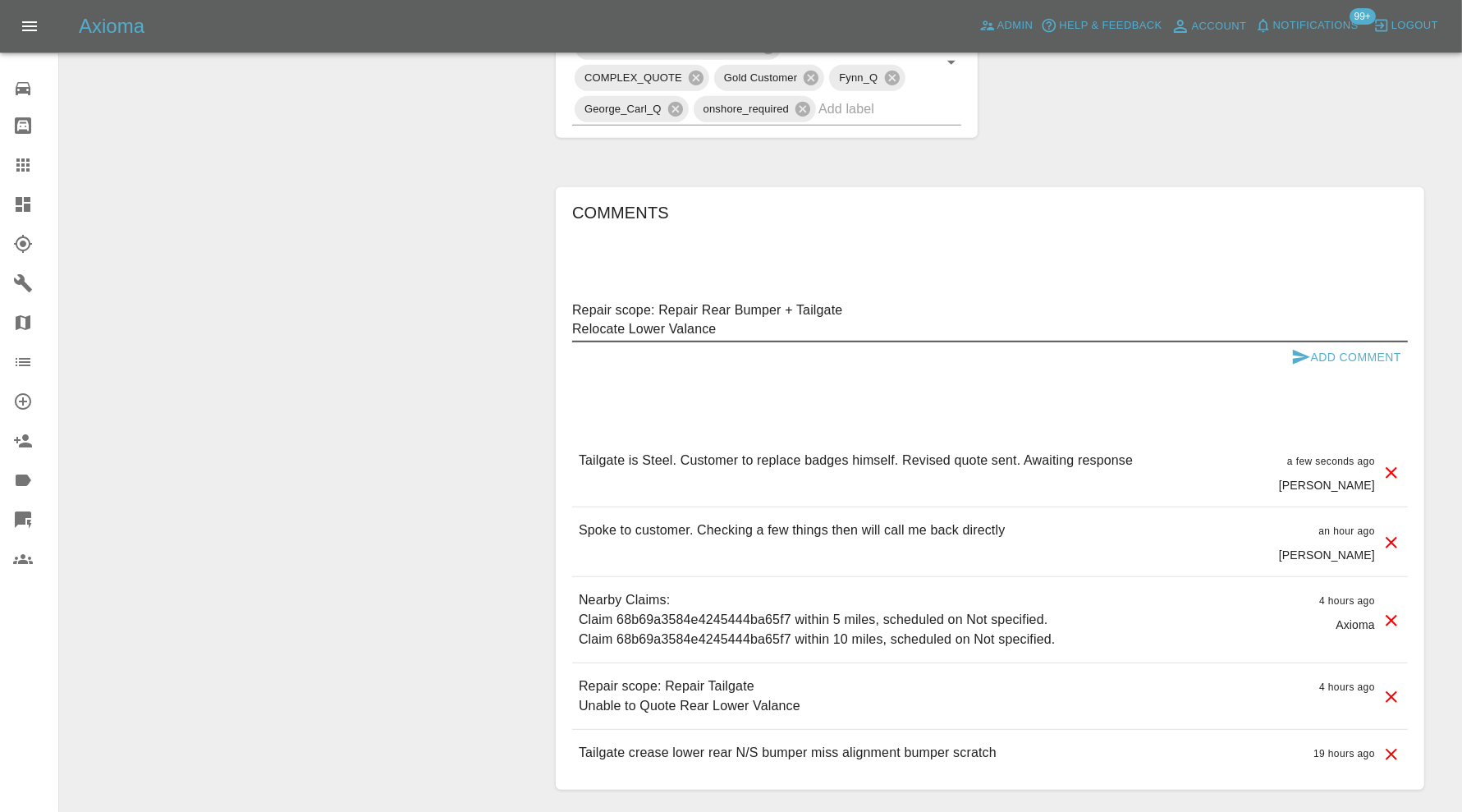
type textarea "Repair scope: Repair Rear Bumper + Tailgate Relocate Lower Valance"
click at [1297, 347] on icon "submit" at bounding box center [1301, 357] width 20 height 20
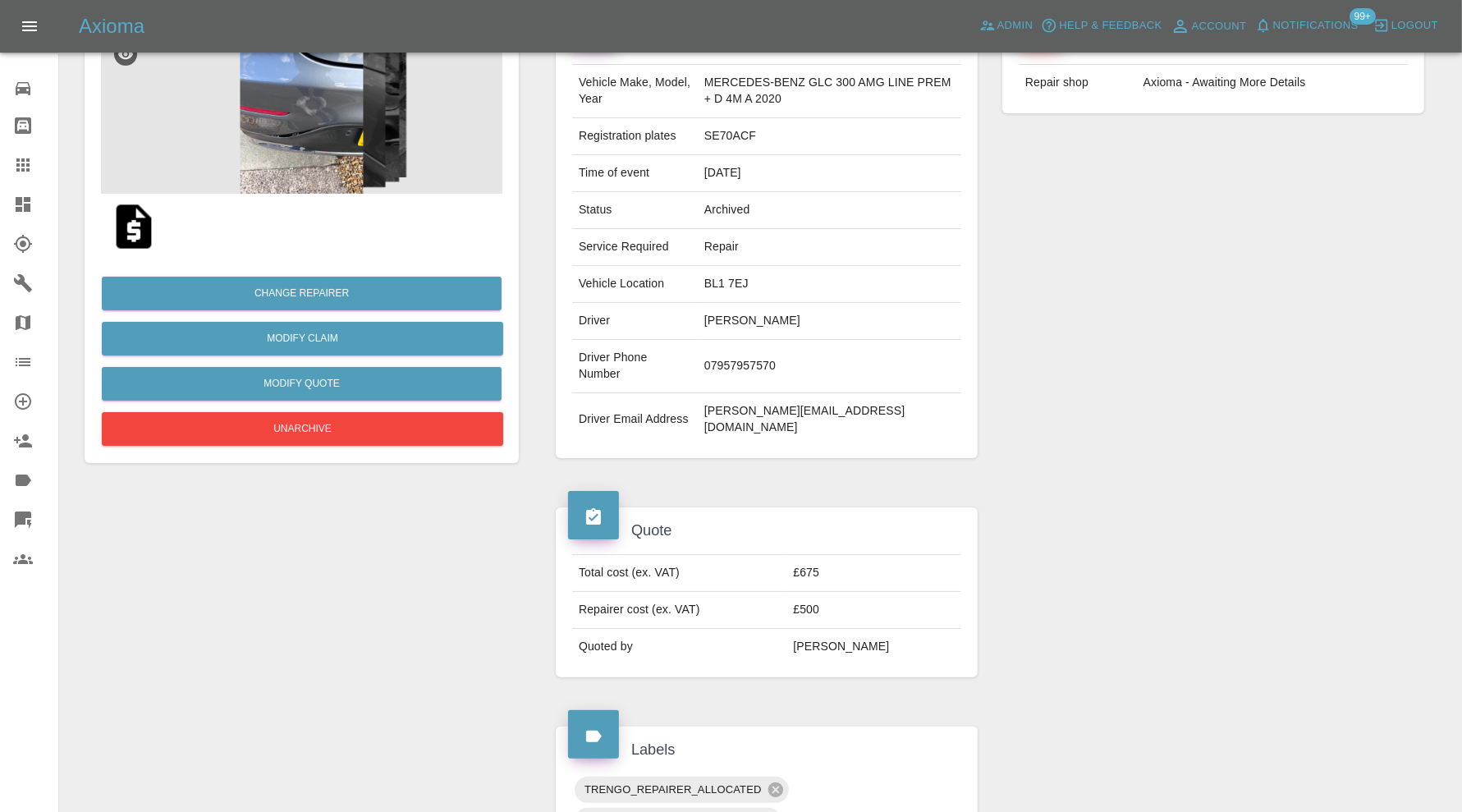
scroll to position [0, 0]
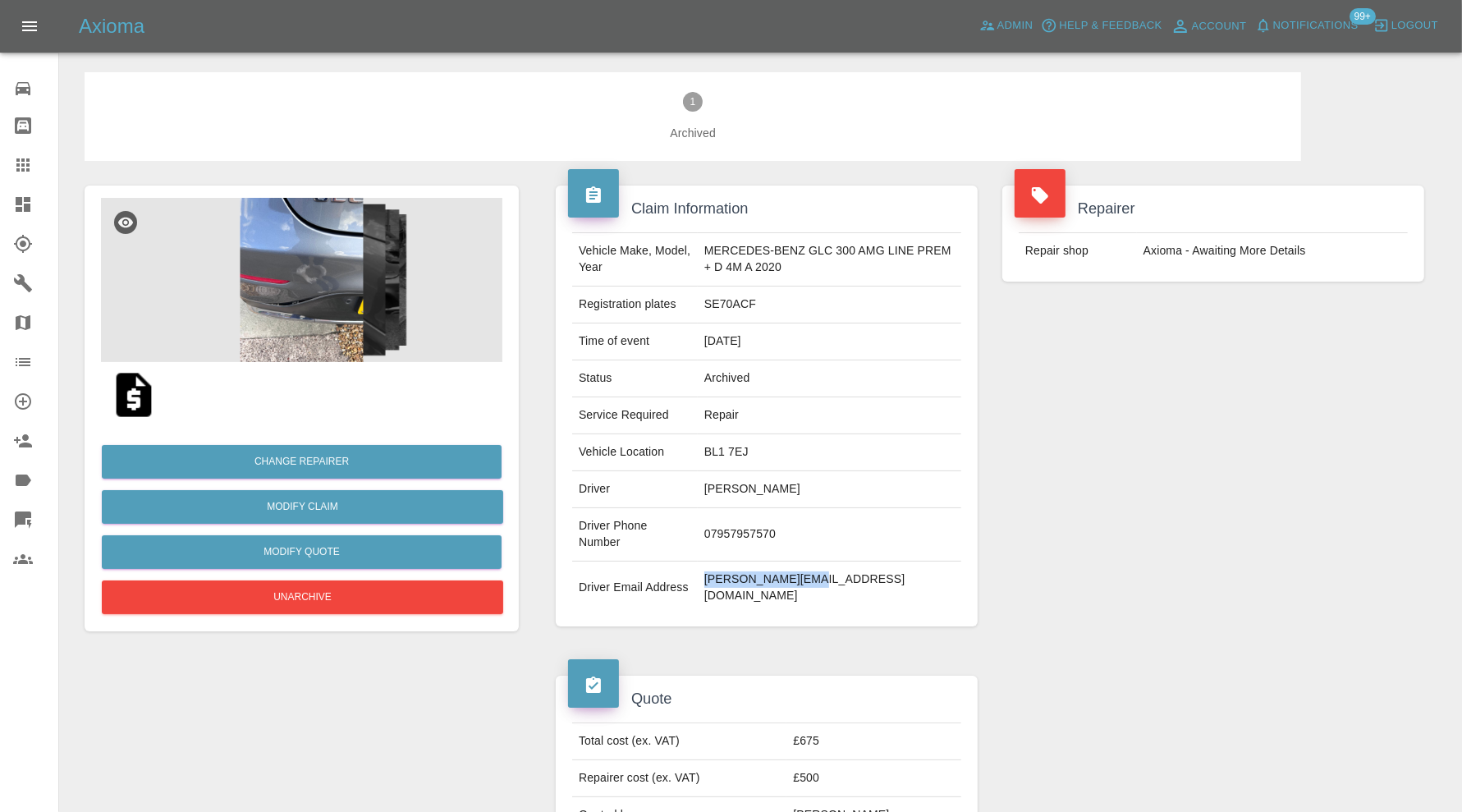
drag, startPoint x: 826, startPoint y: 575, endPoint x: 702, endPoint y: 591, distance: 125.0
click at [702, 591] on td "j.spathis@gmx.com" at bounding box center [829, 587] width 264 height 52
copy td "j.spathis@gmx.com"
click at [709, 304] on td "SE70ACF" at bounding box center [829, 304] width 264 height 37
click at [727, 303] on td "SE70ACF" at bounding box center [829, 304] width 264 height 37
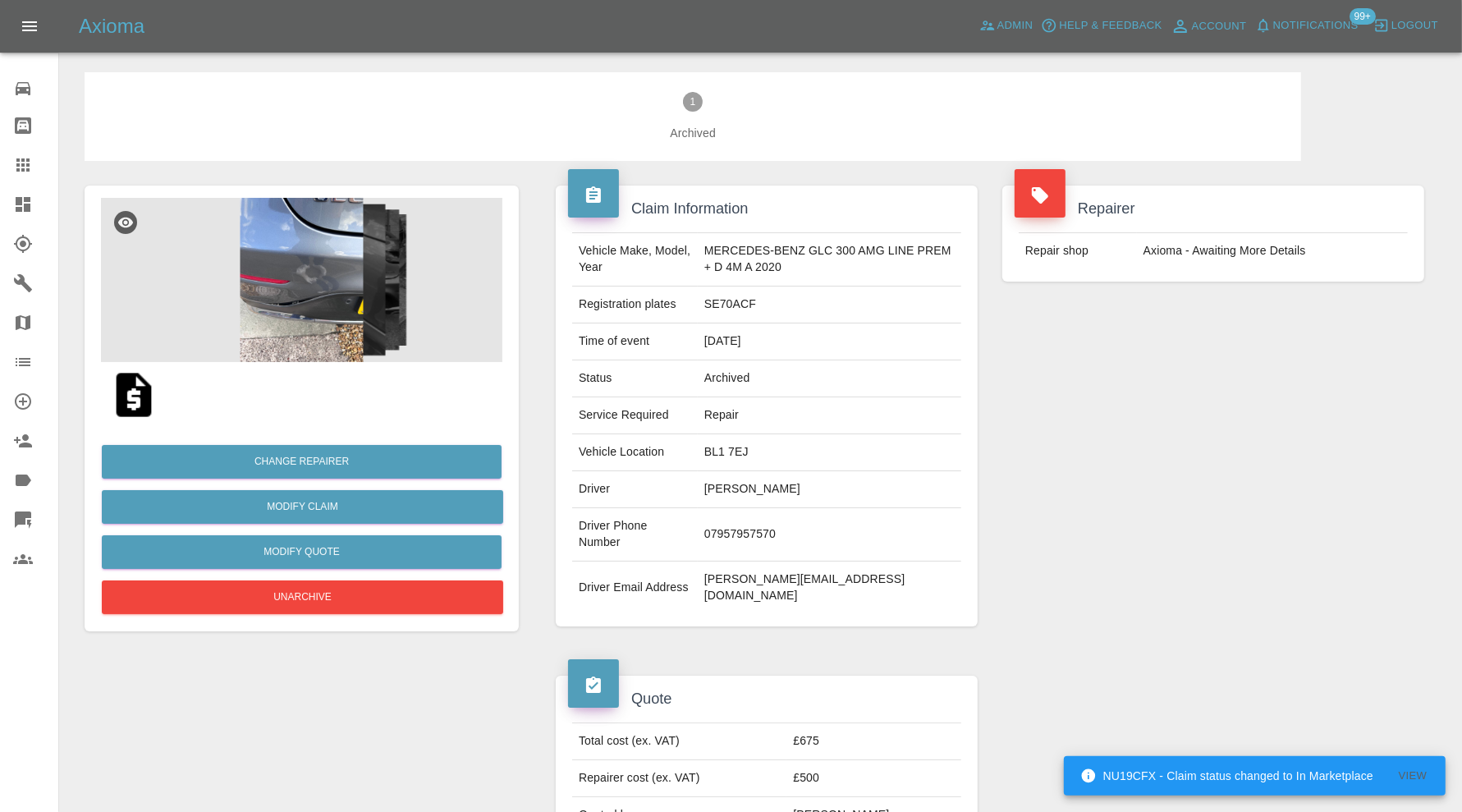
click at [727, 303] on td "SE70ACF" at bounding box center [829, 304] width 264 height 37
copy td "SE70ACF"
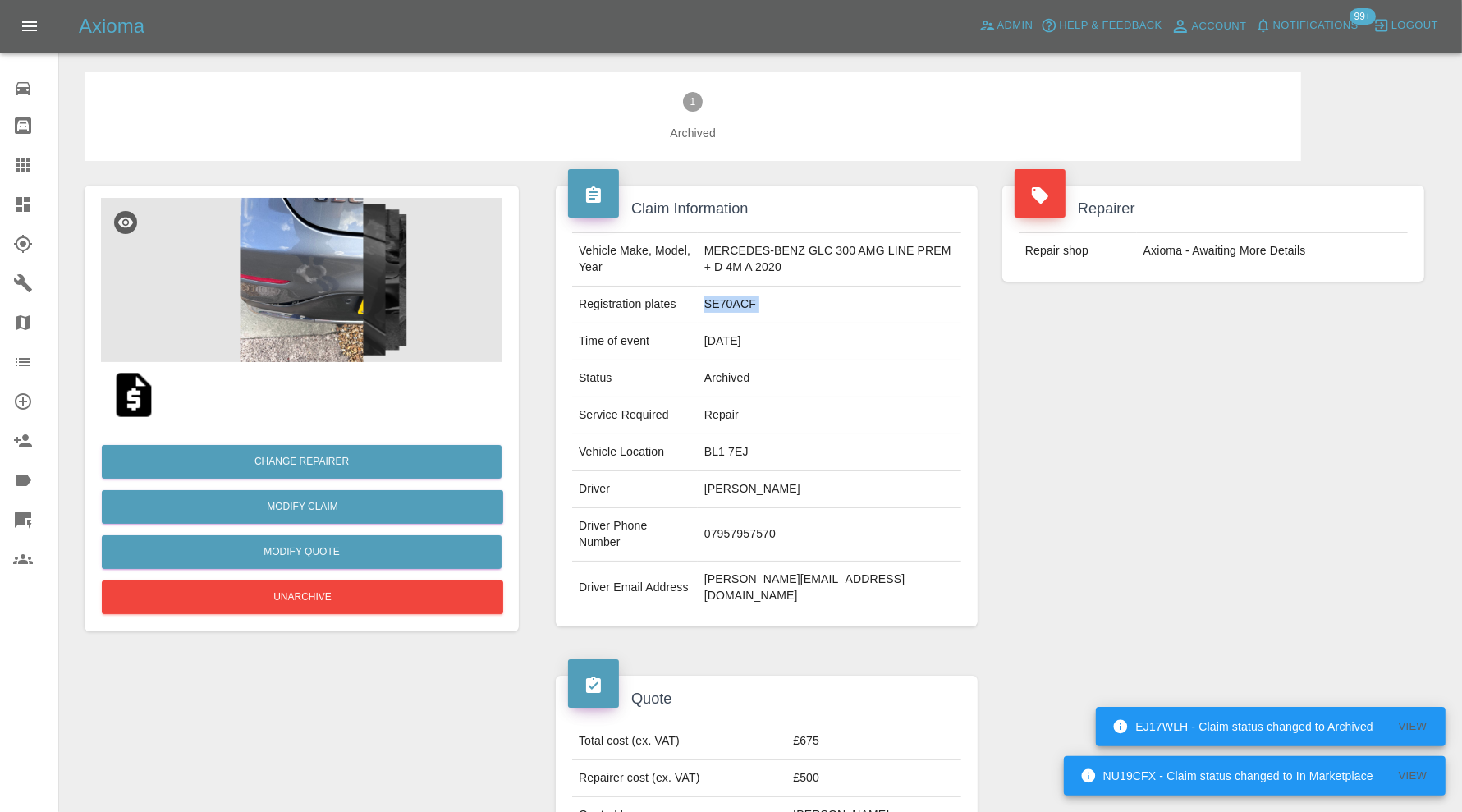
click at [28, 201] on icon at bounding box center [23, 204] width 20 height 20
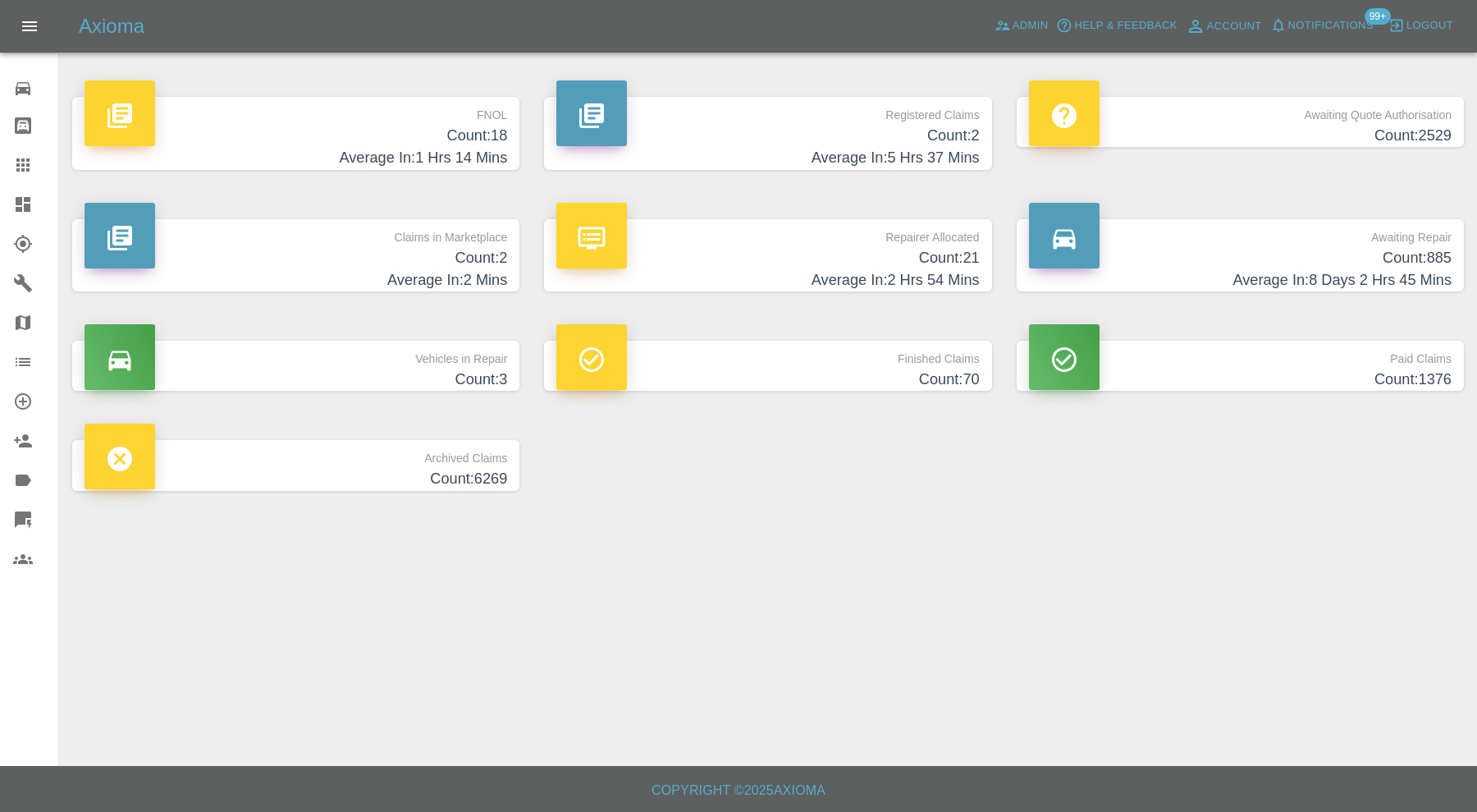
click at [1173, 243] on p "Awaiting Repair" at bounding box center [1241, 232] width 423 height 28
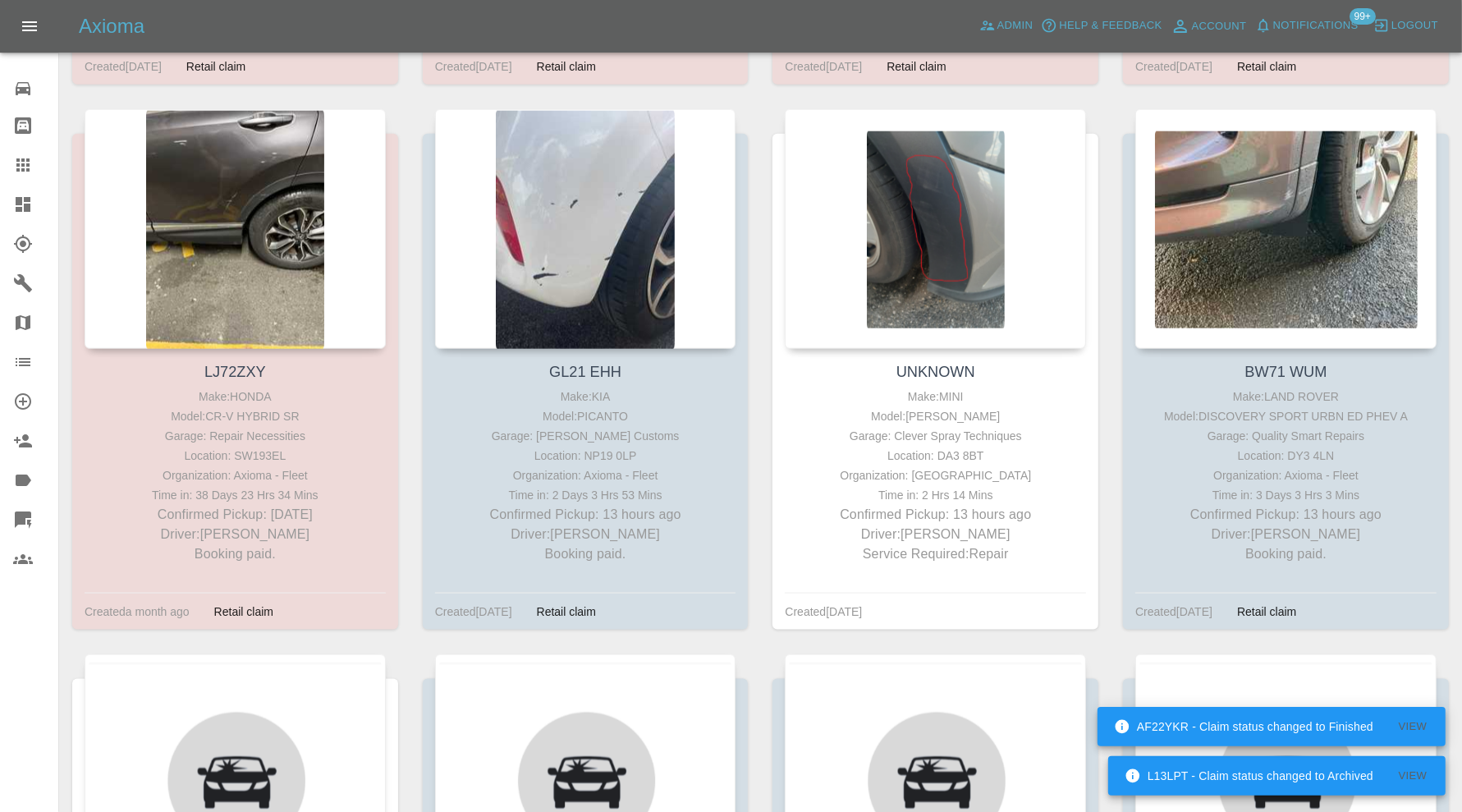
scroll to position [1914, 0]
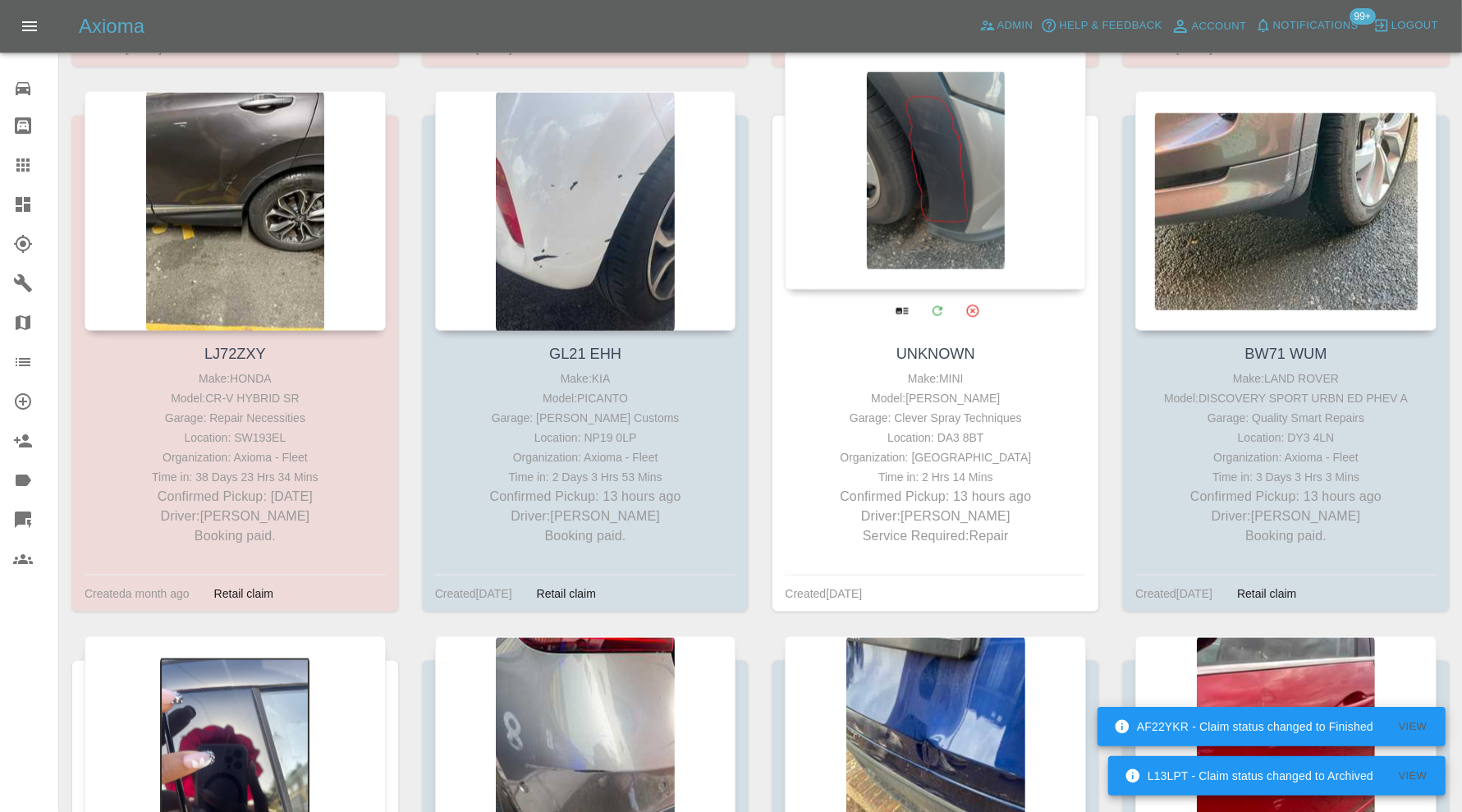
click at [923, 180] on div at bounding box center [935, 170] width 301 height 240
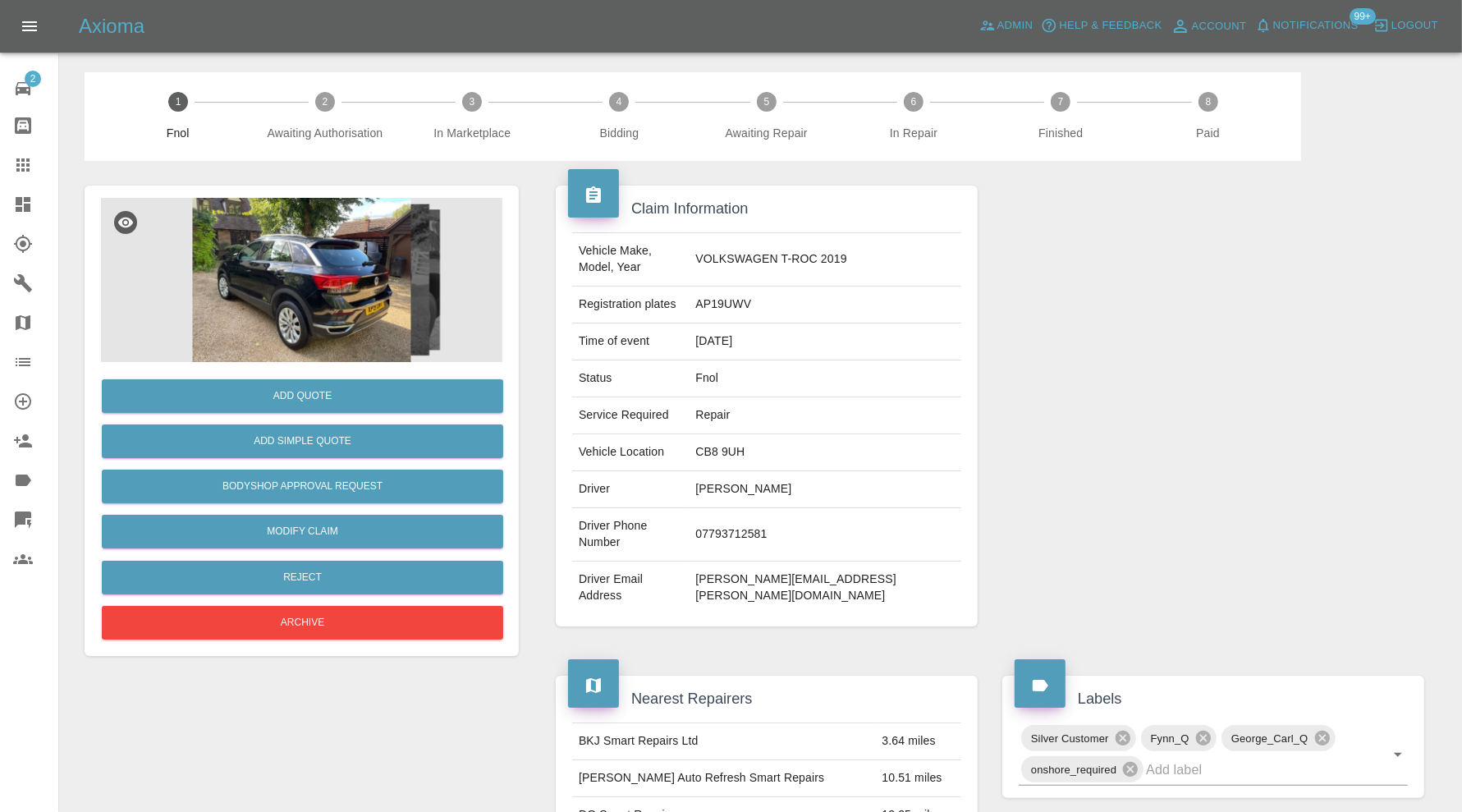
click at [357, 327] on img at bounding box center [301, 279] width 401 height 164
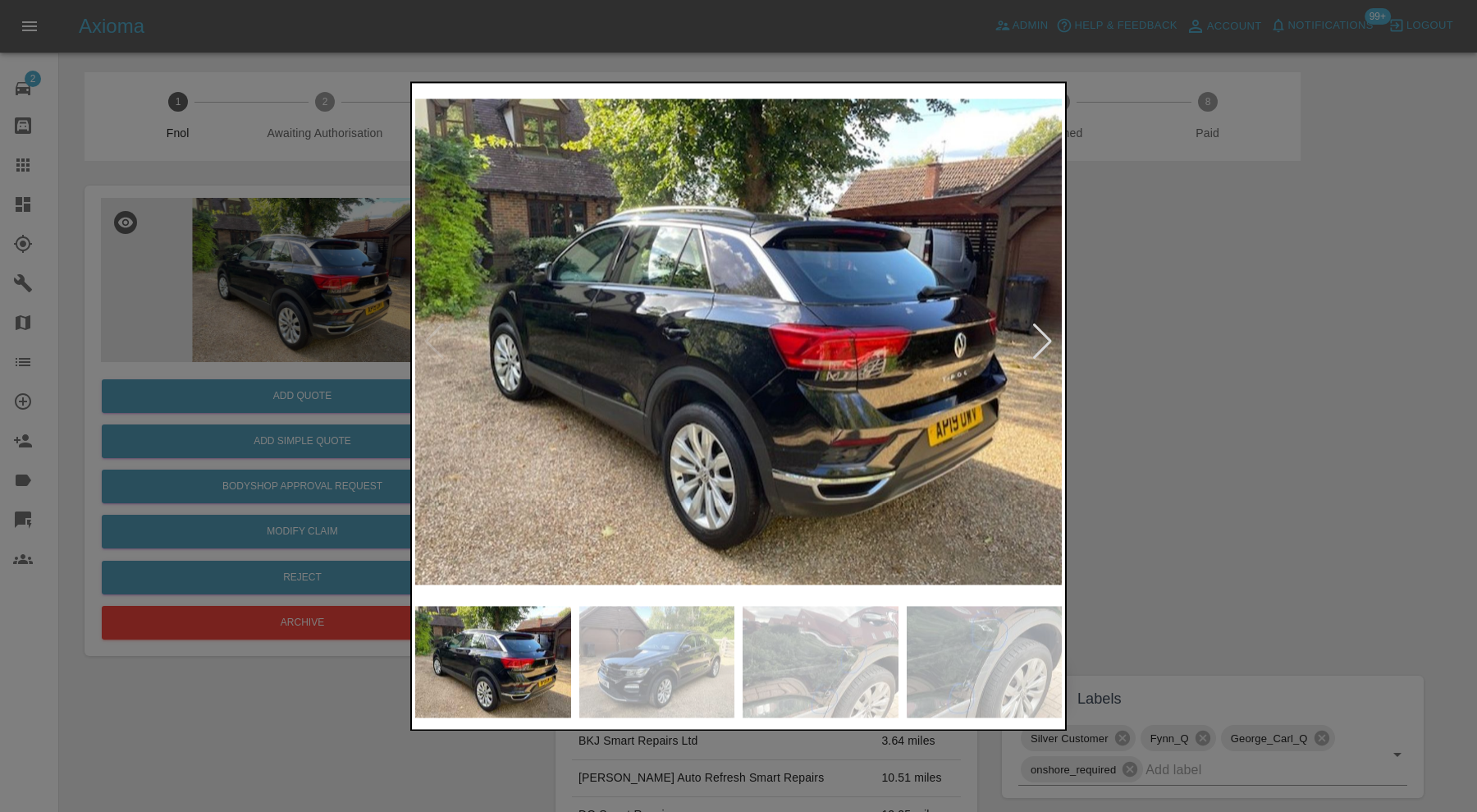
click at [655, 604] on div at bounding box center [739, 661] width 647 height 128
click at [885, 674] on img at bounding box center [821, 661] width 156 height 112
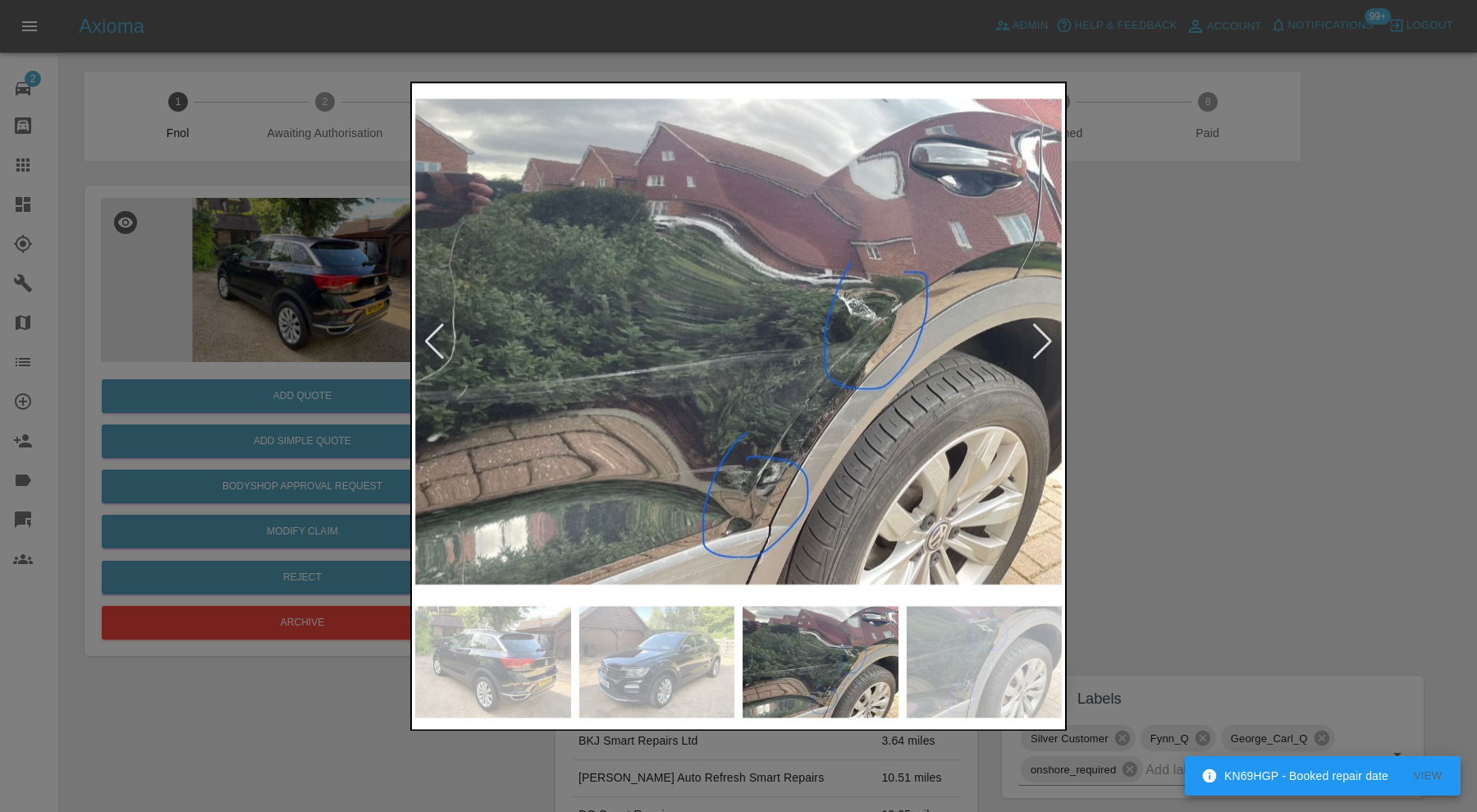
click at [985, 659] on img at bounding box center [985, 661] width 156 height 112
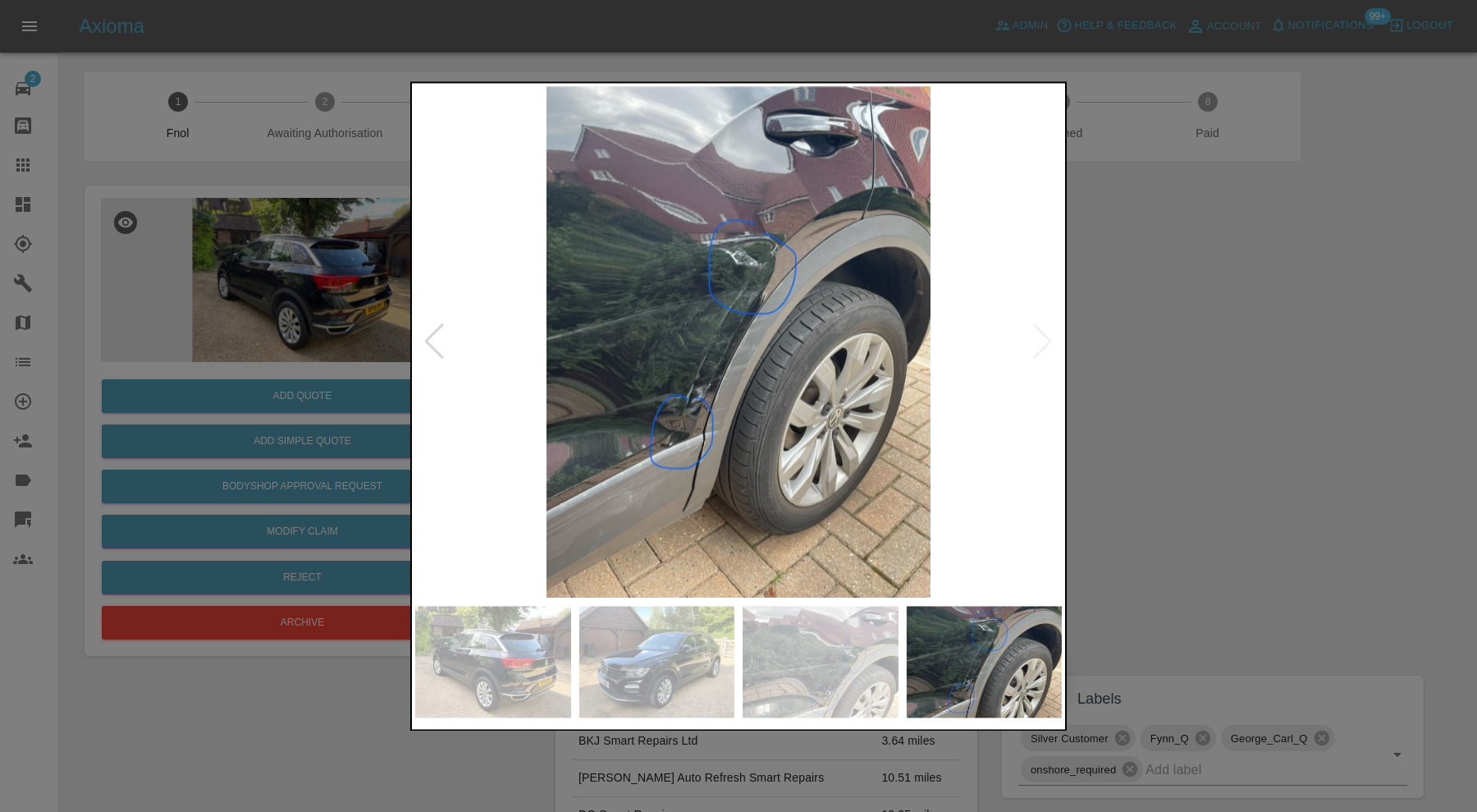
click at [663, 466] on img at bounding box center [739, 341] width 647 height 511
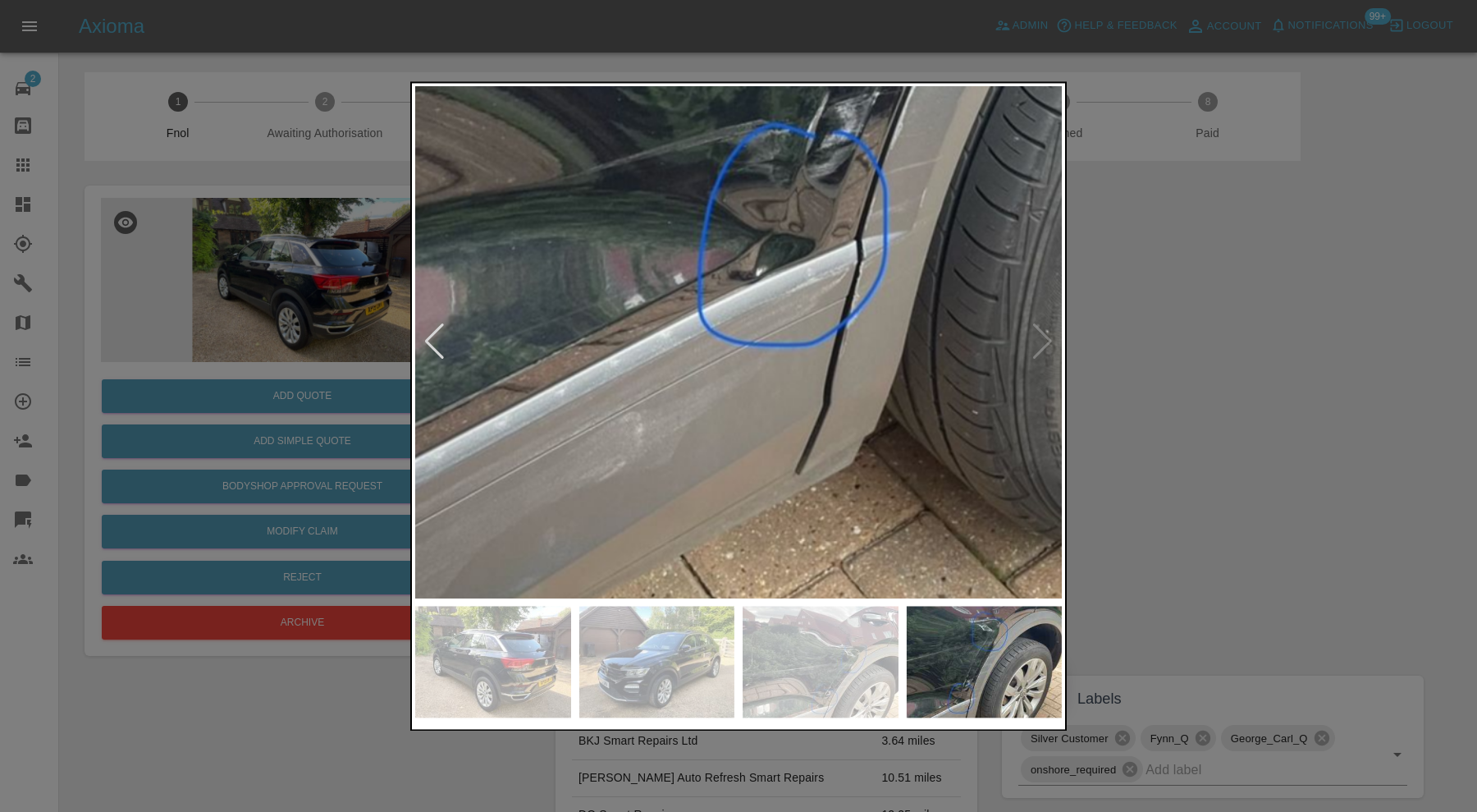
click at [1172, 299] on div at bounding box center [738, 406] width 1477 height 812
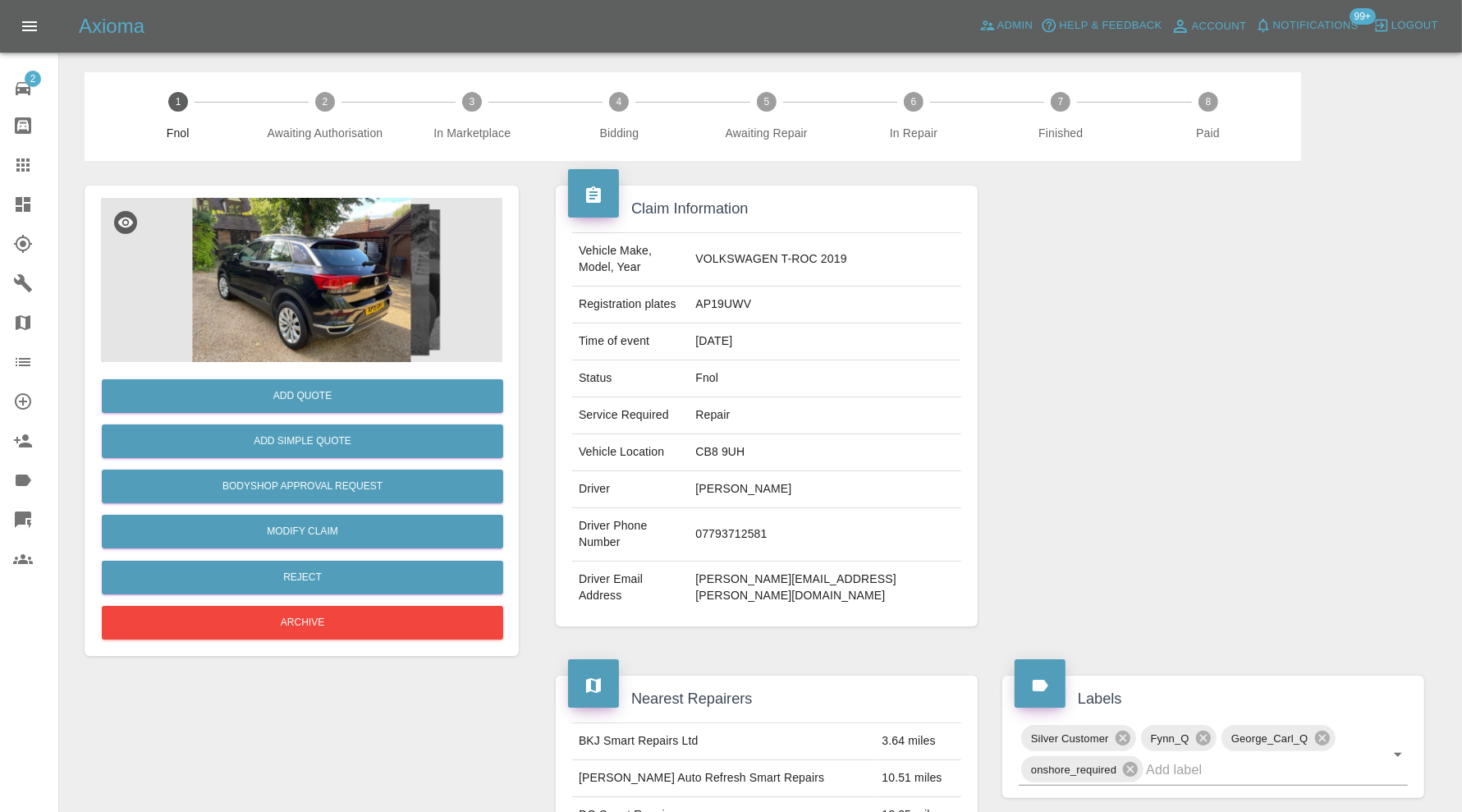
click at [277, 323] on img at bounding box center [301, 279] width 401 height 164
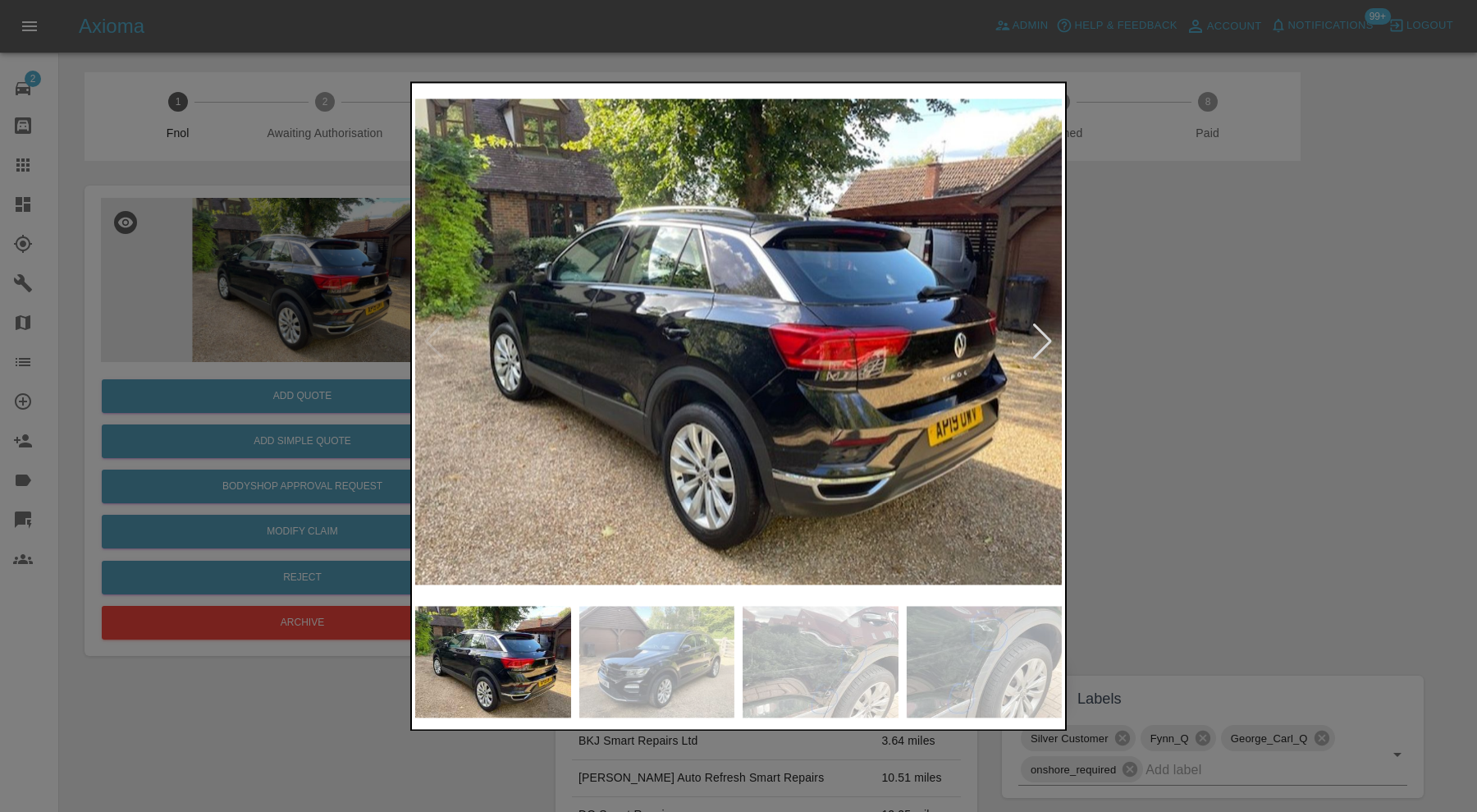
click at [1136, 550] on div at bounding box center [738, 406] width 1477 height 812
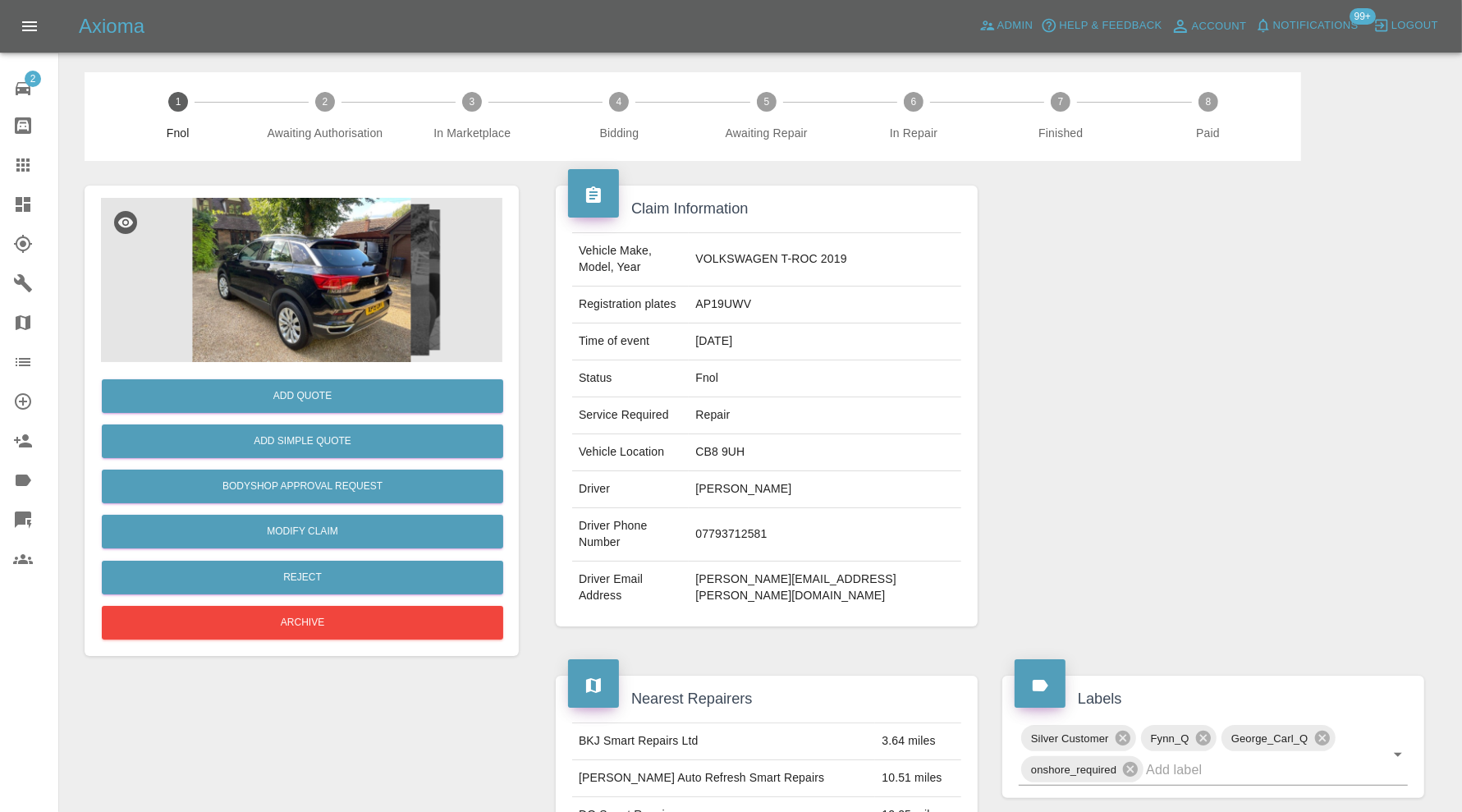
click at [305, 326] on img at bounding box center [301, 279] width 401 height 164
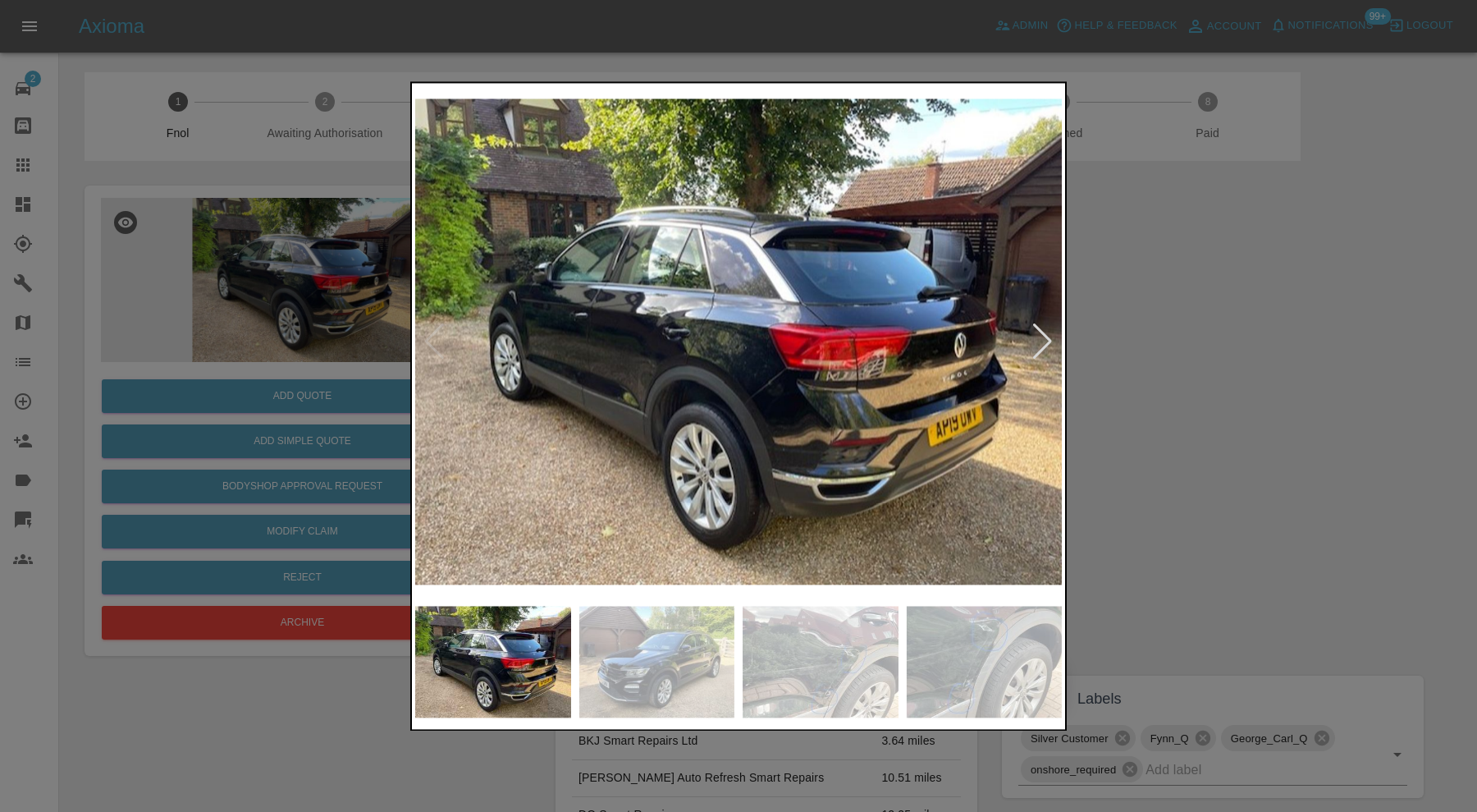
click at [1047, 338] on div at bounding box center [1042, 342] width 22 height 36
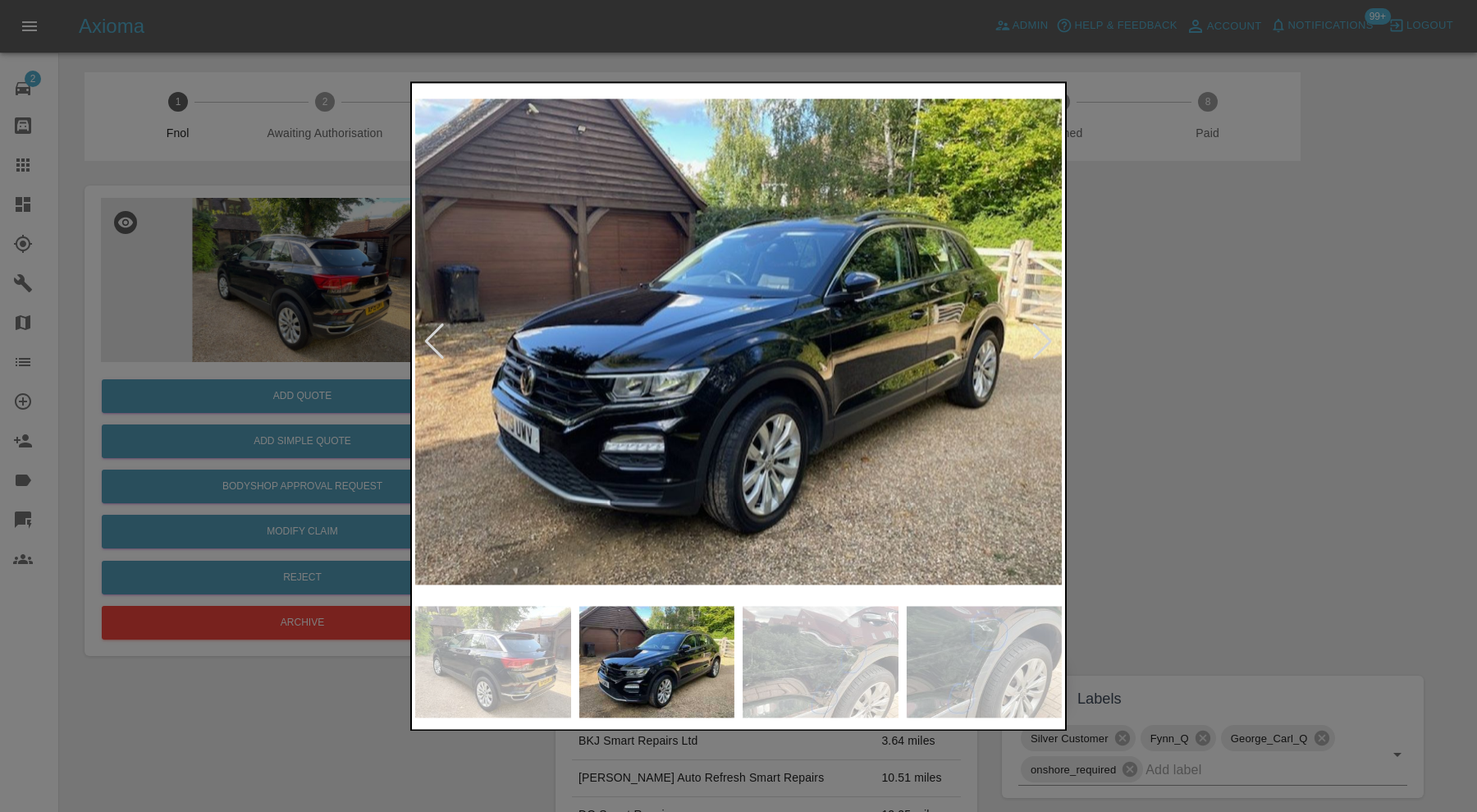
click at [1047, 338] on div at bounding box center [1042, 342] width 22 height 36
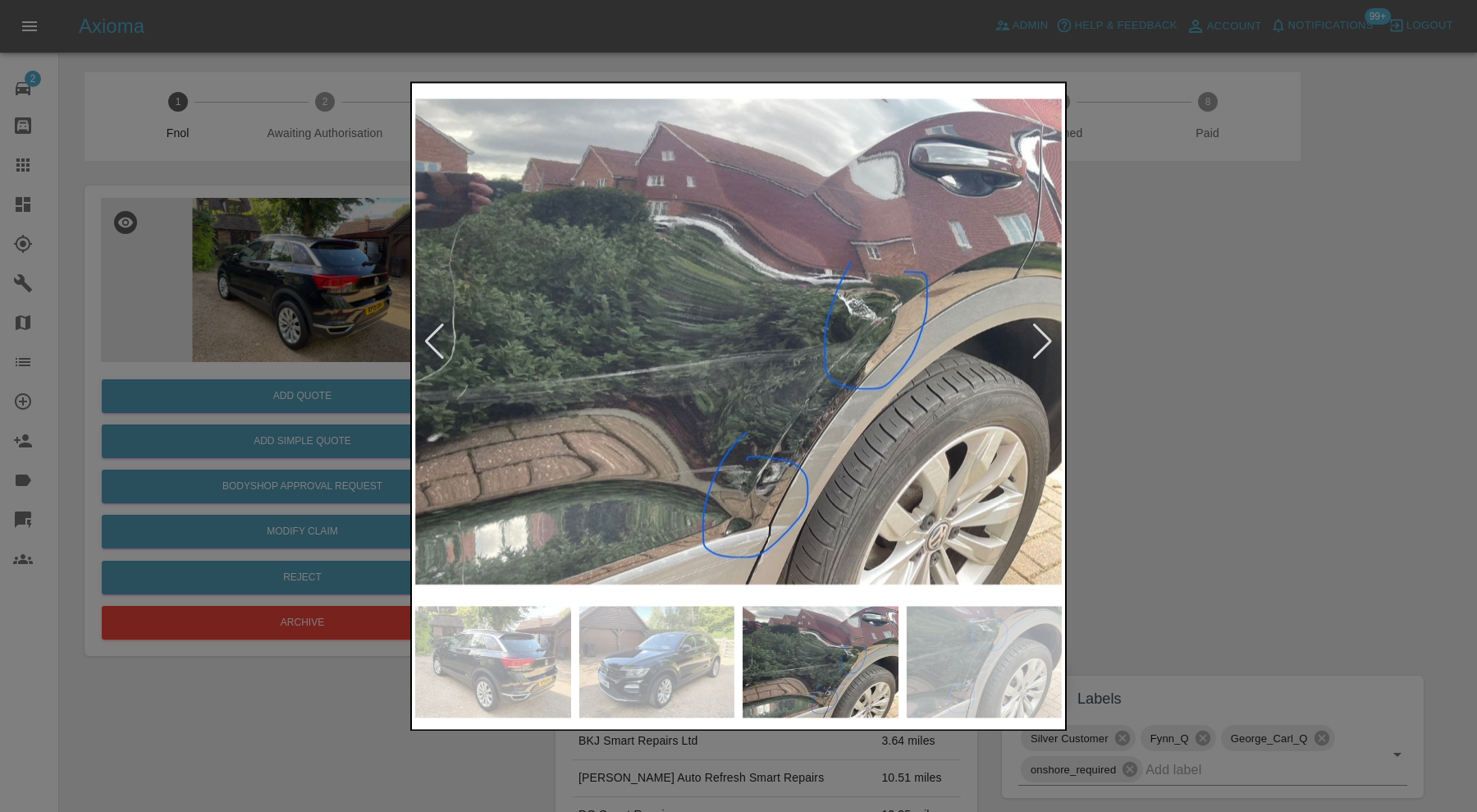
click at [1153, 400] on div at bounding box center [738, 406] width 1477 height 812
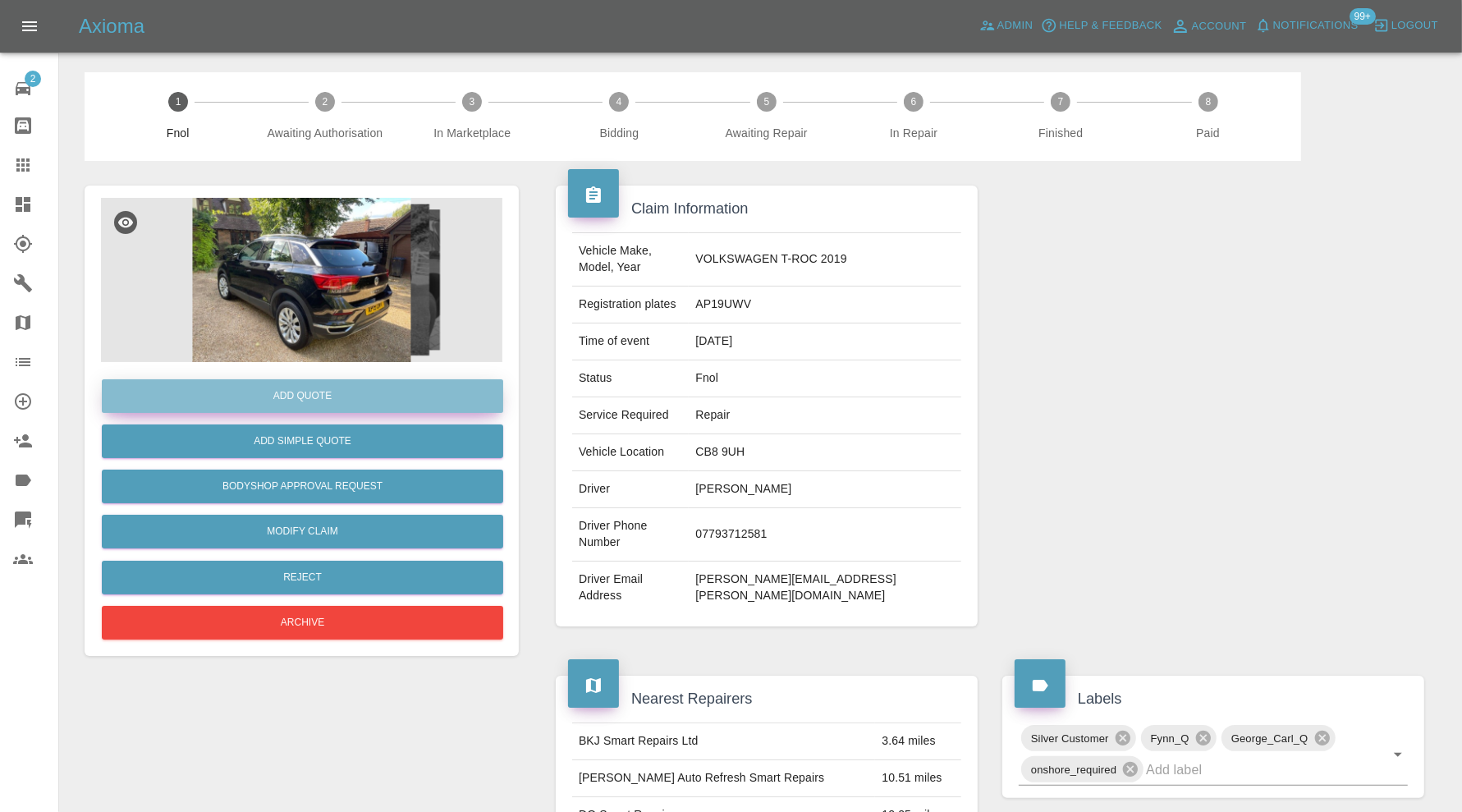
click at [369, 394] on button "Add Quote" at bounding box center [302, 396] width 401 height 33
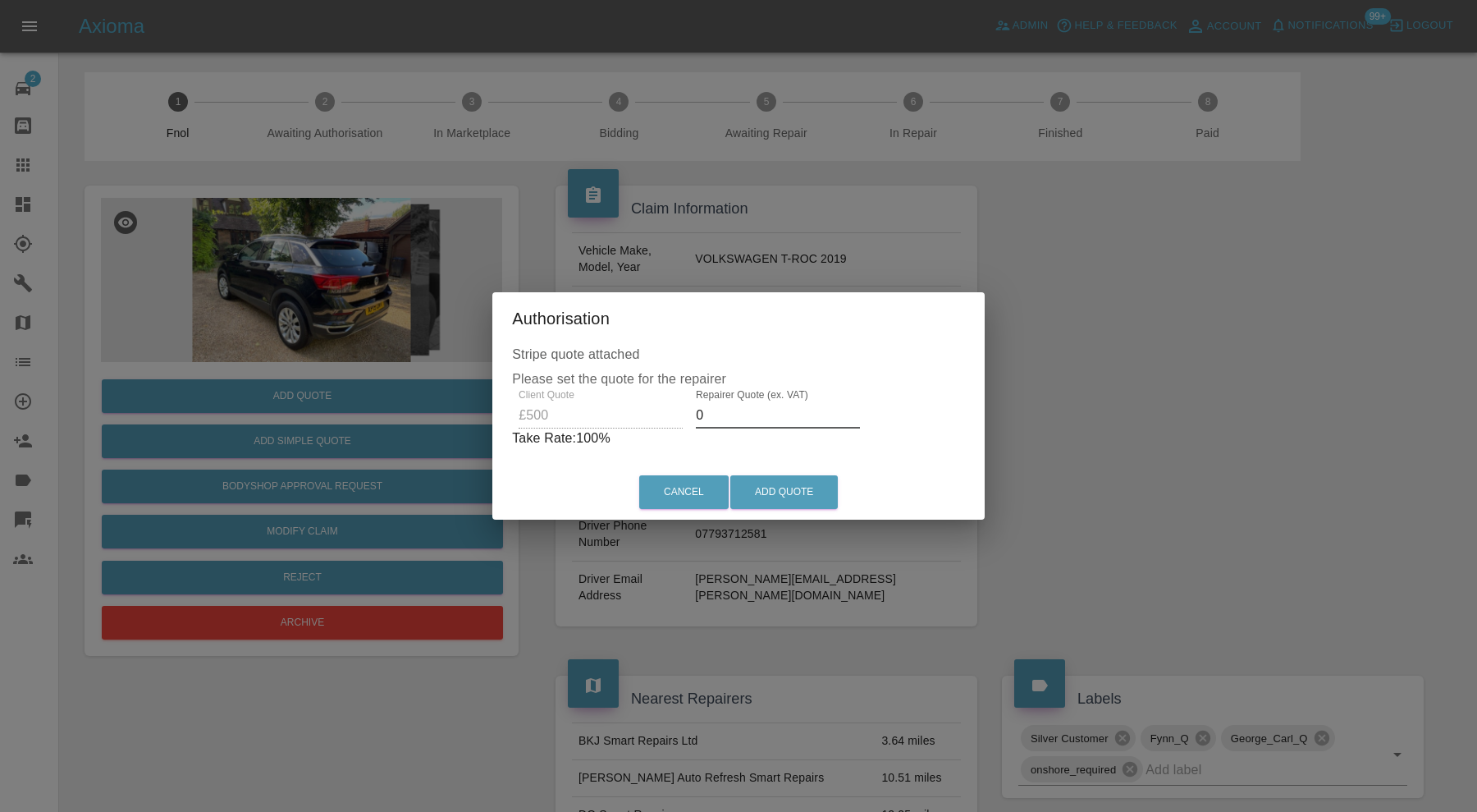
click at [737, 412] on input "0" at bounding box center [778, 415] width 164 height 27
type input "320"
click at [809, 489] on button "Add Quote" at bounding box center [784, 491] width 107 height 33
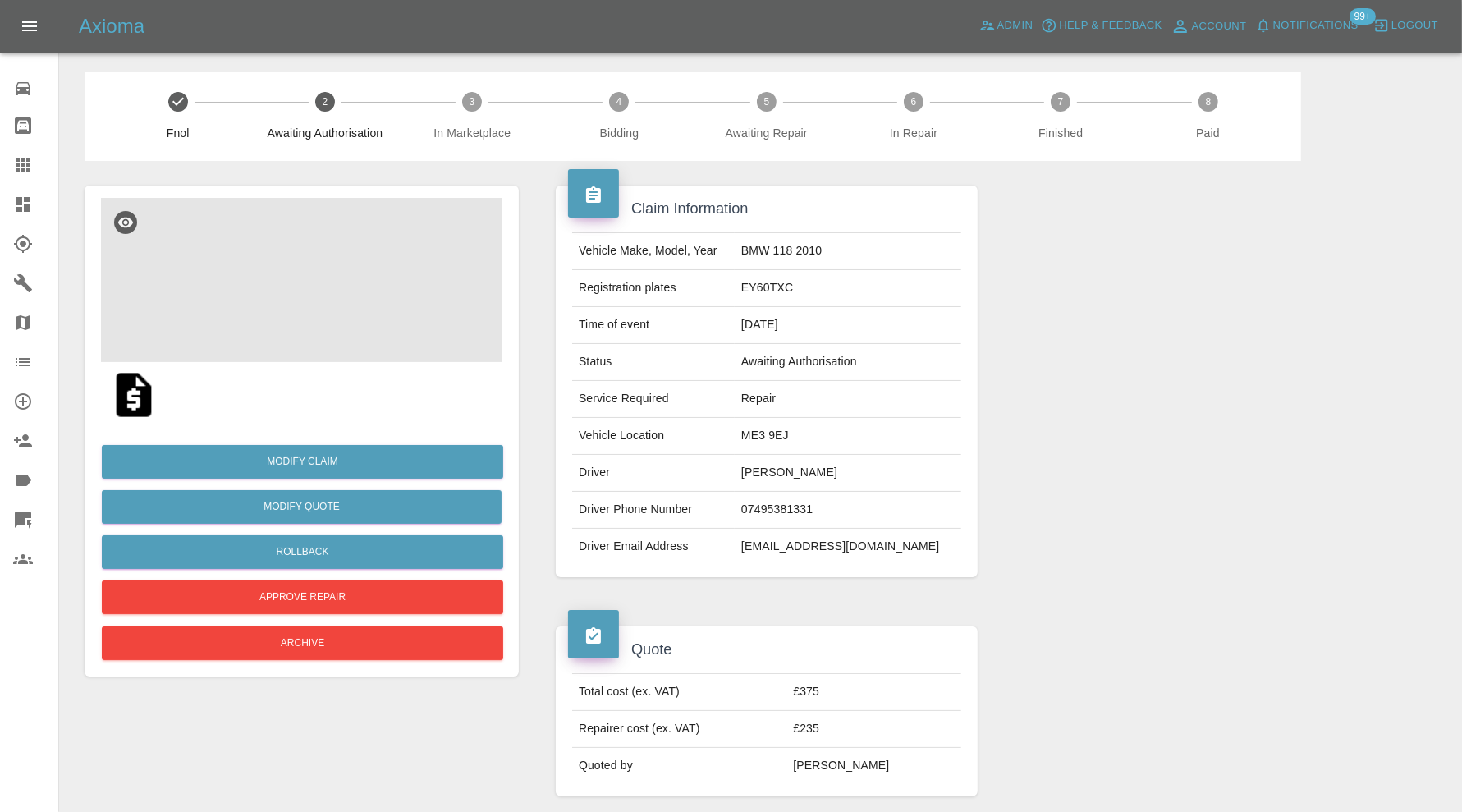
click at [323, 336] on img at bounding box center [301, 279] width 401 height 164
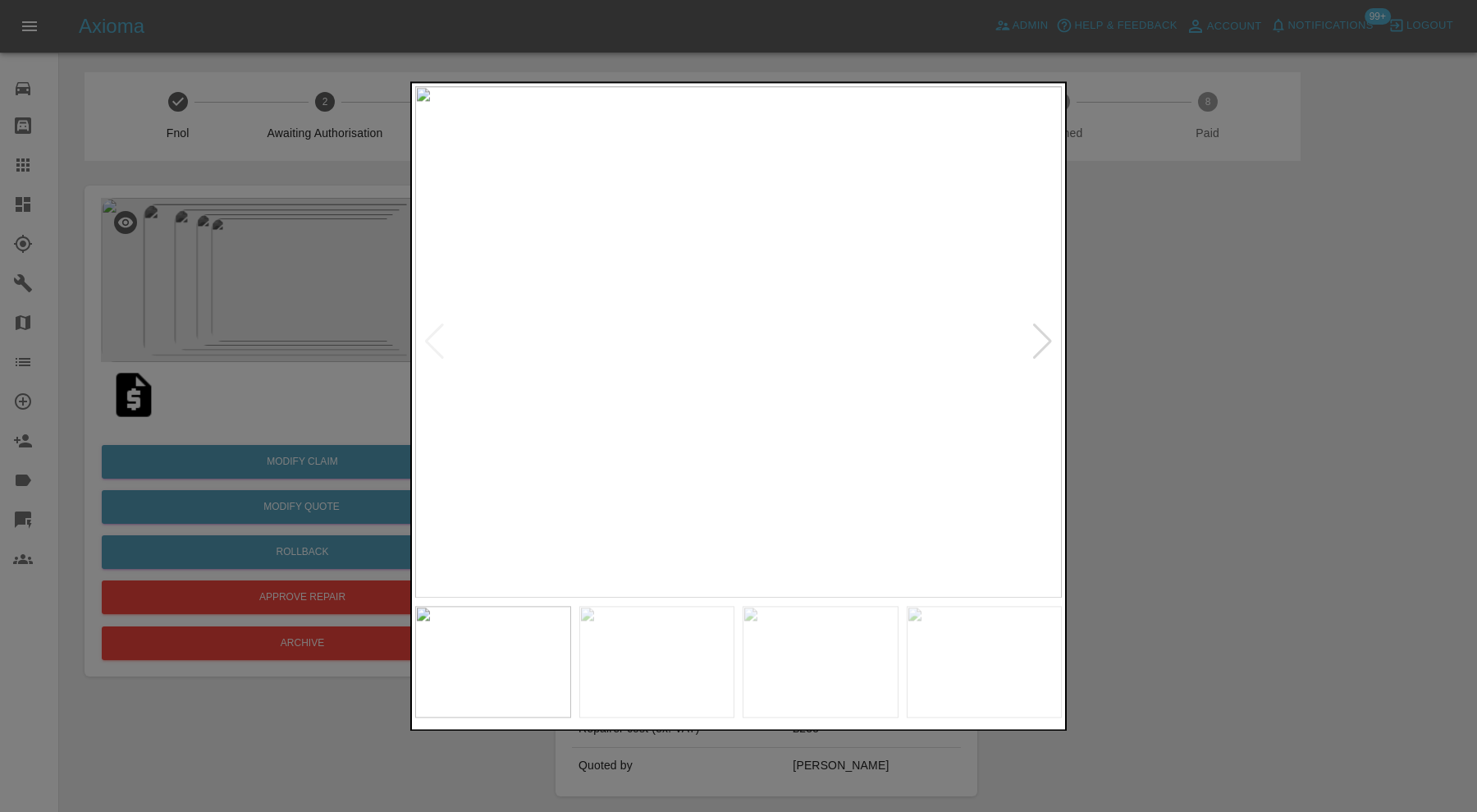
click at [1032, 356] on div at bounding box center [1042, 342] width 22 height 36
click at [1037, 351] on div at bounding box center [1042, 342] width 22 height 36
click at [1331, 345] on div at bounding box center [738, 406] width 1477 height 812
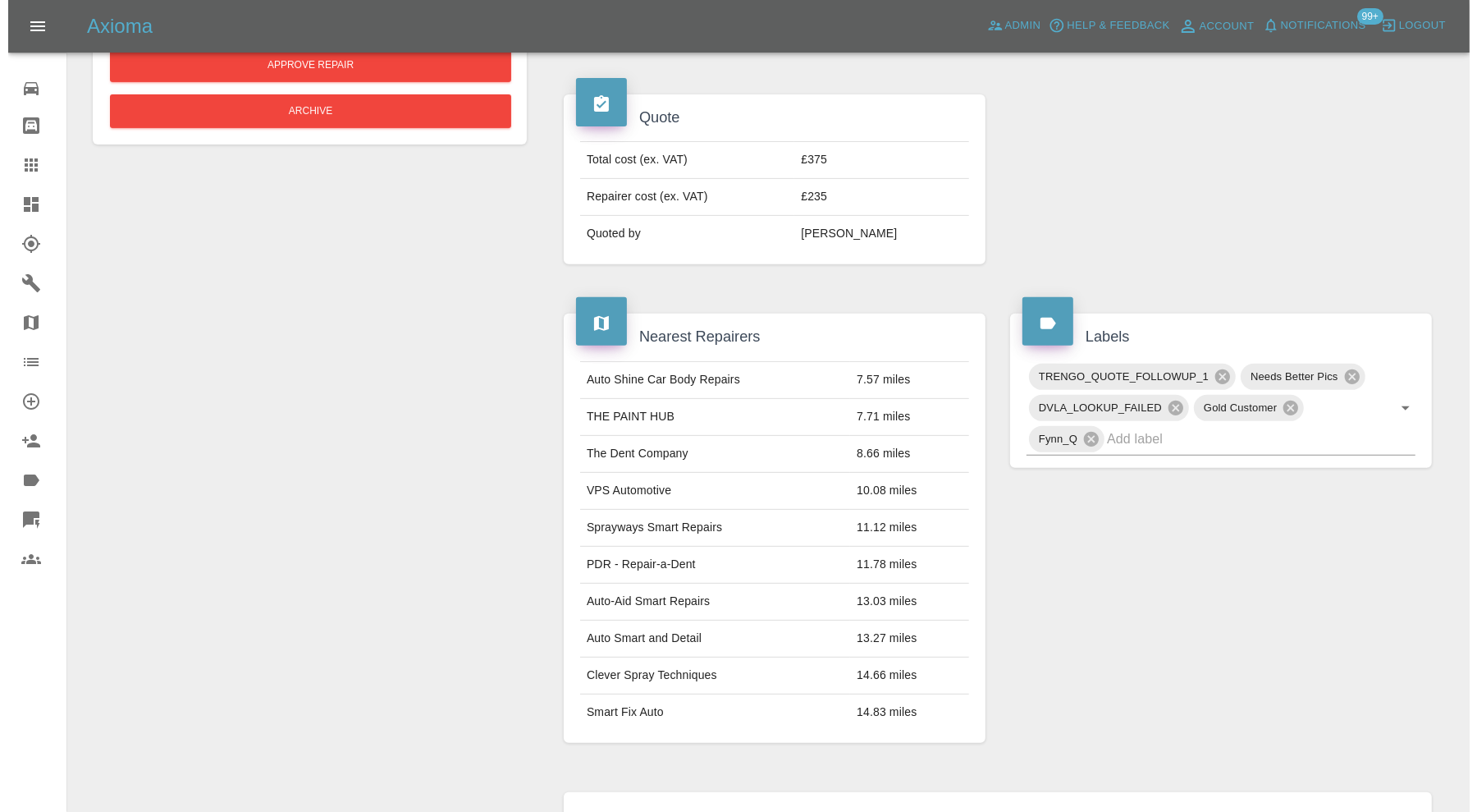
scroll to position [1061, 0]
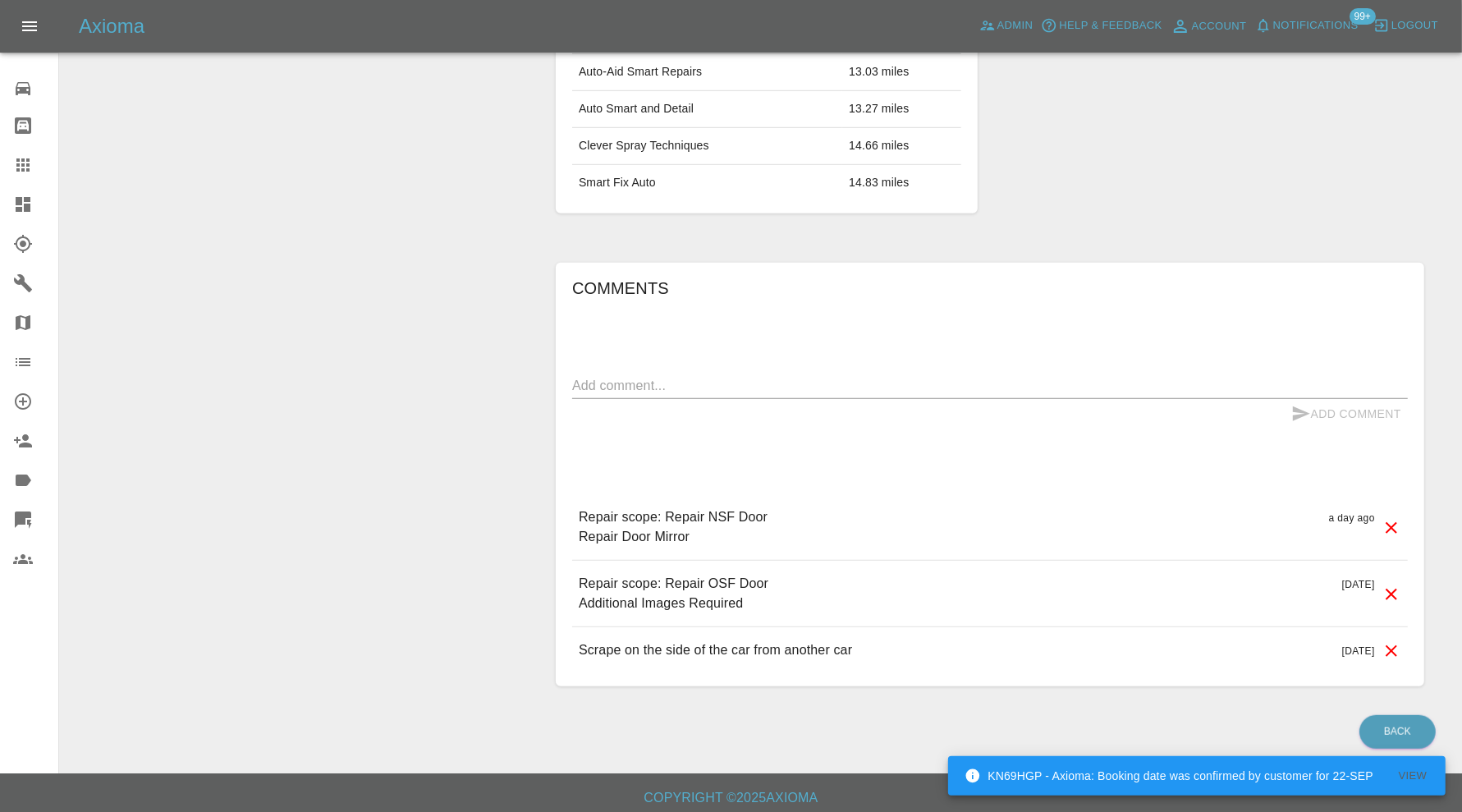
click at [1396, 589] on icon at bounding box center [1391, 594] width 20 height 20
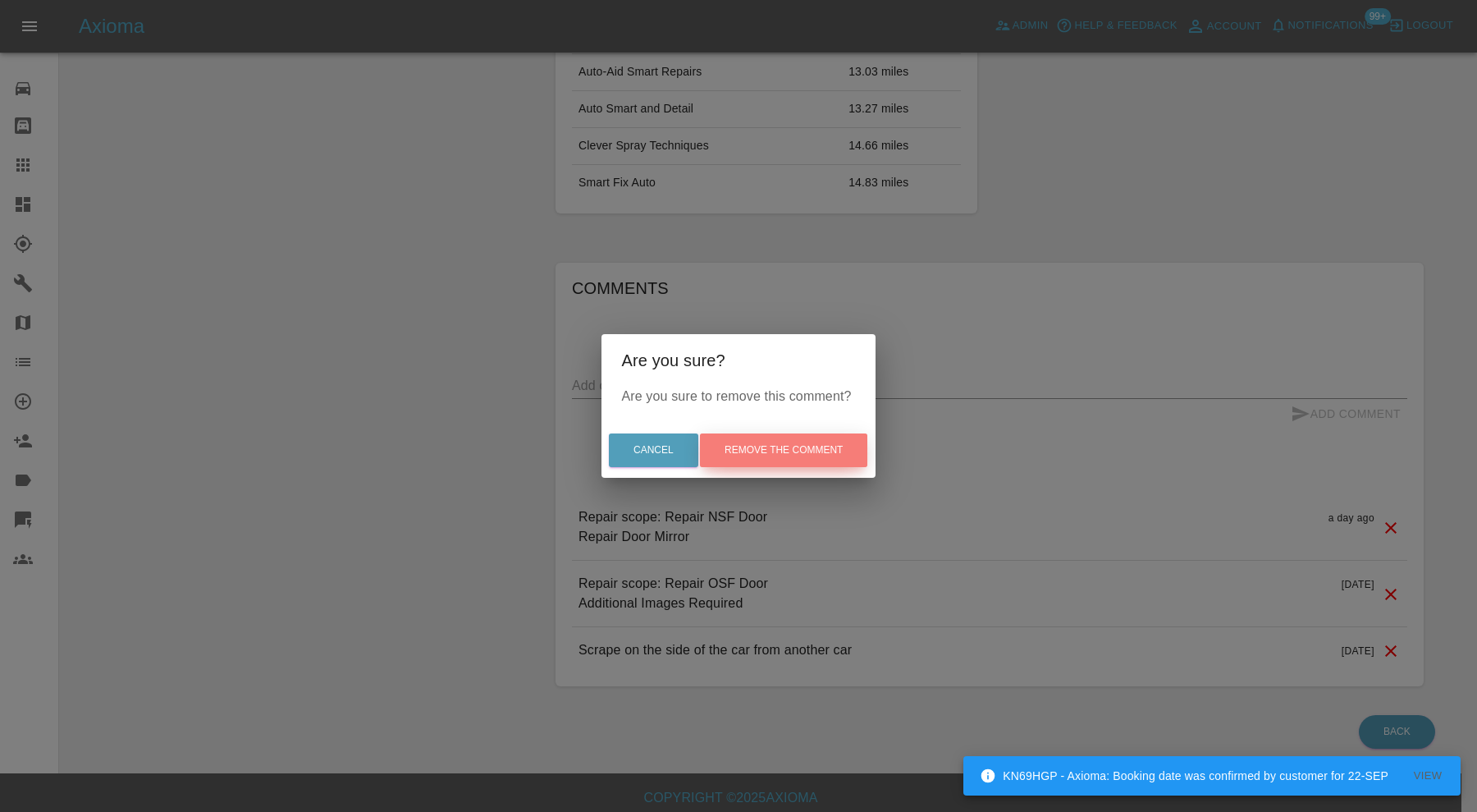
click at [818, 452] on button "Remove the comment" at bounding box center [784, 450] width 167 height 33
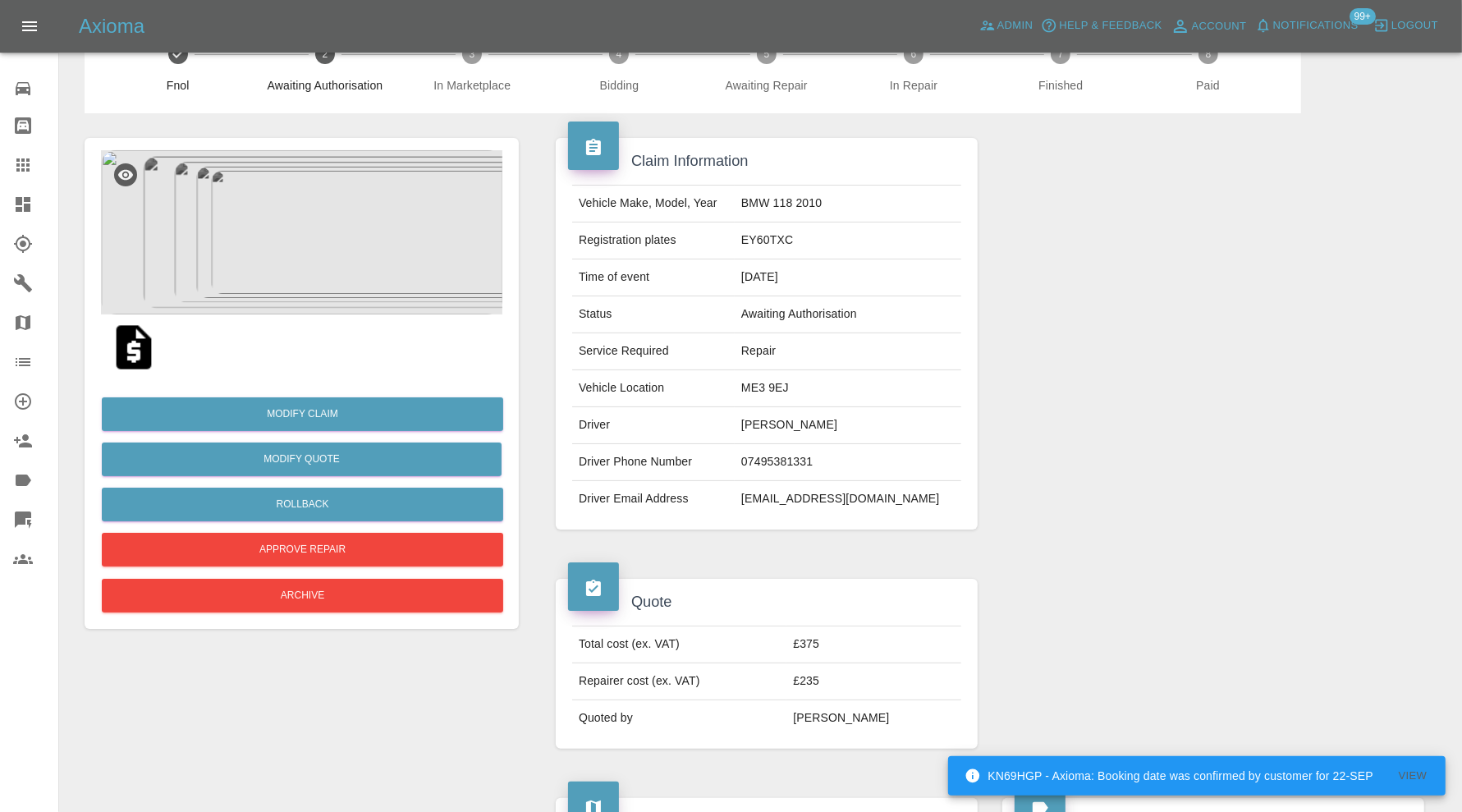
scroll to position [37, 0]
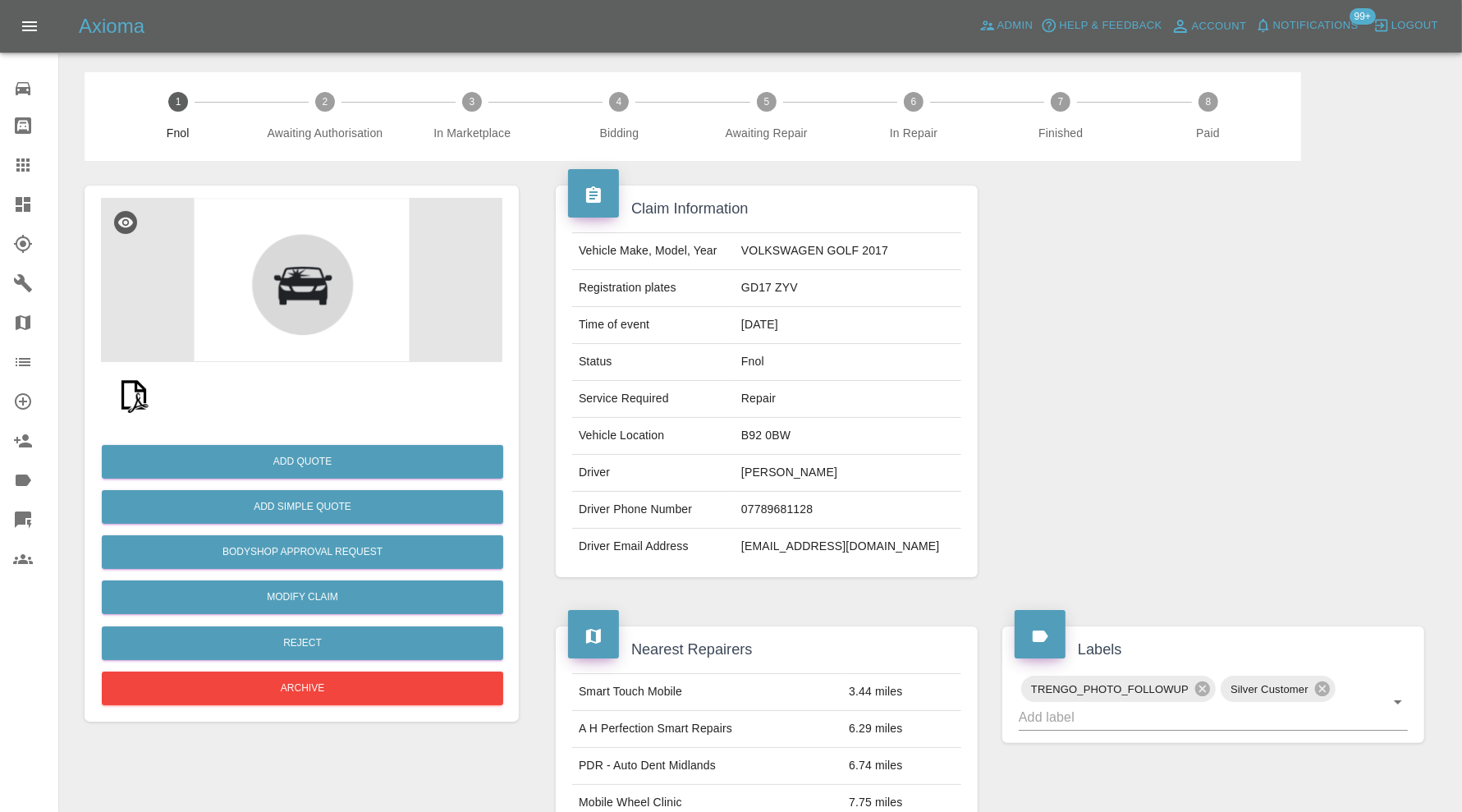
click at [142, 388] on img at bounding box center [133, 394] width 52 height 52
click at [320, 600] on link "Modify Claim" at bounding box center [302, 597] width 401 height 33
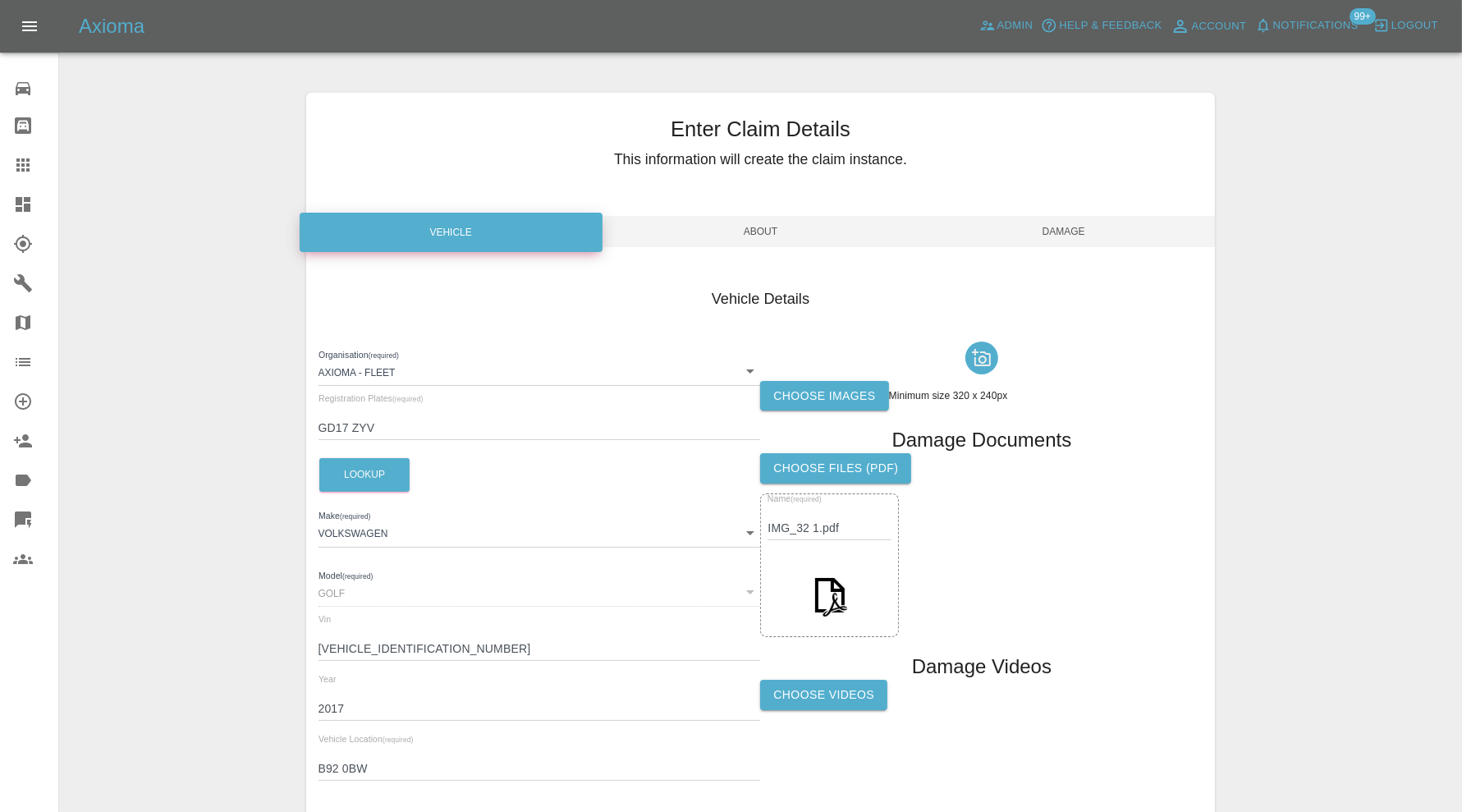
click at [841, 387] on label "Choose images" at bounding box center [824, 396] width 128 height 30
click at [0, 0] on input "Choose images" at bounding box center [0, 0] width 0 height 0
drag, startPoint x: 481, startPoint y: 649, endPoint x: 303, endPoint y: 649, distance: 178.0
click at [303, 649] on div "Enter Claim Details This information will create the claim instance. Vehicle Ab…" at bounding box center [761, 472] width 934 height 801
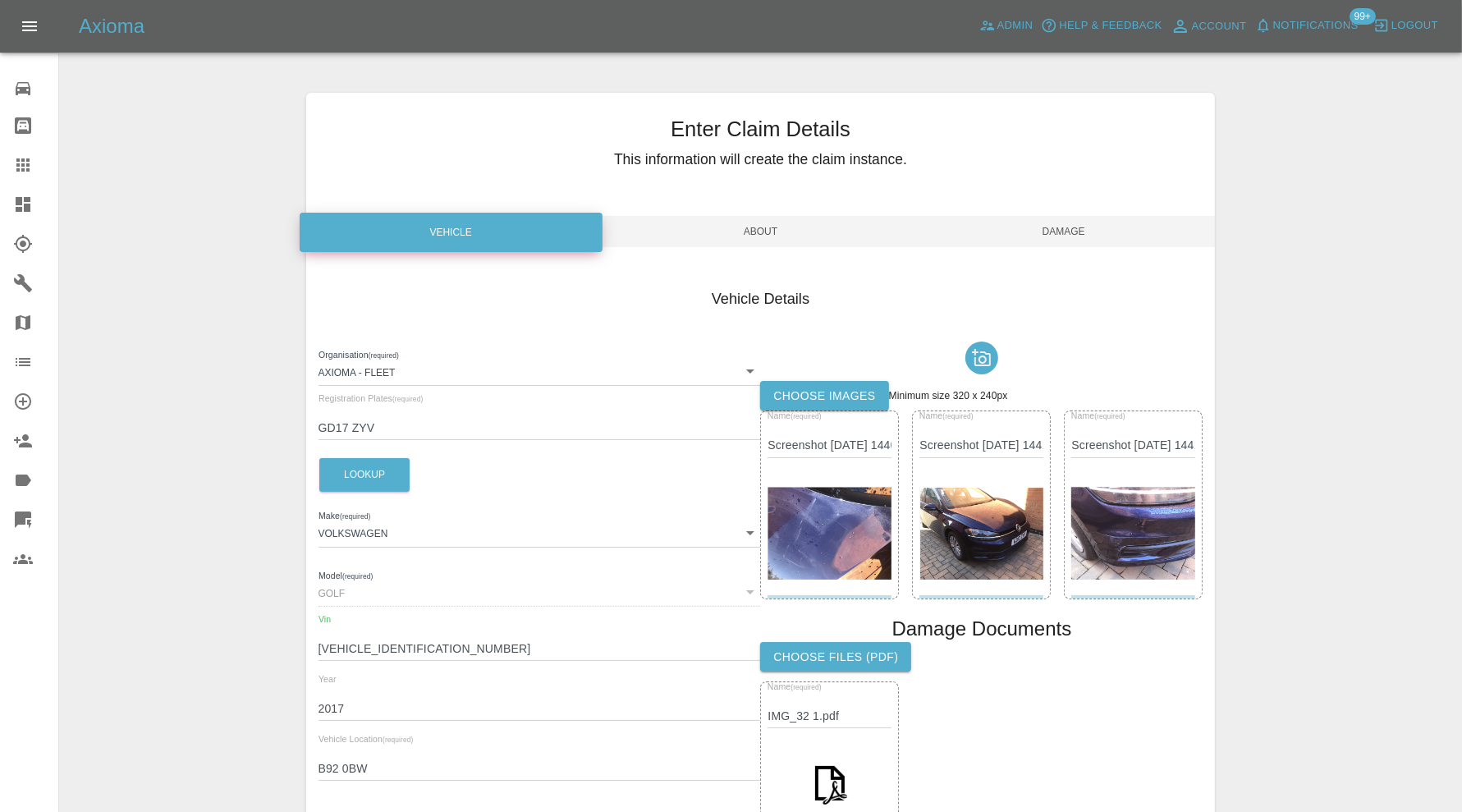
click at [1067, 224] on span "Damage" at bounding box center [1063, 231] width 303 height 31
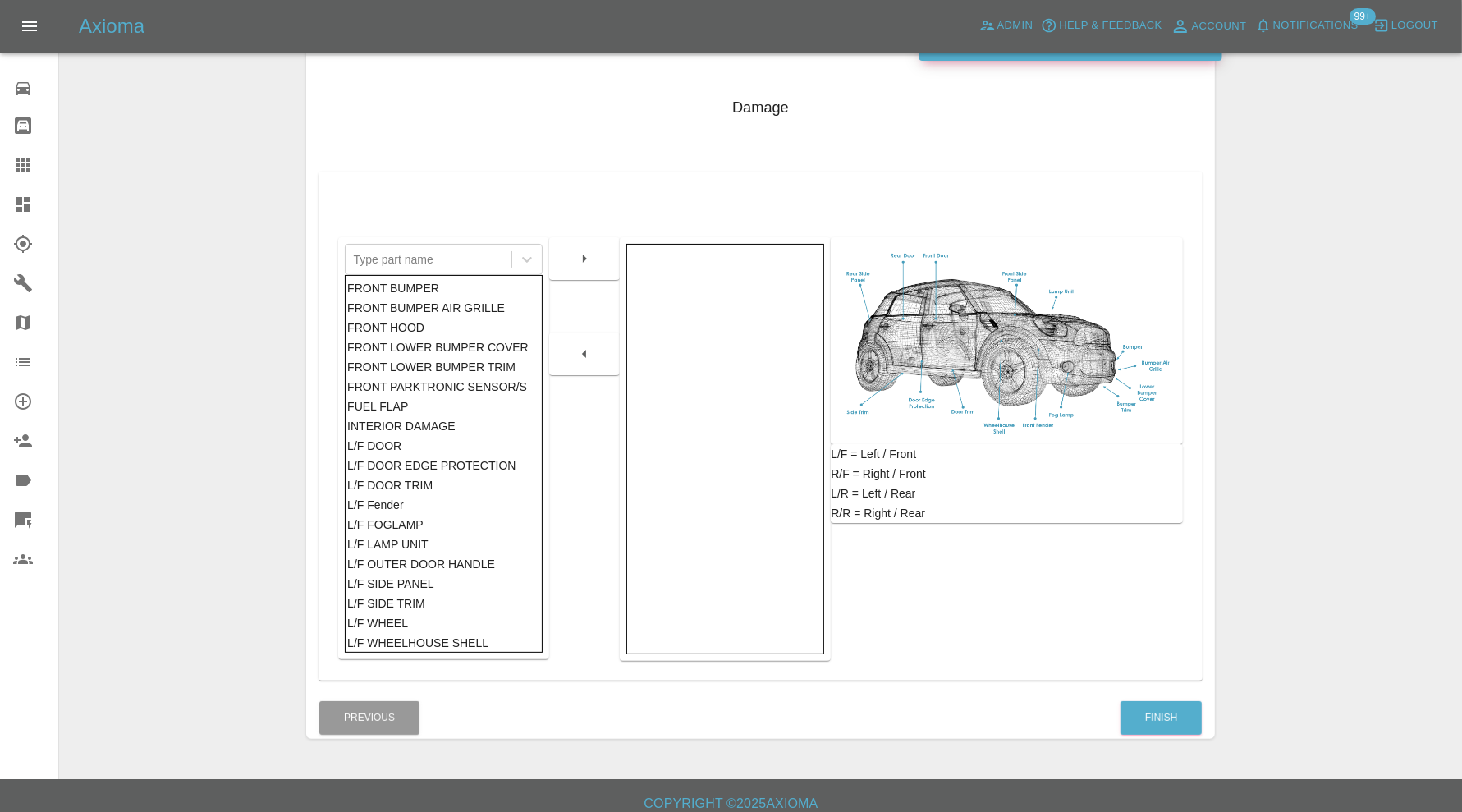
scroll to position [204, 0]
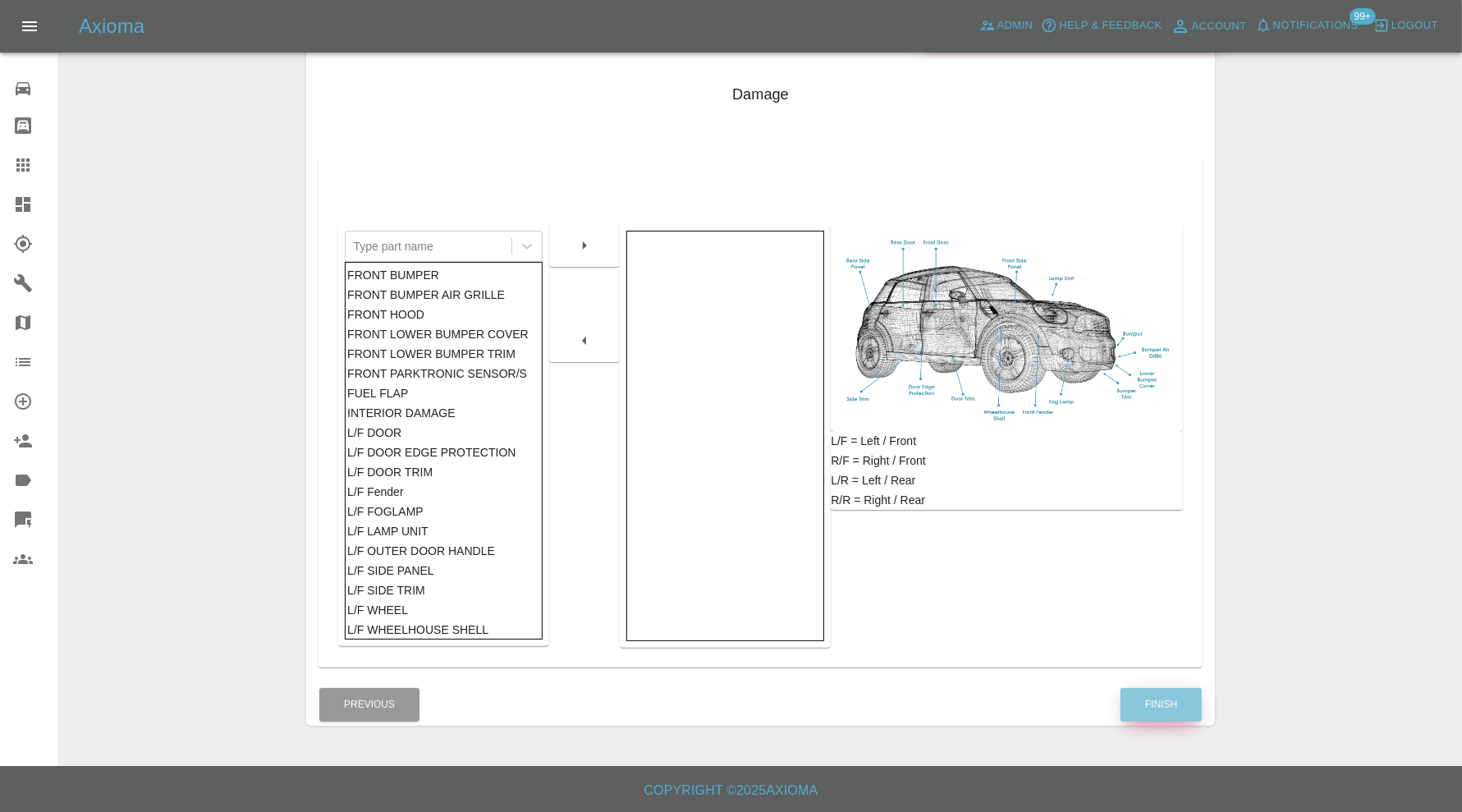
click at [1164, 707] on button "Finish" at bounding box center [1161, 704] width 82 height 33
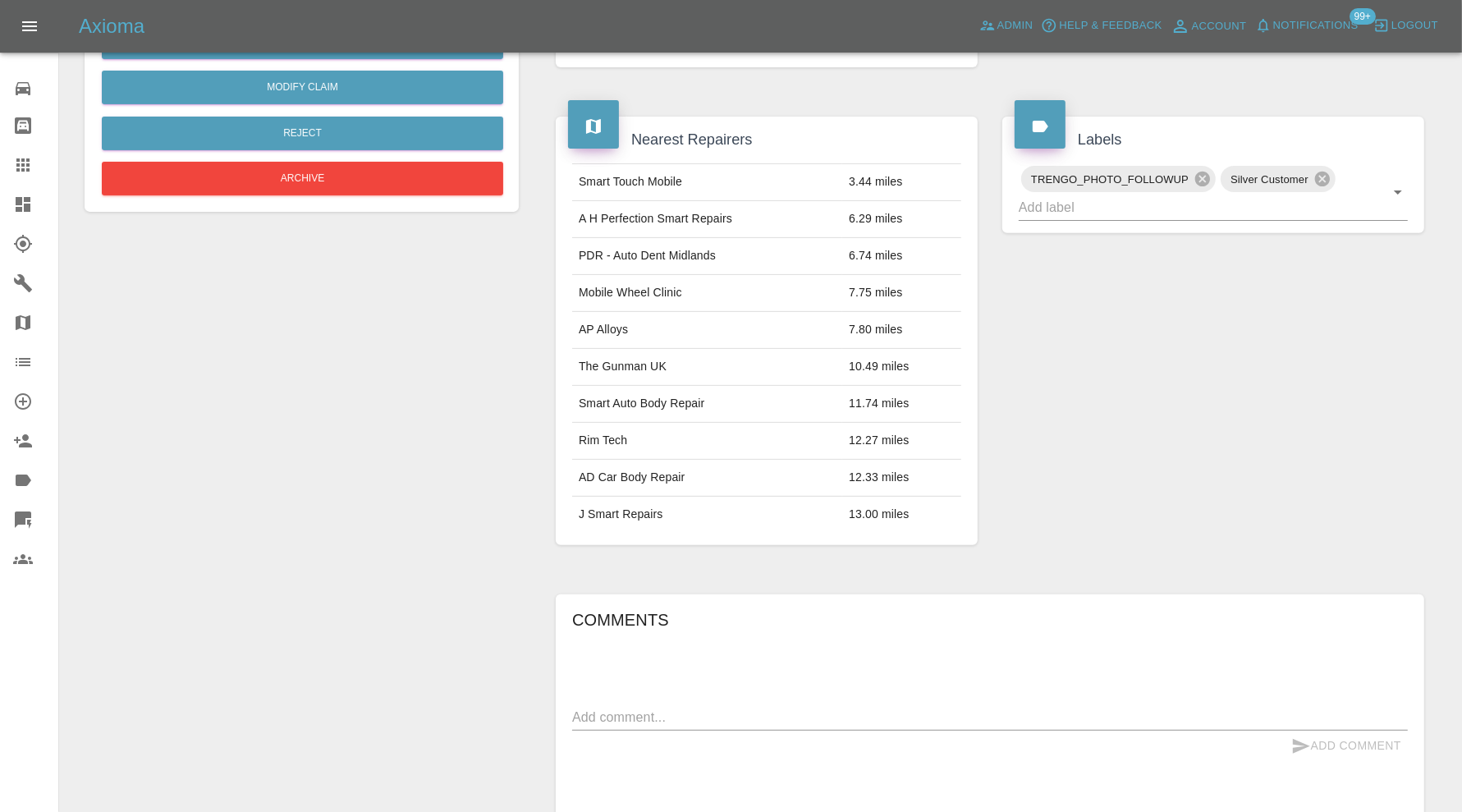
scroll to position [710, 0]
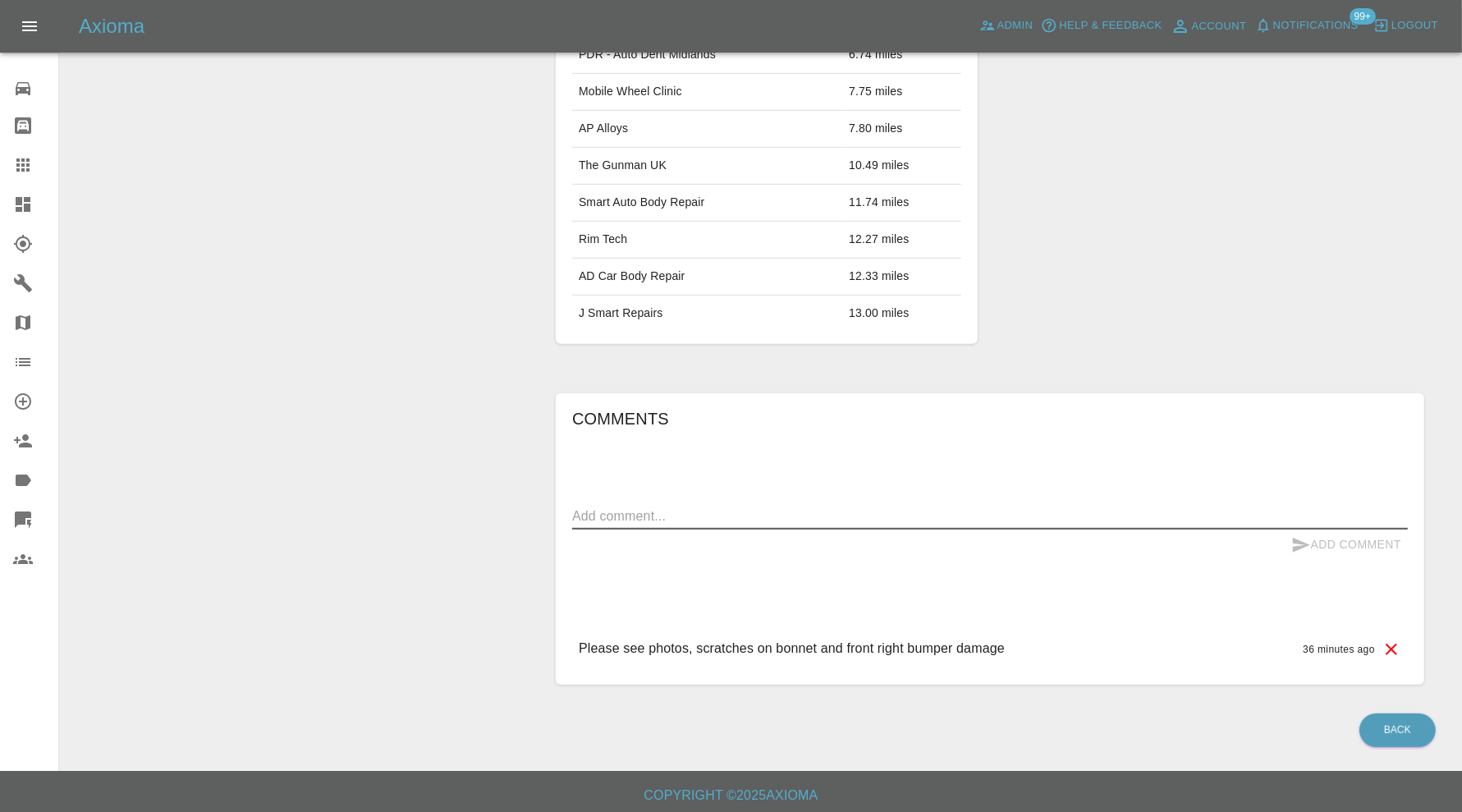
click at [878, 515] on textarea at bounding box center [990, 516] width 836 height 19
paste textarea "Atlantic Blue Metallic Exterior Colour Code: LC5B"
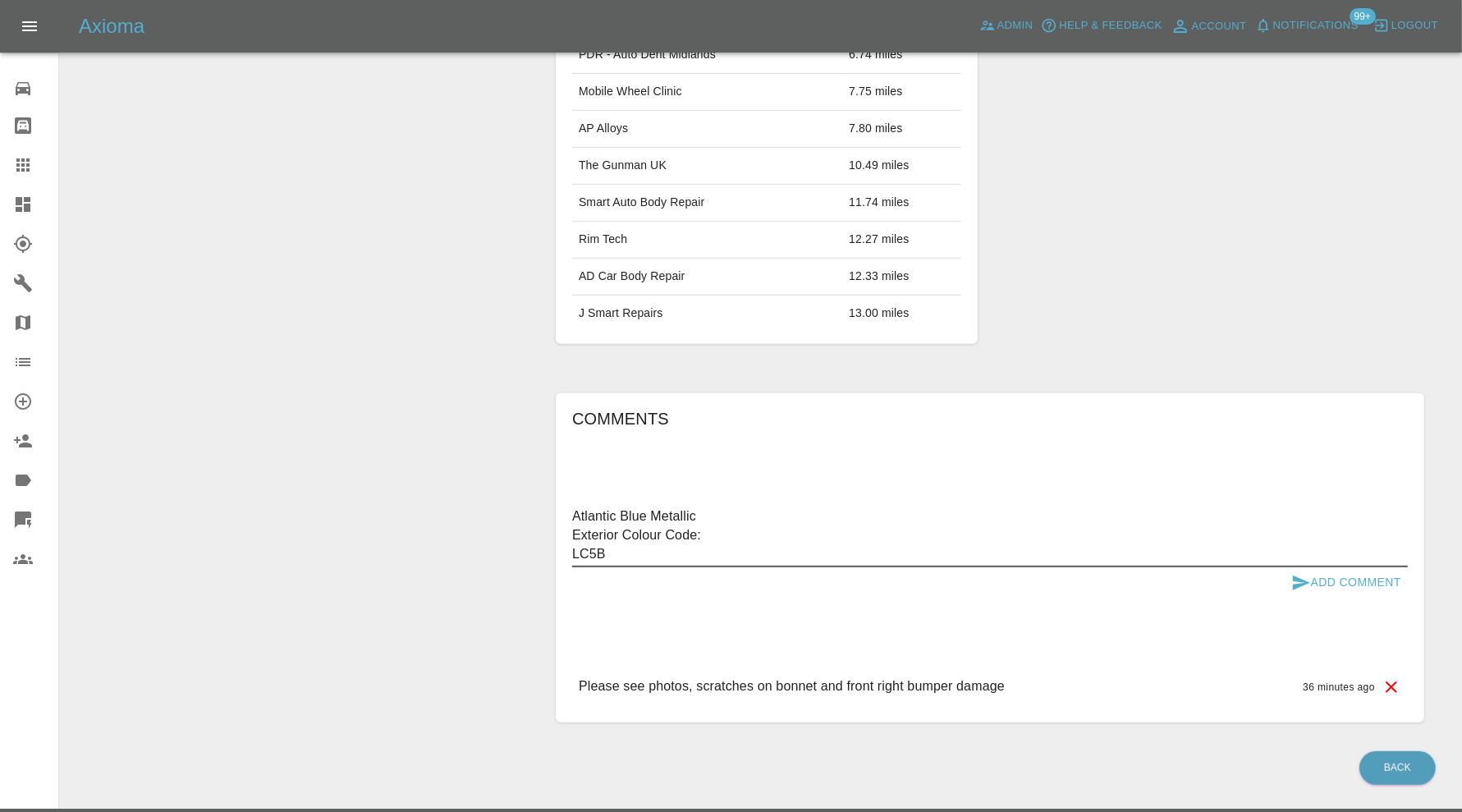
type textarea "Atlantic Blue Metallic Exterior Colour Code: LC5B"
click at [1384, 575] on button "Add Comment" at bounding box center [1346, 582] width 123 height 30
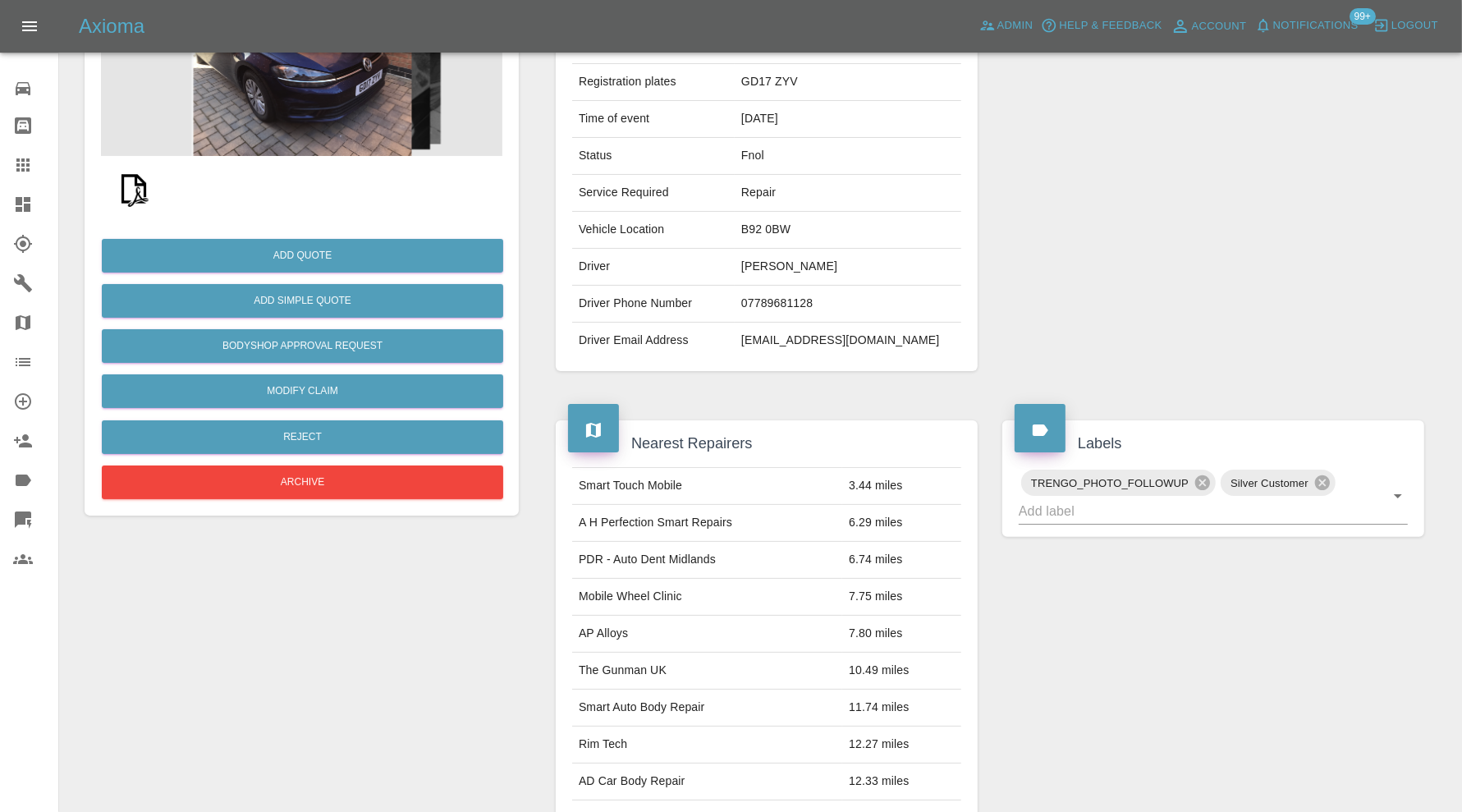
scroll to position [0, 0]
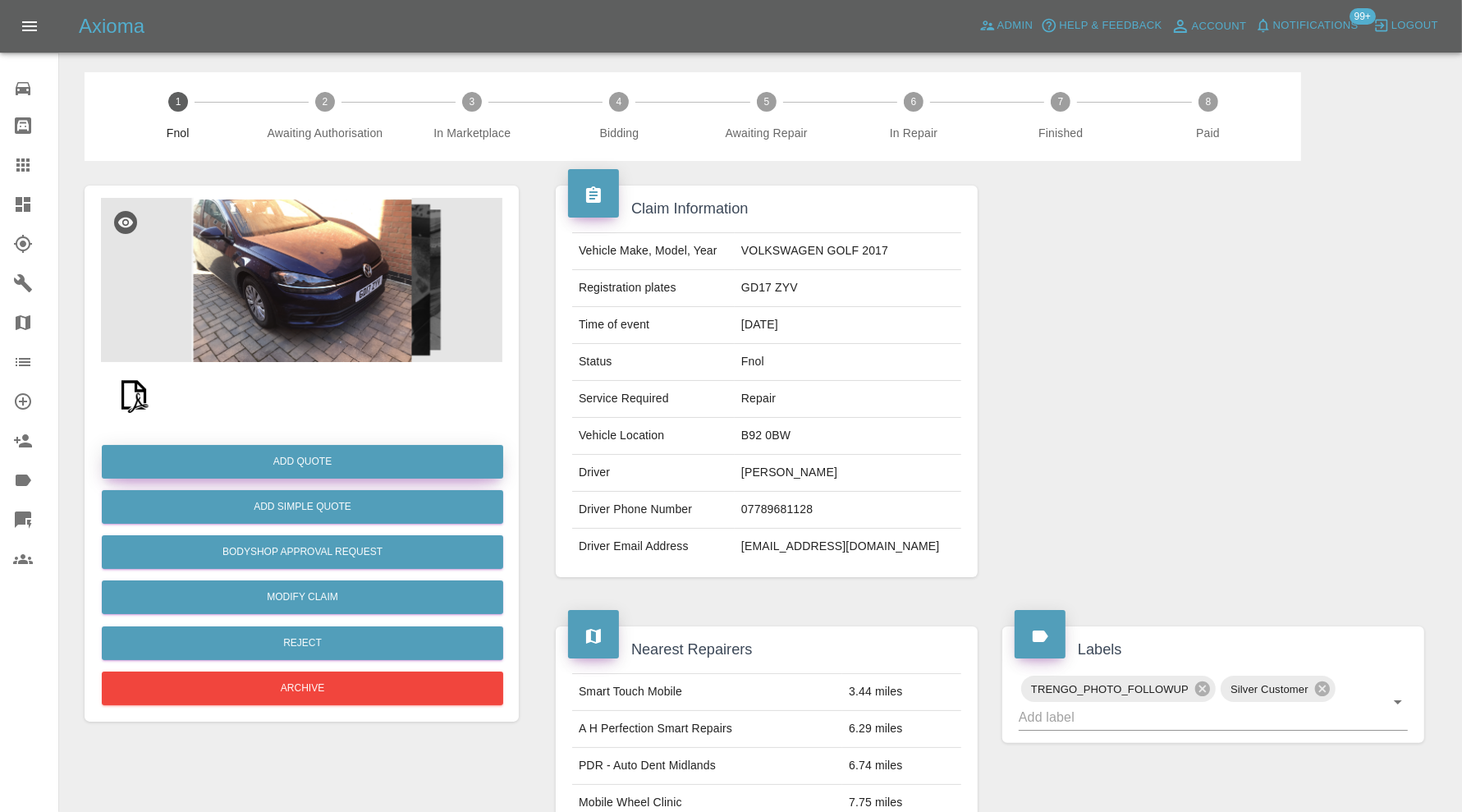
click at [369, 462] on button "Add Quote" at bounding box center [302, 461] width 401 height 33
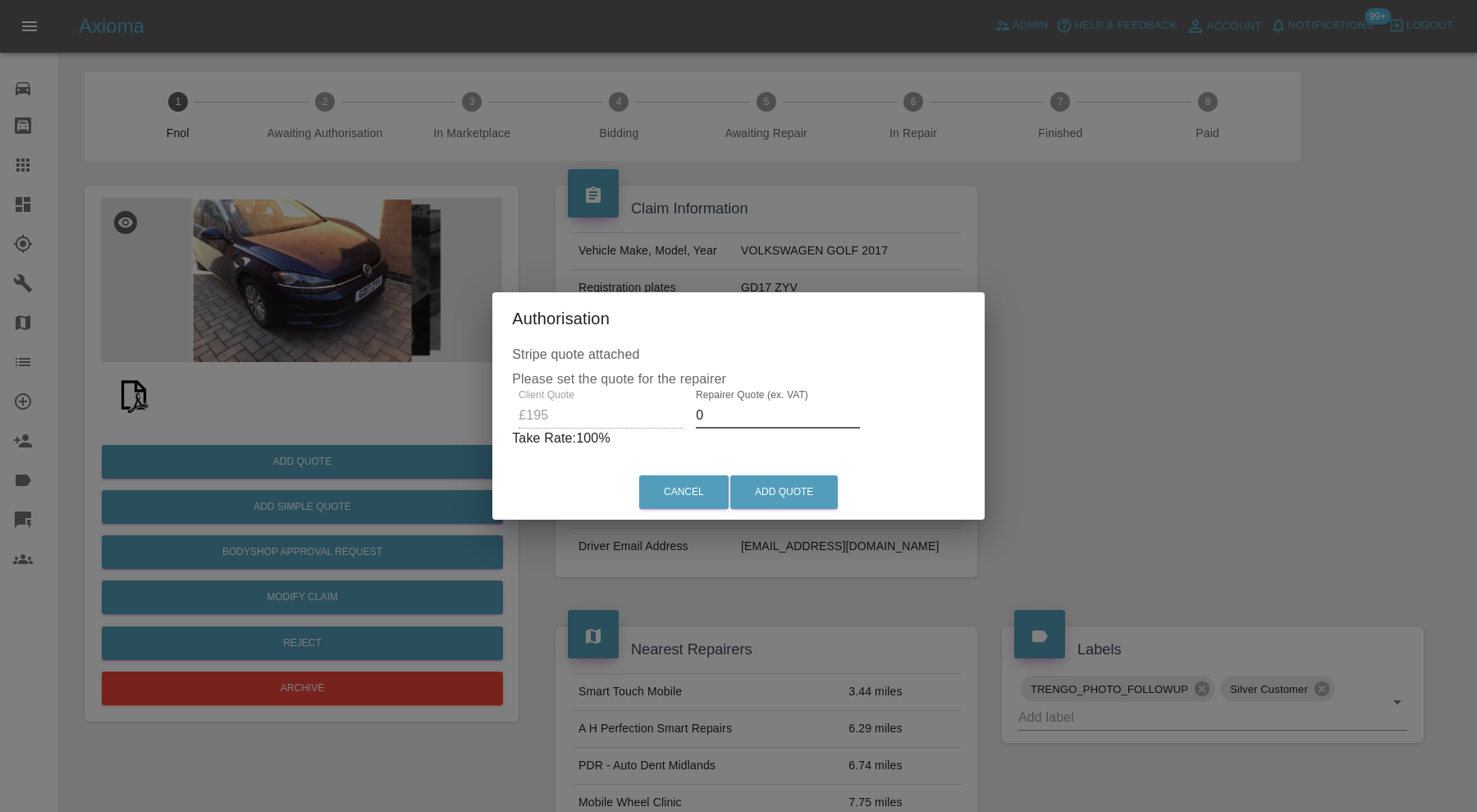
click at [734, 413] on input "0" at bounding box center [778, 415] width 164 height 27
type input "120"
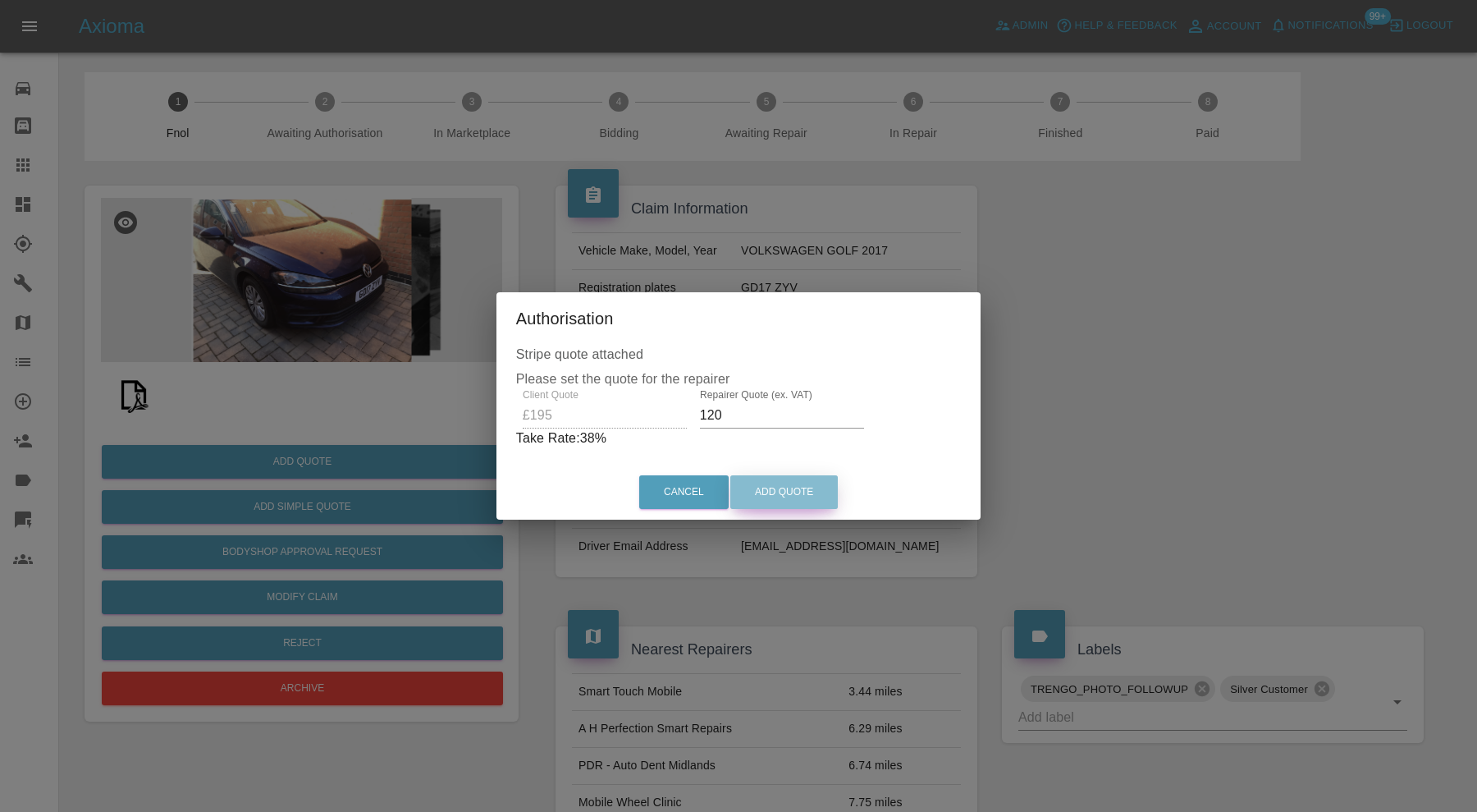
click at [769, 489] on button "Add Quote" at bounding box center [784, 491] width 107 height 33
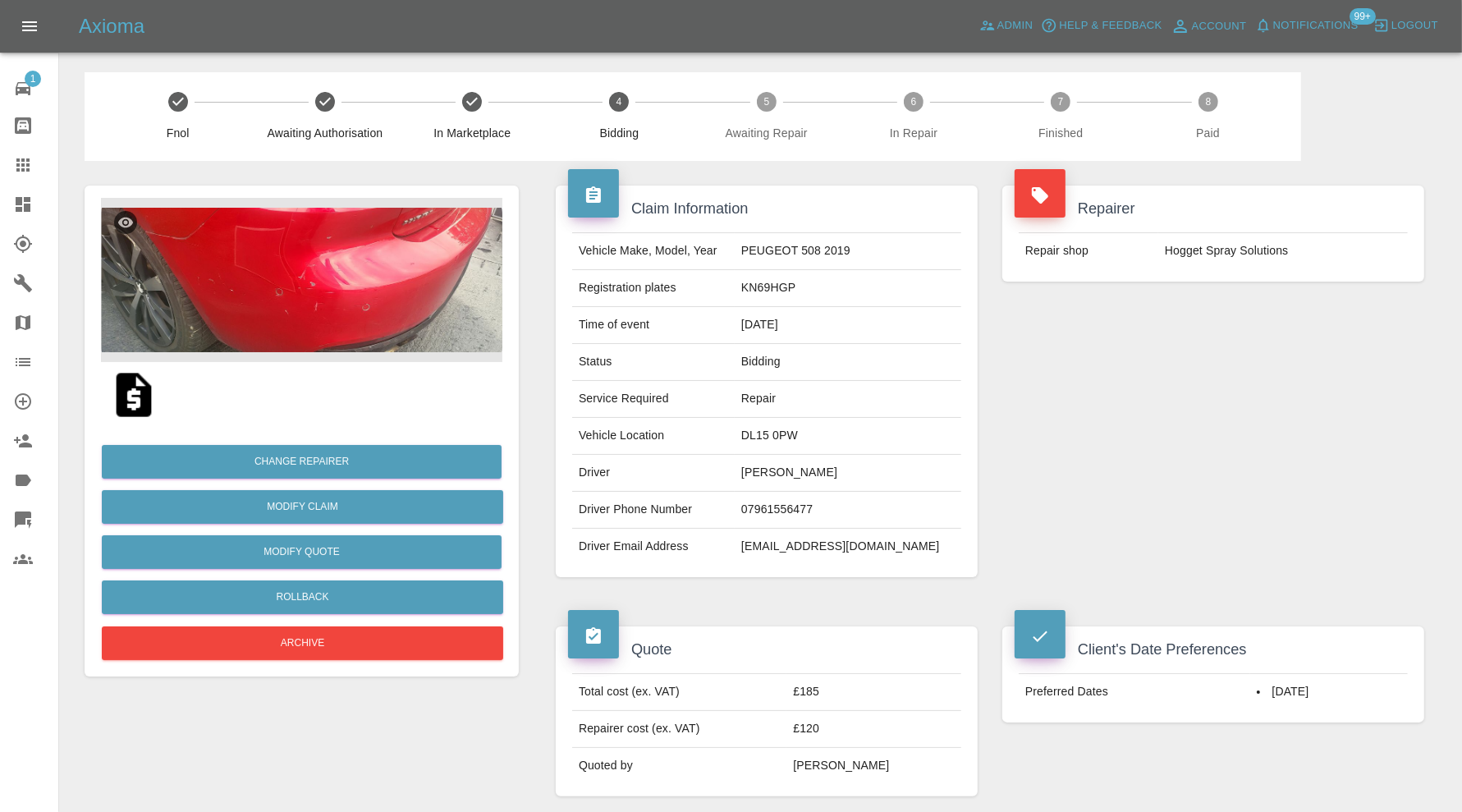
click at [28, 209] on icon at bounding box center [23, 205] width 15 height 15
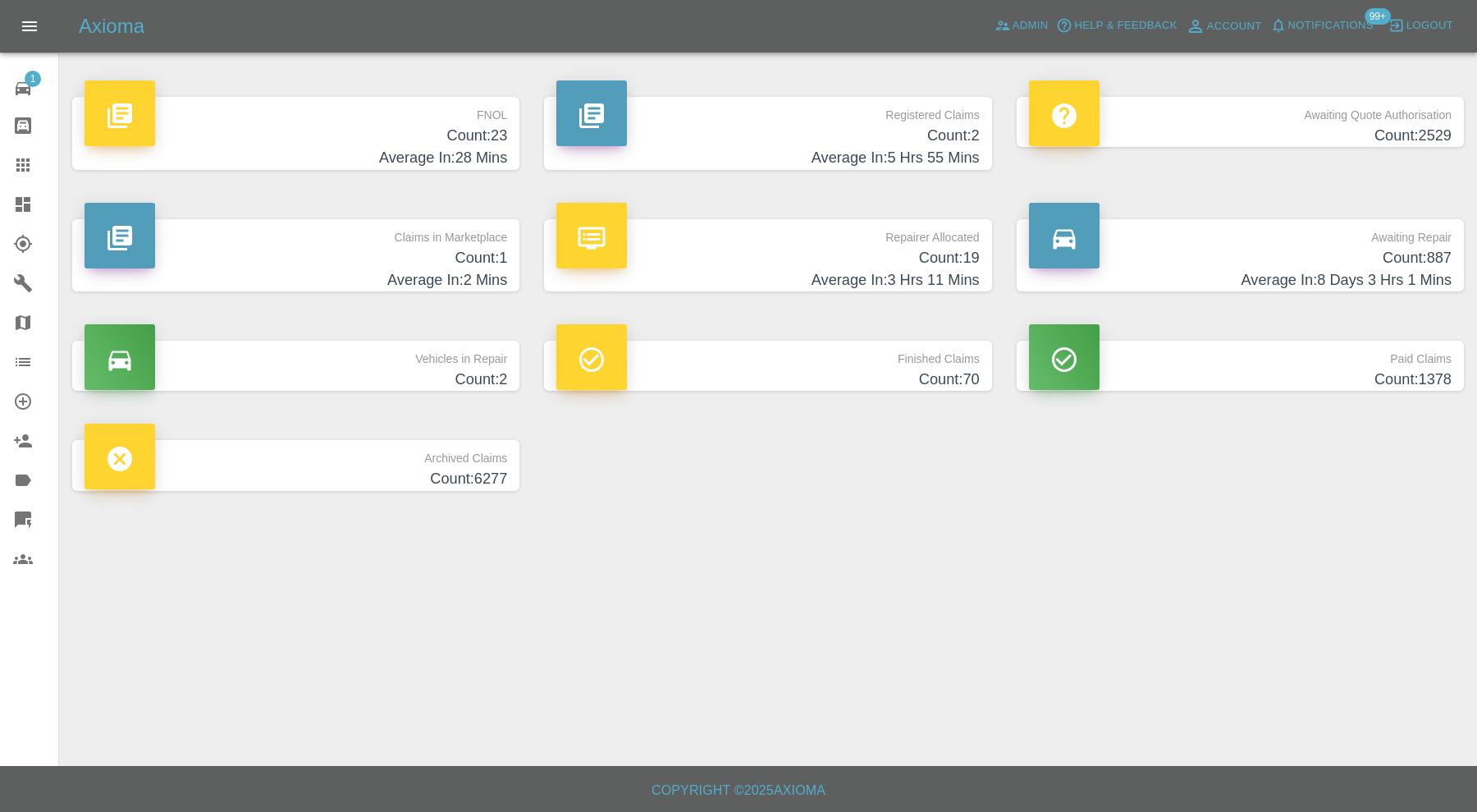
click at [363, 257] on h4 "Count: 1" at bounding box center [296, 257] width 423 height 22
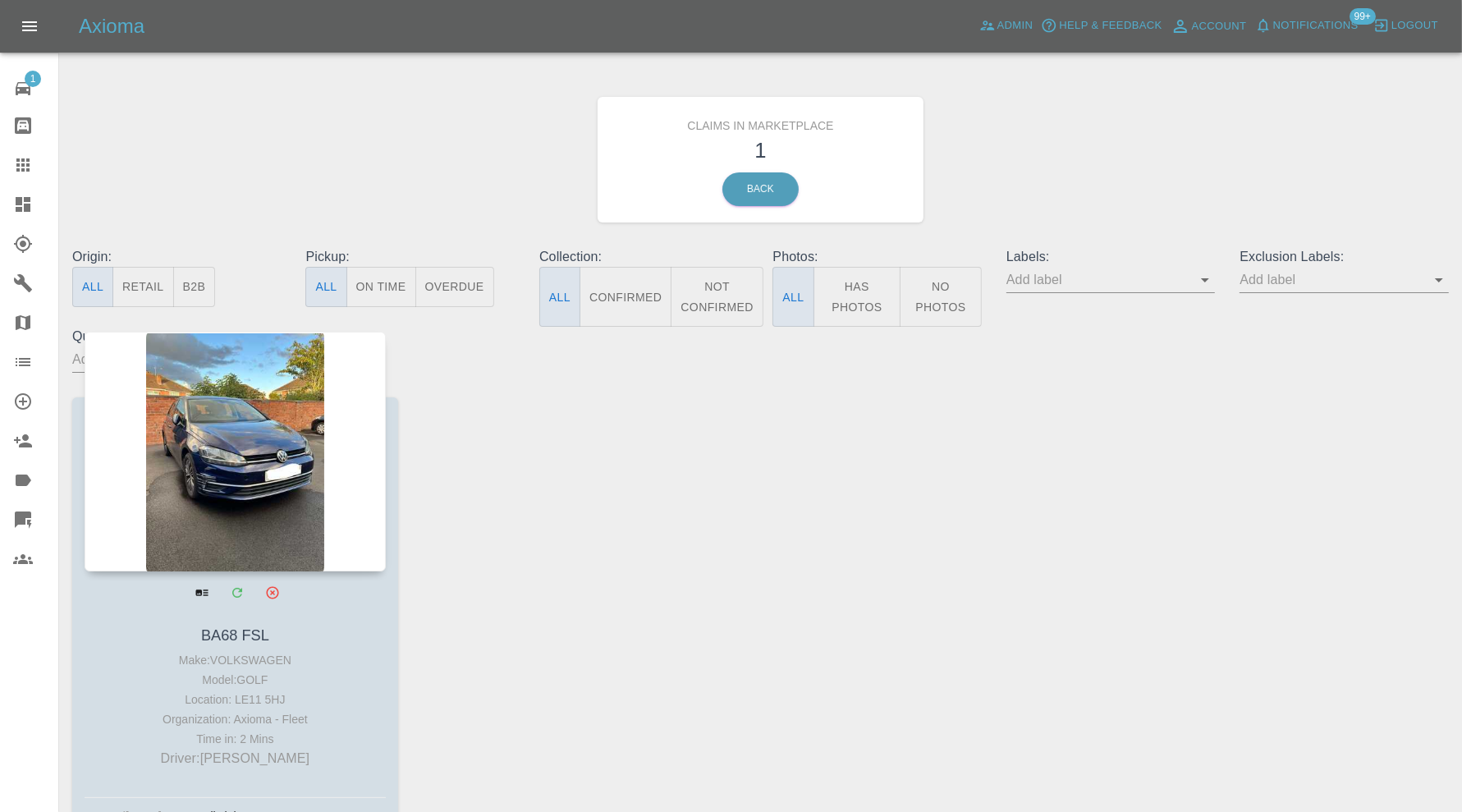
click at [283, 452] on div at bounding box center [234, 451] width 301 height 240
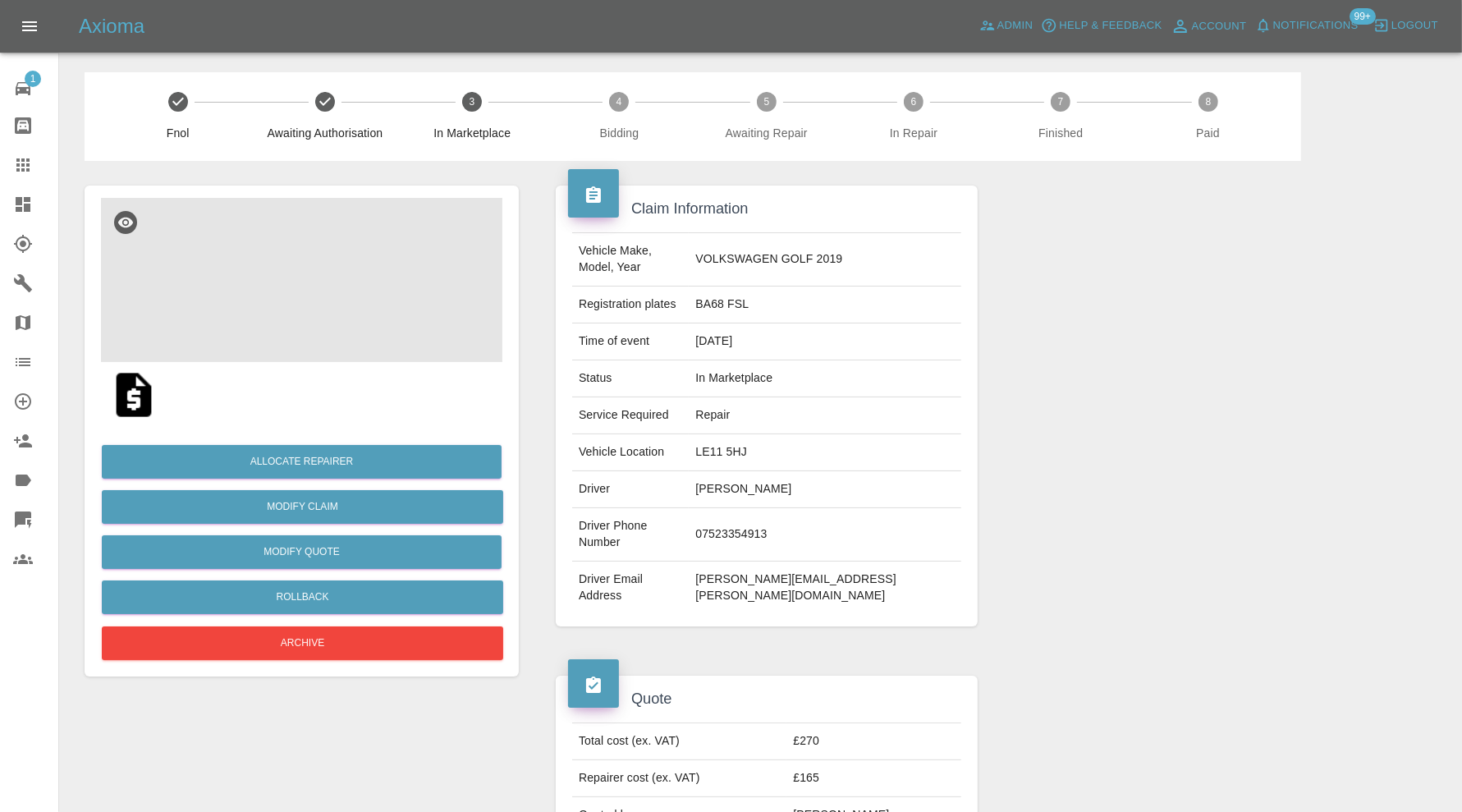
click at [304, 289] on img at bounding box center [301, 279] width 401 height 164
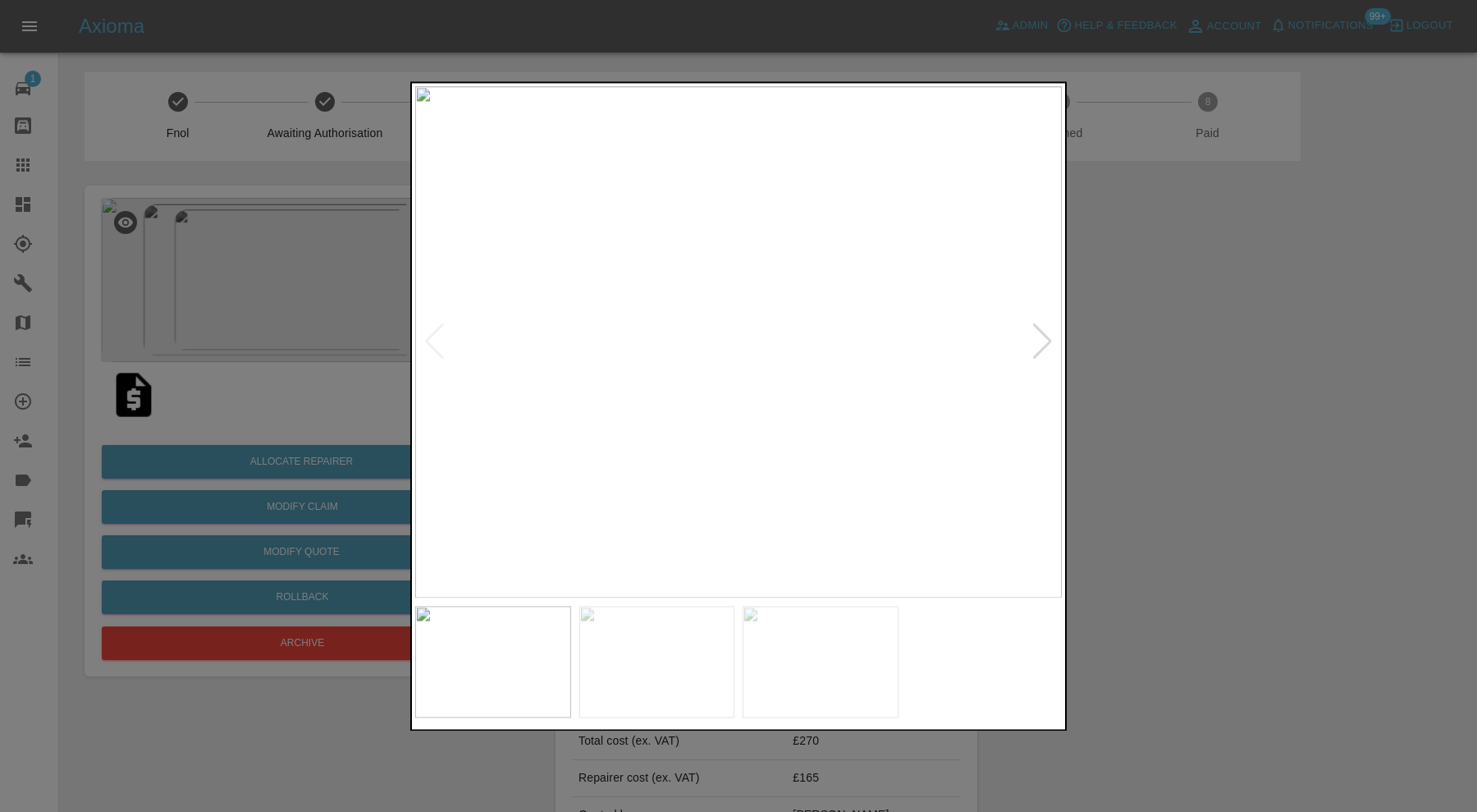
click at [1042, 326] on div at bounding box center [1042, 342] width 22 height 36
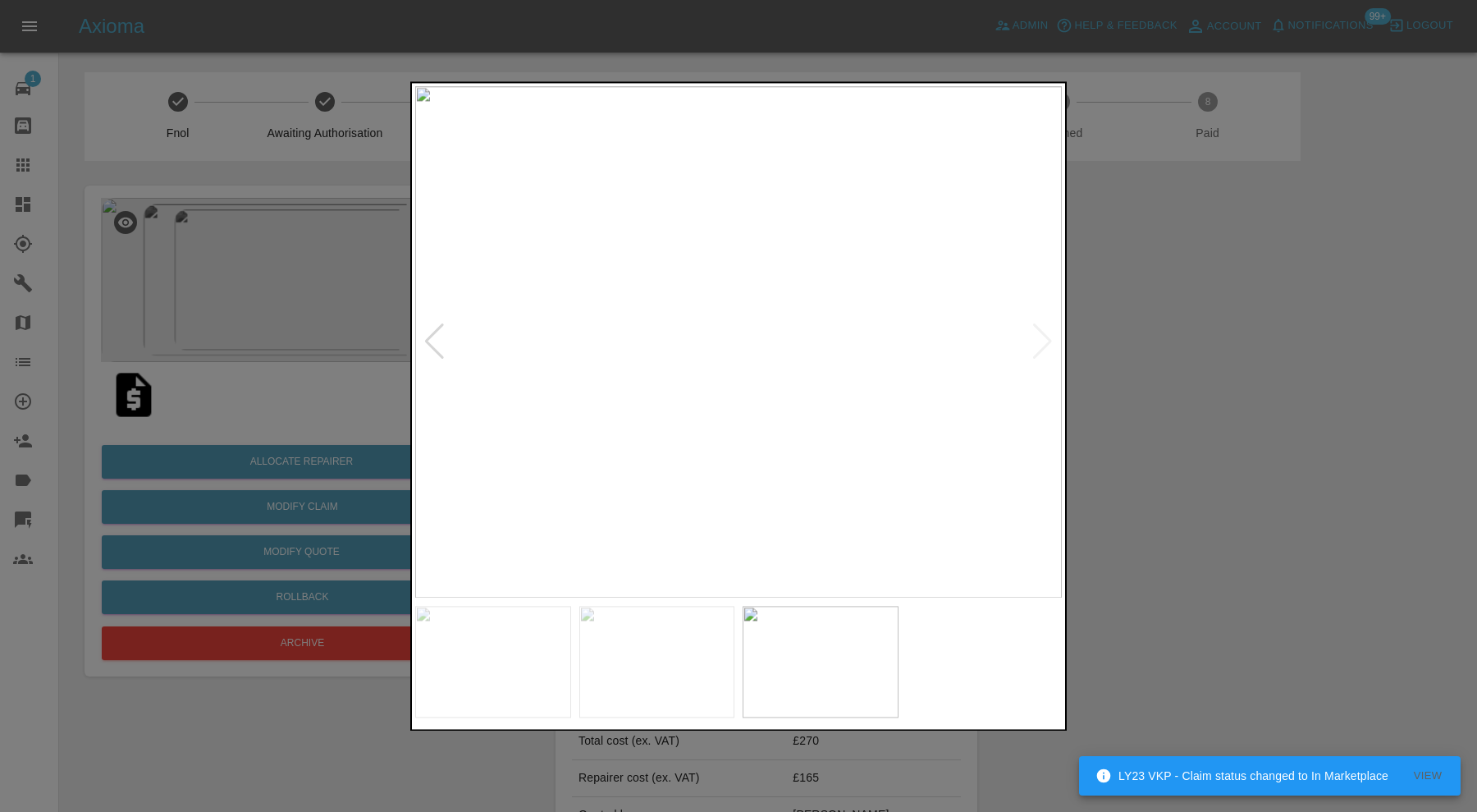
click at [1185, 324] on div at bounding box center [738, 406] width 1477 height 812
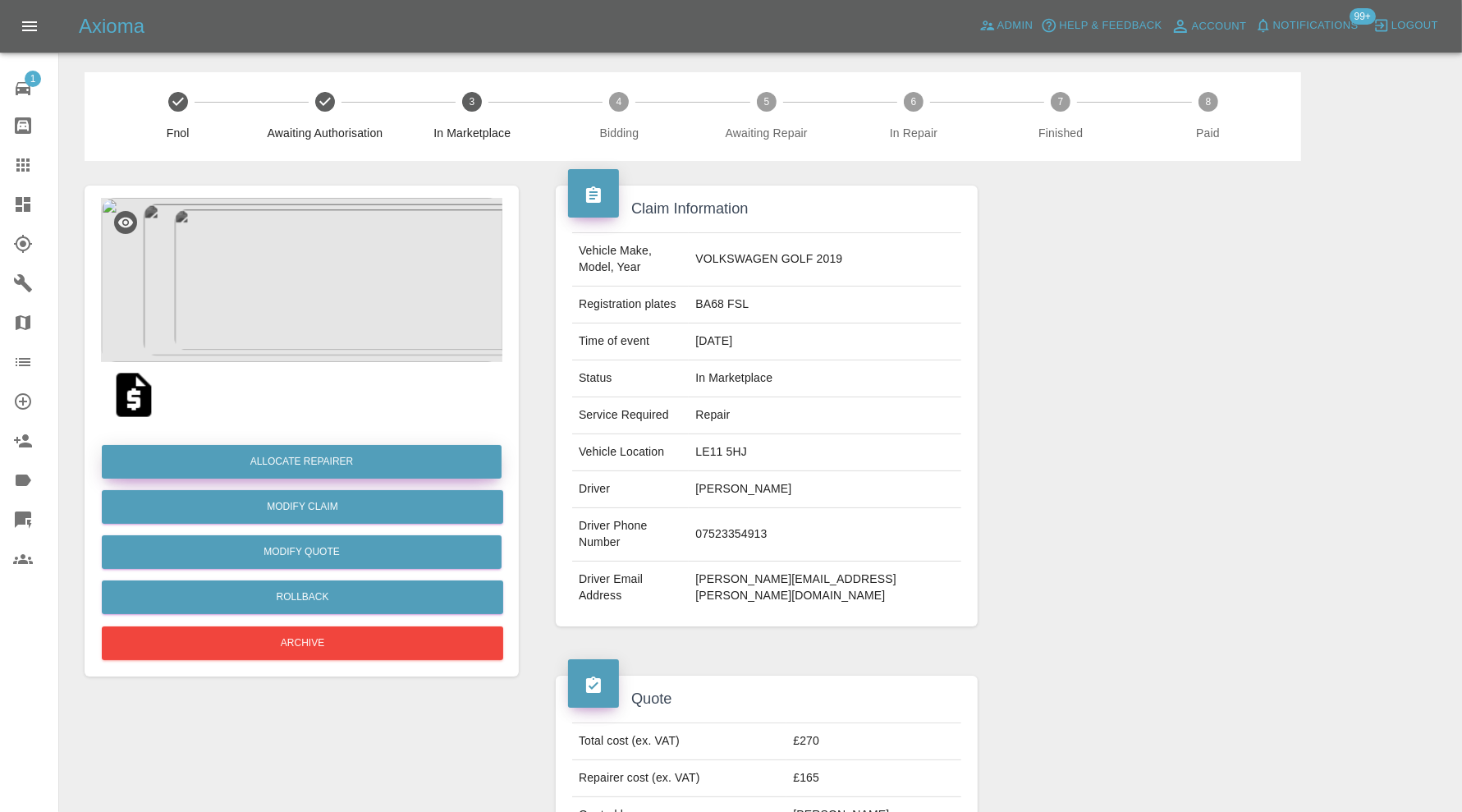
click at [415, 455] on button "Allocate Repairer" at bounding box center [301, 461] width 399 height 33
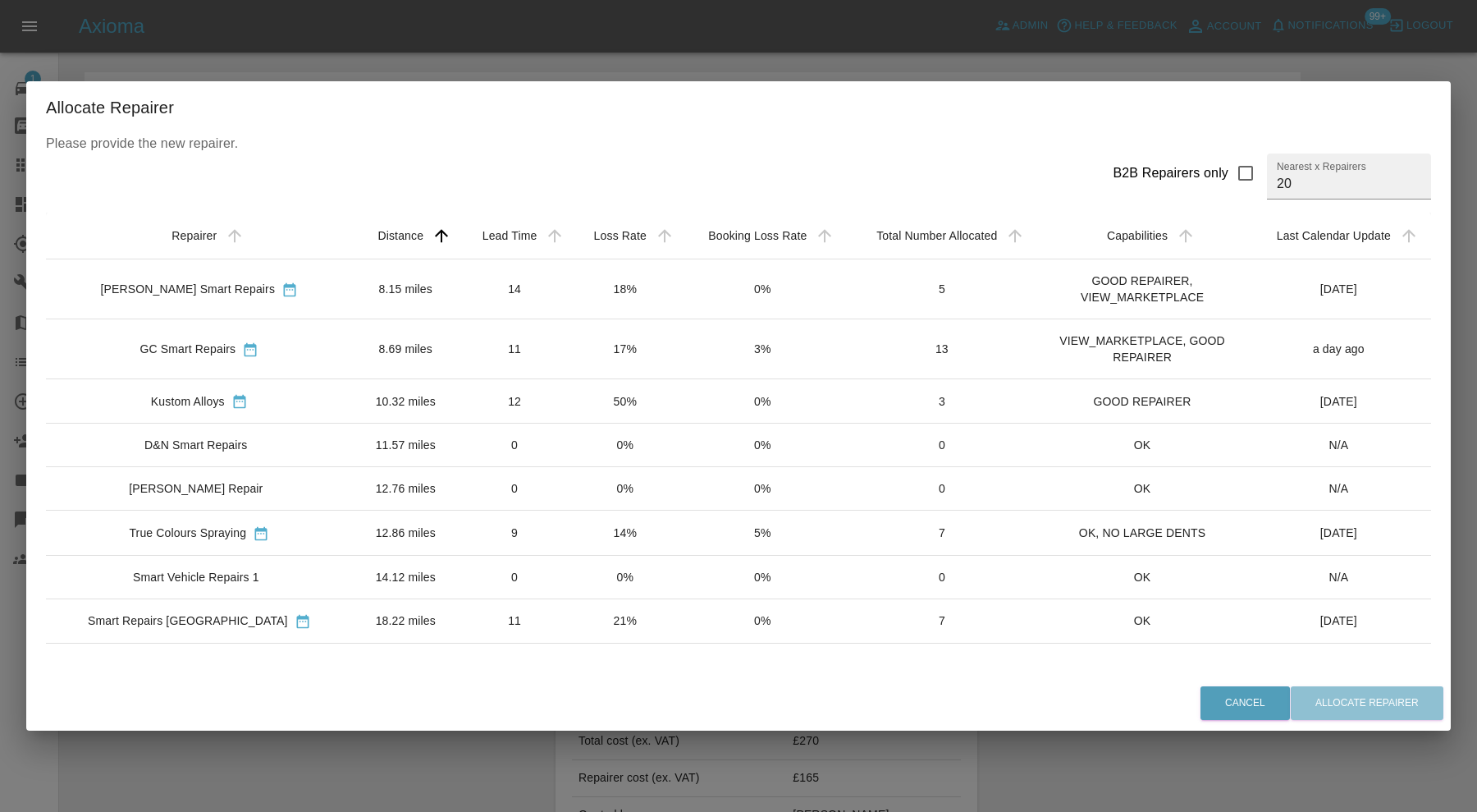
click at [459, 341] on td "11" at bounding box center [515, 348] width 112 height 60
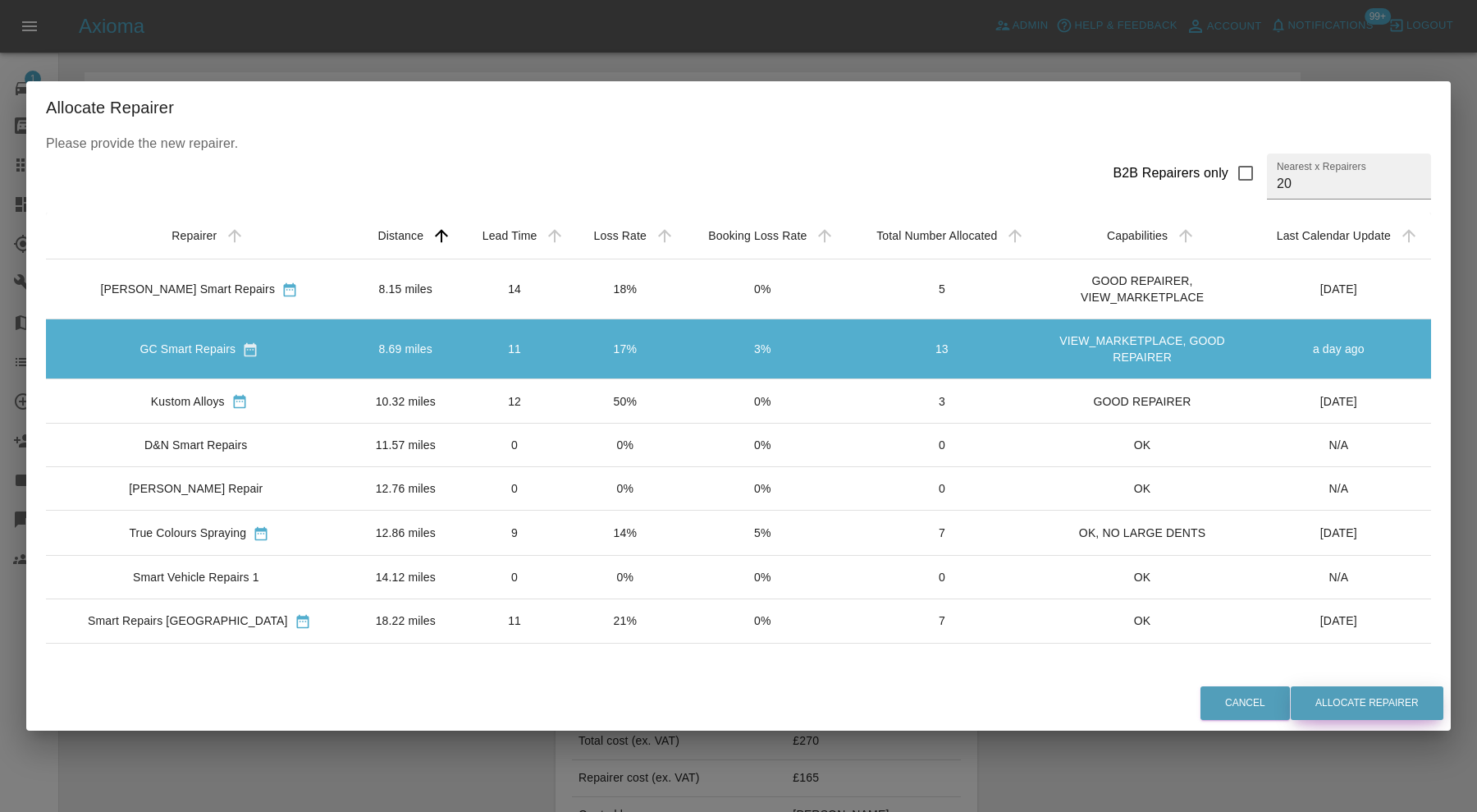
click at [1314, 702] on button "Allocate Repairer" at bounding box center [1367, 702] width 153 height 33
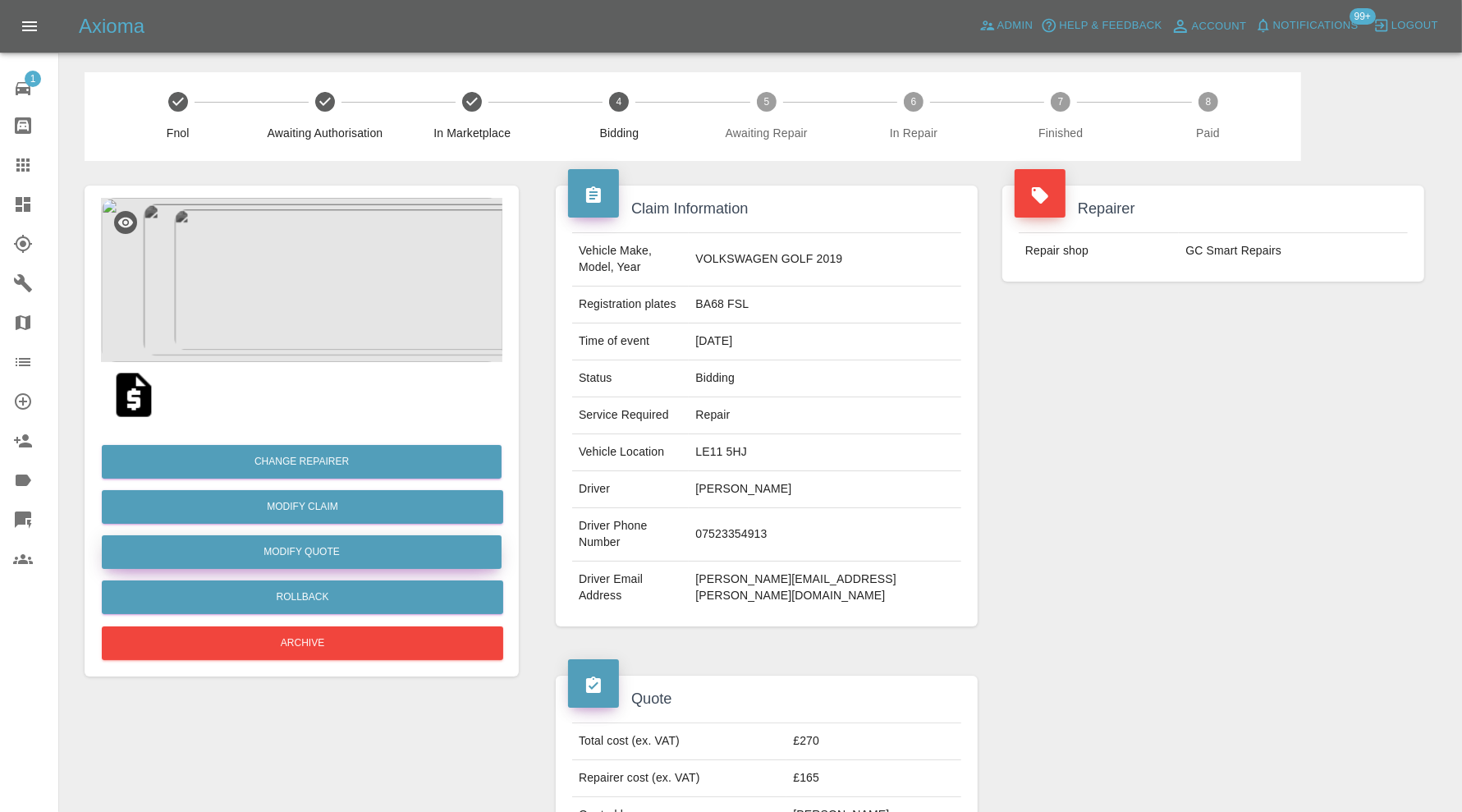
click at [391, 546] on button "Modify Quote" at bounding box center [301, 551] width 399 height 33
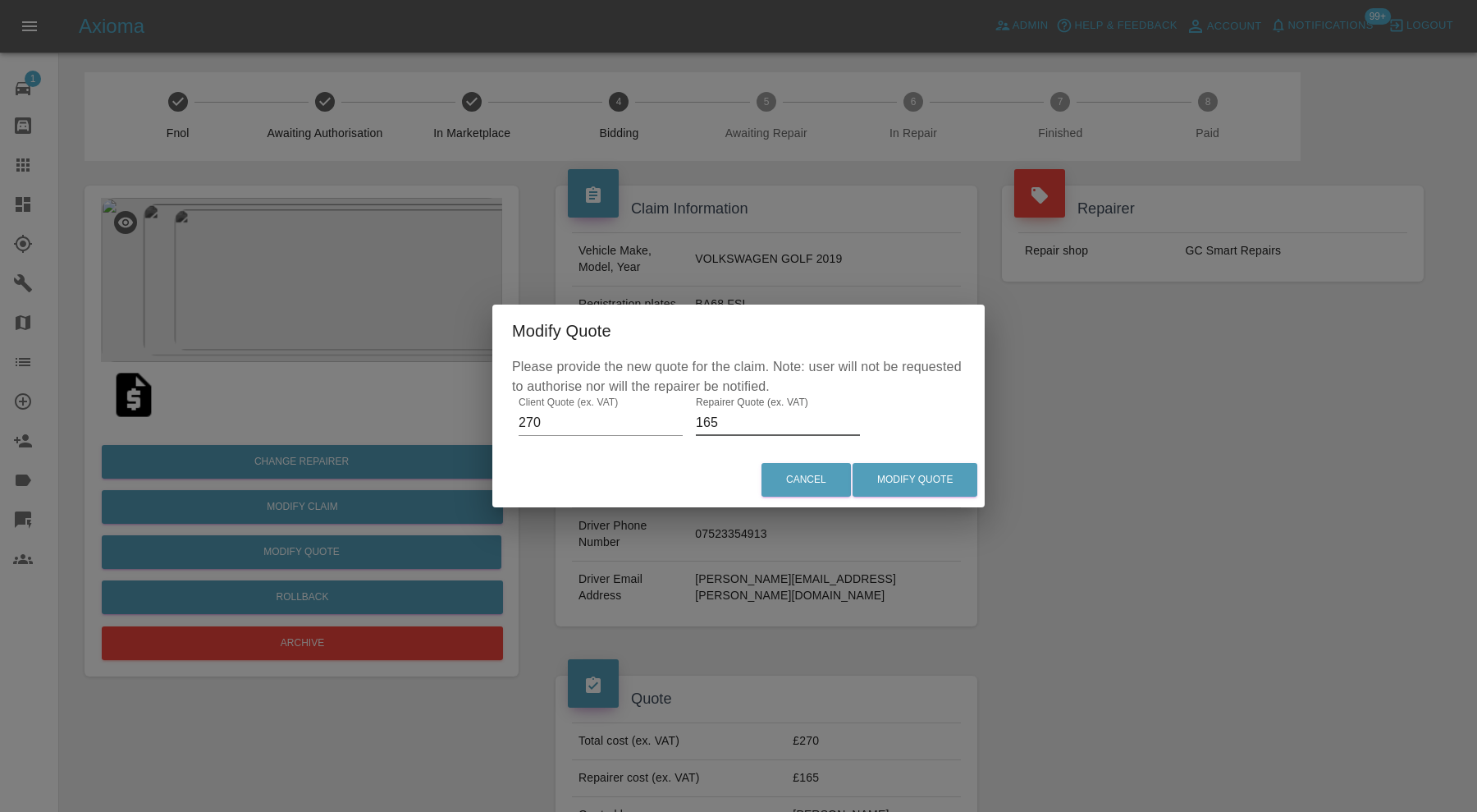
click at [720, 419] on input "165" at bounding box center [778, 423] width 164 height 27
type input "160"
click at [887, 471] on button "Modify Quote" at bounding box center [914, 479] width 124 height 33
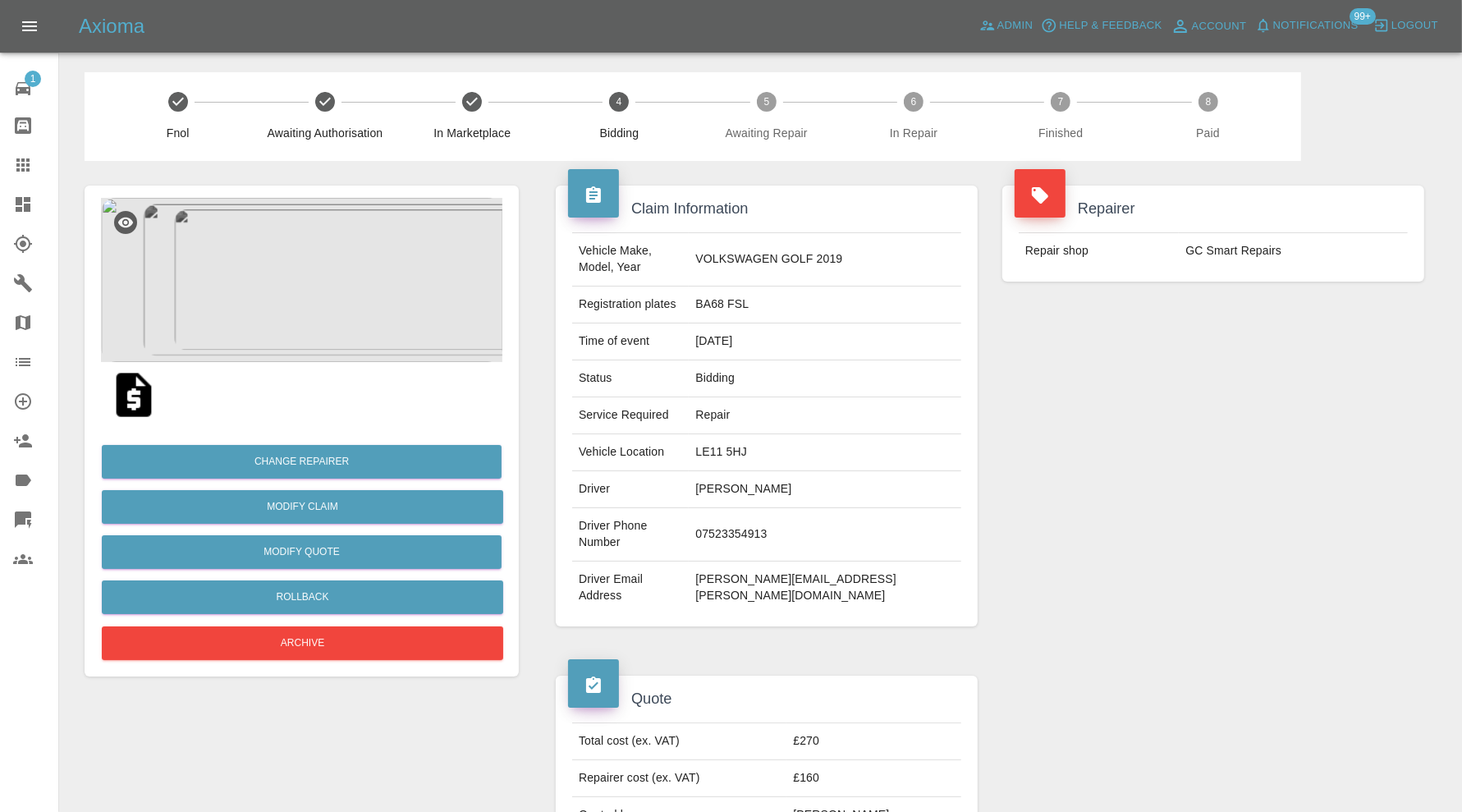
click at [24, 195] on icon at bounding box center [23, 204] width 20 height 20
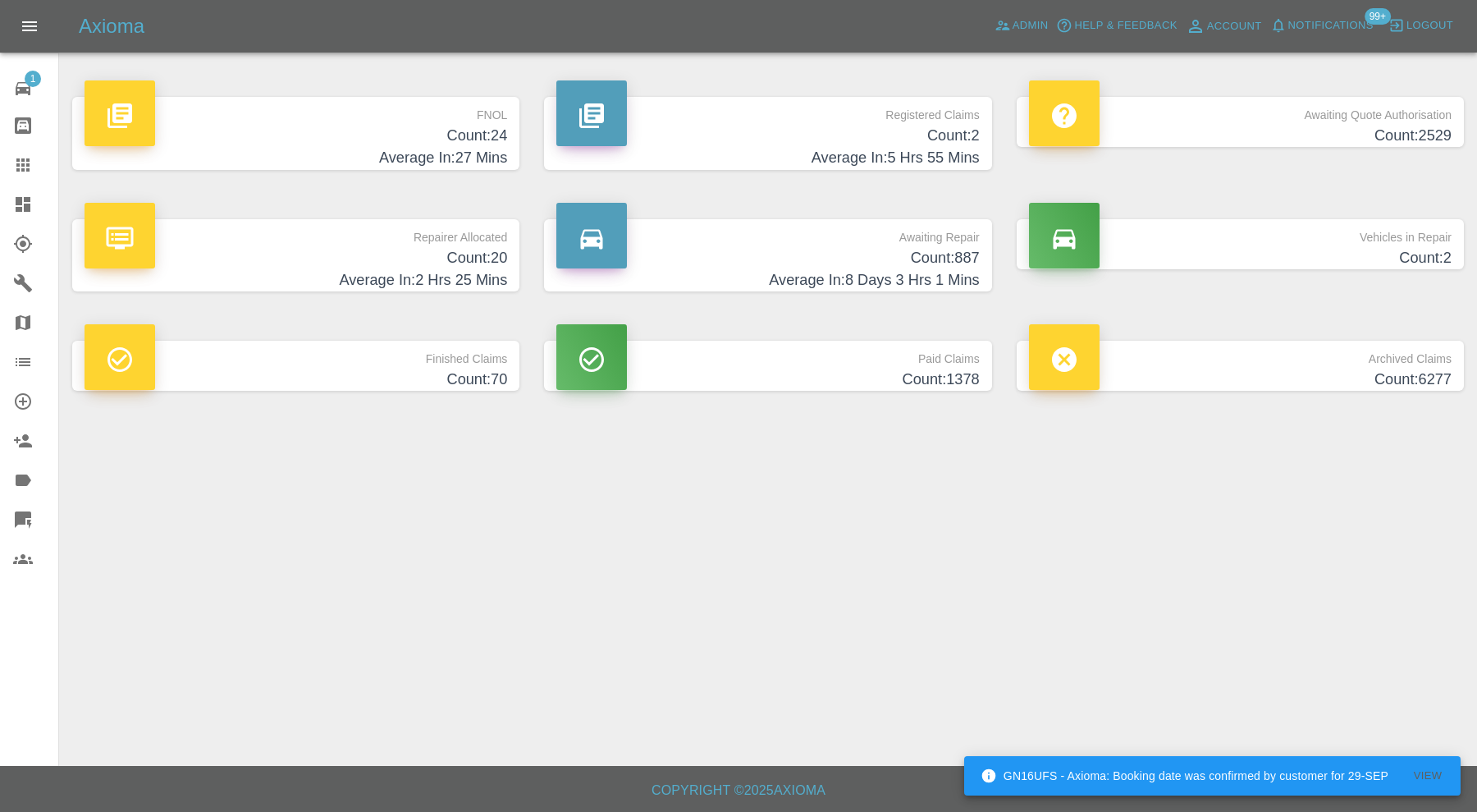
click at [1002, 40] on div "Axioma Admin Help & Feedback Account Notifications 99+ Logout" at bounding box center [738, 26] width 1477 height 52
click at [1014, 13] on link "Admin" at bounding box center [1022, 26] width 63 height 26
